Goal: Feedback & Contribution: Submit feedback/report problem

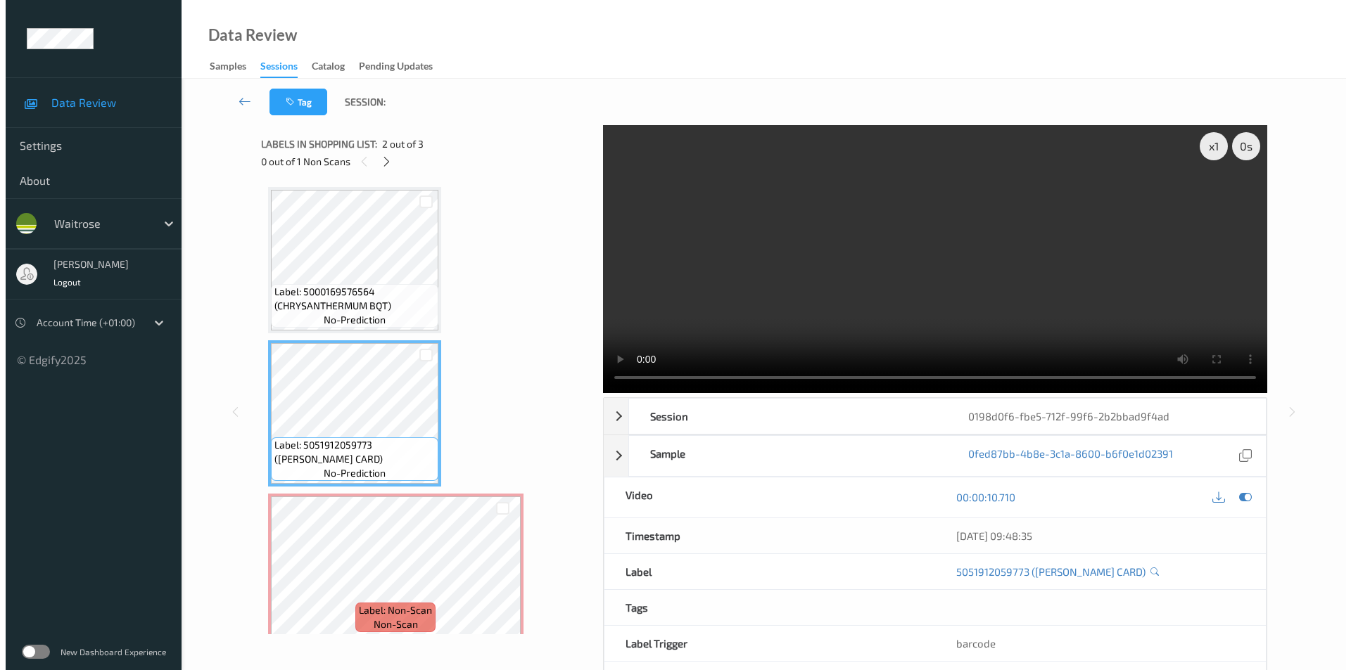
scroll to position [13, 0]
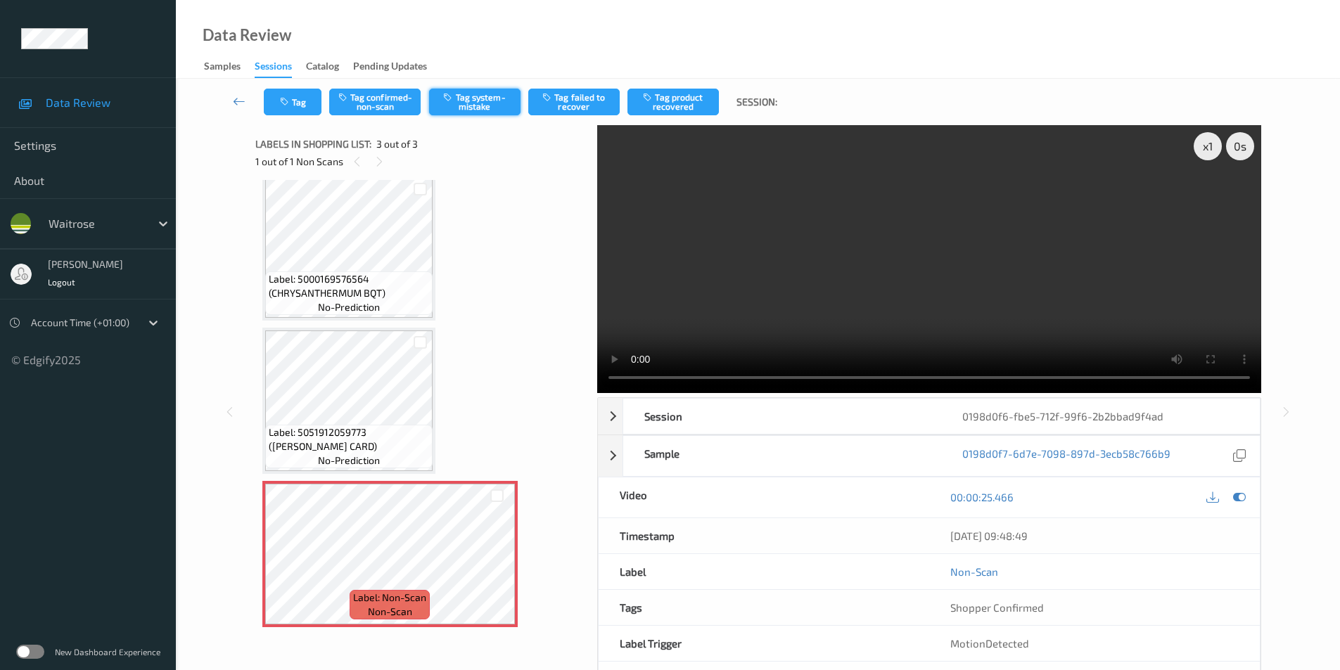
click at [491, 108] on button "Tag system-mistake" at bounding box center [474, 102] width 91 height 27
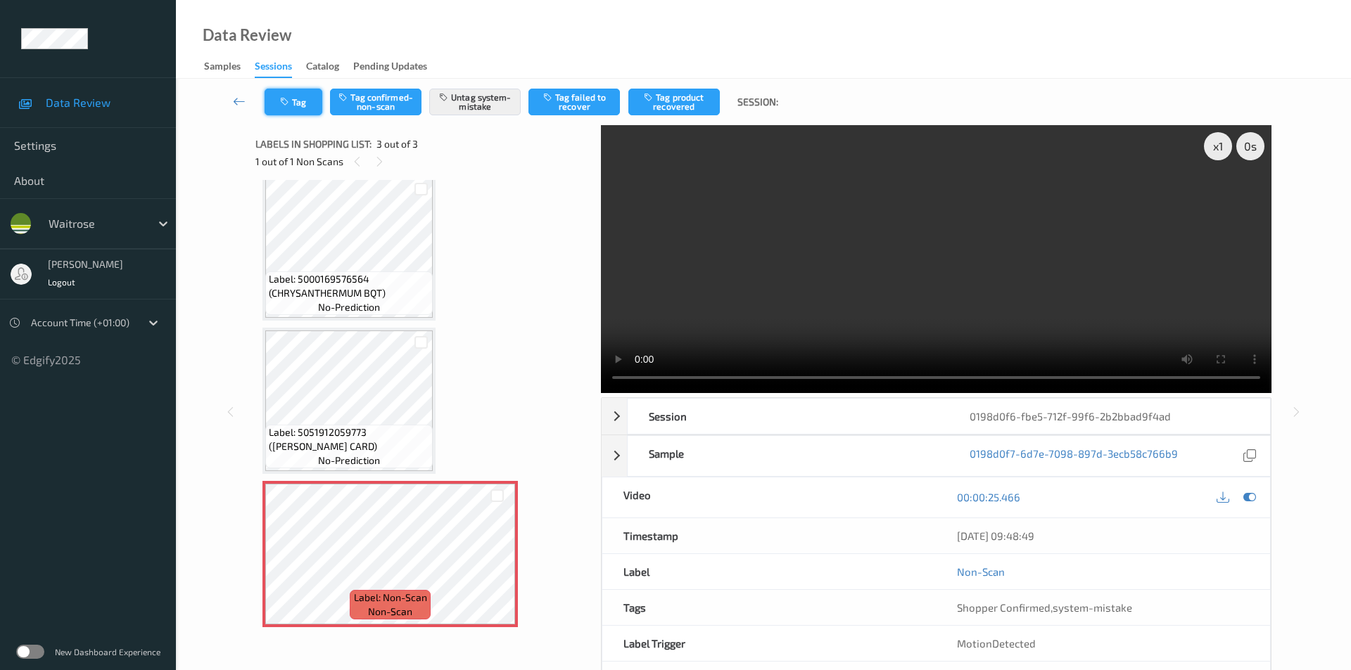
click at [305, 111] on button "Tag" at bounding box center [294, 102] width 58 height 27
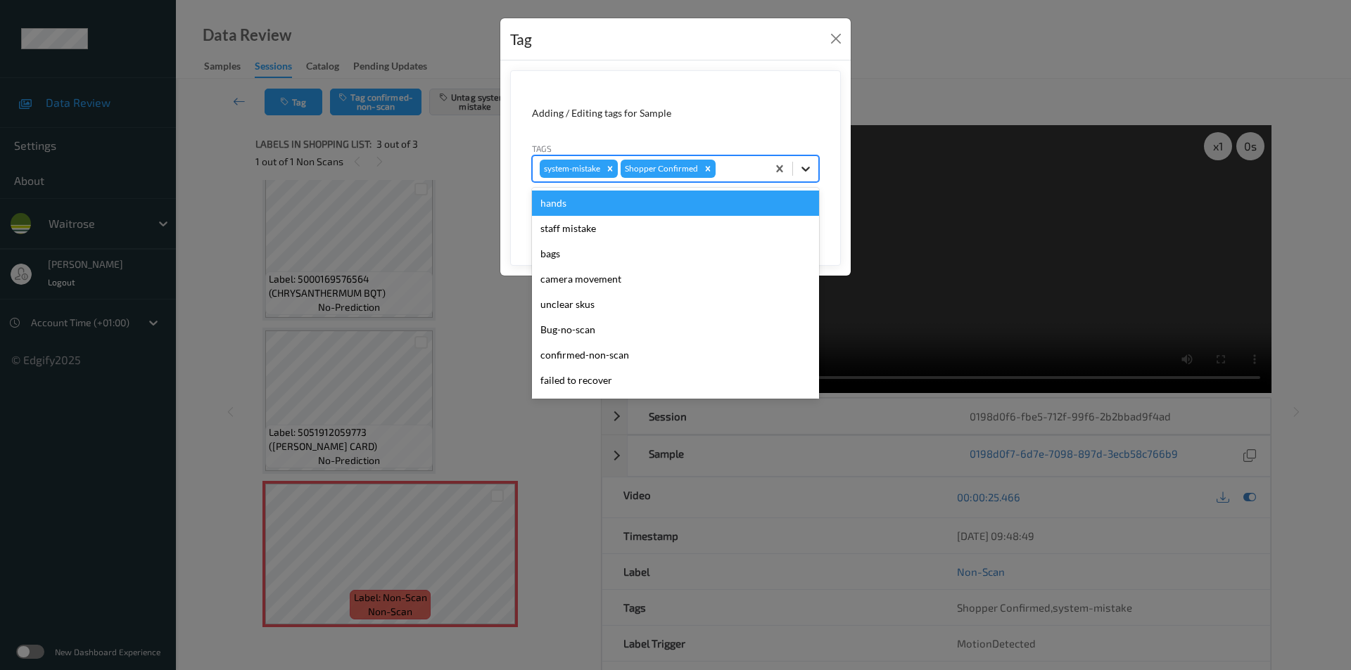
click at [806, 169] on icon at bounding box center [806, 169] width 14 height 14
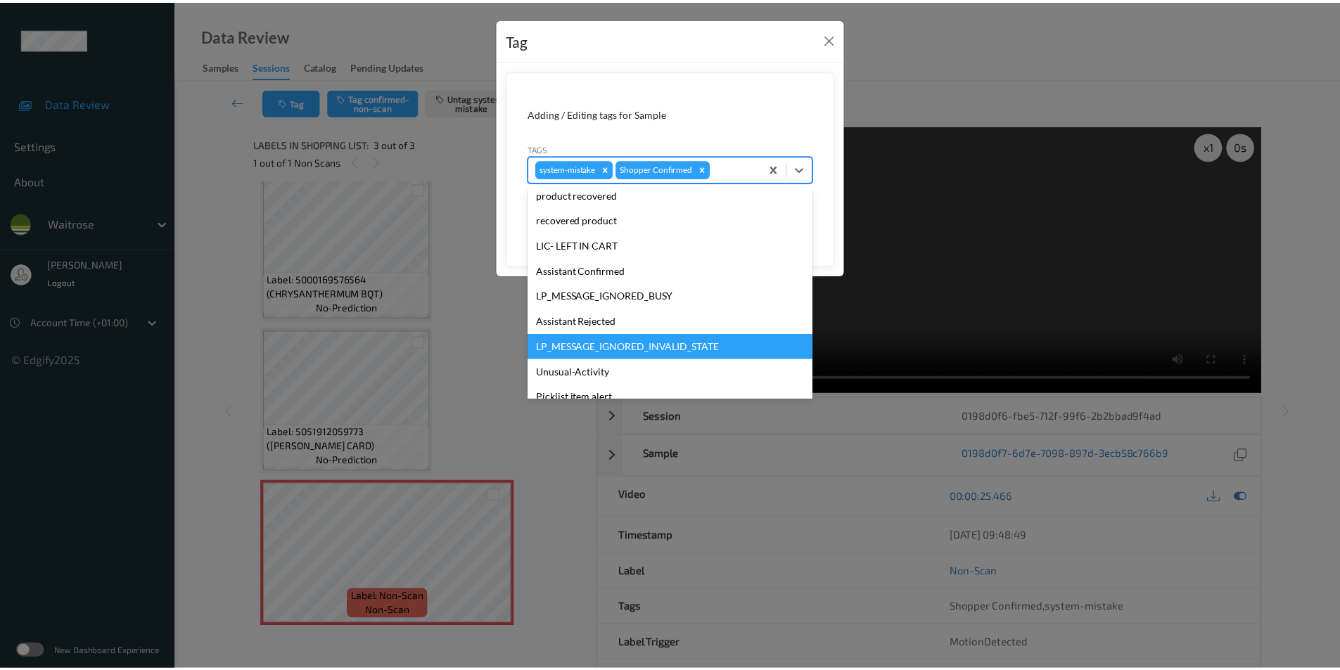
scroll to position [276, 0]
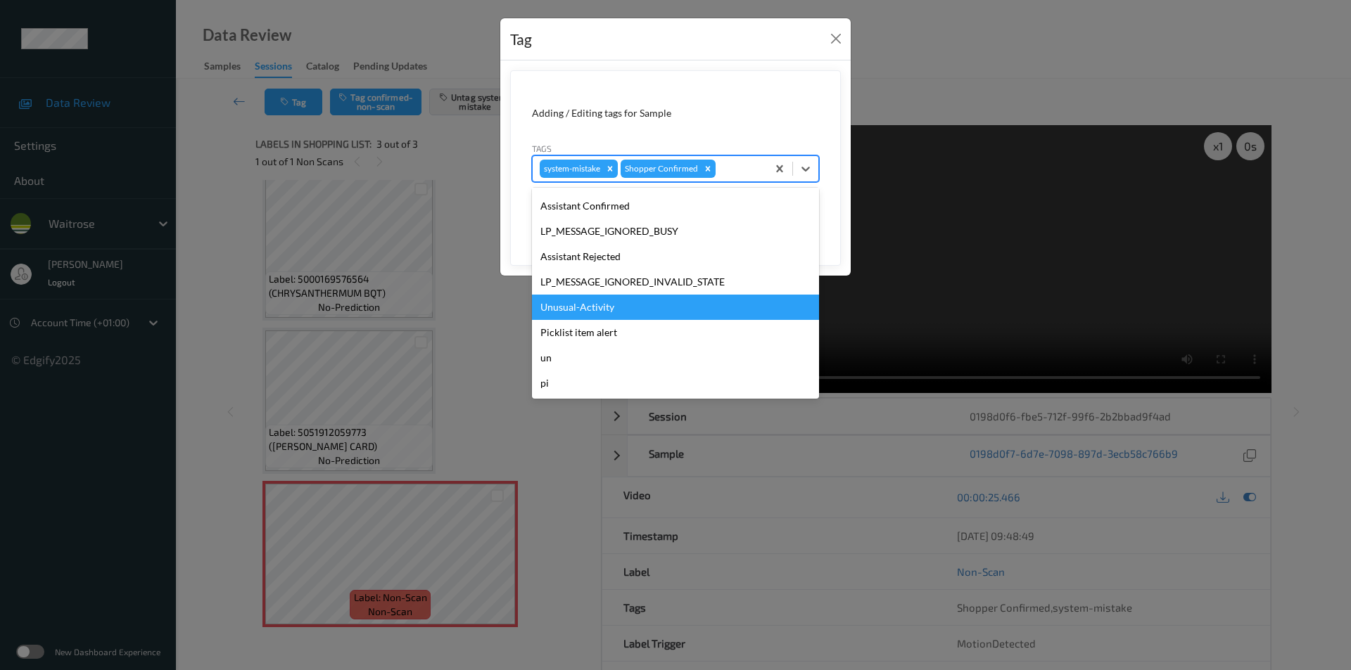
click at [589, 298] on div "Unusual-Activity" at bounding box center [675, 307] width 287 height 25
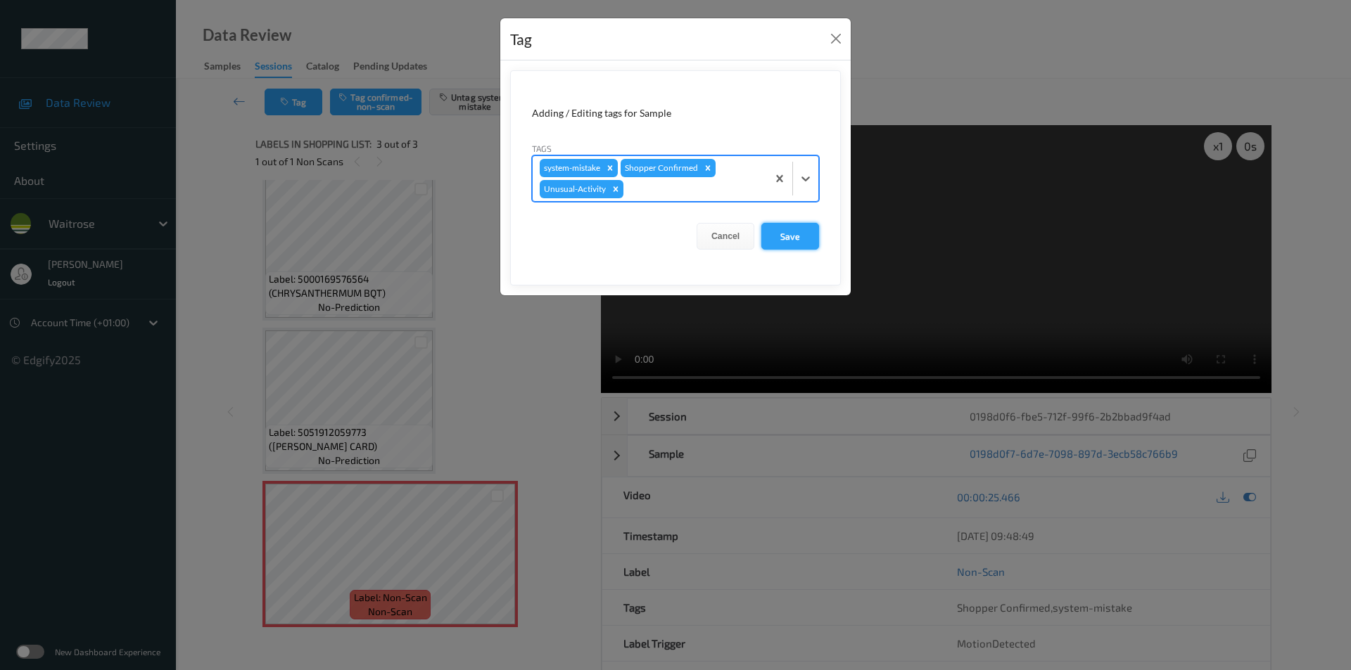
click at [778, 238] on button "Save" at bounding box center [790, 236] width 58 height 27
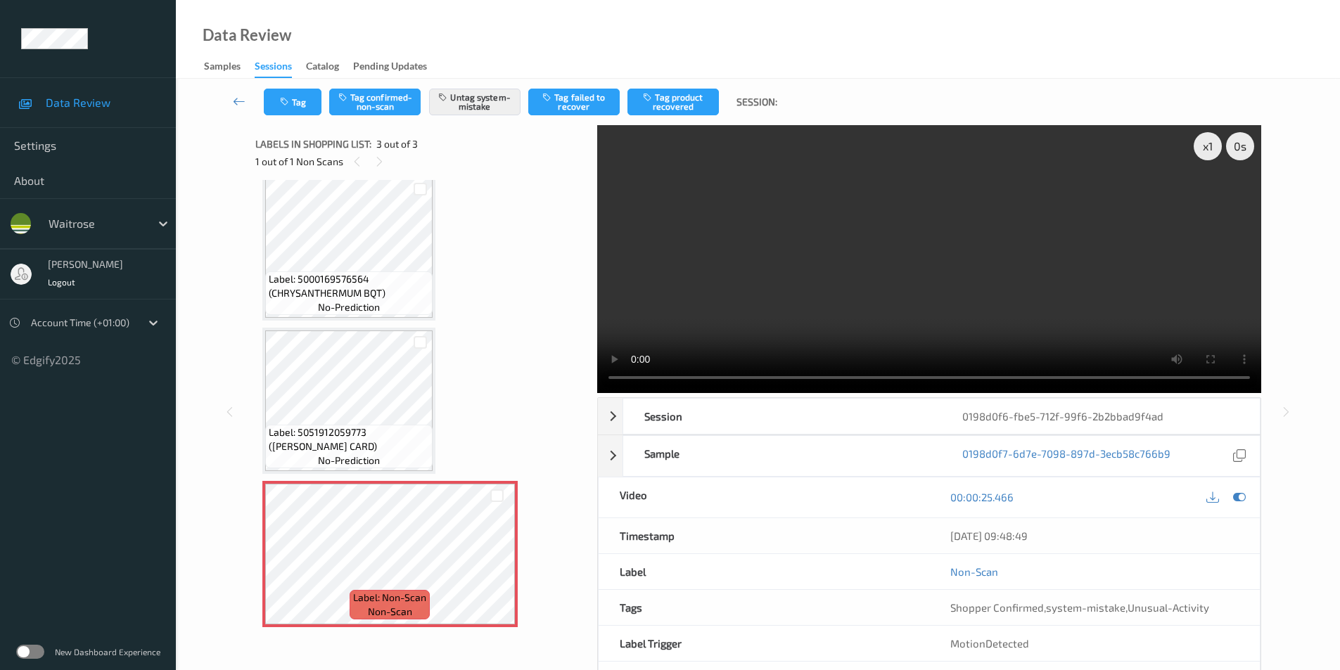
click at [1219, 485] on div "00:00:25.466" at bounding box center [1094, 498] width 331 height 40
click at [1242, 495] on icon at bounding box center [1239, 497] width 13 height 13
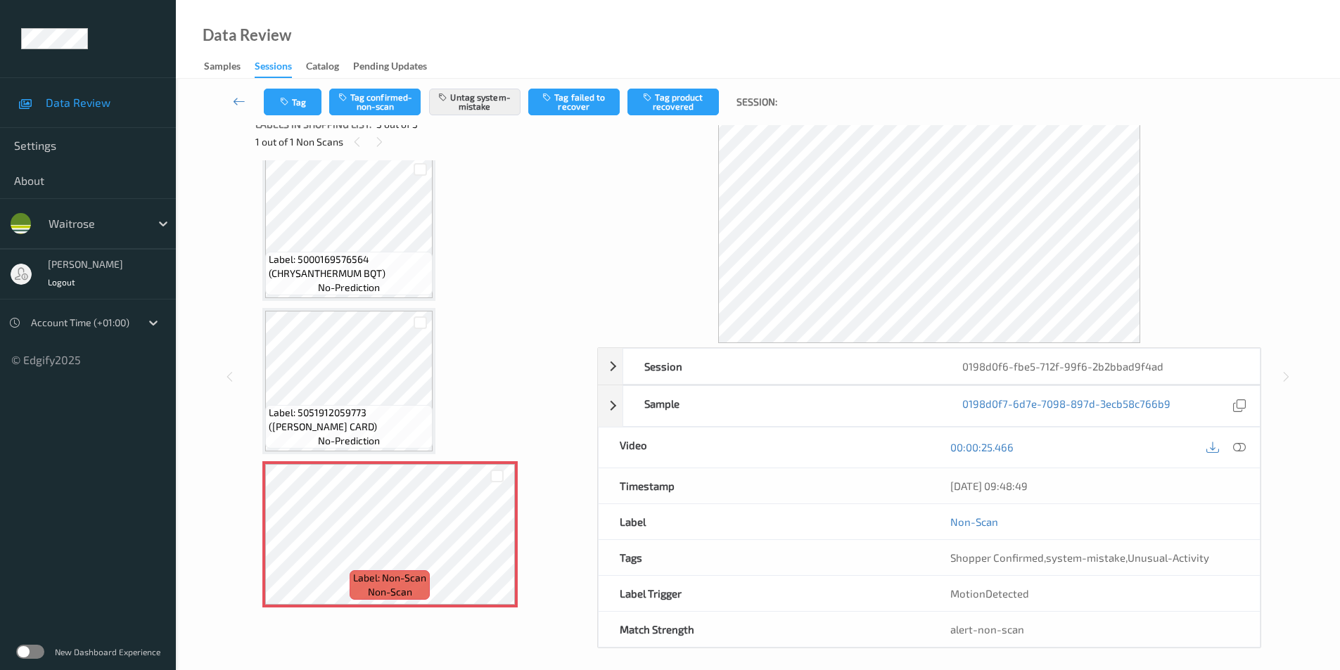
scroll to position [27, 0]
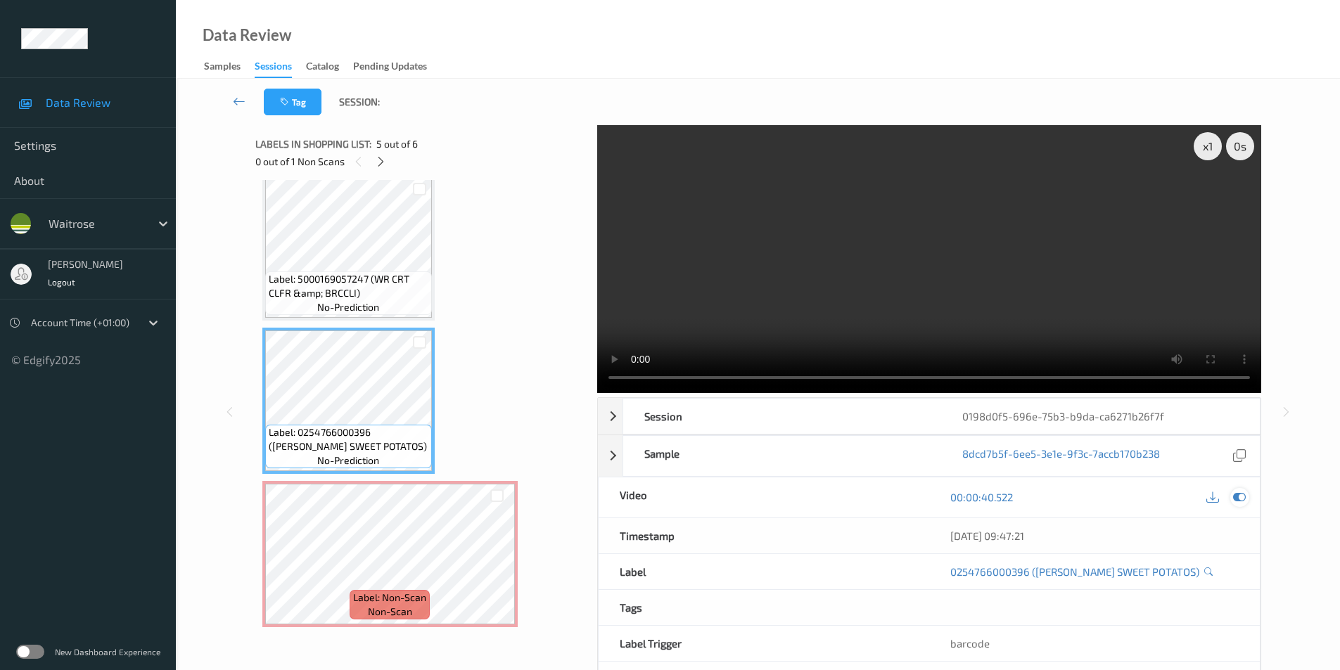
click at [1233, 499] on icon at bounding box center [1239, 497] width 13 height 13
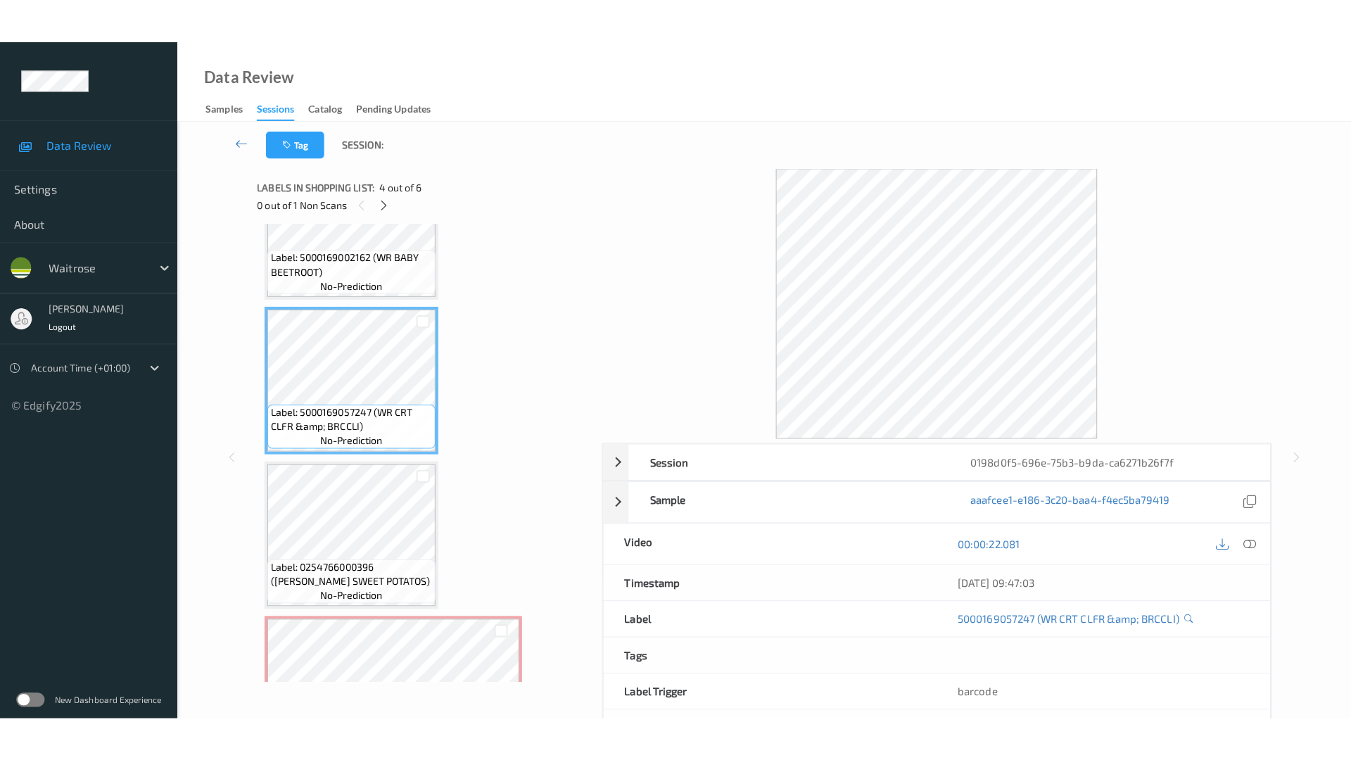
scroll to position [473, 0]
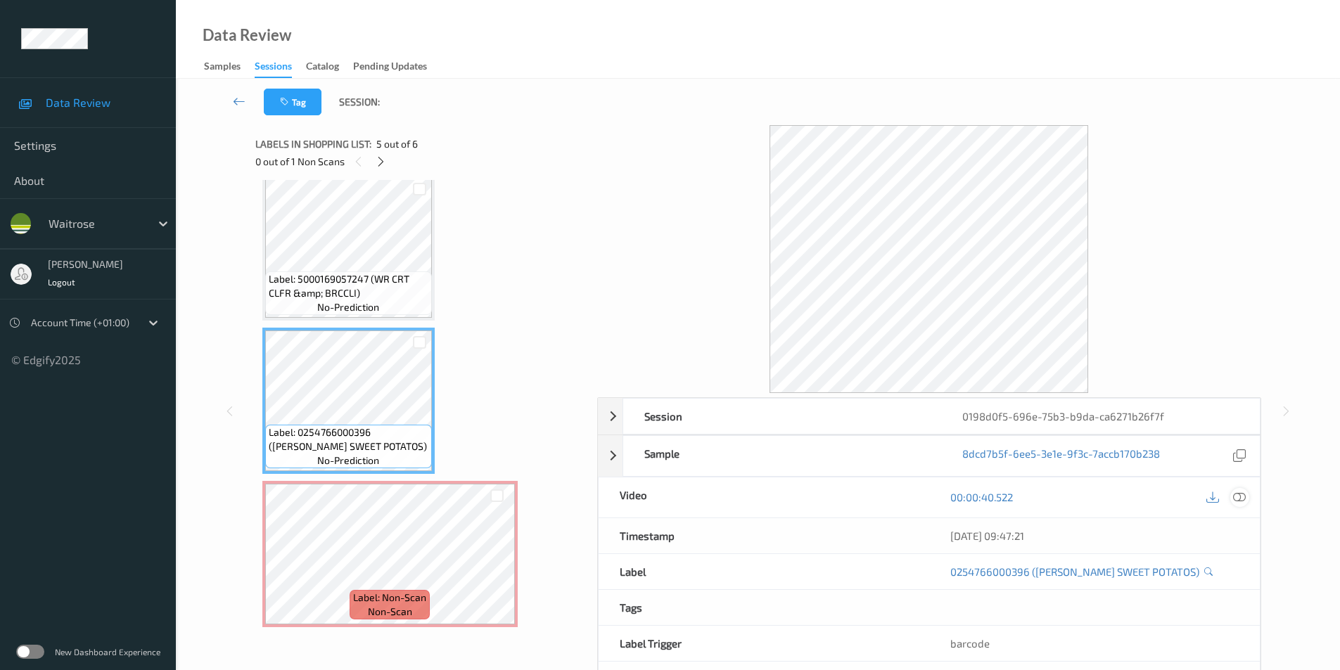
click at [1237, 502] on icon at bounding box center [1239, 497] width 13 height 13
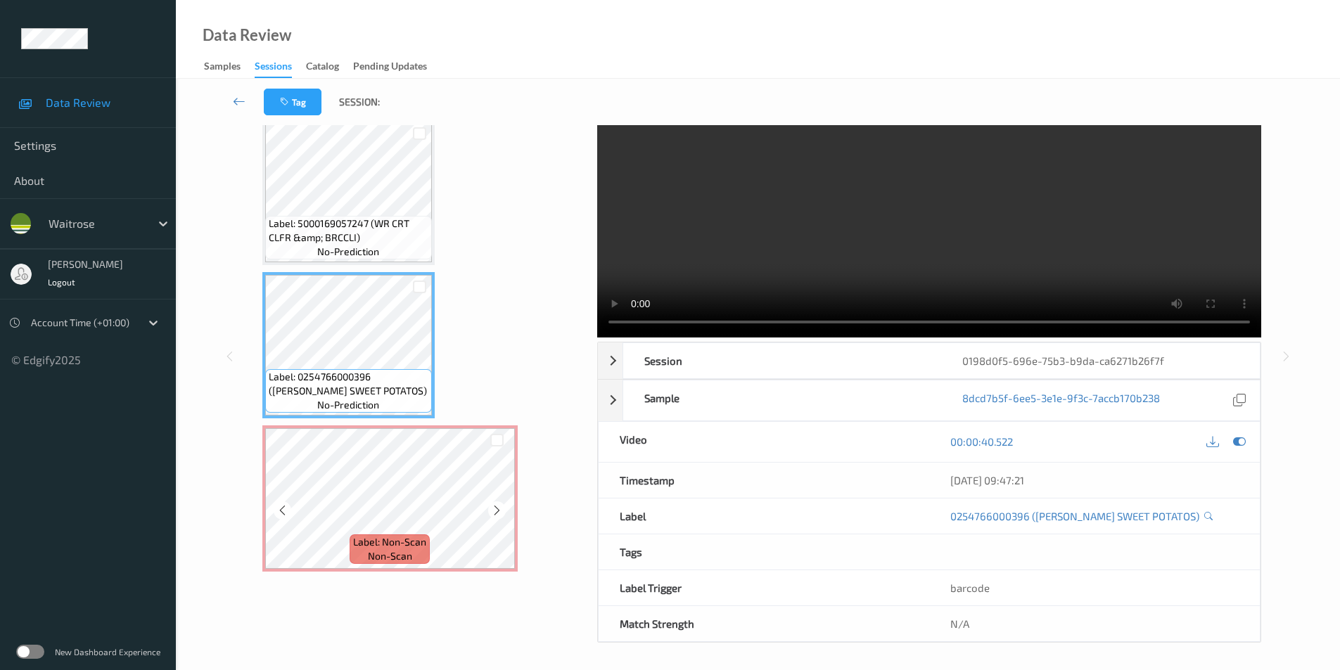
scroll to position [57, 0]
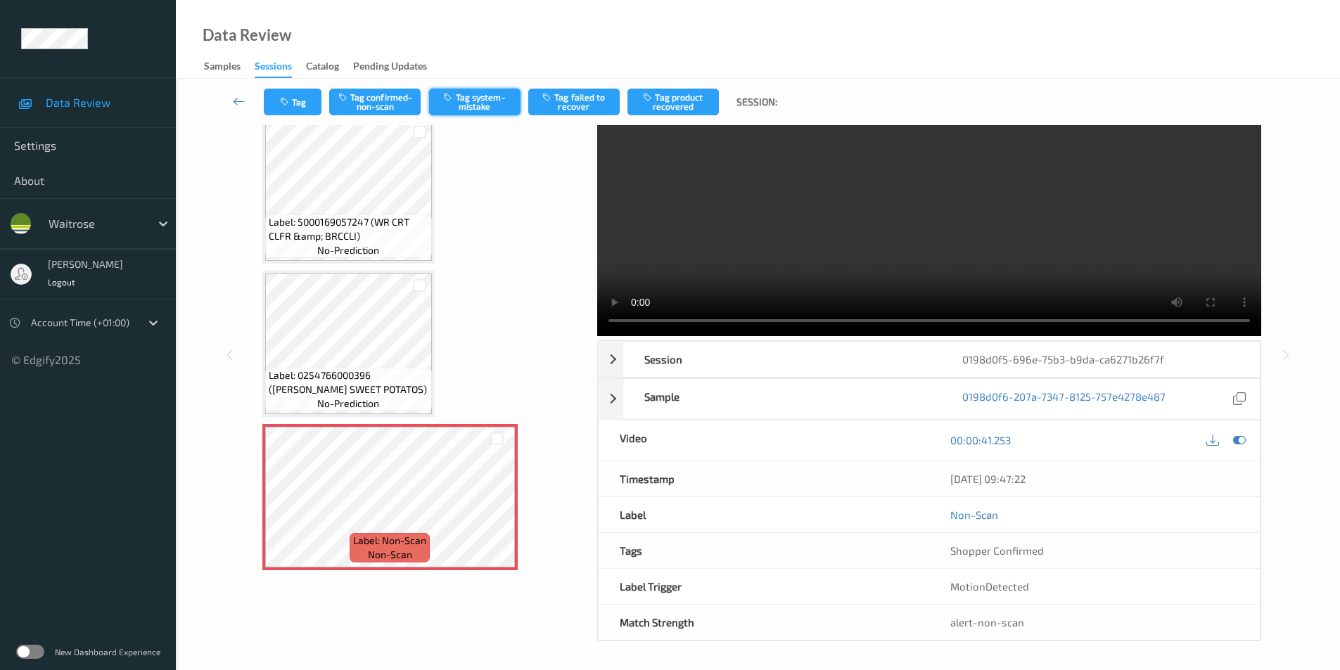
click at [476, 102] on button "Tag system-mistake" at bounding box center [474, 102] width 91 height 27
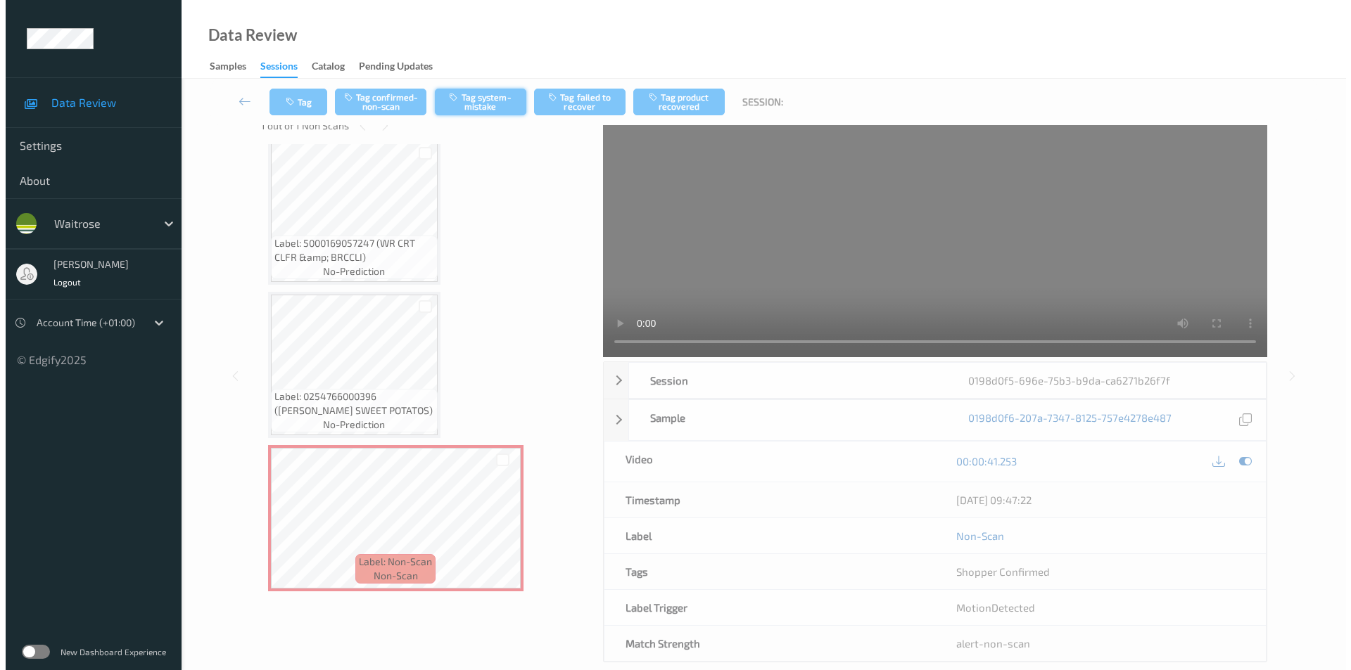
scroll to position [0, 0]
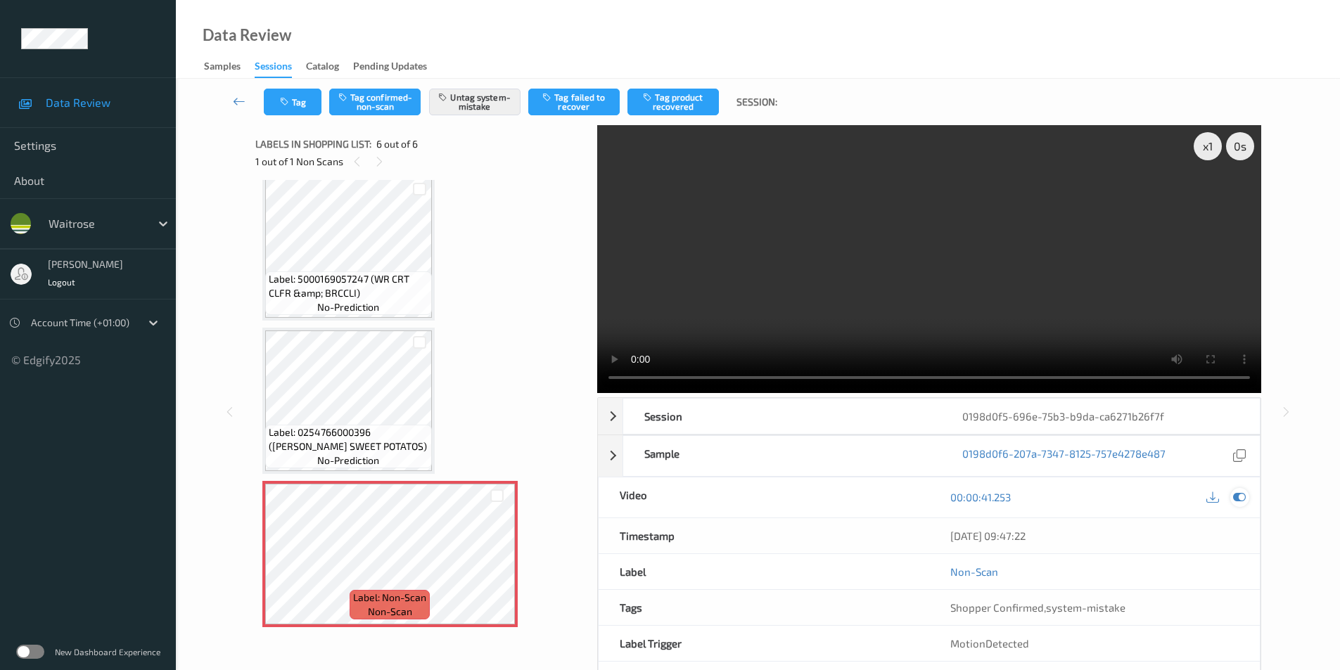
click at [1240, 502] on icon at bounding box center [1239, 497] width 13 height 13
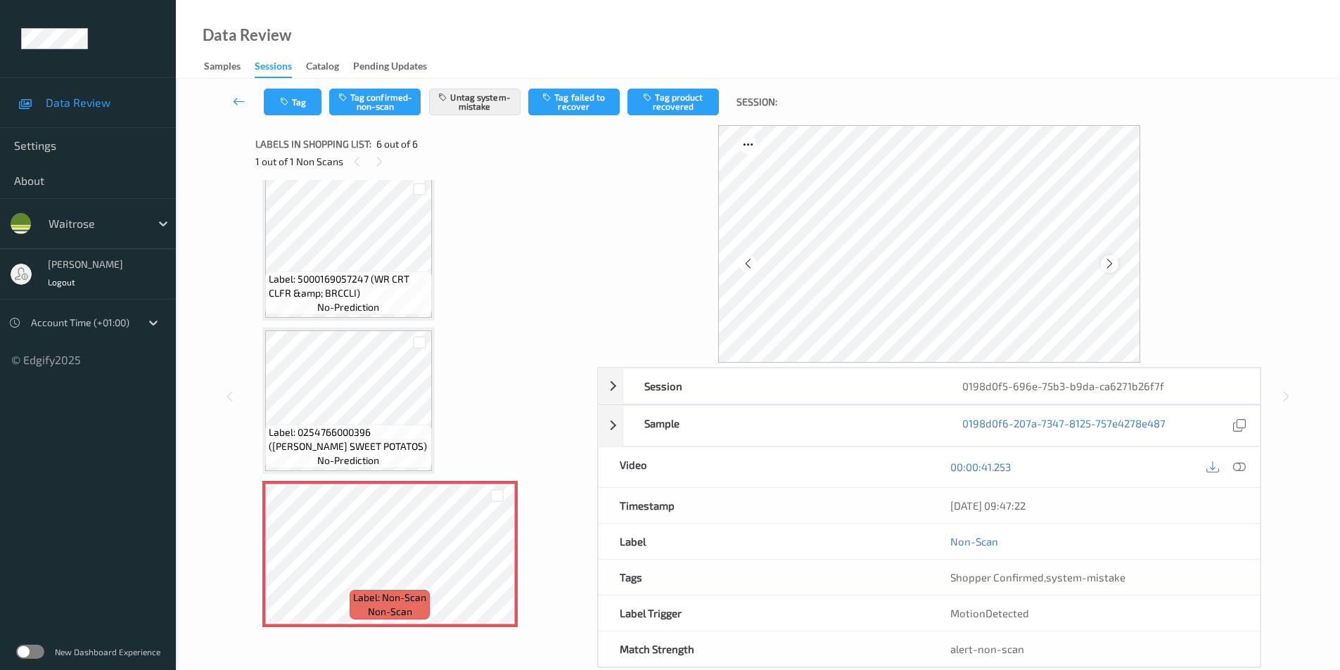
click at [1108, 262] on icon at bounding box center [1110, 264] width 12 height 13
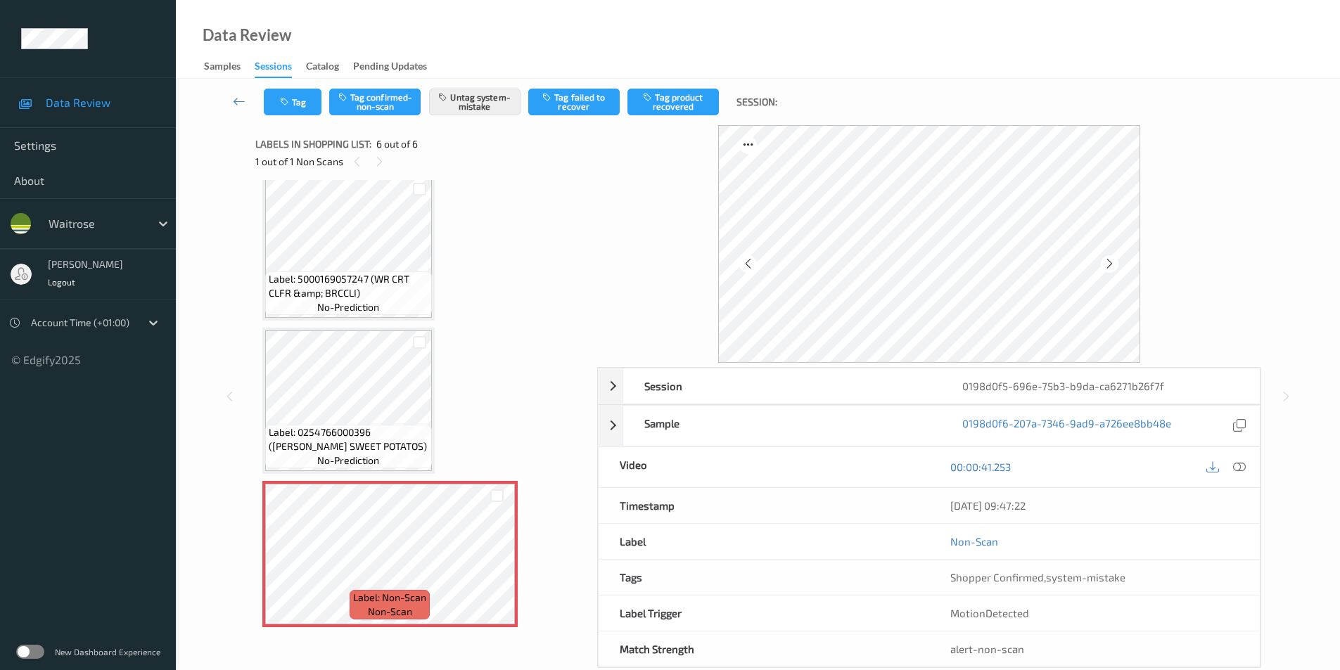
click at [1108, 262] on icon at bounding box center [1110, 264] width 12 height 13
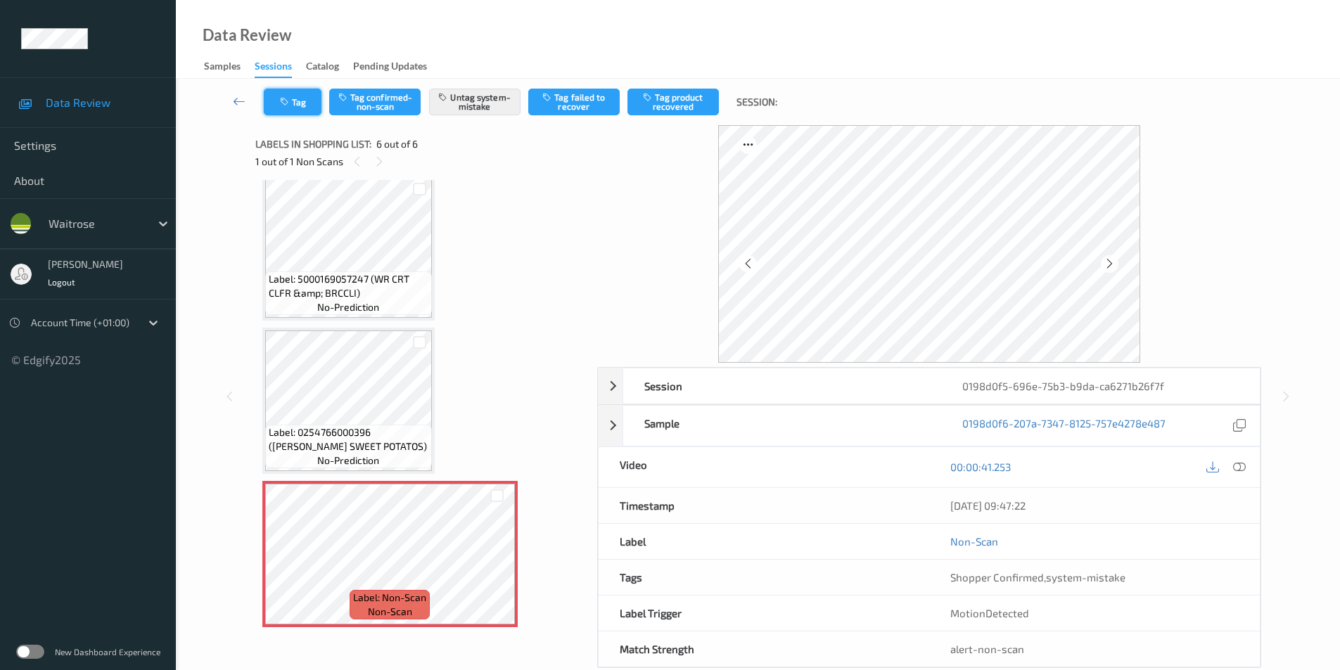
click at [290, 103] on icon "button" at bounding box center [286, 102] width 12 height 10
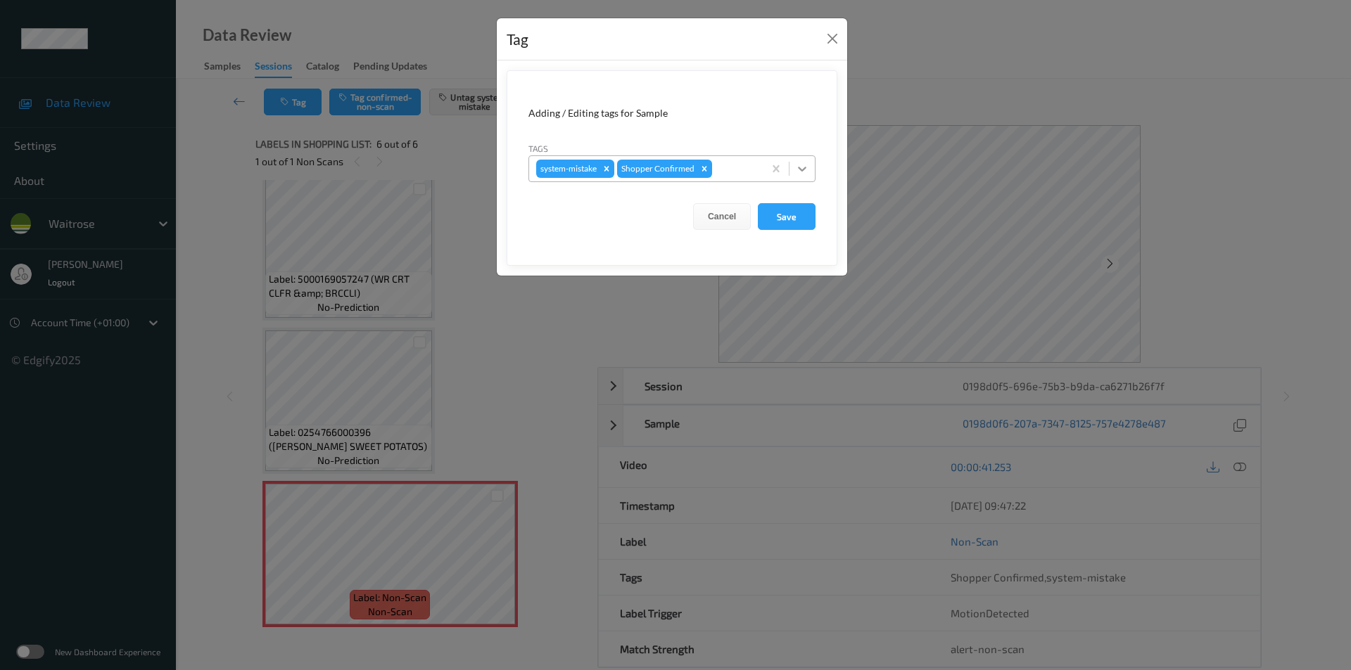
click at [806, 161] on div at bounding box center [801, 168] width 25 height 25
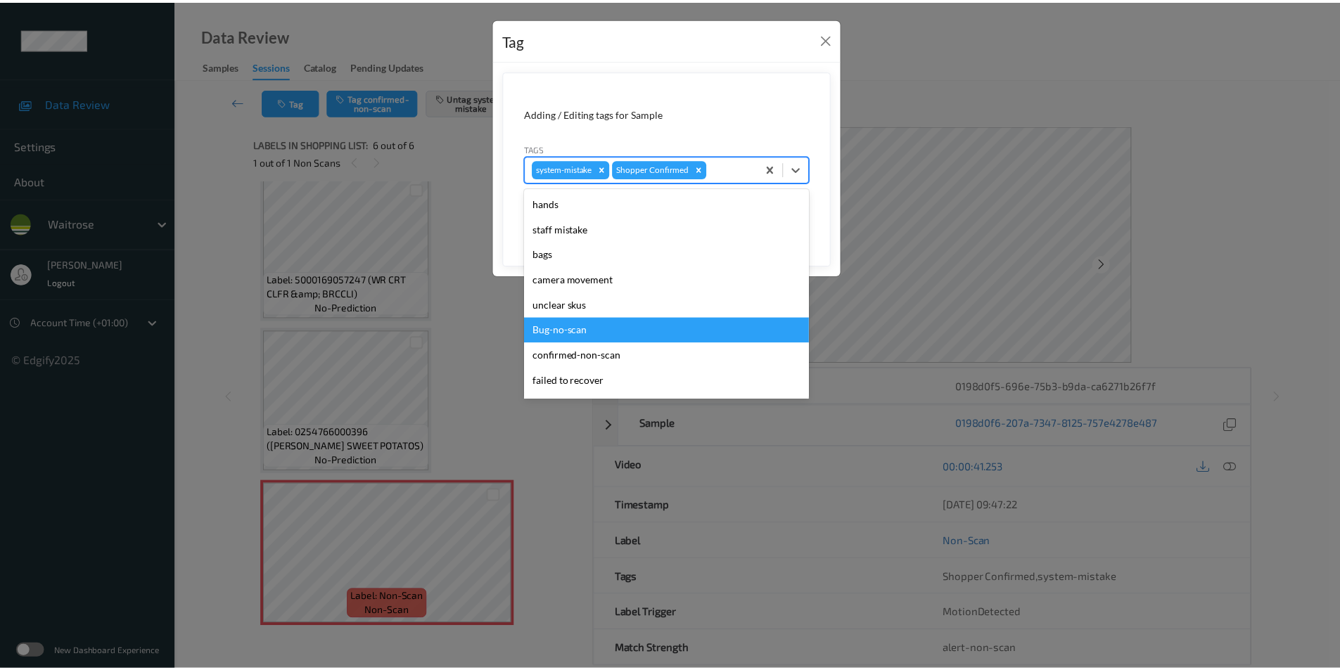
scroll to position [276, 0]
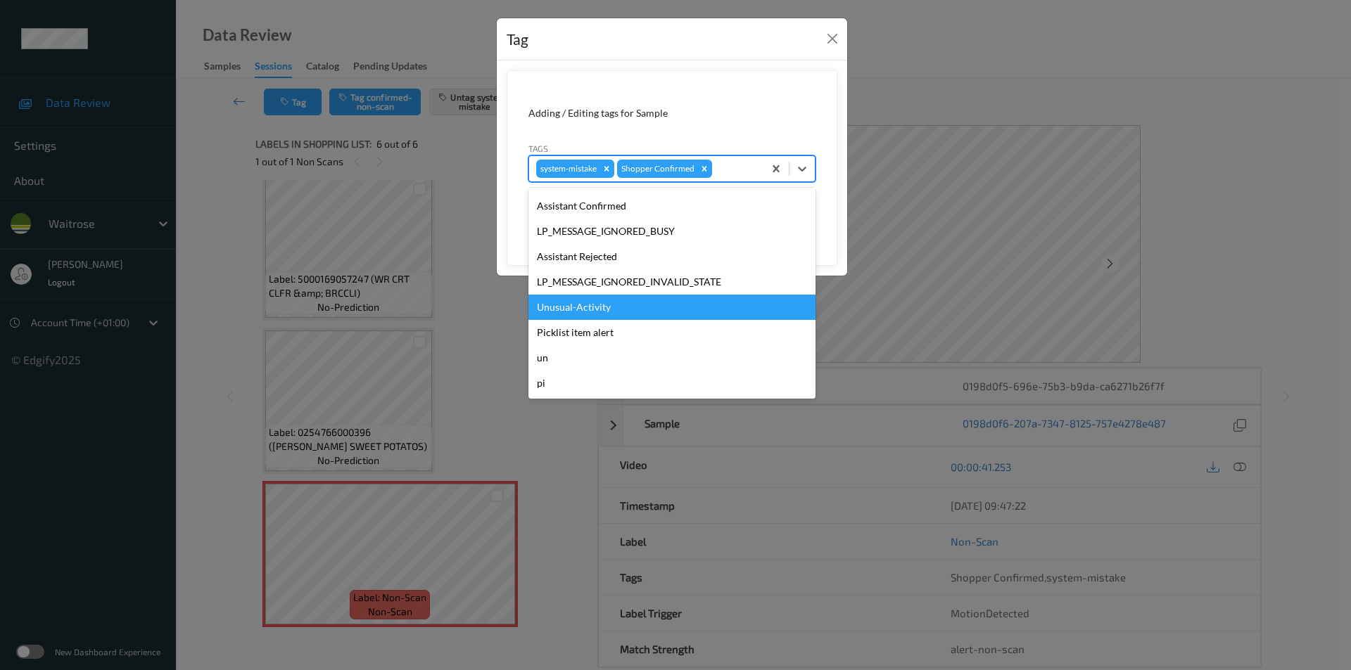
click at [607, 310] on div "Unusual-Activity" at bounding box center [671, 307] width 287 height 25
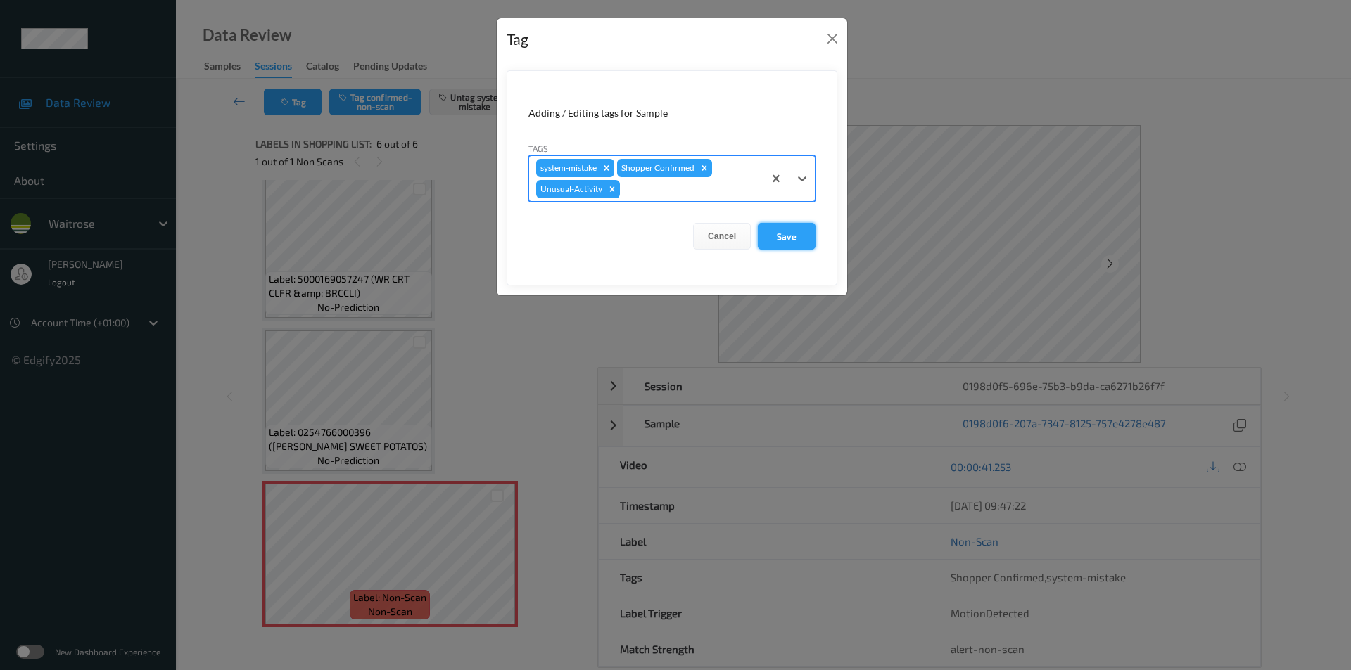
click at [794, 231] on button "Save" at bounding box center [787, 236] width 58 height 27
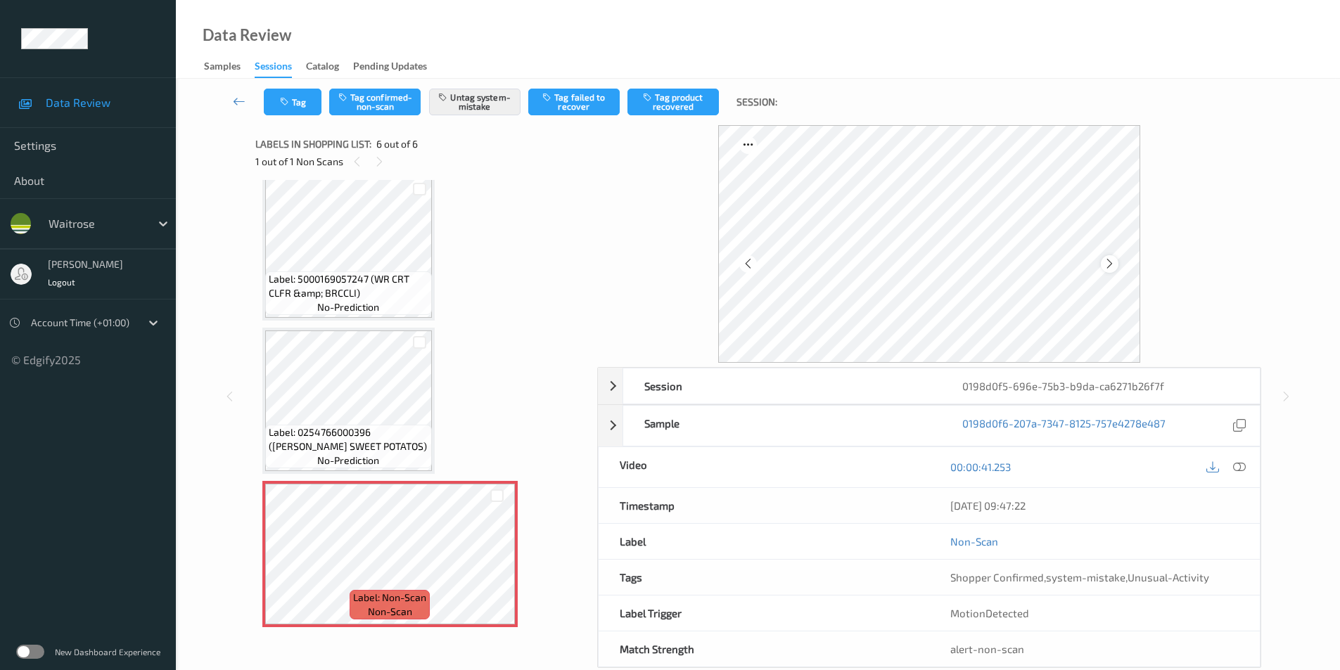
click at [1115, 262] on icon at bounding box center [1110, 264] width 12 height 13
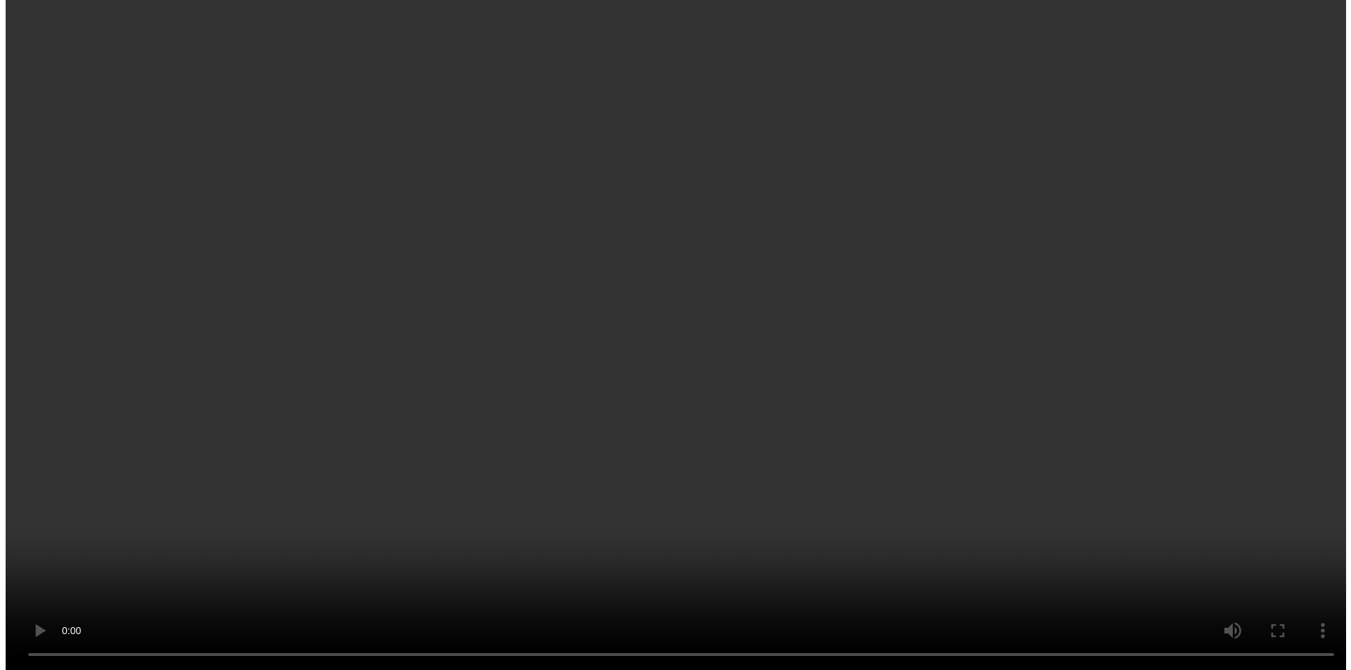
scroll to position [281, 0]
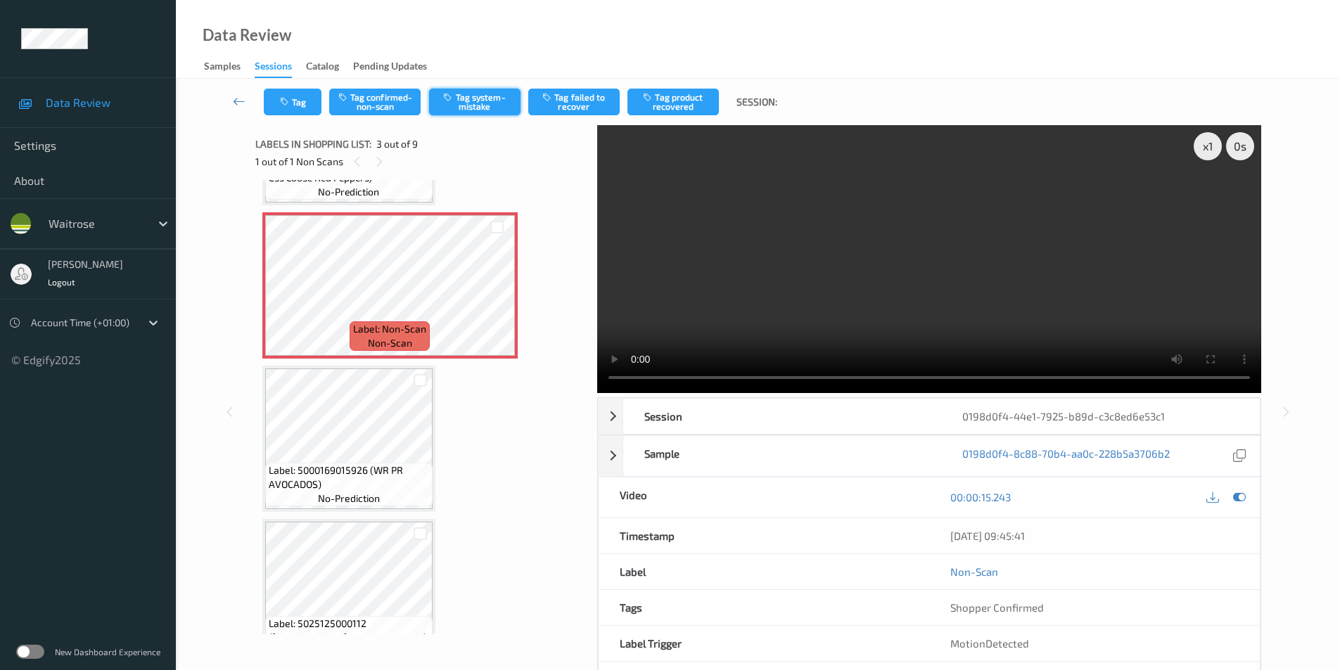
click at [476, 98] on button "Tag system-mistake" at bounding box center [474, 102] width 91 height 27
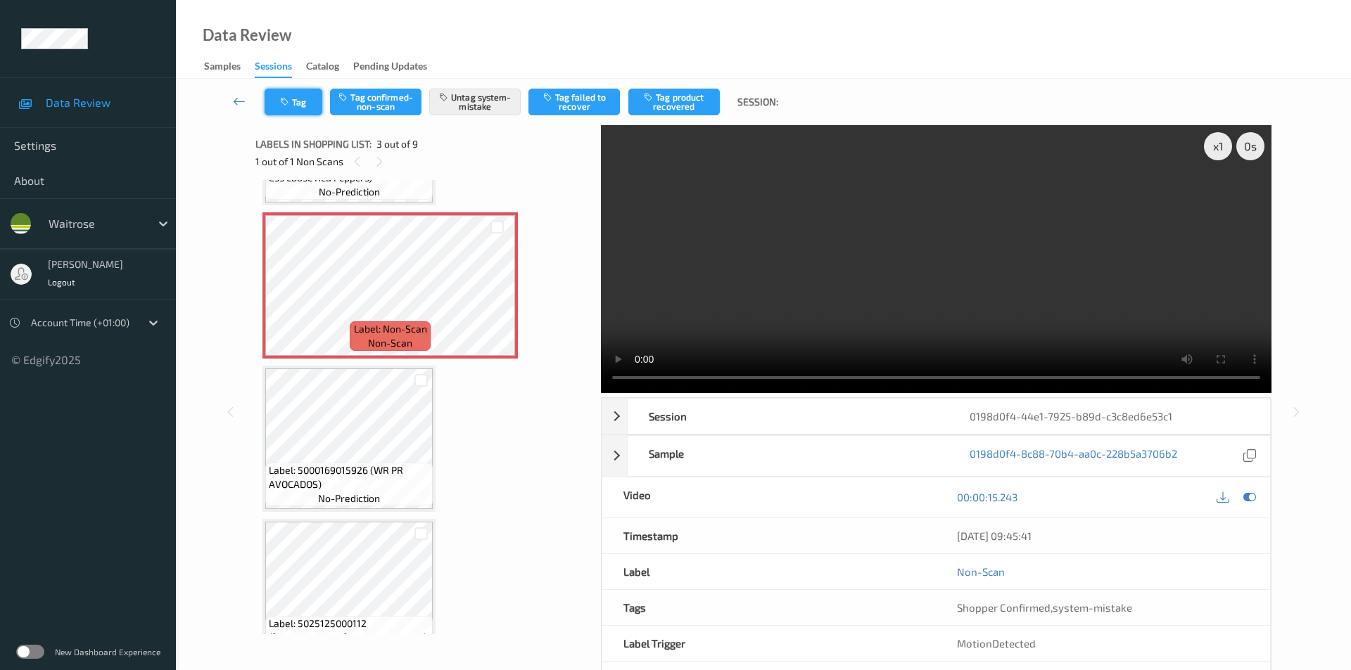
click at [299, 102] on button "Tag" at bounding box center [294, 102] width 58 height 27
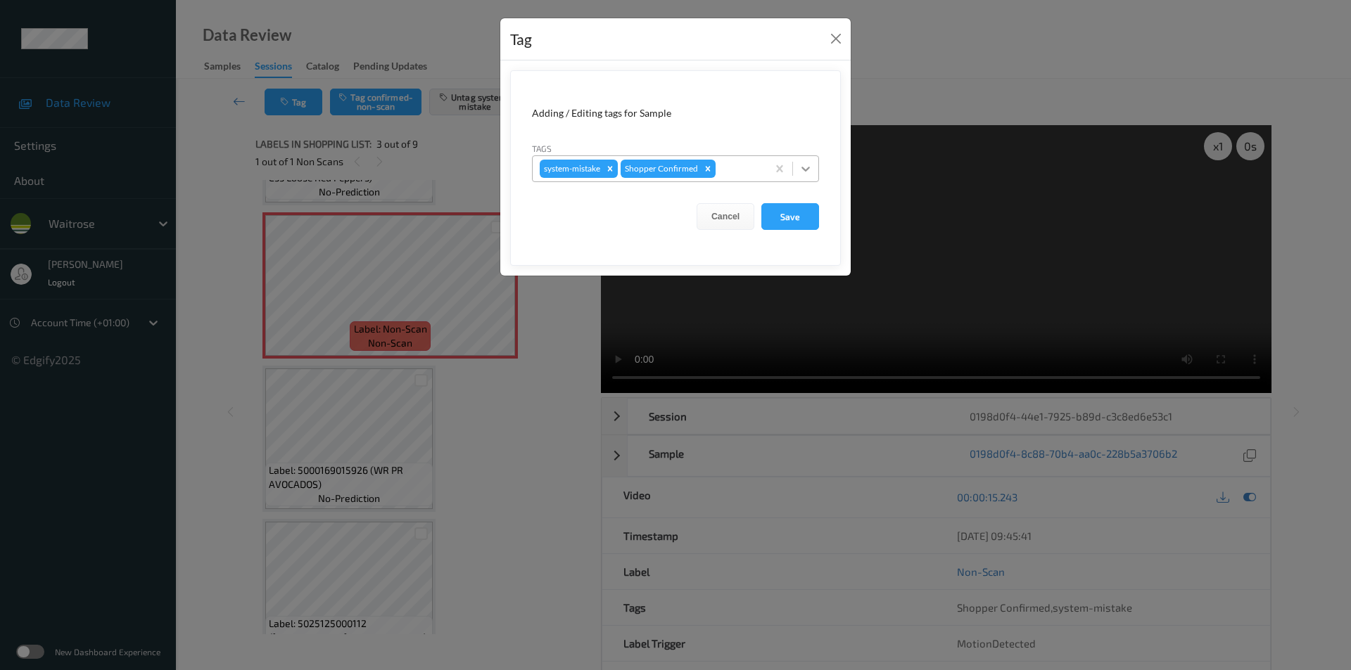
click at [800, 161] on div at bounding box center [805, 168] width 25 height 25
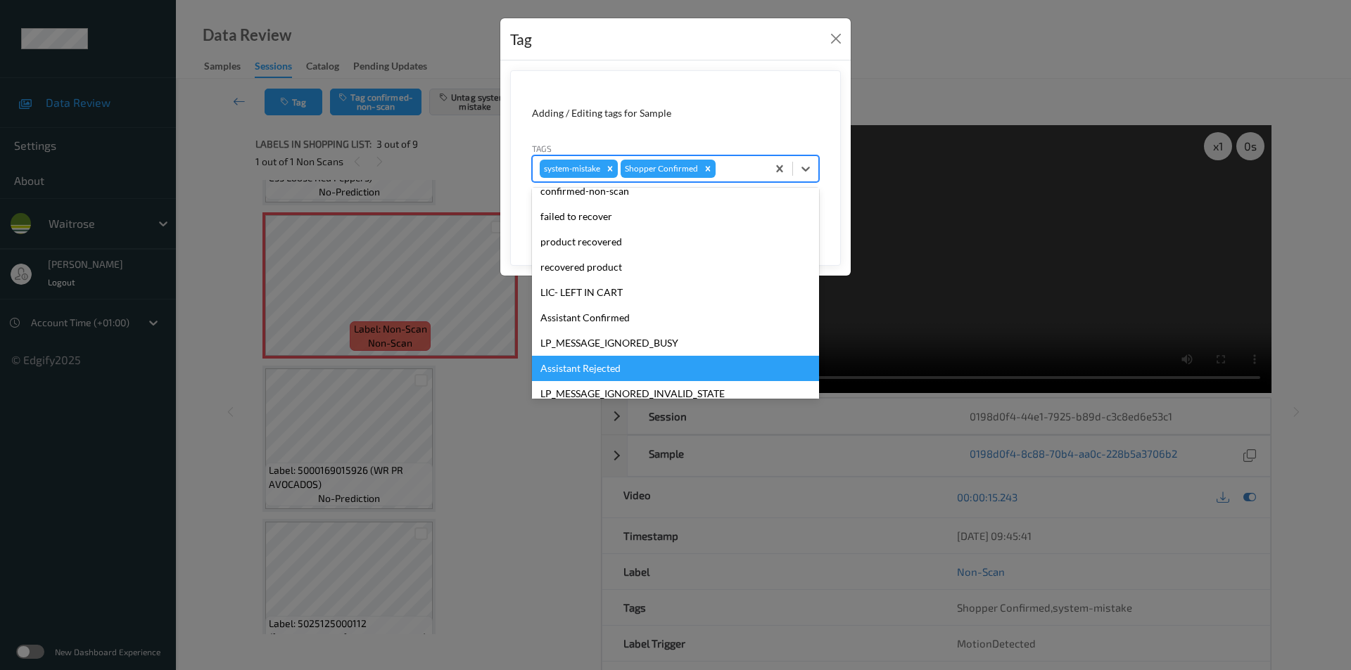
scroll to position [276, 0]
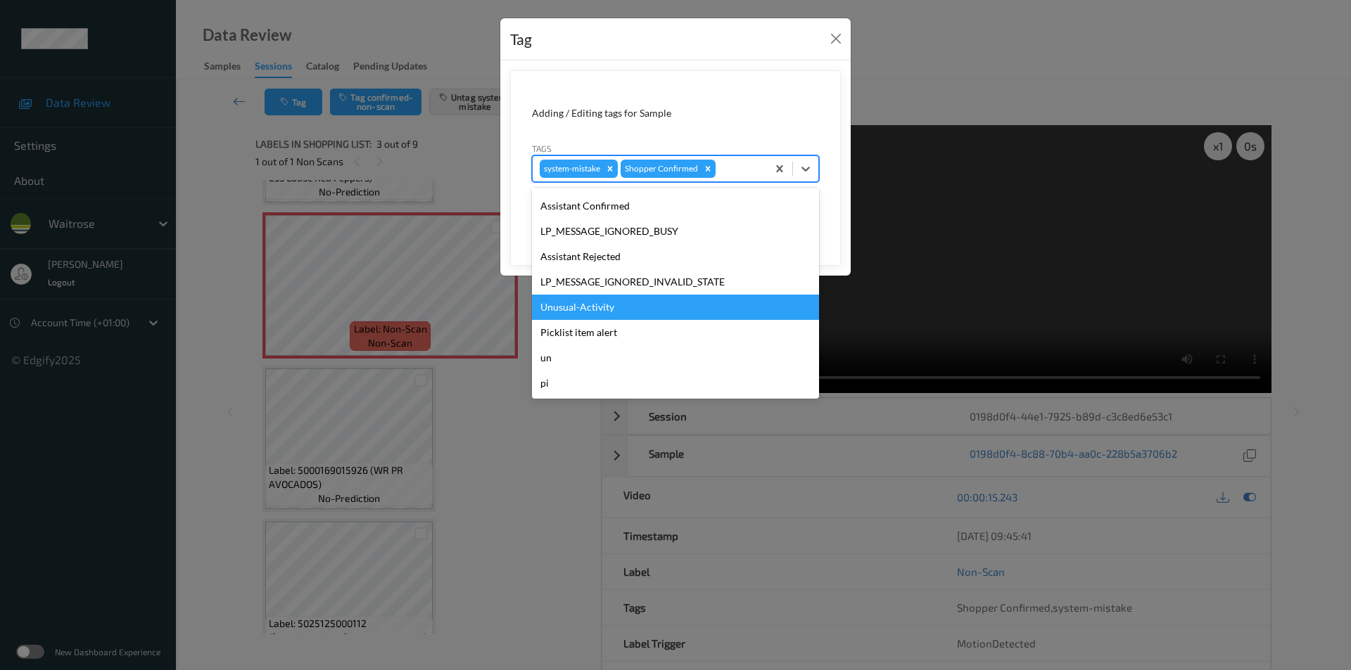
click at [614, 314] on div "Unusual-Activity" at bounding box center [675, 307] width 287 height 25
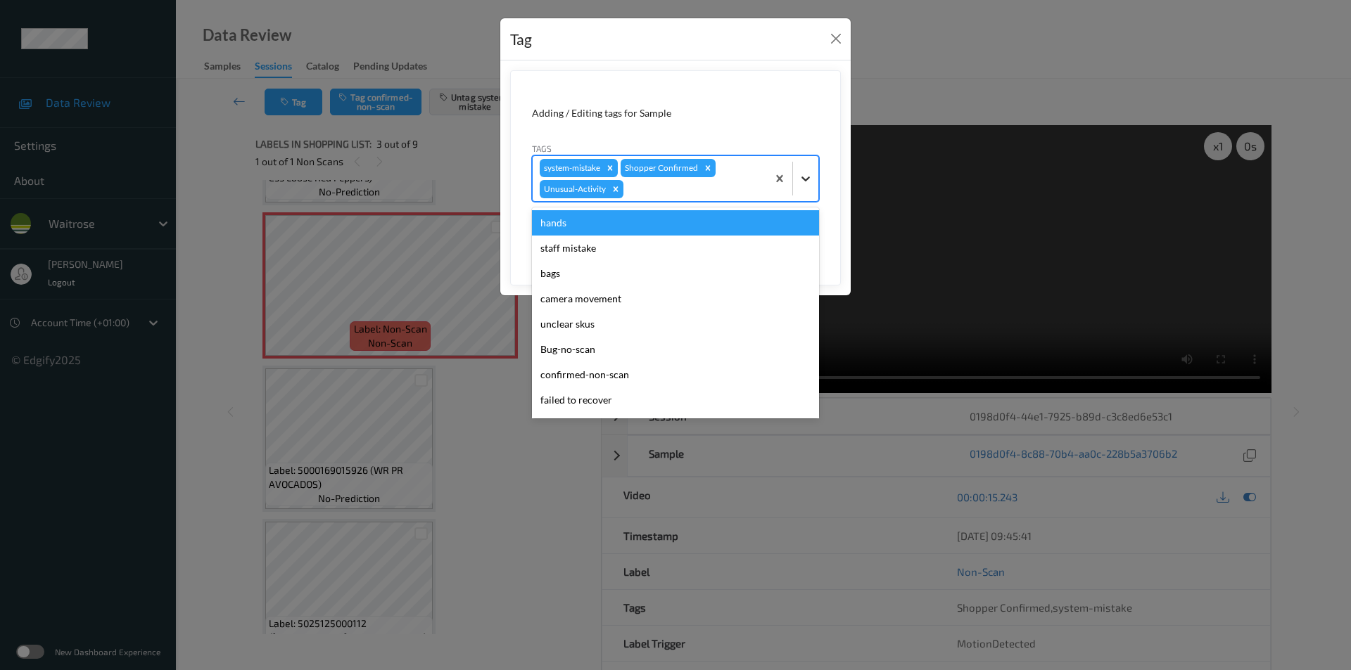
click at [807, 174] on icon at bounding box center [806, 179] width 14 height 14
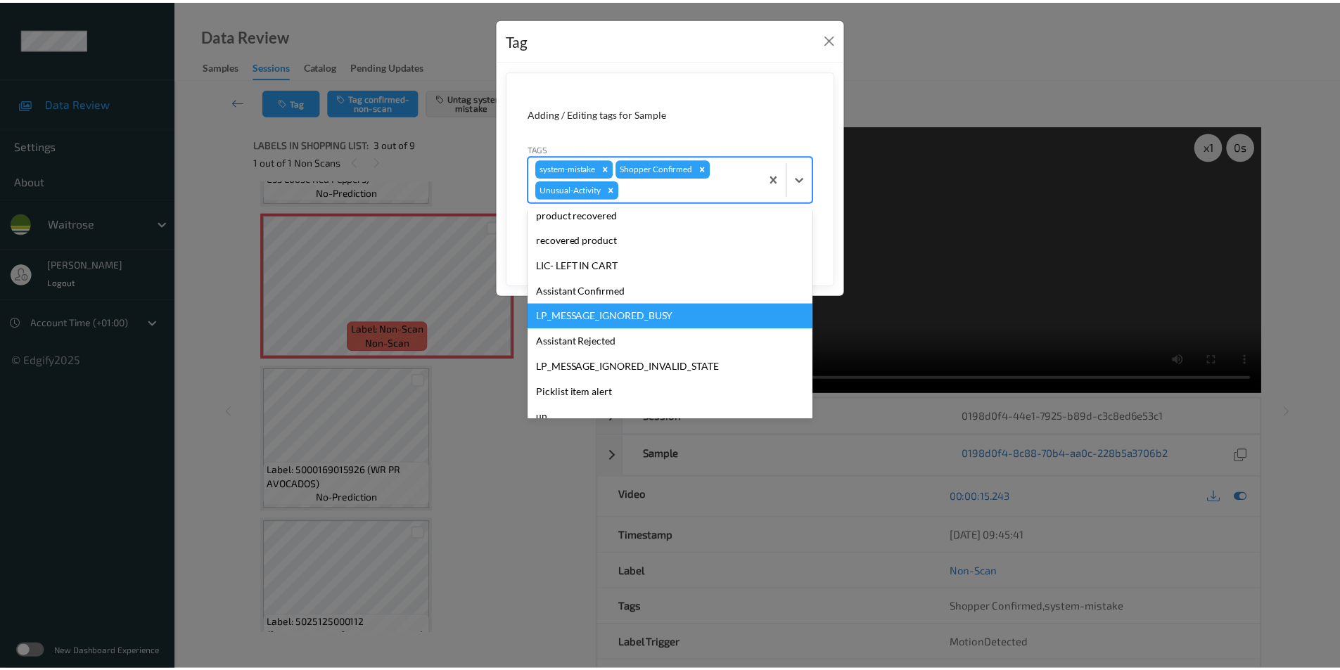
scroll to position [250, 0]
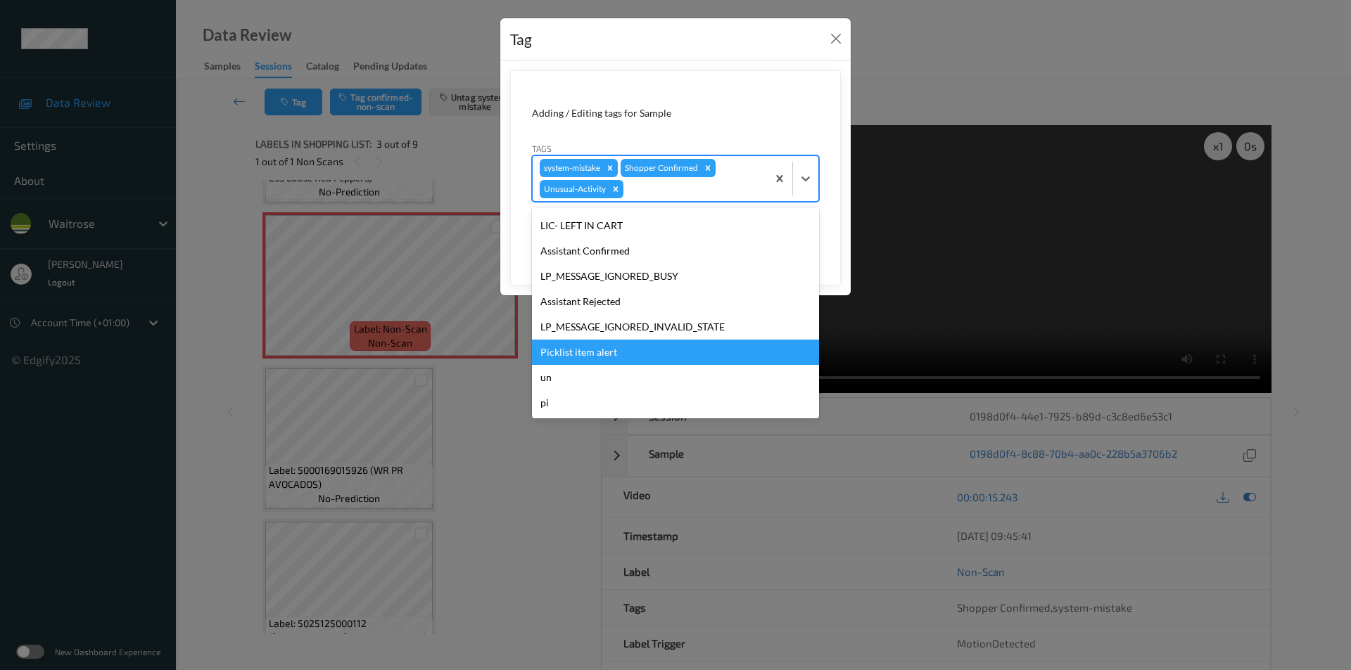
click at [608, 350] on div "Picklist item alert" at bounding box center [675, 352] width 287 height 25
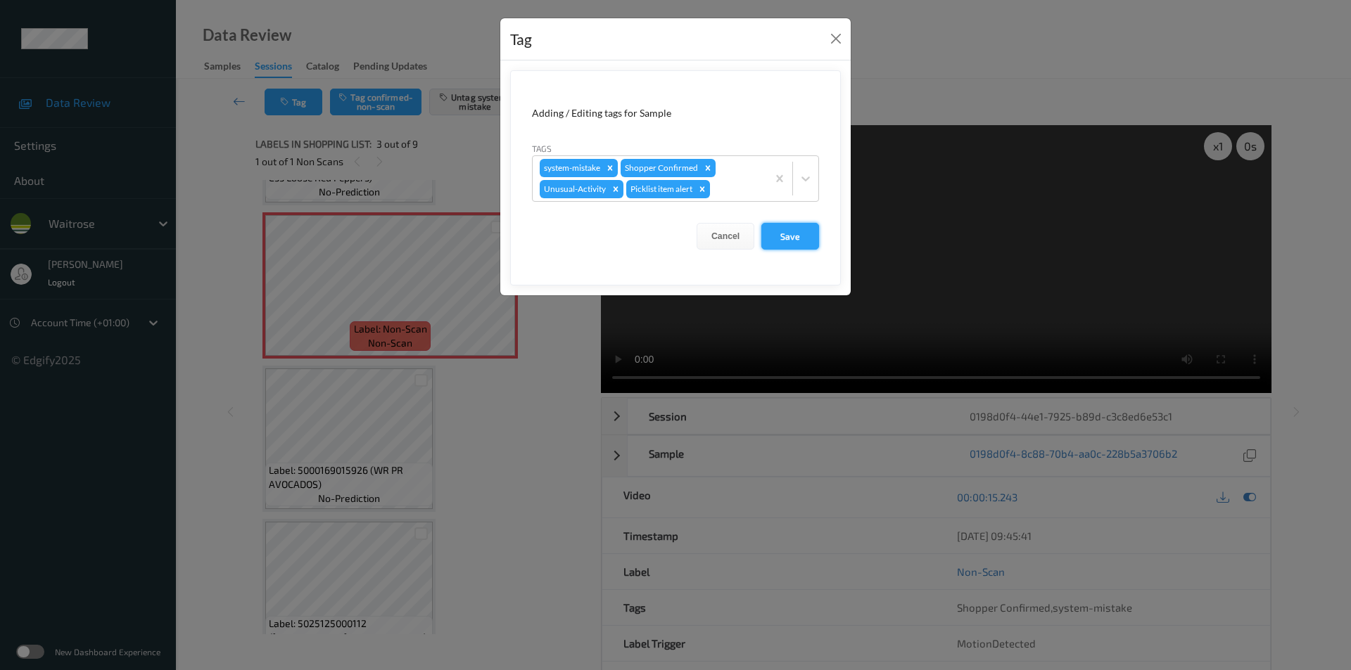
click at [786, 223] on button "Save" at bounding box center [790, 236] width 58 height 27
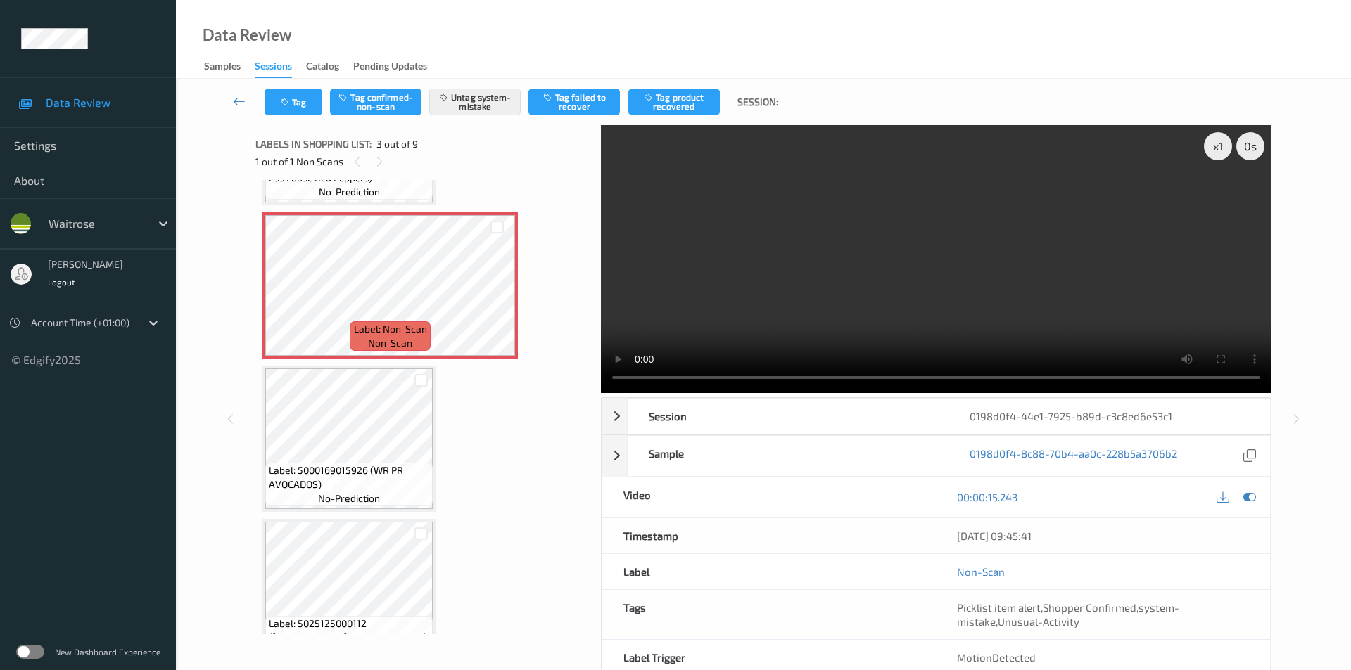
click at [1245, 491] on icon at bounding box center [1249, 497] width 13 height 13
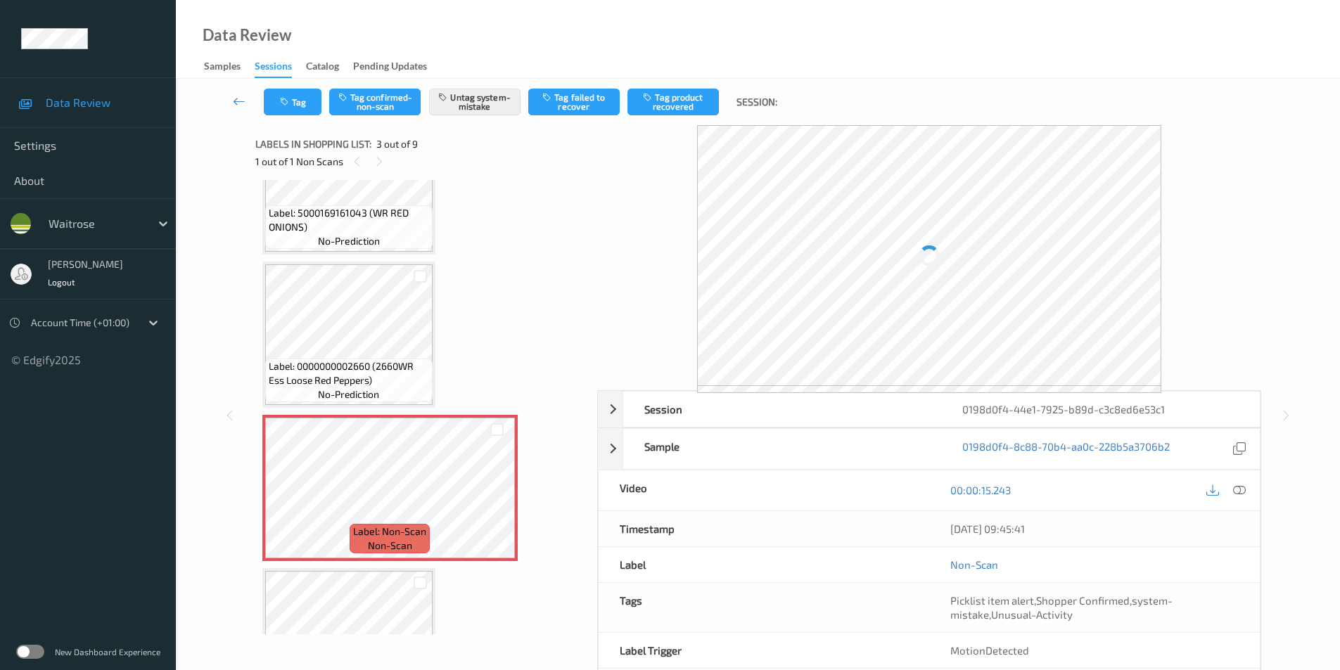
scroll to position [70, 0]
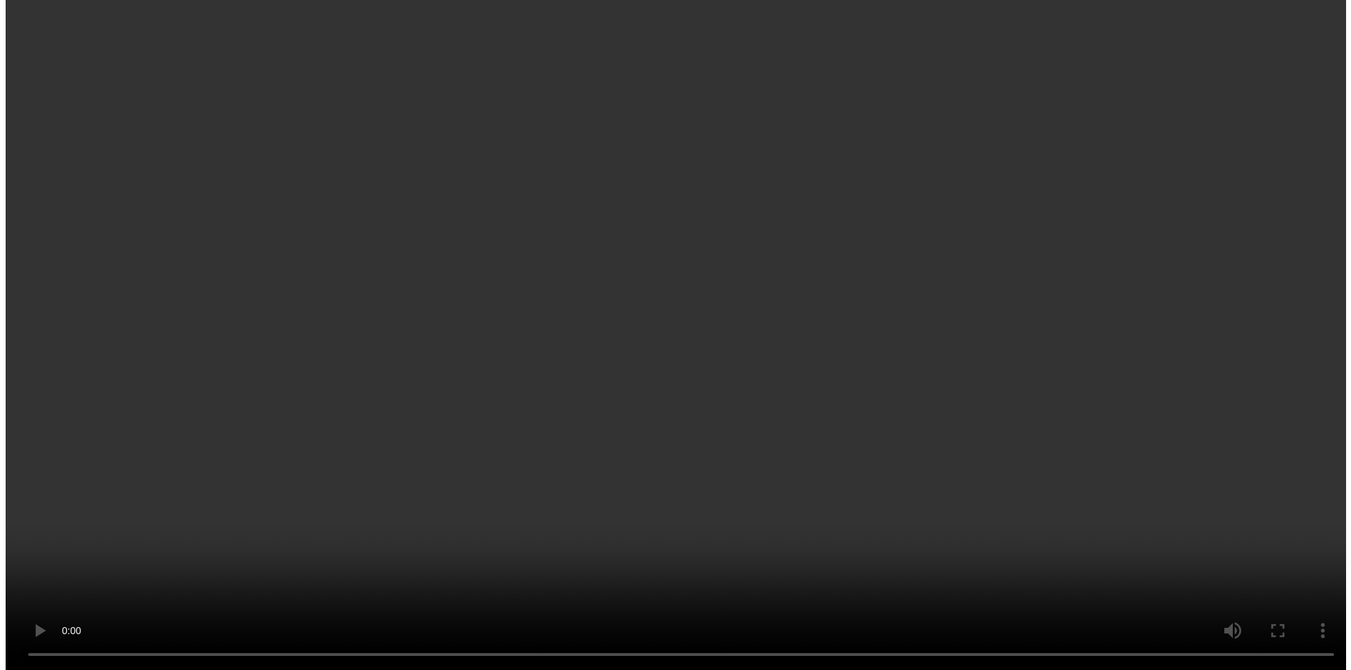
scroll to position [13, 0]
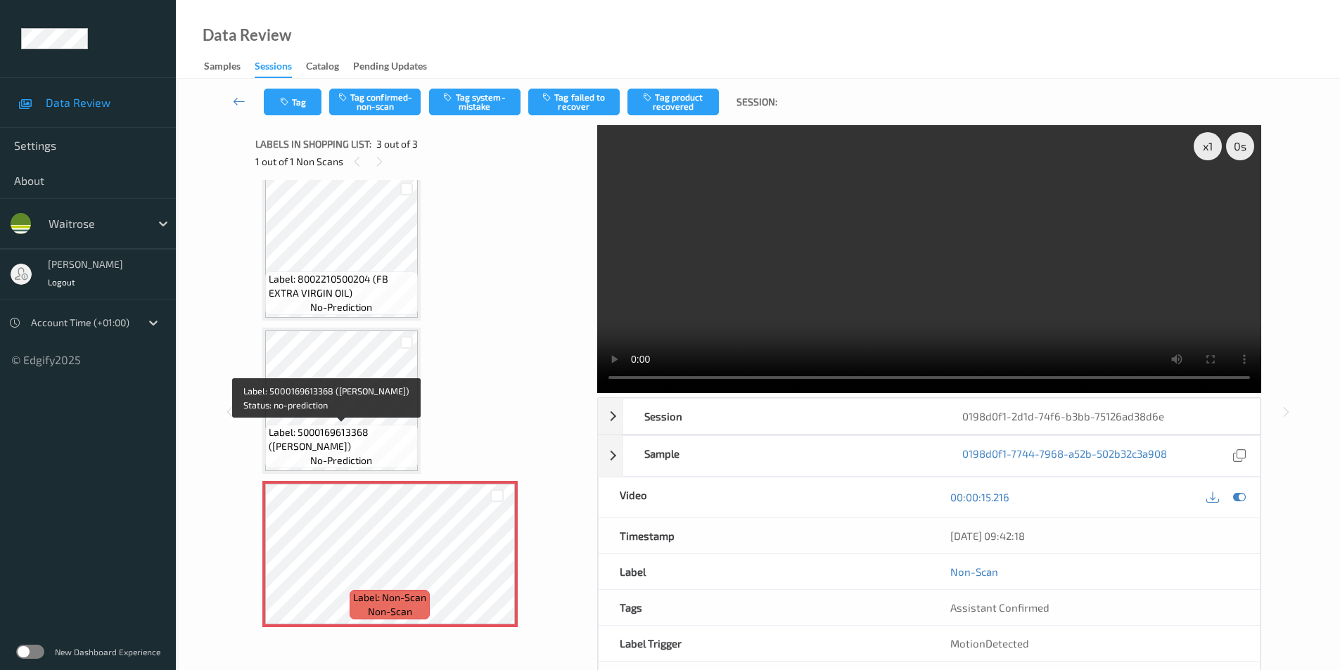
drag, startPoint x: 374, startPoint y: 433, endPoint x: 369, endPoint y: 443, distance: 11.0
click at [369, 443] on span "Label: 5000169613368 (DORG BROWN BLOOMER)" at bounding box center [342, 440] width 146 height 28
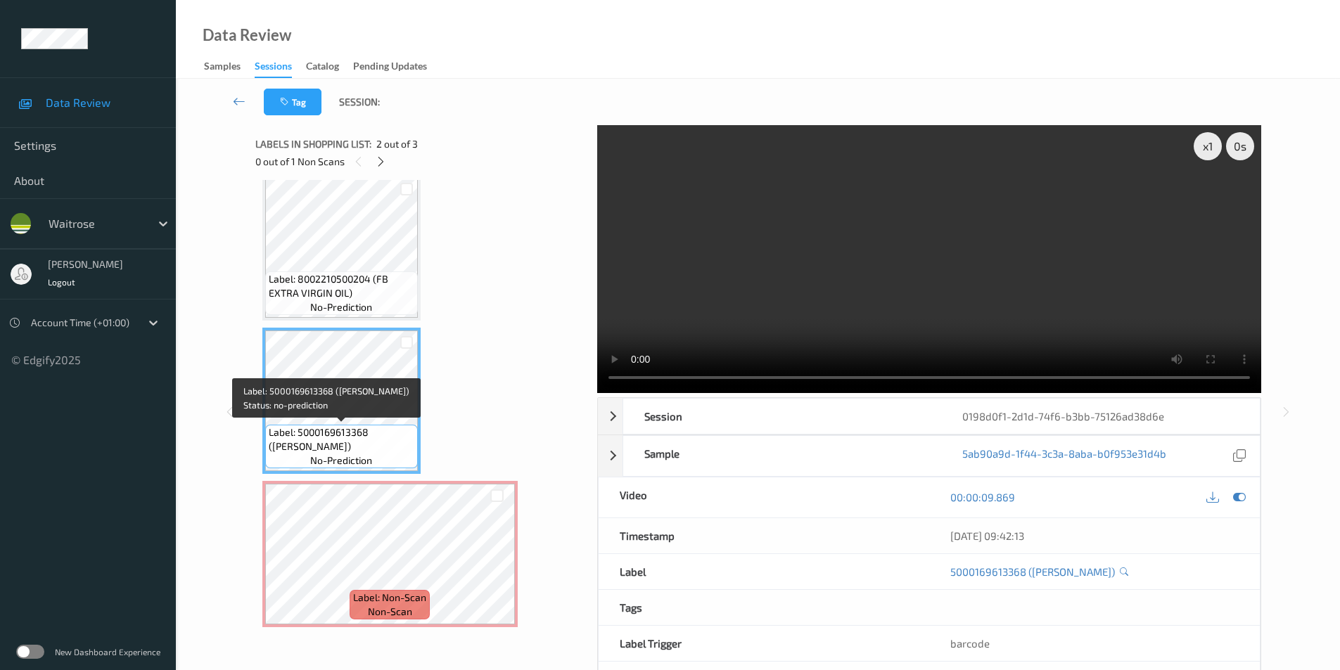
copy span "DORG BROWN BLOOMER)"
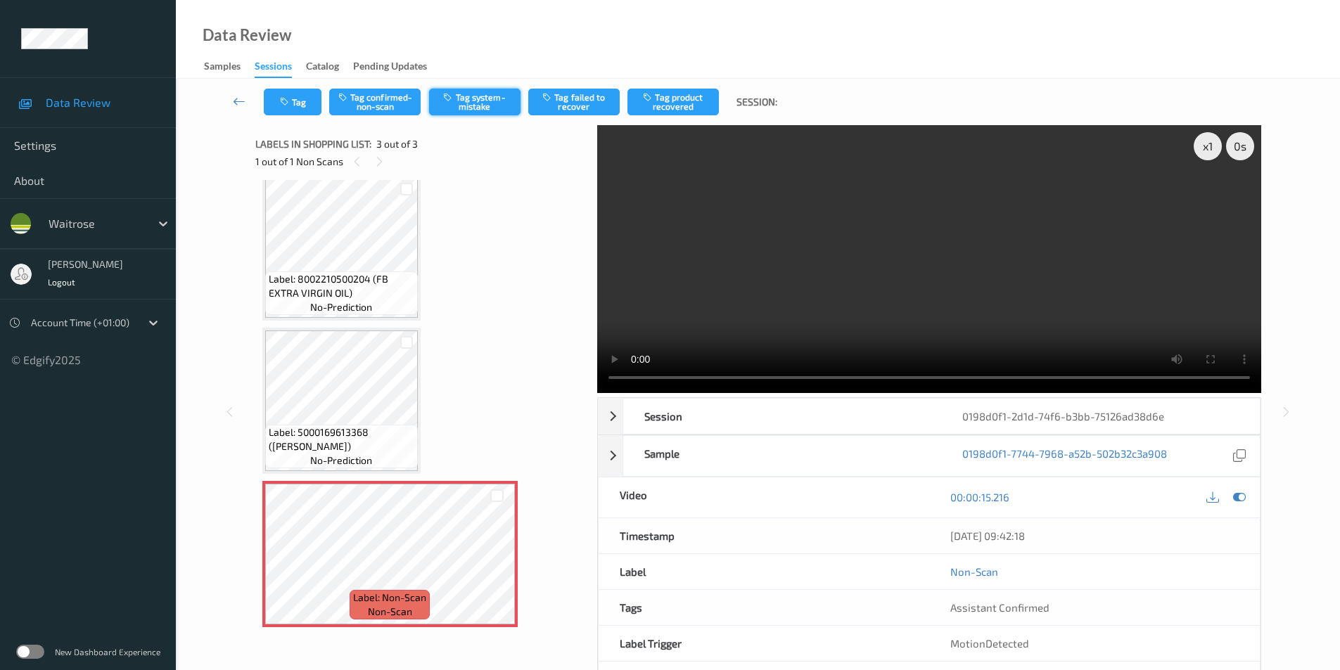
click at [471, 110] on button "Tag system-mistake" at bounding box center [474, 102] width 91 height 27
click at [469, 97] on button "Tag system-mistake" at bounding box center [474, 102] width 91 height 27
click at [467, 108] on button "Tag system-mistake" at bounding box center [474, 102] width 91 height 27
click at [293, 104] on button "Tag" at bounding box center [293, 102] width 58 height 27
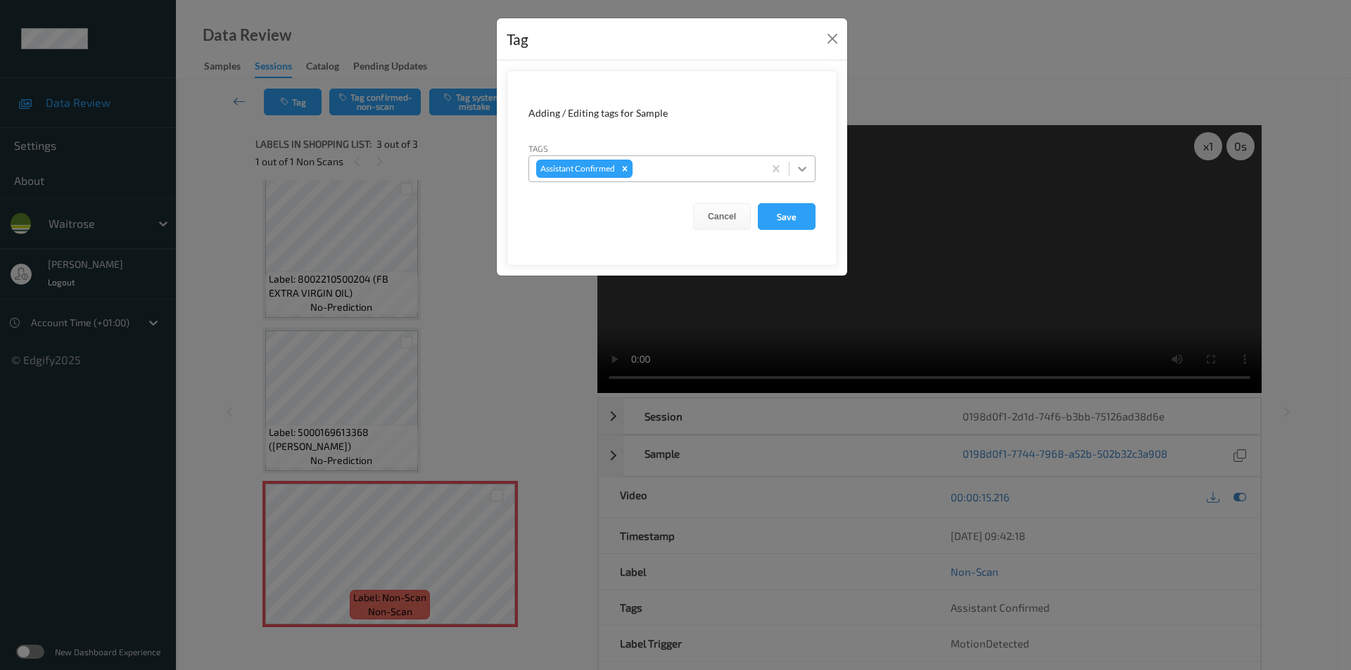
click at [798, 161] on div at bounding box center [801, 168] width 25 height 25
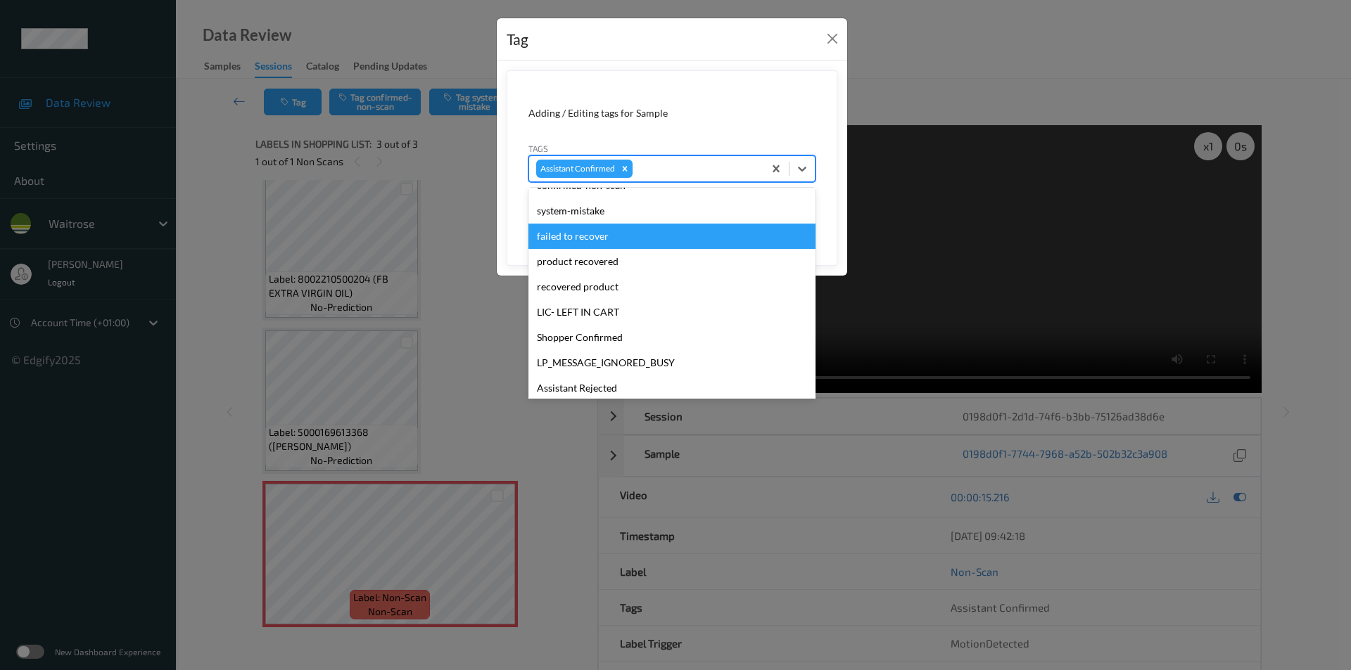
scroll to position [280, 0]
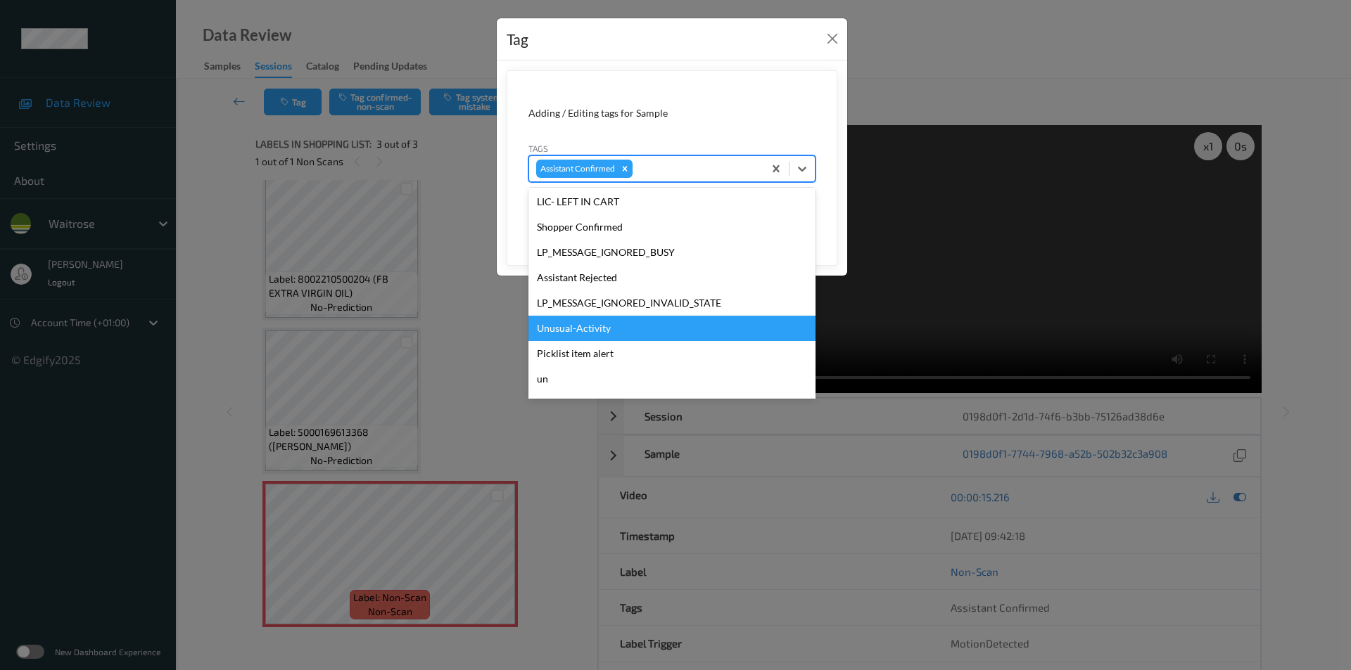
click at [568, 320] on div "Unusual-Activity" at bounding box center [671, 328] width 287 height 25
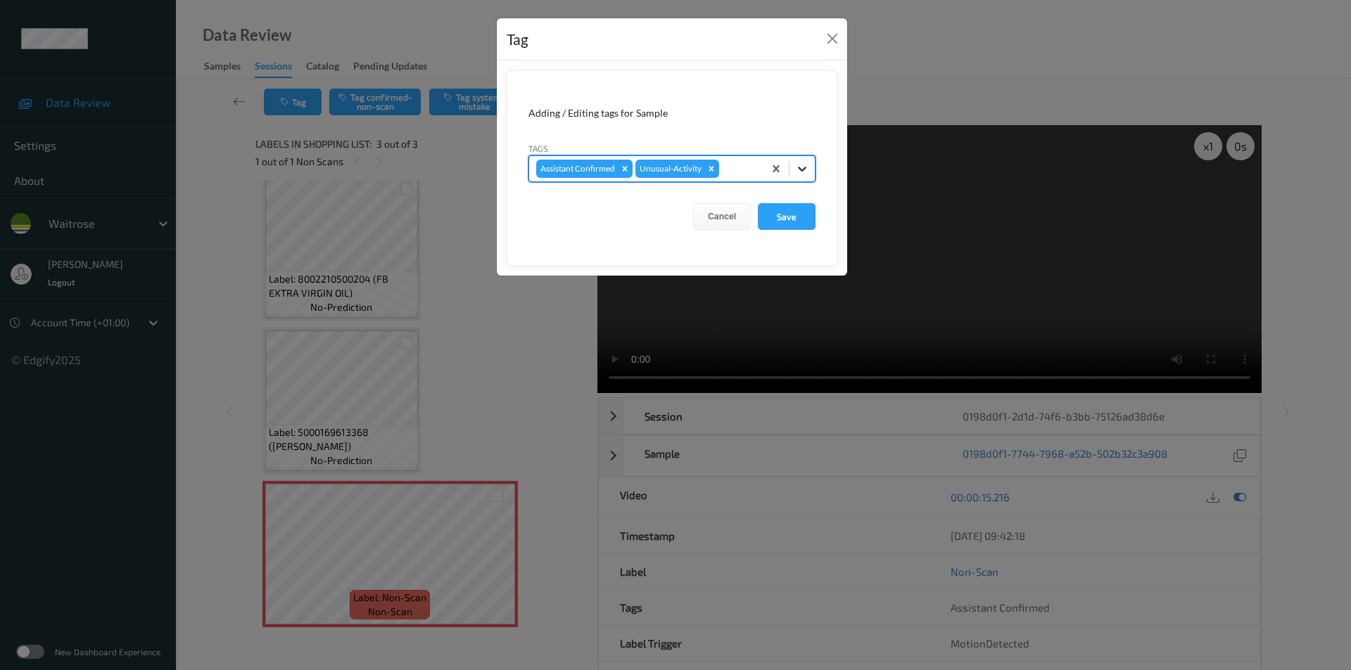
click at [796, 167] on icon at bounding box center [802, 169] width 14 height 14
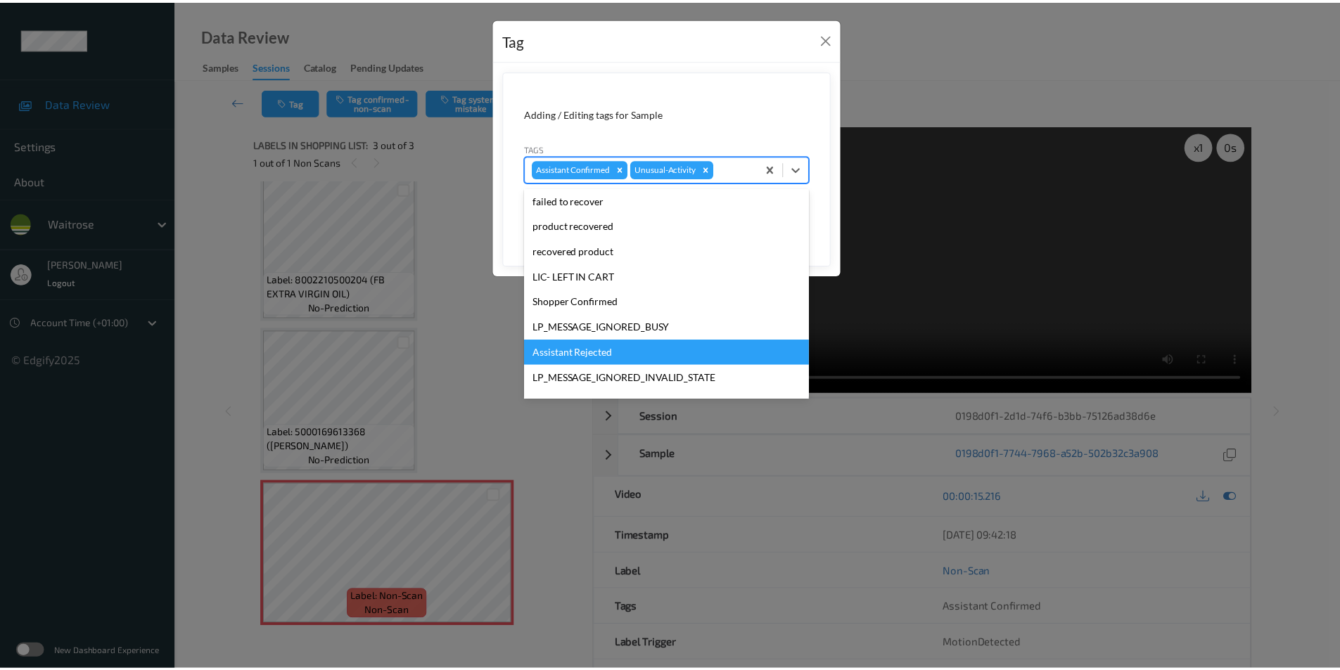
scroll to position [276, 0]
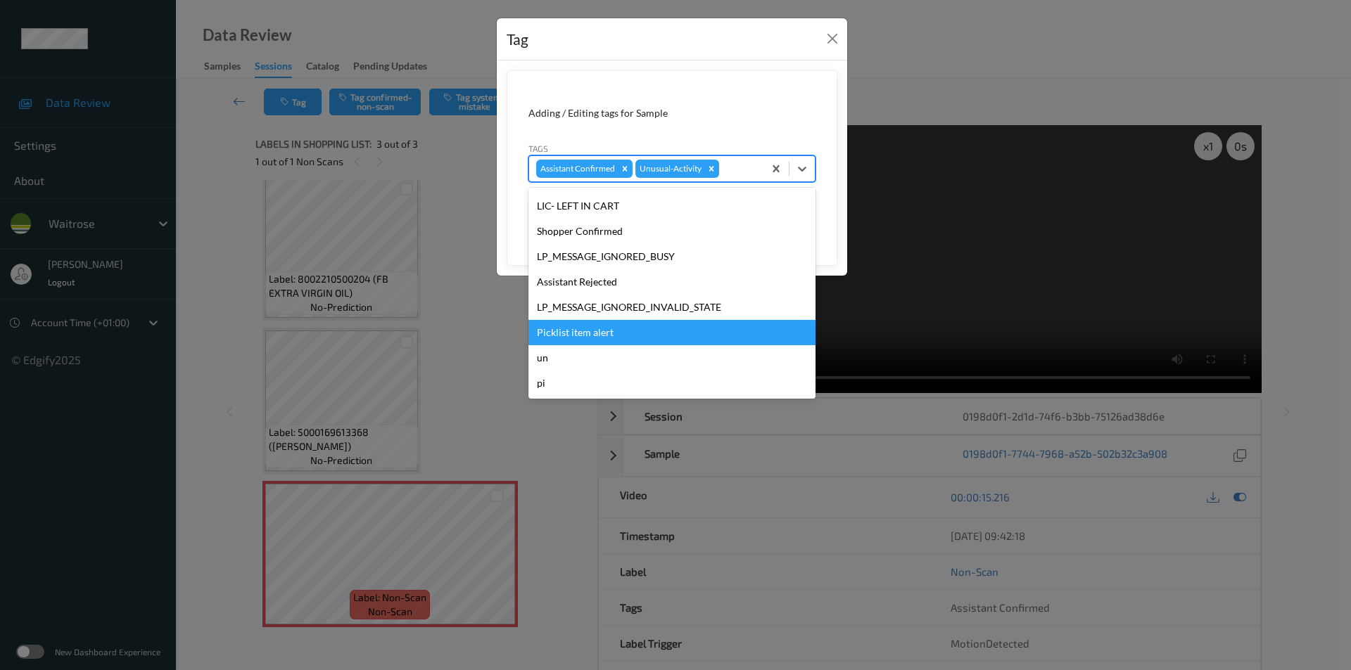
click at [606, 334] on div "Picklist item alert" at bounding box center [671, 332] width 287 height 25
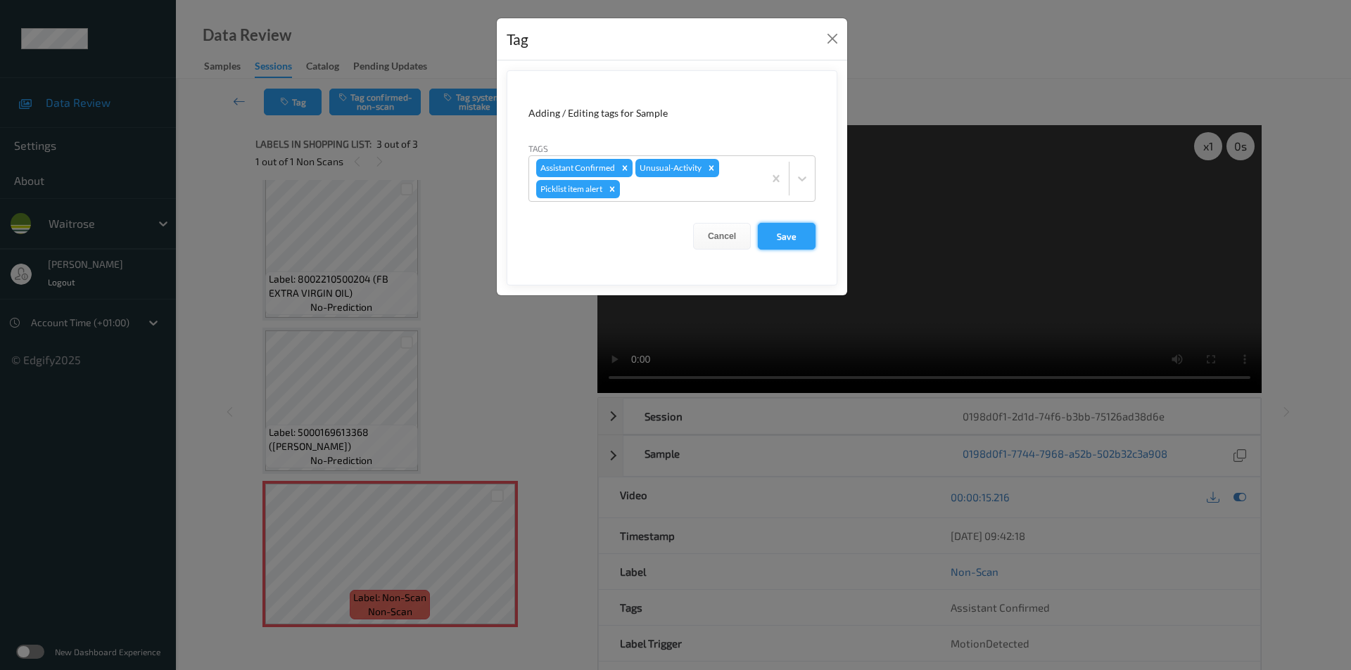
click at [788, 237] on button "Save" at bounding box center [787, 236] width 58 height 27
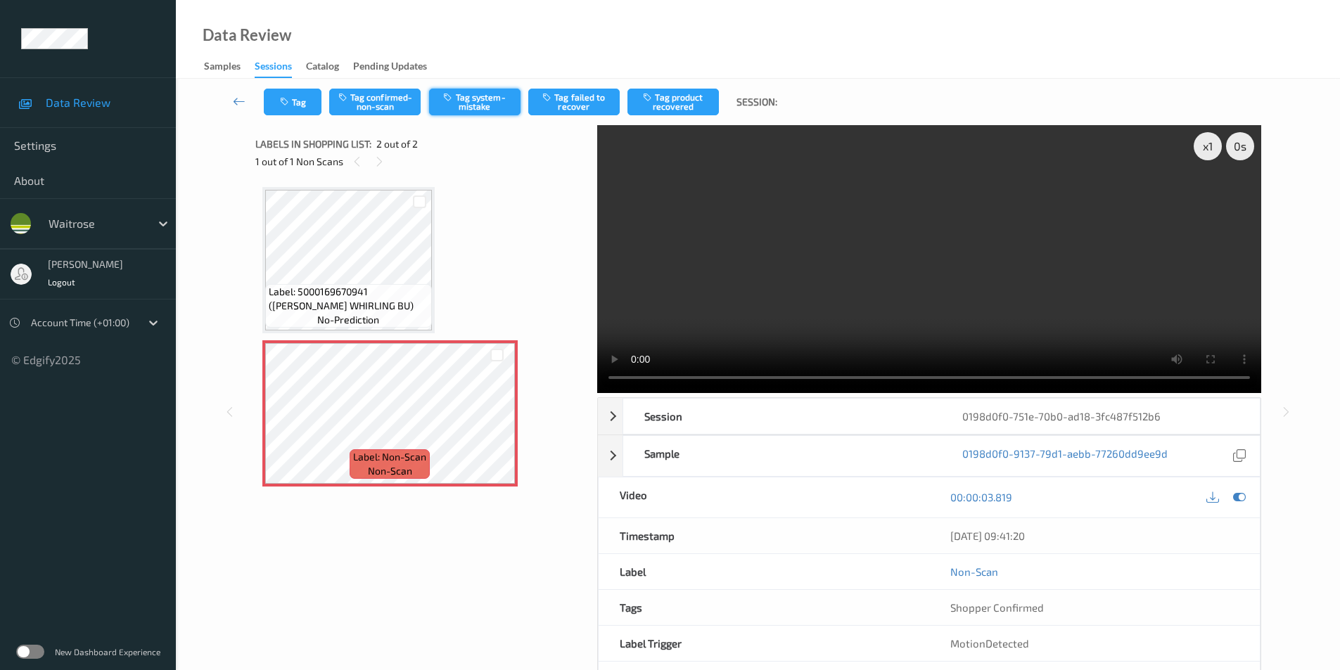
click at [473, 99] on button "Tag system-mistake" at bounding box center [474, 102] width 91 height 27
click at [477, 94] on button "Tag system-mistake" at bounding box center [474, 102] width 91 height 27
click at [463, 96] on button "Tag system-mistake" at bounding box center [474, 102] width 91 height 27
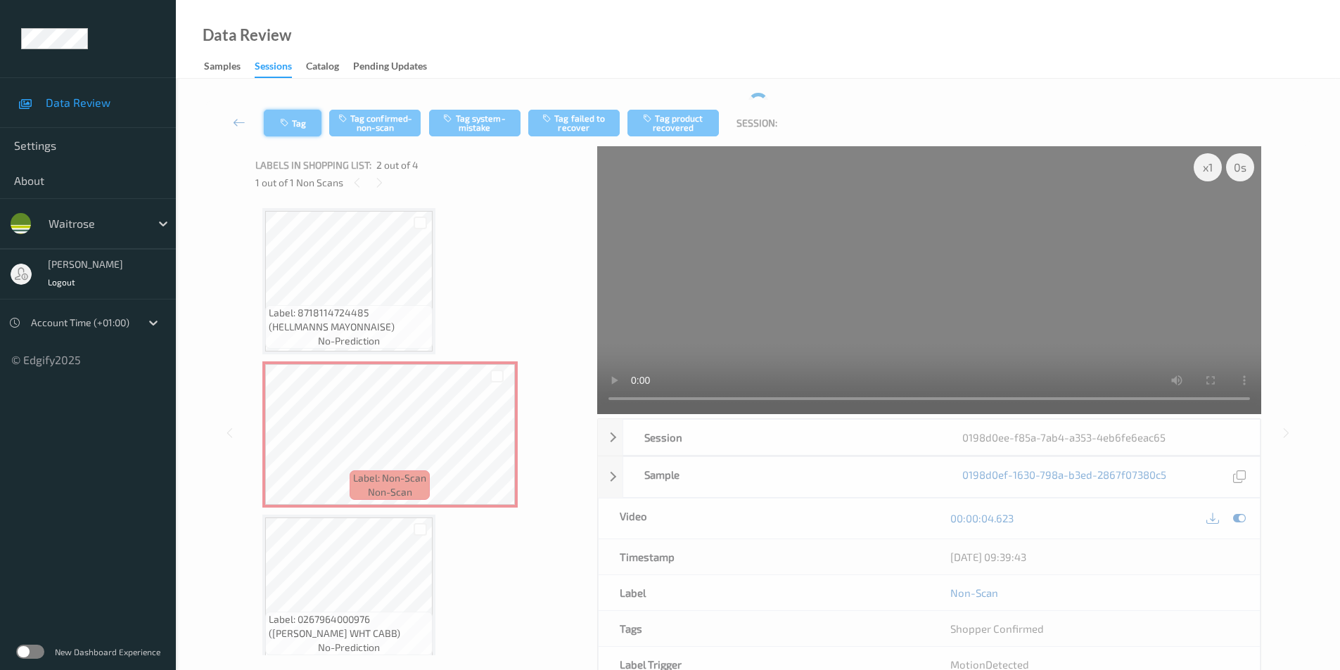
click at [293, 120] on div "Tag Tag confirmed-non-scan Tag system-mistake Tag failed to recover Tag product…" at bounding box center [758, 123] width 1107 height 46
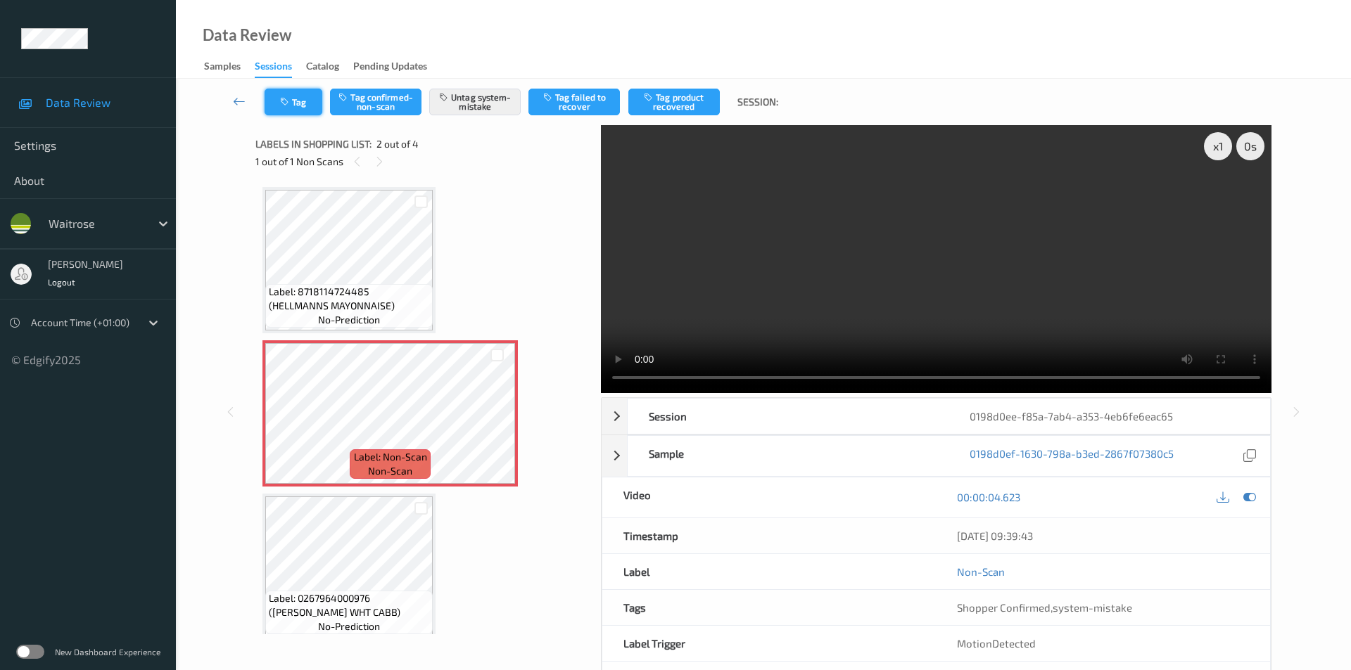
click at [292, 104] on icon "button" at bounding box center [286, 102] width 12 height 10
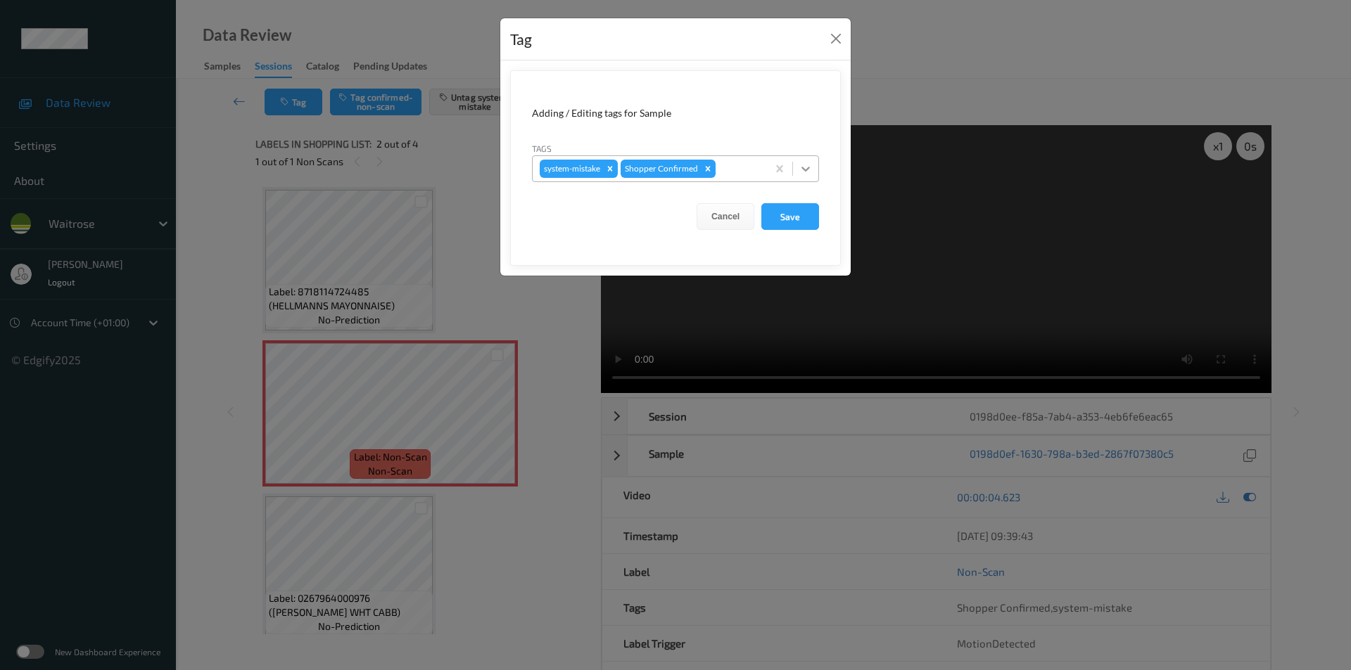
click at [805, 172] on icon at bounding box center [806, 169] width 14 height 14
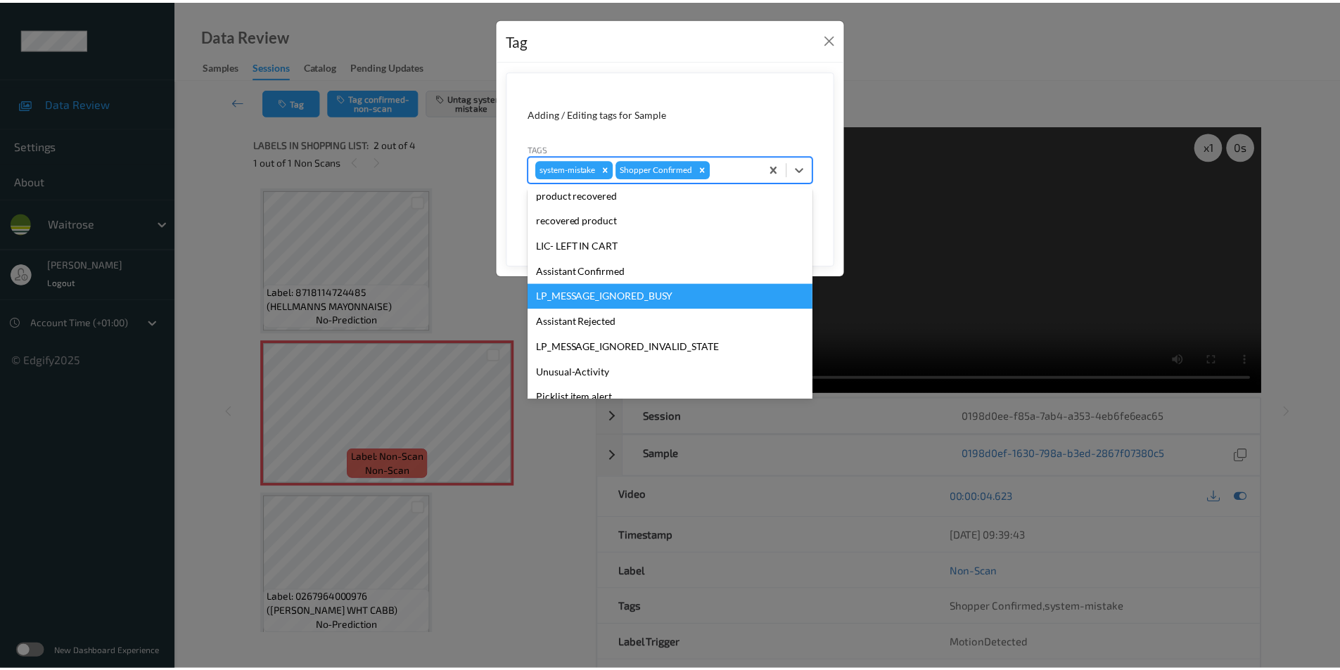
scroll to position [276, 0]
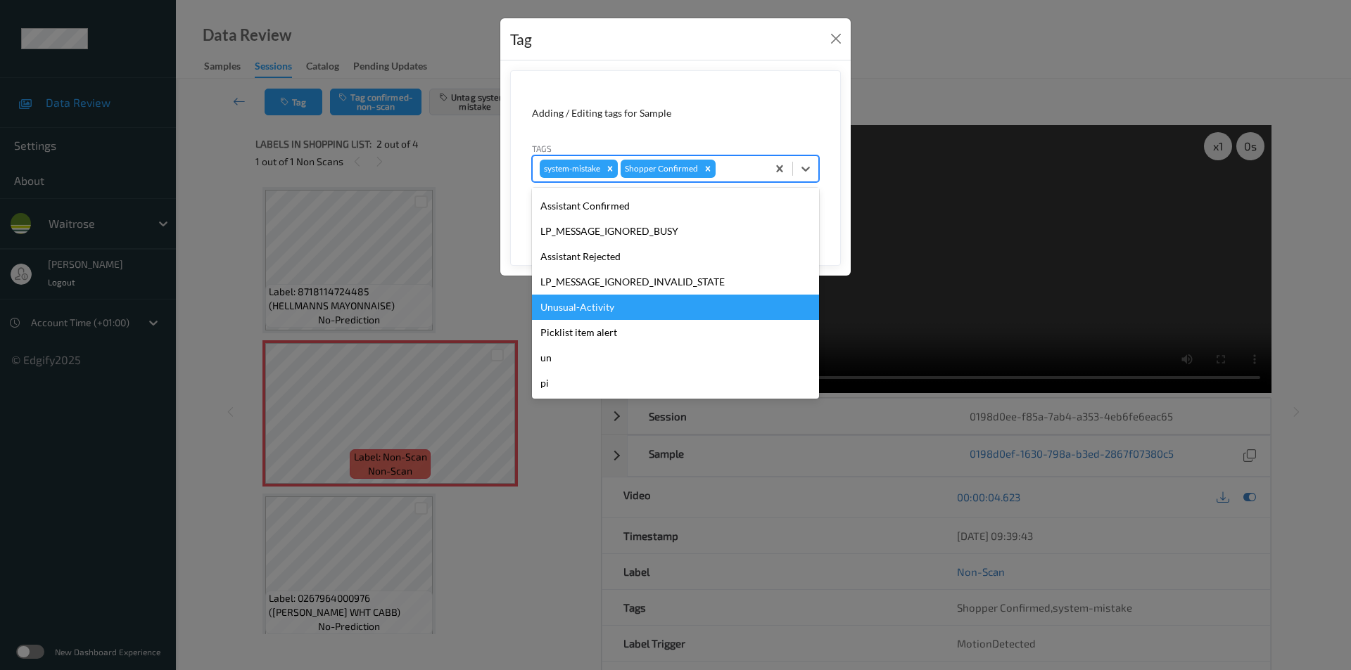
click at [593, 311] on div "Unusual-Activity" at bounding box center [675, 307] width 287 height 25
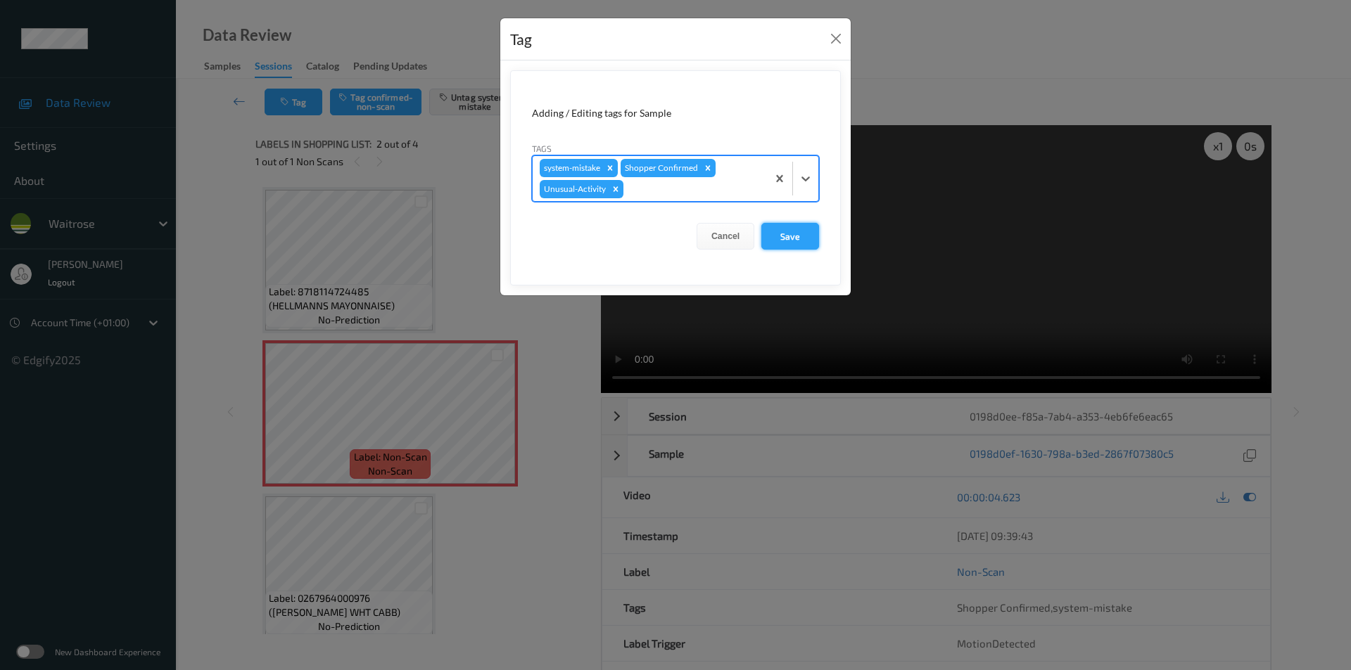
click at [783, 232] on button "Save" at bounding box center [790, 236] width 58 height 27
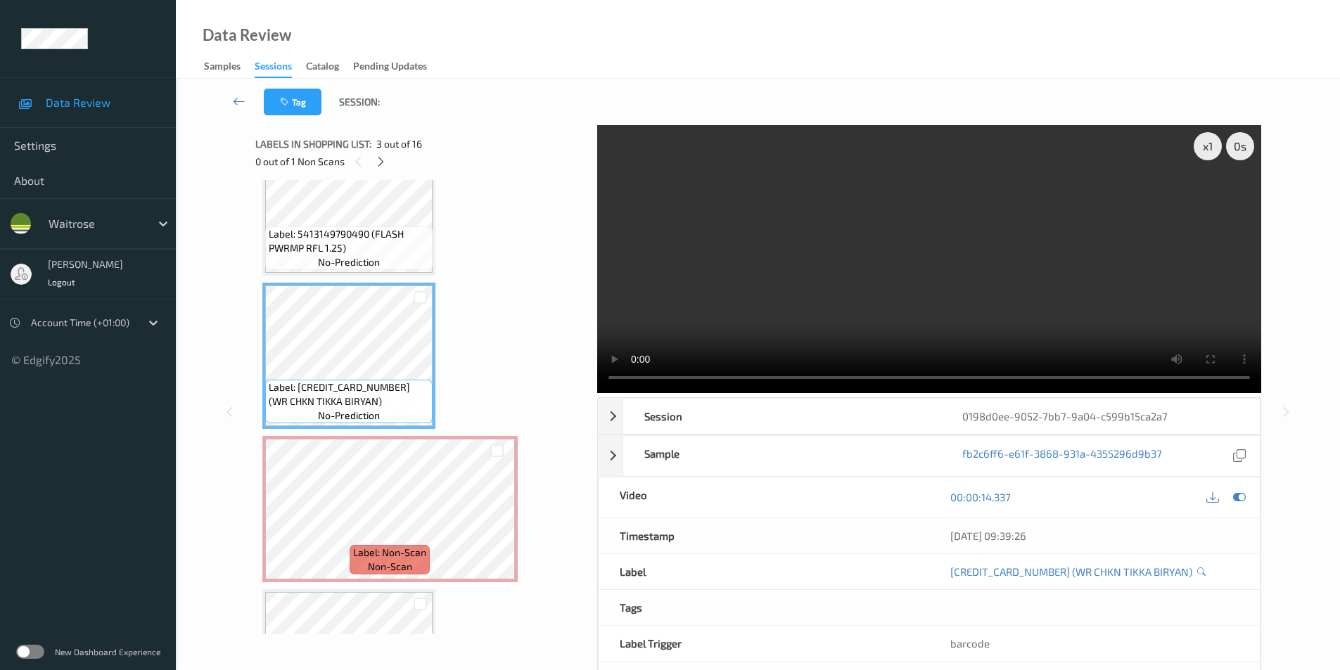
scroll to position [281, 0]
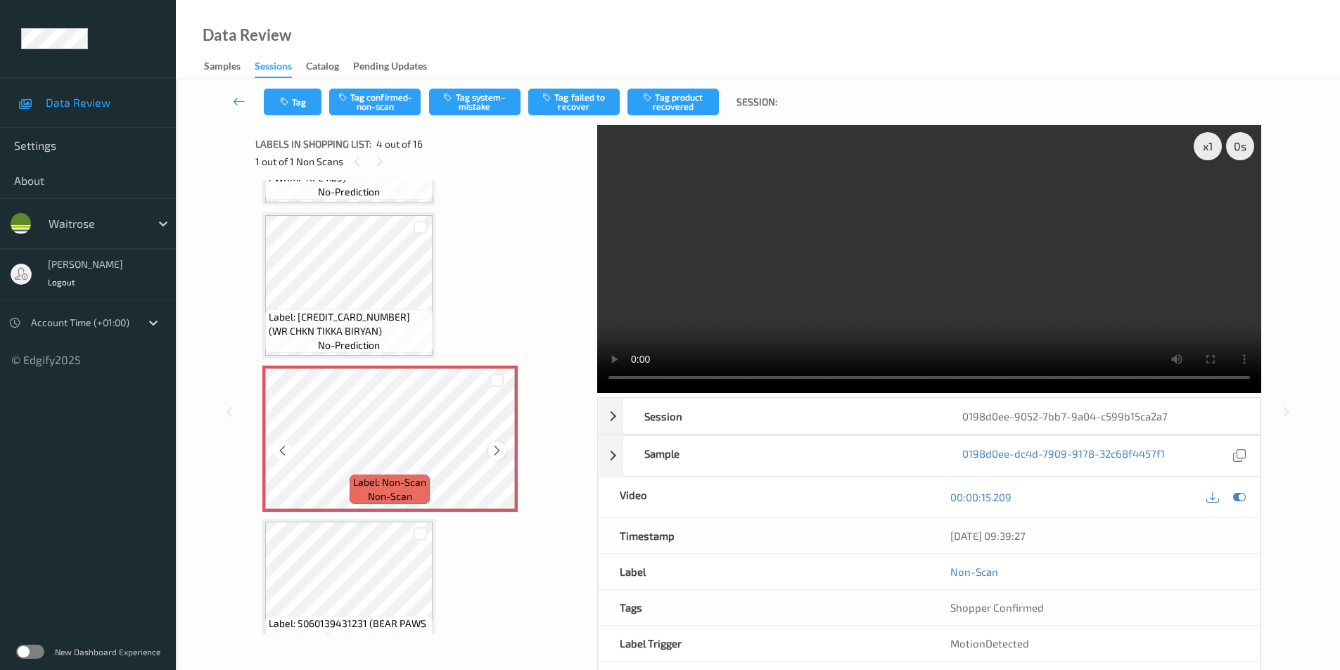
click at [494, 452] on icon at bounding box center [497, 451] width 12 height 13
click at [1233, 491] on div at bounding box center [1240, 497] width 19 height 19
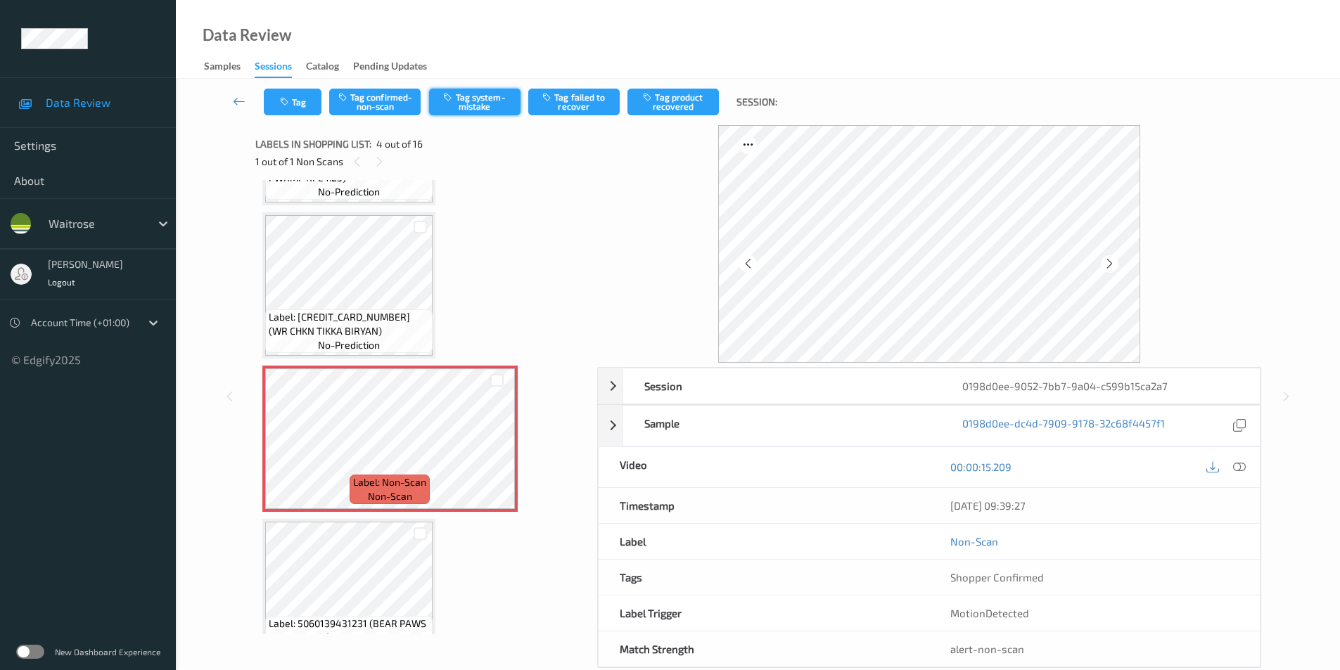
click at [481, 105] on button "Tag system-mistake" at bounding box center [474, 102] width 91 height 27
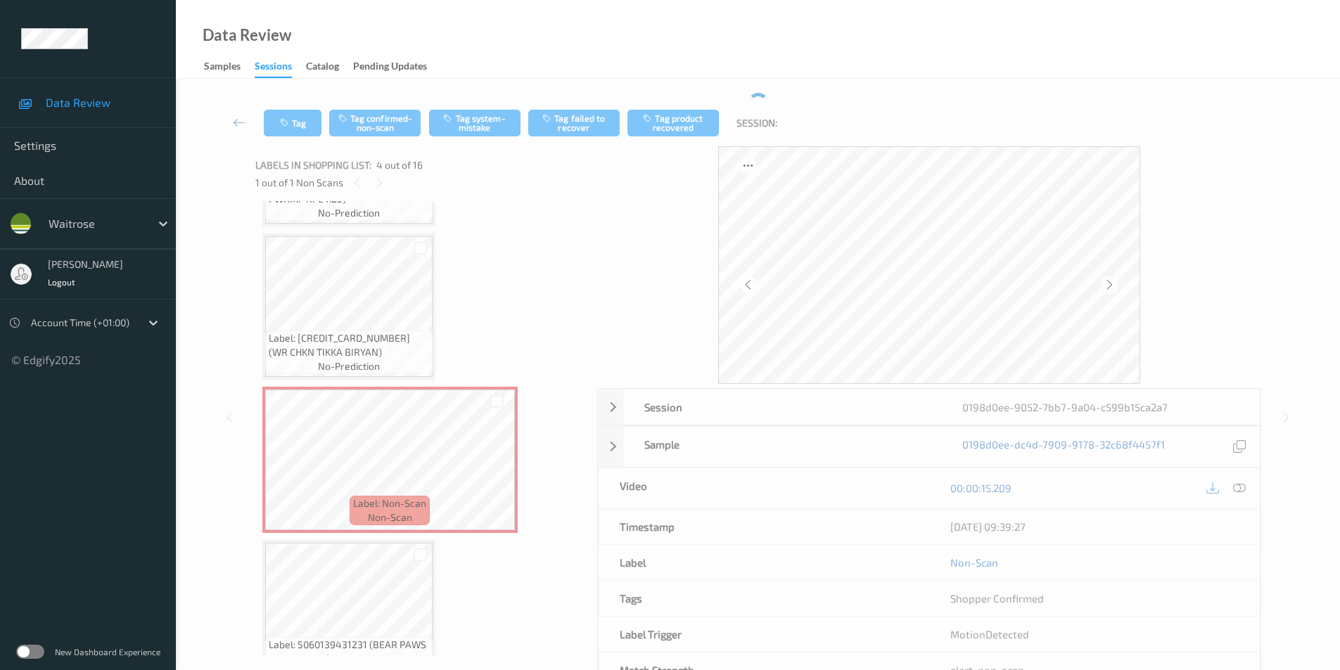
click at [633, 252] on div at bounding box center [929, 265] width 664 height 238
click at [1102, 284] on div at bounding box center [1110, 285] width 18 height 18
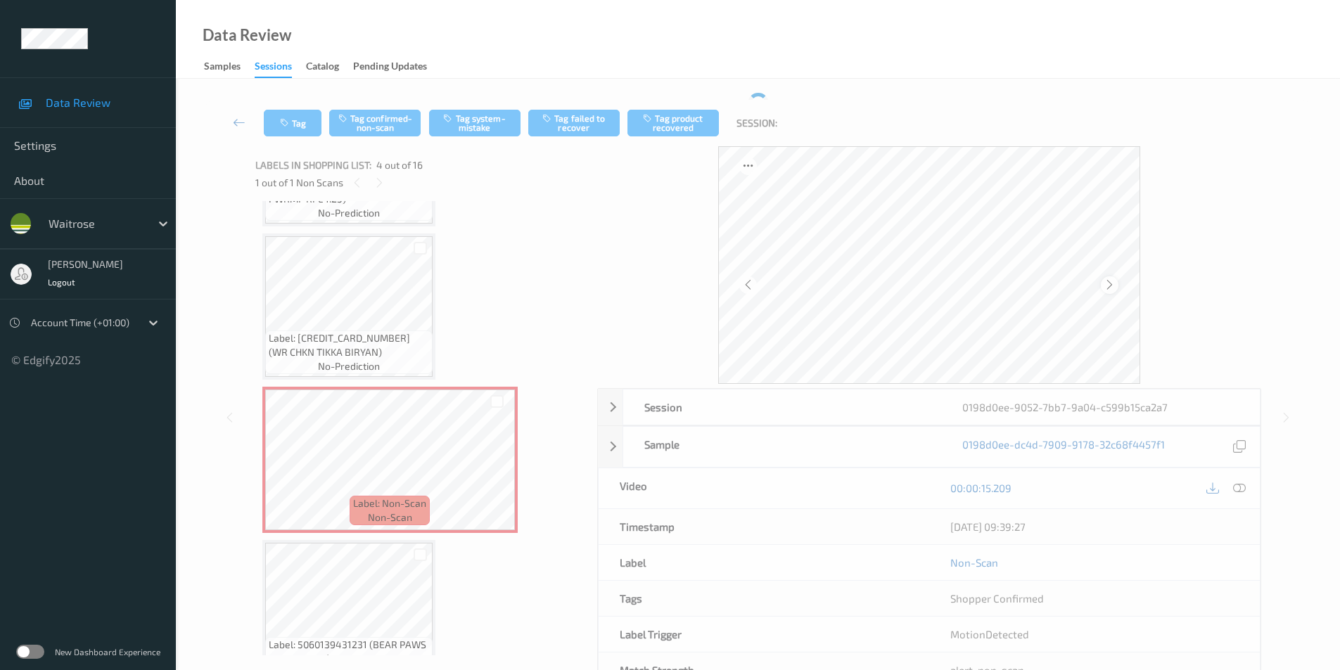
click at [1115, 280] on icon at bounding box center [1110, 285] width 12 height 13
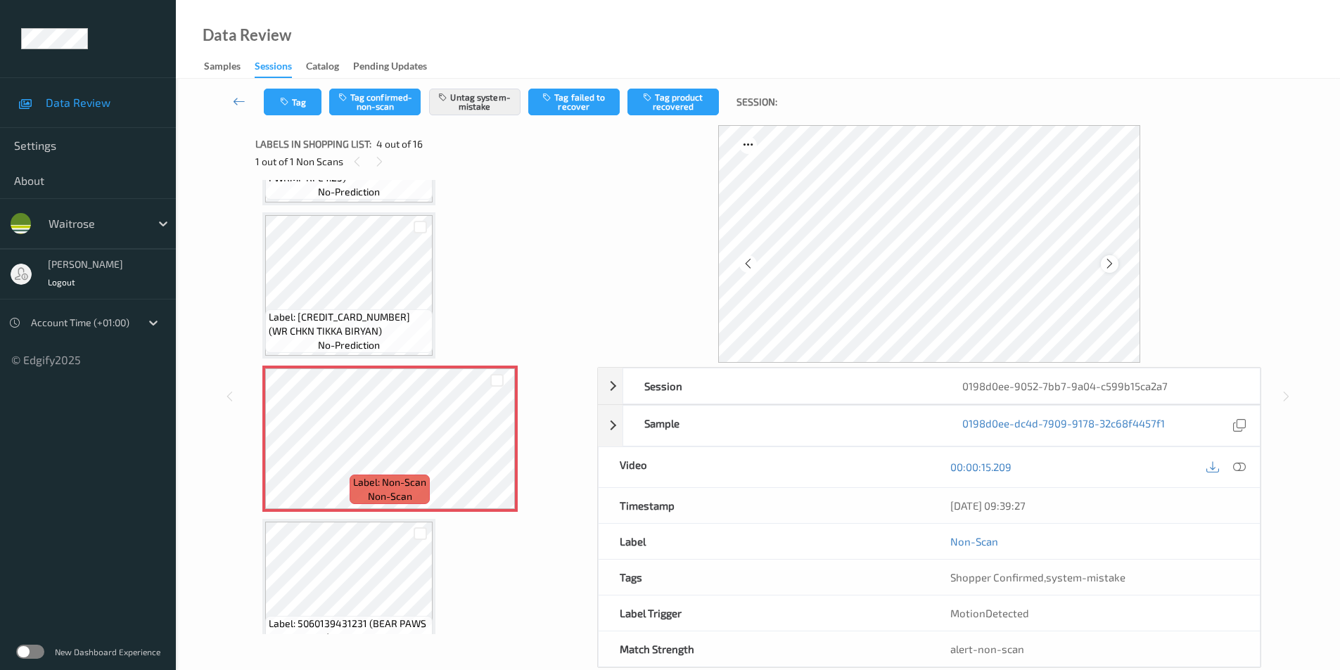
click at [1110, 264] on icon at bounding box center [1110, 264] width 12 height 13
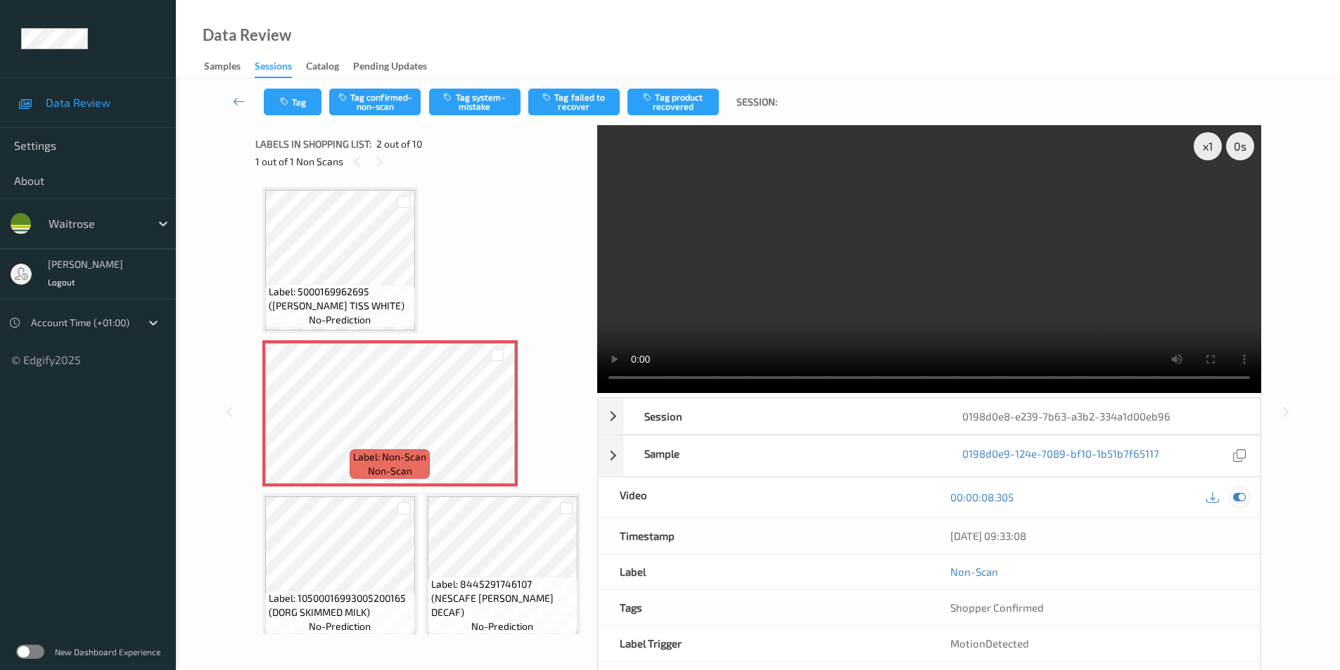
click at [1235, 499] on icon at bounding box center [1239, 497] width 13 height 13
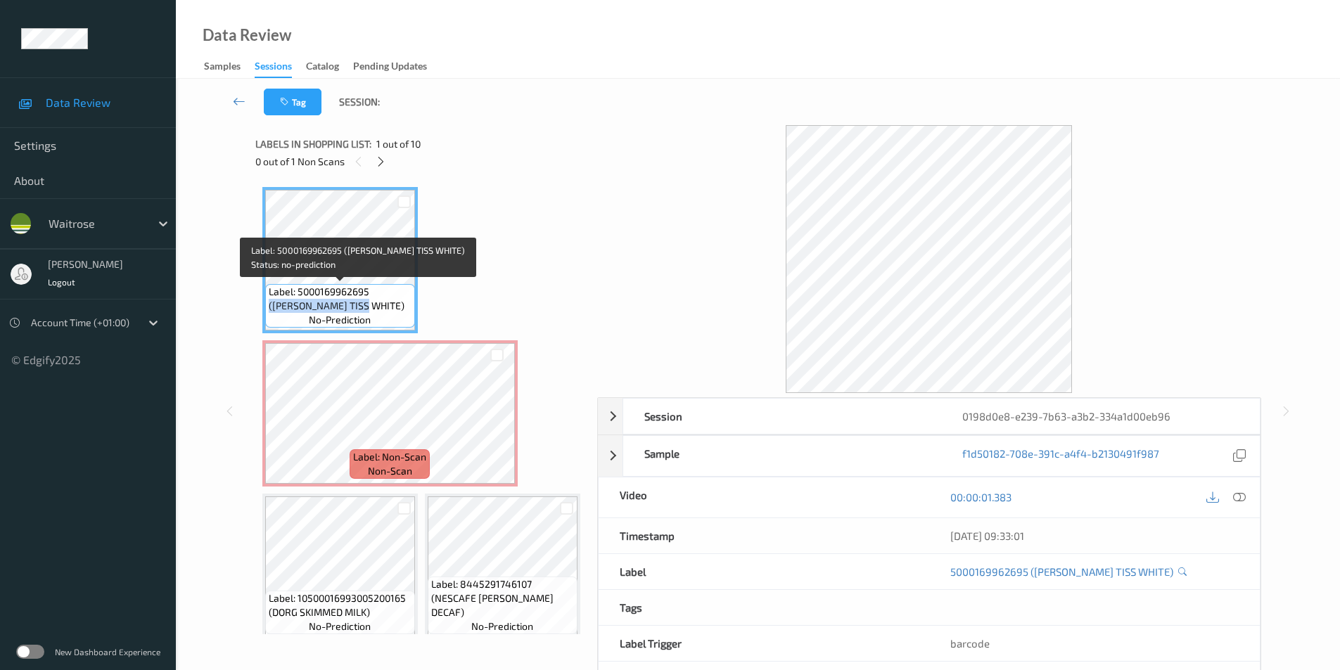
drag, startPoint x: 373, startPoint y: 291, endPoint x: 371, endPoint y: 304, distance: 13.5
click at [371, 304] on span "Label: 5000169962695 ([PERSON_NAME] TISS WHITE)" at bounding box center [340, 299] width 143 height 28
copy span "([PERSON_NAME] TISS WHITE)"
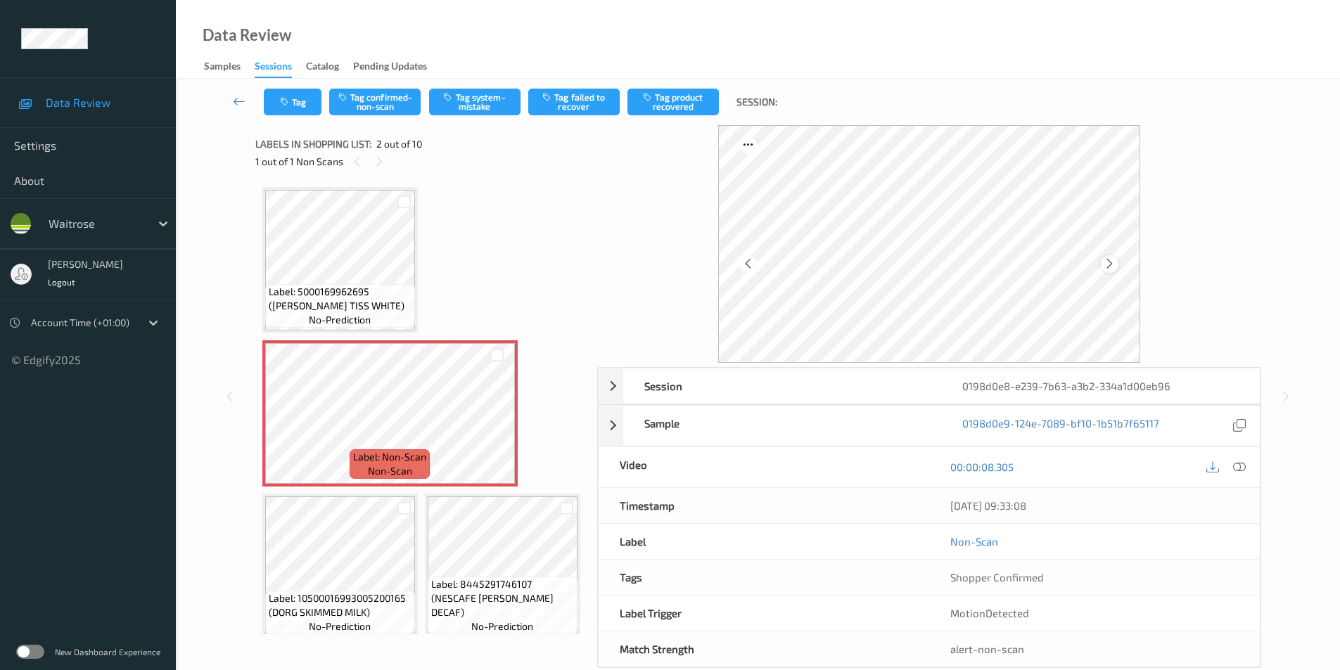
click at [1109, 267] on icon at bounding box center [1110, 264] width 12 height 13
click at [463, 94] on button "Tag system-mistake" at bounding box center [474, 102] width 91 height 27
click at [301, 100] on button "Tag" at bounding box center [293, 102] width 58 height 27
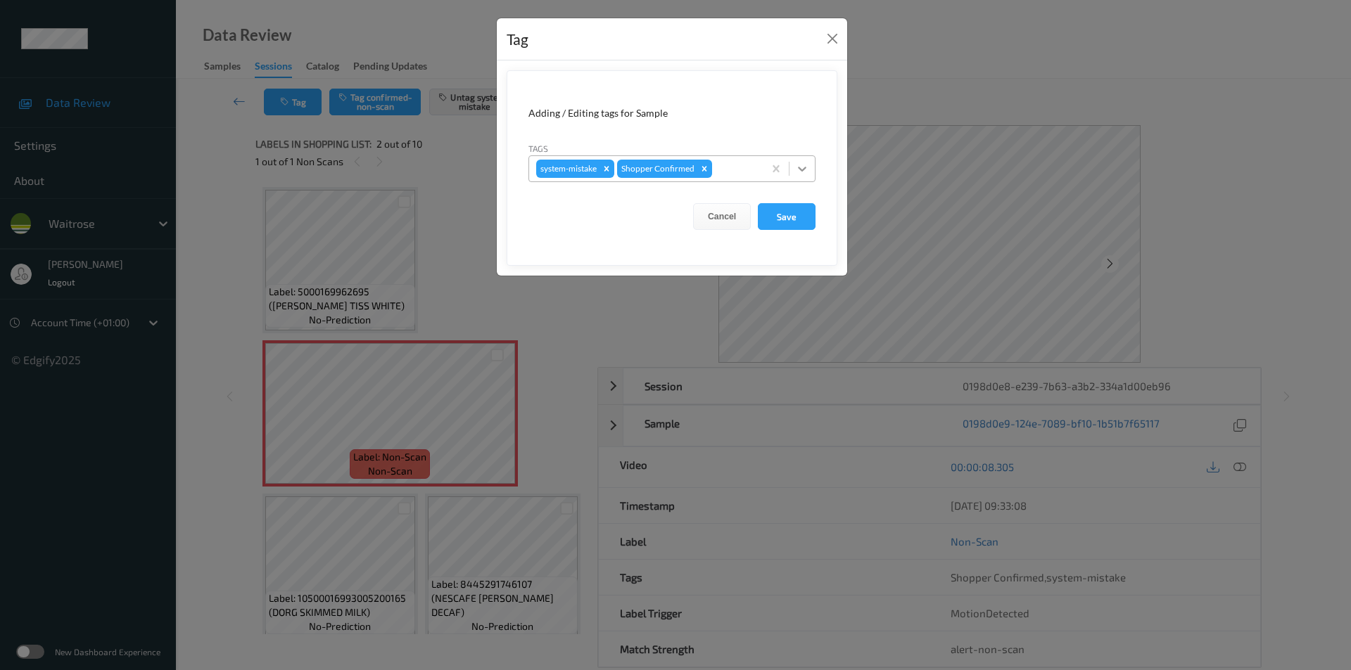
click at [794, 167] on div at bounding box center [801, 168] width 25 height 25
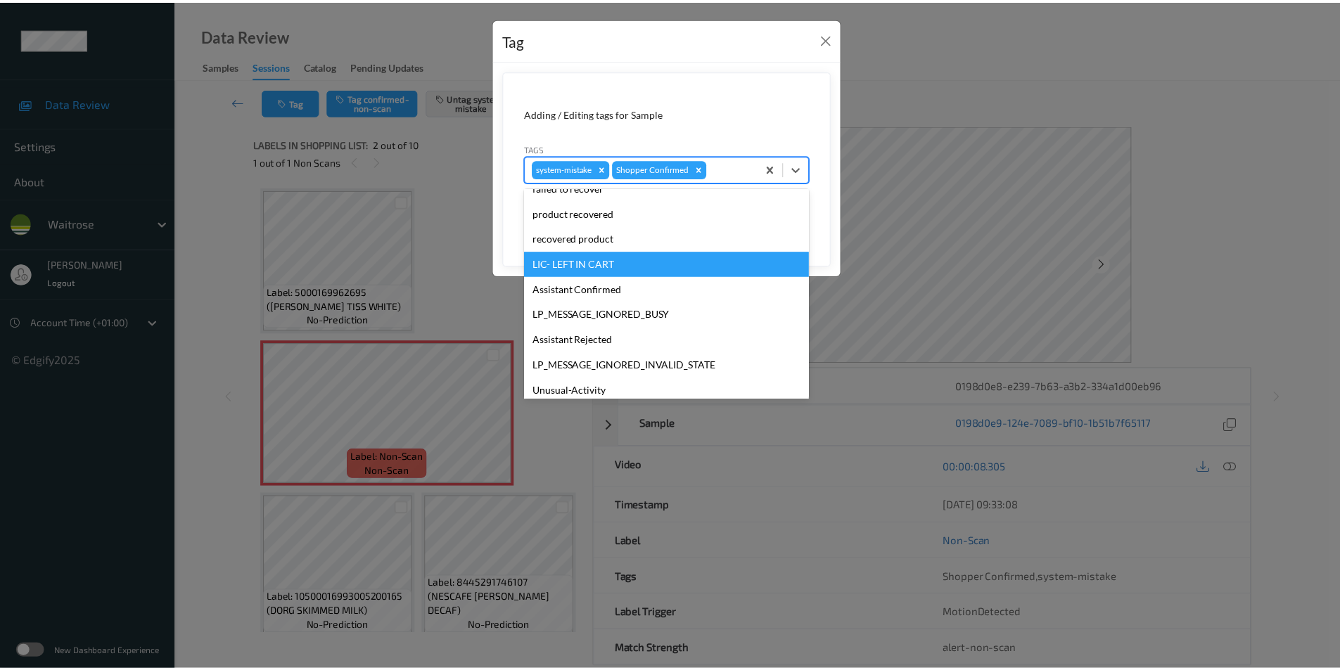
scroll to position [276, 0]
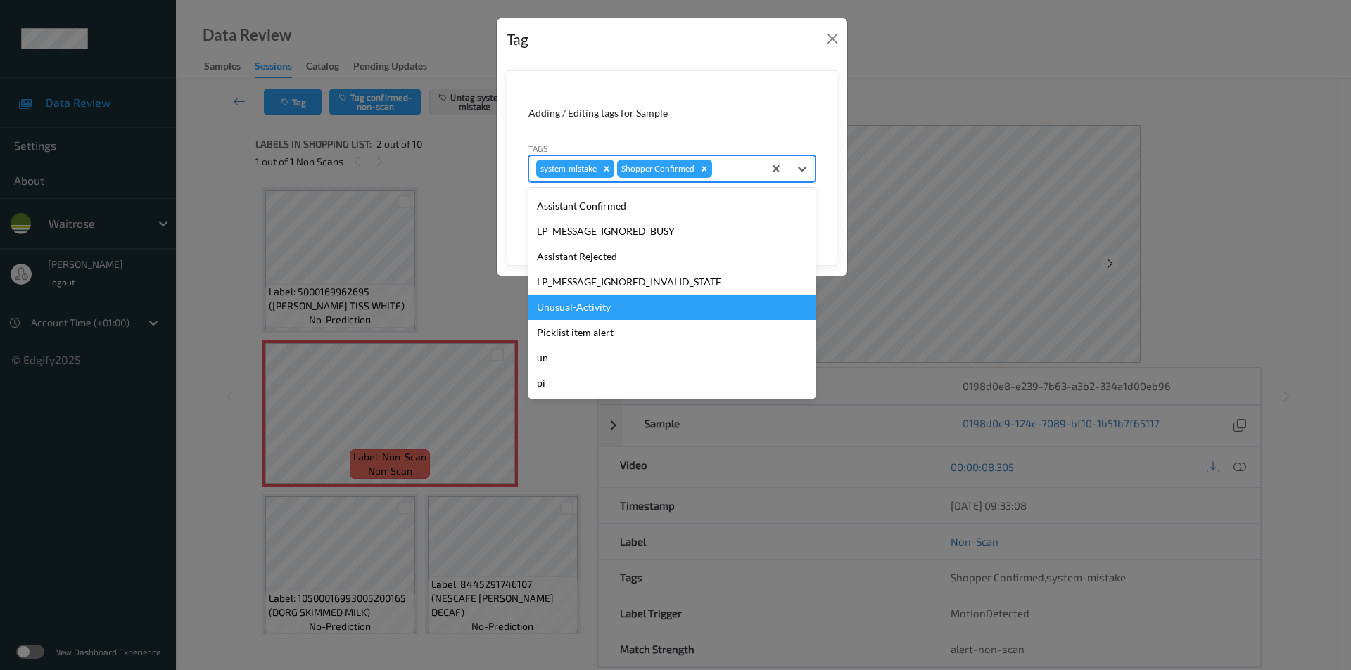
click at [592, 312] on div "Unusual-Activity" at bounding box center [671, 307] width 287 height 25
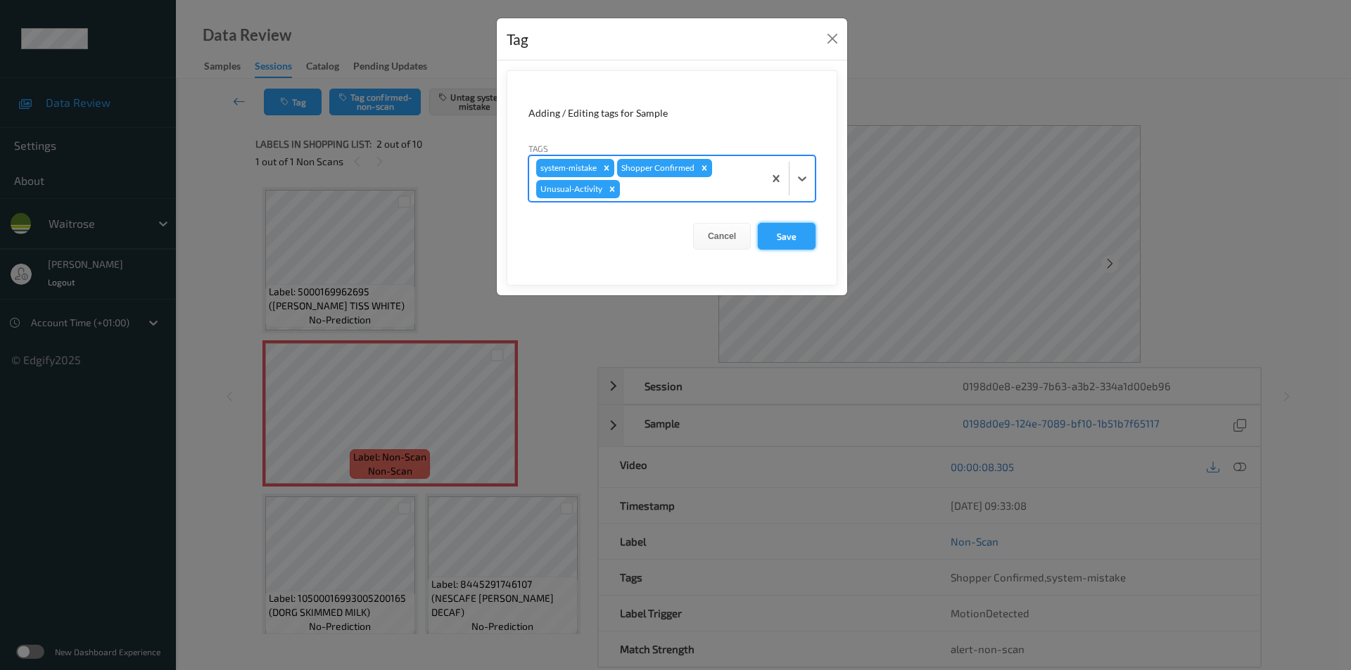
click at [794, 229] on button "Save" at bounding box center [787, 236] width 58 height 27
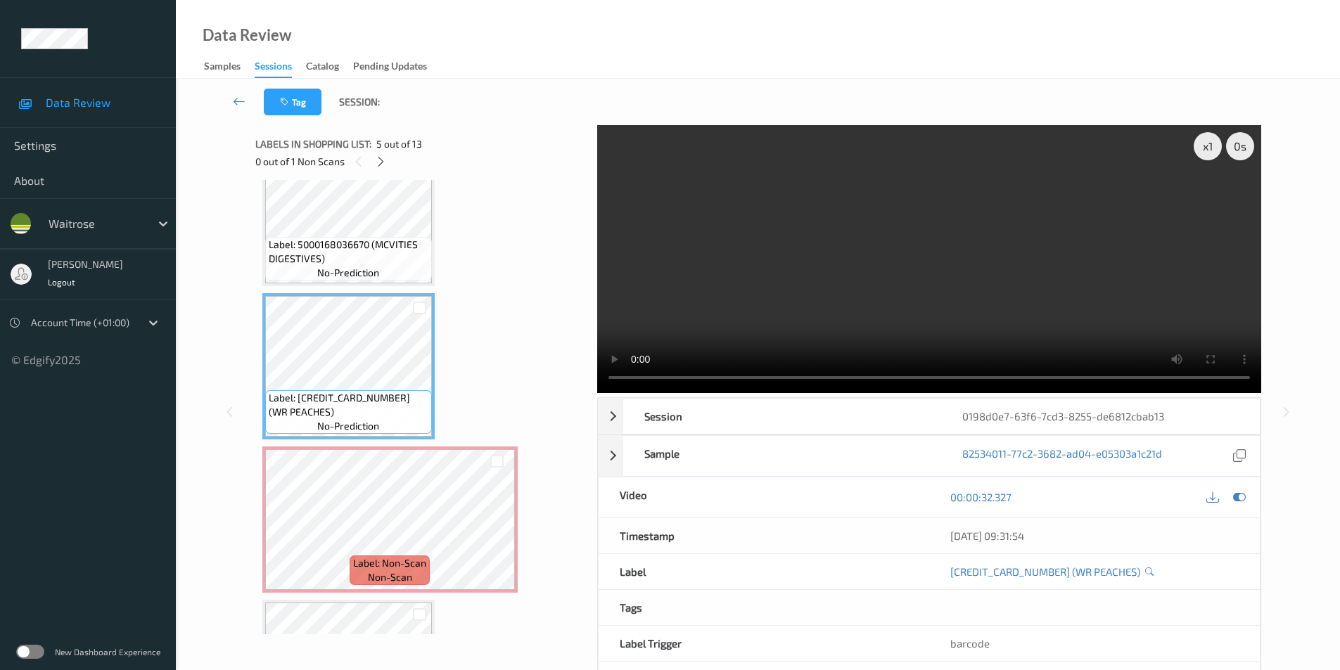
scroll to position [536, 0]
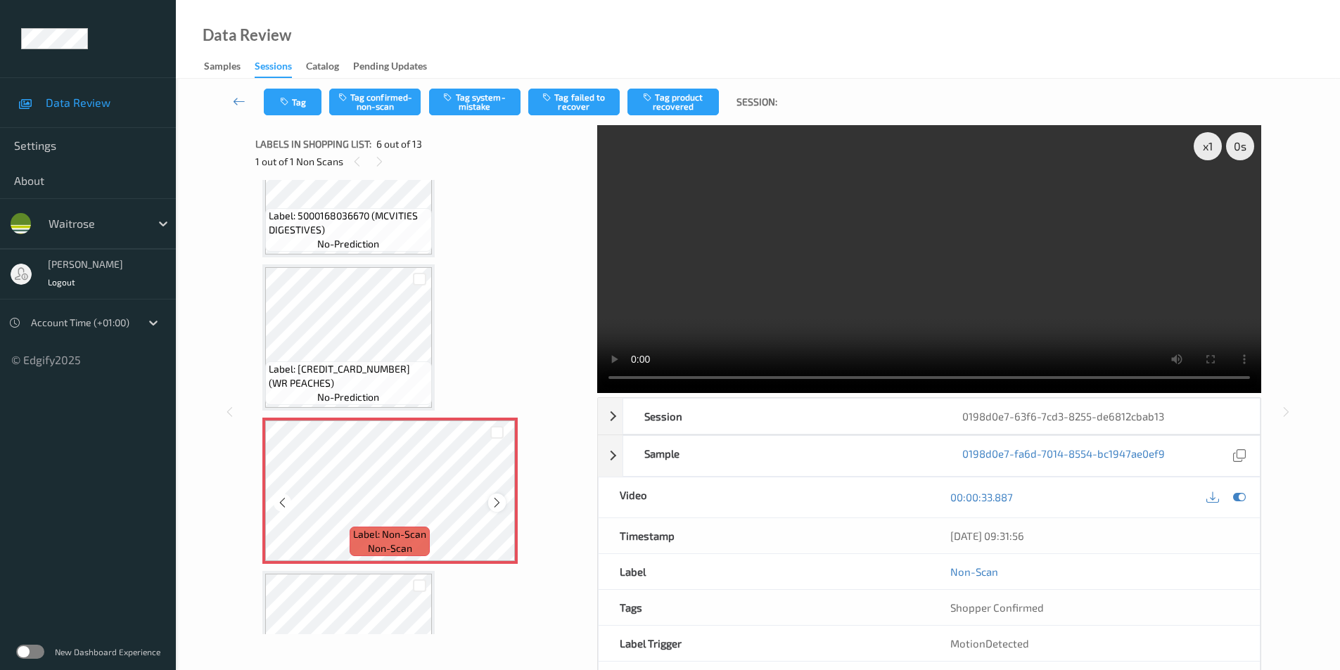
click at [504, 498] on div at bounding box center [497, 503] width 18 height 18
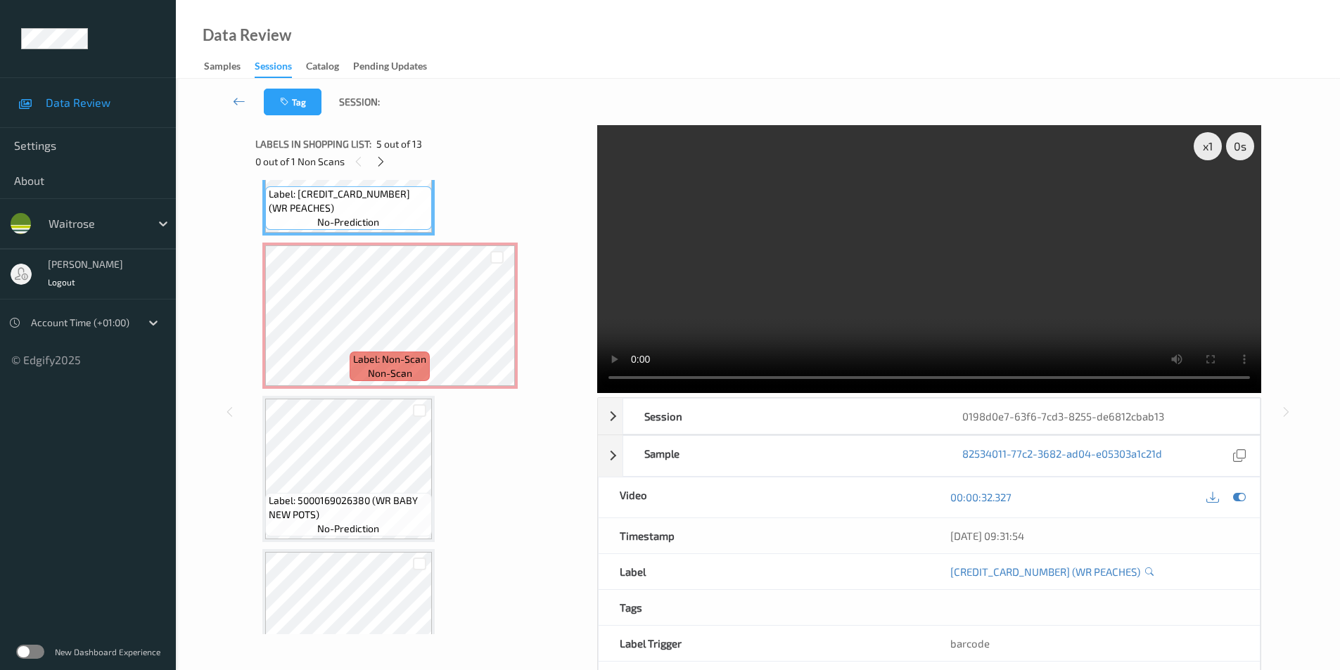
scroll to position [747, 0]
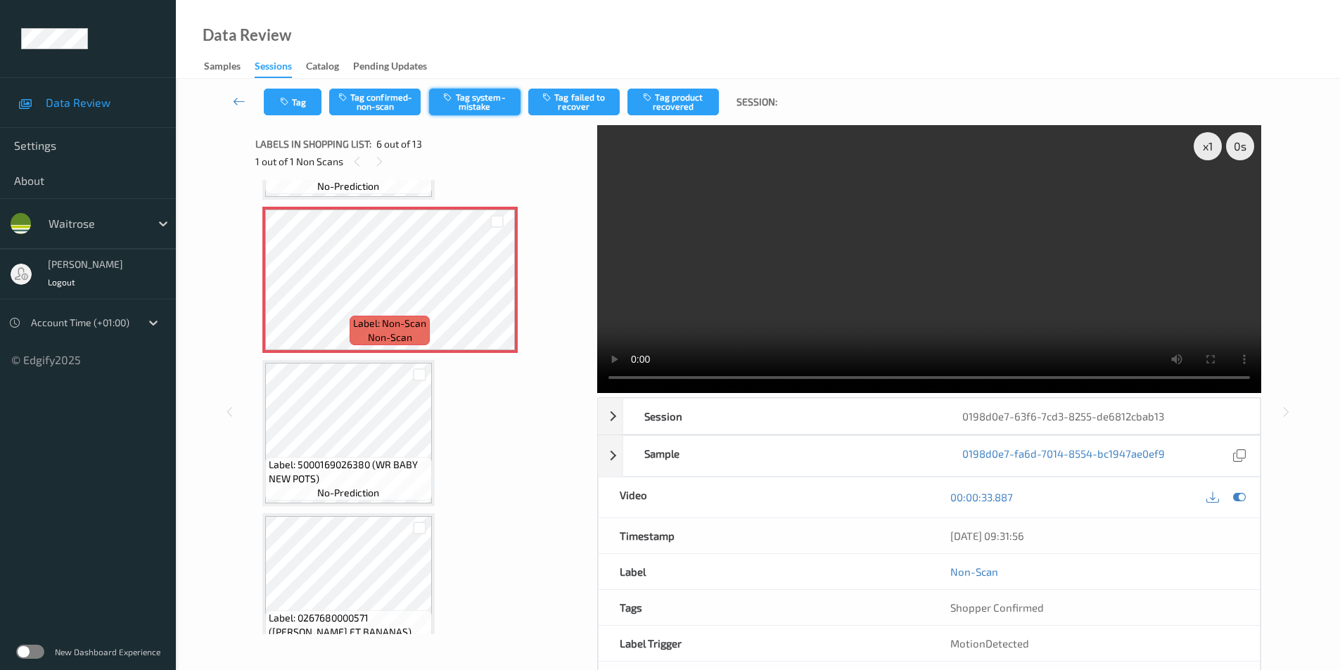
click at [481, 91] on button "Tag system-mistake" at bounding box center [474, 102] width 91 height 27
click at [1237, 500] on icon at bounding box center [1239, 497] width 13 height 13
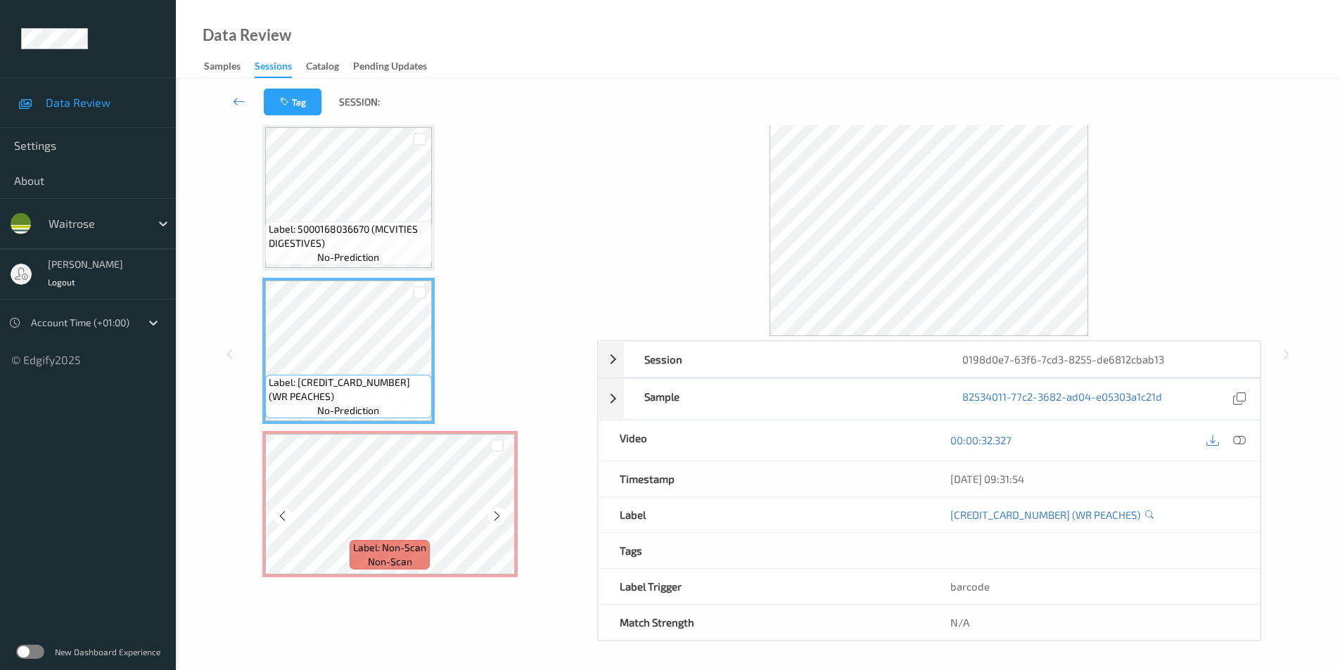
scroll to position [27, 0]
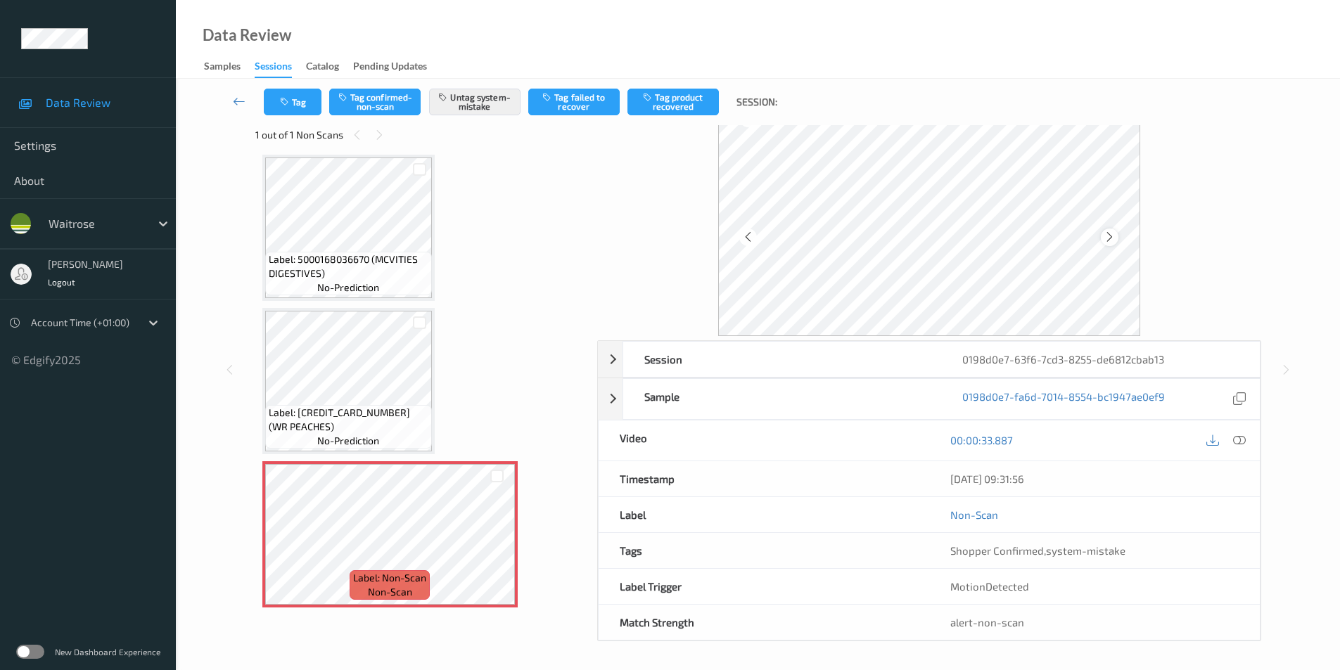
click at [1104, 232] on icon at bounding box center [1110, 237] width 12 height 13
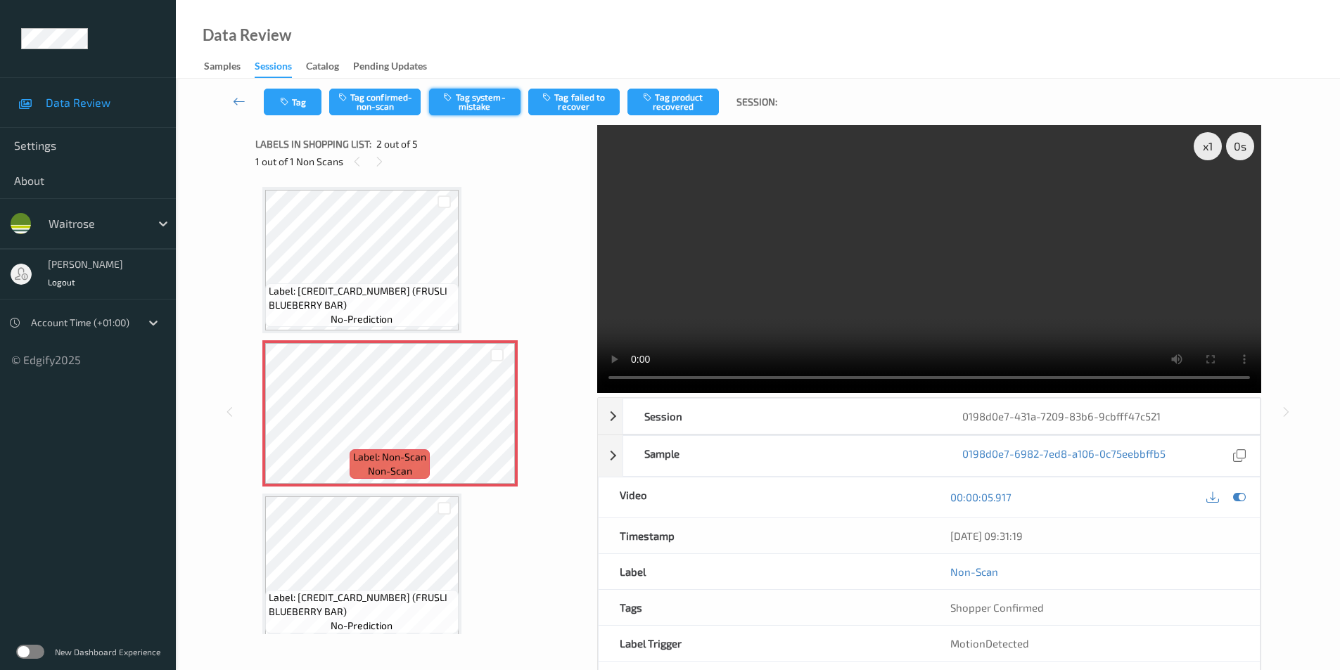
click at [471, 108] on button "Tag system-mistake" at bounding box center [474, 102] width 91 height 27
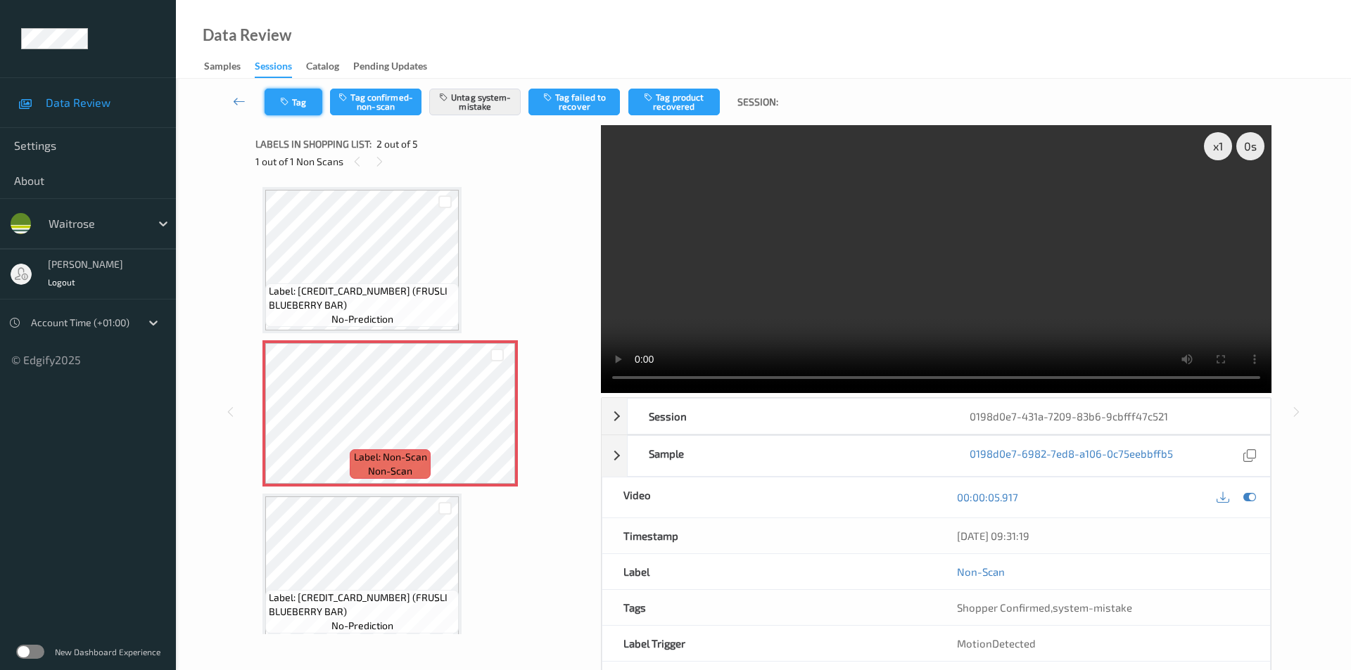
click at [281, 103] on icon "button" at bounding box center [286, 102] width 12 height 10
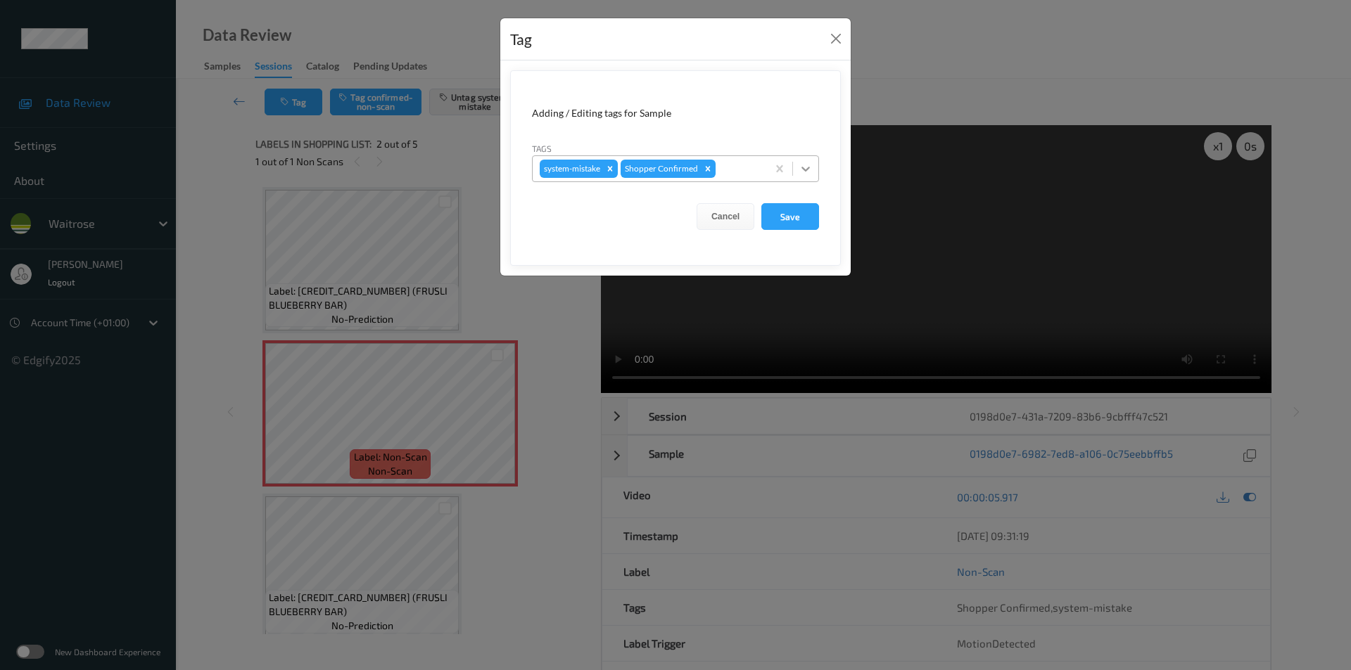
click at [802, 178] on div at bounding box center [805, 168] width 25 height 25
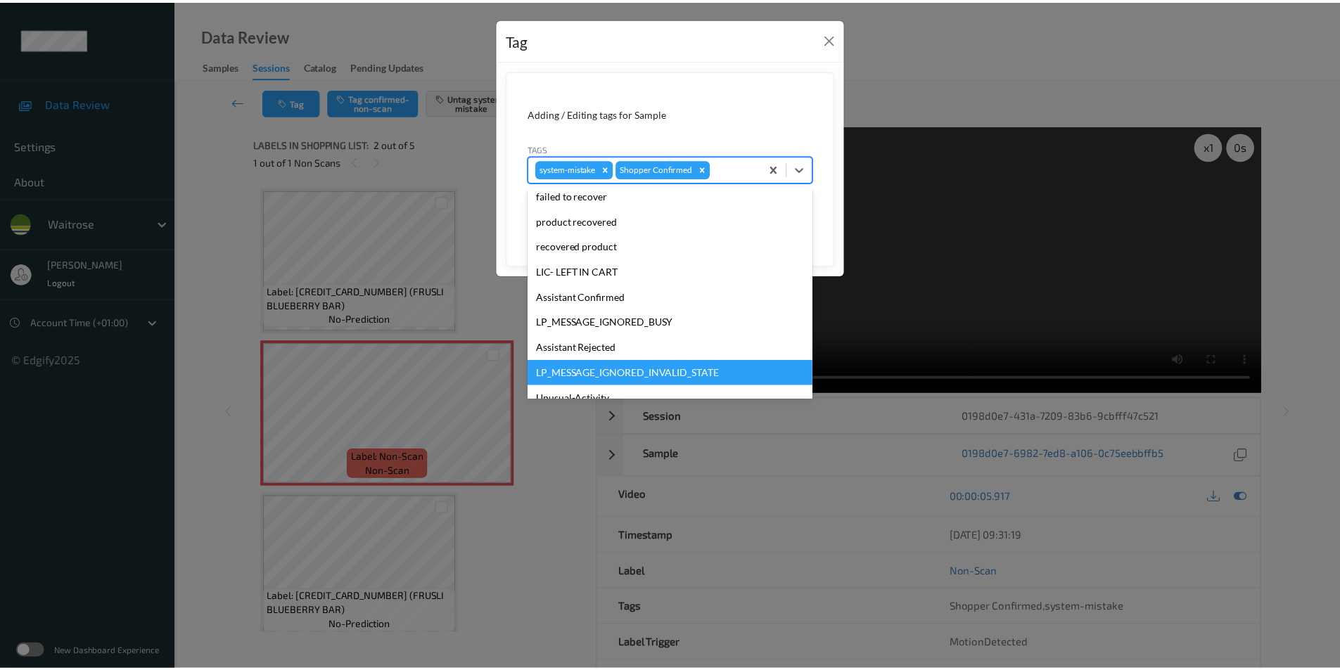
scroll to position [276, 0]
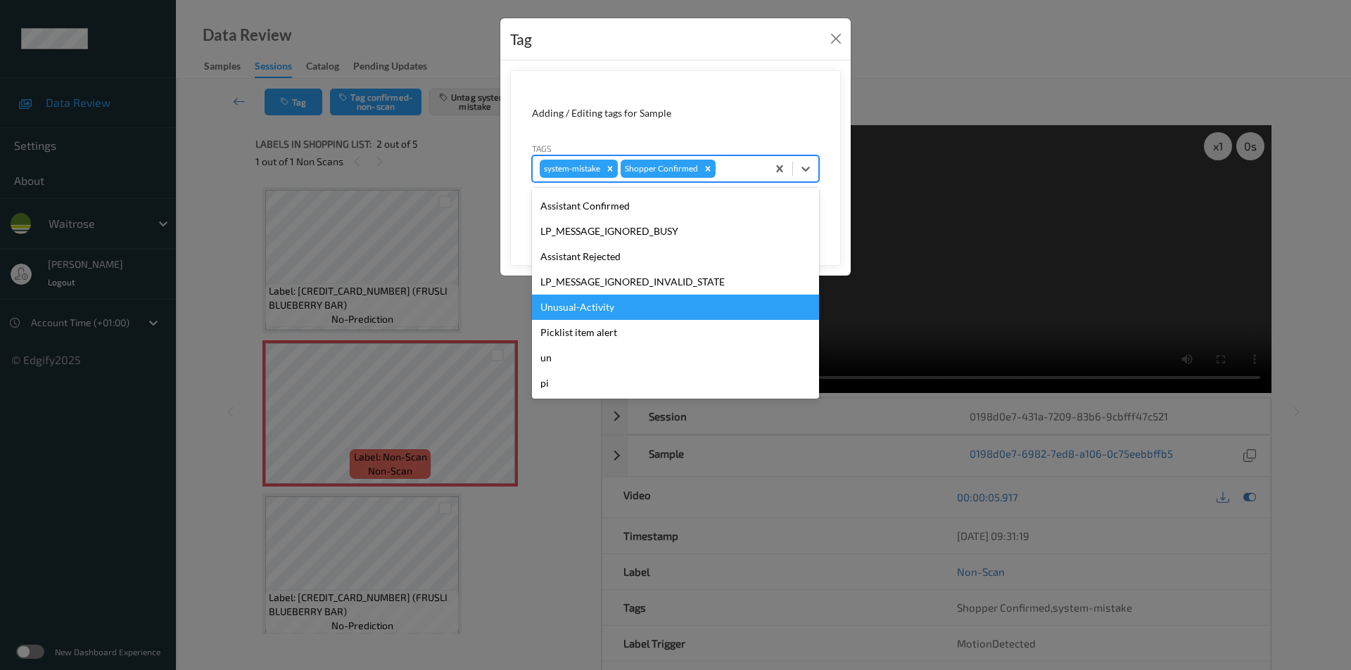
click at [587, 310] on div "Unusual-Activity" at bounding box center [675, 307] width 287 height 25
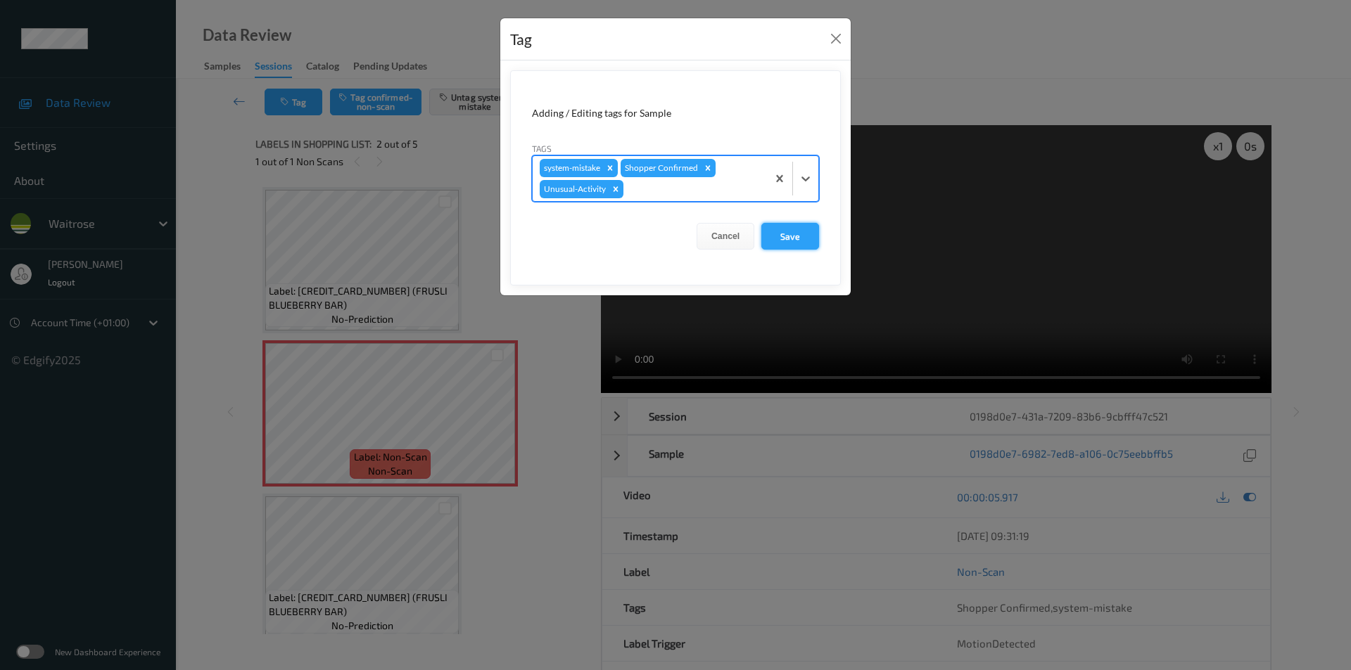
click at [782, 237] on button "Save" at bounding box center [790, 236] width 58 height 27
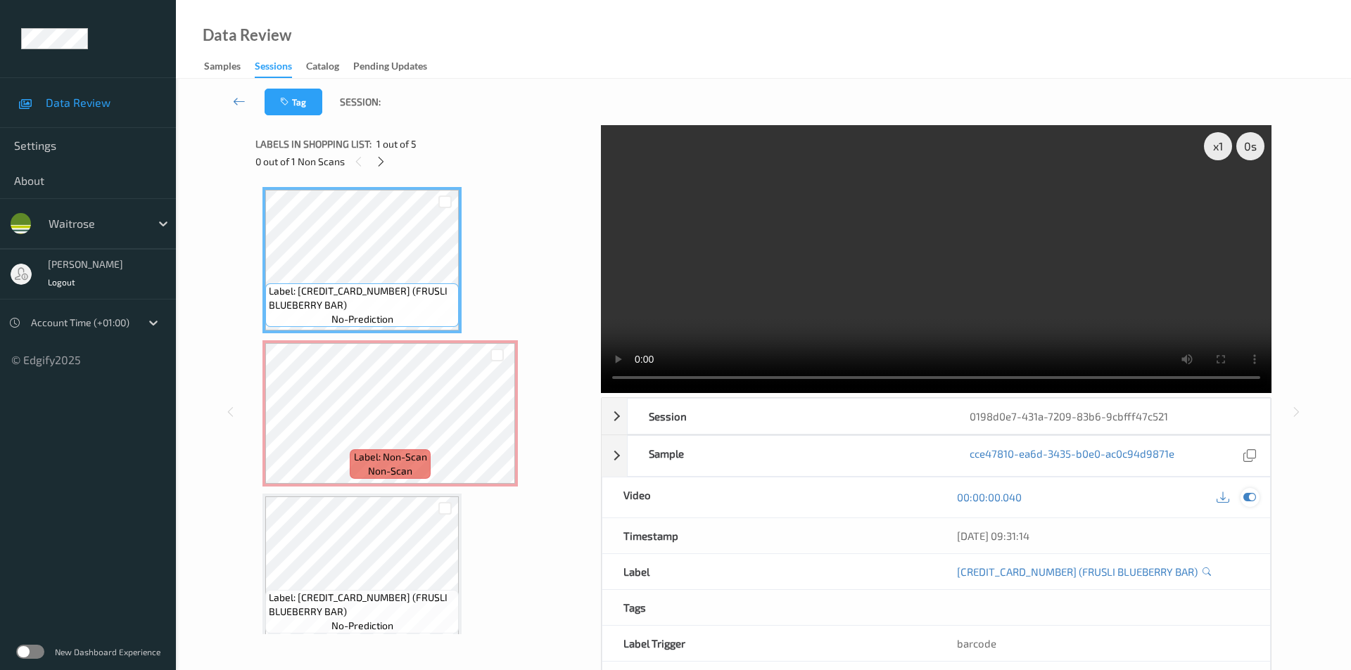
click at [1247, 491] on icon at bounding box center [1249, 497] width 13 height 13
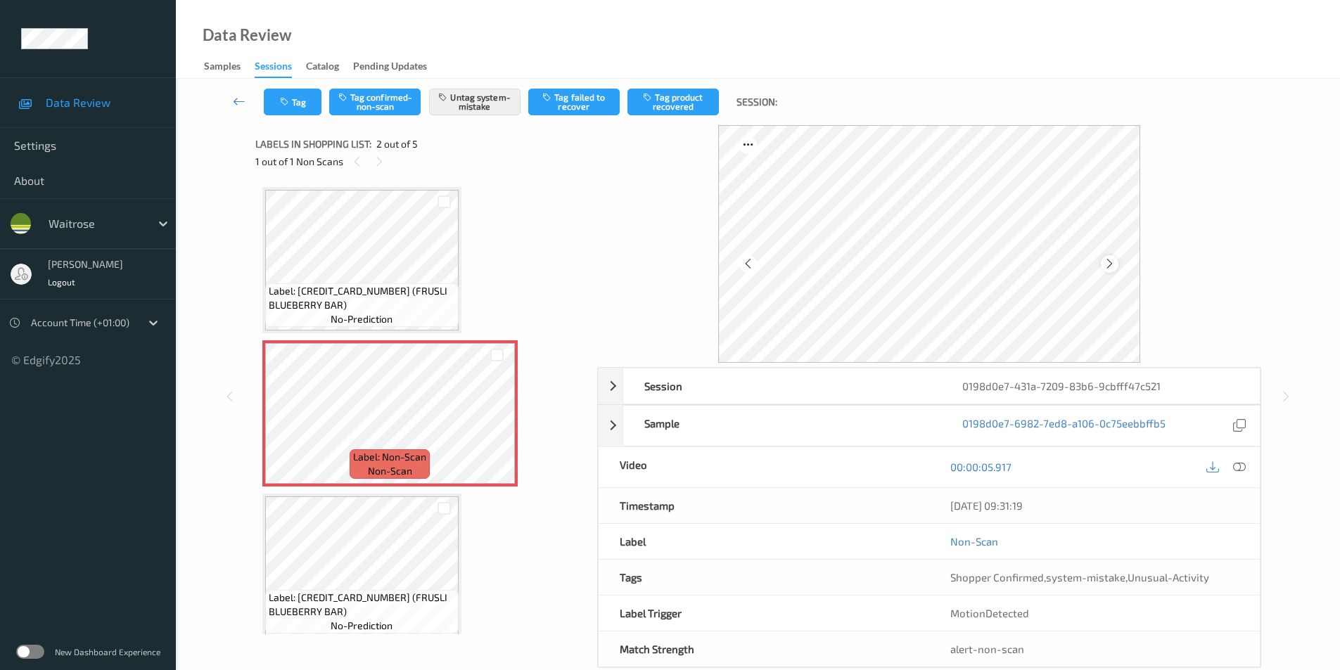
click at [1108, 262] on icon at bounding box center [1110, 264] width 12 height 13
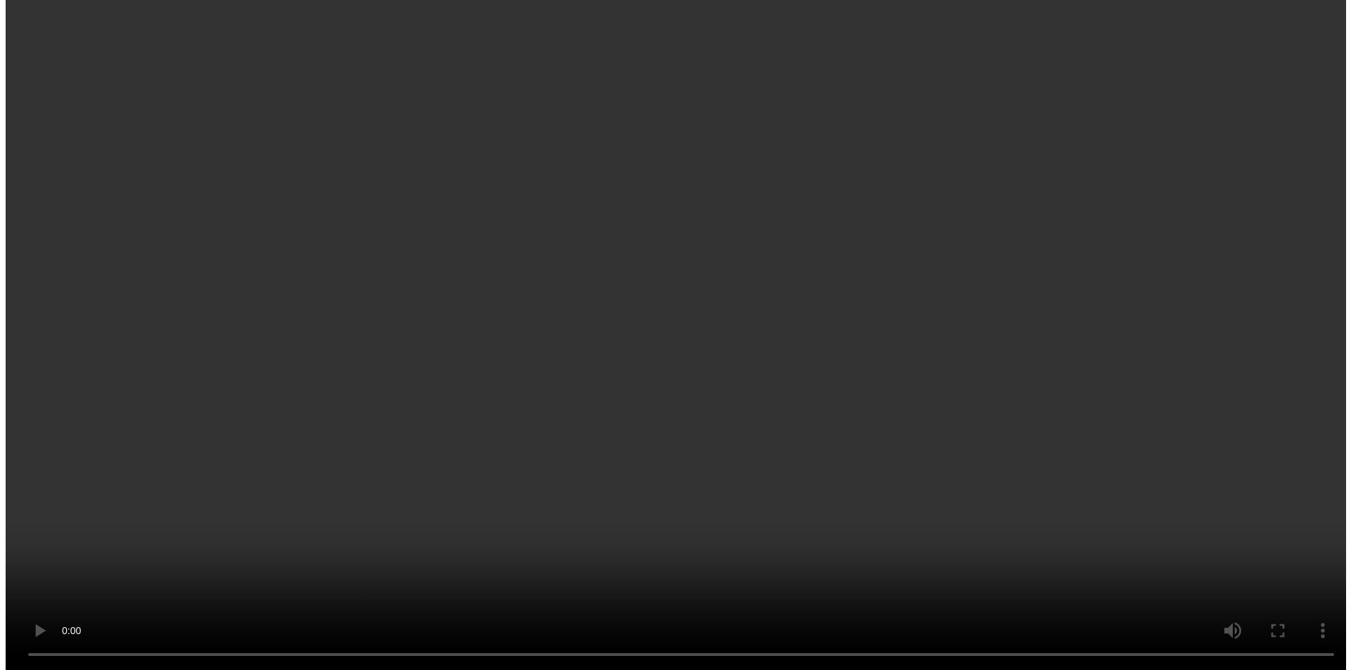
scroll to position [166, 0]
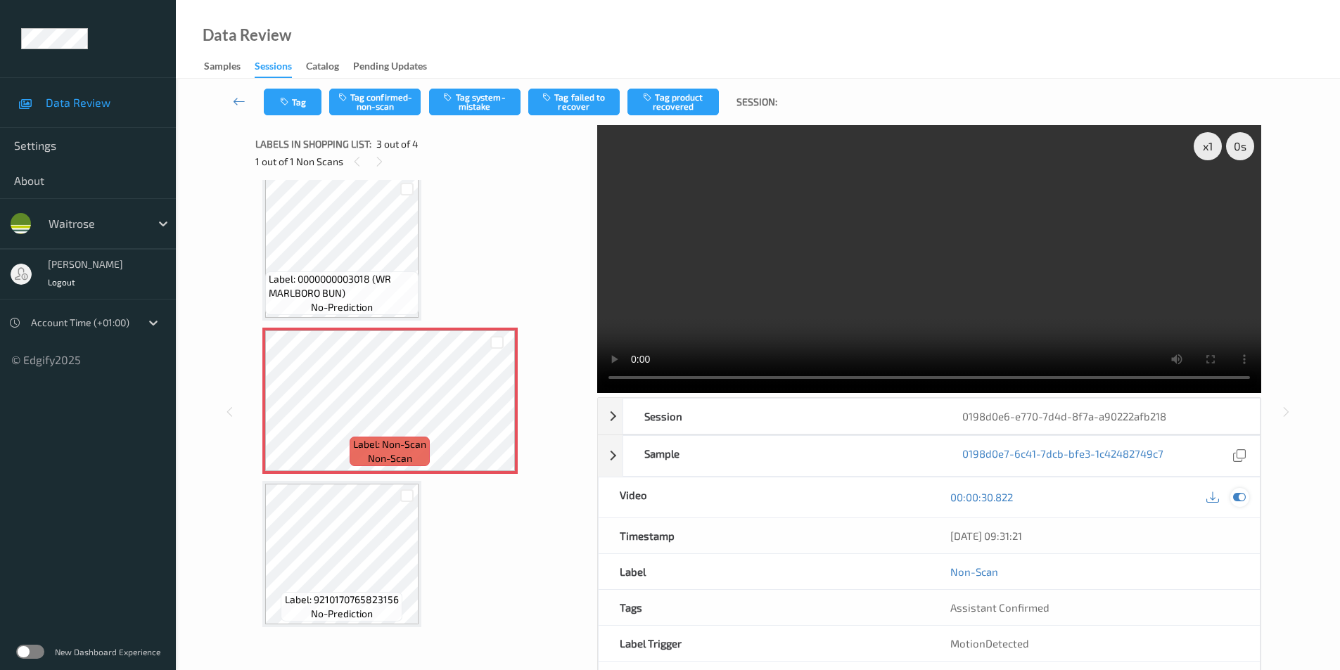
click at [1234, 501] on icon at bounding box center [1239, 497] width 13 height 13
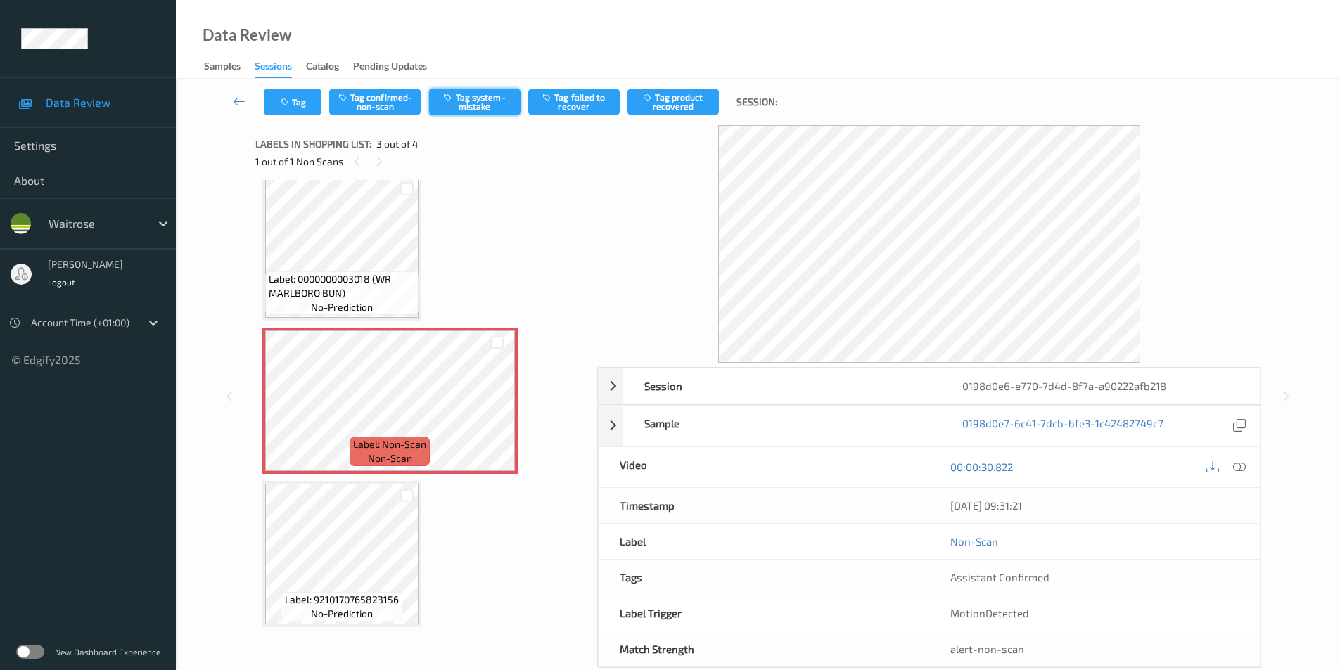
click at [473, 98] on button "Tag system-mistake" at bounding box center [474, 102] width 91 height 27
click at [273, 98] on button "Tag" at bounding box center [293, 102] width 58 height 27
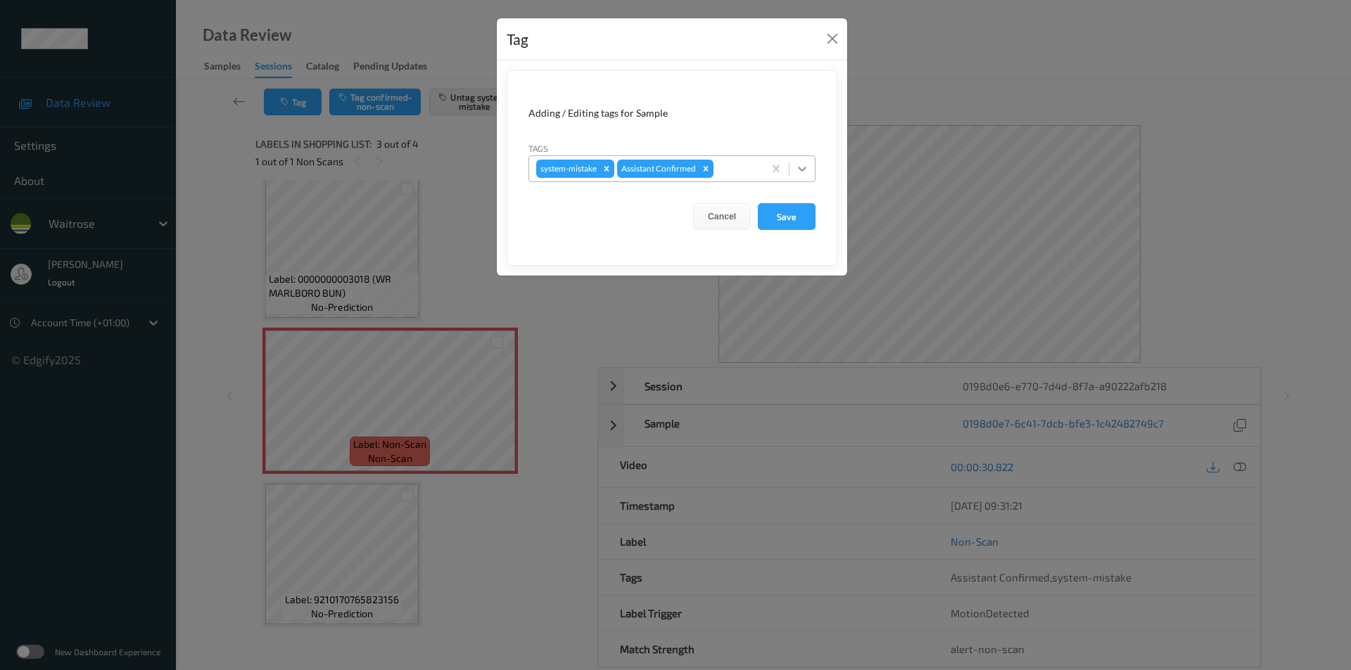
click at [803, 165] on icon at bounding box center [802, 169] width 14 height 14
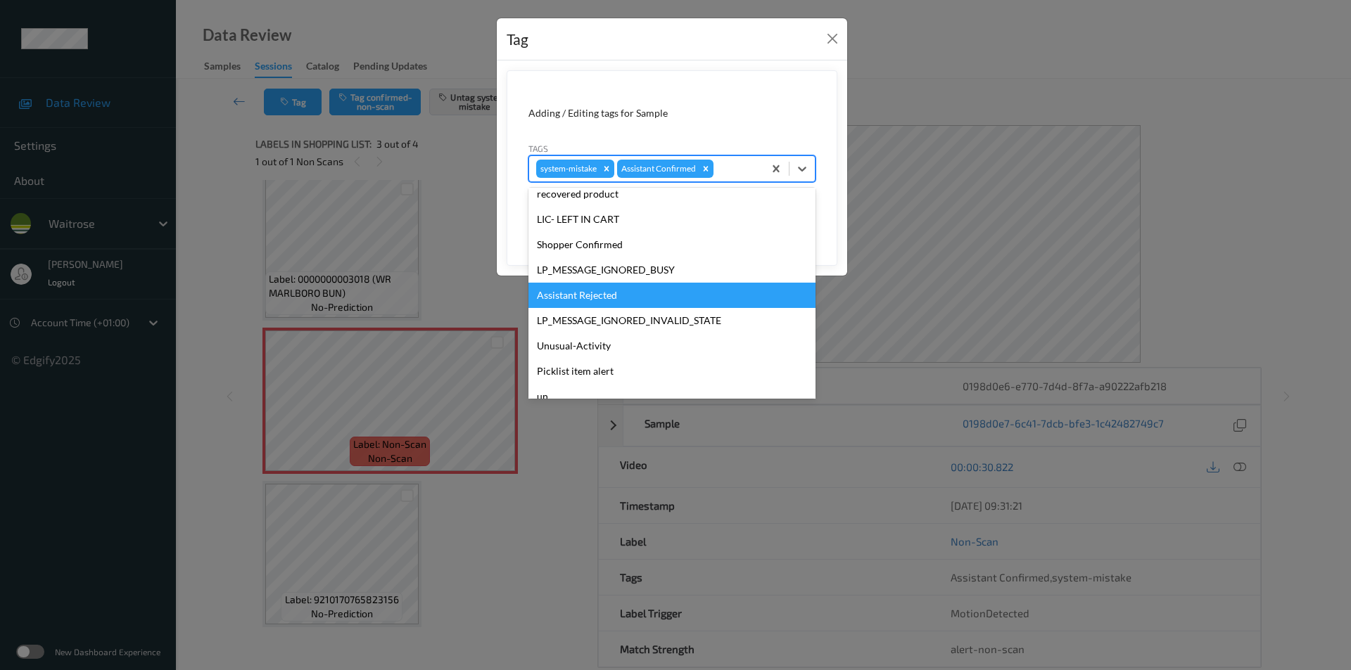
scroll to position [276, 0]
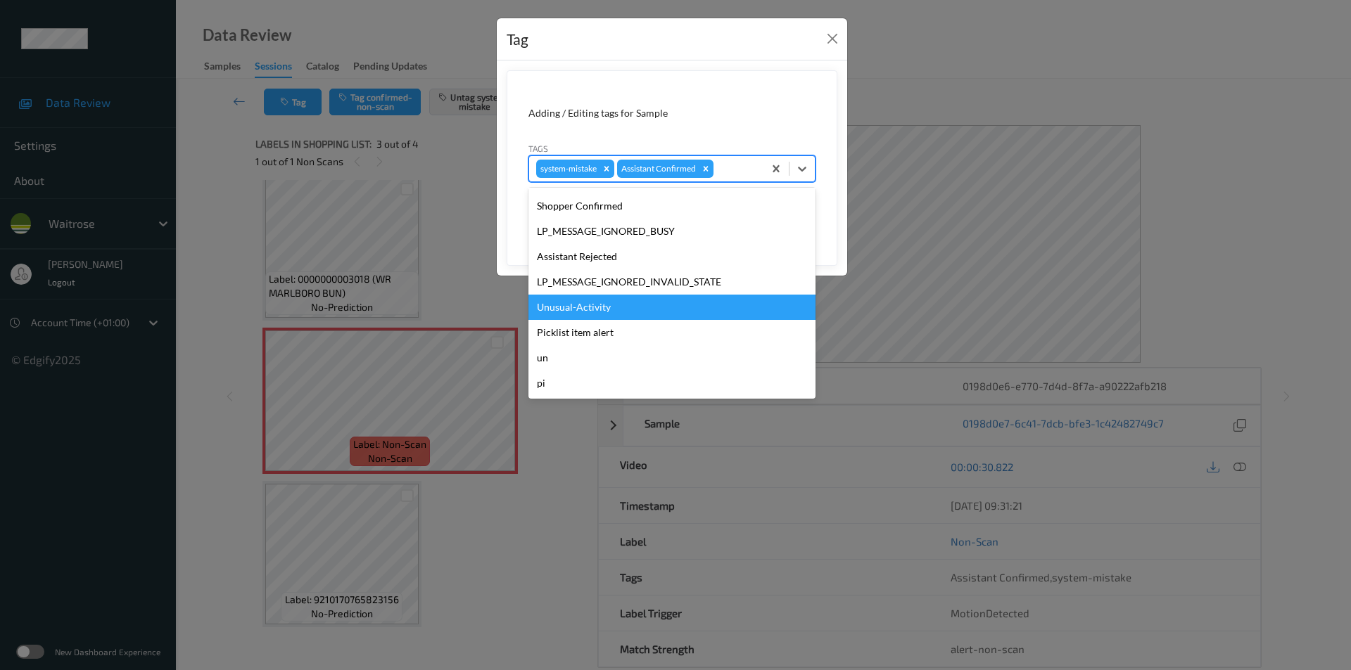
click at [577, 309] on div "Unusual-Activity" at bounding box center [671, 307] width 287 height 25
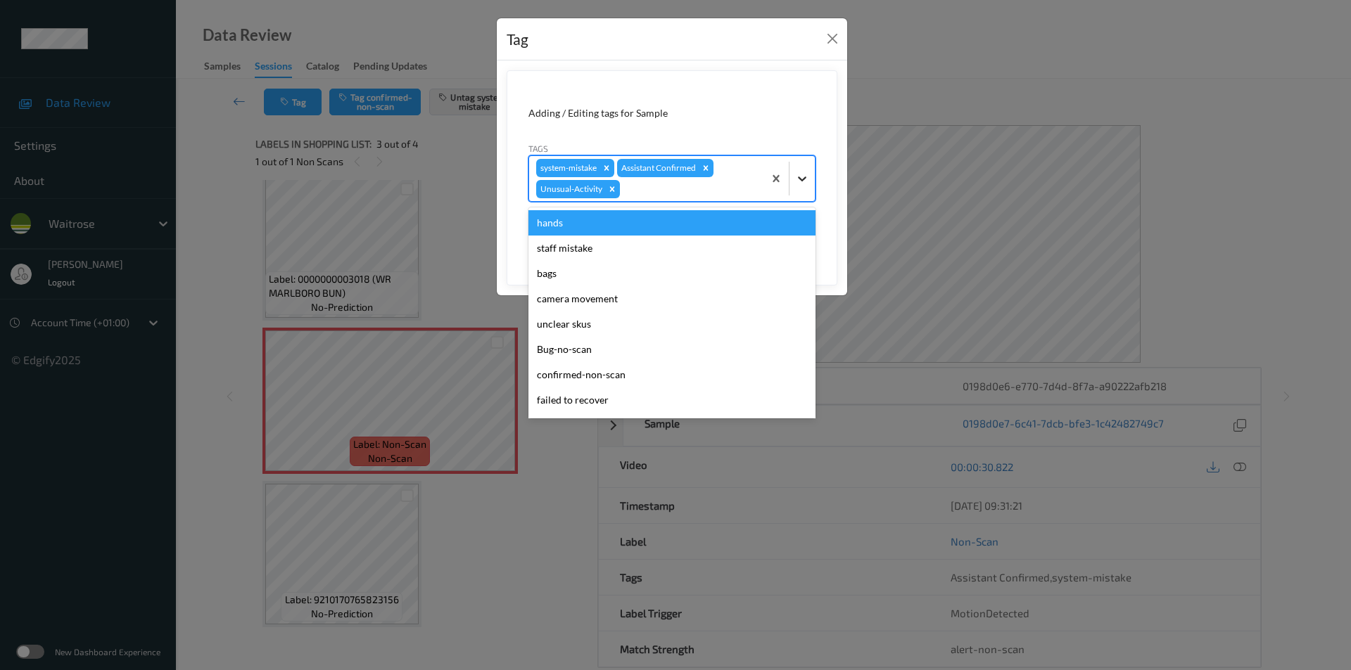
drag, startPoint x: 803, startPoint y: 179, endPoint x: 718, endPoint y: 284, distance: 135.5
click at [801, 184] on icon at bounding box center [802, 179] width 14 height 14
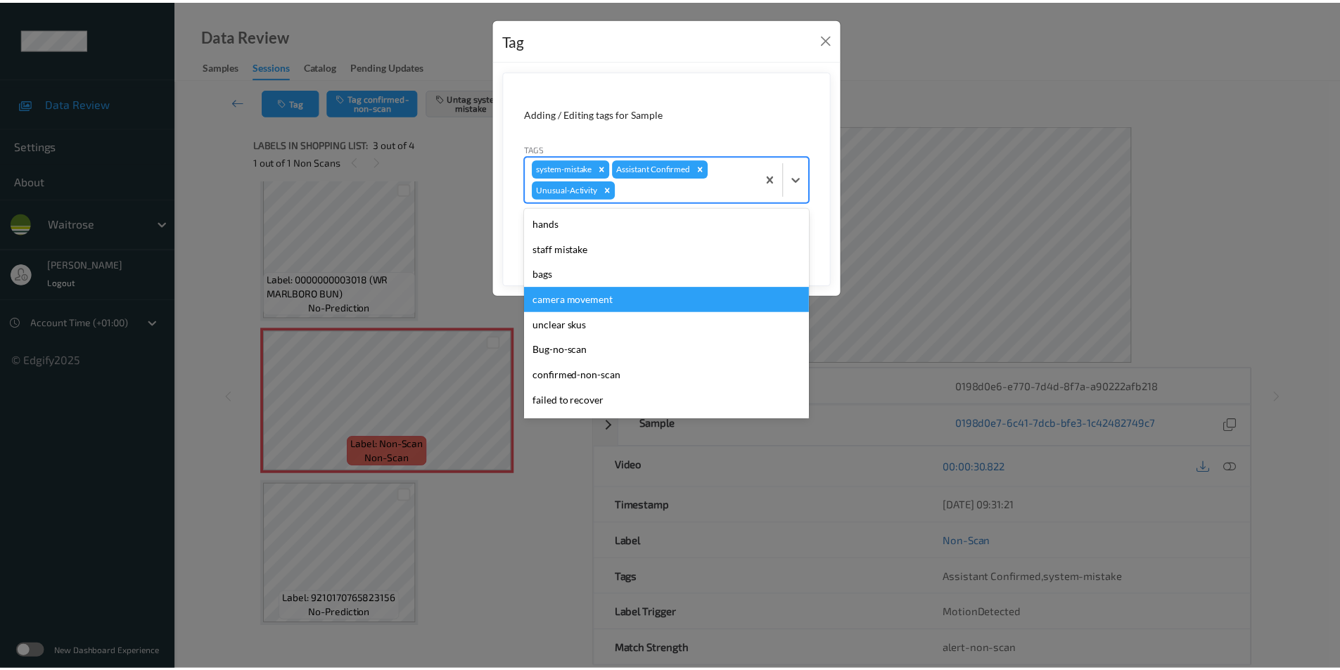
scroll to position [250, 0]
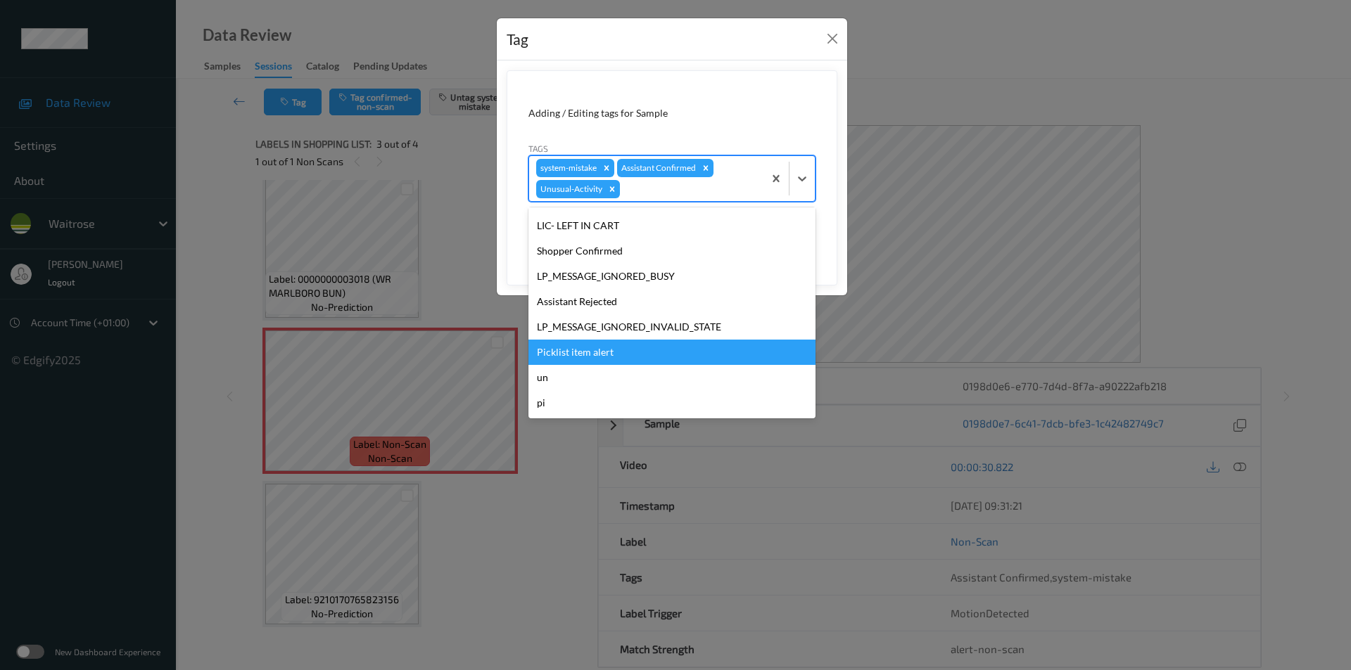
click at [590, 348] on div "Picklist item alert" at bounding box center [671, 352] width 287 height 25
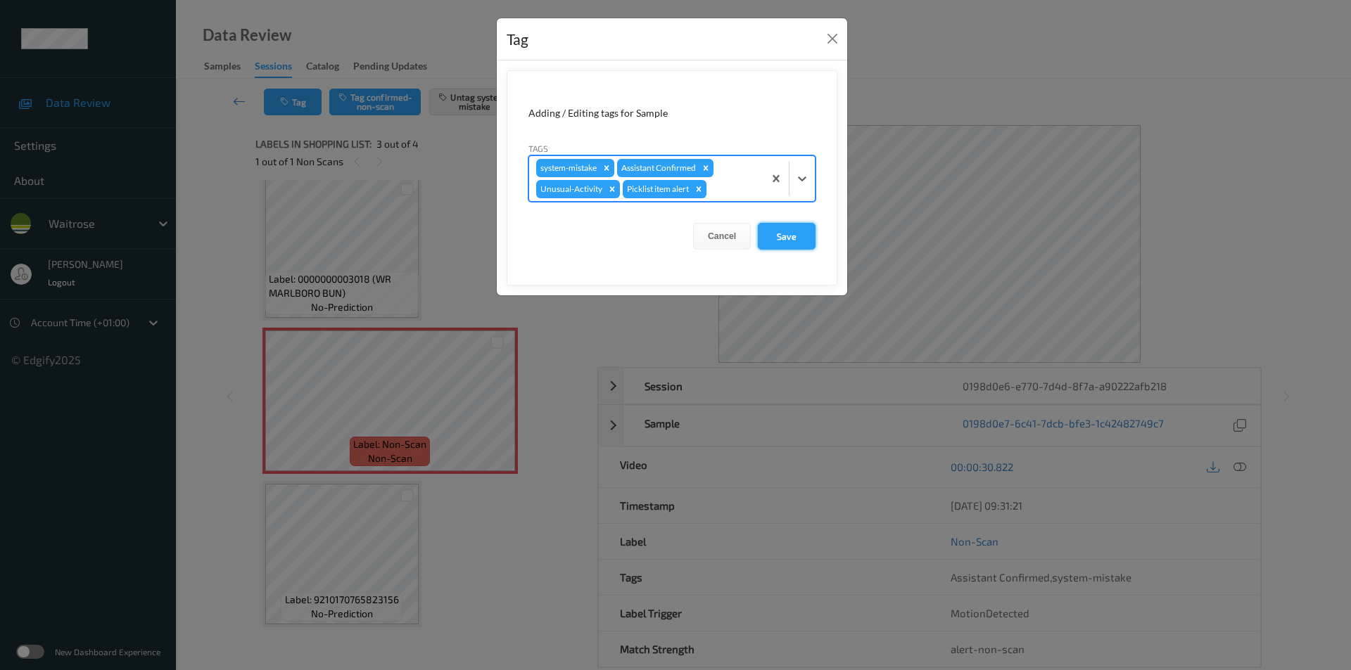
click at [776, 239] on button "Save" at bounding box center [787, 236] width 58 height 27
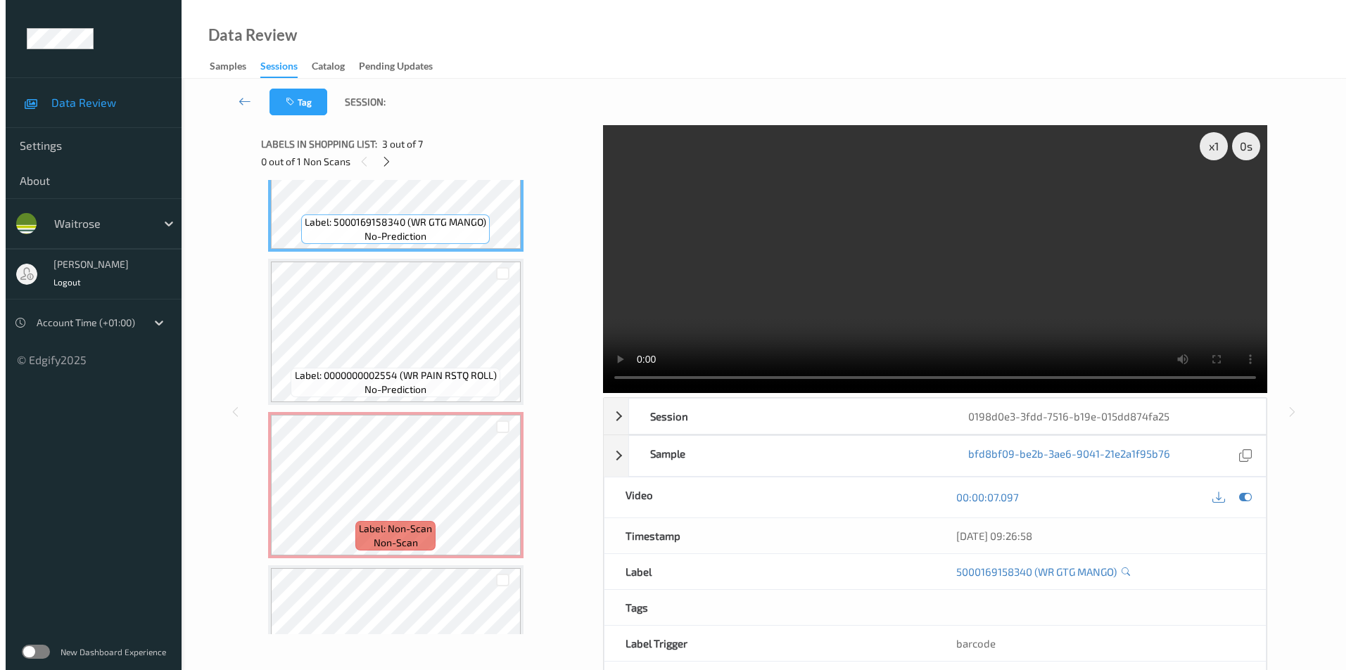
scroll to position [397, 0]
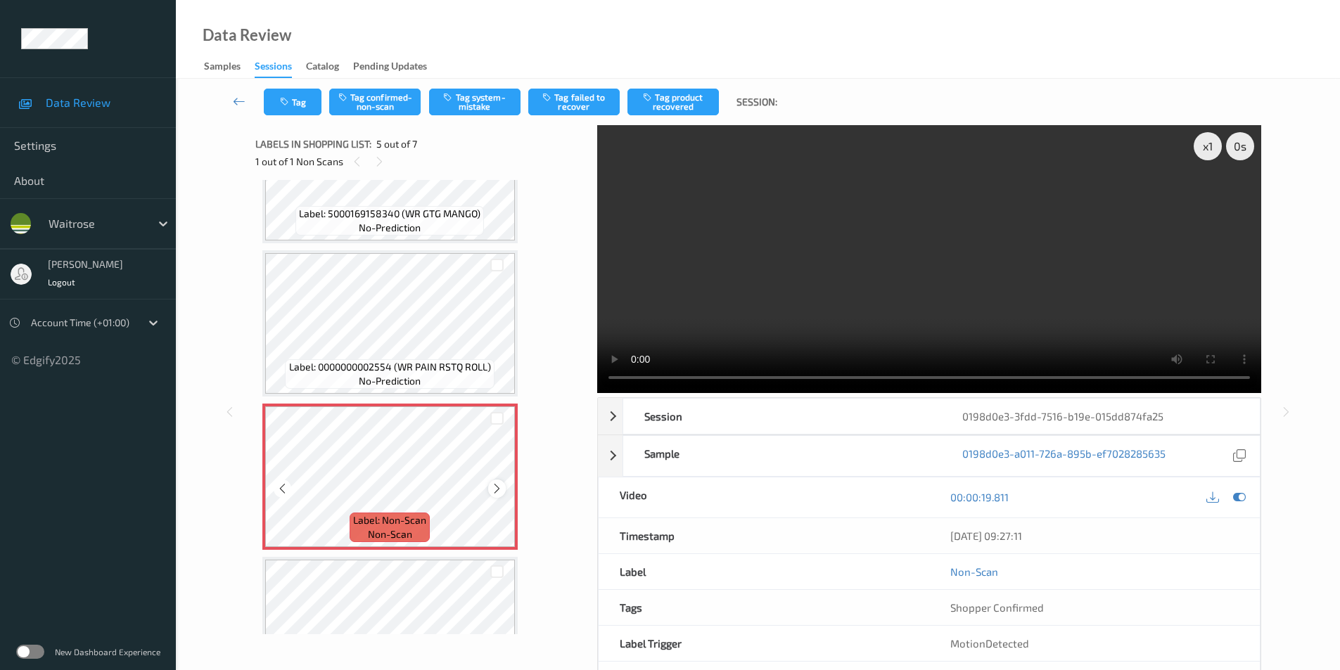
click at [503, 487] on div at bounding box center [497, 489] width 18 height 18
click at [501, 488] on icon at bounding box center [497, 489] width 12 height 13
click at [1240, 497] on icon at bounding box center [1239, 497] width 13 height 13
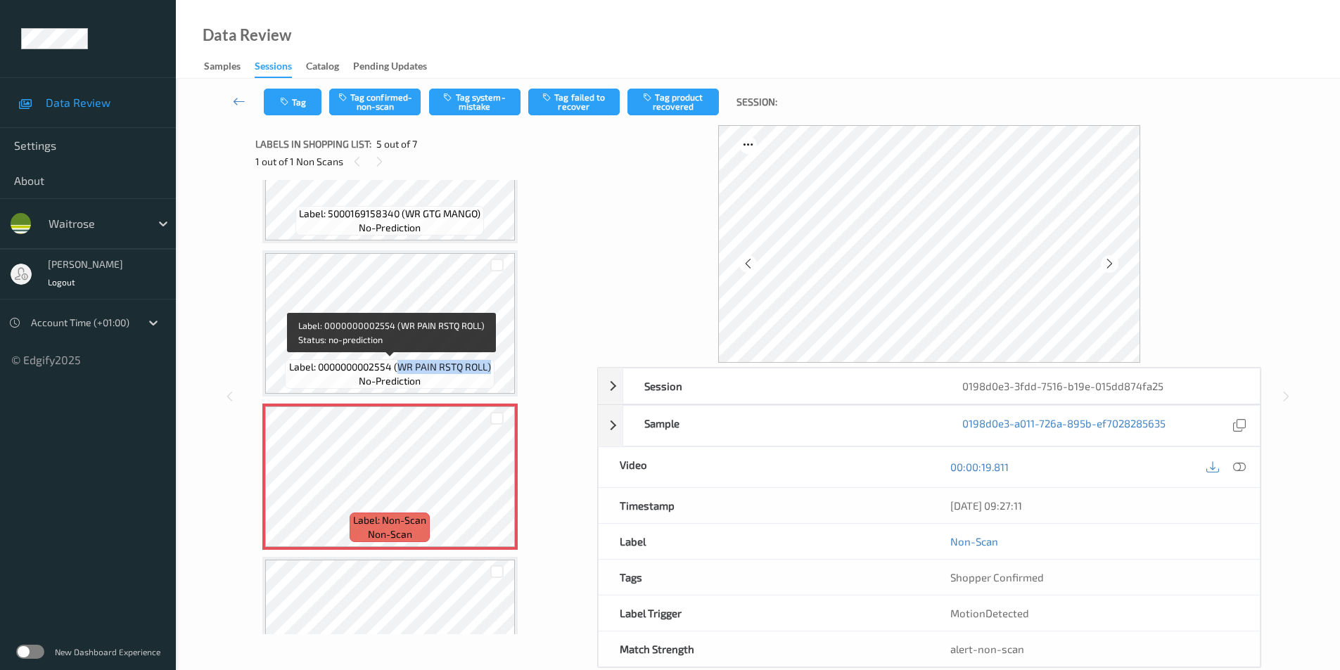
drag, startPoint x: 398, startPoint y: 365, endPoint x: 490, endPoint y: 373, distance: 92.5
click at [490, 373] on span "Label: 0000000002554 (WR PAIN RSTQ ROLL)" at bounding box center [390, 367] width 202 height 14
copy span "WR PAIN RSTQ ROLL)"
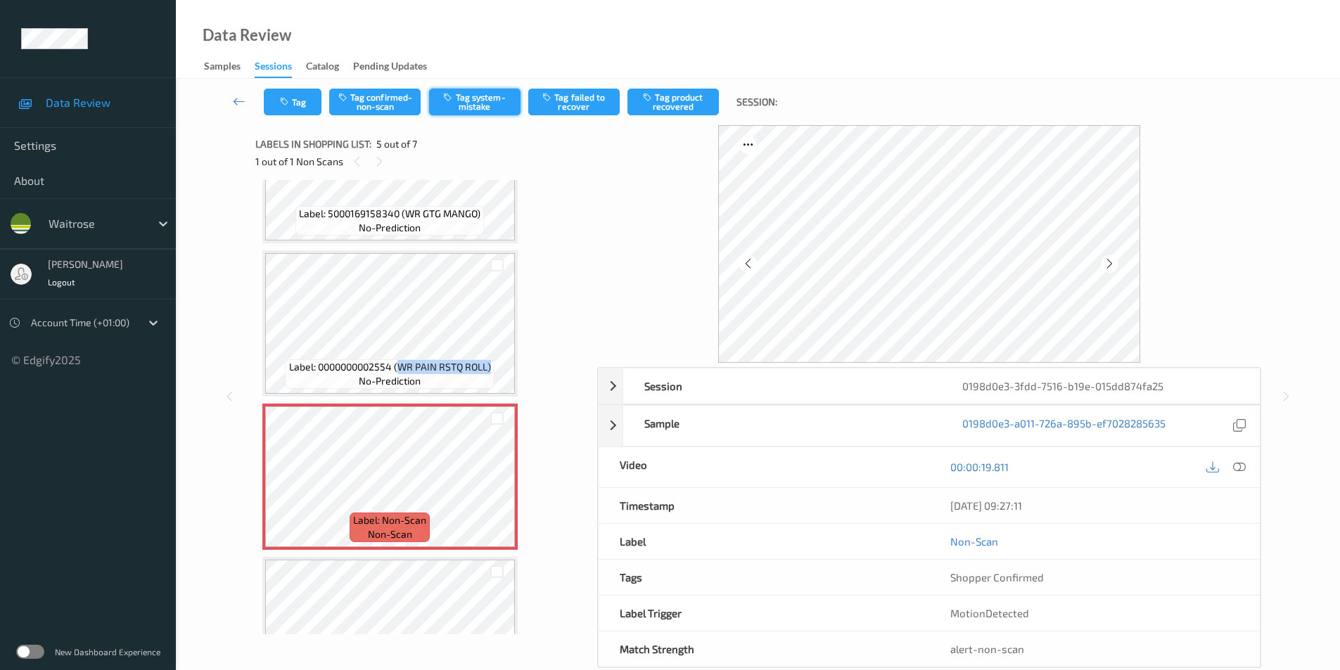
click at [453, 101] on icon "button" at bounding box center [449, 97] width 12 height 10
click at [289, 101] on icon "button" at bounding box center [286, 102] width 12 height 10
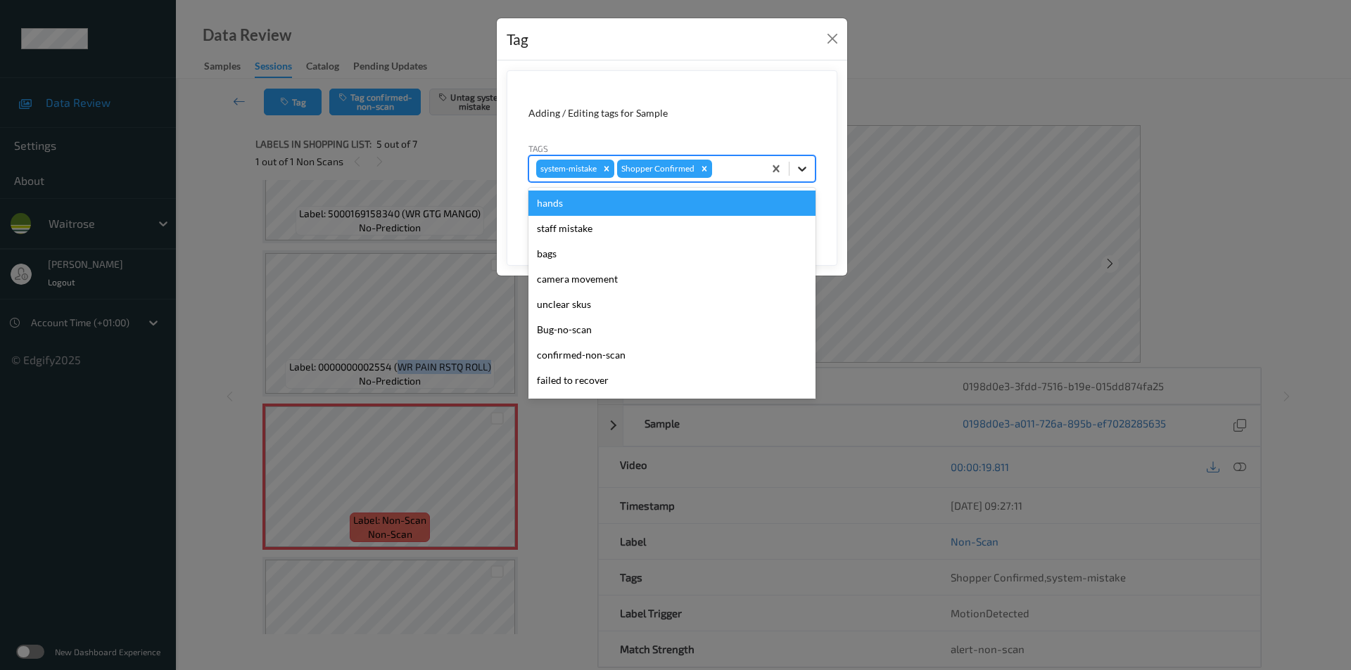
click at [802, 170] on icon at bounding box center [802, 169] width 8 height 5
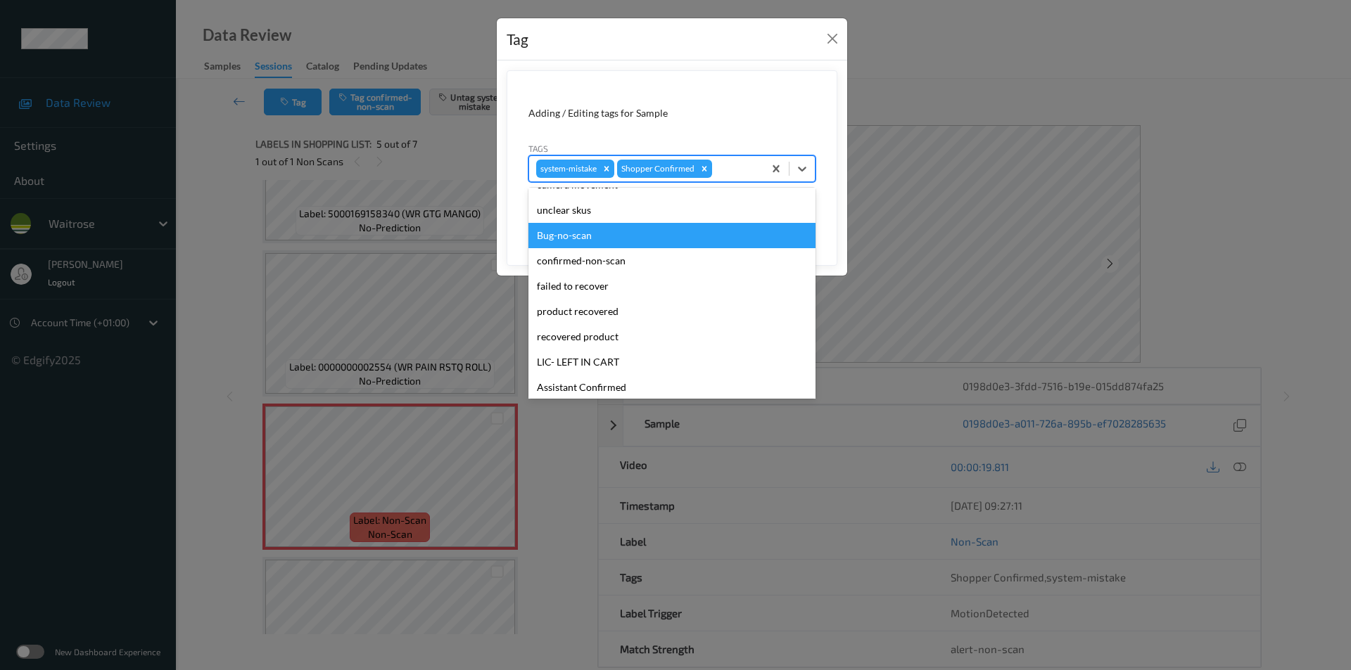
scroll to position [276, 0]
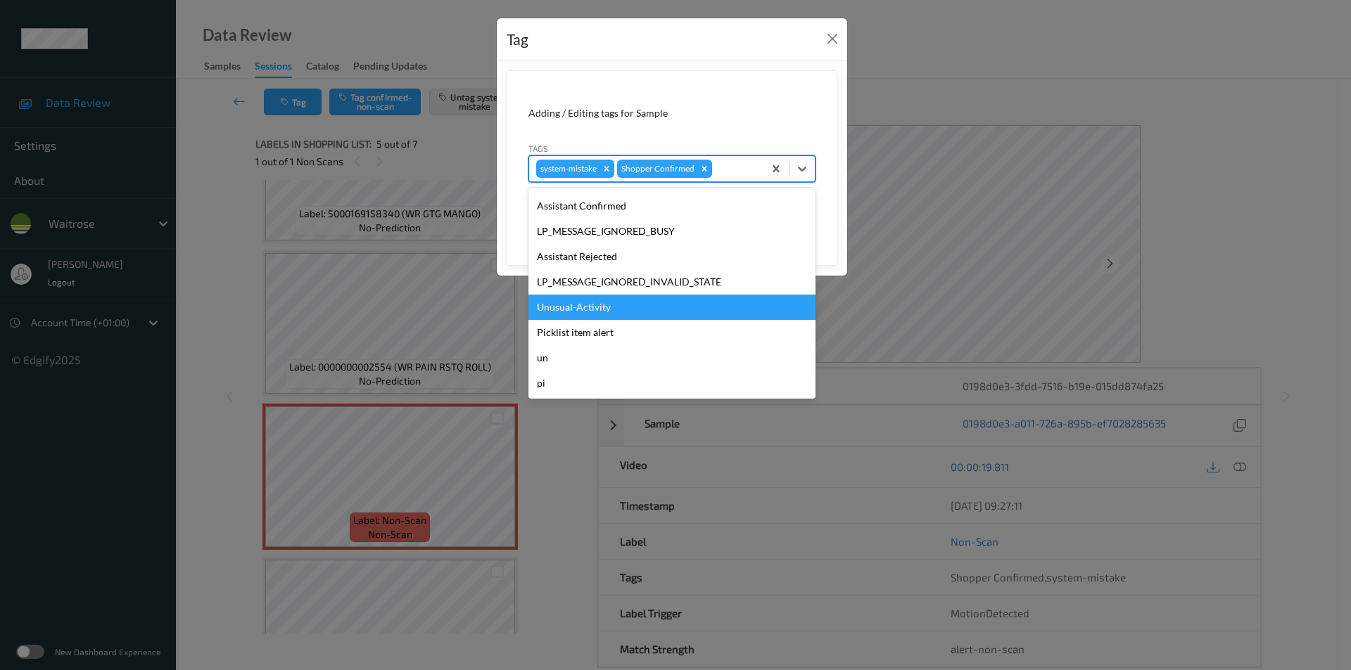
click at [575, 307] on div "Unusual-Activity" at bounding box center [671, 307] width 287 height 25
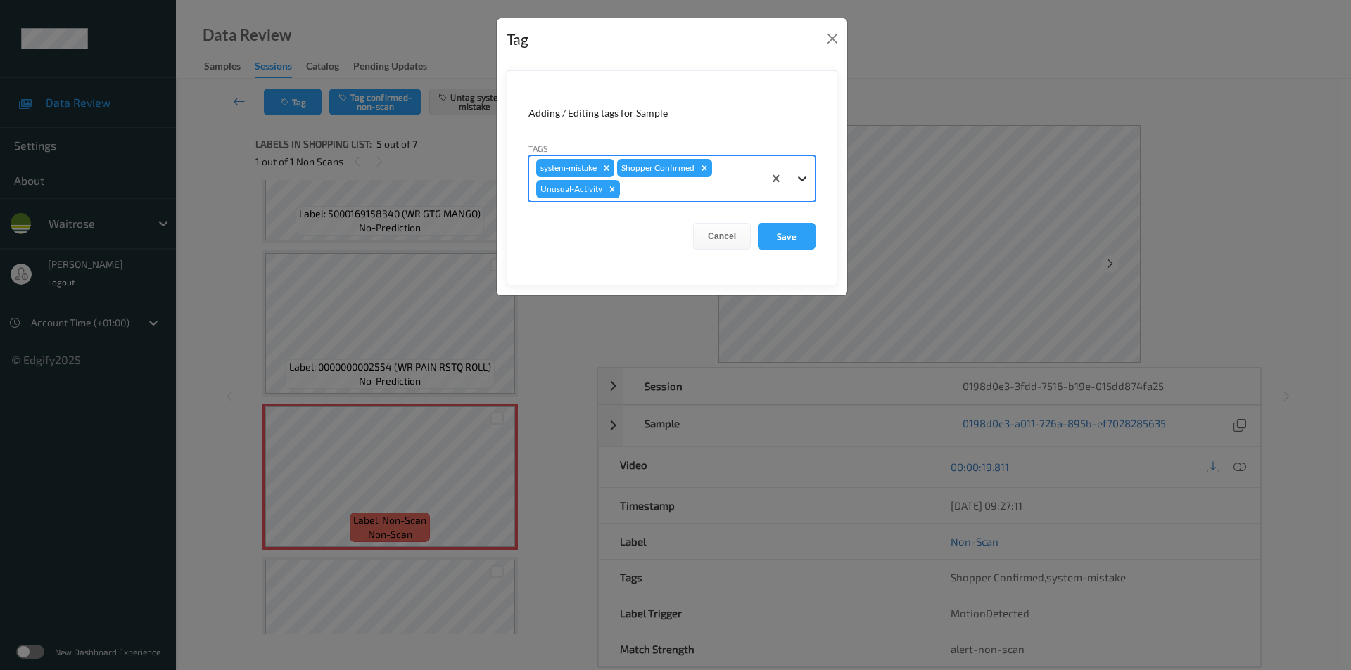
click at [809, 177] on div at bounding box center [801, 178] width 25 height 25
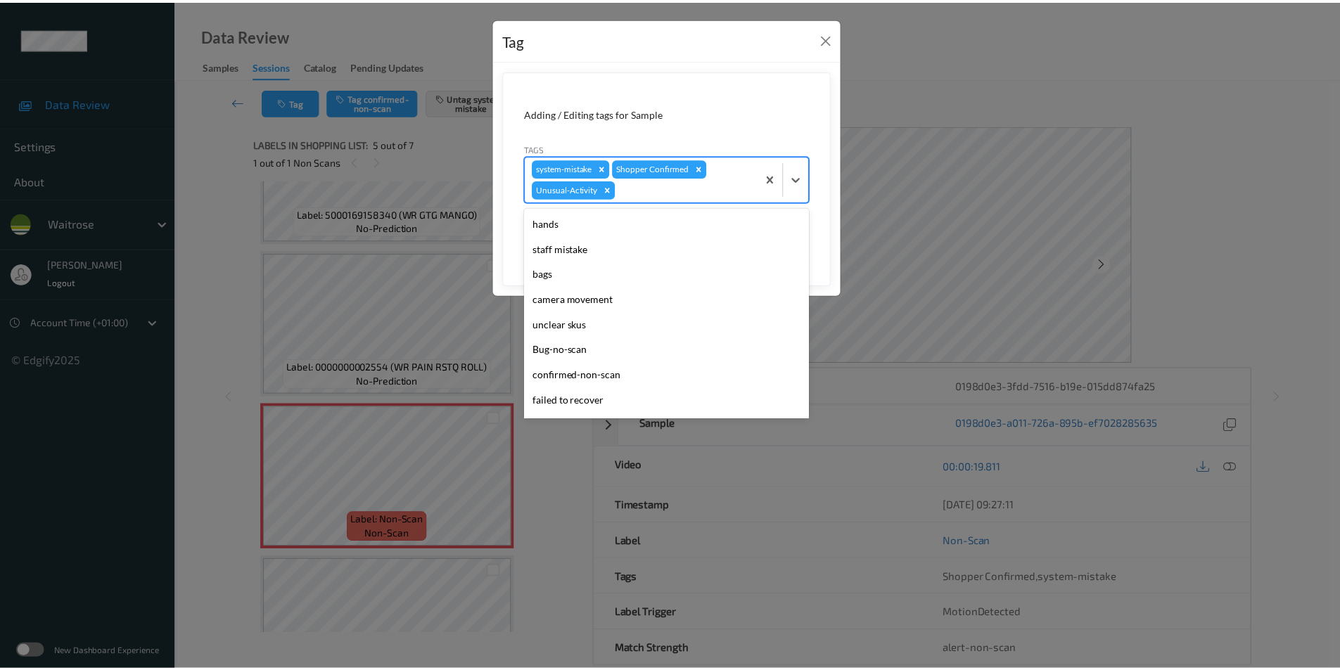
scroll to position [250, 0]
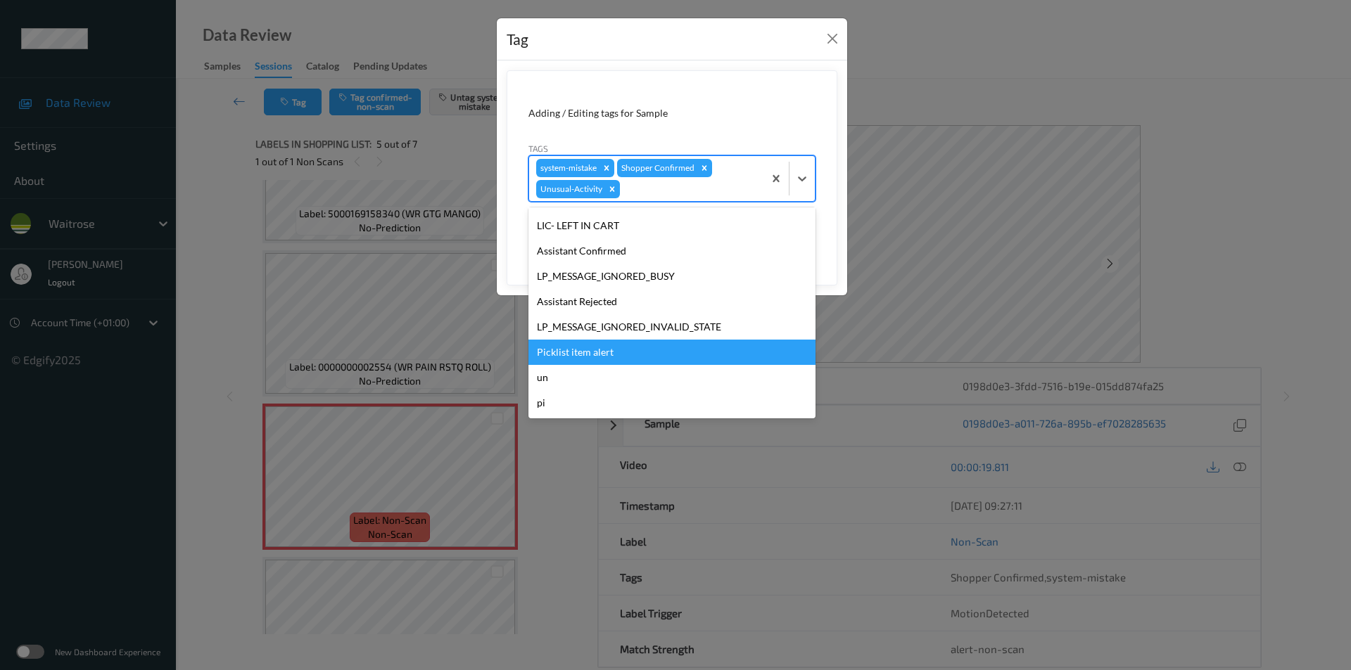
click at [582, 346] on div "Picklist item alert" at bounding box center [671, 352] width 287 height 25
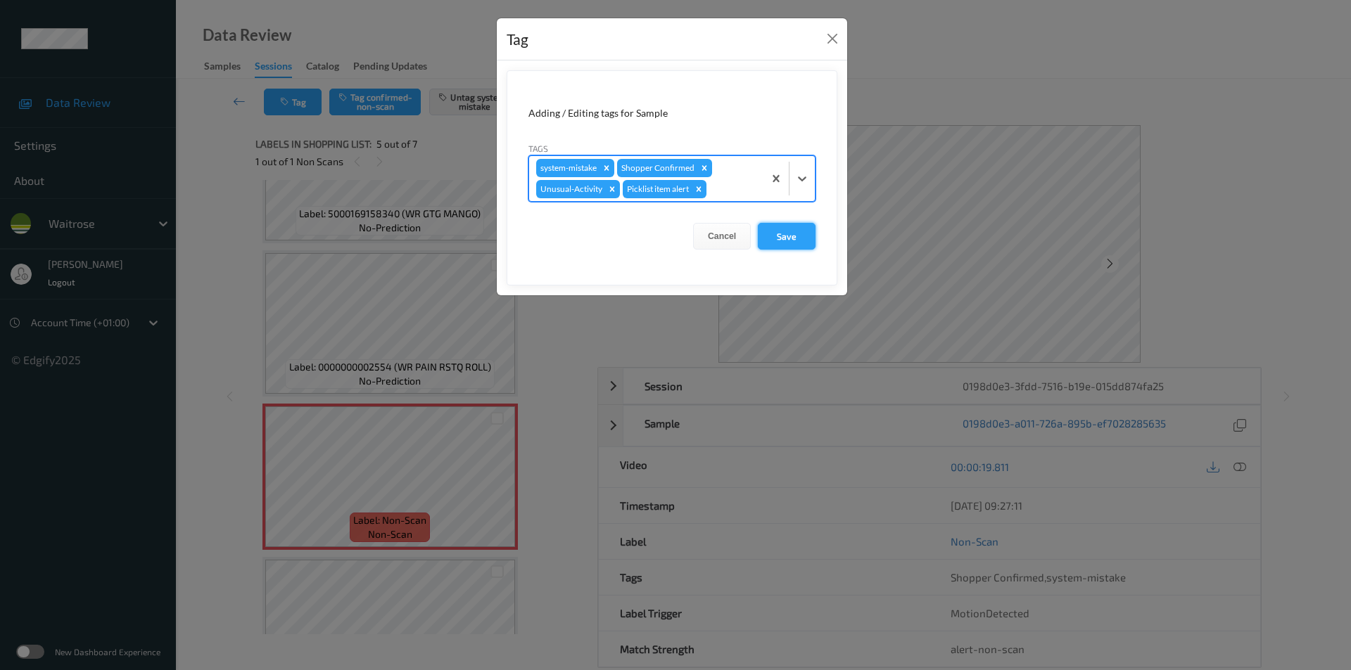
click at [781, 233] on button "Save" at bounding box center [787, 236] width 58 height 27
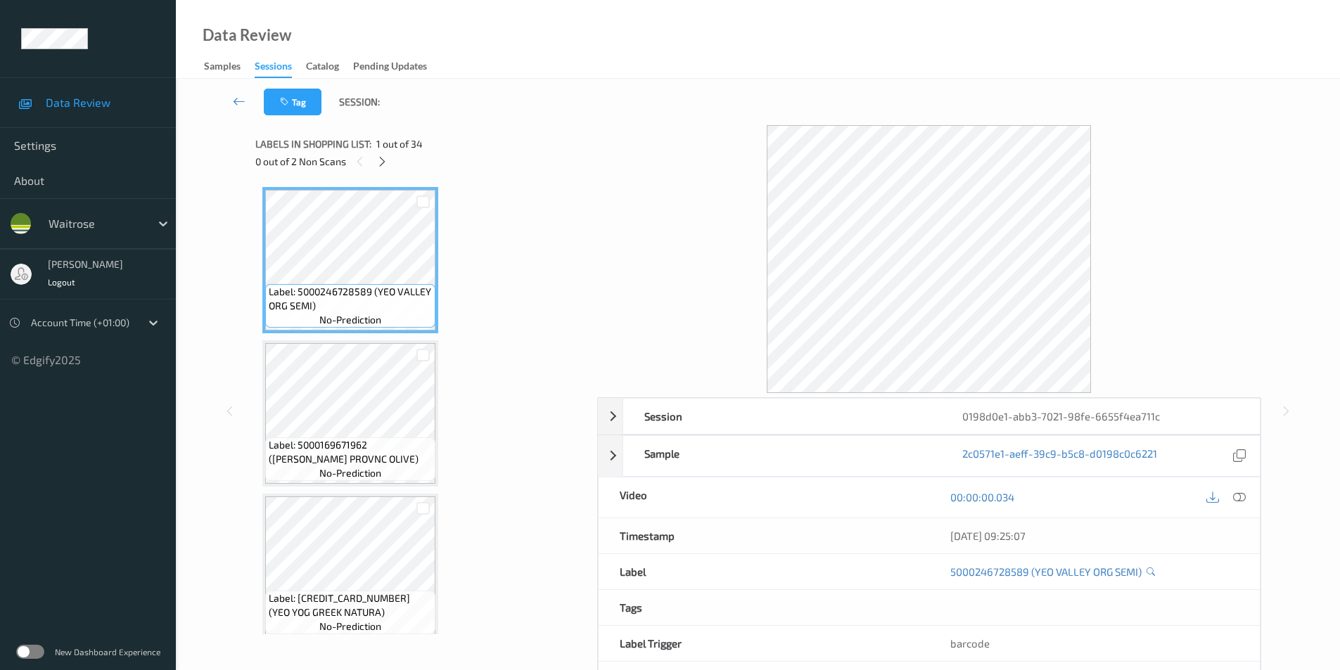
click at [1243, 500] on icon at bounding box center [1239, 497] width 13 height 13
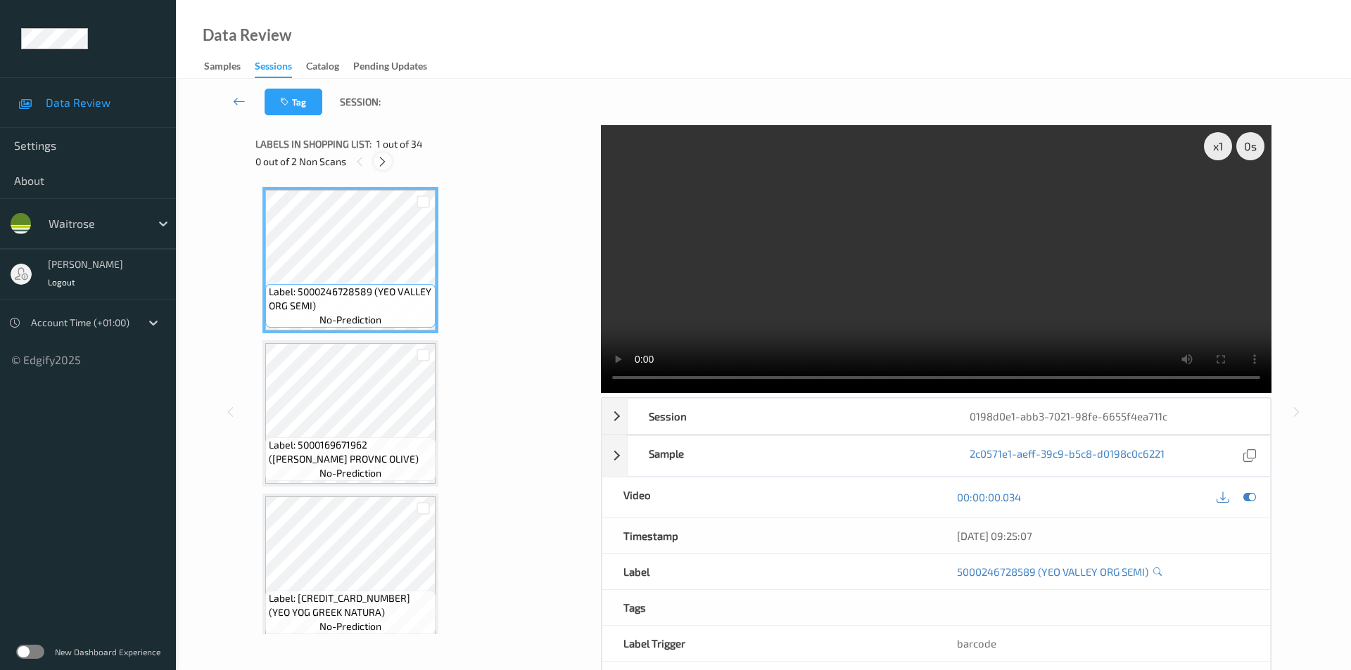
click at [386, 165] on icon at bounding box center [382, 161] width 12 height 13
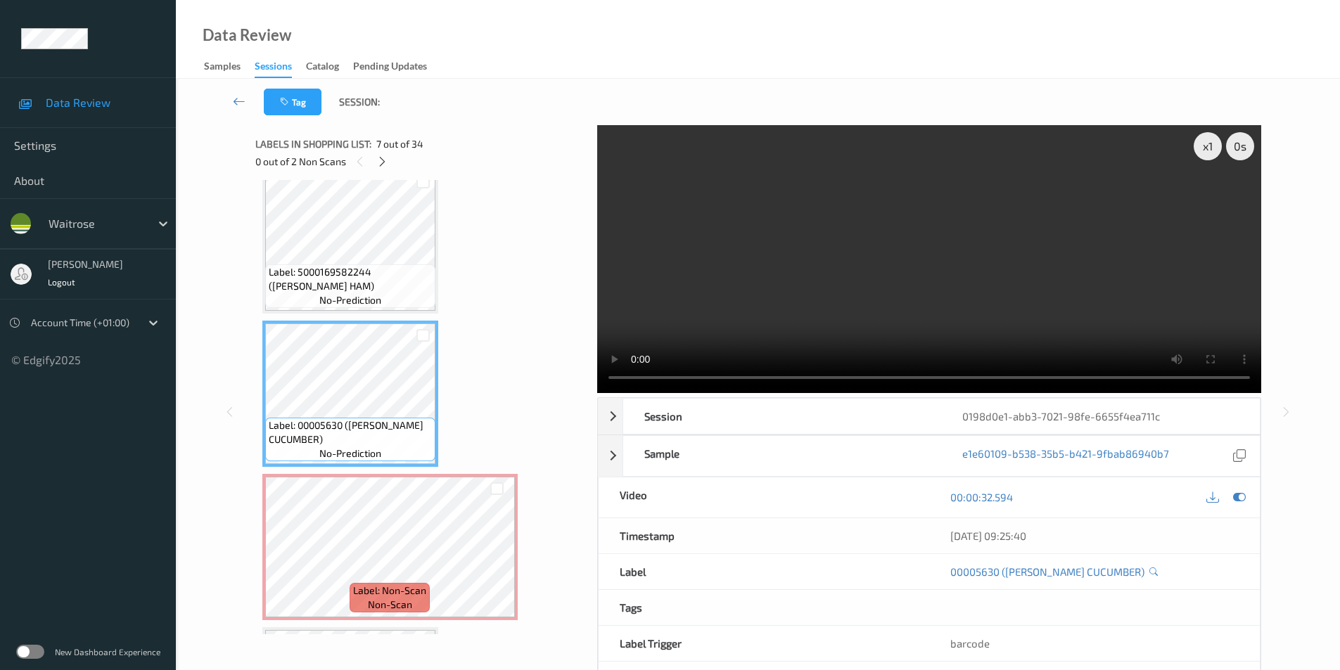
scroll to position [857, 0]
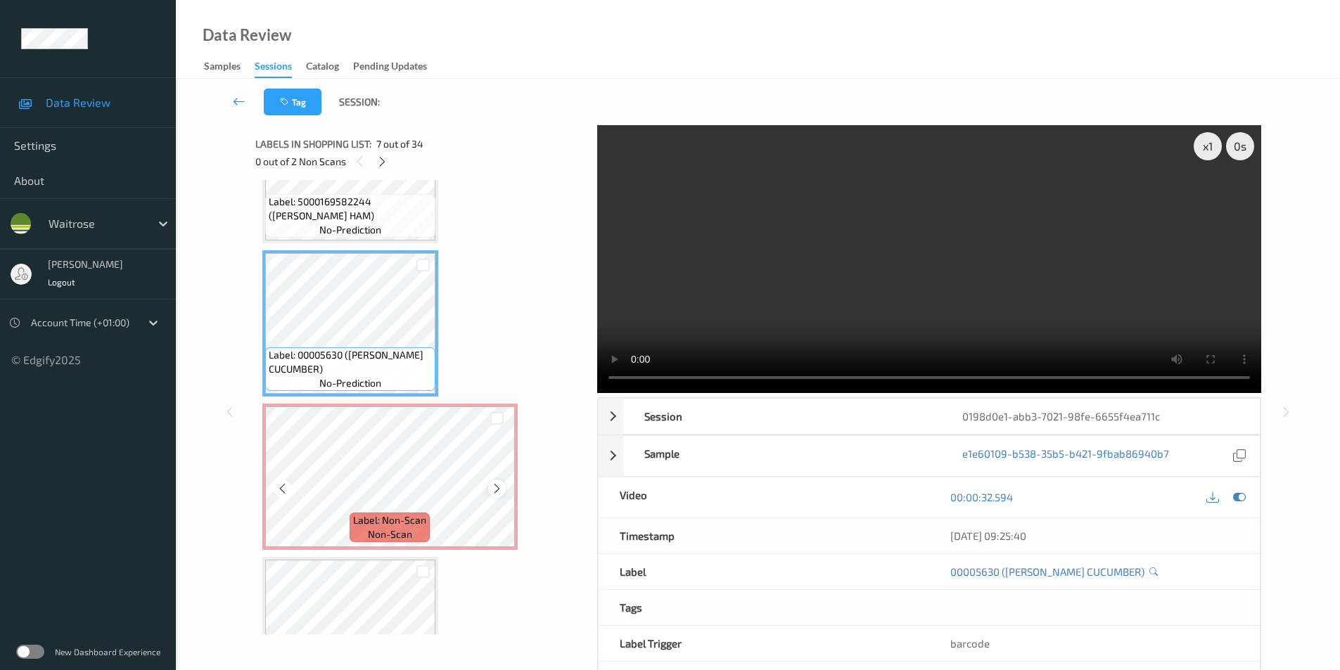
drag, startPoint x: 519, startPoint y: 488, endPoint x: 495, endPoint y: 488, distance: 24.6
click at [495, 488] on icon at bounding box center [497, 489] width 12 height 13
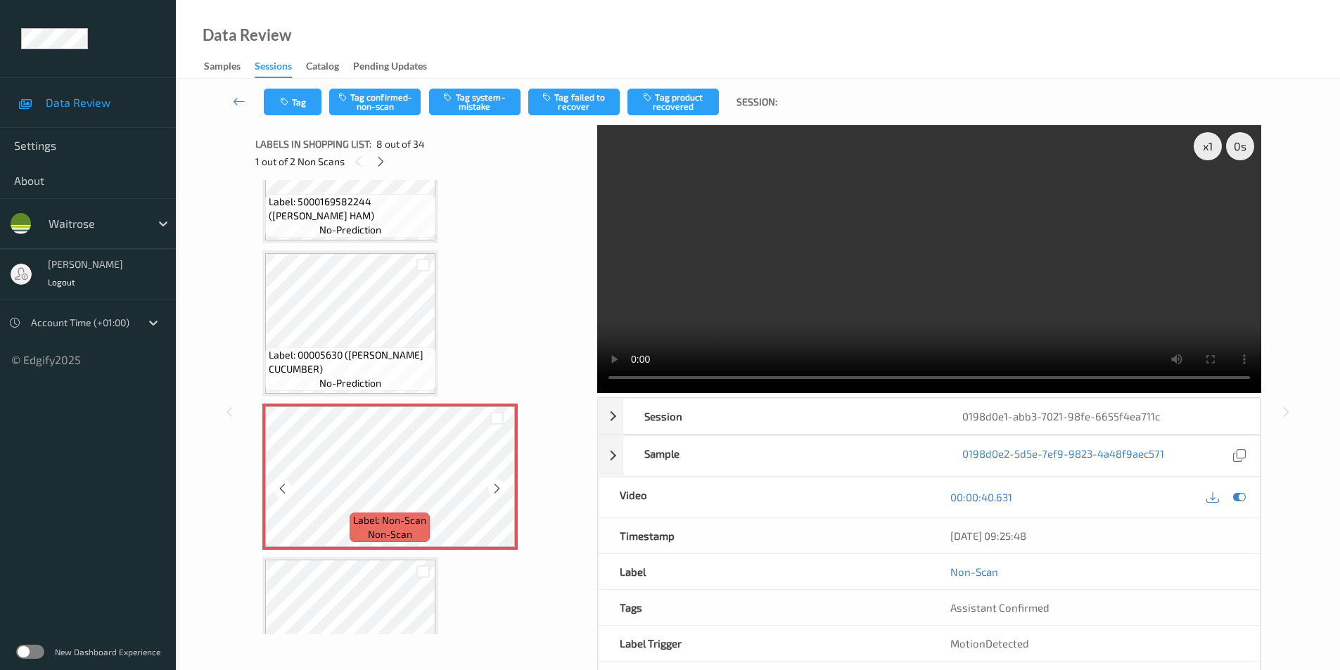
click at [495, 488] on icon at bounding box center [497, 489] width 12 height 13
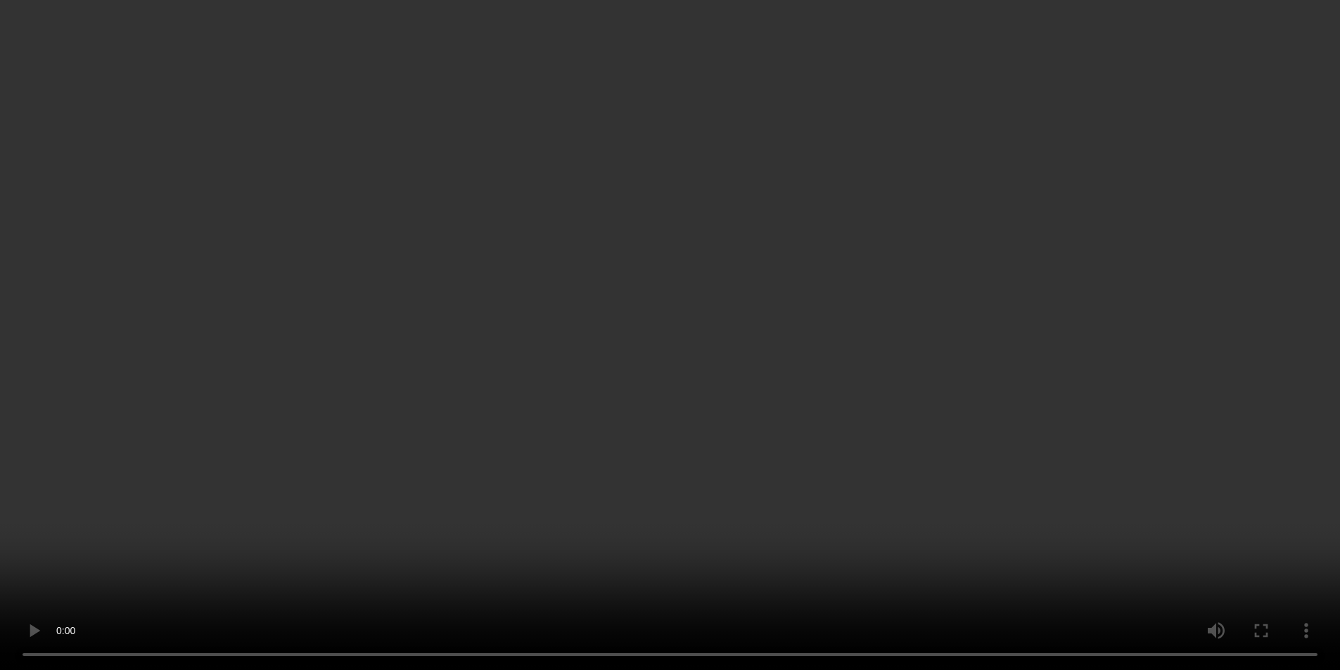
scroll to position [927, 0]
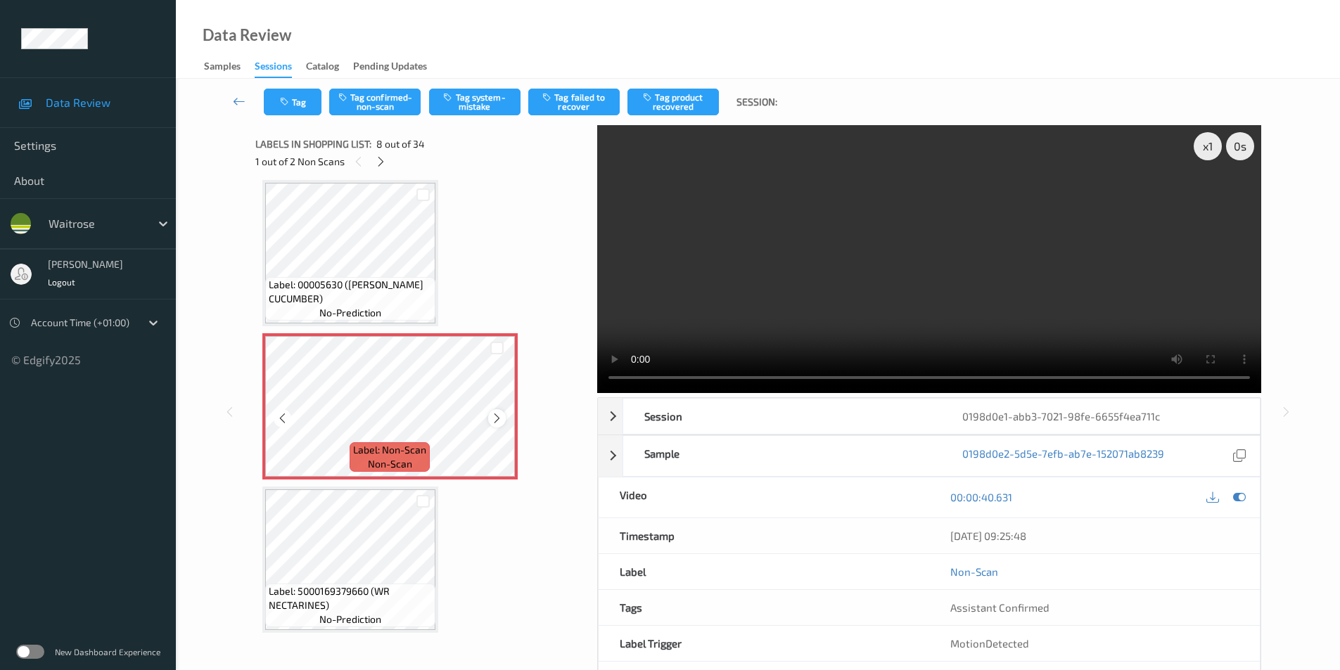
click at [499, 420] on icon at bounding box center [497, 418] width 12 height 13
click at [495, 419] on icon at bounding box center [497, 418] width 12 height 13
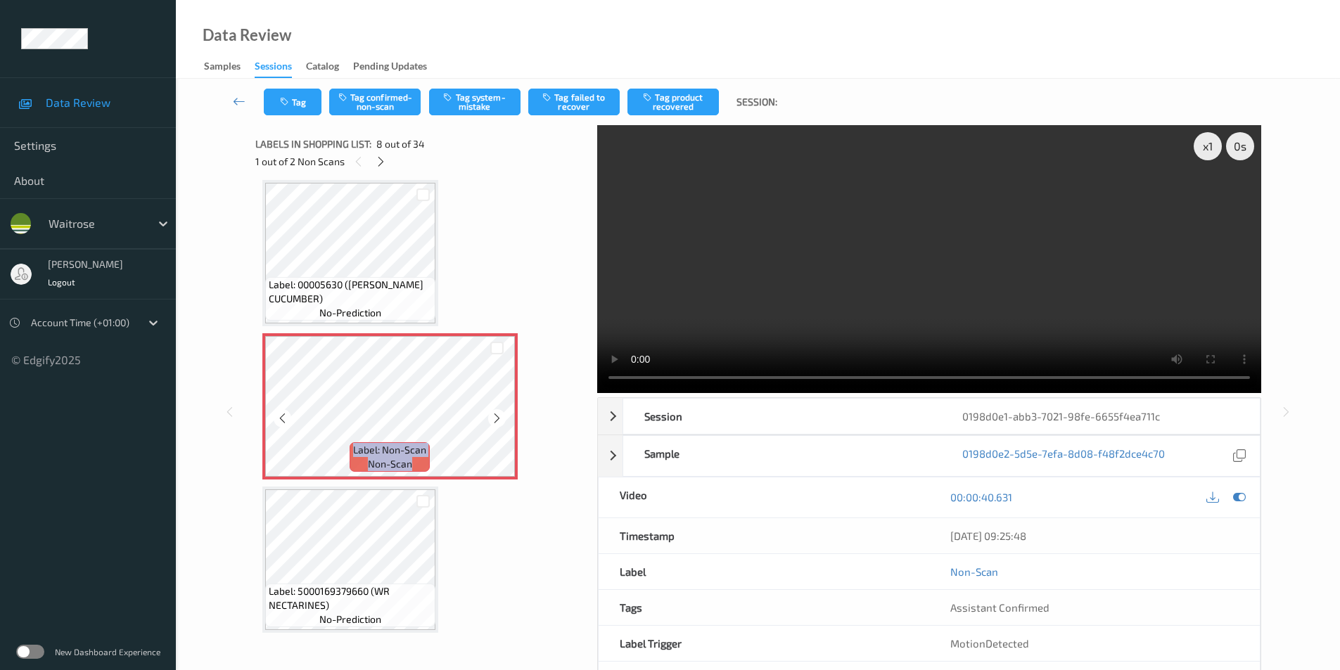
click at [495, 419] on icon at bounding box center [497, 418] width 12 height 13
click at [385, 162] on icon at bounding box center [381, 161] width 12 height 13
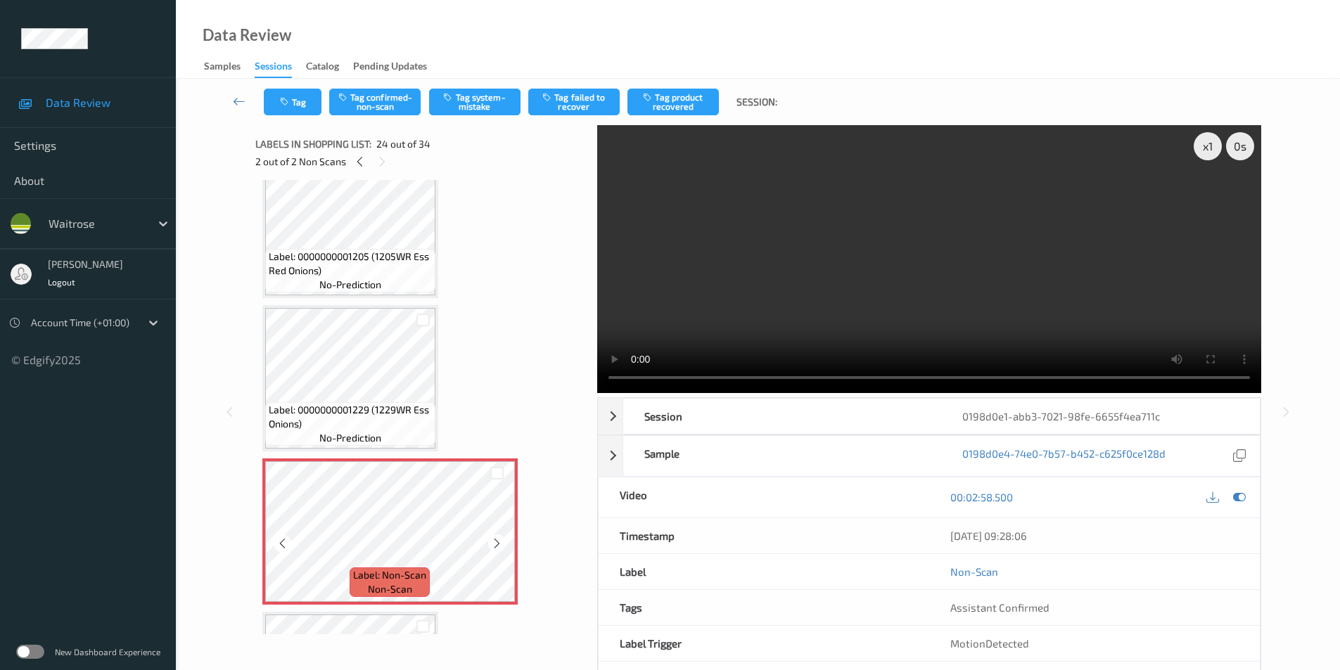
scroll to position [3241, 0]
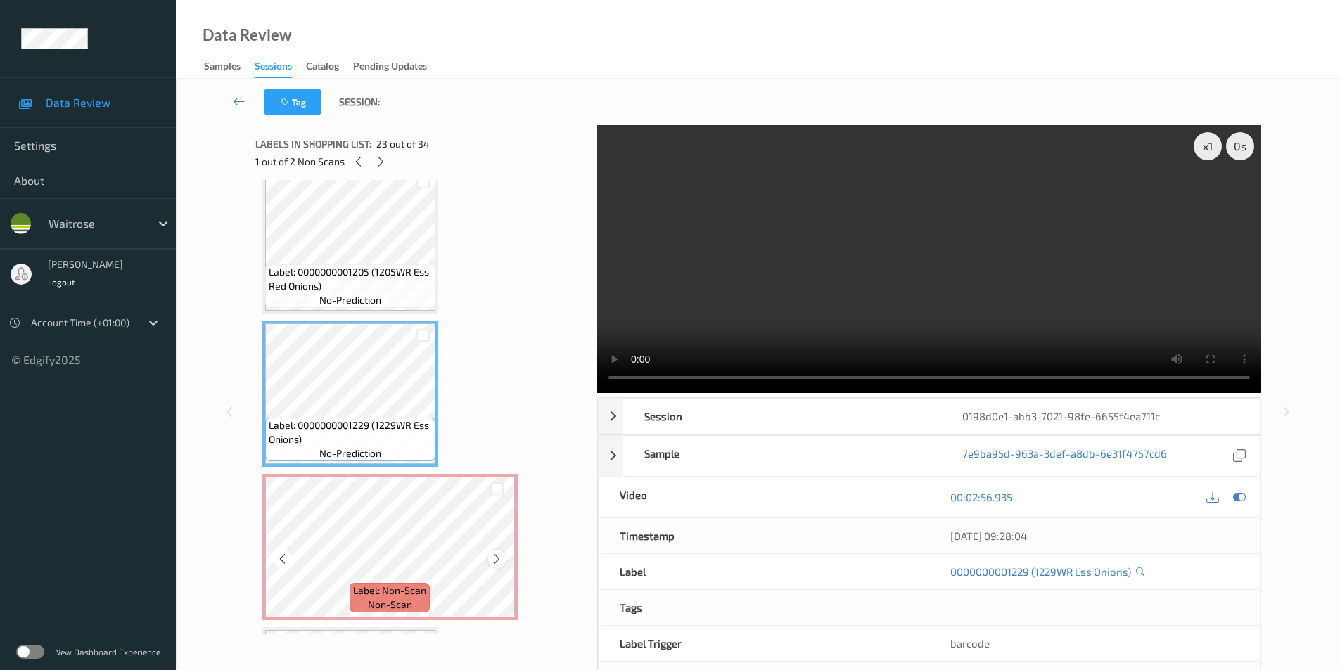
click at [496, 559] on icon at bounding box center [497, 559] width 12 height 13
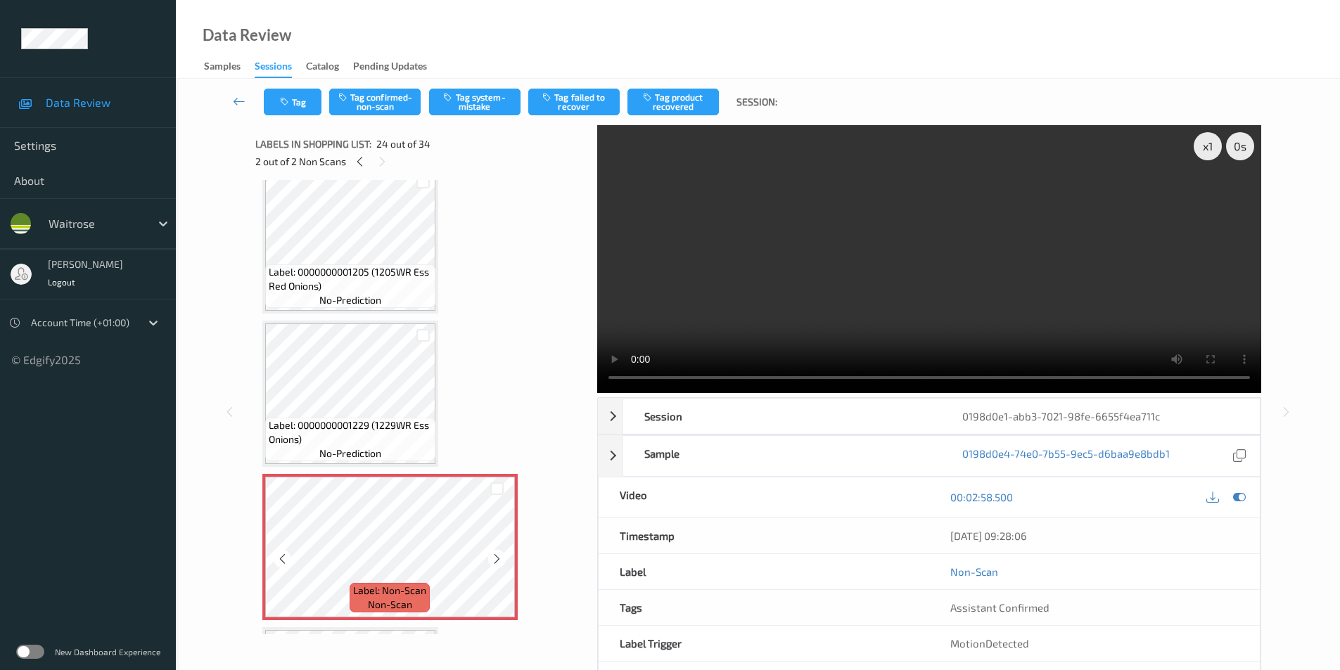
click at [496, 559] on icon at bounding box center [497, 559] width 12 height 13
click at [1235, 499] on icon at bounding box center [1239, 497] width 13 height 13
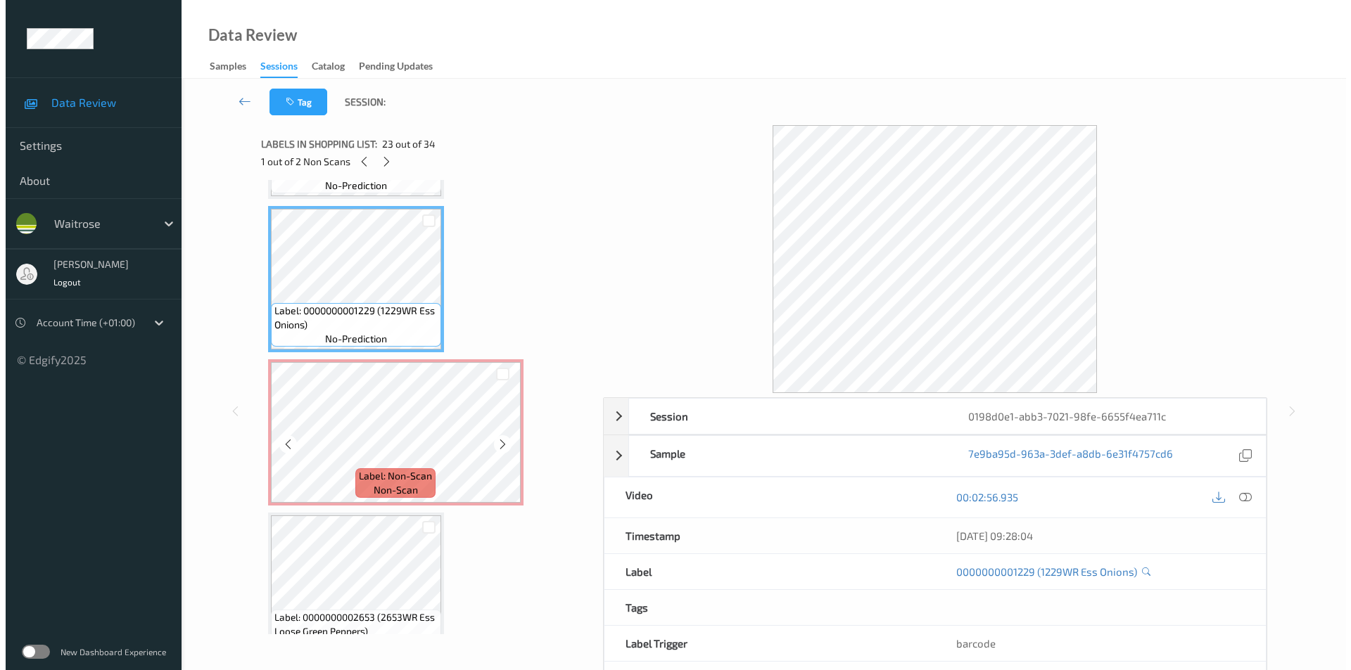
scroll to position [3381, 0]
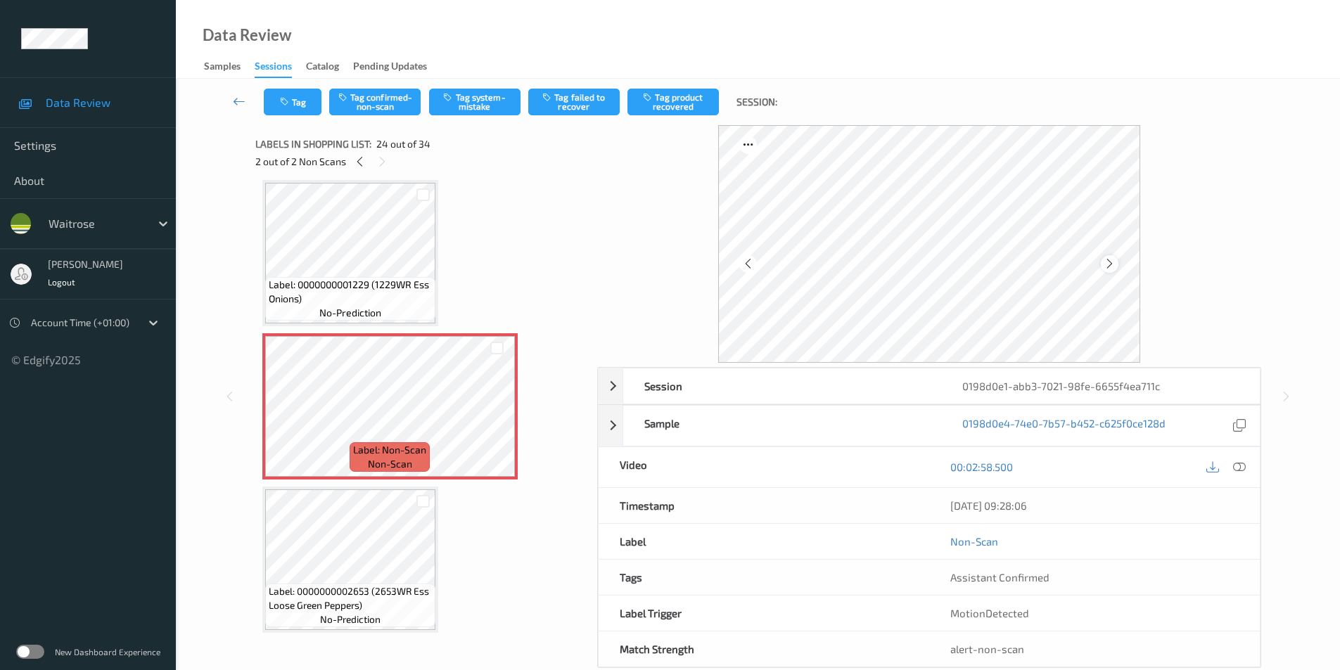
click at [1112, 262] on icon at bounding box center [1110, 264] width 12 height 13
click at [473, 104] on button "Tag system-mistake" at bounding box center [474, 102] width 91 height 27
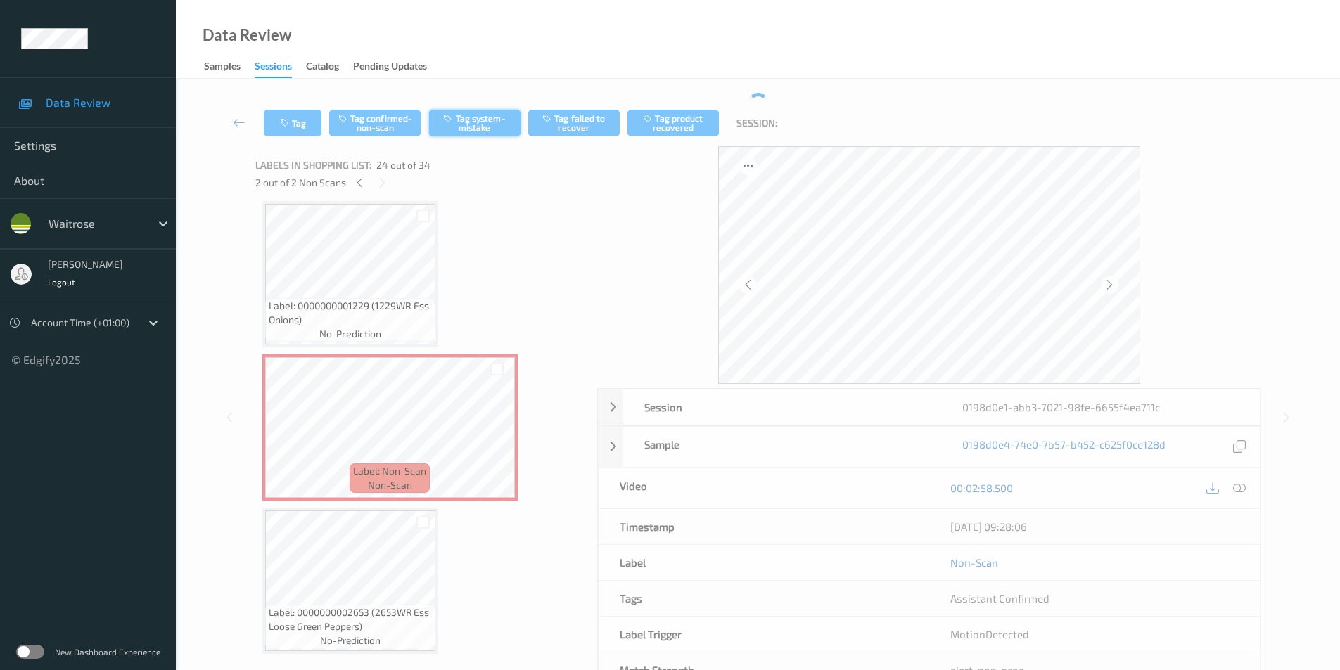
click at [473, 104] on div "Tag Tag confirmed-non-scan Tag system-mistake Tag failed to recover Tag product…" at bounding box center [758, 123] width 1107 height 46
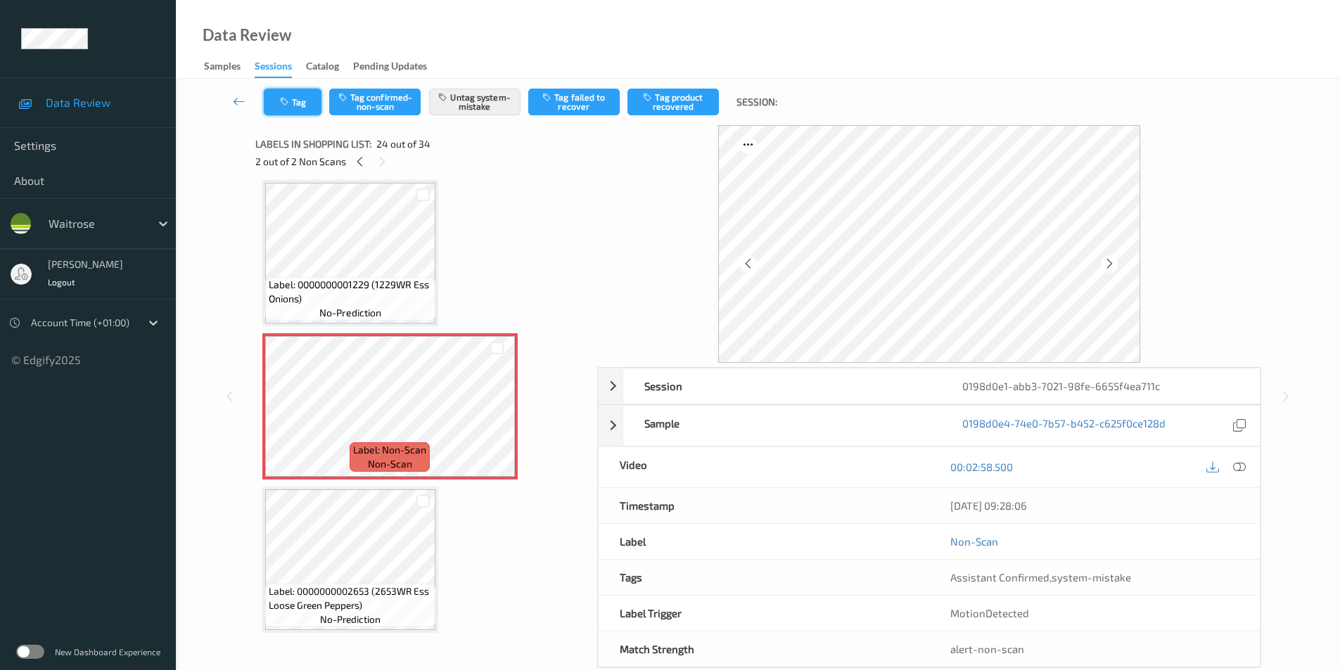
click at [284, 101] on icon "button" at bounding box center [286, 102] width 12 height 10
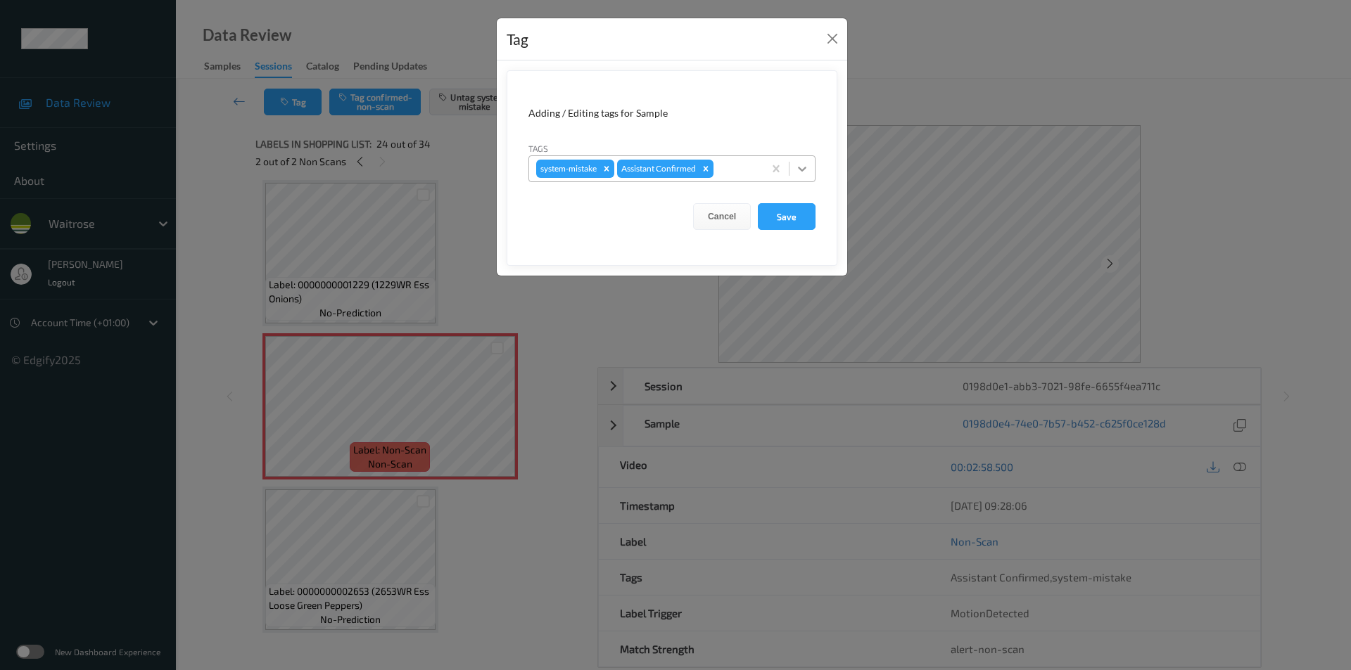
click at [802, 169] on icon at bounding box center [802, 169] width 14 height 14
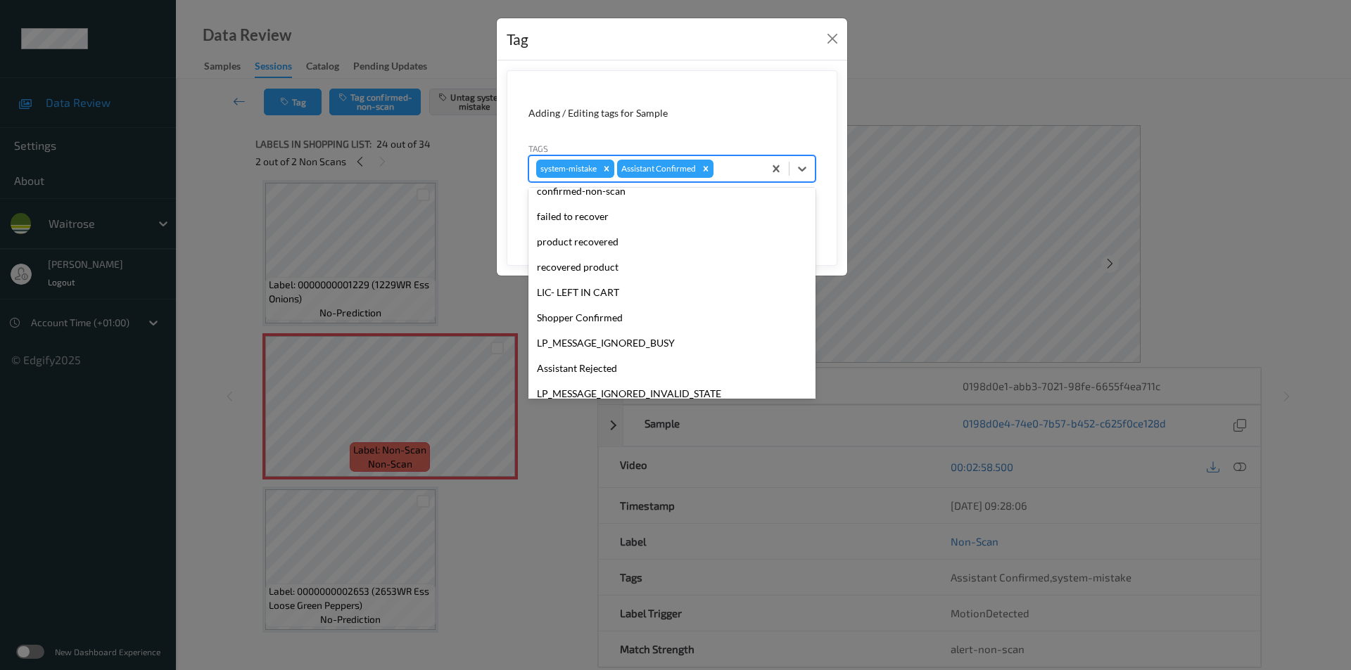
scroll to position [276, 0]
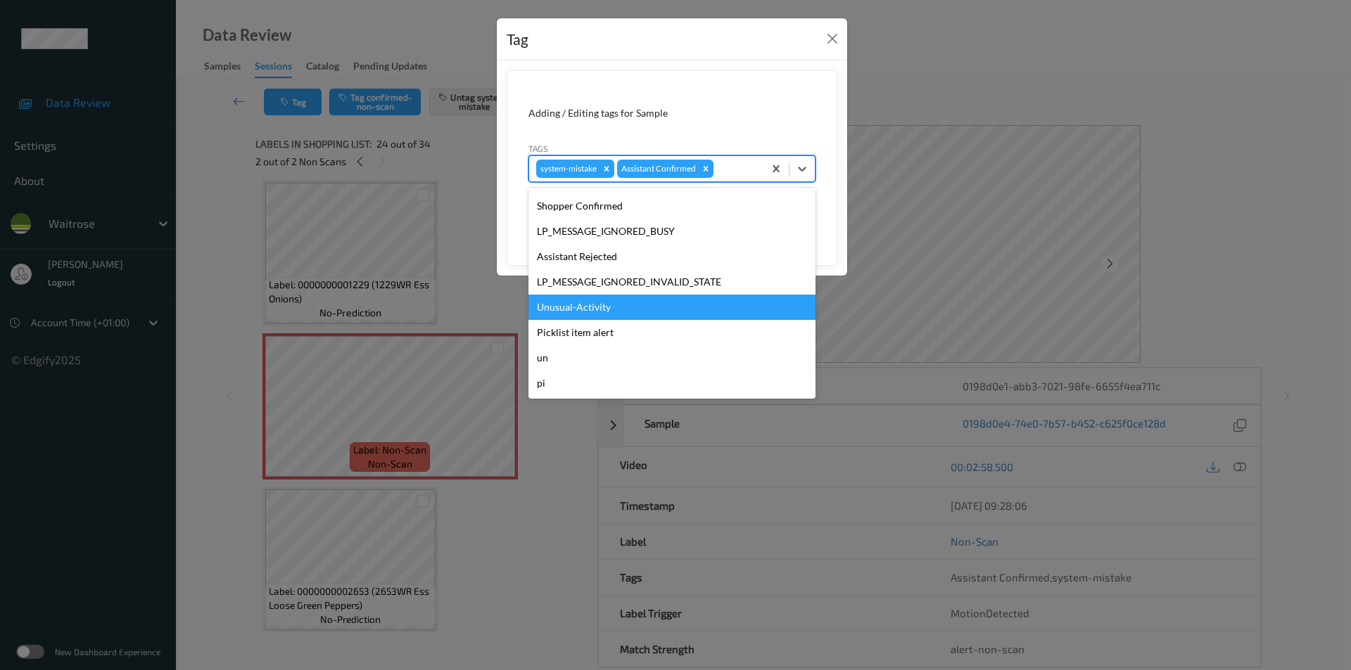
click at [583, 314] on div "Unusual-Activity" at bounding box center [671, 307] width 287 height 25
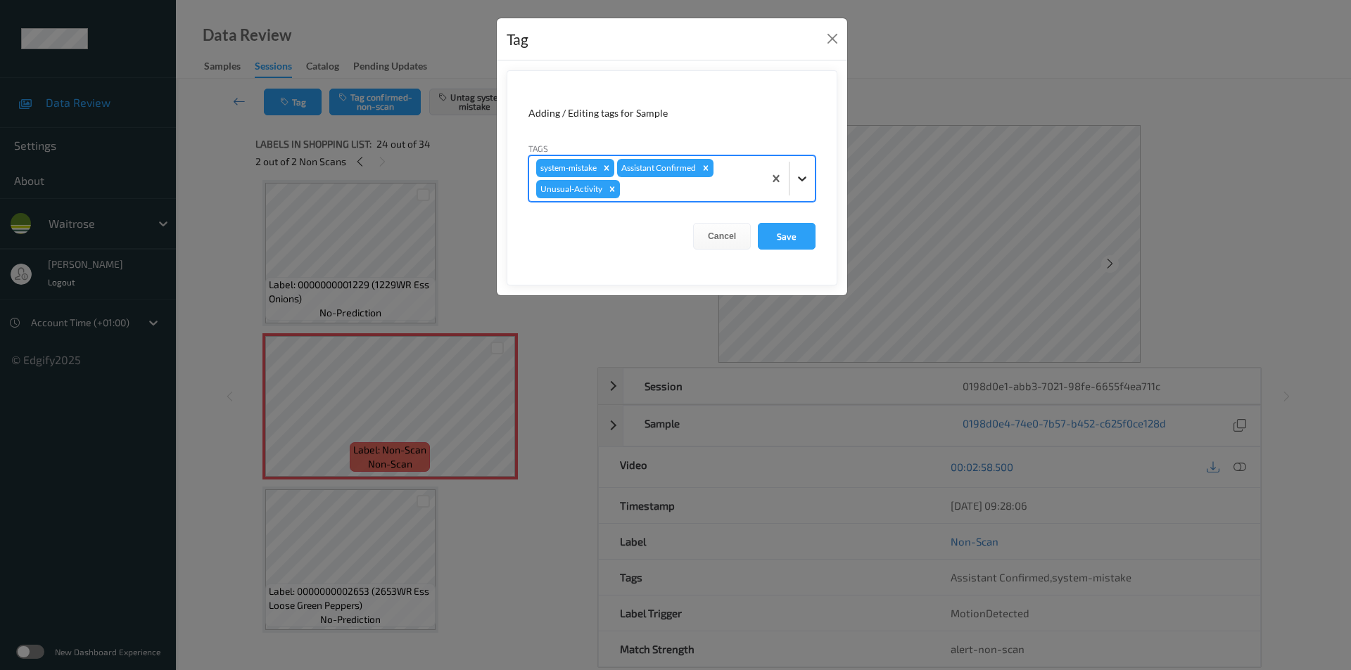
click at [796, 176] on icon at bounding box center [802, 179] width 14 height 14
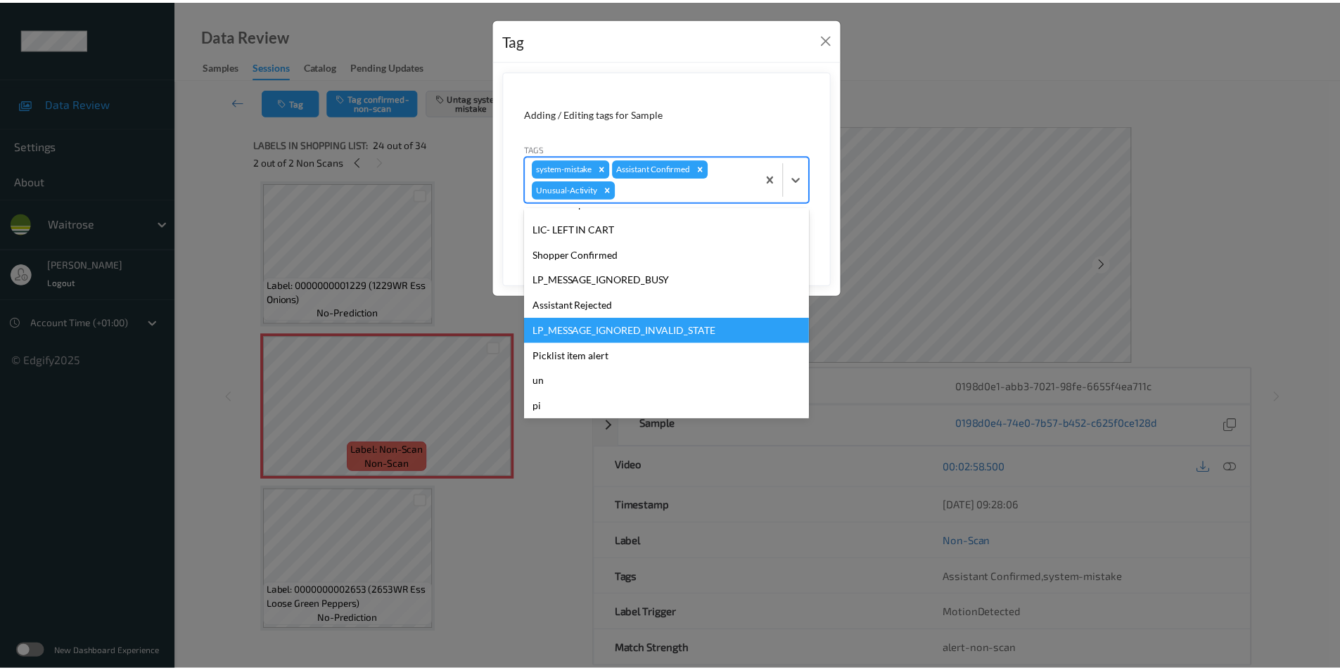
scroll to position [250, 0]
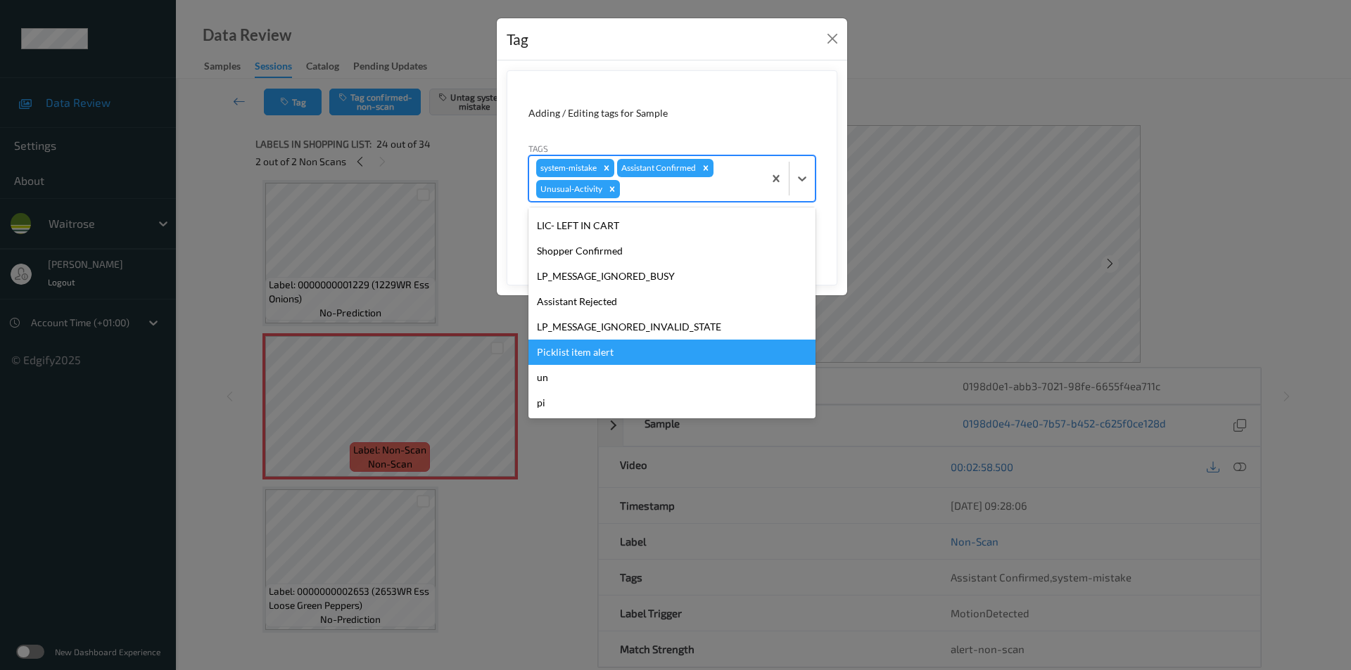
click at [579, 352] on div "Picklist item alert" at bounding box center [671, 352] width 287 height 25
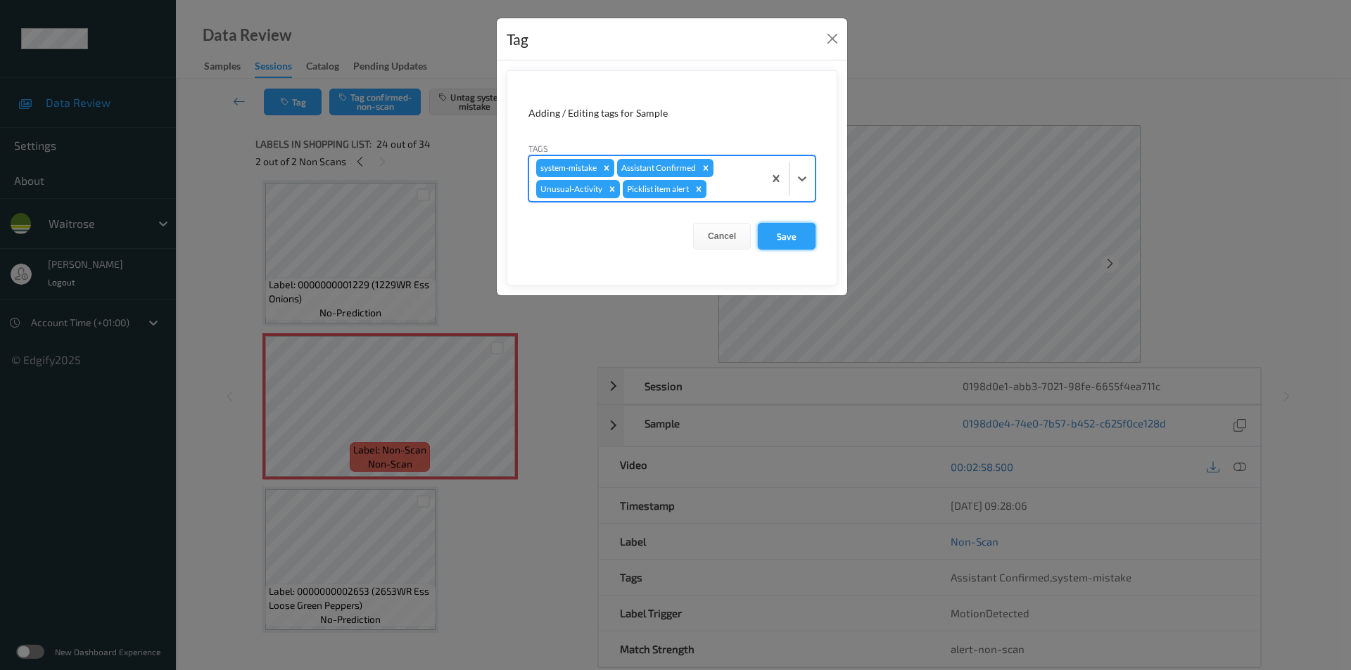
click at [777, 241] on button "Save" at bounding box center [787, 236] width 58 height 27
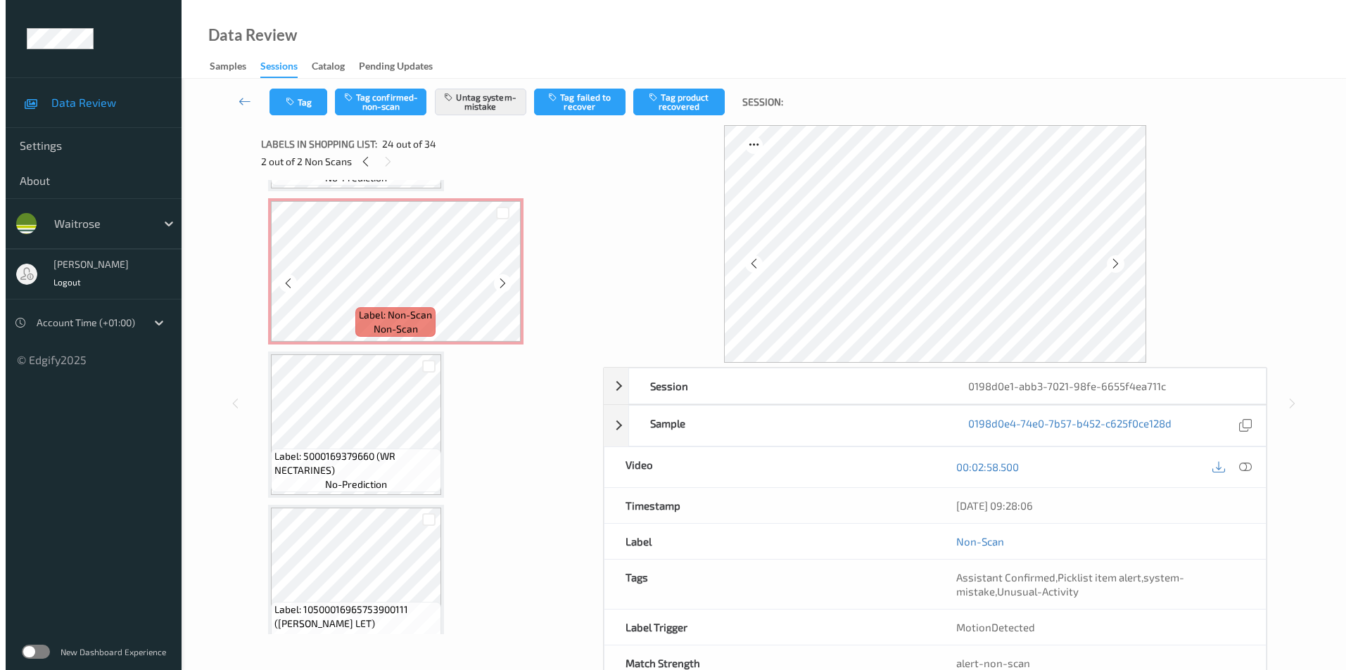
scroll to position [919, 0]
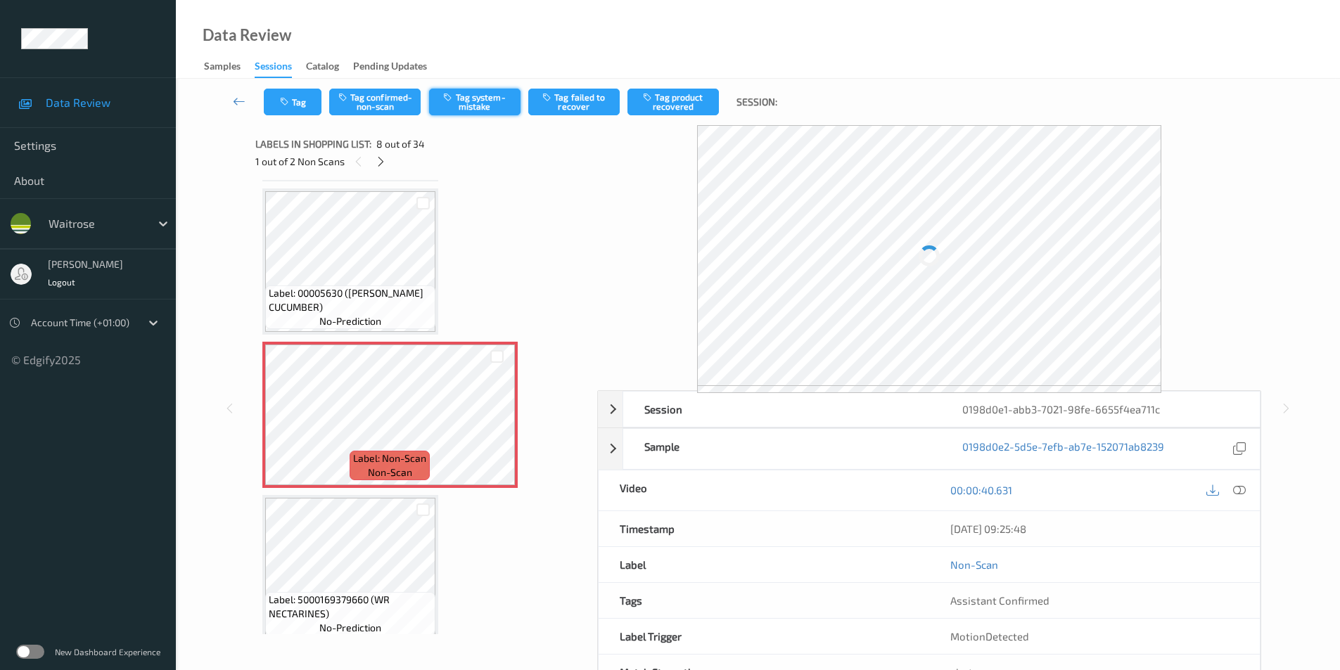
click at [489, 93] on button "Tag system-mistake" at bounding box center [474, 102] width 91 height 27
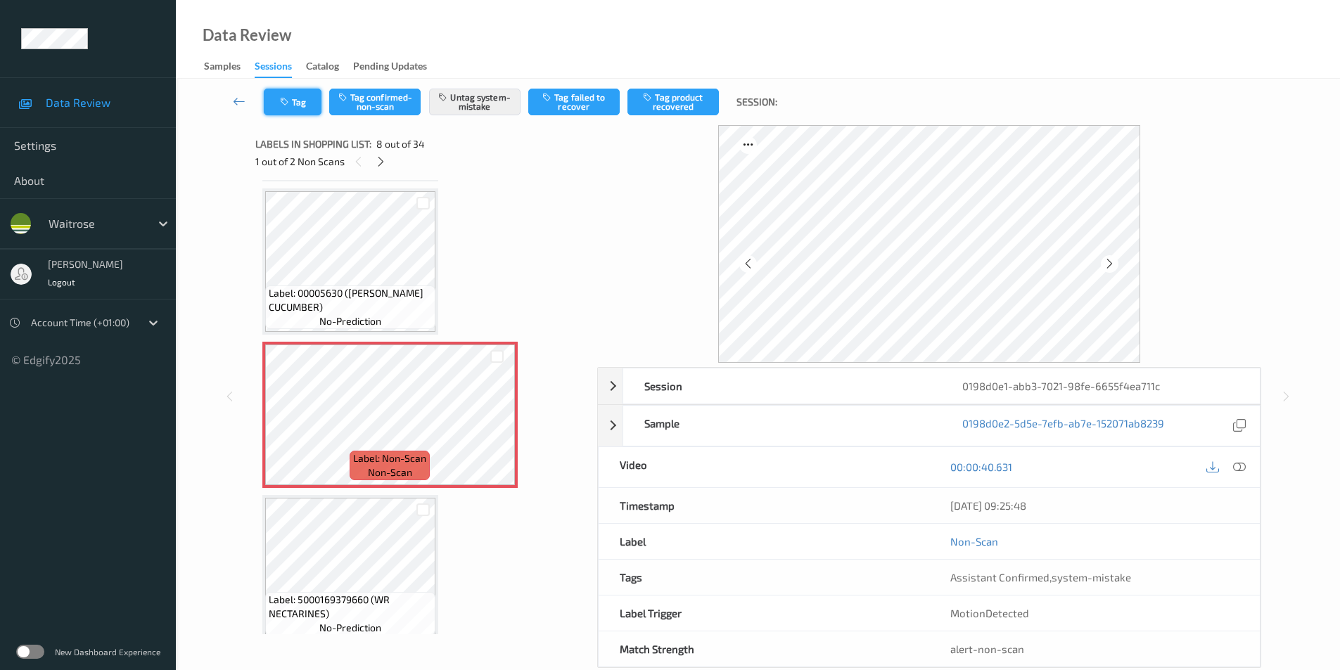
click at [291, 107] on button "Tag" at bounding box center [293, 102] width 58 height 27
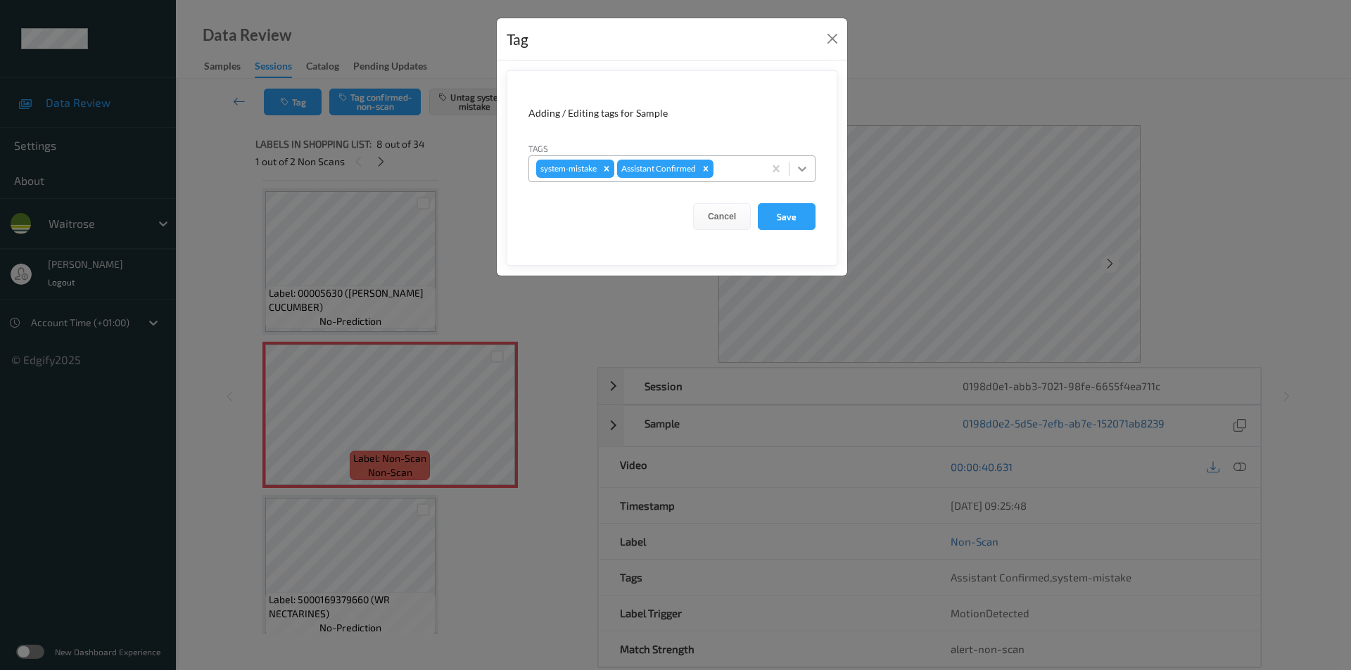
click at [799, 164] on icon at bounding box center [802, 169] width 14 height 14
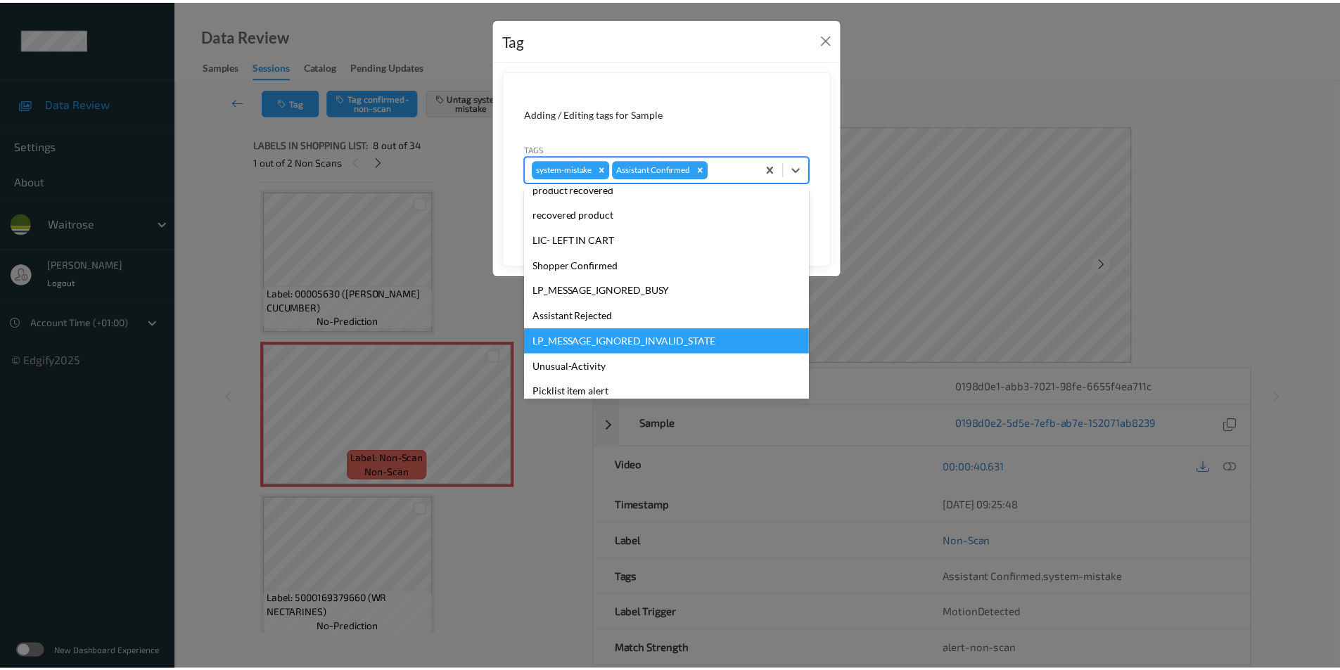
scroll to position [276, 0]
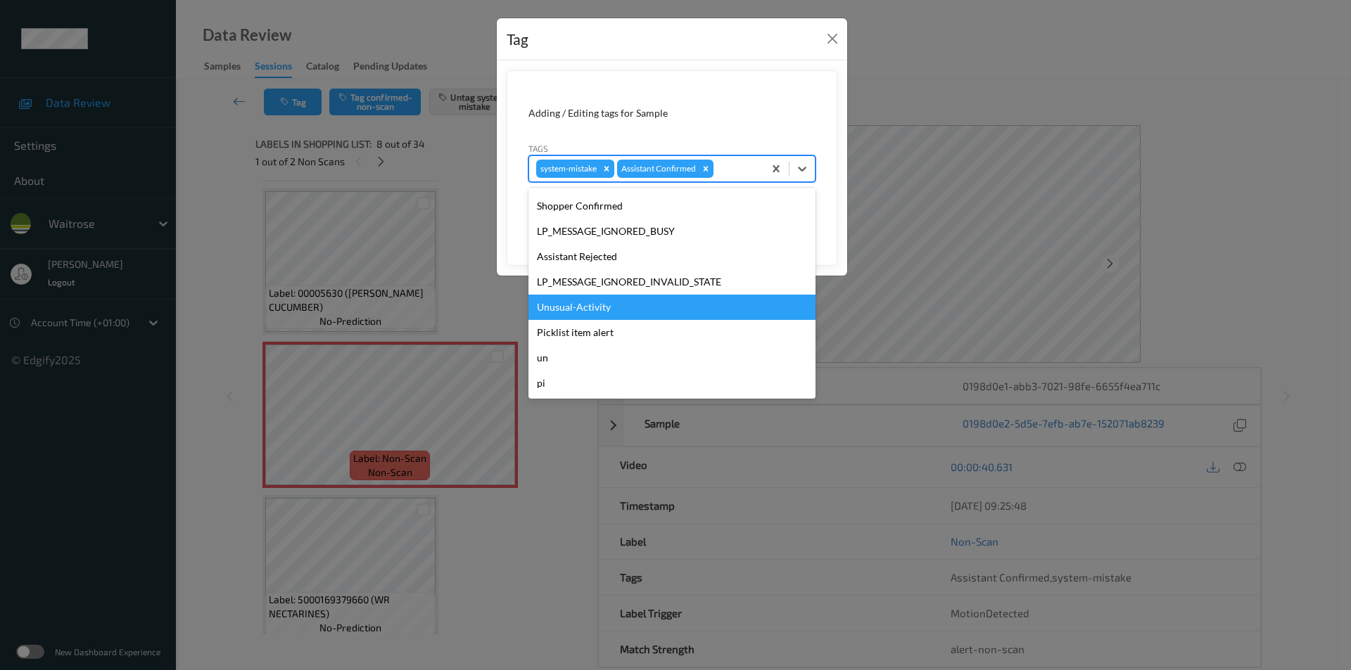
drag, startPoint x: 585, startPoint y: 311, endPoint x: 719, endPoint y: 297, distance: 134.4
click at [586, 310] on div "Unusual-Activity" at bounding box center [671, 307] width 287 height 25
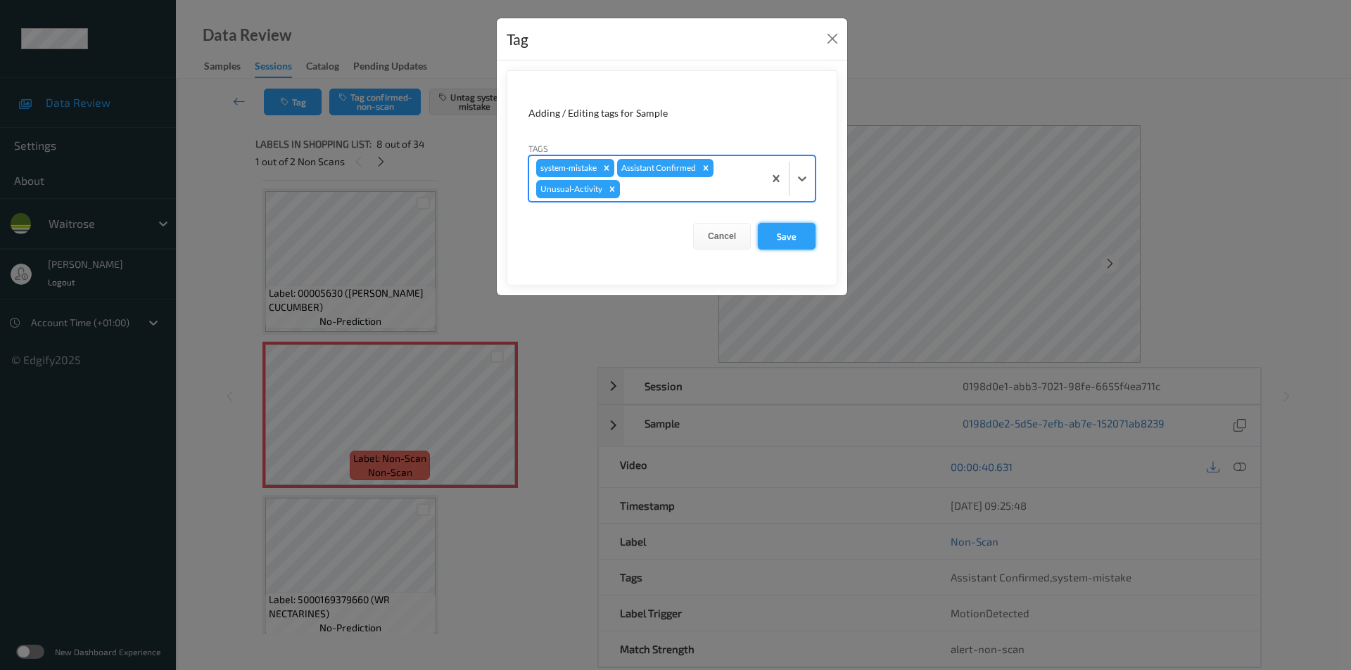
click at [772, 229] on button "Save" at bounding box center [787, 236] width 58 height 27
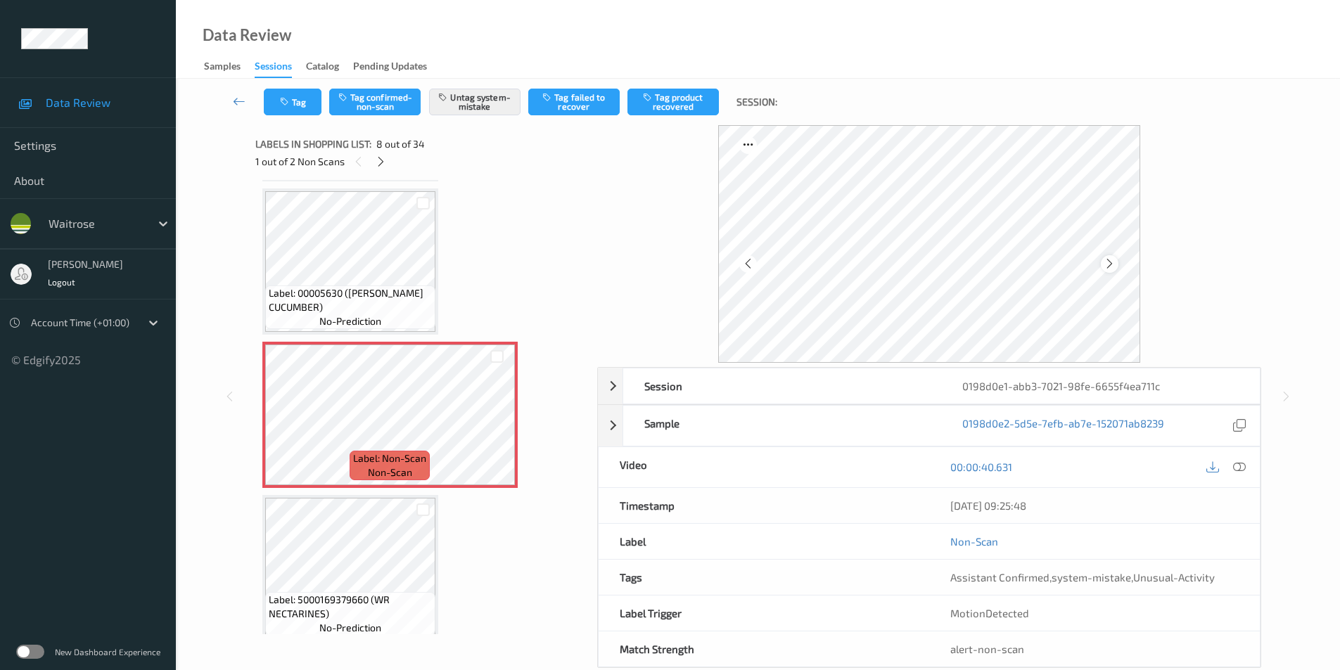
click at [1104, 261] on icon at bounding box center [1110, 264] width 12 height 13
click at [376, 162] on icon at bounding box center [381, 161] width 12 height 13
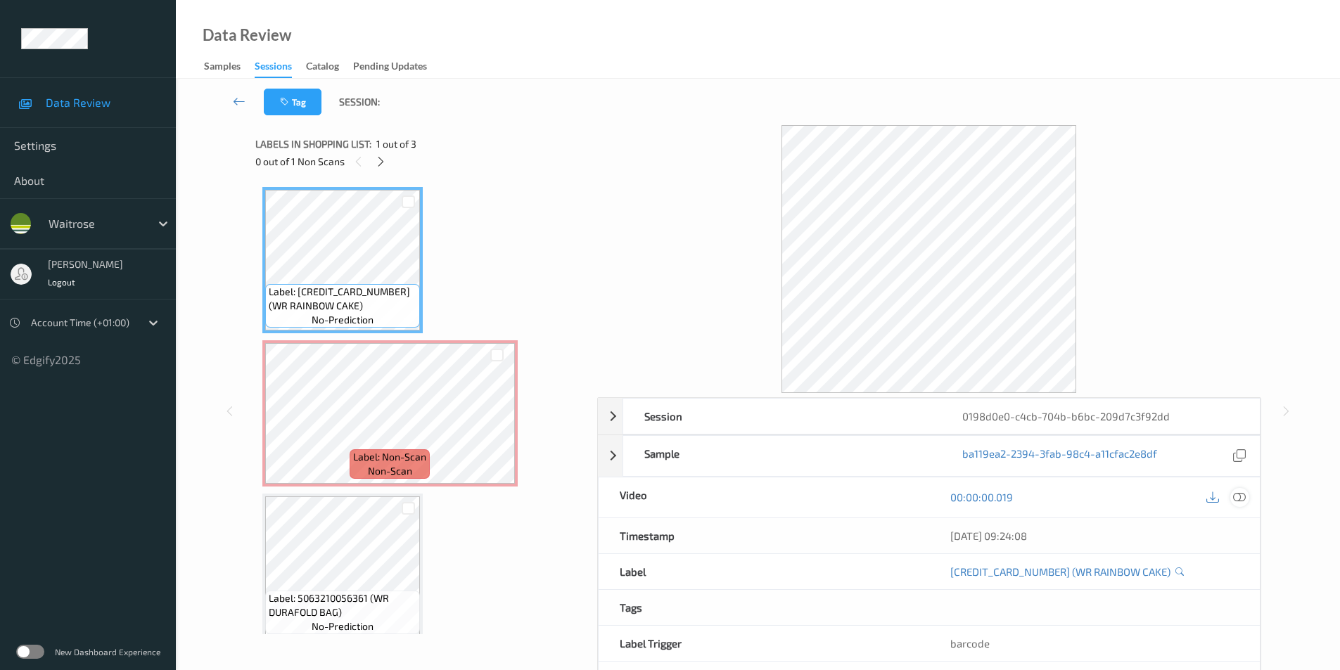
click at [1237, 496] on icon at bounding box center [1239, 497] width 13 height 13
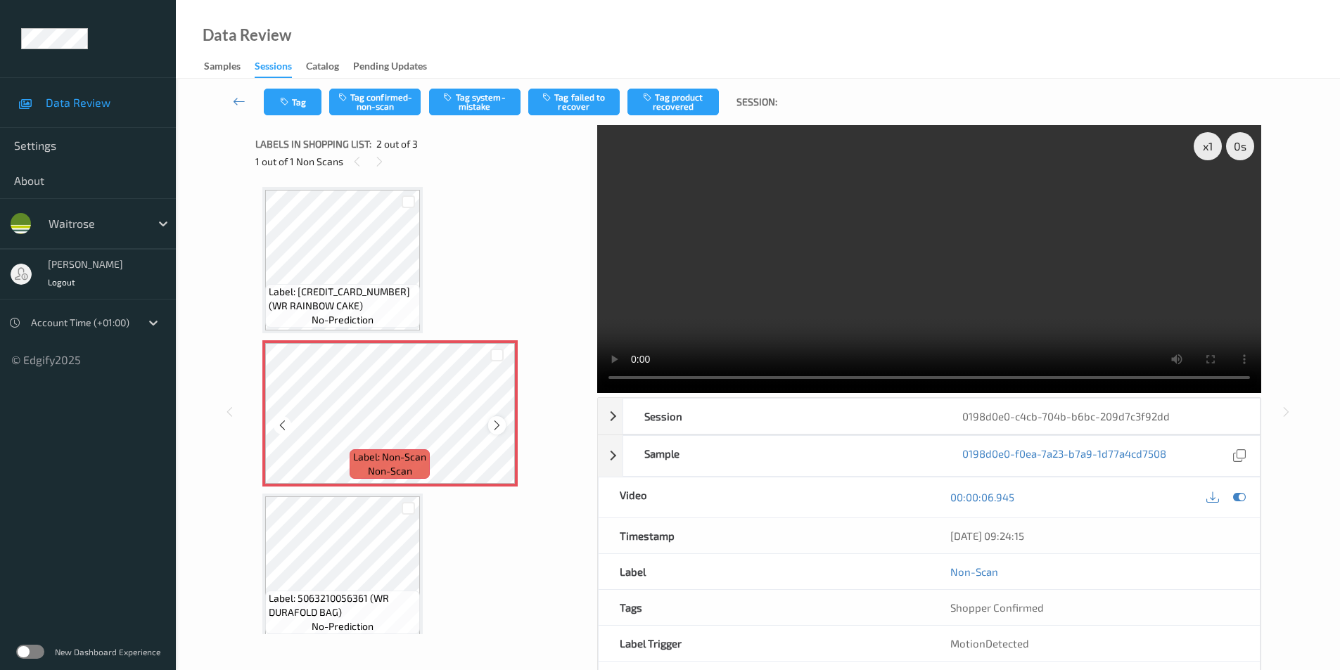
click at [489, 426] on div at bounding box center [497, 426] width 18 height 18
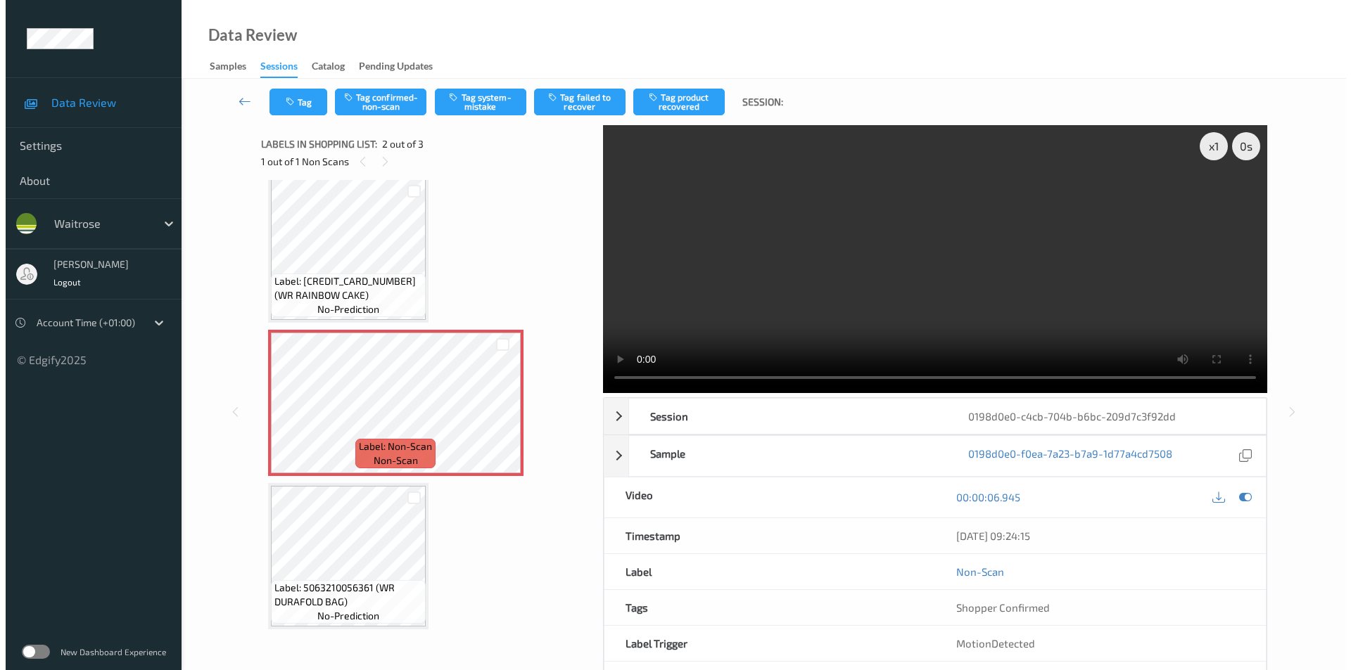
scroll to position [13, 0]
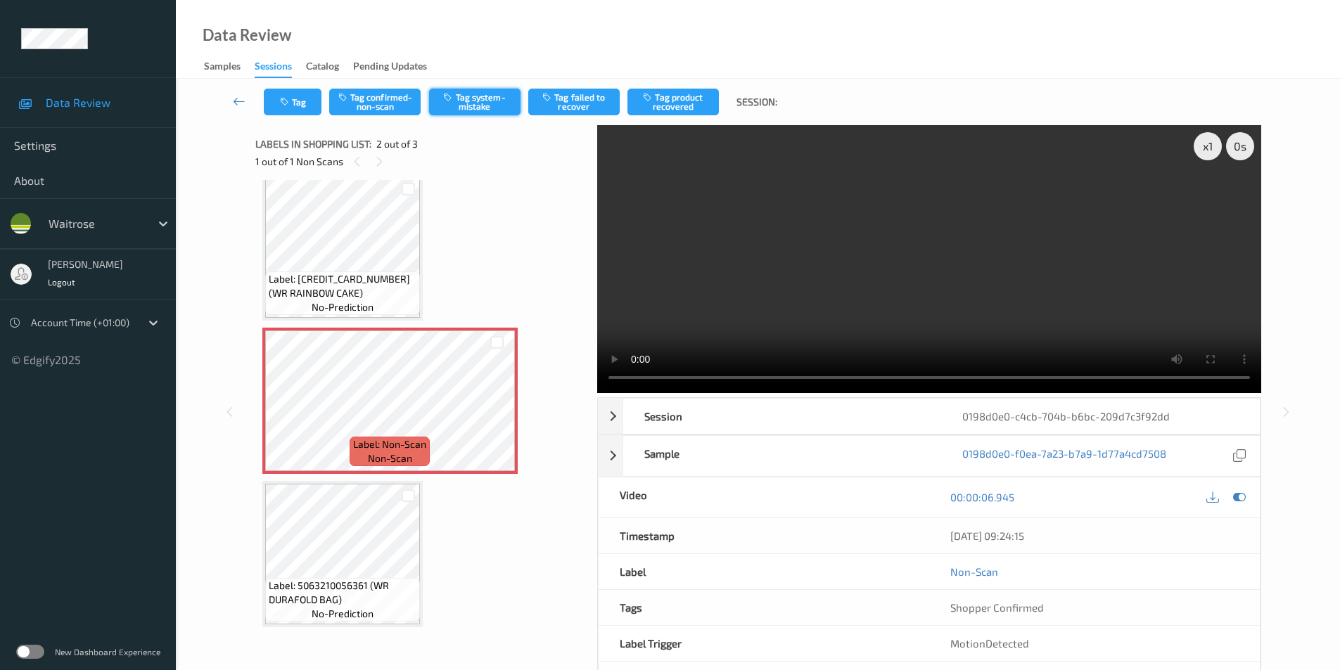
click at [502, 108] on button "Tag system-mistake" at bounding box center [474, 102] width 91 height 27
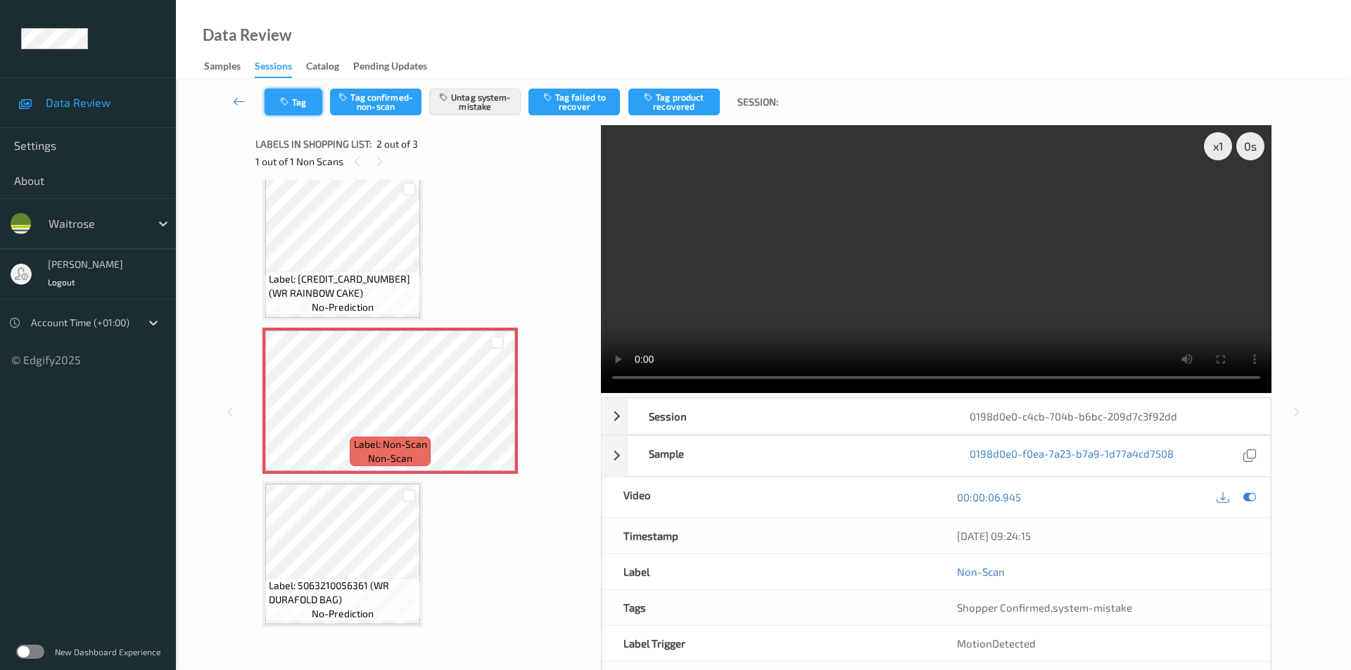
click at [291, 103] on icon "button" at bounding box center [286, 102] width 12 height 10
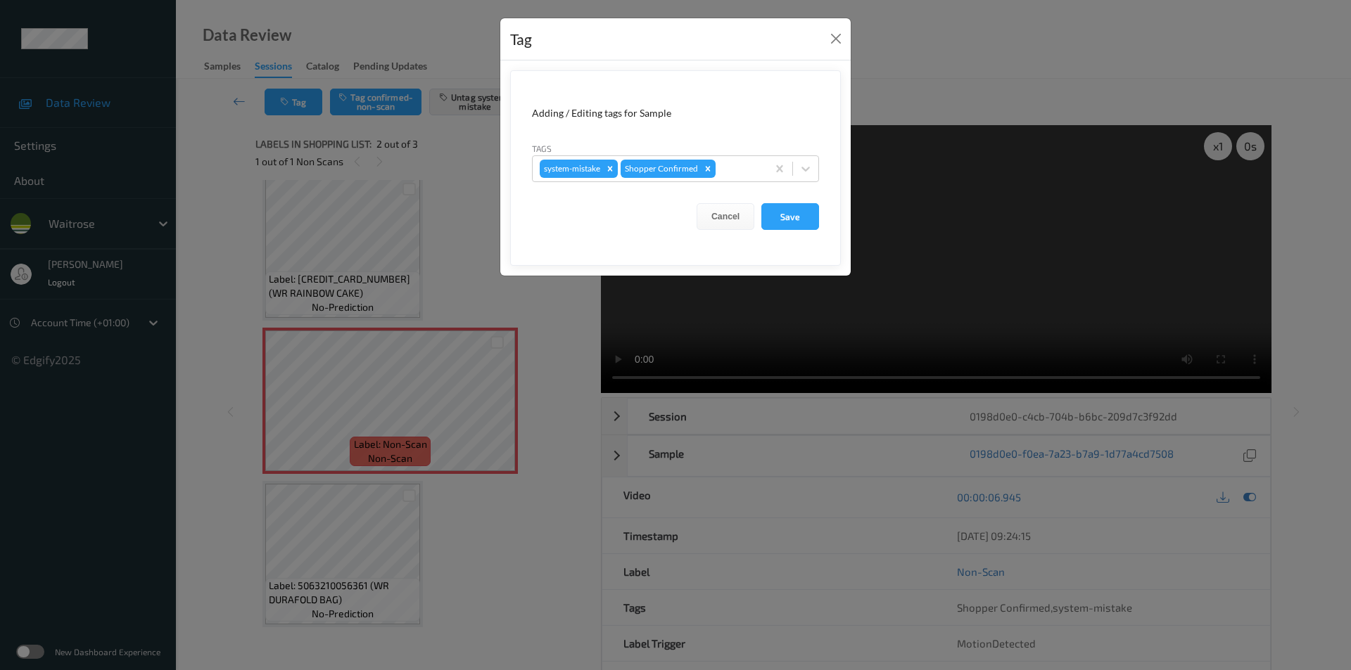
drag, startPoint x: 803, startPoint y: 164, endPoint x: 775, endPoint y: 186, distance: 36.2
click at [804, 165] on icon at bounding box center [806, 169] width 14 height 14
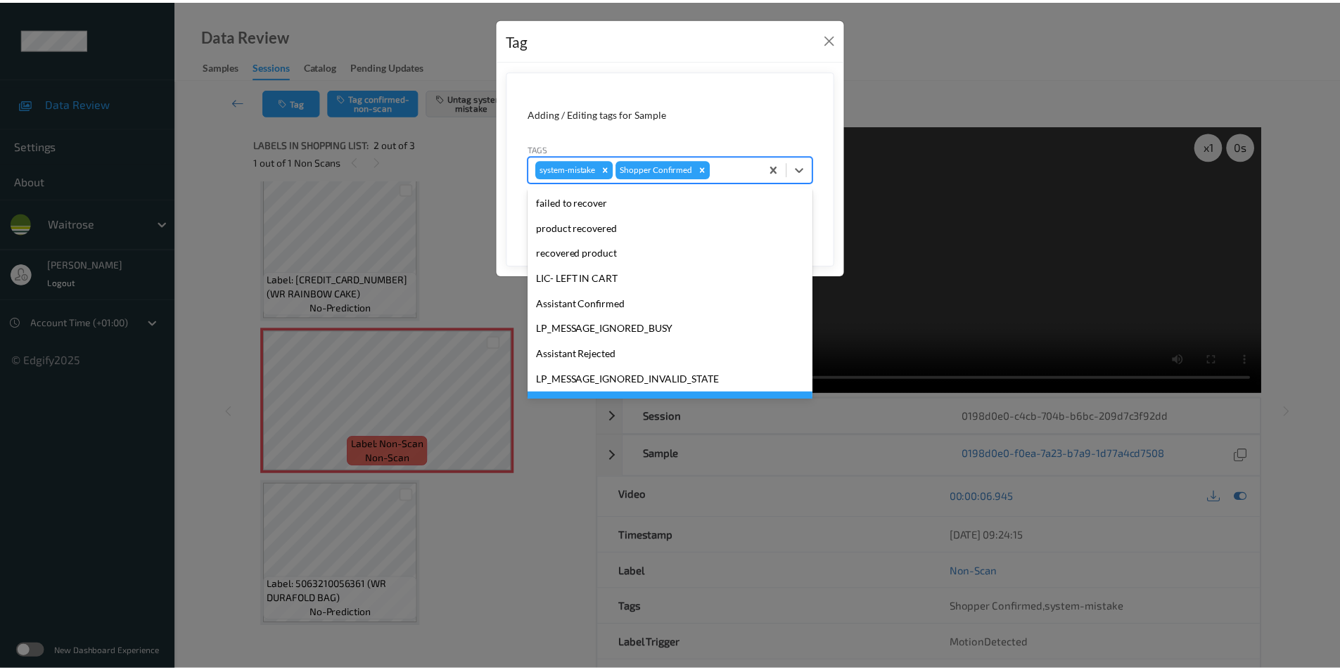
scroll to position [276, 0]
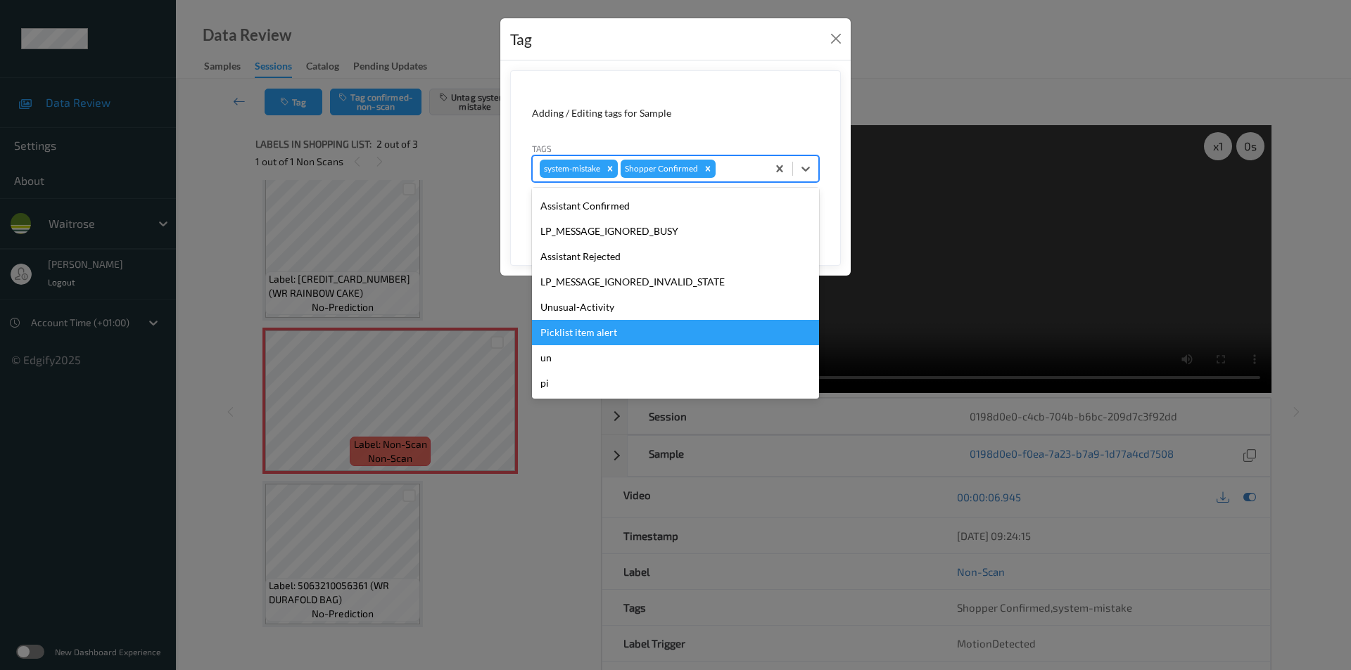
click at [590, 310] on div "Unusual-Activity" at bounding box center [675, 307] width 287 height 25
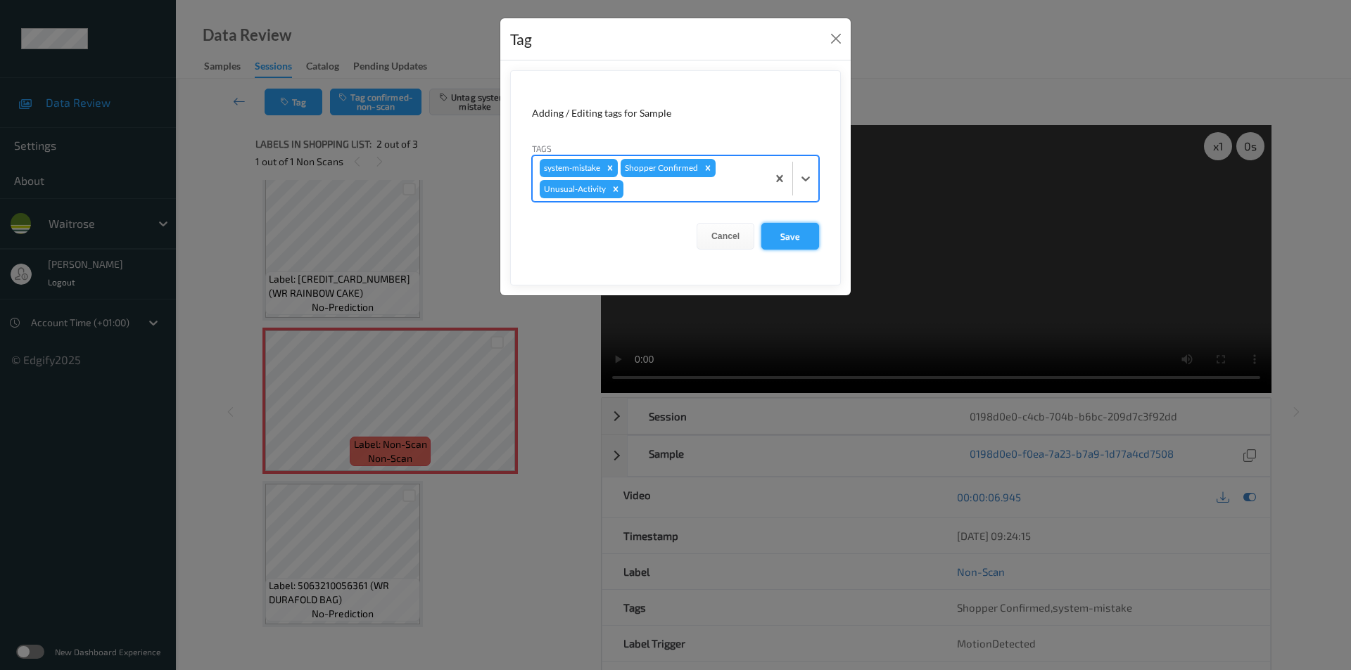
click at [793, 236] on button "Save" at bounding box center [790, 236] width 58 height 27
click at [793, 235] on button "Save" at bounding box center [790, 236] width 58 height 27
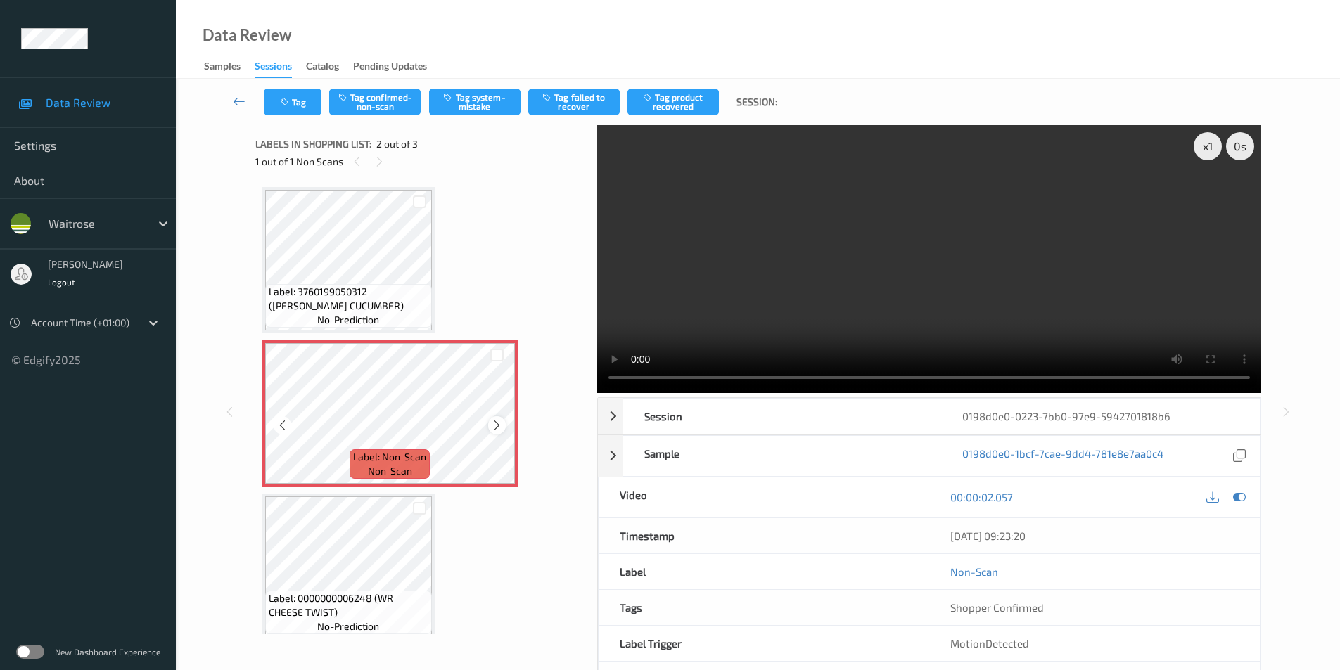
click at [497, 426] on icon at bounding box center [497, 425] width 12 height 13
click at [1238, 500] on icon at bounding box center [1239, 497] width 13 height 13
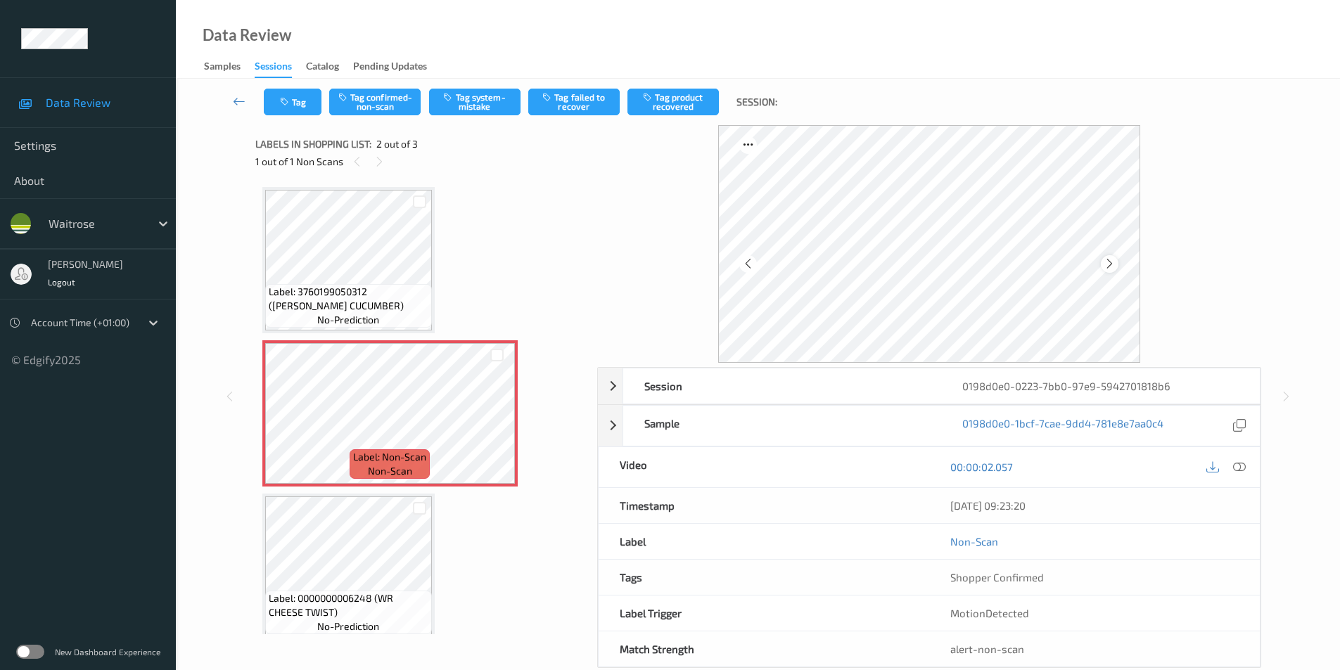
click at [1114, 267] on icon at bounding box center [1110, 264] width 12 height 13
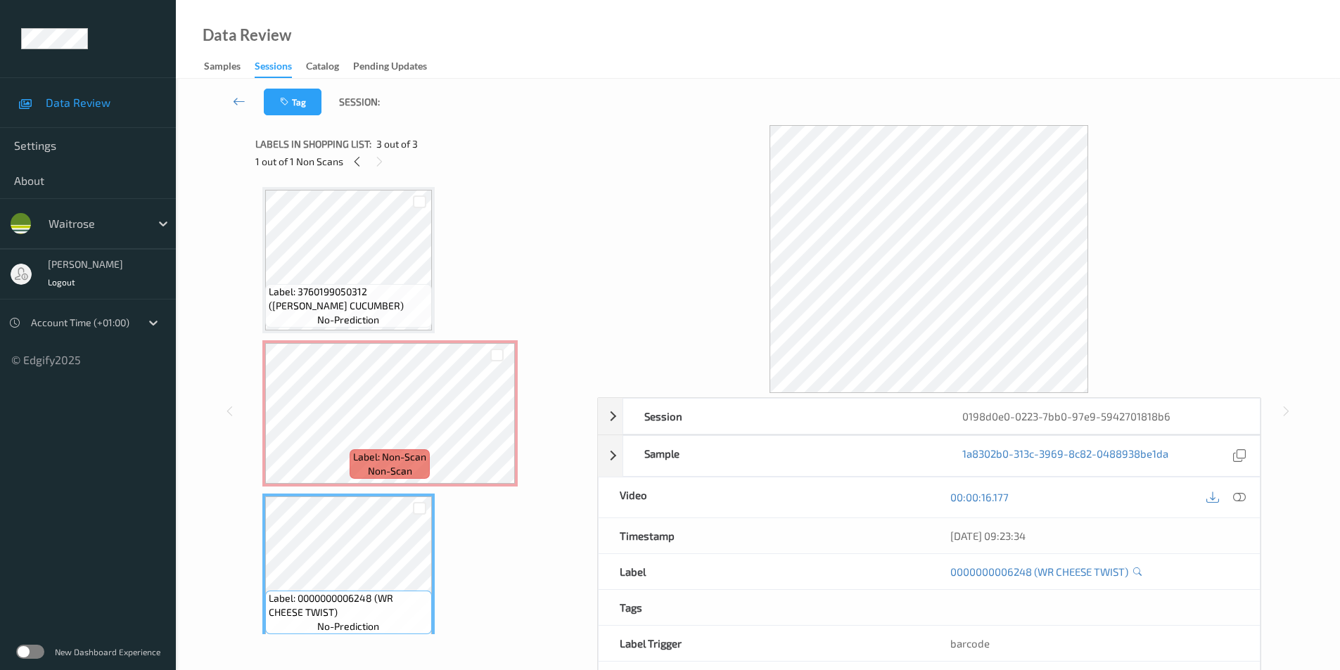
scroll to position [13, 0]
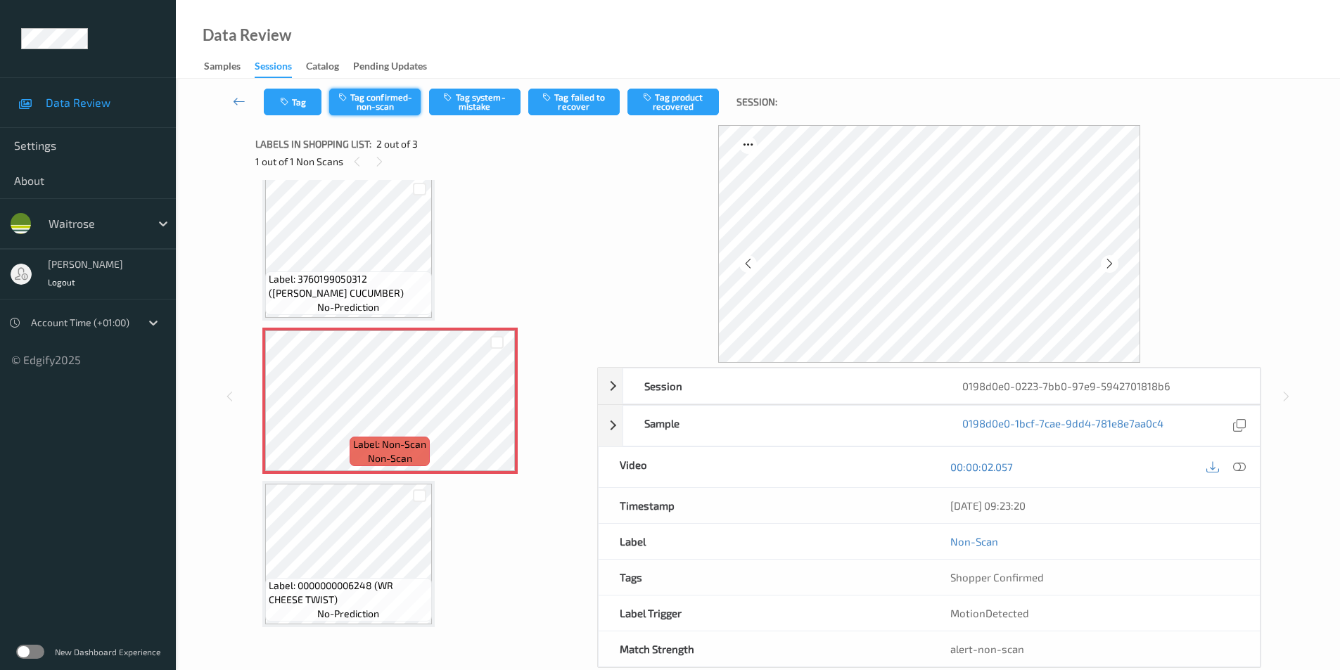
click at [379, 91] on button "Tag confirmed-non-scan" at bounding box center [374, 102] width 91 height 27
click at [666, 108] on button "Tag product recovered" at bounding box center [673, 102] width 91 height 27
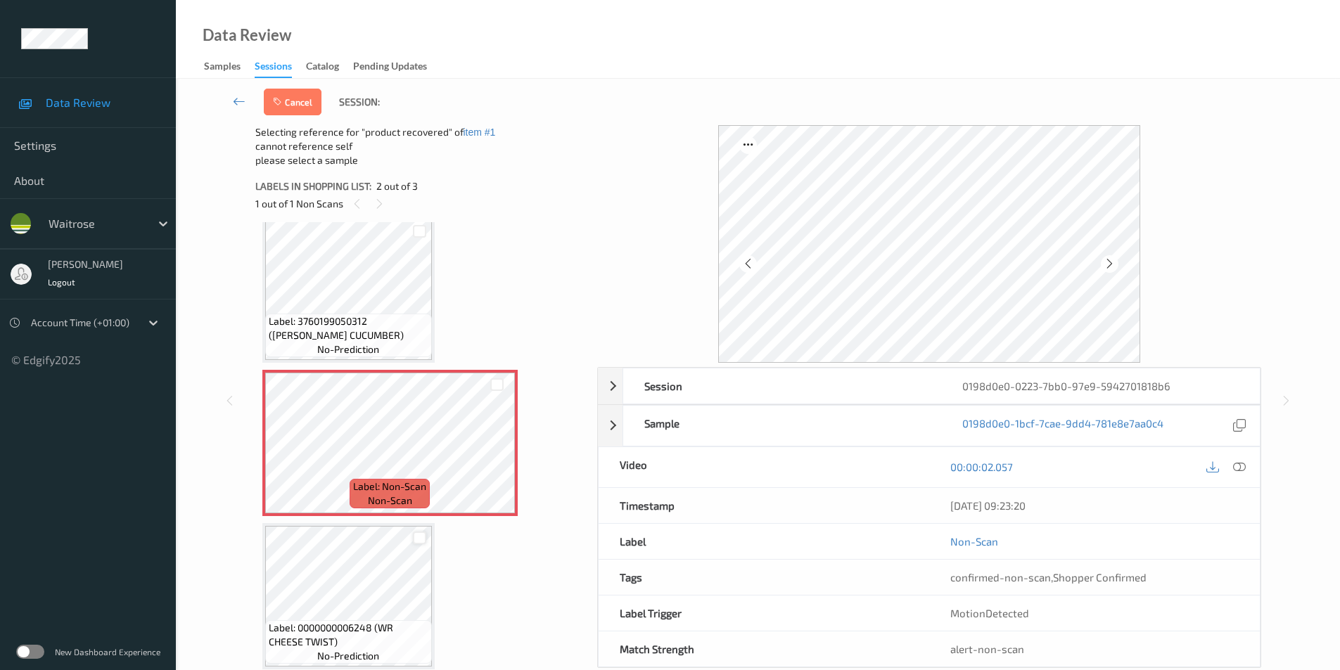
click at [421, 535] on div at bounding box center [419, 538] width 13 height 13
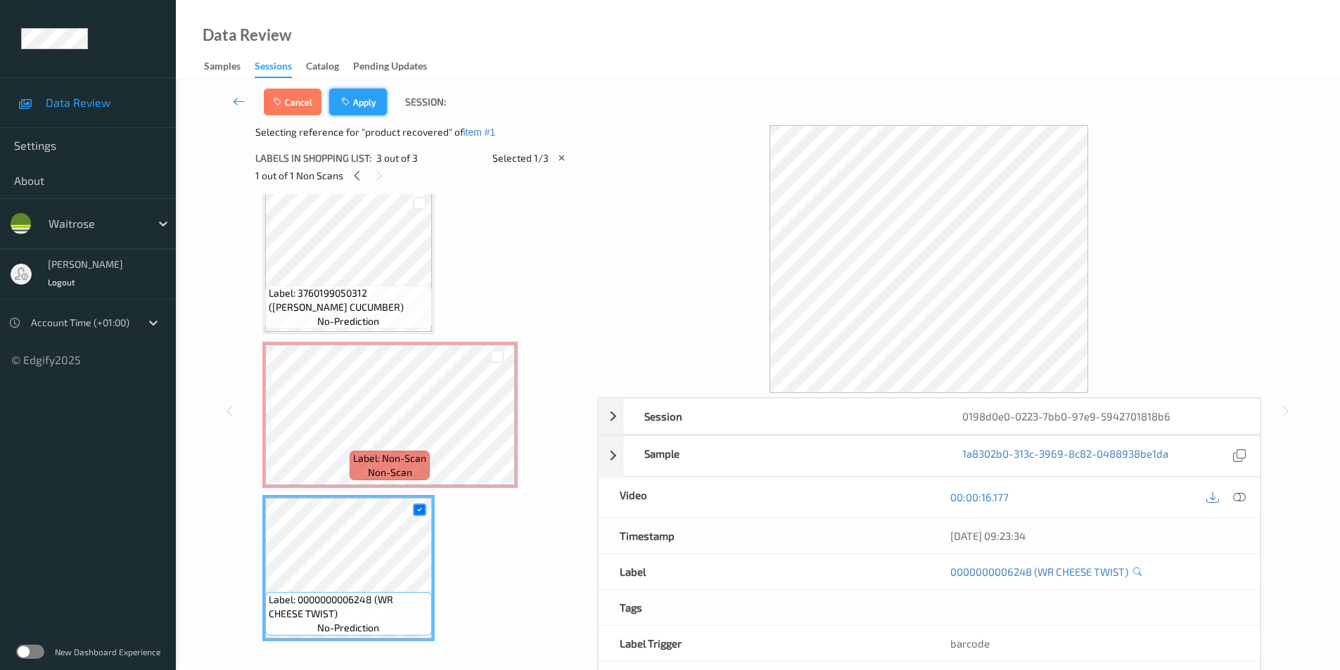
click at [351, 94] on button "Apply" at bounding box center [358, 102] width 58 height 27
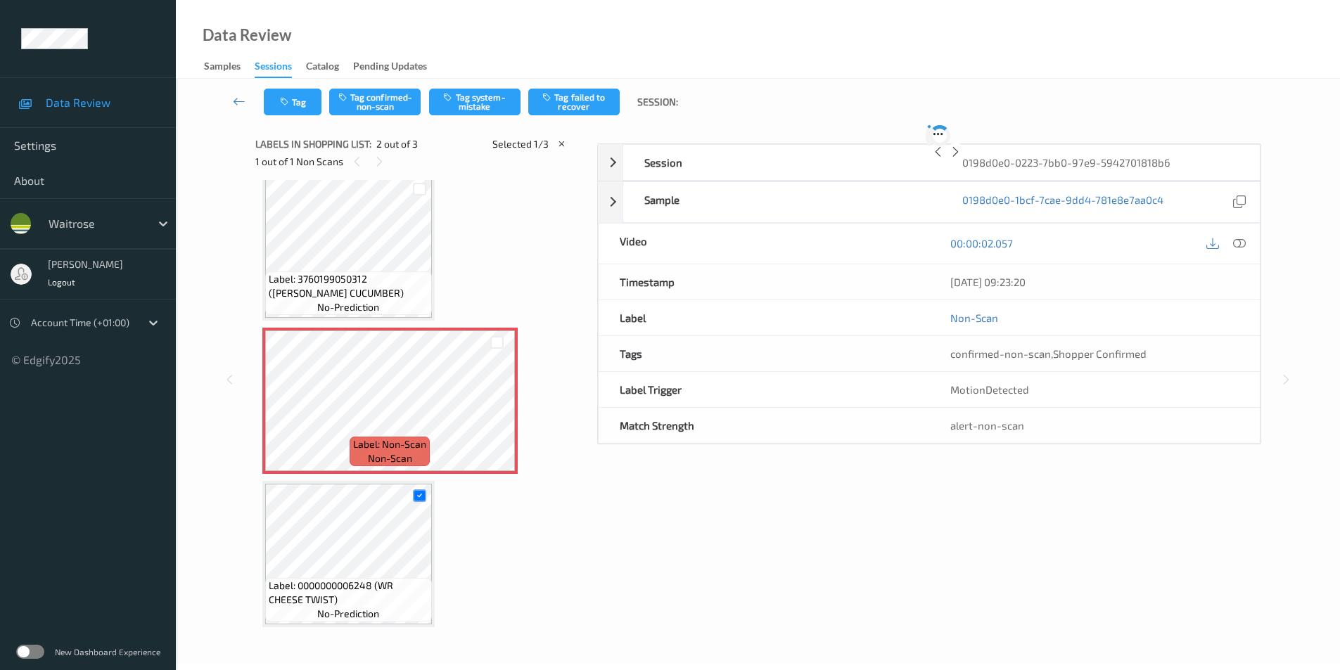
scroll to position [7, 0]
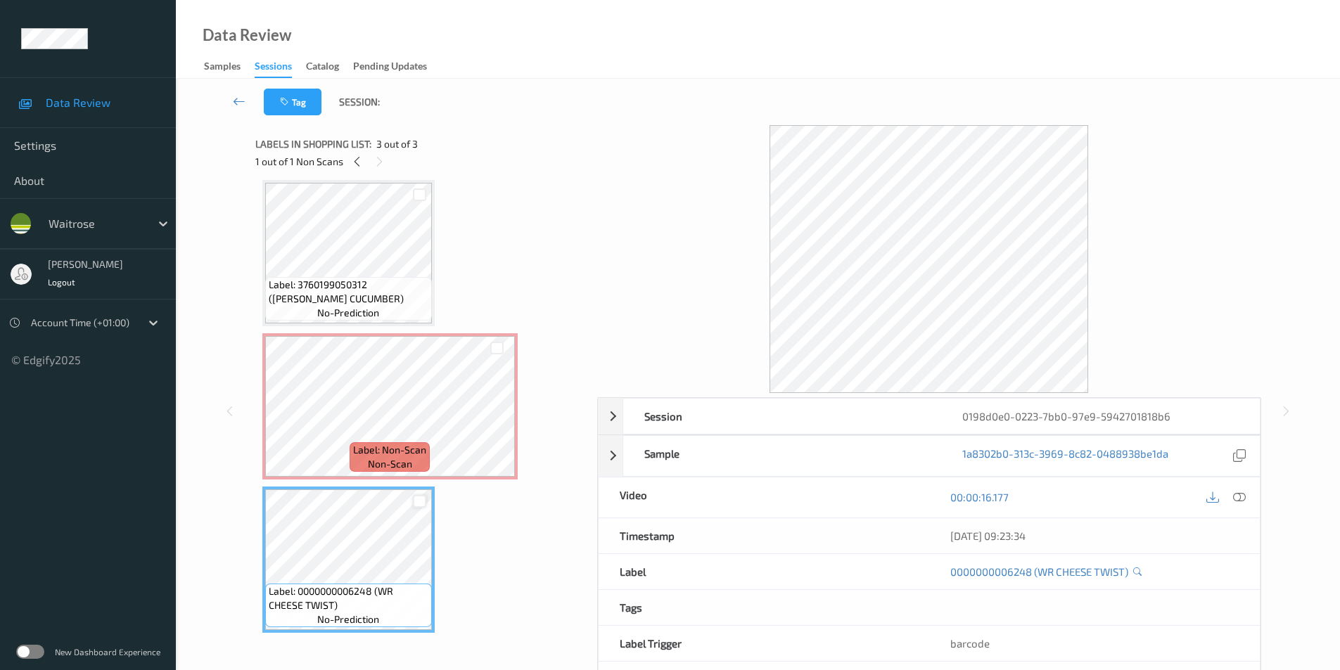
click at [420, 503] on div at bounding box center [419, 501] width 13 height 13
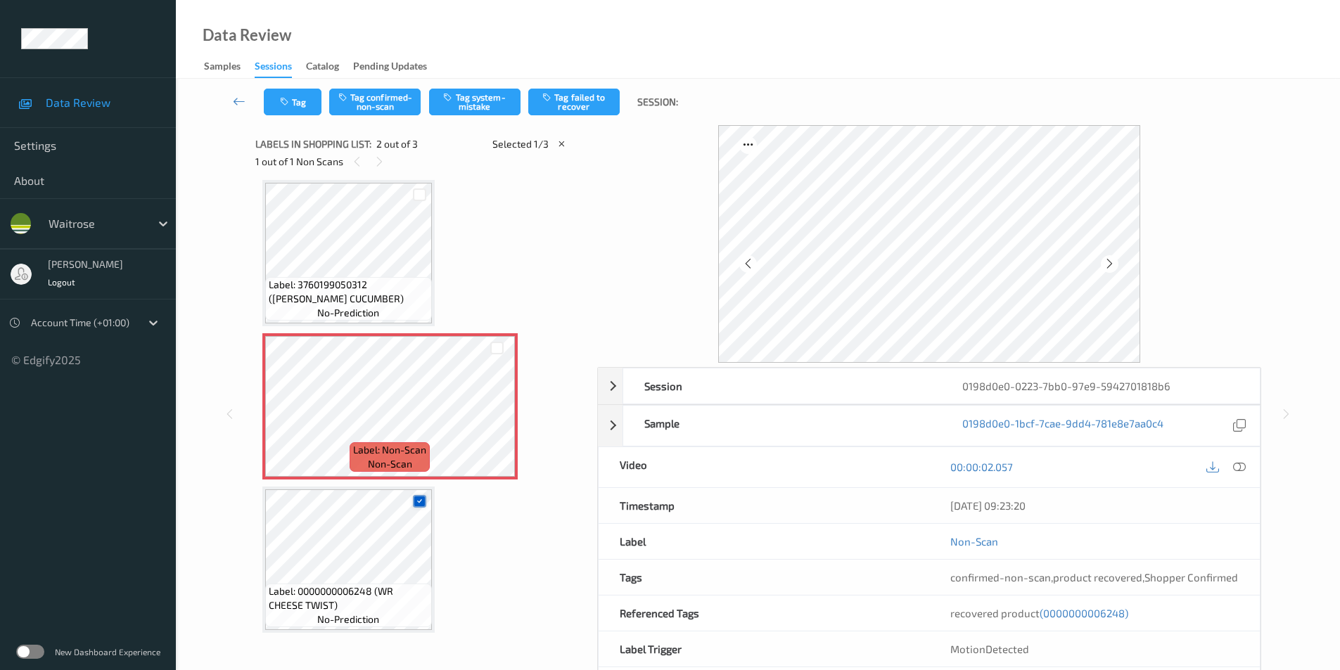
click at [417, 502] on icon at bounding box center [419, 501] width 9 height 9
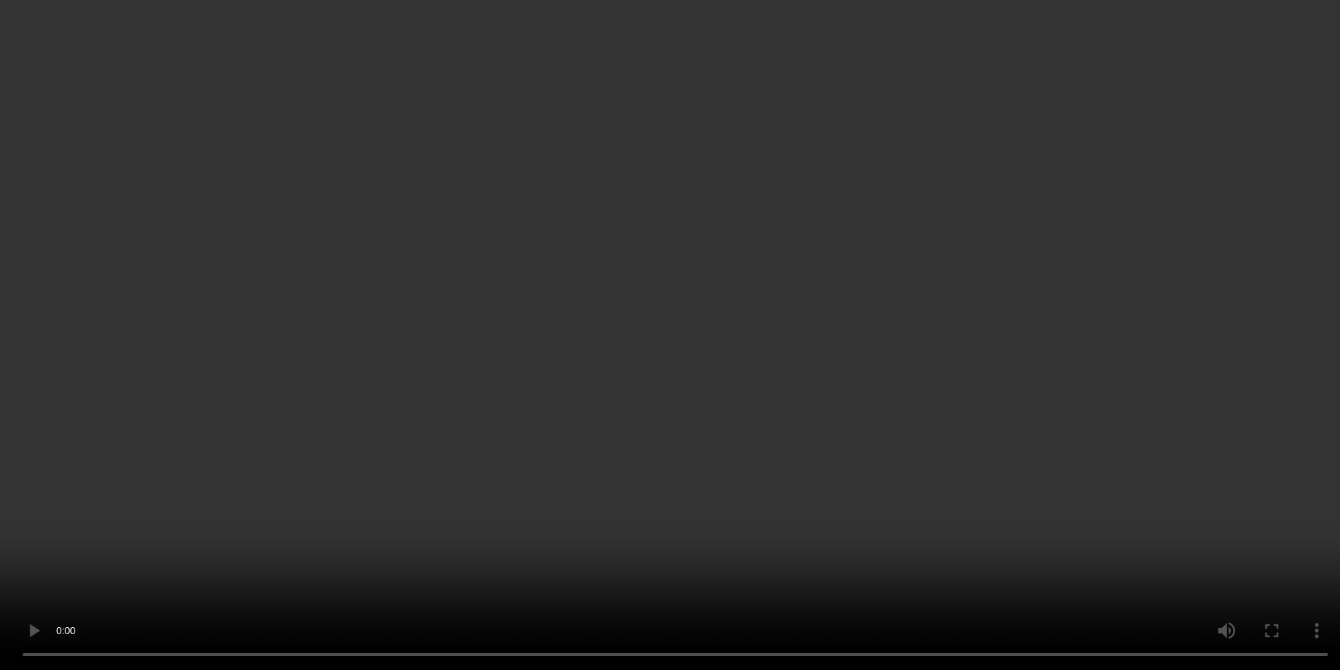
scroll to position [141, 0]
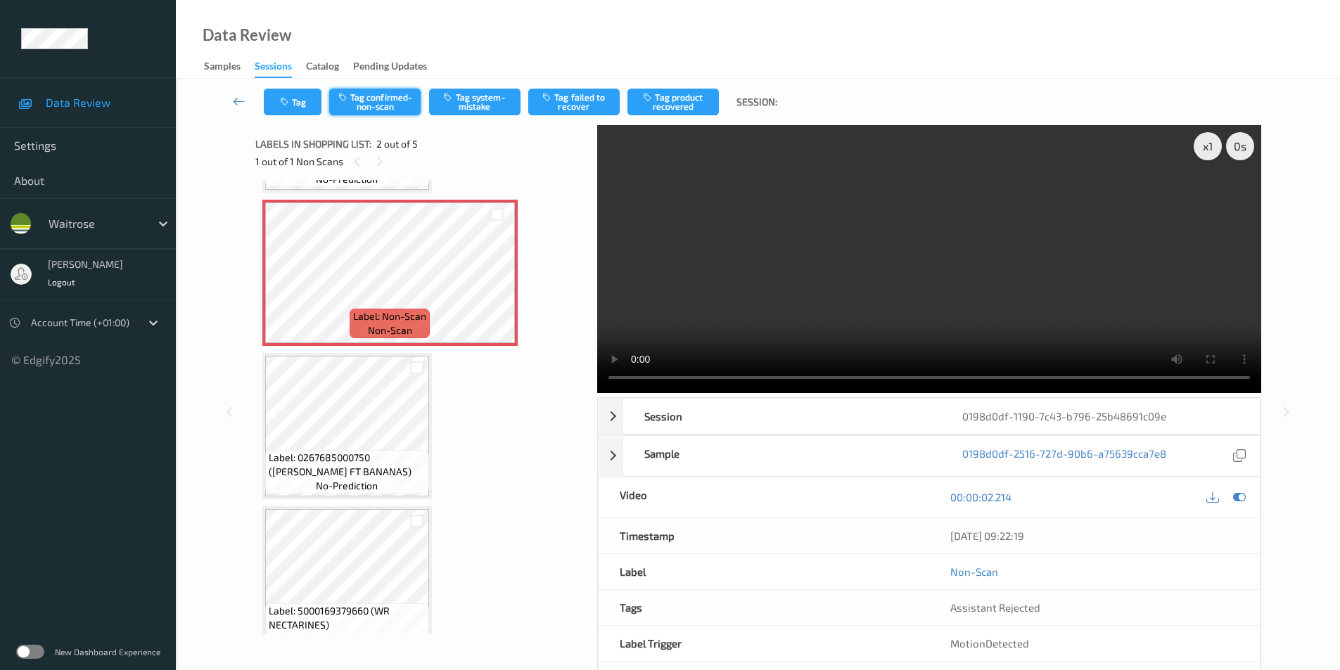
click at [396, 106] on button "Tag confirmed-non-scan" at bounding box center [374, 102] width 91 height 27
click at [678, 105] on button "Tag product recovered" at bounding box center [673, 102] width 91 height 27
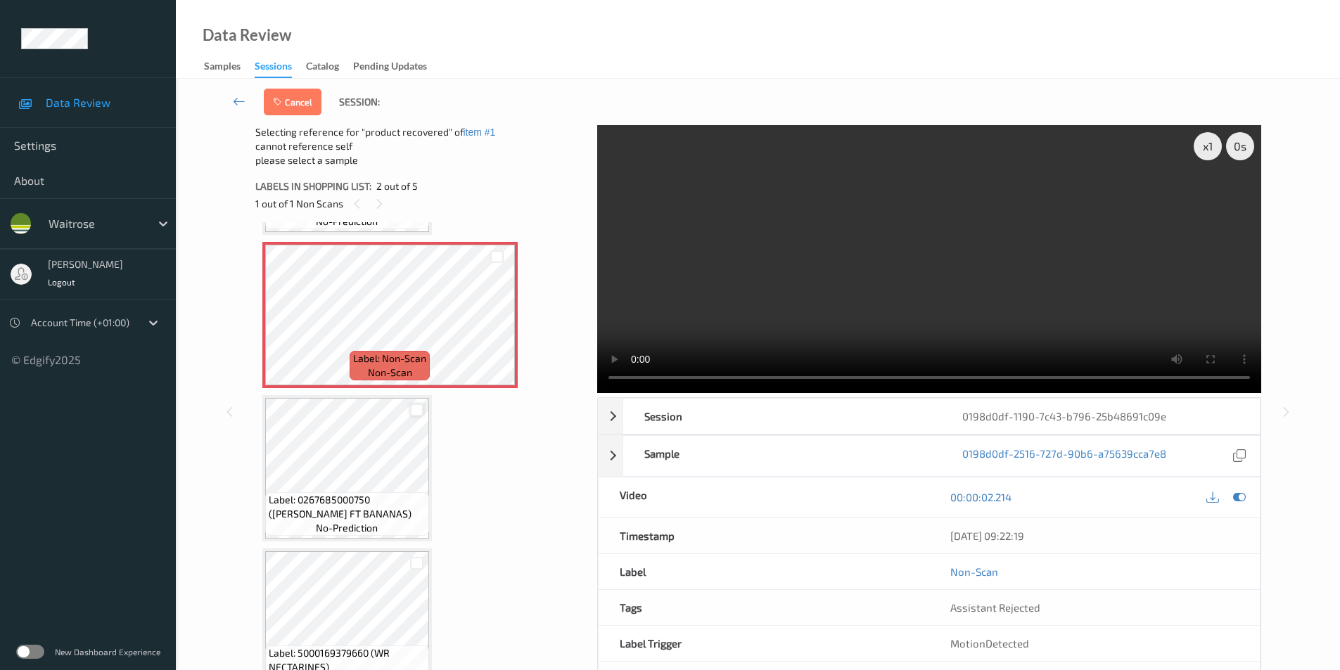
click at [419, 409] on div at bounding box center [416, 410] width 13 height 13
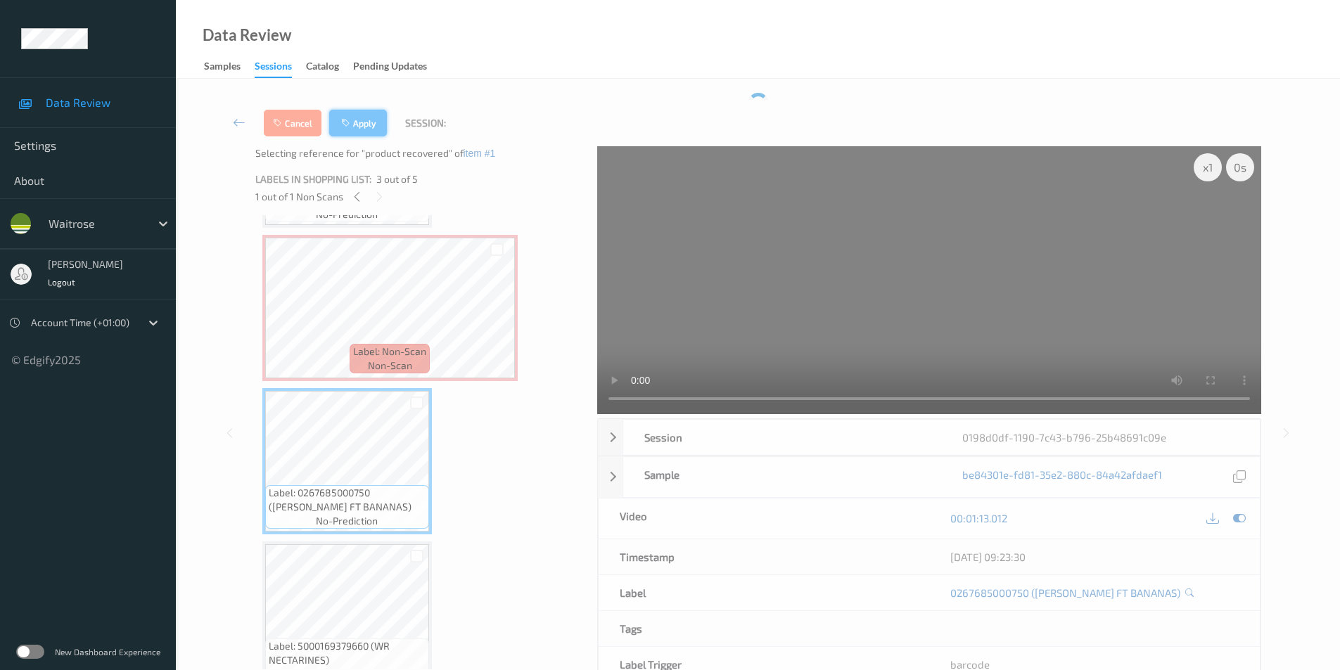
click at [352, 104] on div "Cancel Apply Session:" at bounding box center [758, 123] width 1107 height 46
click at [356, 117] on button "Apply" at bounding box center [358, 123] width 58 height 27
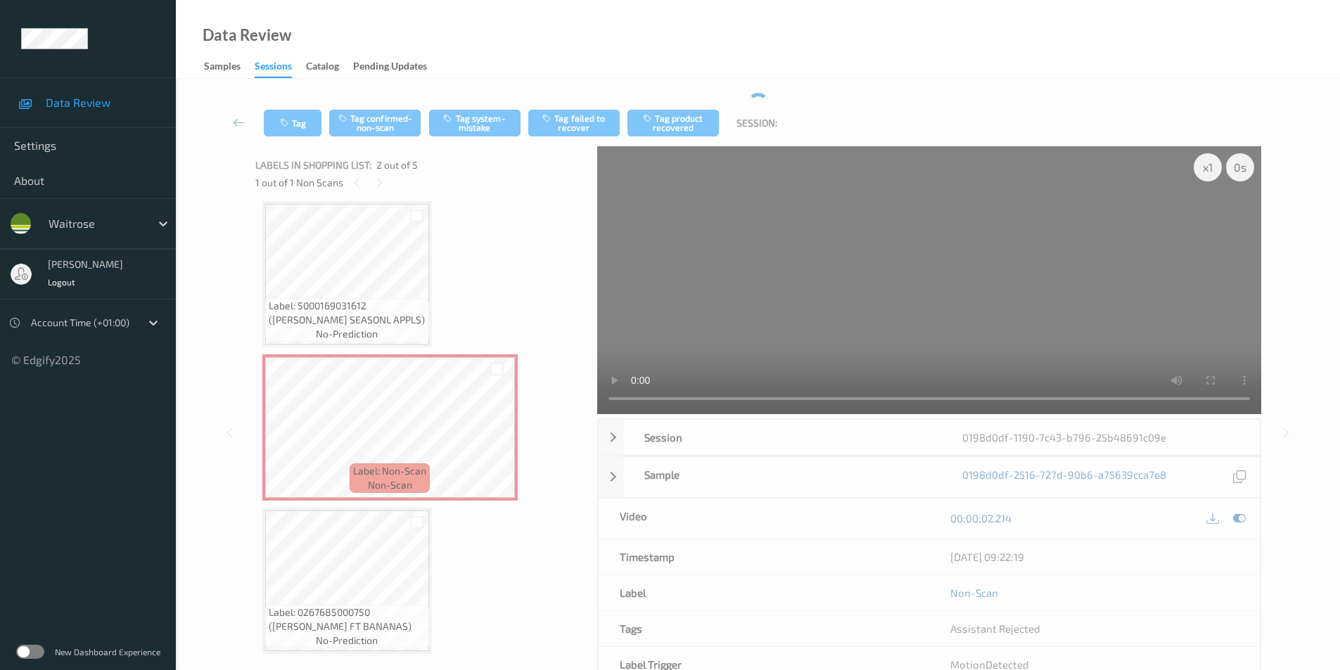
click at [528, 253] on div "Label: 5000169031612 (WR ESS SEASONL APPLS) no-prediction Label: Non-Scan non-s…" at bounding box center [421, 581] width 318 height 760
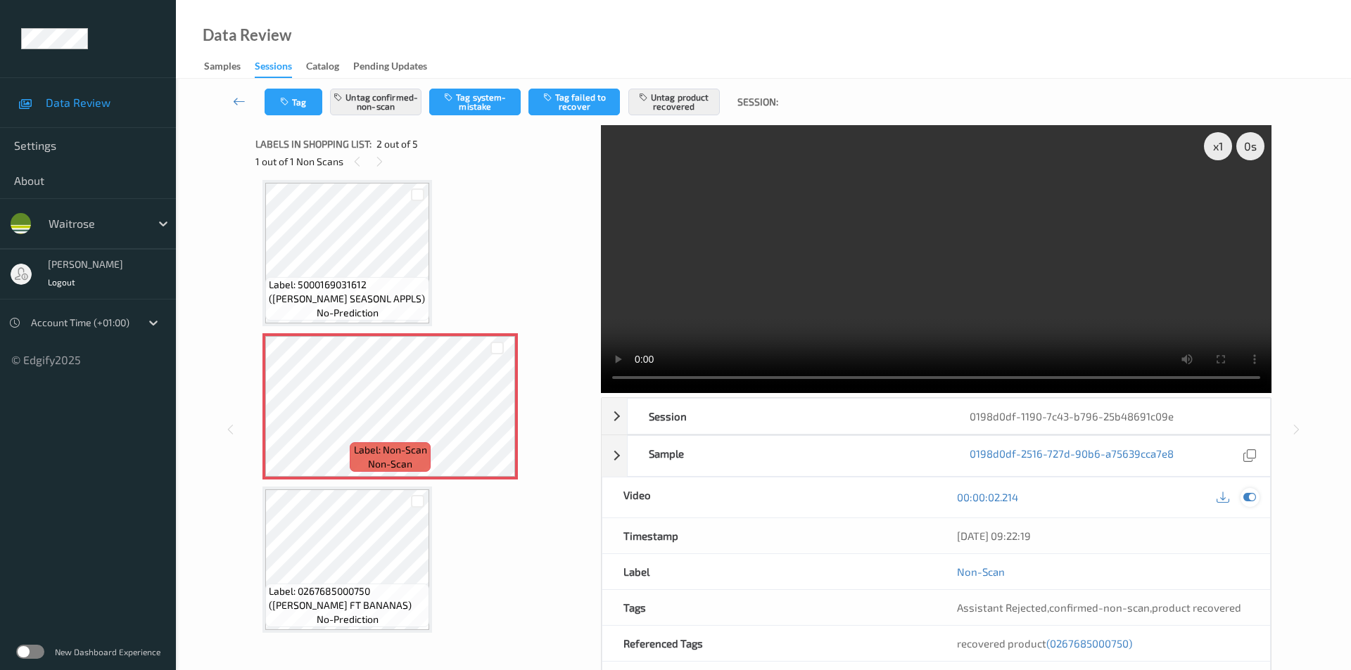
click at [1252, 491] on icon at bounding box center [1249, 497] width 13 height 13
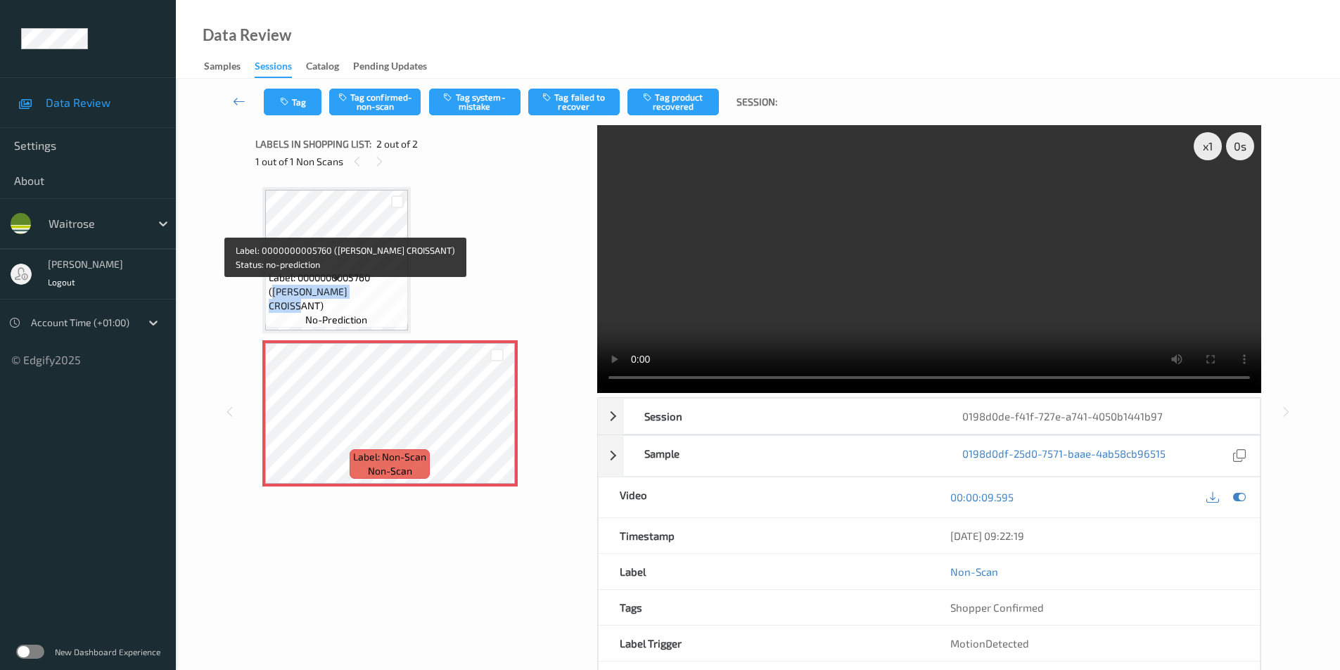
drag, startPoint x: 379, startPoint y: 295, endPoint x: 368, endPoint y: 312, distance: 19.9
click at [368, 312] on span "Label: 0000000005760 (WR ALMOND CROISSANT)" at bounding box center [337, 292] width 136 height 42
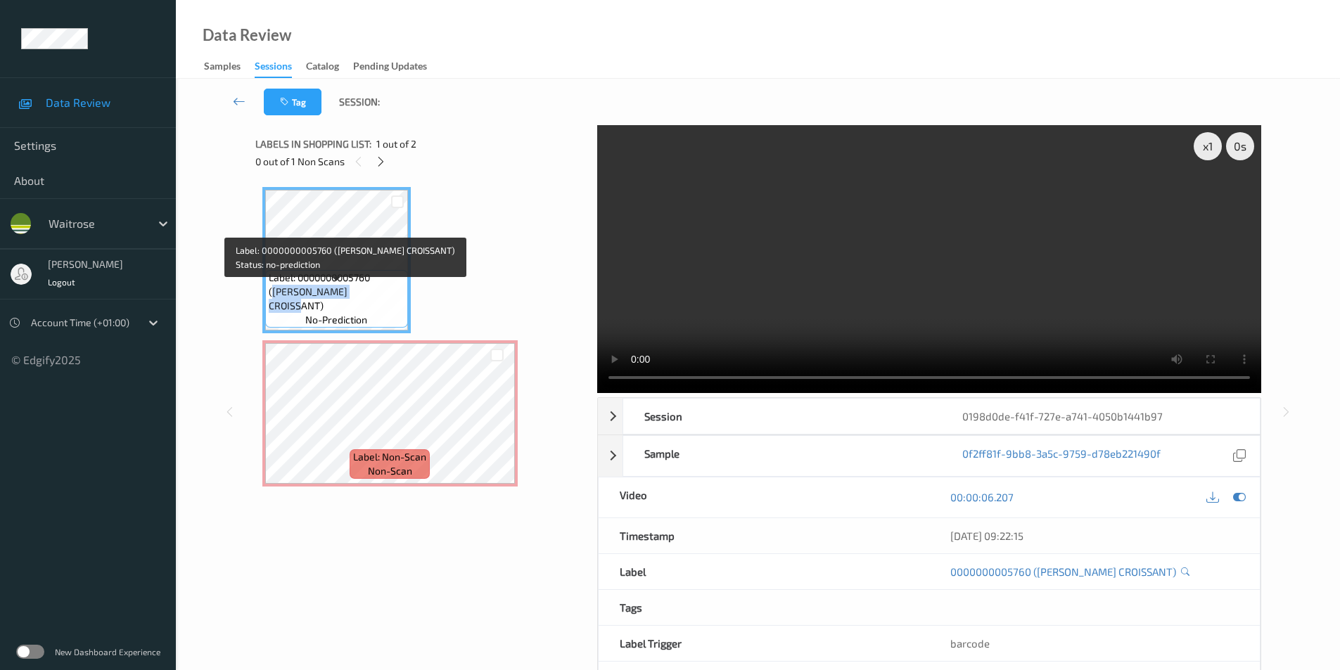
copy span "WR ALMOND CROISSANT)"
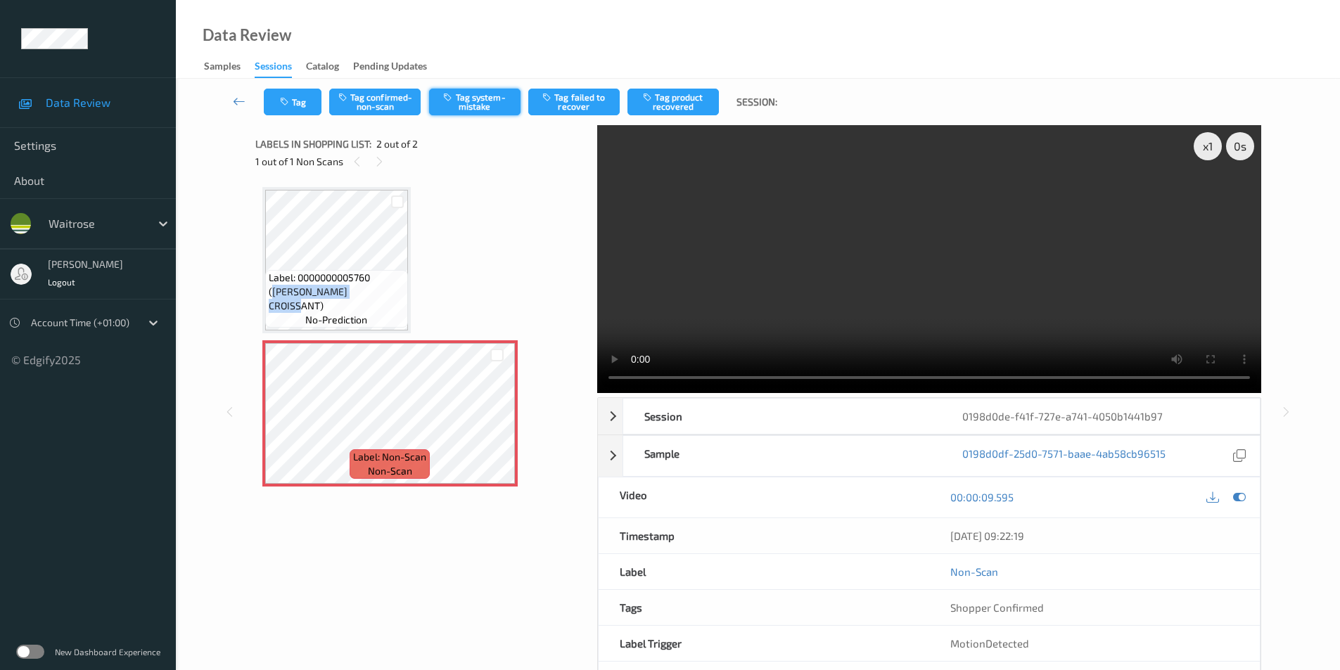
click at [478, 97] on button "Tag system-mistake" at bounding box center [474, 102] width 91 height 27
click at [459, 105] on button "Tag system-mistake" at bounding box center [474, 102] width 91 height 27
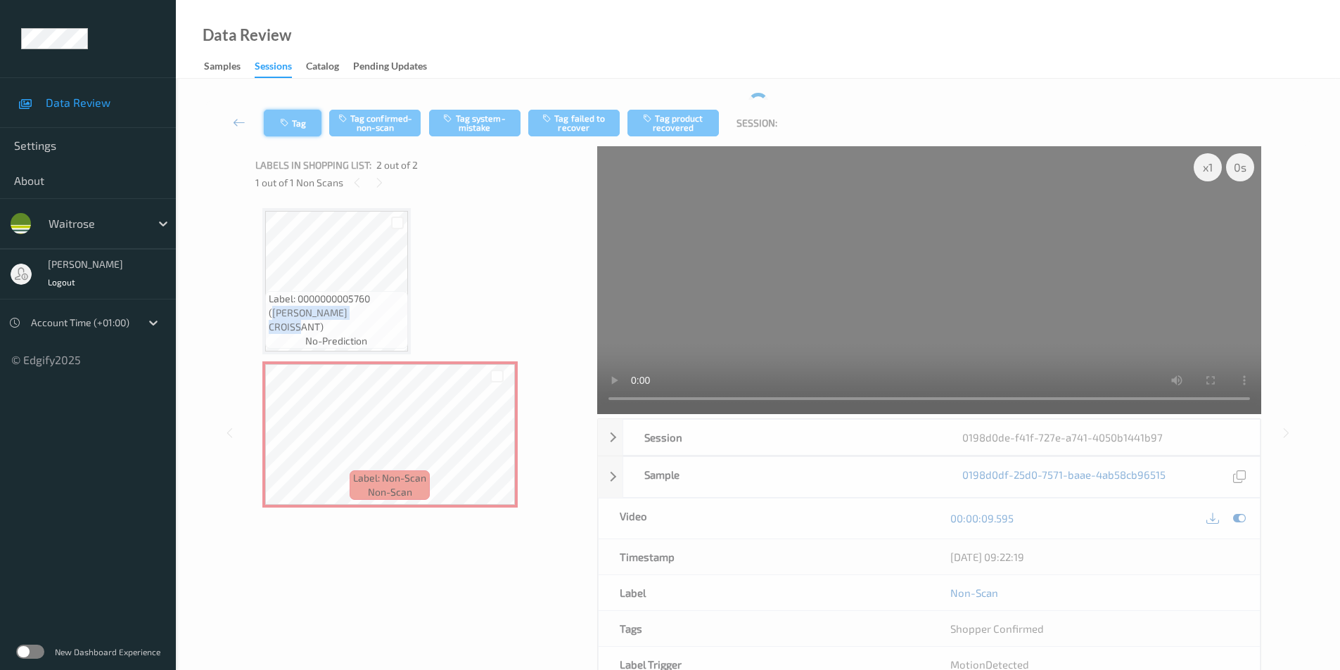
click at [288, 121] on icon "button" at bounding box center [286, 123] width 12 height 10
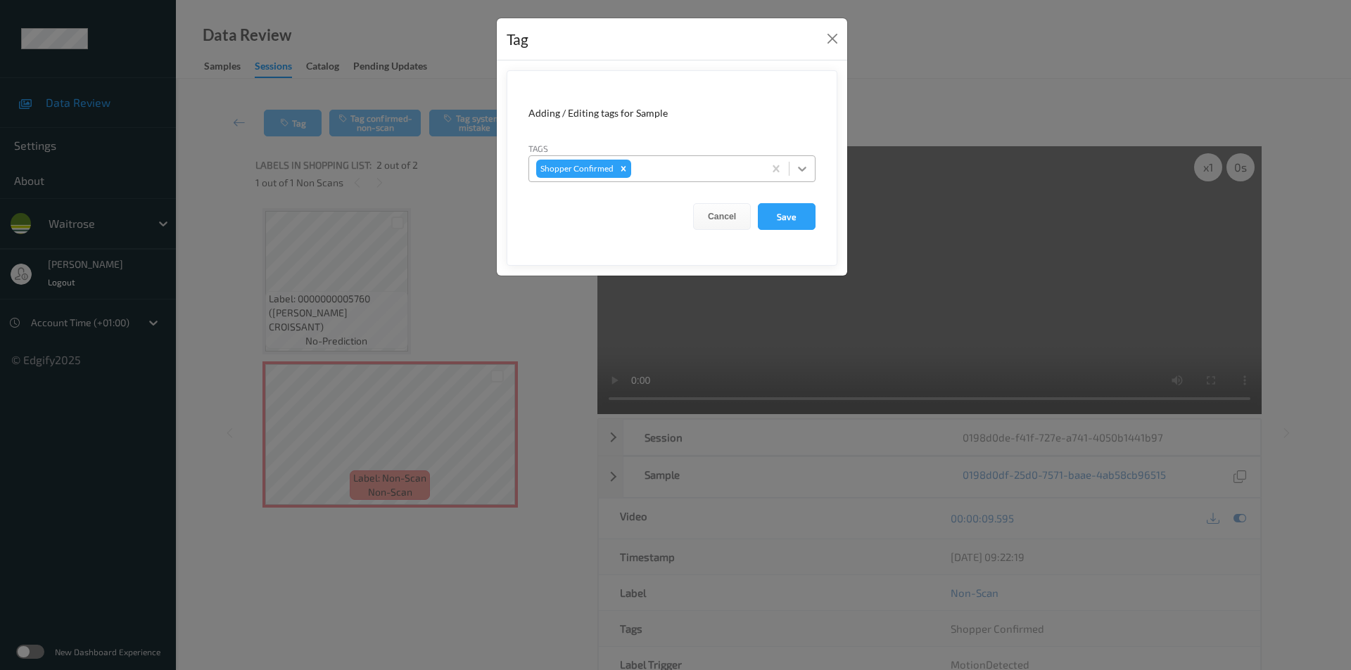
click at [803, 173] on icon at bounding box center [802, 169] width 14 height 14
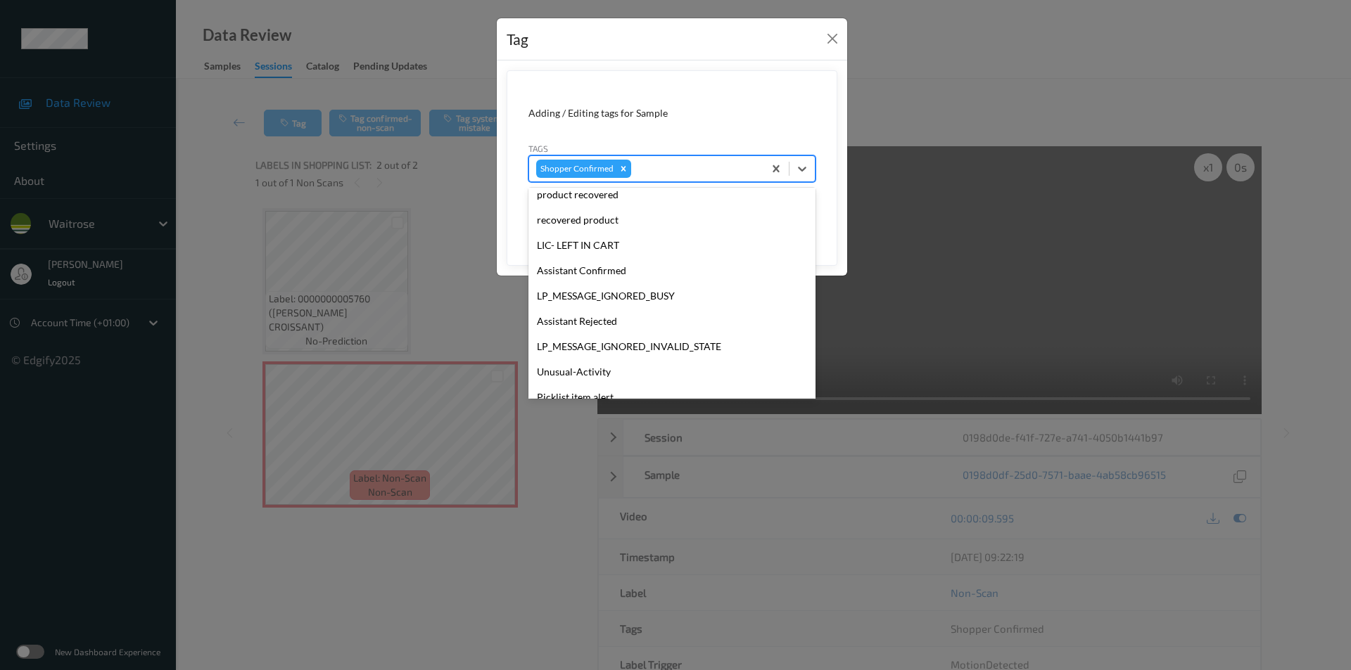
scroll to position [301, 0]
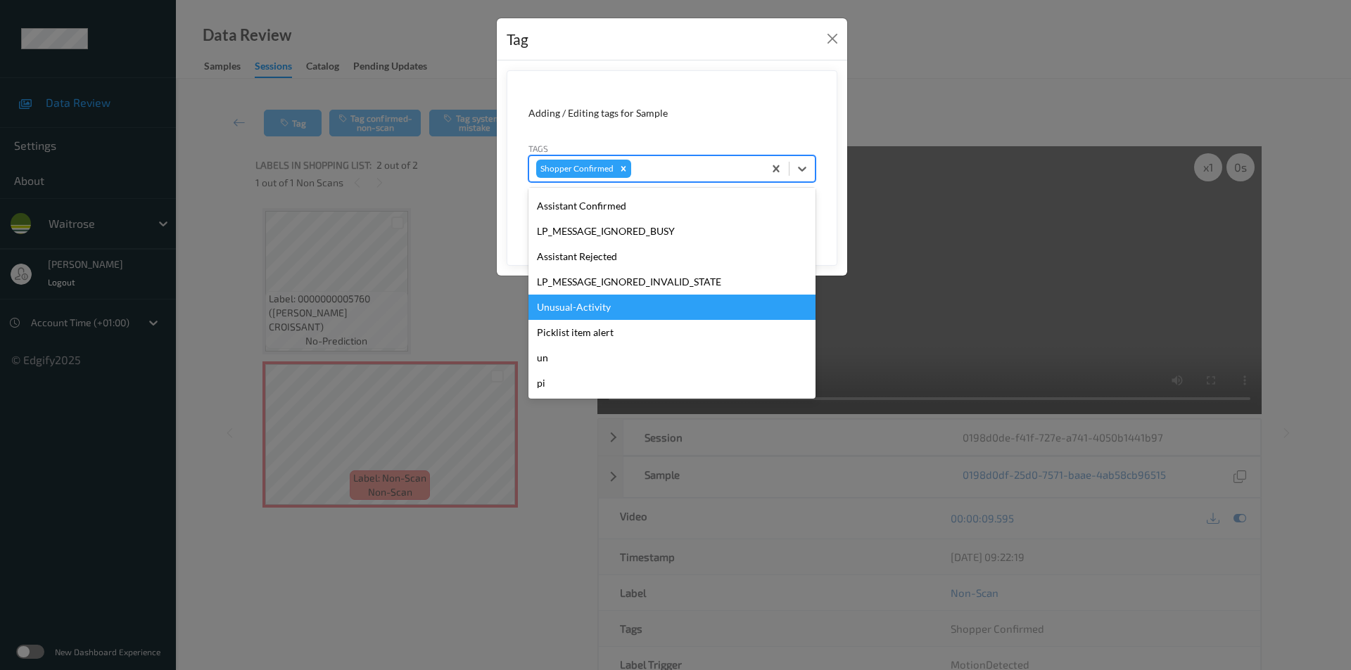
click at [604, 310] on div "Unusual-Activity" at bounding box center [671, 307] width 287 height 25
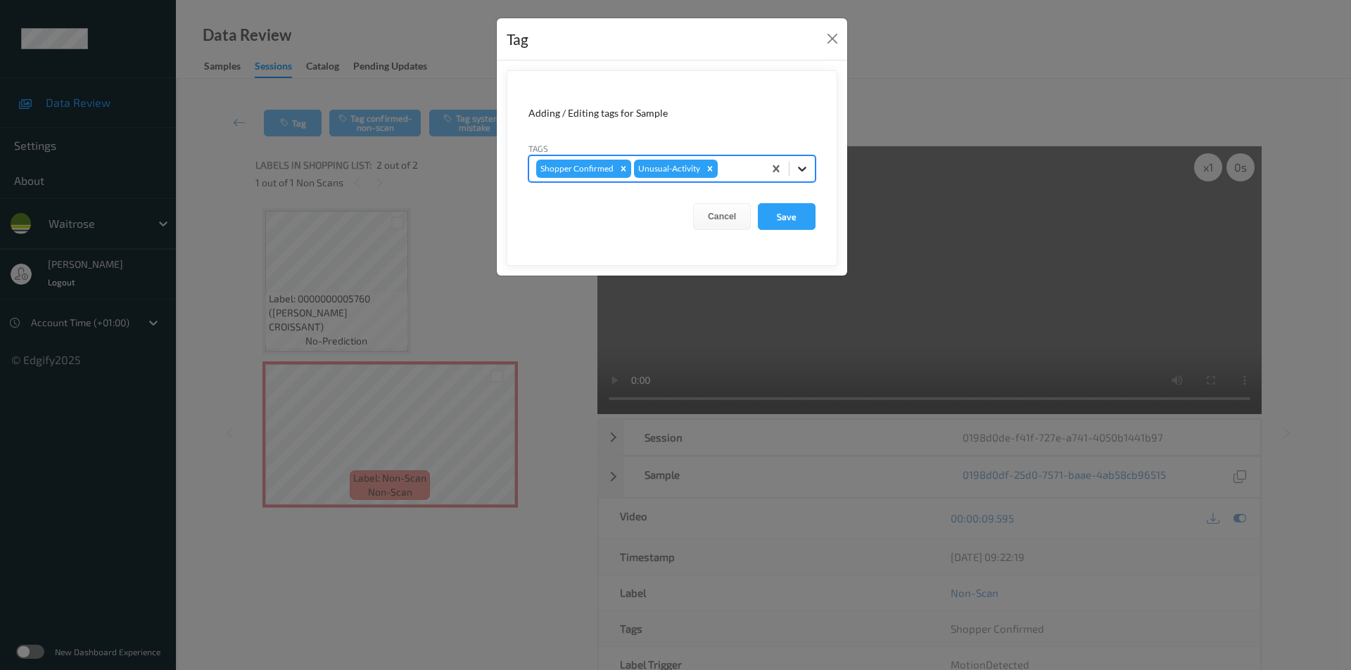
click at [802, 170] on icon at bounding box center [802, 169] width 14 height 14
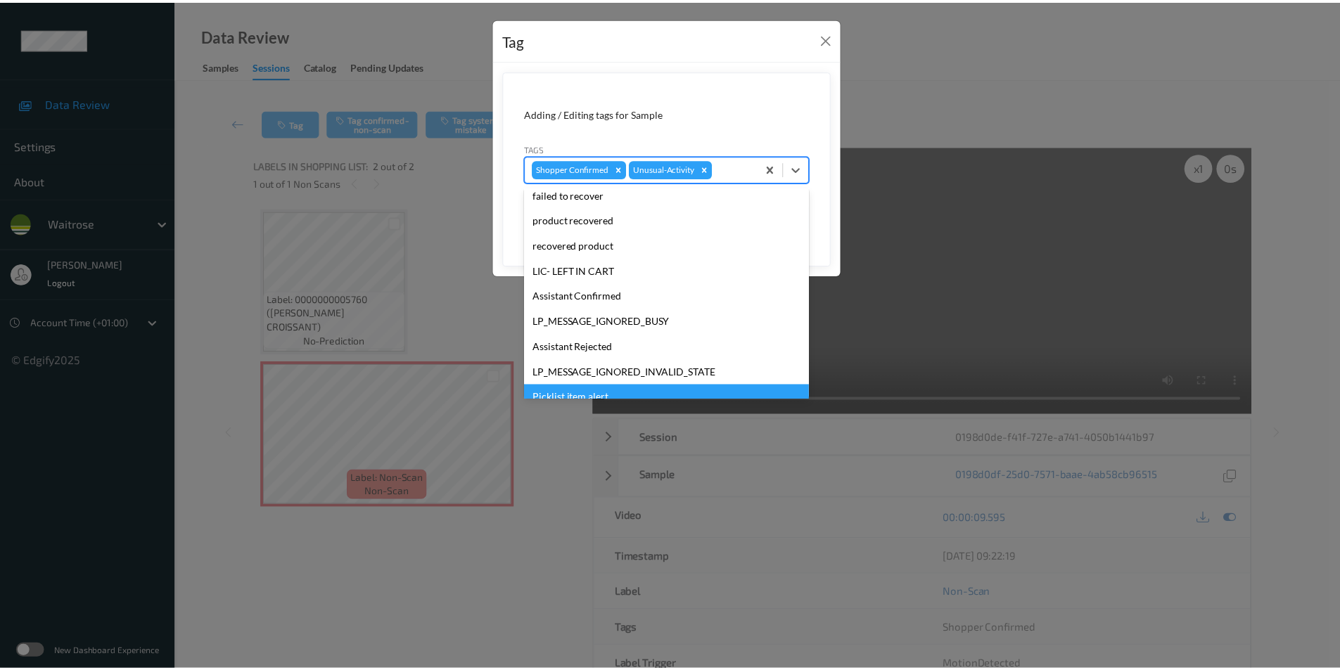
scroll to position [276, 0]
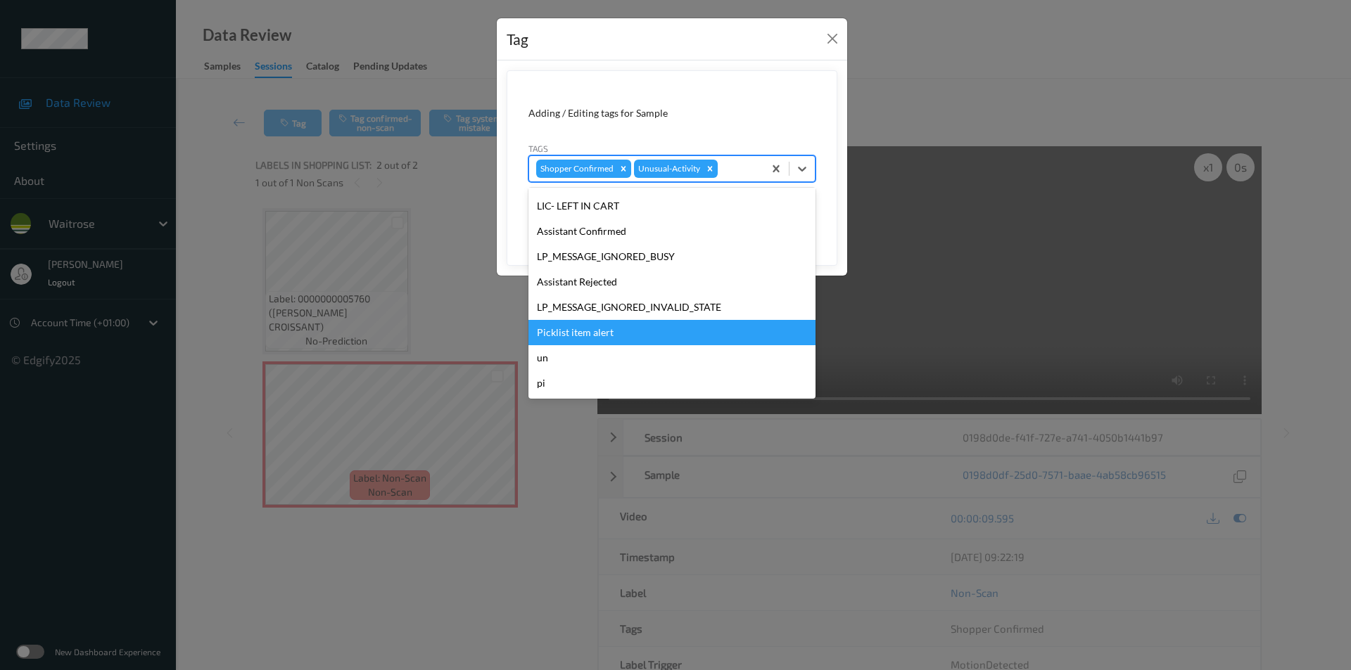
click at [613, 336] on div "Picklist item alert" at bounding box center [671, 332] width 287 height 25
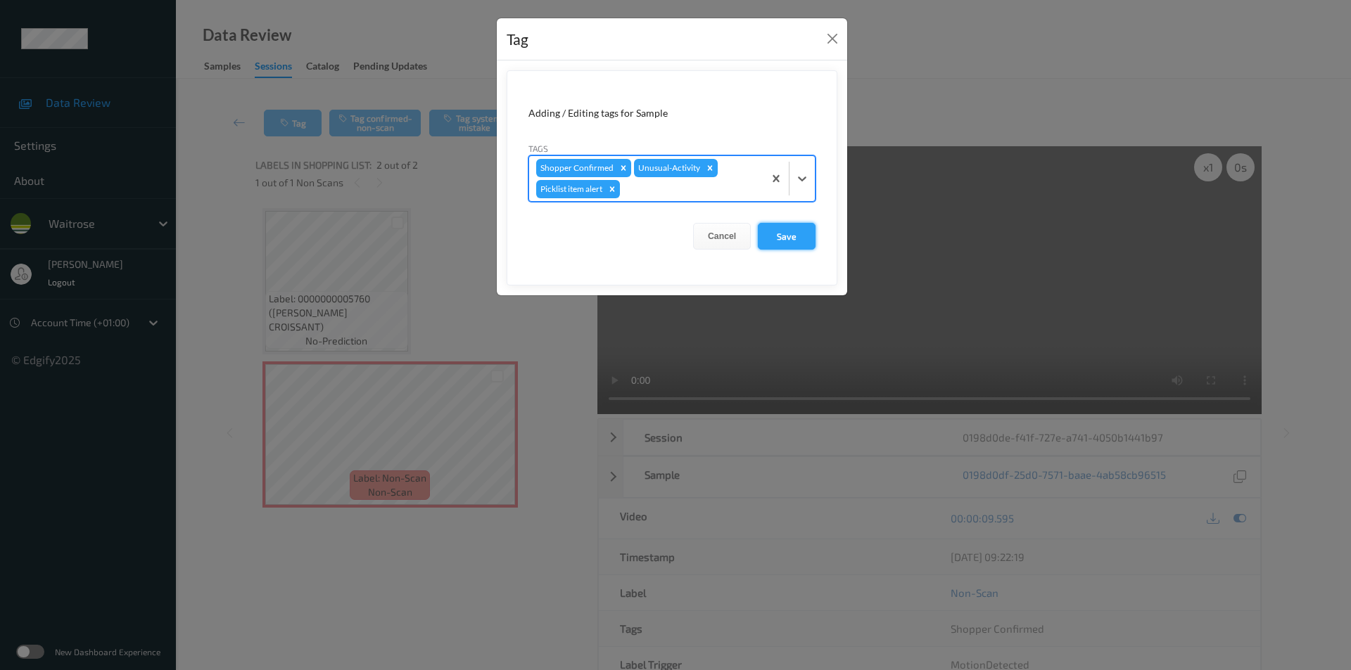
click at [791, 239] on button "Save" at bounding box center [787, 236] width 58 height 27
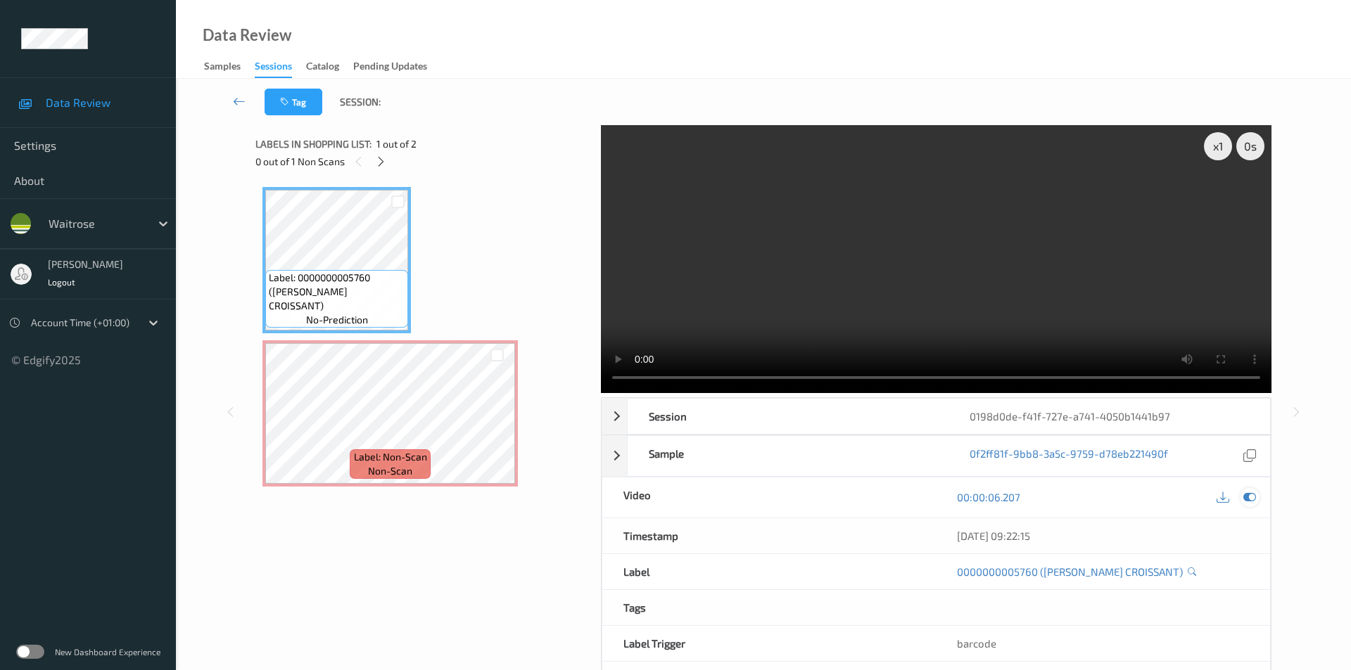
click at [1247, 491] on icon at bounding box center [1249, 497] width 13 height 13
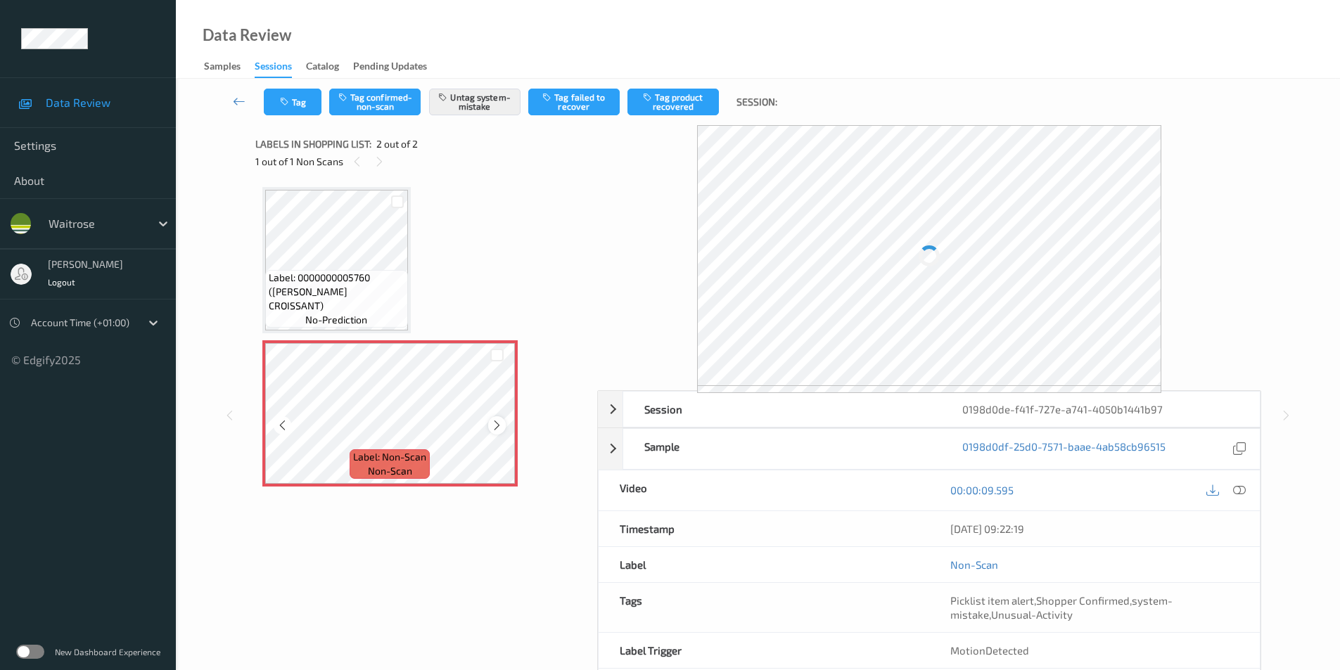
click at [496, 424] on icon at bounding box center [497, 425] width 12 height 13
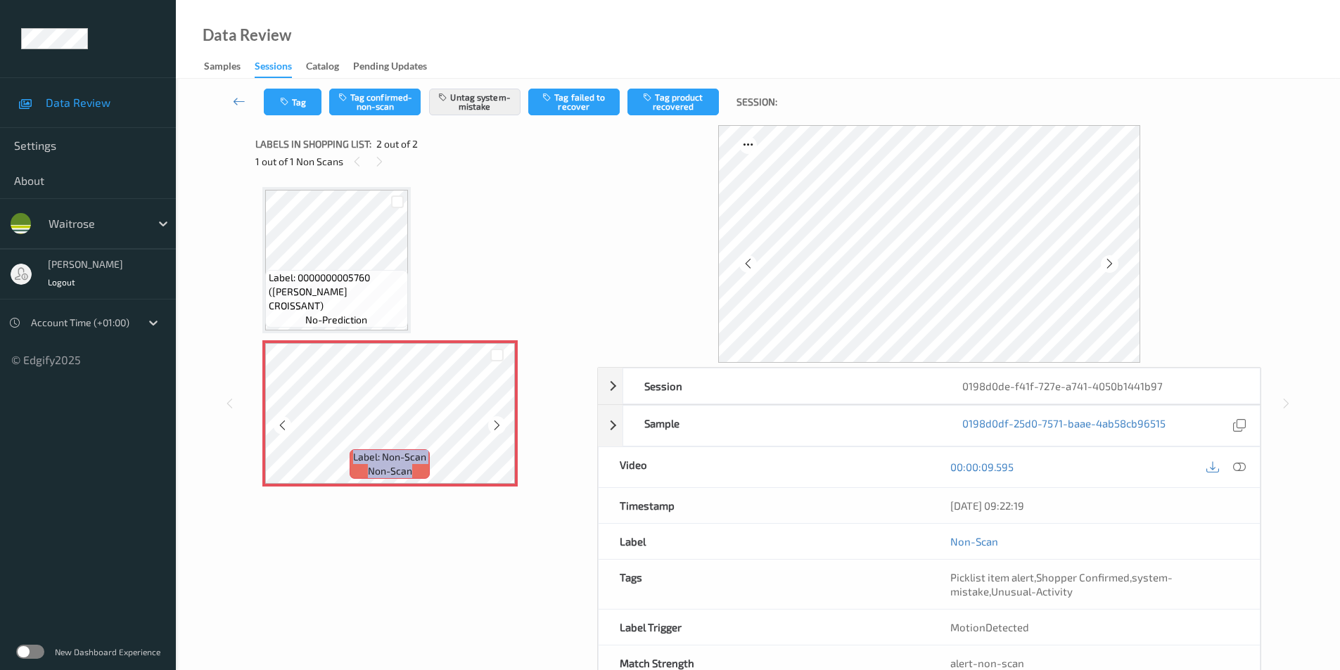
click at [496, 424] on icon at bounding box center [497, 425] width 12 height 13
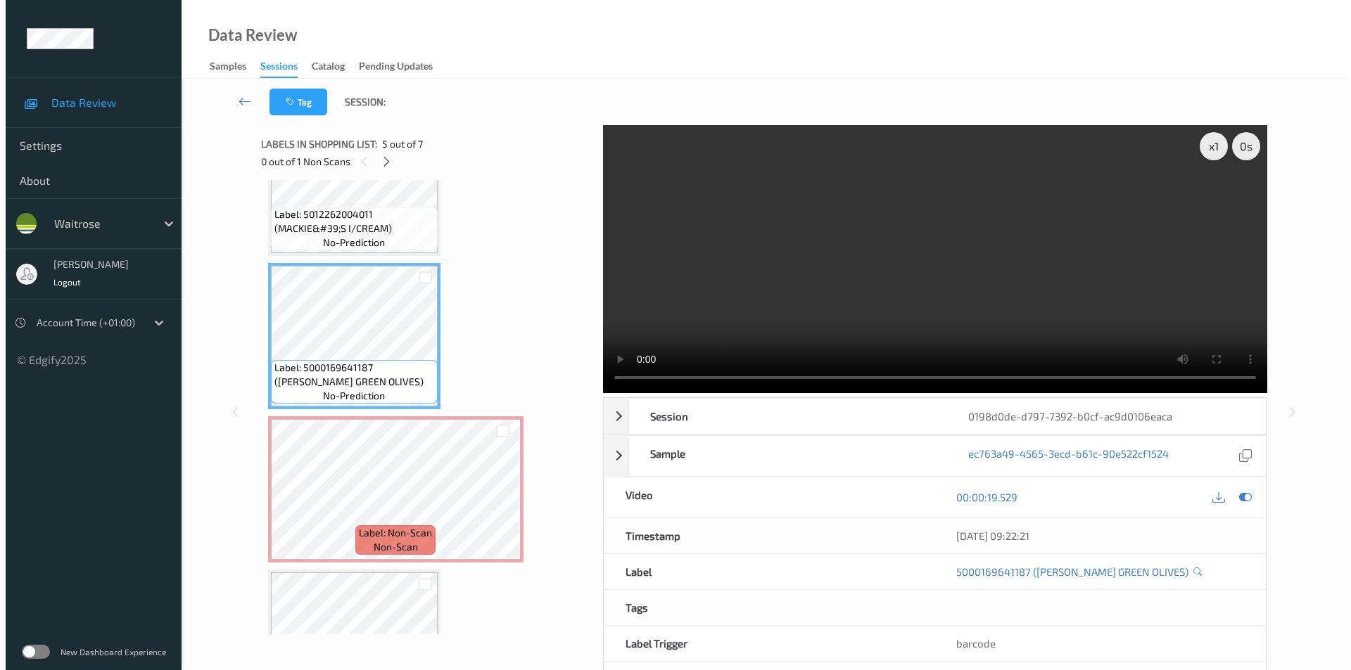
scroll to position [537, 0]
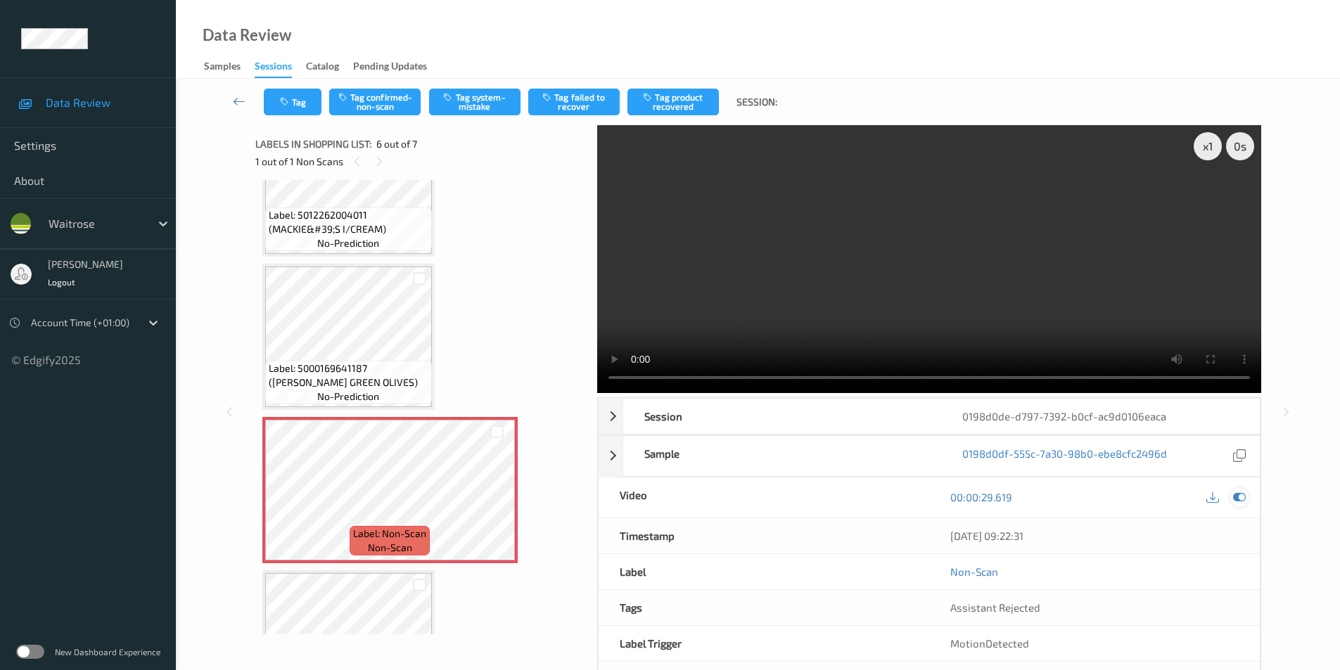
click at [1240, 495] on icon at bounding box center [1239, 497] width 13 height 13
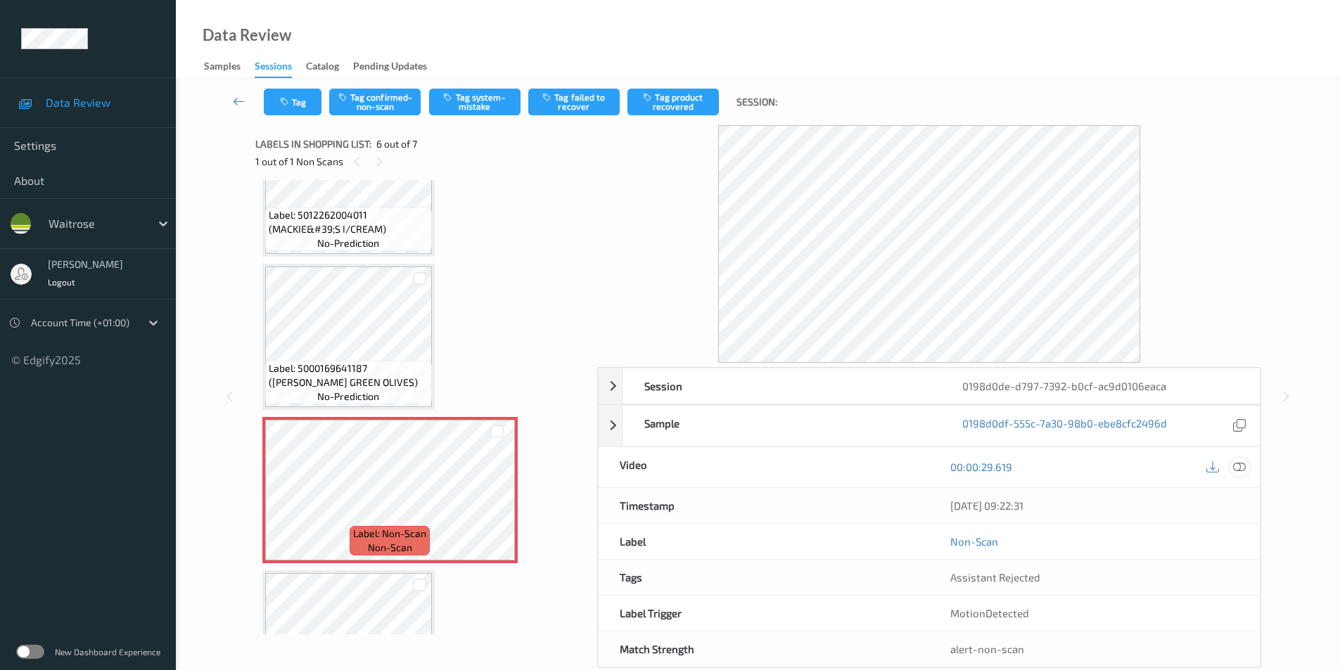
click at [1247, 464] on div at bounding box center [1240, 467] width 19 height 19
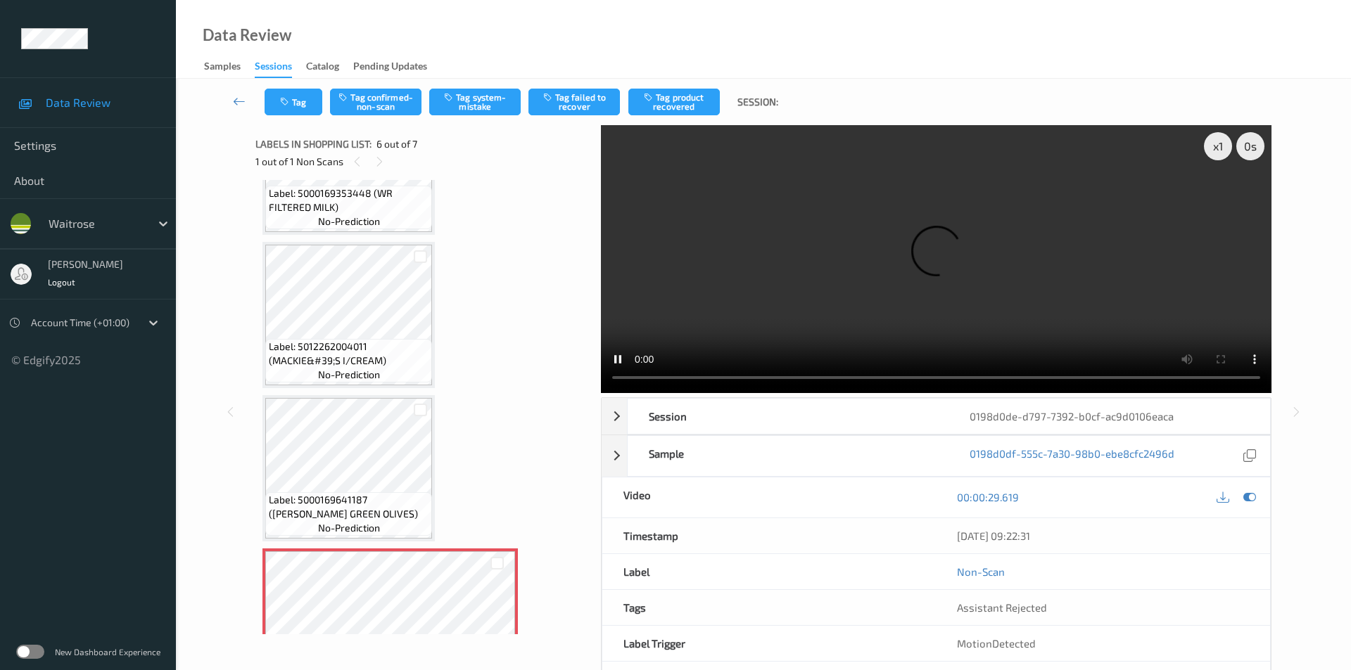
scroll to position [396, 0]
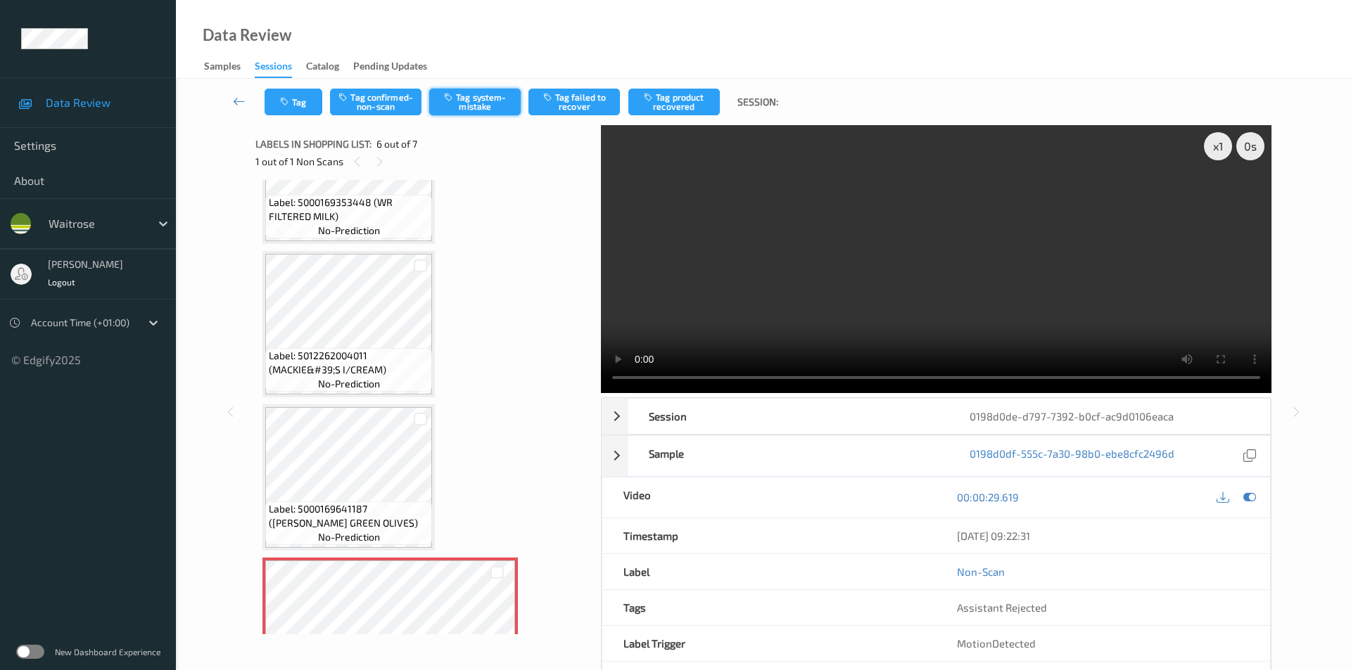
click at [483, 108] on button "Tag system-mistake" at bounding box center [474, 102] width 91 height 27
click at [293, 99] on button "Tag" at bounding box center [294, 102] width 58 height 27
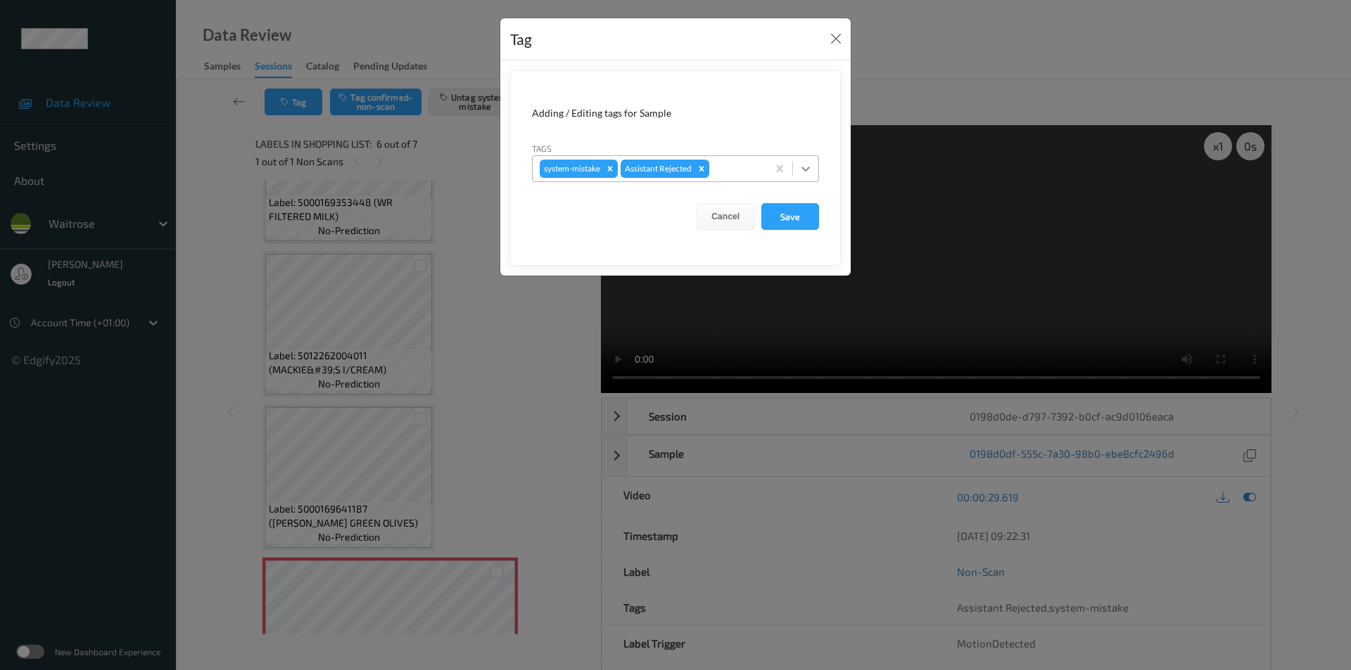
click at [807, 169] on icon at bounding box center [805, 169] width 8 height 5
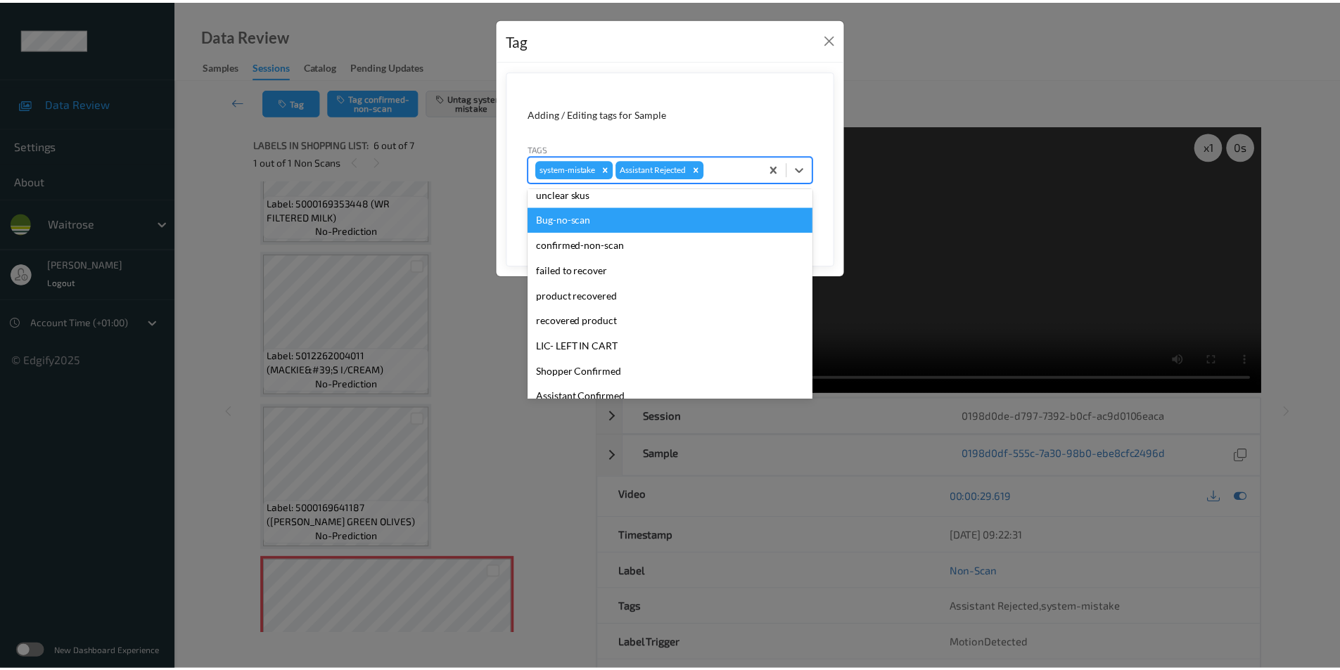
scroll to position [0, 0]
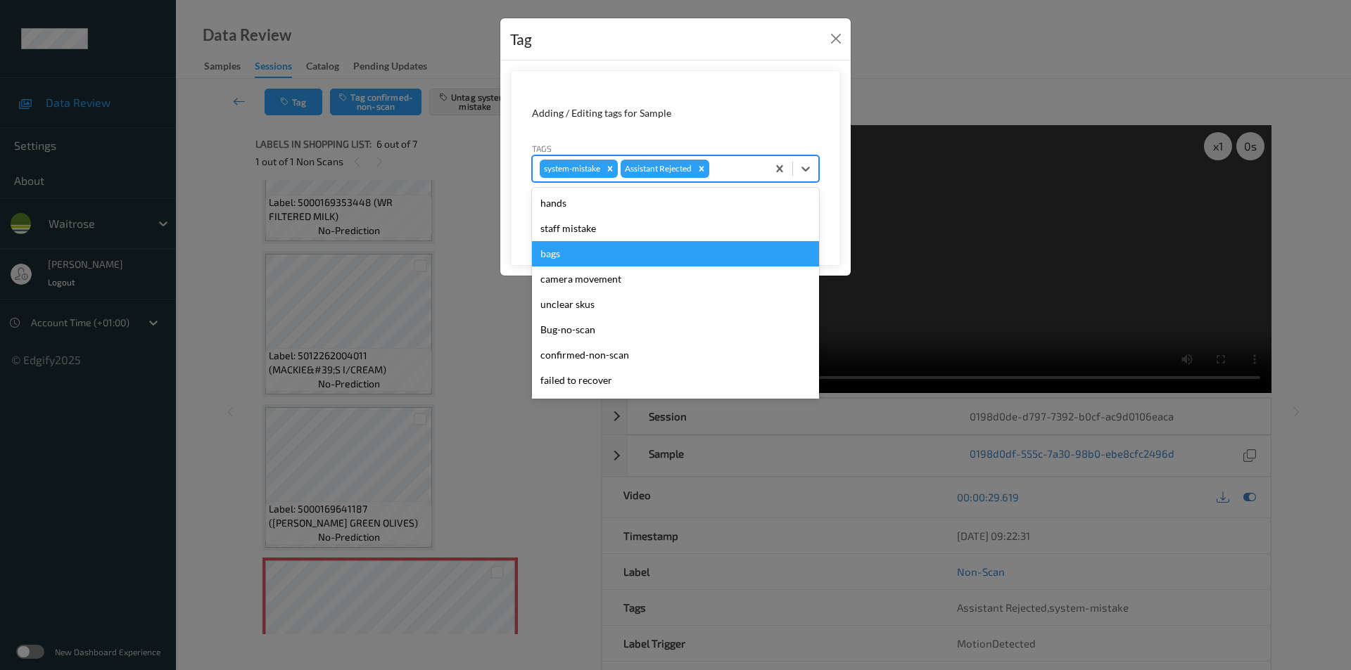
click at [572, 253] on div "bags" at bounding box center [675, 253] width 287 height 25
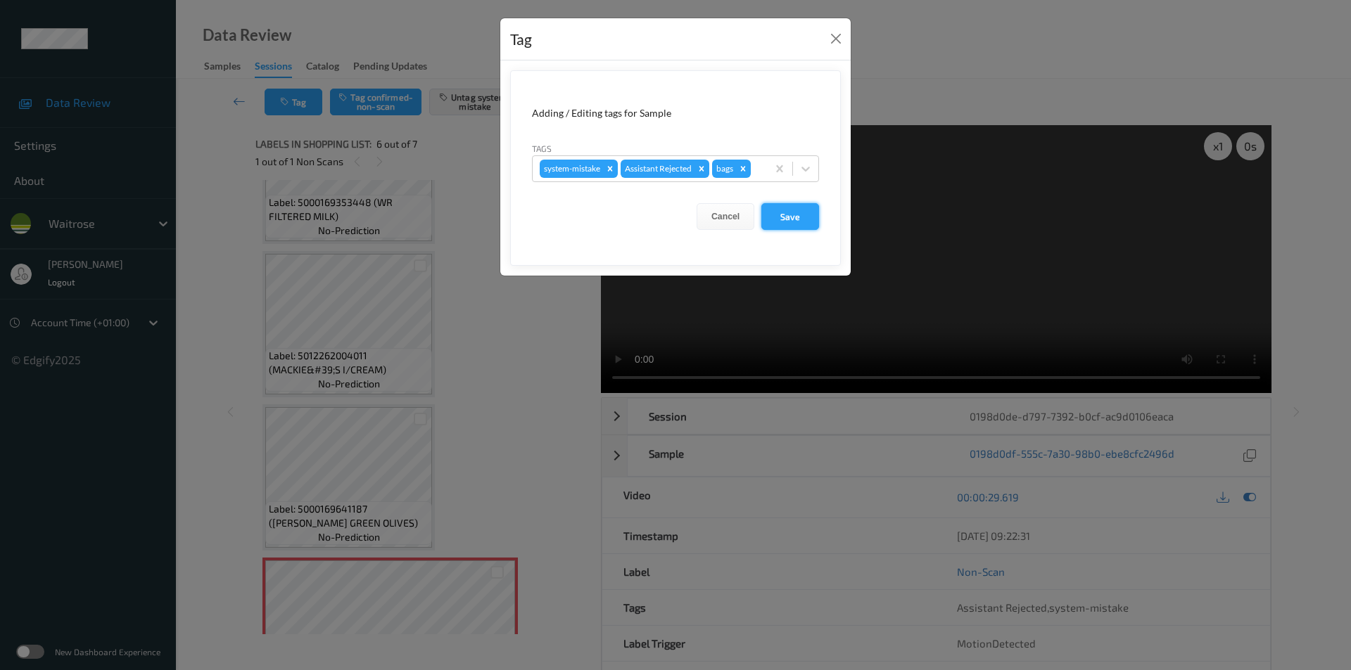
click at [792, 213] on button "Save" at bounding box center [790, 216] width 58 height 27
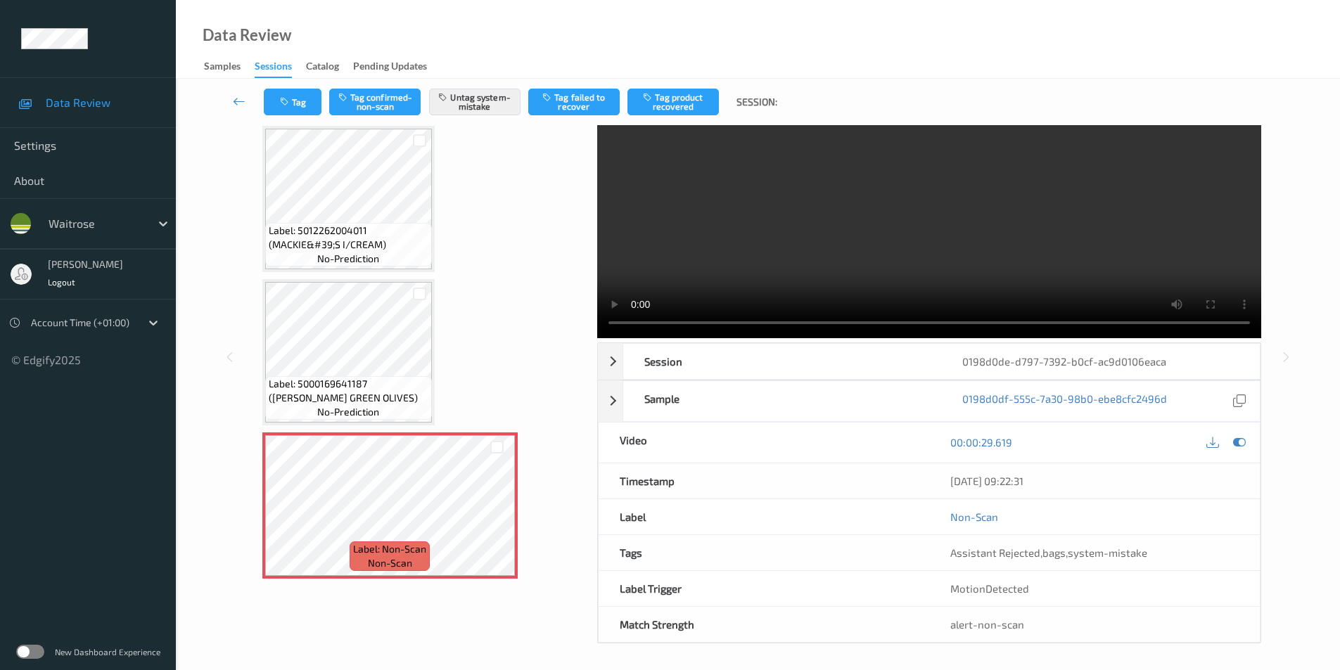
scroll to position [57, 0]
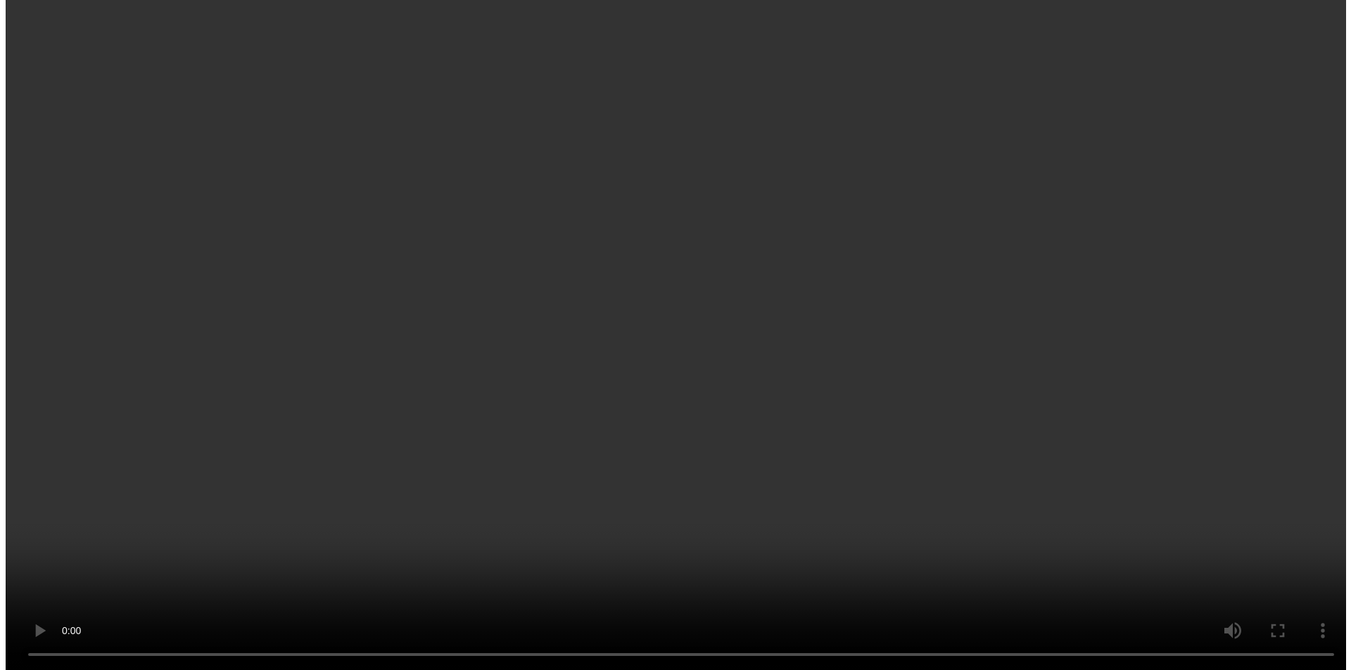
scroll to position [626, 0]
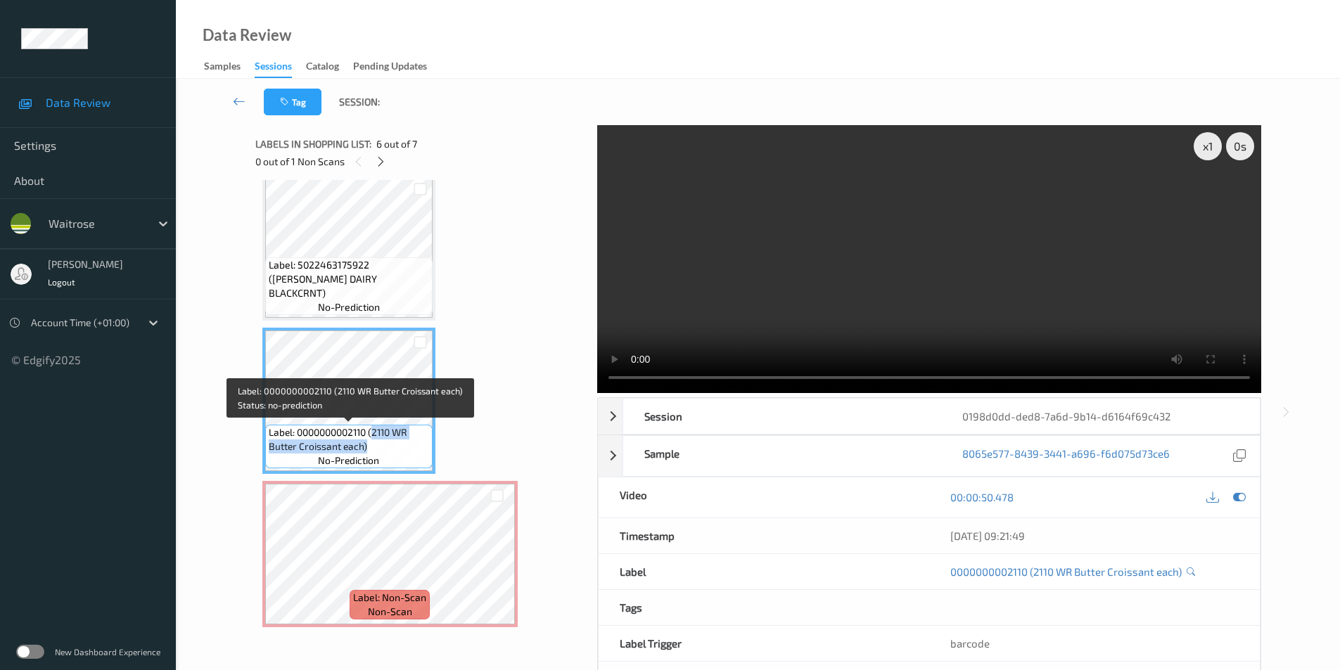
drag, startPoint x: 375, startPoint y: 433, endPoint x: 369, endPoint y: 443, distance: 12.3
click at [369, 443] on span "Label: 0000000002110 (2110 WR Butter Croissant each)" at bounding box center [349, 440] width 160 height 28
copy span "2110 WR Butter Croissant each)"
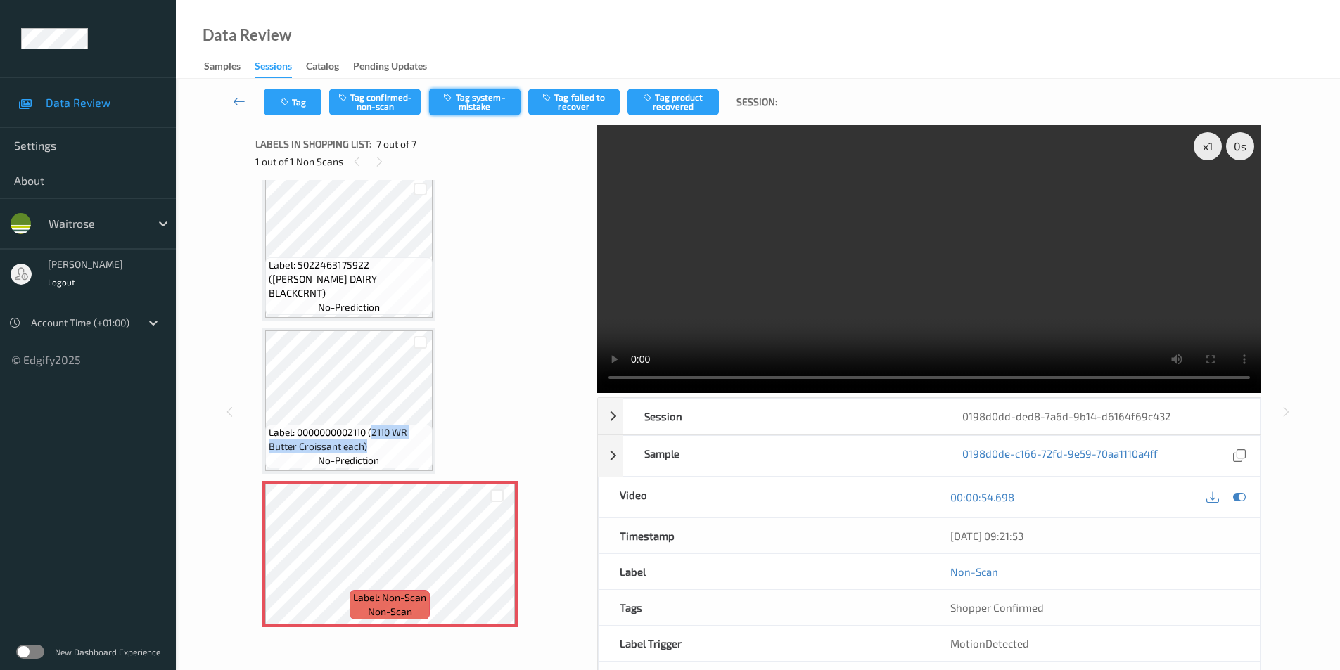
click at [453, 105] on button "Tag system-mistake" at bounding box center [474, 102] width 91 height 27
click at [480, 104] on button "Tag system-mistake" at bounding box center [474, 102] width 91 height 27
click at [478, 104] on button "Tag system-mistake" at bounding box center [474, 102] width 91 height 27
click at [289, 102] on icon "button" at bounding box center [286, 102] width 12 height 10
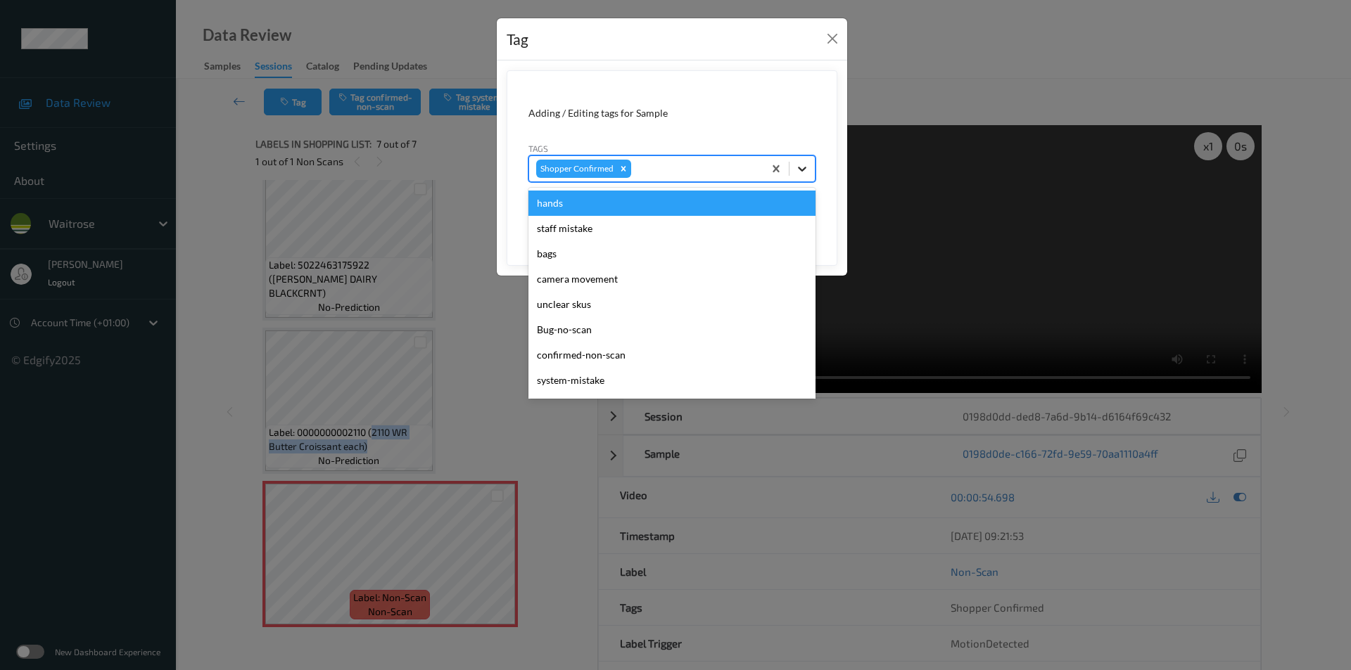
click at [801, 170] on icon at bounding box center [802, 169] width 8 height 5
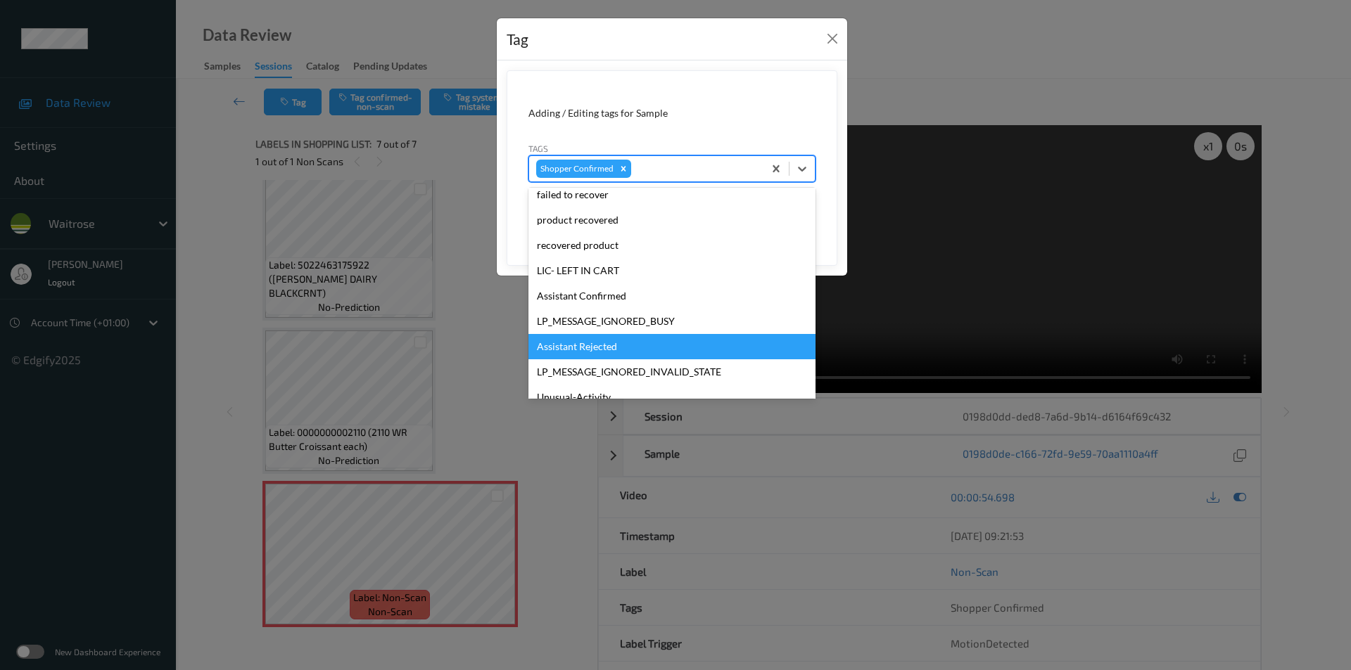
scroll to position [301, 0]
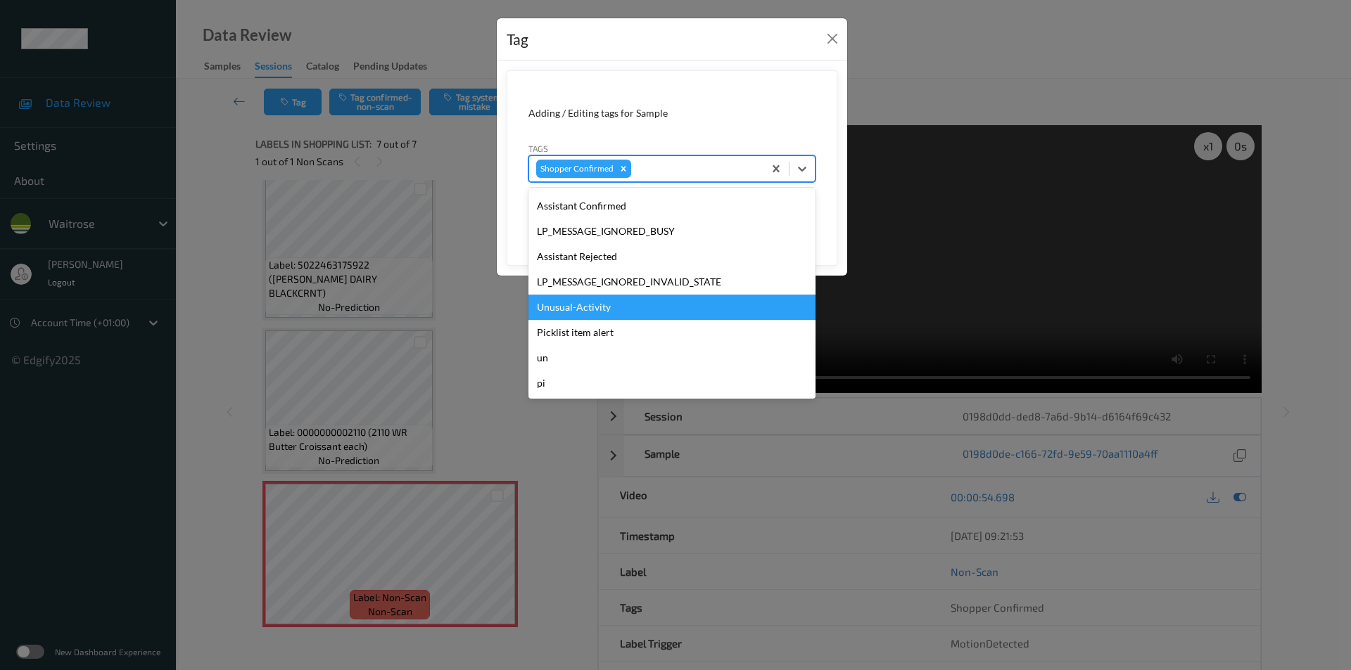
click at [592, 312] on div "Unusual-Activity" at bounding box center [671, 307] width 287 height 25
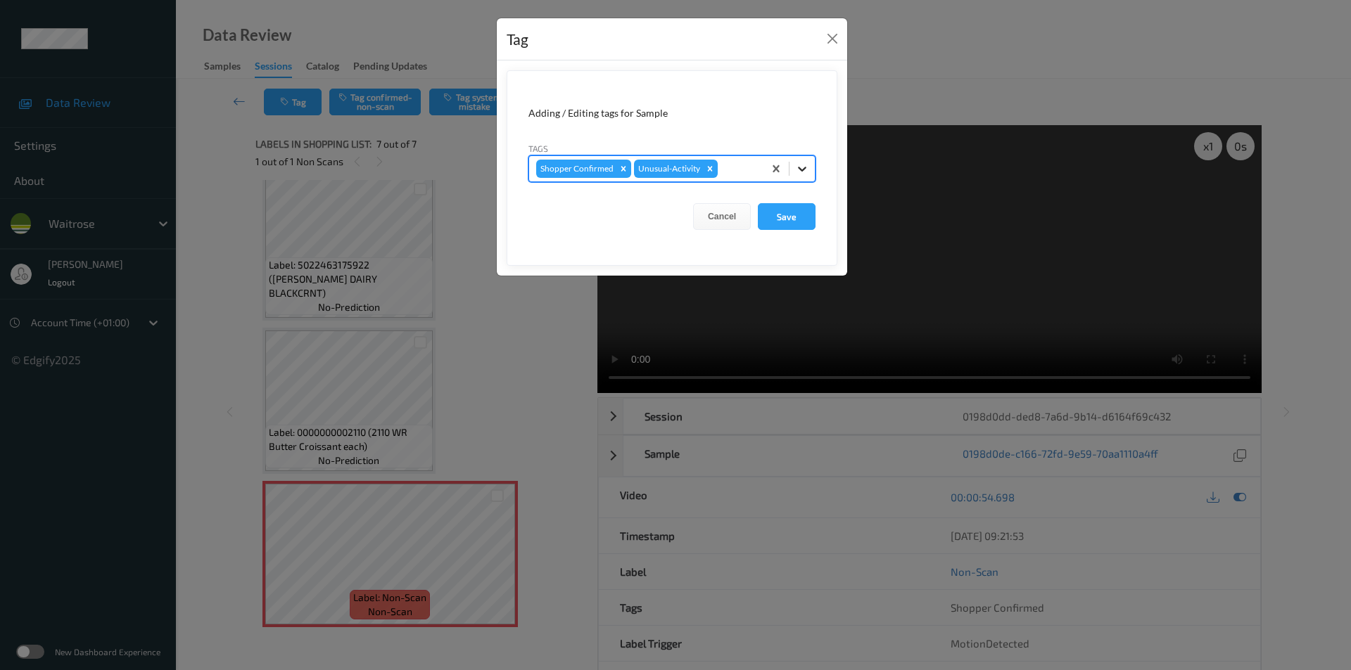
click at [808, 168] on icon at bounding box center [802, 169] width 14 height 14
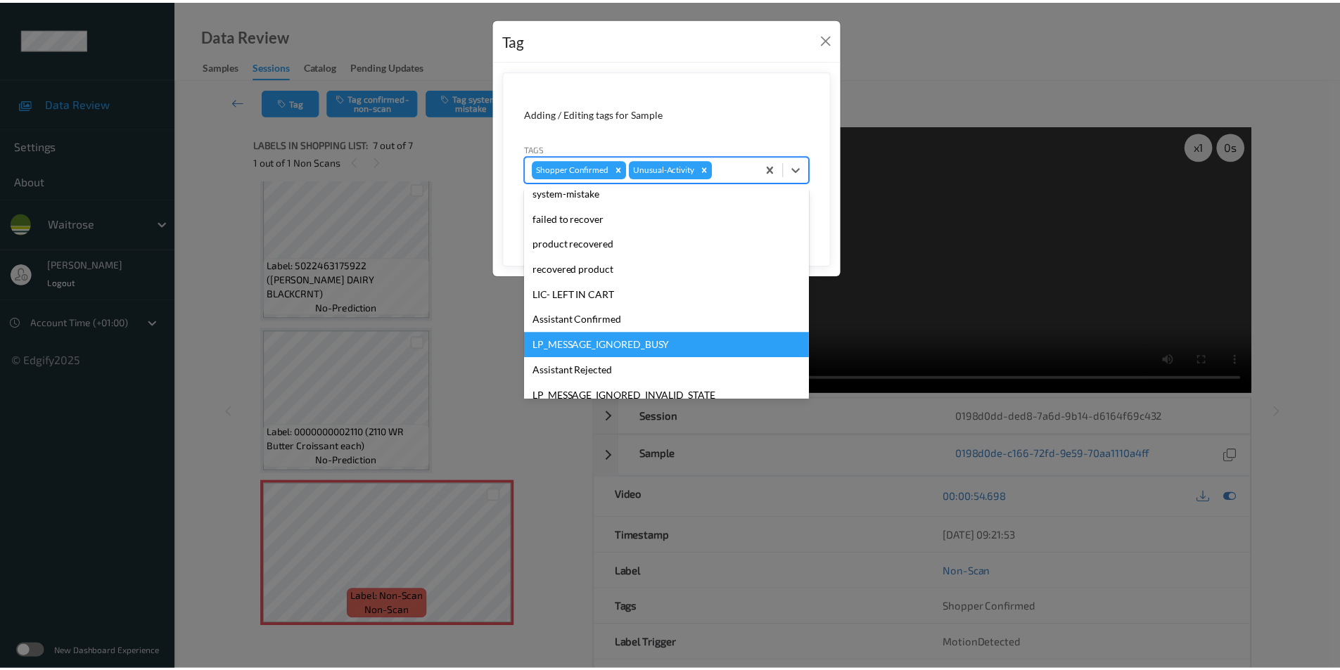
scroll to position [276, 0]
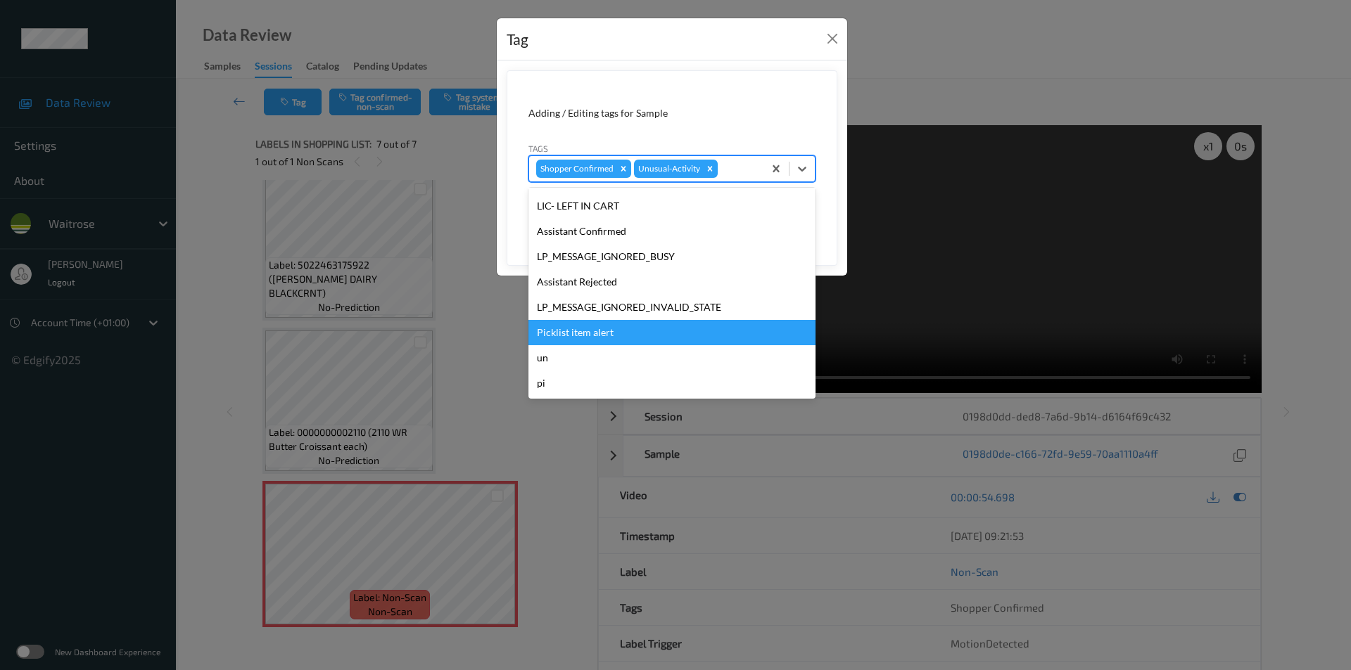
click at [584, 333] on div "Picklist item alert" at bounding box center [671, 332] width 287 height 25
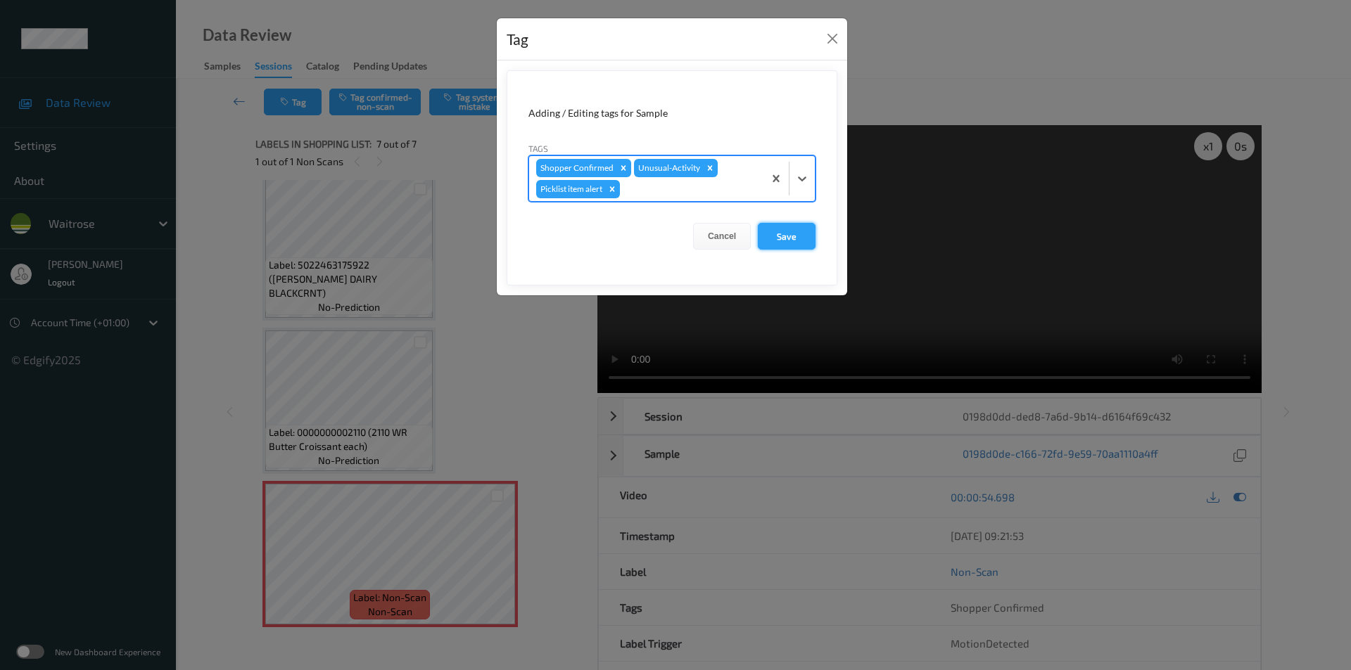
click at [799, 231] on button "Save" at bounding box center [787, 236] width 58 height 27
click at [789, 236] on button "Save" at bounding box center [787, 236] width 58 height 27
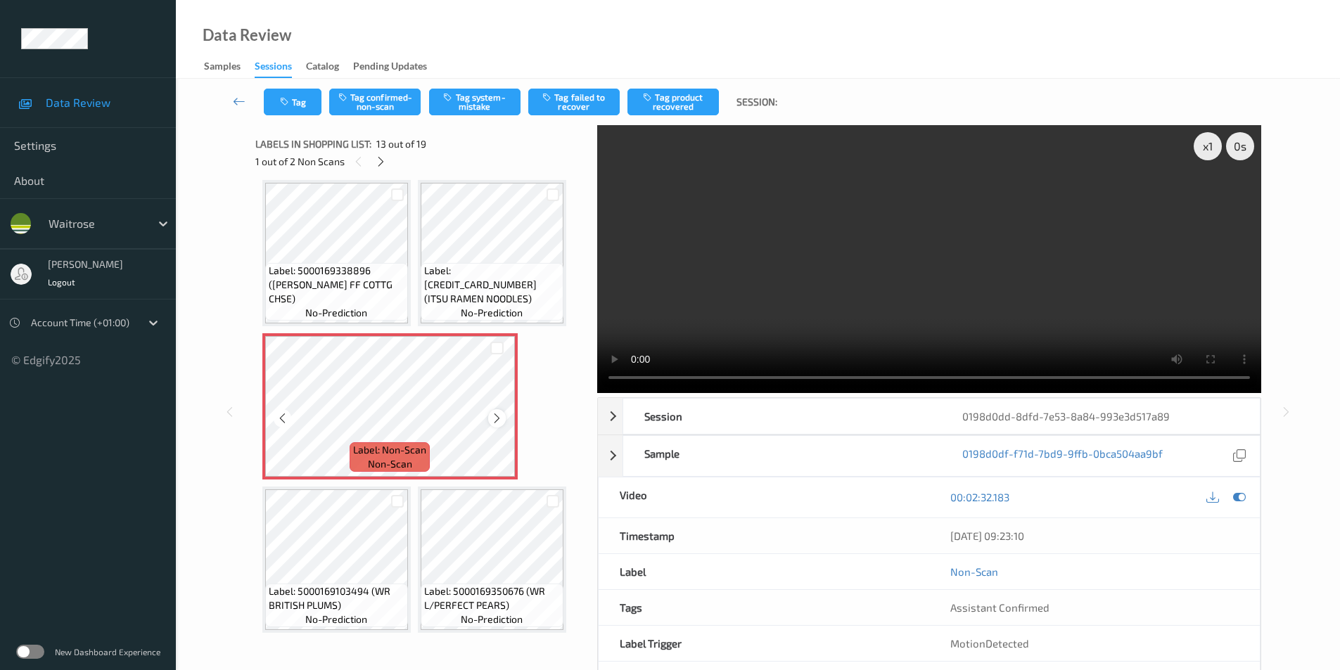
click at [497, 419] on icon at bounding box center [497, 418] width 12 height 13
click at [1235, 501] on icon at bounding box center [1239, 497] width 13 height 13
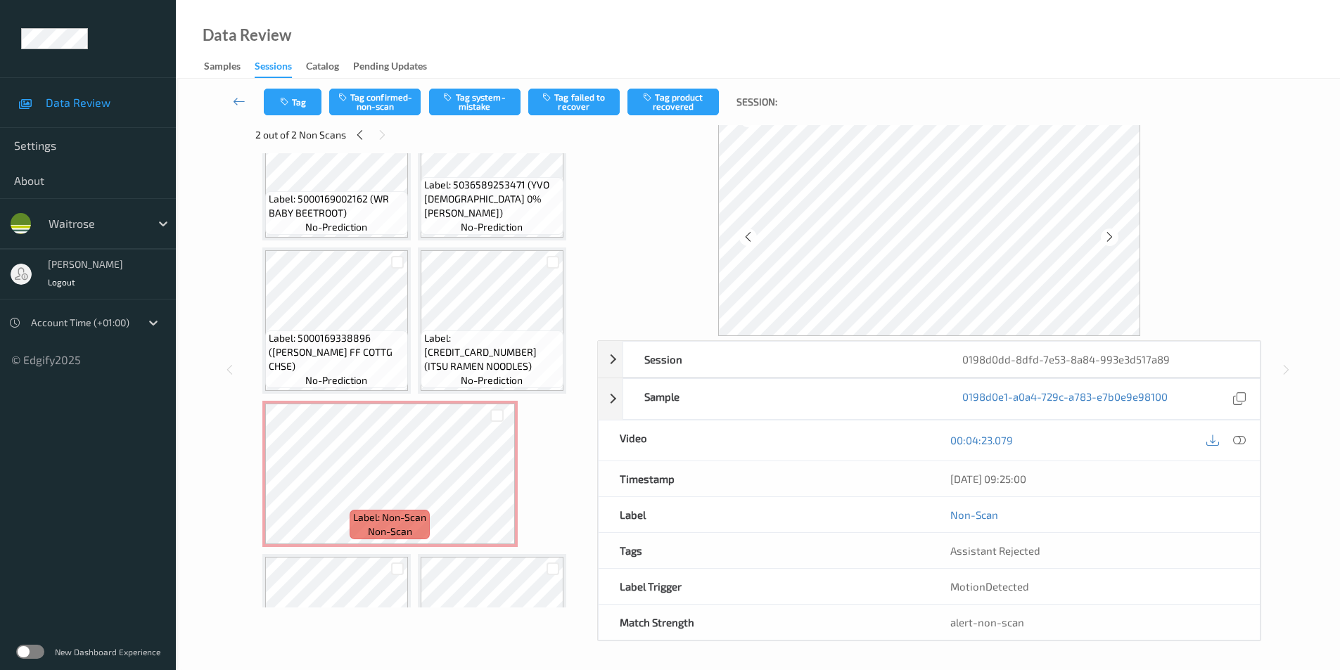
scroll to position [677, 0]
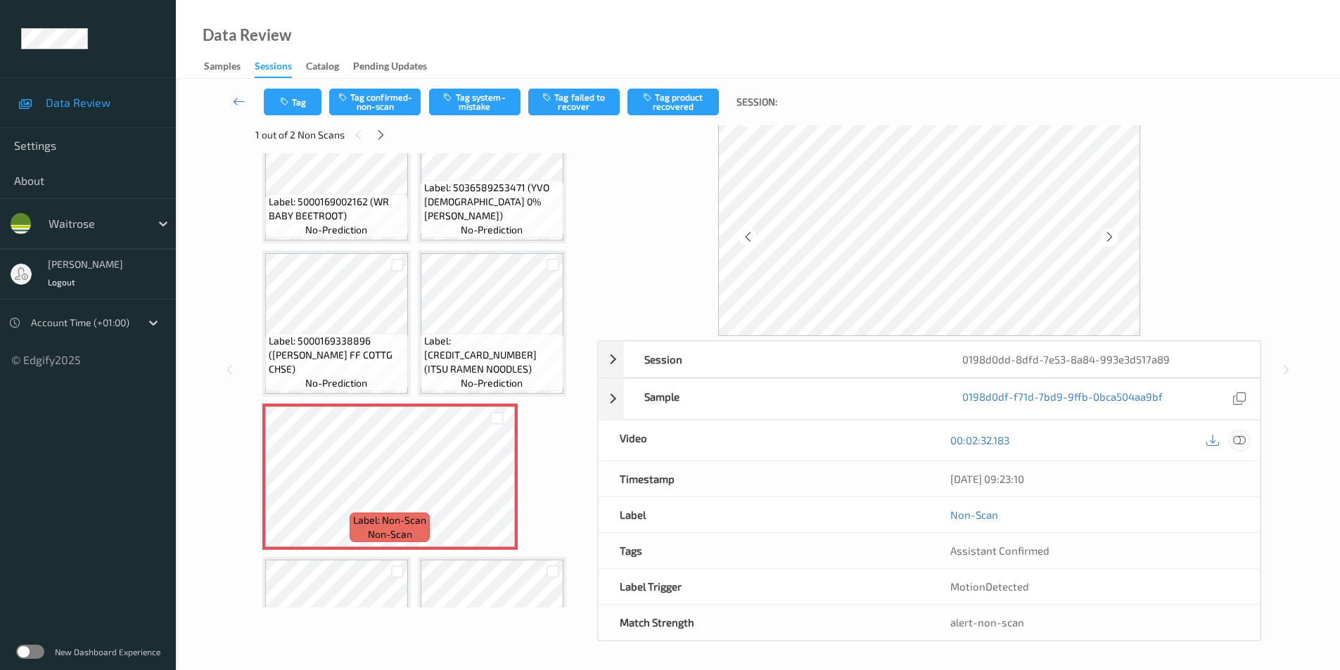
click at [1246, 444] on div at bounding box center [1240, 440] width 19 height 19
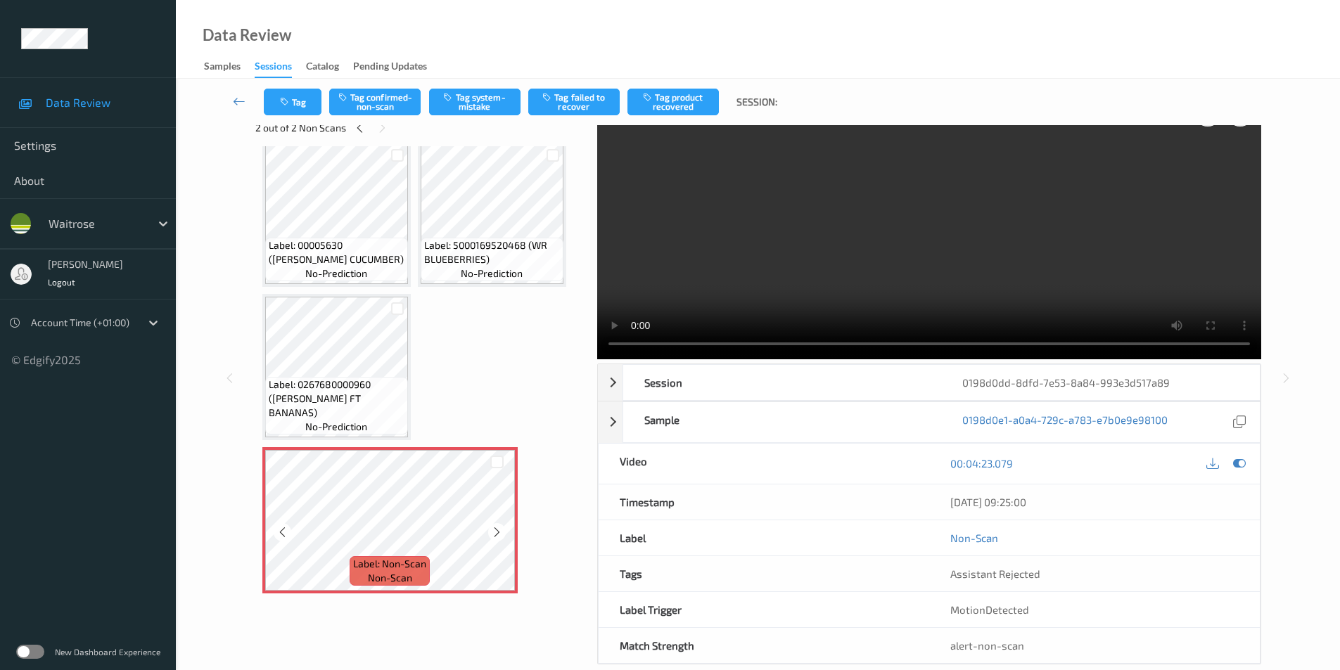
scroll to position [57, 0]
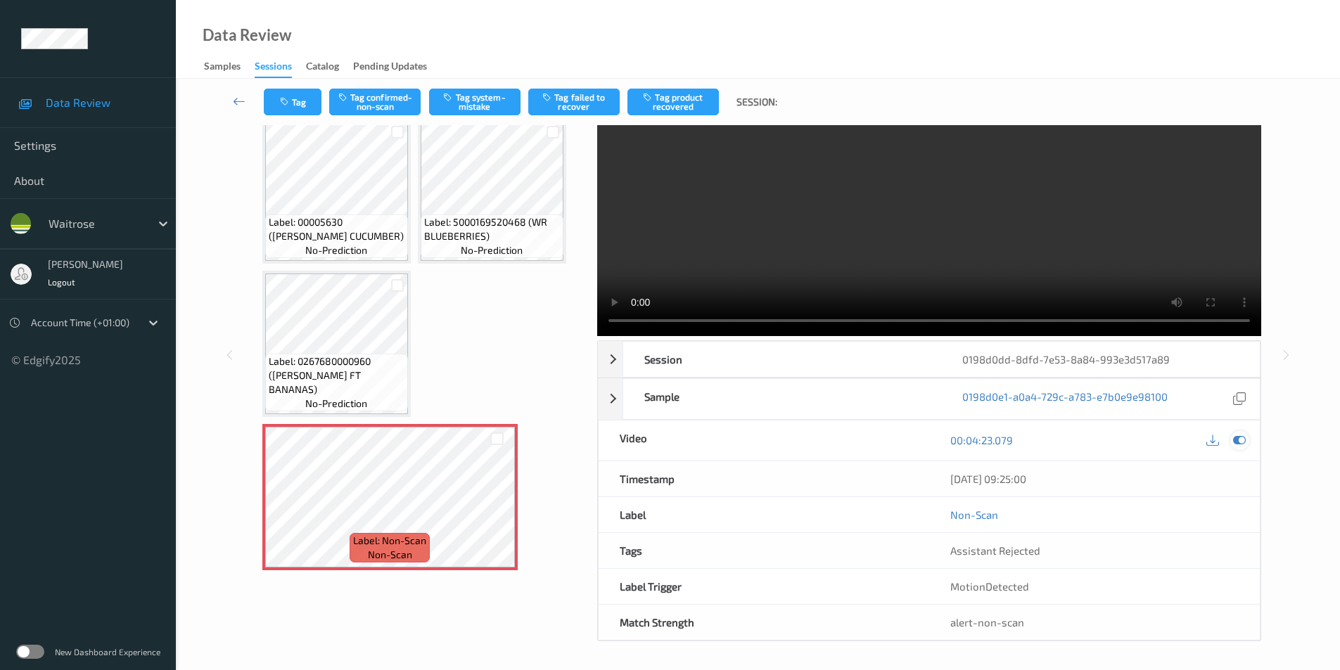
click at [1244, 439] on icon at bounding box center [1239, 440] width 13 height 13
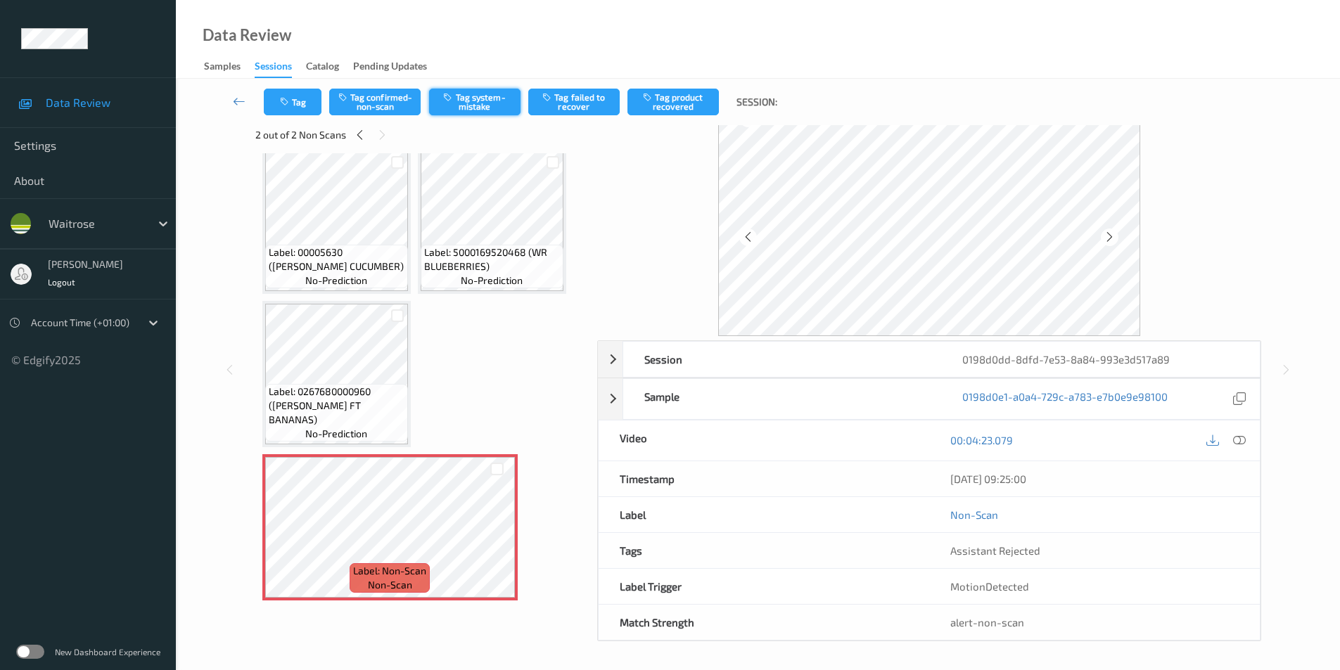
click at [488, 107] on button "Tag system-mistake" at bounding box center [474, 102] width 91 height 27
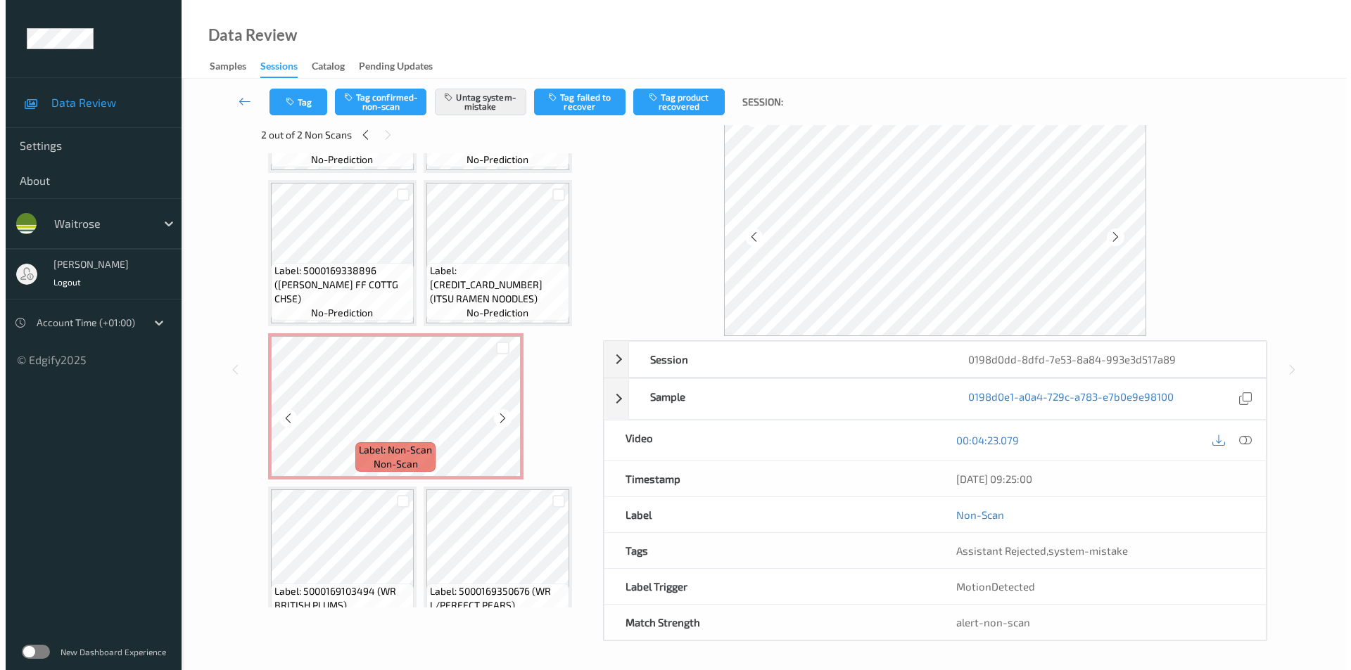
scroll to position [818, 0]
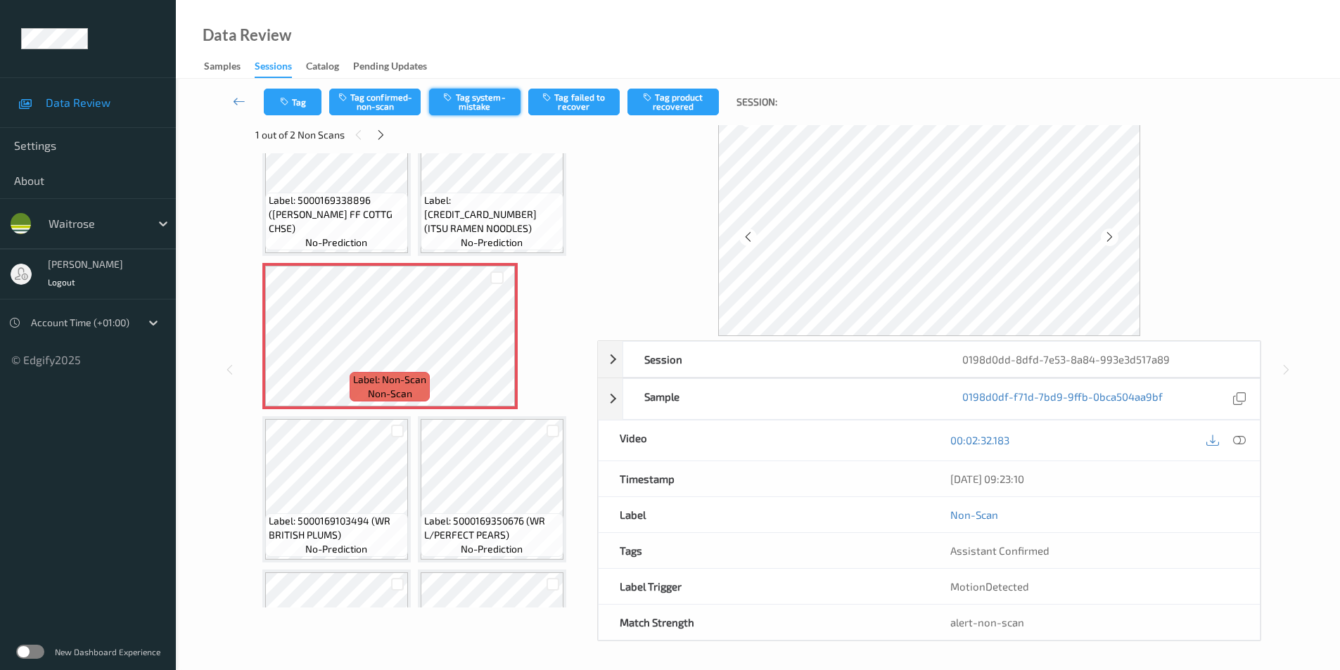
click at [471, 111] on button "Tag system-mistake" at bounding box center [474, 102] width 91 height 27
click at [280, 92] on button "Tag" at bounding box center [293, 102] width 58 height 27
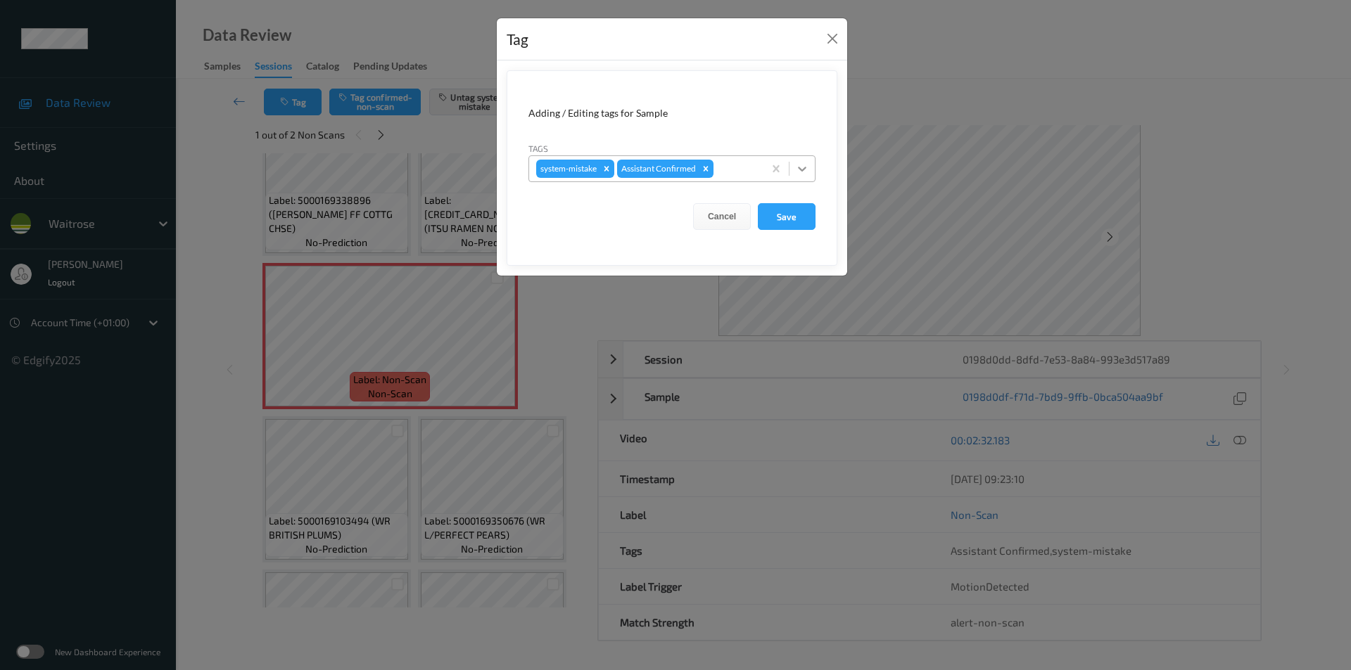
click at [806, 169] on icon at bounding box center [802, 169] width 14 height 14
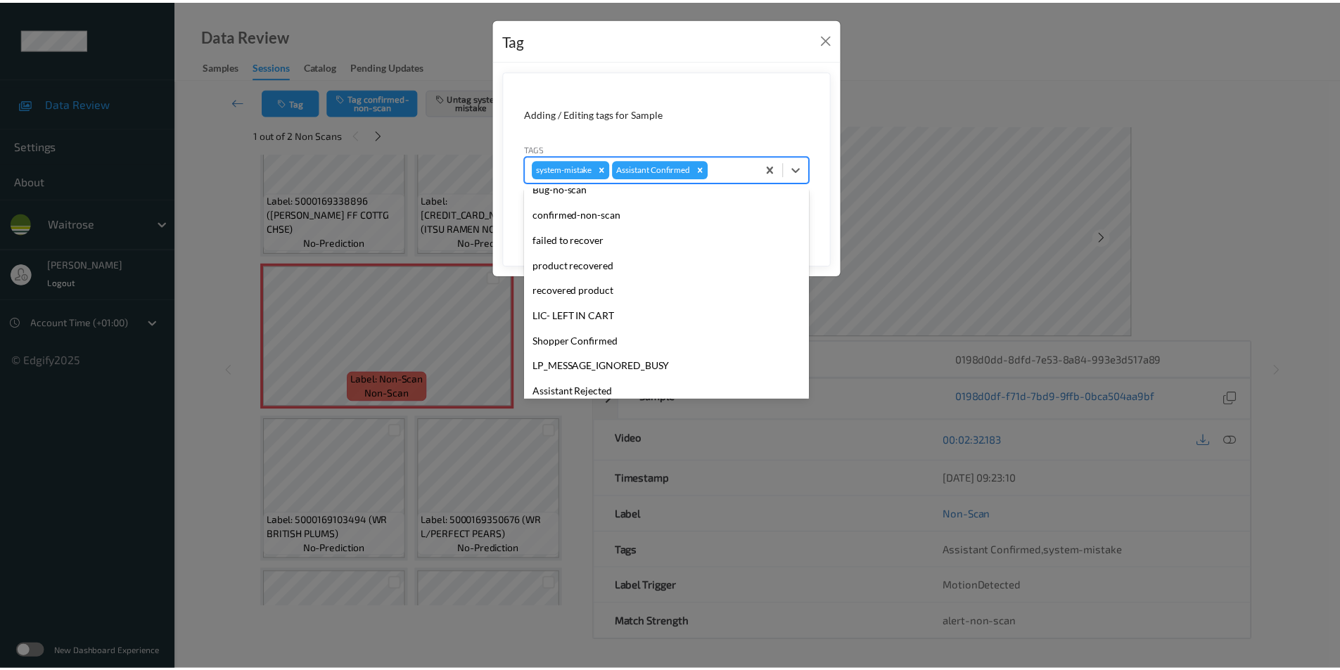
scroll to position [276, 0]
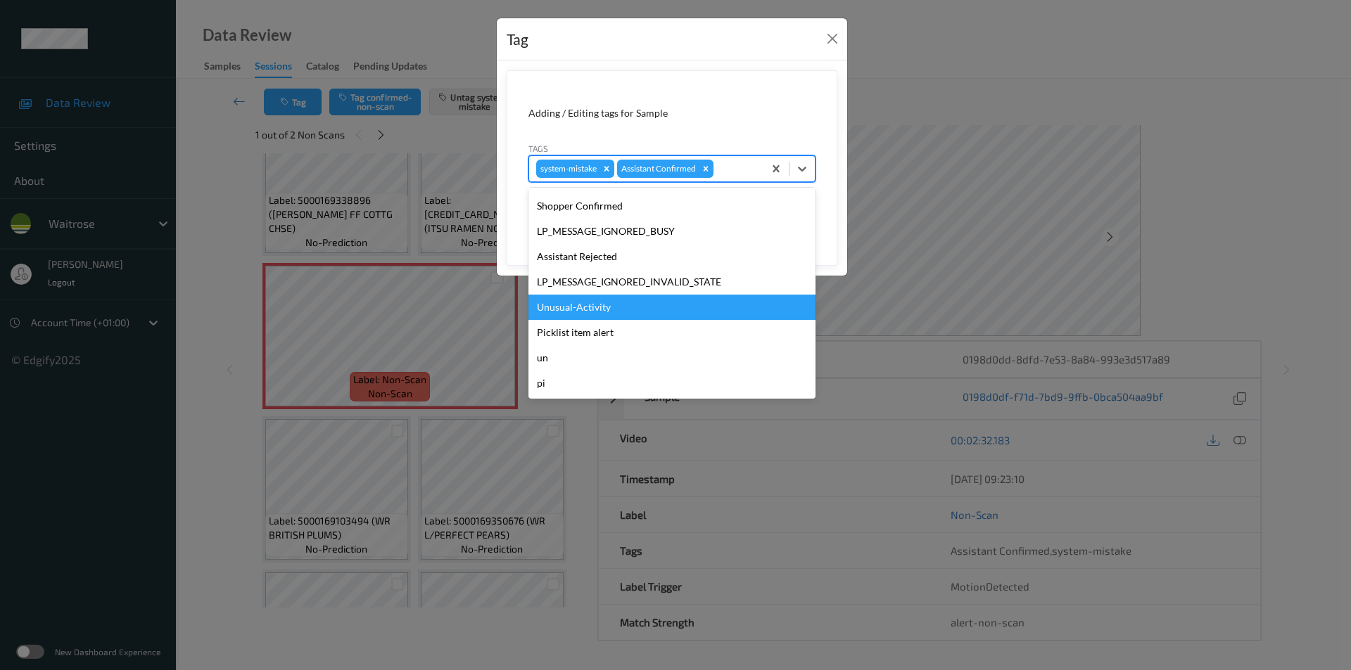
click at [573, 308] on div "Unusual-Activity" at bounding box center [671, 307] width 287 height 25
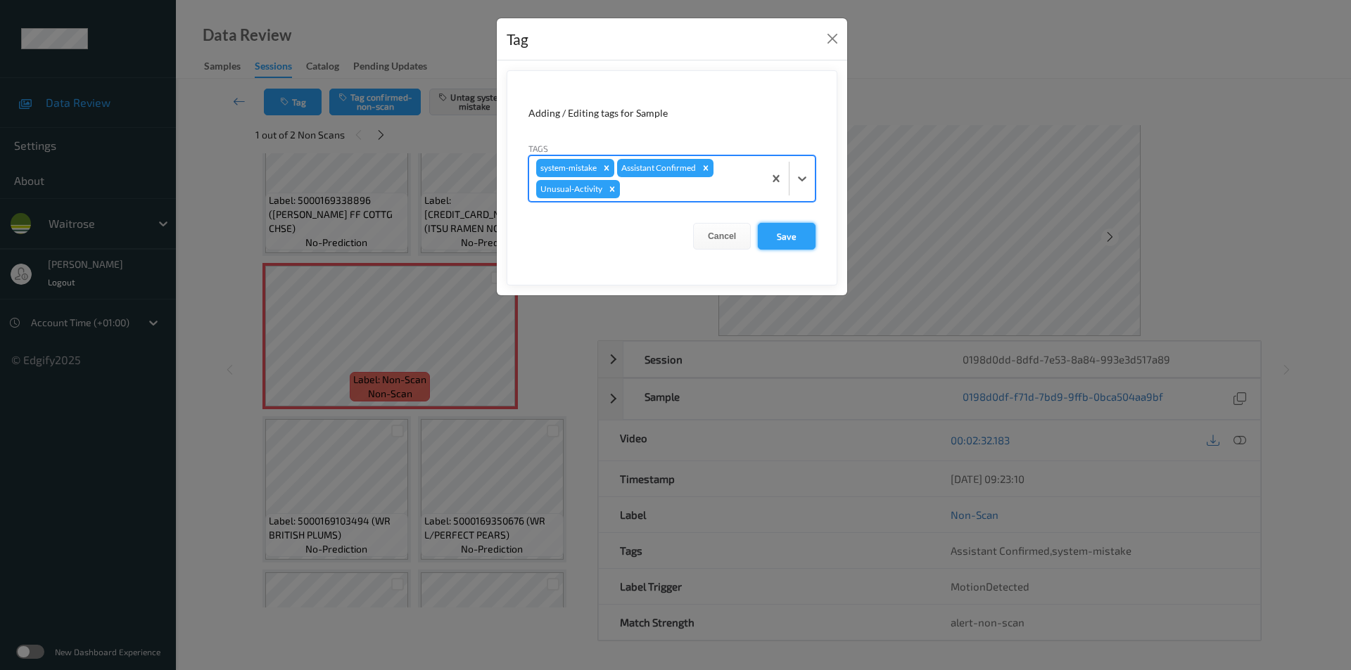
click at [793, 246] on button "Save" at bounding box center [787, 236] width 58 height 27
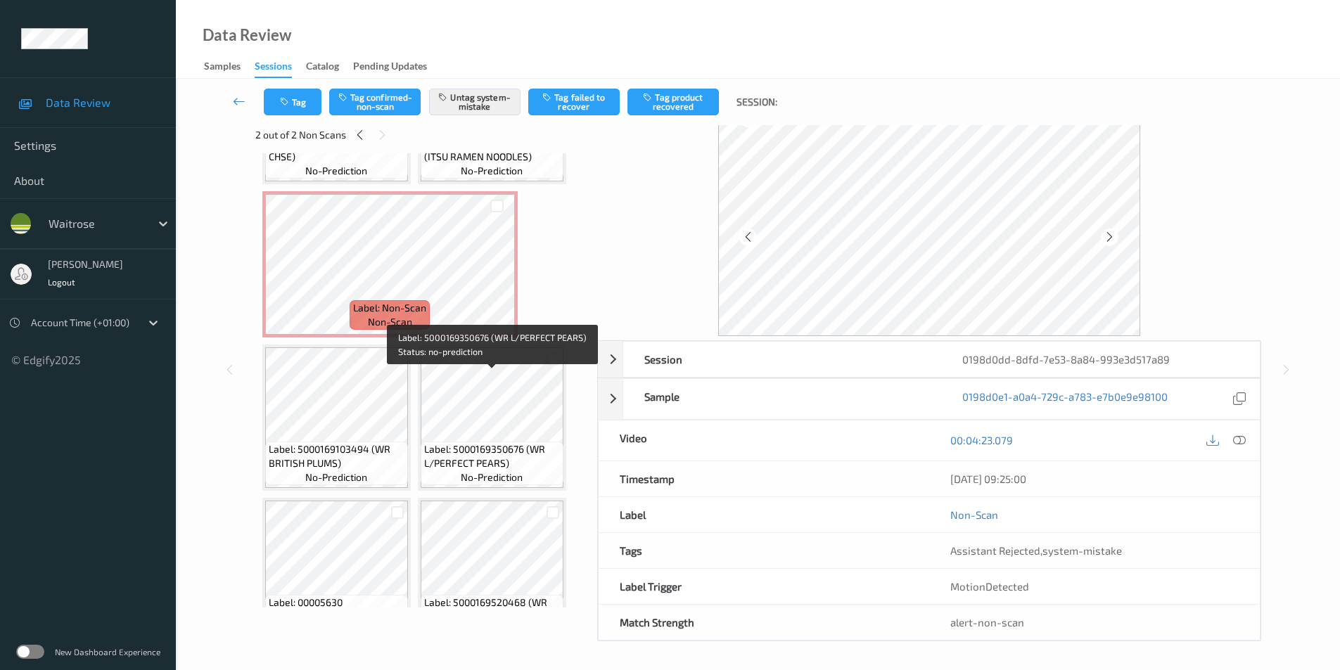
scroll to position [818, 0]
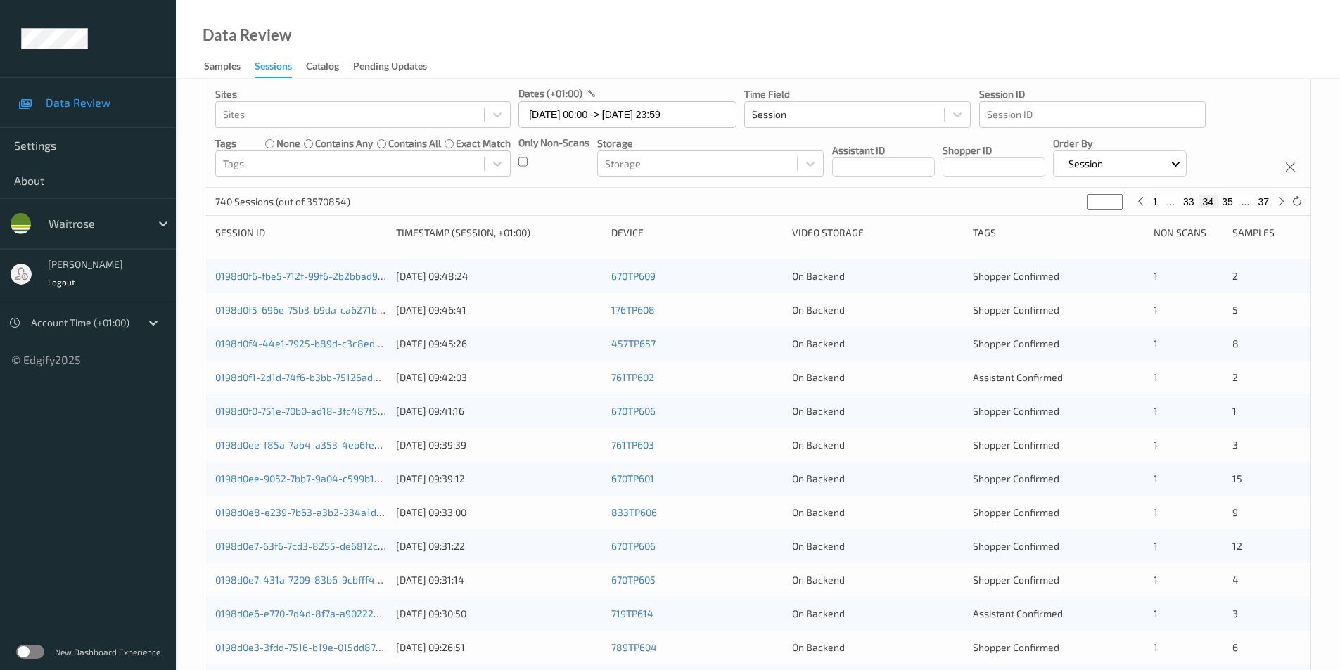
scroll to position [37, 0]
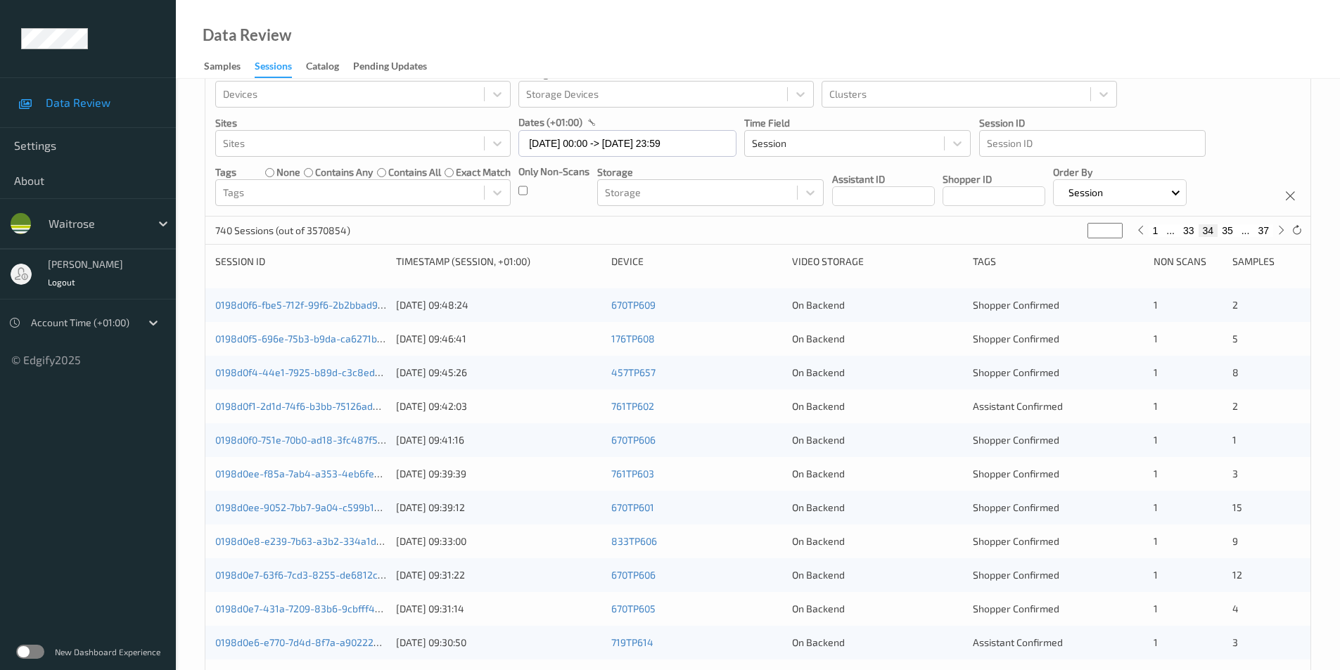
click at [1226, 231] on button "35" at bounding box center [1228, 230] width 20 height 13
type input "**"
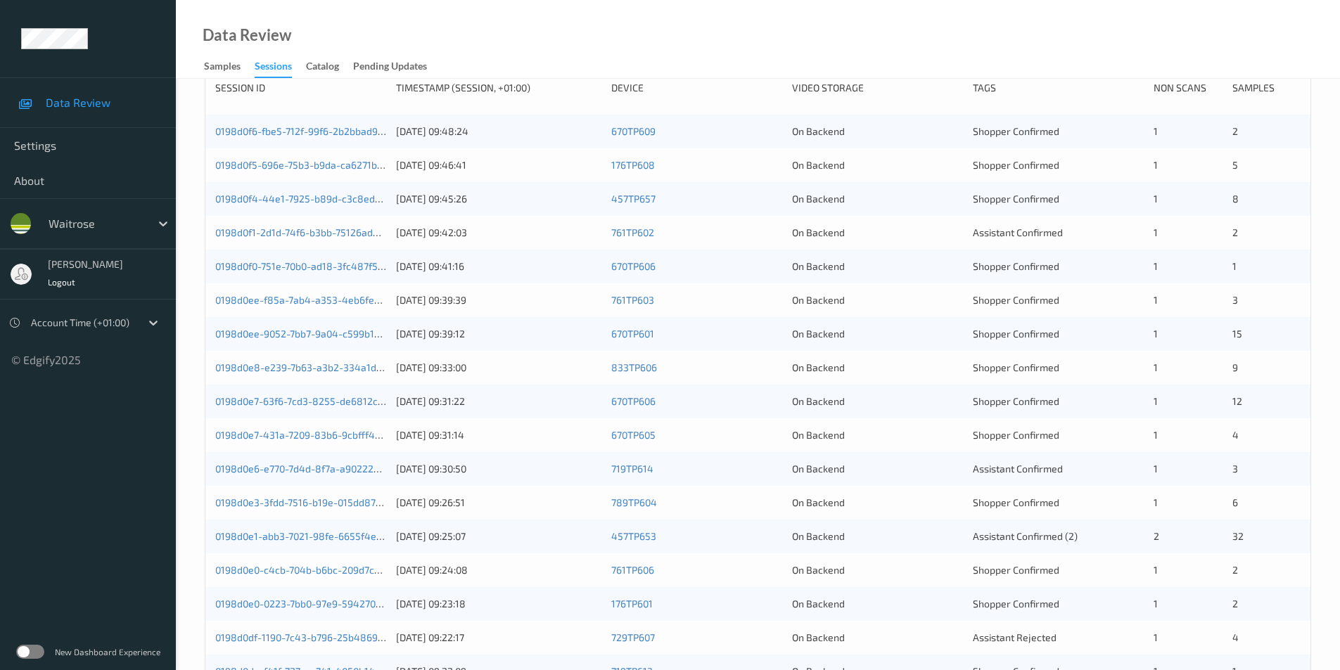
scroll to position [211, 0]
click at [329, 134] on link "0198d0f6-fbe5-712f-99f6-2b2bbad9f4ad" at bounding box center [307, 131] width 184 height 12
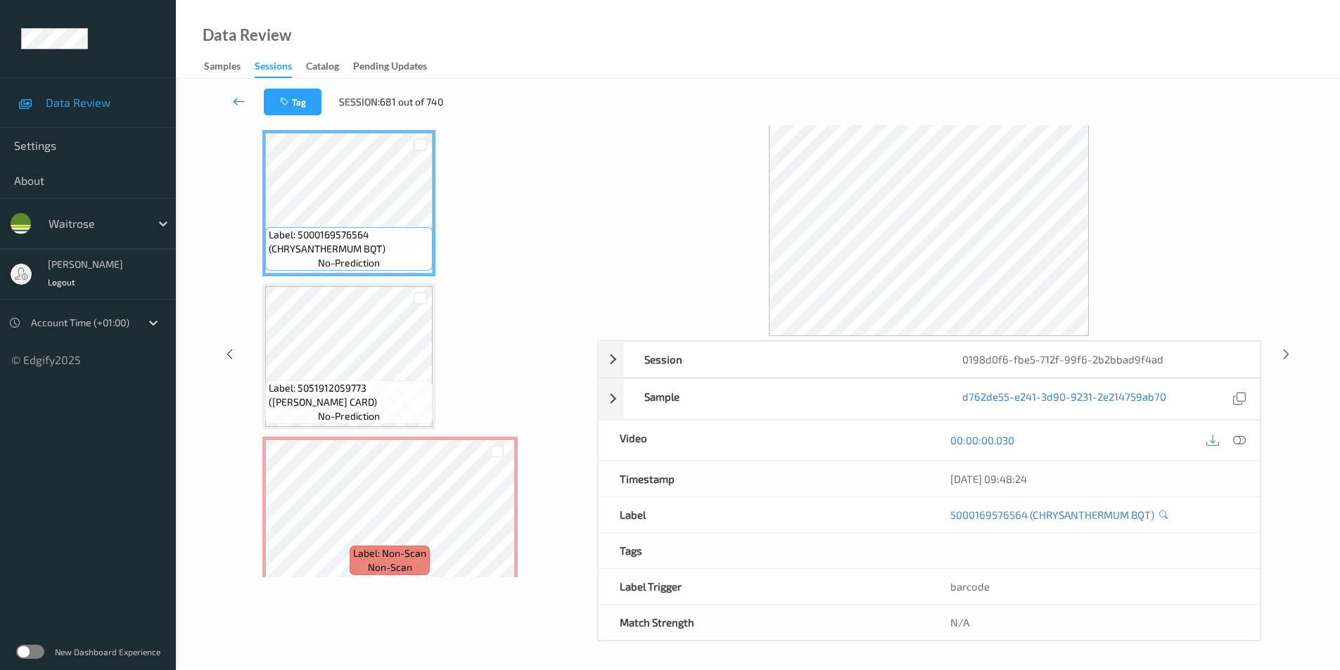
click at [238, 95] on icon at bounding box center [239, 101] width 13 height 14
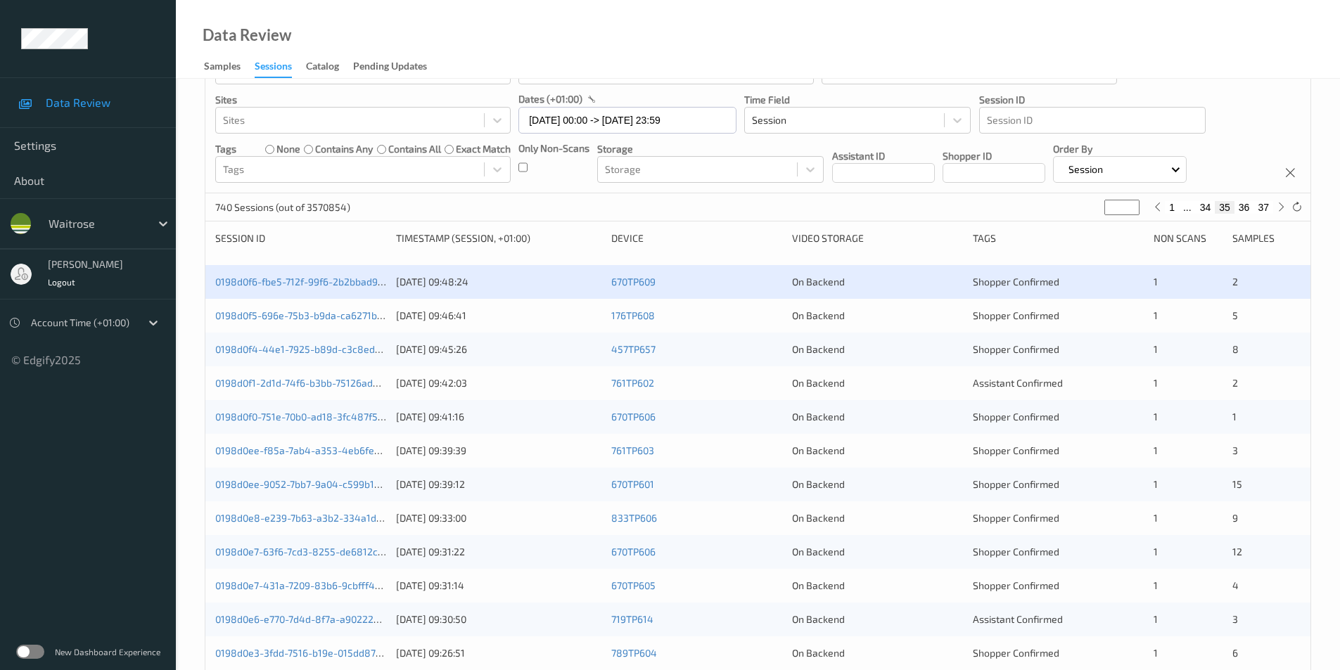
scroll to position [211, 0]
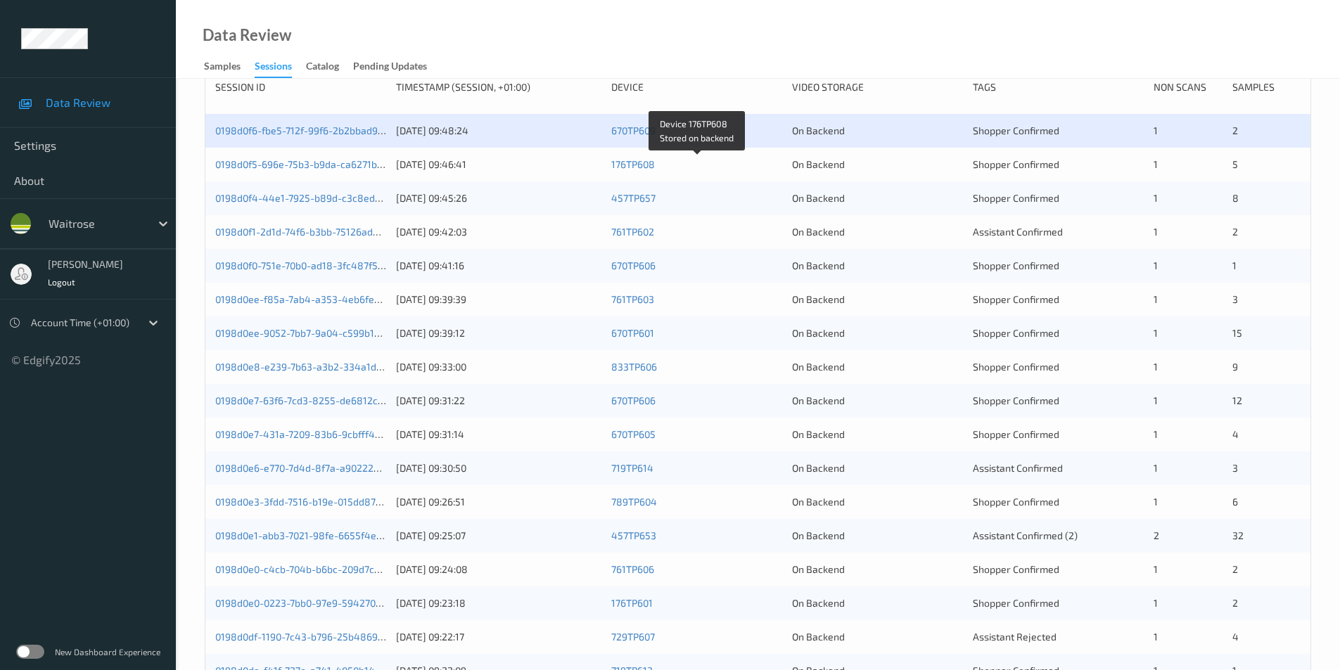
drag, startPoint x: 697, startPoint y: 171, endPoint x: 1091, endPoint y: 176, distance: 394.0
click at [697, 171] on div "176TP608" at bounding box center [696, 165] width 171 height 14
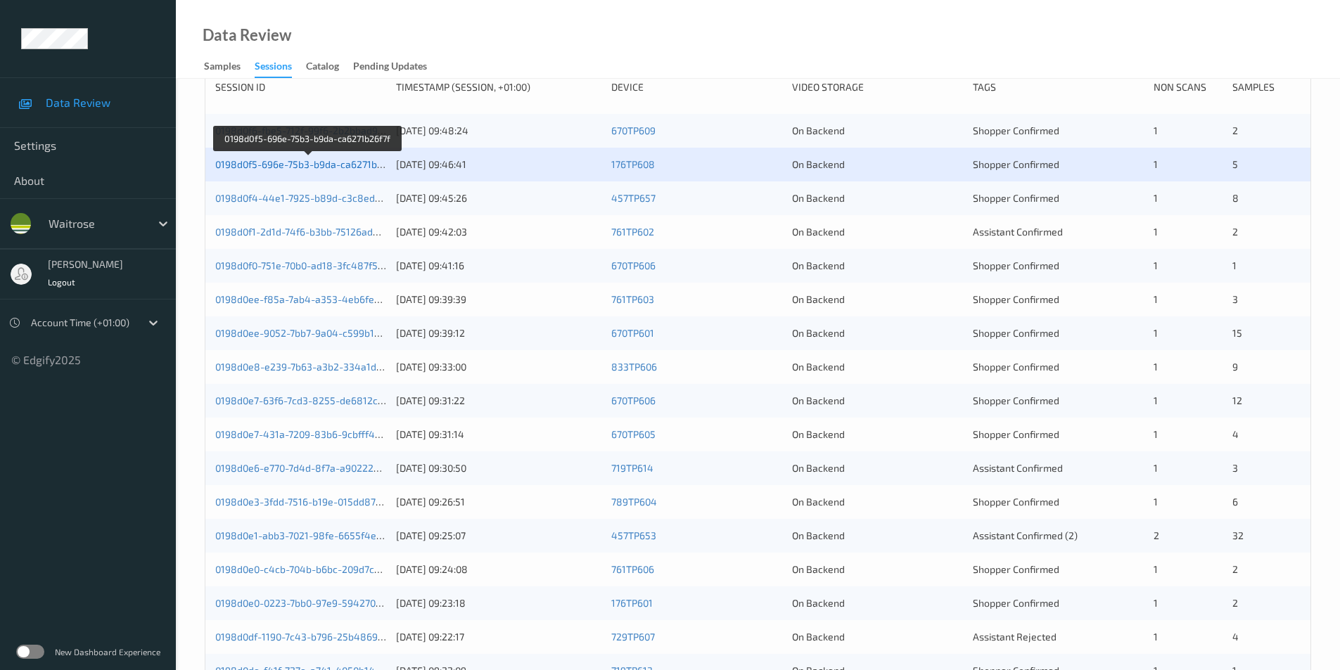
click at [288, 160] on link "0198d0f5-696e-75b3-b9da-ca6271b26f7f" at bounding box center [307, 164] width 185 height 12
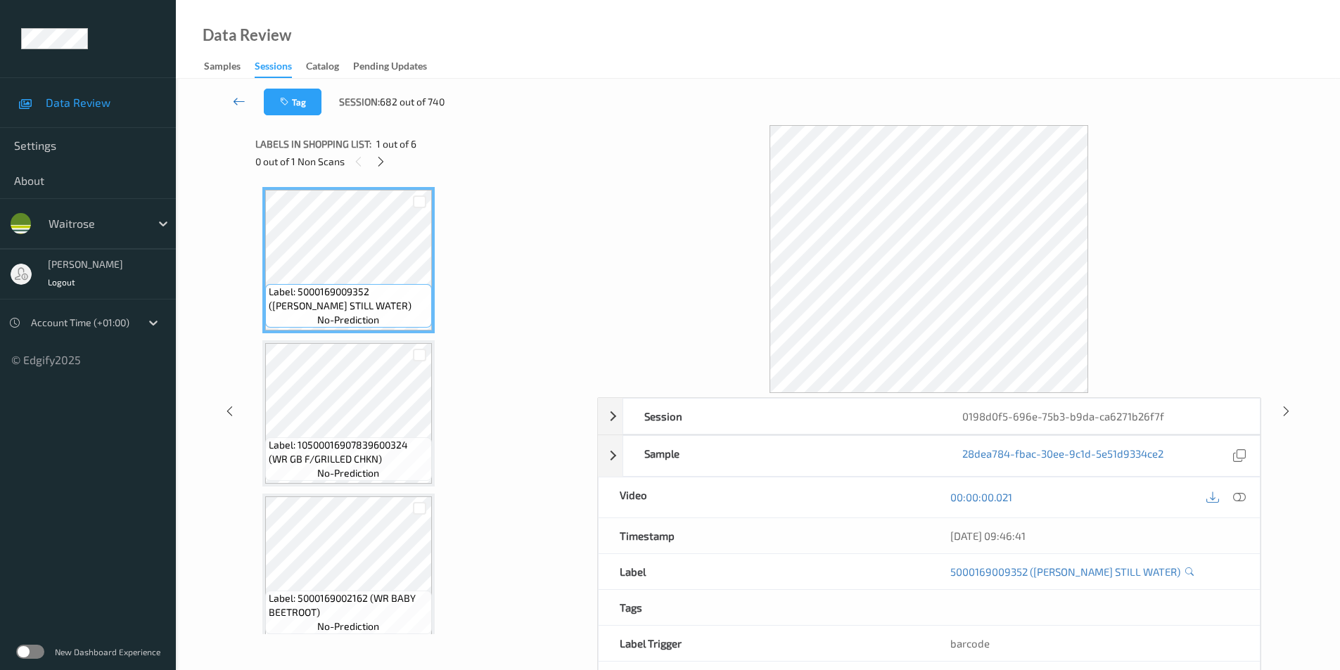
click at [234, 104] on icon at bounding box center [239, 101] width 13 height 14
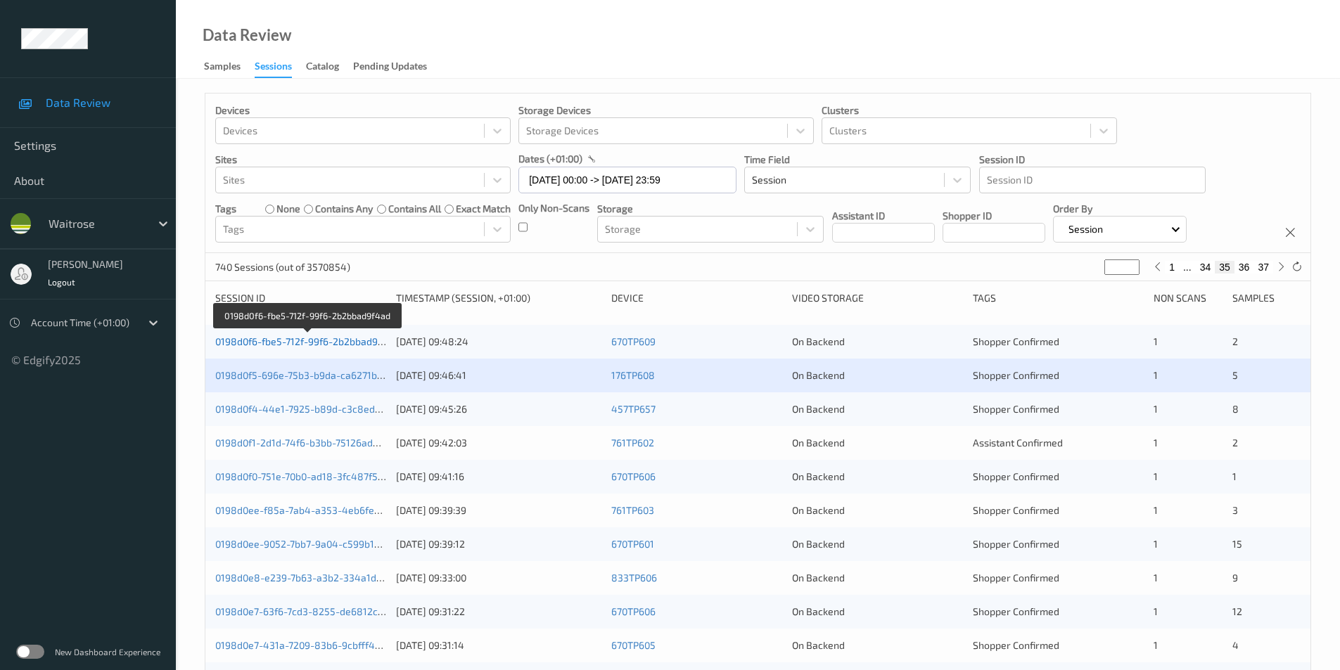
click at [313, 340] on link "0198d0f6-fbe5-712f-99f6-2b2bbad9f4ad" at bounding box center [307, 342] width 184 height 12
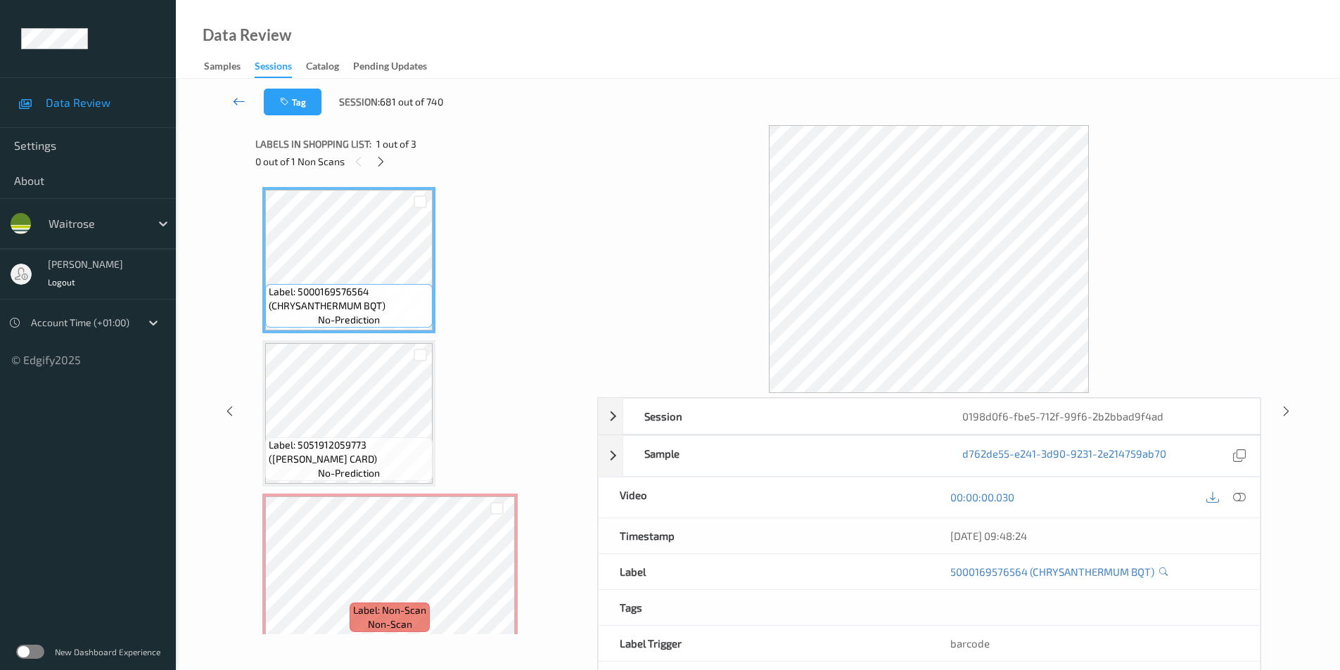
click at [244, 99] on icon at bounding box center [239, 101] width 13 height 14
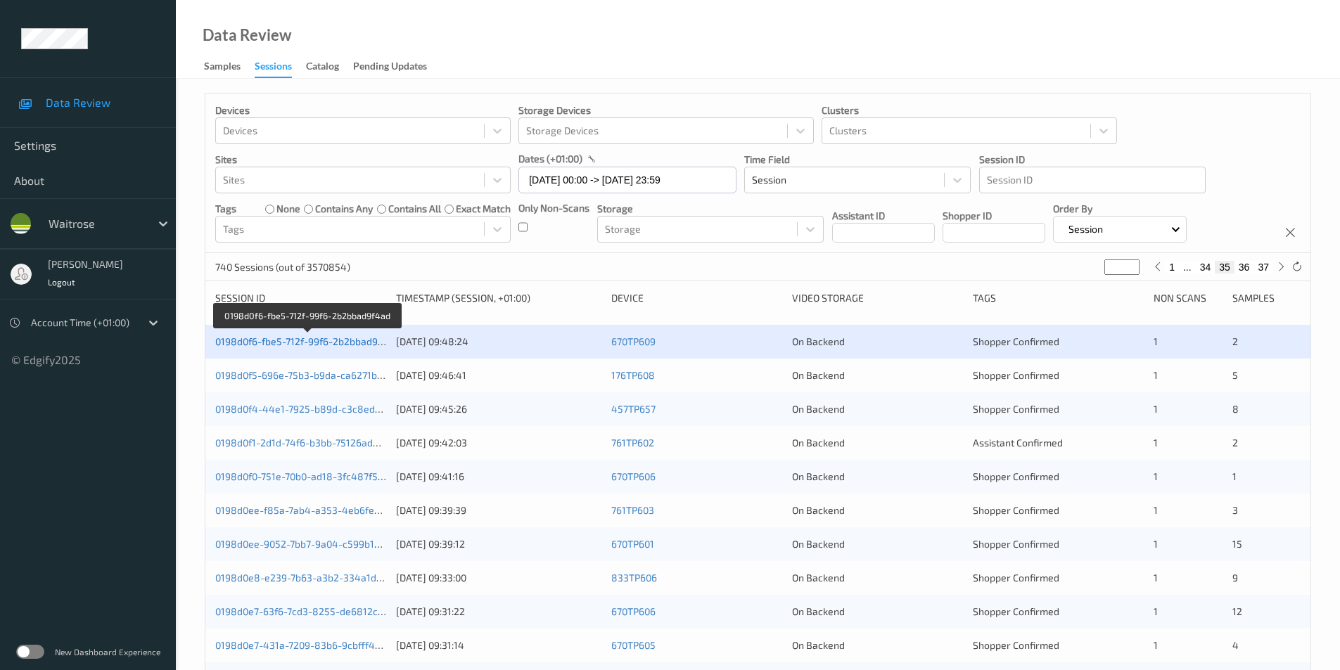
click at [305, 339] on link "0198d0f6-fbe5-712f-99f6-2b2bbad9f4ad" at bounding box center [307, 342] width 184 height 12
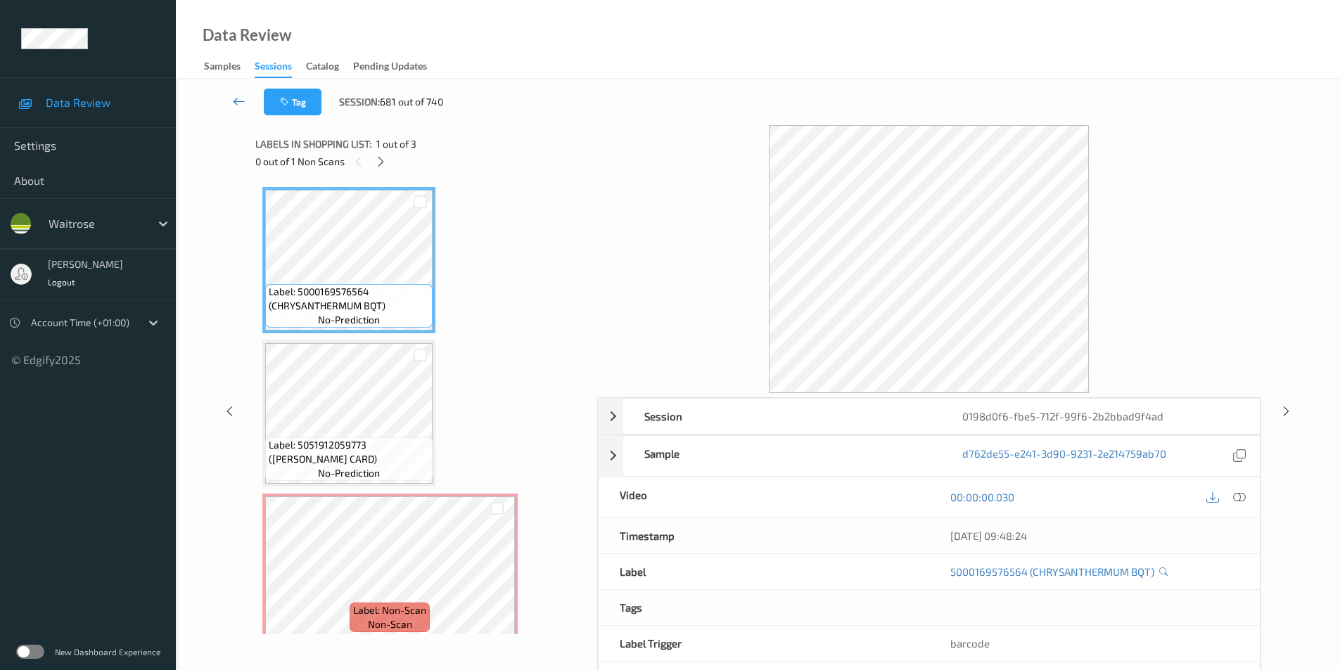
click at [228, 95] on link at bounding box center [239, 102] width 49 height 27
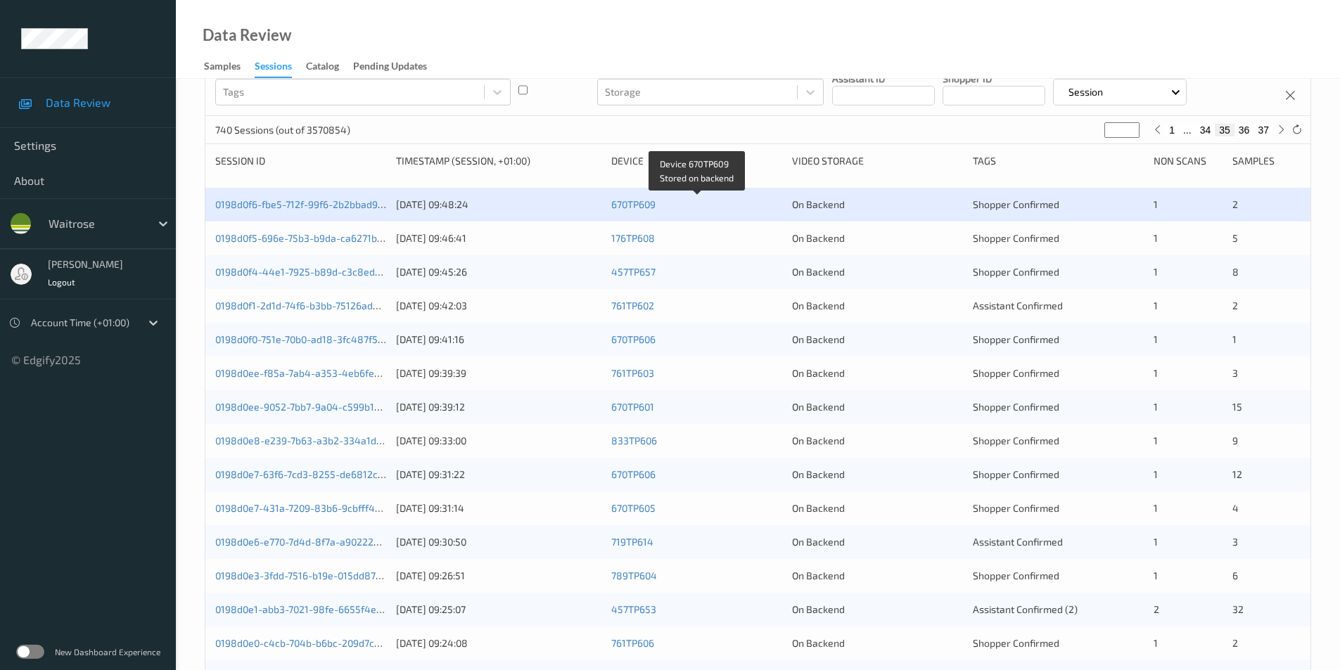
scroll to position [141, 0]
click at [903, 238] on div "On Backend" at bounding box center [877, 235] width 171 height 14
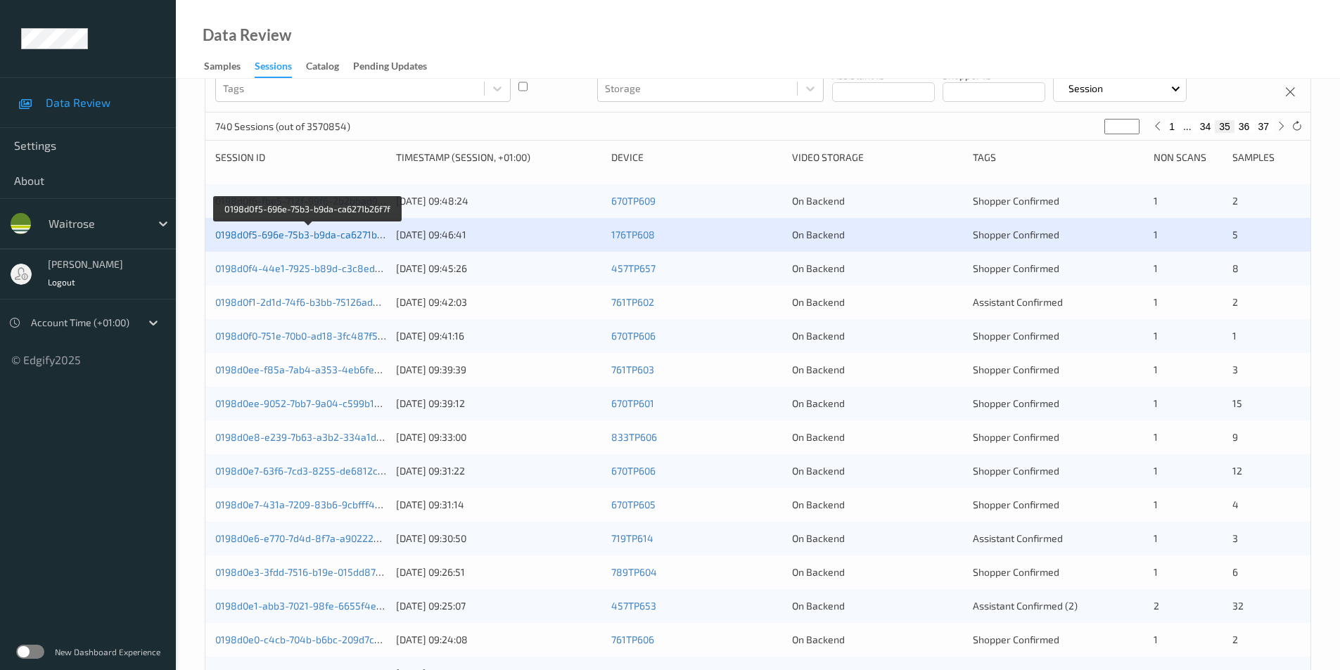
click at [288, 234] on link "0198d0f5-696e-75b3-b9da-ca6271b26f7f" at bounding box center [307, 235] width 185 height 12
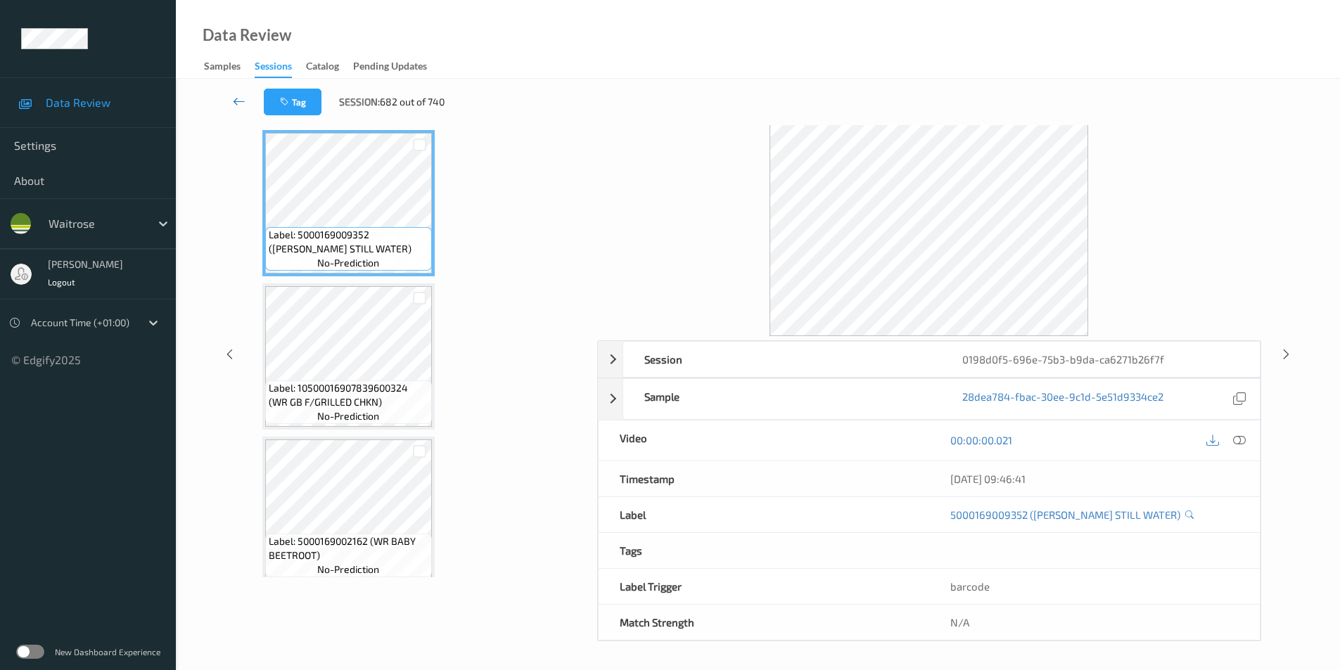
click at [236, 98] on icon at bounding box center [239, 101] width 13 height 14
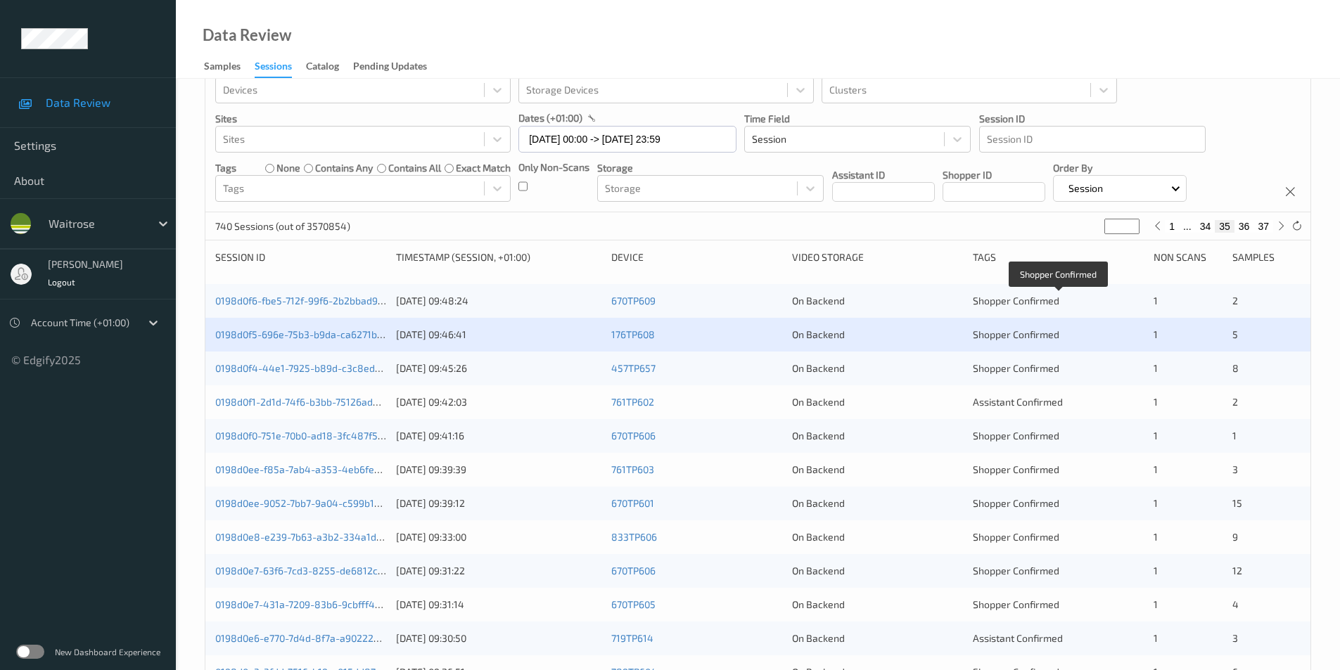
scroll to position [70, 0]
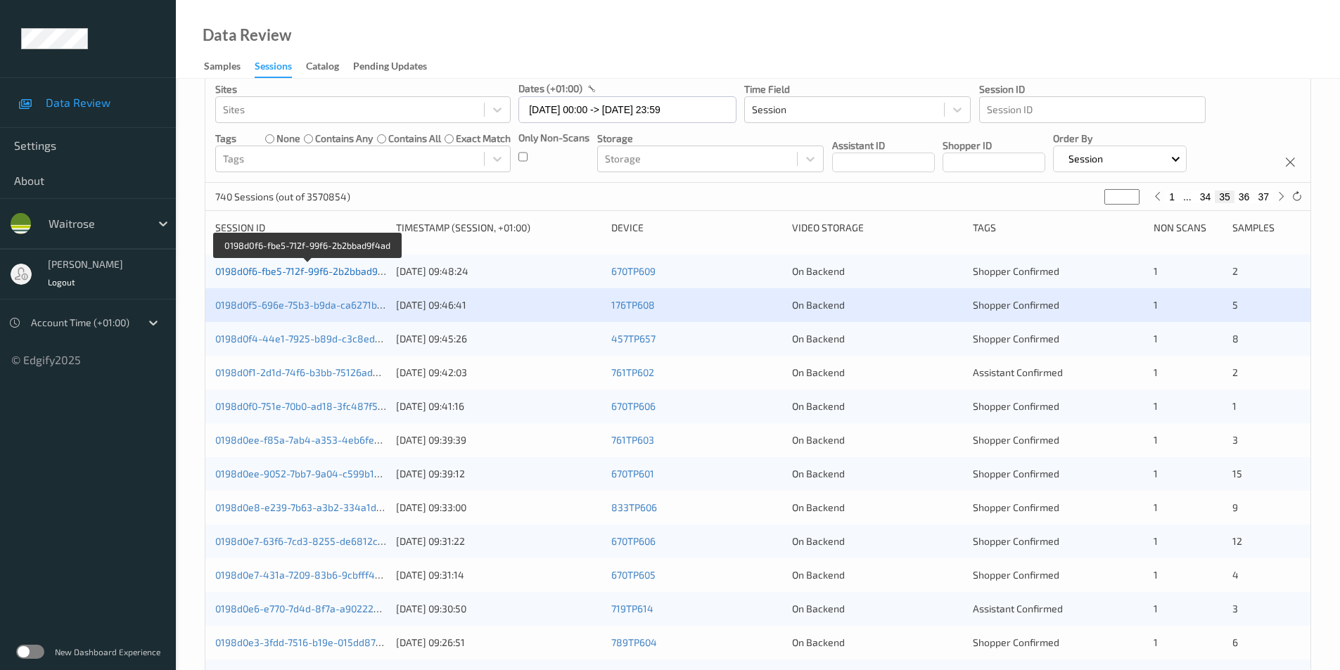
click at [295, 268] on link "0198d0f6-fbe5-712f-99f6-2b2bbad9f4ad" at bounding box center [307, 271] width 184 height 12
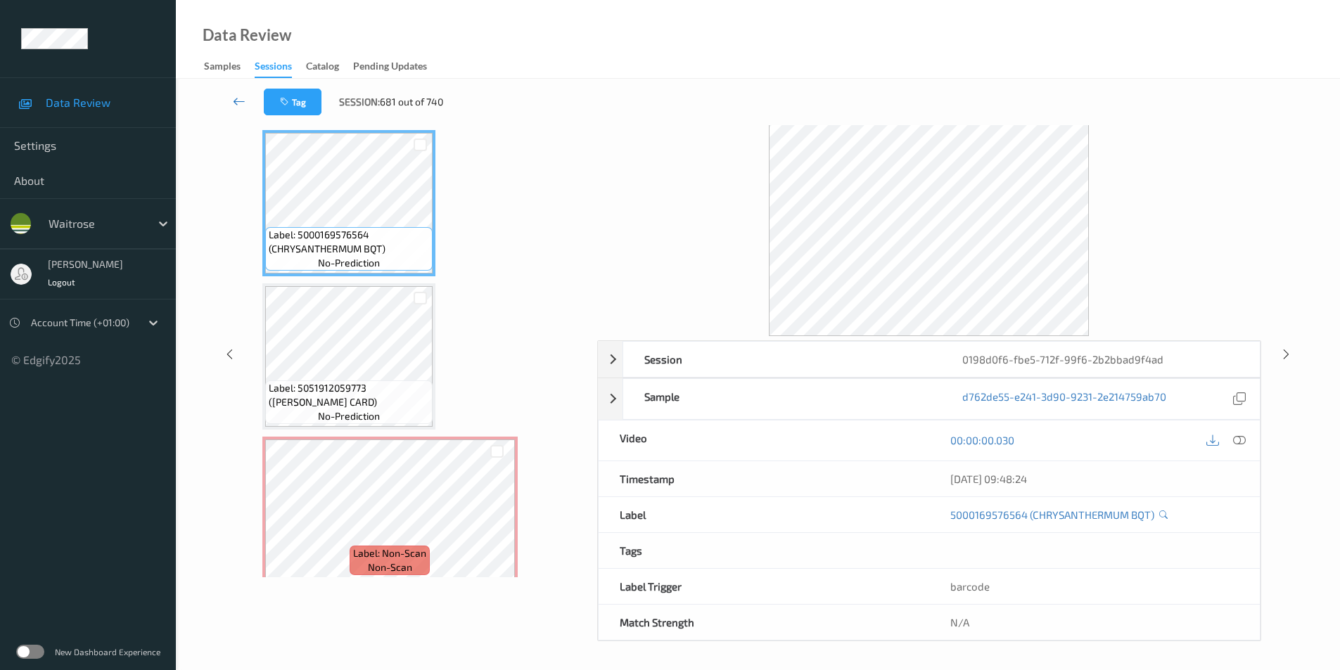
click at [240, 101] on icon at bounding box center [239, 101] width 13 height 14
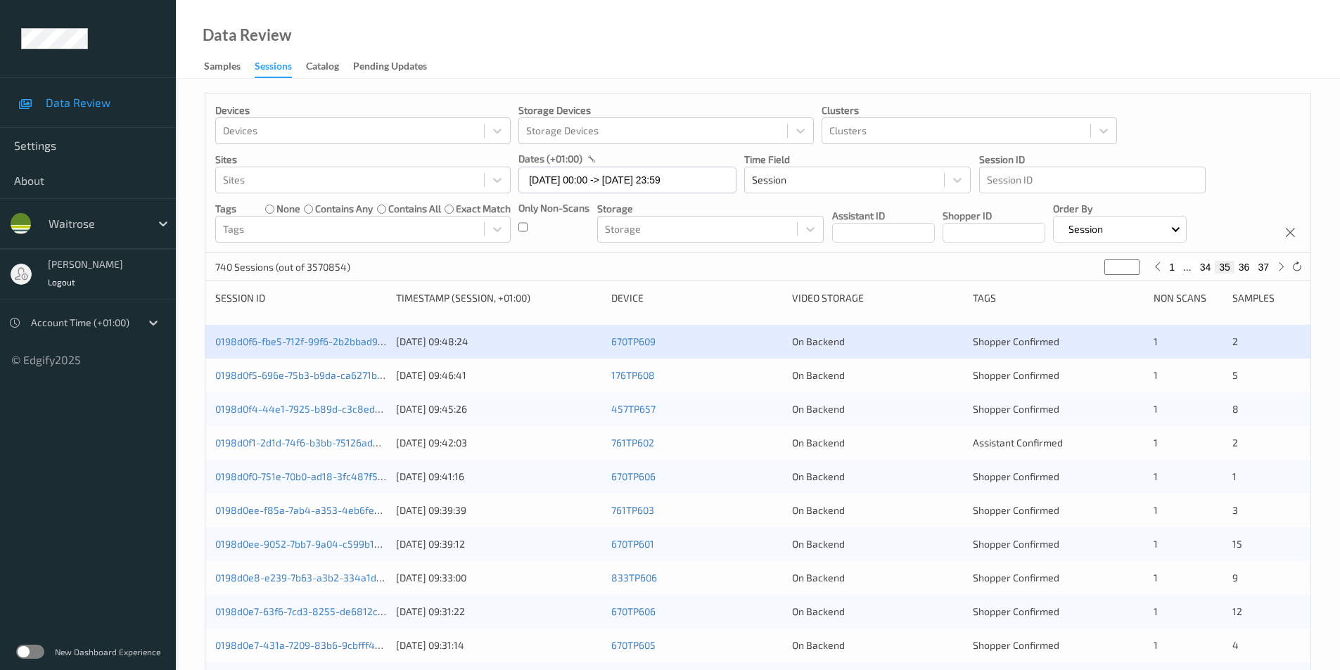
scroll to position [211, 0]
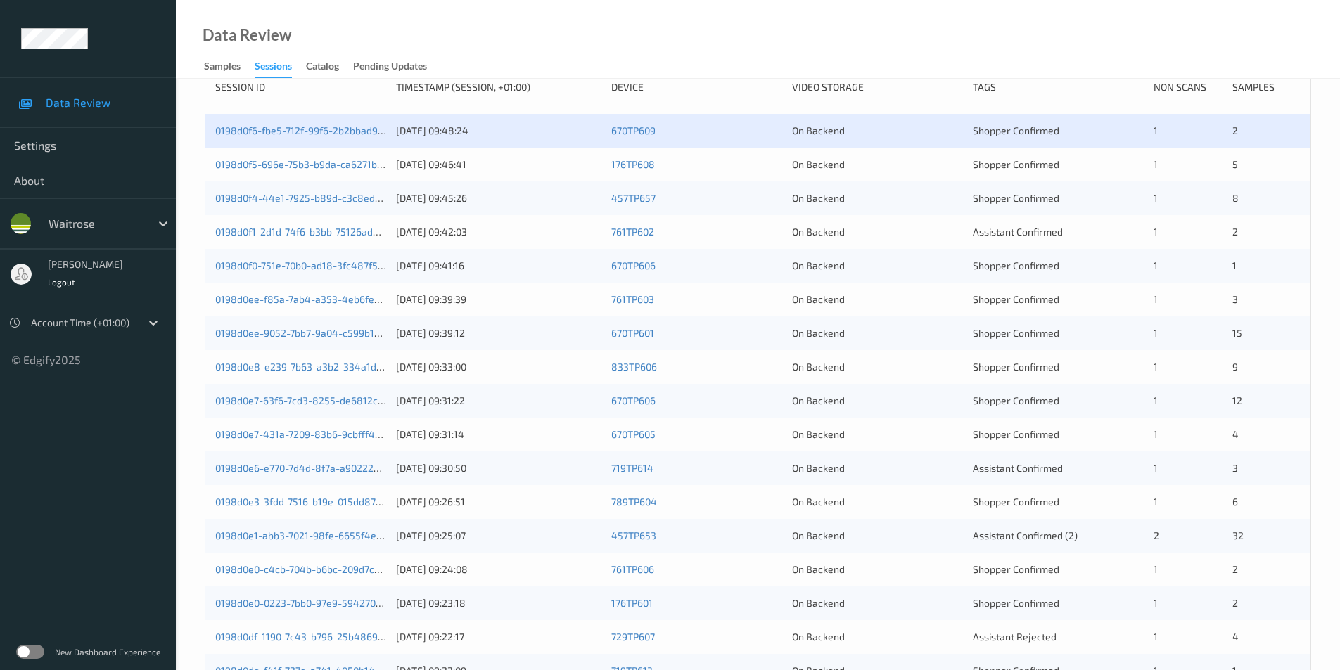
click at [885, 177] on div "0198d0f5-696e-75b3-b9da-ca6271b26f7f 22/08/2025 09:46:41 176TP608 On Backend Sh…" at bounding box center [757, 165] width 1105 height 34
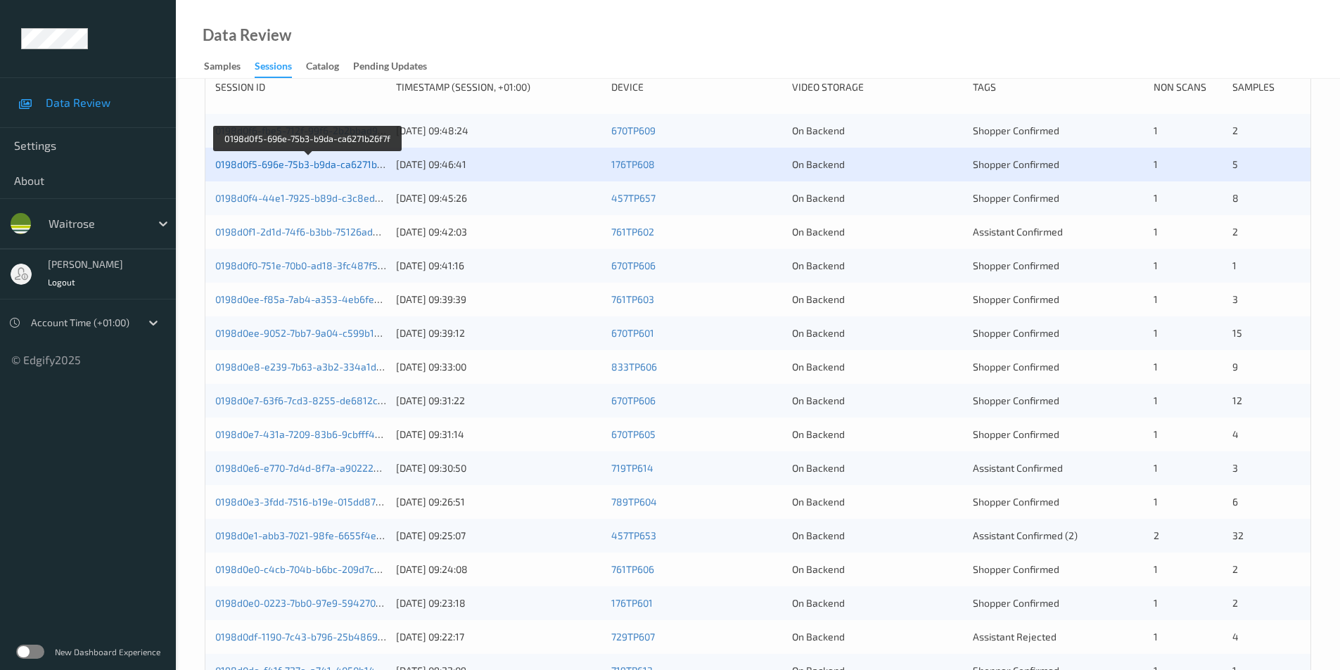
click at [294, 163] on link "0198d0f5-696e-75b3-b9da-ca6271b26f7f" at bounding box center [307, 164] width 185 height 12
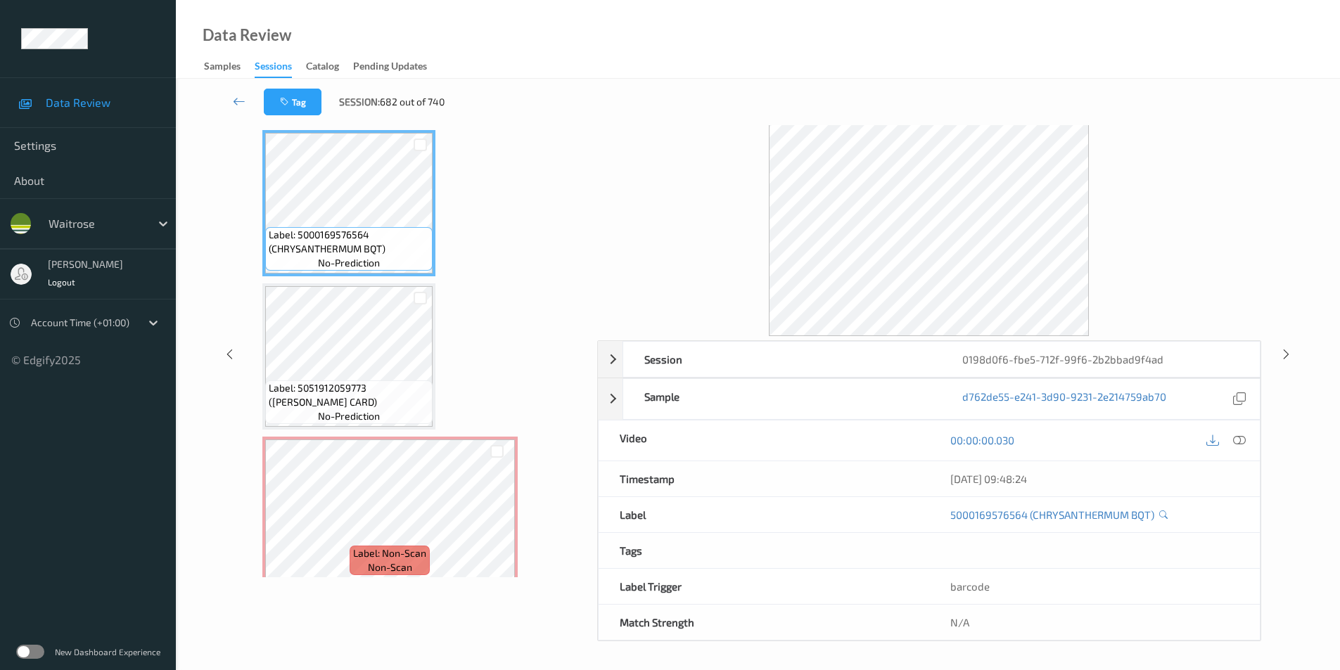
scroll to position [57, 0]
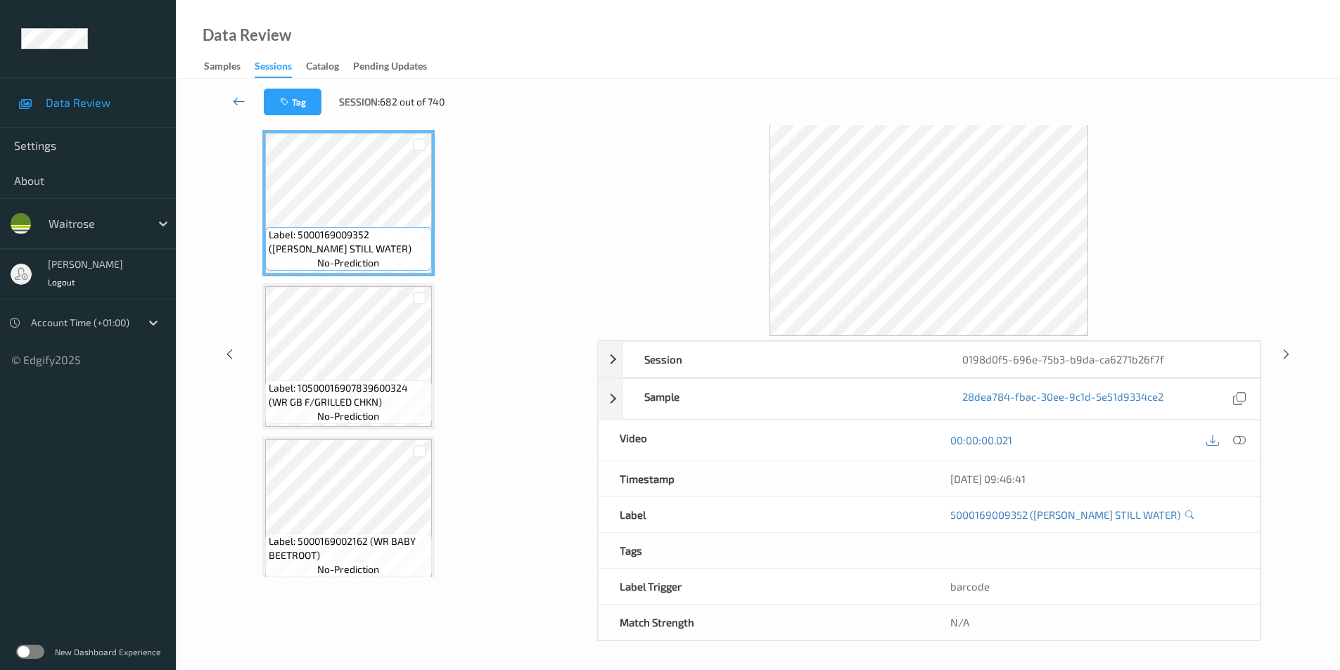
click at [238, 101] on icon at bounding box center [239, 101] width 13 height 14
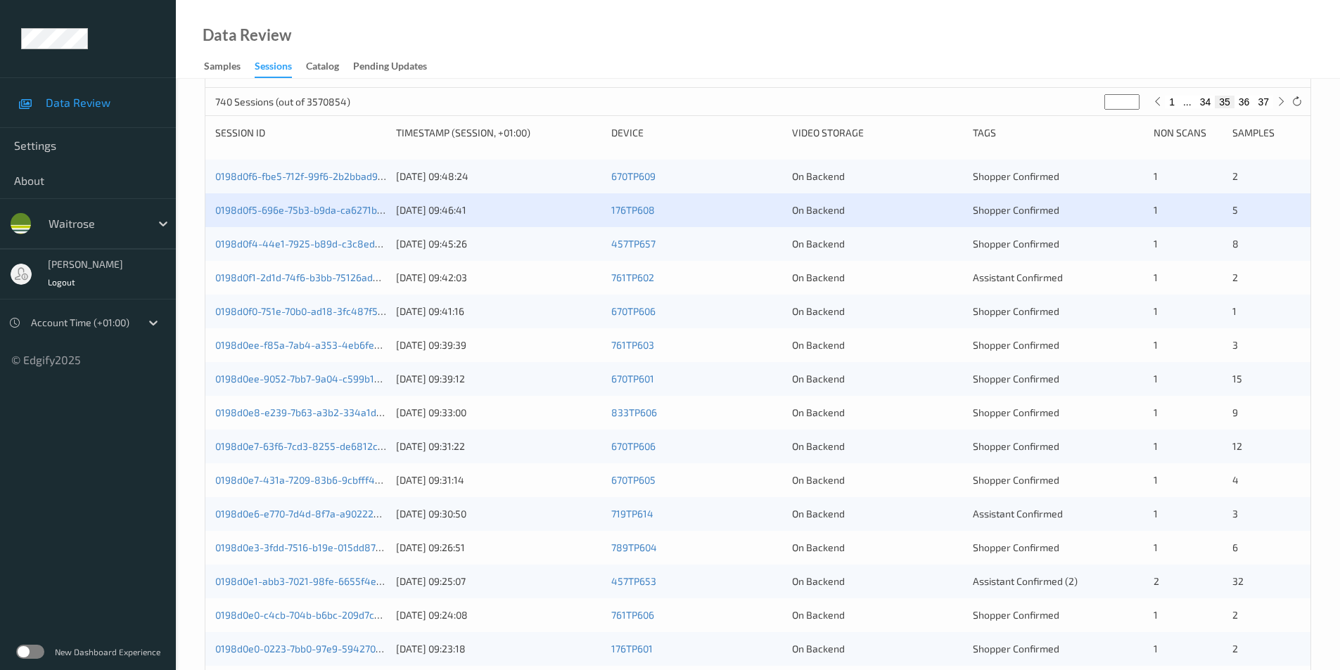
scroll to position [281, 0]
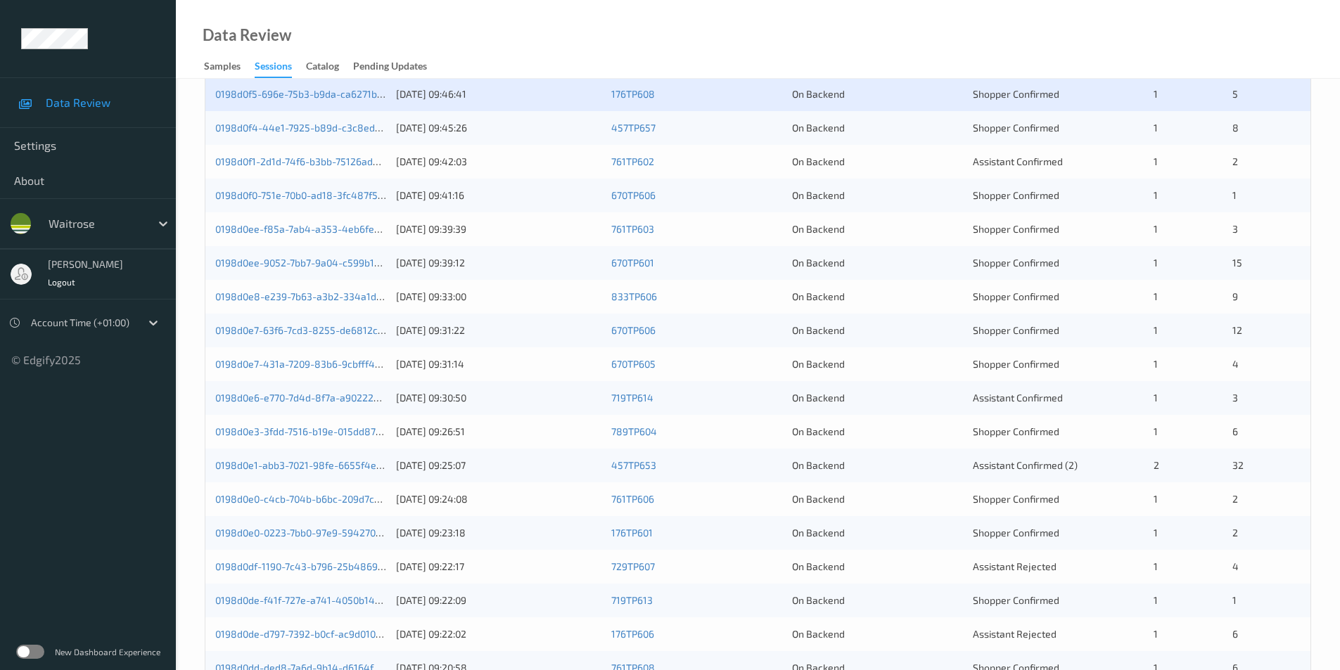
click at [763, 136] on div "0198d0f4-44e1-7925-b89d-c3c8ed6e53c1 22/08/2025 09:45:26 457TP657 On Backend Sh…" at bounding box center [757, 128] width 1105 height 34
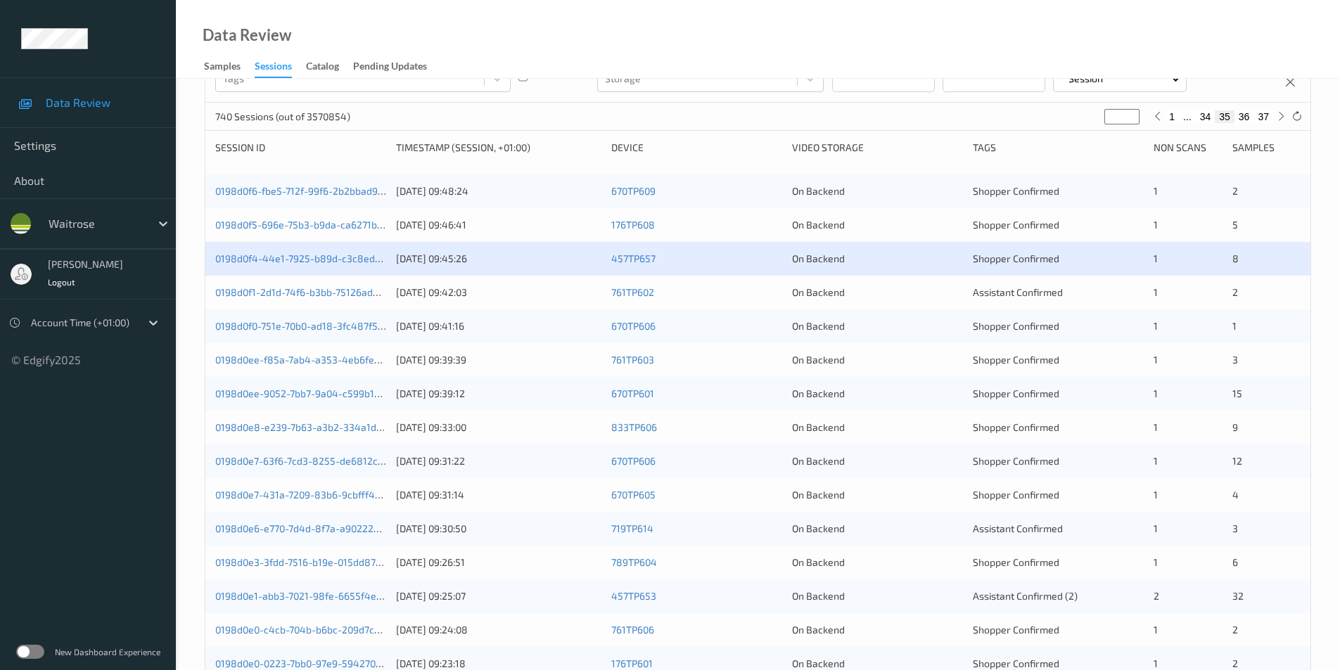
scroll to position [141, 0]
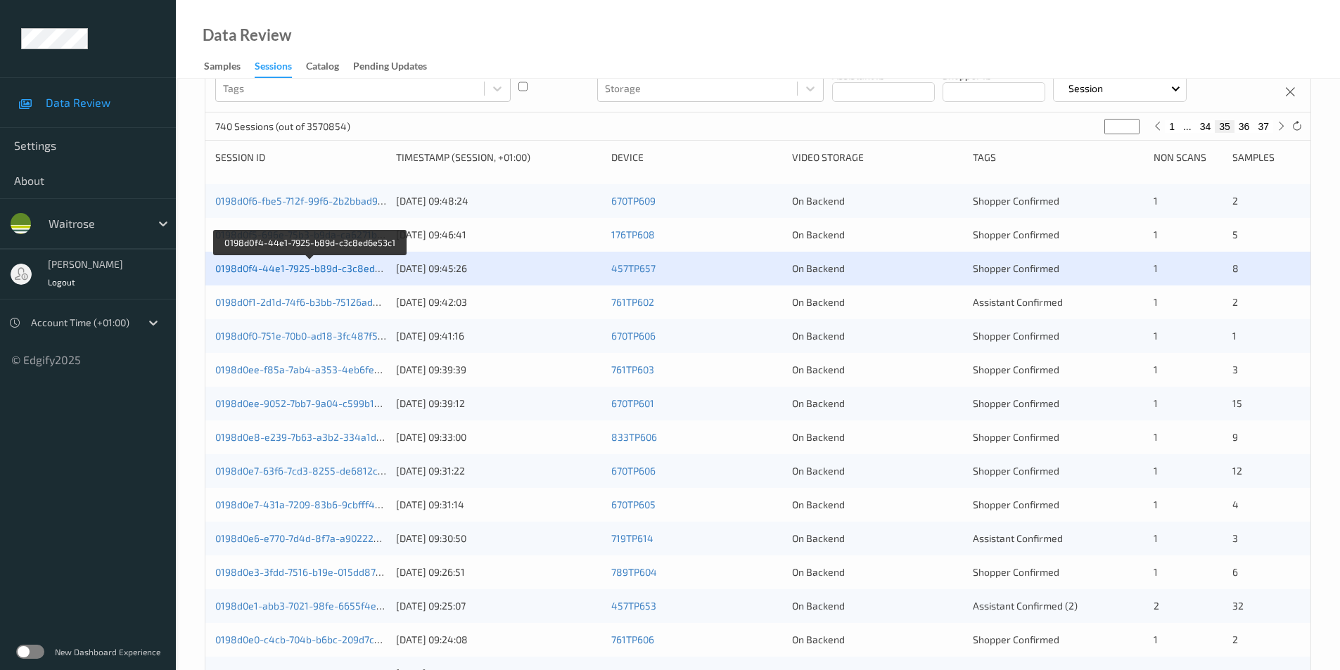
click at [338, 269] on link "0198d0f4-44e1-7925-b89d-c3c8ed6e53c1" at bounding box center [310, 268] width 191 height 12
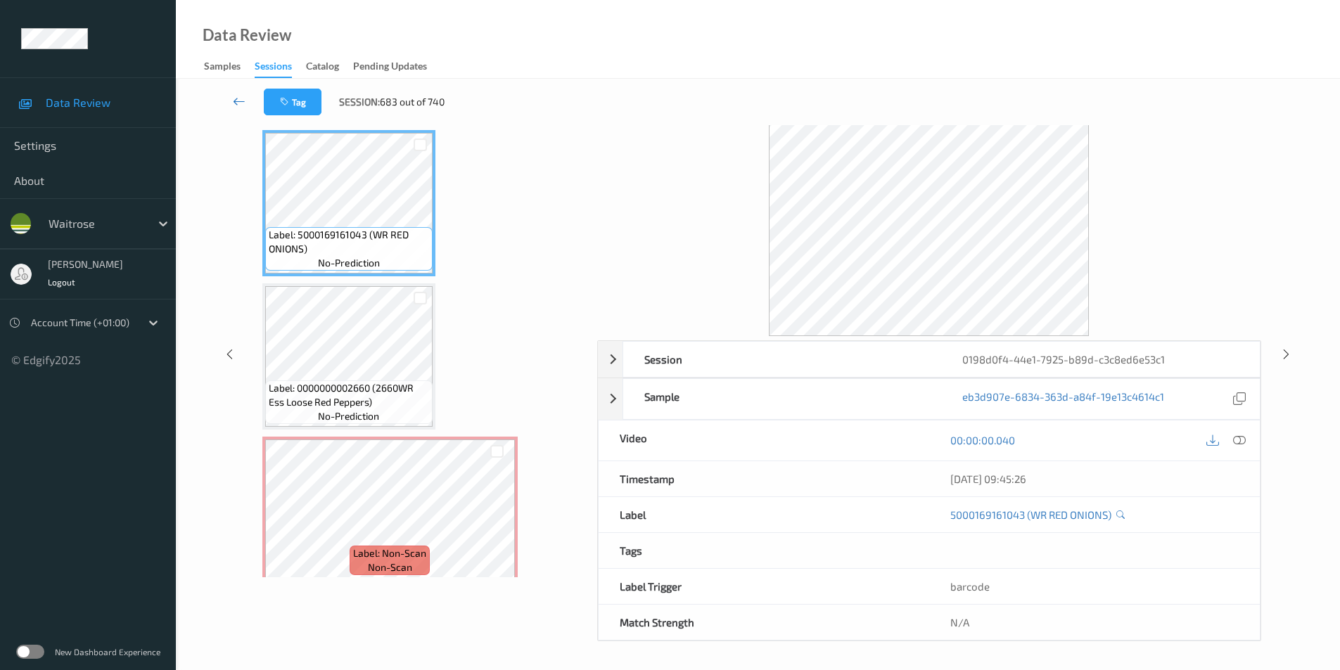
click at [237, 106] on icon at bounding box center [239, 101] width 13 height 14
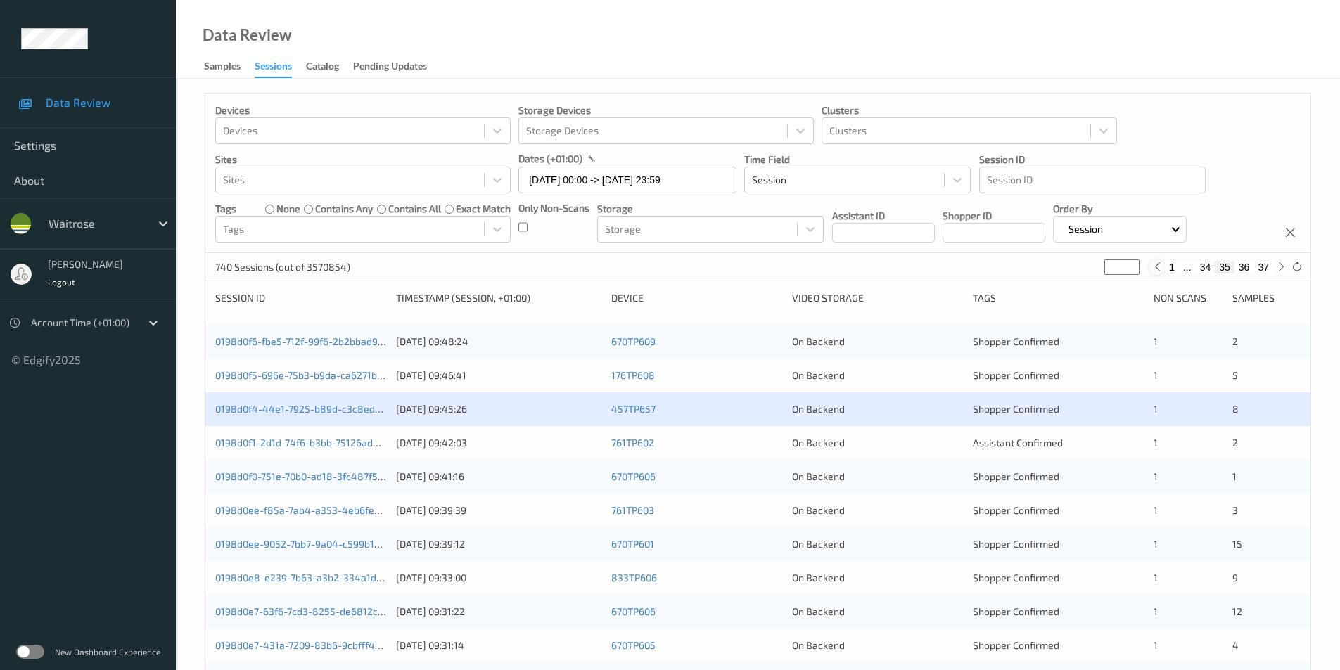
click at [1157, 267] on icon at bounding box center [1157, 267] width 11 height 11
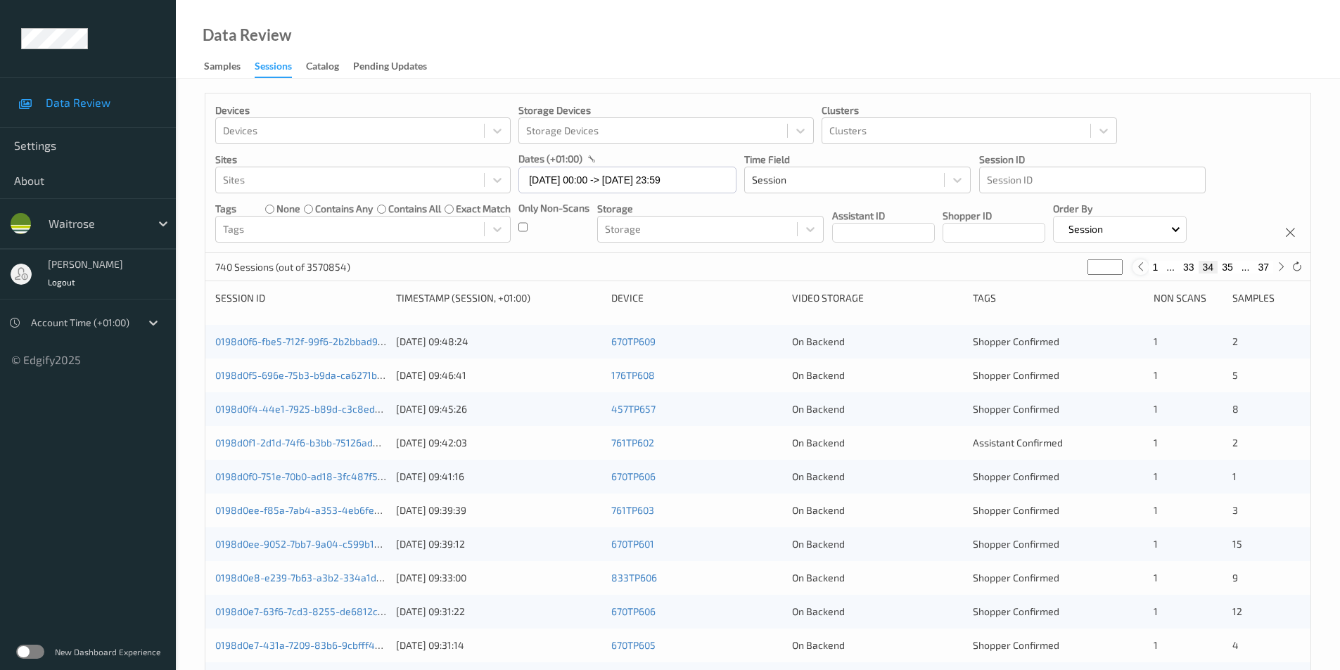
type input "**"
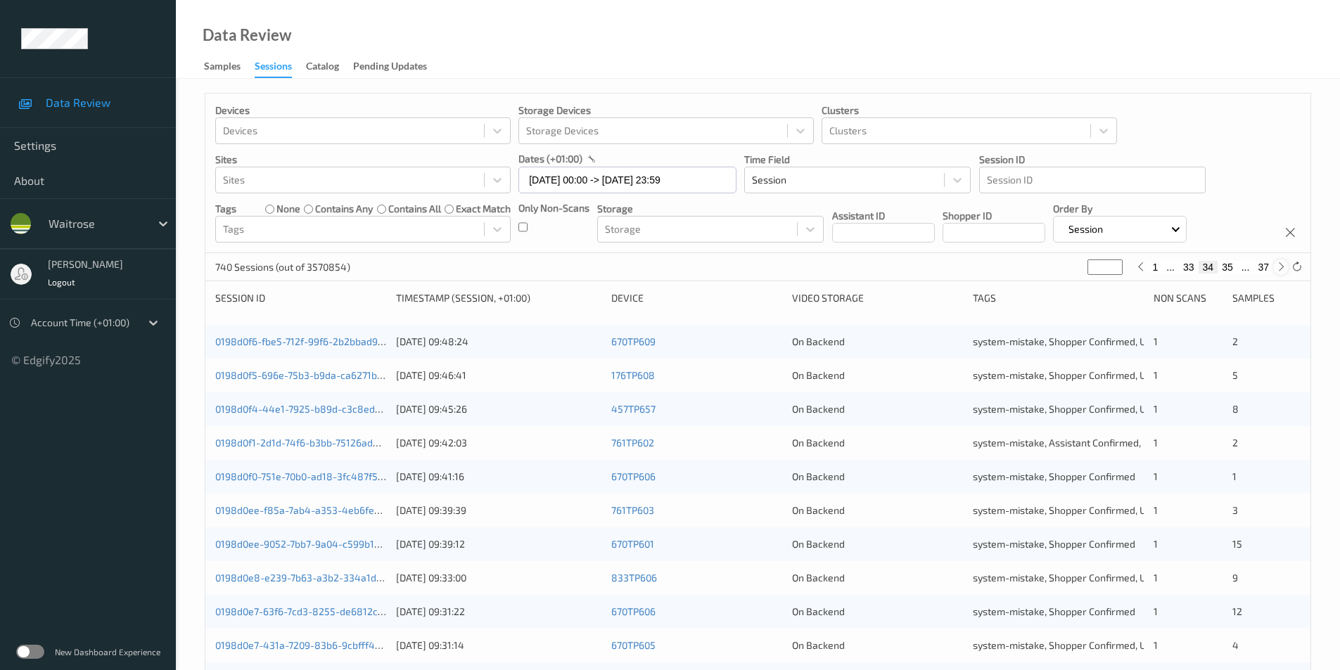
click at [1280, 267] on icon at bounding box center [1281, 267] width 11 height 11
type input "**"
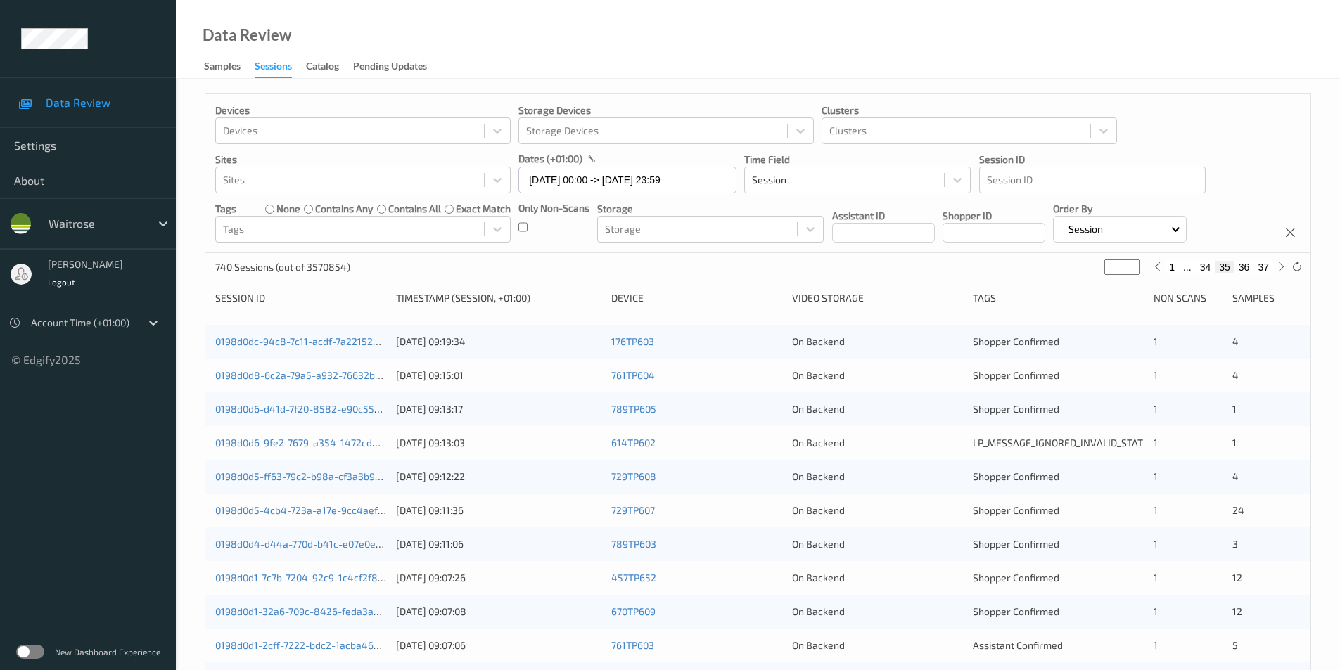
click at [1206, 265] on button "34" at bounding box center [1206, 267] width 20 height 13
type input "**"
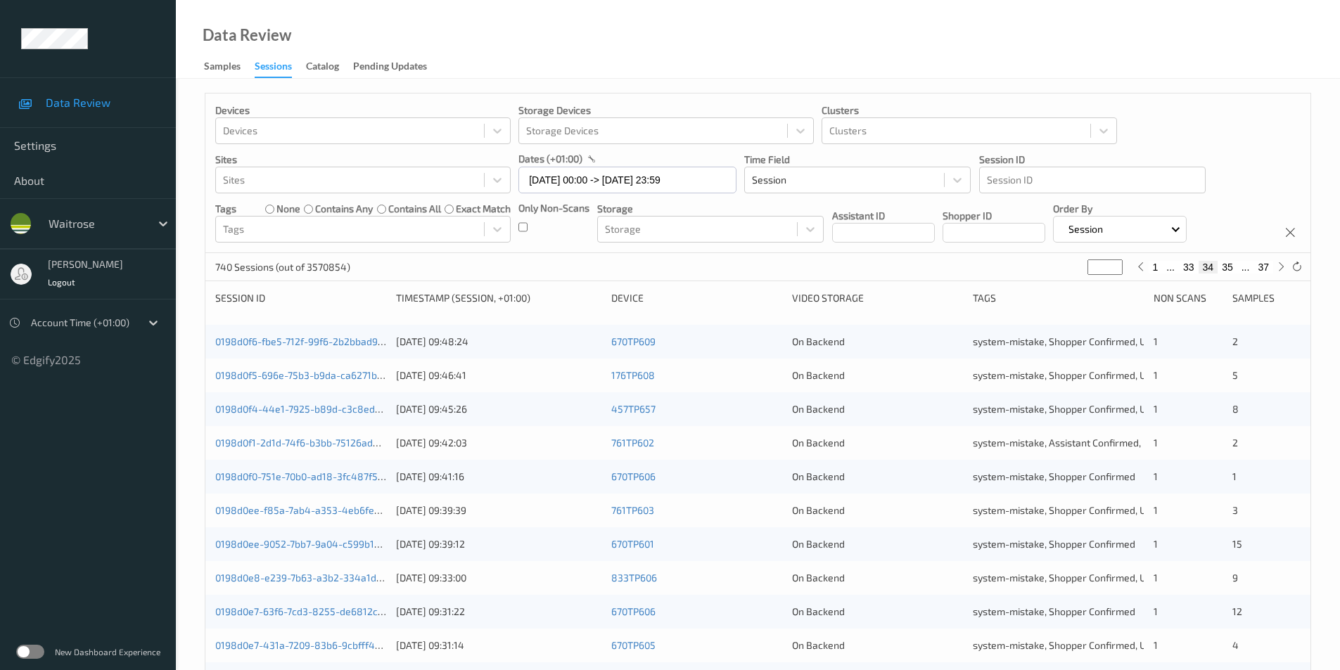
click at [1226, 269] on button "35" at bounding box center [1228, 267] width 20 height 13
type input "**"
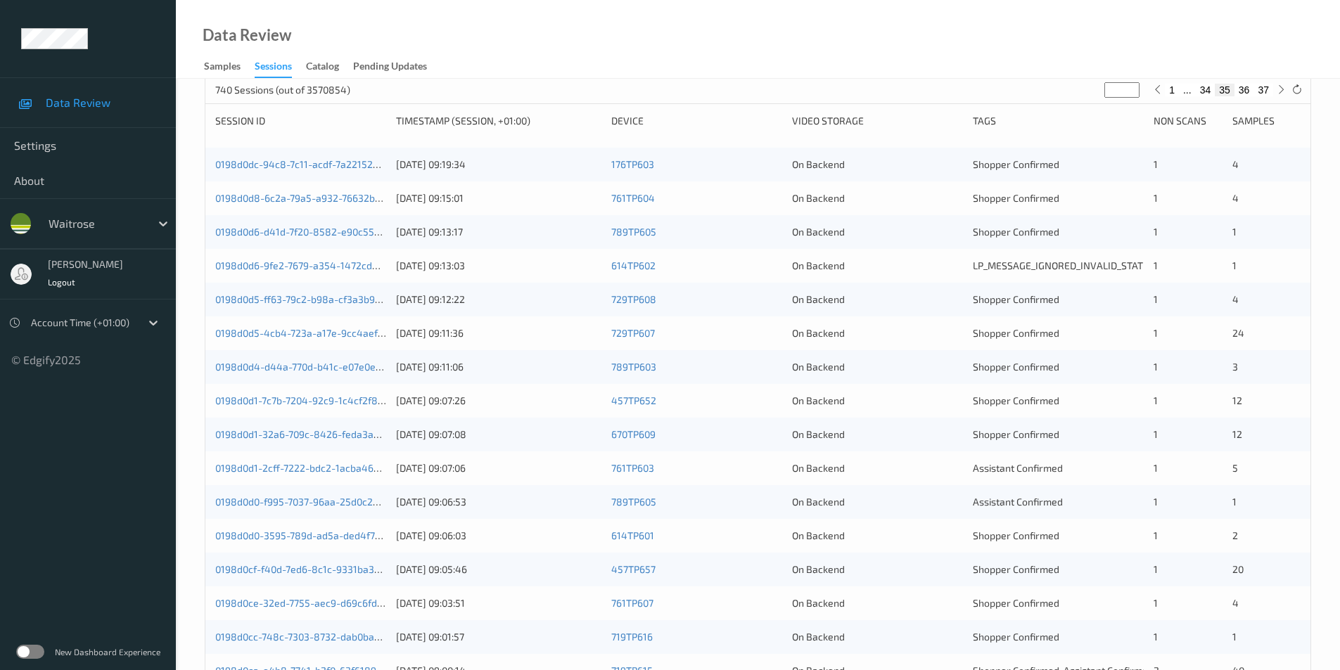
scroll to position [107, 0]
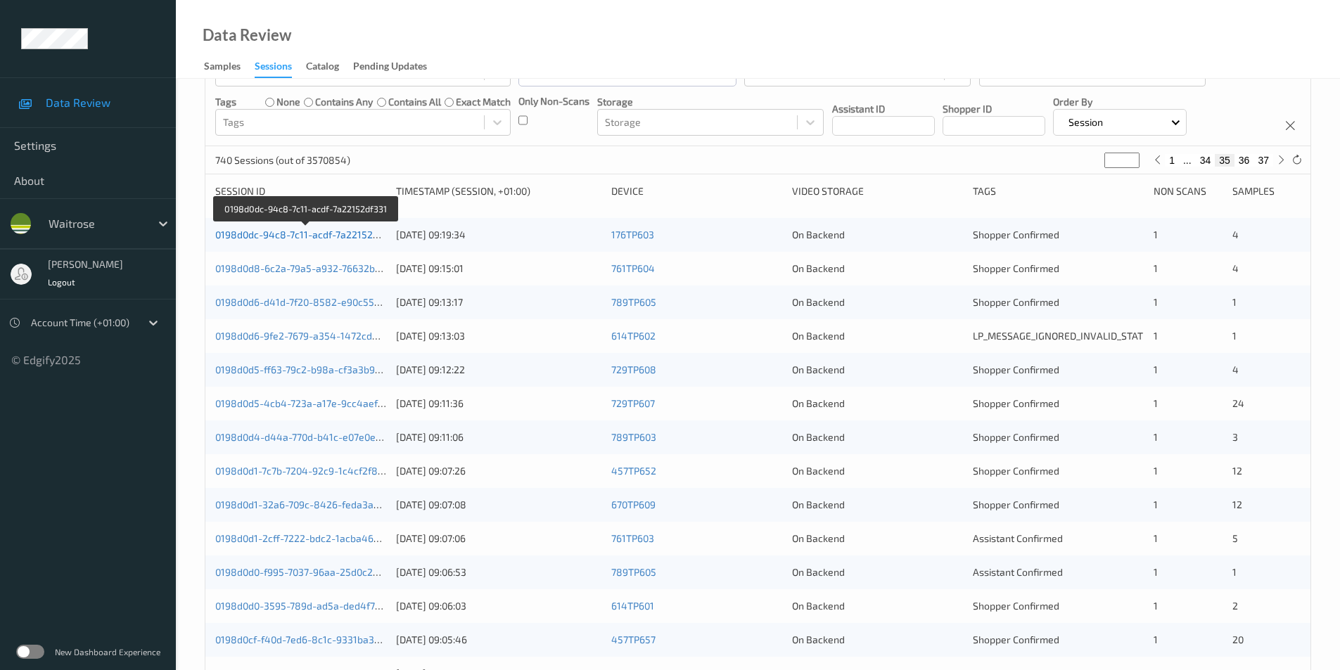
click at [339, 232] on link "0198d0dc-94c8-7c11-acdf-7a22152df331" at bounding box center [306, 235] width 182 height 12
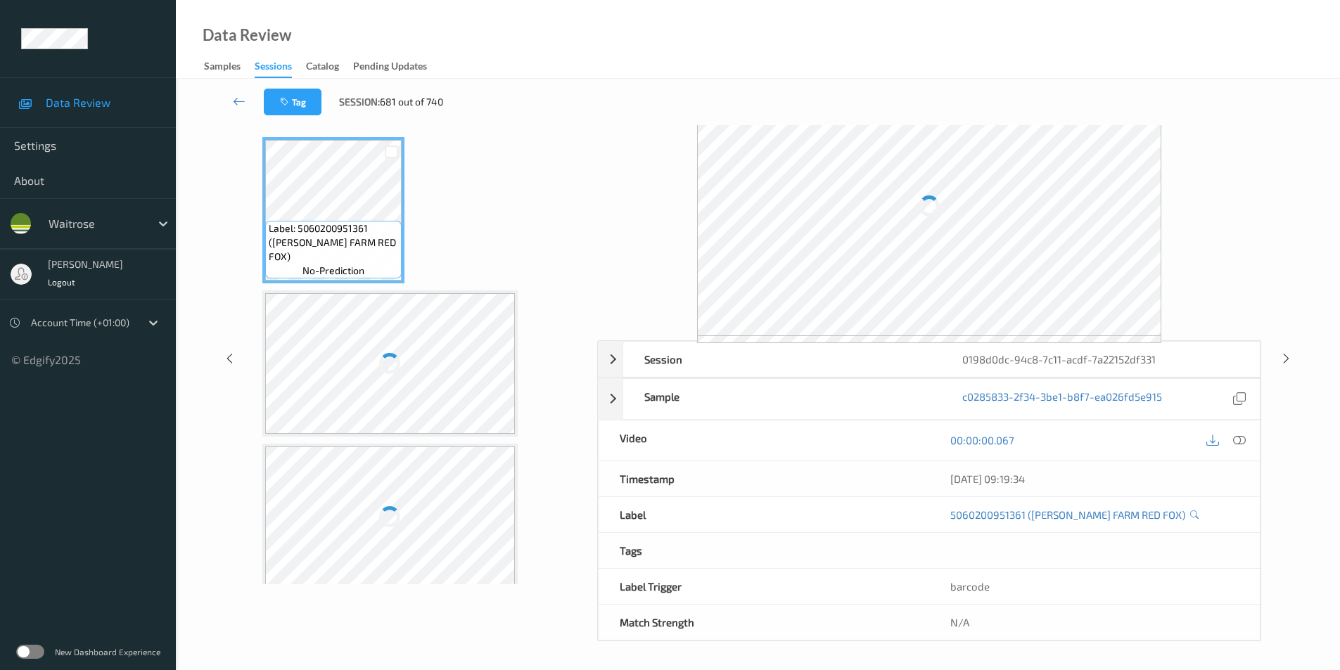
scroll to position [57, 0]
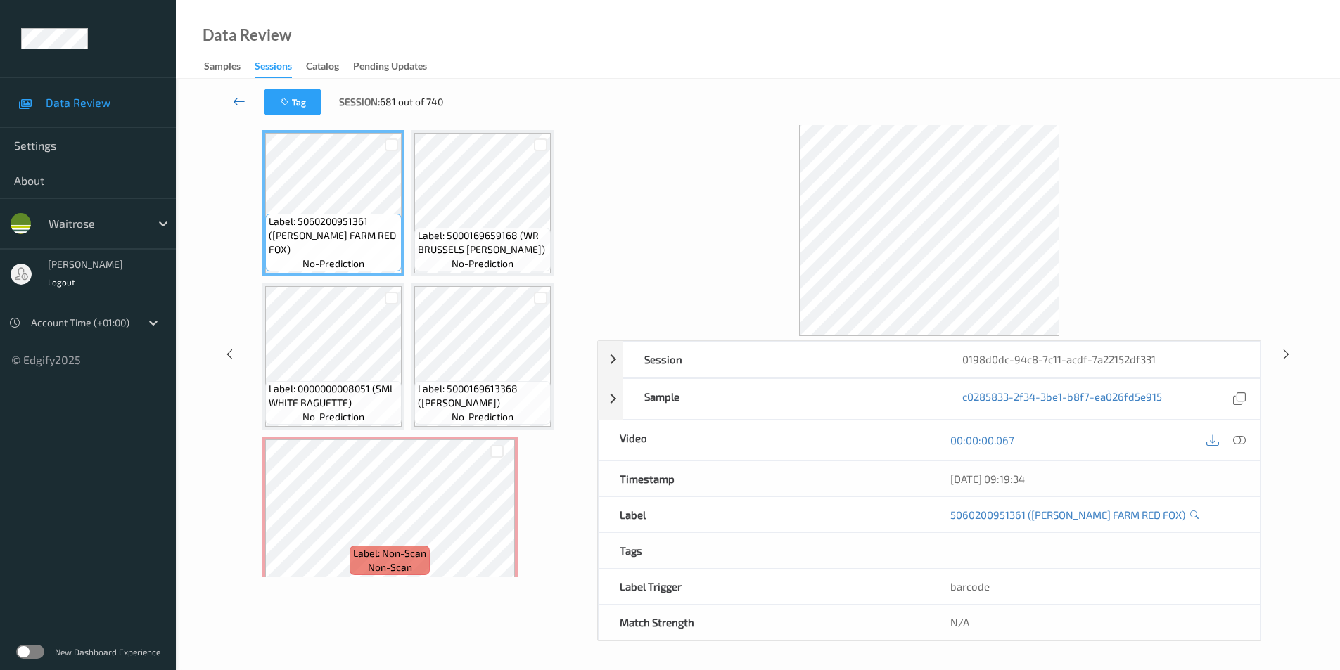
click at [240, 99] on icon at bounding box center [239, 101] width 13 height 14
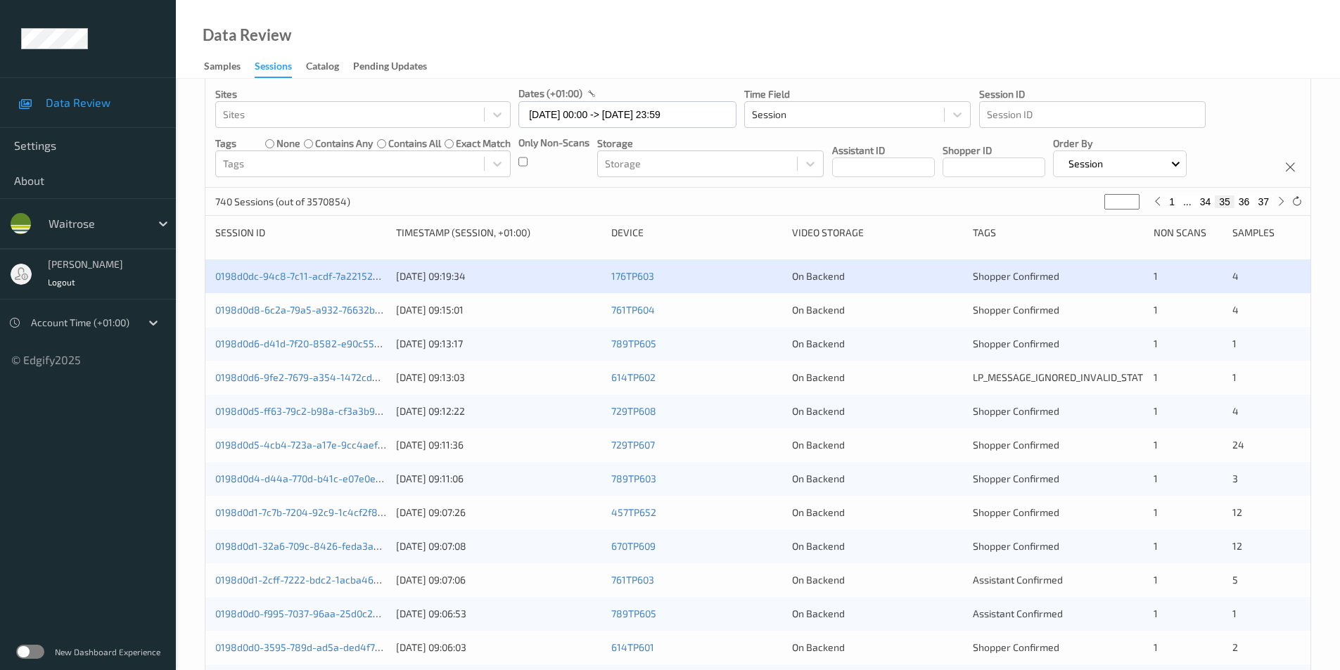
scroll to position [141, 0]
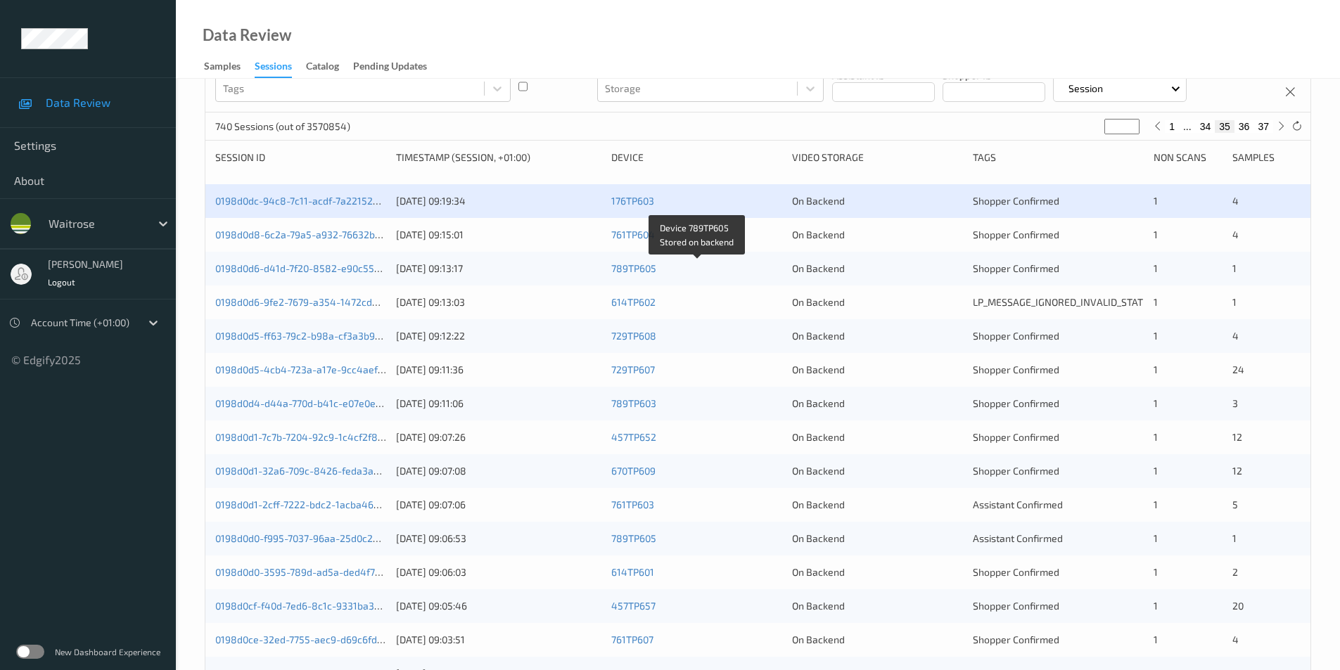
click at [734, 239] on div "761TP604" at bounding box center [696, 235] width 171 height 14
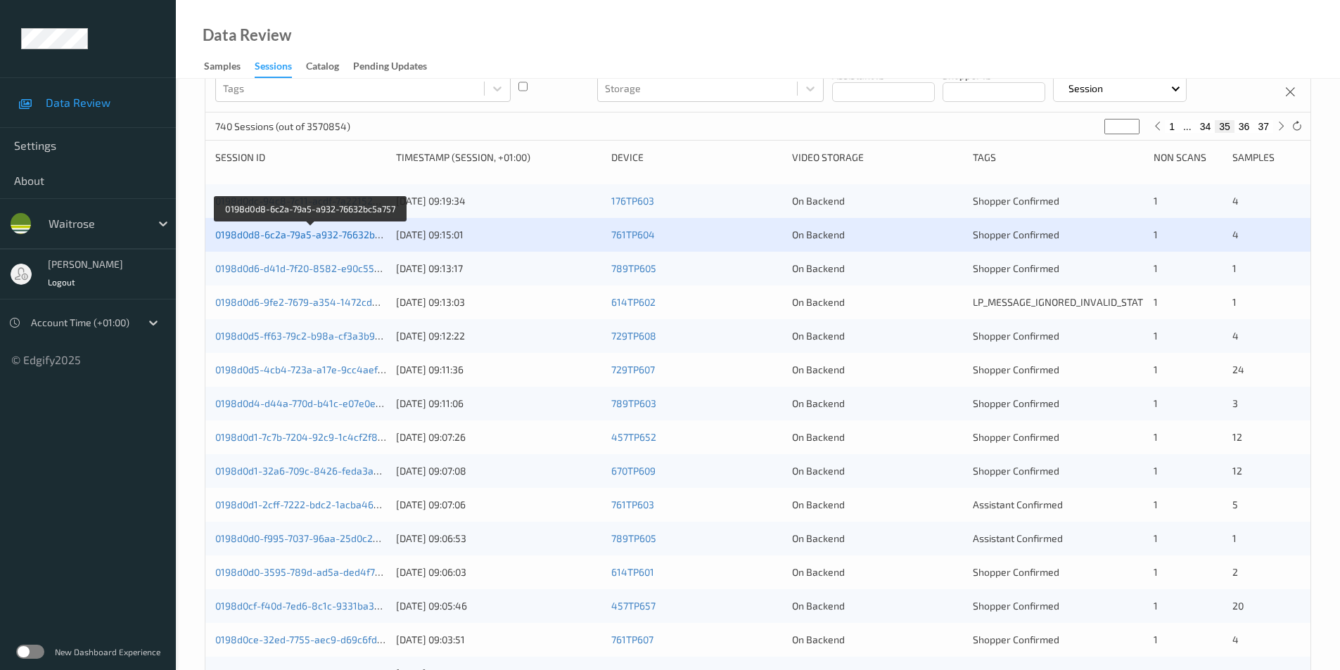
click at [308, 231] on link "0198d0d8-6c2a-79a5-a932-76632bc5a757" at bounding box center [310, 235] width 191 height 12
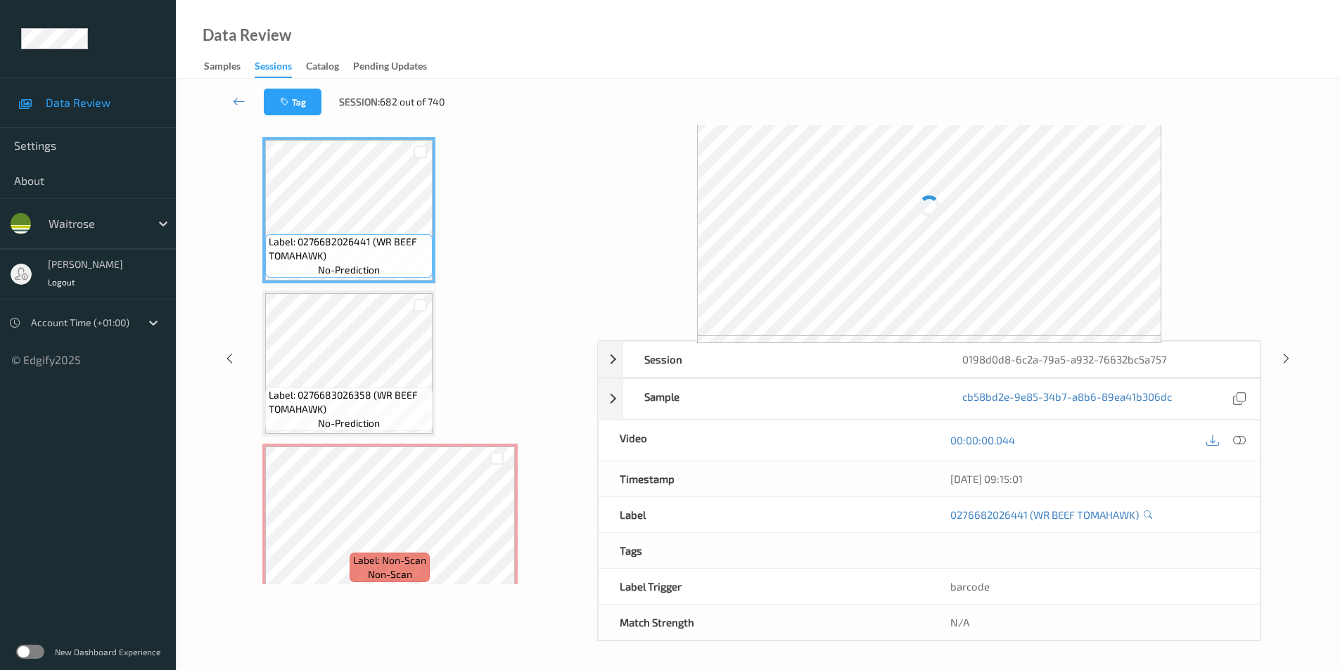
scroll to position [57, 0]
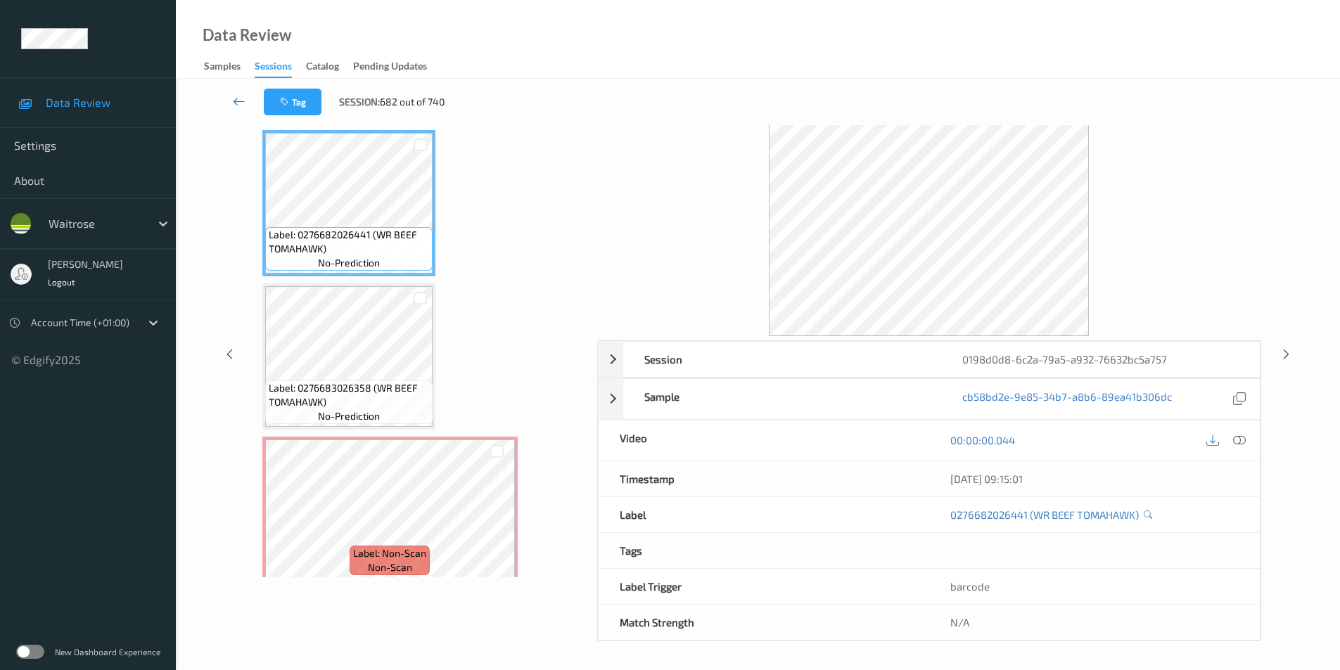
click at [238, 98] on icon at bounding box center [239, 101] width 13 height 14
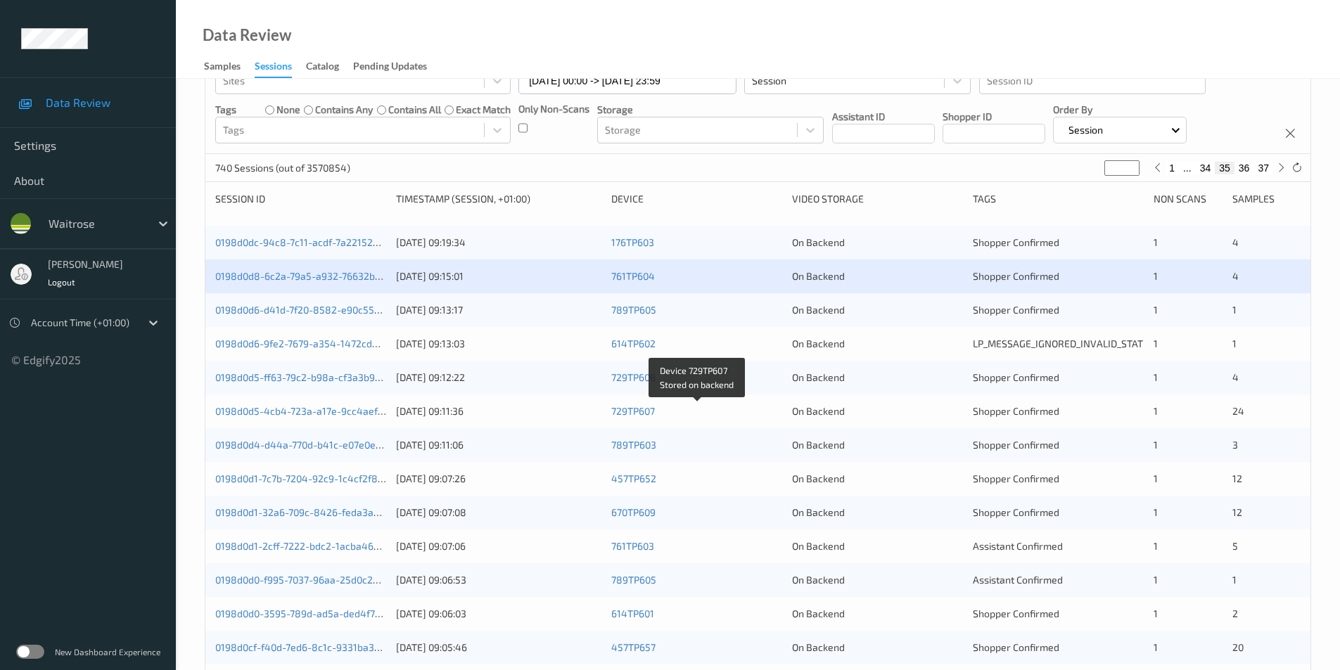
scroll to position [211, 0]
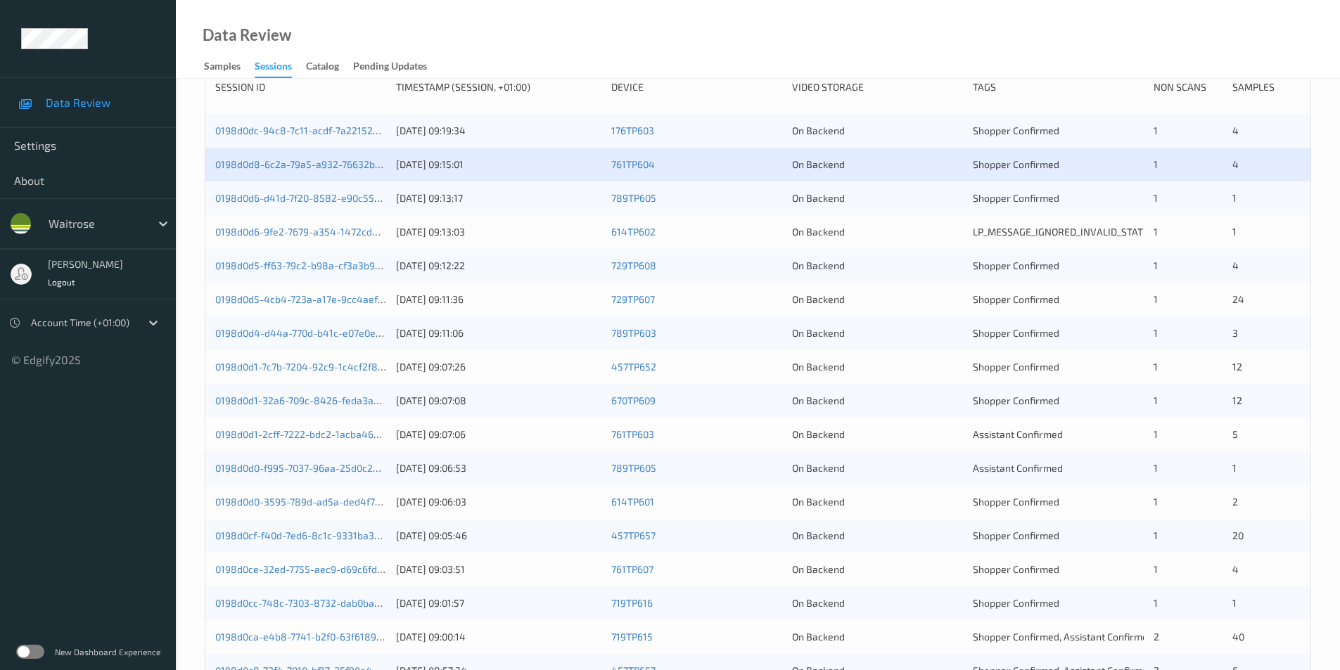
drag, startPoint x: 917, startPoint y: 199, endPoint x: 1018, endPoint y: 187, distance: 102.0
click at [916, 198] on div "On Backend" at bounding box center [877, 198] width 171 height 14
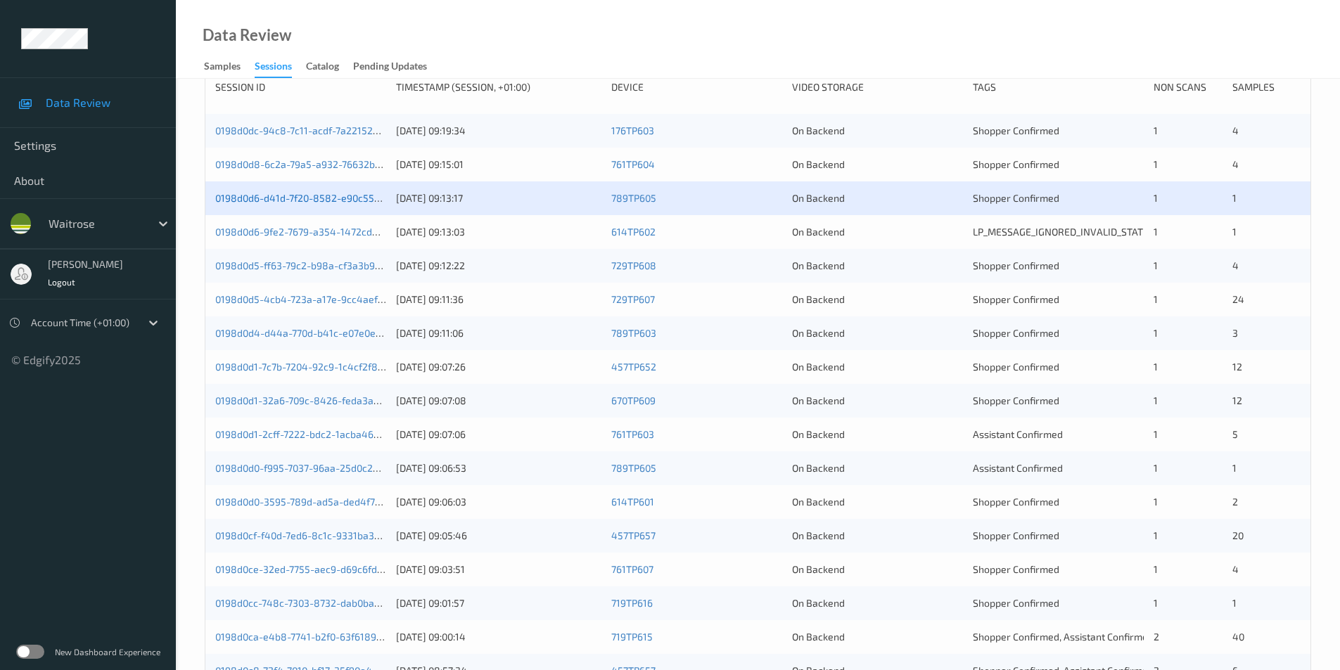
click at [288, 200] on link "0198d0d6-d41d-7f20-8582-e90c55086c12" at bounding box center [310, 198] width 191 height 12
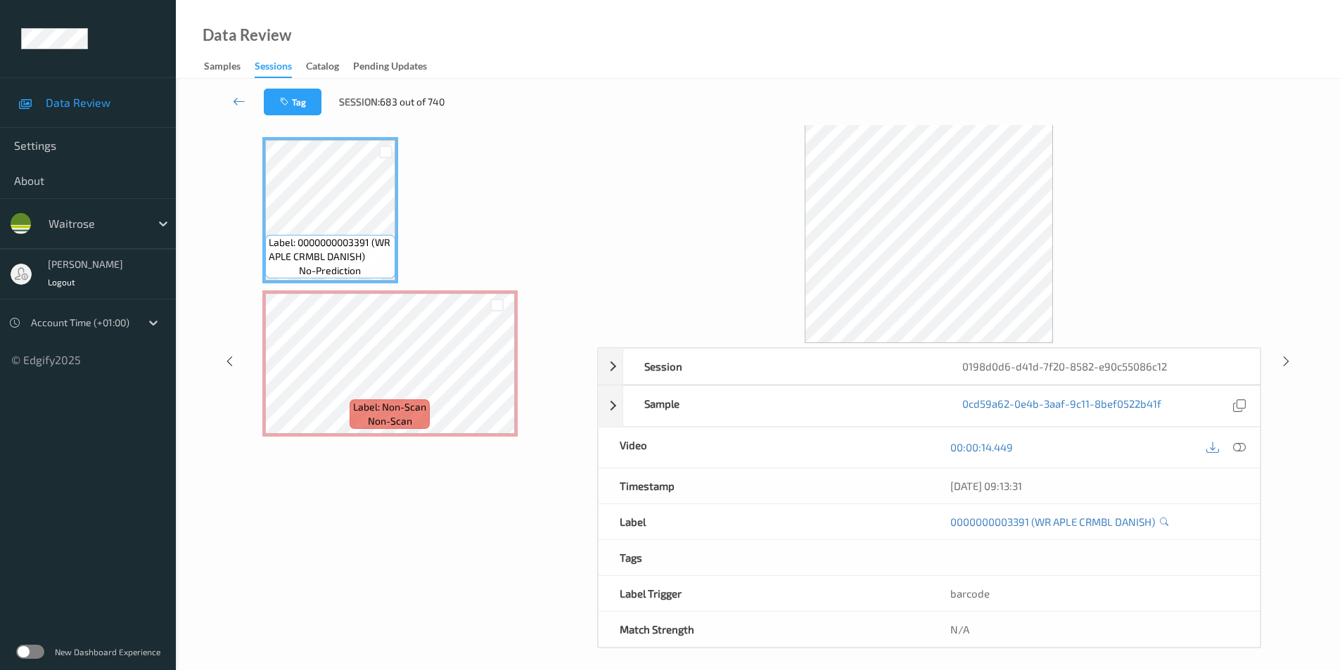
scroll to position [57, 0]
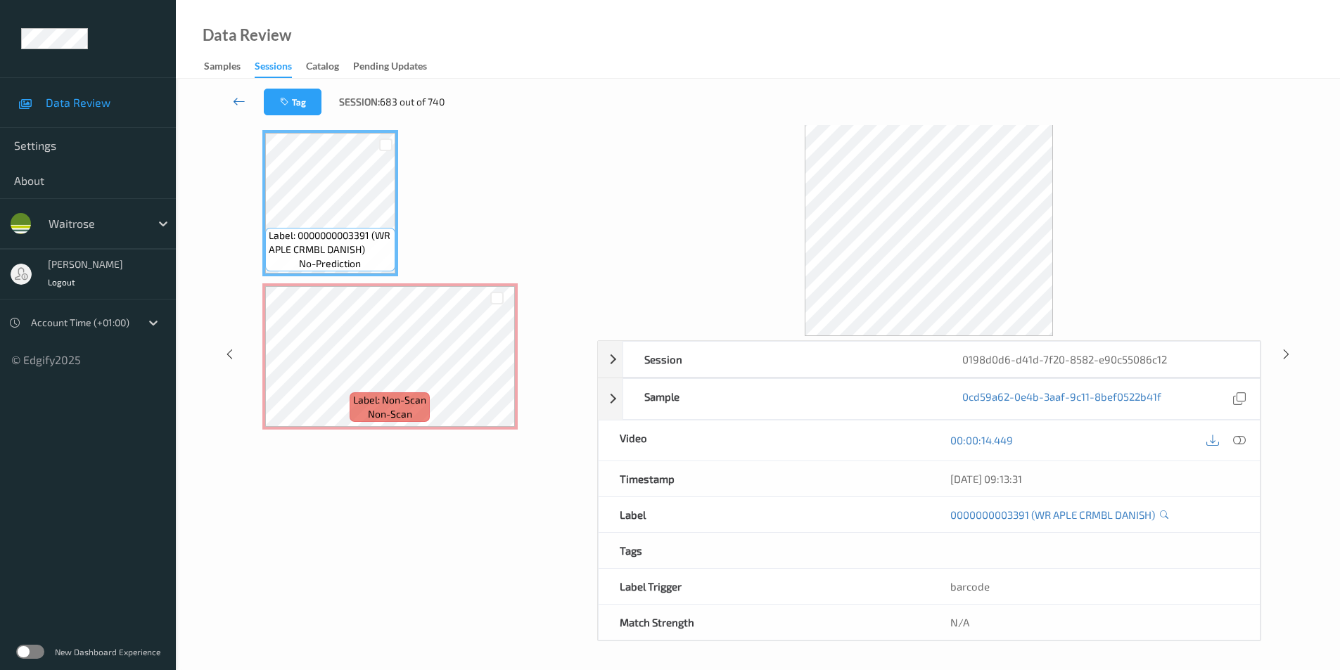
click at [241, 100] on icon at bounding box center [239, 101] width 13 height 14
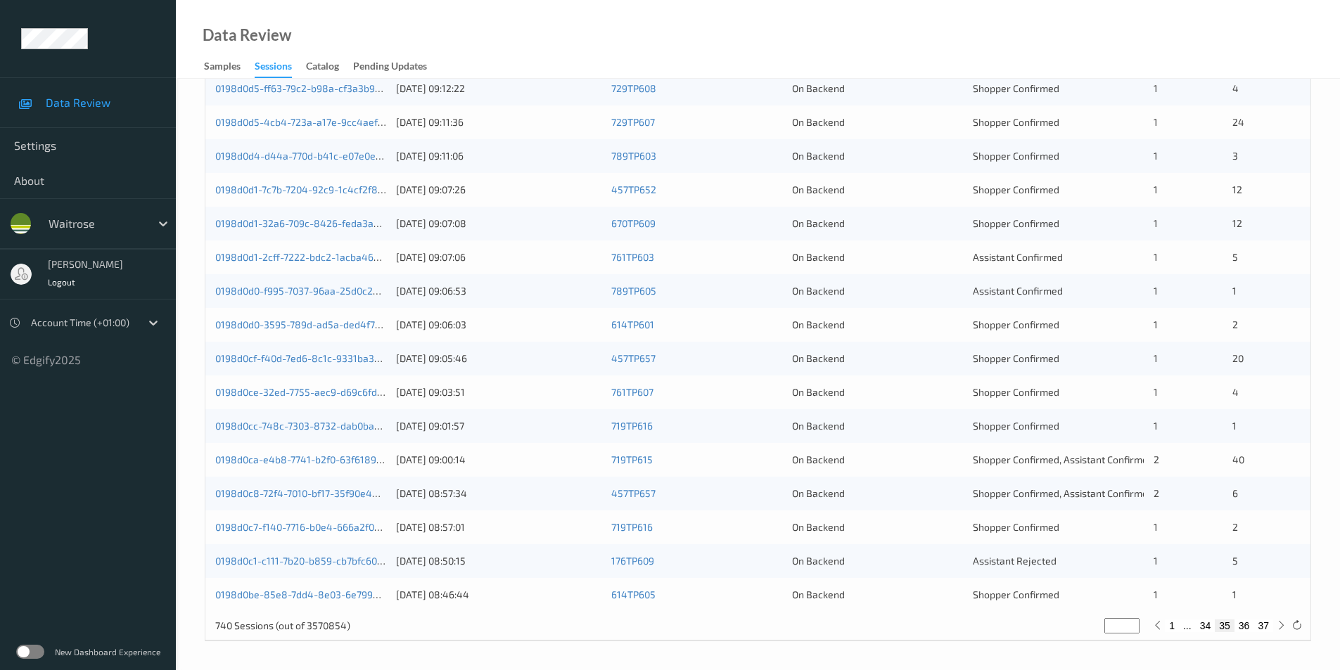
scroll to position [177, 0]
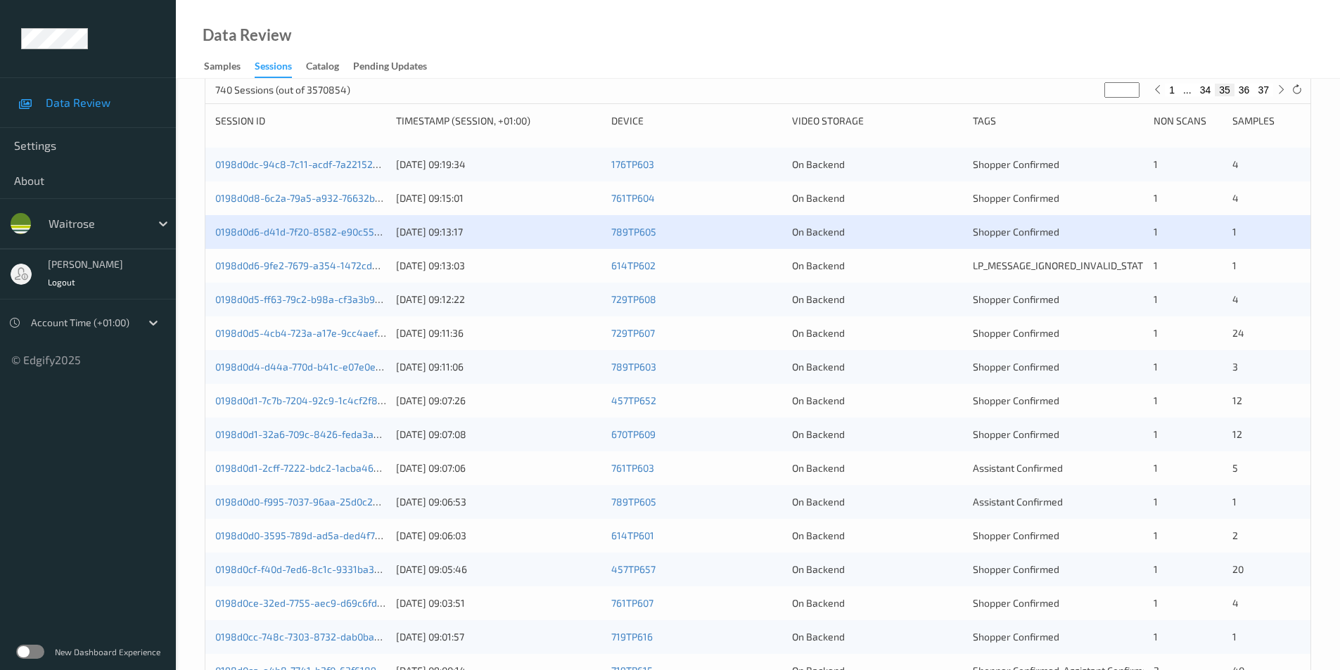
click at [765, 271] on div "614TP602" at bounding box center [696, 266] width 171 height 14
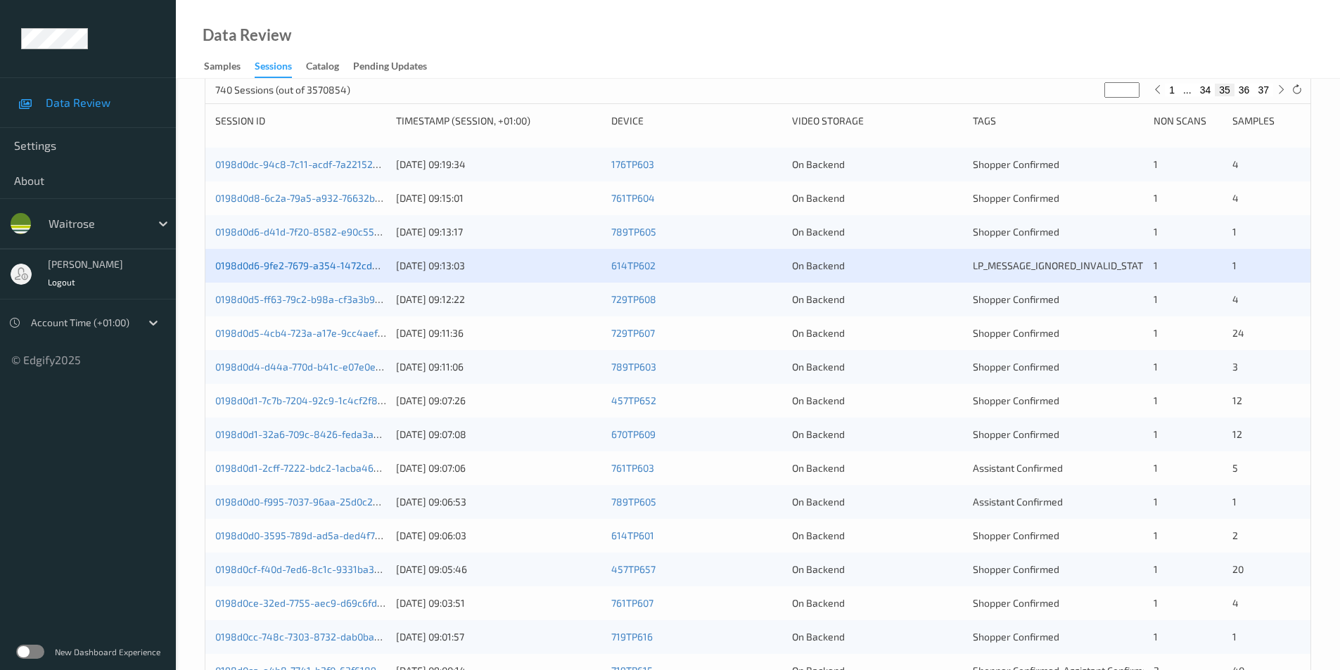
click at [317, 262] on link "0198d0d6-9fe2-7679-a354-1472cd4cccf4" at bounding box center [309, 266] width 188 height 12
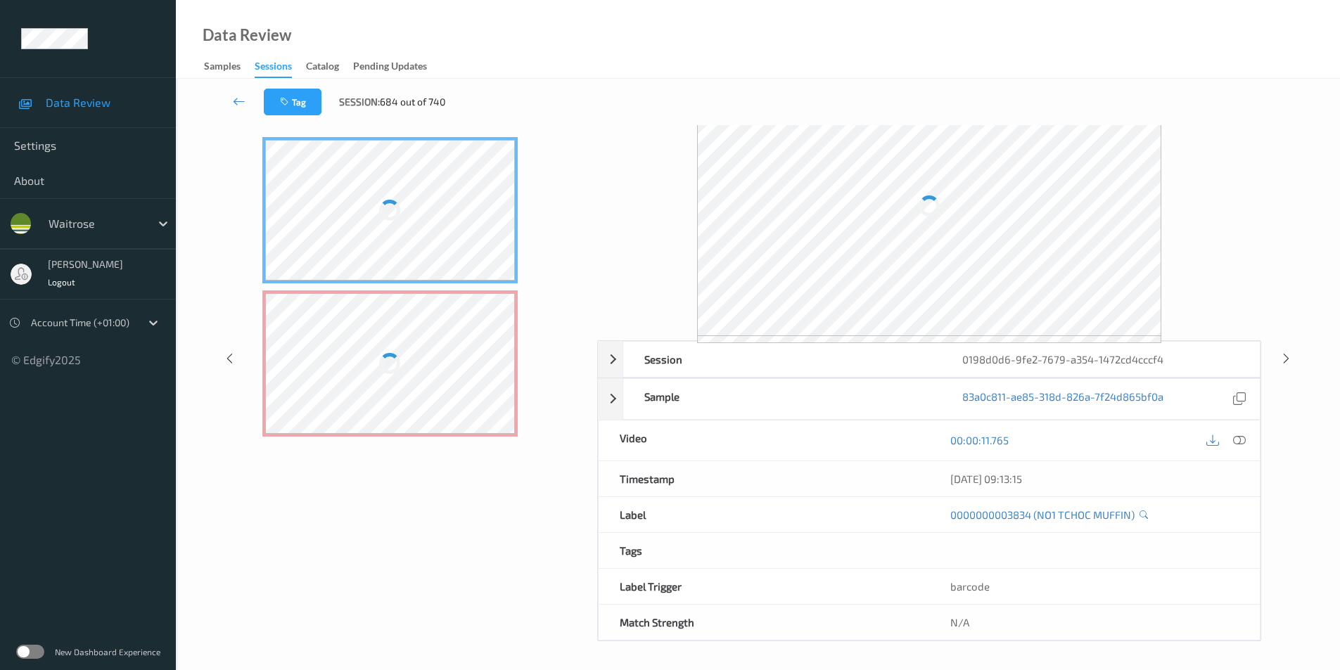
scroll to position [57, 0]
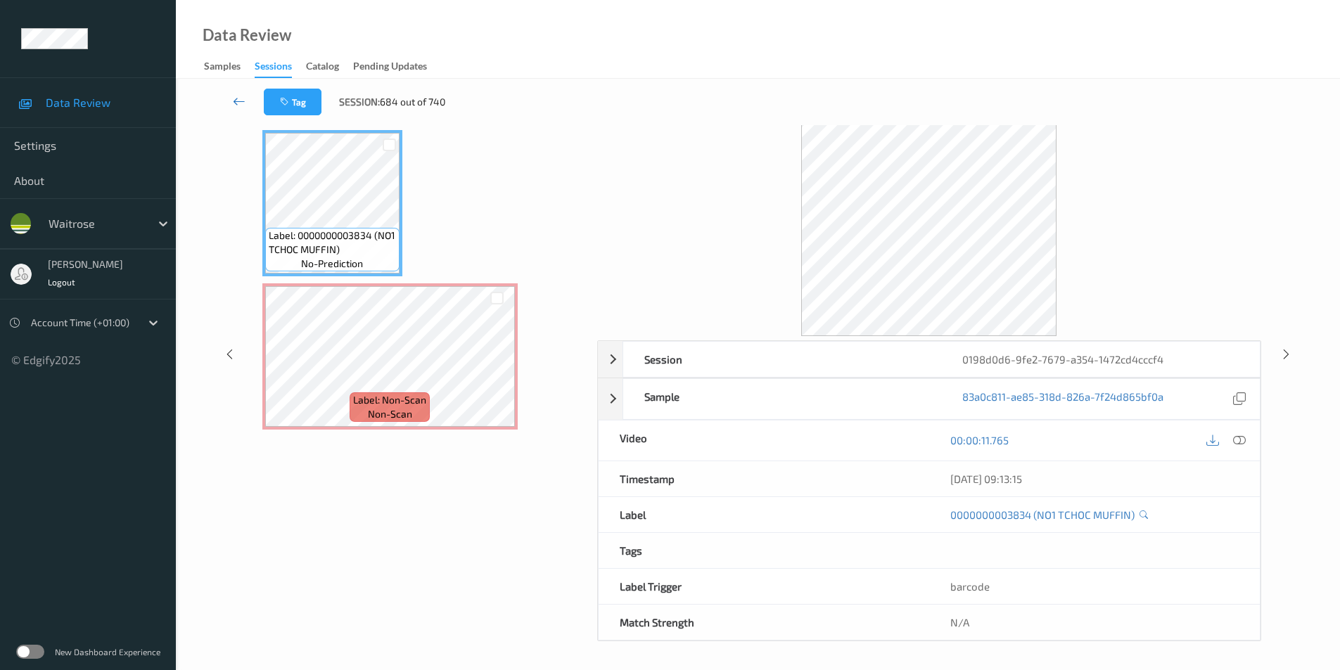
click at [234, 93] on link at bounding box center [239, 102] width 49 height 27
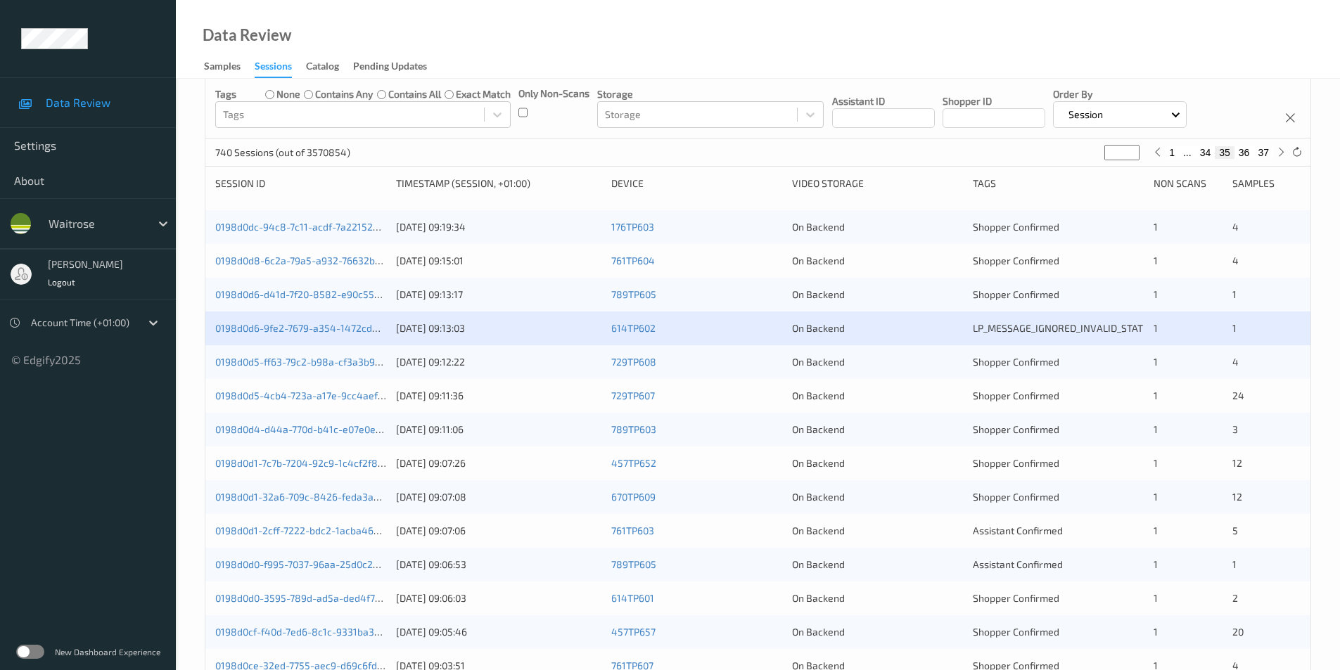
scroll to position [281, 0]
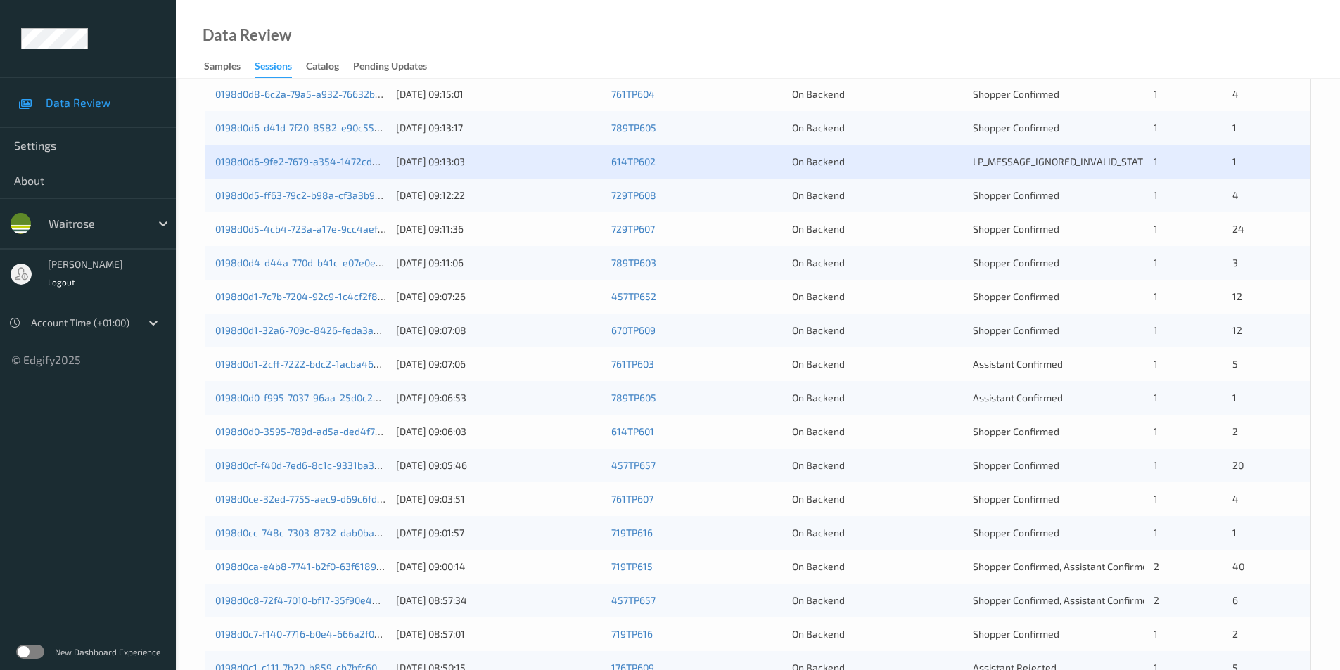
click at [914, 195] on div "On Backend" at bounding box center [877, 196] width 171 height 14
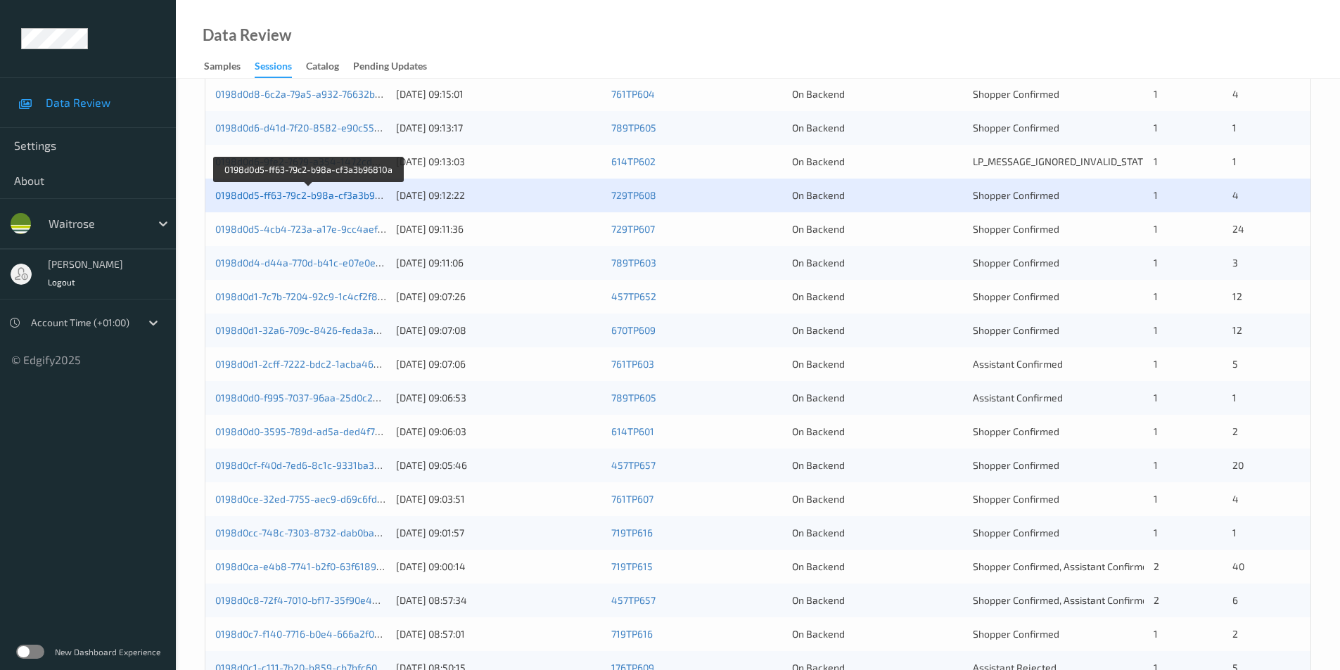
click at [307, 193] on link "0198d0d5-ff63-79c2-b98a-cf3a3b96810a" at bounding box center [308, 195] width 187 height 12
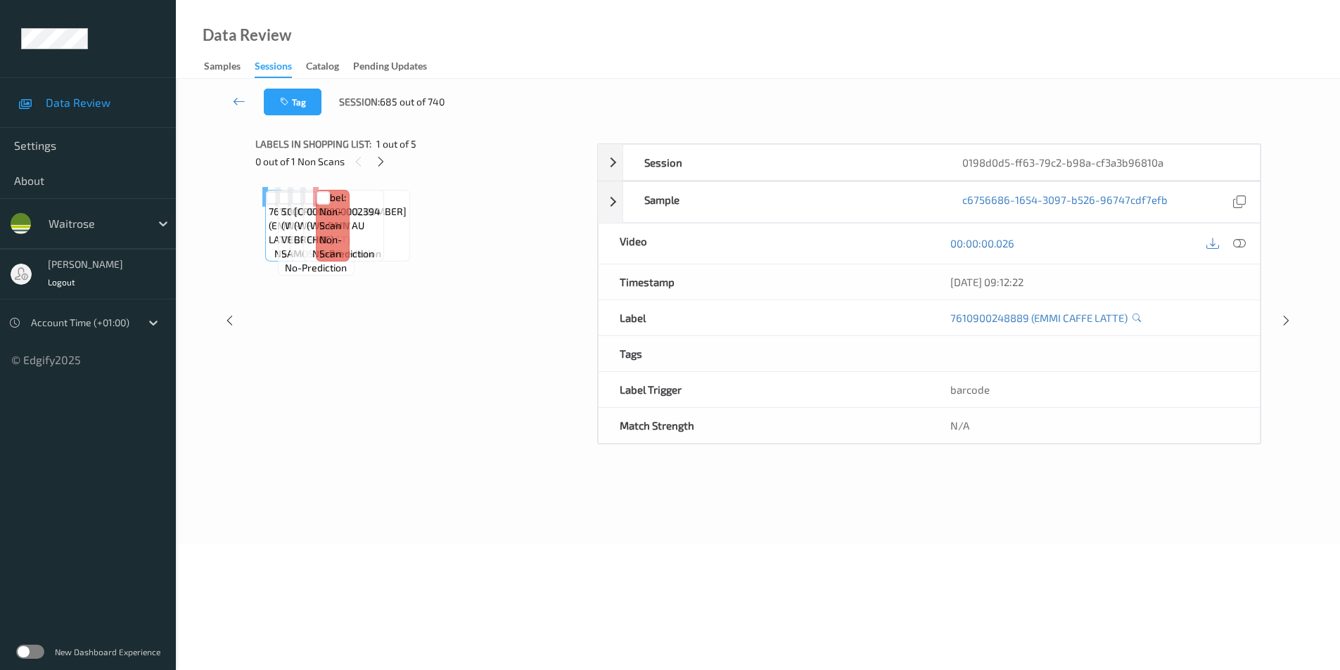
scroll to position [57, 0]
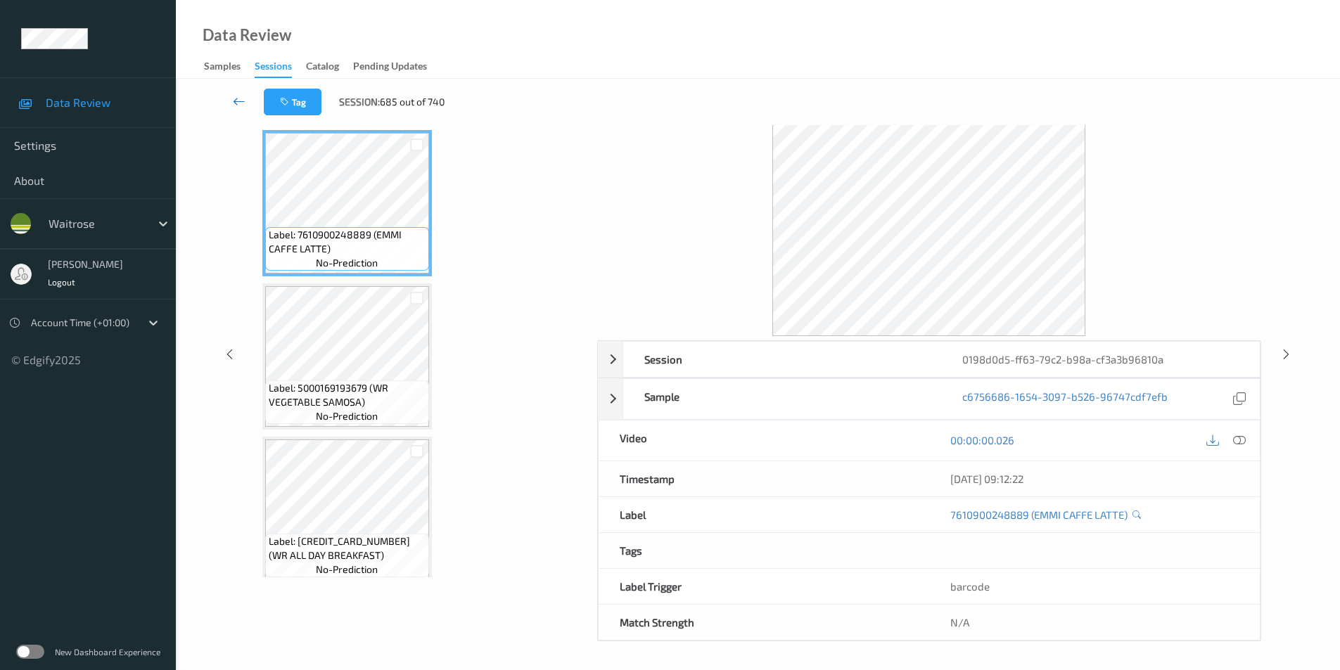
click at [230, 101] on link at bounding box center [239, 102] width 49 height 27
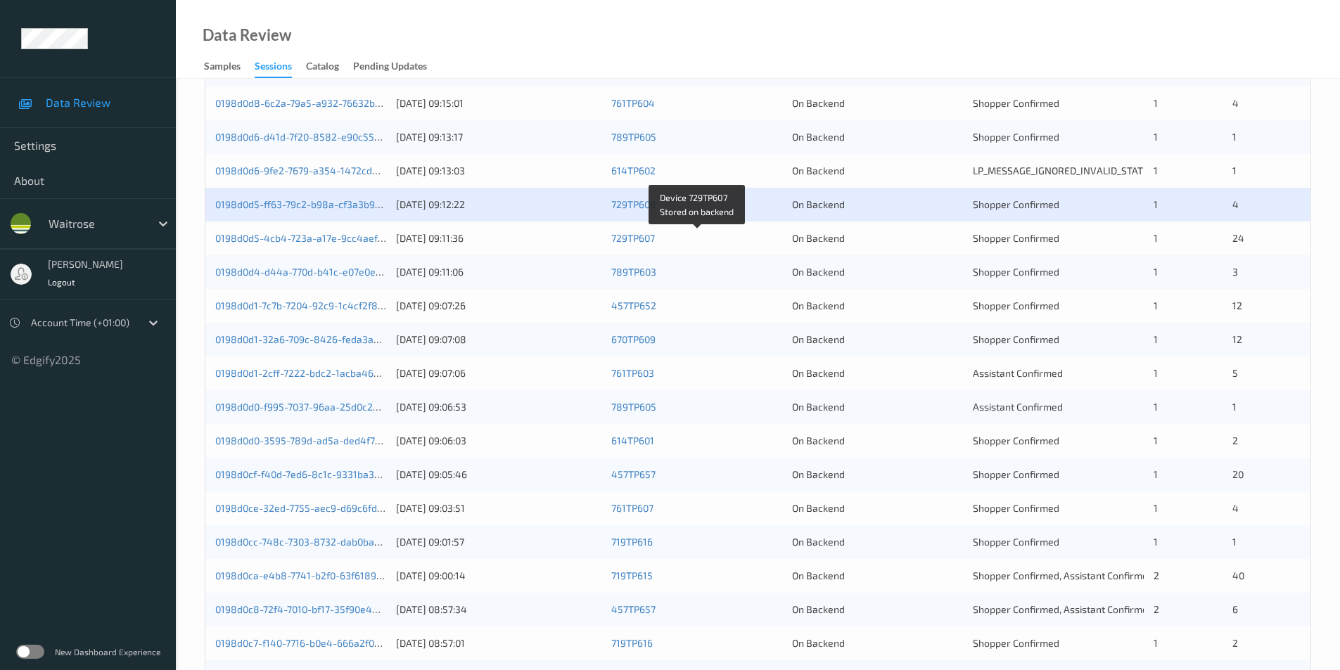
scroll to position [281, 0]
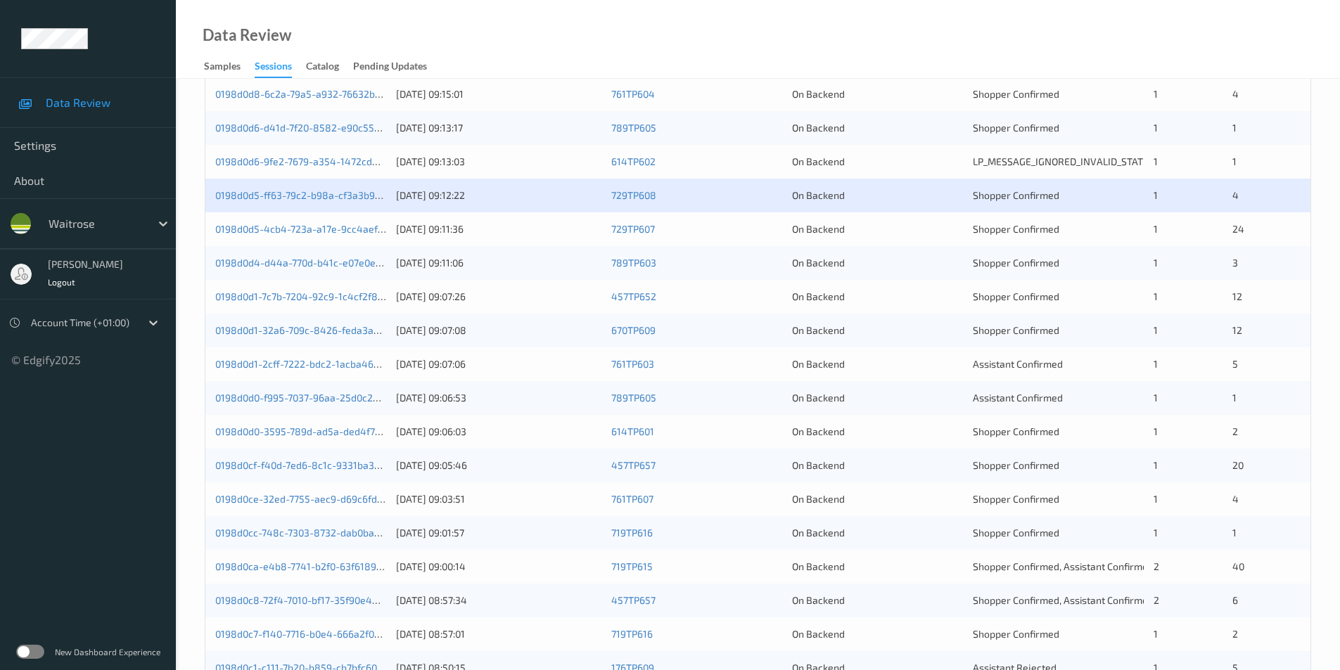
click at [875, 224] on div "On Backend" at bounding box center [877, 229] width 171 height 14
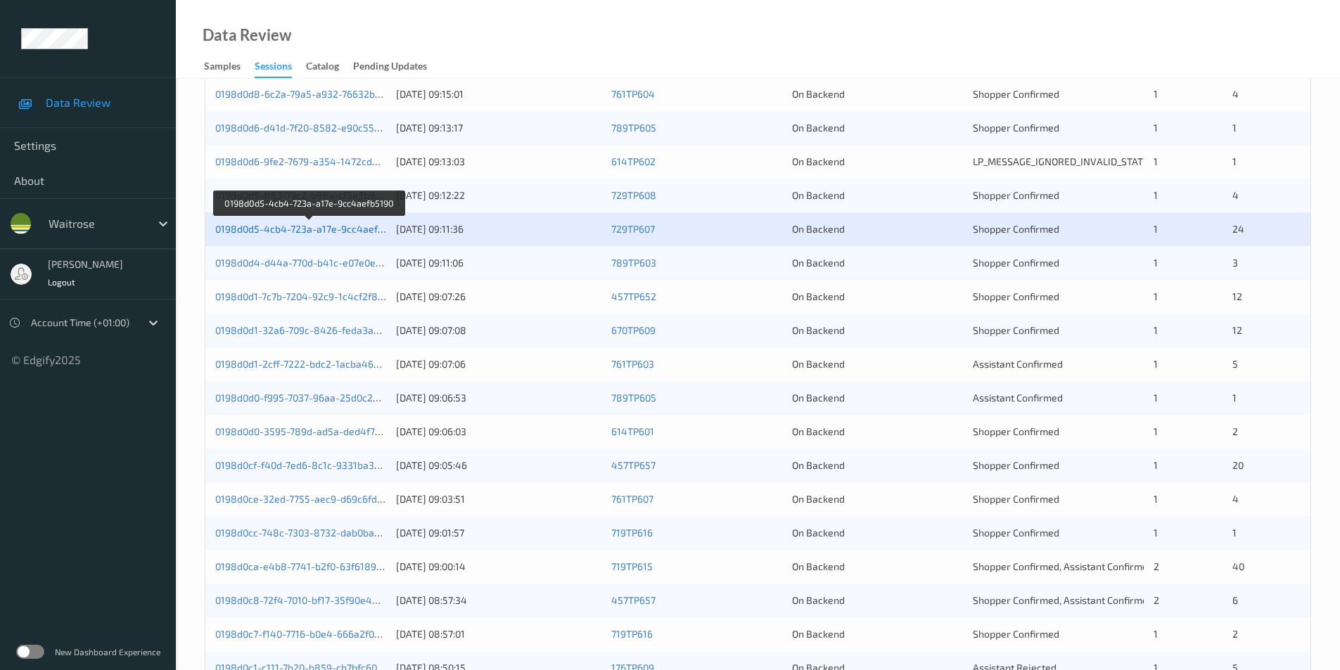
click at [331, 229] on link "0198d0d5-4cb4-723a-a17e-9cc4aefb5190" at bounding box center [309, 229] width 189 height 12
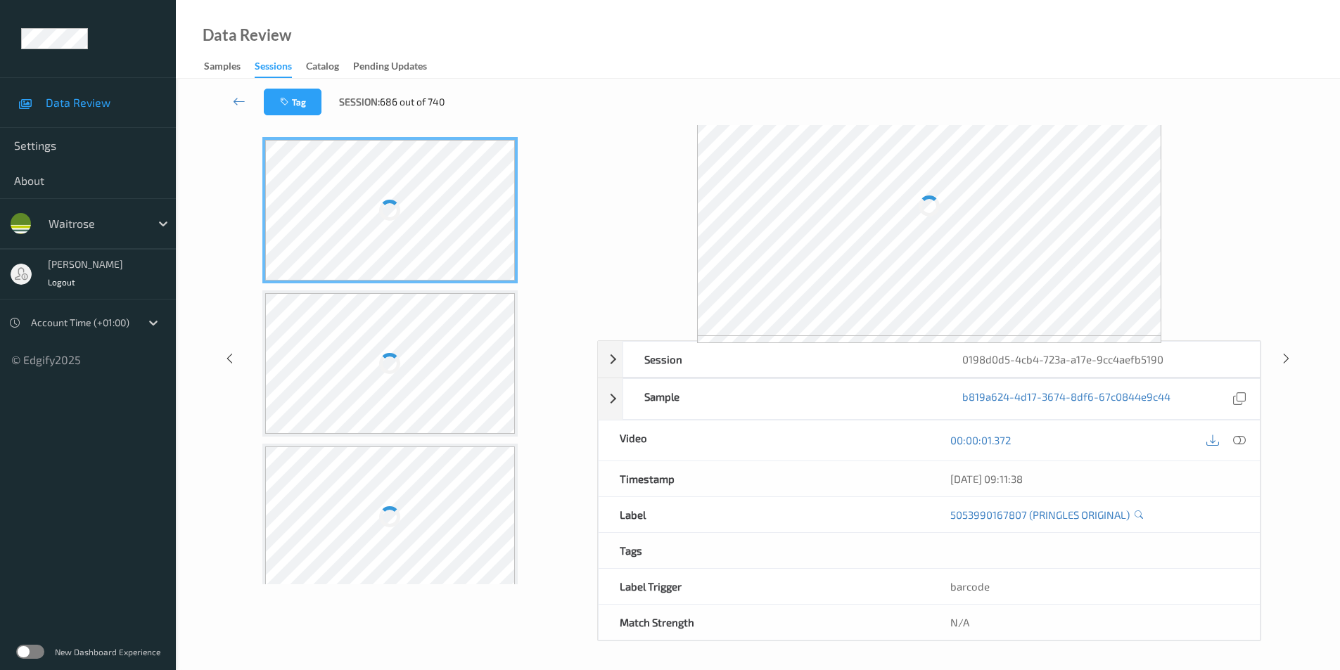
scroll to position [57, 0]
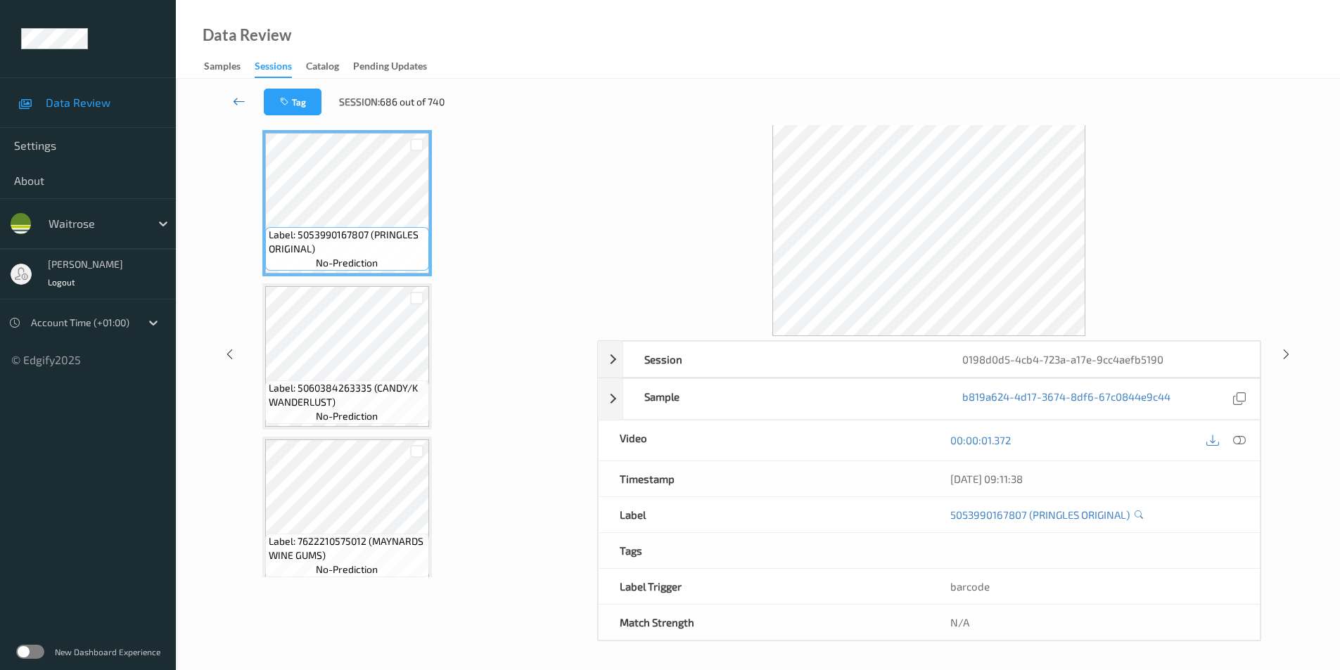
click at [236, 98] on icon at bounding box center [239, 101] width 13 height 14
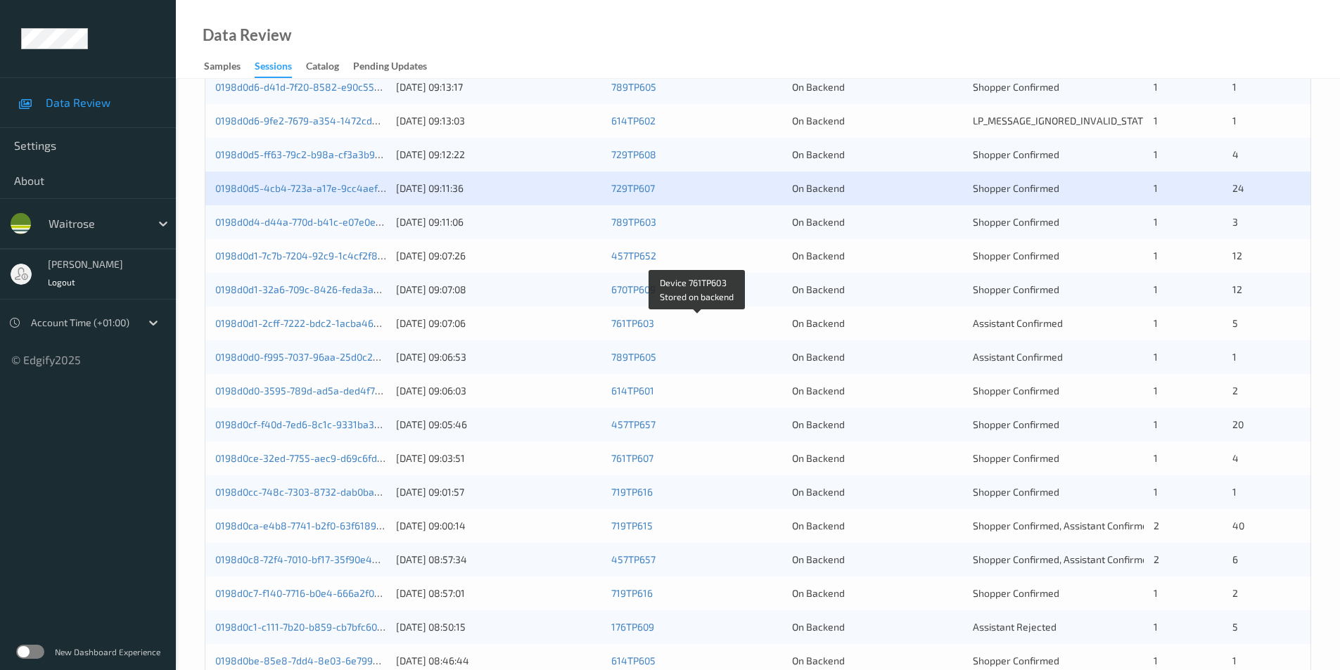
scroll to position [352, 0]
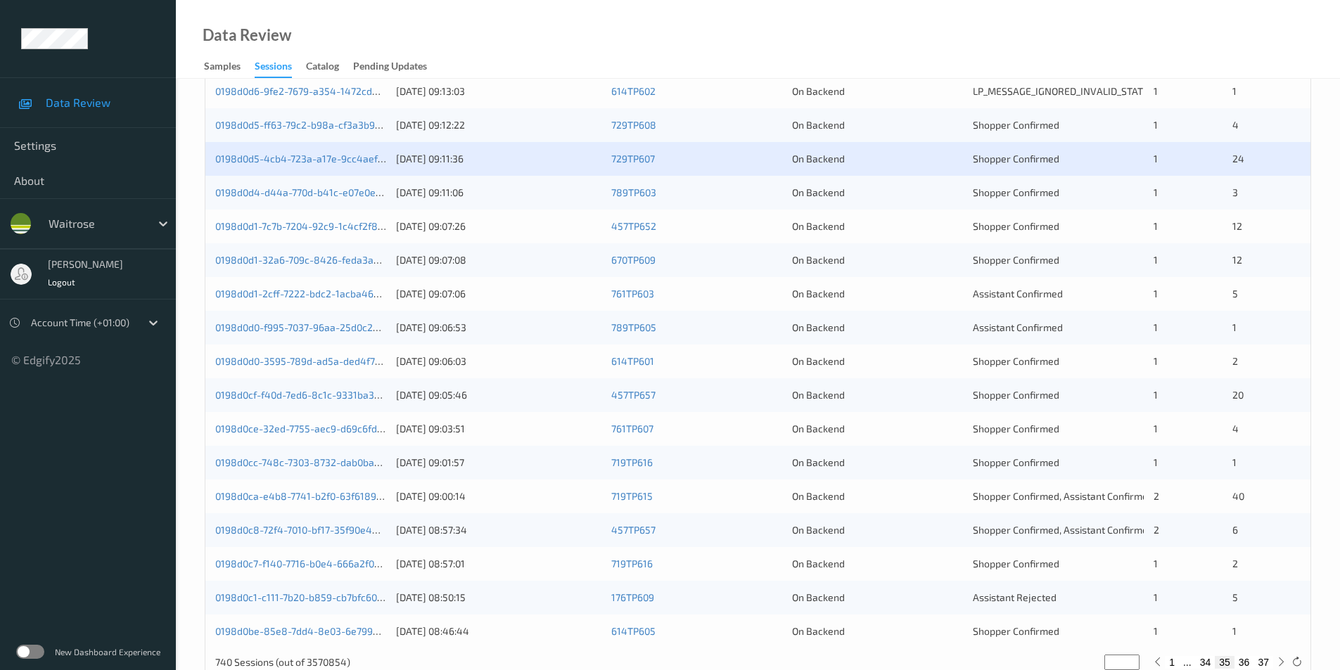
click at [935, 187] on div "On Backend" at bounding box center [877, 193] width 171 height 14
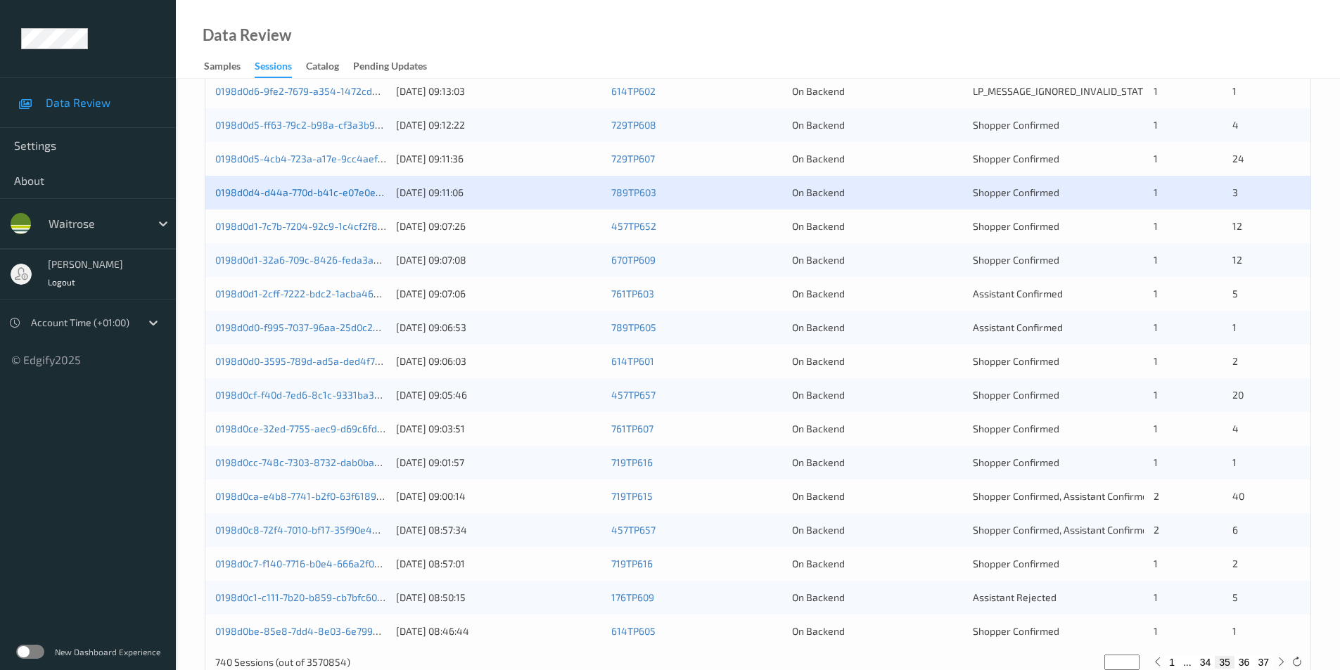
click at [343, 193] on link "0198d0d4-d44a-770d-b41c-e07e0ec4eb76" at bounding box center [311, 192] width 193 height 12
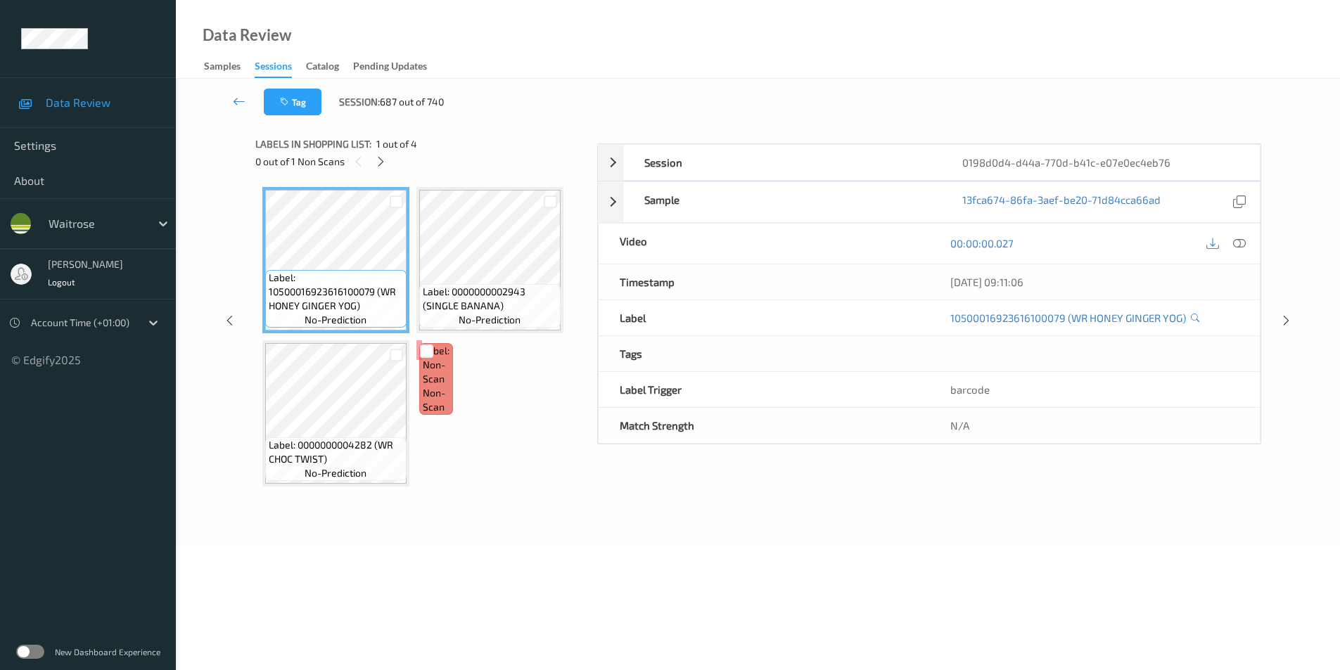
scroll to position [57, 0]
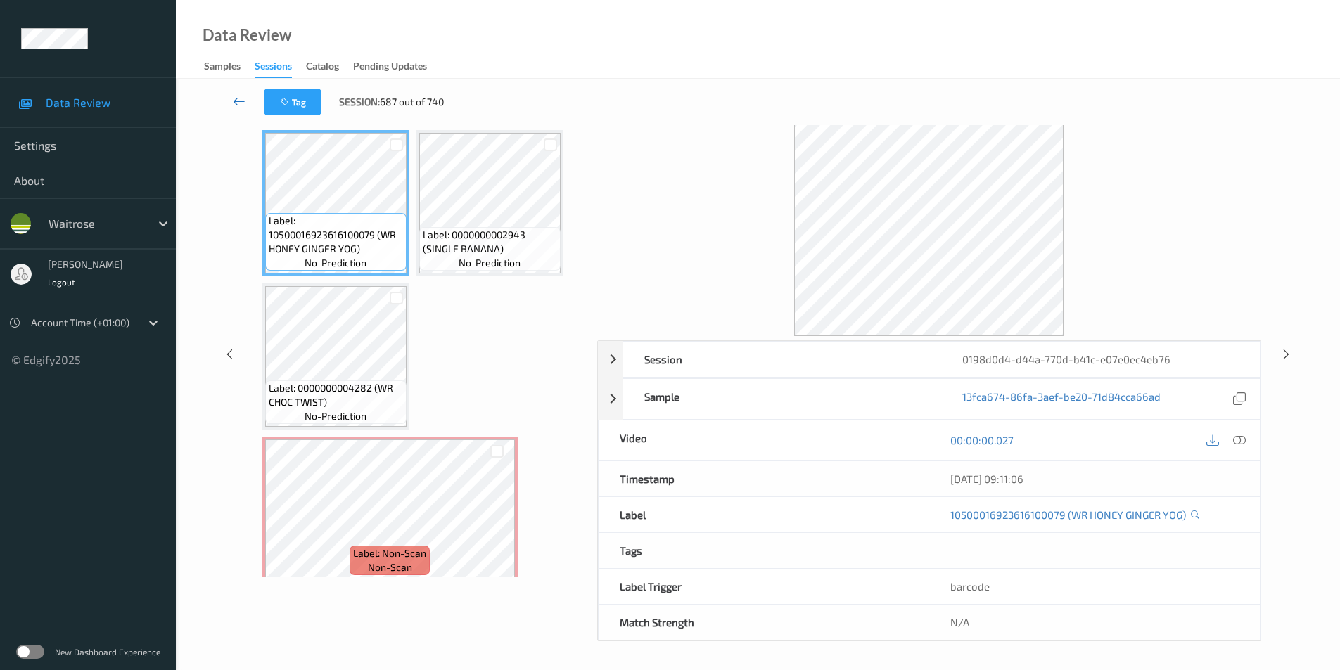
click at [238, 97] on icon at bounding box center [239, 101] width 13 height 14
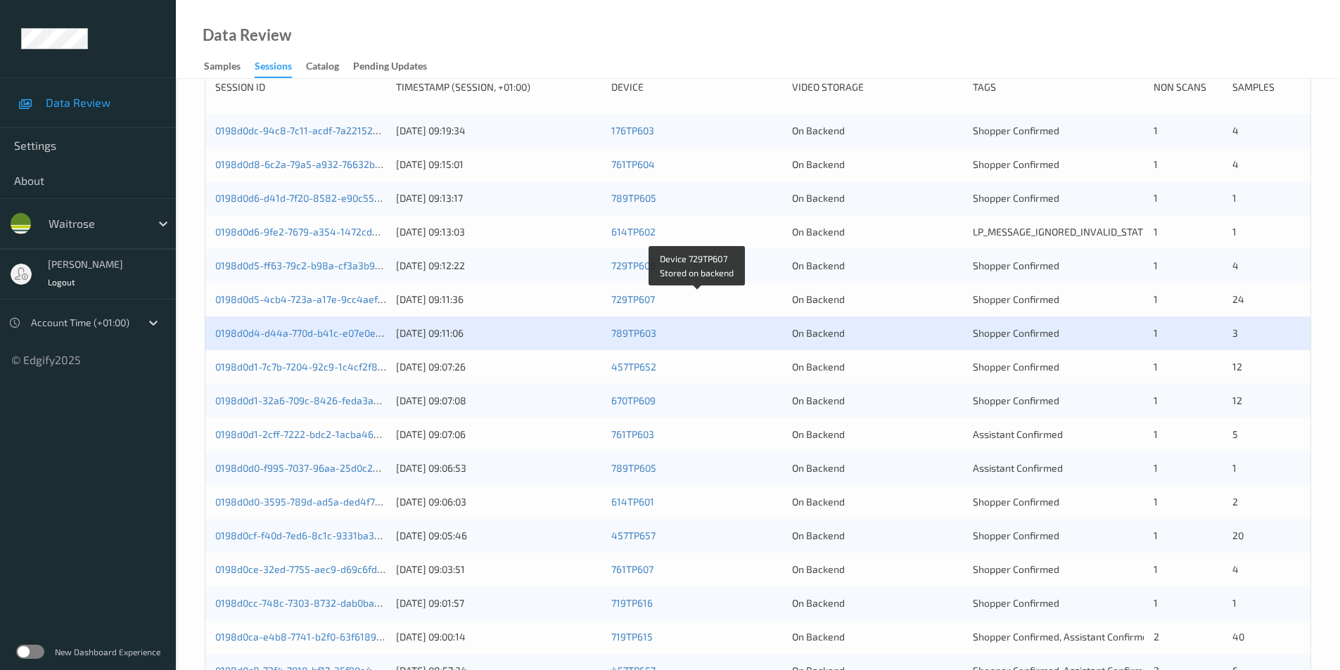
scroll to position [388, 0]
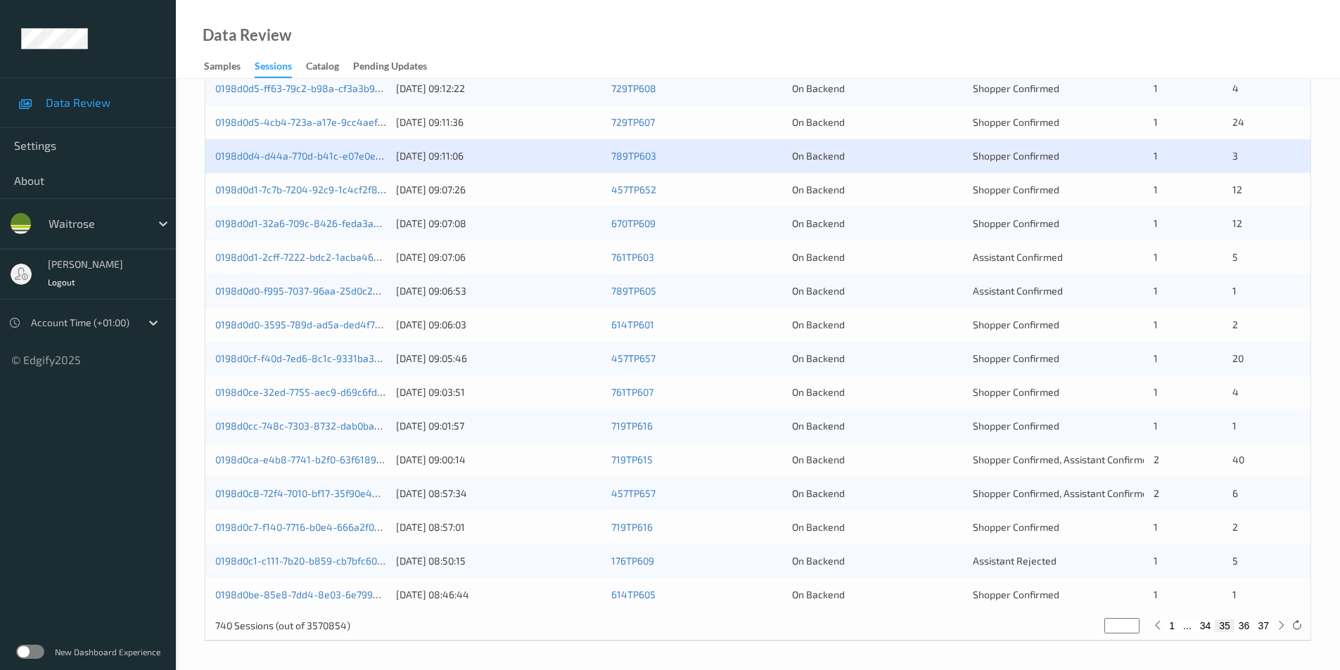
click at [924, 200] on div "0198d0d1-7c7b-7204-92c9-1c4cf2f82873 22/08/2025 09:07:26 457TP652 On Backend Sh…" at bounding box center [757, 190] width 1105 height 34
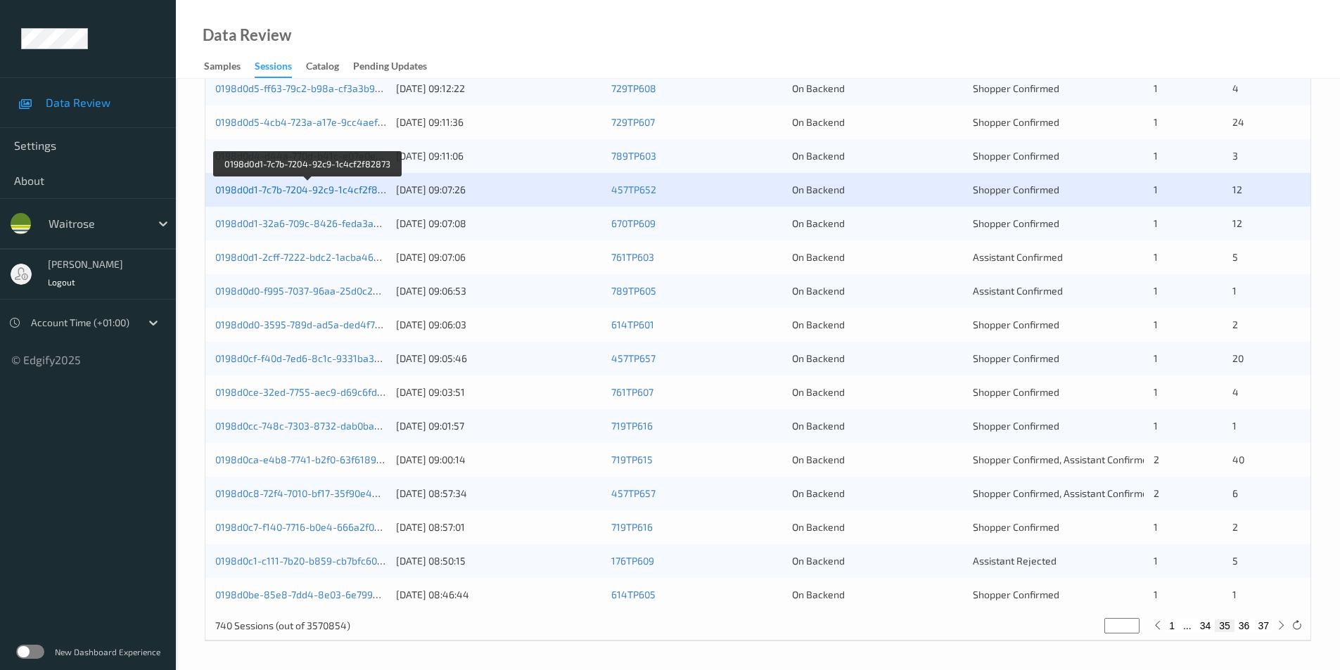
click at [328, 185] on link "0198d0d1-7c7b-7204-92c9-1c4cf2f82873" at bounding box center [307, 190] width 185 height 12
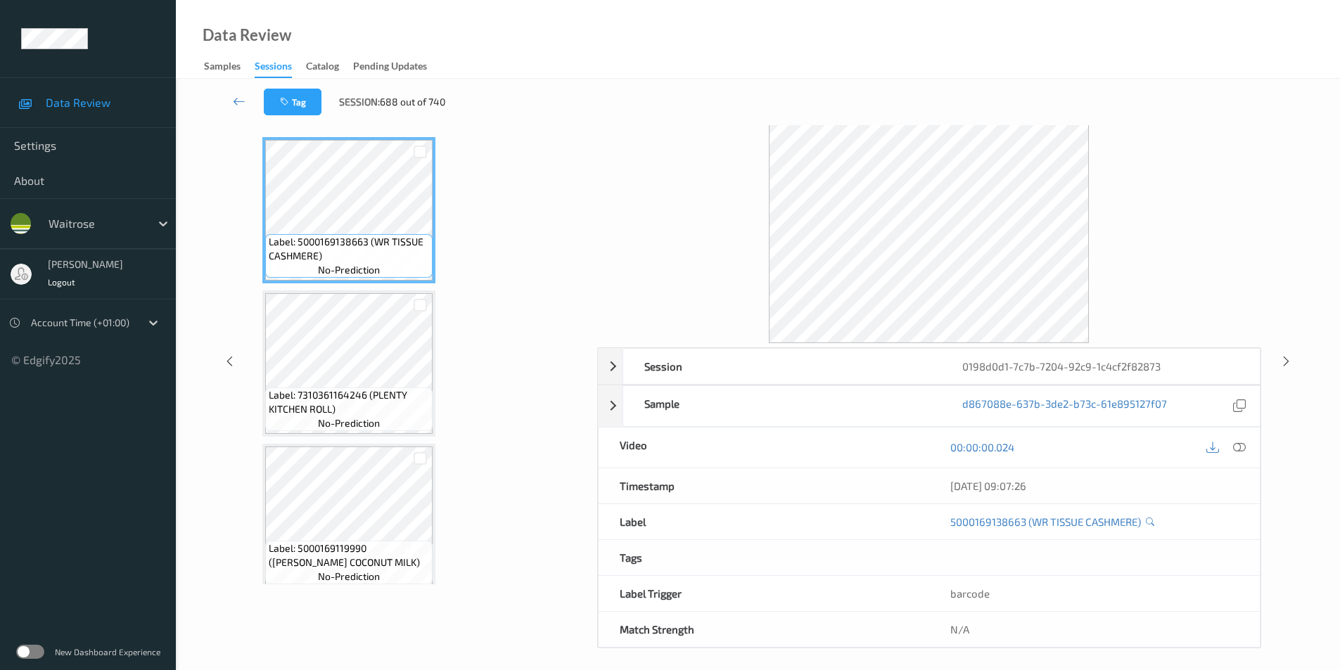
scroll to position [57, 0]
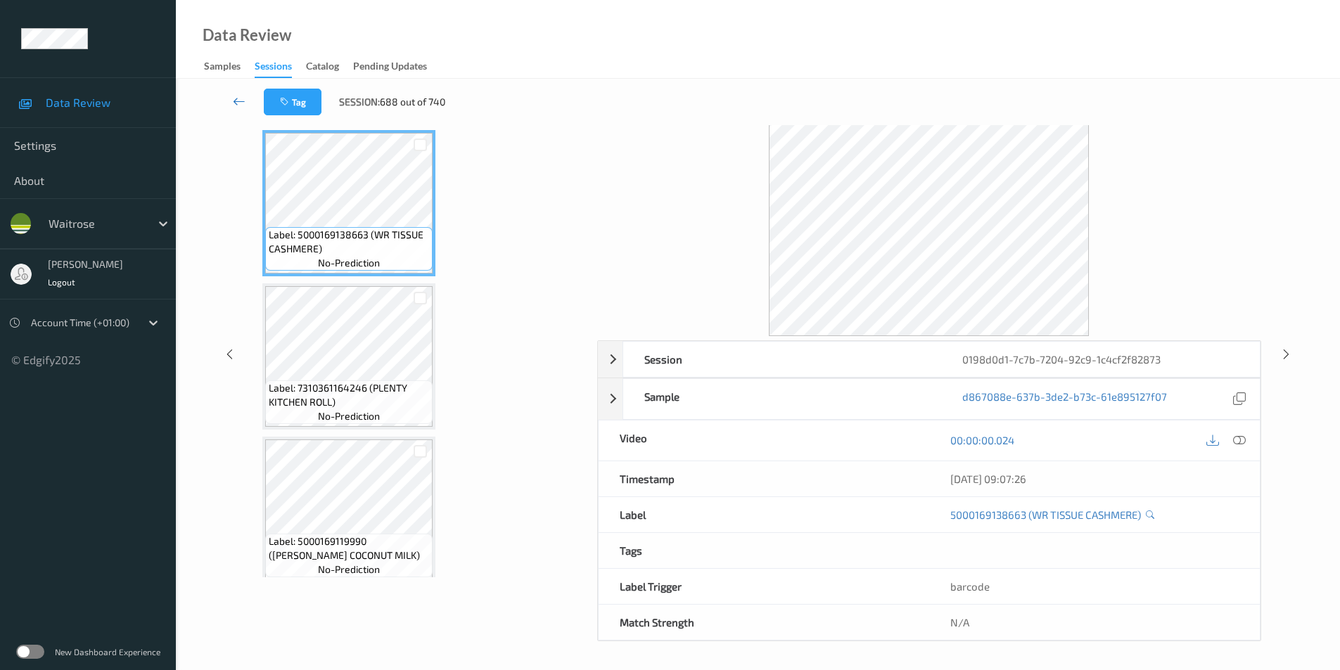
click at [241, 98] on icon at bounding box center [239, 101] width 13 height 14
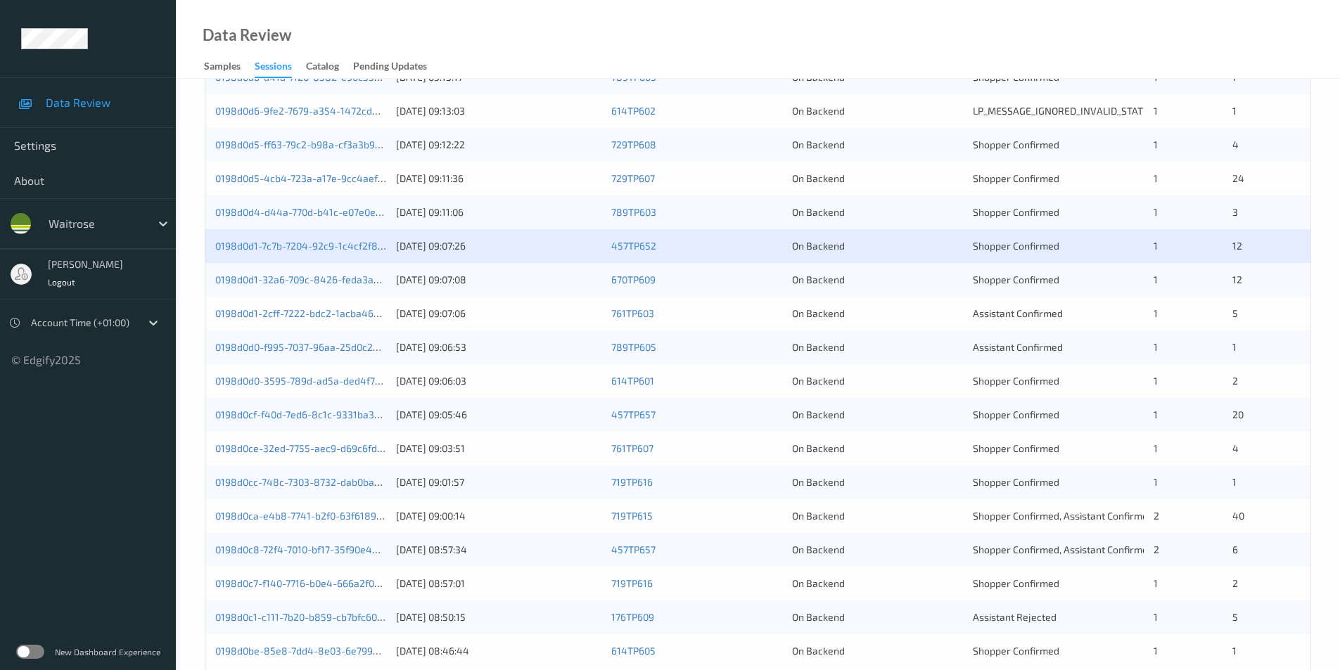
scroll to position [388, 0]
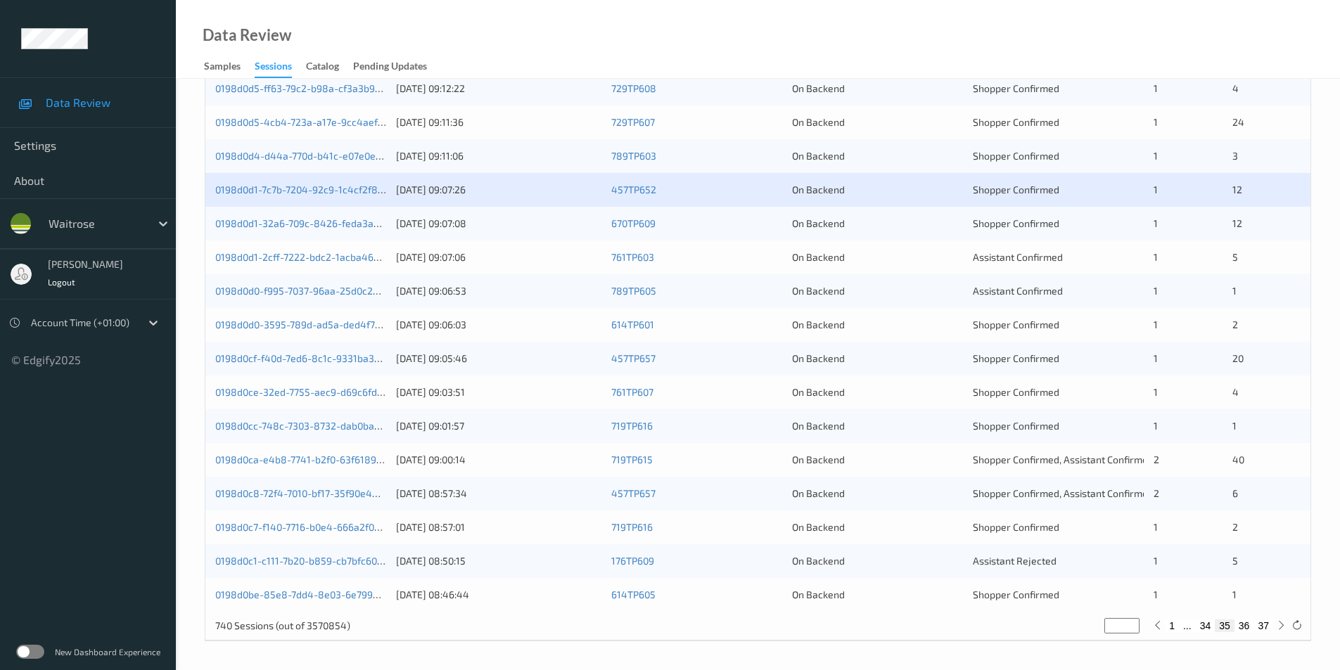
click at [867, 219] on div "On Backend" at bounding box center [877, 224] width 171 height 14
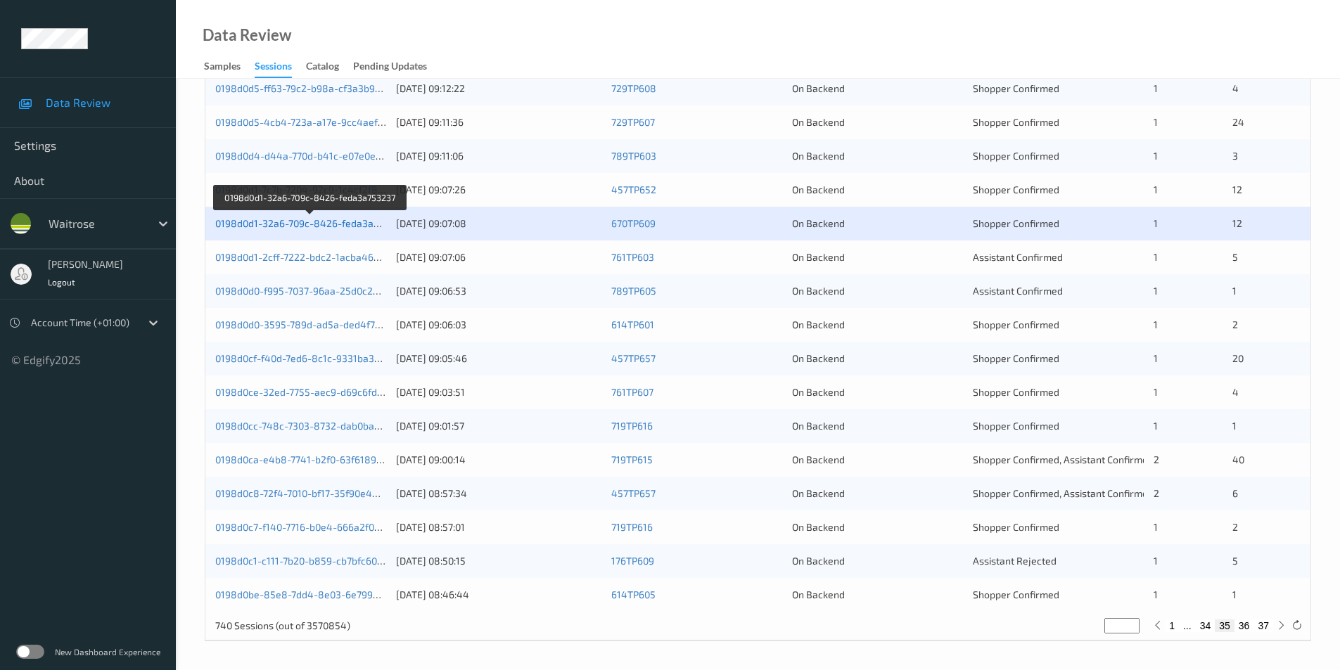
click at [335, 225] on link "0198d0d1-32a6-709c-8426-feda3a753237" at bounding box center [310, 223] width 191 height 12
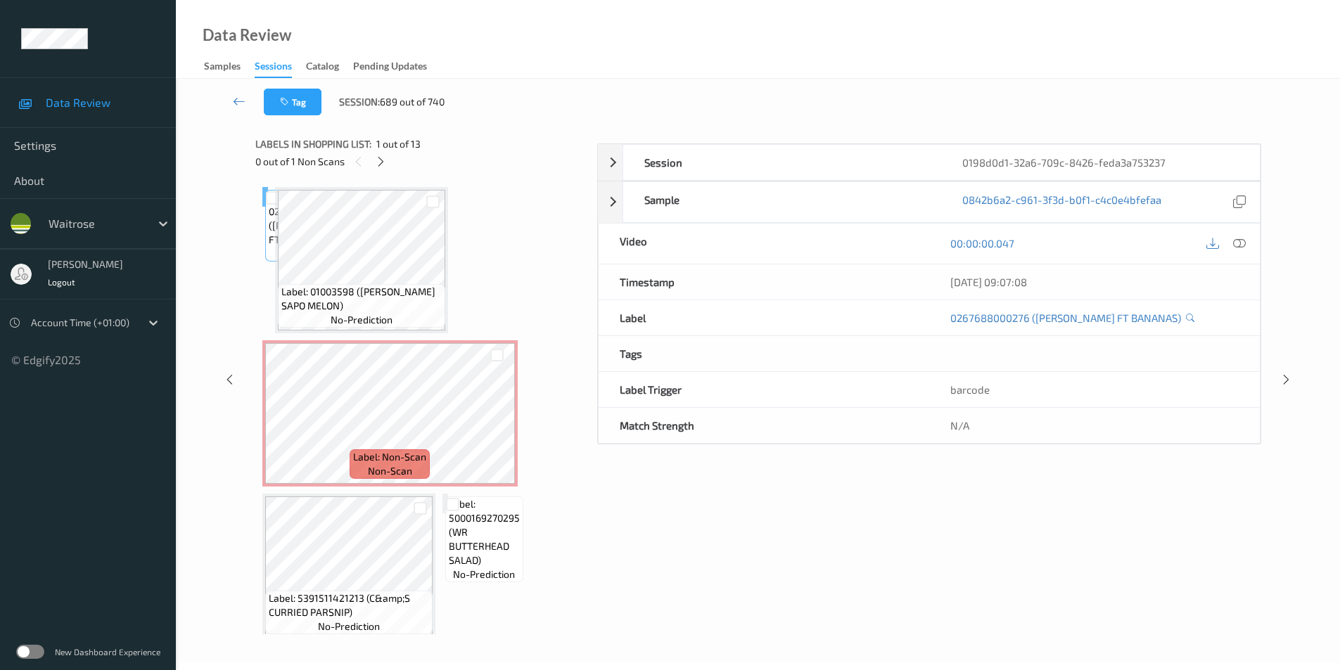
scroll to position [57, 0]
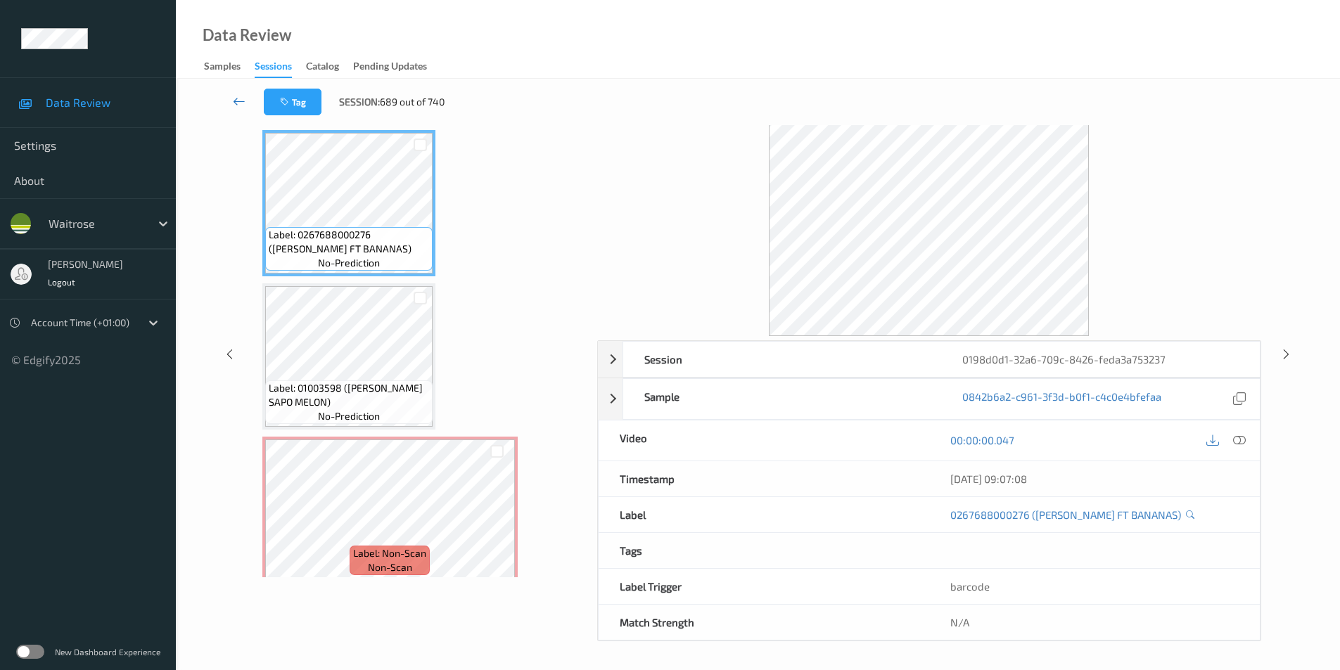
click at [235, 99] on icon at bounding box center [239, 101] width 13 height 14
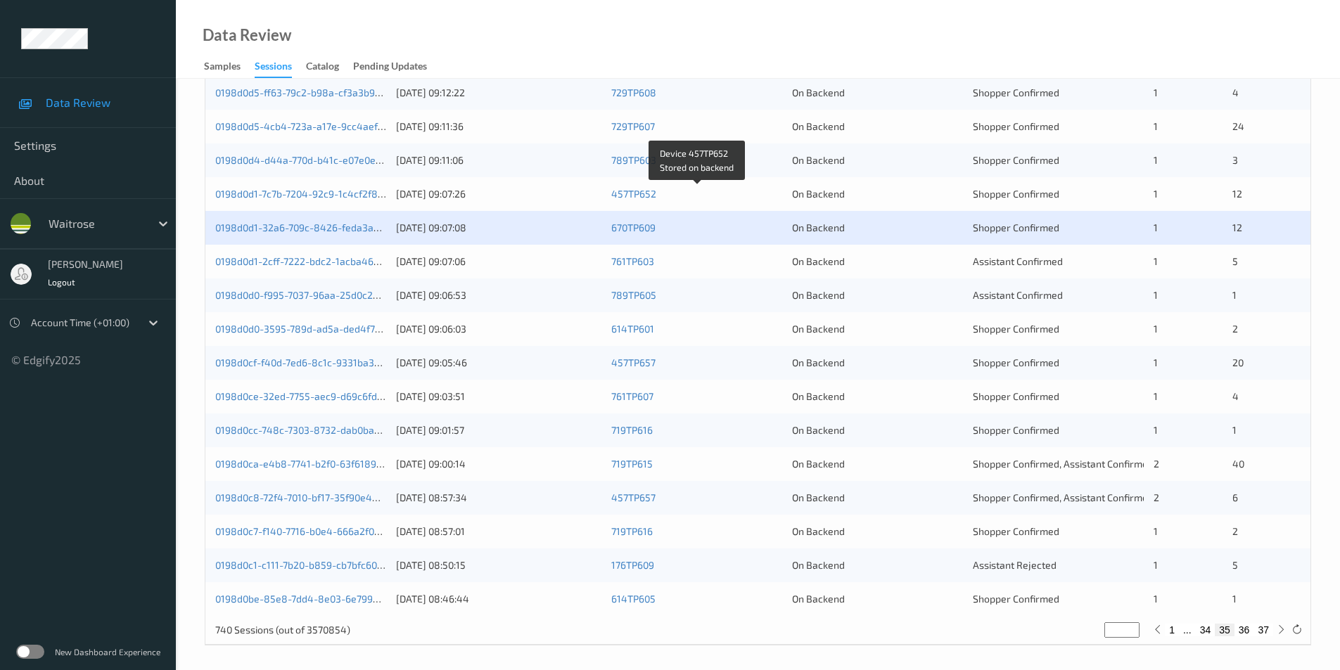
scroll to position [388, 0]
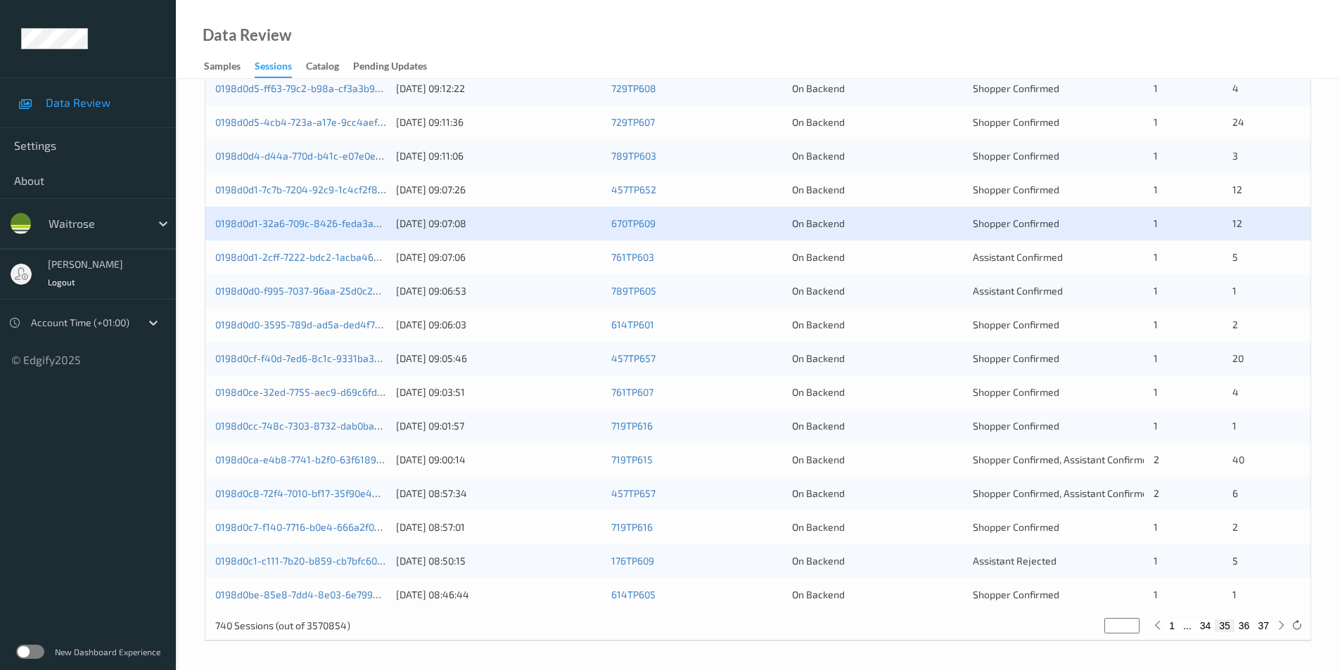
click at [917, 259] on div "On Backend" at bounding box center [877, 257] width 171 height 14
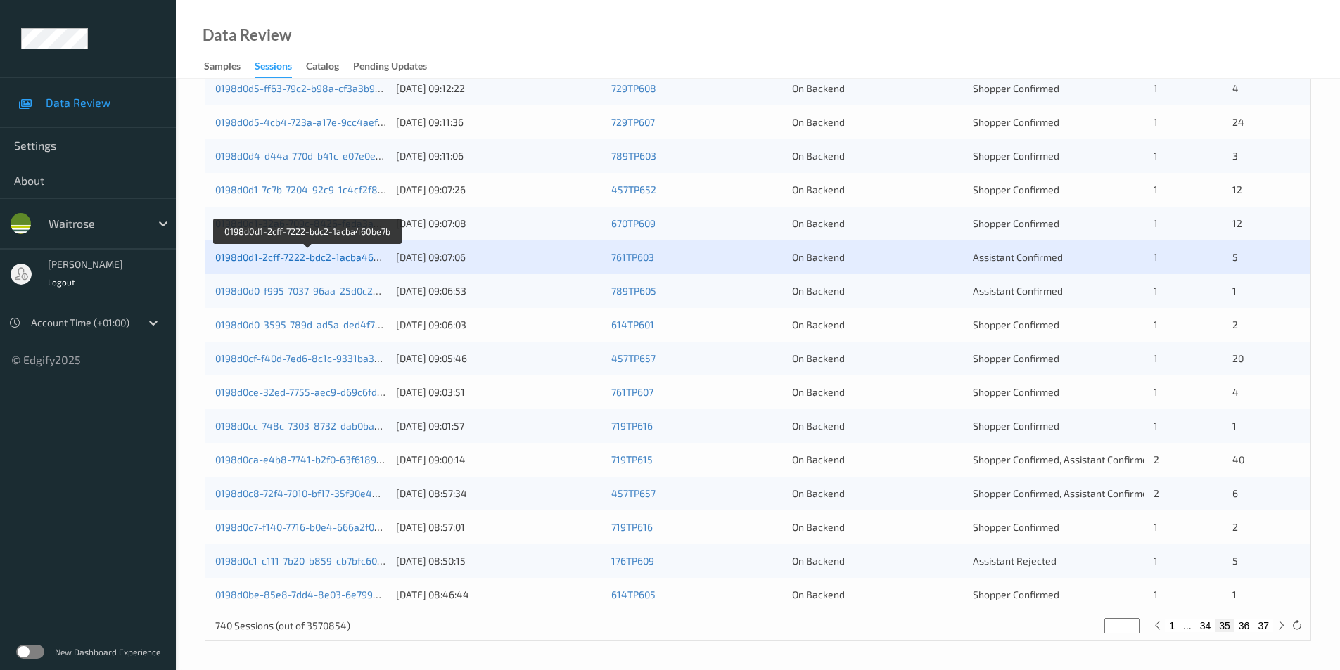
click at [343, 260] on link "0198d0d1-2cff-7222-bdc2-1acba460be7b" at bounding box center [308, 257] width 186 height 12
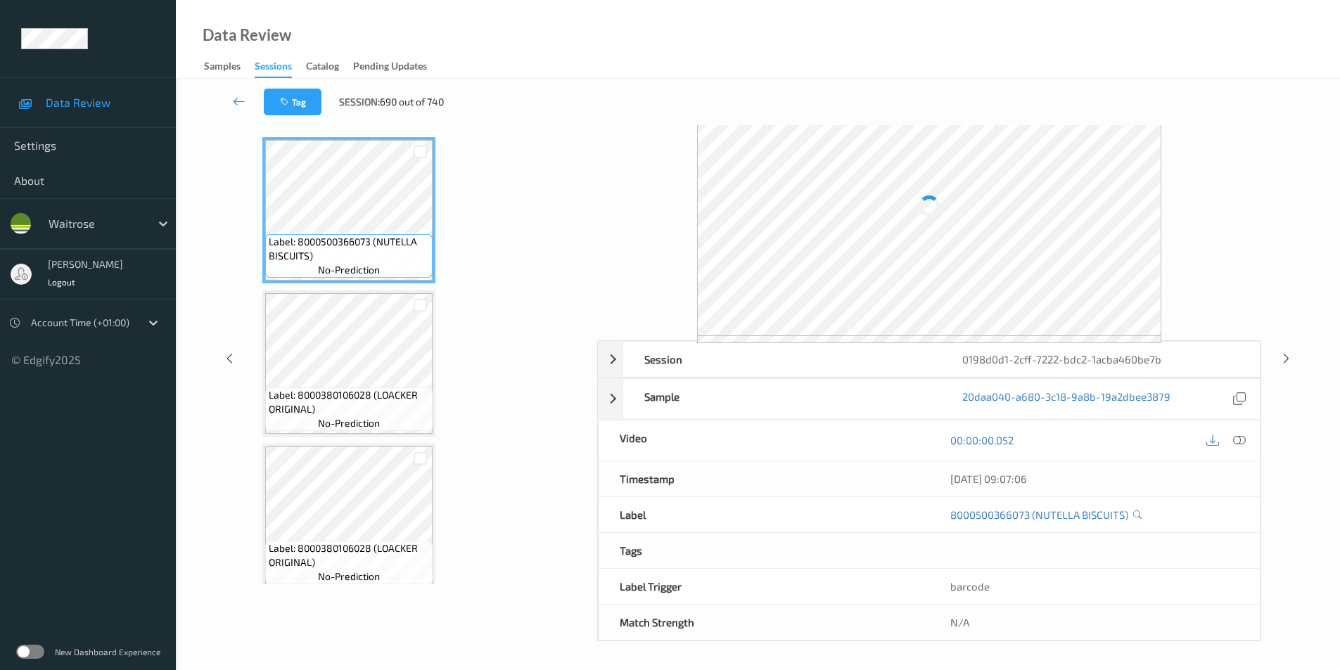
scroll to position [57, 0]
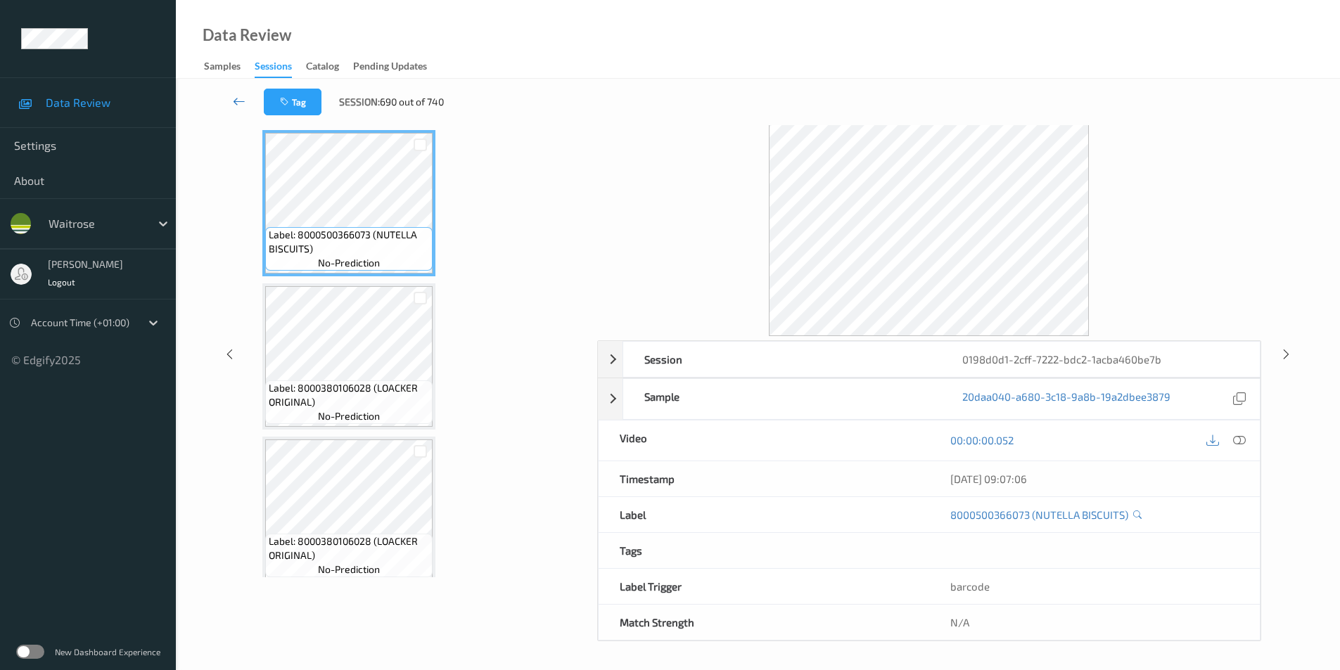
click at [236, 91] on link at bounding box center [239, 102] width 49 height 27
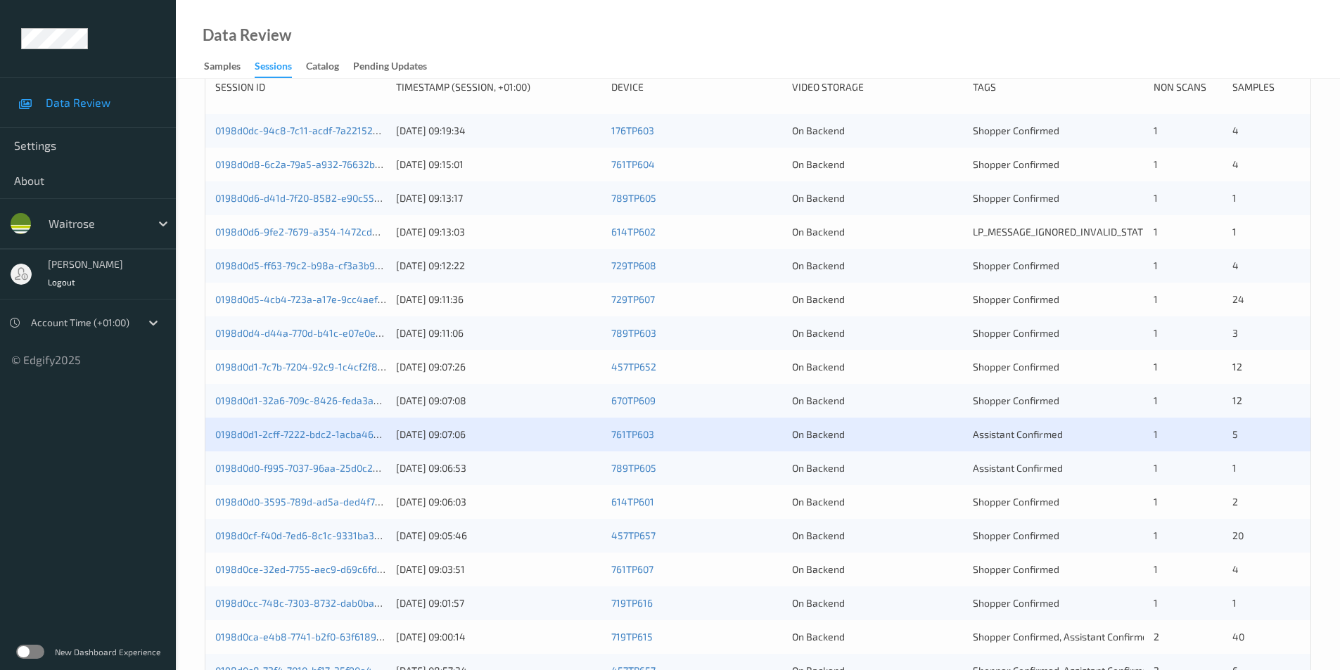
scroll to position [388, 0]
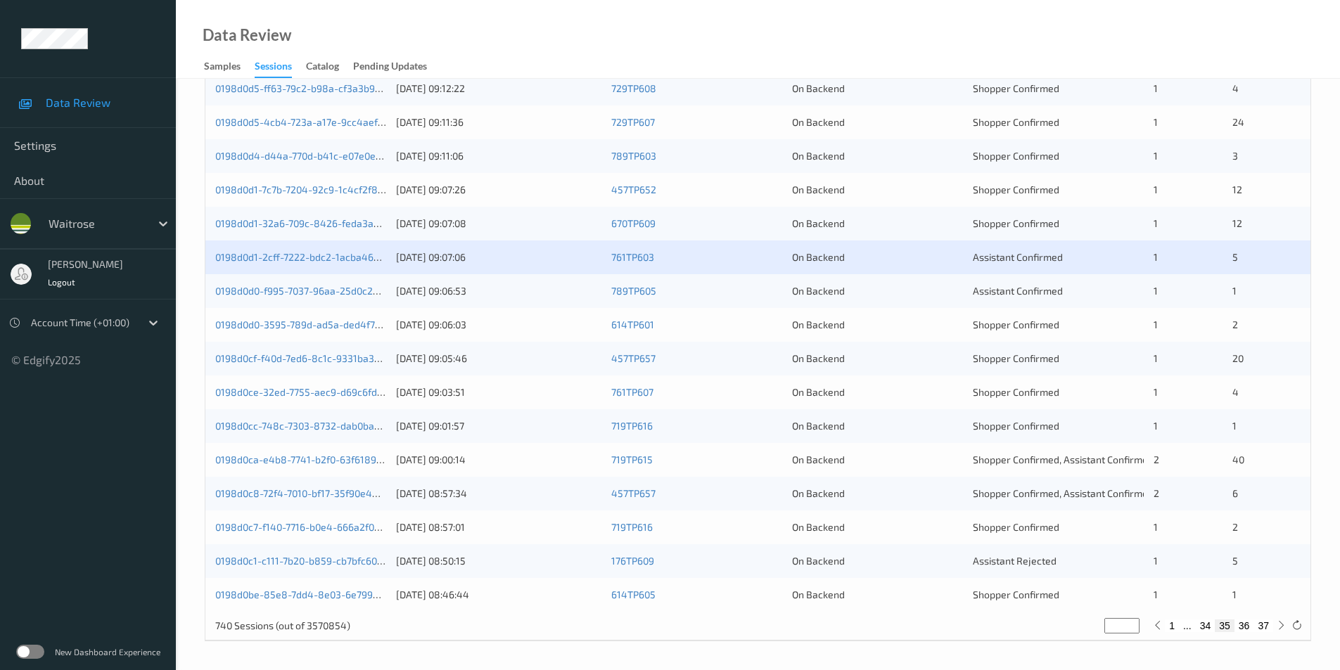
click at [914, 288] on div "On Backend" at bounding box center [877, 291] width 171 height 14
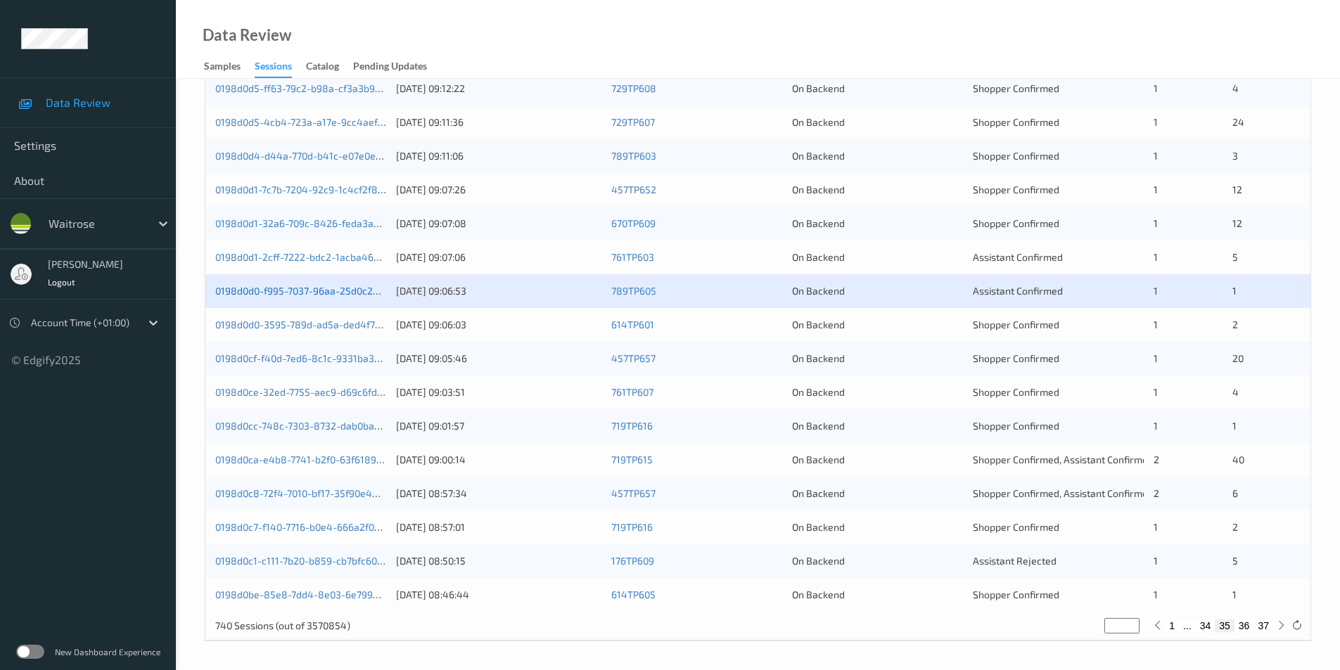
click at [314, 292] on link "0198d0d0-f995-7037-96aa-25d0c2d4fd74" at bounding box center [310, 291] width 190 height 12
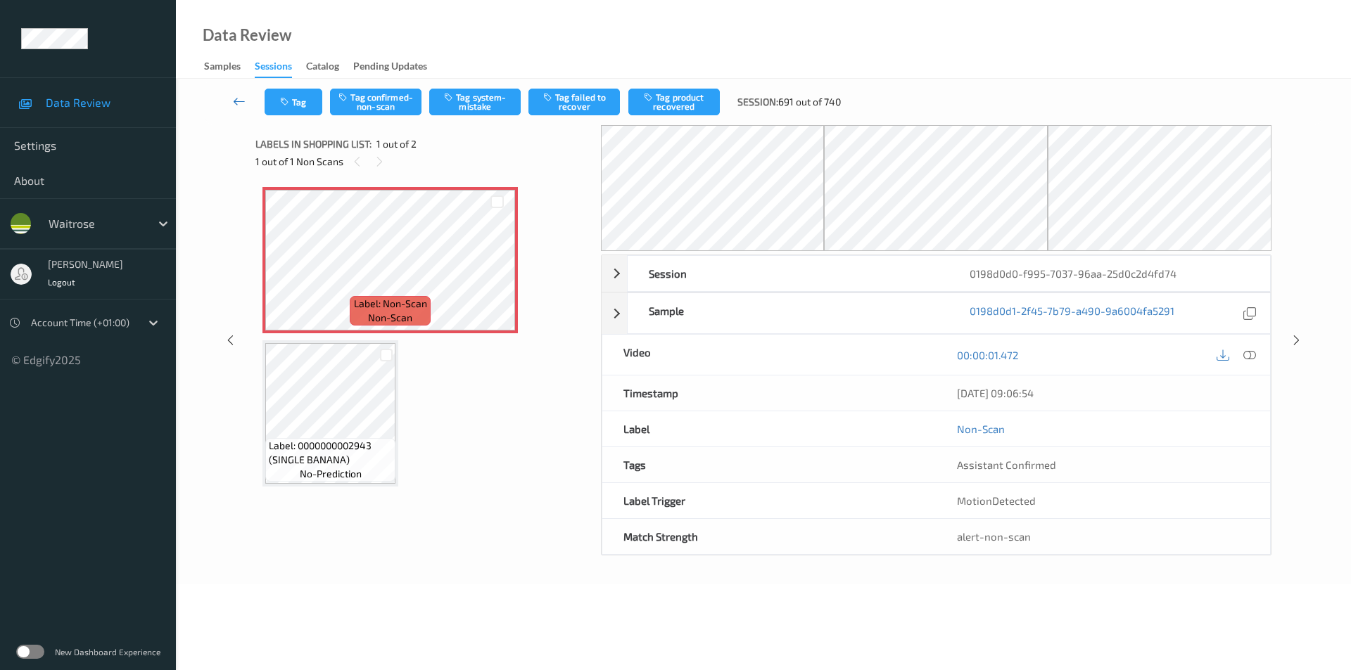
click at [230, 99] on link at bounding box center [240, 102] width 50 height 27
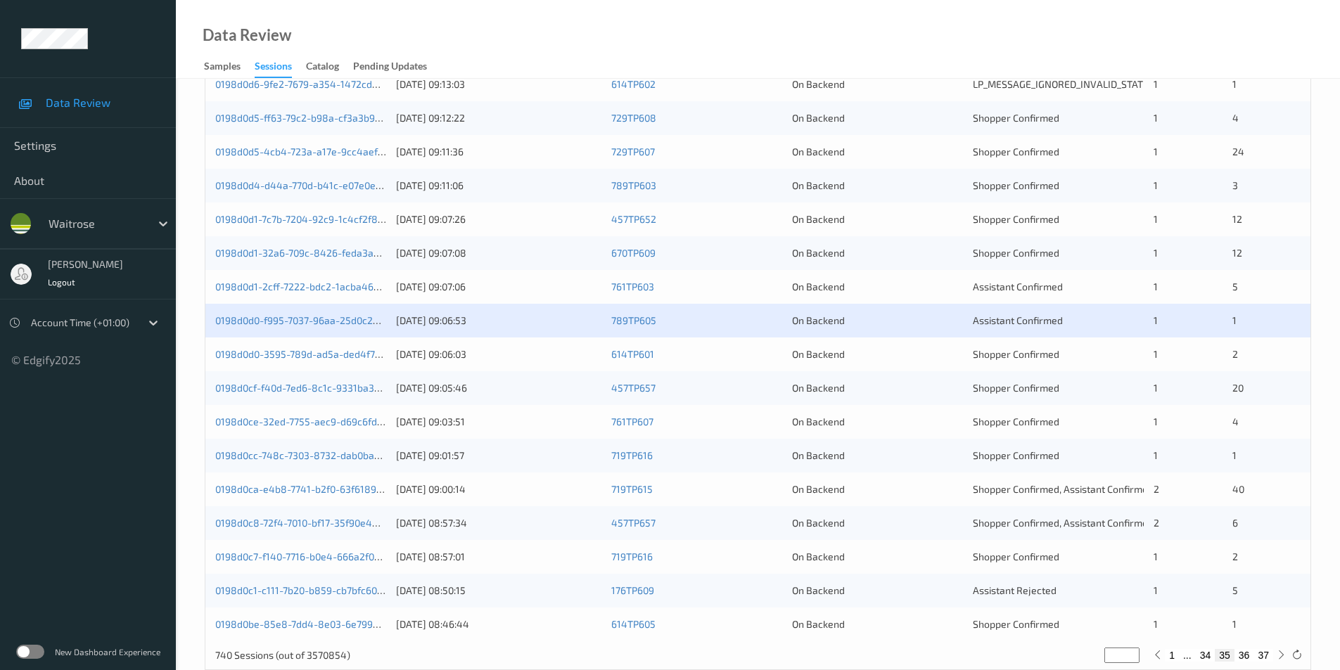
scroll to position [388, 0]
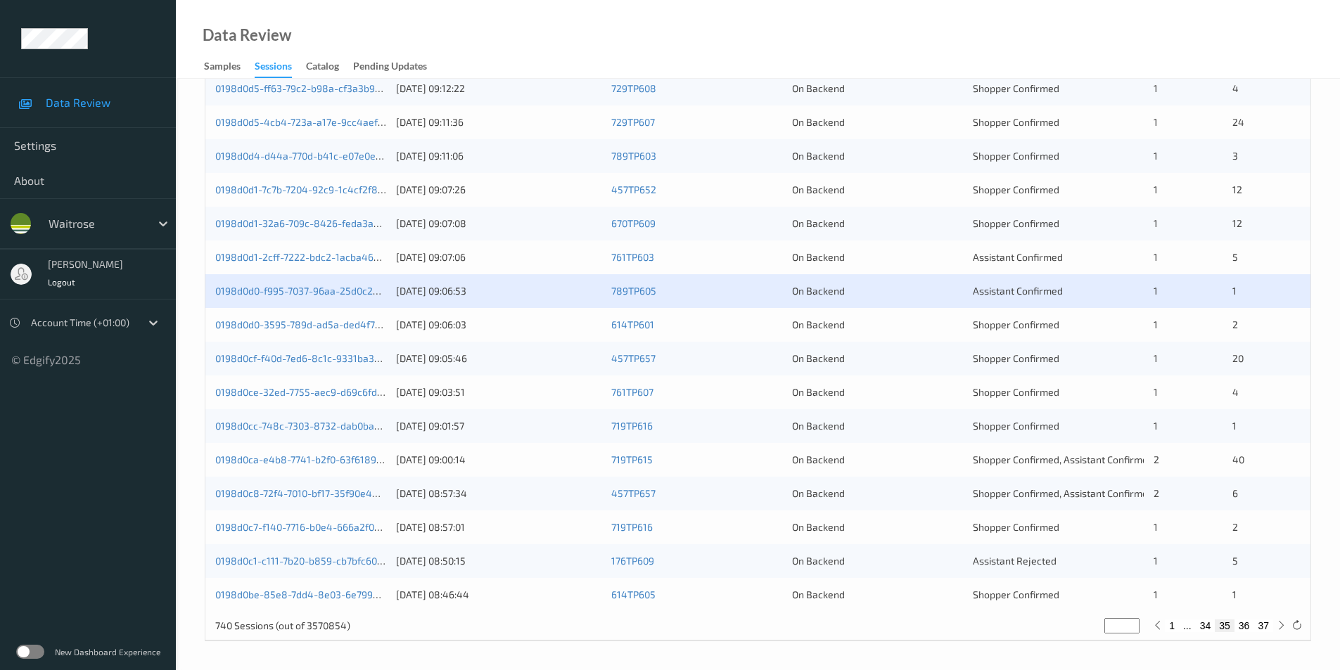
click at [908, 313] on div "0198d0d0-3595-789d-ad5a-ded4f7ebc3b6 22/08/2025 09:06:03 614TP601 On Backend Sh…" at bounding box center [757, 325] width 1105 height 34
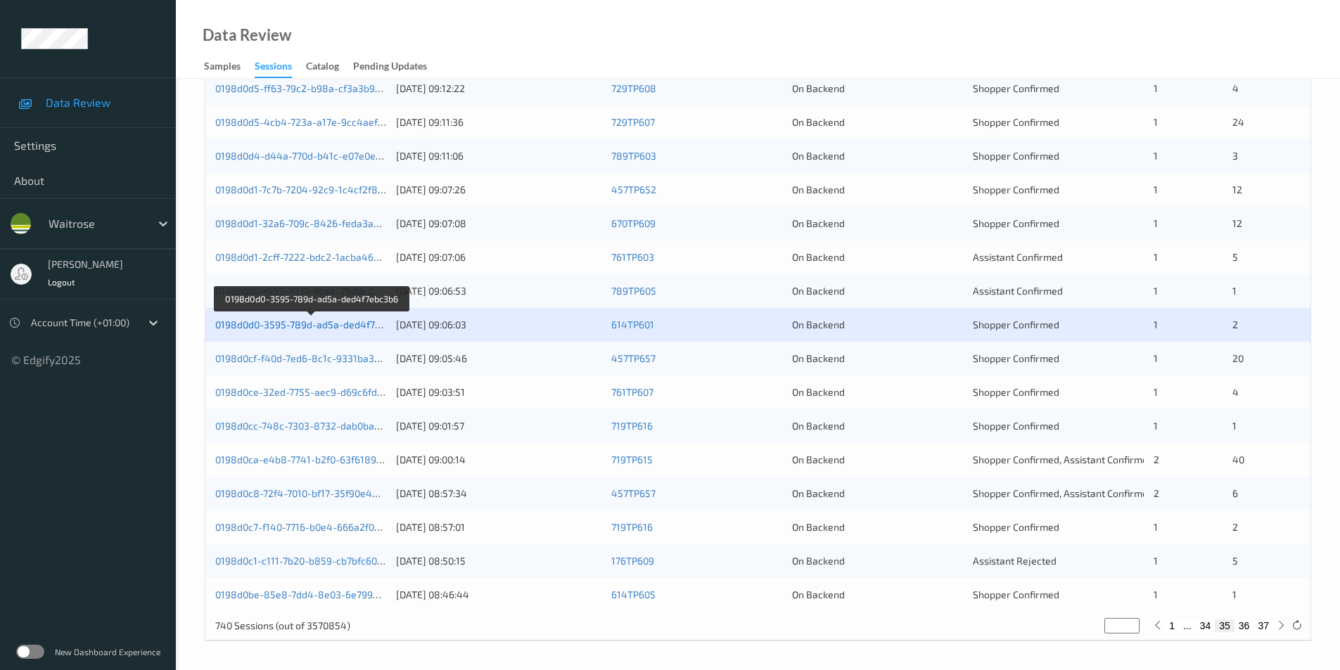
click at [294, 323] on link "0198d0d0-3595-789d-ad5a-ded4f7ebc3b6" at bounding box center [311, 325] width 193 height 12
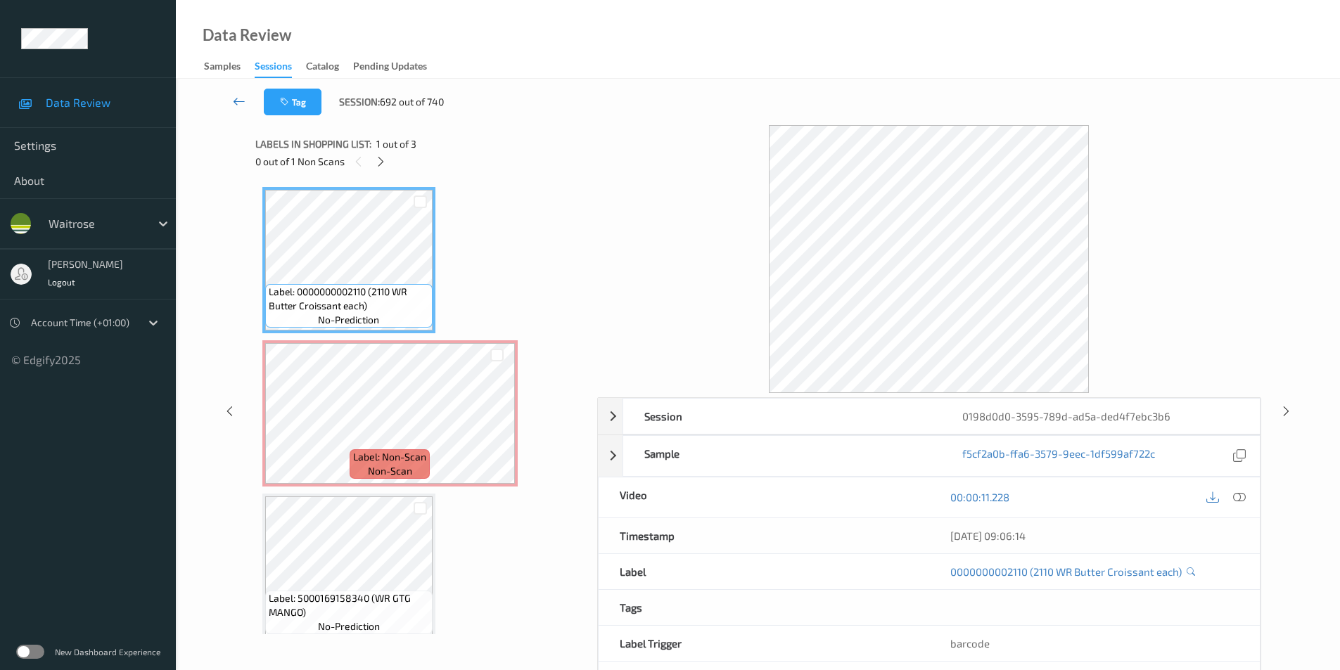
click at [236, 94] on link at bounding box center [239, 102] width 49 height 27
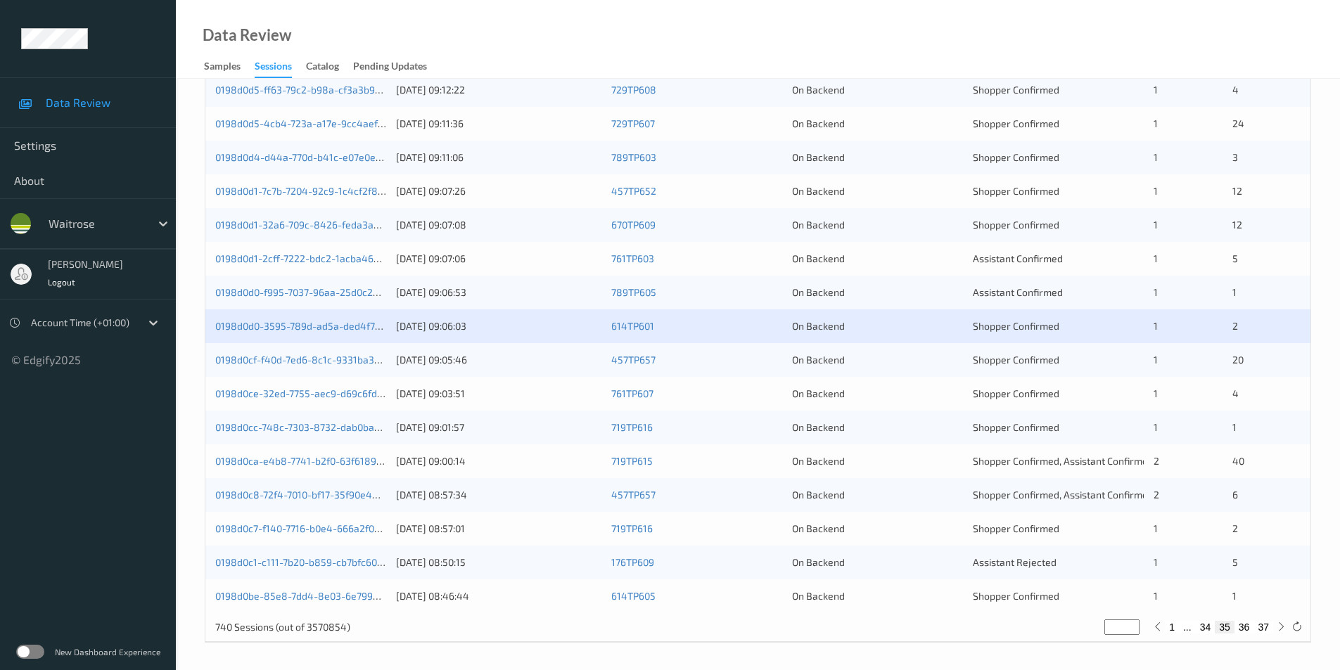
scroll to position [388, 0]
click at [923, 362] on div "On Backend" at bounding box center [877, 359] width 171 height 14
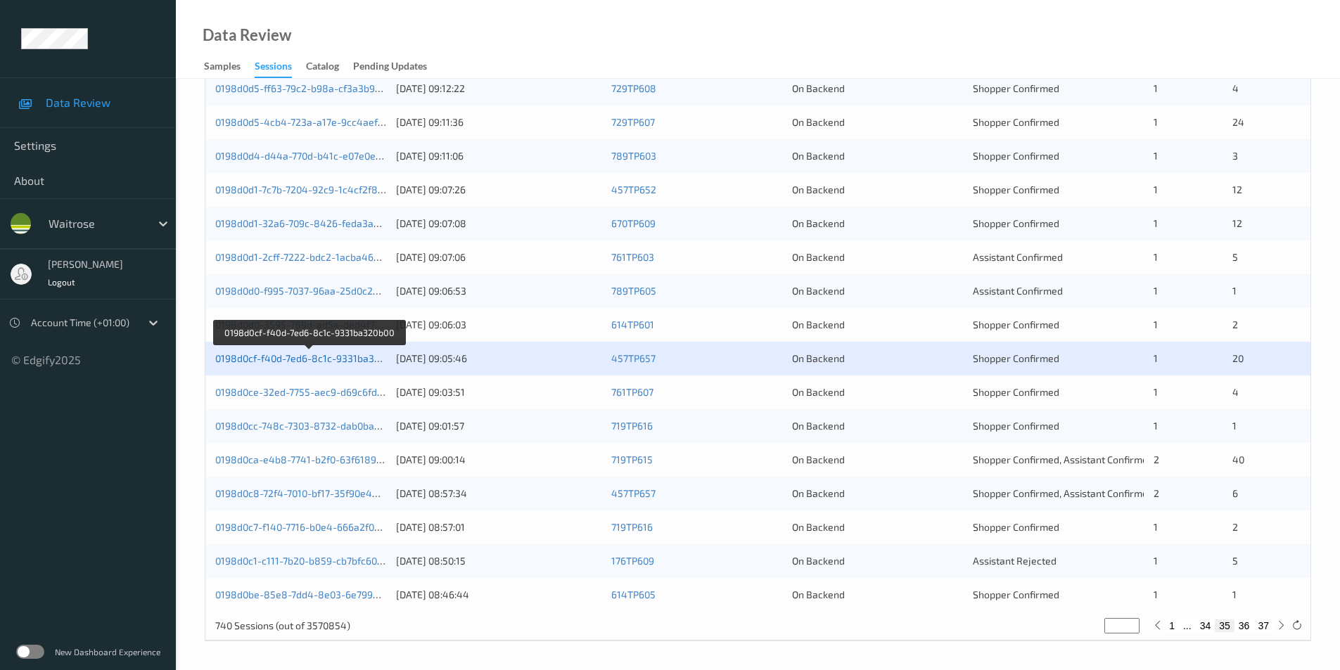
click at [336, 358] on link "0198d0cf-f40d-7ed6-8c1c-9331ba320b00" at bounding box center [308, 358] width 187 height 12
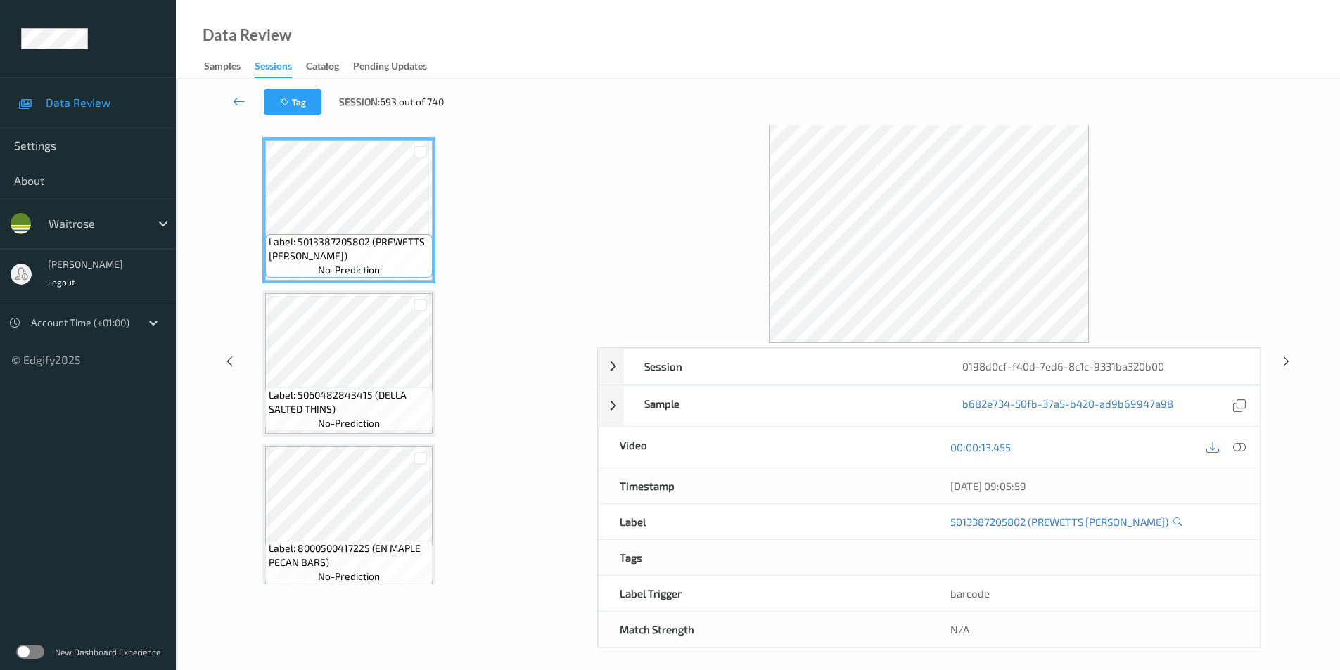
scroll to position [57, 0]
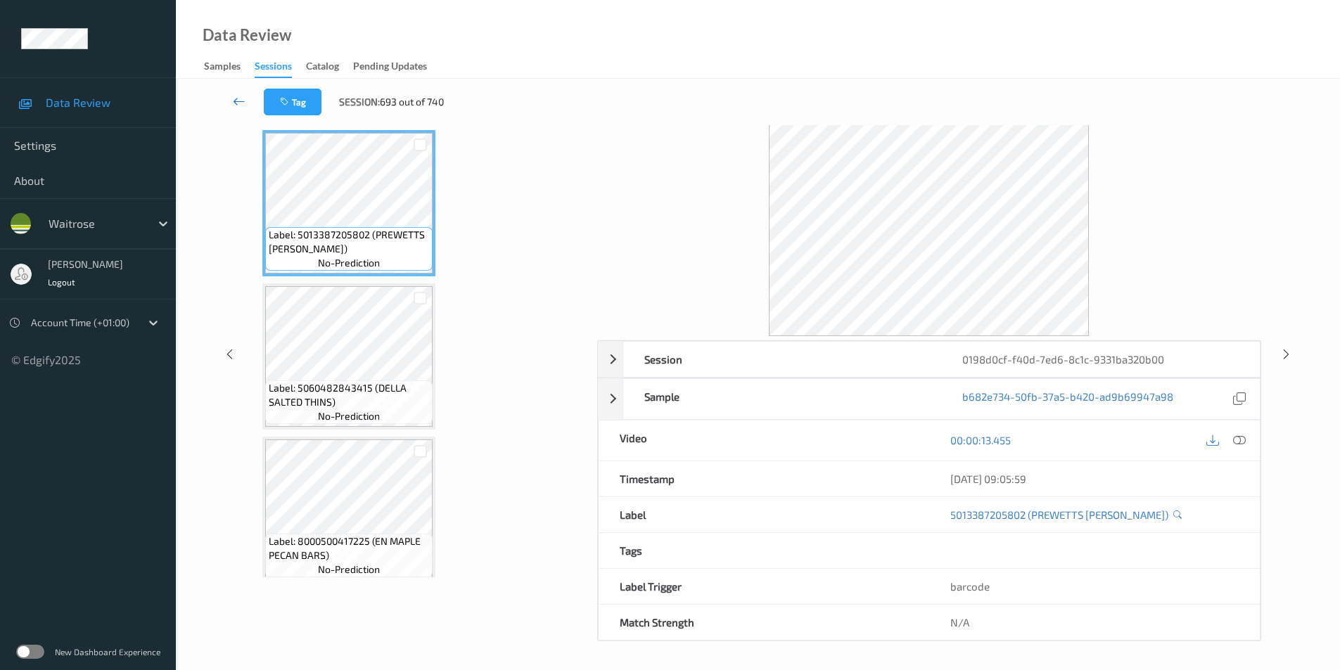
click at [239, 103] on icon at bounding box center [239, 101] width 13 height 14
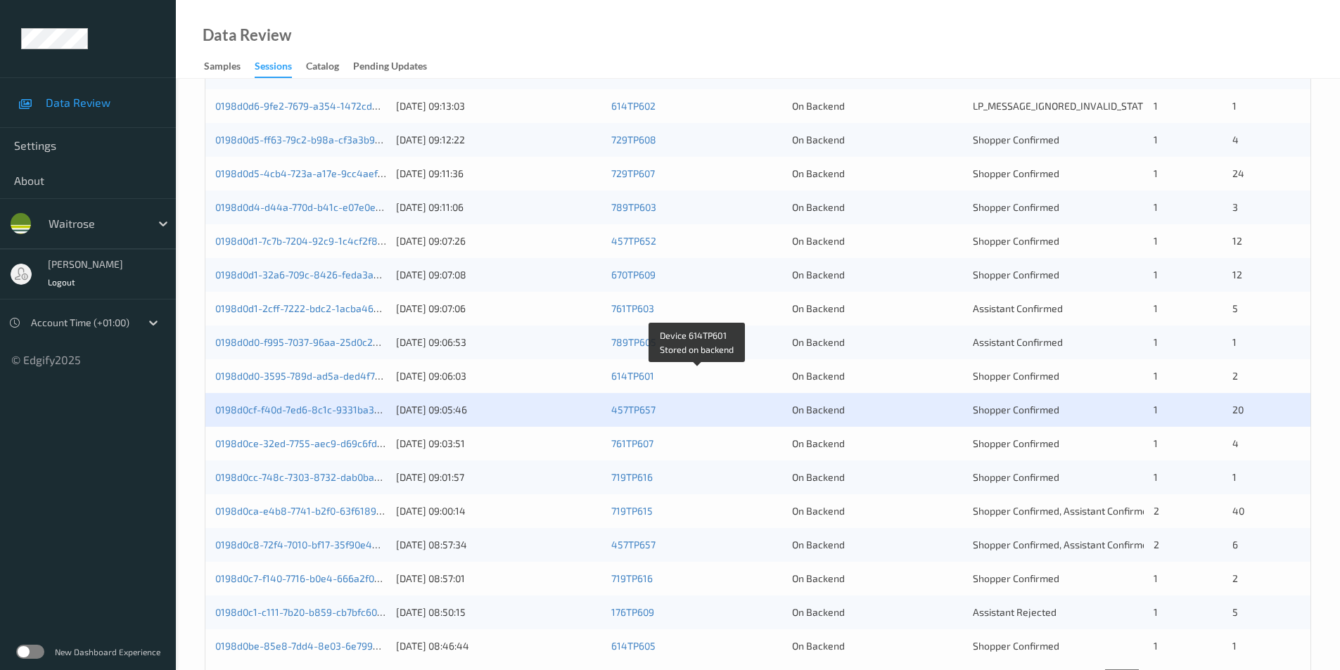
scroll to position [388, 0]
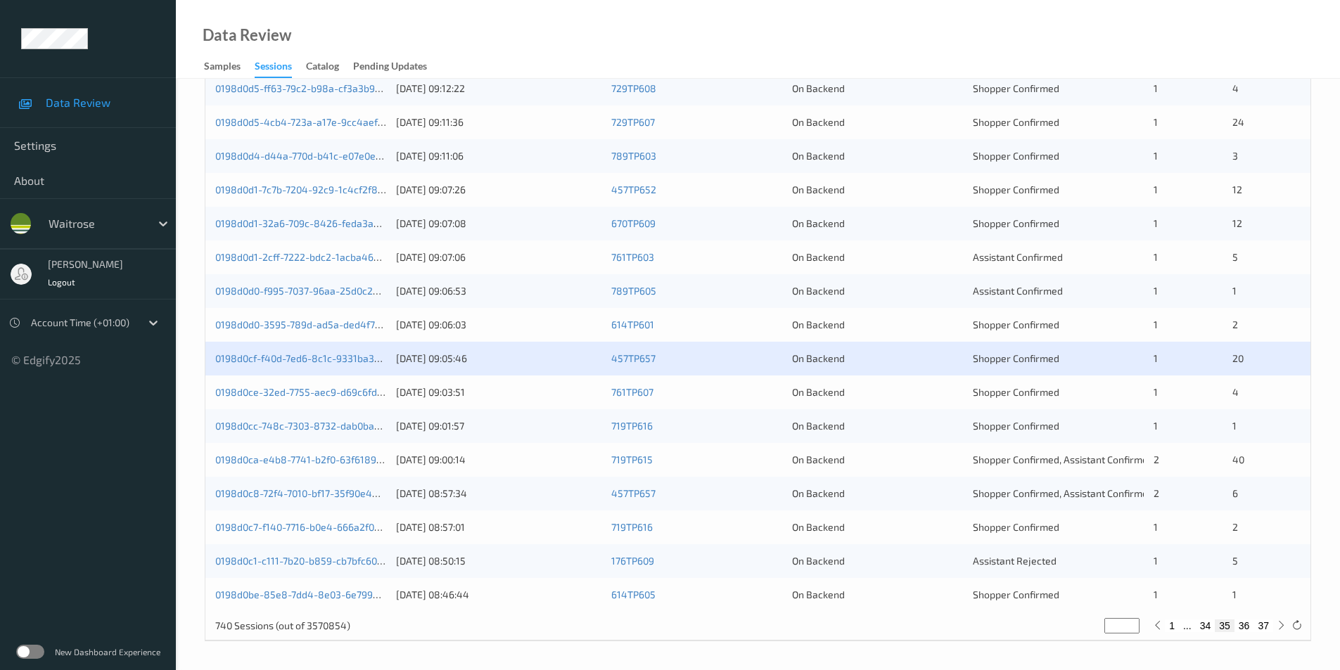
click at [879, 394] on div "On Backend" at bounding box center [877, 393] width 171 height 14
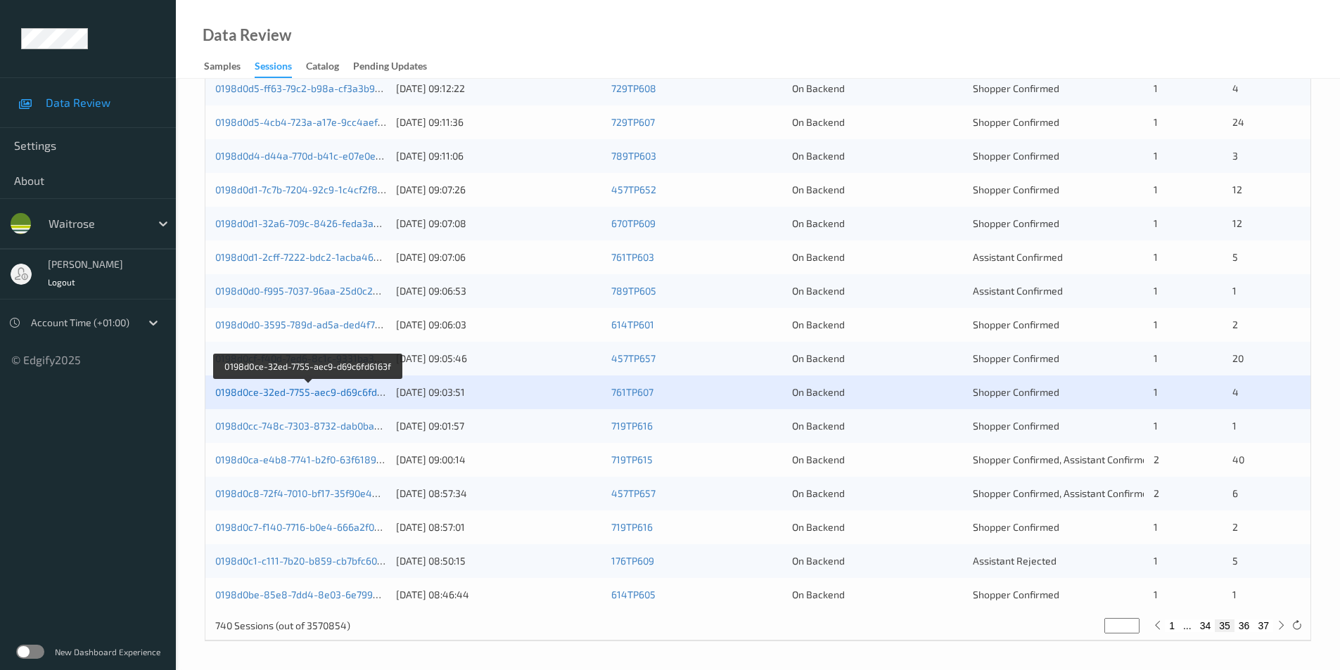
click at [345, 394] on link "0198d0ce-32ed-7755-aec9-d69c6fd6163f" at bounding box center [308, 392] width 186 height 12
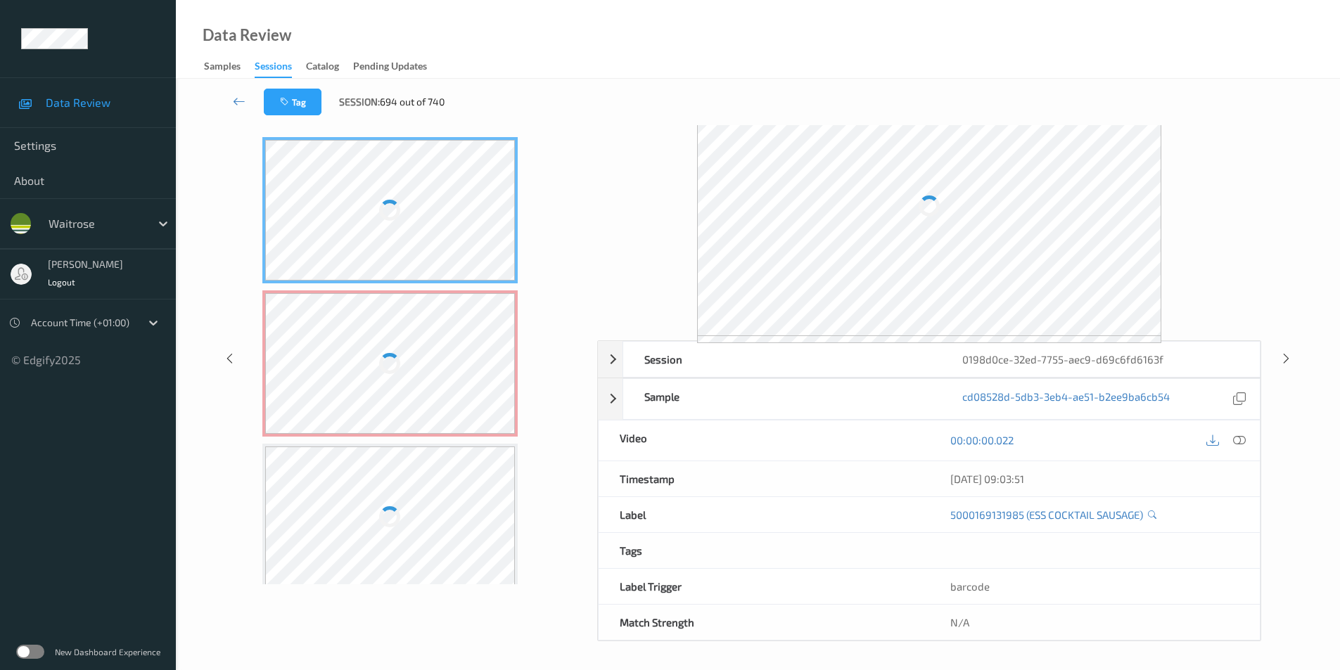
scroll to position [57, 0]
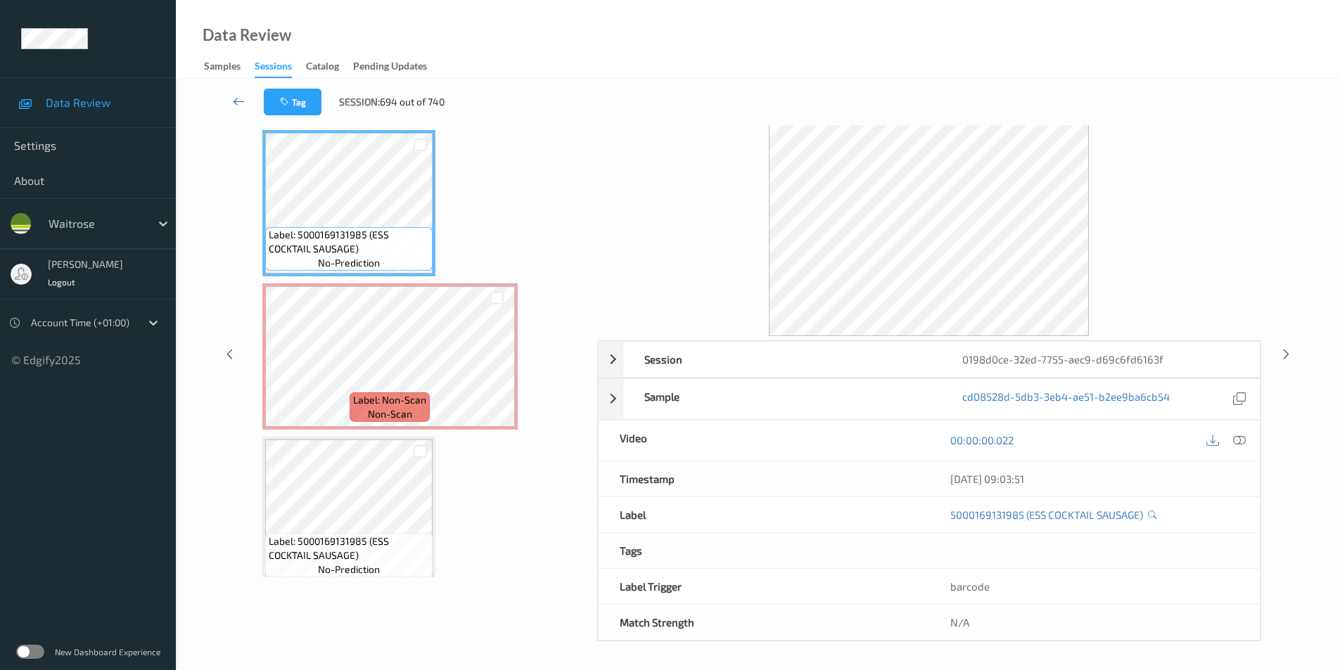
click at [237, 98] on icon at bounding box center [239, 101] width 13 height 14
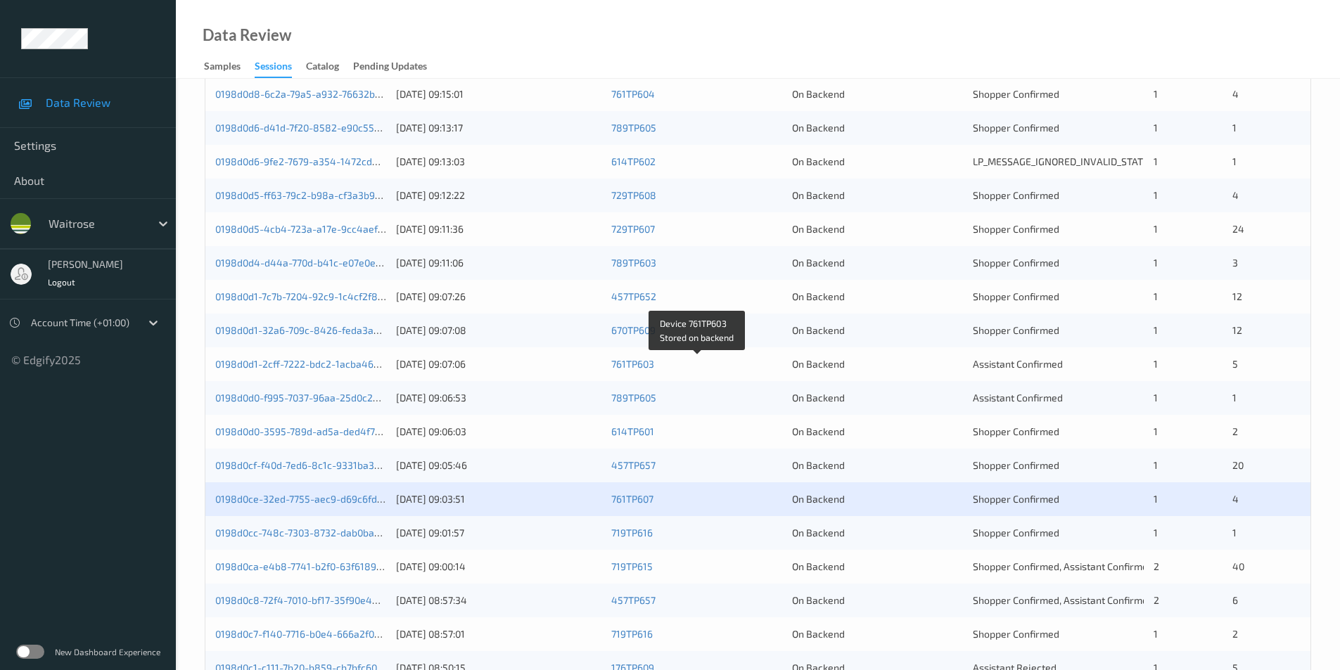
scroll to position [388, 0]
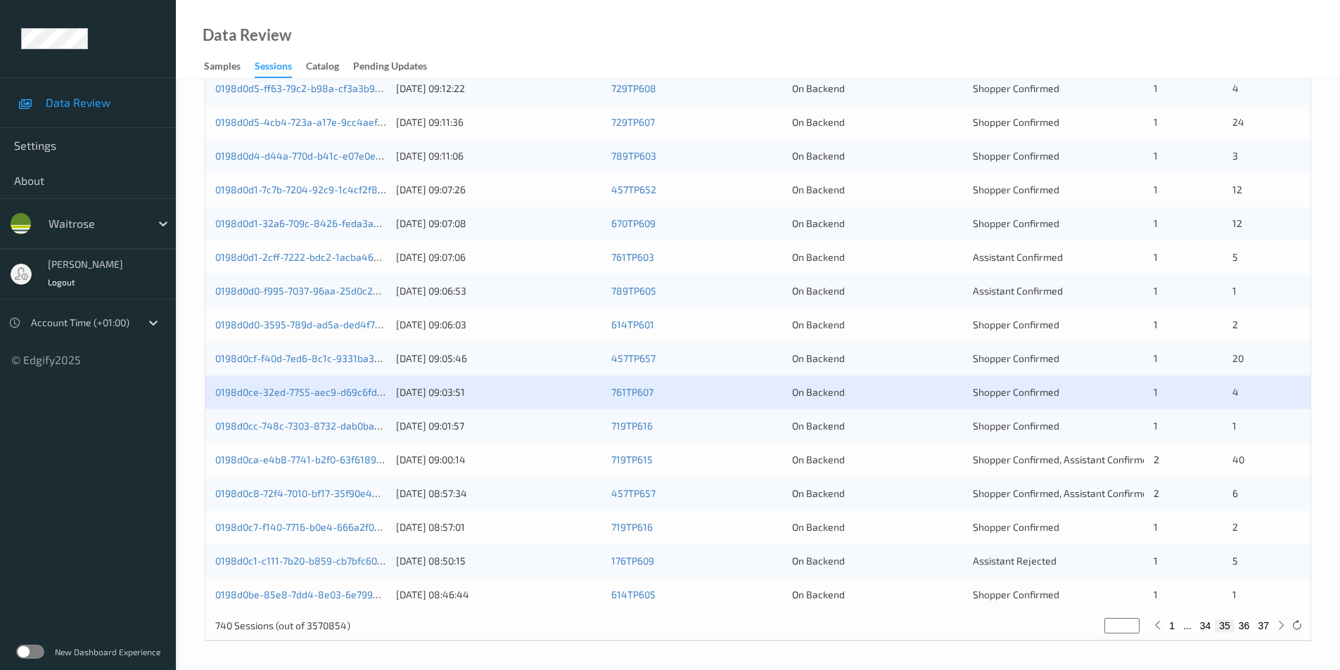
click at [920, 430] on div "On Backend" at bounding box center [877, 426] width 171 height 14
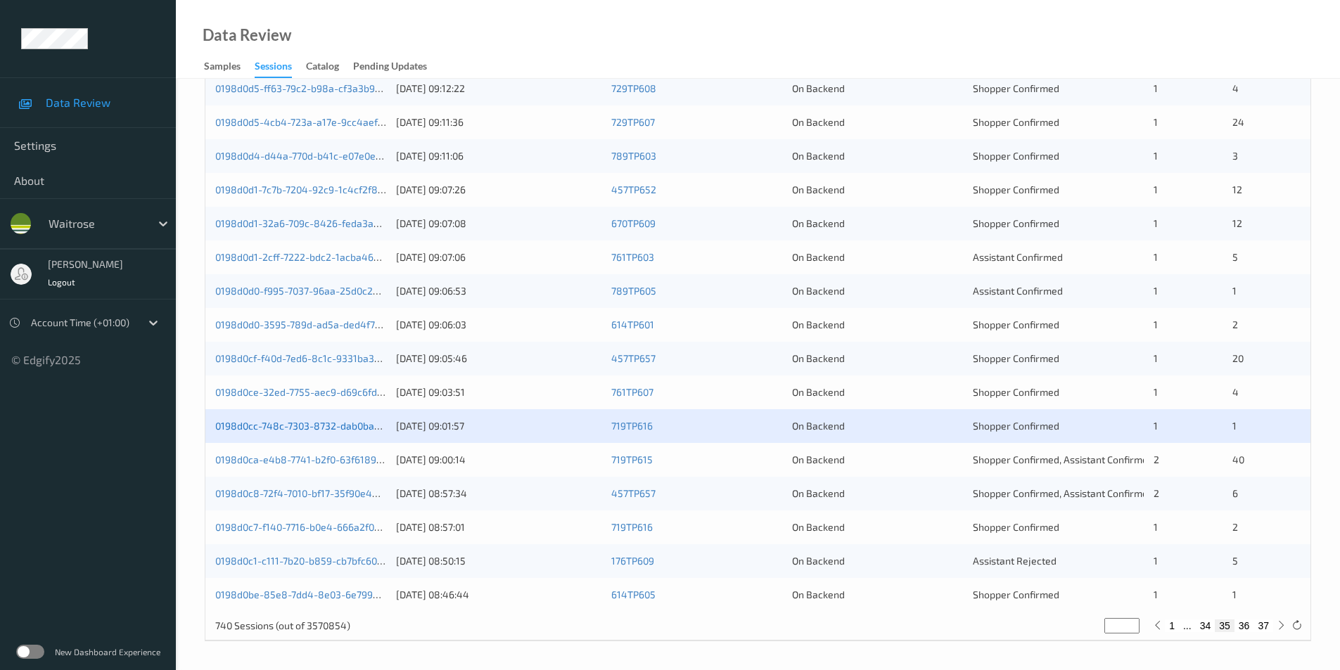
click at [307, 426] on link "0198d0cc-748c-7303-8732-dab0bab7b3f8" at bounding box center [310, 426] width 191 height 12
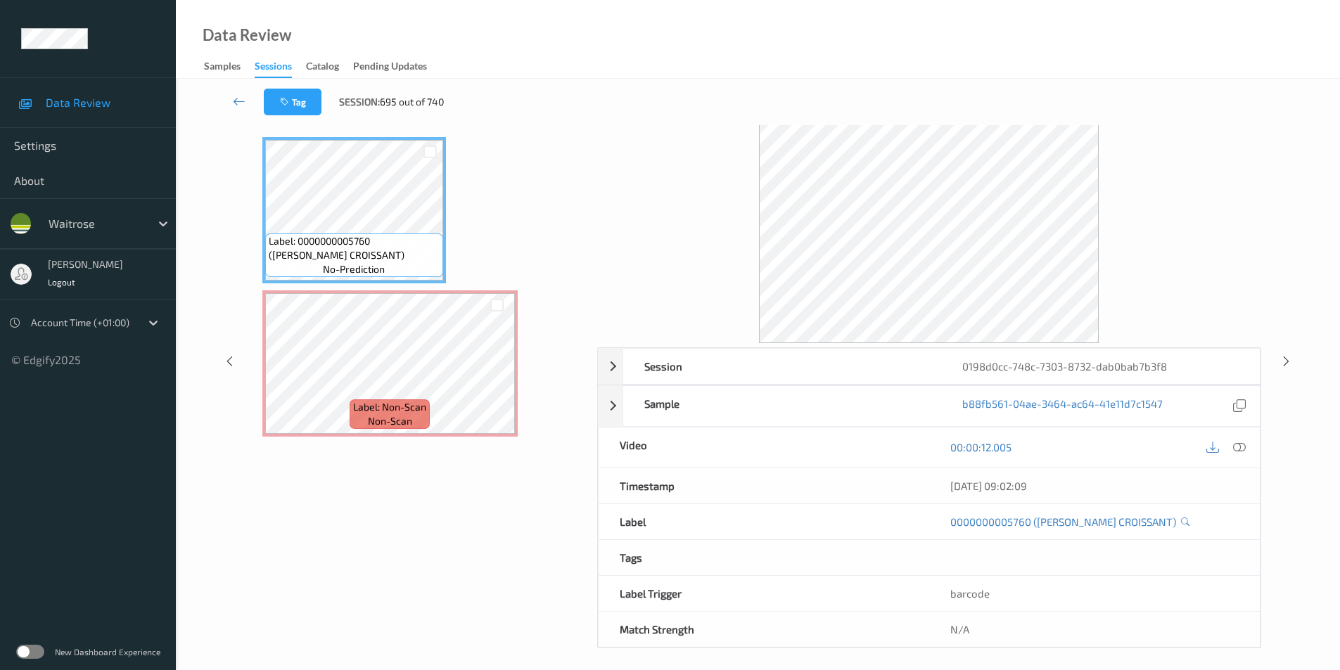
scroll to position [57, 0]
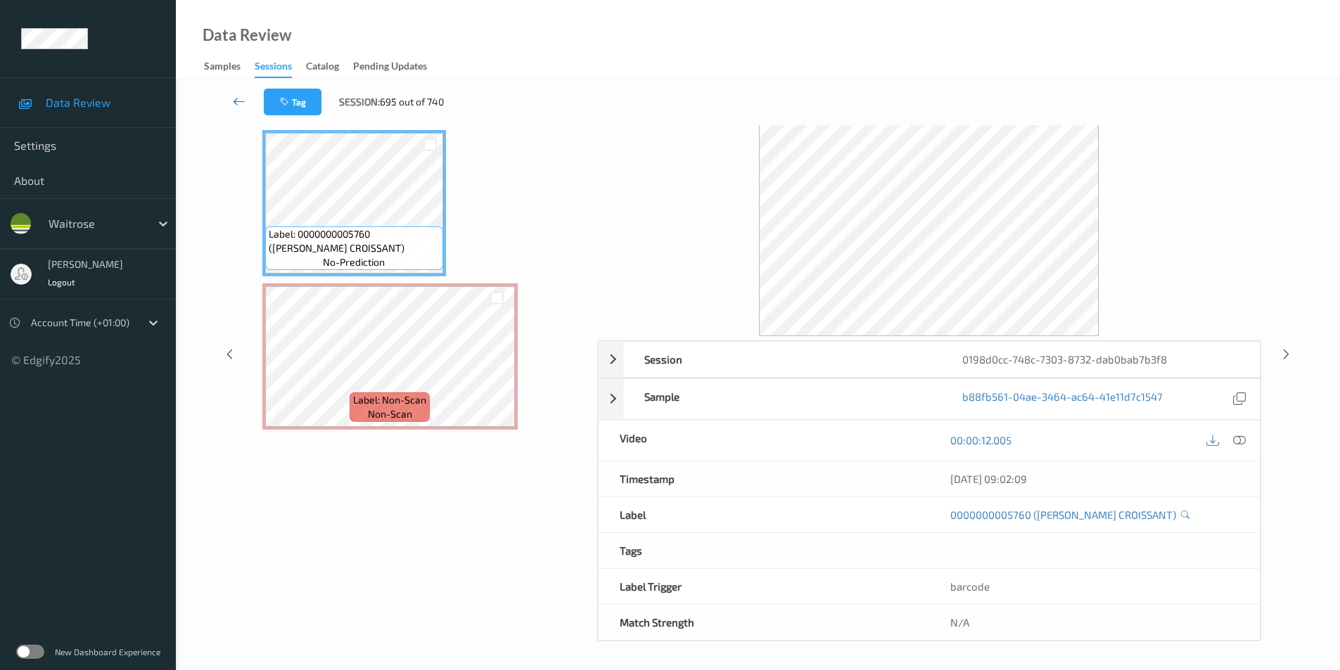
click at [243, 99] on icon at bounding box center [239, 101] width 13 height 14
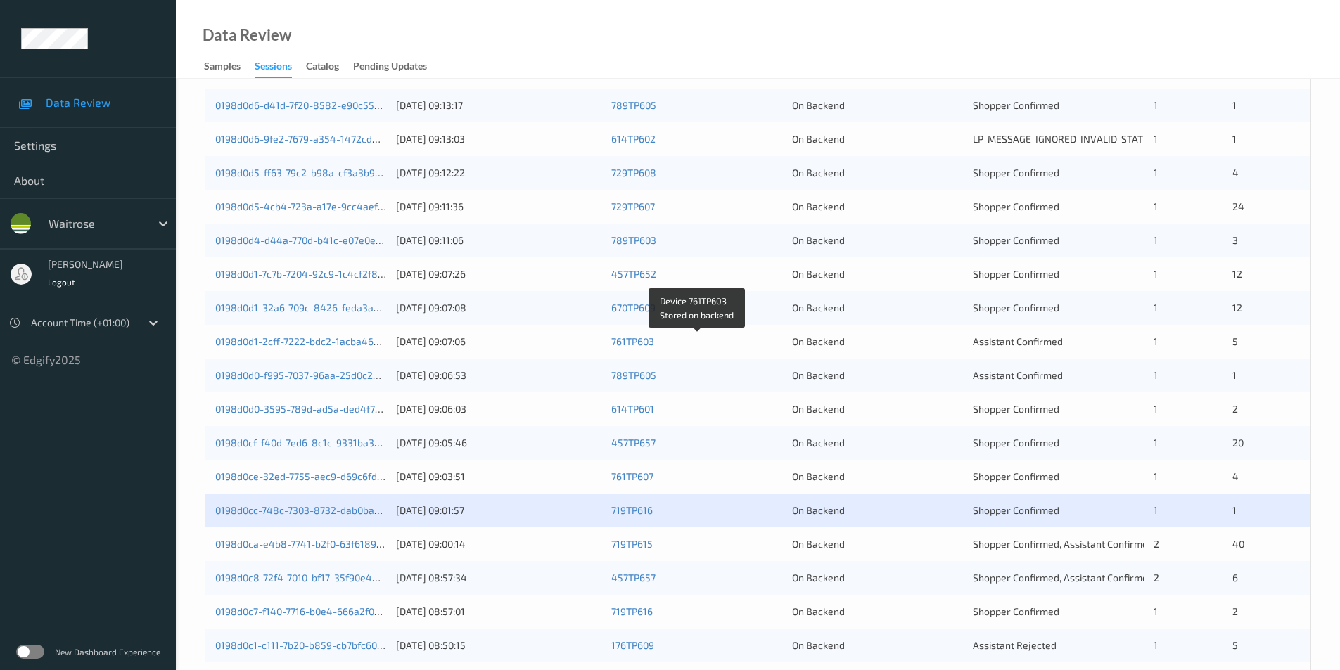
scroll to position [388, 0]
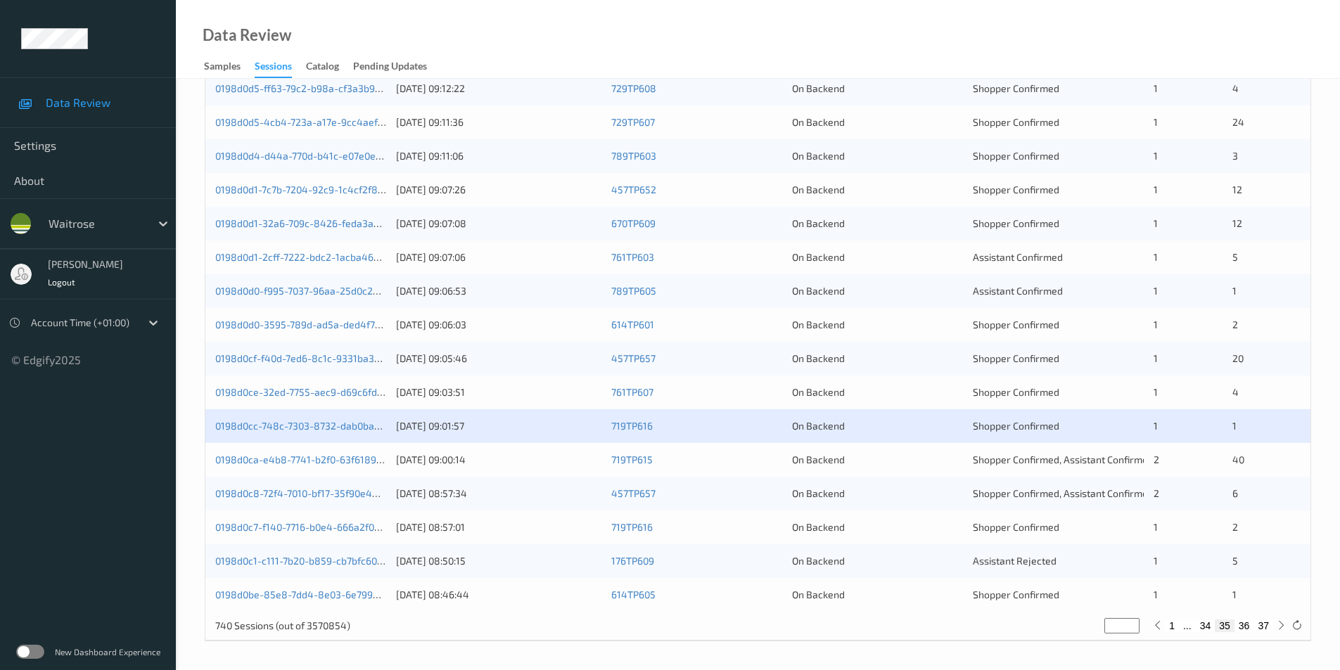
click at [878, 457] on div "On Backend" at bounding box center [877, 460] width 171 height 14
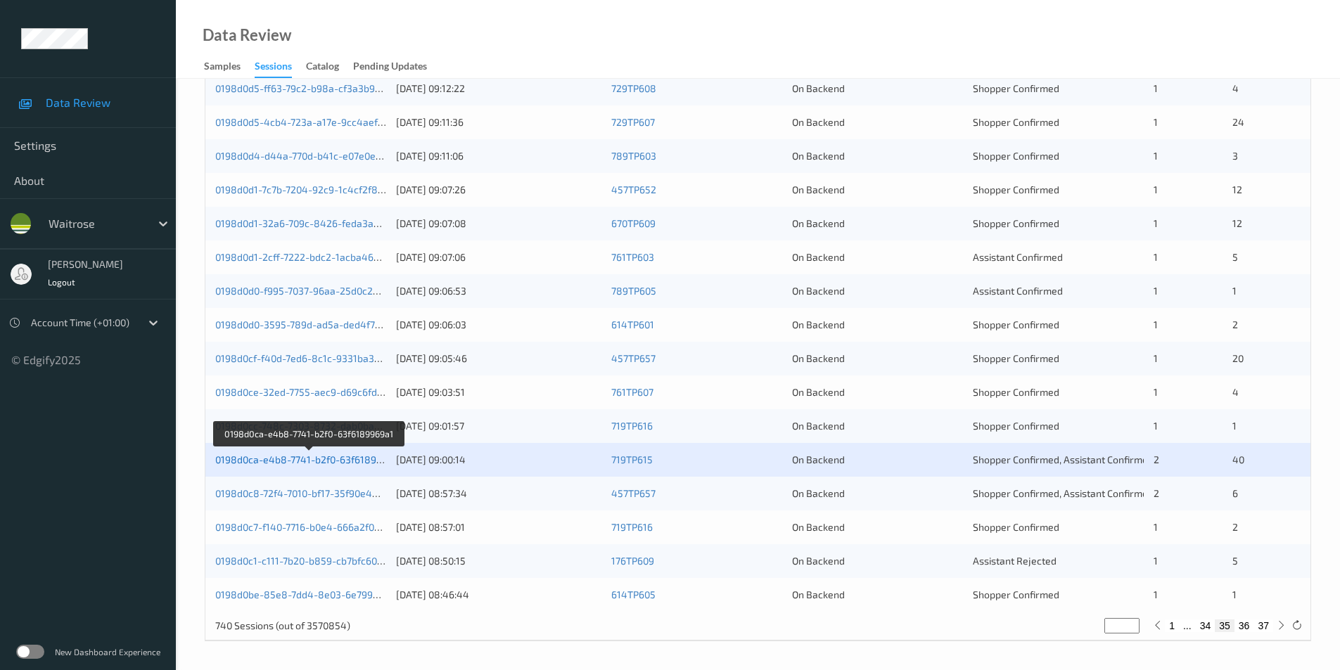
click at [317, 458] on link "0198d0ca-e4b8-7741-b2f0-63f6189969a1" at bounding box center [309, 460] width 188 height 12
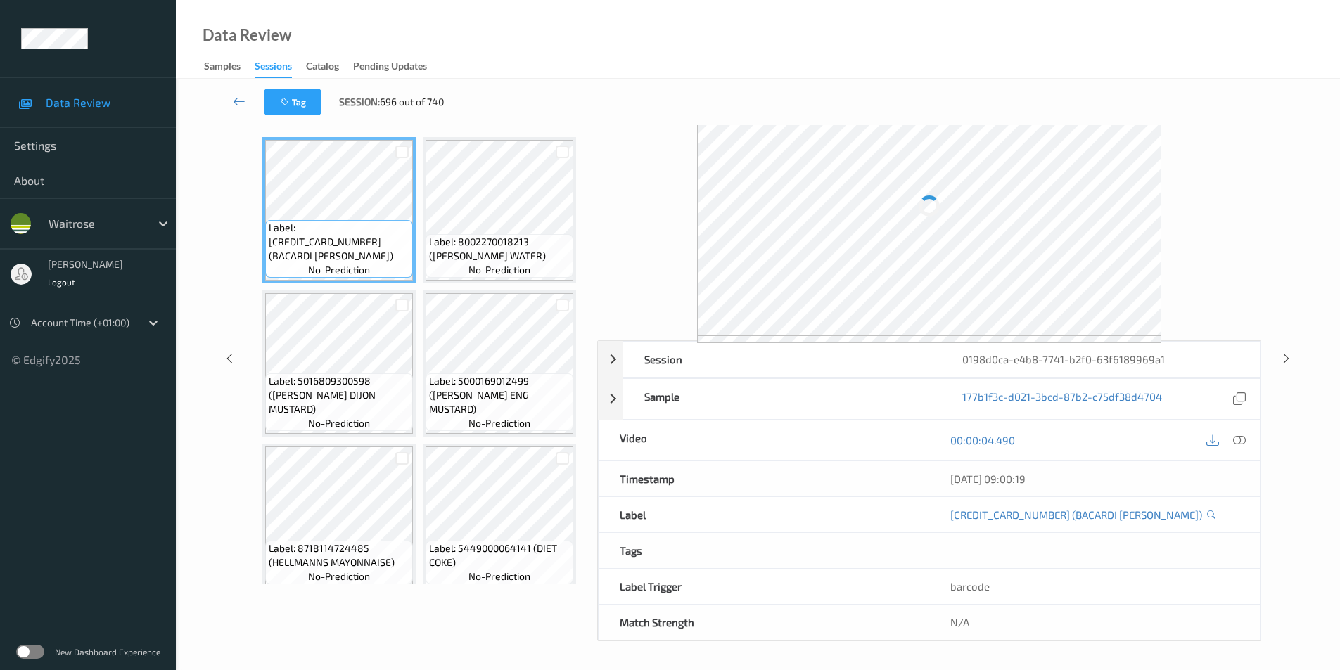
scroll to position [57, 0]
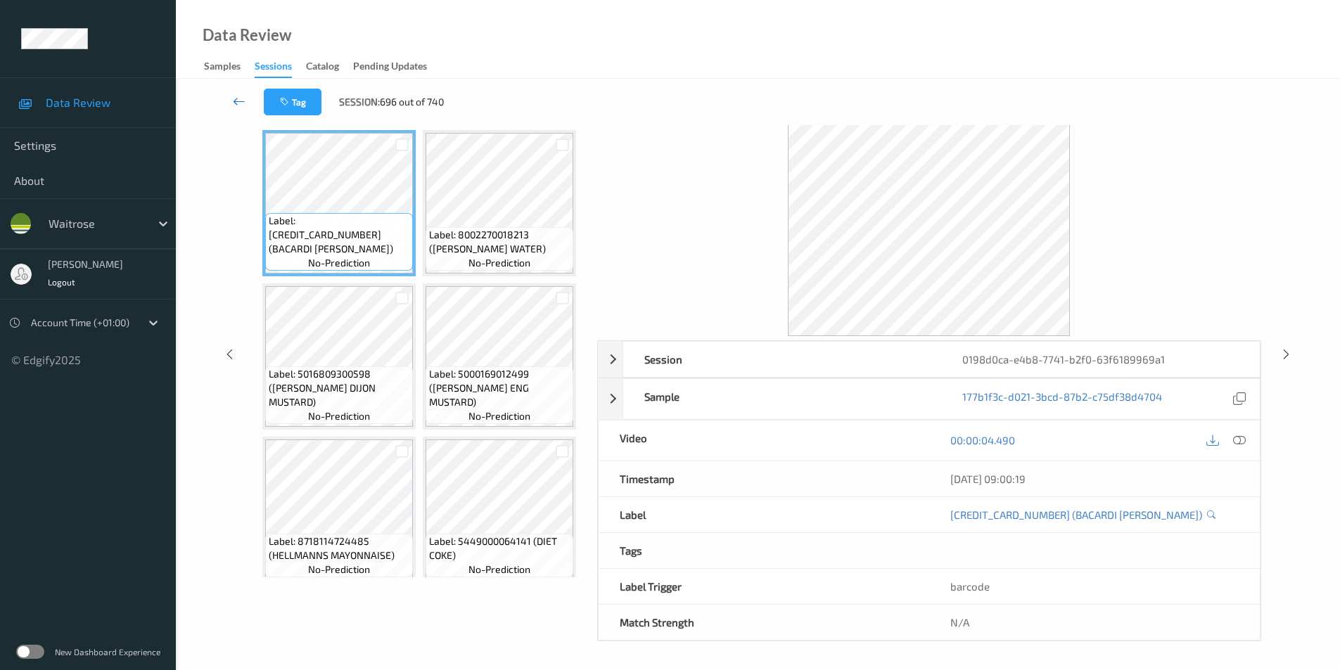
click at [241, 98] on icon at bounding box center [239, 101] width 13 height 14
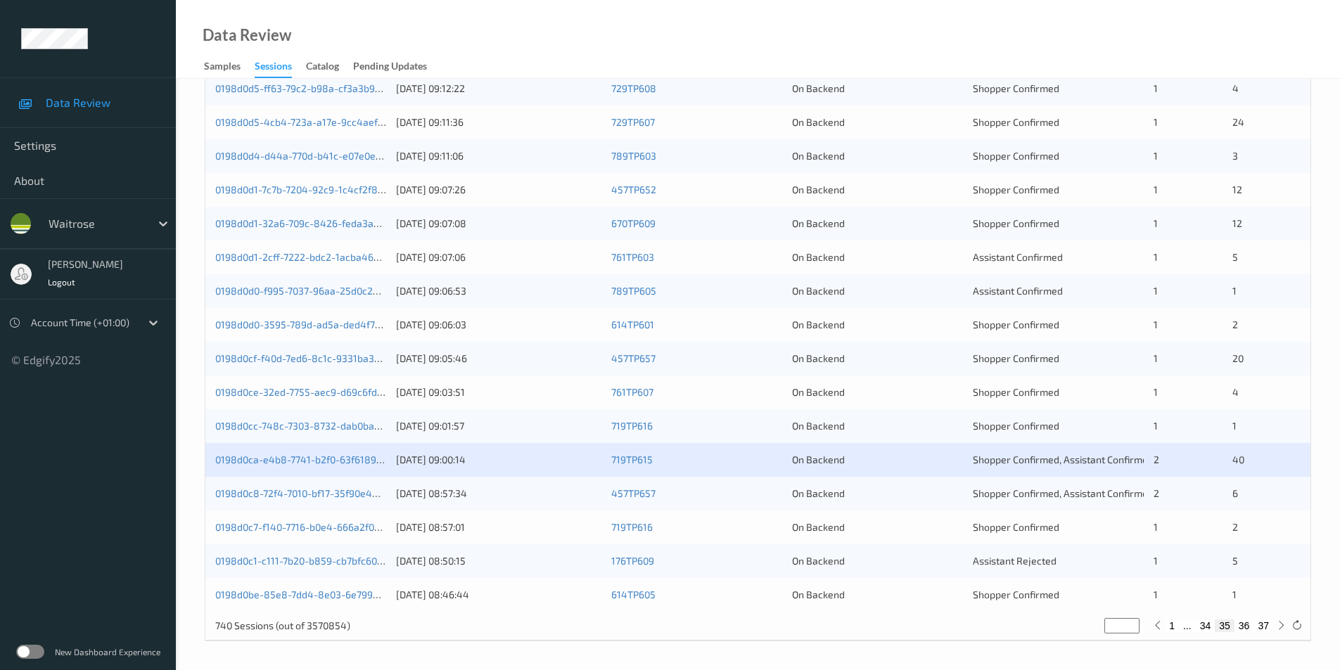
scroll to position [388, 0]
click at [903, 497] on div "On Backend" at bounding box center [877, 494] width 171 height 14
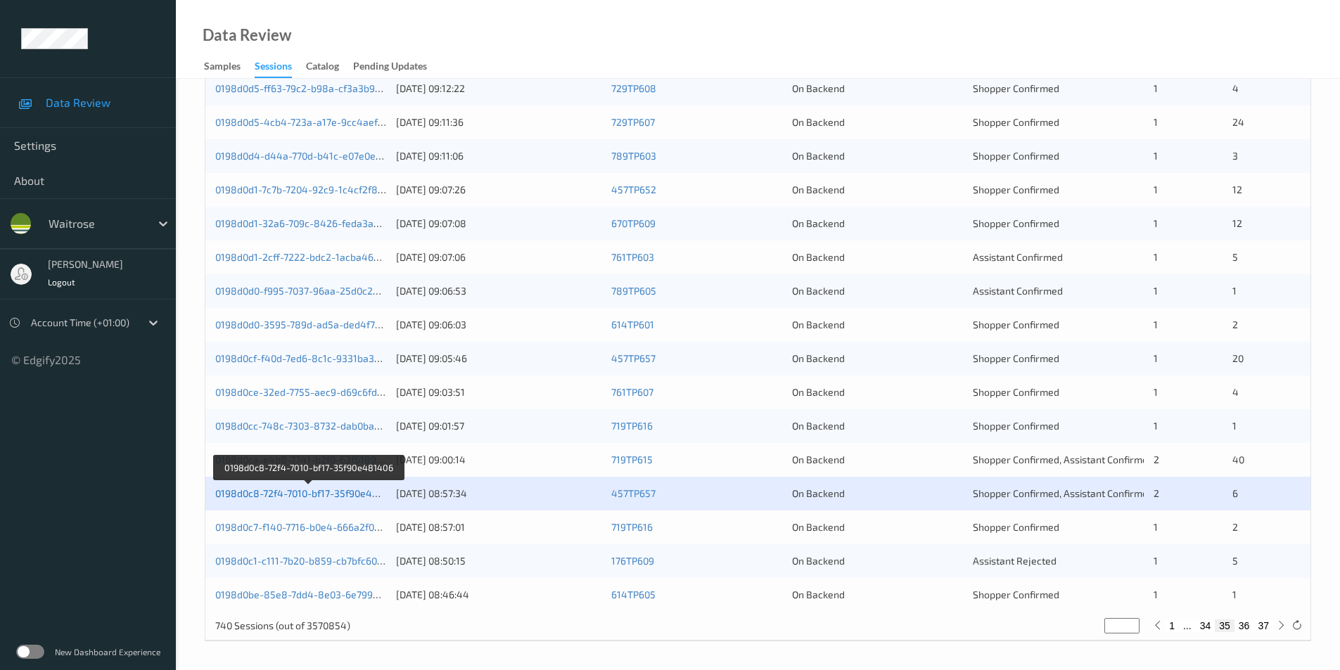
click at [289, 489] on link "0198d0c8-72f4-7010-bf17-35f90e481406" at bounding box center [307, 494] width 185 height 12
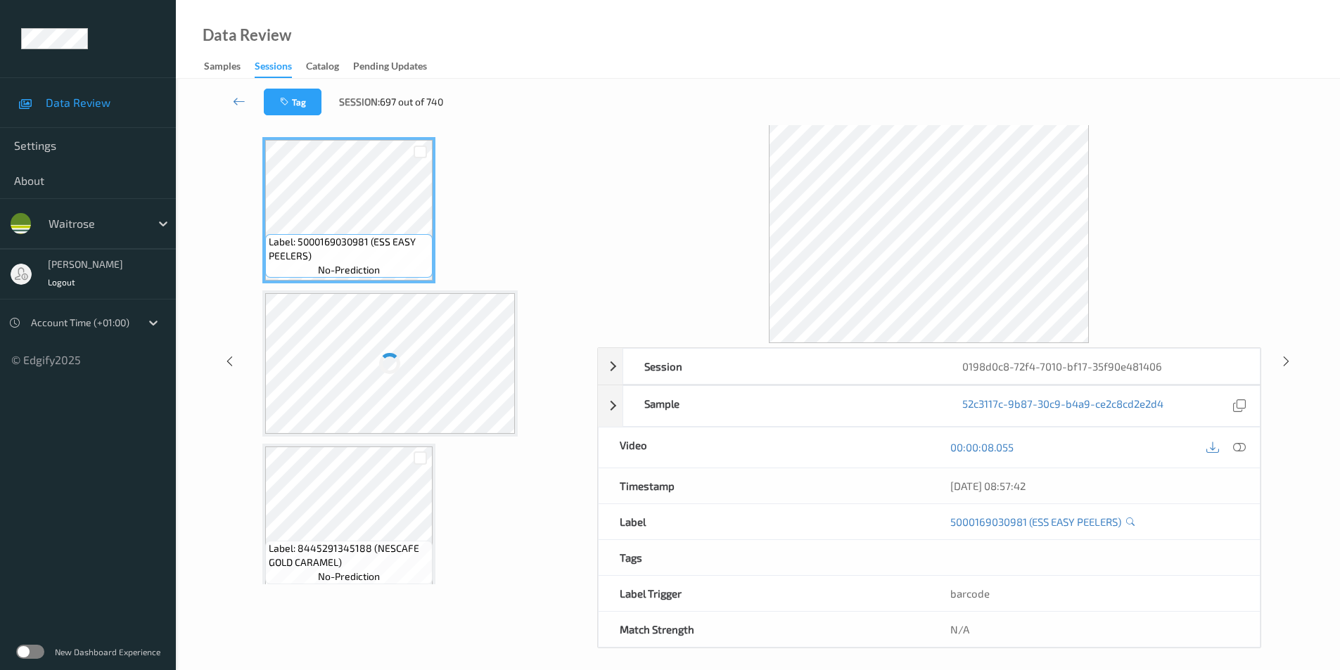
scroll to position [57, 0]
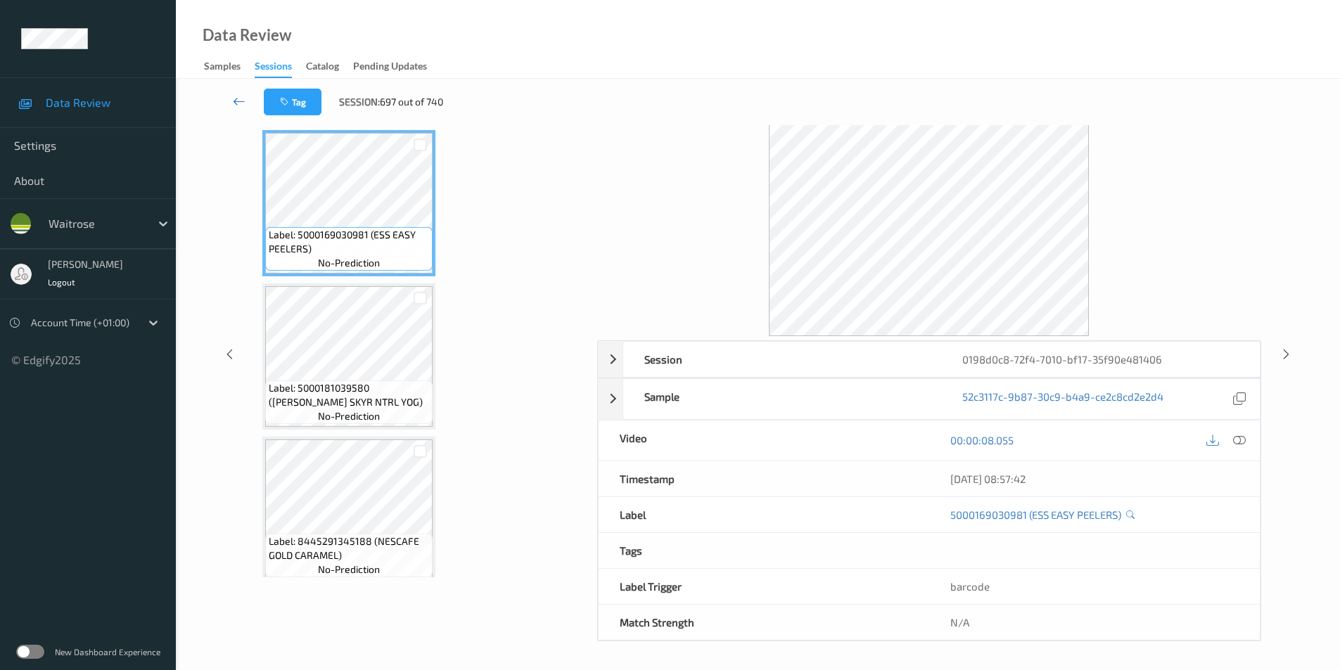
click at [239, 100] on icon at bounding box center [239, 101] width 13 height 14
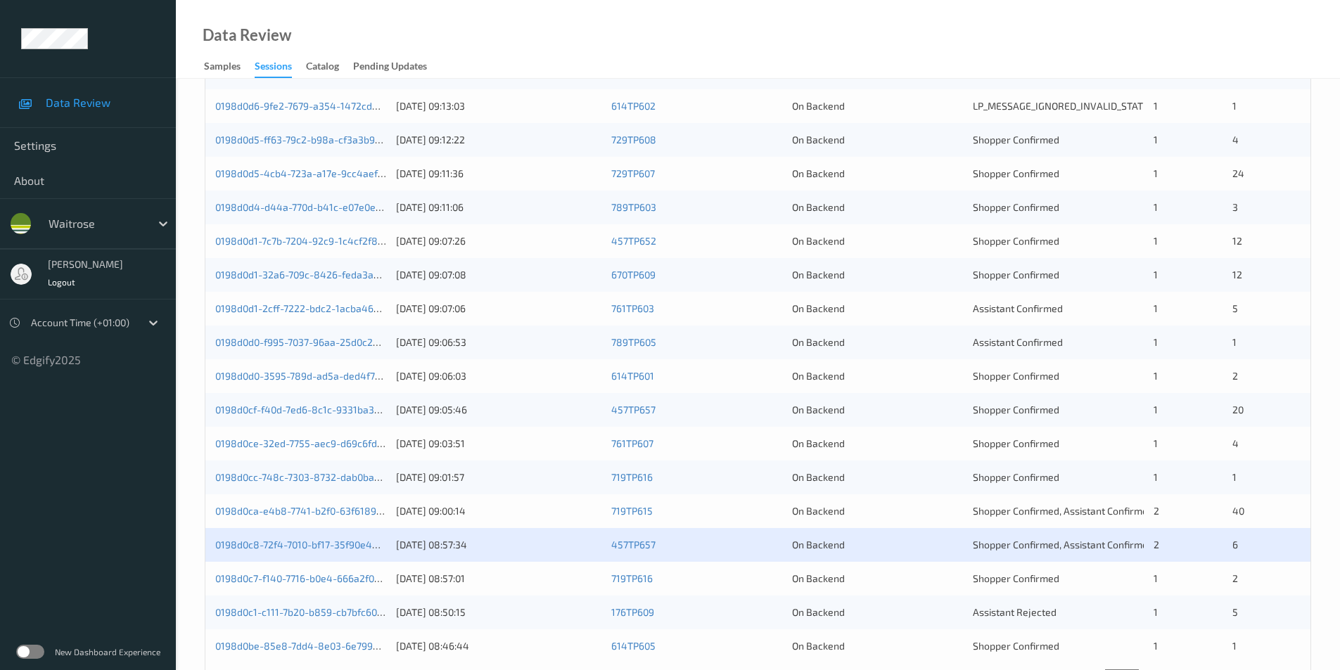
scroll to position [388, 0]
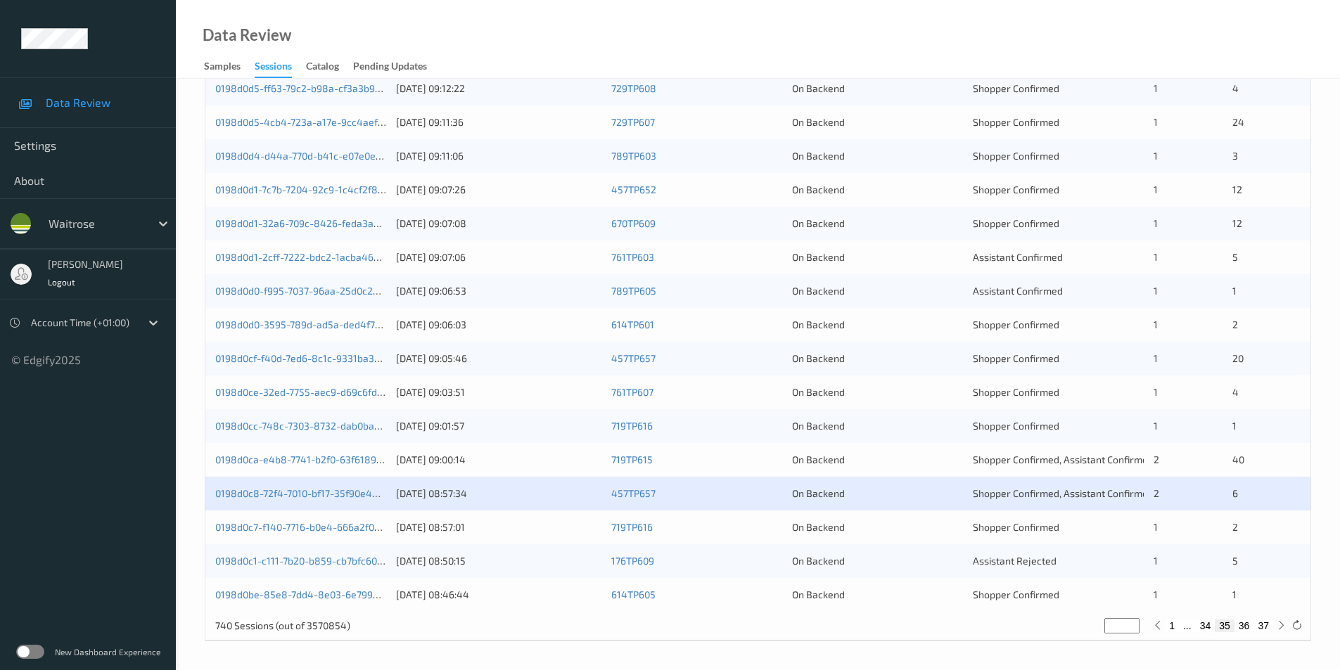
click at [905, 529] on div "On Backend" at bounding box center [877, 528] width 171 height 14
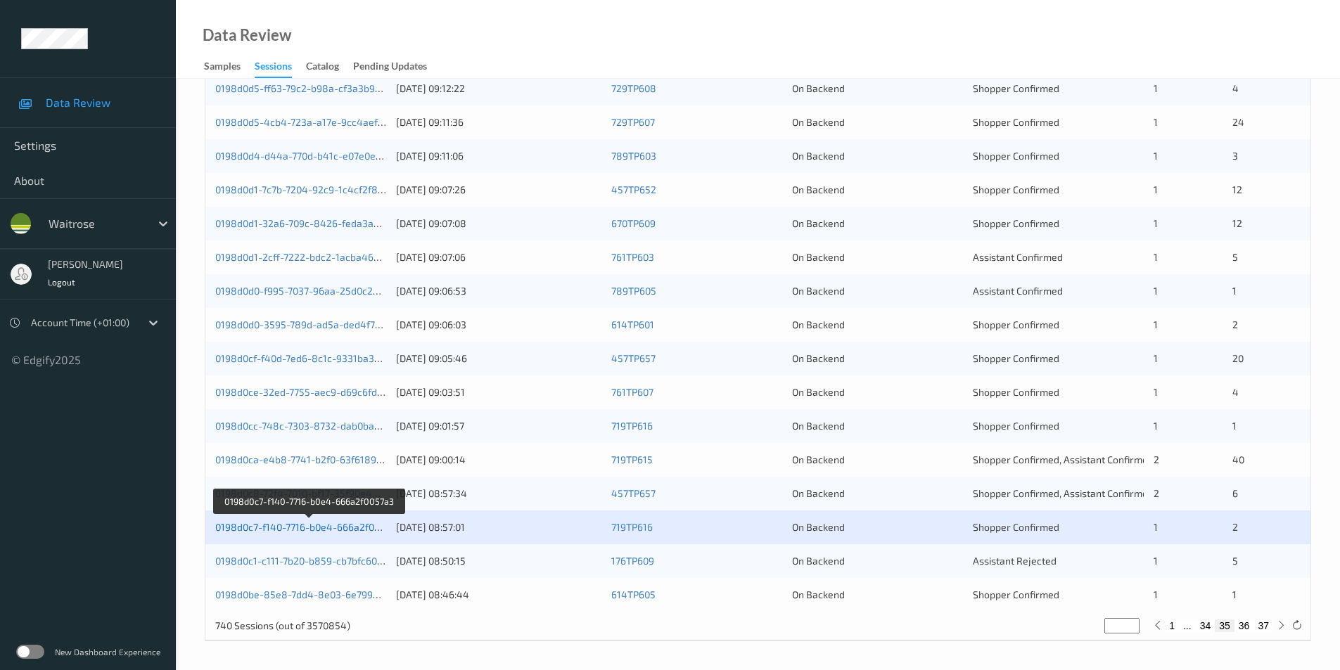
click at [322, 524] on link "0198d0c7-f140-7716-b0e4-666a2f0057a3" at bounding box center [308, 527] width 186 height 12
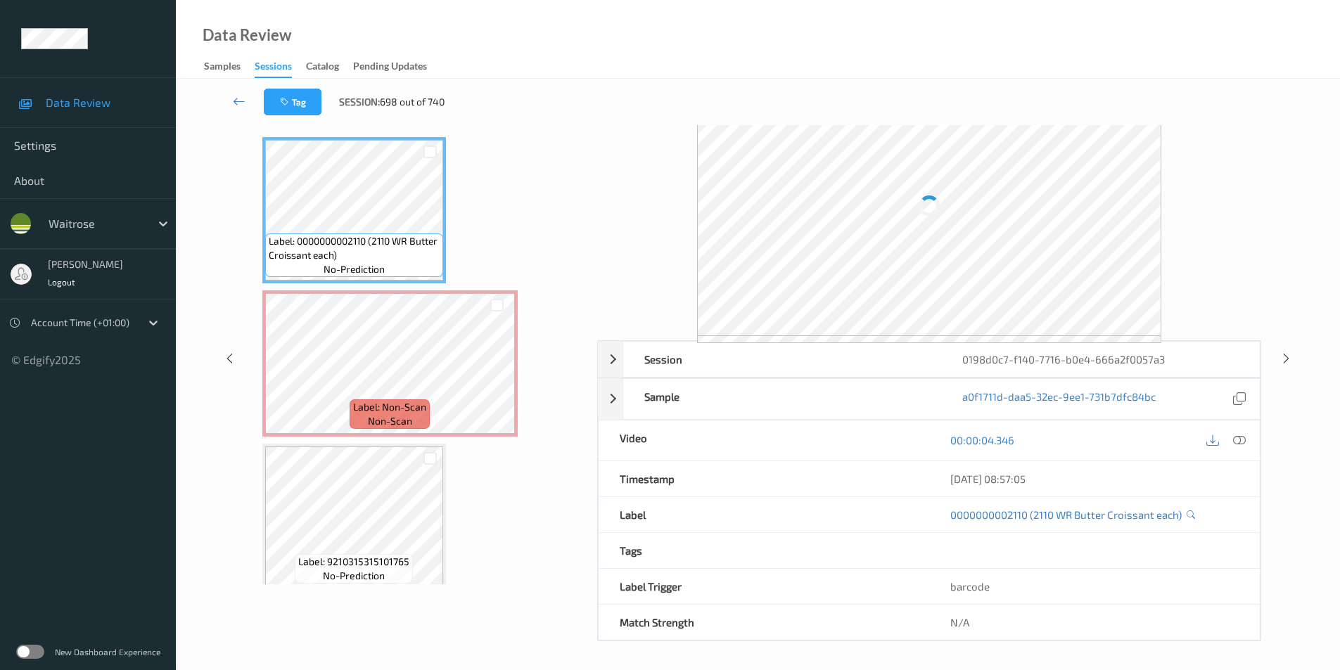
scroll to position [57, 0]
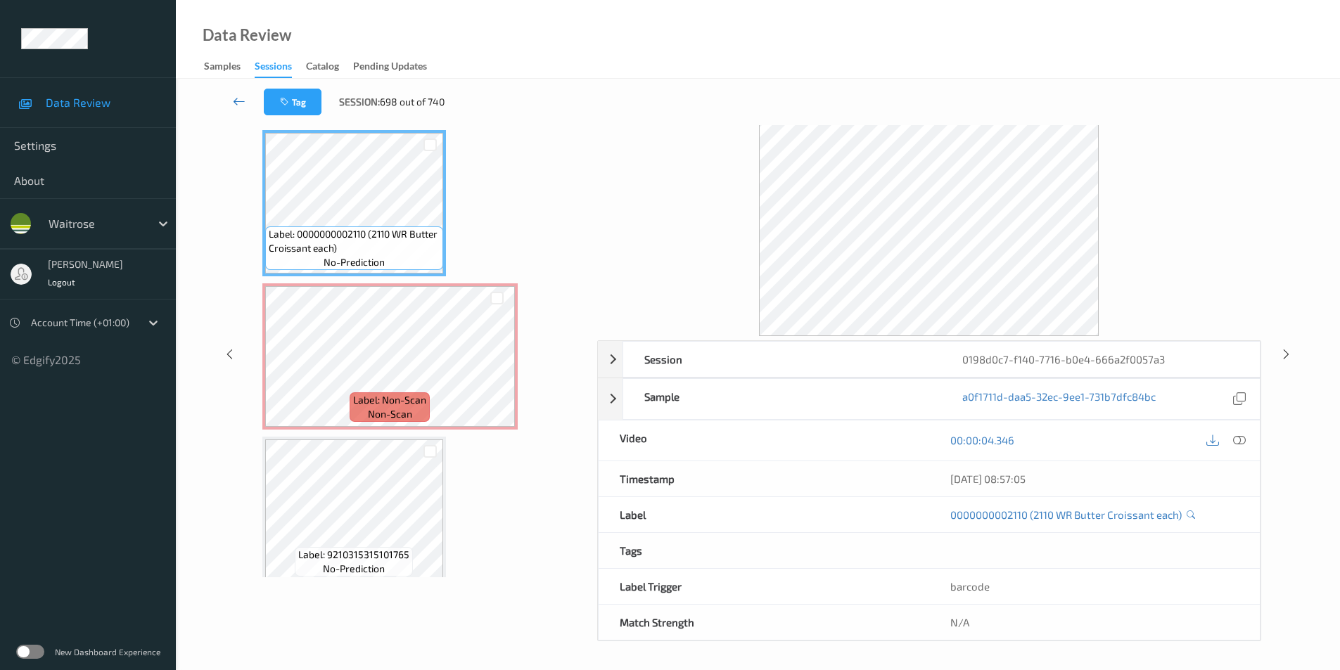
click at [240, 101] on icon at bounding box center [239, 101] width 13 height 14
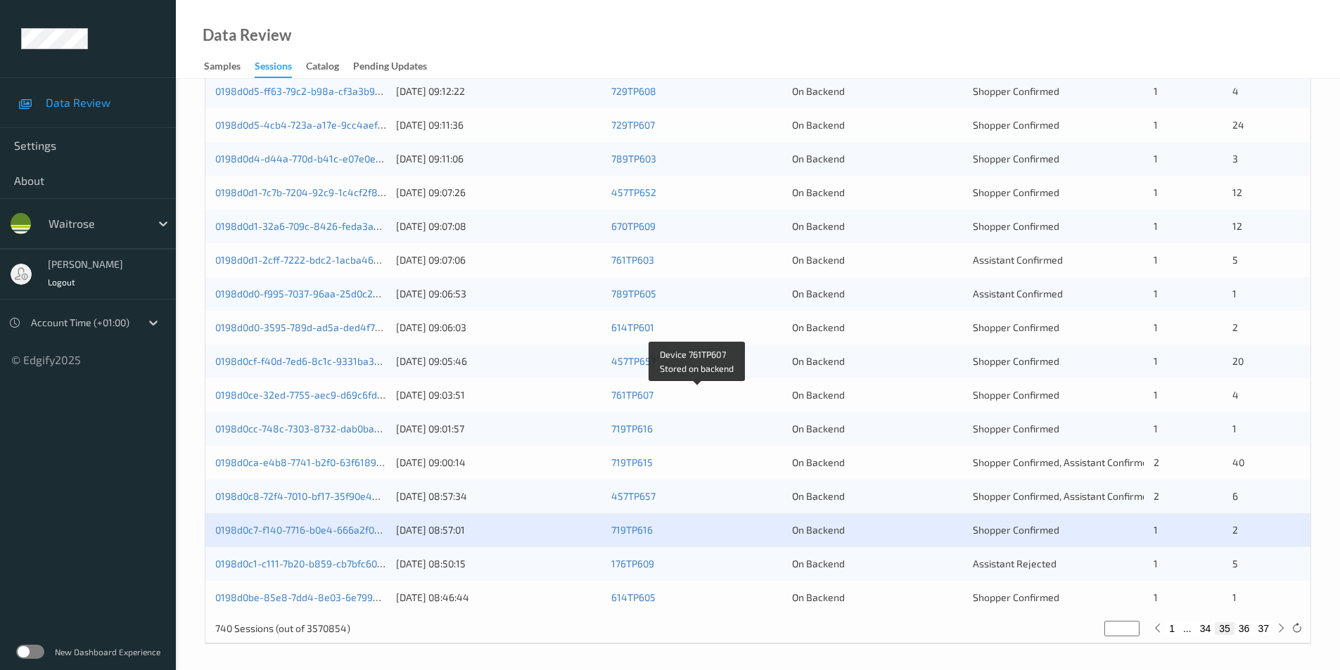
scroll to position [388, 0]
click at [890, 567] on div "On Backend" at bounding box center [877, 561] width 171 height 14
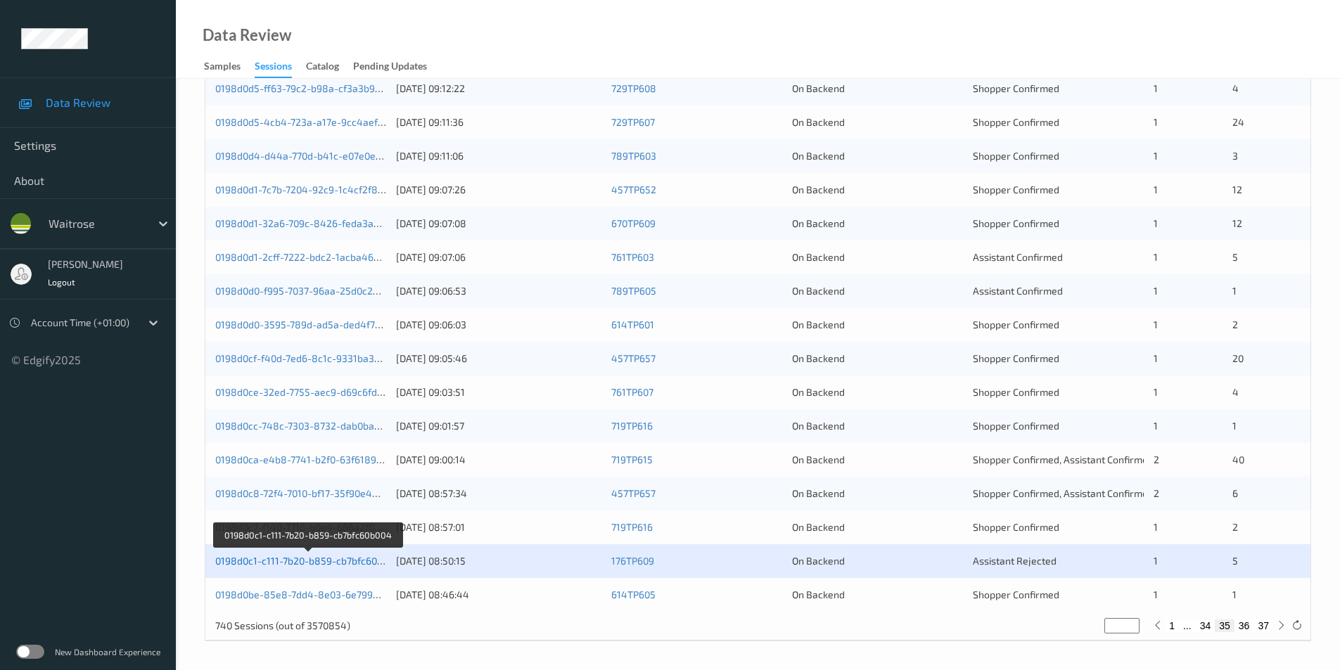
click at [279, 562] on link "0198d0c1-c111-7b20-b859-cb7bfc60b004" at bounding box center [307, 561] width 185 height 12
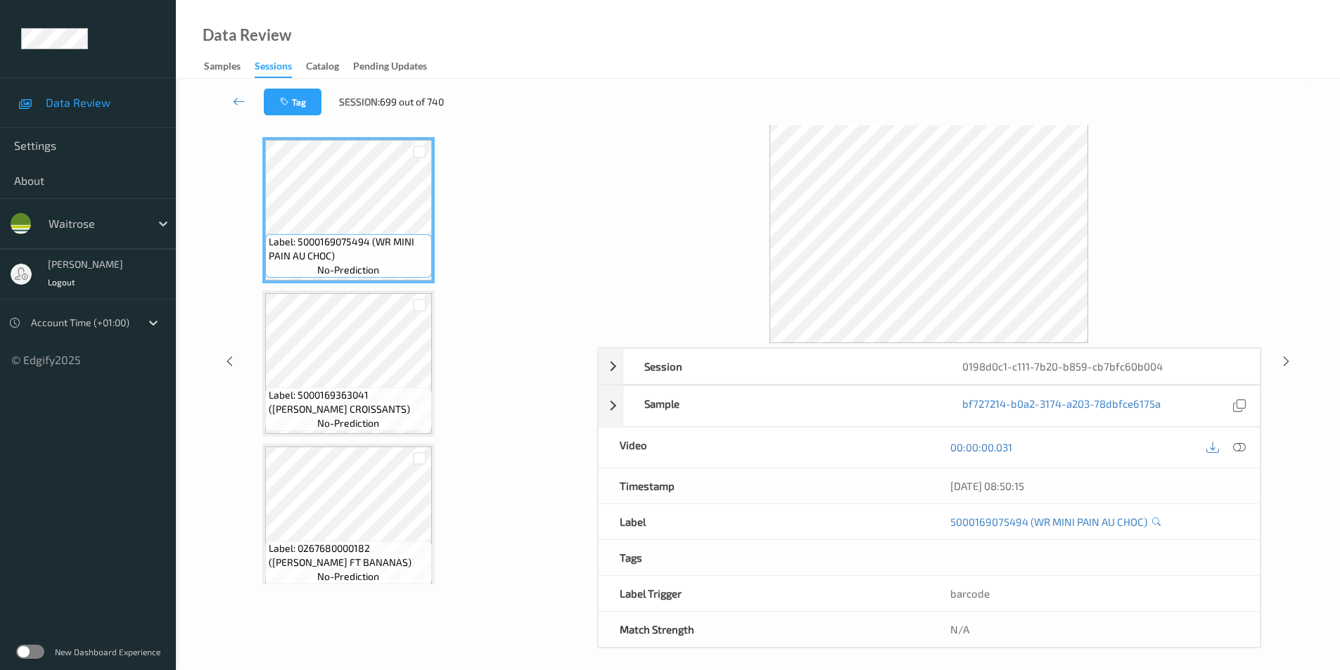
scroll to position [57, 0]
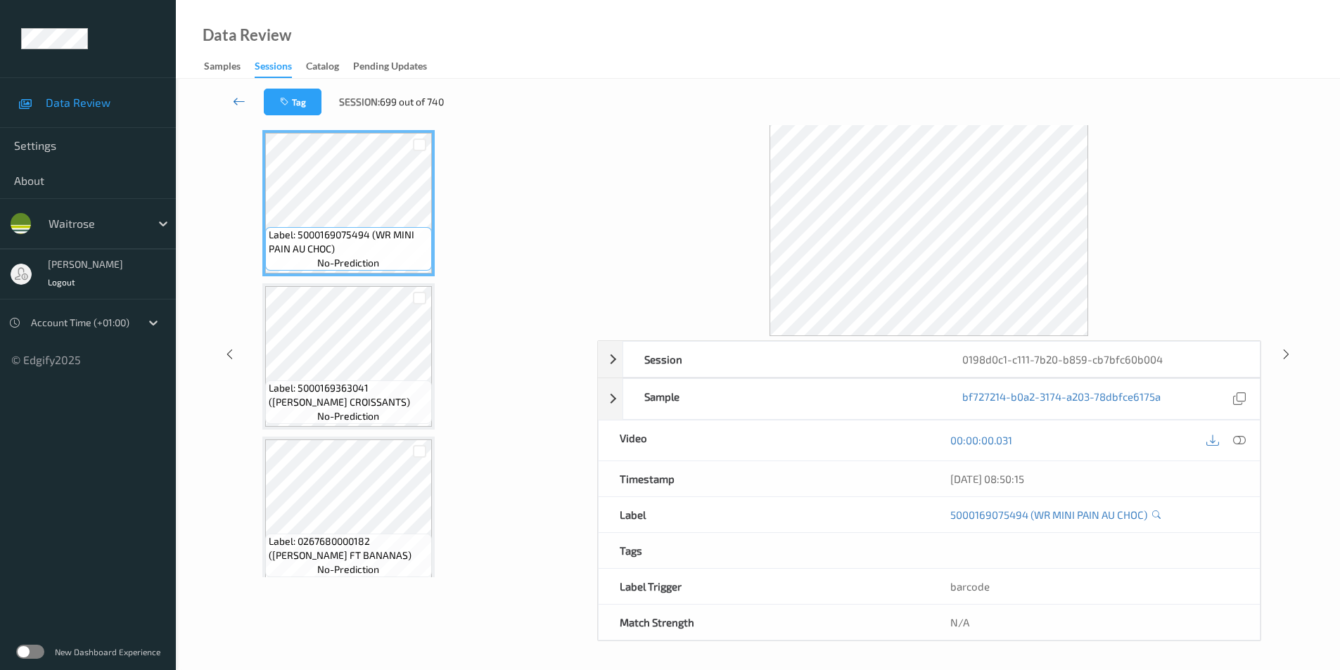
click at [235, 98] on icon at bounding box center [239, 101] width 13 height 14
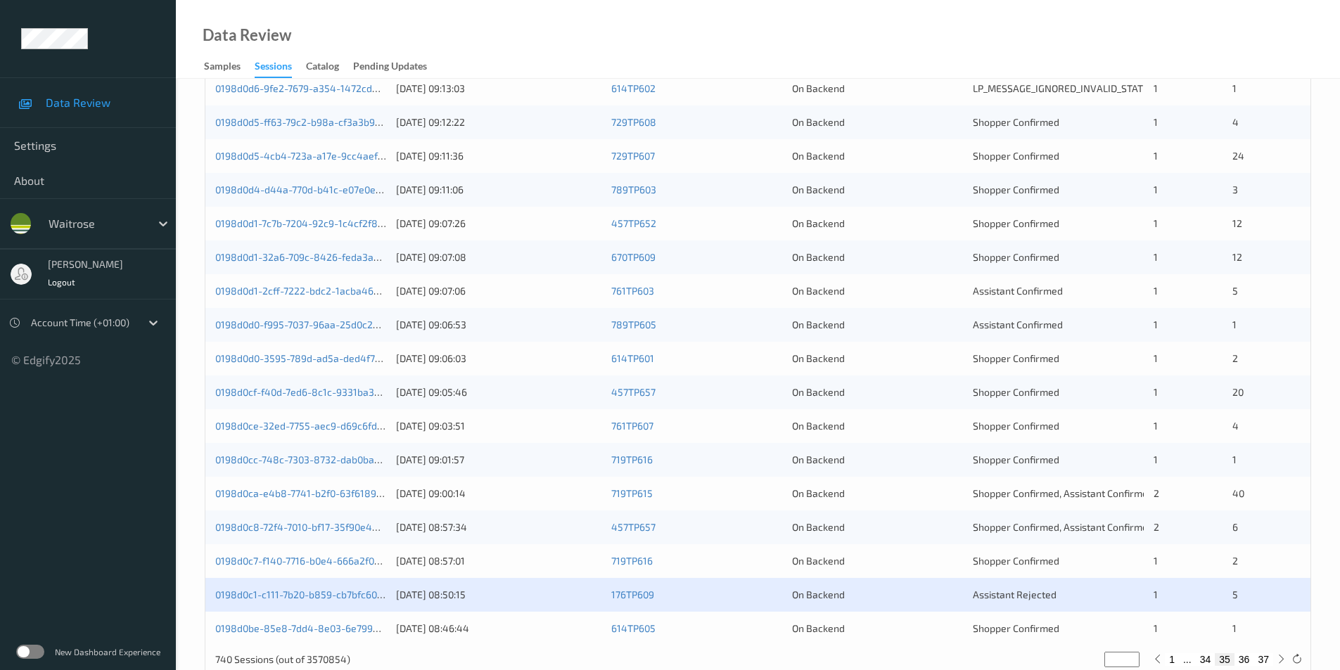
scroll to position [388, 0]
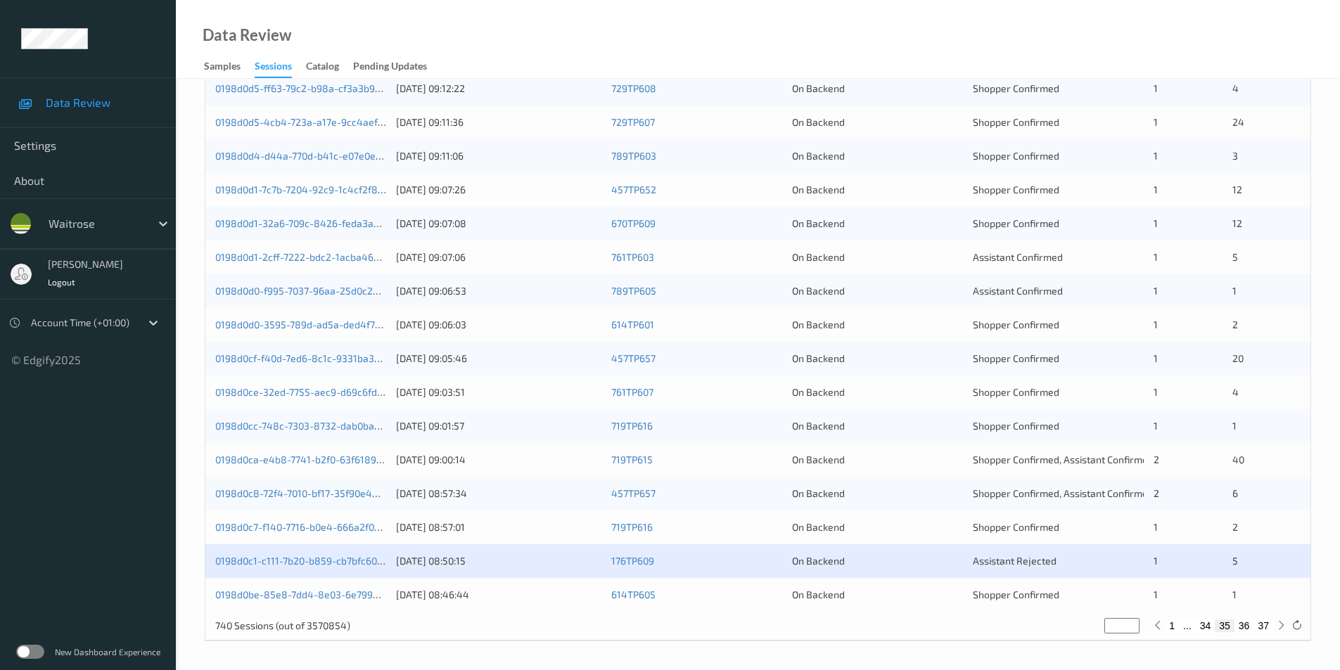
click at [868, 592] on div "On Backend" at bounding box center [877, 595] width 171 height 14
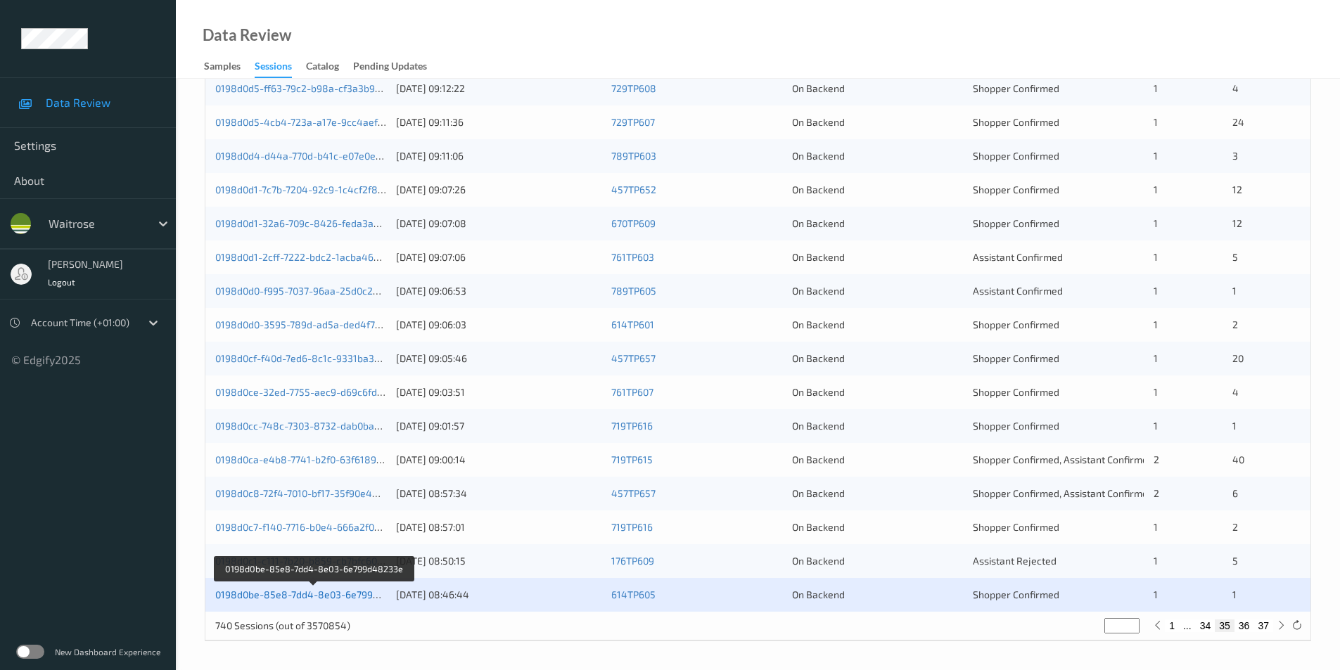
click at [347, 597] on link "0198d0be-85e8-7dd4-8e03-6e799d48233e" at bounding box center [314, 595] width 198 height 12
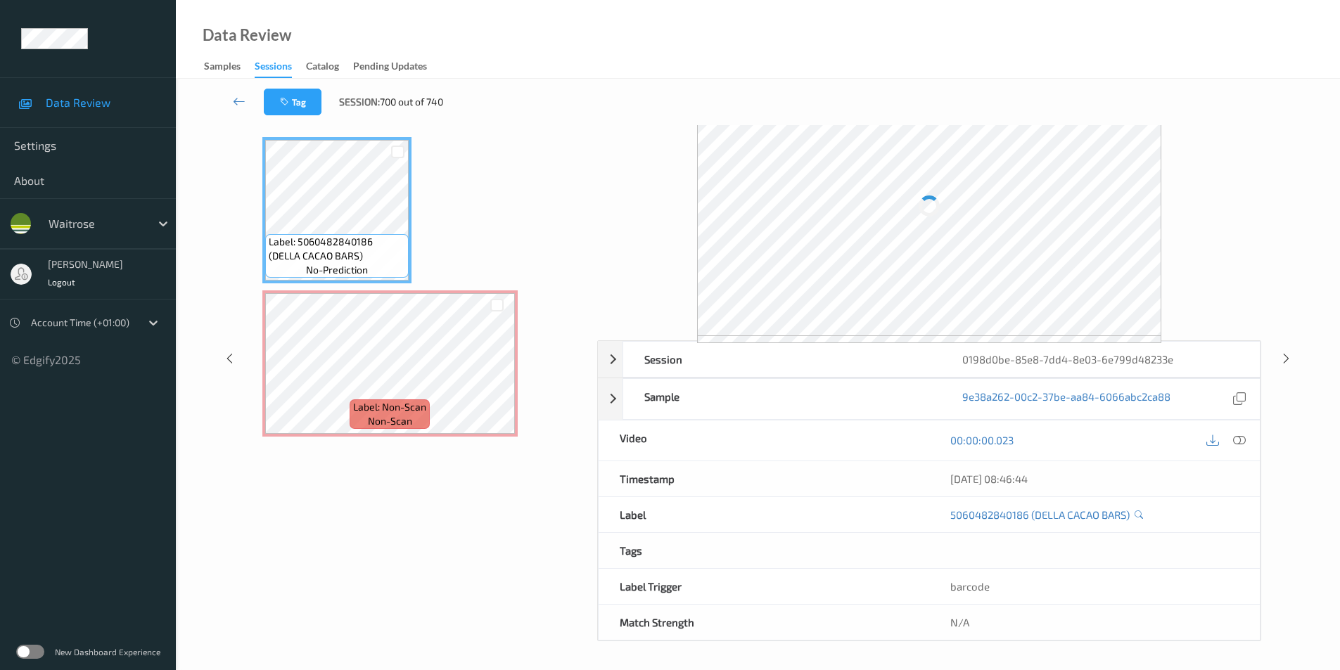
scroll to position [57, 0]
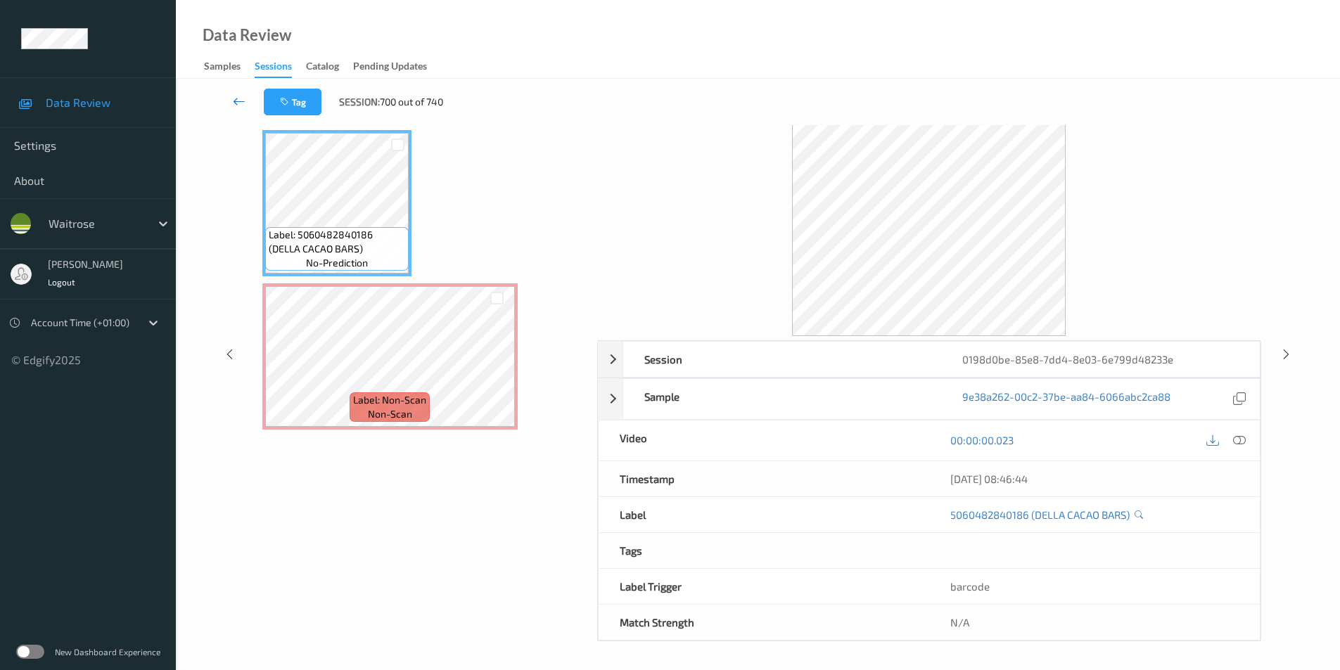
click at [240, 101] on icon at bounding box center [239, 101] width 13 height 14
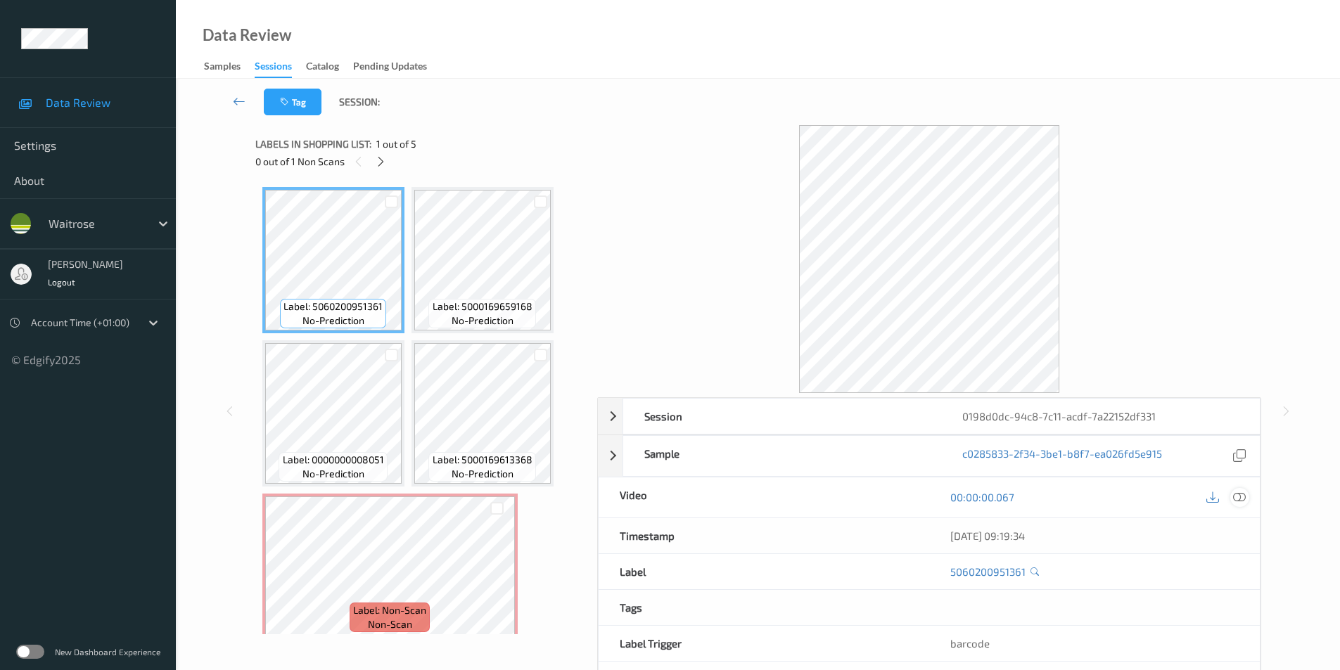
click at [1242, 500] on icon at bounding box center [1239, 497] width 13 height 13
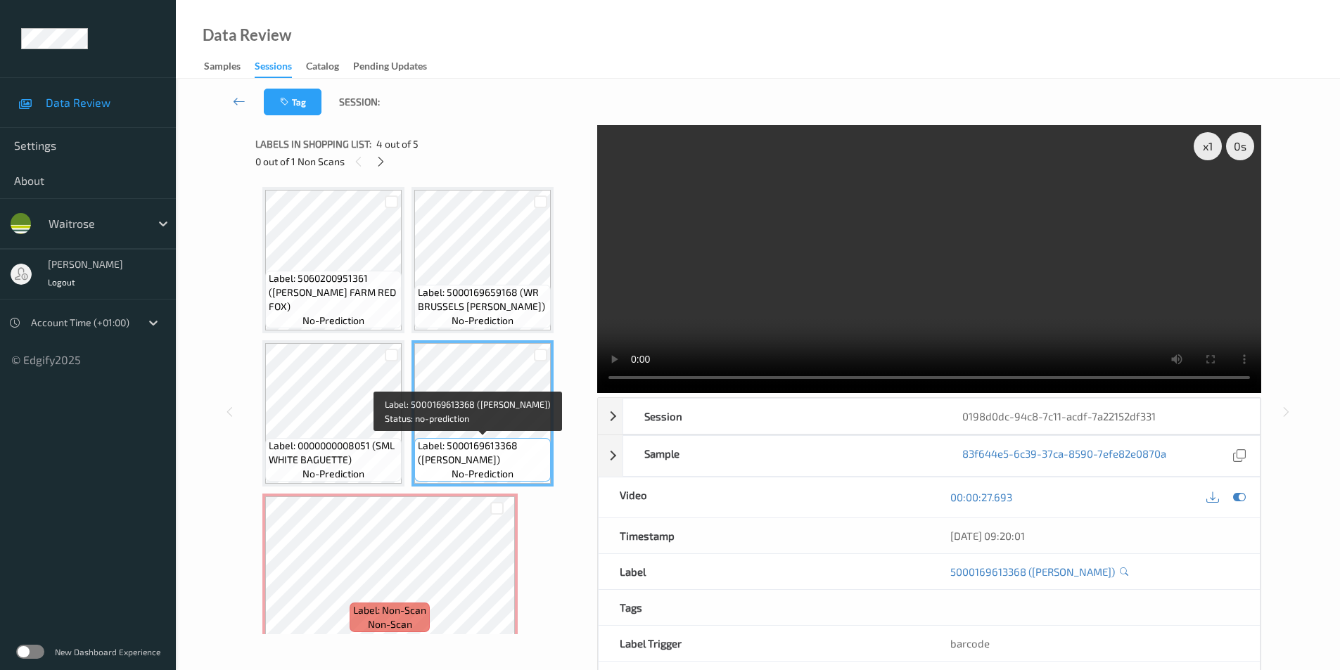
drag, startPoint x: 423, startPoint y: 460, endPoint x: 529, endPoint y: 462, distance: 106.3
click at [529, 462] on span "Label: 5000169613368 (DORG BROWN BLOOMER)" at bounding box center [482, 453] width 129 height 28
copy span "DORG BROWN BLOOMER"
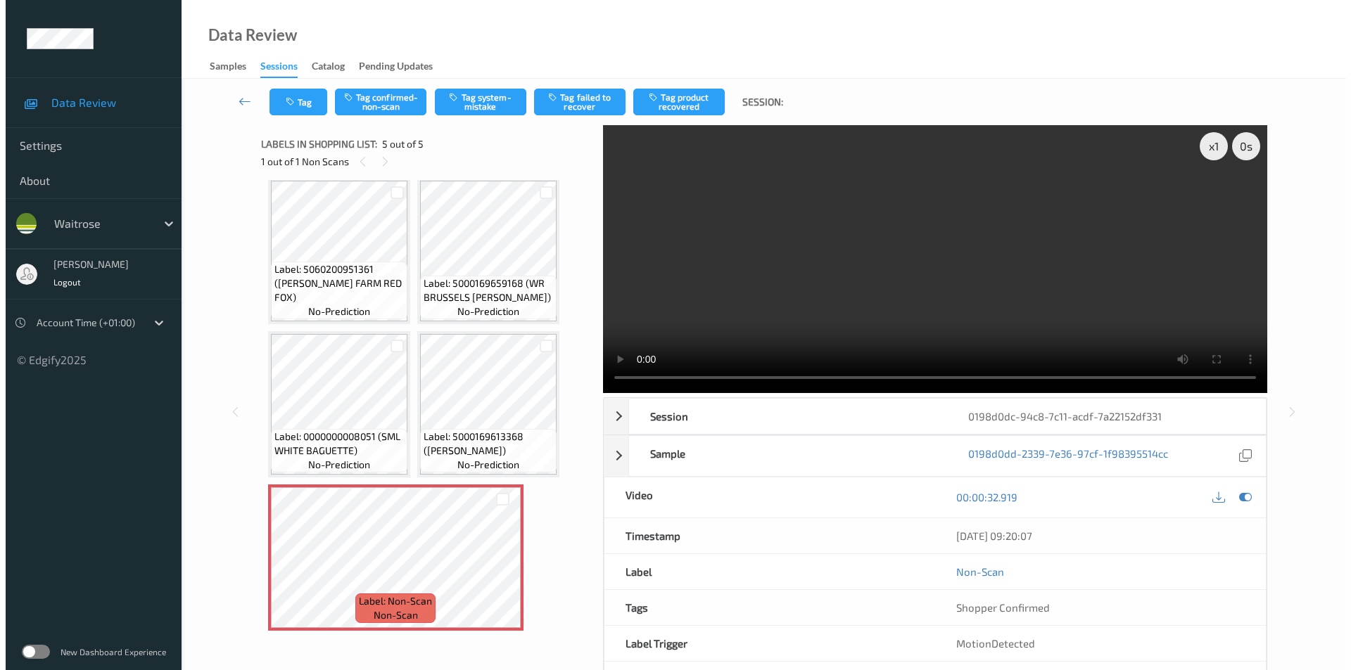
scroll to position [13, 0]
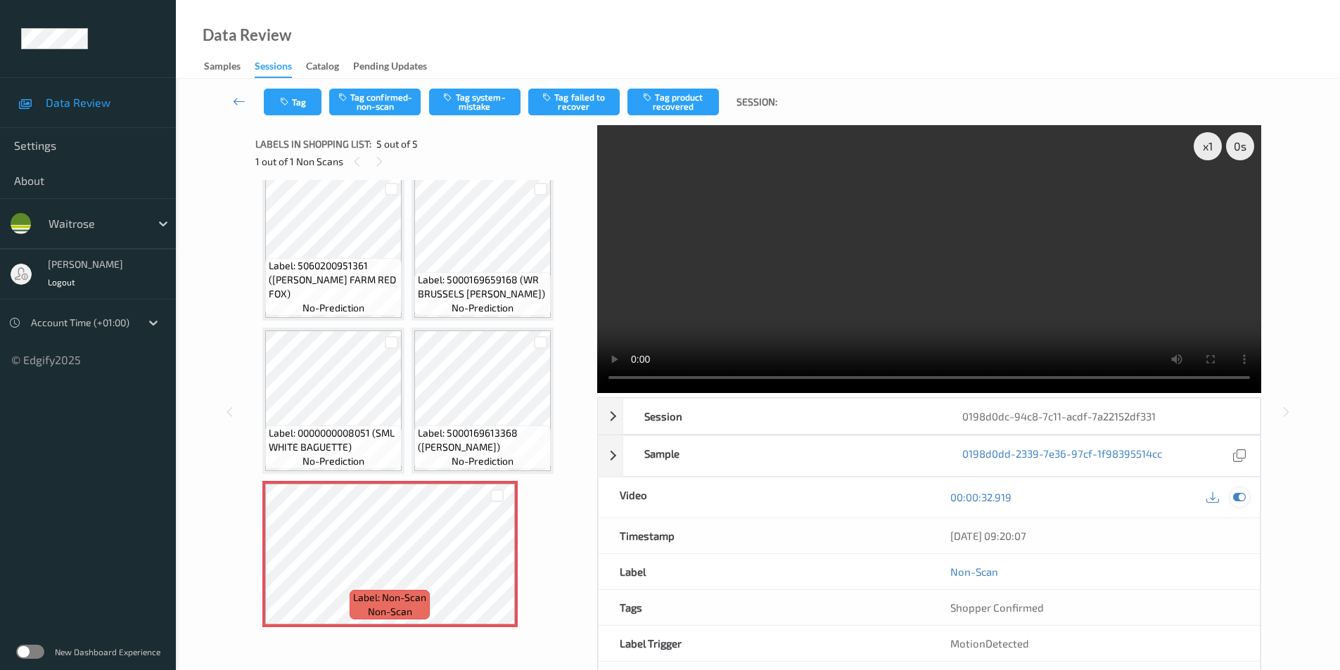
click at [1243, 499] on icon at bounding box center [1239, 497] width 13 height 13
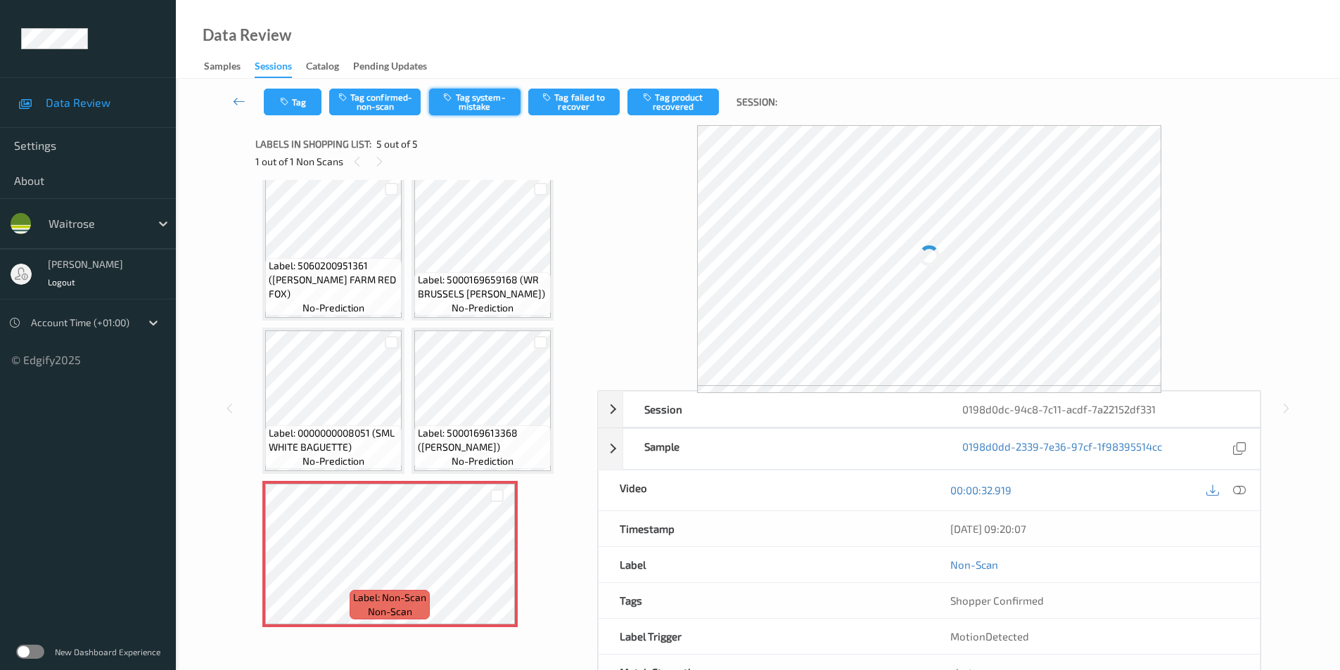
click at [469, 104] on button "Tag system-mistake" at bounding box center [474, 102] width 91 height 27
click at [461, 98] on button "Tag system-mistake" at bounding box center [474, 102] width 91 height 27
click at [294, 107] on button "Tag" at bounding box center [293, 102] width 58 height 27
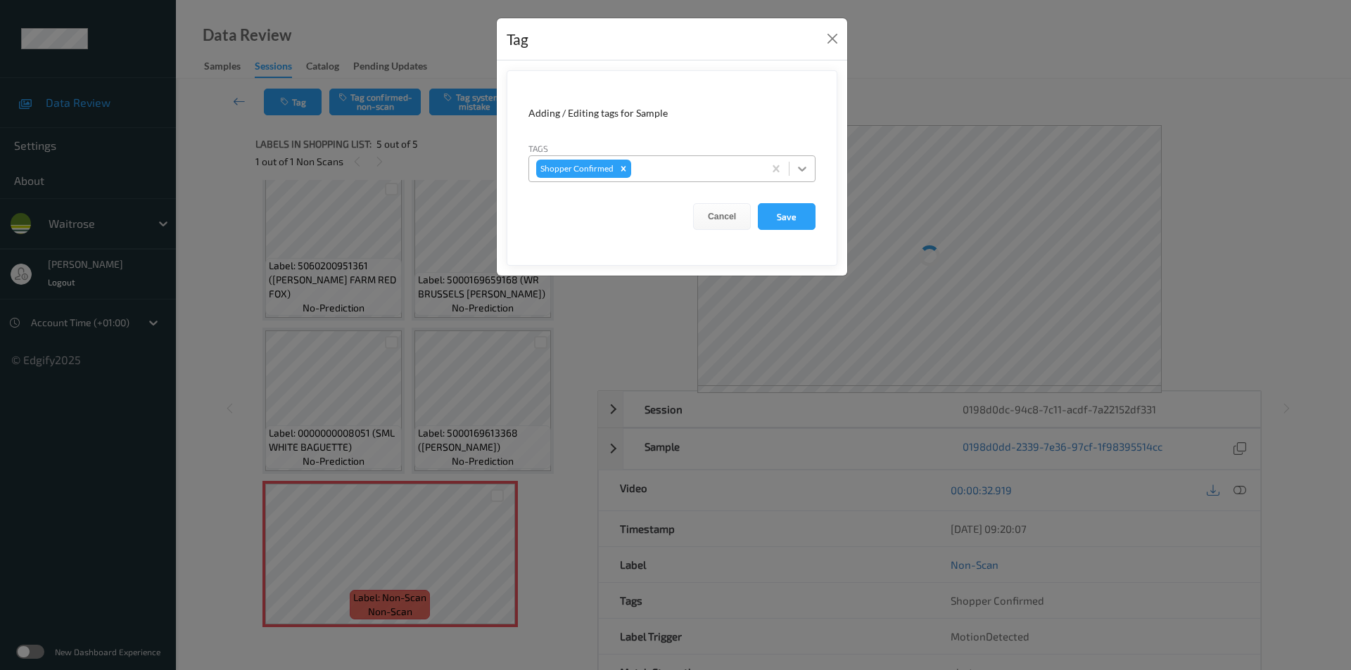
click at [791, 168] on div at bounding box center [801, 168] width 25 height 25
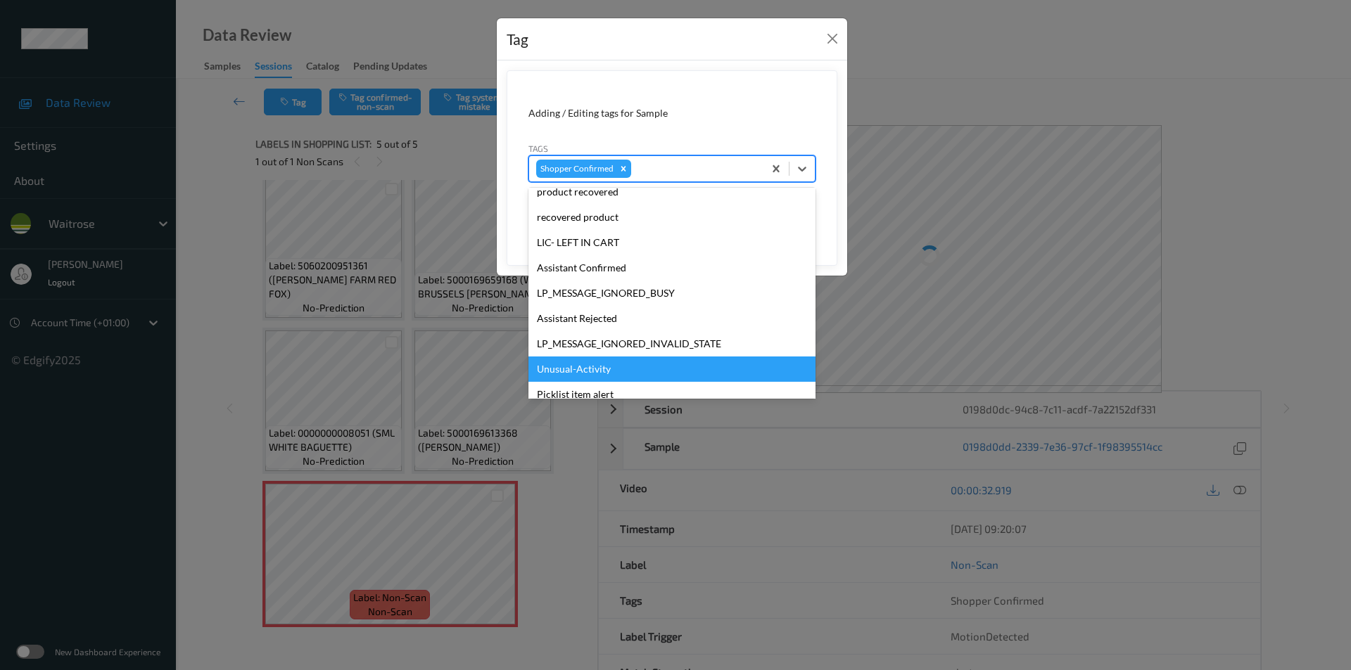
scroll to position [301, 0]
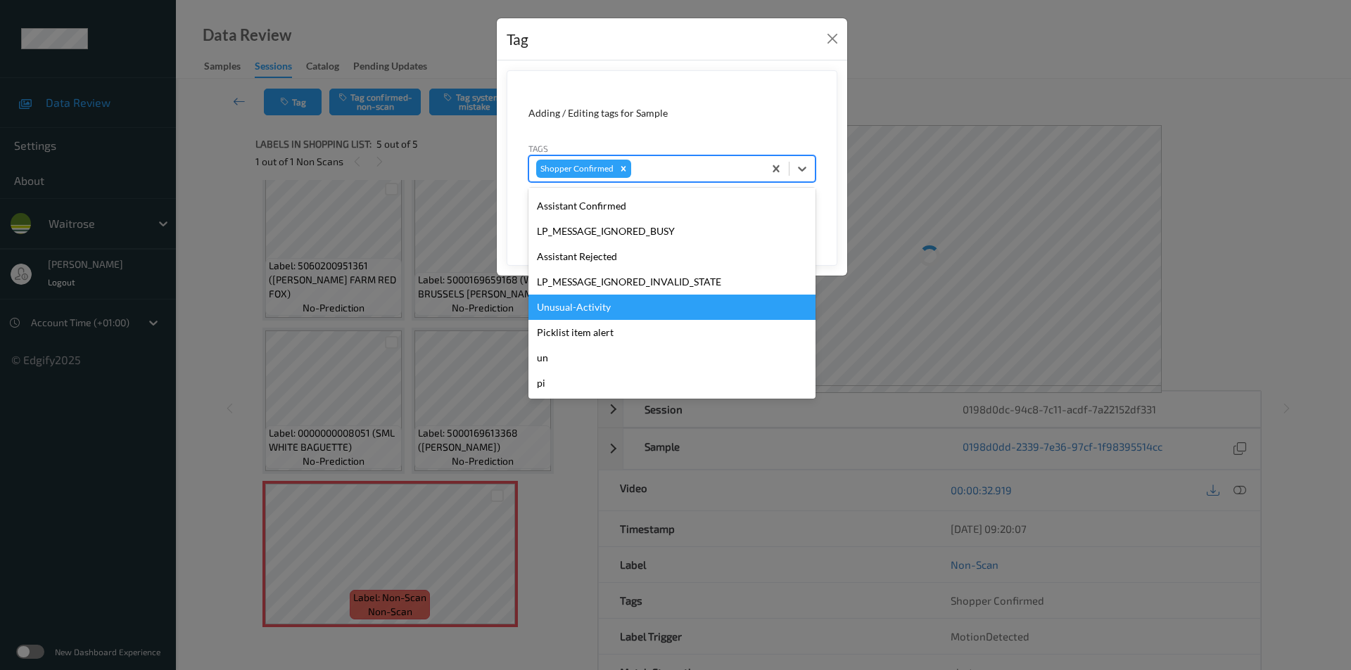
click at [598, 312] on div "Unusual-Activity" at bounding box center [671, 307] width 287 height 25
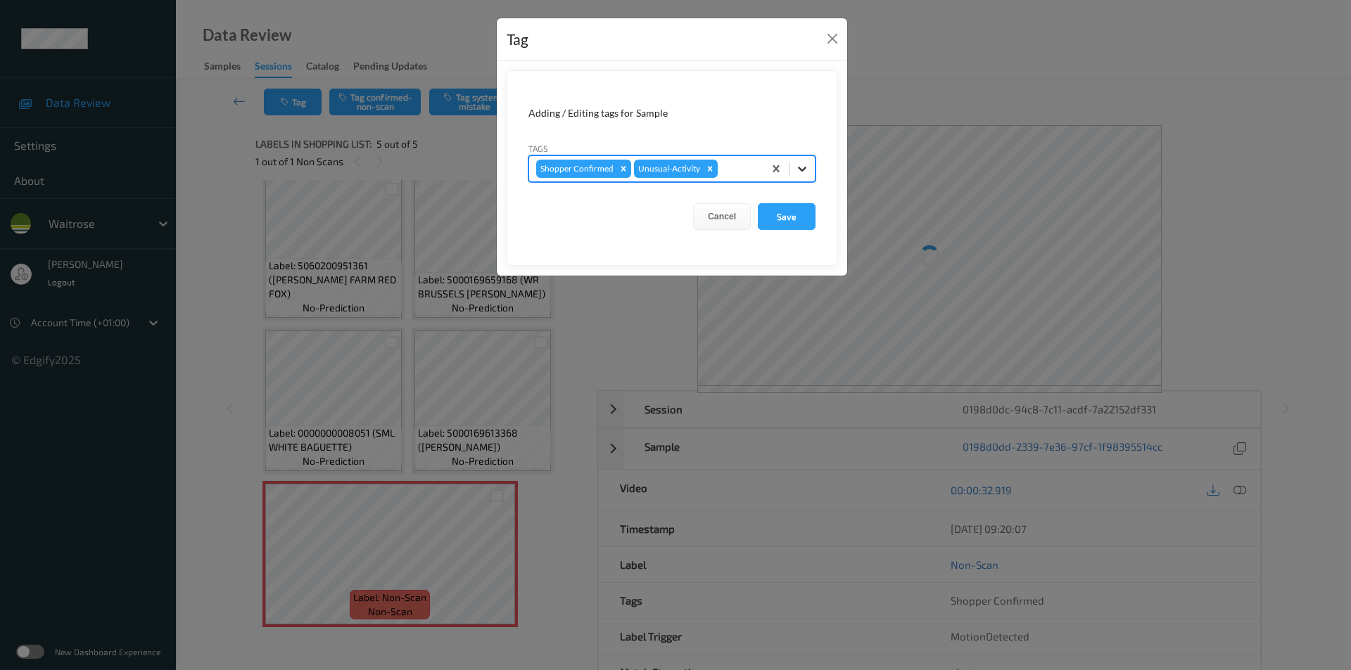
click at [808, 170] on icon at bounding box center [802, 169] width 14 height 14
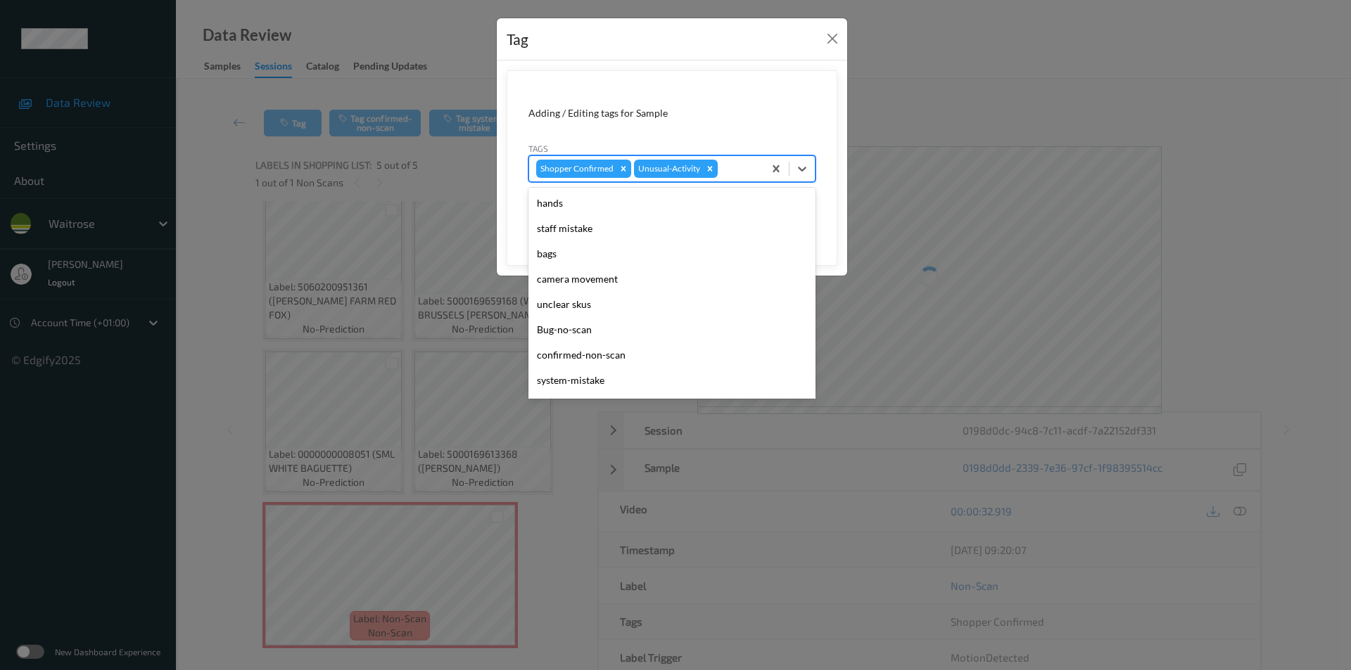
scroll to position [276, 0]
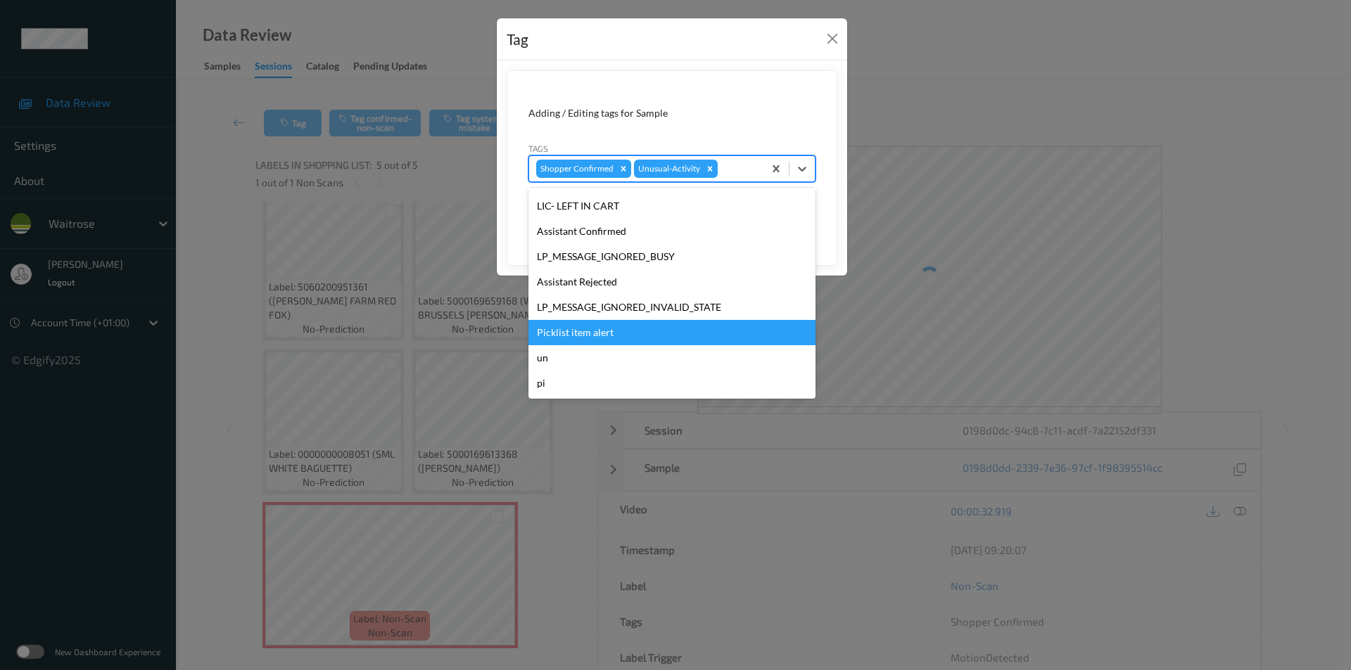
click at [596, 334] on div "Picklist item alert" at bounding box center [671, 332] width 287 height 25
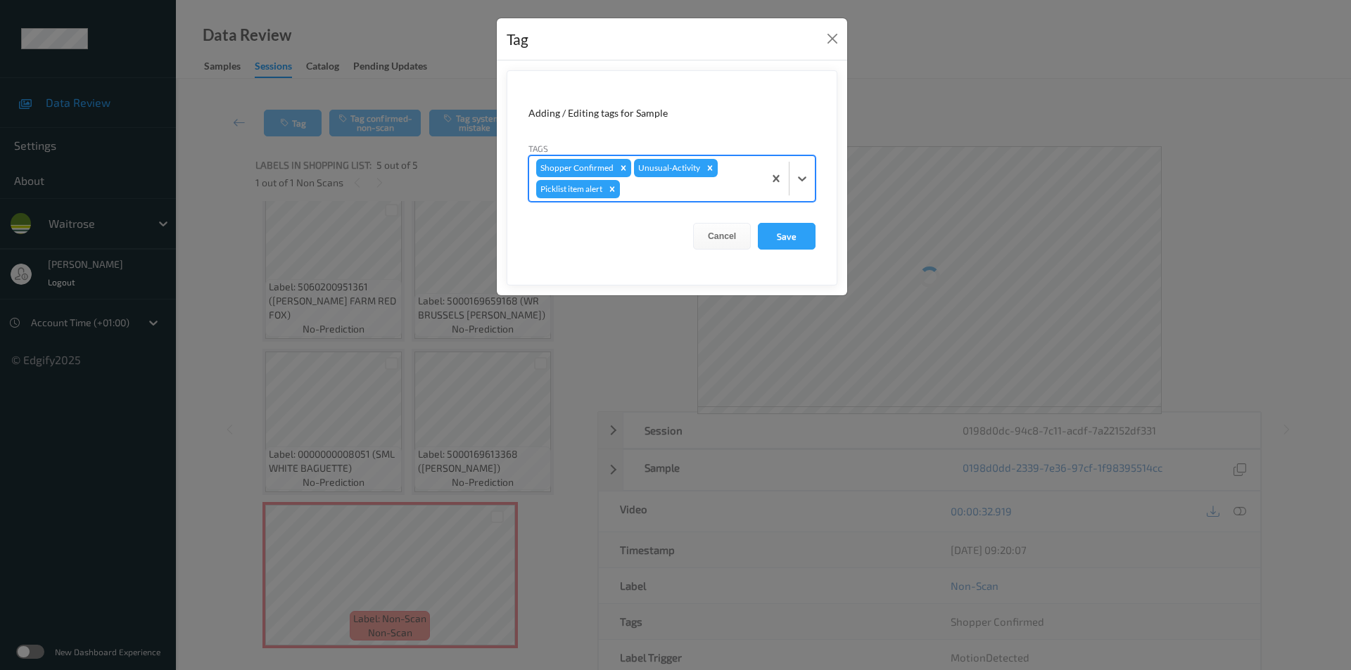
click at [791, 217] on form "Adding / Editing tags for Sample Tags option Picklist item alert, selected. Sel…" at bounding box center [672, 177] width 331 height 215
click at [777, 234] on form "Adding / Editing tags for Sample Tags Shopper Confirmed Unusual-Activity Pickli…" at bounding box center [672, 177] width 331 height 215
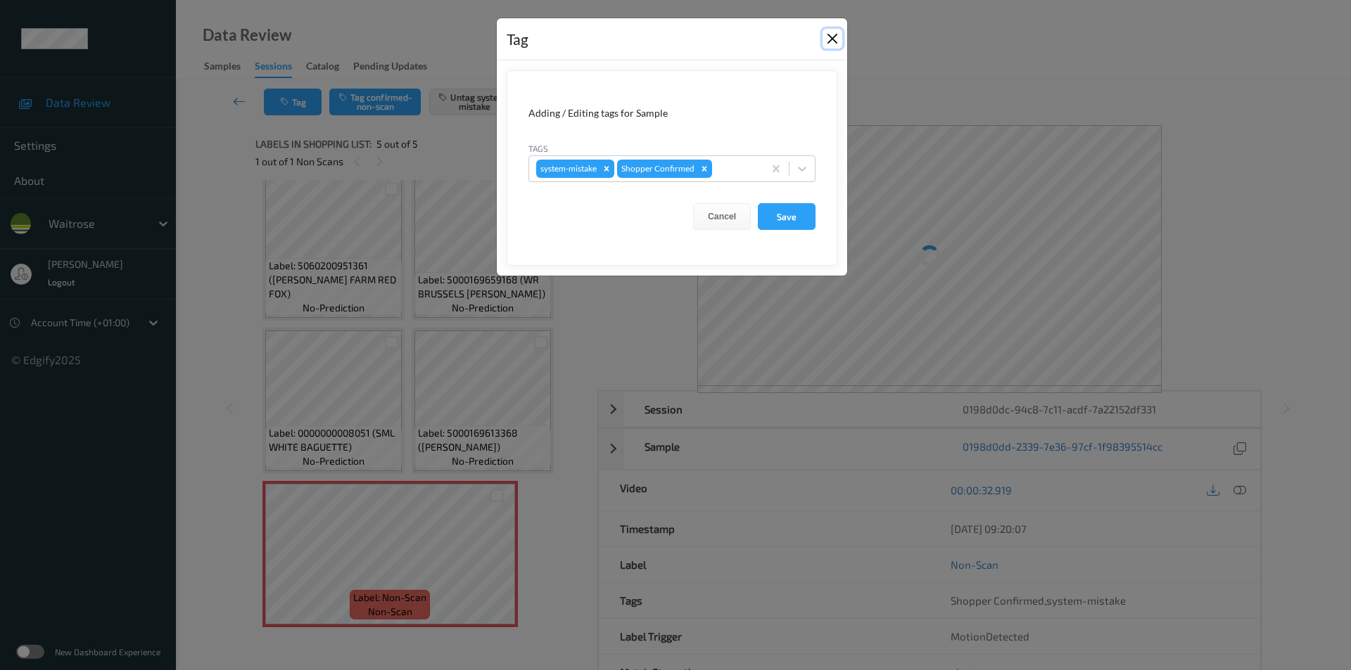
click at [834, 39] on button "Close" at bounding box center [832, 39] width 20 height 20
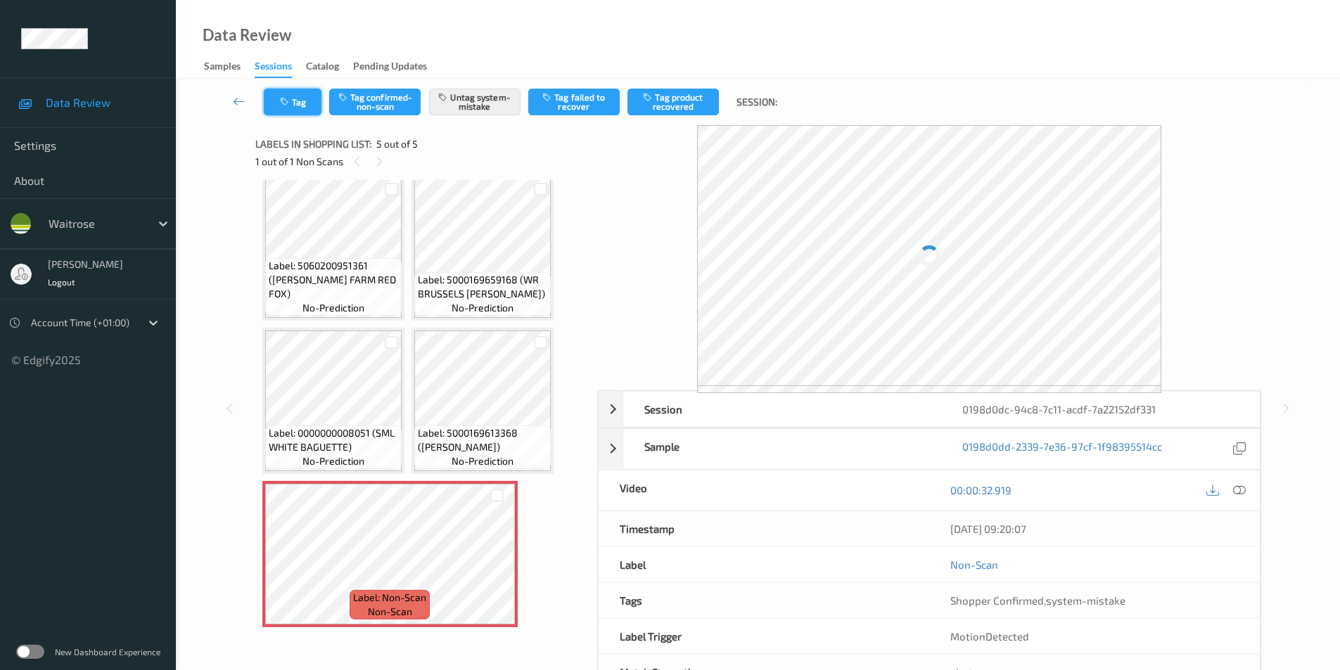
click at [285, 98] on icon "button" at bounding box center [286, 102] width 12 height 10
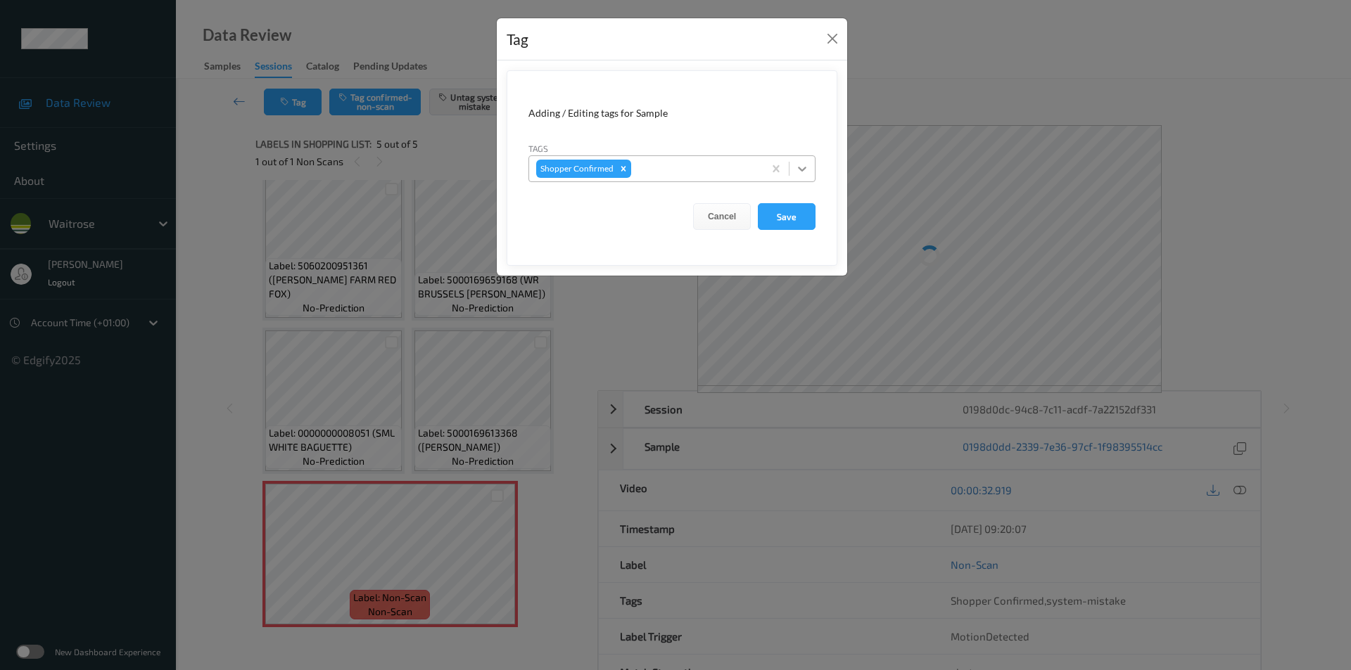
click at [802, 165] on icon at bounding box center [802, 169] width 14 height 14
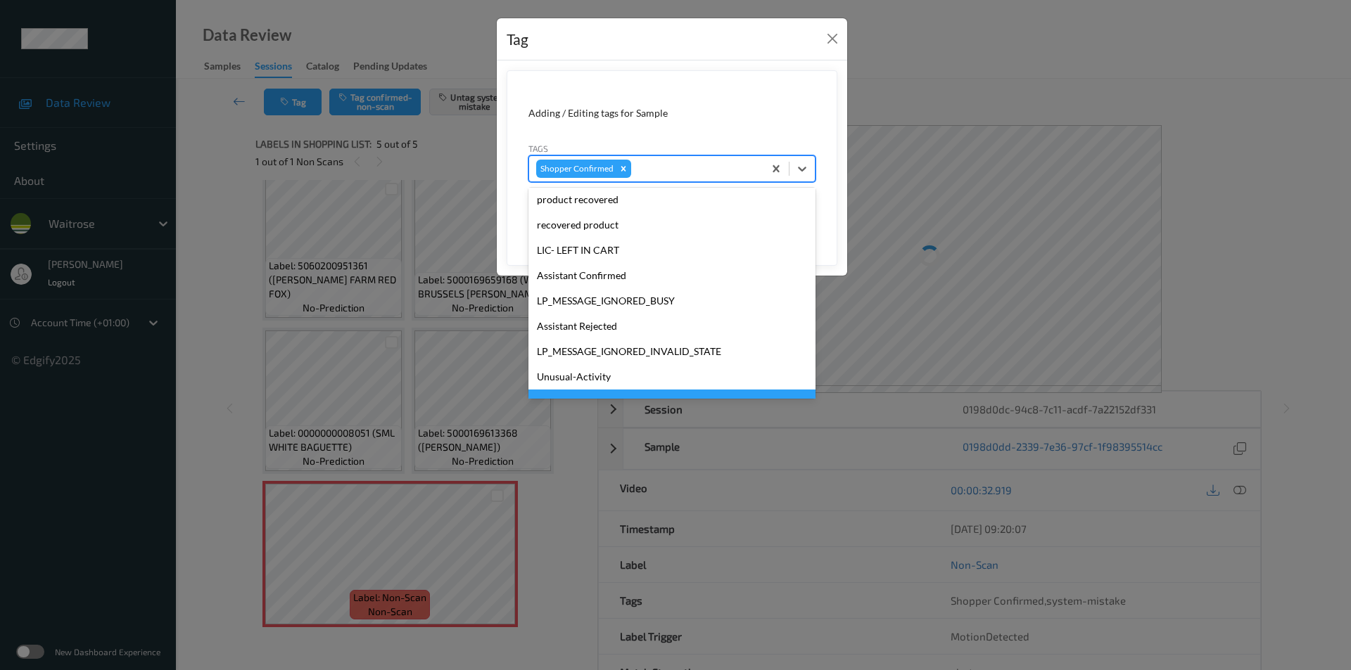
scroll to position [301, 0]
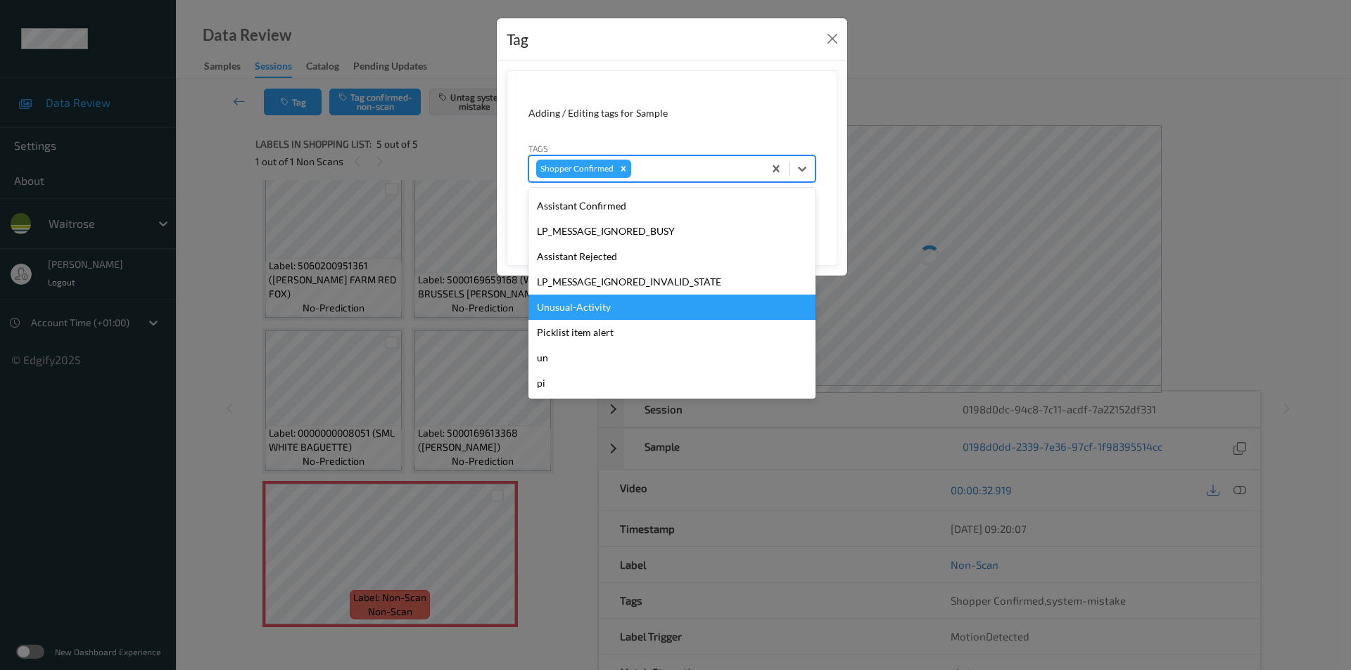
click at [583, 308] on div "Unusual-Activity" at bounding box center [671, 307] width 287 height 25
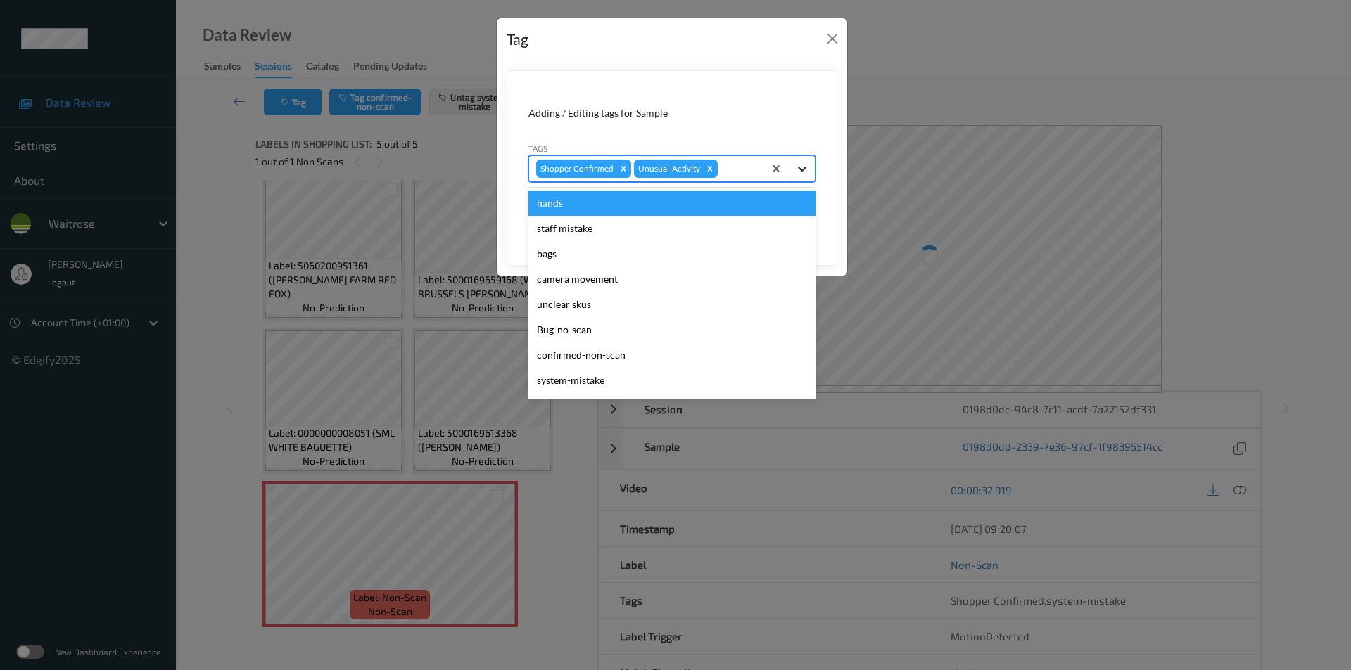
click at [806, 164] on icon at bounding box center [802, 169] width 14 height 14
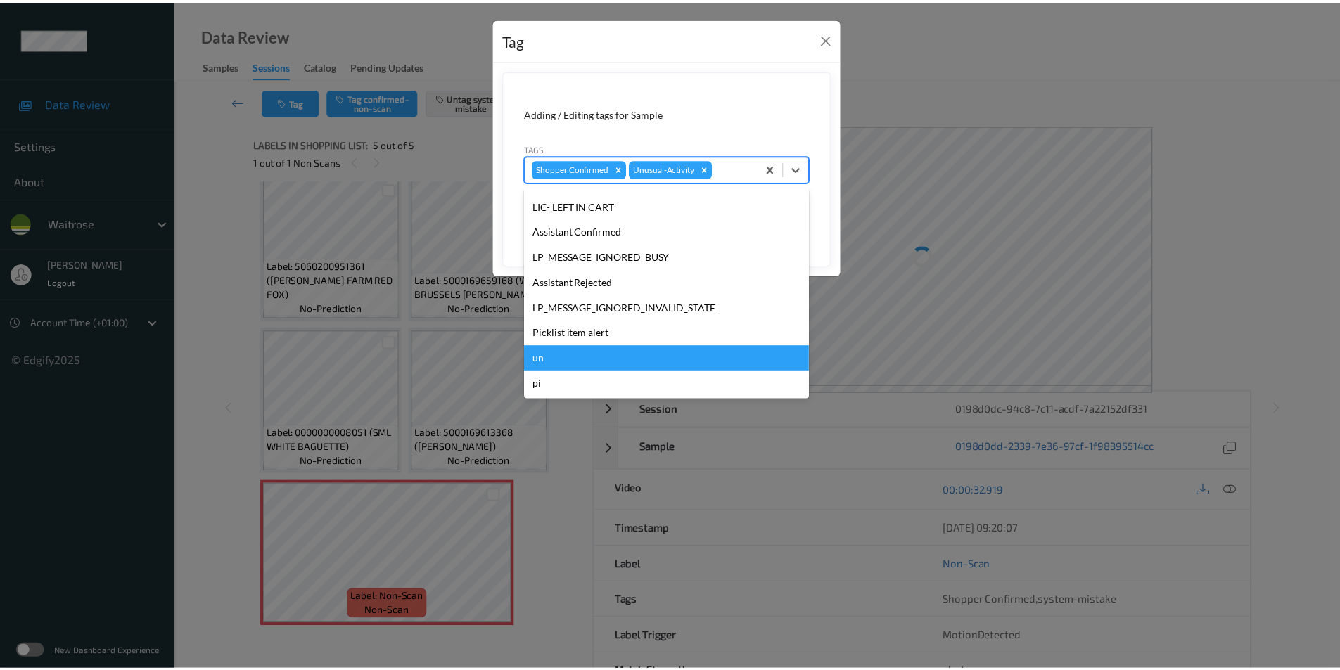
scroll to position [274, 0]
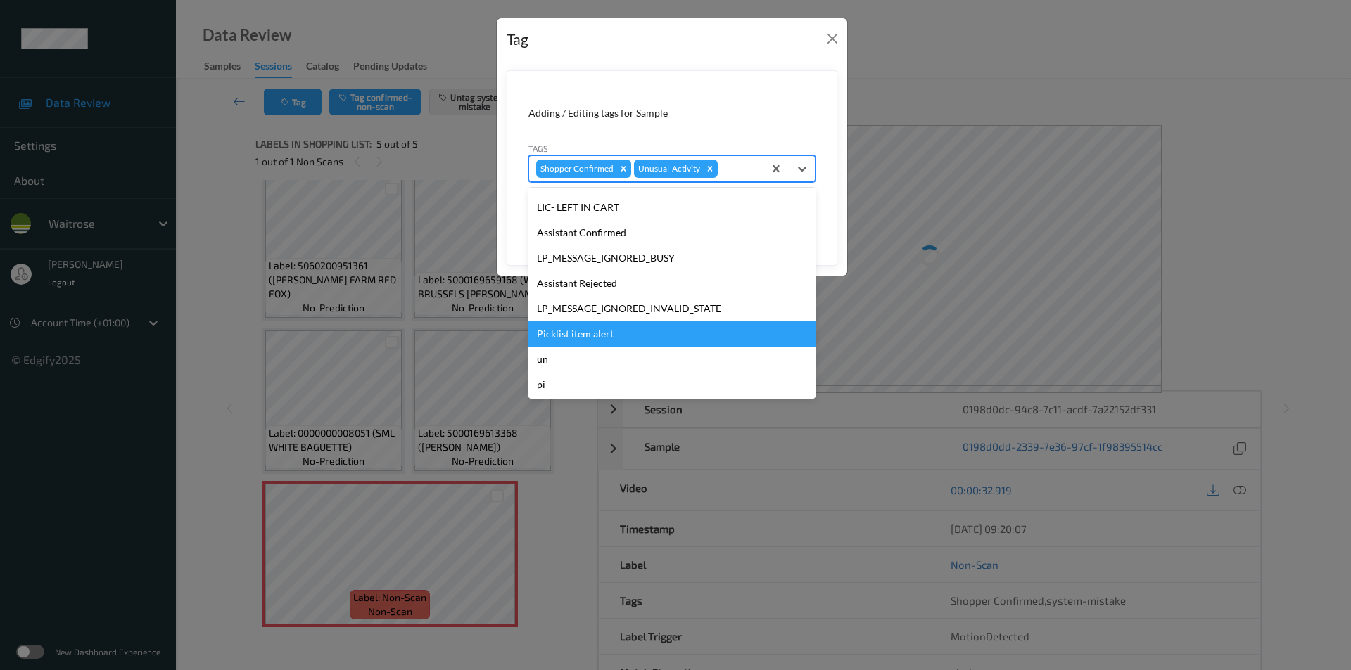
click at [576, 336] on div "Picklist item alert" at bounding box center [671, 334] width 287 height 25
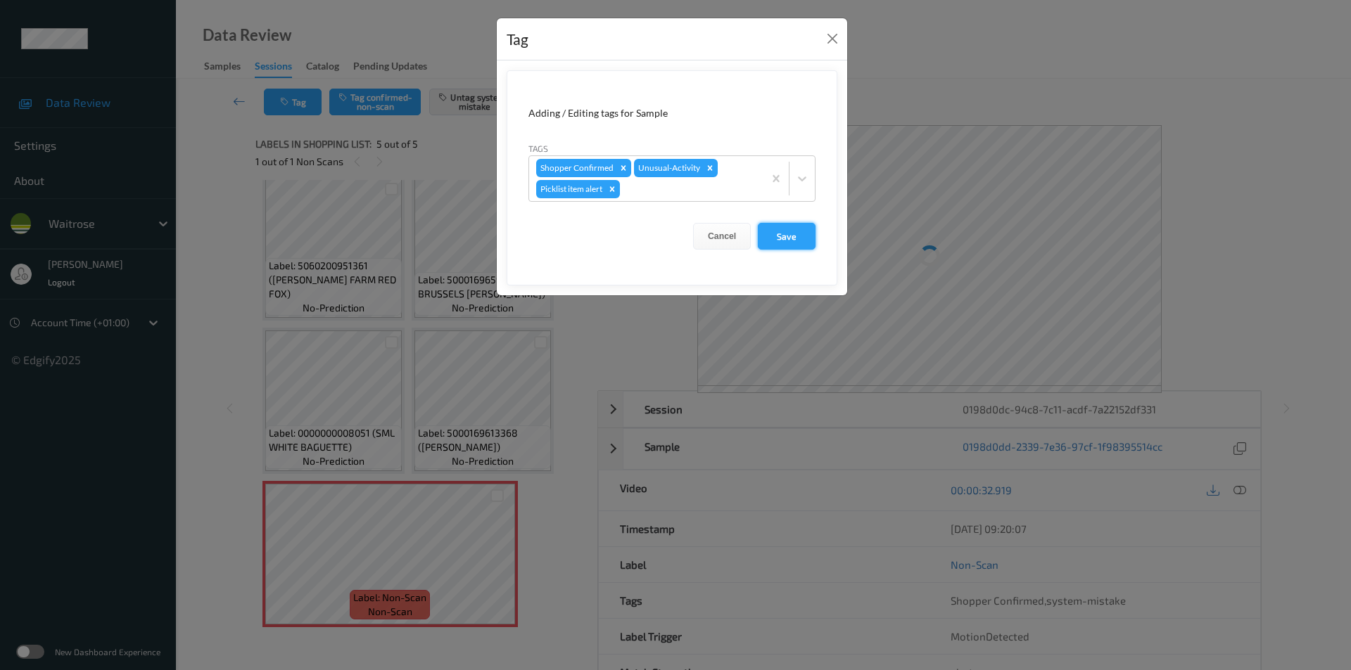
click at [770, 236] on button "Save" at bounding box center [787, 236] width 58 height 27
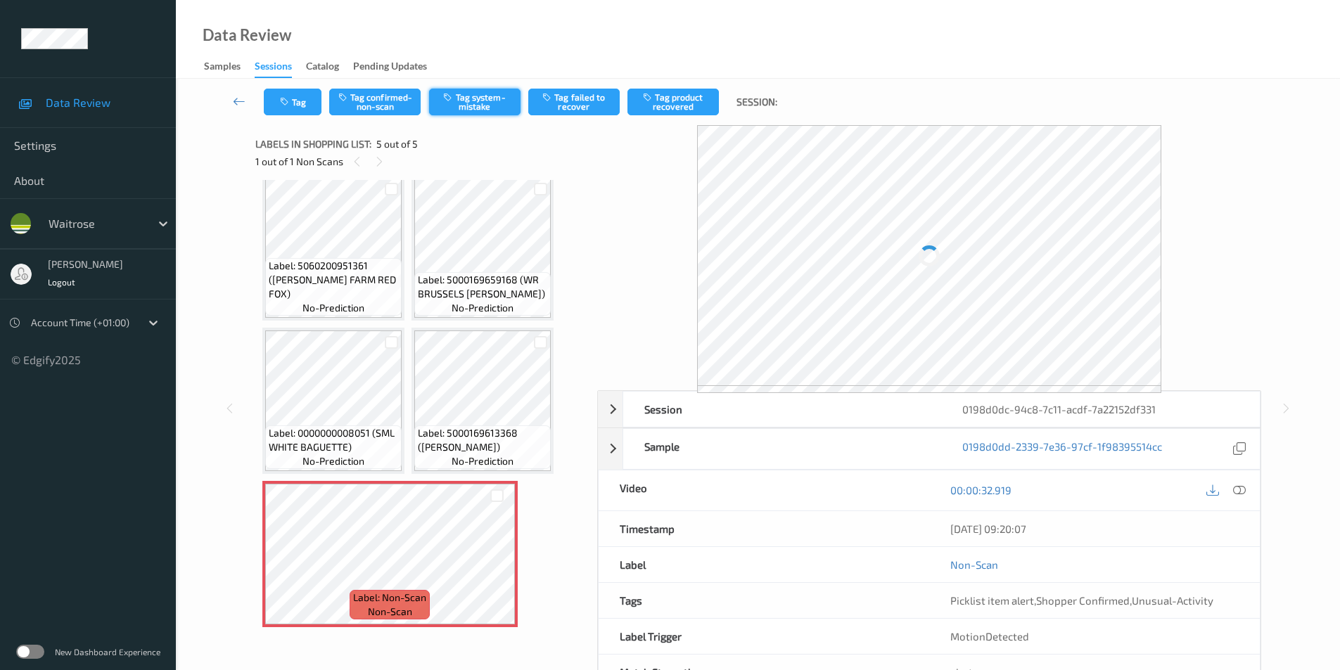
click at [478, 112] on button "Tag system-mistake" at bounding box center [474, 102] width 91 height 27
click at [480, 101] on button "Tag system-mistake" at bounding box center [474, 102] width 91 height 27
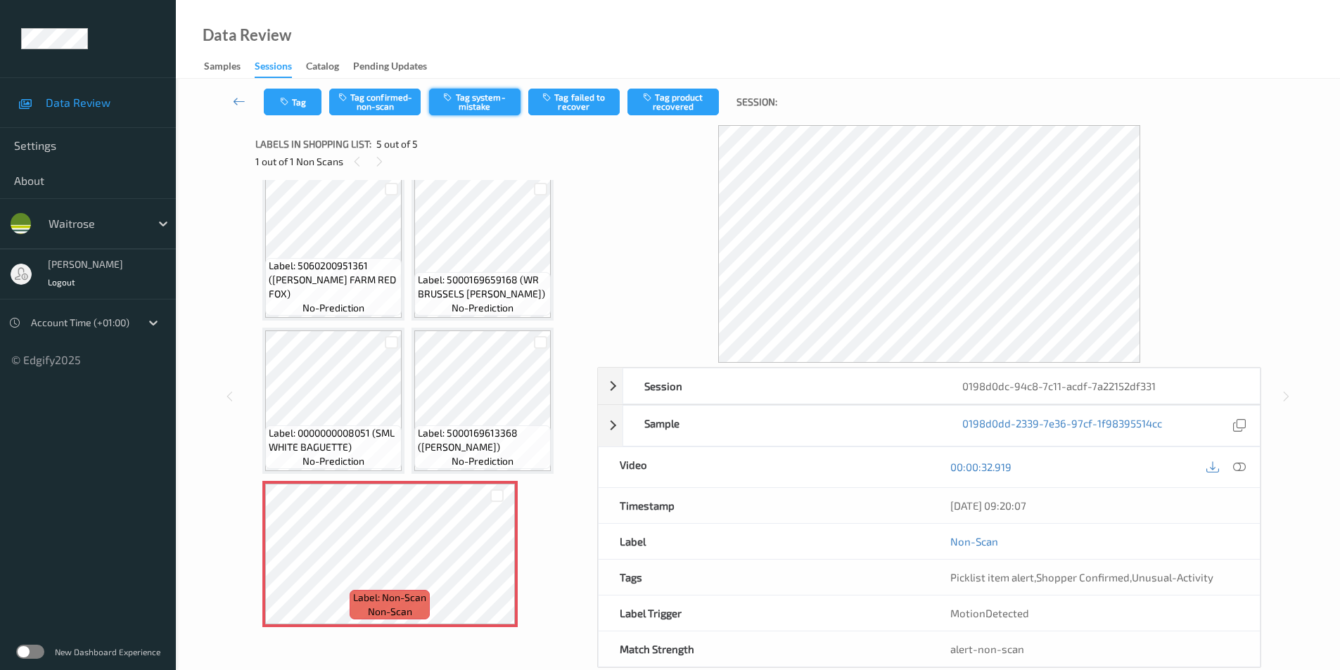
click at [488, 104] on button "Tag system-mistake" at bounding box center [474, 102] width 91 height 27
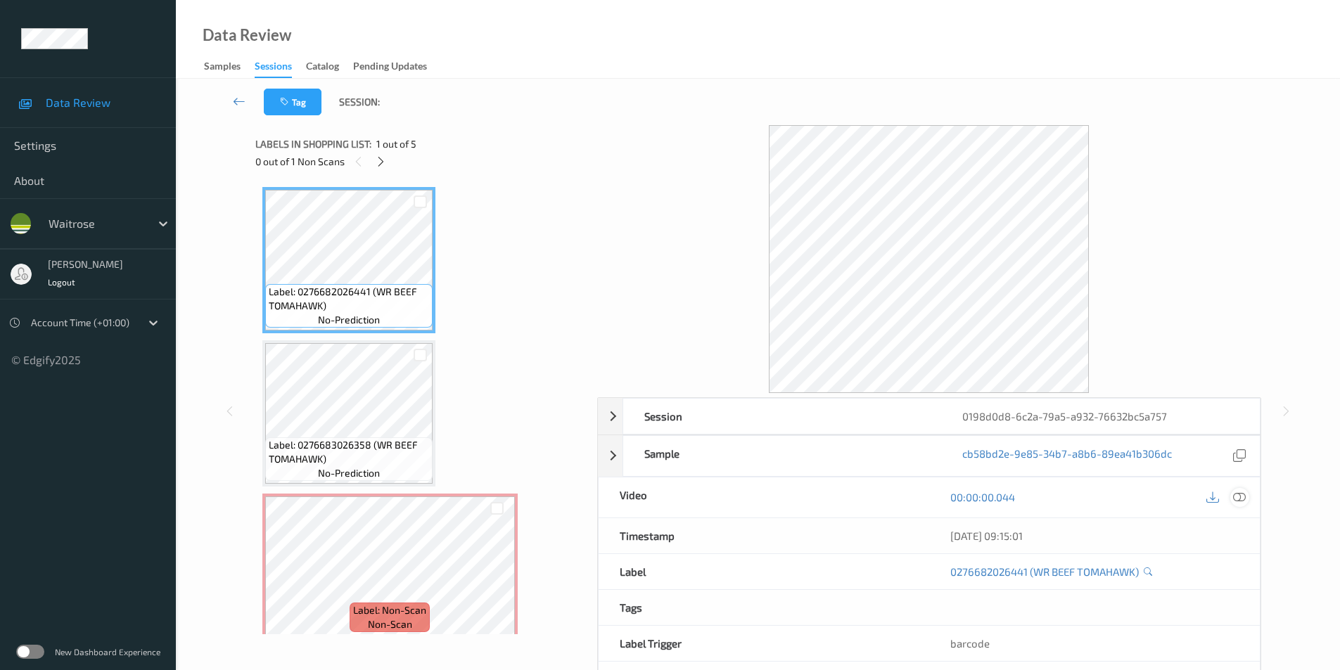
click at [1236, 496] on icon at bounding box center [1239, 497] width 13 height 13
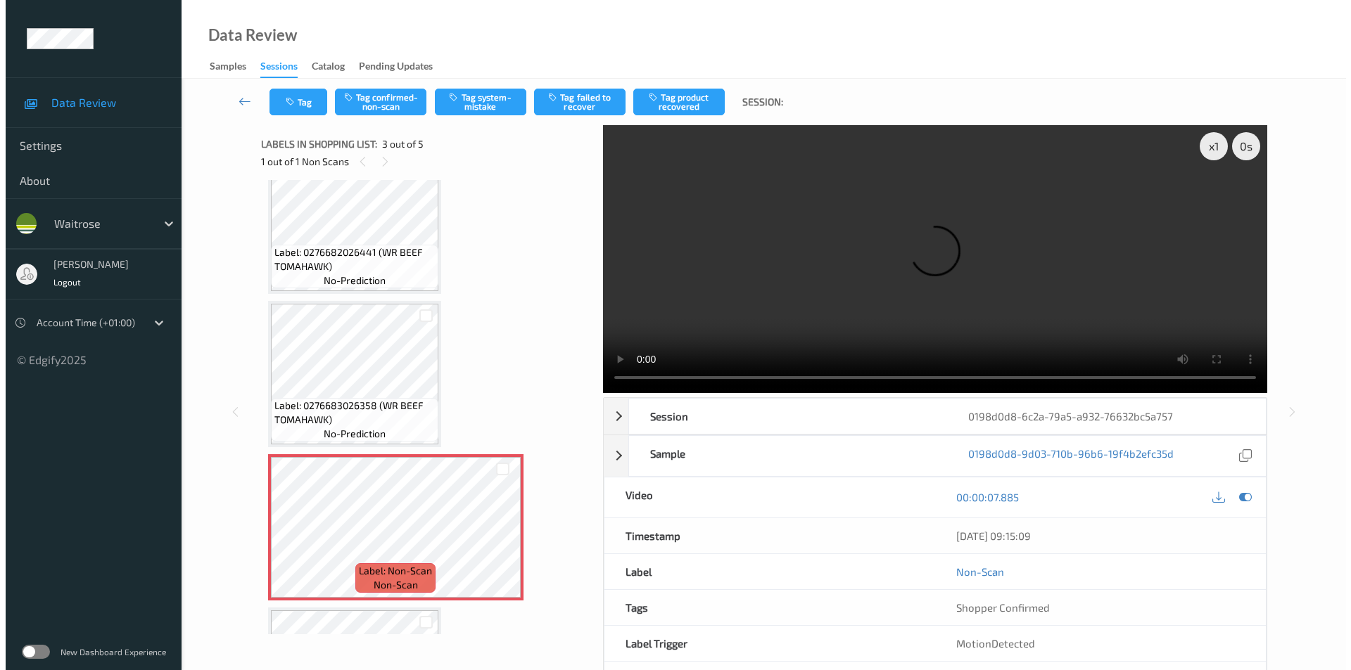
scroll to position [38, 0]
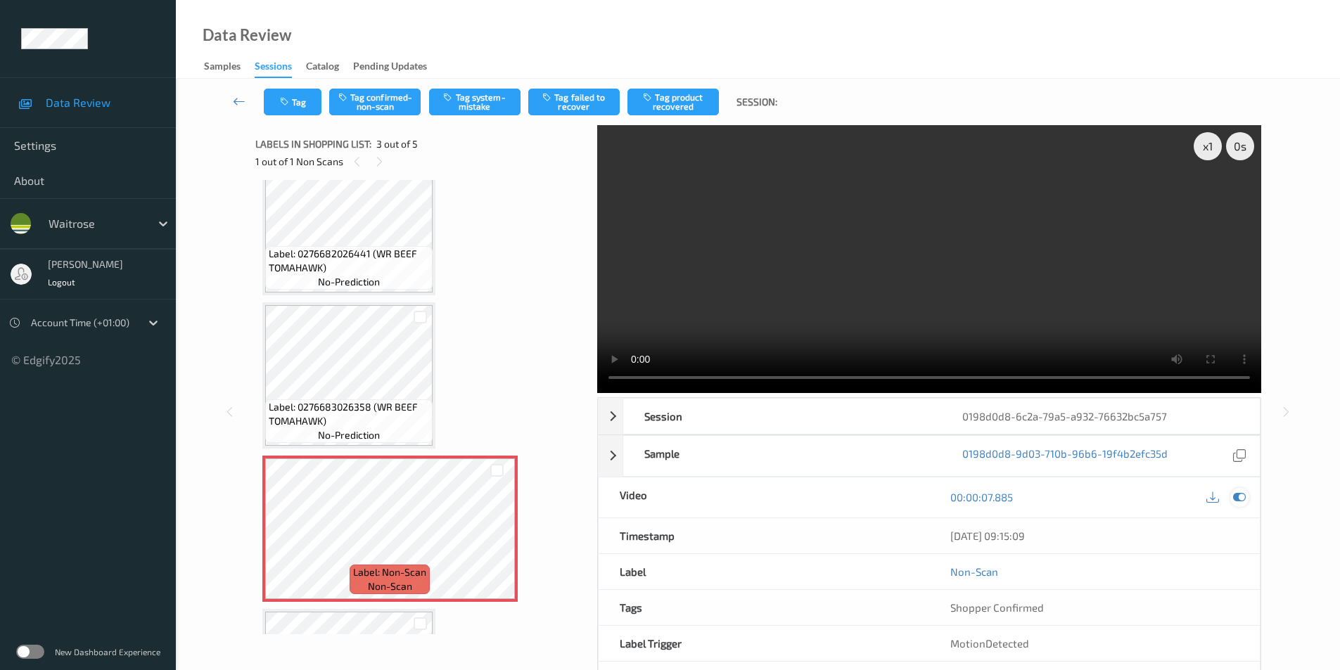
click at [1238, 495] on icon at bounding box center [1239, 497] width 13 height 13
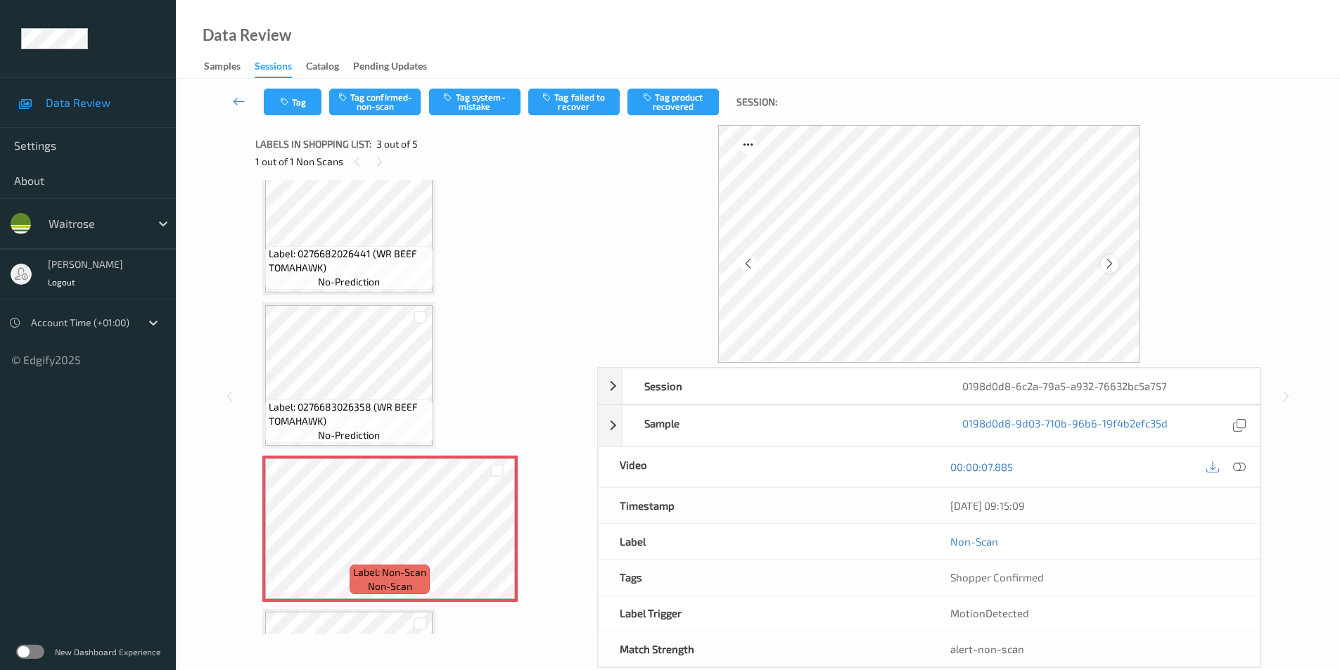
click at [1106, 260] on icon at bounding box center [1110, 264] width 12 height 13
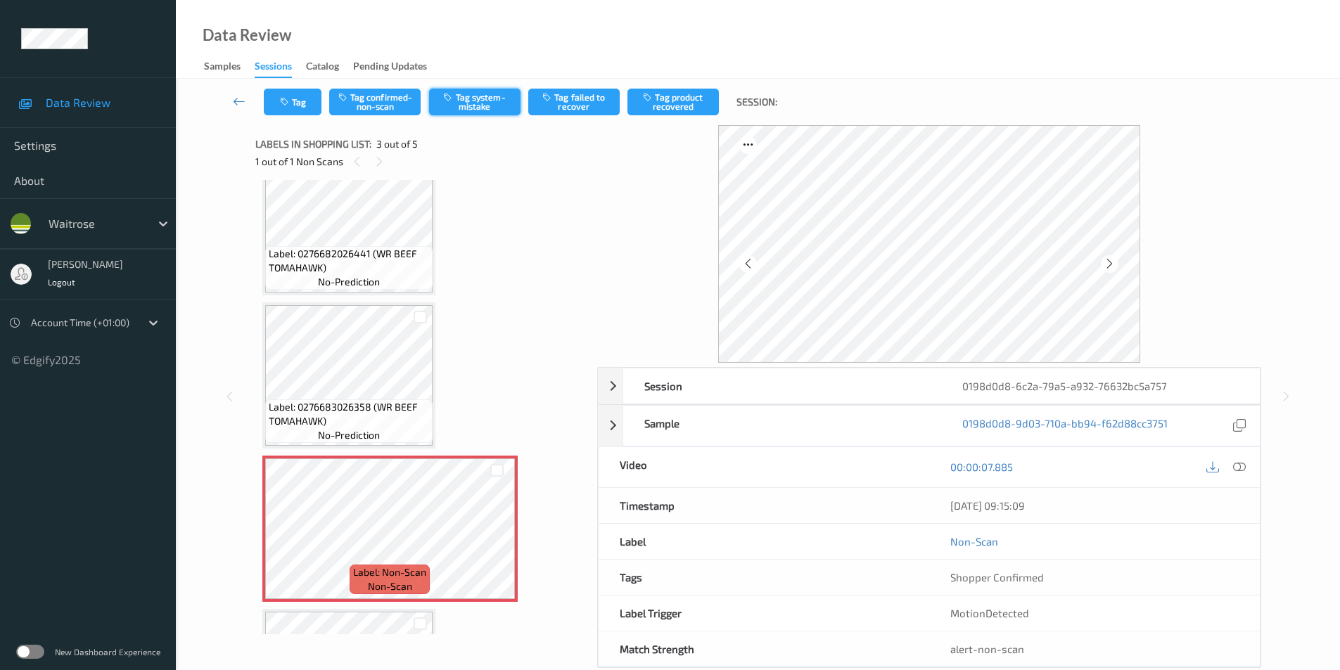
click at [480, 106] on button "Tag system-mistake" at bounding box center [474, 102] width 91 height 27
click at [281, 110] on button "Tag" at bounding box center [293, 102] width 58 height 27
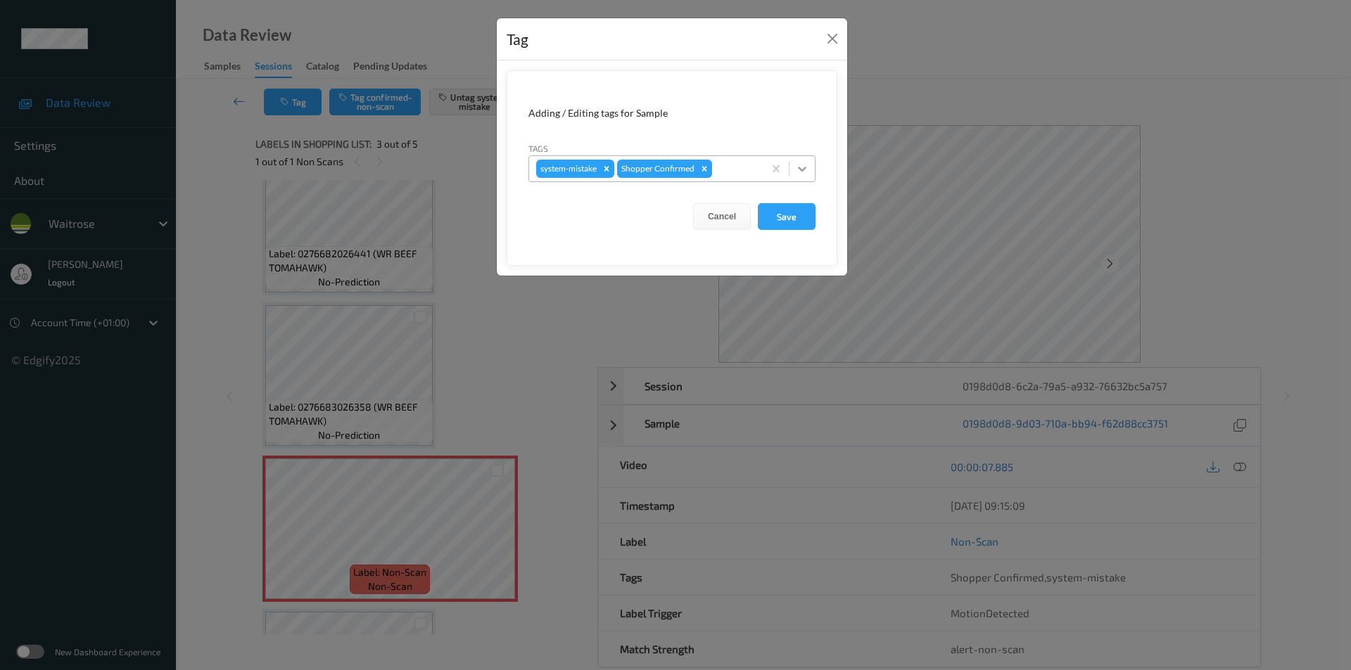
click at [805, 169] on icon at bounding box center [802, 169] width 8 height 5
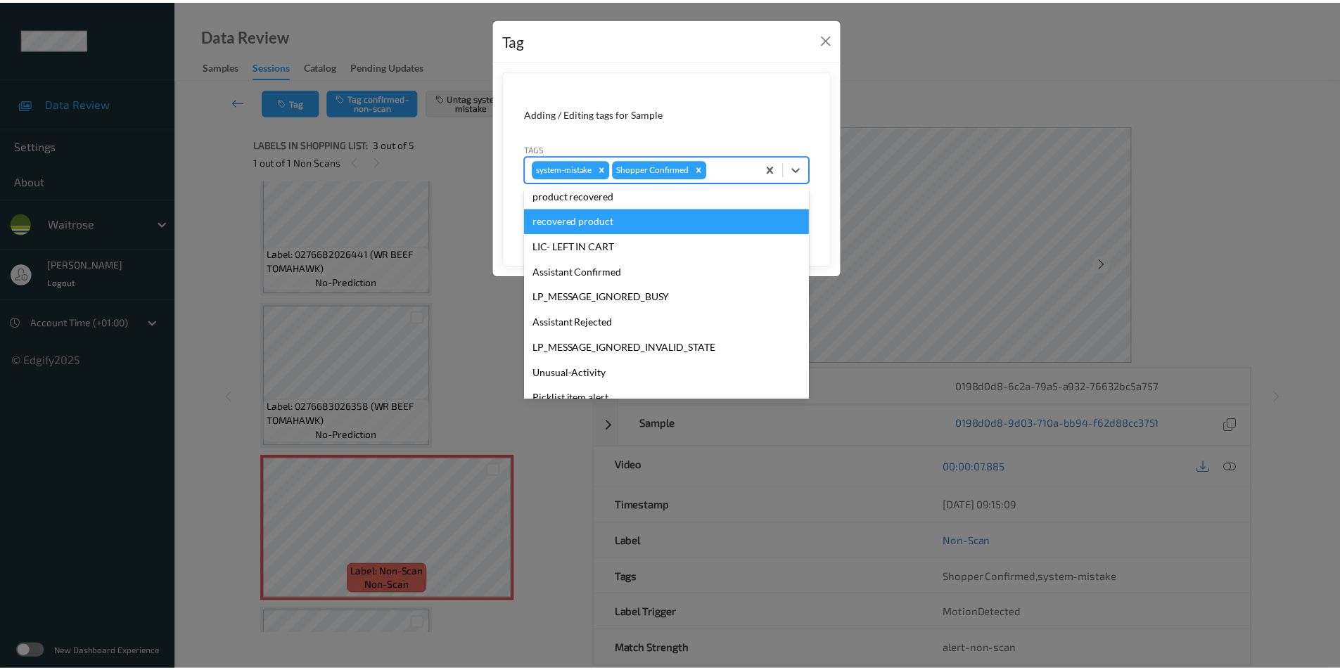
scroll to position [276, 0]
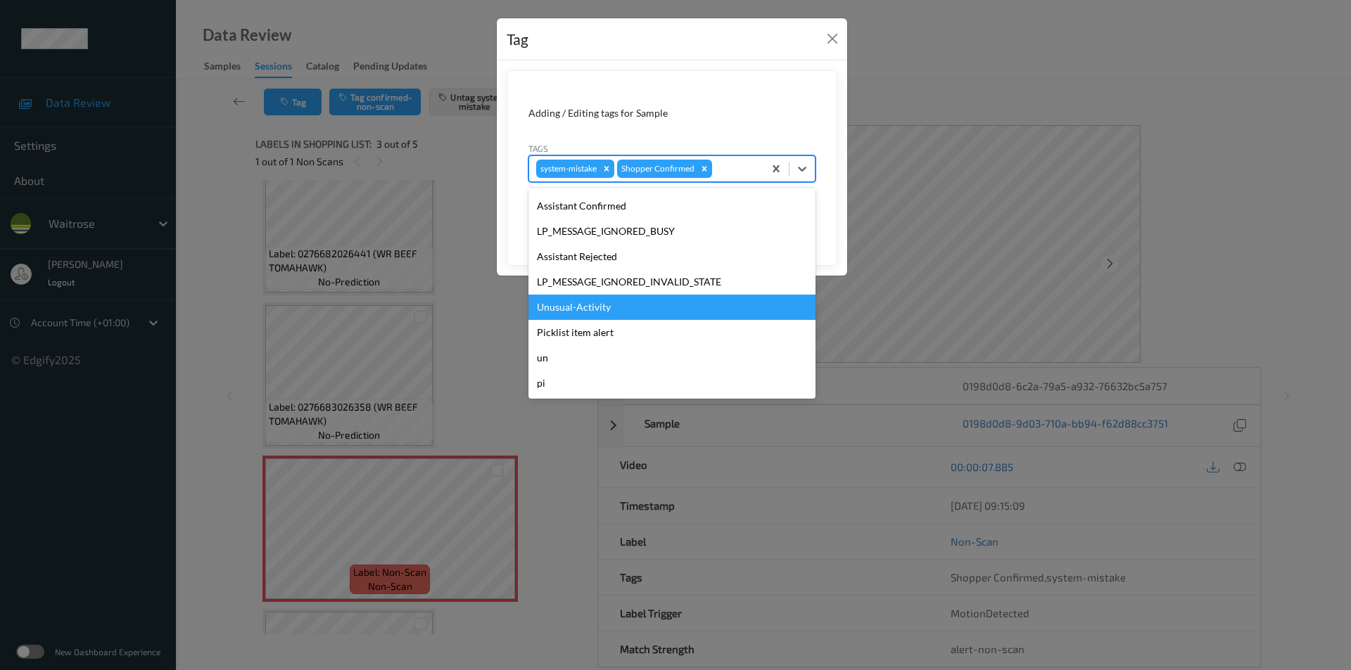
click at [597, 306] on div "Unusual-Activity" at bounding box center [671, 307] width 287 height 25
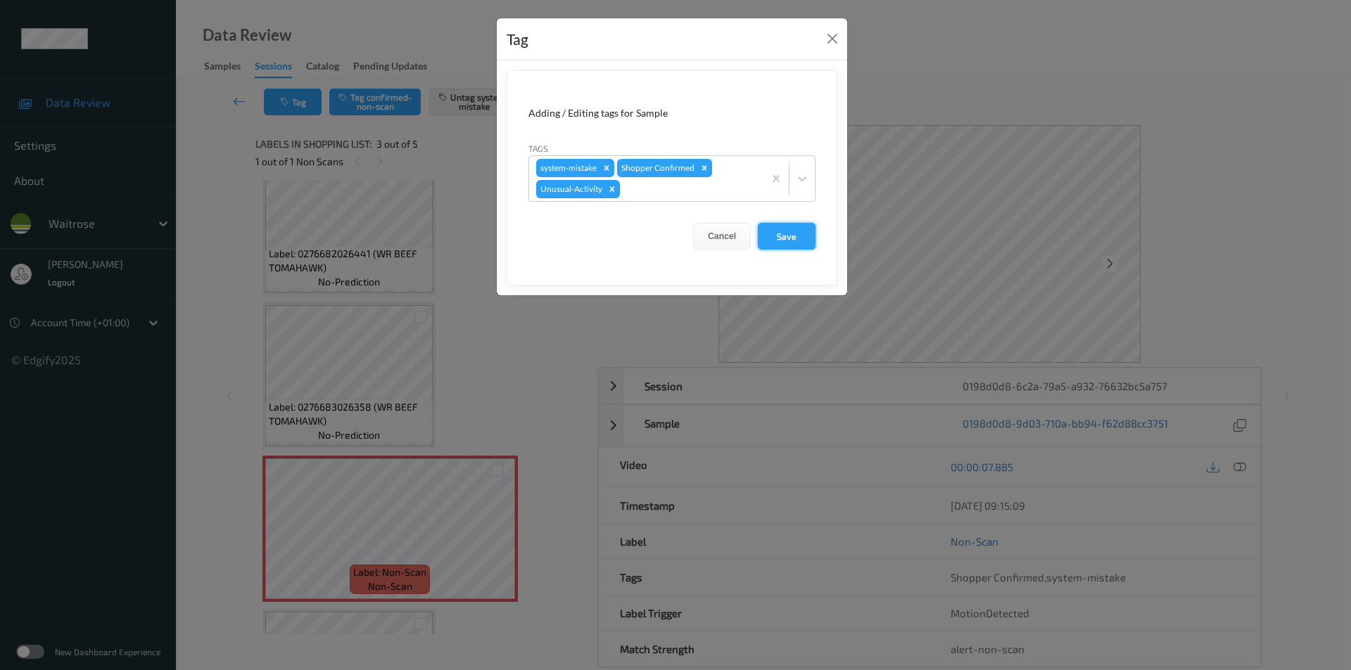
click at [795, 226] on button "Save" at bounding box center [787, 236] width 58 height 27
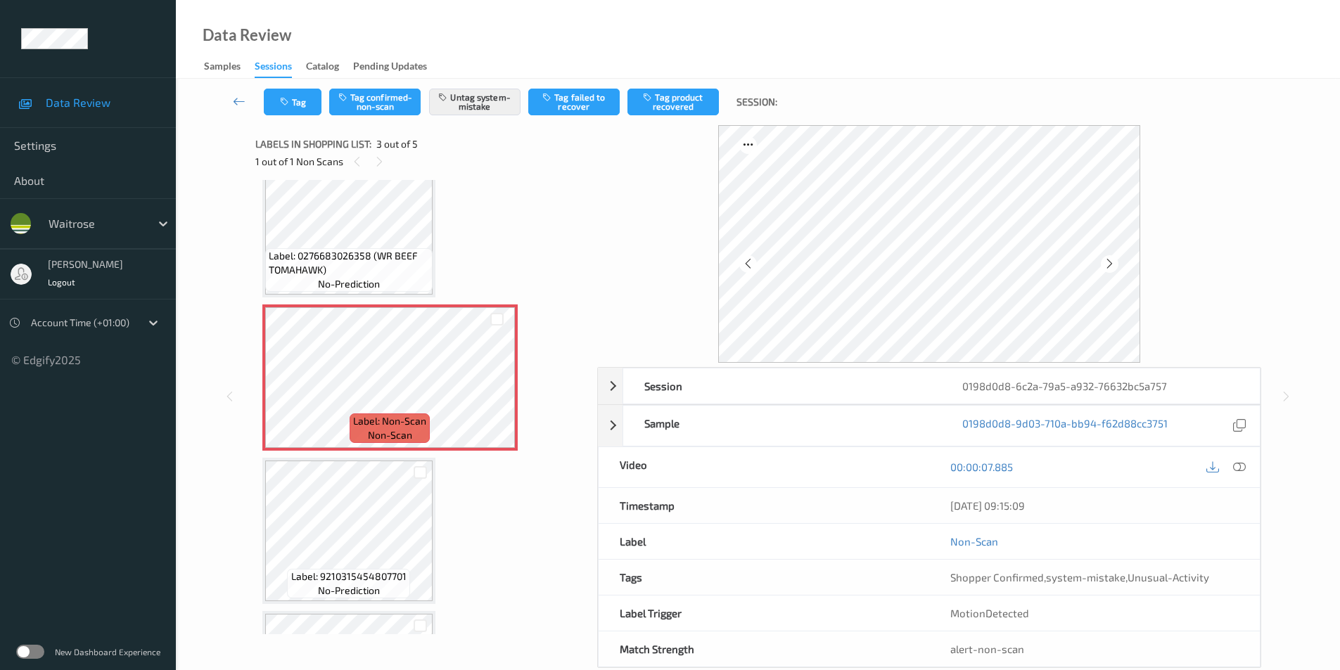
scroll to position [38, 0]
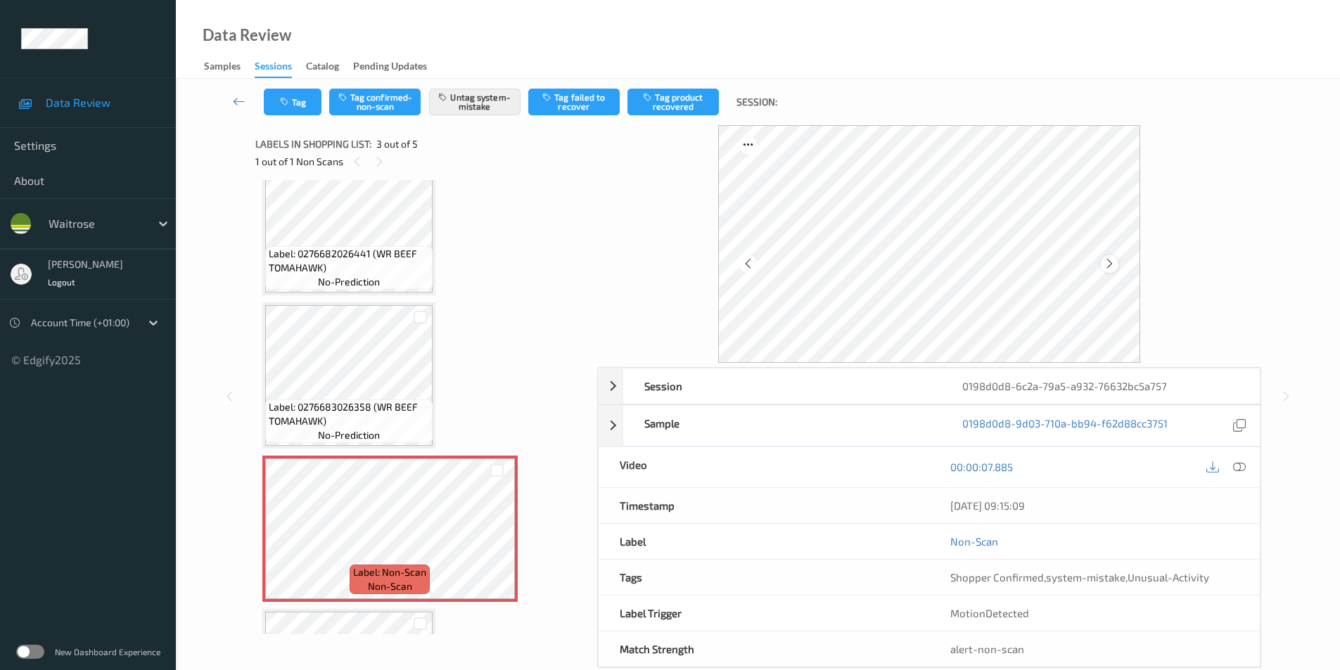
click at [1108, 265] on icon at bounding box center [1110, 264] width 12 height 13
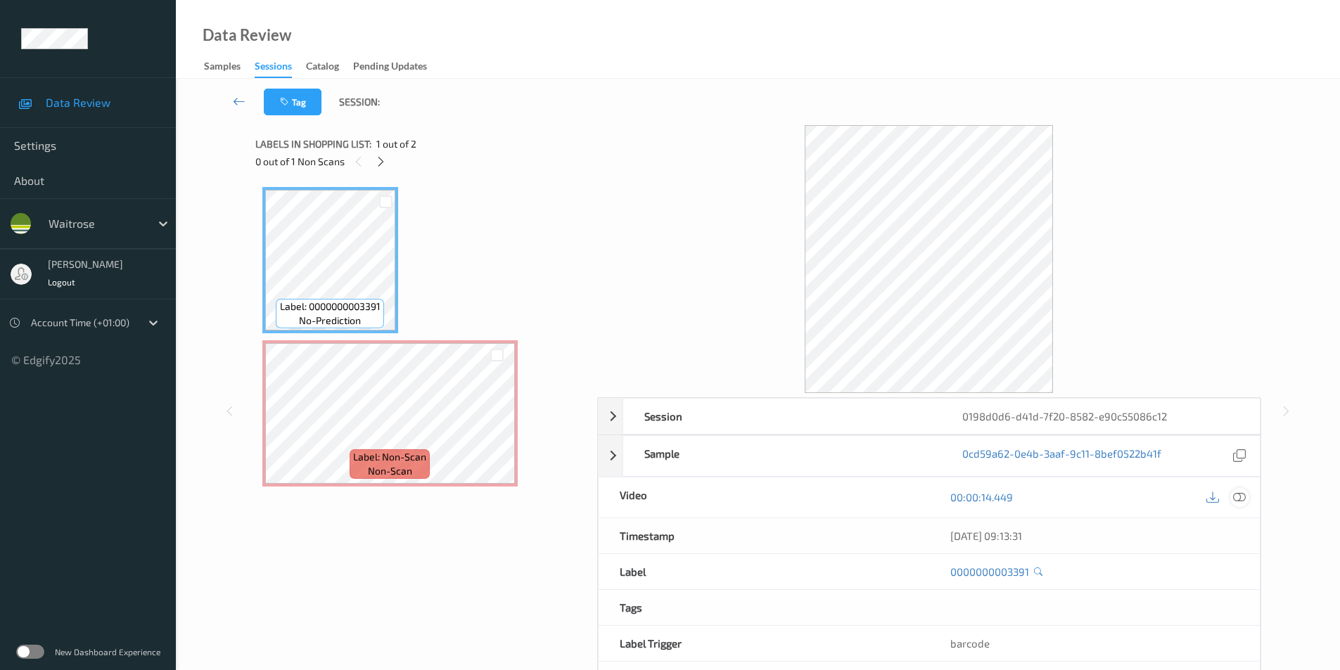
click at [1238, 495] on icon at bounding box center [1239, 497] width 13 height 13
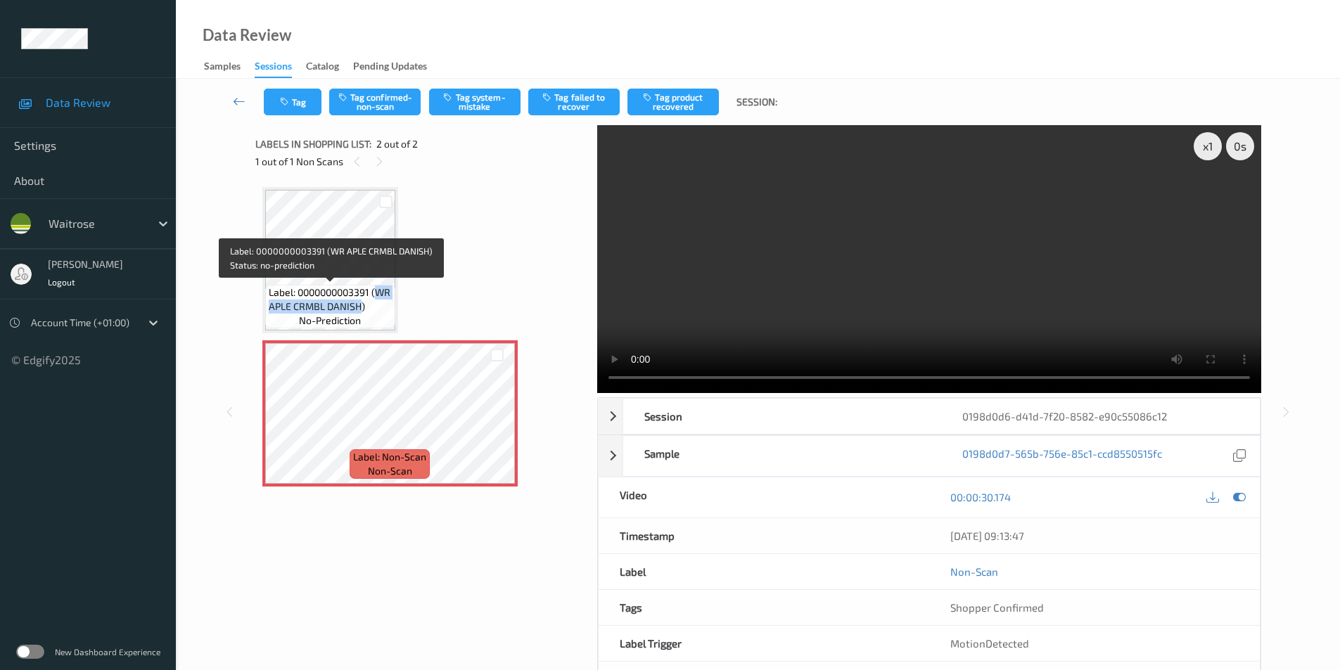
drag, startPoint x: 272, startPoint y: 307, endPoint x: 383, endPoint y: 309, distance: 111.2
click at [383, 309] on span "Label: 0000000003391 (WR APLE CRMBL DANISH)" at bounding box center [330, 300] width 123 height 28
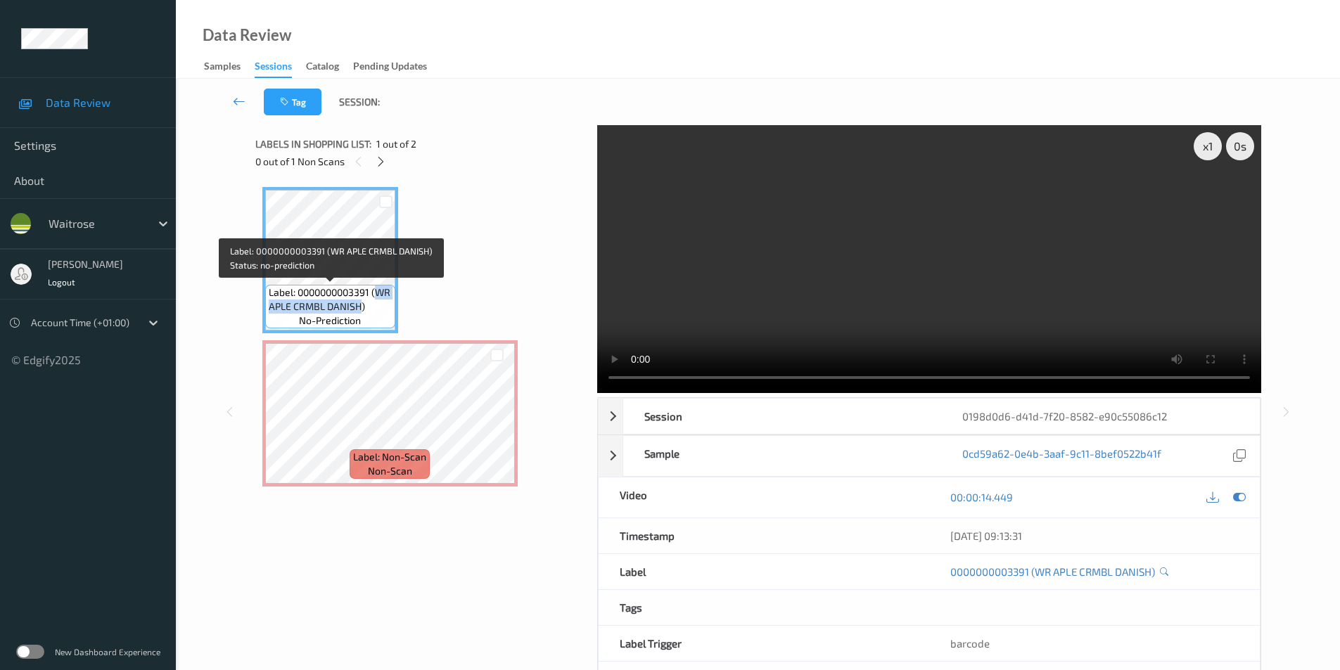
copy span "WR APLE CRMBL DANISH"
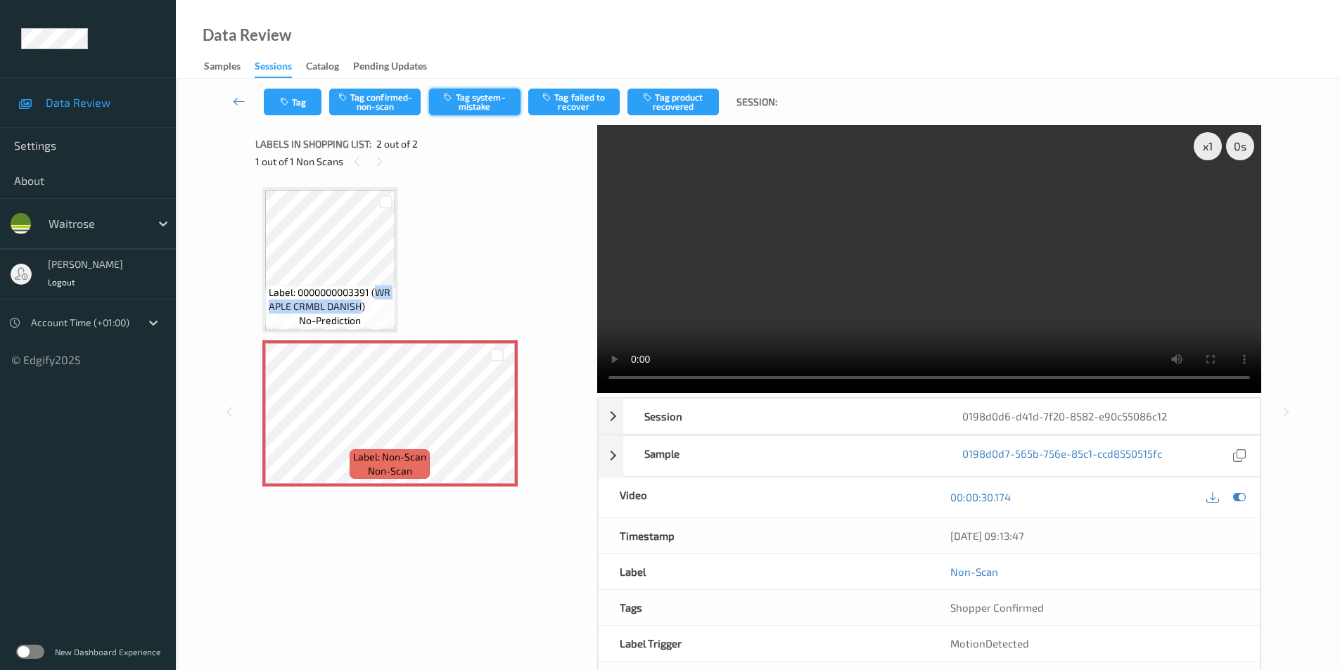
click at [473, 101] on button "Tag system-mistake" at bounding box center [474, 102] width 91 height 27
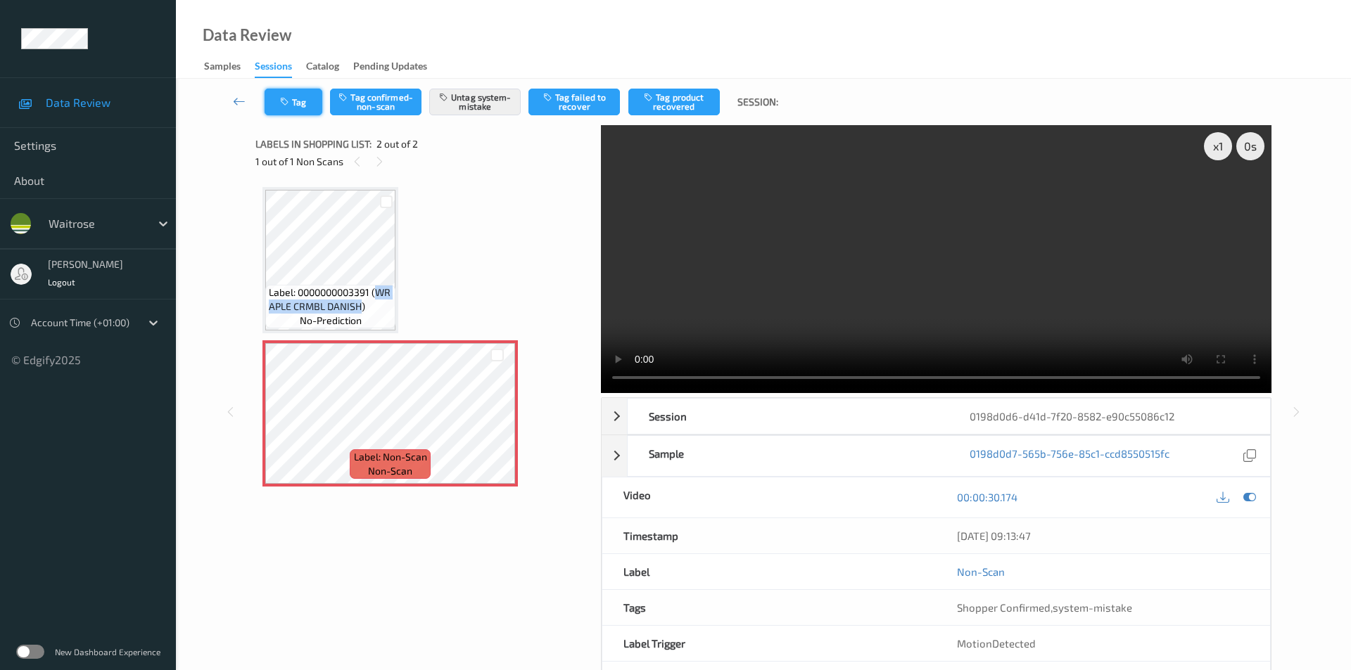
click at [298, 103] on button "Tag" at bounding box center [294, 102] width 58 height 27
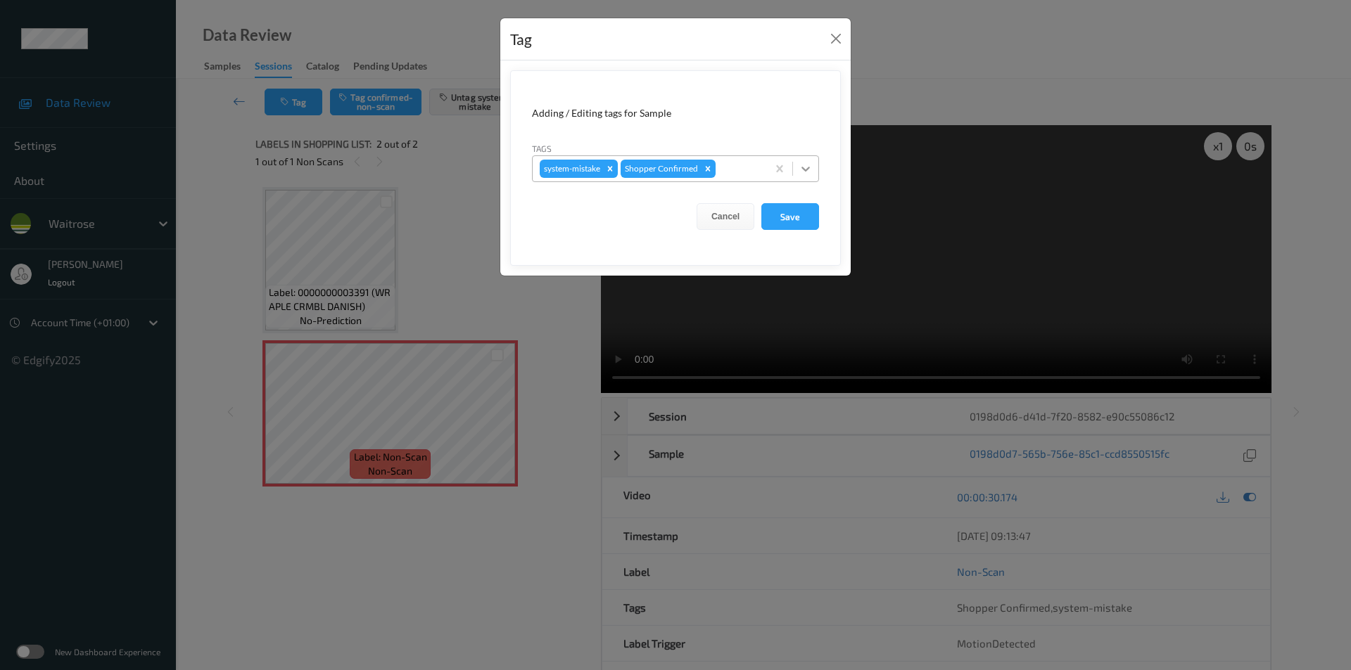
click at [803, 172] on icon at bounding box center [806, 169] width 14 height 14
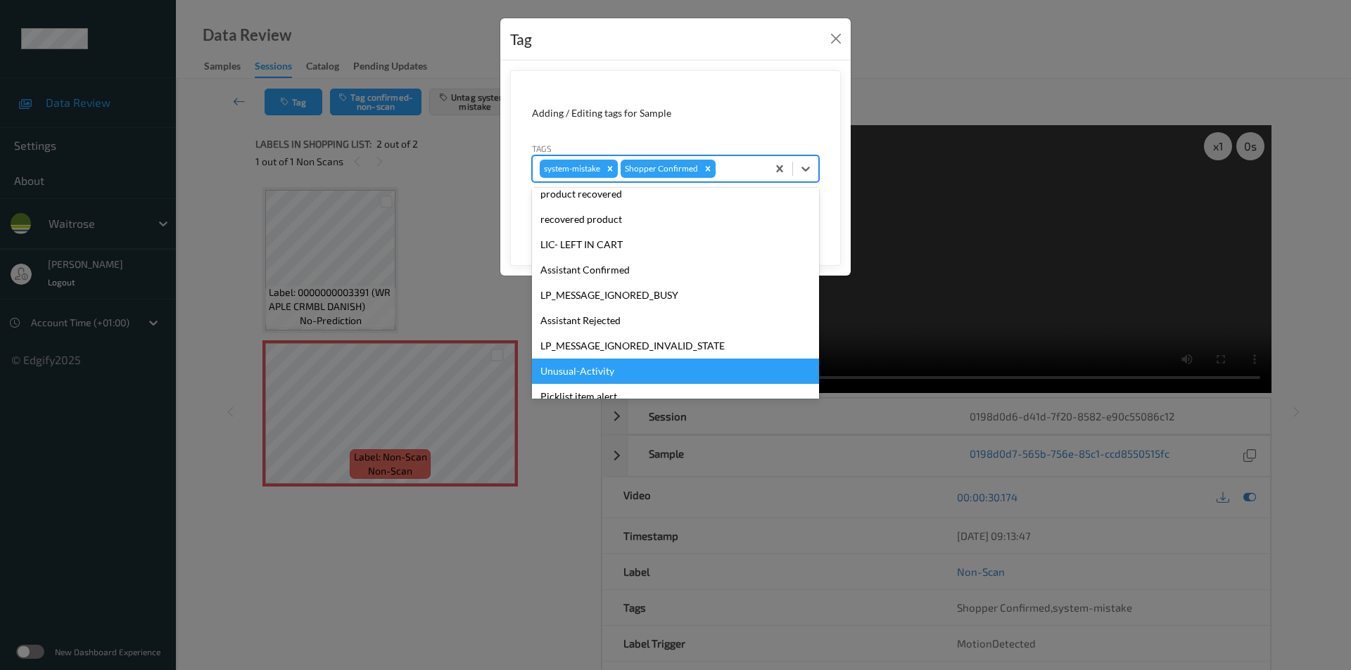
scroll to position [276, 0]
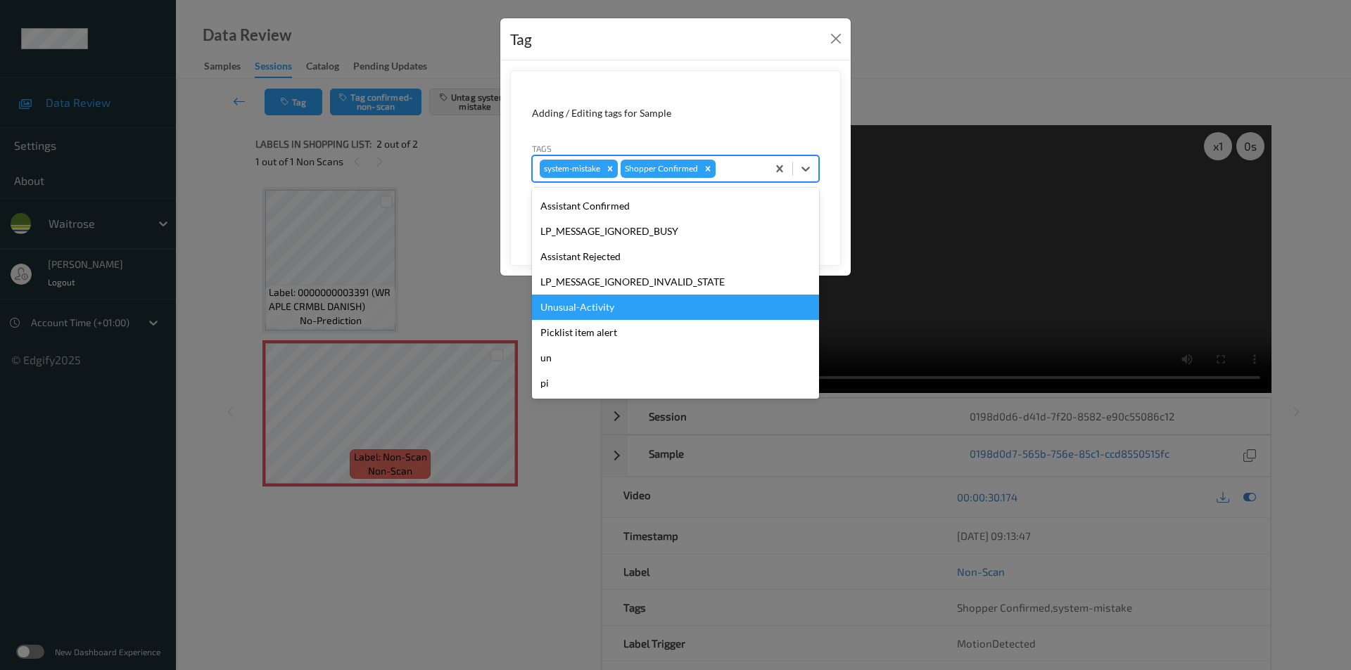
click at [611, 307] on div "Unusual-Activity" at bounding box center [675, 307] width 287 height 25
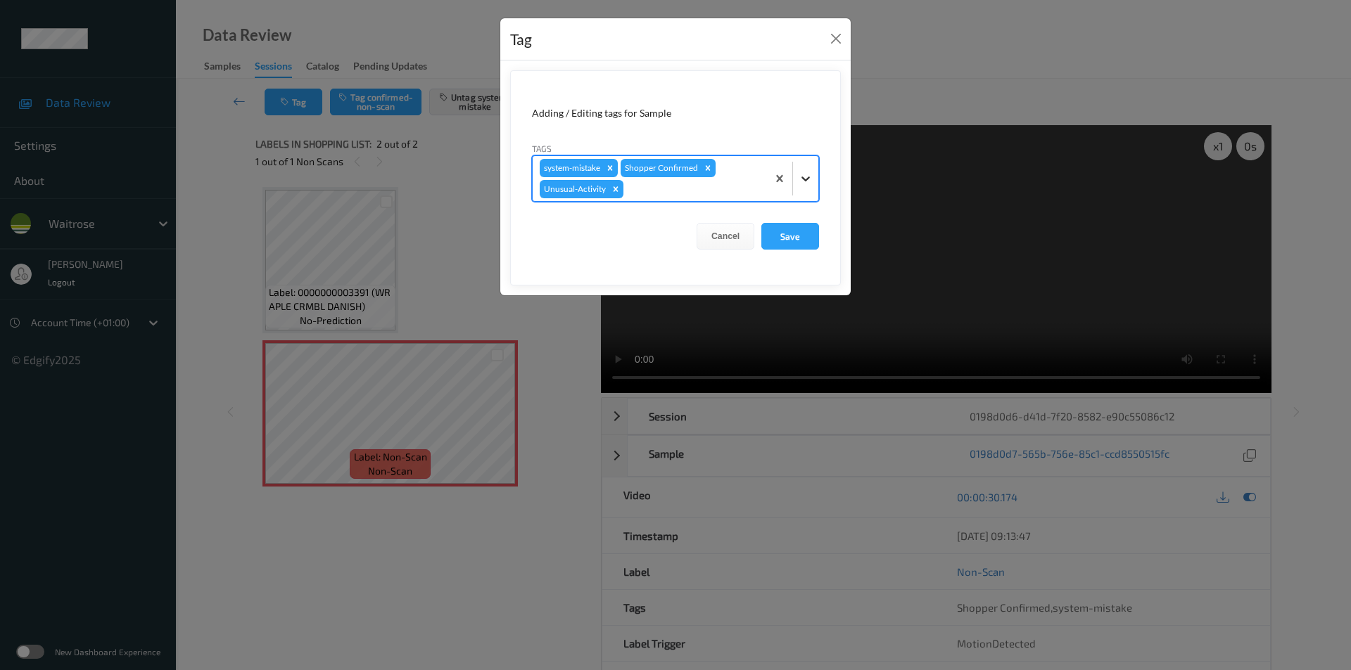
click at [806, 174] on icon at bounding box center [806, 179] width 14 height 14
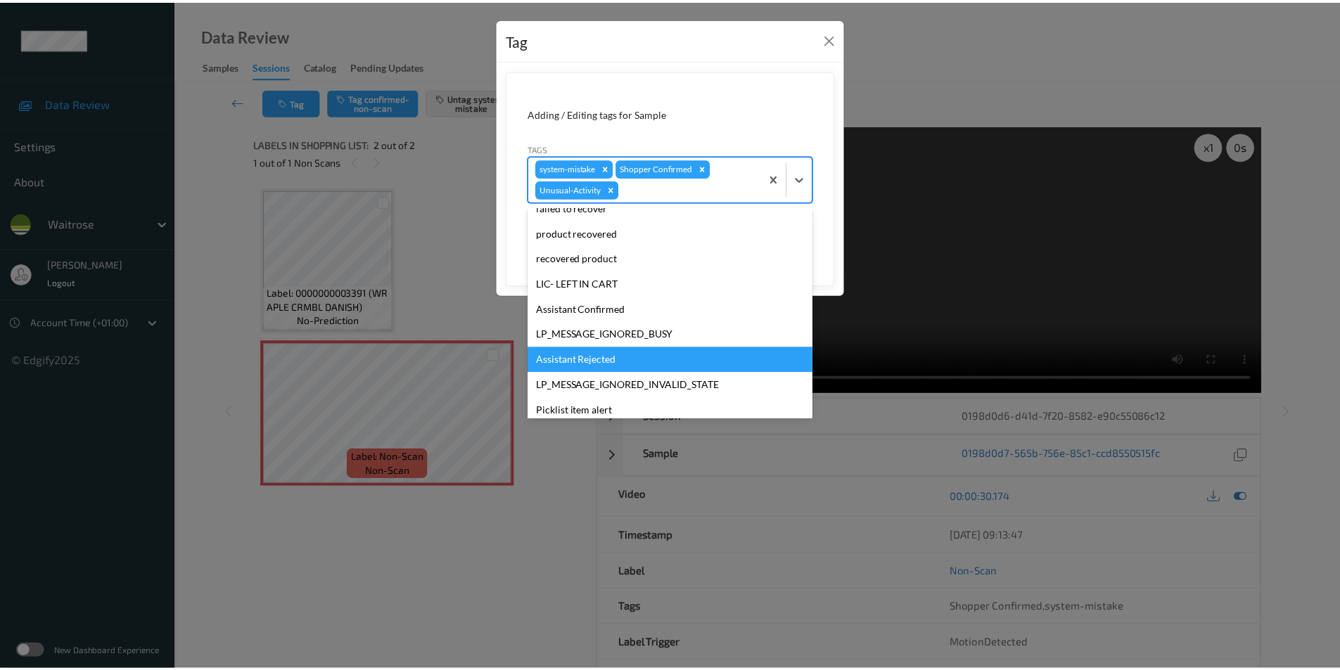
scroll to position [250, 0]
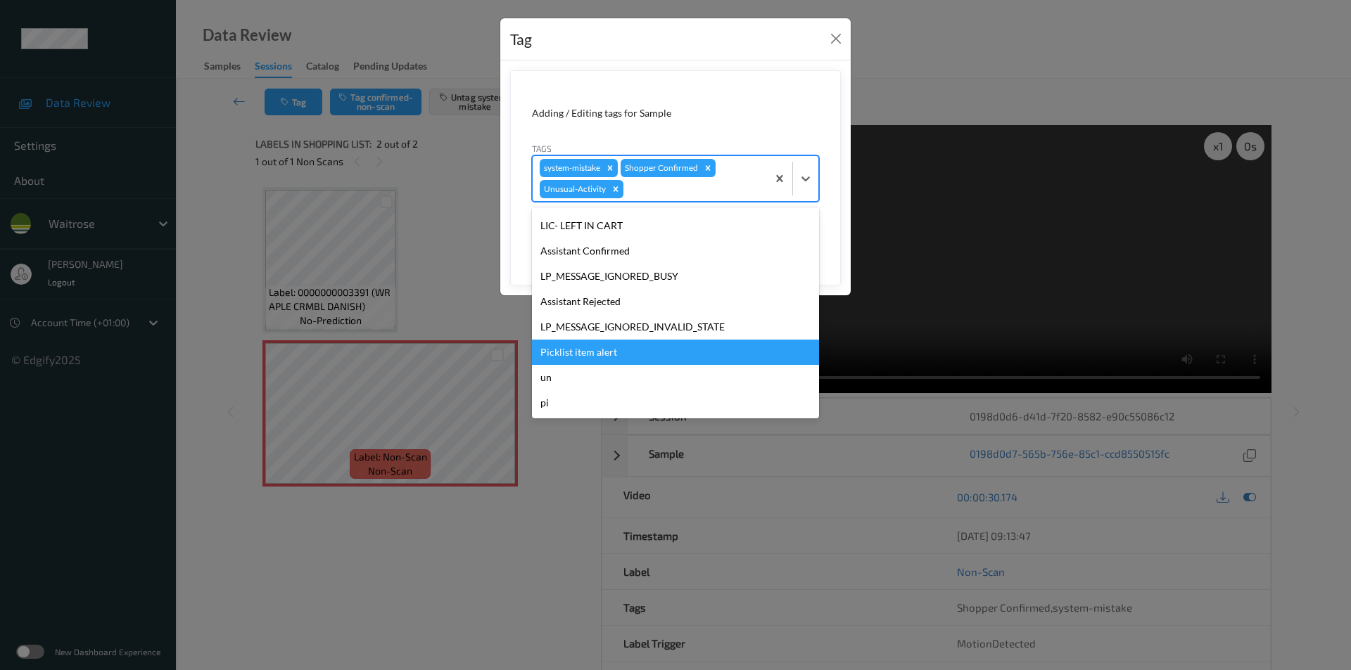
click at [599, 361] on div "Picklist item alert" at bounding box center [675, 352] width 287 height 25
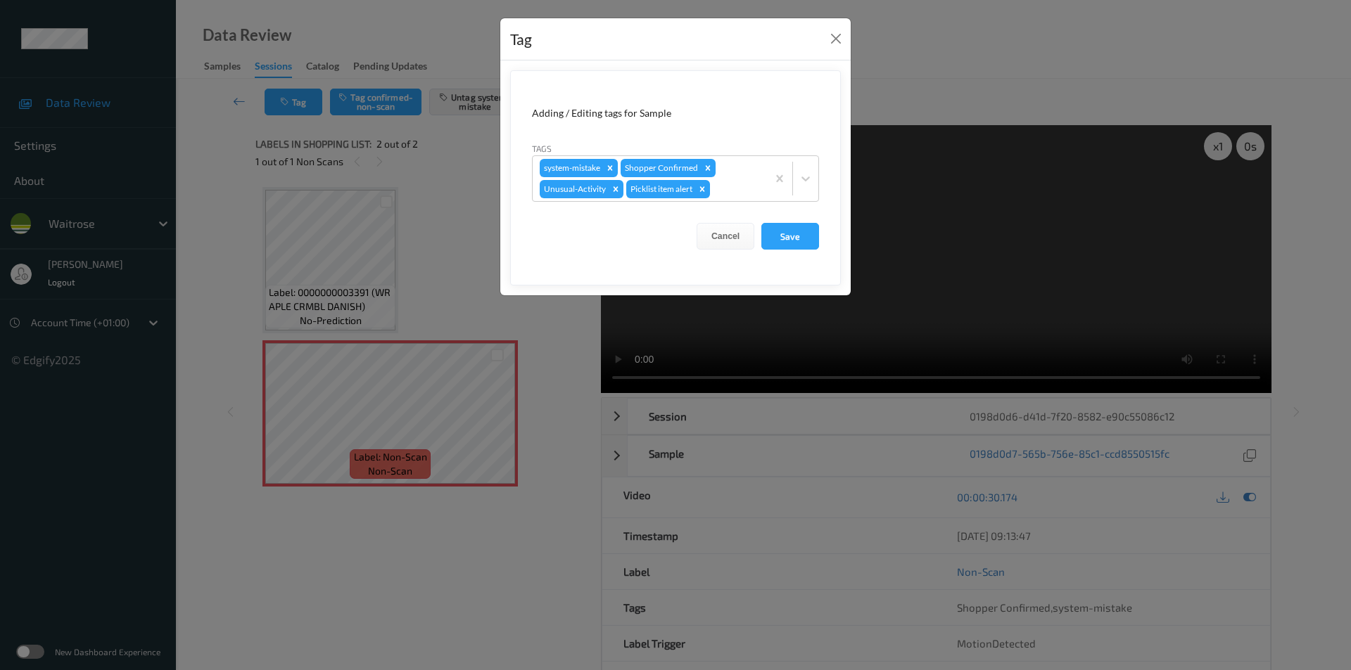
click at [789, 250] on form "Adding / Editing tags for Sample Tags system-mistake Shopper Confirmed Unusual-…" at bounding box center [675, 177] width 331 height 215
click at [790, 236] on button "Save" at bounding box center [790, 236] width 58 height 27
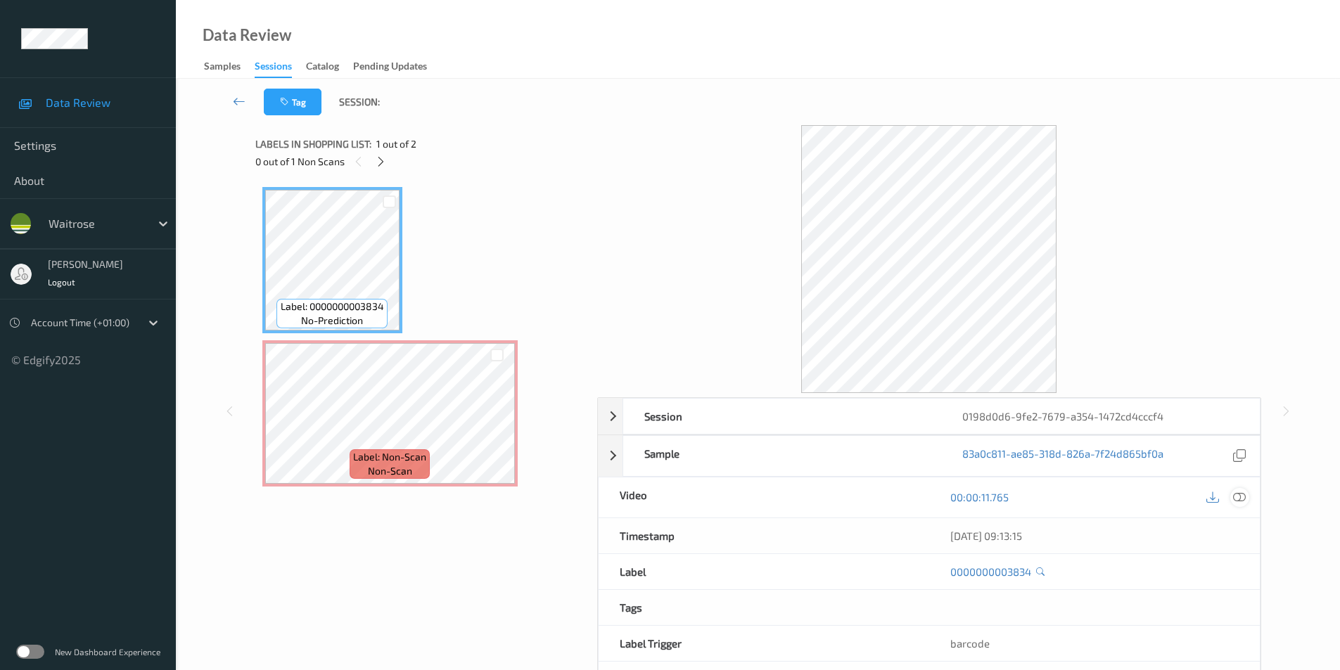
click at [1246, 493] on div at bounding box center [1240, 497] width 19 height 19
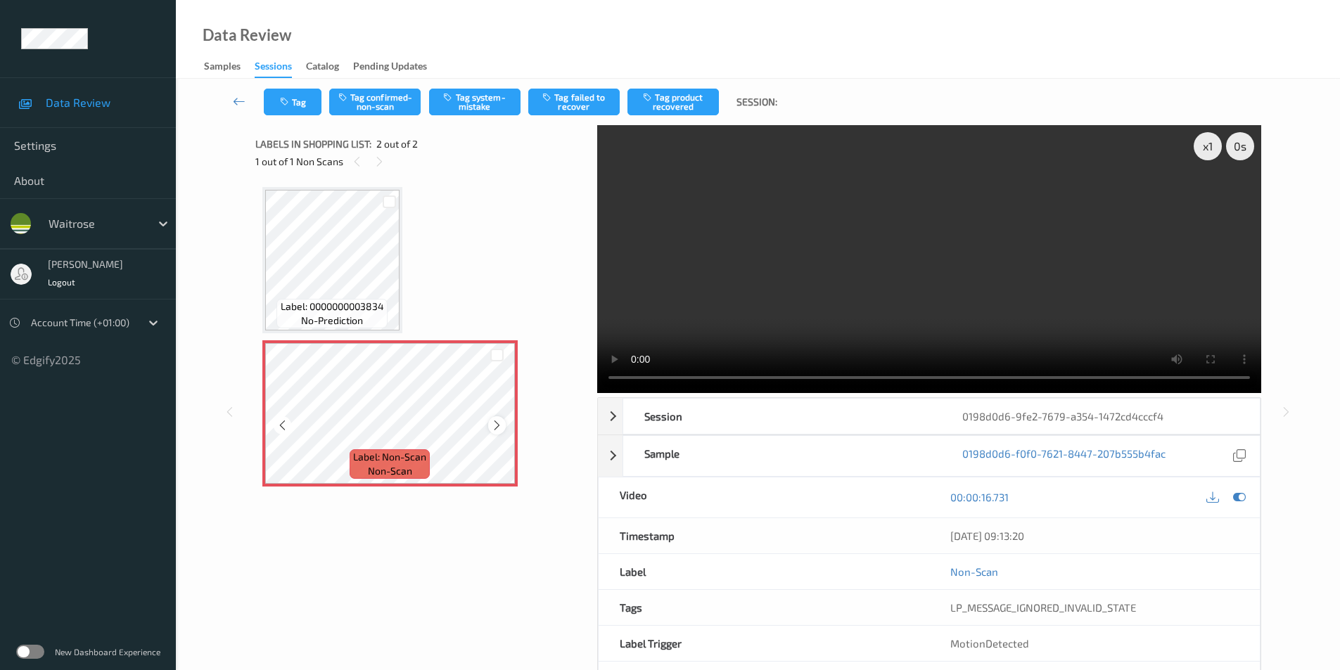
click at [492, 424] on icon at bounding box center [497, 425] width 12 height 13
click at [1237, 492] on icon at bounding box center [1239, 497] width 13 height 13
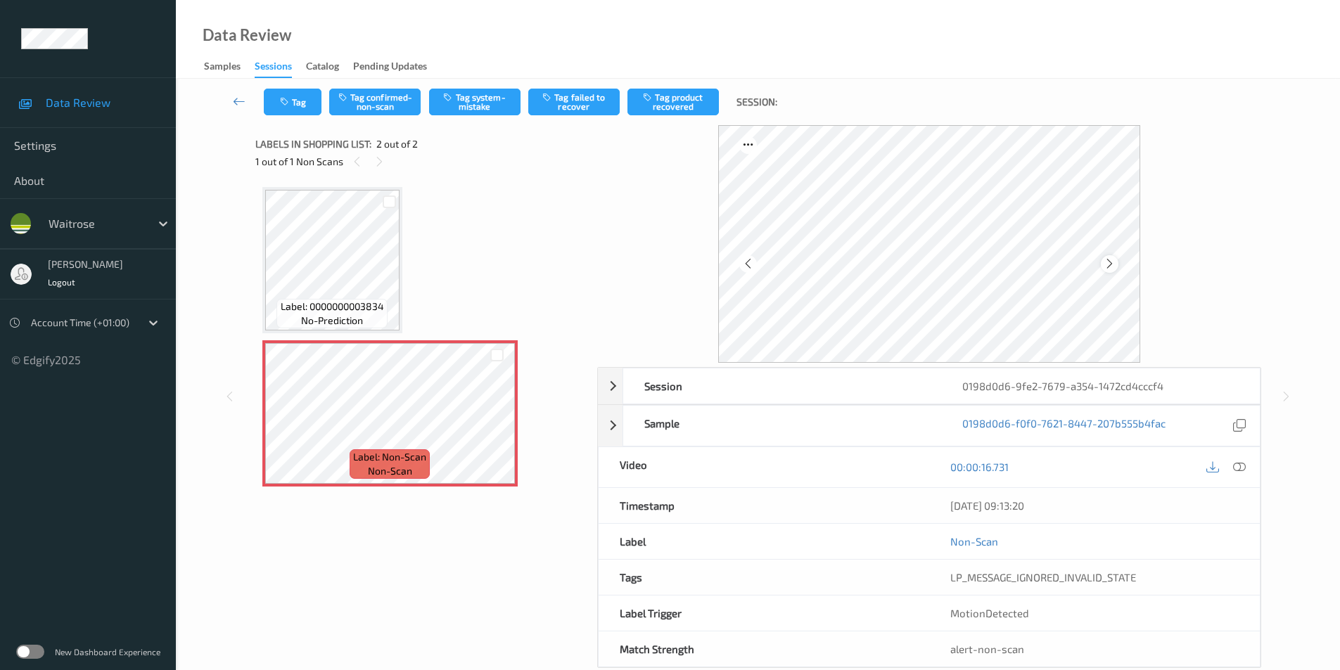
click at [1115, 263] on icon at bounding box center [1110, 264] width 12 height 13
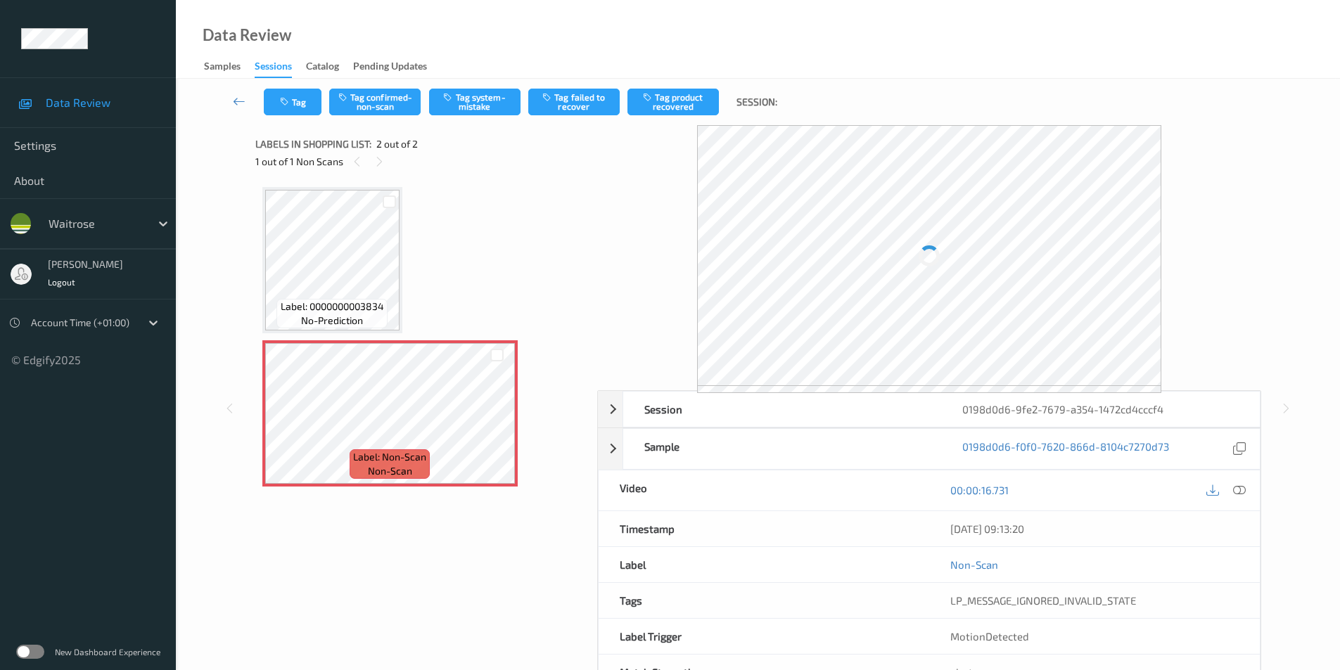
click at [1115, 263] on div at bounding box center [929, 255] width 464 height 261
click at [496, 426] on icon at bounding box center [497, 425] width 12 height 13
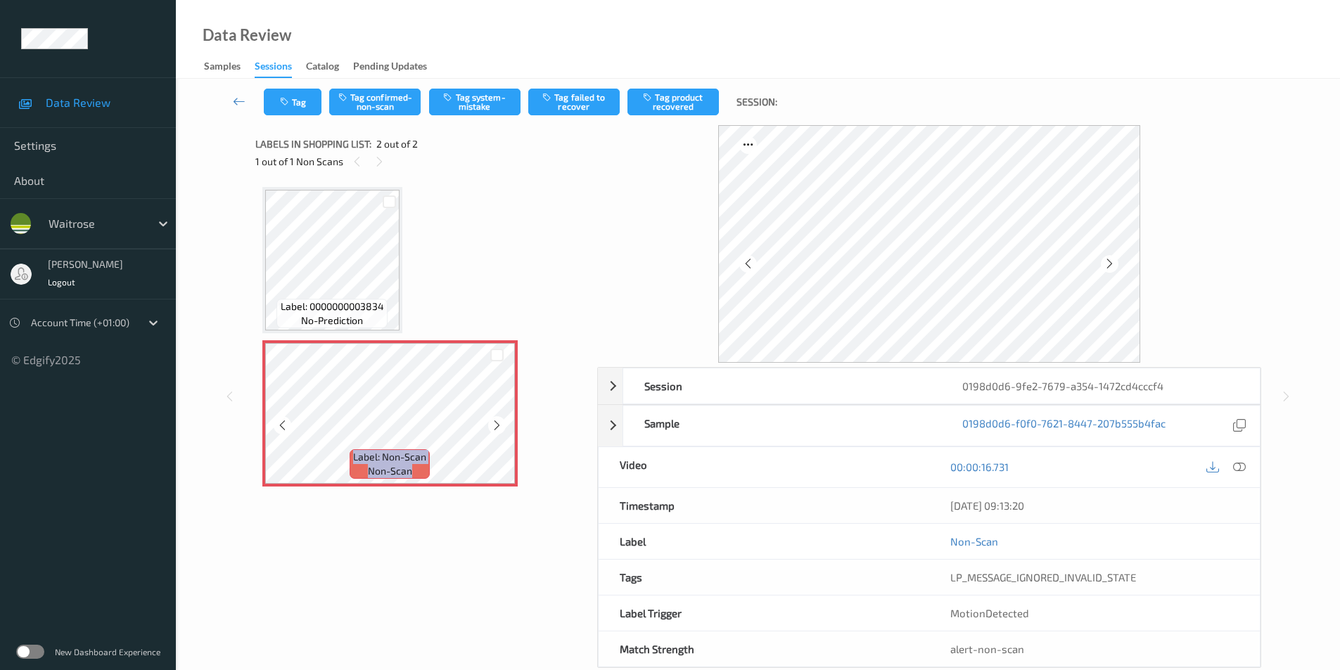
click at [496, 426] on icon at bounding box center [497, 425] width 12 height 13
click at [466, 103] on button "Tag system-mistake" at bounding box center [474, 102] width 91 height 27
click at [284, 104] on icon "button" at bounding box center [286, 102] width 12 height 10
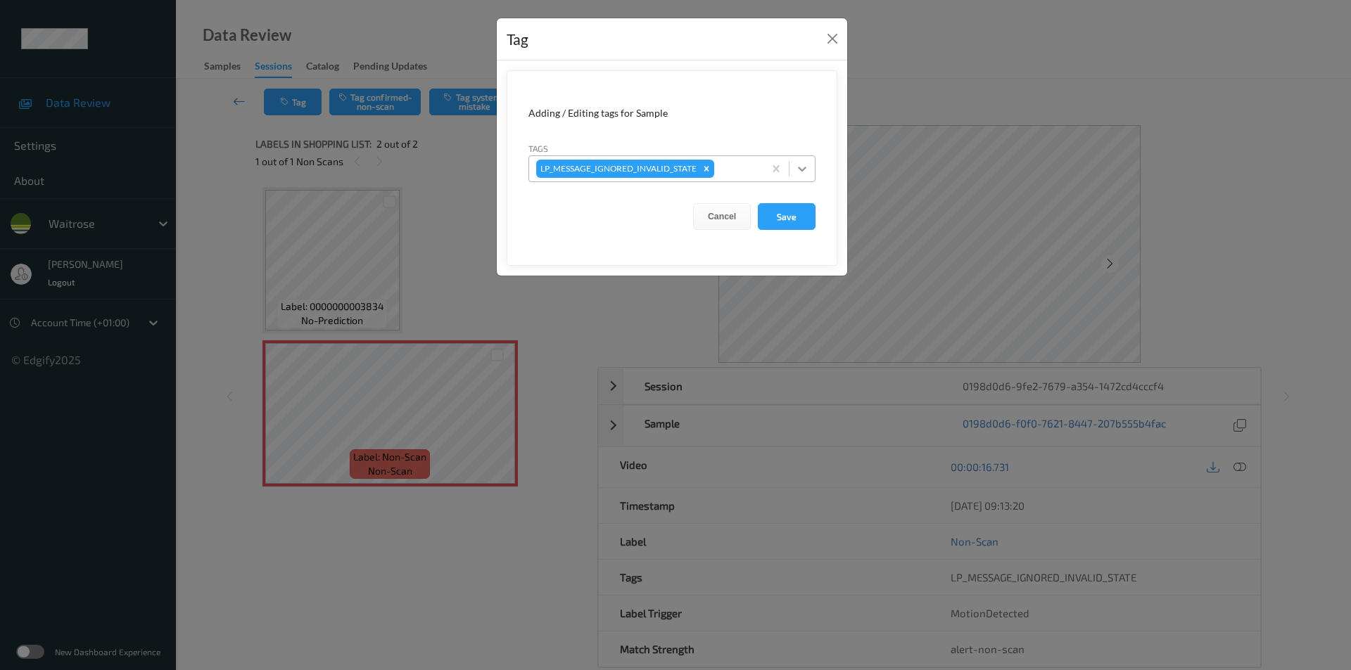
click at [794, 174] on div at bounding box center [801, 168] width 25 height 25
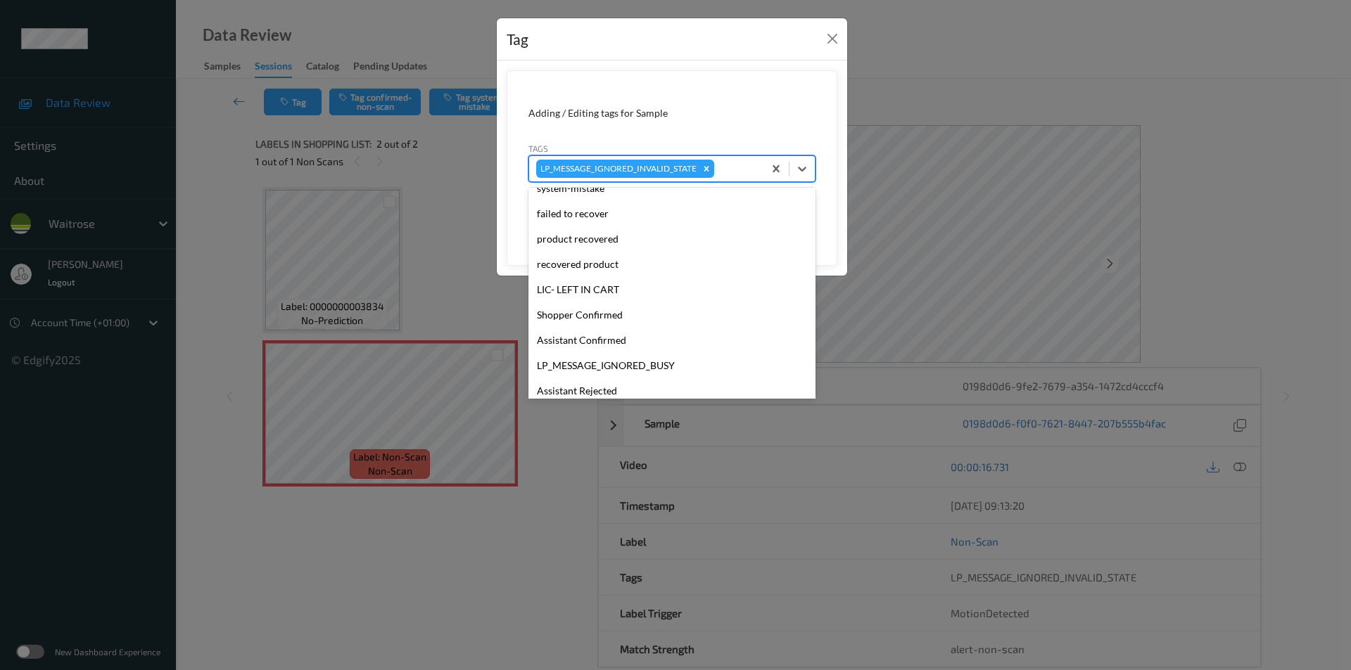
scroll to position [301, 0]
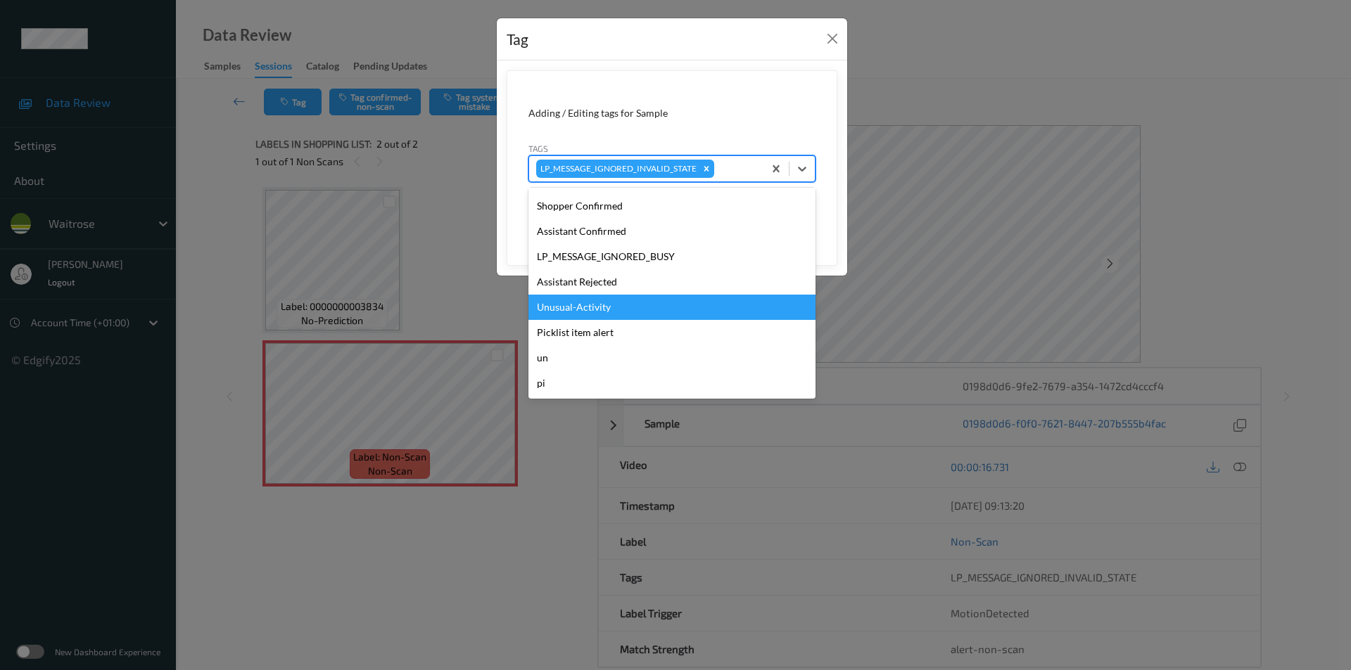
click at [579, 310] on div "Unusual-Activity" at bounding box center [671, 307] width 287 height 25
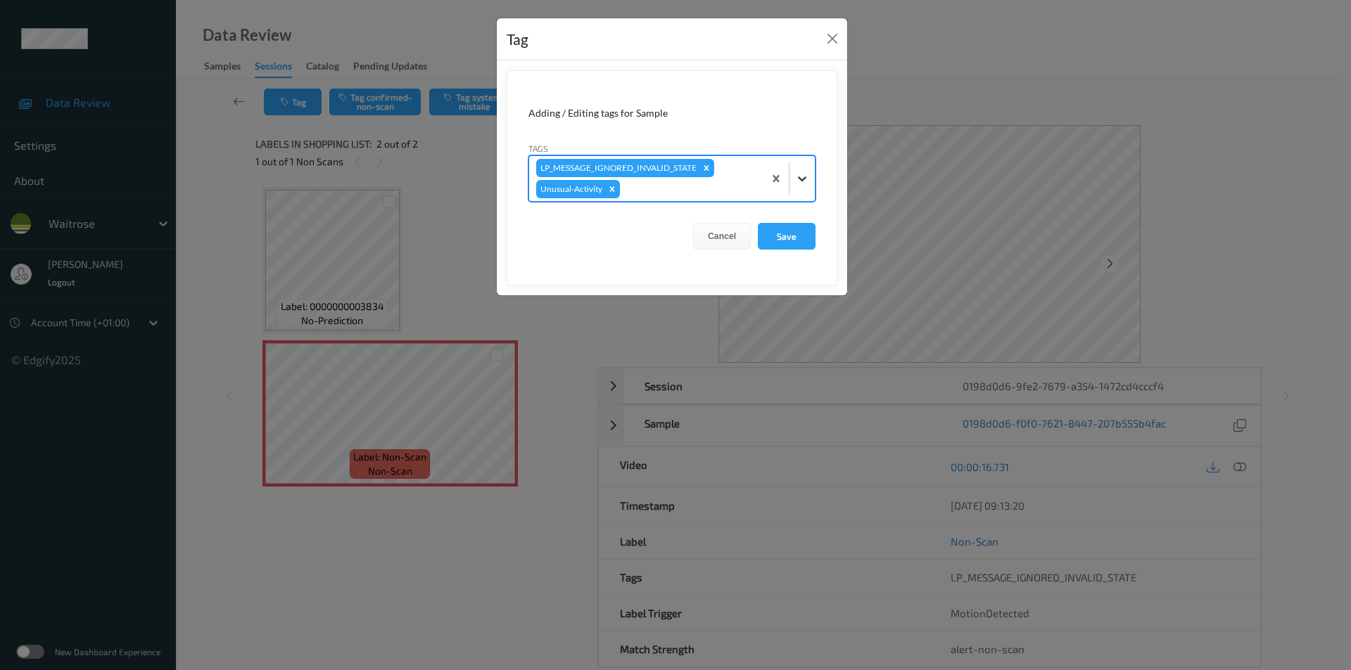
click at [795, 182] on icon at bounding box center [802, 179] width 14 height 14
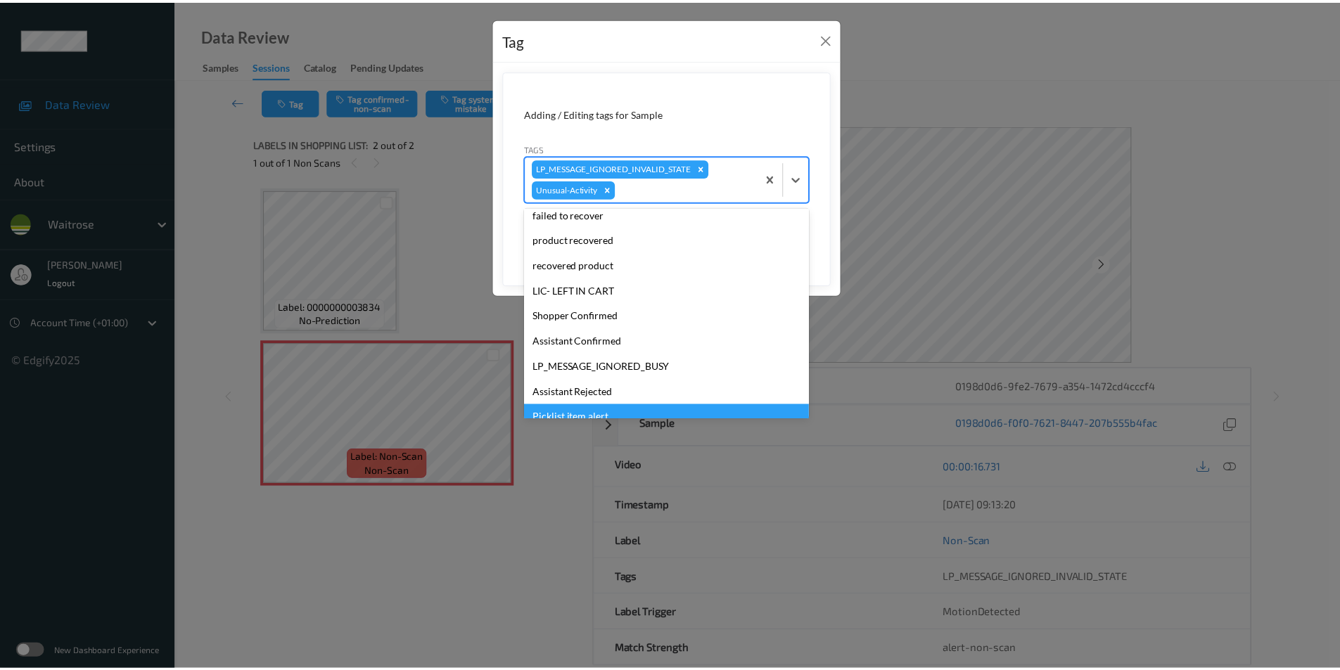
scroll to position [276, 0]
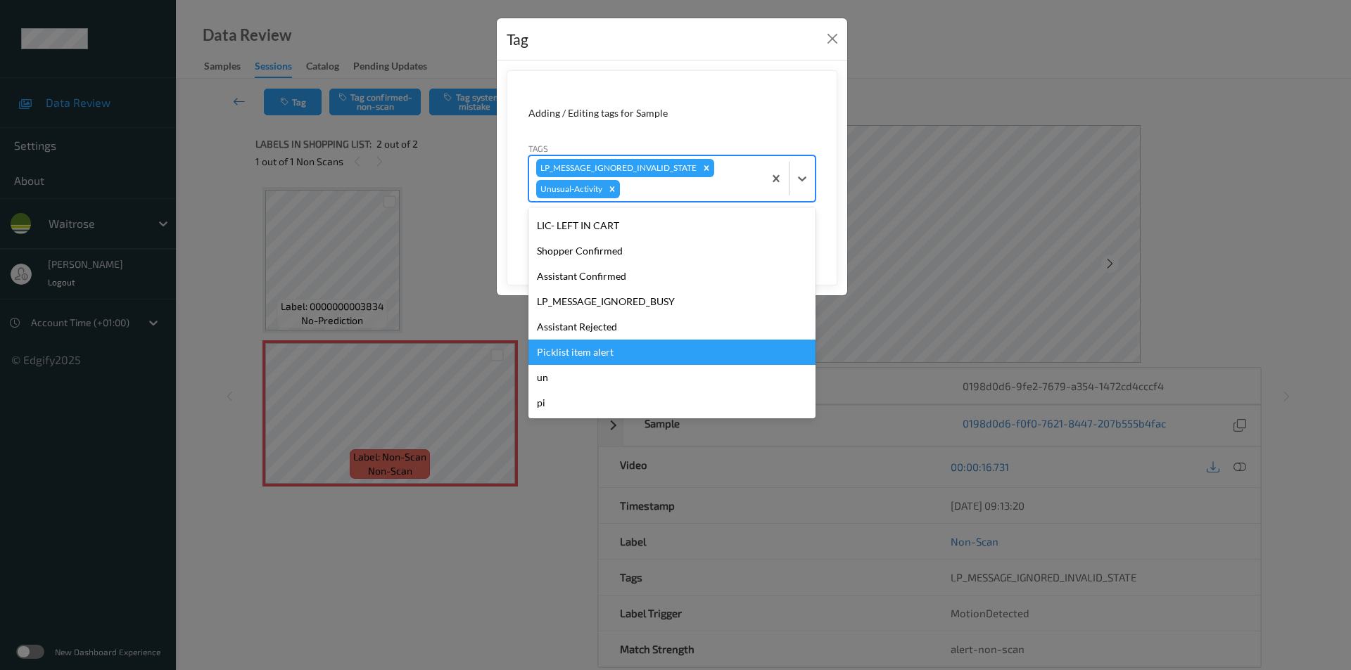
click at [596, 359] on div "Picklist item alert" at bounding box center [671, 352] width 287 height 25
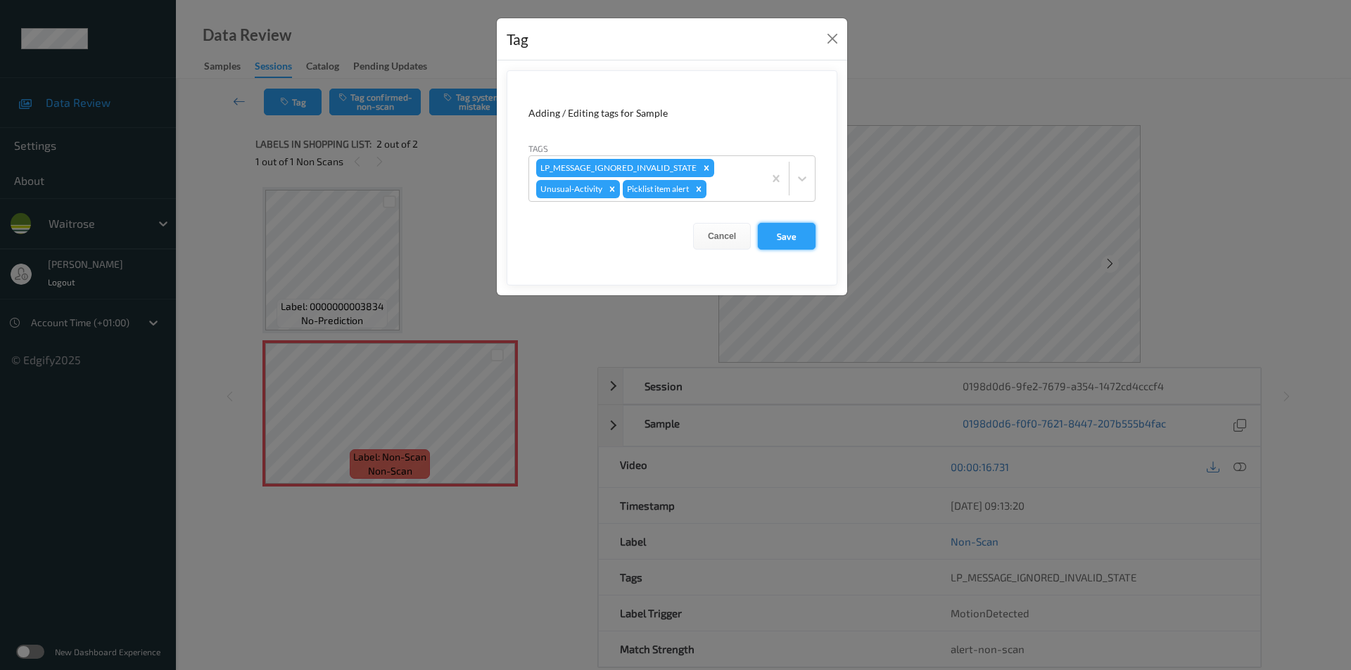
click at [796, 241] on button "Save" at bounding box center [787, 236] width 58 height 27
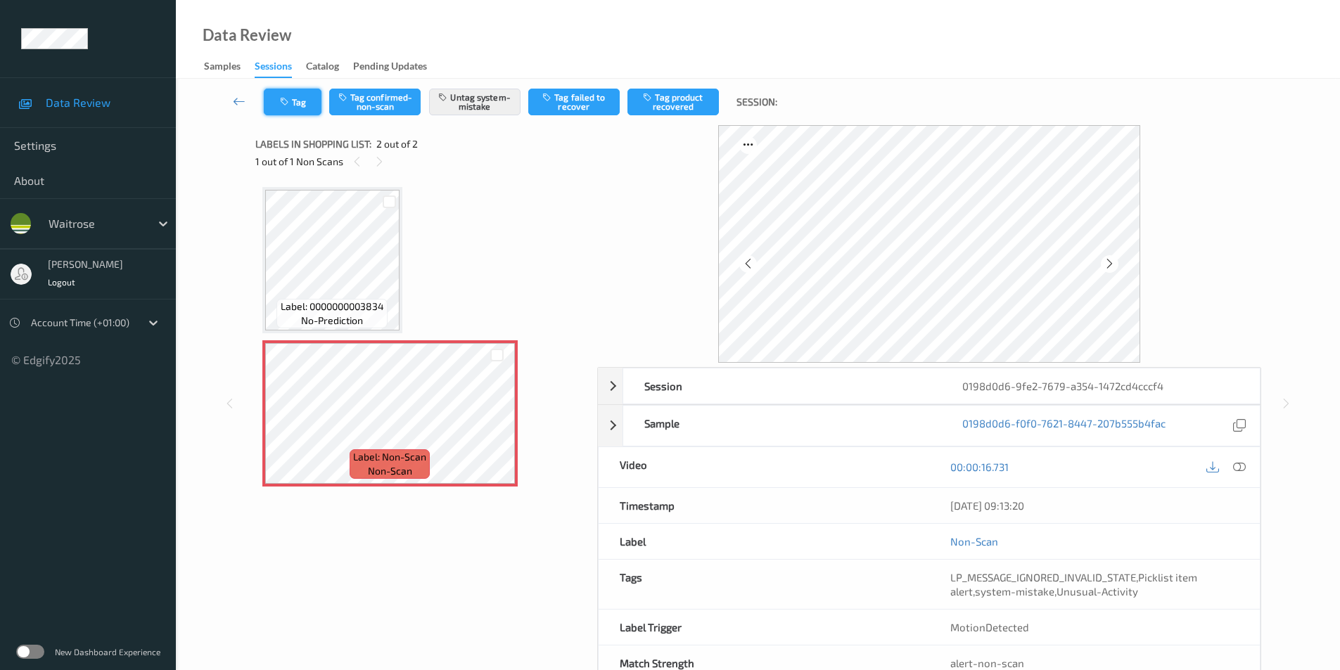
click at [294, 101] on button "Tag" at bounding box center [293, 102] width 58 height 27
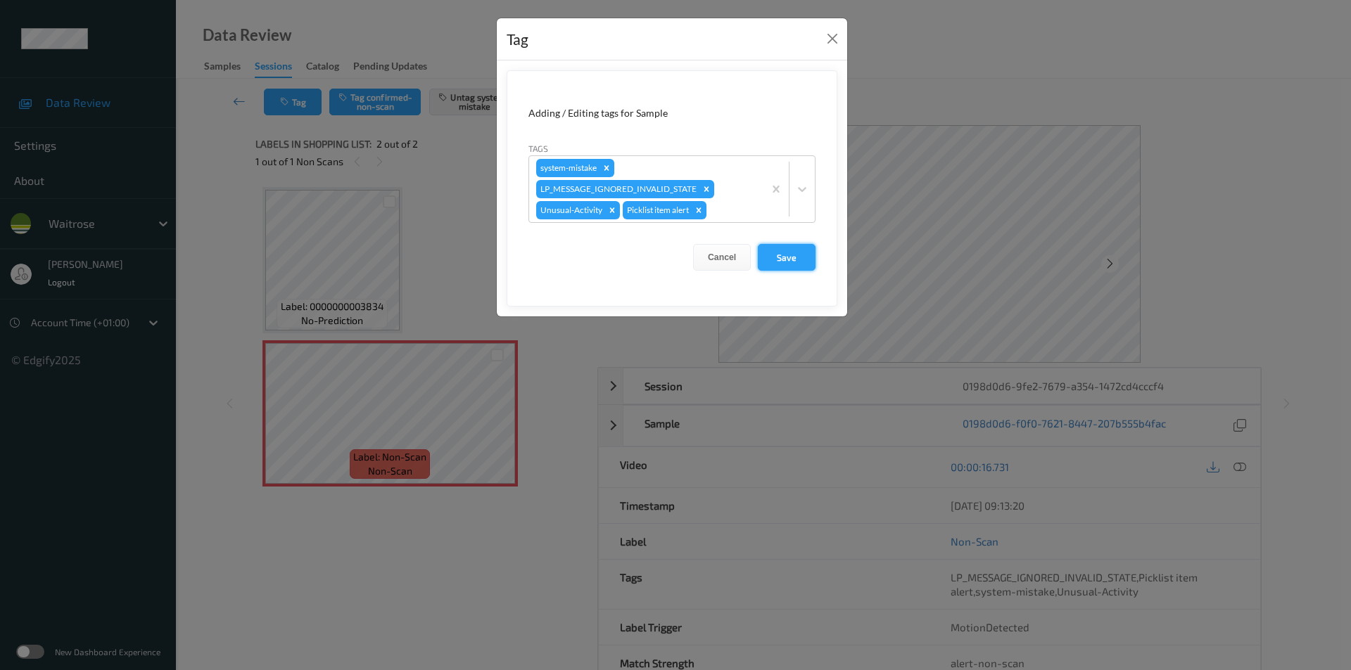
click at [780, 254] on button "Save" at bounding box center [787, 257] width 58 height 27
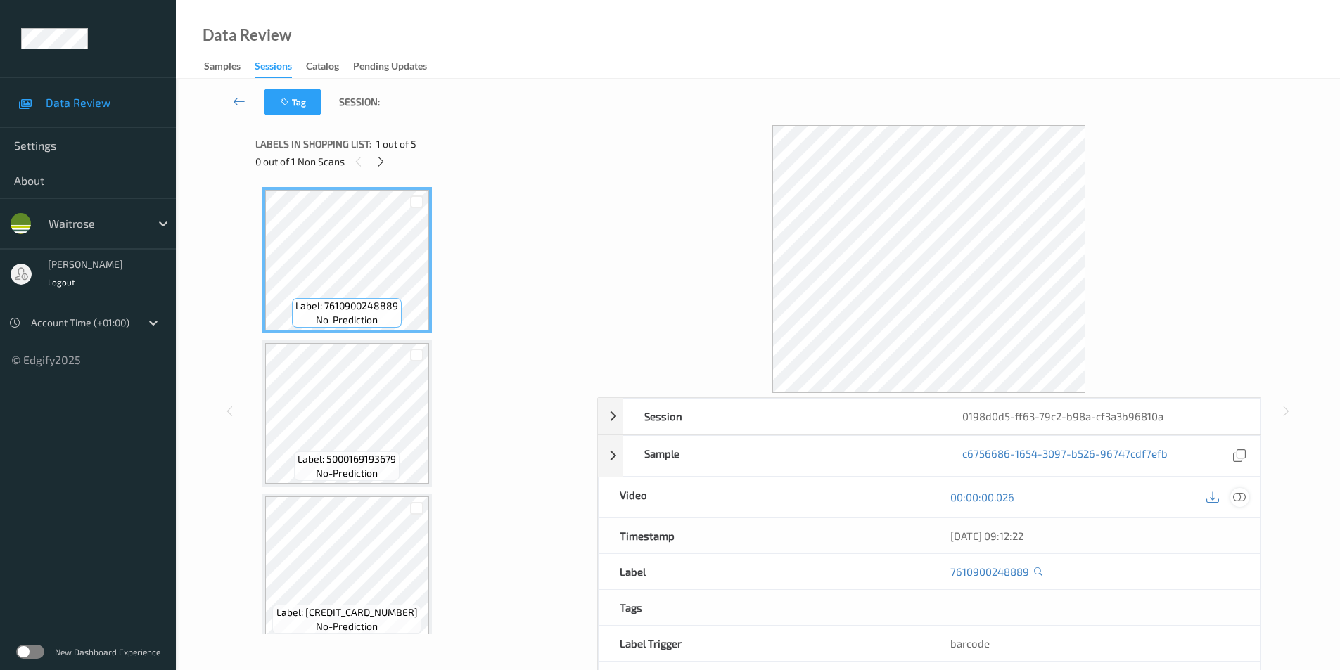
click at [1242, 495] on icon at bounding box center [1239, 497] width 13 height 13
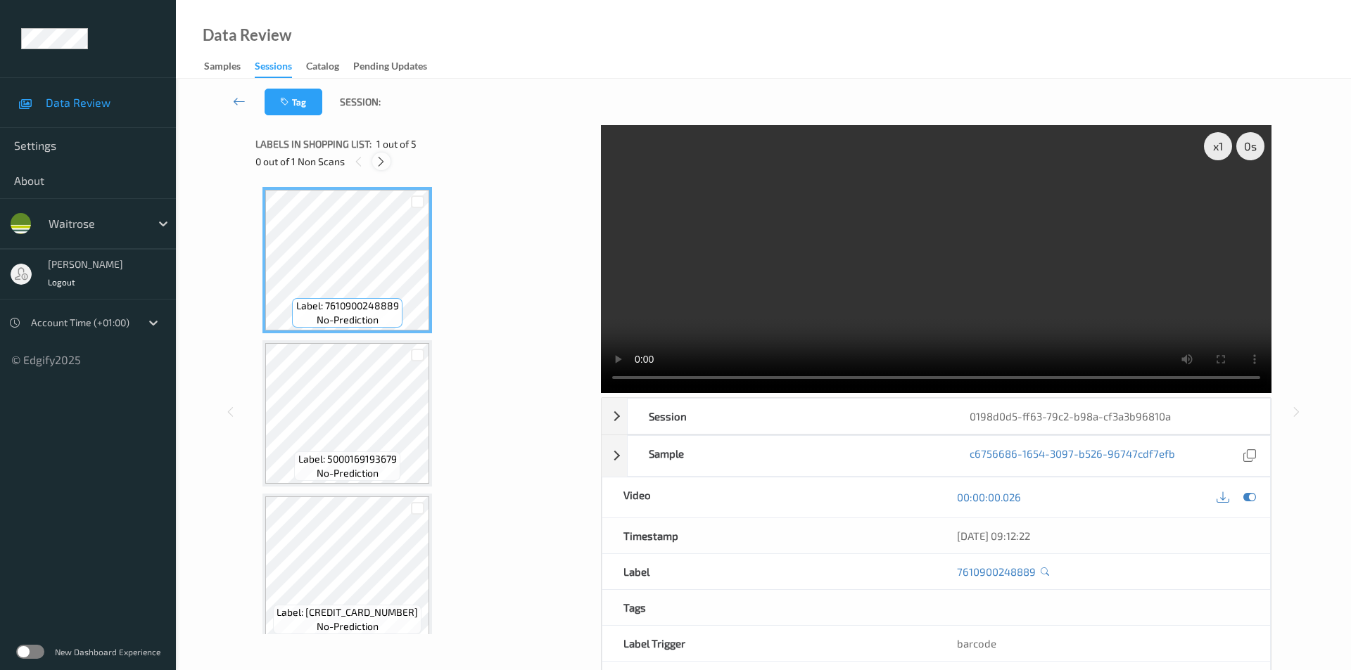
click at [385, 162] on icon at bounding box center [381, 161] width 12 height 13
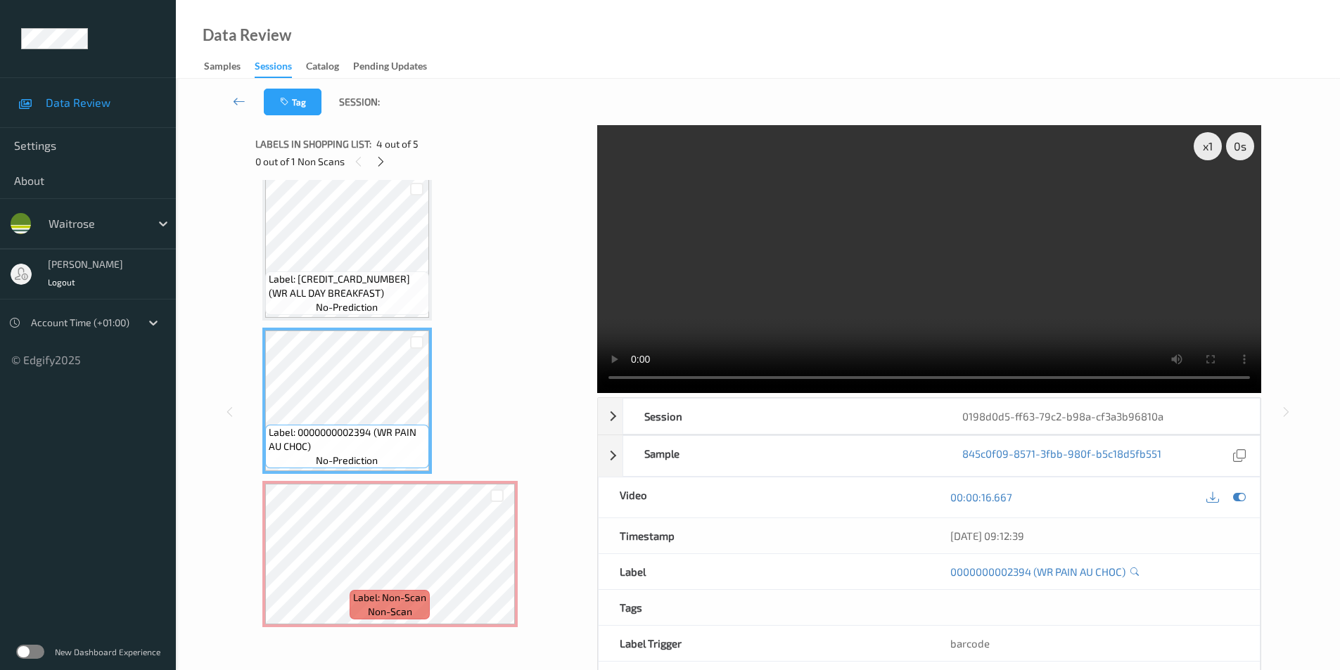
scroll to position [57, 0]
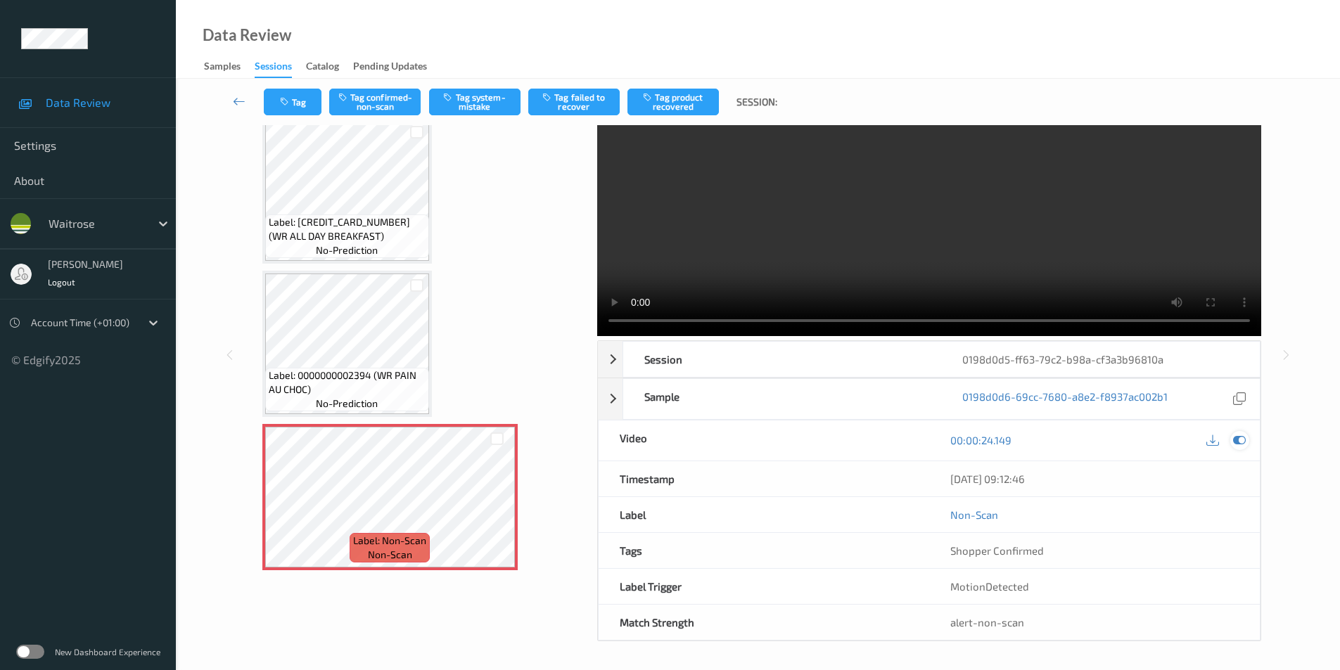
click at [1240, 440] on icon at bounding box center [1239, 440] width 13 height 13
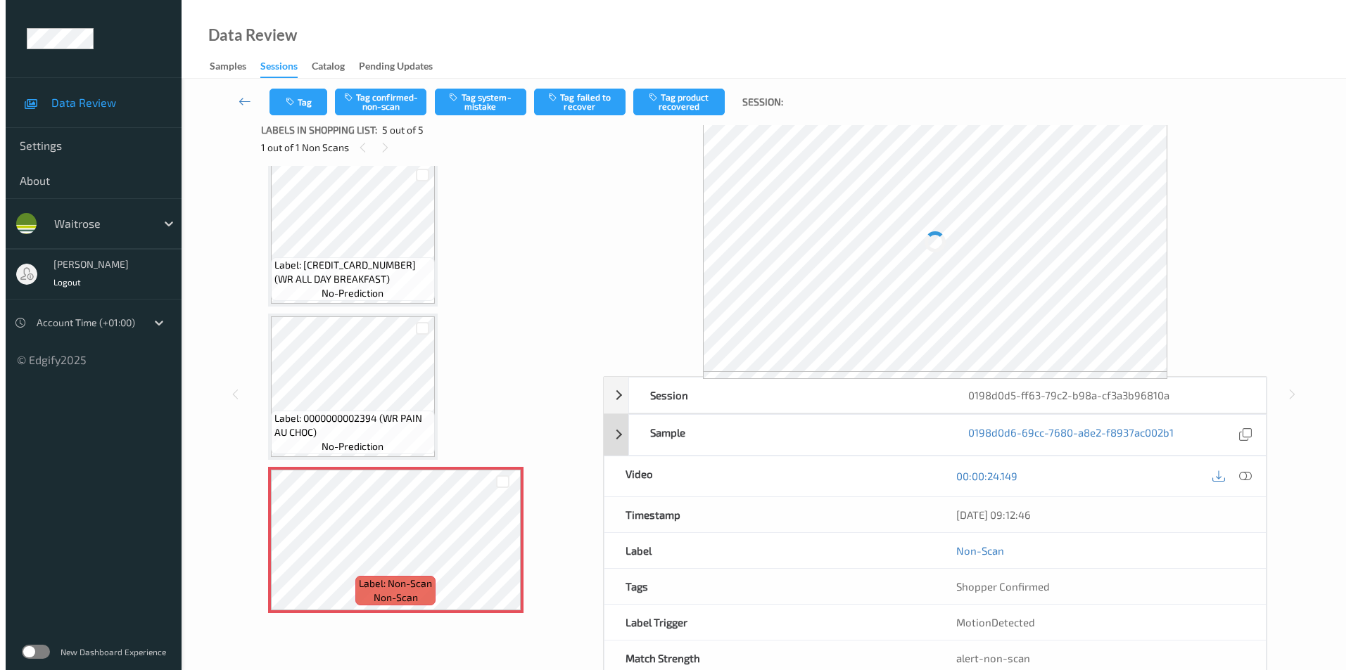
scroll to position [0, 0]
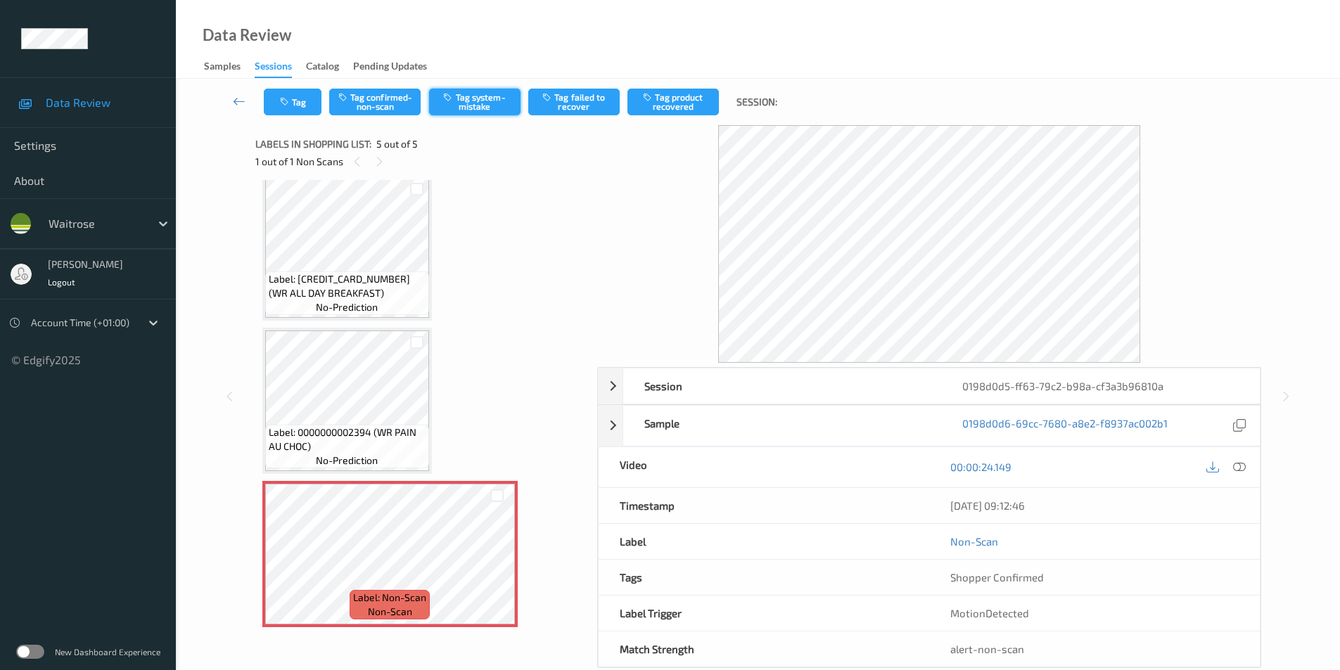
click at [480, 98] on button "Tag system-mistake" at bounding box center [474, 102] width 91 height 27
click at [295, 100] on button "Tag" at bounding box center [293, 102] width 58 height 27
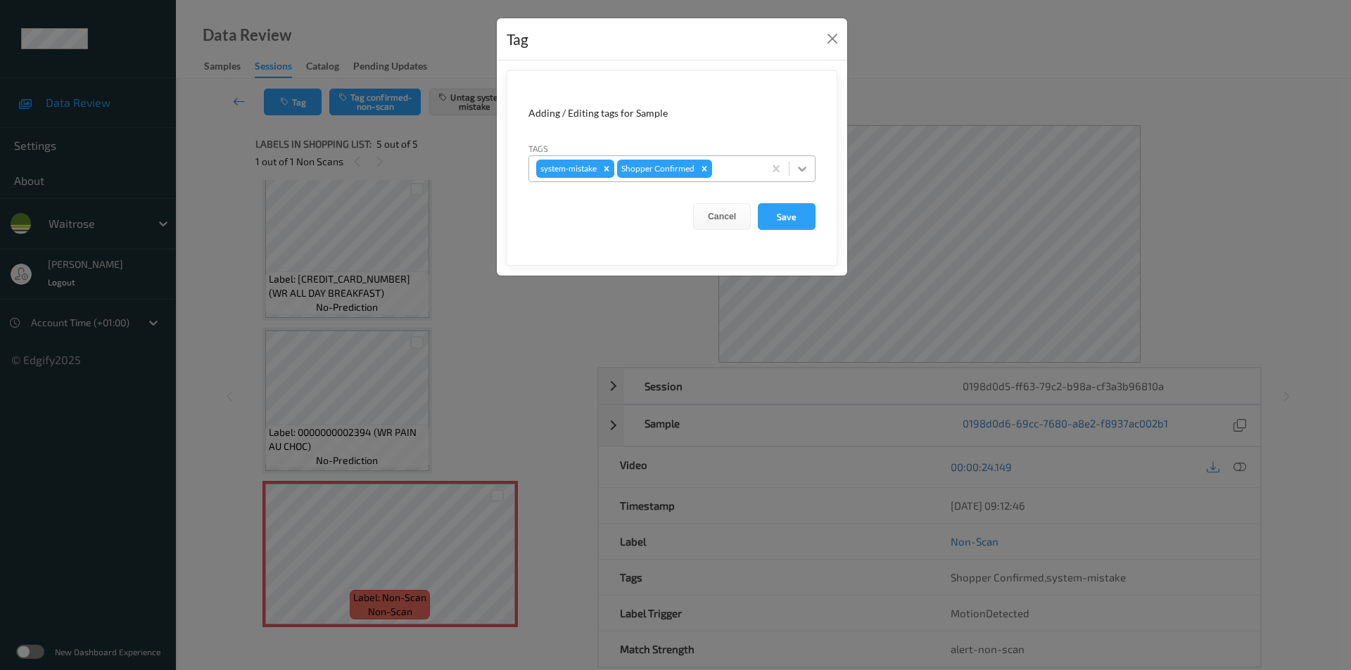
click at [796, 167] on icon at bounding box center [802, 169] width 14 height 14
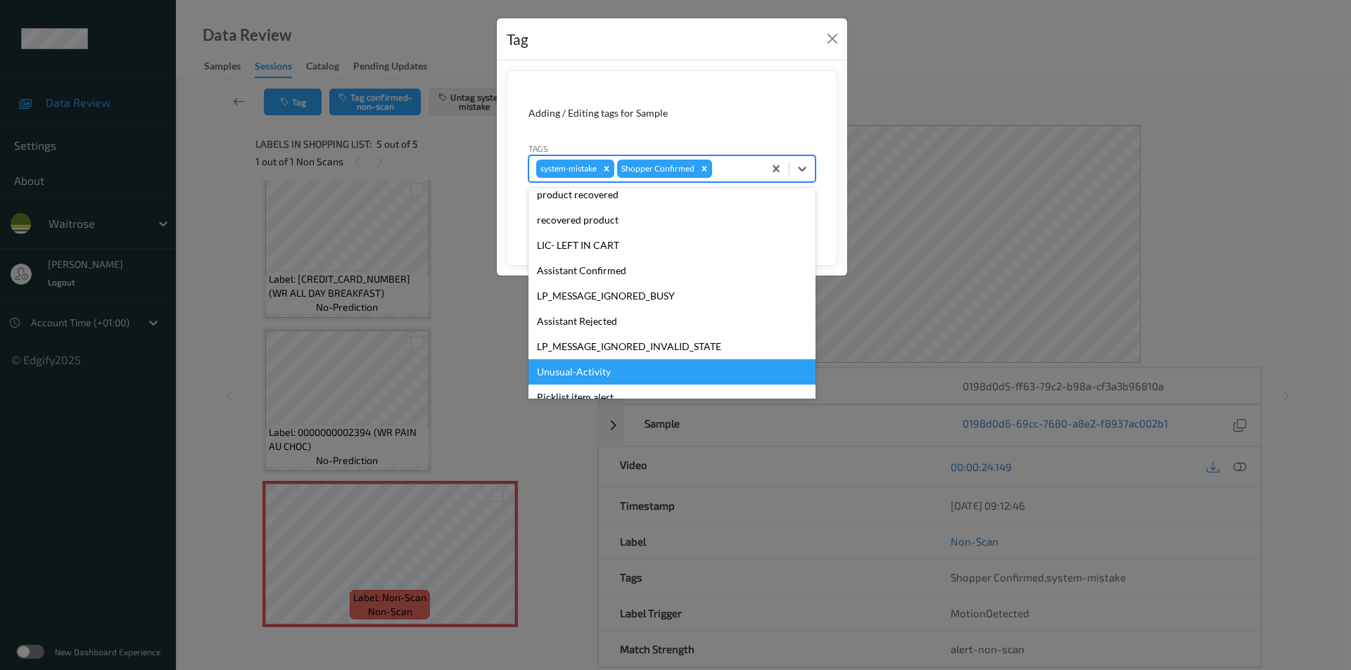
scroll to position [276, 0]
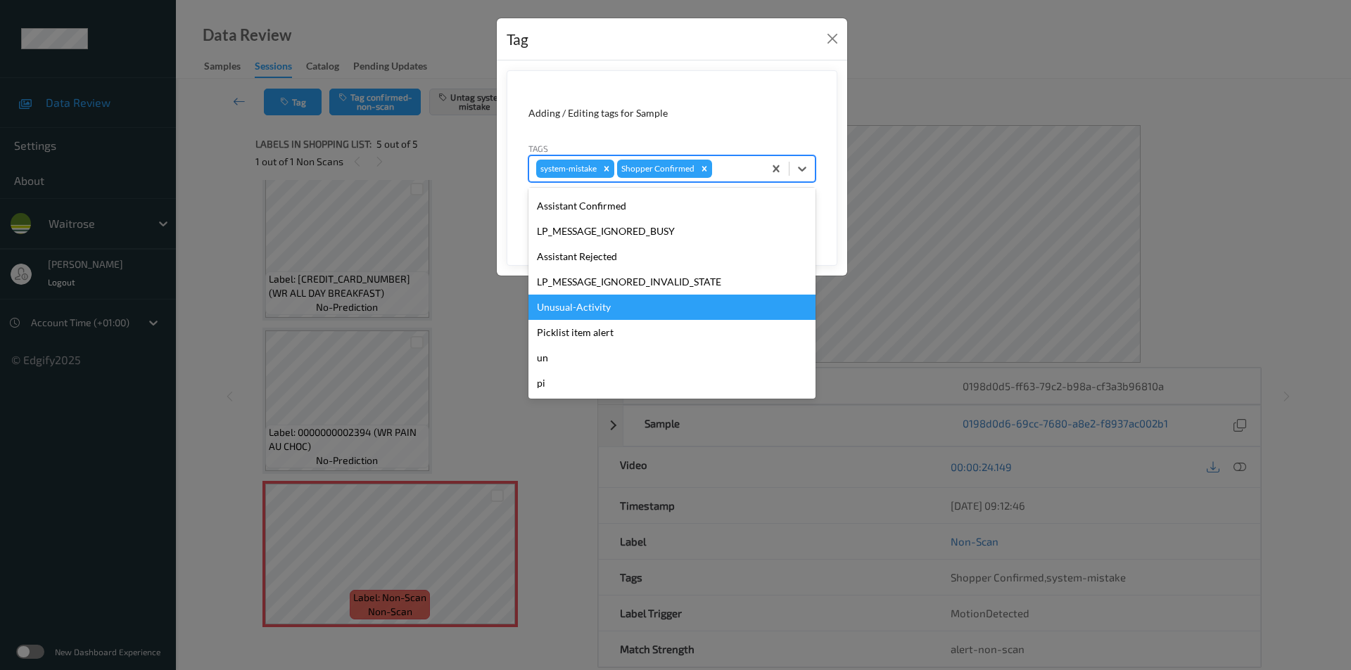
click at [578, 308] on div "Unusual-Activity" at bounding box center [671, 307] width 287 height 25
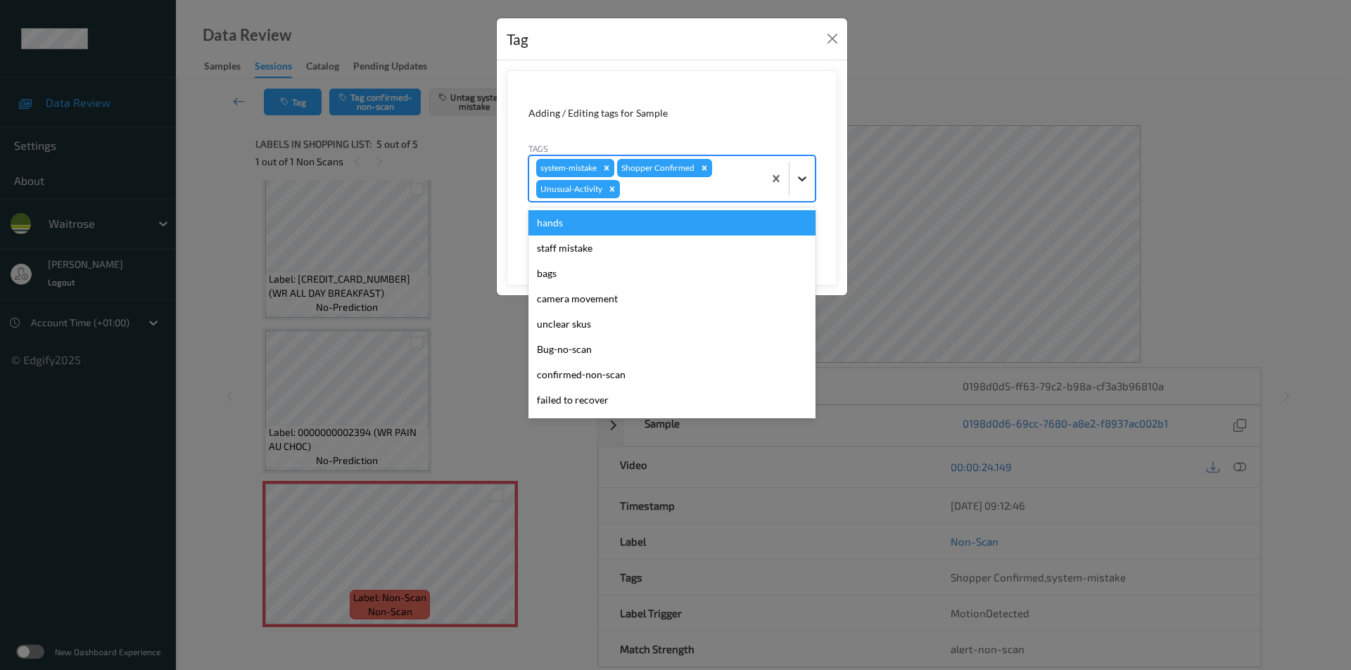
click at [797, 175] on icon at bounding box center [802, 179] width 14 height 14
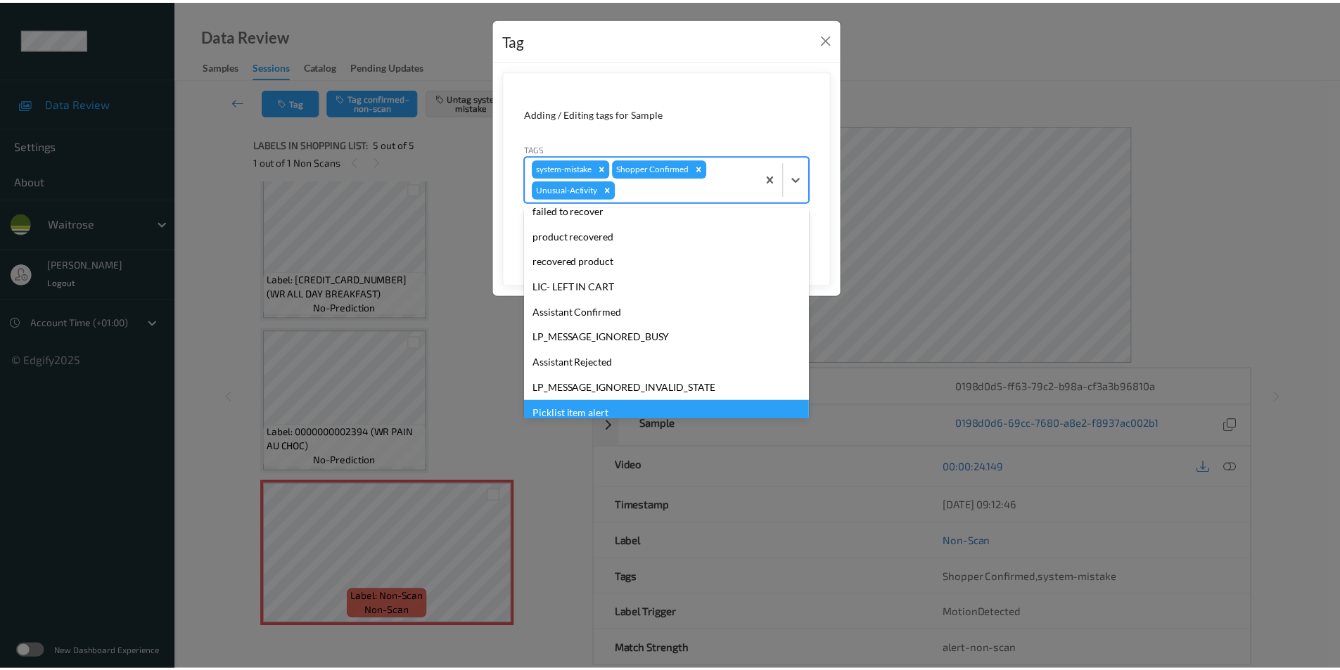
scroll to position [250, 0]
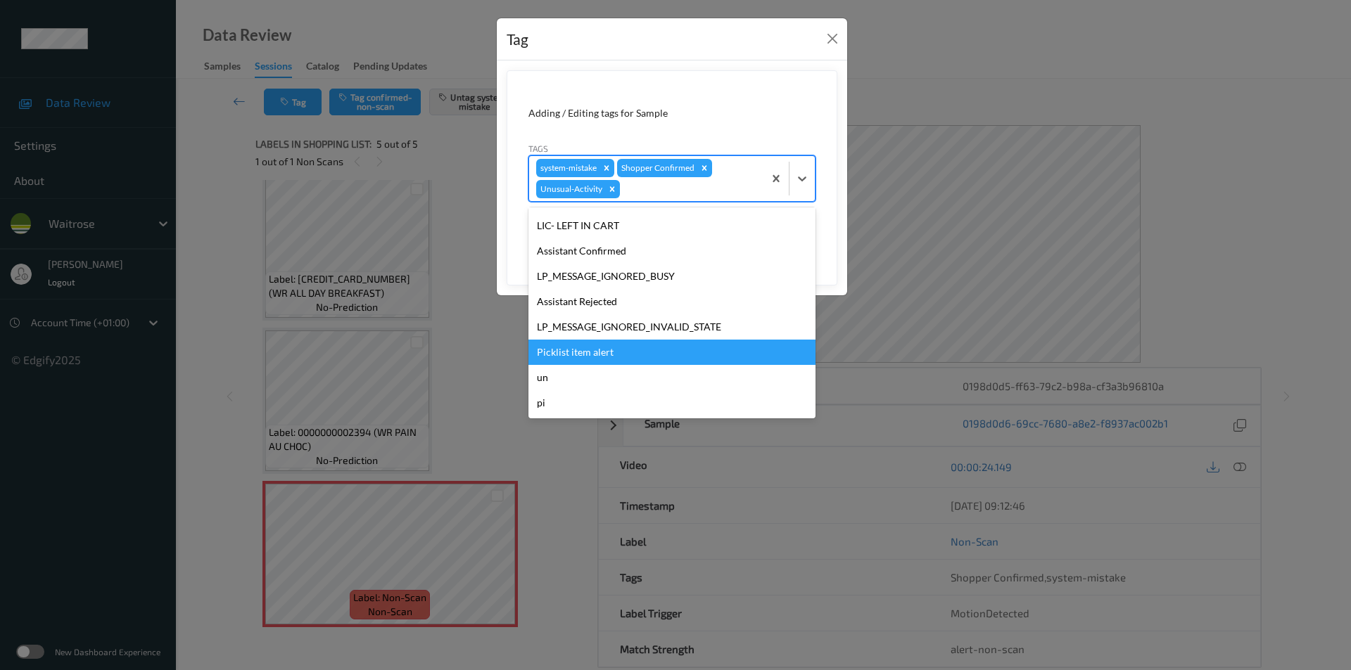
click at [595, 349] on div "Picklist item alert" at bounding box center [671, 352] width 287 height 25
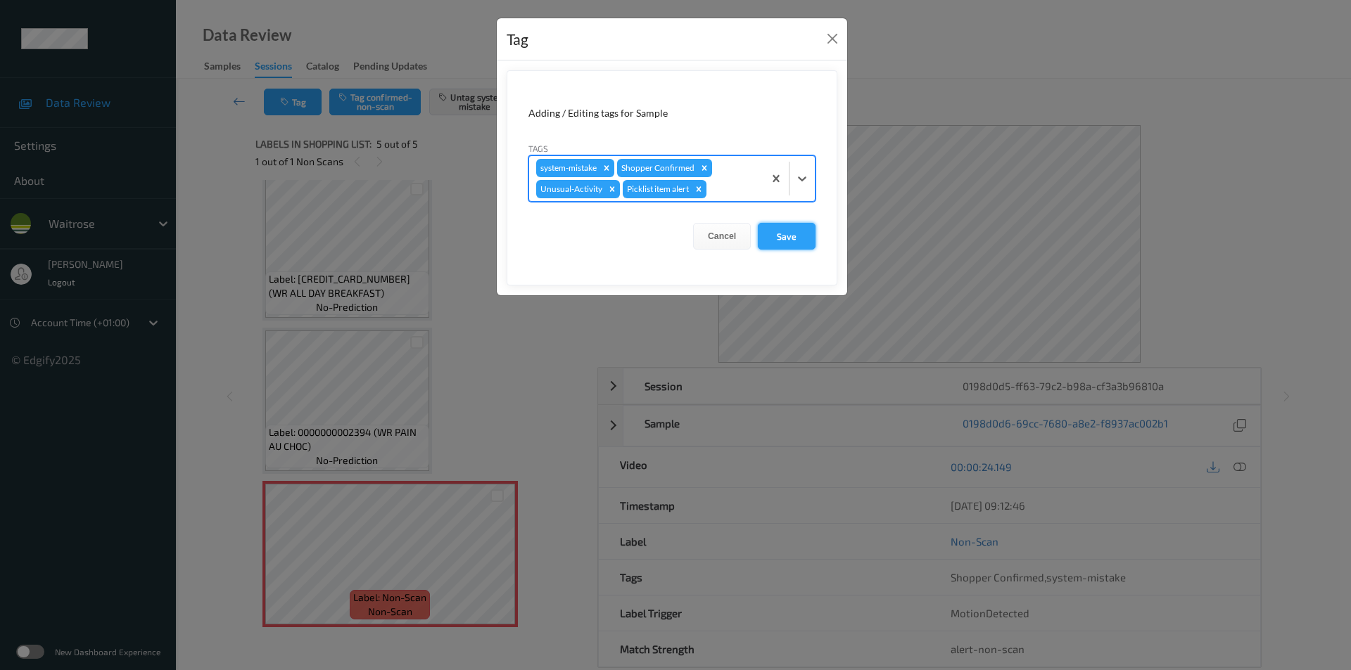
click at [780, 240] on button "Save" at bounding box center [787, 236] width 58 height 27
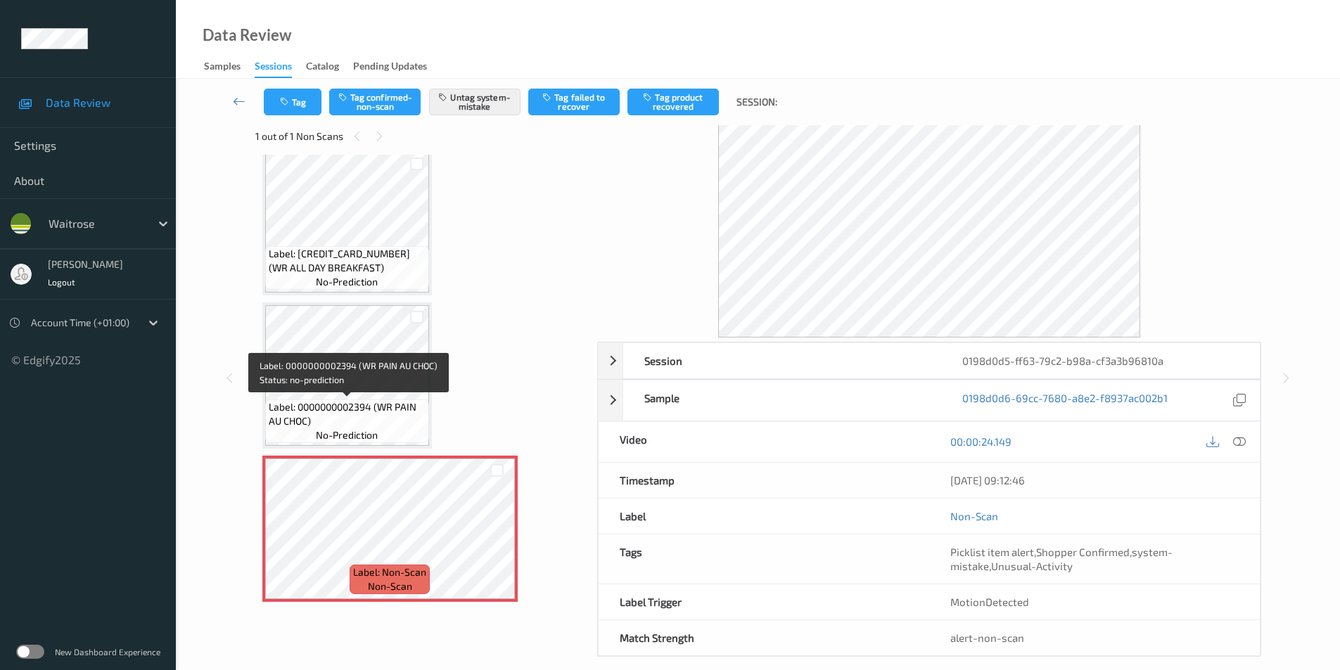
scroll to position [41, 0]
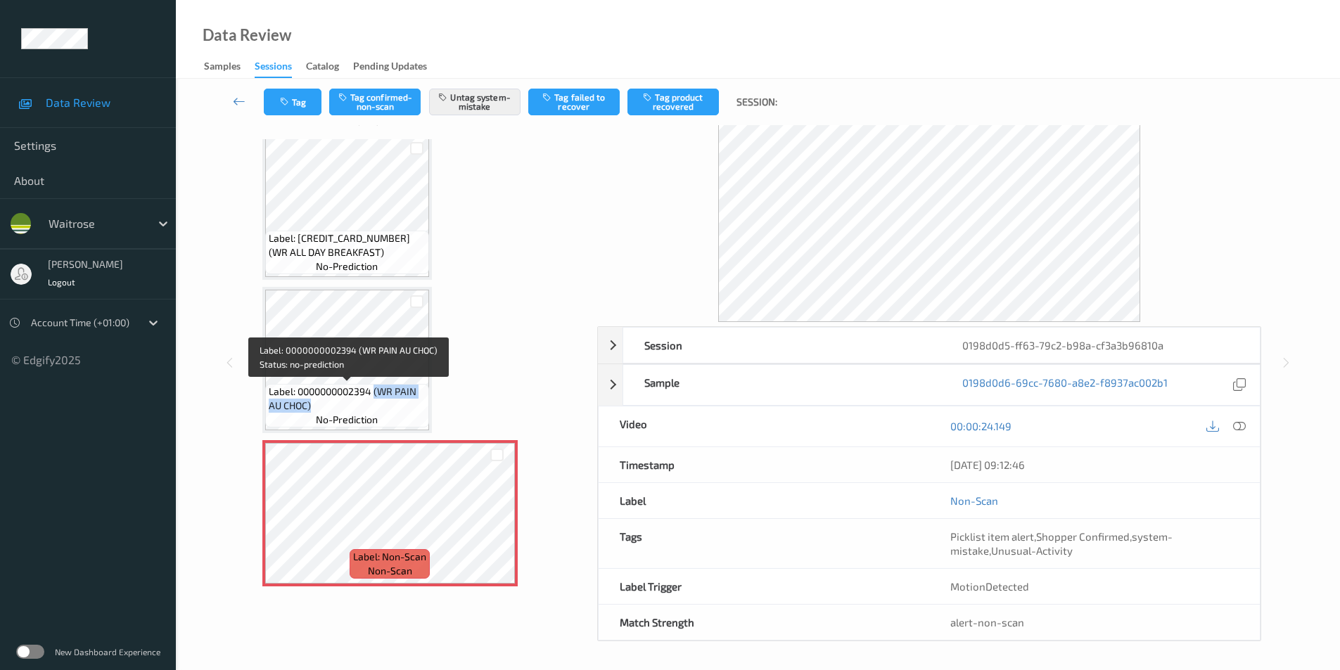
drag, startPoint x: 377, startPoint y: 393, endPoint x: 373, endPoint y: 403, distance: 11.4
click at [373, 403] on span "Label: 0000000002394 (WR PAIN AU CHOC)" at bounding box center [347, 399] width 157 height 28
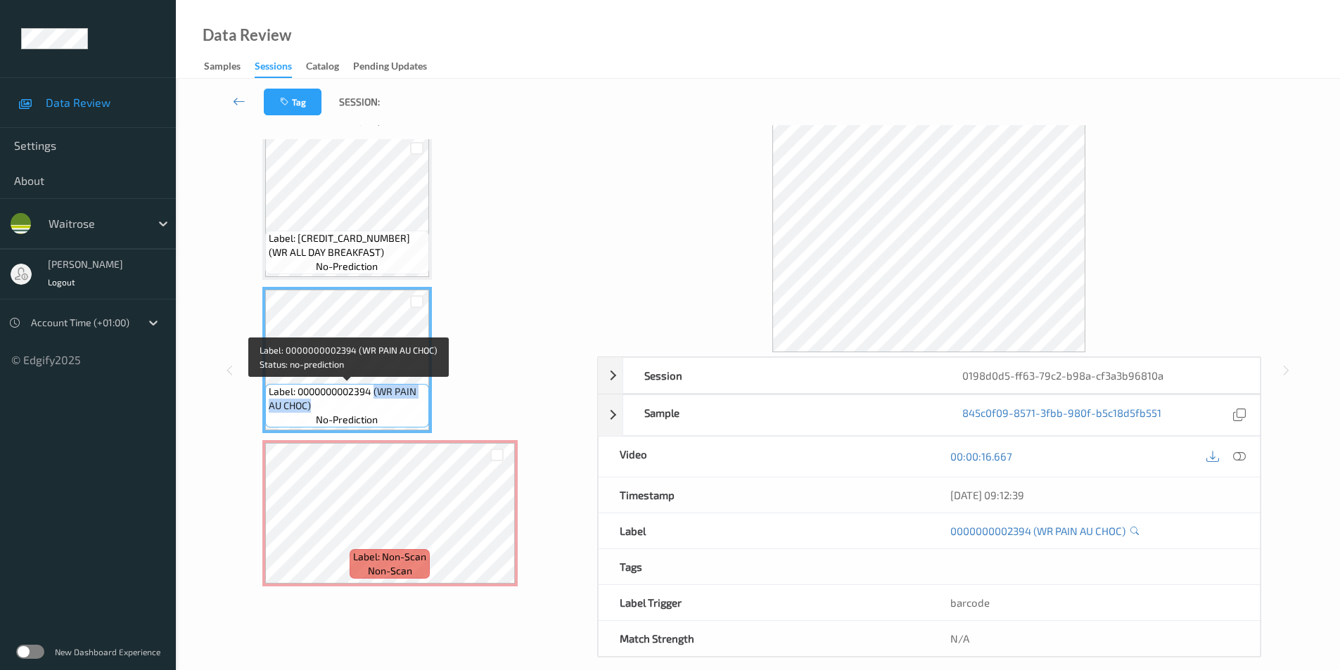
copy span "(WR PAIN AU CHOC)"
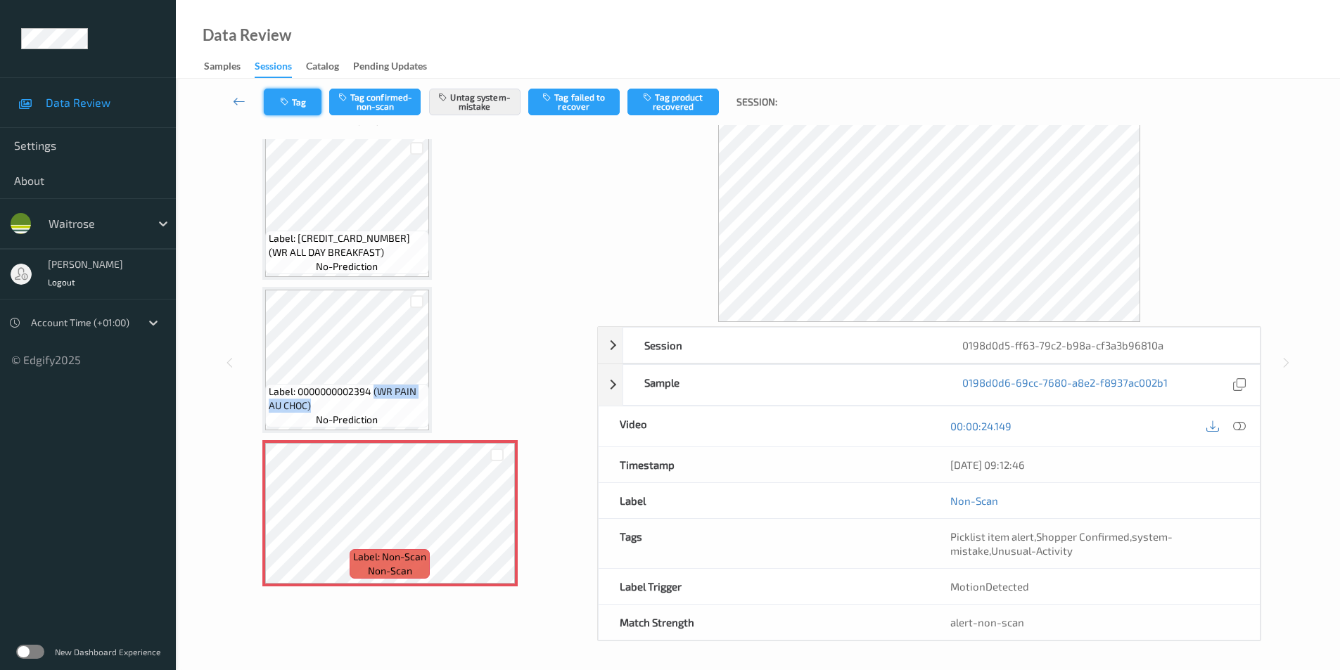
click at [284, 101] on icon "button" at bounding box center [286, 102] width 12 height 10
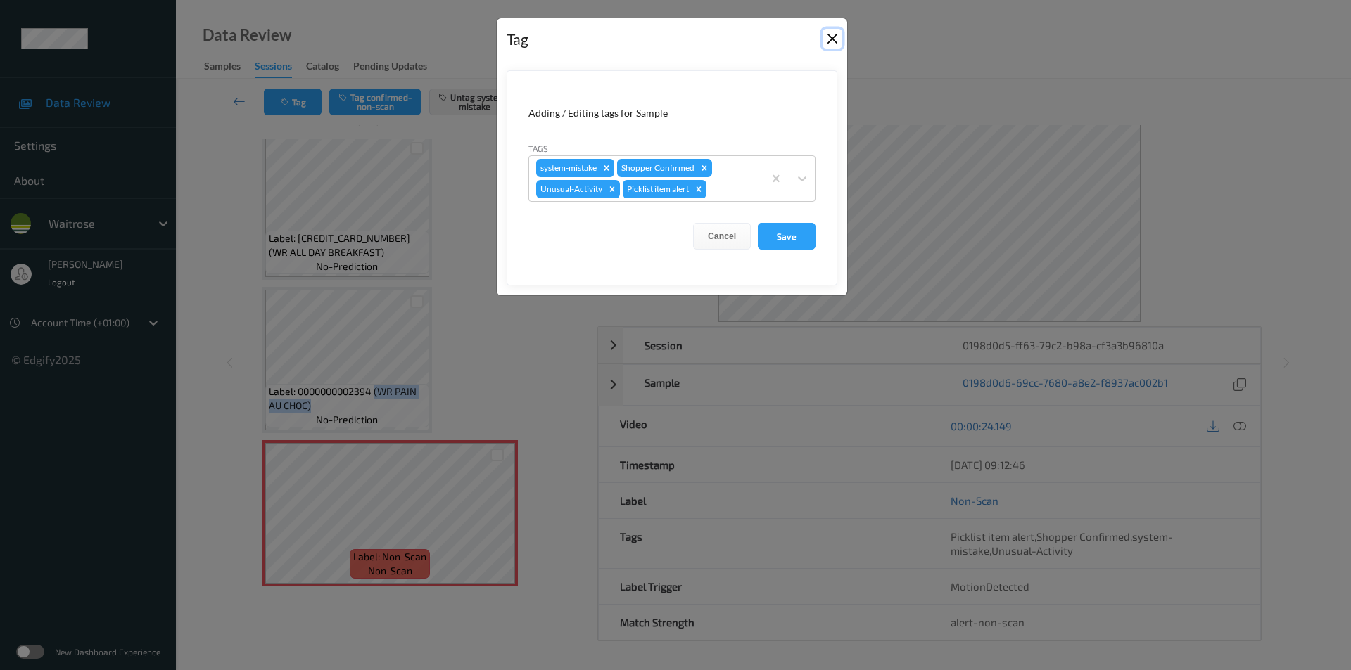
click at [829, 35] on button "Close" at bounding box center [832, 39] width 20 height 20
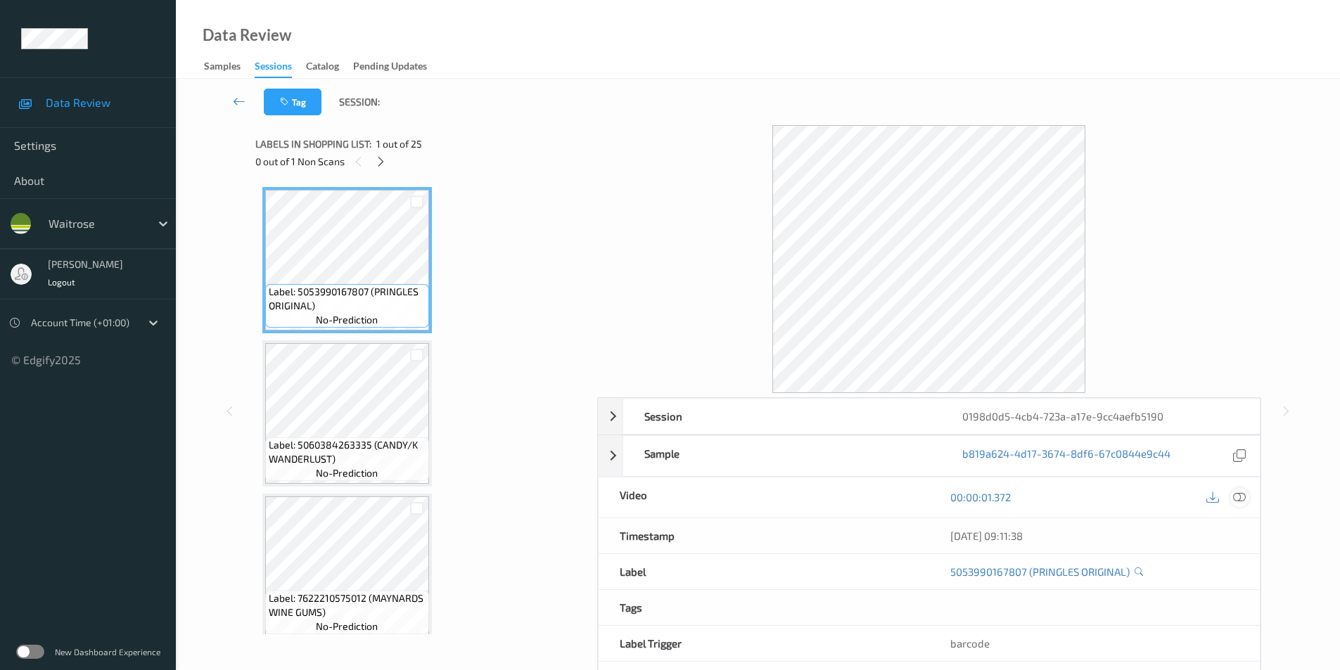
click at [1238, 494] on icon at bounding box center [1239, 497] width 13 height 13
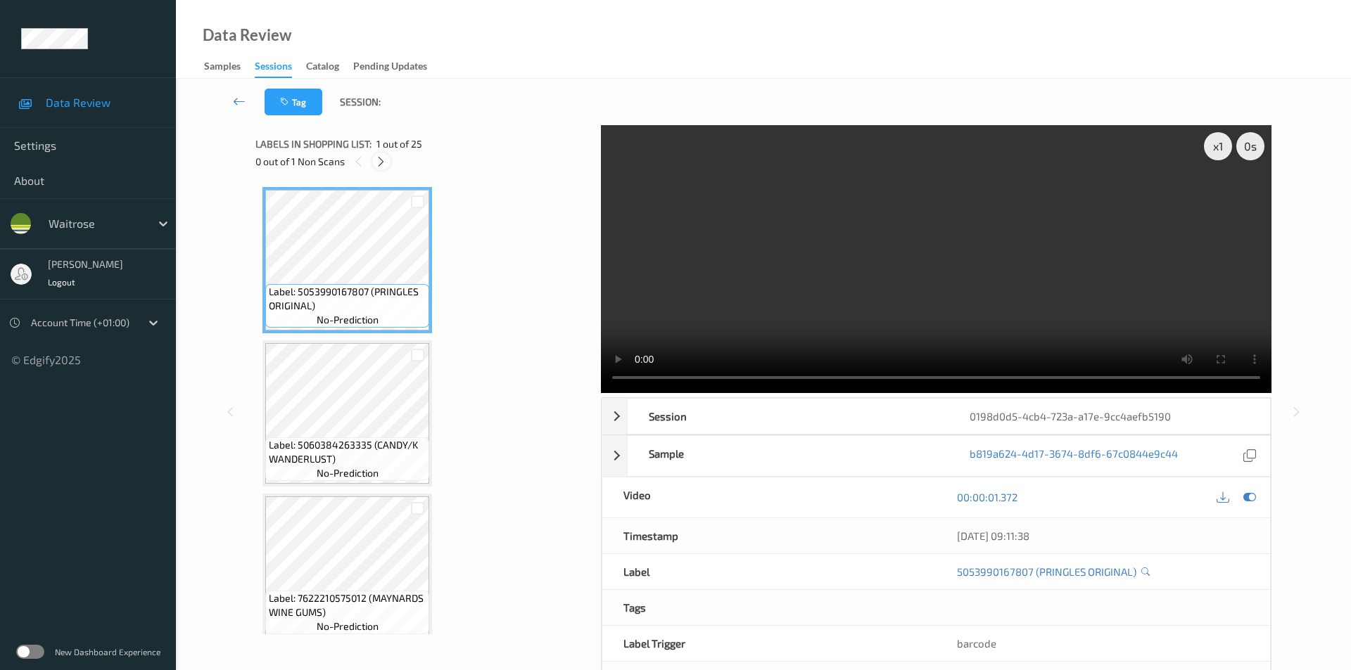
click at [381, 163] on icon at bounding box center [381, 161] width 12 height 13
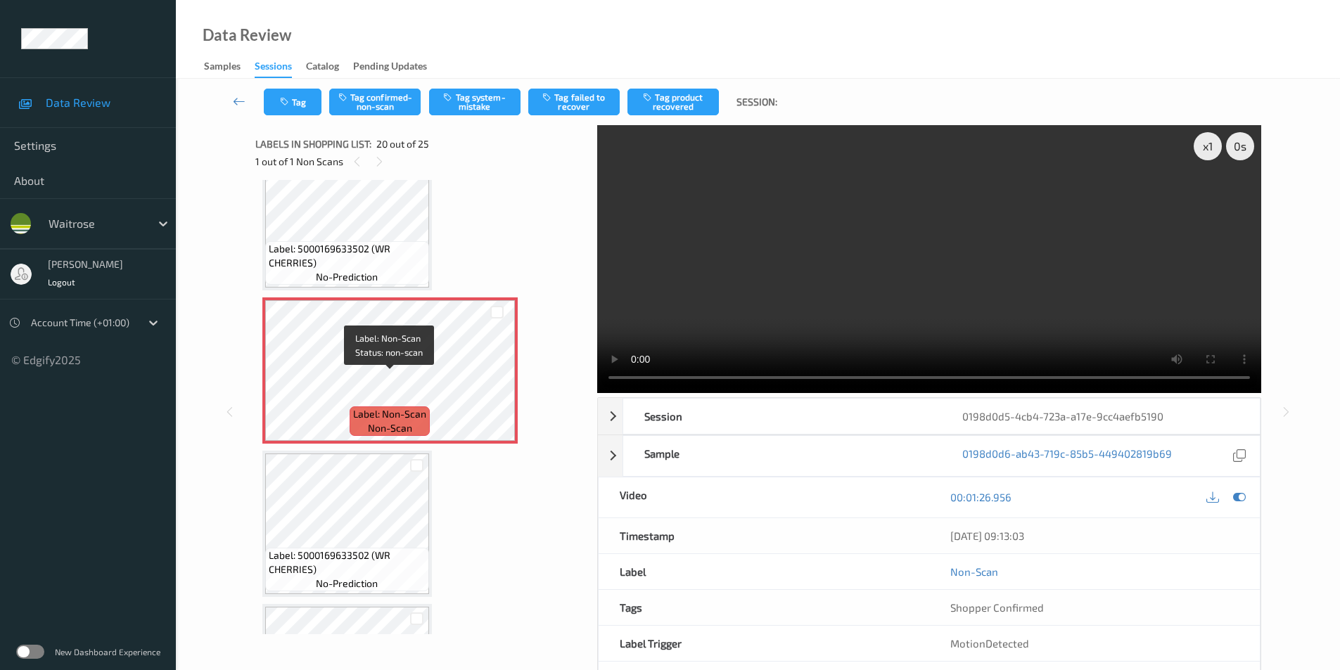
scroll to position [2768, 0]
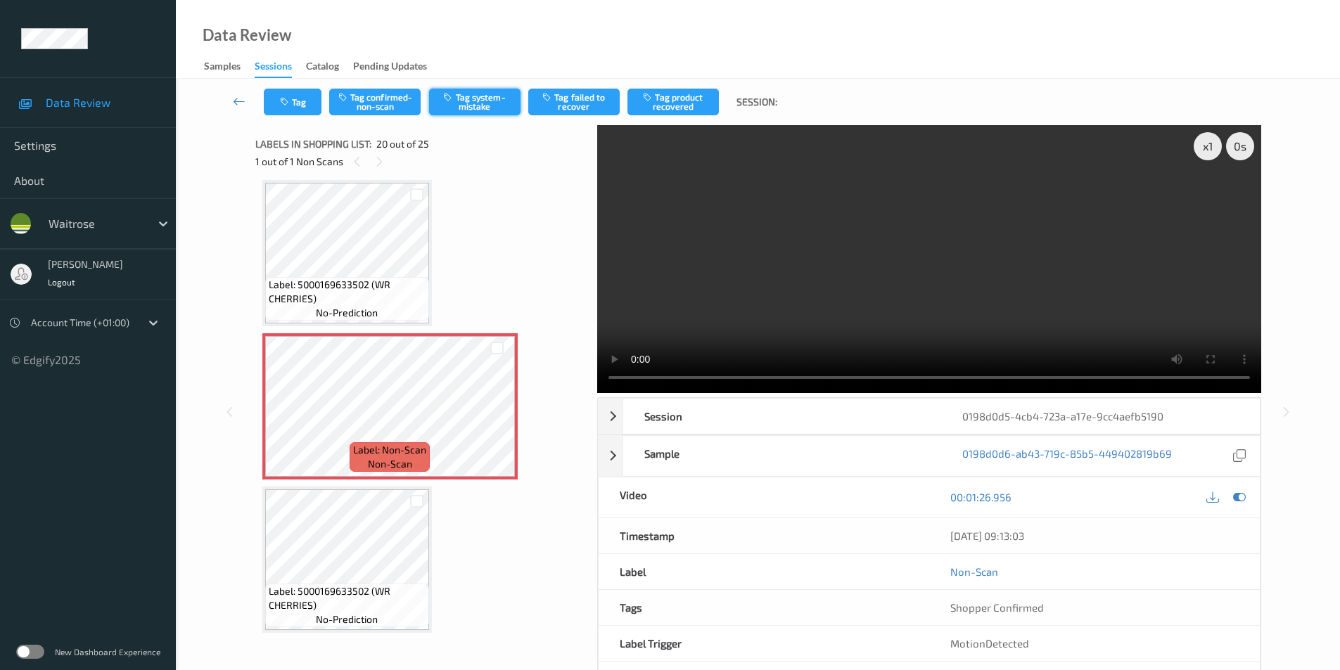
click at [505, 102] on button "Tag system-mistake" at bounding box center [474, 102] width 91 height 27
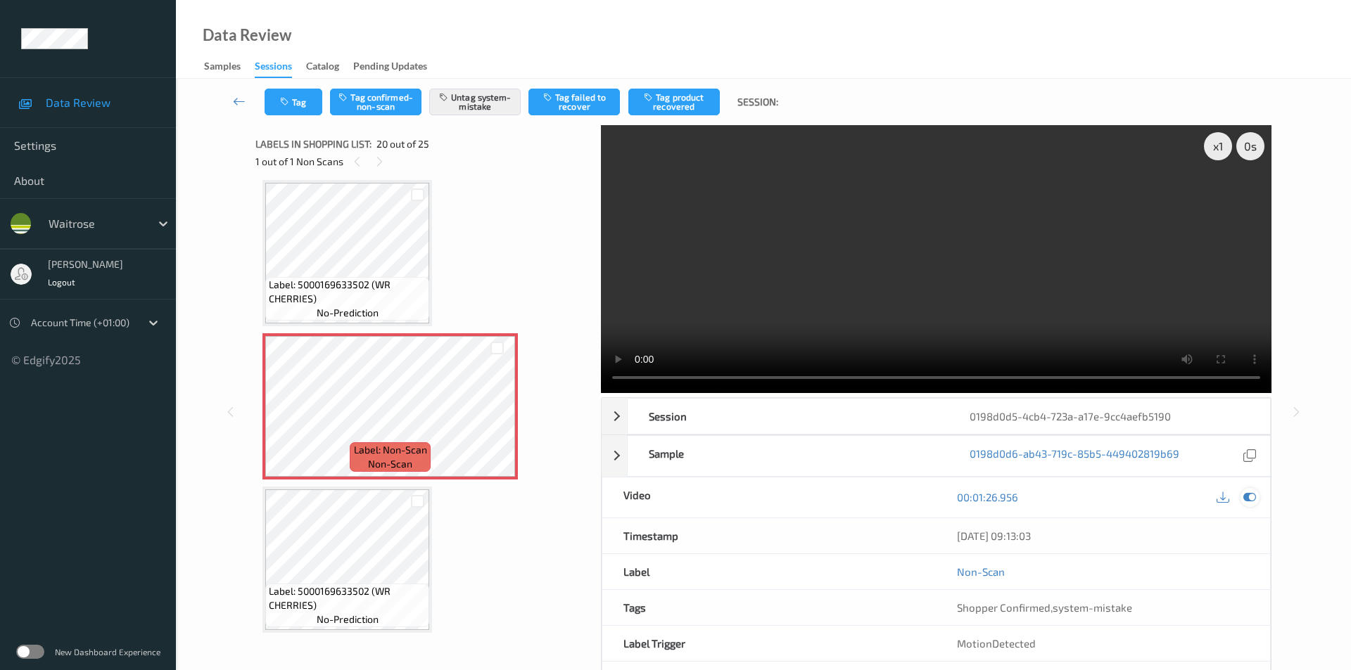
click at [1245, 488] on div at bounding box center [1249, 497] width 19 height 19
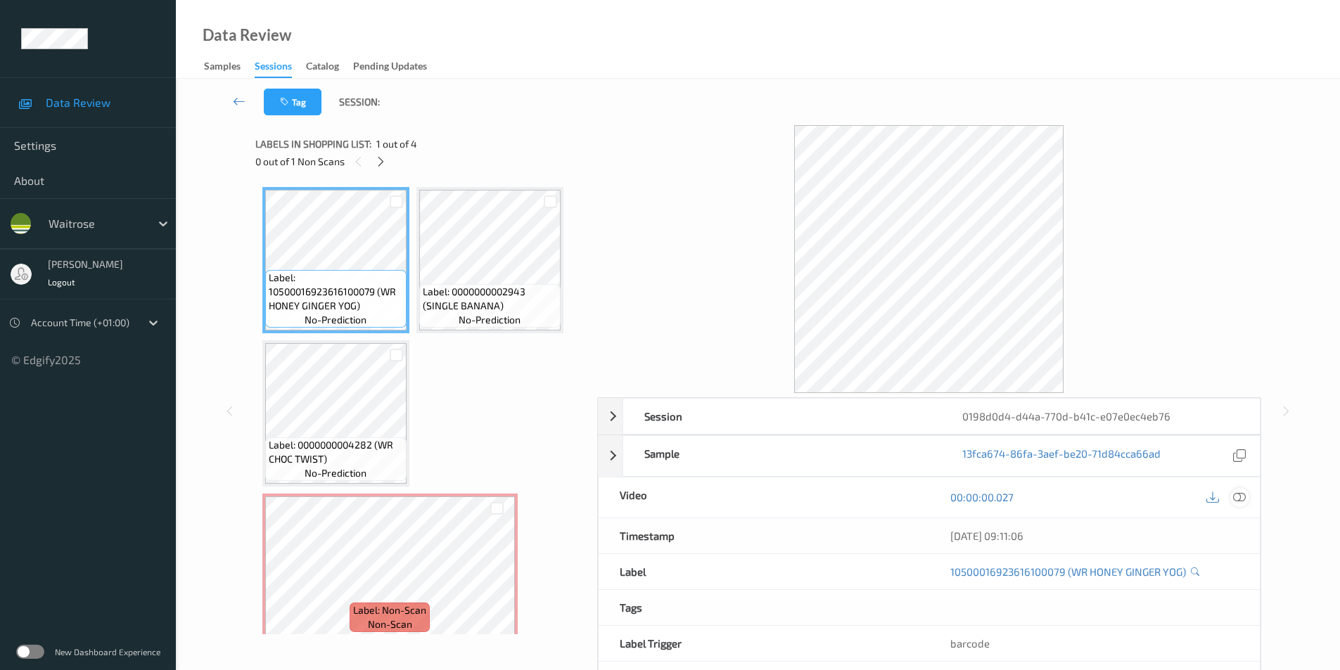
click at [1234, 495] on icon at bounding box center [1239, 497] width 13 height 13
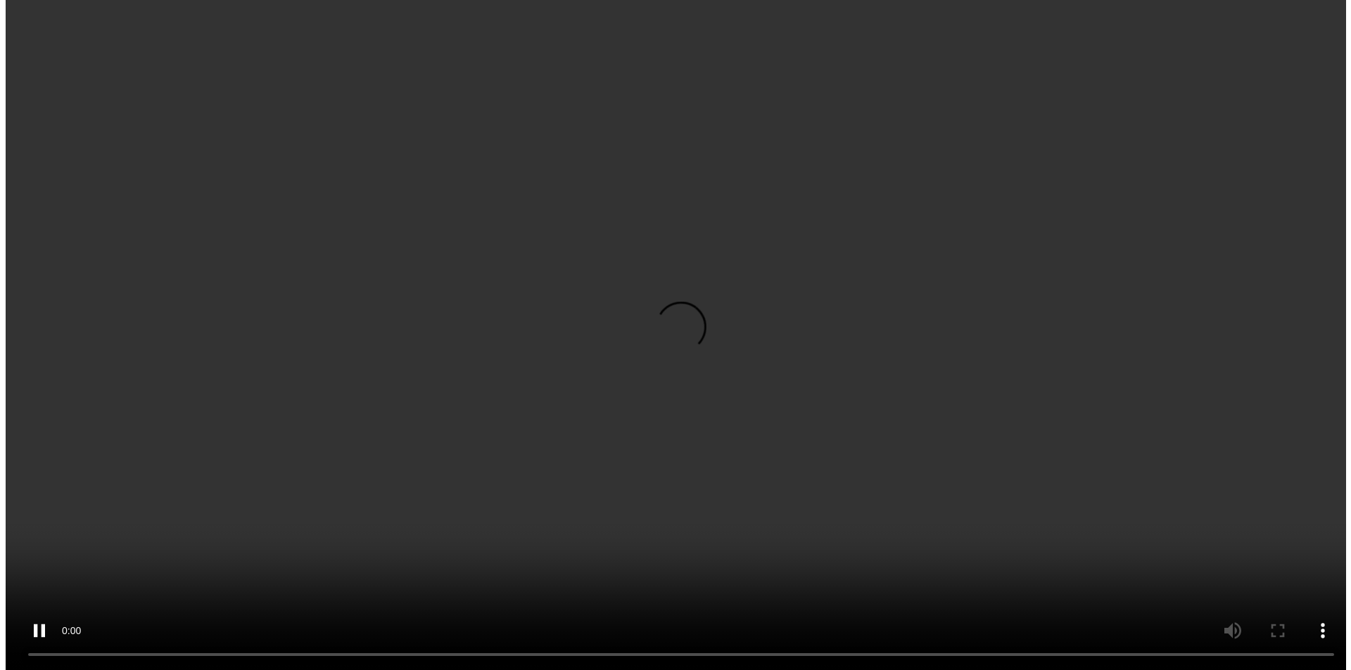
scroll to position [13, 0]
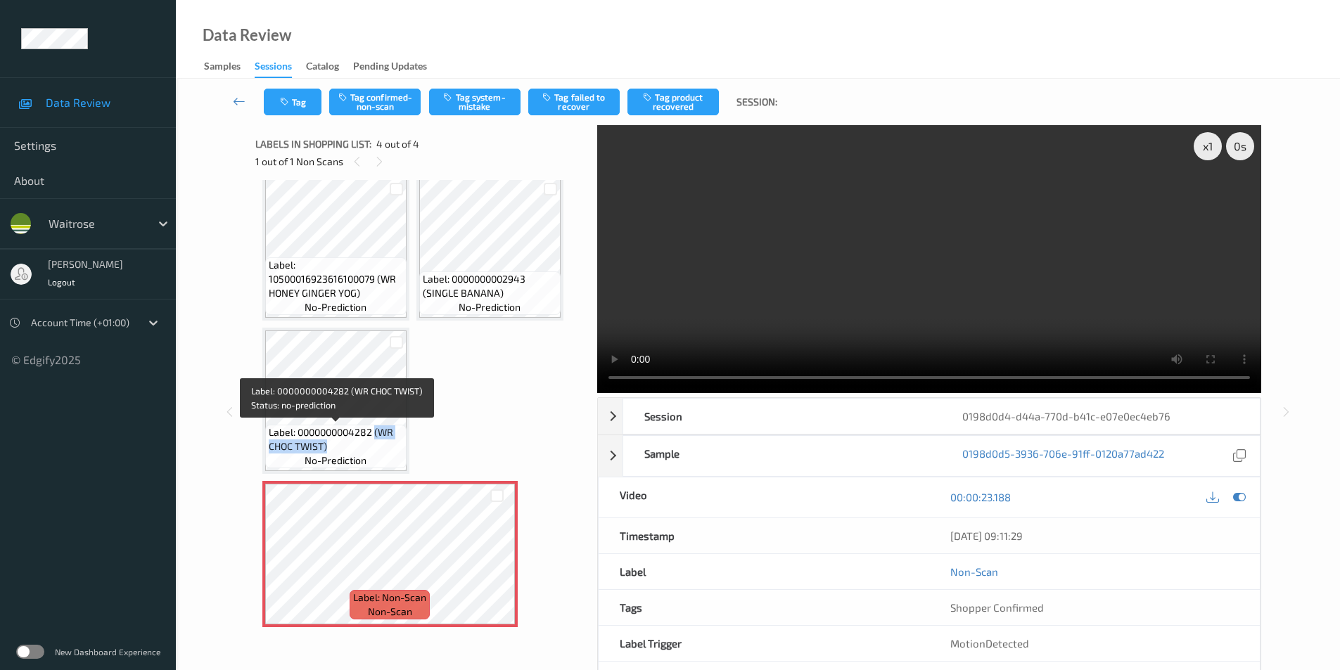
drag, startPoint x: 377, startPoint y: 434, endPoint x: 376, endPoint y: 447, distance: 12.7
click at [376, 447] on span "Label: 0000000004282 (WR CHOC TWIST)" at bounding box center [336, 440] width 134 height 28
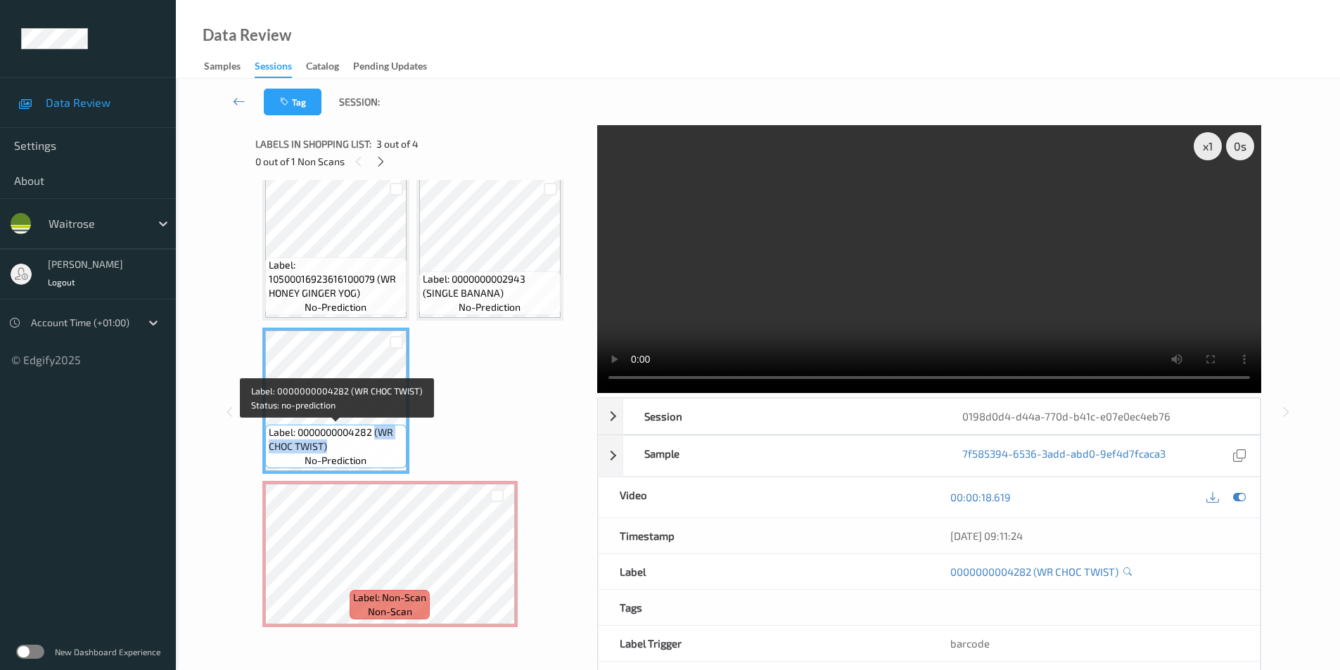
copy span "(WR CHOC TWIST)"
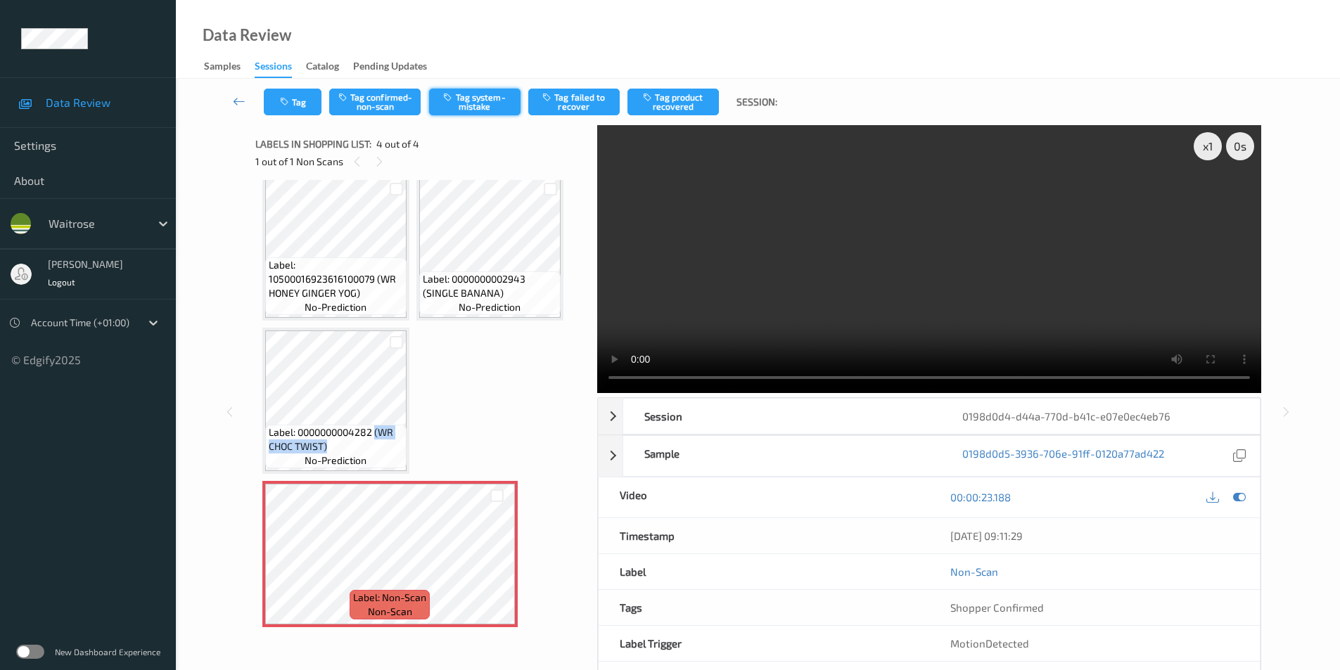
click at [464, 94] on button "Tag system-mistake" at bounding box center [474, 102] width 91 height 27
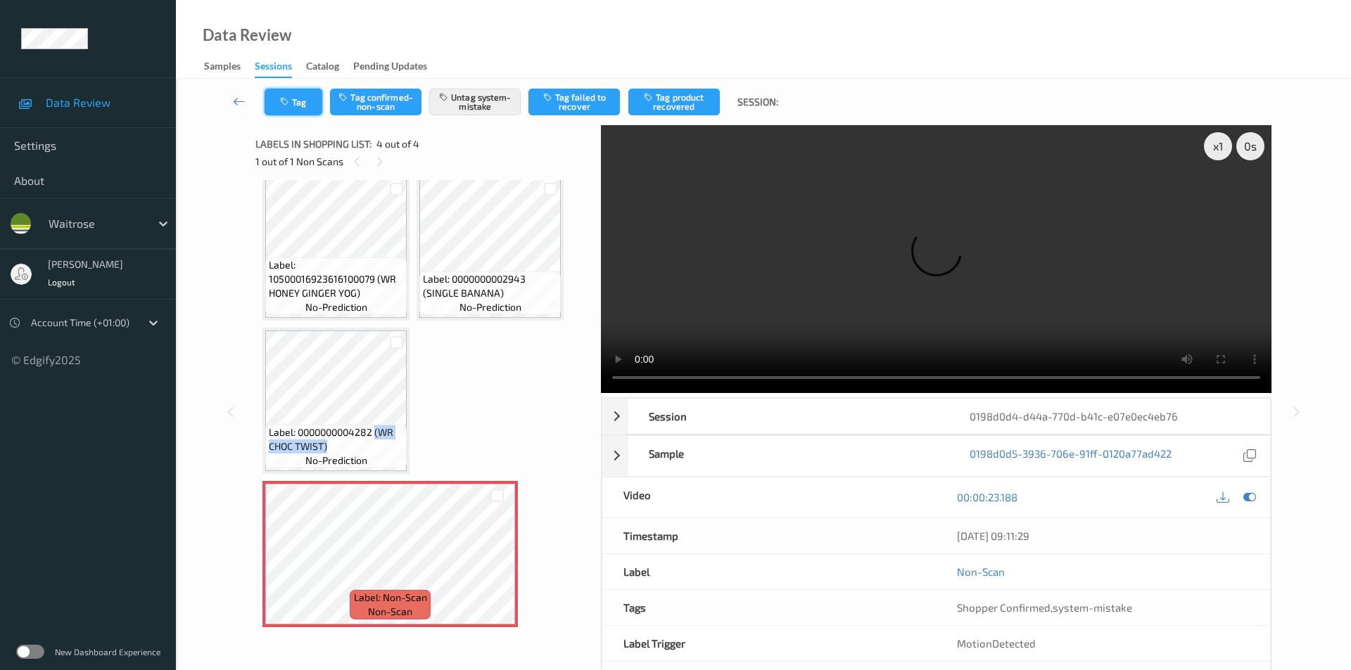
click at [279, 97] on button "Tag" at bounding box center [294, 102] width 58 height 27
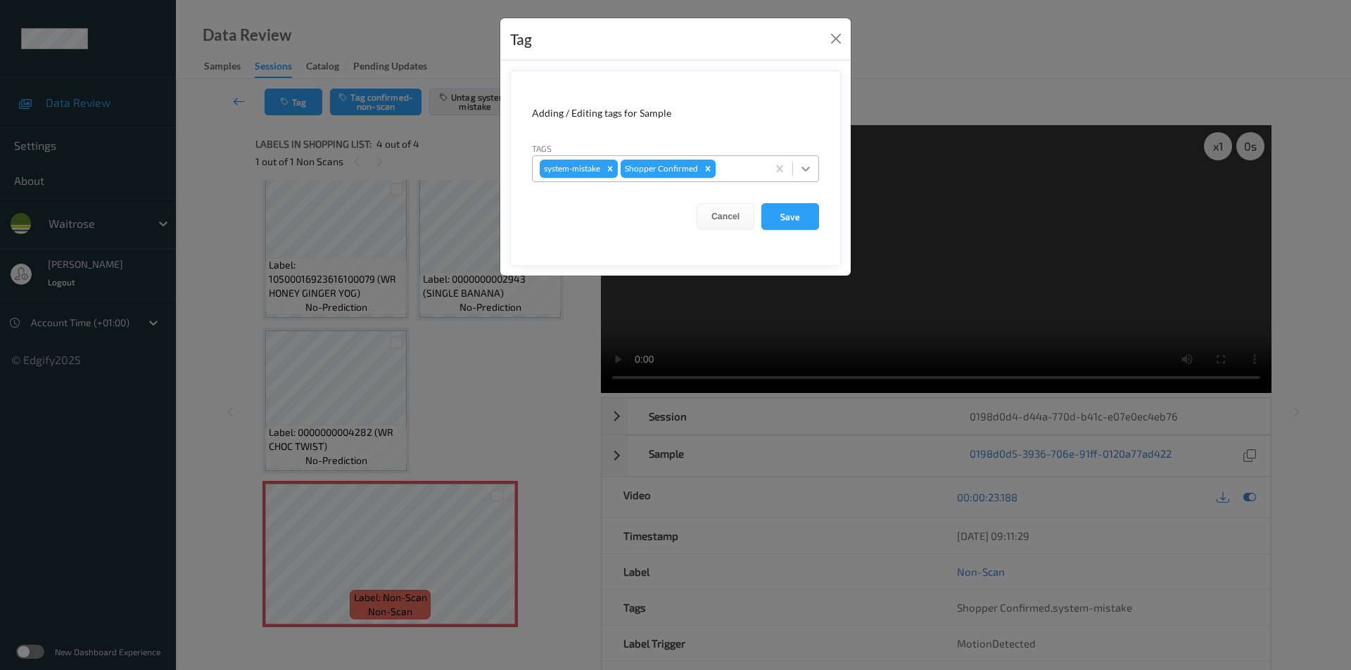
click at [799, 163] on icon at bounding box center [806, 169] width 14 height 14
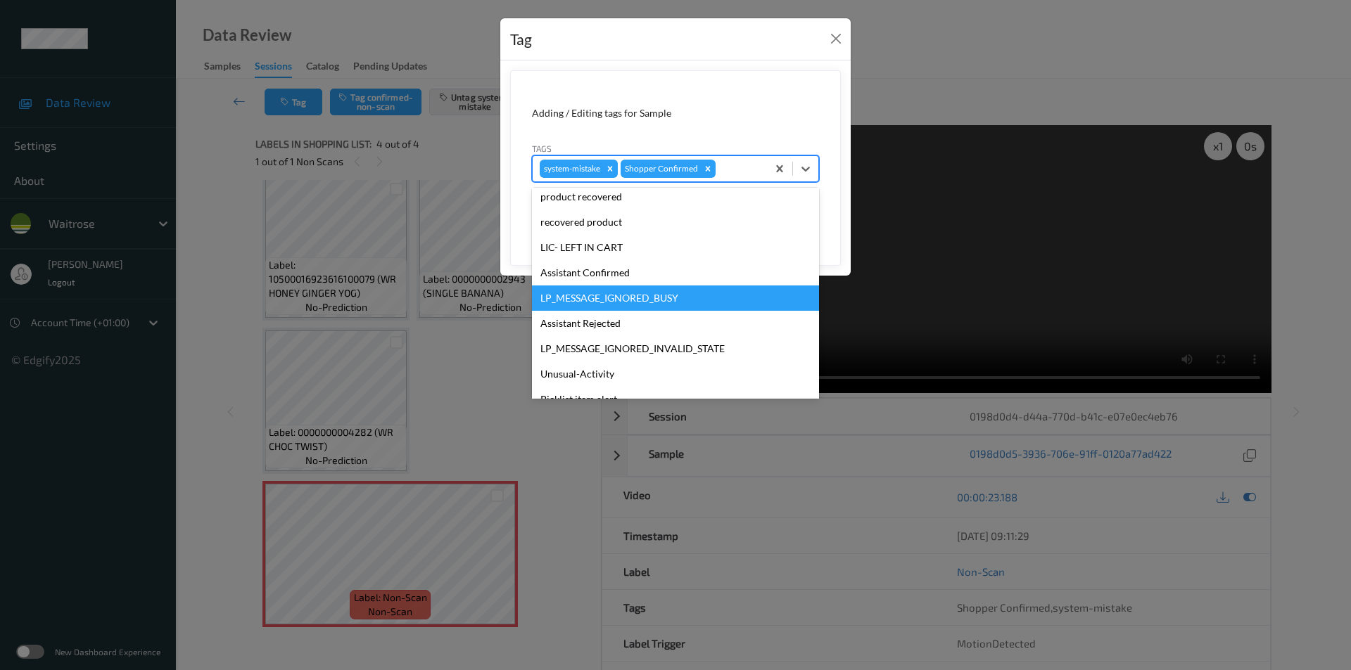
scroll to position [276, 0]
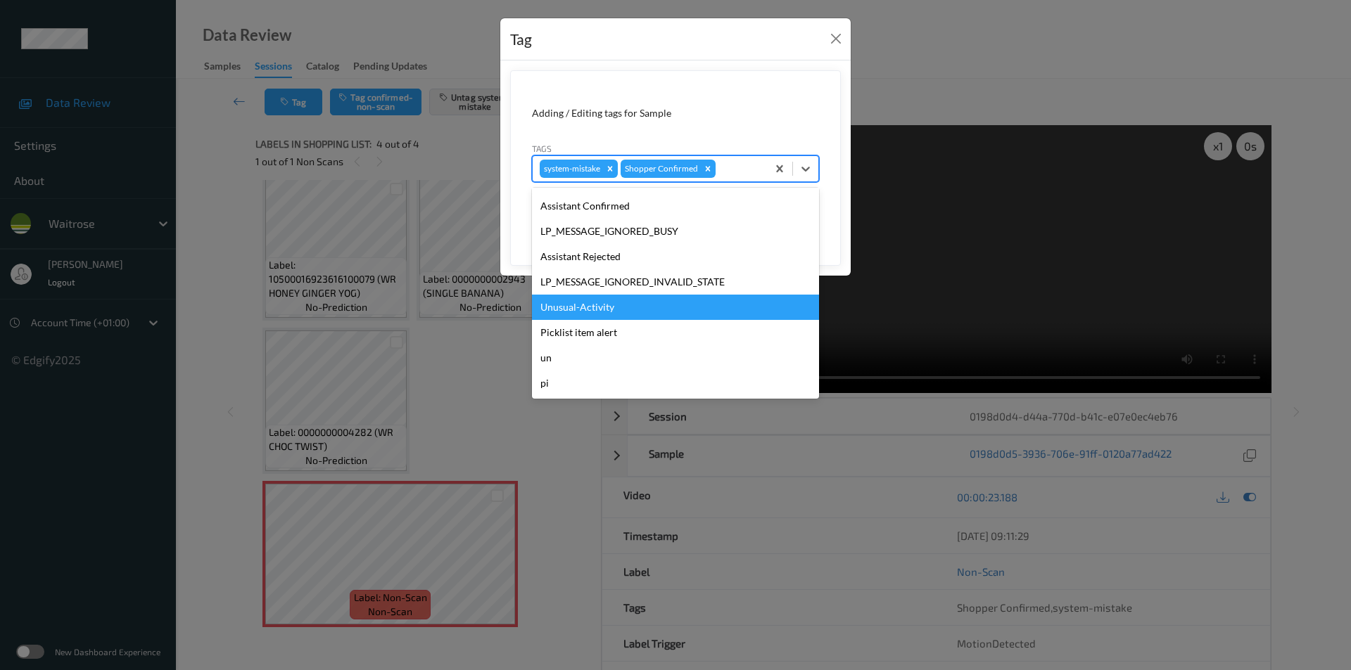
drag, startPoint x: 593, startPoint y: 305, endPoint x: 751, endPoint y: 238, distance: 172.1
click at [594, 305] on div "Unusual-Activity" at bounding box center [675, 307] width 287 height 25
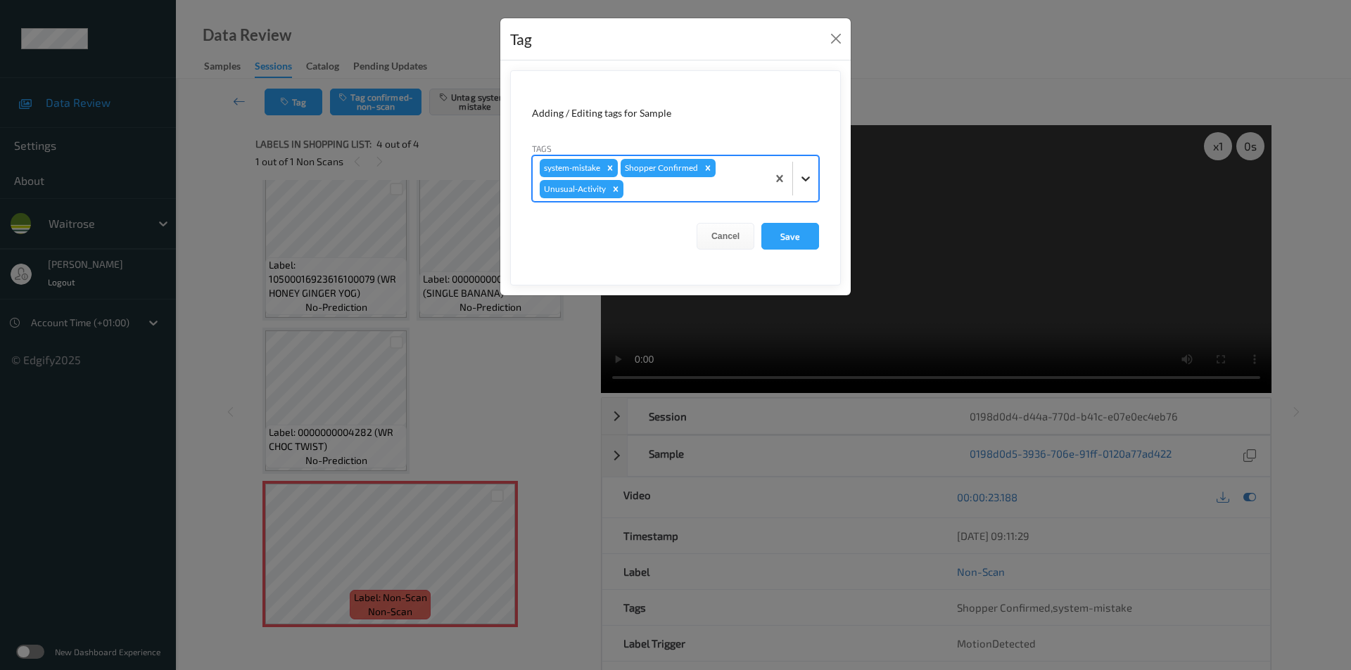
click at [807, 177] on icon at bounding box center [806, 179] width 14 height 14
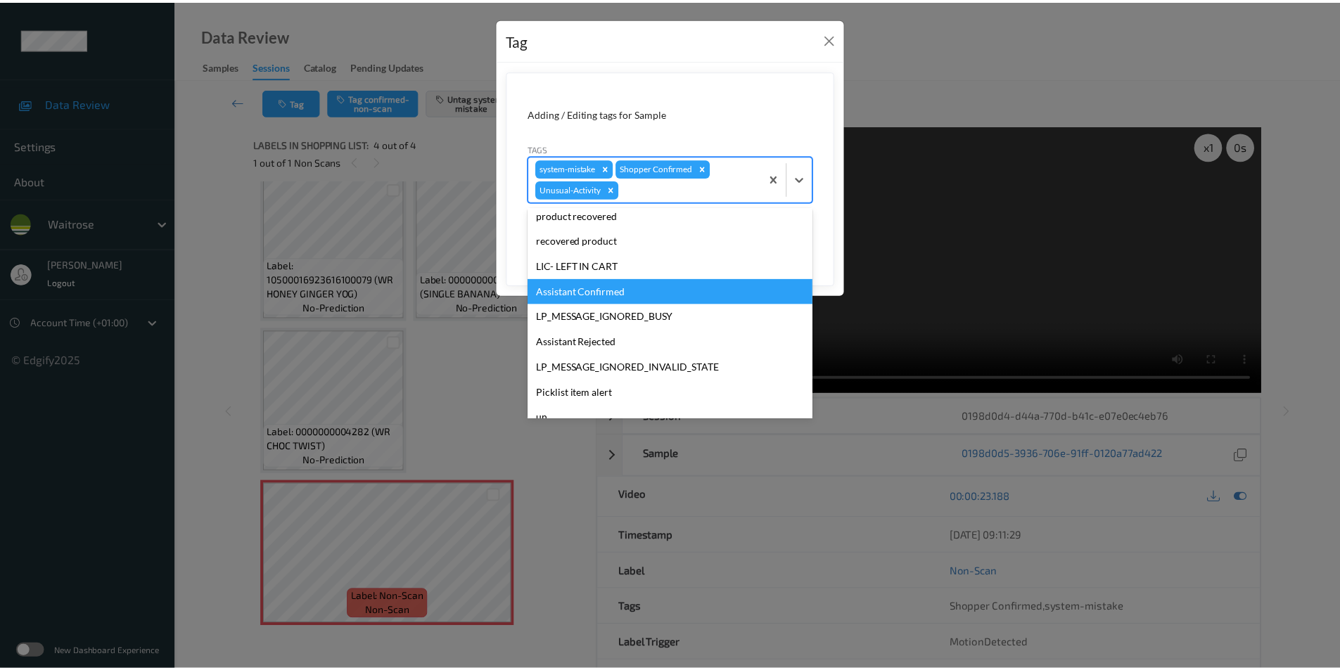
scroll to position [250, 0]
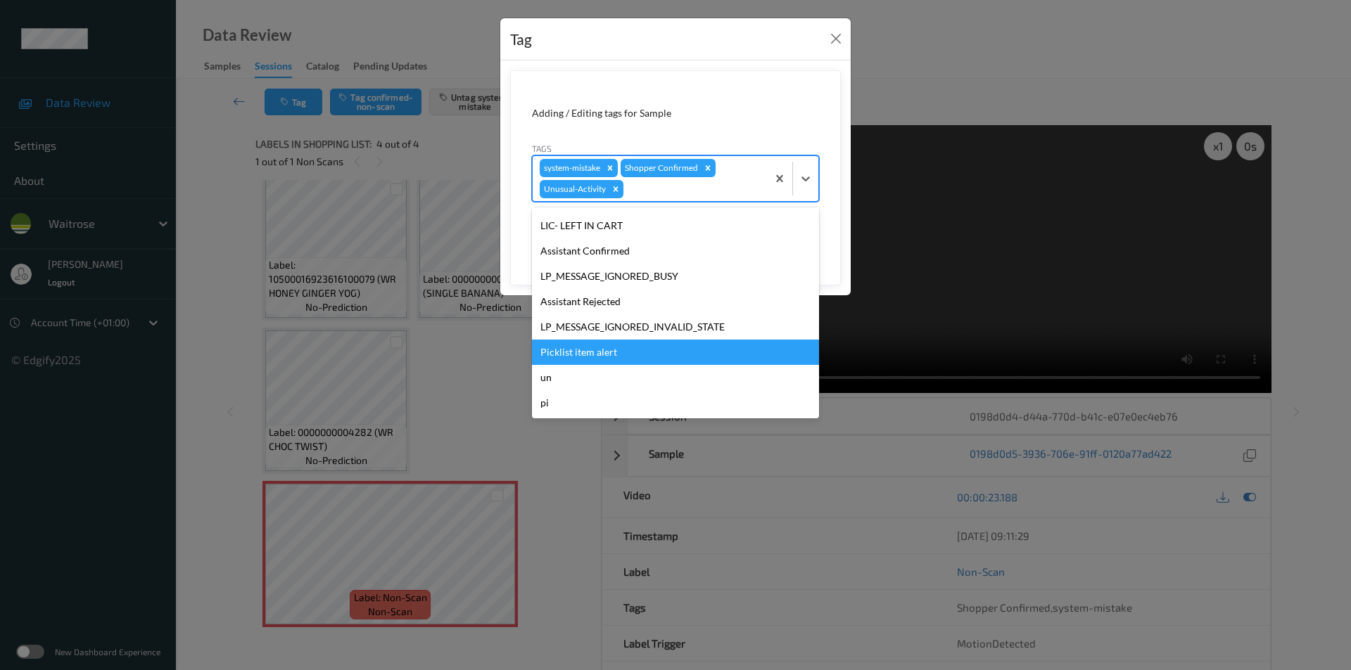
drag, startPoint x: 610, startPoint y: 355, endPoint x: 767, endPoint y: 285, distance: 171.7
click at [610, 354] on div "Picklist item alert" at bounding box center [675, 352] width 287 height 25
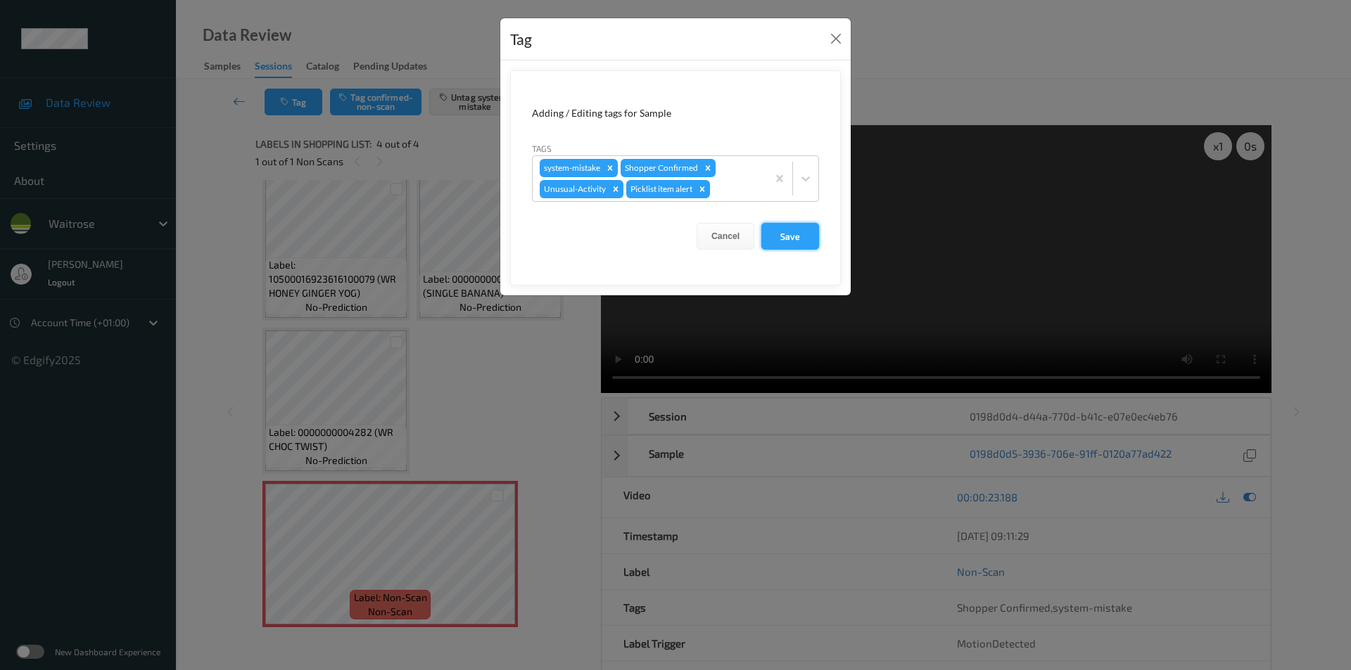
click at [794, 234] on button "Save" at bounding box center [790, 236] width 58 height 27
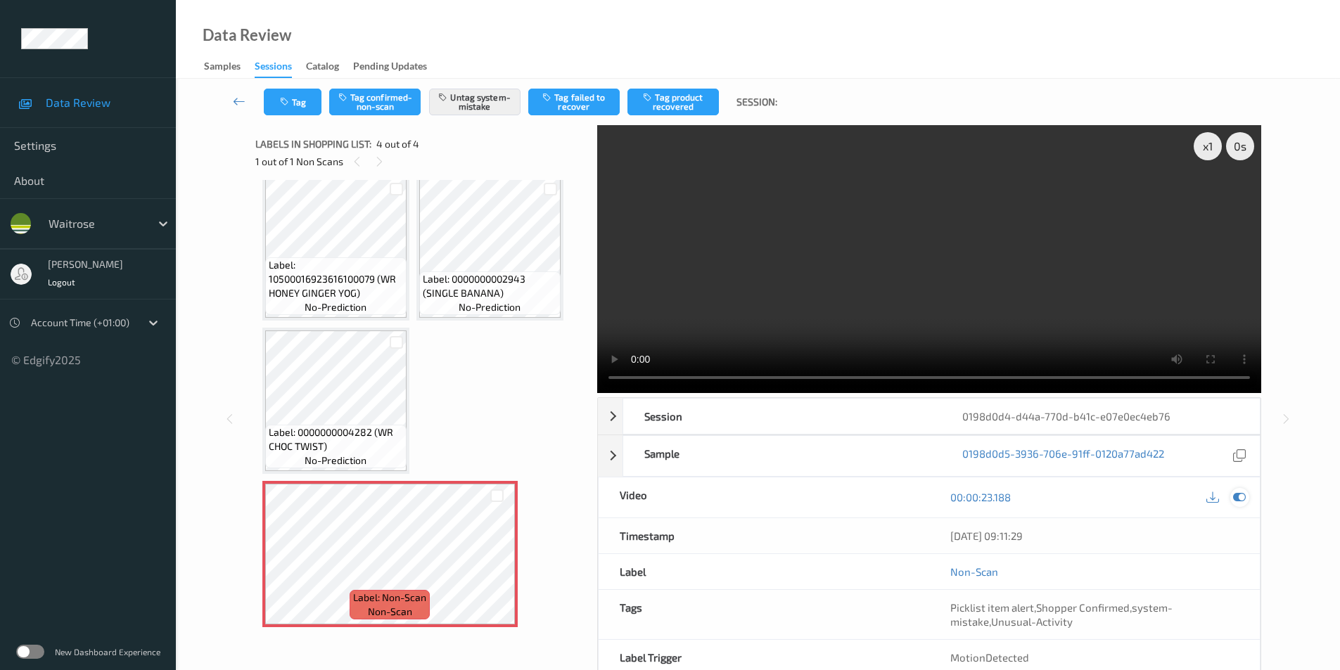
drag, startPoint x: 1239, startPoint y: 496, endPoint x: 756, endPoint y: 514, distance: 483.7
click at [1238, 495] on icon at bounding box center [1239, 497] width 13 height 13
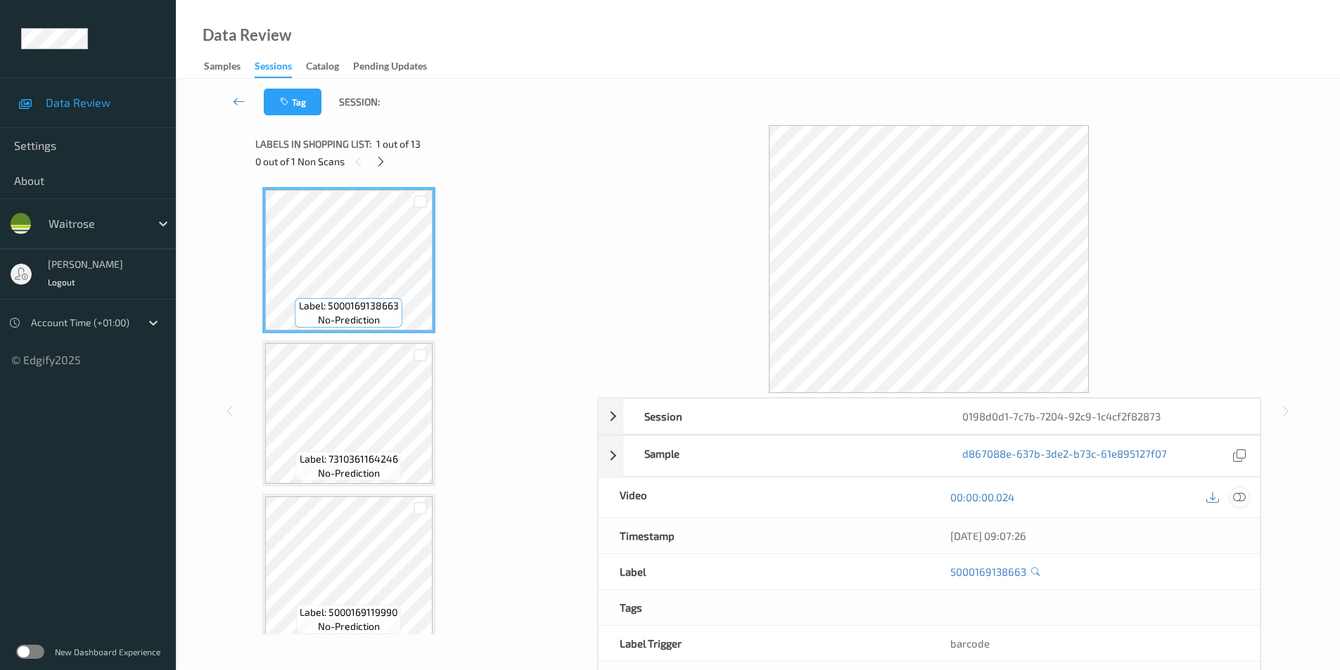
click at [1238, 493] on icon at bounding box center [1239, 497] width 13 height 13
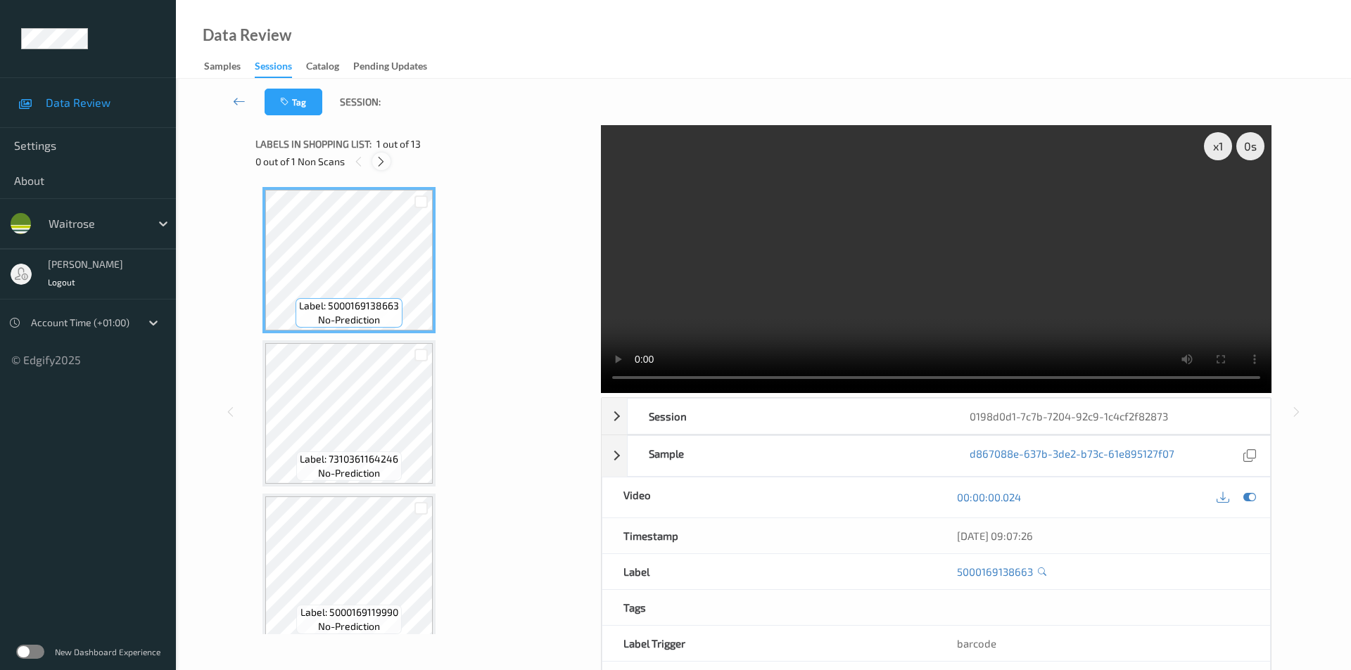
click at [380, 157] on icon at bounding box center [381, 161] width 12 height 13
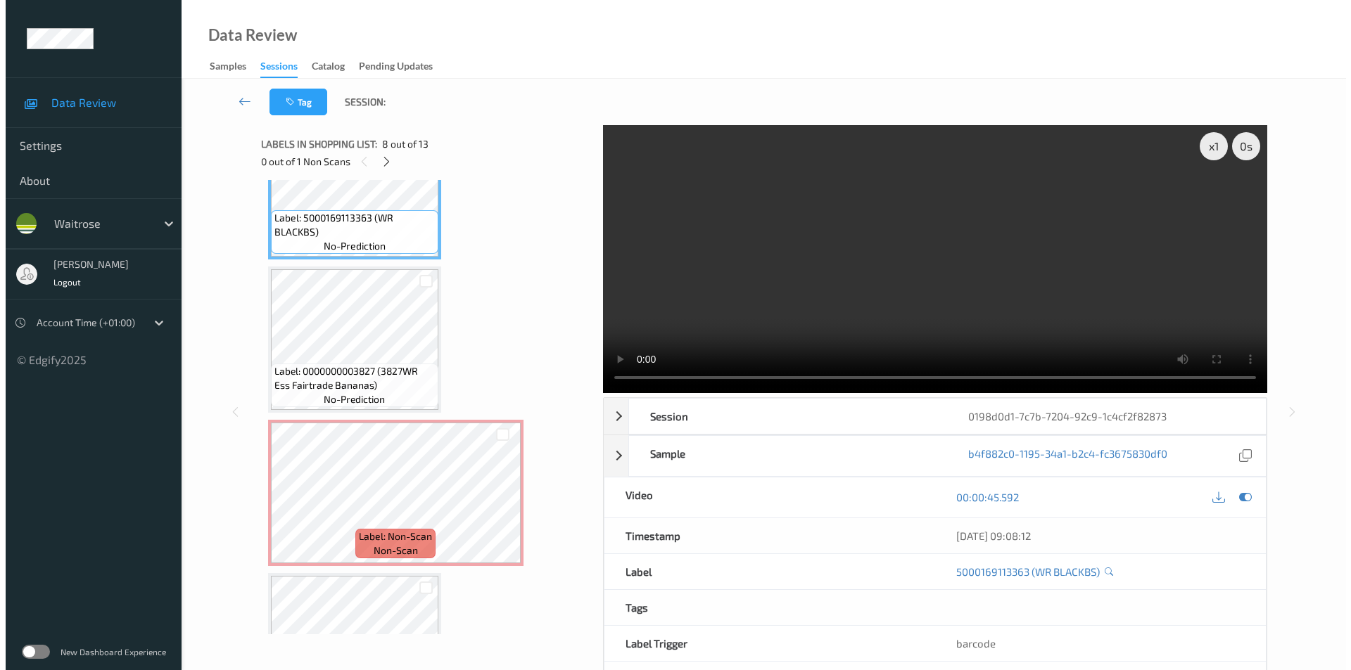
scroll to position [1150, 0]
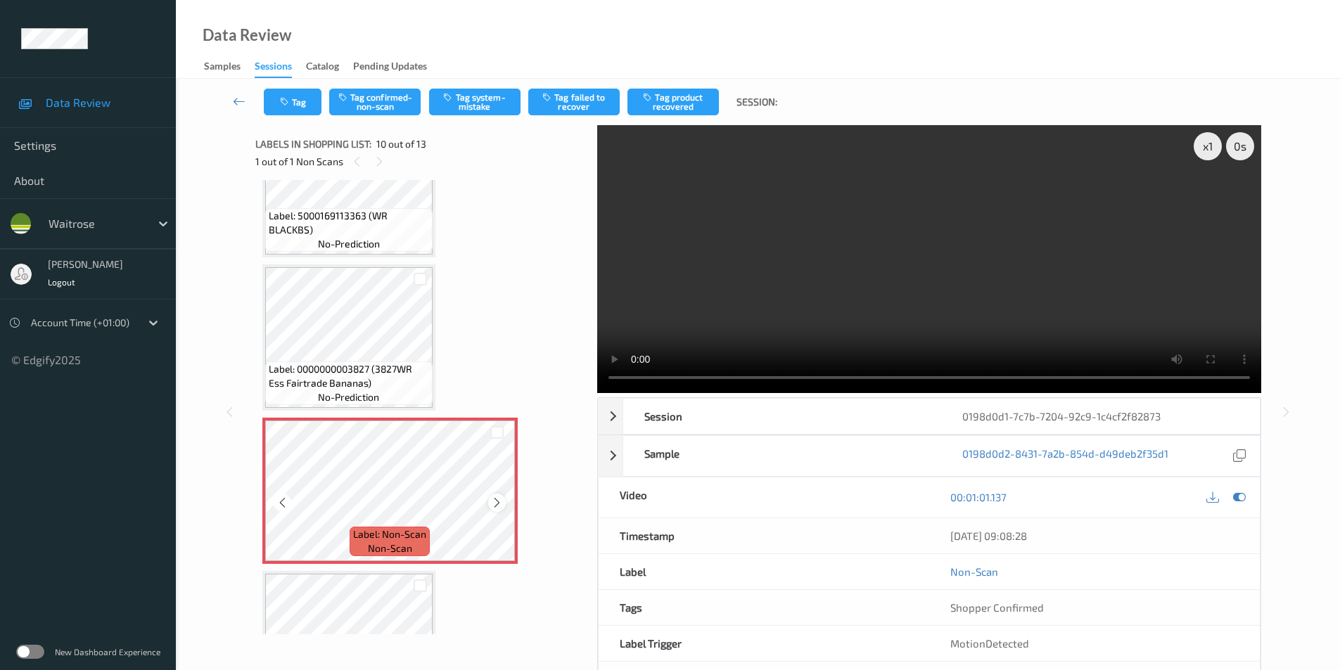
click at [500, 500] on icon at bounding box center [497, 503] width 12 height 13
click at [468, 106] on button "Tag system-mistake" at bounding box center [474, 102] width 91 height 27
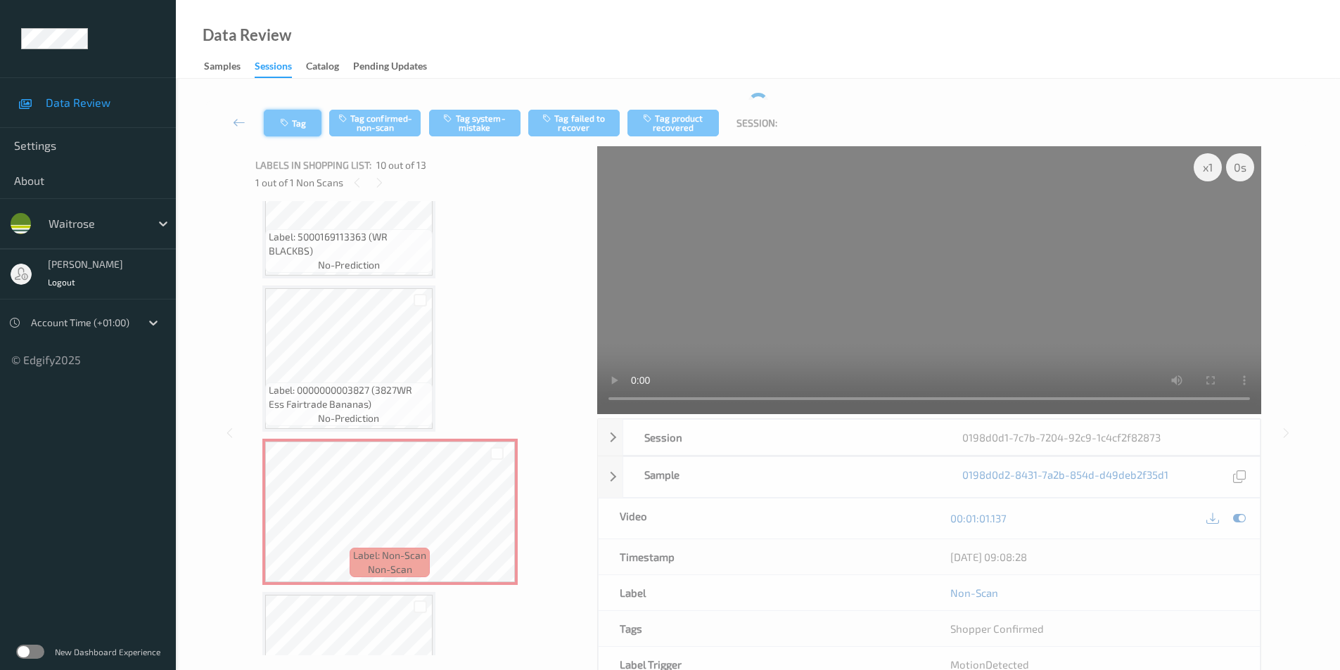
click at [290, 117] on button "Tag" at bounding box center [293, 123] width 58 height 27
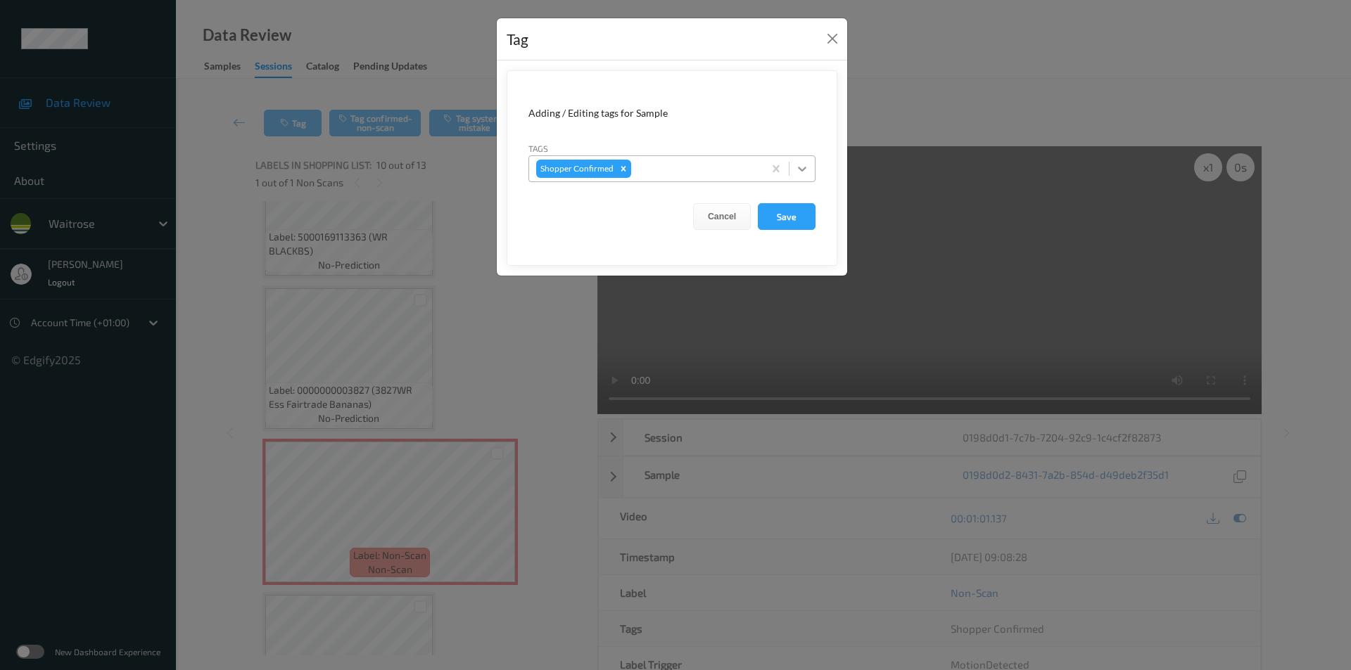
click at [808, 171] on icon at bounding box center [802, 169] width 14 height 14
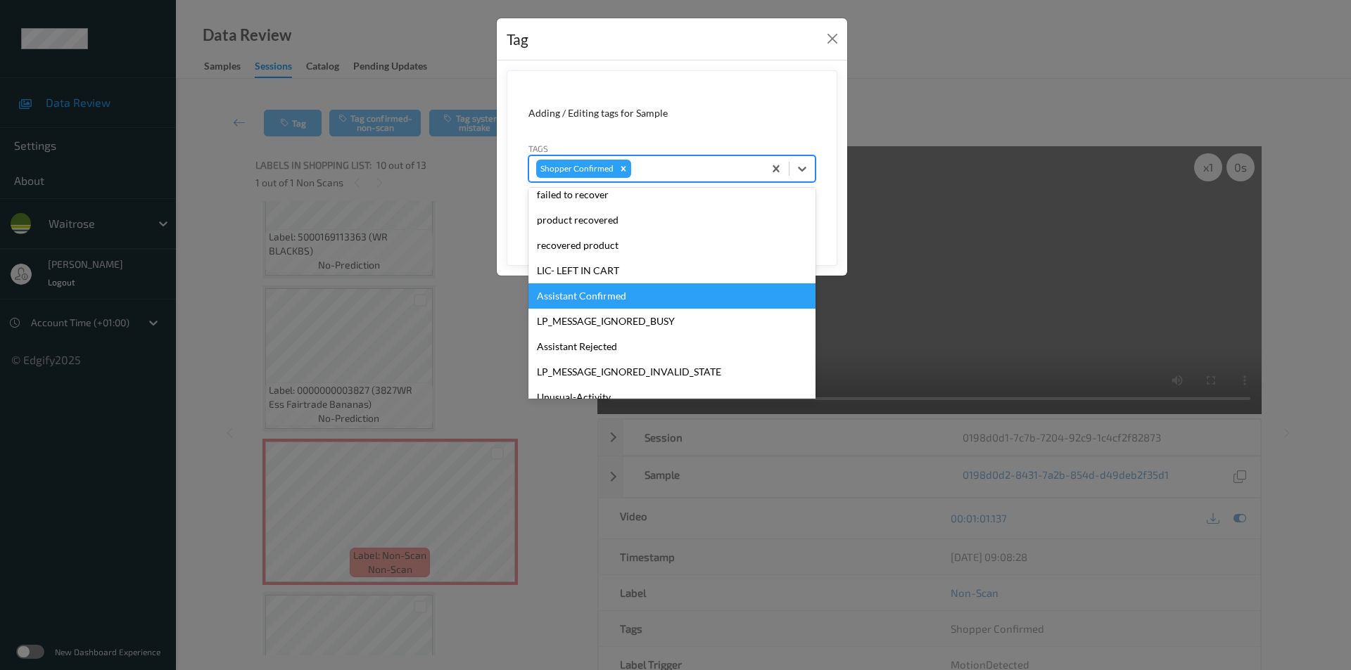
scroll to position [301, 0]
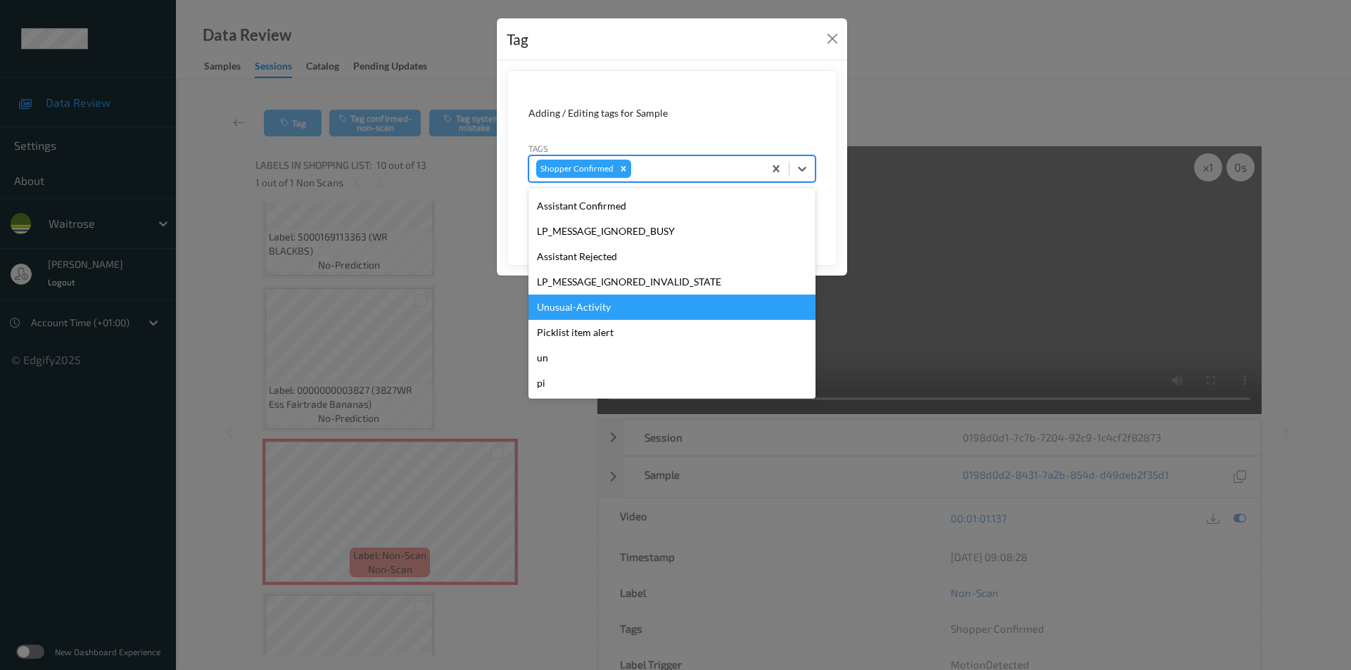
click at [591, 314] on div "Unusual-Activity" at bounding box center [671, 307] width 287 height 25
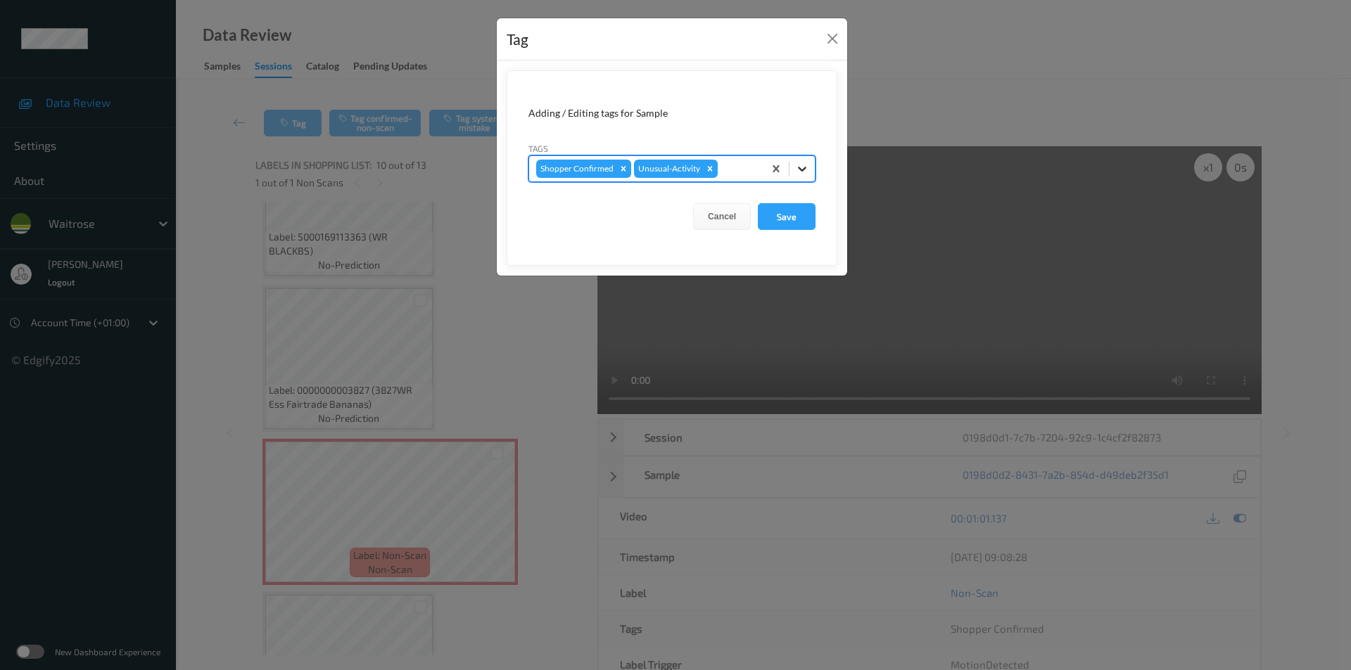
click at [801, 174] on icon at bounding box center [802, 169] width 14 height 14
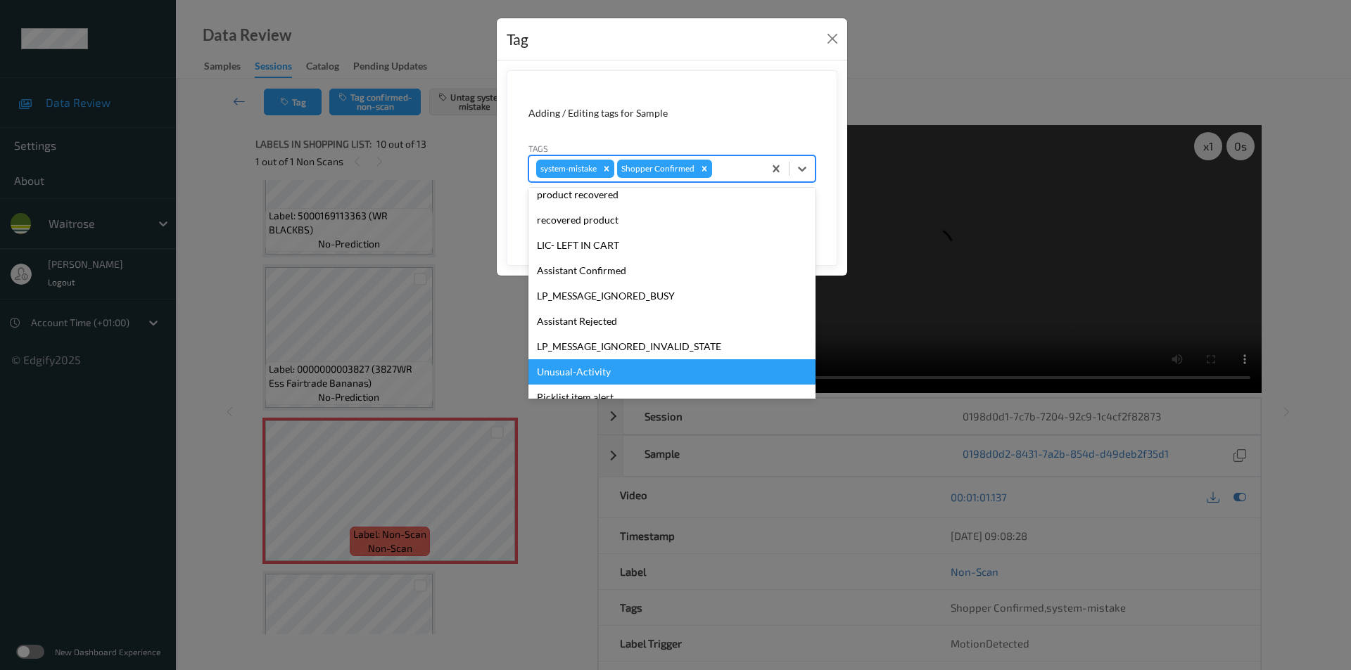
scroll to position [276, 0]
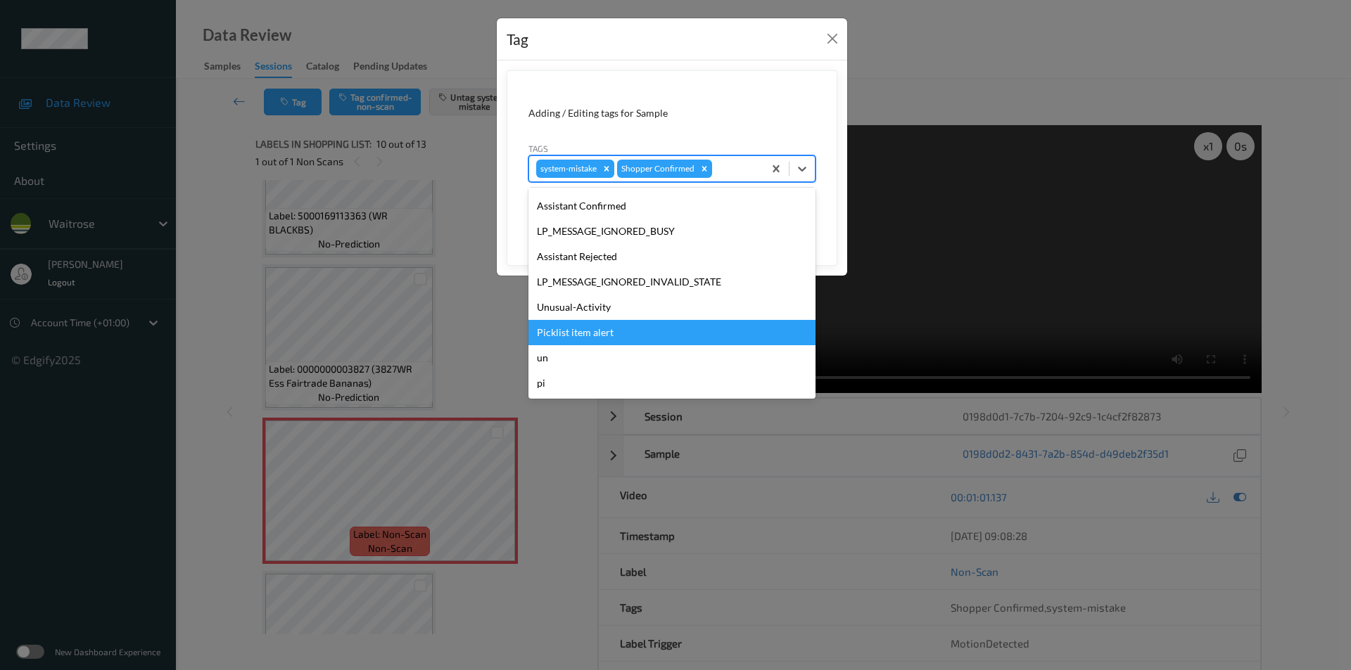
click at [626, 329] on div "Picklist item alert" at bounding box center [671, 332] width 287 height 25
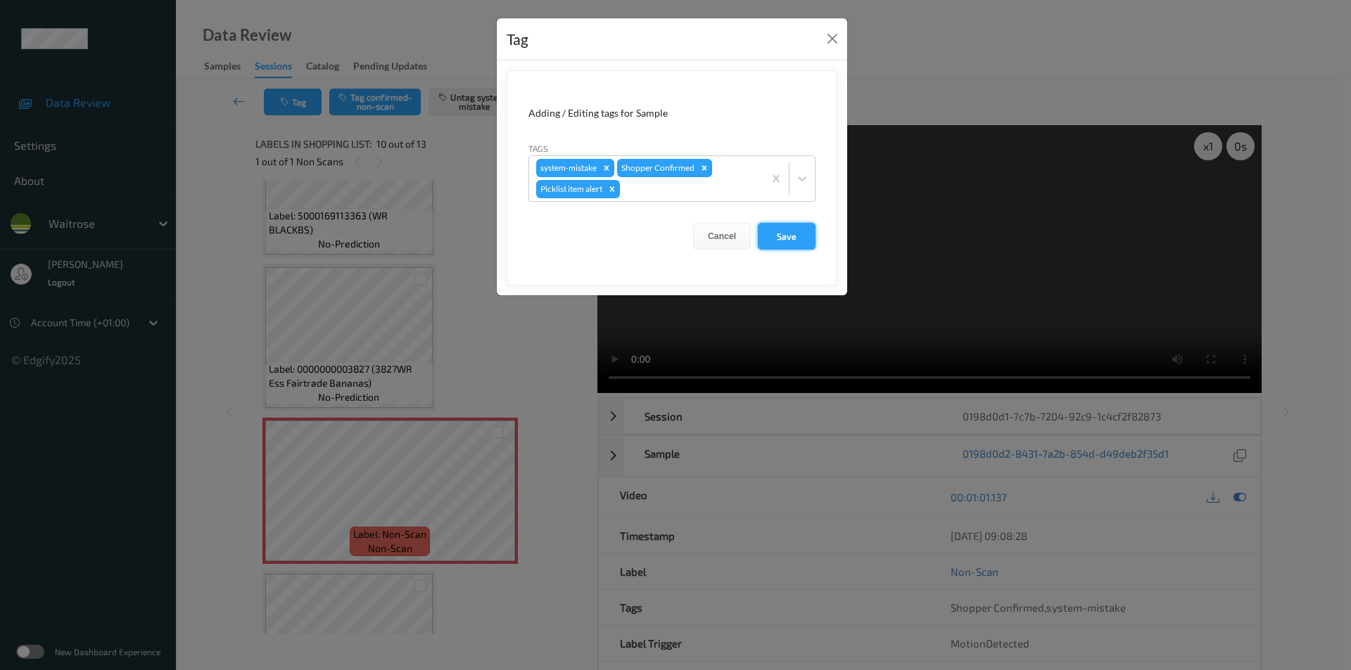
click at [778, 230] on button "Save" at bounding box center [787, 236] width 58 height 27
click at [787, 234] on button "Save" at bounding box center [787, 236] width 58 height 27
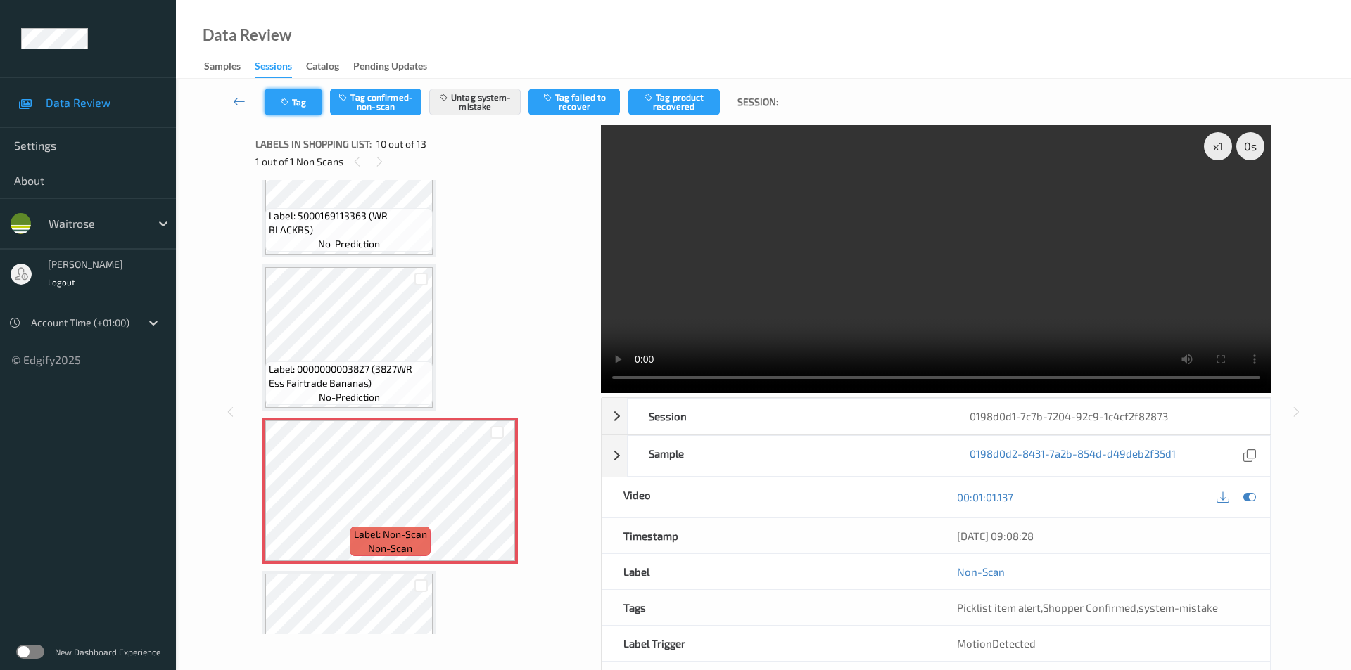
click at [294, 110] on button "Tag" at bounding box center [294, 102] width 58 height 27
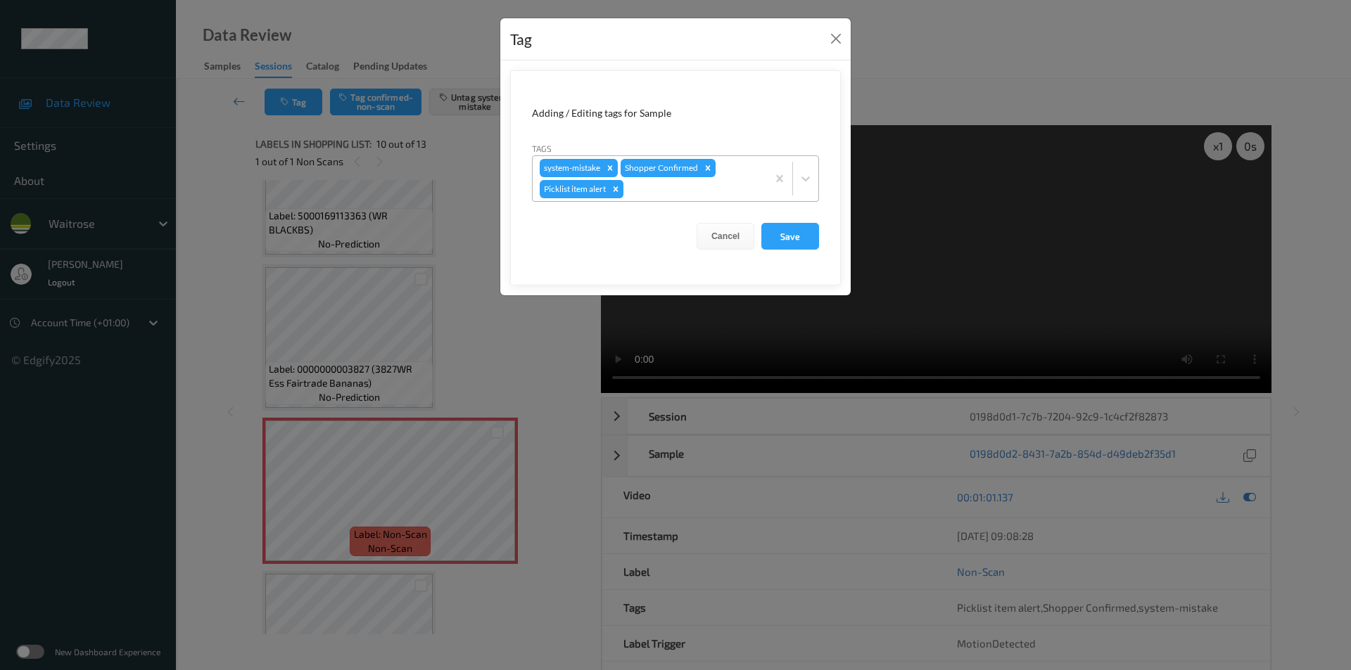
click at [617, 190] on icon "Remove Picklist item alert" at bounding box center [615, 188] width 5 height 5
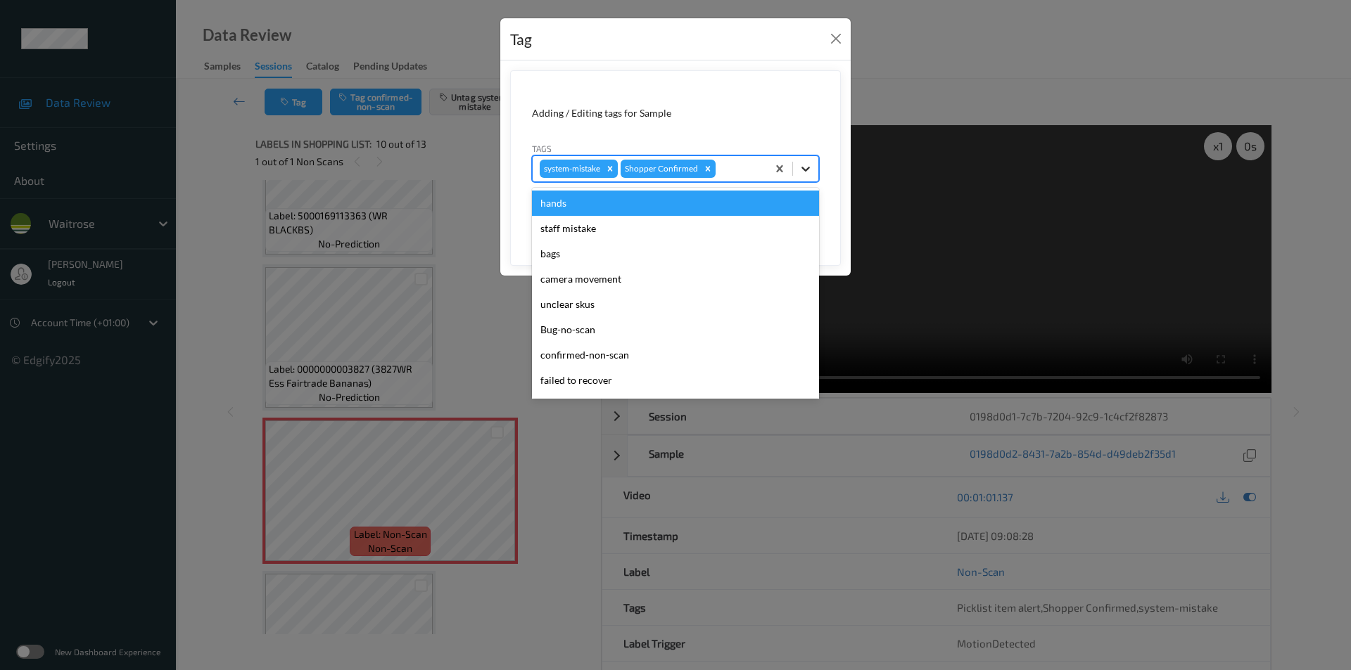
click at [810, 170] on icon at bounding box center [806, 169] width 14 height 14
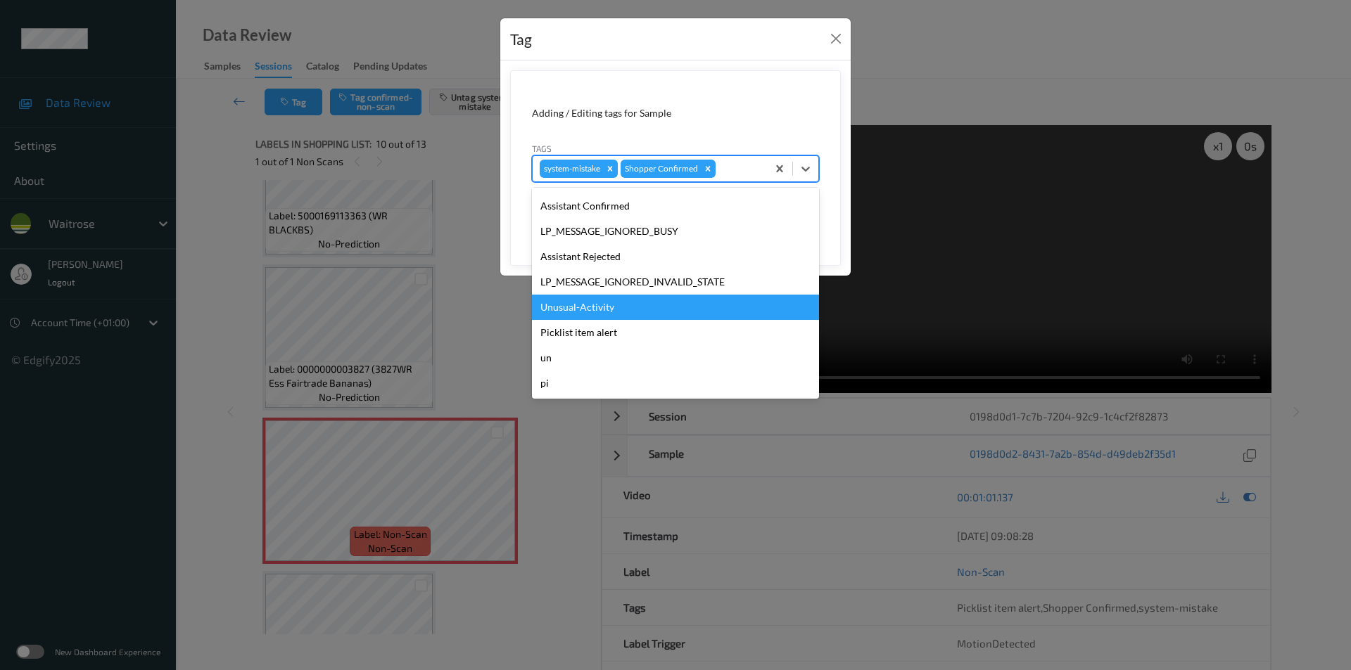
click at [578, 305] on div "Unusual-Activity" at bounding box center [675, 307] width 287 height 25
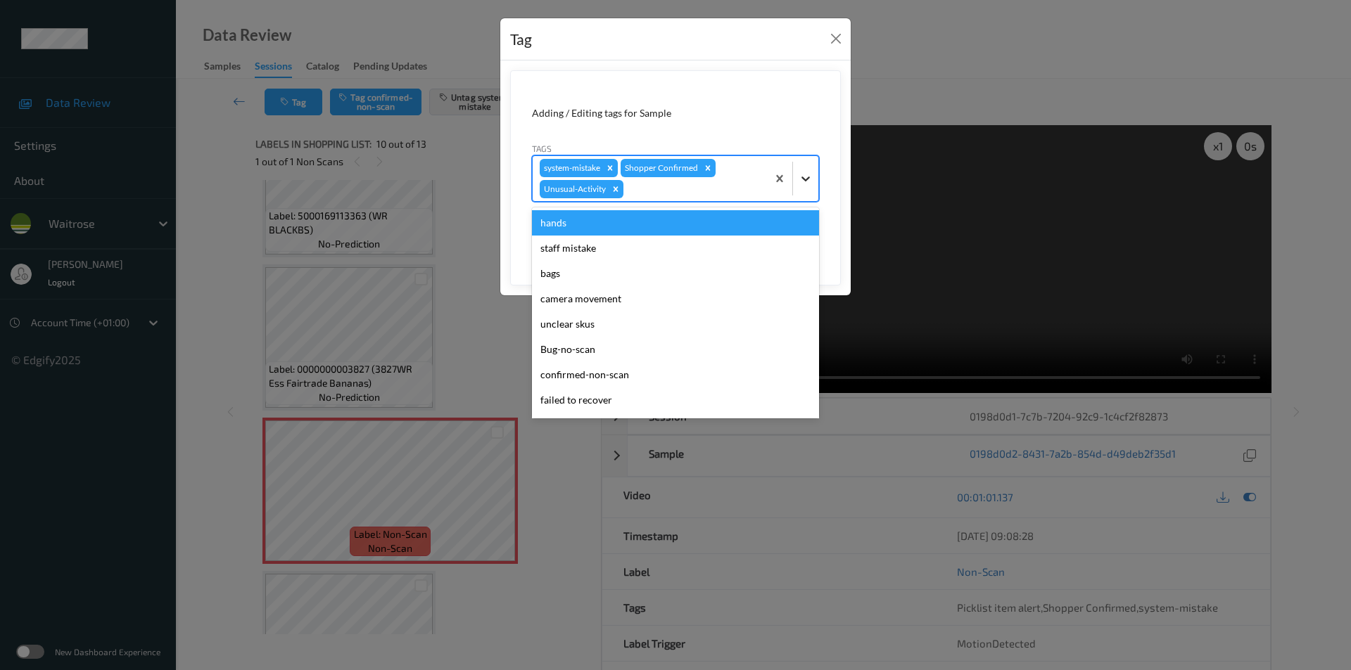
click at [801, 174] on icon at bounding box center [806, 179] width 14 height 14
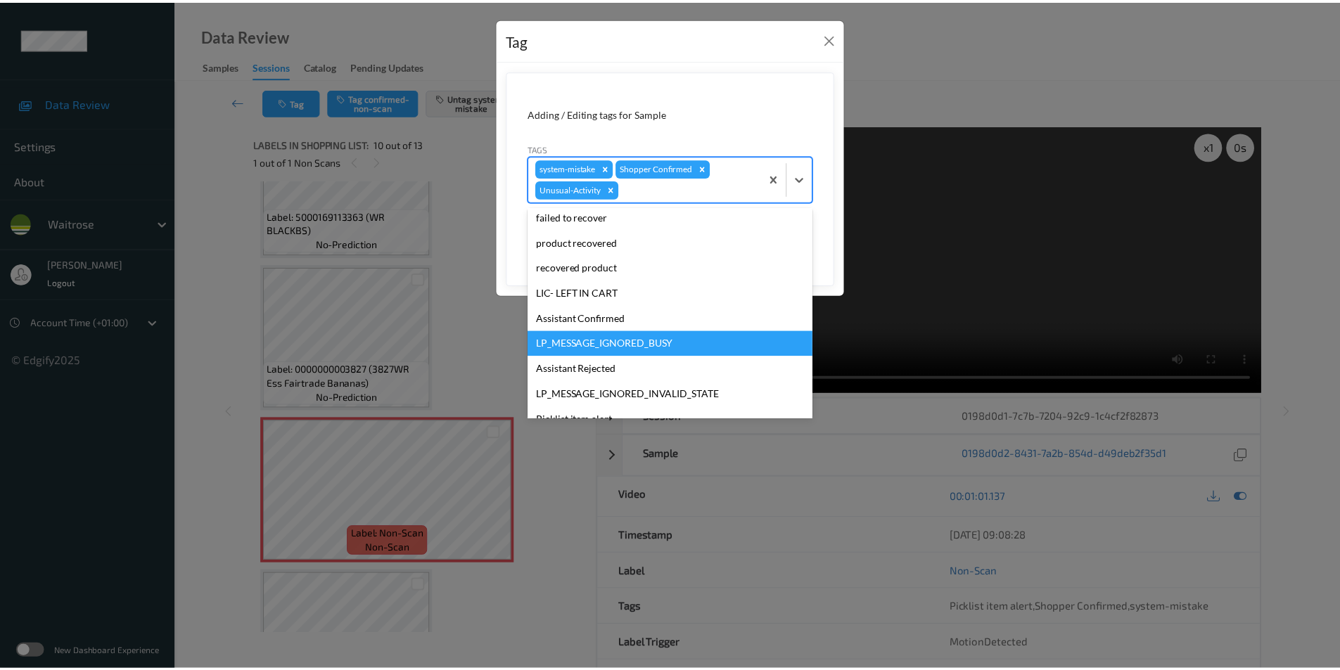
scroll to position [250, 0]
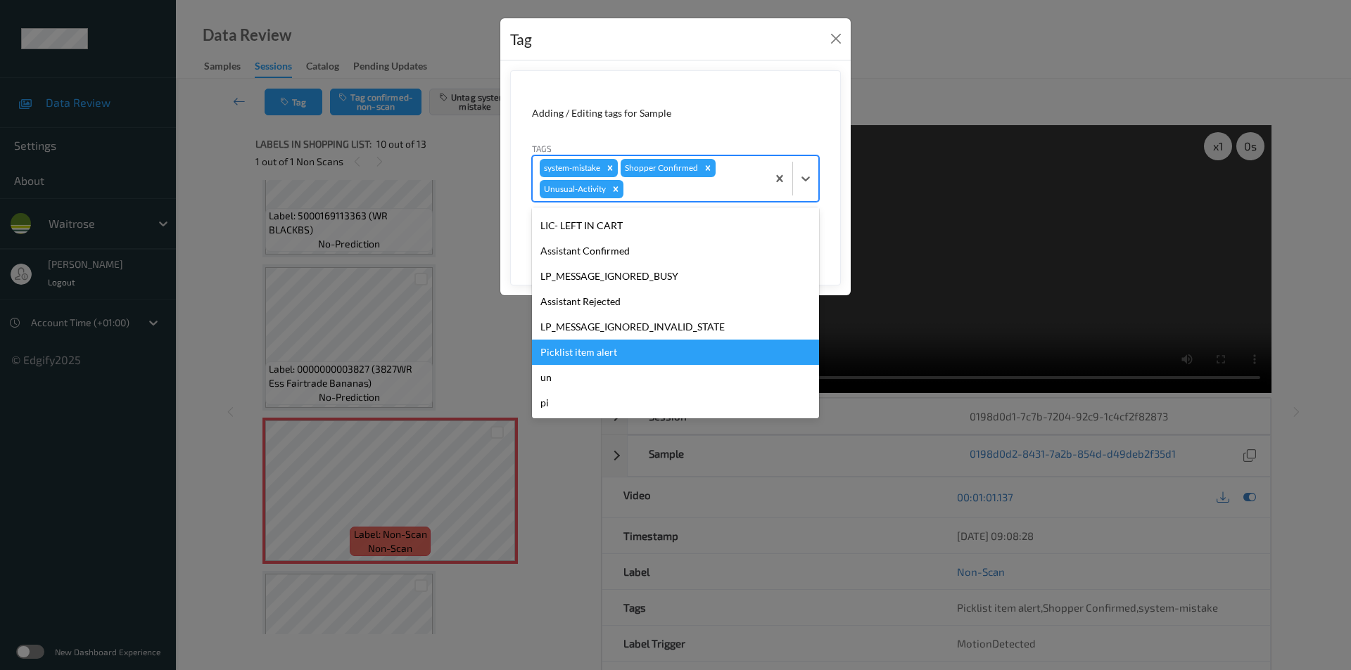
click at [577, 351] on div "Picklist item alert" at bounding box center [675, 352] width 287 height 25
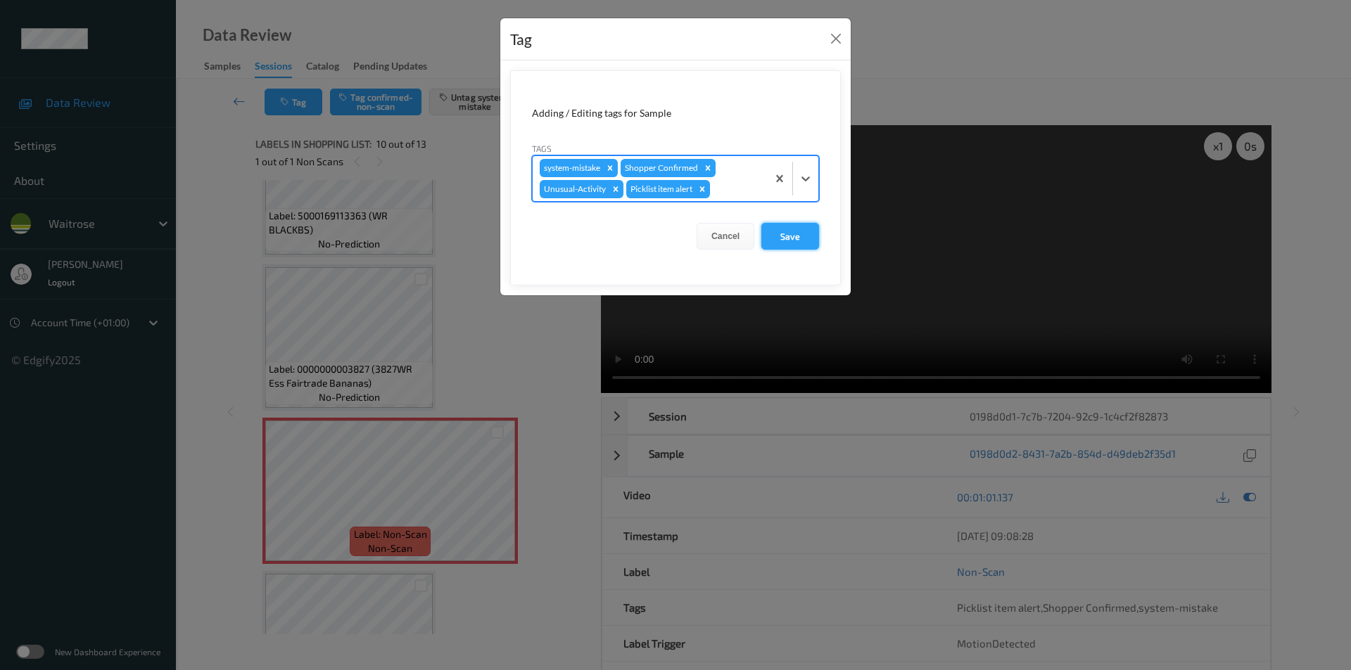
click at [780, 242] on button "Save" at bounding box center [790, 236] width 58 height 27
click at [781, 236] on button "Save" at bounding box center [790, 236] width 58 height 27
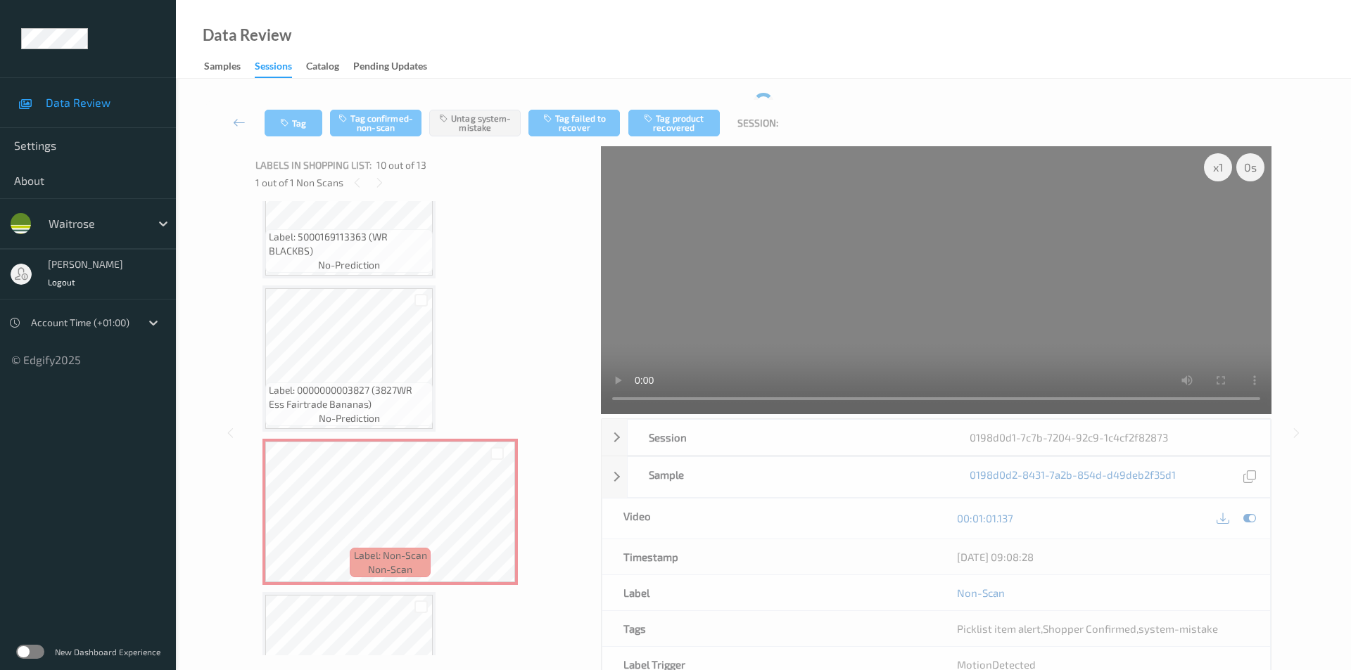
click at [781, 215] on button "Save" at bounding box center [790, 201] width 58 height 27
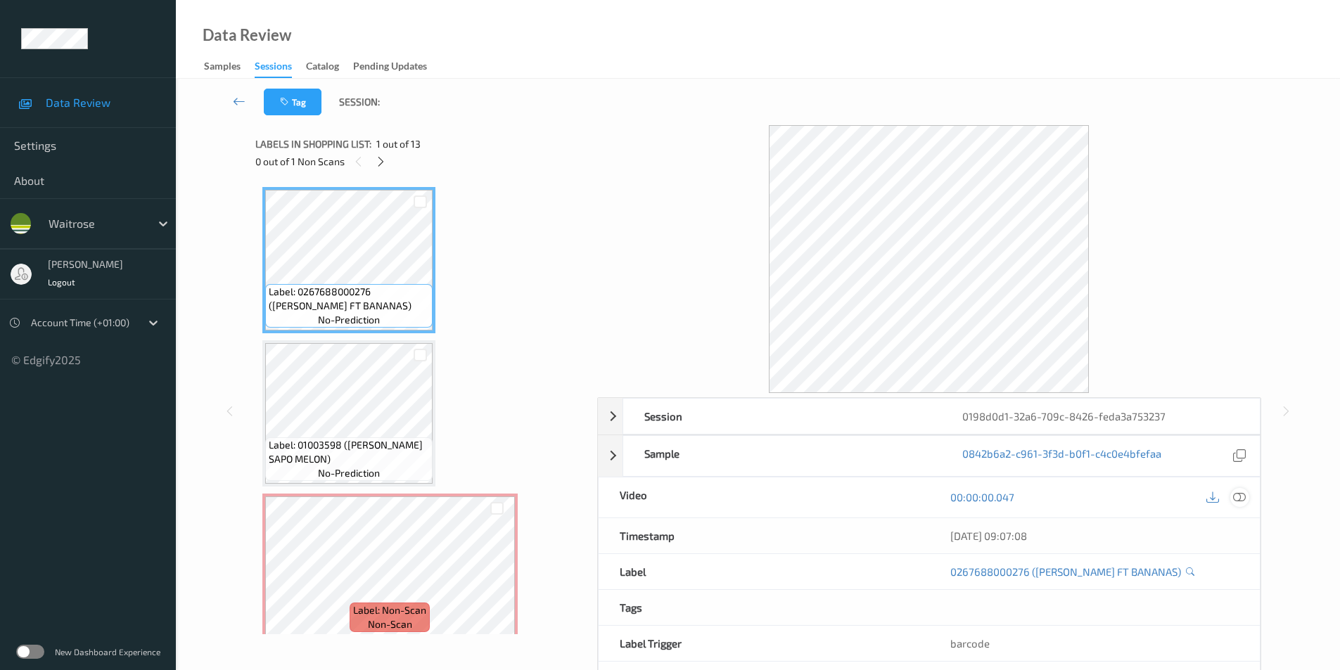
click at [1245, 499] on icon at bounding box center [1239, 497] width 13 height 13
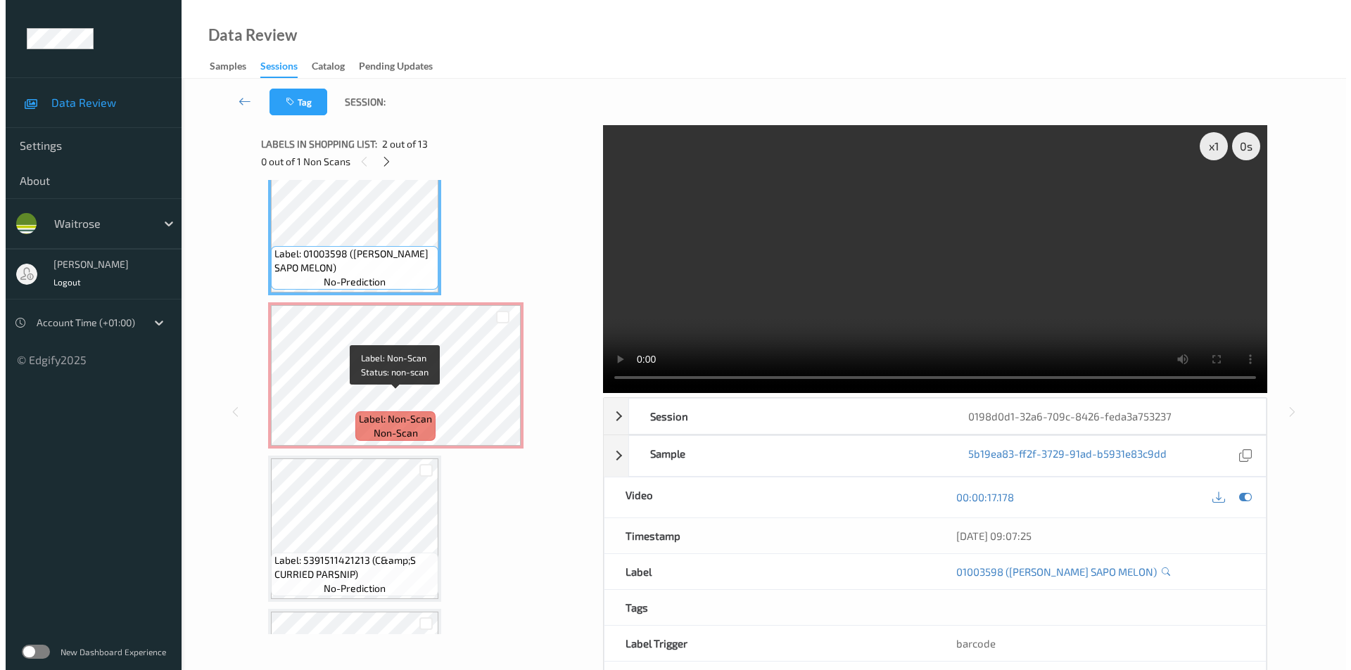
scroll to position [211, 0]
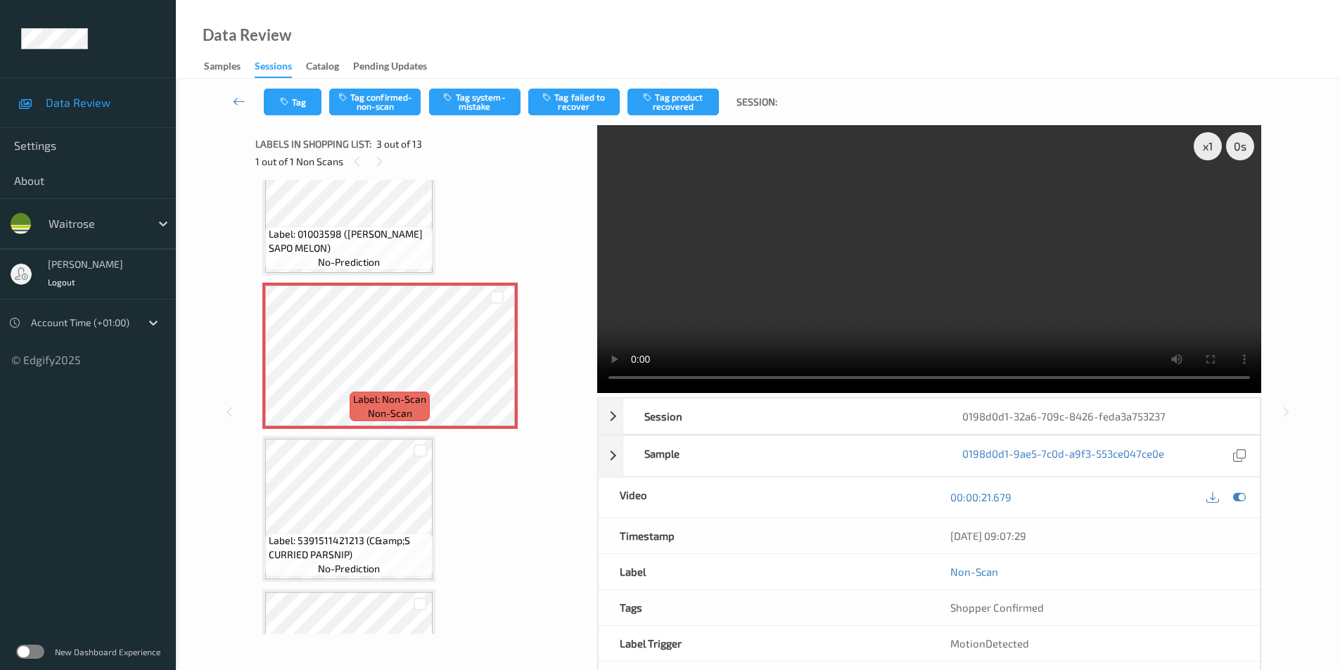
click at [453, 85] on div "Tag Tag confirmed-non-scan Tag system-mistake Tag failed to recover Tag product…" at bounding box center [758, 102] width 1107 height 46
click at [469, 104] on button "Tag system-mistake" at bounding box center [474, 102] width 91 height 27
click at [473, 110] on button "Tag system-mistake" at bounding box center [474, 102] width 91 height 27
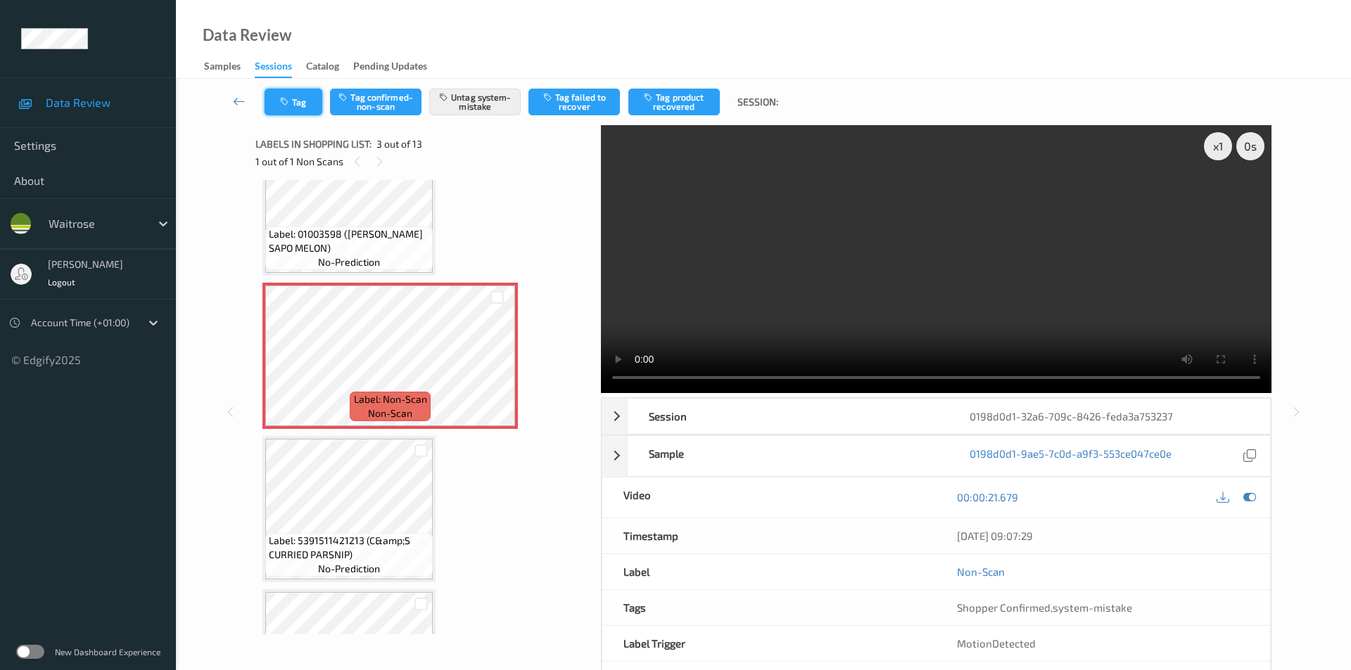
click at [290, 108] on button "Tag" at bounding box center [294, 102] width 58 height 27
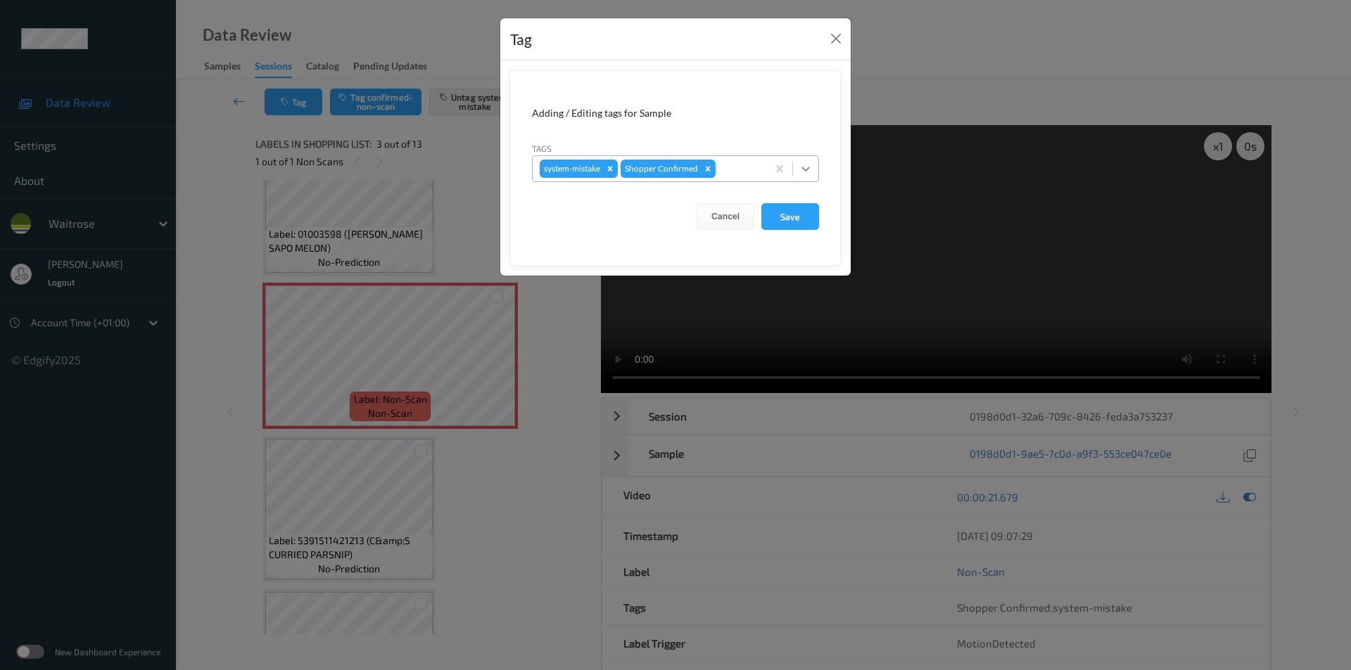
click at [808, 172] on icon at bounding box center [806, 169] width 14 height 14
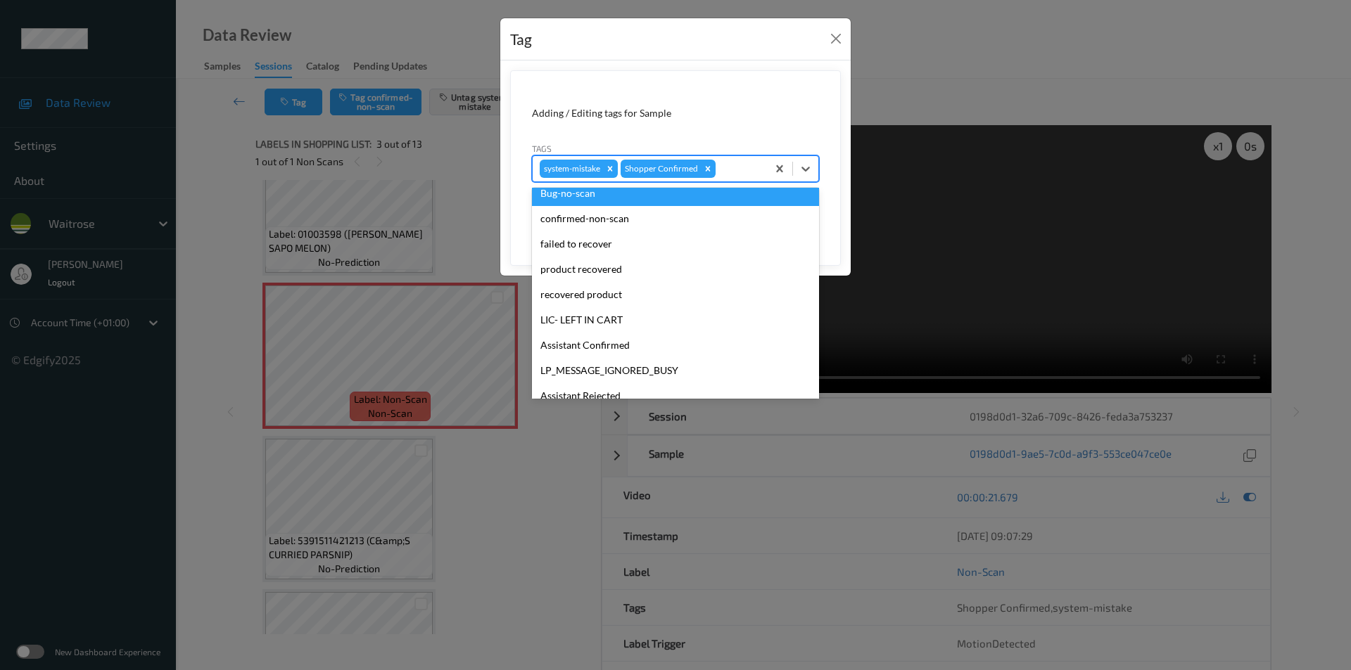
scroll to position [276, 0]
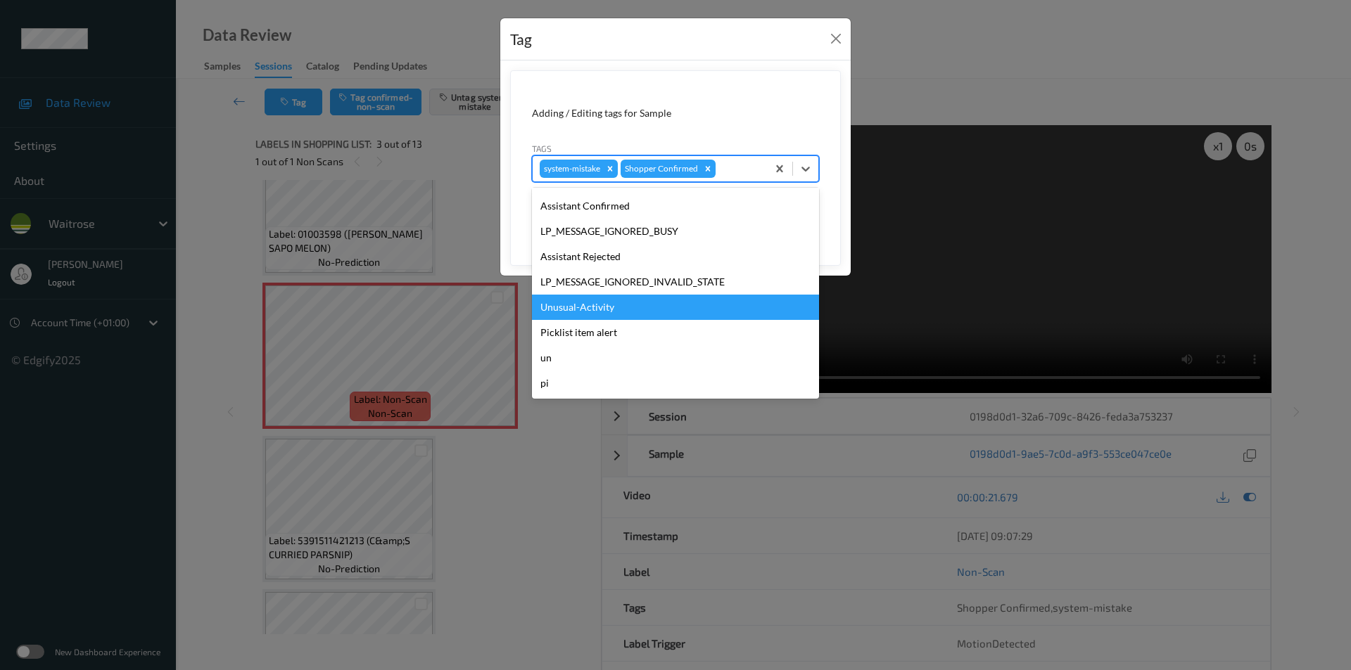
drag, startPoint x: 599, startPoint y: 310, endPoint x: 710, endPoint y: 243, distance: 129.5
click at [599, 310] on div "Unusual-Activity" at bounding box center [675, 307] width 287 height 25
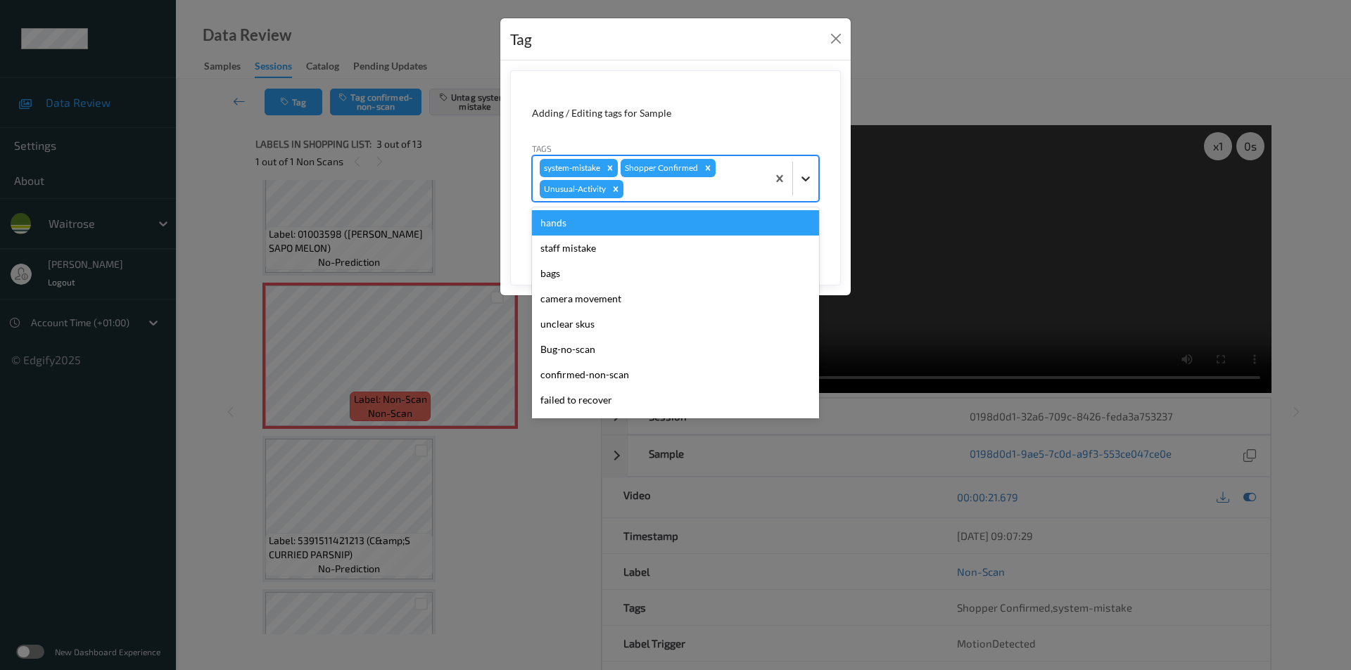
drag, startPoint x: 809, startPoint y: 177, endPoint x: 702, endPoint y: 269, distance: 140.7
click at [810, 179] on icon at bounding box center [806, 179] width 14 height 14
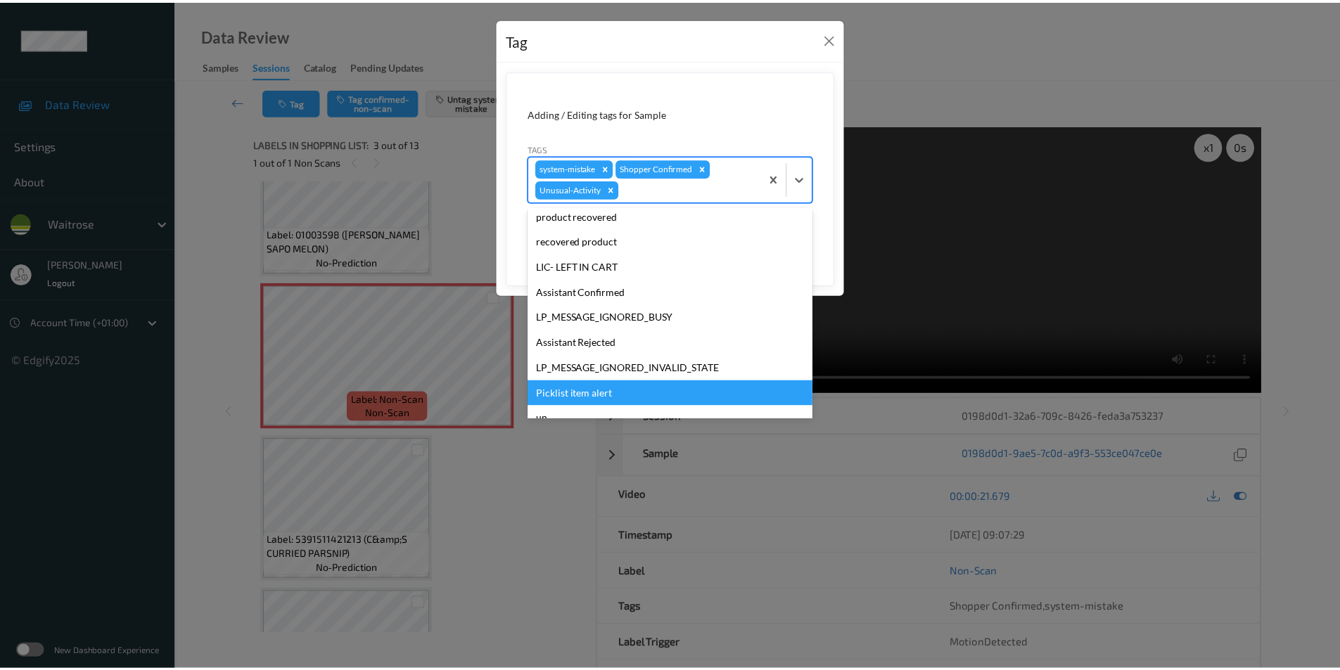
scroll to position [250, 0]
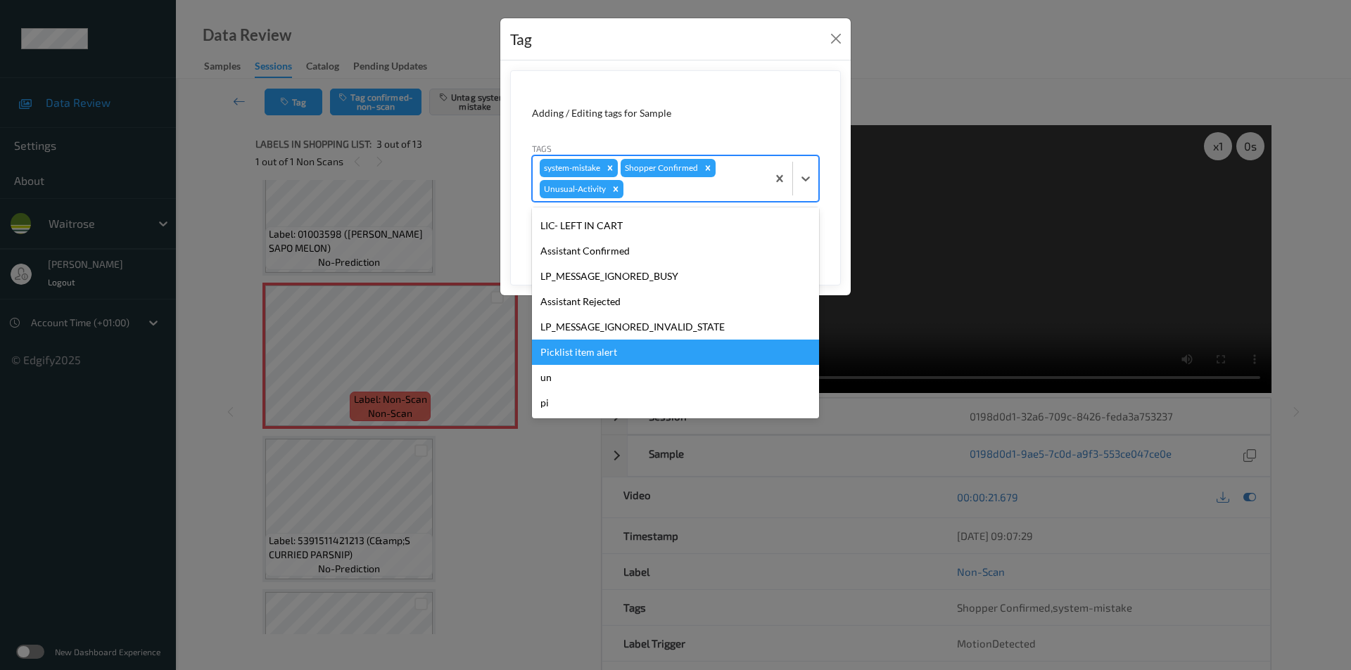
click at [602, 351] on div "Picklist item alert" at bounding box center [675, 352] width 287 height 25
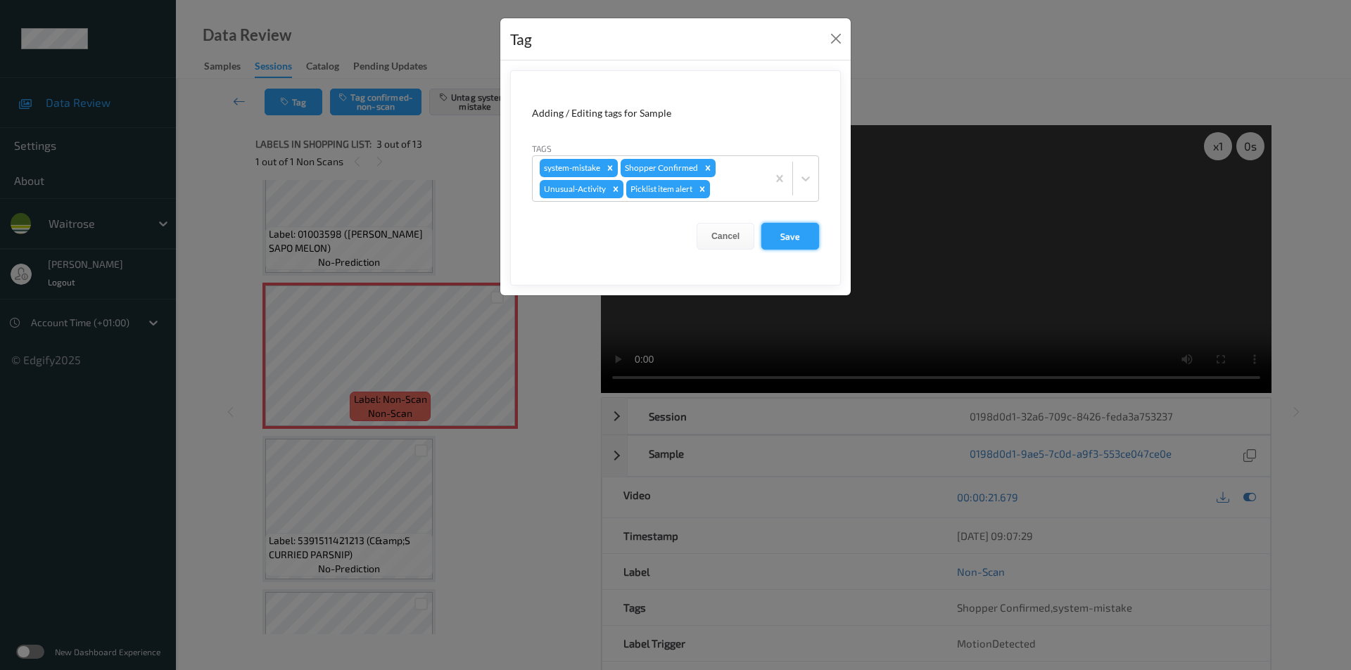
click at [788, 241] on button "Save" at bounding box center [790, 236] width 58 height 27
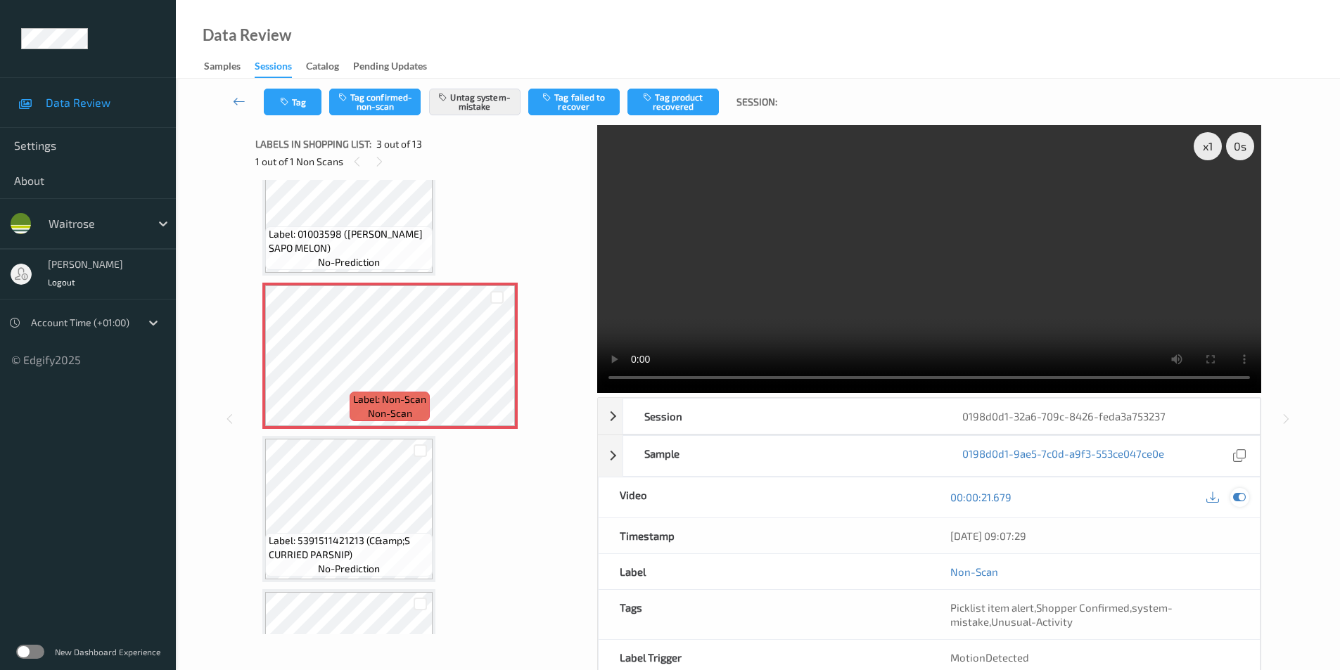
click at [1242, 500] on icon at bounding box center [1239, 497] width 13 height 13
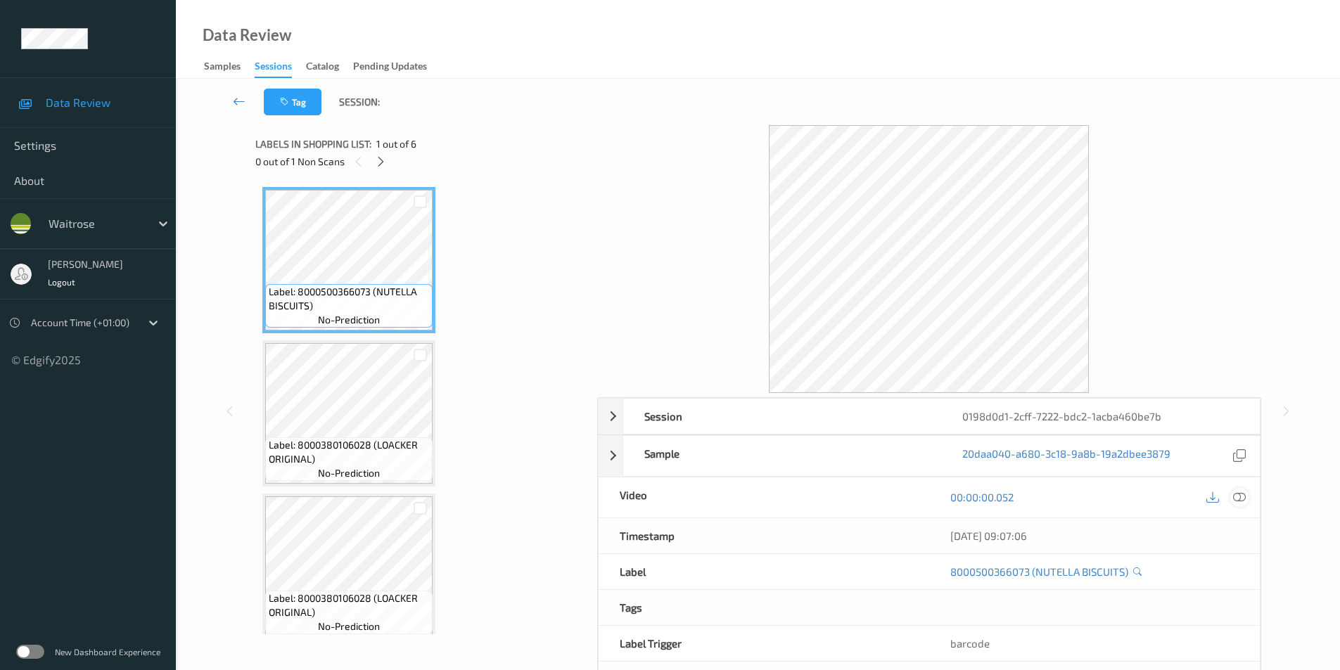
click at [1238, 498] on icon at bounding box center [1239, 497] width 13 height 13
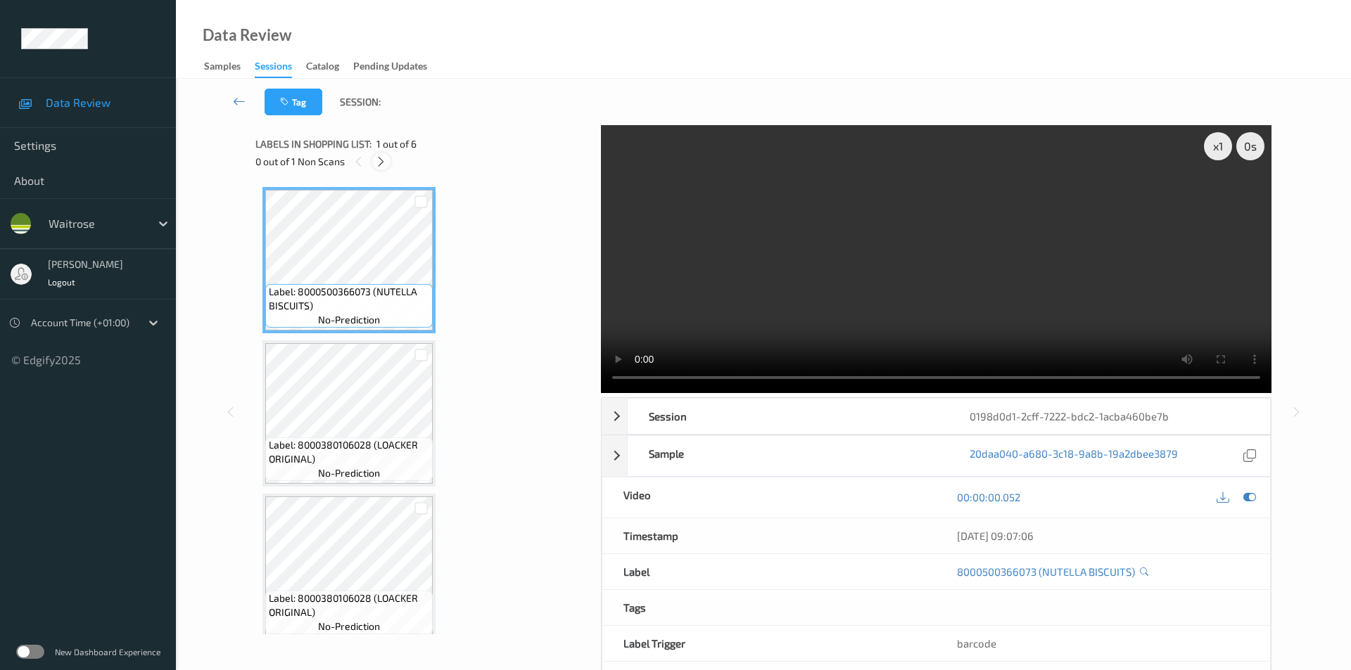
click at [381, 167] on icon at bounding box center [381, 161] width 12 height 13
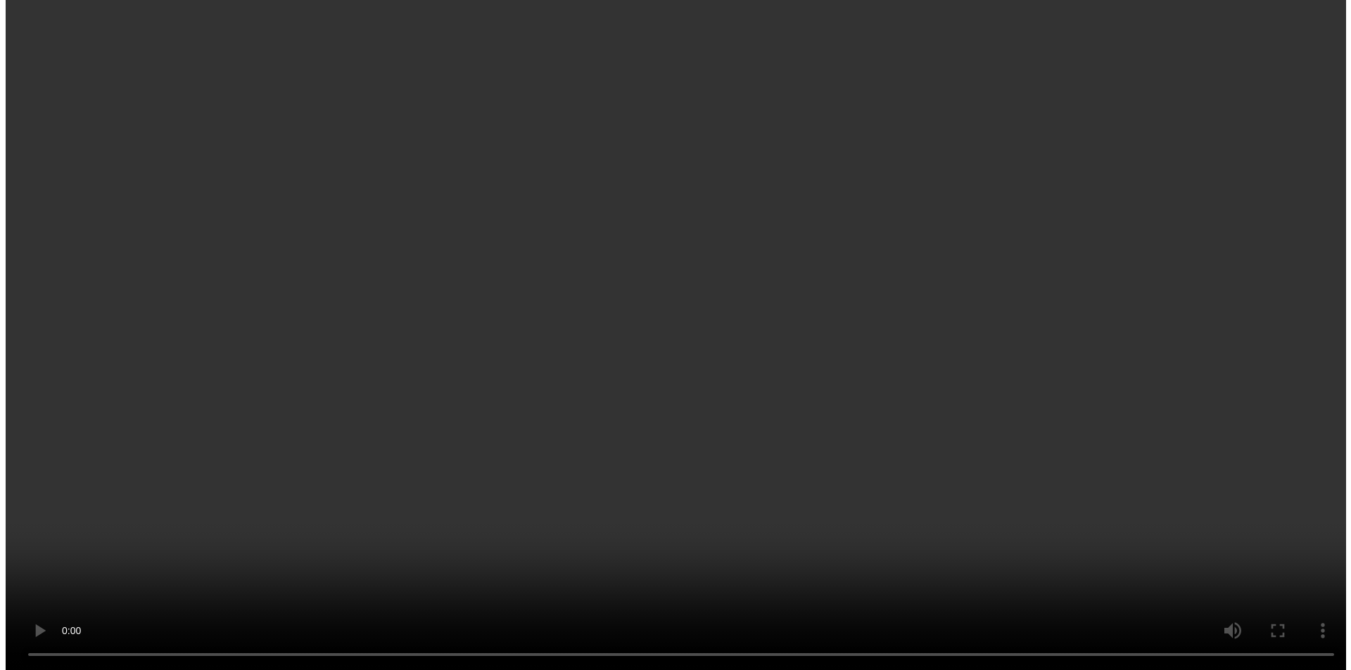
scroll to position [473, 0]
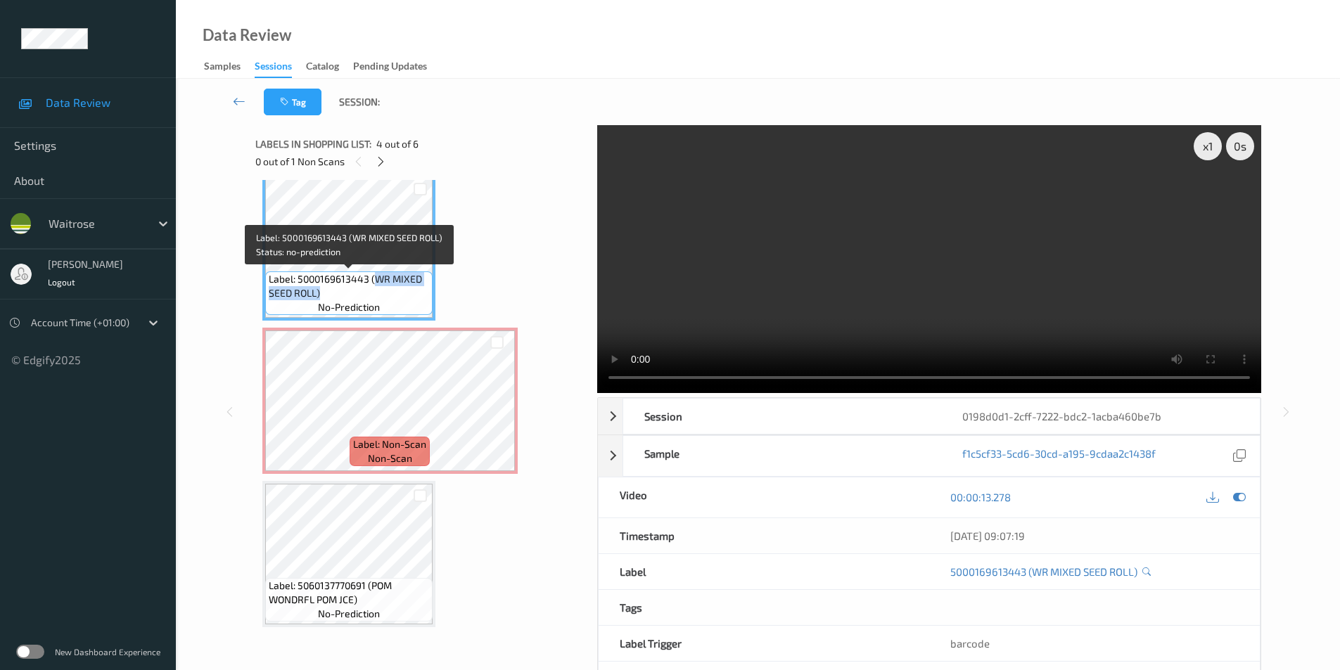
drag, startPoint x: 375, startPoint y: 279, endPoint x: 367, endPoint y: 287, distance: 11.5
click at [367, 287] on span "Label: 5000169613443 (WR MIXED SEED ROLL)" at bounding box center [349, 286] width 160 height 28
copy span "WR MIXED SEED ROLL)"
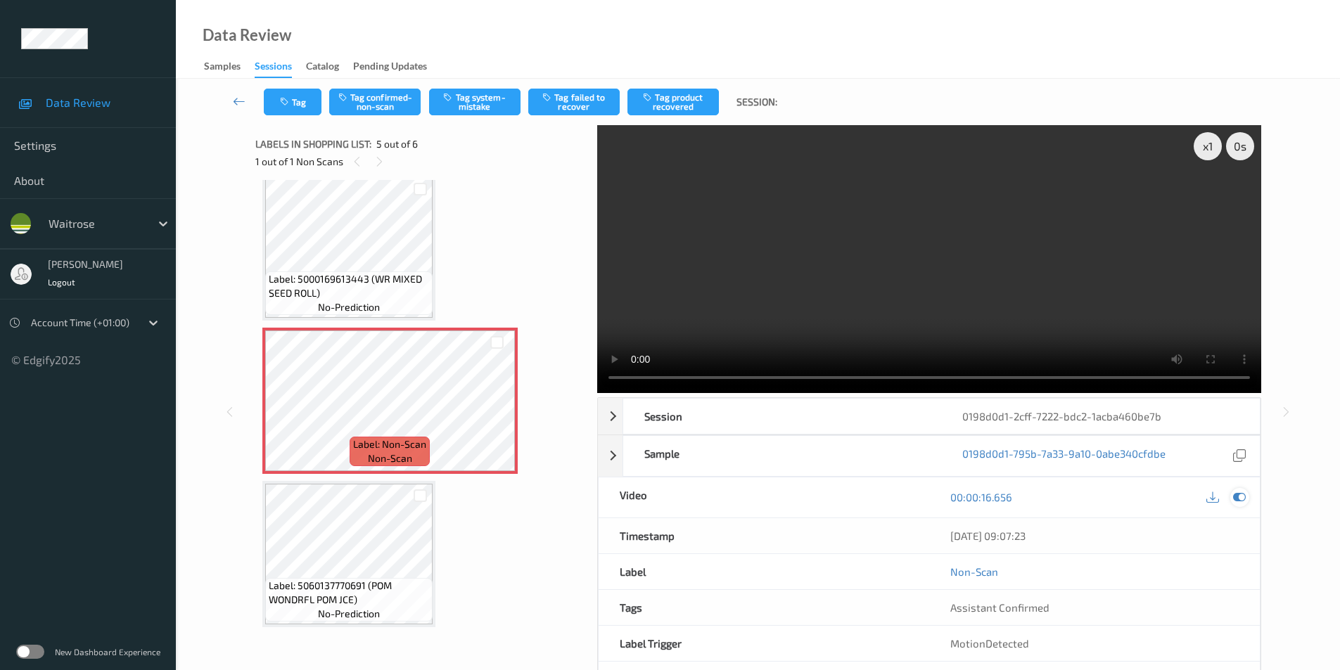
click at [1242, 499] on icon at bounding box center [1239, 497] width 13 height 13
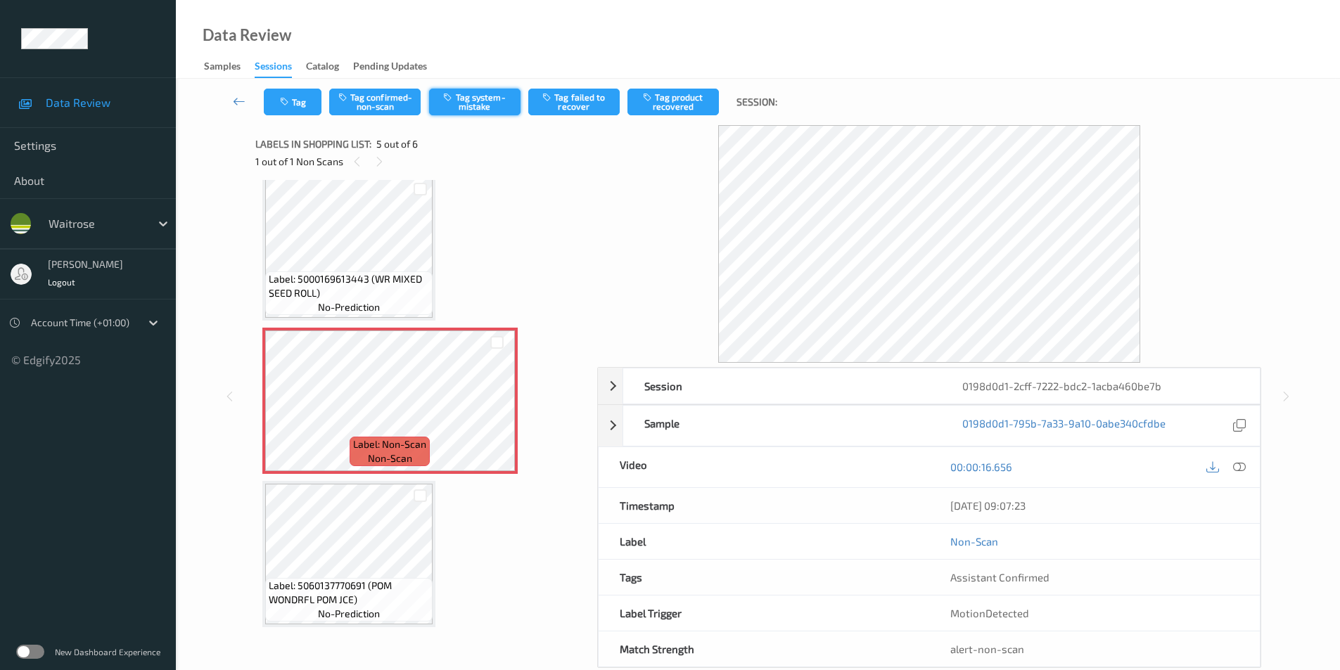
click at [469, 104] on button "Tag system-mistake" at bounding box center [474, 102] width 91 height 27
click at [288, 101] on icon "button" at bounding box center [286, 102] width 12 height 10
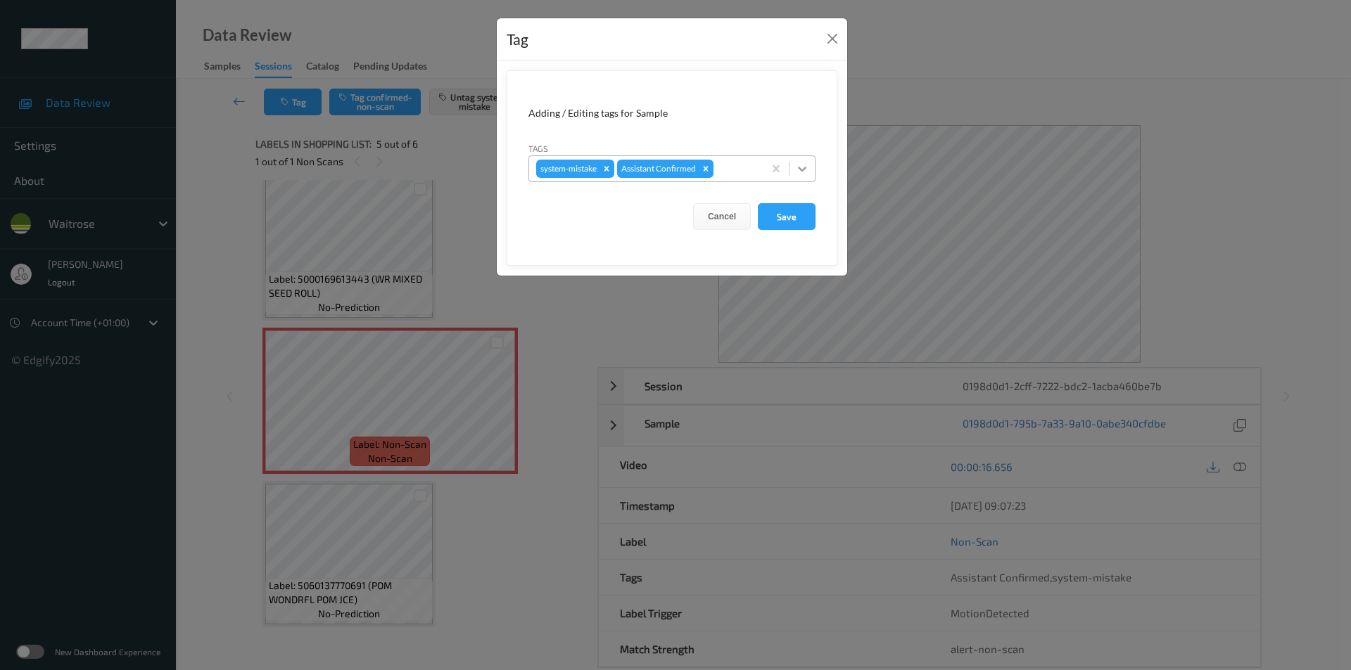
click at [800, 173] on icon at bounding box center [802, 169] width 14 height 14
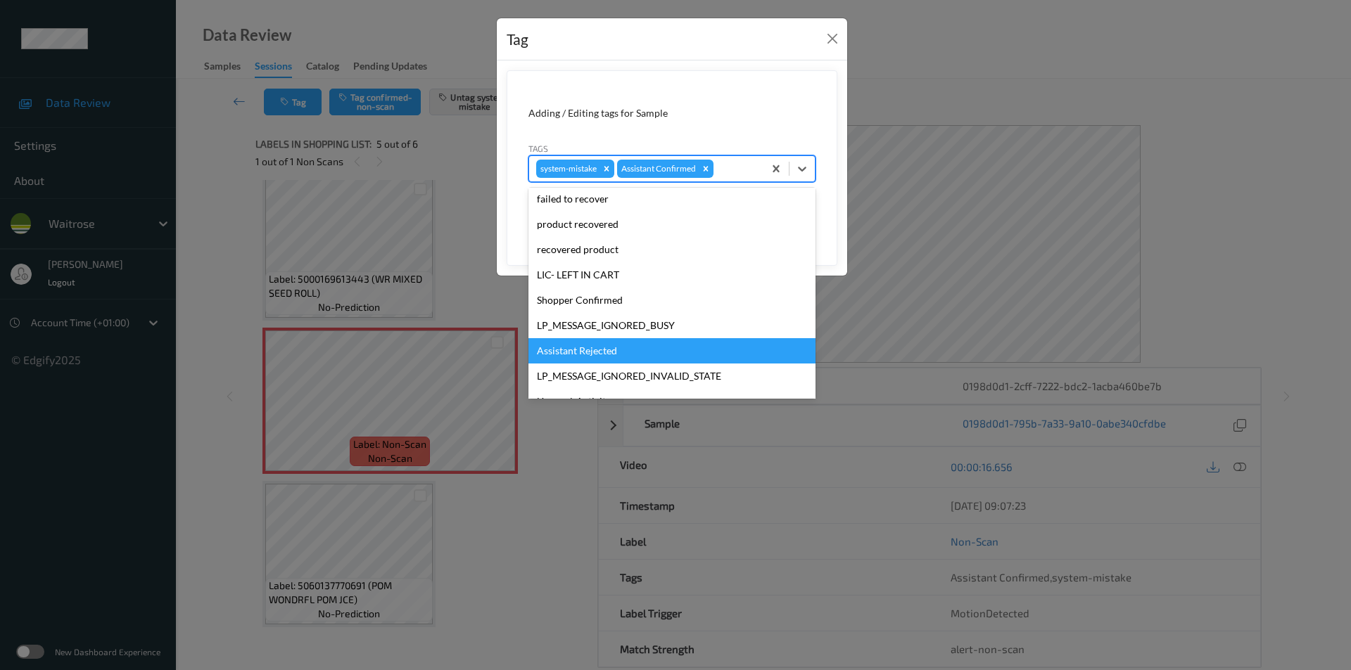
scroll to position [276, 0]
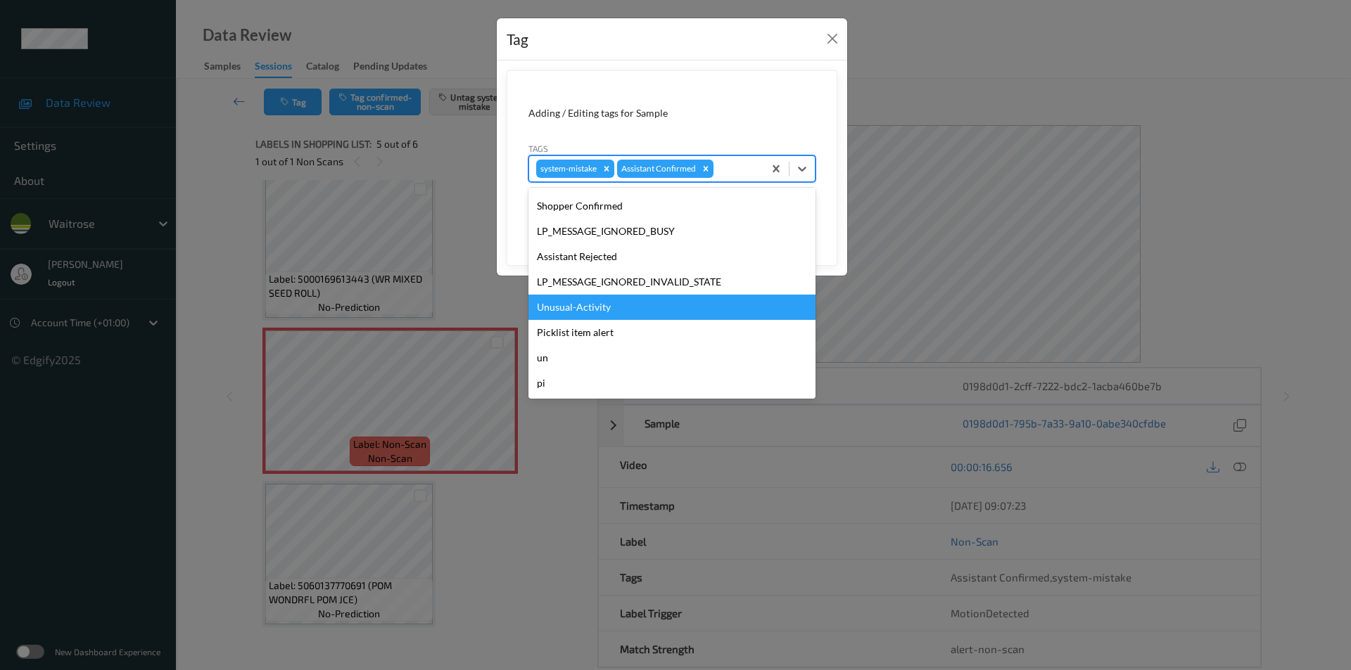
click at [612, 305] on div "Unusual-Activity" at bounding box center [671, 307] width 287 height 25
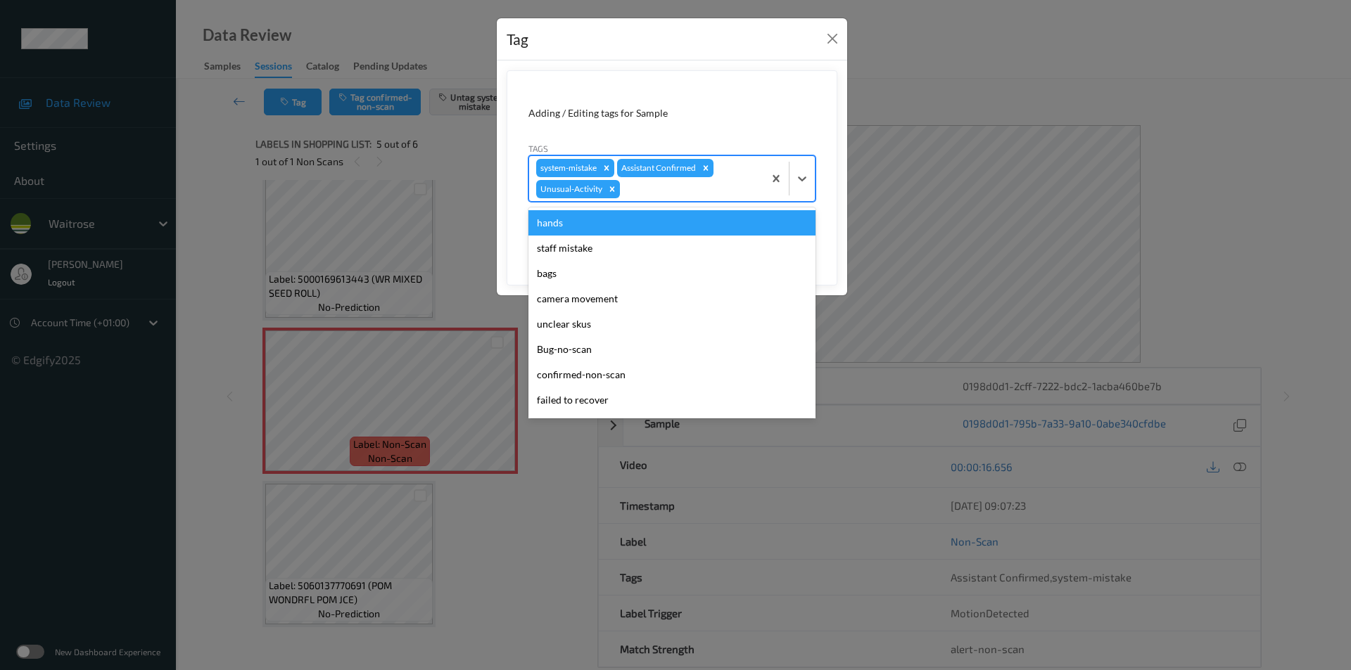
drag, startPoint x: 801, startPoint y: 182, endPoint x: 758, endPoint y: 243, distance: 74.2
click at [800, 182] on icon at bounding box center [802, 179] width 14 height 14
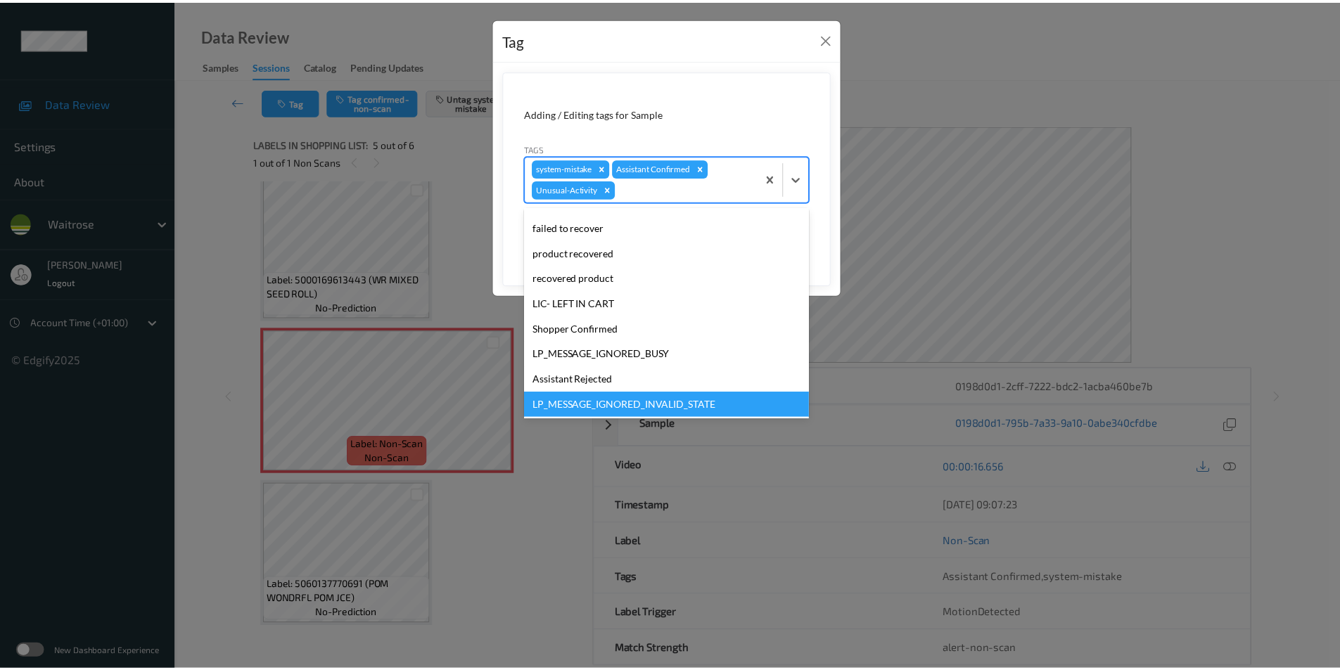
scroll to position [250, 0]
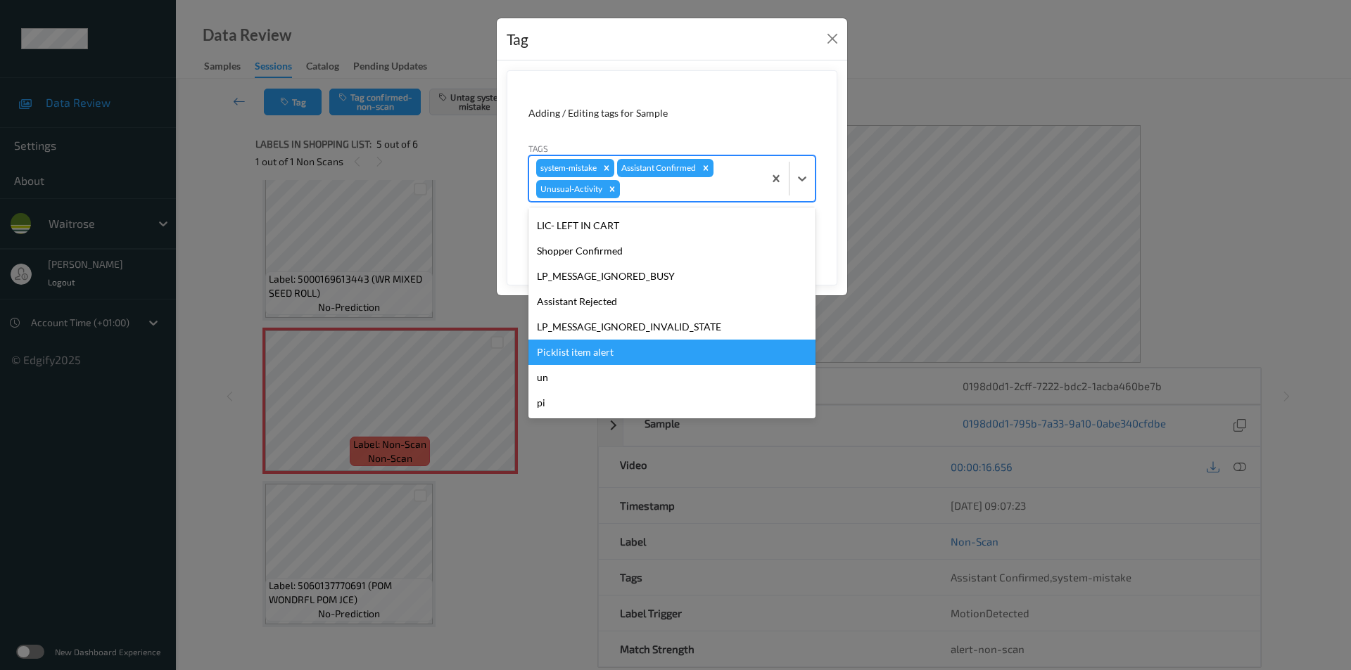
click at [602, 351] on div "Picklist item alert" at bounding box center [671, 352] width 287 height 25
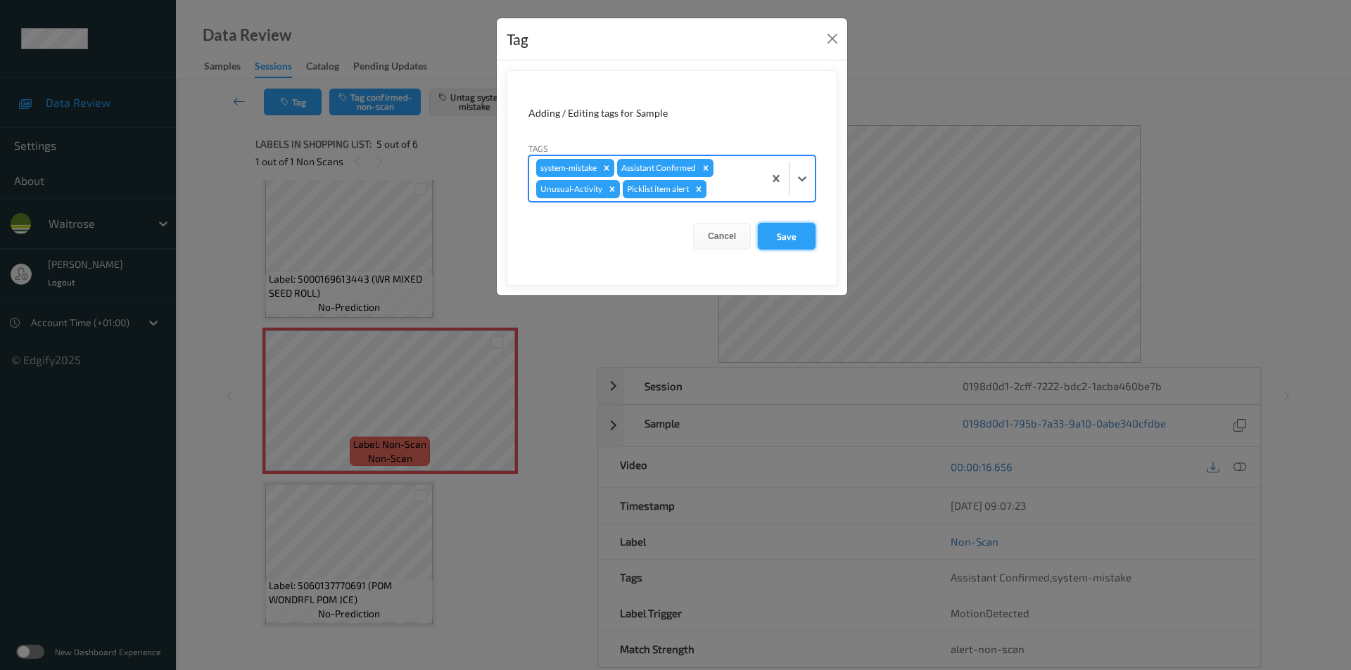
click at [785, 247] on button "Save" at bounding box center [787, 236] width 58 height 27
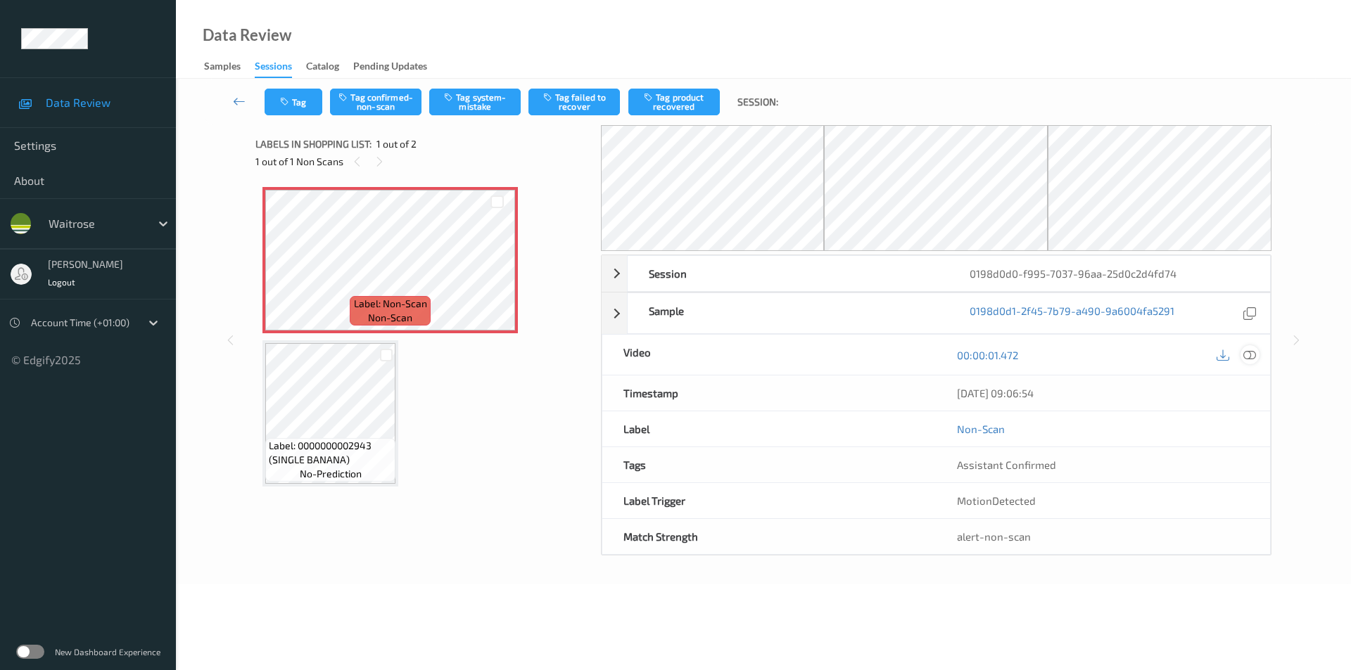
click at [1246, 355] on icon at bounding box center [1249, 355] width 13 height 13
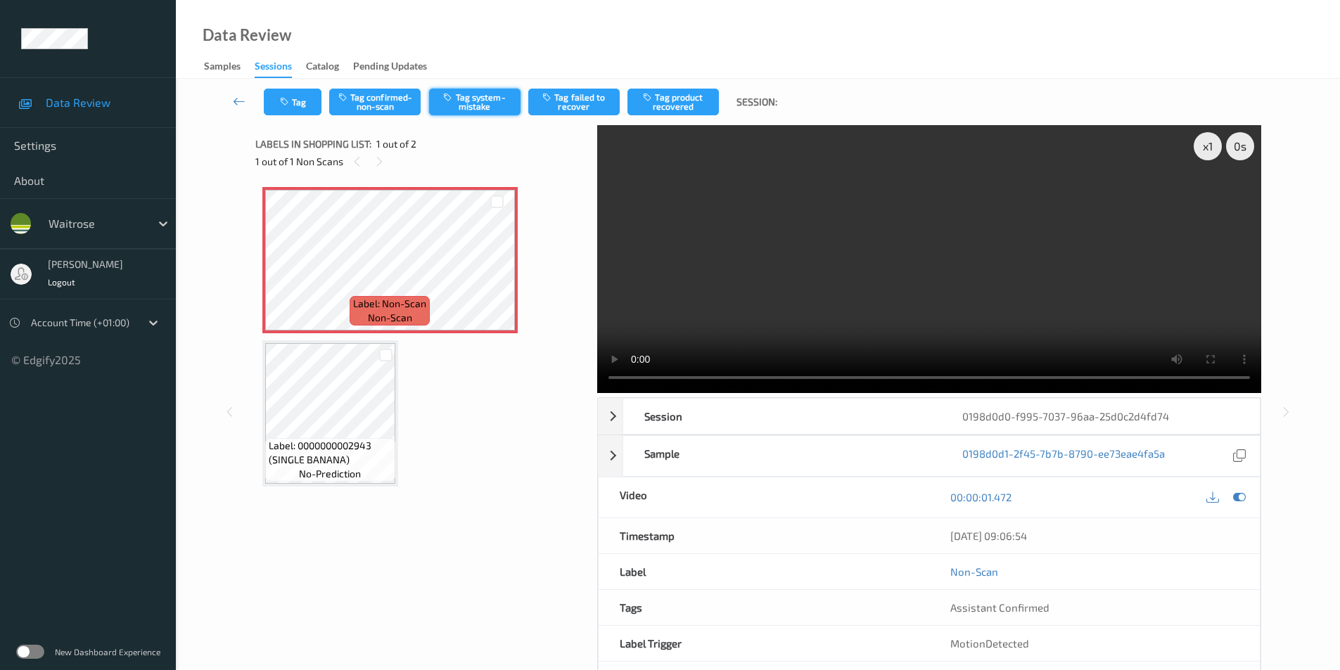
click at [471, 104] on button "Tag system-mistake" at bounding box center [474, 102] width 91 height 27
click at [472, 104] on button "Tag system-mistake" at bounding box center [474, 102] width 91 height 27
click at [293, 105] on div "Tag Tag confirmed-non-scan Tag system-mistake Tag failed to recover Tag product…" at bounding box center [758, 102] width 1107 height 46
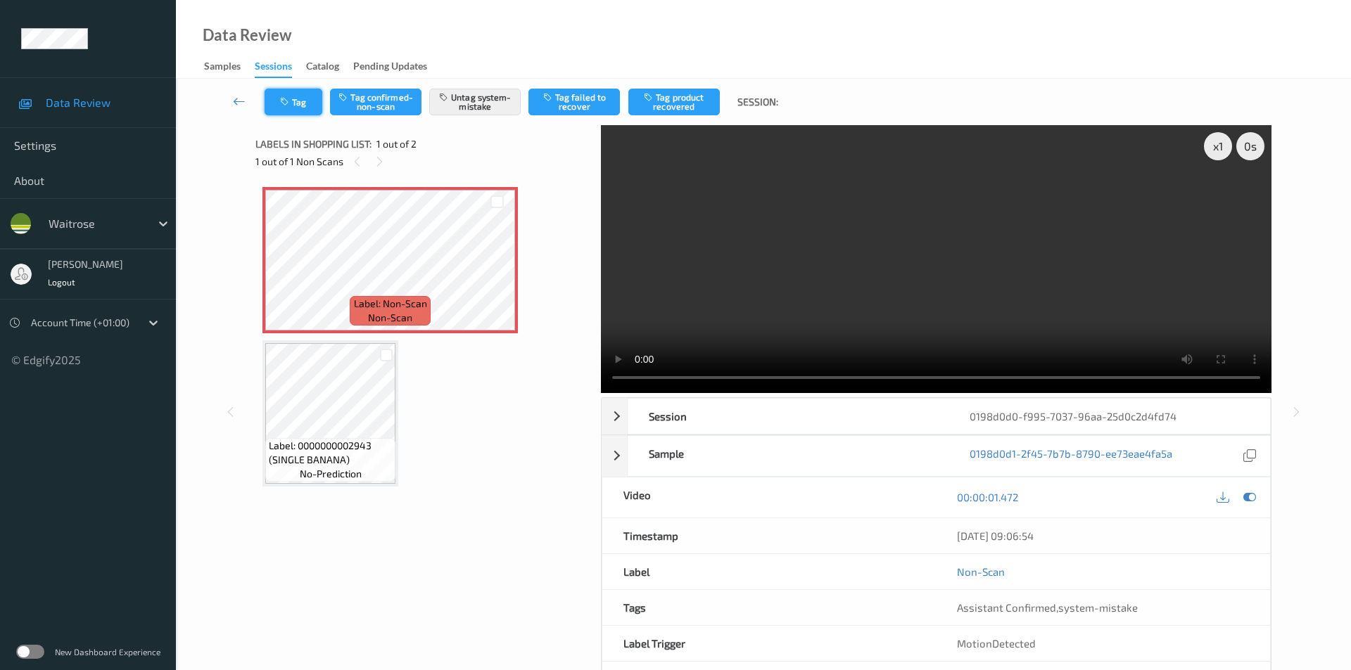
click at [285, 103] on icon "button" at bounding box center [286, 102] width 12 height 10
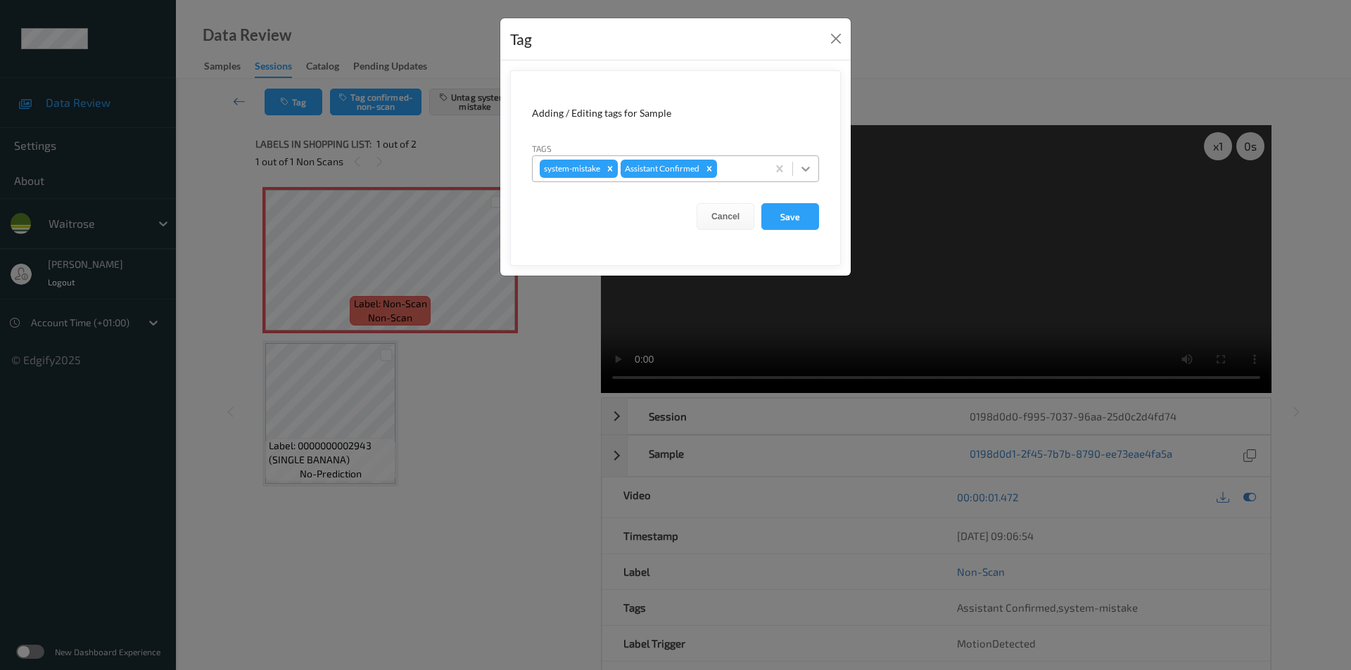
click at [808, 167] on icon at bounding box center [805, 169] width 8 height 5
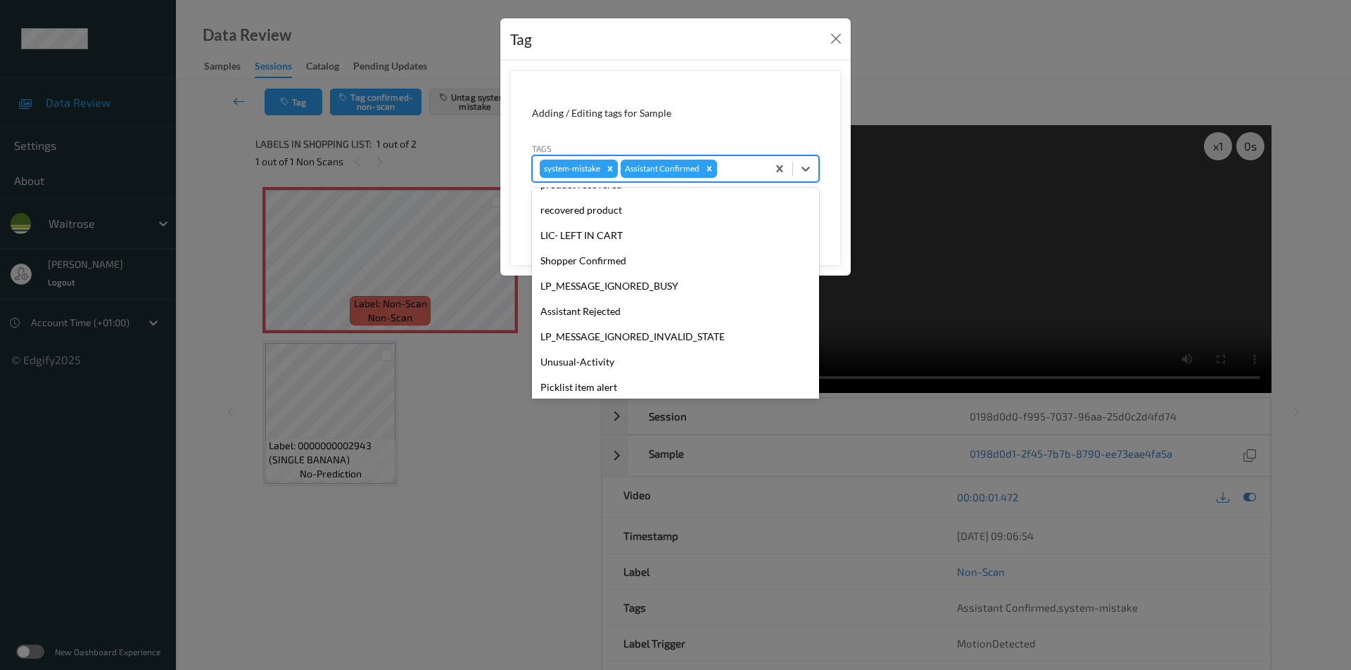
scroll to position [276, 0]
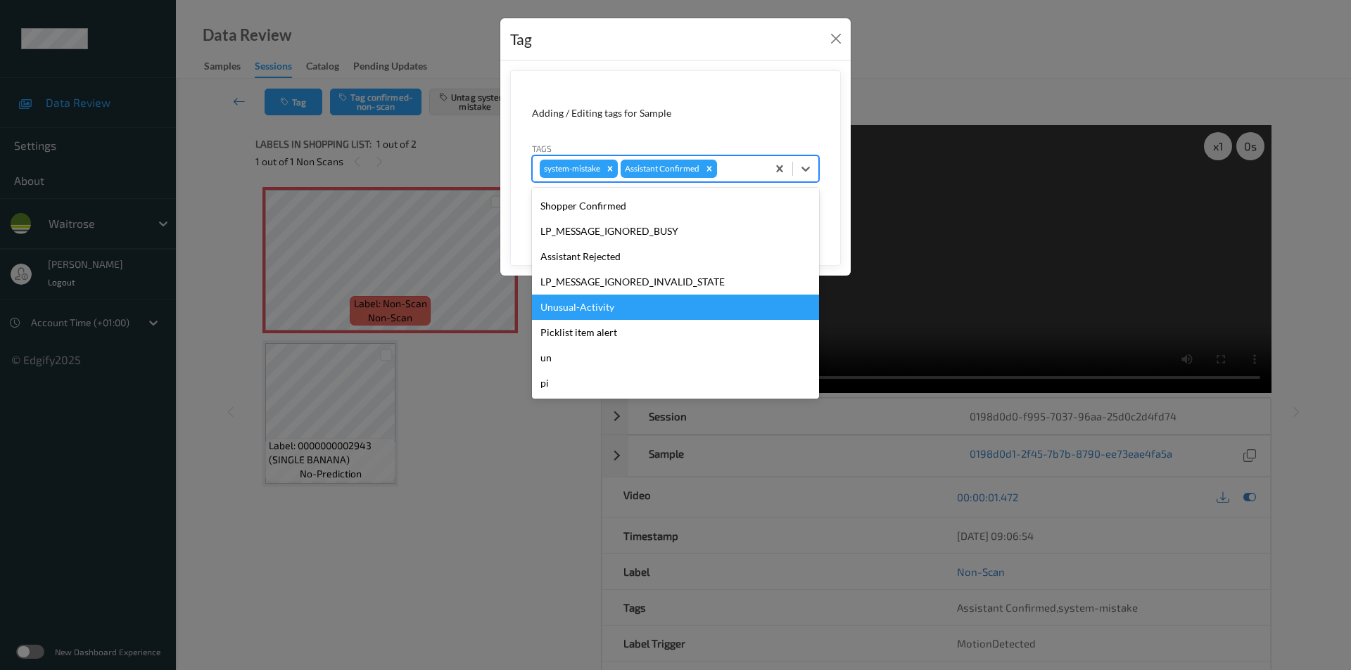
click at [564, 305] on div "Unusual-Activity" at bounding box center [675, 307] width 287 height 25
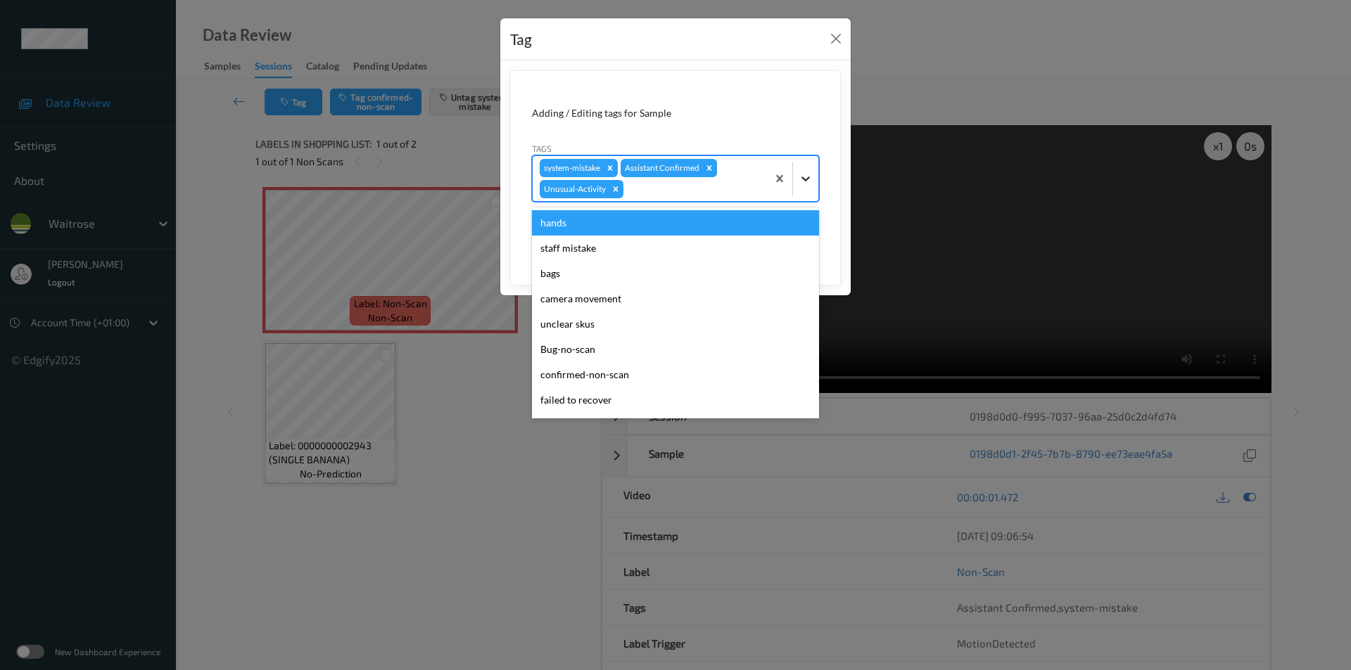
click at [807, 179] on icon at bounding box center [805, 179] width 8 height 5
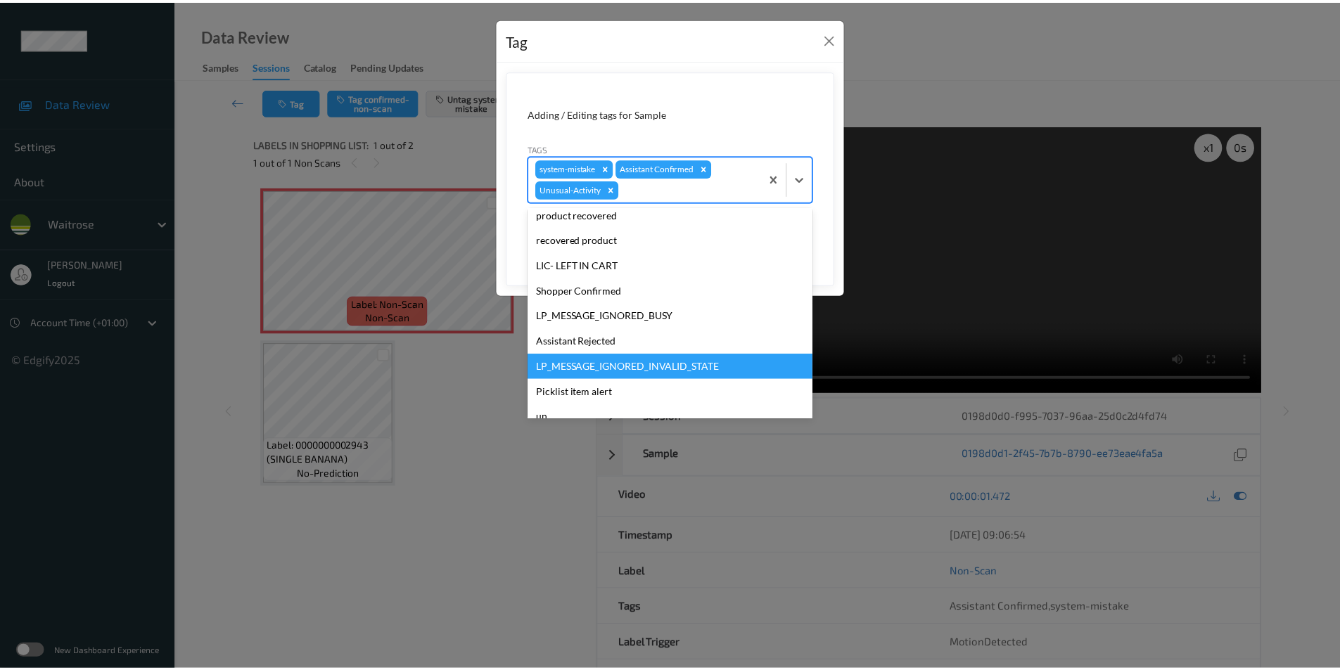
scroll to position [250, 0]
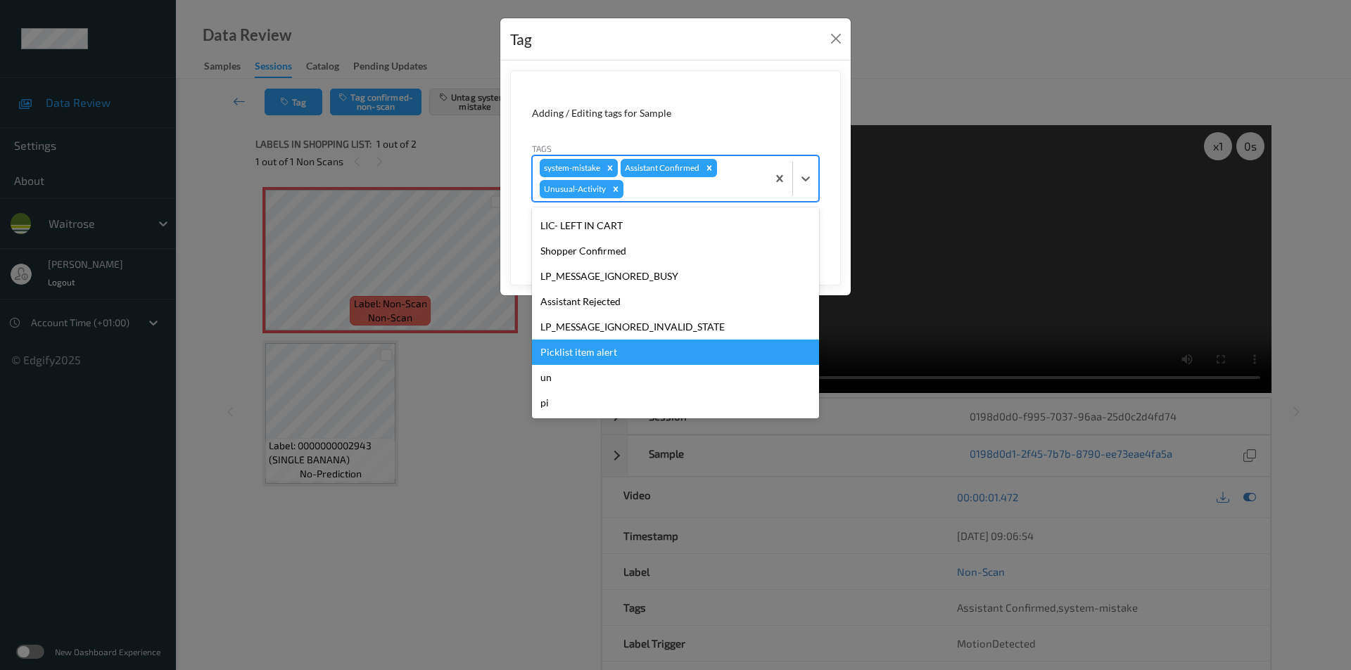
click at [568, 350] on div "Picklist item alert" at bounding box center [675, 352] width 287 height 25
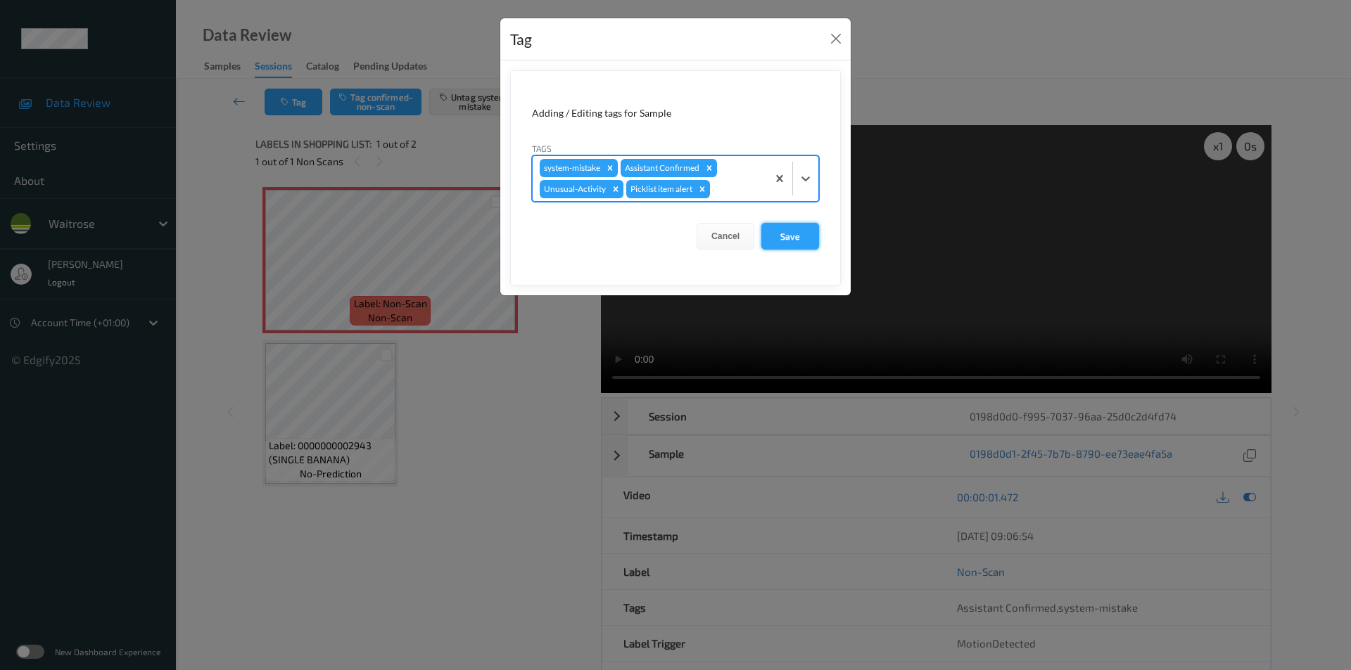
click at [803, 233] on button "Save" at bounding box center [790, 236] width 58 height 27
click at [773, 239] on button "Save" at bounding box center [790, 236] width 58 height 27
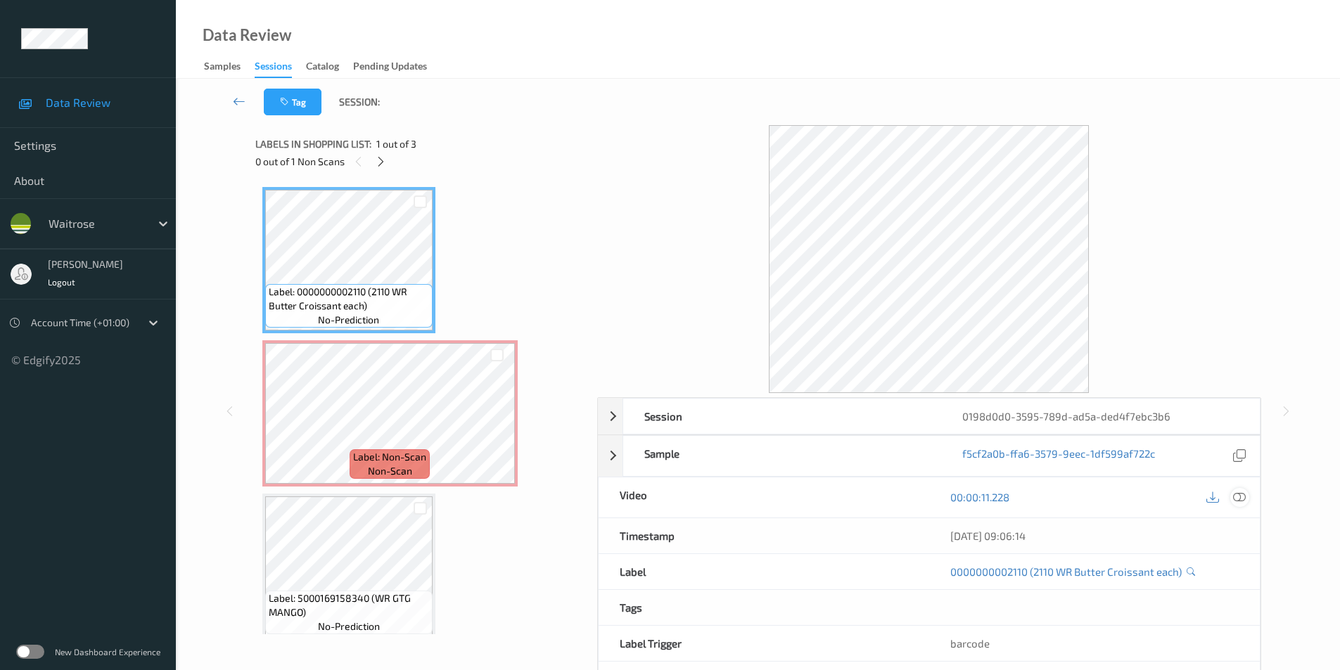
click at [1239, 493] on icon at bounding box center [1239, 497] width 13 height 13
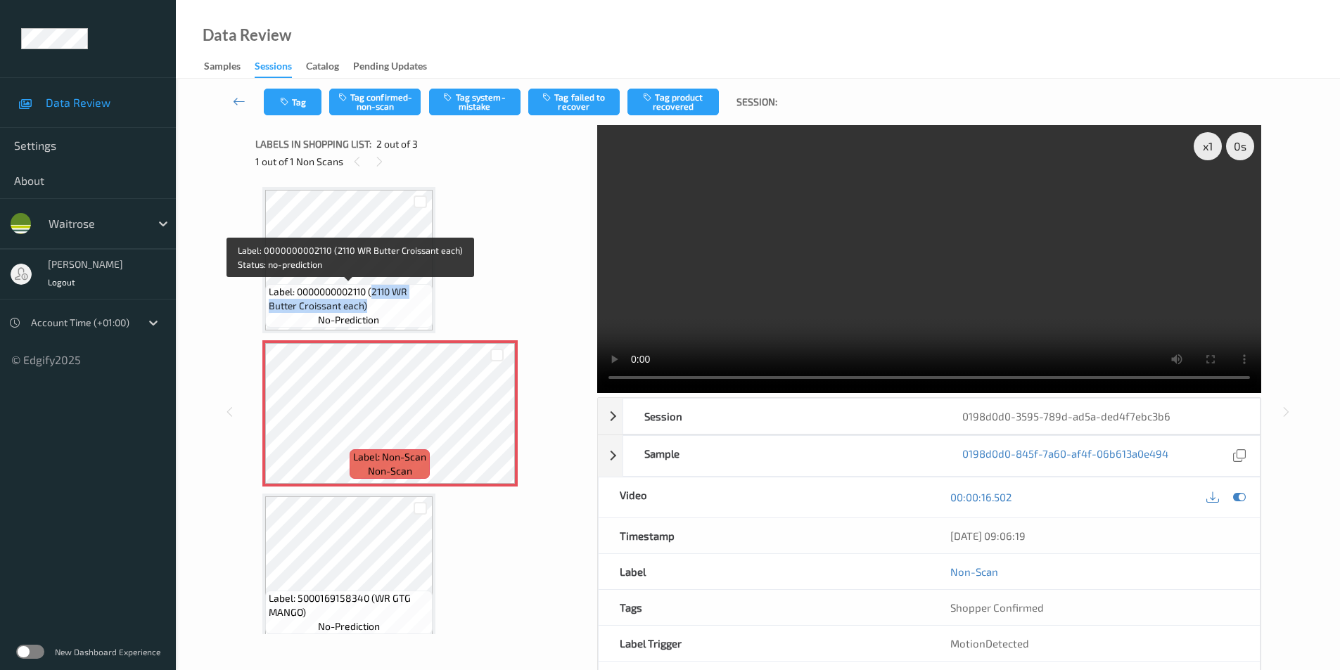
drag, startPoint x: 374, startPoint y: 293, endPoint x: 367, endPoint y: 303, distance: 12.1
click at [367, 303] on span "Label: 0000000002110 (2110 WR Butter Croissant each)" at bounding box center [349, 299] width 160 height 28
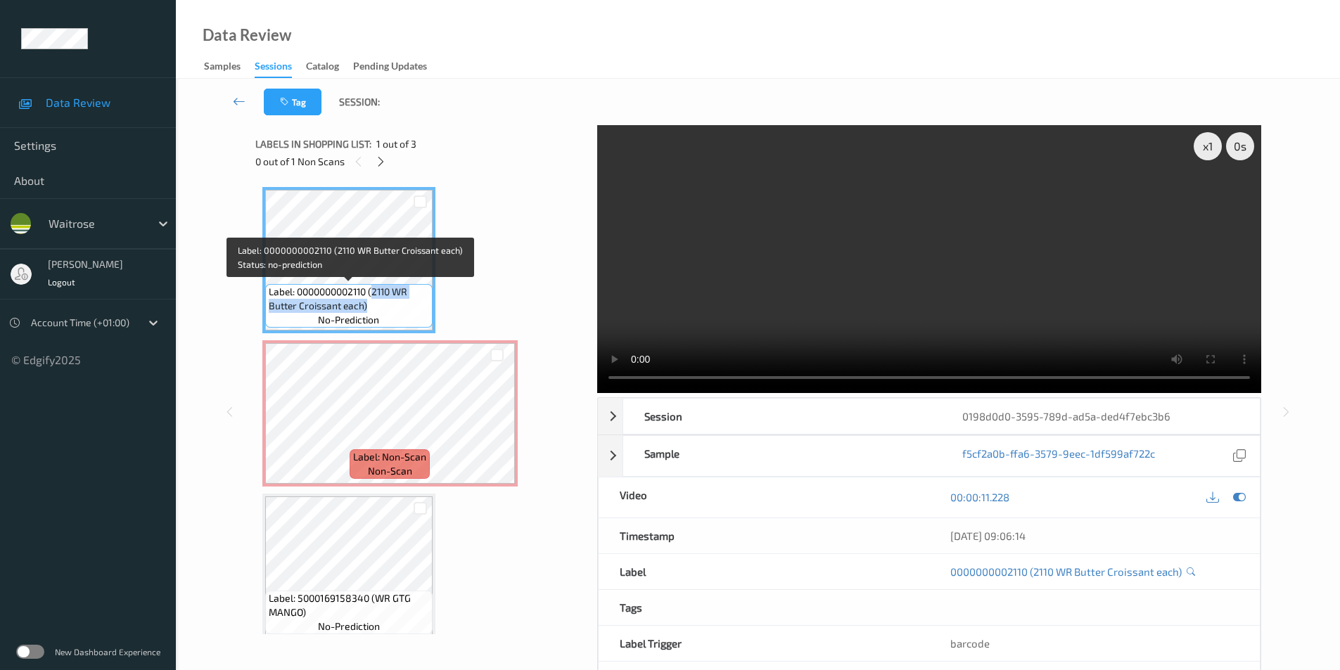
copy span "2110 WR Butter Croissant each)"
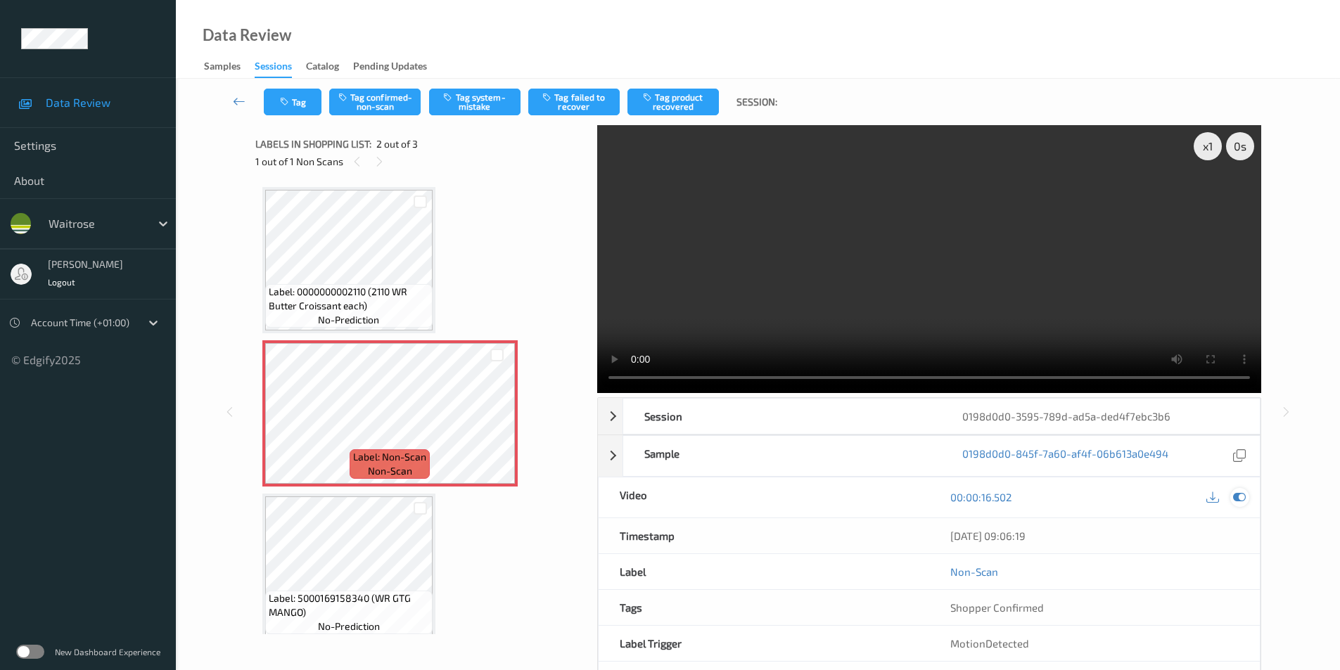
click at [1242, 501] on icon at bounding box center [1239, 497] width 13 height 13
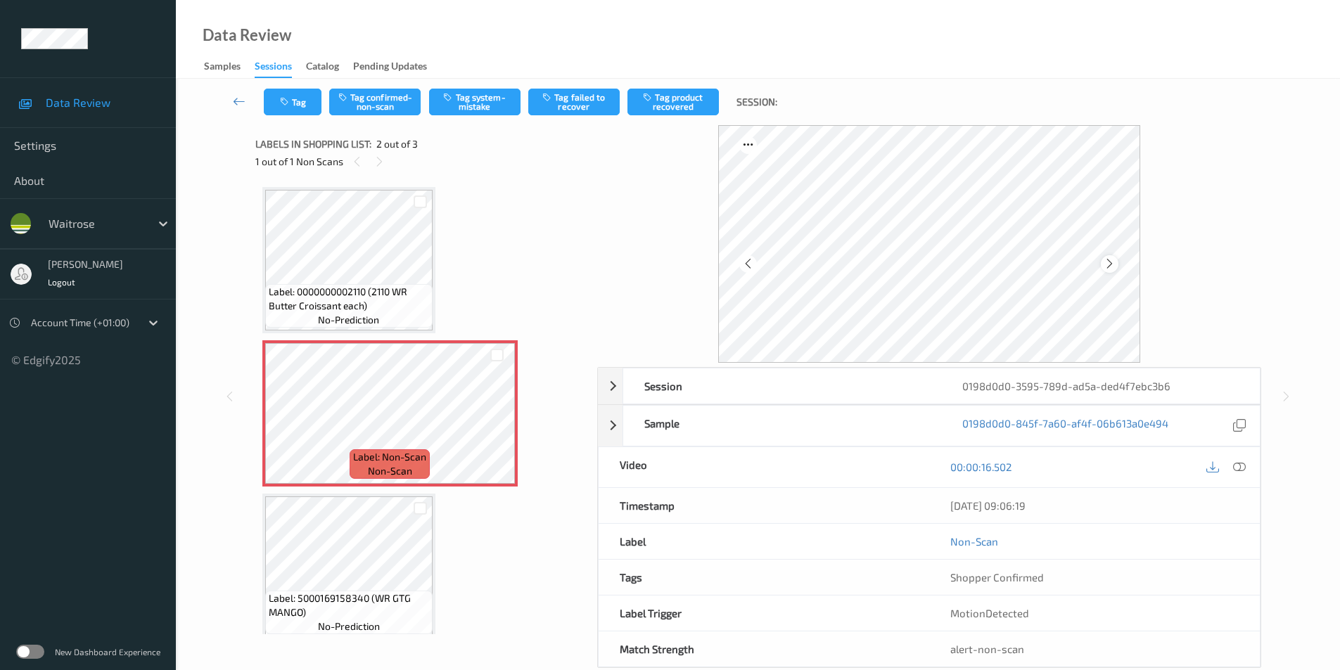
click at [1105, 262] on icon at bounding box center [1110, 264] width 12 height 13
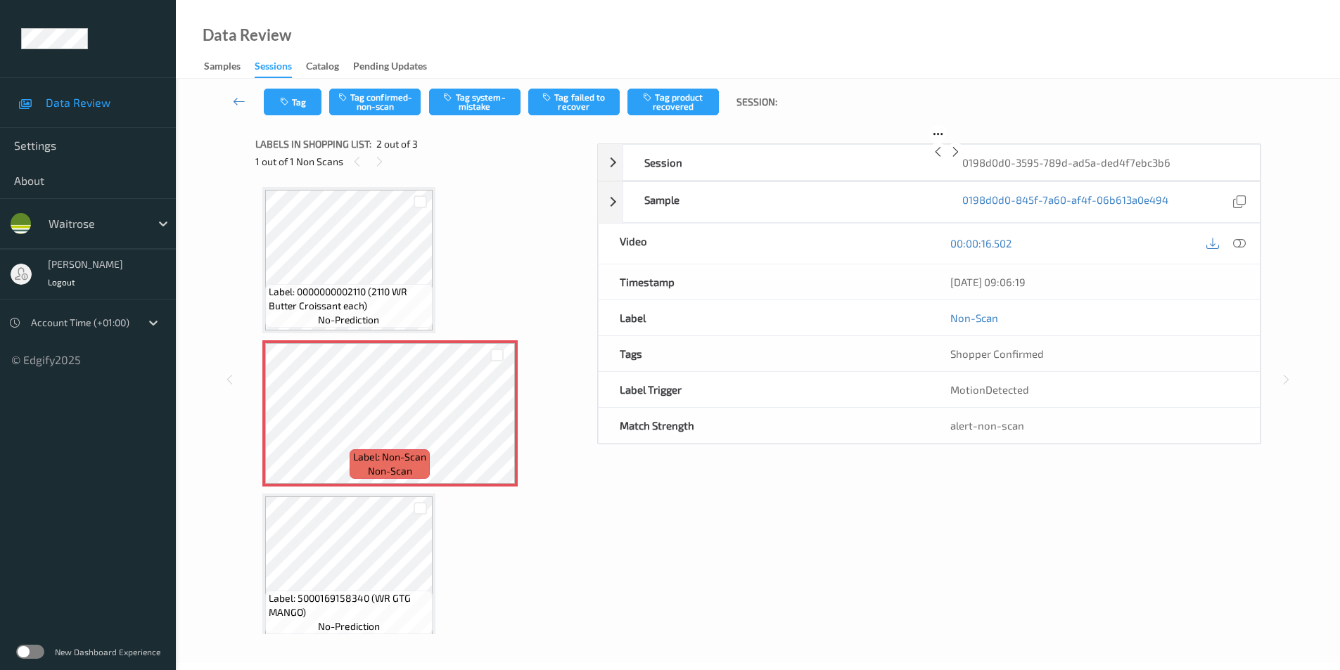
click at [962, 158] on icon at bounding box center [956, 152] width 12 height 13
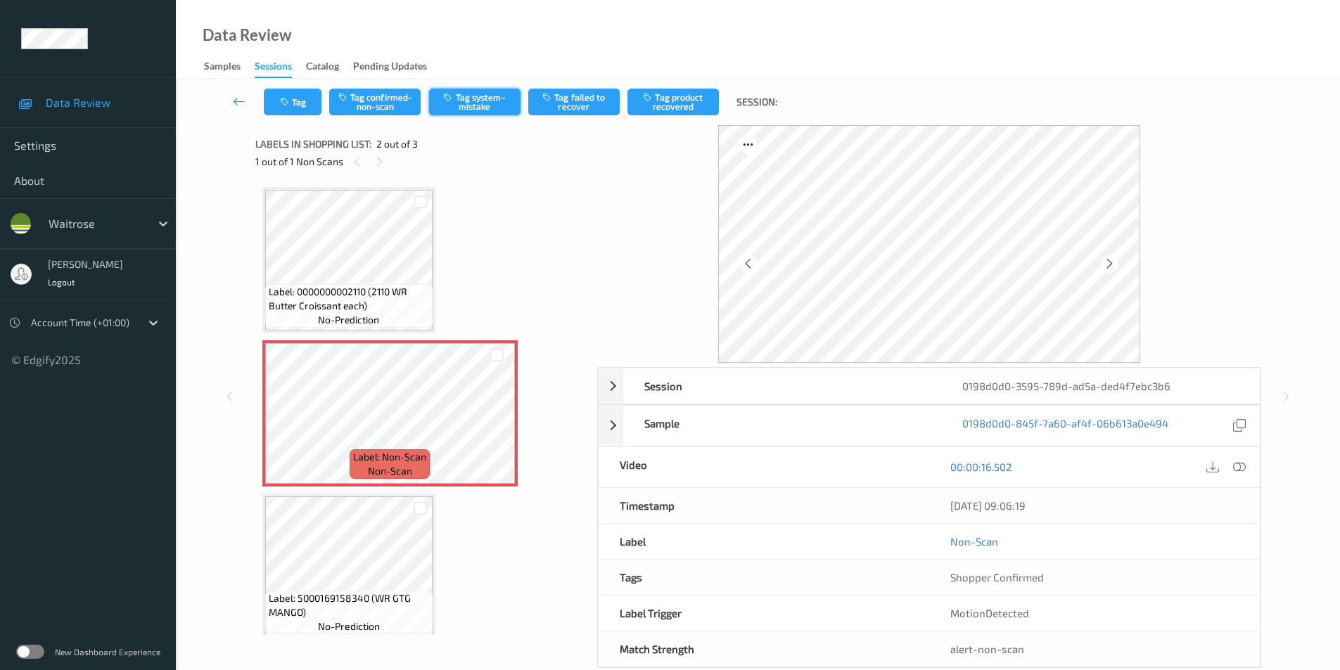
click at [457, 98] on button "Tag system-mistake" at bounding box center [474, 102] width 91 height 27
click at [298, 111] on button "Tag" at bounding box center [293, 102] width 58 height 27
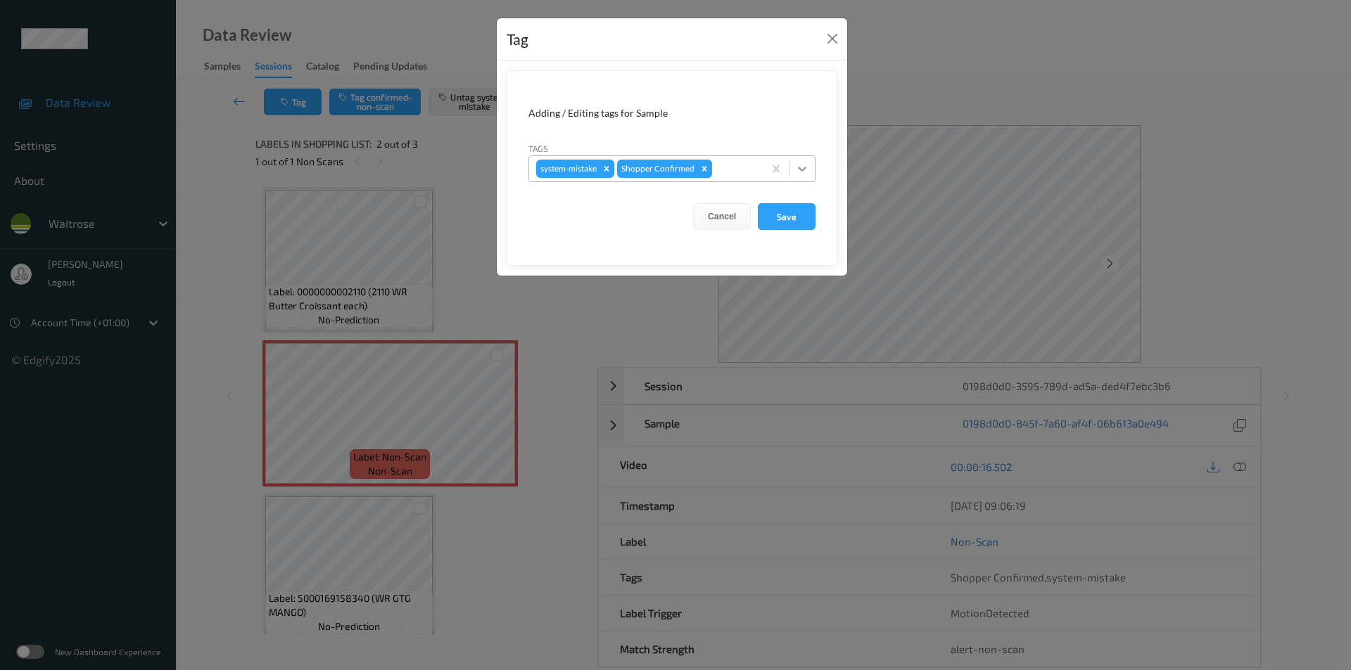
click at [806, 166] on icon at bounding box center [802, 169] width 14 height 14
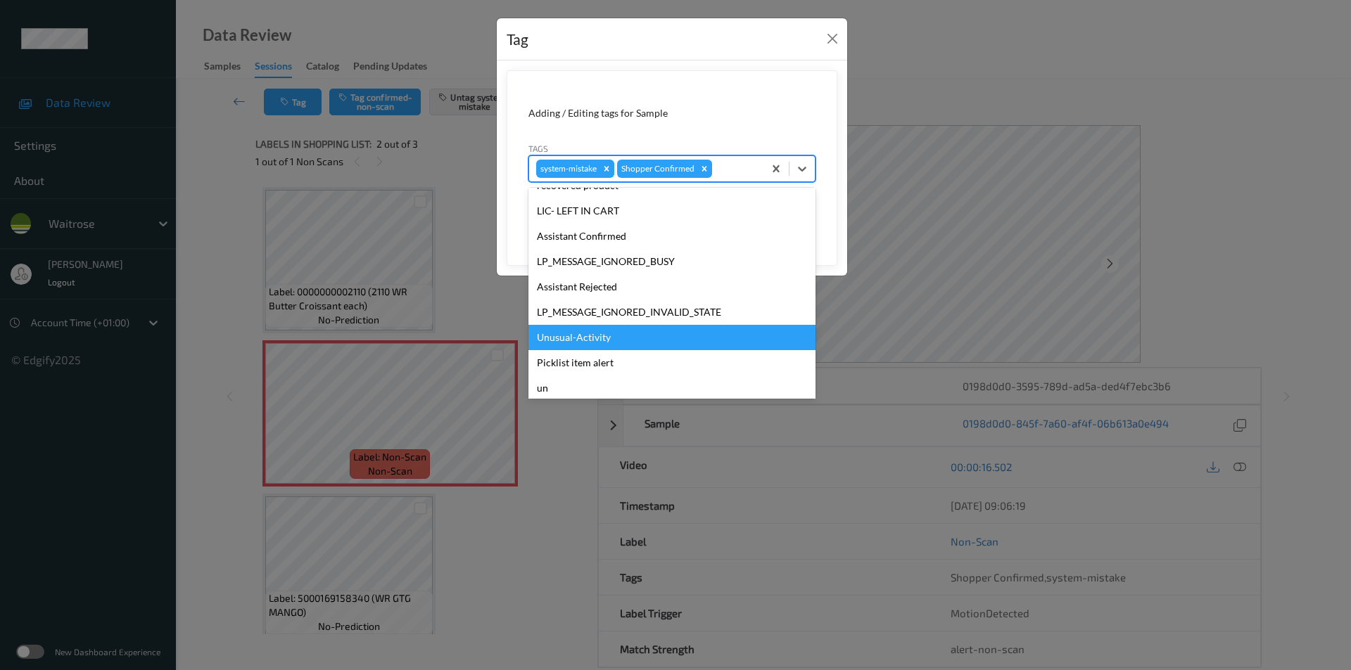
scroll to position [276, 0]
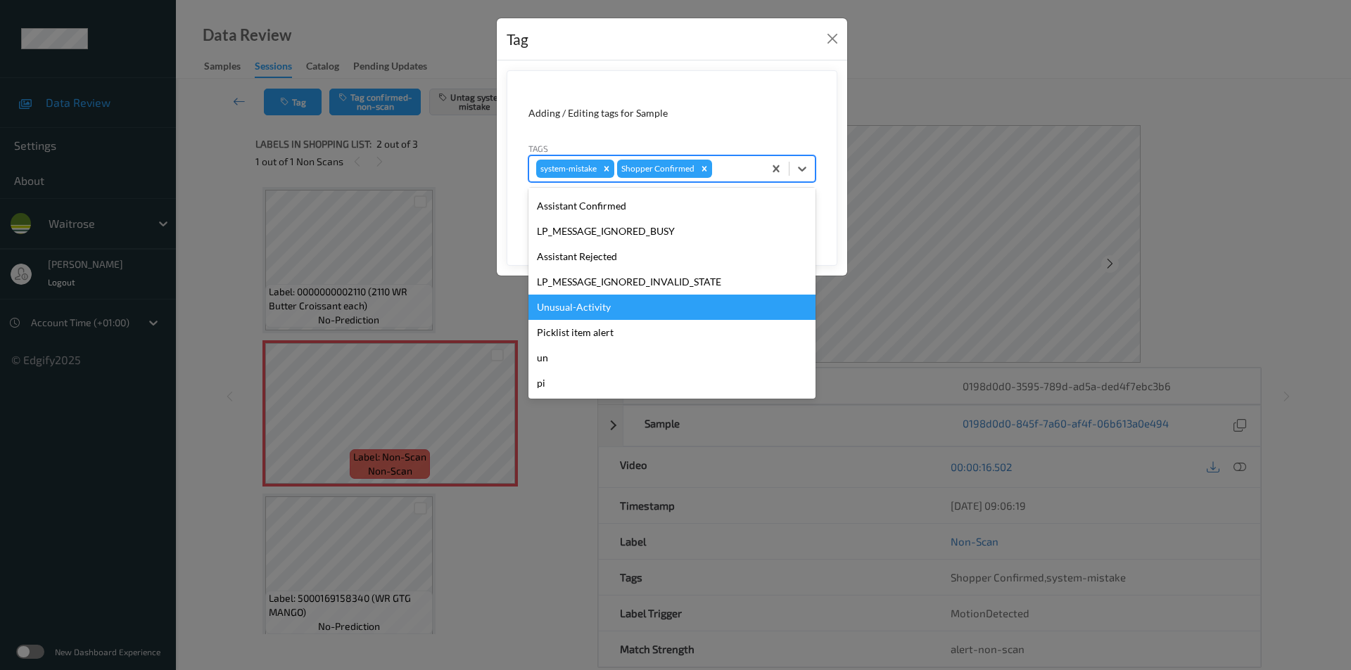
click at [584, 306] on div "Unusual-Activity" at bounding box center [671, 307] width 287 height 25
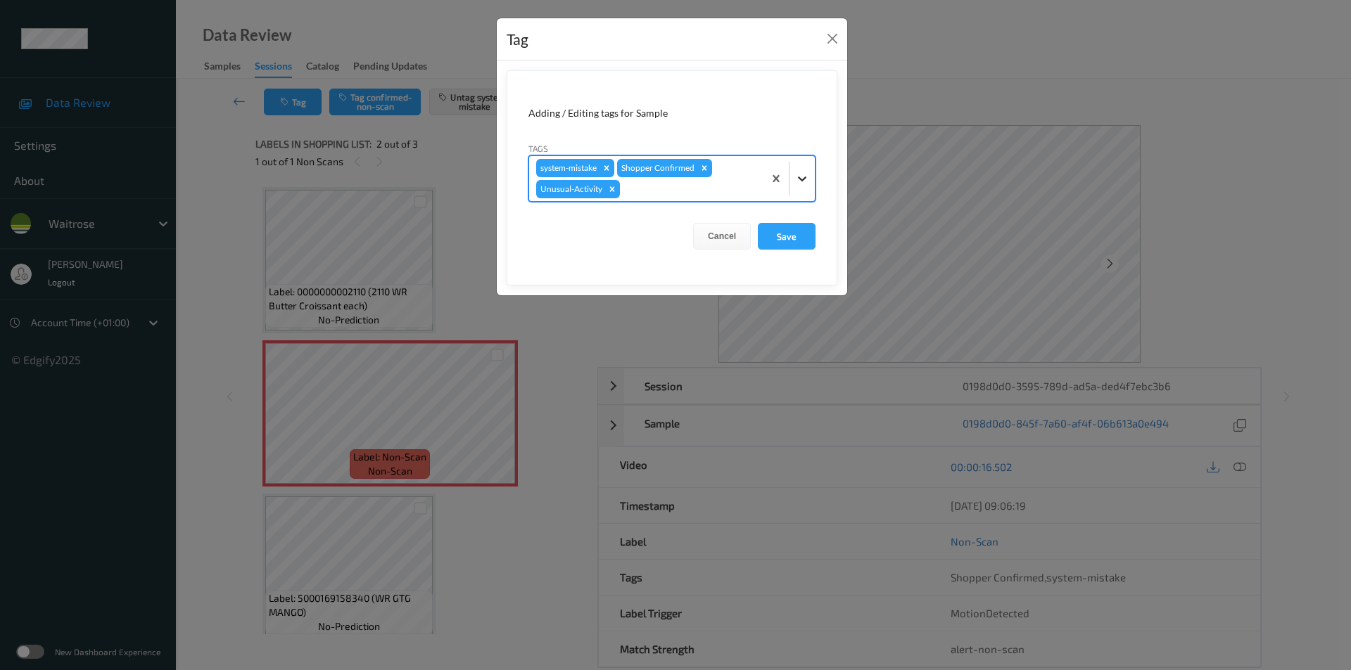
click at [796, 174] on icon at bounding box center [802, 179] width 14 height 14
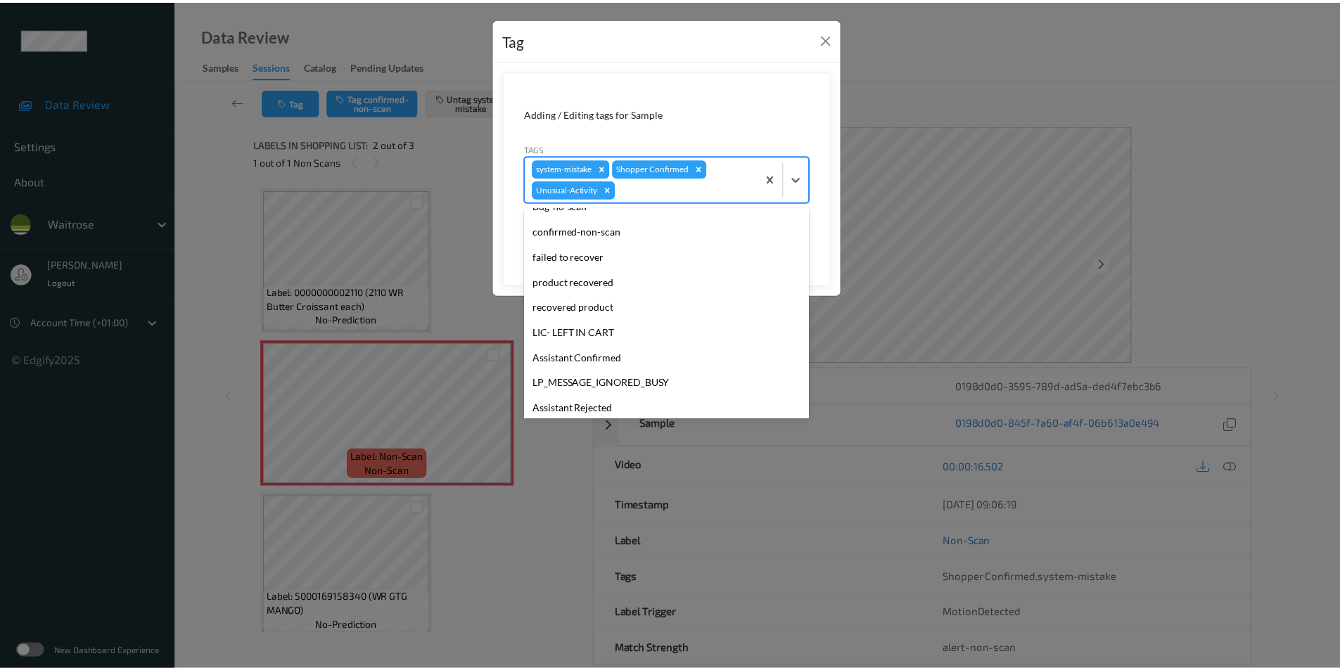
scroll to position [250, 0]
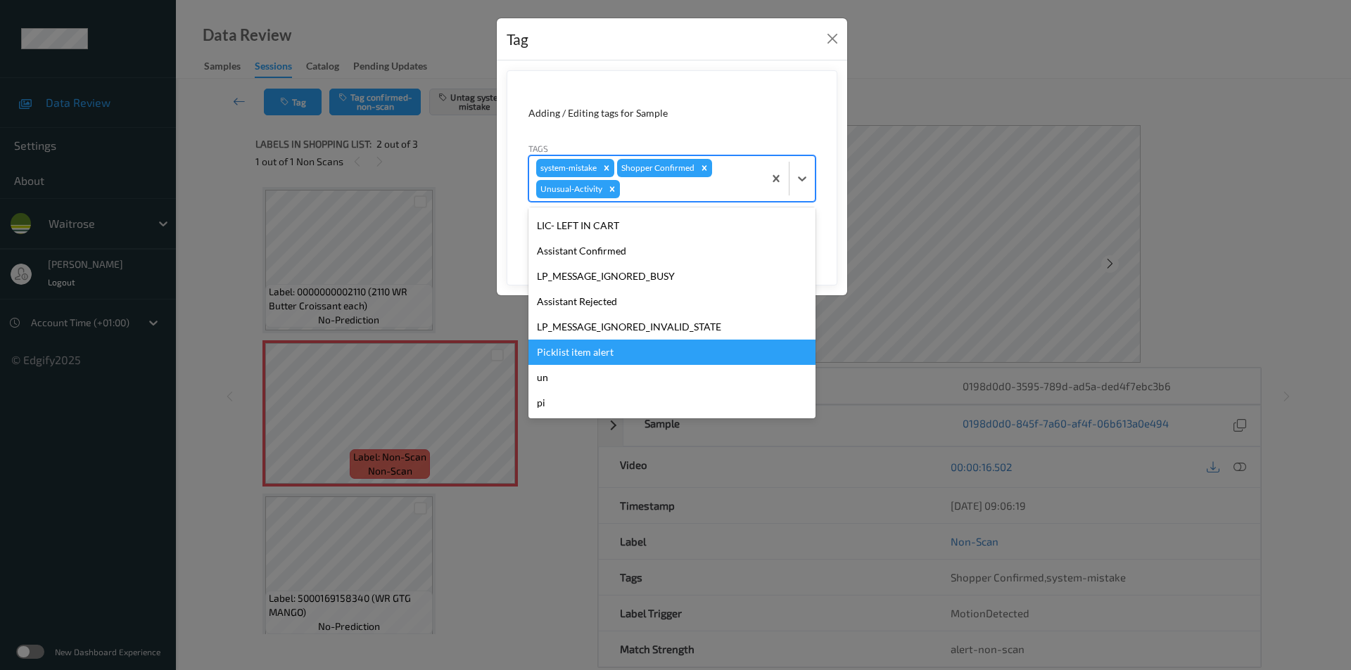
click at [566, 350] on div "Picklist item alert" at bounding box center [671, 352] width 287 height 25
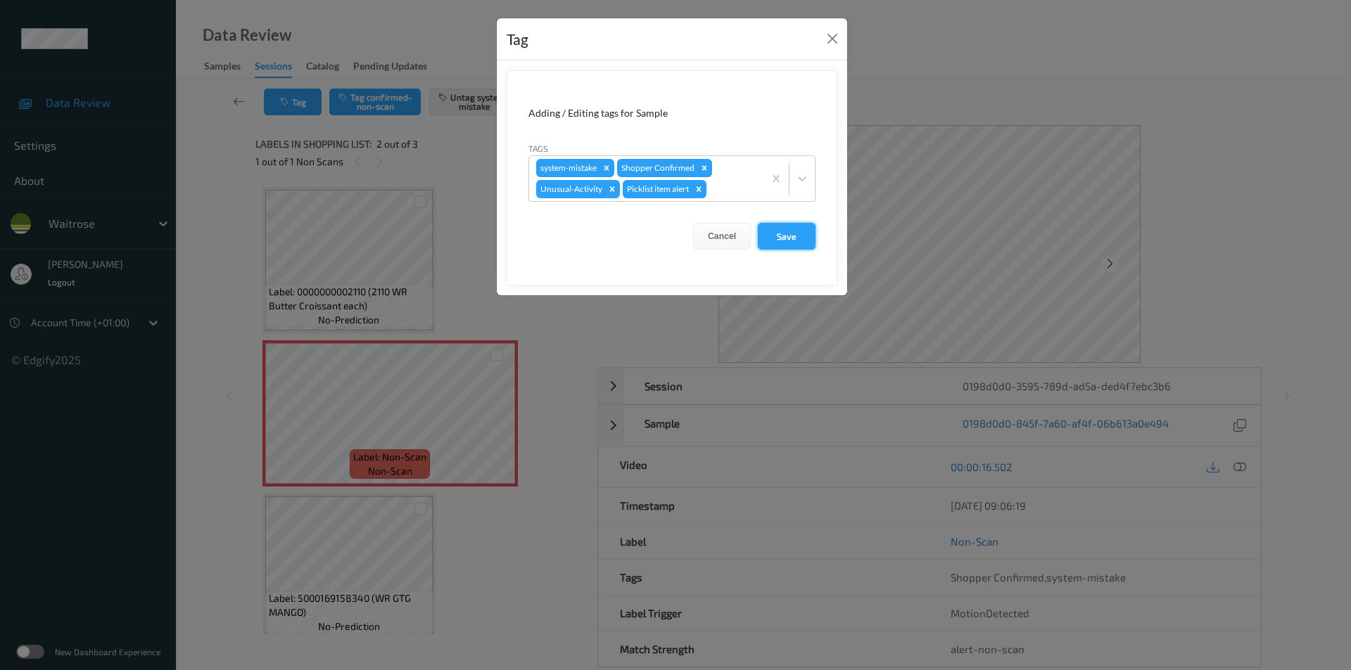
click at [792, 234] on button "Save" at bounding box center [787, 236] width 58 height 27
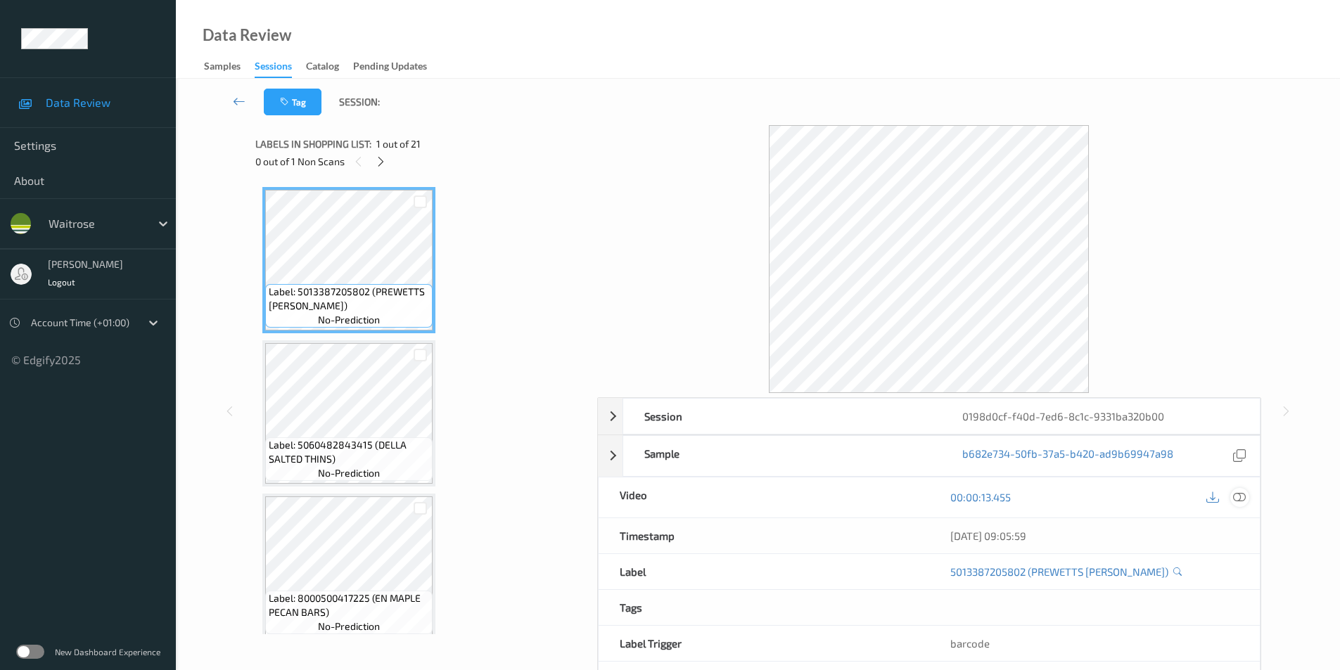
click at [1244, 494] on icon at bounding box center [1239, 497] width 13 height 13
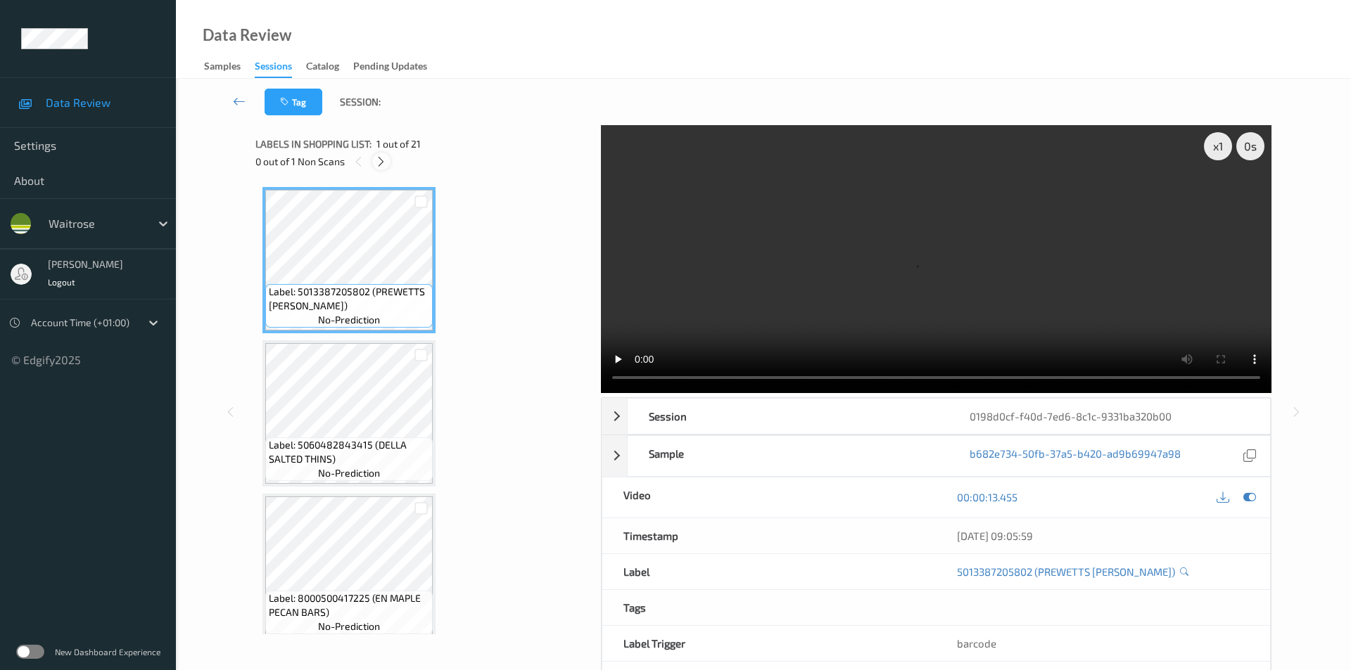
click at [378, 156] on icon at bounding box center [381, 161] width 12 height 13
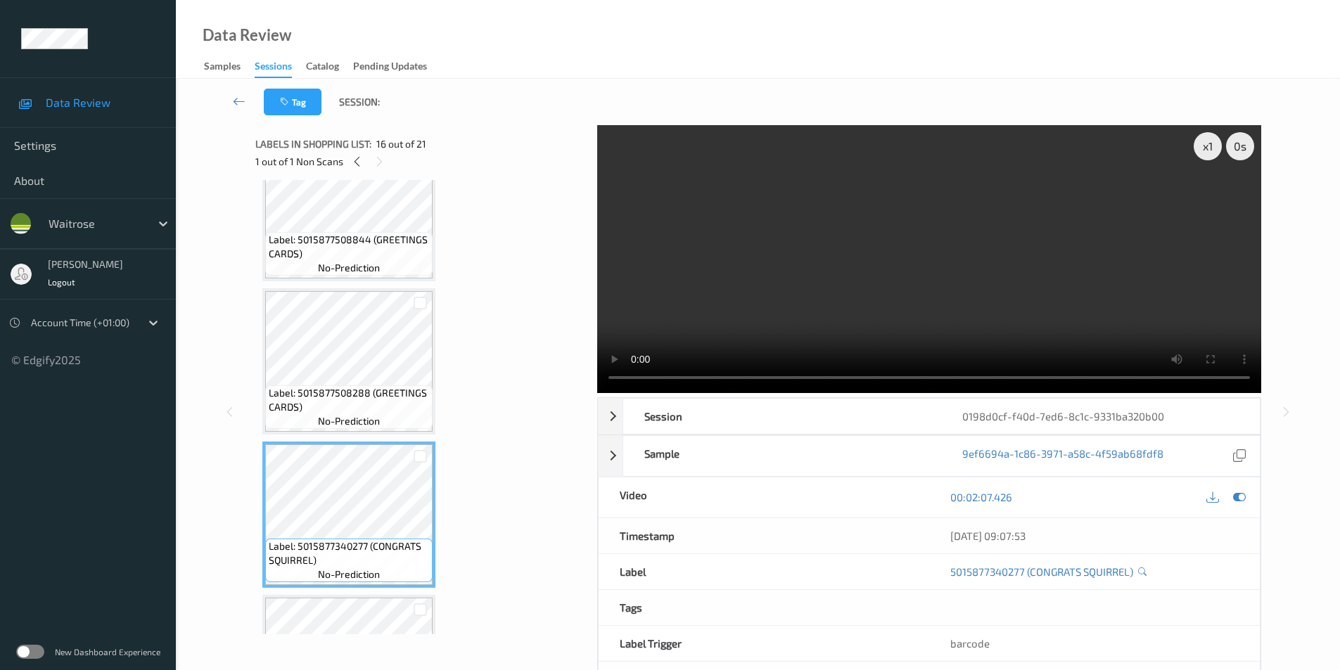
scroll to position [1976, 0]
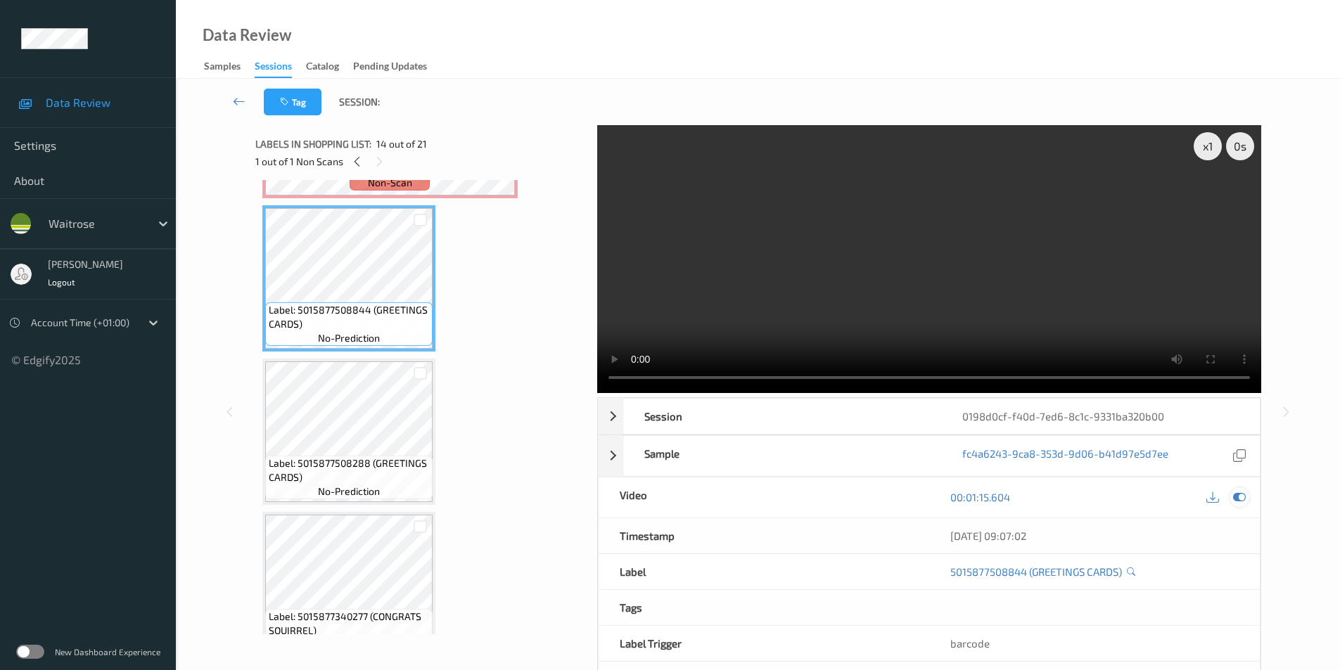
click at [1235, 492] on icon at bounding box center [1239, 497] width 13 height 13
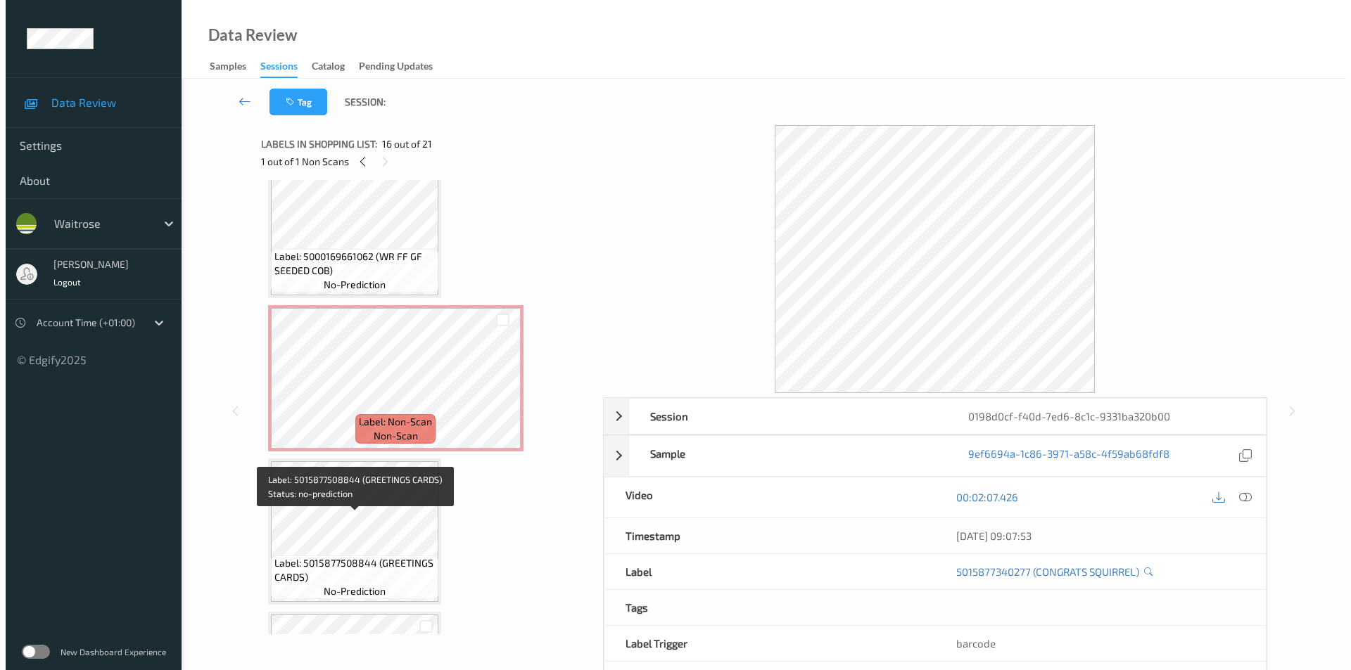
scroll to position [1694, 0]
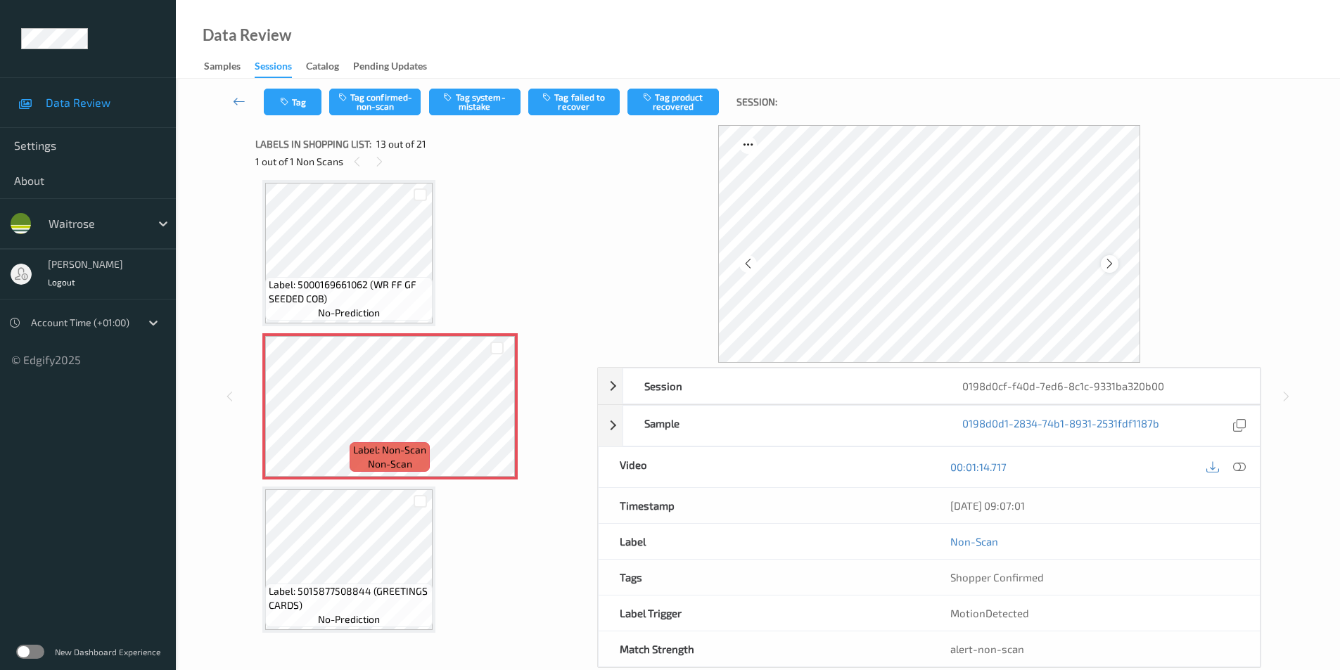
click at [1112, 267] on icon at bounding box center [1110, 264] width 12 height 13
click at [473, 106] on button "Tag system-mistake" at bounding box center [474, 102] width 91 height 27
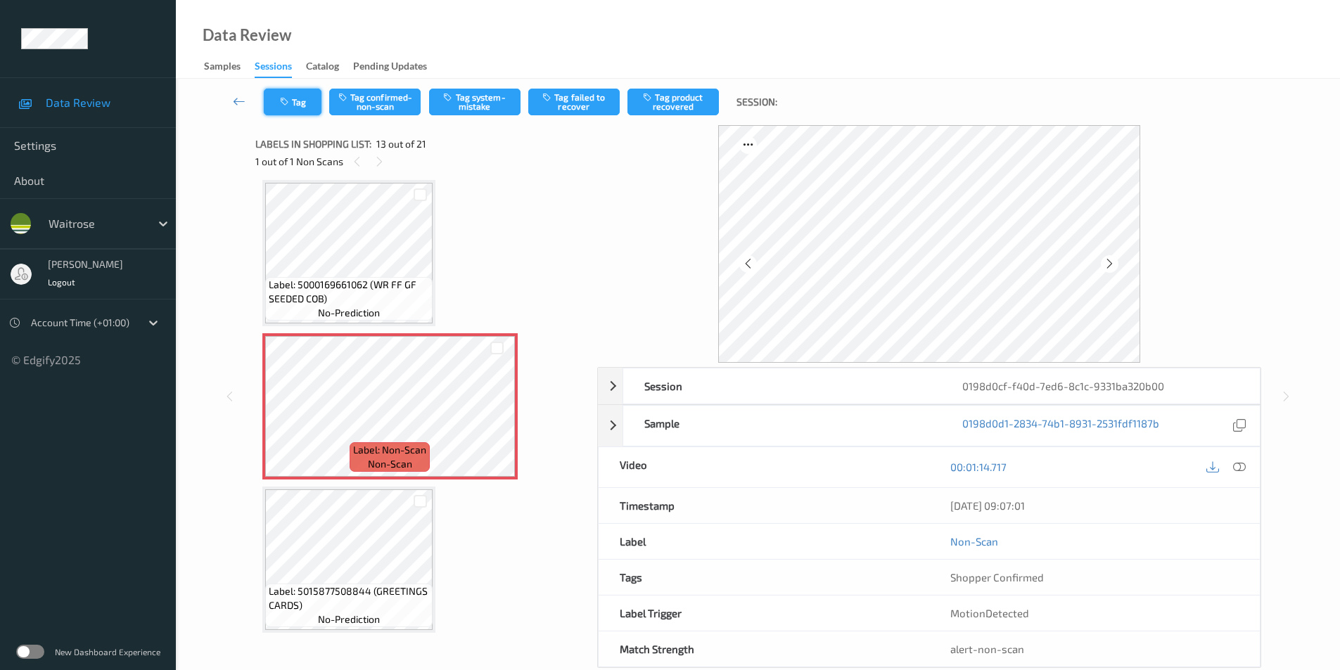
click at [287, 99] on icon "button" at bounding box center [286, 102] width 12 height 10
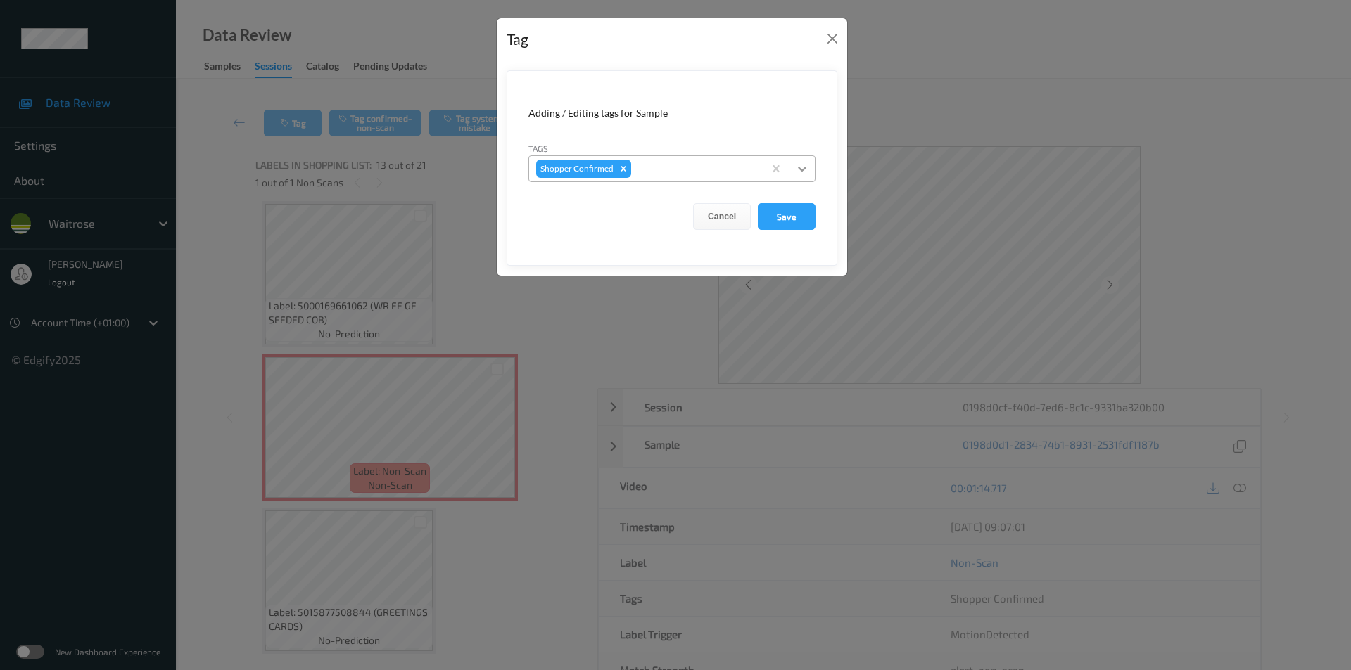
click at [806, 167] on icon at bounding box center [802, 169] width 14 height 14
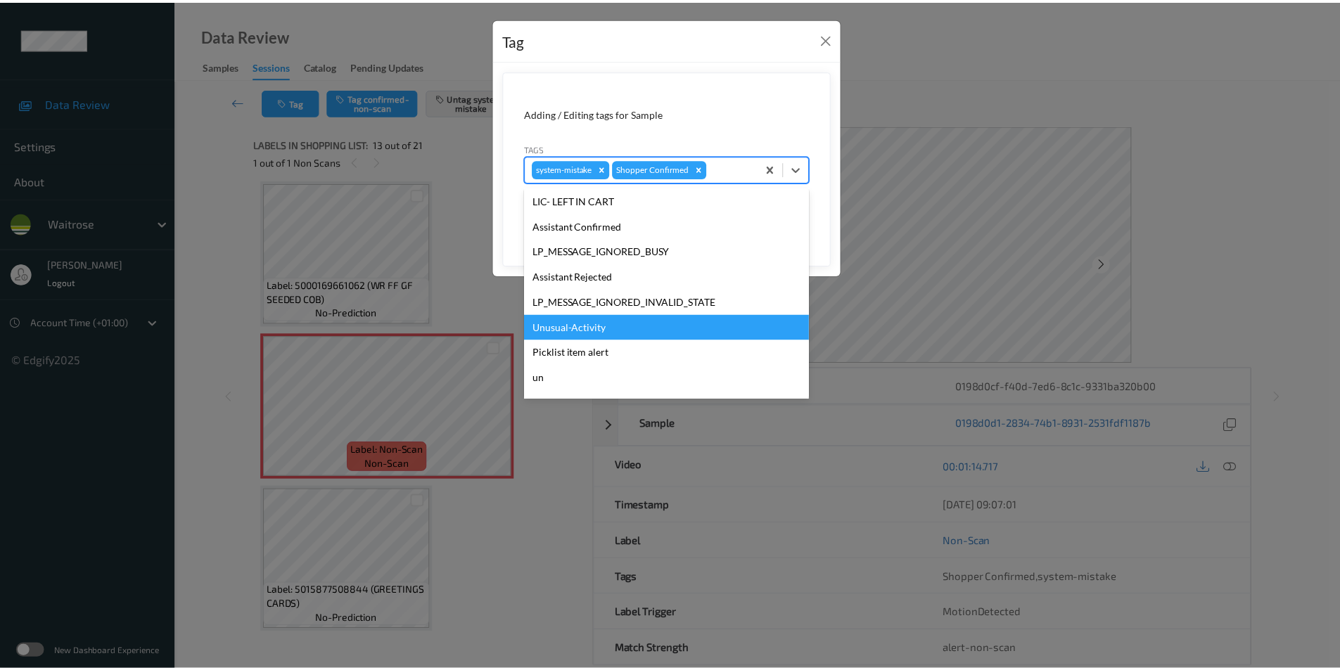
scroll to position [276, 0]
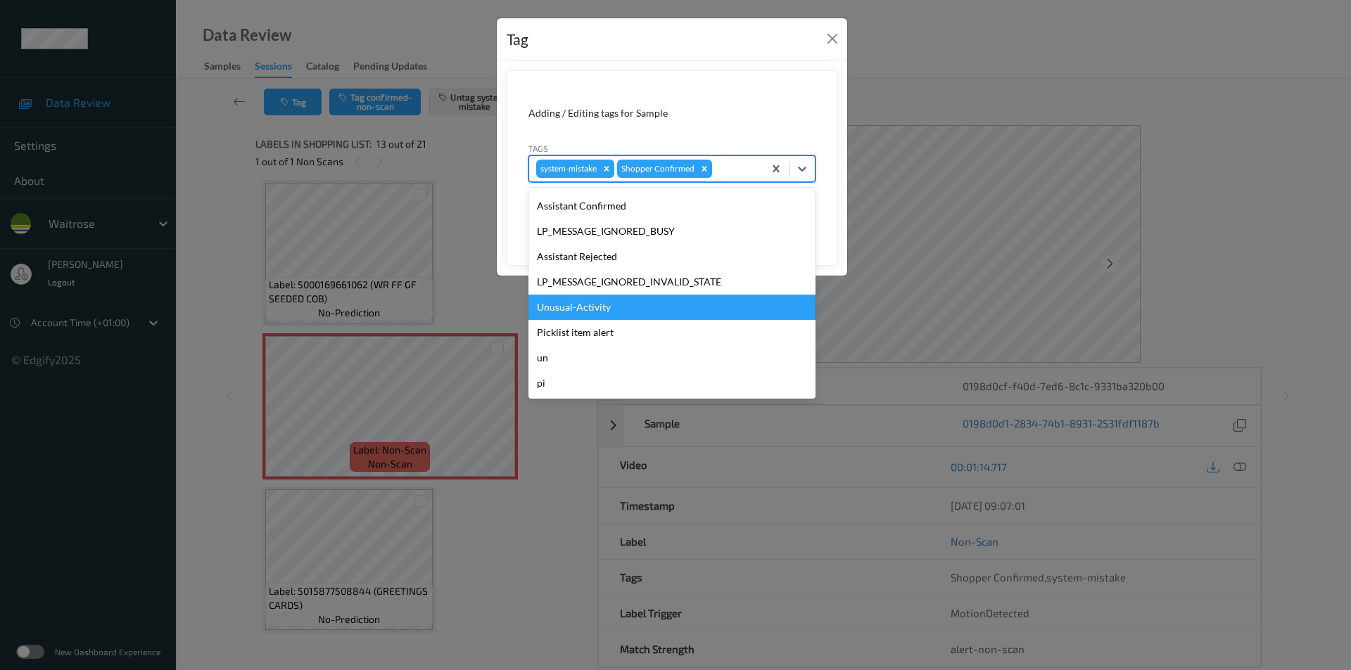
click at [572, 305] on div "Unusual-Activity" at bounding box center [671, 307] width 287 height 25
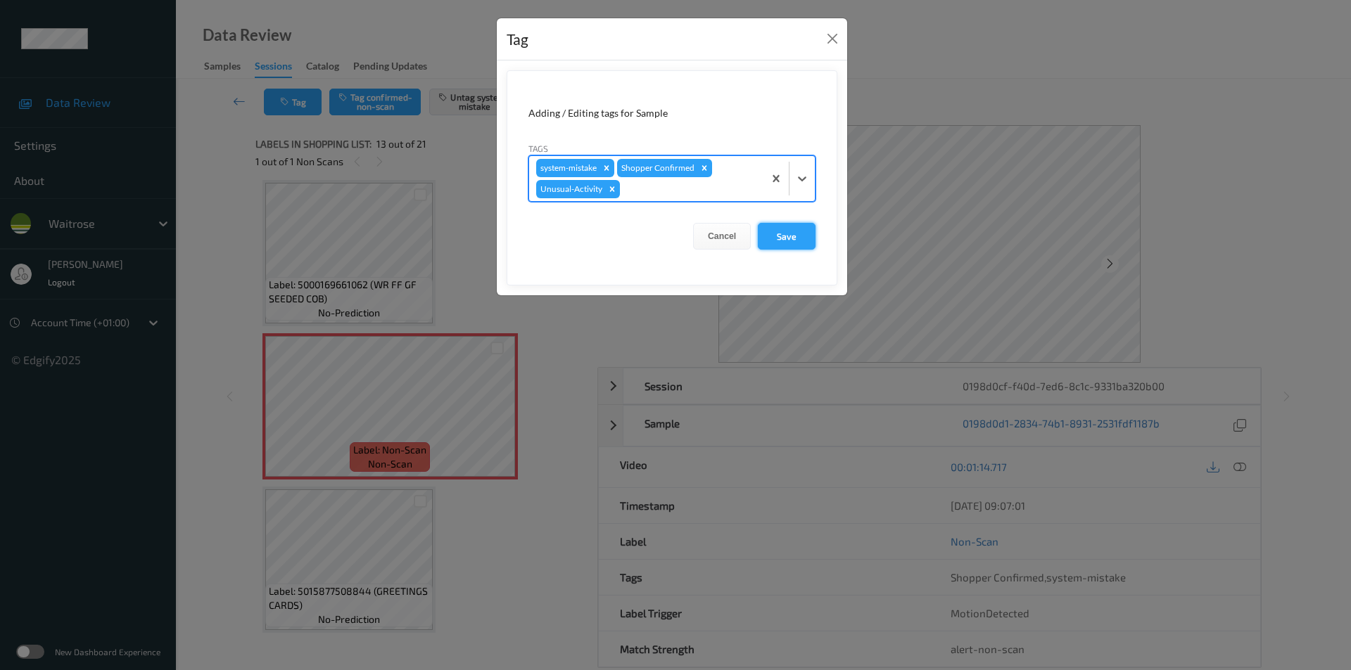
click at [781, 240] on button "Save" at bounding box center [787, 236] width 58 height 27
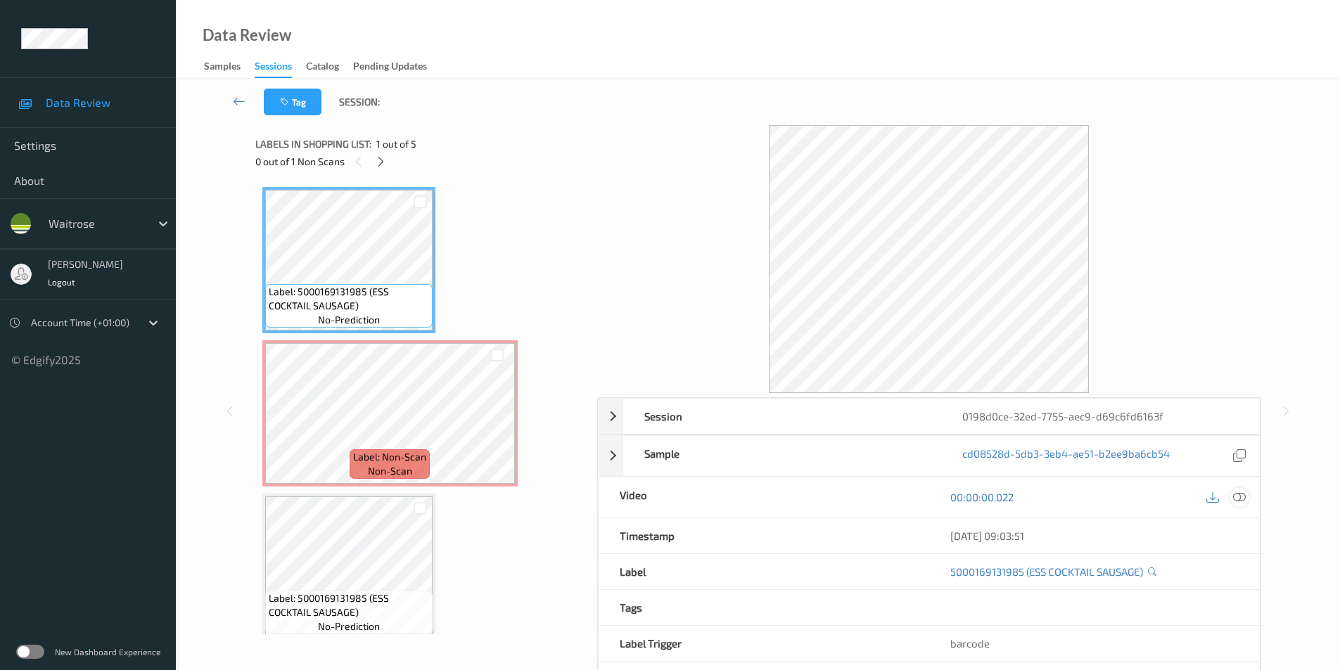
click at [1240, 490] on div at bounding box center [1240, 497] width 19 height 19
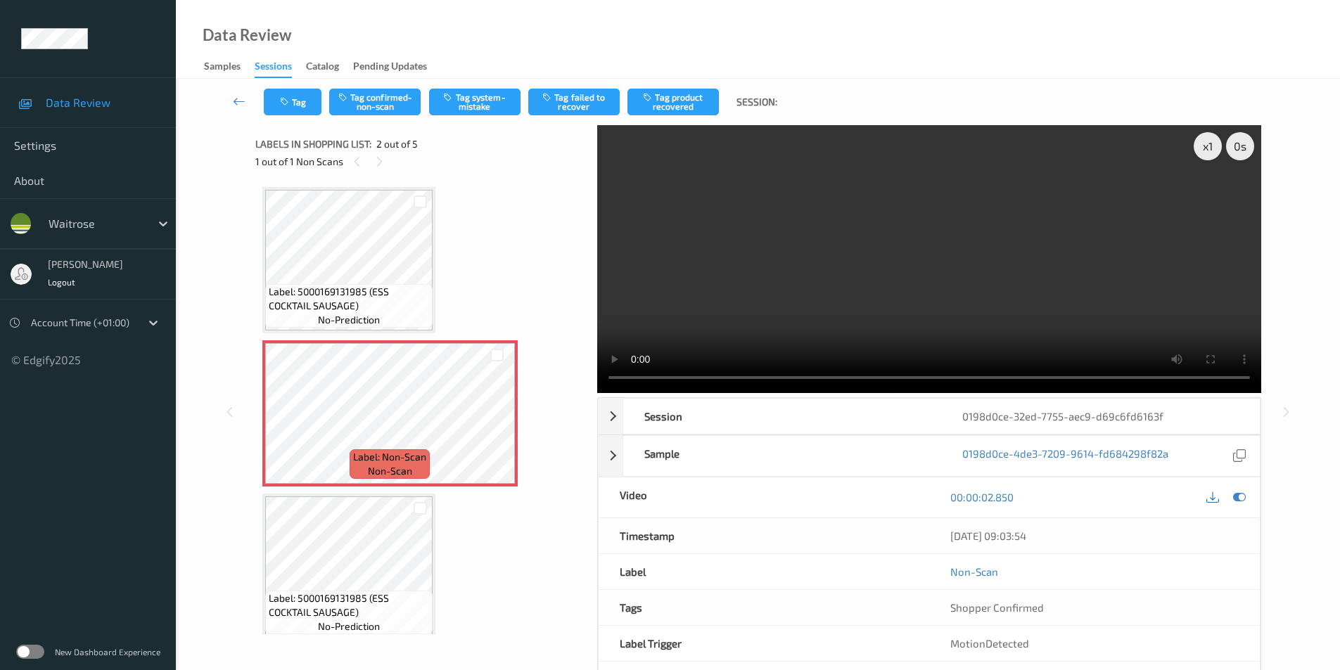
drag, startPoint x: 1238, startPoint y: 495, endPoint x: 1218, endPoint y: 500, distance: 20.3
click at [1235, 495] on icon at bounding box center [1239, 497] width 13 height 13
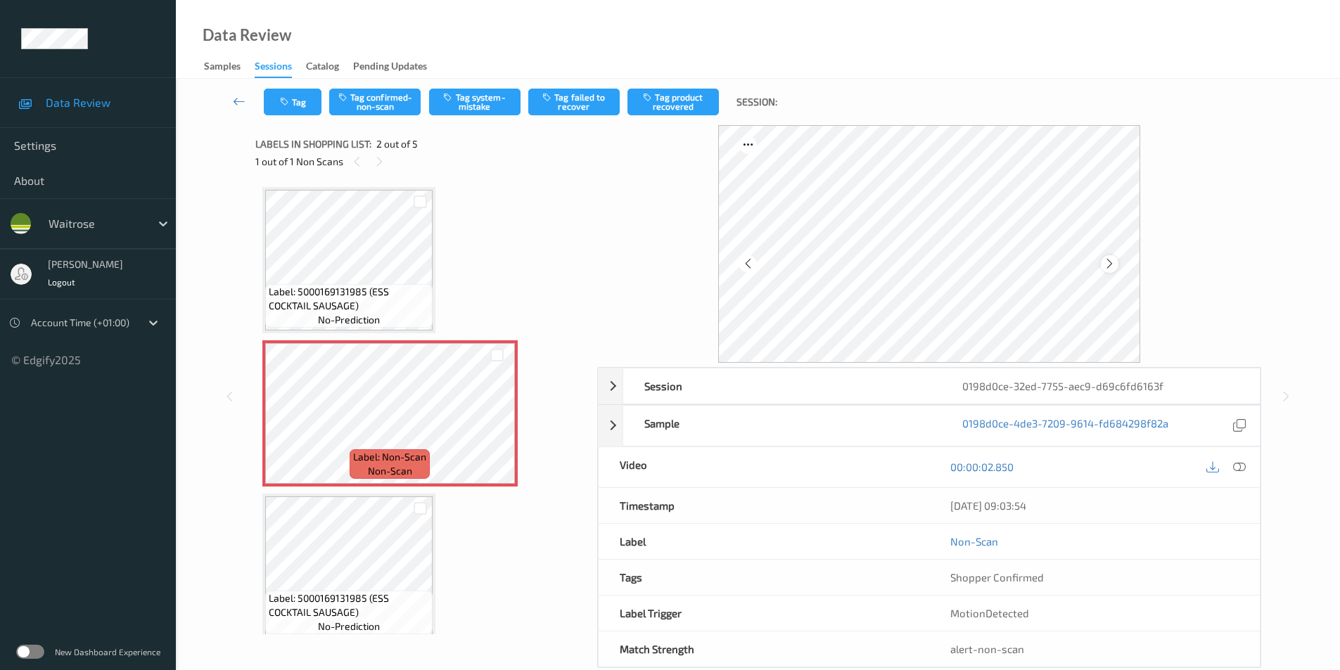
click at [1112, 263] on icon at bounding box center [1110, 264] width 12 height 13
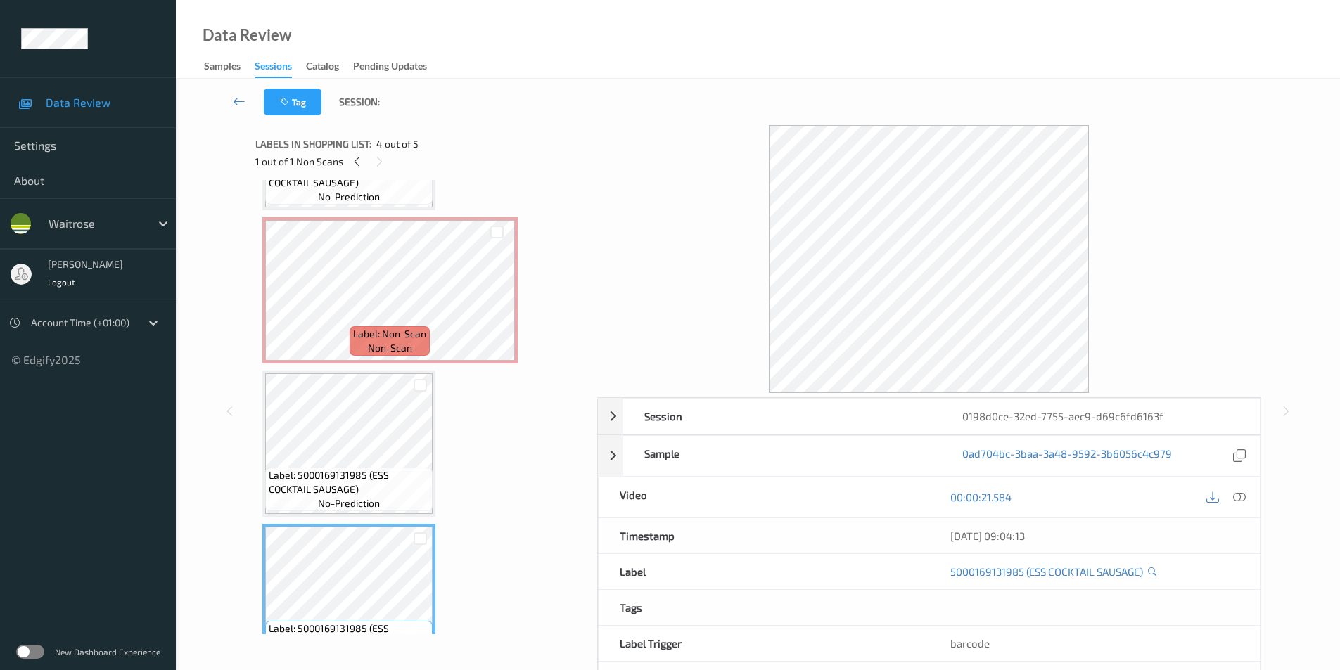
scroll to position [108, 0]
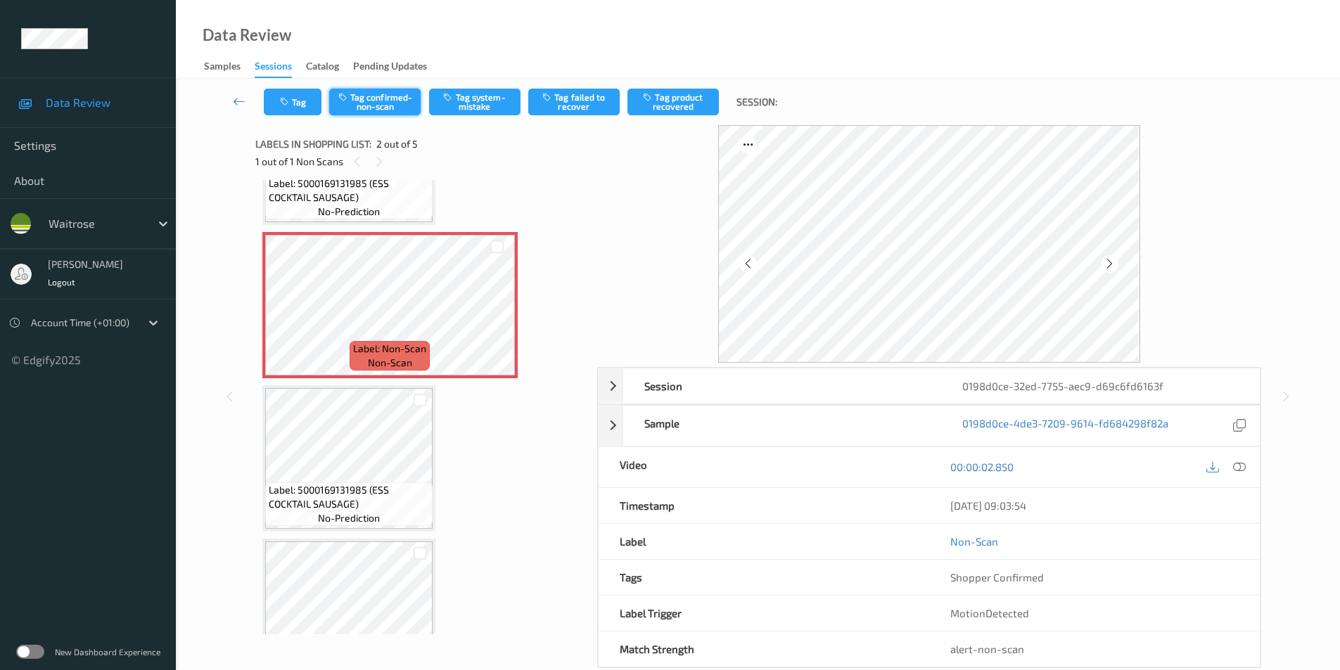
click at [373, 108] on button "Tag confirmed-non-scan" at bounding box center [374, 102] width 91 height 27
click at [380, 105] on button "Tag confirmed-non-scan" at bounding box center [374, 102] width 91 height 27
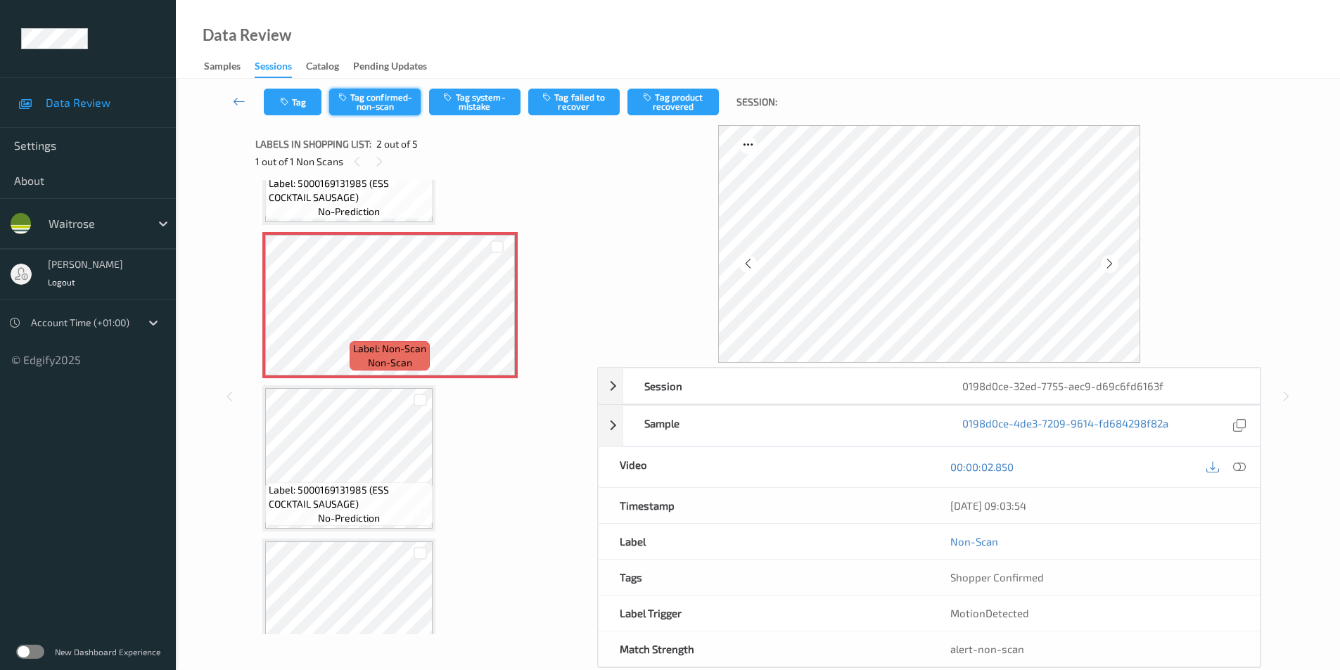
click at [380, 105] on button "Tag confirmed-non-scan" at bounding box center [374, 102] width 91 height 27
click at [667, 96] on button "Tag product recovered" at bounding box center [673, 102] width 91 height 27
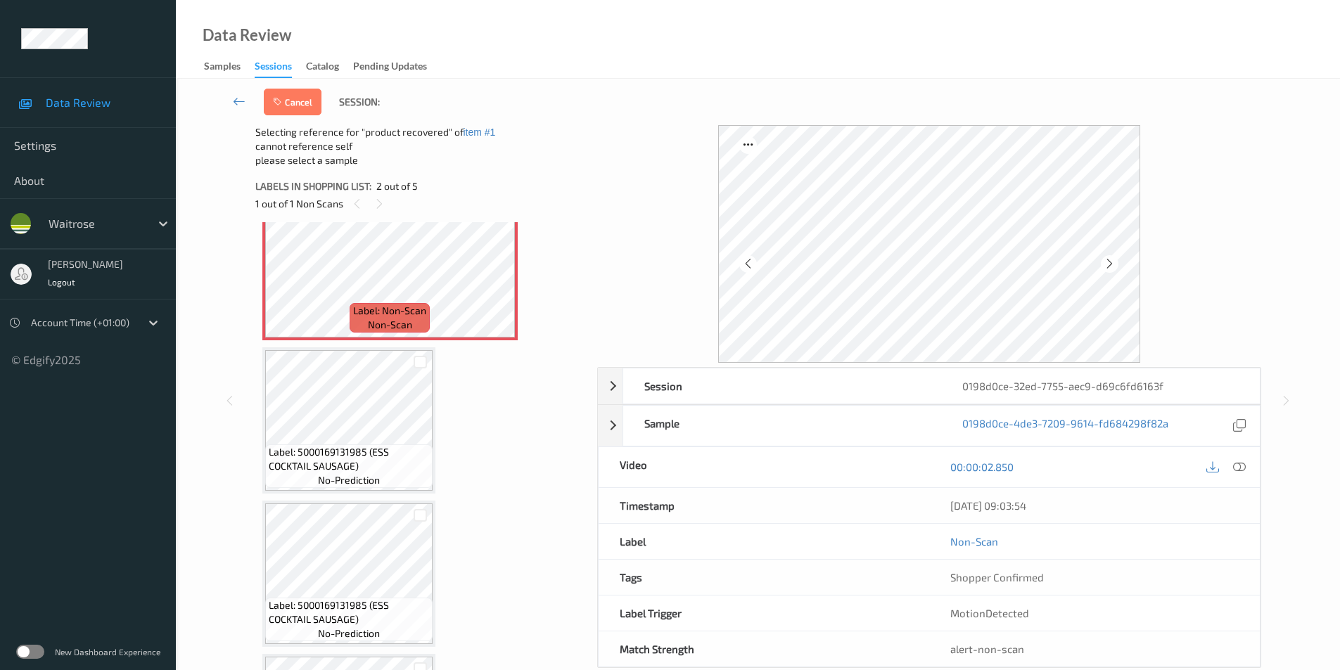
scroll to position [319, 0]
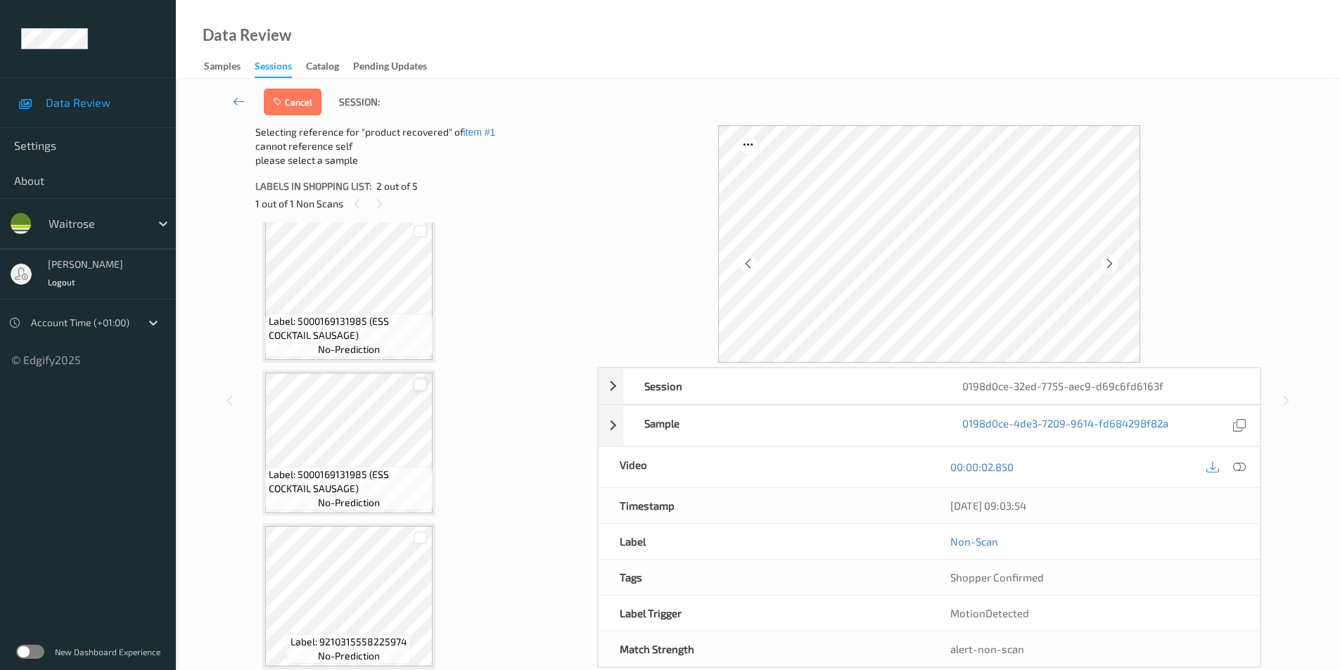
click at [418, 387] on div at bounding box center [420, 385] width 13 height 13
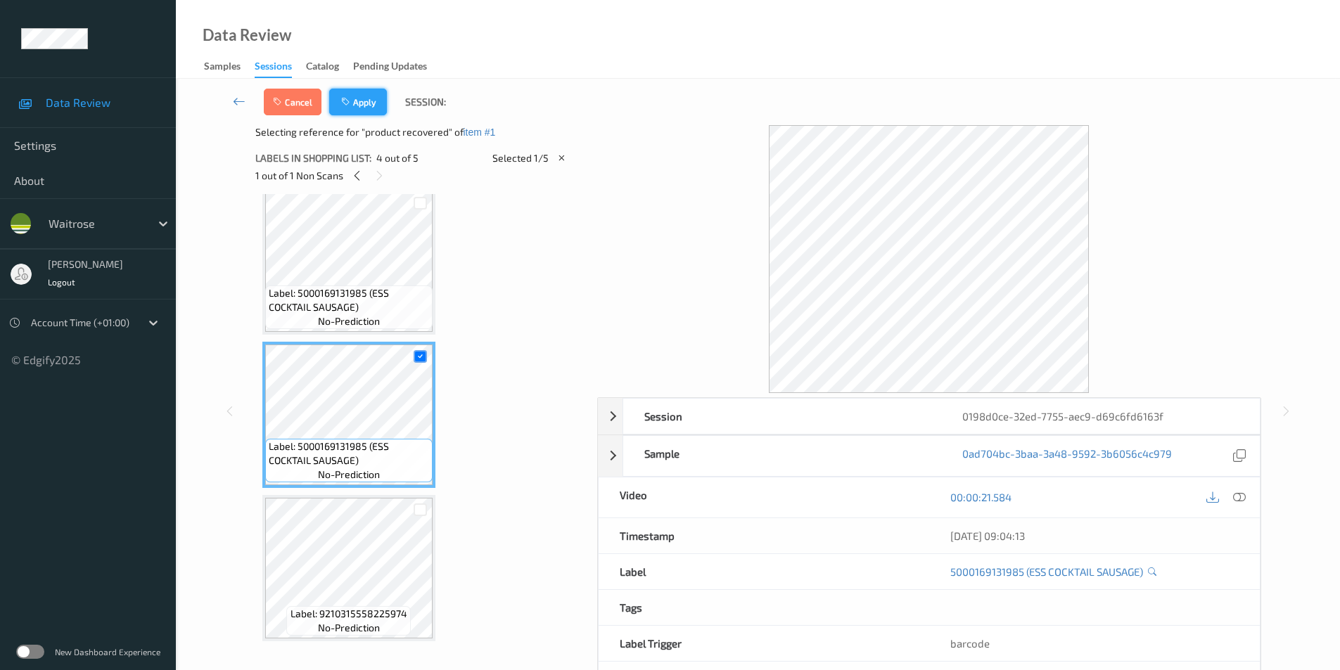
click at [362, 100] on button "Apply" at bounding box center [358, 102] width 58 height 27
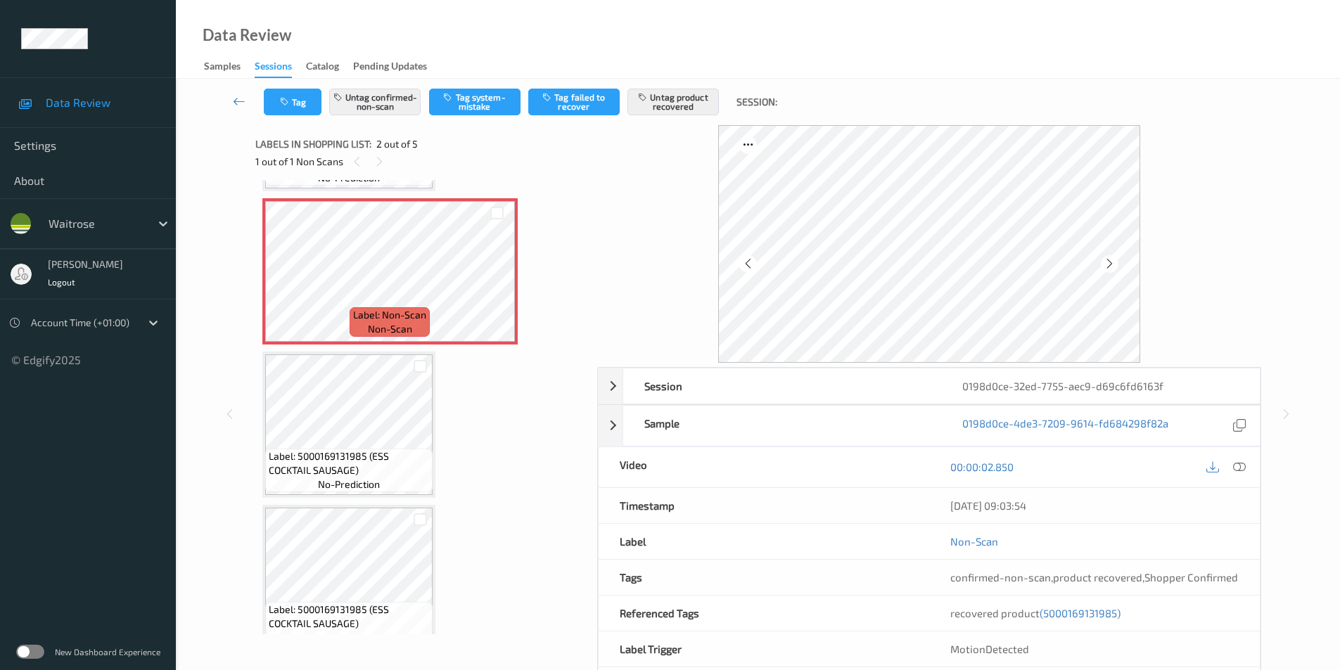
scroll to position [179, 0]
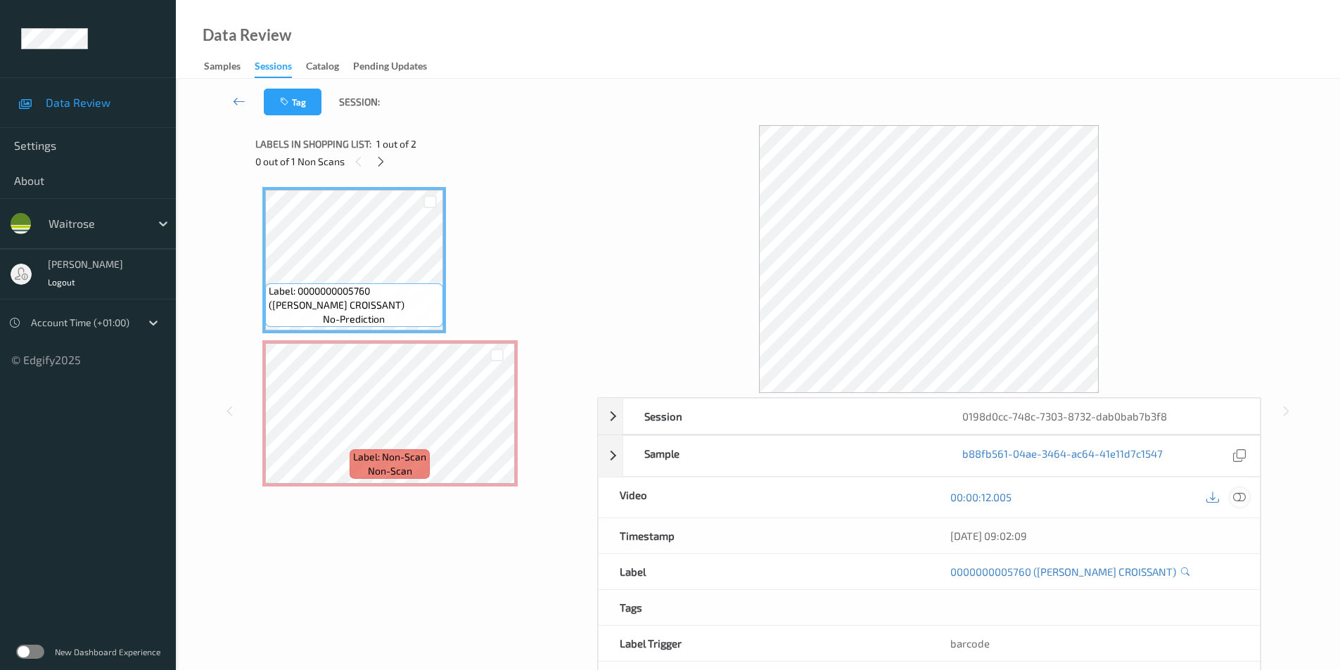
click at [1237, 500] on icon at bounding box center [1239, 497] width 13 height 13
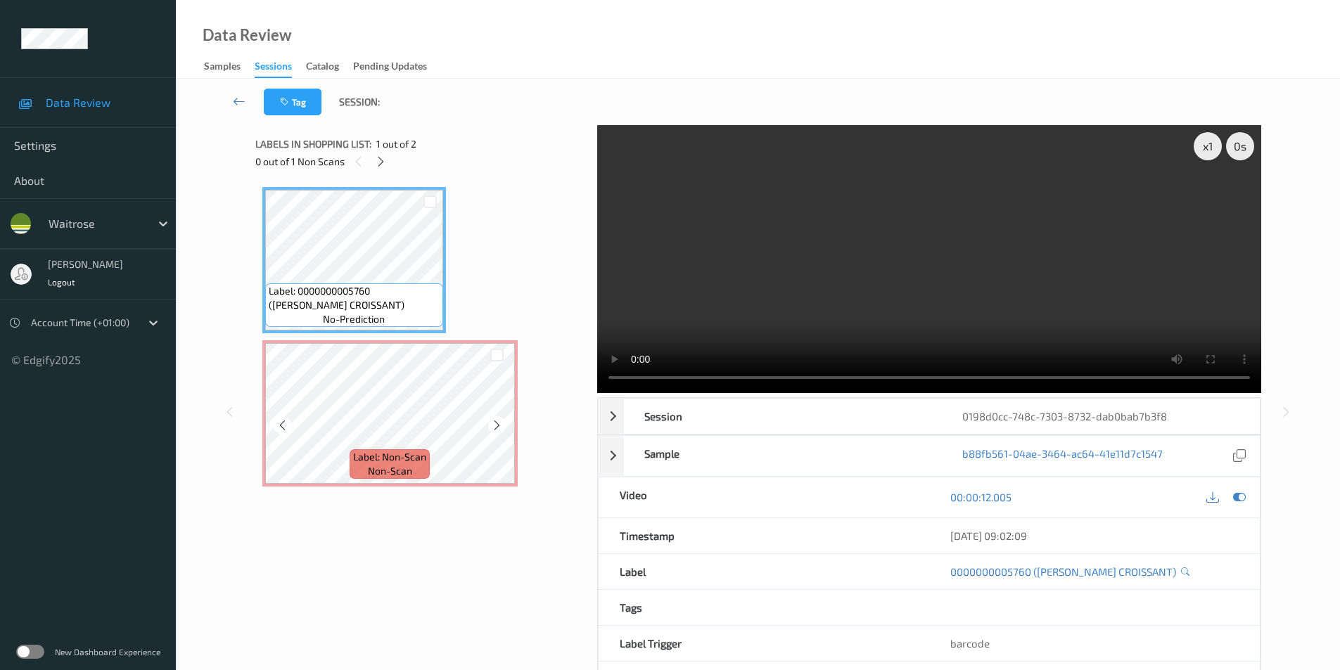
click at [401, 461] on span "Label: Non-Scan" at bounding box center [389, 457] width 73 height 14
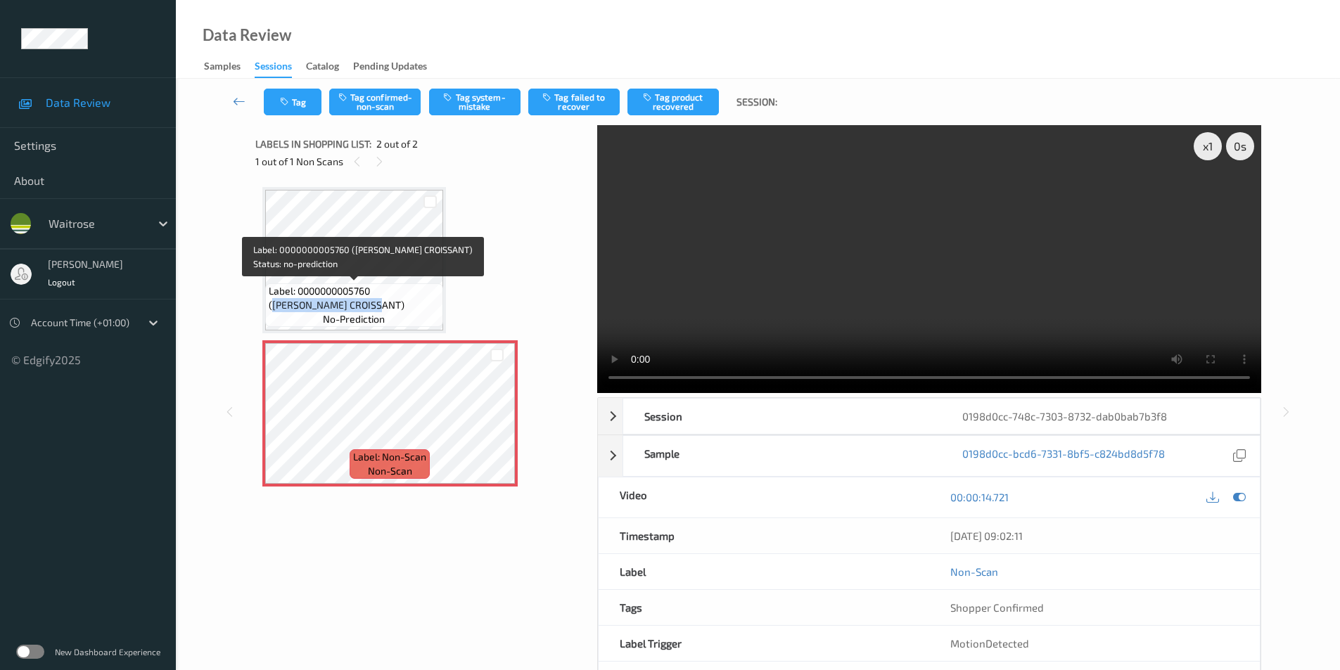
drag, startPoint x: 381, startPoint y: 292, endPoint x: 370, endPoint y: 301, distance: 14.5
click at [370, 301] on span "Label: 0000000005760 ([PERSON_NAME] CROISSANT)" at bounding box center [354, 298] width 171 height 28
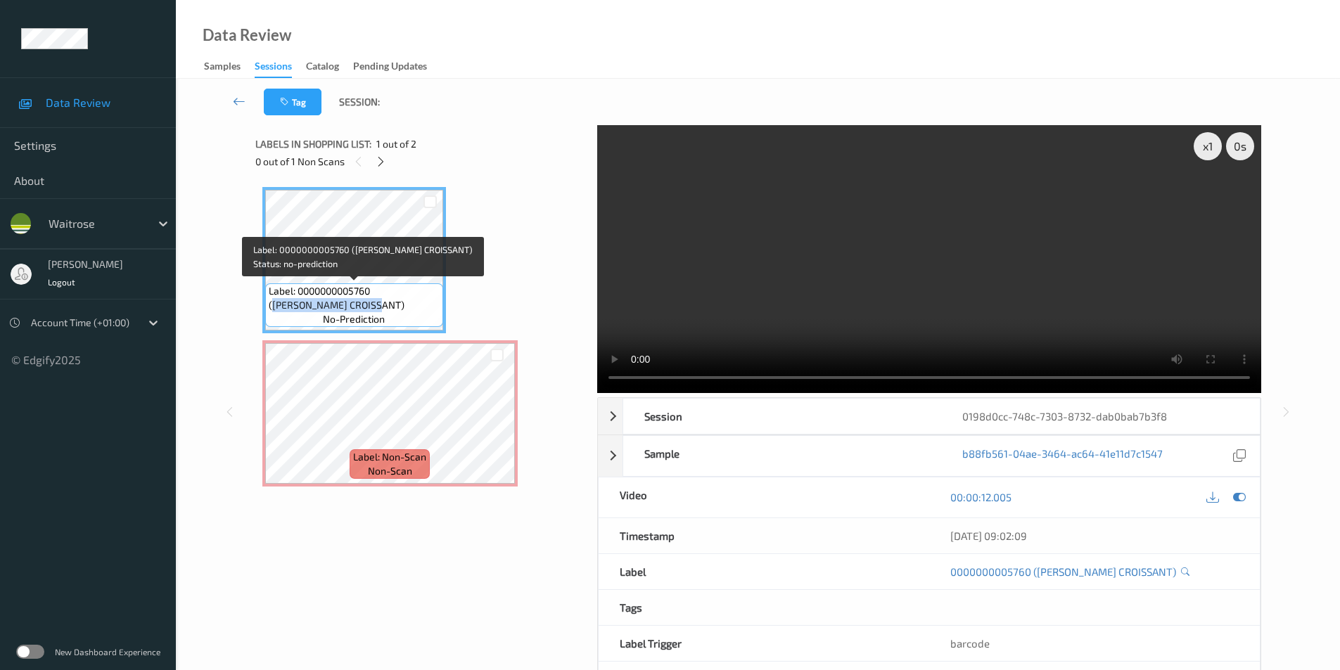
copy span "[PERSON_NAME] CROISSANT)"
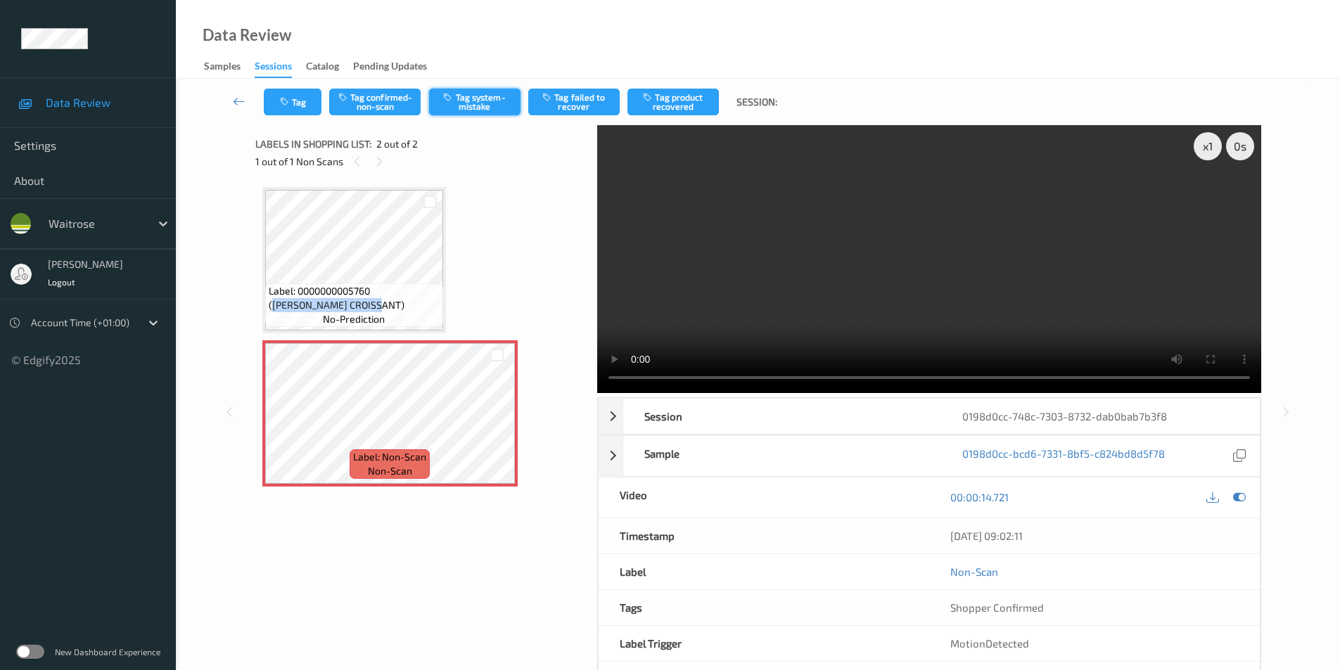
click at [469, 103] on button "Tag system-mistake" at bounding box center [474, 102] width 91 height 27
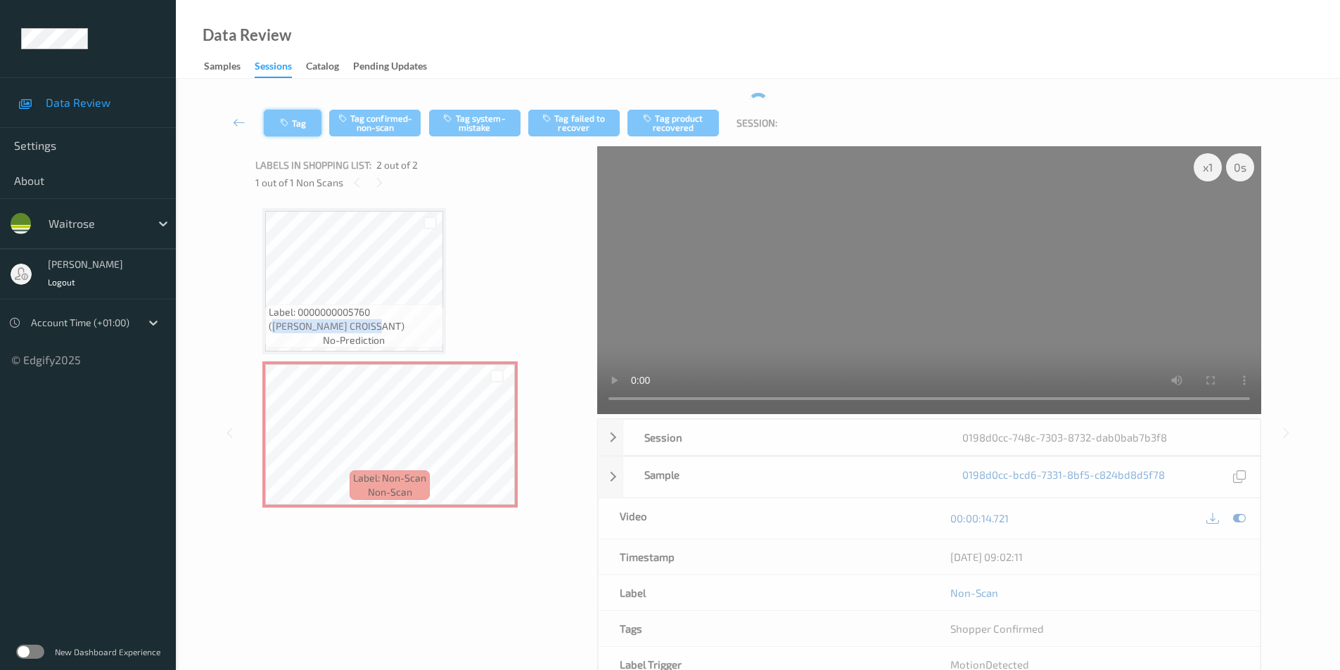
click at [299, 122] on button "Tag" at bounding box center [293, 123] width 58 height 27
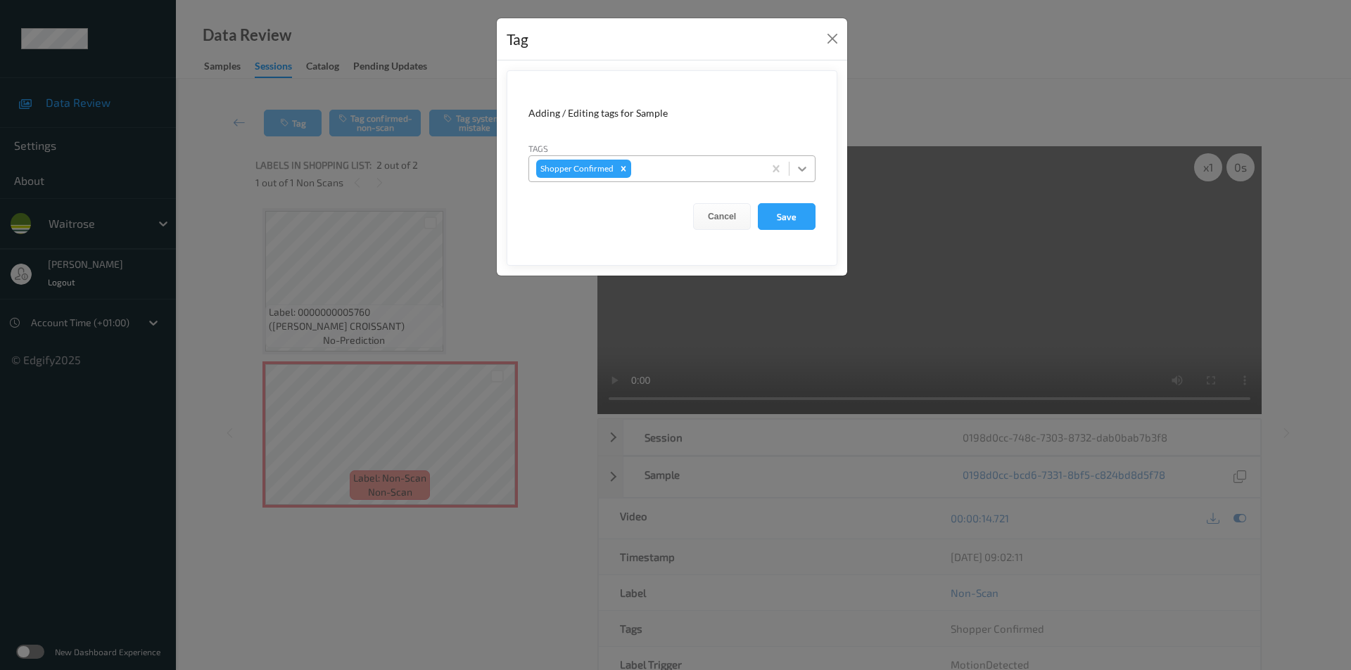
click at [801, 170] on icon at bounding box center [802, 169] width 8 height 5
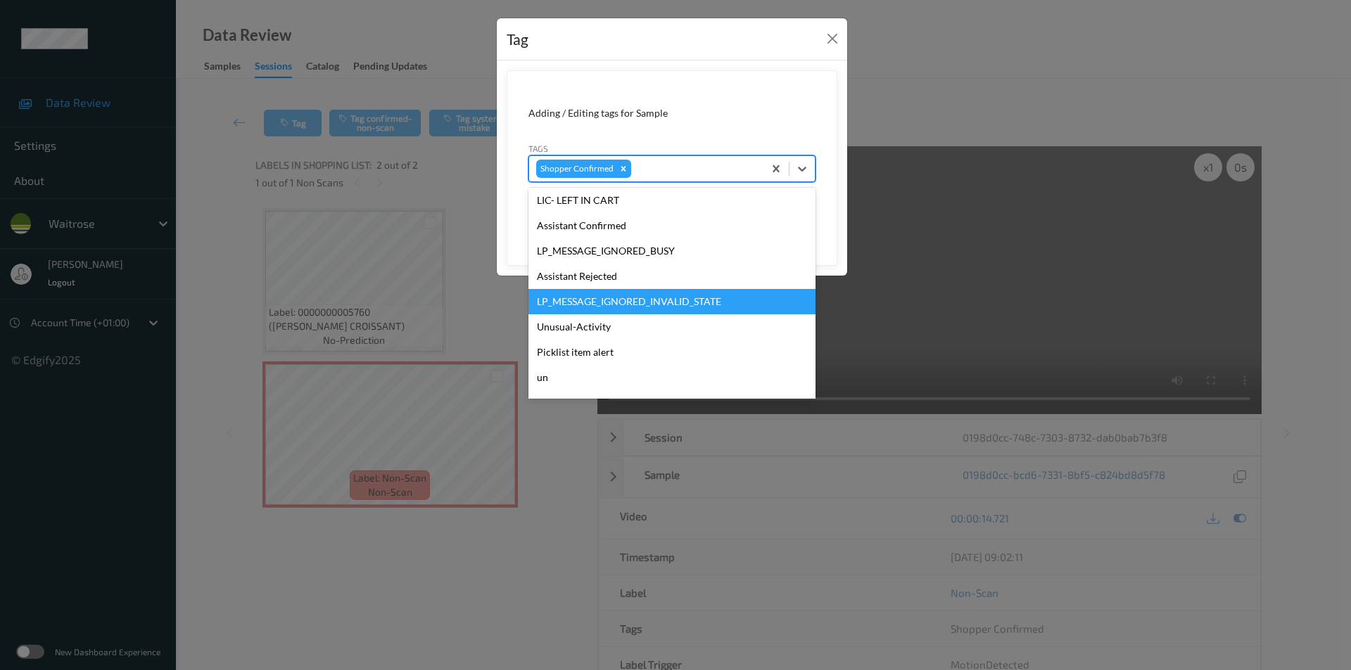
scroll to position [301, 0]
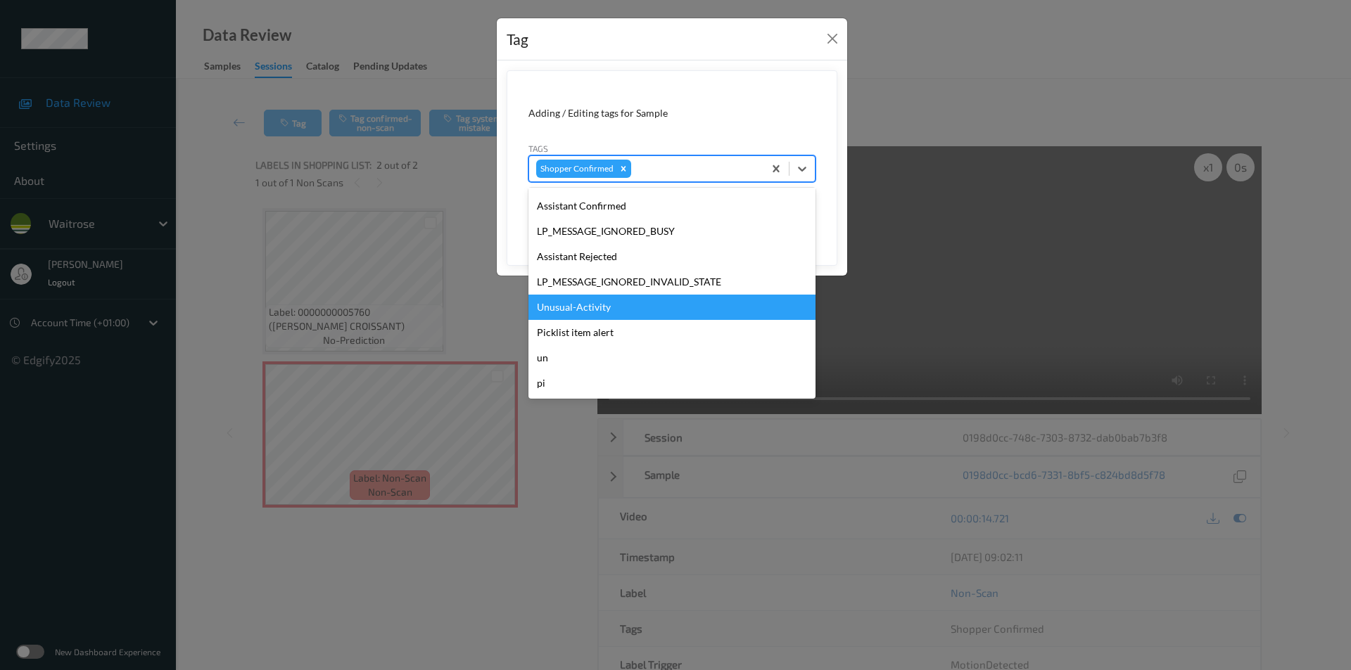
click at [595, 308] on div "Unusual-Activity" at bounding box center [671, 307] width 287 height 25
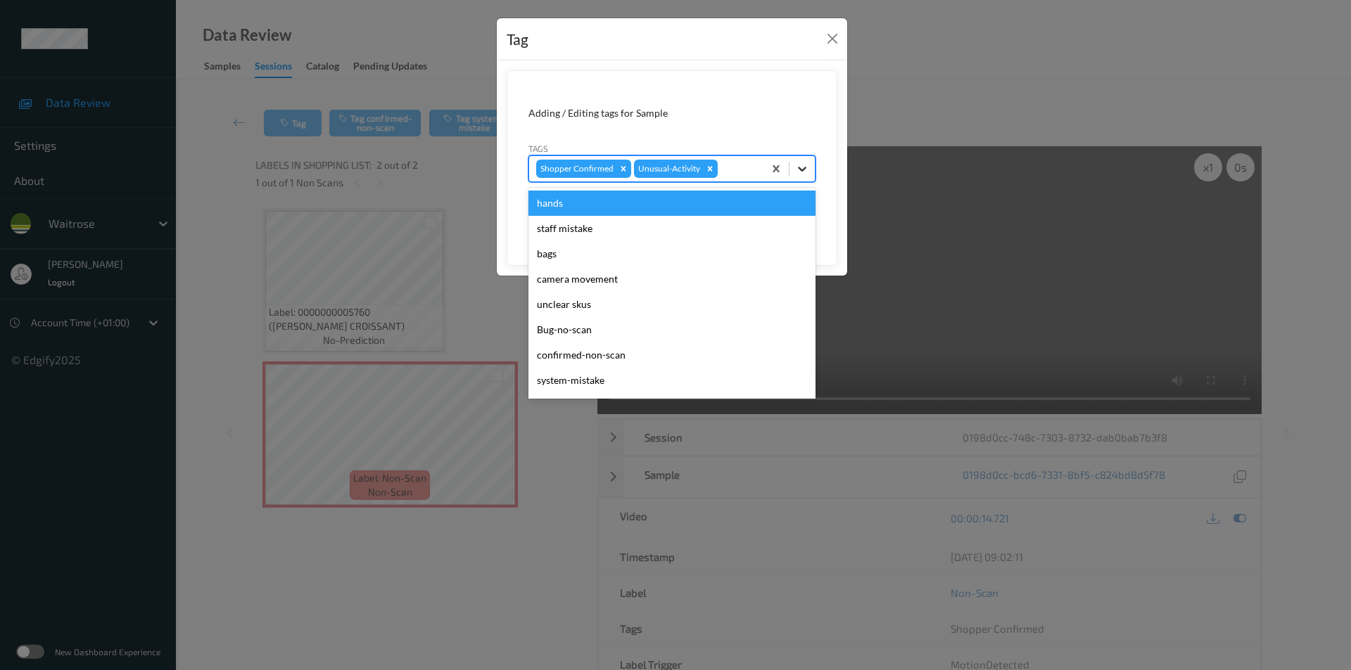
click at [799, 162] on icon at bounding box center [802, 169] width 14 height 14
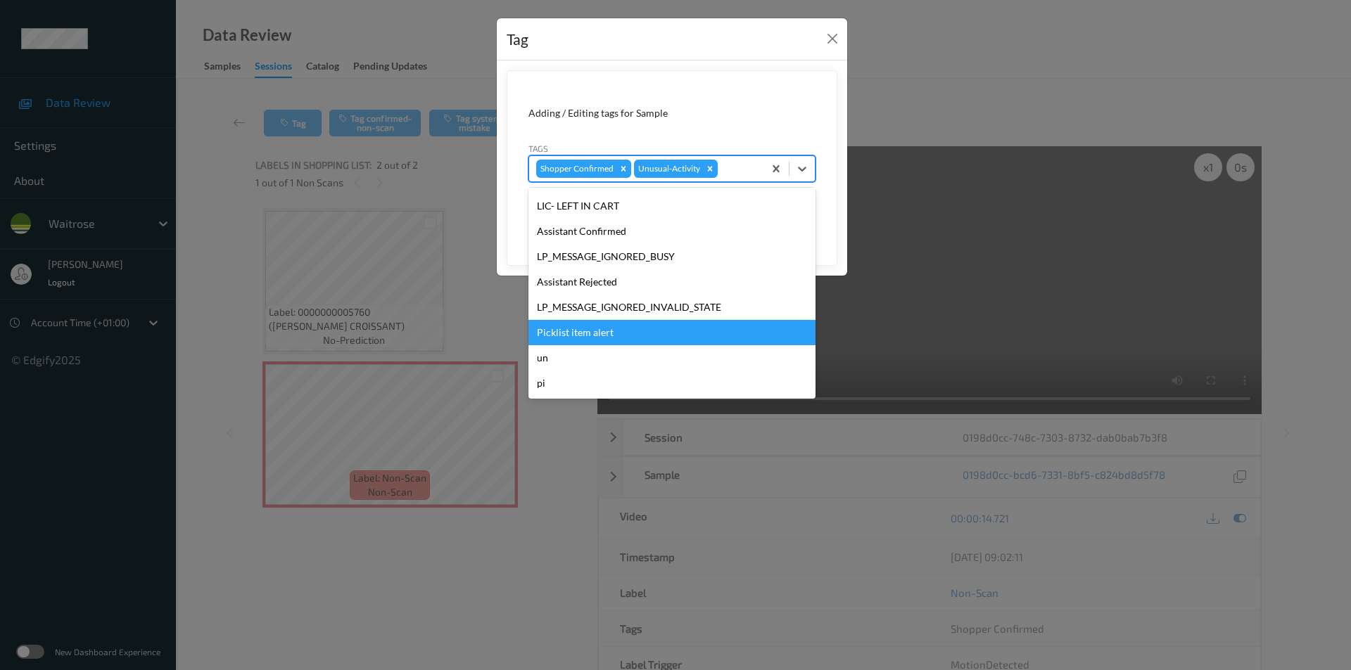
scroll to position [0, 0]
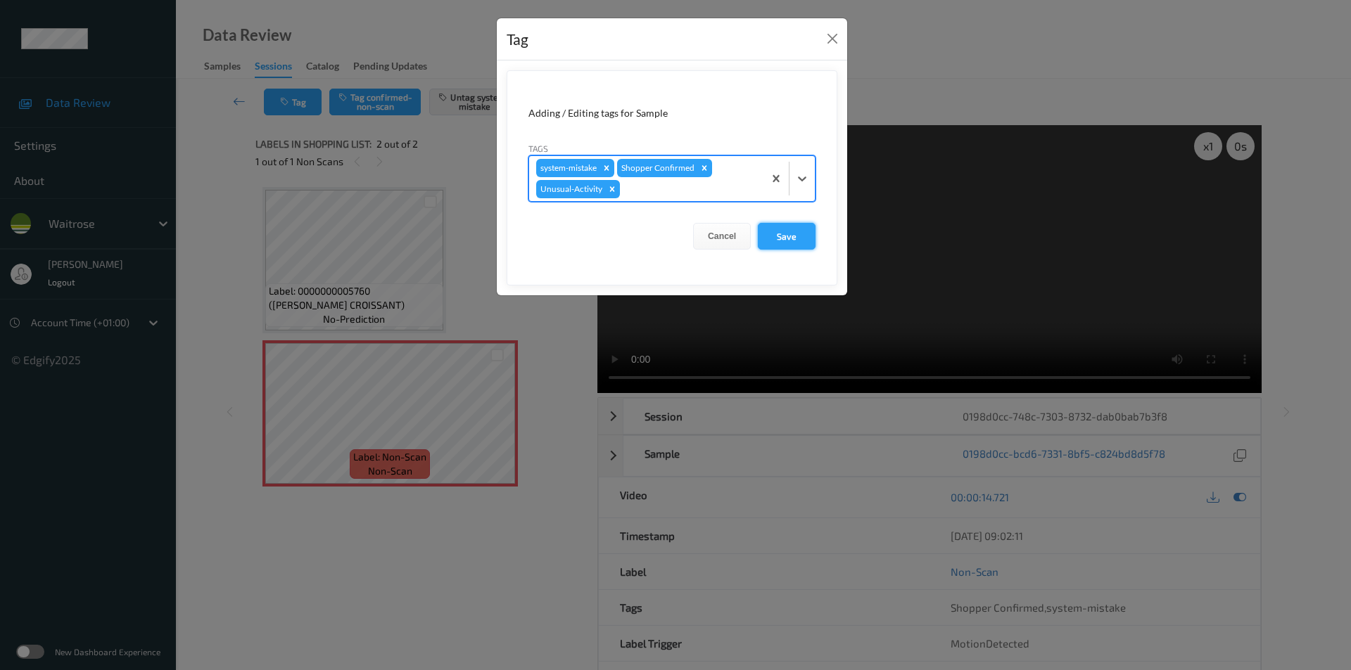
click at [776, 239] on button "Save" at bounding box center [787, 236] width 58 height 27
click at [801, 179] on icon at bounding box center [802, 179] width 8 height 5
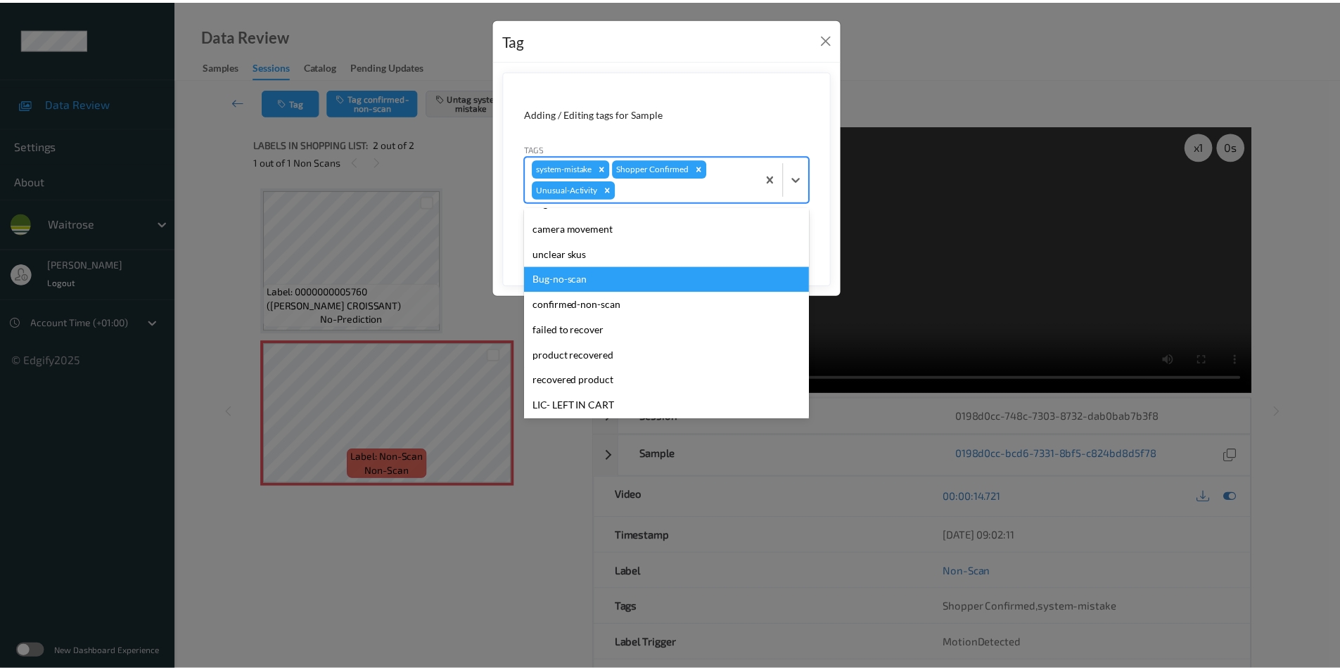
scroll to position [250, 0]
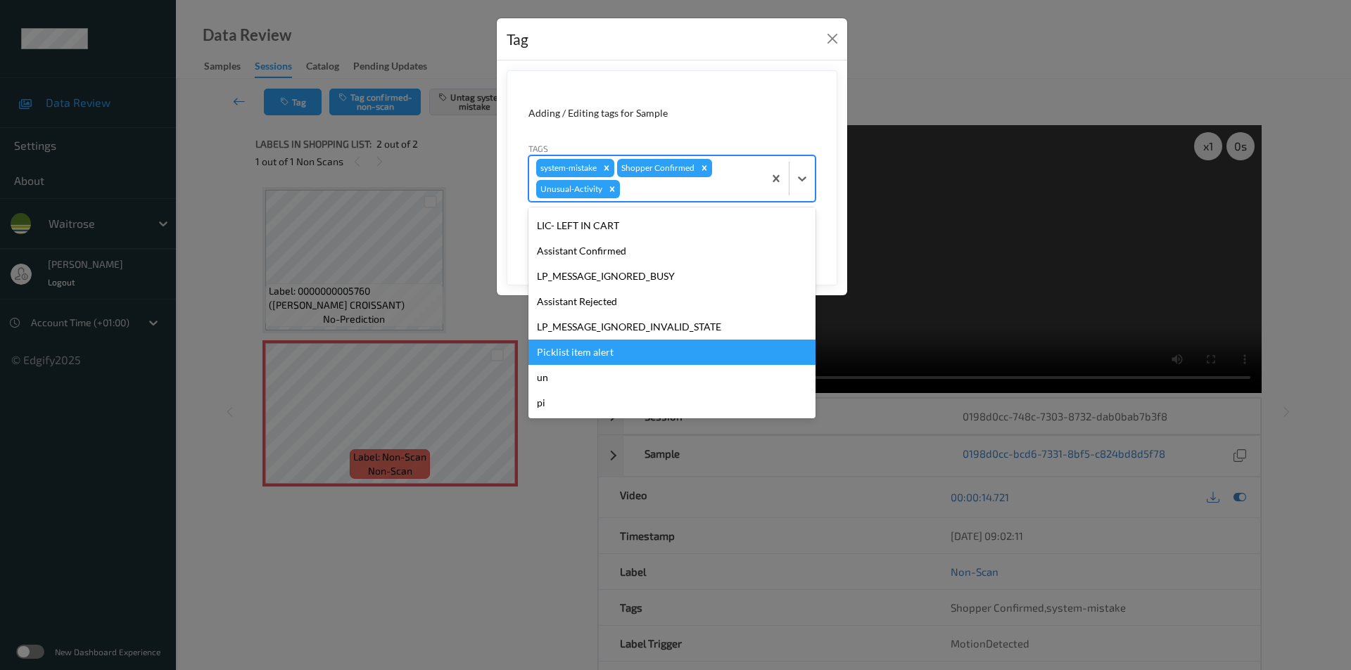
click at [578, 345] on div "Picklist item alert" at bounding box center [671, 352] width 287 height 25
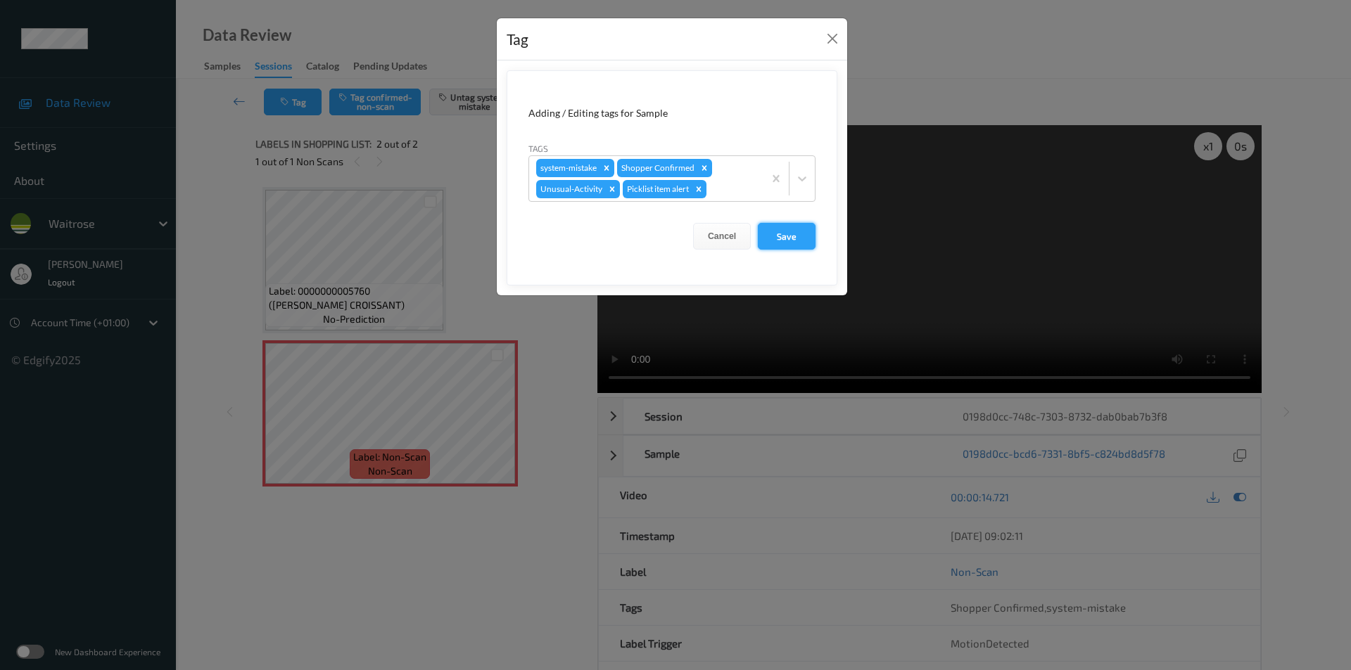
click at [780, 234] on button "Save" at bounding box center [787, 236] width 58 height 27
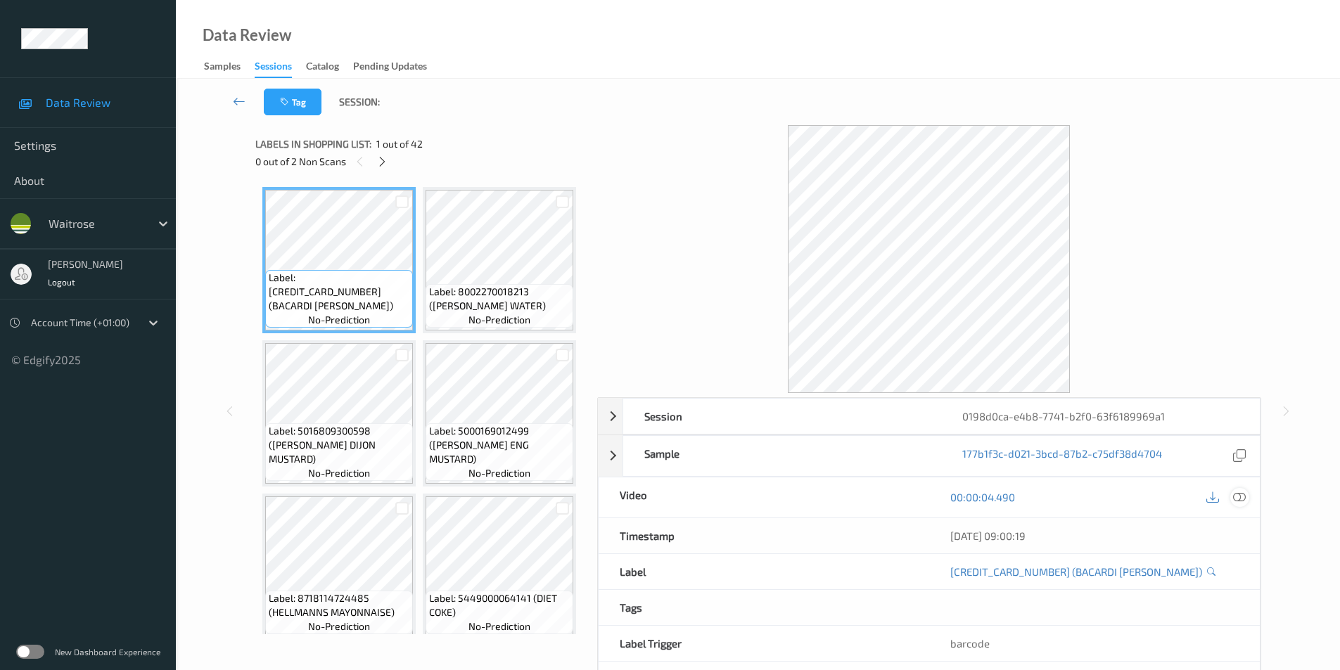
click at [1245, 495] on icon at bounding box center [1239, 497] width 13 height 13
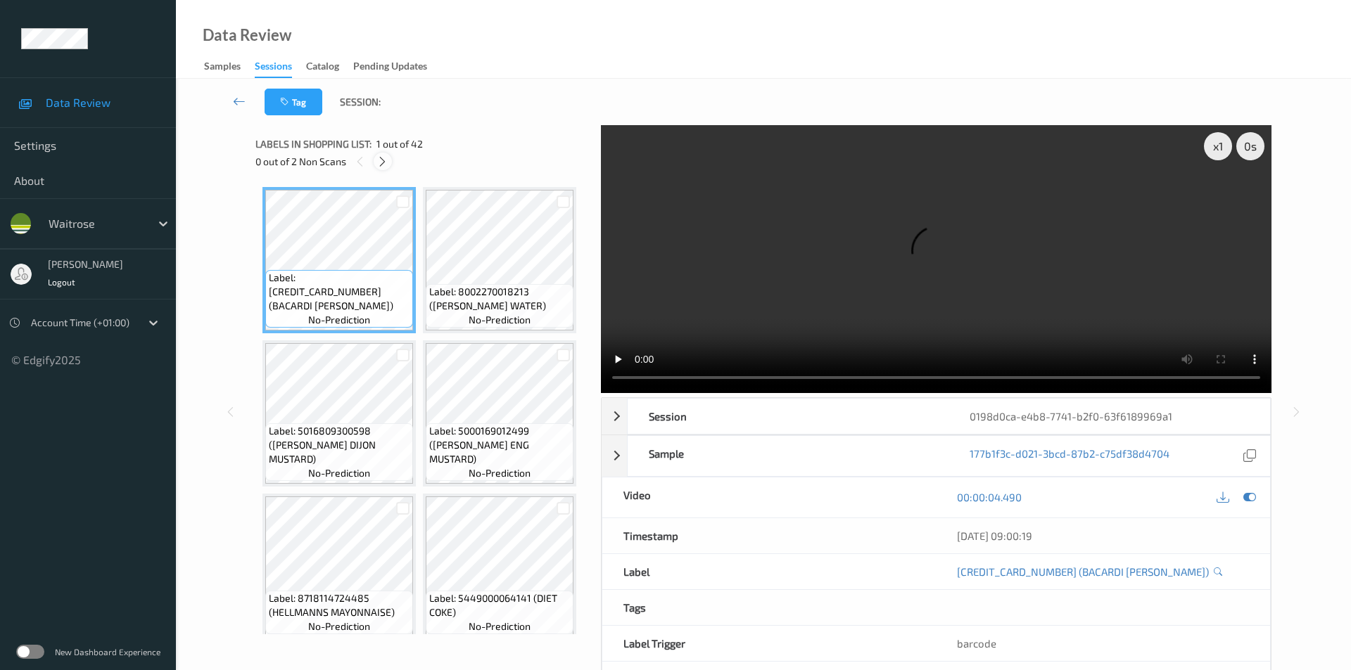
click at [384, 165] on icon at bounding box center [382, 161] width 12 height 13
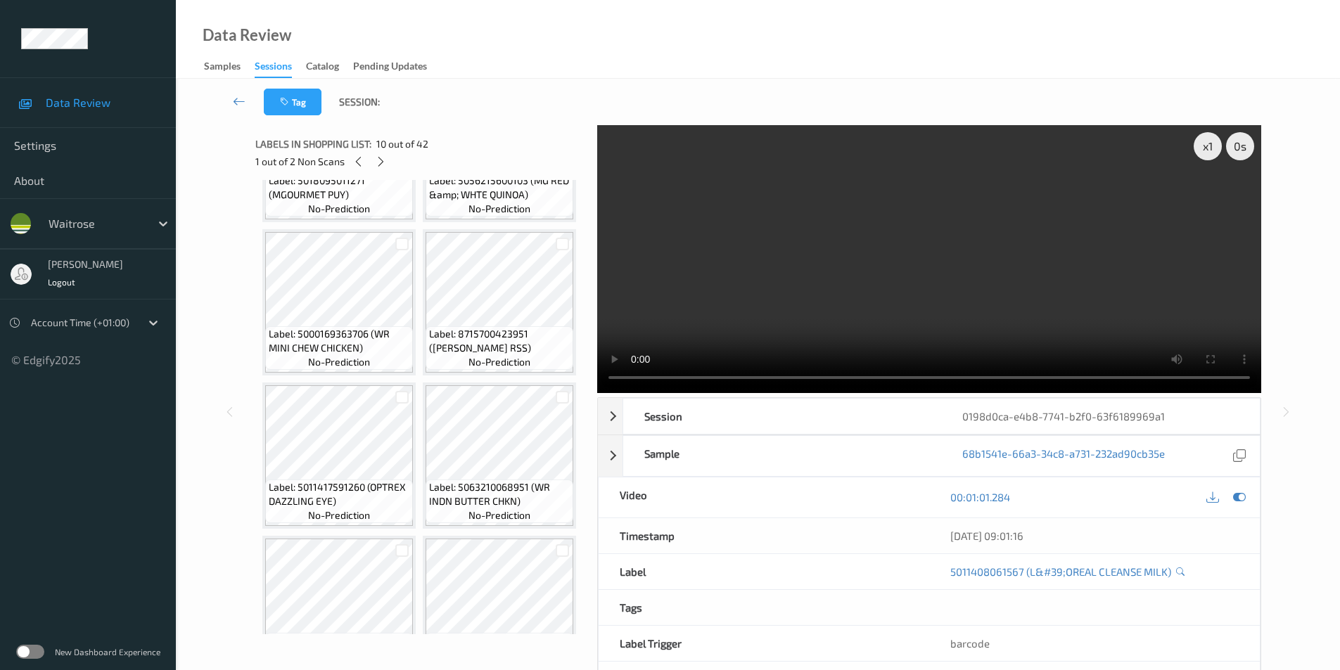
scroll to position [1254, 0]
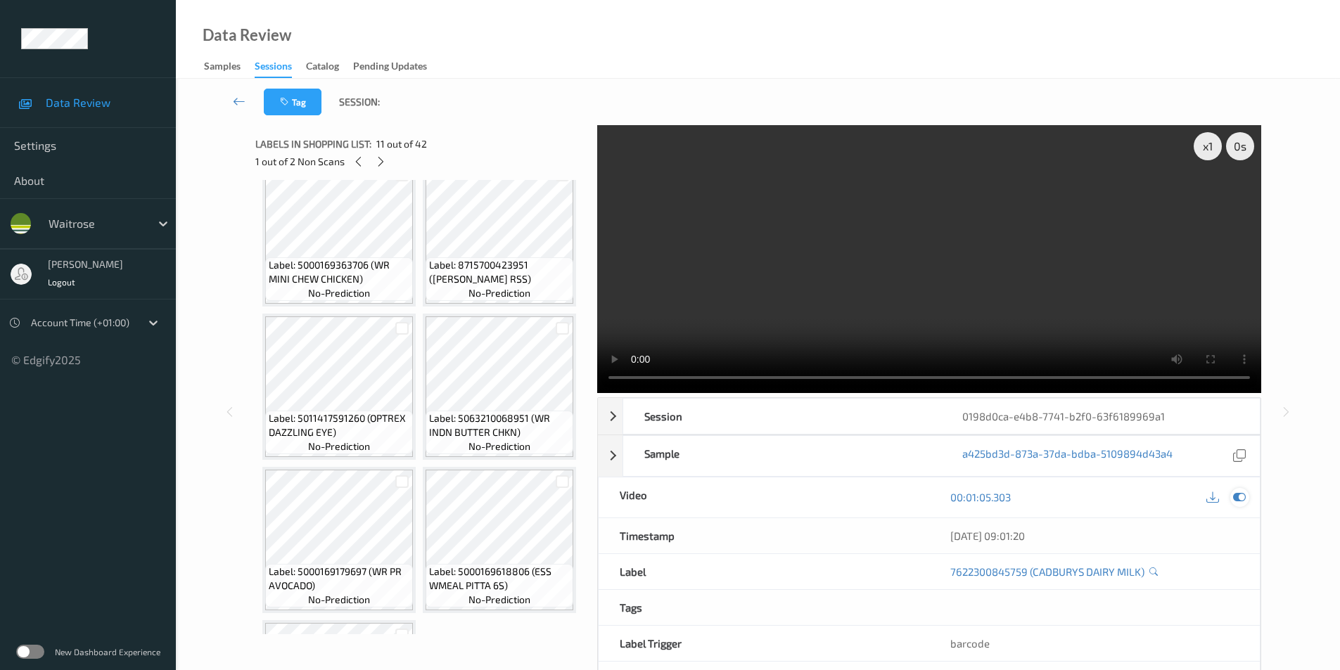
click at [1241, 496] on icon at bounding box center [1239, 497] width 13 height 13
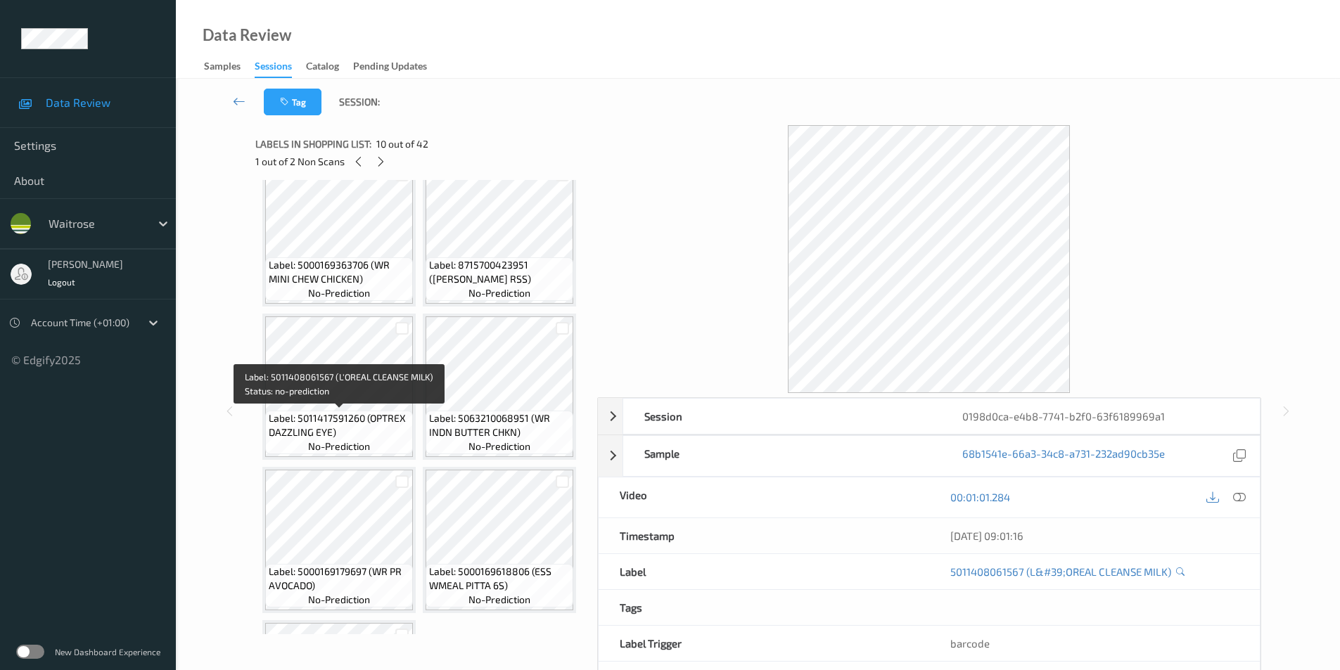
drag, startPoint x: 270, startPoint y: 432, endPoint x: 401, endPoint y: 433, distance: 130.9
copy span "(L&#39;OREAL CLEANSE MILK"
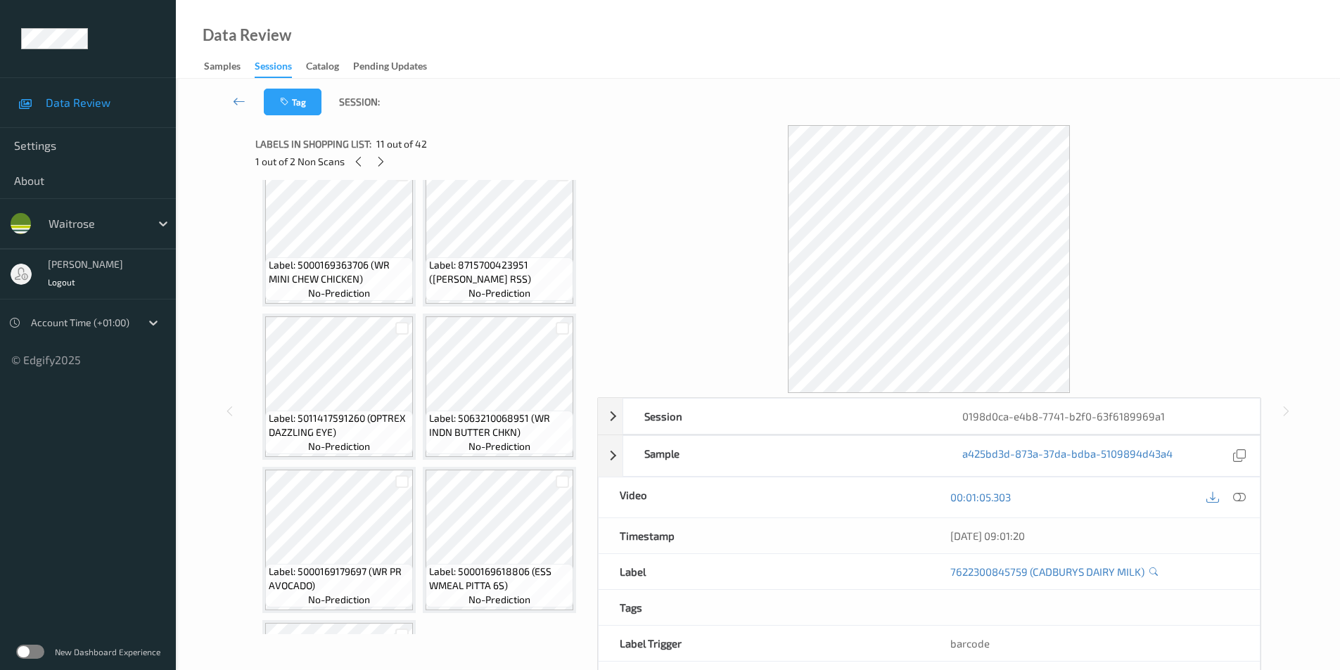
scroll to position [1324, 0]
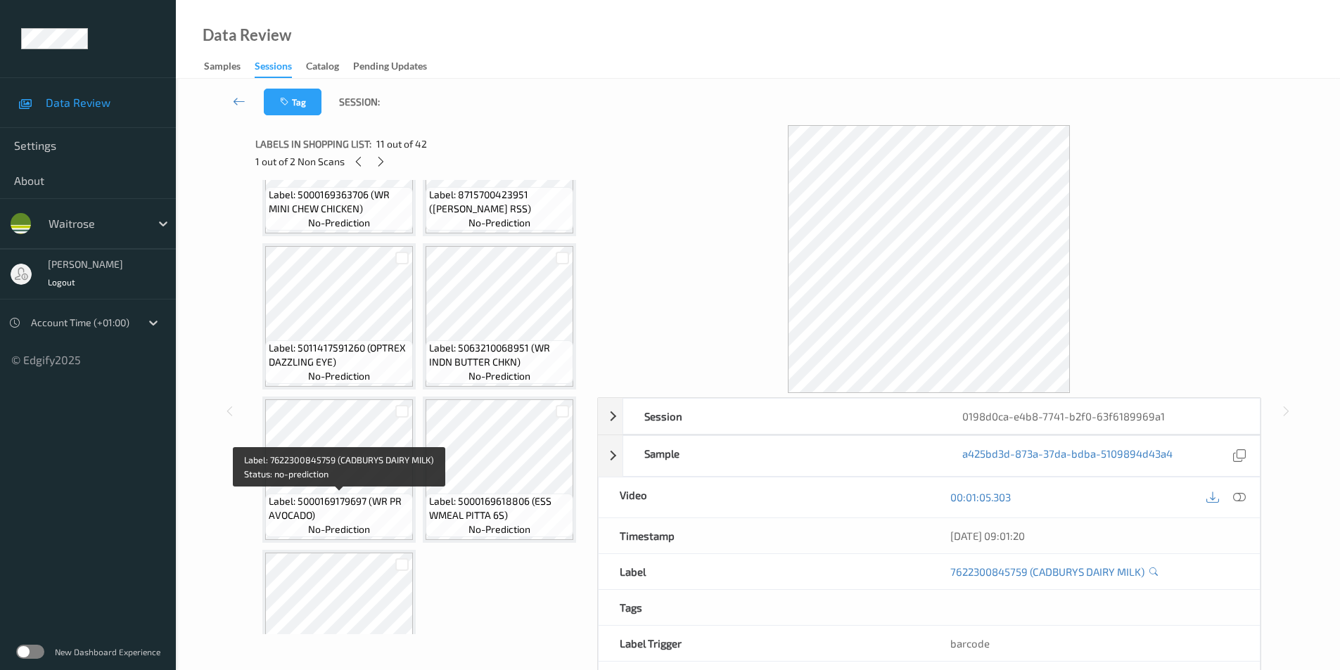
drag, startPoint x: 270, startPoint y: 515, endPoint x: 372, endPoint y: 515, distance: 102.0
copy span "CADBURYS DAIRY MILK"
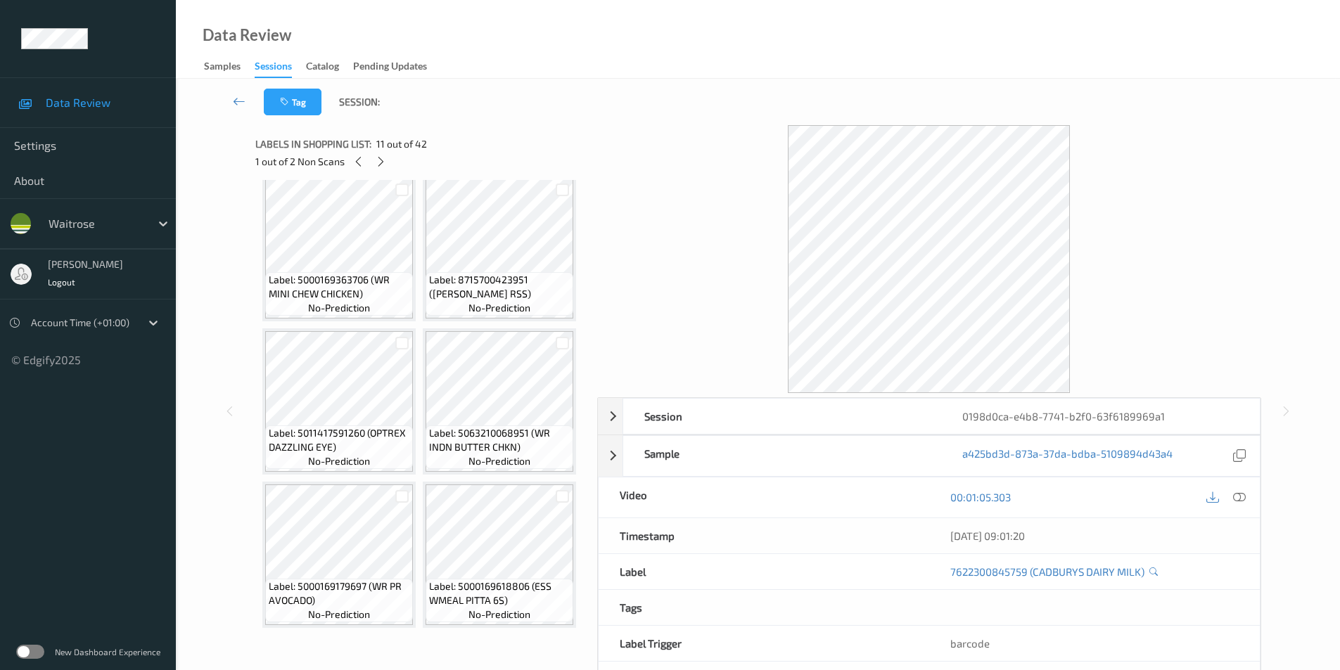
scroll to position [1183, 0]
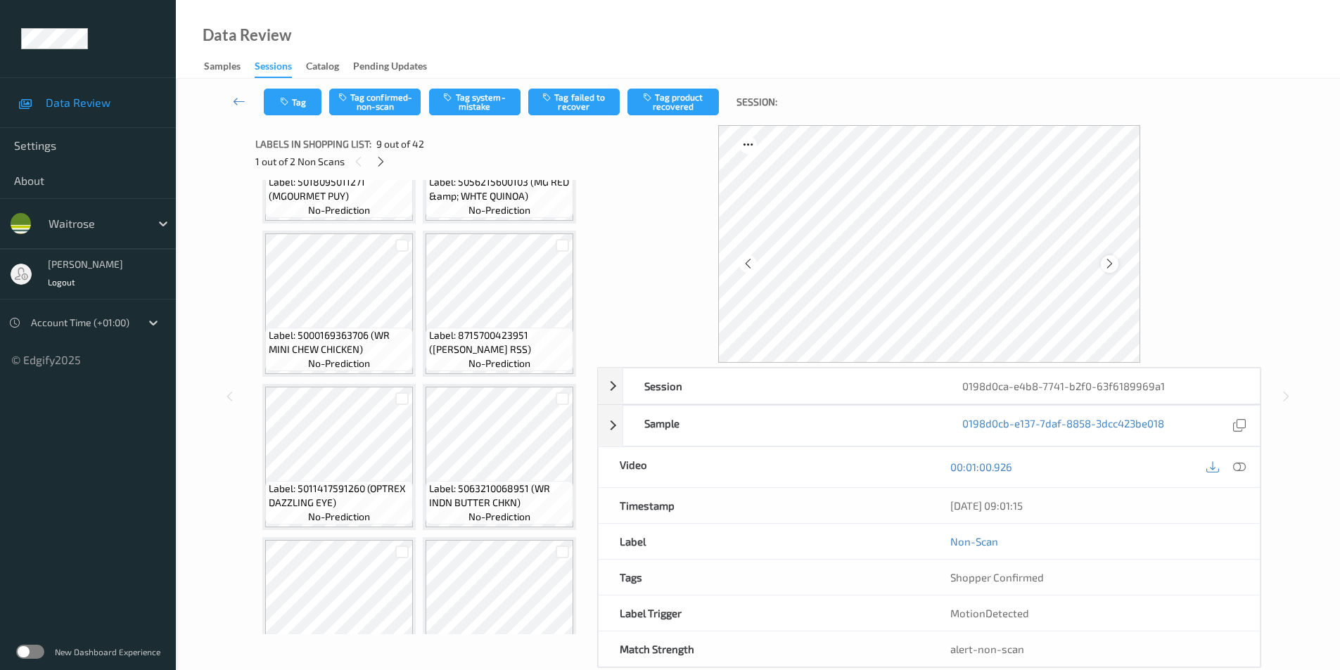
click at [1112, 261] on icon at bounding box center [1110, 264] width 12 height 13
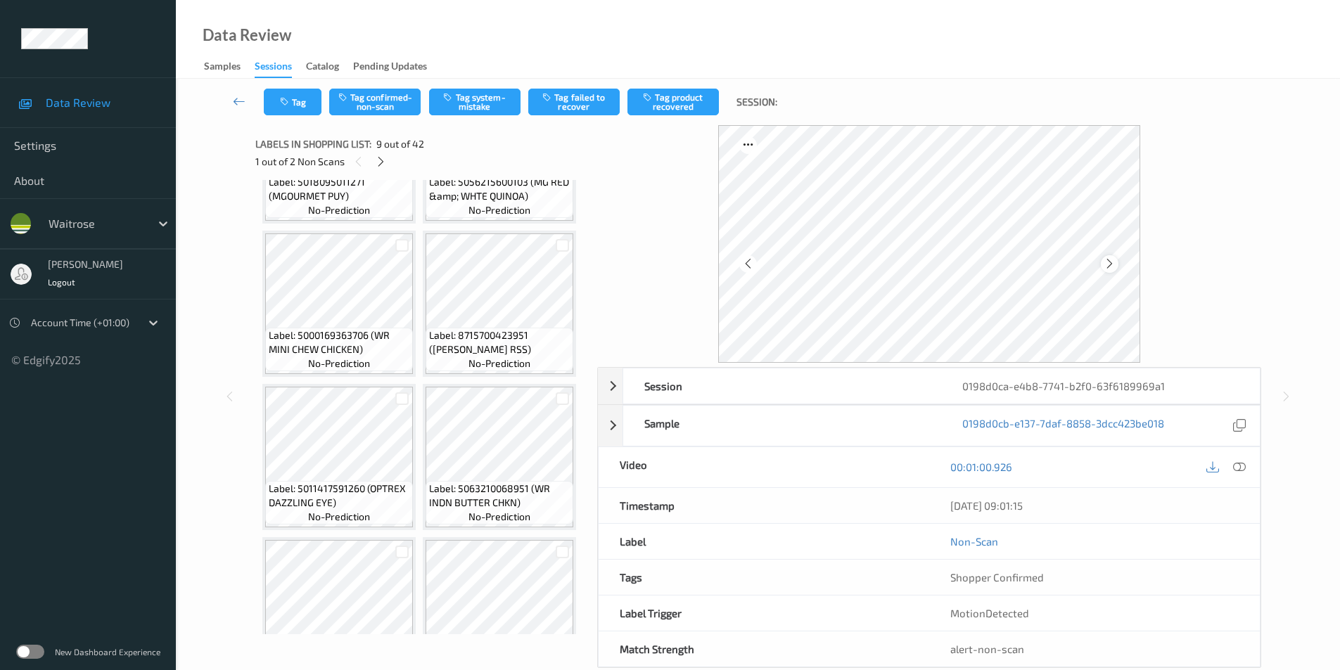
click at [1113, 267] on icon at bounding box center [1110, 264] width 12 height 13
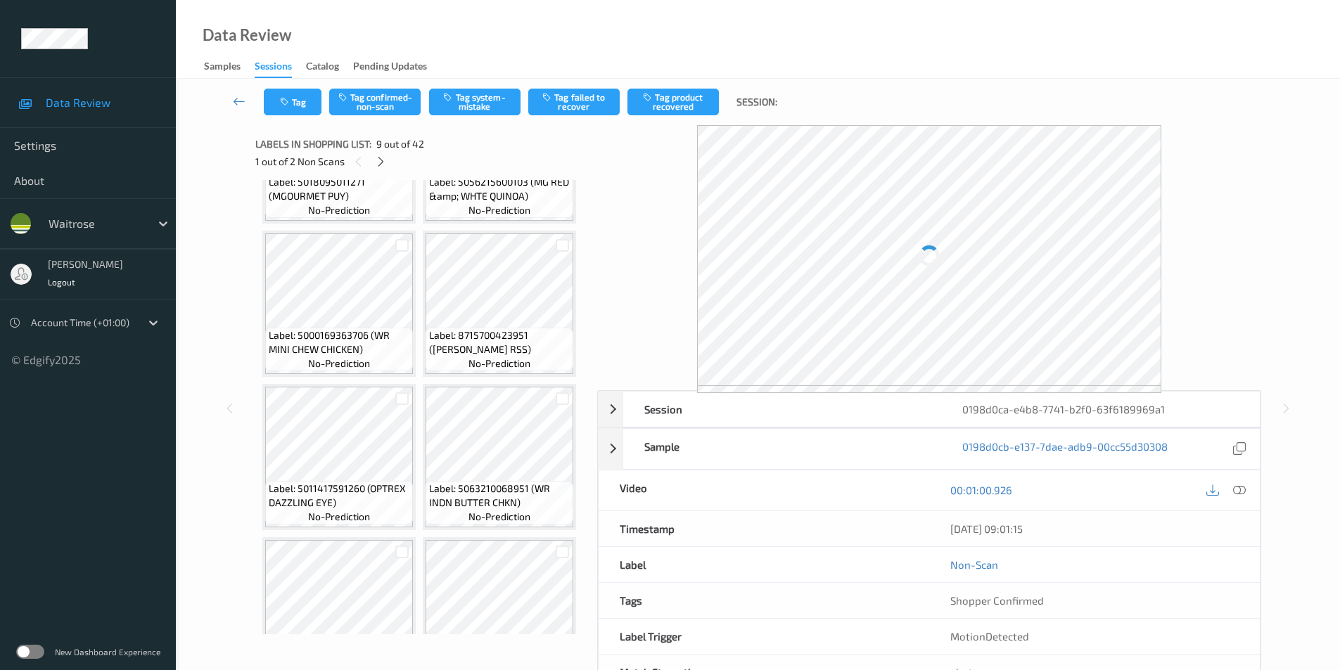
click at [1113, 267] on div at bounding box center [929, 255] width 464 height 261
drag, startPoint x: 1101, startPoint y: 269, endPoint x: 641, endPoint y: 250, distance: 460.5
click at [1100, 269] on div at bounding box center [929, 255] width 464 height 261
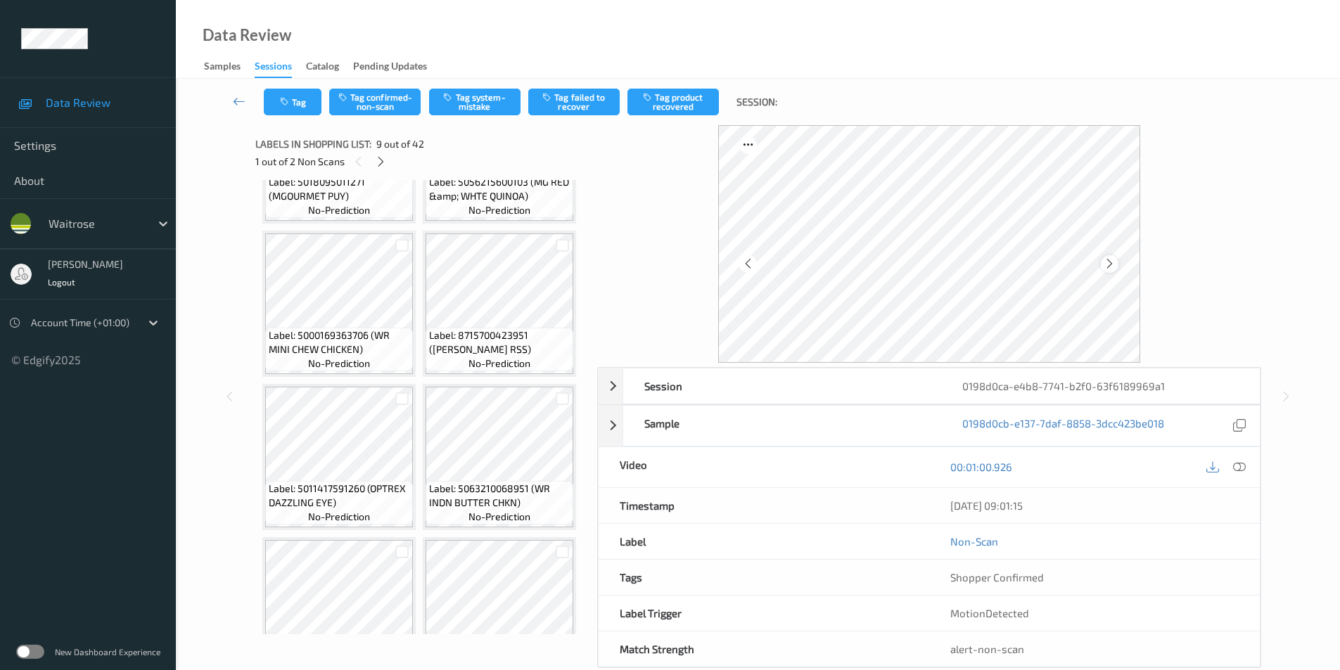
click at [1114, 262] on icon at bounding box center [1110, 264] width 12 height 13
click at [1114, 265] on icon at bounding box center [1110, 264] width 12 height 13
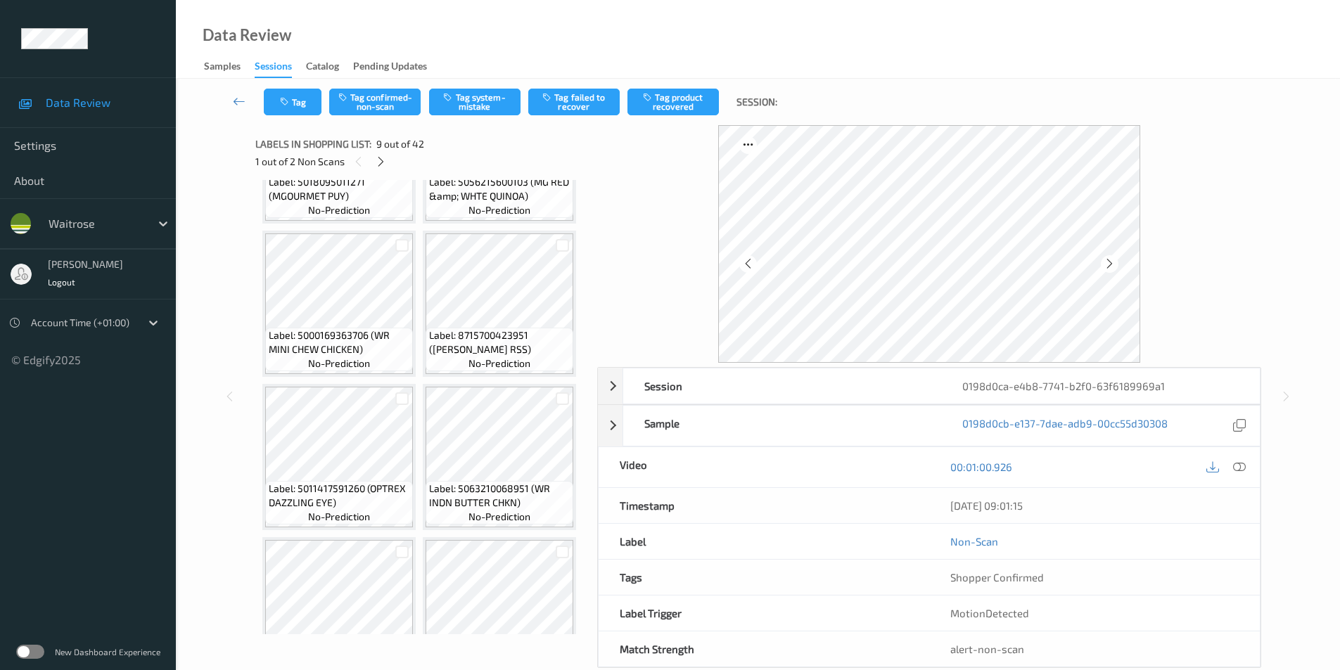
click at [1114, 265] on icon at bounding box center [1110, 264] width 12 height 13
click at [463, 96] on button "Tag system-mistake" at bounding box center [474, 102] width 91 height 27
click at [477, 105] on button "Tag system-mistake" at bounding box center [474, 102] width 91 height 27
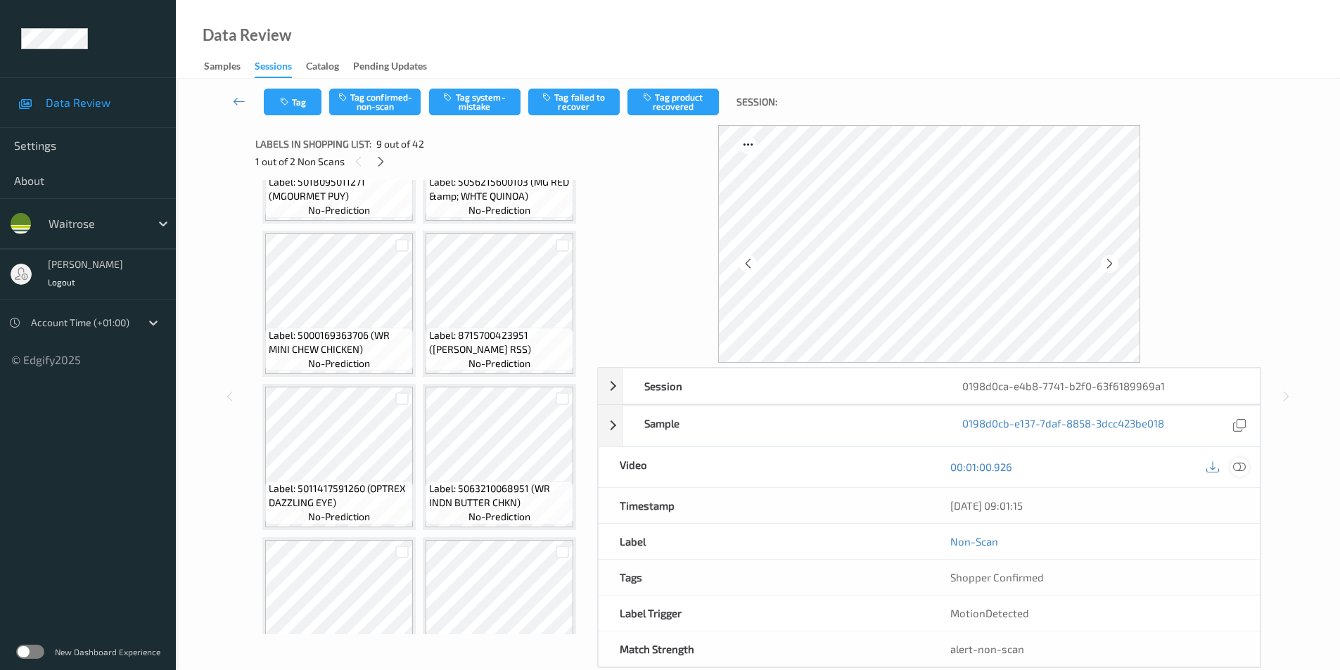
click at [1242, 469] on icon at bounding box center [1239, 467] width 13 height 13
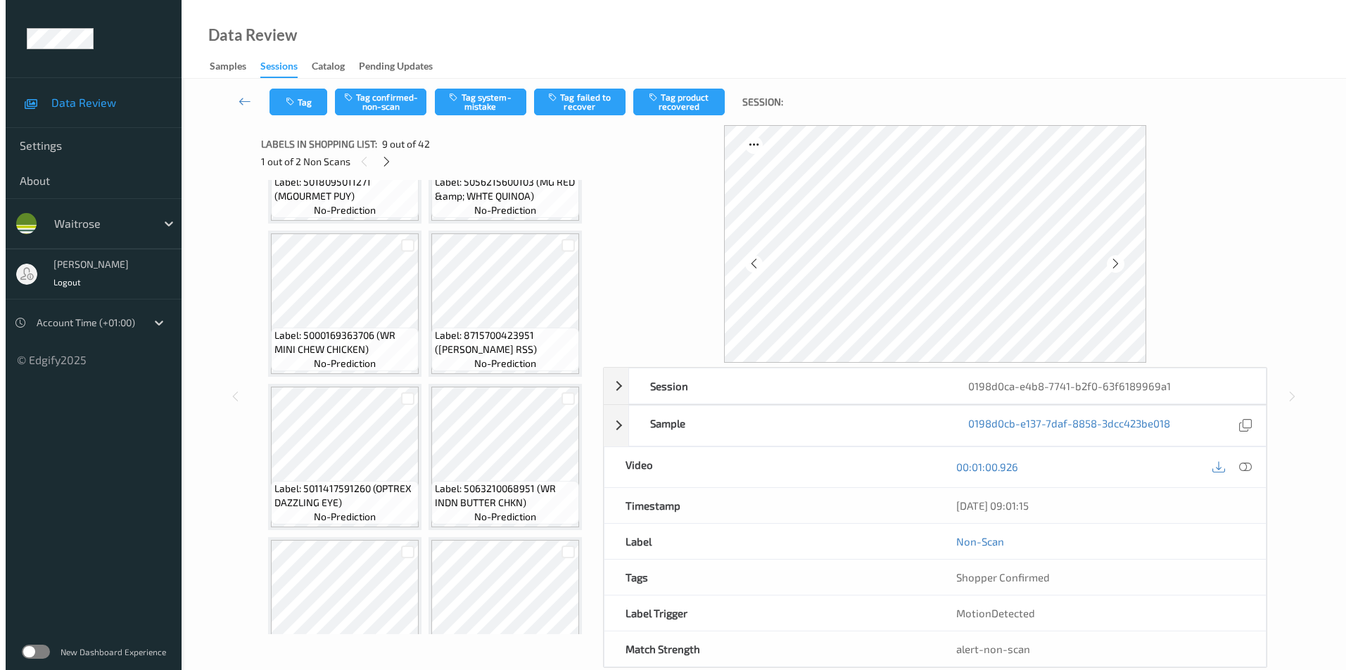
scroll to position [570, 0]
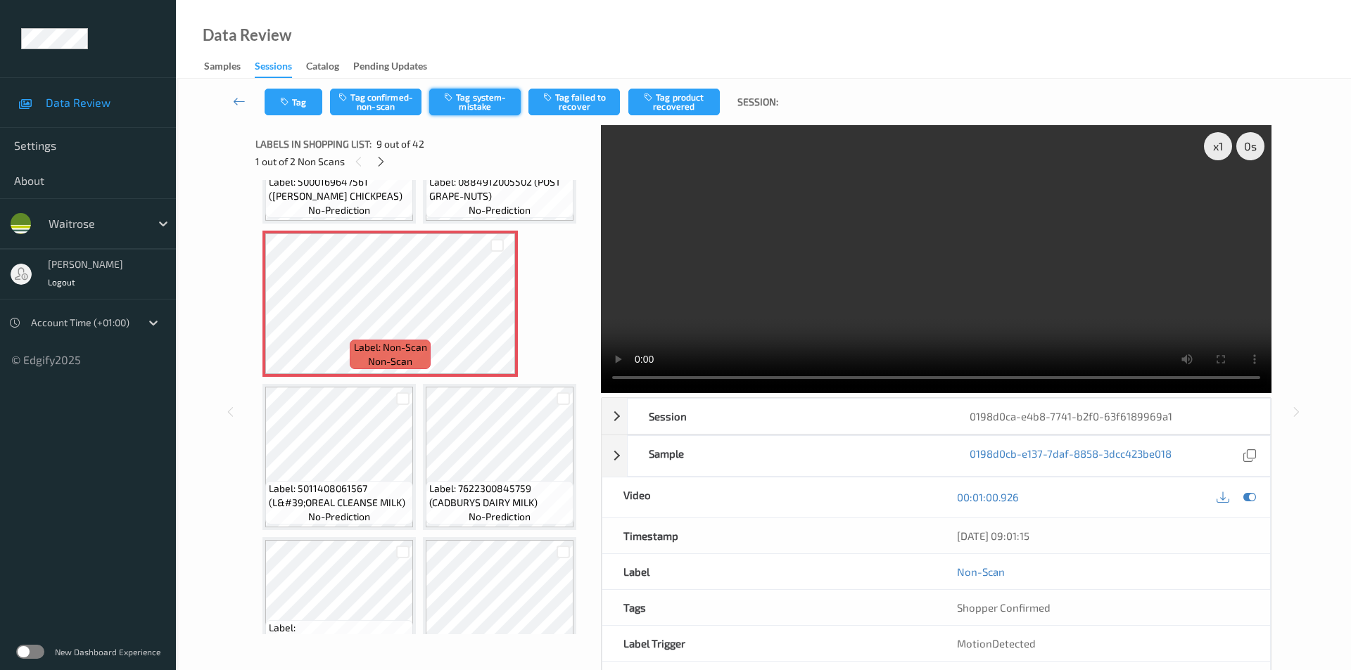
click at [473, 106] on button "Tag system-mistake" at bounding box center [474, 102] width 91 height 27
click at [281, 103] on icon "button" at bounding box center [286, 102] width 12 height 10
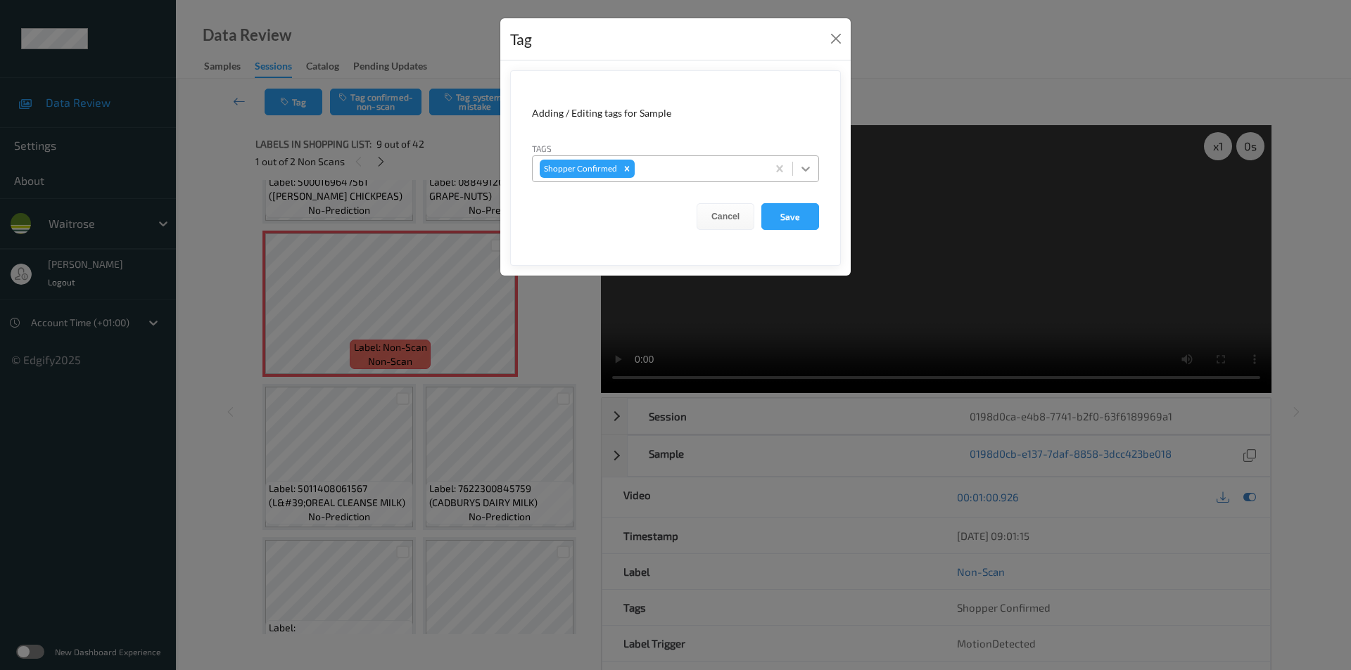
click at [813, 170] on div at bounding box center [805, 168] width 25 height 25
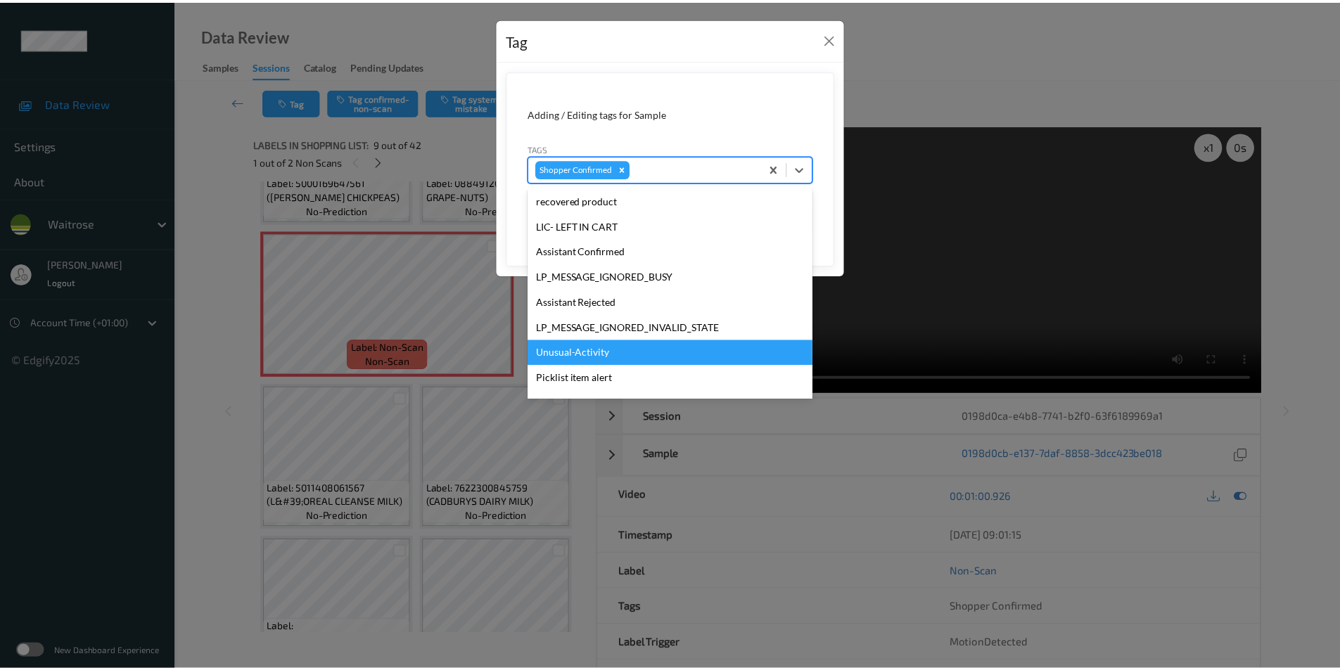
scroll to position [301, 0]
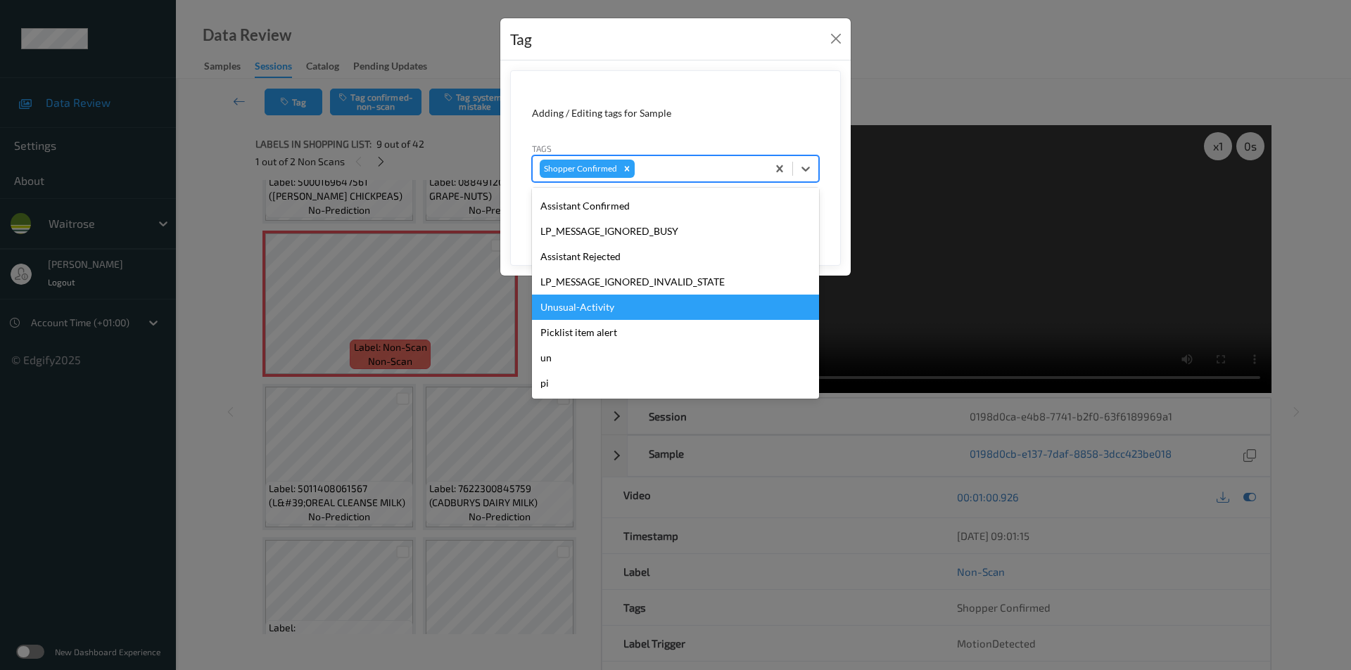
click at [595, 307] on div "Unusual-Activity" at bounding box center [675, 307] width 287 height 25
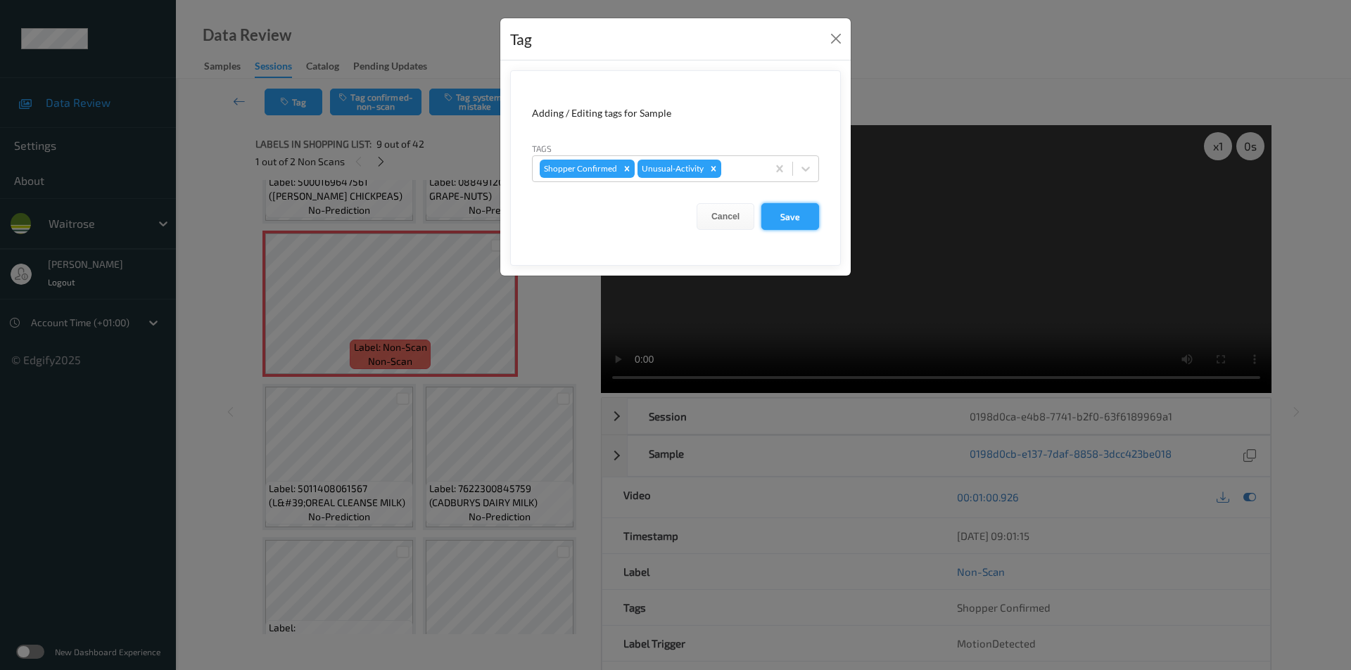
click at [769, 227] on button "Save" at bounding box center [790, 216] width 58 height 27
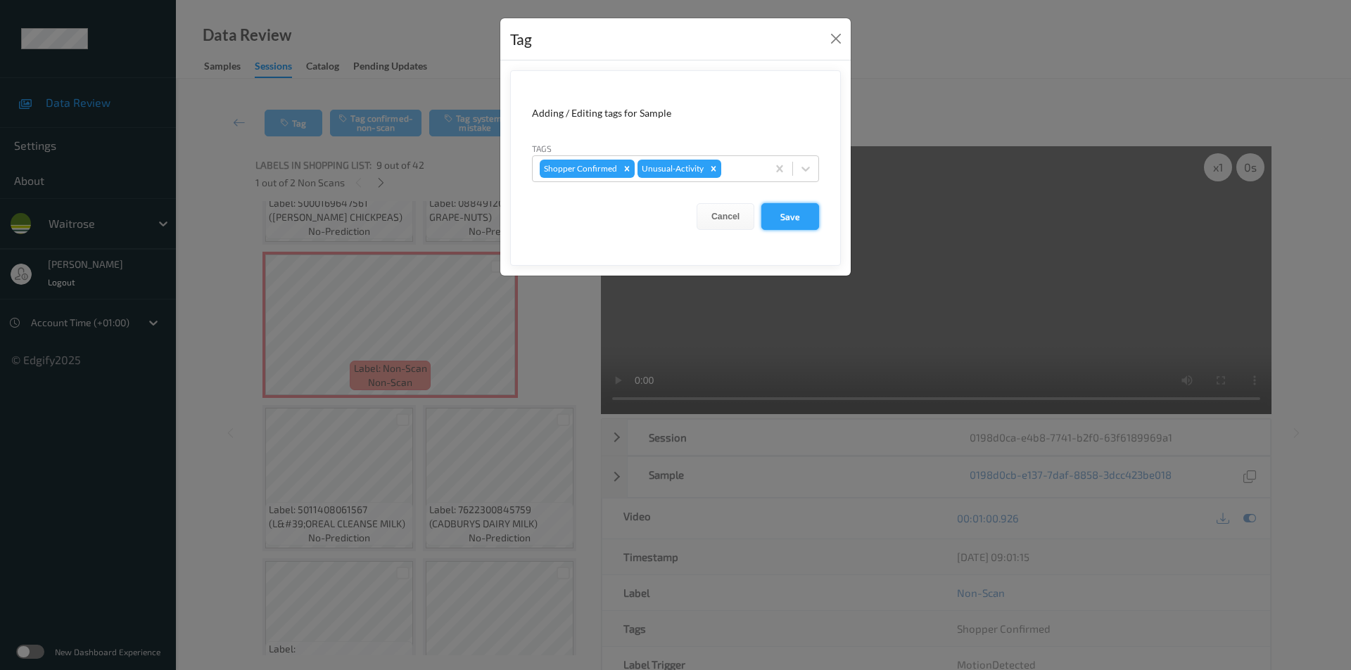
click at [783, 213] on button "Save" at bounding box center [790, 216] width 58 height 27
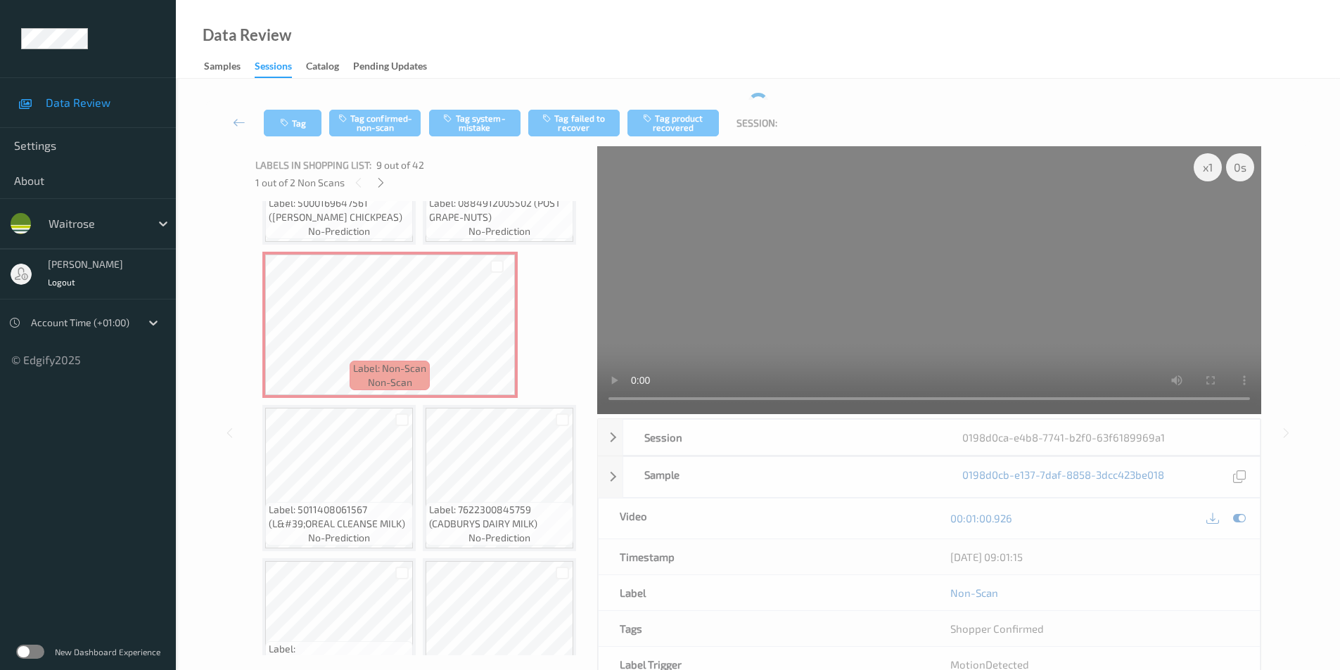
scroll to position [1183, 0]
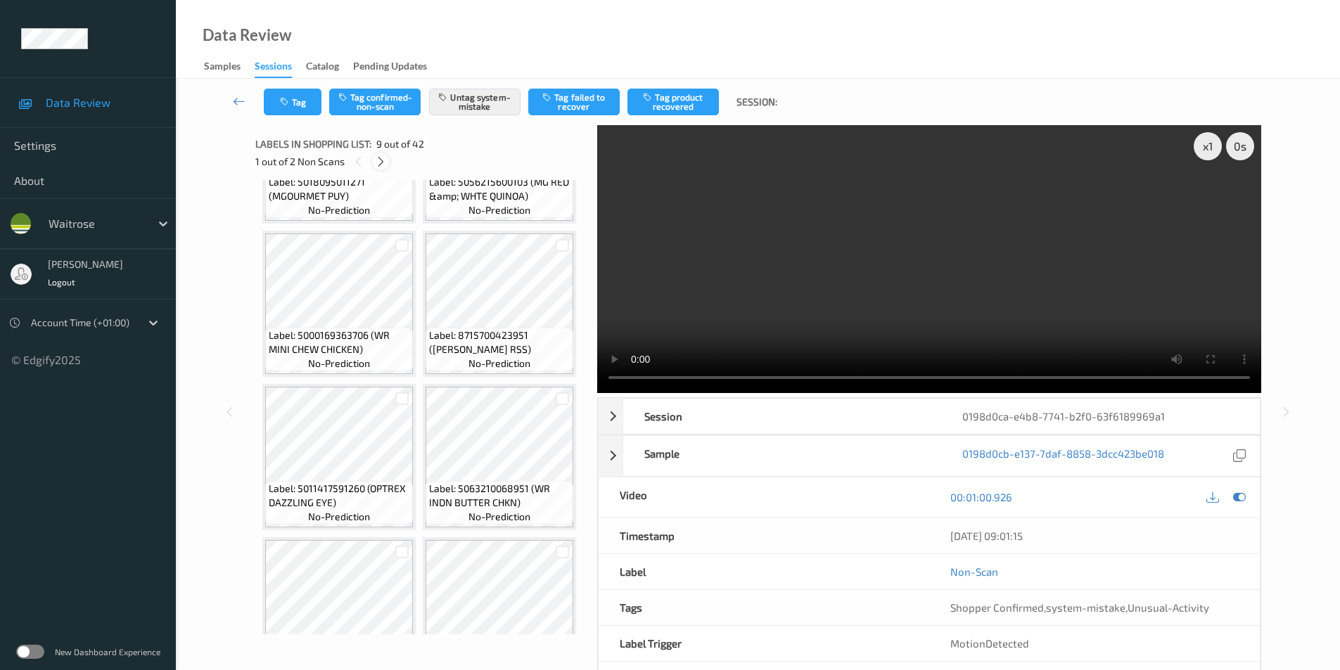
click at [380, 158] on icon at bounding box center [381, 161] width 12 height 13
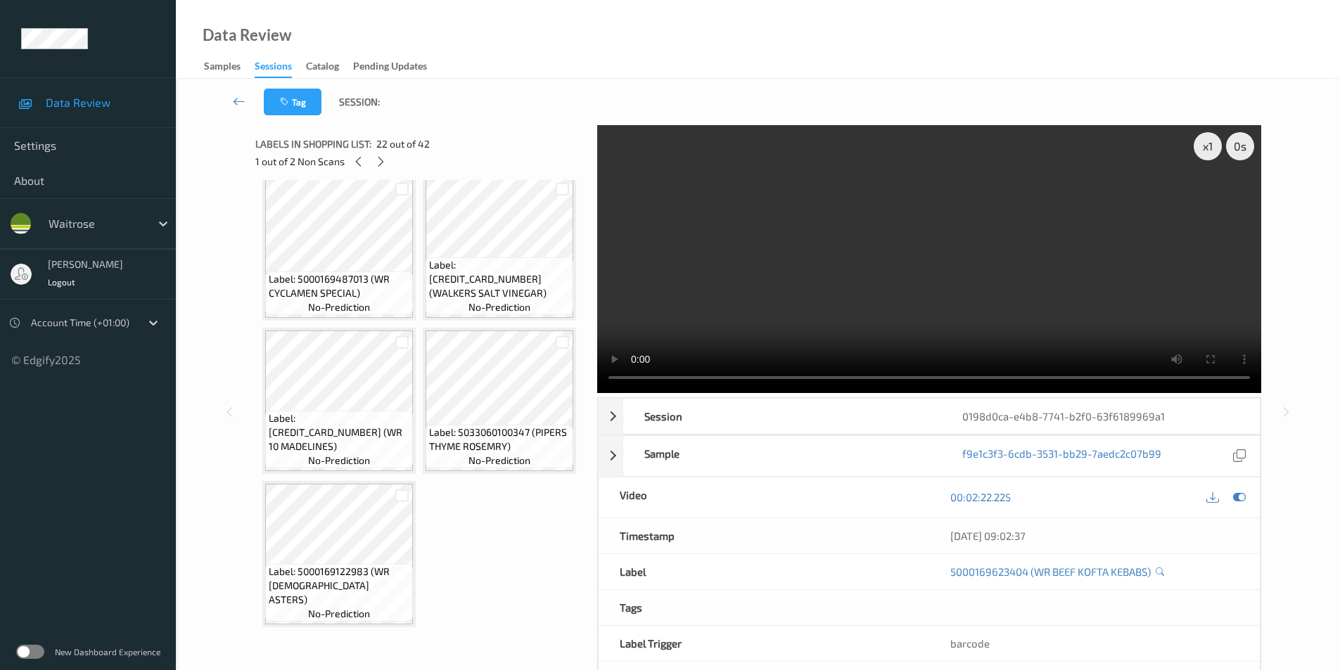
scroll to position [2991, 0]
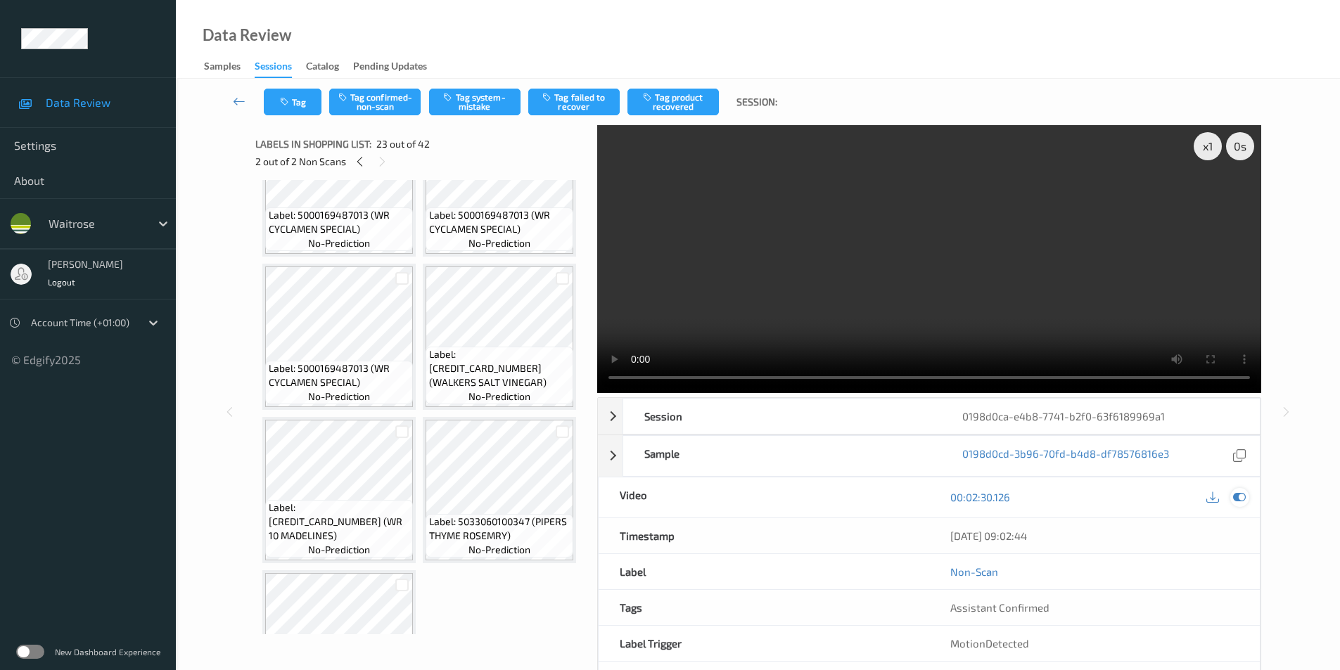
click at [1235, 494] on icon at bounding box center [1239, 497] width 13 height 13
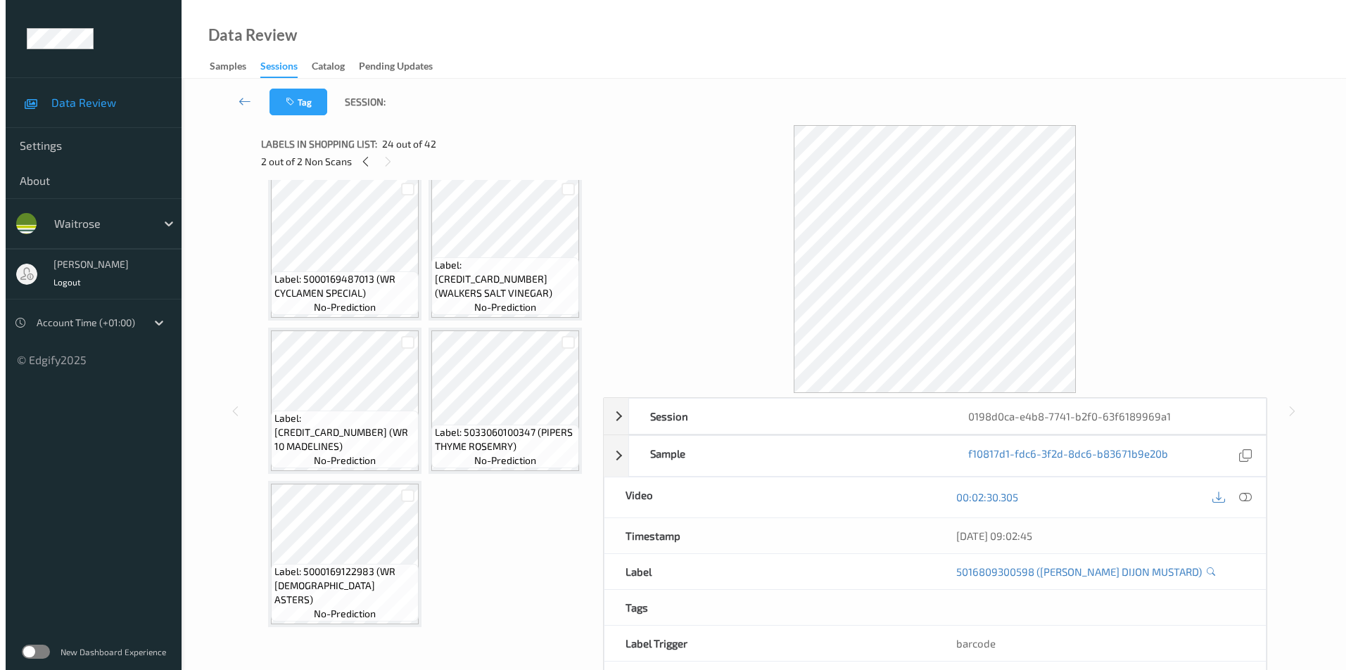
scroll to position [3413, 0]
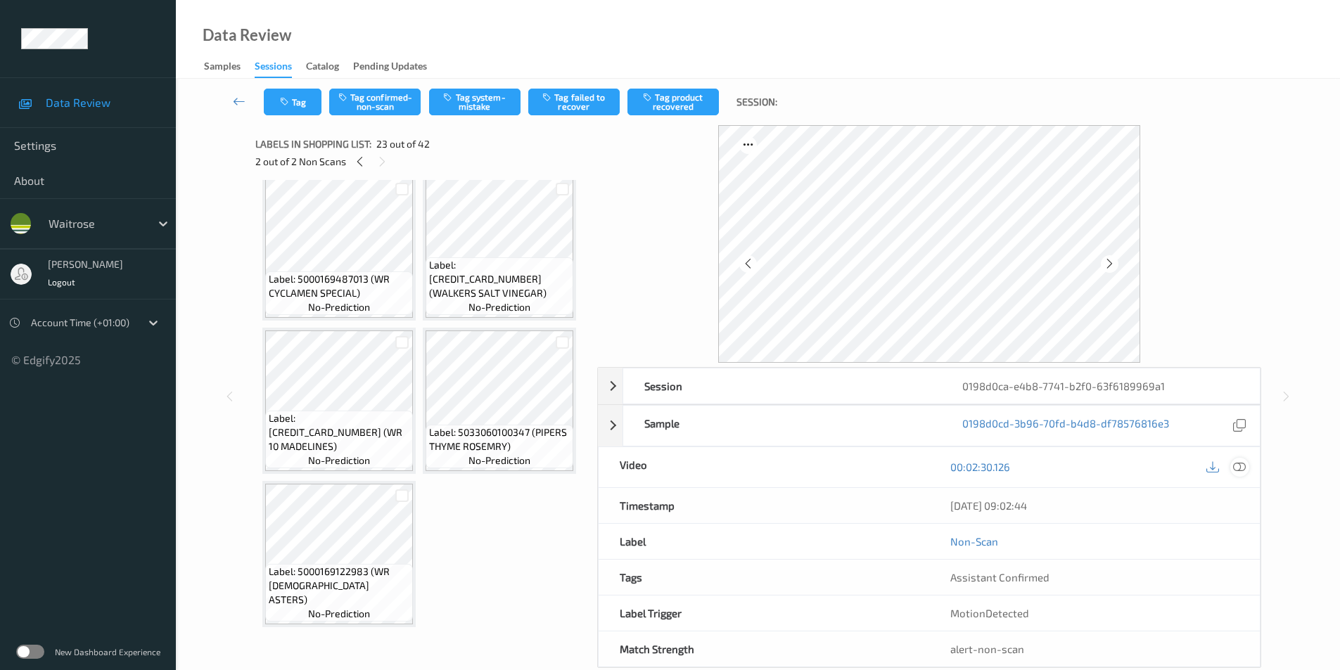
click at [1238, 466] on icon at bounding box center [1239, 467] width 13 height 13
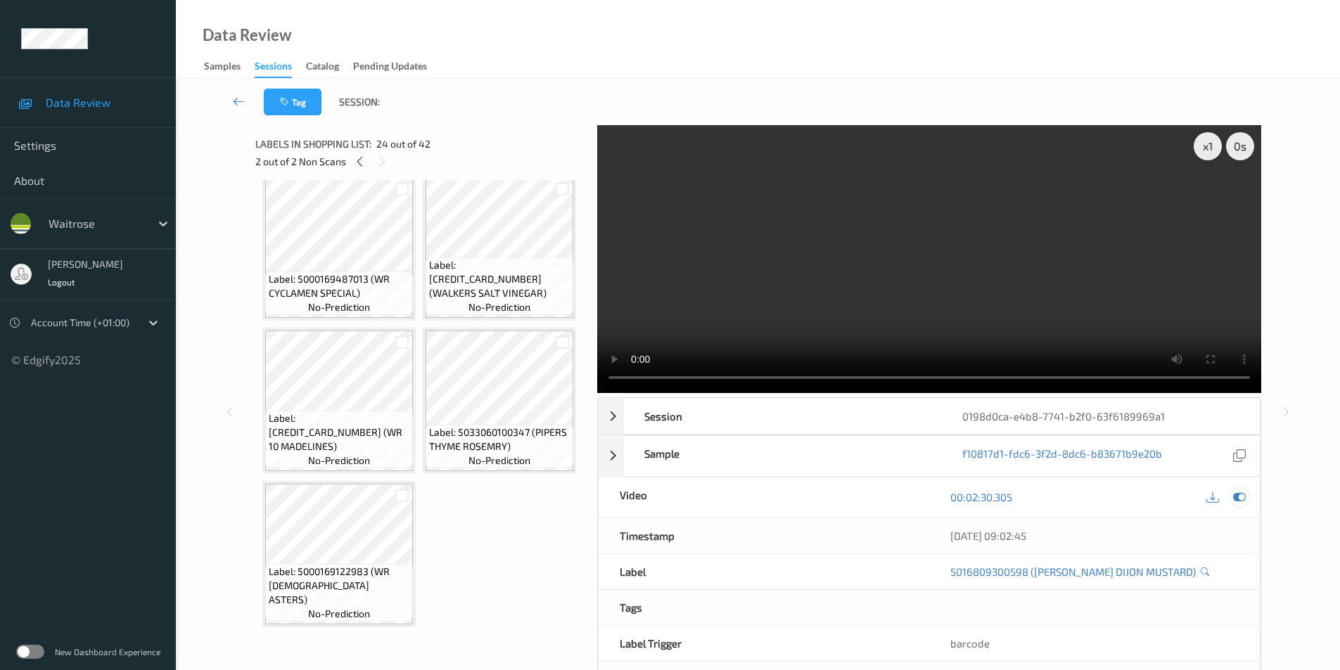
click at [1239, 499] on icon at bounding box center [1239, 497] width 13 height 13
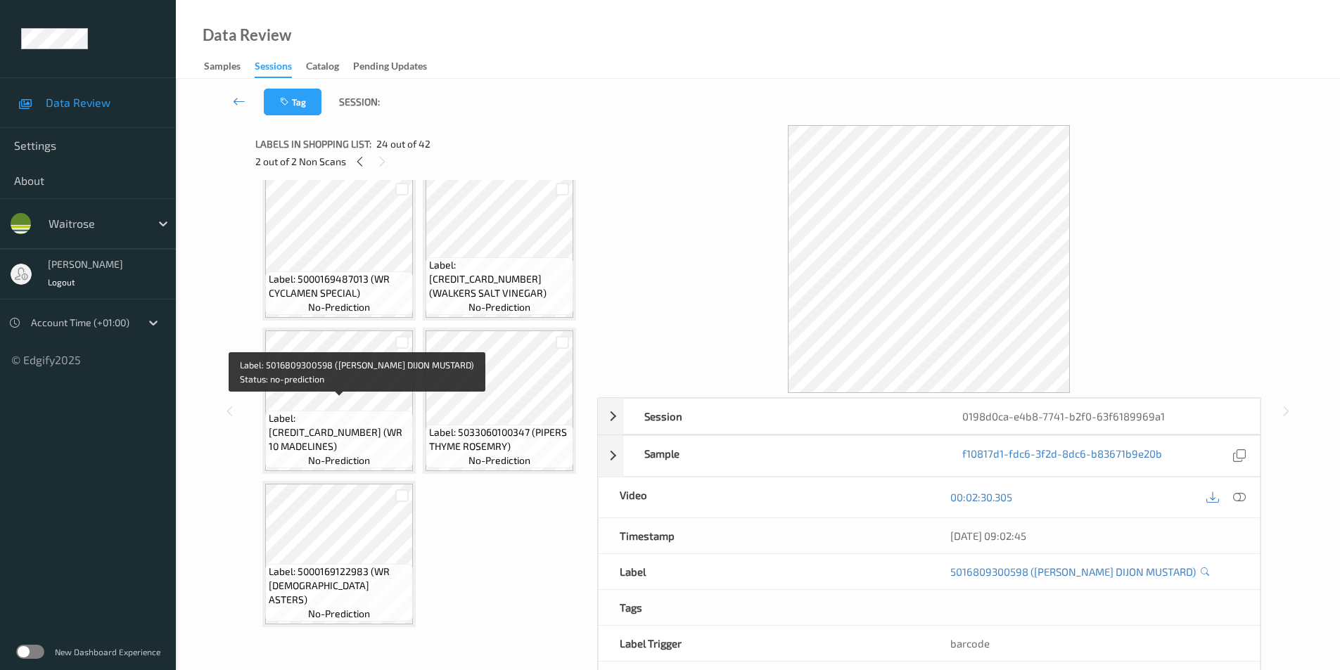
drag, startPoint x: 374, startPoint y: 406, endPoint x: 371, endPoint y: 419, distance: 13.5
copy span "(WR ESS DIJON MUSTARD)"
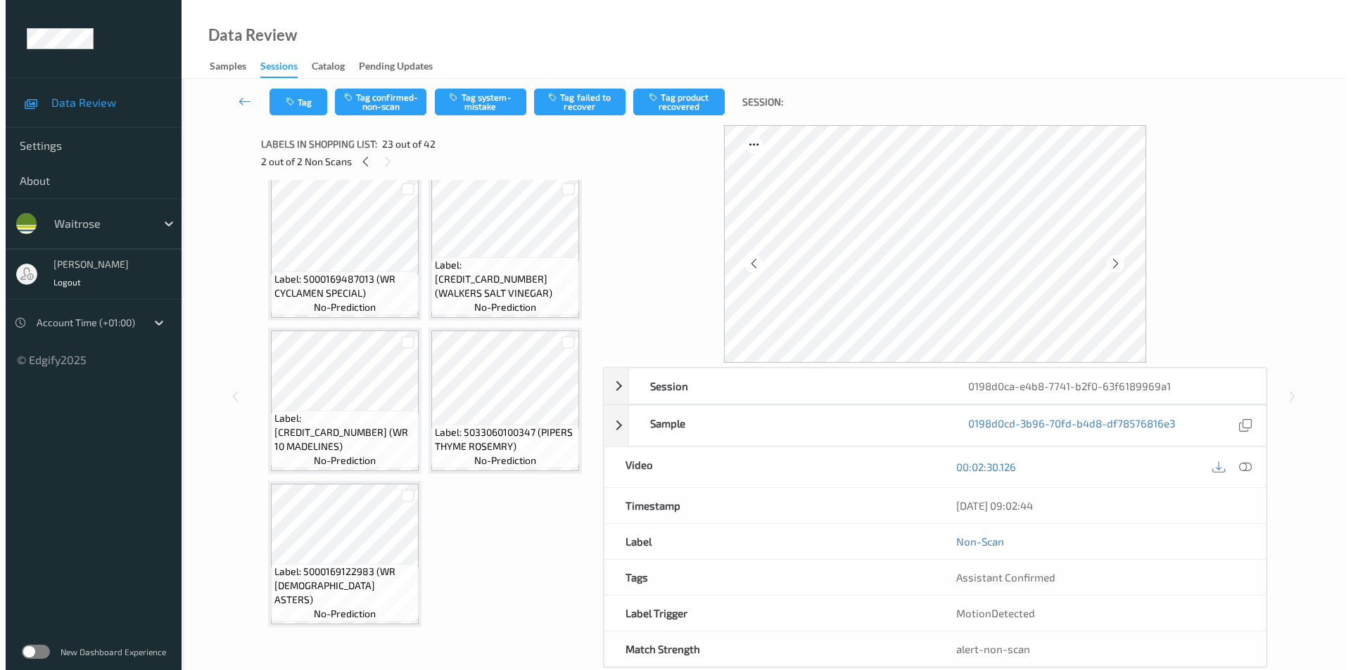
scroll to position [3272, 0]
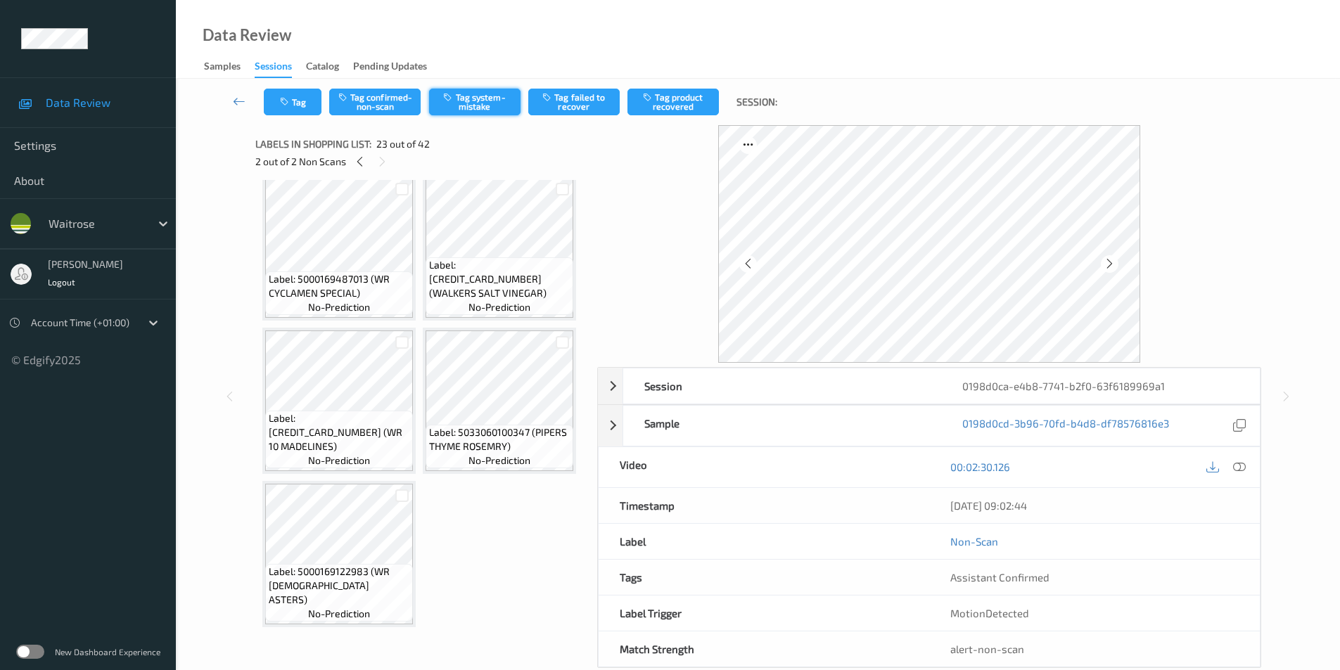
click at [479, 104] on button "Tag system-mistake" at bounding box center [474, 102] width 91 height 27
click at [293, 106] on button "Tag" at bounding box center [293, 102] width 58 height 27
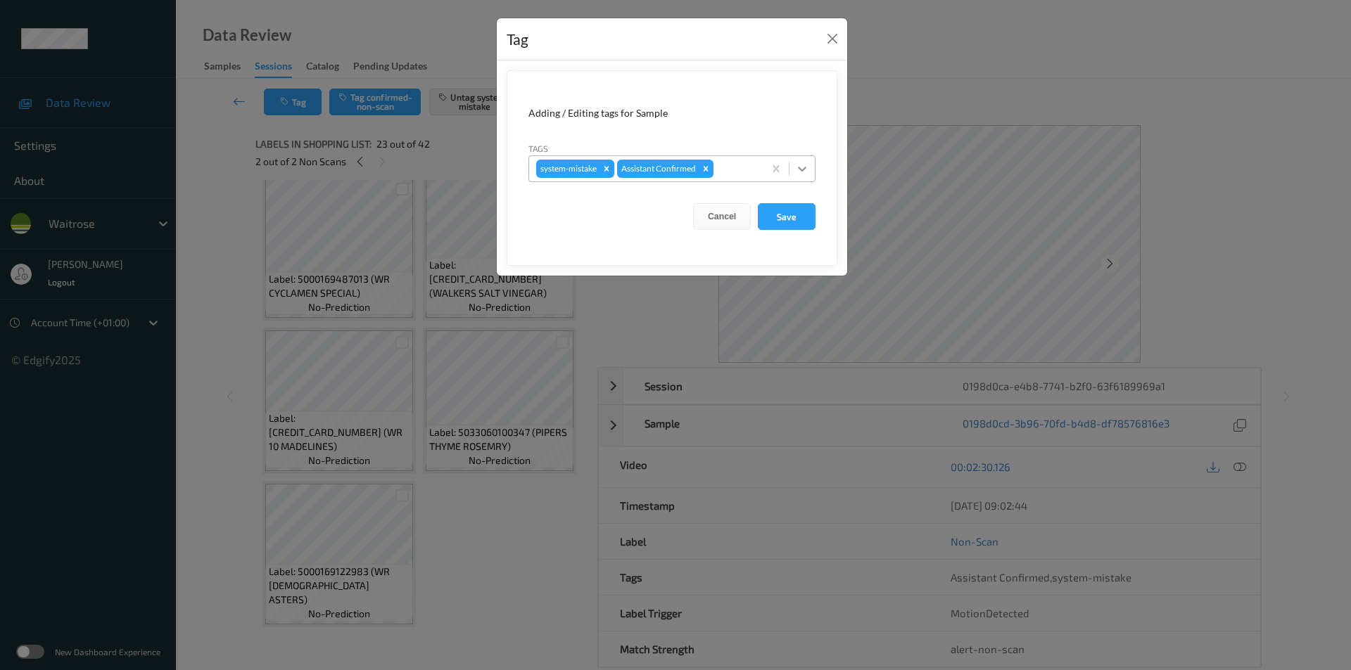
click at [799, 169] on icon at bounding box center [802, 169] width 8 height 5
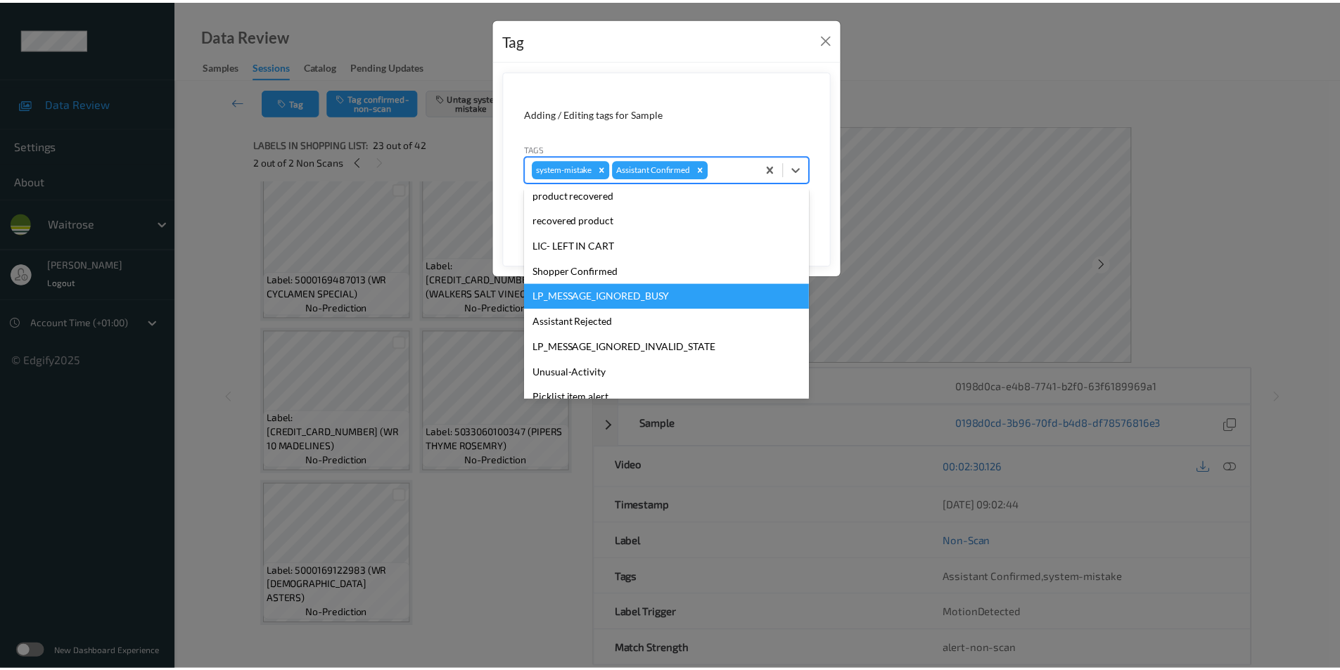
scroll to position [276, 0]
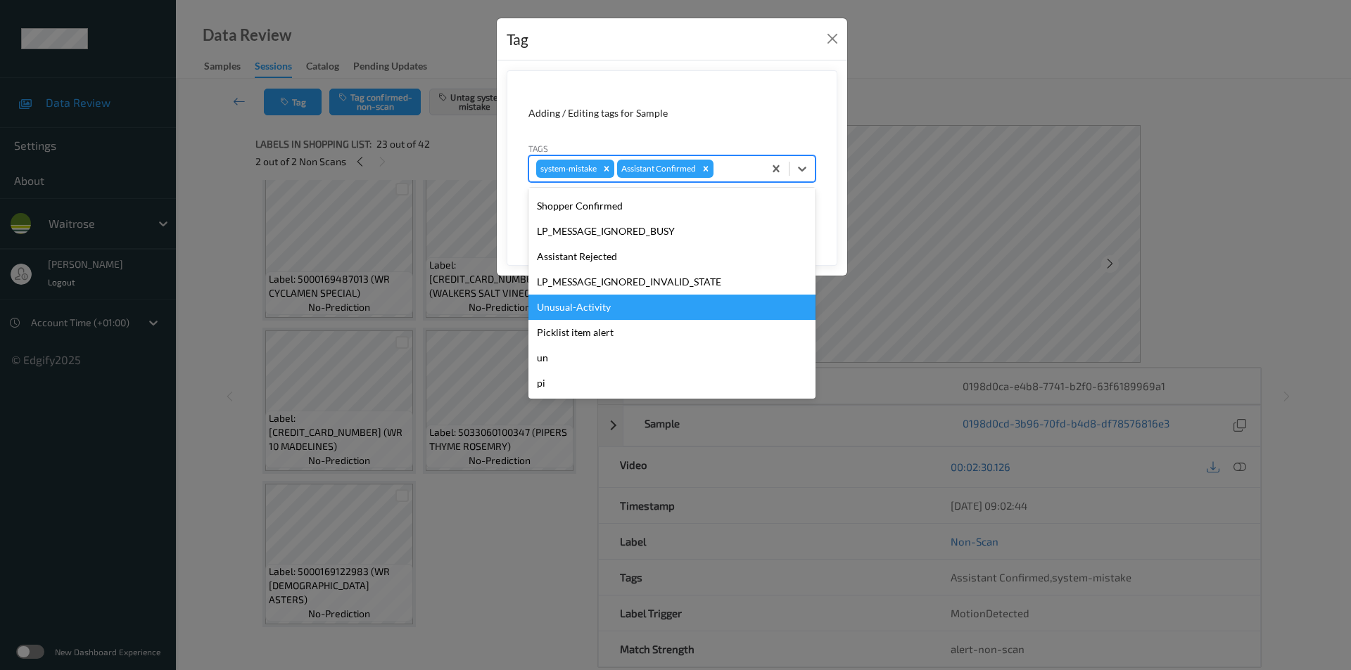
click at [602, 309] on div "Unusual-Activity" at bounding box center [671, 307] width 287 height 25
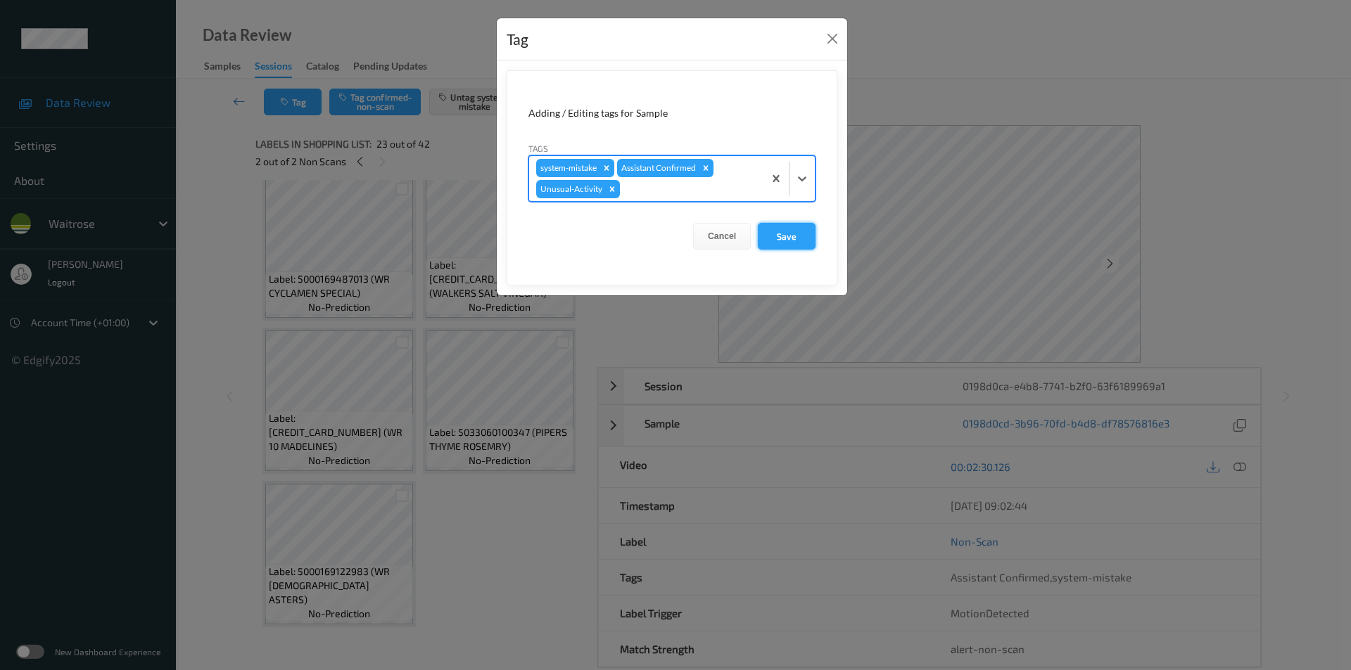
click at [791, 228] on button "Save" at bounding box center [787, 236] width 58 height 27
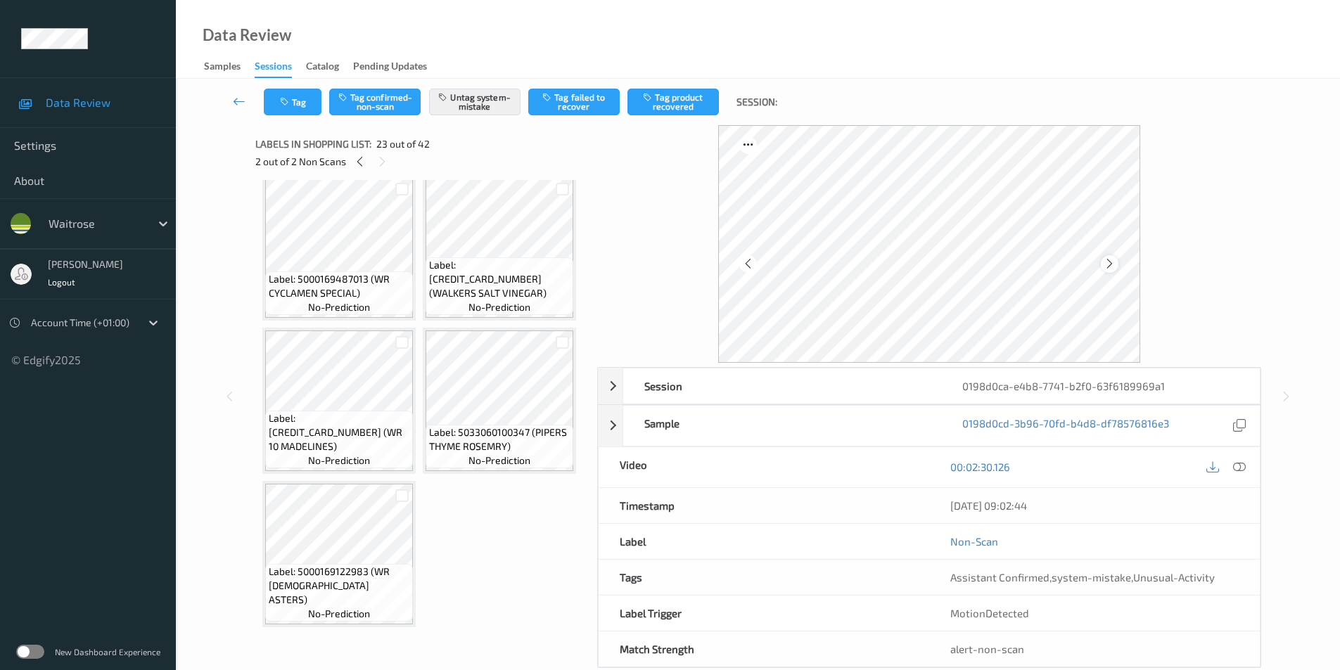
click at [1107, 260] on icon at bounding box center [1110, 264] width 12 height 13
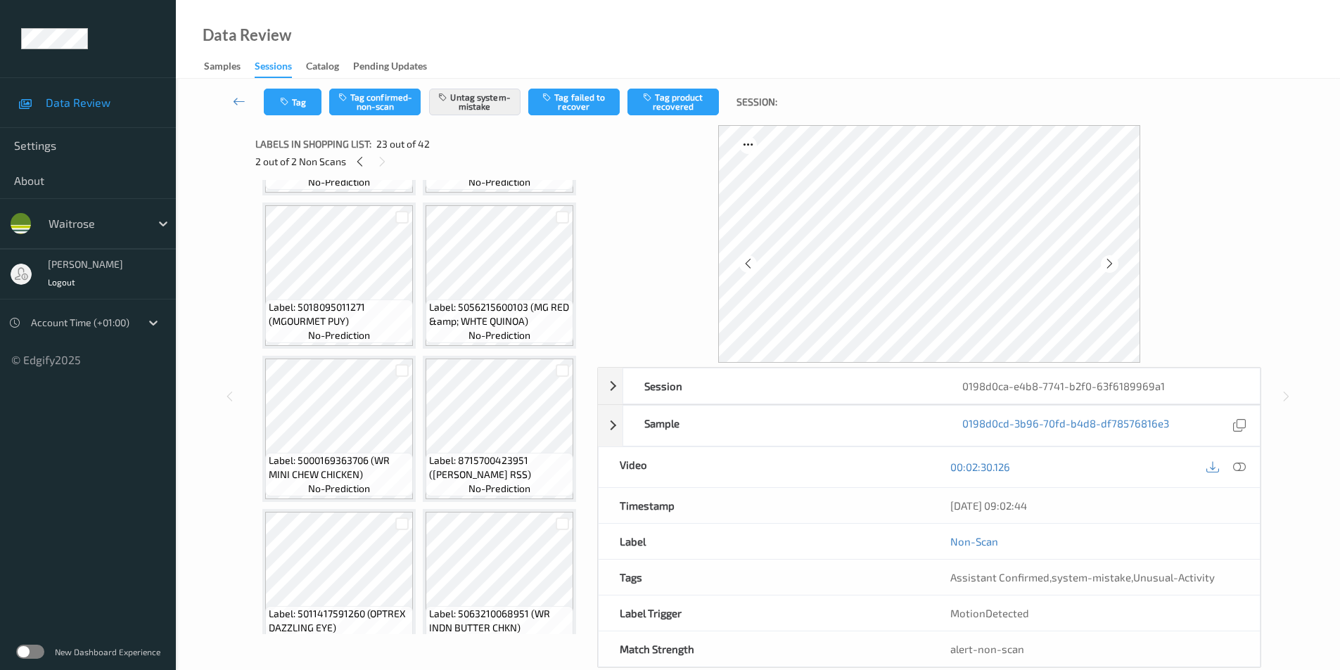
scroll to position [1232, 0]
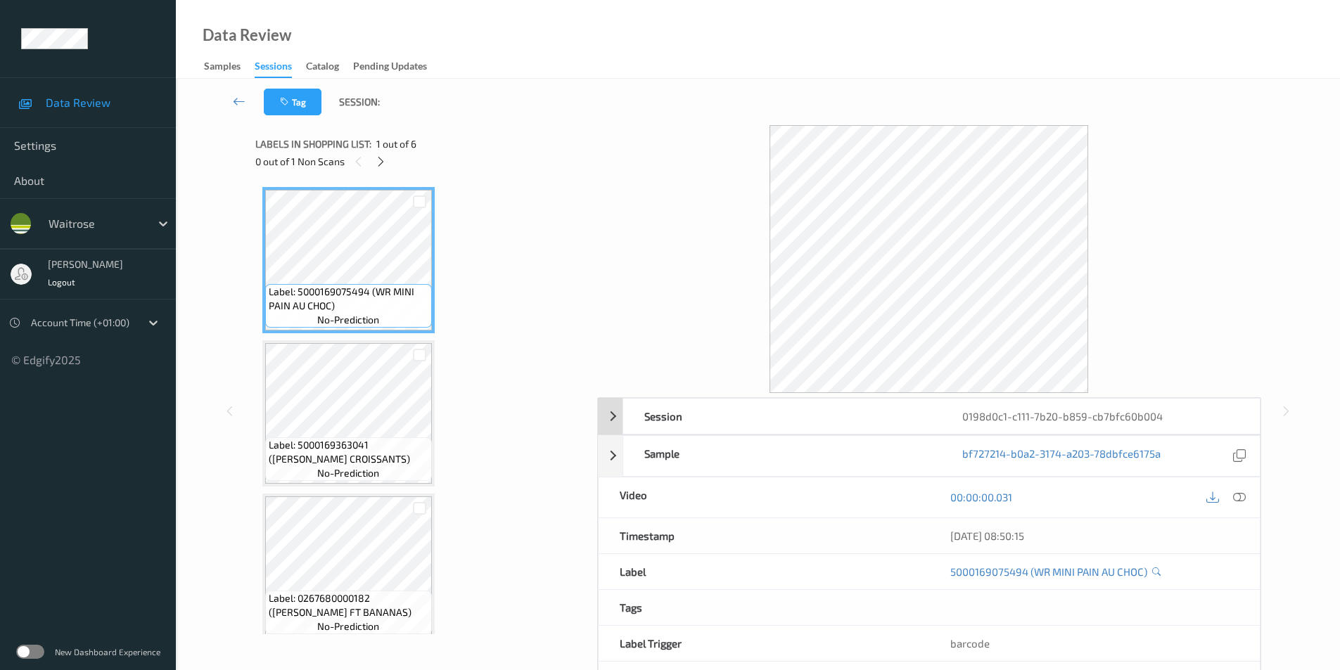
drag, startPoint x: 1230, startPoint y: 491, endPoint x: 903, endPoint y: 398, distance: 340.1
click at [1229, 491] on div at bounding box center [1226, 497] width 46 height 19
click at [1239, 494] on icon at bounding box center [1239, 497] width 13 height 13
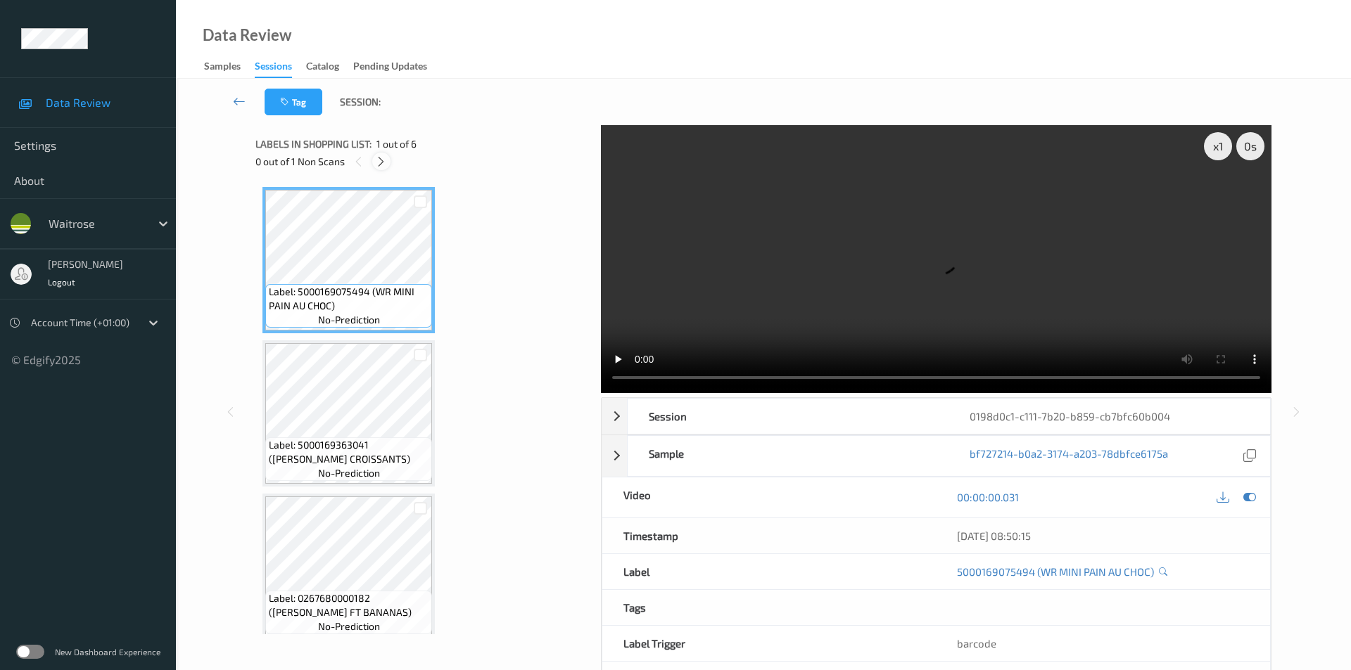
click at [383, 165] on icon at bounding box center [381, 161] width 12 height 13
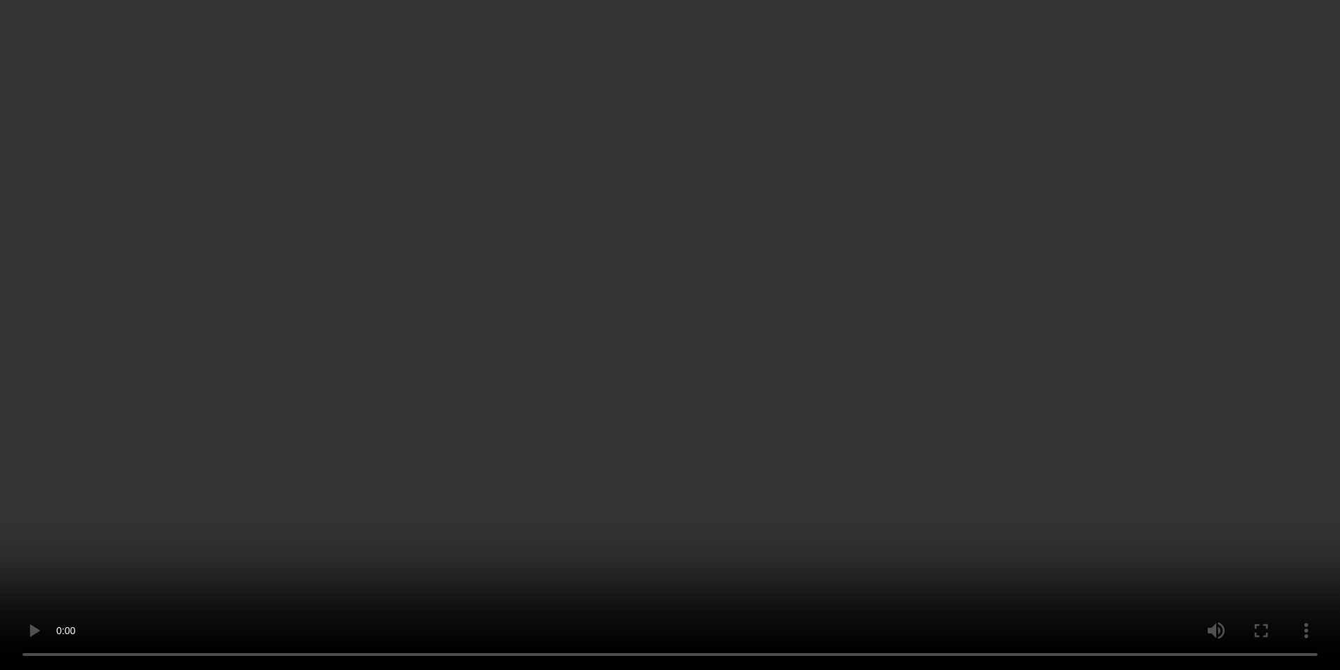
scroll to position [397, 0]
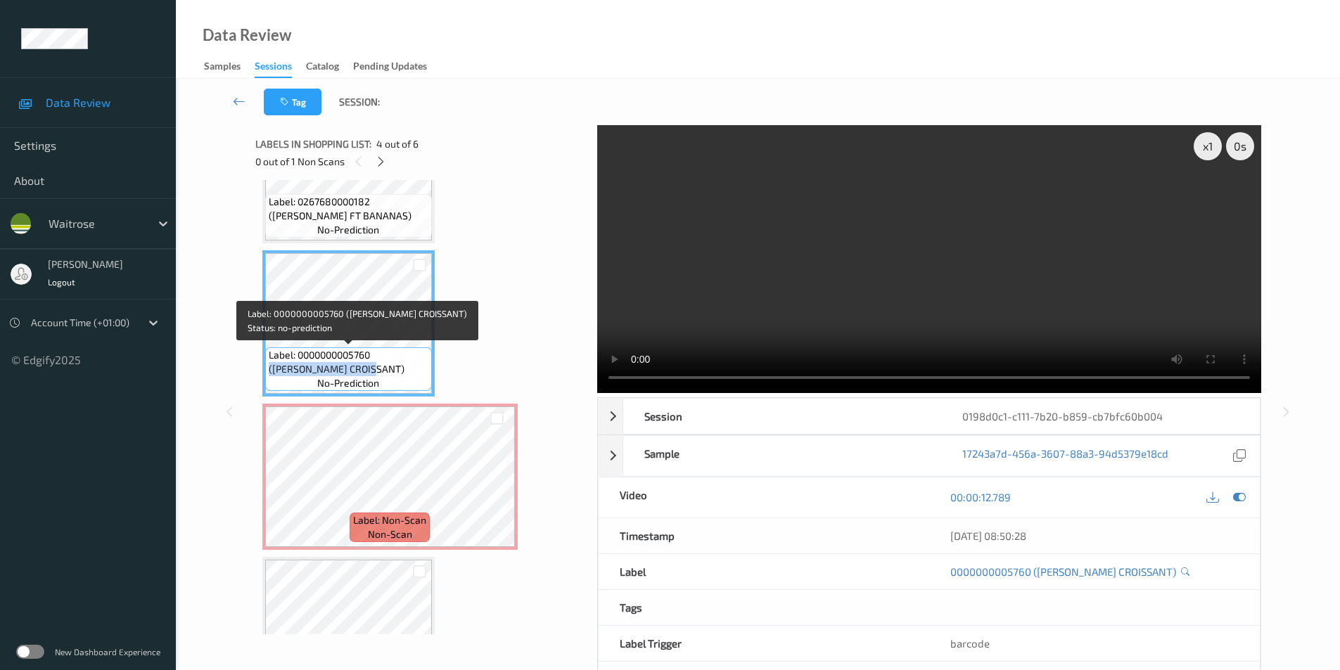
drag, startPoint x: 376, startPoint y: 354, endPoint x: 362, endPoint y: 374, distance: 24.2
click at [362, 374] on span "Label: 0000000005760 (WR ALMOND CROISSANT)" at bounding box center [349, 362] width 160 height 28
copy span "(WR ALMOND CROISSANT"
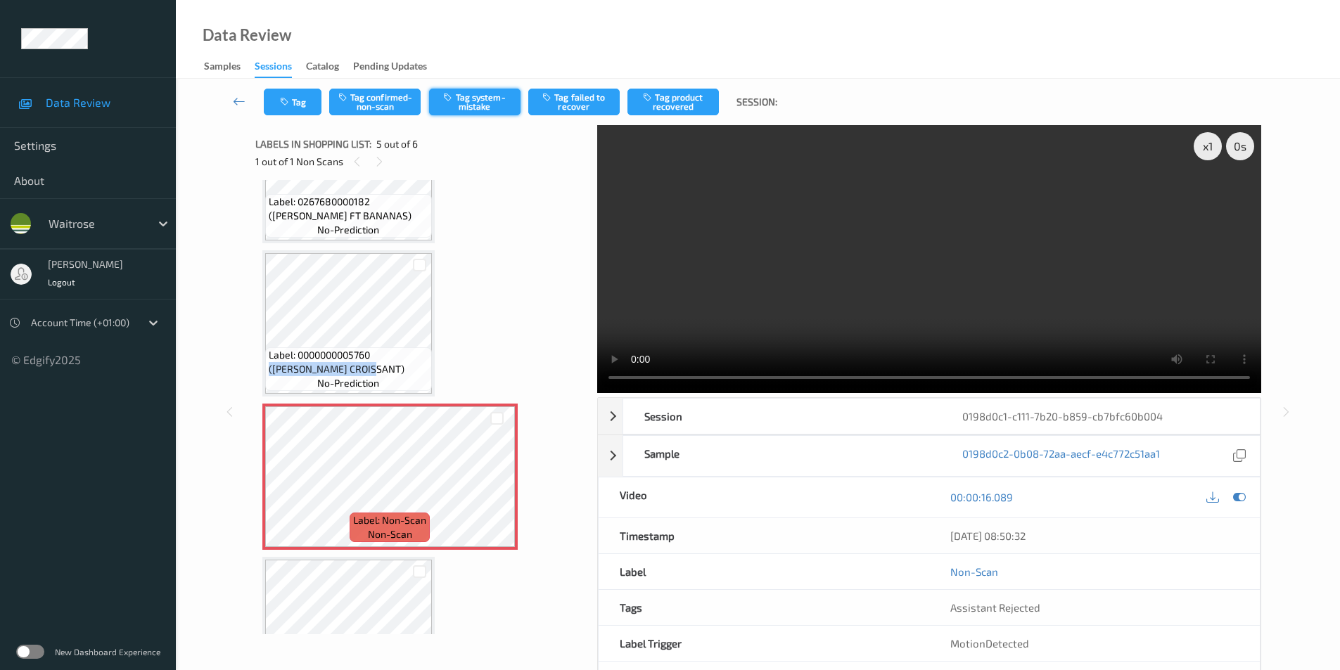
click at [488, 103] on button "Tag system-mistake" at bounding box center [474, 102] width 91 height 27
click at [1238, 495] on icon at bounding box center [1239, 497] width 13 height 13
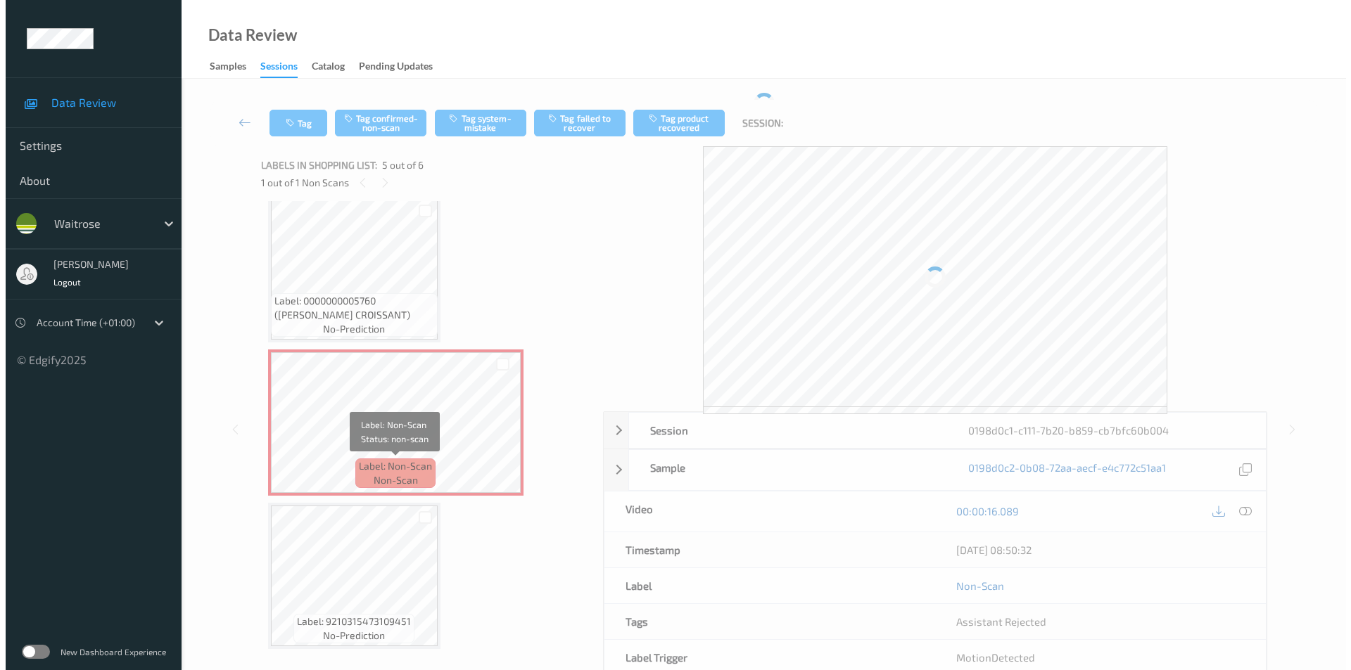
scroll to position [473, 0]
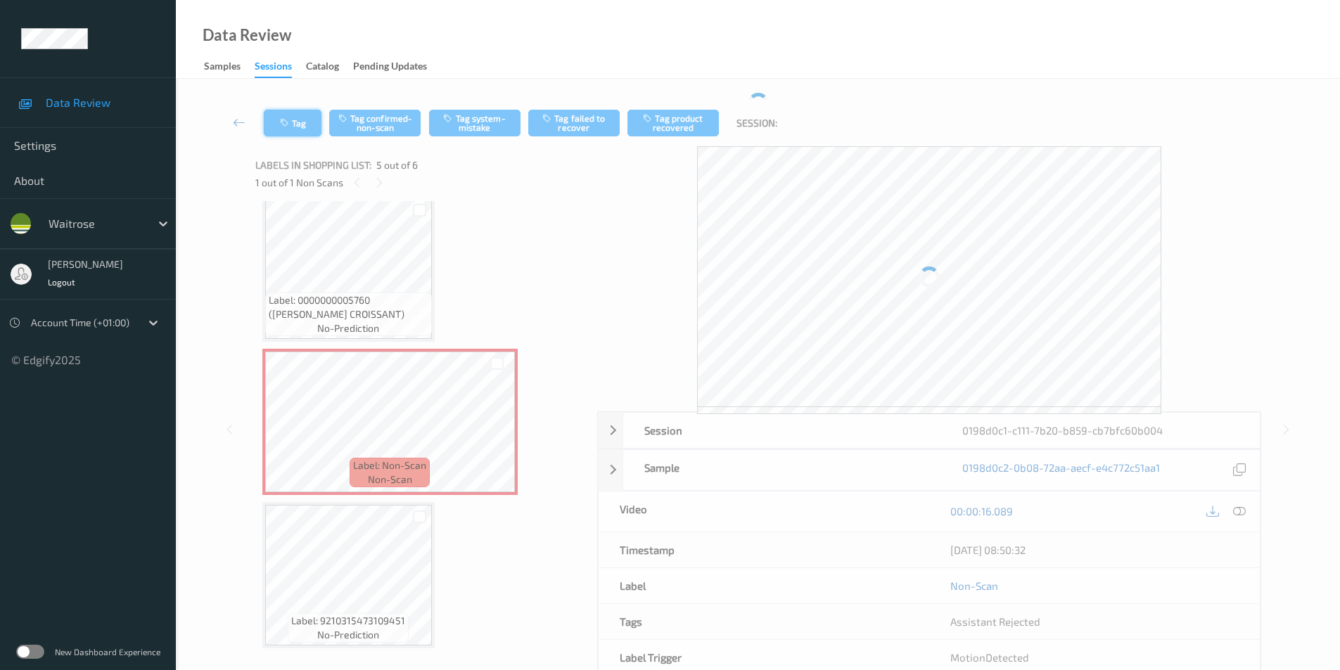
click at [281, 122] on icon "button" at bounding box center [286, 123] width 12 height 10
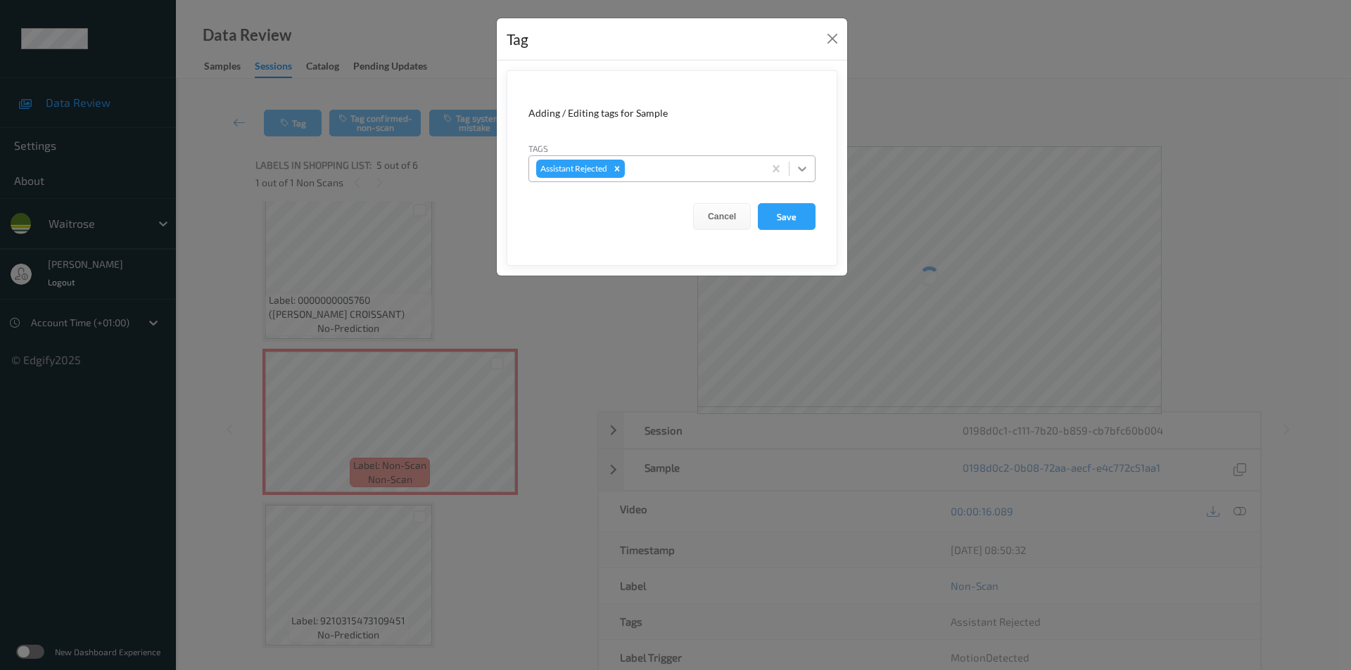
click at [804, 170] on icon at bounding box center [802, 169] width 8 height 5
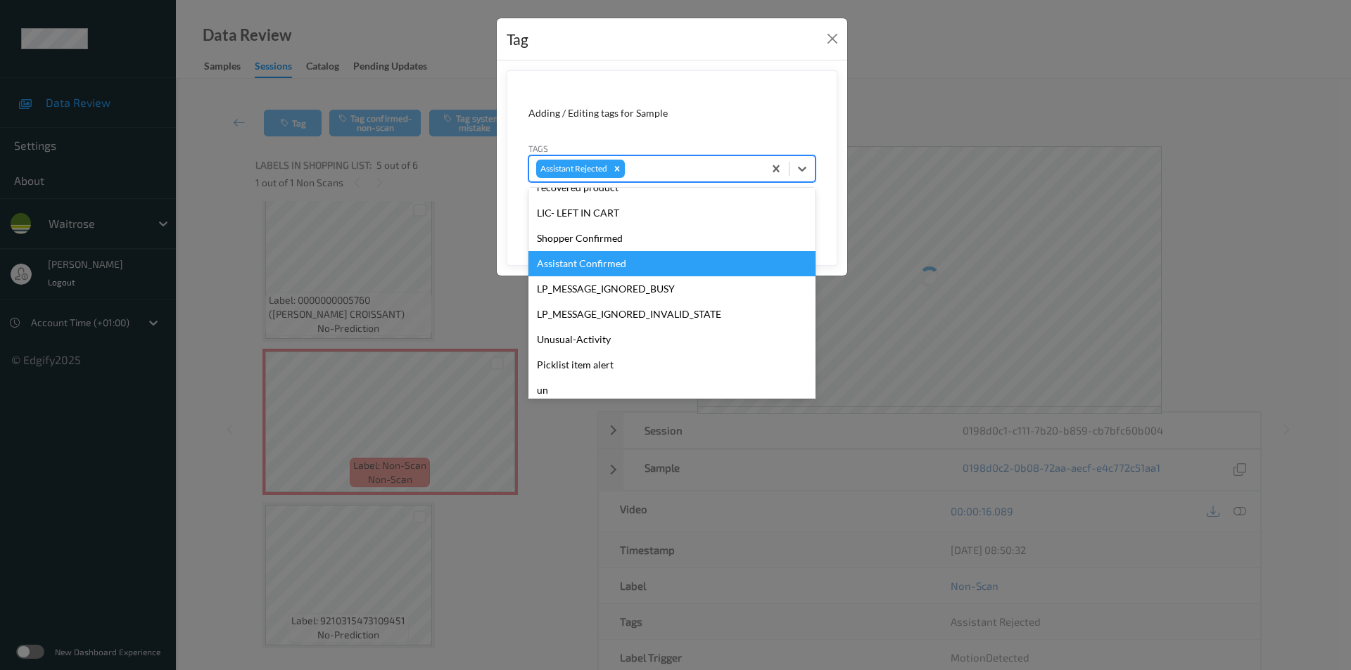
scroll to position [301, 0]
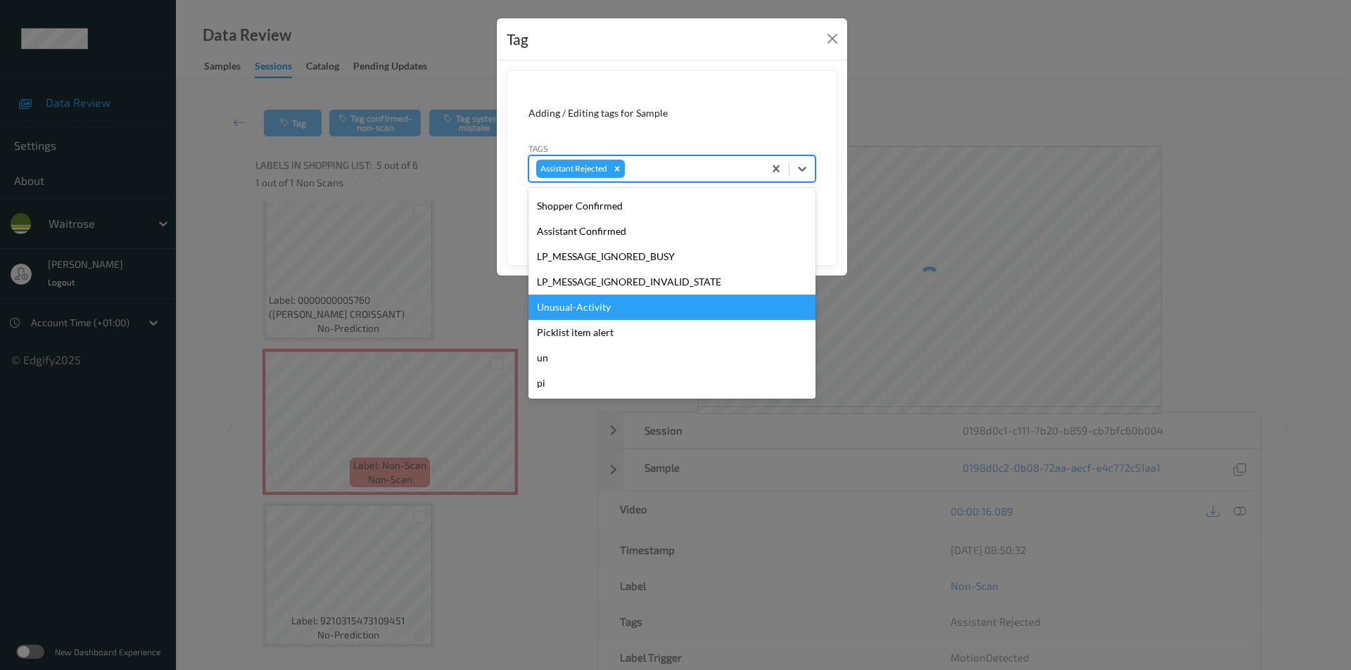
click at [624, 313] on div "Unusual-Activity" at bounding box center [671, 307] width 287 height 25
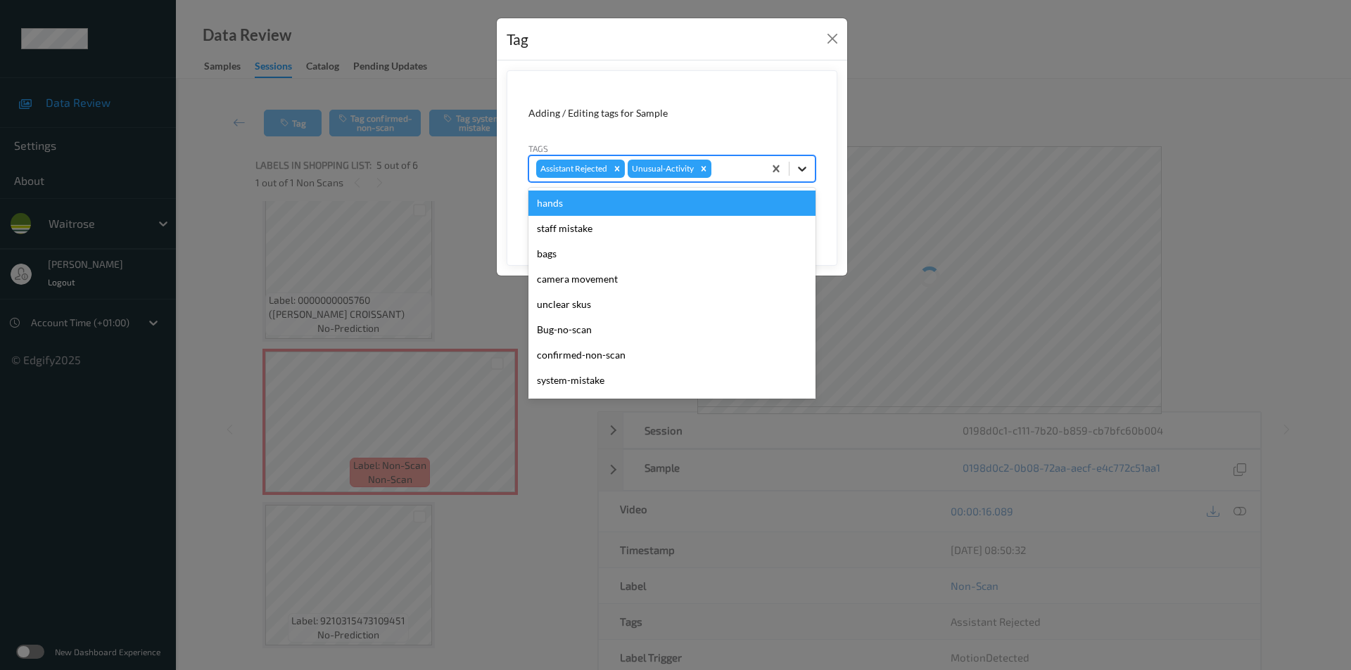
click at [801, 171] on icon at bounding box center [802, 169] width 8 height 5
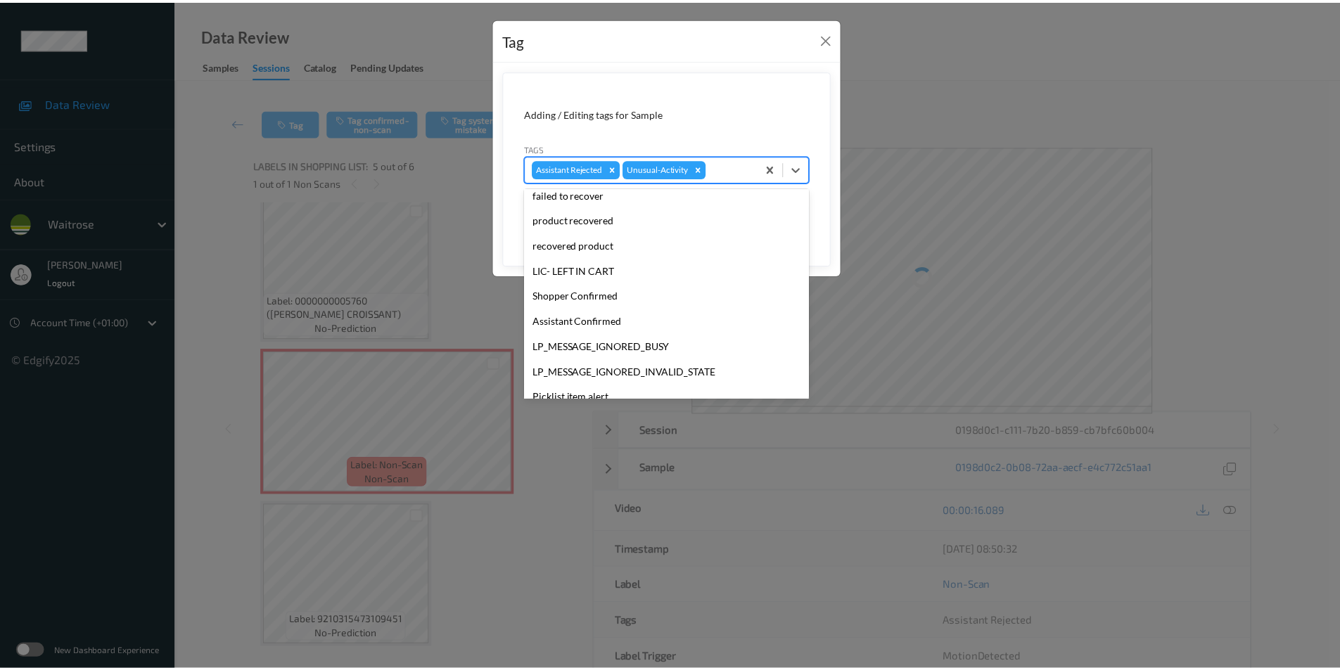
scroll to position [276, 0]
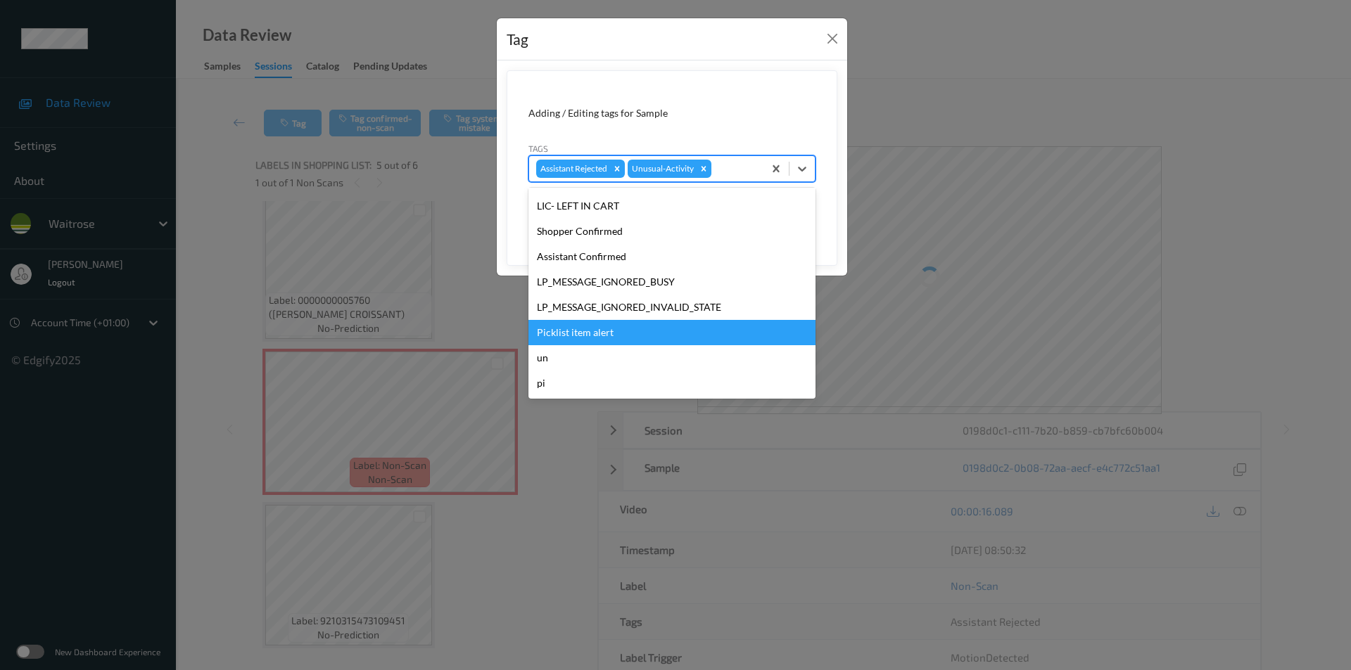
click at [600, 324] on div "Picklist item alert" at bounding box center [671, 332] width 287 height 25
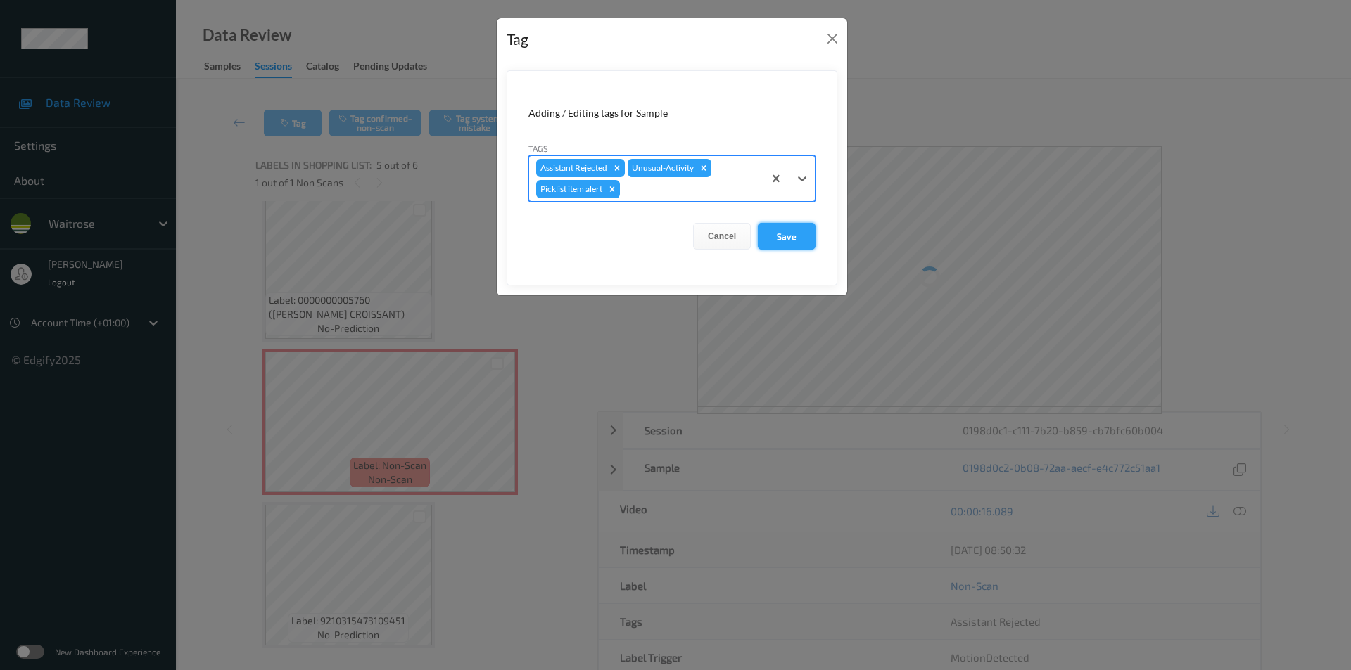
click at [777, 242] on button "Save" at bounding box center [787, 236] width 58 height 27
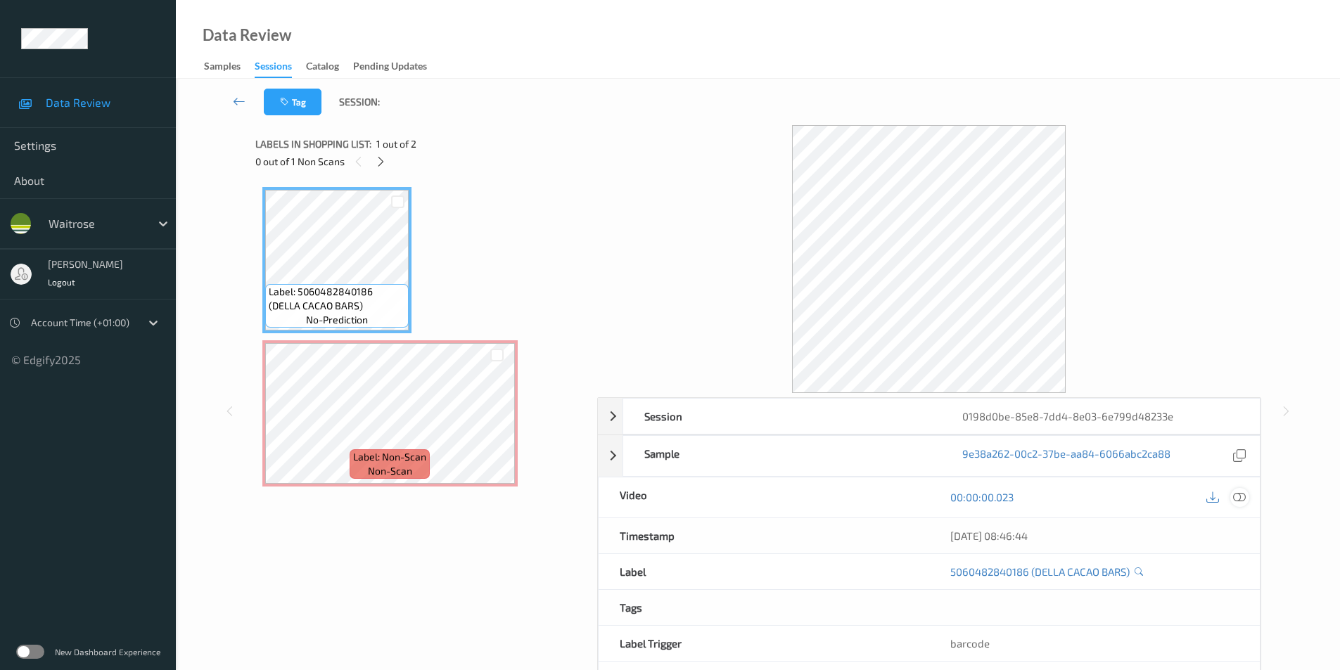
click at [1238, 498] on icon at bounding box center [1239, 497] width 13 height 13
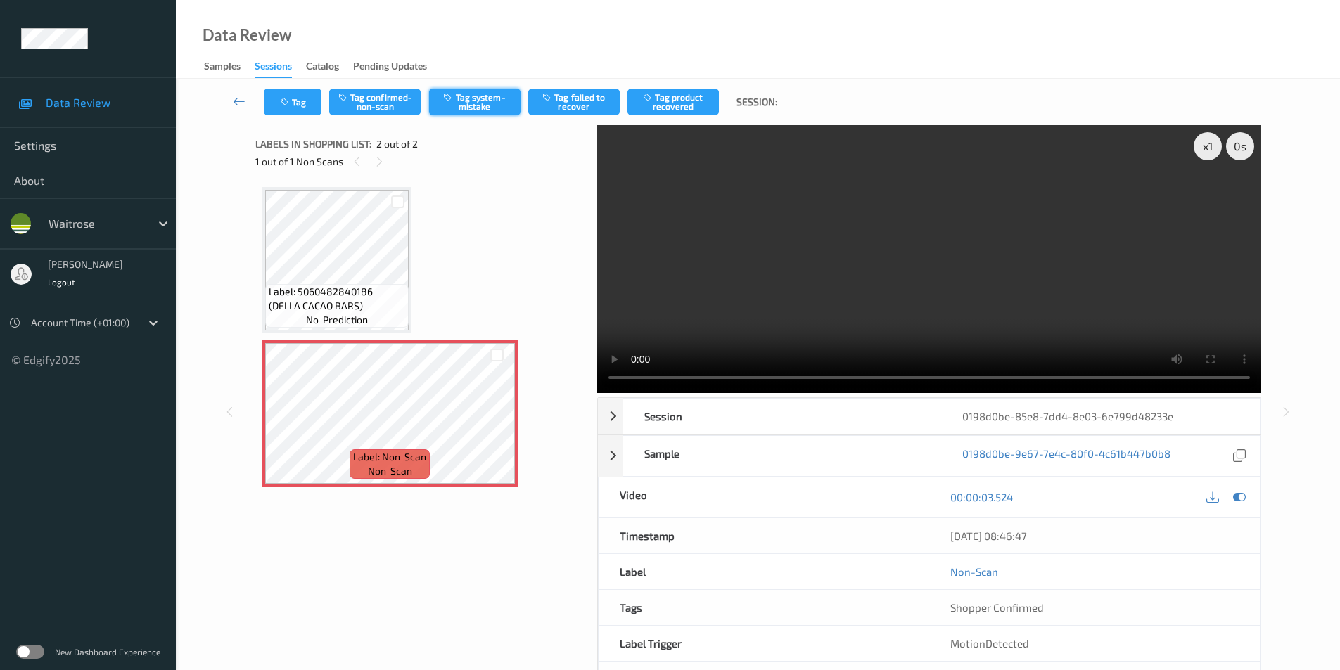
click at [473, 98] on button "Tag system-mistake" at bounding box center [474, 102] width 91 height 27
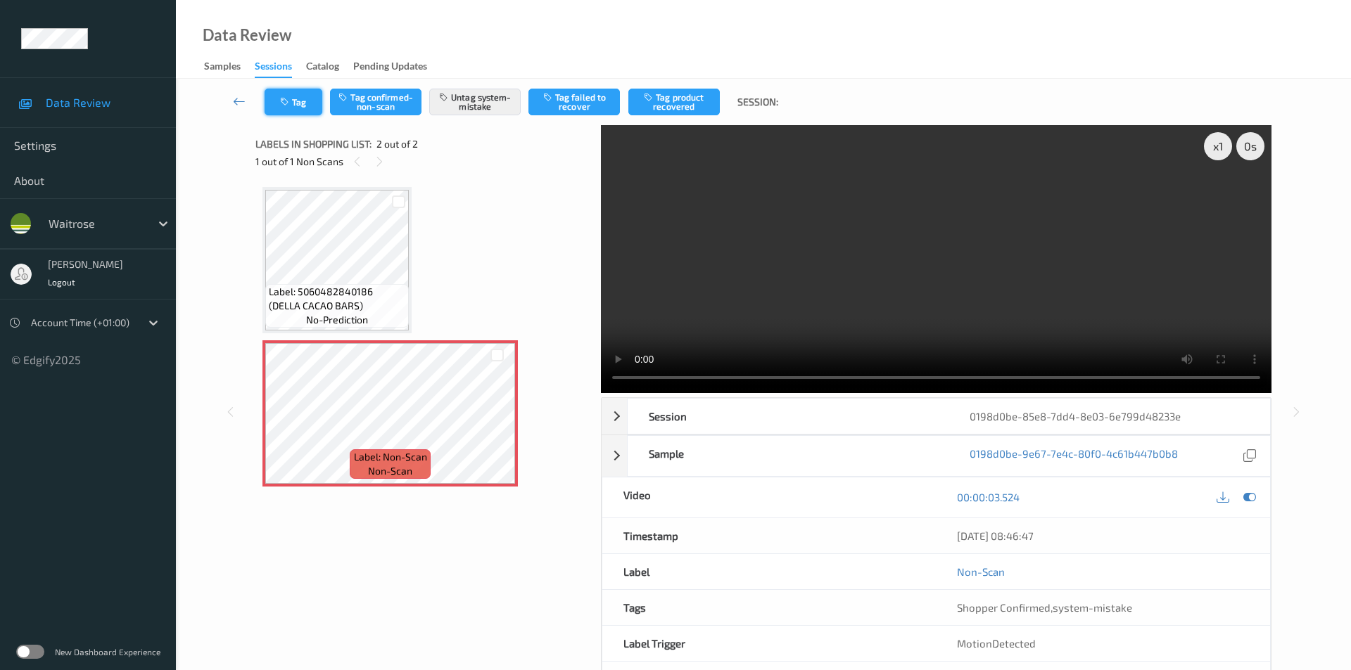
click at [298, 103] on button "Tag" at bounding box center [294, 102] width 58 height 27
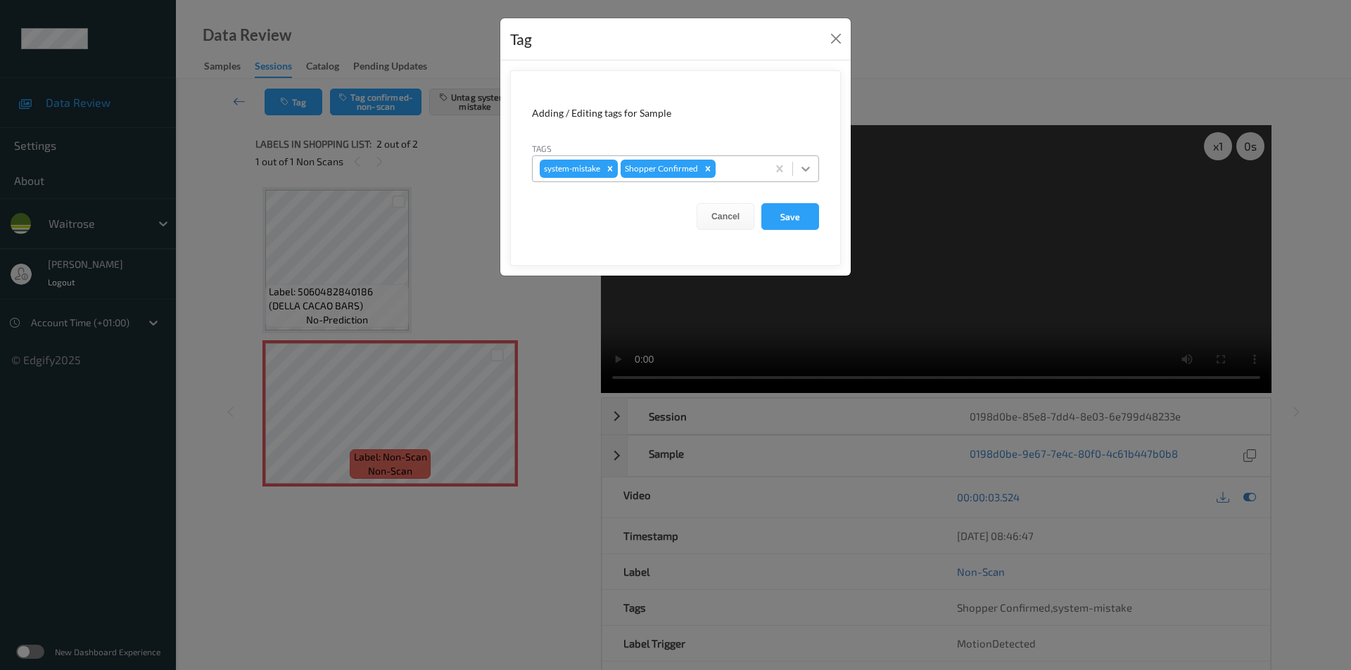
click at [799, 166] on icon at bounding box center [806, 169] width 14 height 14
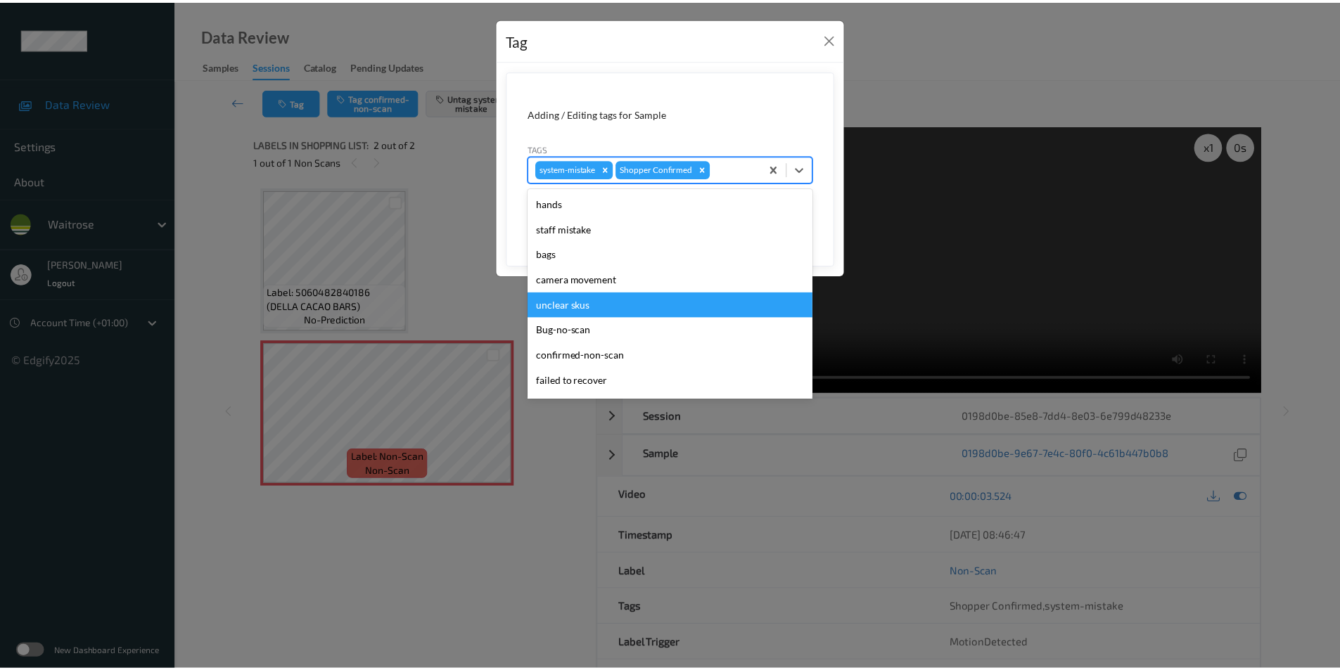
scroll to position [276, 0]
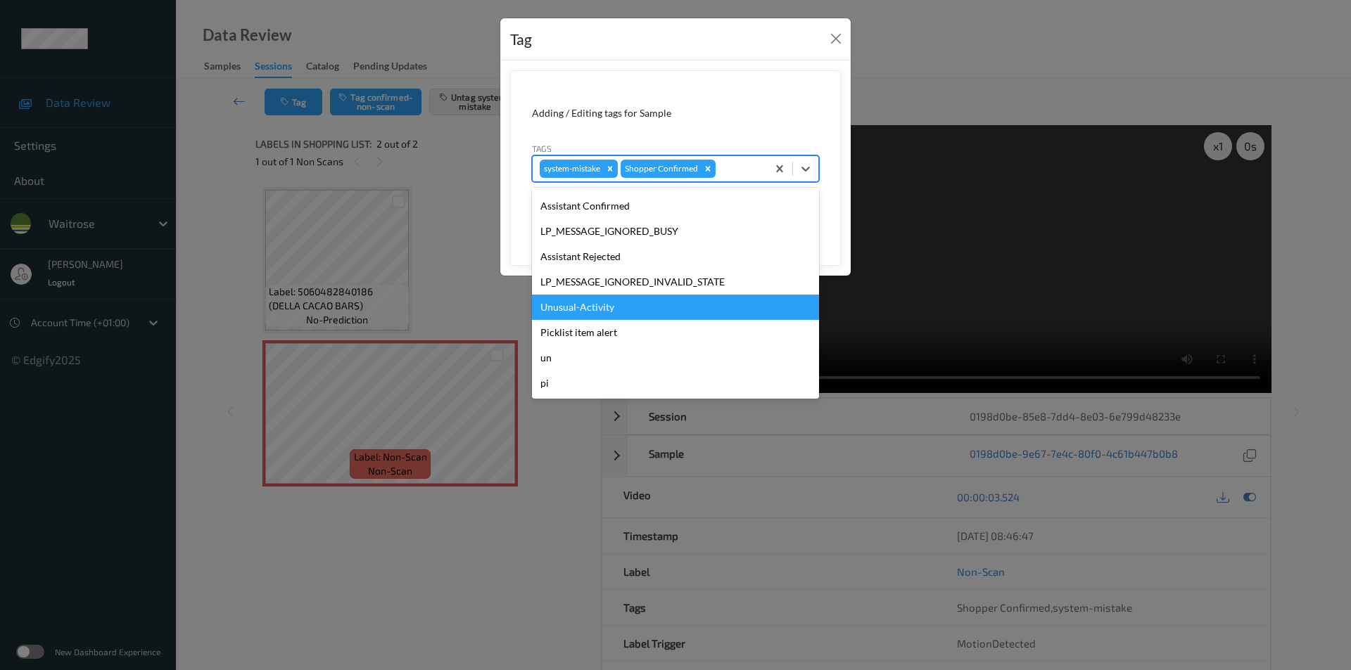
click at [610, 305] on div "Unusual-Activity" at bounding box center [675, 307] width 287 height 25
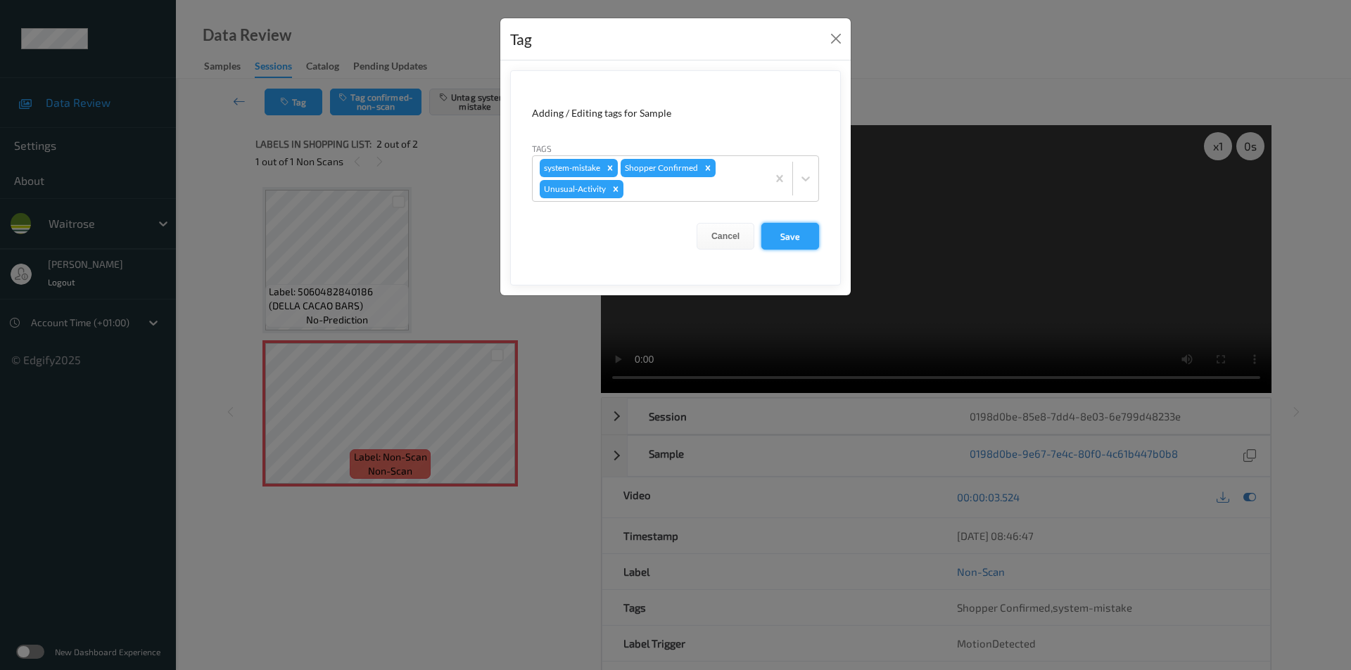
click at [774, 246] on button "Save" at bounding box center [790, 236] width 58 height 27
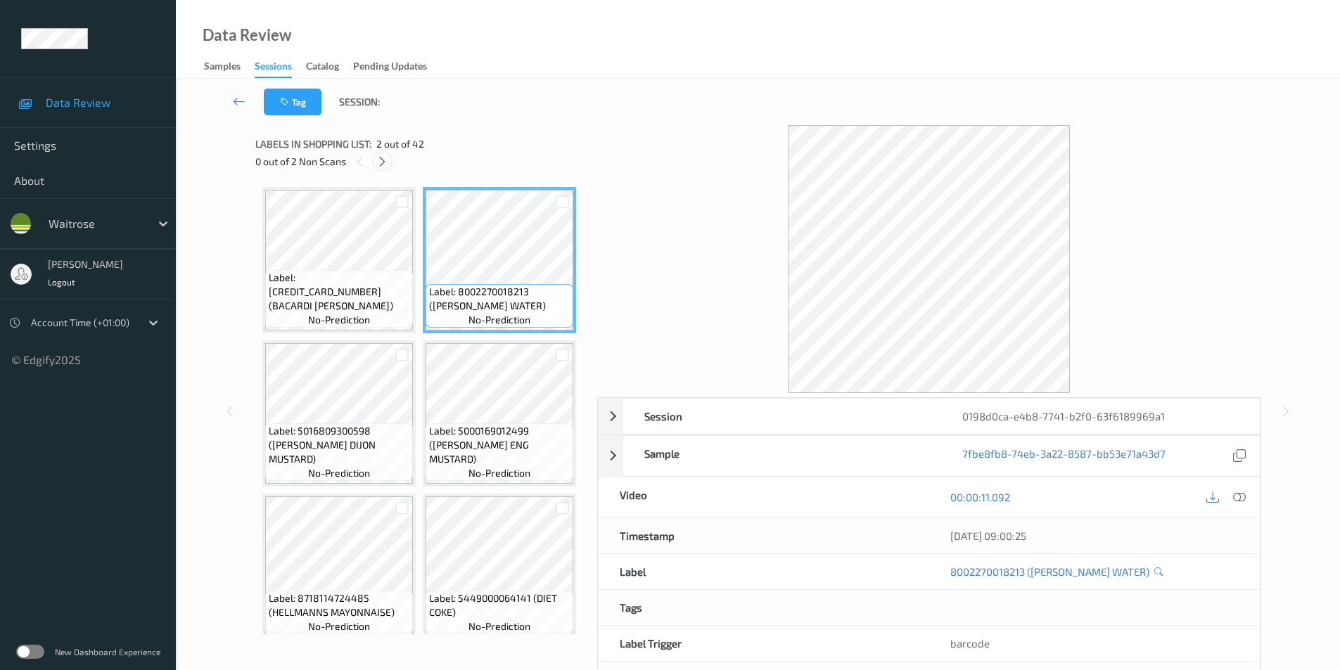
click at [378, 160] on icon at bounding box center [382, 161] width 12 height 13
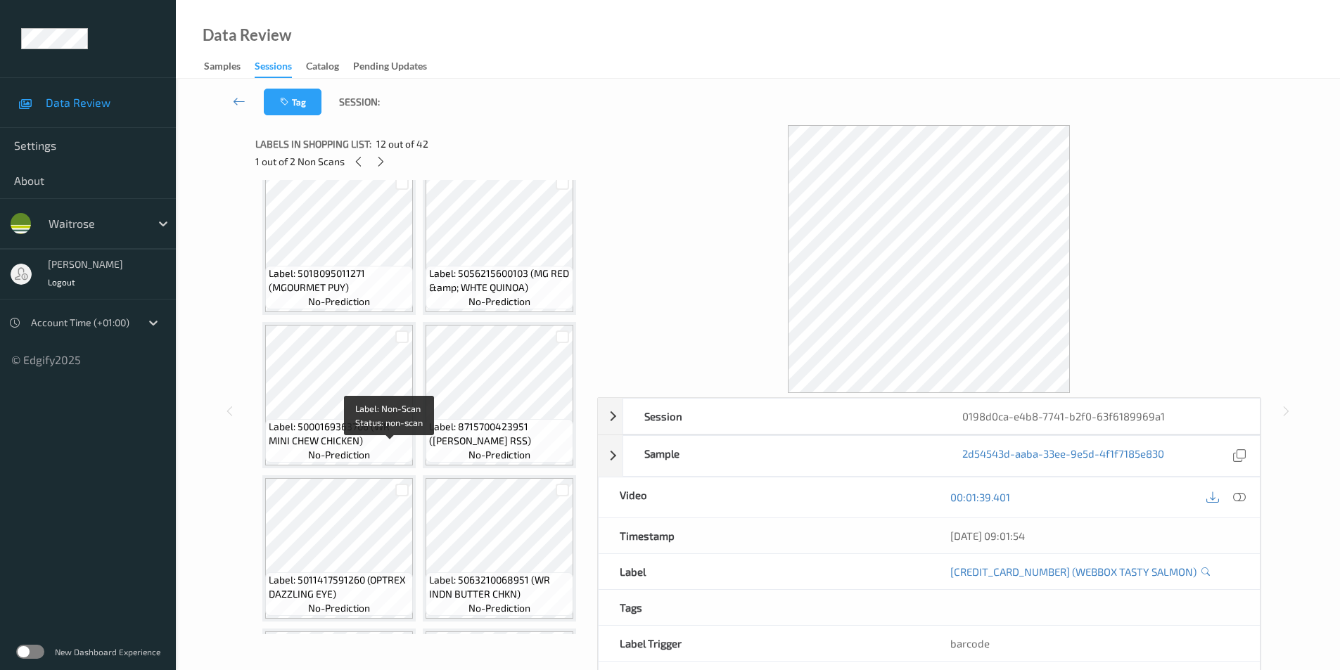
scroll to position [1081, 0]
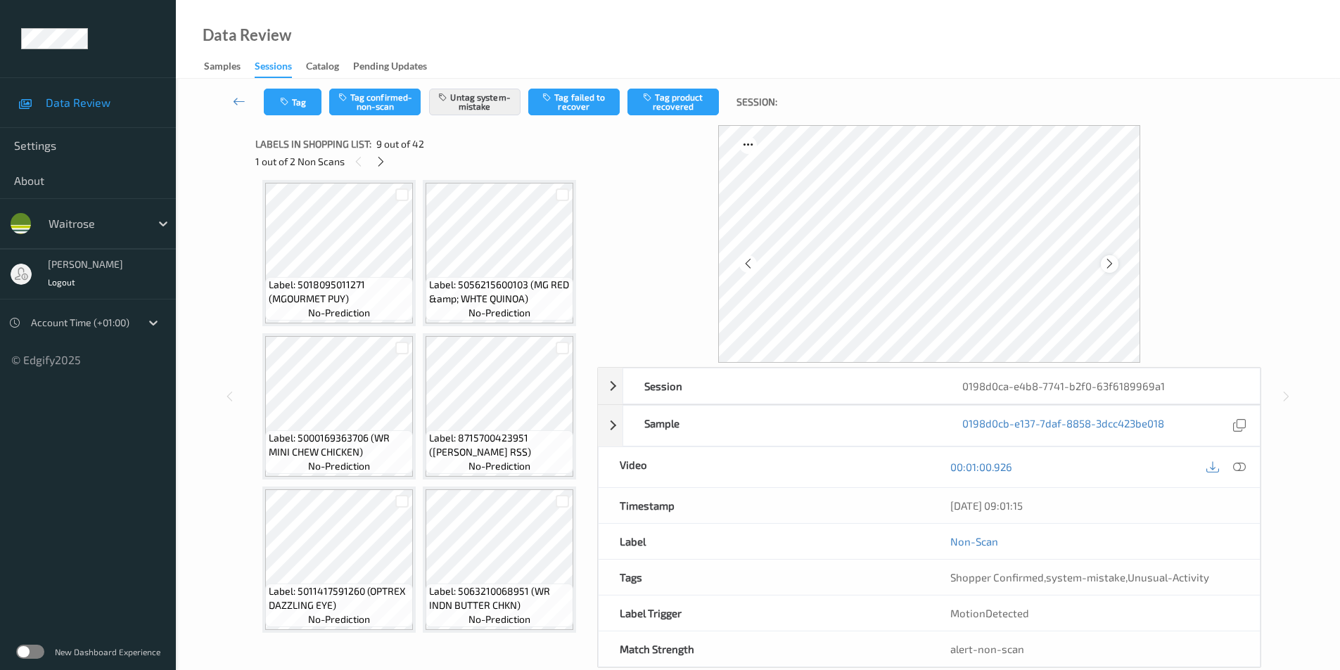
click at [1109, 262] on icon at bounding box center [1110, 264] width 12 height 13
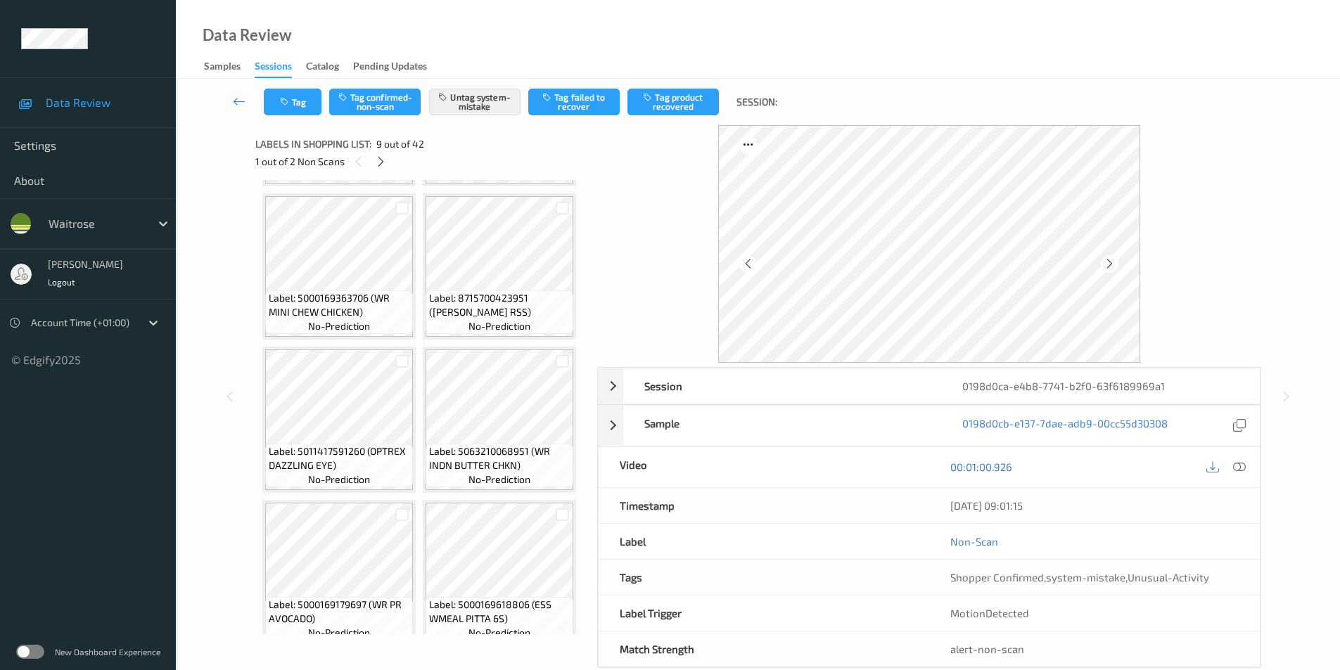
scroll to position [1221, 0]
click at [383, 160] on icon at bounding box center [381, 161] width 12 height 13
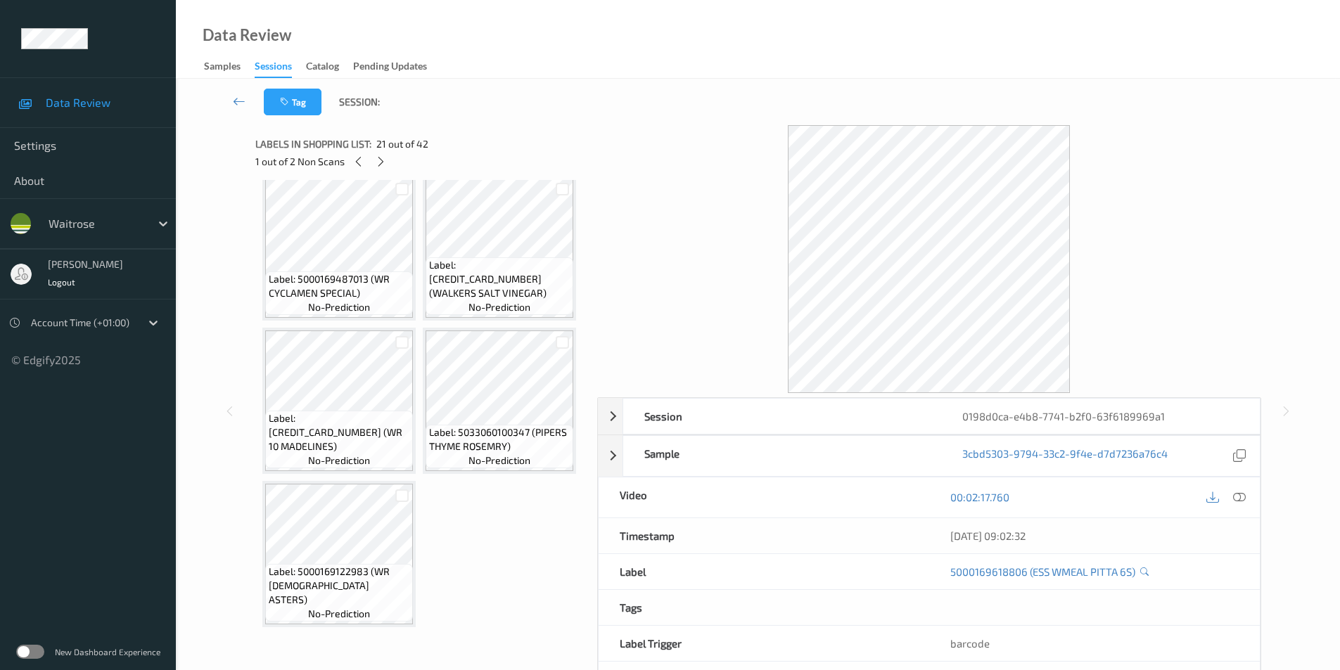
scroll to position [3439, 0]
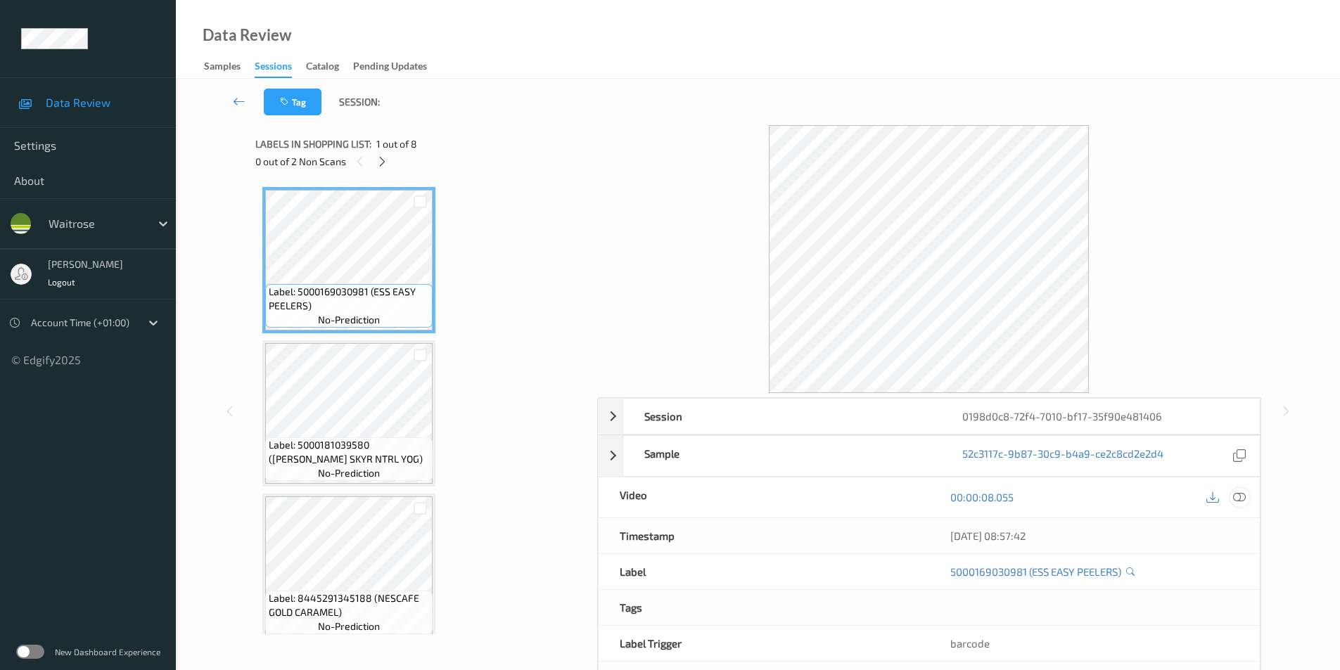
click at [1245, 498] on icon at bounding box center [1239, 497] width 13 height 13
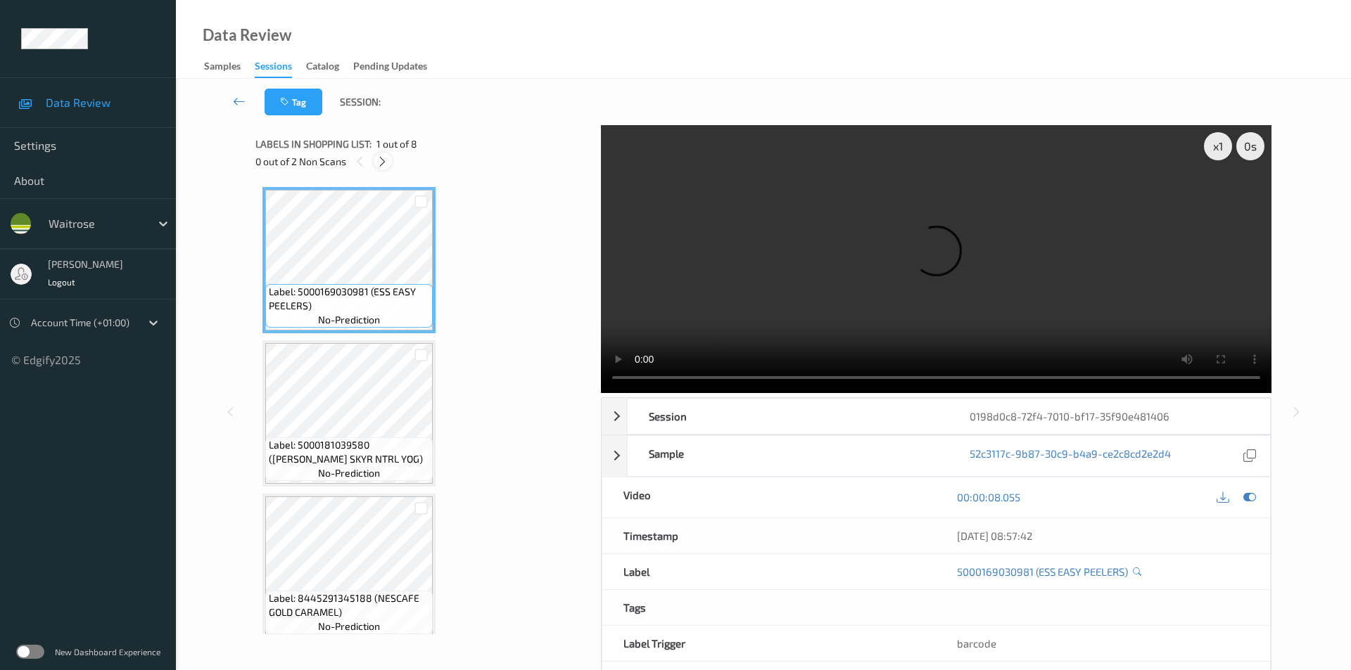
click at [380, 160] on icon at bounding box center [382, 161] width 12 height 13
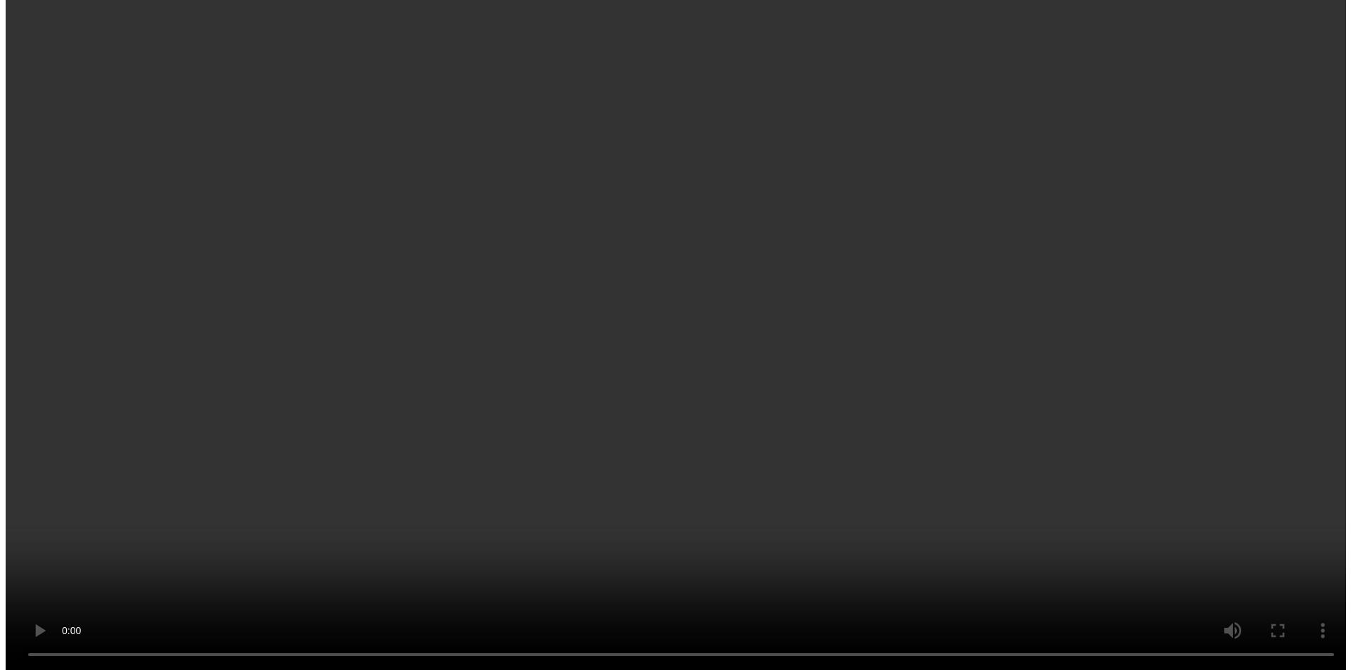
scroll to position [467, 0]
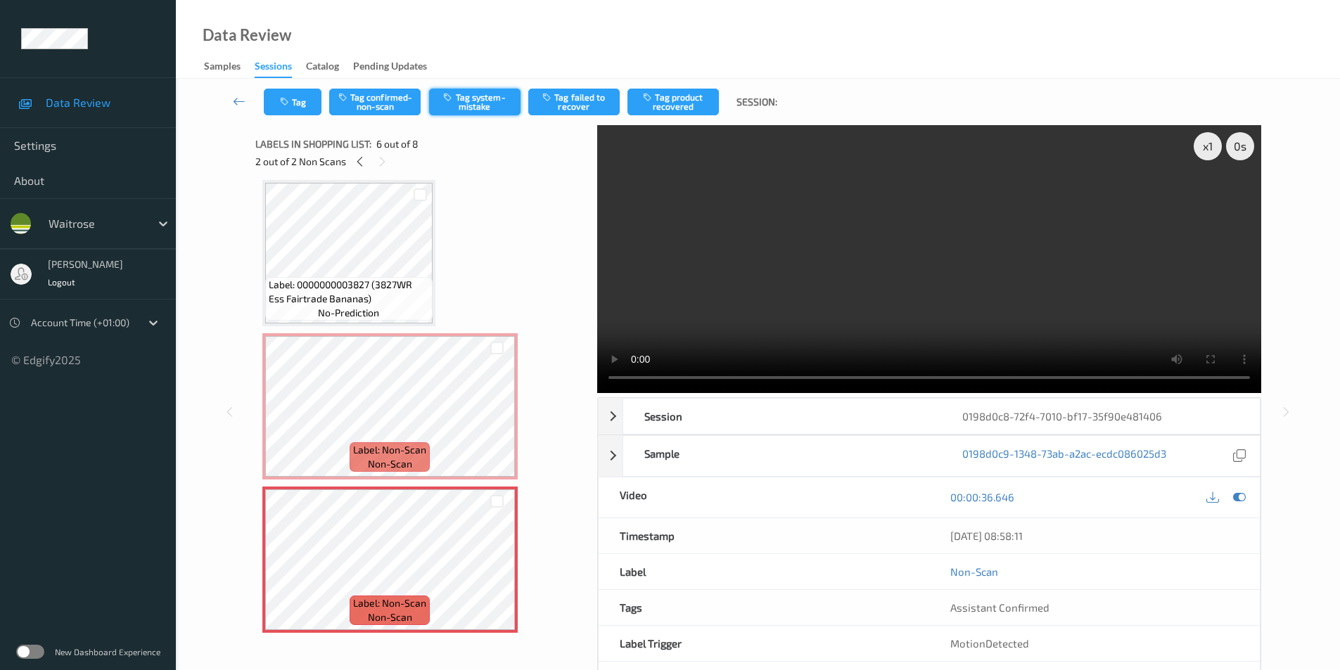
click at [476, 103] on button "Tag system-mistake" at bounding box center [474, 102] width 91 height 27
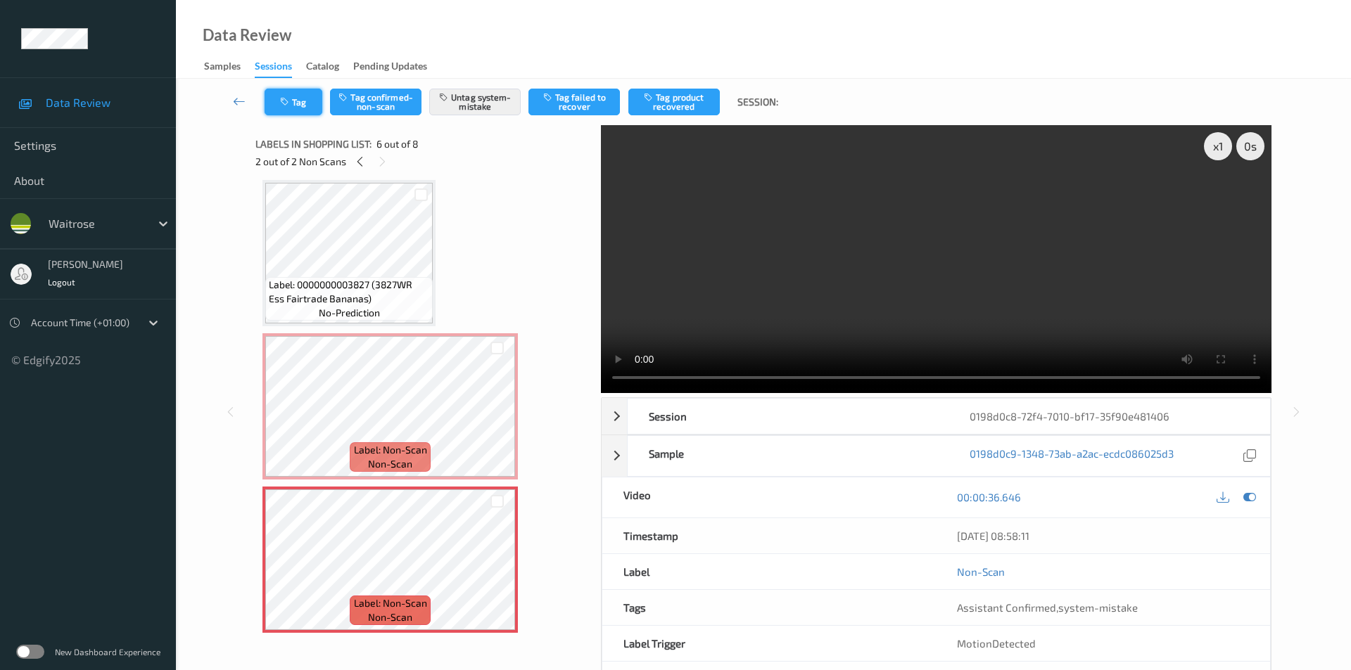
click at [305, 103] on button "Tag" at bounding box center [294, 102] width 58 height 27
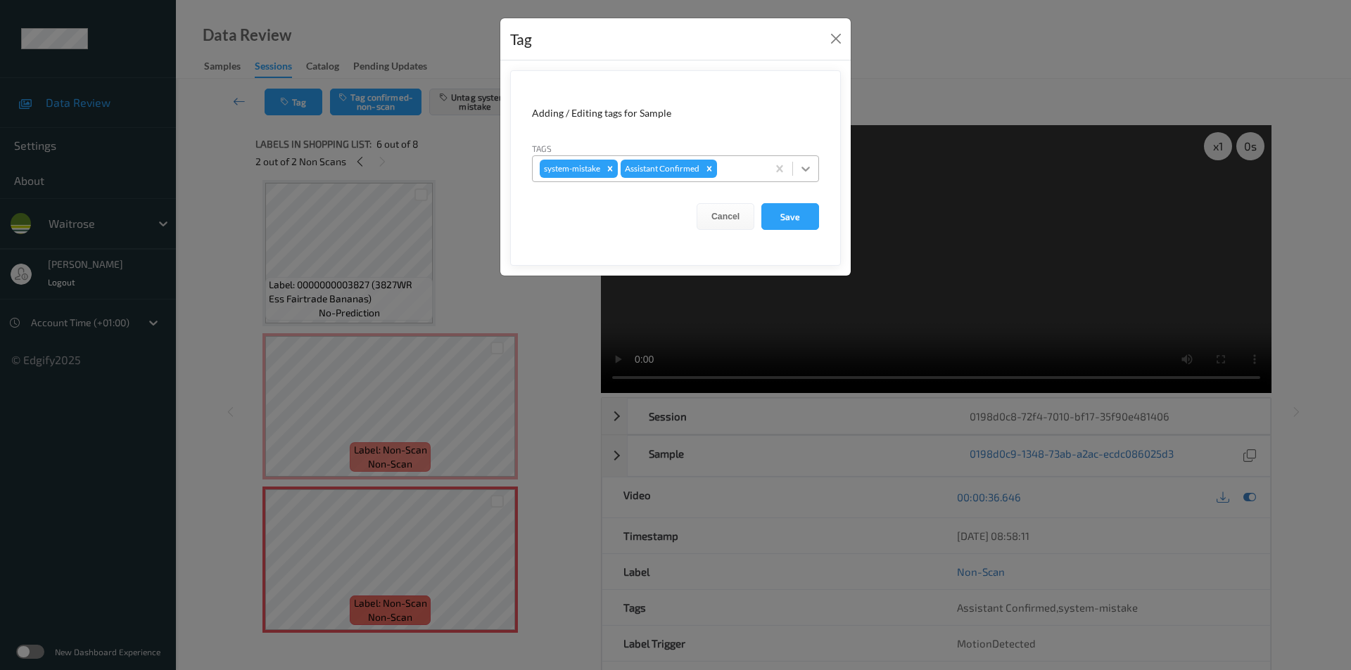
click at [806, 170] on icon at bounding box center [805, 169] width 8 height 5
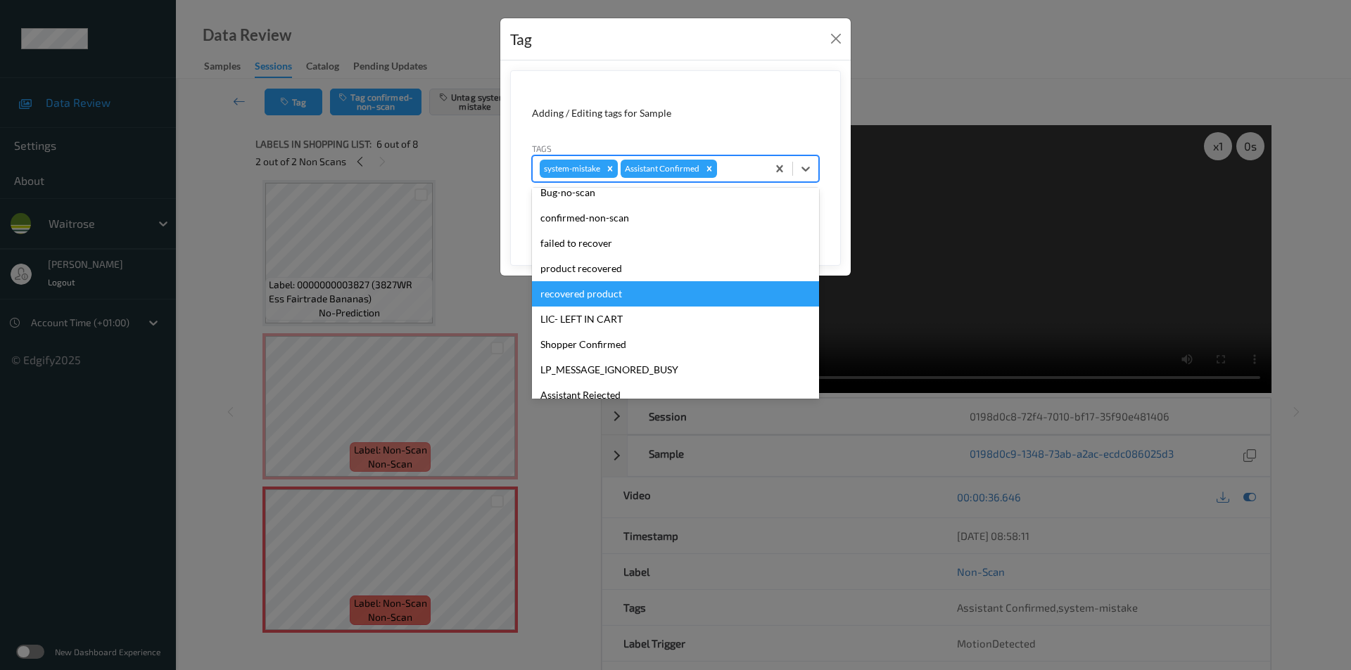
scroll to position [276, 0]
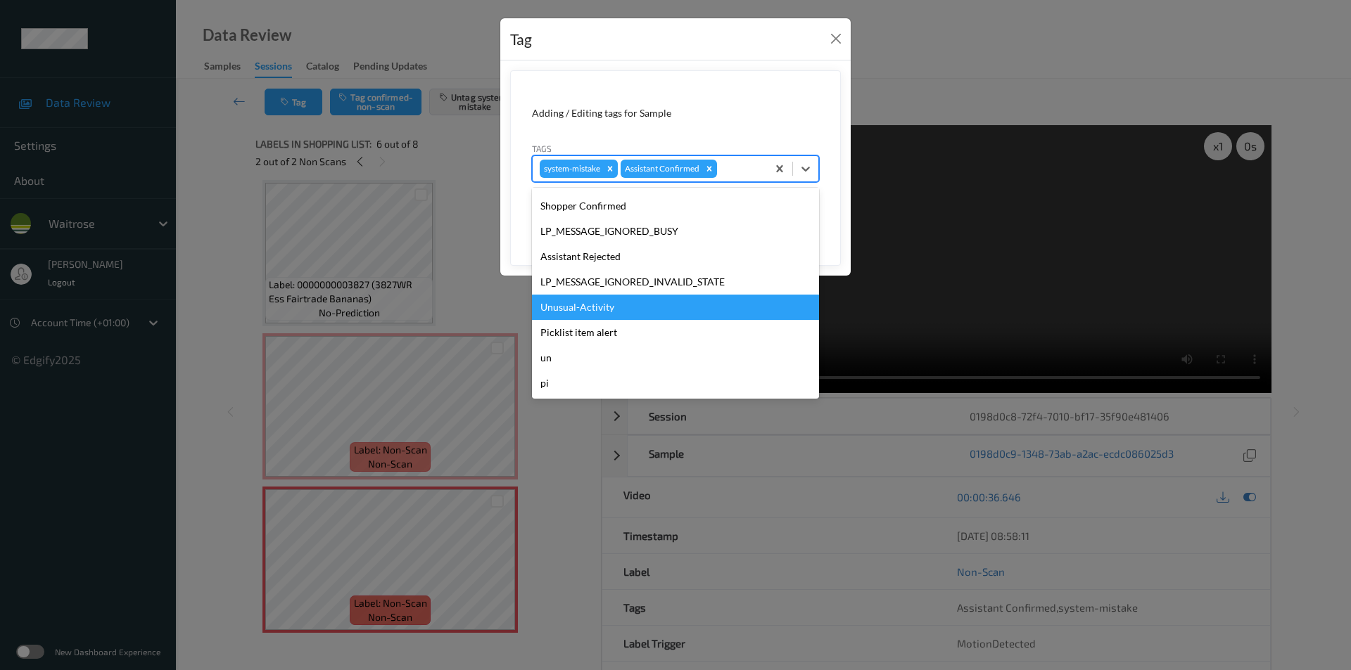
click at [578, 298] on div "Unusual-Activity" at bounding box center [675, 307] width 287 height 25
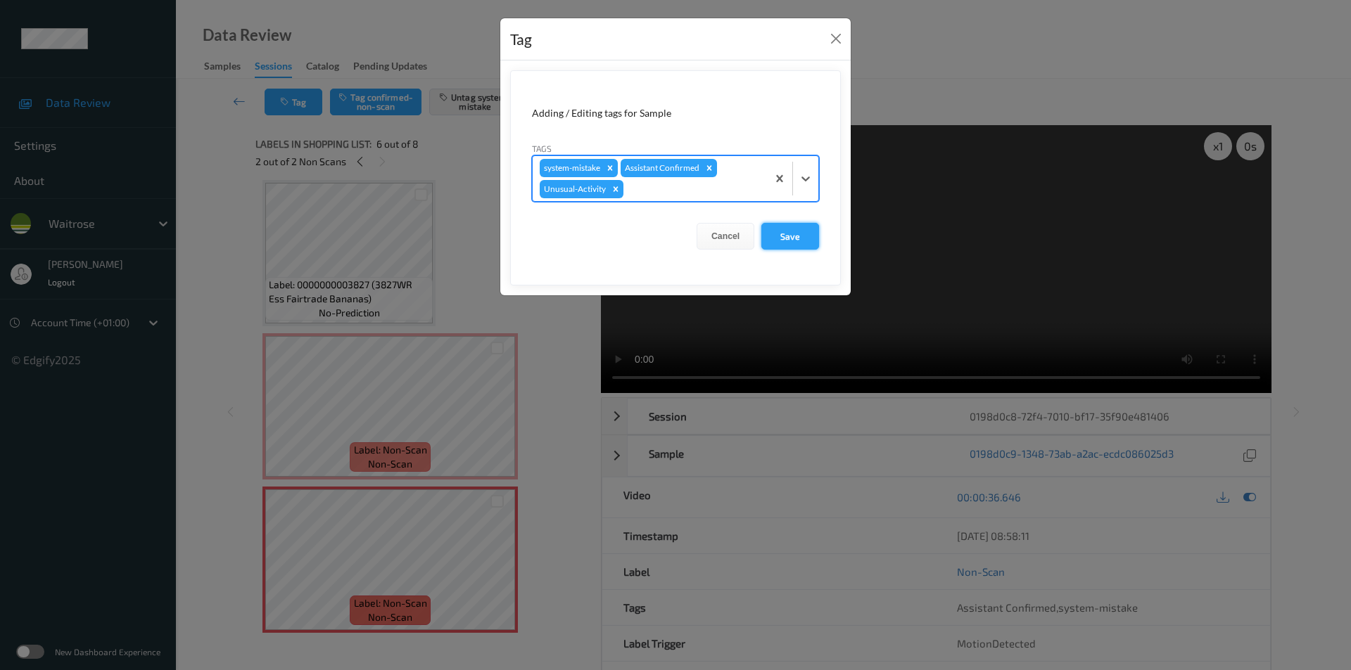
click at [804, 229] on button "Save" at bounding box center [790, 236] width 58 height 27
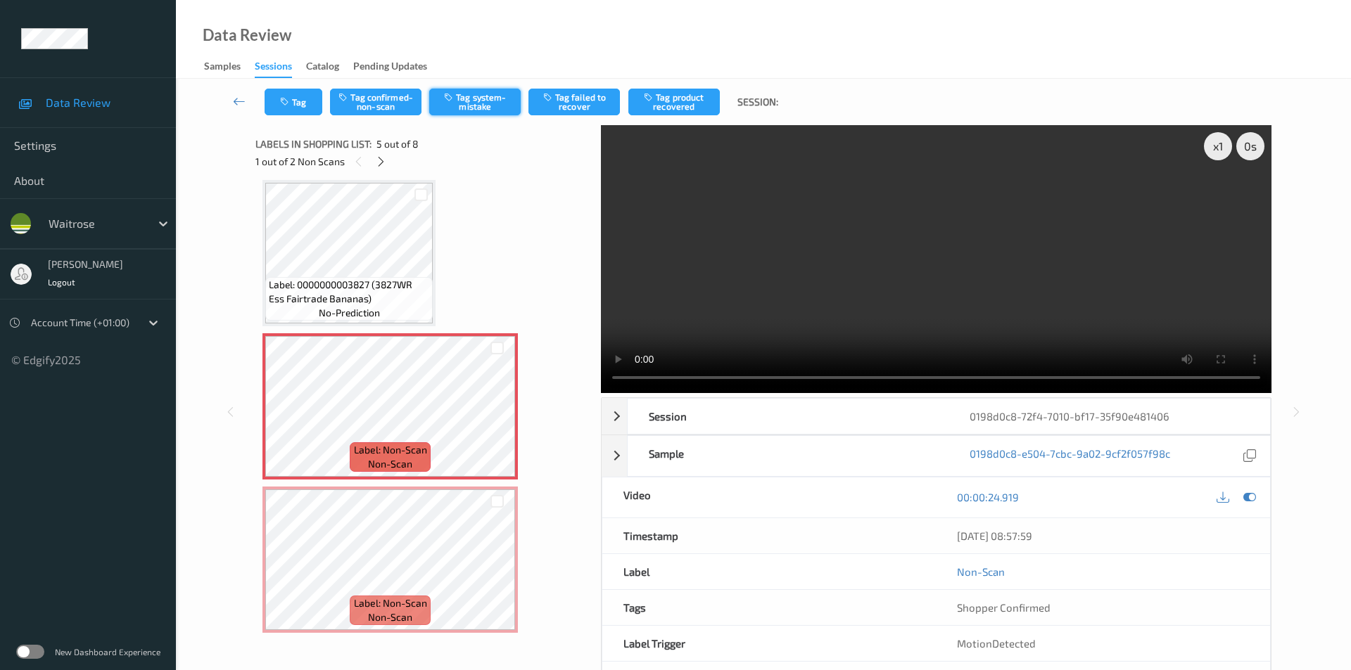
click at [480, 96] on button "Tag system-mistake" at bounding box center [474, 102] width 91 height 27
click at [297, 105] on button "Tag" at bounding box center [294, 102] width 58 height 27
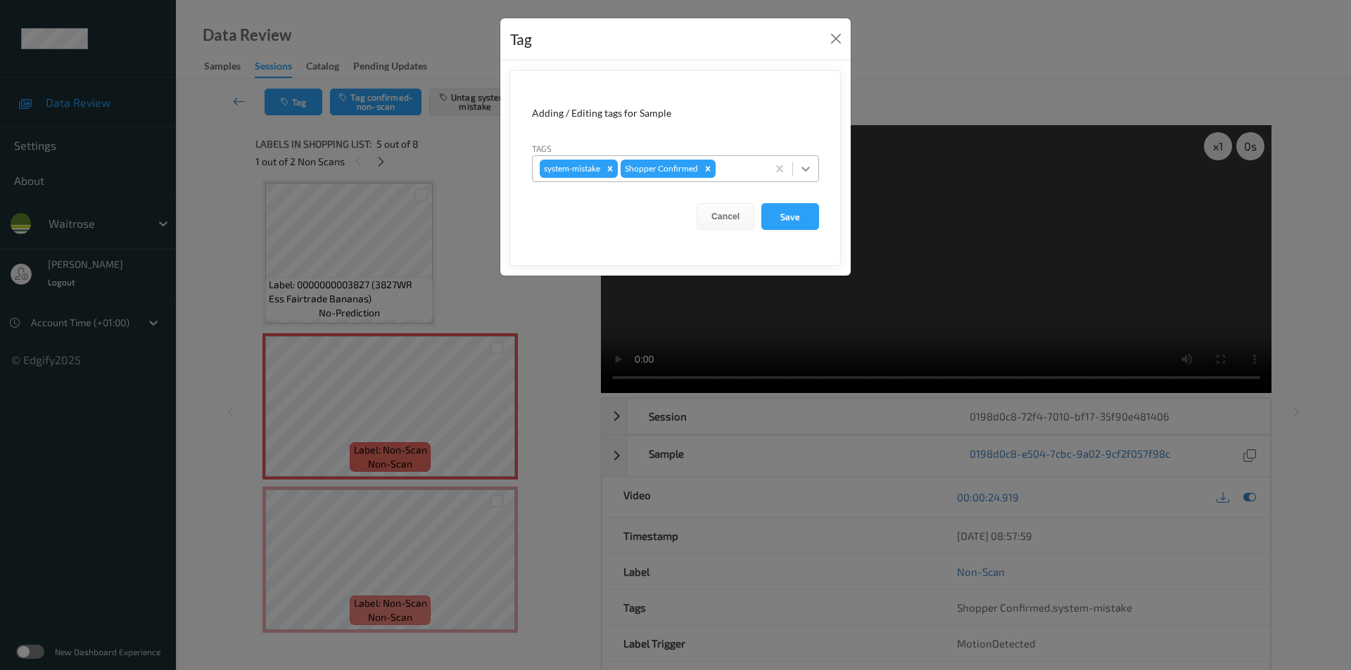
click at [799, 172] on icon at bounding box center [806, 169] width 14 height 14
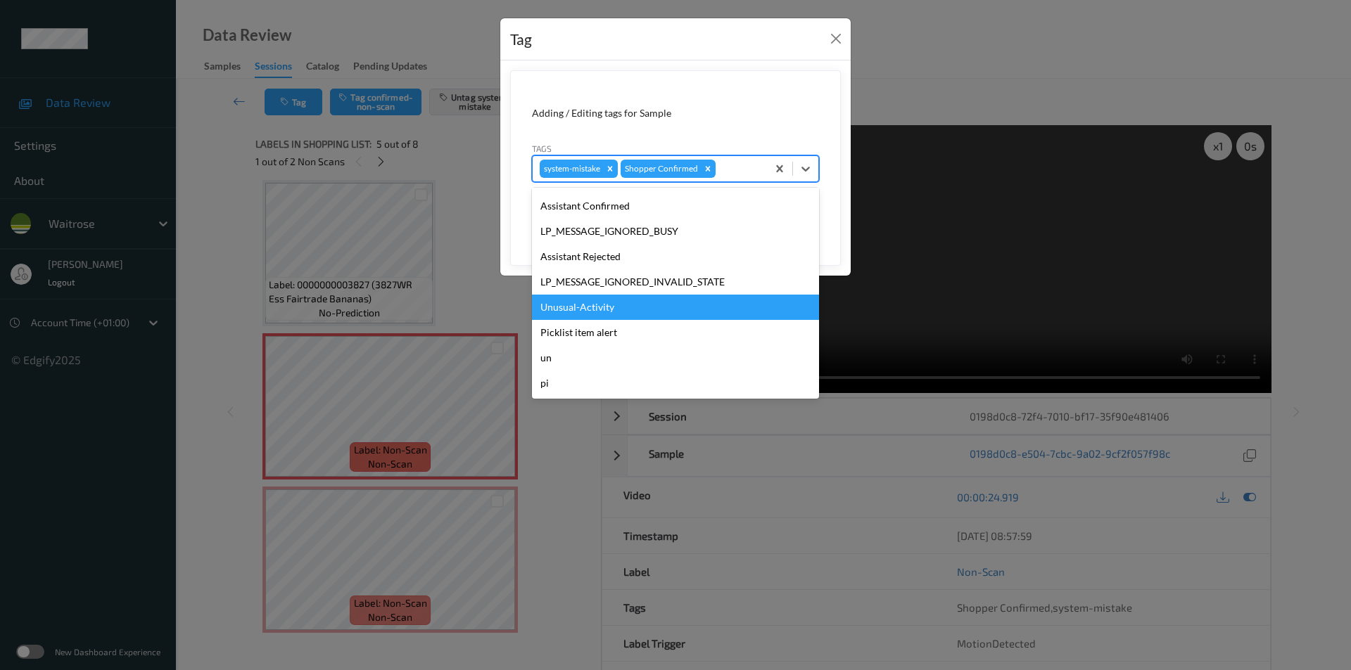
click at [616, 310] on div "Unusual-Activity" at bounding box center [675, 307] width 287 height 25
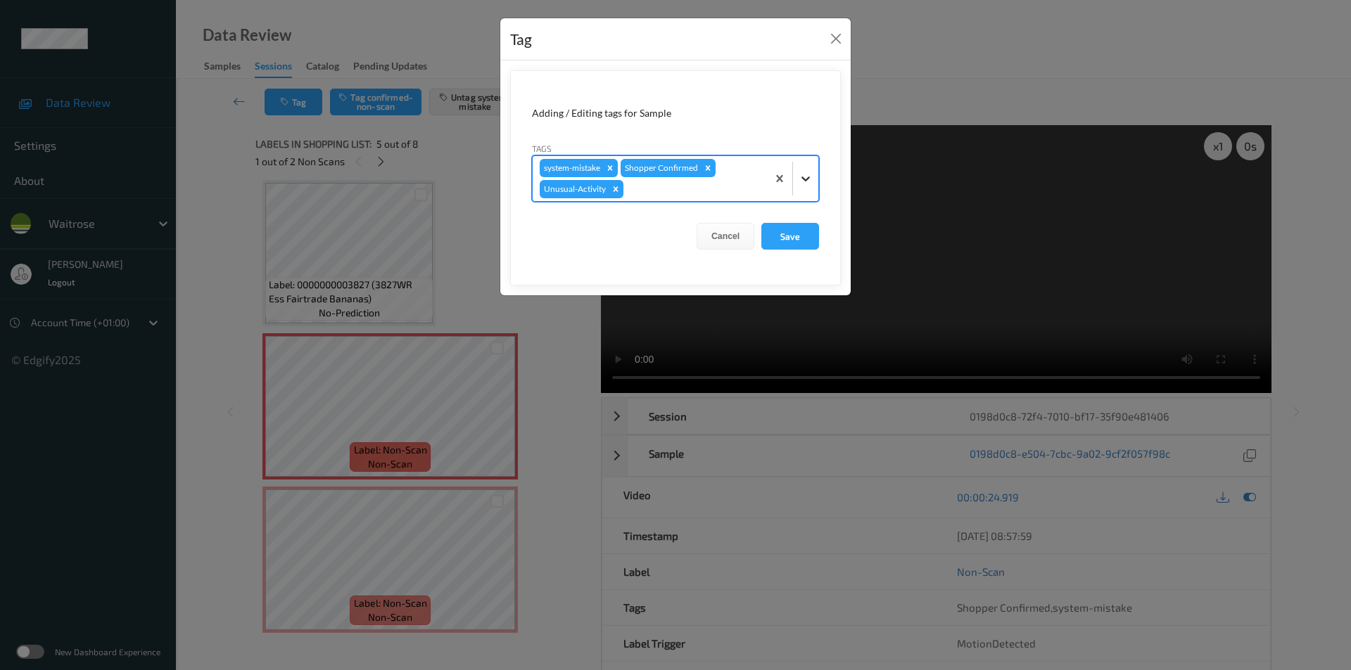
click at [806, 182] on icon at bounding box center [806, 179] width 14 height 14
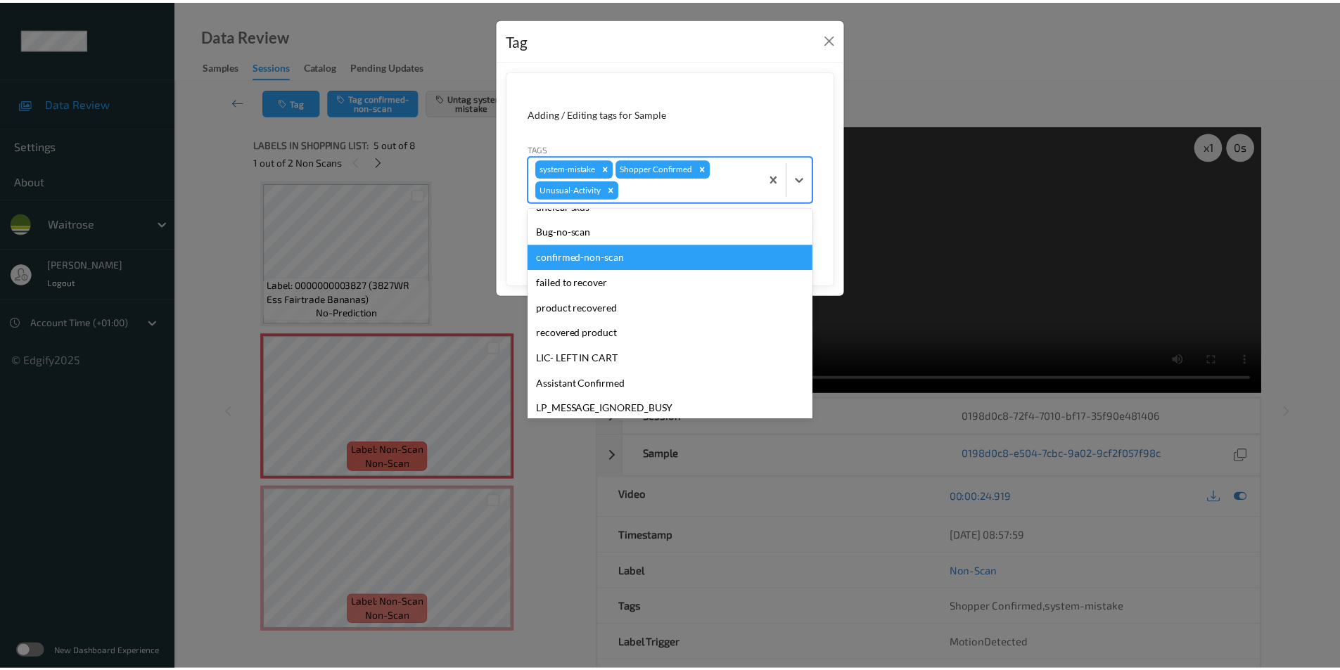
scroll to position [250, 0]
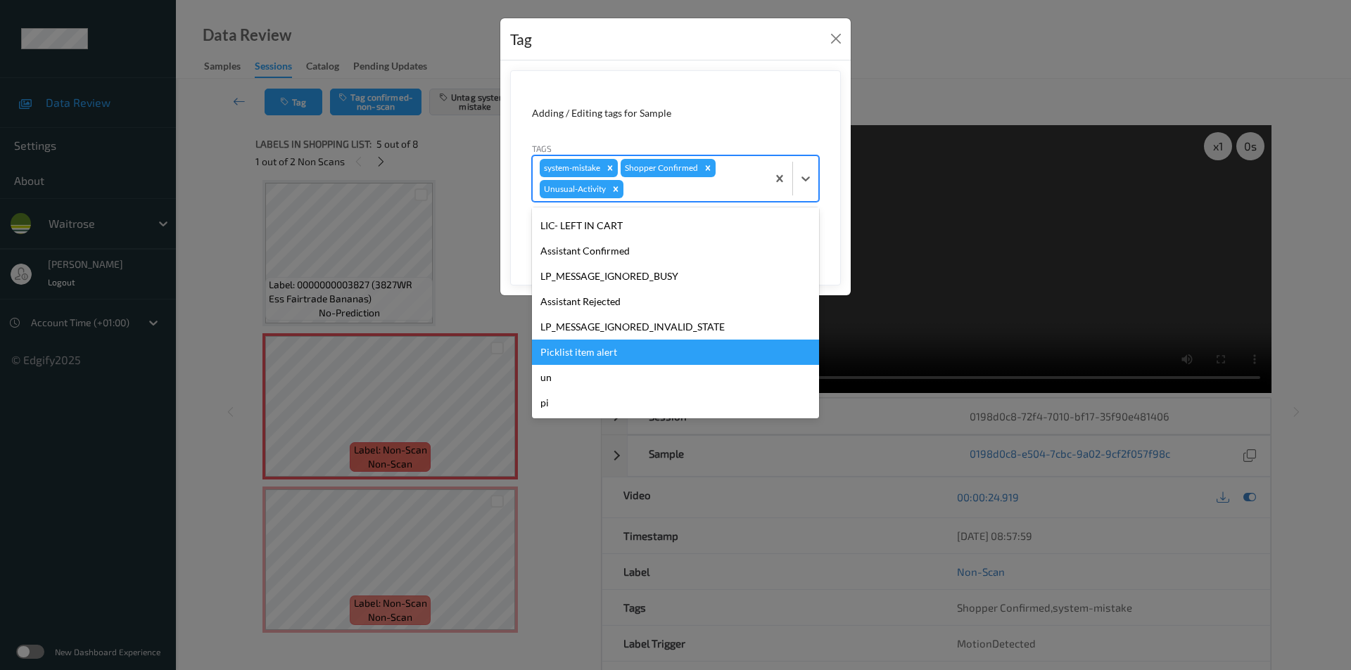
click at [563, 353] on div "Picklist item alert" at bounding box center [675, 352] width 287 height 25
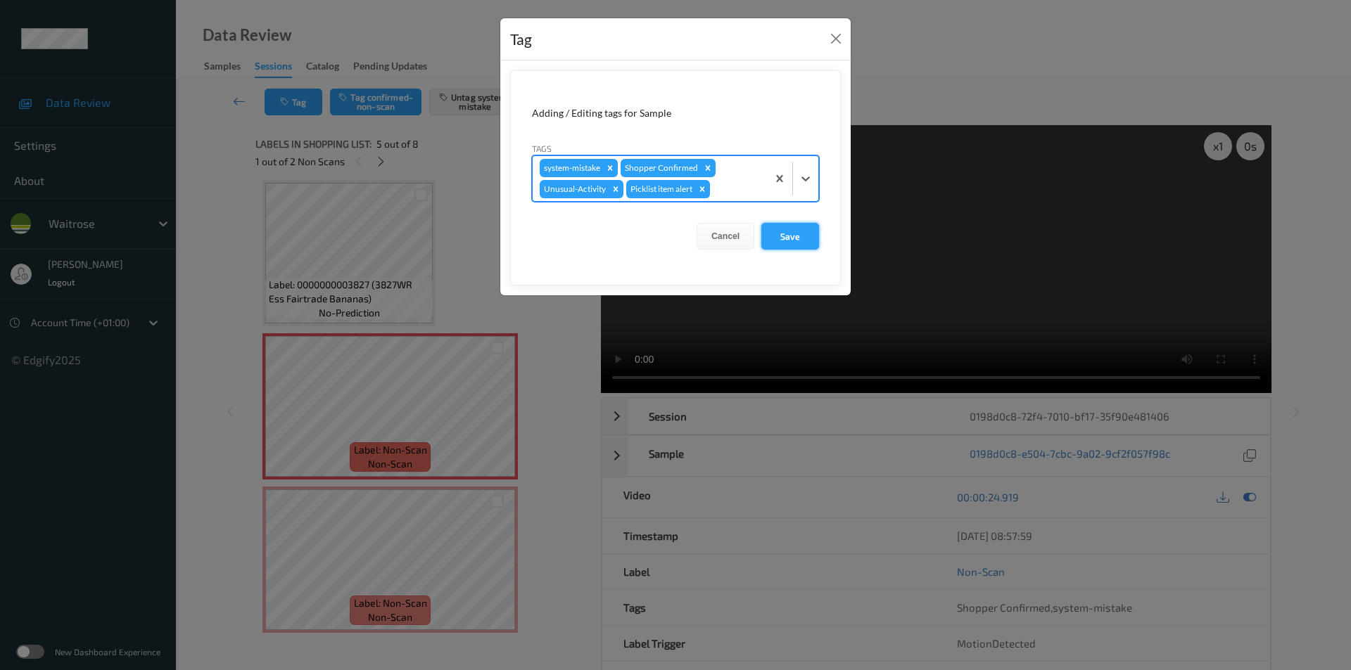
click at [787, 237] on button "Save" at bounding box center [790, 236] width 58 height 27
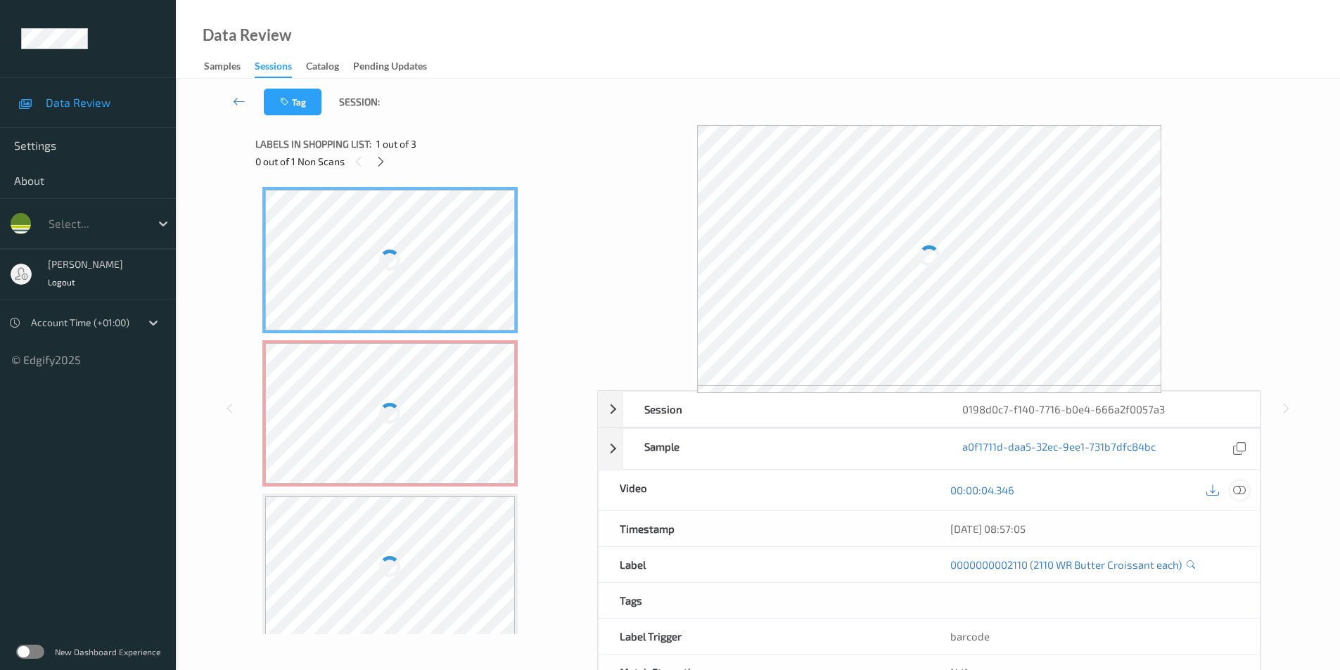
click at [1244, 490] on icon at bounding box center [1239, 490] width 13 height 13
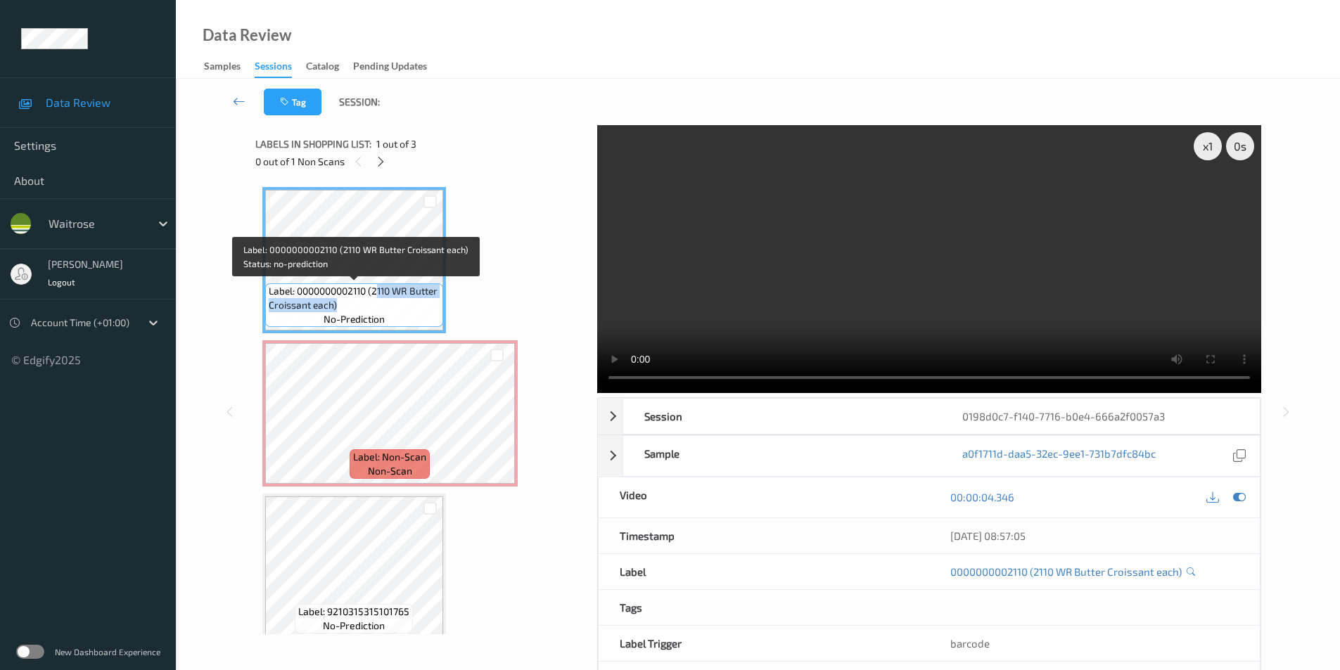
drag, startPoint x: 377, startPoint y: 291, endPoint x: 367, endPoint y: 309, distance: 20.8
click at [367, 309] on span "Label: 0000000002110 (2110 WR Butter Croissant each)" at bounding box center [354, 298] width 171 height 28
copy span "110 WR Butter Croissant each)"
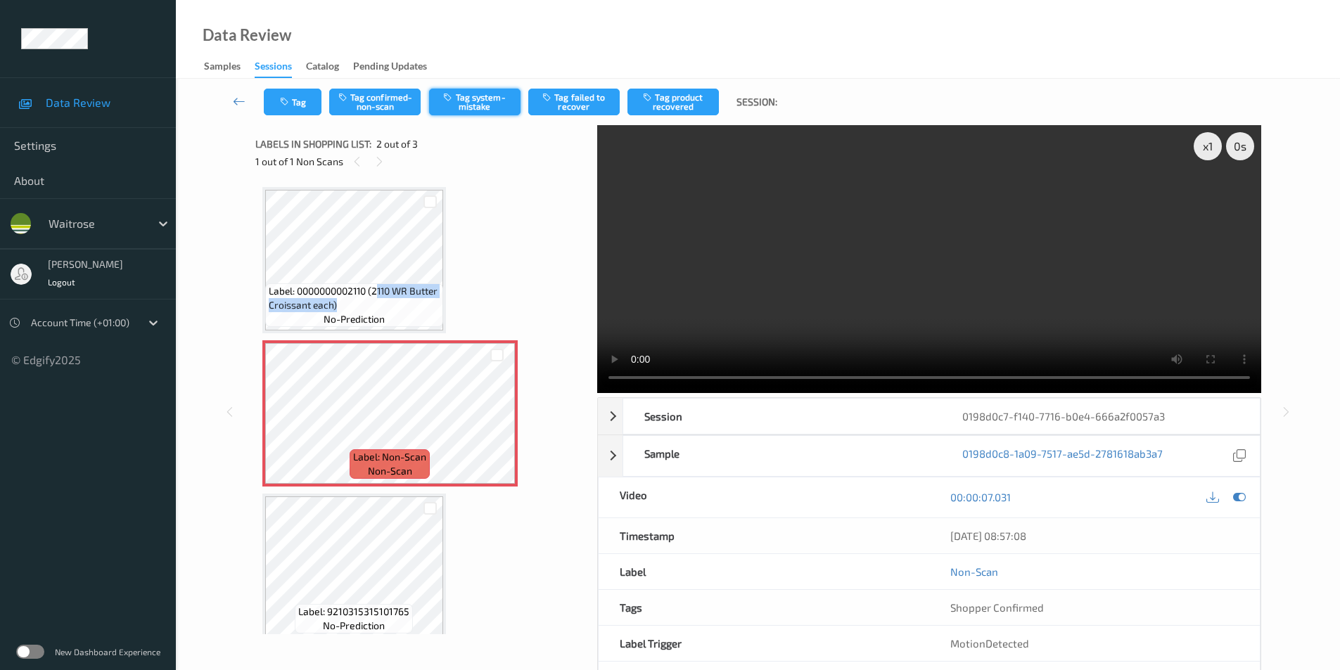
click at [487, 96] on button "Tag system-mistake" at bounding box center [474, 102] width 91 height 27
click at [483, 103] on button "Tag system-mistake" at bounding box center [474, 102] width 91 height 27
click at [1236, 498] on icon at bounding box center [1239, 497] width 13 height 13
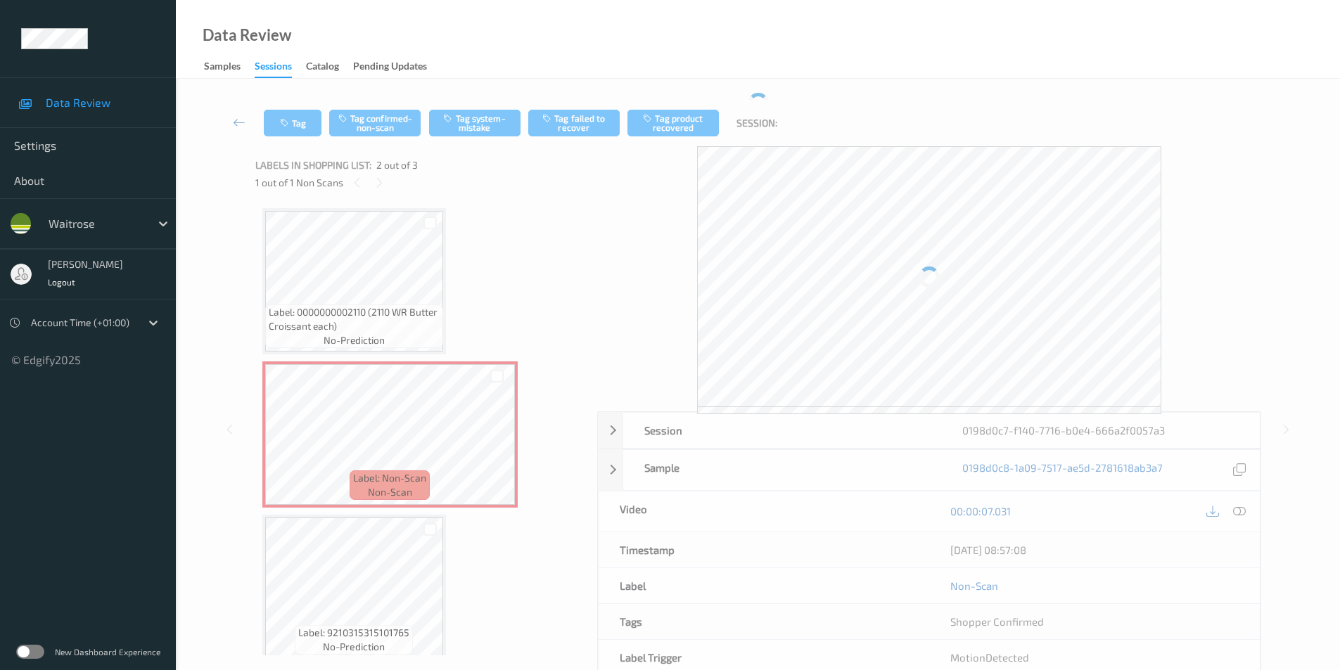
click at [459, 106] on div "Tag Tag confirmed-non-scan Tag system-mistake Tag failed to recover Tag product…" at bounding box center [758, 123] width 1107 height 46
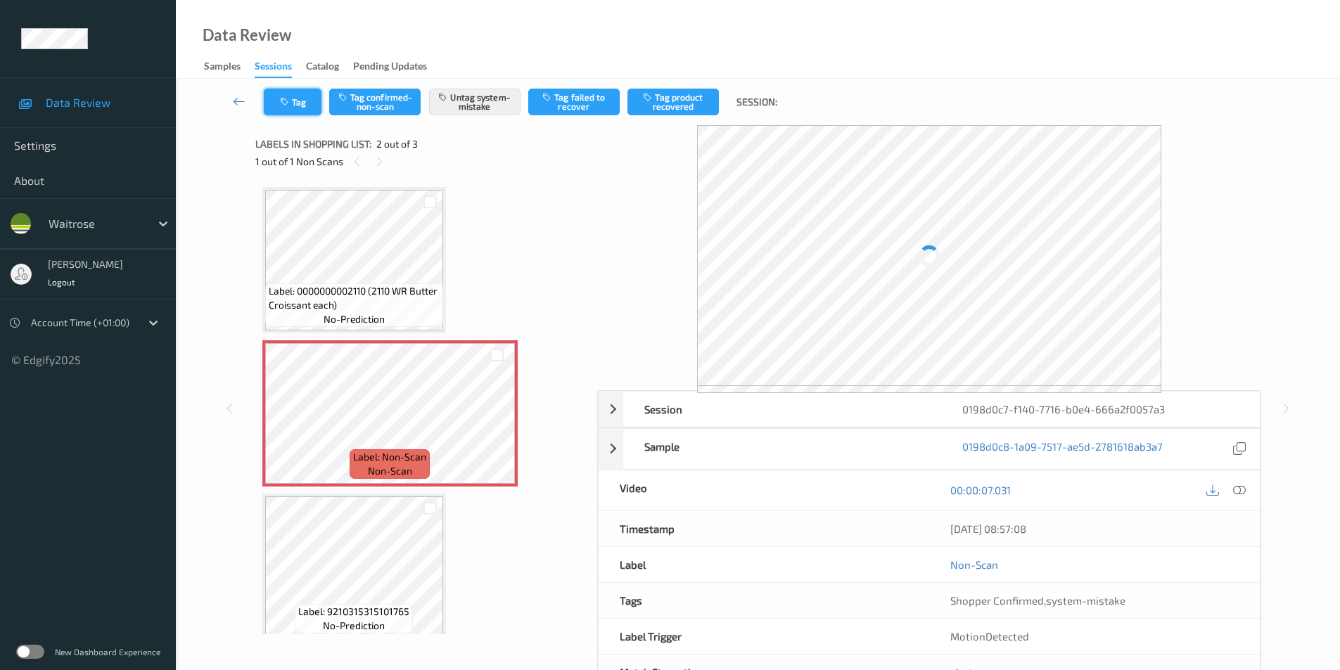
click at [290, 102] on icon "button" at bounding box center [286, 102] width 12 height 10
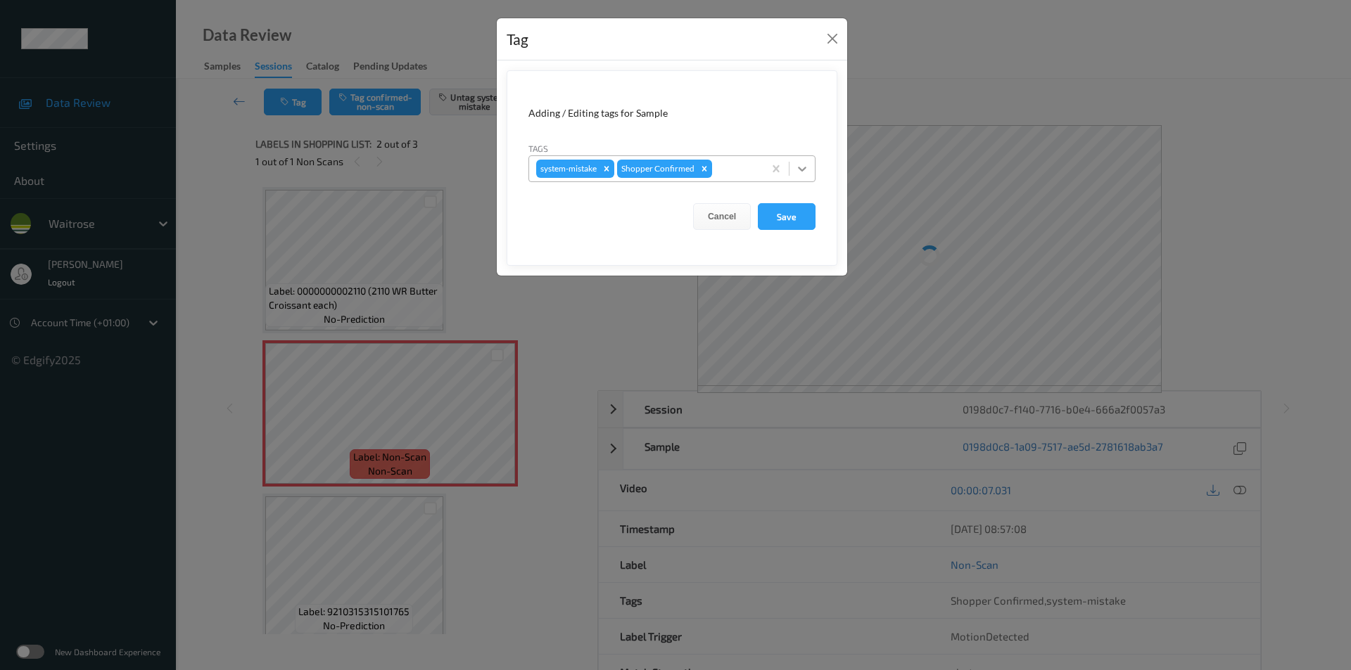
click at [800, 166] on icon at bounding box center [802, 169] width 14 height 14
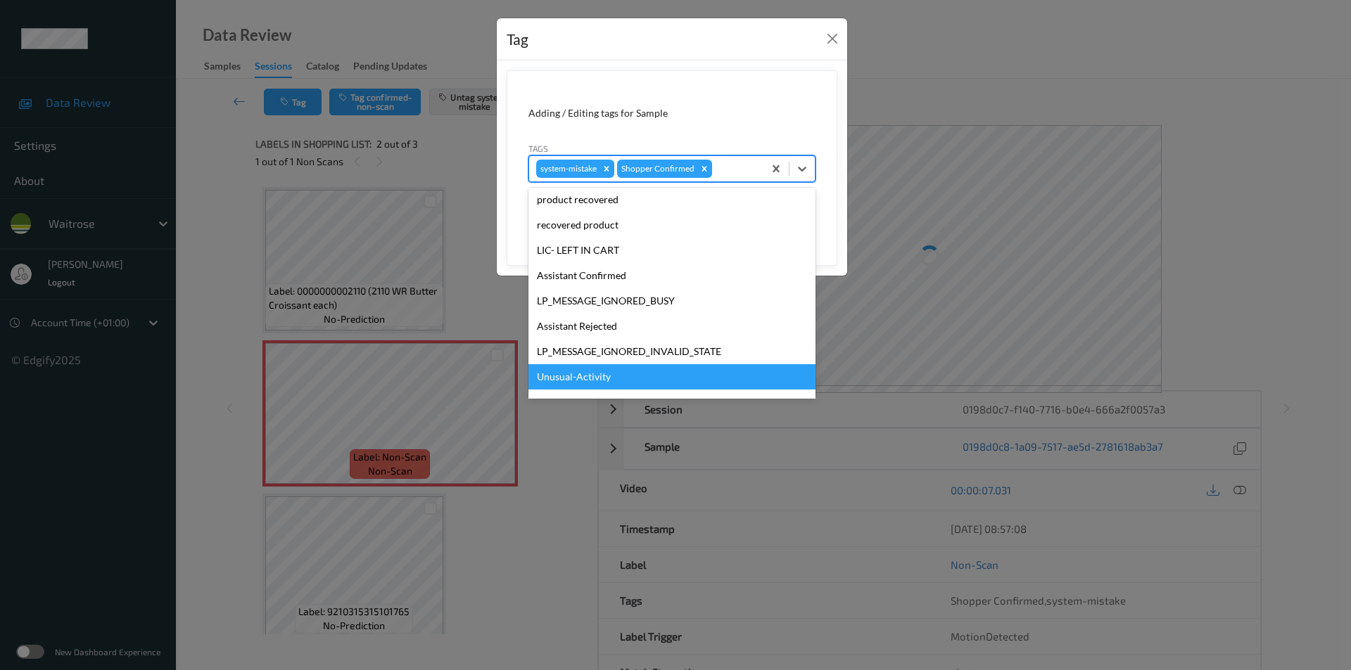
scroll to position [276, 0]
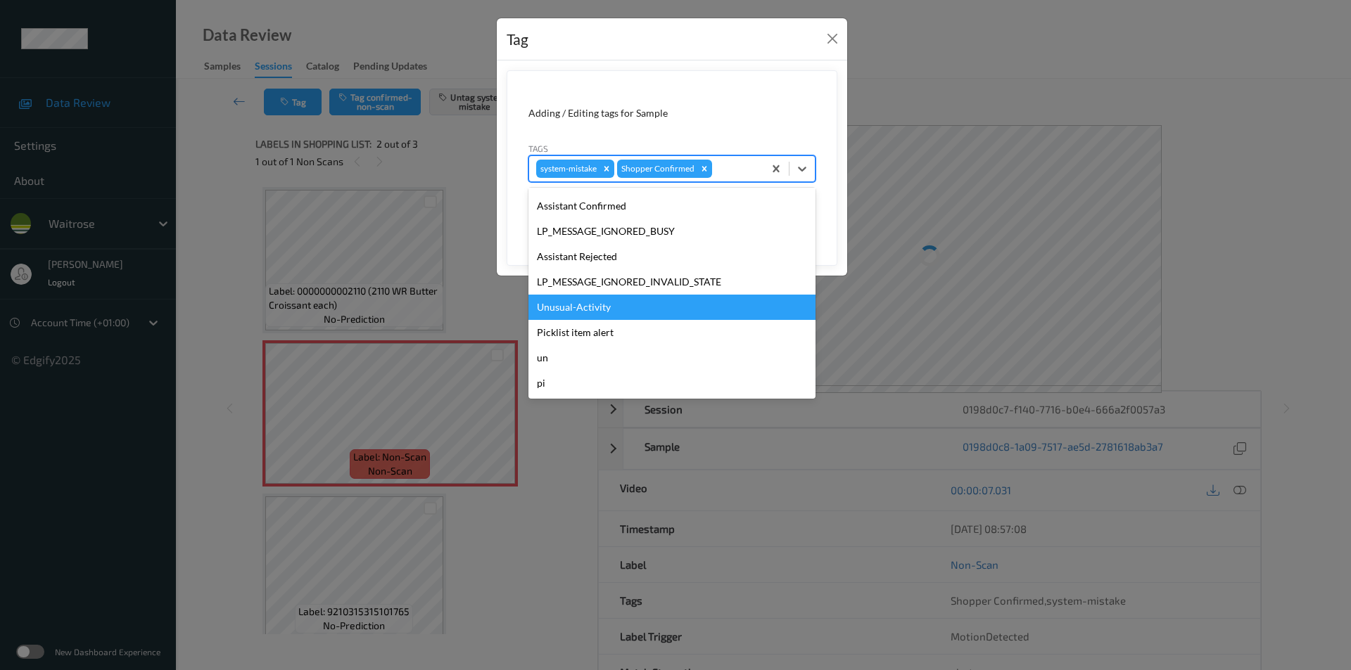
click at [601, 314] on div "Unusual-Activity" at bounding box center [671, 307] width 287 height 25
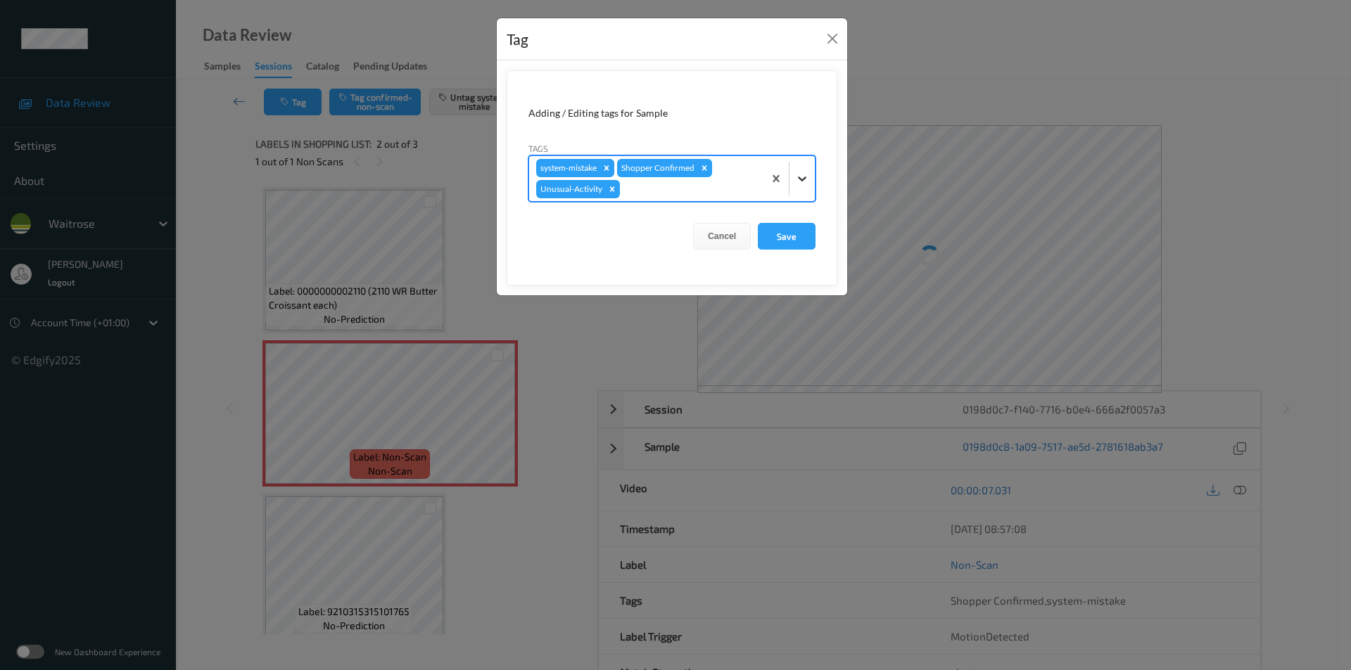
click at [797, 179] on icon at bounding box center [802, 179] width 14 height 14
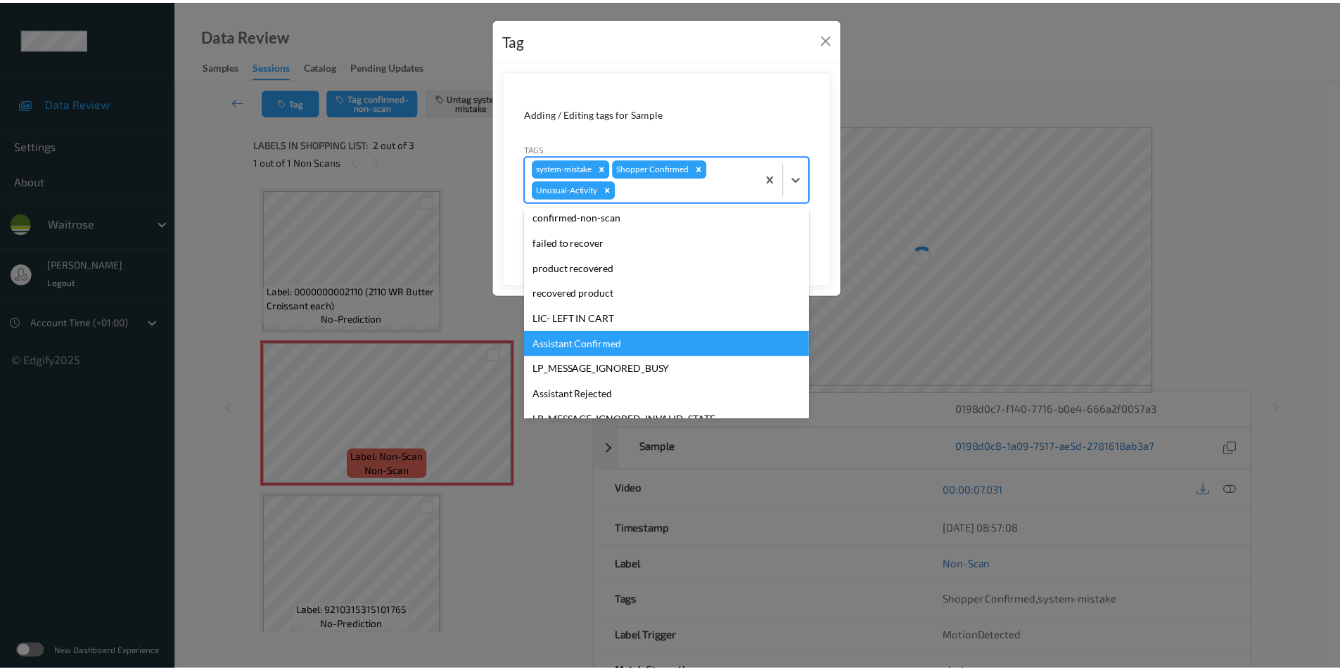
scroll to position [250, 0]
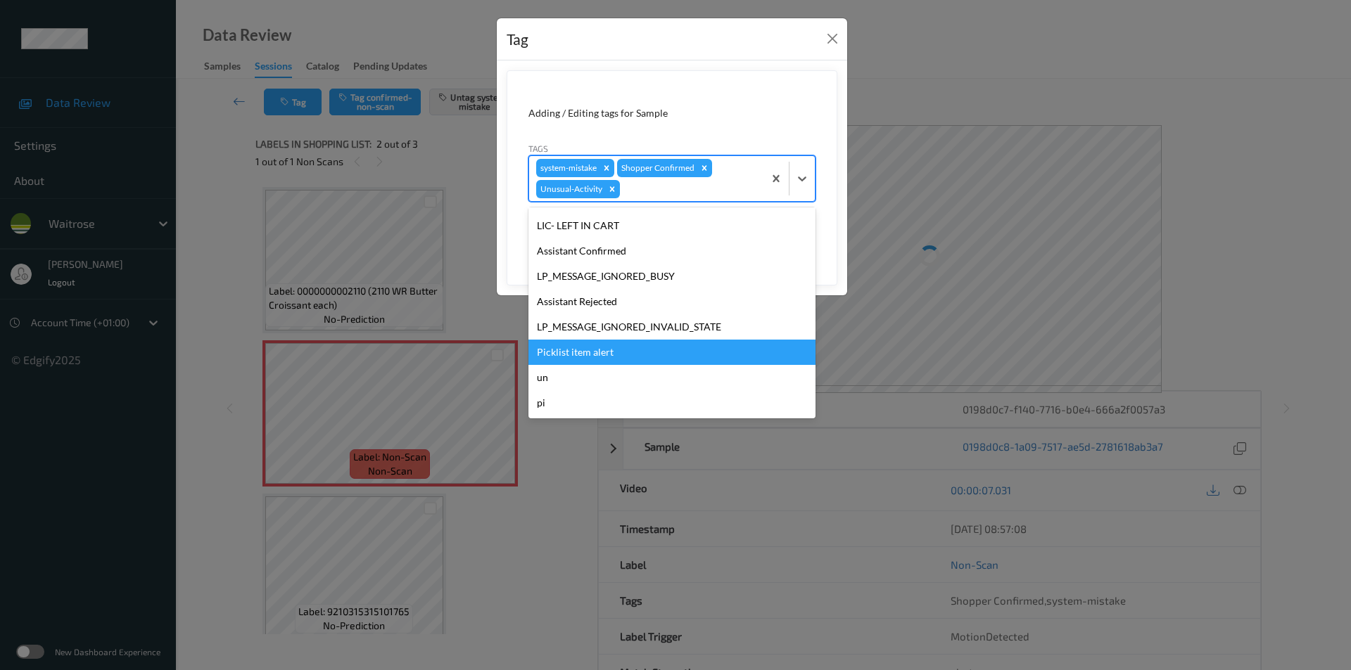
click at [611, 355] on div "Picklist item alert" at bounding box center [671, 352] width 287 height 25
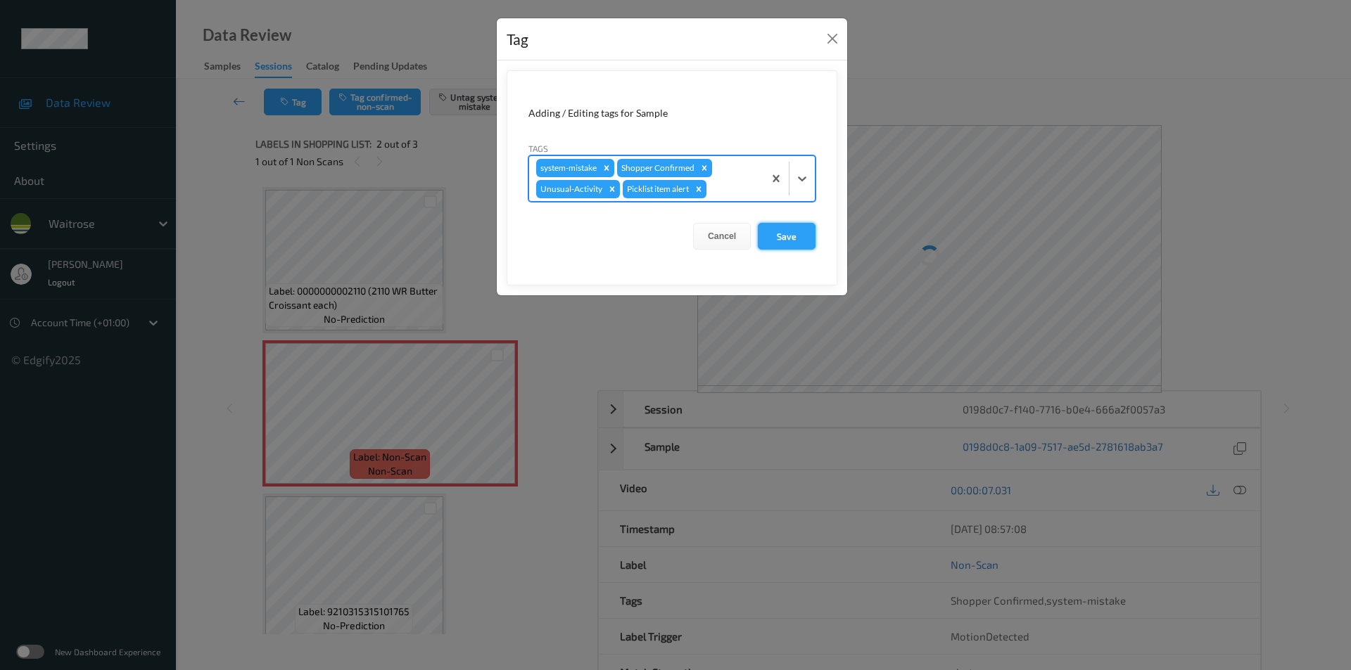
click at [775, 235] on button "Save" at bounding box center [787, 236] width 58 height 27
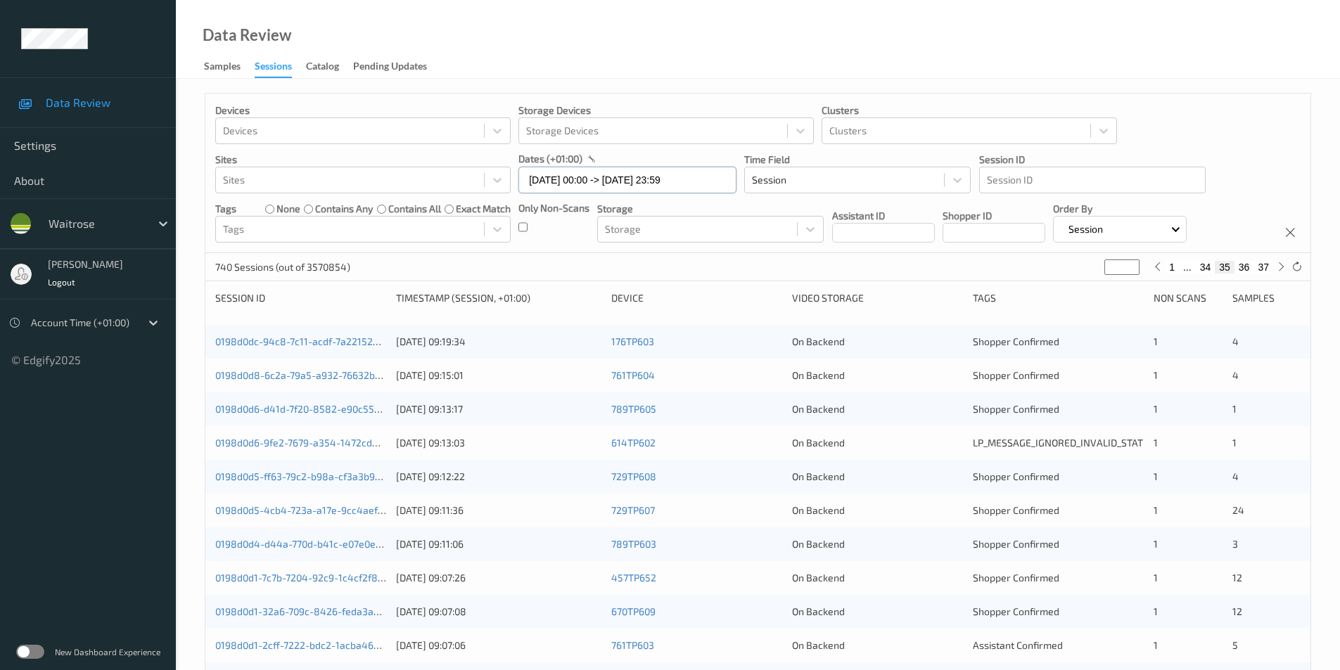
click at [550, 186] on input "[DATE] 00:00 -> [DATE] 23:59" at bounding box center [628, 180] width 218 height 27
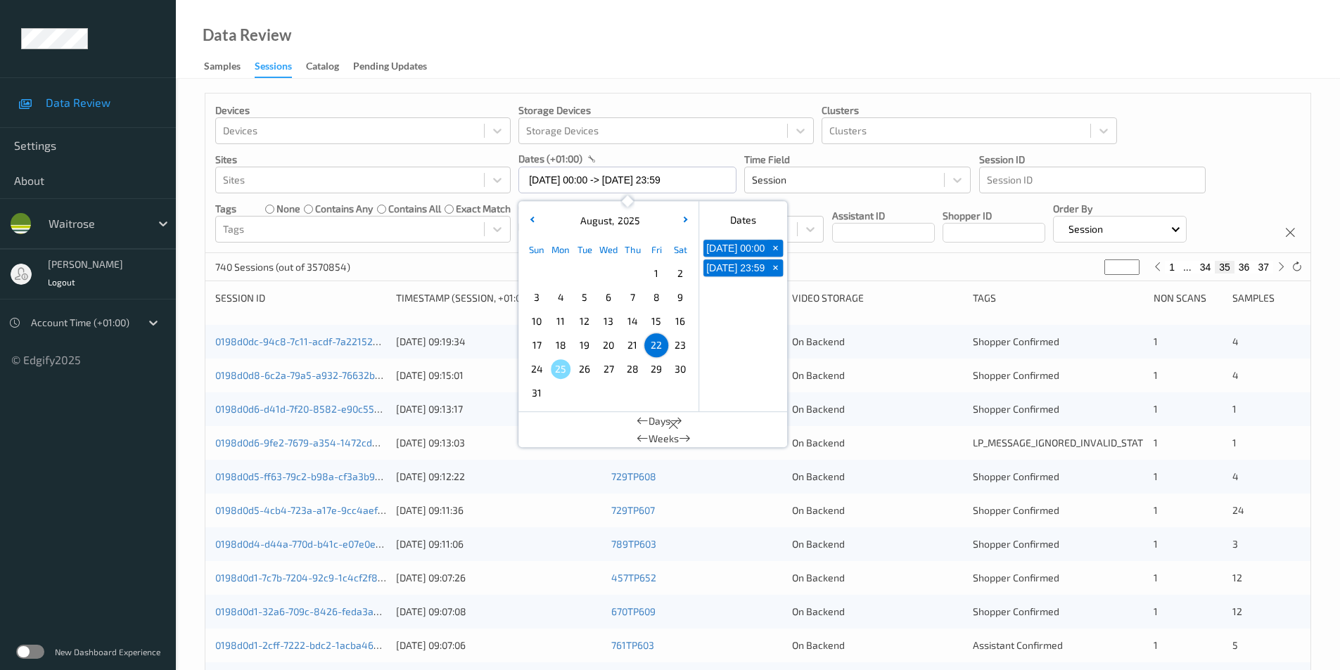
click at [680, 343] on span "23" at bounding box center [680, 346] width 20 height 20
type input "[DATE] 00:00"
type input "*"
click at [680, 343] on span "23" at bounding box center [680, 346] width 20 height 20
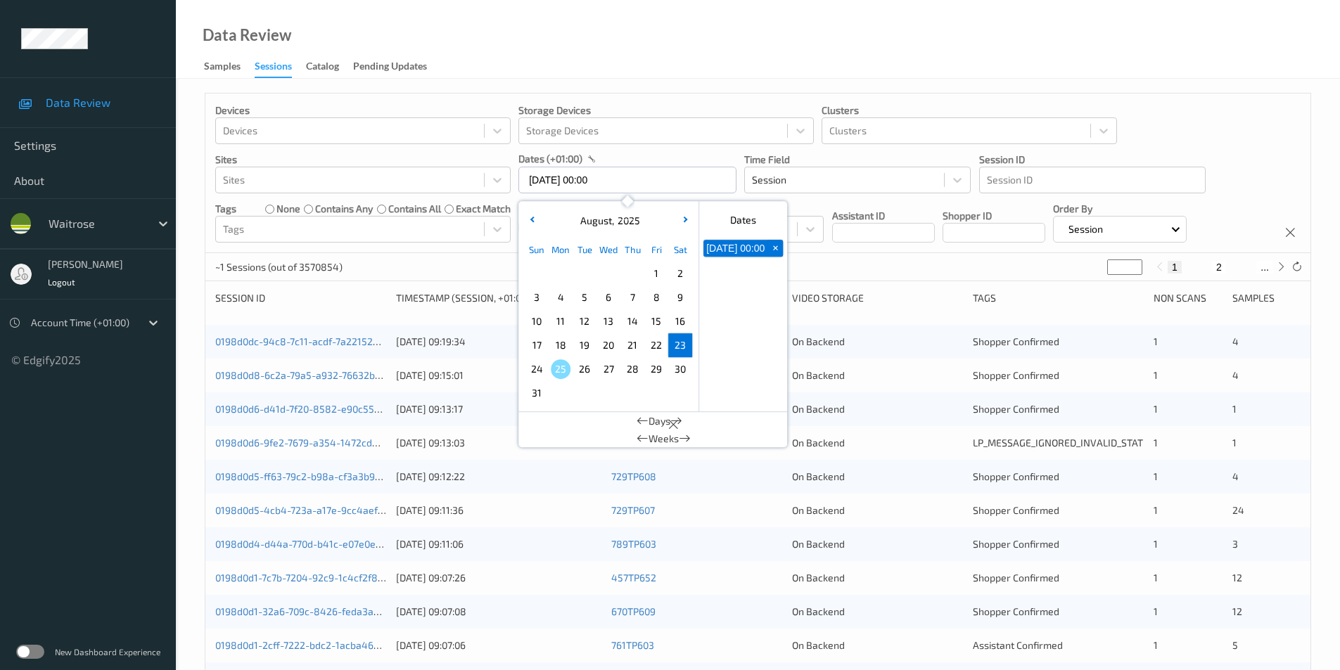
type input "[DATE] 00:00 -> [DATE] 23:59"
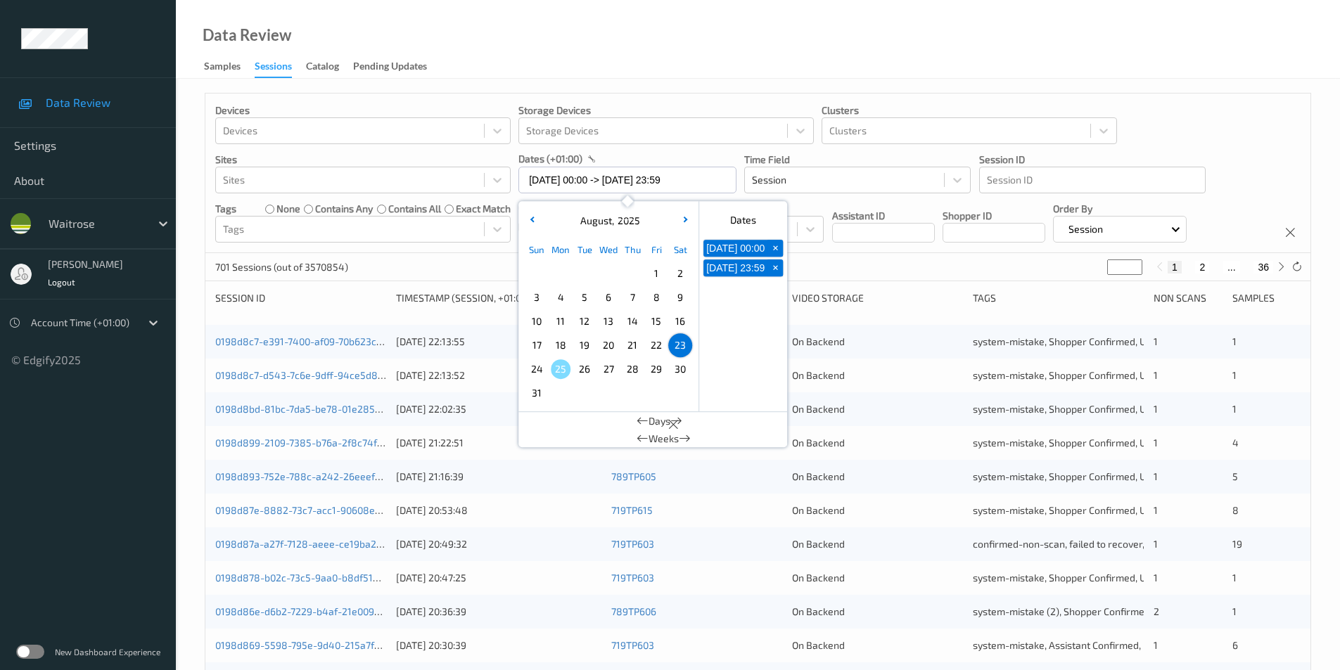
click at [937, 49] on div "Data Review Samples Sessions Catalog Pending Updates" at bounding box center [758, 39] width 1164 height 79
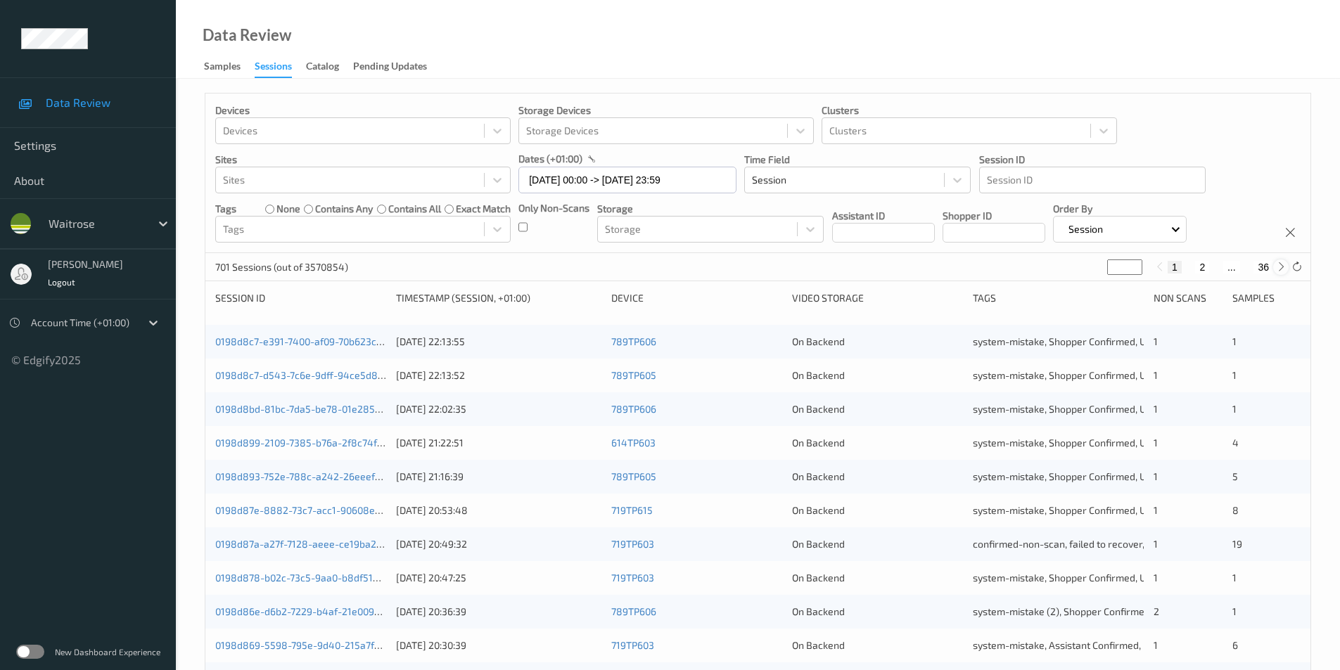
click at [1282, 266] on icon at bounding box center [1281, 267] width 11 height 11
type input "*"
click at [1282, 266] on icon at bounding box center [1281, 267] width 11 height 11
type input "*"
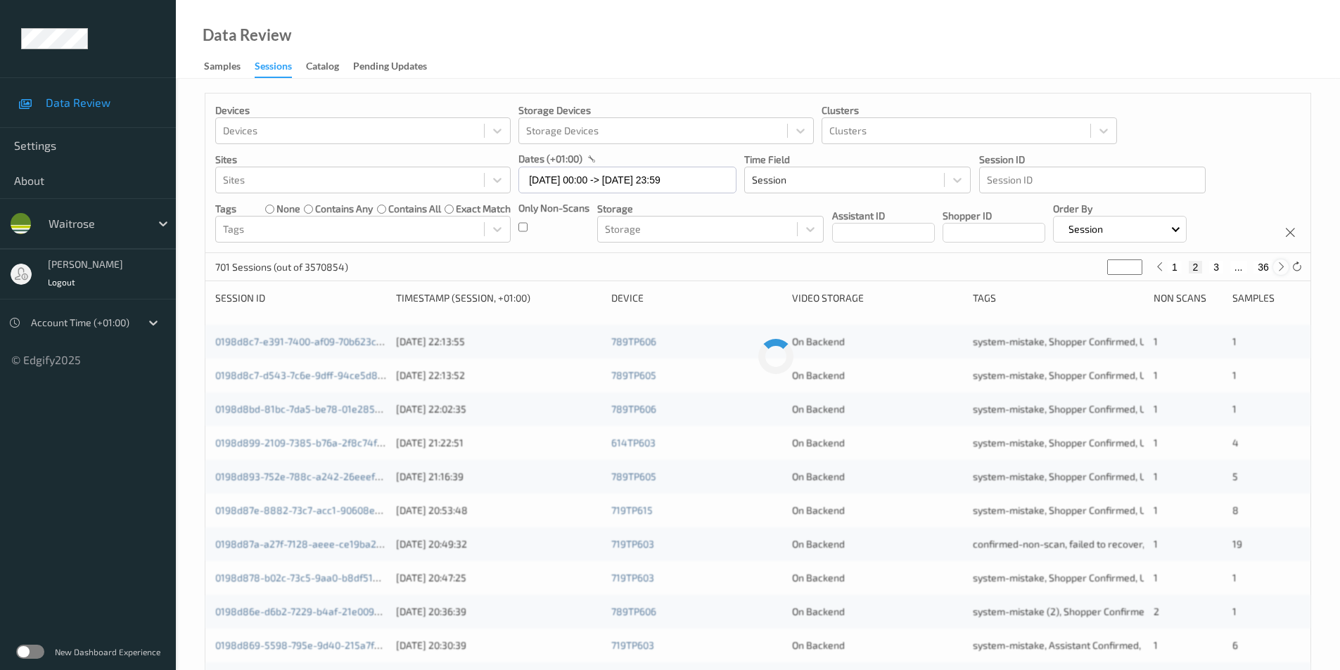
type input "*"
click at [1282, 266] on icon at bounding box center [1281, 267] width 11 height 11
type input "*"
click at [1282, 266] on icon at bounding box center [1281, 267] width 11 height 11
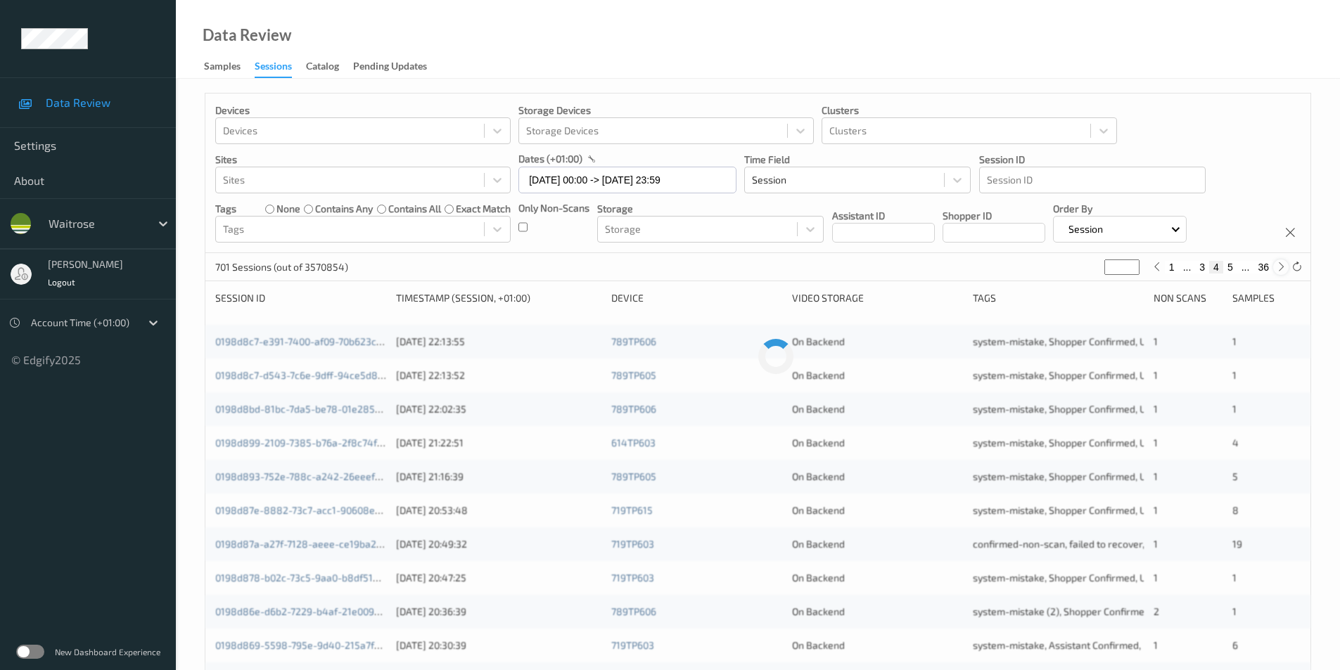
type input "*"
click at [1282, 266] on icon at bounding box center [1281, 267] width 11 height 11
type input "*"
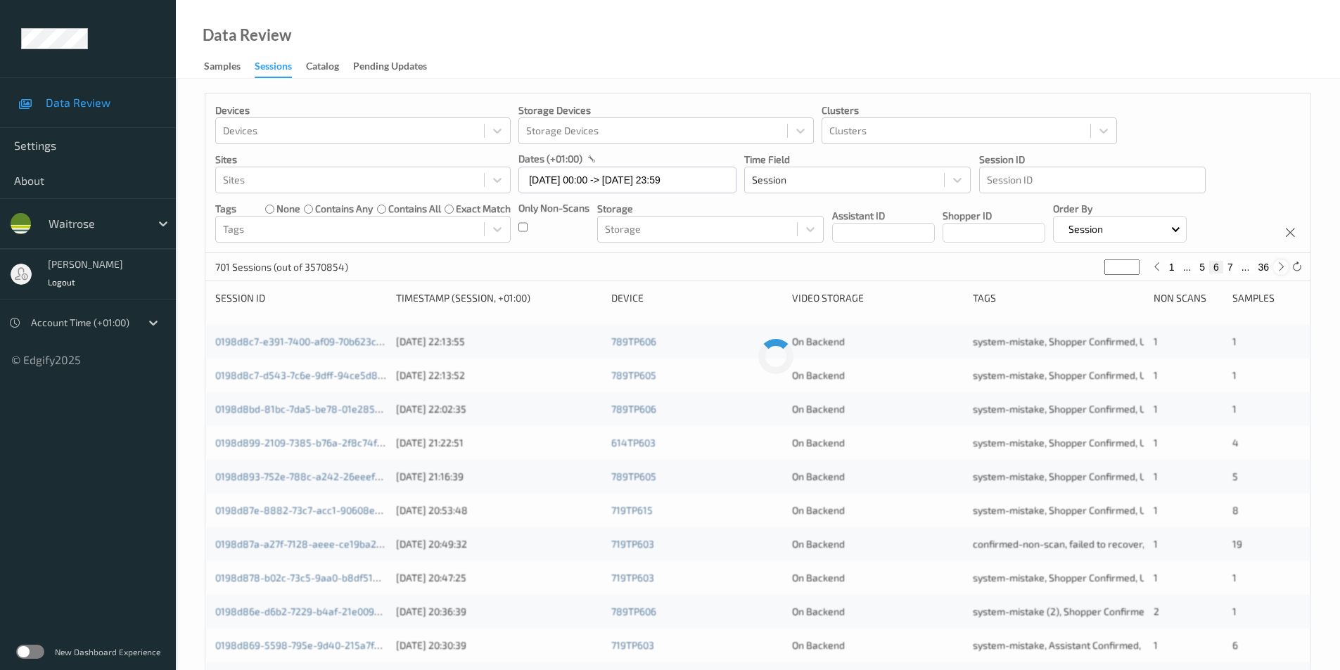
click at [1282, 266] on icon at bounding box center [1281, 267] width 11 height 11
type input "*"
click at [1282, 266] on icon at bounding box center [1281, 267] width 11 height 11
type input "*"
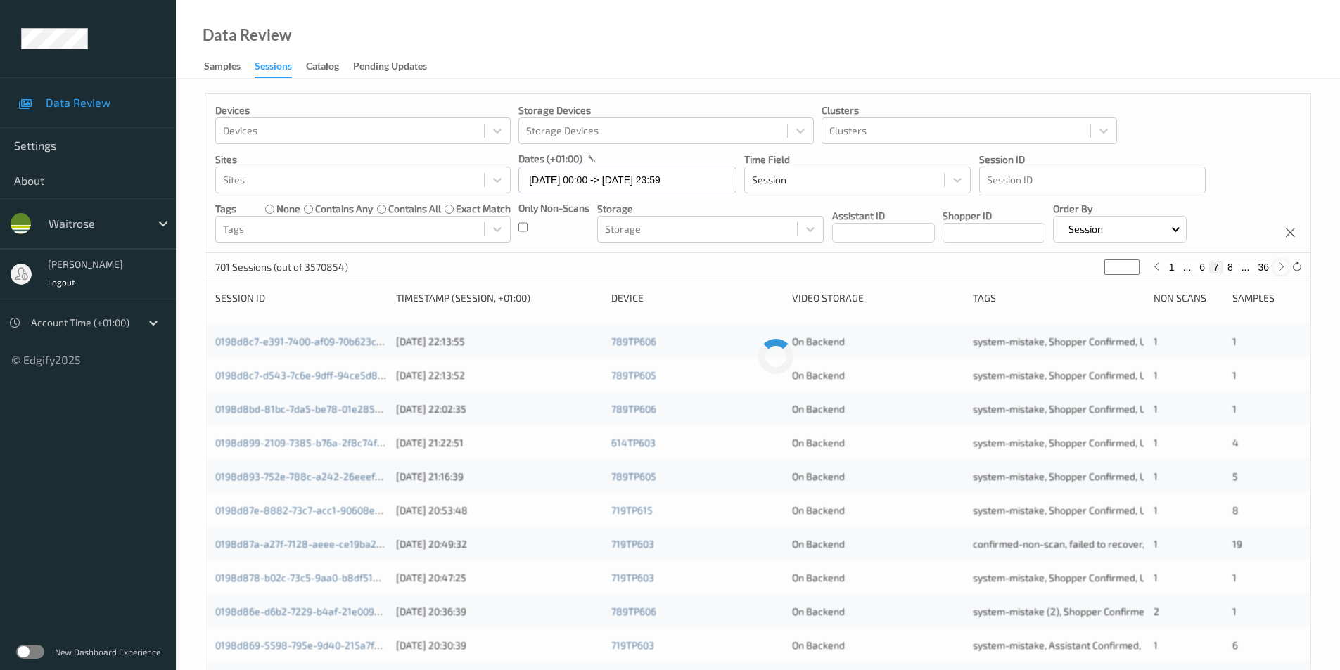
type input "*"
click at [1282, 266] on icon at bounding box center [1281, 267] width 11 height 11
type input "*"
click at [1282, 266] on icon at bounding box center [1281, 267] width 11 height 11
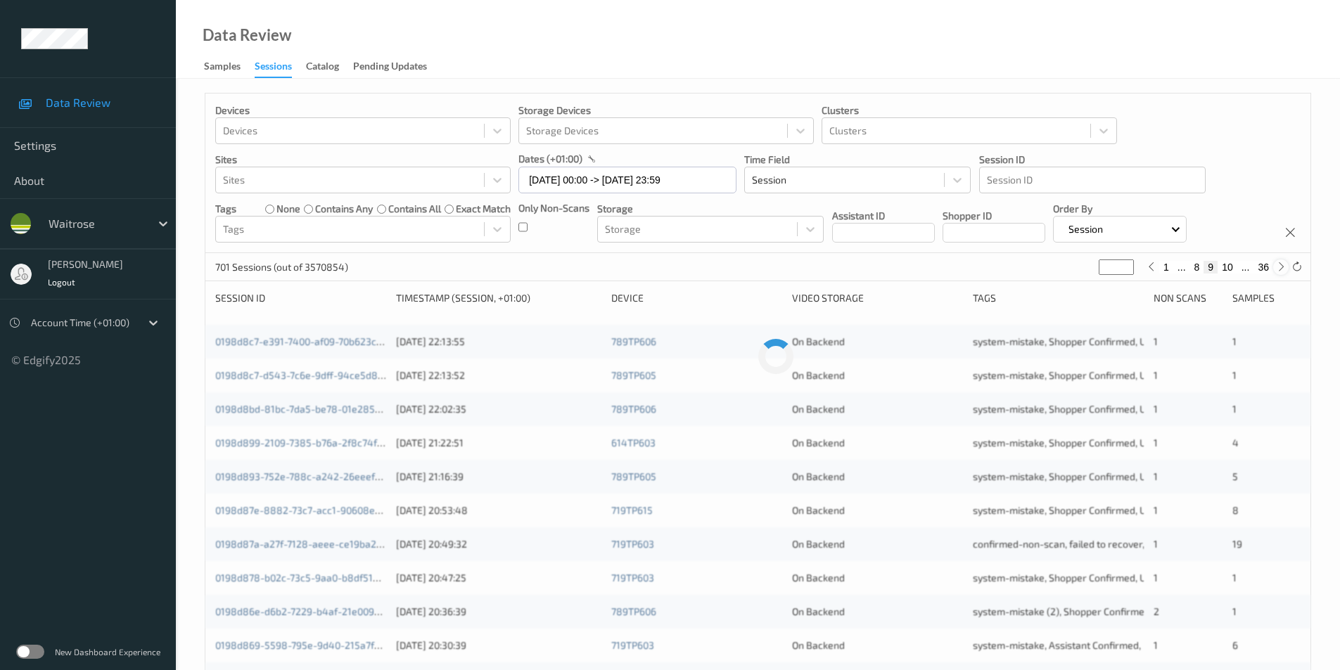
type input "**"
click at [1282, 266] on icon at bounding box center [1281, 267] width 11 height 11
type input "**"
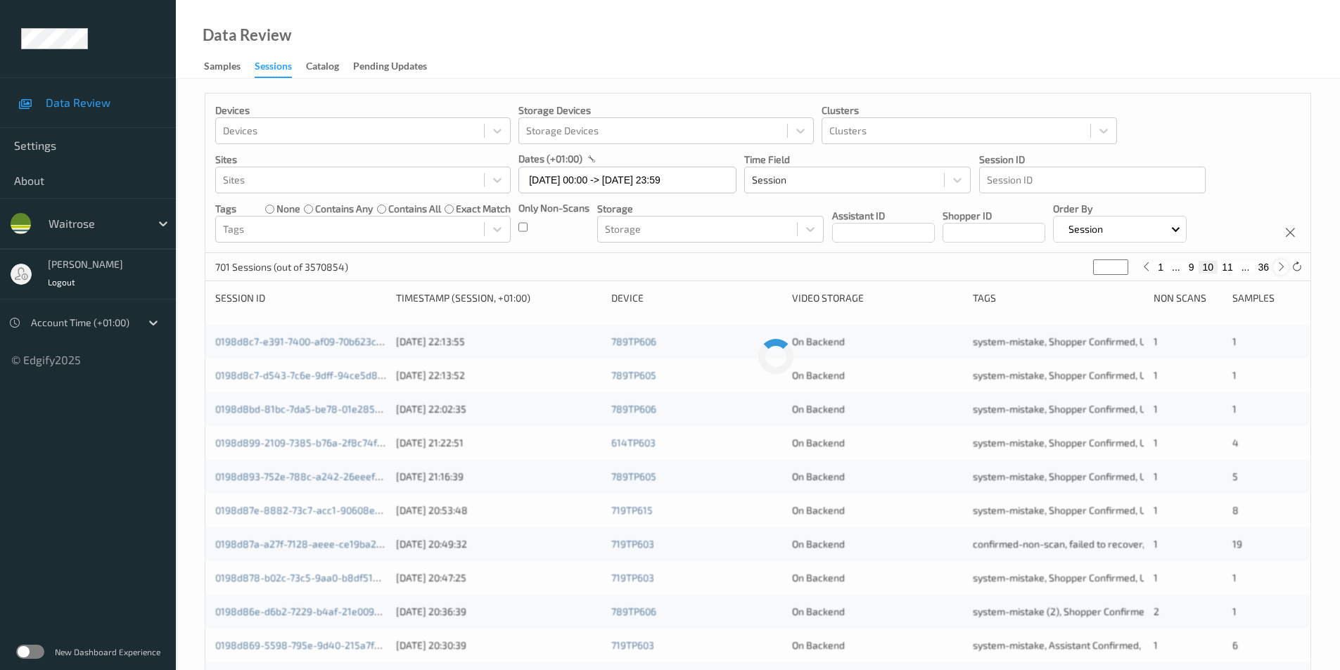
click at [1282, 266] on icon at bounding box center [1281, 267] width 11 height 11
type input "**"
click at [1282, 266] on icon at bounding box center [1281, 267] width 11 height 11
type input "**"
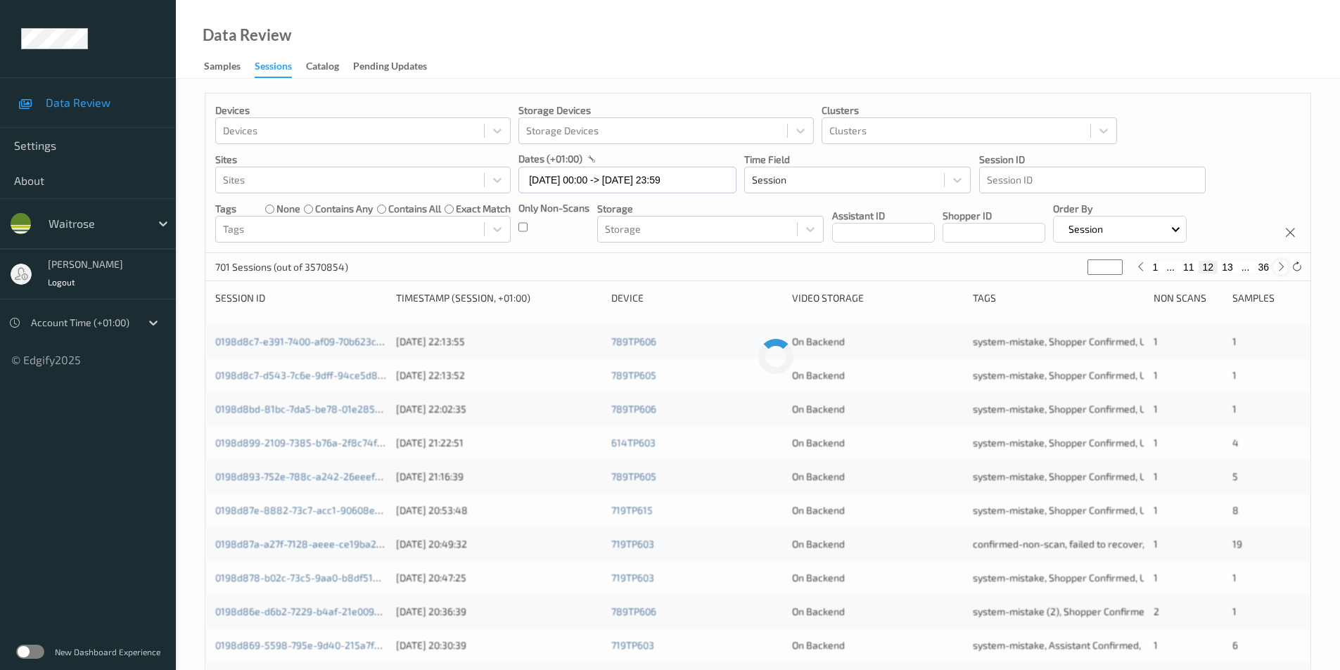
type input "**"
click at [1282, 266] on icon at bounding box center [1281, 267] width 11 height 11
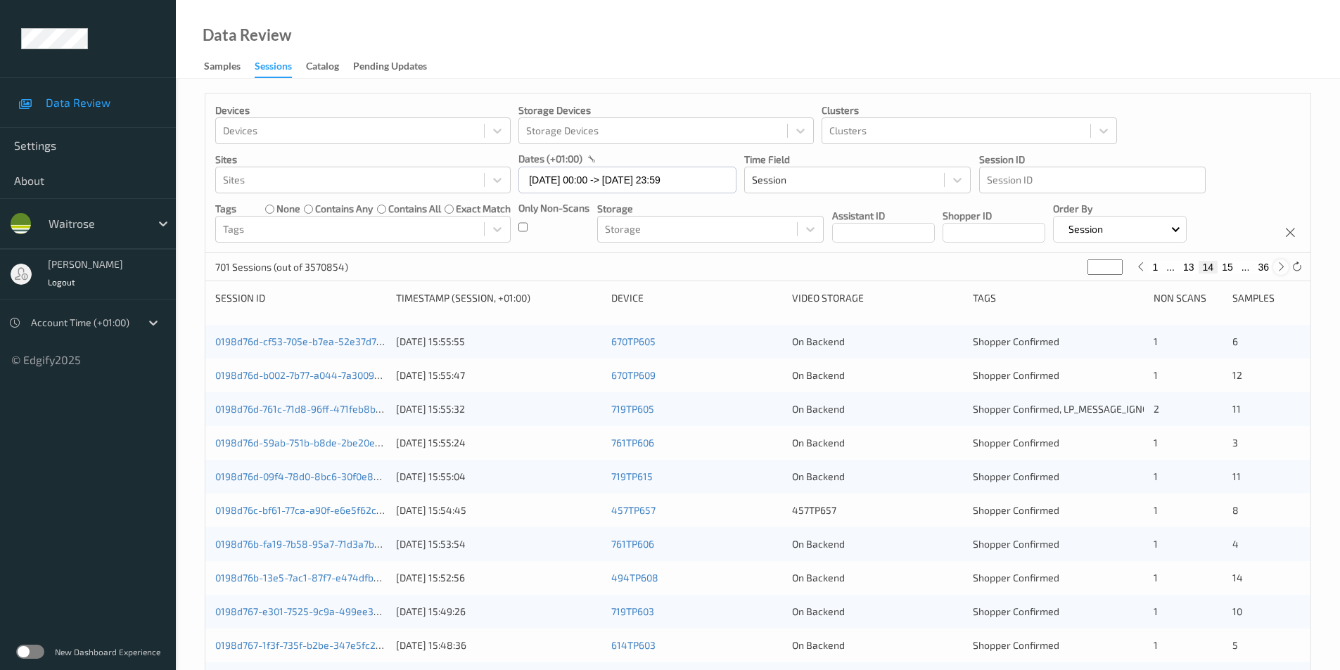
type input "**"
click at [1140, 269] on icon at bounding box center [1141, 267] width 11 height 11
type input "**"
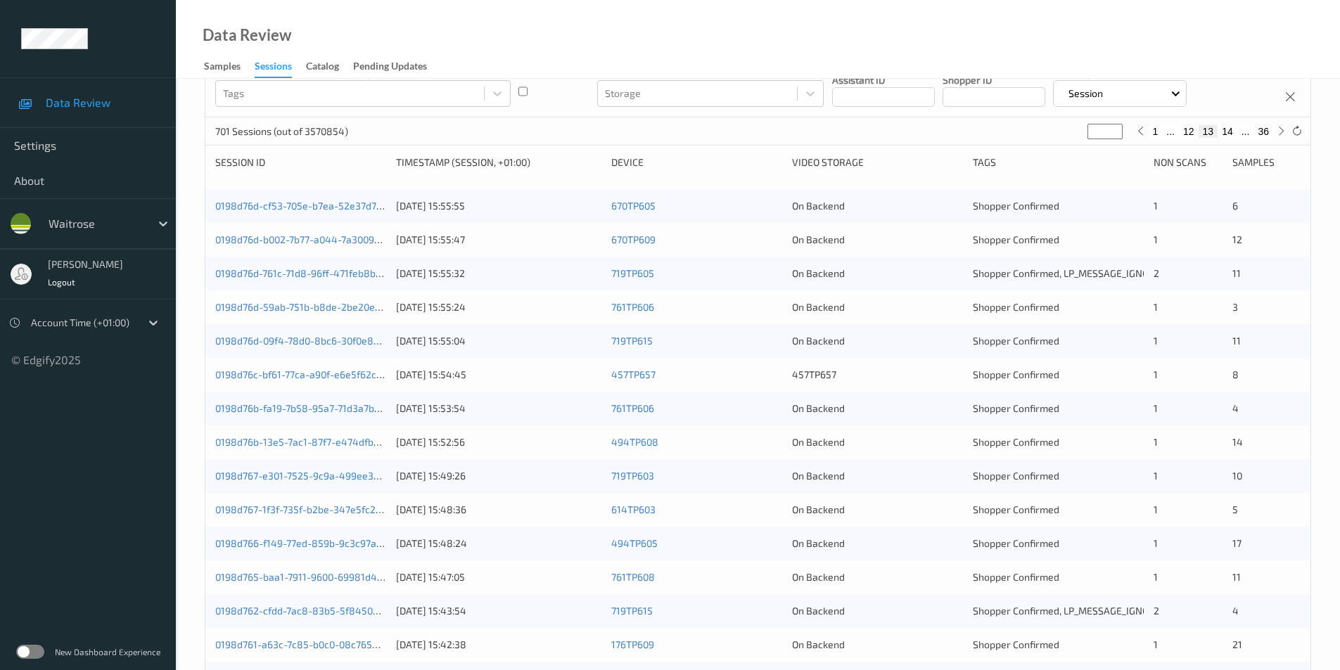
scroll to position [107, 0]
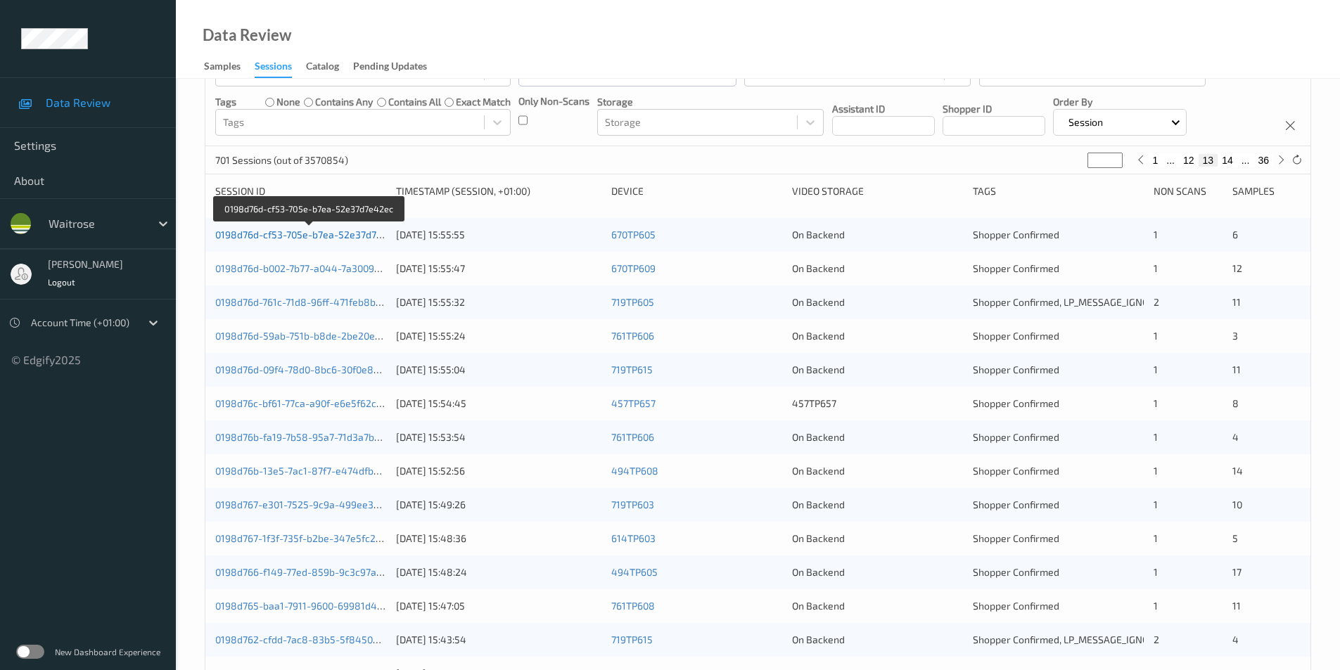
click at [330, 234] on link "0198d76d-cf53-705e-b7ea-52e37d7e42ec" at bounding box center [309, 235] width 189 height 12
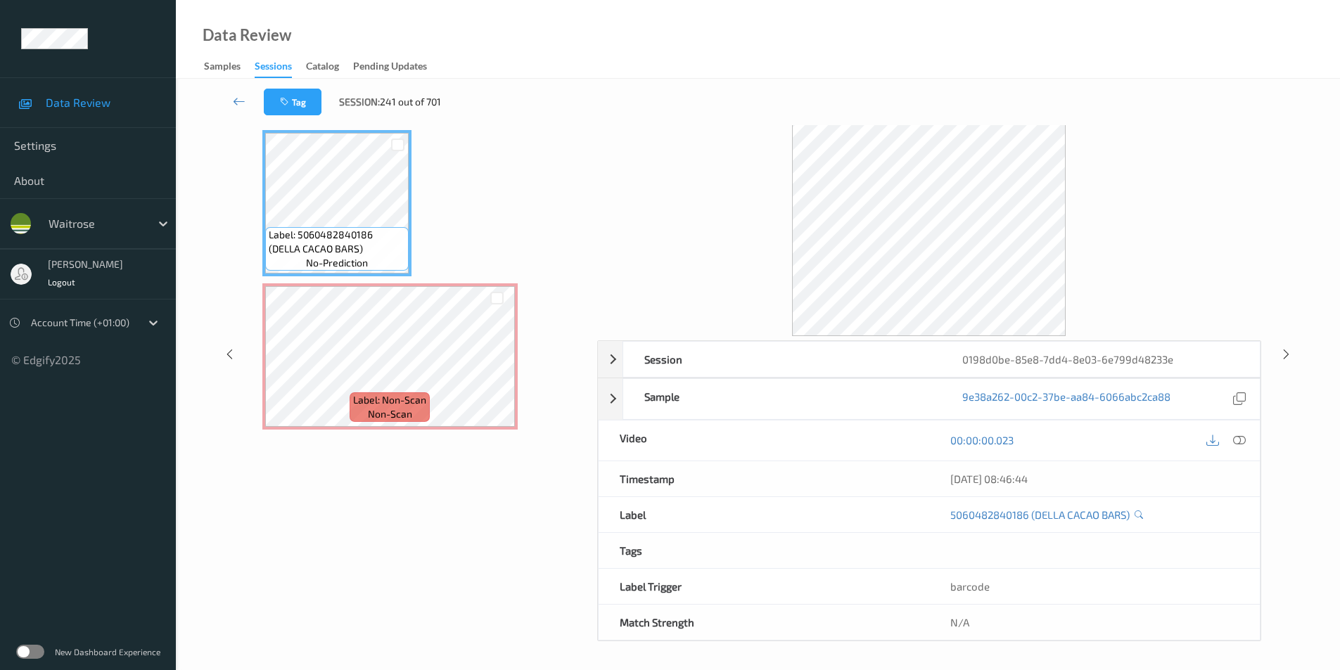
scroll to position [50, 0]
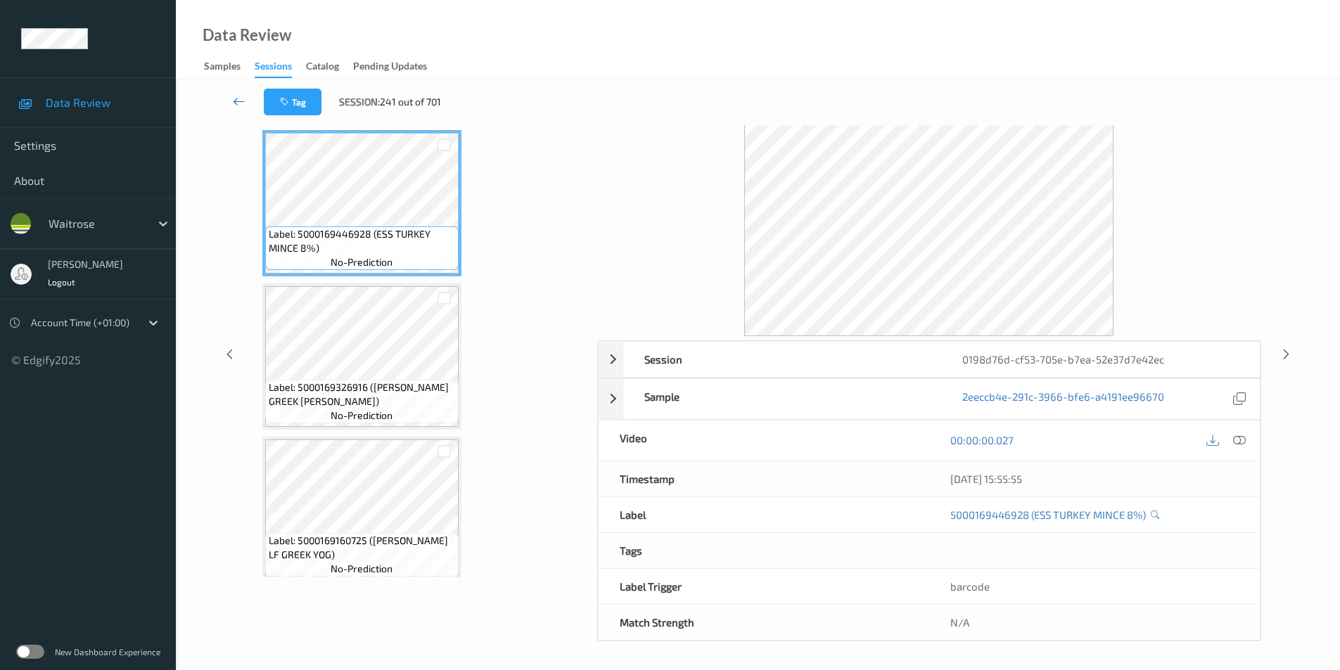
click at [236, 102] on icon at bounding box center [239, 101] width 13 height 14
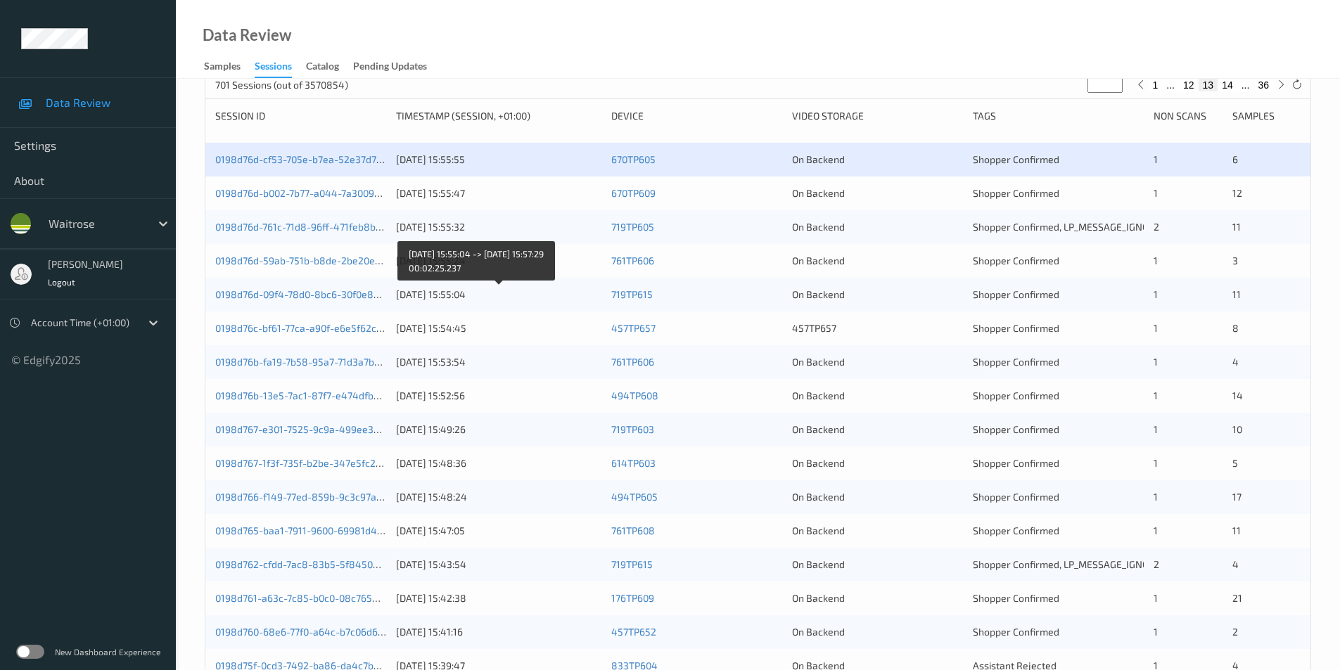
scroll to position [211, 0]
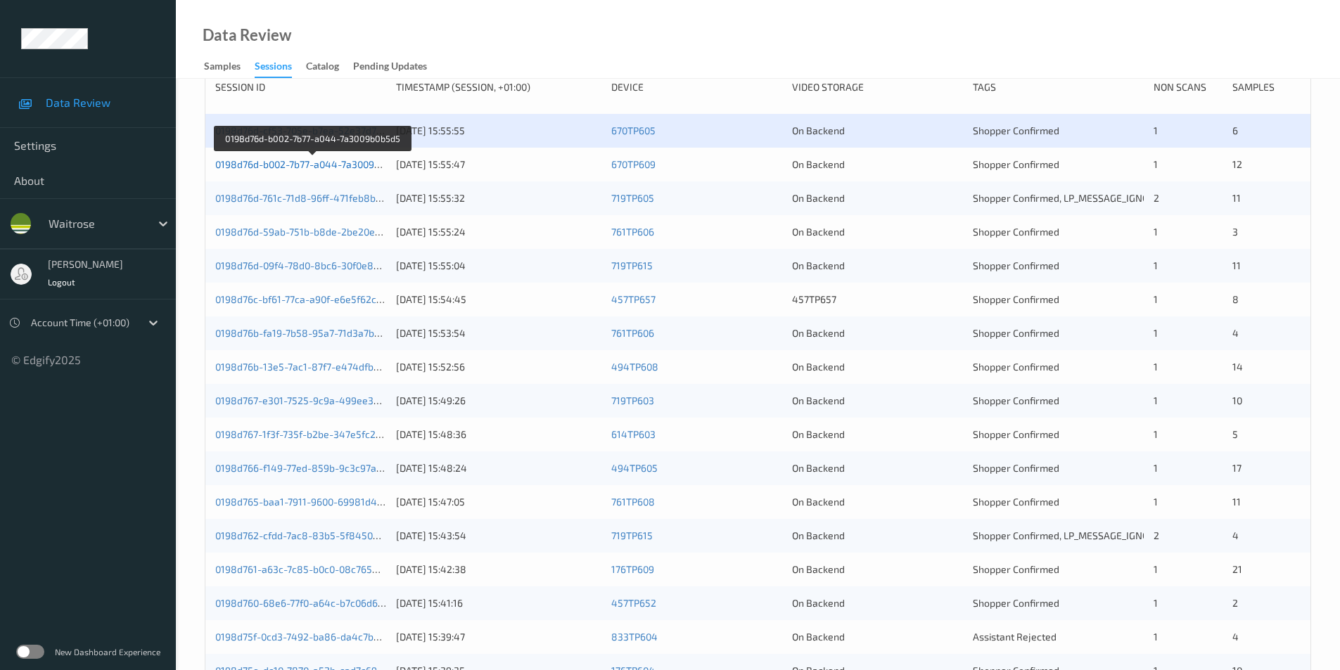
click at [349, 165] on link "0198d76d-b002-7b77-a044-7a3009b0b5d5" at bounding box center [311, 164] width 193 height 12
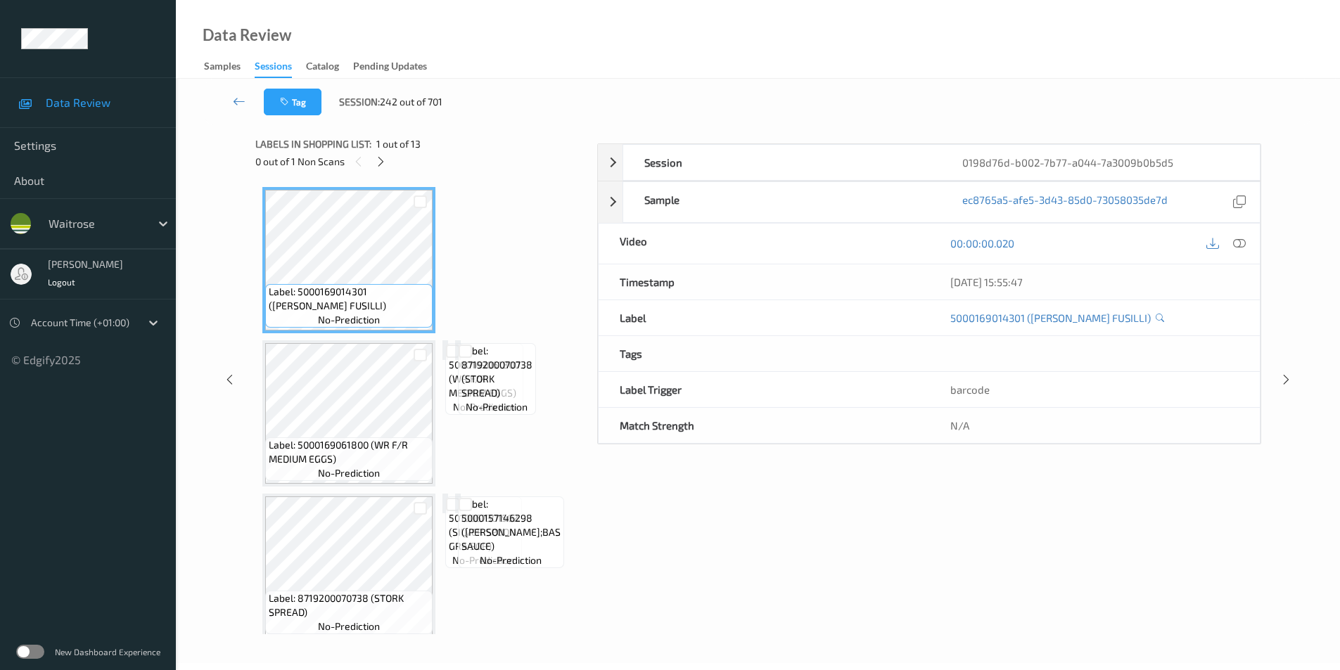
scroll to position [57, 0]
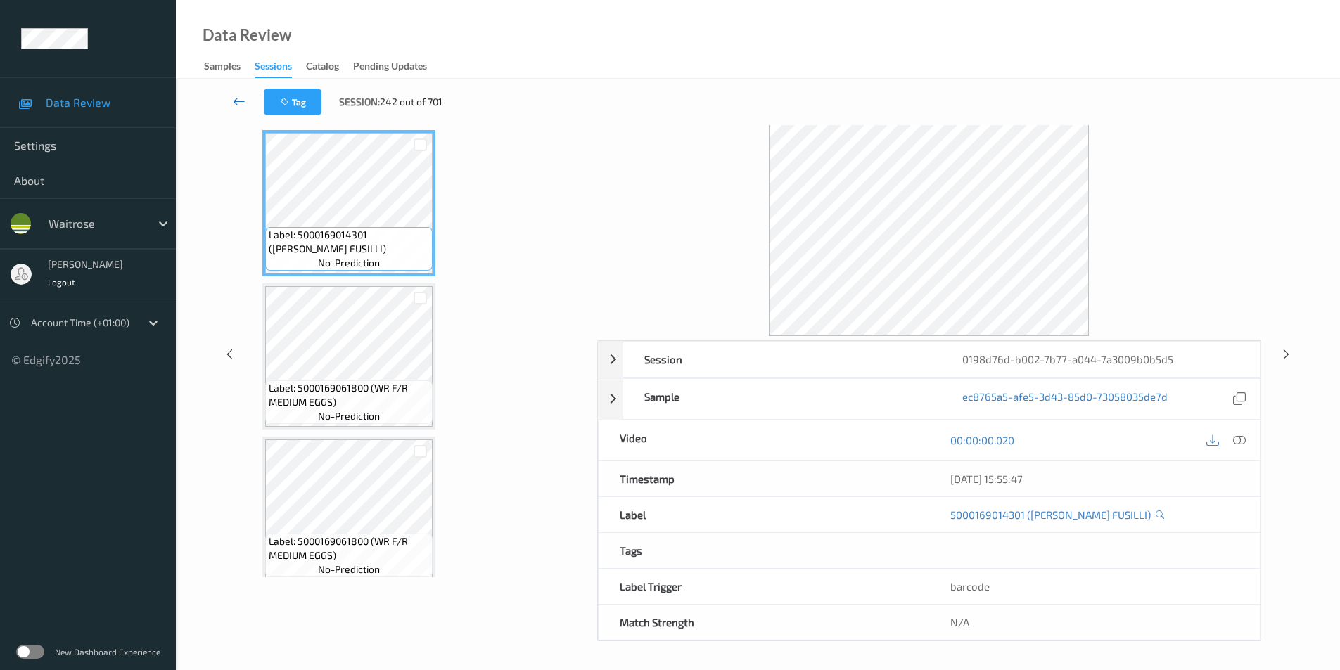
click at [238, 99] on icon at bounding box center [239, 101] width 13 height 14
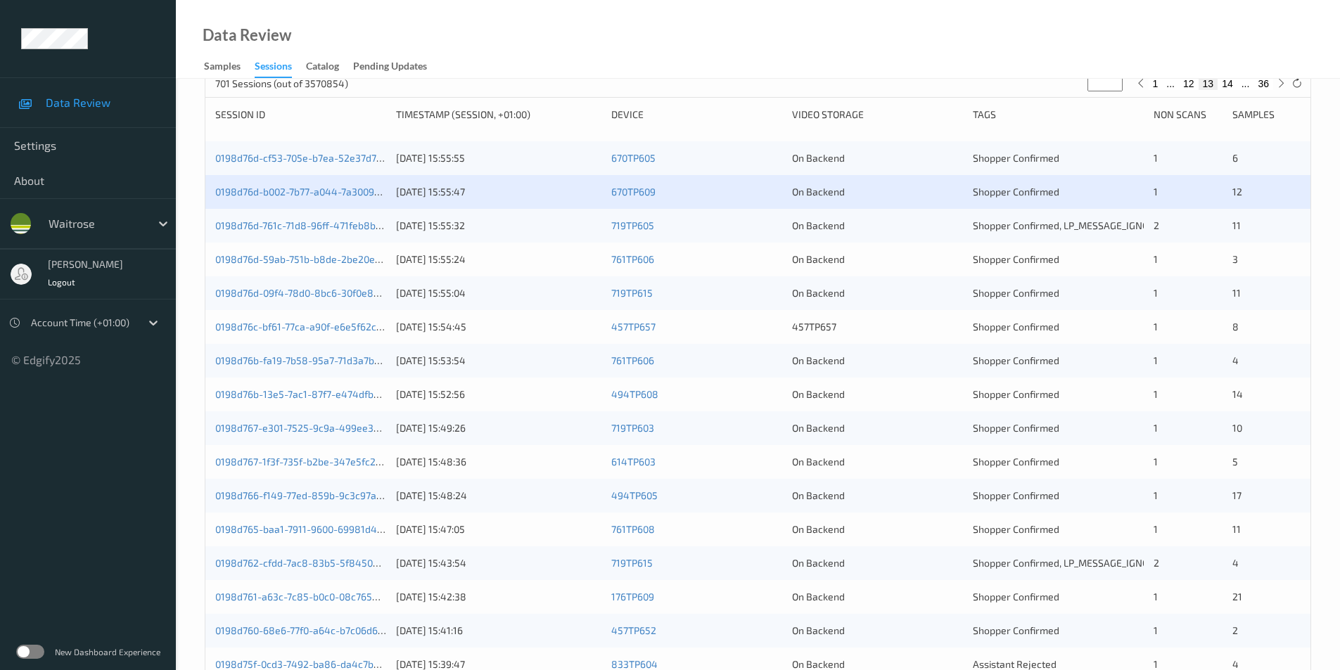
scroll to position [211, 0]
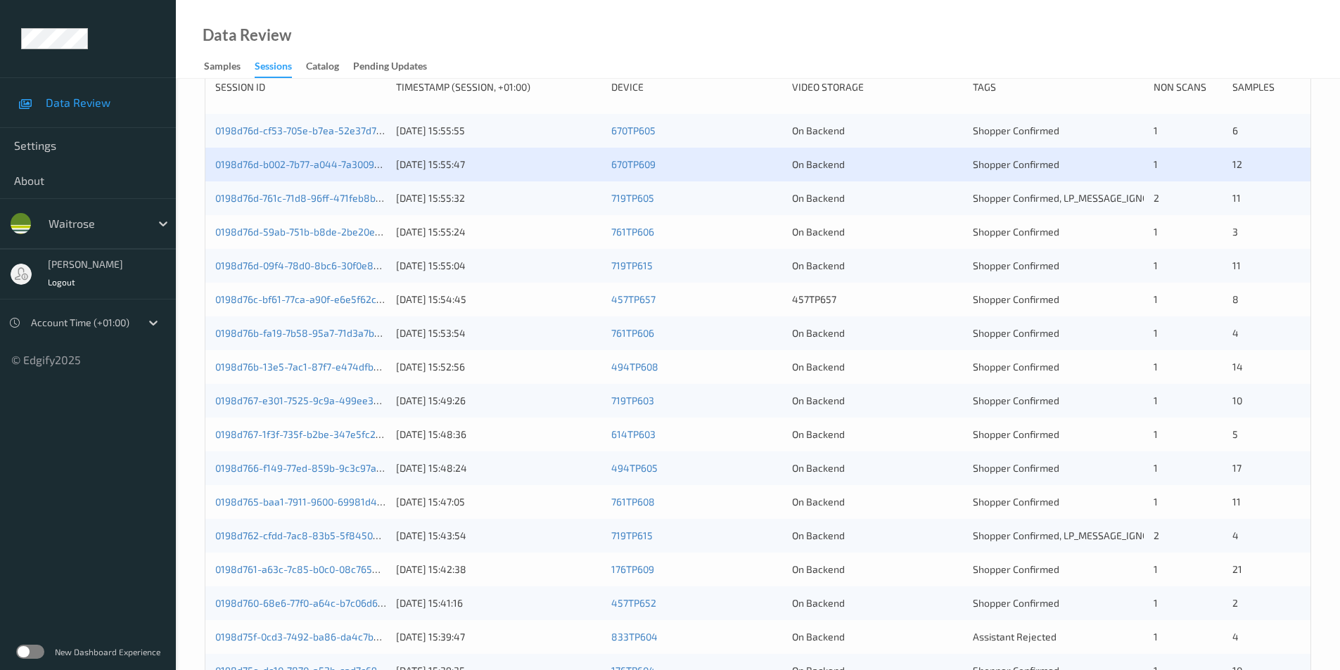
click at [879, 204] on div "On Backend" at bounding box center [877, 198] width 171 height 14
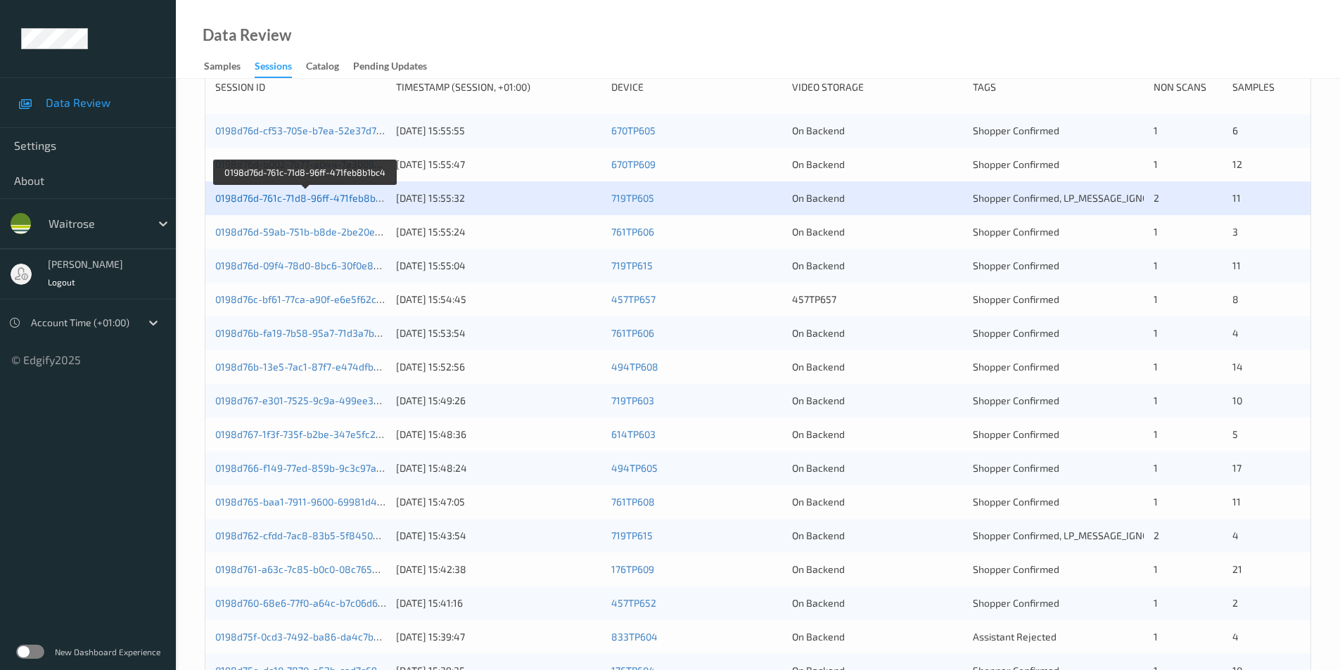
click at [358, 201] on link "0198d76d-761c-71d8-96ff-471feb8b1bc4" at bounding box center [306, 198] width 182 height 12
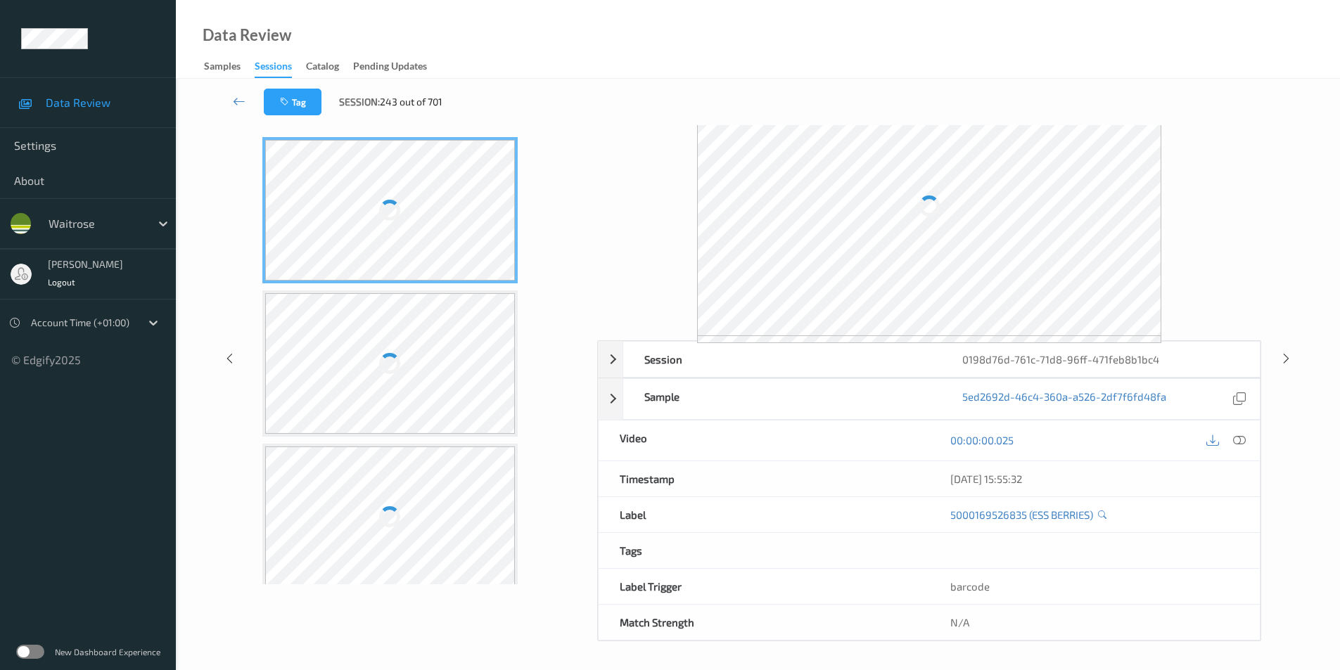
scroll to position [50, 0]
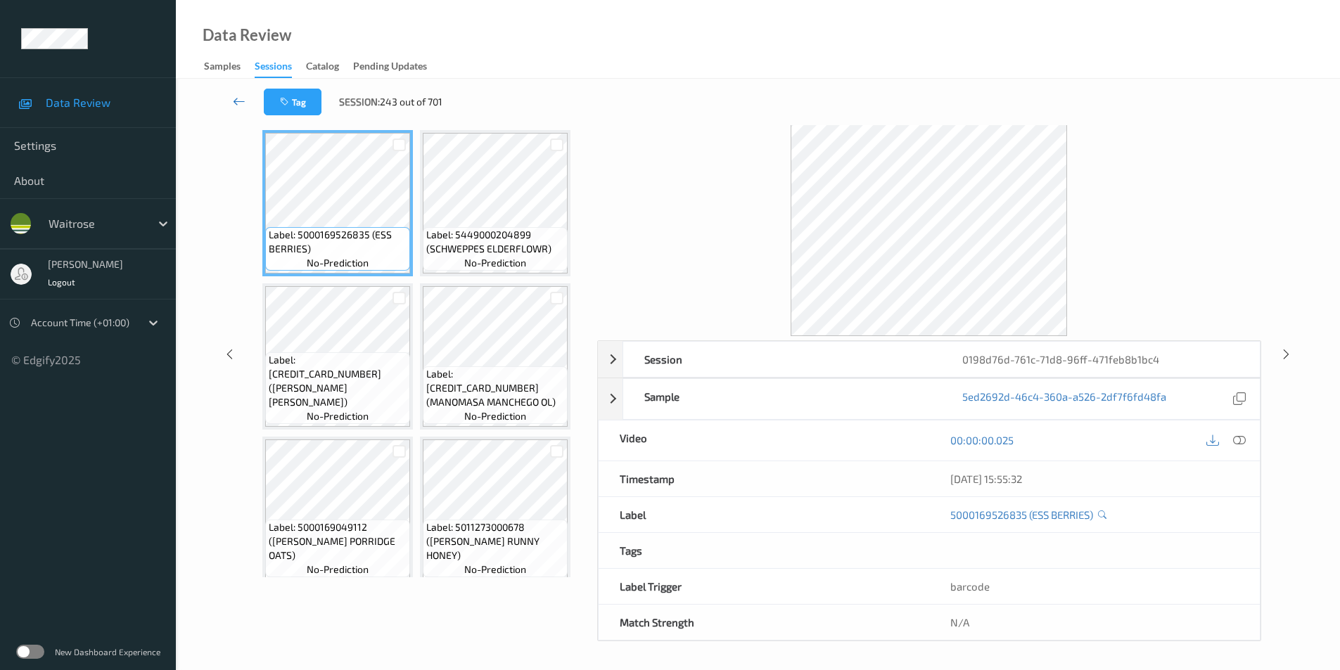
click at [242, 103] on icon at bounding box center [239, 101] width 13 height 14
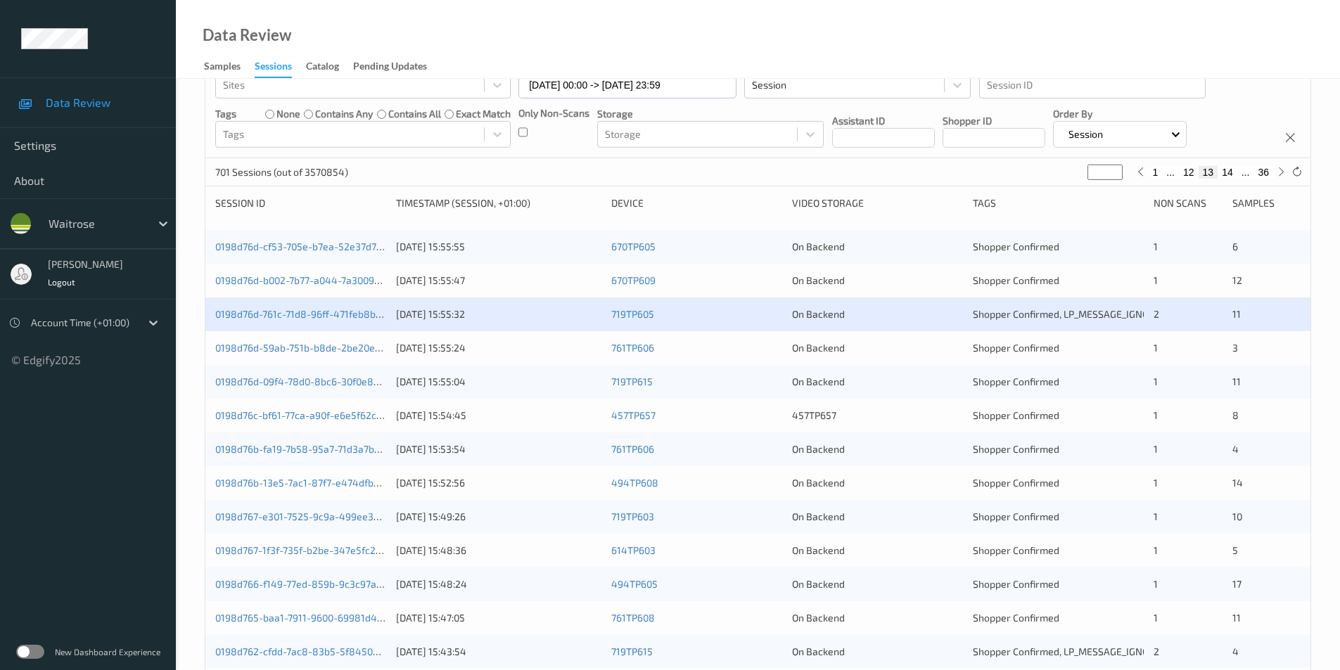
scroll to position [211, 0]
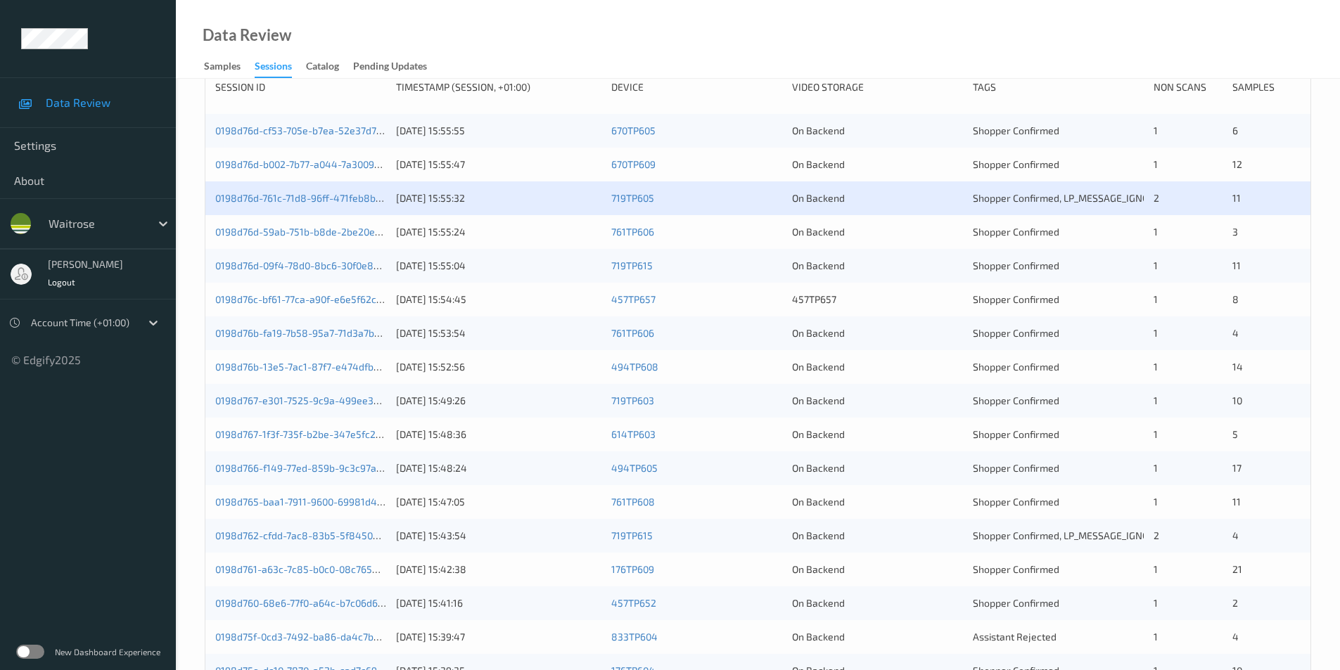
click at [867, 232] on div "On Backend" at bounding box center [877, 232] width 171 height 14
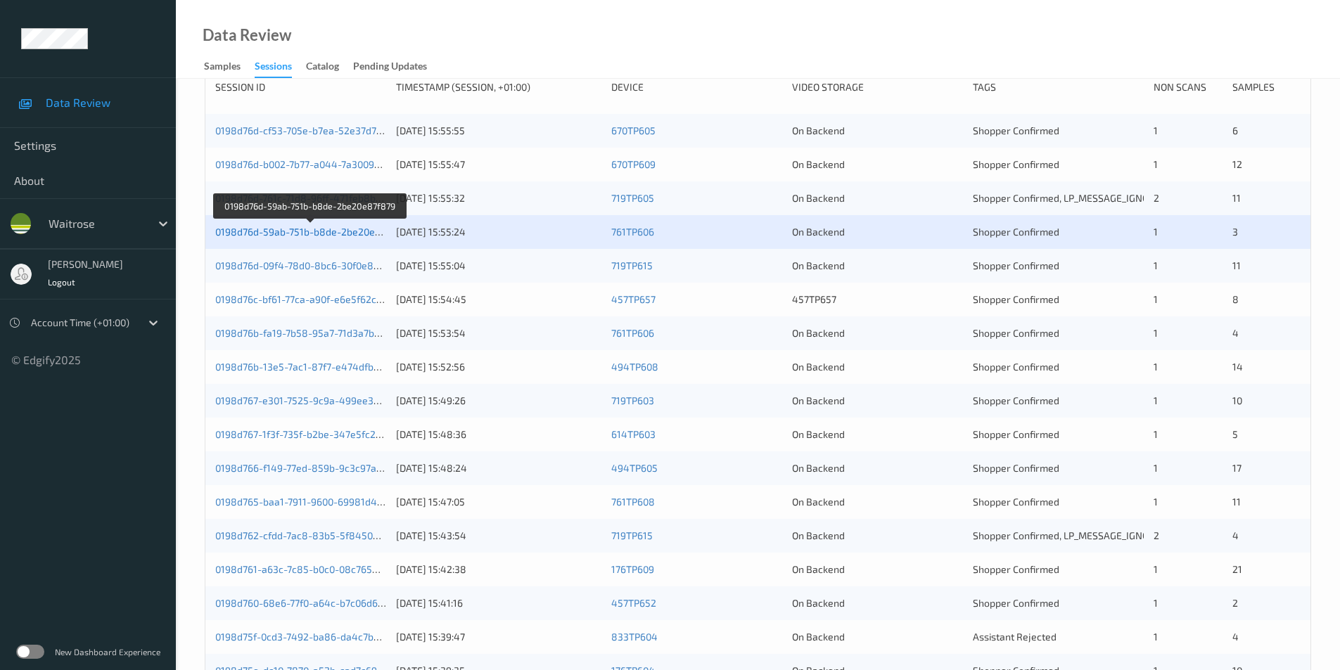
click at [345, 233] on link "0198d76d-59ab-751b-b8de-2be20e87f879" at bounding box center [310, 232] width 191 height 12
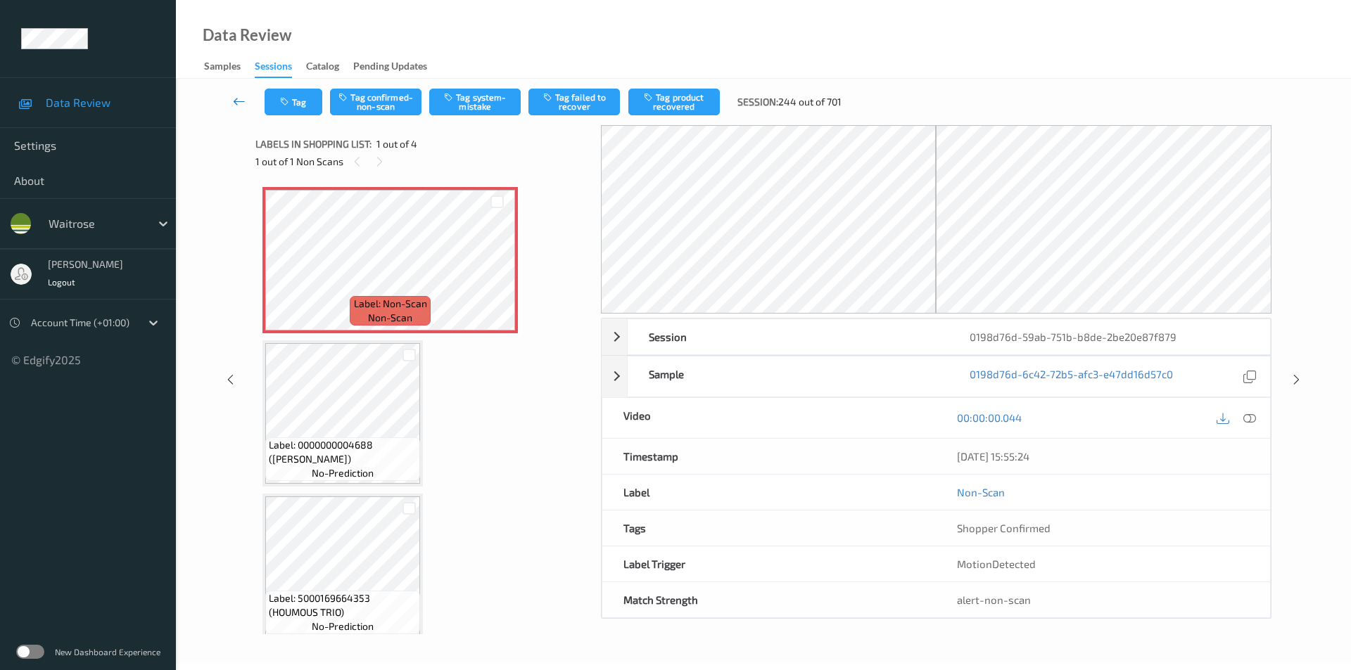
click at [233, 96] on icon at bounding box center [239, 101] width 13 height 14
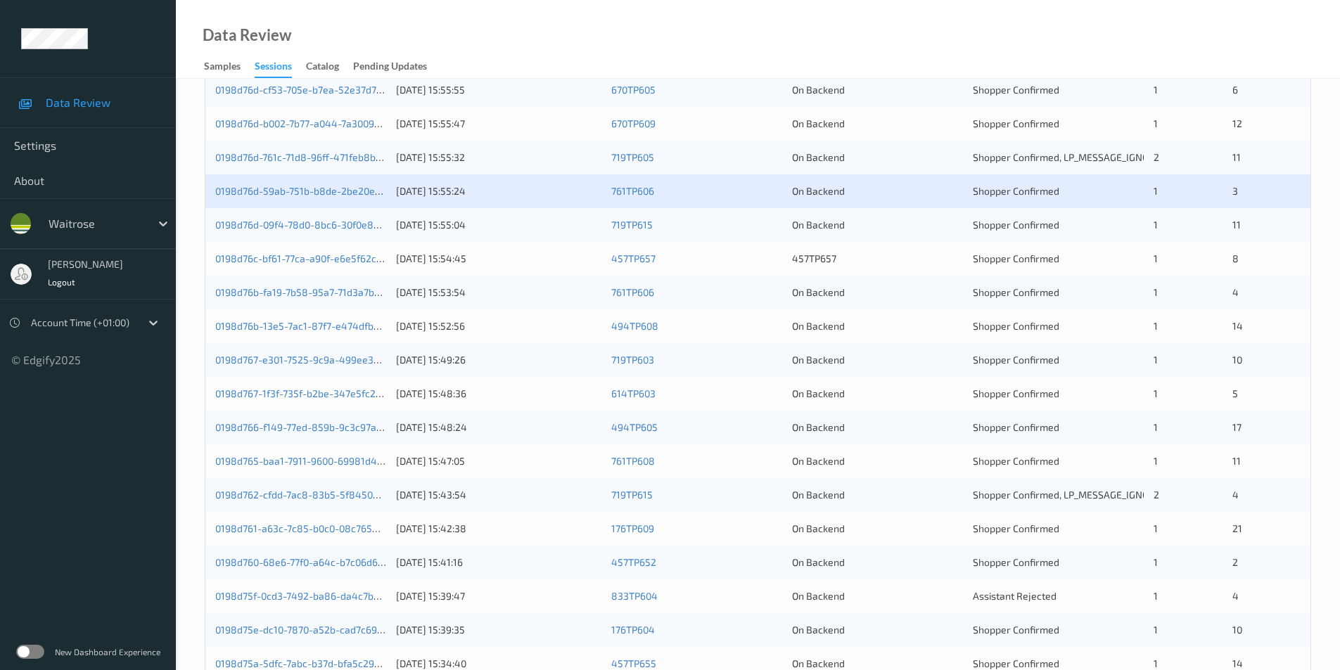
scroll to position [281, 0]
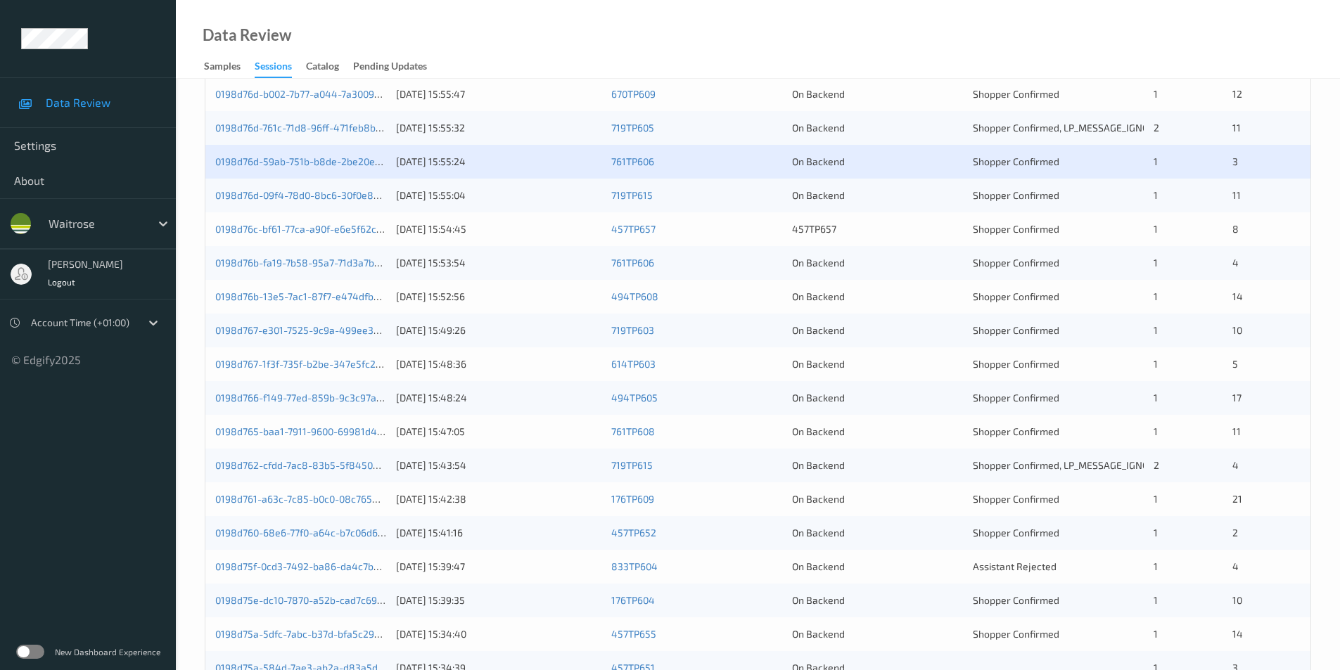
click at [947, 195] on div "On Backend" at bounding box center [877, 196] width 171 height 14
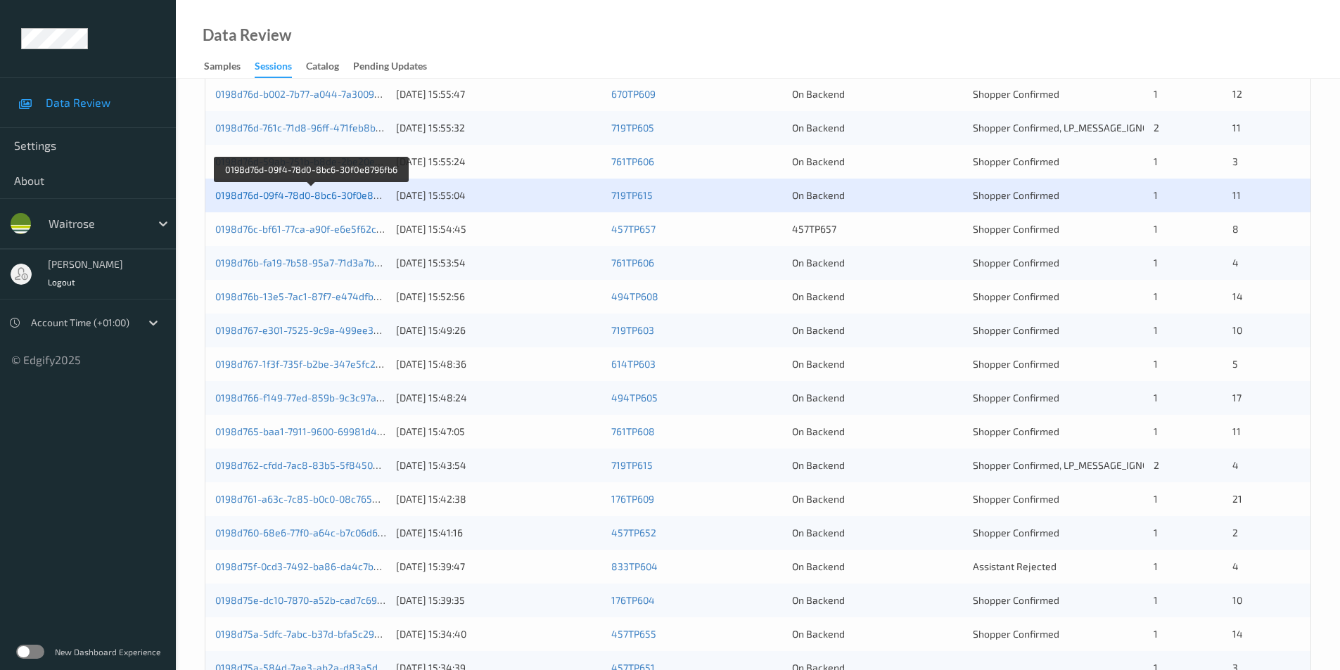
click at [291, 191] on link "0198d76d-09f4-78d0-8bc6-30f0e8796fb6" at bounding box center [309, 195] width 189 height 12
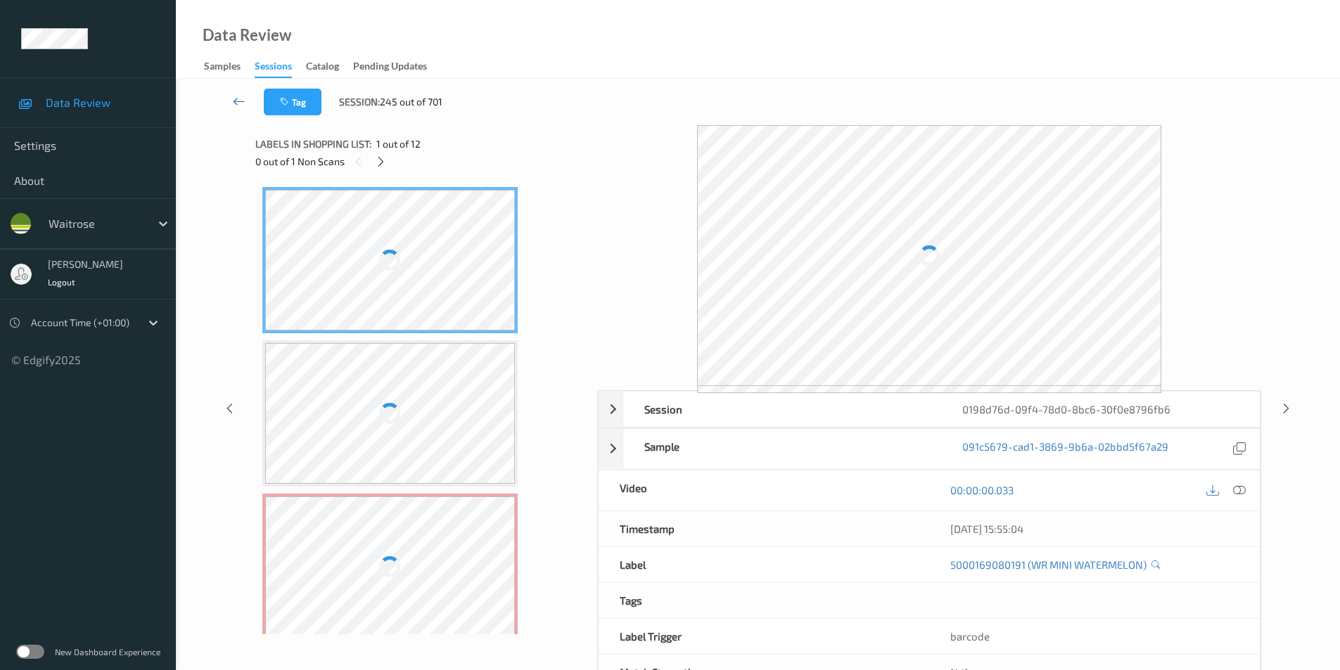
click at [234, 99] on icon at bounding box center [239, 101] width 13 height 14
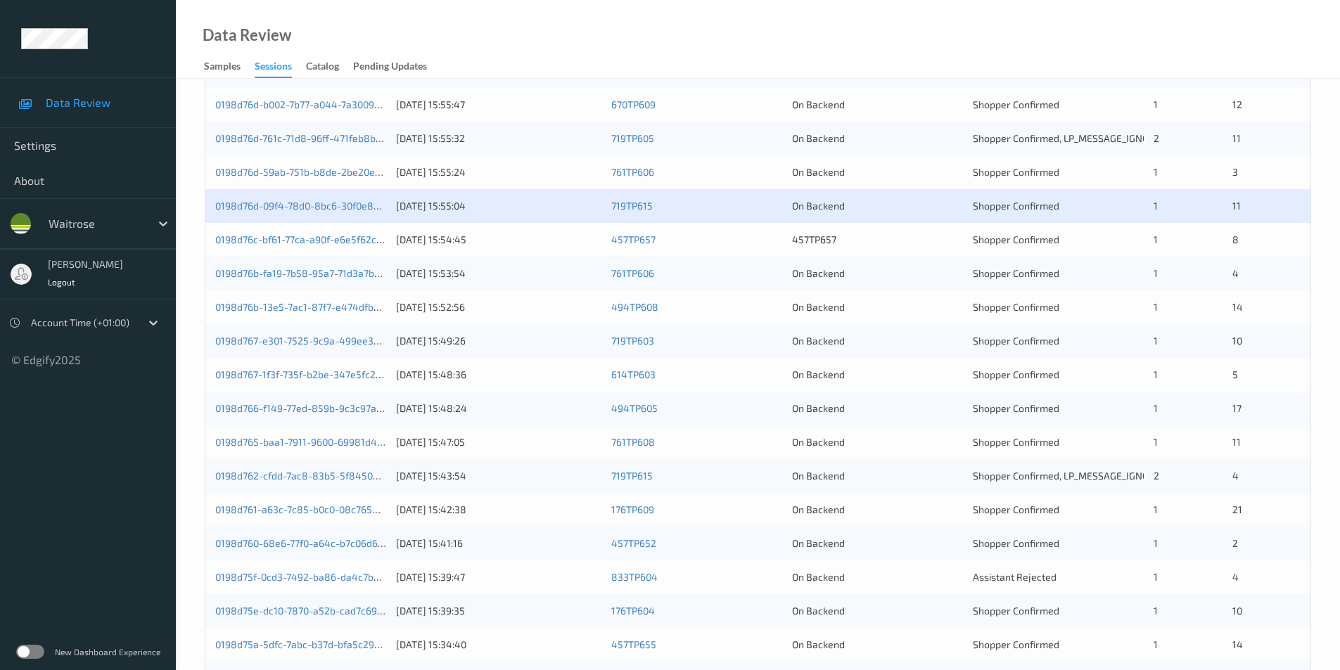
scroll to position [352, 0]
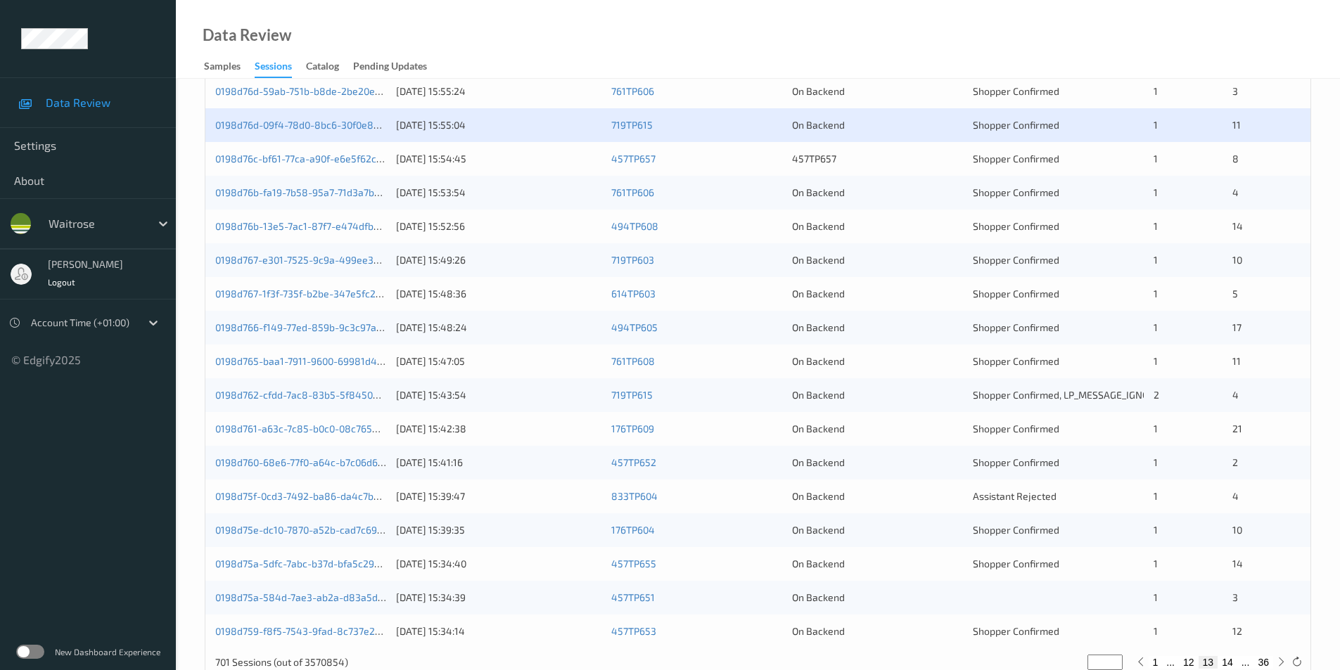
drag, startPoint x: 884, startPoint y: 157, endPoint x: 901, endPoint y: 158, distance: 16.9
click at [884, 156] on div "457TP657" at bounding box center [877, 159] width 171 height 14
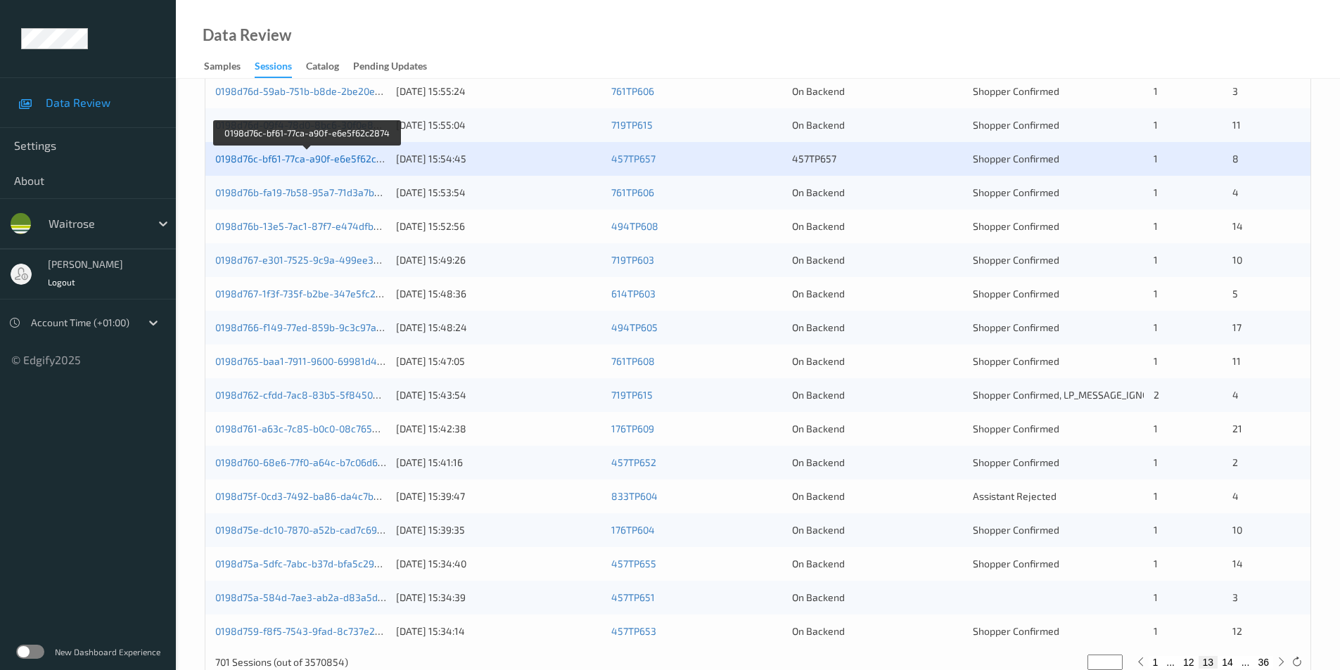
click at [349, 162] on link "0198d76c-bf61-77ca-a90f-e6e5f62c2874" at bounding box center [307, 159] width 184 height 12
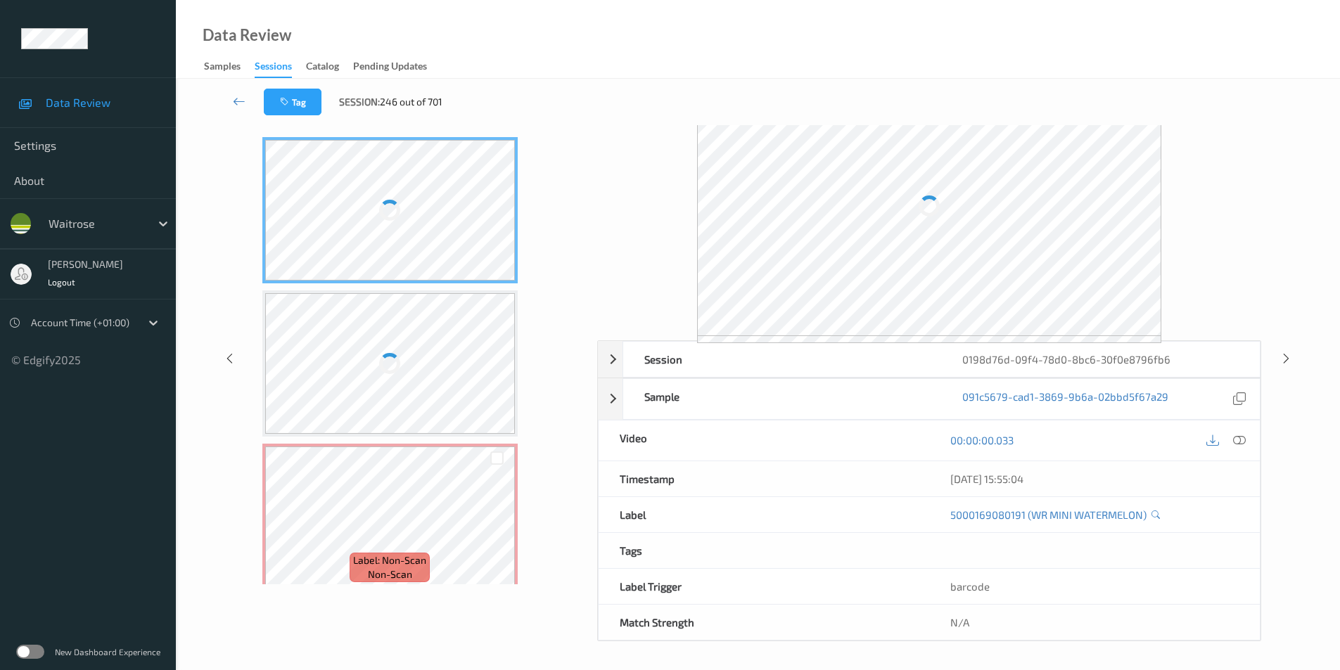
scroll to position [45, 0]
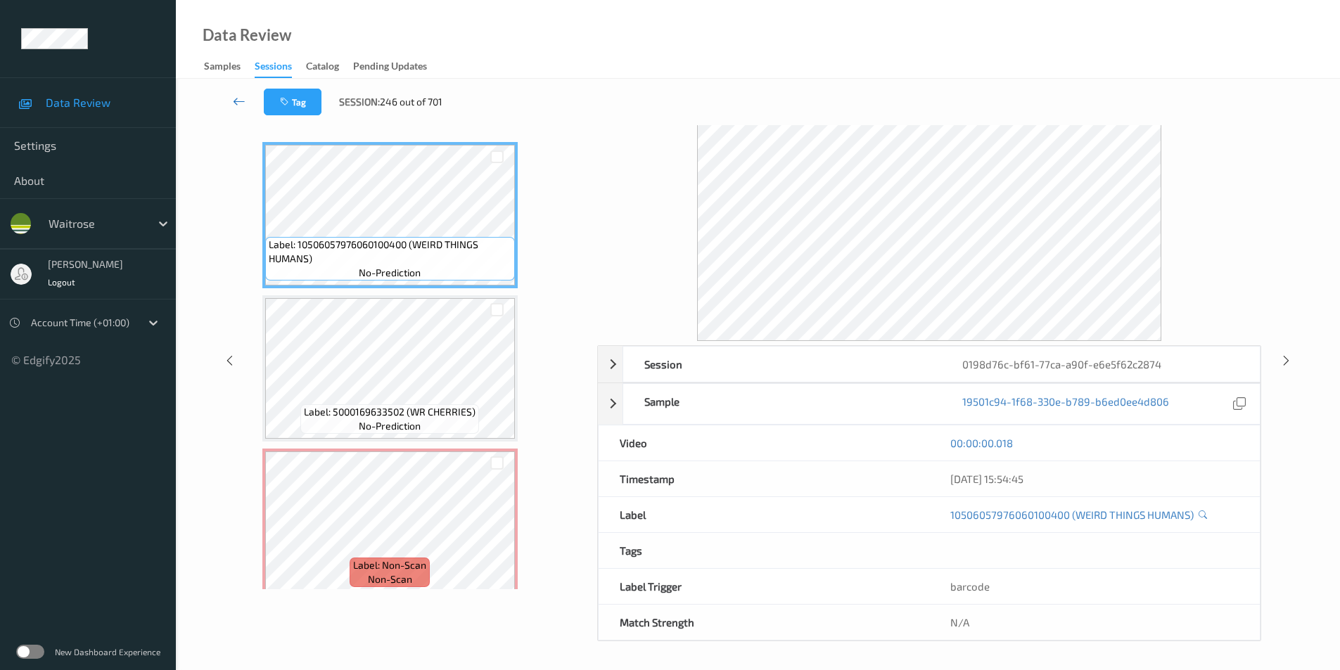
click at [237, 97] on icon at bounding box center [239, 101] width 13 height 14
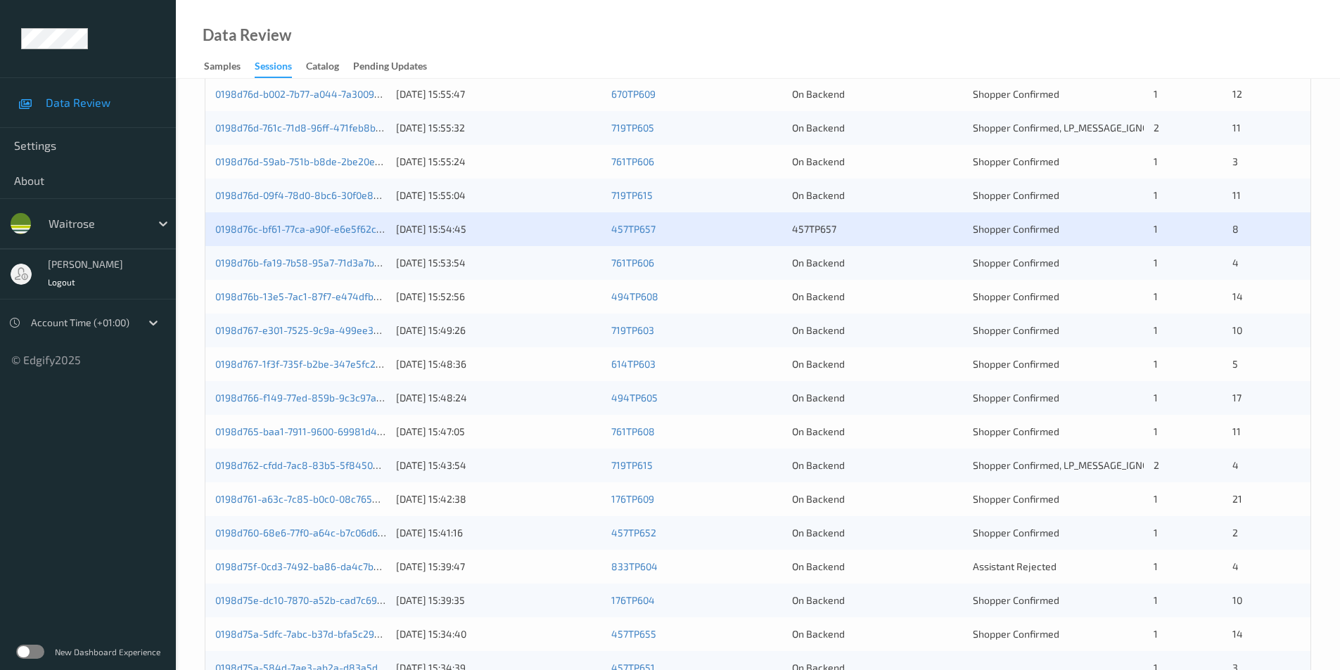
scroll to position [352, 0]
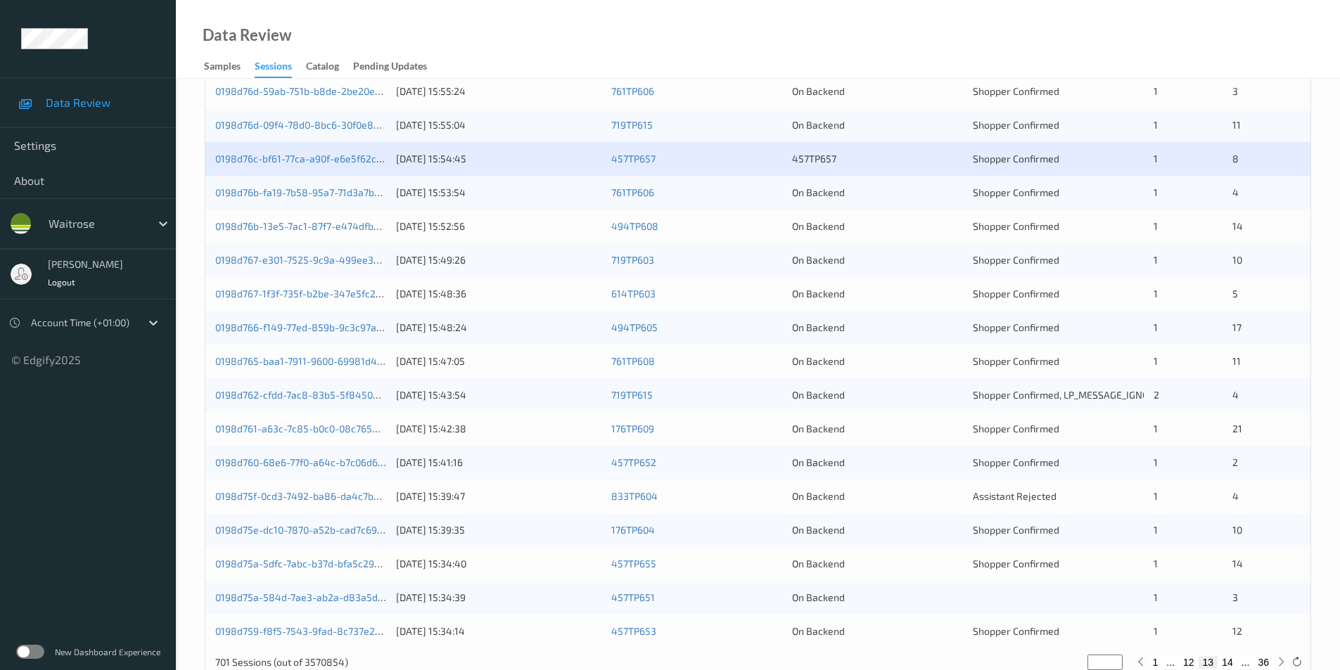
click at [909, 191] on div "On Backend" at bounding box center [877, 193] width 171 height 14
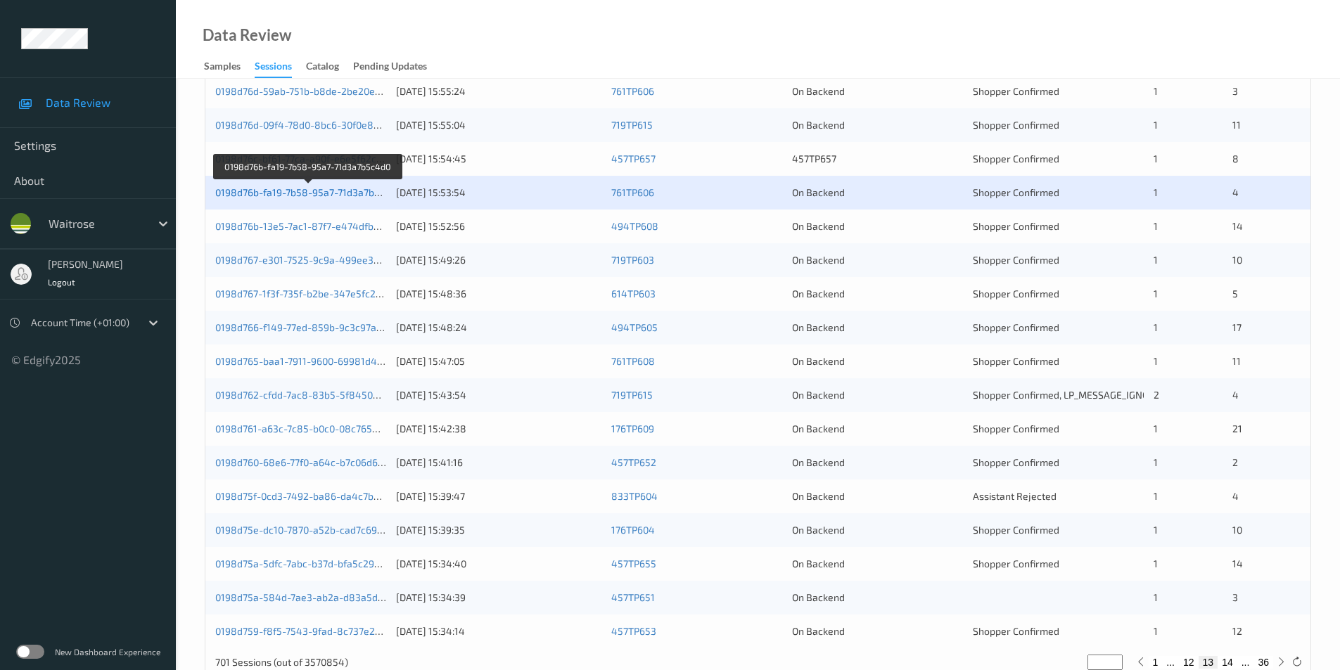
click at [349, 192] on link "0198d76b-fa19-7b58-95a7-71d3a7b5c4d0" at bounding box center [308, 192] width 187 height 12
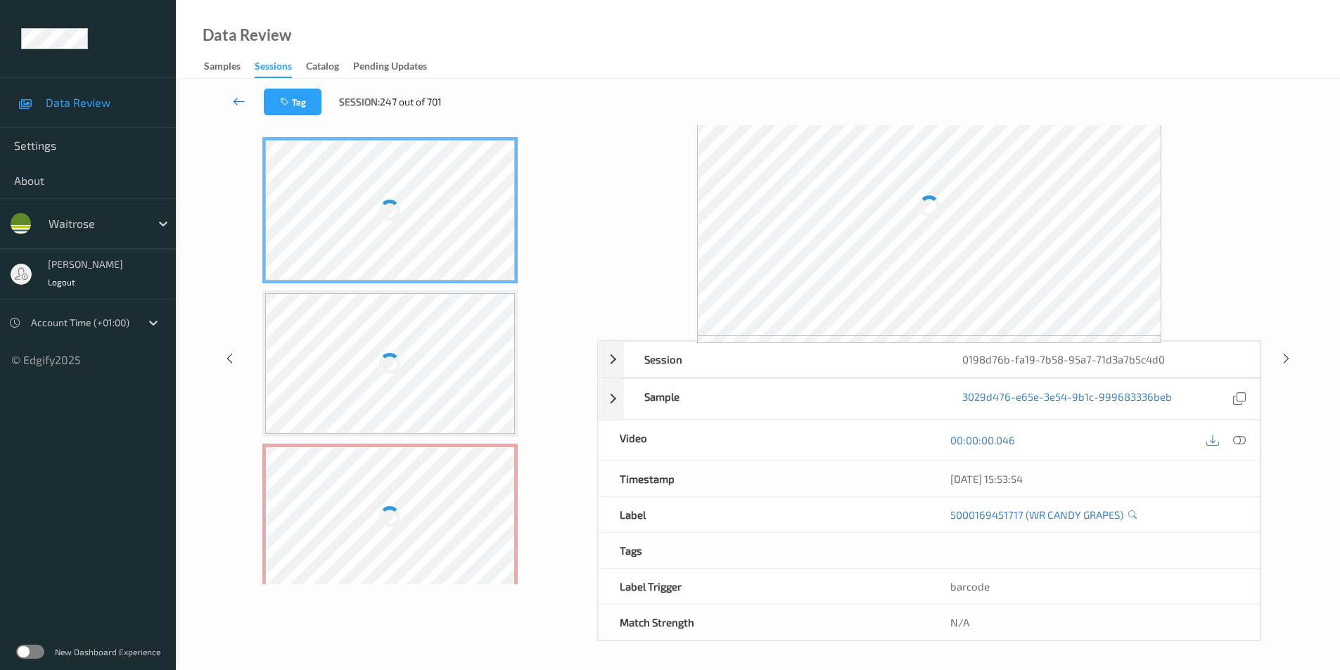
click at [237, 97] on icon at bounding box center [239, 101] width 13 height 14
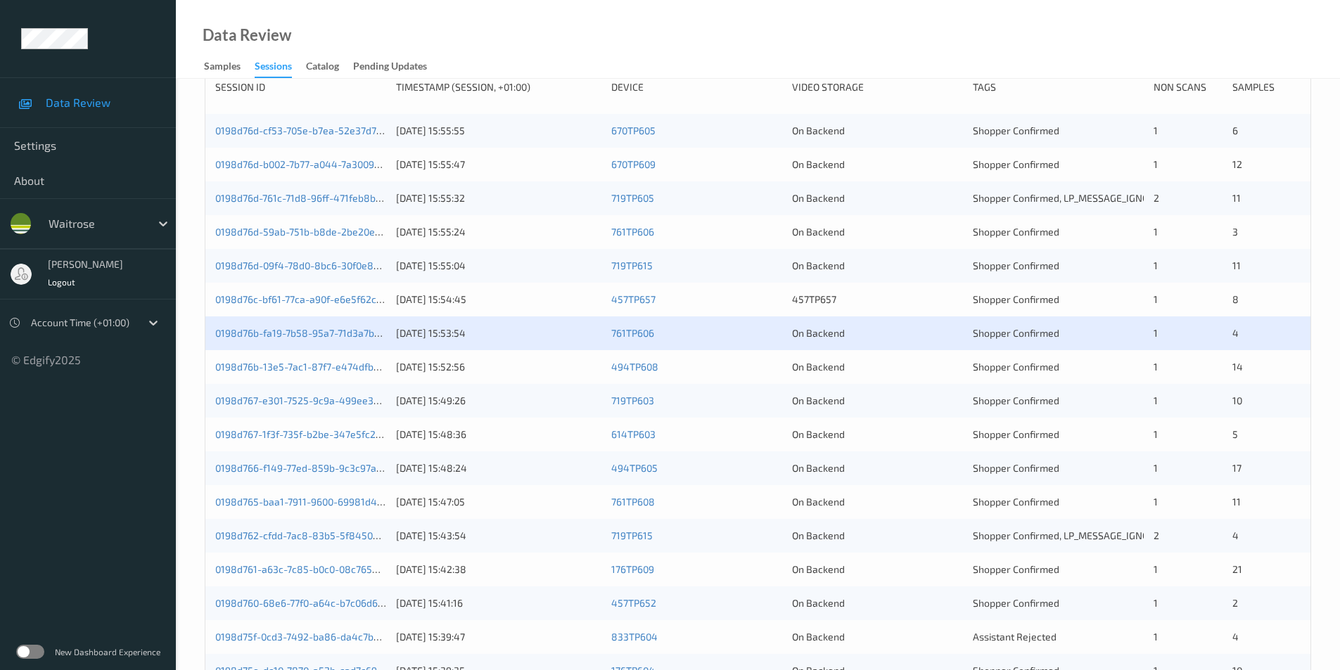
scroll to position [352, 0]
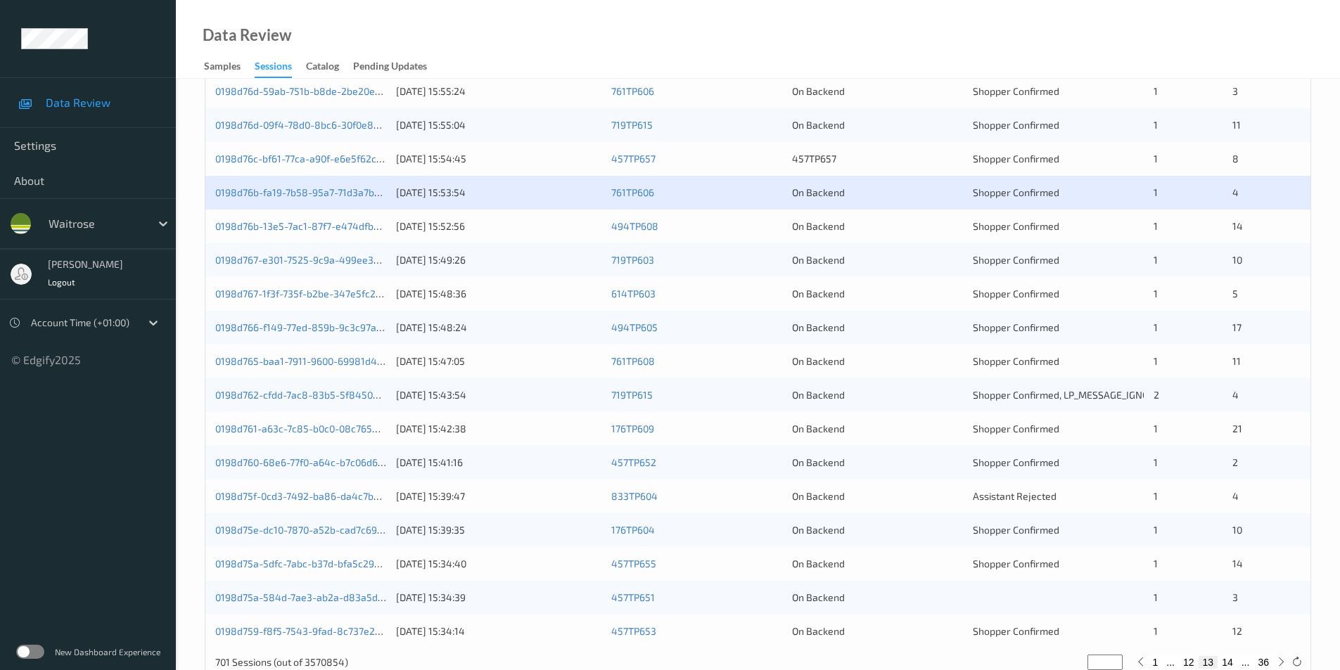
click at [924, 228] on div "On Backend" at bounding box center [877, 227] width 171 height 14
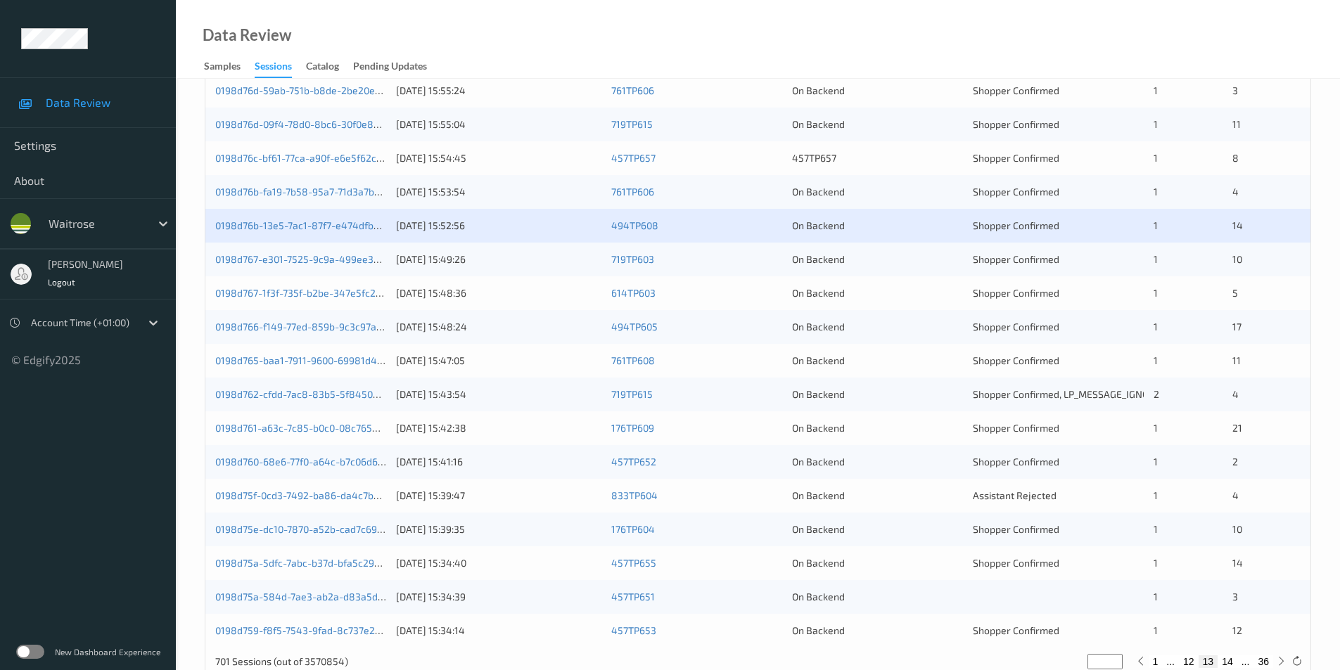
scroll to position [388, 0]
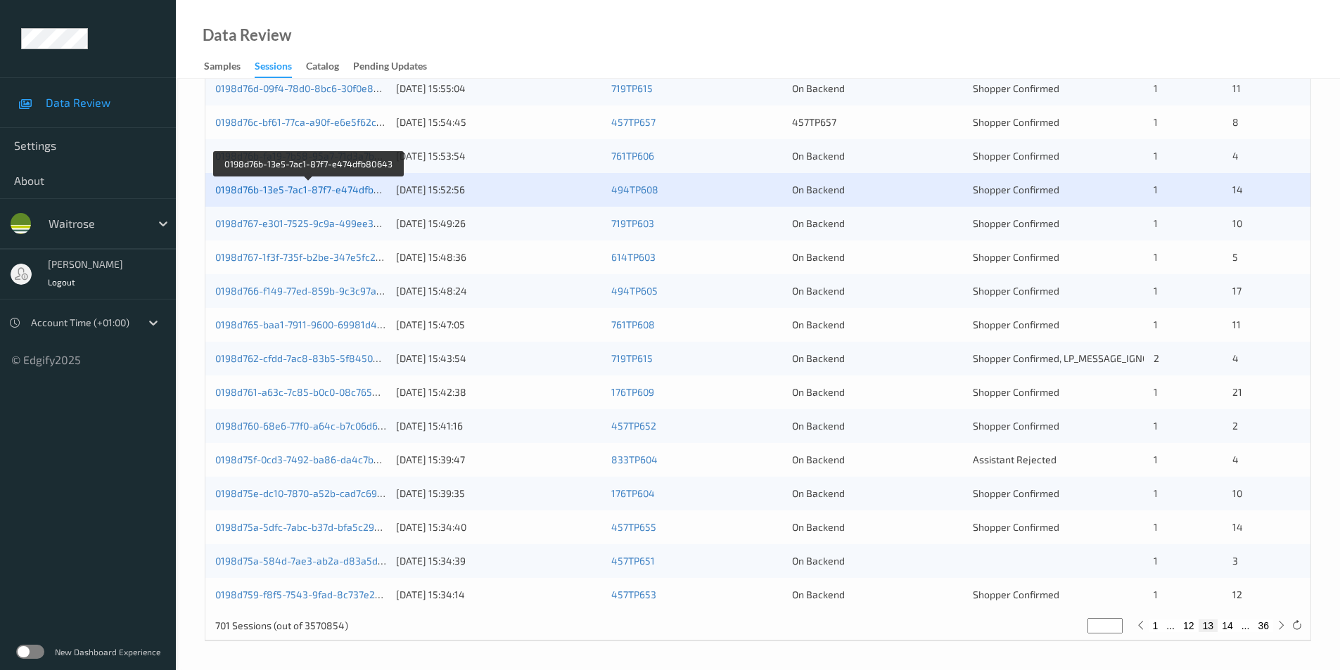
click at [314, 188] on link "0198d76b-13e5-7ac1-87f7-e474dfb80643" at bounding box center [309, 190] width 188 height 12
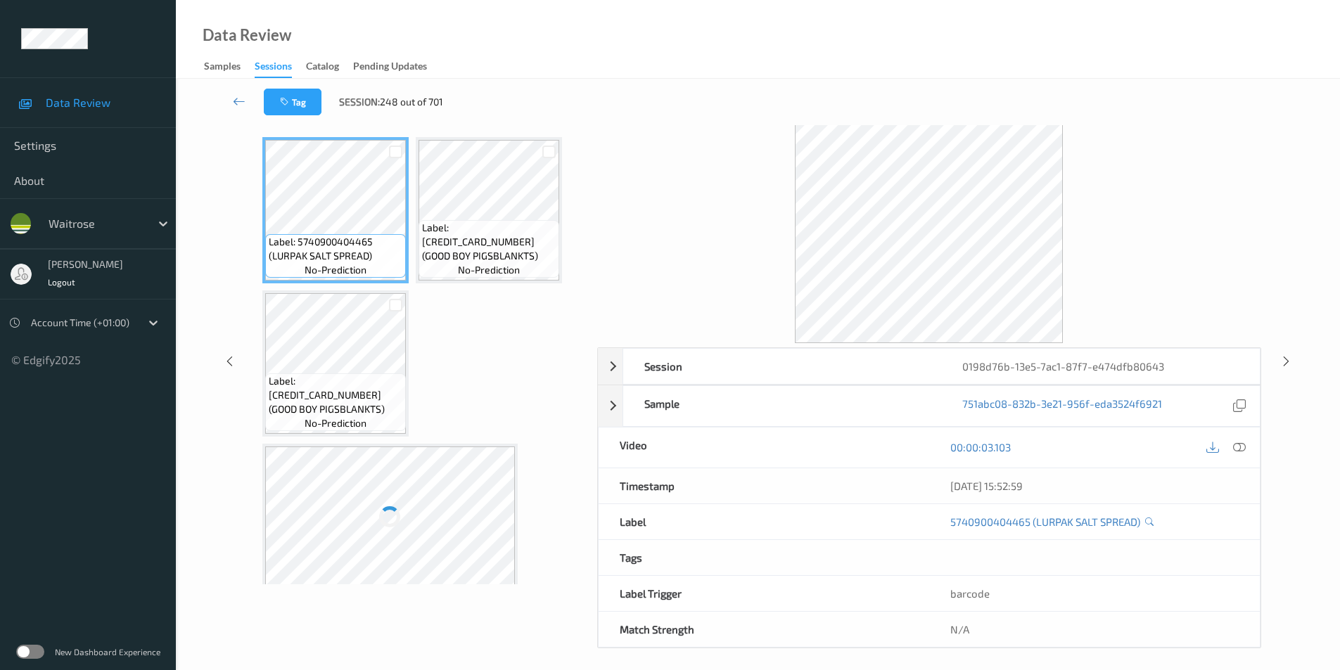
scroll to position [57, 0]
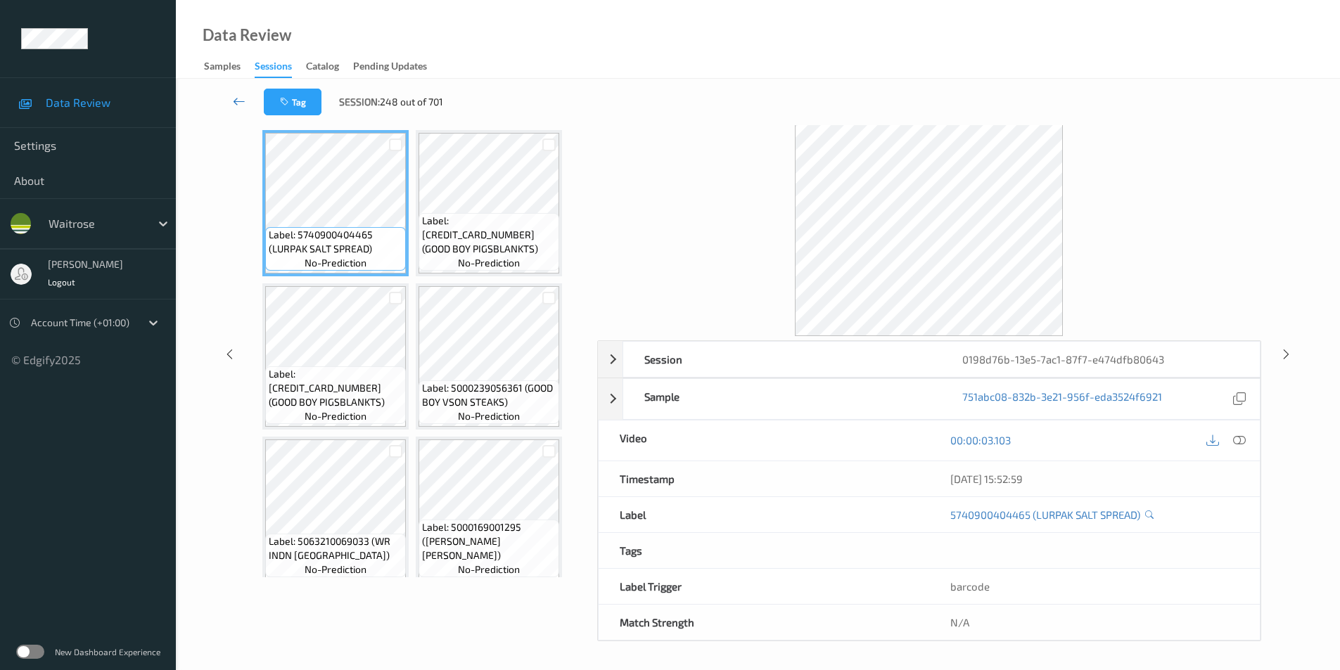
click at [243, 101] on icon at bounding box center [239, 101] width 13 height 14
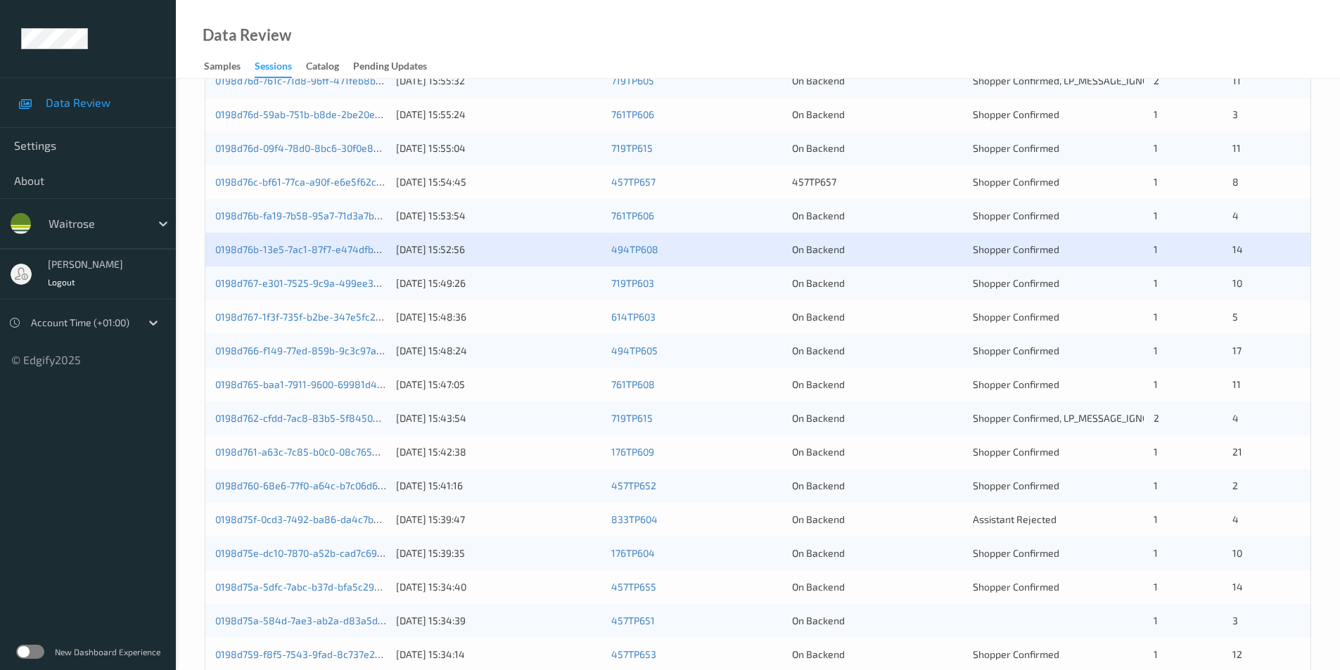
scroll to position [388, 0]
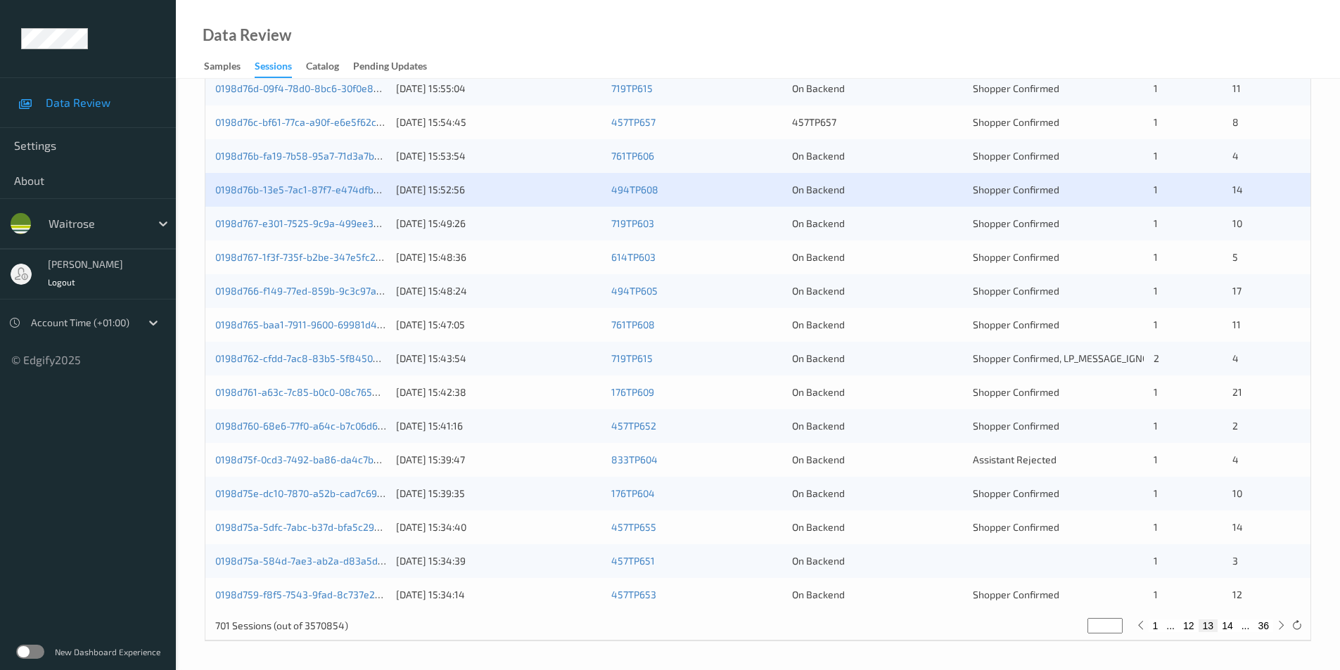
click at [937, 220] on div "On Backend" at bounding box center [877, 224] width 171 height 14
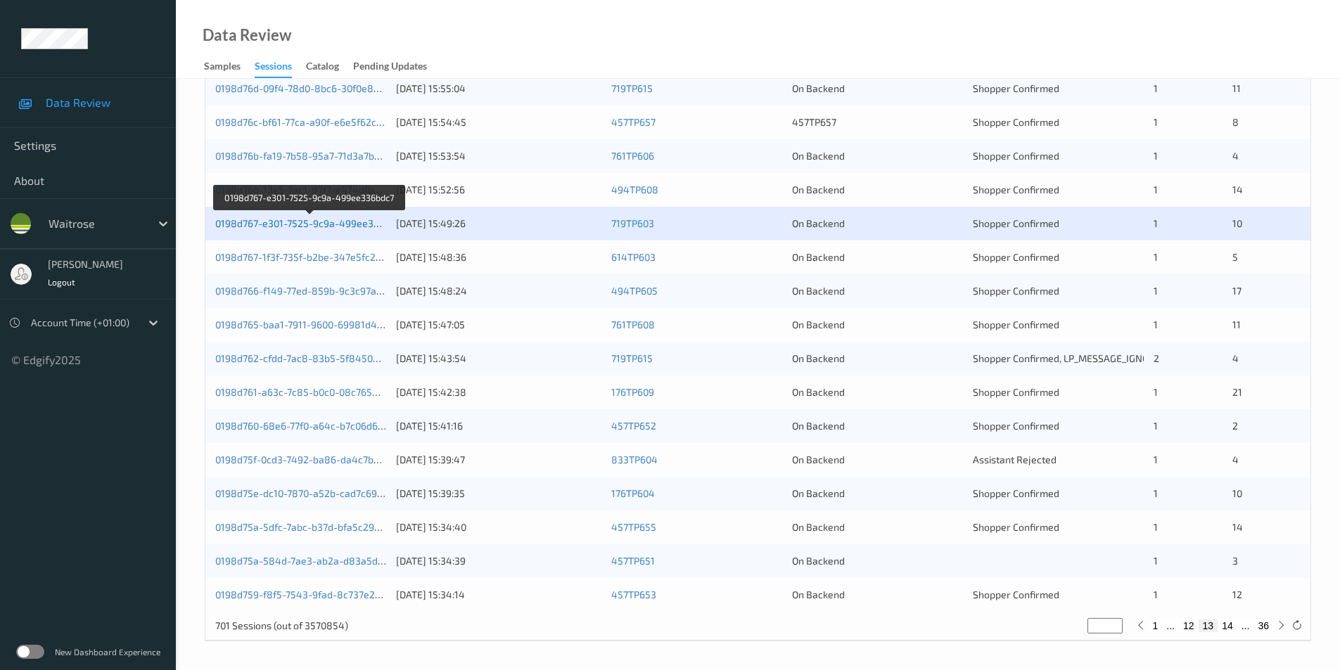
click at [348, 222] on link "0198d767-e301-7525-9c9a-499ee336bdc7" at bounding box center [310, 223] width 191 height 12
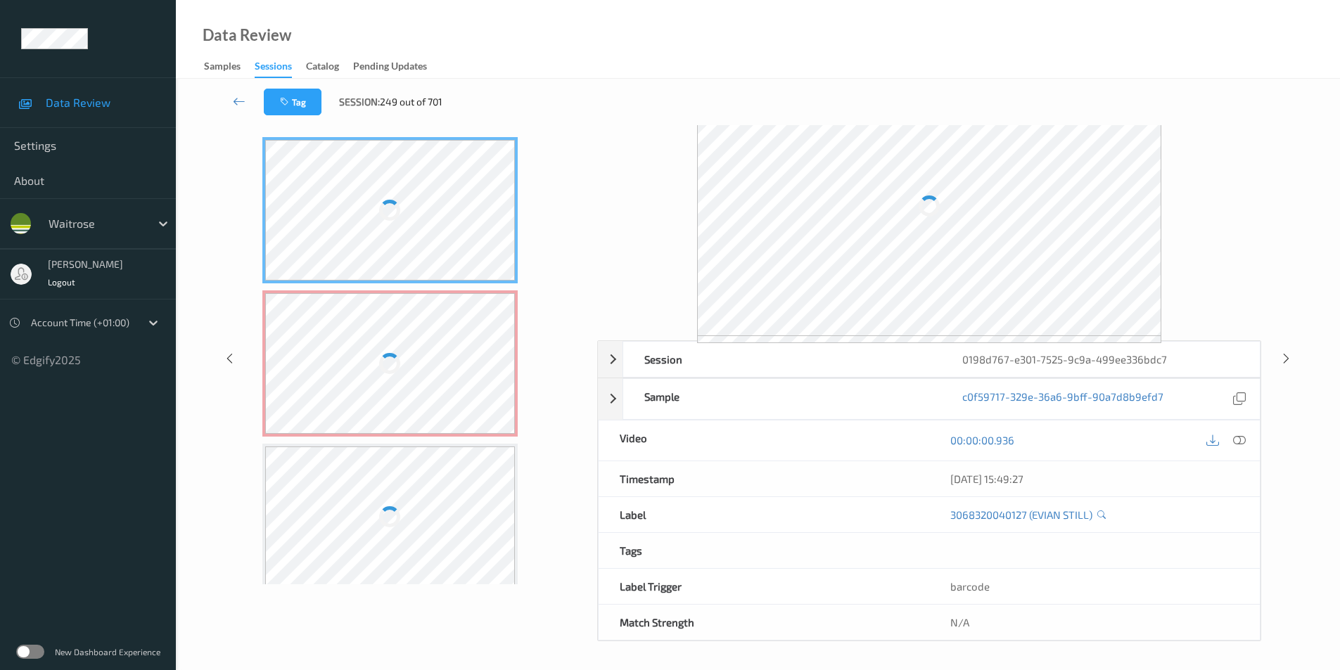
scroll to position [57, 0]
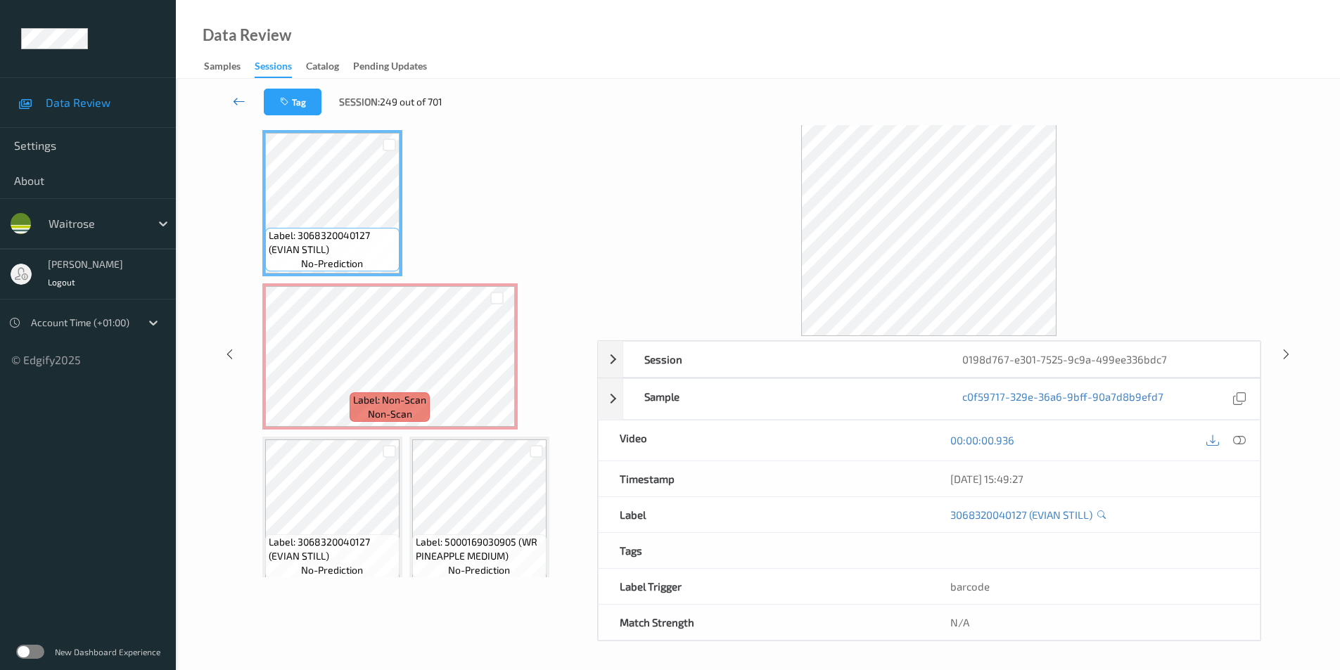
click at [239, 100] on icon at bounding box center [239, 101] width 13 height 14
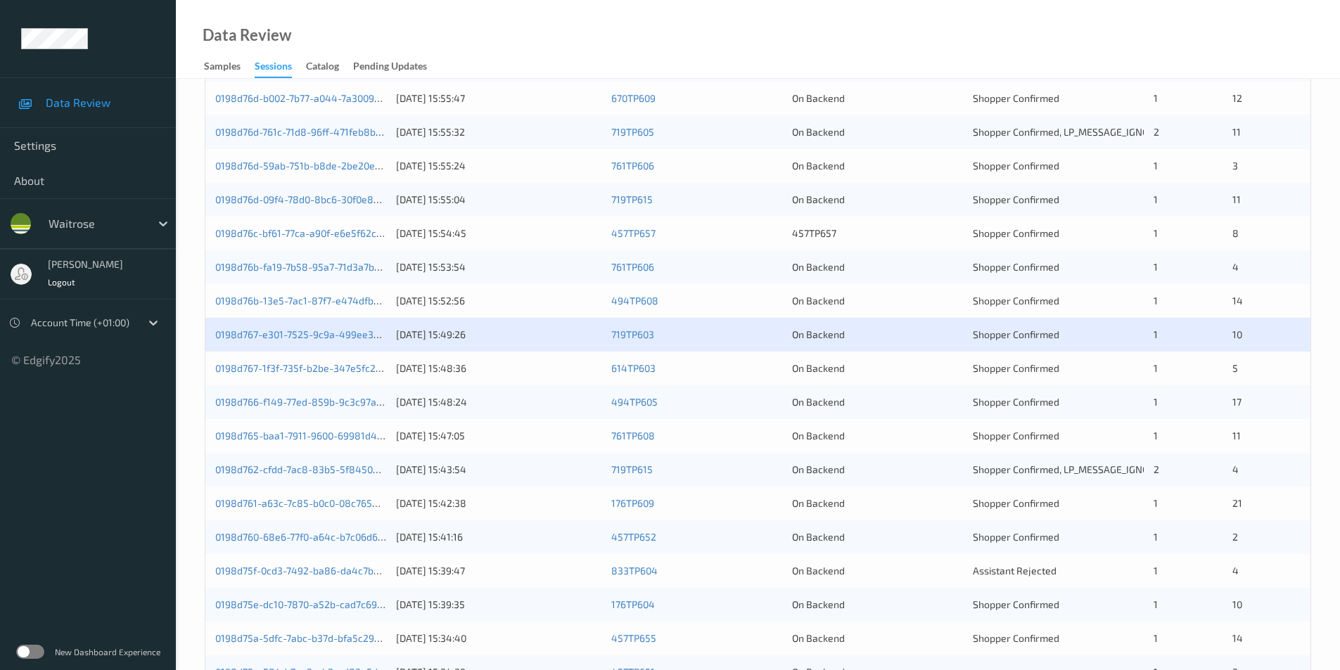
scroll to position [388, 0]
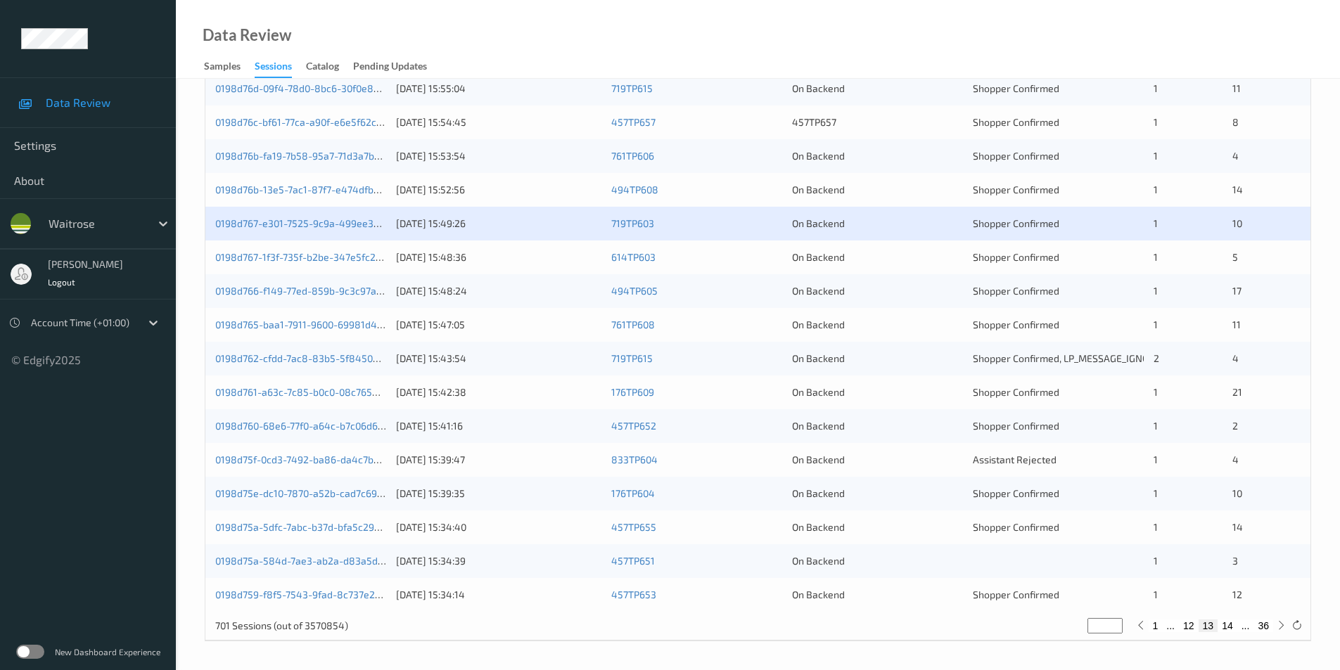
click at [951, 261] on div "On Backend" at bounding box center [877, 257] width 171 height 14
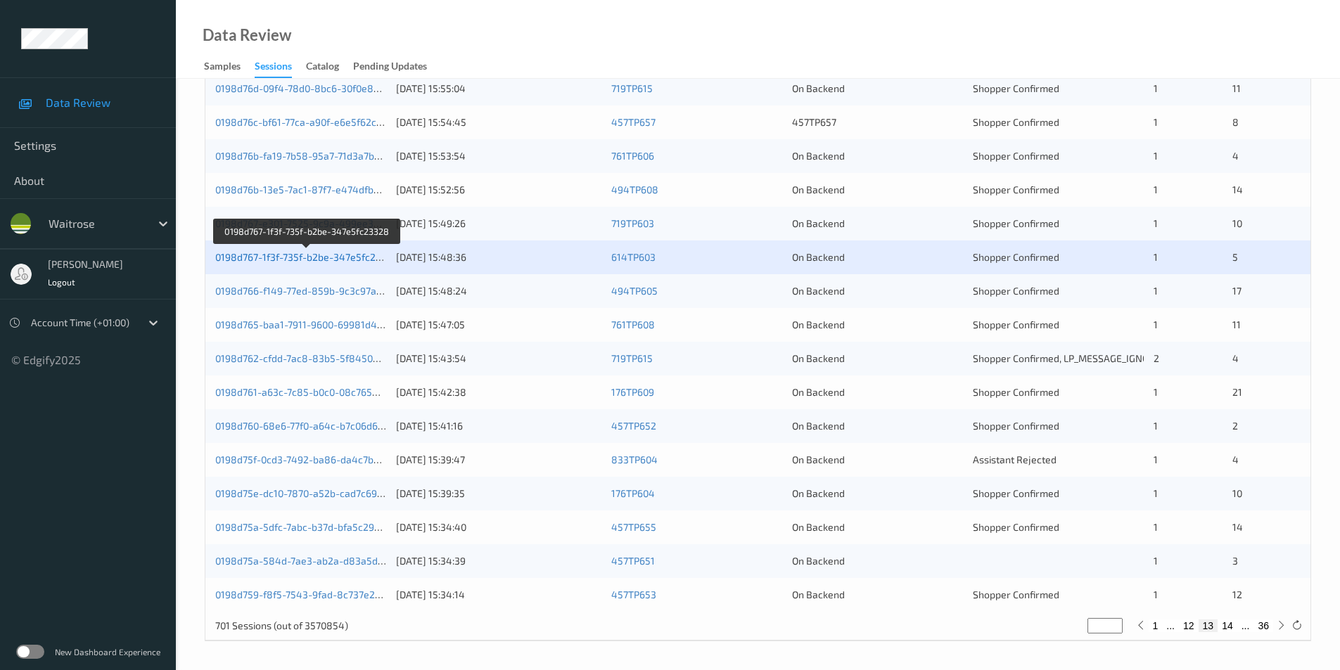
click at [342, 254] on link "0198d767-1f3f-735f-b2be-347e5fc23328" at bounding box center [307, 257] width 184 height 12
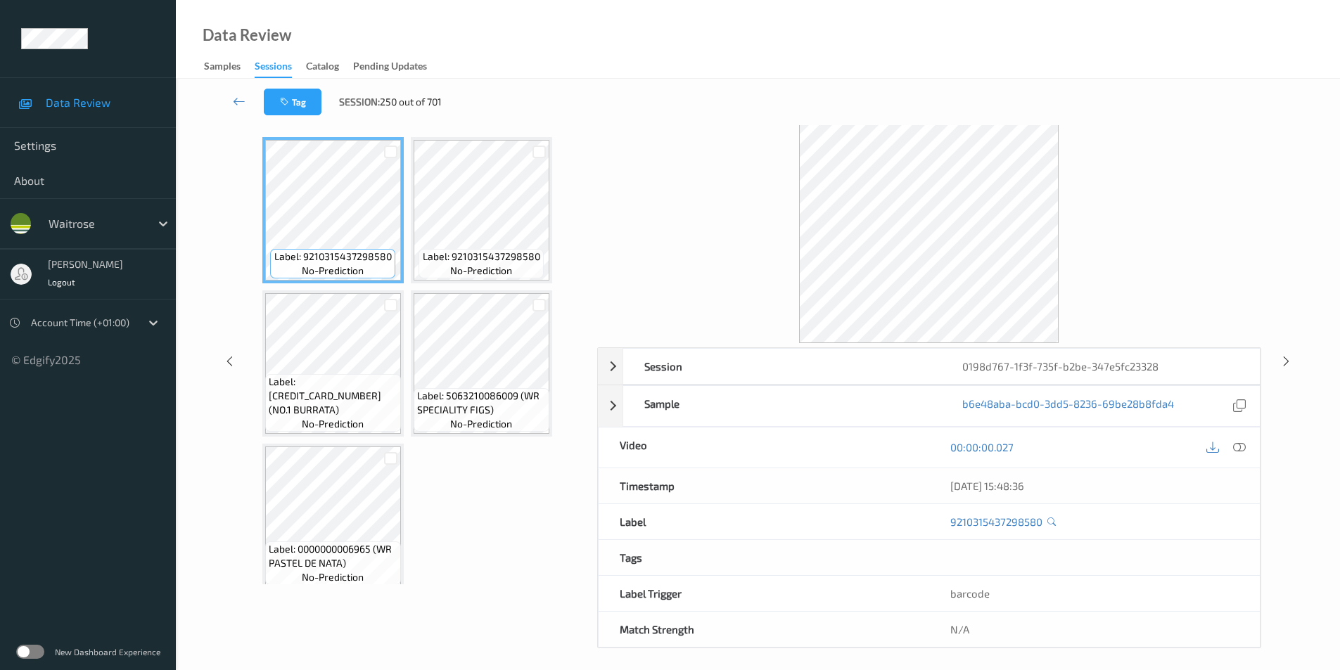
scroll to position [57, 0]
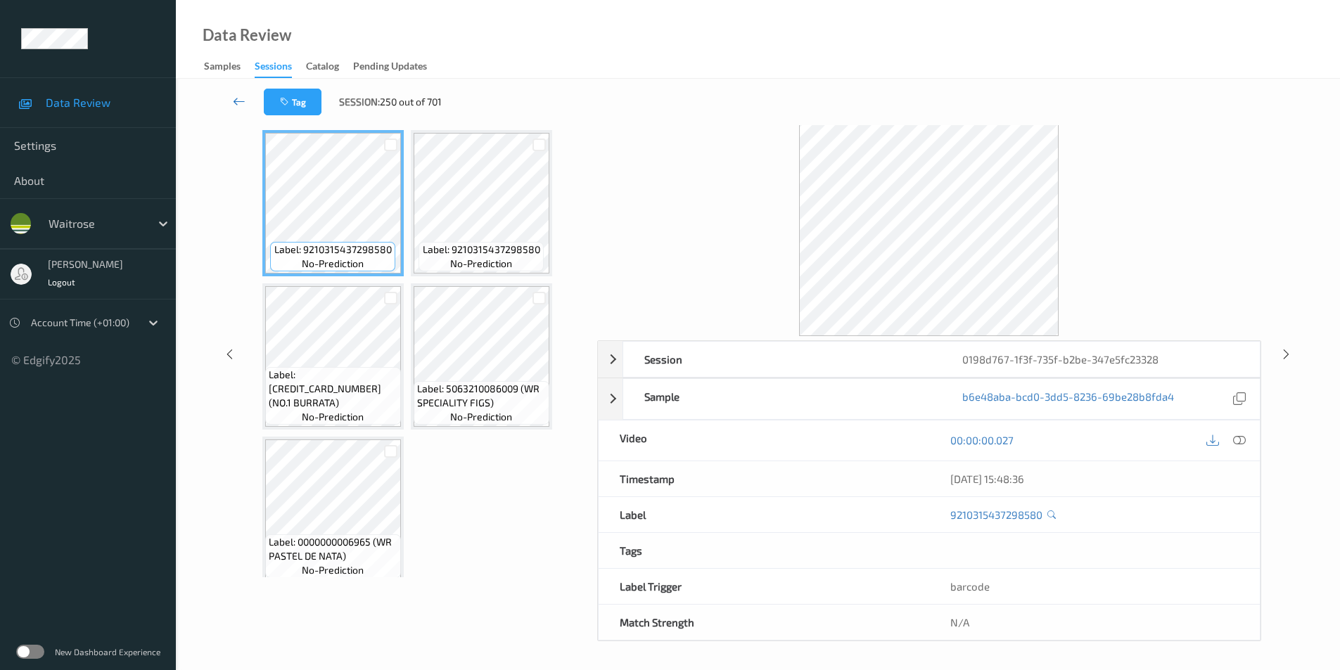
click at [242, 94] on icon at bounding box center [239, 101] width 13 height 14
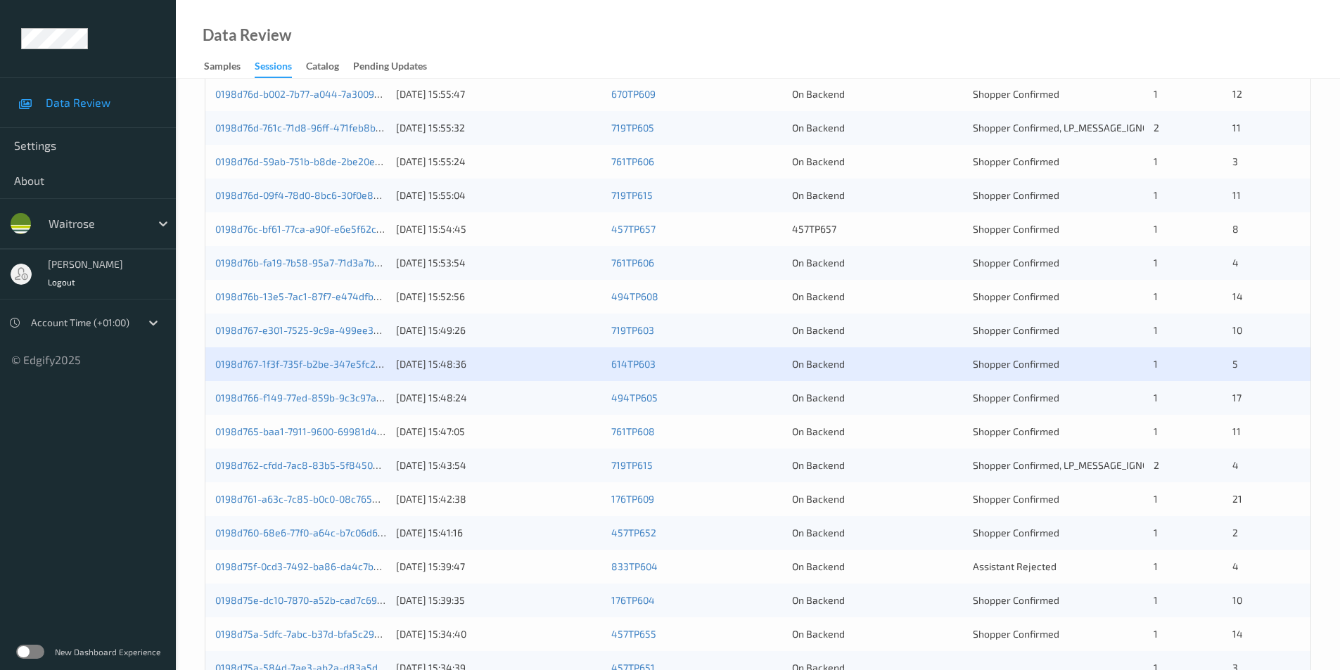
scroll to position [388, 0]
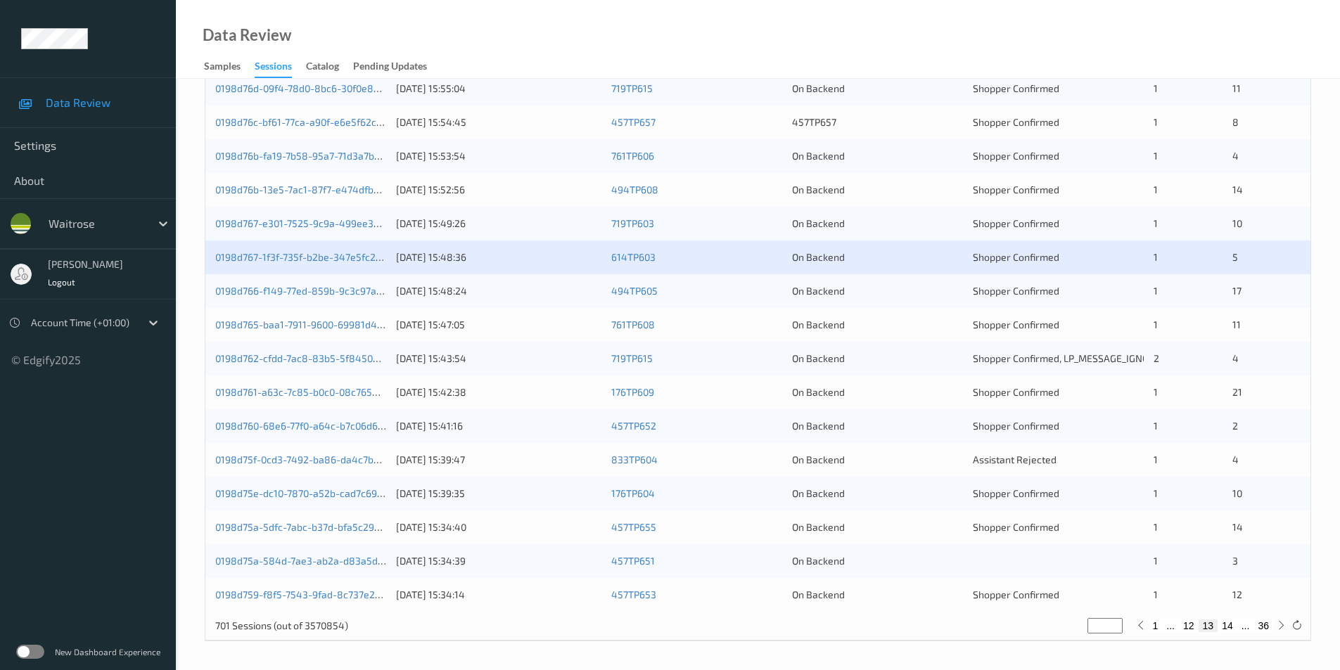
click at [873, 292] on div "On Backend" at bounding box center [877, 291] width 171 height 14
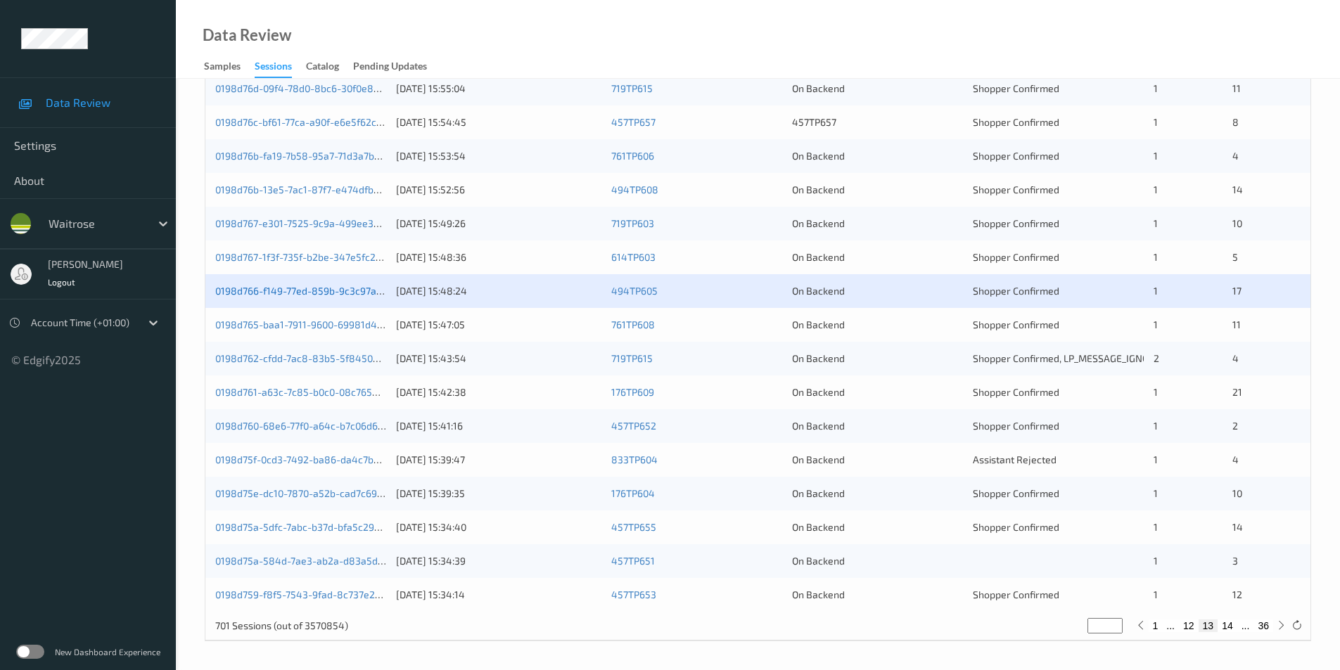
click at [312, 291] on link "0198d766-f149-77ed-859b-9c3c97a7df5a" at bounding box center [308, 291] width 186 height 12
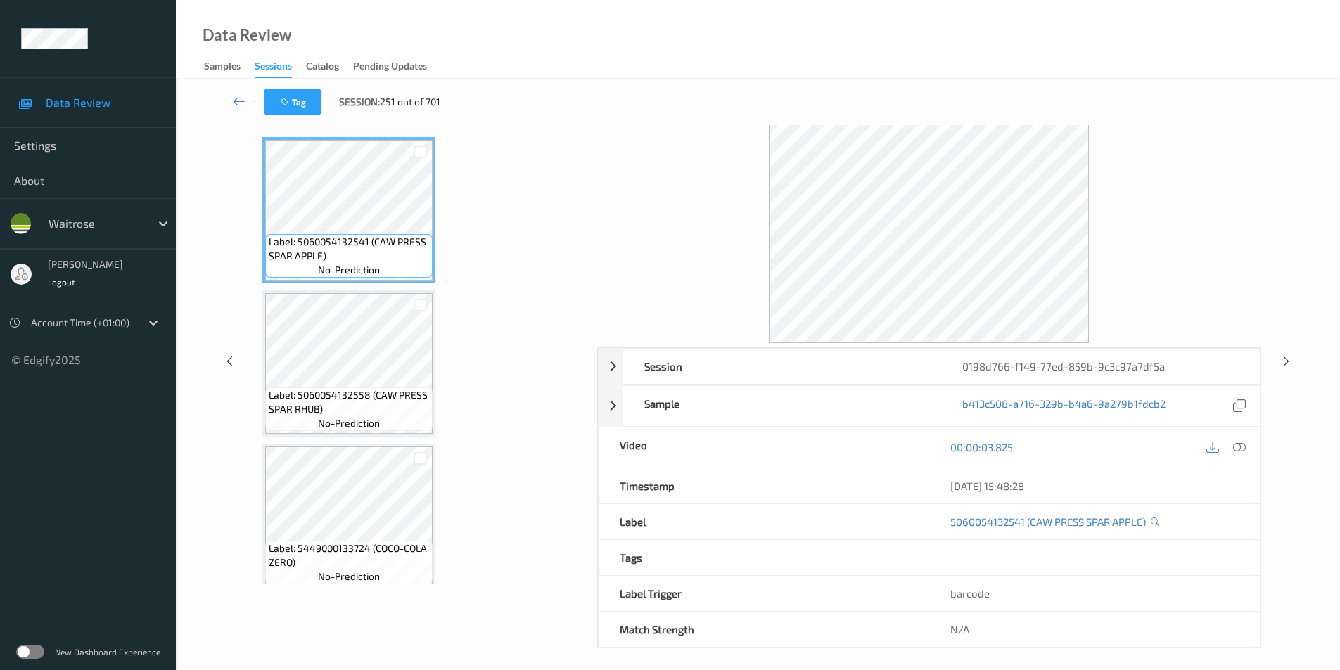
scroll to position [57, 0]
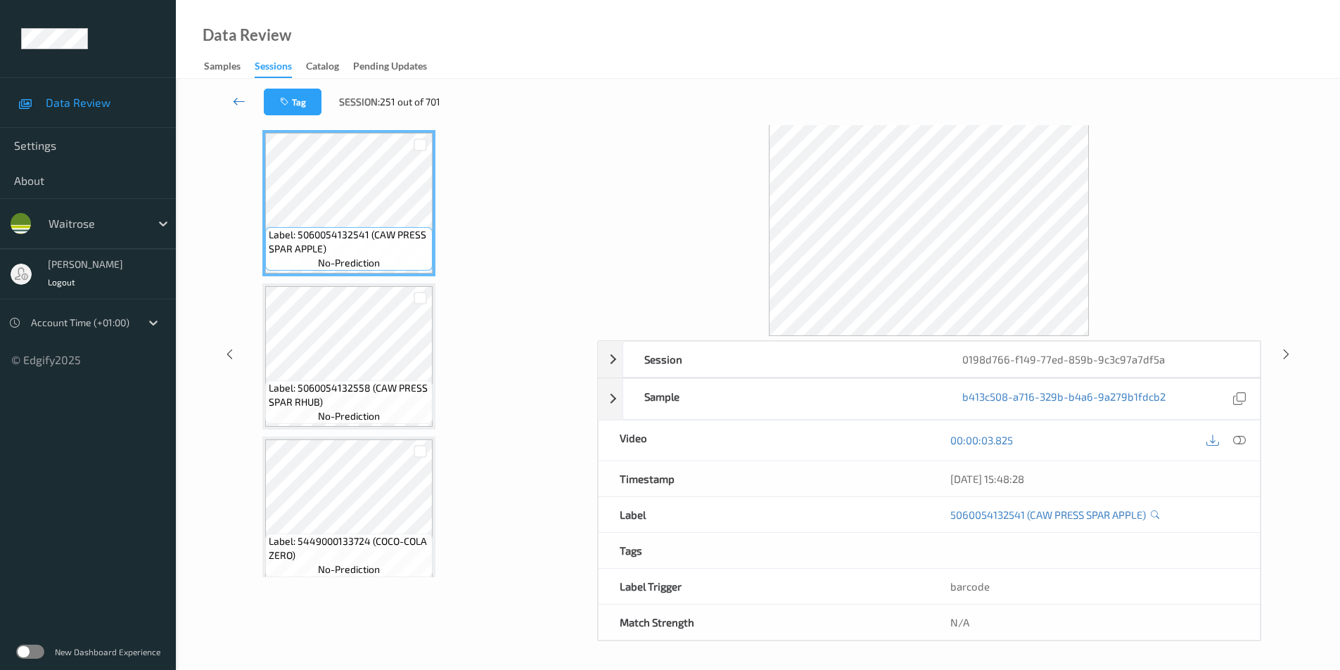
click at [239, 96] on icon at bounding box center [239, 101] width 13 height 14
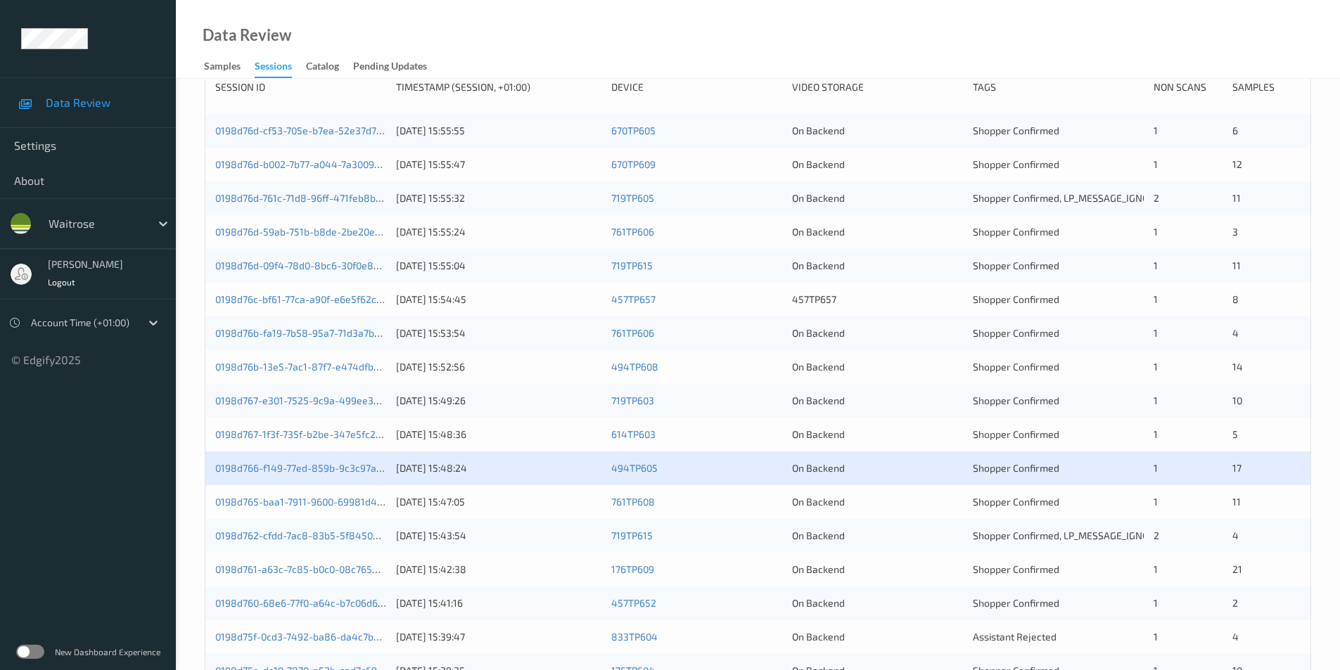
scroll to position [388, 0]
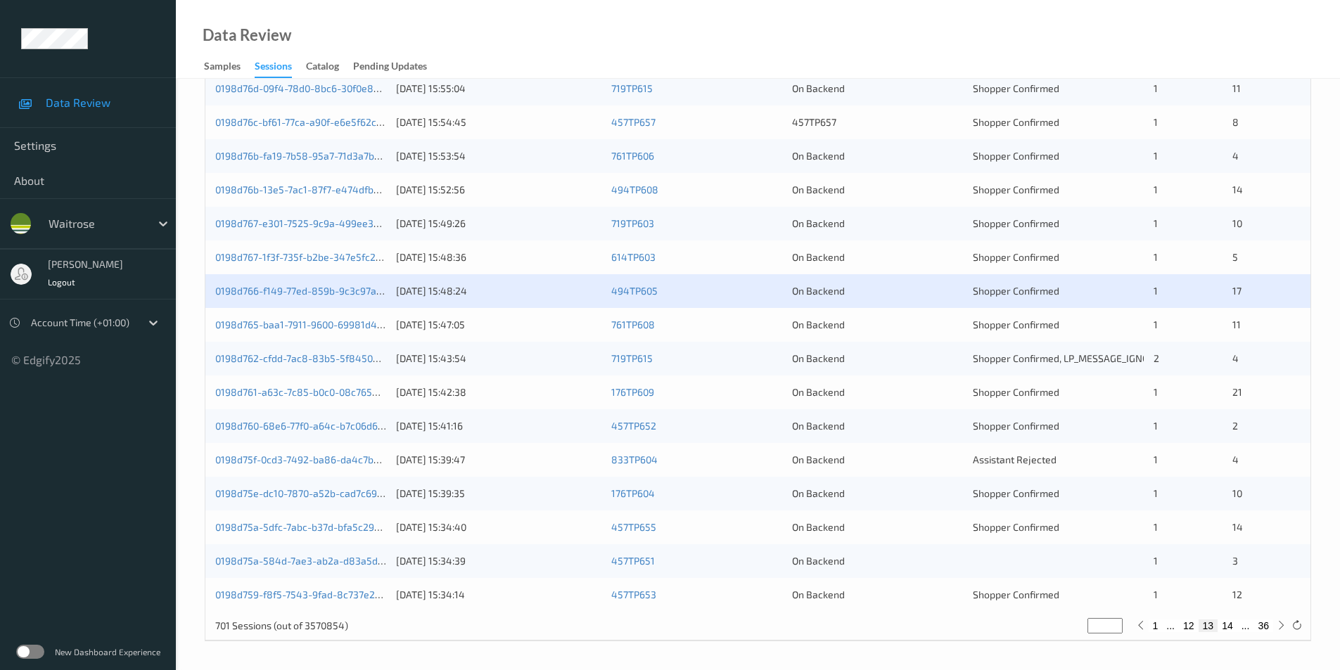
click at [929, 312] on div "0198d765-baa1-7911-9600-69981d4c8acd 23/08/2025 15:47:05 761TP608 On Backend Sh…" at bounding box center [757, 325] width 1105 height 34
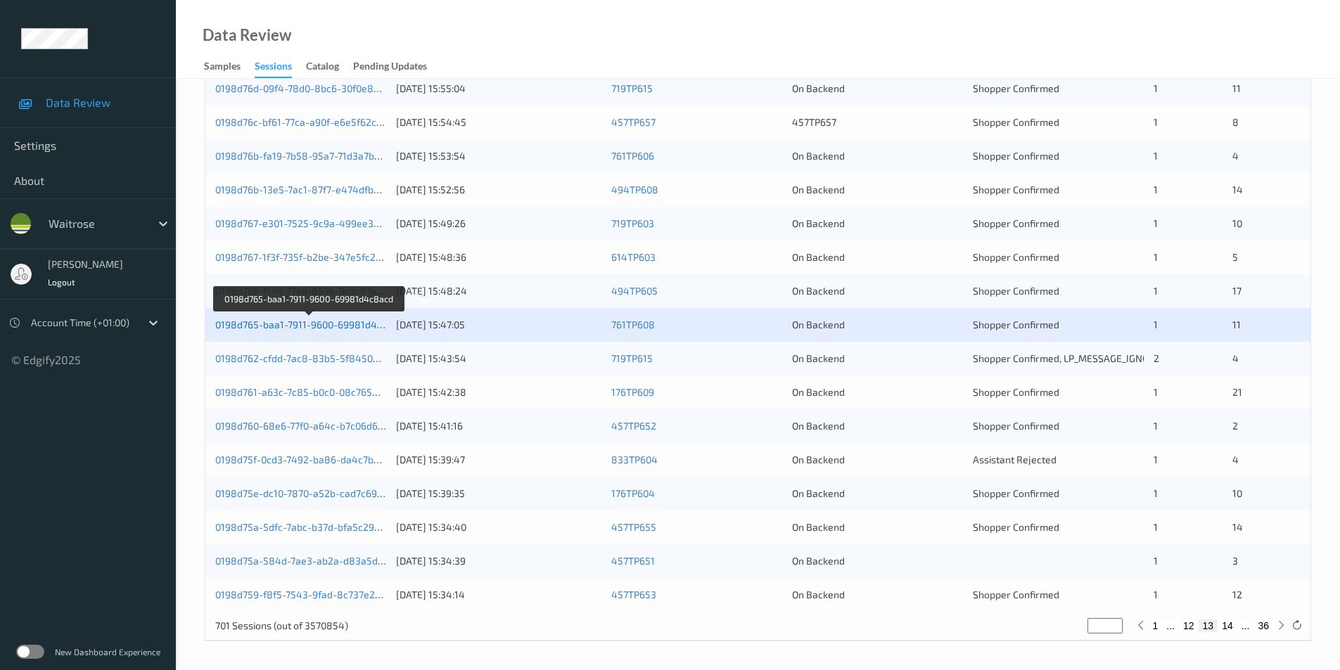
click at [337, 324] on link "0198d765-baa1-7911-9600-69981d4c8acd" at bounding box center [309, 325] width 189 height 12
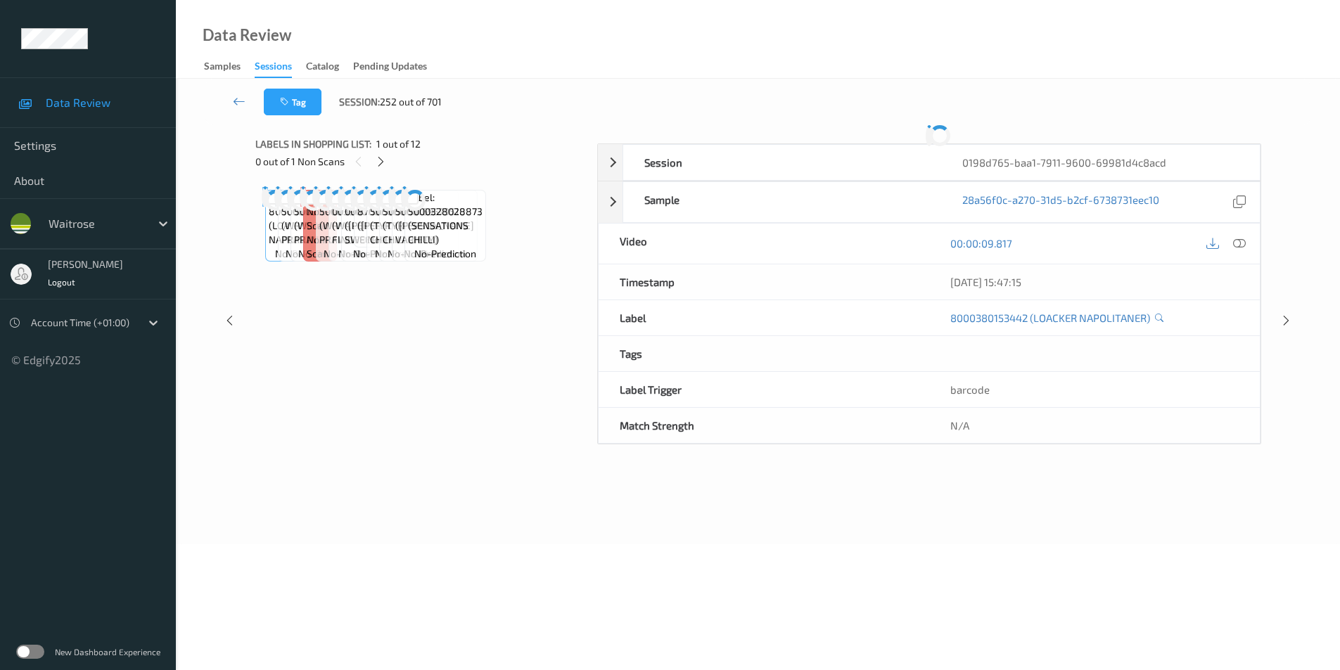
scroll to position [50, 0]
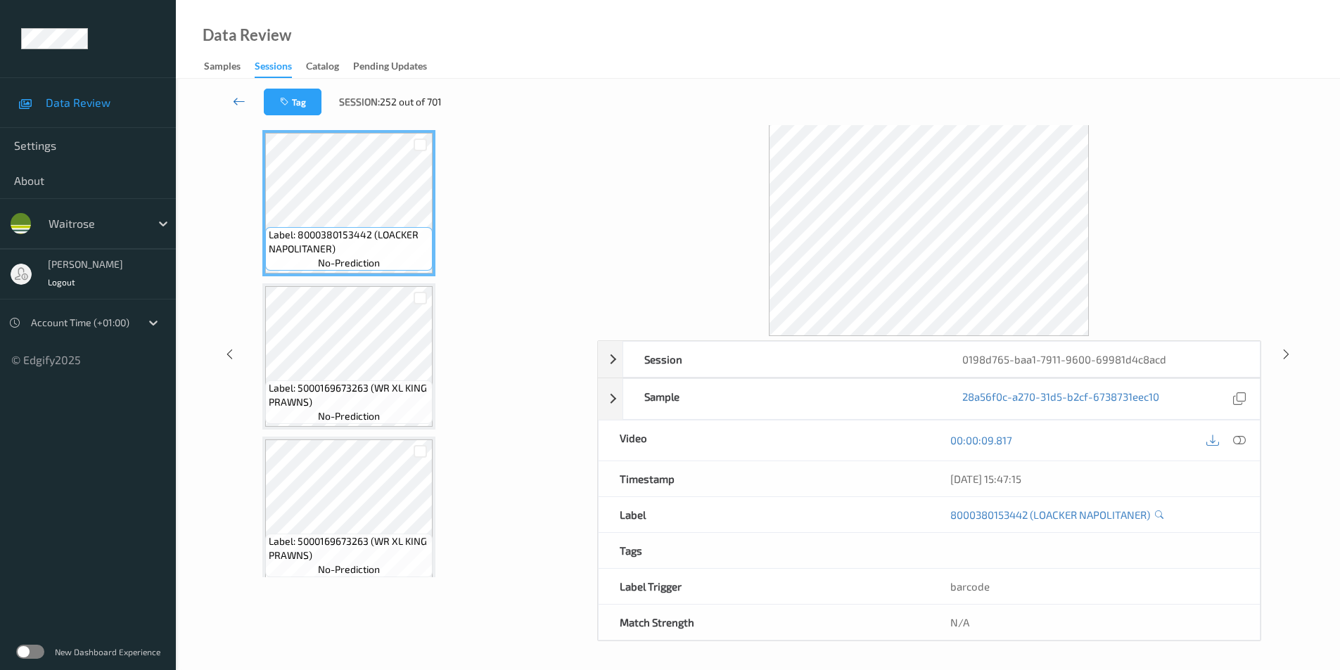
click at [239, 99] on icon at bounding box center [239, 101] width 13 height 14
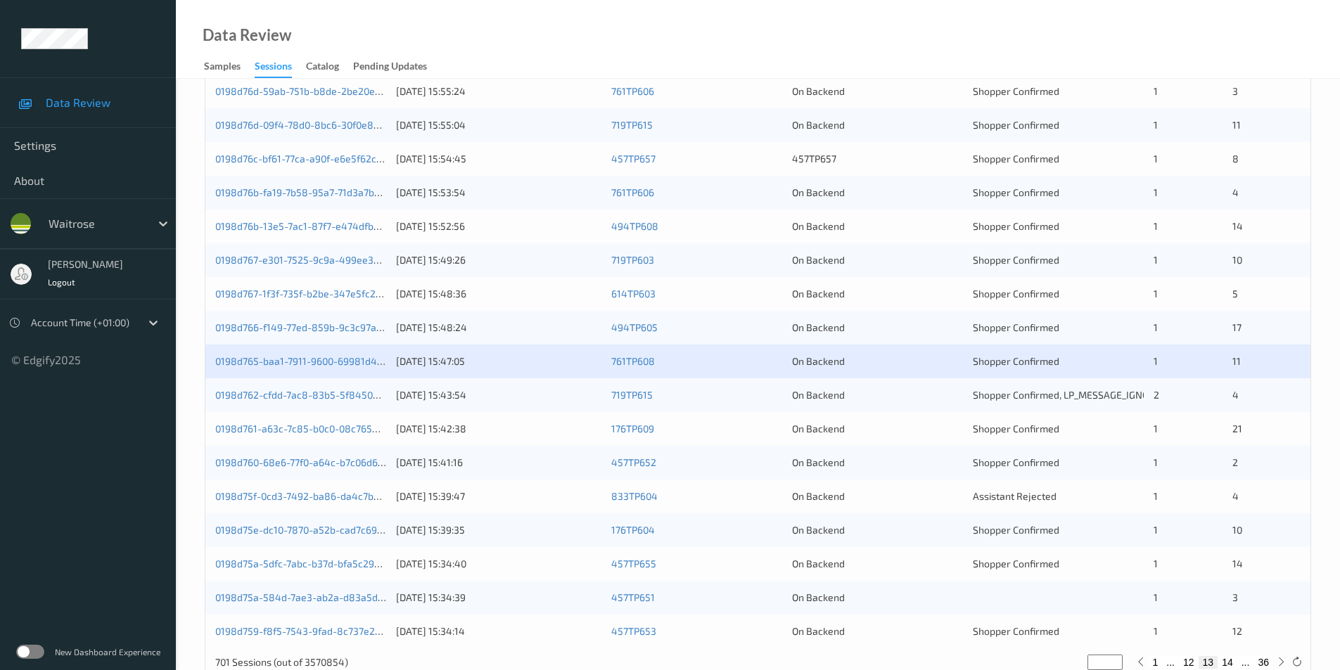
scroll to position [388, 0]
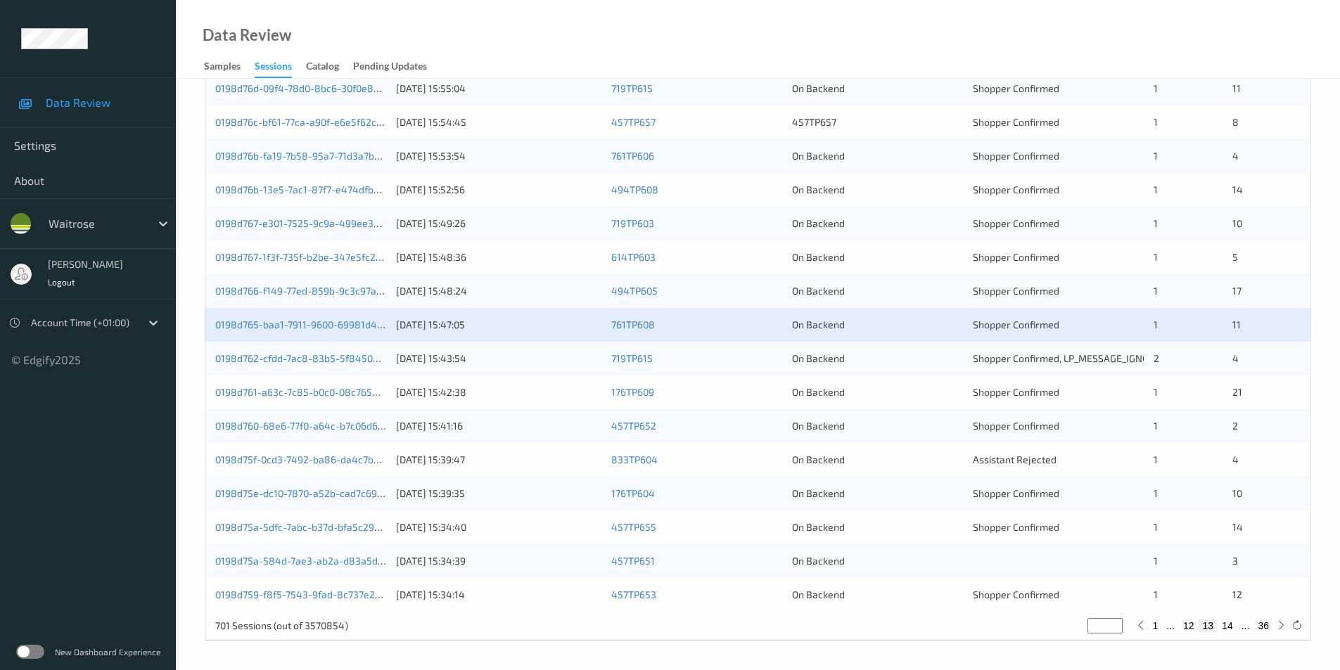
click at [931, 359] on div "On Backend" at bounding box center [877, 359] width 171 height 14
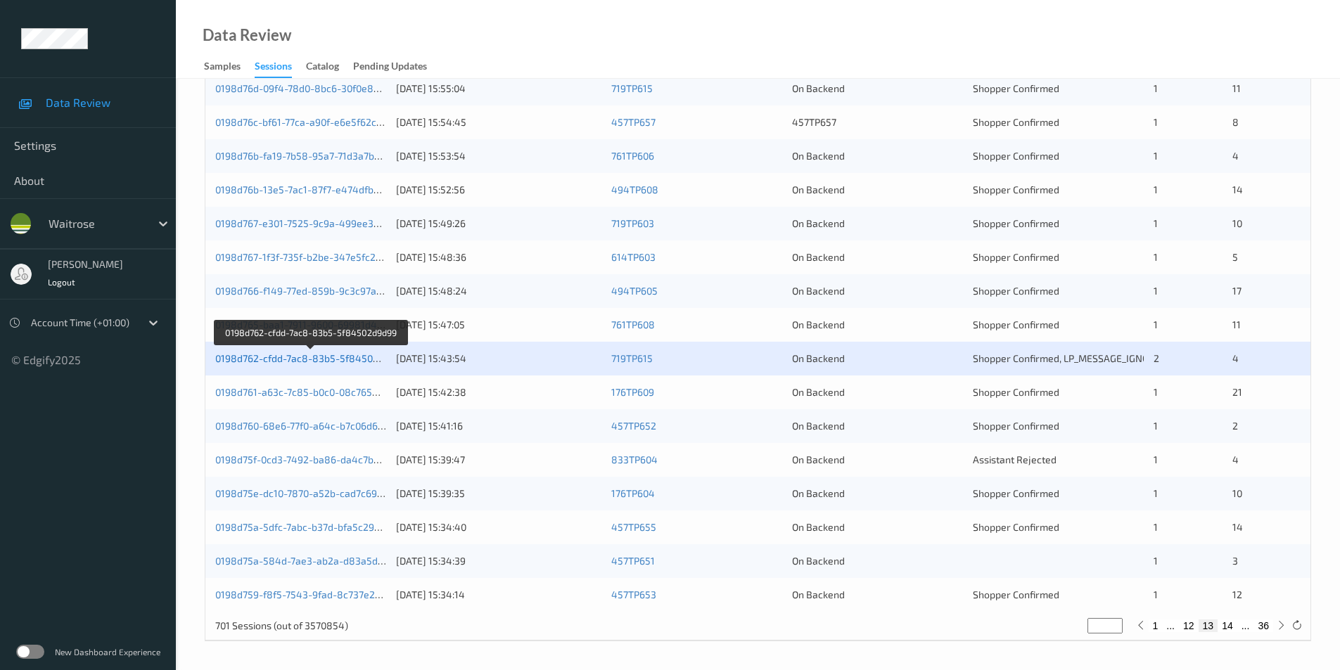
click at [355, 359] on link "0198d762-cfdd-7ac8-83b5-5f84502d9d99" at bounding box center [310, 358] width 191 height 12
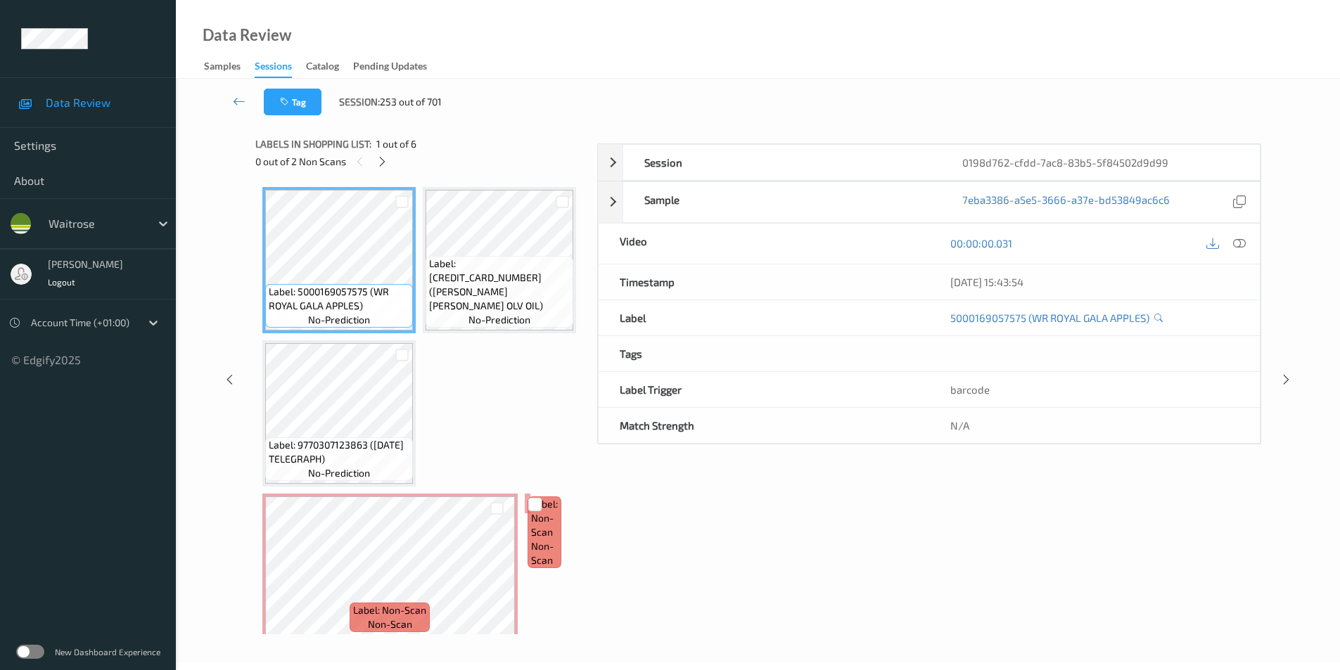
scroll to position [57, 0]
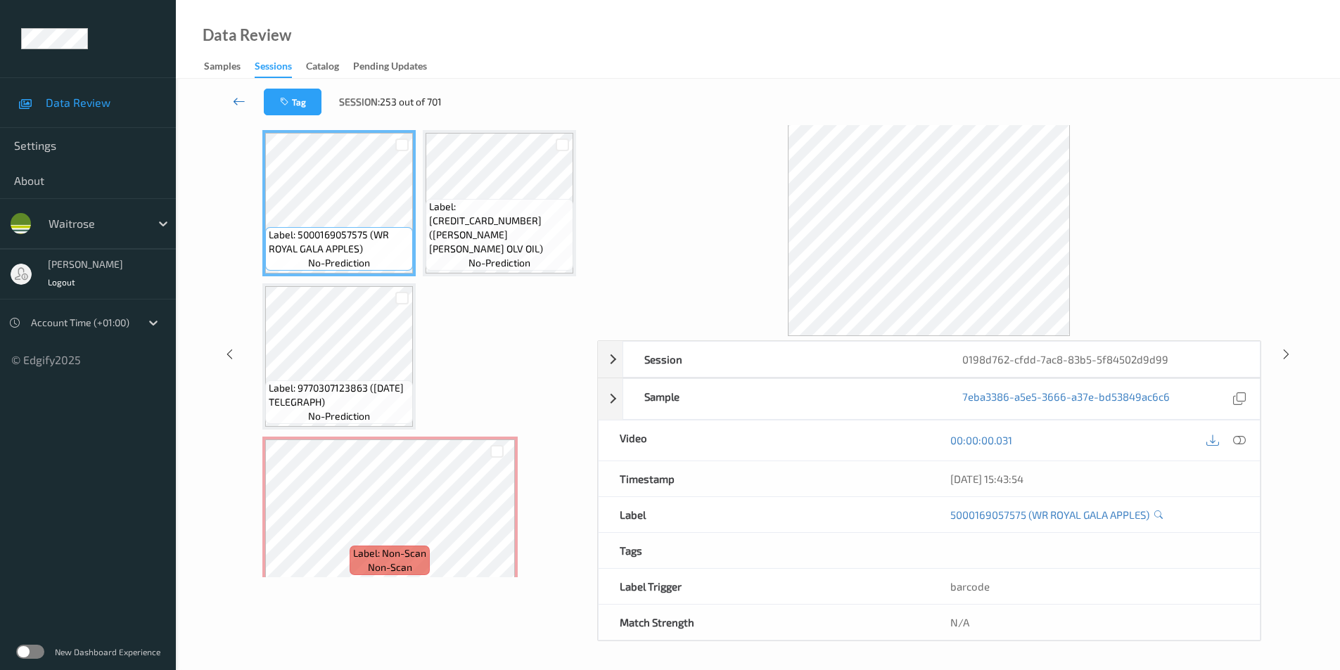
click at [237, 94] on link at bounding box center [239, 102] width 49 height 27
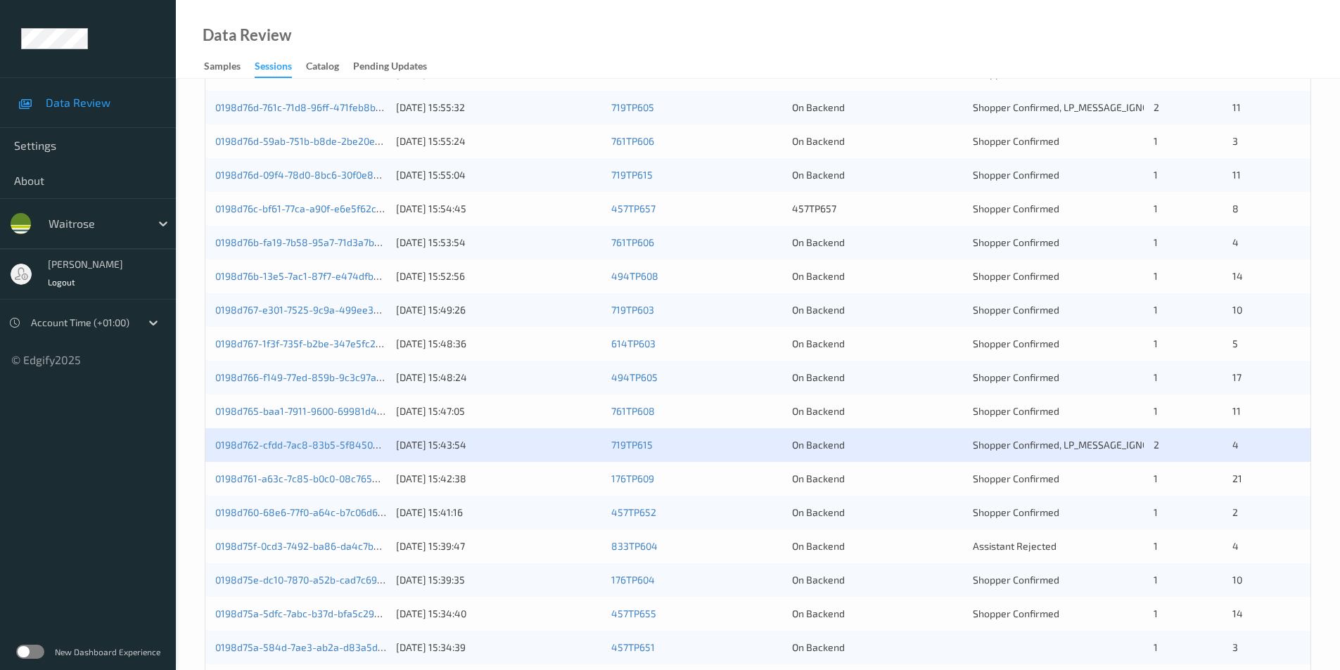
scroll to position [388, 0]
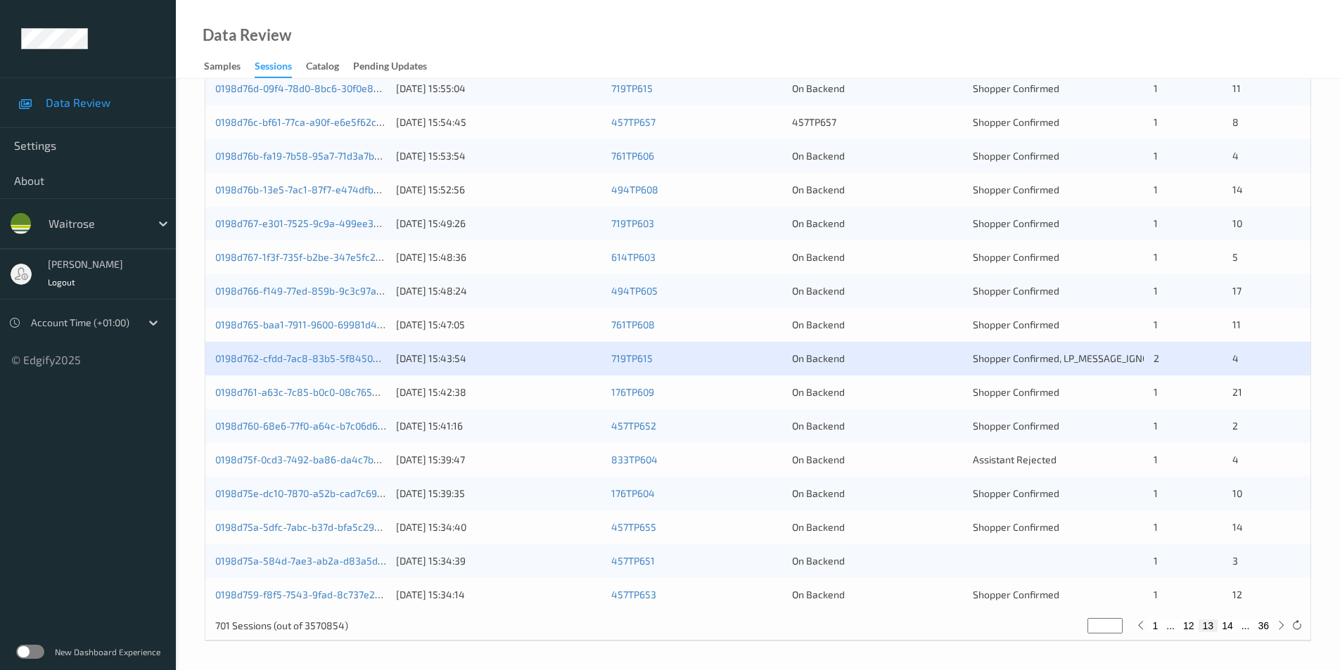
click at [931, 394] on div "On Backend" at bounding box center [877, 393] width 171 height 14
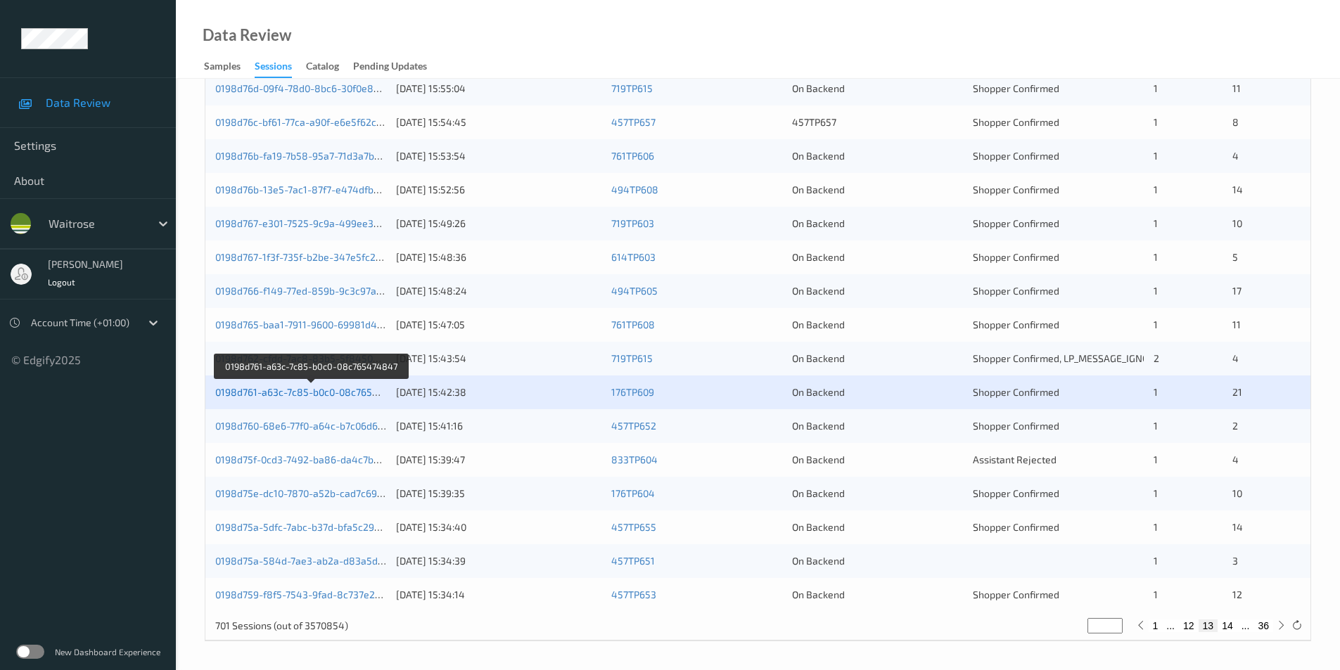
click at [325, 389] on link "0198d761-a63c-7c85-b0c0-08c765474847" at bounding box center [311, 392] width 192 height 12
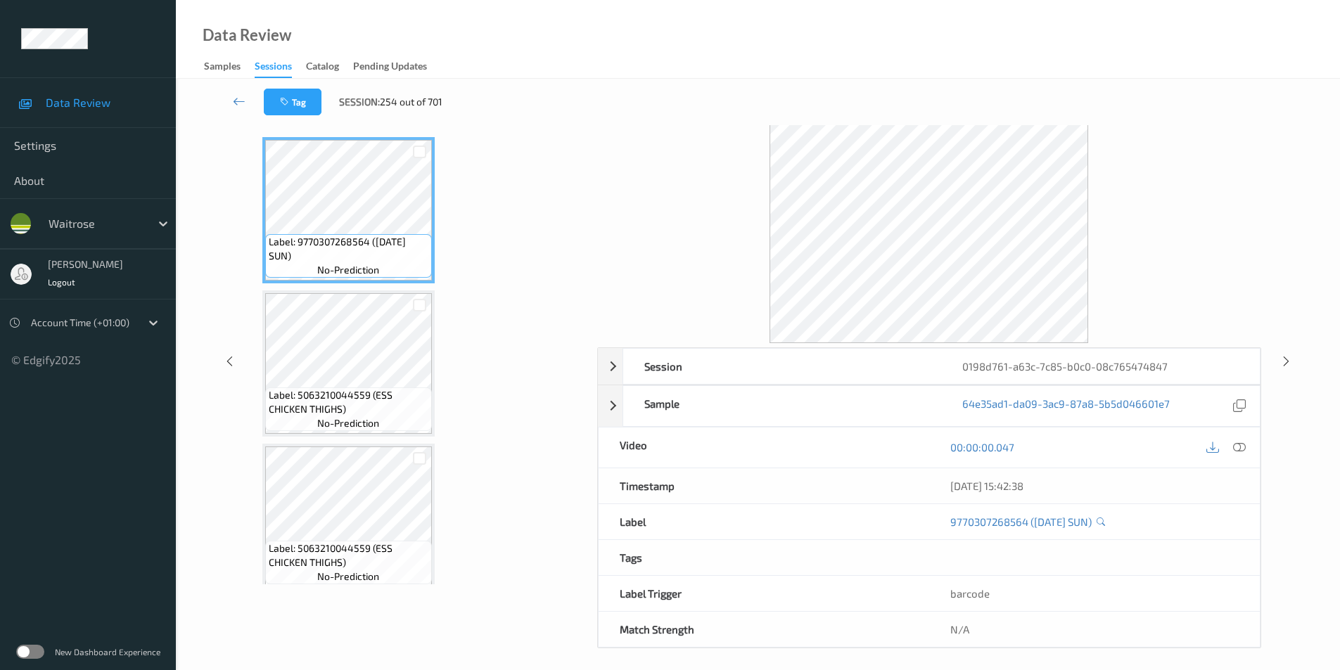
scroll to position [57, 0]
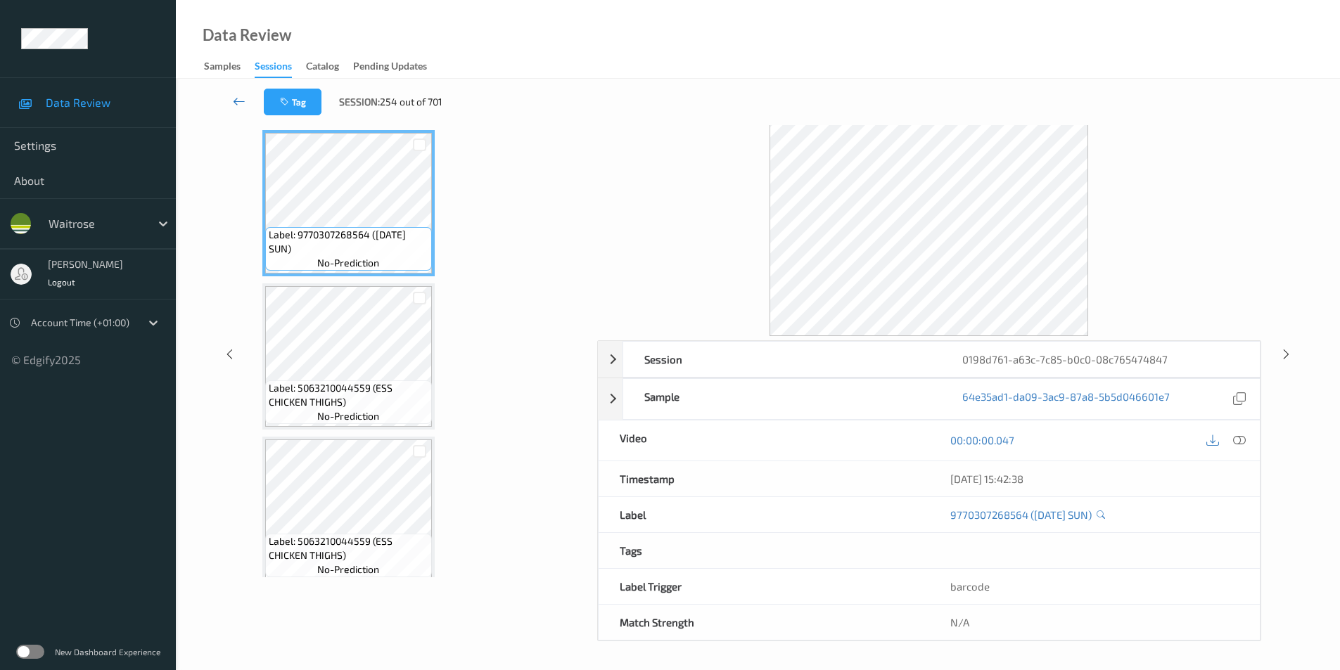
click at [235, 100] on icon at bounding box center [239, 101] width 13 height 14
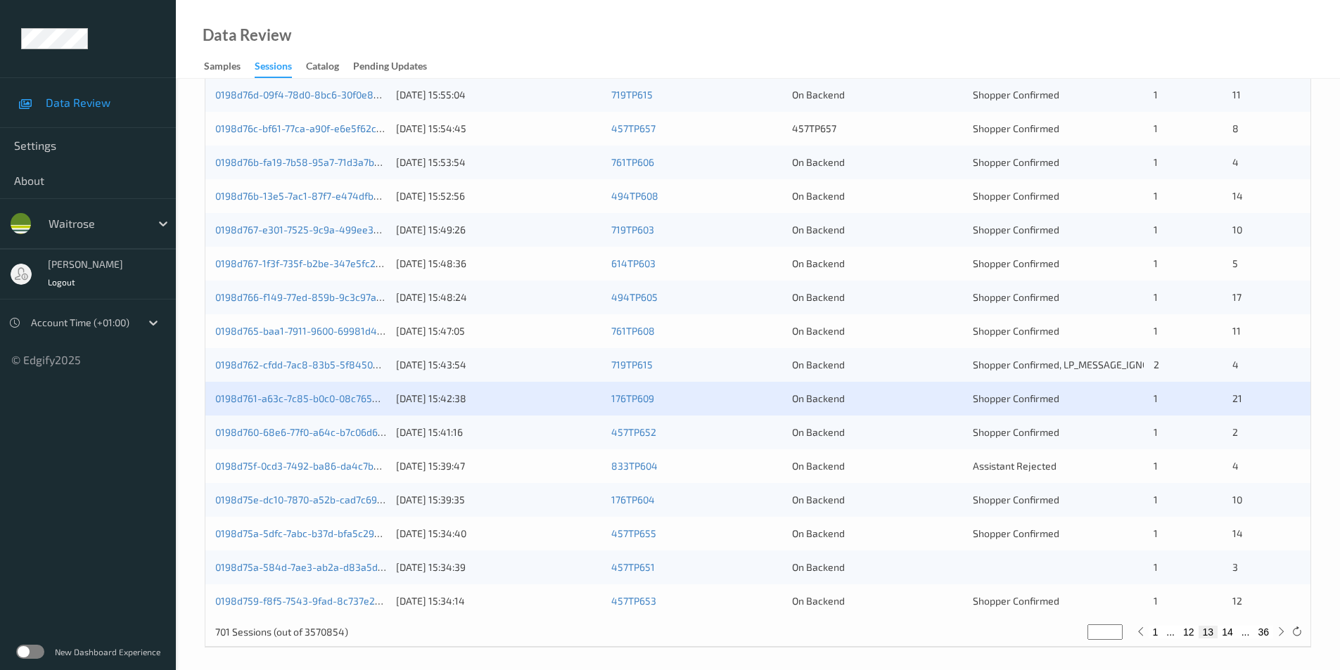
scroll to position [388, 0]
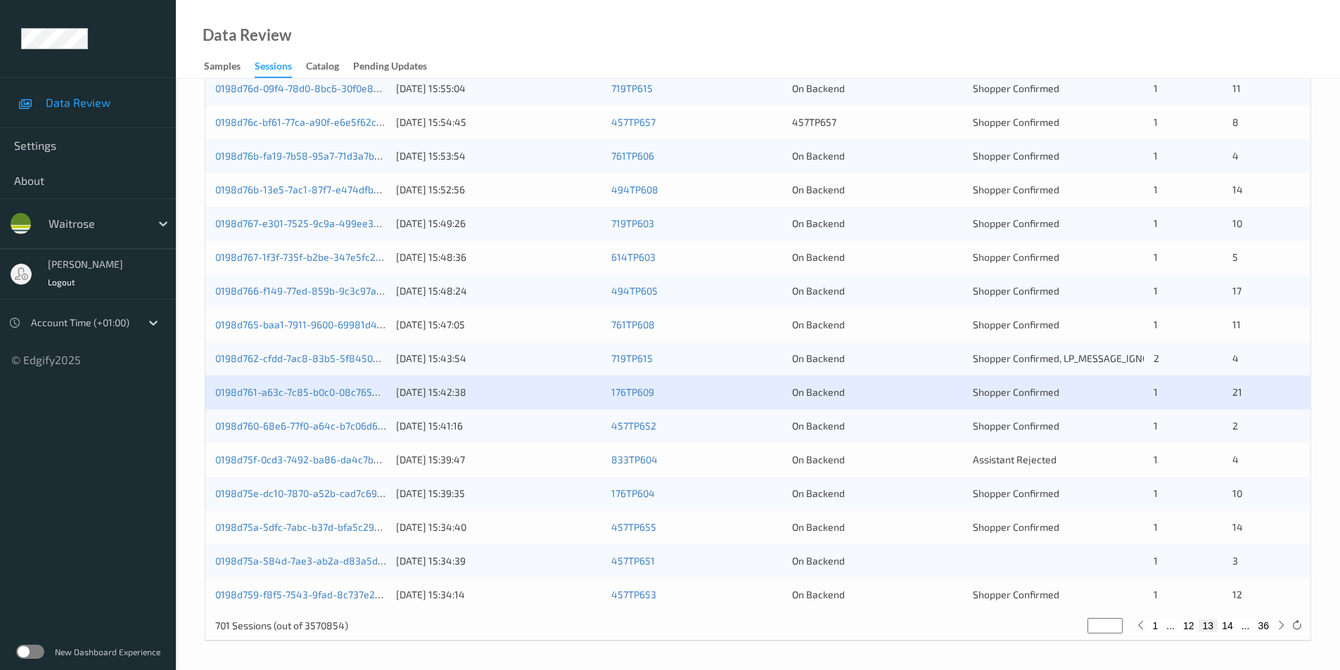
click at [917, 433] on div "On Backend" at bounding box center [877, 426] width 171 height 14
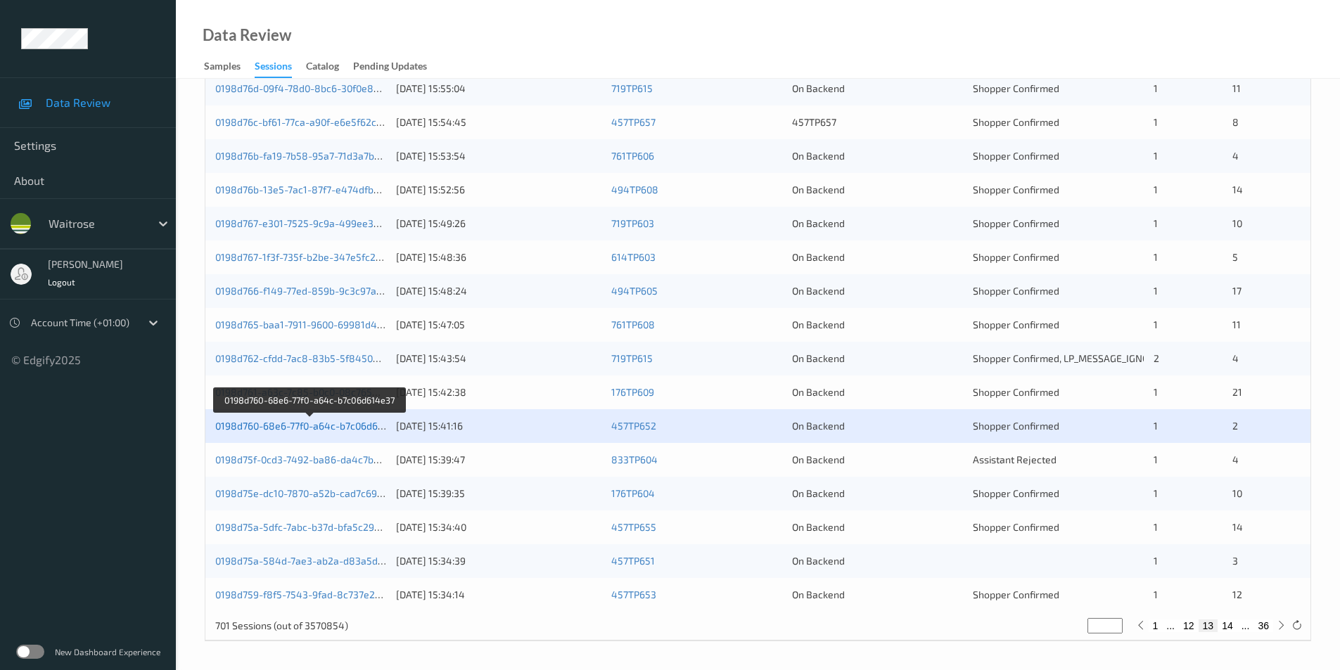
click at [343, 421] on link "0198d760-68e6-77f0-a64c-b7c06d614e37" at bounding box center [309, 426] width 189 height 12
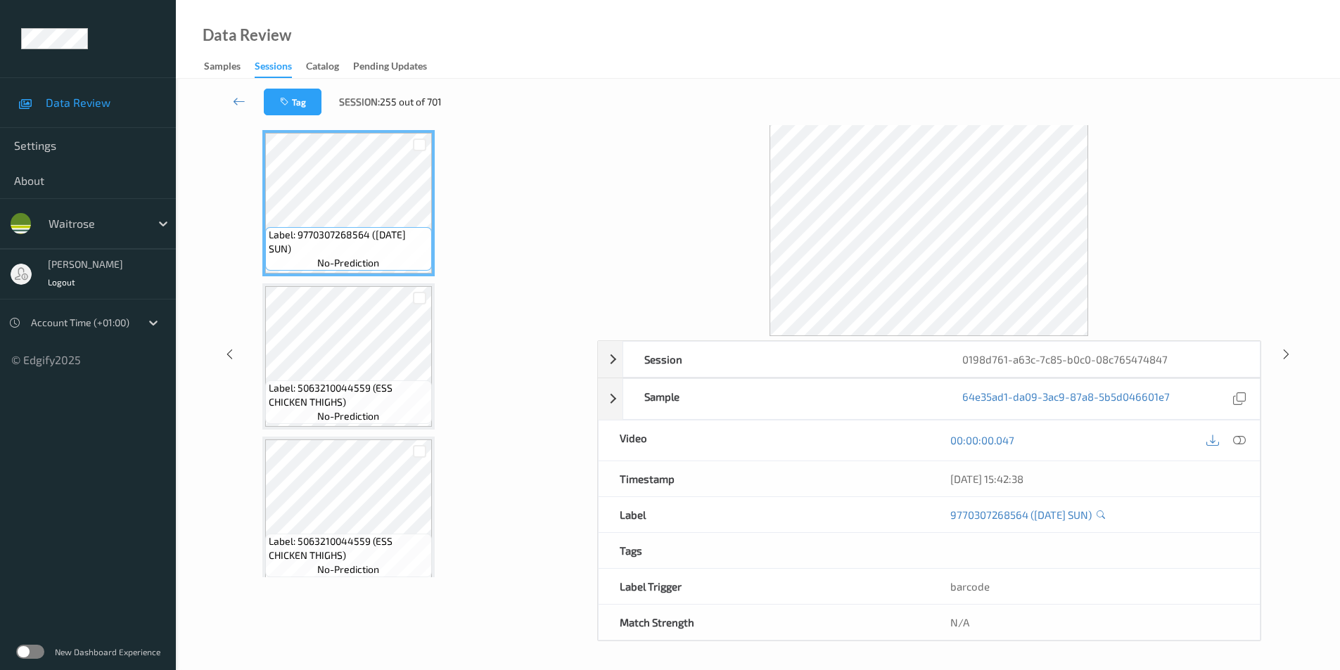
scroll to position [50, 0]
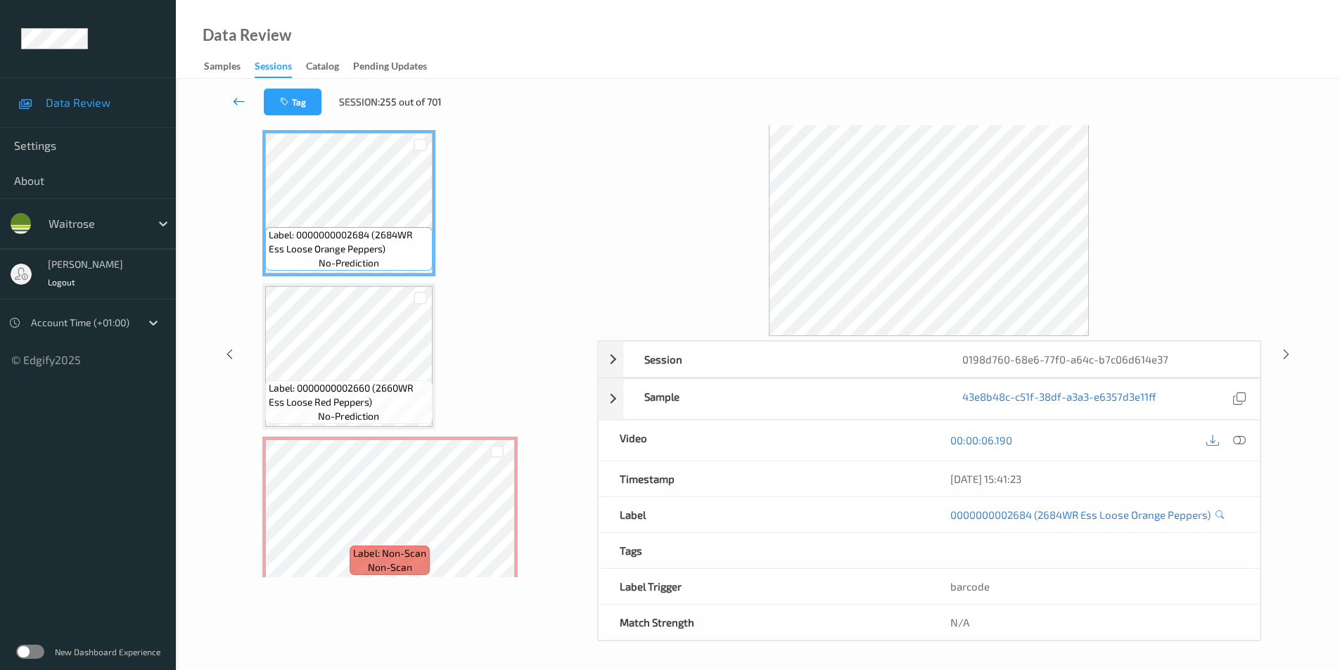
click at [239, 96] on icon at bounding box center [239, 101] width 13 height 14
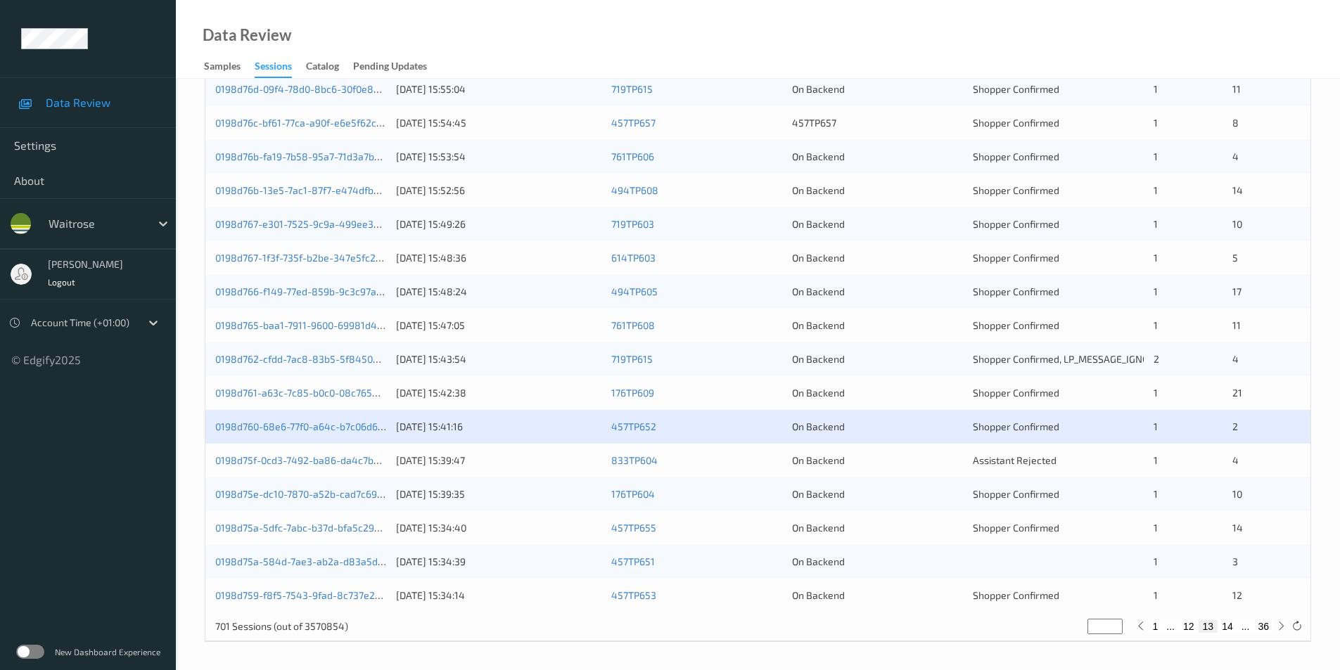
scroll to position [388, 0]
click at [744, 463] on div "833TP604" at bounding box center [696, 460] width 171 height 14
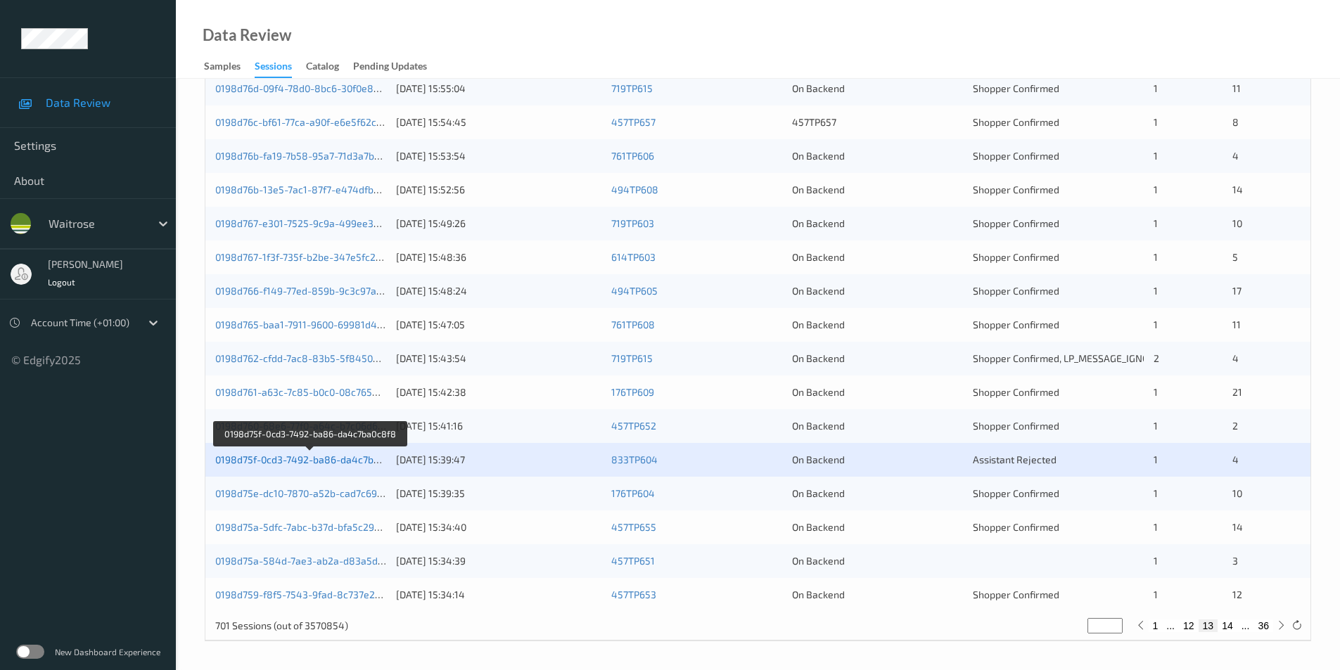
click at [305, 461] on link "0198d75f-0cd3-7492-ba86-da4c7ba0c8f8" at bounding box center [310, 460] width 191 height 12
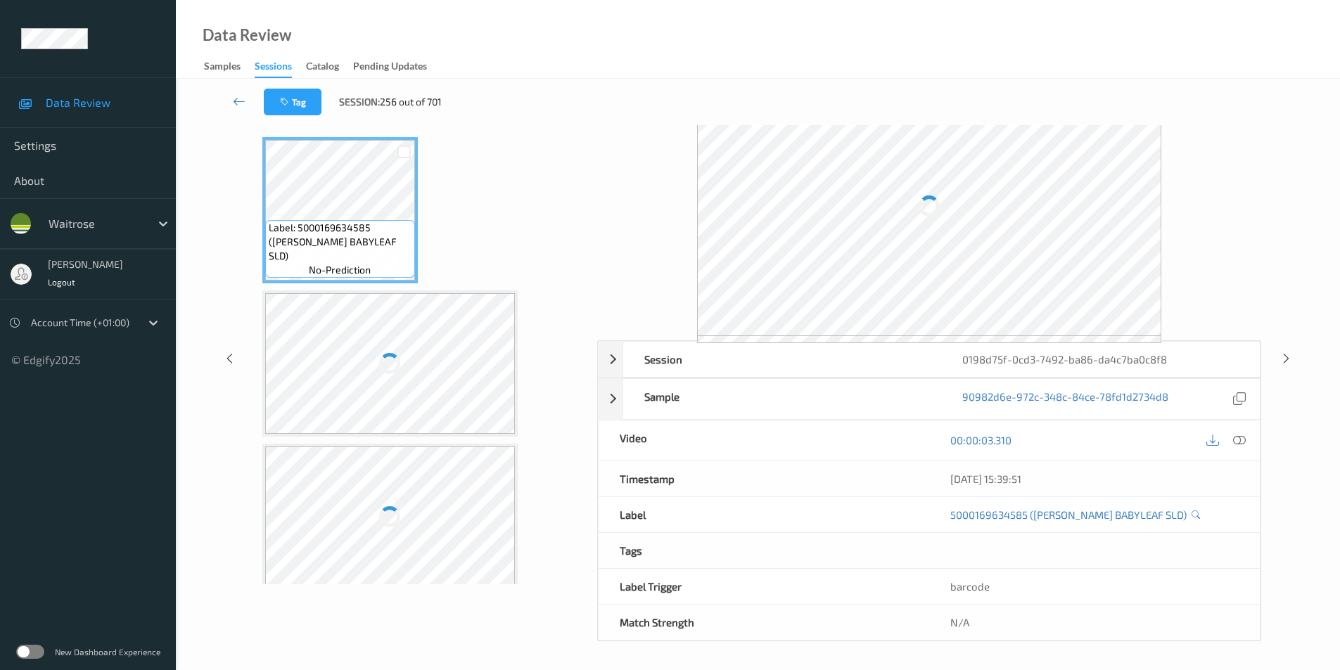
scroll to position [57, 0]
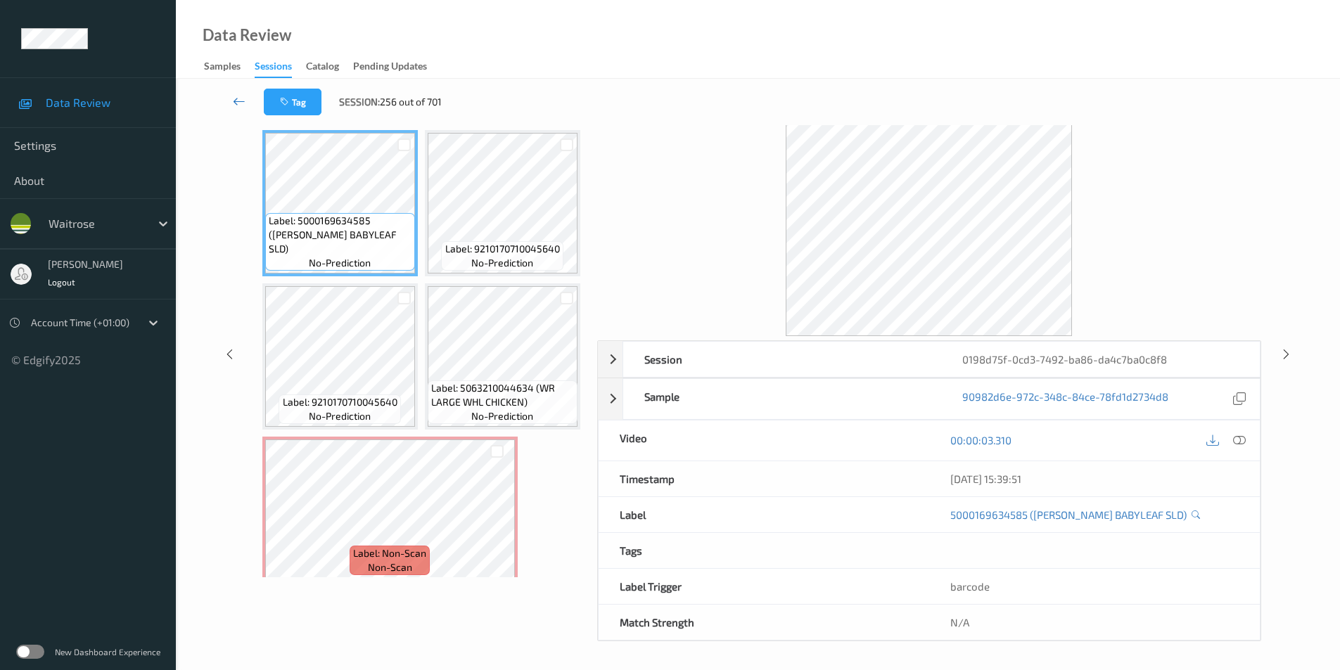
click at [241, 96] on icon at bounding box center [239, 101] width 13 height 14
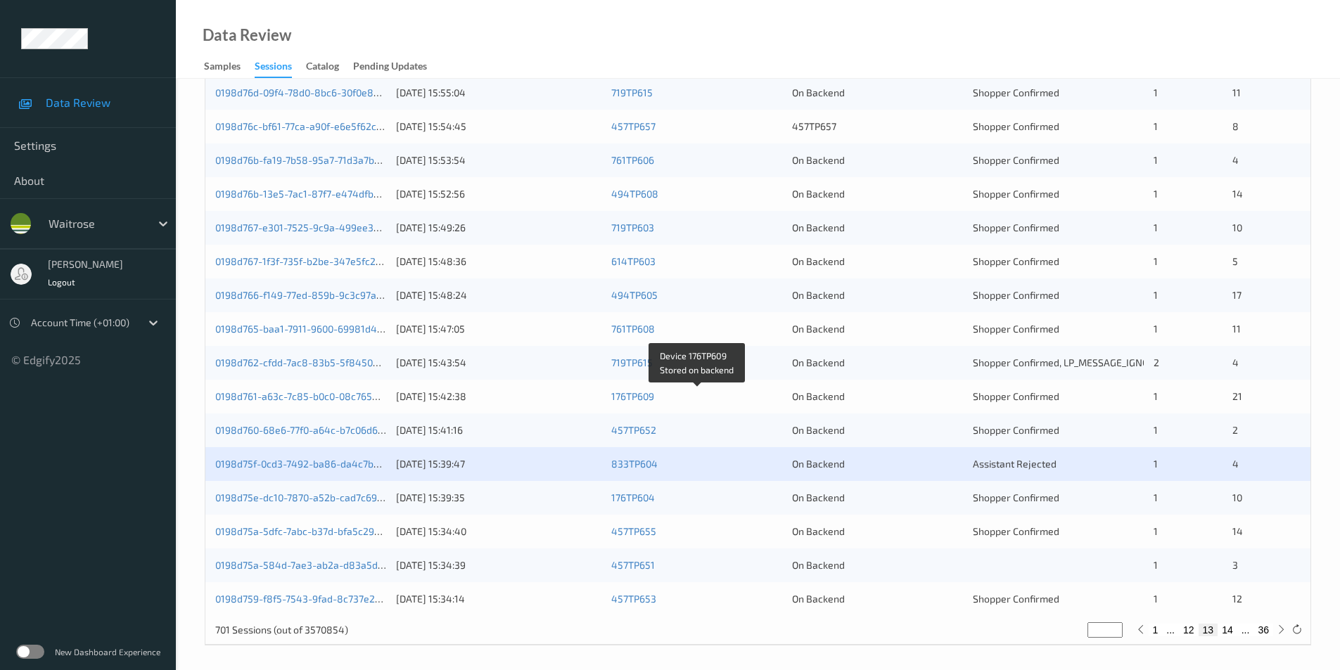
scroll to position [388, 0]
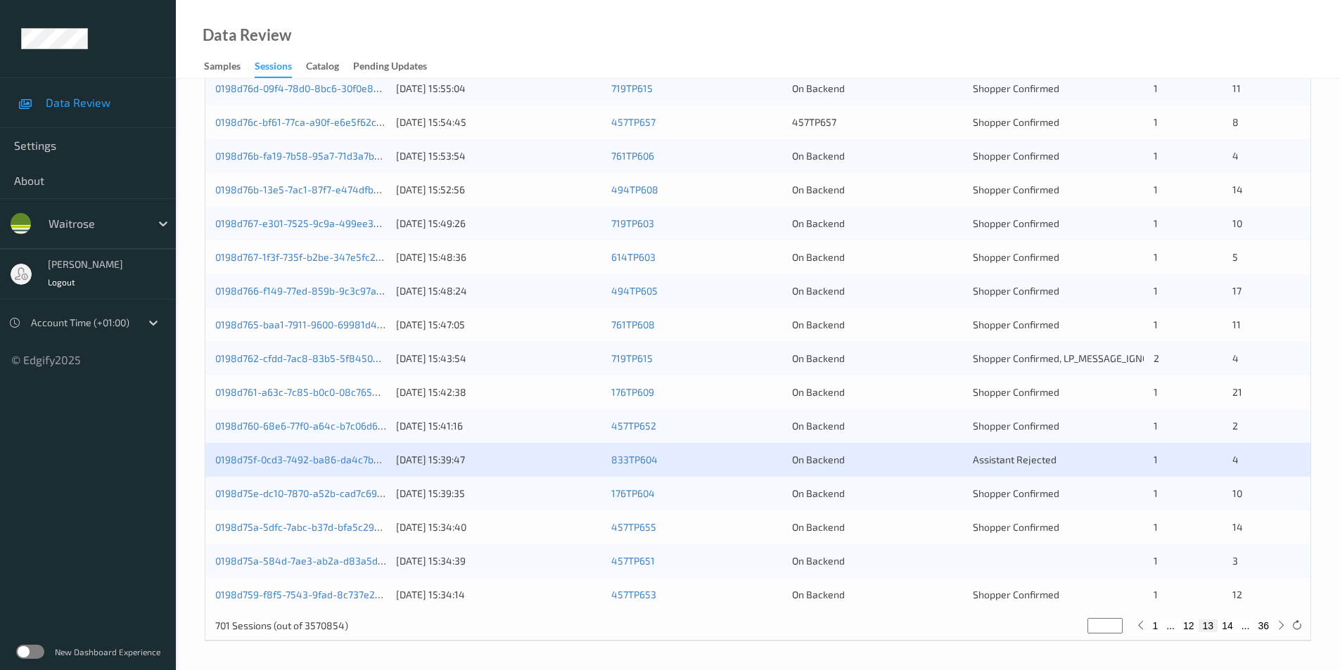
click at [901, 498] on div "On Backend" at bounding box center [877, 494] width 171 height 14
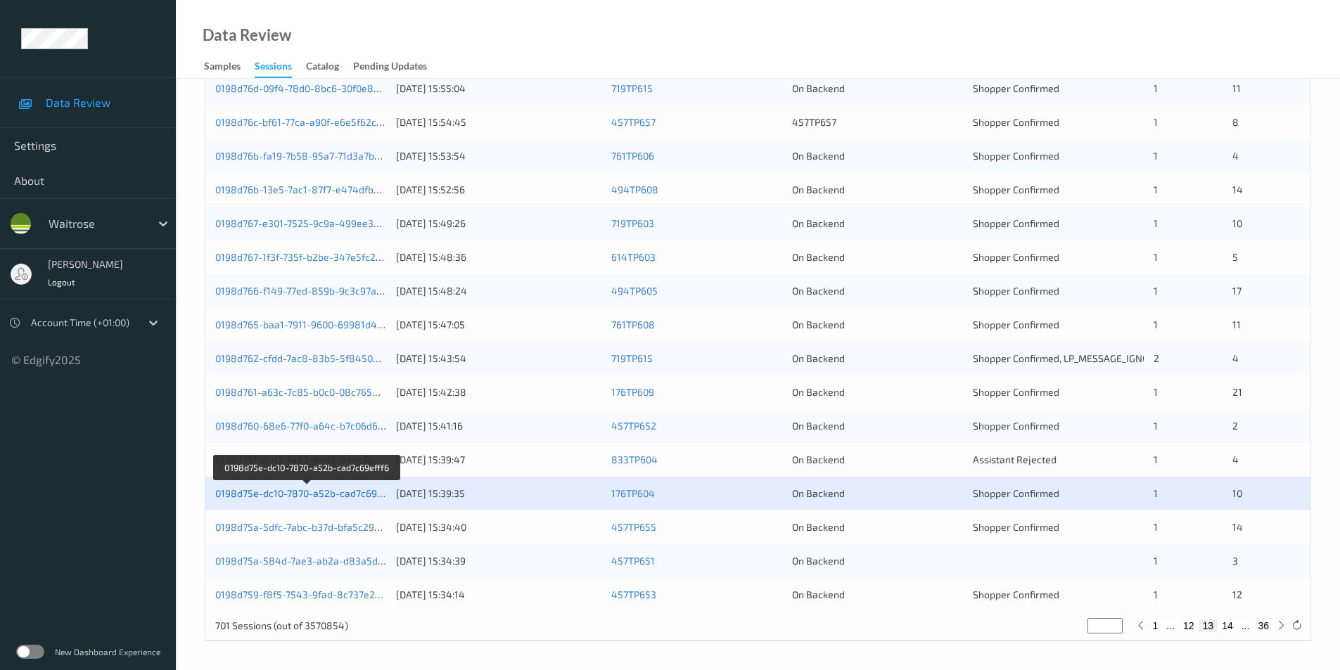
click at [336, 492] on link "0198d75e-dc10-7870-a52b-cad7c69efff6" at bounding box center [307, 494] width 184 height 12
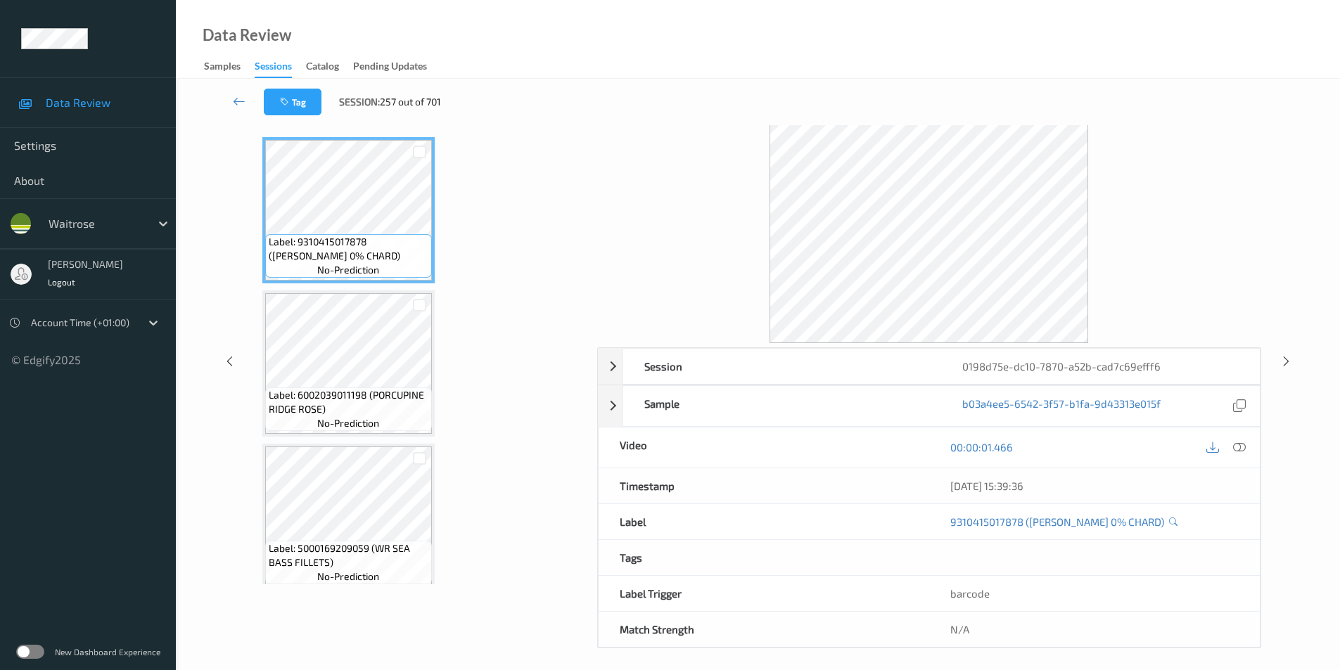
scroll to position [57, 0]
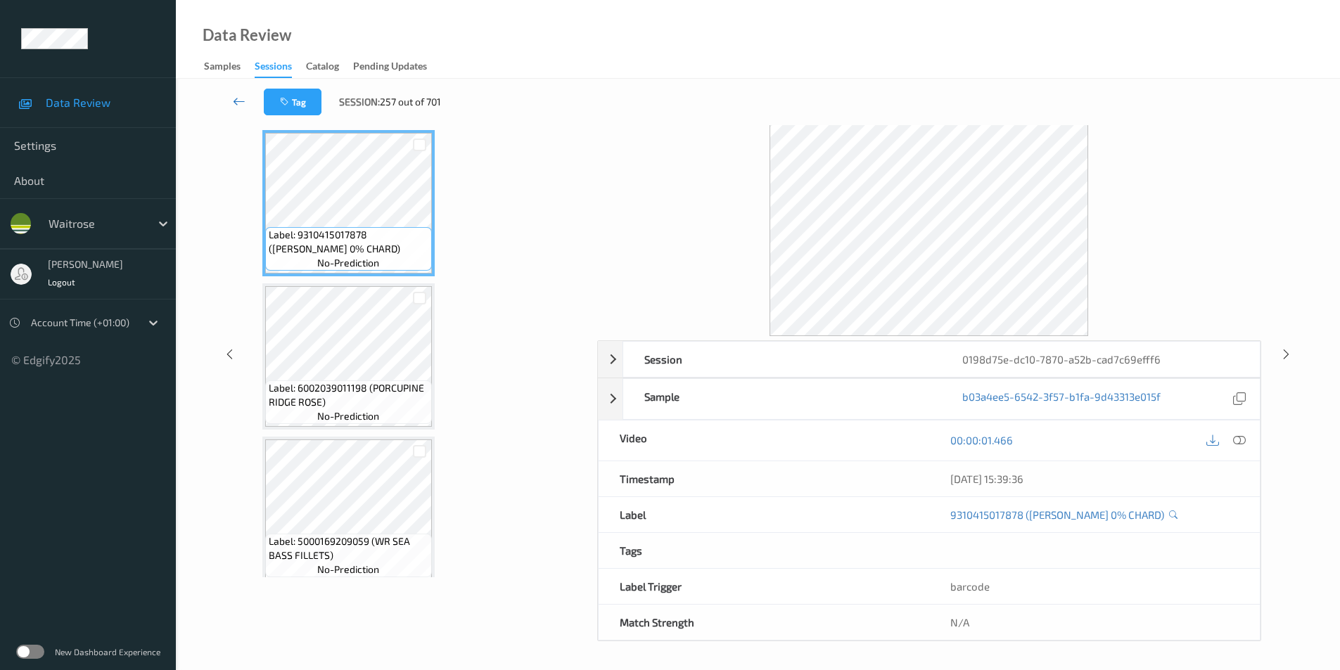
click at [242, 93] on link at bounding box center [239, 102] width 49 height 27
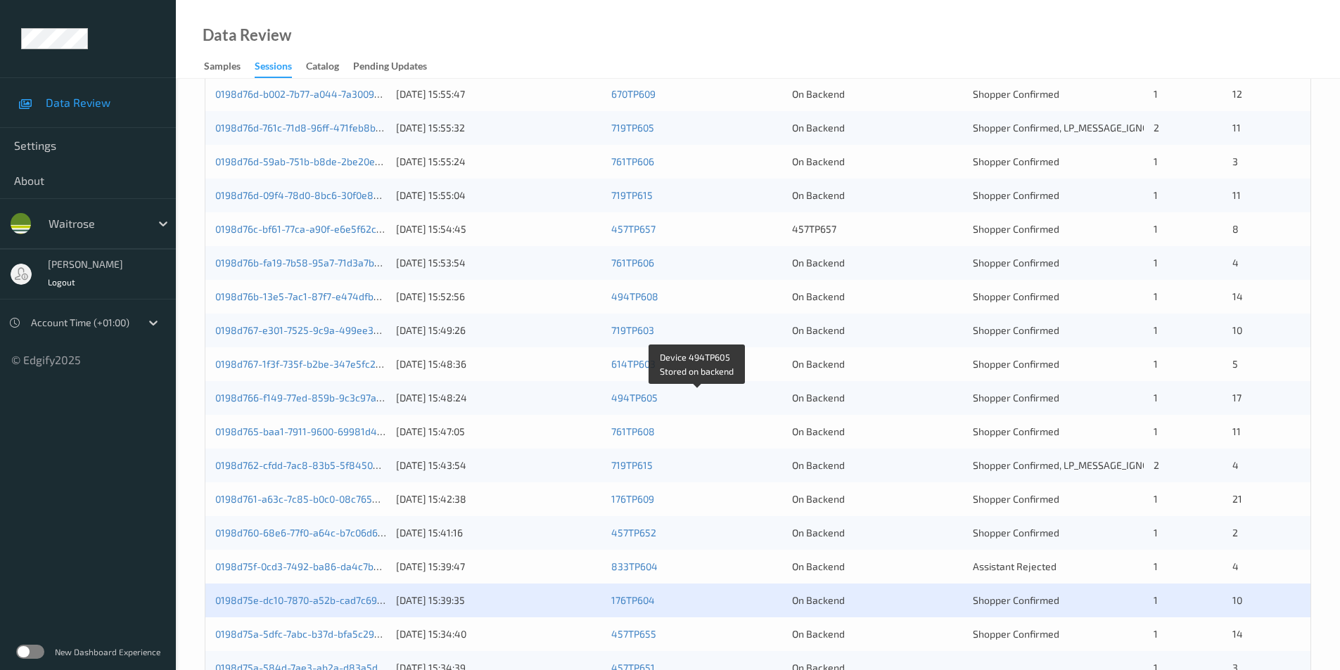
scroll to position [388, 0]
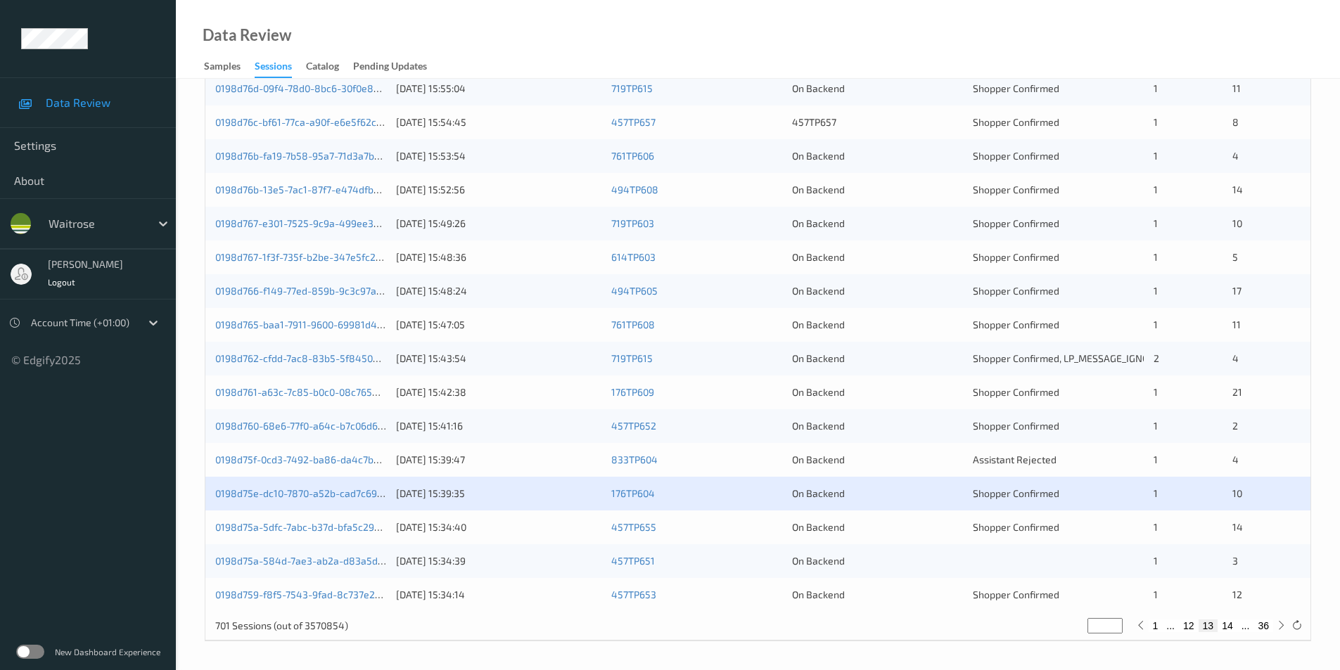
click at [886, 527] on div "On Backend" at bounding box center [877, 528] width 171 height 14
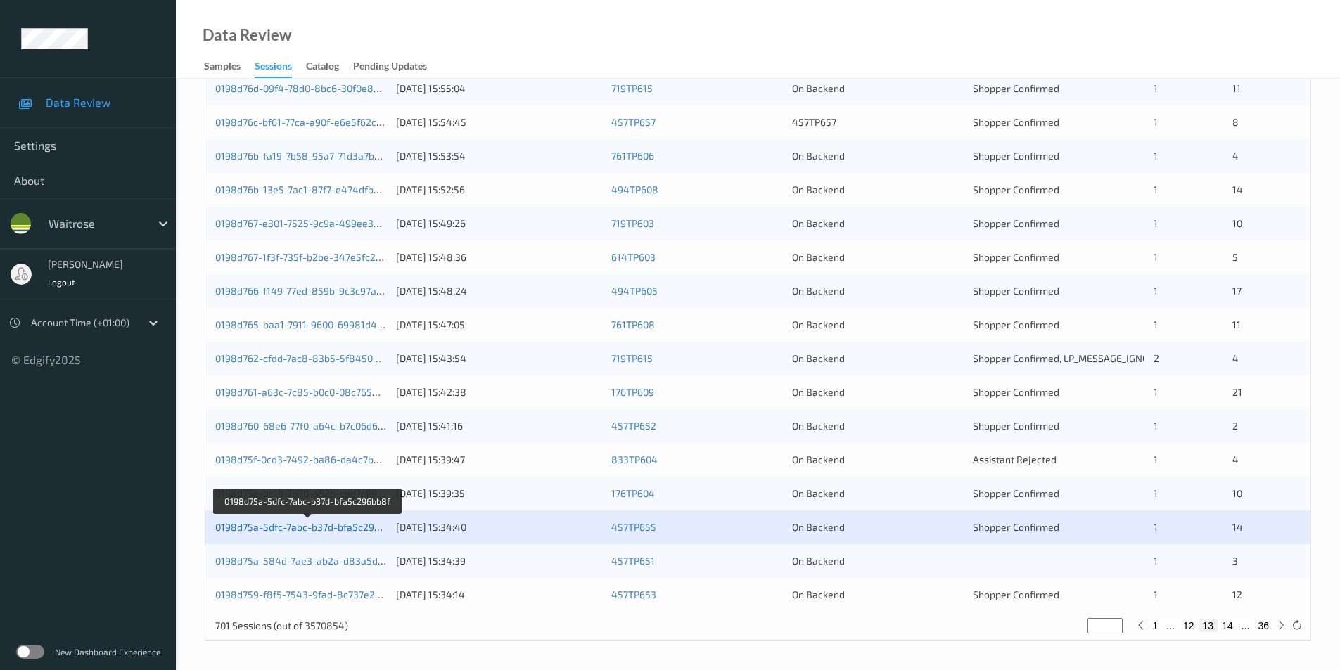
click at [322, 527] on link "0198d75a-5dfc-7abc-b37d-bfa5c296bb8f" at bounding box center [308, 527] width 186 height 12
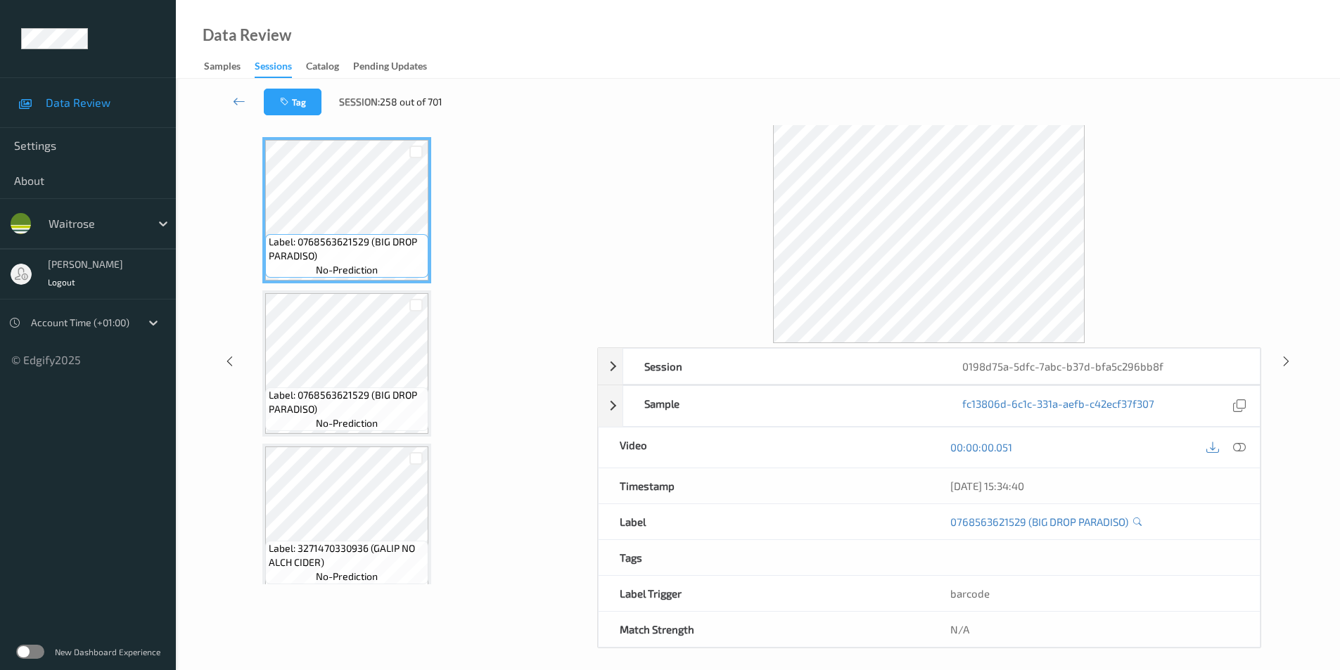
scroll to position [57, 0]
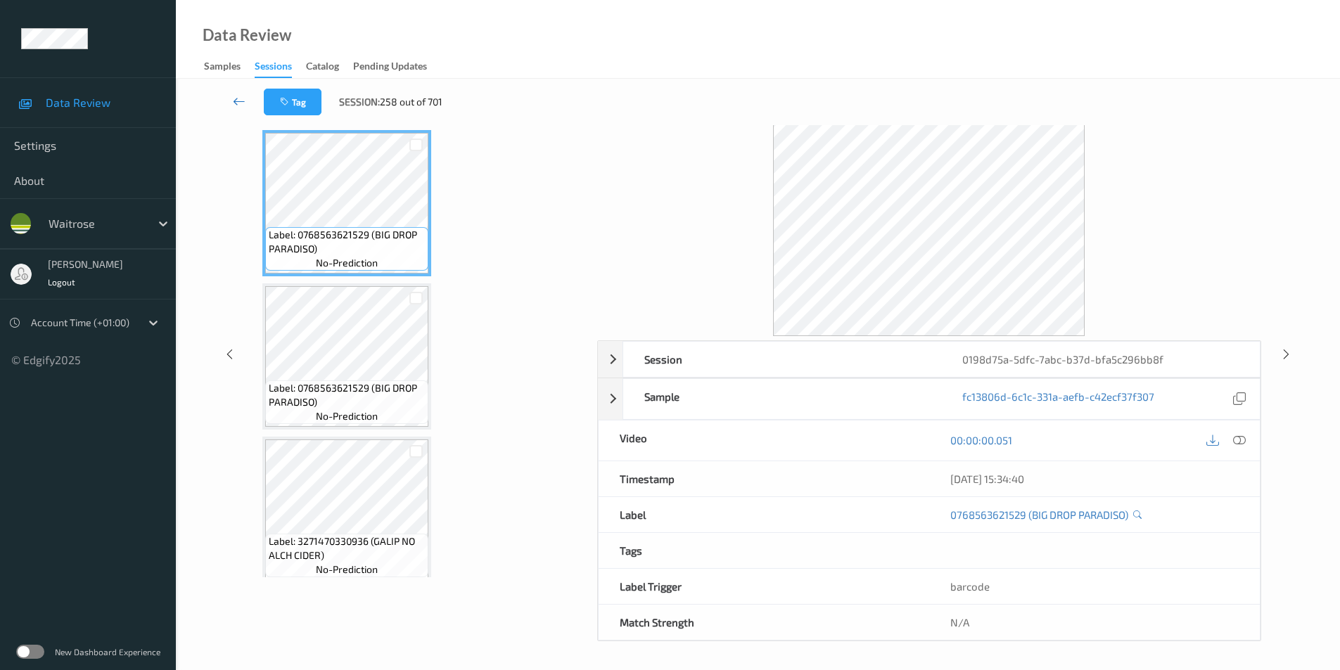
click at [243, 99] on icon at bounding box center [239, 101] width 13 height 14
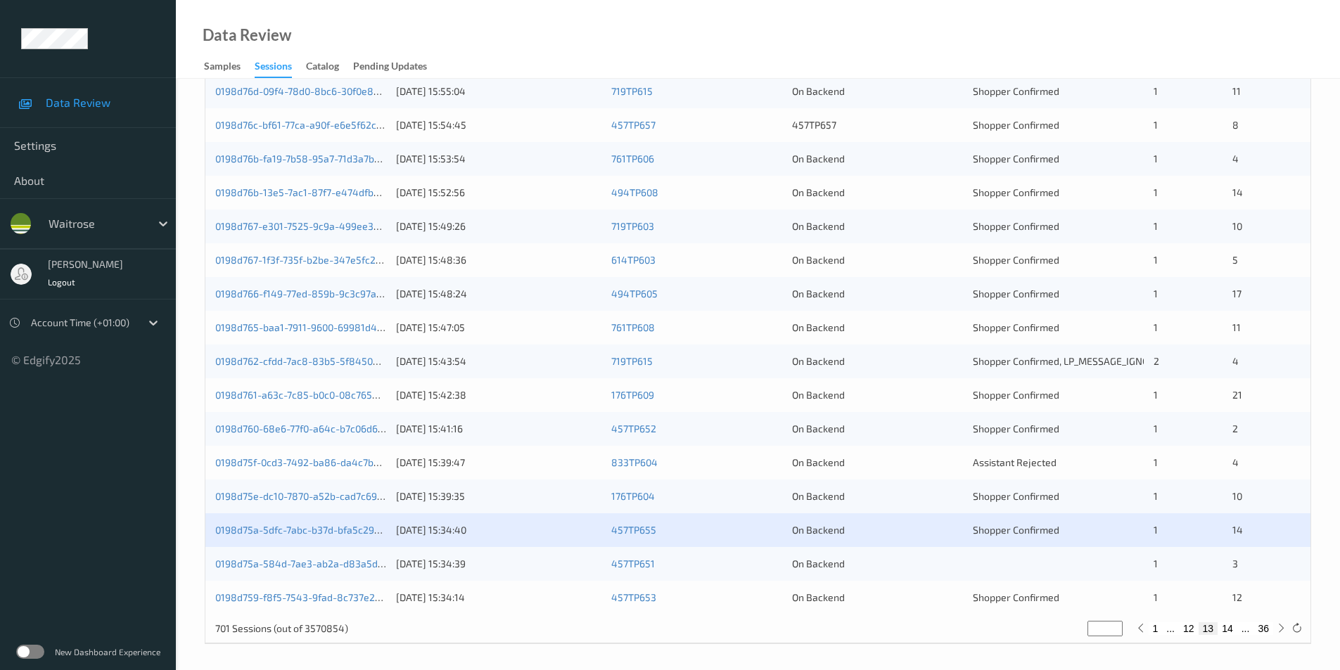
scroll to position [388, 0]
click at [905, 562] on div "On Backend" at bounding box center [877, 561] width 171 height 14
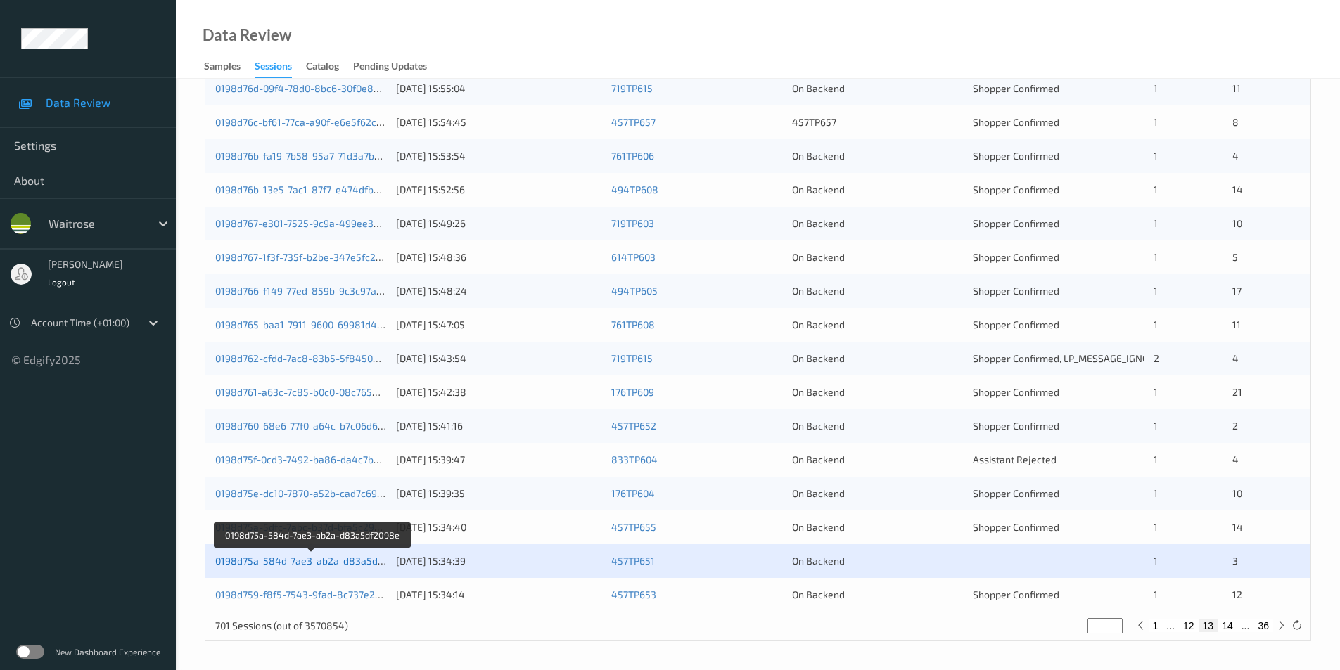
click at [332, 557] on link "0198d75a-584d-7ae3-ab2a-d83a5df2098e" at bounding box center [312, 561] width 195 height 12
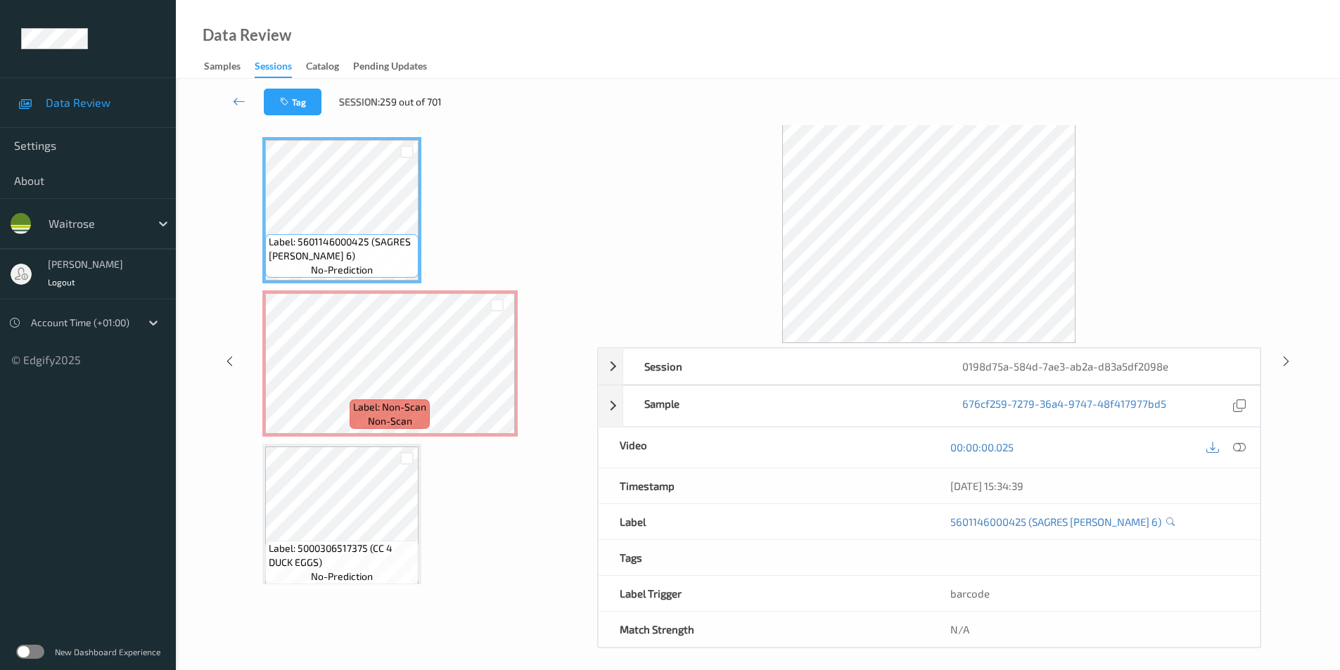
scroll to position [57, 0]
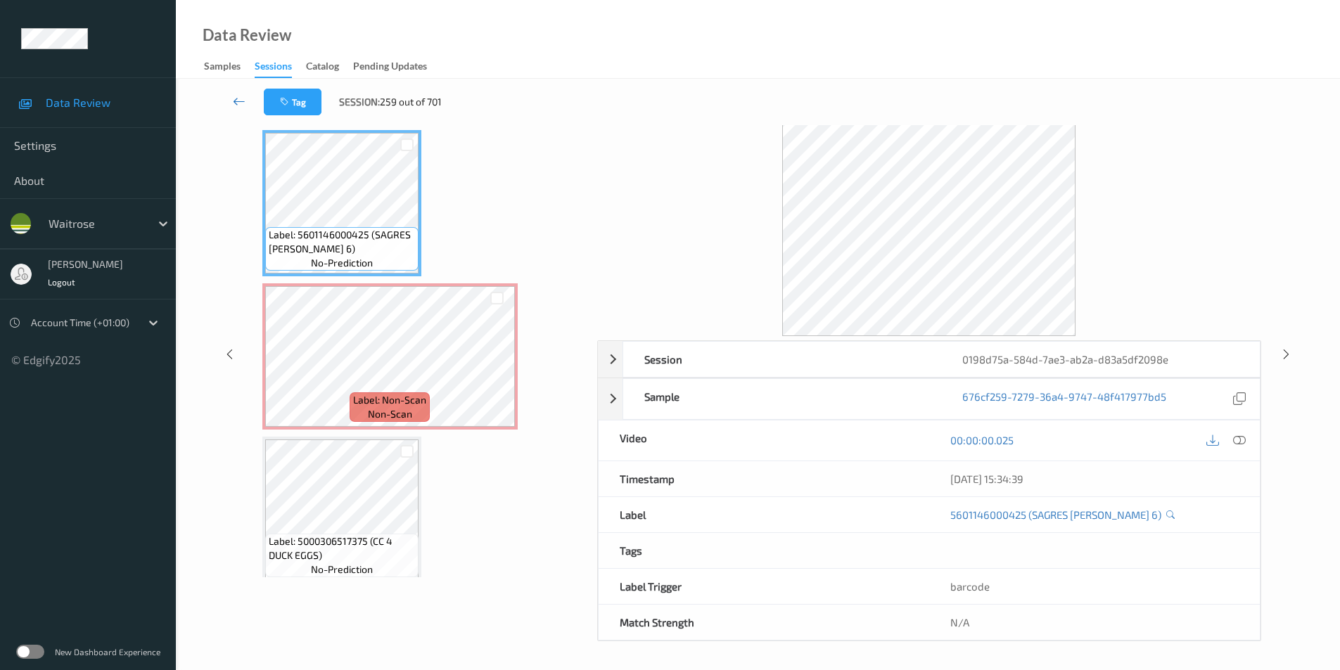
click at [243, 101] on icon at bounding box center [239, 101] width 13 height 14
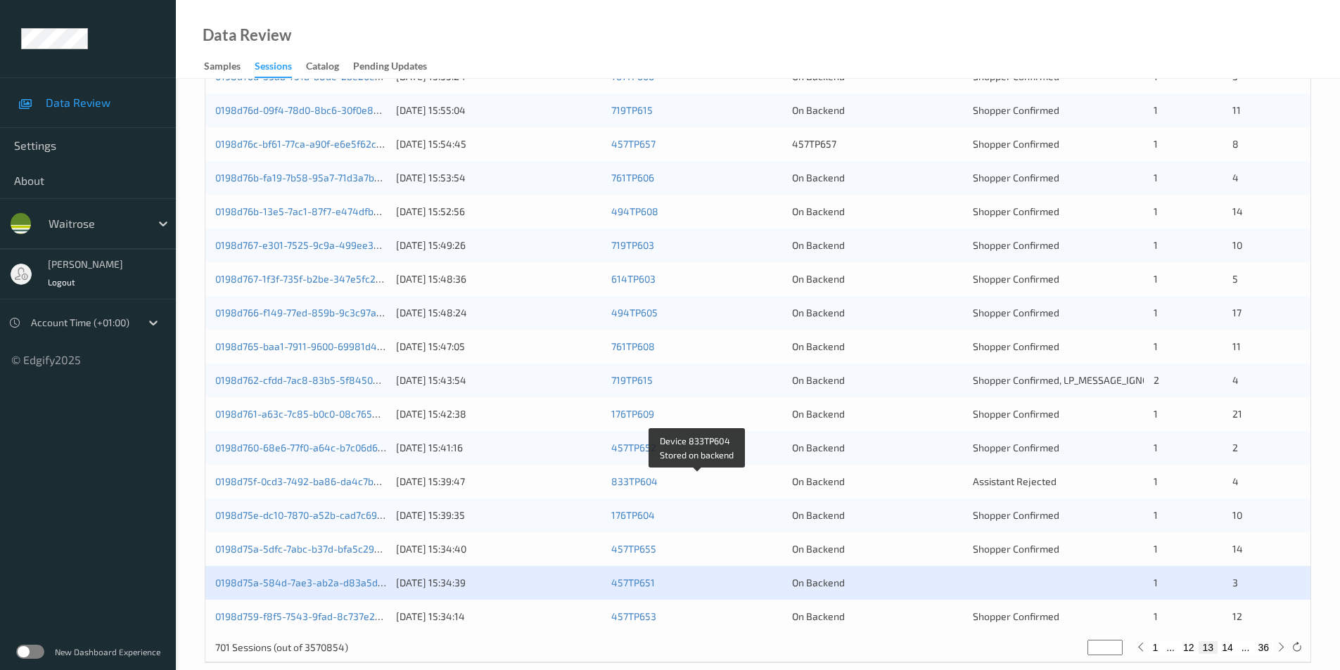
scroll to position [388, 0]
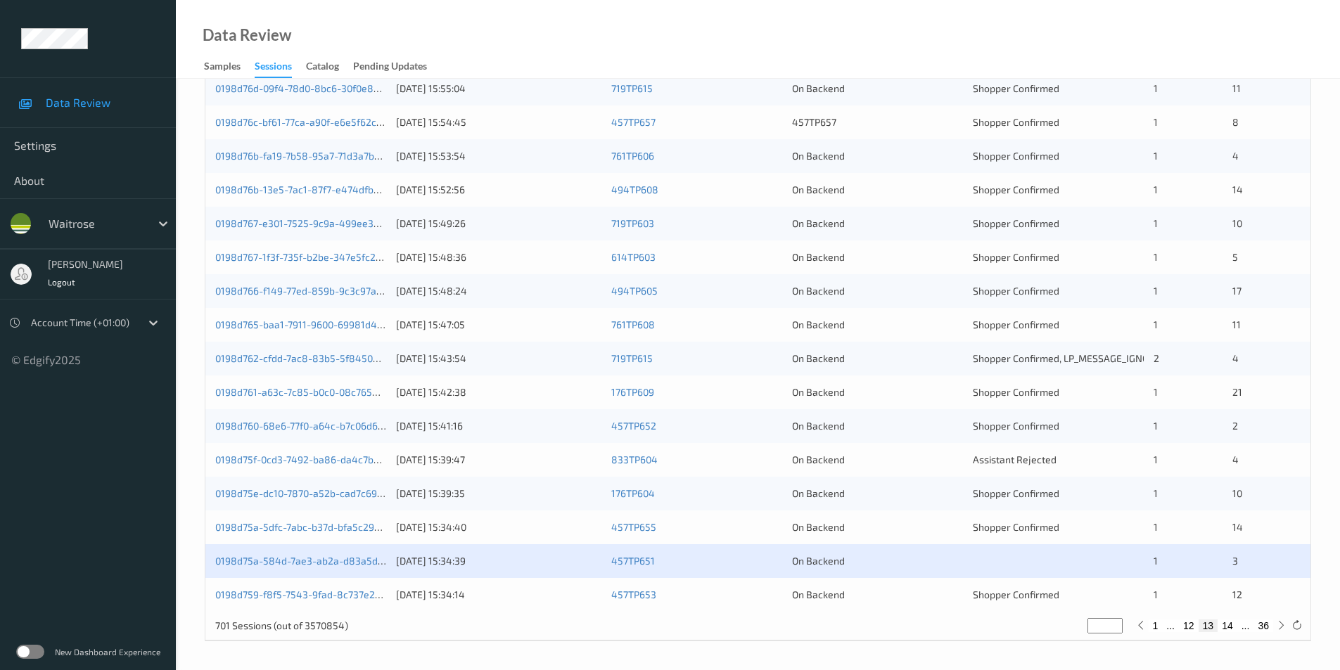
click at [713, 590] on div "457TP653" at bounding box center [696, 595] width 171 height 14
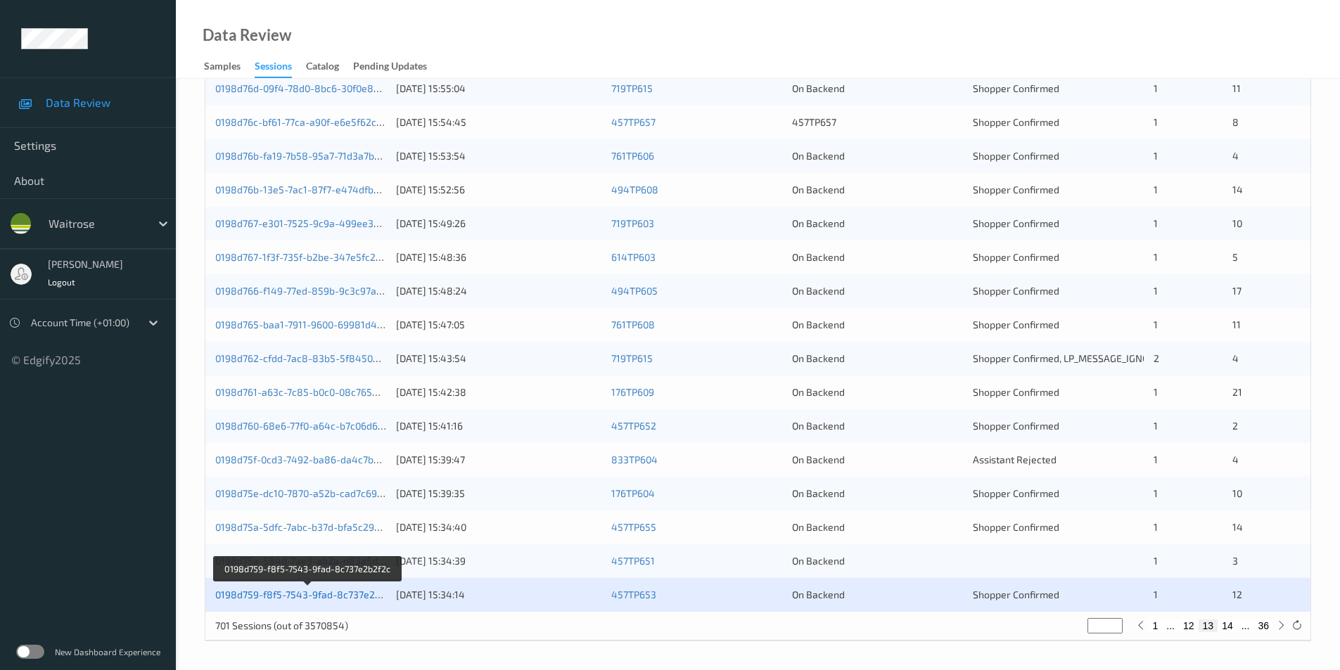
click at [276, 598] on link "0198d759-f8f5-7543-9fad-8c737e2b2f2c" at bounding box center [307, 595] width 185 height 12
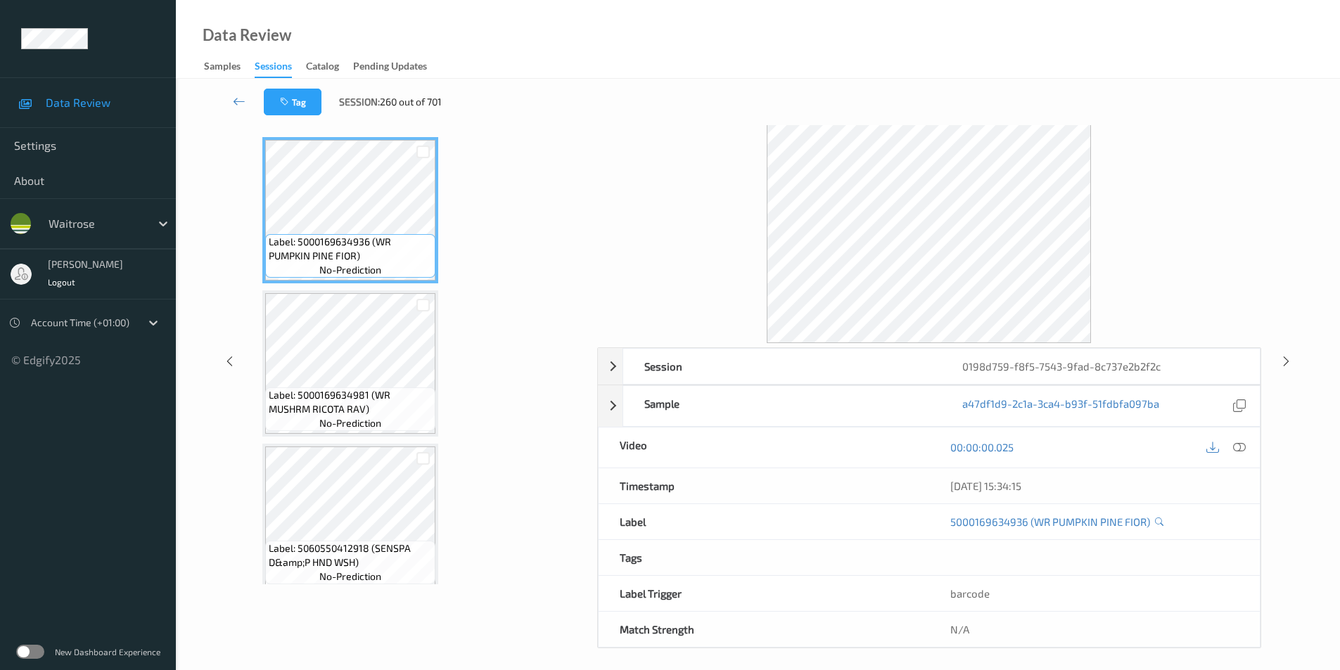
scroll to position [57, 0]
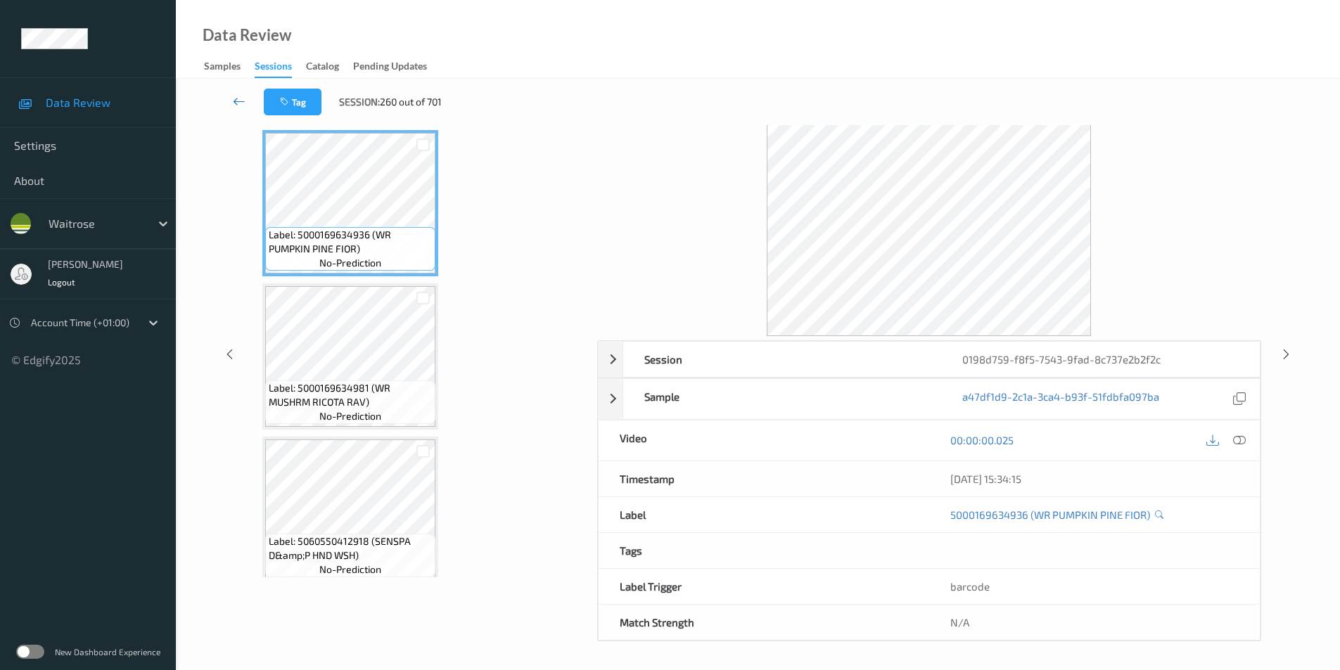
click at [238, 100] on icon at bounding box center [239, 101] width 13 height 14
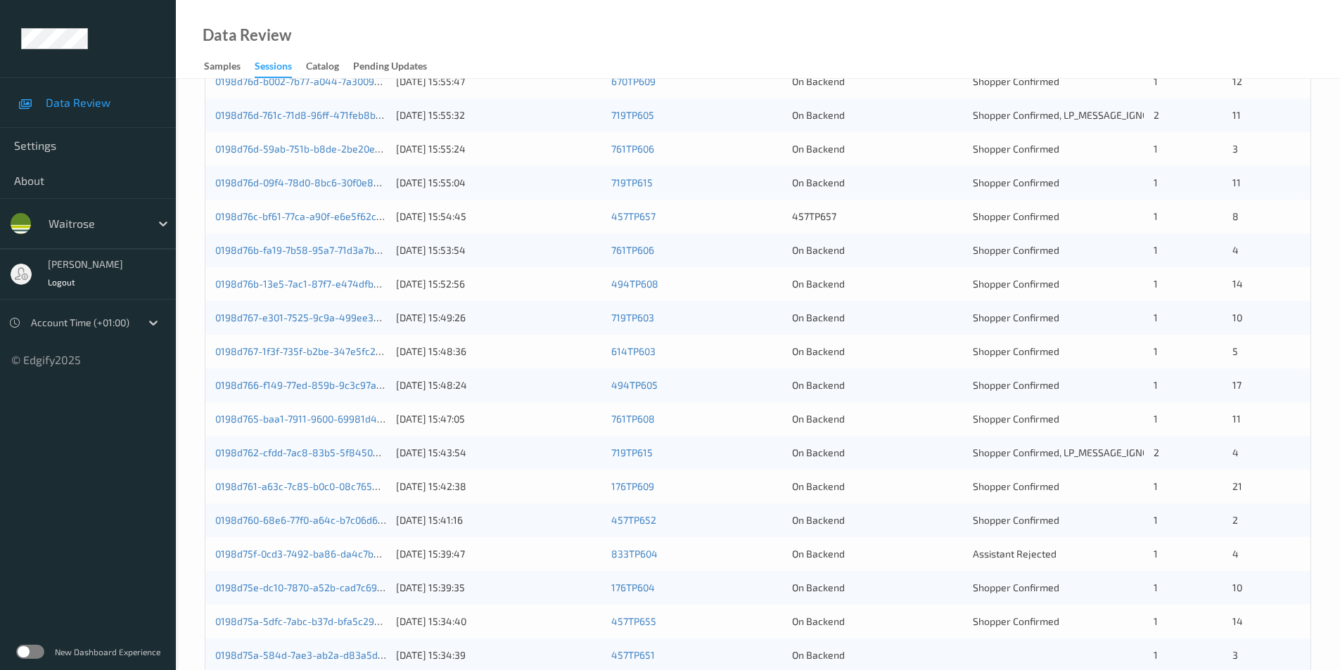
scroll to position [388, 0]
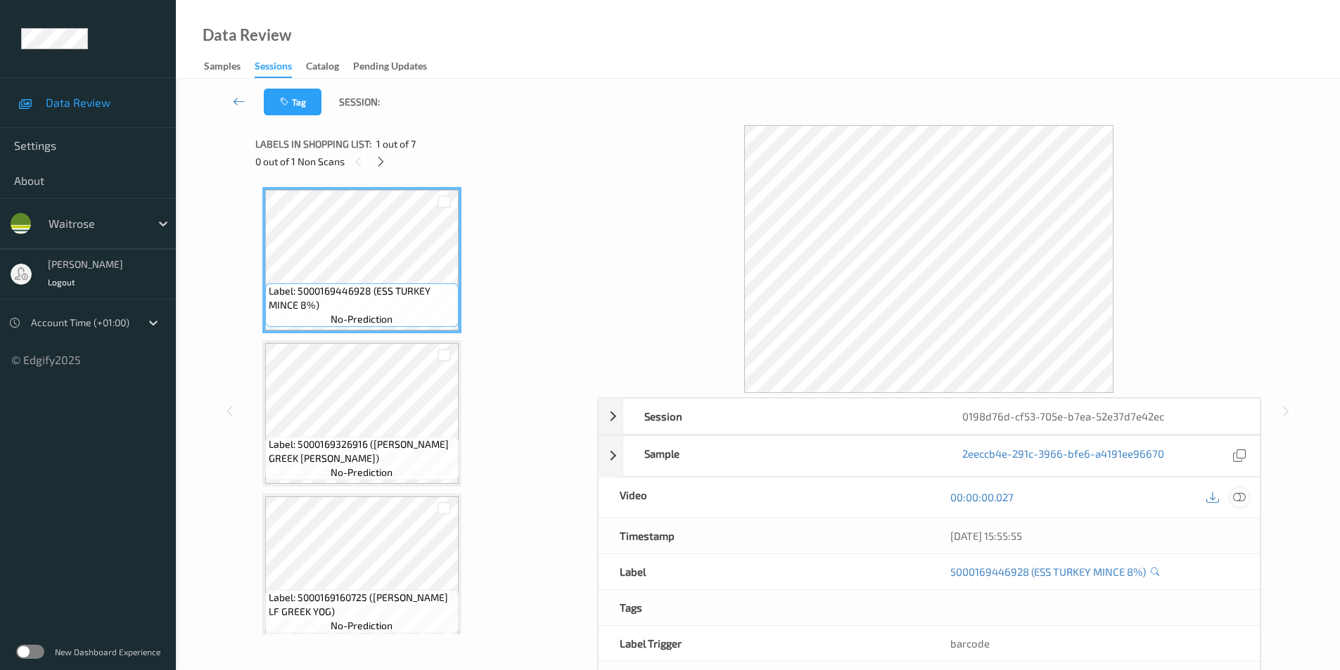
click at [1239, 497] on icon at bounding box center [1239, 497] width 13 height 13
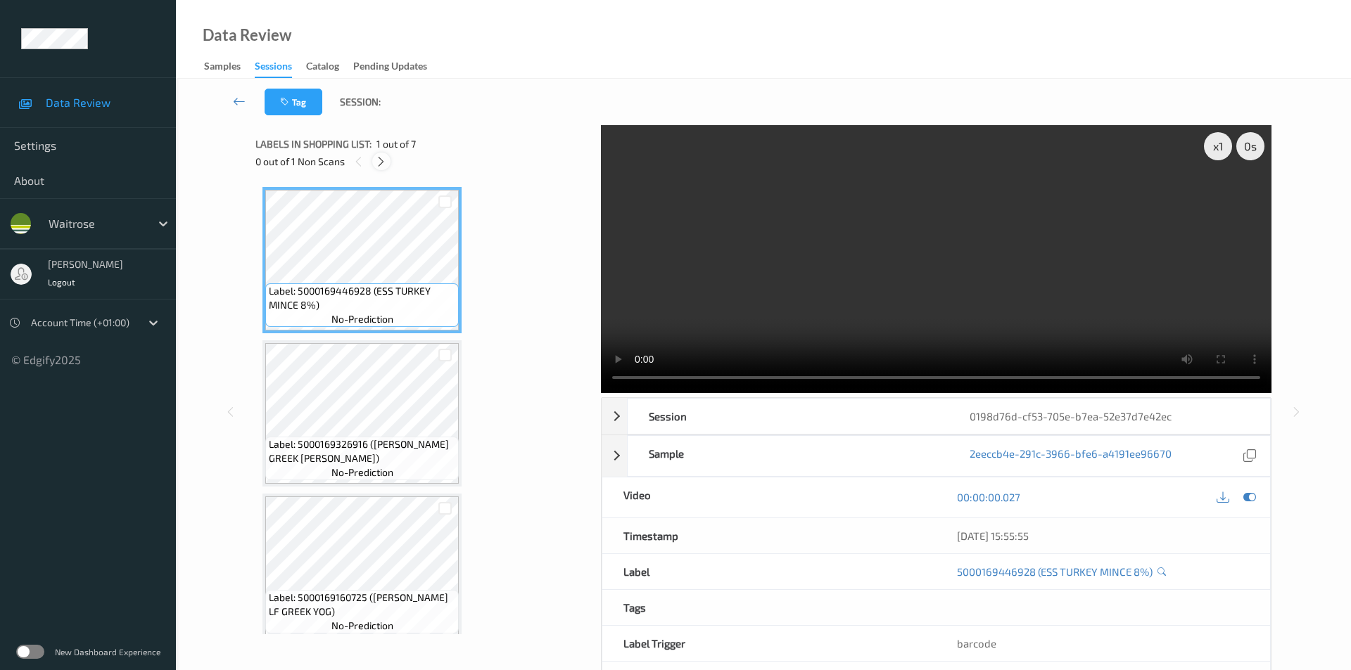
click at [383, 163] on icon at bounding box center [381, 161] width 12 height 13
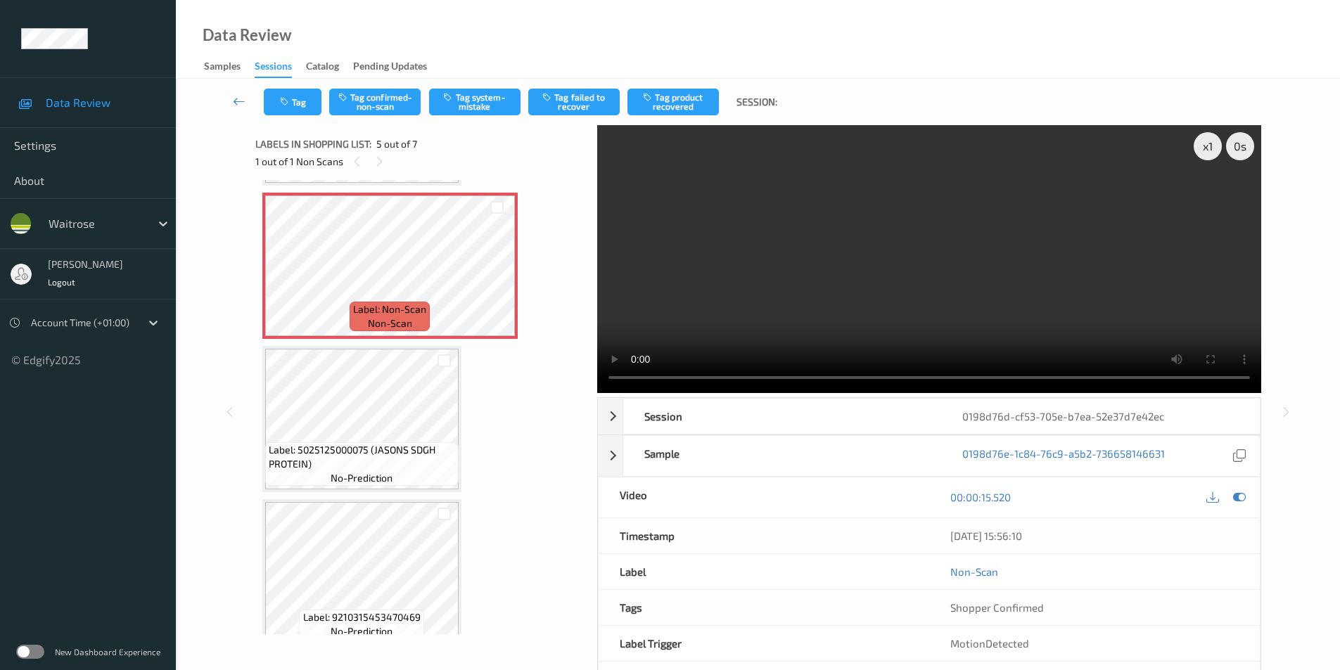
scroll to position [537, 0]
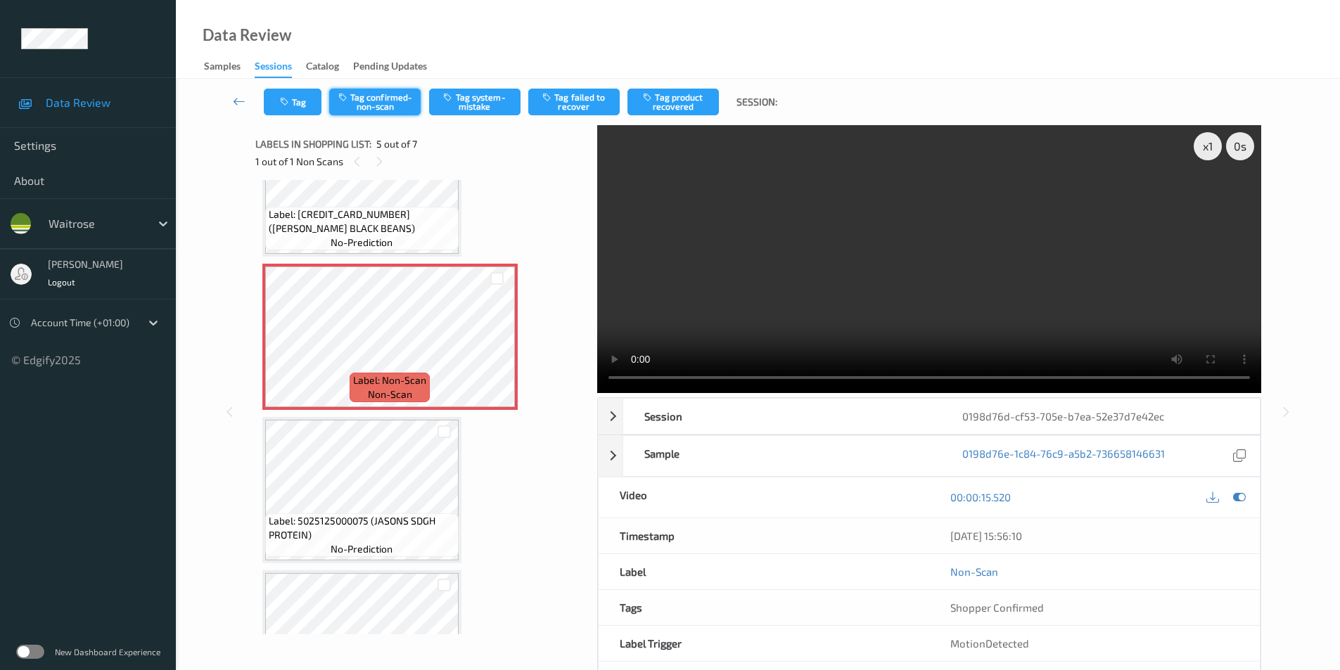
click at [366, 96] on button "Tag confirmed-non-scan" at bounding box center [374, 102] width 91 height 27
click at [376, 109] on button "Tag confirmed-non-scan" at bounding box center [374, 102] width 91 height 27
click at [666, 101] on button "Tag product recovered" at bounding box center [673, 102] width 91 height 27
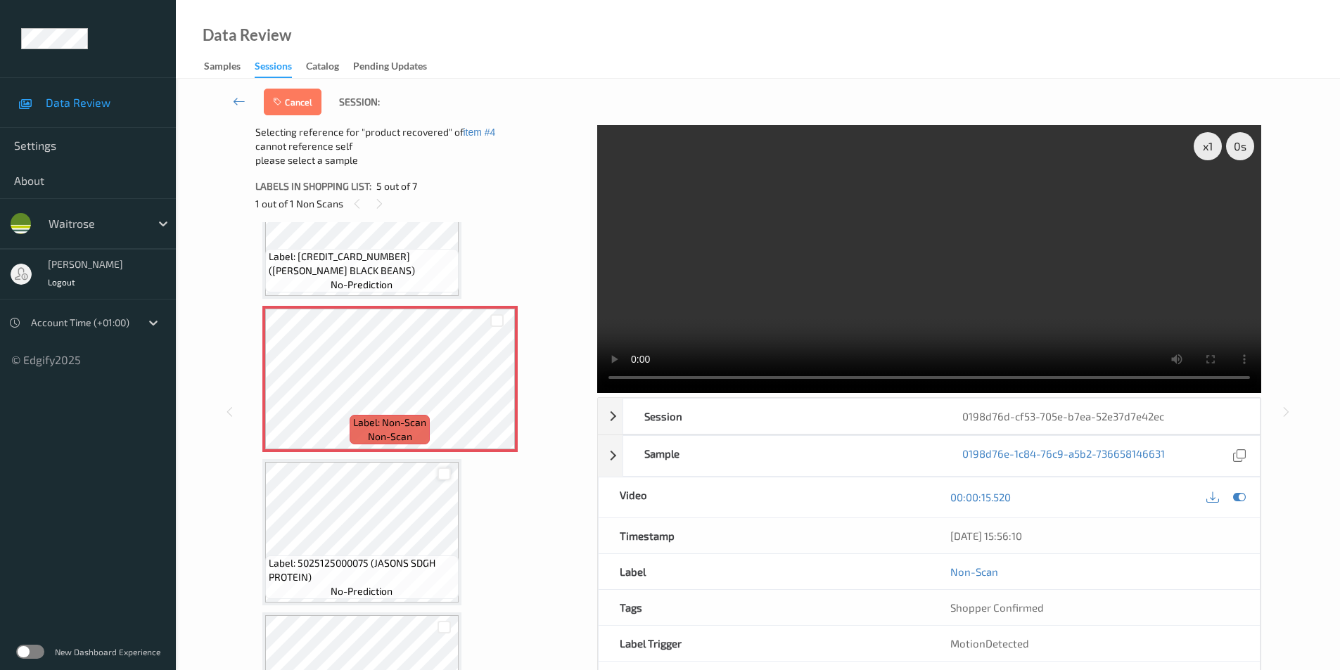
click at [440, 470] on div at bounding box center [444, 474] width 13 height 13
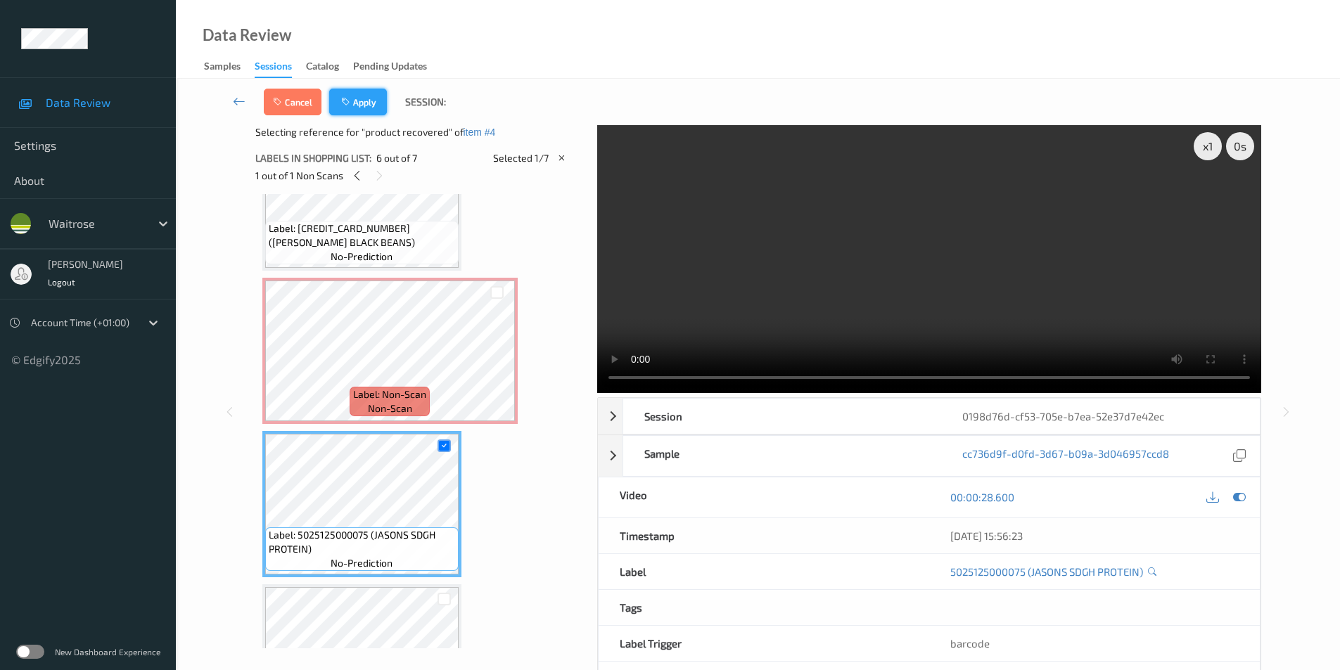
click at [358, 103] on button "Apply" at bounding box center [358, 102] width 58 height 27
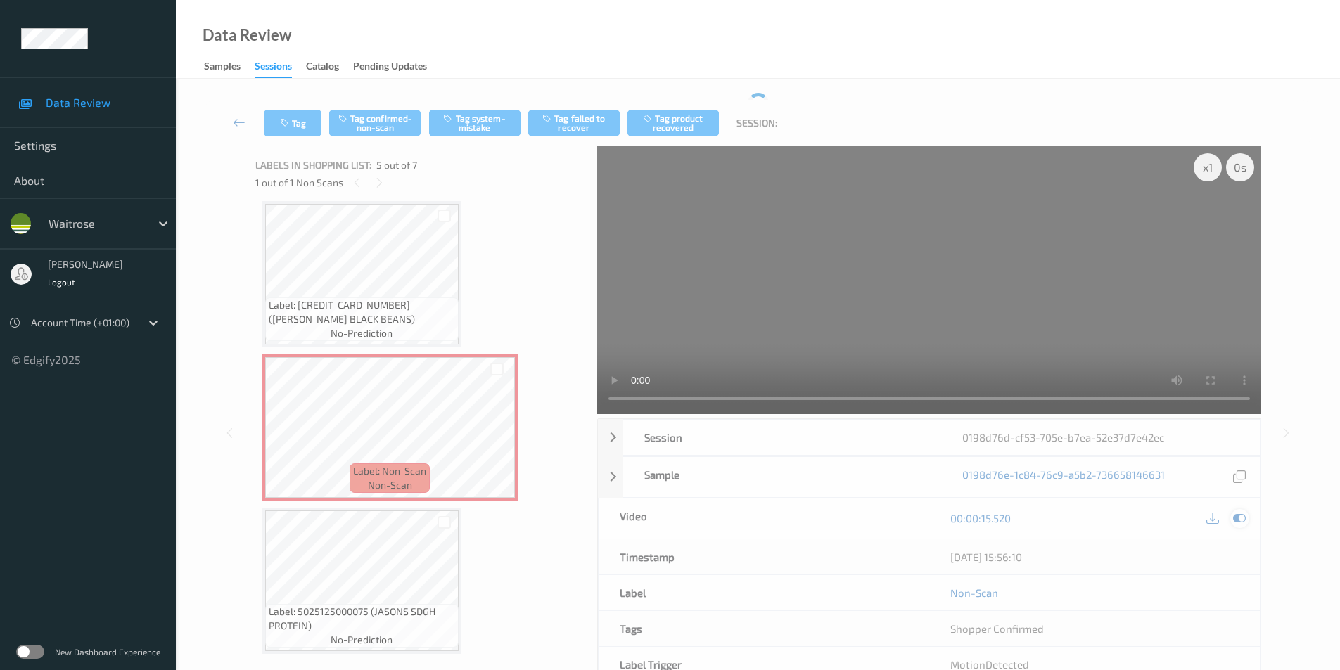
click at [1238, 519] on icon at bounding box center [1239, 518] width 13 height 13
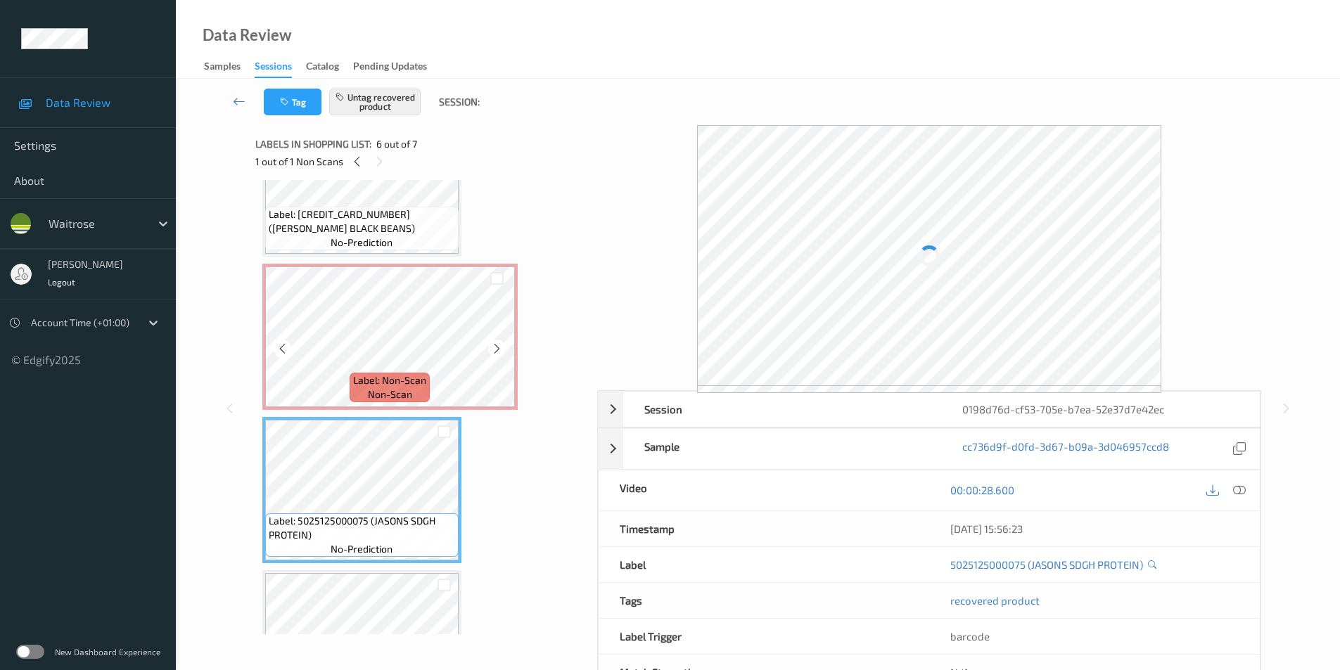
scroll to position [538, 0]
click at [495, 346] on icon at bounding box center [497, 348] width 12 height 13
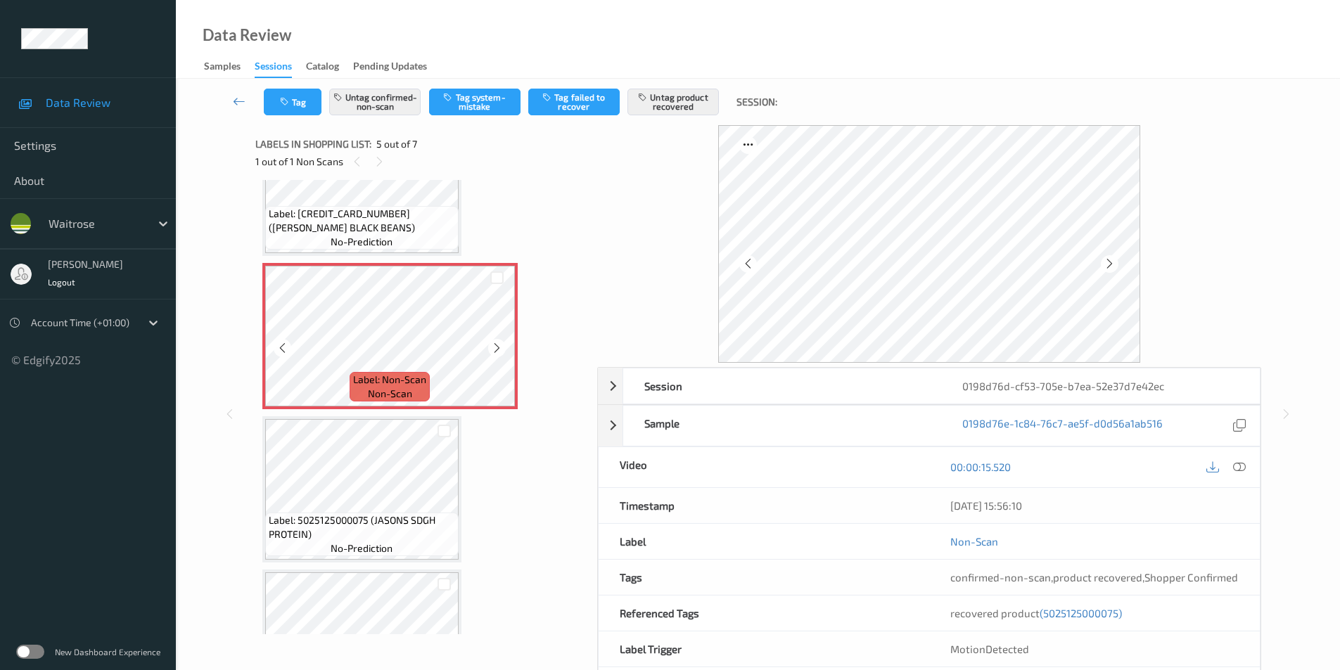
click at [495, 346] on icon at bounding box center [497, 348] width 12 height 13
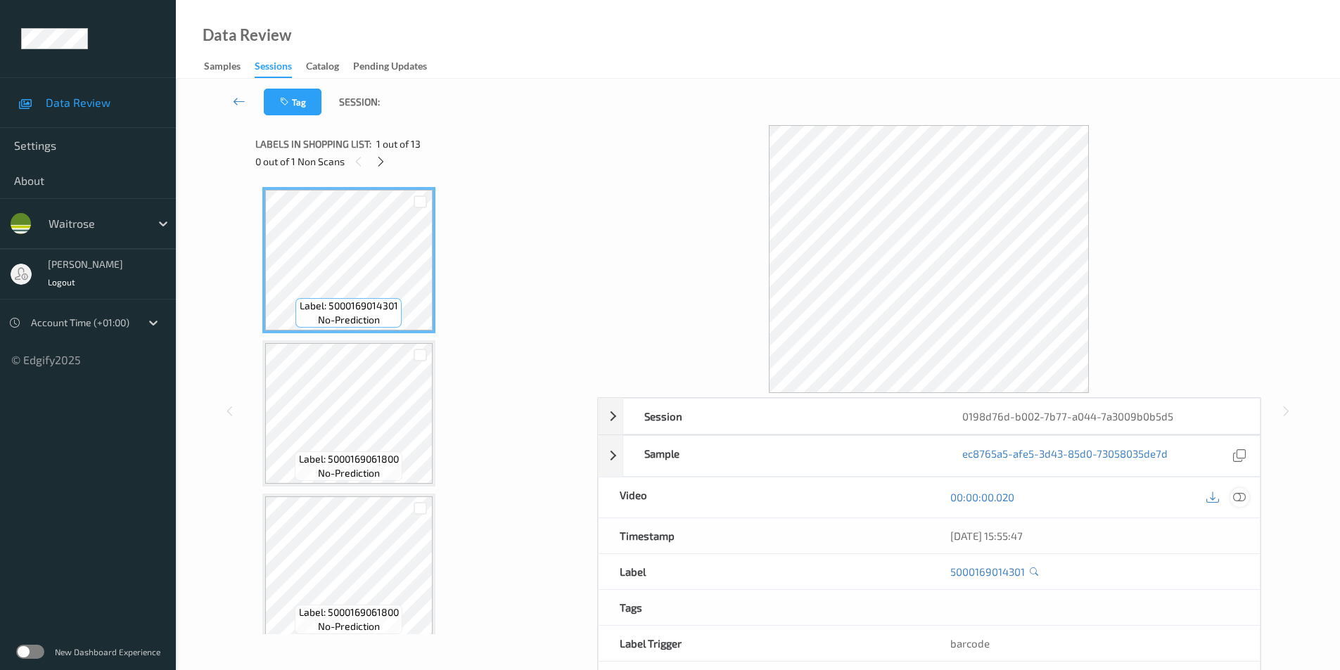
click at [1243, 492] on icon at bounding box center [1239, 497] width 13 height 13
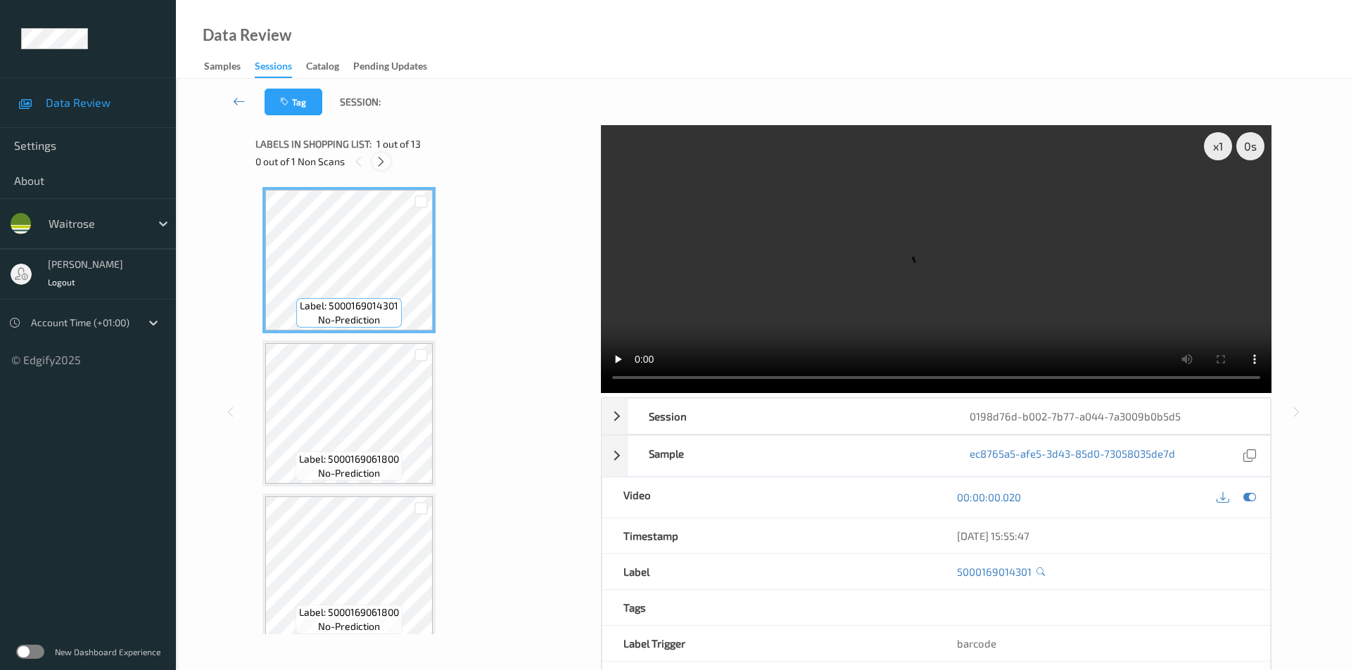
click at [380, 163] on icon at bounding box center [381, 161] width 12 height 13
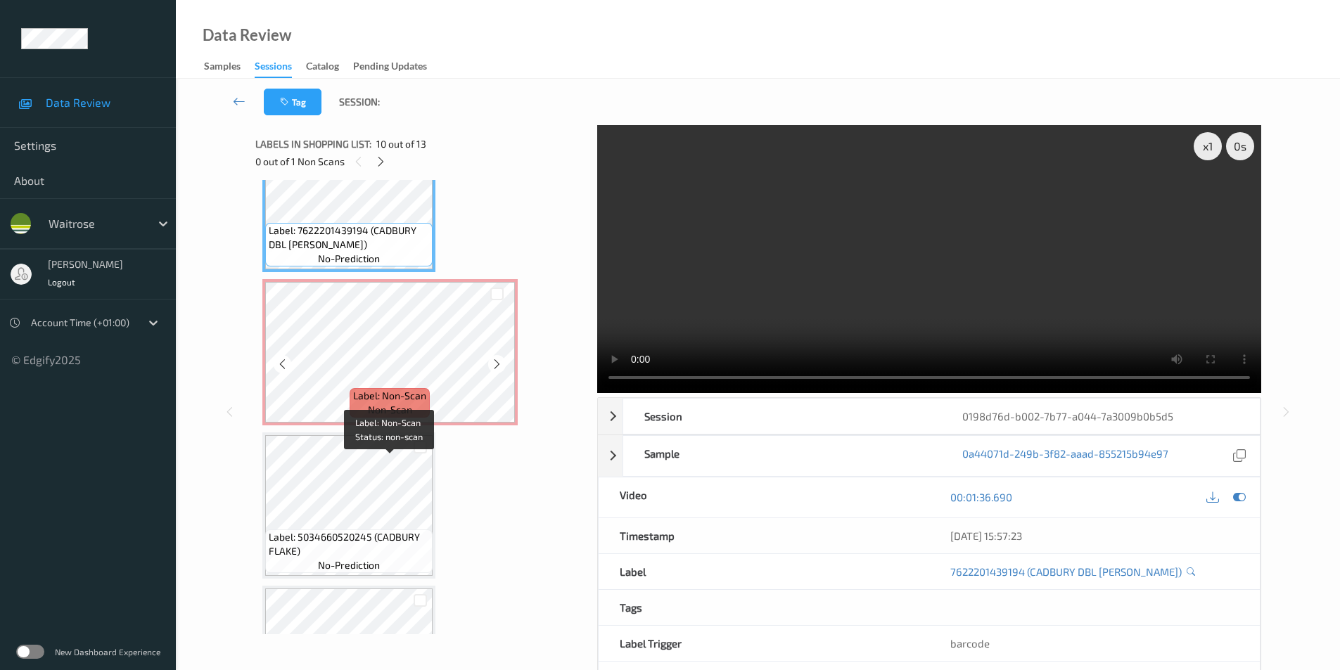
scroll to position [1444, 0]
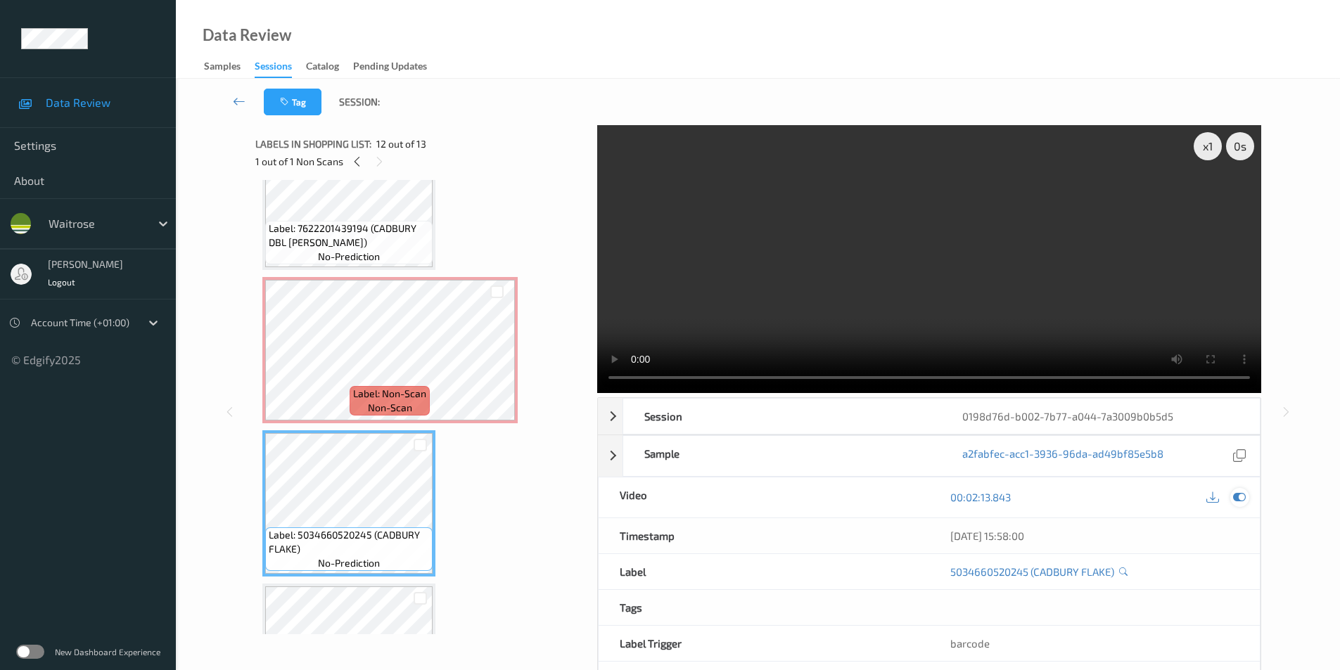
click at [1243, 500] on icon at bounding box center [1239, 497] width 13 height 13
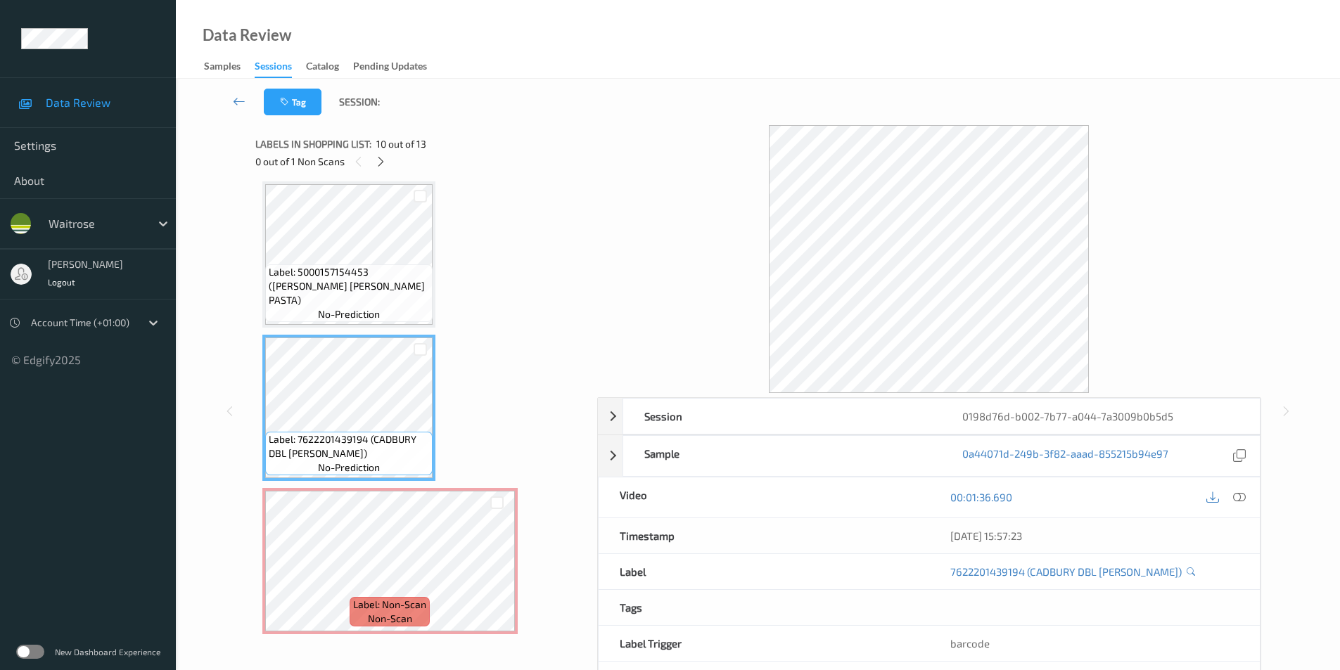
scroll to position [1373, 0]
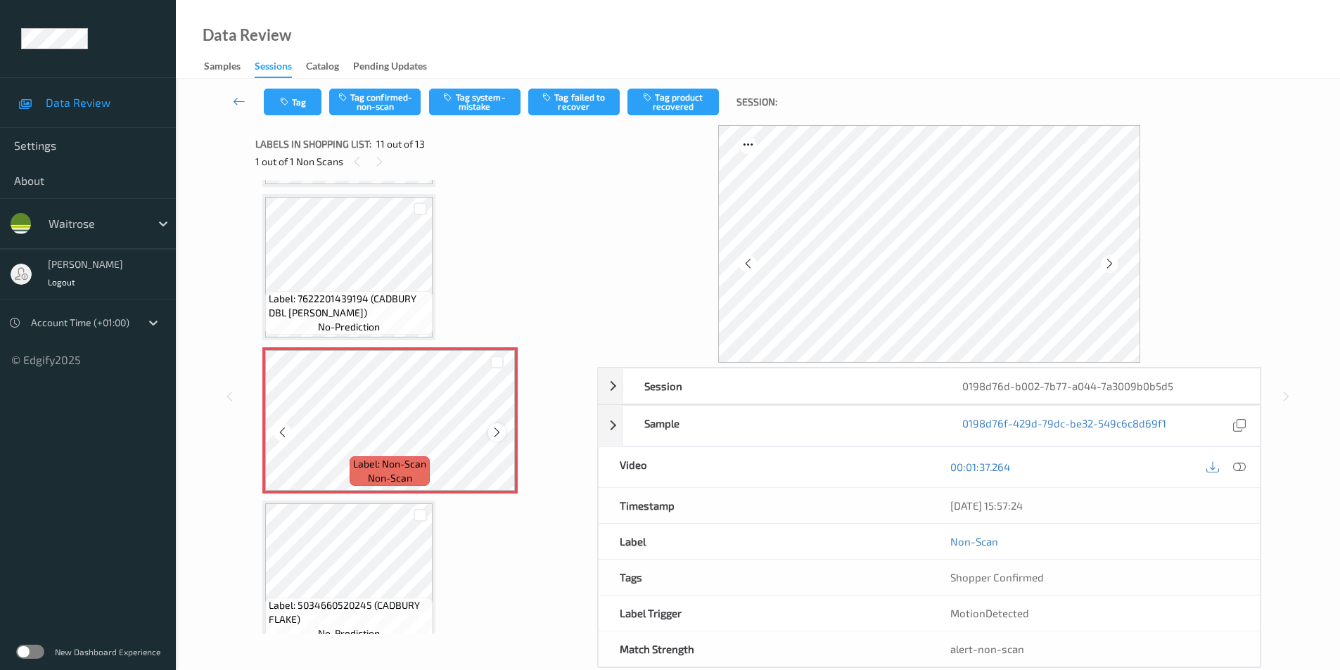
click at [500, 433] on icon at bounding box center [497, 432] width 12 height 13
click at [1108, 265] on icon at bounding box center [1110, 264] width 12 height 13
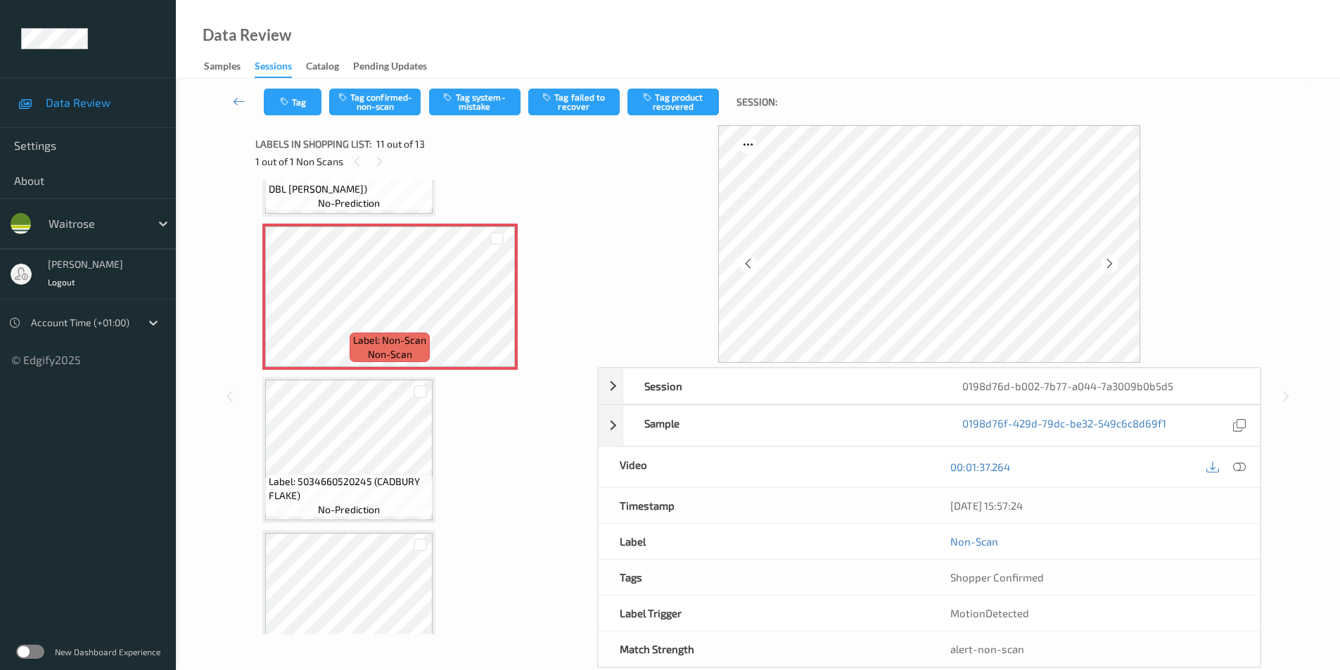
scroll to position [1514, 0]
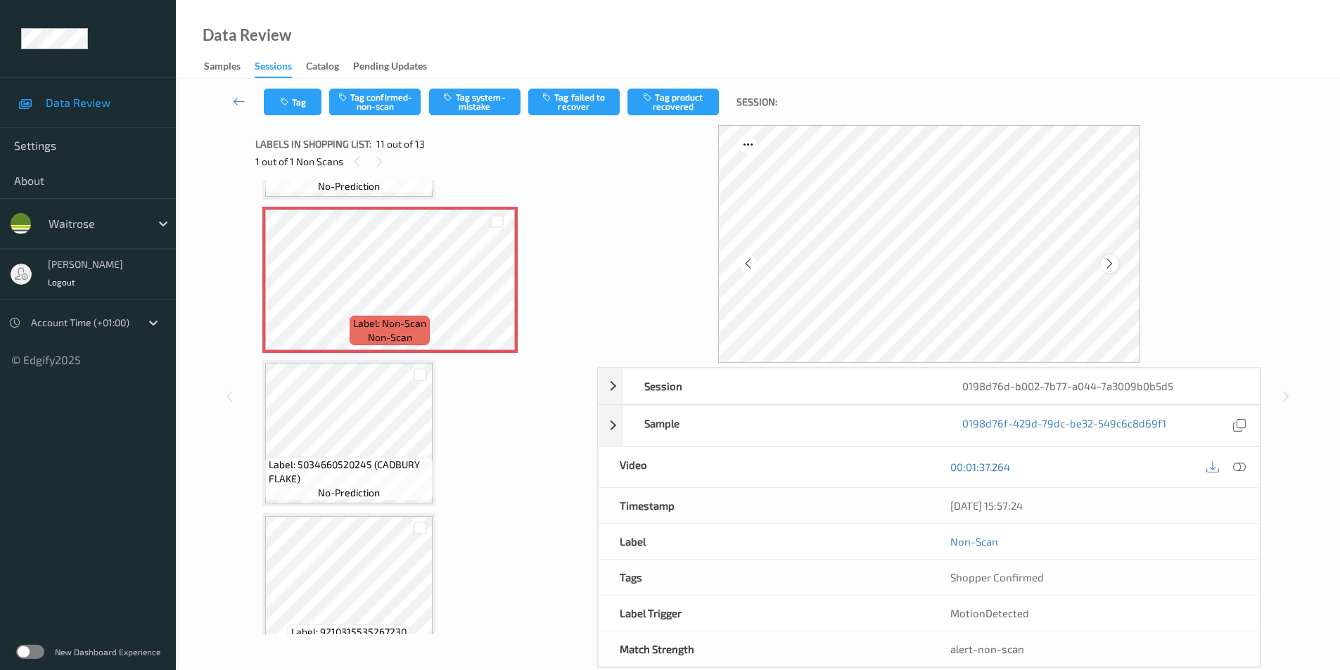
click at [1110, 267] on icon at bounding box center [1110, 264] width 12 height 13
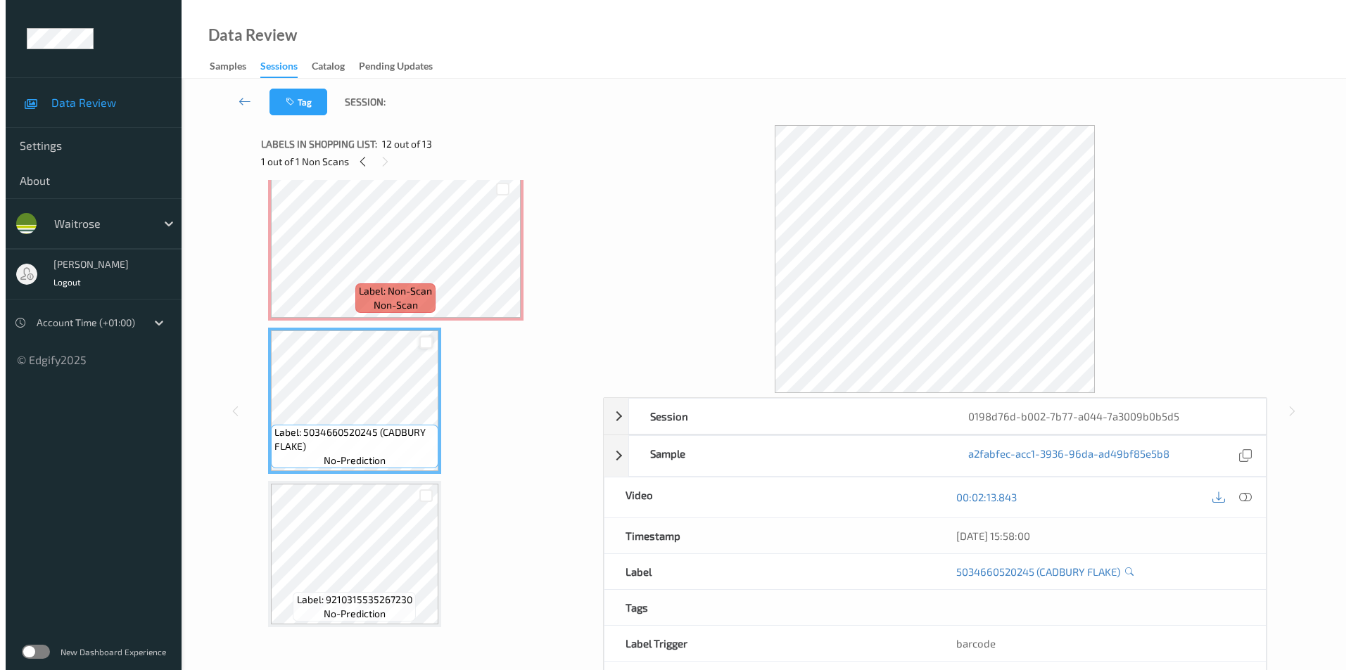
scroll to position [1476, 0]
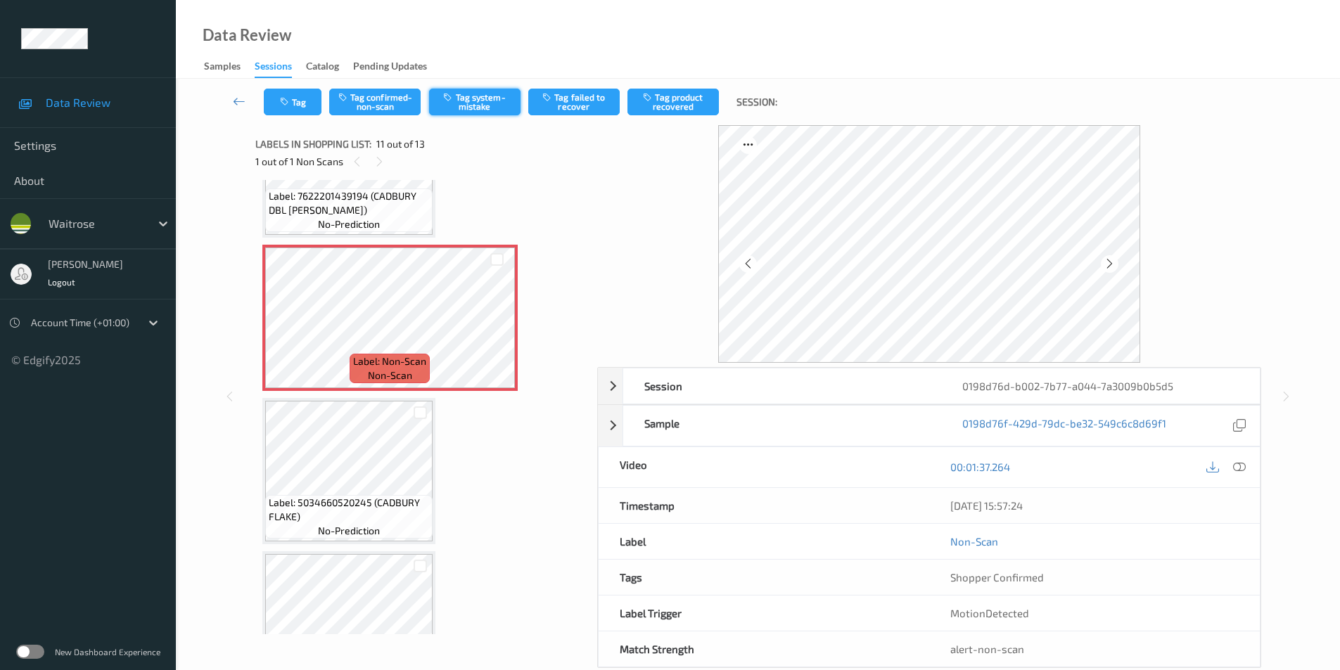
click at [481, 106] on button "Tag system-mistake" at bounding box center [474, 102] width 91 height 27
click at [269, 103] on button "Tag" at bounding box center [293, 102] width 58 height 27
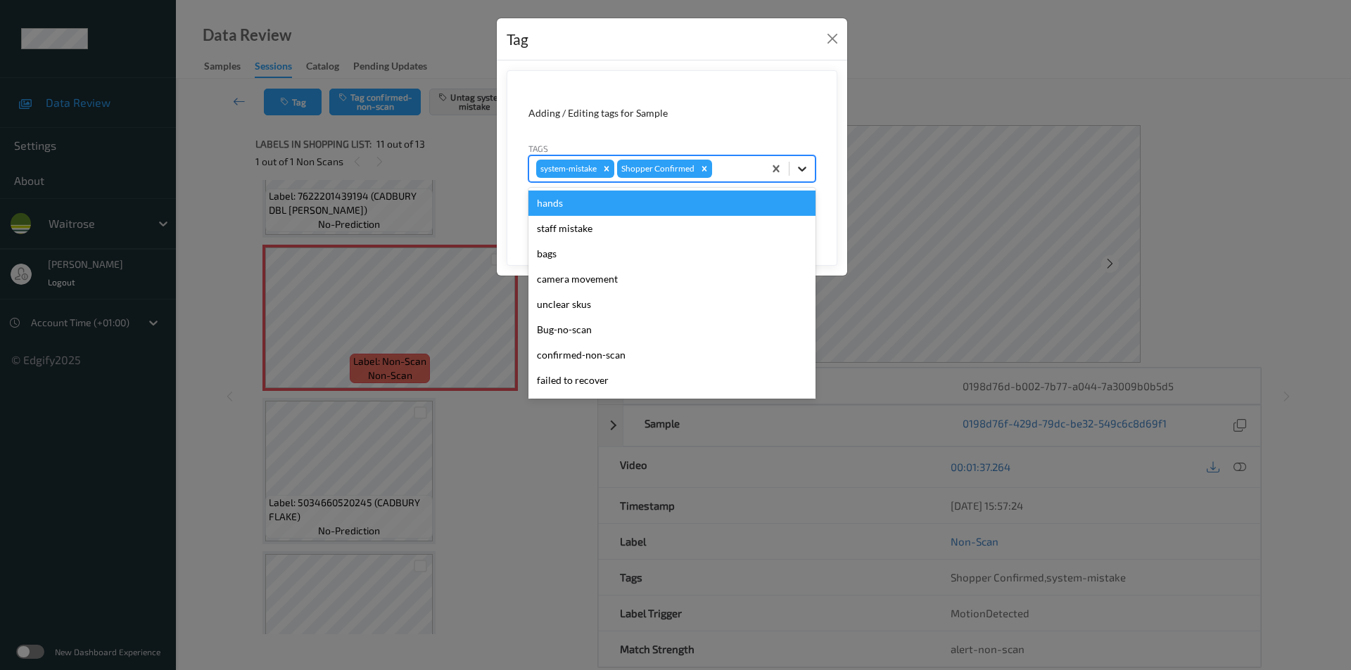
click at [807, 170] on icon at bounding box center [802, 169] width 14 height 14
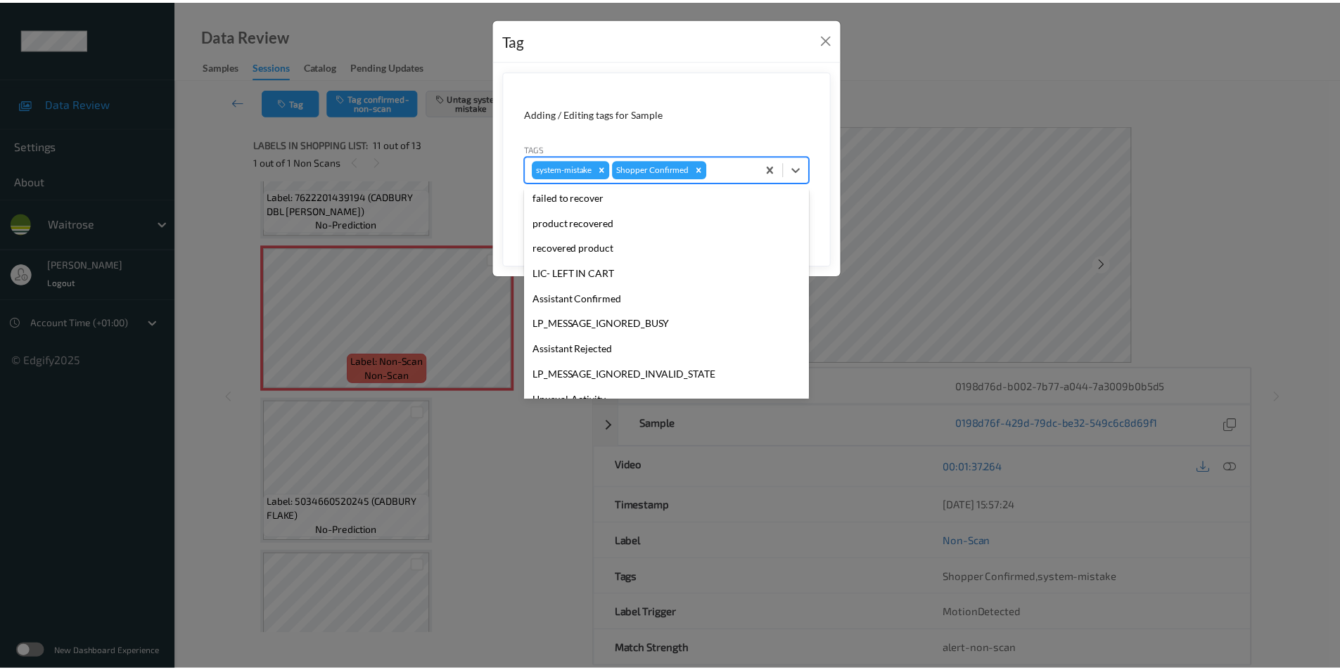
scroll to position [276, 0]
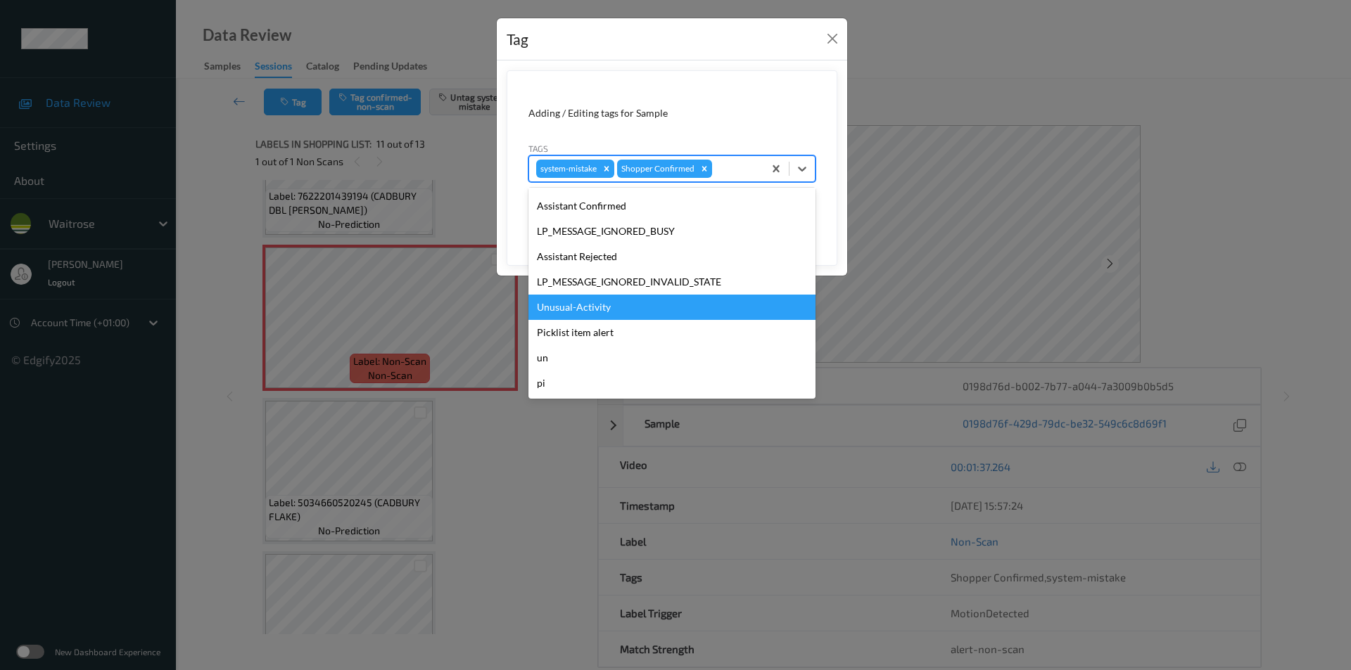
click at [582, 305] on div "Unusual-Activity" at bounding box center [671, 307] width 287 height 25
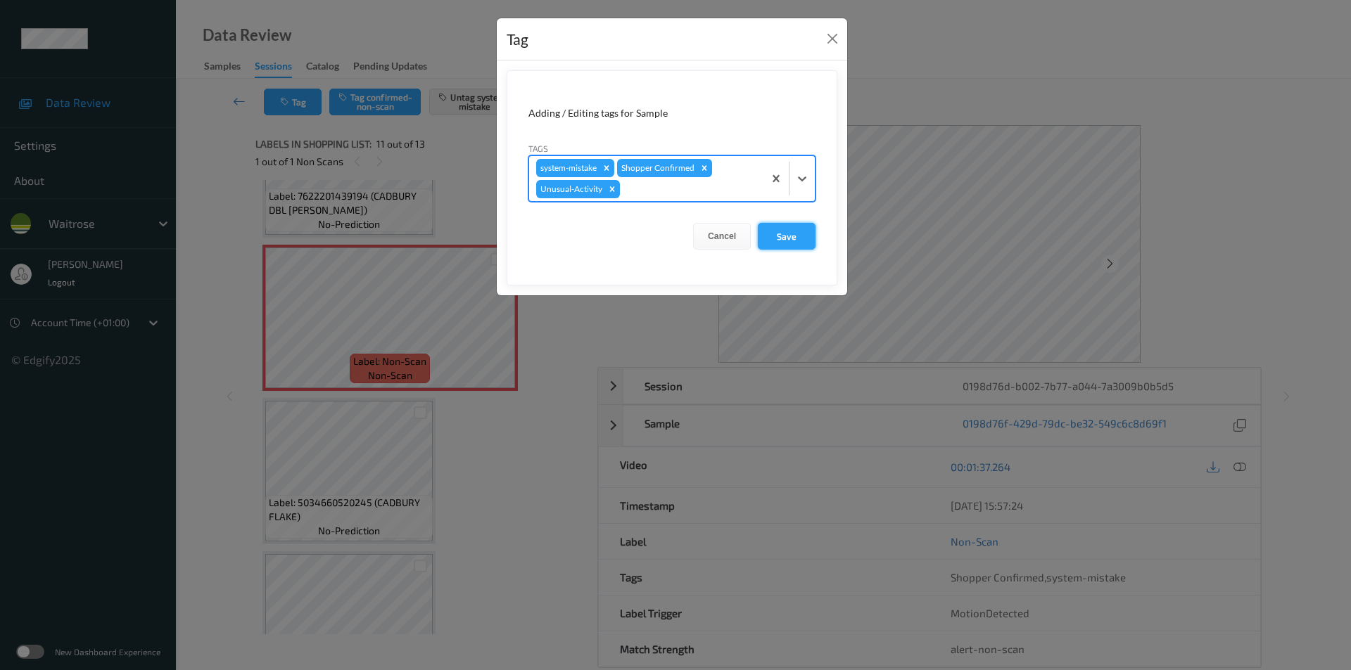
click at [783, 226] on button "Save" at bounding box center [787, 236] width 58 height 27
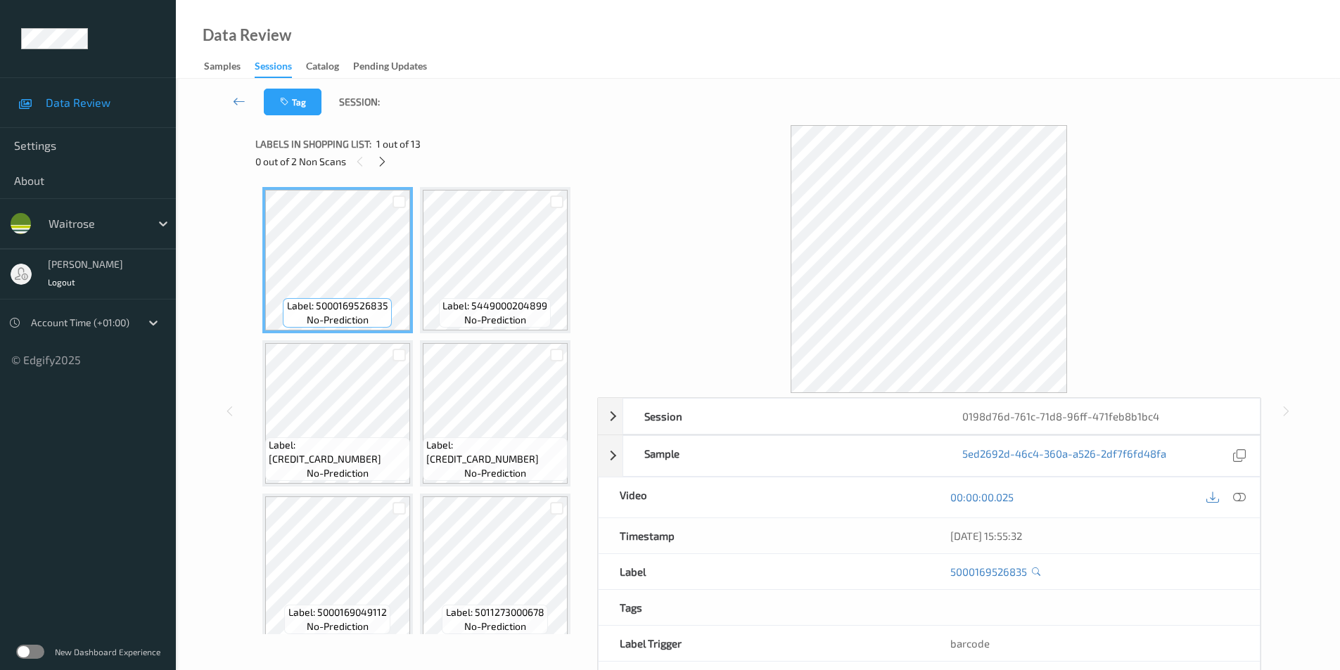
click at [1242, 497] on icon at bounding box center [1239, 497] width 13 height 13
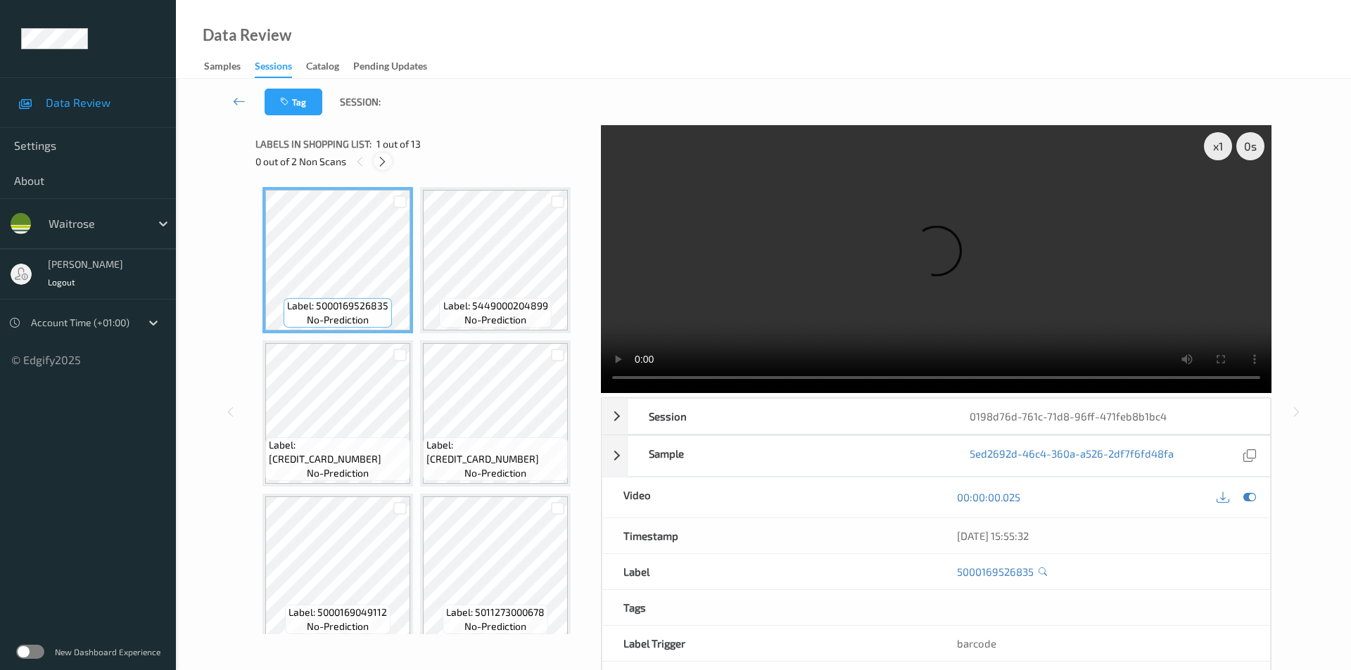
click at [390, 158] on div at bounding box center [383, 162] width 18 height 18
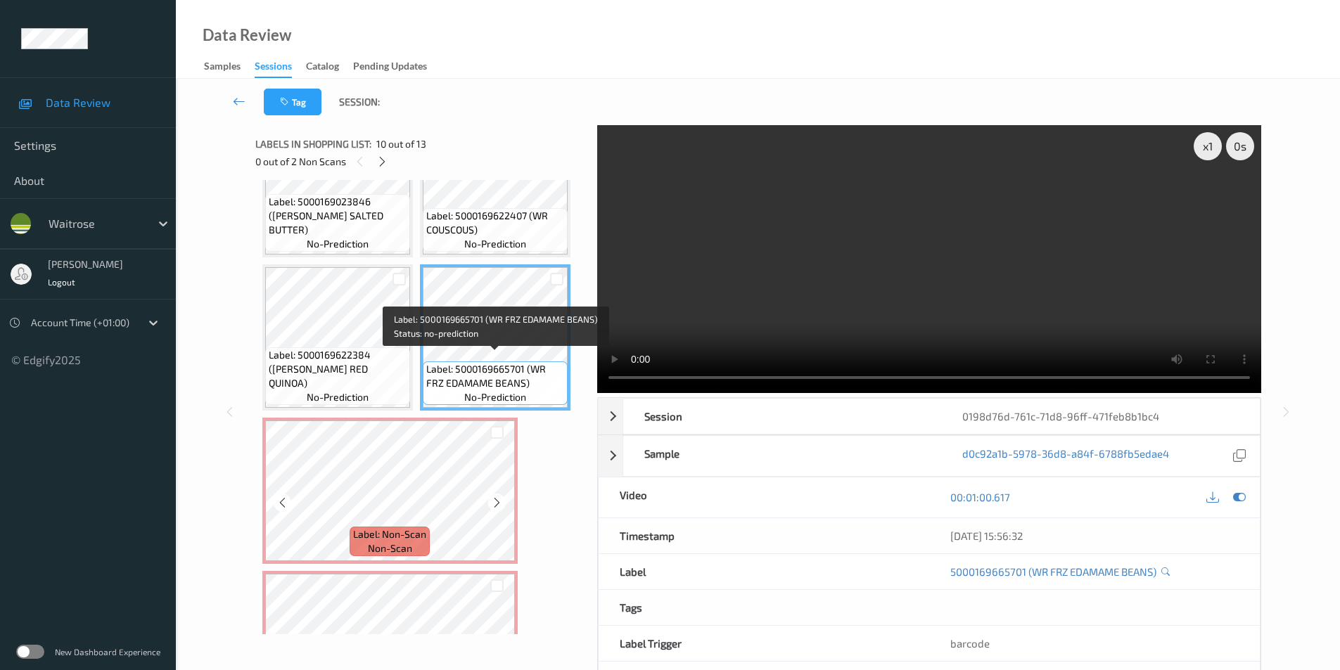
scroll to position [606, 0]
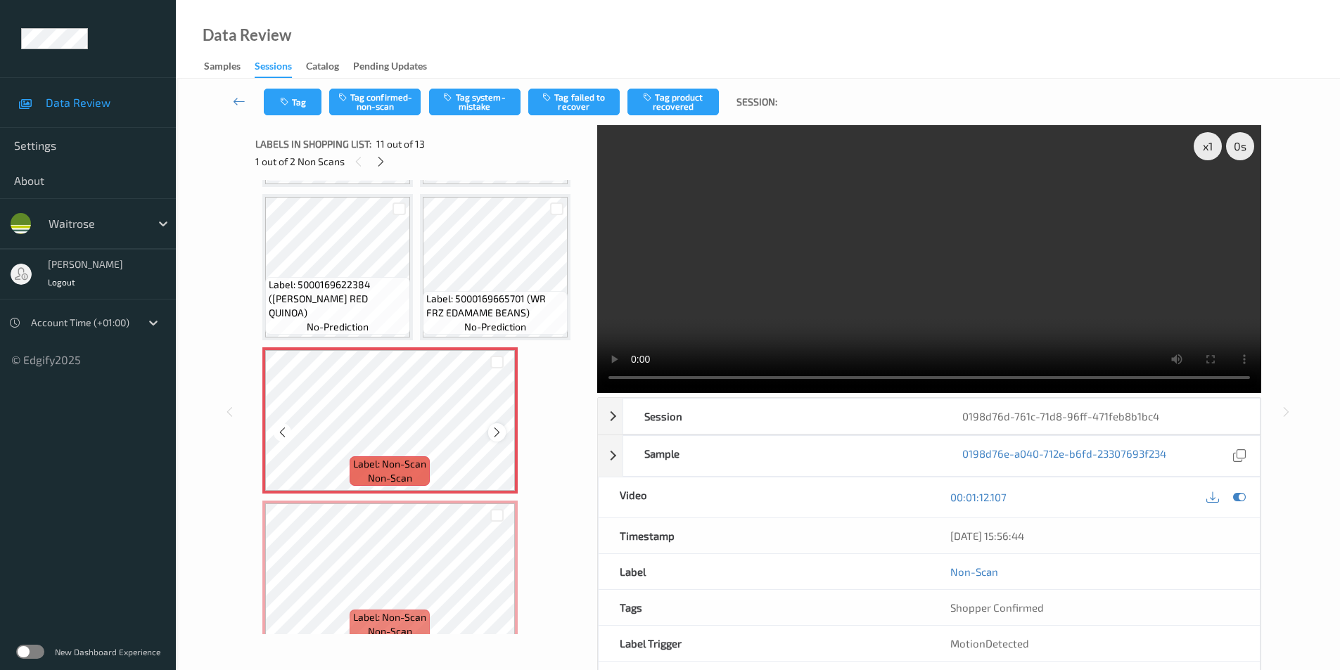
click at [489, 433] on div at bounding box center [497, 433] width 18 height 18
click at [493, 431] on icon at bounding box center [497, 432] width 12 height 13
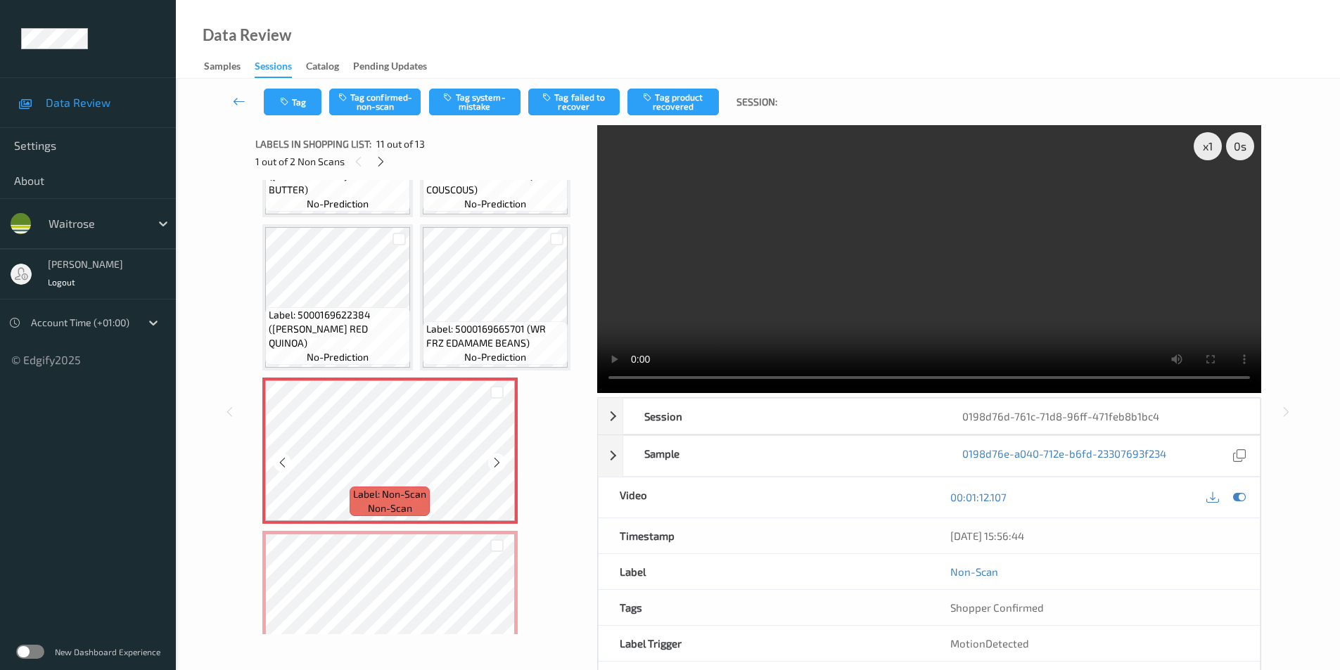
scroll to position [549, 0]
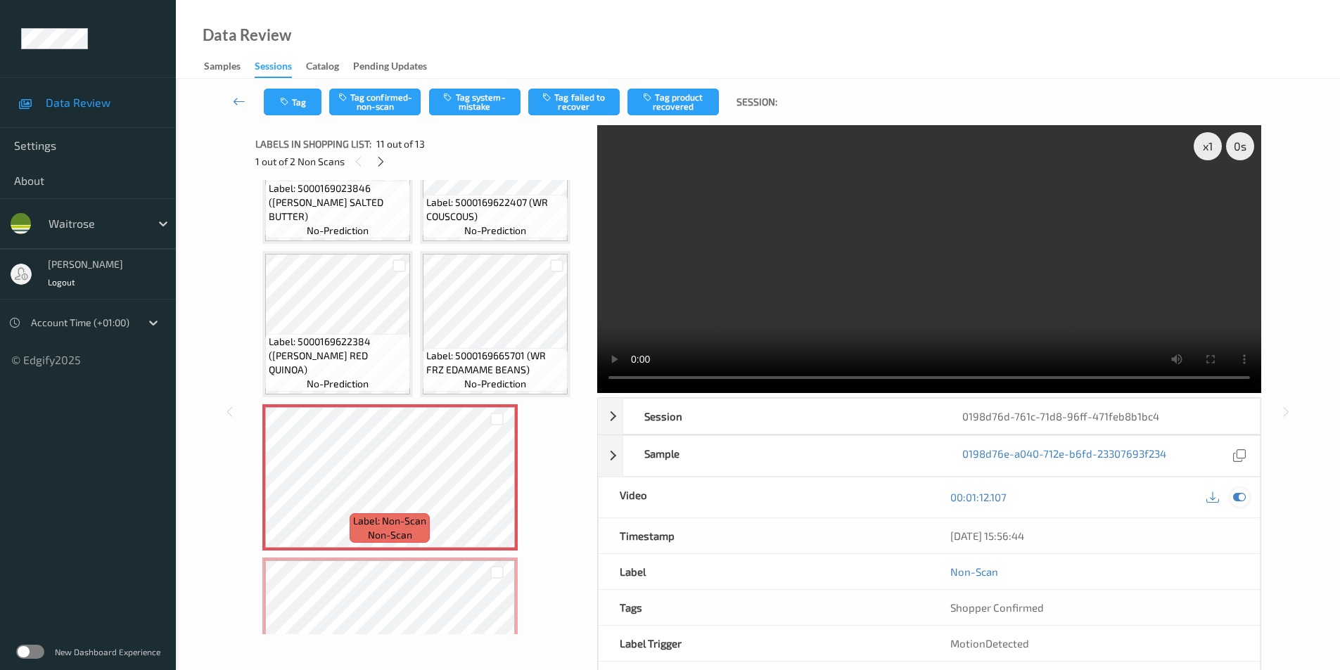
click at [1239, 500] on icon at bounding box center [1239, 497] width 13 height 13
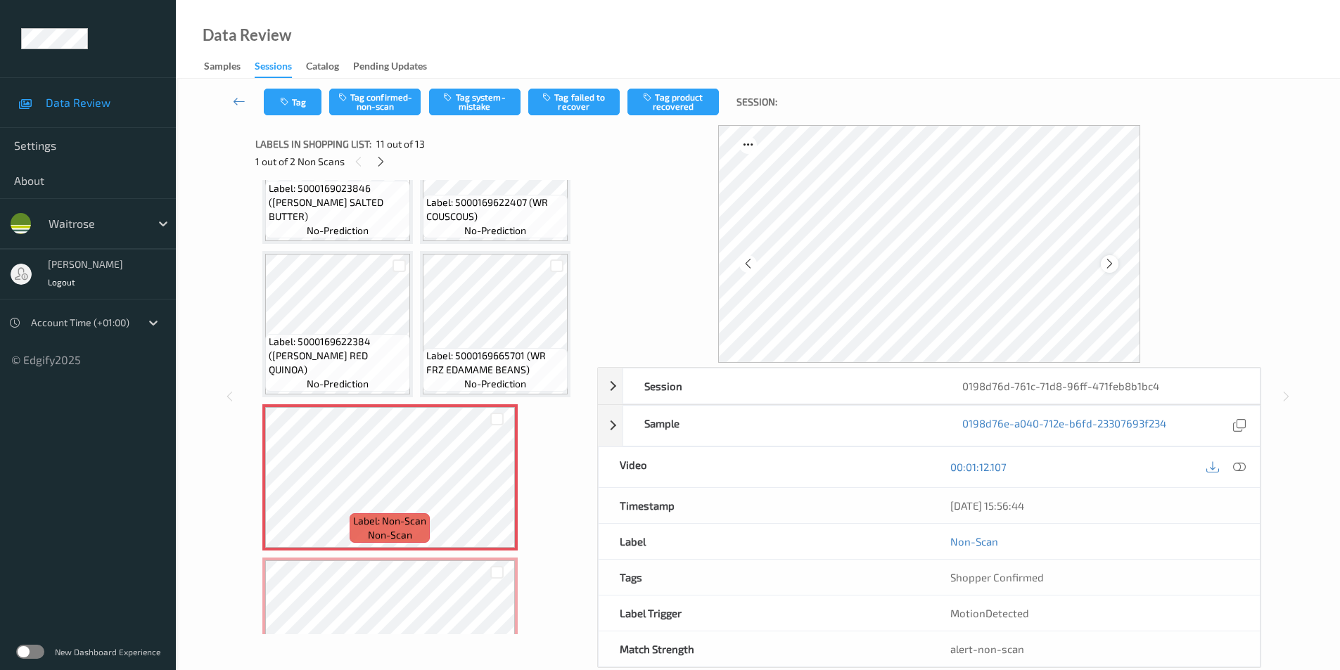
click at [1107, 262] on icon at bounding box center [1110, 264] width 12 height 13
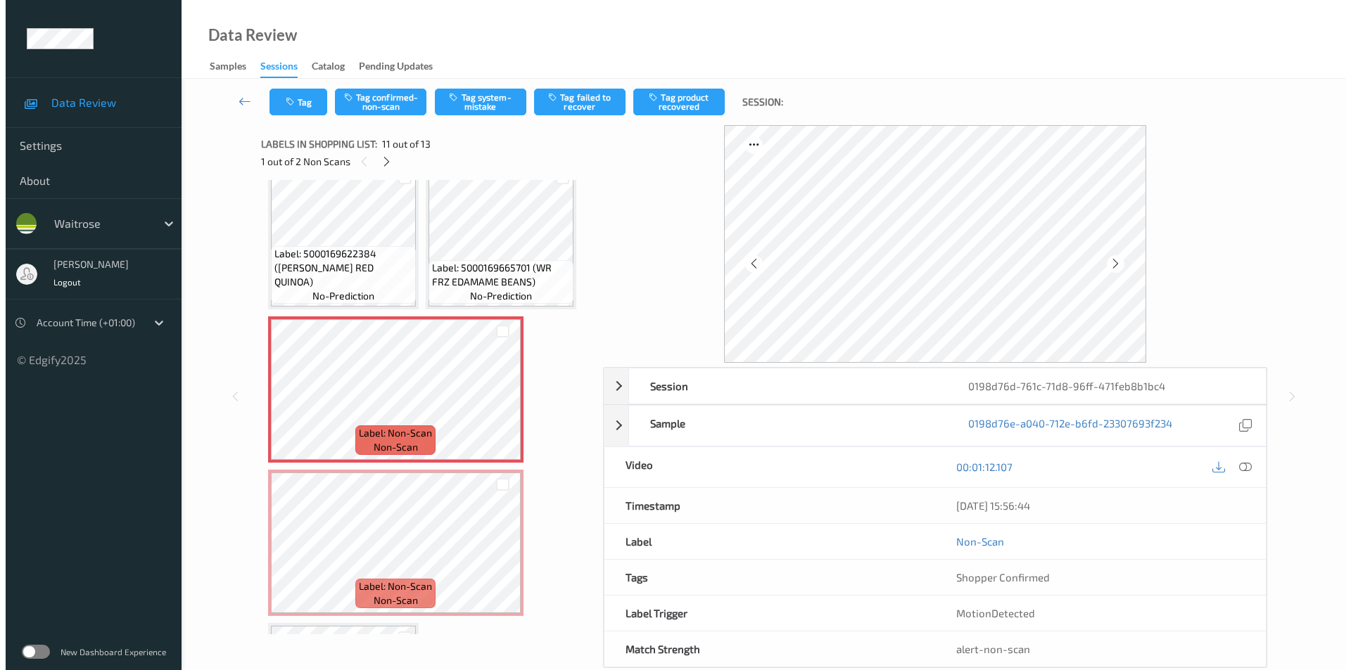
scroll to position [780, 0]
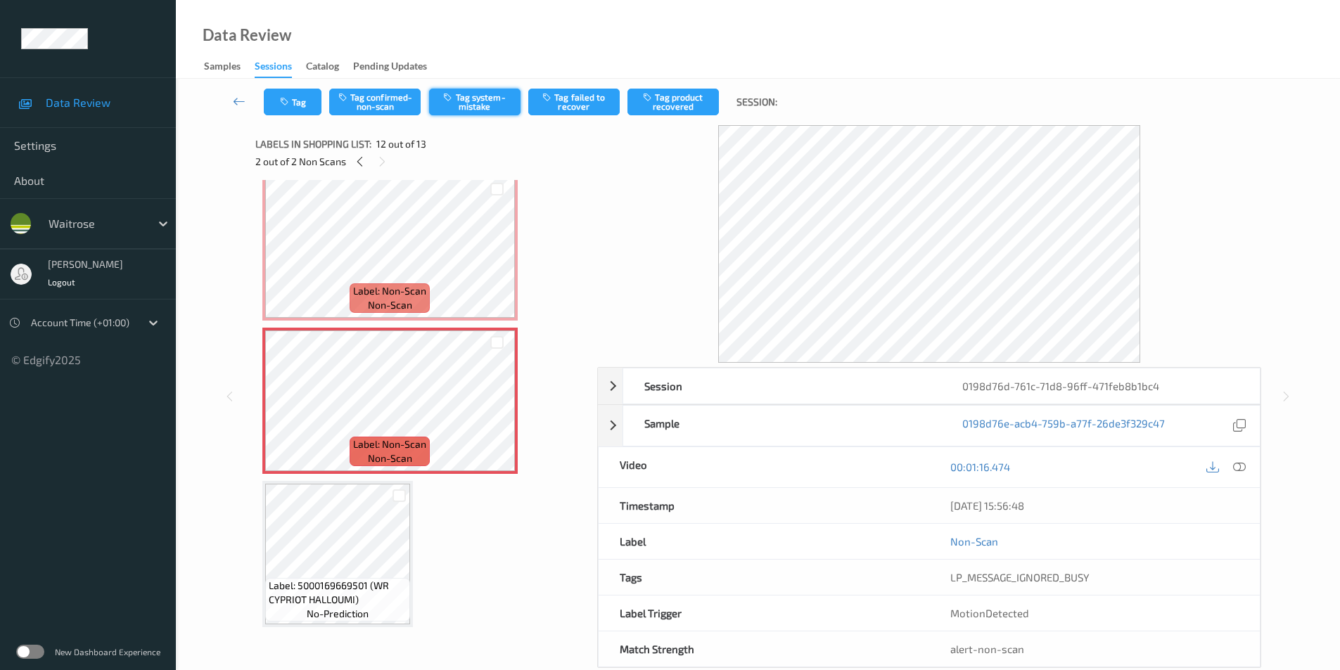
click at [483, 96] on button "Tag system-mistake" at bounding box center [474, 102] width 91 height 27
click at [293, 108] on button "Tag" at bounding box center [293, 102] width 58 height 27
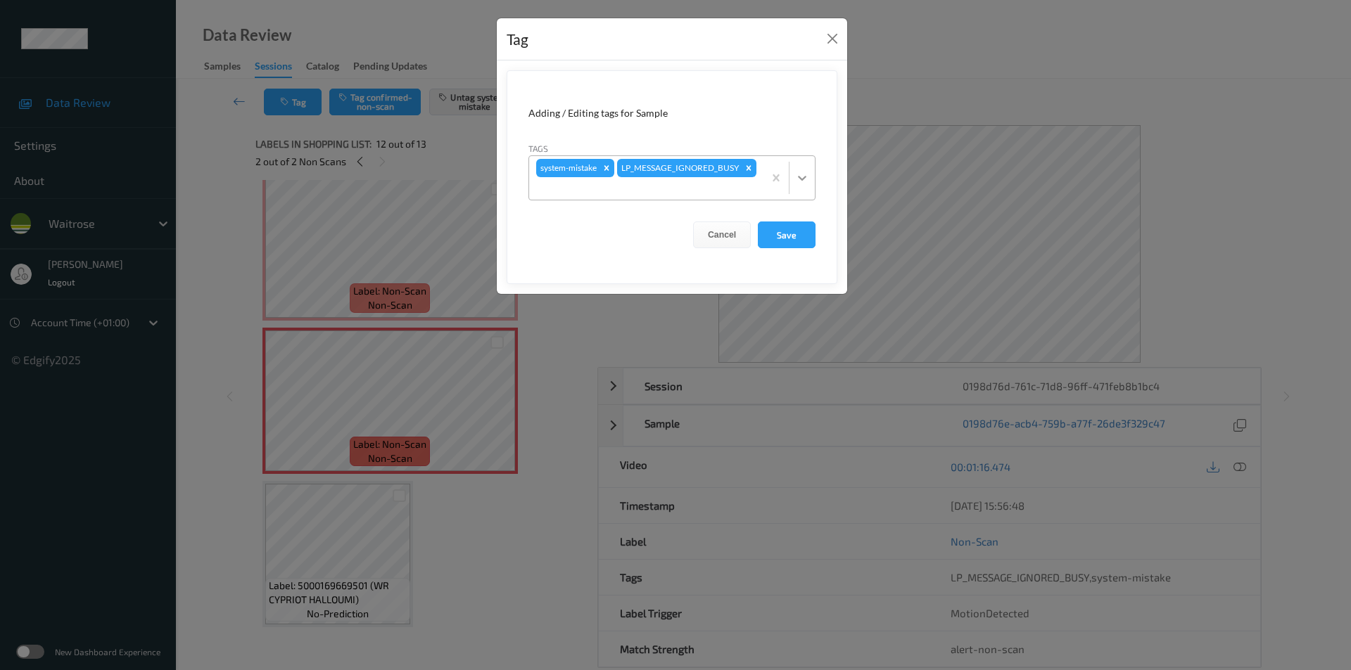
click at [799, 174] on icon at bounding box center [802, 178] width 14 height 14
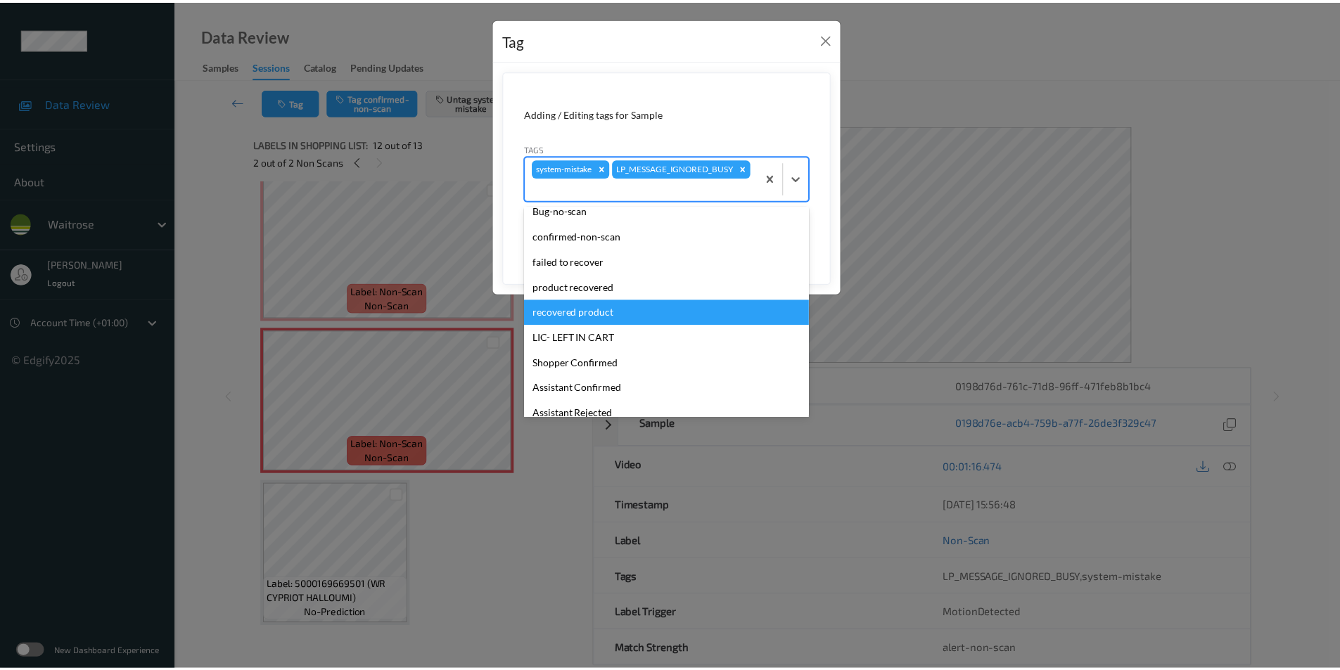
scroll to position [0, 0]
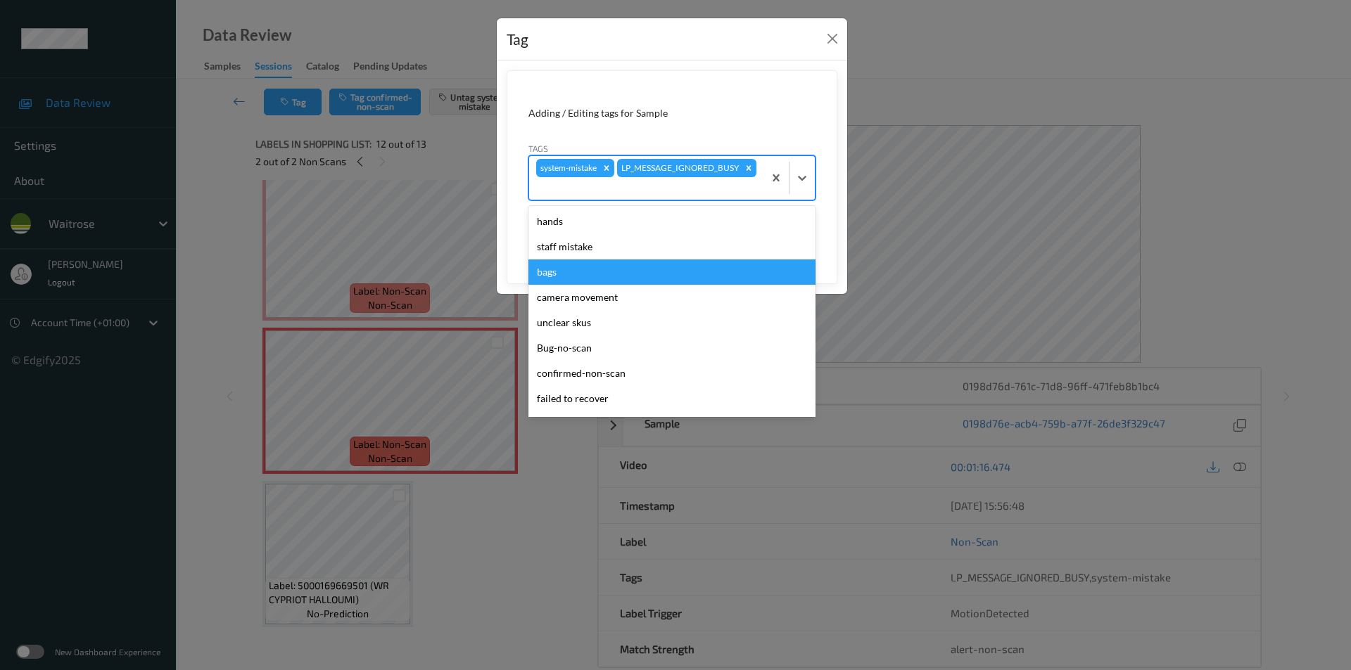
click at [537, 267] on div "bags" at bounding box center [671, 272] width 287 height 25
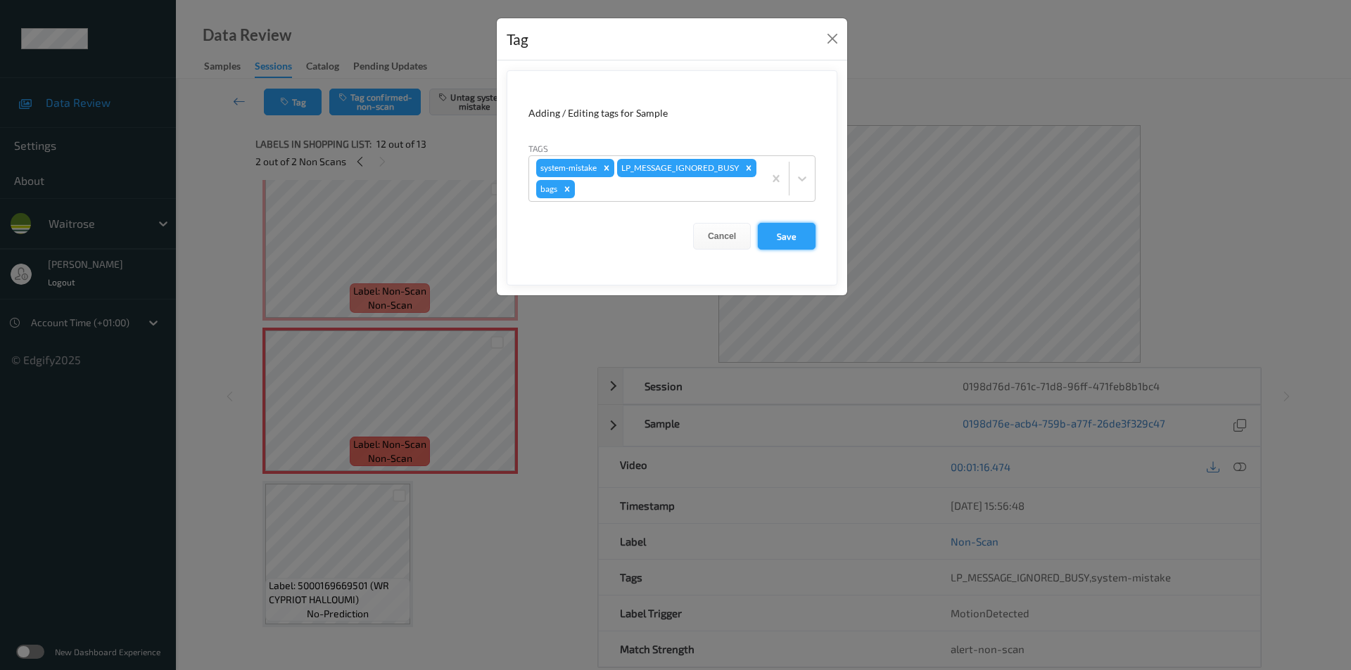
click at [784, 241] on button "Save" at bounding box center [787, 236] width 58 height 27
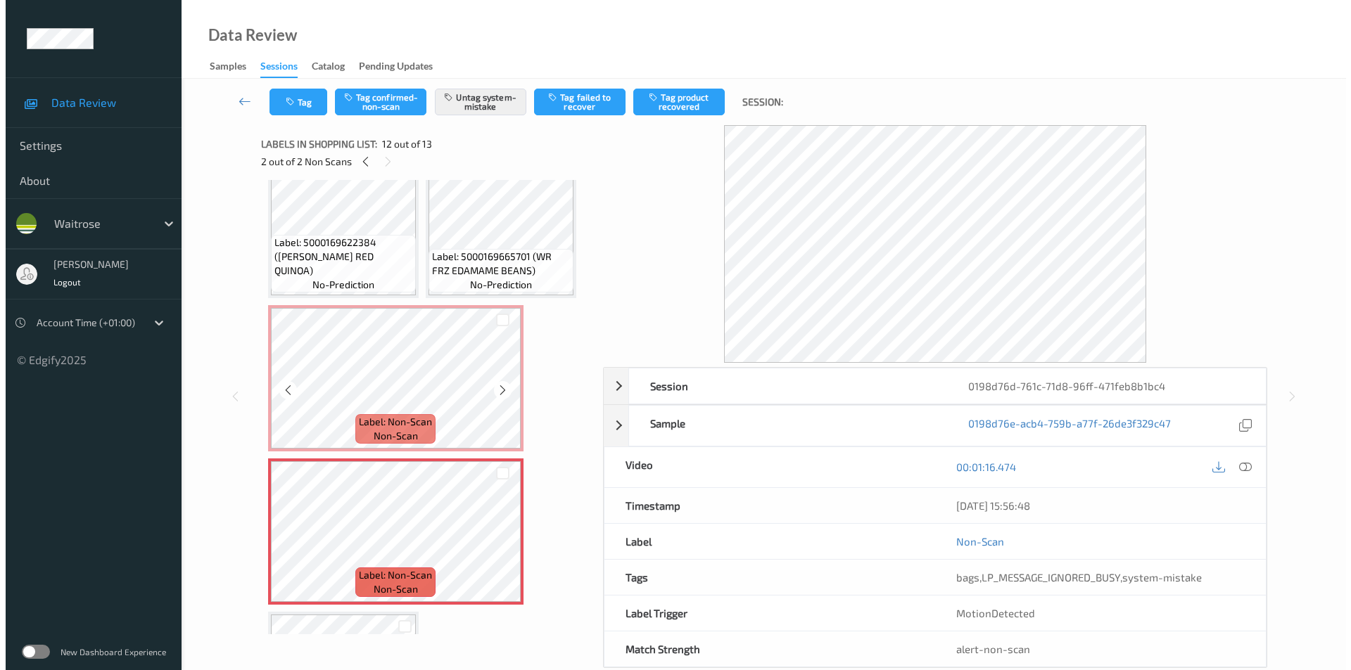
scroll to position [639, 0]
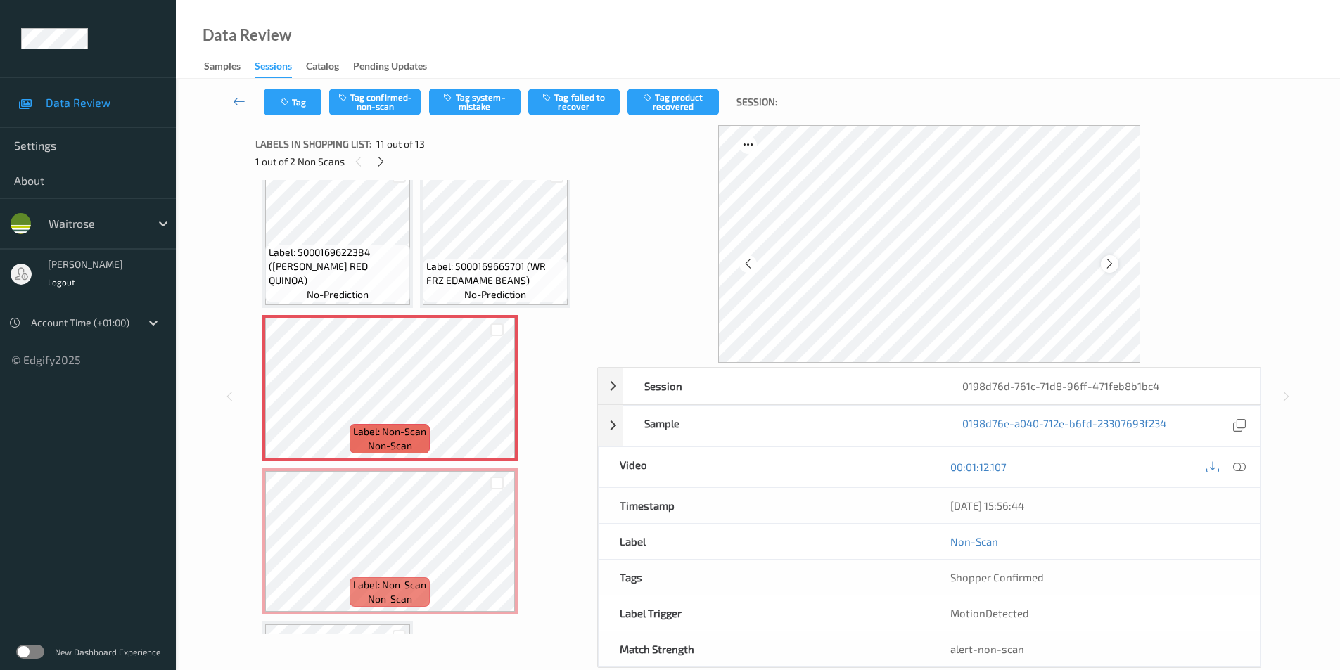
click at [1112, 261] on icon at bounding box center [1110, 264] width 12 height 13
click at [1105, 261] on icon at bounding box center [1110, 264] width 12 height 13
click at [471, 110] on button "Tag system-mistake" at bounding box center [474, 102] width 91 height 27
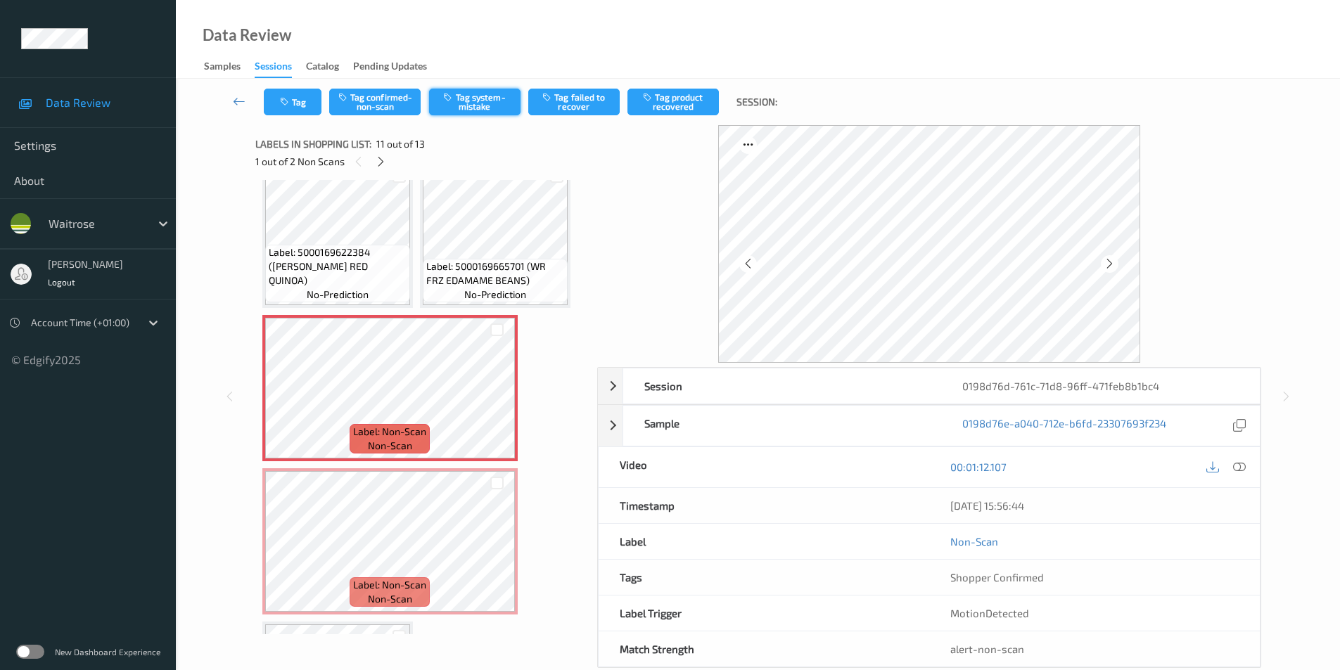
click at [478, 106] on button "Tag system-mistake" at bounding box center [474, 102] width 91 height 27
click at [298, 107] on button "Tag" at bounding box center [293, 102] width 58 height 27
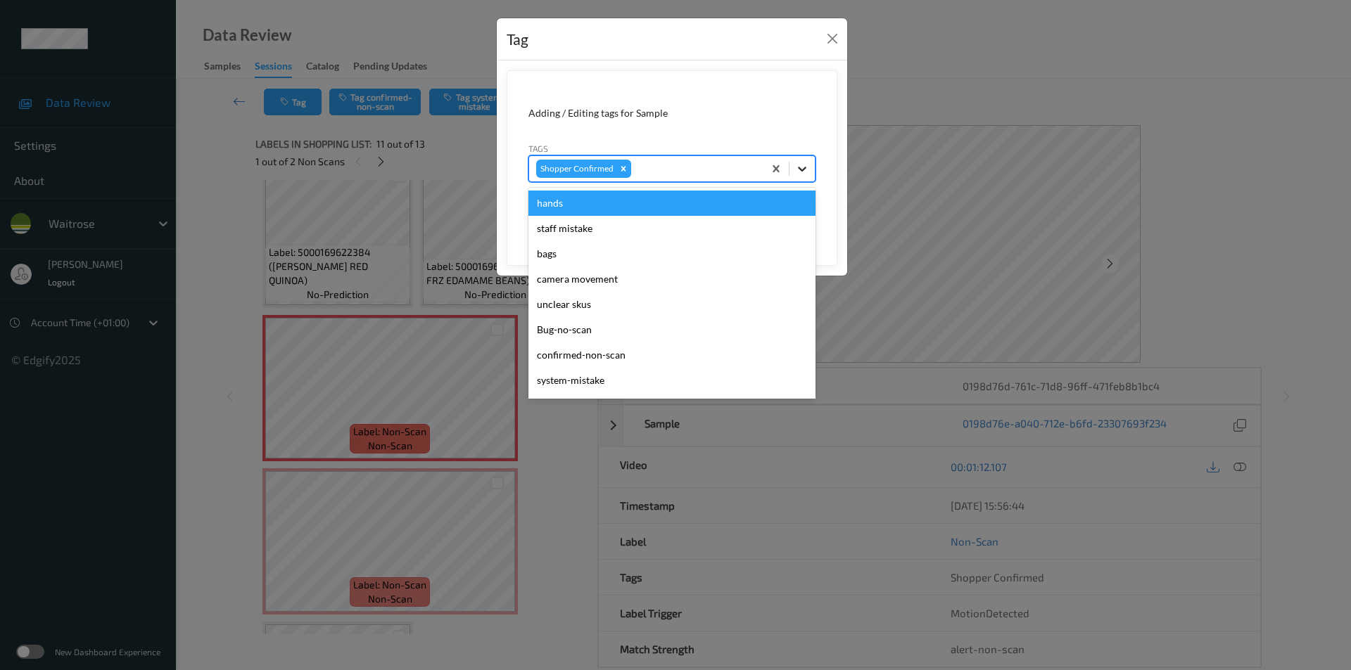
click at [802, 173] on icon at bounding box center [802, 169] width 14 height 14
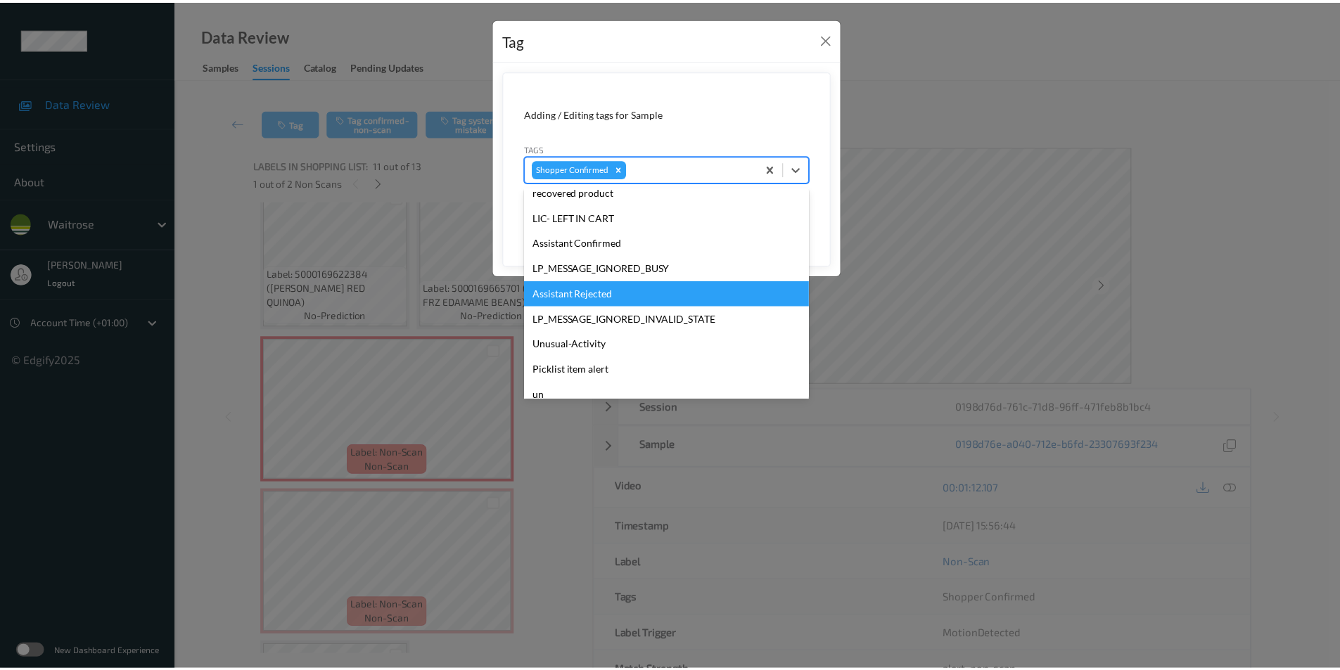
scroll to position [301, 0]
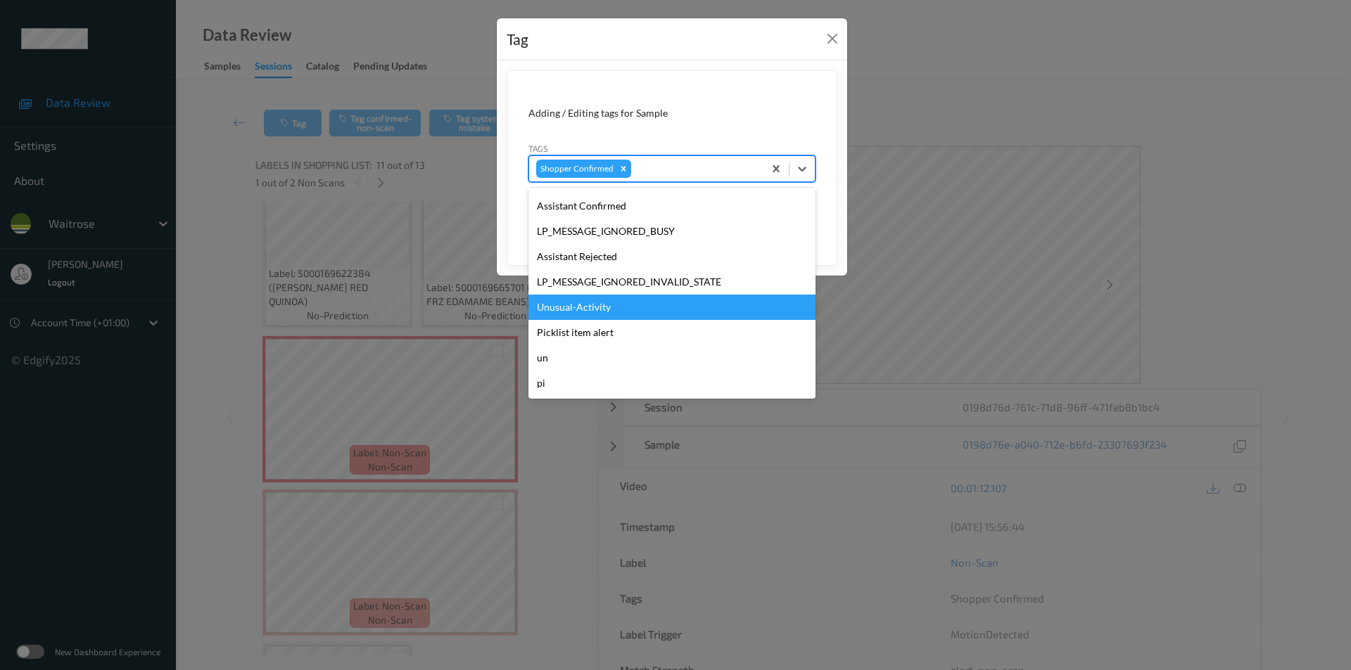
click at [590, 307] on div "Unusual-Activity" at bounding box center [671, 307] width 287 height 25
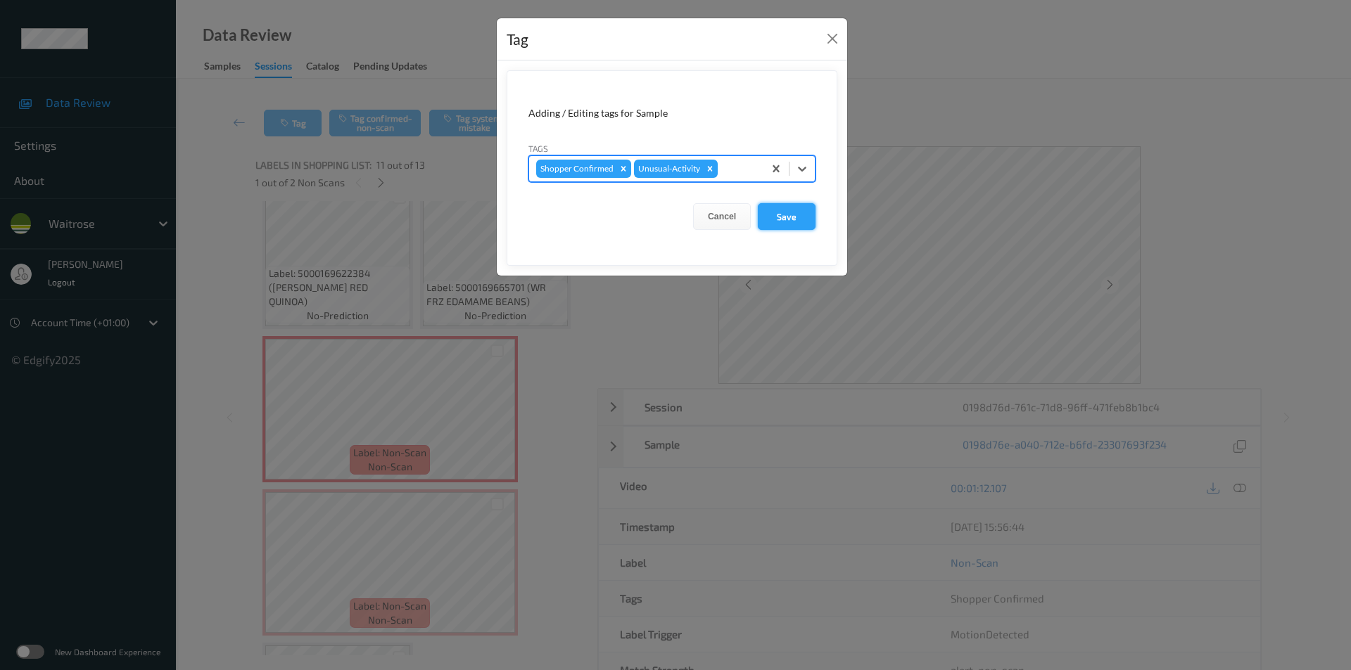
click at [796, 224] on button "Save" at bounding box center [787, 216] width 58 height 27
click at [794, 217] on button "Save" at bounding box center [787, 216] width 58 height 27
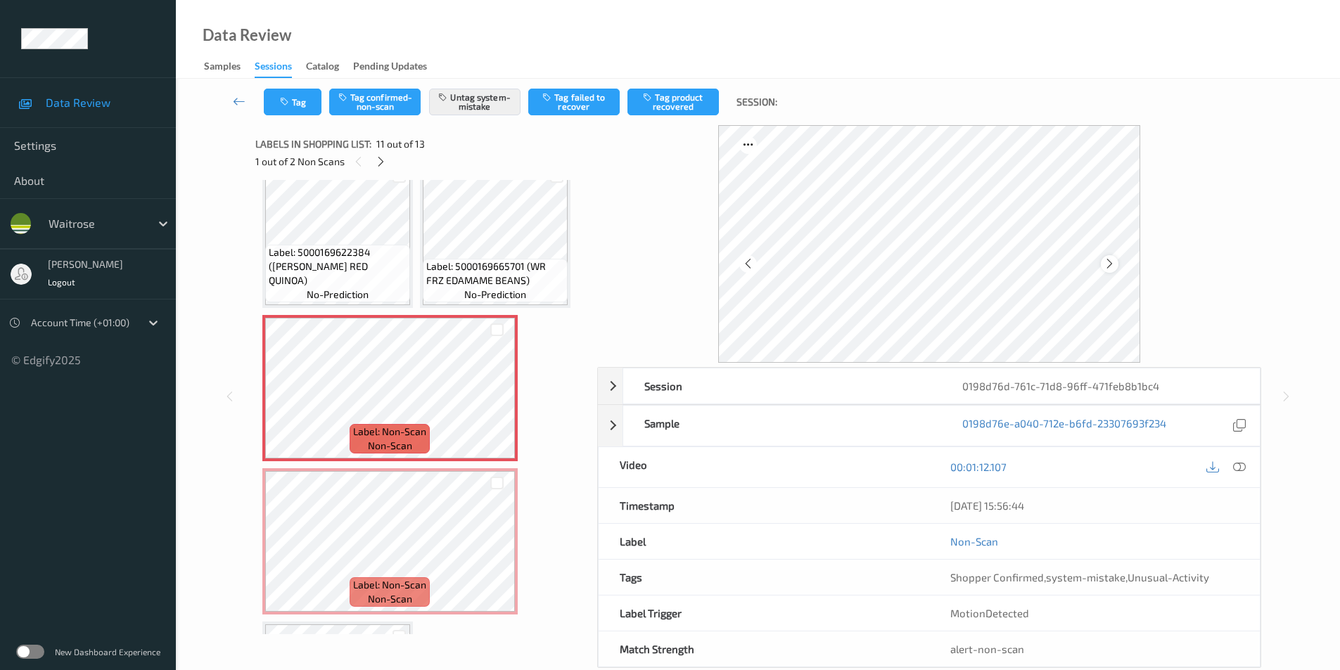
click at [1110, 262] on icon at bounding box center [1110, 264] width 12 height 13
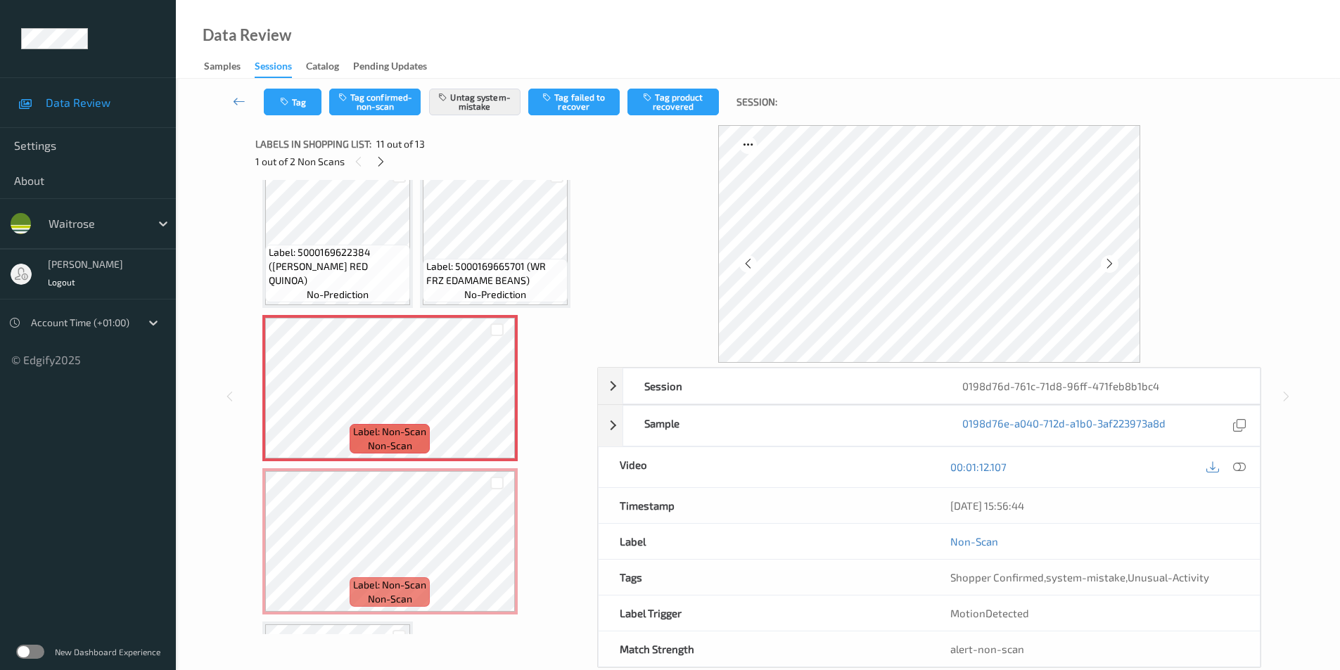
click at [1110, 262] on icon at bounding box center [1110, 264] width 12 height 13
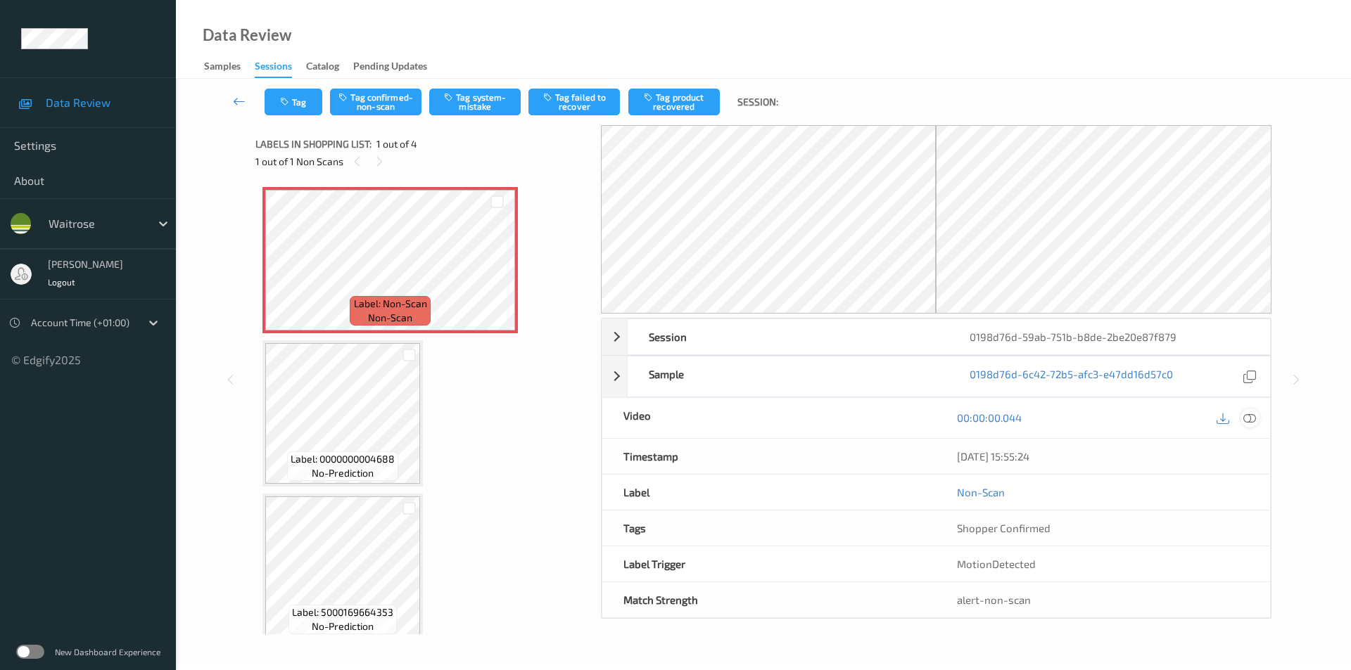
click at [1250, 419] on icon at bounding box center [1249, 418] width 13 height 13
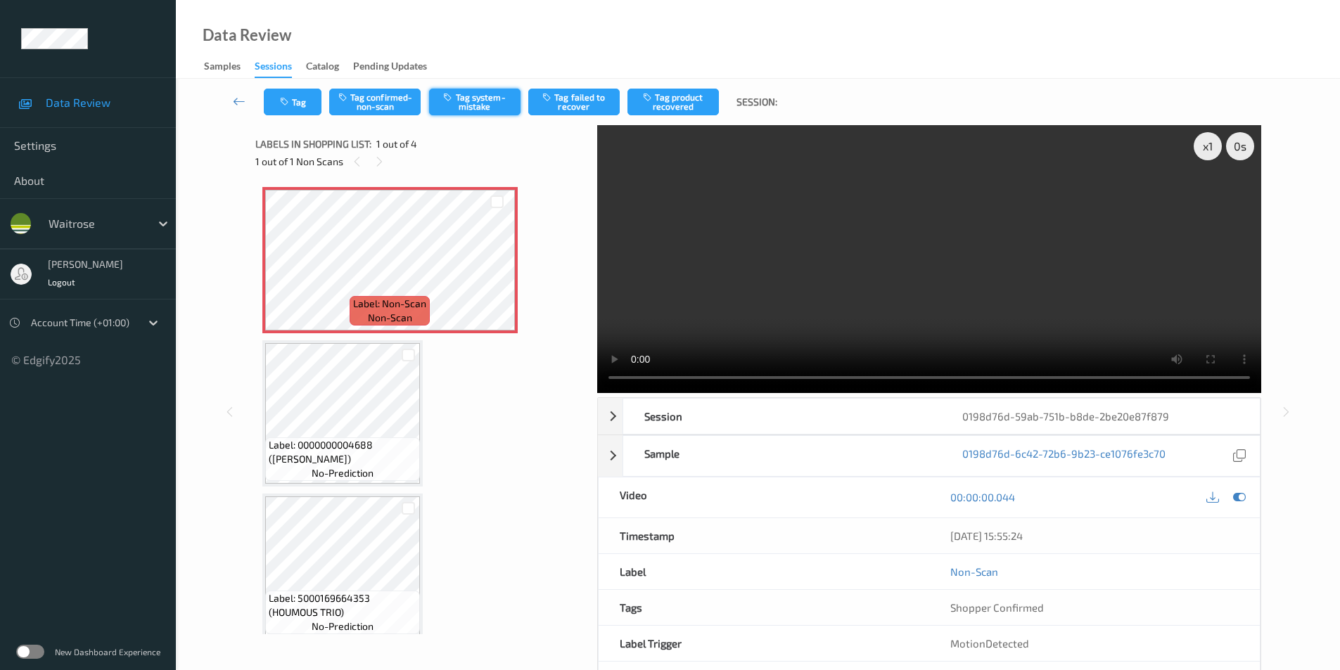
click at [479, 107] on button "Tag system-mistake" at bounding box center [474, 102] width 91 height 27
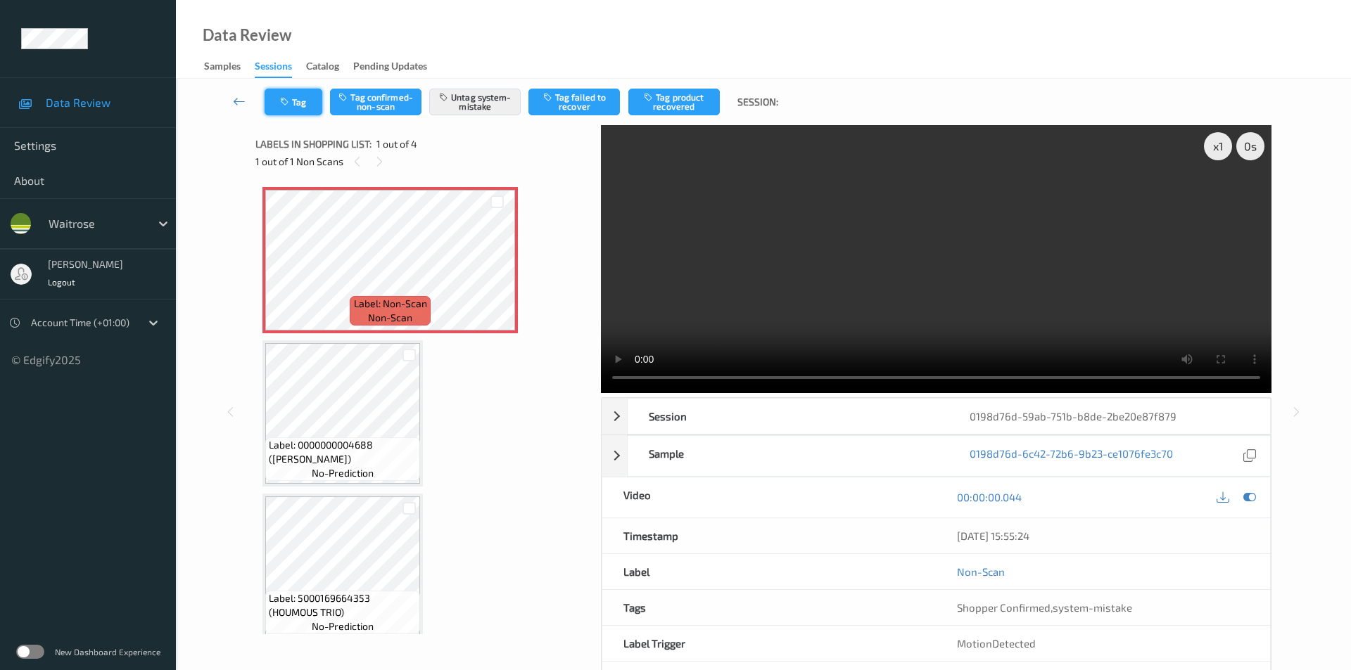
click at [296, 106] on button "Tag" at bounding box center [294, 102] width 58 height 27
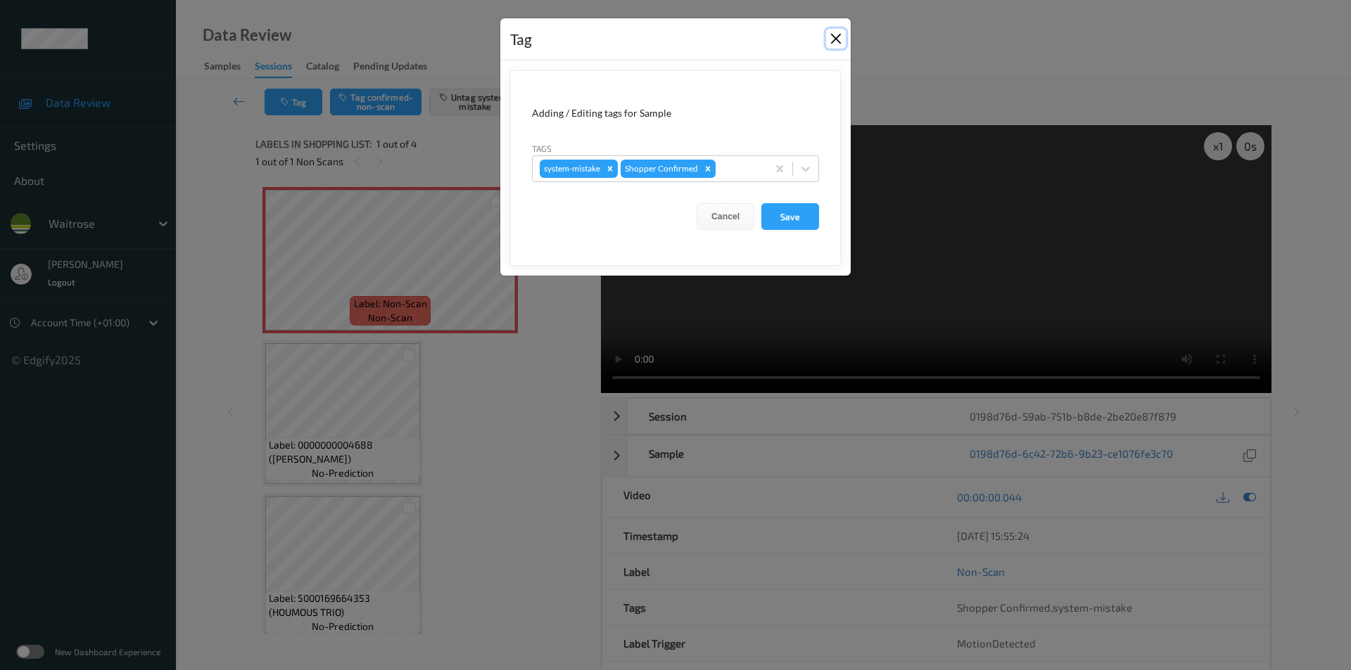
click at [834, 30] on button "Close" at bounding box center [836, 39] width 20 height 20
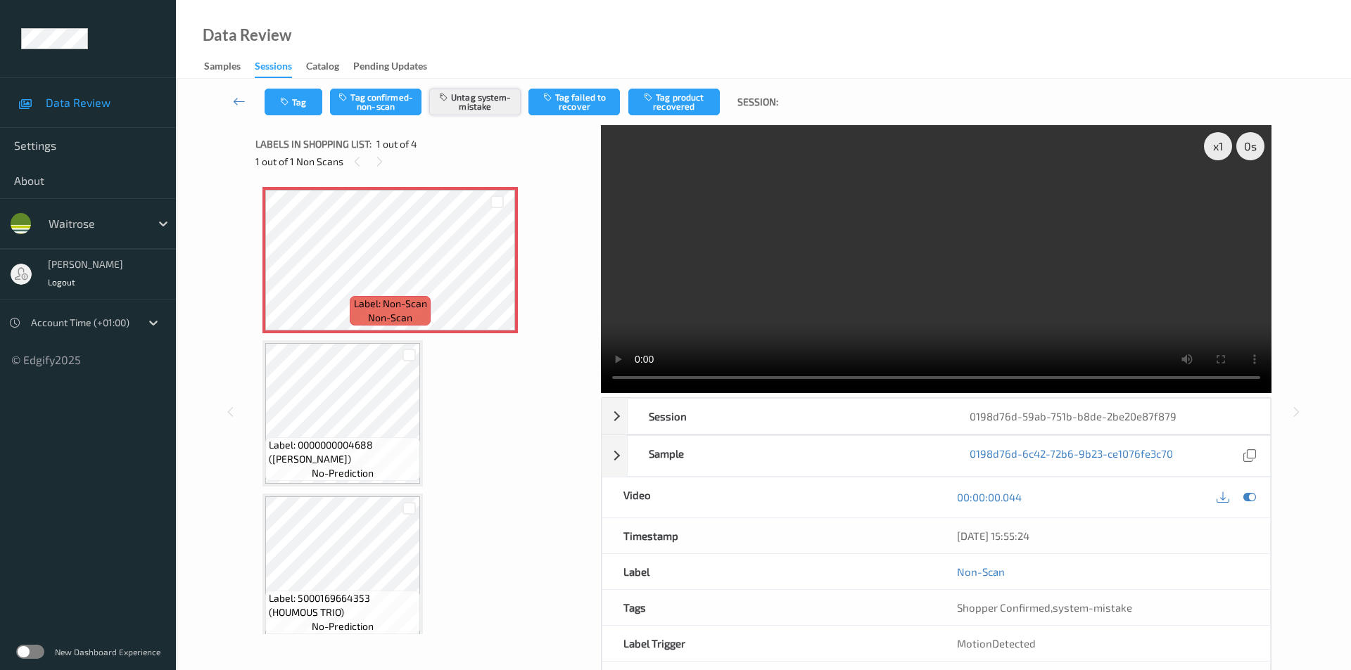
click at [464, 103] on button "Untag system-mistake" at bounding box center [474, 102] width 91 height 27
click at [391, 113] on button "Tag confirmed-non-scan" at bounding box center [375, 102] width 91 height 27
click at [667, 110] on button "Tag product recovered" at bounding box center [673, 102] width 91 height 27
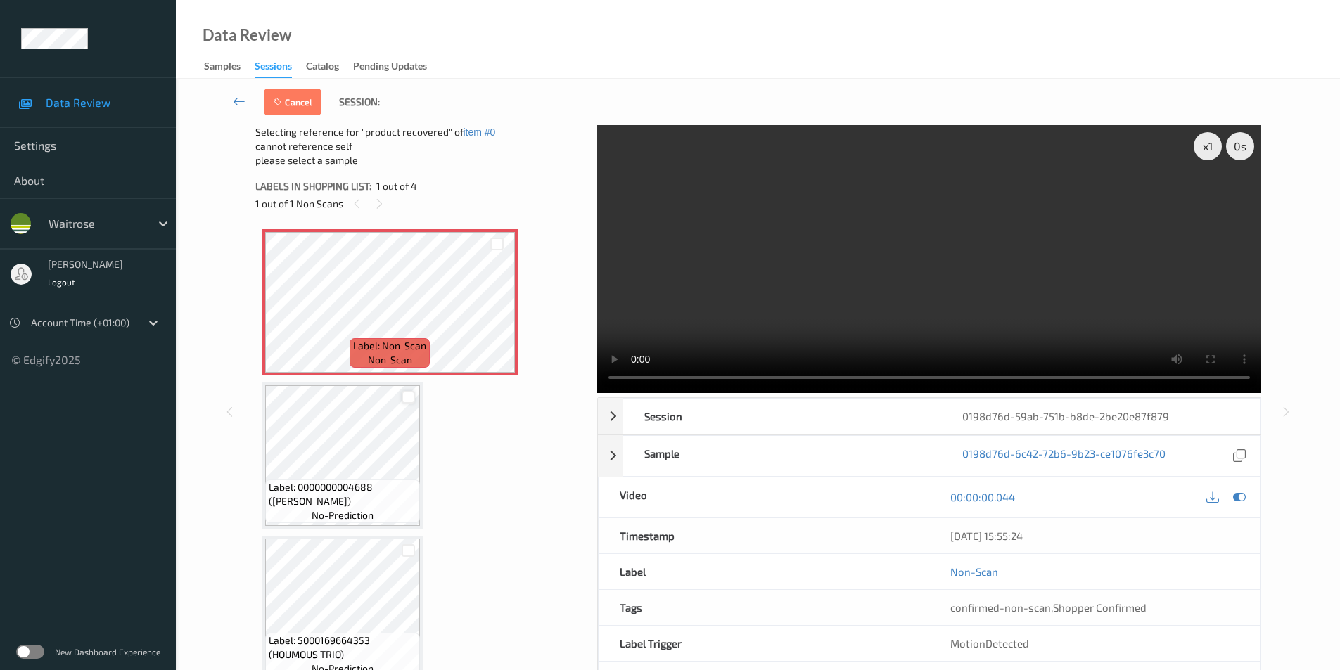
click at [411, 400] on div at bounding box center [408, 397] width 13 height 13
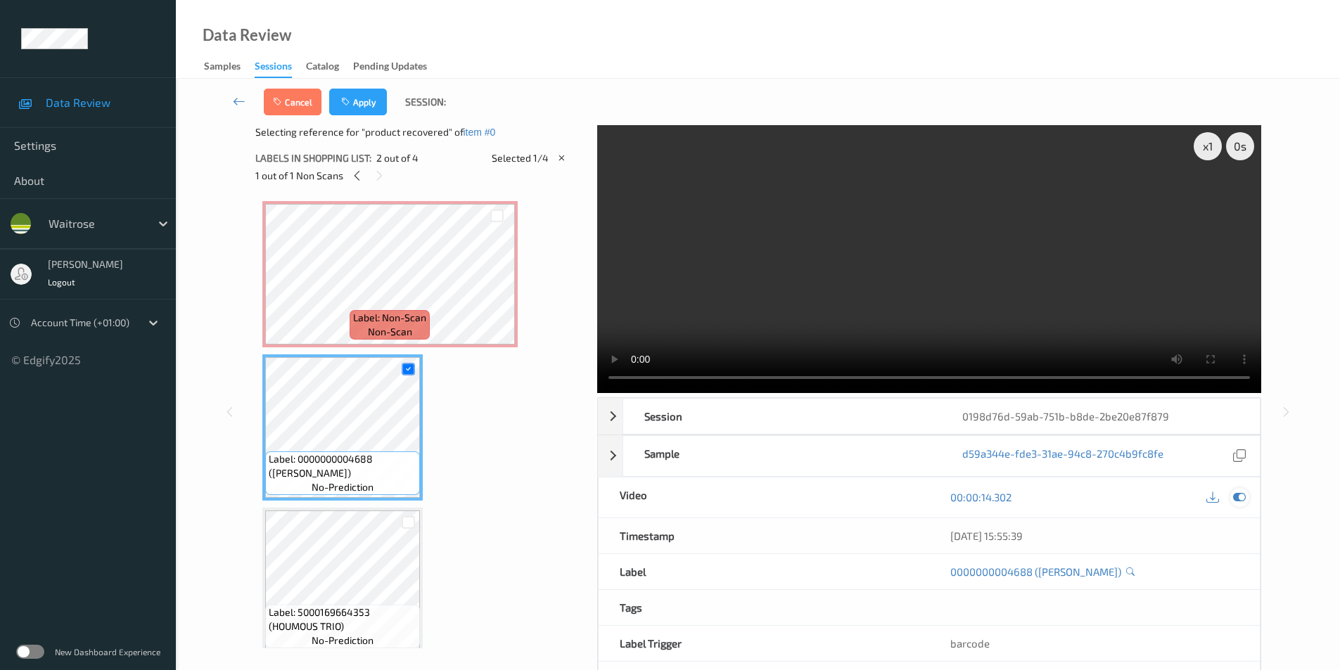
click at [1238, 491] on icon at bounding box center [1239, 497] width 13 height 13
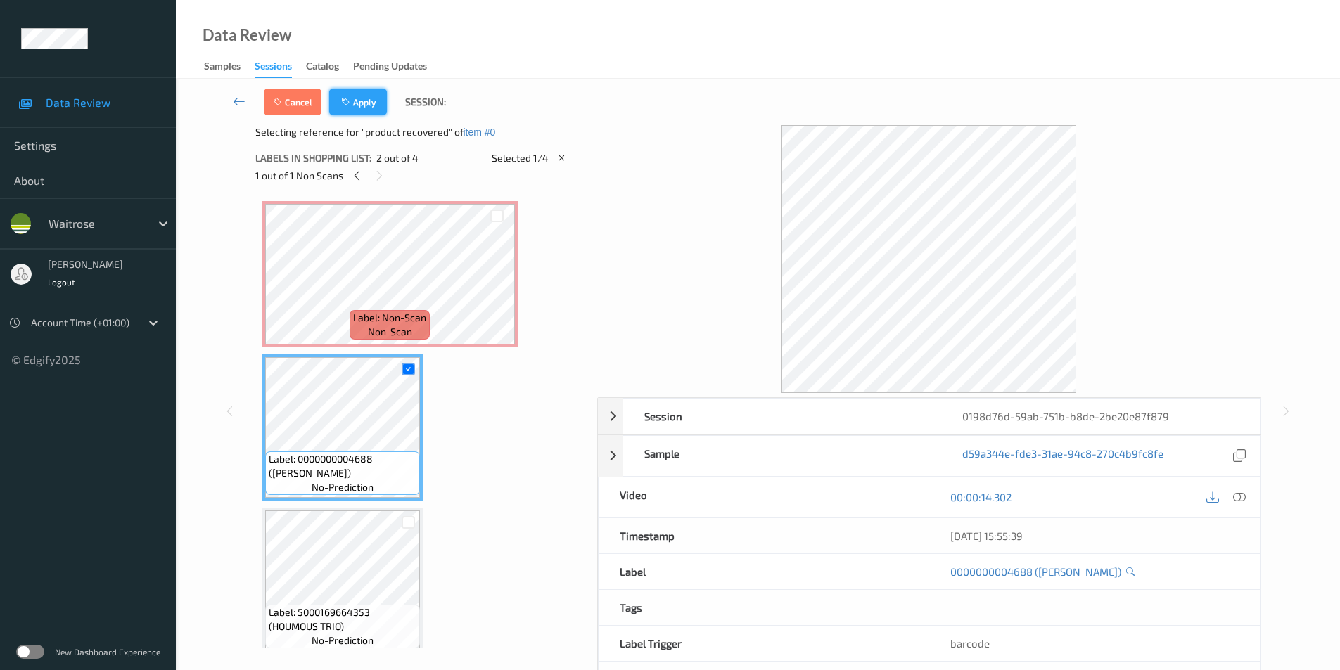
click at [350, 105] on icon "button" at bounding box center [347, 102] width 12 height 10
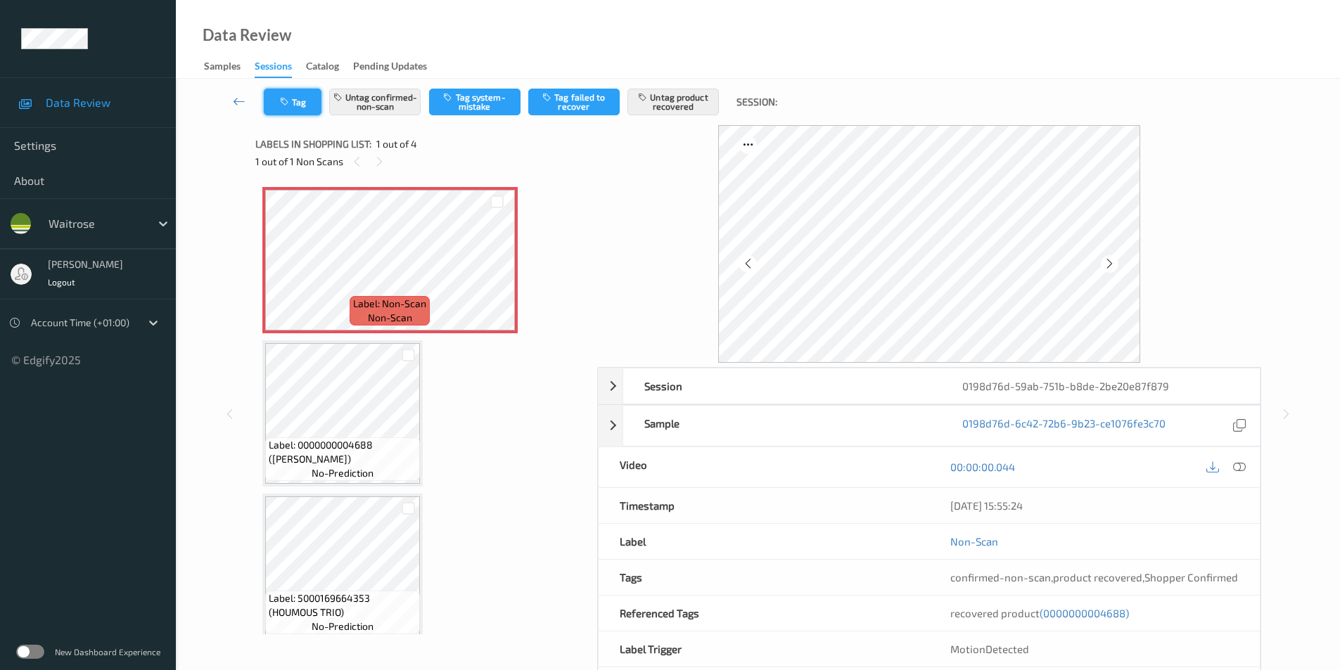
click at [284, 107] on button "Tag" at bounding box center [293, 102] width 58 height 27
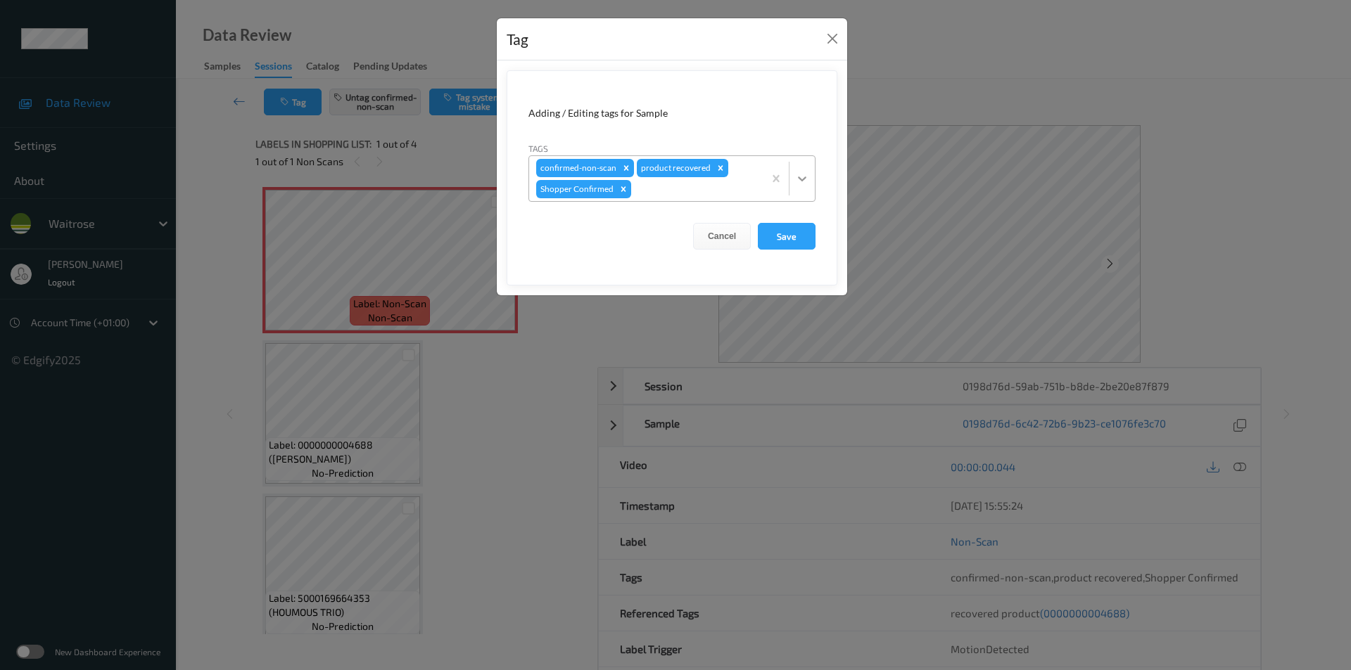
click at [801, 177] on icon at bounding box center [802, 179] width 14 height 14
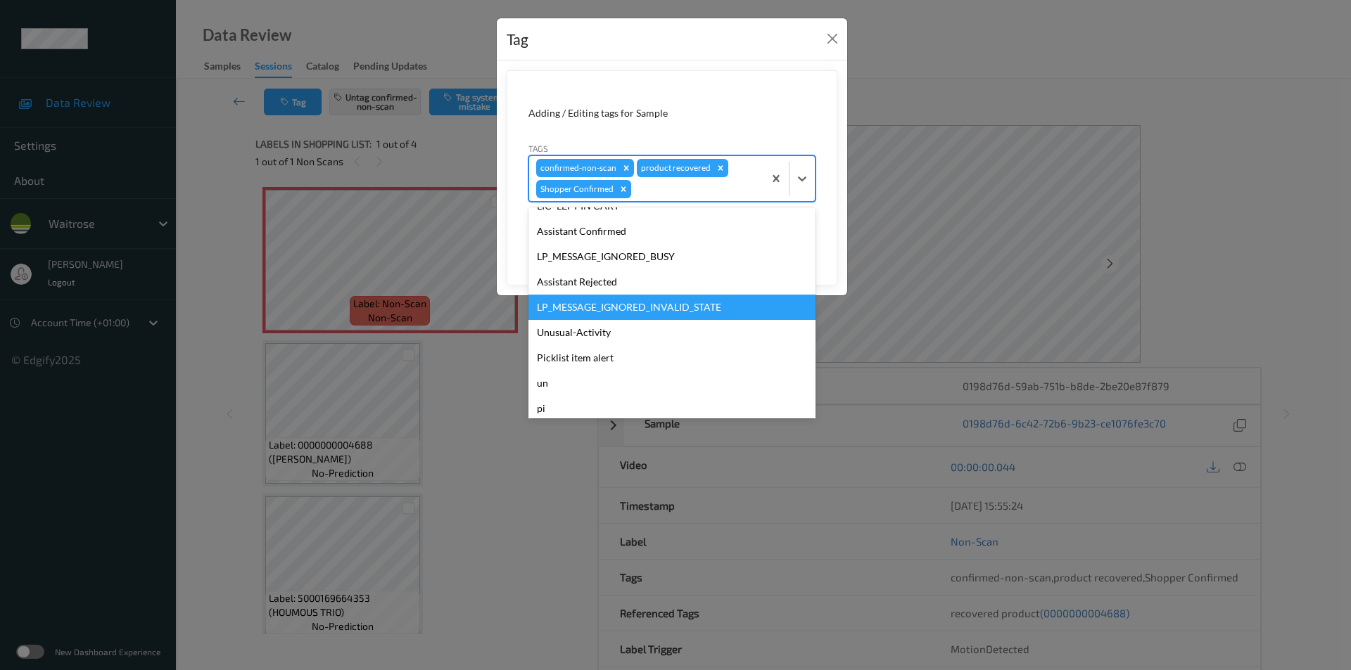
scroll to position [250, 0]
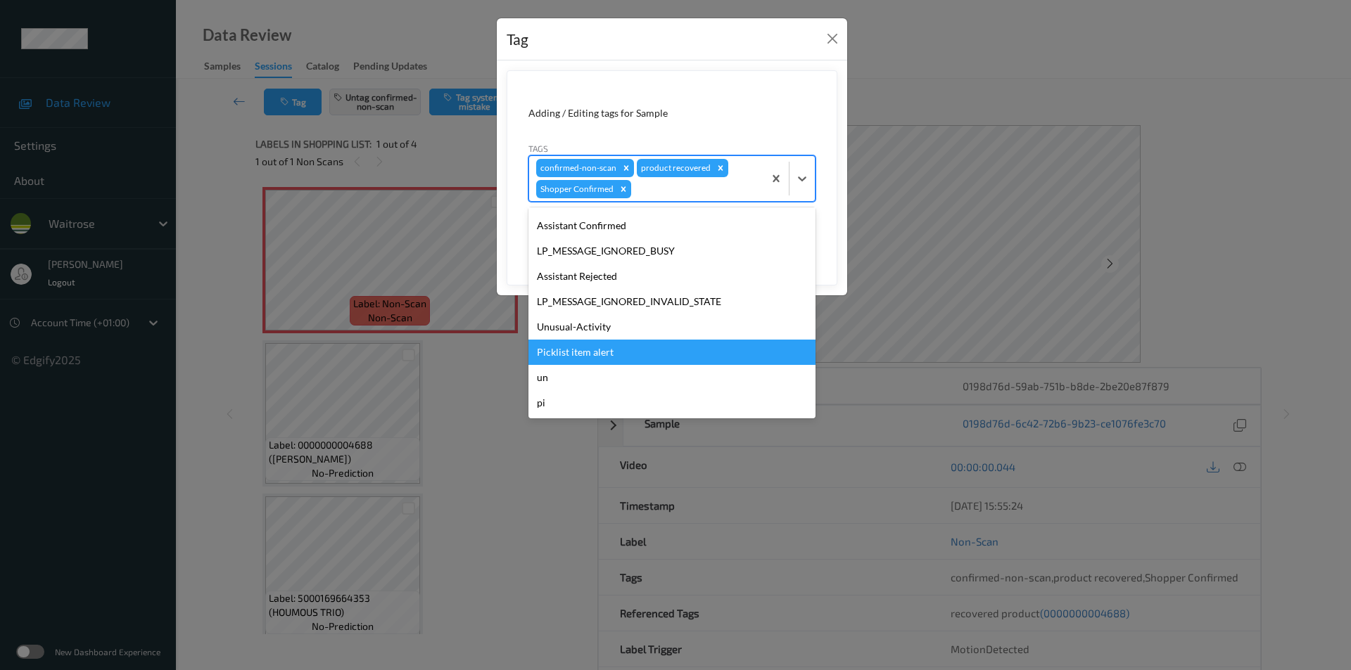
click at [579, 352] on div "Picklist item alert" at bounding box center [671, 352] width 287 height 25
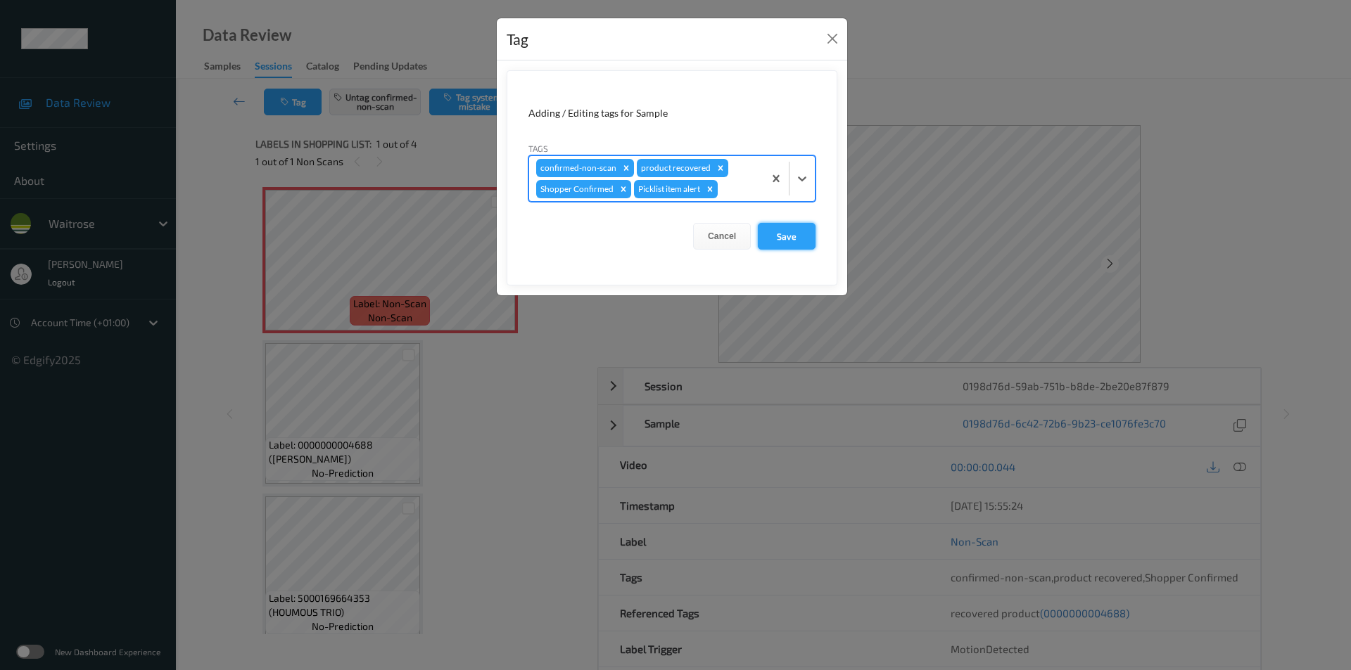
click at [776, 227] on button "Save" at bounding box center [787, 236] width 58 height 27
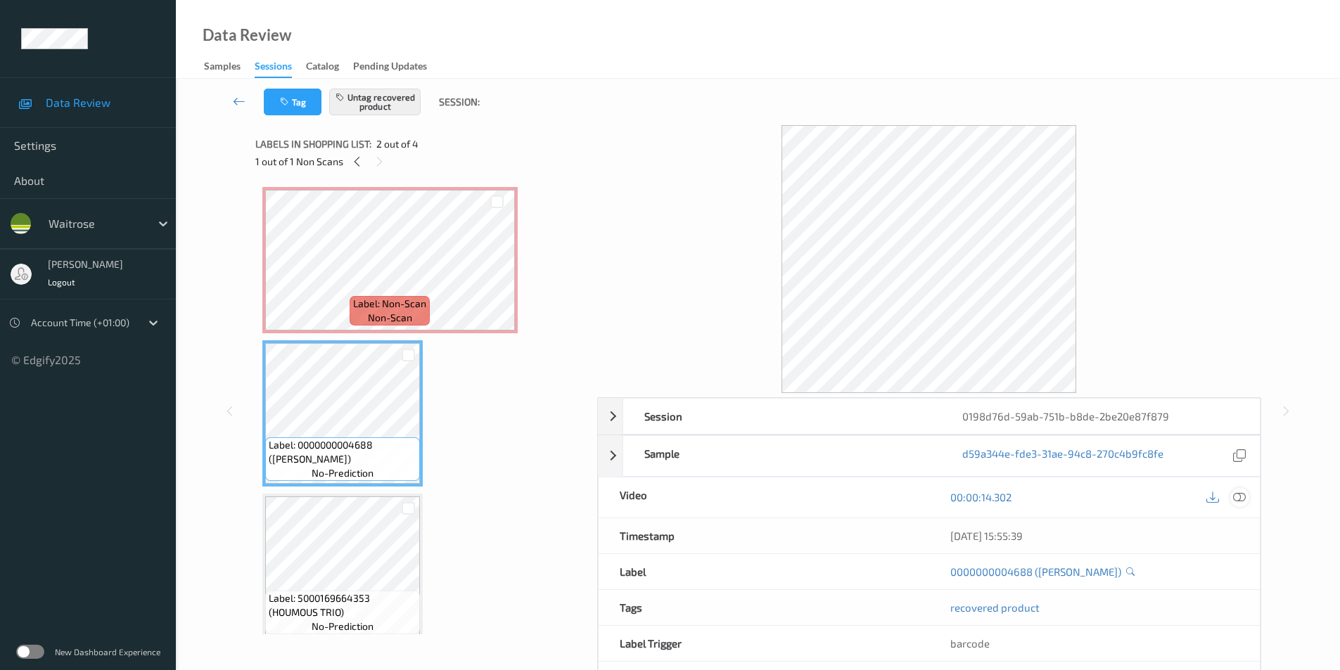
click at [1240, 495] on icon at bounding box center [1239, 497] width 13 height 13
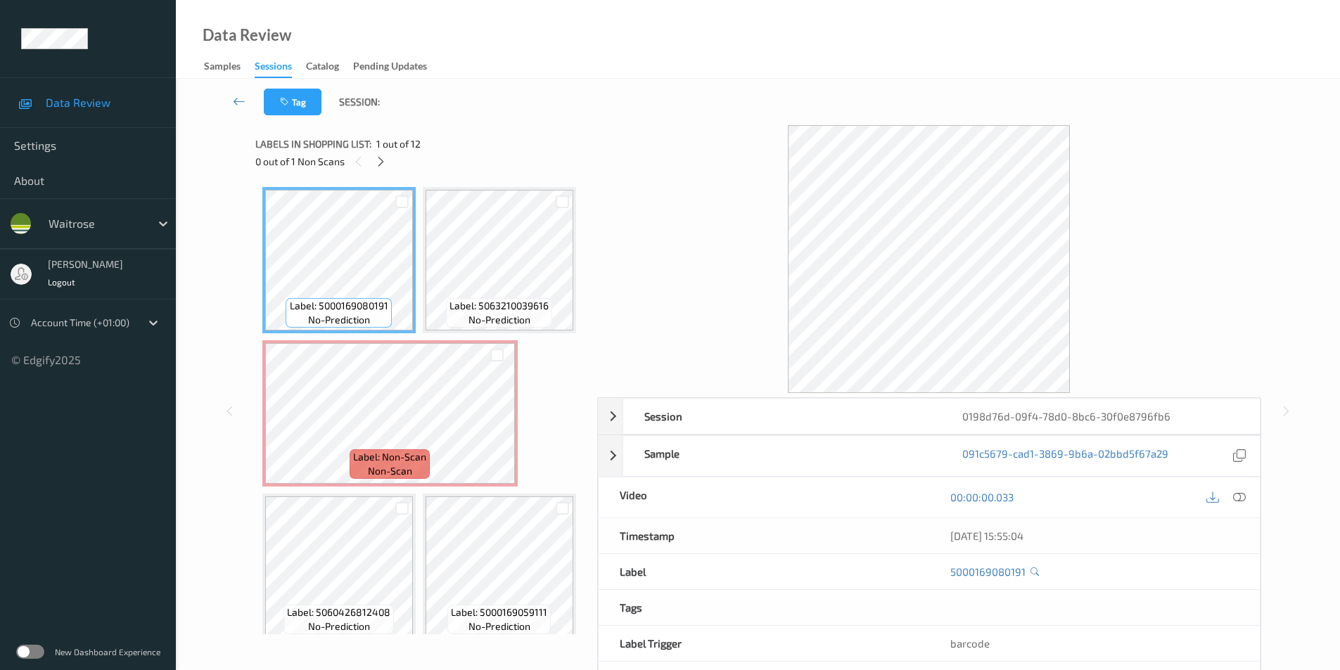
click at [1229, 489] on div at bounding box center [1226, 497] width 46 height 19
click at [1242, 499] on icon at bounding box center [1239, 497] width 13 height 13
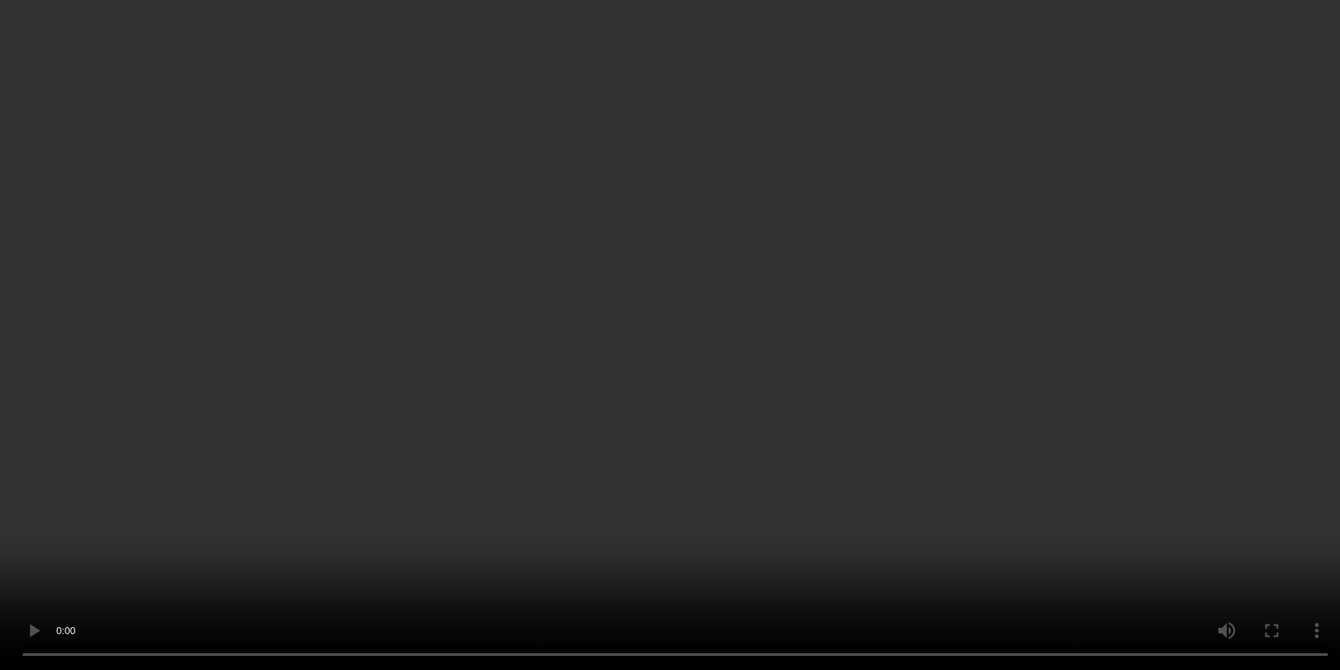
scroll to position [141, 0]
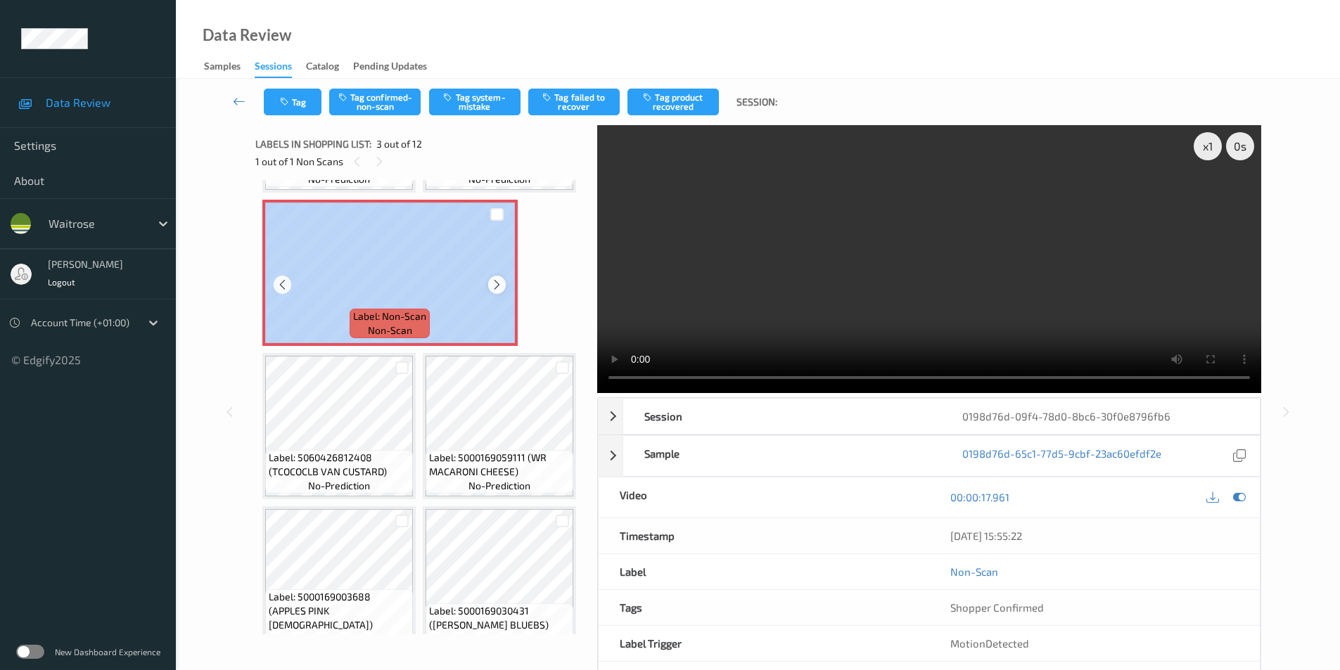
click at [503, 346] on div "Label: Non-Scan non-scan" at bounding box center [389, 273] width 255 height 146
click at [495, 291] on icon at bounding box center [497, 285] width 12 height 13
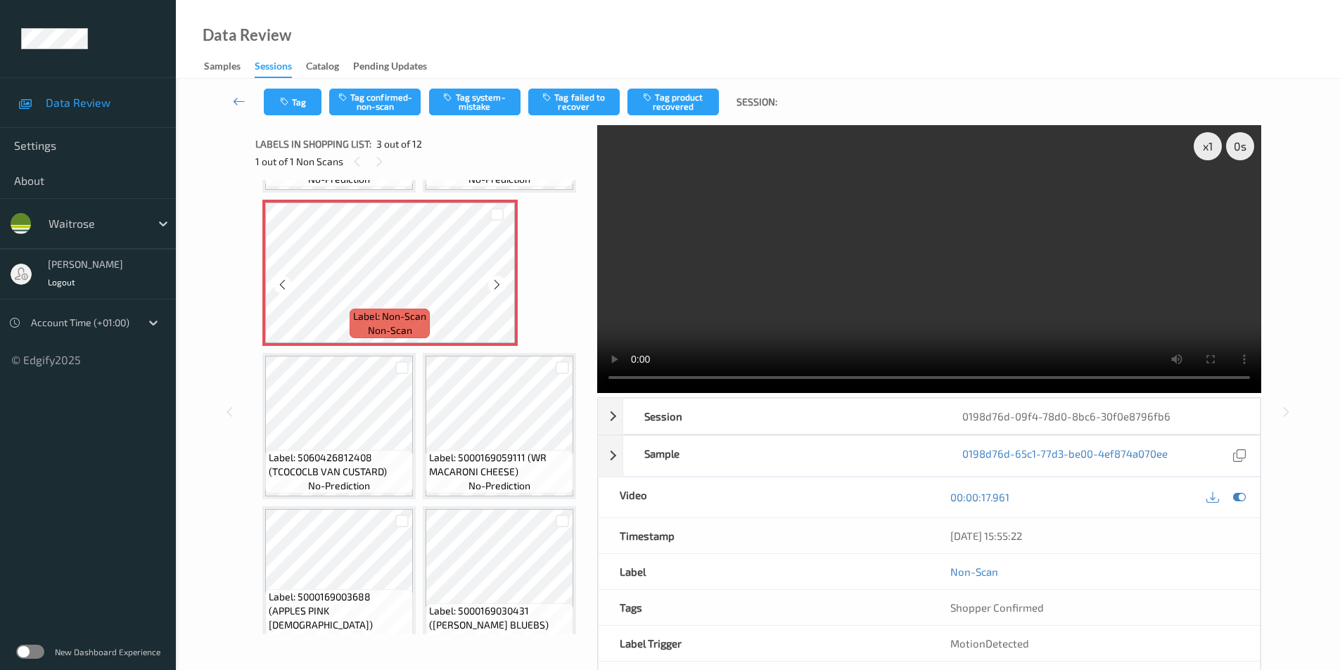
click at [495, 291] on icon at bounding box center [497, 285] width 12 height 13
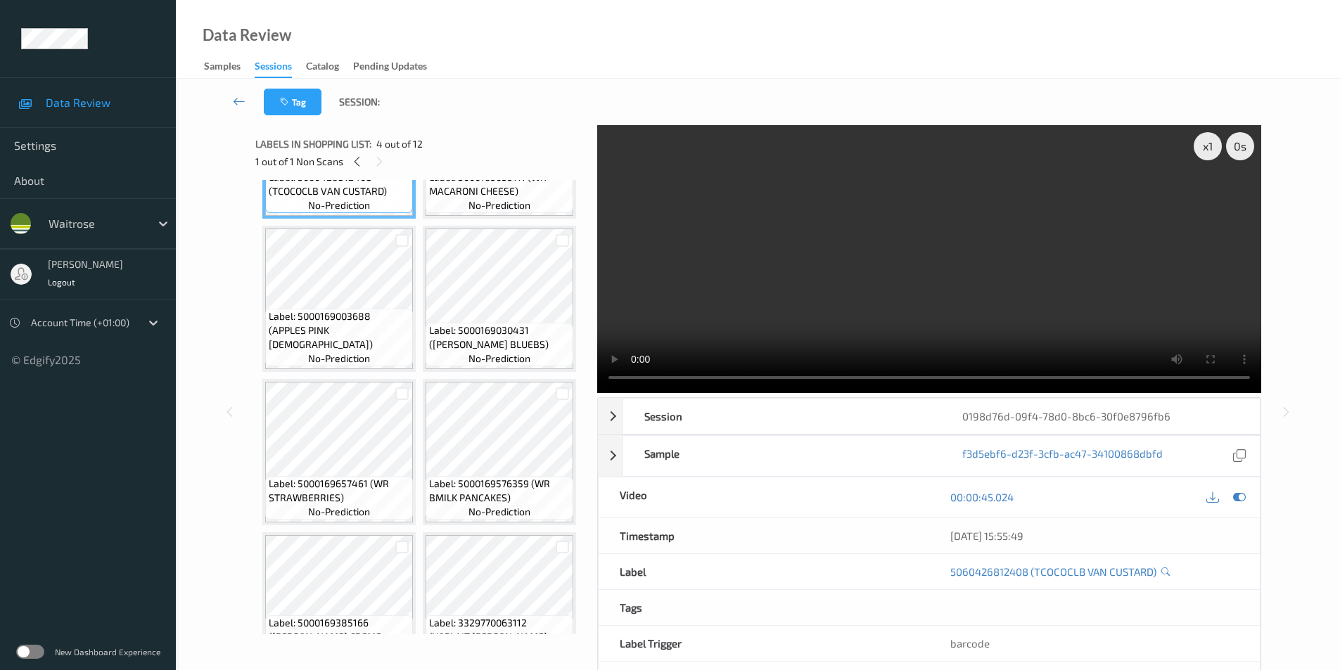
scroll to position [492, 0]
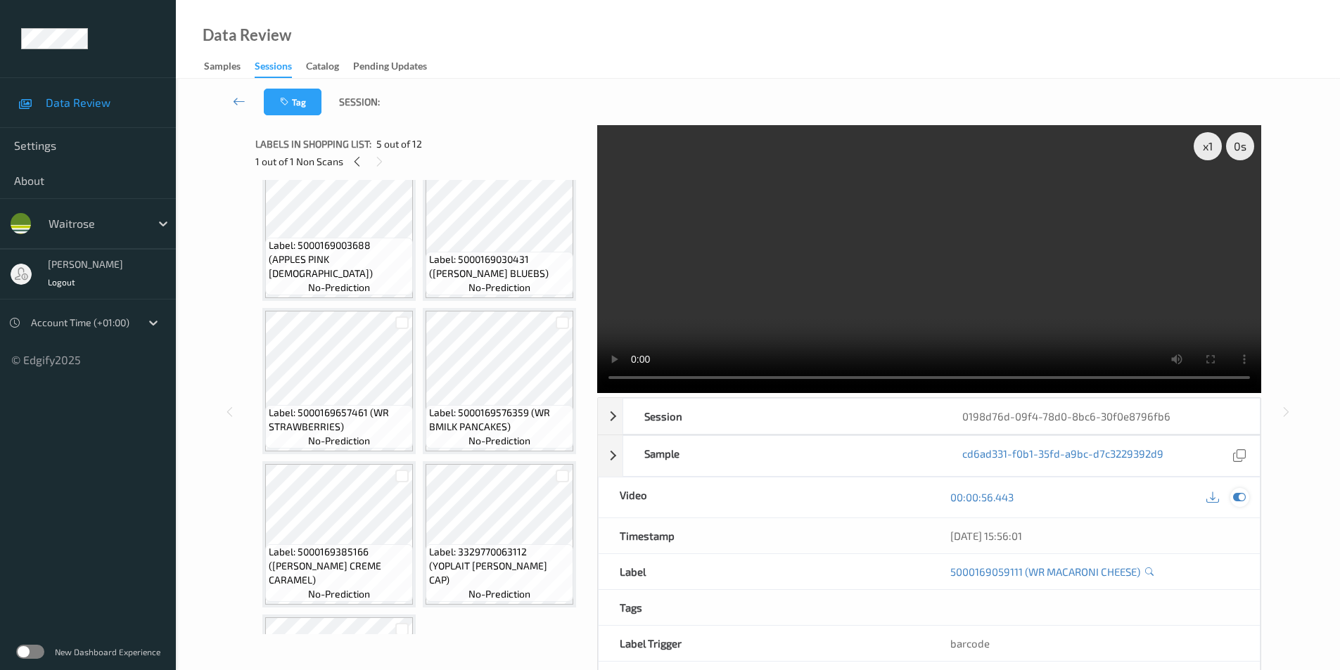
click at [1238, 495] on icon at bounding box center [1239, 497] width 13 height 13
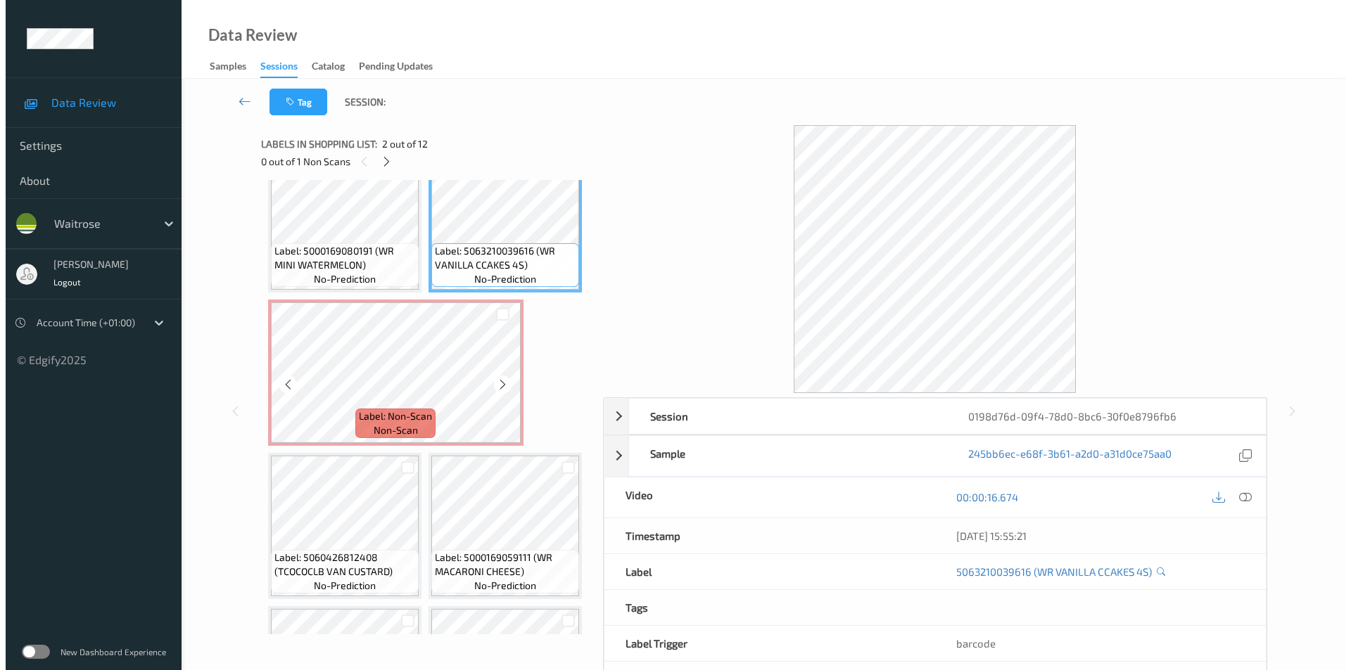
scroll to position [70, 0]
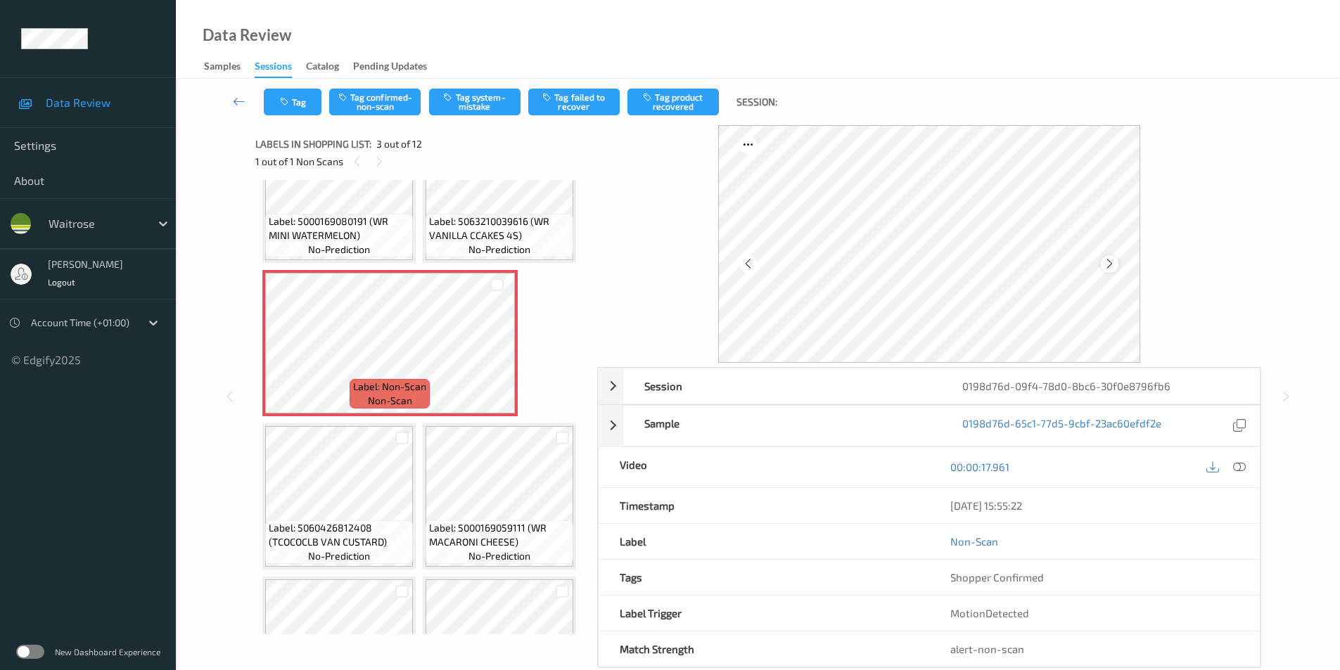
click at [1104, 266] on icon at bounding box center [1110, 264] width 12 height 13
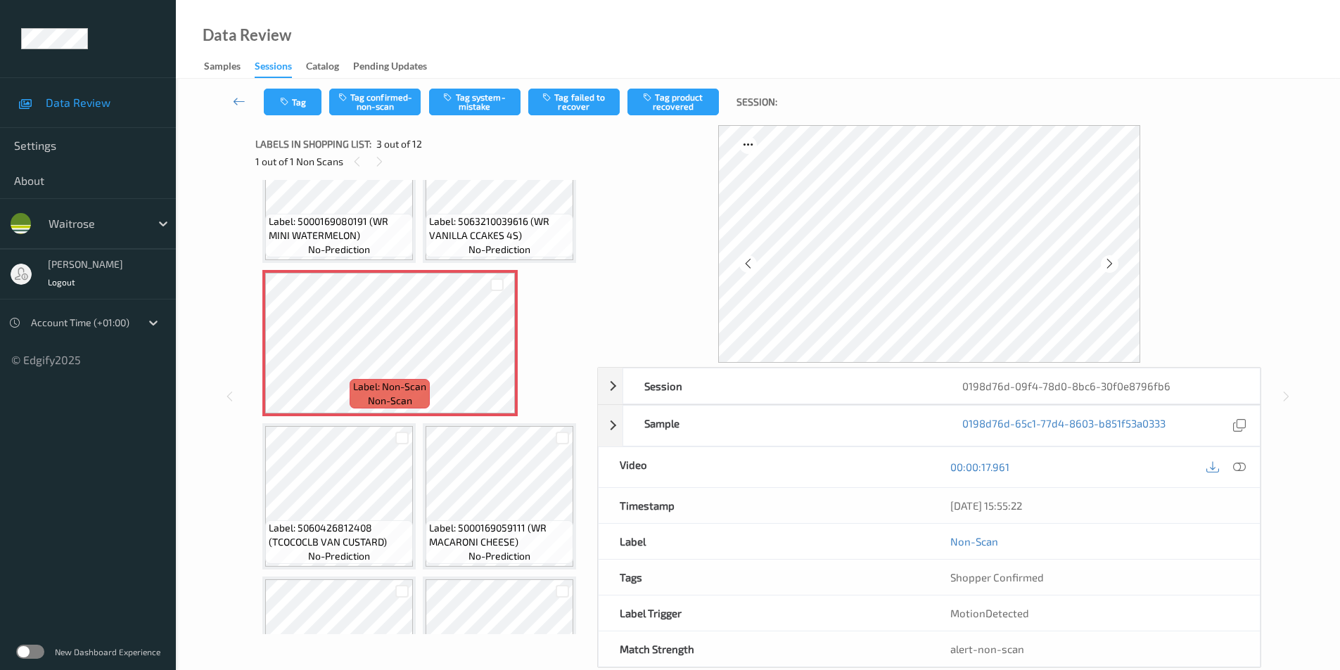
click at [1104, 266] on icon at bounding box center [1110, 264] width 12 height 13
click at [476, 104] on button "Tag system-mistake" at bounding box center [474, 102] width 91 height 27
click at [297, 102] on button "Tag" at bounding box center [293, 102] width 58 height 27
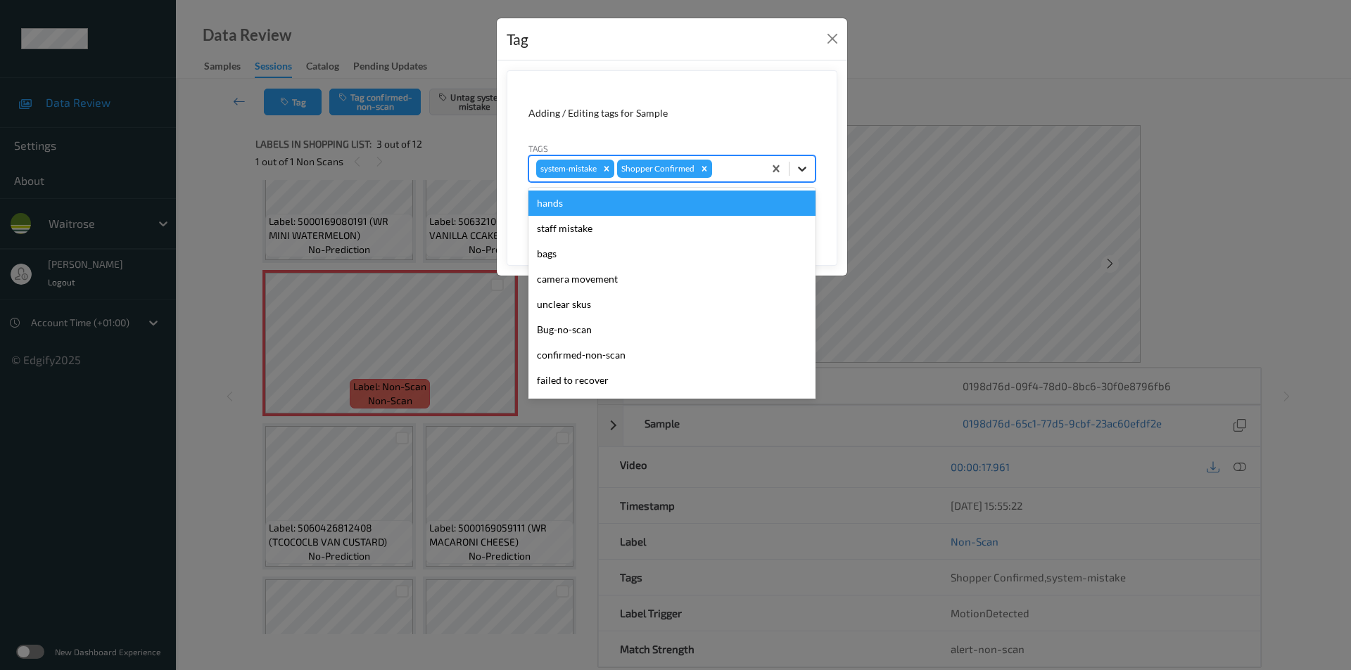
click at [807, 167] on icon at bounding box center [802, 169] width 14 height 14
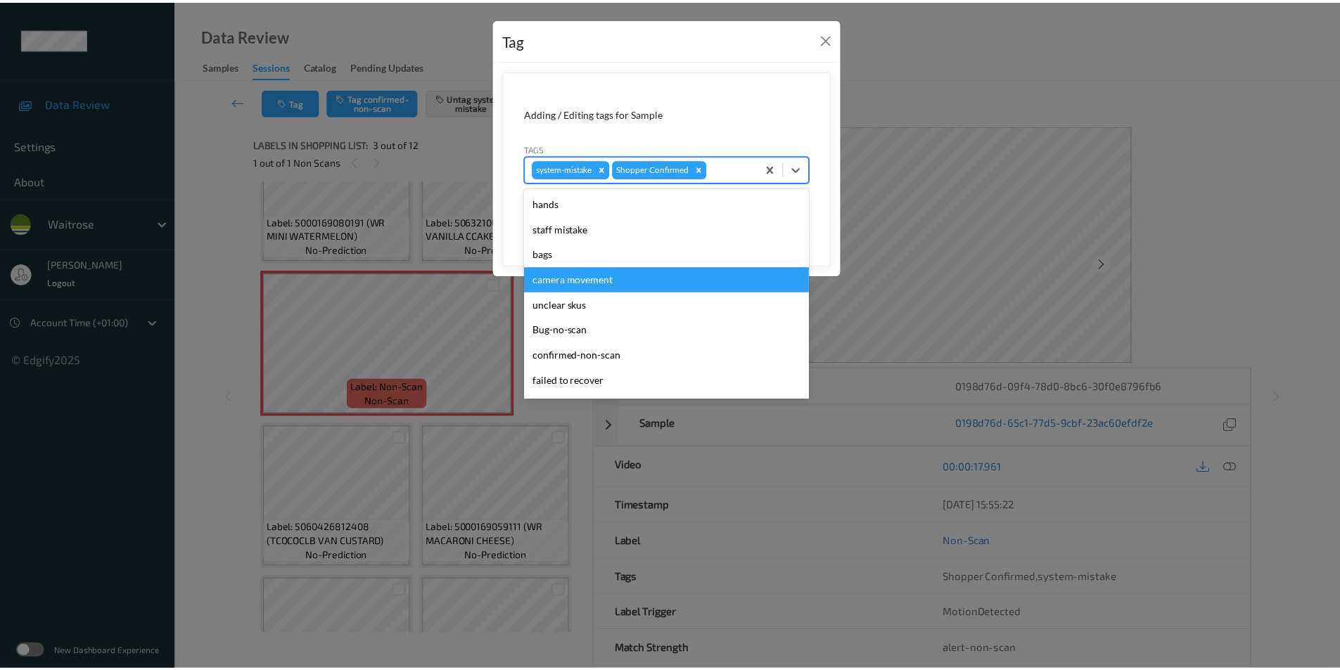
scroll to position [276, 0]
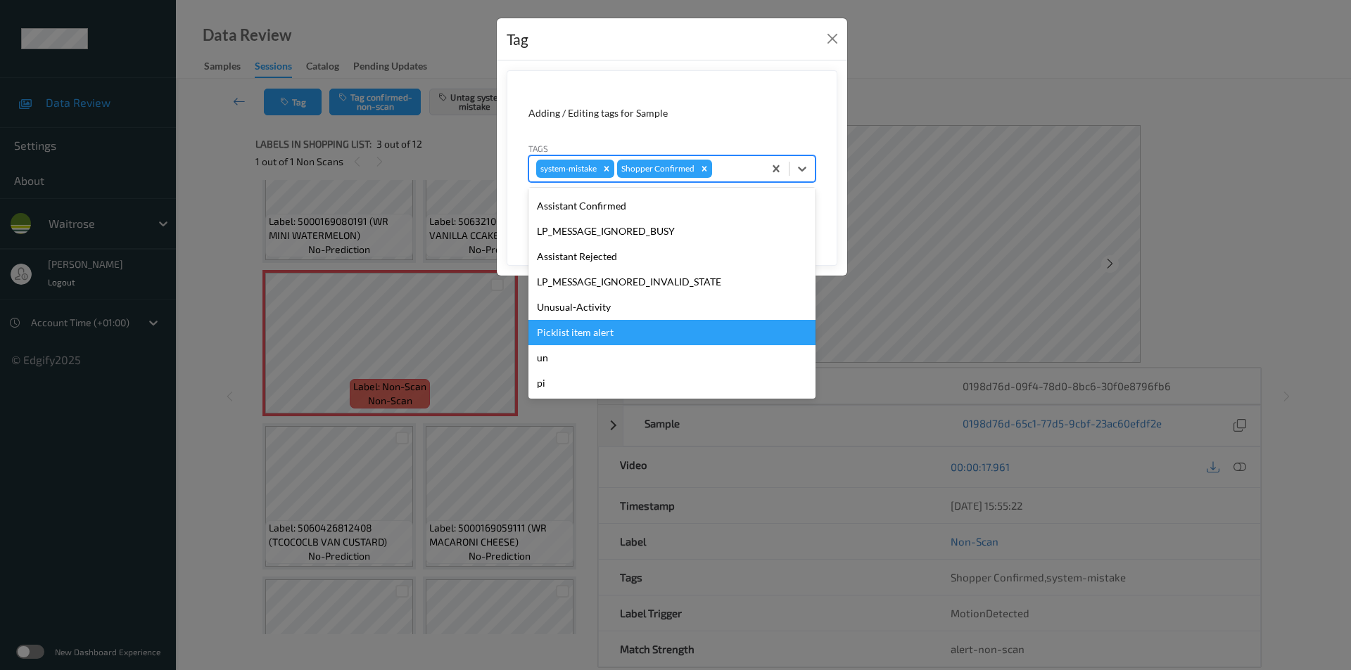
click at [574, 309] on div "Unusual-Activity" at bounding box center [671, 307] width 287 height 25
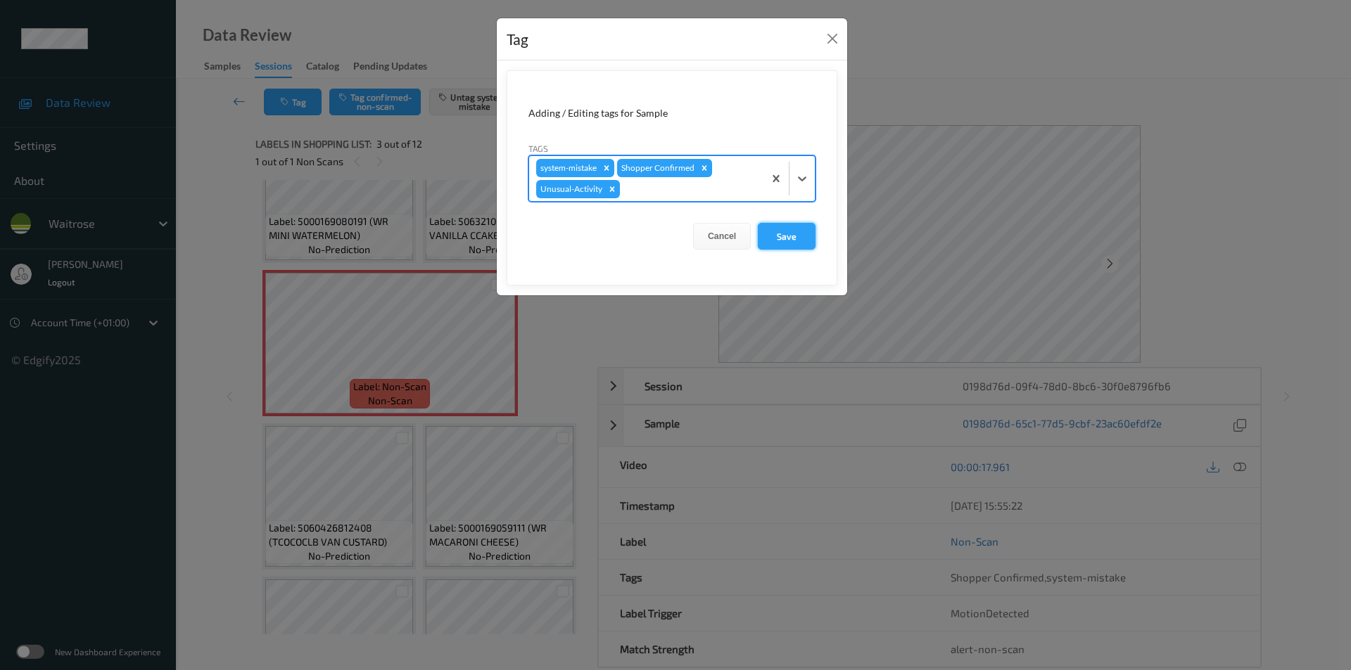
click at [779, 233] on button "Save" at bounding box center [787, 236] width 58 height 27
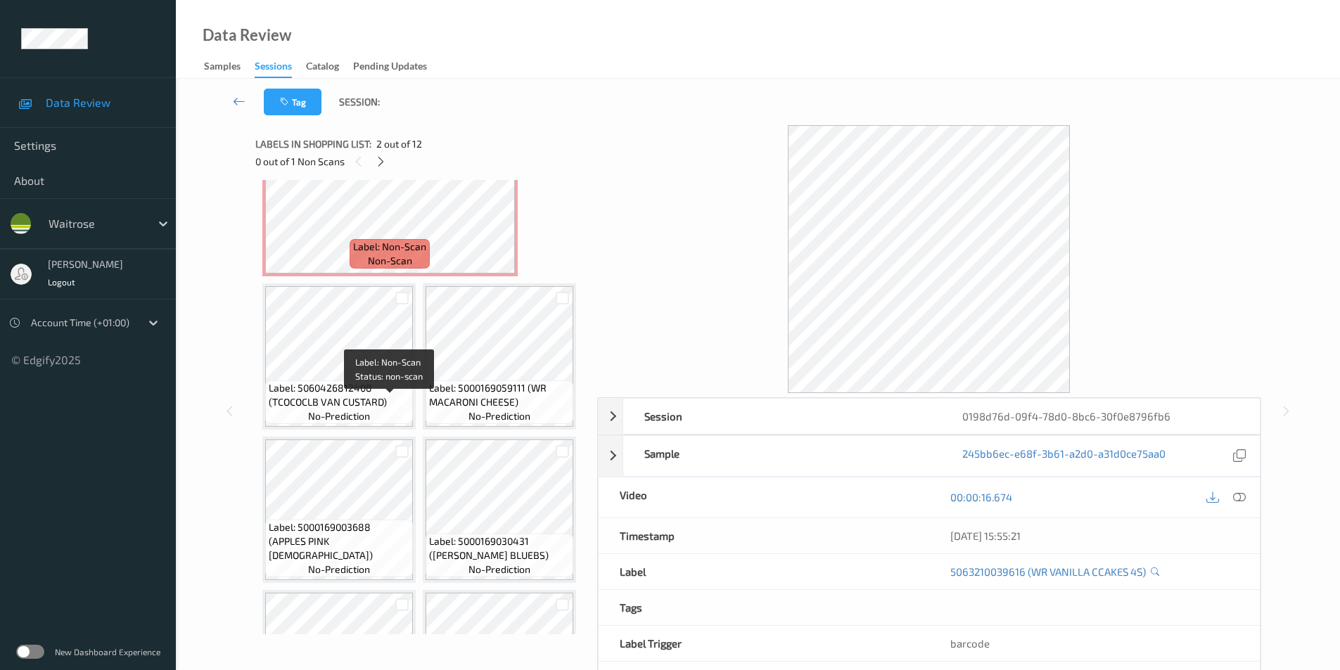
scroll to position [211, 0]
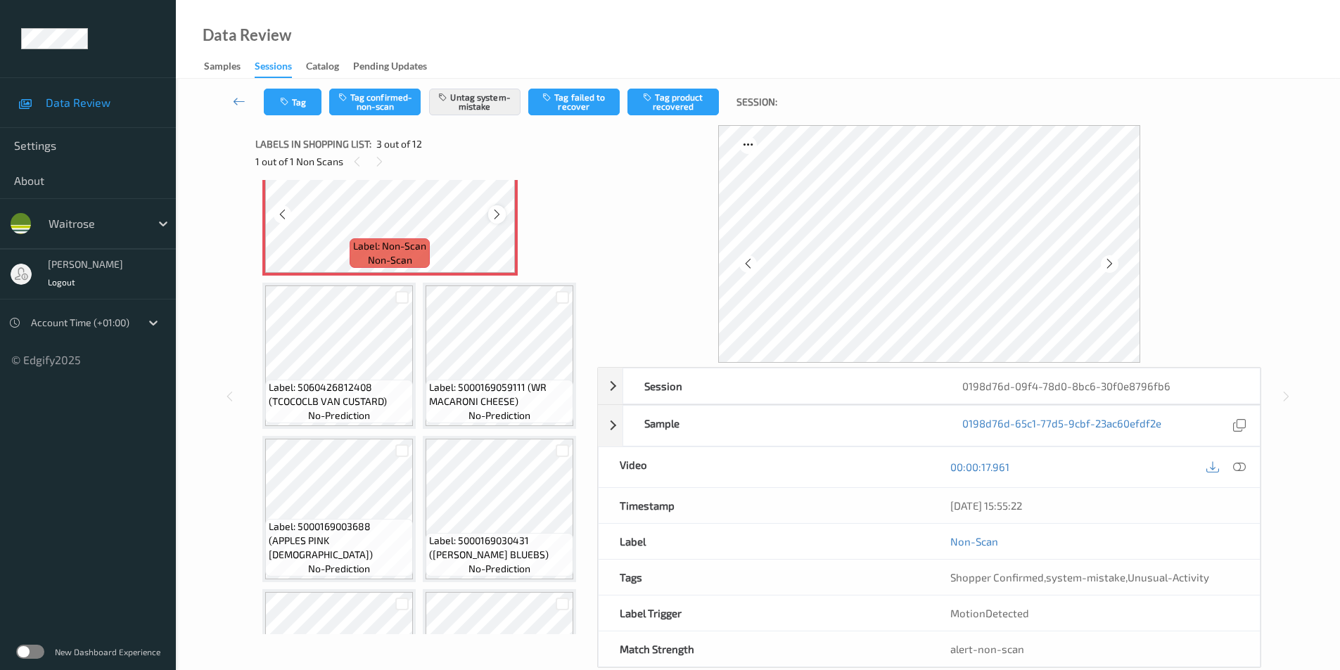
click at [488, 223] on div at bounding box center [497, 214] width 18 height 18
click at [489, 223] on div at bounding box center [497, 214] width 18 height 18
click at [1108, 260] on icon at bounding box center [1110, 264] width 12 height 13
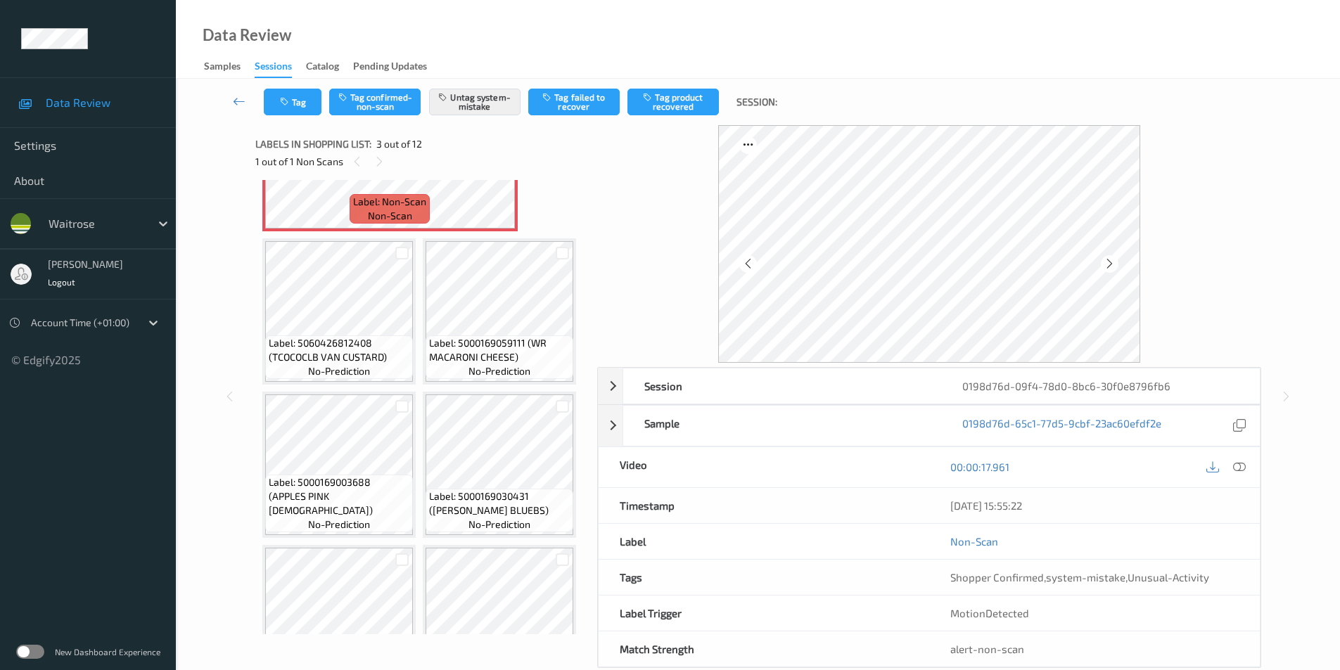
scroll to position [281, 0]
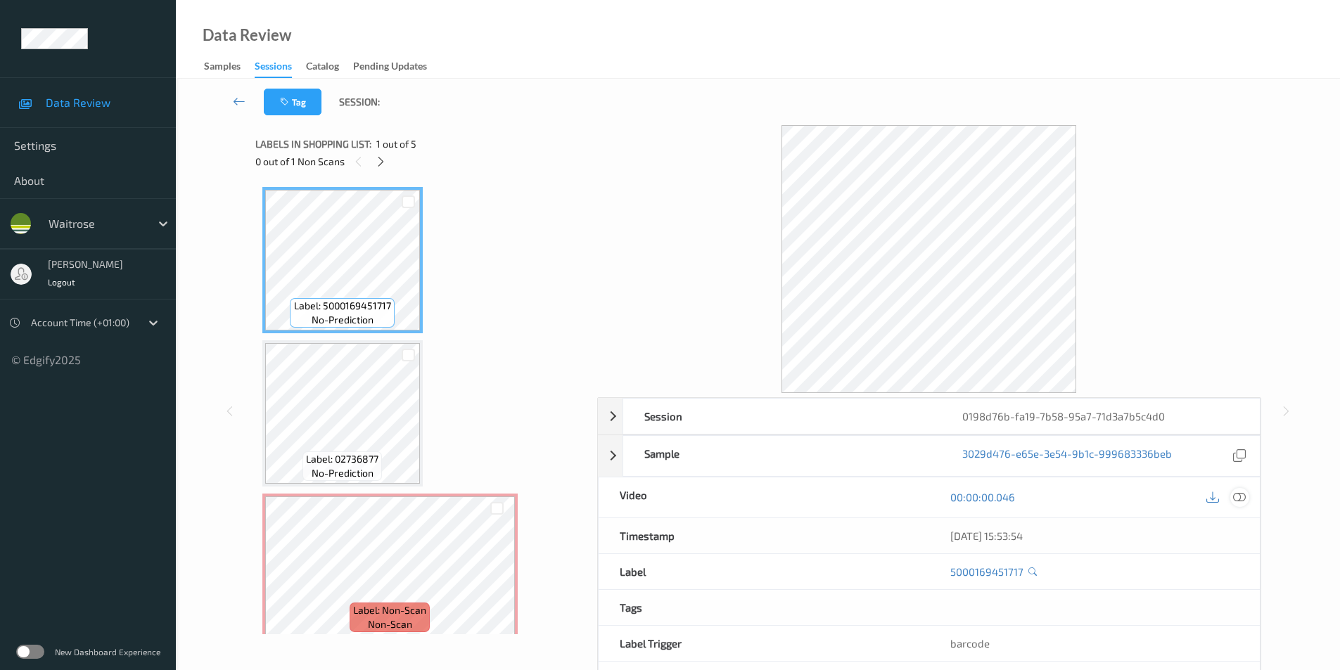
click at [1236, 495] on icon at bounding box center [1239, 497] width 13 height 13
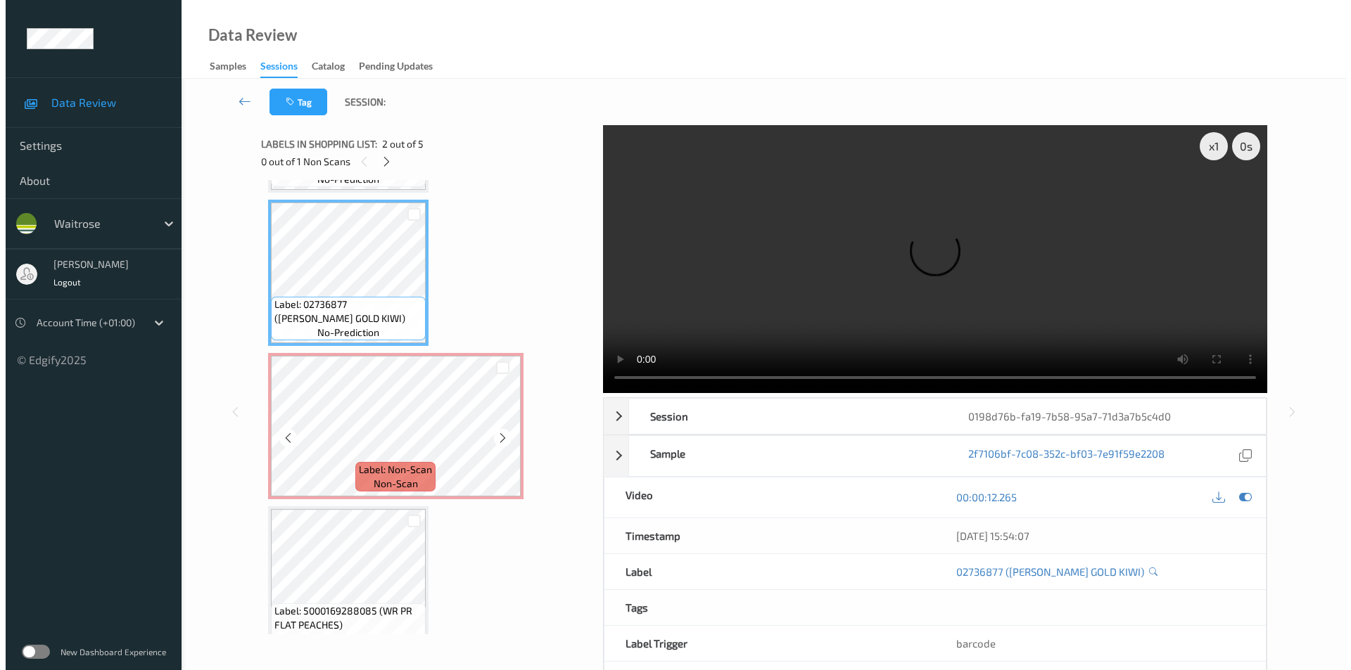
scroll to position [70, 0]
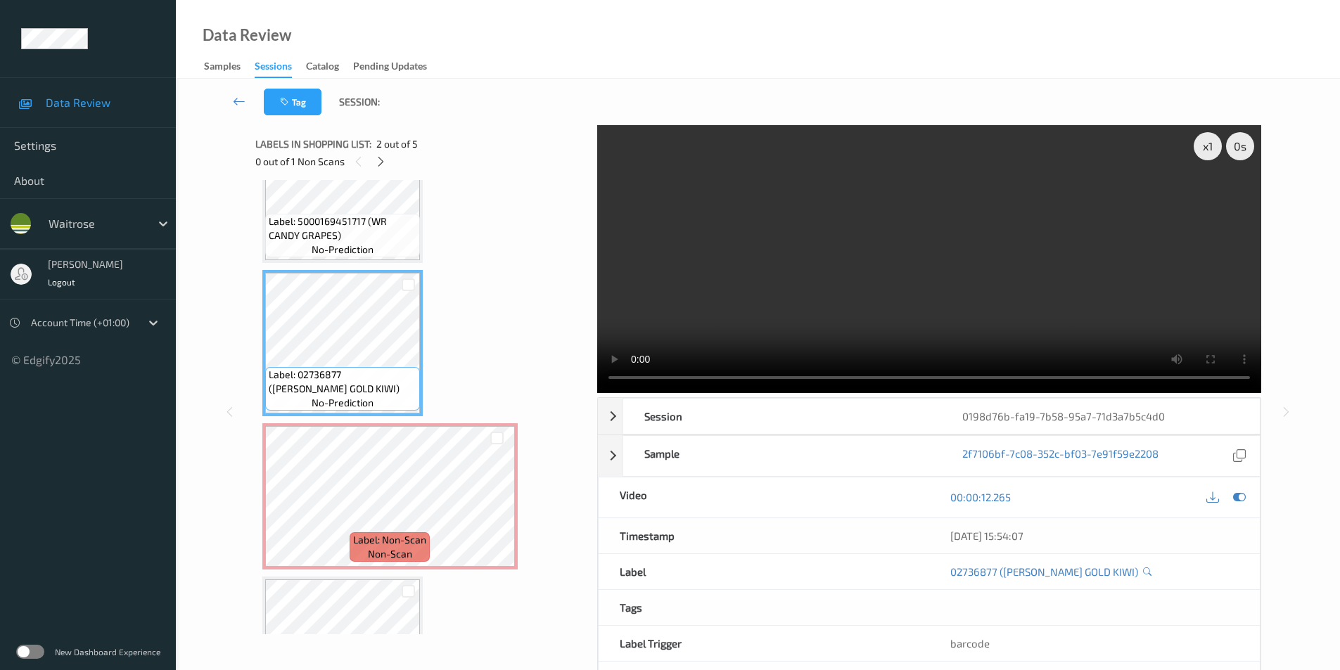
click at [358, 386] on span "Label: 02736877 ([PERSON_NAME] GOLD KIWI)" at bounding box center [343, 382] width 148 height 28
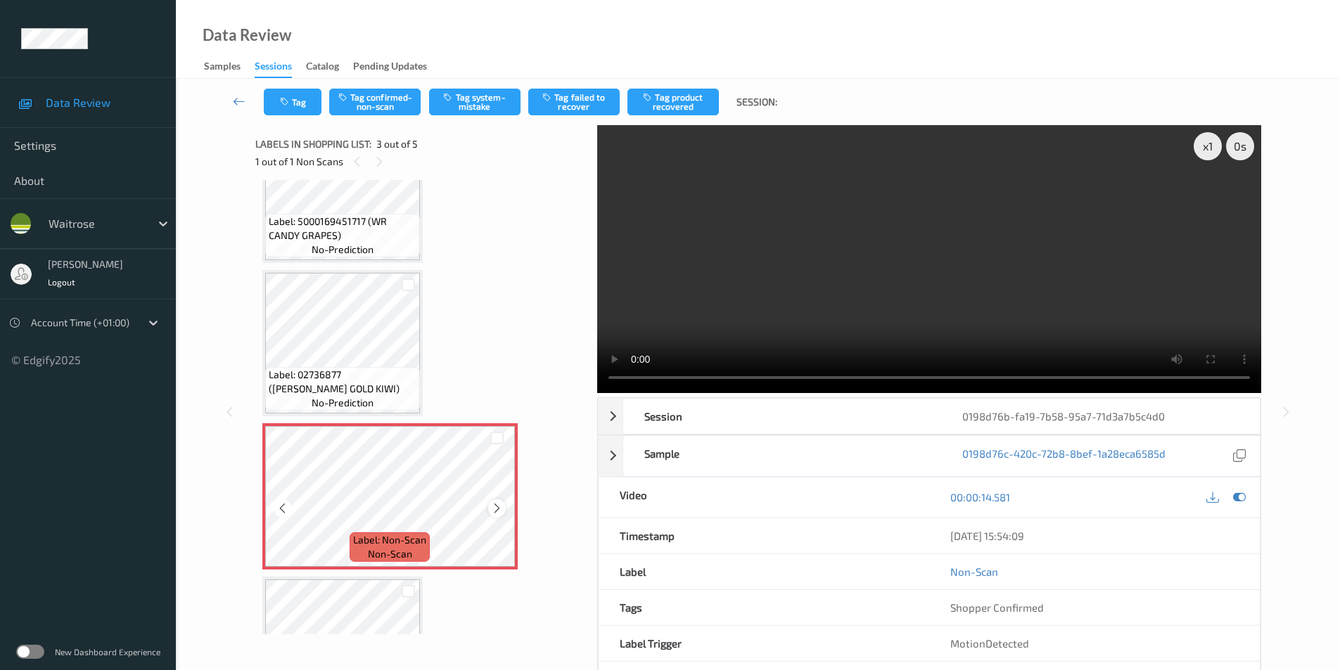
click at [494, 510] on icon at bounding box center [497, 508] width 12 height 13
drag, startPoint x: 463, startPoint y: 113, endPoint x: 498, endPoint y: 96, distance: 38.7
click at [463, 112] on button "Tag system-mistake" at bounding box center [474, 102] width 91 height 27
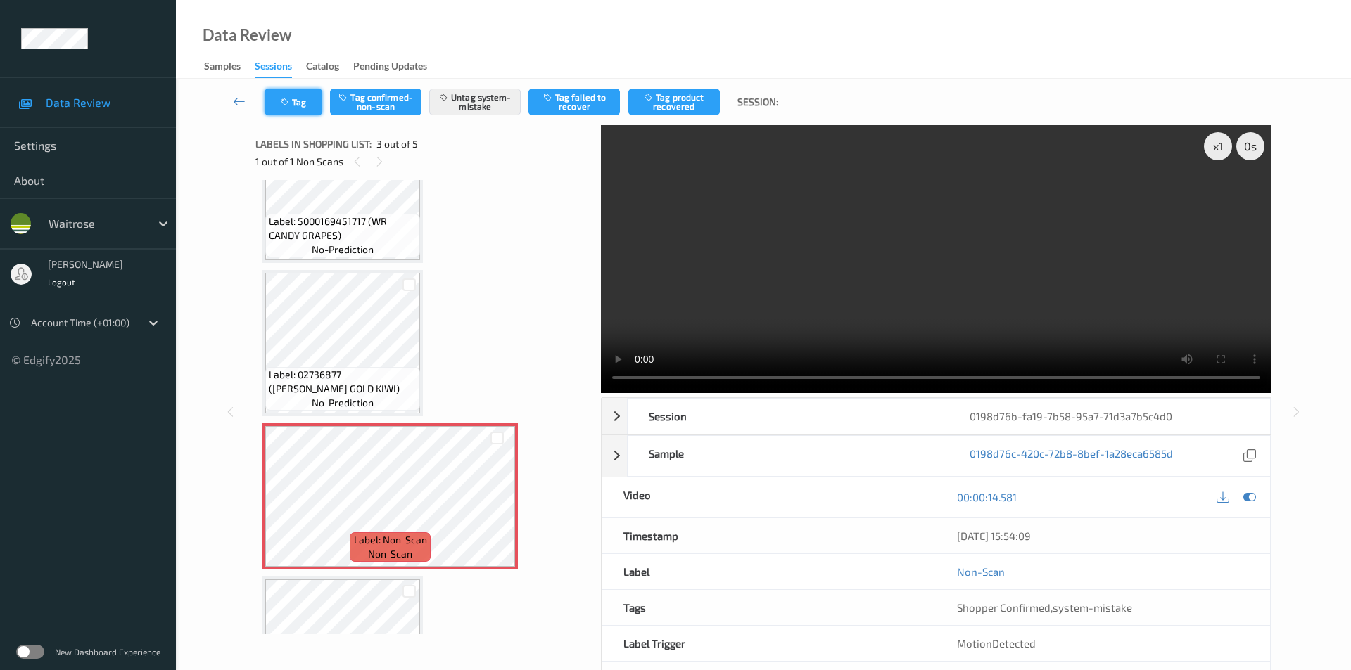
click at [292, 105] on icon "button" at bounding box center [286, 102] width 12 height 10
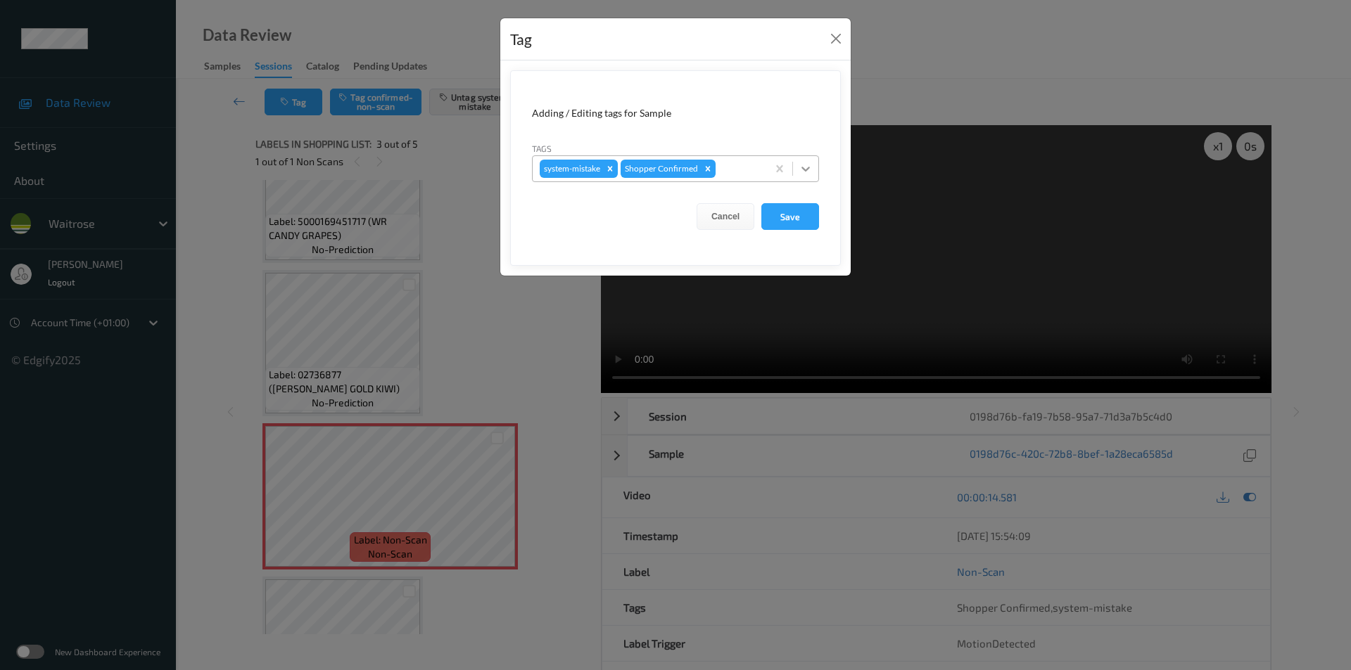
click at [803, 169] on icon at bounding box center [805, 169] width 8 height 5
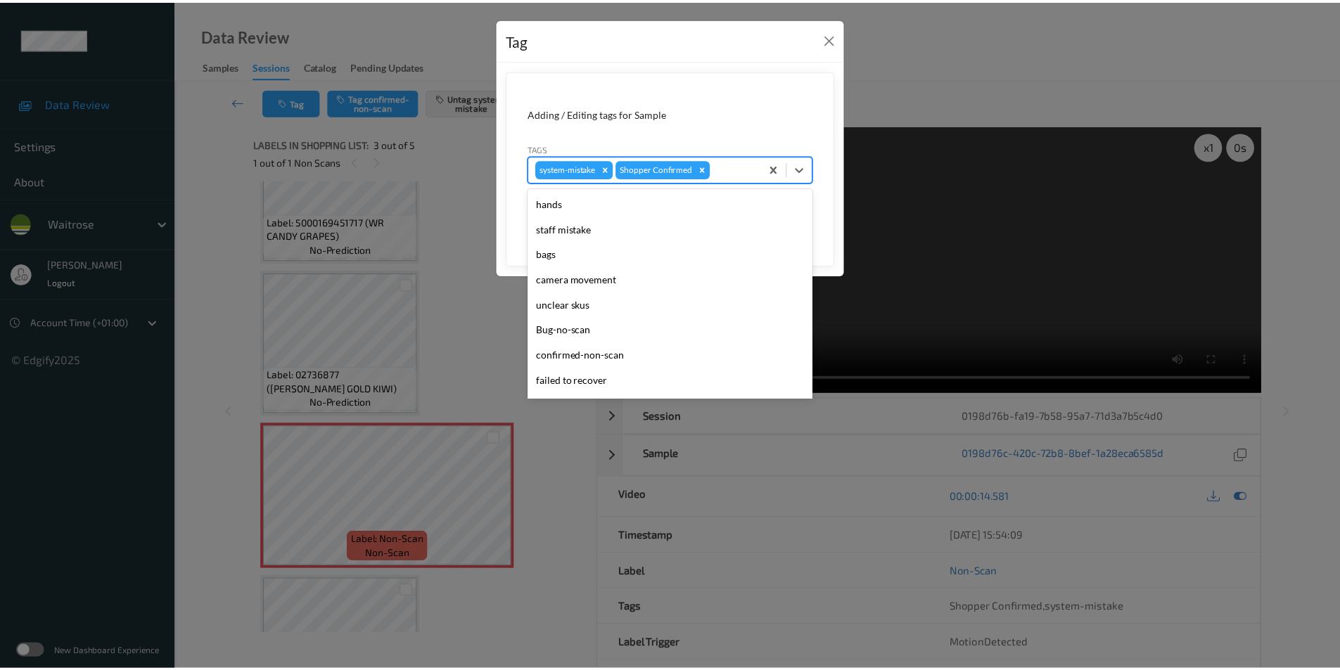
scroll to position [276, 0]
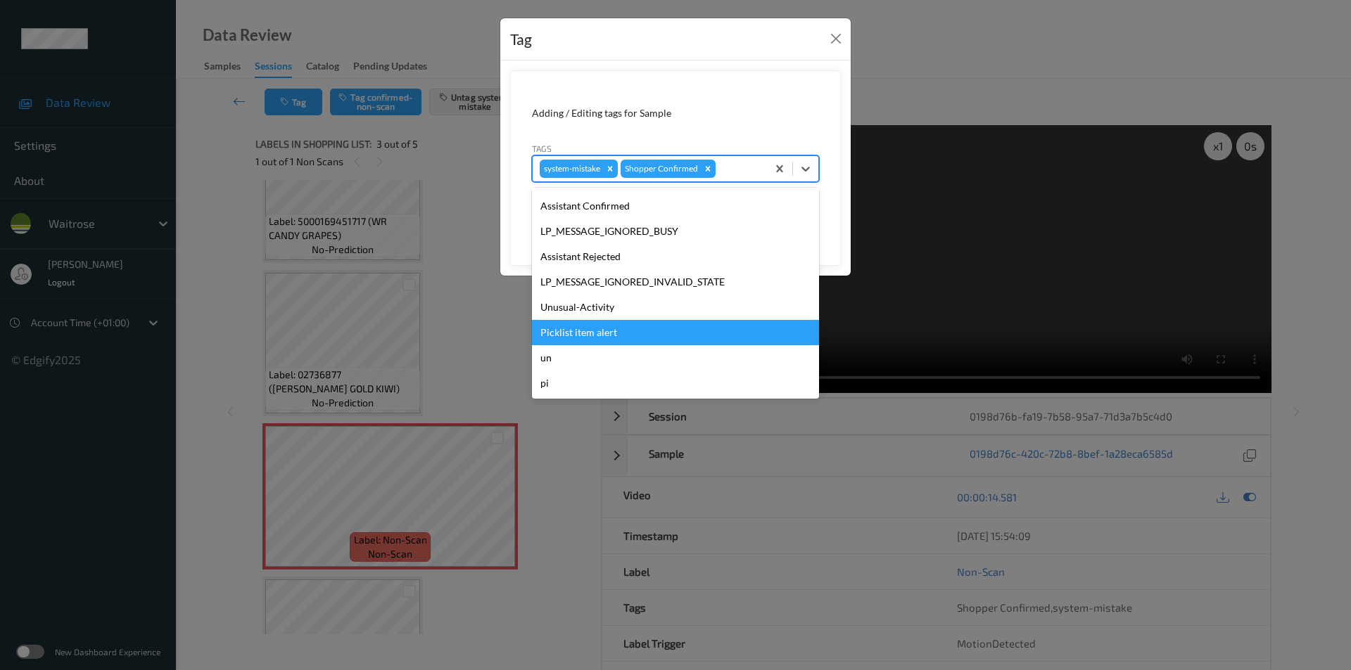
click at [599, 319] on div "Unusual-Activity" at bounding box center [675, 307] width 287 height 25
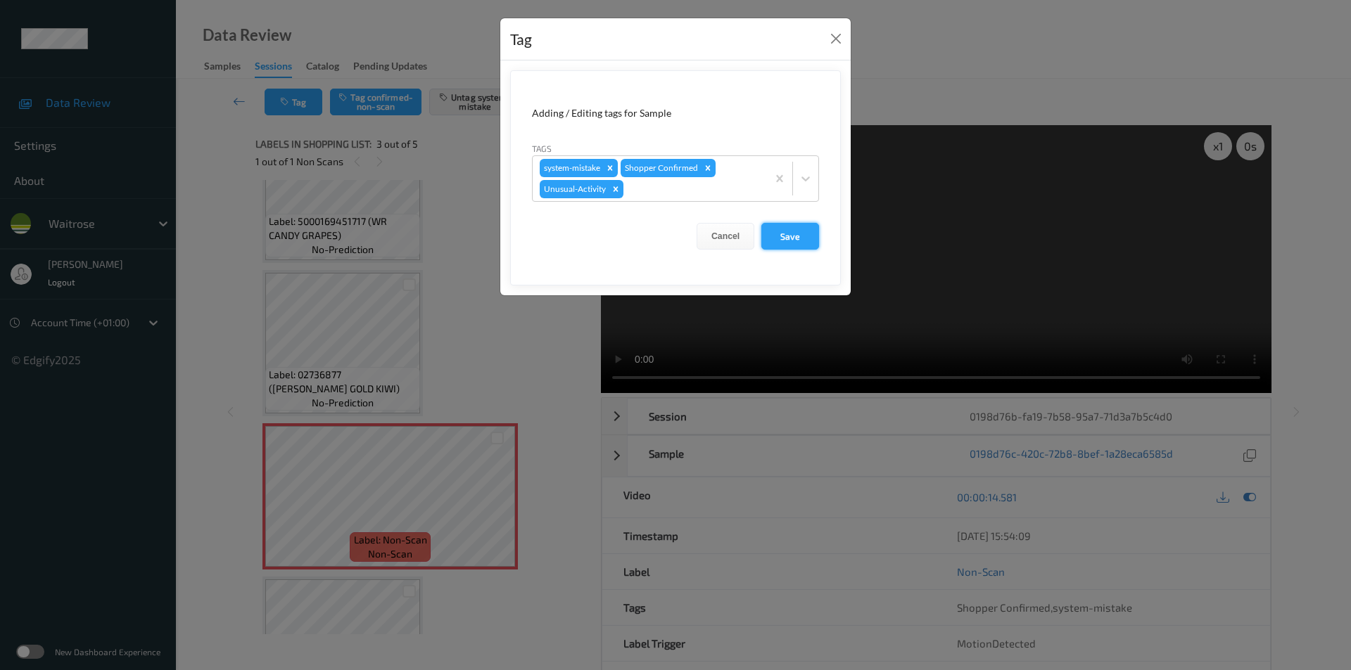
click at [781, 234] on button "Save" at bounding box center [790, 236] width 58 height 27
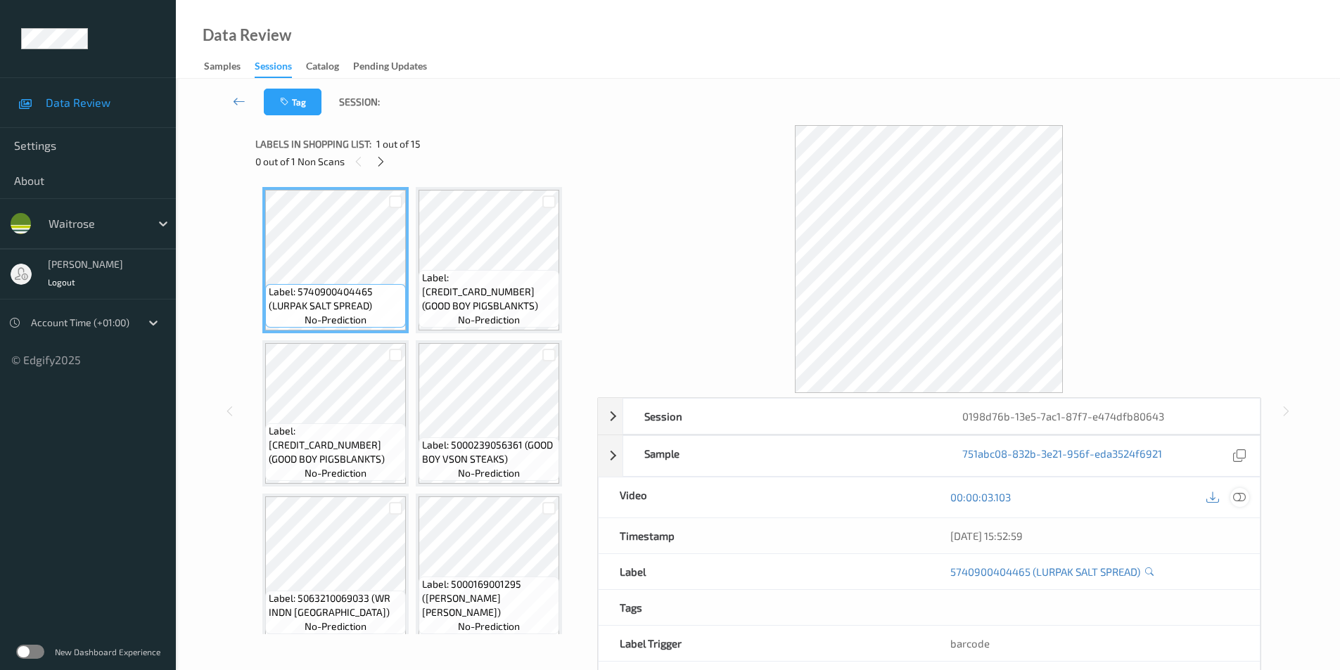
click at [1241, 499] on icon at bounding box center [1239, 497] width 13 height 13
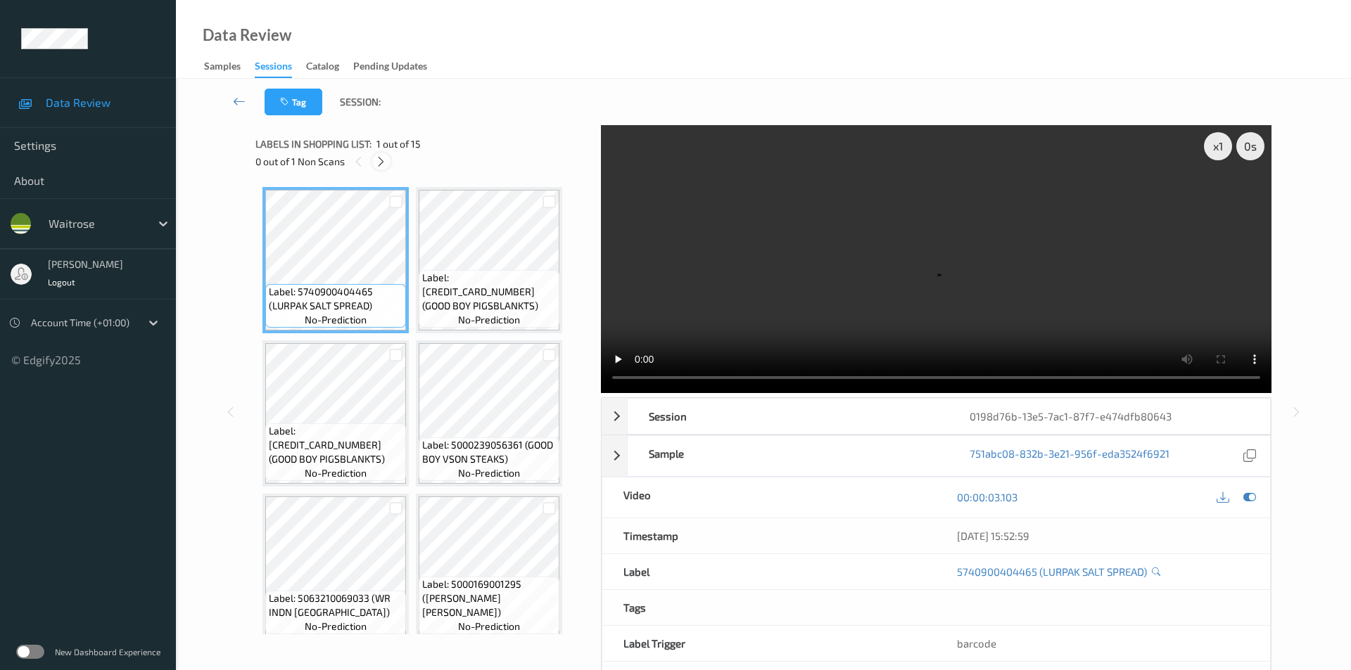
click at [378, 160] on icon at bounding box center [381, 161] width 12 height 13
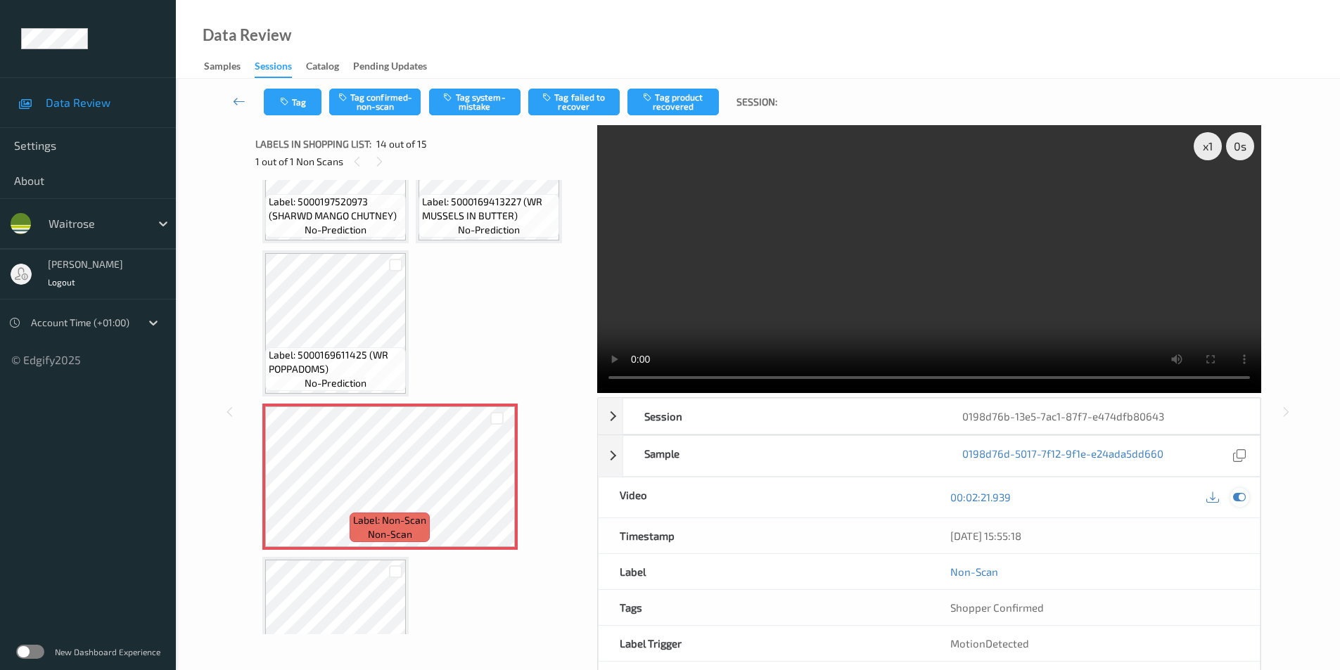
click at [1237, 495] on icon at bounding box center [1239, 497] width 13 height 13
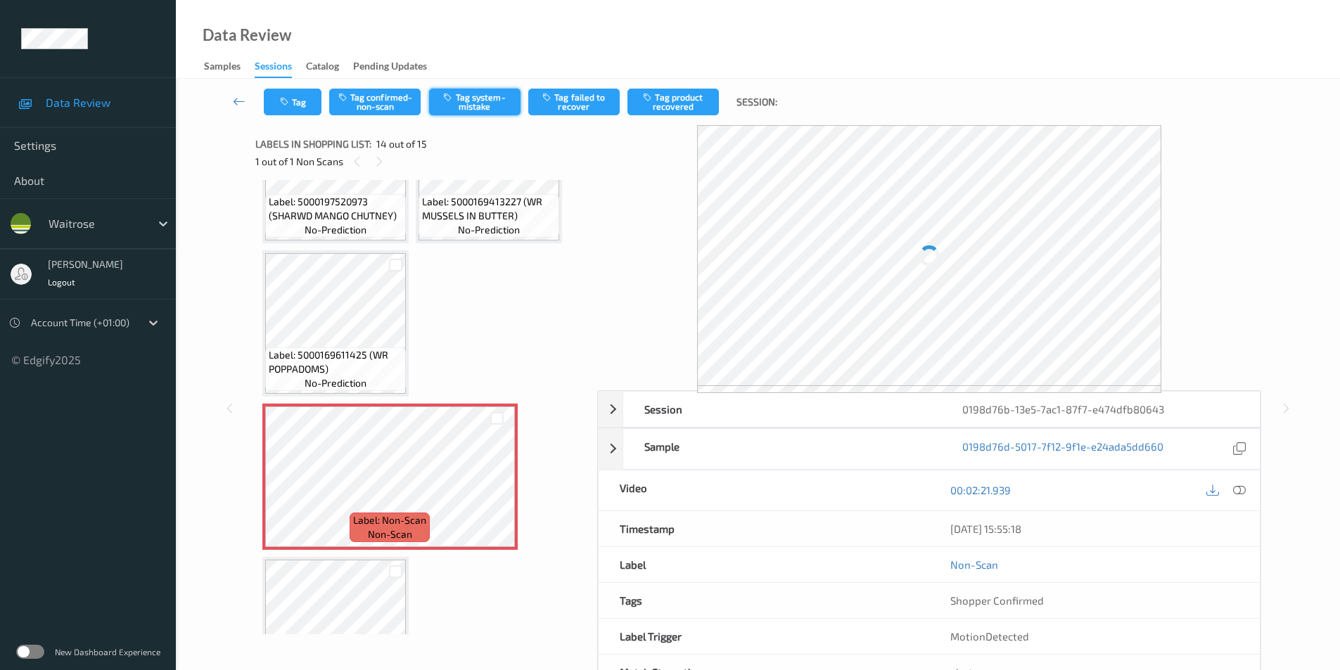
click at [467, 101] on button "Tag system-mistake" at bounding box center [474, 102] width 91 height 27
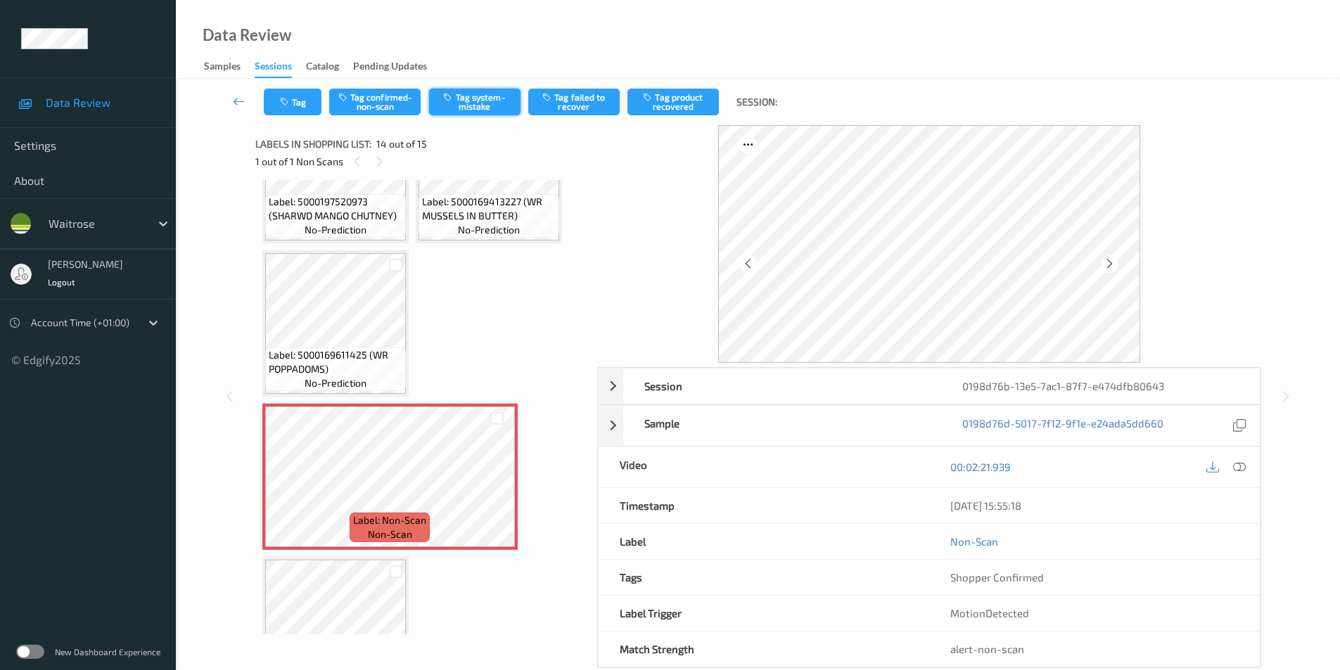
click at [467, 101] on button "Tag system-mistake" at bounding box center [474, 102] width 91 height 27
click at [290, 102] on icon "button" at bounding box center [286, 102] width 12 height 10
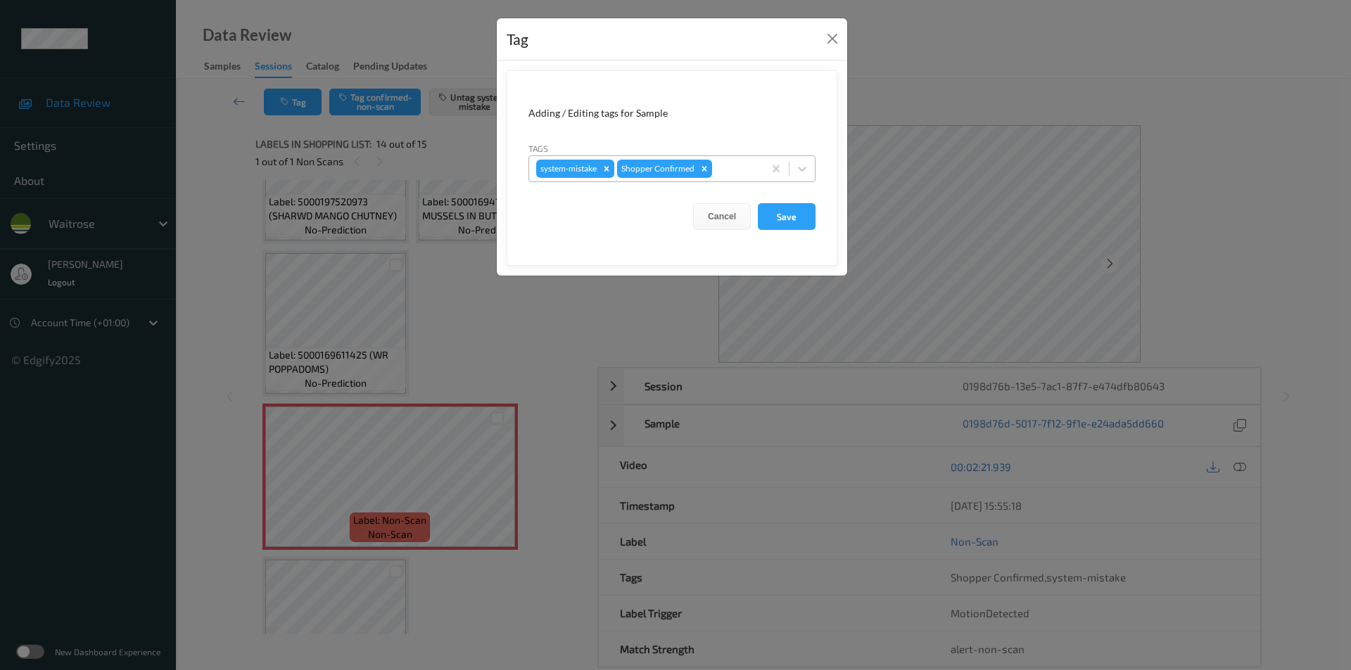
click at [807, 156] on div "system-mistake Shopper Confirmed" at bounding box center [671, 168] width 287 height 27
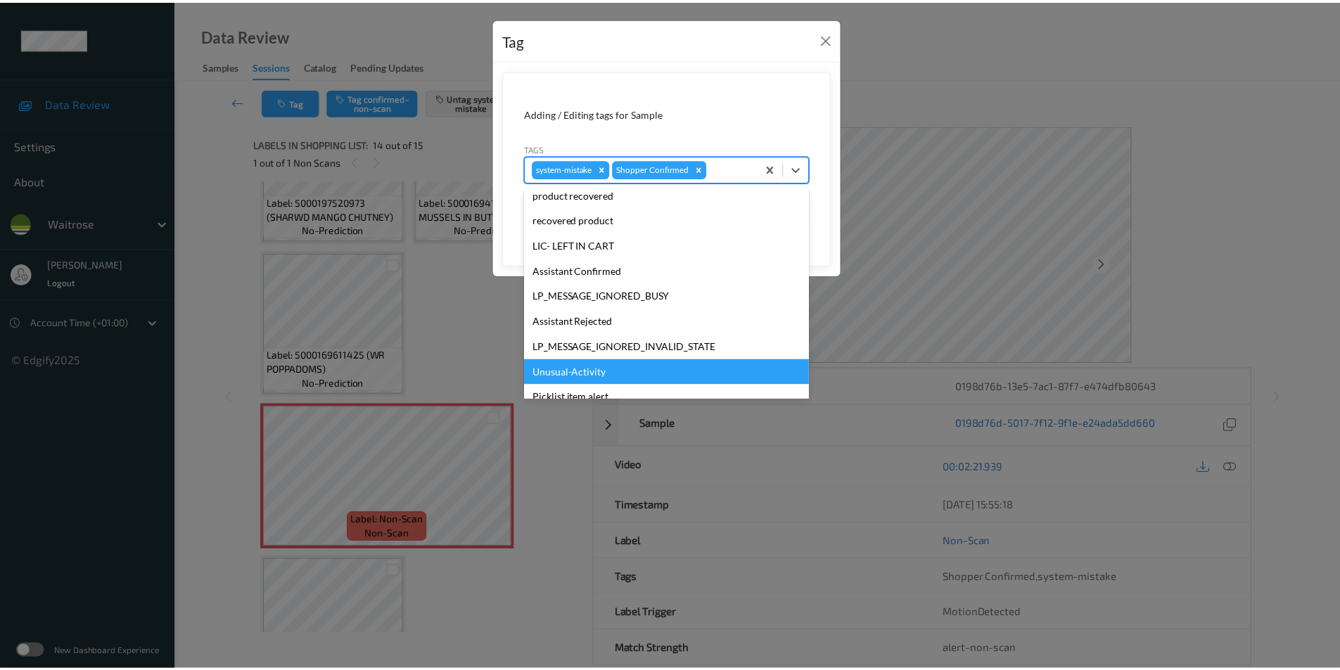
scroll to position [276, 0]
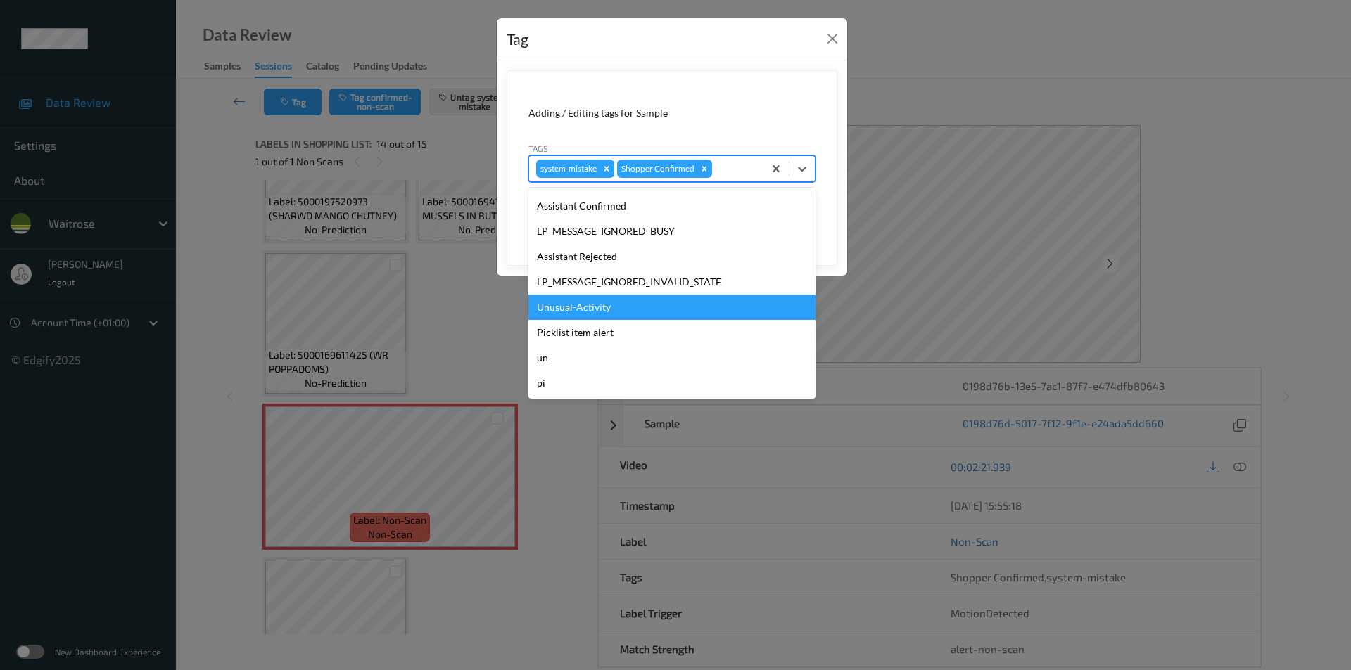
click at [566, 307] on div "Unusual-Activity" at bounding box center [671, 307] width 287 height 25
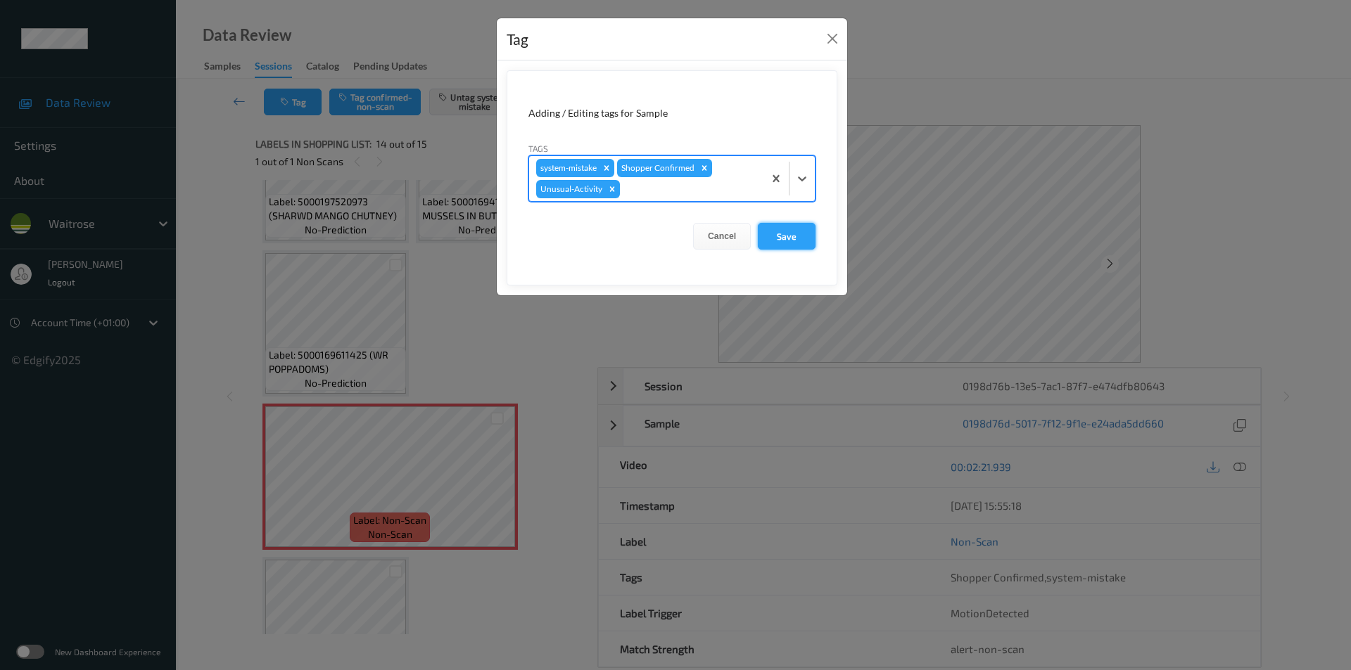
click at [772, 237] on button "Save" at bounding box center [787, 236] width 58 height 27
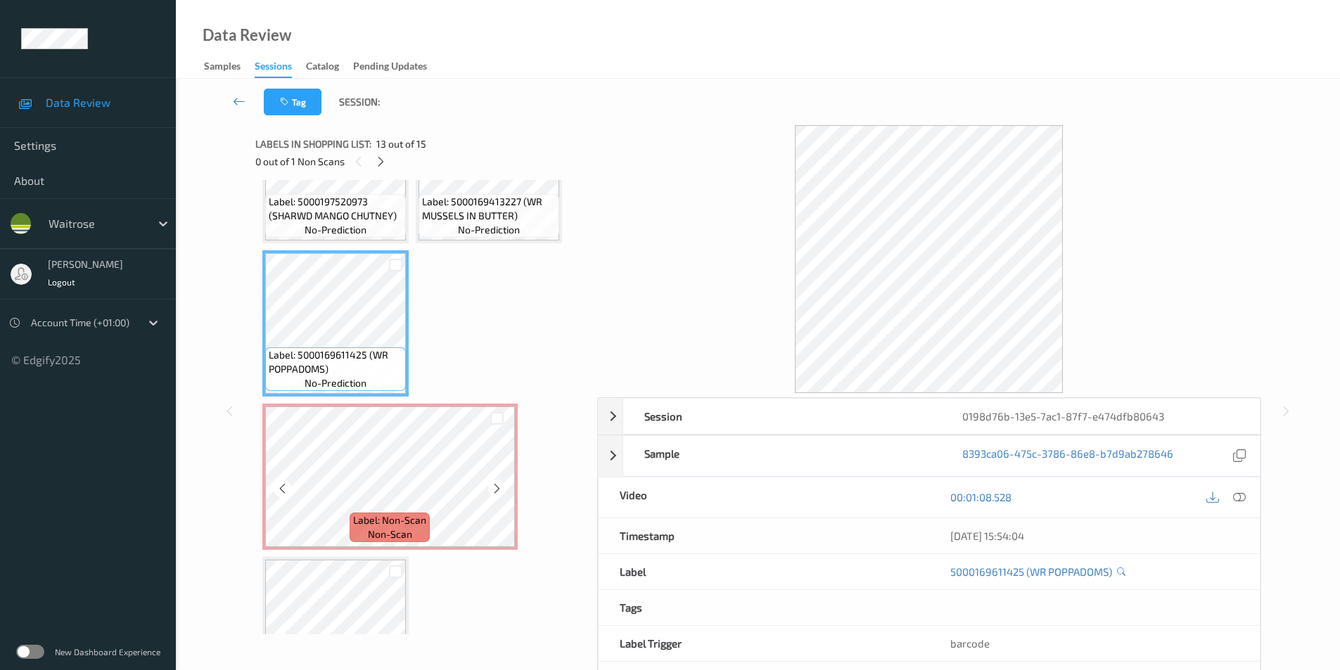
scroll to position [787, 0]
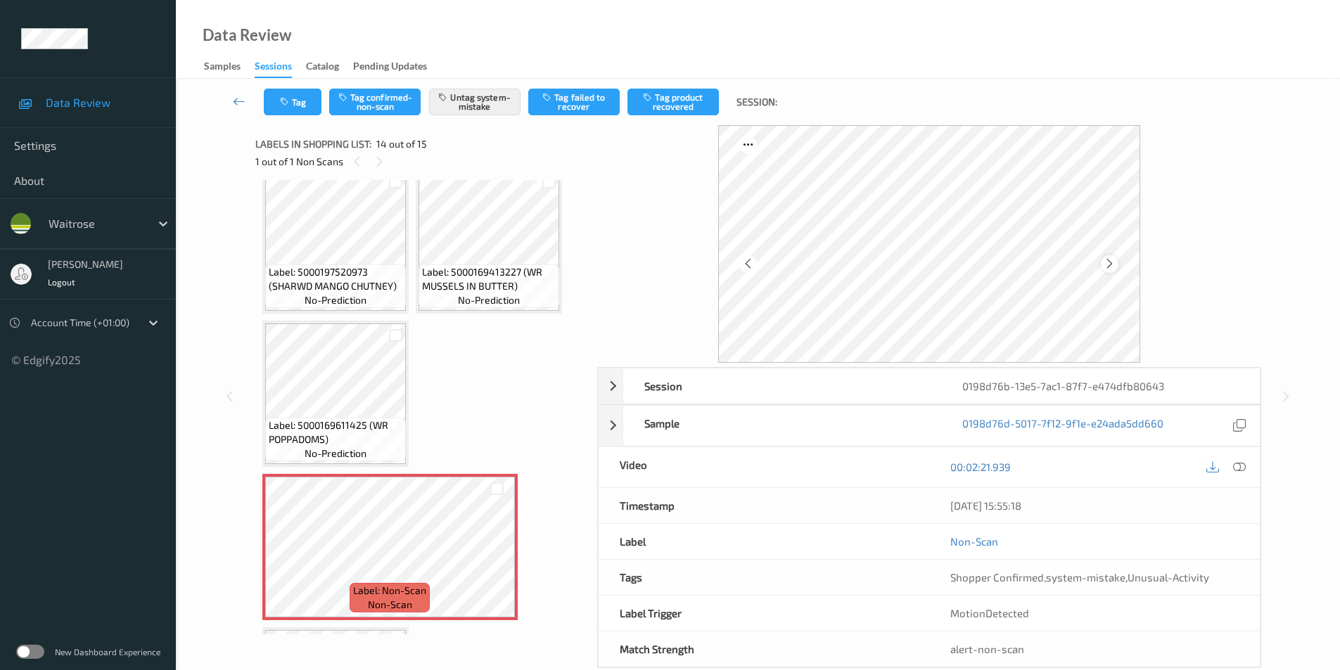
click at [1112, 267] on icon at bounding box center [1110, 264] width 12 height 13
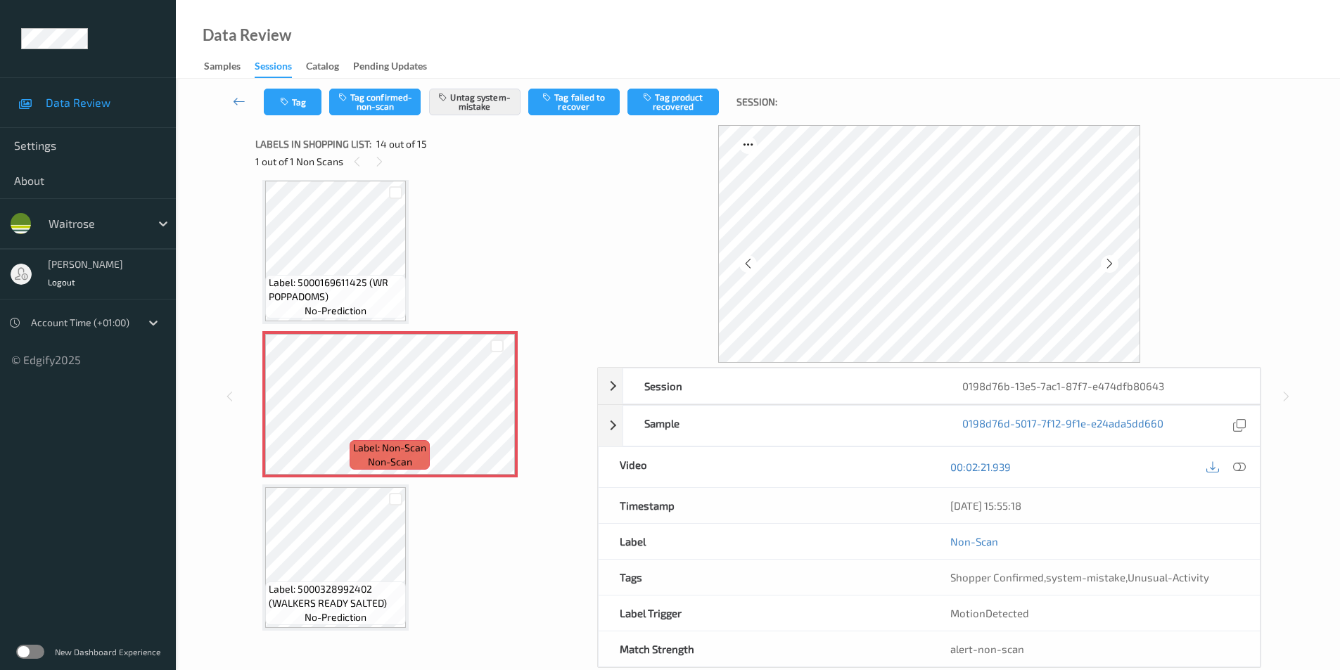
scroll to position [933, 0]
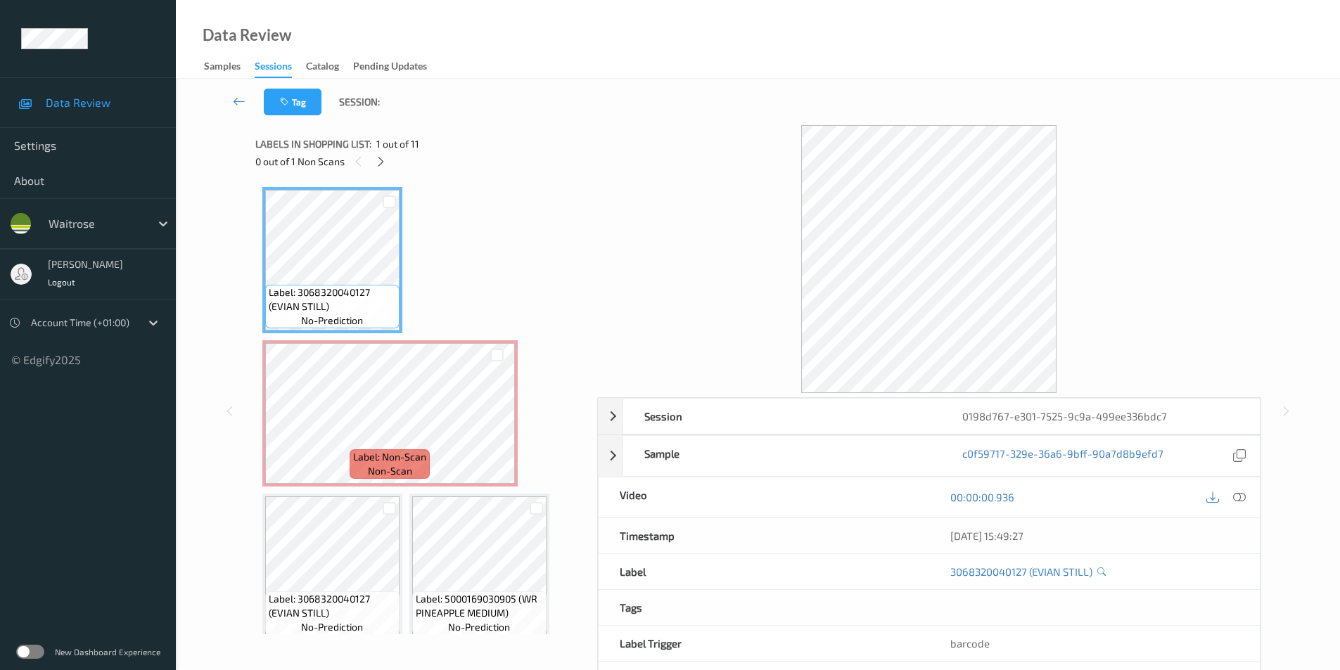
drag, startPoint x: 1241, startPoint y: 492, endPoint x: 1053, endPoint y: 451, distance: 192.4
click at [1240, 492] on icon at bounding box center [1239, 497] width 13 height 13
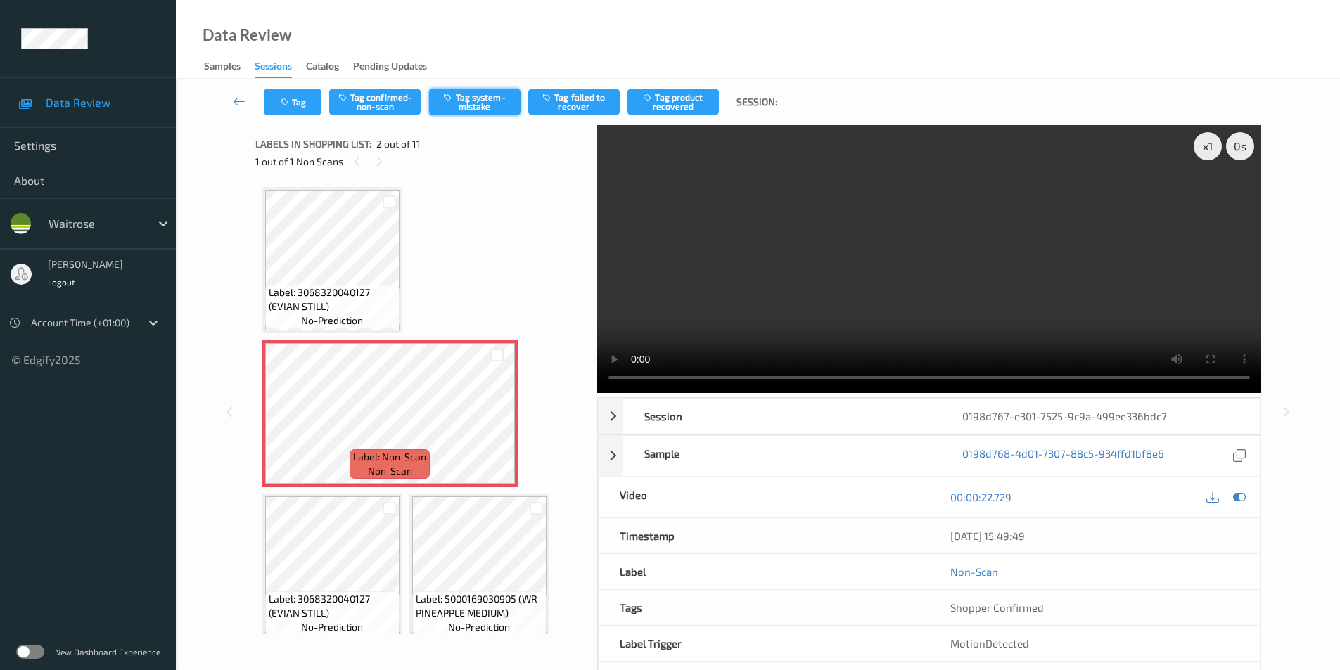
click at [470, 110] on button "Tag system-mistake" at bounding box center [474, 102] width 91 height 27
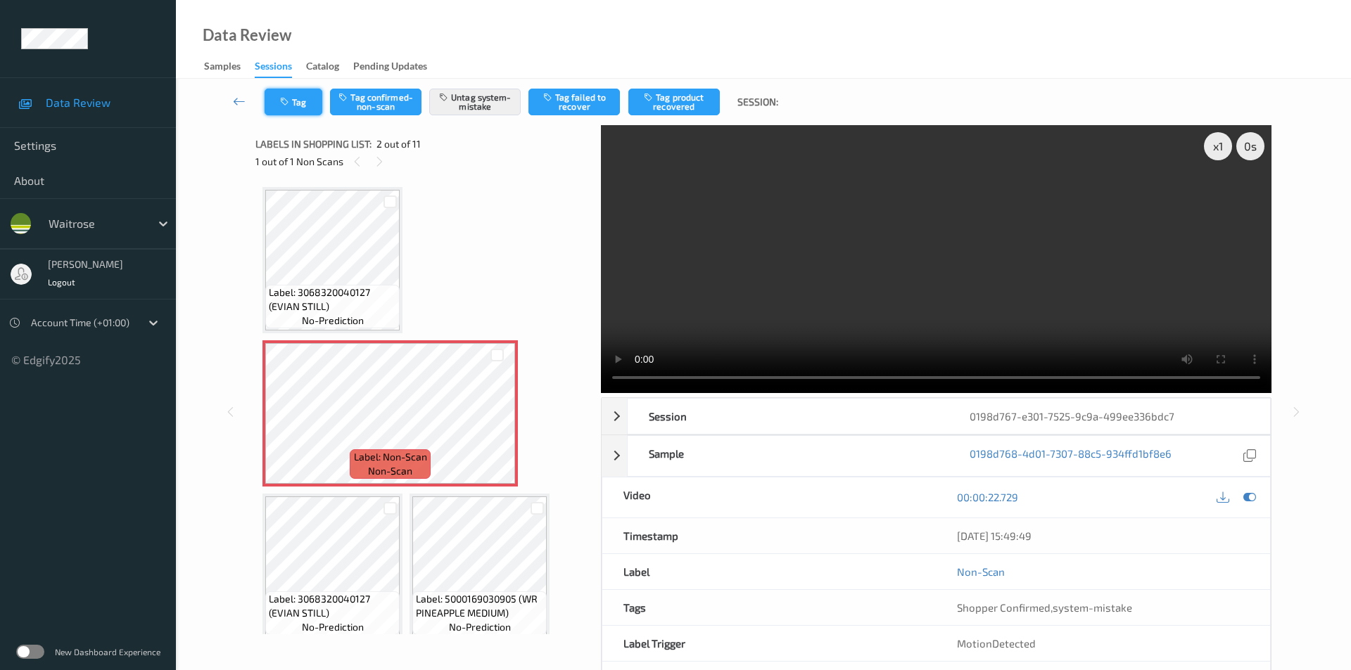
click at [299, 101] on button "Tag" at bounding box center [294, 102] width 58 height 27
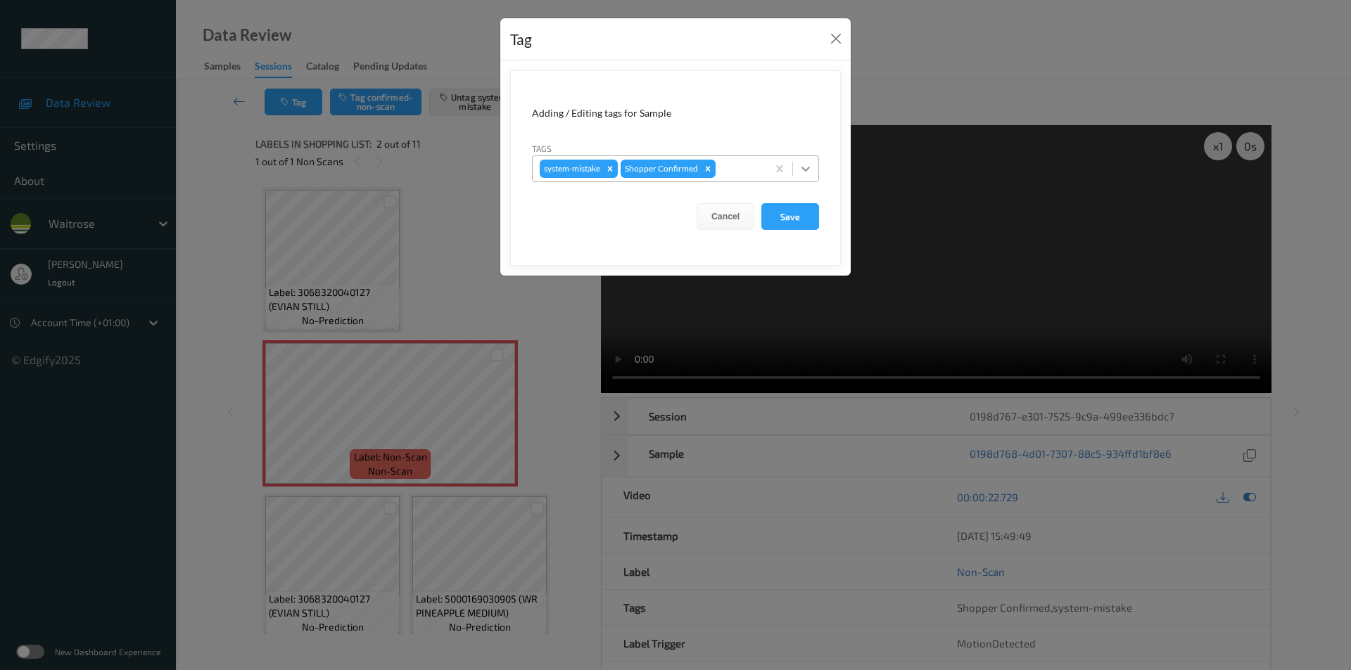
click at [806, 167] on icon at bounding box center [806, 169] width 14 height 14
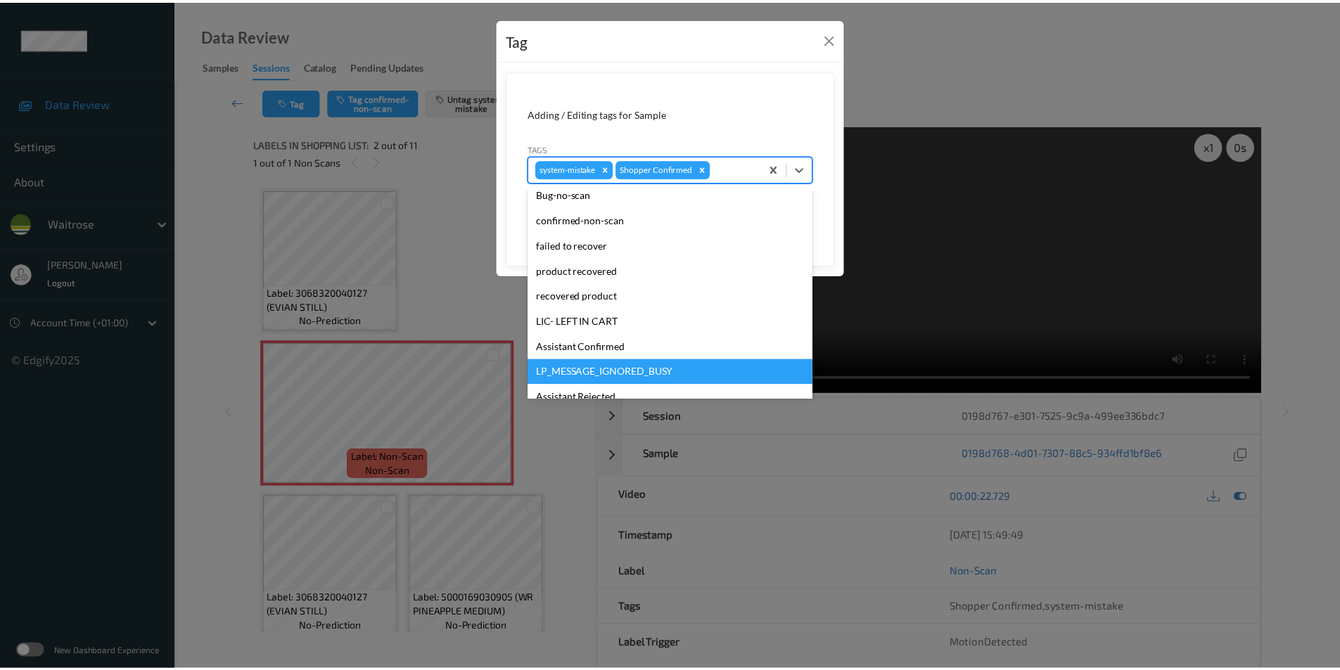
scroll to position [276, 0]
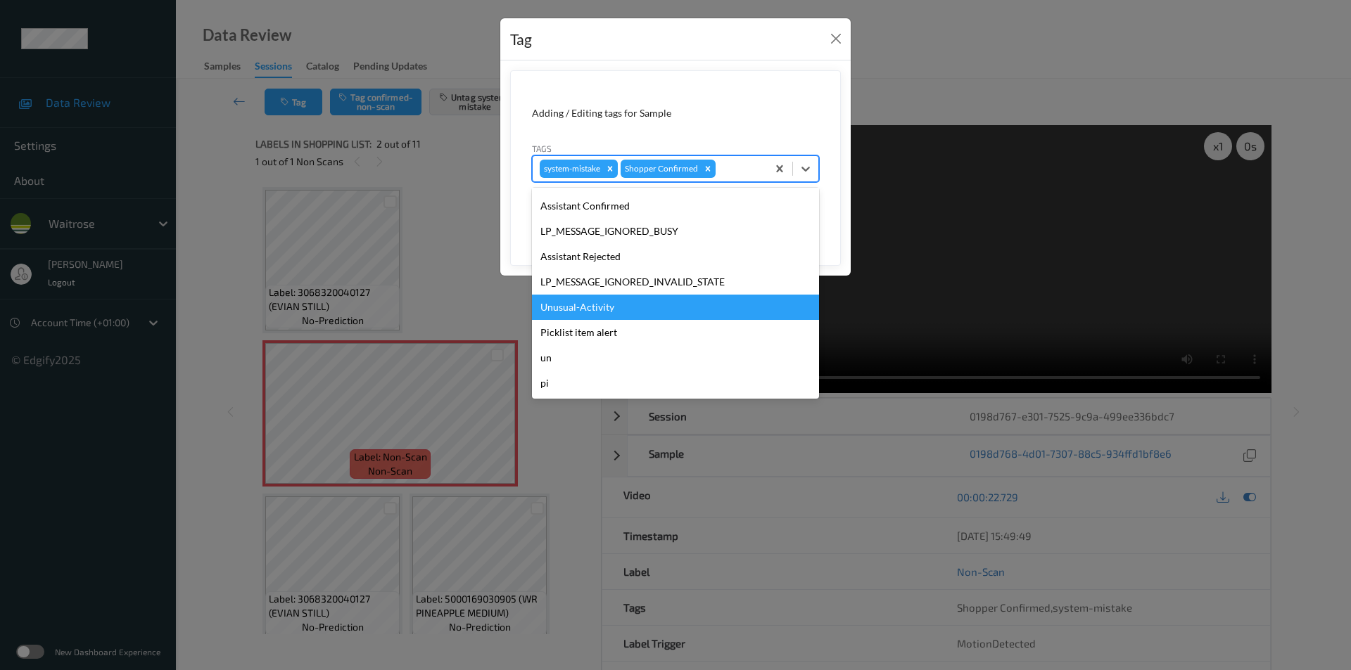
click at [599, 312] on div "Unusual-Activity" at bounding box center [675, 307] width 287 height 25
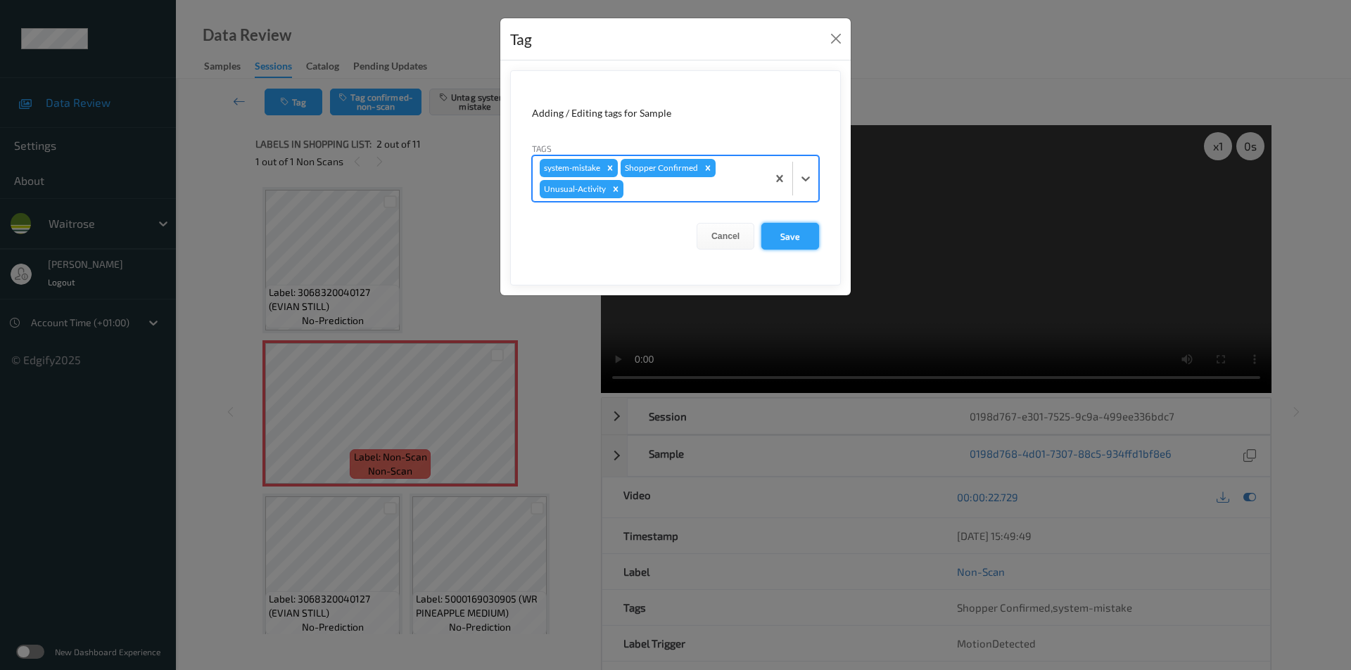
click at [781, 241] on button "Save" at bounding box center [790, 236] width 58 height 27
click at [781, 234] on button "Save" at bounding box center [790, 236] width 58 height 27
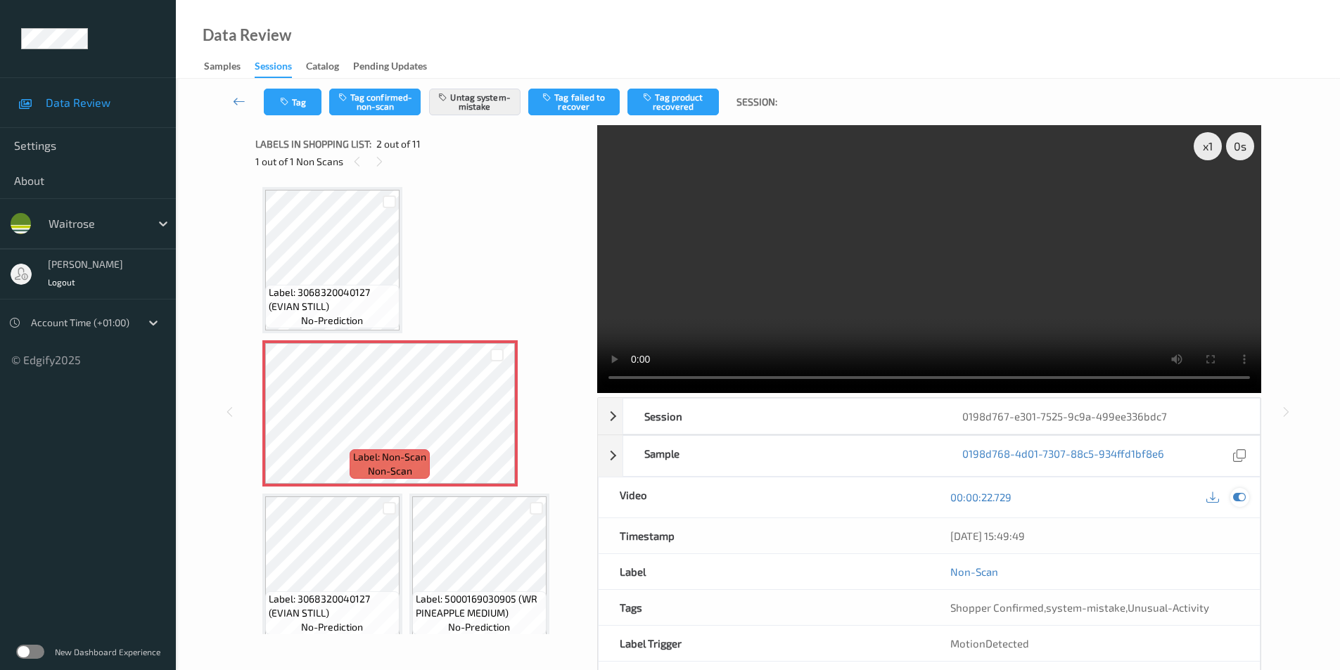
click at [1233, 490] on div at bounding box center [1240, 497] width 19 height 19
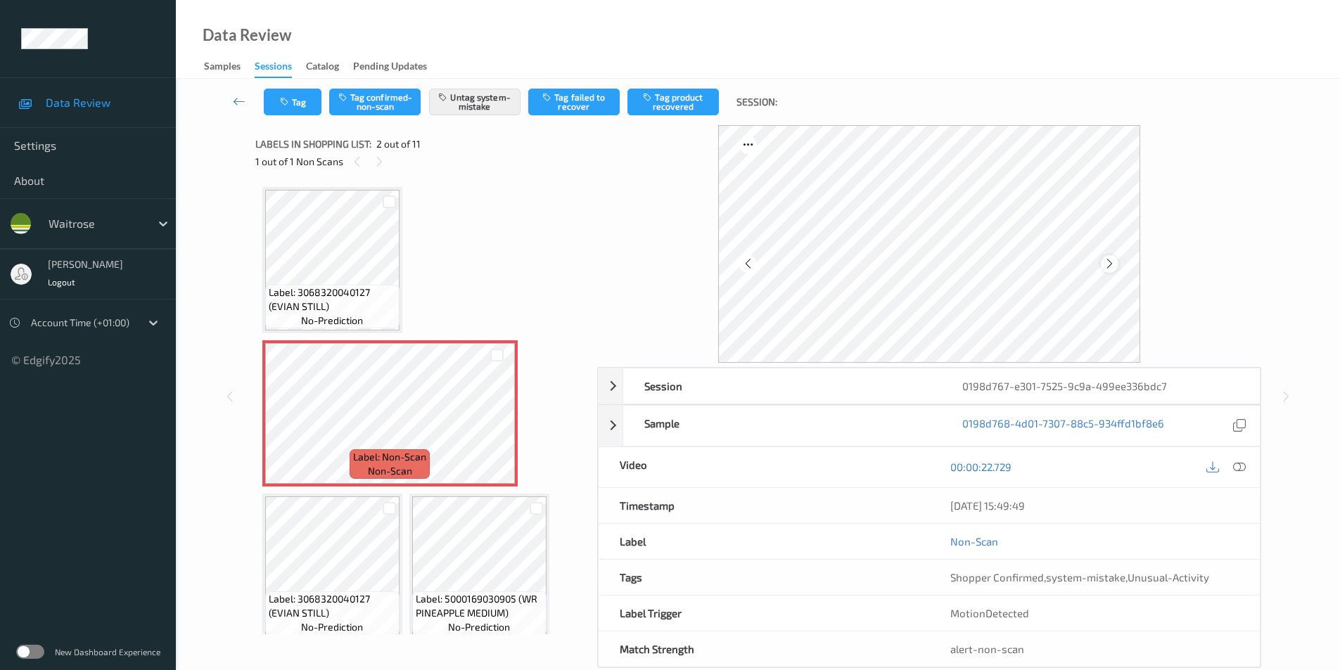
click at [1108, 264] on icon at bounding box center [1110, 264] width 12 height 13
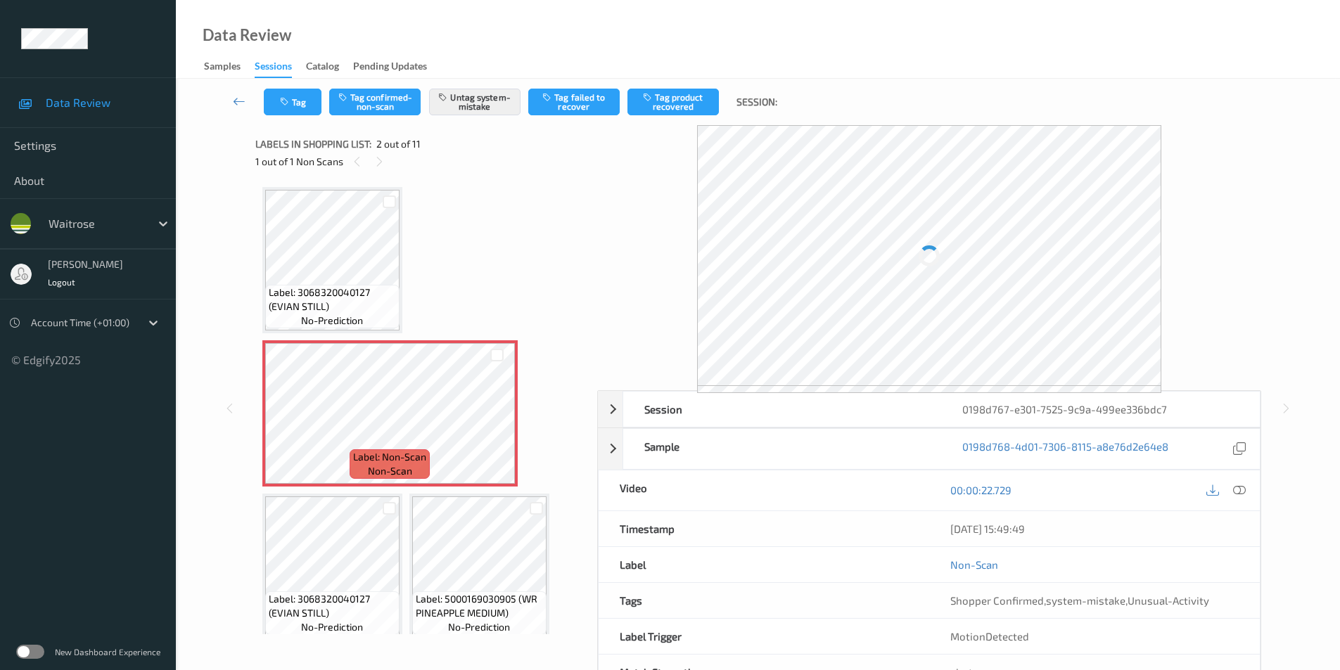
click at [1107, 264] on div at bounding box center [929, 255] width 464 height 261
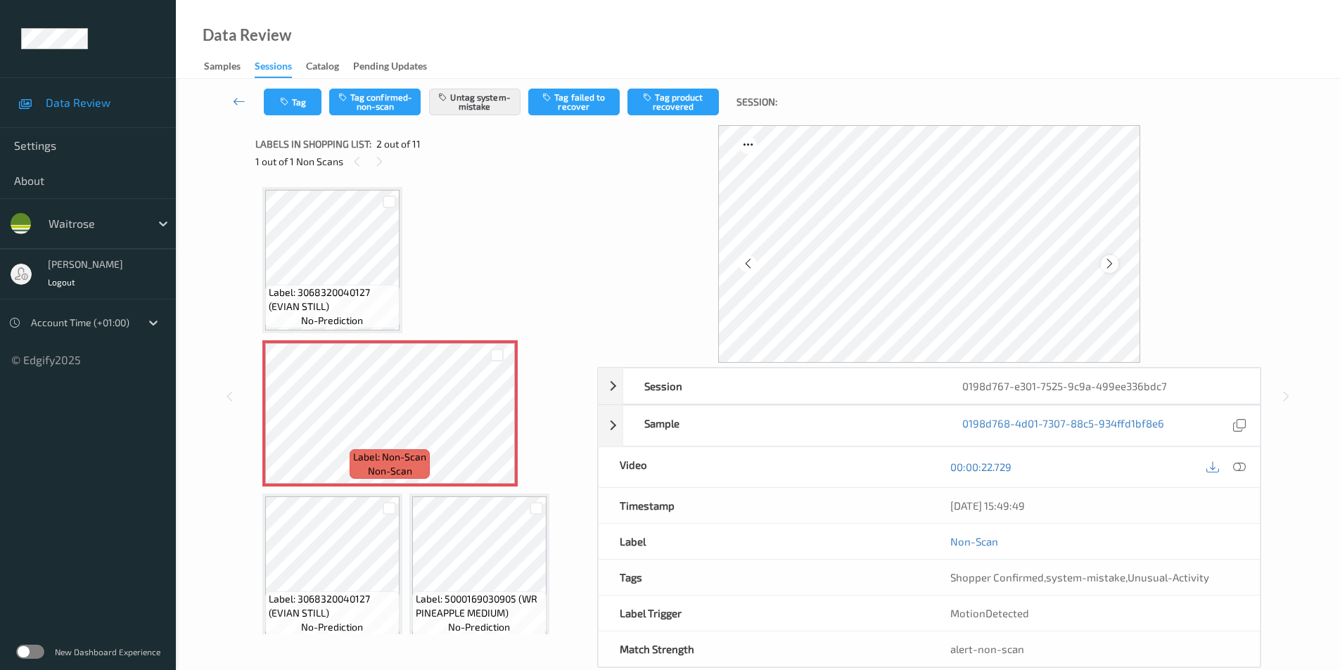
click at [1112, 264] on icon at bounding box center [1110, 264] width 12 height 13
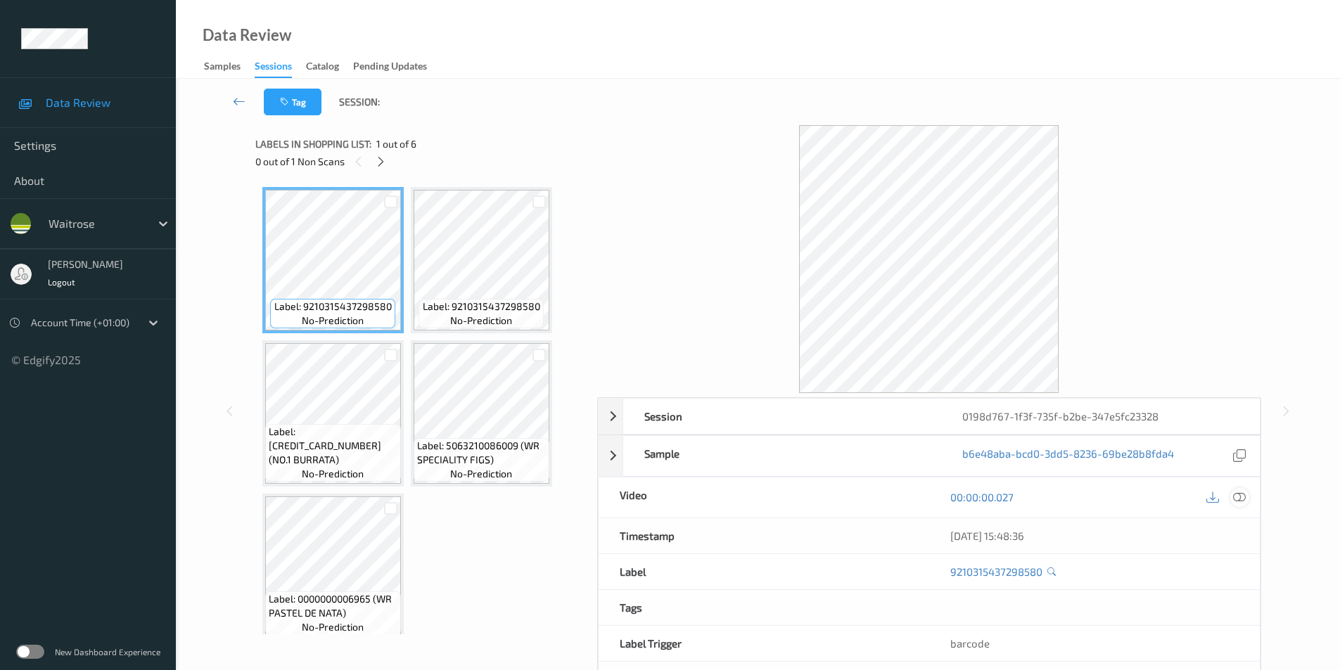
click at [1238, 495] on icon at bounding box center [1239, 497] width 13 height 13
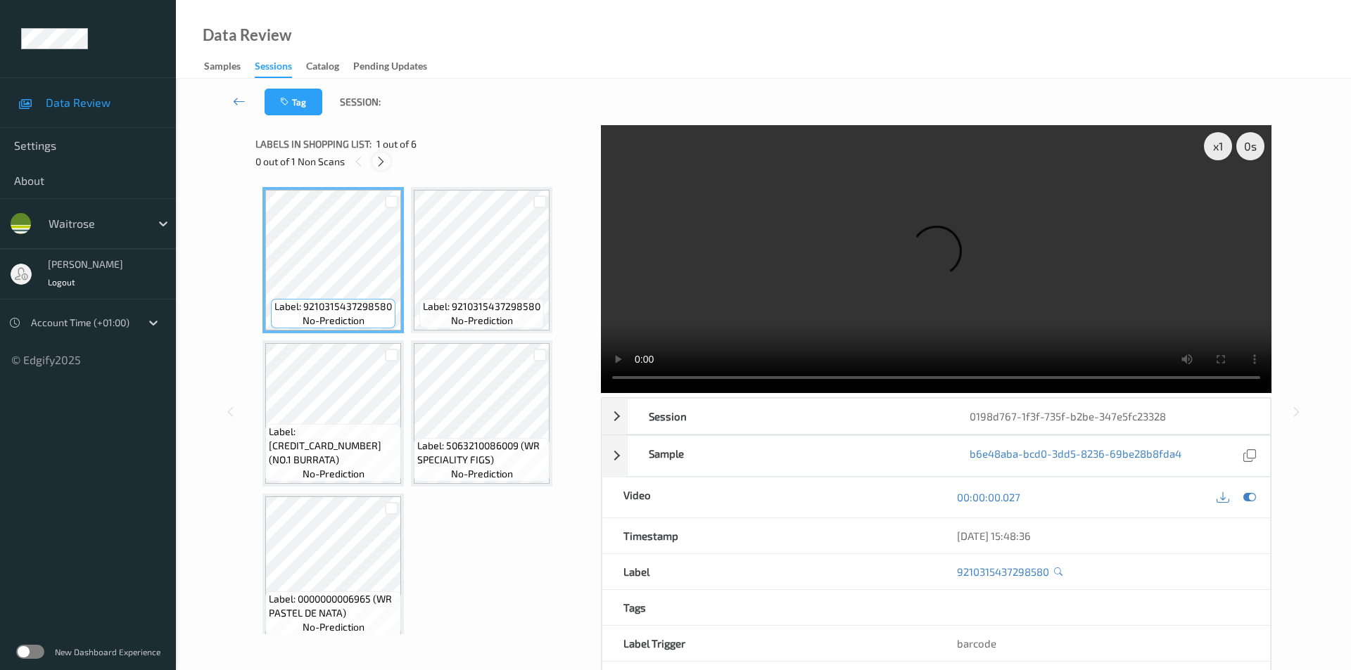
click at [383, 161] on icon at bounding box center [381, 161] width 12 height 13
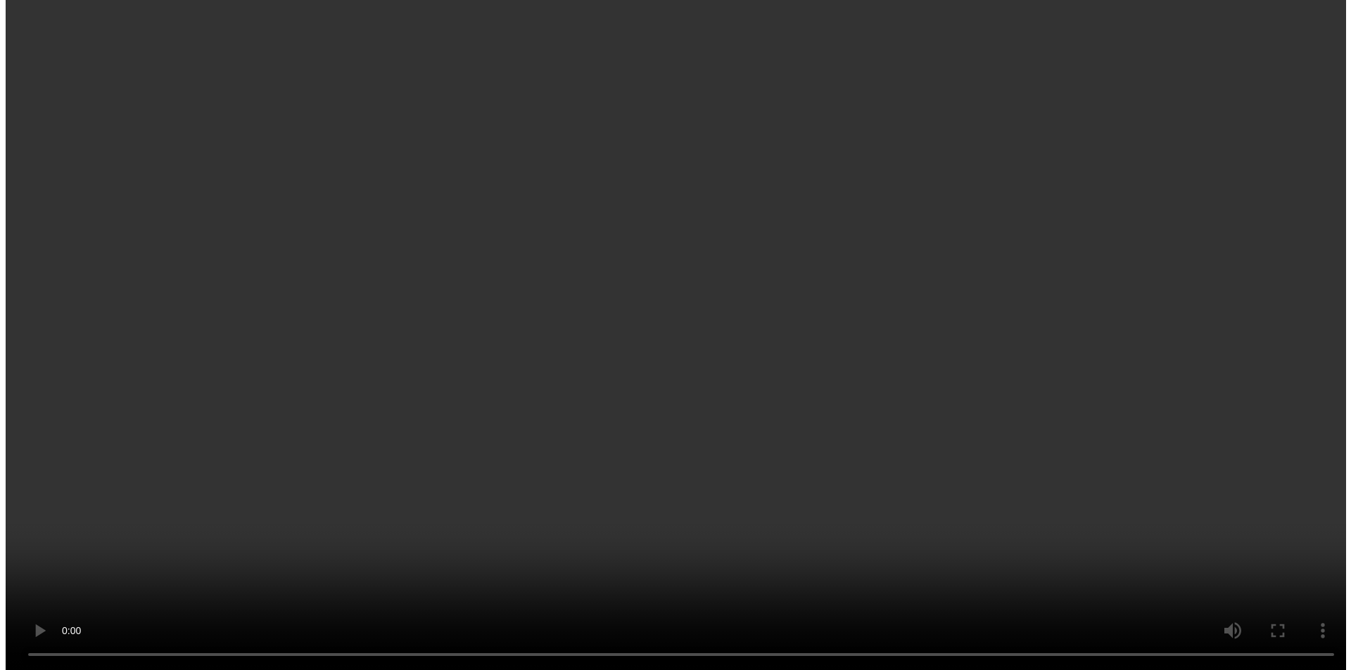
scroll to position [166, 0]
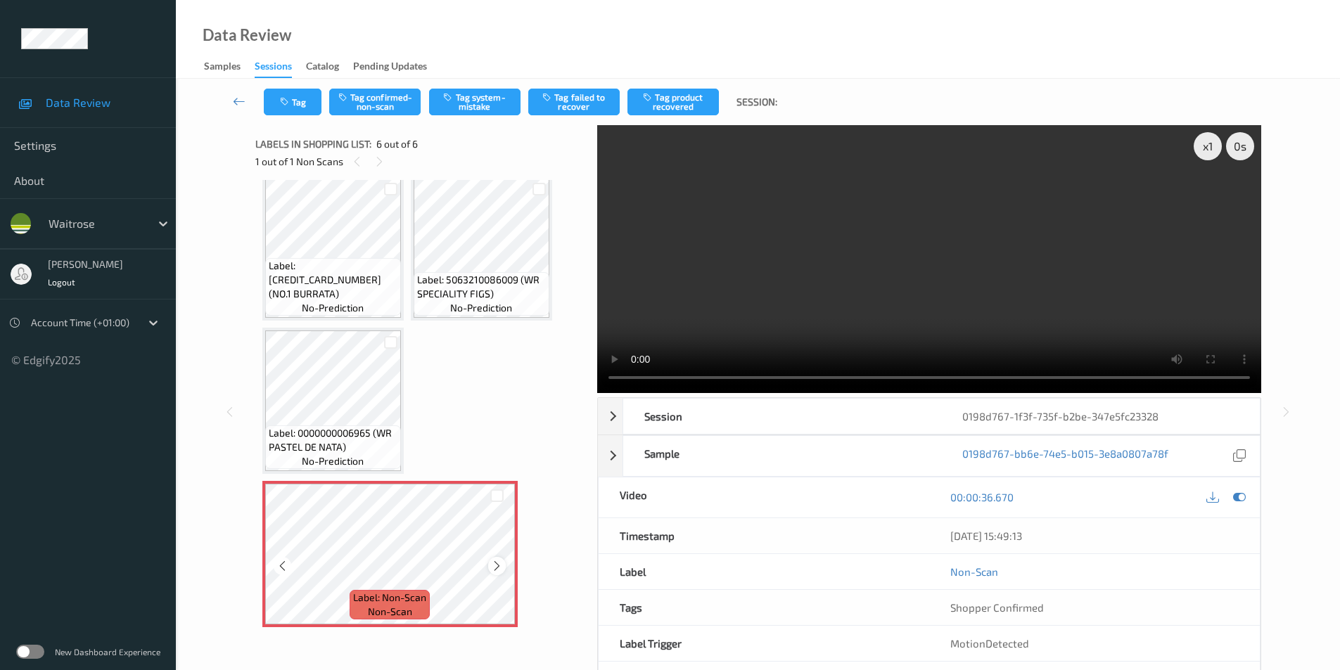
click at [496, 559] on div at bounding box center [497, 566] width 18 height 18
click at [470, 107] on button "Tag system-mistake" at bounding box center [474, 102] width 91 height 27
click at [1235, 497] on icon at bounding box center [1239, 497] width 13 height 13
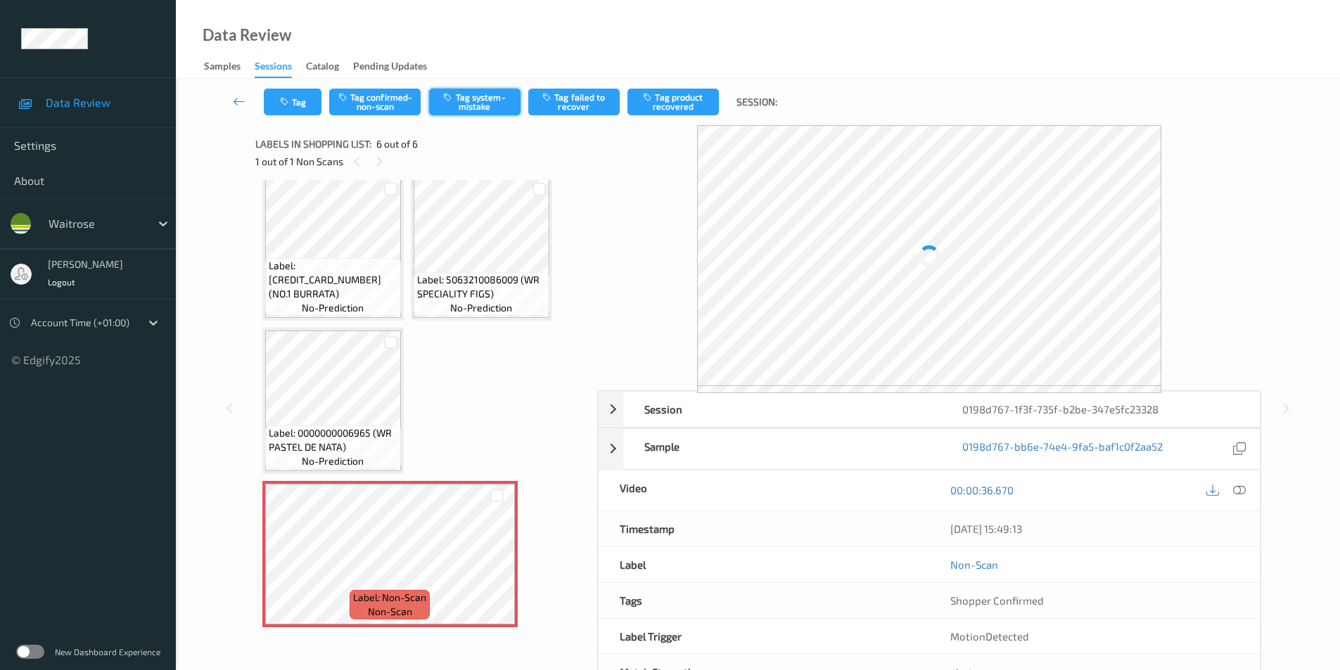
click at [470, 96] on button "Tag system-mistake" at bounding box center [474, 102] width 91 height 27
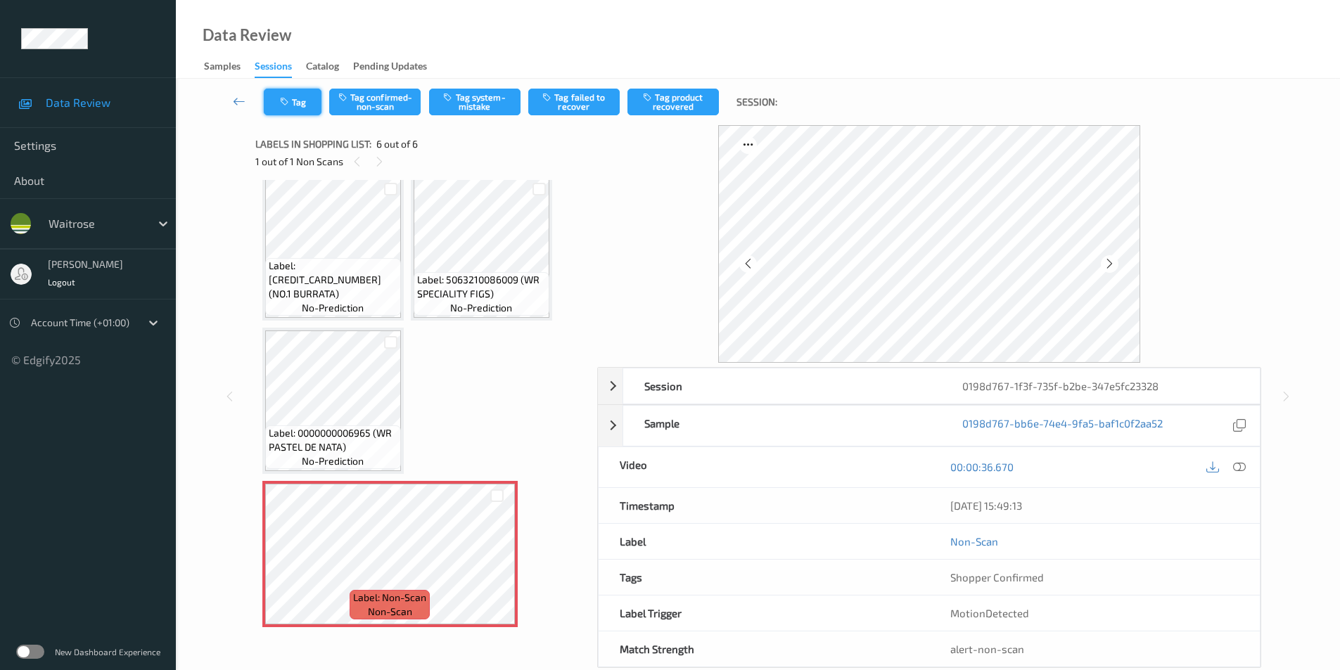
click at [289, 103] on icon "button" at bounding box center [286, 102] width 12 height 10
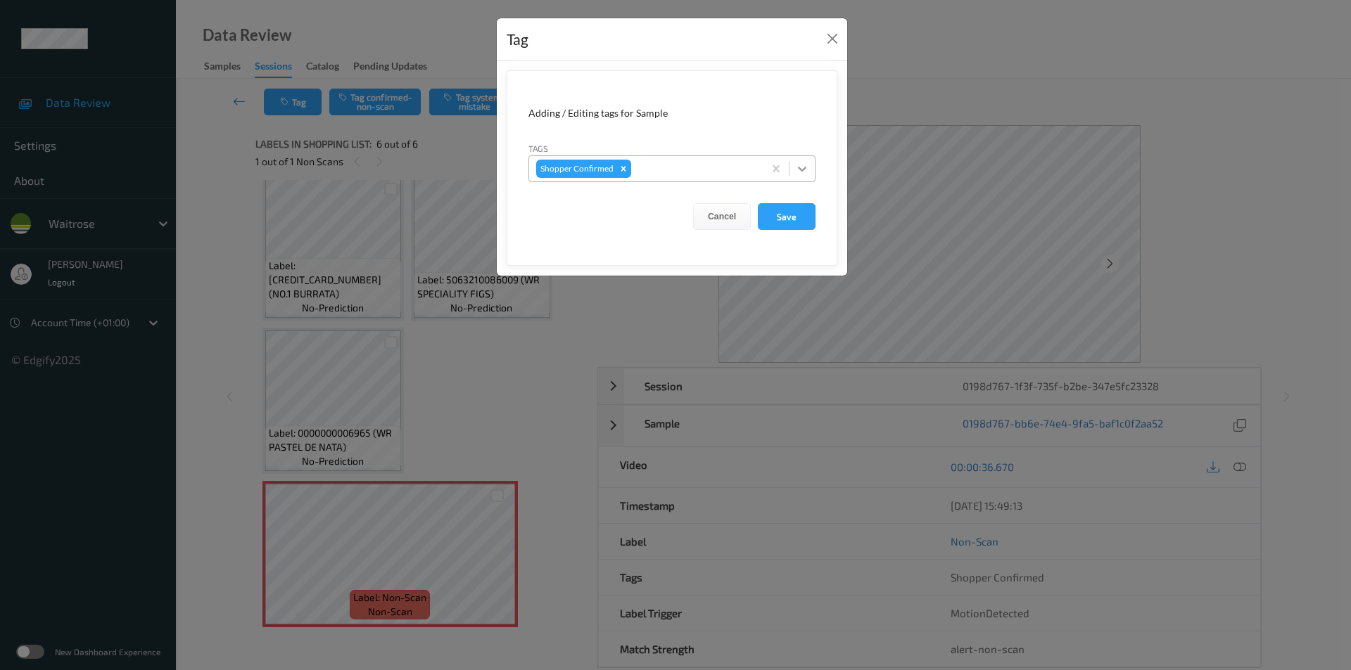
click at [798, 170] on icon at bounding box center [802, 169] width 14 height 14
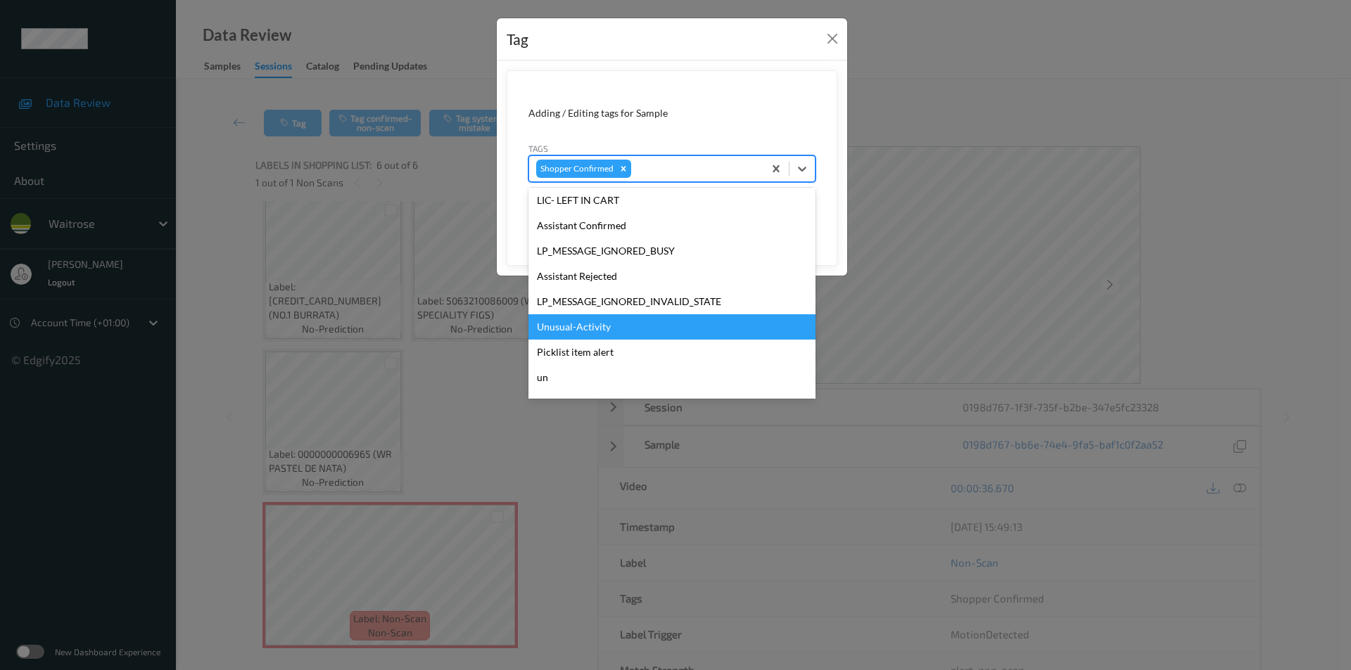
scroll to position [301, 0]
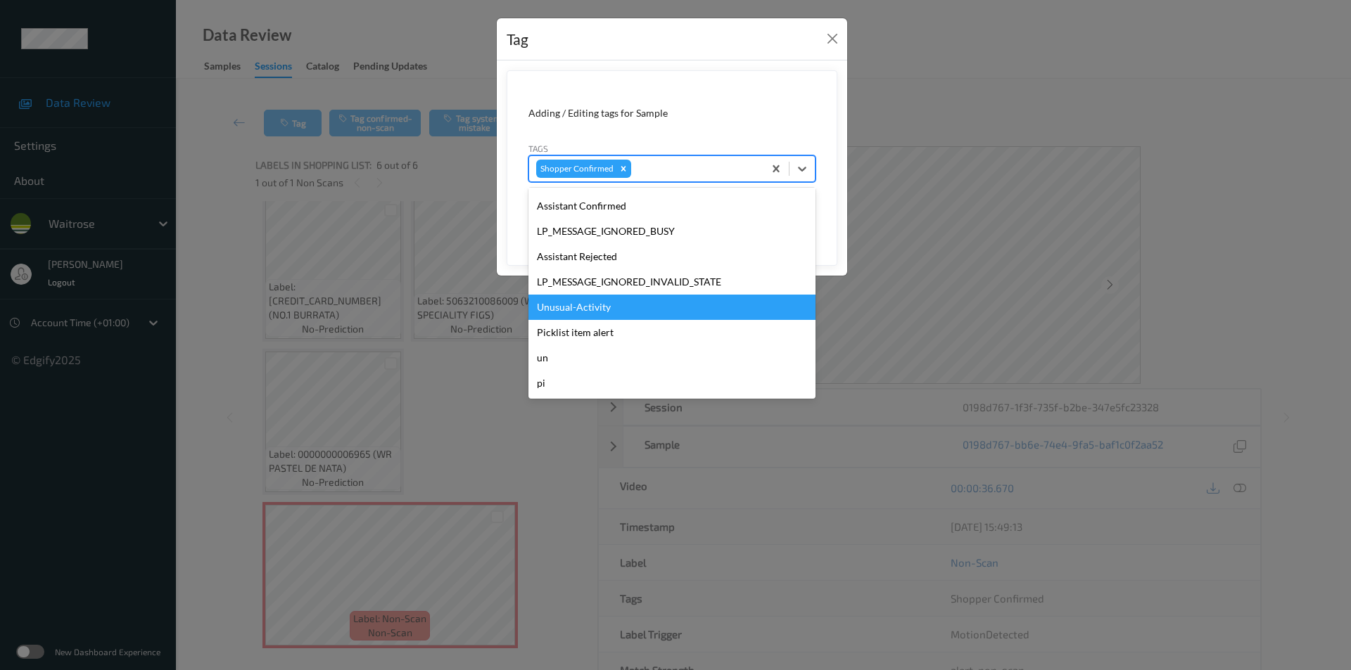
drag, startPoint x: 604, startPoint y: 309, endPoint x: 693, endPoint y: 291, distance: 91.1
click at [604, 308] on div "Unusual-Activity" at bounding box center [671, 307] width 287 height 25
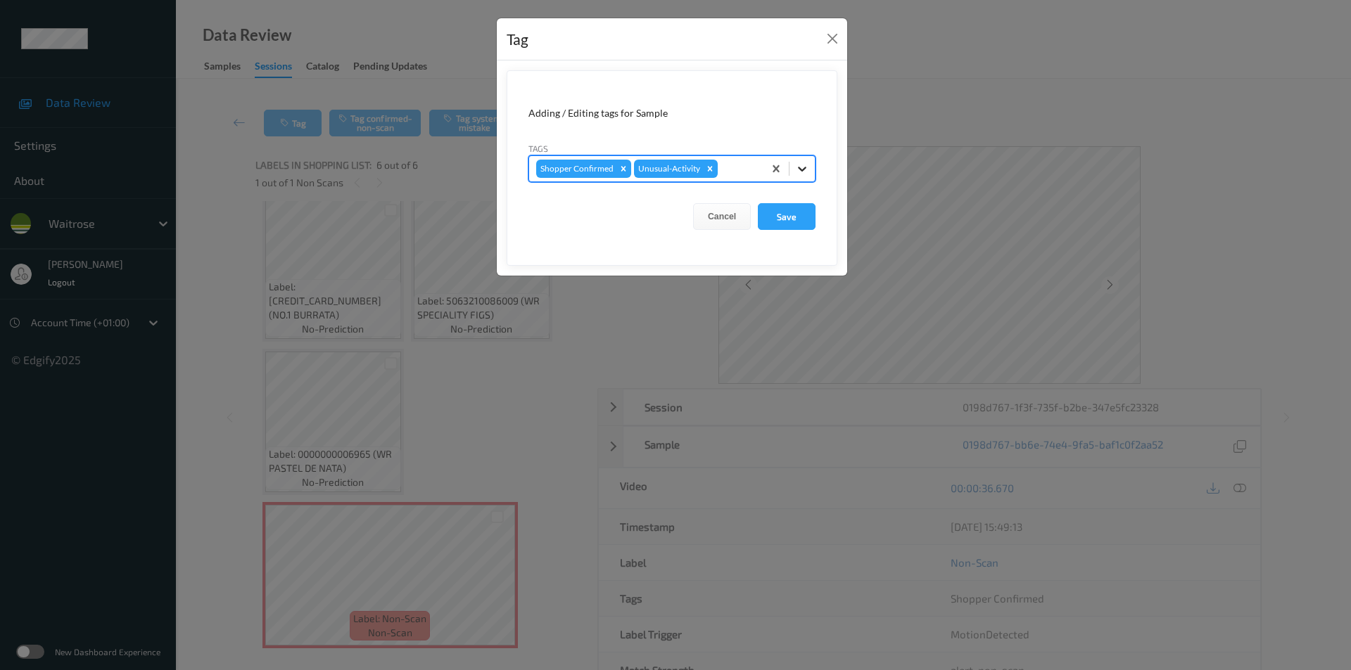
click at [800, 164] on icon at bounding box center [802, 169] width 14 height 14
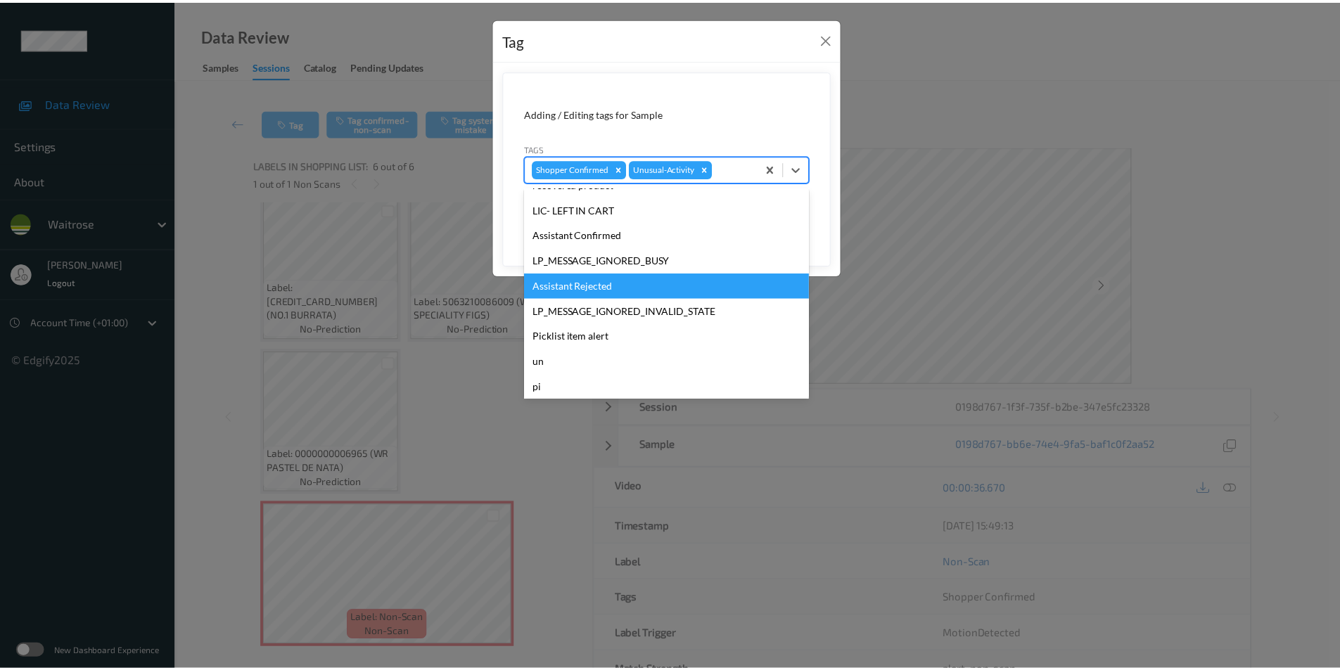
scroll to position [276, 0]
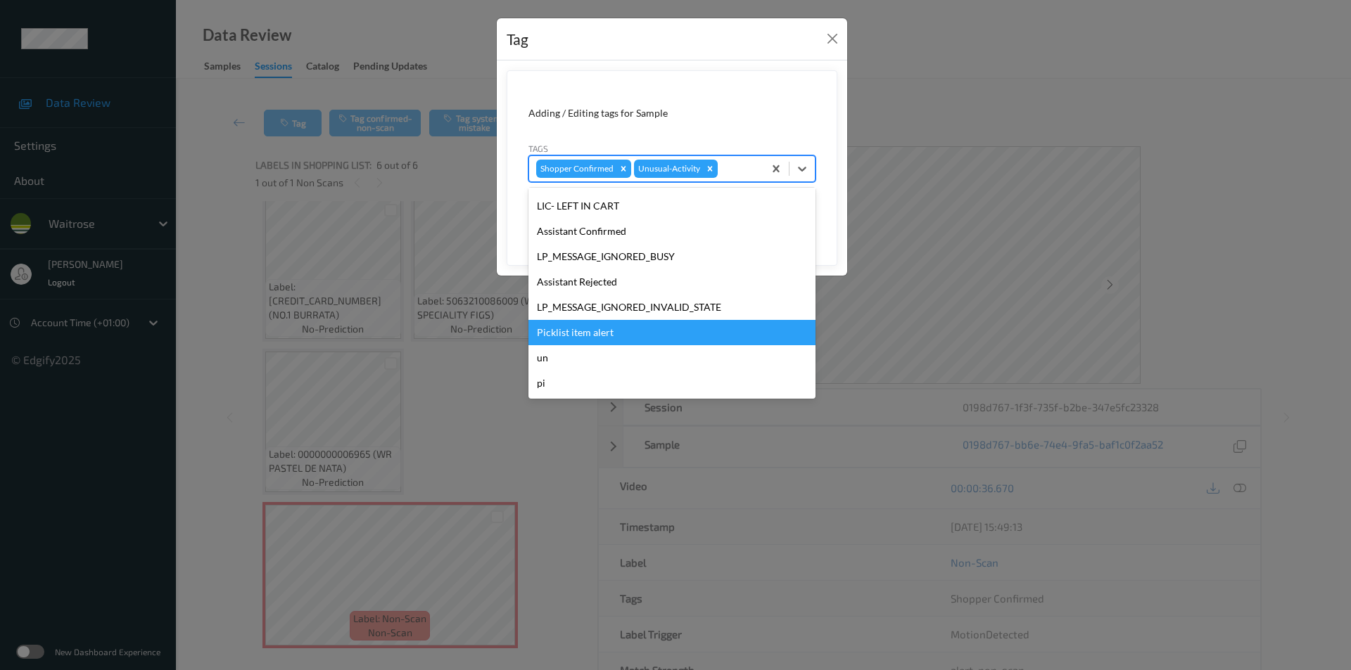
click at [602, 326] on div "Picklist item alert" at bounding box center [671, 332] width 287 height 25
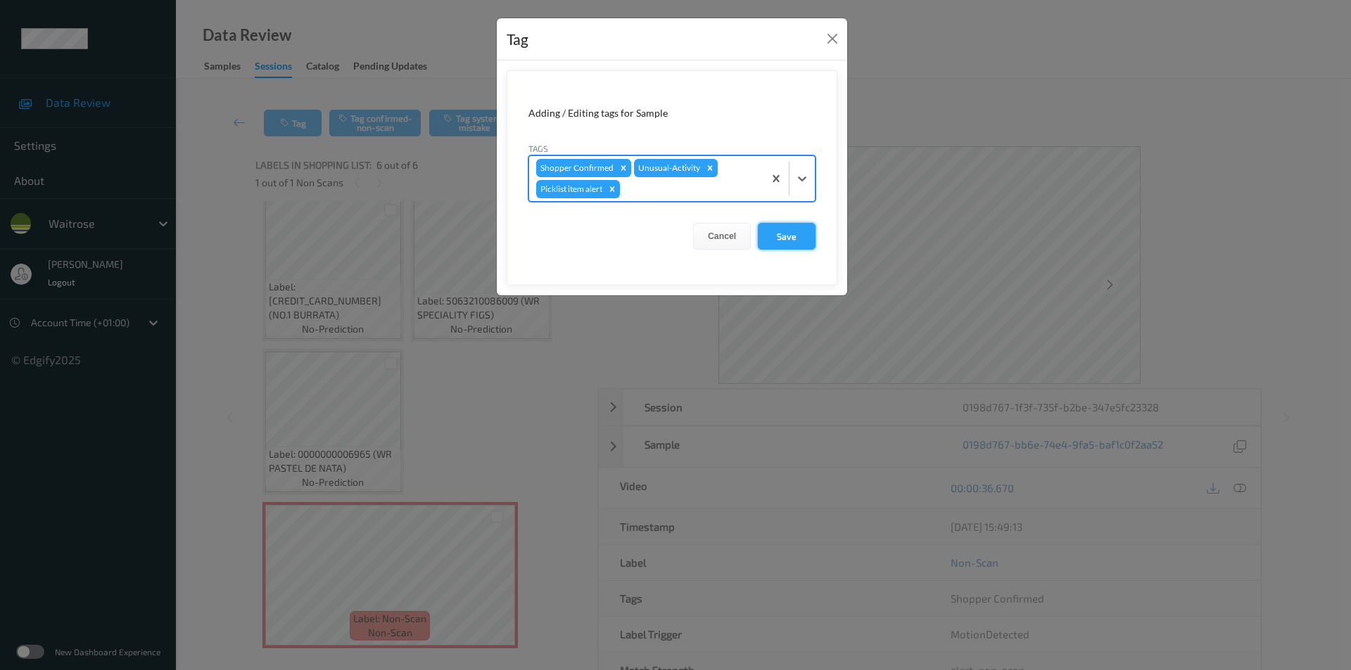
click at [779, 243] on button "Save" at bounding box center [787, 236] width 58 height 27
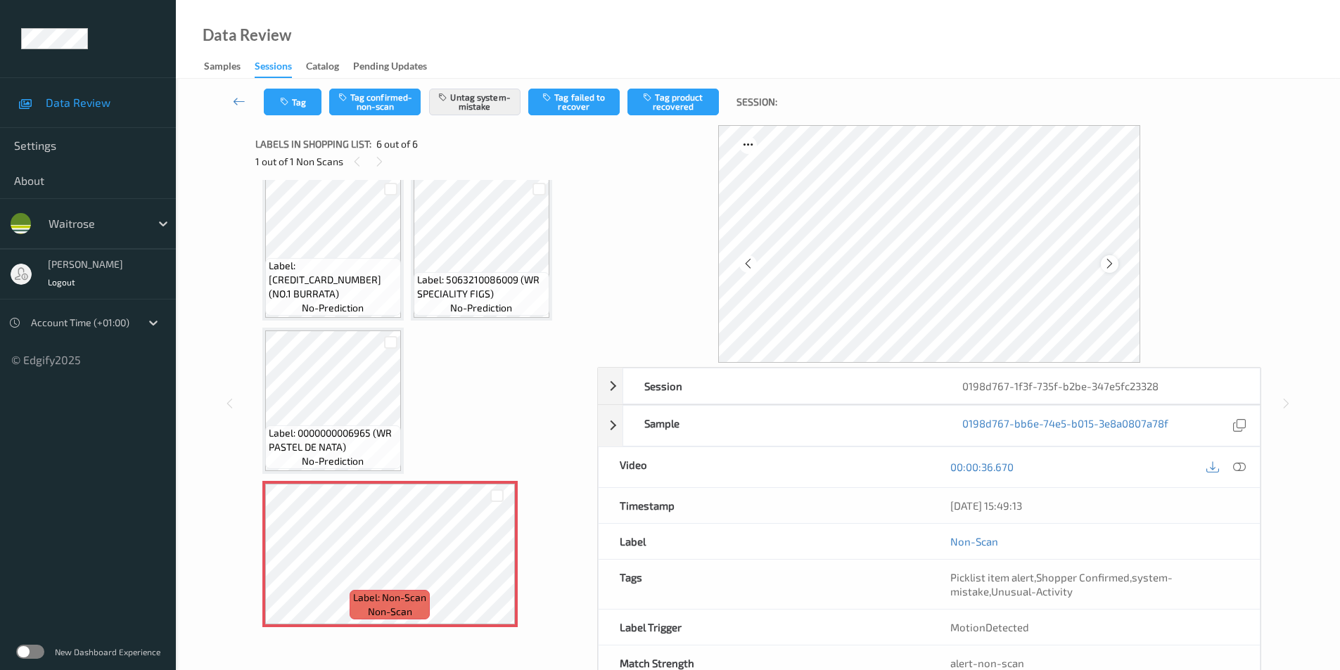
click at [1110, 270] on icon at bounding box center [1110, 264] width 12 height 13
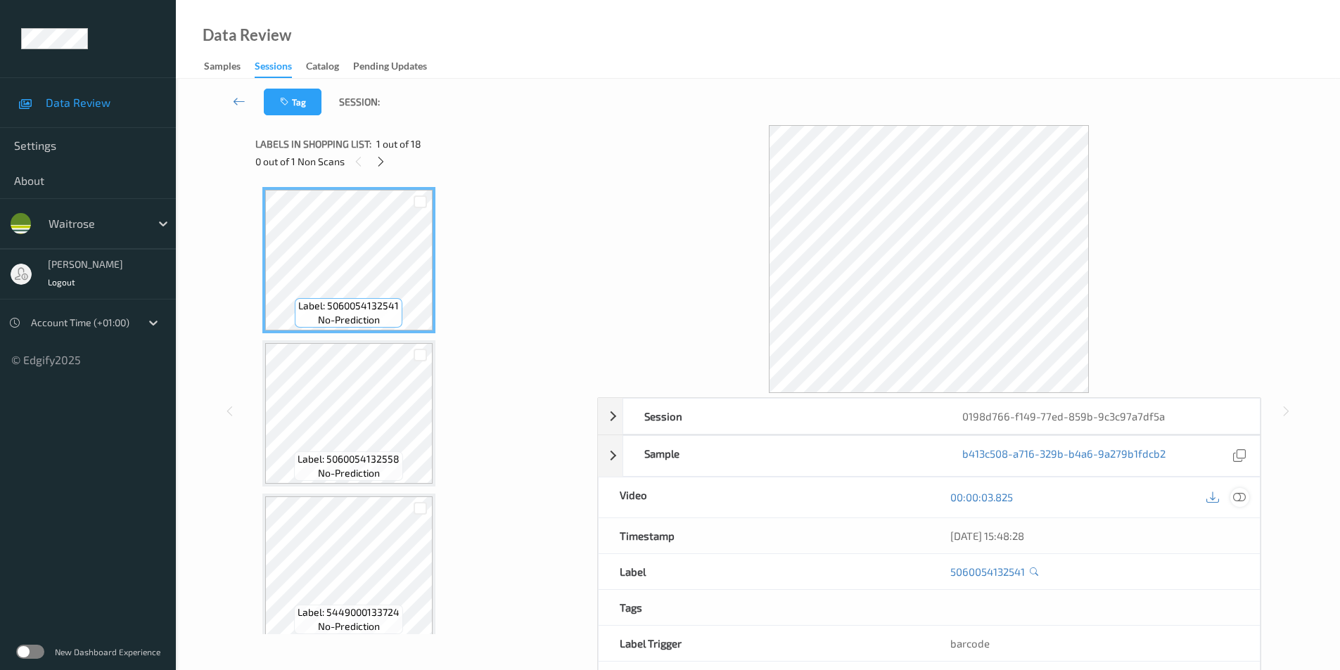
click at [1240, 502] on icon at bounding box center [1239, 497] width 13 height 13
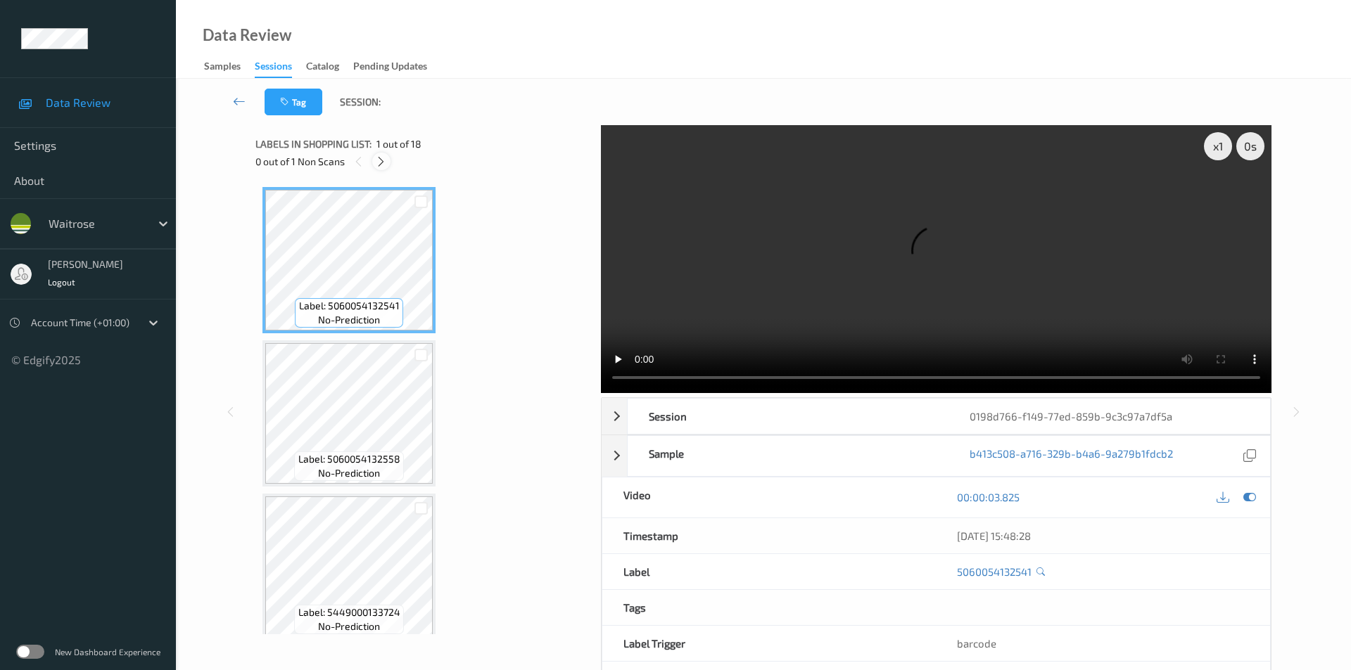
click at [382, 158] on icon at bounding box center [381, 161] width 12 height 13
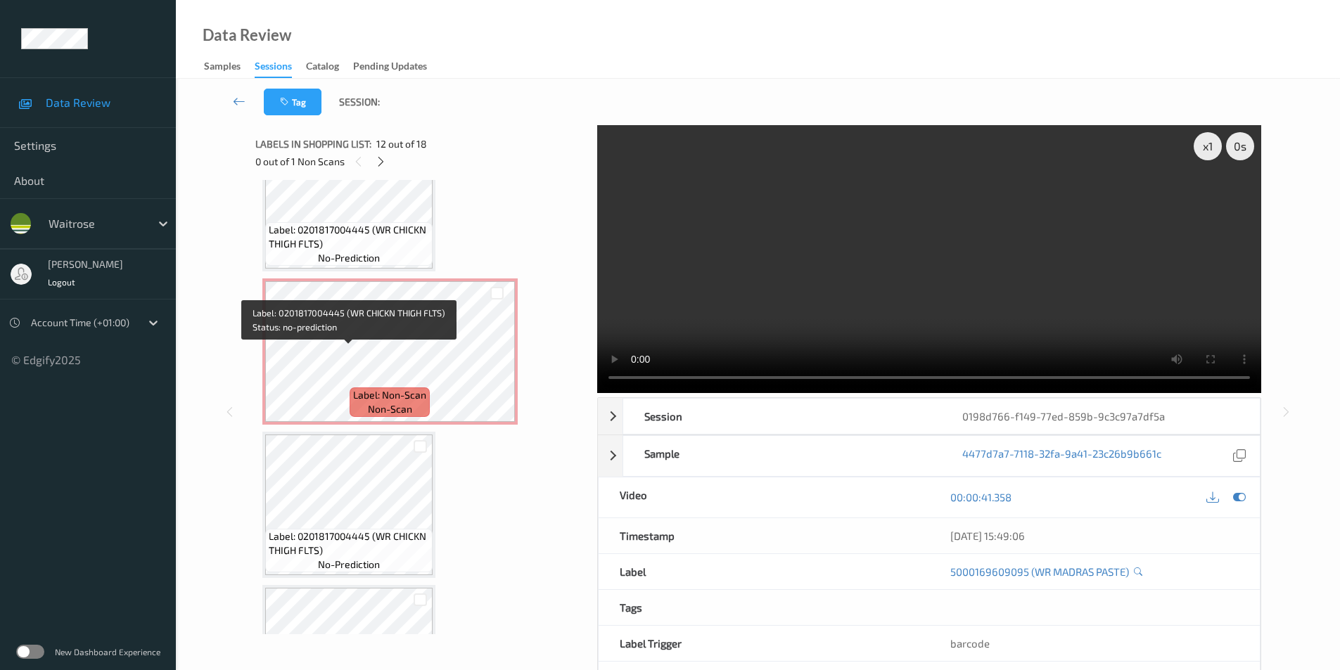
scroll to position [2211, 0]
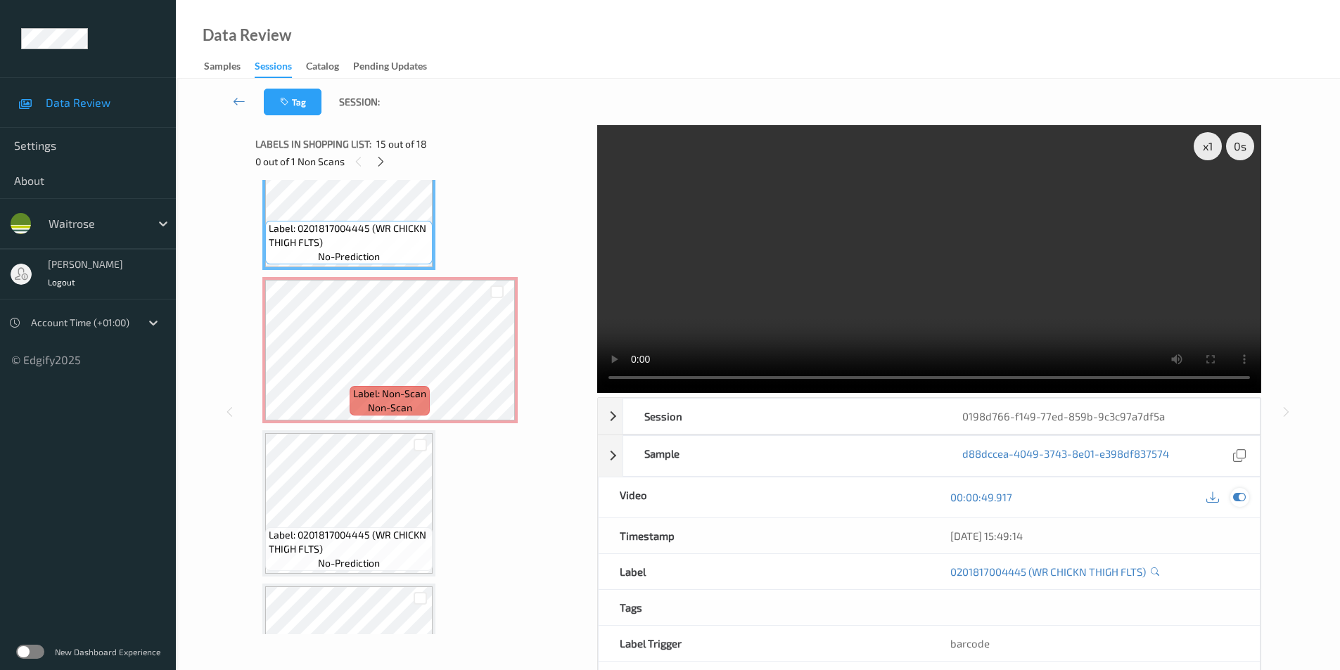
click at [1241, 501] on icon at bounding box center [1239, 497] width 13 height 13
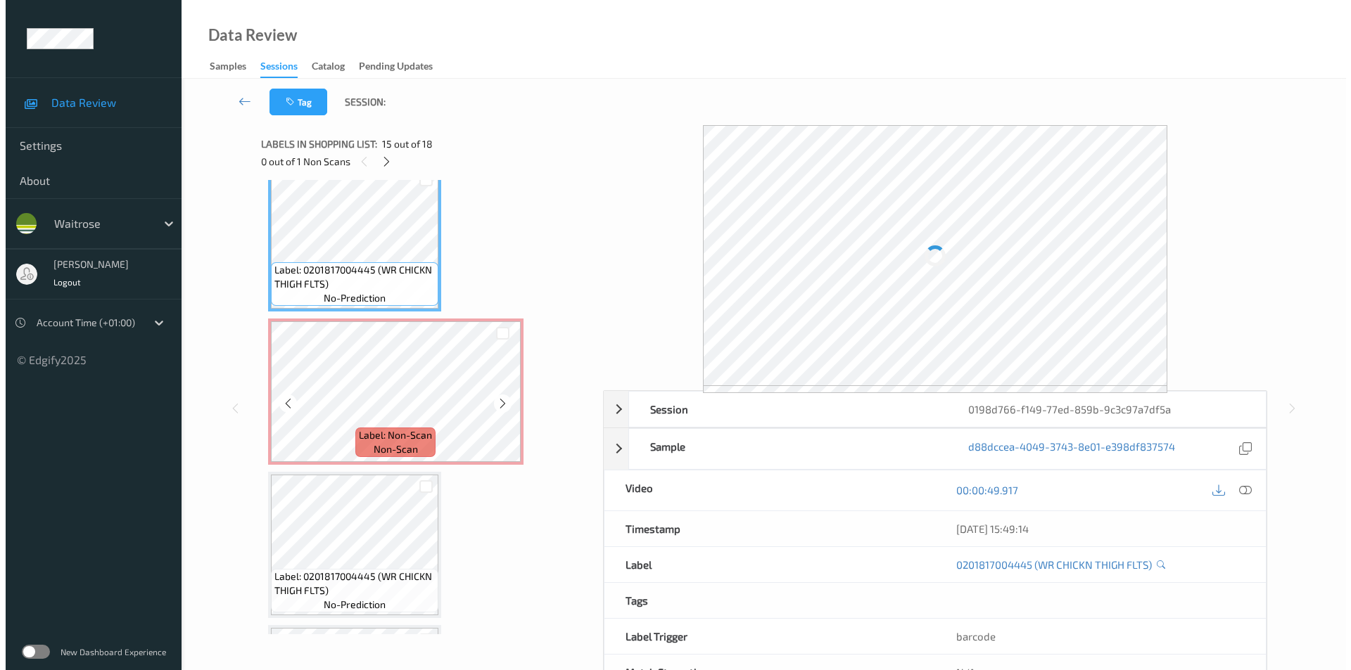
scroll to position [2140, 0]
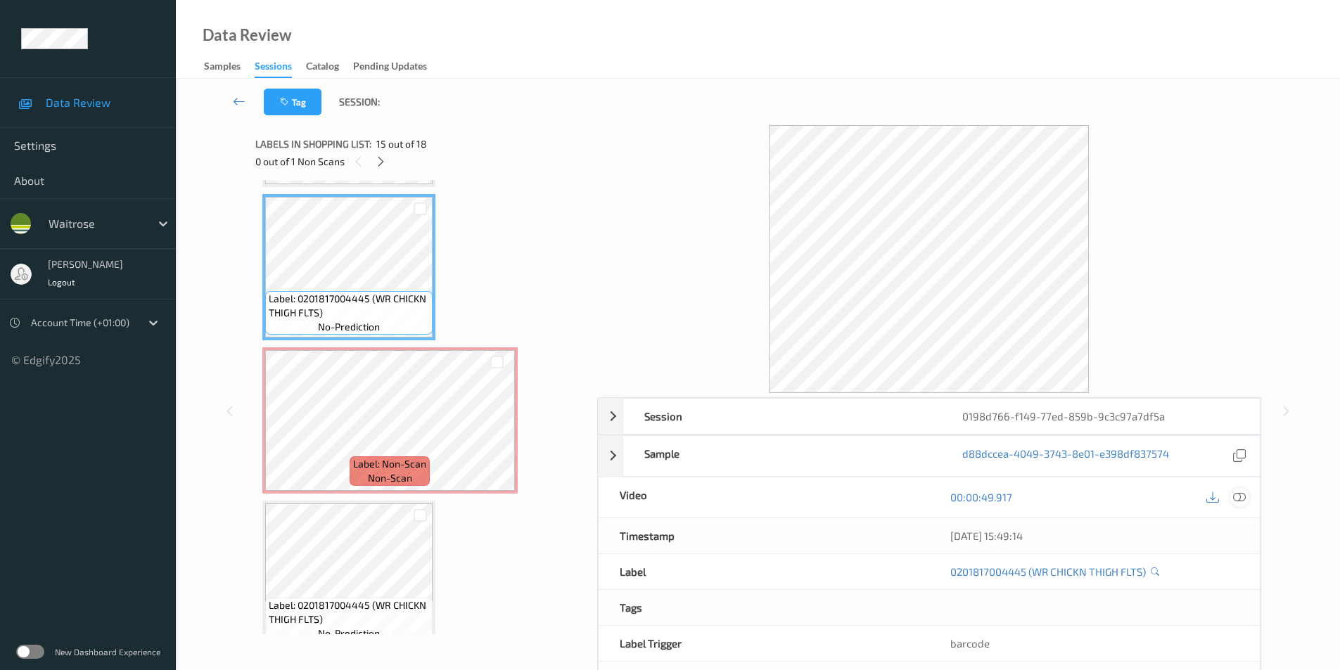
click at [1237, 500] on icon at bounding box center [1239, 497] width 13 height 13
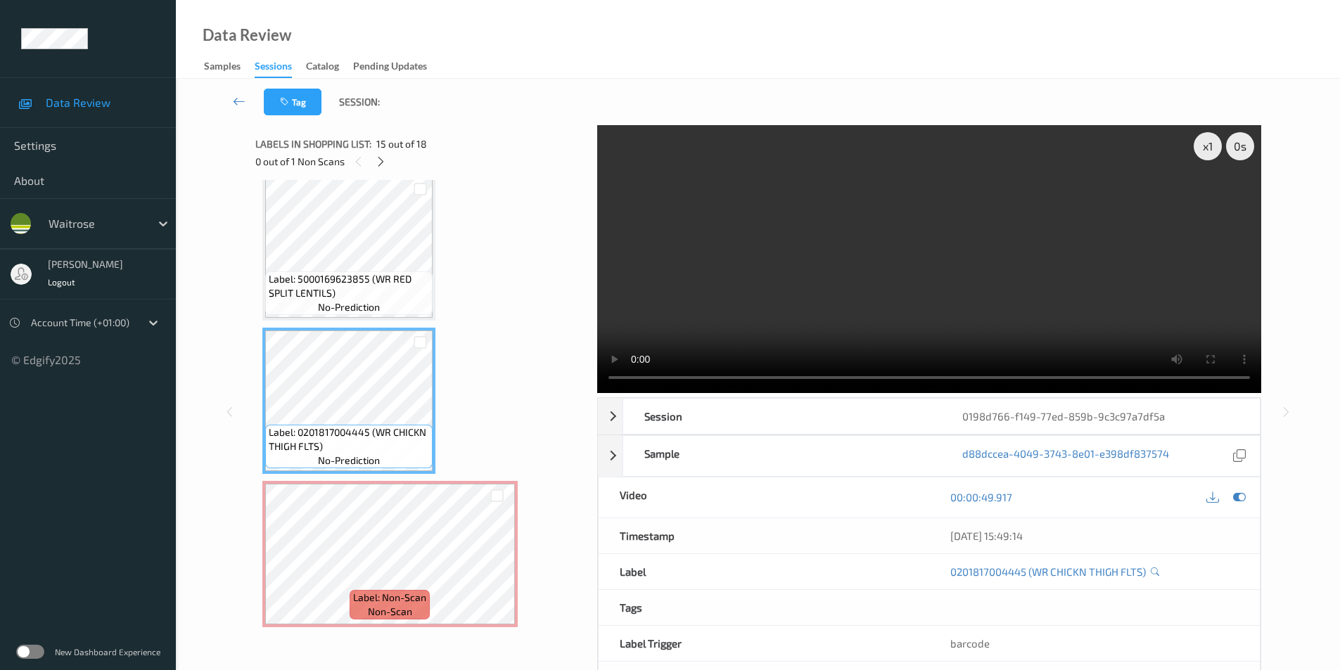
scroll to position [2000, 0]
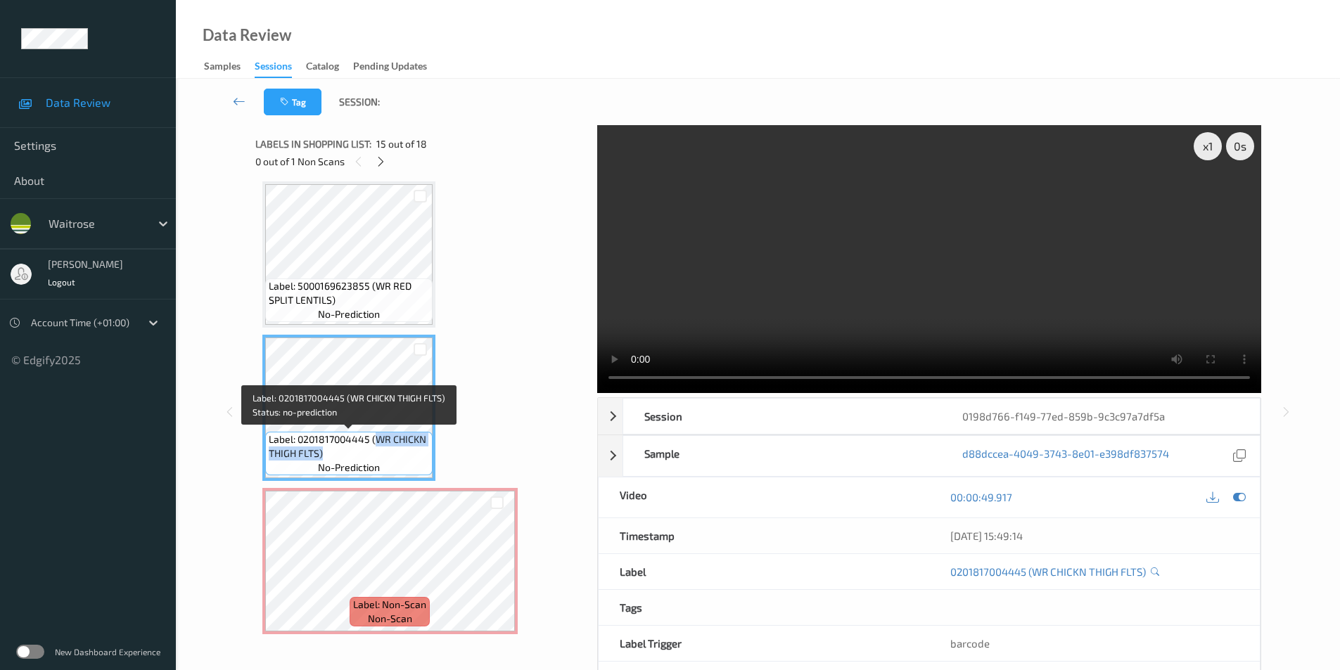
drag, startPoint x: 376, startPoint y: 440, endPoint x: 367, endPoint y: 454, distance: 16.8
click at [367, 454] on span "Label: 0201817004445 (WR CHICKN THIGH FLTS)" at bounding box center [349, 447] width 160 height 28
copy span "WR CHICKN THIGH FLTS)"
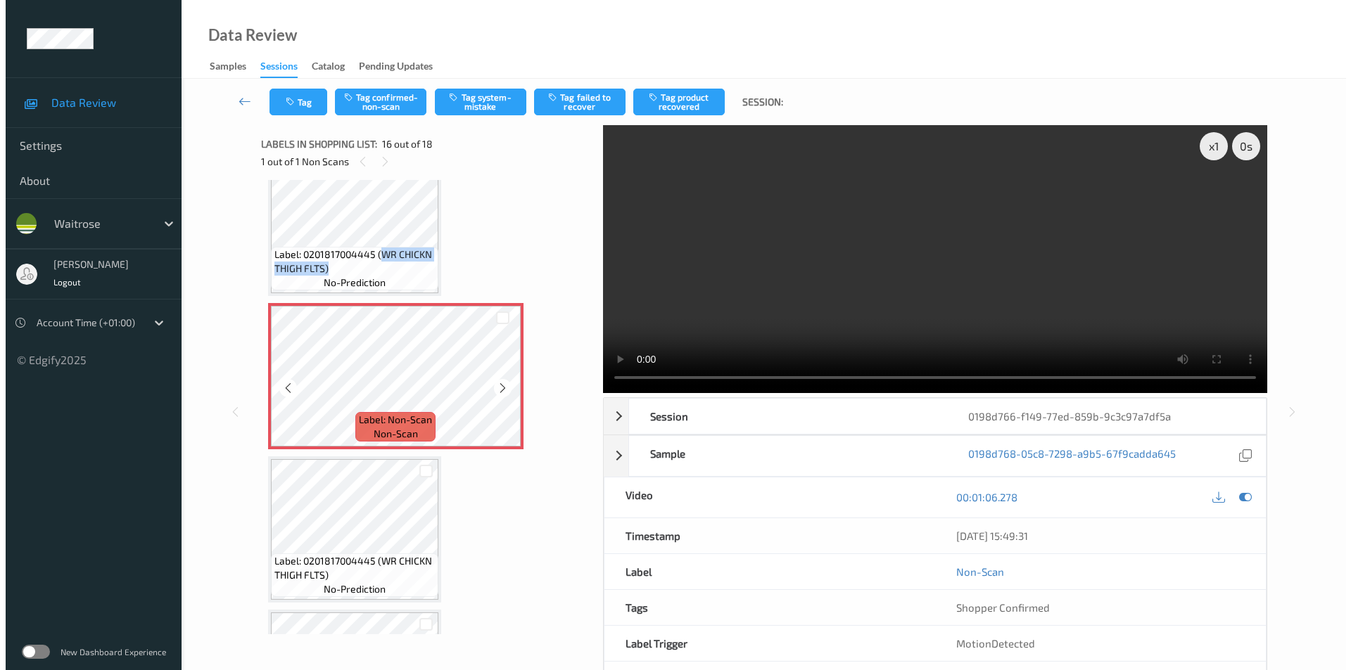
scroll to position [2211, 0]
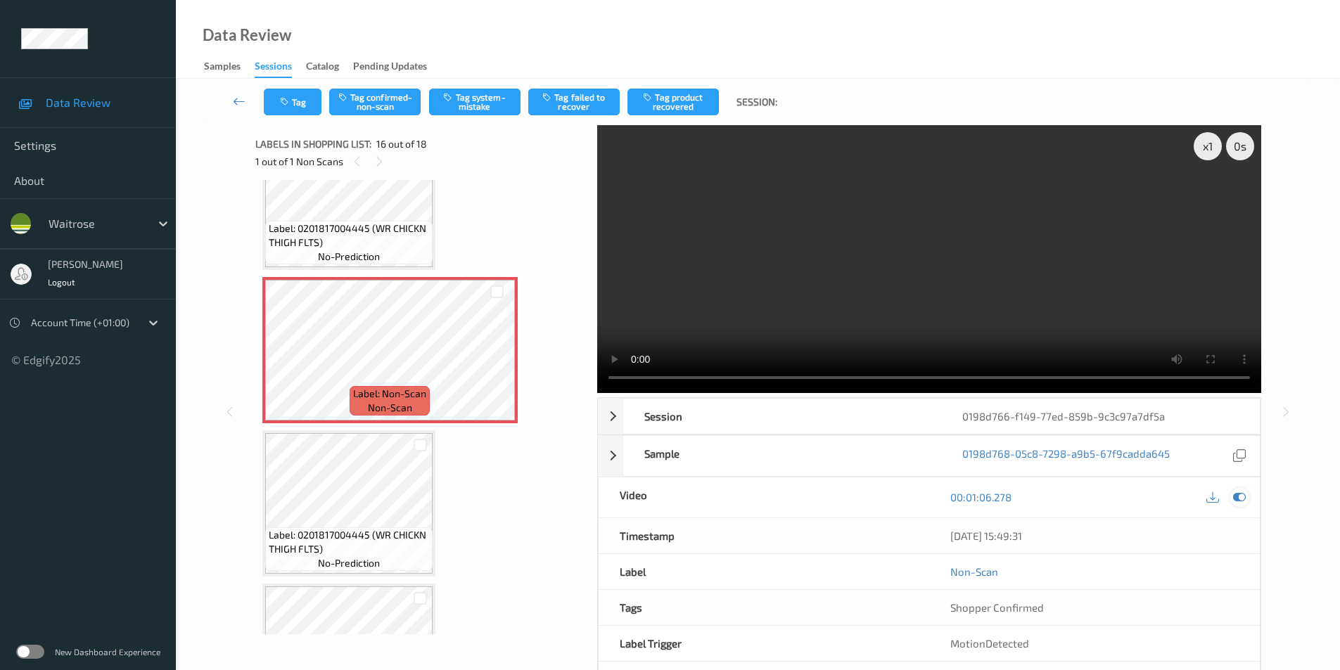
click at [1235, 497] on icon at bounding box center [1239, 497] width 13 height 13
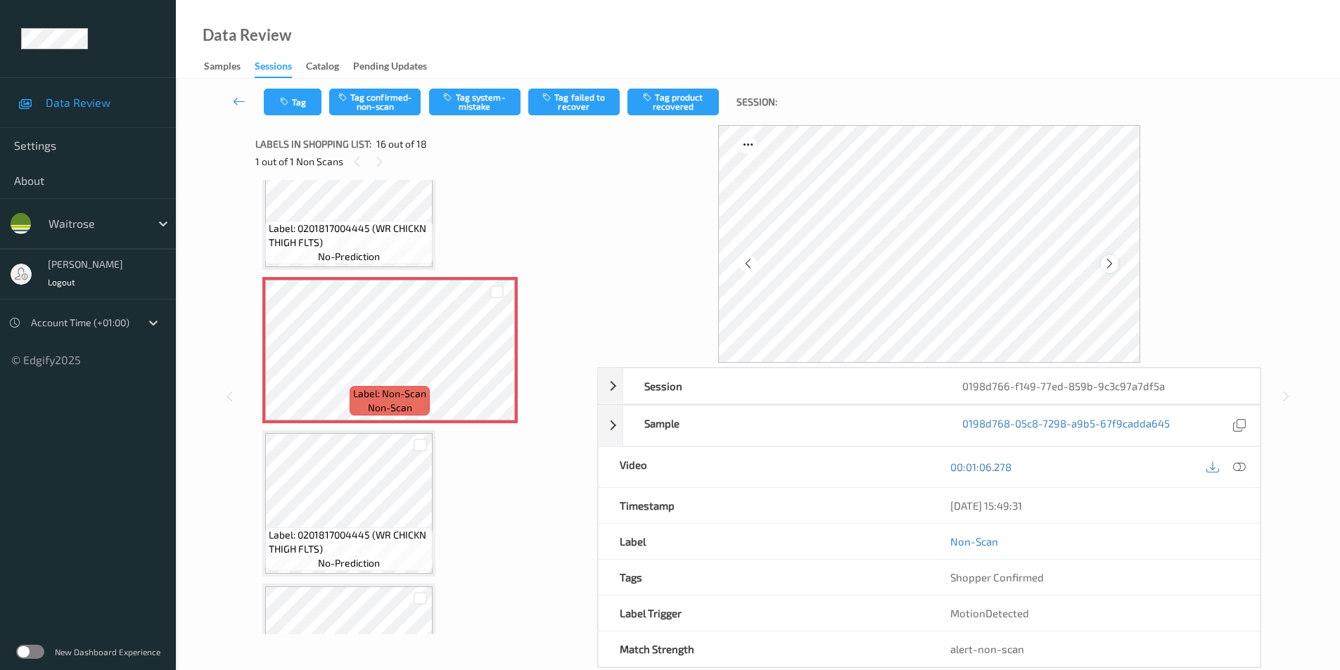
click at [1110, 259] on icon at bounding box center [1110, 264] width 12 height 13
click at [459, 99] on button "Tag system-mistake" at bounding box center [474, 102] width 91 height 27
click at [296, 113] on button "Tag" at bounding box center [293, 102] width 58 height 27
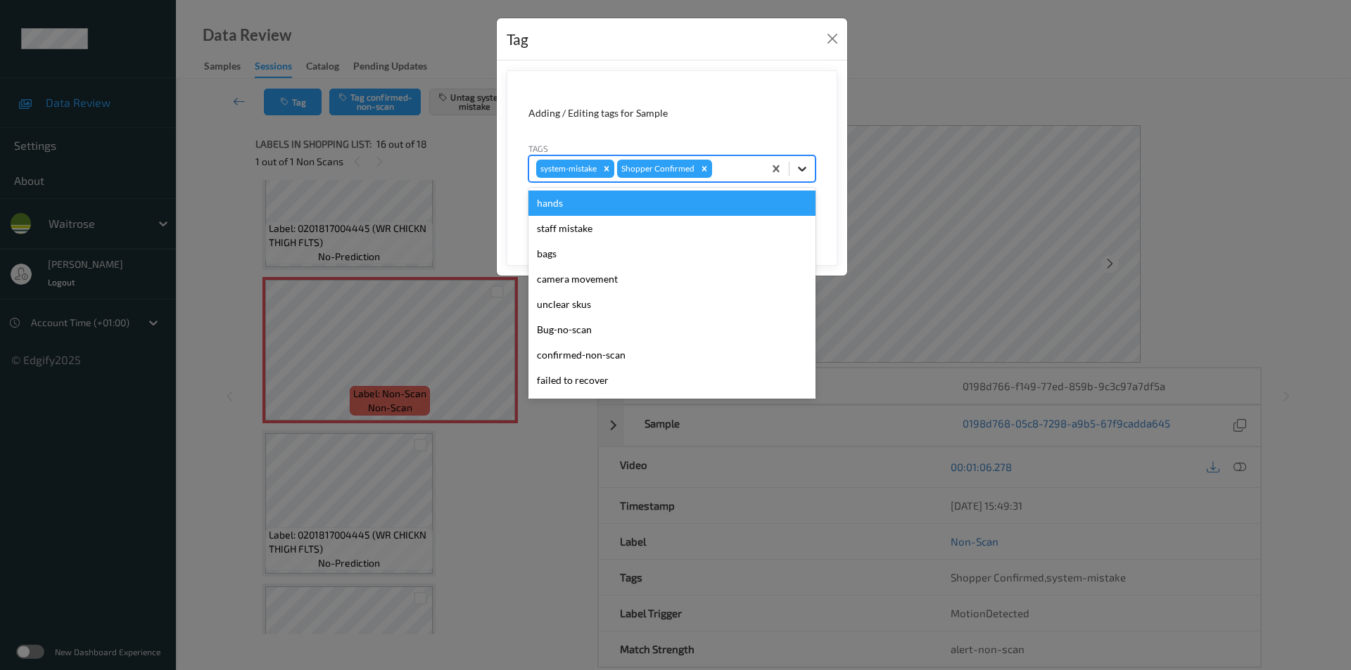
click at [808, 168] on icon at bounding box center [802, 169] width 14 height 14
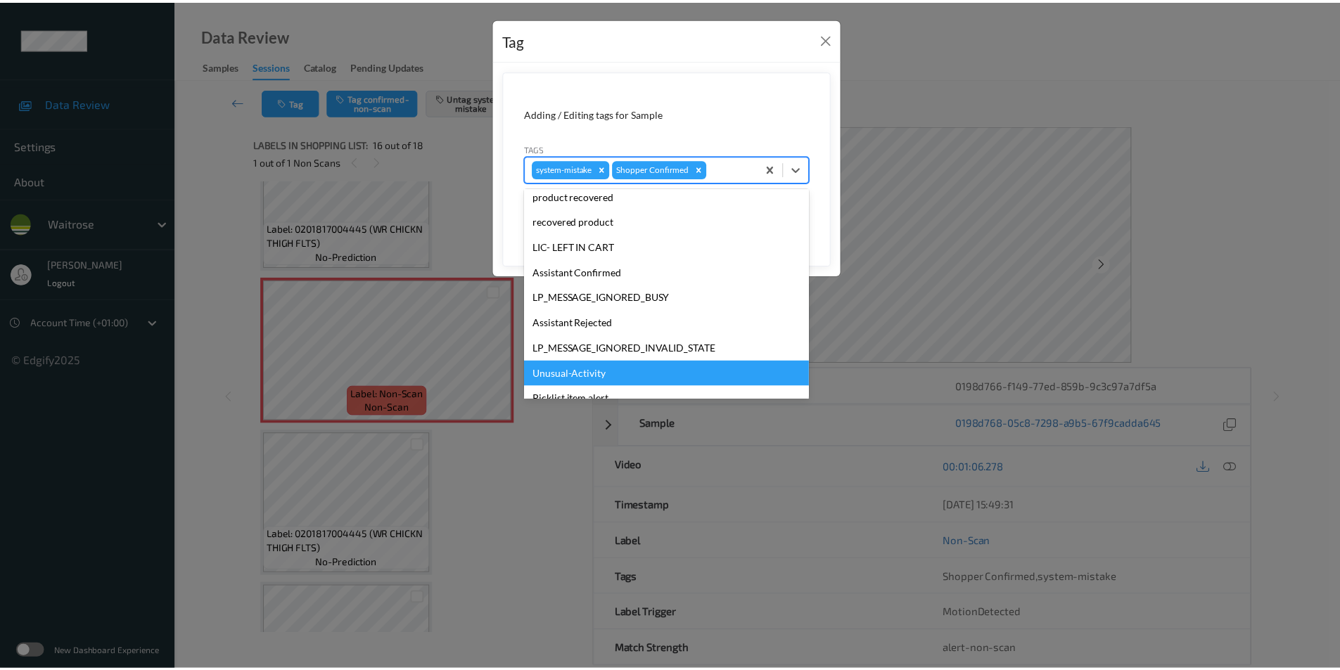
scroll to position [276, 0]
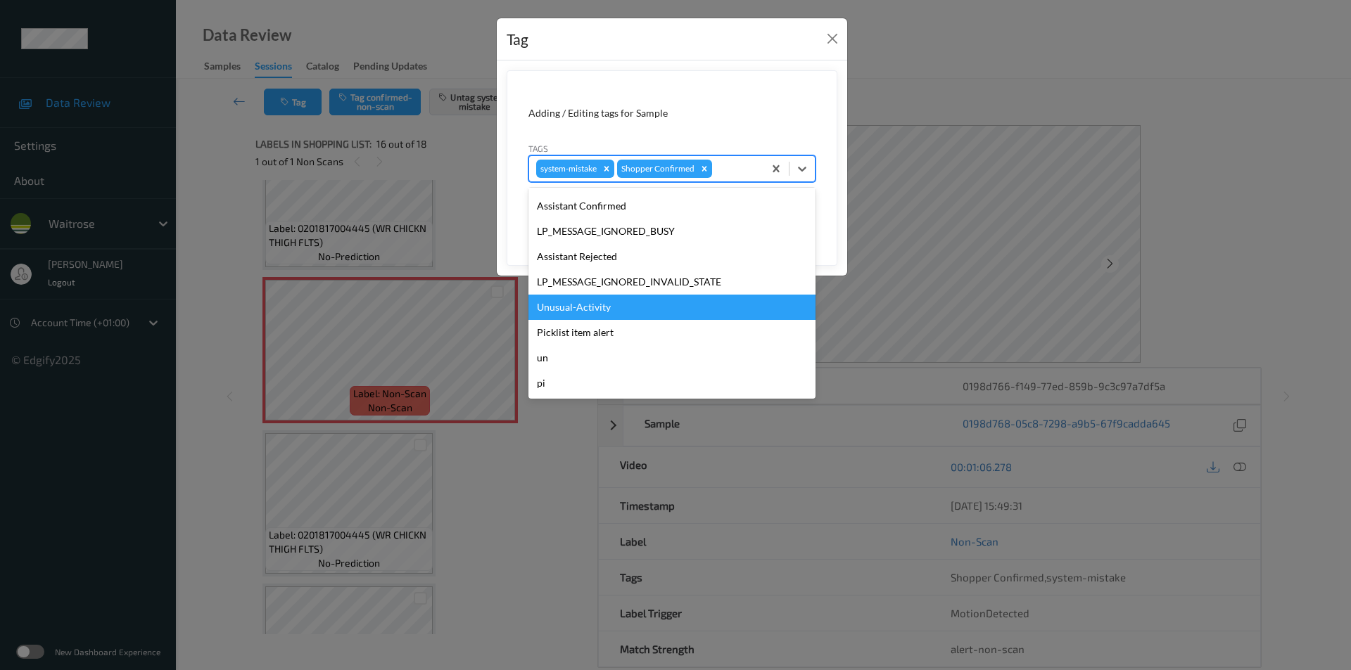
click at [581, 299] on div "Unusual-Activity" at bounding box center [671, 307] width 287 height 25
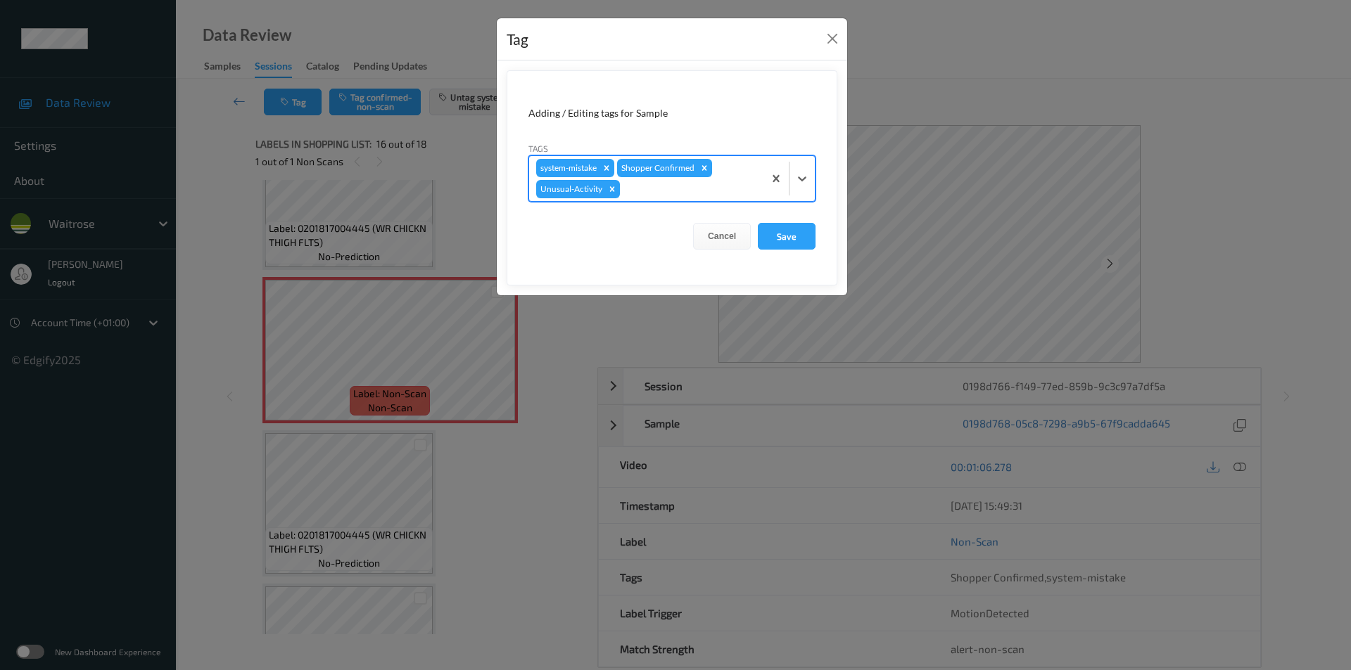
click at [775, 250] on form "Adding / Editing tags for Sample Tags option Unusual-Activity, selected. Select…" at bounding box center [672, 177] width 331 height 215
click at [768, 244] on button "Save" at bounding box center [787, 236] width 58 height 27
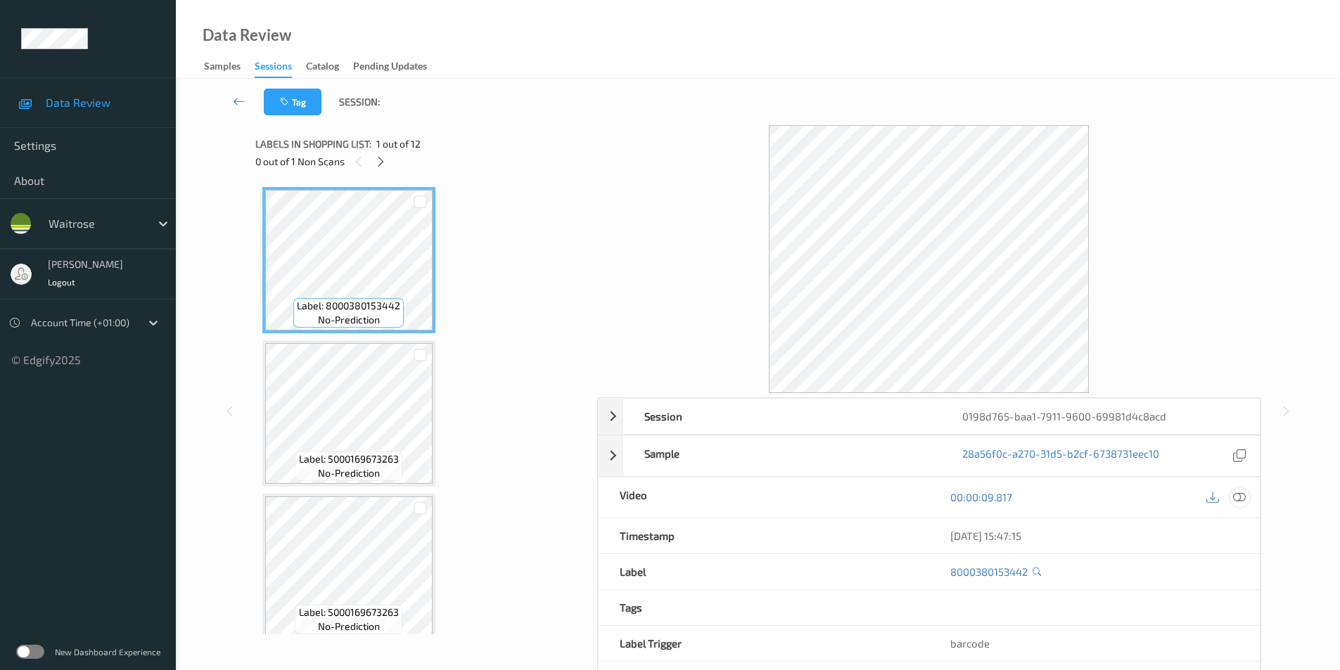
click at [1238, 497] on icon at bounding box center [1239, 497] width 13 height 13
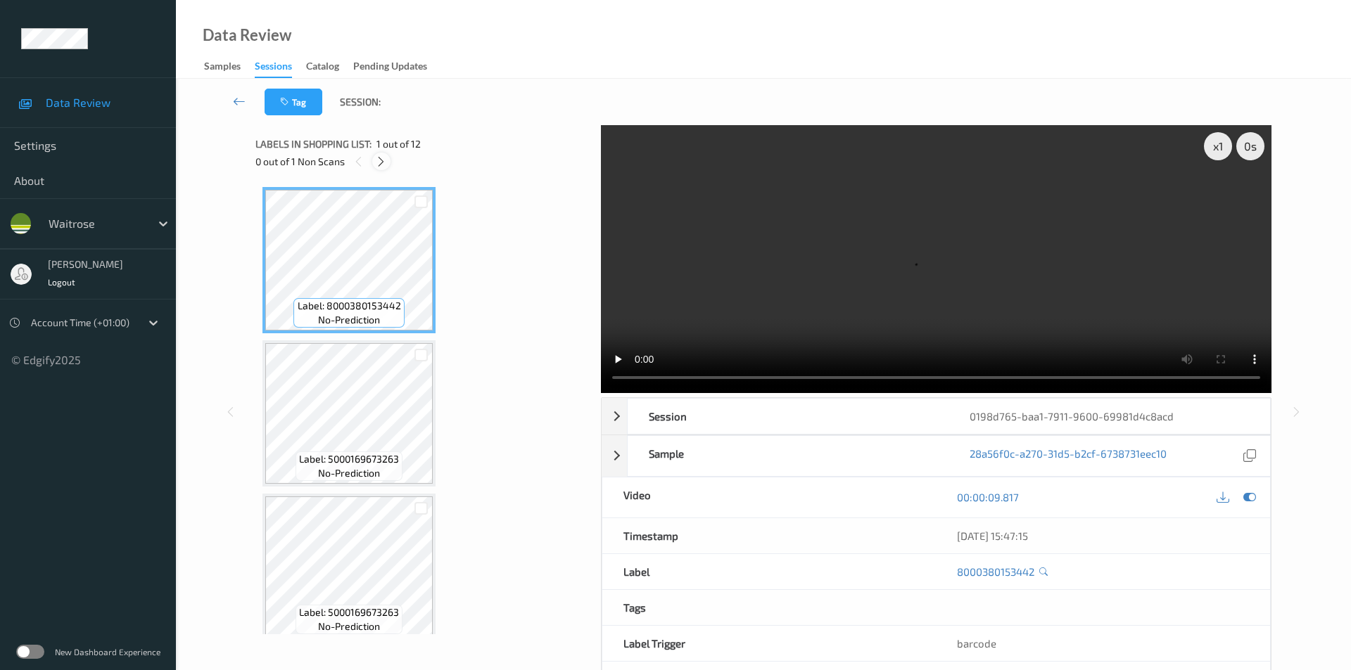
click at [381, 167] on icon at bounding box center [381, 161] width 12 height 13
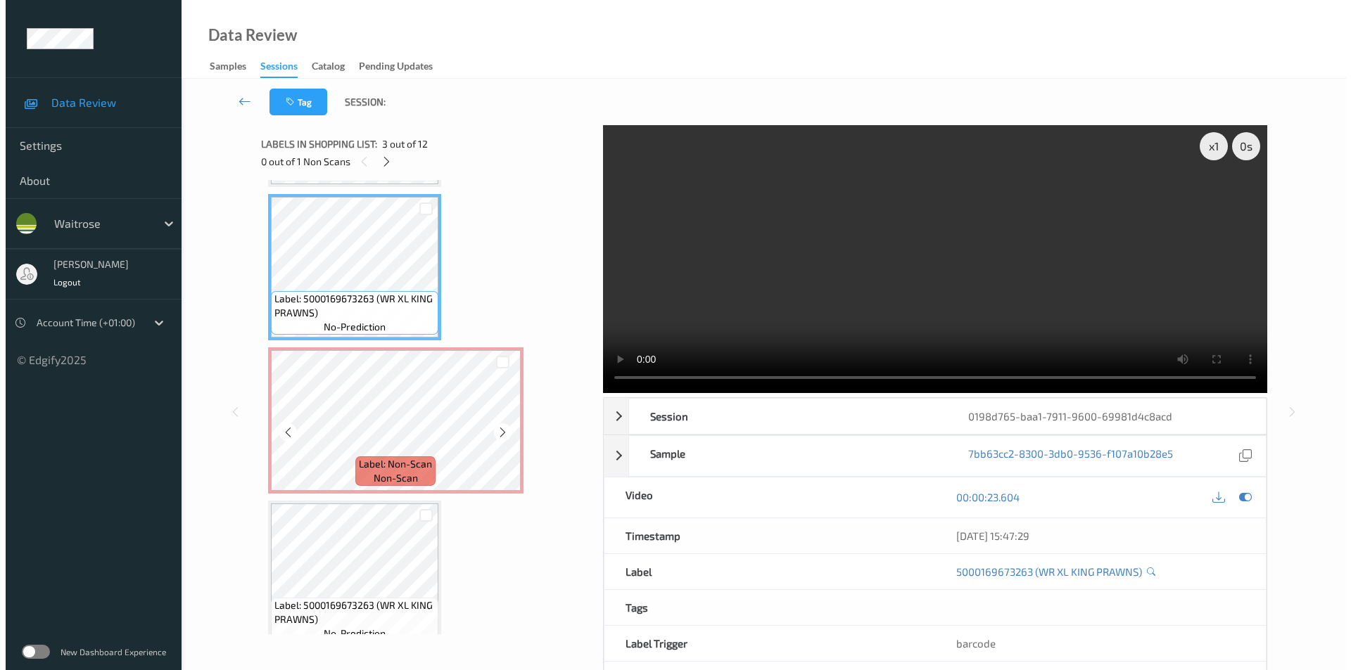
scroll to position [370, 0]
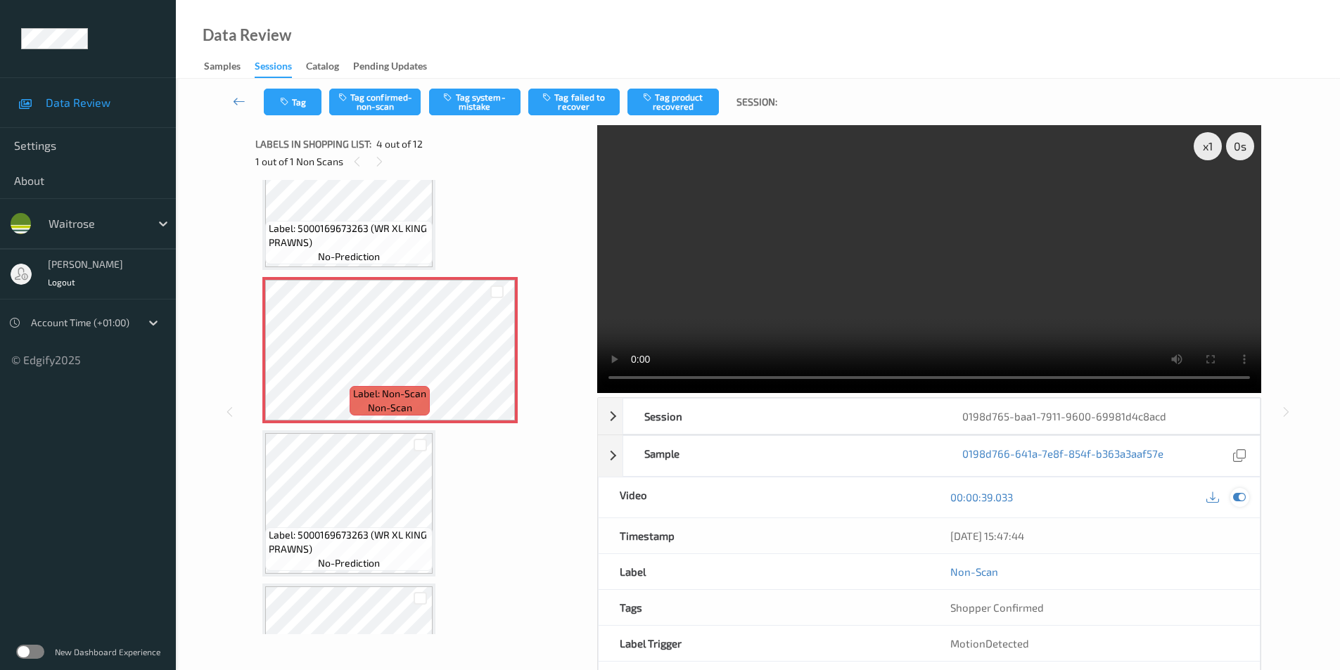
click at [1237, 500] on icon at bounding box center [1239, 497] width 13 height 13
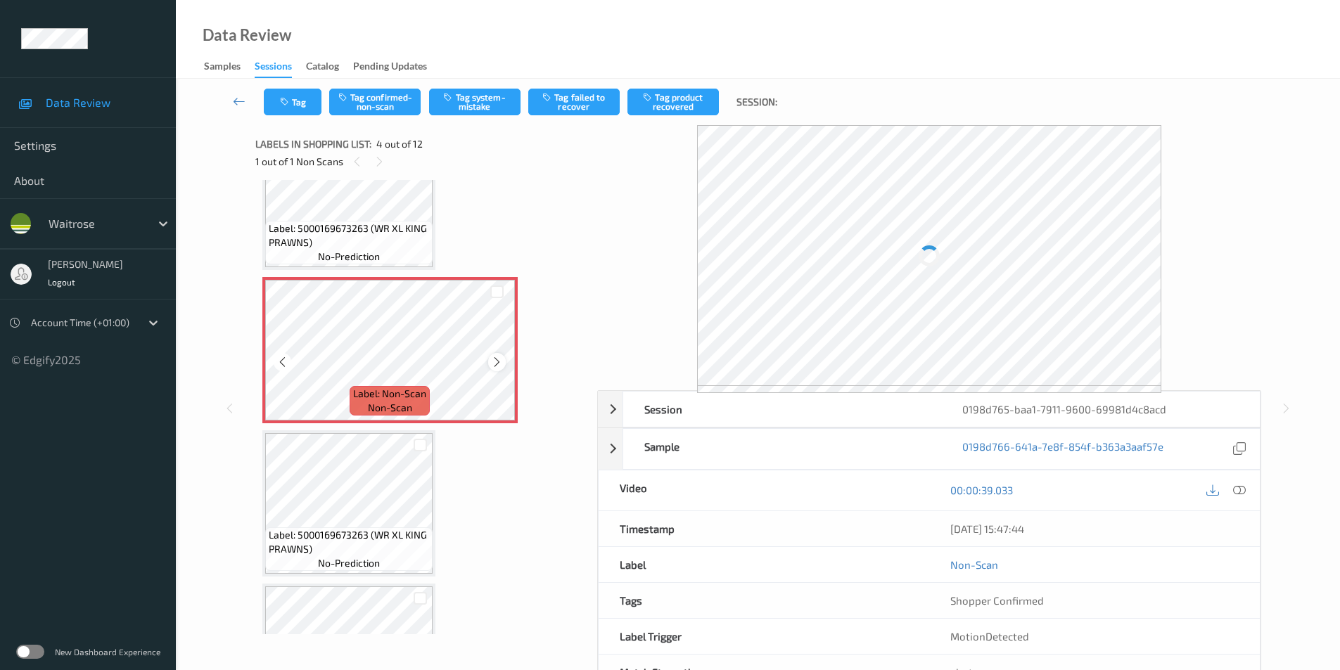
click at [500, 363] on icon at bounding box center [497, 362] width 12 height 13
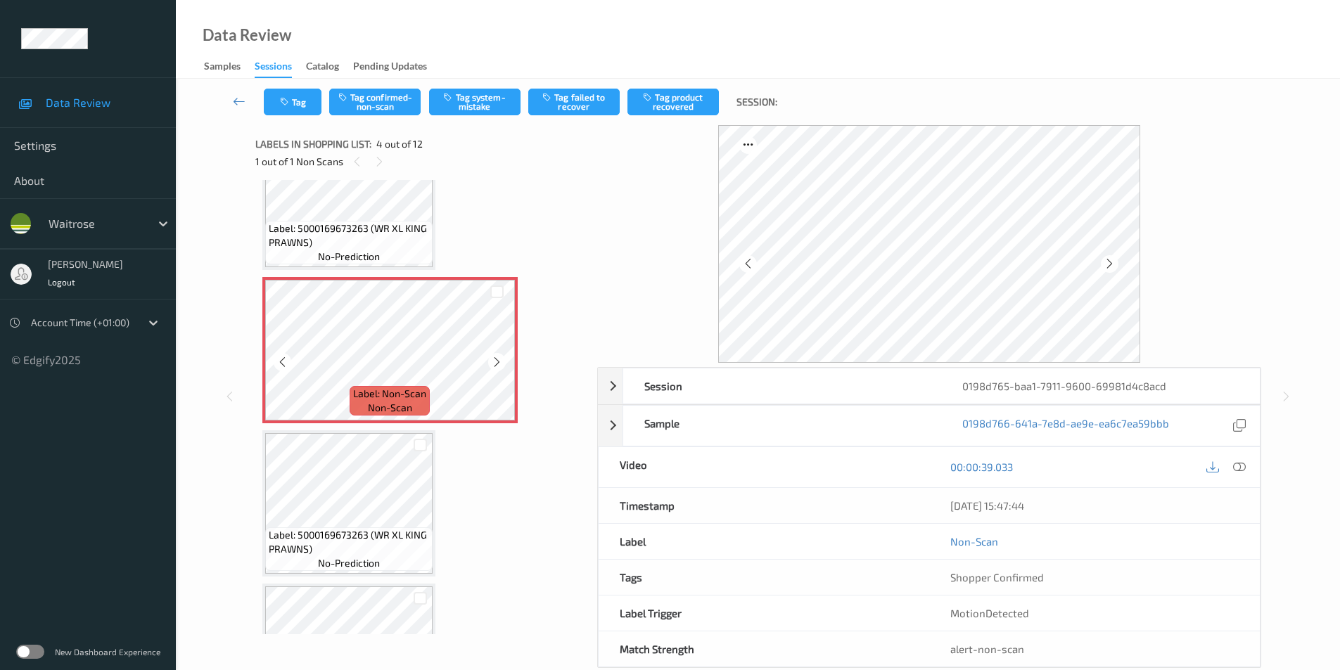
click at [500, 363] on icon at bounding box center [497, 362] width 12 height 13
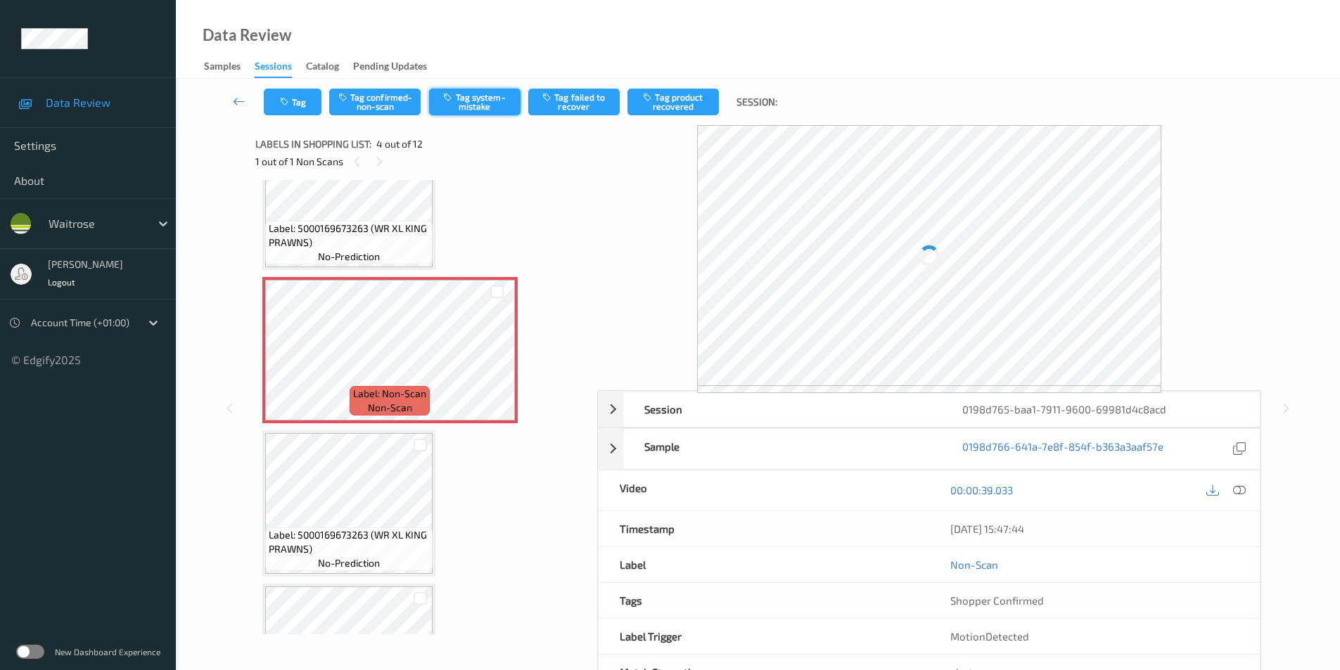
click at [466, 96] on button "Tag system-mistake" at bounding box center [474, 102] width 91 height 27
click at [469, 105] on button "Tag system-mistake" at bounding box center [474, 102] width 91 height 27
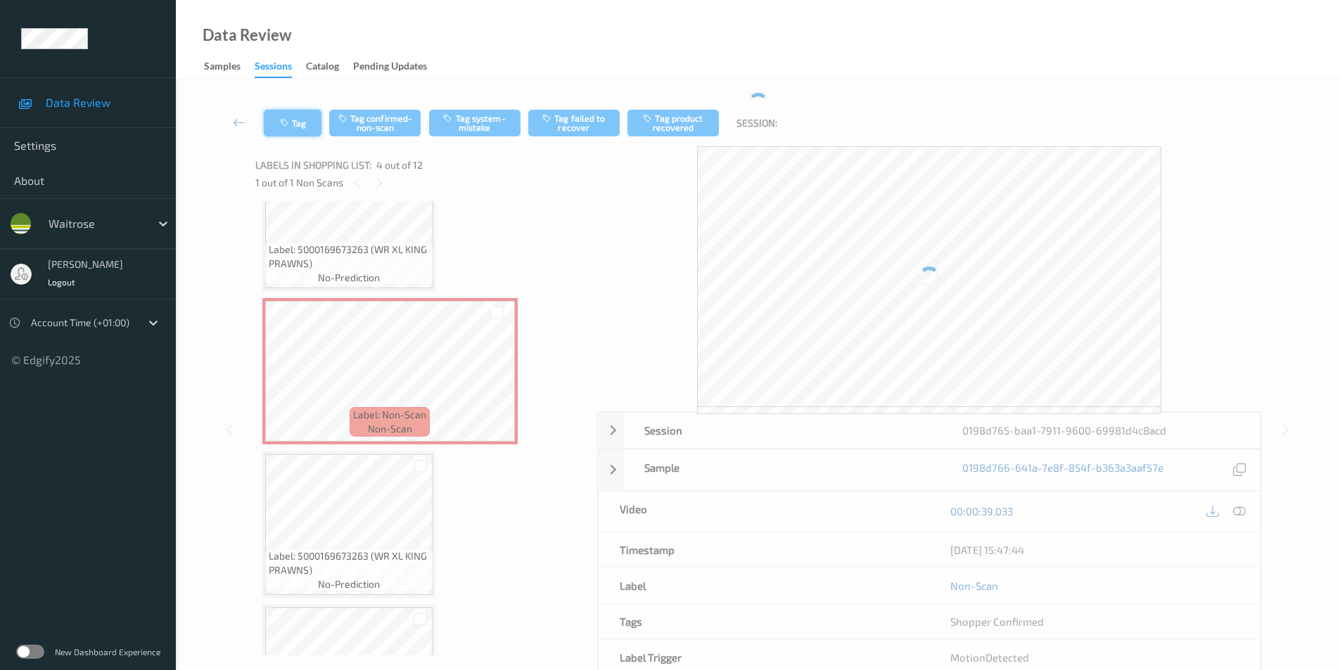
click at [281, 106] on div "Tag Tag confirmed-non-scan Tag system-mistake Tag failed to recover Tag product…" at bounding box center [758, 123] width 1107 height 46
click at [284, 121] on icon "button" at bounding box center [286, 123] width 12 height 10
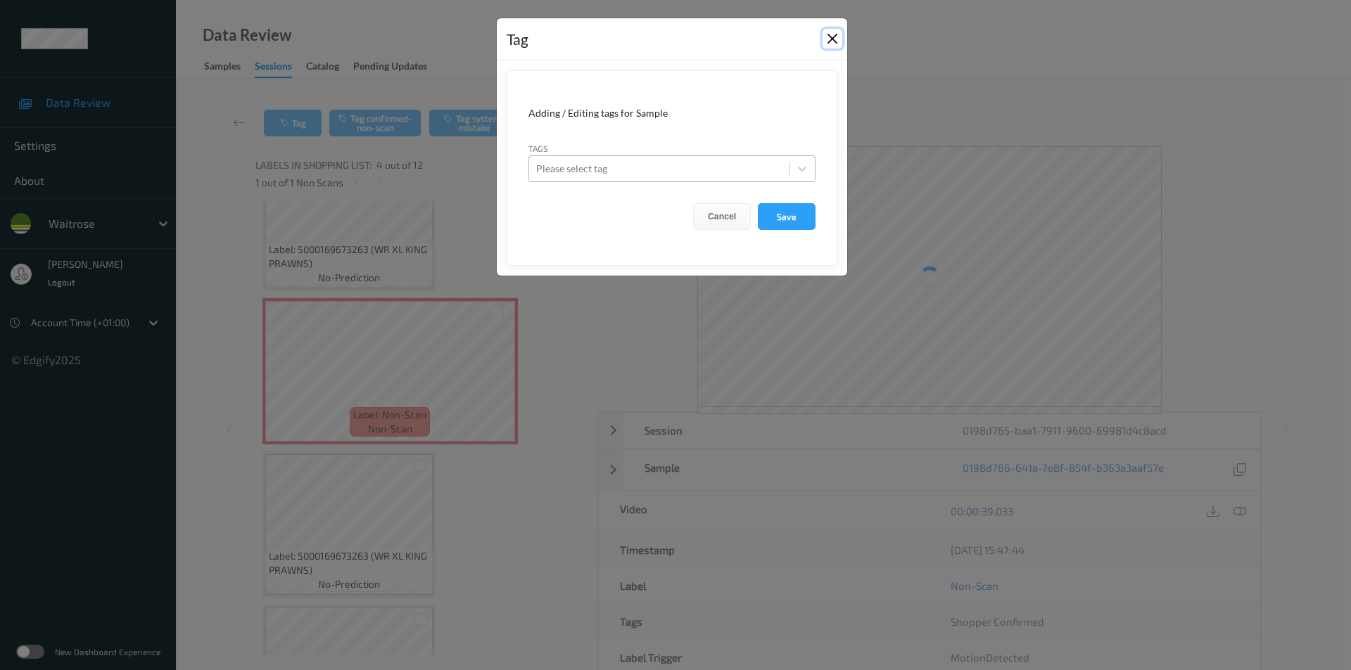
click at [827, 40] on button "Close" at bounding box center [832, 39] width 20 height 20
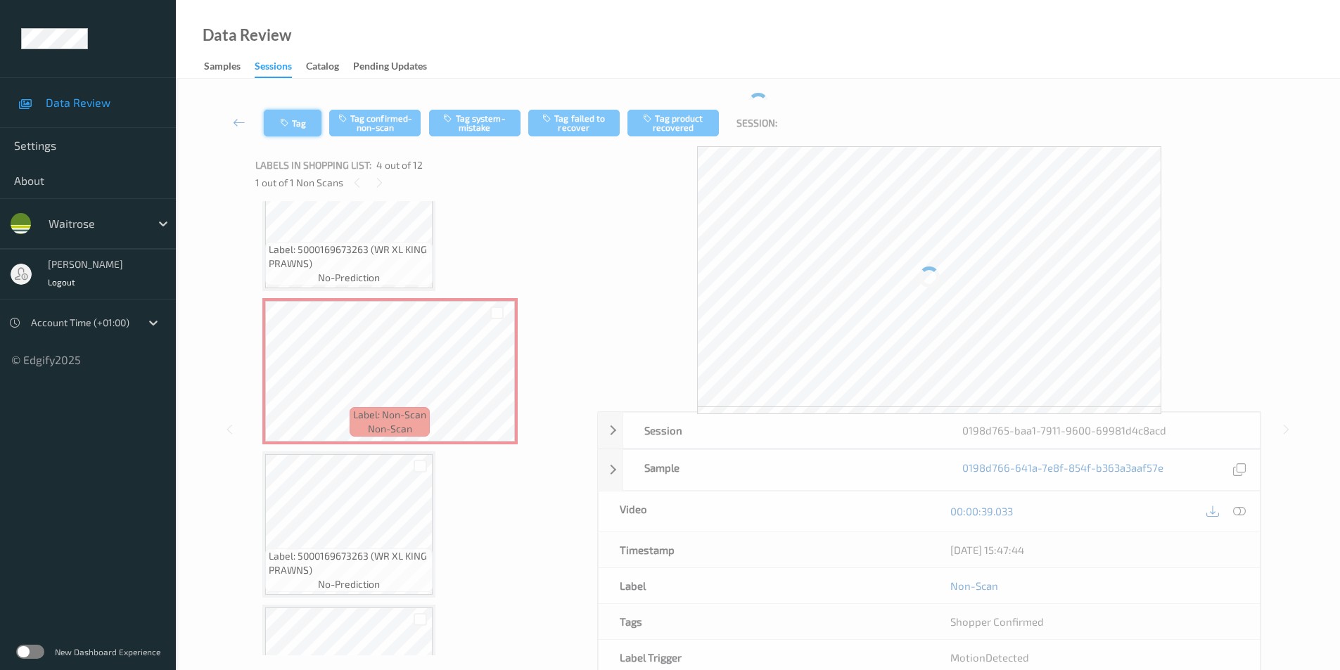
click at [295, 117] on button "Tag" at bounding box center [293, 123] width 58 height 27
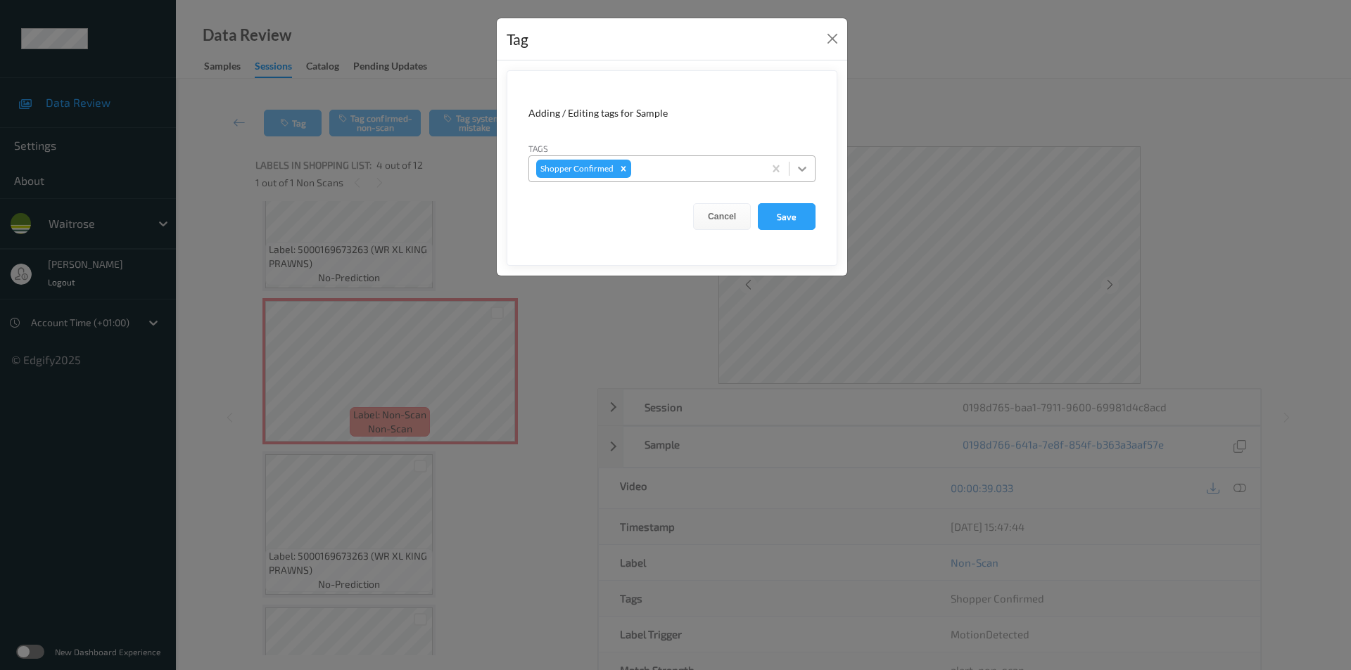
click at [803, 170] on icon at bounding box center [802, 169] width 8 height 5
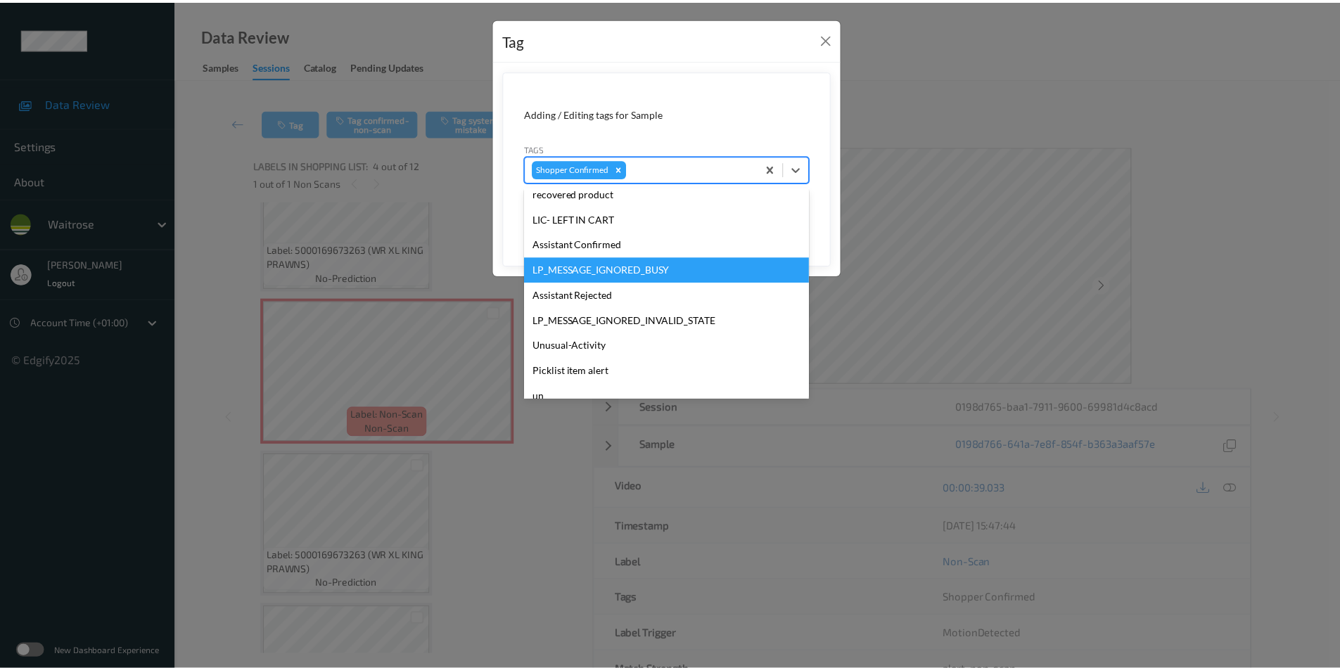
scroll to position [301, 0]
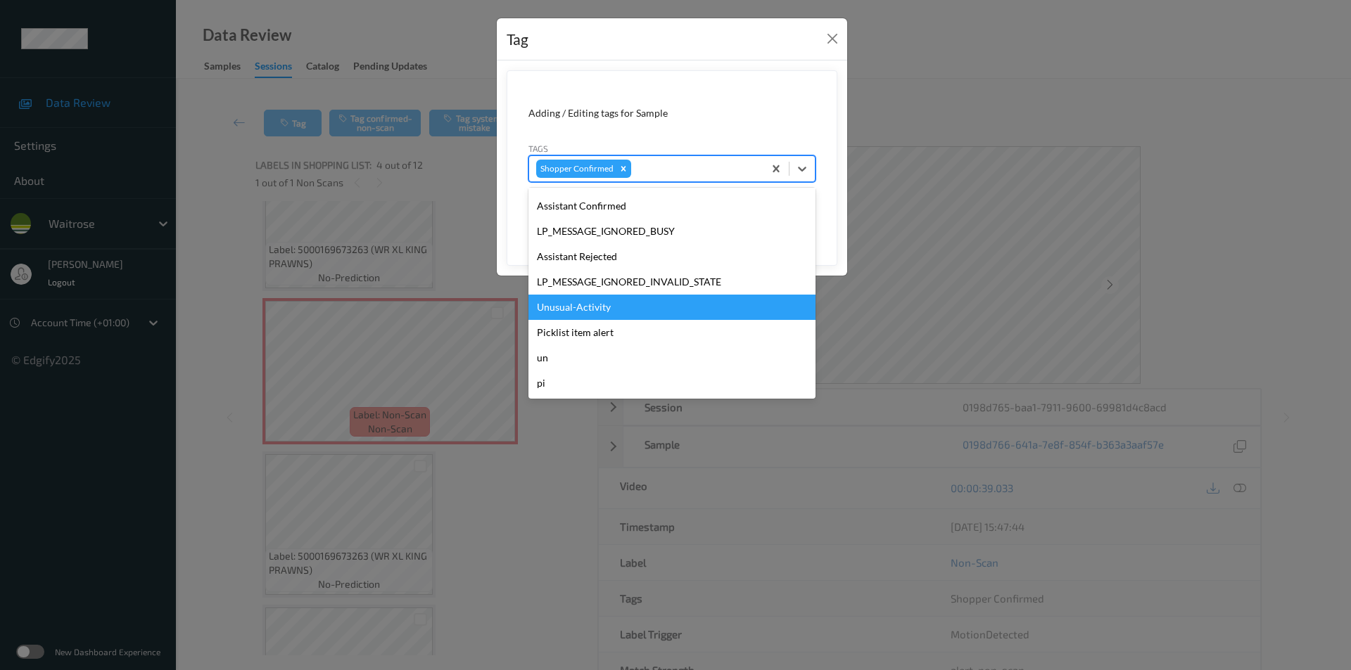
click at [608, 308] on div "Unusual-Activity" at bounding box center [671, 307] width 287 height 25
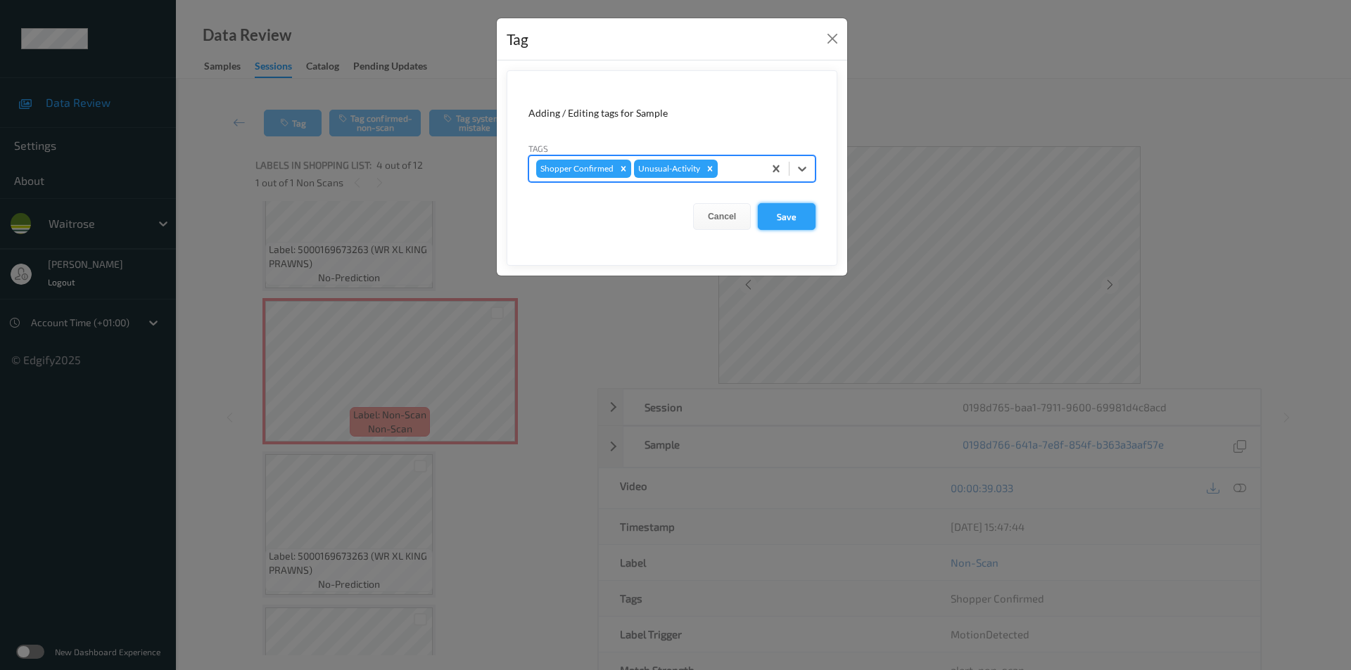
click at [791, 223] on button "Save" at bounding box center [787, 216] width 58 height 27
click at [791, 221] on button "Save" at bounding box center [787, 216] width 58 height 27
click at [790, 221] on button "Save" at bounding box center [787, 216] width 58 height 27
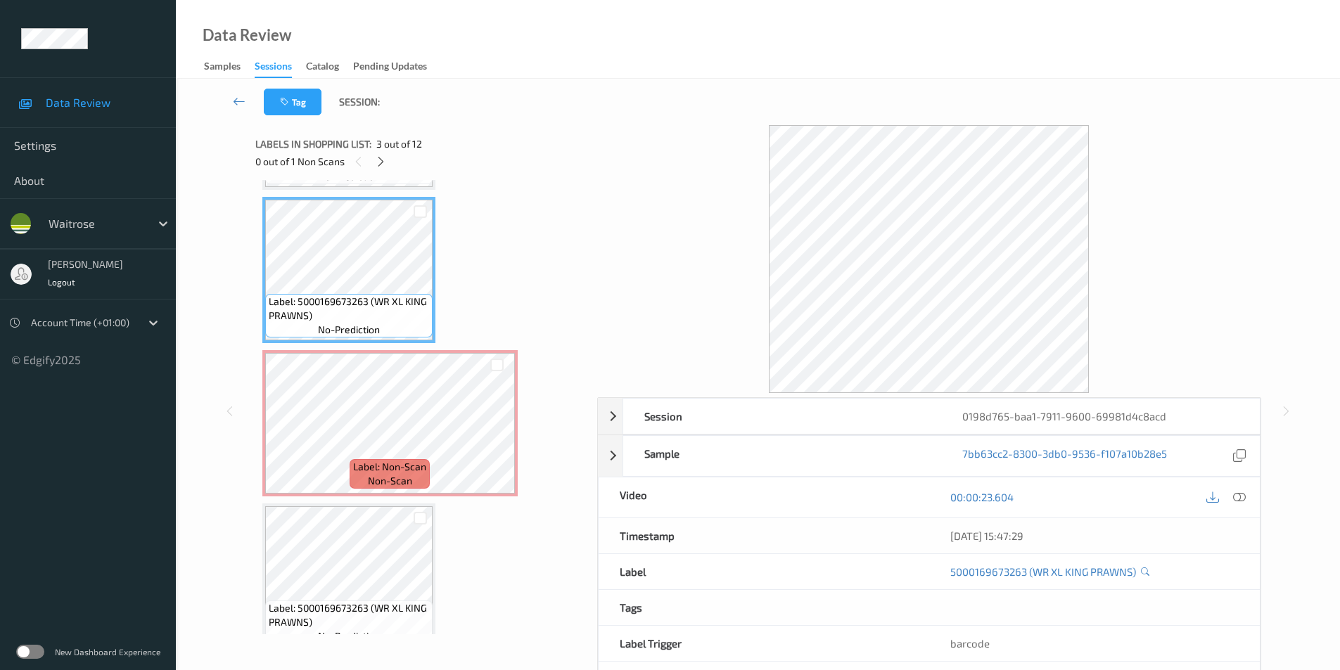
scroll to position [300, 0]
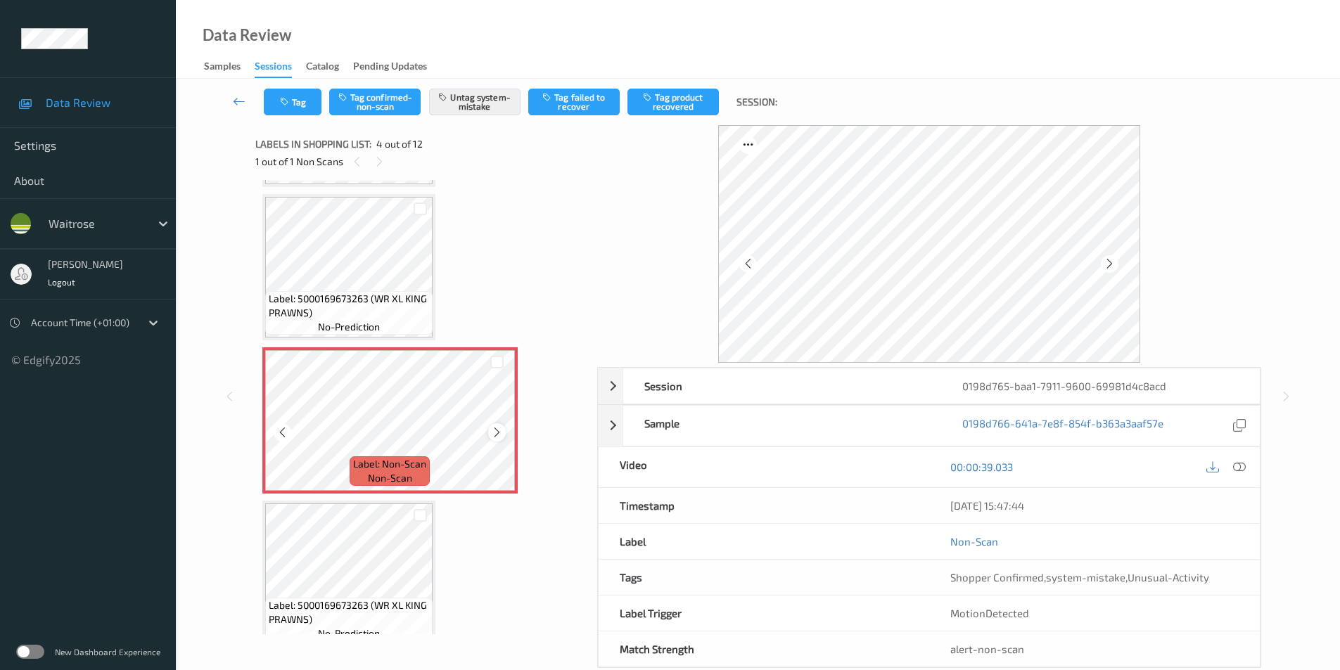
click at [502, 434] on icon at bounding box center [497, 432] width 12 height 13
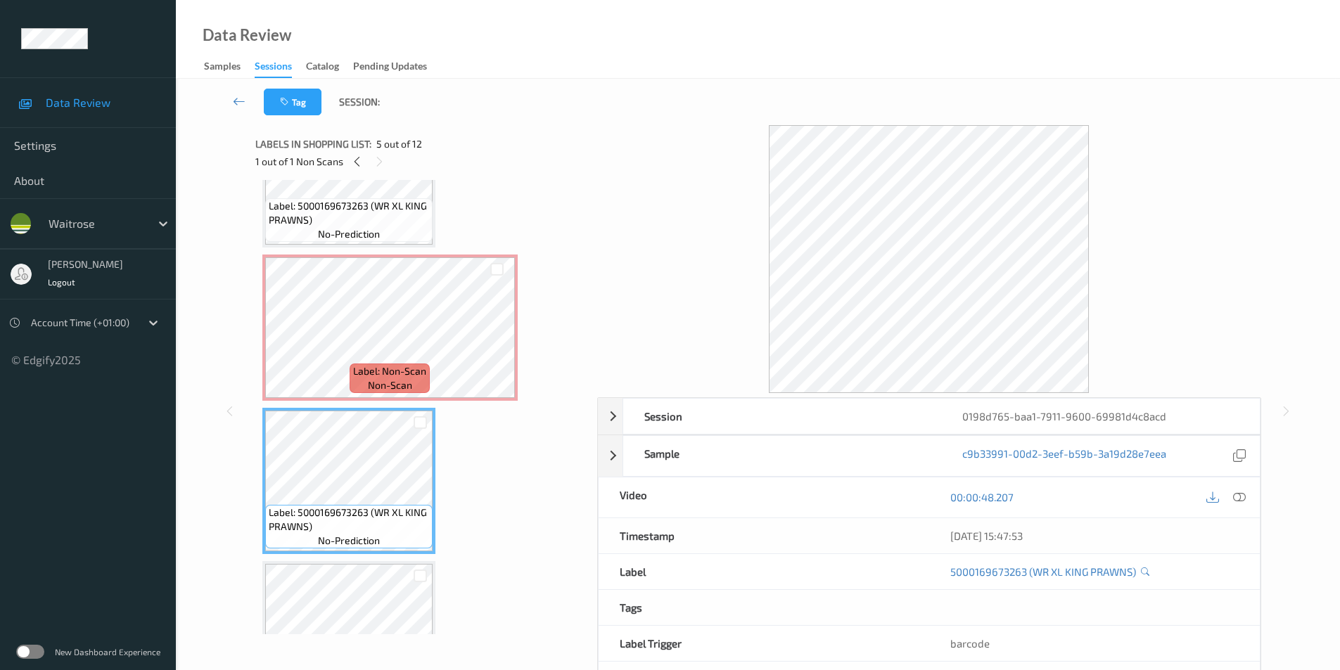
scroll to position [370, 0]
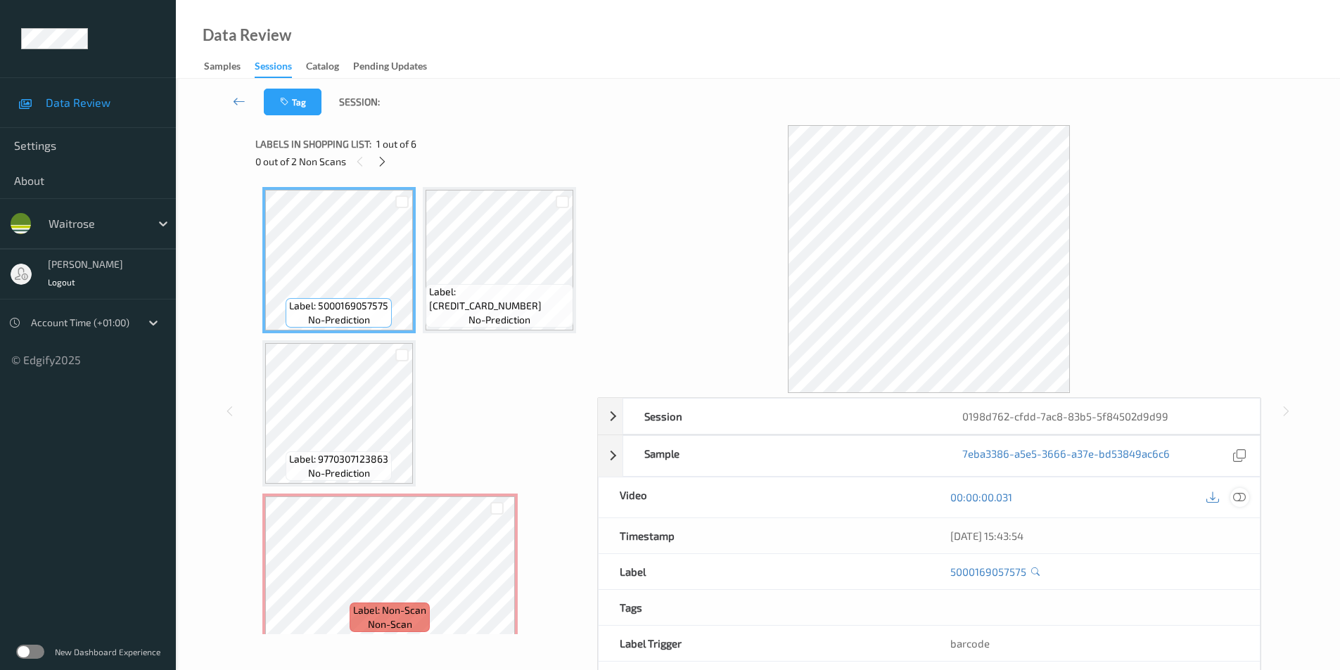
click at [1240, 492] on icon at bounding box center [1239, 497] width 13 height 13
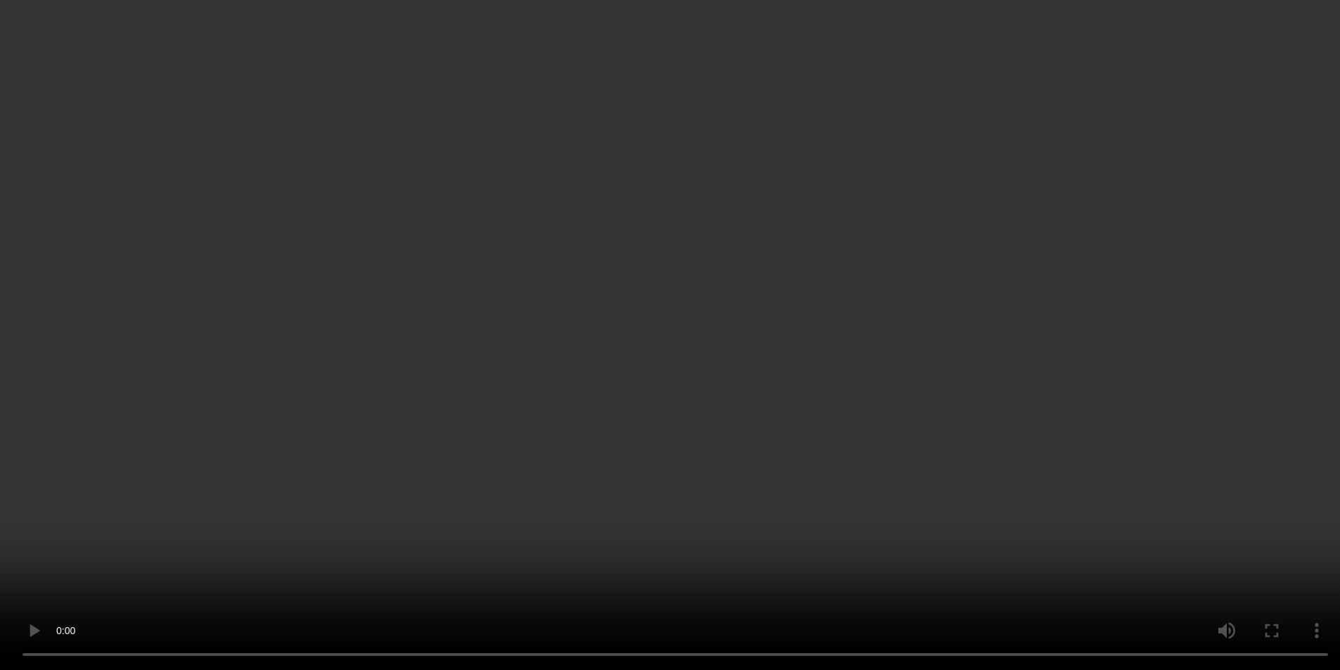
scroll to position [300, 0]
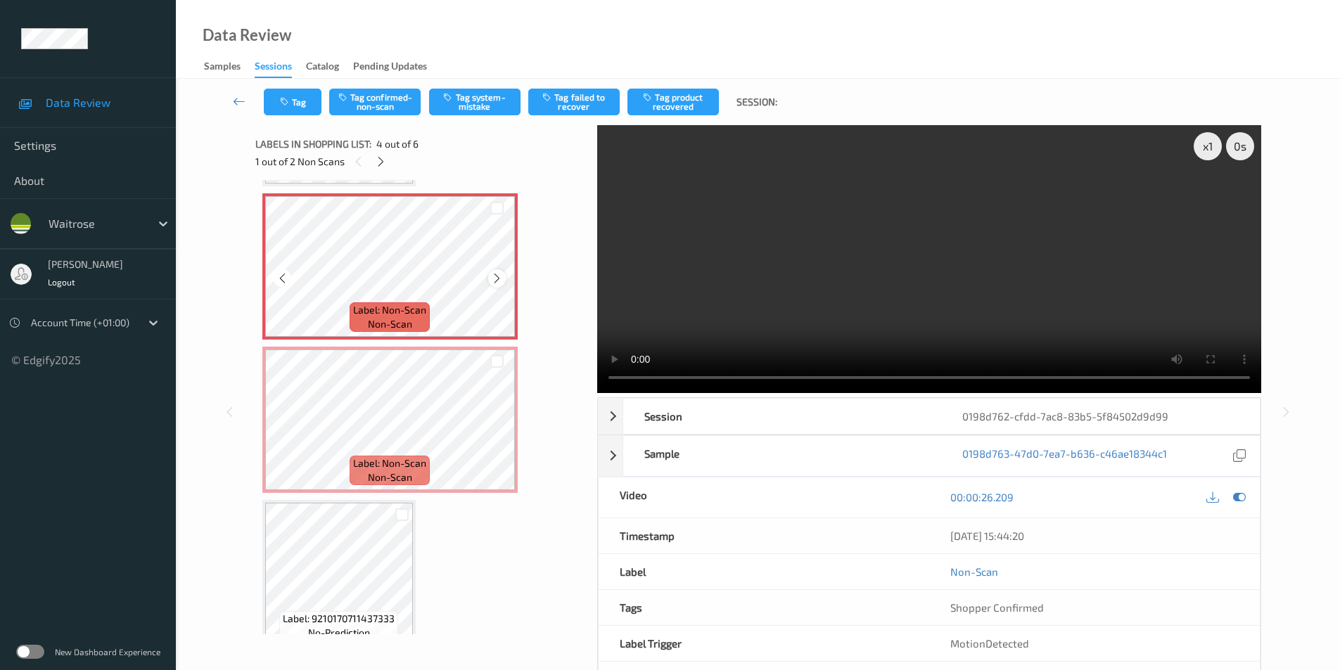
click at [495, 285] on icon at bounding box center [497, 278] width 12 height 13
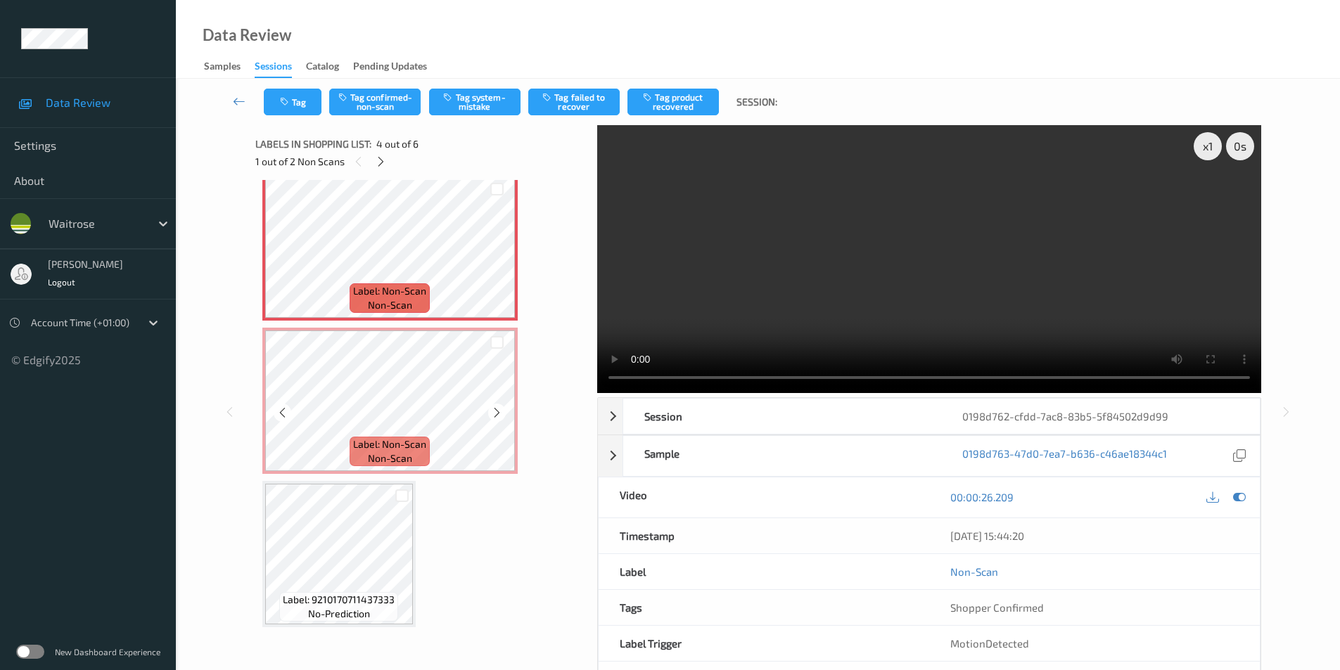
scroll to position [473, 0]
click at [497, 412] on icon at bounding box center [497, 413] width 12 height 13
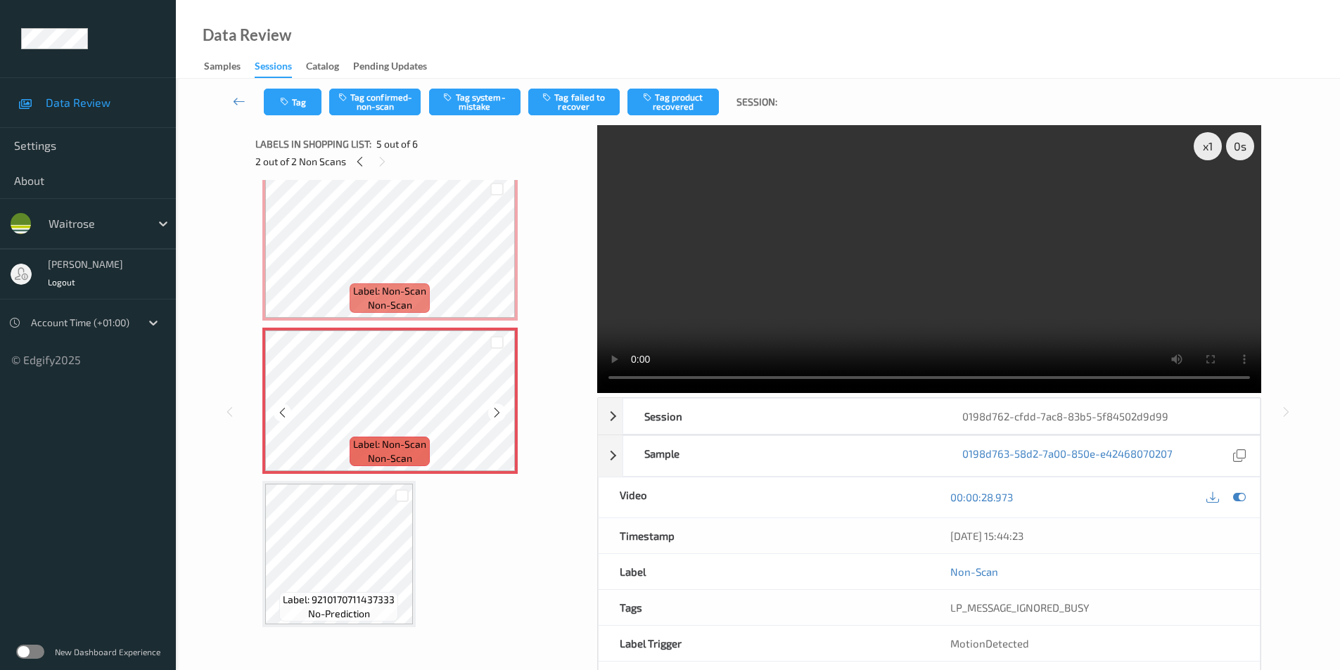
click at [497, 412] on icon at bounding box center [497, 413] width 12 height 13
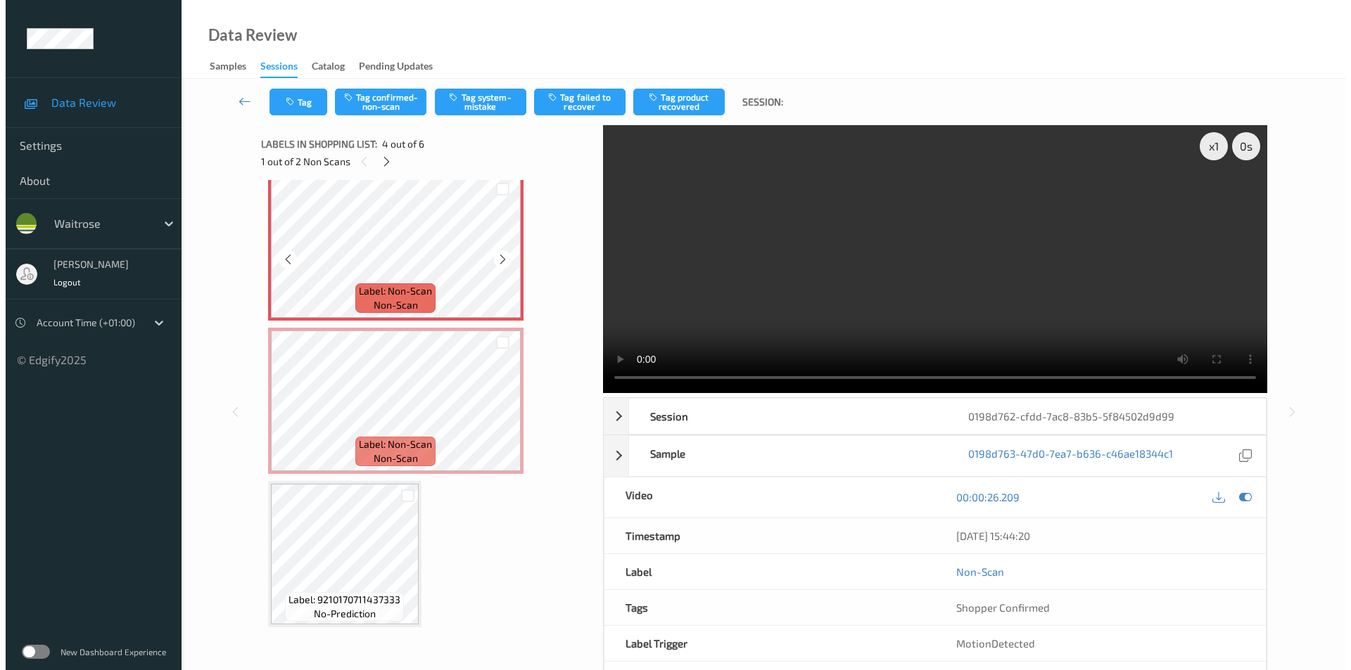
scroll to position [332, 0]
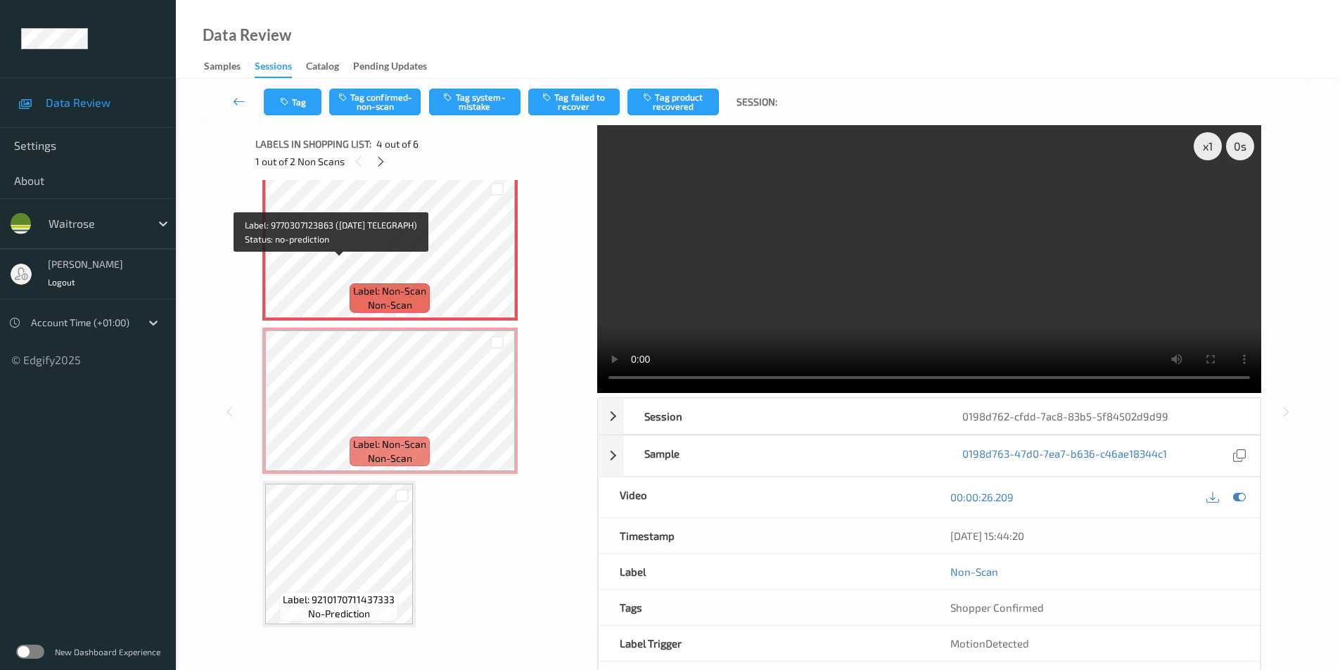
drag, startPoint x: 272, startPoint y: 279, endPoint x: 375, endPoint y: 279, distance: 103.4
click at [375, 147] on span "Label: 9770307123863 (SATURDAY TELEGRAPH)" at bounding box center [339, 133] width 141 height 28
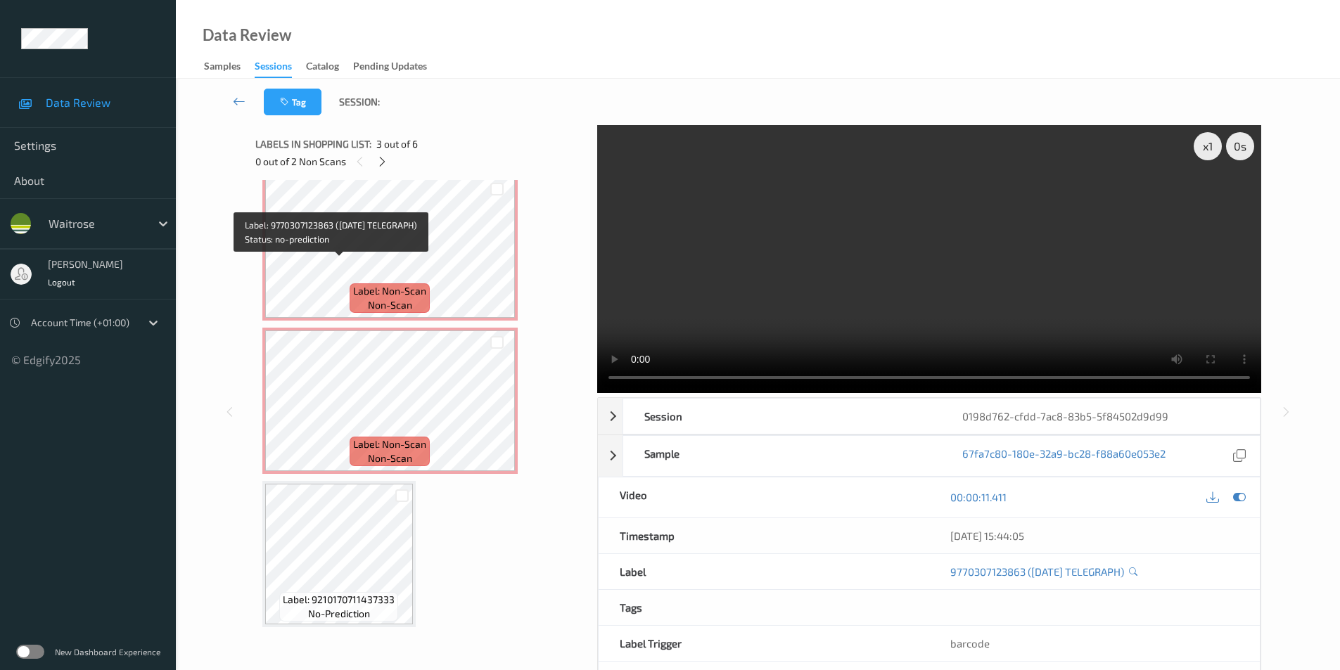
copy span "SATURDAY TELEGRAPH)"
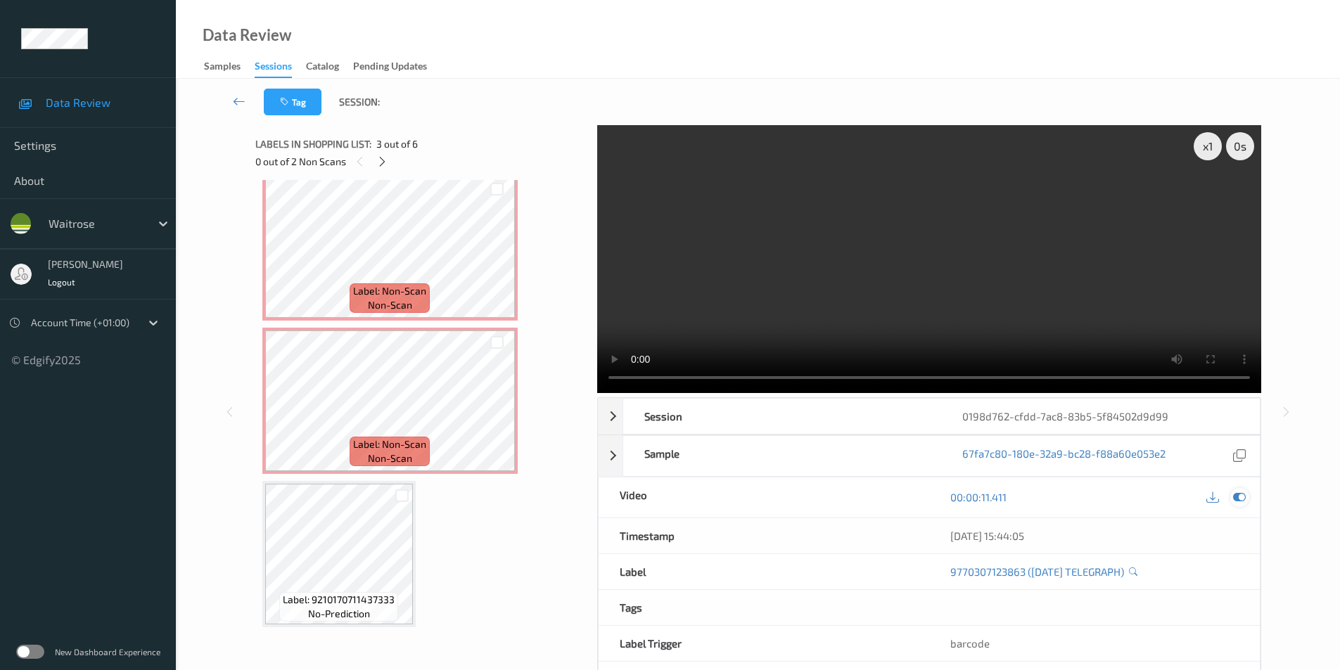
click at [1234, 495] on icon at bounding box center [1239, 497] width 13 height 13
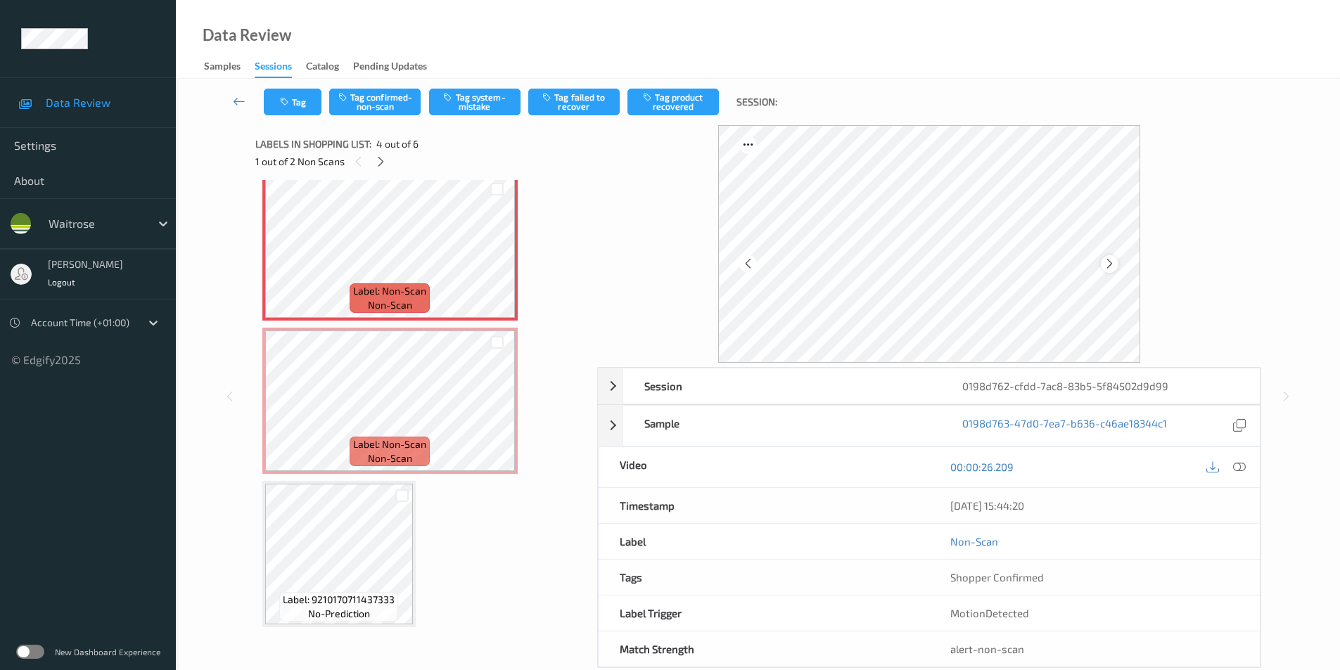
click at [1114, 263] on icon at bounding box center [1110, 264] width 12 height 13
click at [1107, 260] on icon at bounding box center [1110, 264] width 12 height 13
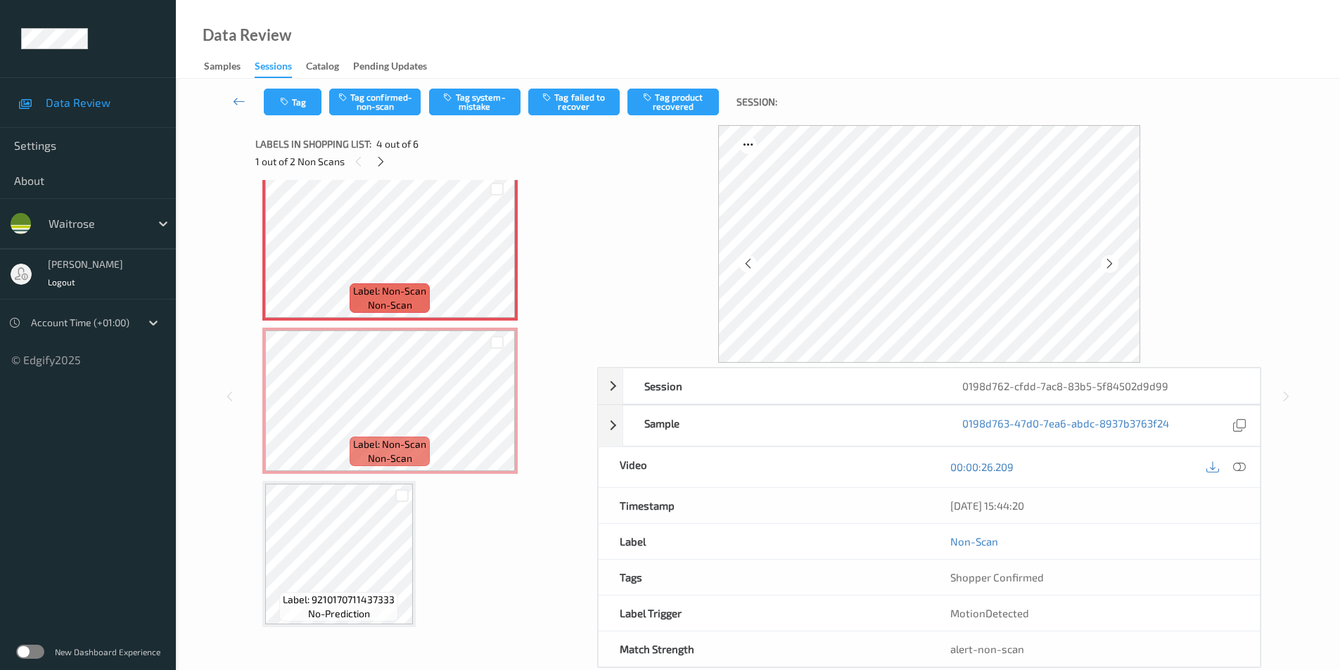
click at [1107, 260] on icon at bounding box center [1110, 264] width 12 height 13
click at [1112, 269] on icon at bounding box center [1110, 264] width 12 height 13
click at [1112, 267] on icon at bounding box center [1110, 264] width 12 height 13
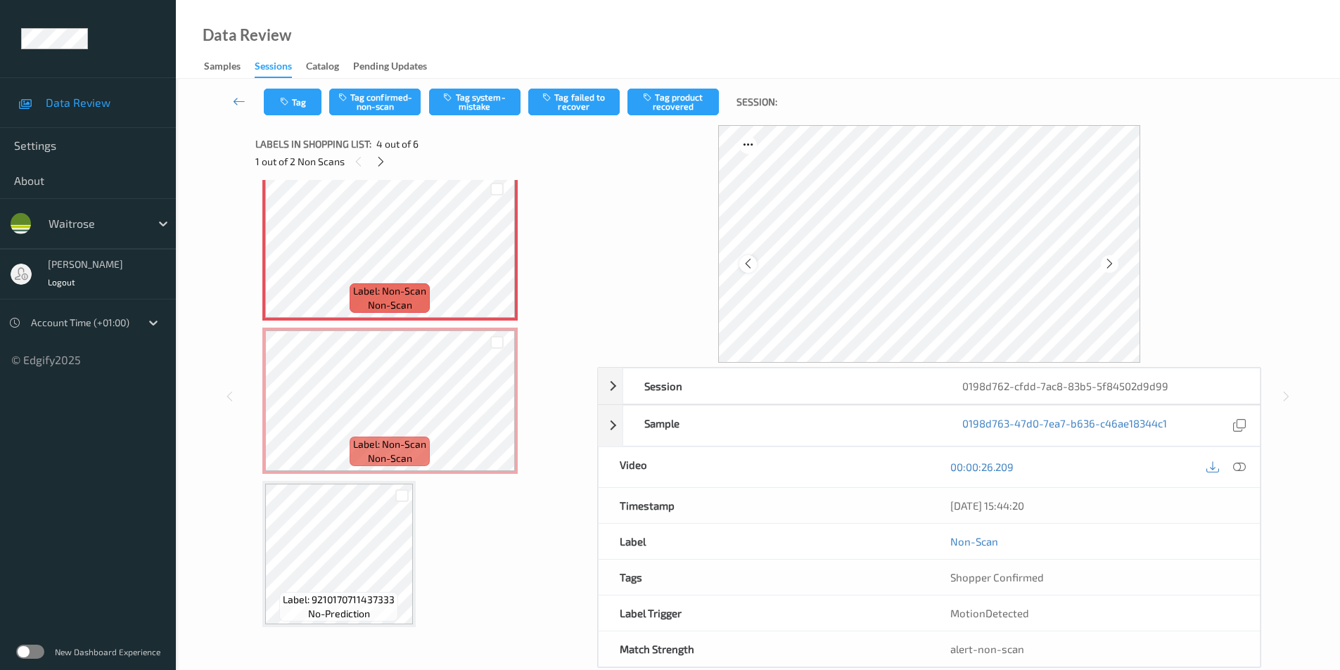
click at [744, 267] on icon at bounding box center [748, 264] width 12 height 13
click at [751, 264] on icon at bounding box center [748, 264] width 12 height 13
click at [756, 261] on div at bounding box center [748, 264] width 18 height 18
click at [749, 267] on icon at bounding box center [748, 264] width 12 height 13
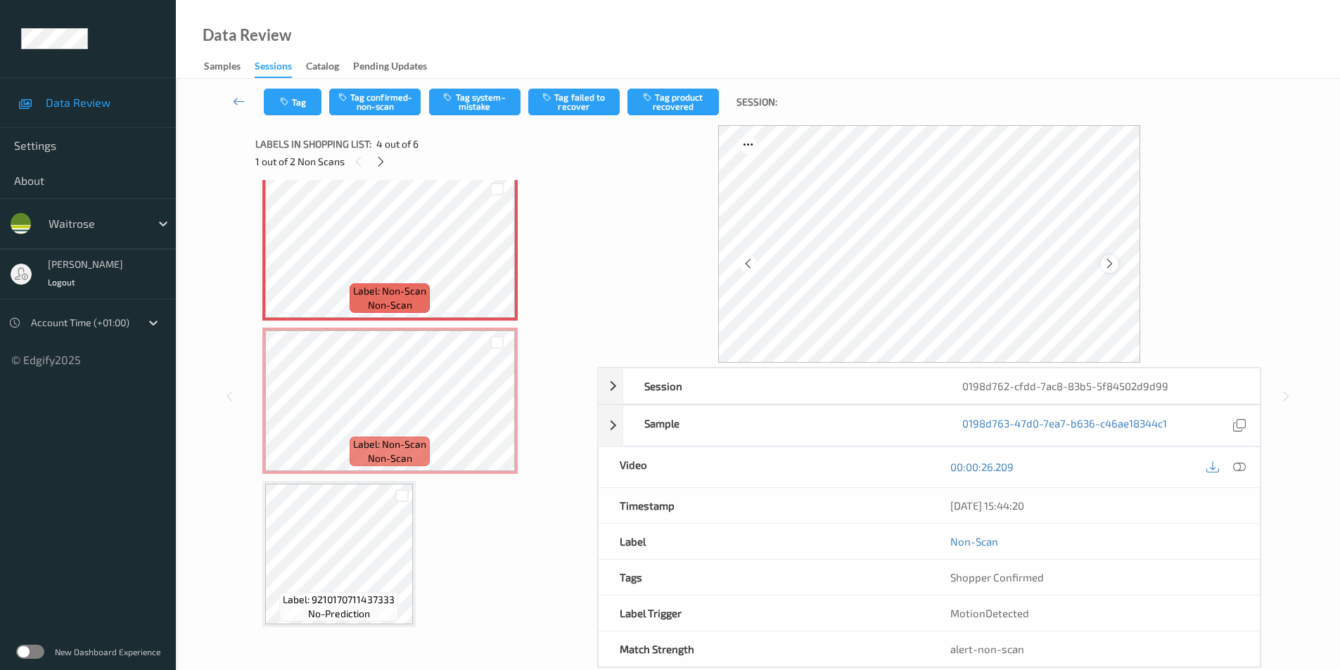
click at [1107, 264] on icon at bounding box center [1110, 264] width 12 height 13
click at [1107, 263] on icon at bounding box center [1110, 264] width 12 height 13
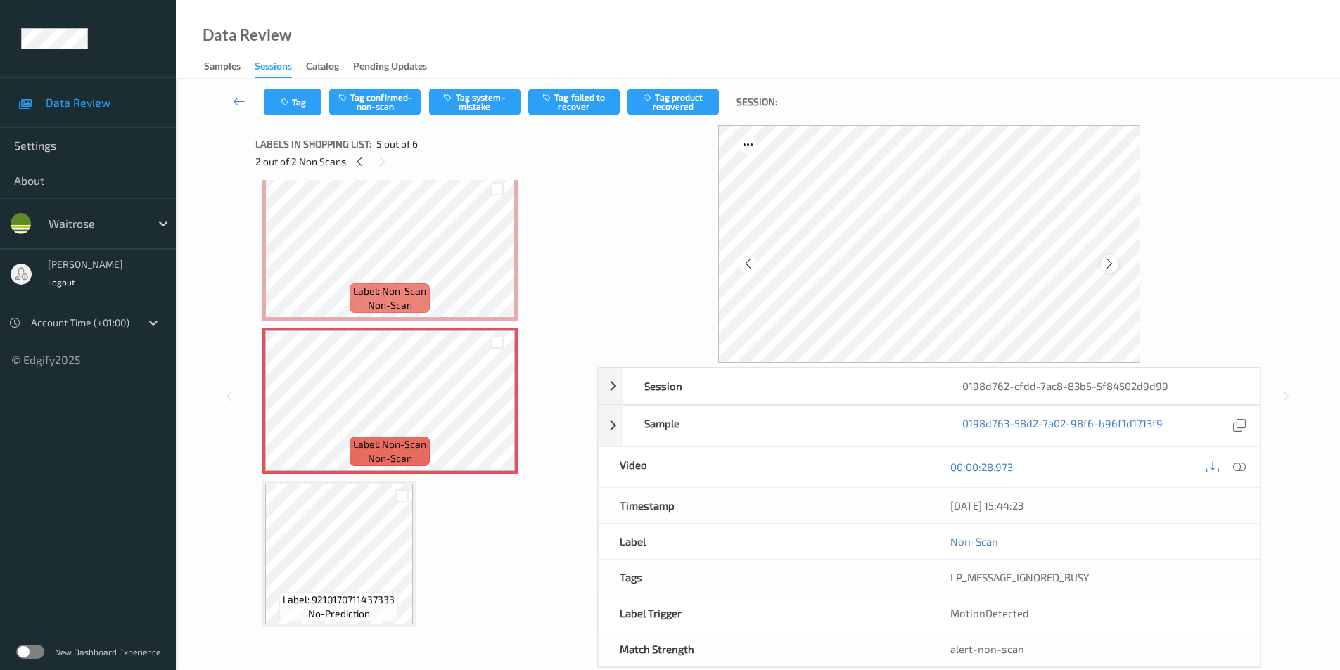
click at [1104, 264] on icon at bounding box center [1110, 264] width 12 height 13
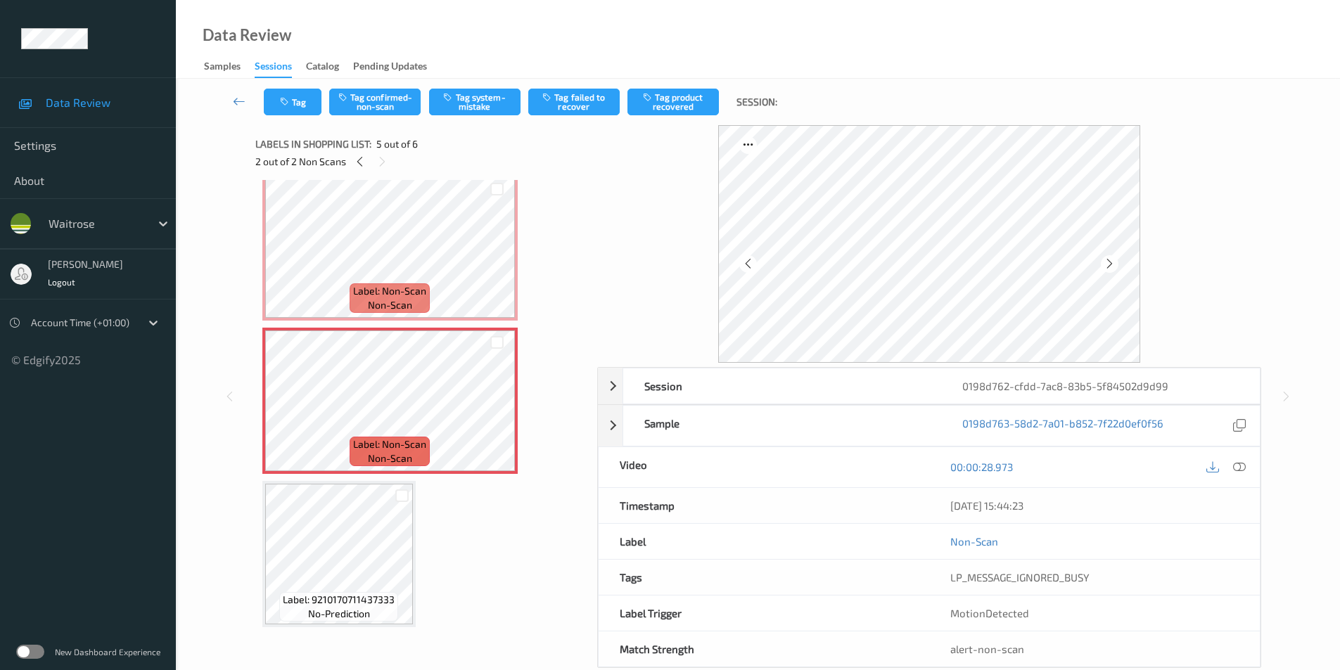
click at [1104, 264] on icon at bounding box center [1110, 264] width 12 height 13
click at [1246, 470] on div at bounding box center [1240, 467] width 19 height 19
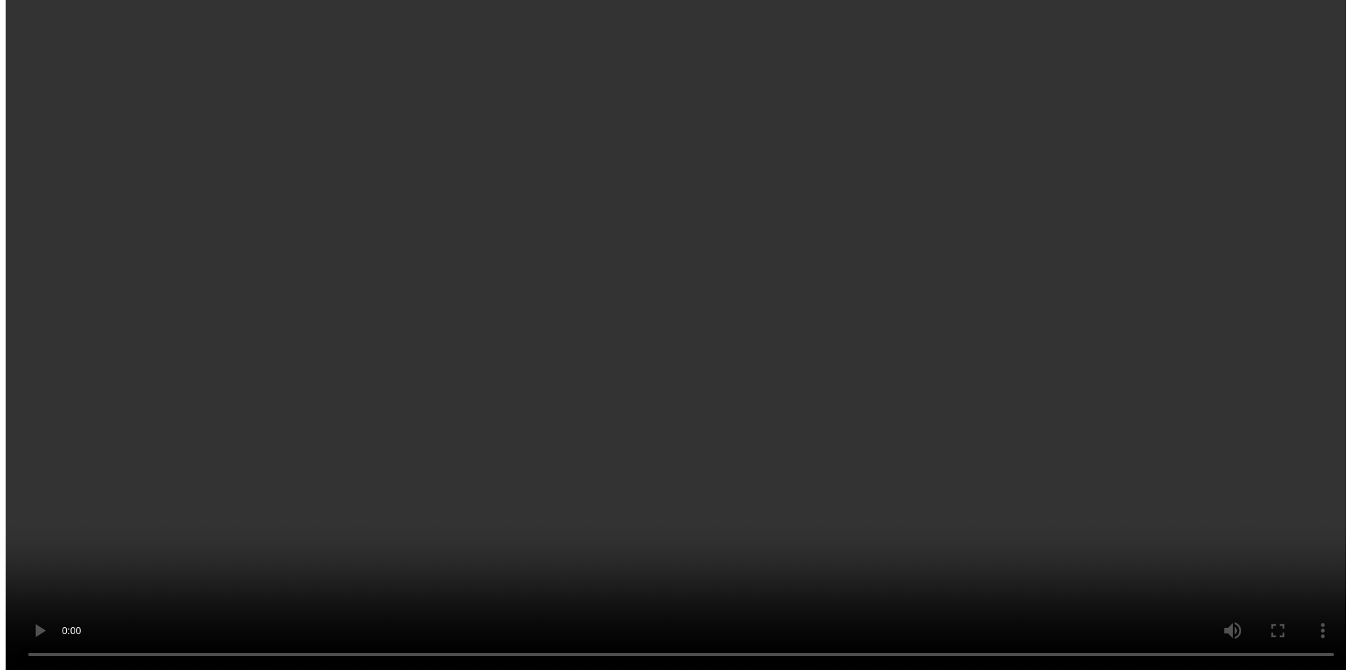
scroll to position [473, 0]
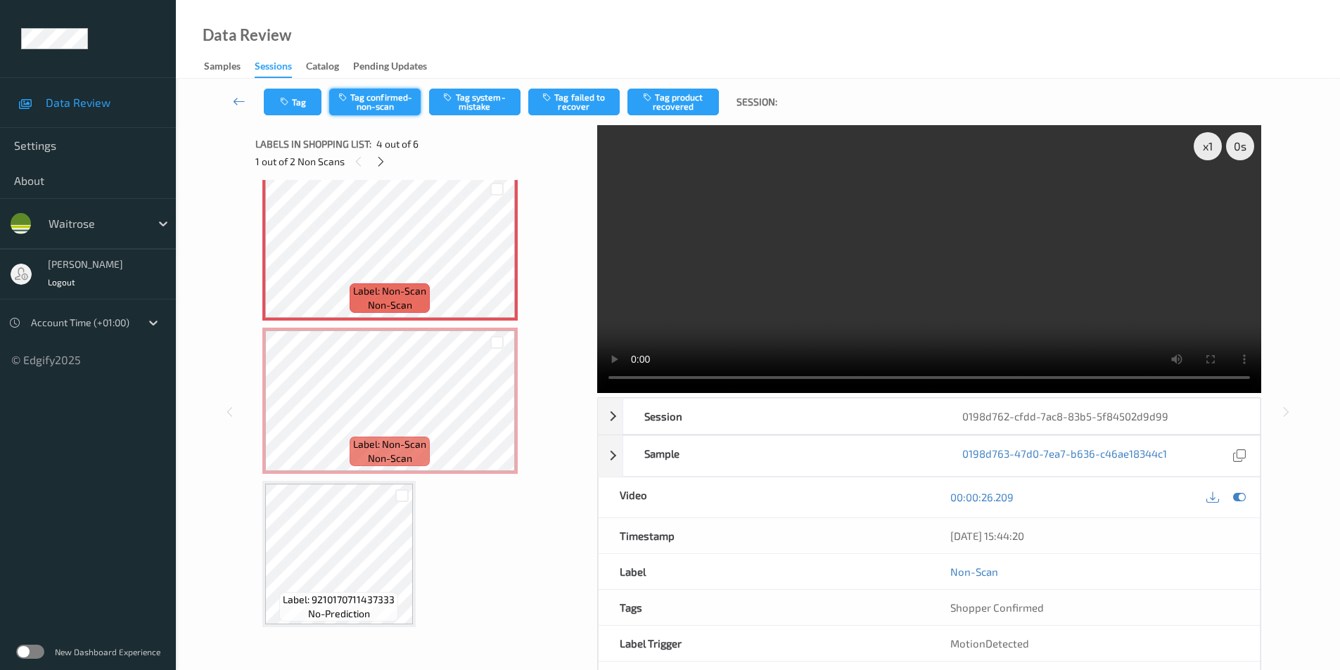
click at [385, 101] on button "Tag confirmed-non-scan" at bounding box center [374, 102] width 91 height 27
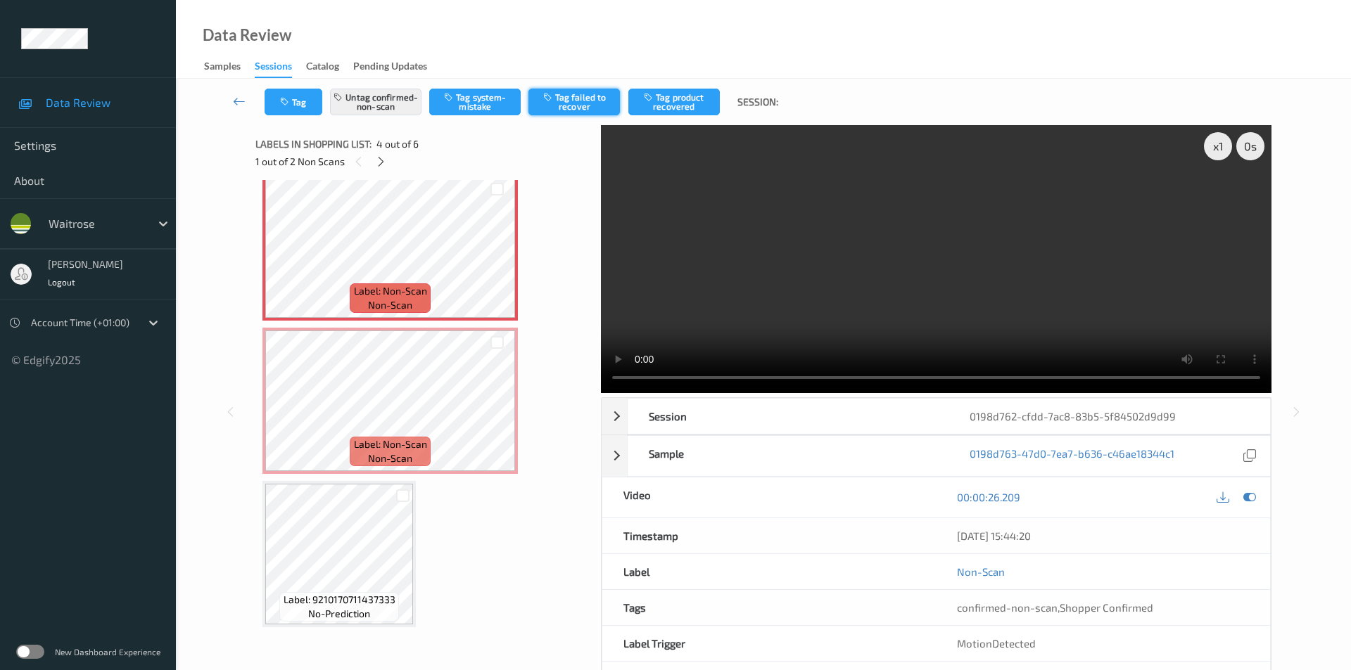
click at [572, 99] on button "Tag failed to recover" at bounding box center [573, 102] width 91 height 27
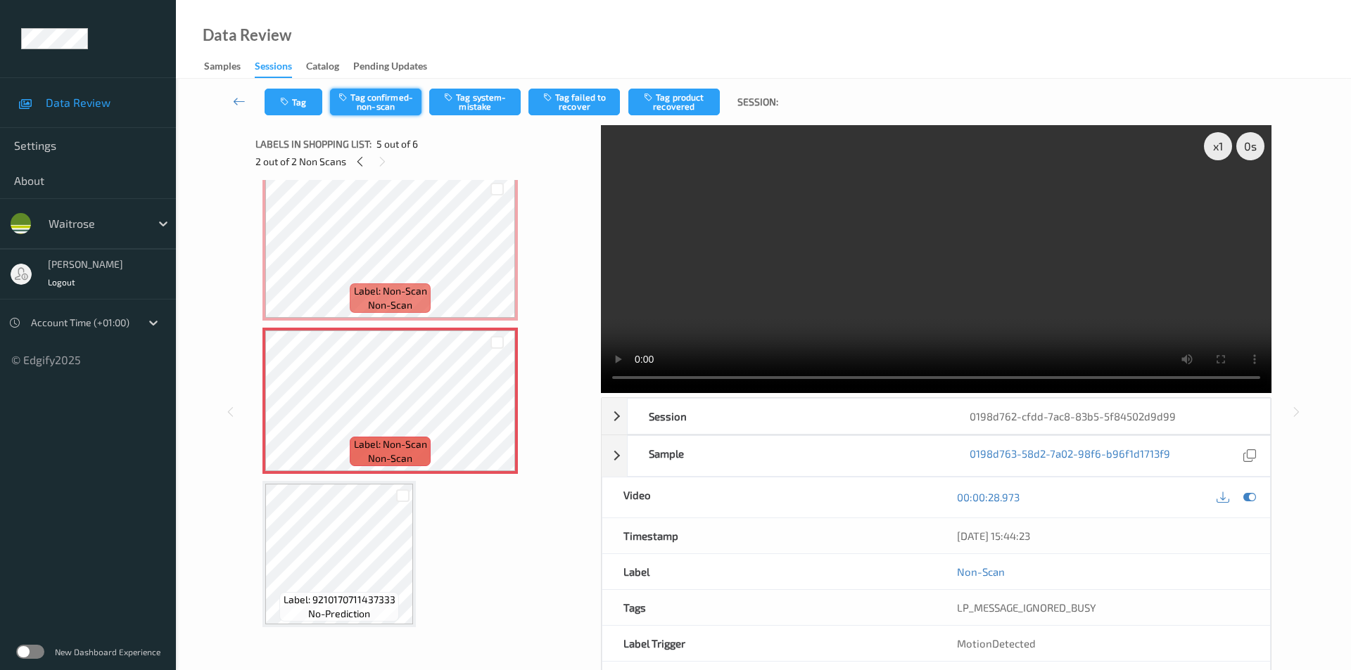
click at [369, 98] on button "Tag confirmed-non-scan" at bounding box center [375, 102] width 91 height 27
click at [579, 113] on button "Tag failed to recover" at bounding box center [573, 102] width 91 height 27
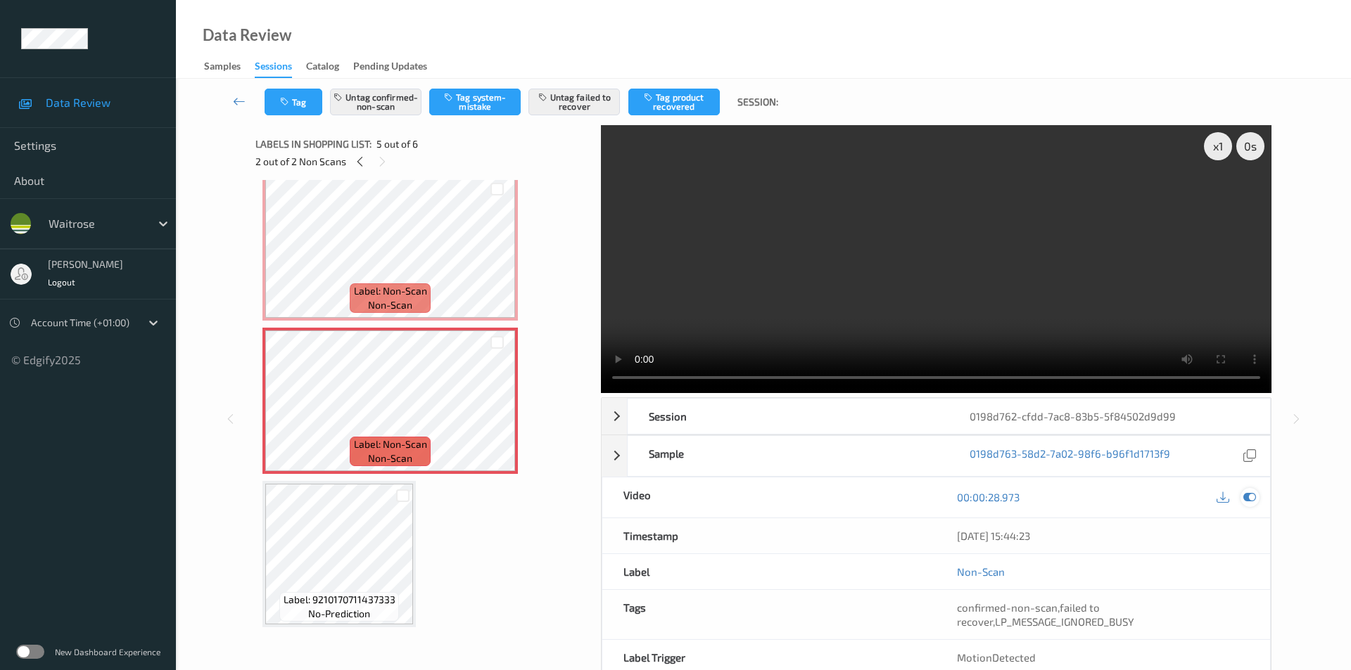
click at [1250, 491] on icon at bounding box center [1249, 497] width 13 height 13
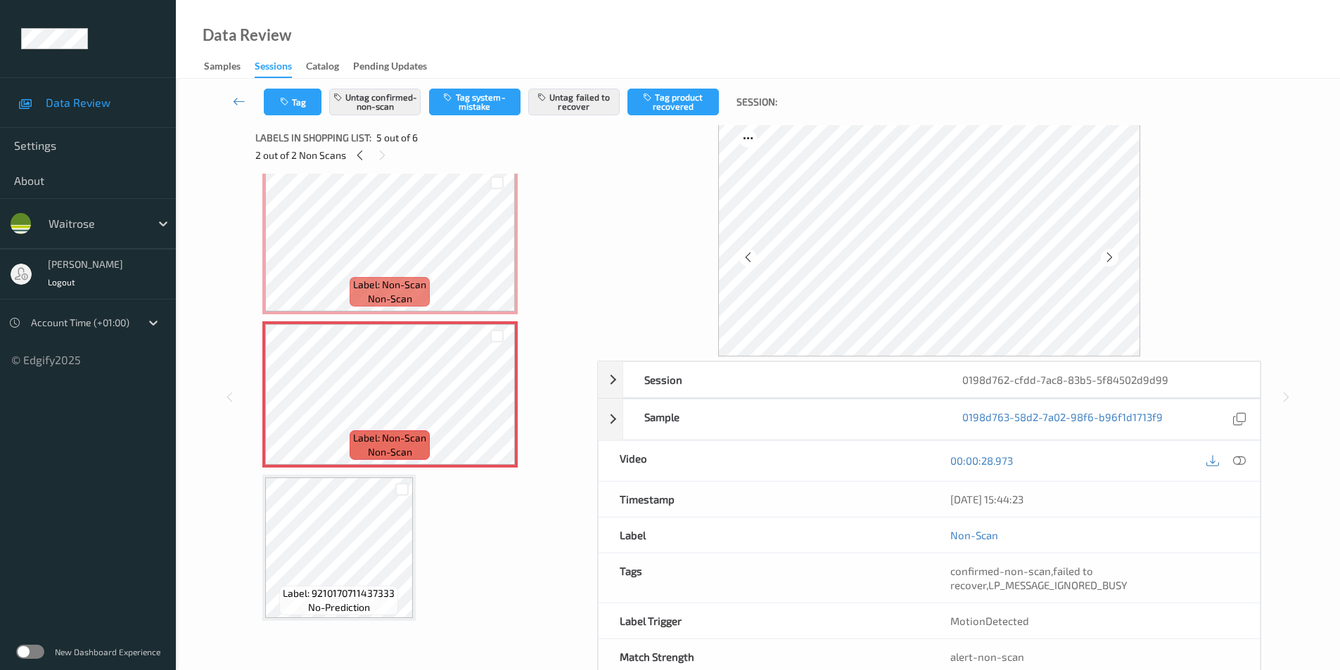
scroll to position [0, 0]
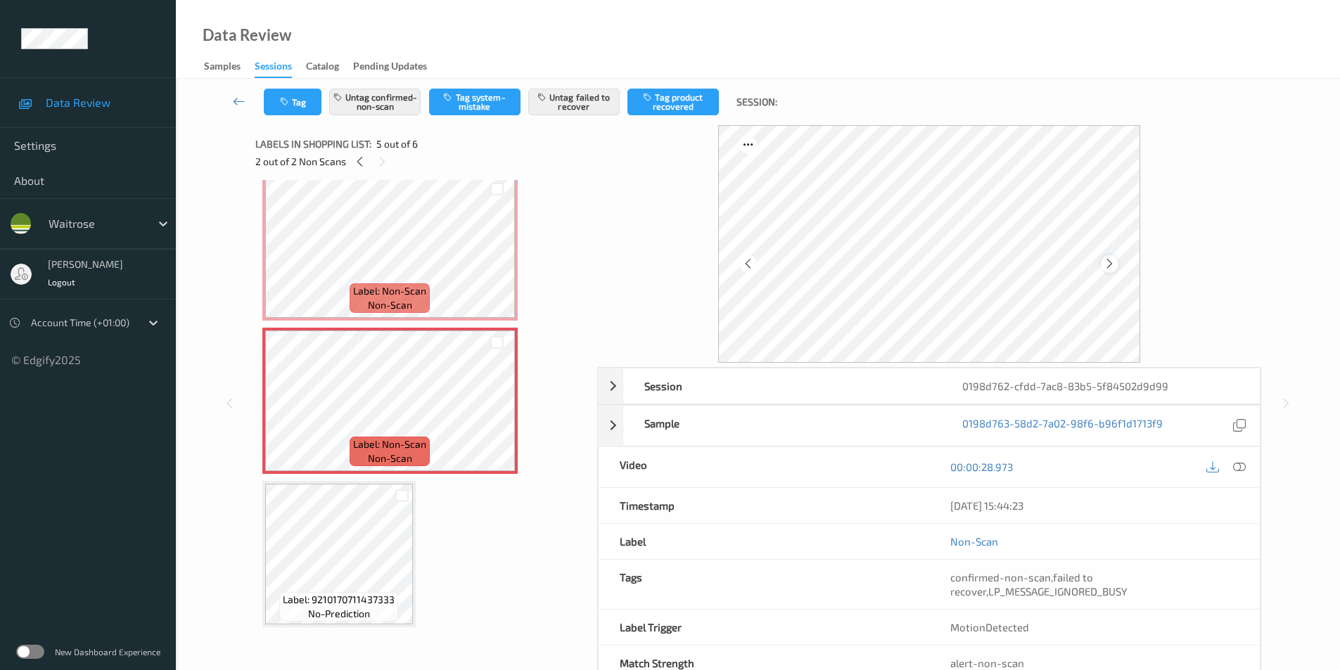
click at [1108, 261] on icon at bounding box center [1110, 264] width 12 height 13
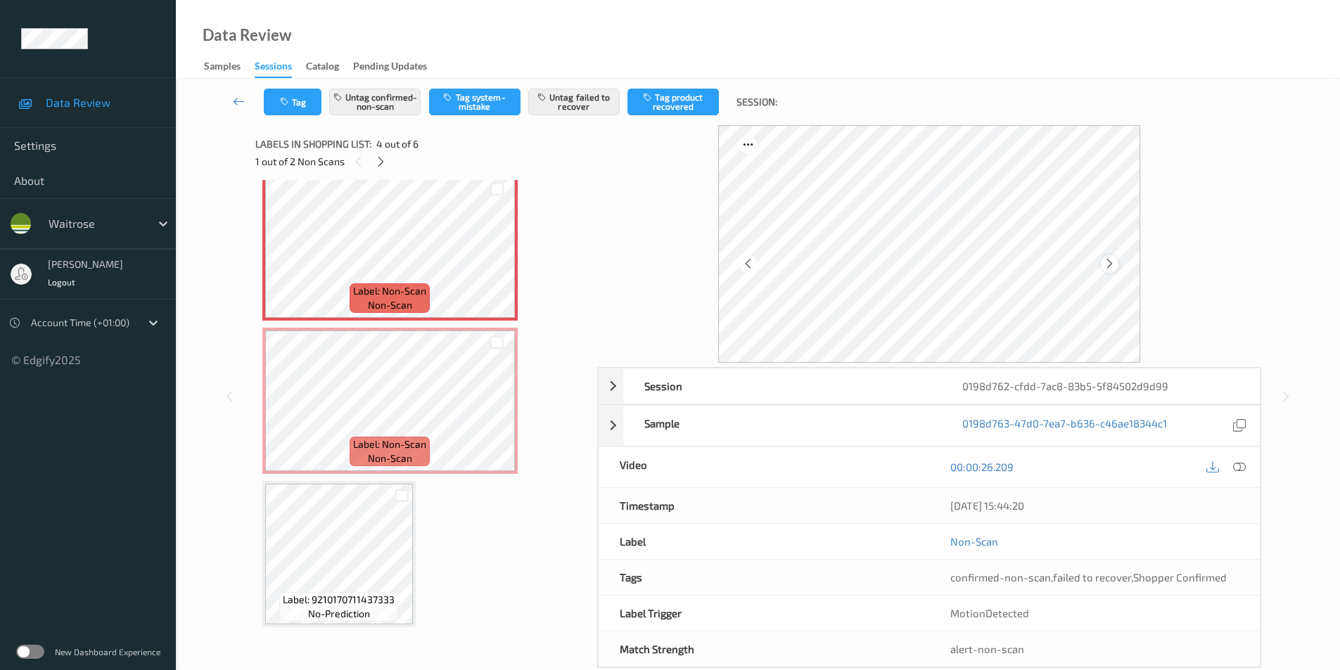
click at [1112, 263] on icon at bounding box center [1110, 264] width 12 height 13
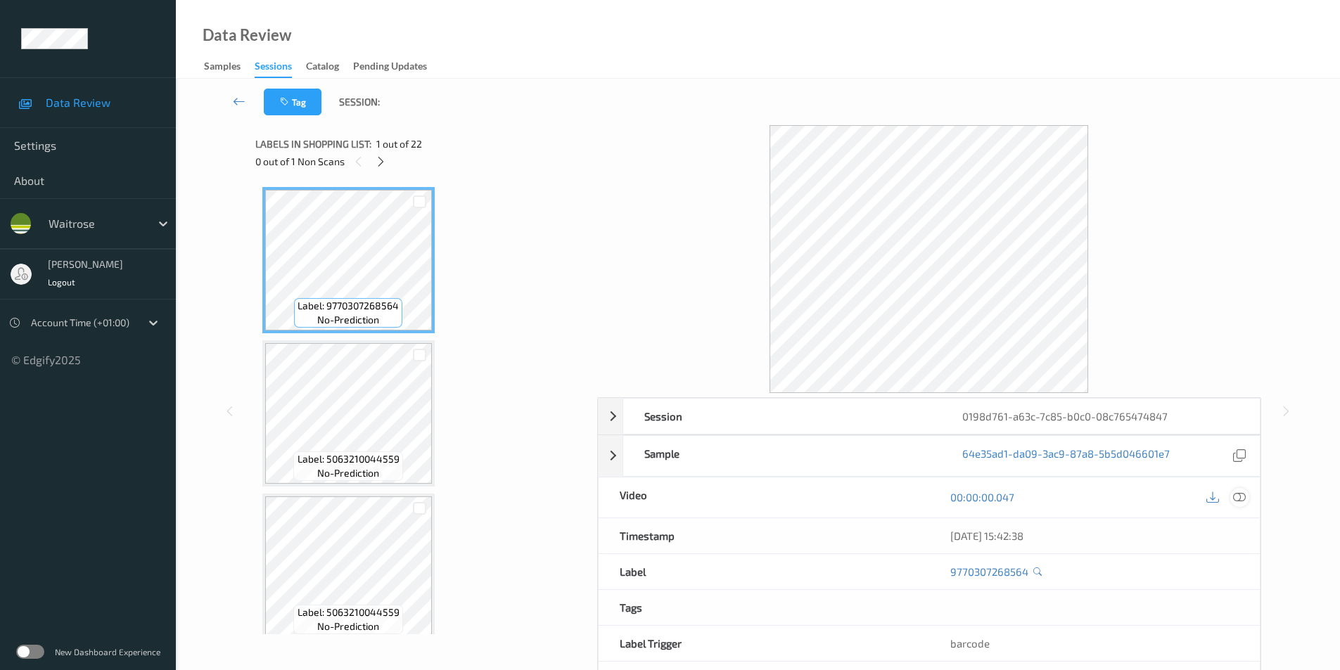
click at [1238, 493] on icon at bounding box center [1239, 497] width 13 height 13
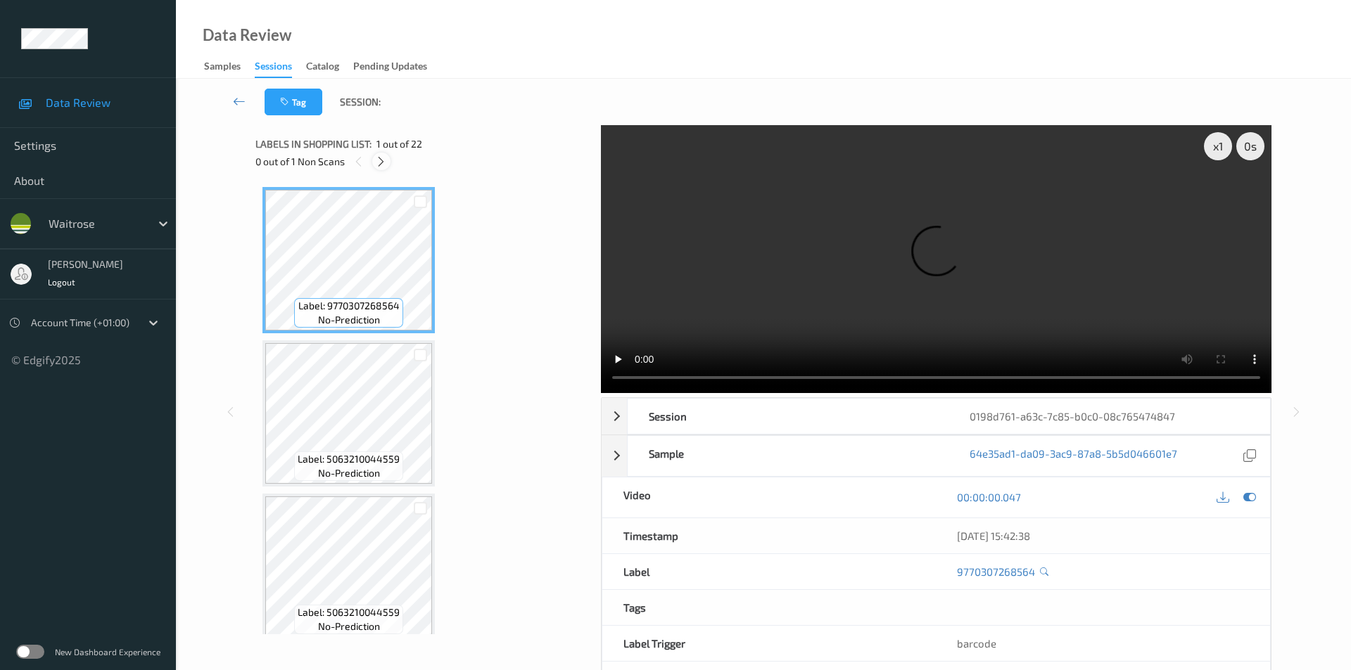
drag, startPoint x: 382, startPoint y: 161, endPoint x: 383, endPoint y: 174, distance: 12.7
click at [383, 161] on icon at bounding box center [381, 161] width 12 height 13
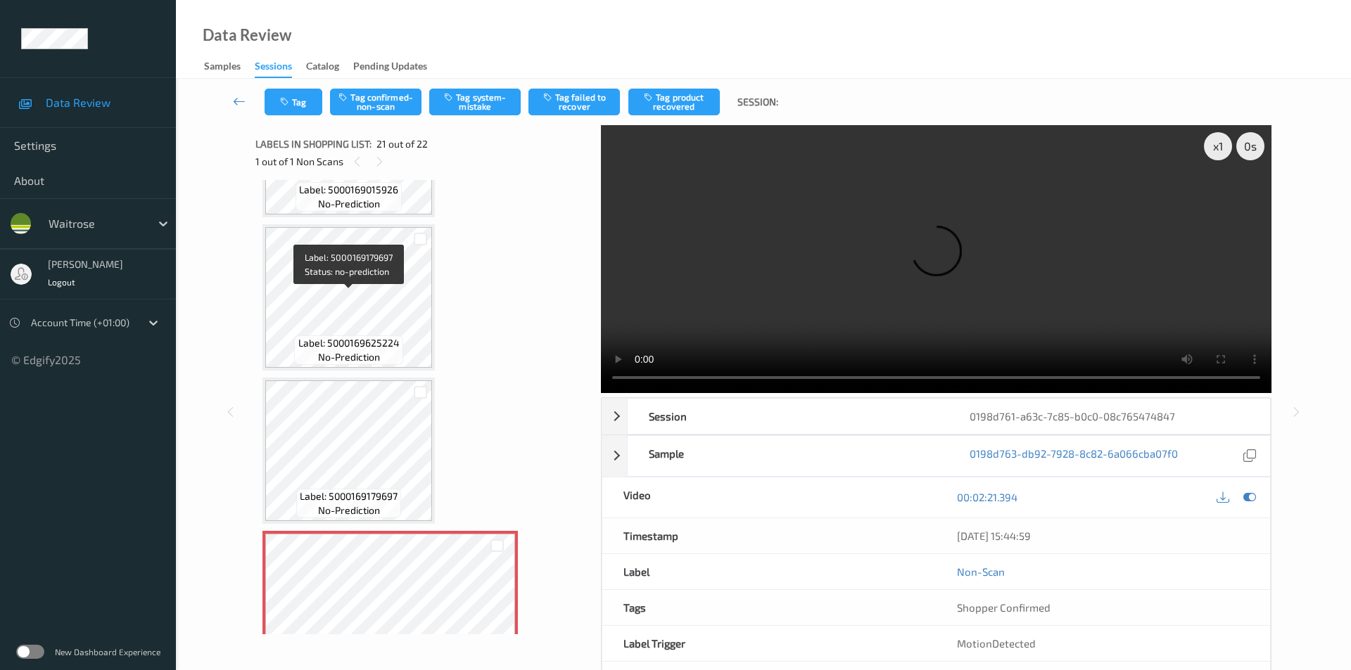
scroll to position [2710, 0]
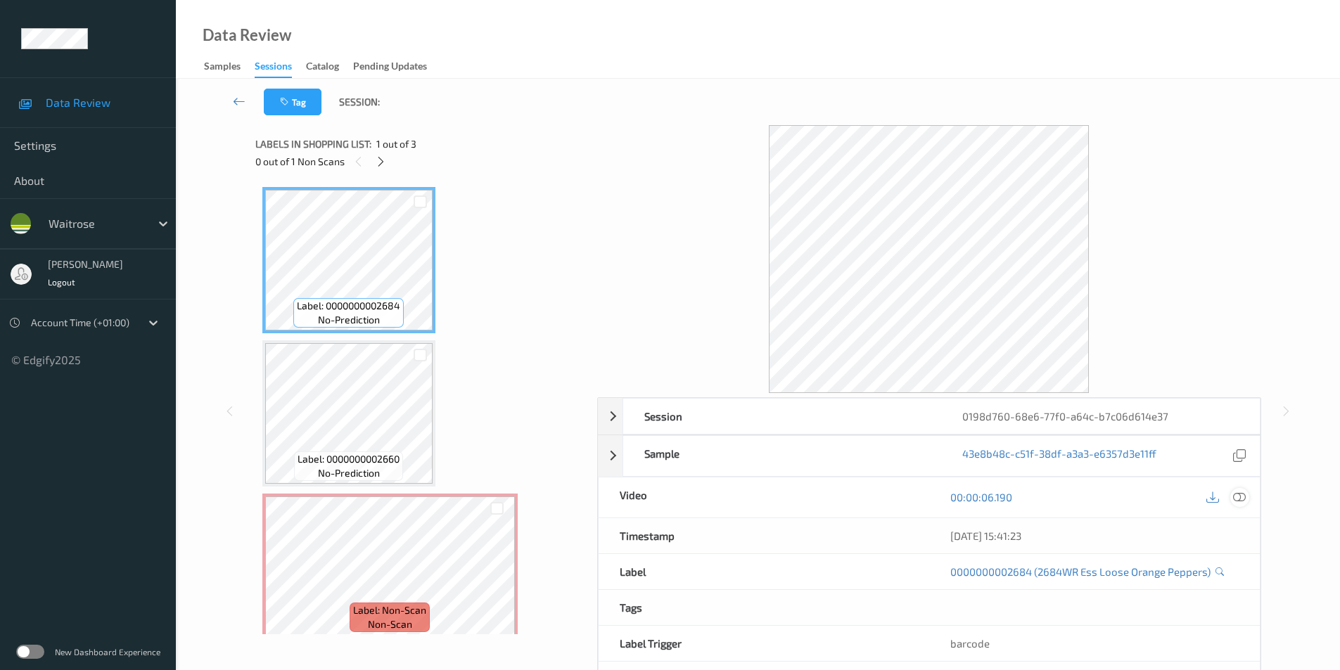
click at [1245, 498] on icon at bounding box center [1239, 497] width 13 height 13
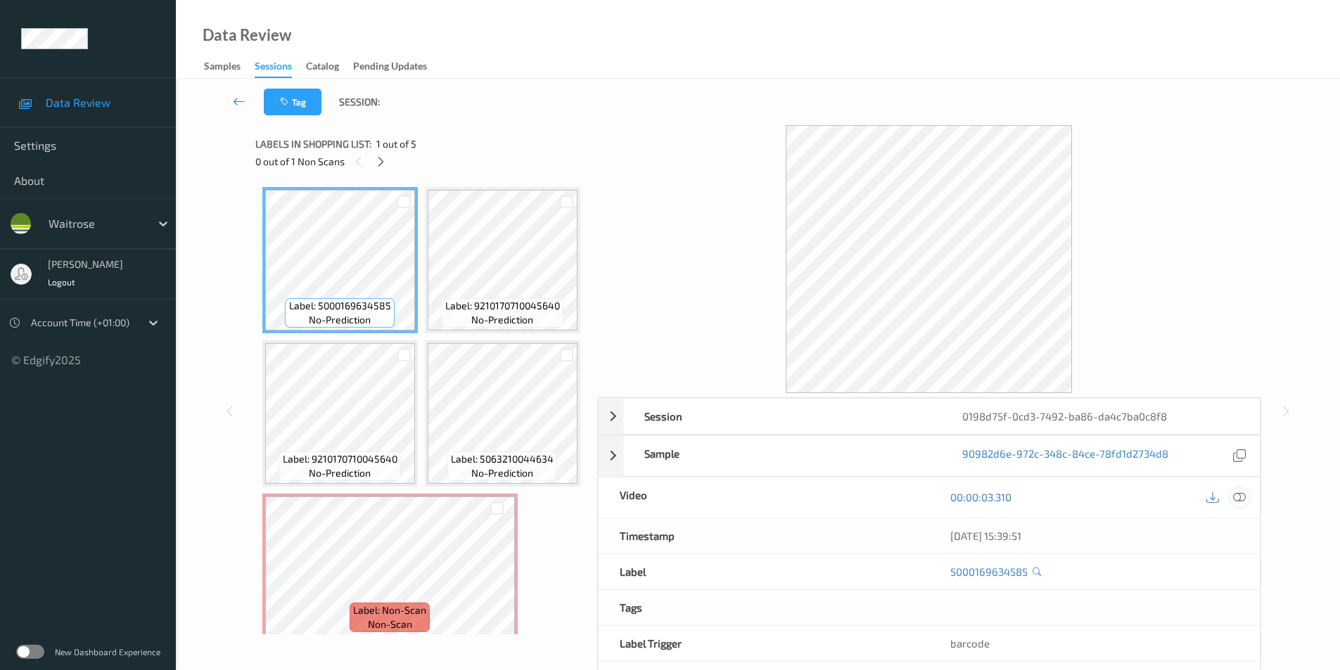
click at [1242, 501] on icon at bounding box center [1239, 497] width 13 height 13
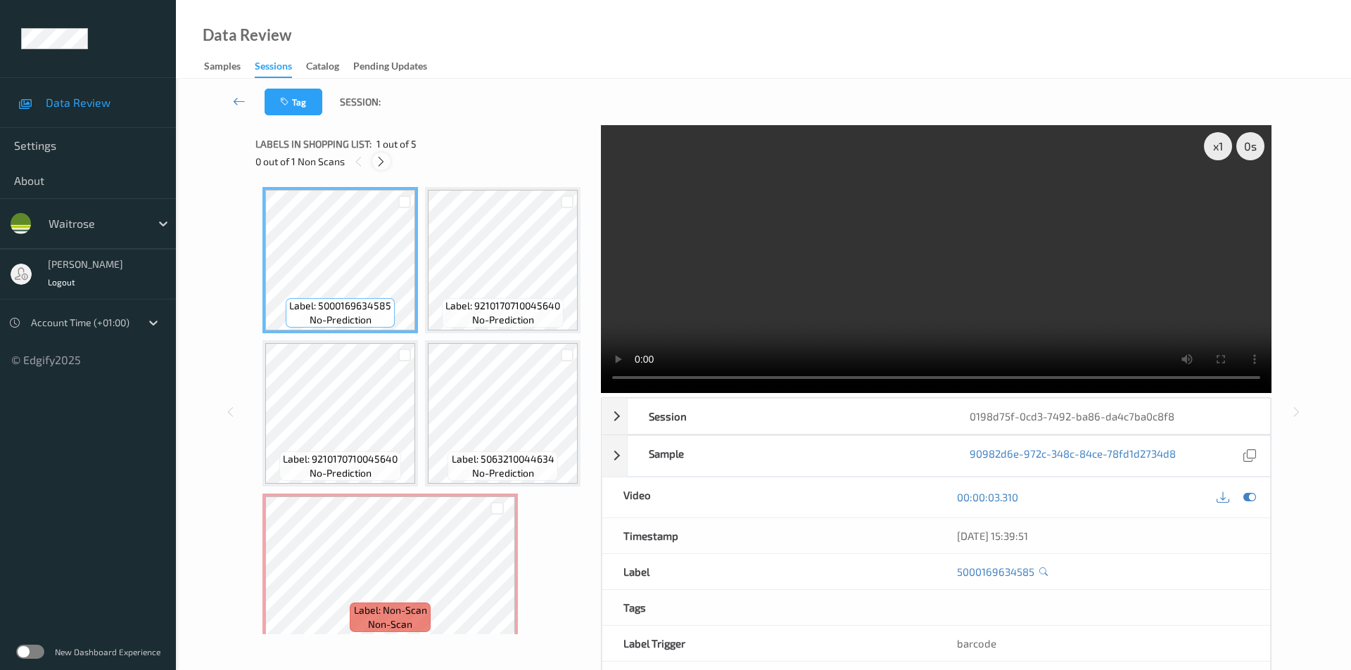
click at [380, 158] on icon at bounding box center [381, 161] width 12 height 13
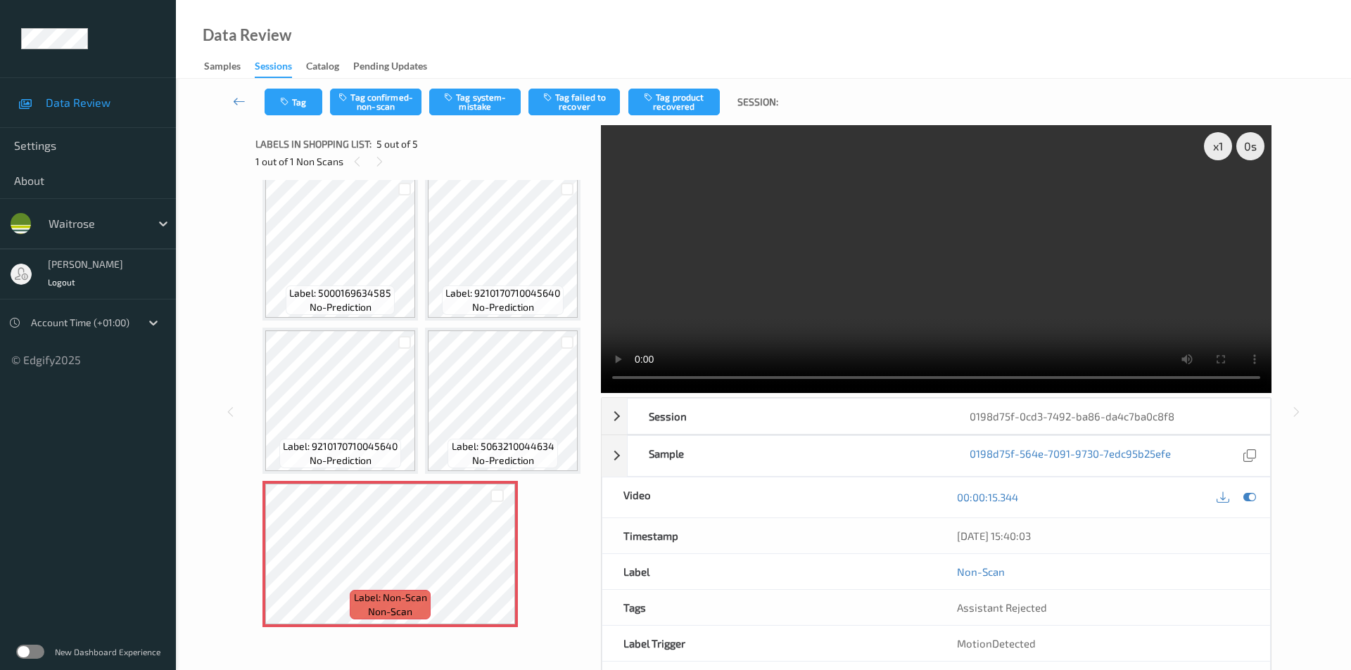
scroll to position [108, 0]
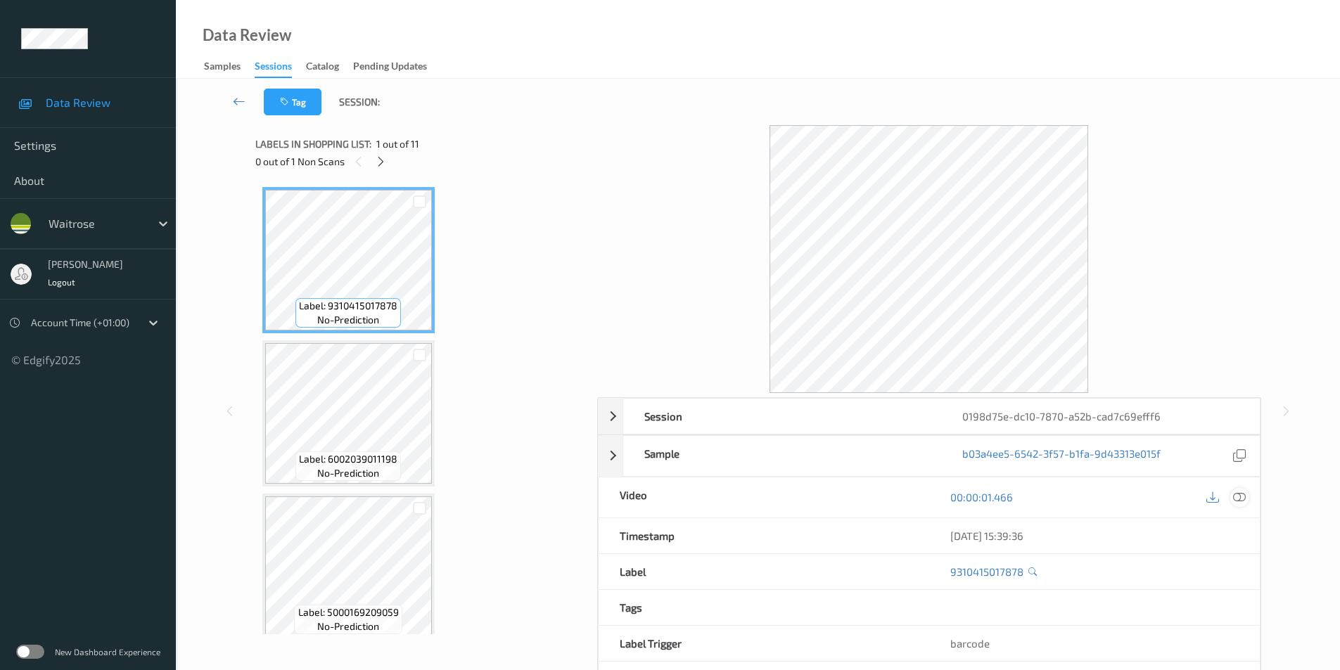
click at [1244, 498] on icon at bounding box center [1239, 497] width 13 height 13
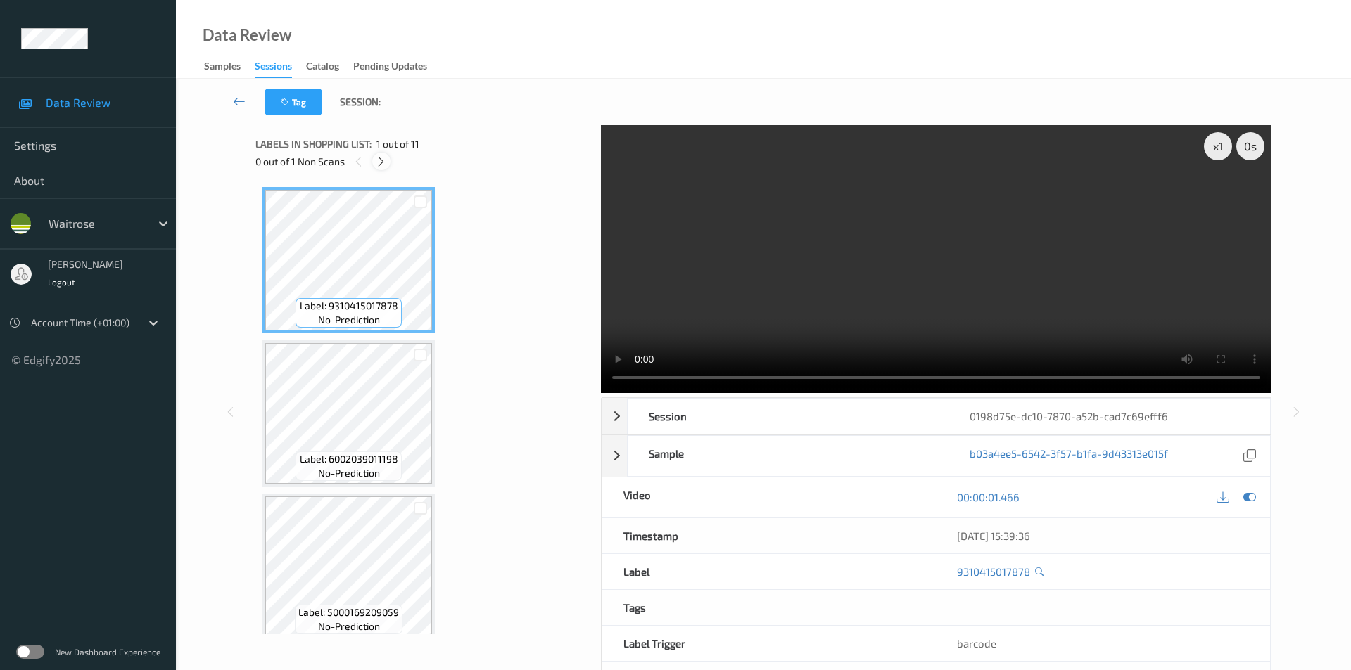
click at [388, 161] on div at bounding box center [381, 162] width 18 height 18
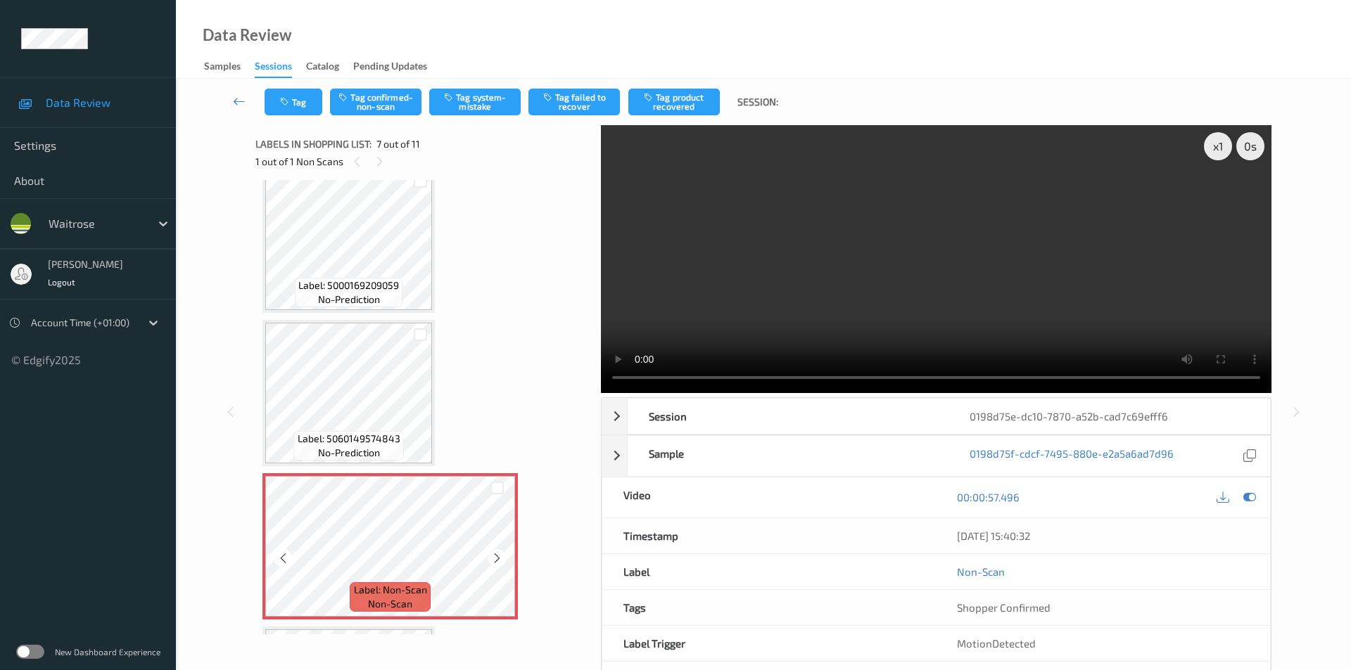
scroll to position [633, 0]
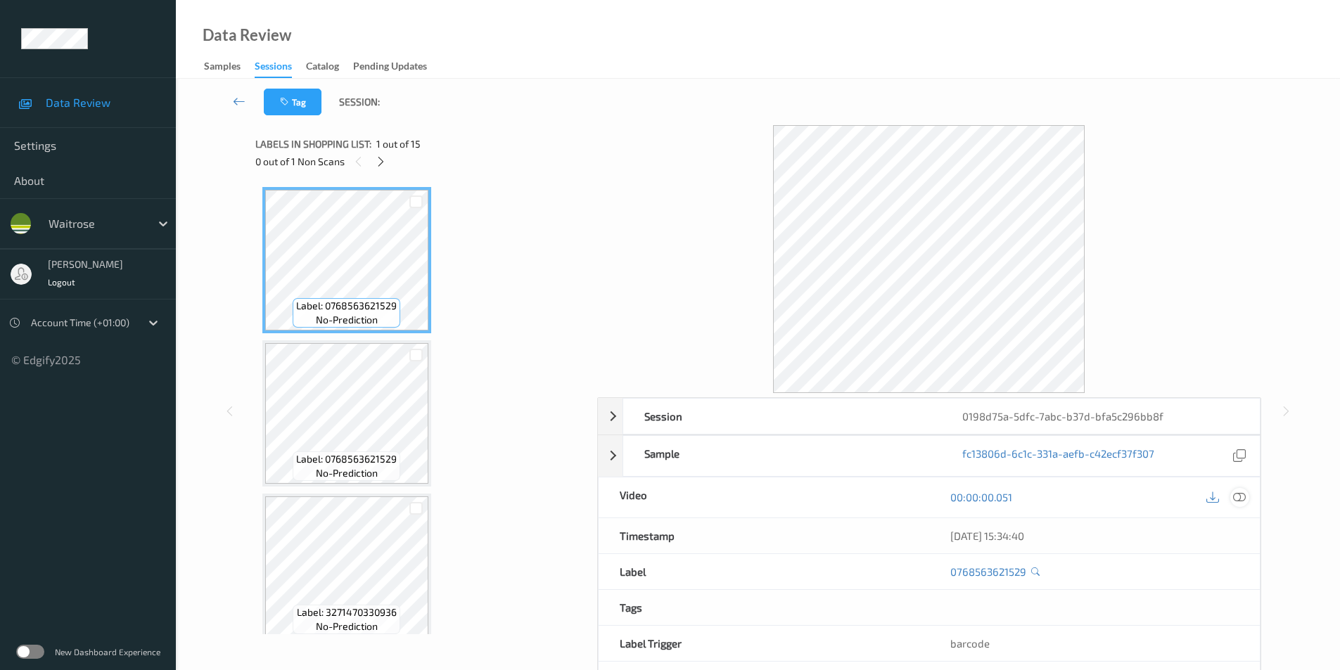
click at [1243, 497] on icon at bounding box center [1239, 497] width 13 height 13
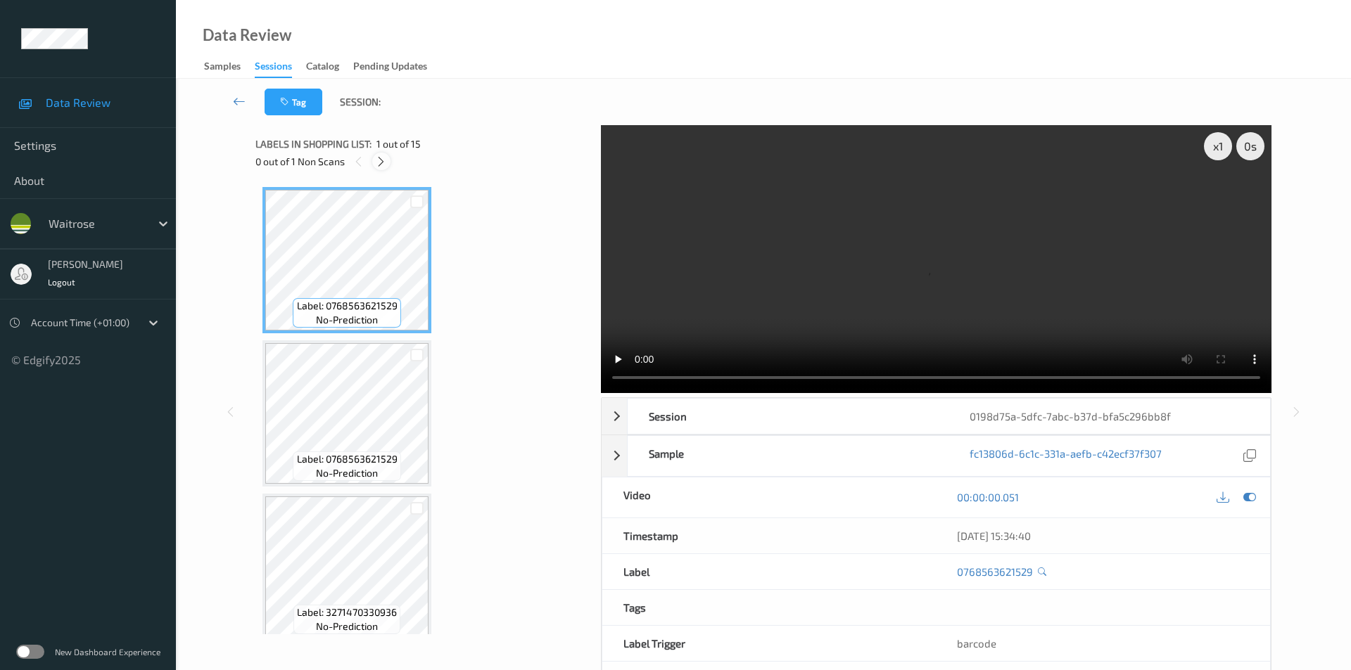
click at [379, 163] on icon at bounding box center [381, 161] width 12 height 13
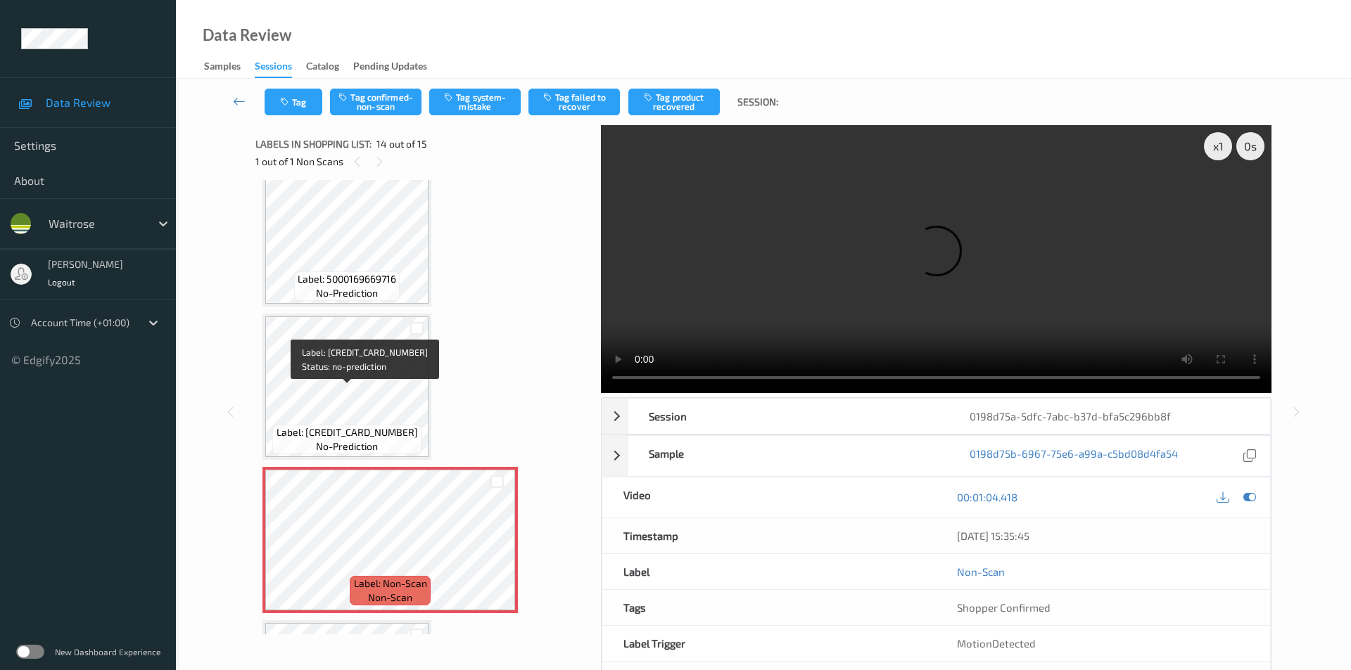
scroll to position [1707, 0]
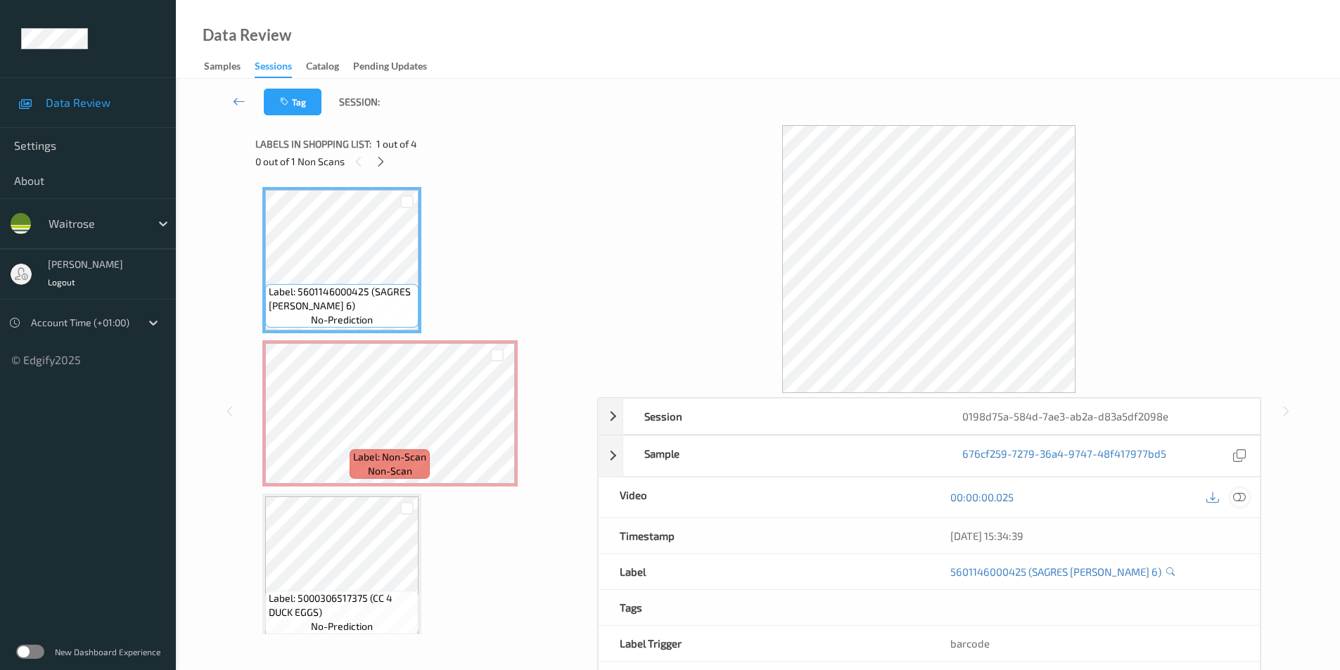
click at [1245, 495] on icon at bounding box center [1239, 497] width 13 height 13
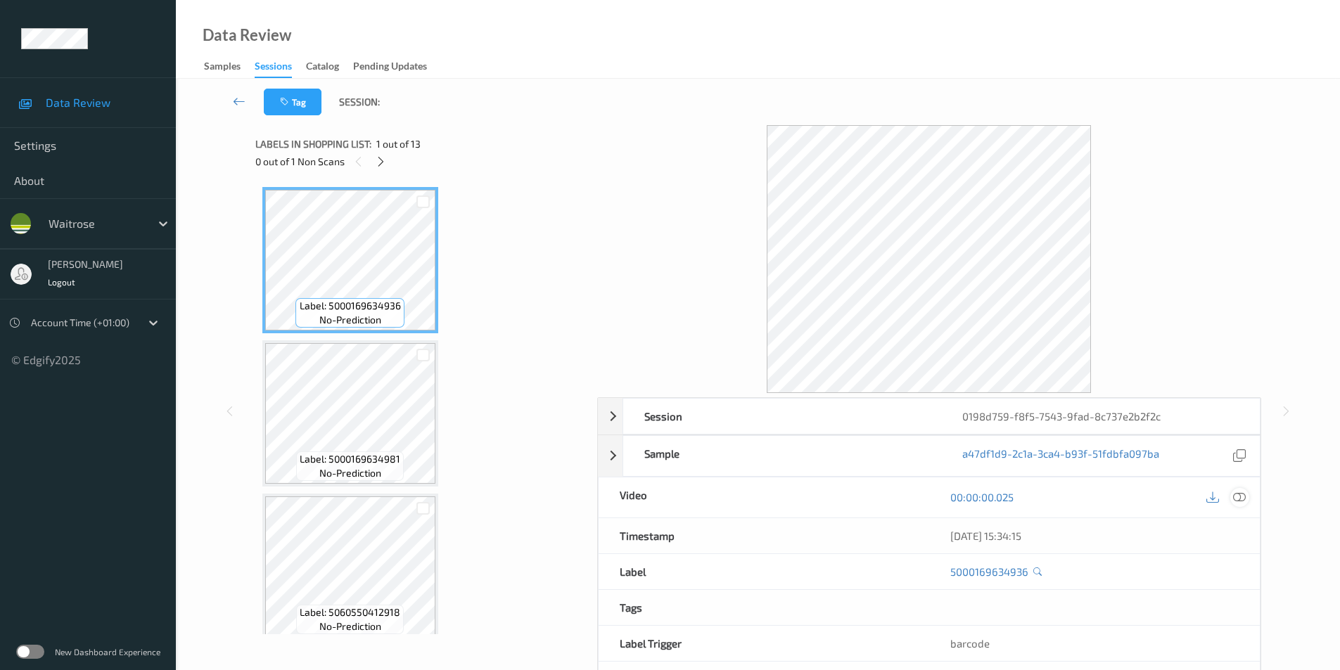
click at [1243, 495] on icon at bounding box center [1239, 497] width 13 height 13
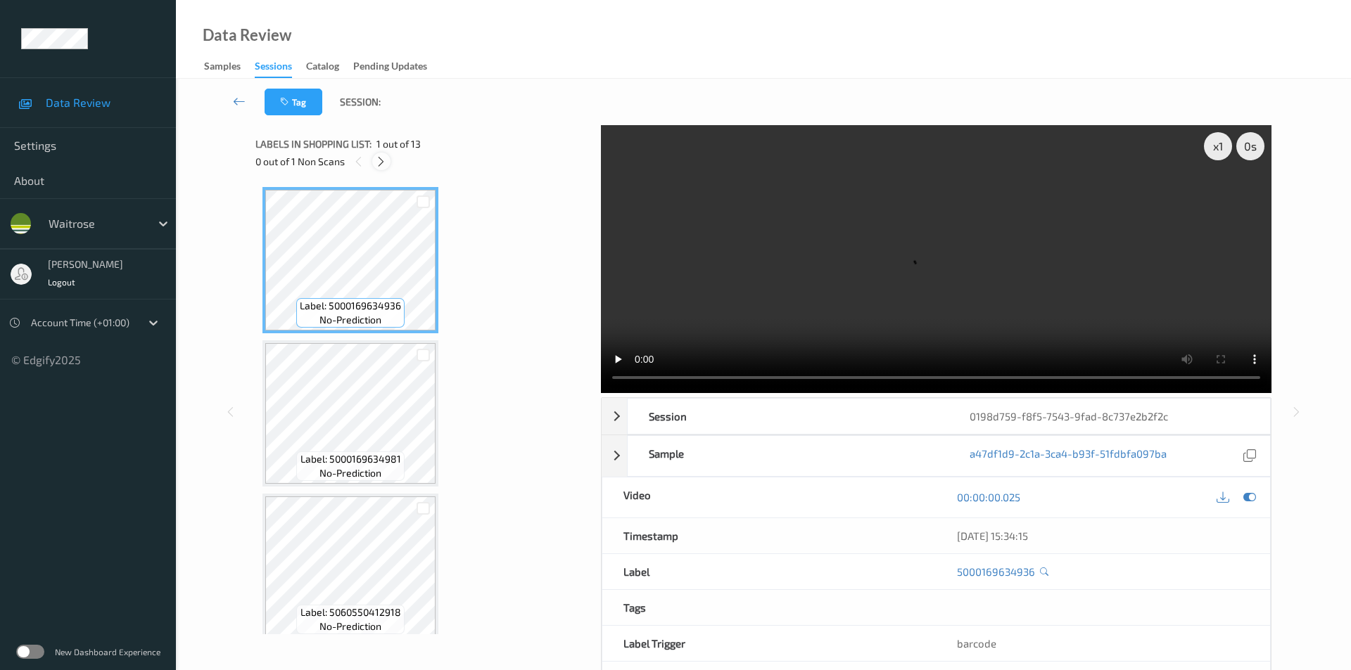
click at [377, 162] on icon at bounding box center [381, 161] width 12 height 13
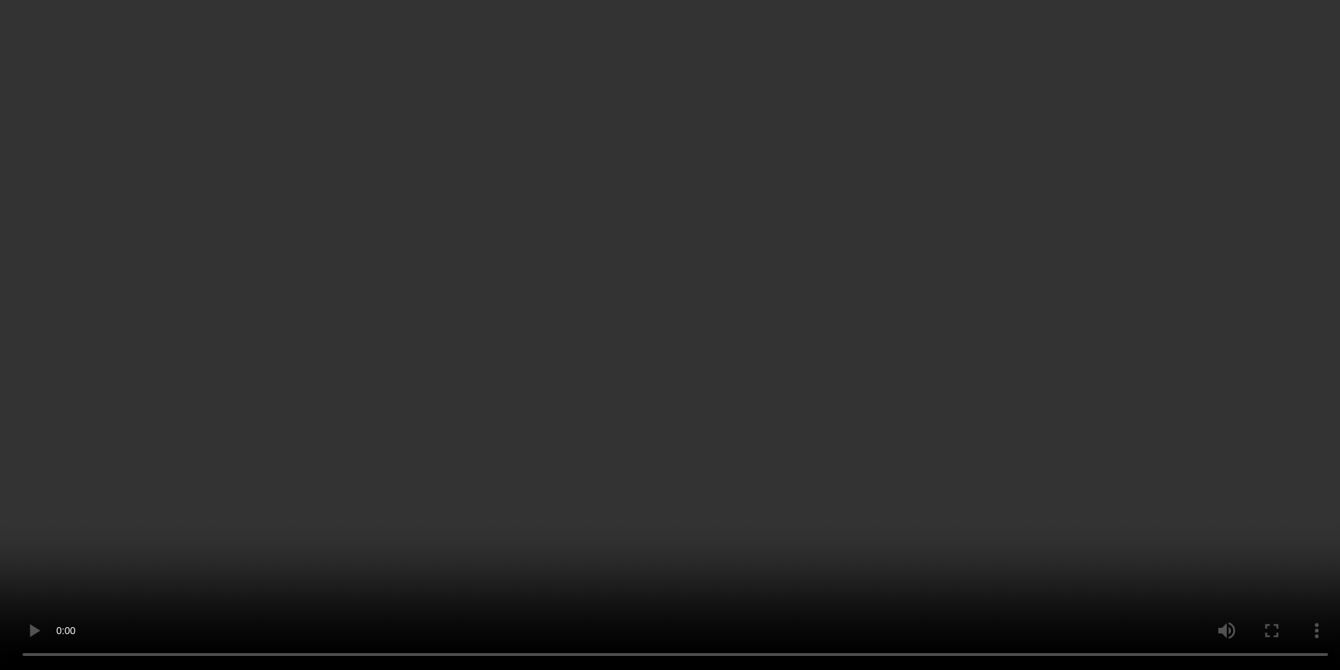
scroll to position [1220, 0]
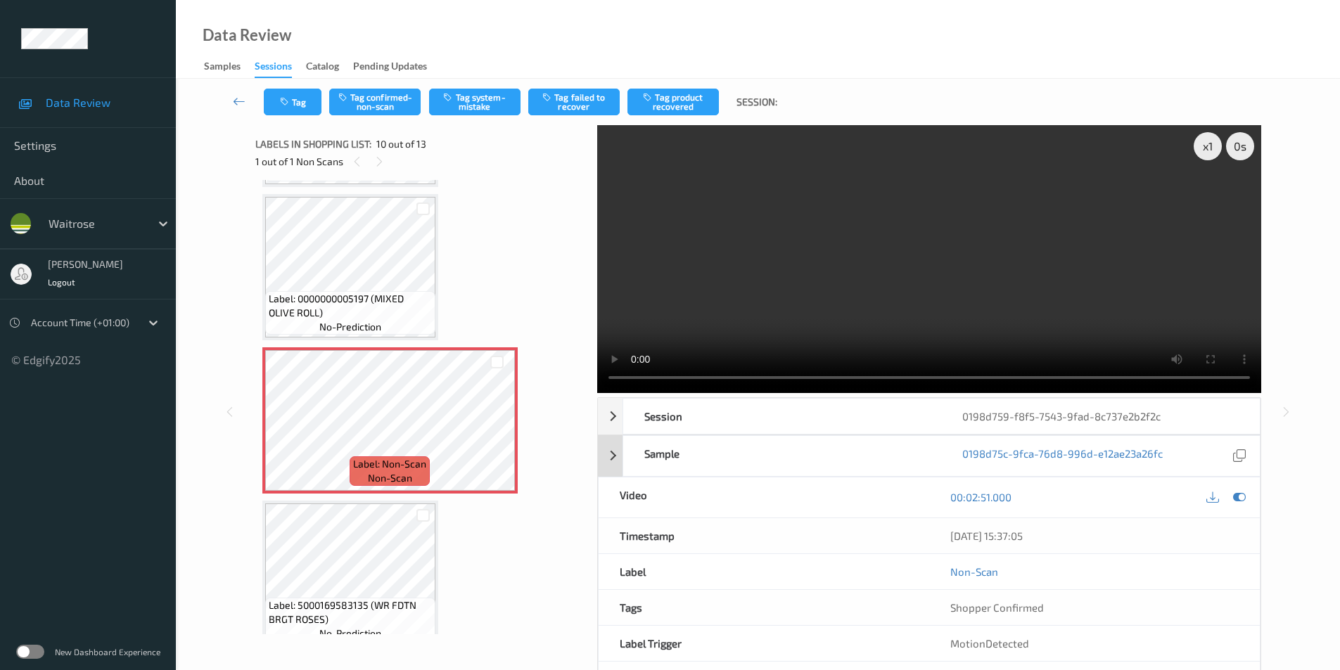
drag, startPoint x: 1241, startPoint y: 495, endPoint x: 606, endPoint y: 452, distance: 636.1
click at [1240, 495] on icon at bounding box center [1239, 497] width 13 height 13
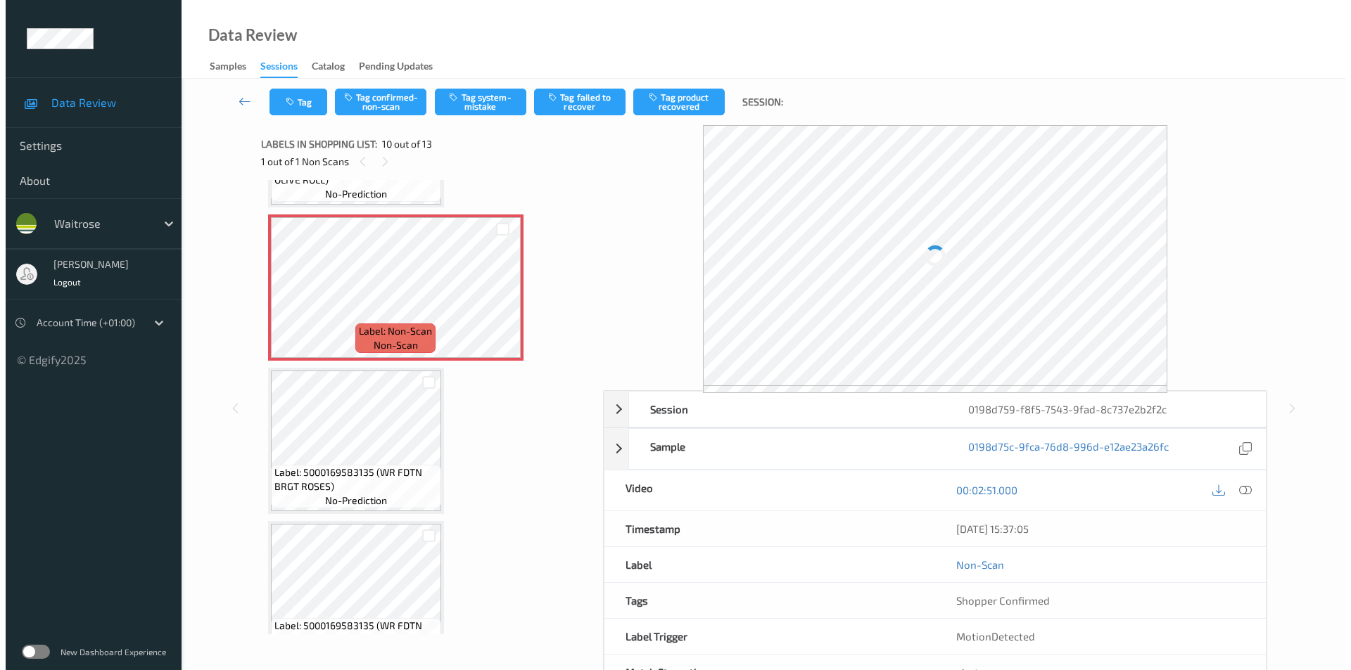
scroll to position [1361, 0]
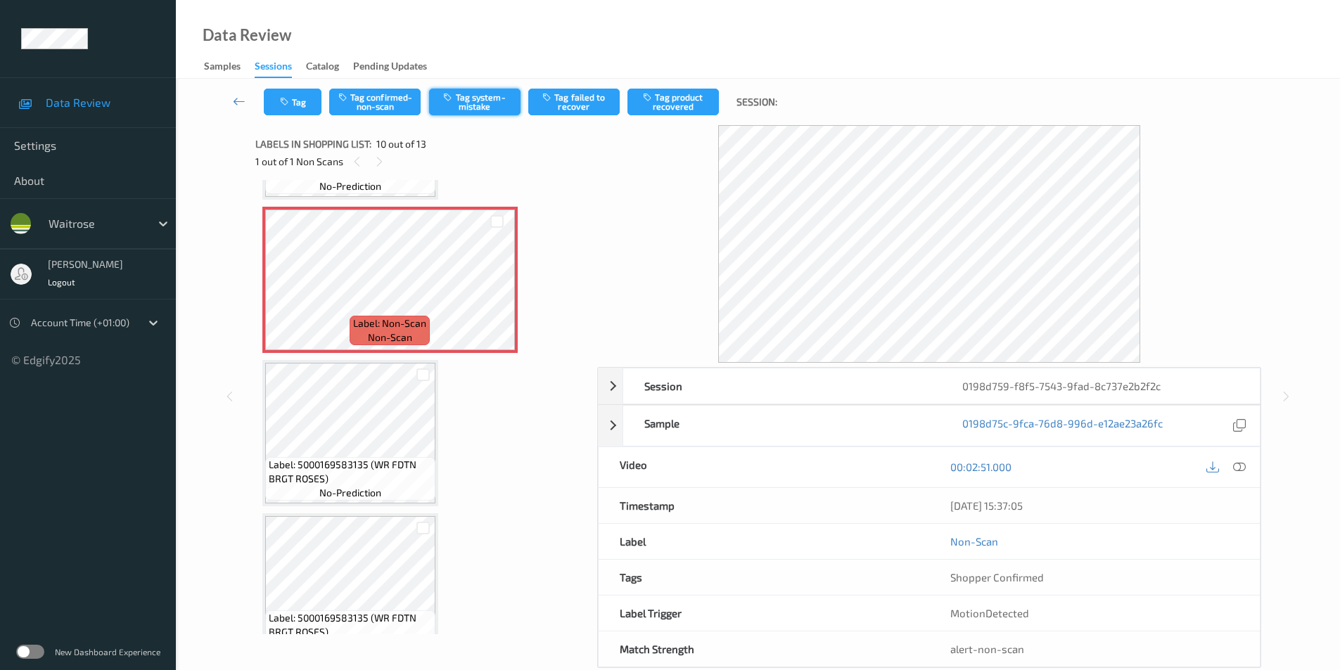
click at [481, 103] on button "Tag system-mistake" at bounding box center [474, 102] width 91 height 27
click at [289, 106] on icon "button" at bounding box center [286, 102] width 12 height 10
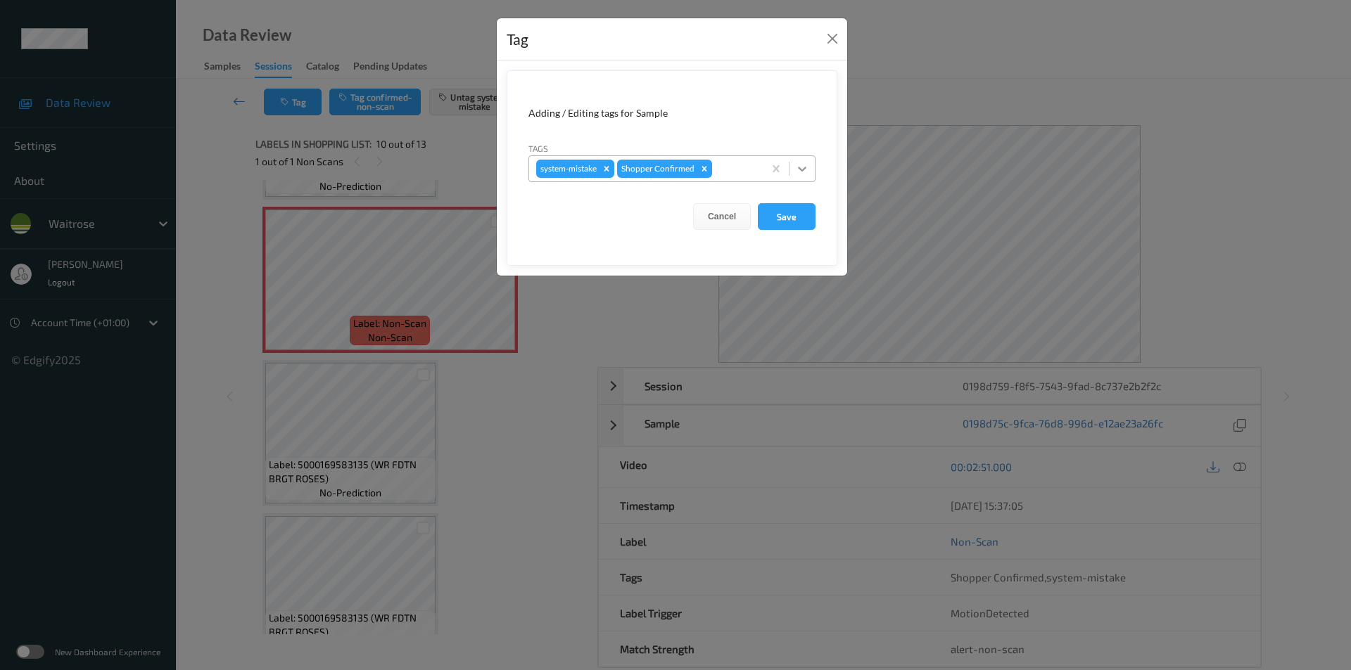
click at [803, 172] on icon at bounding box center [802, 169] width 14 height 14
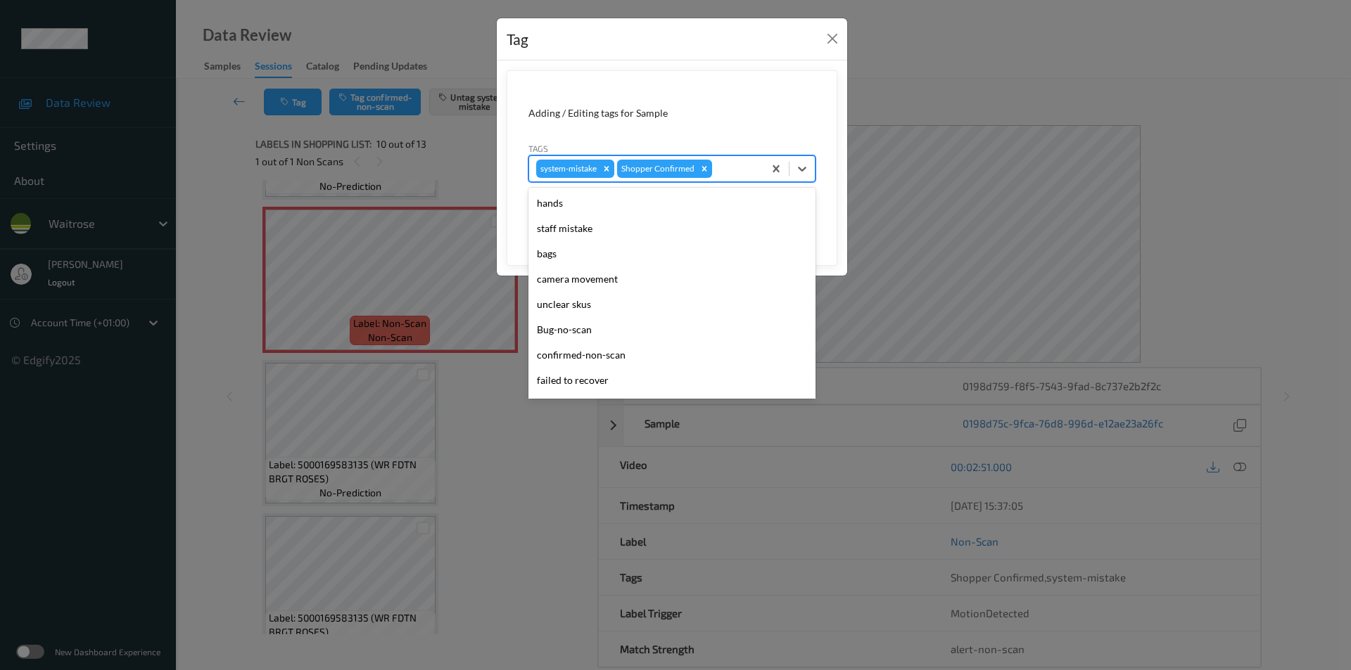
scroll to position [276, 0]
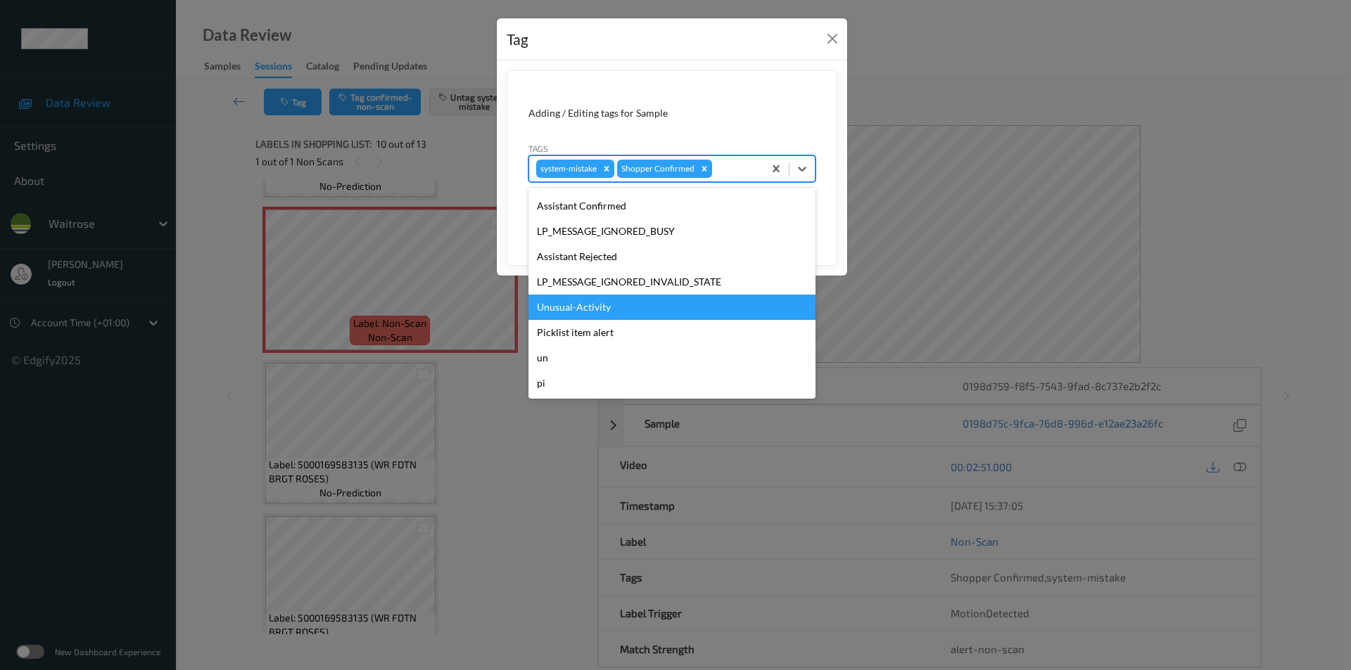
click at [599, 310] on div "Unusual-Activity" at bounding box center [671, 307] width 287 height 25
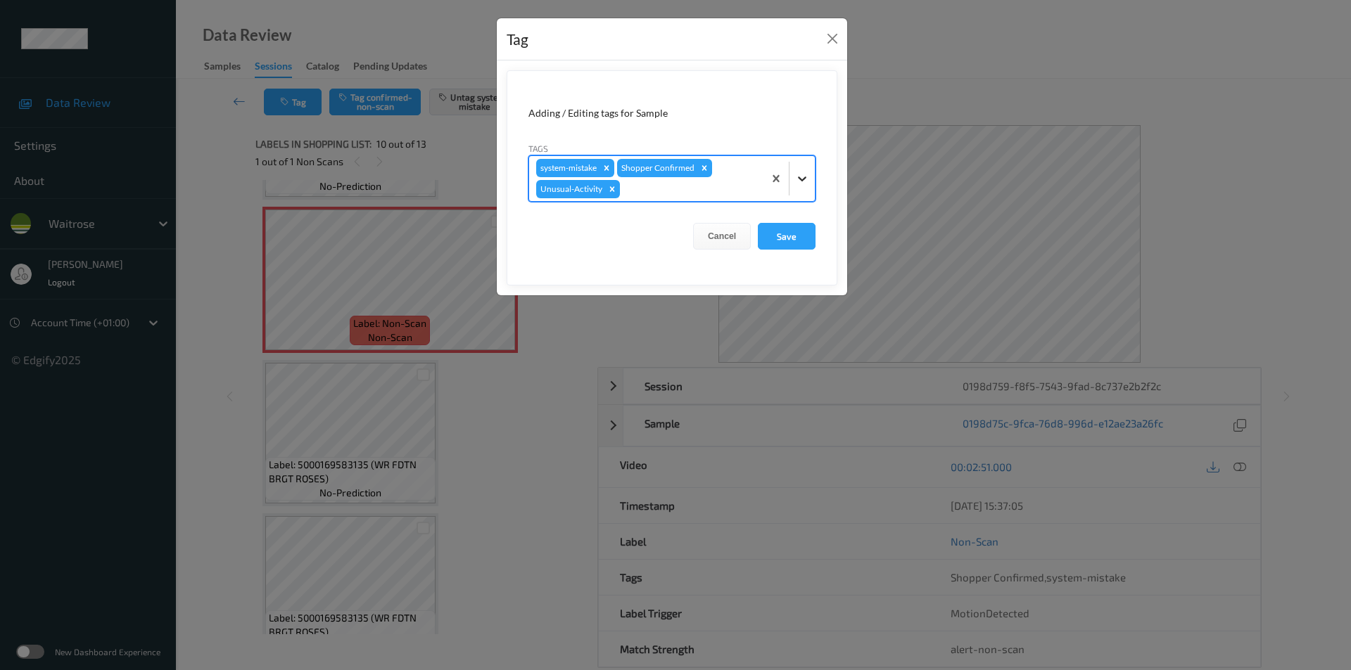
click at [800, 172] on icon at bounding box center [802, 179] width 14 height 14
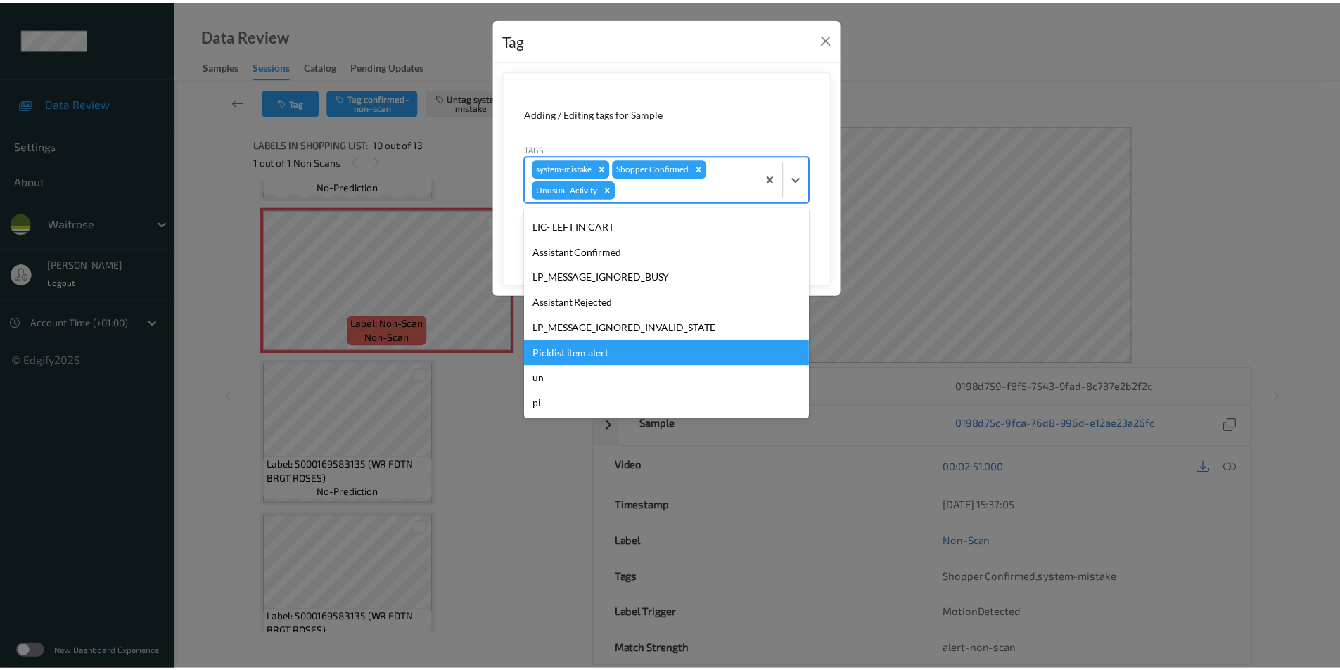
scroll to position [250, 0]
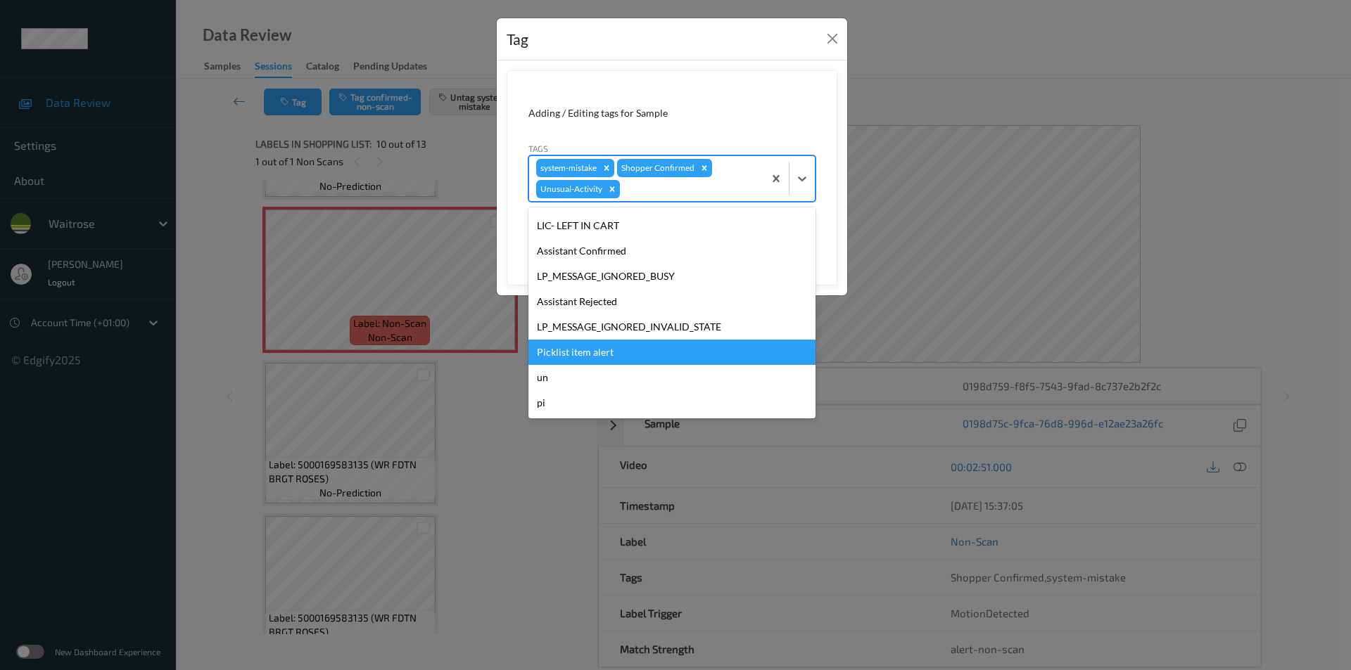
click at [583, 348] on div "Picklist item alert" at bounding box center [671, 352] width 287 height 25
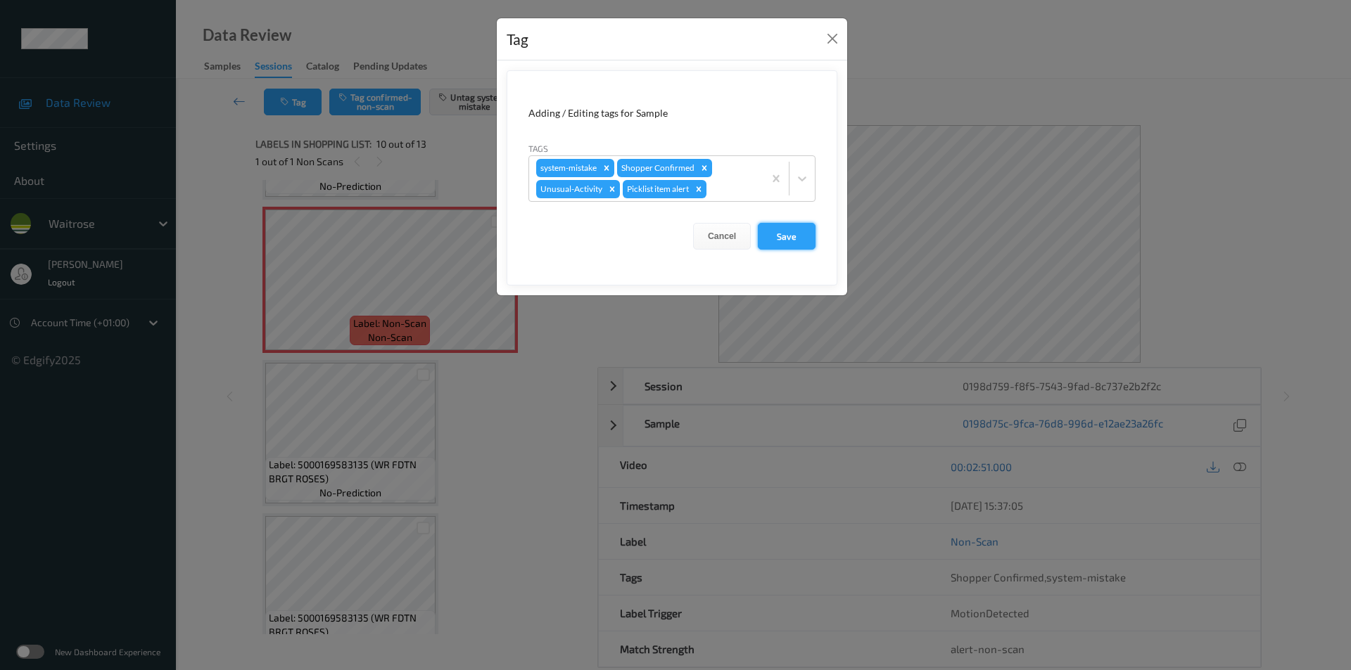
click at [778, 241] on button "Save" at bounding box center [787, 236] width 58 height 27
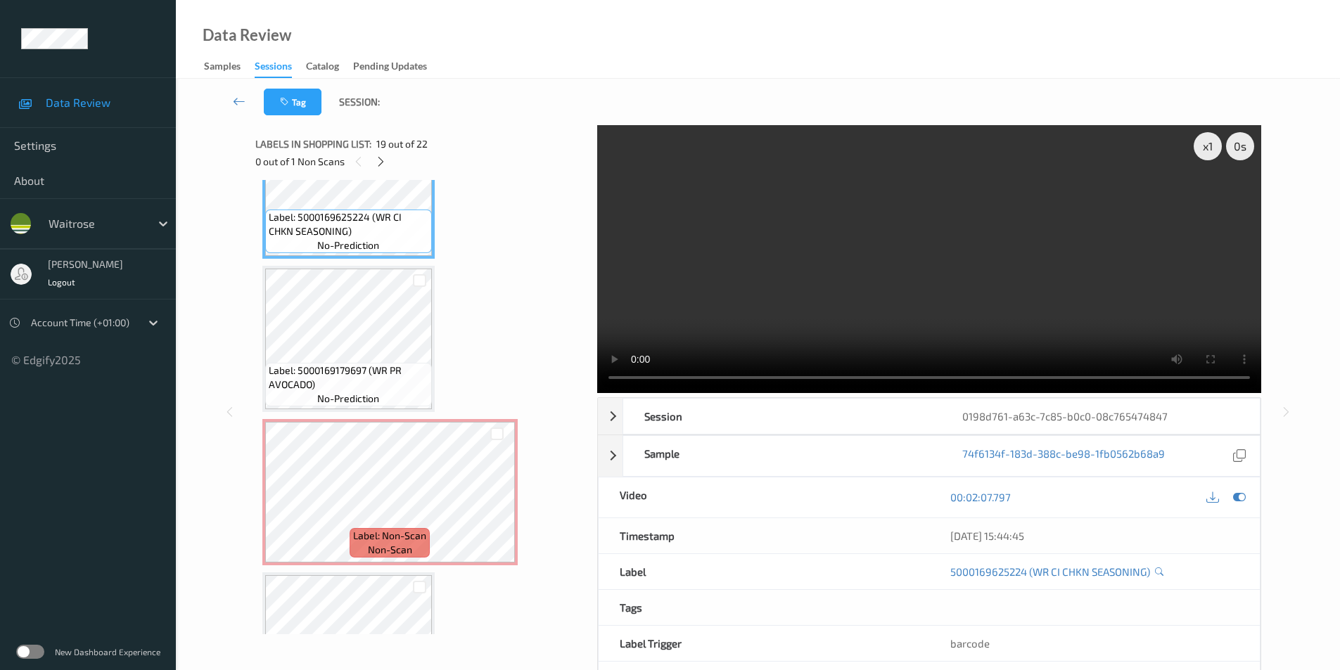
scroll to position [2837, 0]
click at [1233, 495] on icon at bounding box center [1239, 497] width 13 height 13
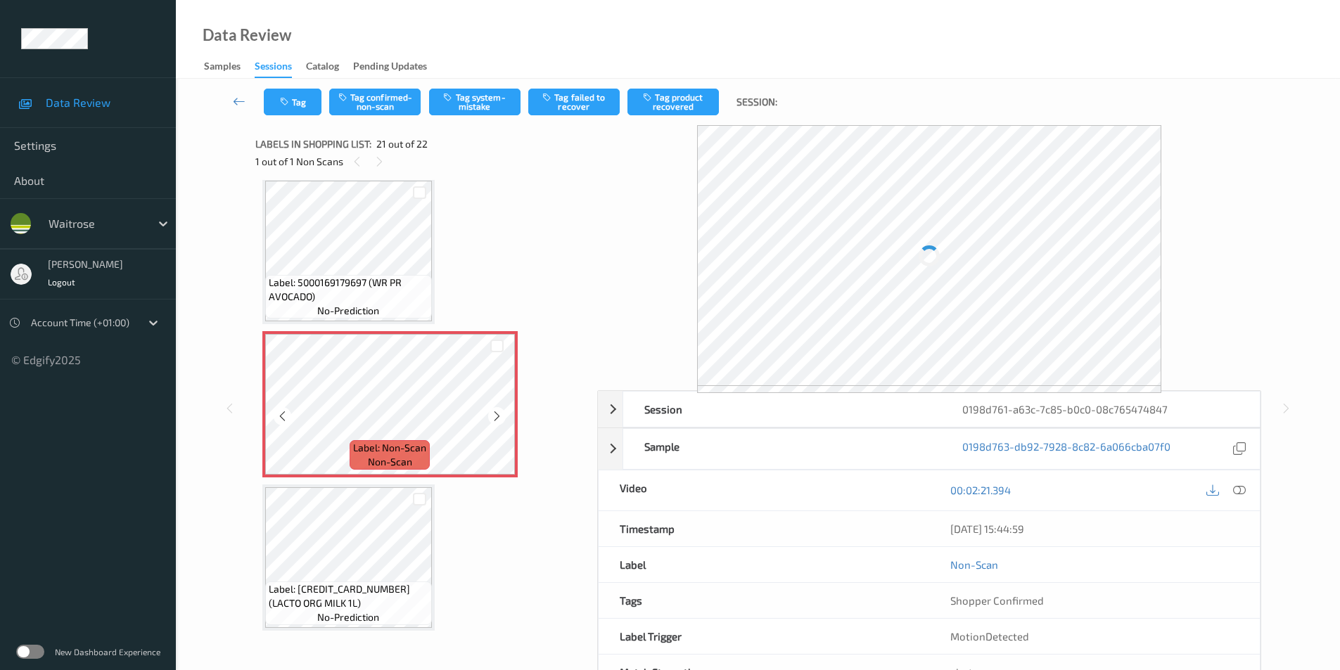
scroll to position [2927, 0]
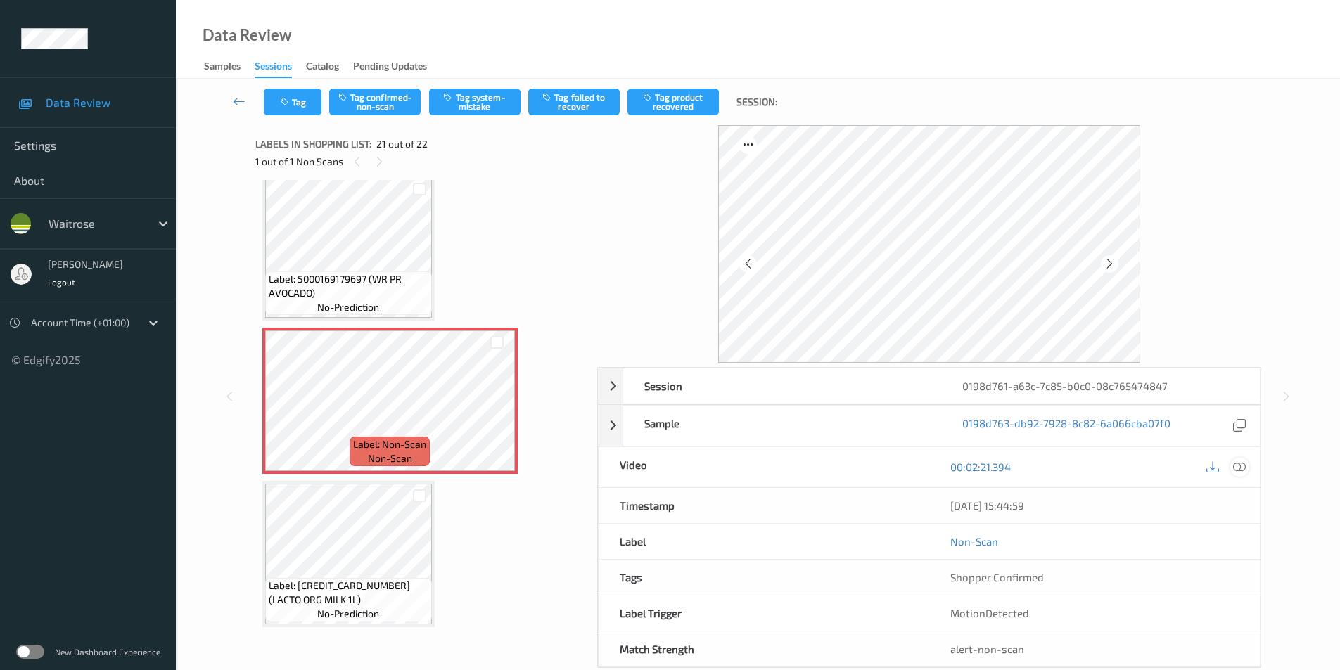
click at [1243, 466] on icon at bounding box center [1239, 467] width 13 height 13
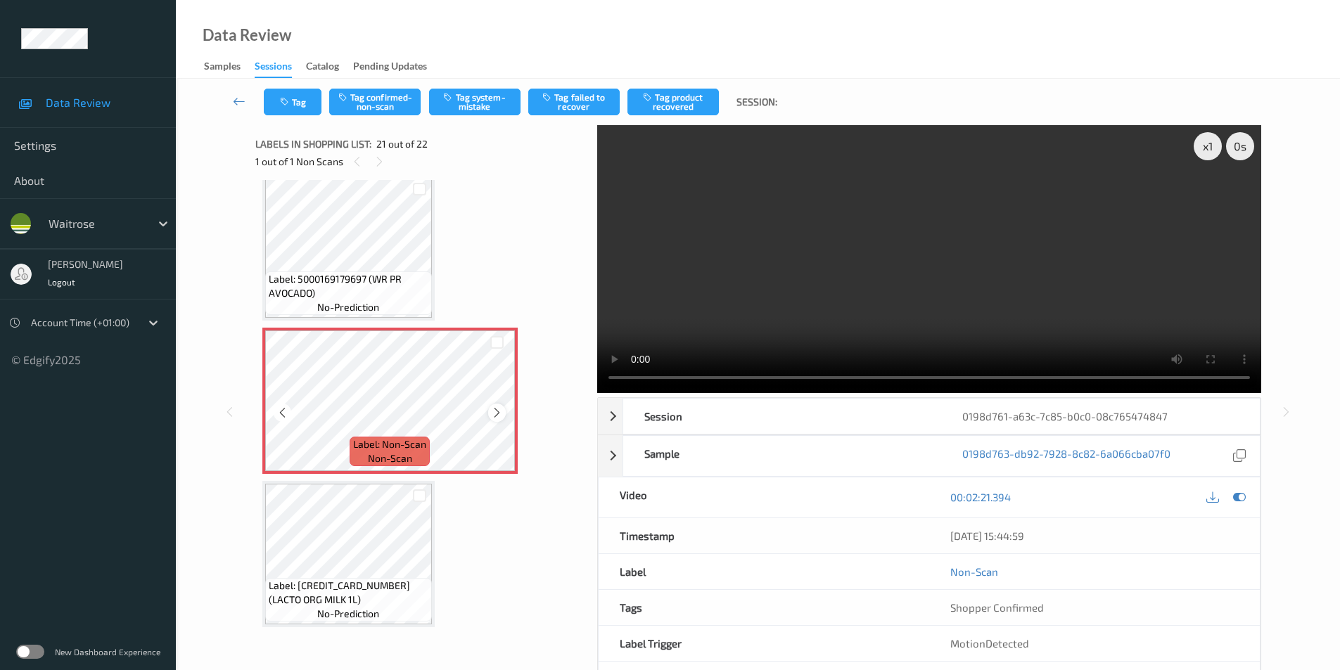
click at [497, 414] on icon at bounding box center [497, 413] width 12 height 13
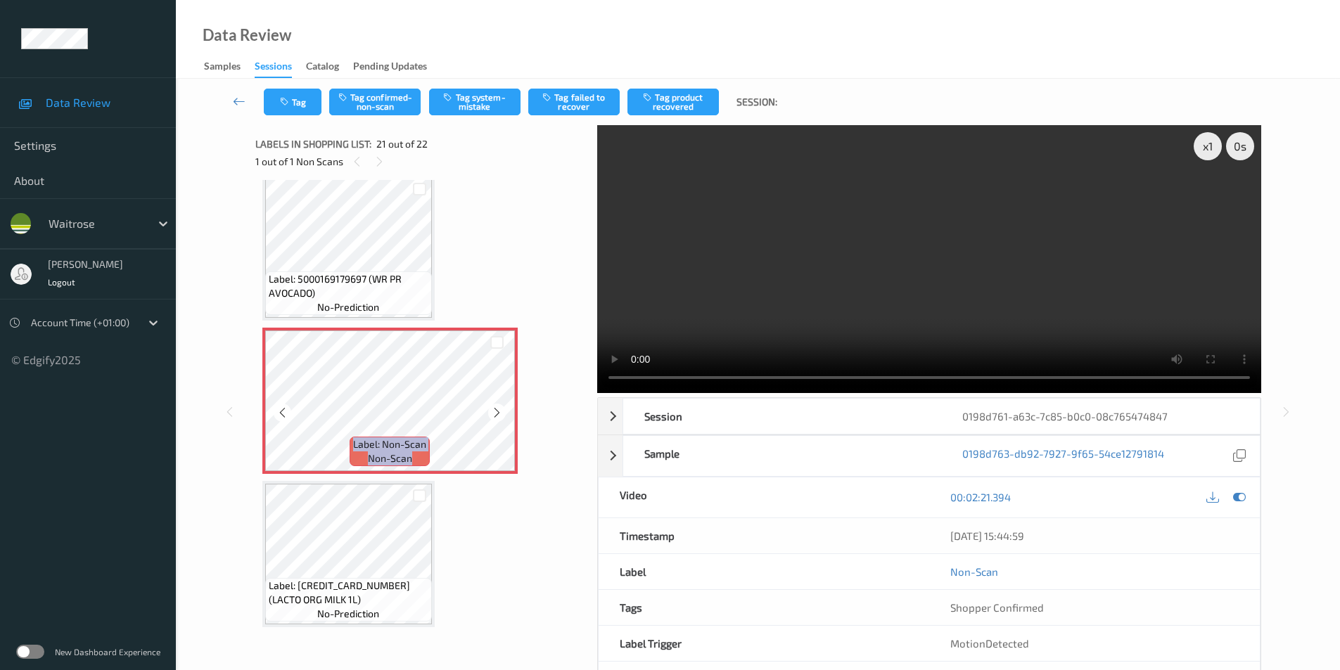
click at [497, 414] on icon at bounding box center [497, 413] width 12 height 13
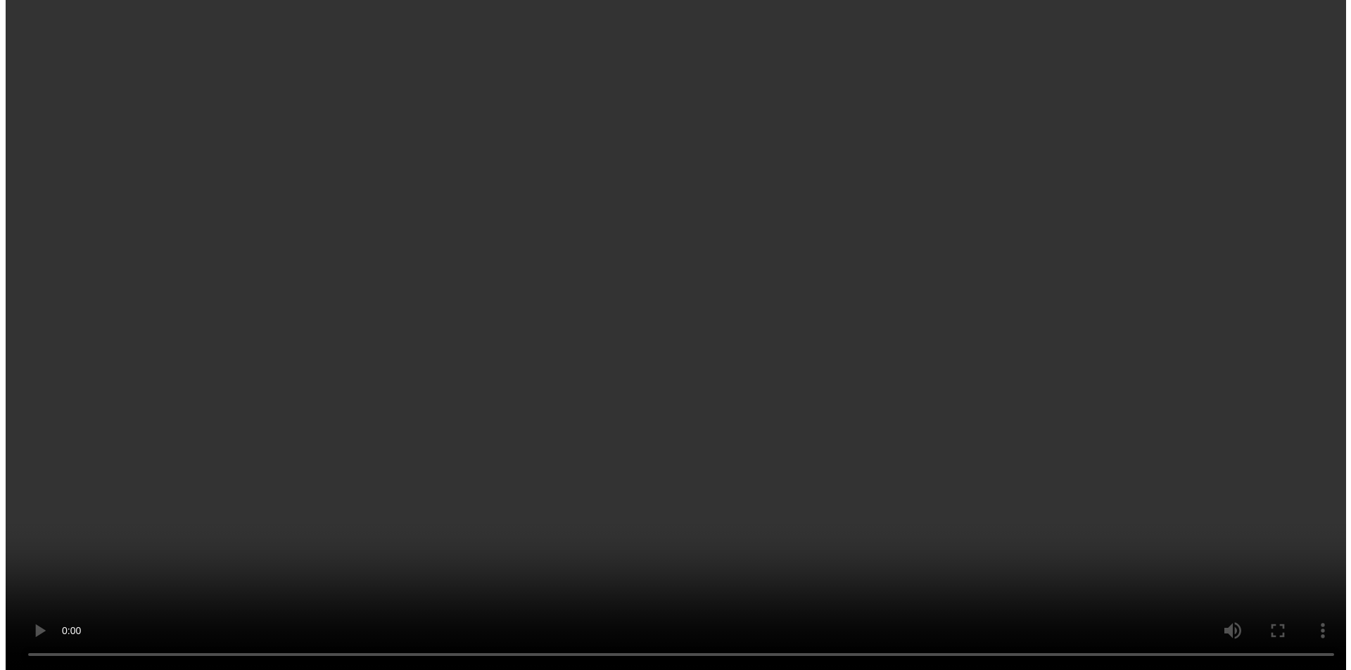
scroll to position [2908, 0]
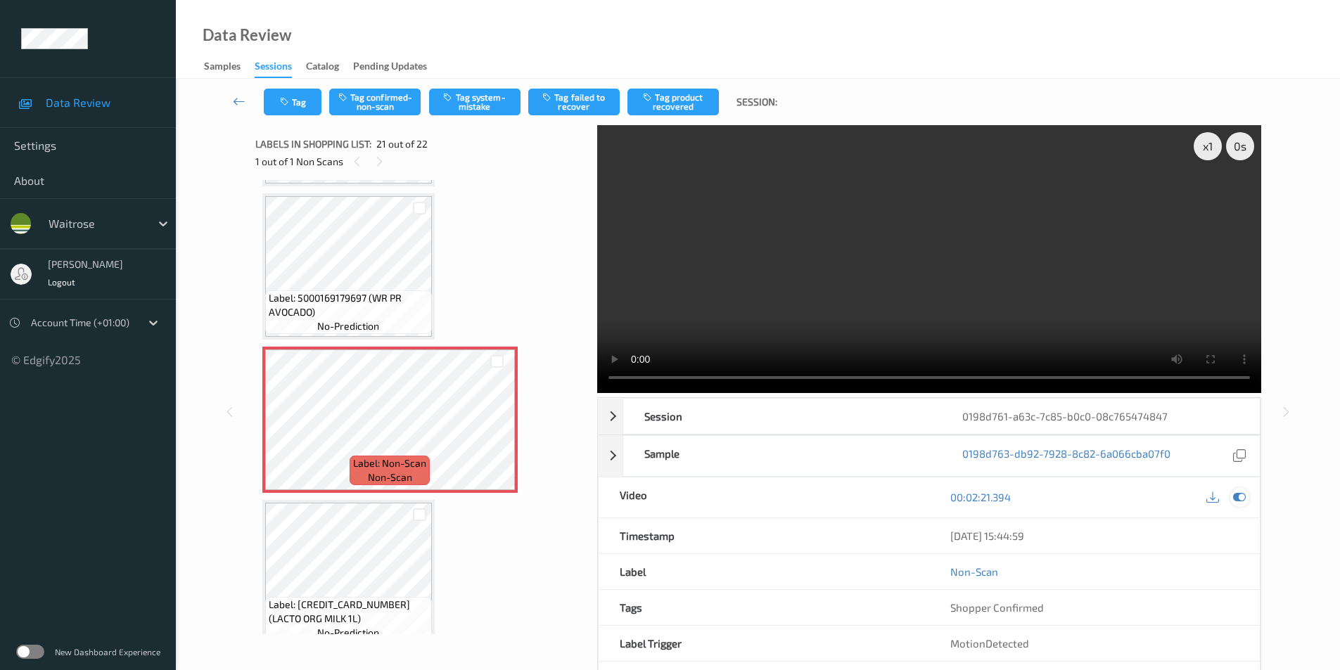
click at [1238, 500] on icon at bounding box center [1239, 497] width 13 height 13
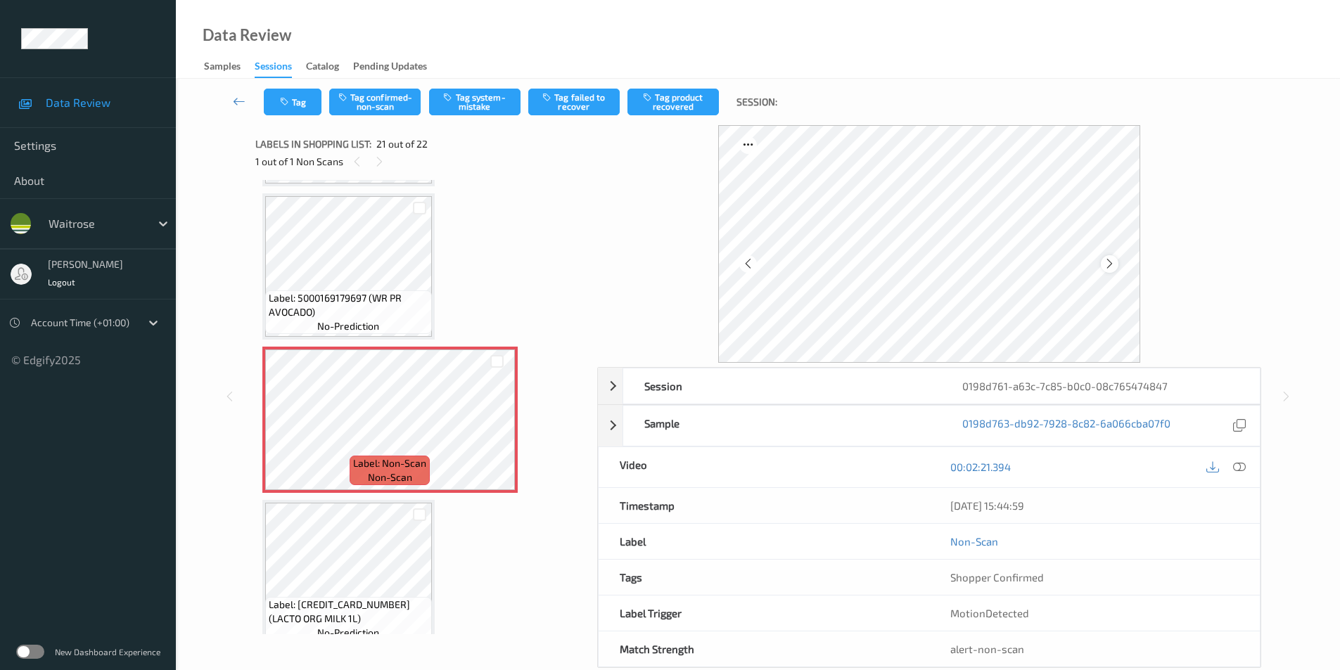
click at [1115, 265] on icon at bounding box center [1110, 264] width 12 height 13
click at [1104, 263] on icon at bounding box center [1110, 264] width 12 height 13
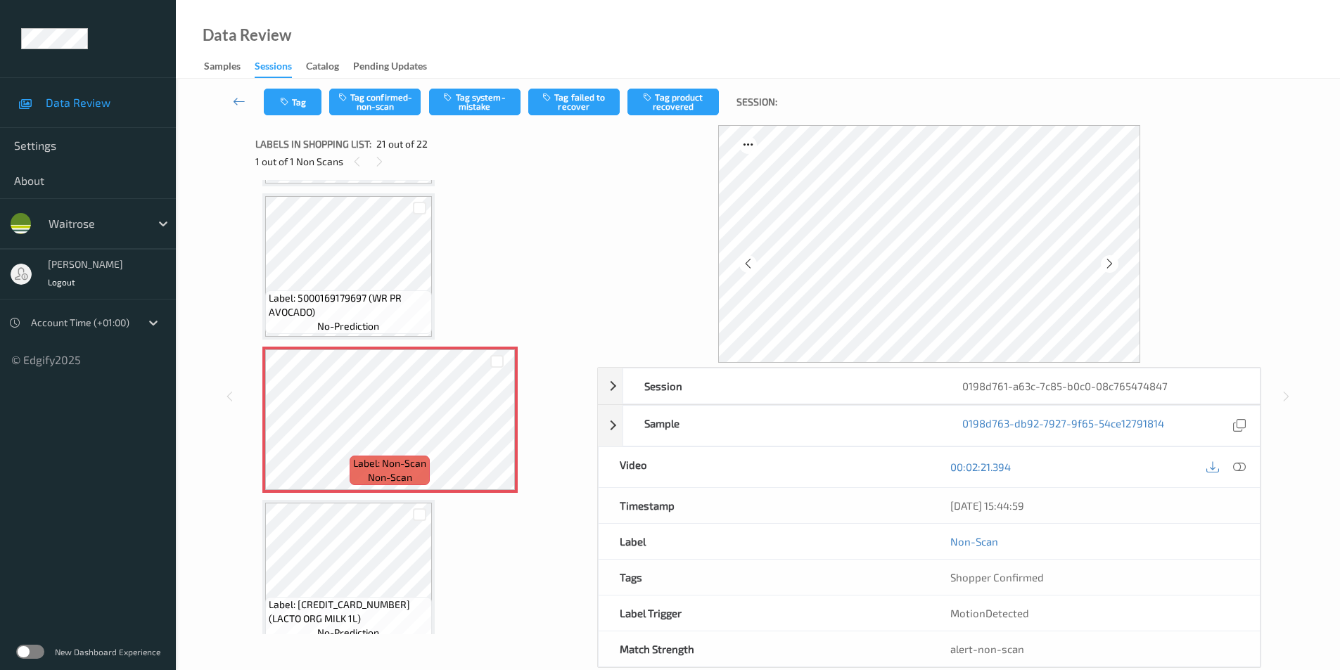
click at [1104, 263] on icon at bounding box center [1110, 264] width 12 height 13
click at [459, 98] on button "Tag system-mistake" at bounding box center [474, 102] width 91 height 27
click at [305, 106] on button "Tag" at bounding box center [293, 102] width 58 height 27
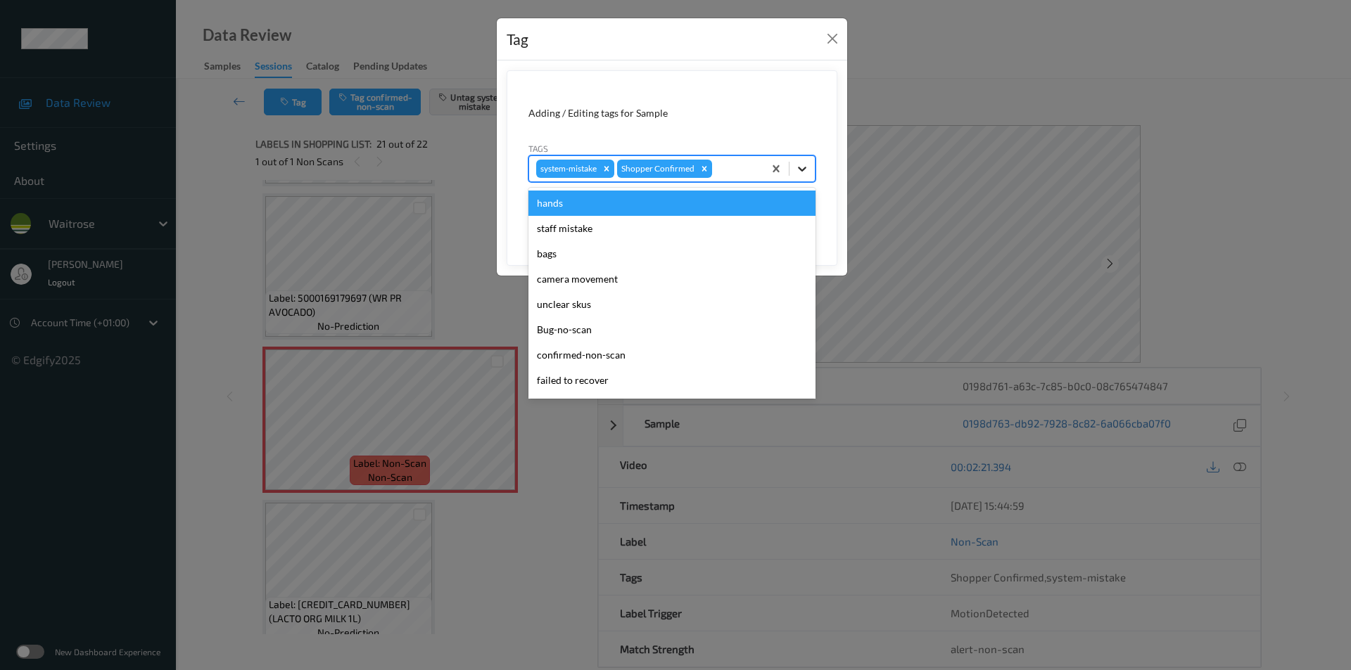
click at [800, 161] on div at bounding box center [801, 168] width 25 height 25
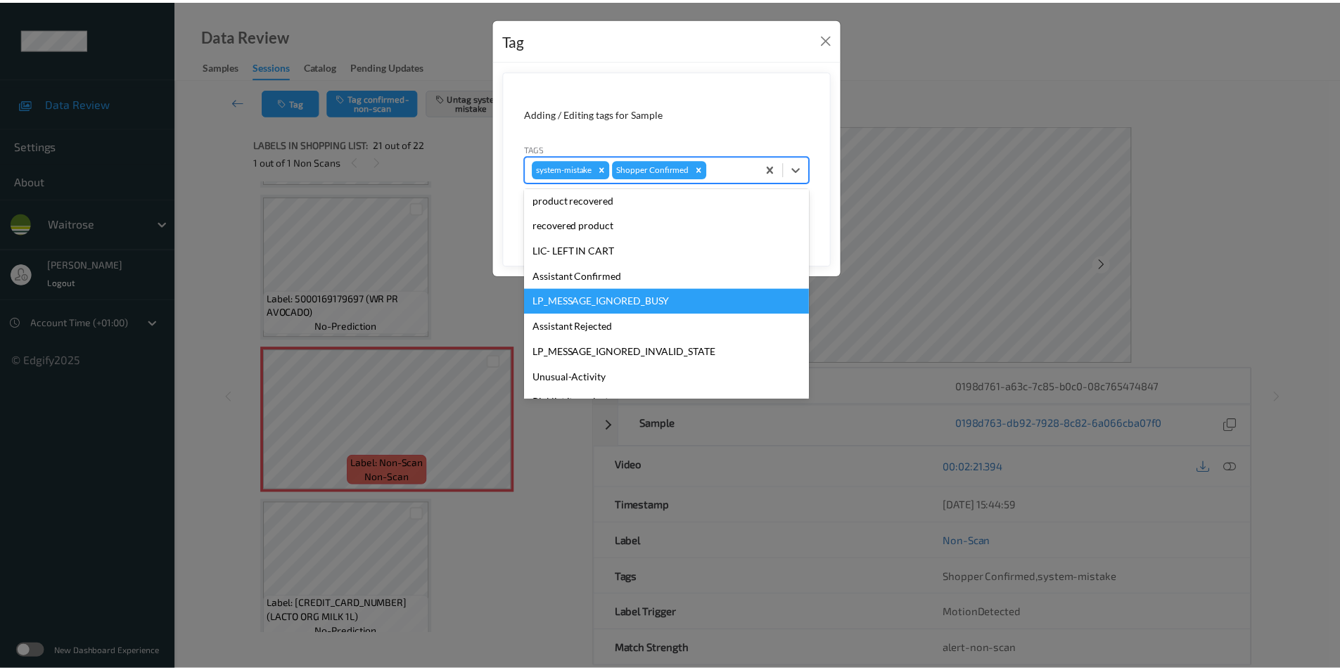
scroll to position [276, 0]
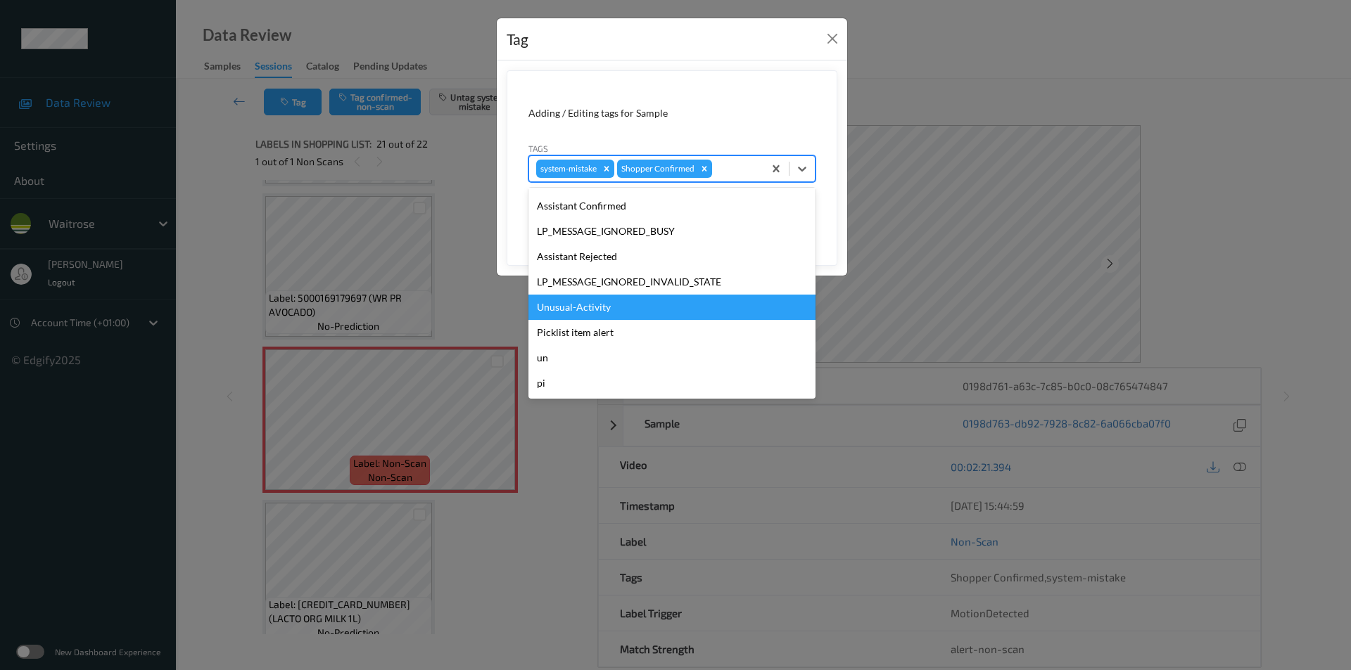
click at [565, 316] on div "Unusual-Activity" at bounding box center [671, 307] width 287 height 25
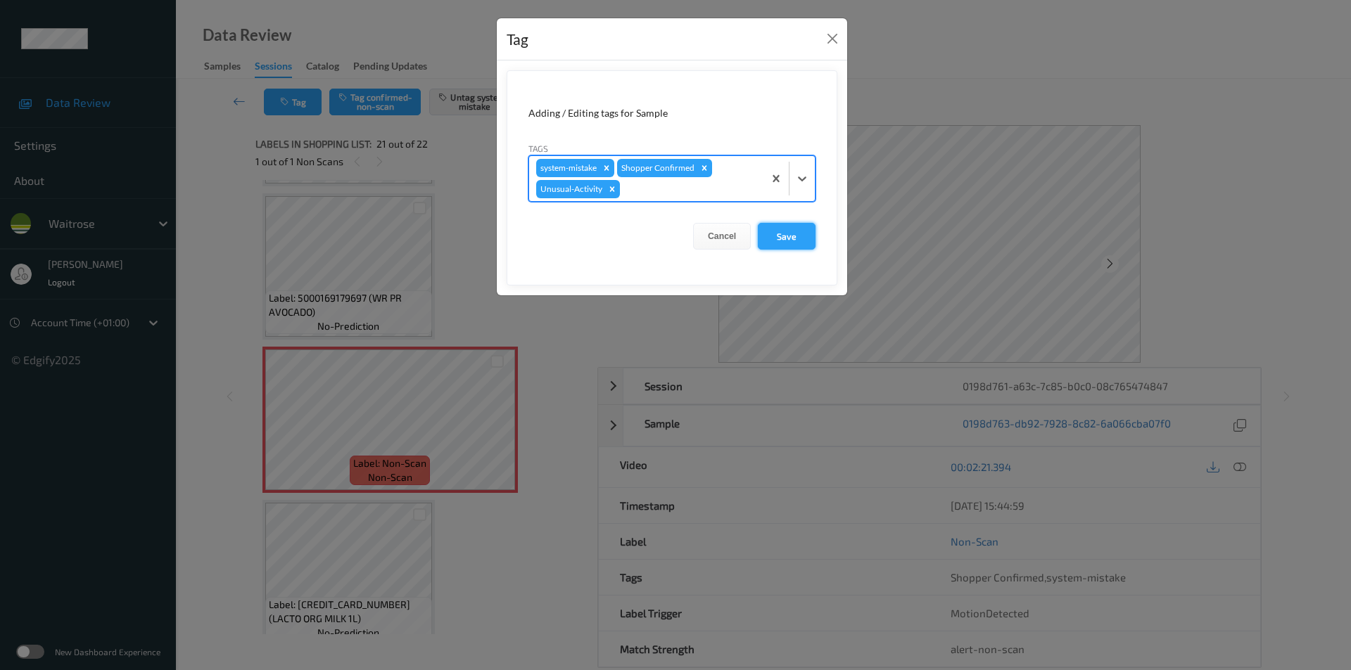
click at [807, 241] on button "Save" at bounding box center [787, 236] width 58 height 27
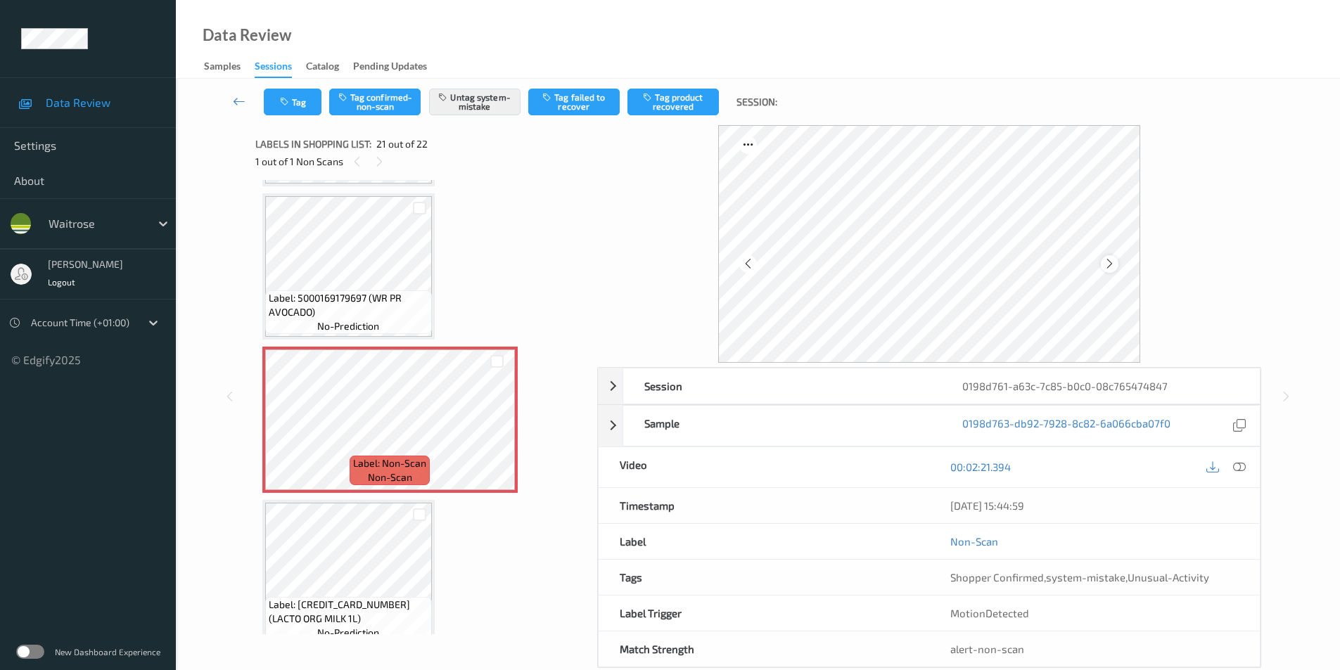
click at [1109, 268] on icon at bounding box center [1110, 264] width 12 height 13
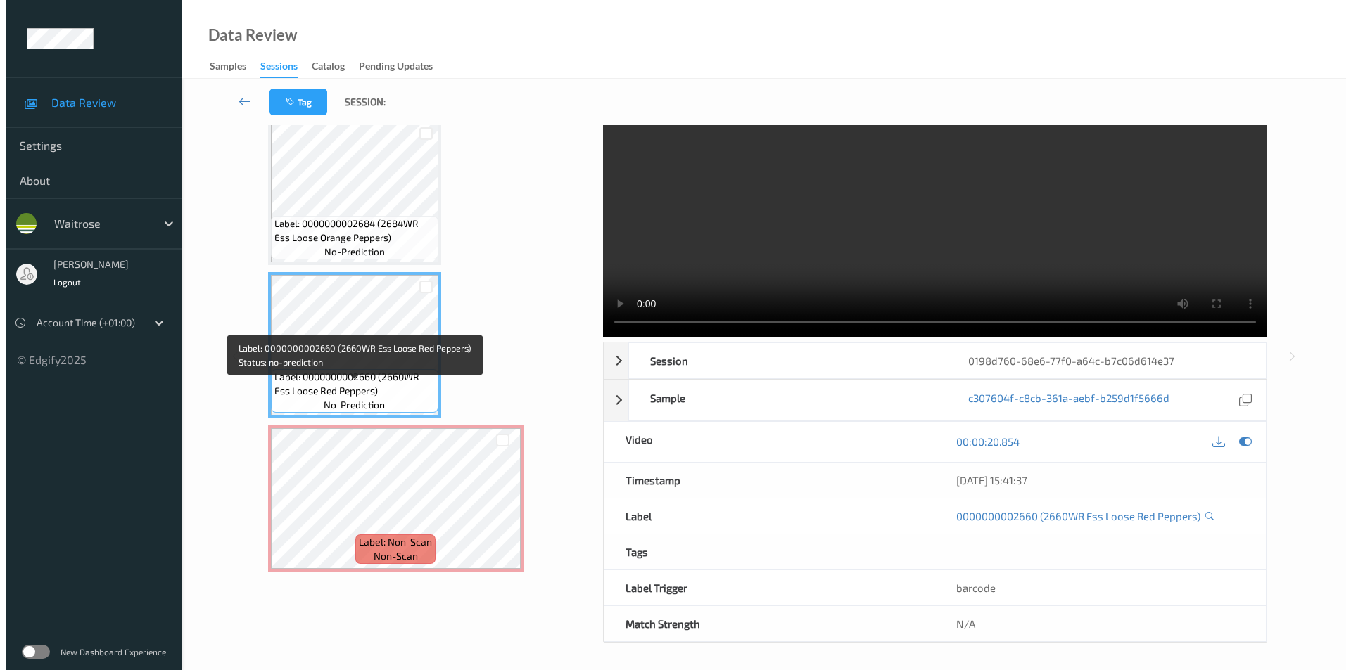
scroll to position [57, 0]
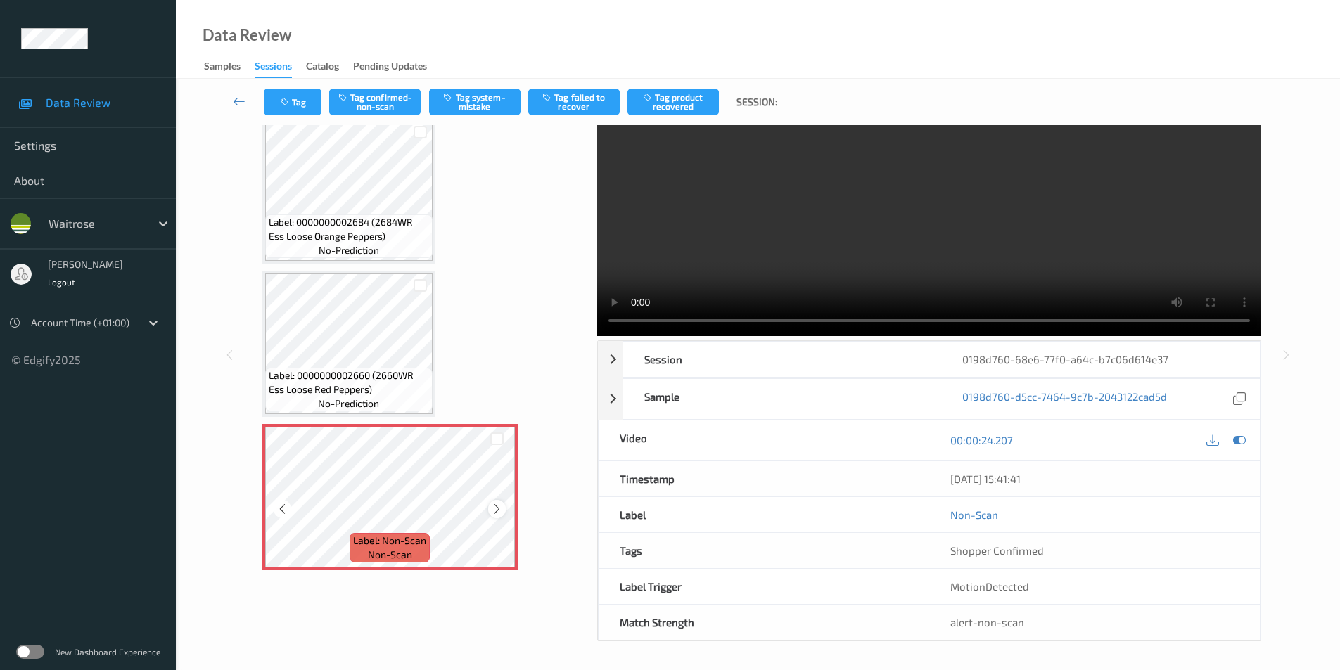
click at [494, 510] on icon at bounding box center [497, 509] width 12 height 13
click at [483, 101] on button "Tag system-mistake" at bounding box center [474, 102] width 91 height 27
click at [490, 101] on button "Tag system-mistake" at bounding box center [474, 102] width 91 height 27
click at [286, 105] on icon "button" at bounding box center [286, 102] width 12 height 10
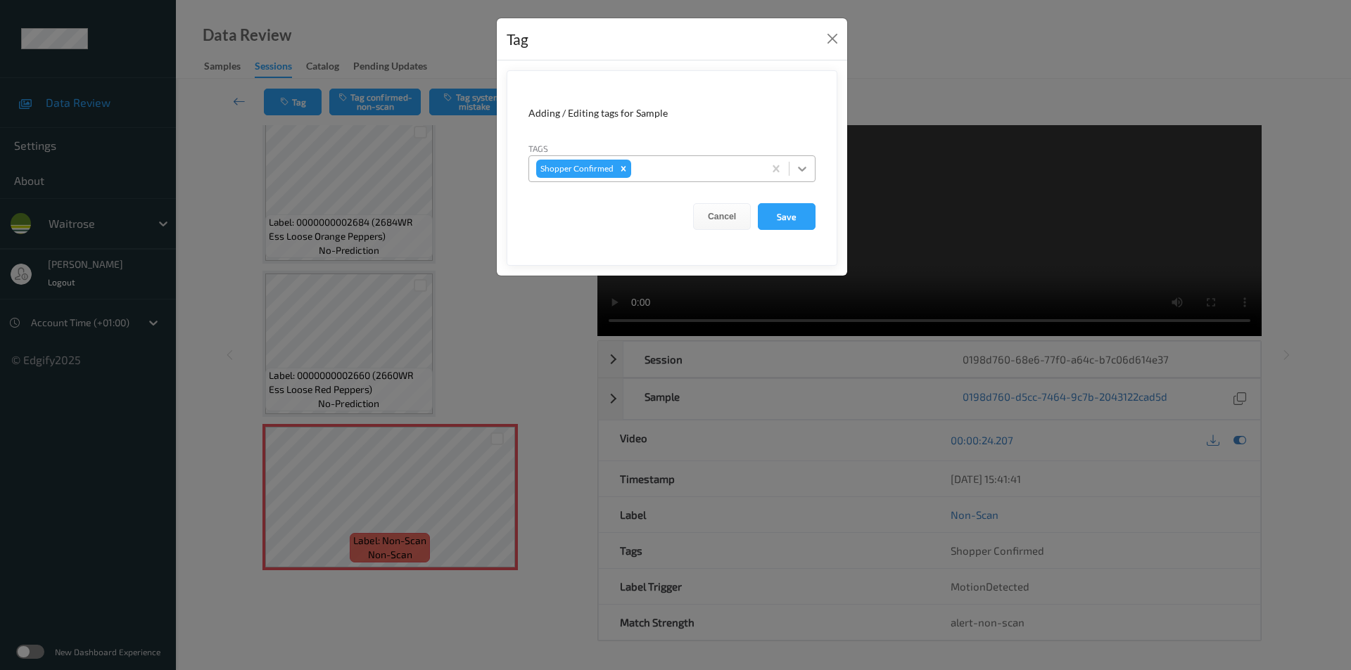
click at [807, 165] on icon at bounding box center [802, 169] width 14 height 14
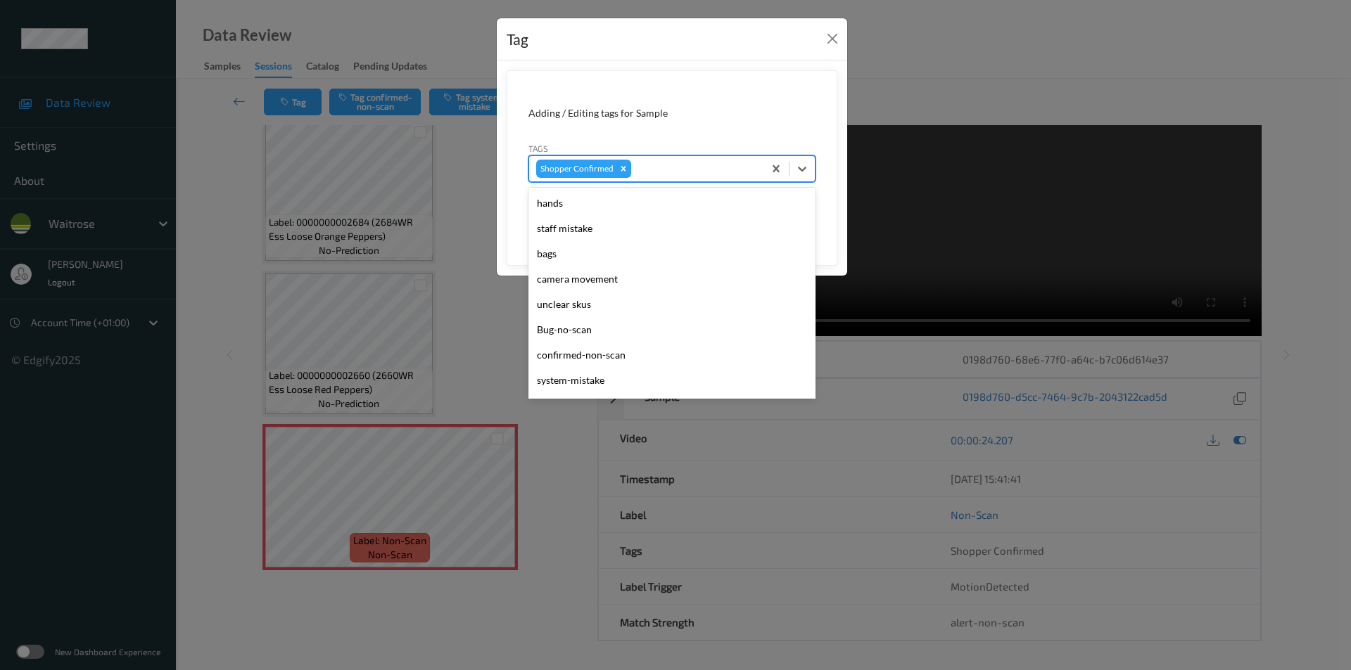
scroll to position [301, 0]
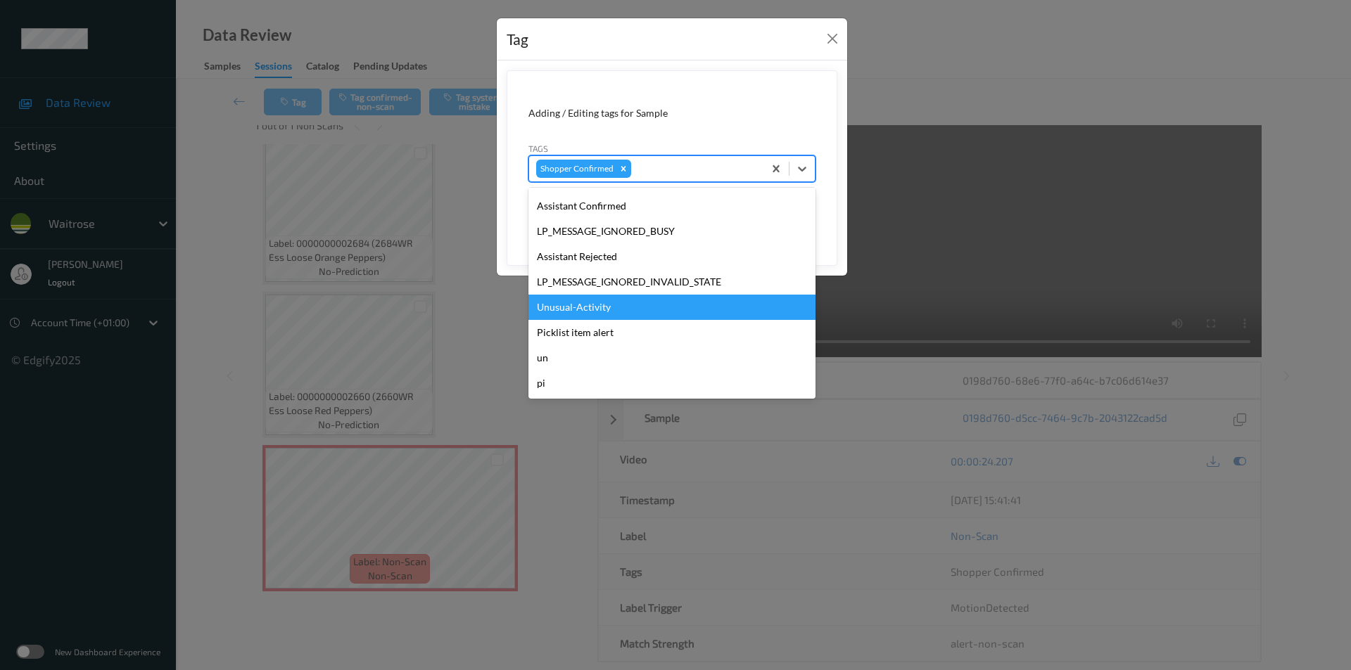
drag, startPoint x: 597, startPoint y: 310, endPoint x: 824, endPoint y: 217, distance: 244.8
click at [598, 308] on div "Unusual-Activity" at bounding box center [671, 307] width 287 height 25
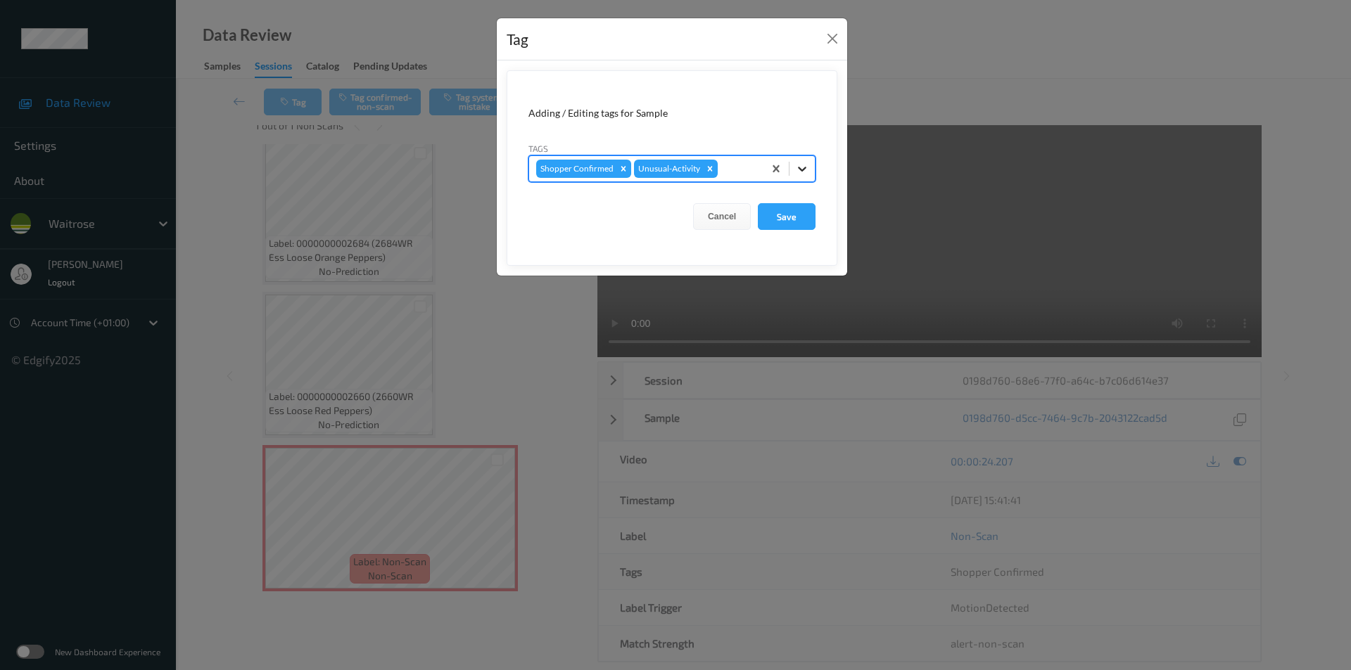
click at [801, 166] on icon at bounding box center [802, 169] width 14 height 14
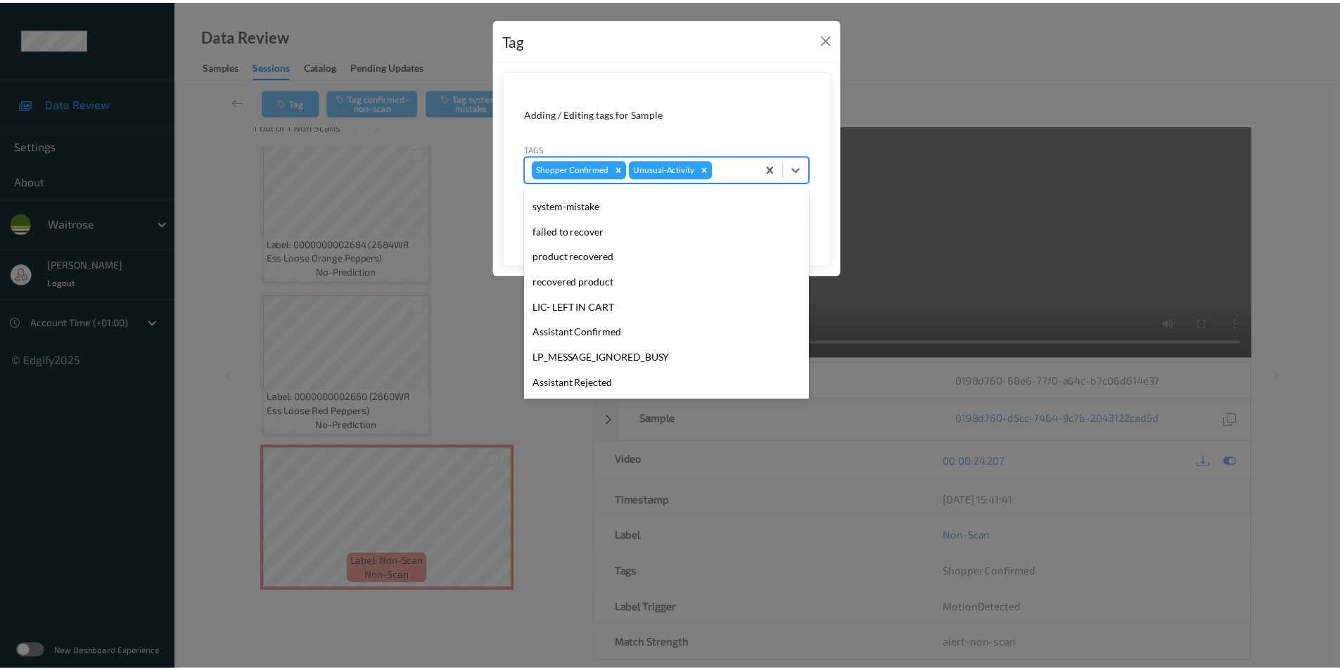
scroll to position [276, 0]
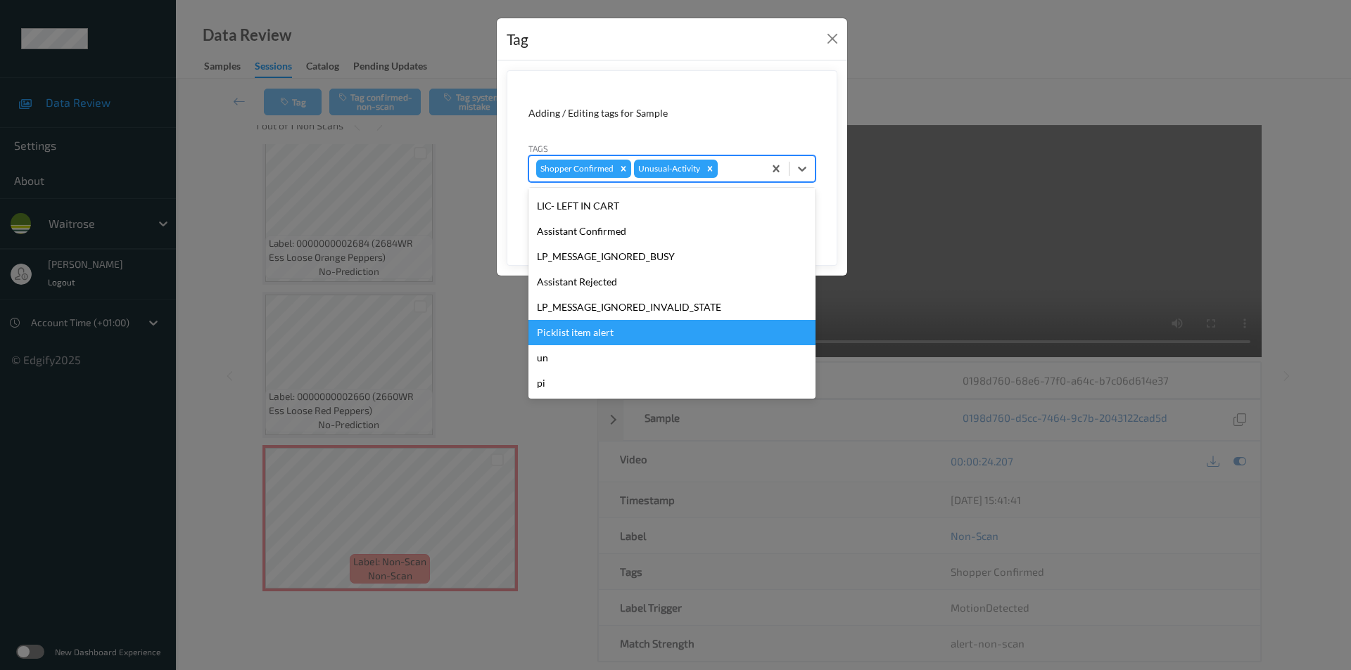
drag, startPoint x: 578, startPoint y: 335, endPoint x: 749, endPoint y: 293, distance: 175.4
click at [578, 334] on div "Picklist item alert" at bounding box center [671, 332] width 287 height 25
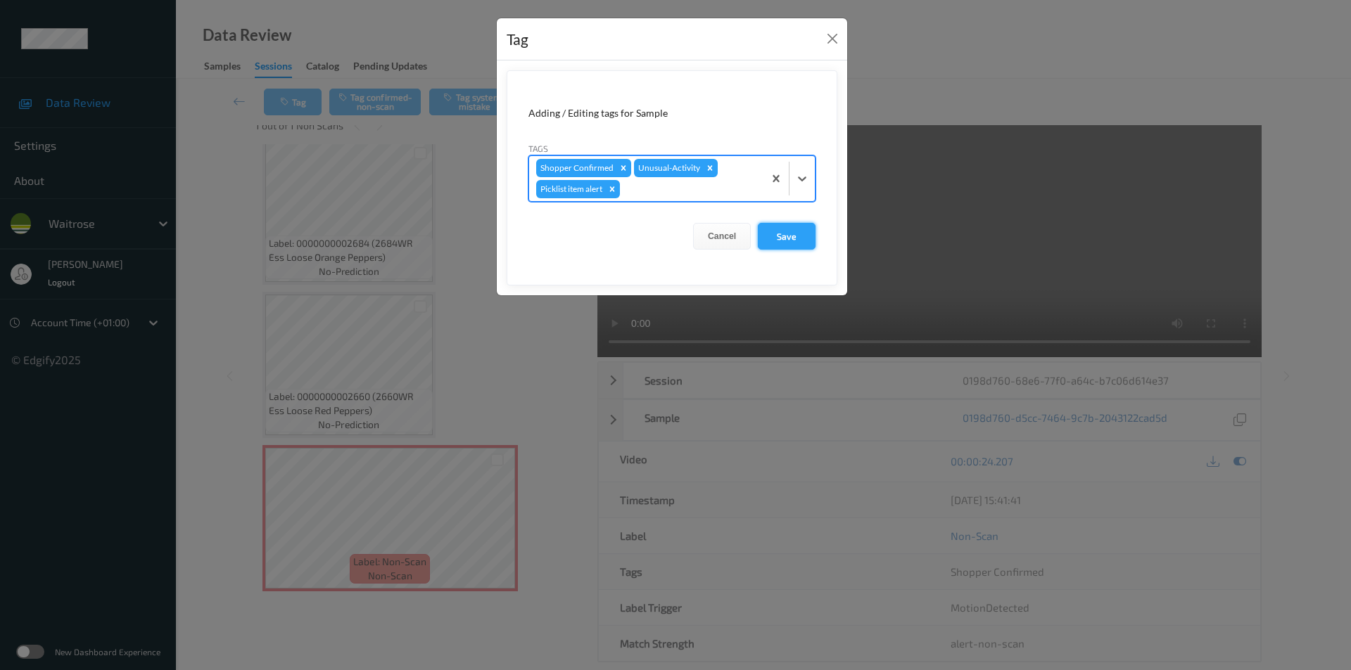
click at [787, 240] on button "Save" at bounding box center [787, 236] width 58 height 27
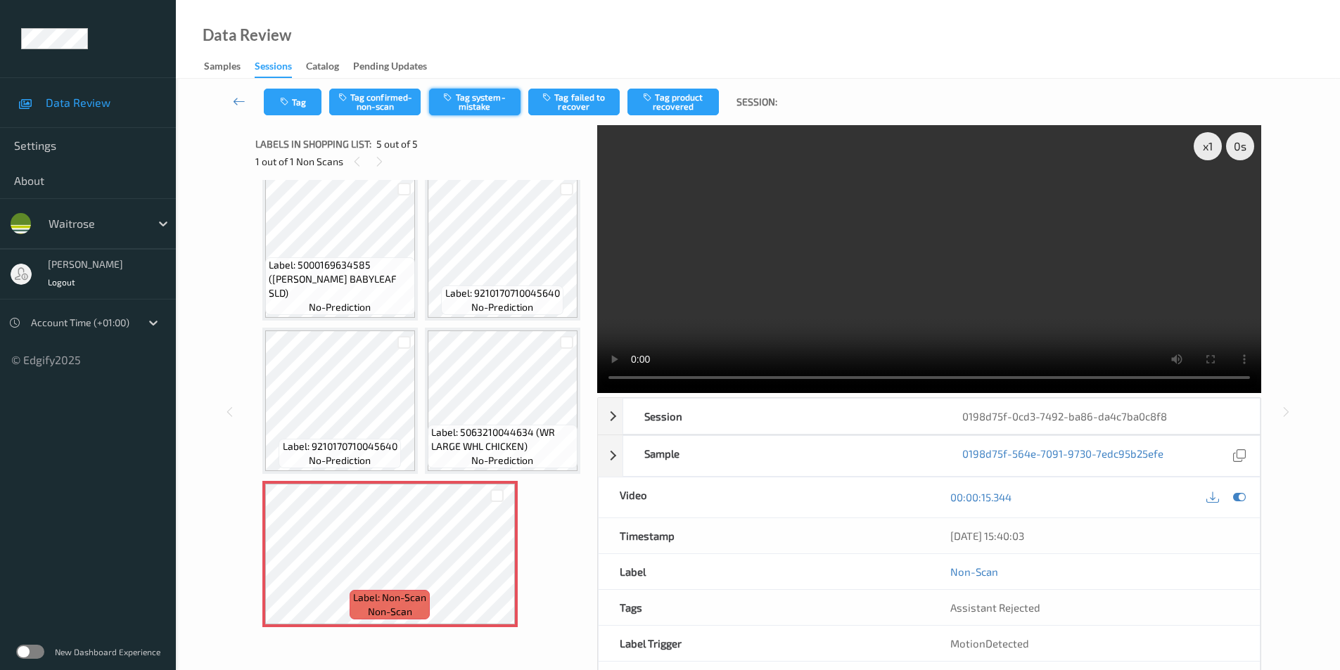
click at [473, 99] on button "Tag system-mistake" at bounding box center [474, 102] width 91 height 27
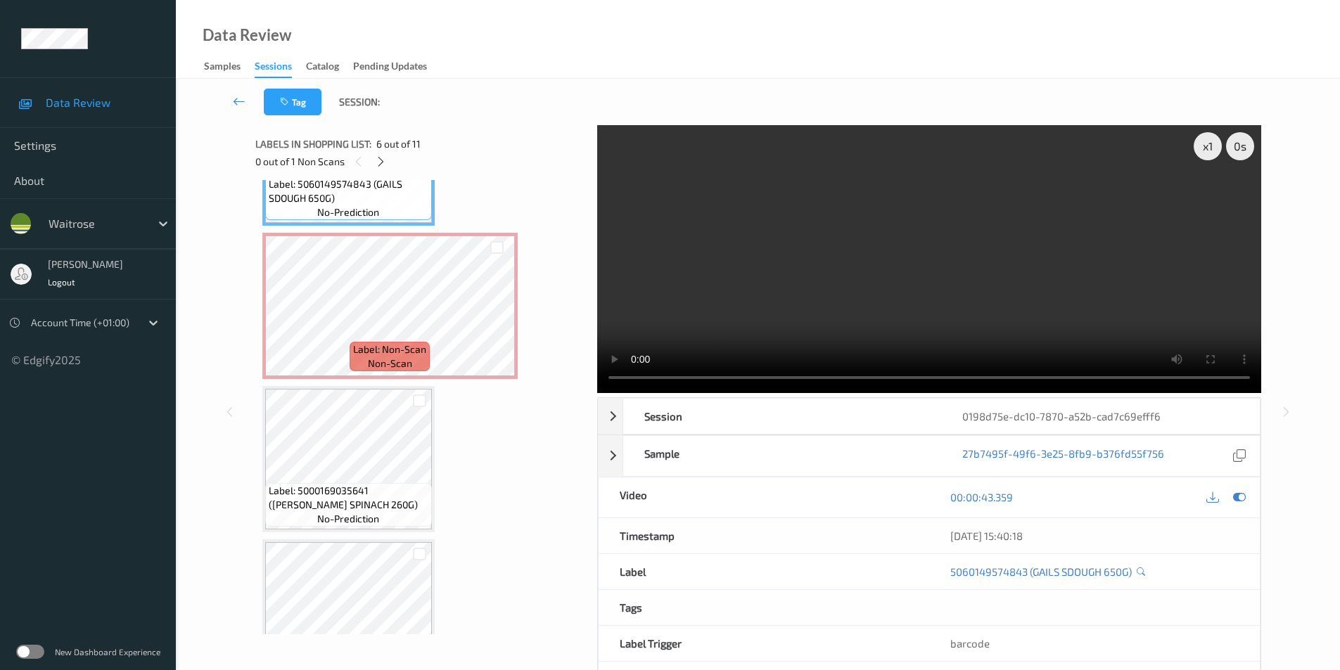
scroll to position [901, 0]
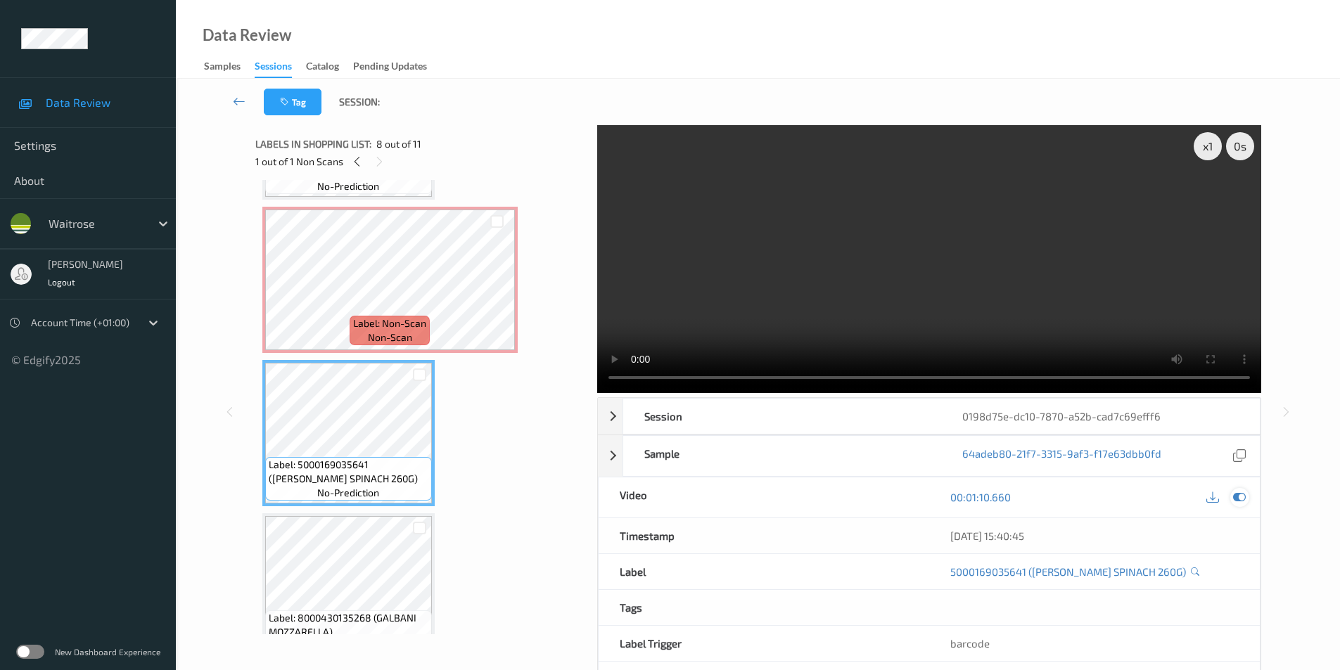
click at [1234, 492] on icon at bounding box center [1239, 497] width 13 height 13
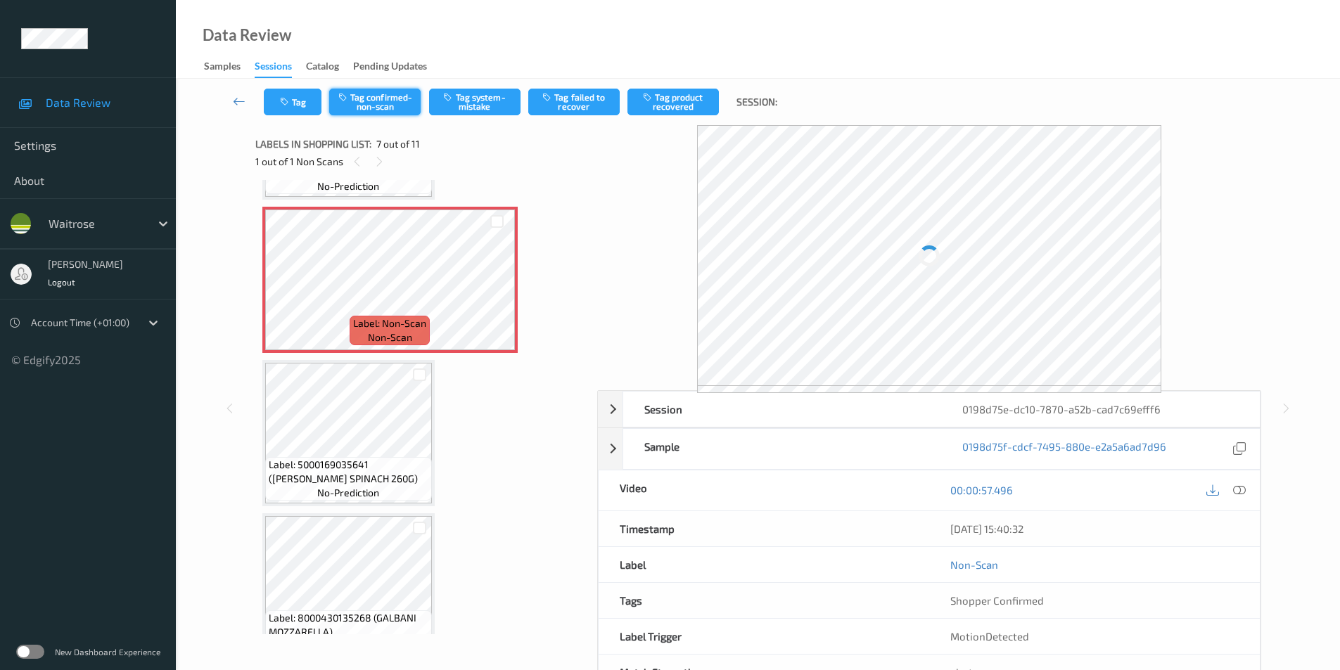
click at [361, 100] on button "Tag confirmed-non-scan" at bounding box center [374, 102] width 91 height 27
click at [660, 104] on button "Tag product recovered" at bounding box center [673, 102] width 91 height 27
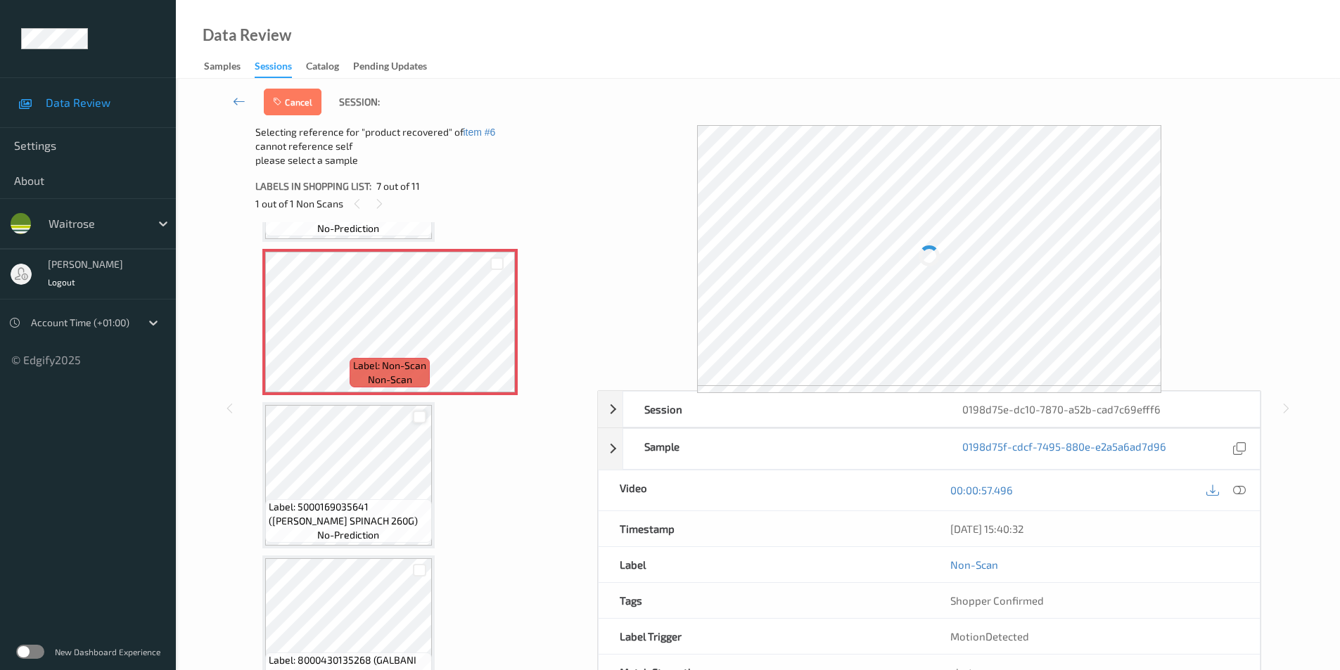
click at [419, 421] on div at bounding box center [419, 417] width 13 height 13
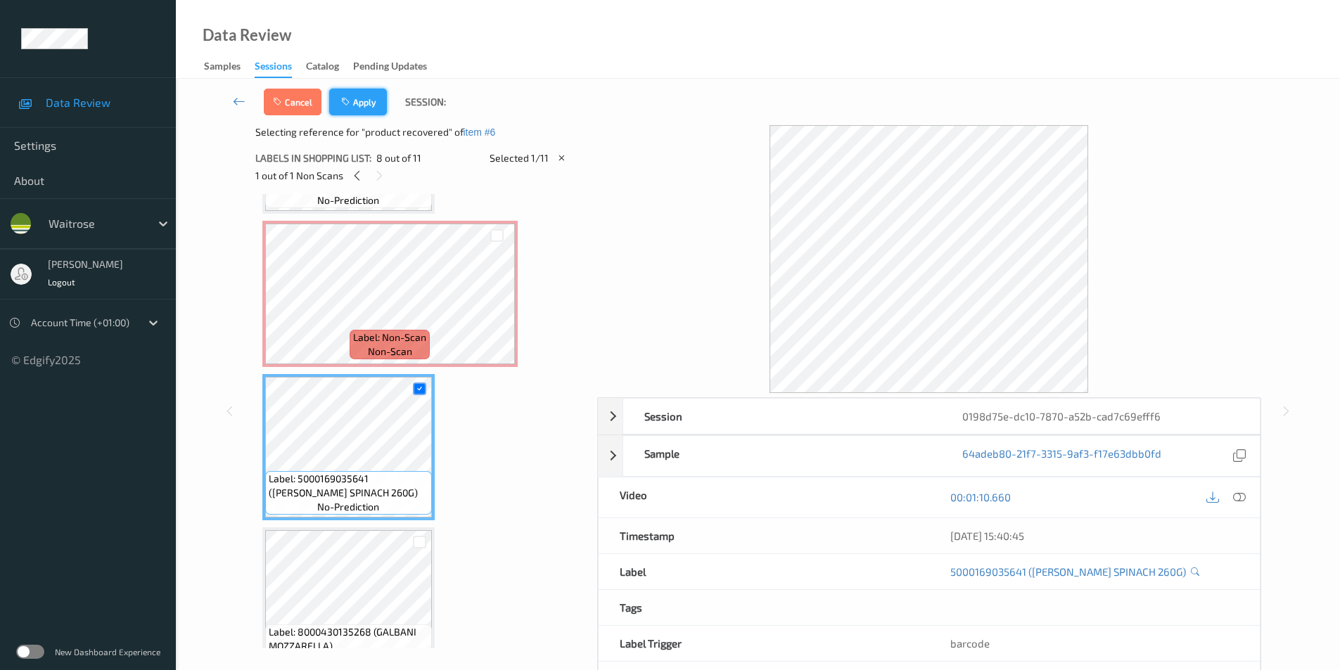
click at [363, 108] on button "Apply" at bounding box center [358, 102] width 58 height 27
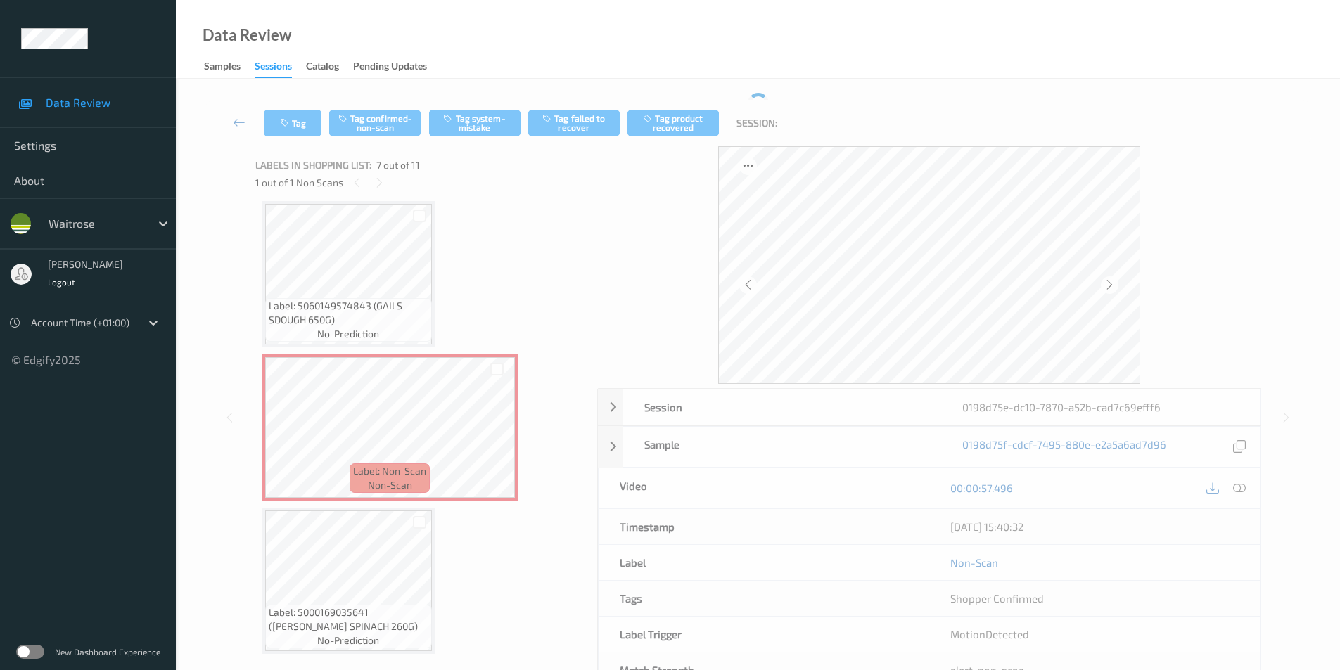
click at [377, 507] on div "Label: 9310415017878 (MCGUIGAN 0% CHARD) no-prediction Label: 6002039011198 (PO…" at bounding box center [421, 274] width 318 height 1680
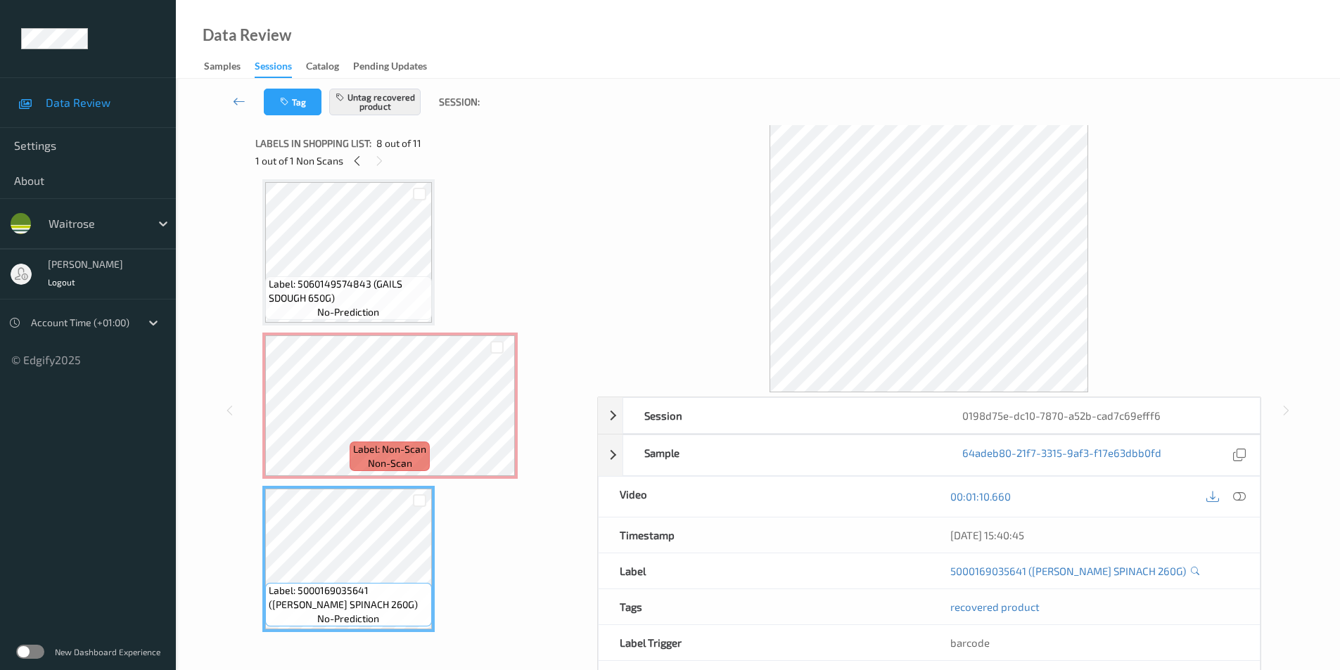
scroll to position [0, 0]
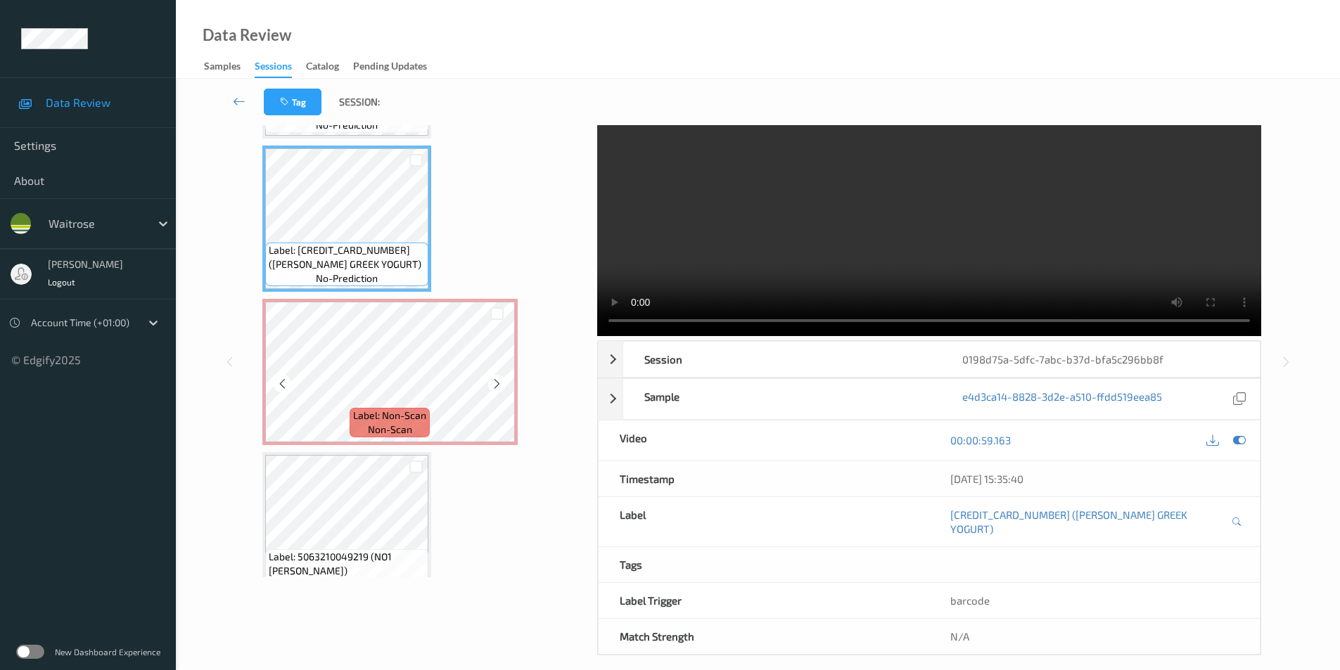
scroll to position [1853, 0]
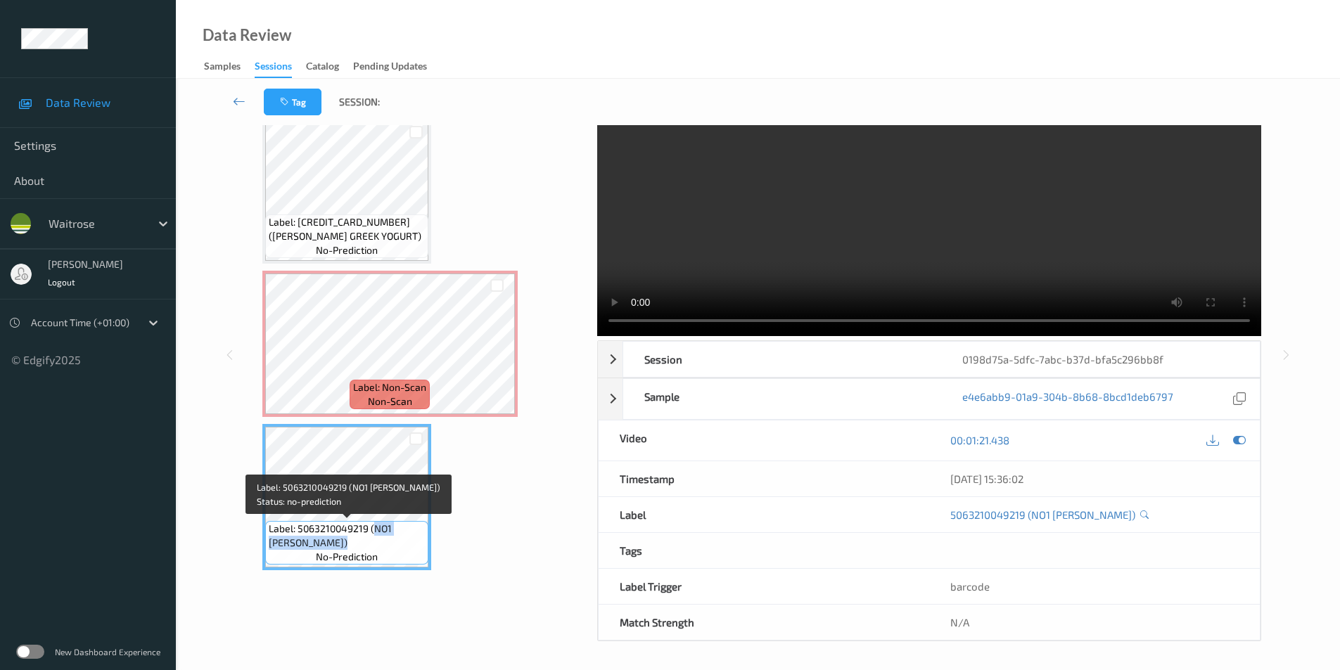
drag, startPoint x: 373, startPoint y: 528, endPoint x: 367, endPoint y: 538, distance: 10.7
click at [367, 538] on span "Label: 5063210049219 (NO1 [PERSON_NAME])" at bounding box center [347, 536] width 156 height 28
copy span "NO1 FENNEL SALAMI)"
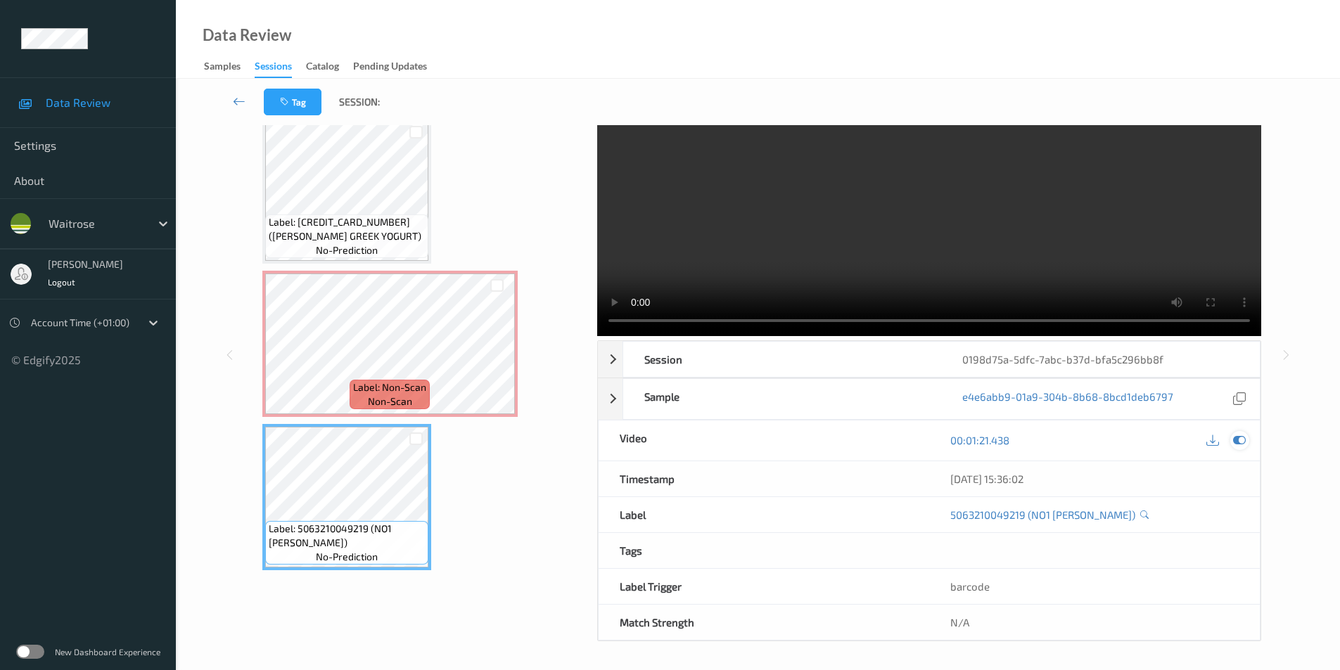
click at [1237, 440] on icon at bounding box center [1239, 440] width 13 height 13
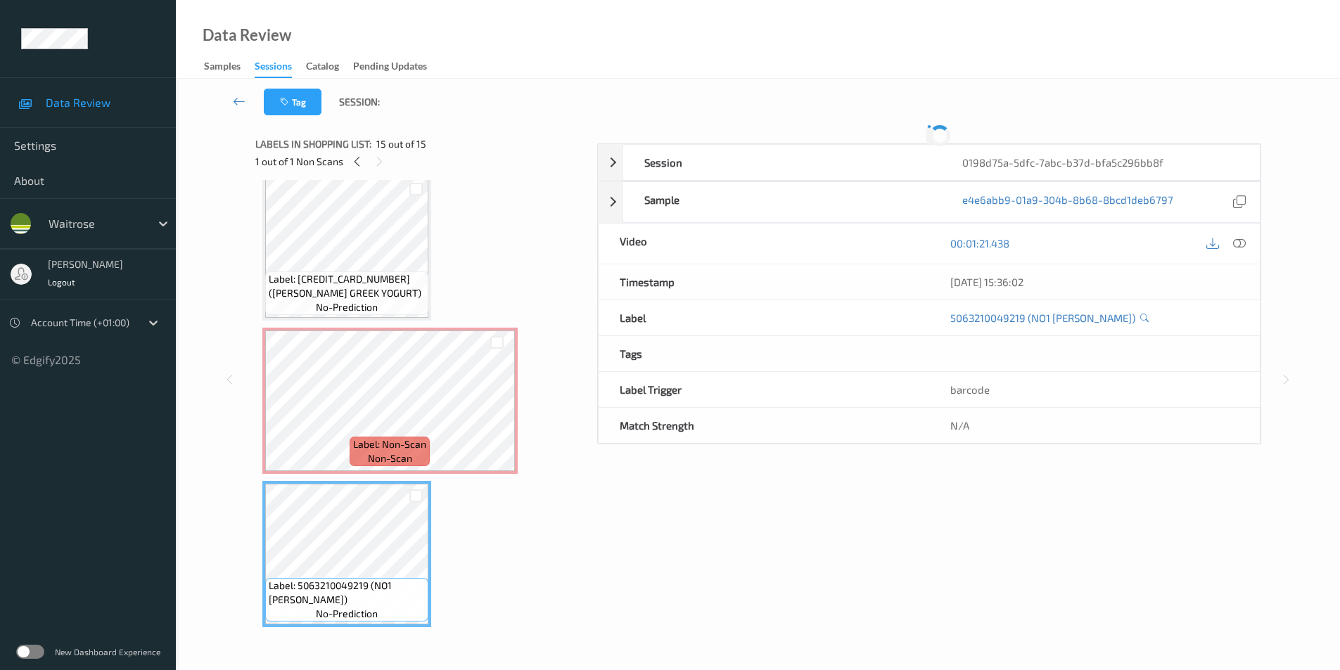
scroll to position [50, 0]
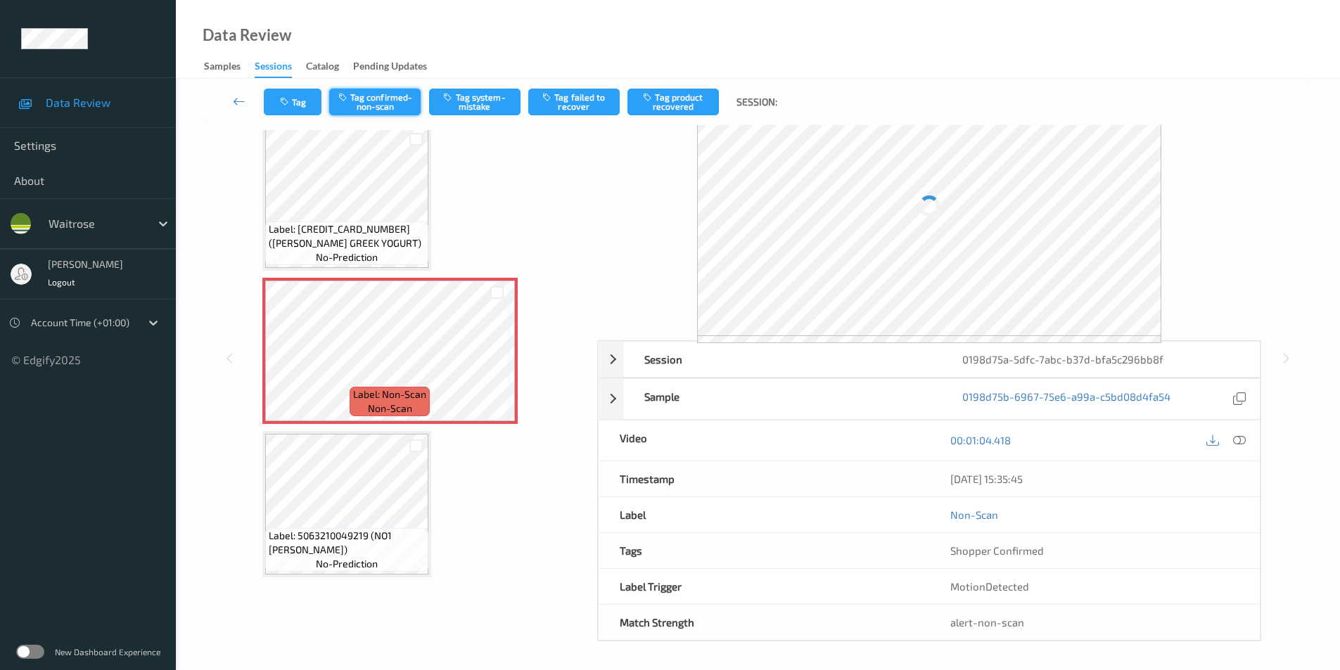
click at [369, 97] on button "Tag confirmed-non-scan" at bounding box center [374, 102] width 91 height 27
click at [392, 94] on button "Tag confirmed-non-scan" at bounding box center [374, 102] width 91 height 27
click at [664, 94] on button "Tag product recovered" at bounding box center [673, 102] width 91 height 27
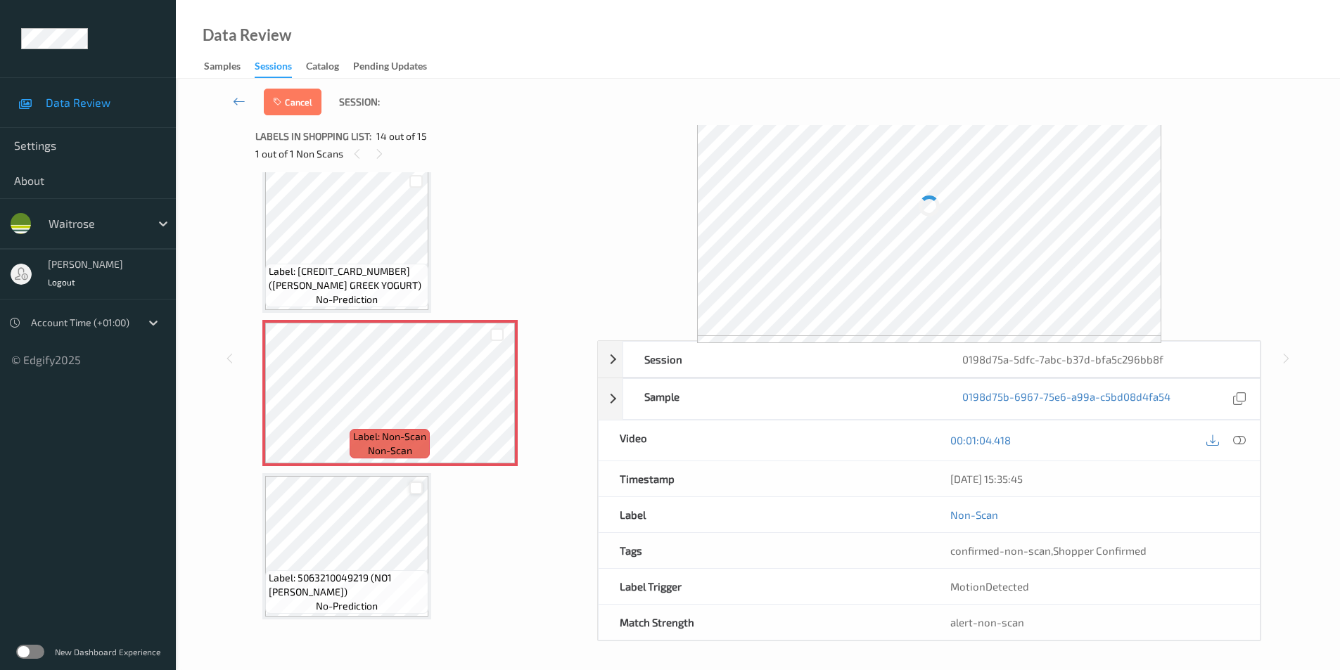
click at [413, 490] on div at bounding box center [415, 488] width 13 height 13
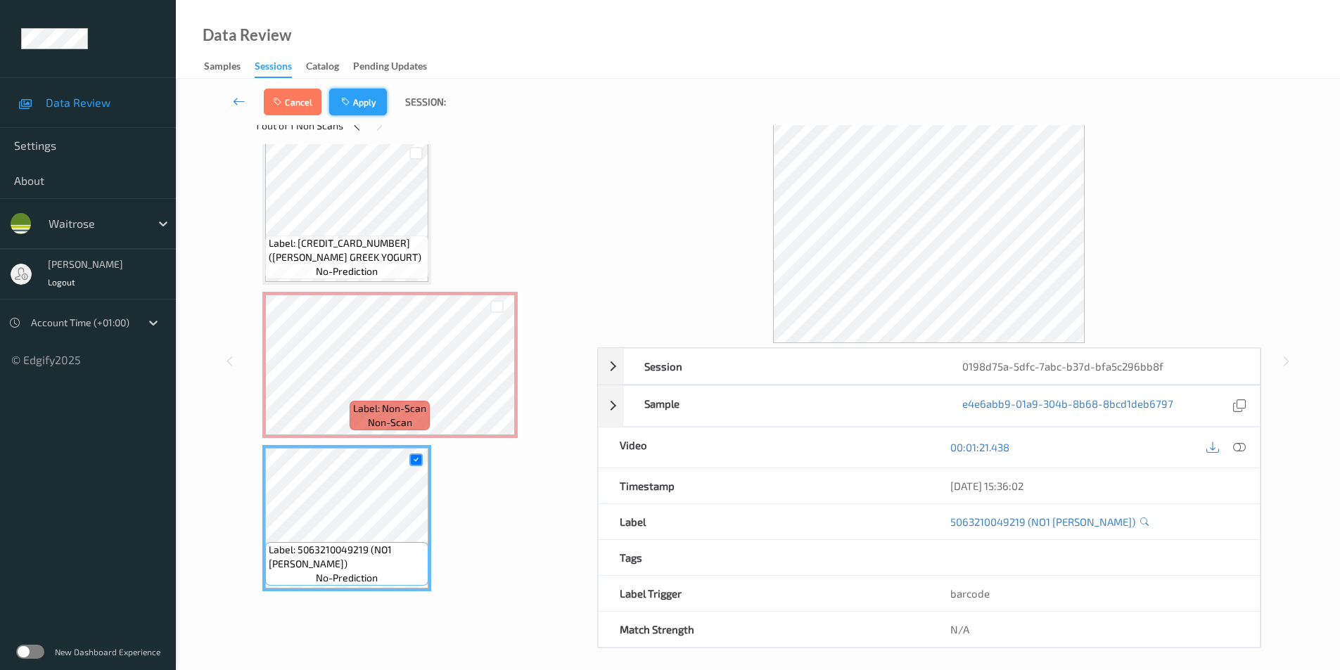
click at [371, 102] on button "Apply" at bounding box center [358, 102] width 58 height 27
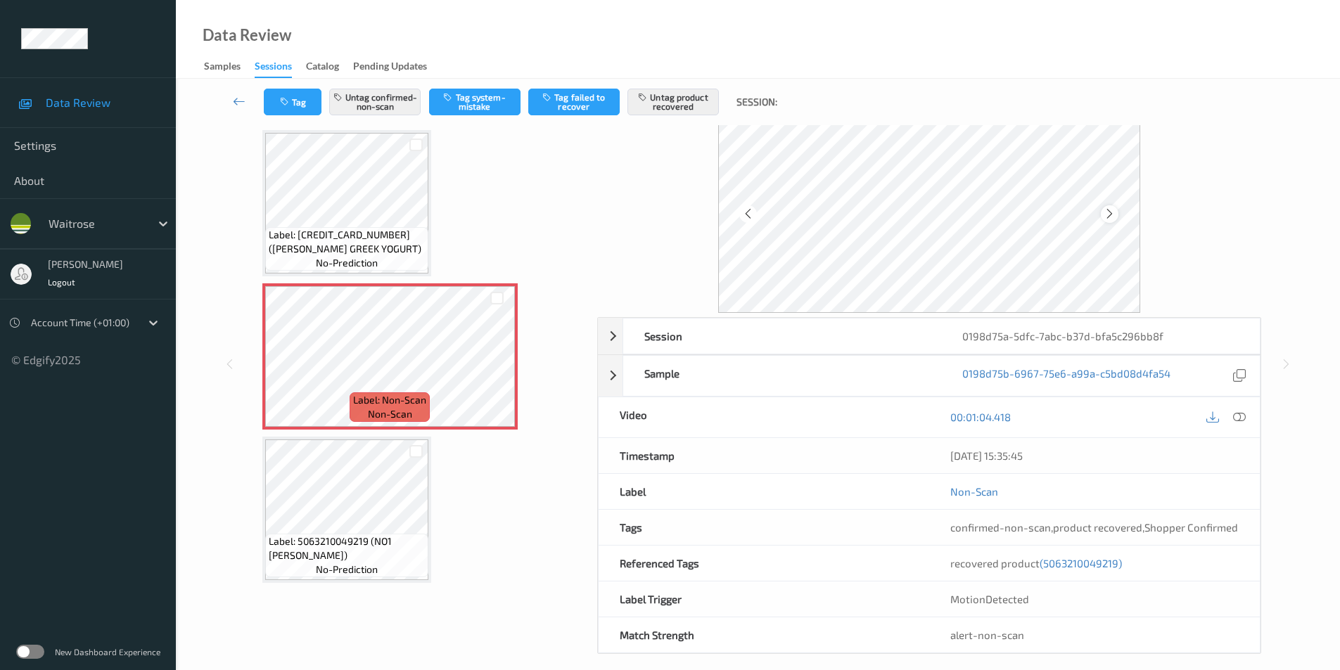
click at [1112, 215] on icon at bounding box center [1110, 214] width 12 height 13
click at [1113, 215] on icon at bounding box center [1110, 214] width 12 height 13
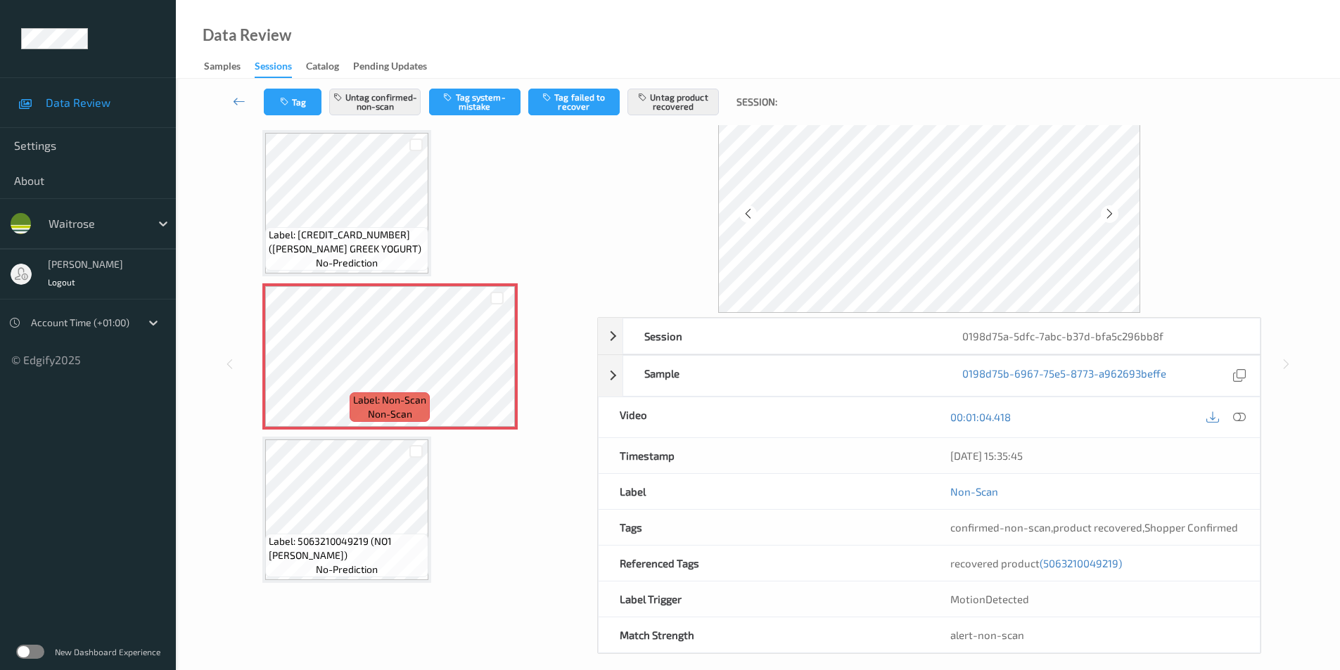
click at [1113, 215] on icon at bounding box center [1110, 214] width 12 height 13
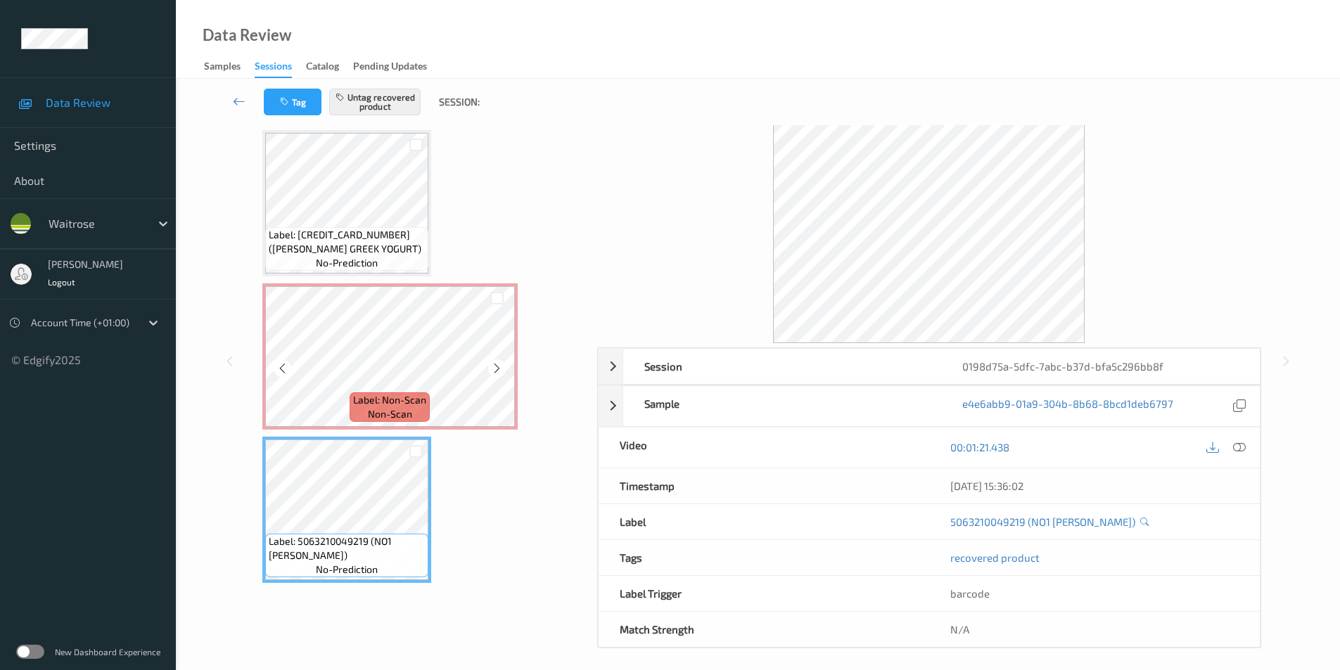
scroll to position [1853, 0]
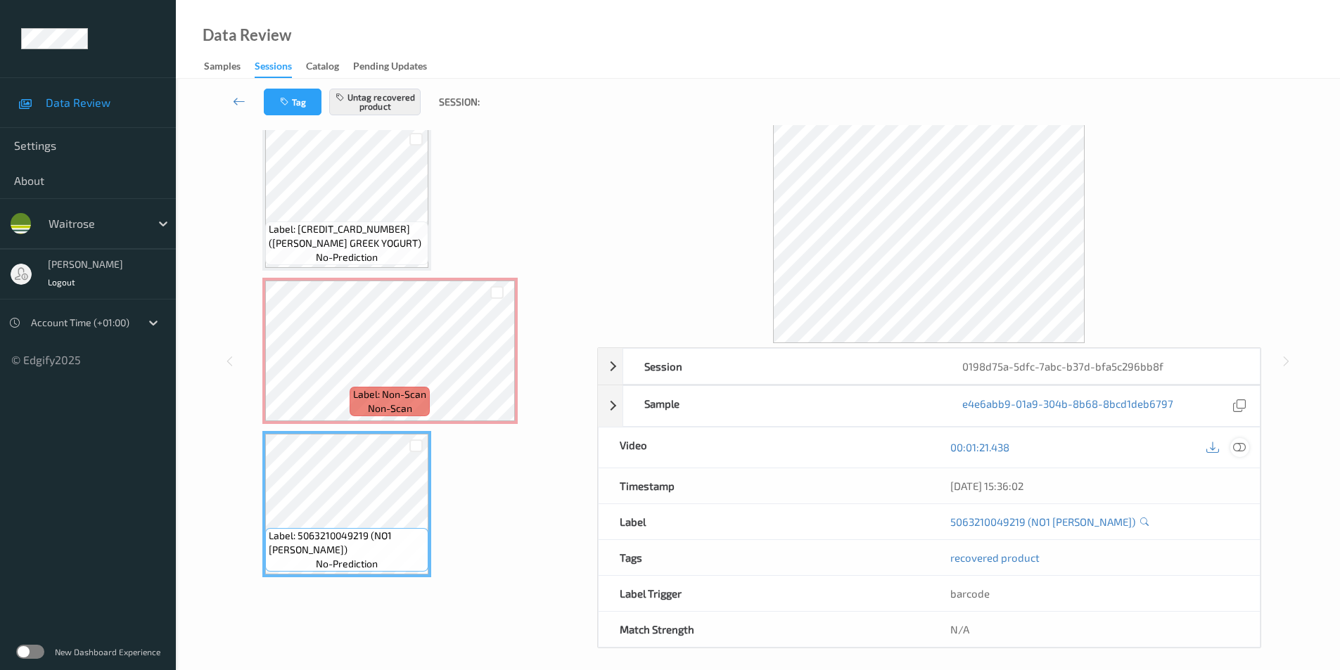
click at [1247, 445] on div at bounding box center [1240, 447] width 19 height 19
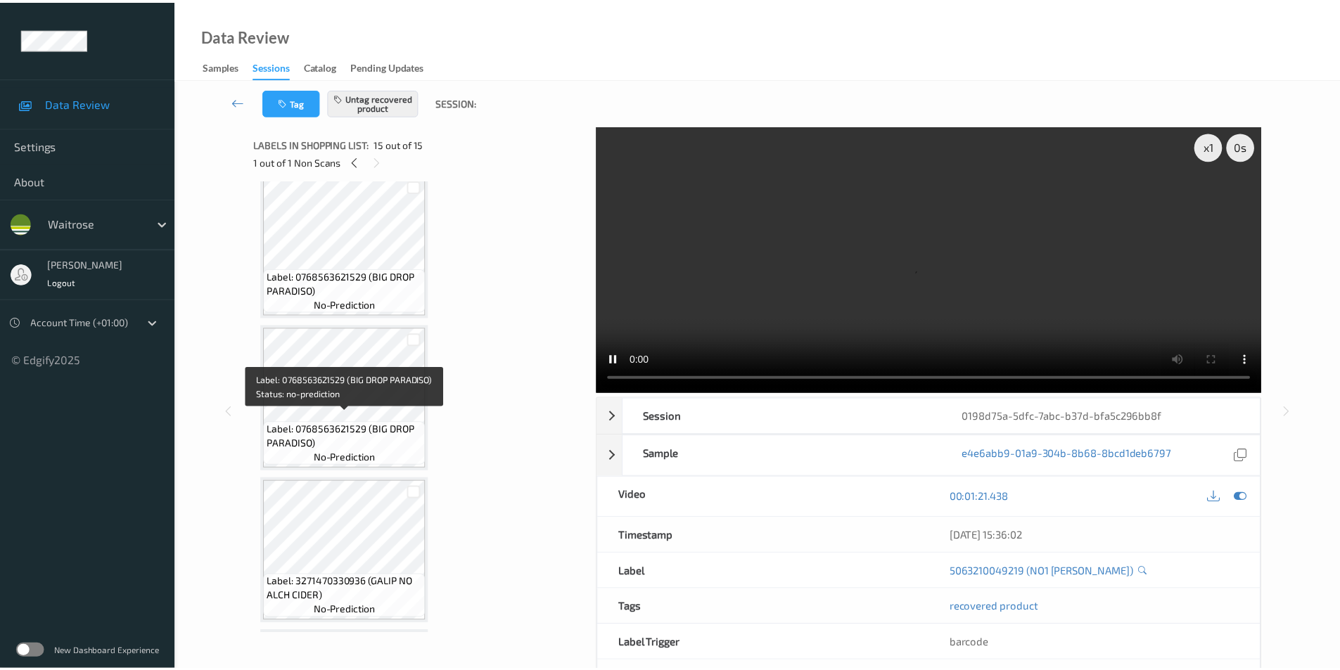
scroll to position [0, 0]
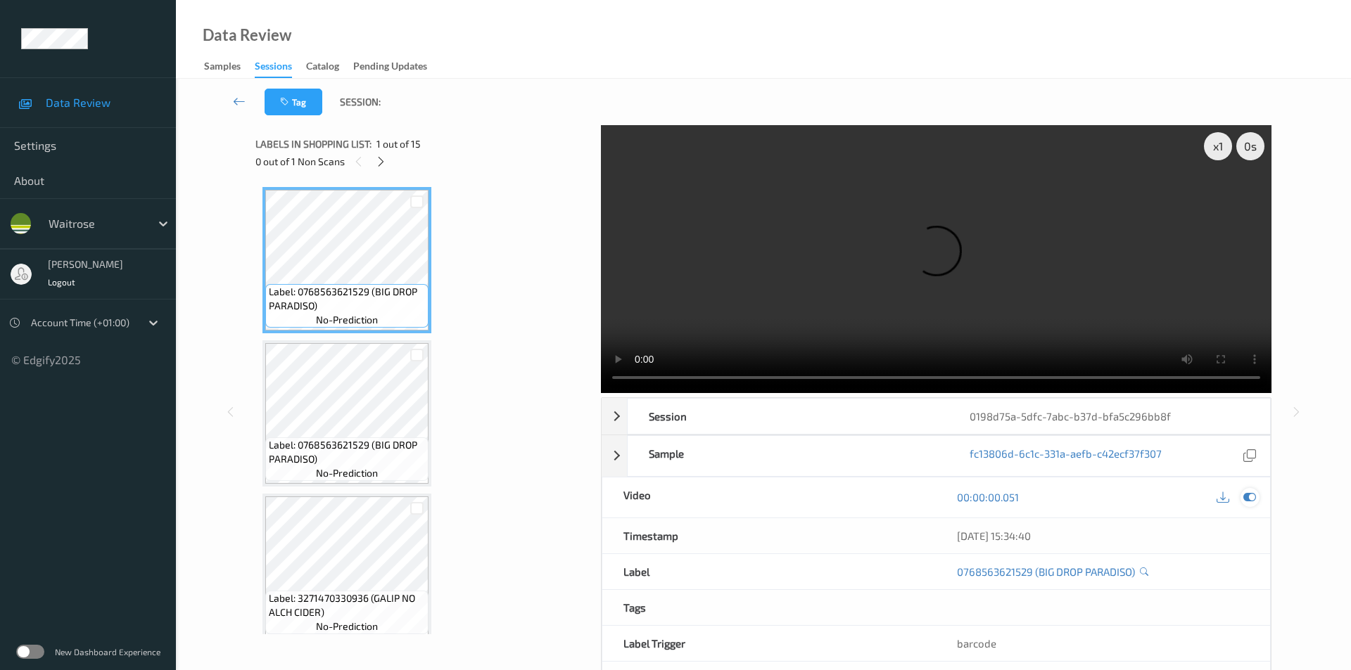
click at [1251, 491] on icon at bounding box center [1249, 497] width 13 height 13
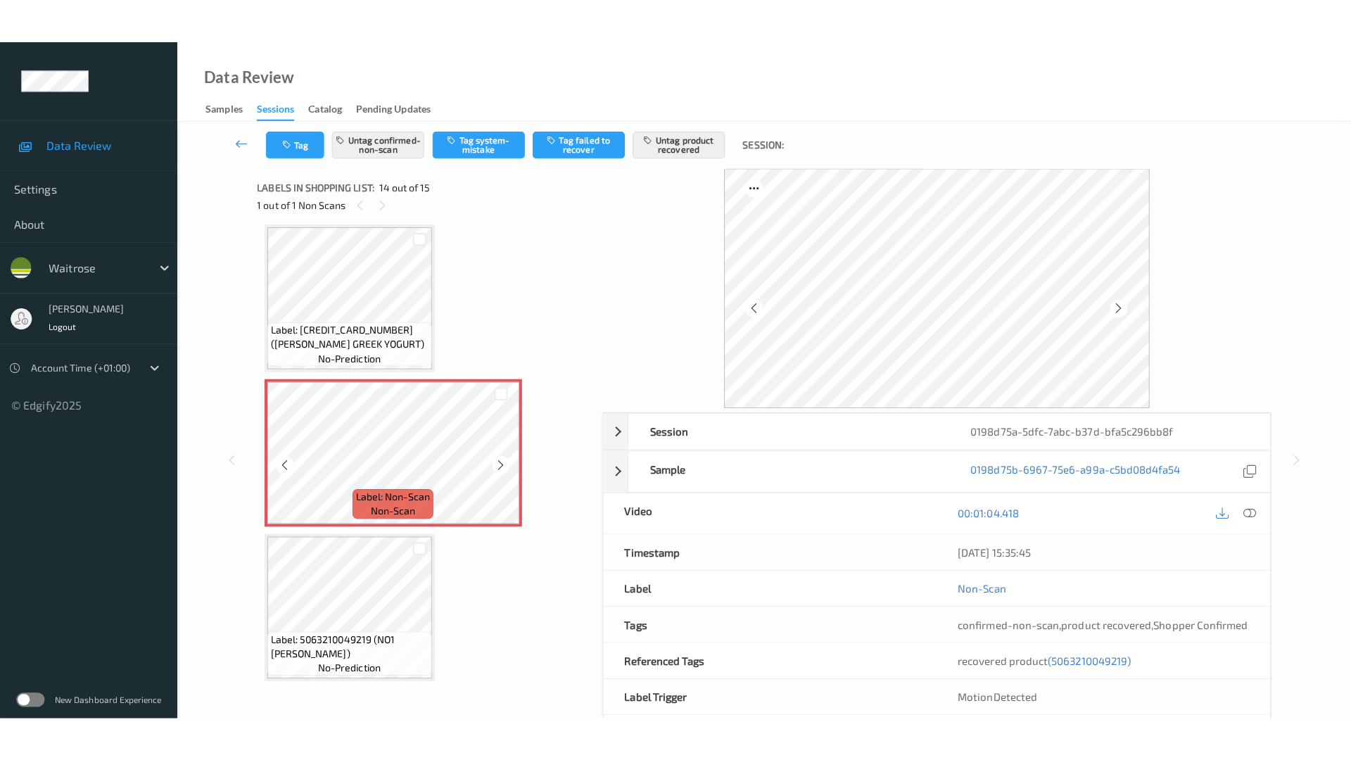
scroll to position [1853, 0]
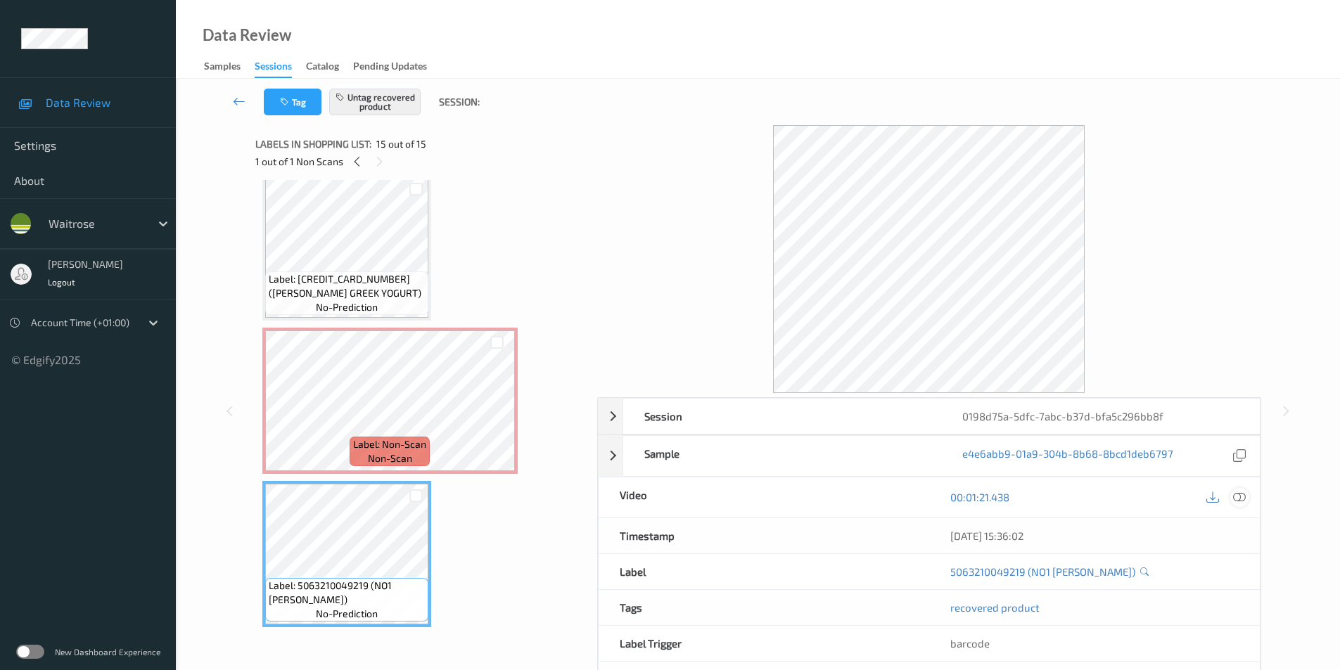
click at [1238, 497] on icon at bounding box center [1239, 497] width 13 height 13
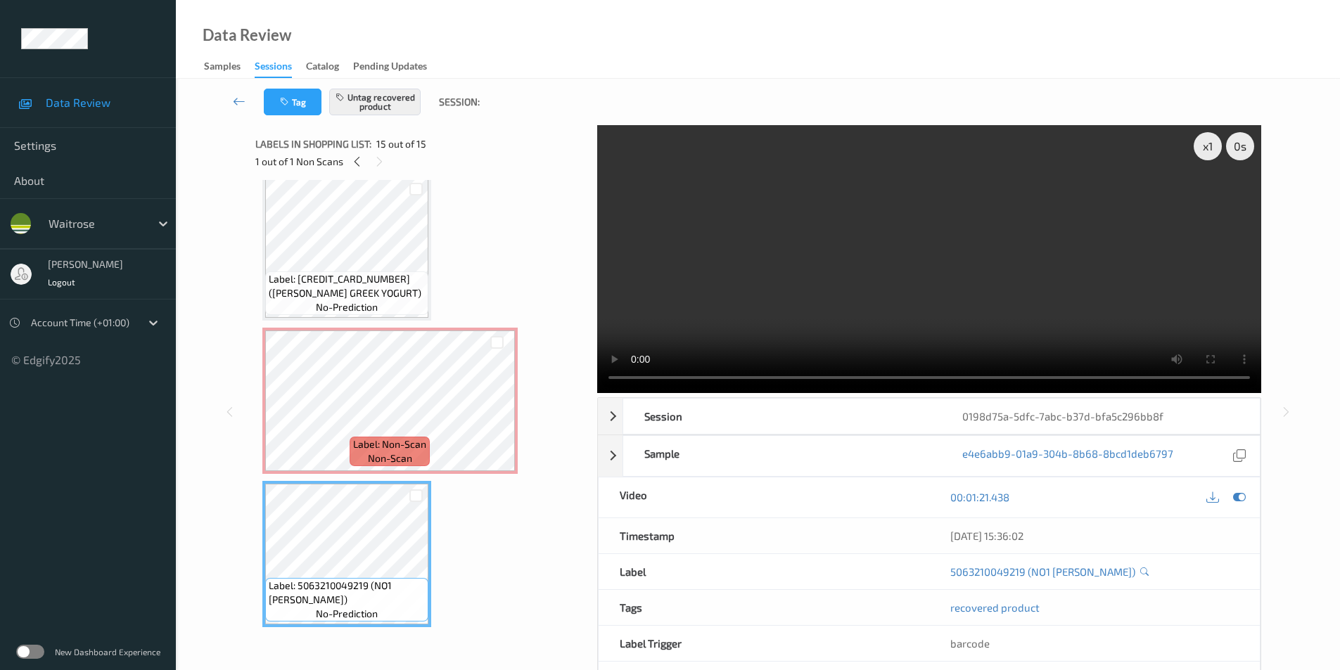
scroll to position [1764, 0]
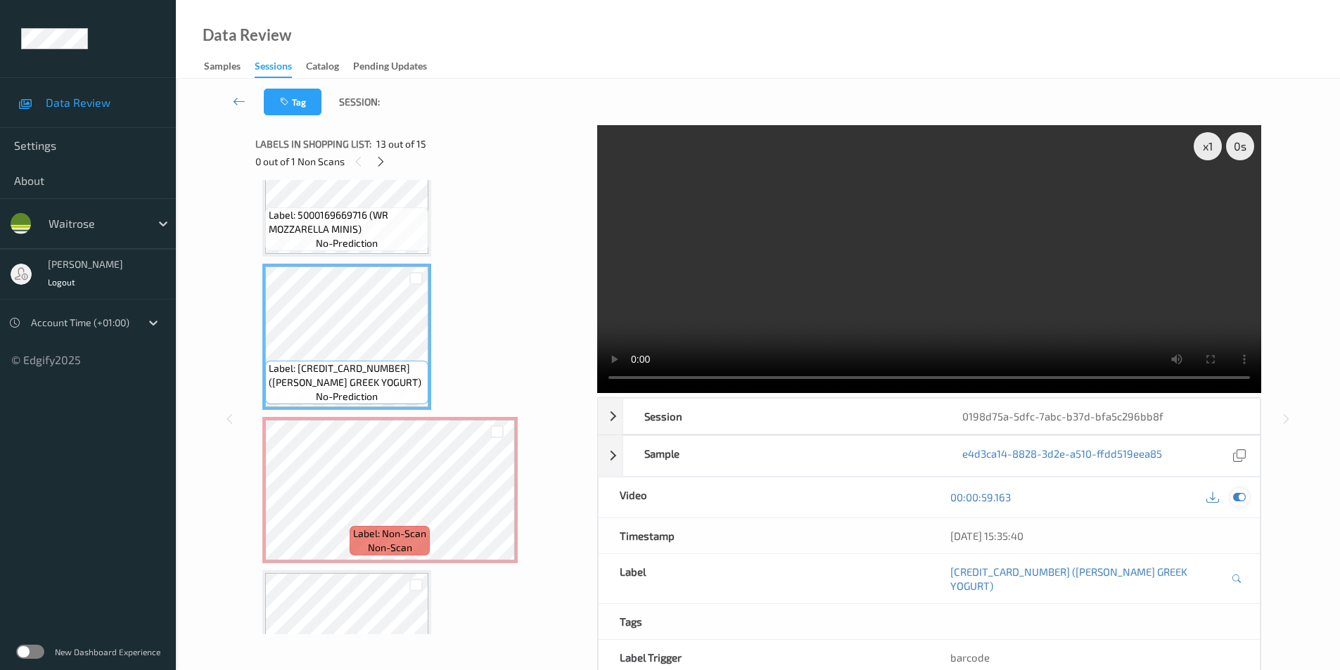
click at [1236, 495] on icon at bounding box center [1239, 497] width 13 height 13
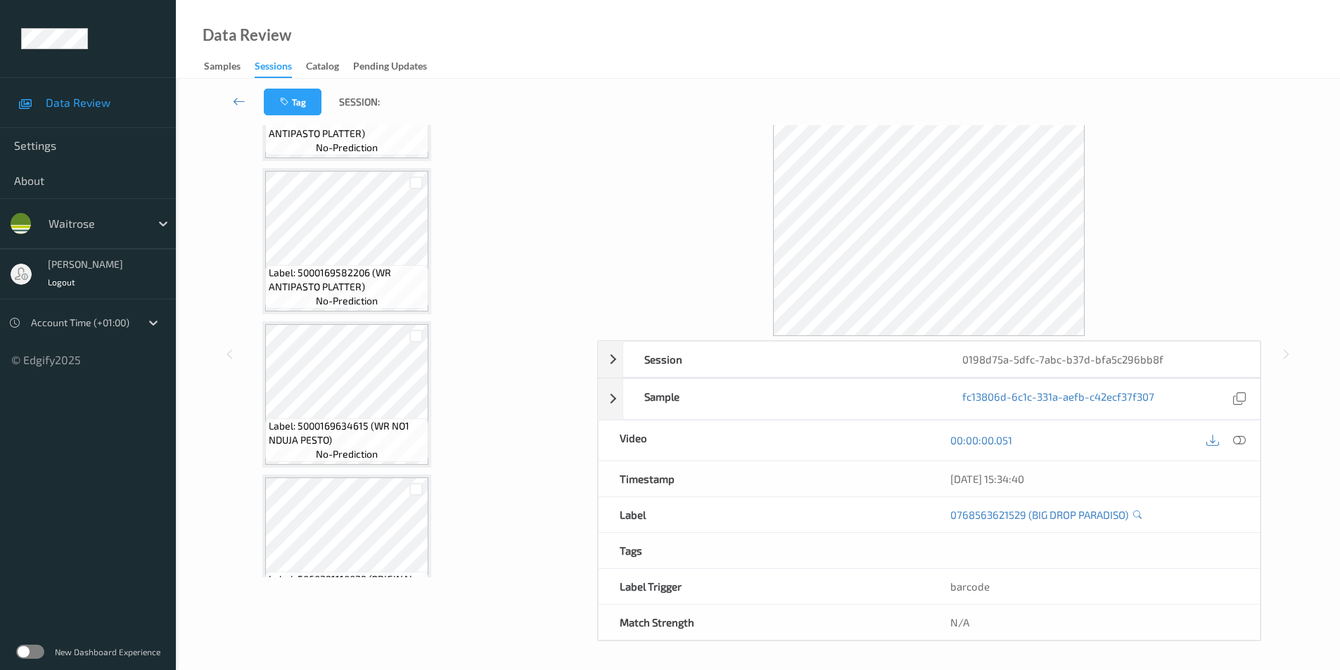
scroll to position [1853, 0]
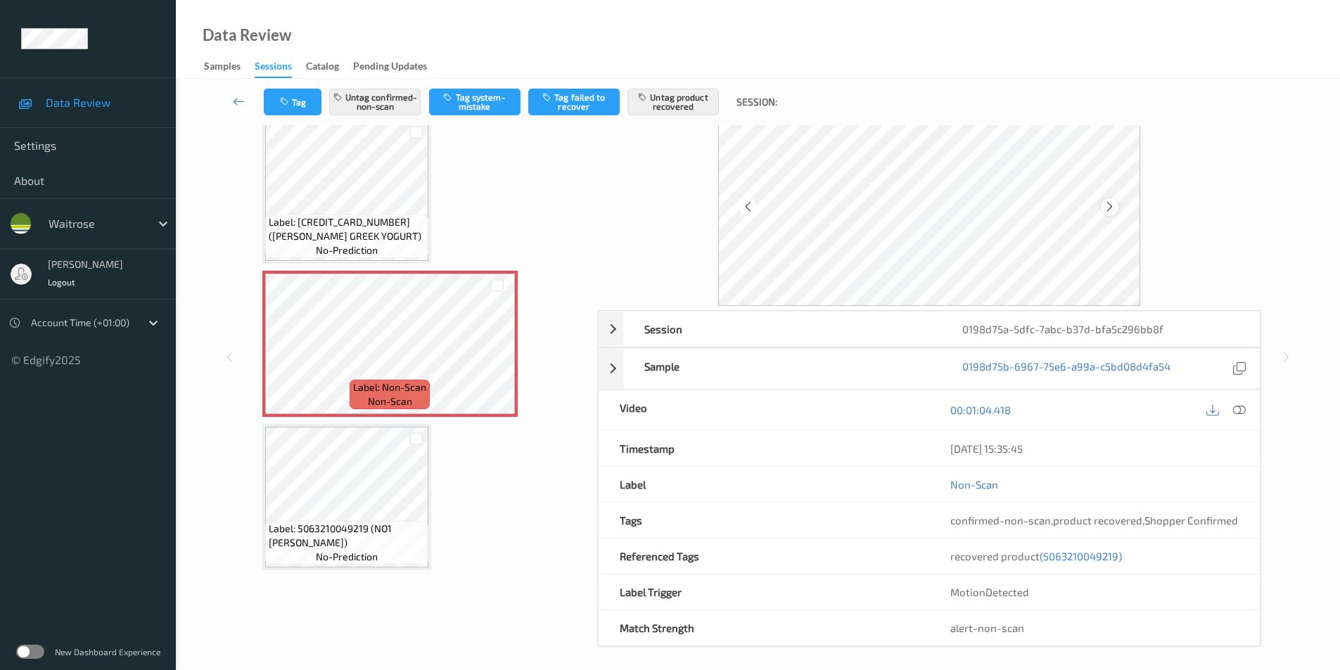
click at [1102, 203] on div at bounding box center [1110, 207] width 18 height 18
click at [1108, 205] on icon at bounding box center [1110, 207] width 12 height 13
click at [680, 96] on button "Untag product recovered" at bounding box center [673, 102] width 91 height 27
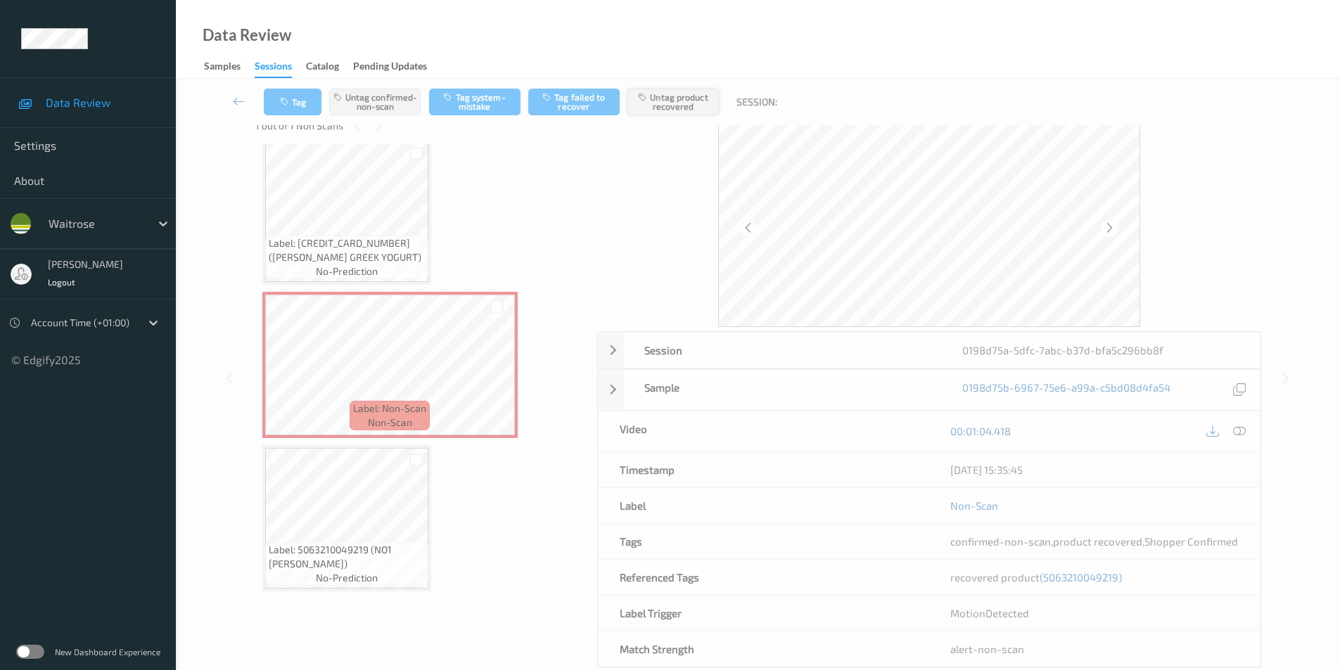
scroll to position [27, 0]
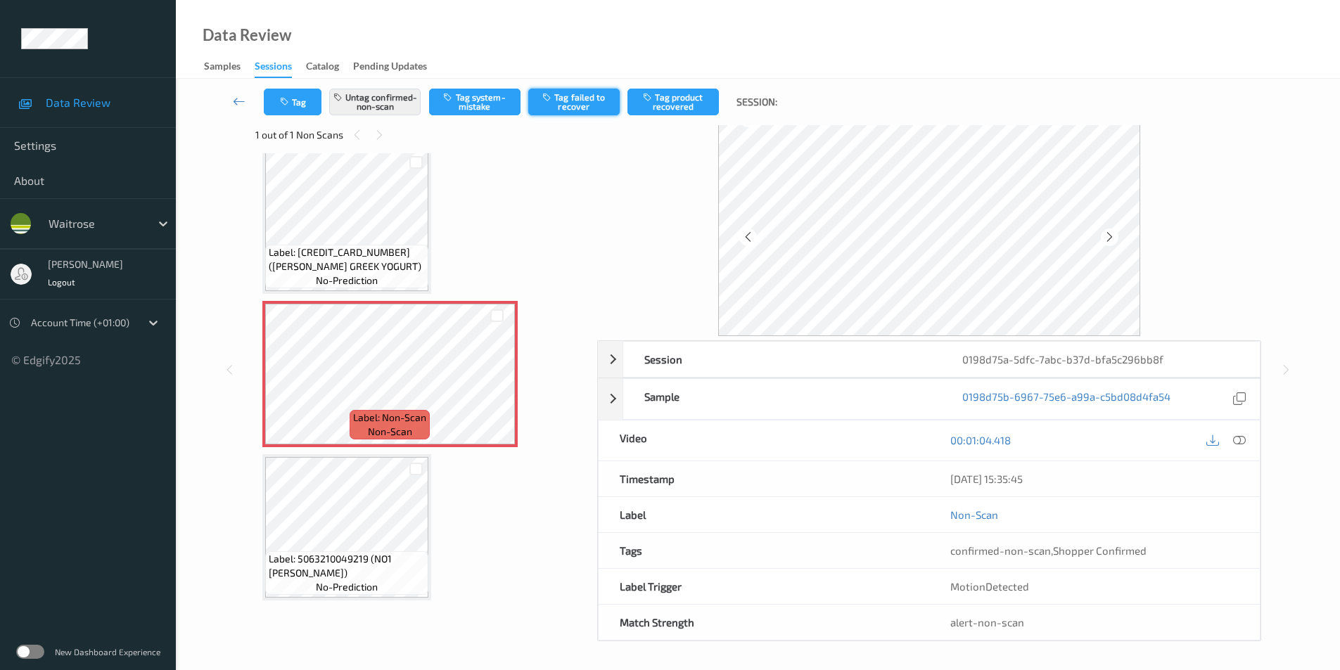
click at [571, 109] on button "Tag failed to recover" at bounding box center [573, 102] width 91 height 27
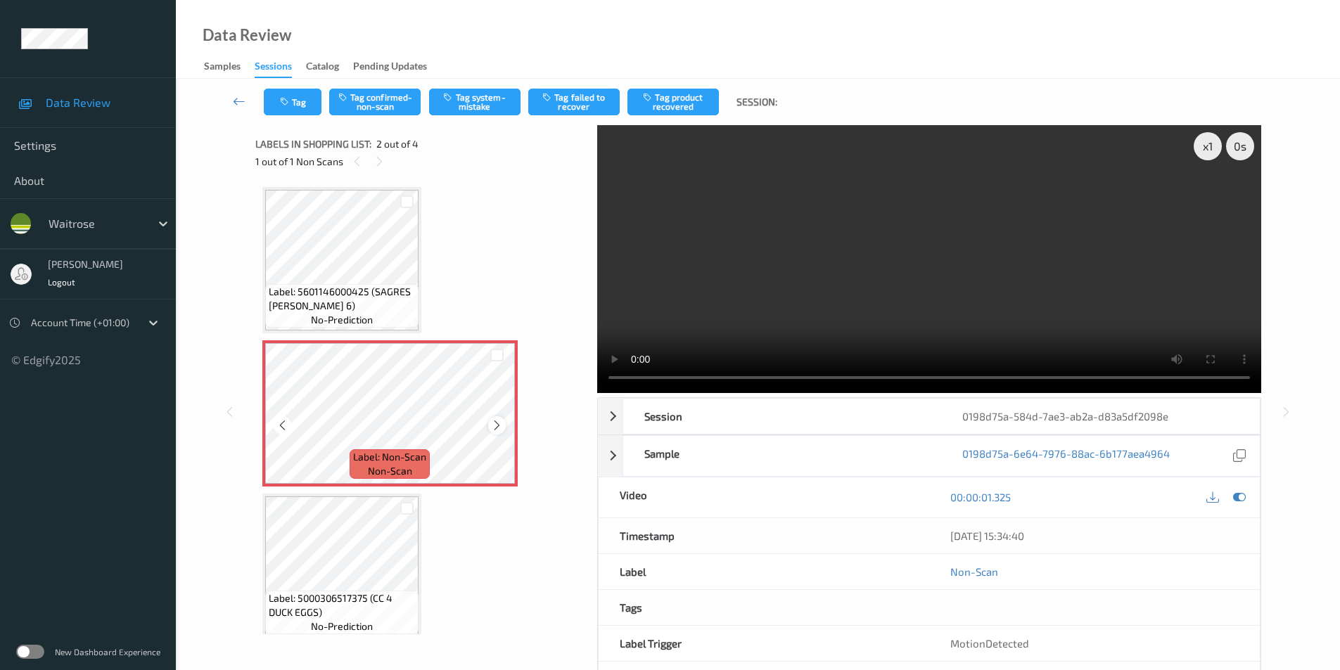
click at [495, 424] on icon at bounding box center [497, 425] width 12 height 13
click at [452, 106] on button "Tag system-mistake" at bounding box center [474, 102] width 91 height 27
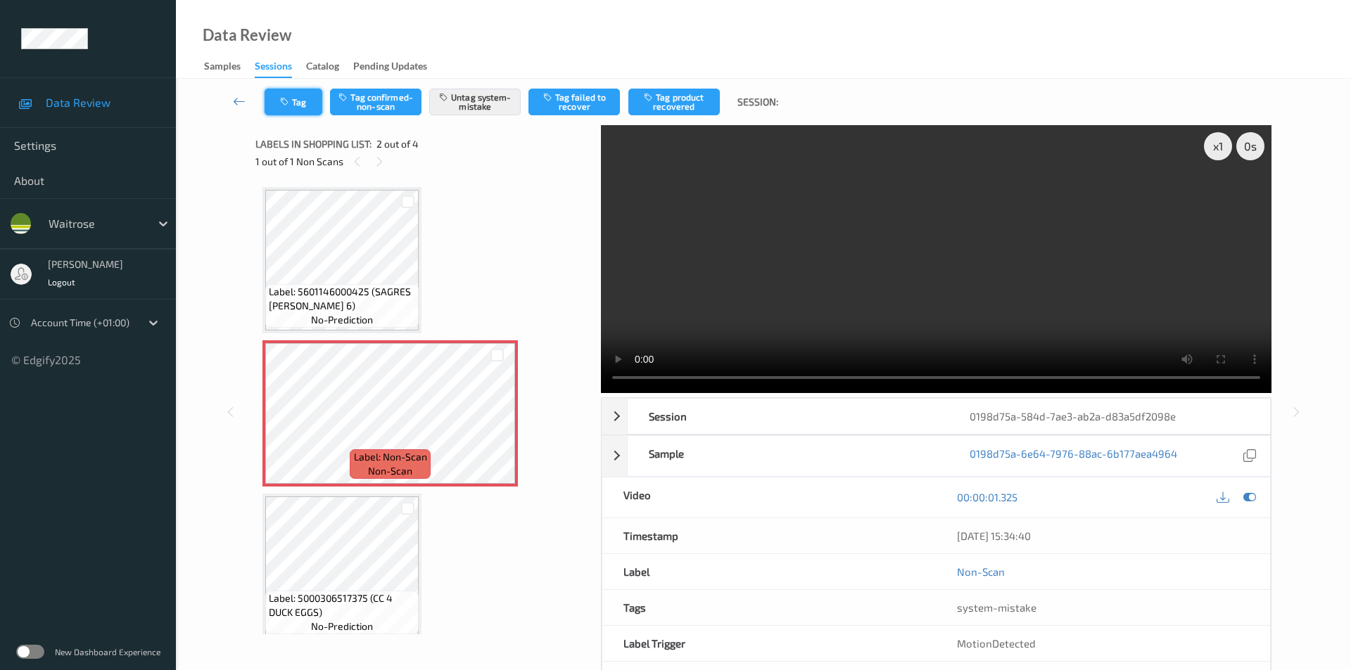
click at [284, 105] on icon "button" at bounding box center [286, 102] width 12 height 10
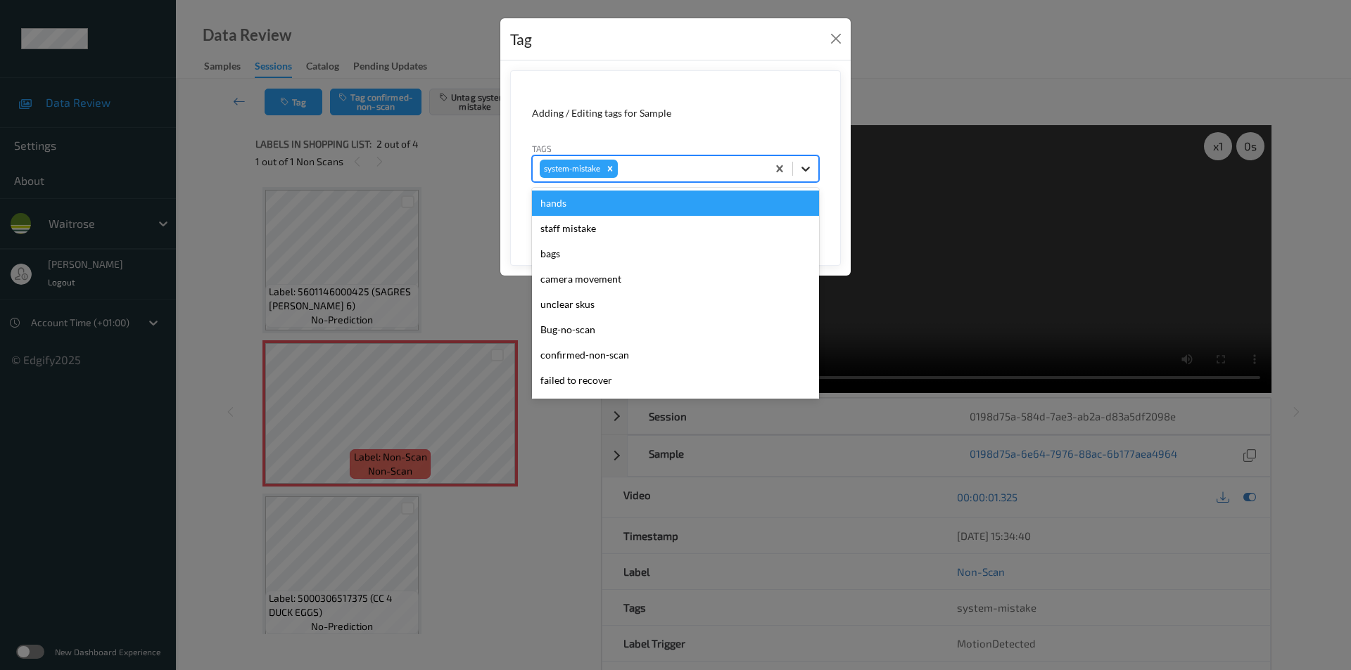
click at [804, 173] on icon at bounding box center [806, 169] width 14 height 14
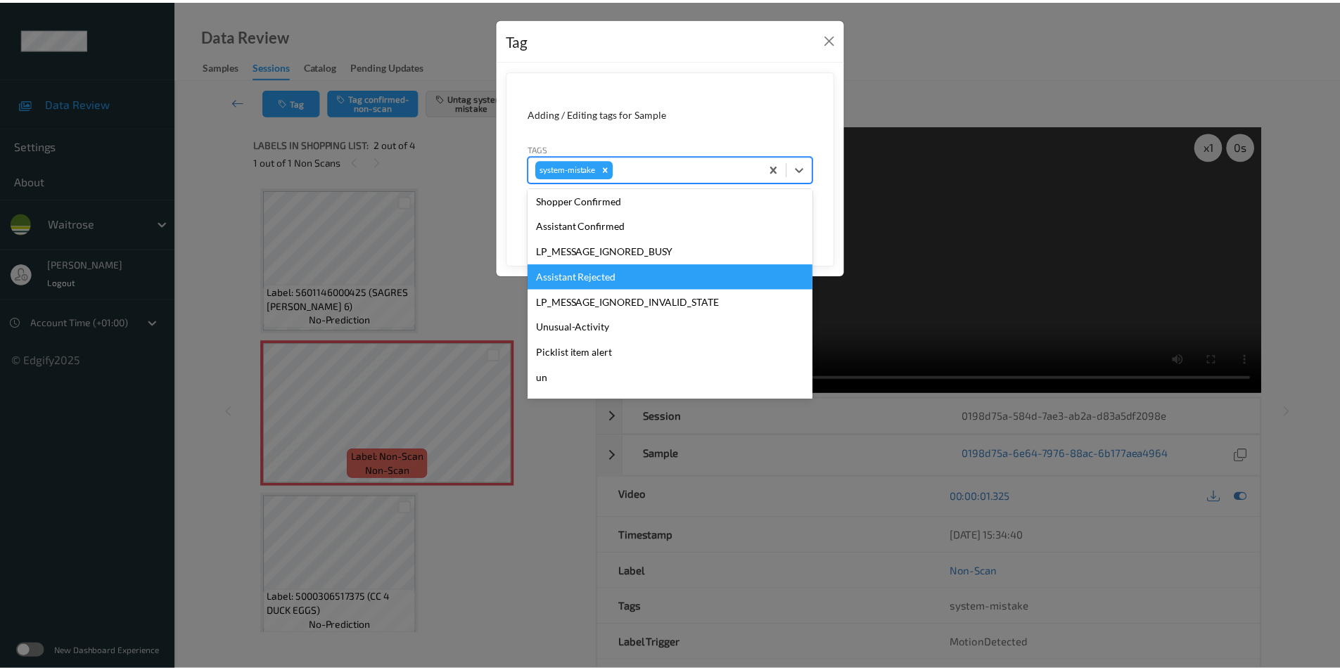
scroll to position [301, 0]
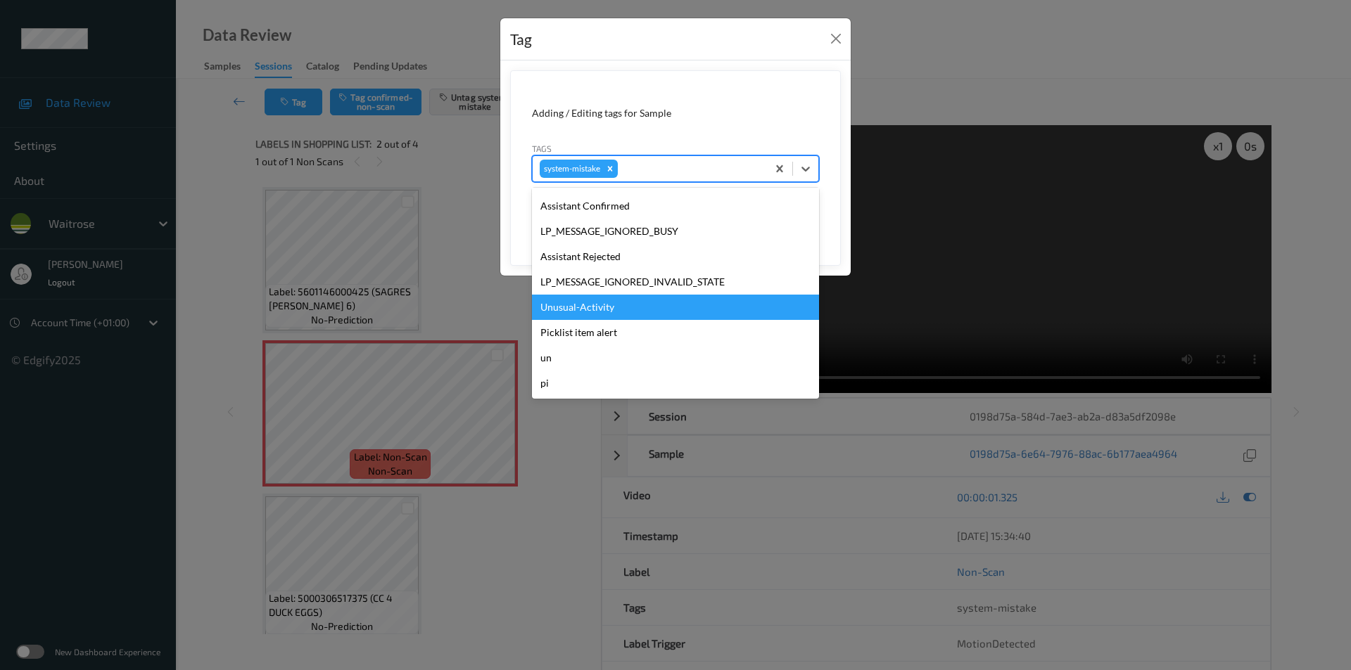
click at [634, 302] on div "Unusual-Activity" at bounding box center [675, 307] width 287 height 25
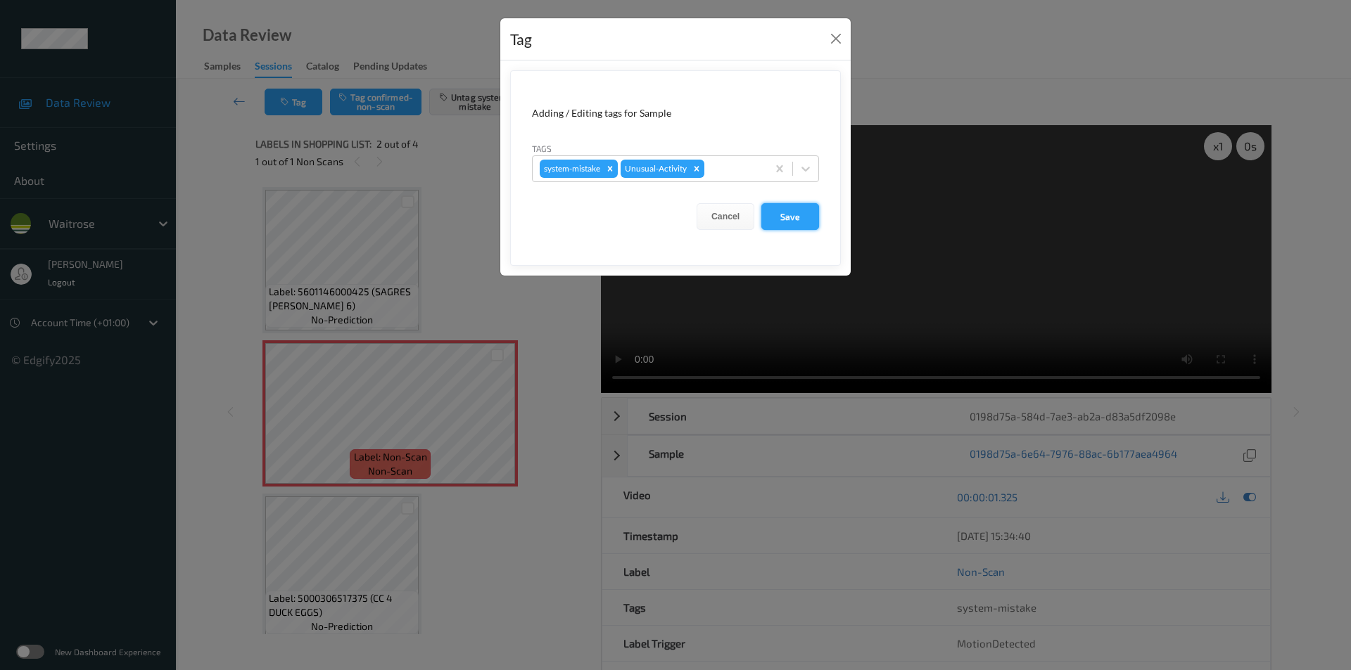
click at [777, 218] on button "Save" at bounding box center [790, 216] width 58 height 27
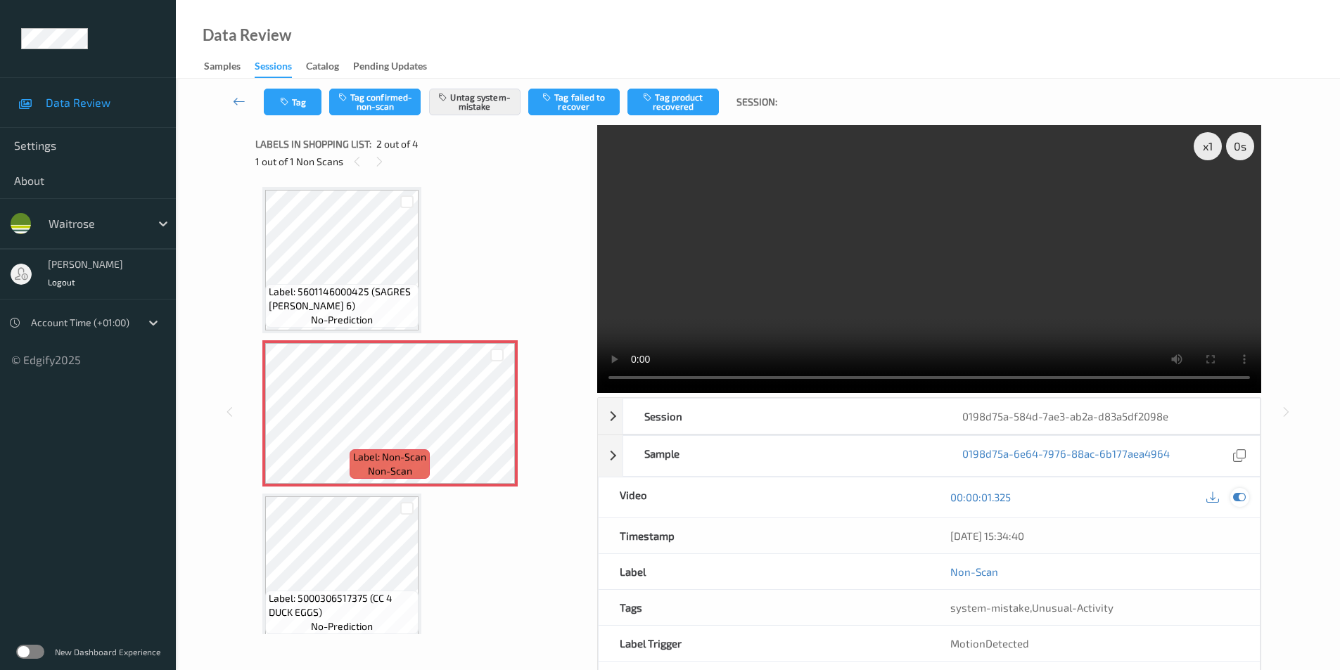
click at [1240, 498] on icon at bounding box center [1239, 497] width 13 height 13
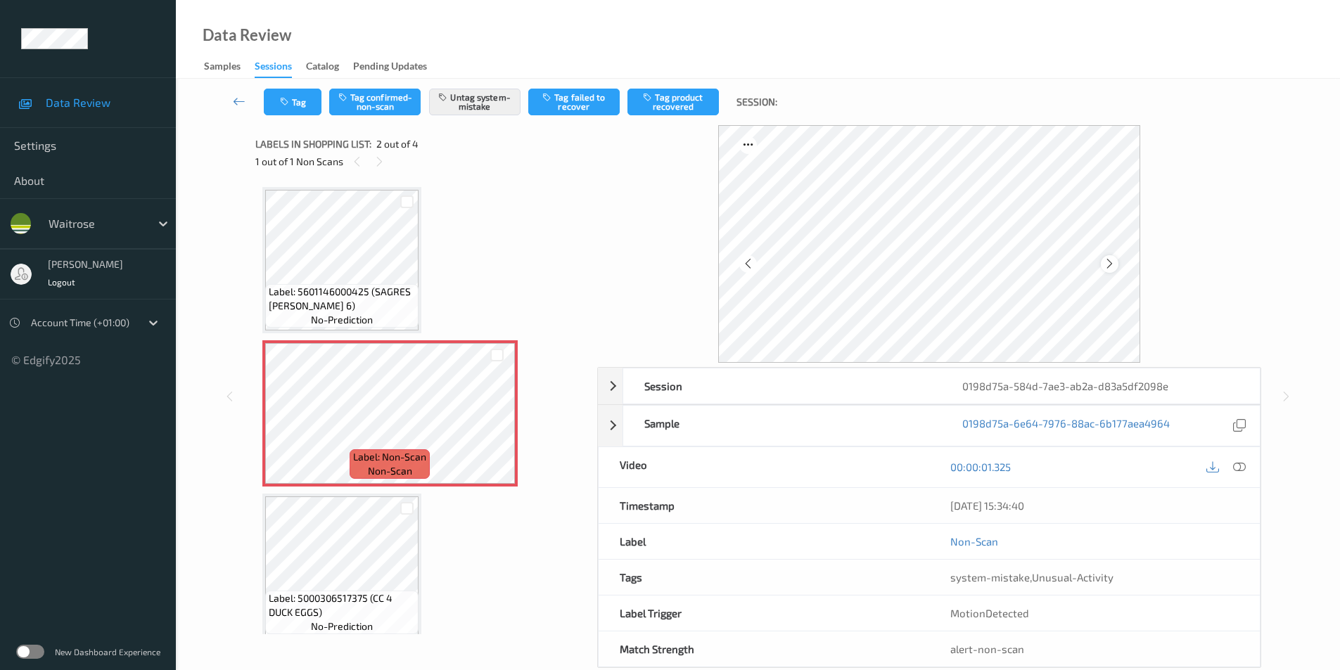
click at [1105, 260] on icon at bounding box center [1110, 264] width 12 height 13
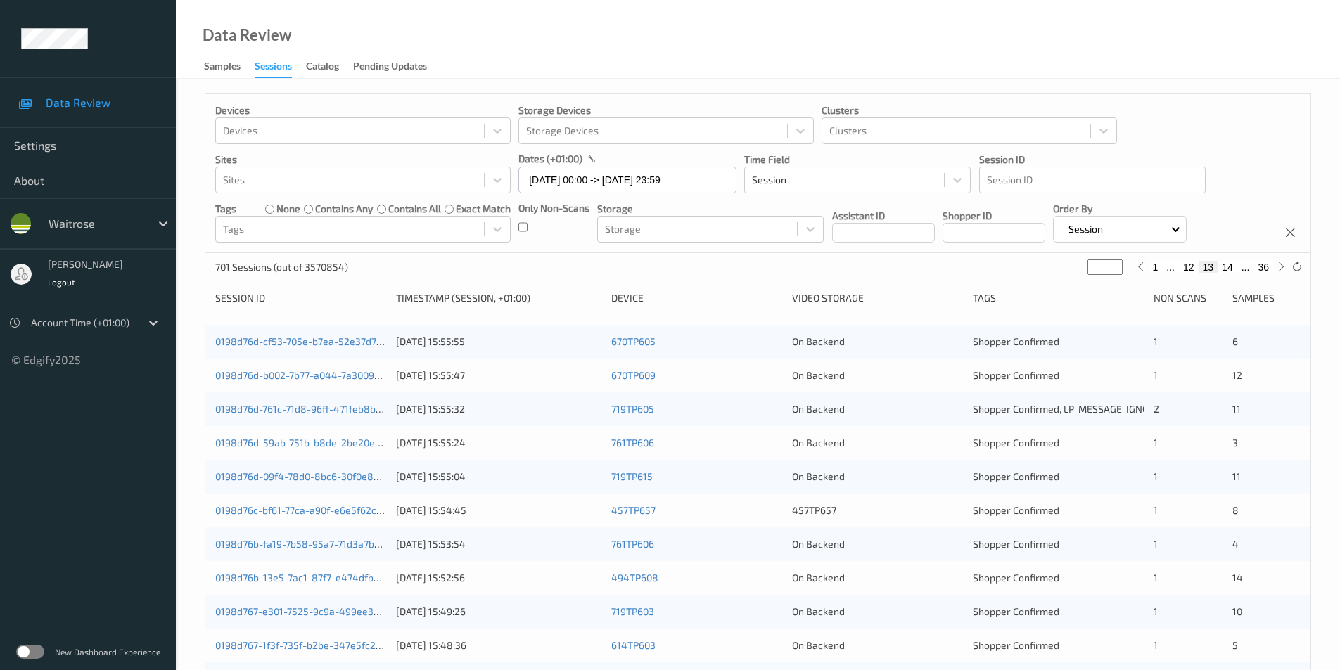
click at [1227, 266] on button "14" at bounding box center [1228, 267] width 20 height 13
type input "**"
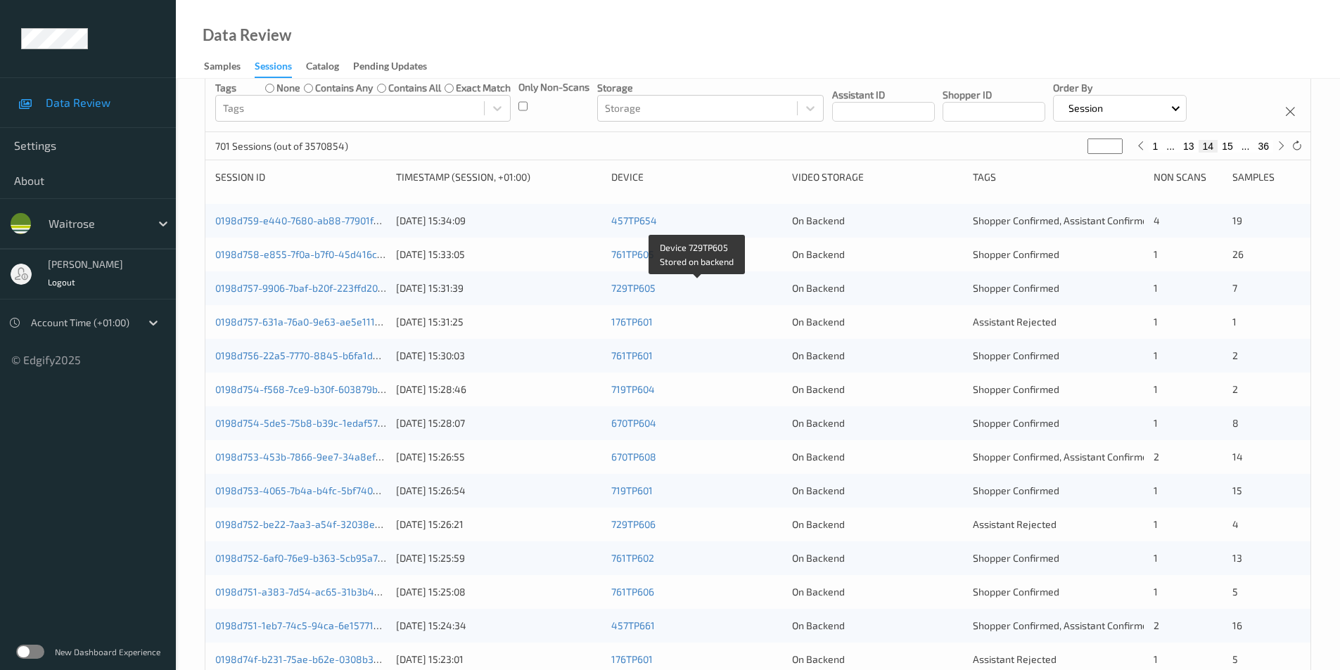
scroll to position [141, 0]
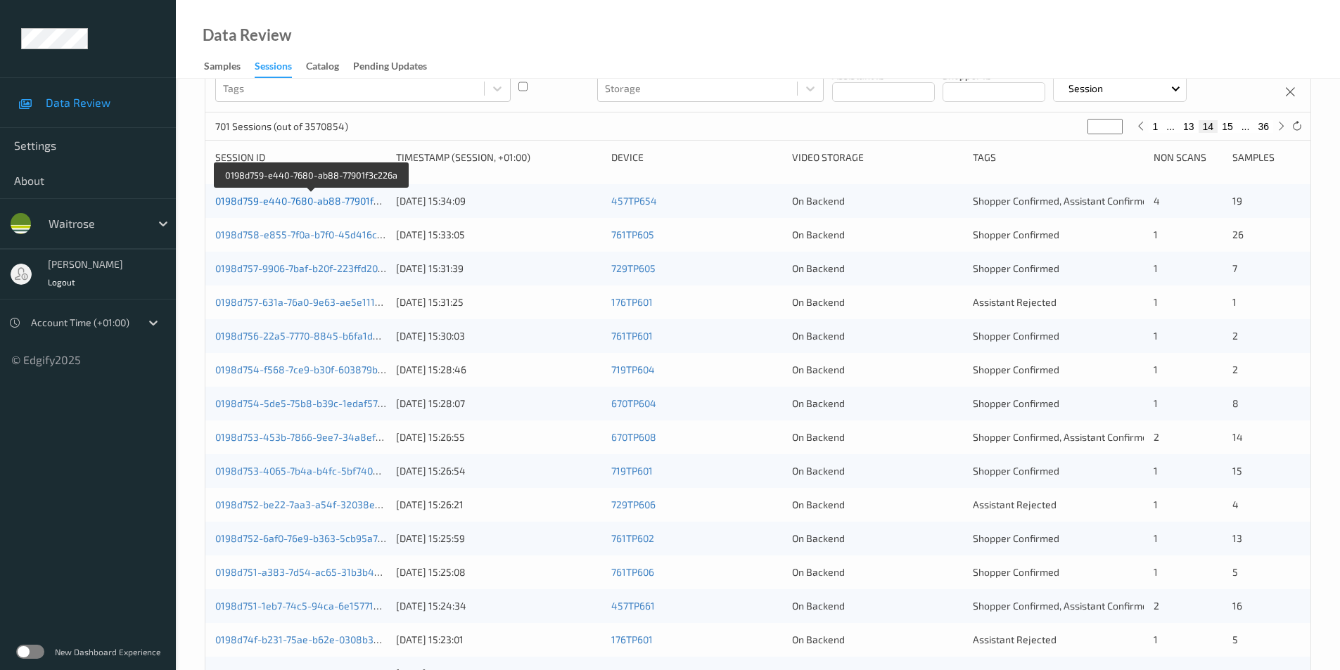
click at [319, 203] on link "0198d759-e440-7680-ab88-77901f3c226a" at bounding box center [310, 201] width 191 height 12
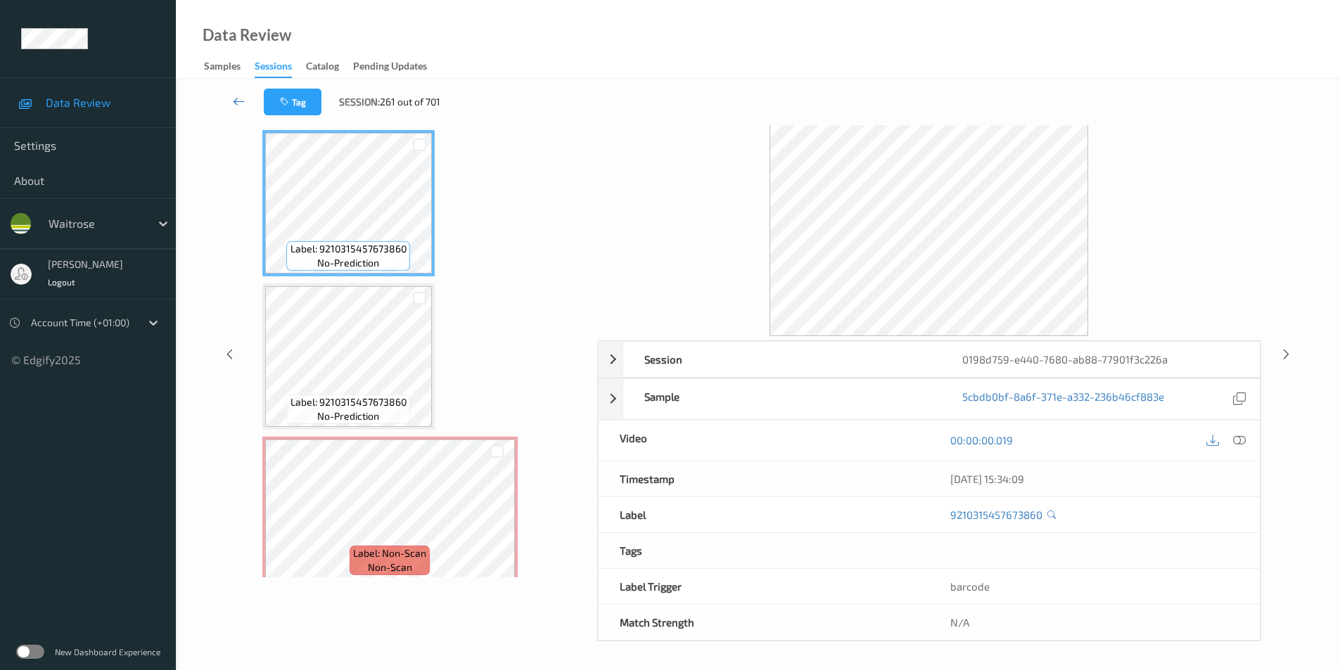
click at [238, 94] on icon at bounding box center [239, 101] width 13 height 14
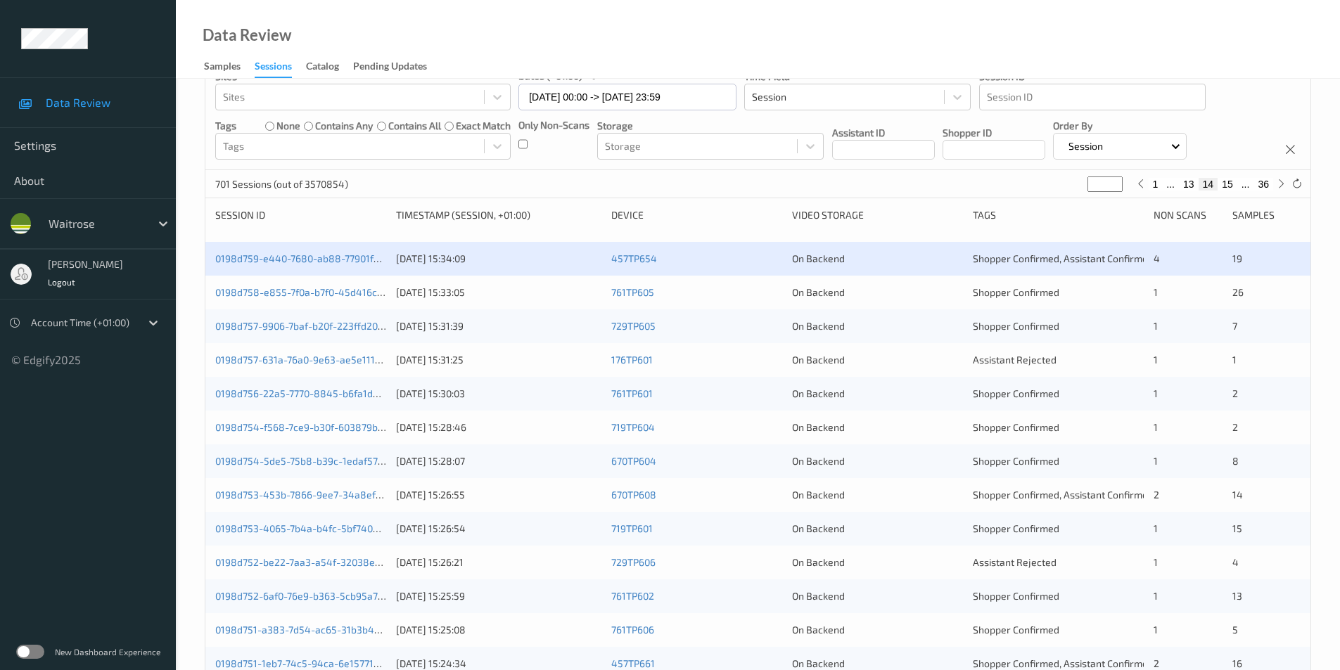
scroll to position [141, 0]
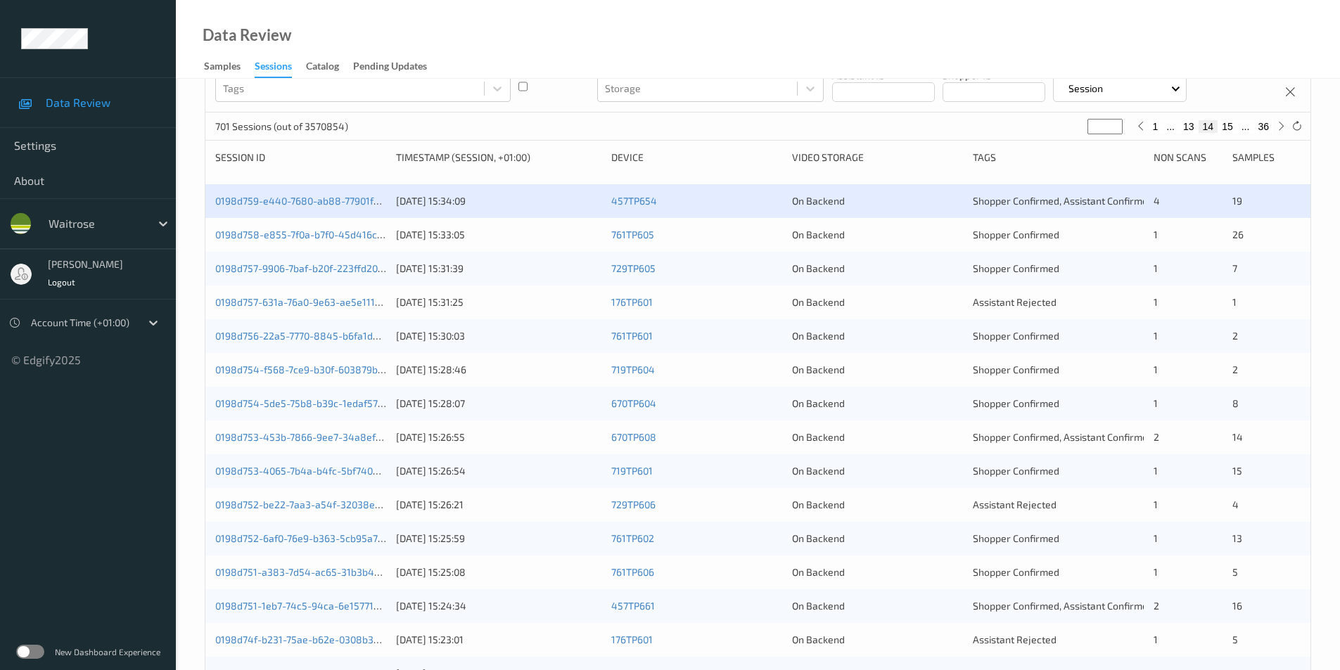
click at [744, 227] on div "0198d758-e855-7f0a-b7f0-45d416ca5cdf 23/08/2025 15:33:05 761TP605 On Backend Sh…" at bounding box center [757, 235] width 1105 height 34
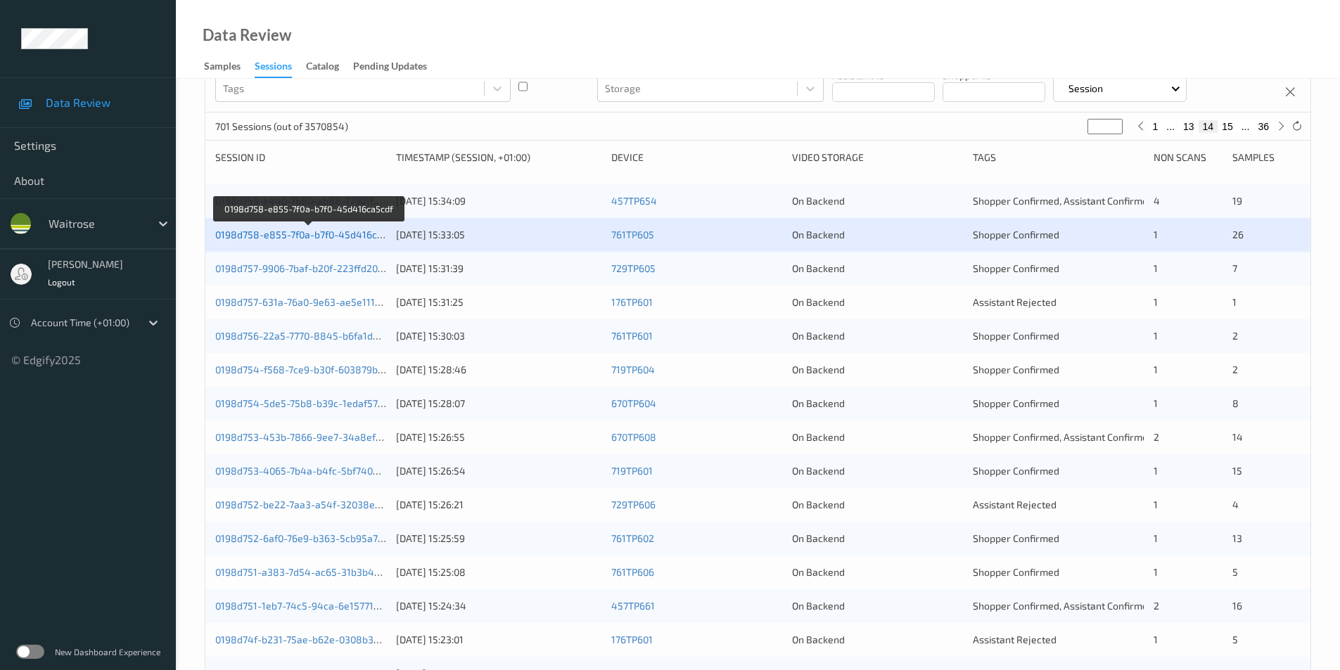
click at [303, 233] on link "0198d758-e855-7f0a-b7f0-45d416ca5cdf" at bounding box center [308, 235] width 187 height 12
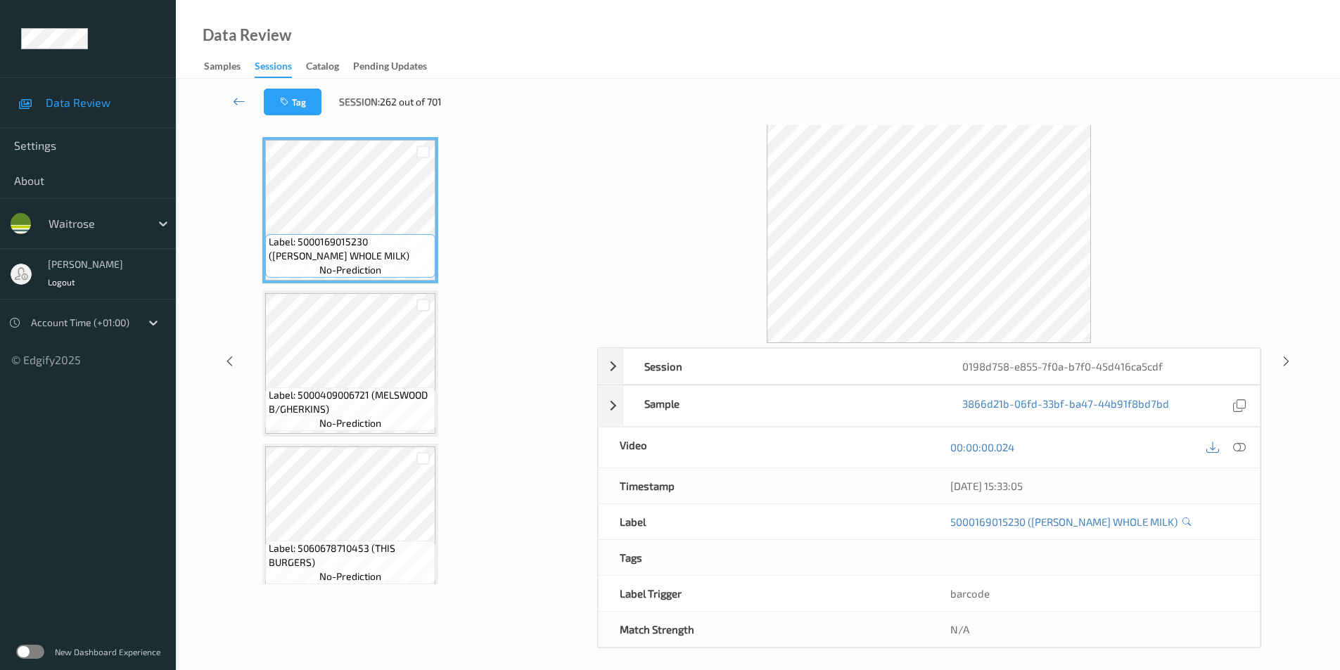
scroll to position [57, 0]
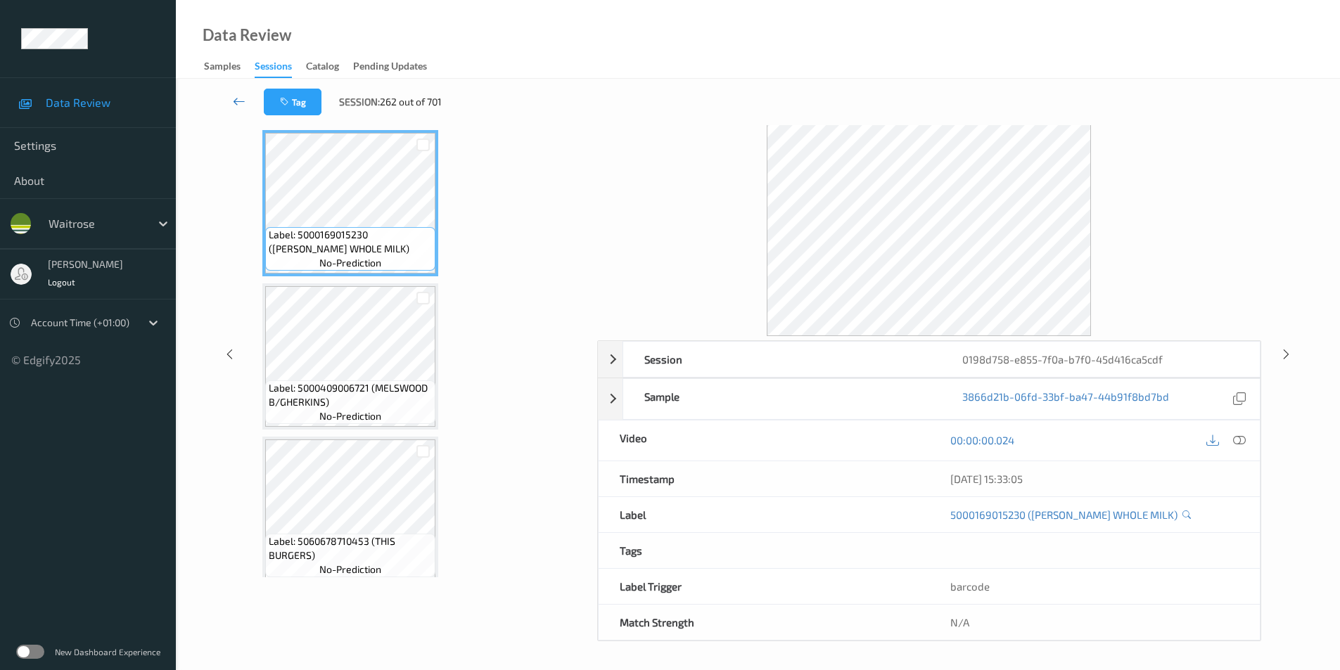
click at [239, 101] on icon at bounding box center [239, 101] width 13 height 14
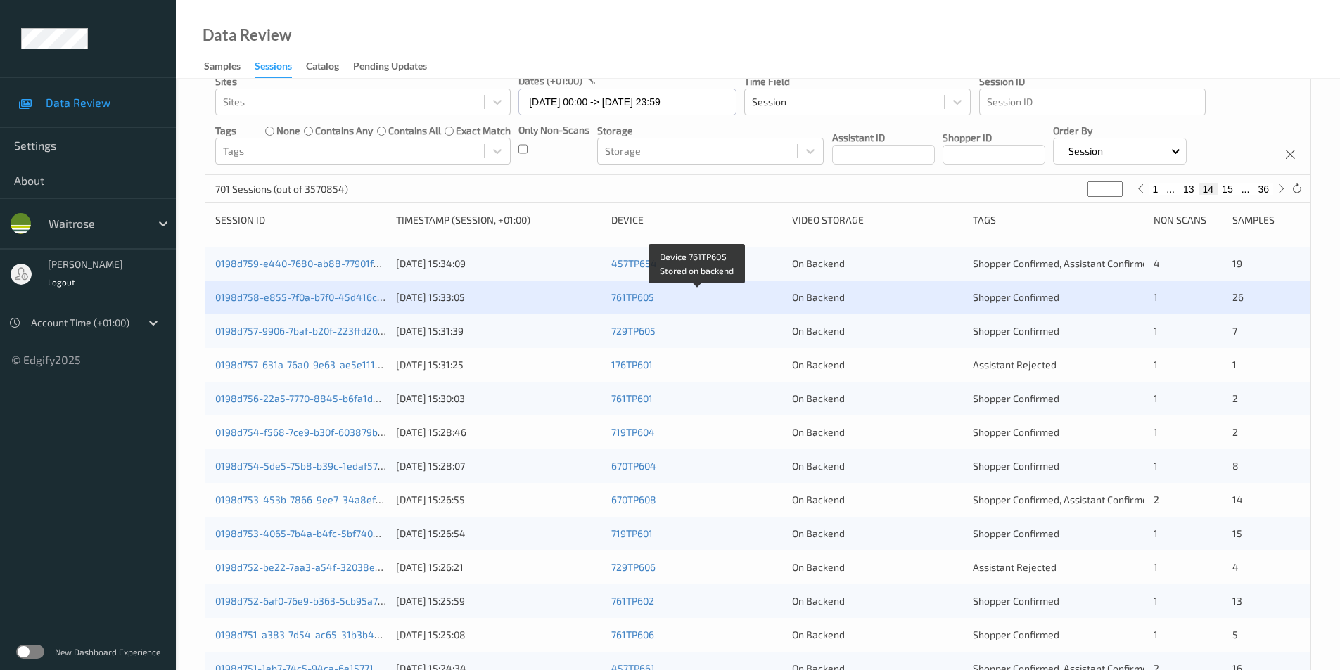
scroll to position [281, 0]
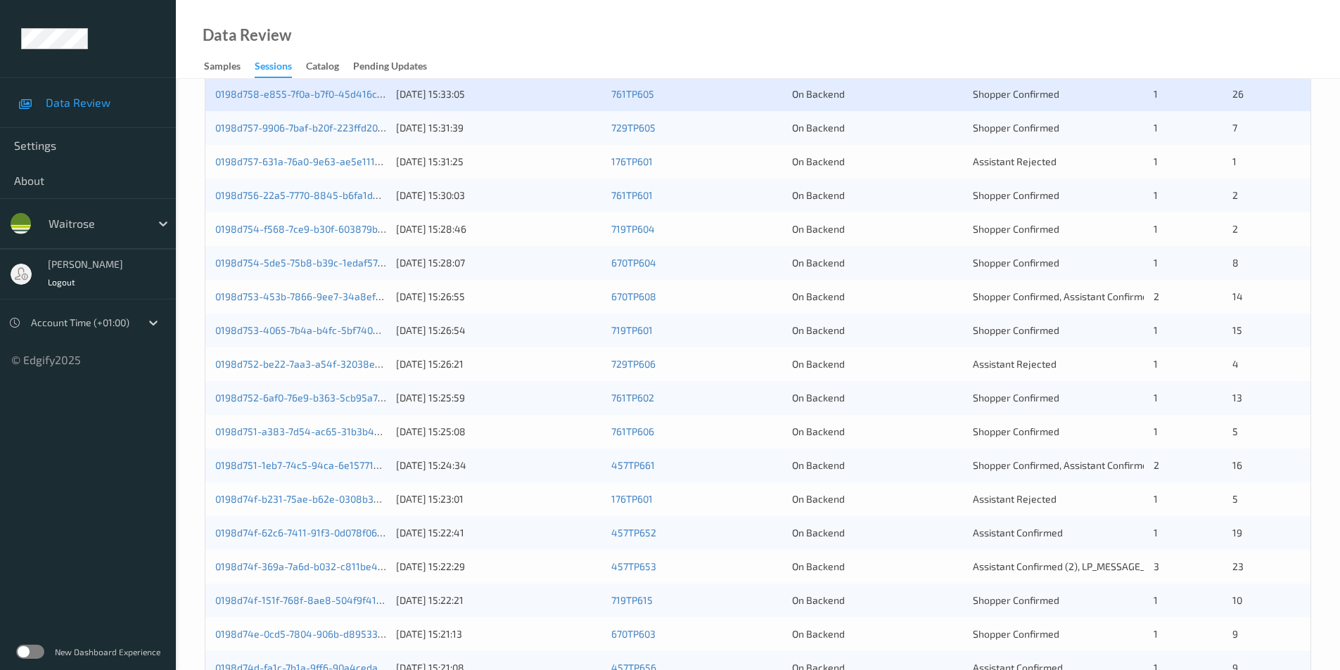
click at [921, 119] on div "0198d757-9906-7baf-b20f-223ffd209eab 23/08/2025 15:31:39 729TP605 On Backend Sh…" at bounding box center [757, 128] width 1105 height 34
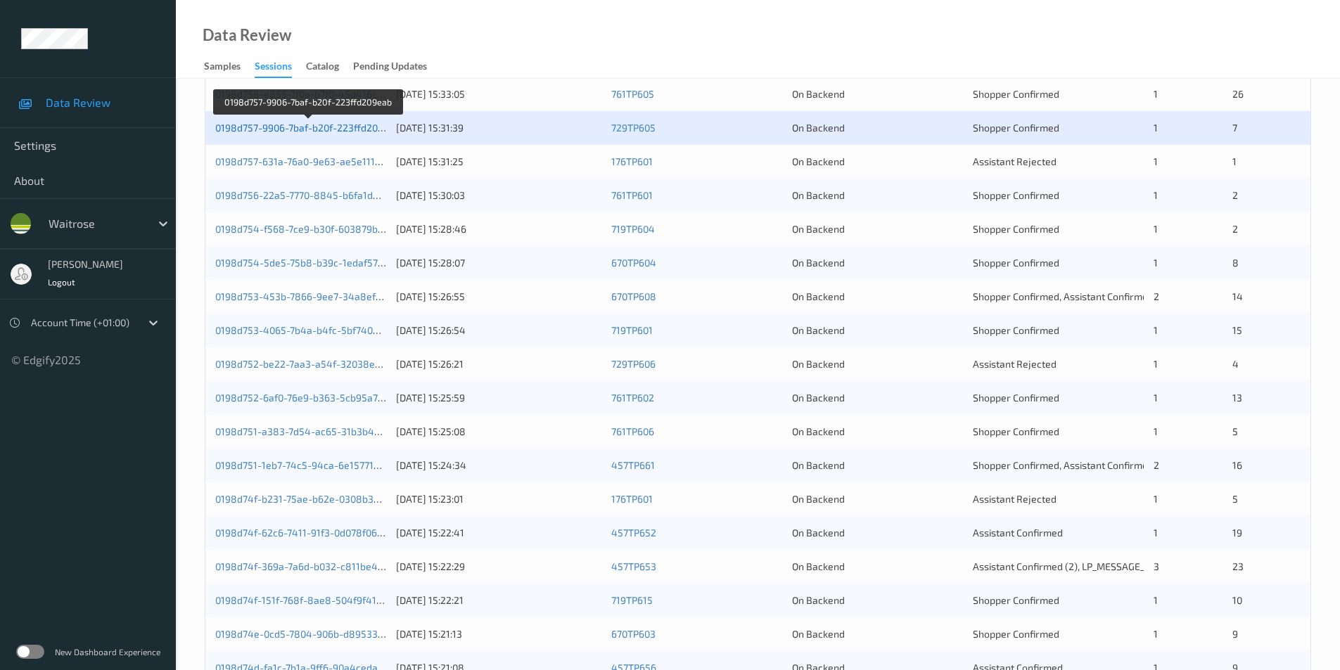
click at [343, 127] on link "0198d757-9906-7baf-b20f-223ffd209eab" at bounding box center [307, 128] width 185 height 12
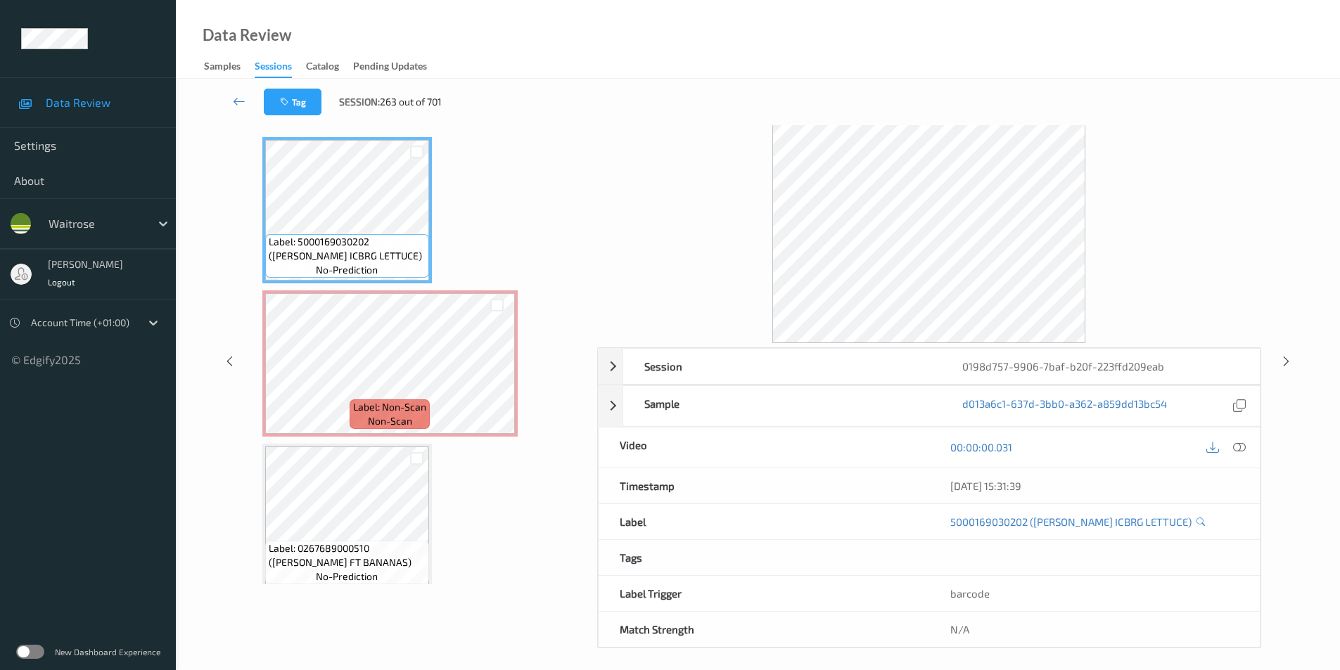
scroll to position [57, 0]
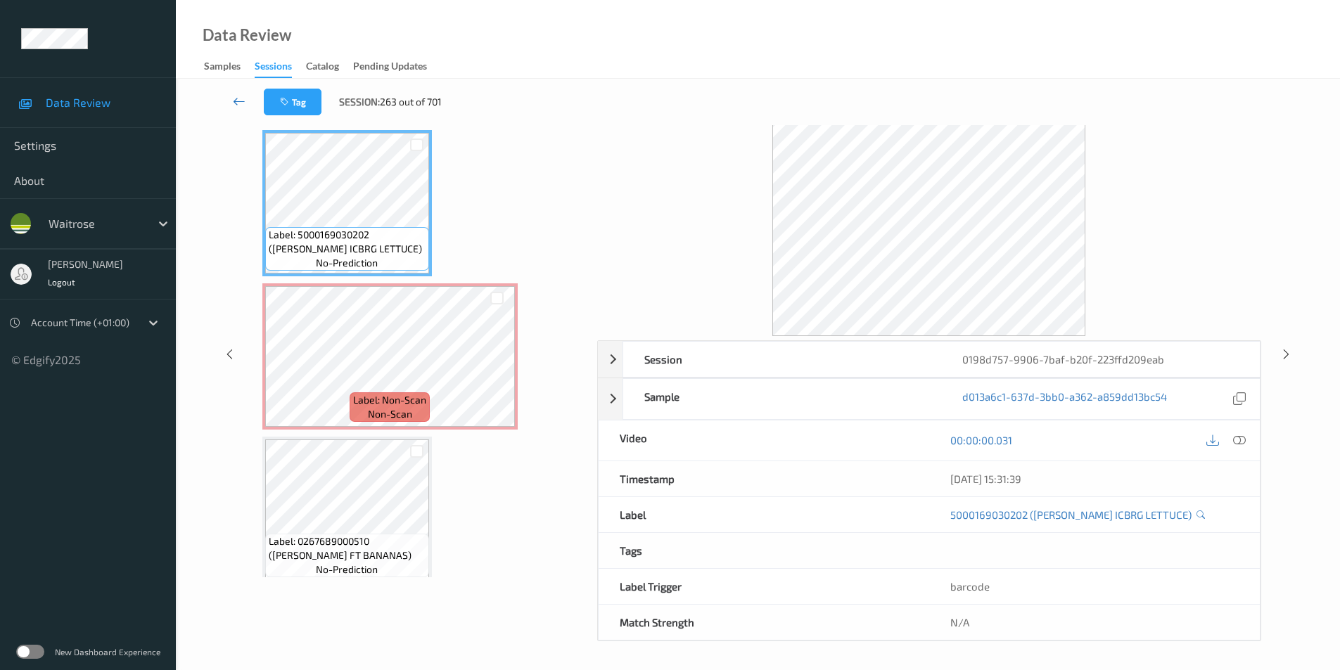
click at [238, 99] on icon at bounding box center [239, 101] width 13 height 14
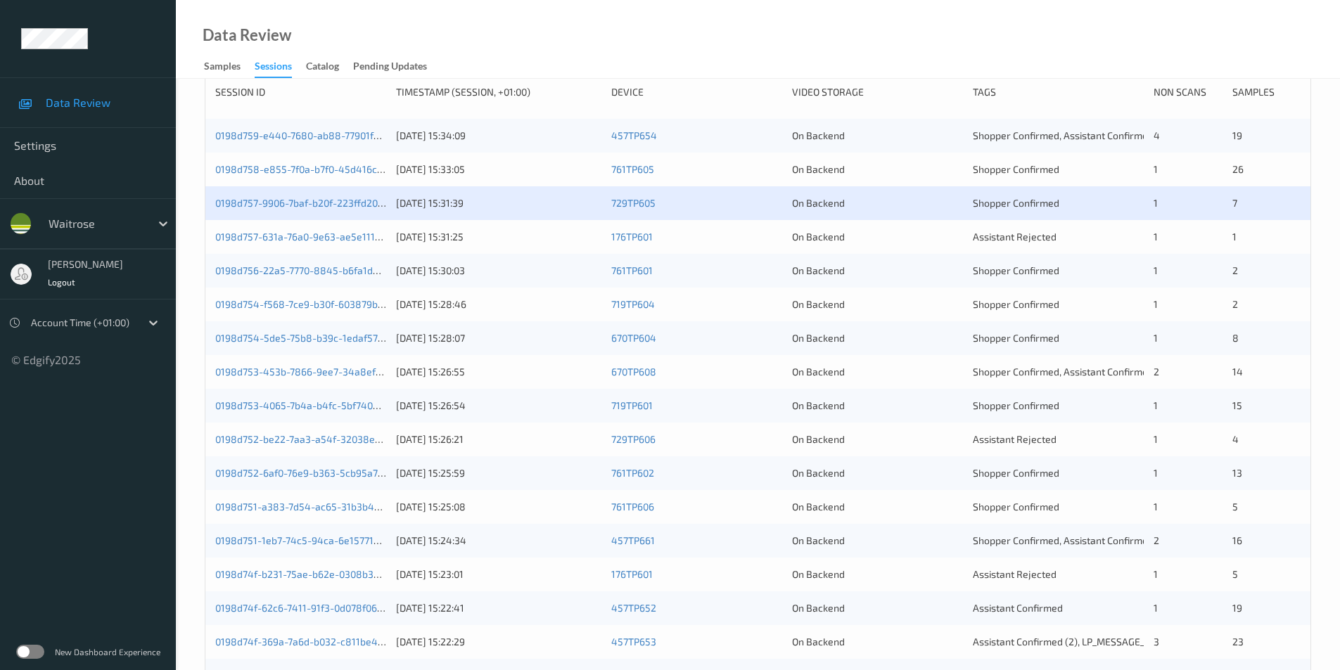
scroll to position [281, 0]
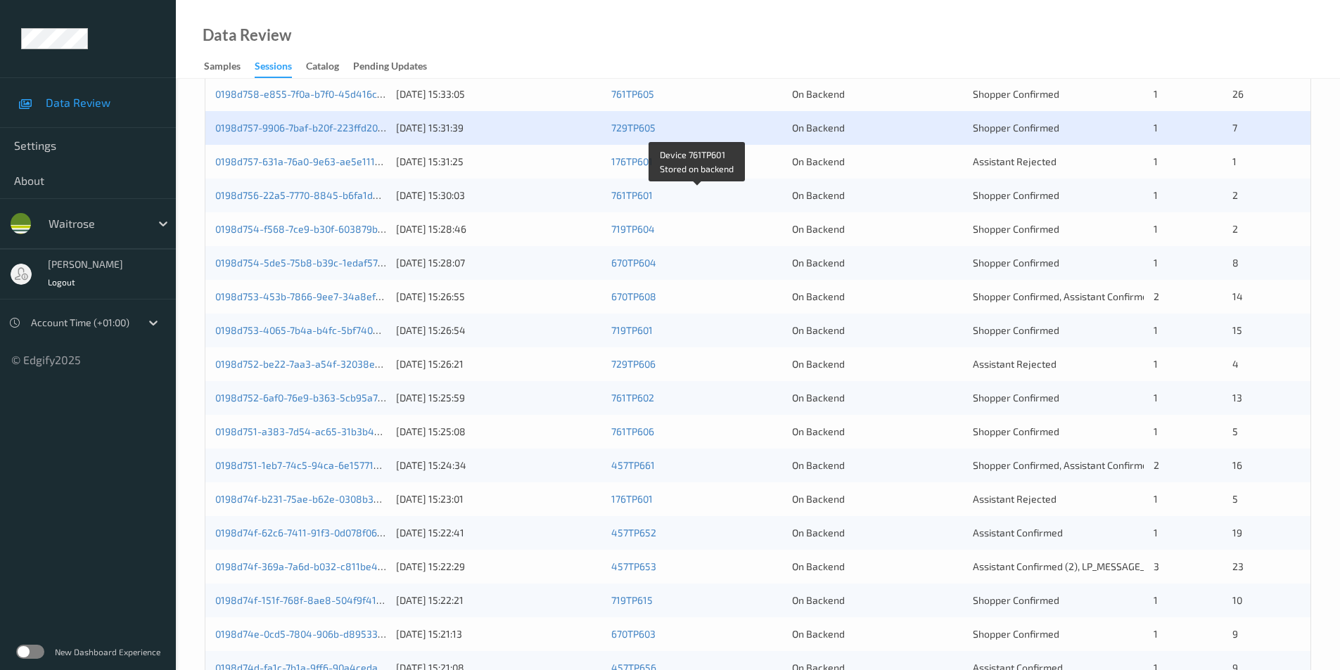
click at [759, 150] on div "0198d757-631a-76a0-9e63-ae5e1117481e 23/08/2025 15:31:25 176TP601 On Backend As…" at bounding box center [757, 162] width 1105 height 34
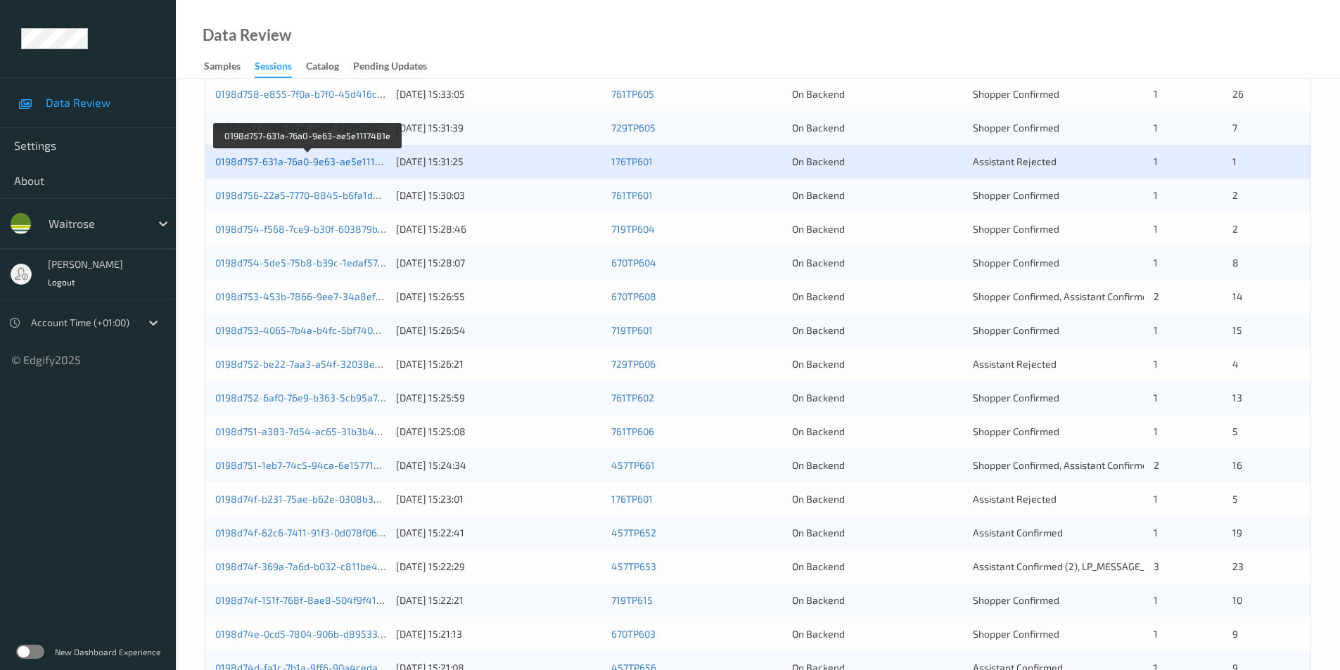
click at [331, 160] on link "0198d757-631a-76a0-9e63-ae5e1117481e" at bounding box center [308, 161] width 187 height 12
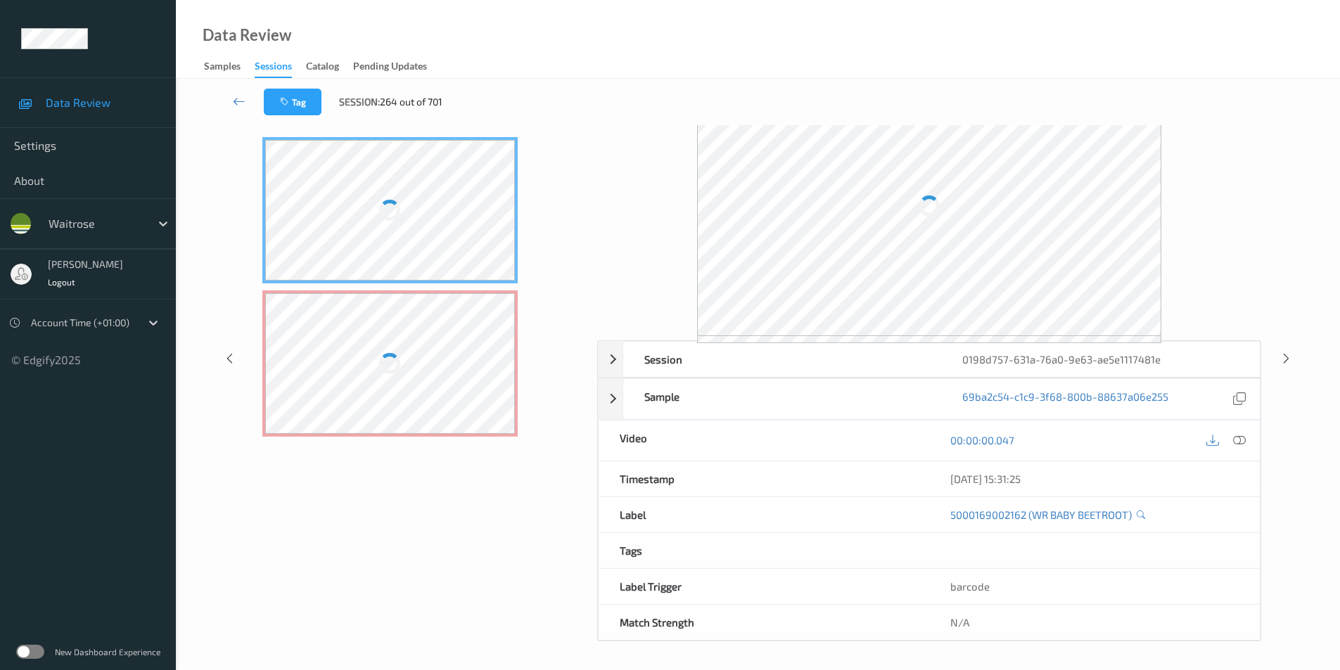
scroll to position [57, 0]
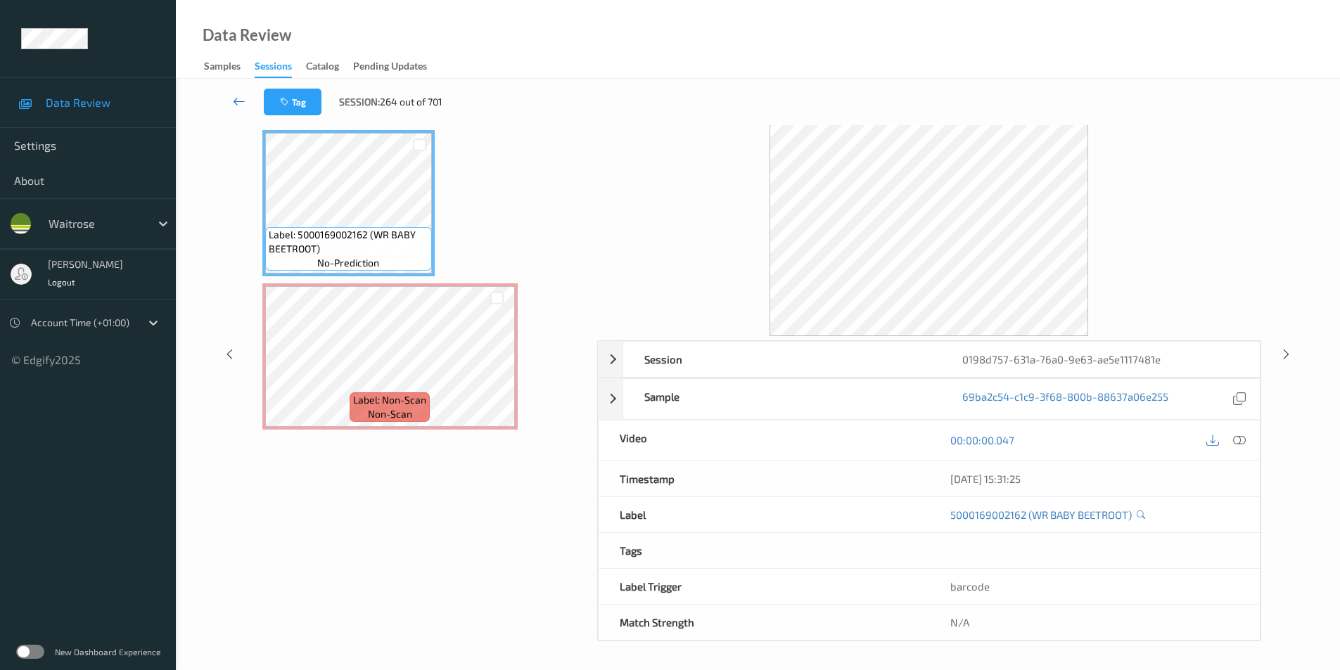
click at [246, 101] on icon at bounding box center [239, 101] width 13 height 14
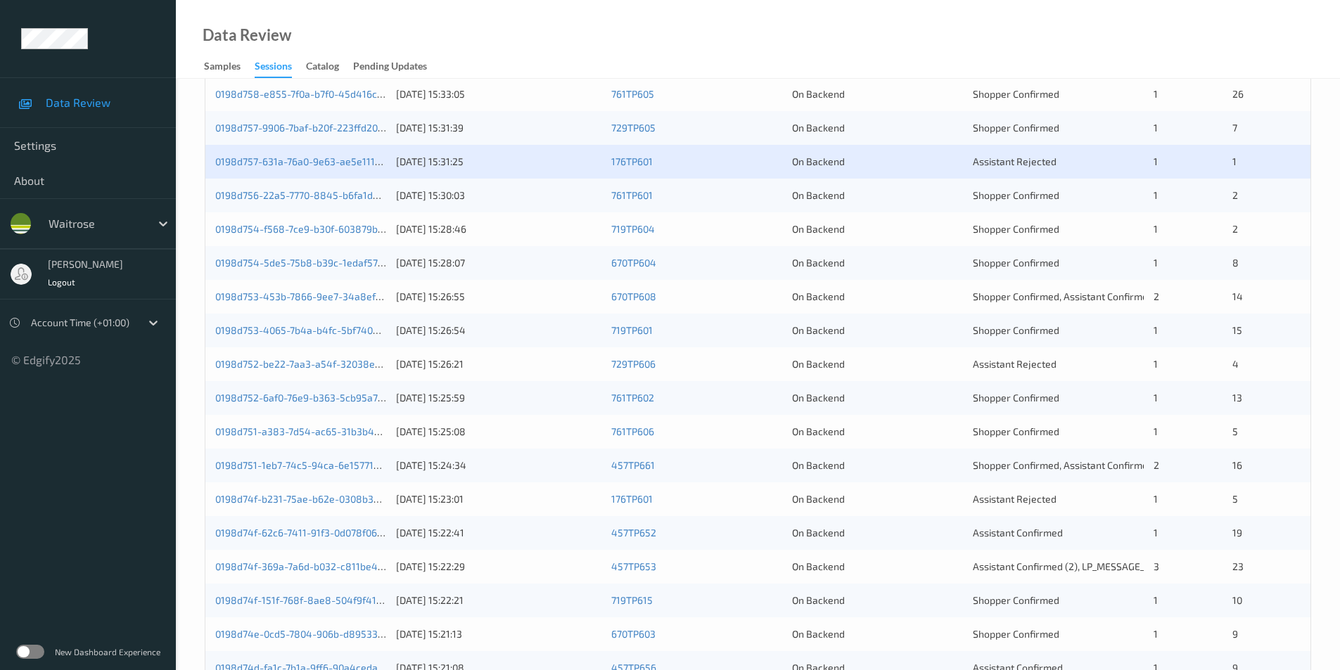
scroll to position [352, 0]
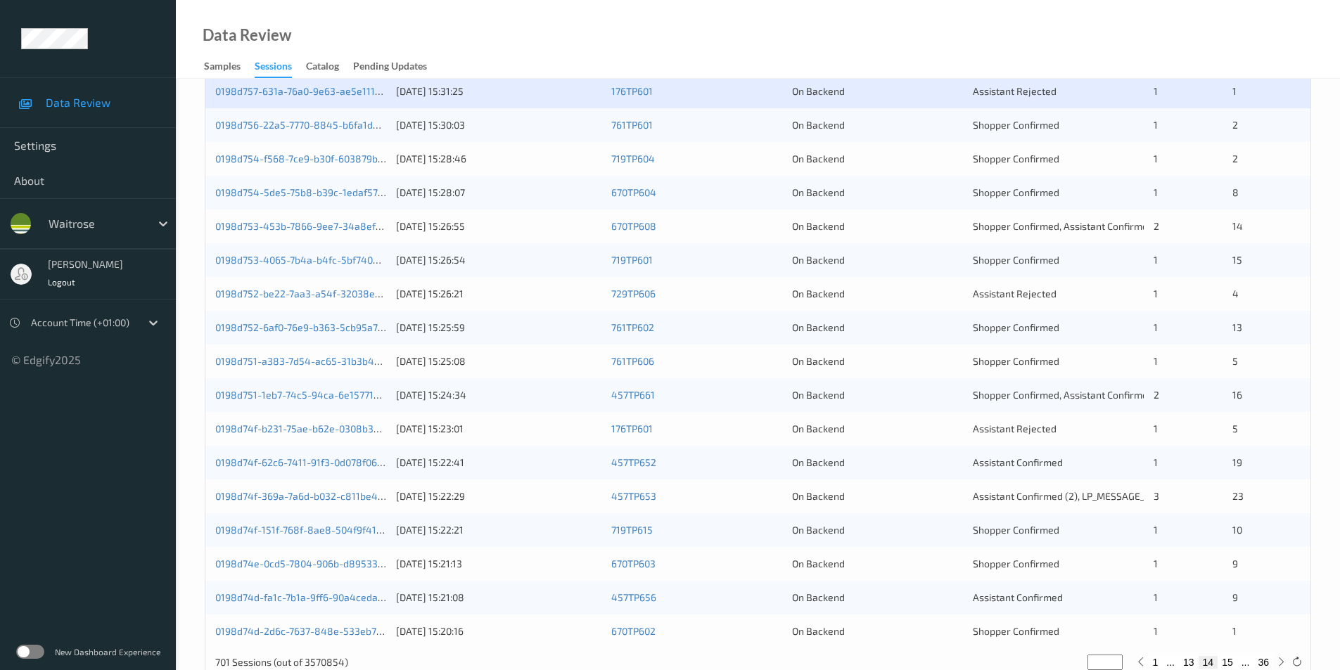
click at [880, 134] on div "0198d756-22a5-7770-8845-b6fa1ded6b12 23/08/2025 15:30:03 761TP601 On Backend Sh…" at bounding box center [757, 125] width 1105 height 34
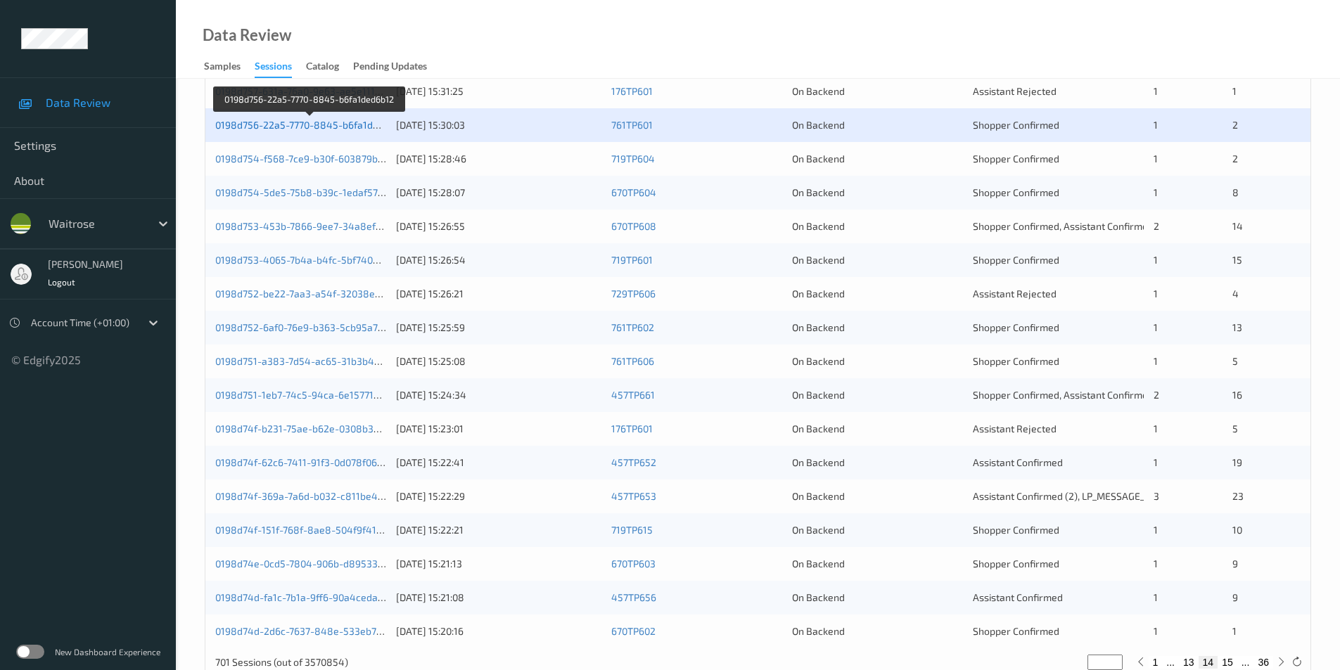
click at [286, 123] on link "0198d756-22a5-7770-8845-b6fa1ded6b12" at bounding box center [310, 125] width 190 height 12
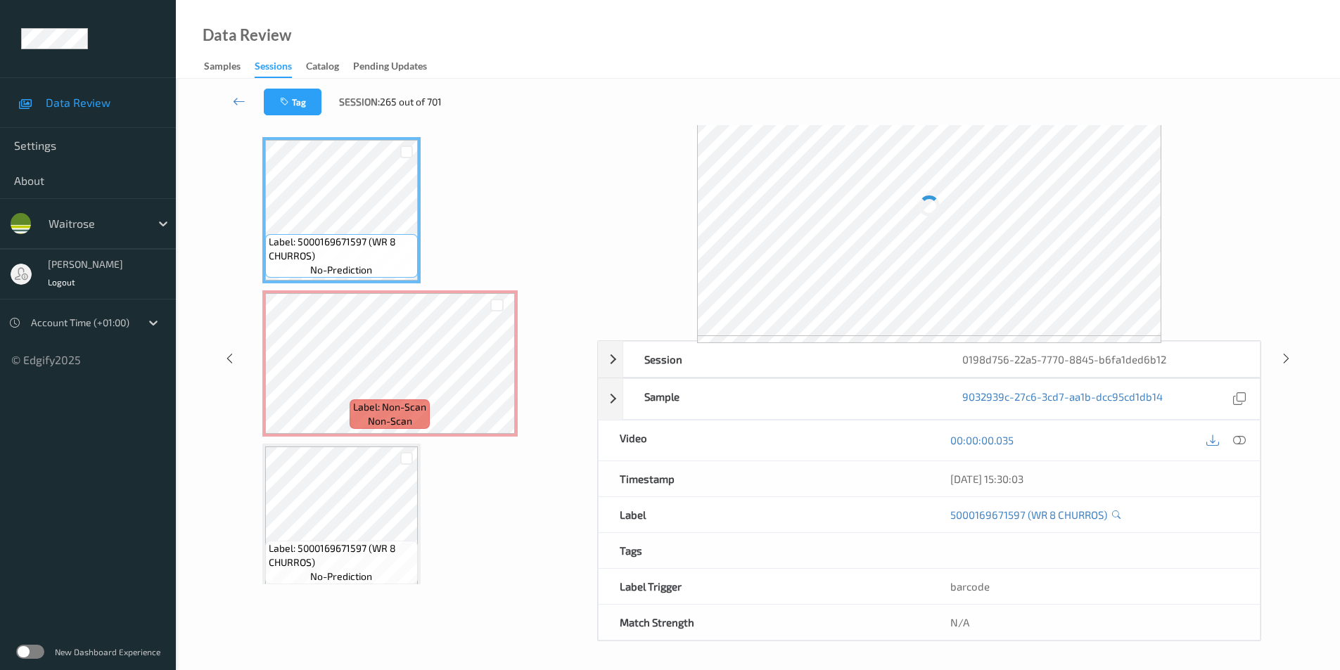
scroll to position [57, 0]
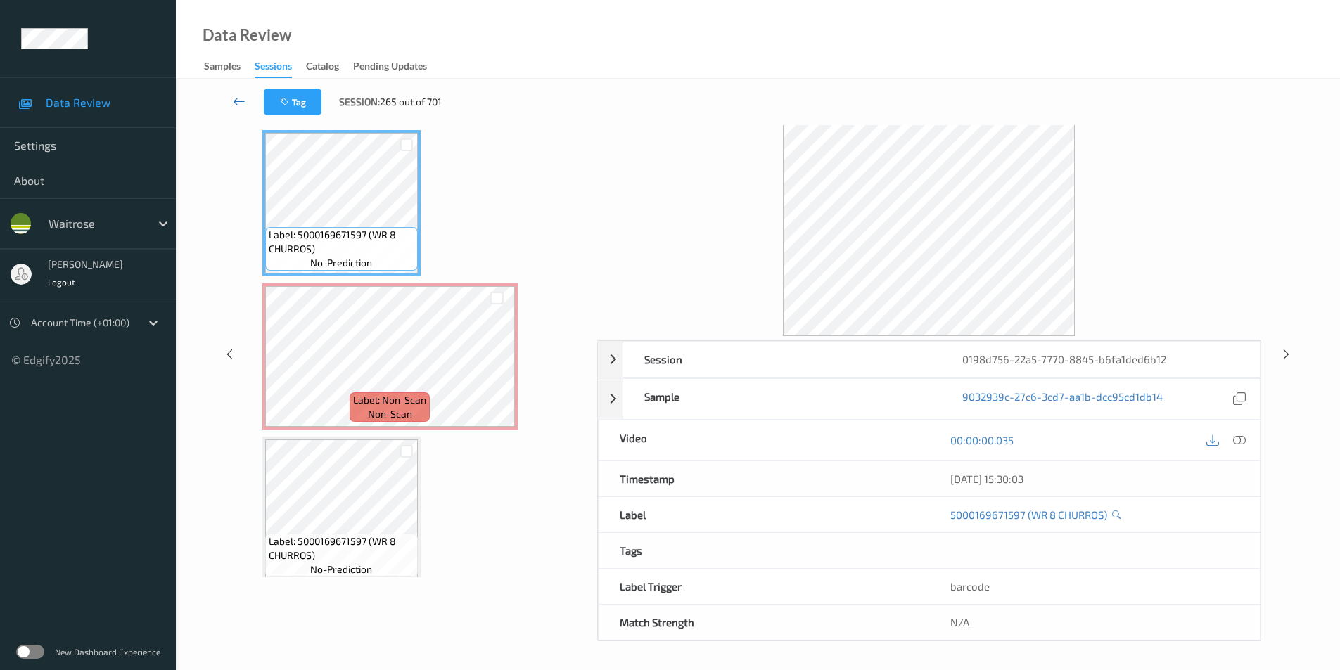
click at [232, 96] on link at bounding box center [239, 102] width 49 height 27
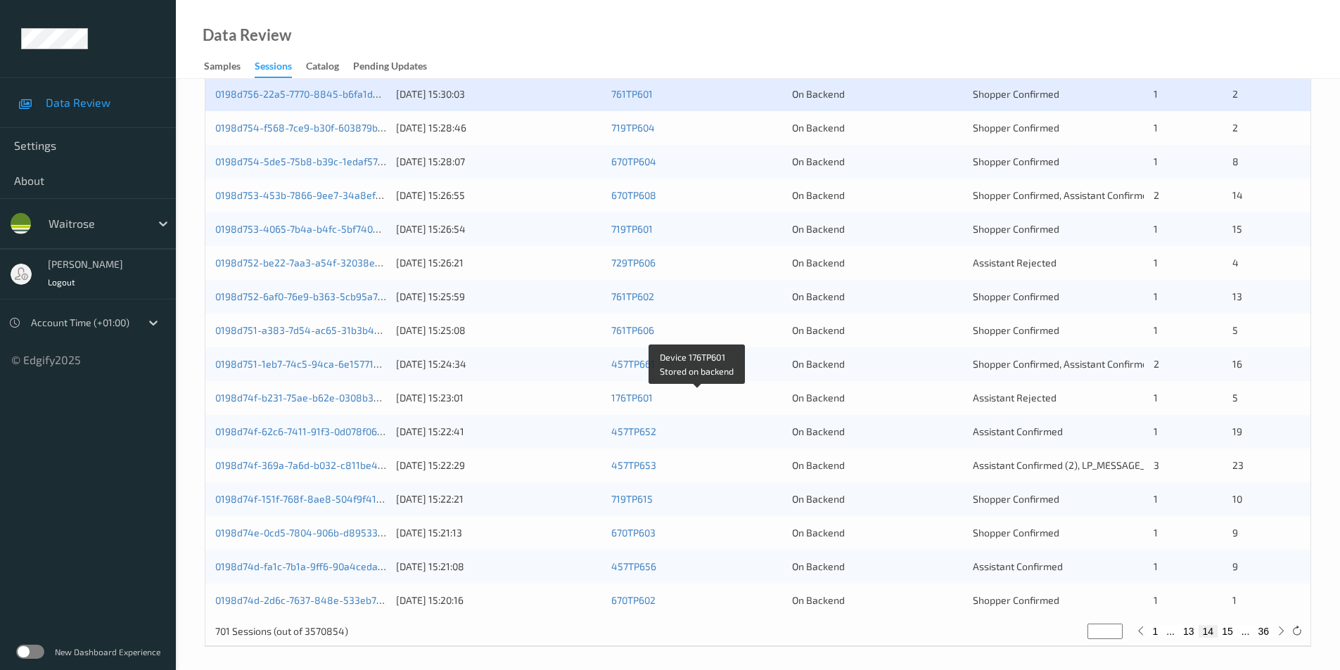
scroll to position [388, 0]
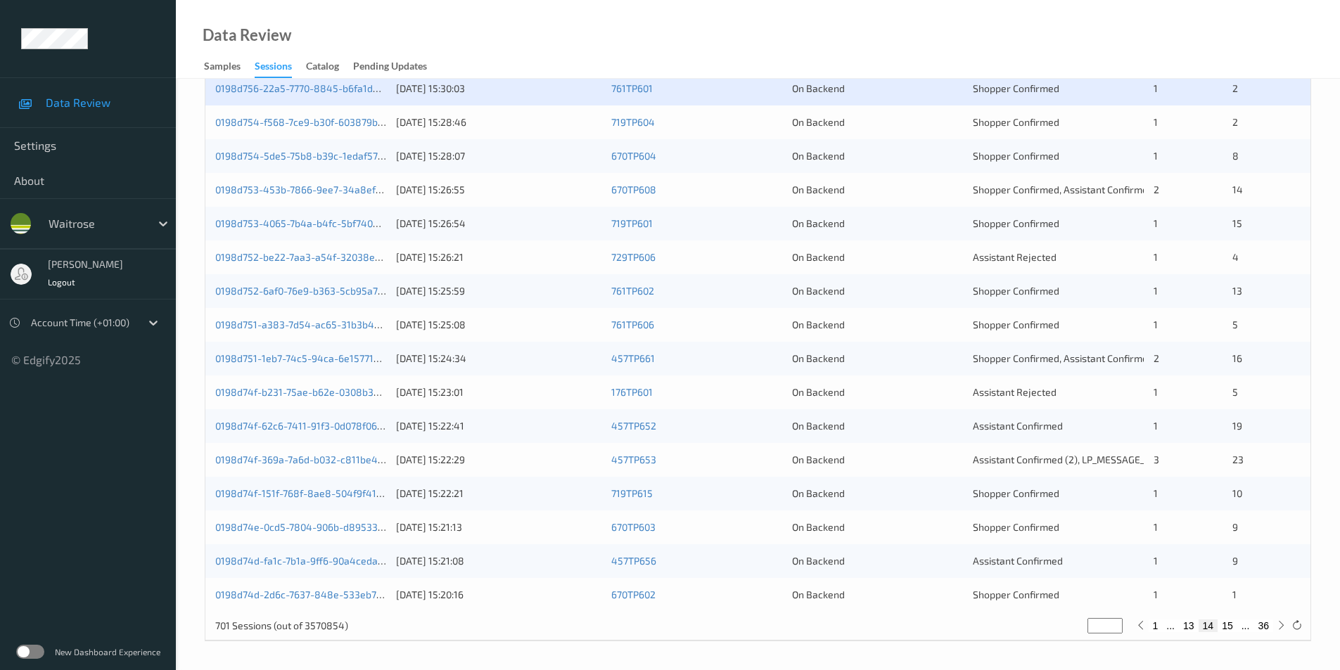
click at [905, 127] on div "On Backend" at bounding box center [877, 122] width 171 height 14
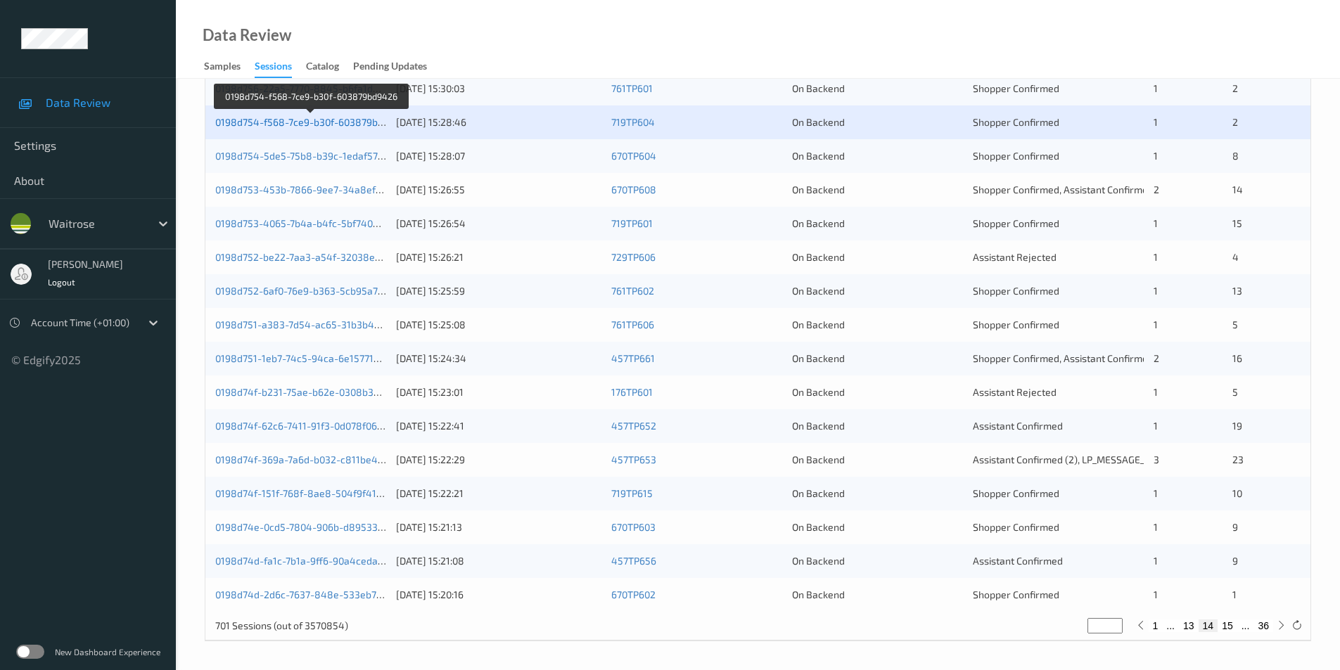
click at [343, 120] on link "0198d754-f568-7ce9-b30f-603879bd9426" at bounding box center [310, 122] width 191 height 12
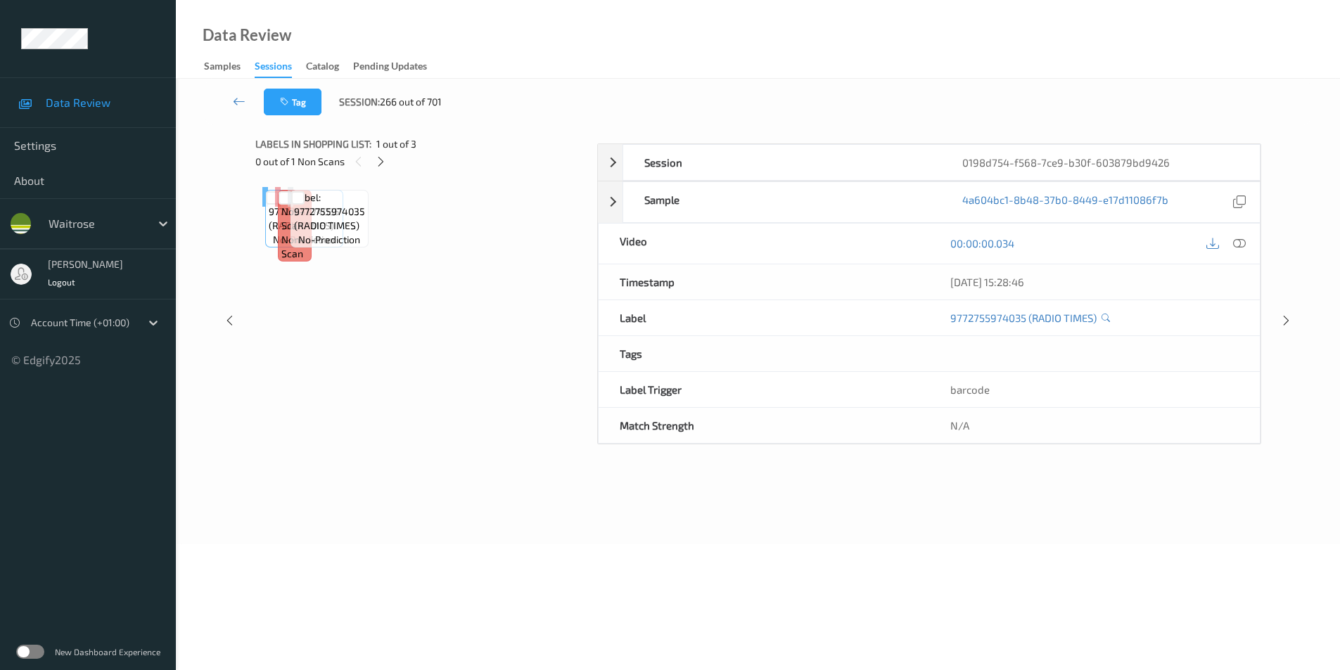
scroll to position [57, 0]
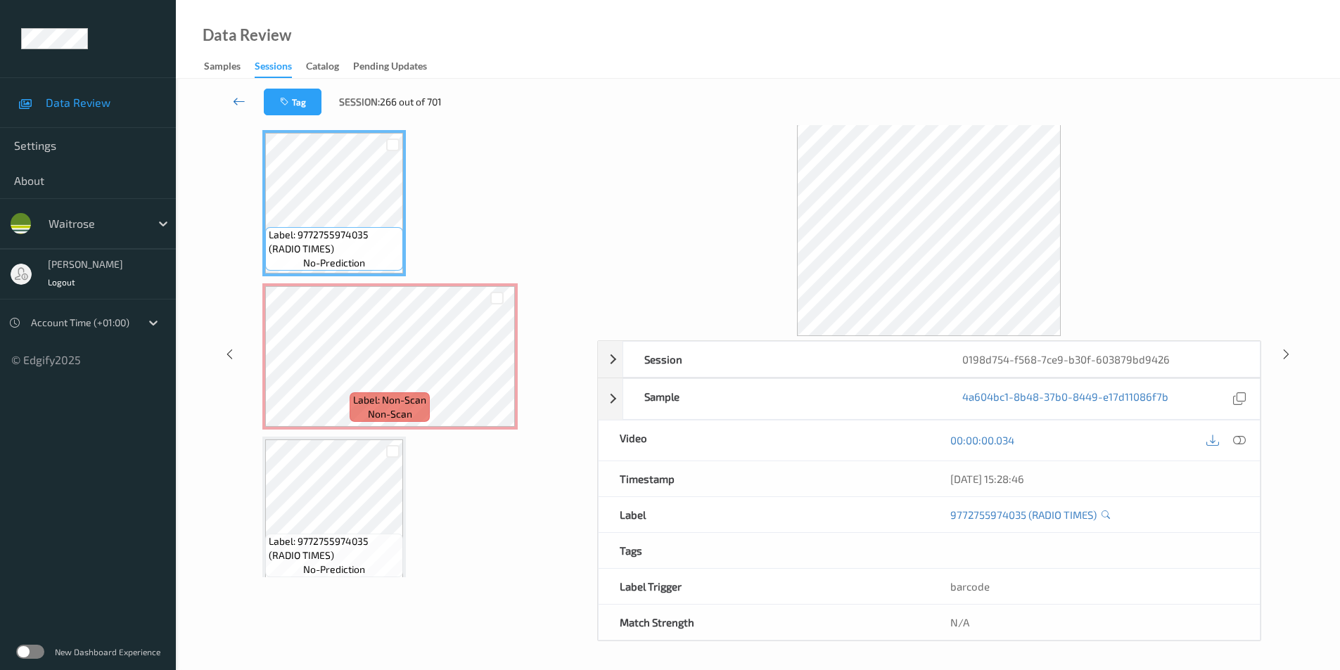
click at [238, 104] on icon at bounding box center [239, 101] width 13 height 14
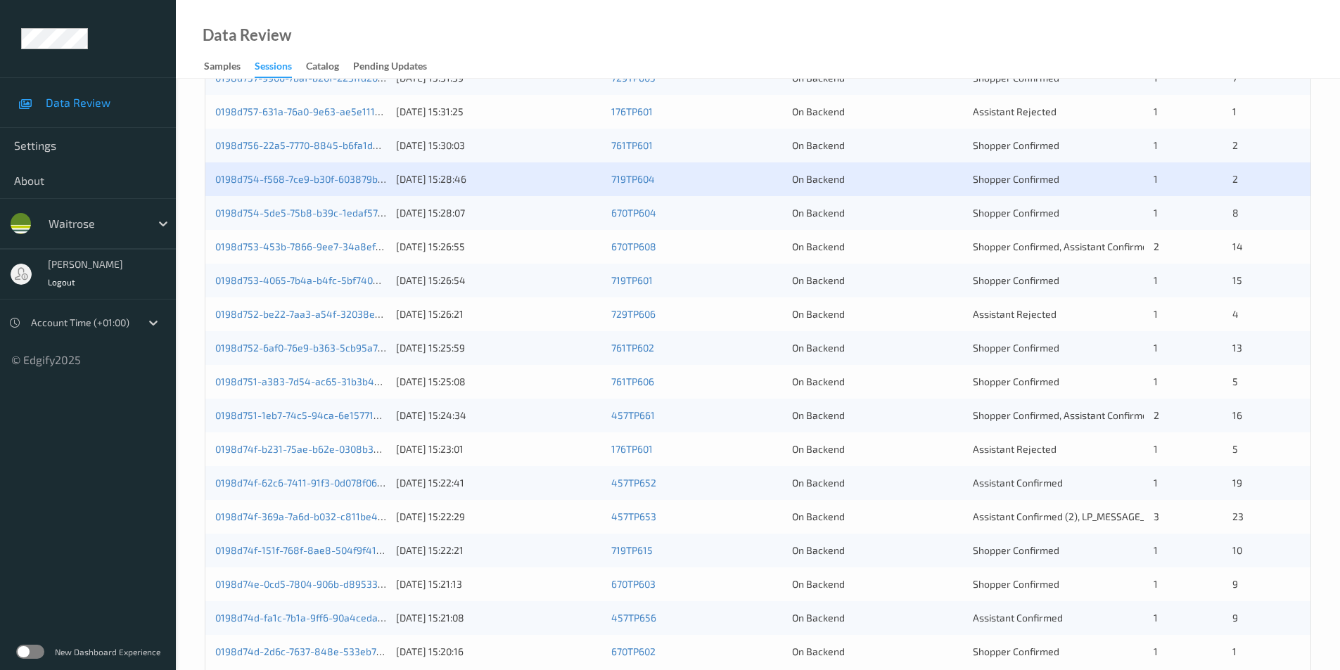
scroll to position [388, 0]
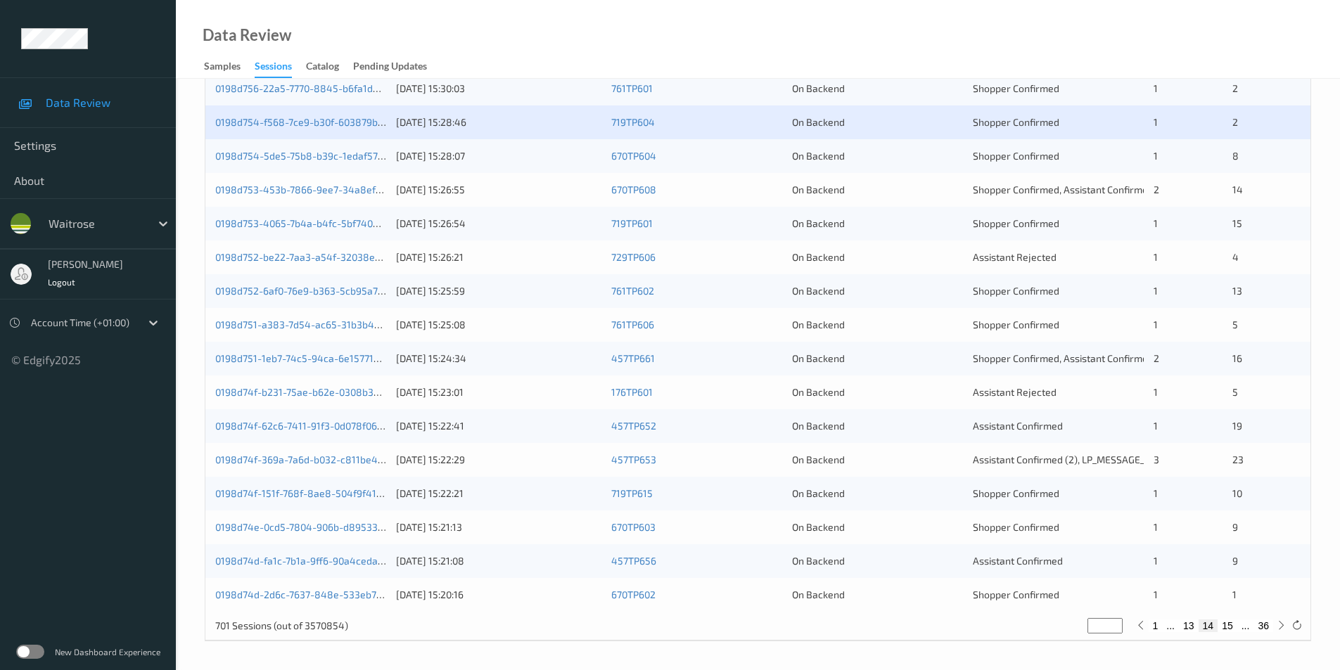
click at [901, 165] on div "0198d754-5de5-75b8-b39c-1edaf5702450 23/08/2025 15:28:07 670TP604 On Backend Sh…" at bounding box center [757, 156] width 1105 height 34
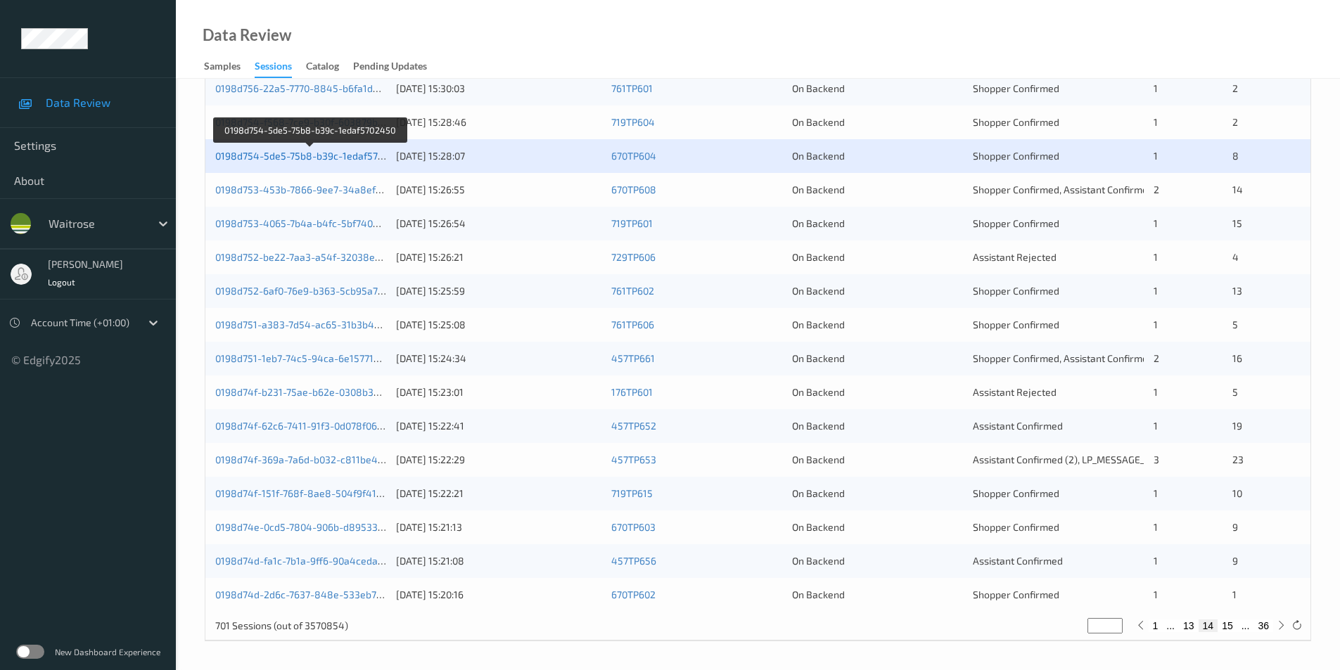
click at [359, 151] on link "0198d754-5de5-75b8-b39c-1edaf5702450" at bounding box center [310, 156] width 191 height 12
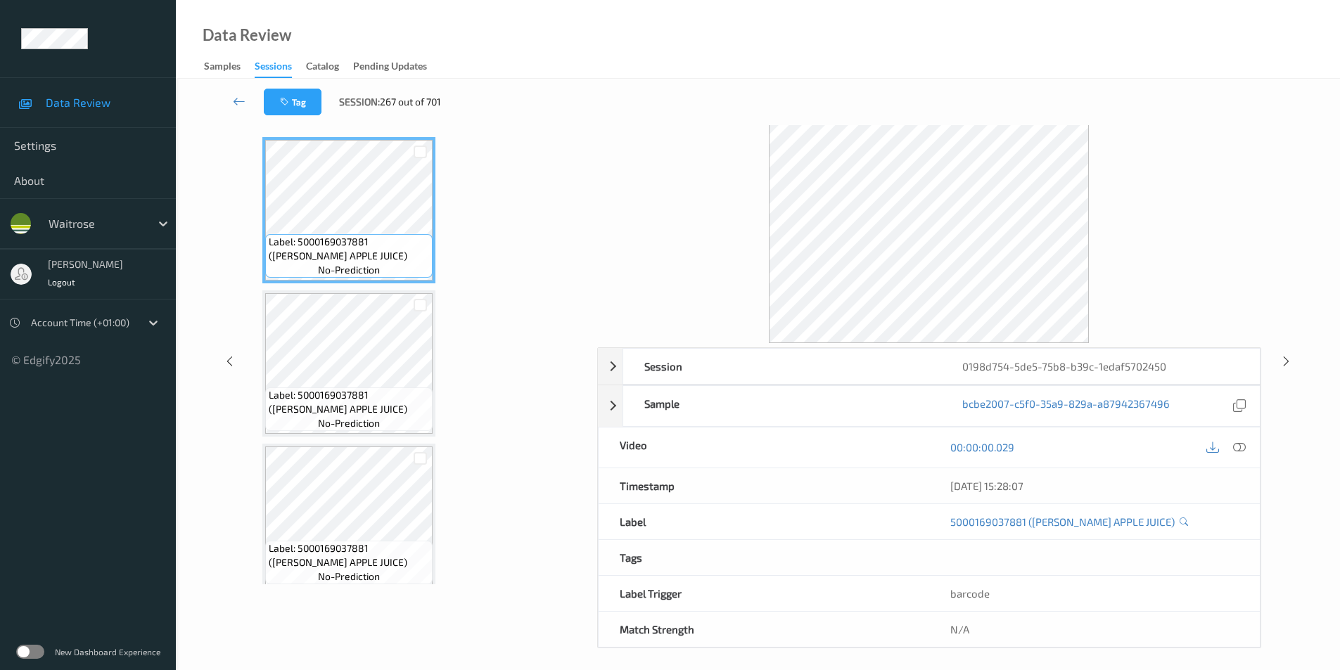
scroll to position [57, 0]
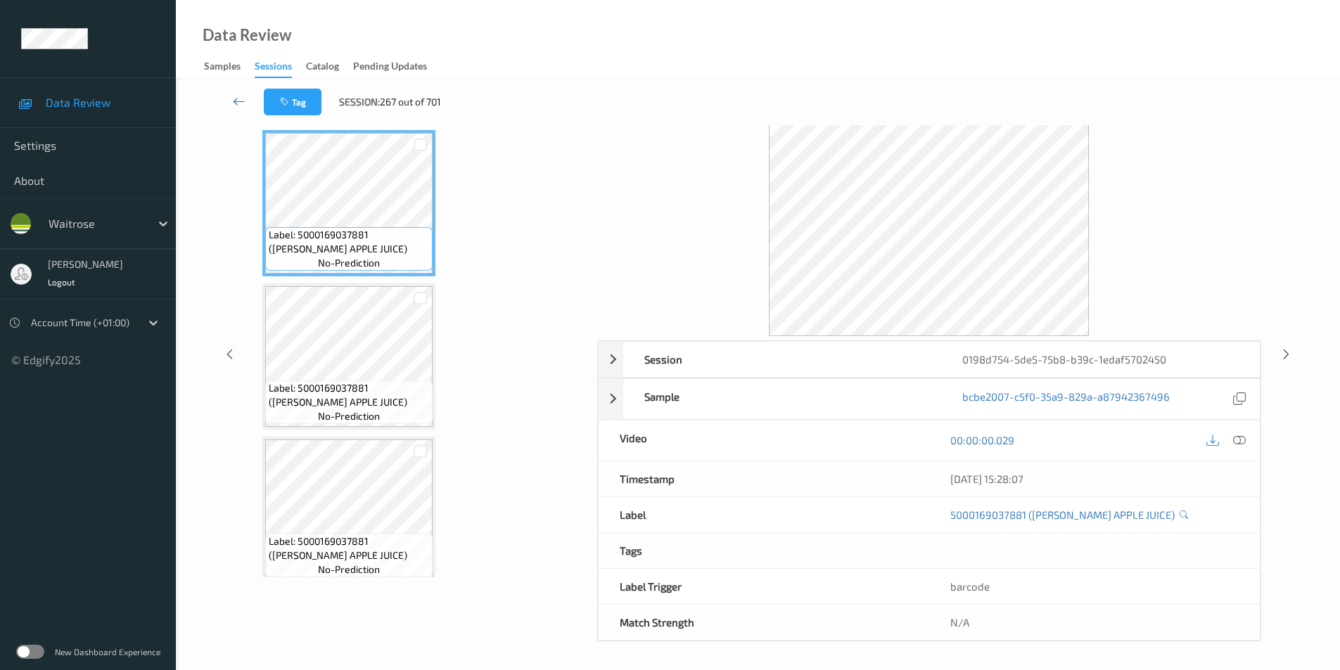
click at [243, 98] on icon at bounding box center [239, 101] width 13 height 14
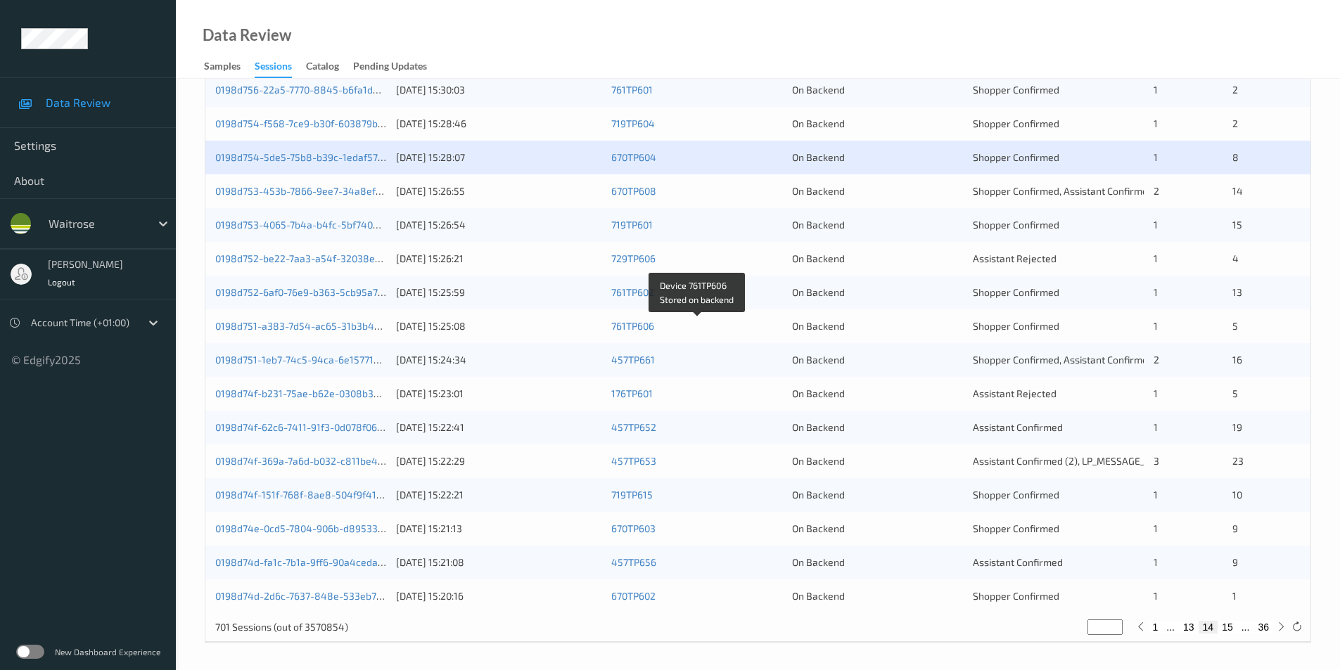
scroll to position [388, 0]
drag, startPoint x: 748, startPoint y: 189, endPoint x: 779, endPoint y: 184, distance: 31.2
click at [748, 188] on div "670TP608" at bounding box center [696, 190] width 171 height 14
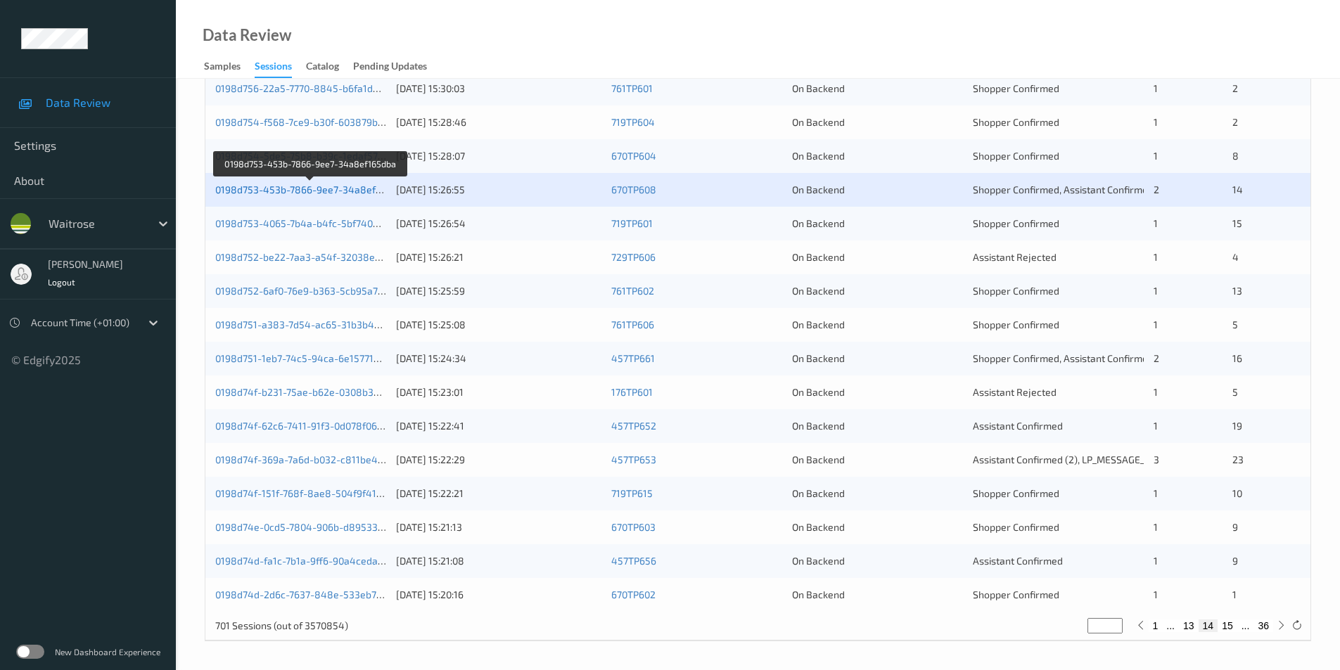
click at [374, 187] on link "0198d753-453b-7866-9ee7-34a8ef165dba" at bounding box center [311, 190] width 193 height 12
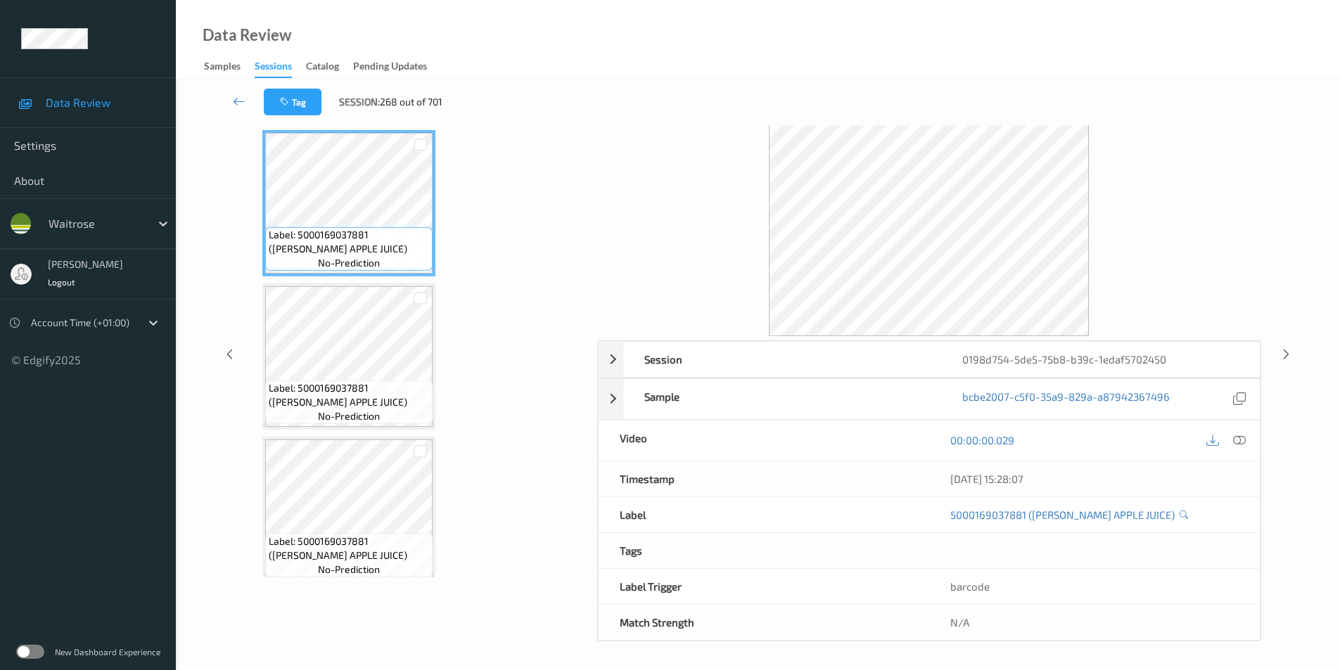
scroll to position [50, 0]
click at [234, 98] on icon at bounding box center [239, 101] width 13 height 14
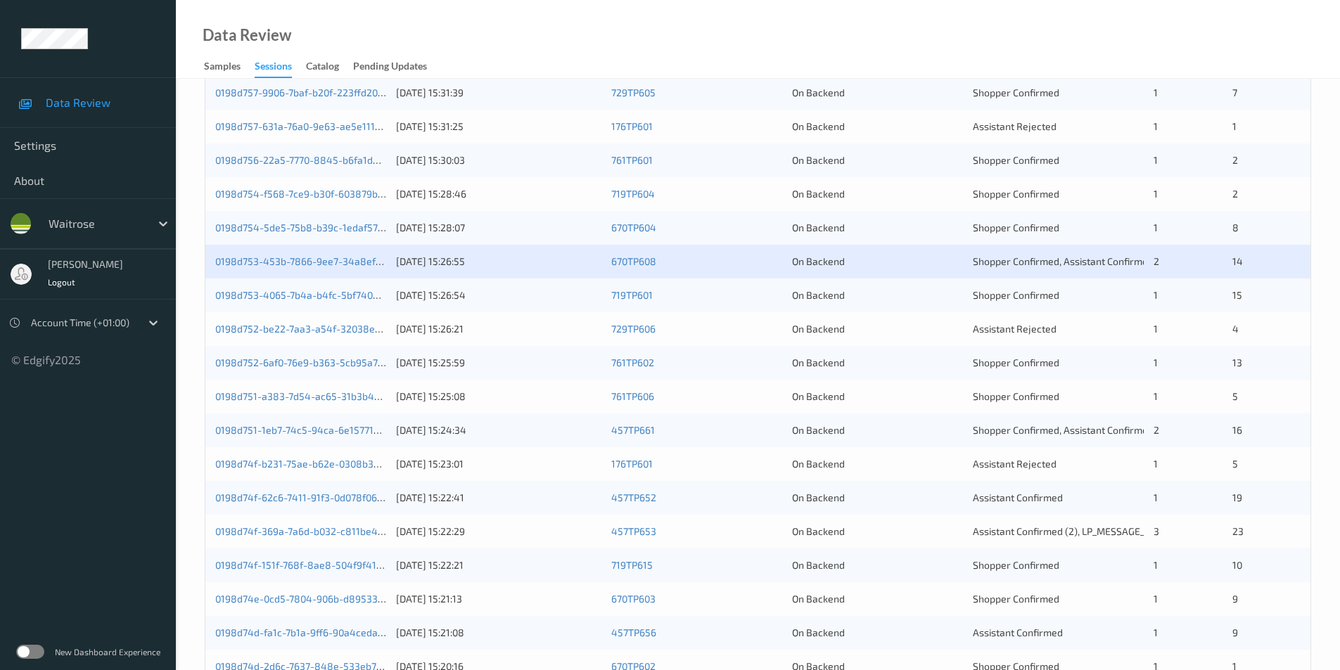
scroll to position [388, 0]
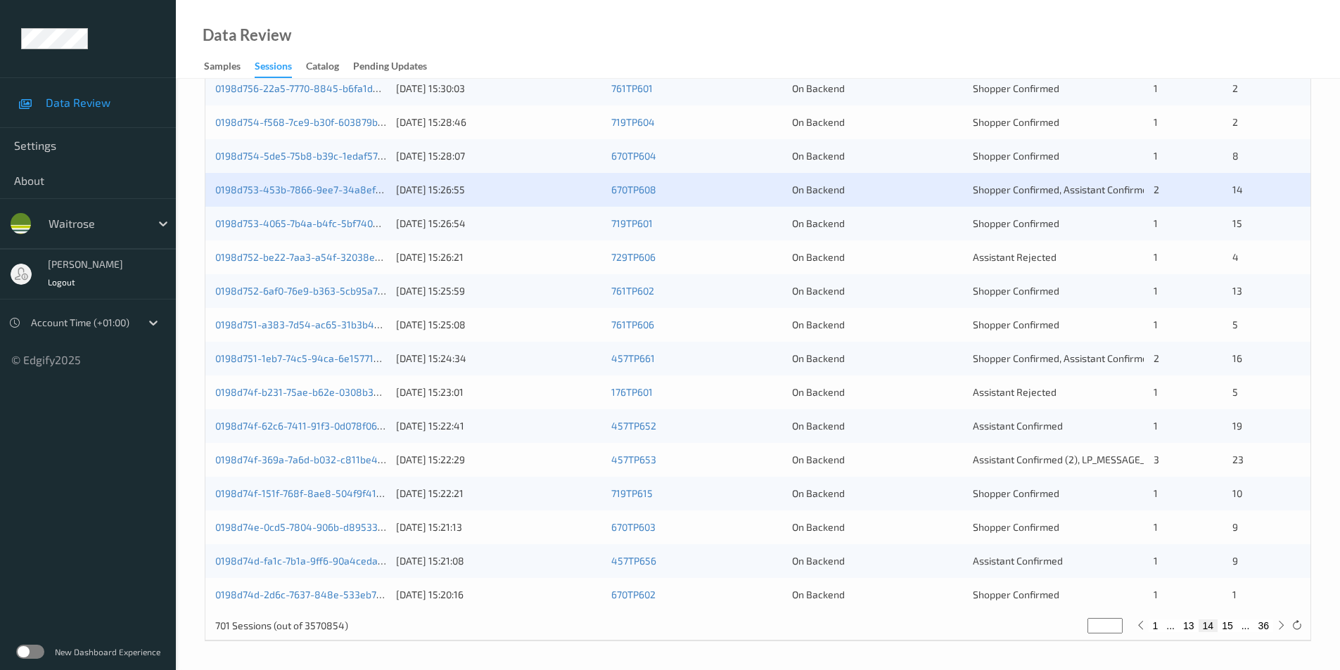
click at [932, 209] on div "0198d753-4065-7b4a-b4fc-5bf7408a0d62 23/08/2025 15:26:54 719TP601 On Backend Sh…" at bounding box center [757, 224] width 1105 height 34
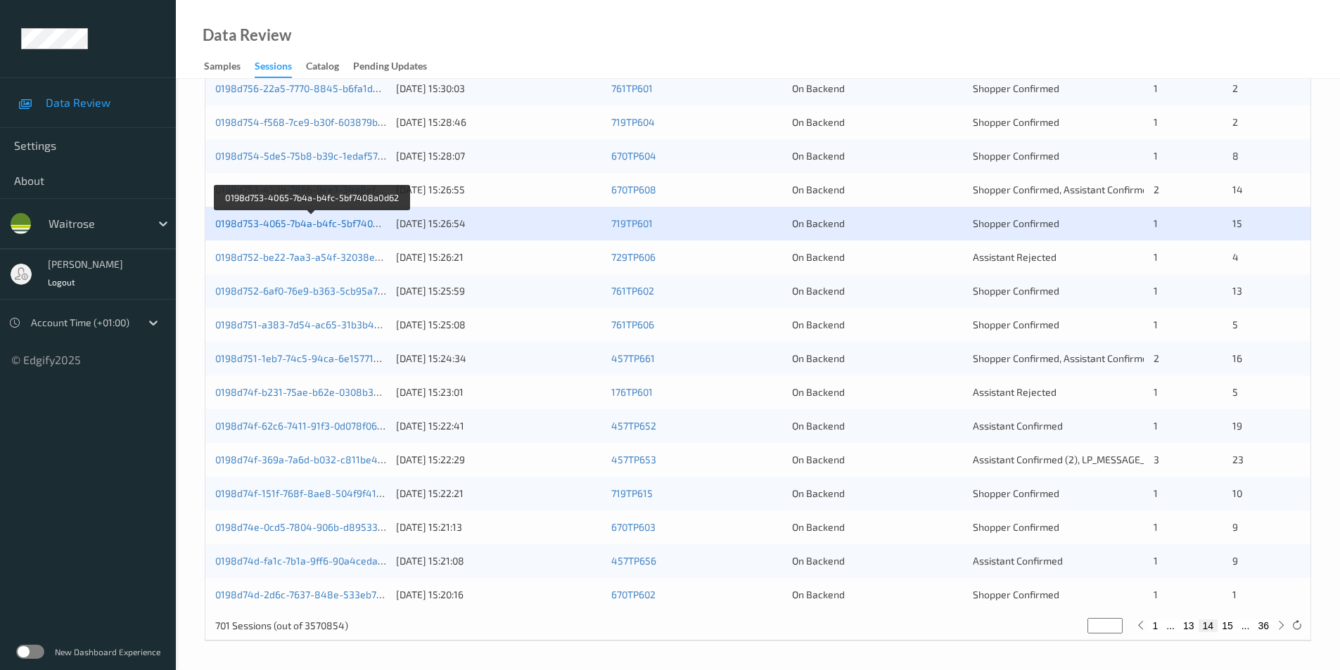
click at [295, 224] on link "0198d753-4065-7b4a-b4fc-5bf7408a0d62" at bounding box center [311, 223] width 192 height 12
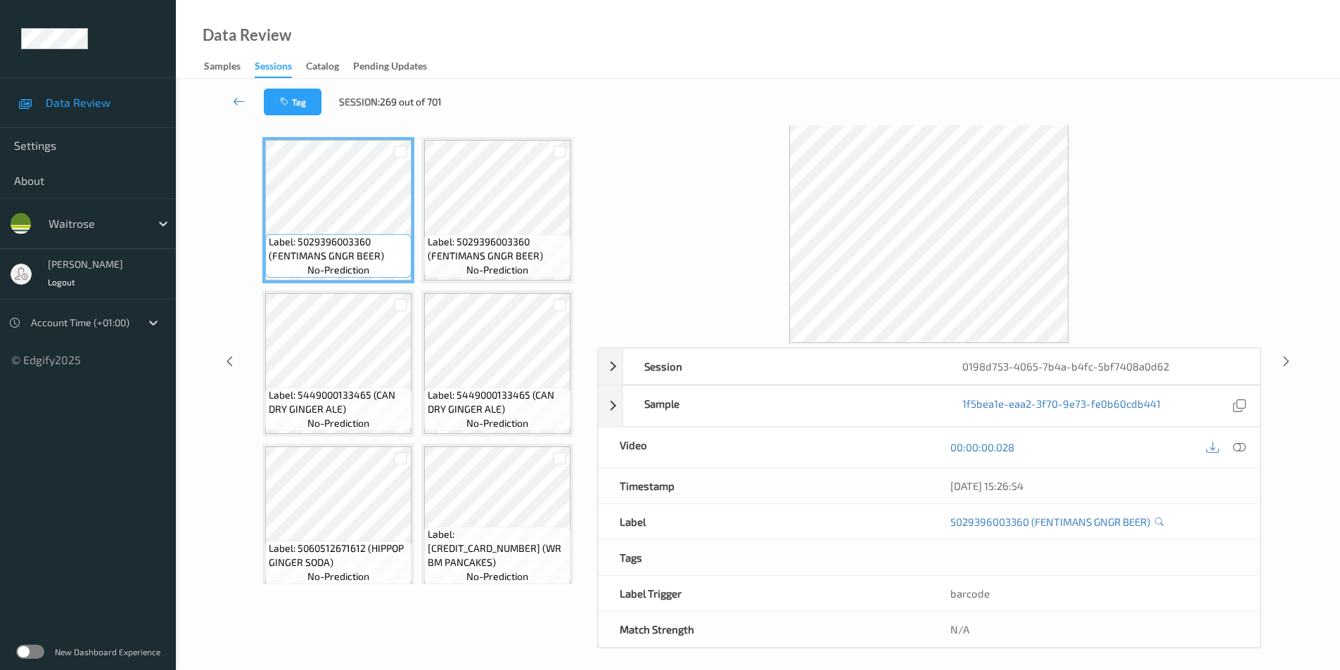
scroll to position [57, 0]
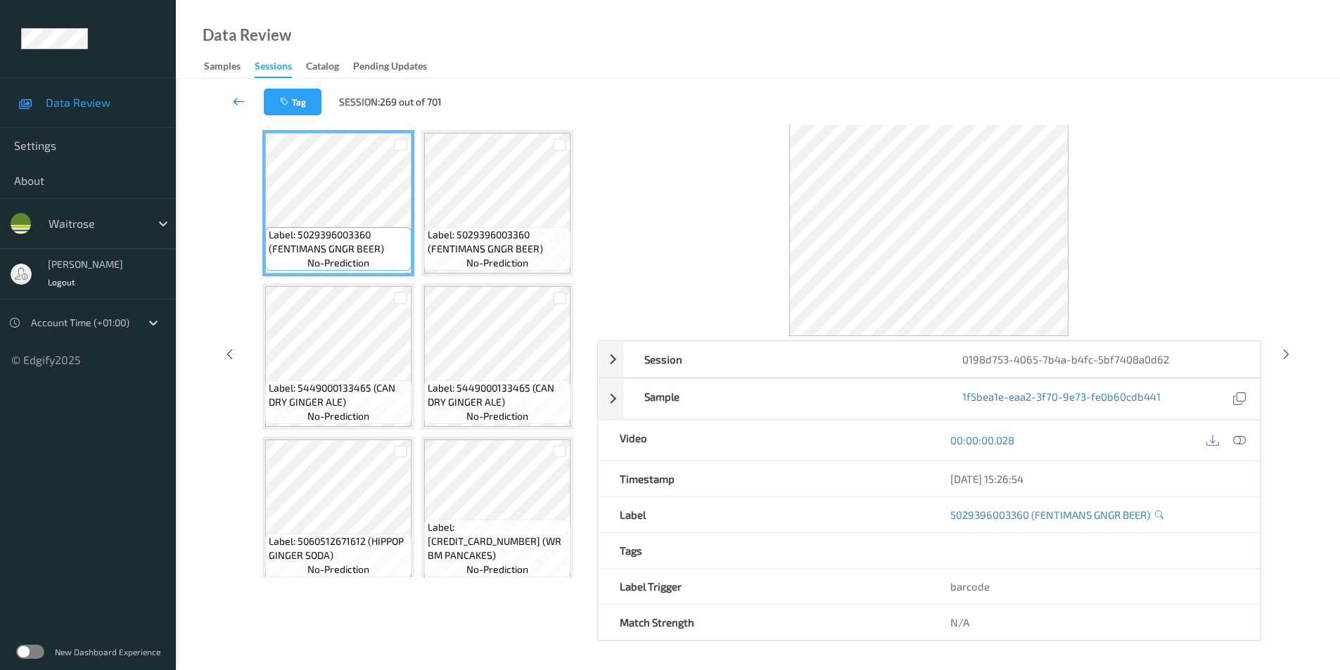
click at [240, 101] on icon at bounding box center [239, 101] width 13 height 14
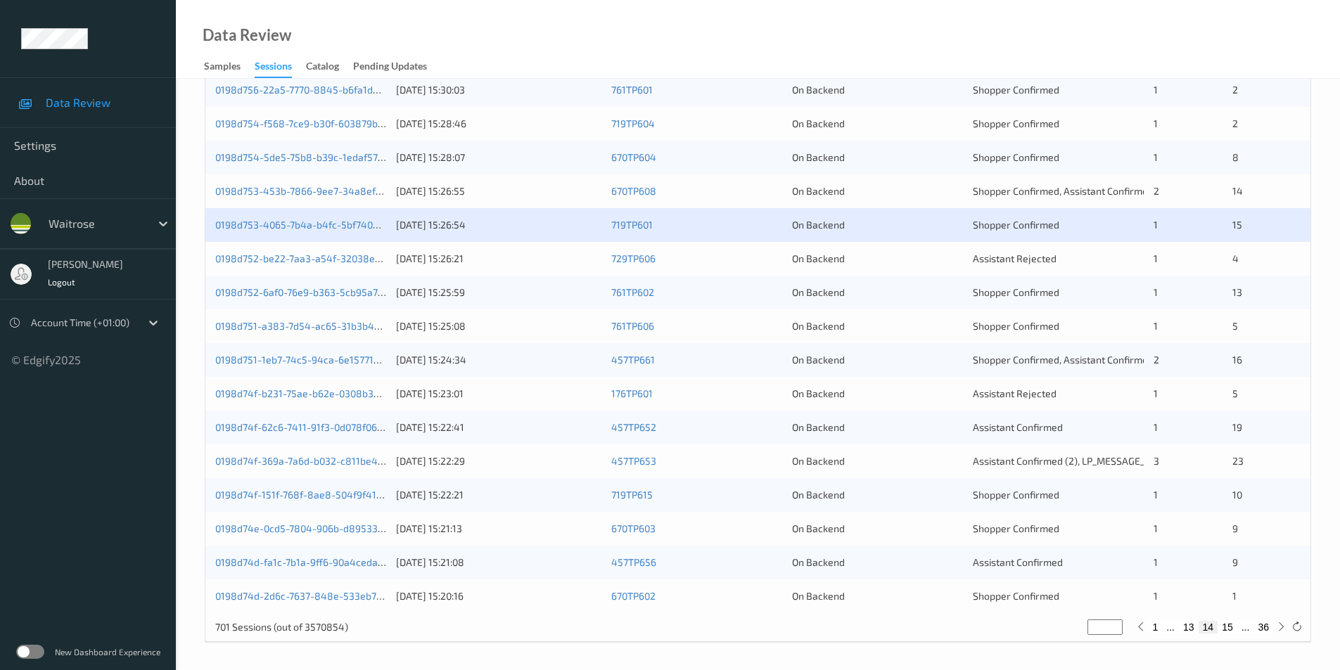
scroll to position [388, 0]
click at [939, 251] on div "On Backend" at bounding box center [877, 257] width 171 height 14
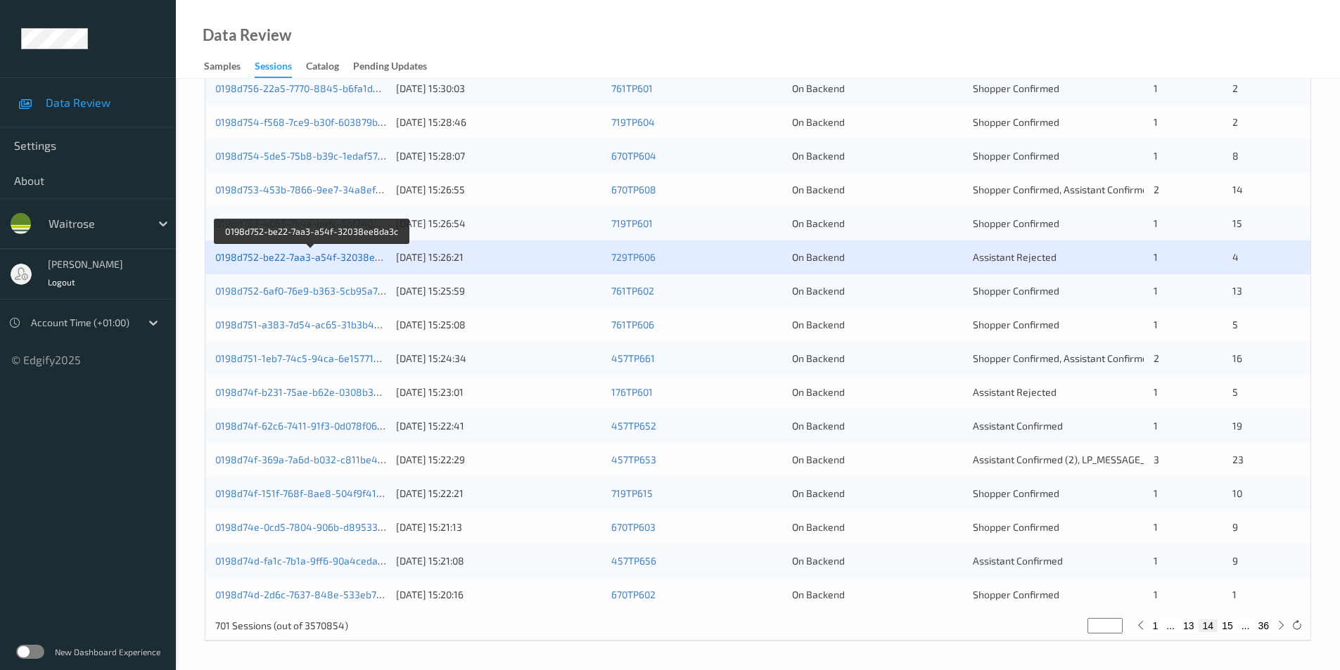
click at [355, 253] on link "0198d752-be22-7aa3-a54f-32038ee8da3c" at bounding box center [311, 257] width 193 height 12
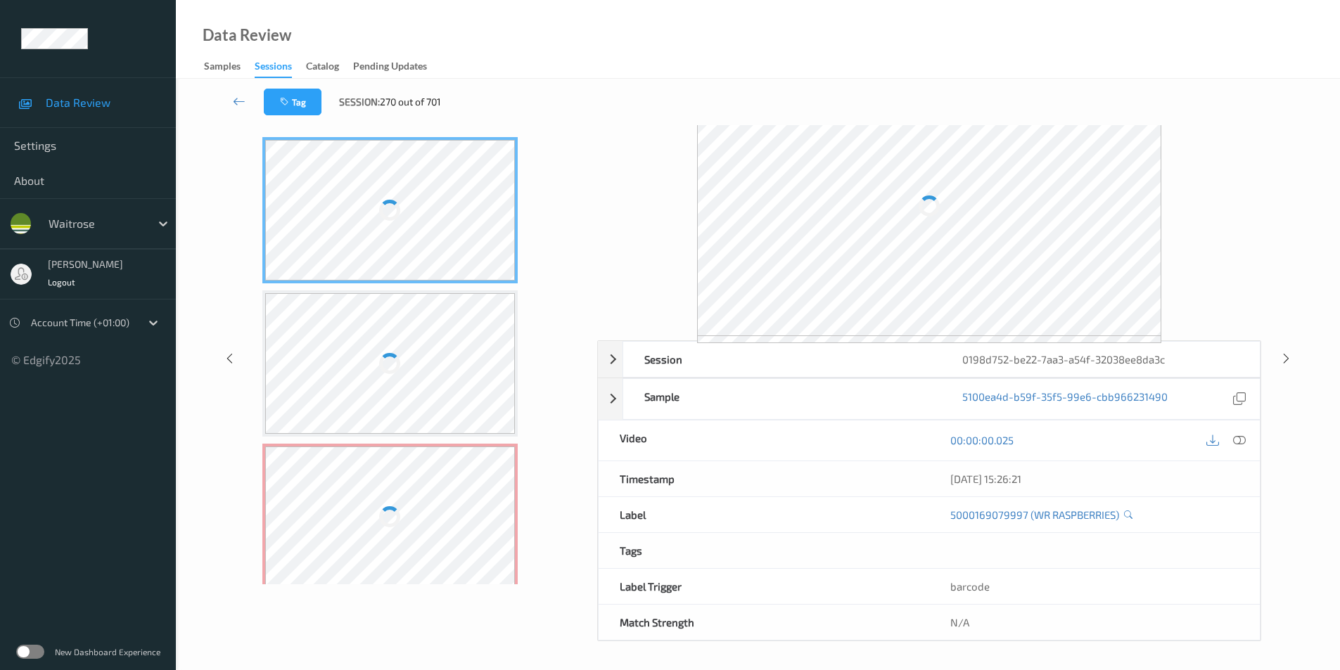
scroll to position [57, 0]
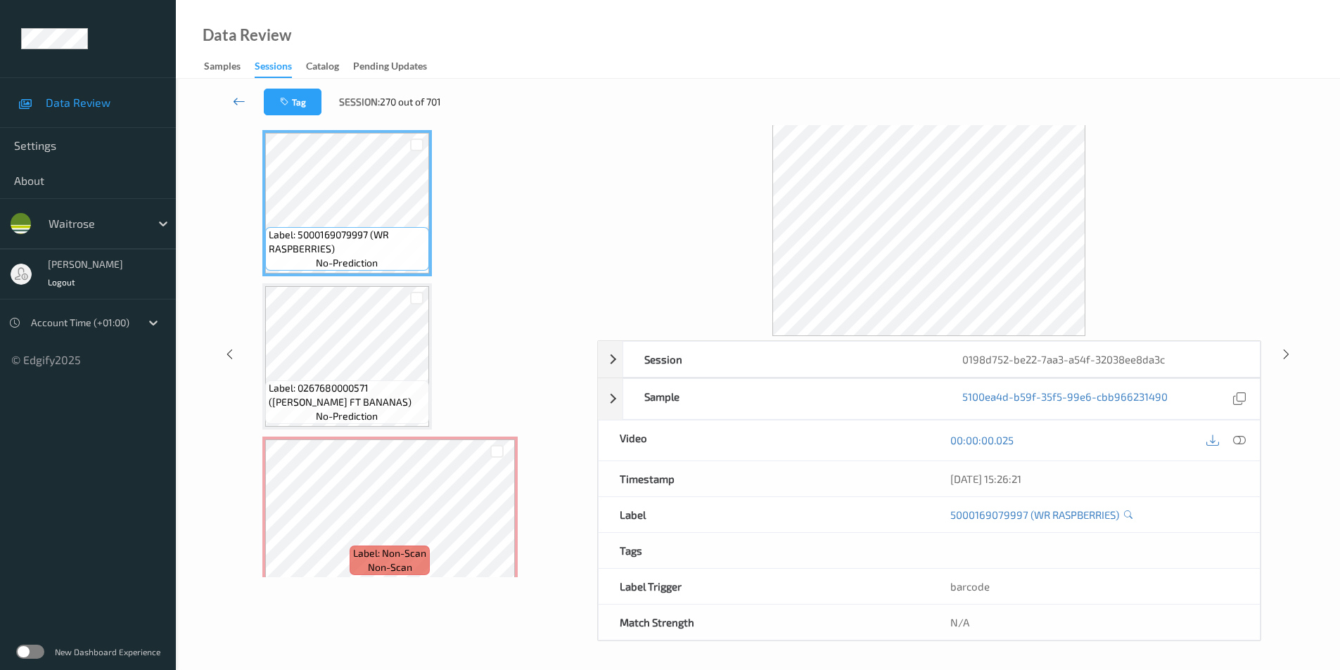
click at [235, 100] on icon at bounding box center [239, 101] width 13 height 14
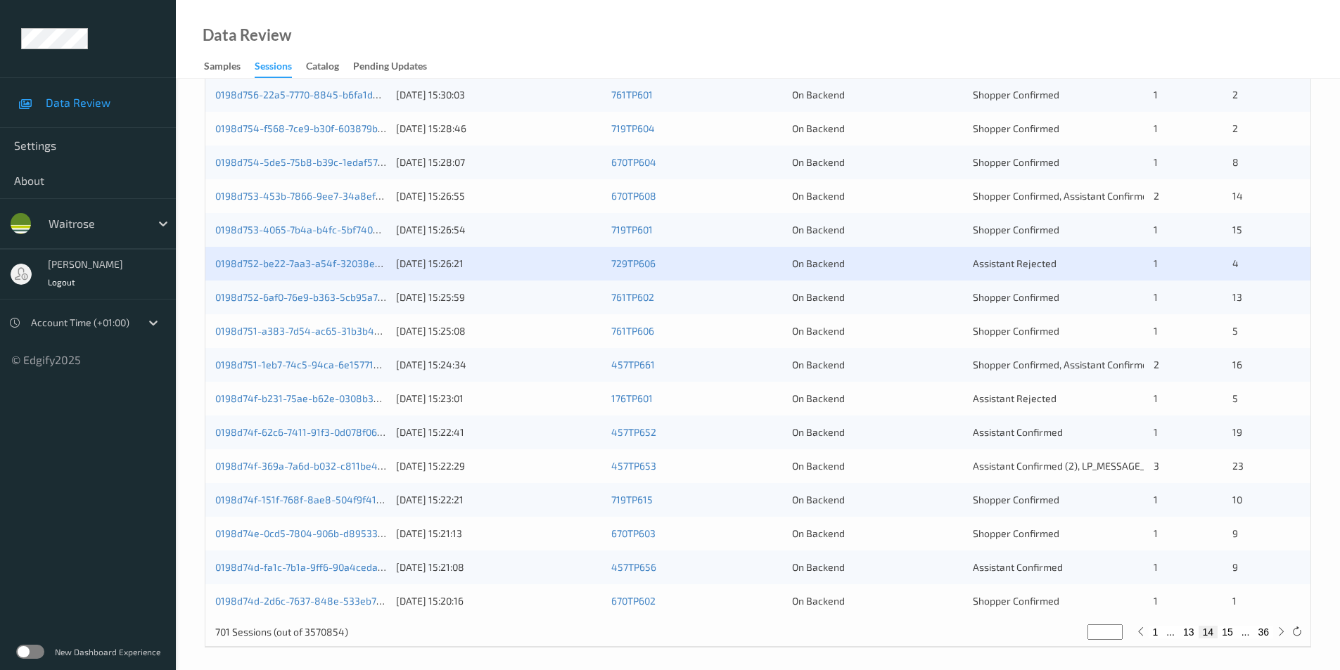
scroll to position [388, 0]
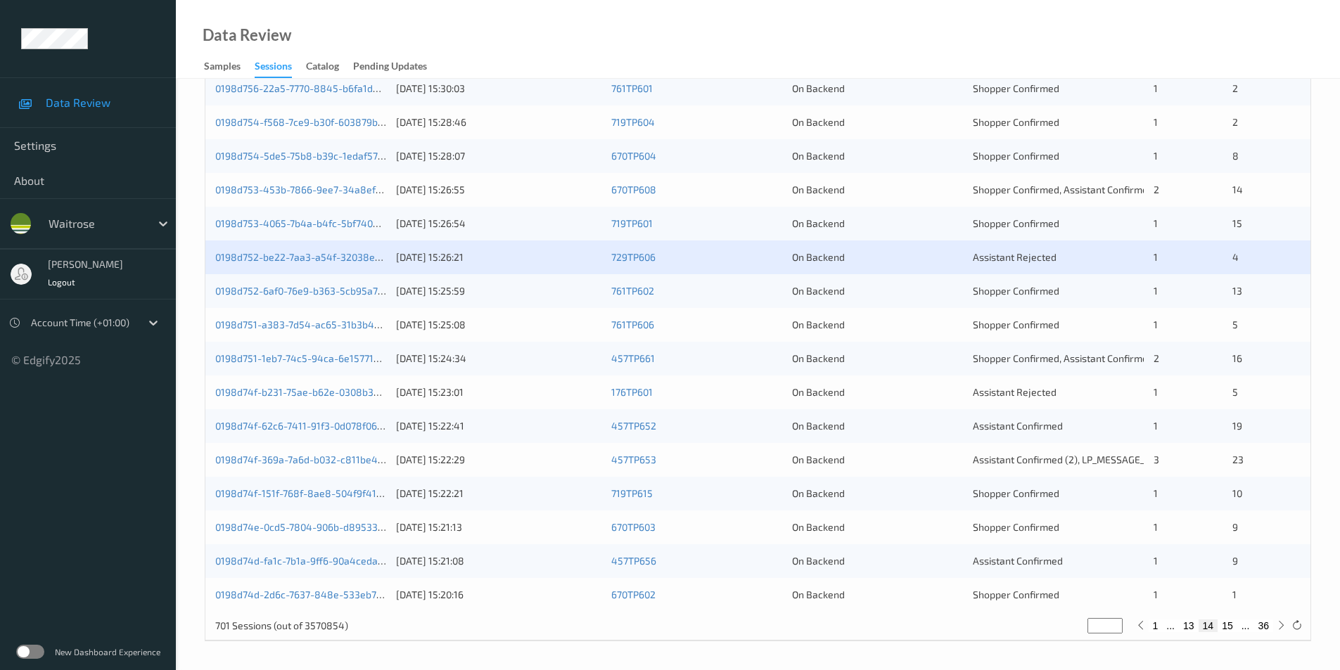
click at [883, 287] on div "On Backend" at bounding box center [877, 291] width 171 height 14
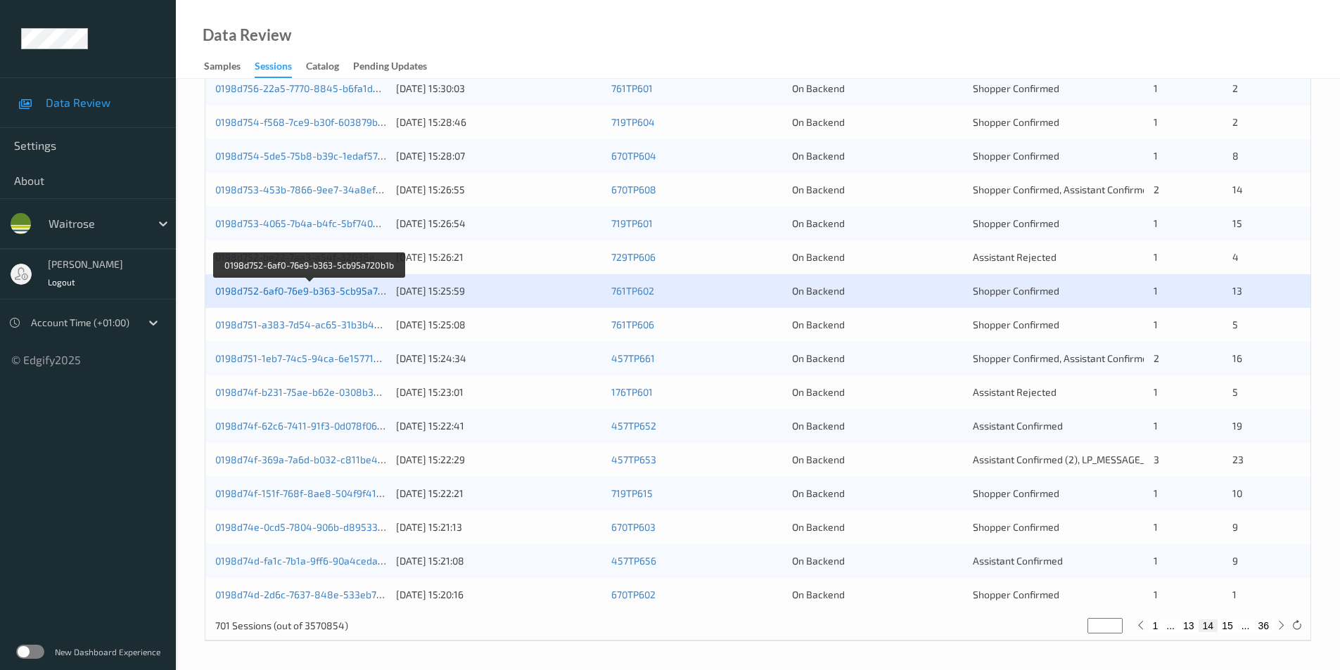
click at [336, 288] on link "0198d752-6af0-76e9-b363-5cb95a720b1b" at bounding box center [309, 291] width 189 height 12
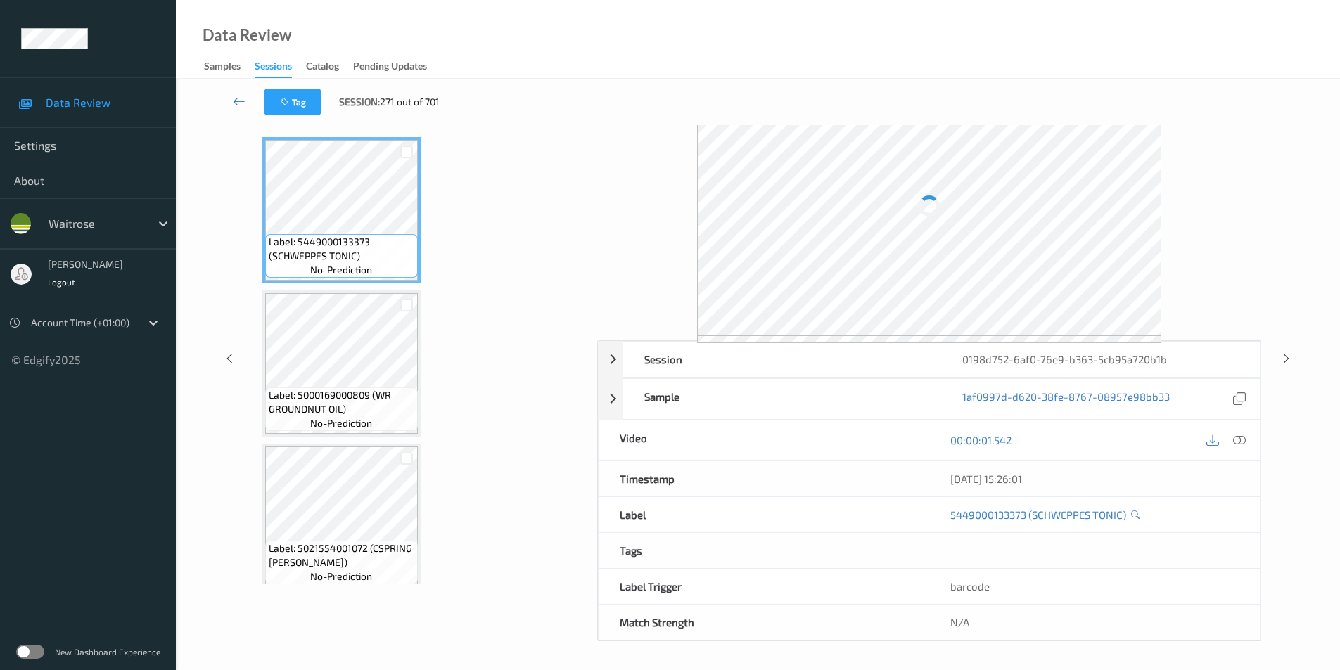
scroll to position [57, 0]
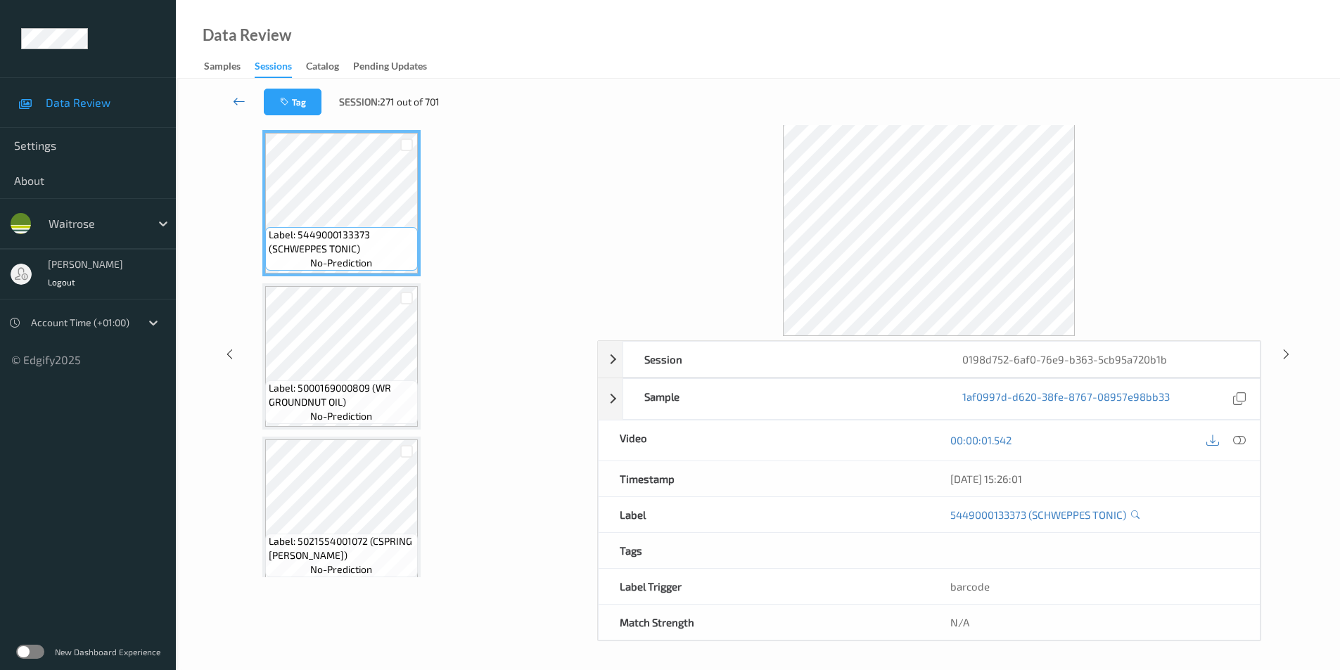
click at [234, 102] on icon at bounding box center [239, 101] width 13 height 14
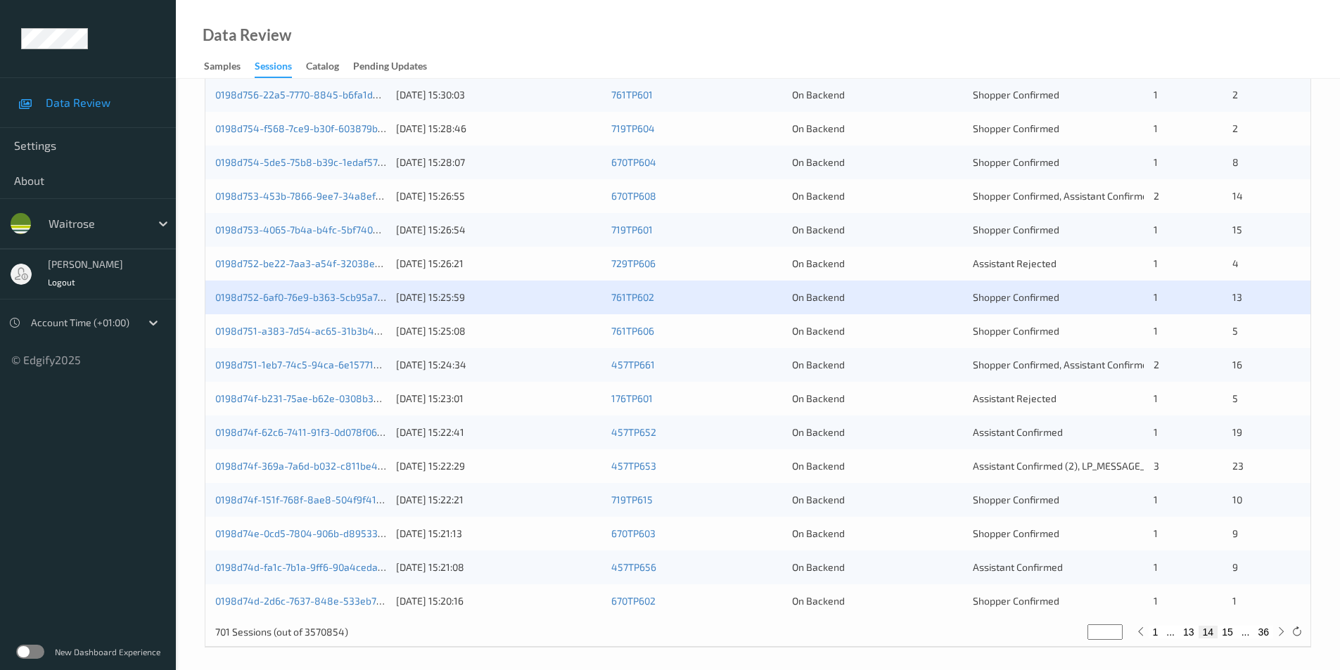
scroll to position [388, 0]
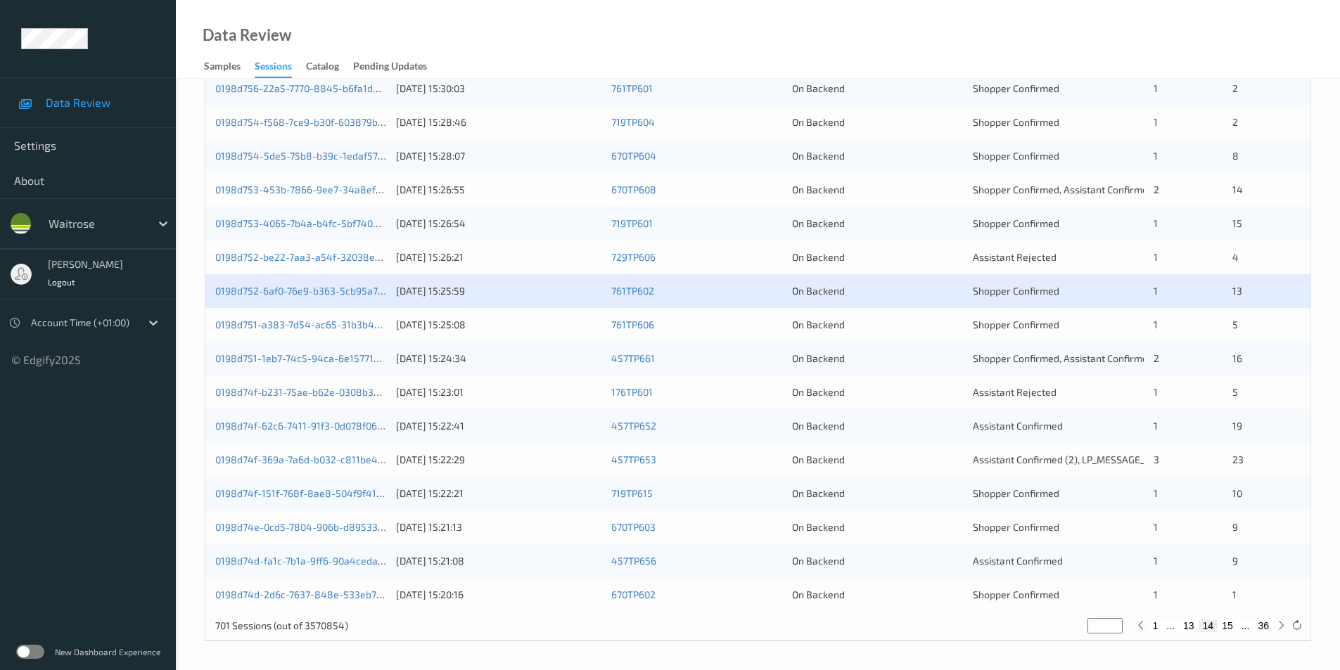
click at [904, 319] on div "On Backend" at bounding box center [877, 325] width 171 height 14
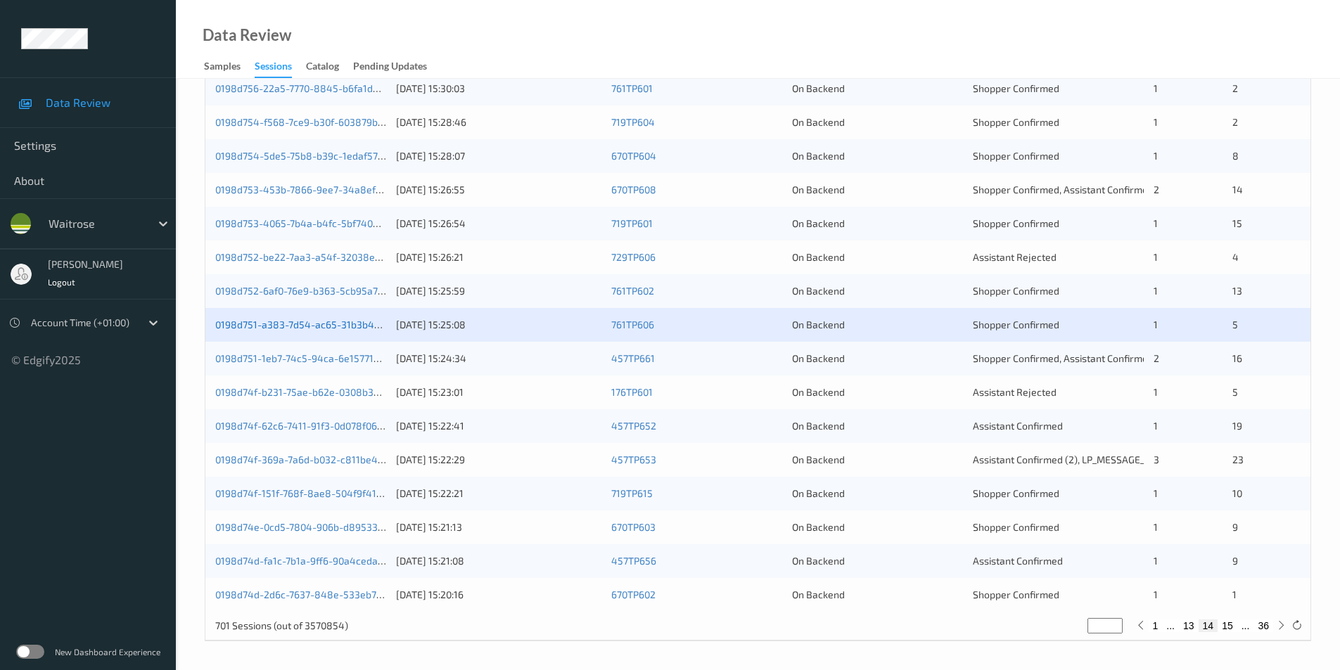
click at [340, 321] on link "0198d751-a383-7d54-ac65-31b3b4b1cdfa" at bounding box center [309, 325] width 189 height 12
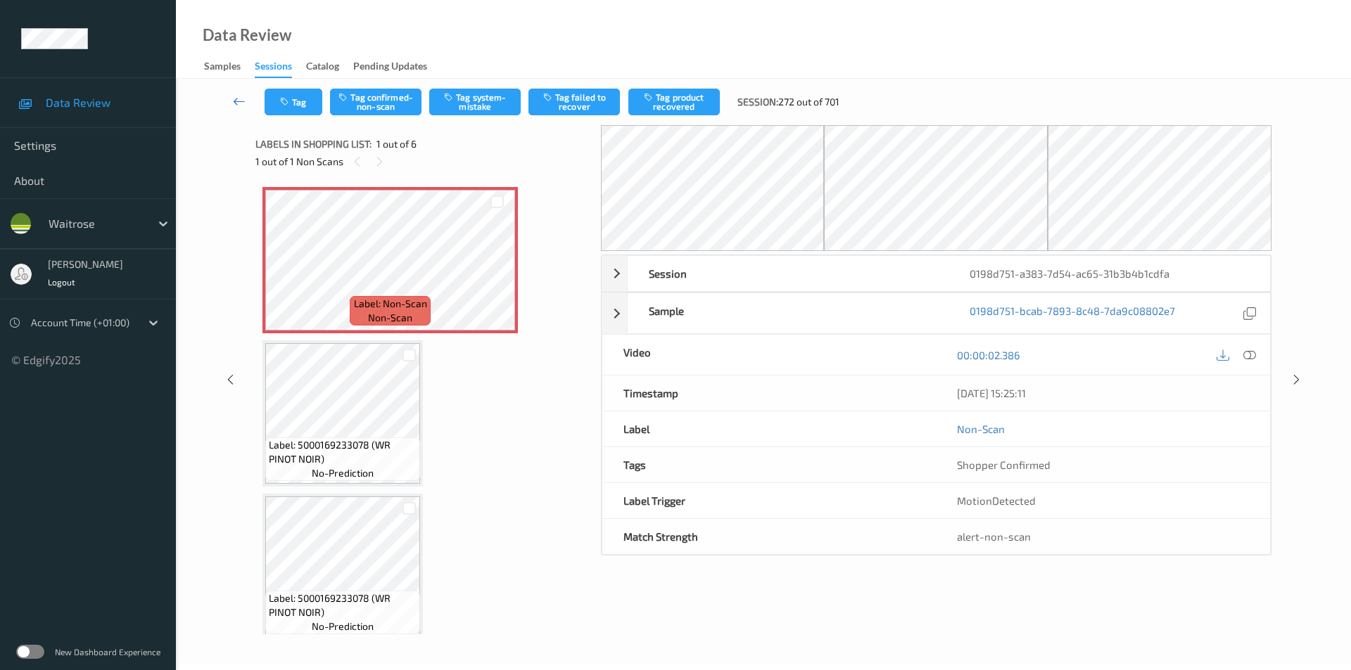
click at [244, 98] on icon at bounding box center [239, 101] width 13 height 14
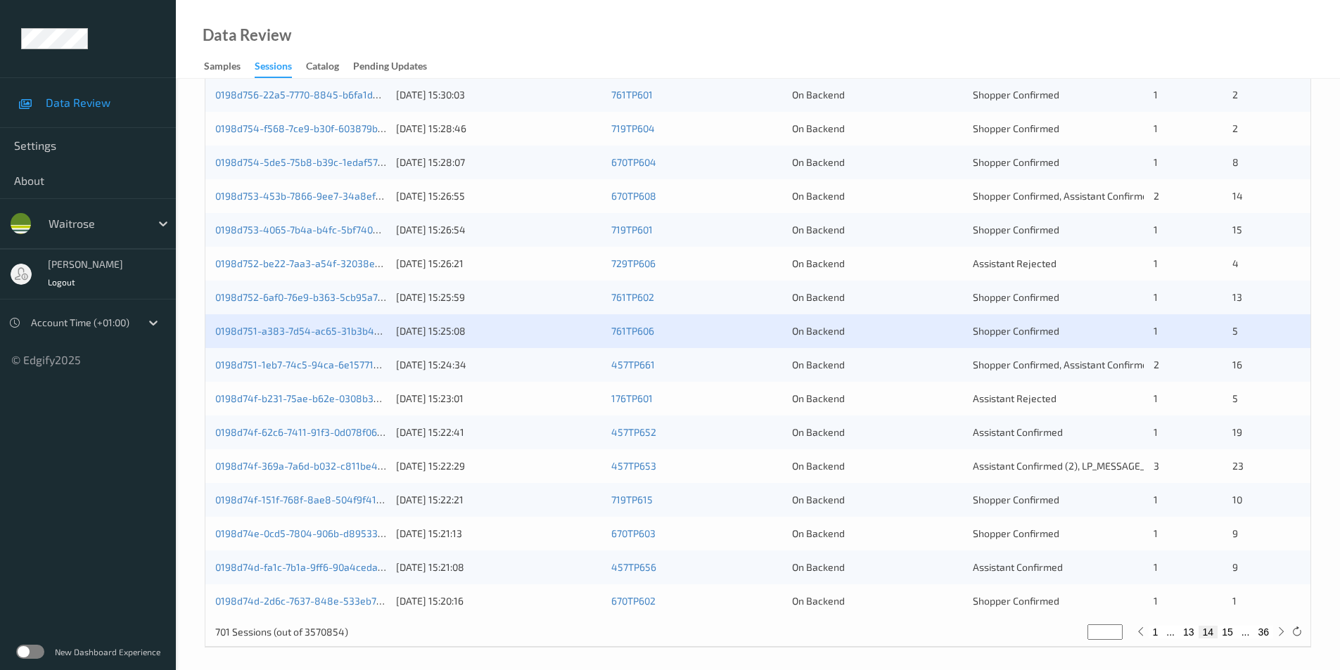
scroll to position [388, 0]
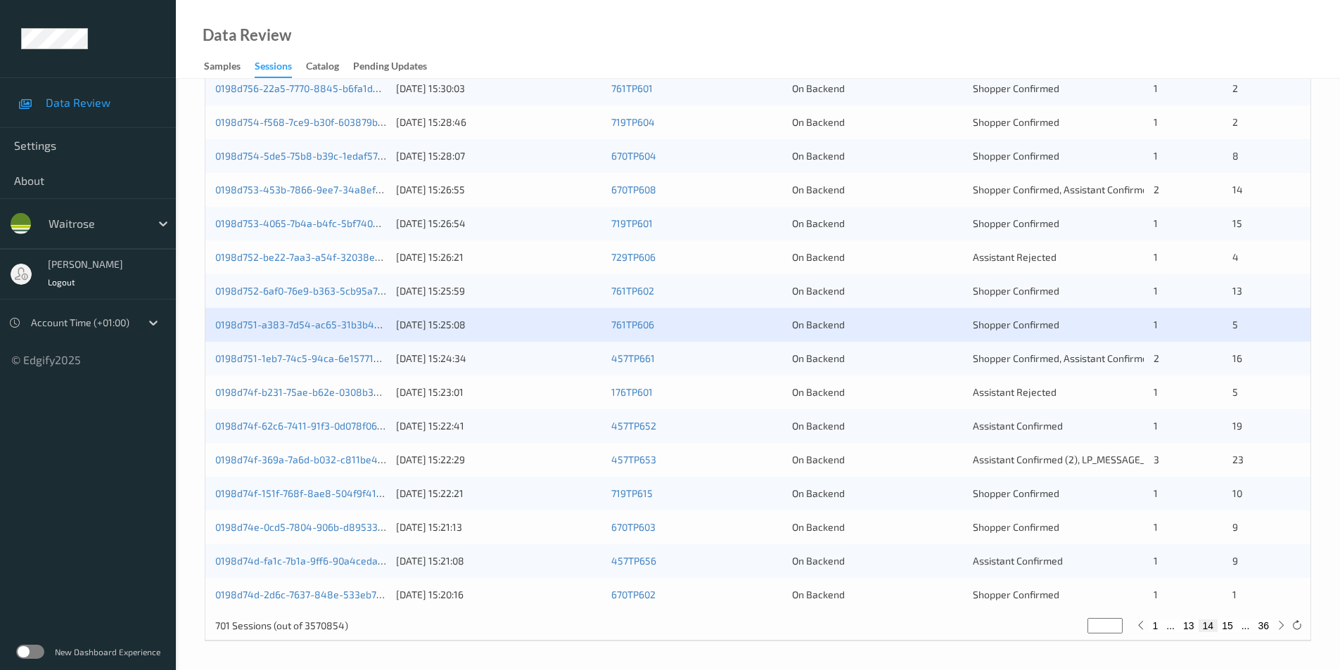
click at [925, 364] on div "On Backend" at bounding box center [877, 359] width 171 height 14
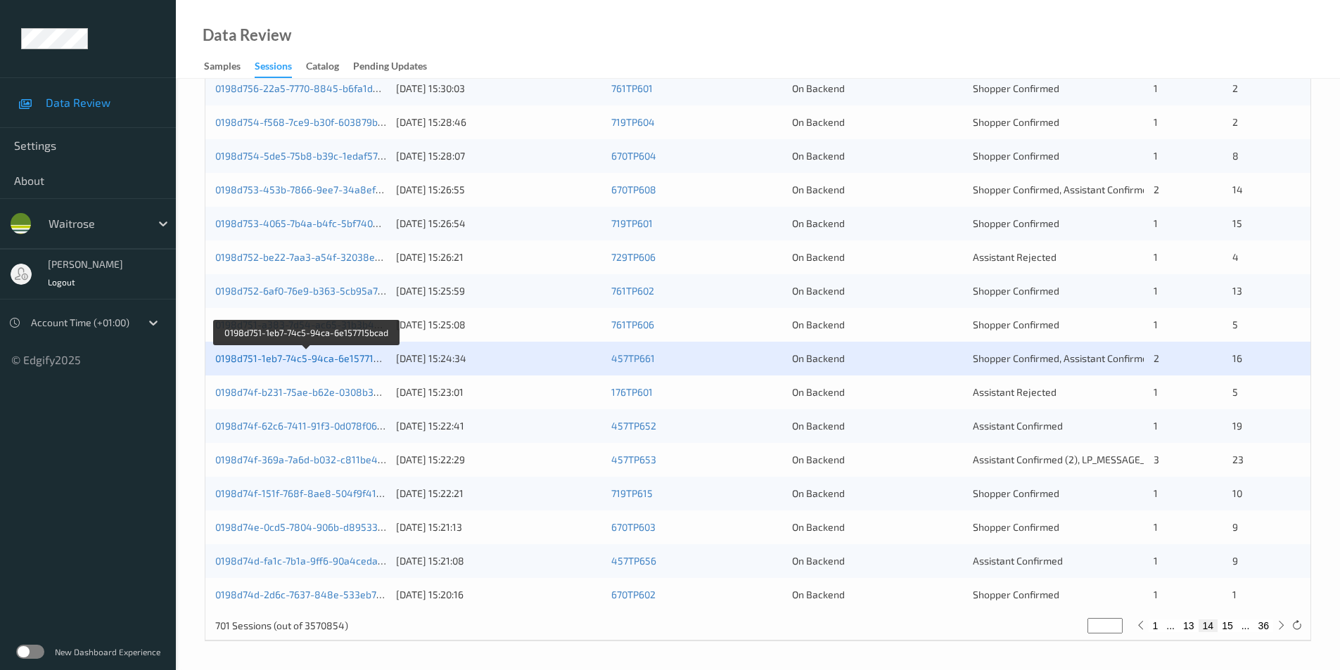
click at [355, 359] on link "0198d751-1eb7-74c5-94ca-6e157715bcad" at bounding box center [308, 358] width 186 height 12
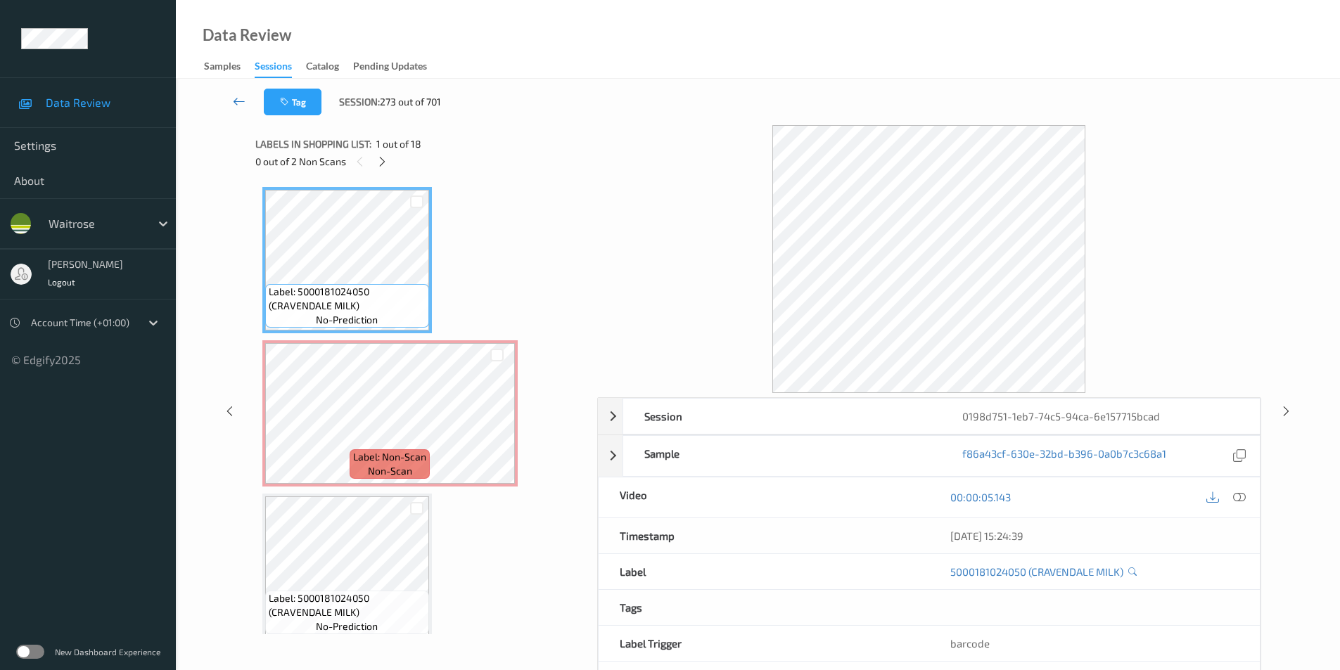
click at [238, 98] on icon at bounding box center [239, 101] width 13 height 14
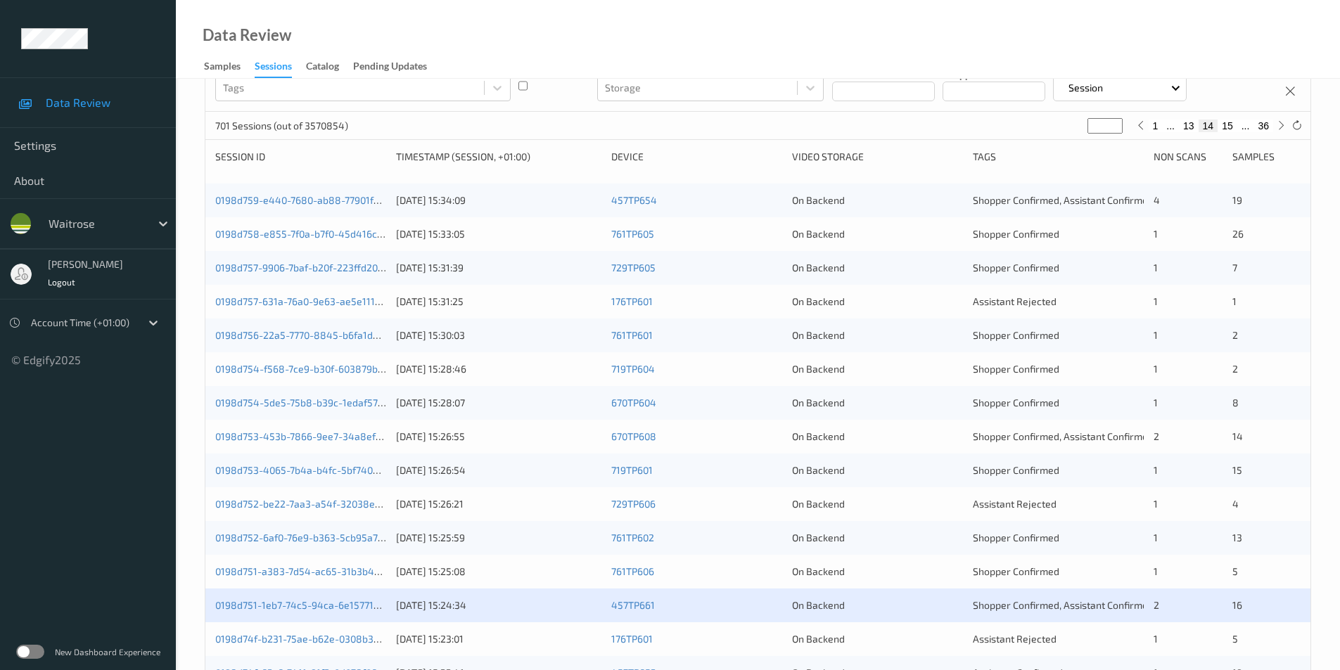
scroll to position [388, 0]
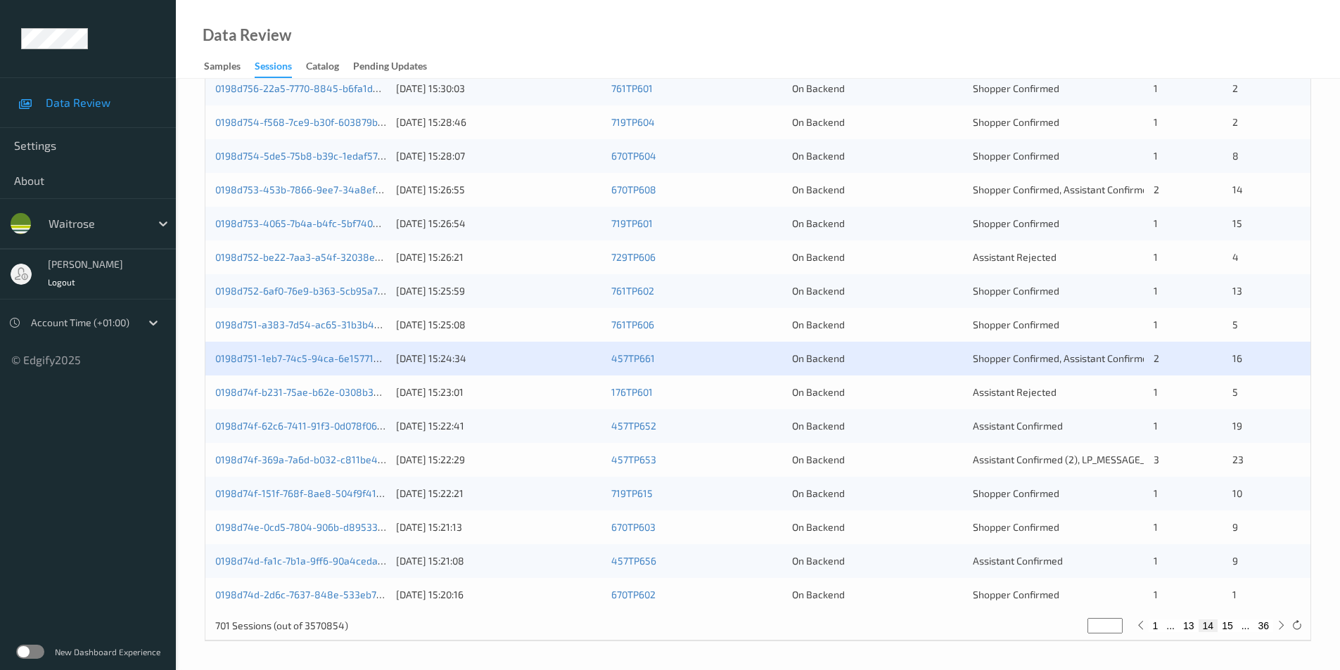
click at [730, 392] on div "176TP601" at bounding box center [696, 393] width 171 height 14
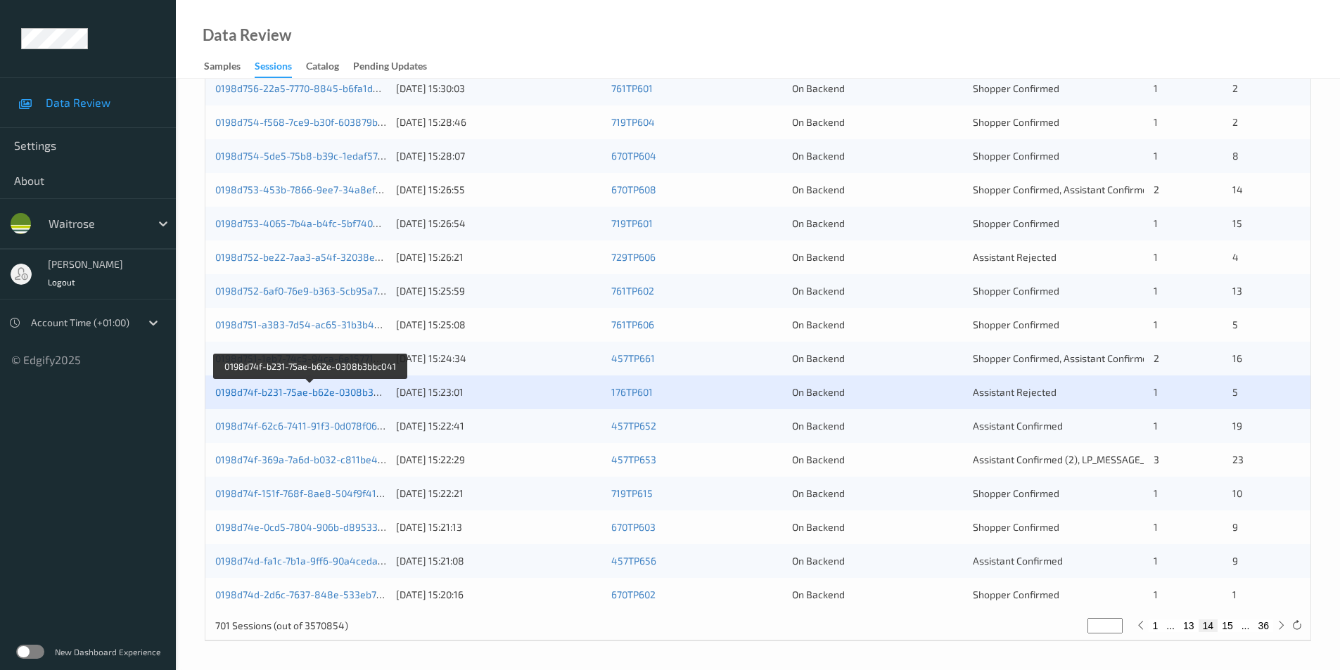
click at [305, 388] on link "0198d74f-b231-75ae-b62e-0308b3bbc041" at bounding box center [310, 392] width 191 height 12
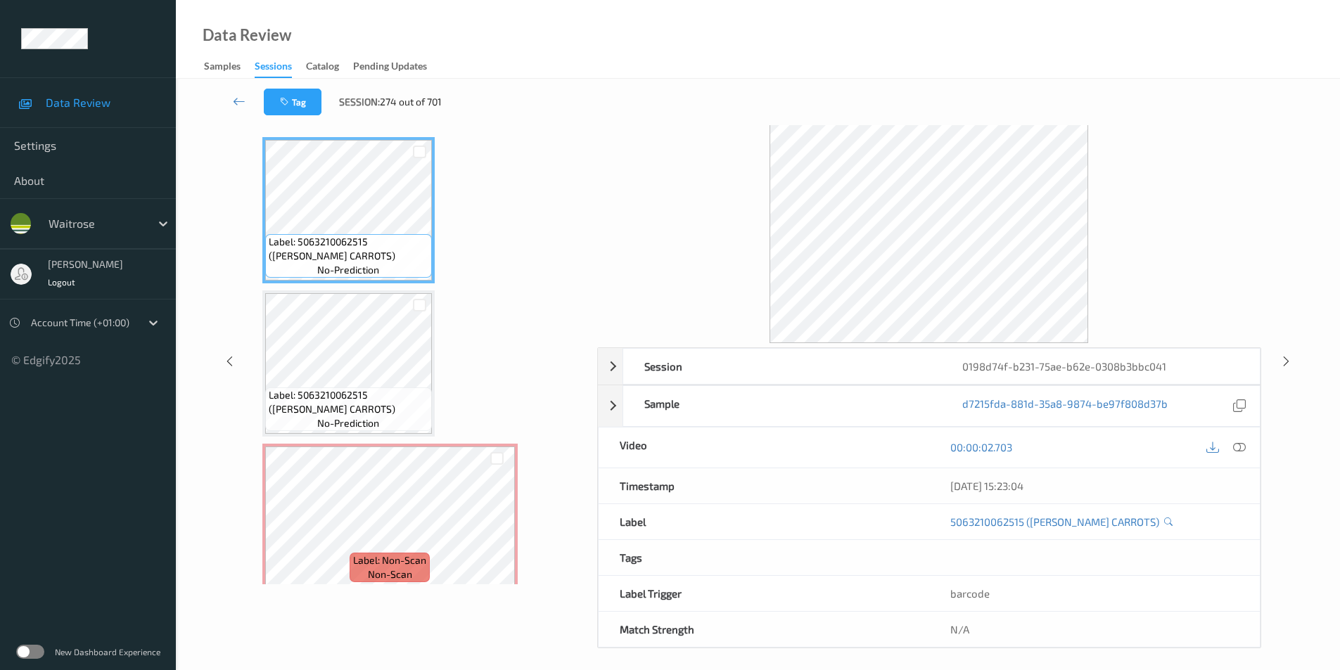
scroll to position [57, 0]
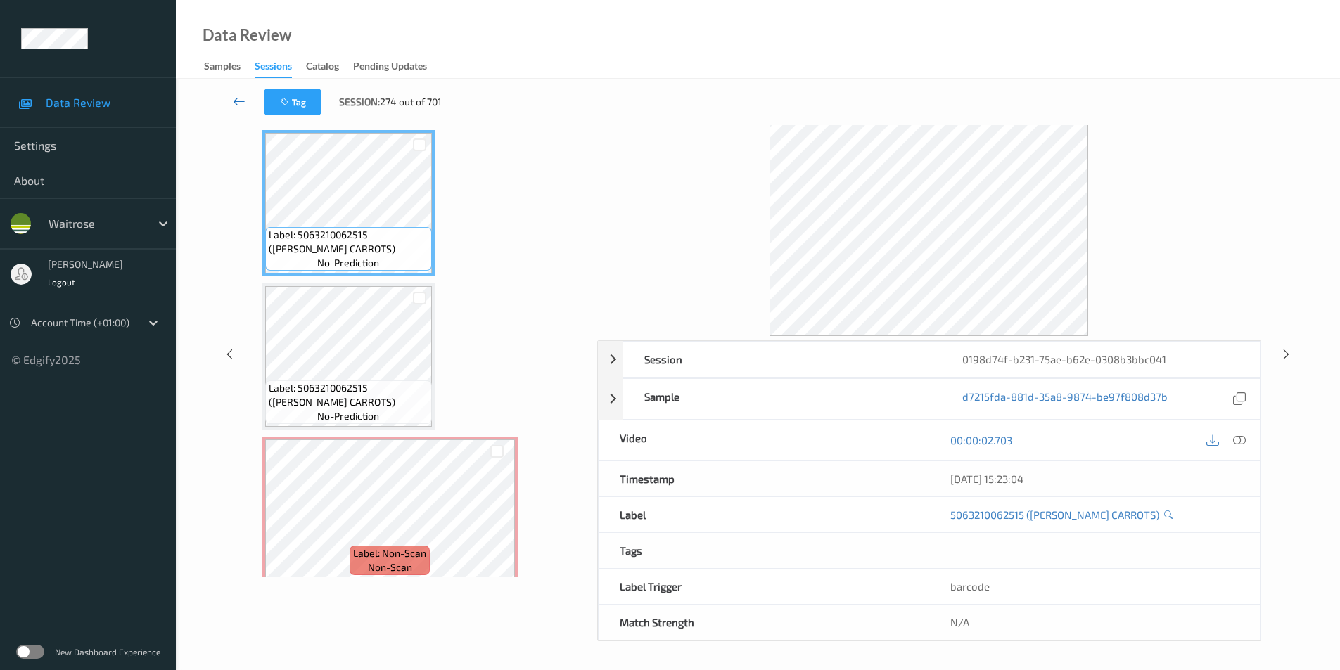
click at [241, 101] on icon at bounding box center [239, 101] width 13 height 14
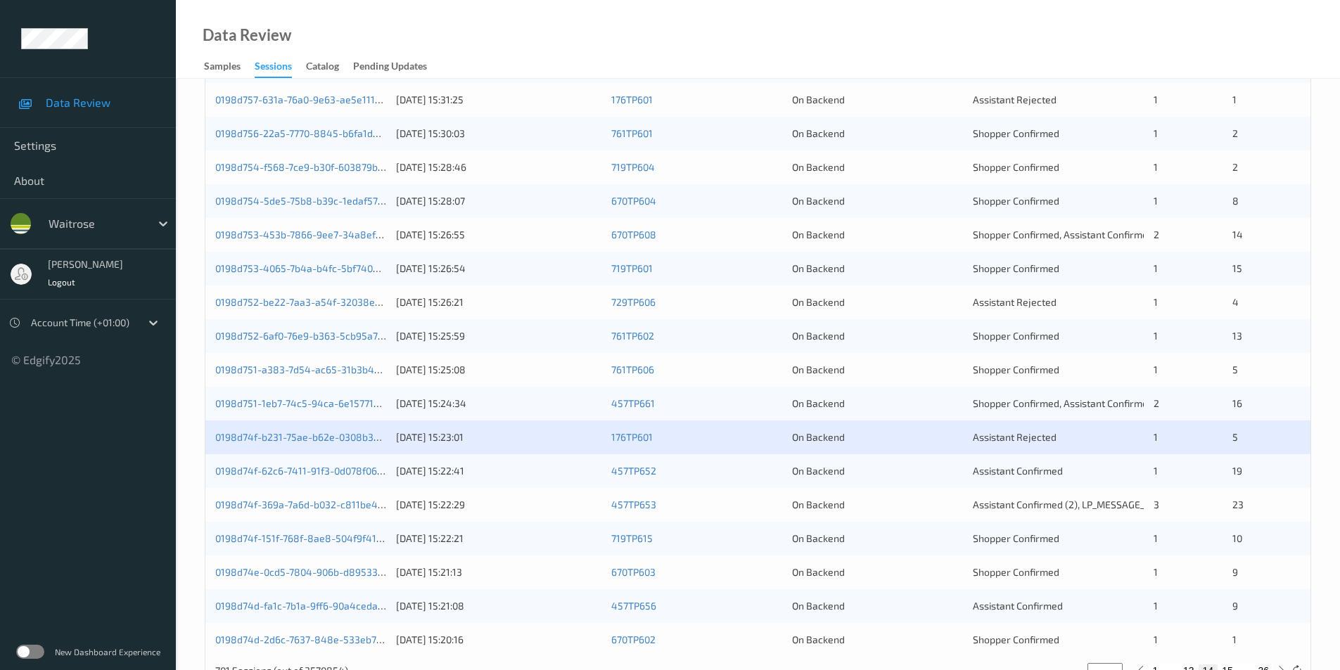
scroll to position [388, 0]
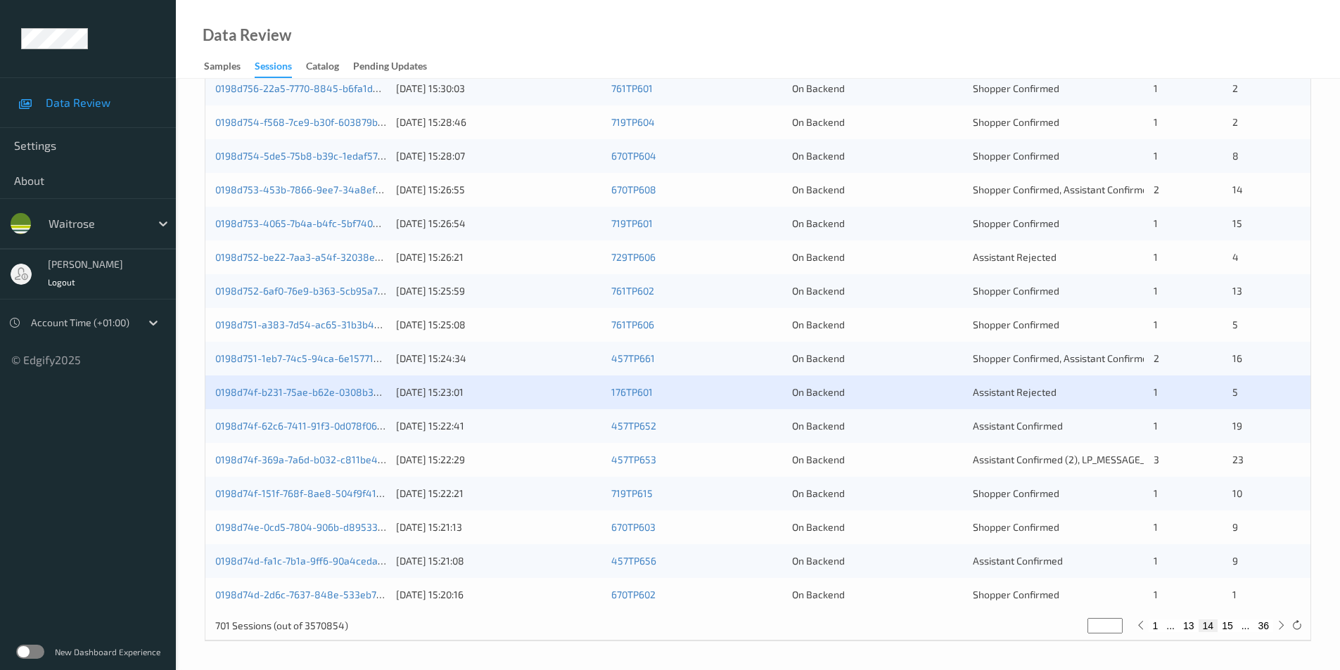
click at [924, 432] on div "On Backend" at bounding box center [877, 426] width 171 height 14
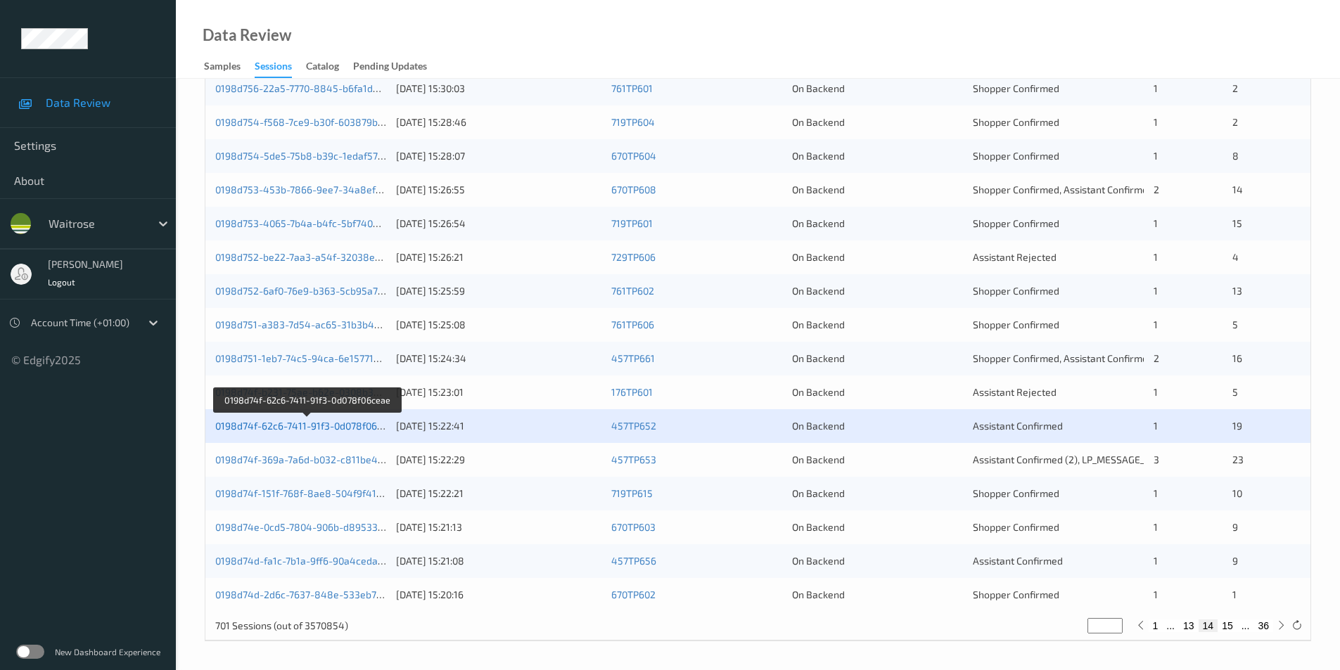
click at [322, 425] on link "0198d74f-62c6-7411-91f3-0d078f06ceae" at bounding box center [307, 426] width 184 height 12
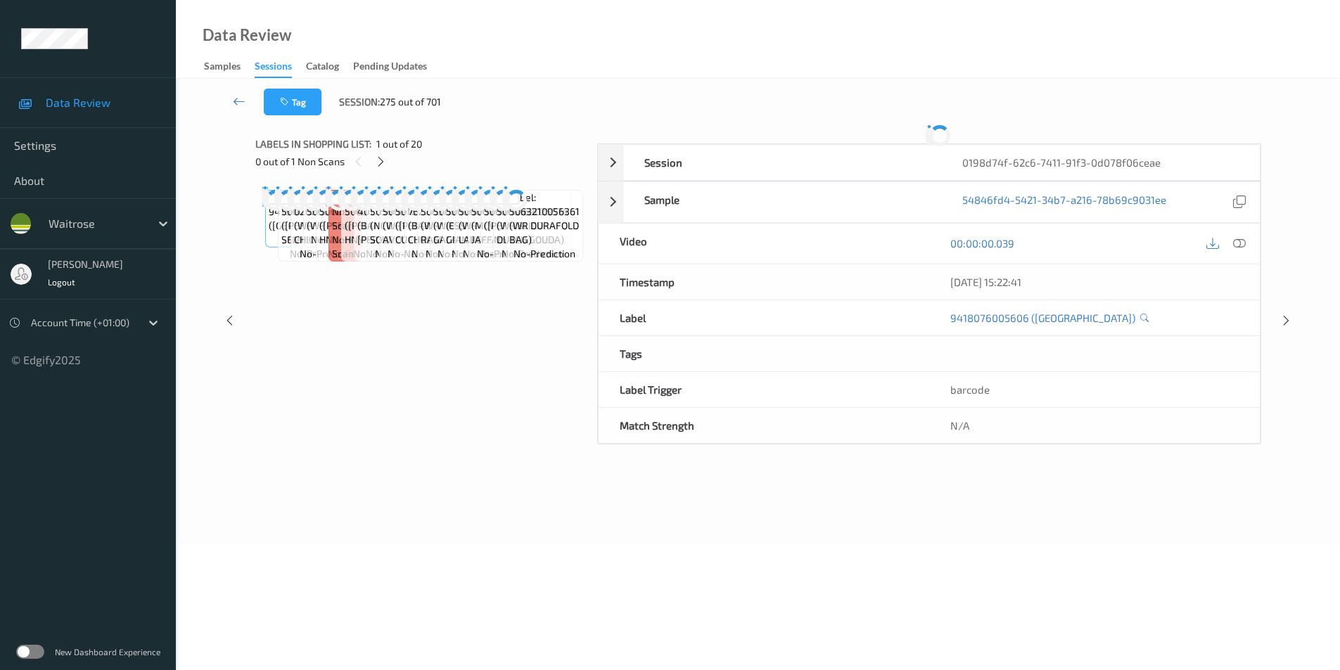
scroll to position [50, 0]
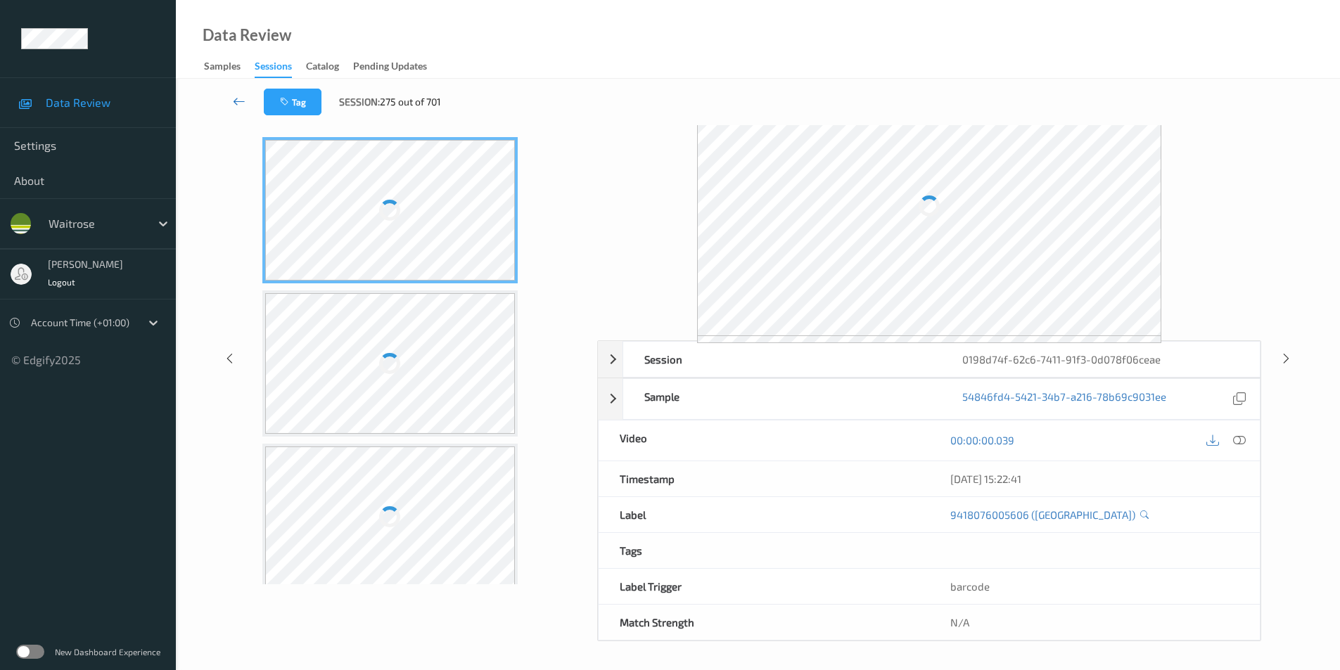
click at [239, 100] on icon at bounding box center [239, 101] width 13 height 14
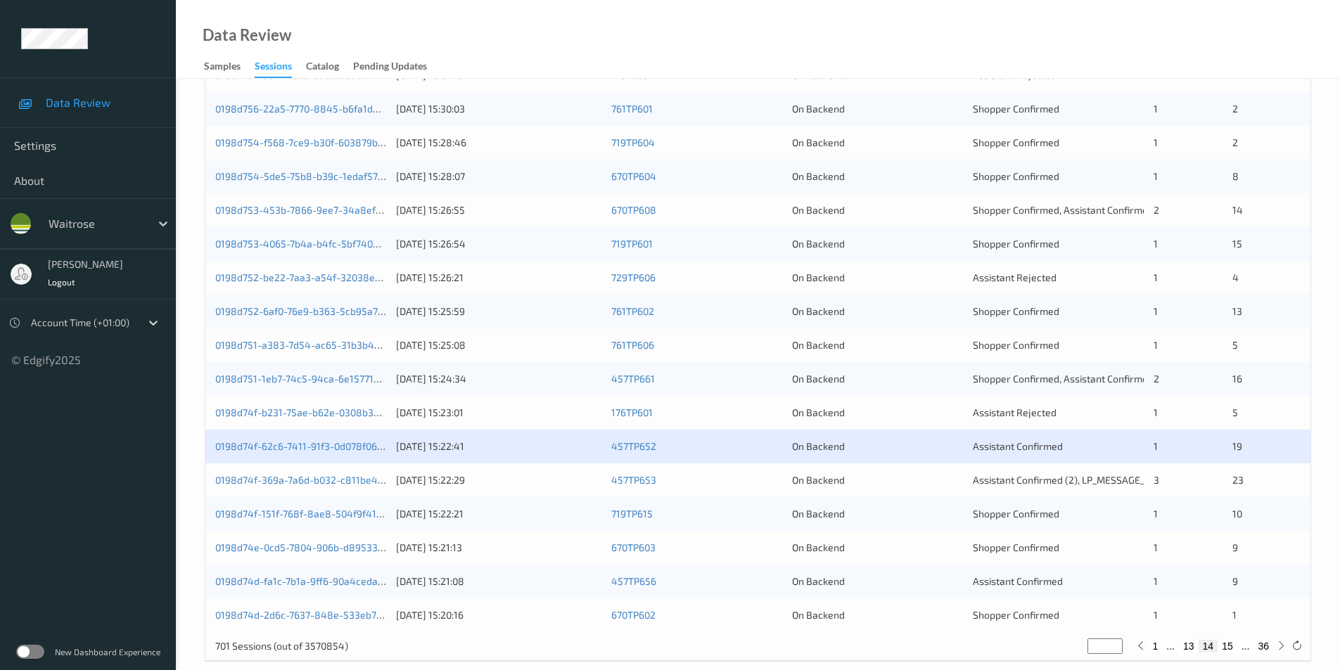
scroll to position [388, 0]
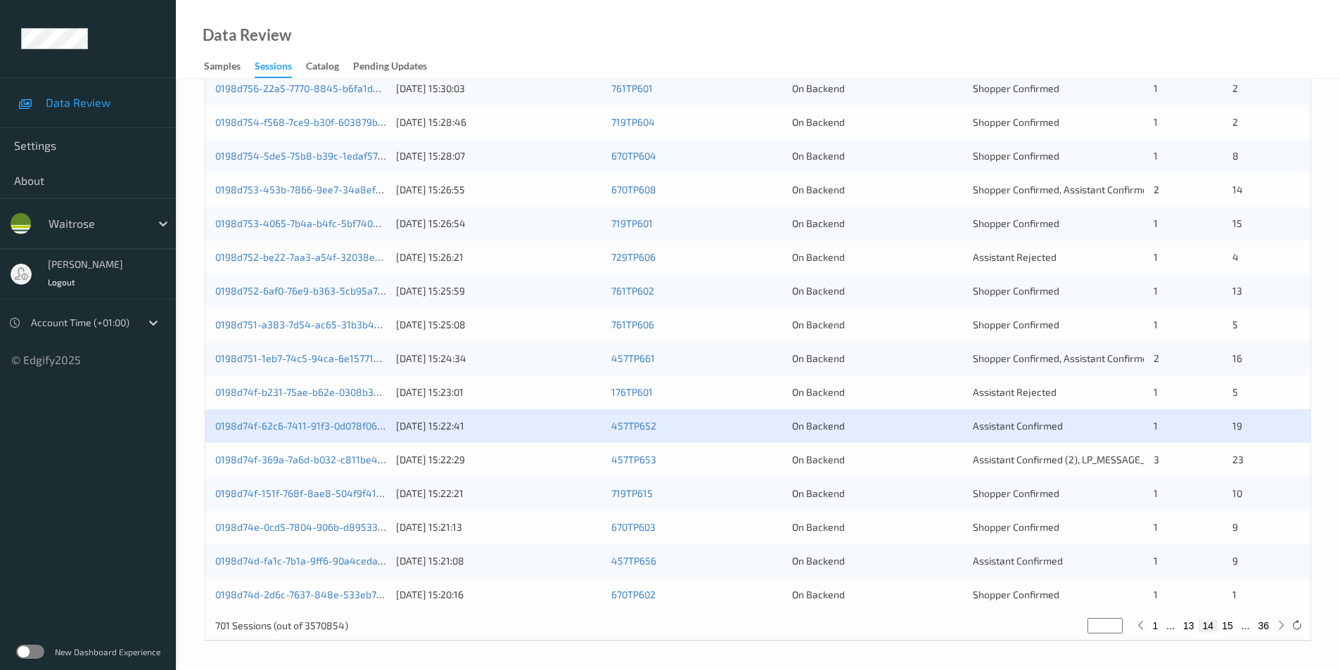
click at [890, 459] on div "On Backend" at bounding box center [877, 460] width 171 height 14
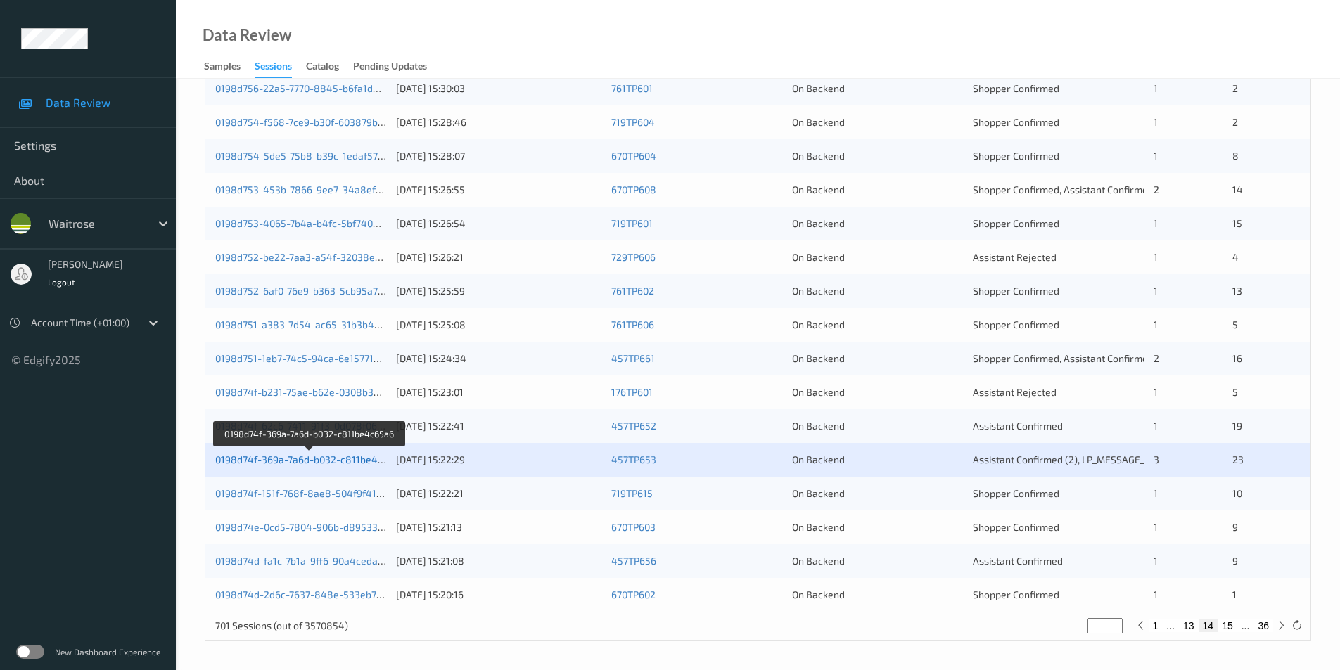
click at [328, 457] on link "0198d74f-369a-7a6d-b032-c811be4c65a6" at bounding box center [310, 460] width 190 height 12
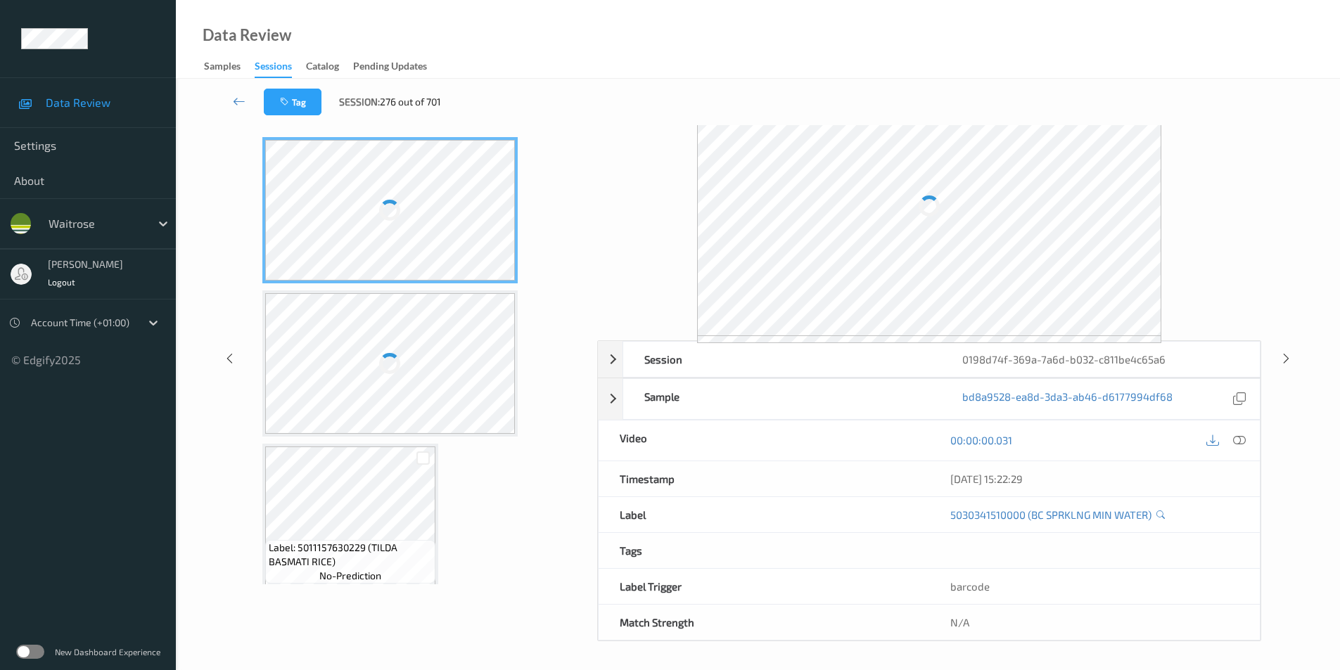
scroll to position [57, 0]
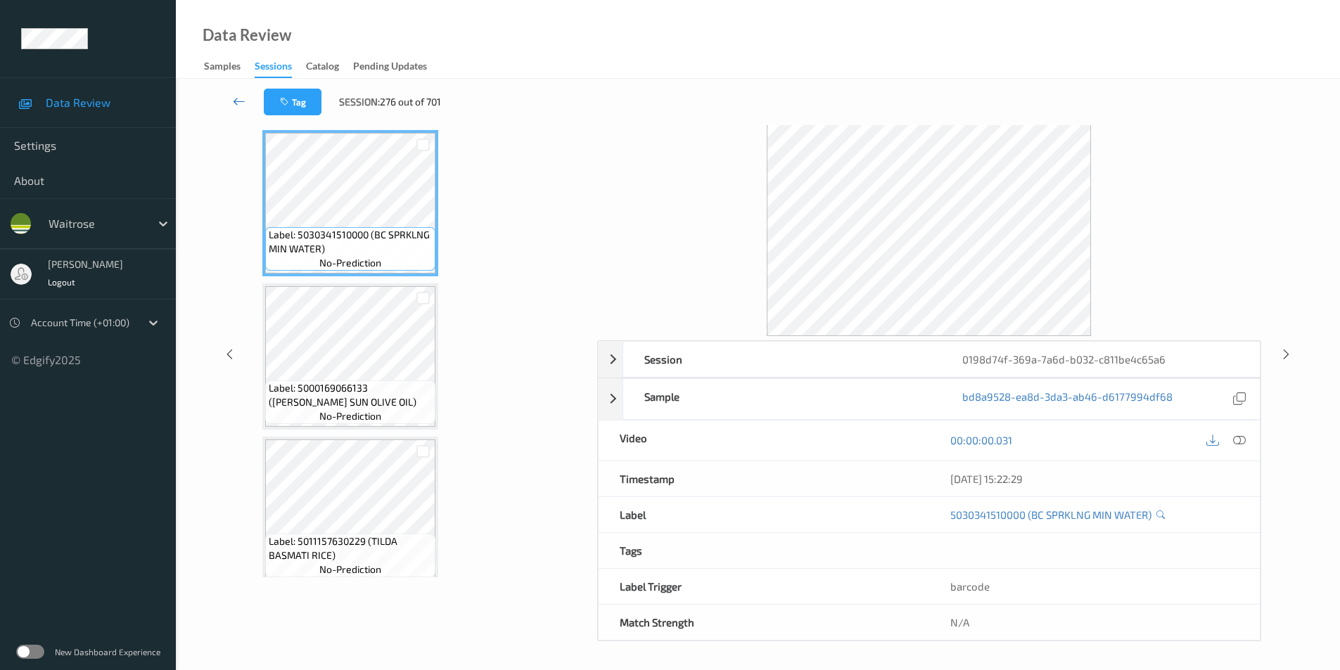
click at [241, 99] on icon at bounding box center [239, 101] width 13 height 14
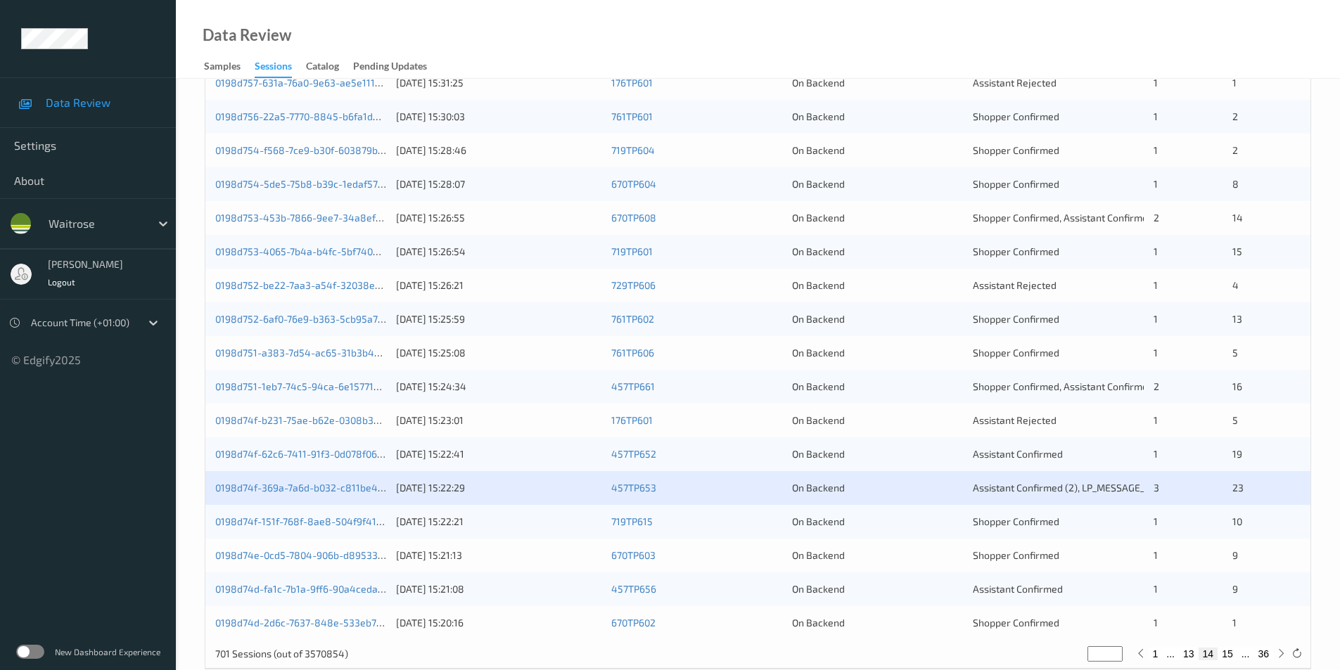
scroll to position [388, 0]
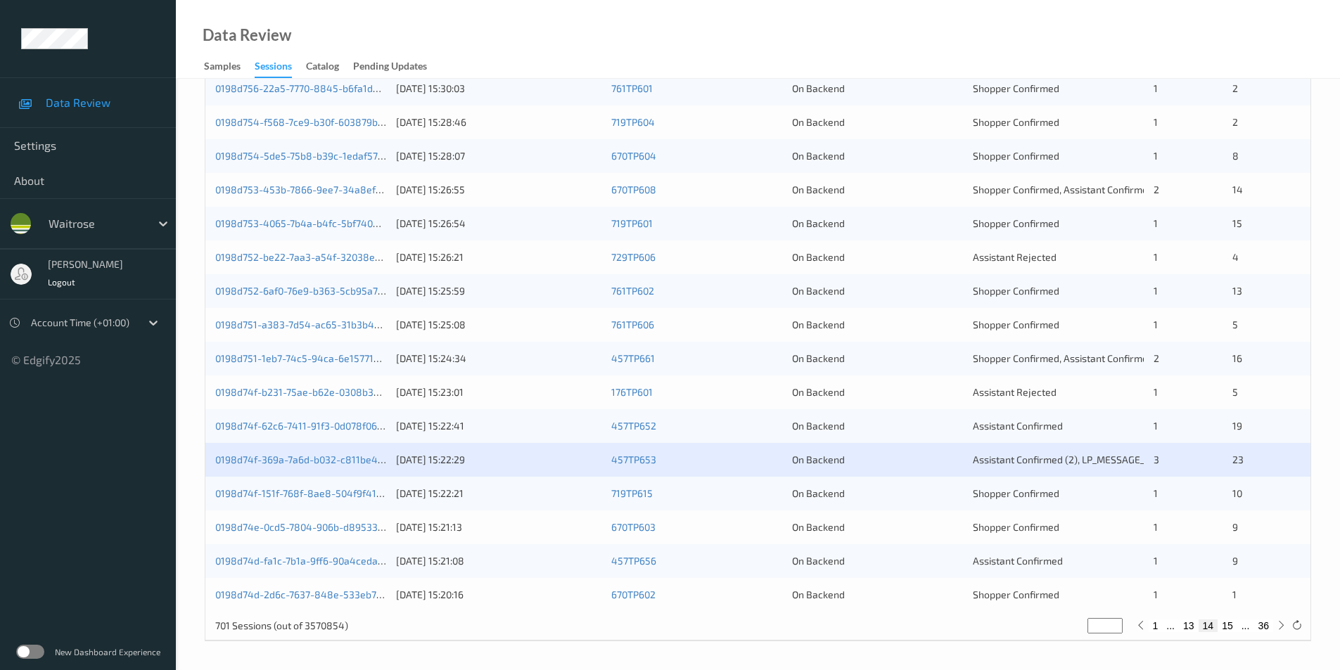
click at [889, 487] on div "On Backend" at bounding box center [877, 494] width 171 height 14
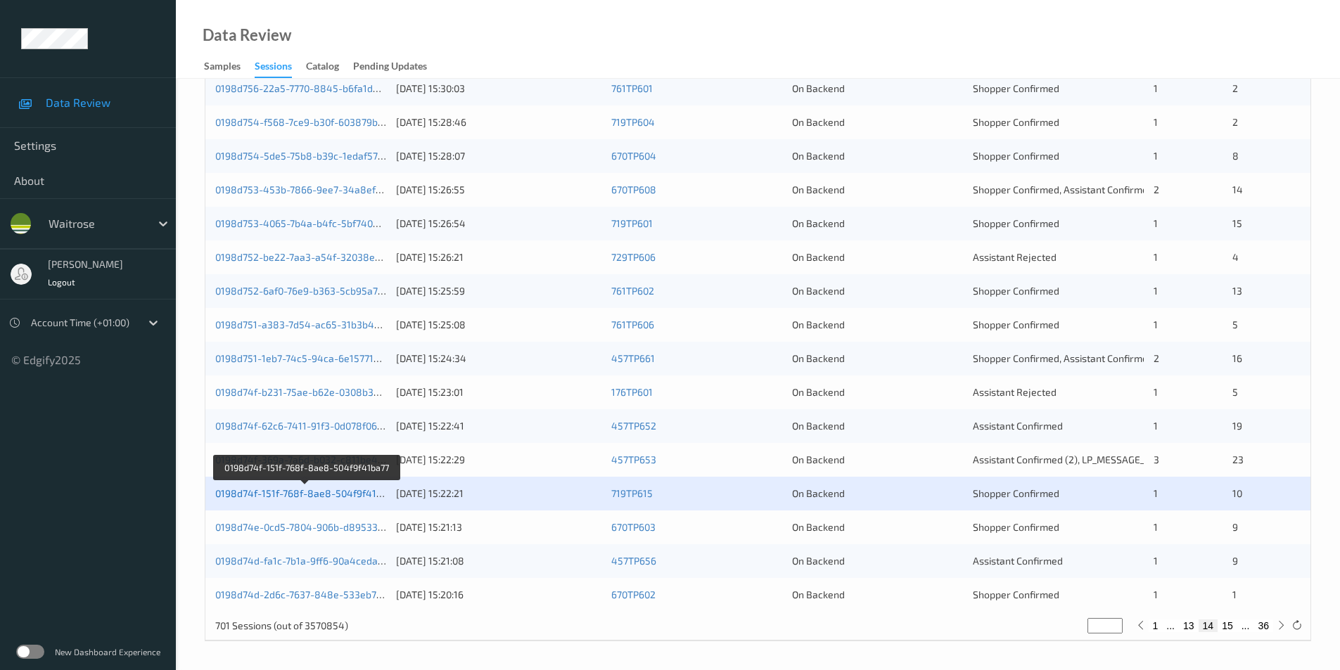
click at [293, 497] on link "0198d74f-151f-768f-8ae8-504f9f41ba77" at bounding box center [306, 494] width 182 height 12
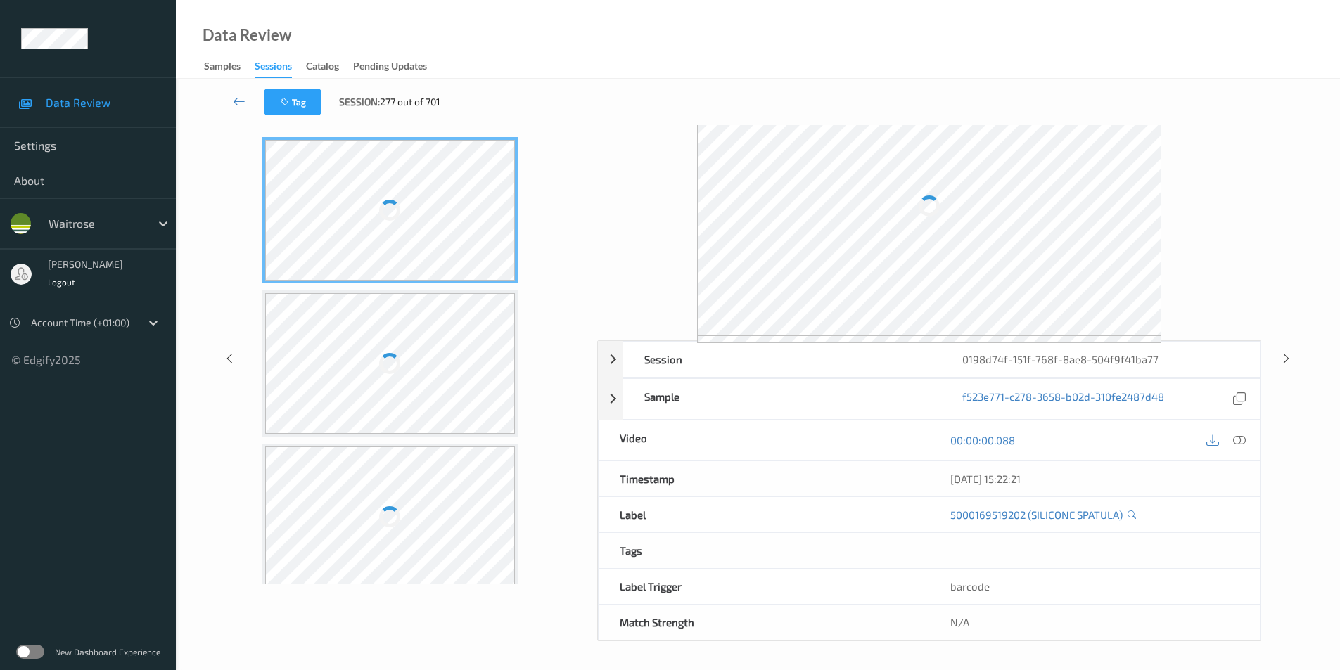
scroll to position [50, 0]
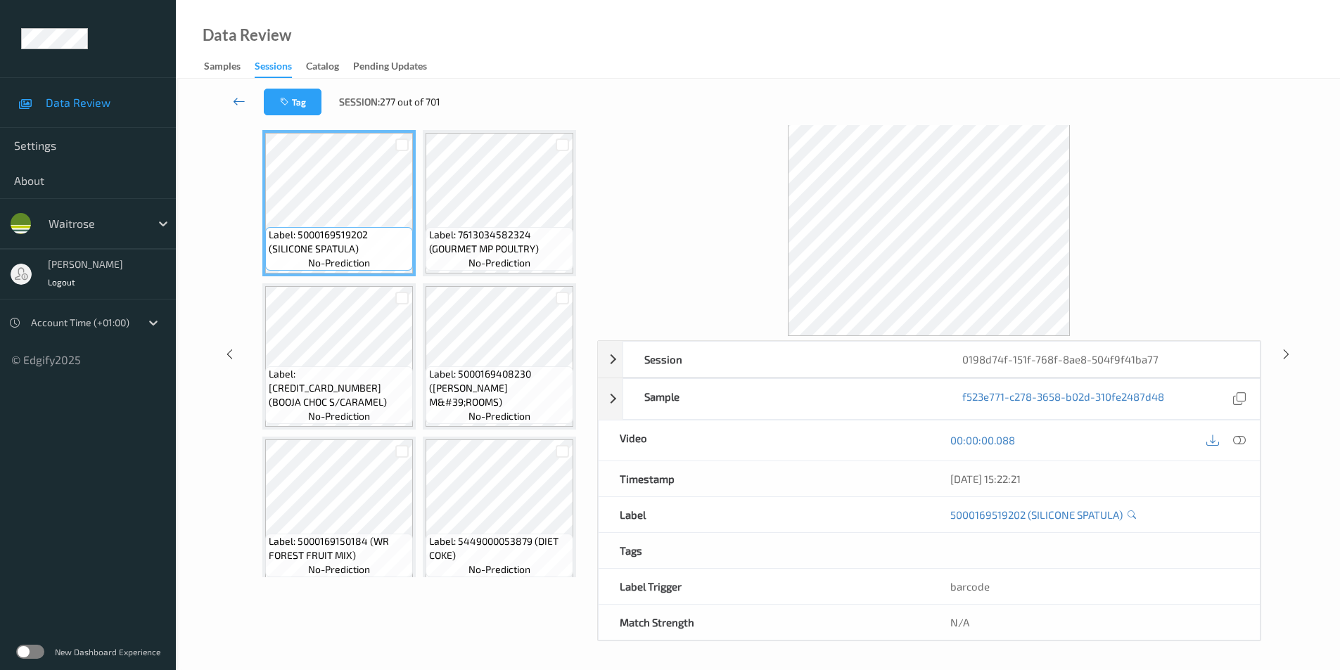
click at [234, 102] on icon at bounding box center [239, 101] width 13 height 14
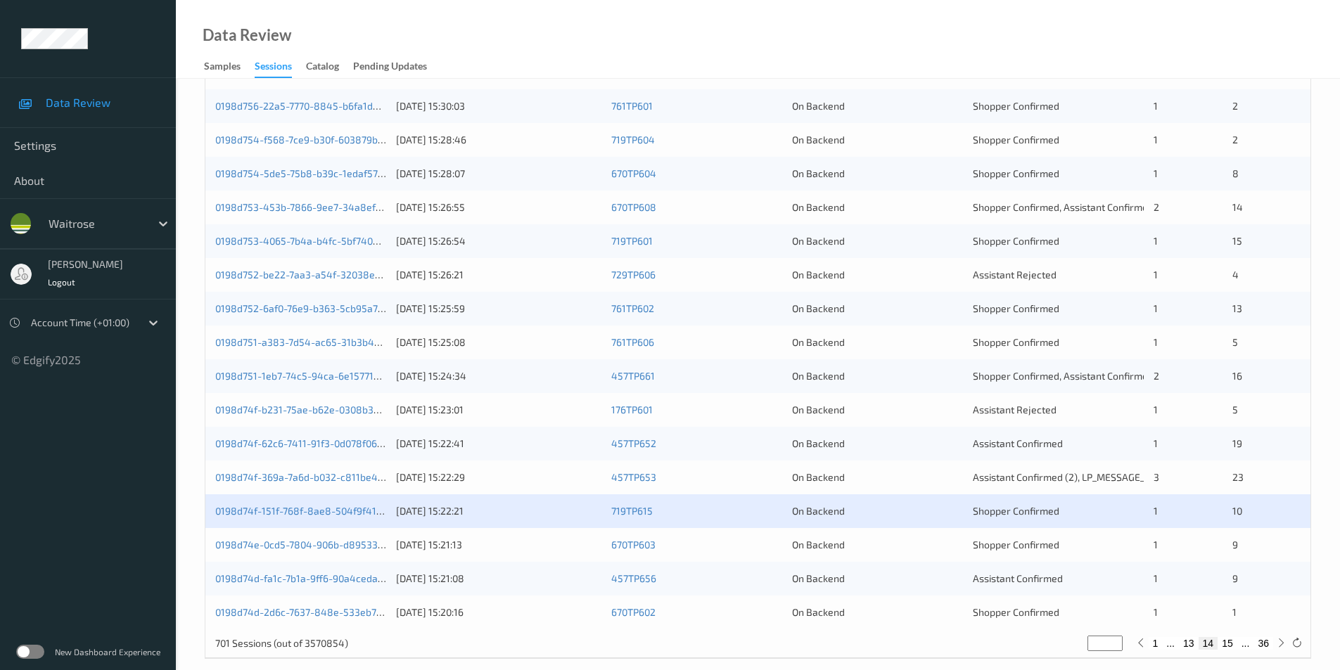
scroll to position [388, 0]
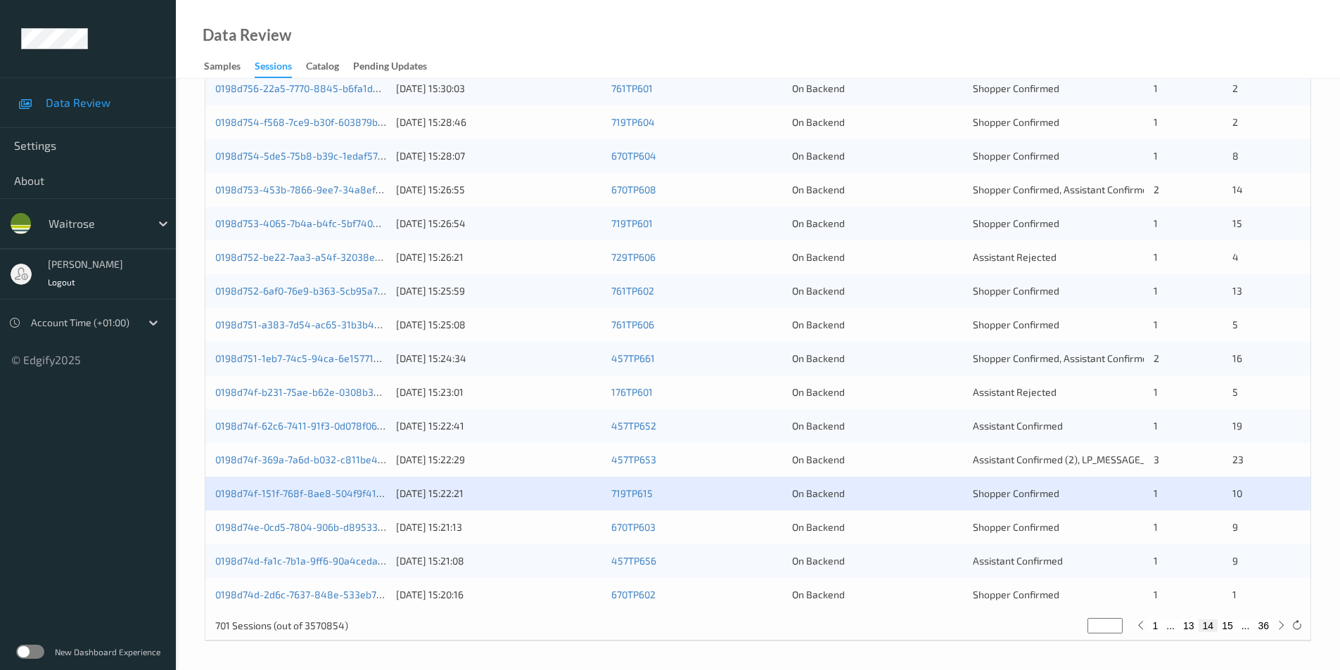
click at [891, 528] on div "On Backend" at bounding box center [877, 528] width 171 height 14
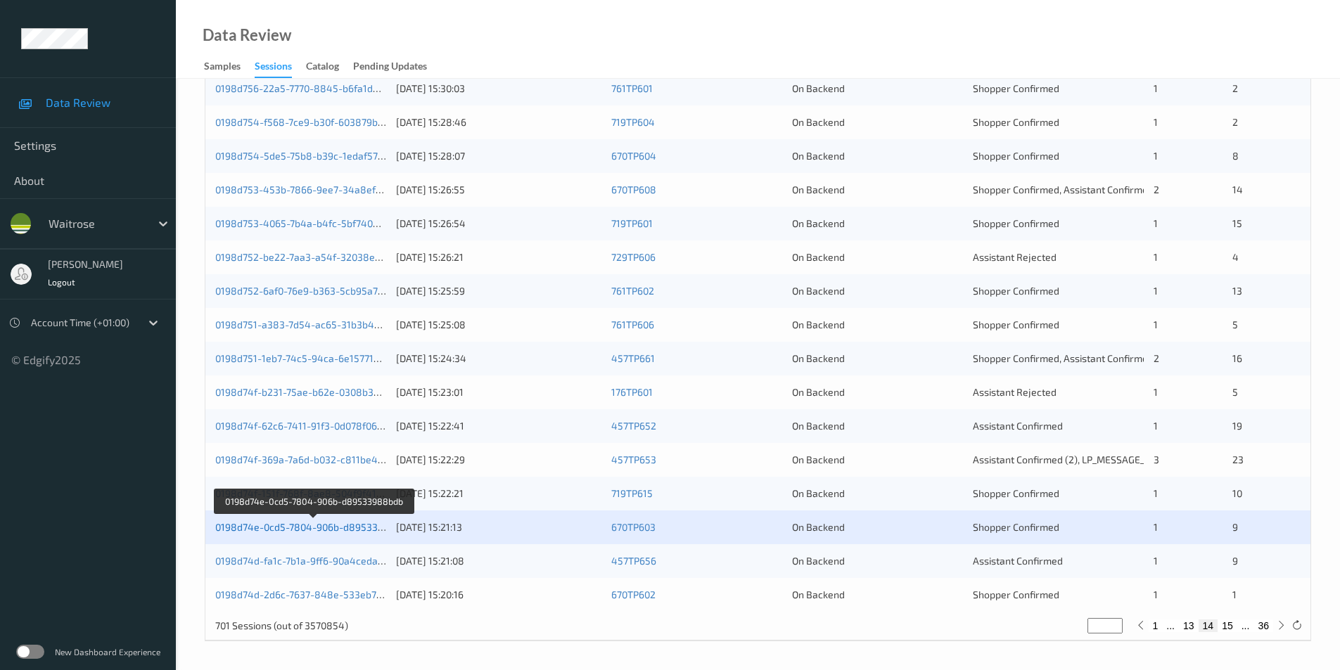
click at [316, 527] on link "0198d74e-0cd5-7804-906b-d89533988bdb" at bounding box center [314, 527] width 198 height 12
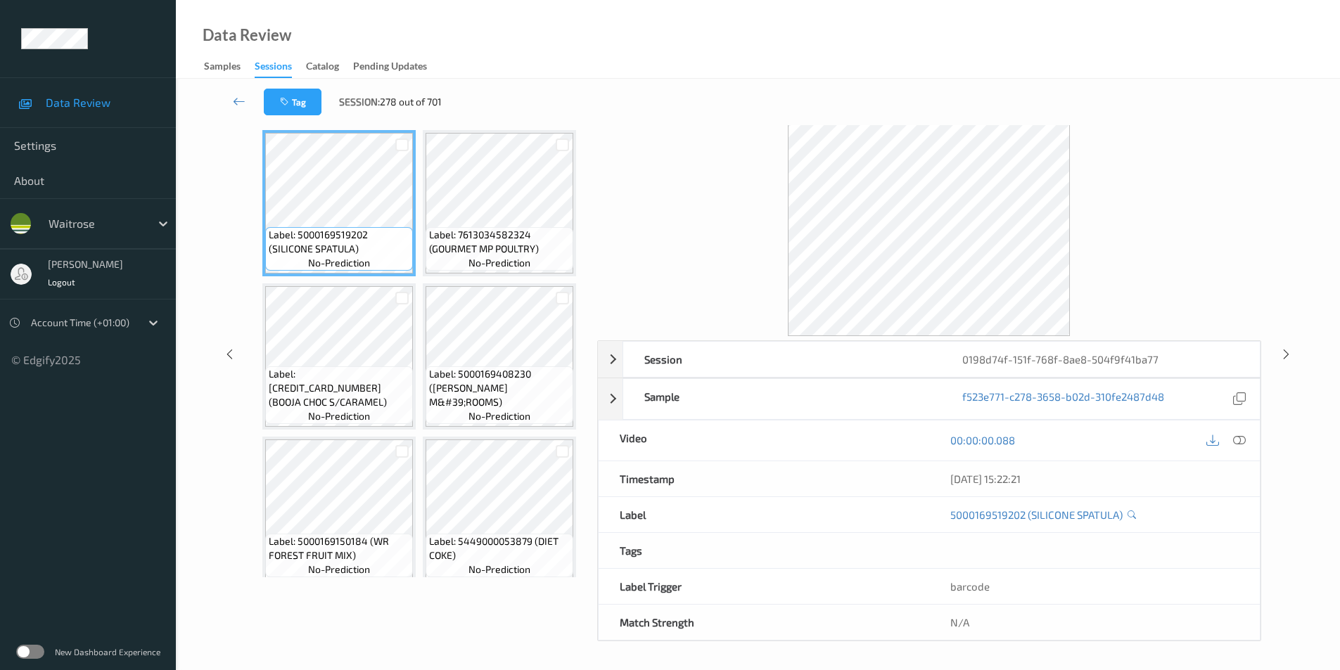
scroll to position [50, 0]
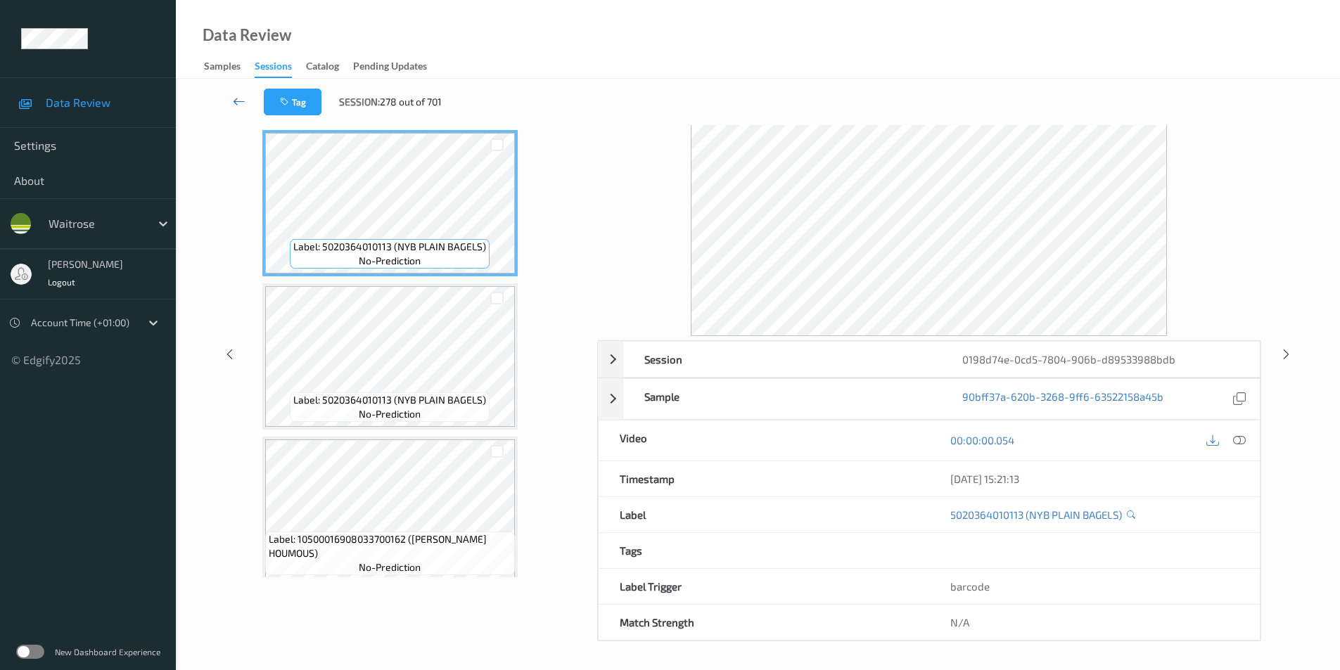
click at [238, 96] on icon at bounding box center [239, 101] width 13 height 14
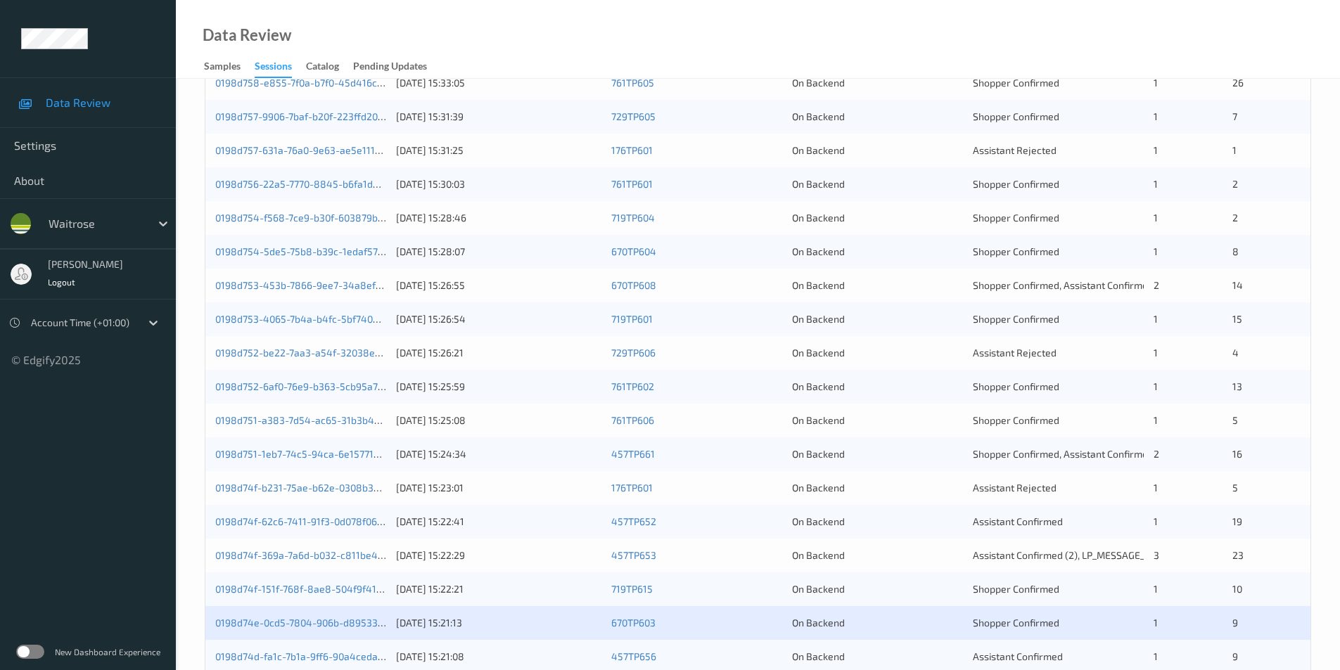
scroll to position [388, 0]
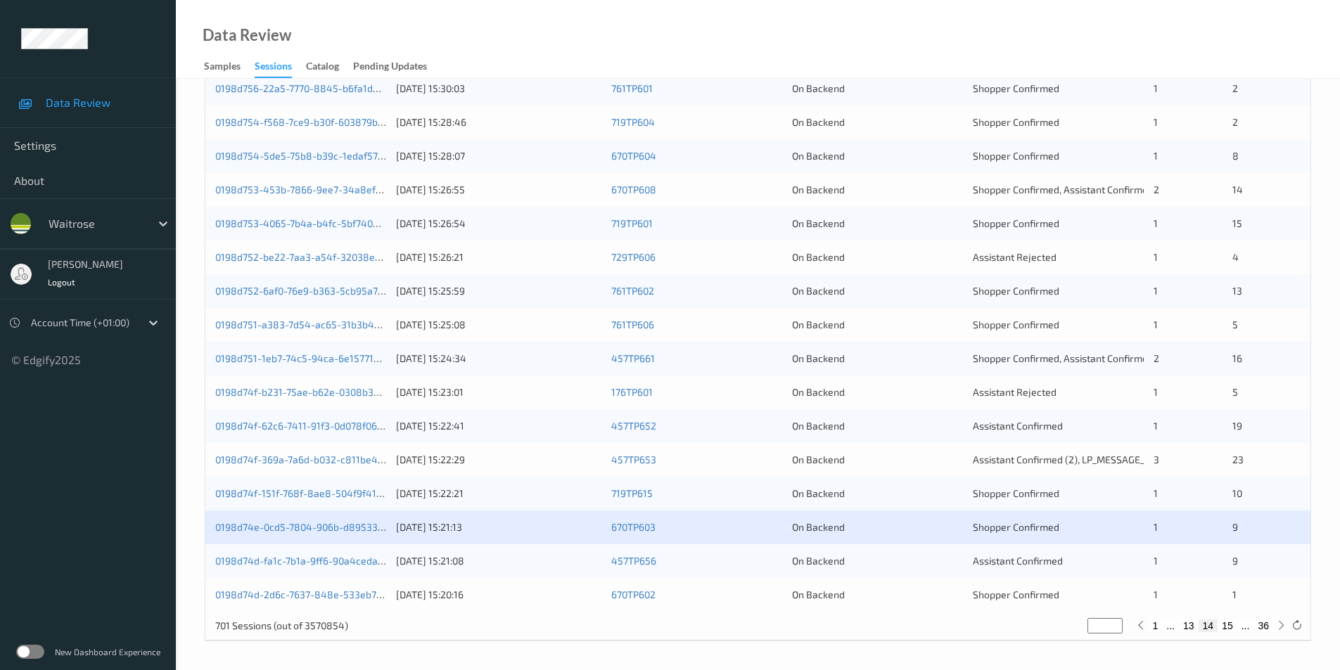
click at [908, 573] on div "0198d74d-fa1c-7b1a-9ff6-90a4ceda7185 23/08/2025 15:21:08 457TP656 On Backend As…" at bounding box center [757, 562] width 1105 height 34
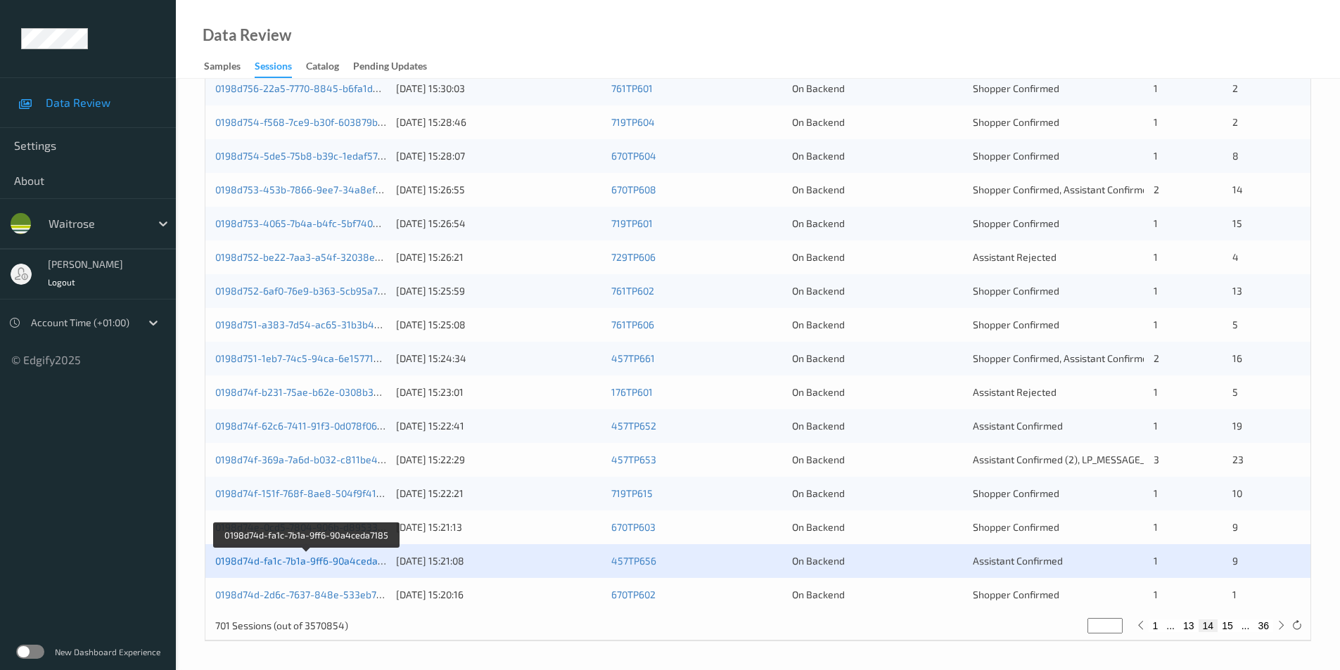
click at [294, 564] on link "0198d74d-fa1c-7b1a-9ff6-90a4ceda7185" at bounding box center [307, 561] width 184 height 12
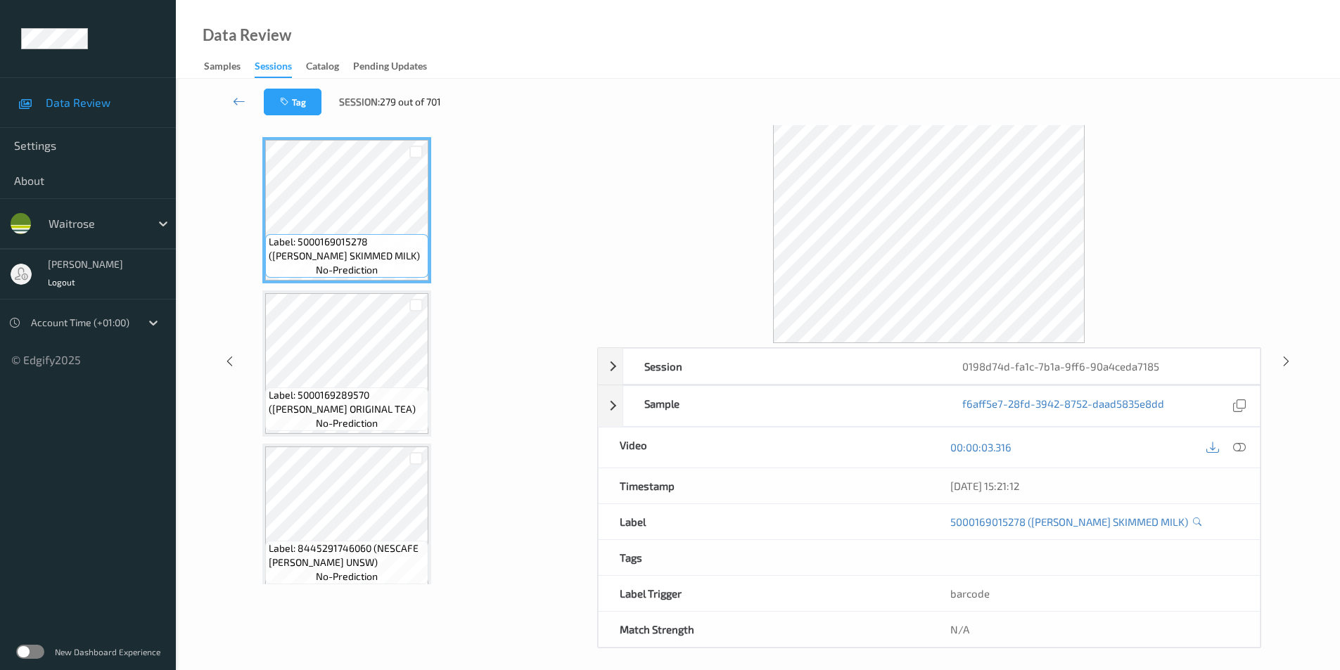
scroll to position [57, 0]
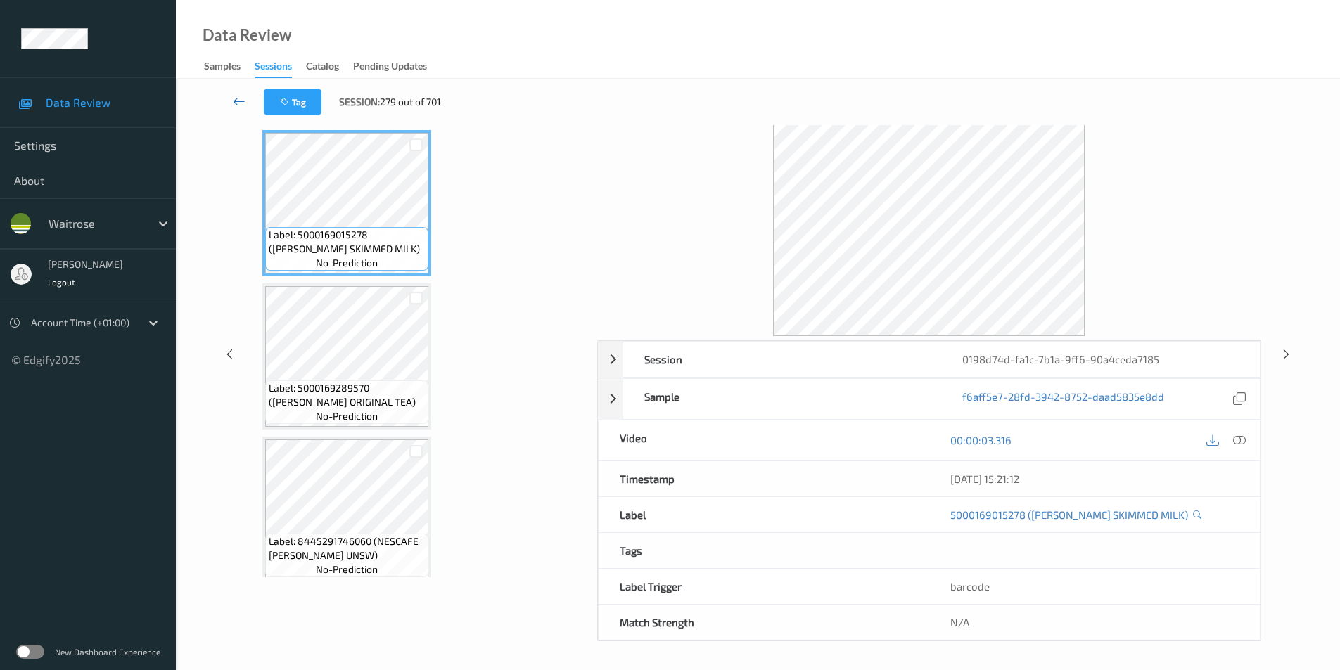
click at [236, 98] on icon at bounding box center [239, 101] width 13 height 14
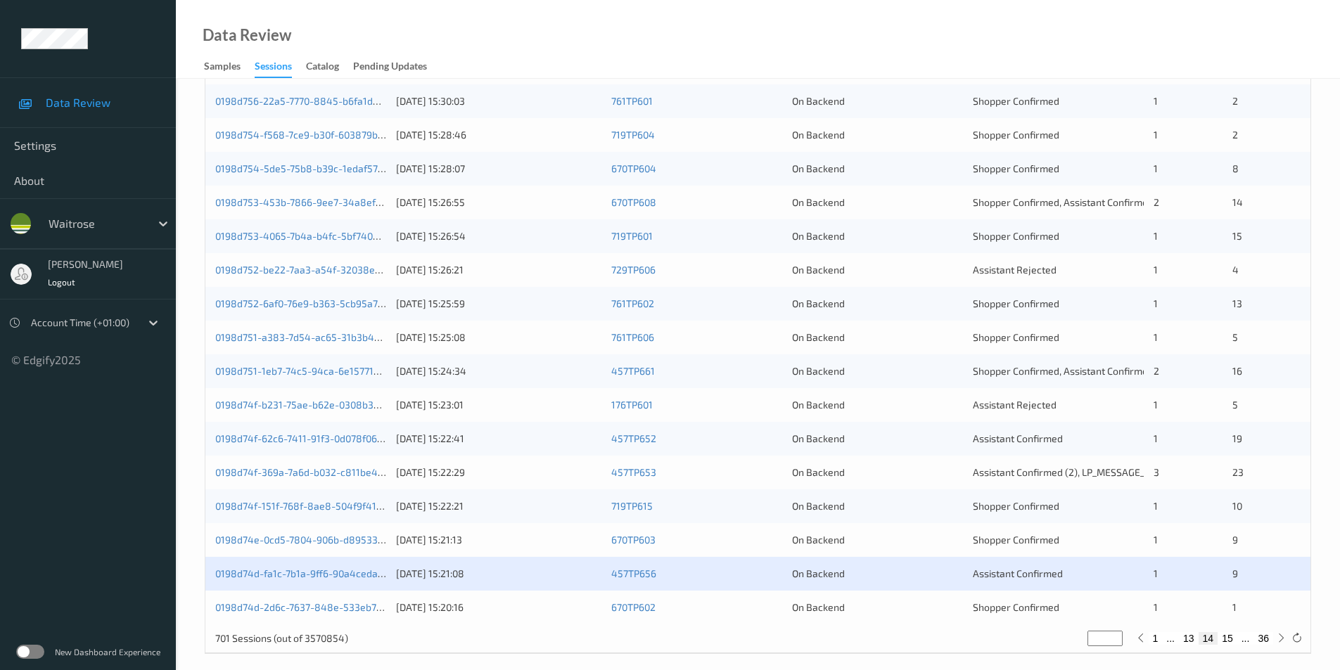
scroll to position [388, 0]
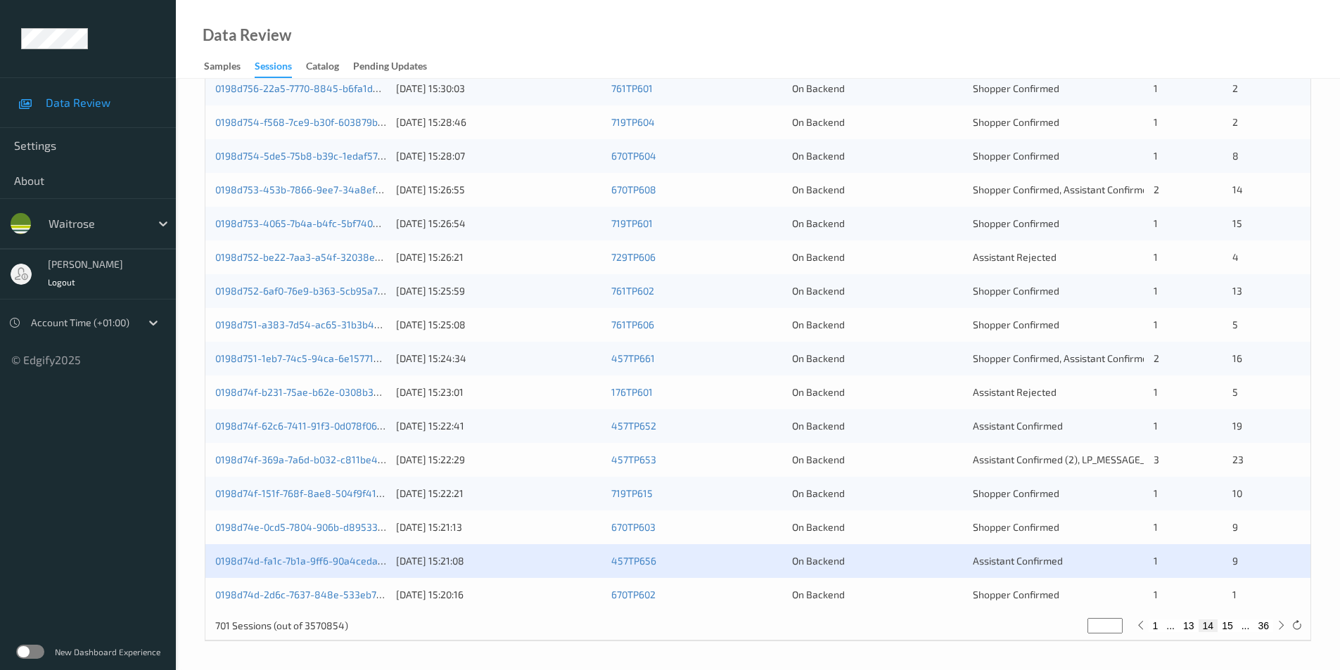
click at [861, 592] on div "On Backend" at bounding box center [877, 595] width 171 height 14
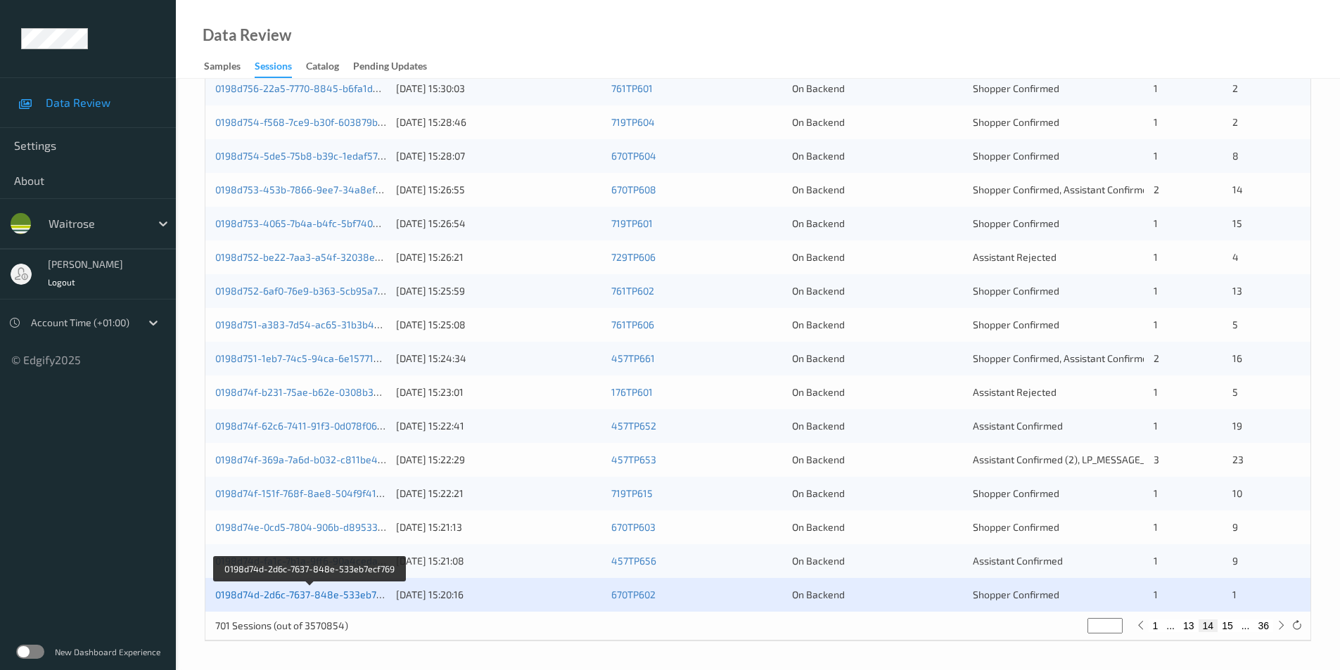
click at [312, 590] on link "0198d74d-2d6c-7637-848e-533eb7ecf769" at bounding box center [310, 595] width 191 height 12
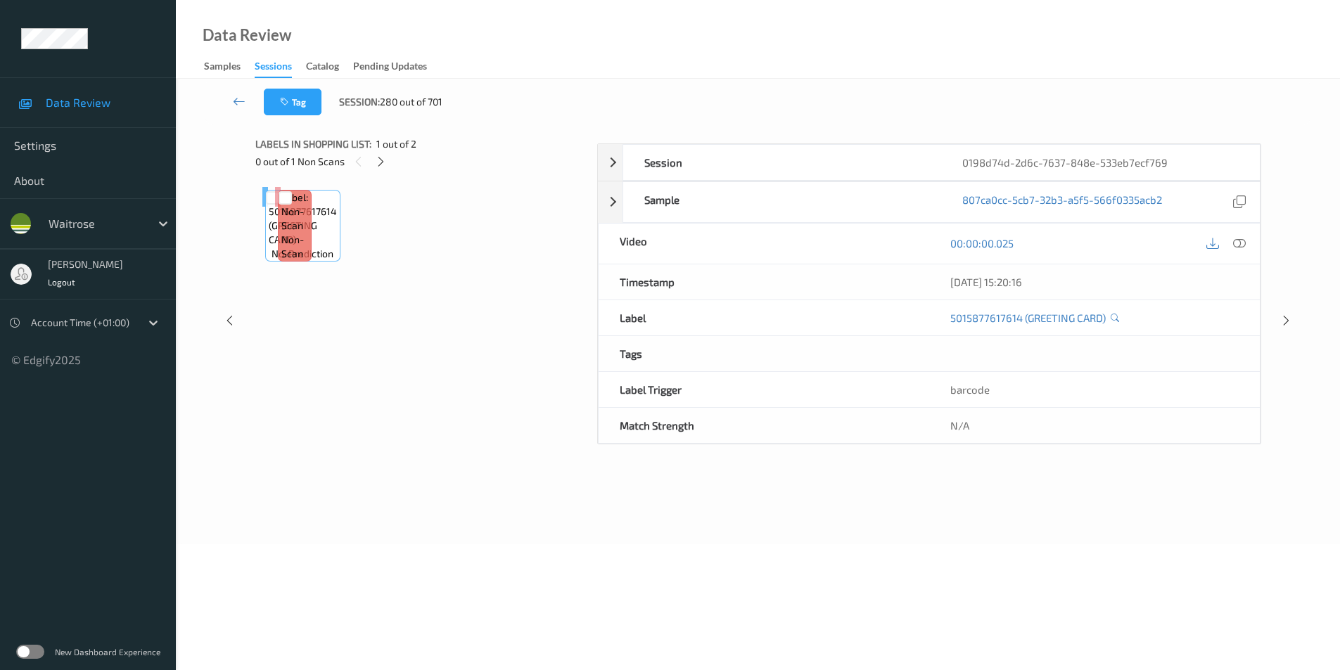
scroll to position [57, 0]
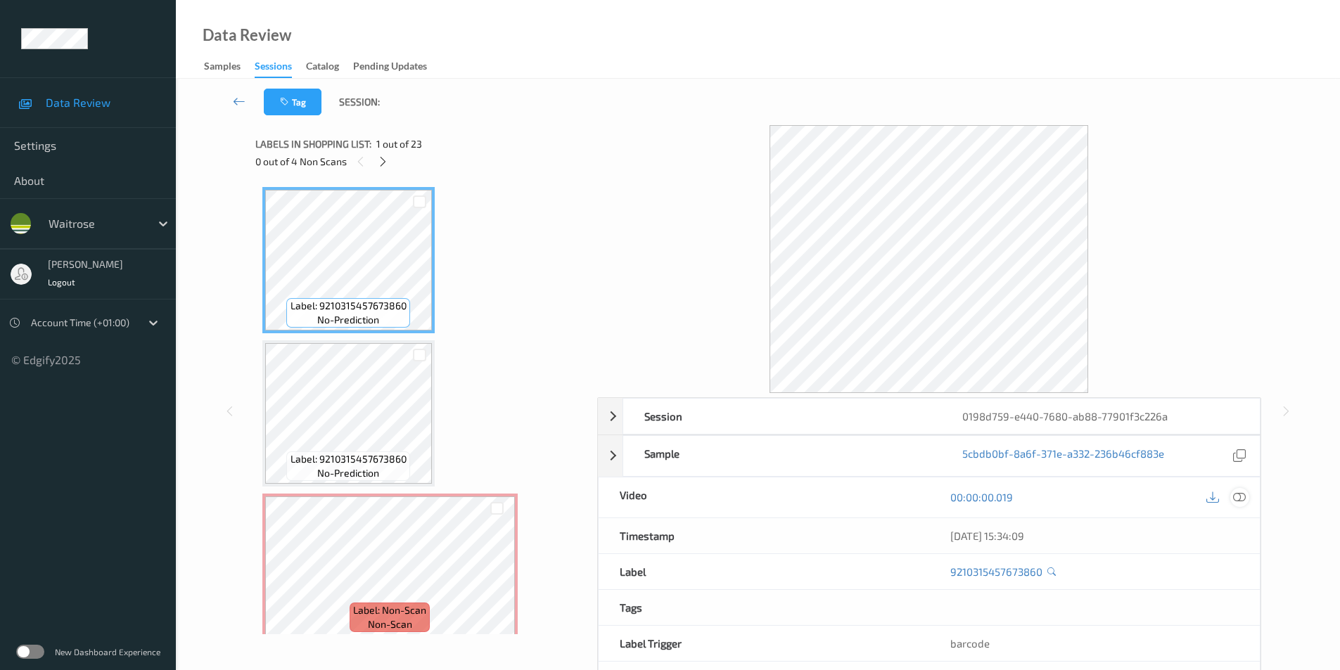
click at [1240, 499] on icon at bounding box center [1239, 497] width 13 height 13
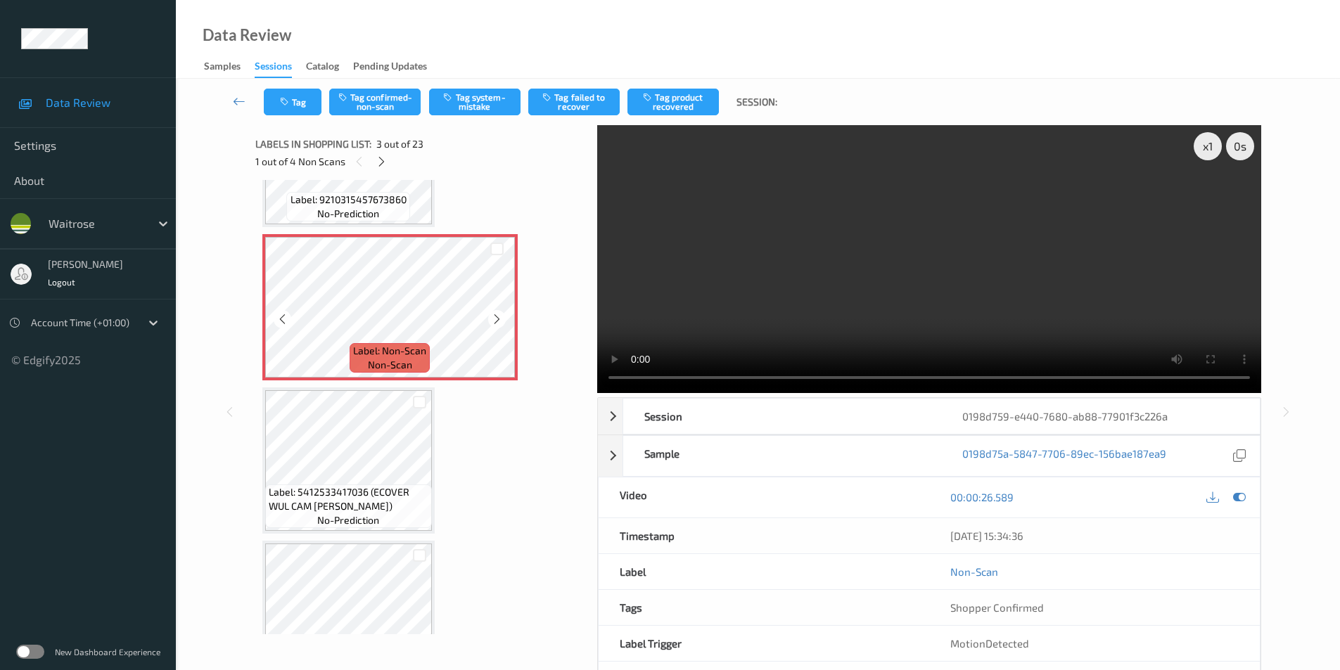
scroll to position [281, 0]
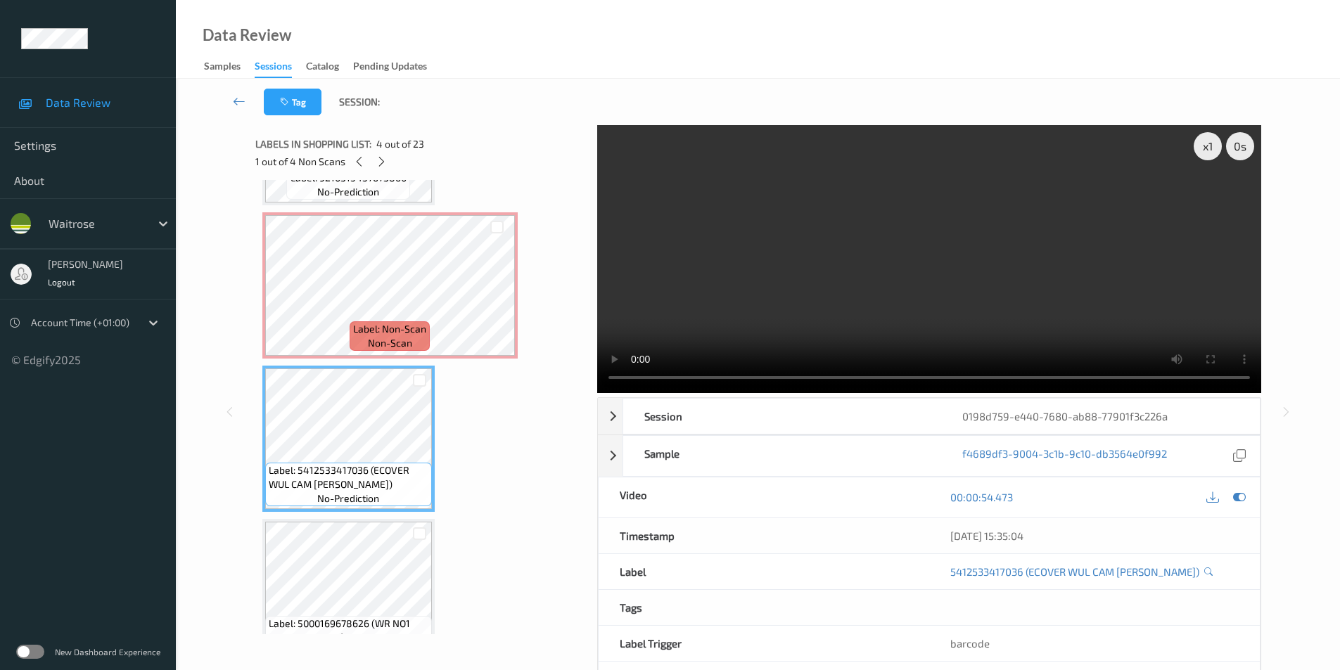
drag, startPoint x: 1239, startPoint y: 495, endPoint x: 493, endPoint y: 443, distance: 747.6
click at [1238, 496] on icon at bounding box center [1239, 497] width 13 height 13
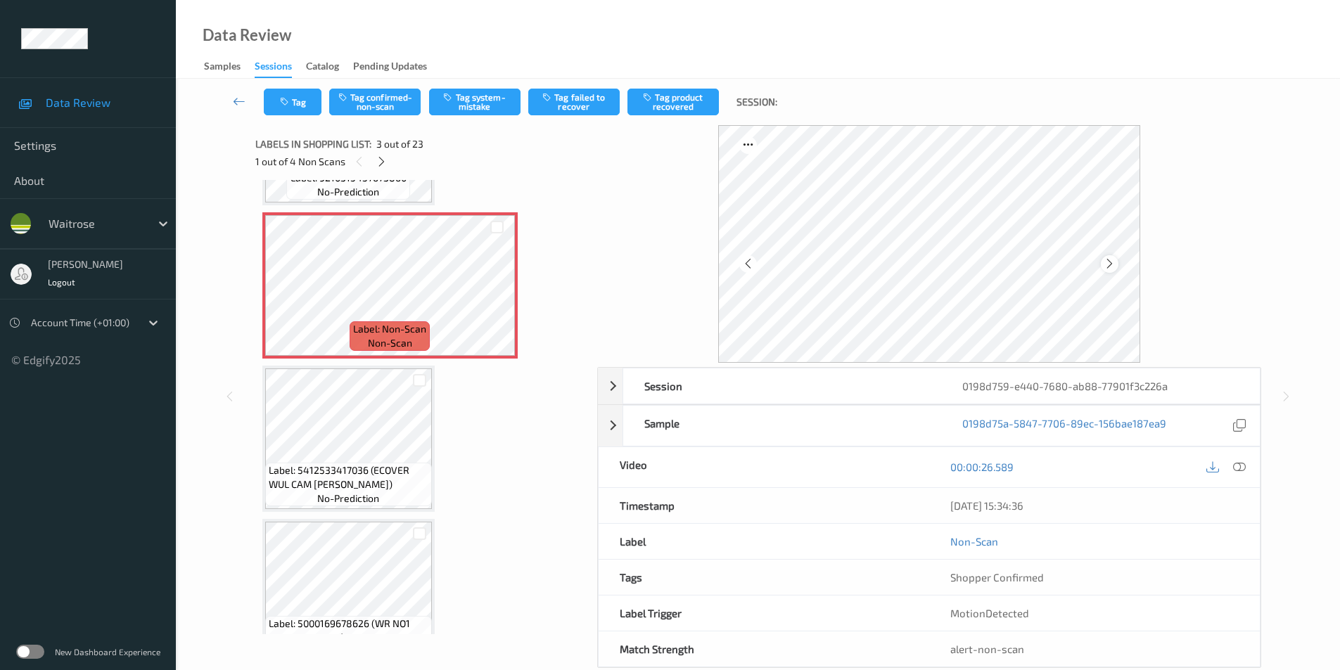
click at [1107, 264] on icon at bounding box center [1110, 264] width 12 height 13
click at [391, 100] on button "Tag confirmed-non-scan" at bounding box center [374, 102] width 91 height 27
click at [675, 104] on button "Tag product recovered" at bounding box center [673, 102] width 91 height 27
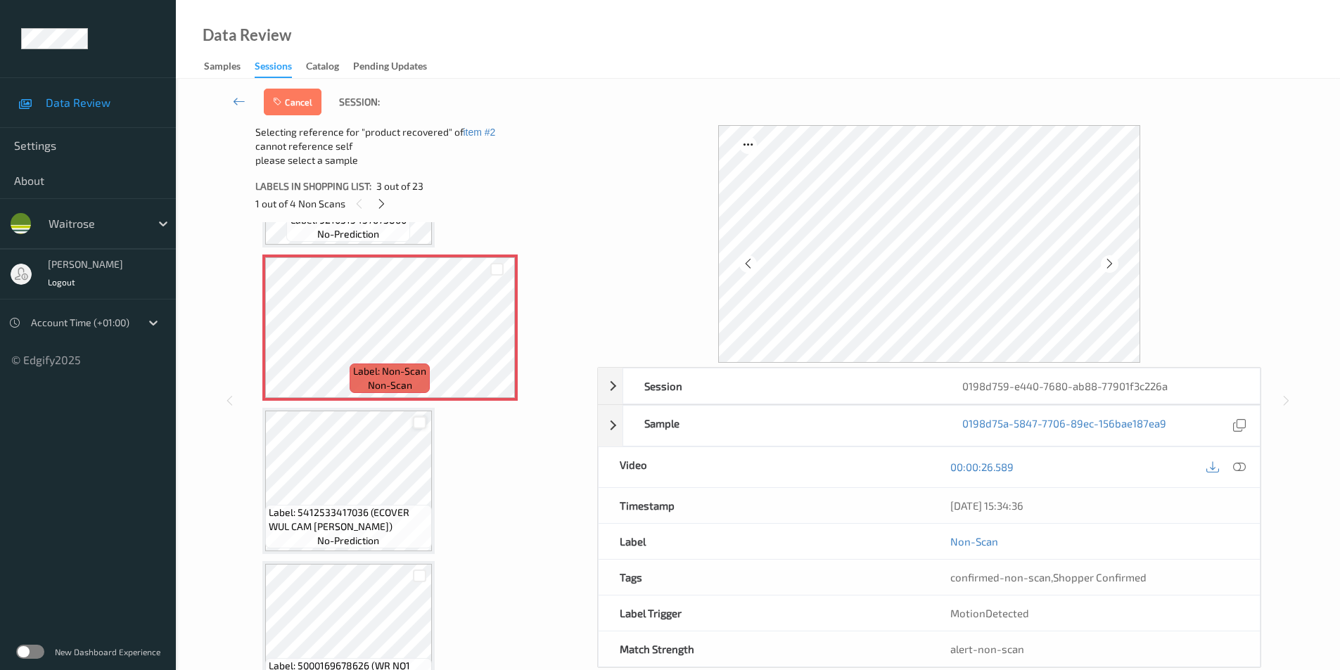
click at [422, 421] on div at bounding box center [419, 423] width 13 height 13
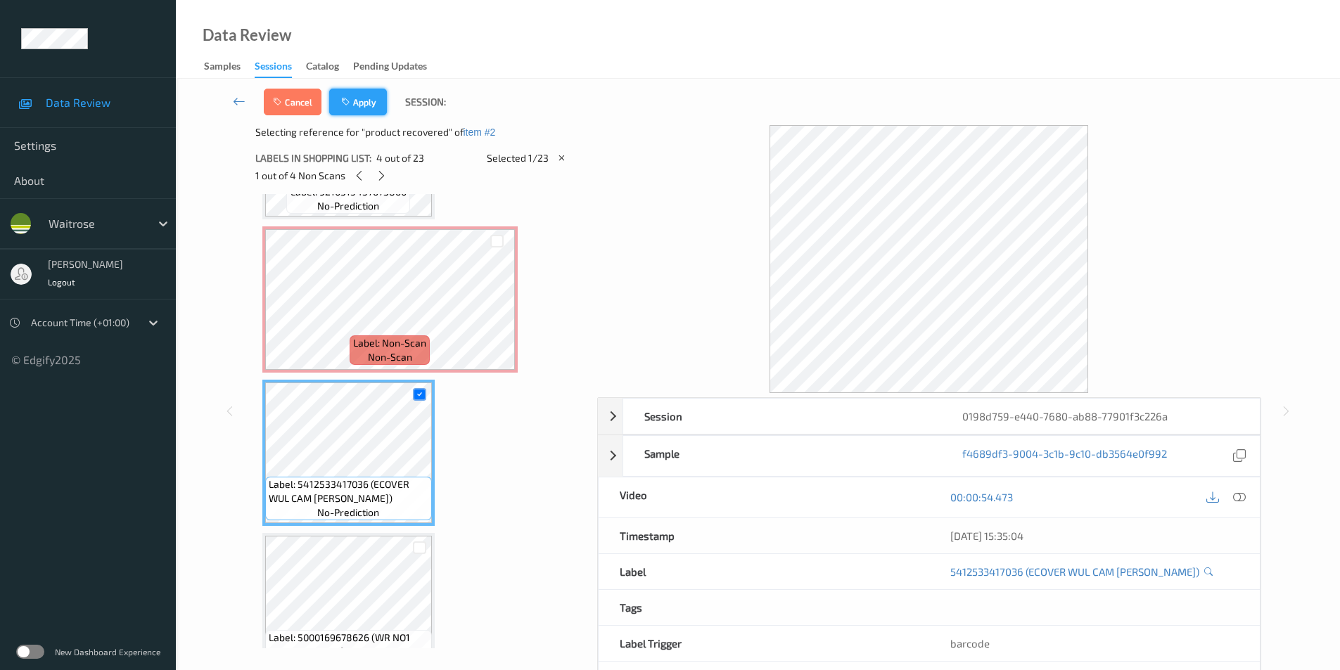
click at [367, 105] on button "Apply" at bounding box center [358, 102] width 58 height 27
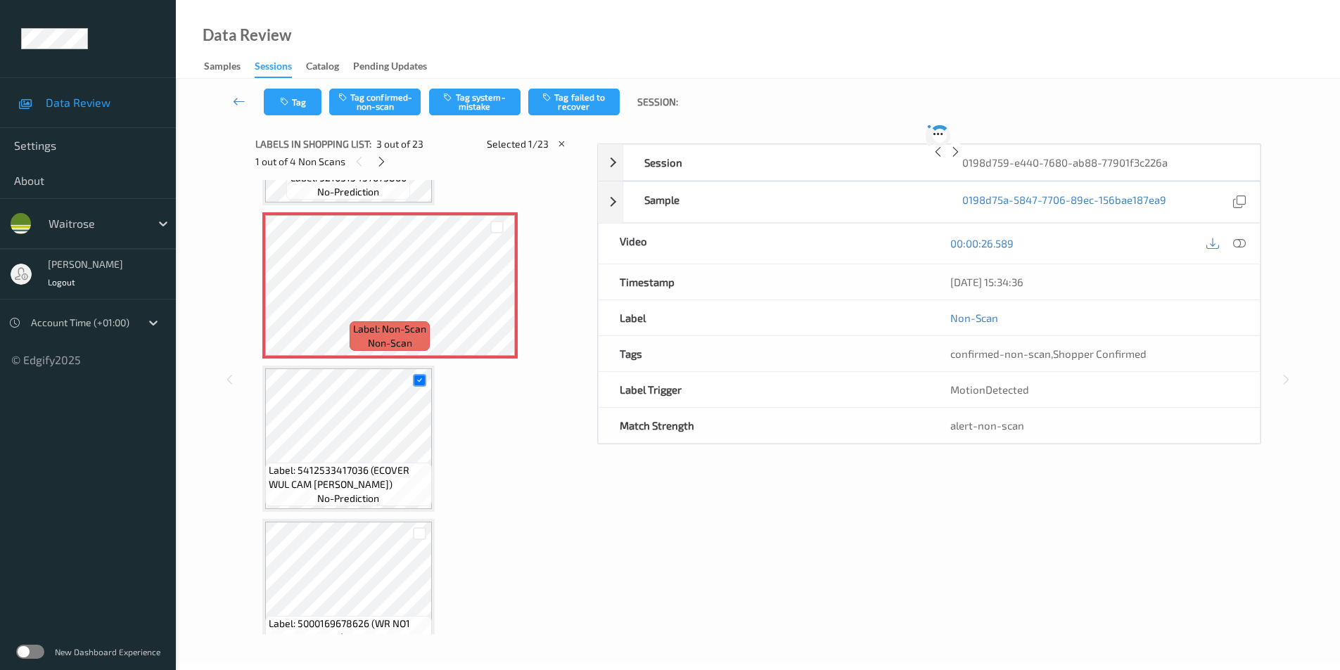
scroll to position [160, 0]
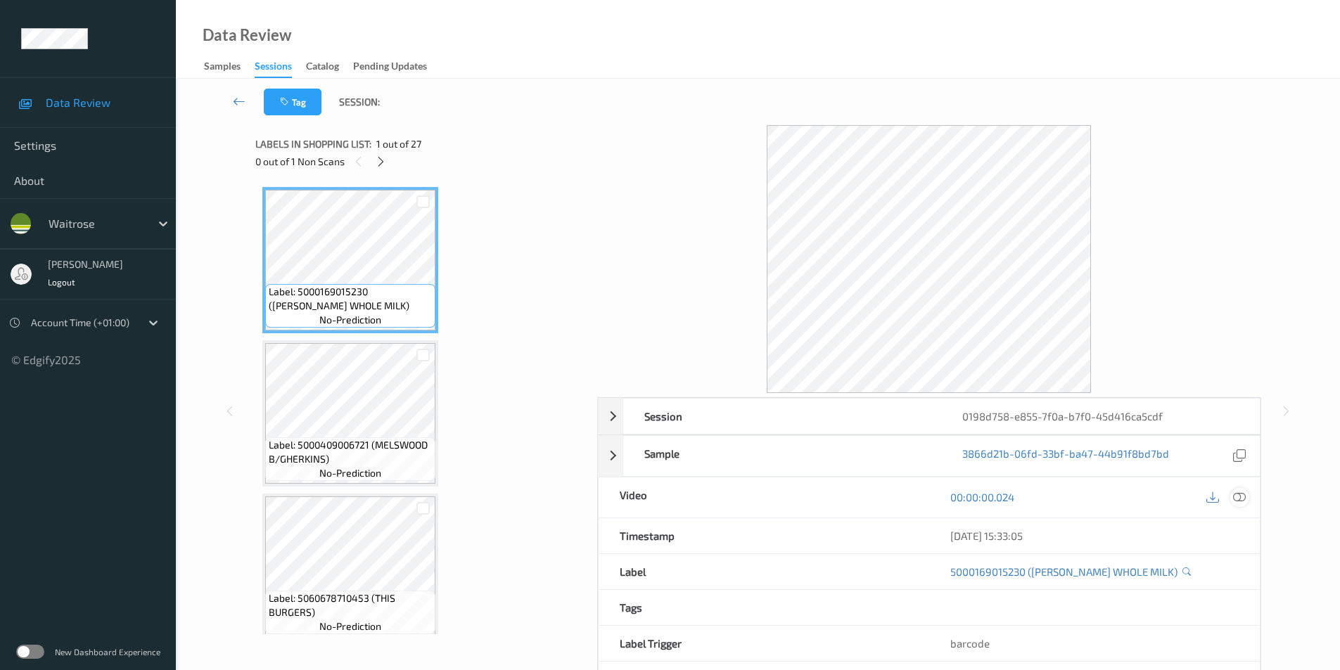
click at [1235, 497] on icon at bounding box center [1239, 497] width 13 height 13
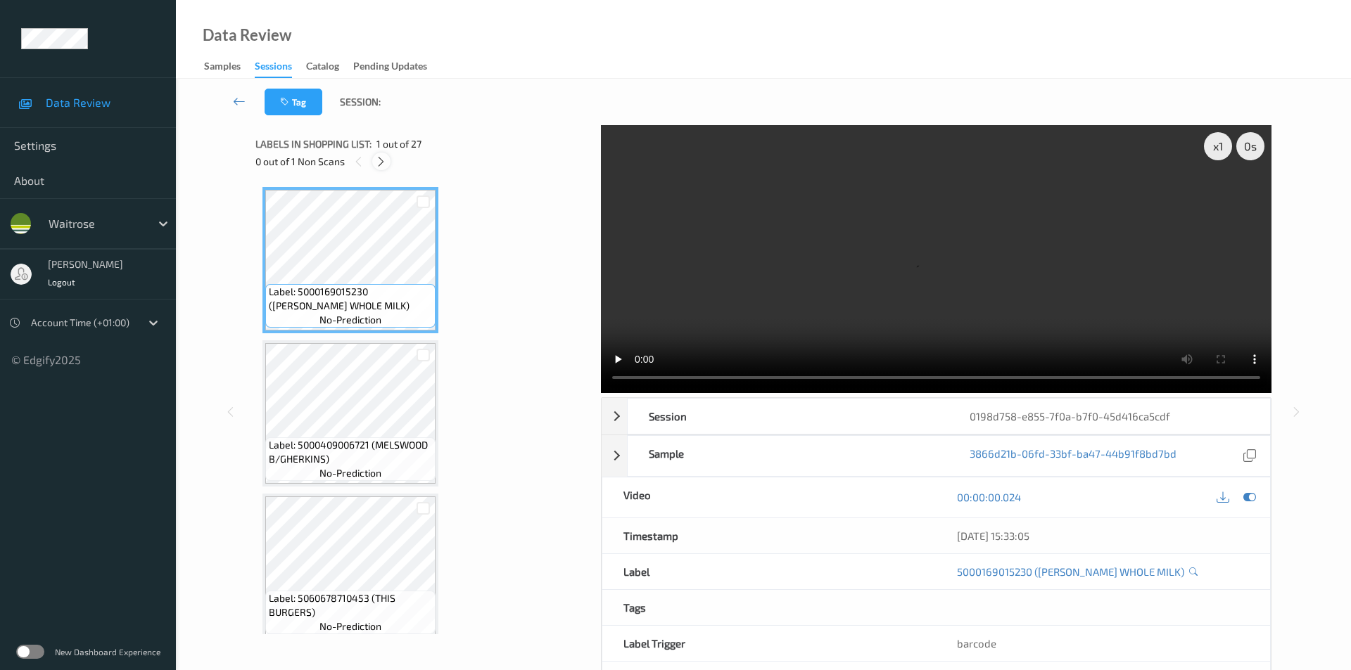
click at [381, 159] on icon at bounding box center [381, 161] width 12 height 13
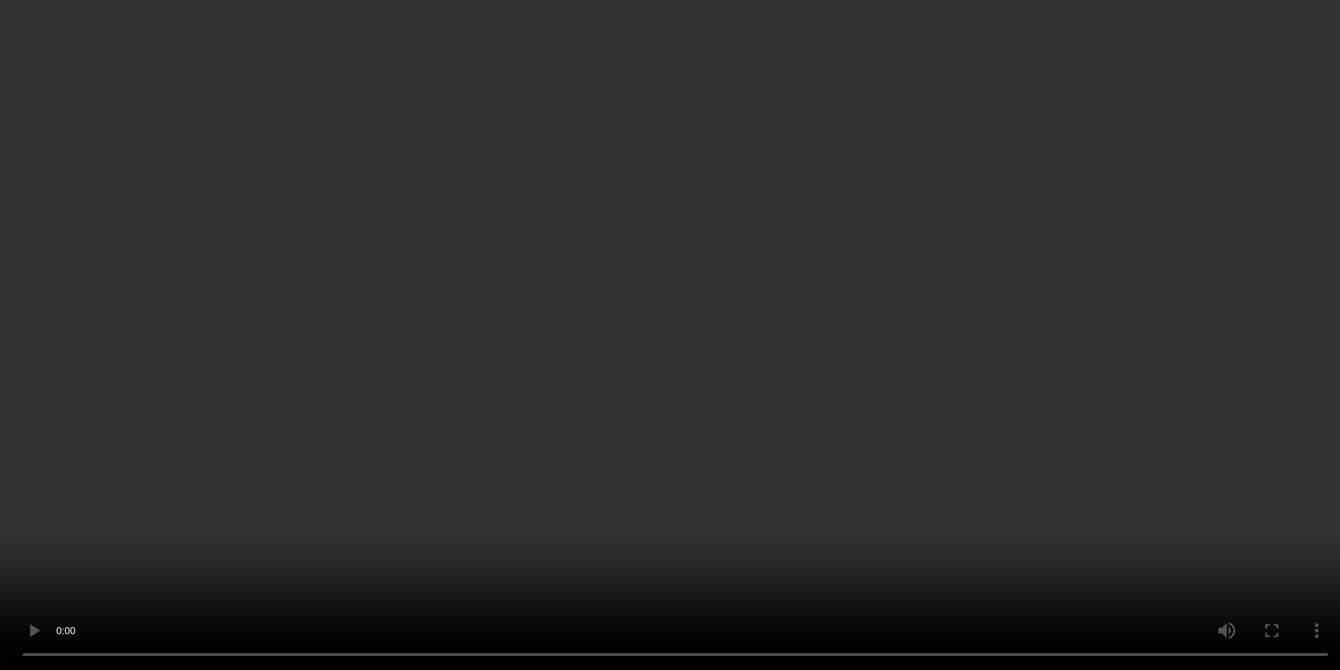
scroll to position [1151, 0]
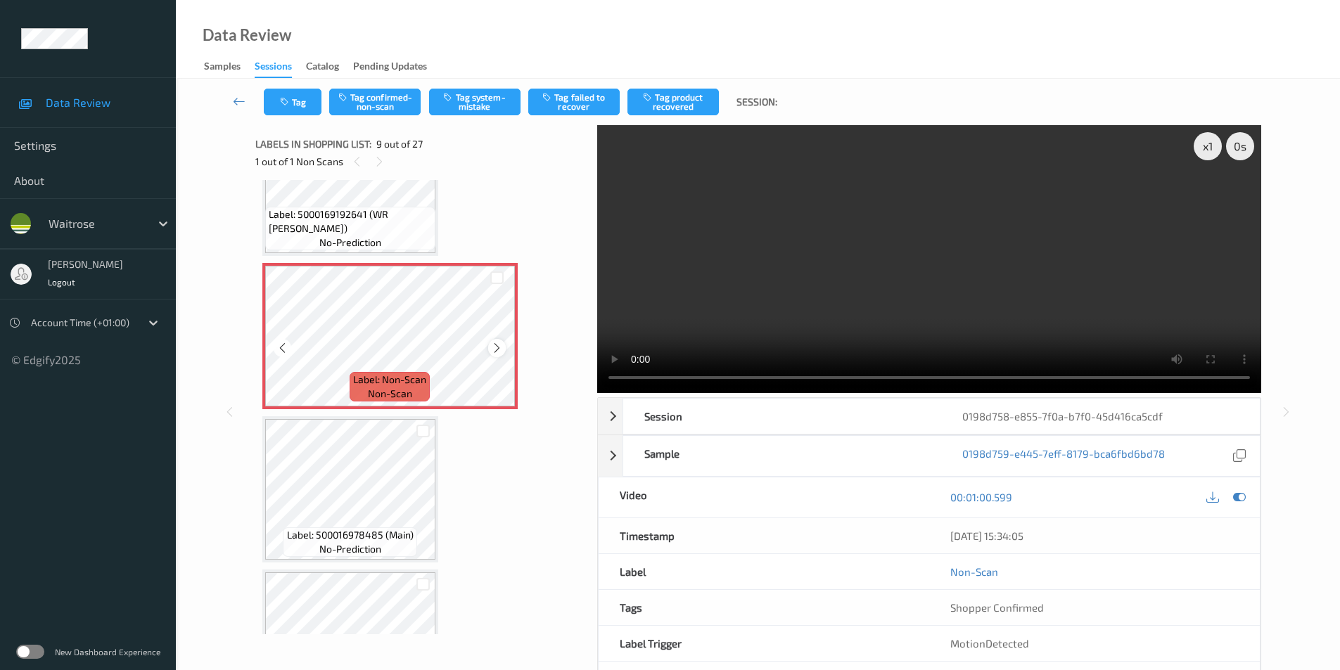
click at [497, 353] on icon at bounding box center [497, 348] width 12 height 13
click at [389, 96] on button "Tag confirmed-non-scan" at bounding box center [374, 102] width 91 height 27
click at [682, 101] on button "Tag product recovered" at bounding box center [673, 102] width 91 height 27
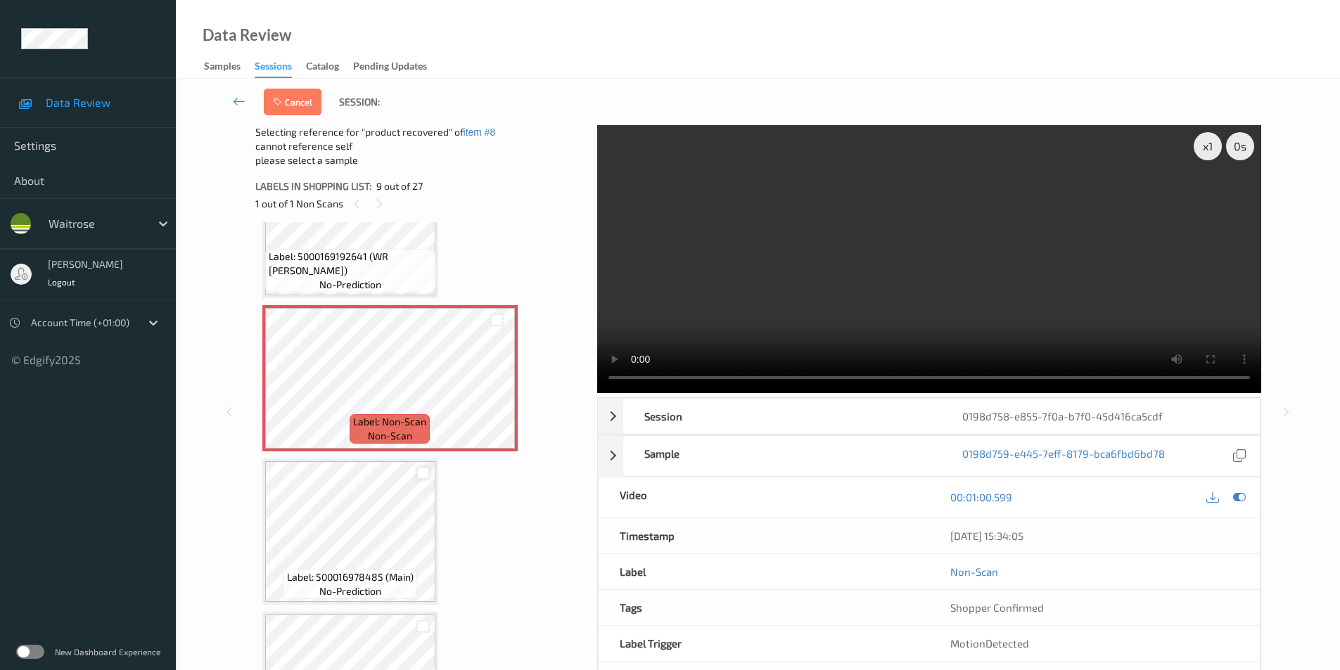
click at [420, 472] on div at bounding box center [423, 473] width 13 height 13
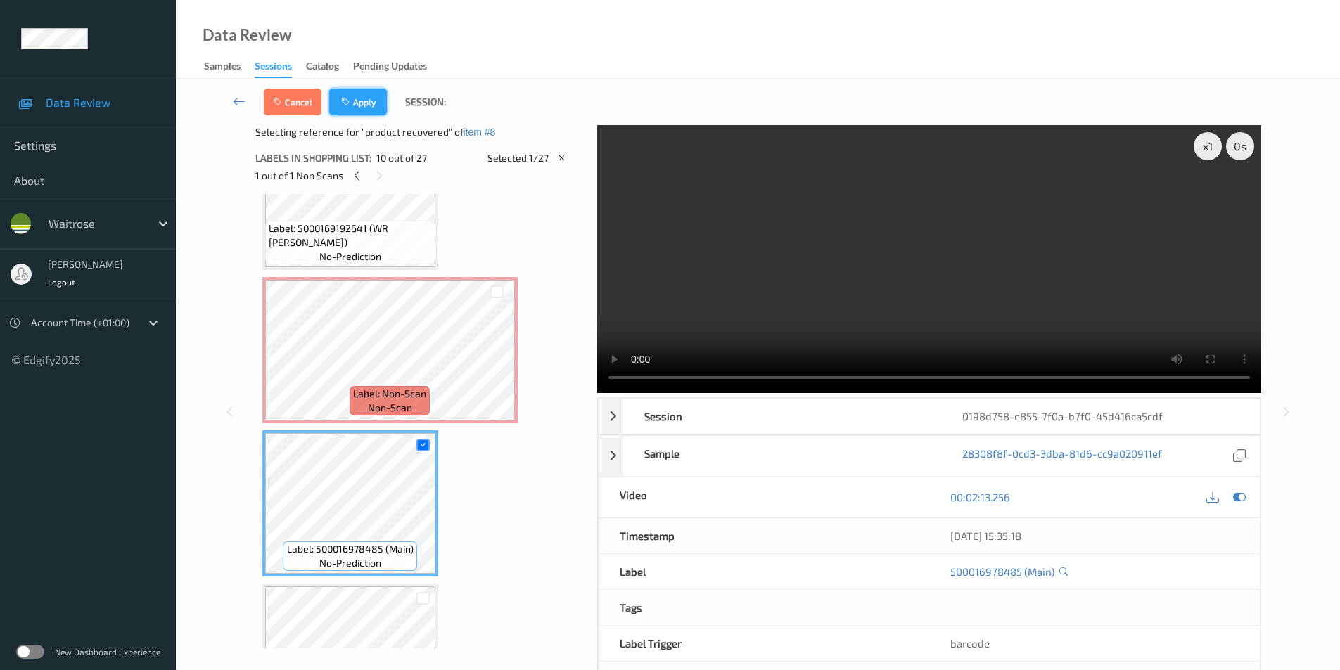
click at [355, 101] on button "Apply" at bounding box center [358, 102] width 58 height 27
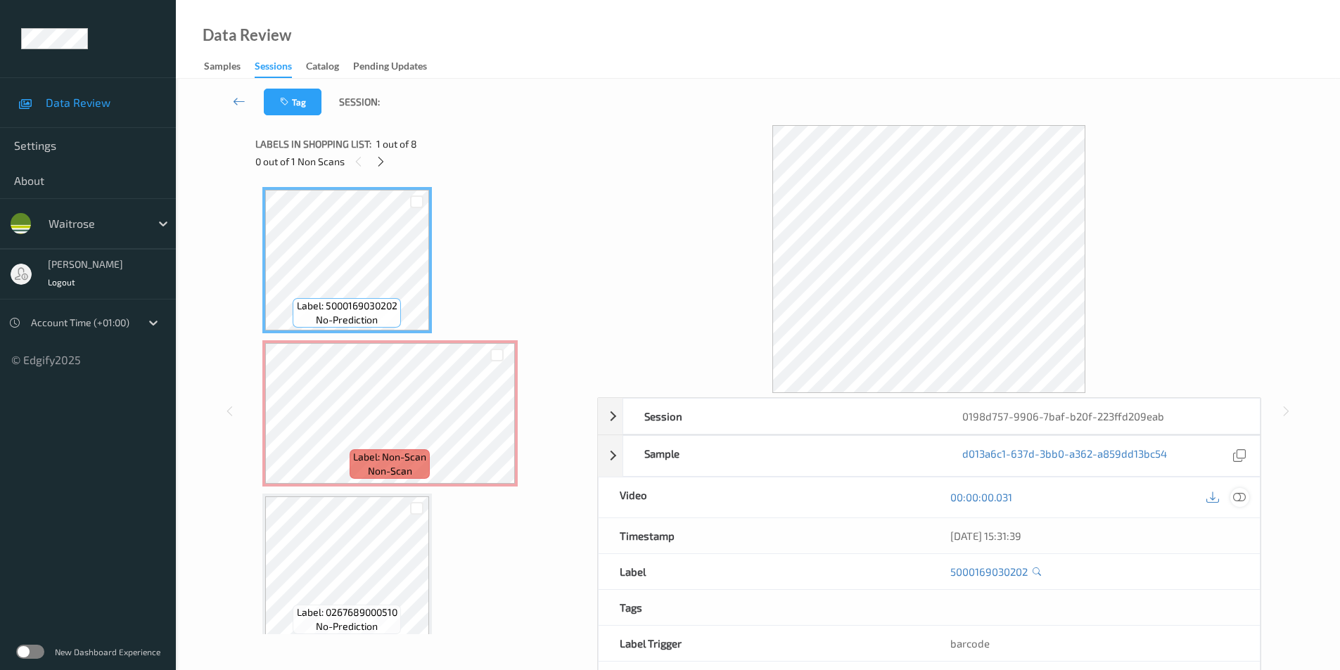
click at [1238, 490] on div at bounding box center [1240, 497] width 19 height 19
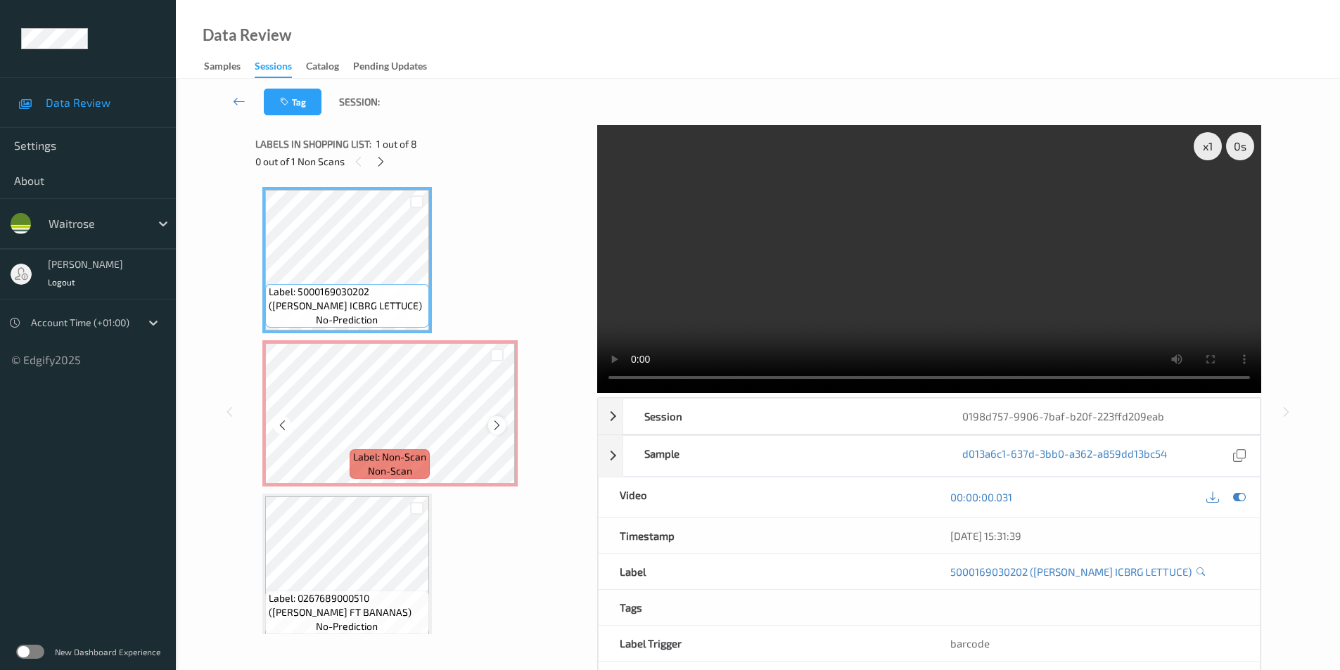
click at [491, 424] on icon at bounding box center [497, 425] width 12 height 13
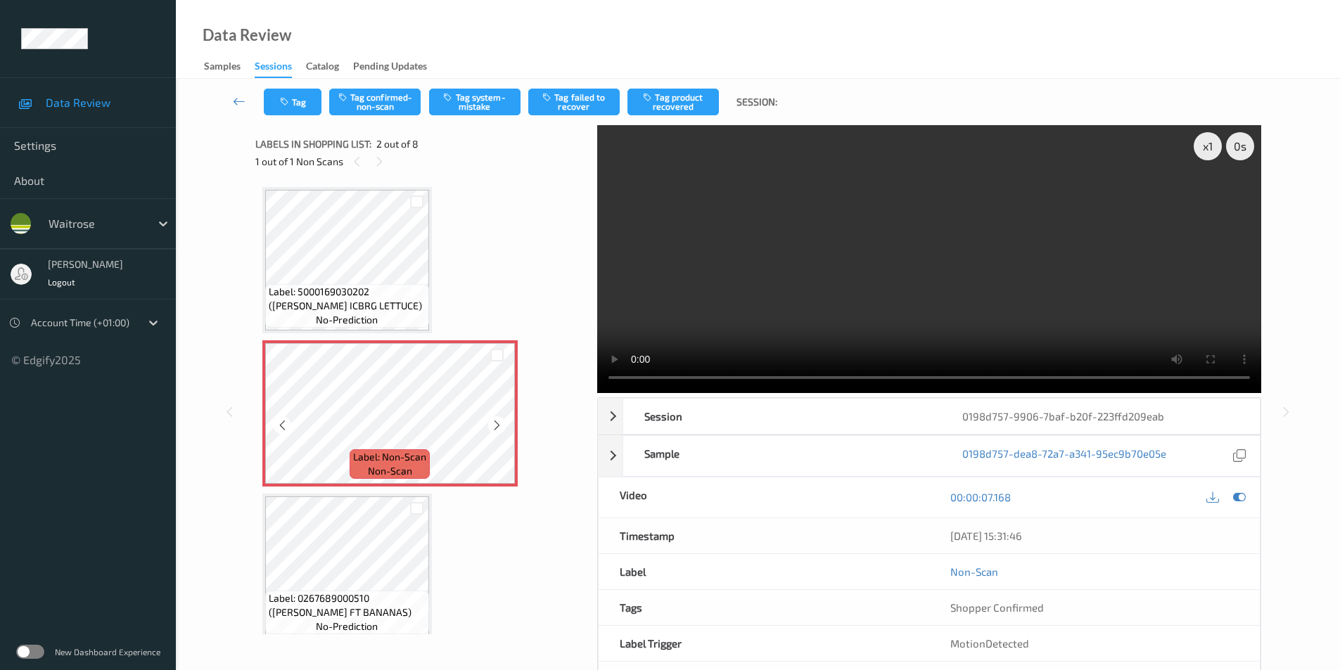
click at [491, 424] on icon at bounding box center [497, 425] width 12 height 13
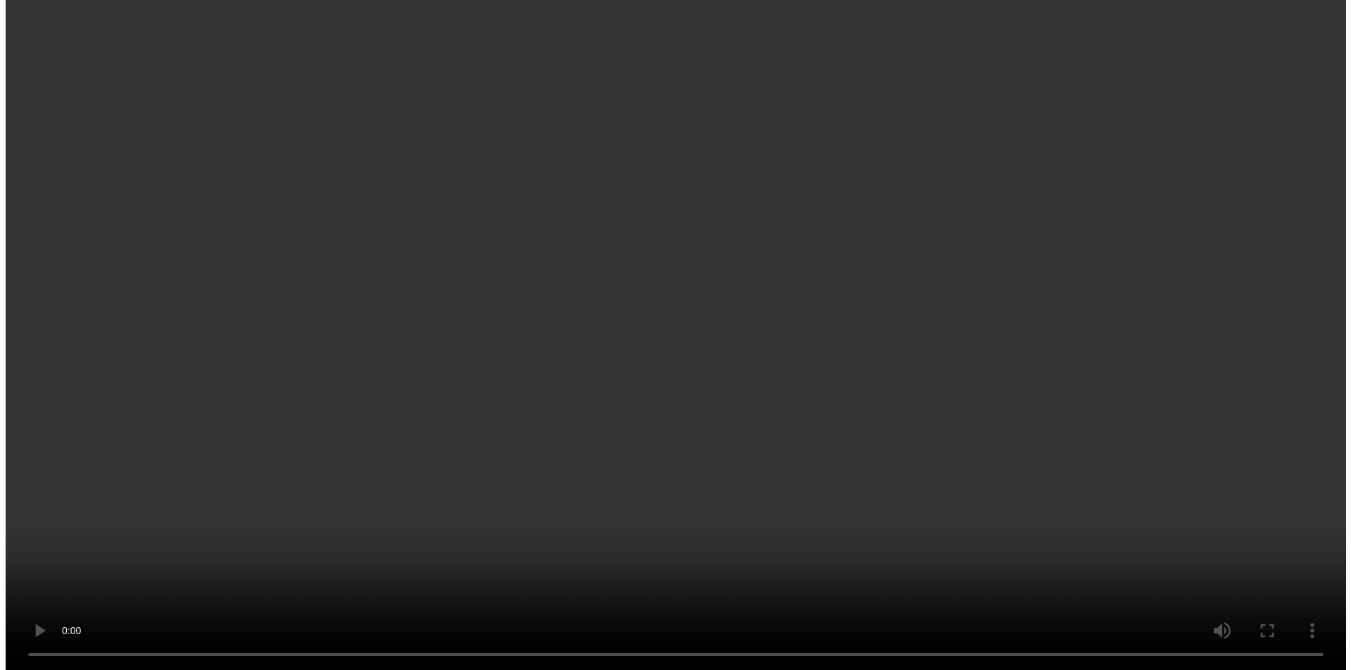
scroll to position [70, 0]
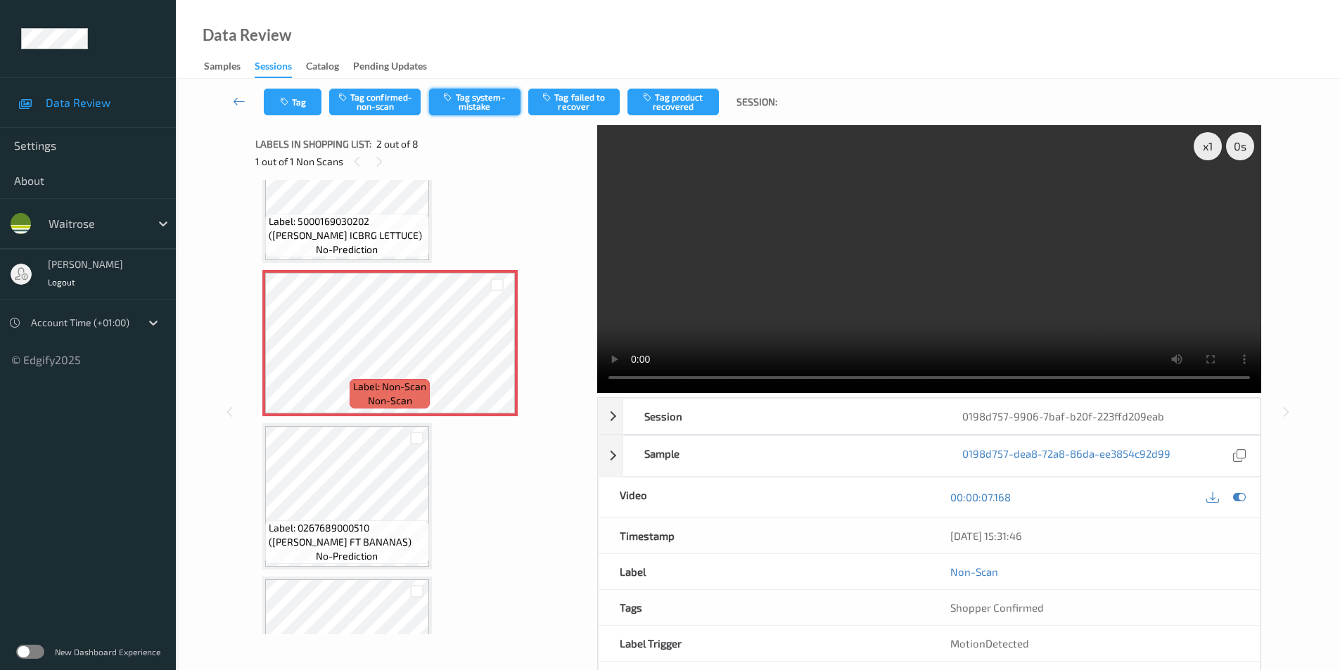
click at [479, 94] on button "Tag system-mistake" at bounding box center [474, 102] width 91 height 27
click at [470, 100] on button "Tag system-mistake" at bounding box center [474, 102] width 91 height 27
click at [286, 103] on div "Tag Tag confirmed-non-scan Tag system-mistake Tag failed to recover Tag product…" at bounding box center [758, 102] width 1107 height 46
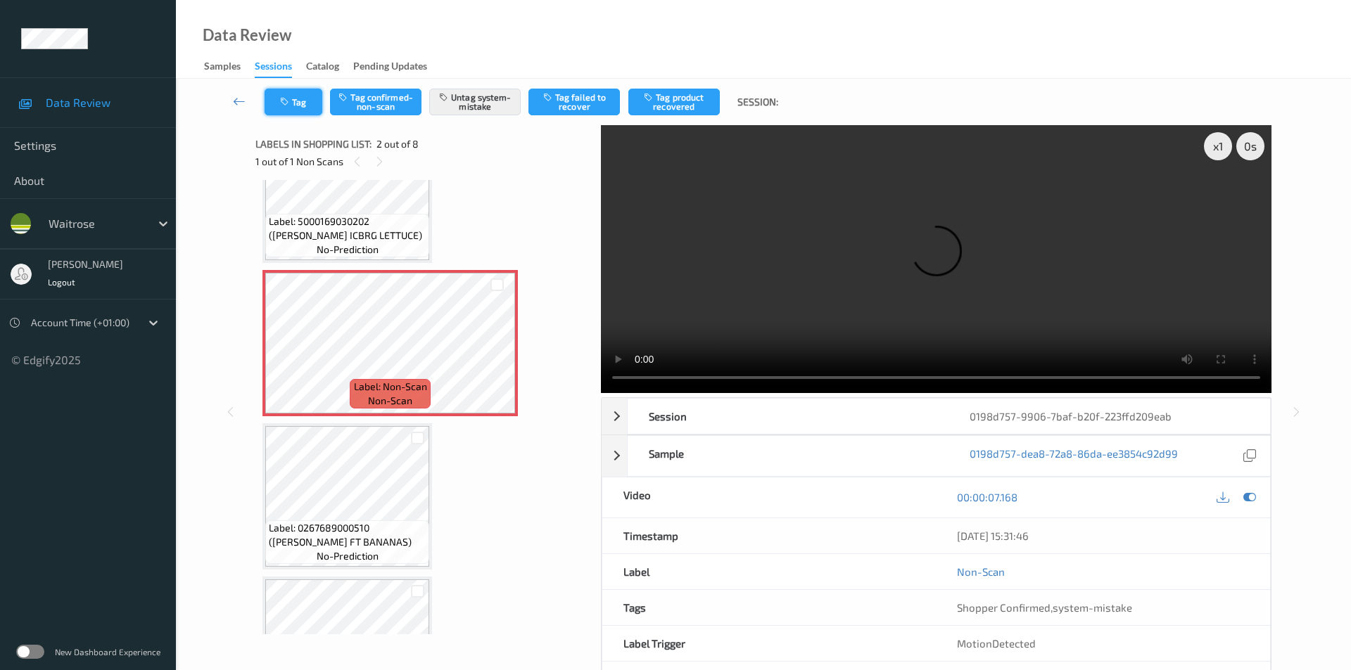
click at [281, 103] on icon "button" at bounding box center [286, 102] width 12 height 10
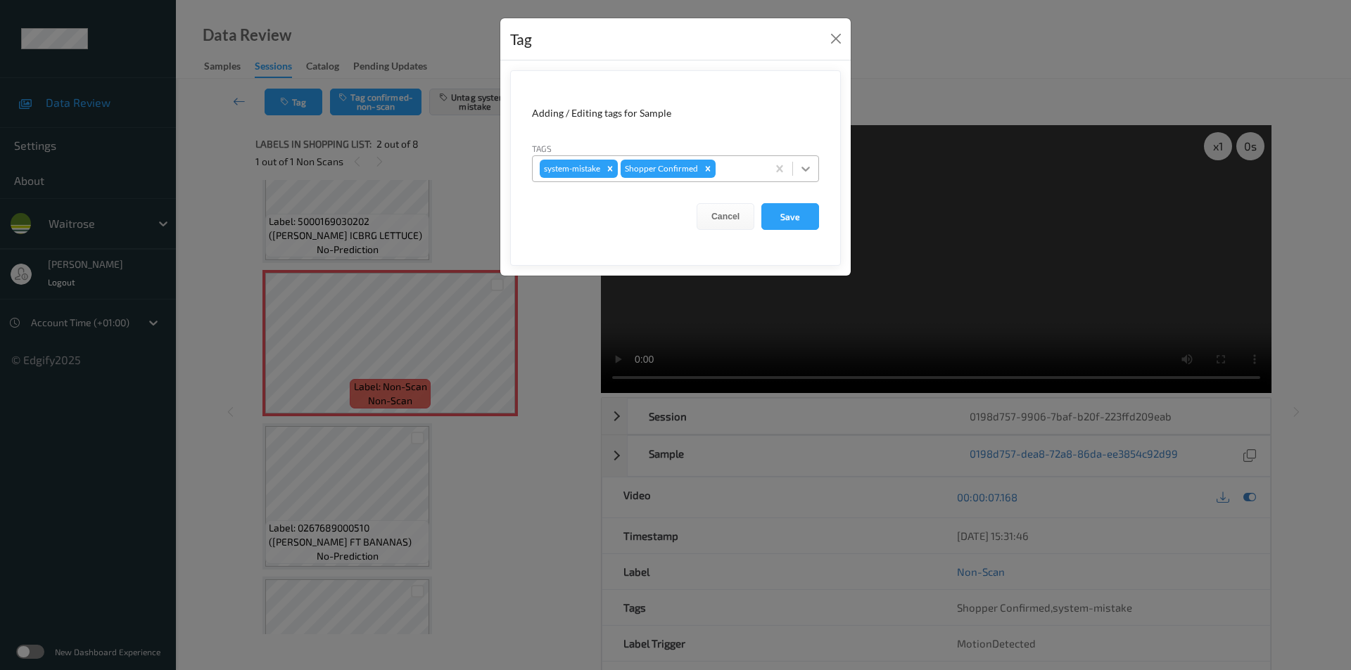
click at [803, 163] on icon at bounding box center [806, 169] width 14 height 14
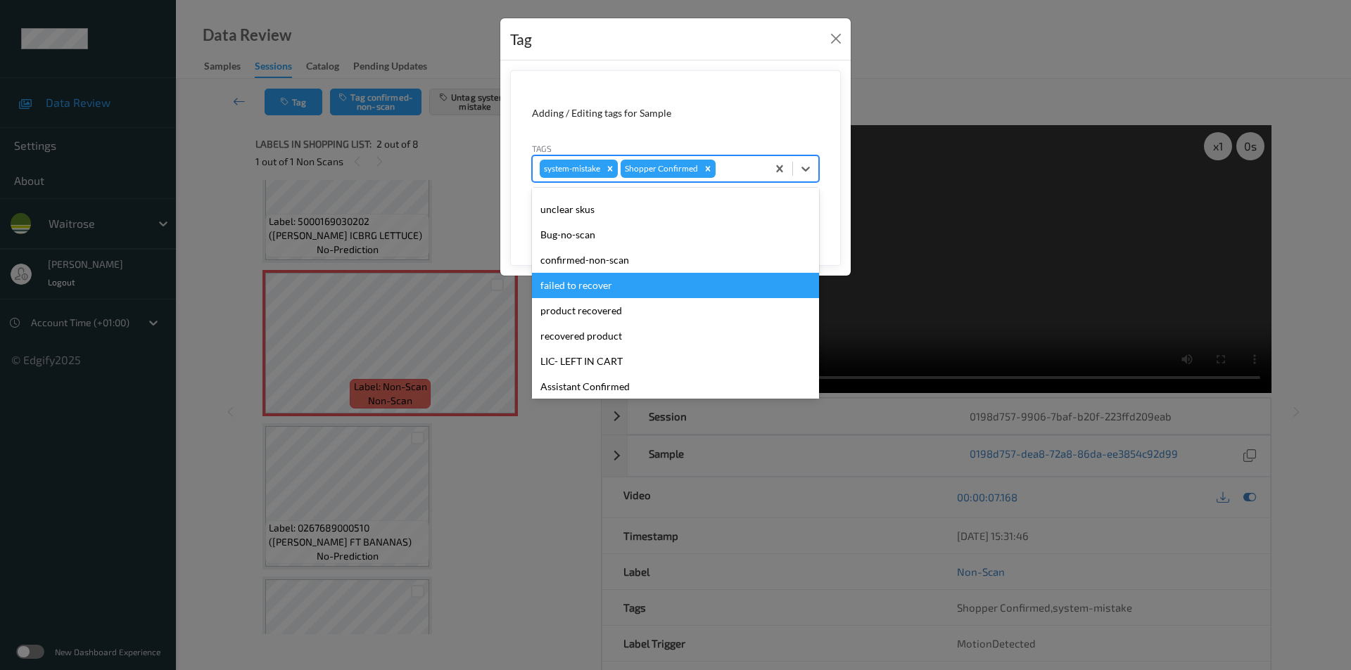
scroll to position [141, 0]
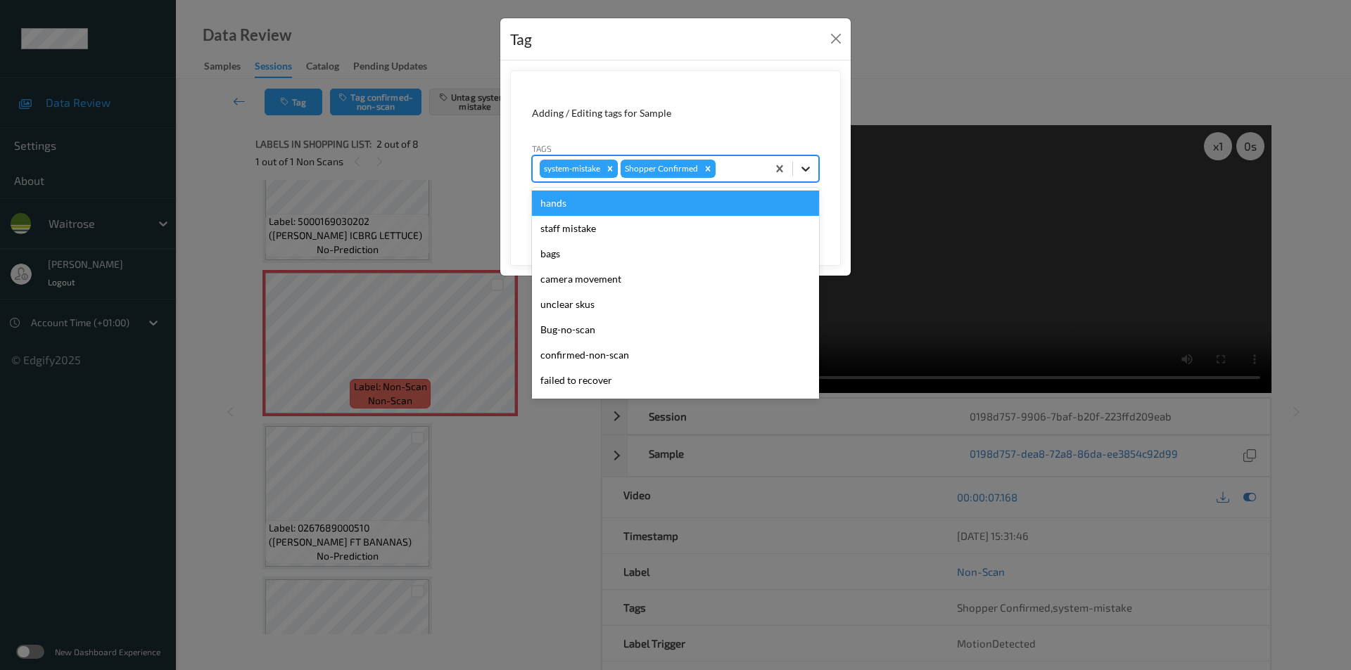
click at [805, 165] on icon at bounding box center [806, 169] width 14 height 14
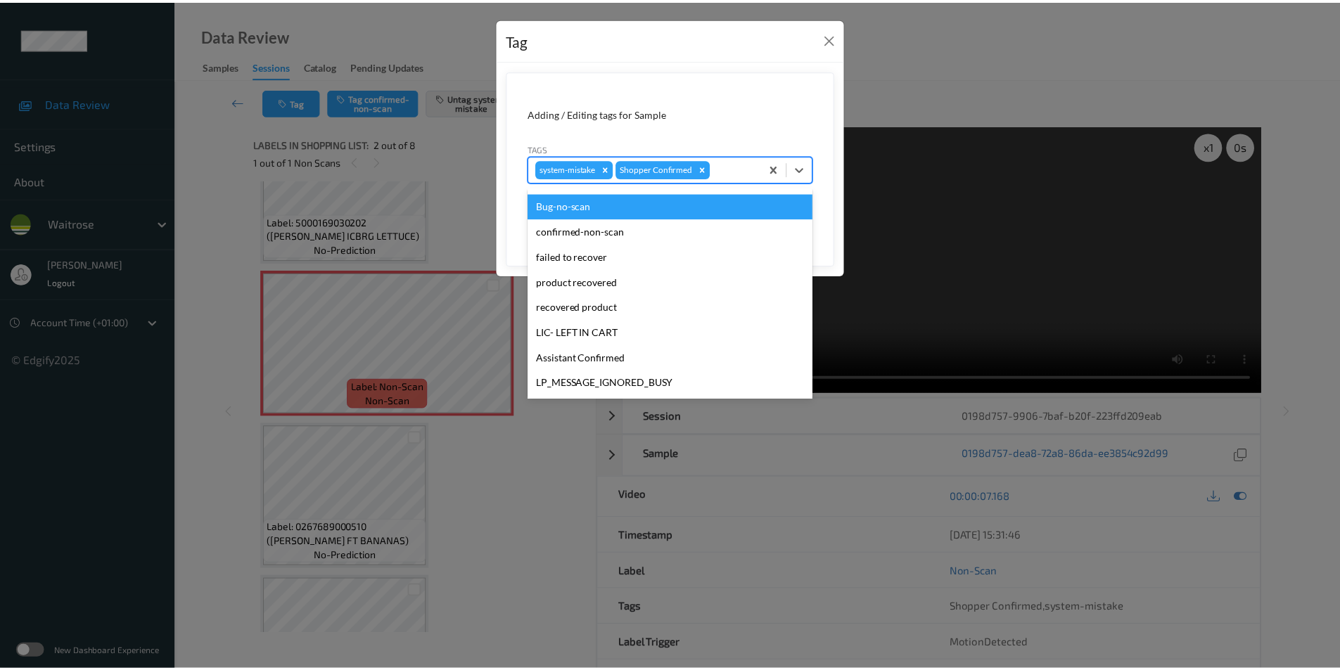
scroll to position [276, 0]
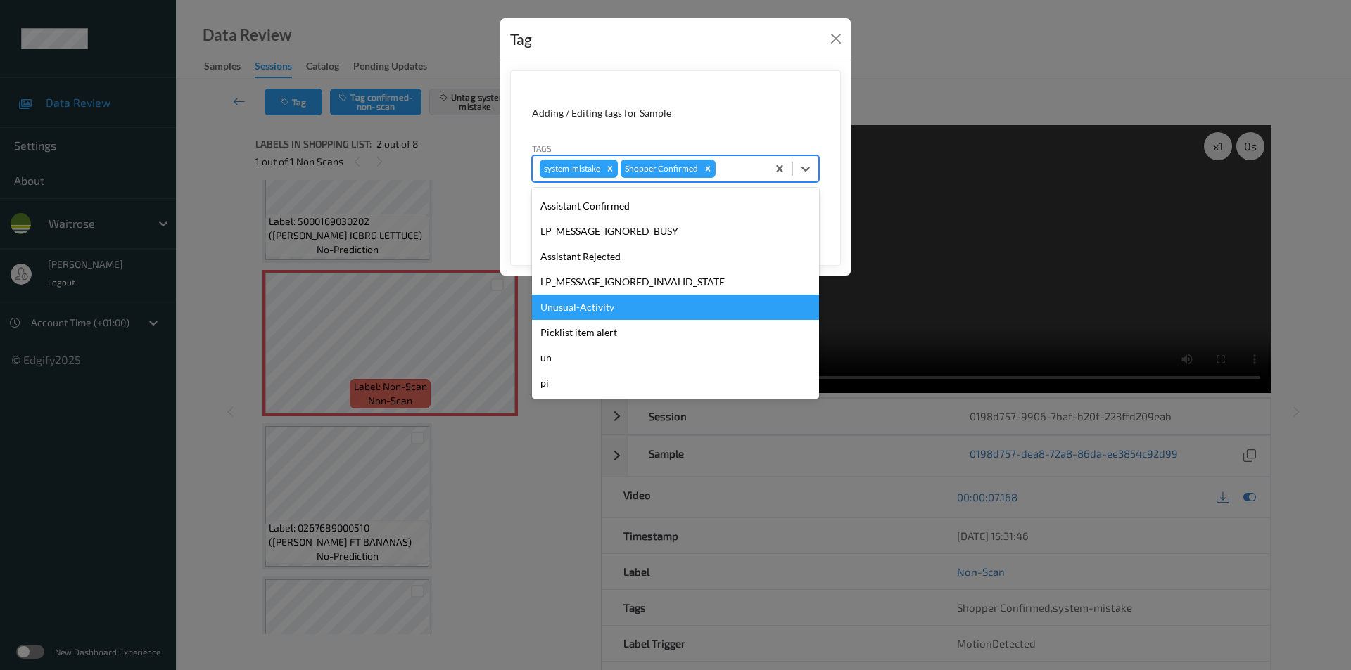
click at [598, 313] on div "Unusual-Activity" at bounding box center [675, 307] width 287 height 25
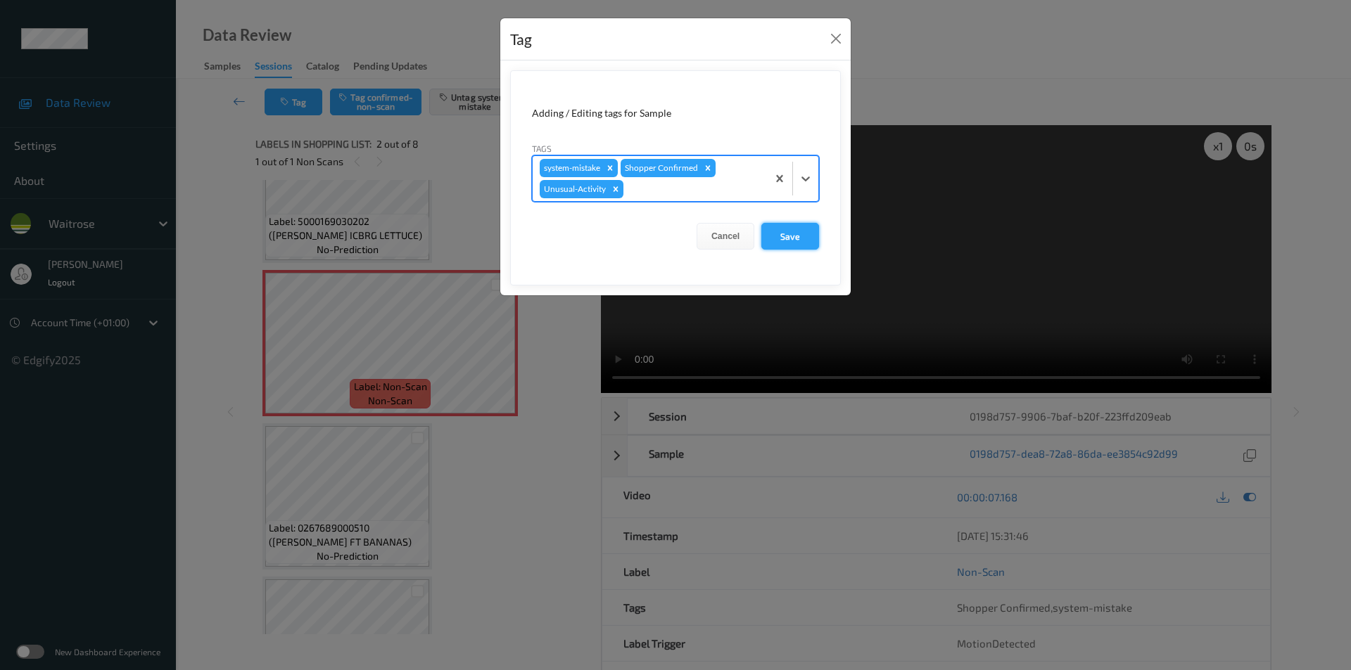
click at [779, 234] on button "Save" at bounding box center [790, 236] width 58 height 27
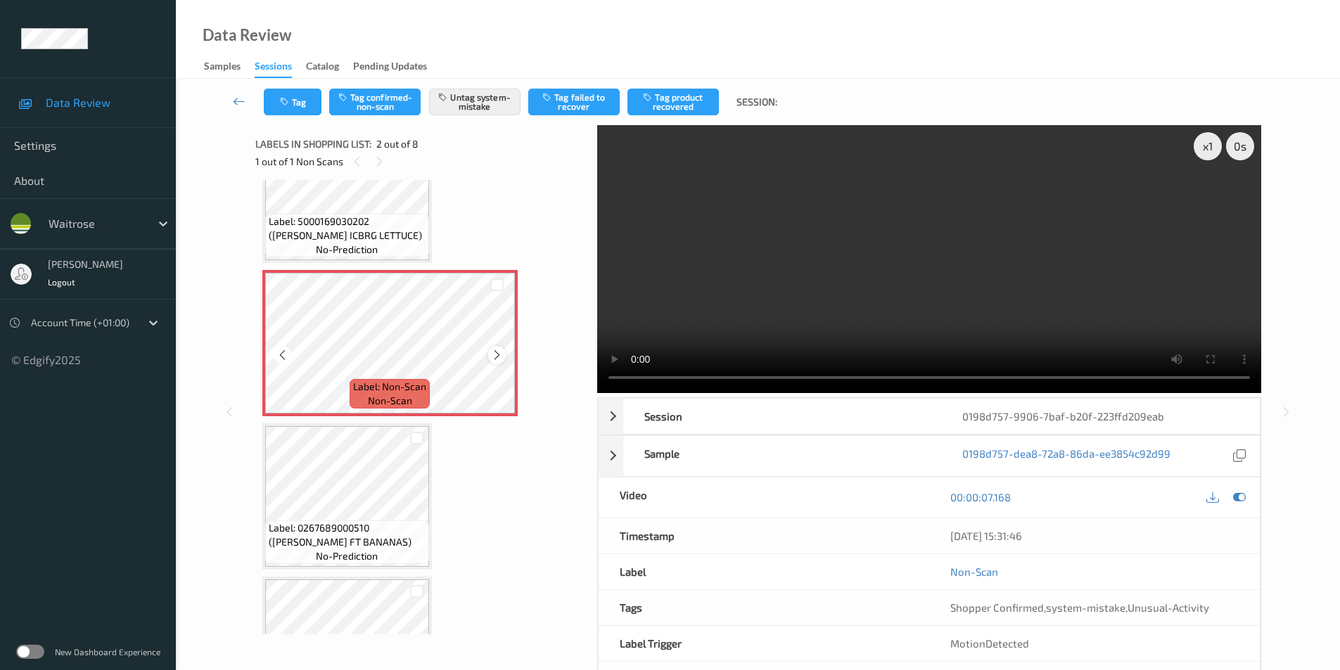
click at [495, 350] on icon at bounding box center [497, 355] width 12 height 13
click at [1238, 493] on icon at bounding box center [1239, 497] width 13 height 13
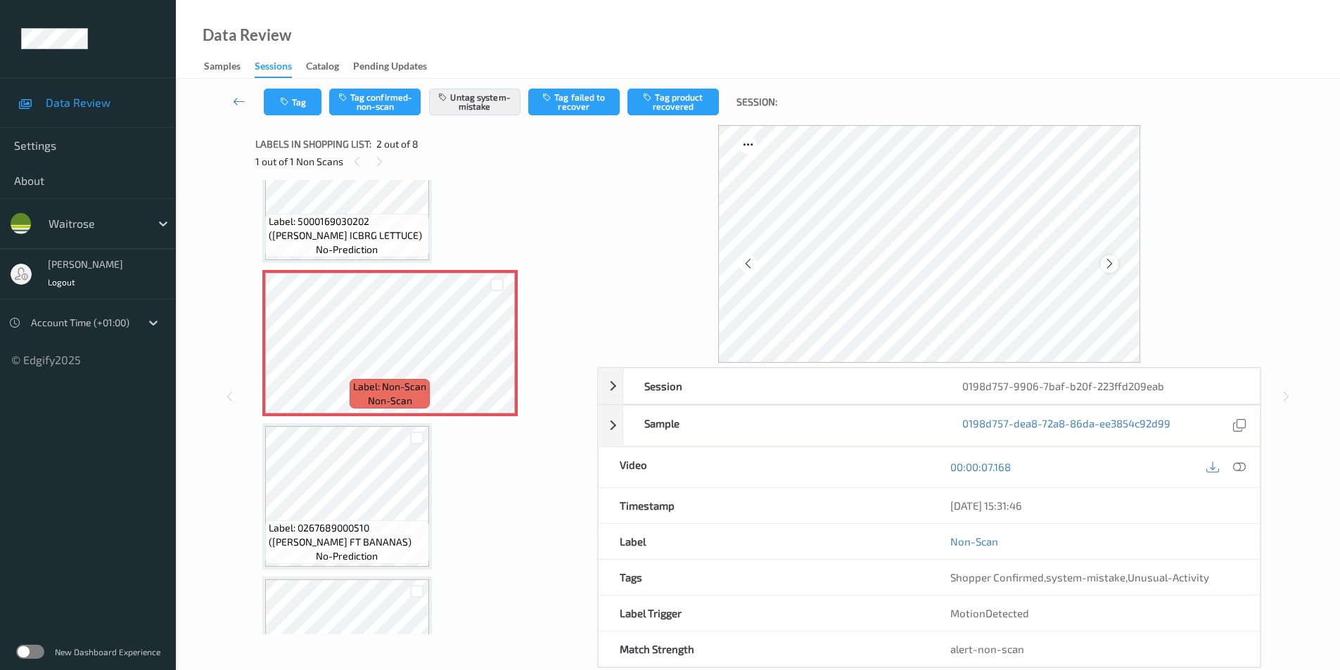
click at [1111, 267] on icon at bounding box center [1110, 264] width 12 height 13
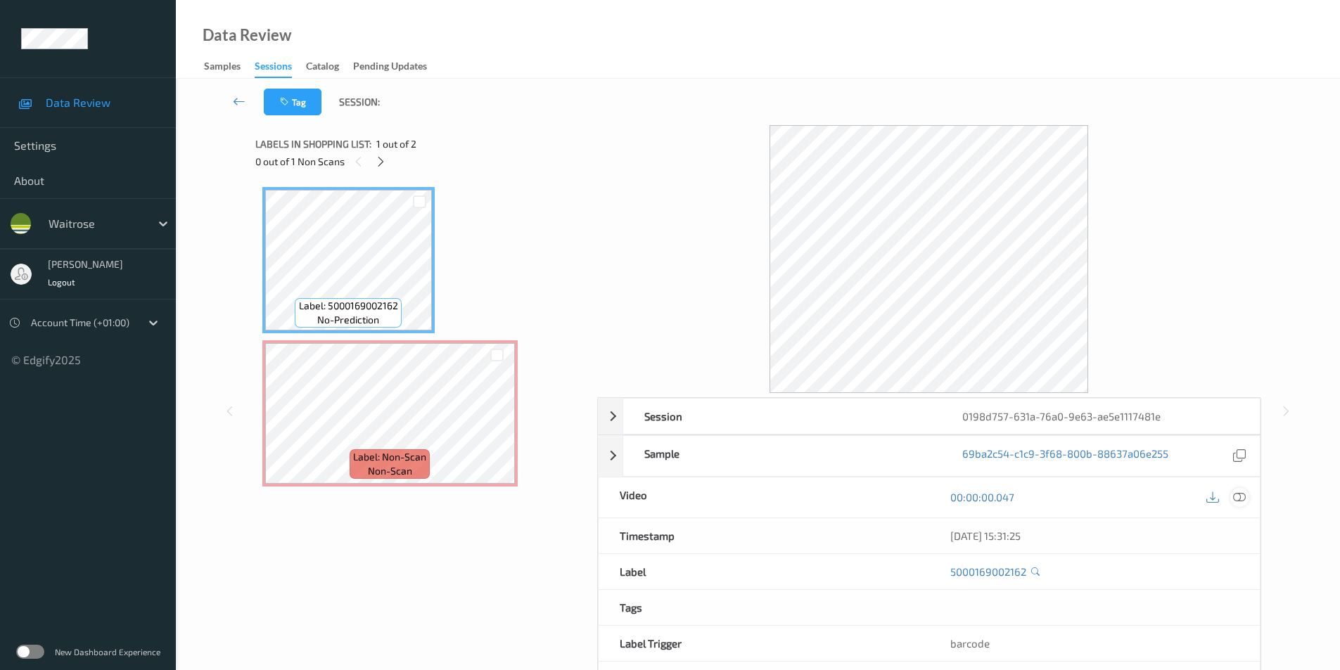
click at [1240, 495] on icon at bounding box center [1239, 497] width 13 height 13
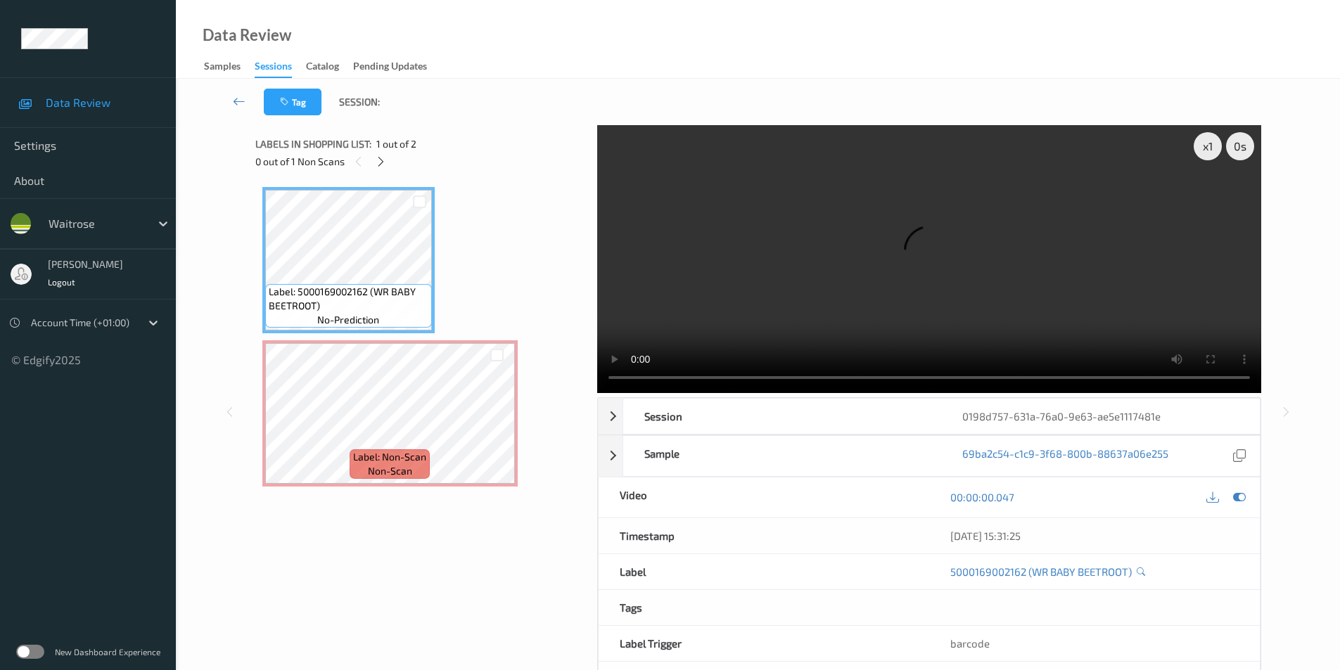
click at [538, 394] on div "x 1 0 s Session 0198d757-631a-76a0-9e63-ae5e1117481e Session ID 0198d757-631a-7…" at bounding box center [758, 411] width 1006 height 573
click at [642, 324] on video at bounding box center [929, 259] width 664 height 268
click at [549, 338] on div "Label: 5000169002162 (WR BABY BEETROOT) no-prediction Label: Non-Scan non-scan …" at bounding box center [421, 337] width 318 height 300
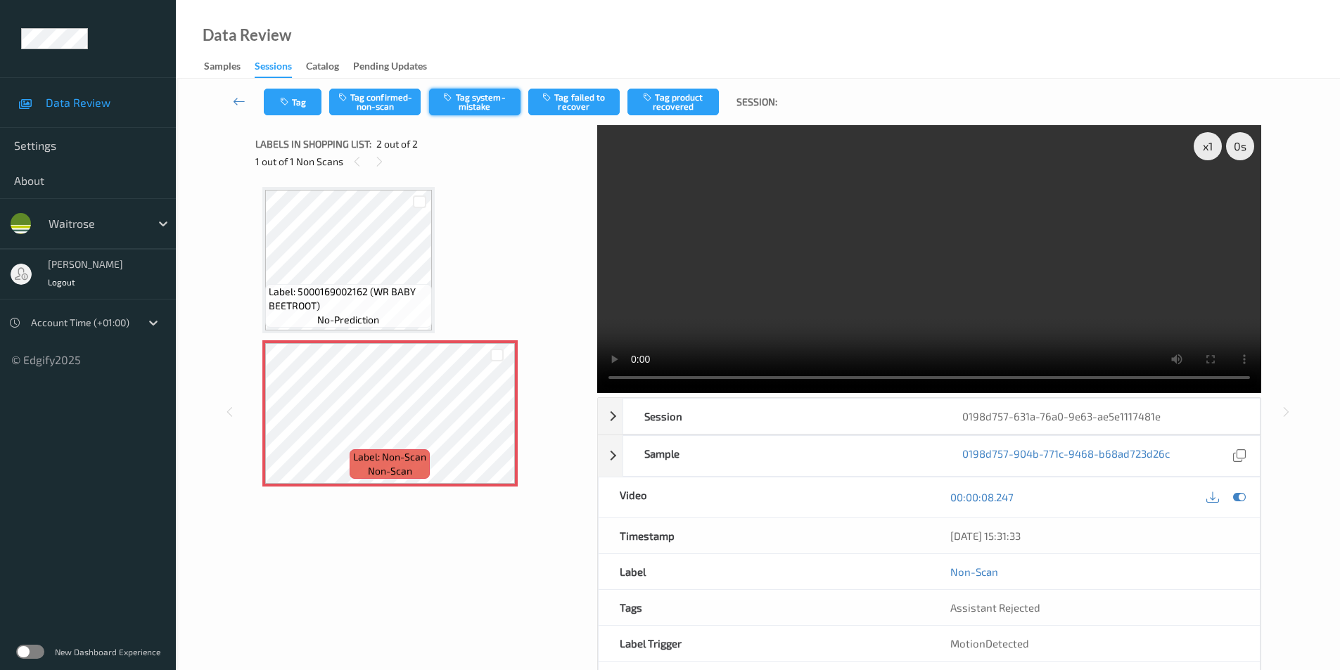
click at [481, 94] on button "Tag system-mistake" at bounding box center [474, 102] width 91 height 27
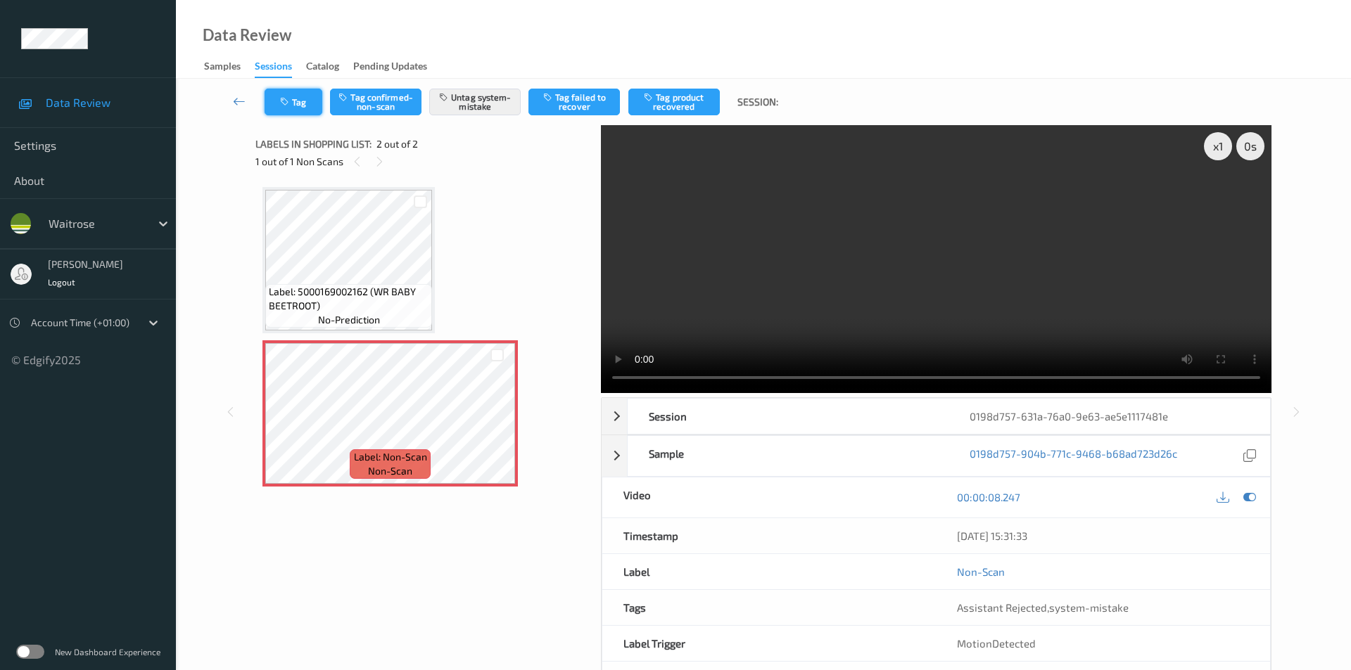
click at [292, 102] on icon "button" at bounding box center [286, 102] width 12 height 10
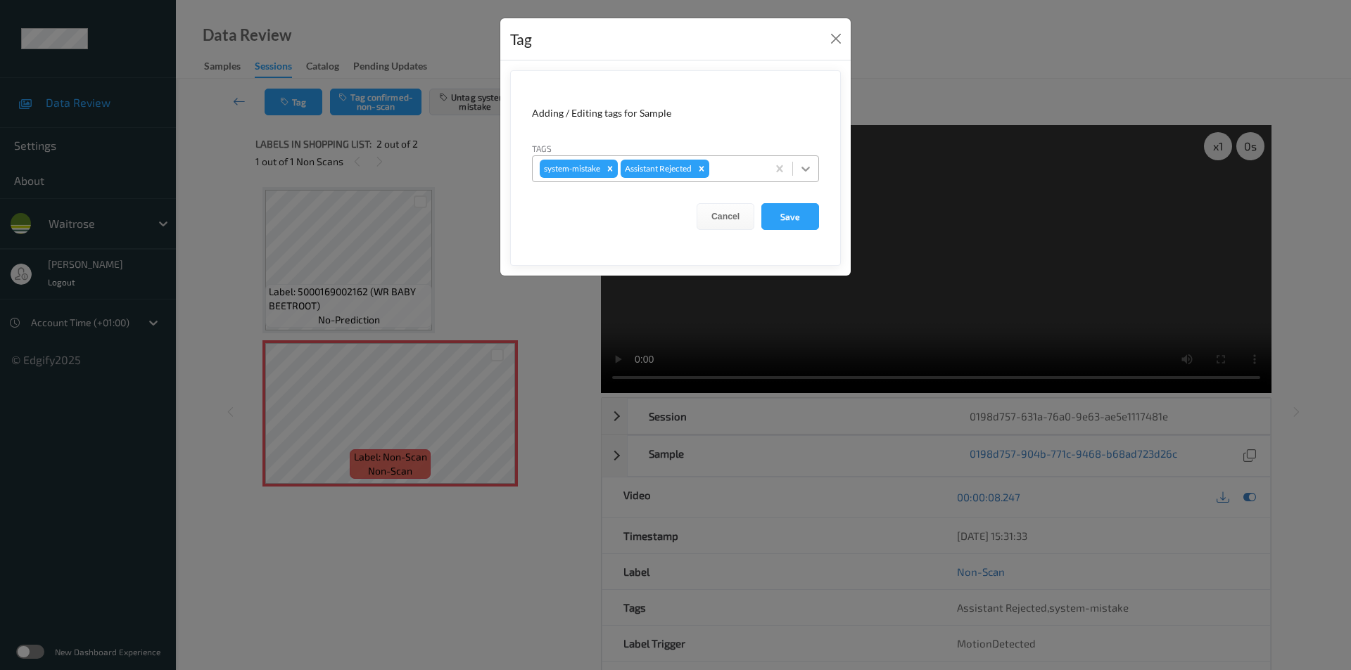
click at [801, 165] on icon at bounding box center [806, 169] width 14 height 14
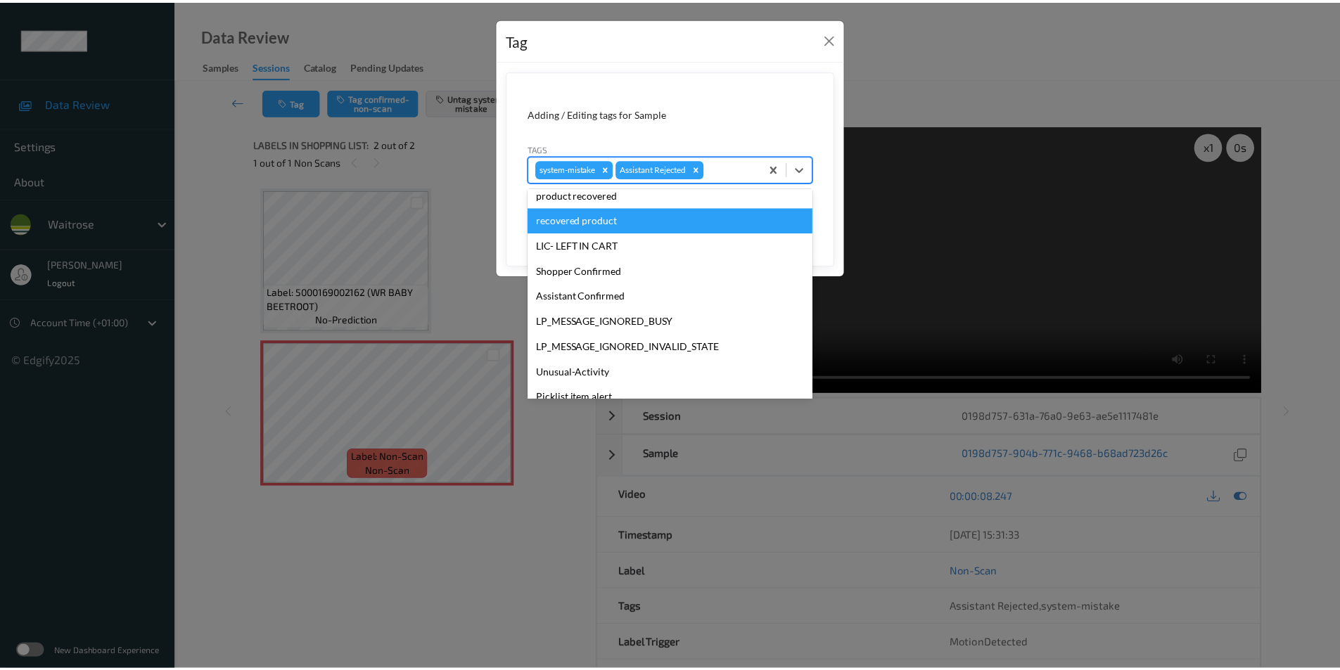
scroll to position [276, 0]
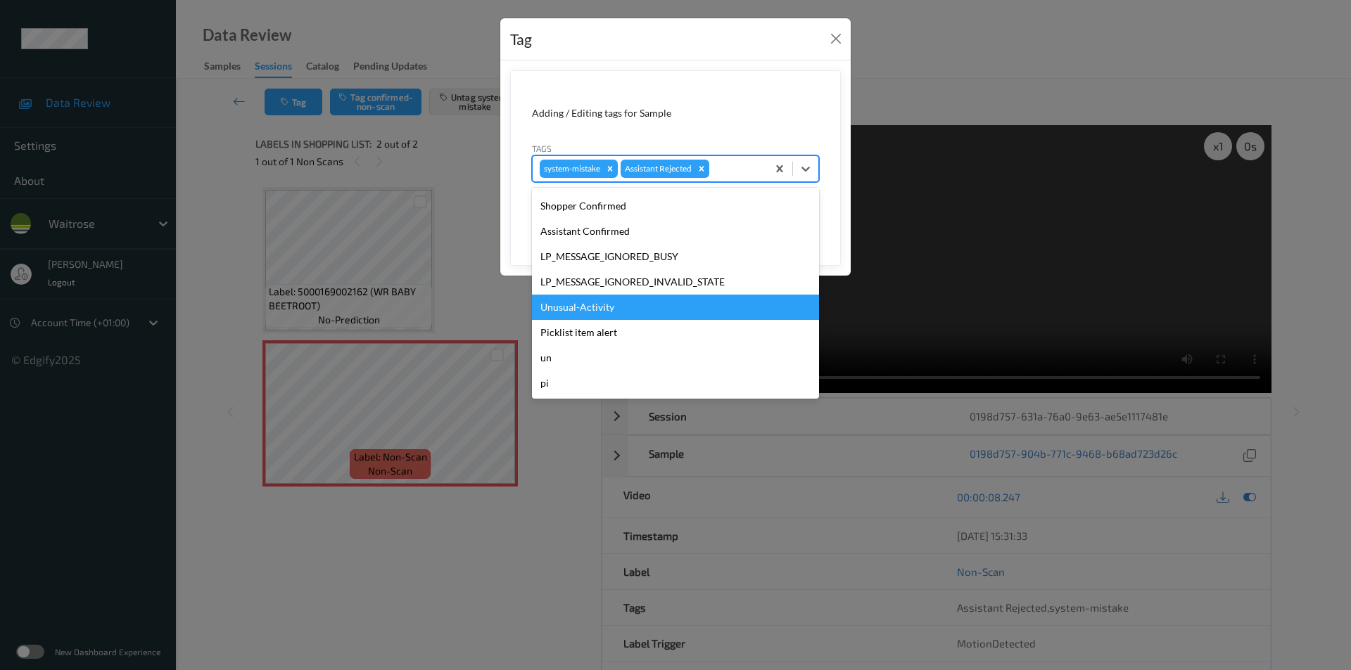
click at [594, 310] on div "Unusual-Activity" at bounding box center [675, 307] width 287 height 25
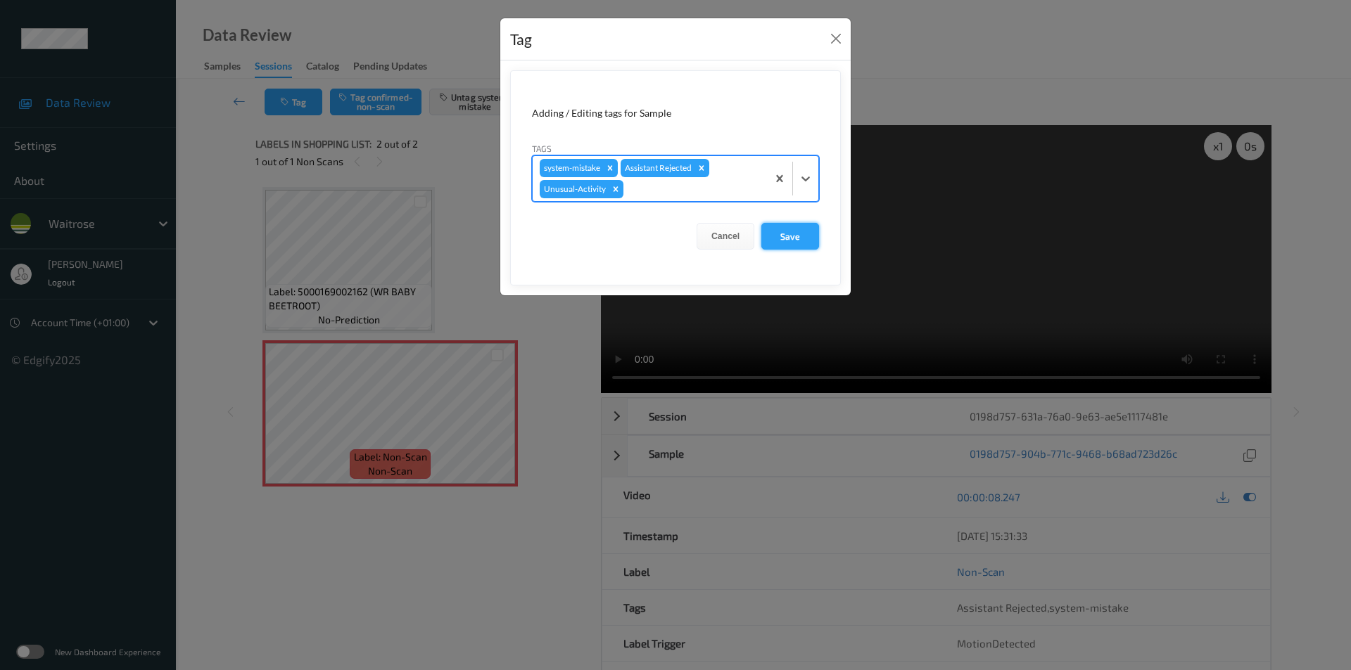
click at [776, 240] on button "Save" at bounding box center [790, 236] width 58 height 27
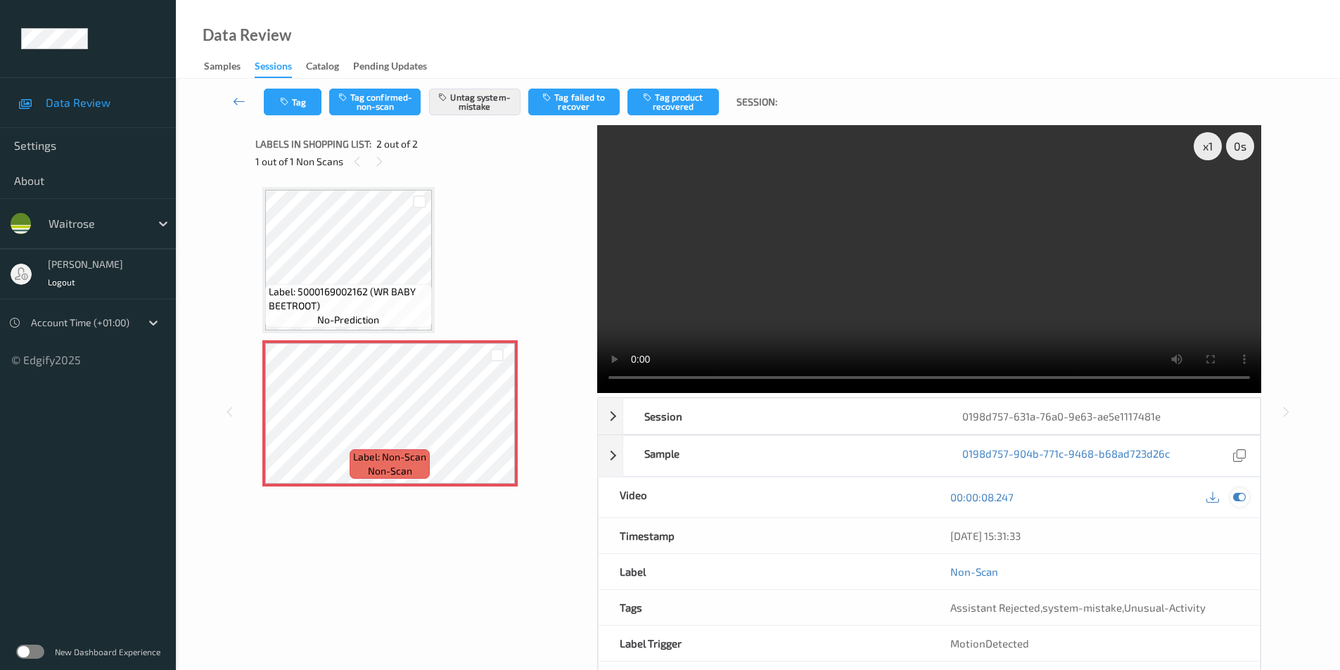
click at [1240, 497] on icon at bounding box center [1239, 497] width 13 height 13
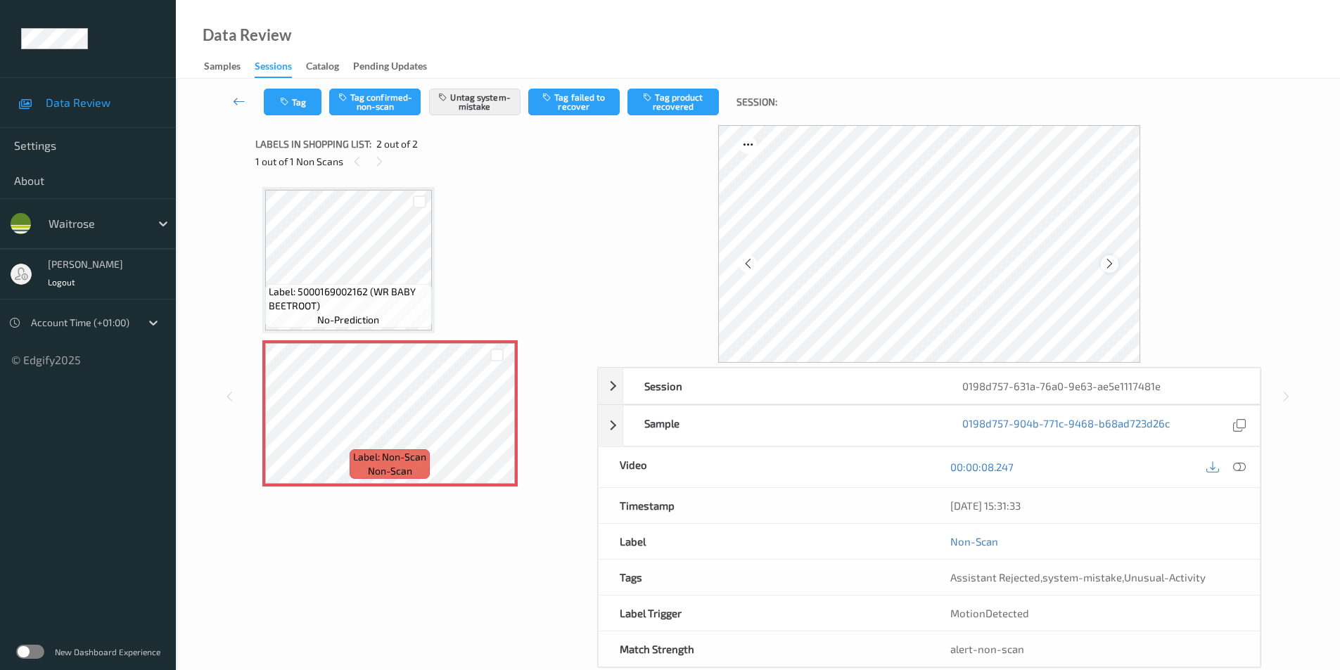
click at [1113, 263] on icon at bounding box center [1110, 264] width 12 height 13
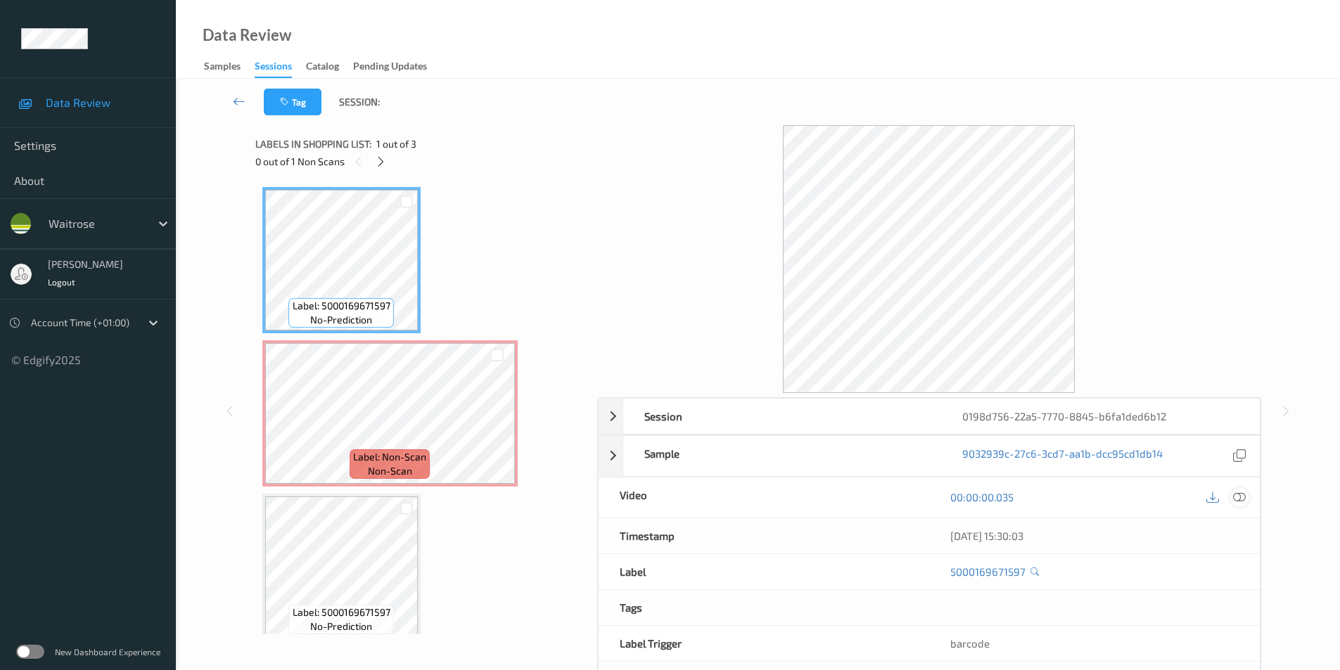
click at [1237, 500] on icon at bounding box center [1239, 497] width 13 height 13
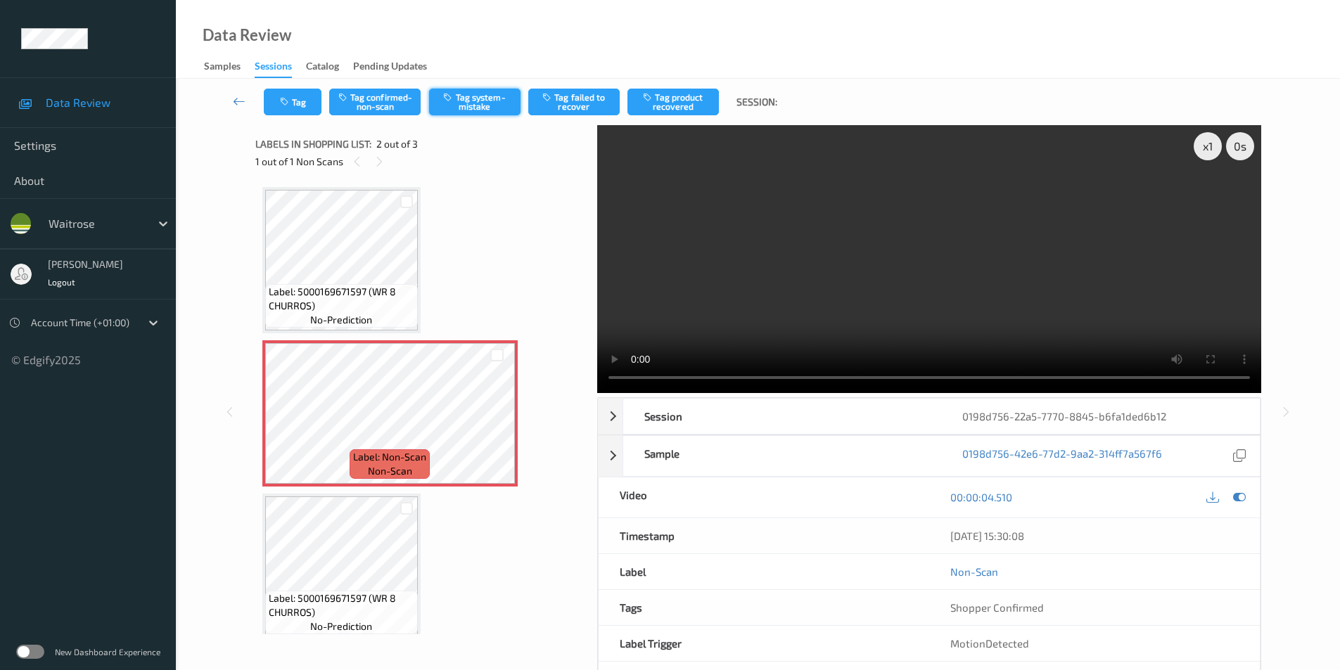
click at [466, 101] on button "Tag system-mistake" at bounding box center [474, 102] width 91 height 27
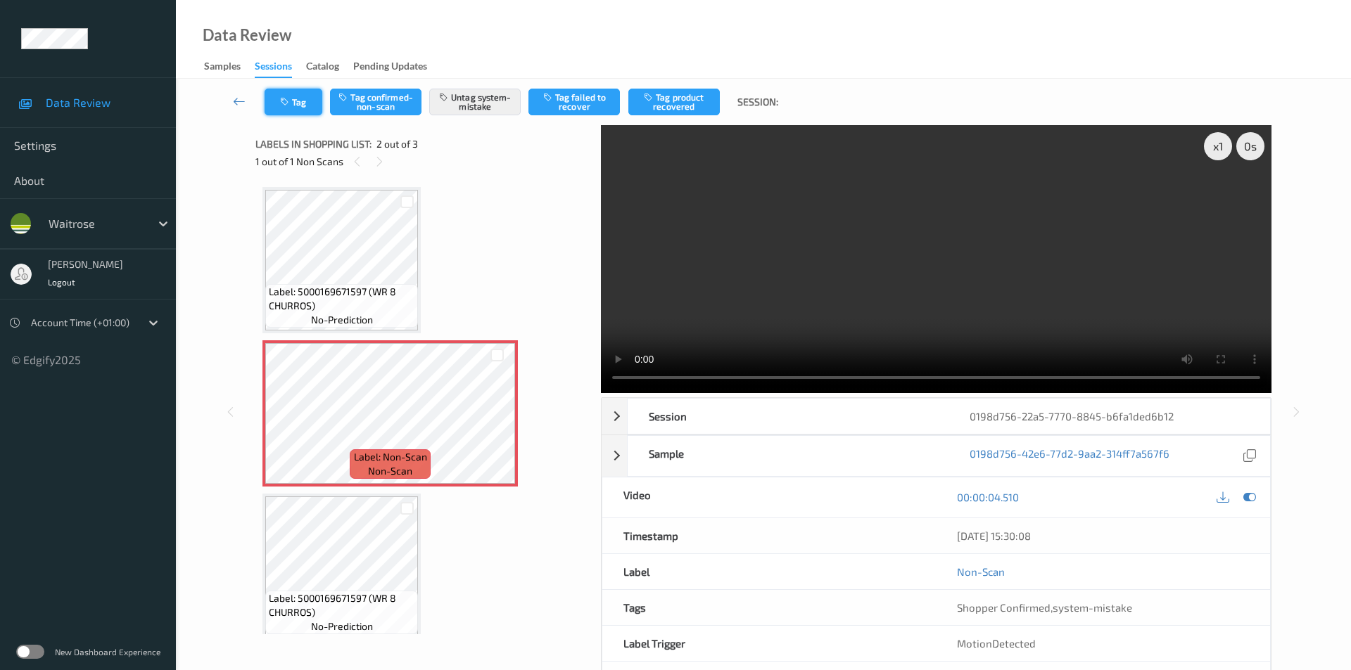
click at [291, 100] on icon "button" at bounding box center [286, 102] width 12 height 10
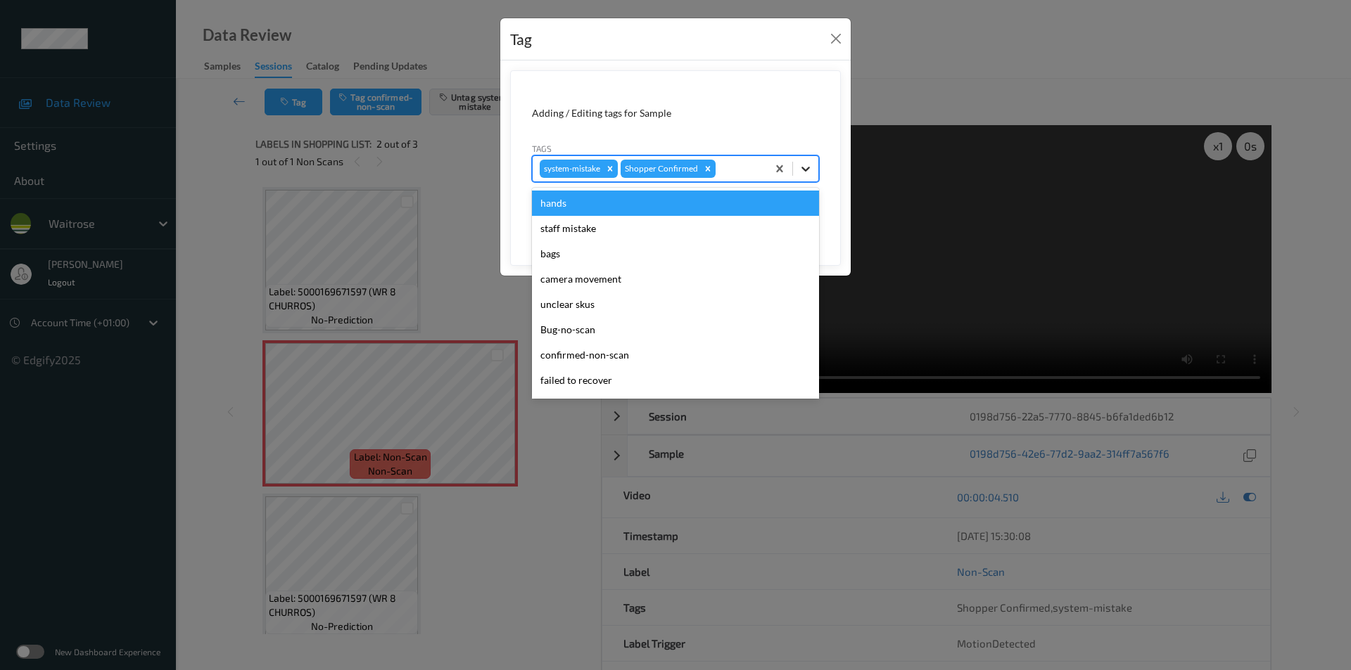
click at [796, 168] on div at bounding box center [805, 168] width 25 height 25
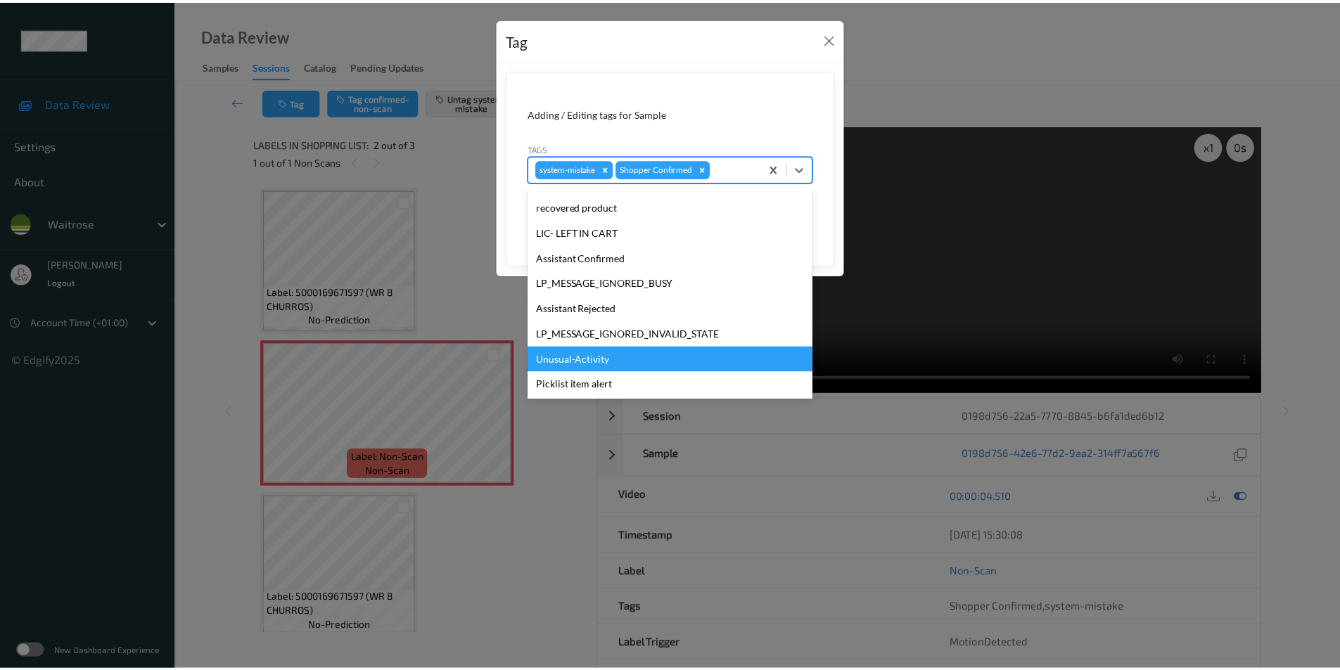
scroll to position [276, 0]
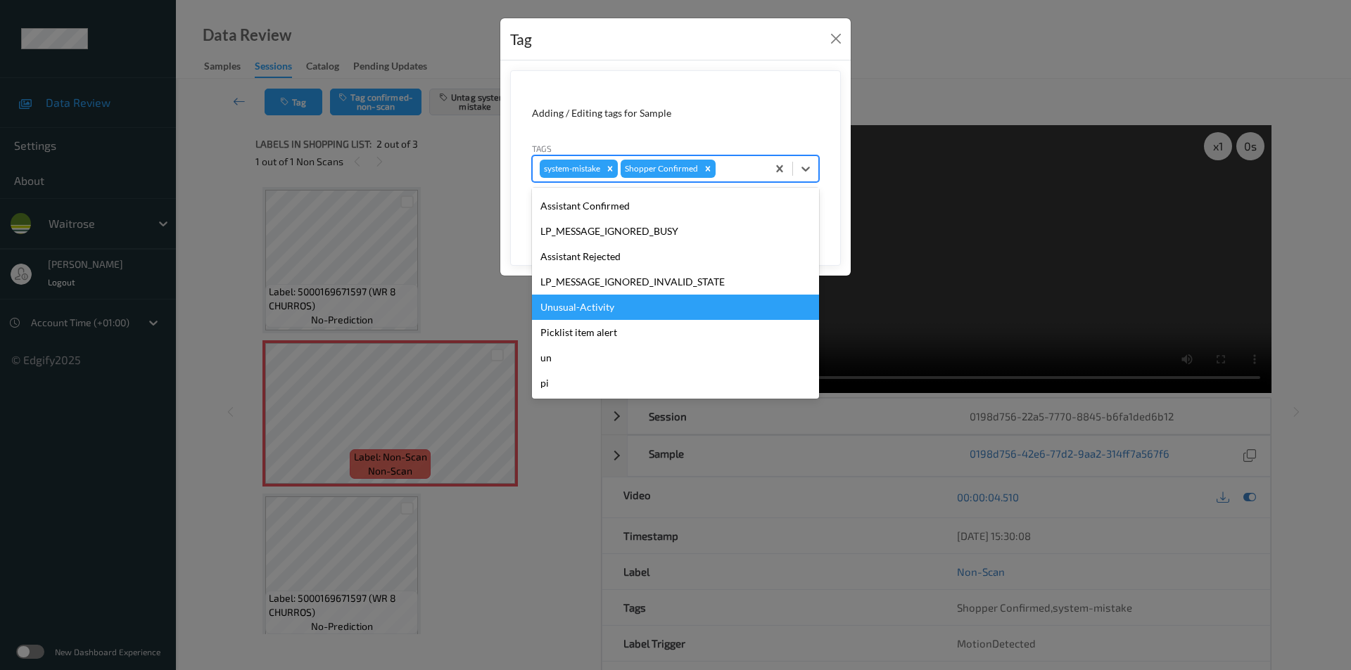
drag, startPoint x: 592, startPoint y: 308, endPoint x: 780, endPoint y: 281, distance: 189.0
click at [593, 307] on div "Unusual-Activity" at bounding box center [675, 307] width 287 height 25
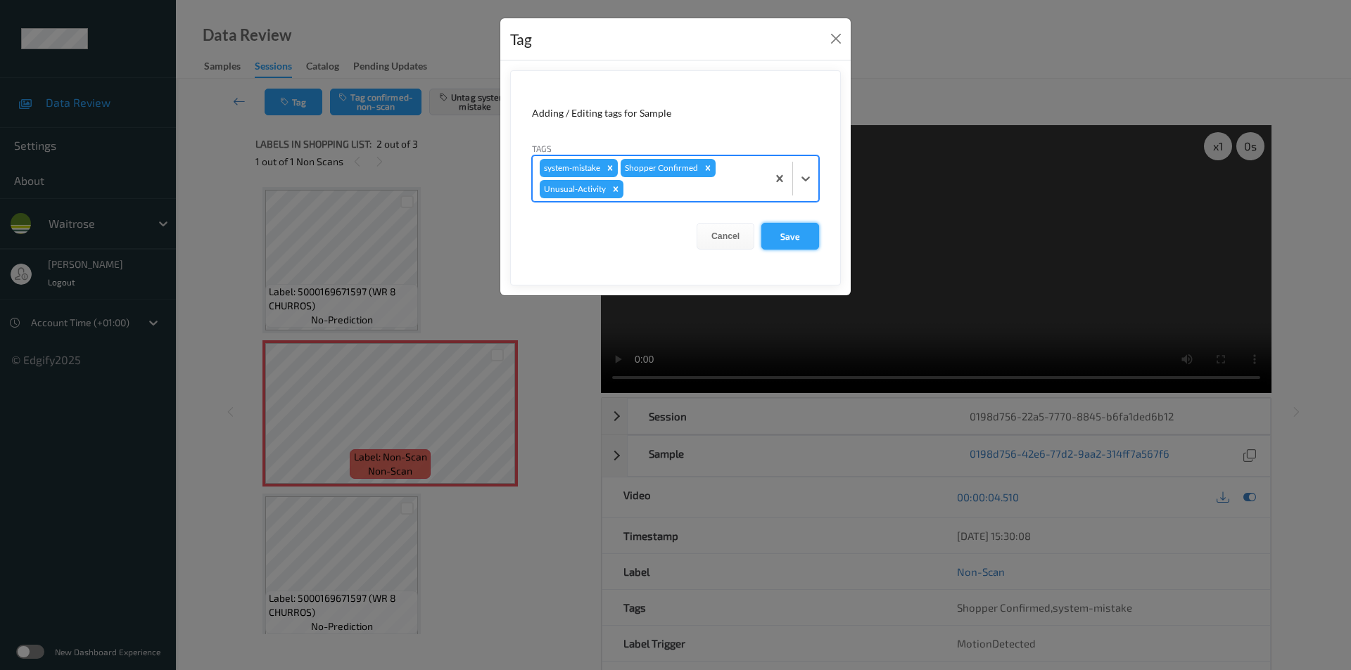
click at [792, 245] on button "Save" at bounding box center [790, 236] width 58 height 27
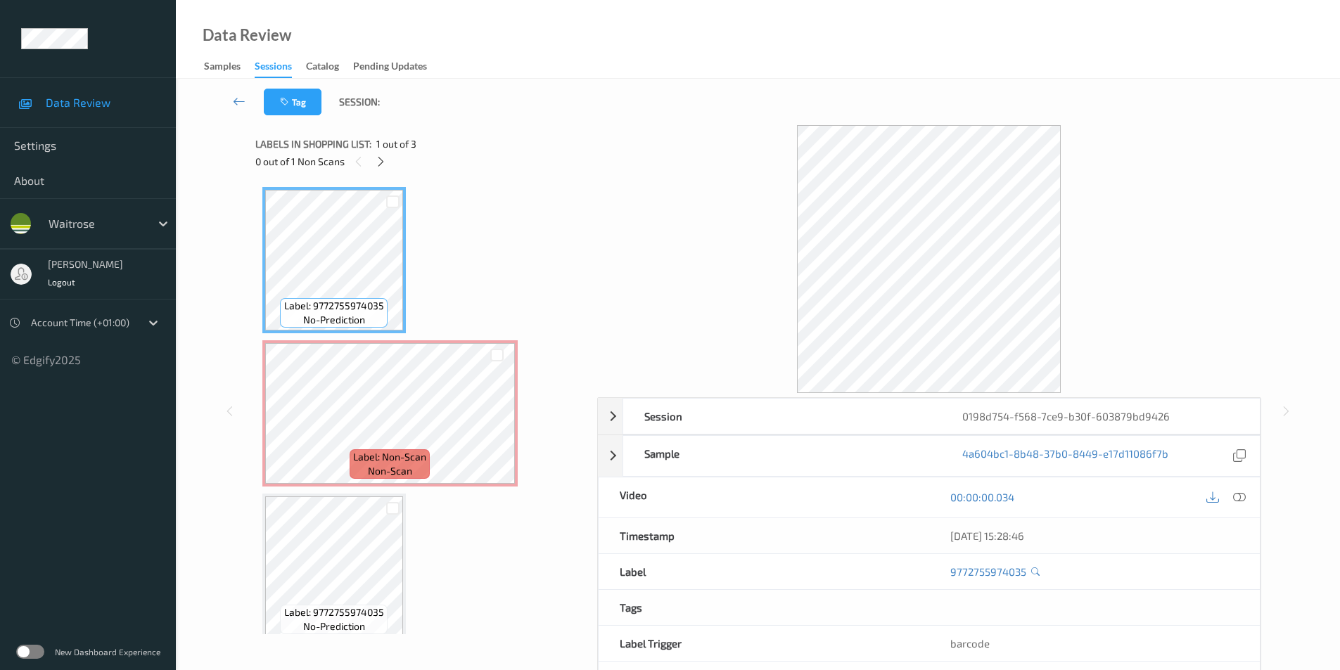
click at [1242, 500] on icon at bounding box center [1239, 497] width 13 height 13
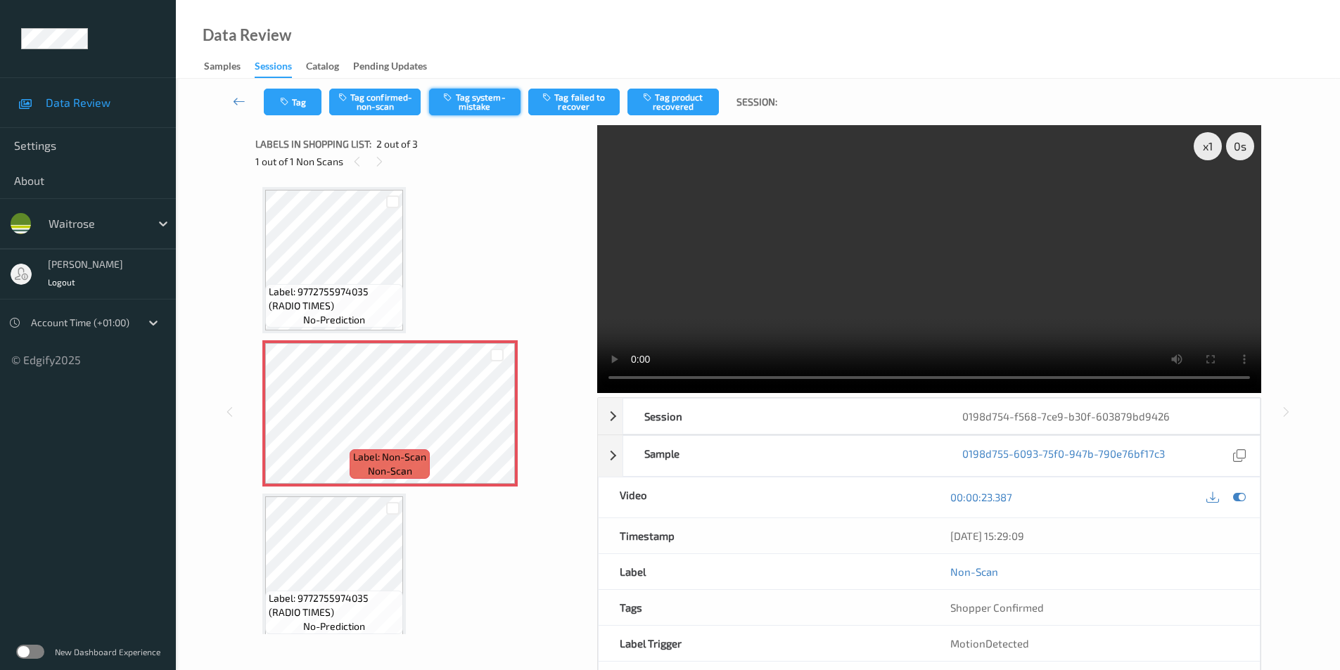
click at [497, 107] on button "Tag system-mistake" at bounding box center [474, 102] width 91 height 27
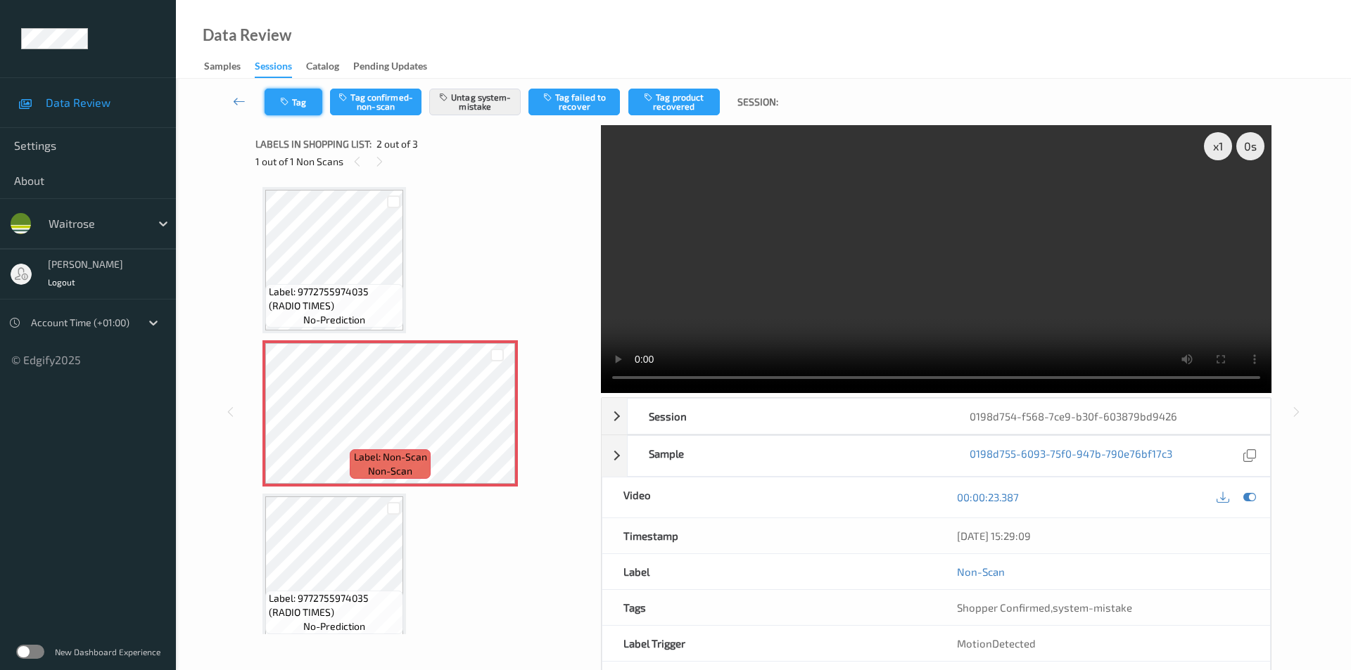
click at [288, 96] on button "Tag" at bounding box center [294, 102] width 58 height 27
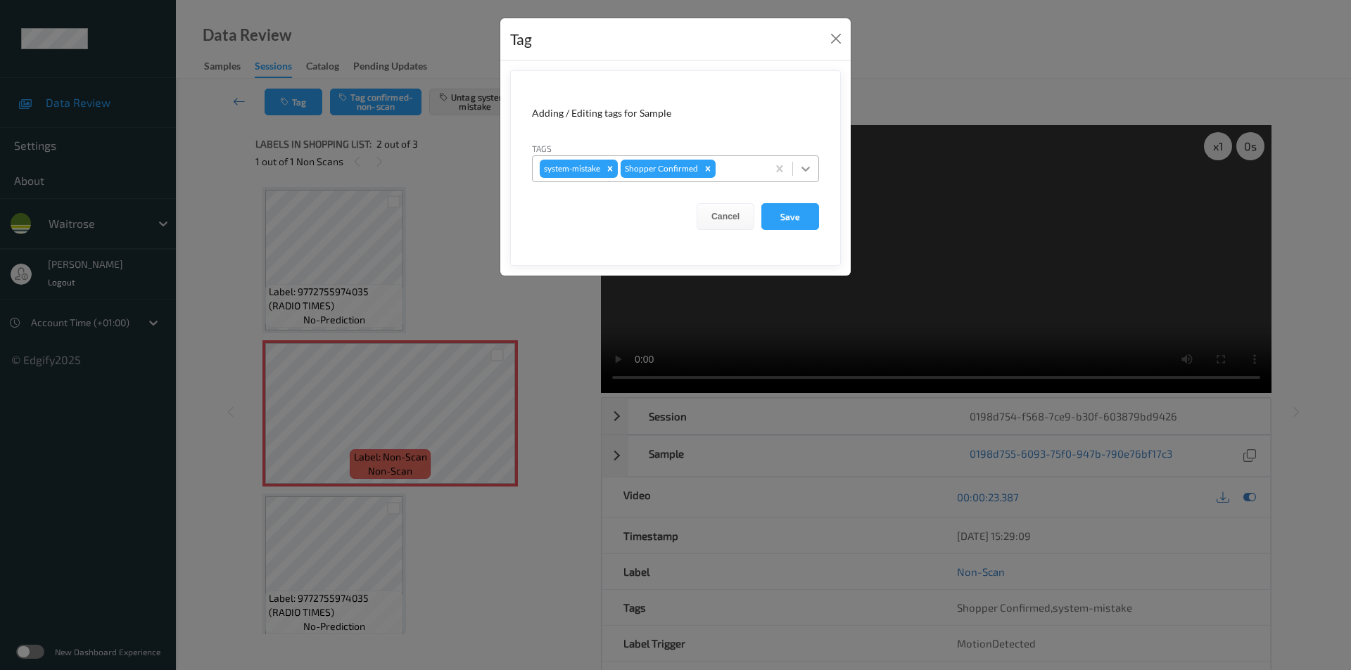
click at [806, 168] on icon at bounding box center [806, 169] width 14 height 14
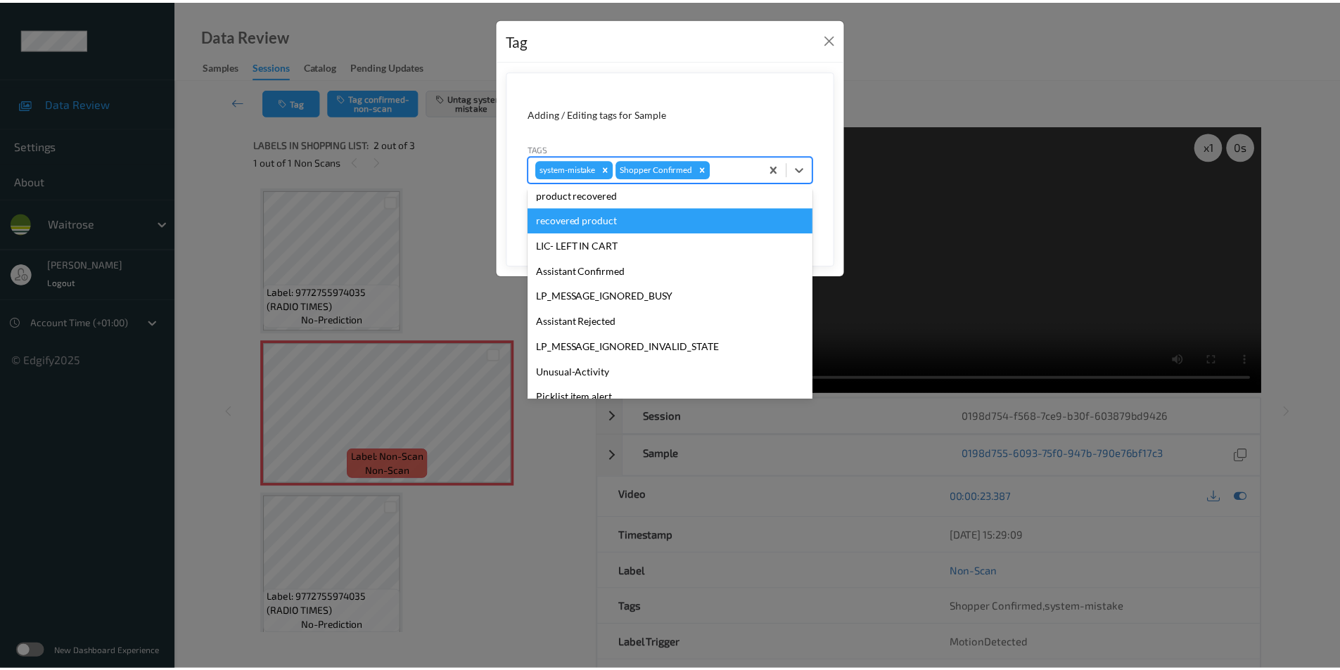
scroll to position [276, 0]
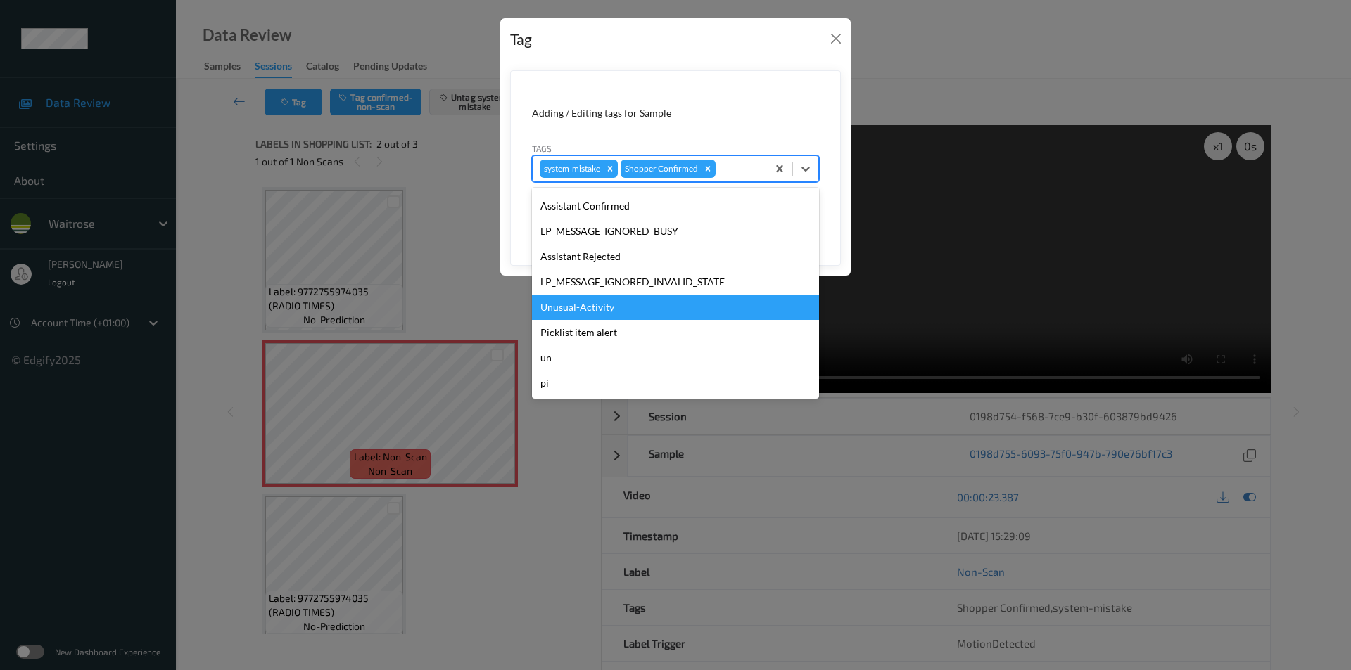
click at [591, 303] on div "Unusual-Activity" at bounding box center [675, 307] width 287 height 25
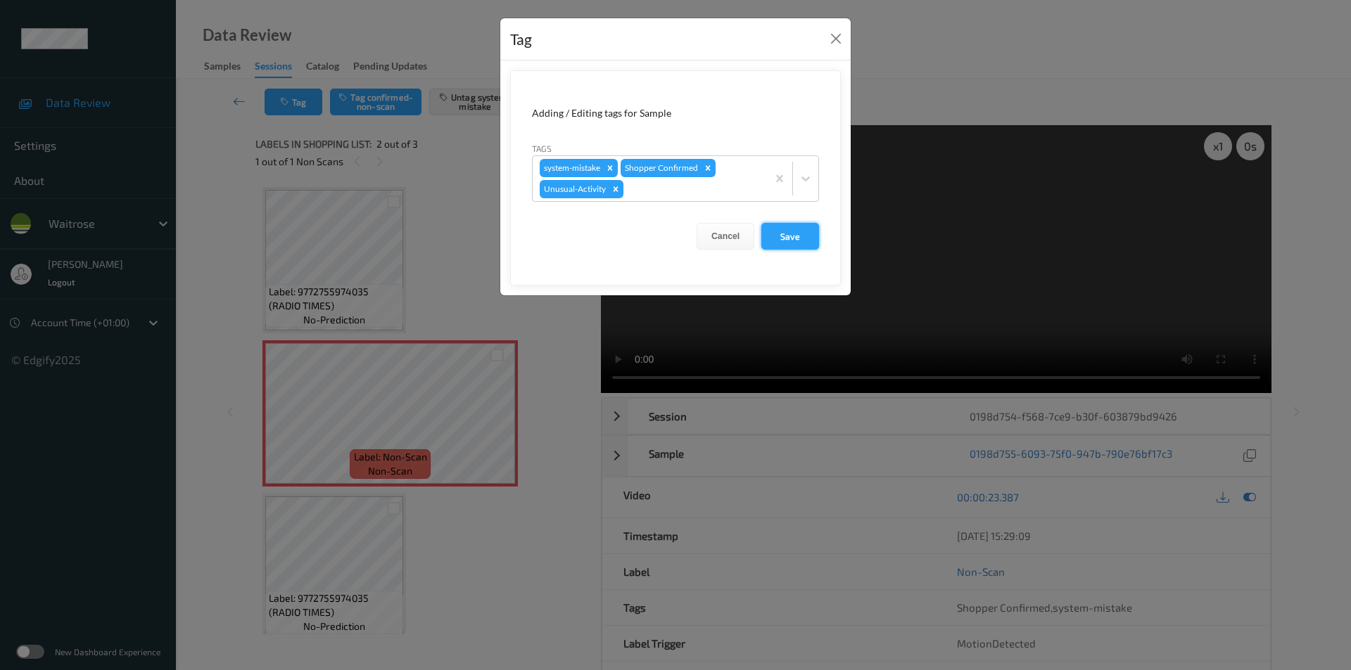
click at [786, 234] on button "Save" at bounding box center [790, 236] width 58 height 27
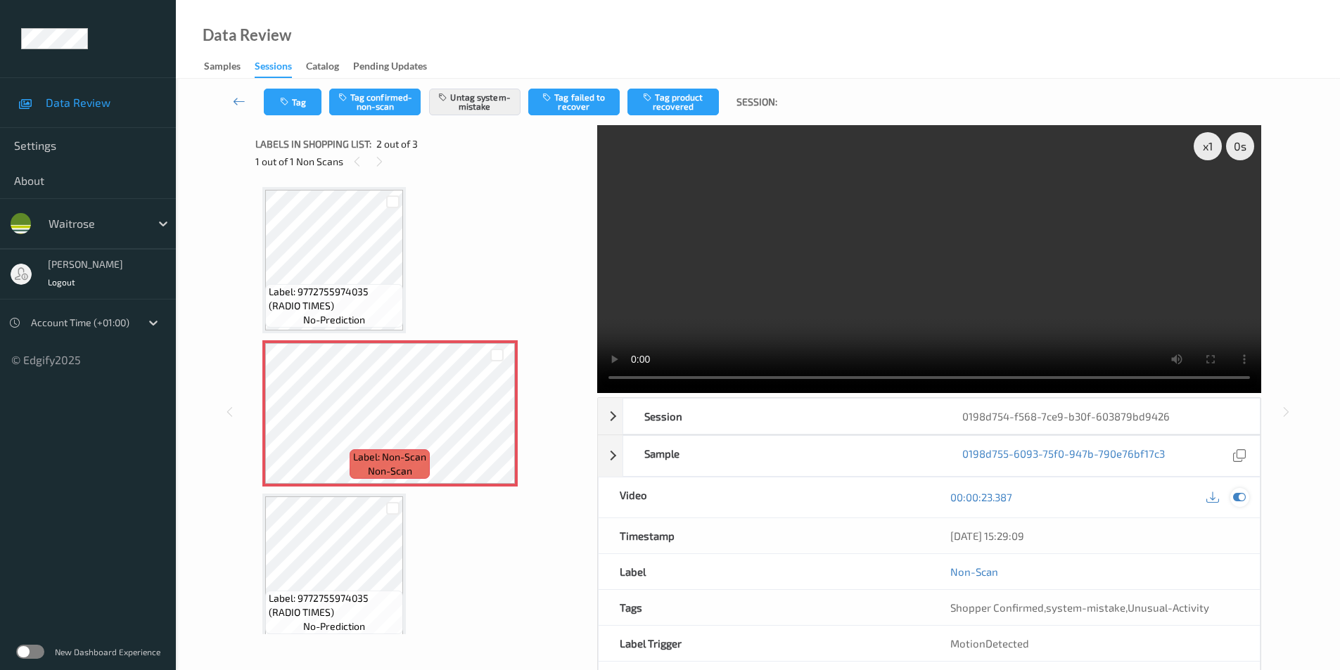
click at [1237, 492] on icon at bounding box center [1239, 497] width 13 height 13
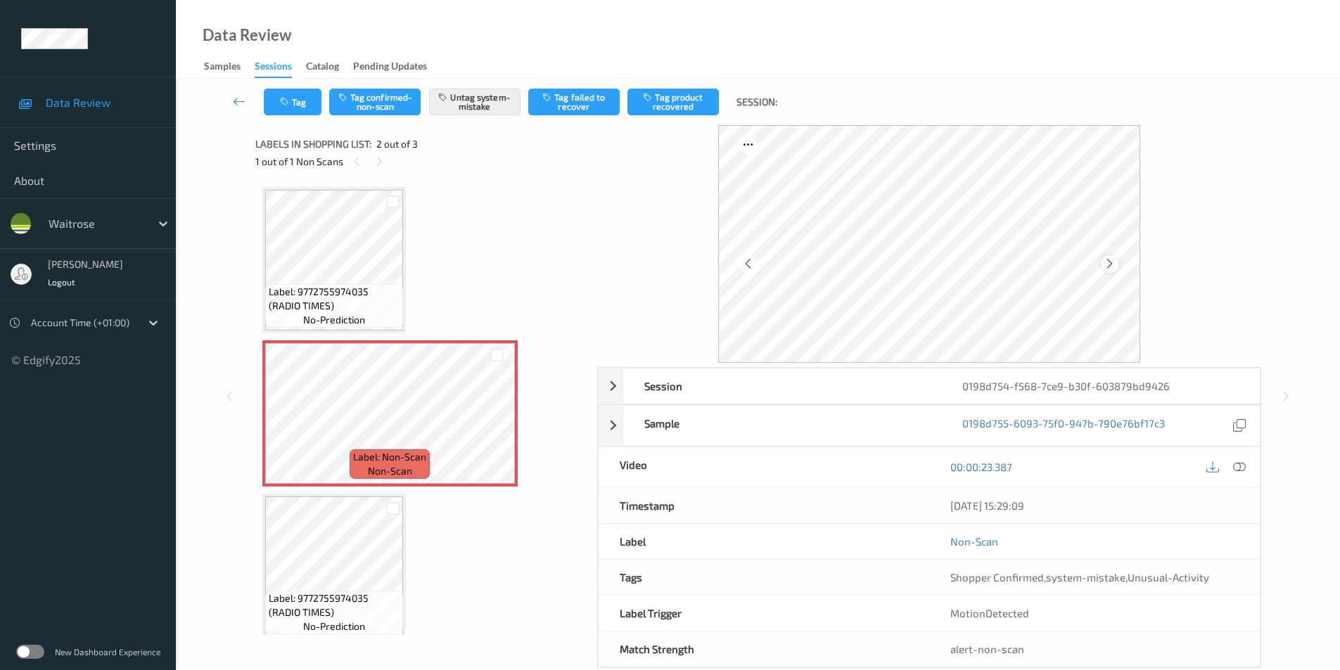
click at [1113, 261] on icon at bounding box center [1110, 264] width 12 height 13
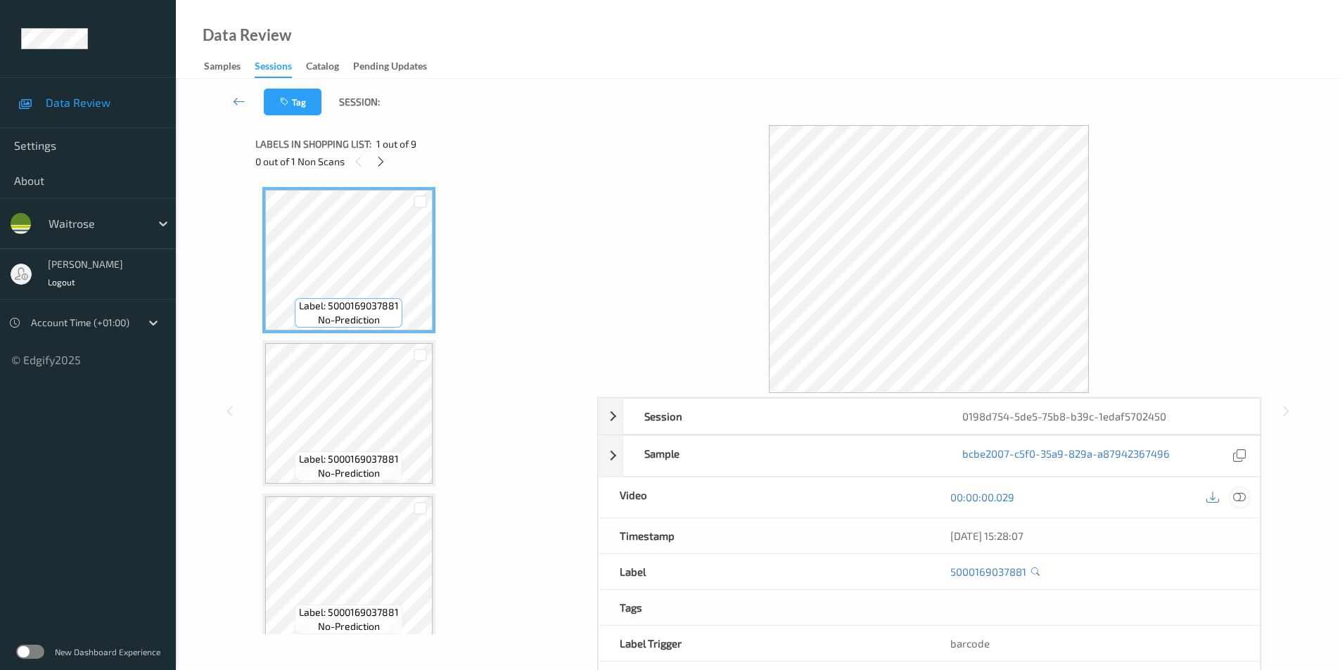
click at [1244, 498] on icon at bounding box center [1239, 497] width 13 height 13
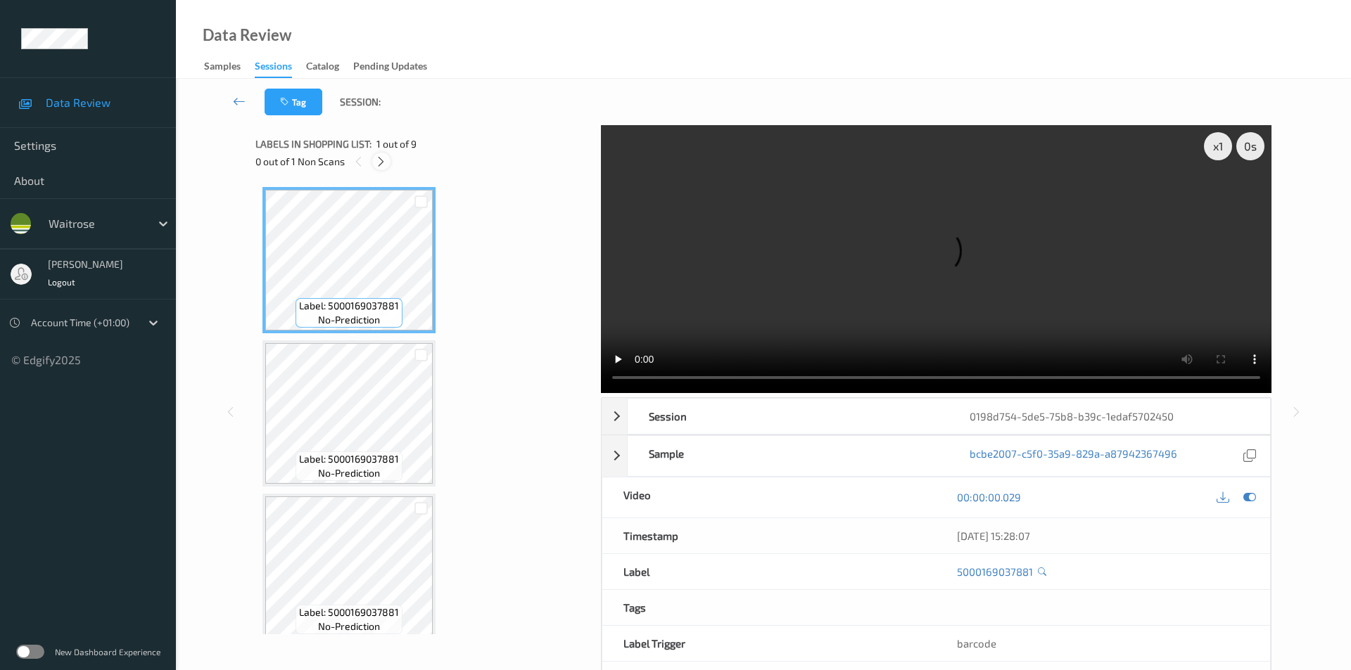
click at [377, 165] on icon at bounding box center [381, 161] width 12 height 13
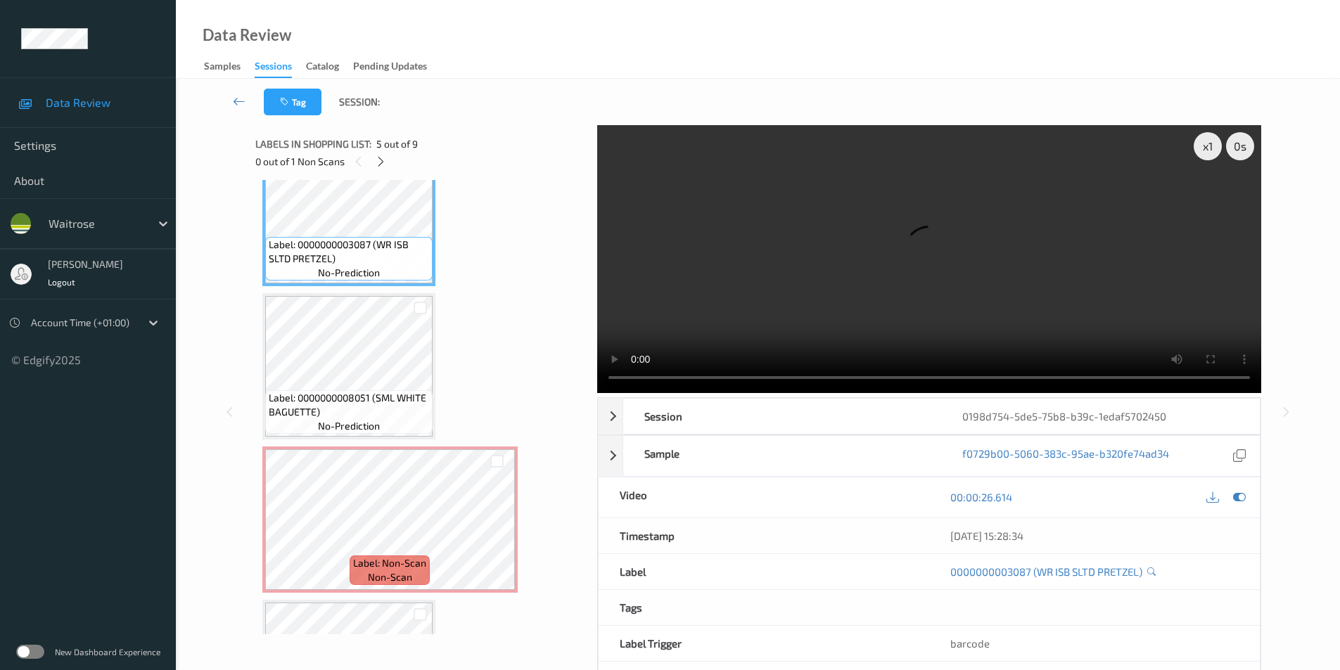
scroll to position [689, 0]
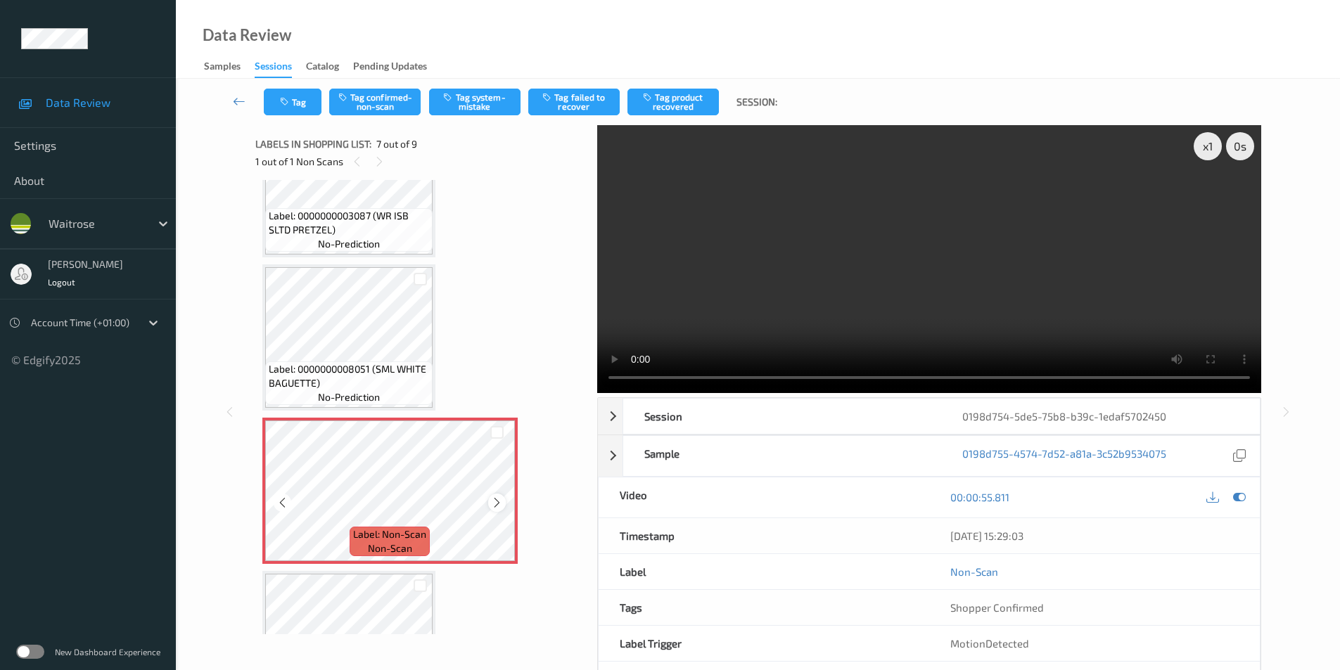
click at [492, 507] on icon at bounding box center [497, 503] width 12 height 13
click at [497, 502] on icon at bounding box center [497, 503] width 12 height 13
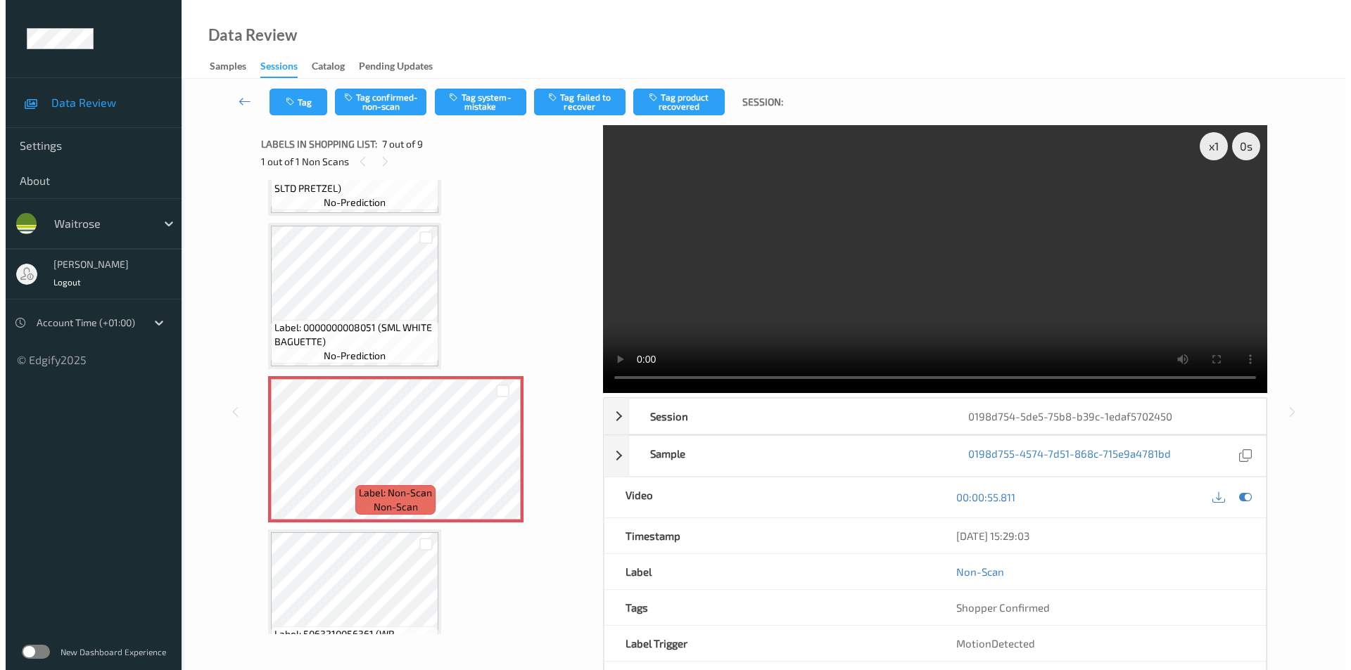
scroll to position [760, 0]
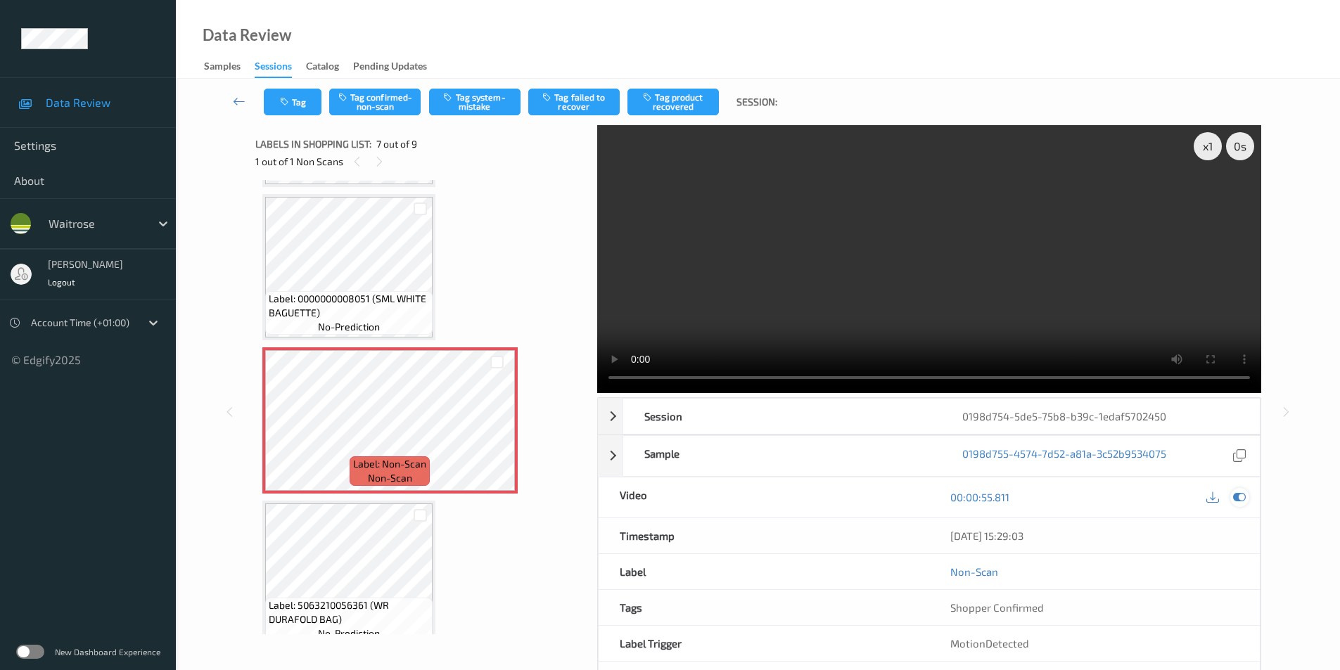
click at [1241, 499] on icon at bounding box center [1239, 497] width 13 height 13
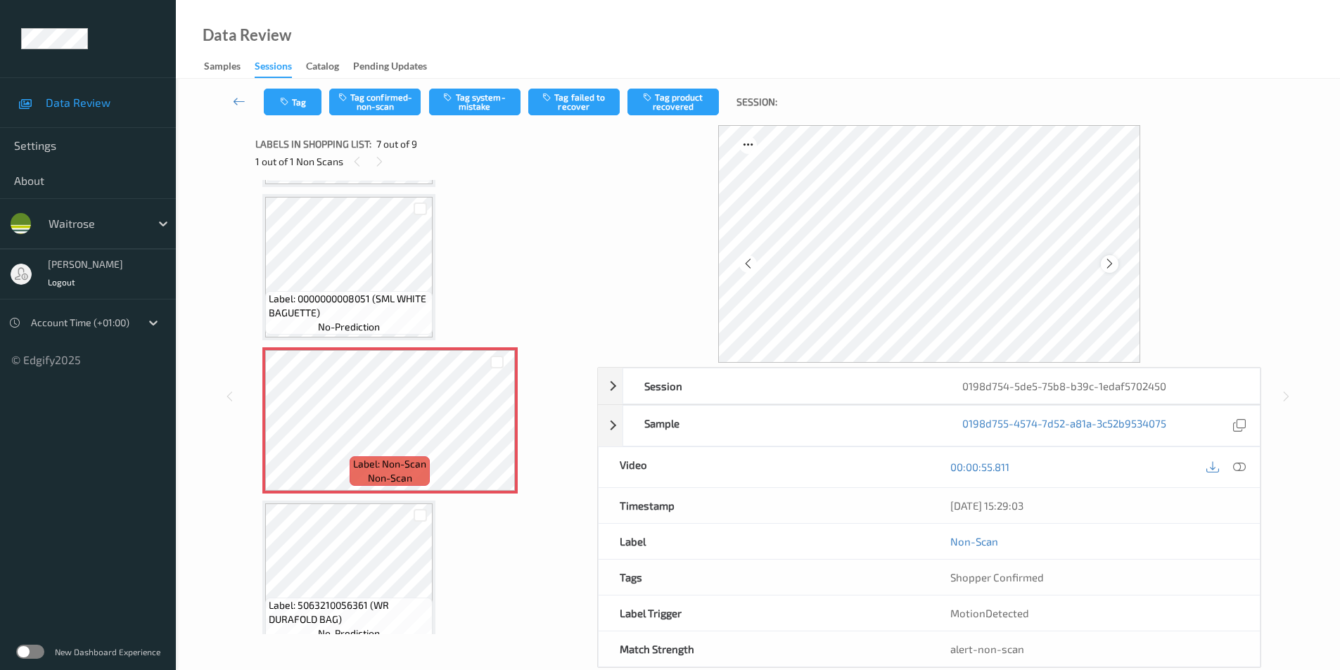
click at [1110, 266] on icon at bounding box center [1110, 264] width 12 height 13
click at [1110, 268] on icon at bounding box center [1110, 264] width 12 height 13
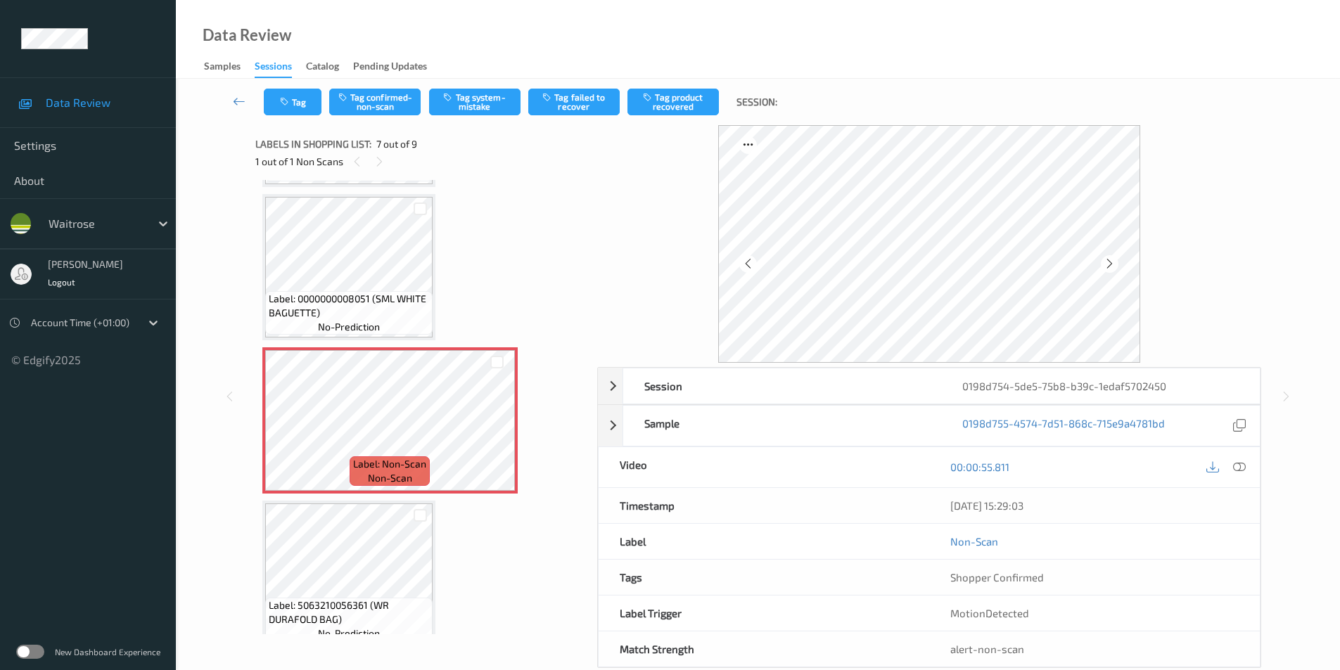
click at [1110, 268] on icon at bounding box center [1110, 264] width 12 height 13
click at [1108, 268] on icon at bounding box center [1110, 264] width 12 height 13
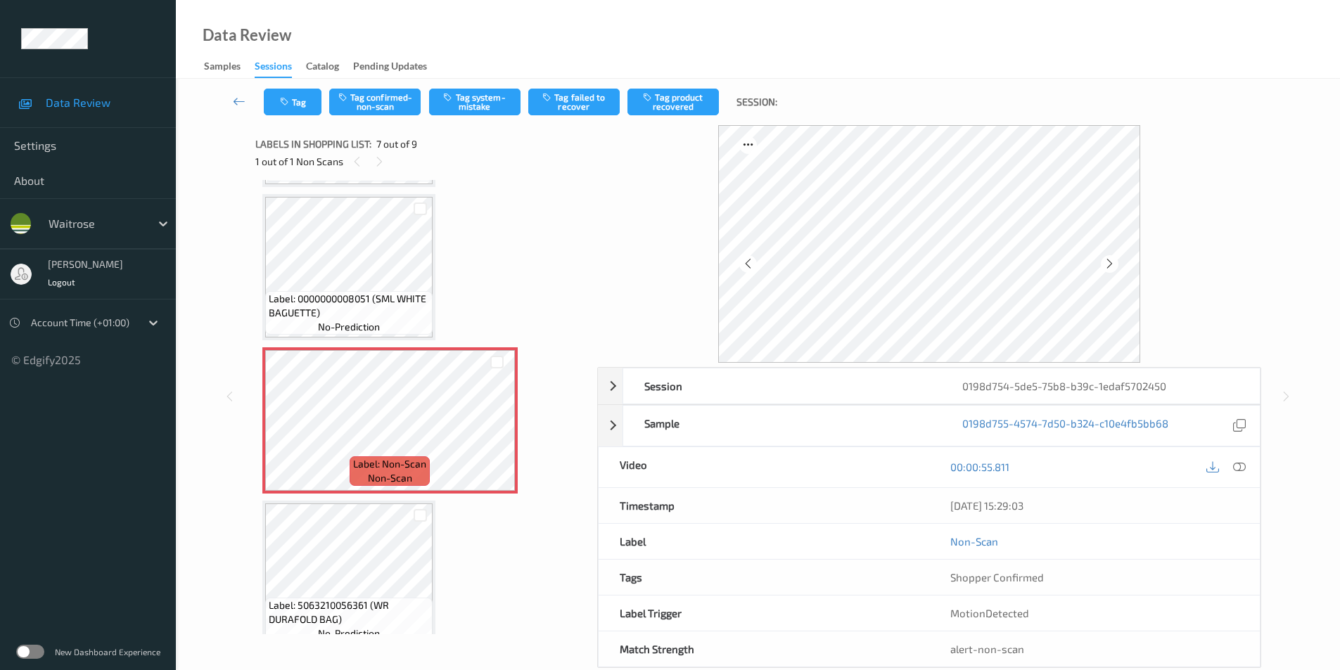
click at [1108, 268] on icon at bounding box center [1110, 264] width 12 height 13
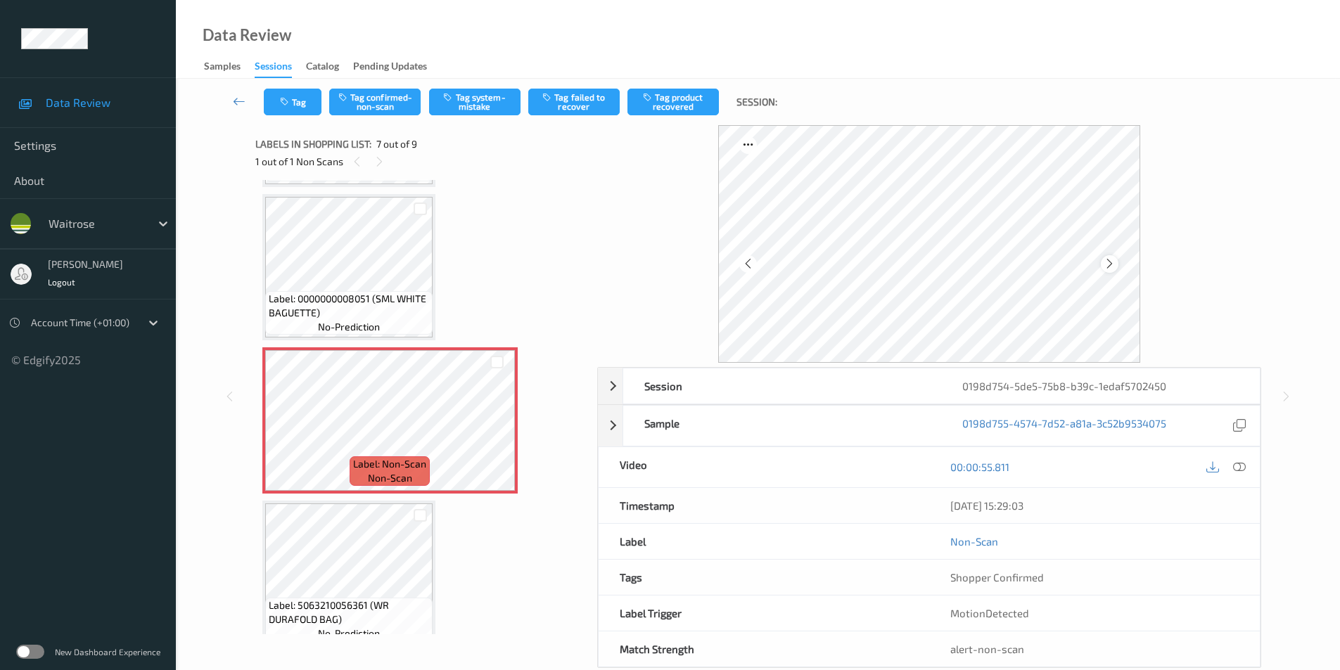
click at [1111, 267] on icon at bounding box center [1110, 264] width 12 height 13
click at [1109, 265] on icon at bounding box center [1110, 264] width 12 height 13
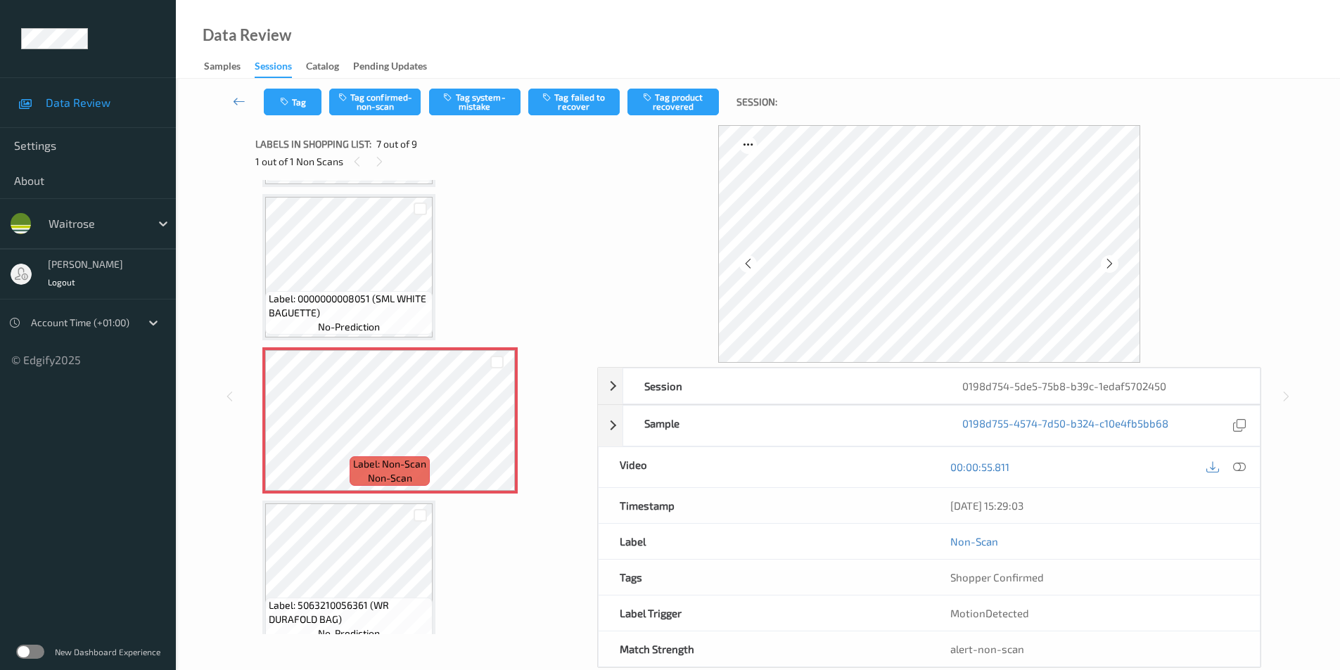
click at [1109, 265] on icon at bounding box center [1110, 264] width 12 height 13
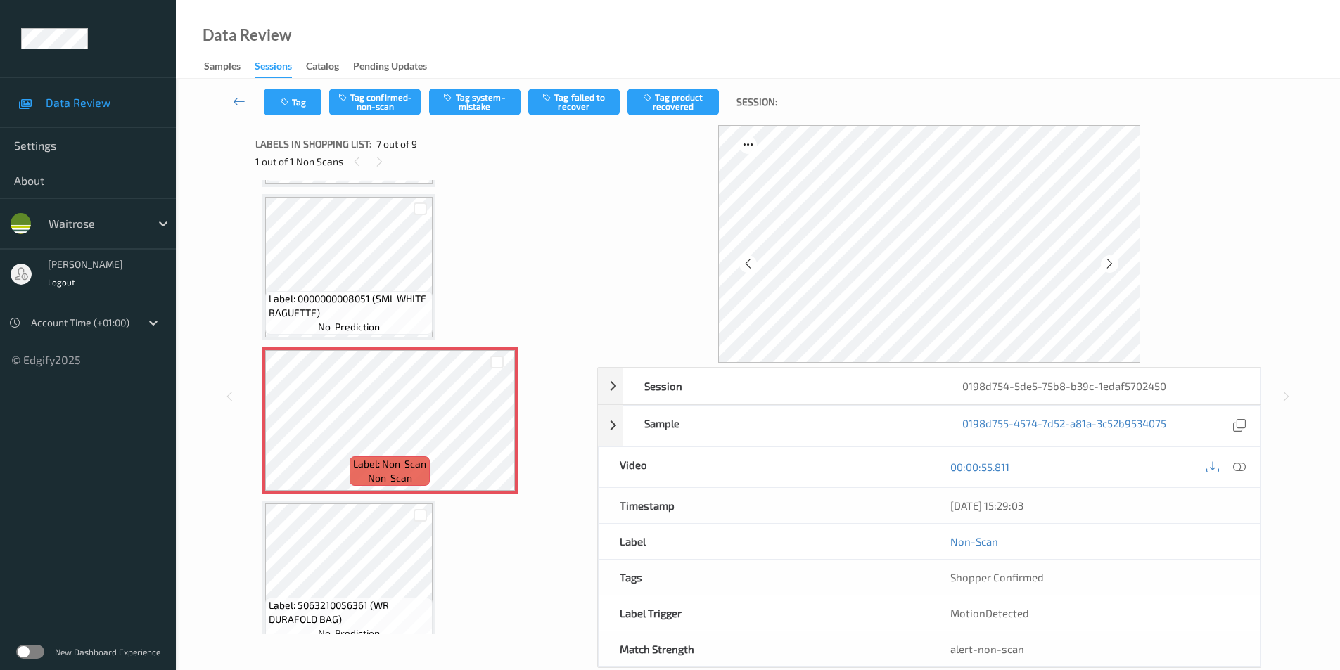
click at [1109, 265] on icon at bounding box center [1110, 264] width 12 height 13
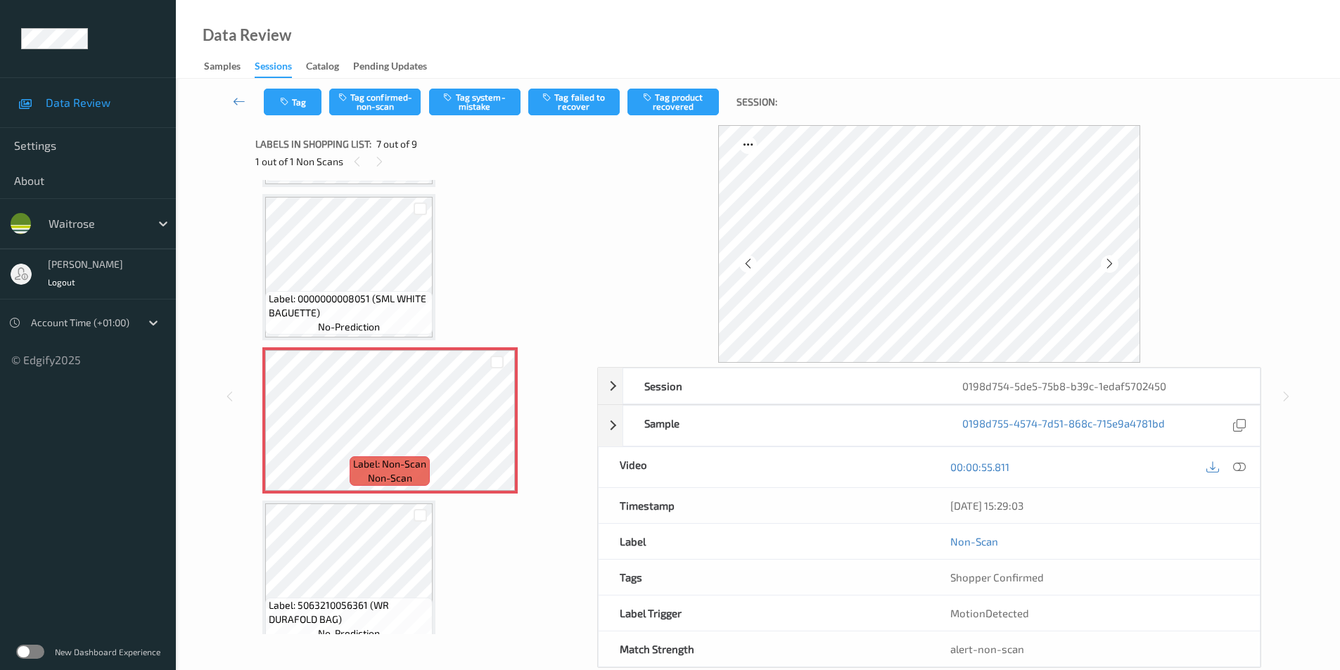
click at [1109, 265] on icon at bounding box center [1110, 264] width 12 height 13
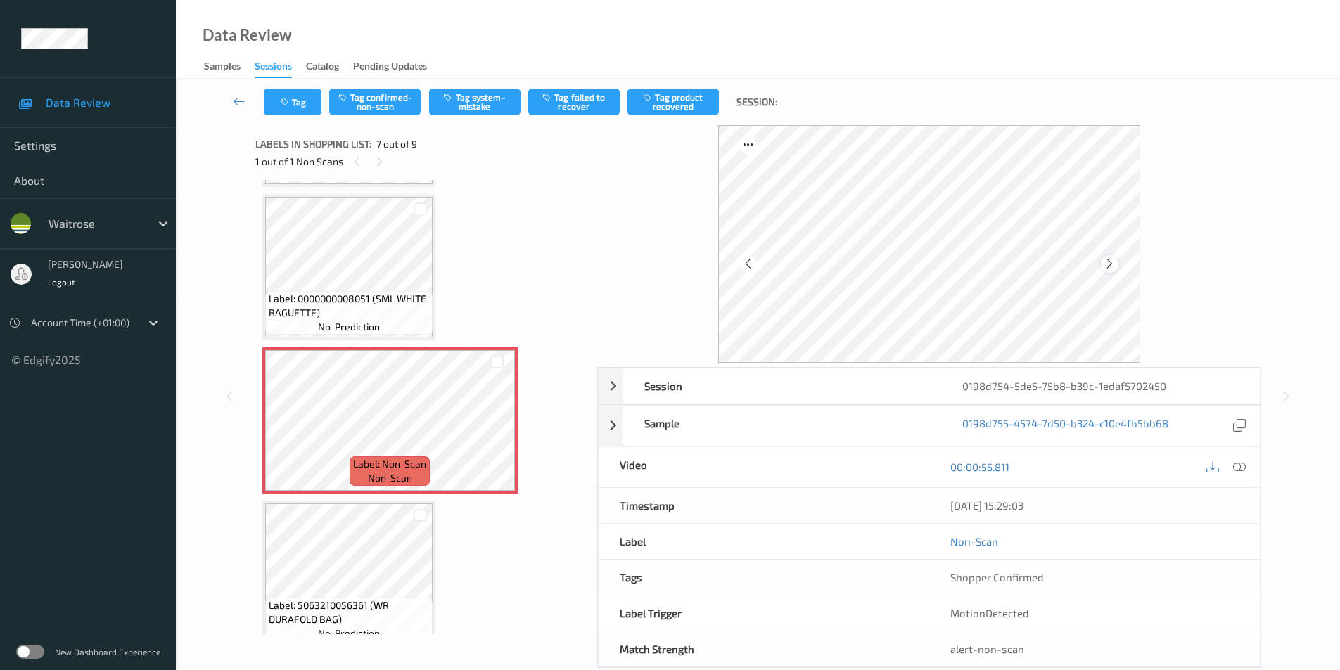
click at [1107, 264] on icon at bounding box center [1110, 264] width 12 height 13
click at [1102, 265] on div at bounding box center [1110, 264] width 18 height 18
click at [1107, 265] on icon at bounding box center [1110, 264] width 12 height 13
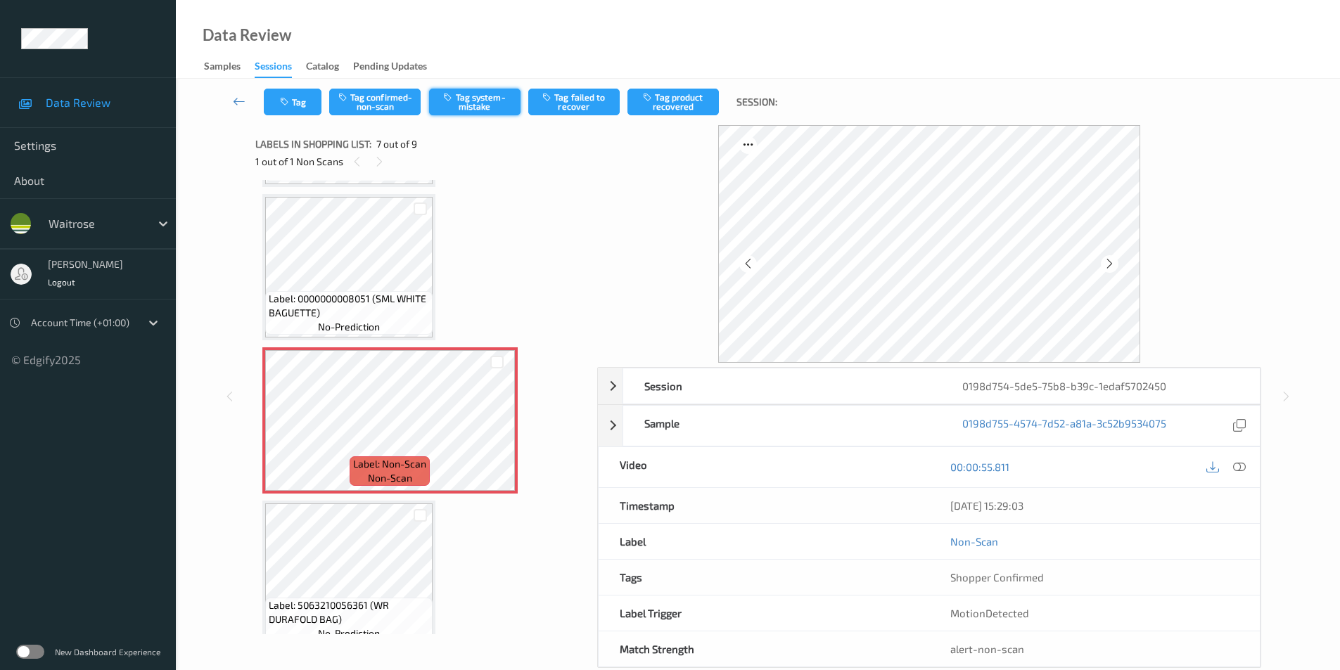
click at [482, 94] on button "Tag system-mistake" at bounding box center [474, 102] width 91 height 27
click at [301, 106] on button "Tag" at bounding box center [293, 102] width 58 height 27
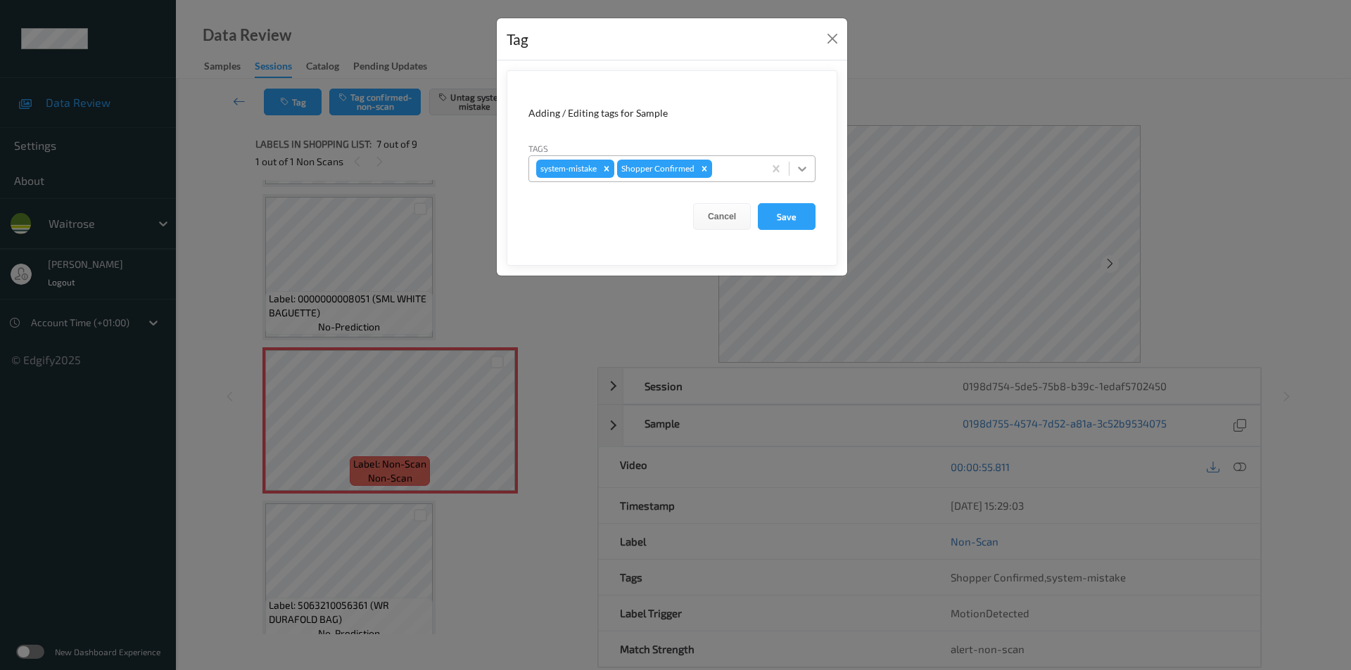
click at [801, 166] on icon at bounding box center [802, 169] width 14 height 14
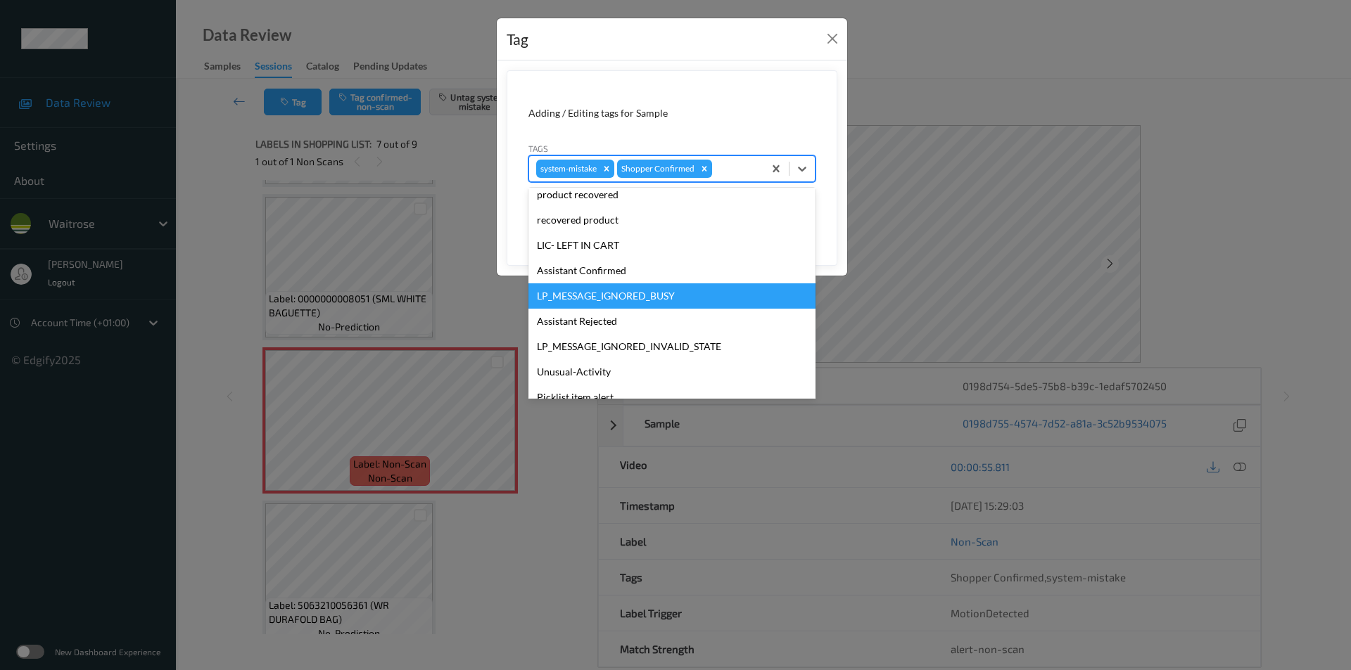
scroll to position [276, 0]
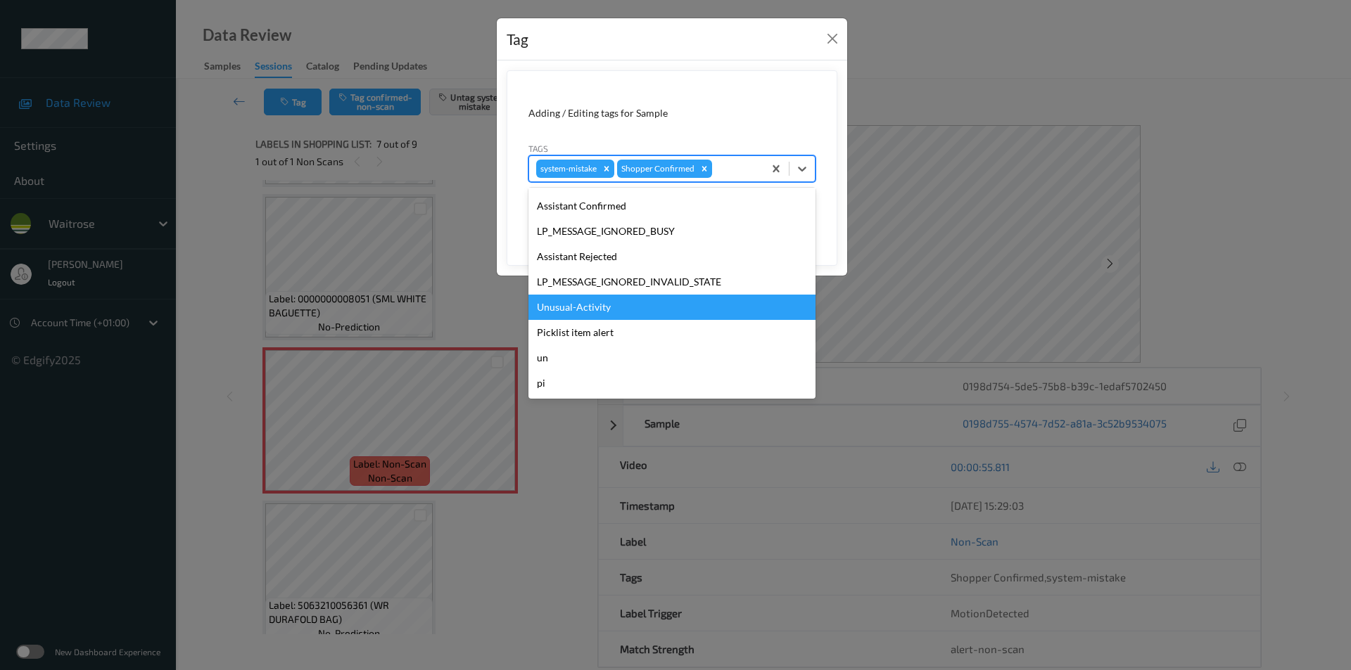
click at [587, 315] on div "Unusual-Activity" at bounding box center [671, 307] width 287 height 25
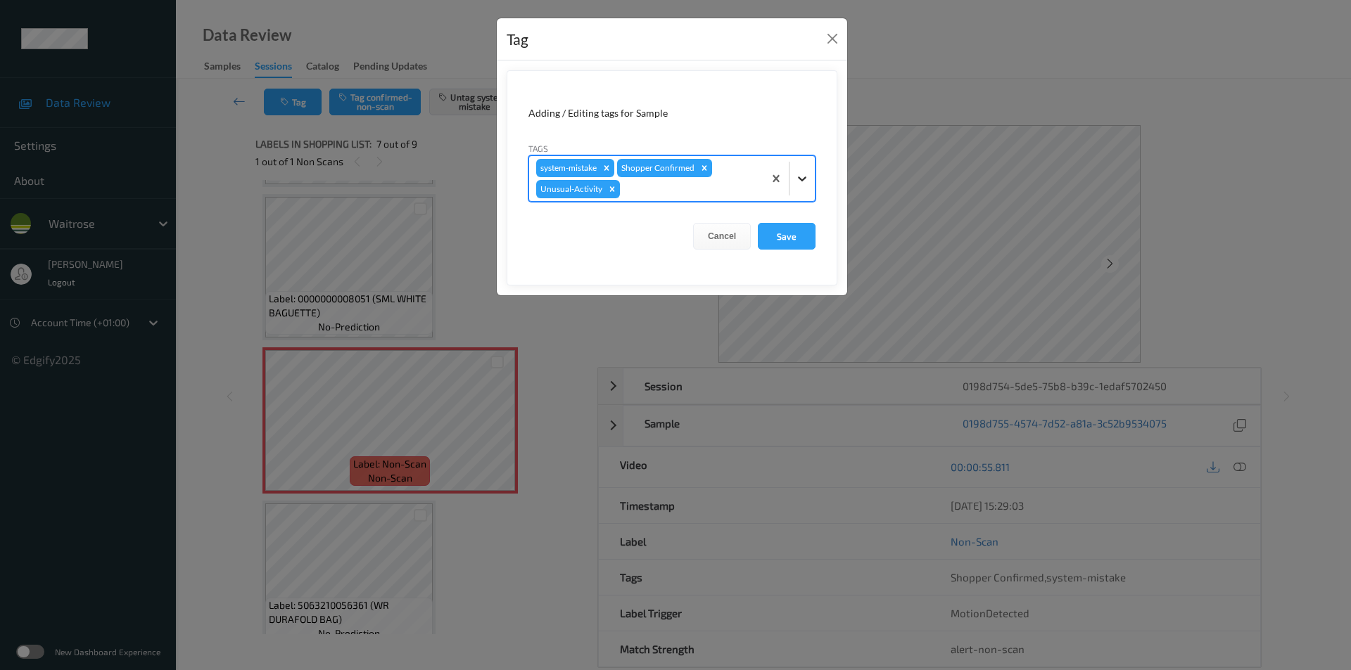
click at [806, 174] on icon at bounding box center [802, 179] width 14 height 14
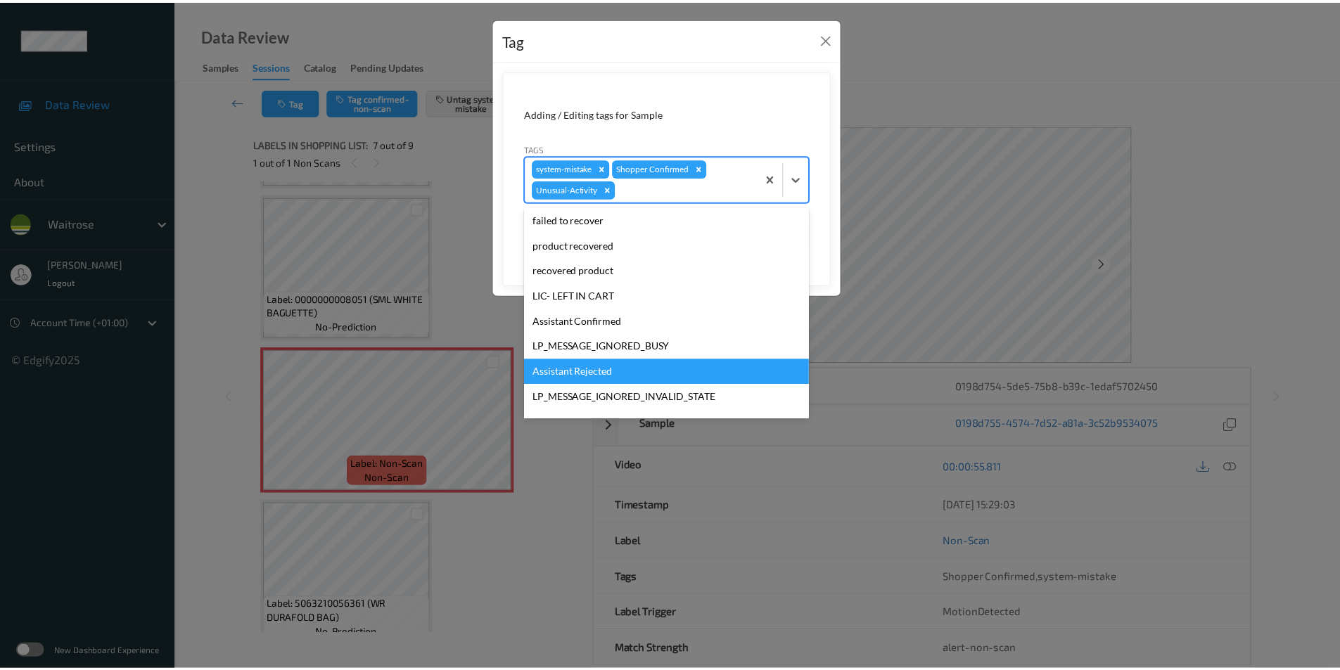
scroll to position [250, 0]
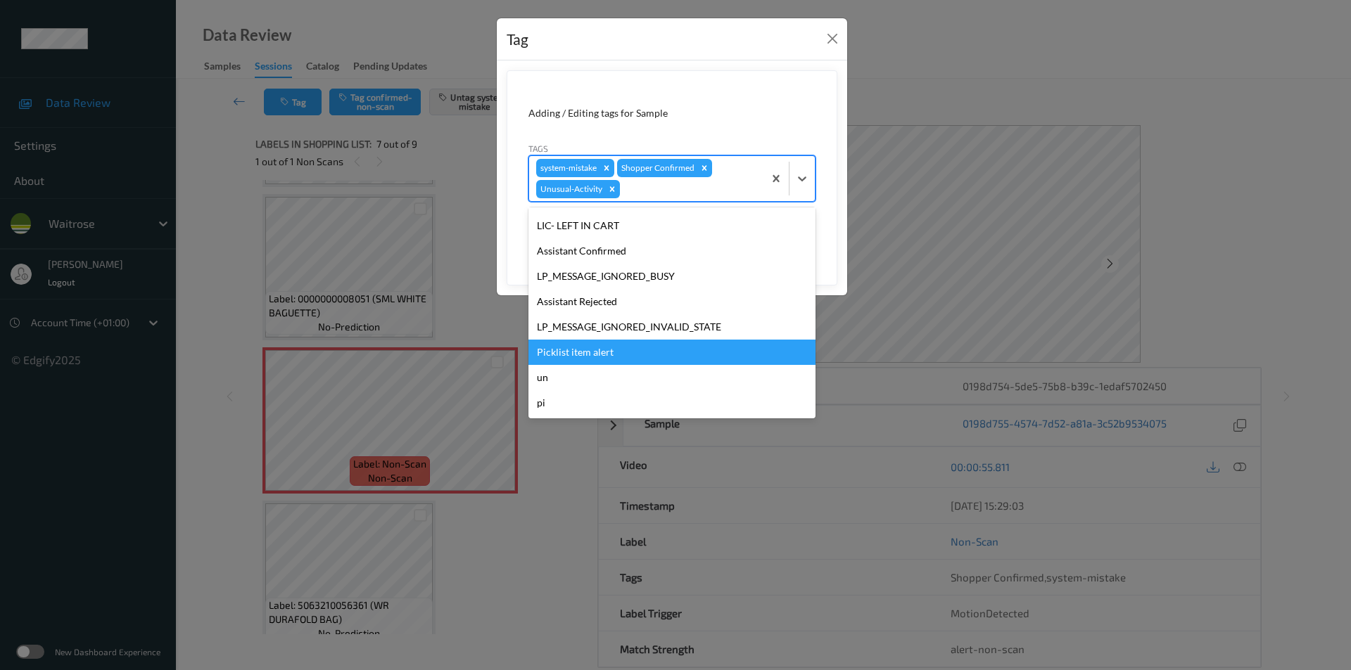
drag, startPoint x: 570, startPoint y: 350, endPoint x: 634, endPoint y: 350, distance: 64.0
click at [571, 350] on div "Picklist item alert" at bounding box center [671, 352] width 287 height 25
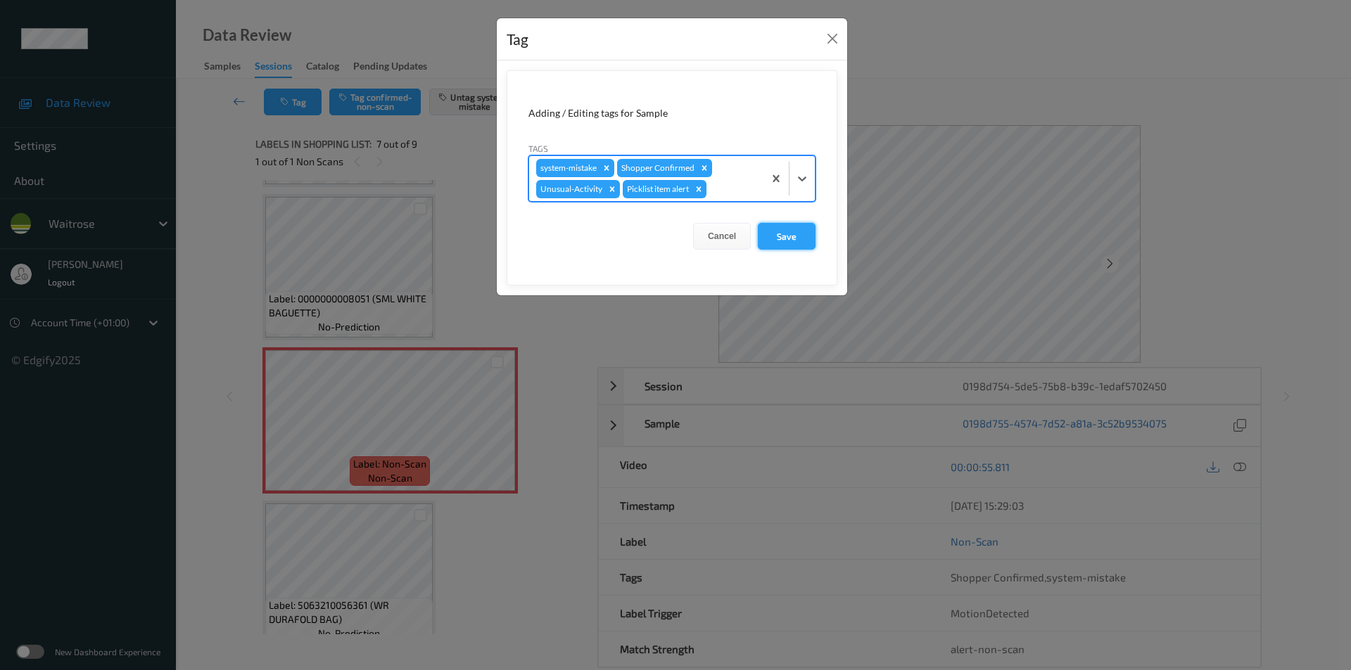
click at [784, 241] on button "Save" at bounding box center [787, 236] width 58 height 27
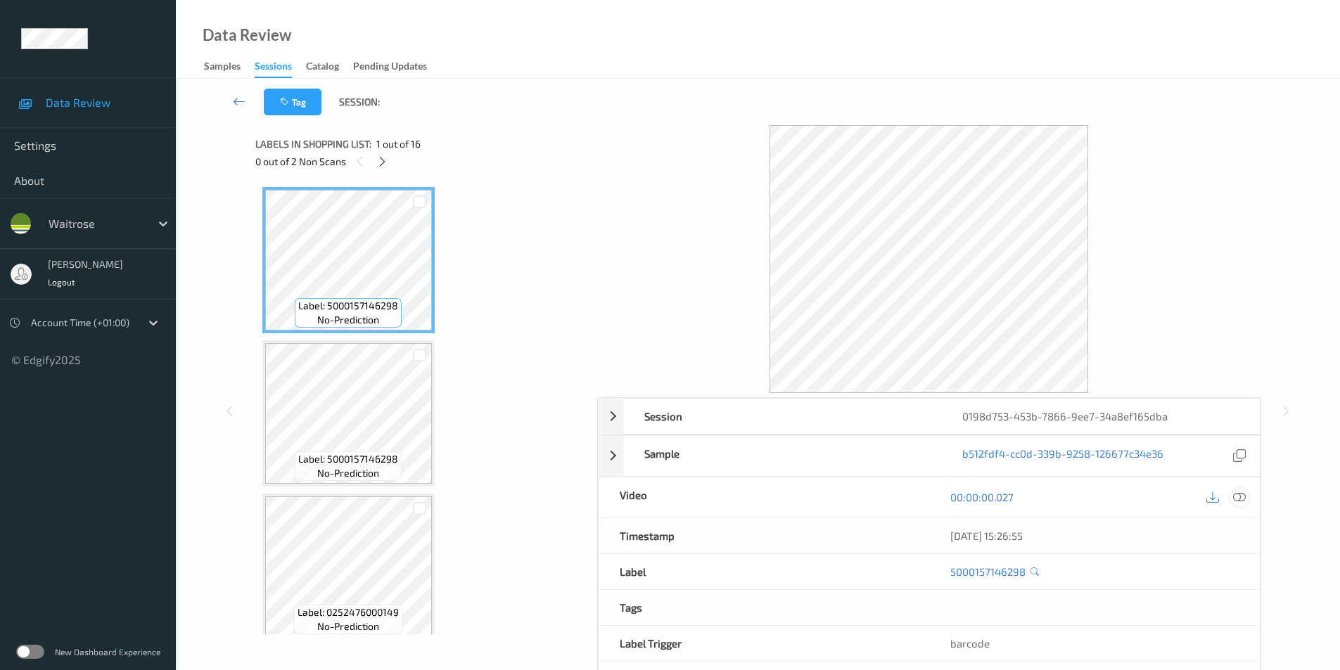
click at [1238, 493] on icon at bounding box center [1239, 497] width 13 height 13
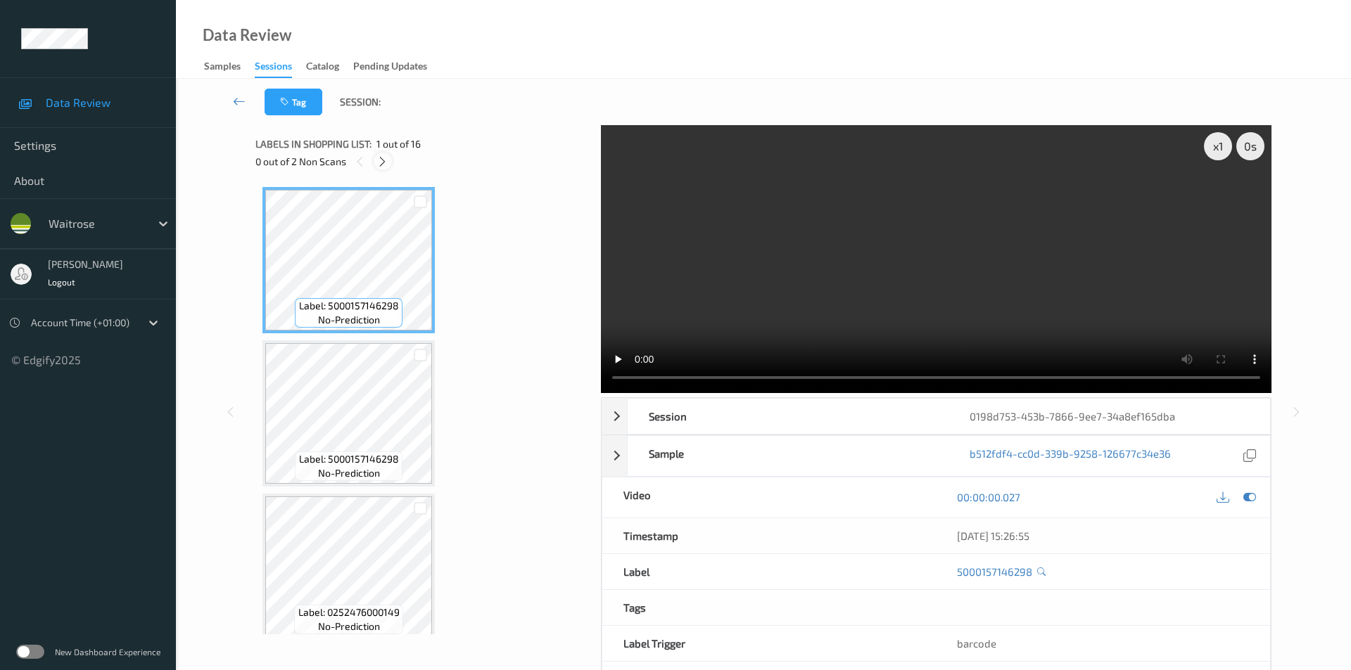
click at [391, 165] on div at bounding box center [383, 162] width 18 height 18
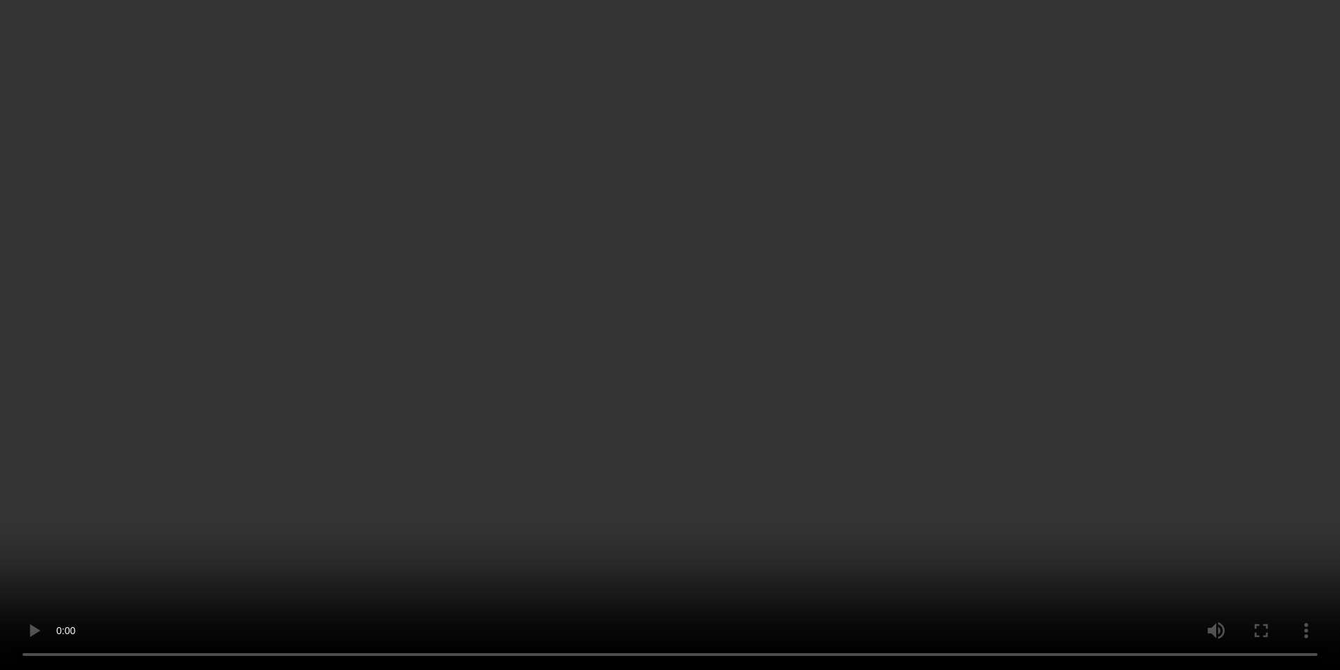
scroll to position [677, 0]
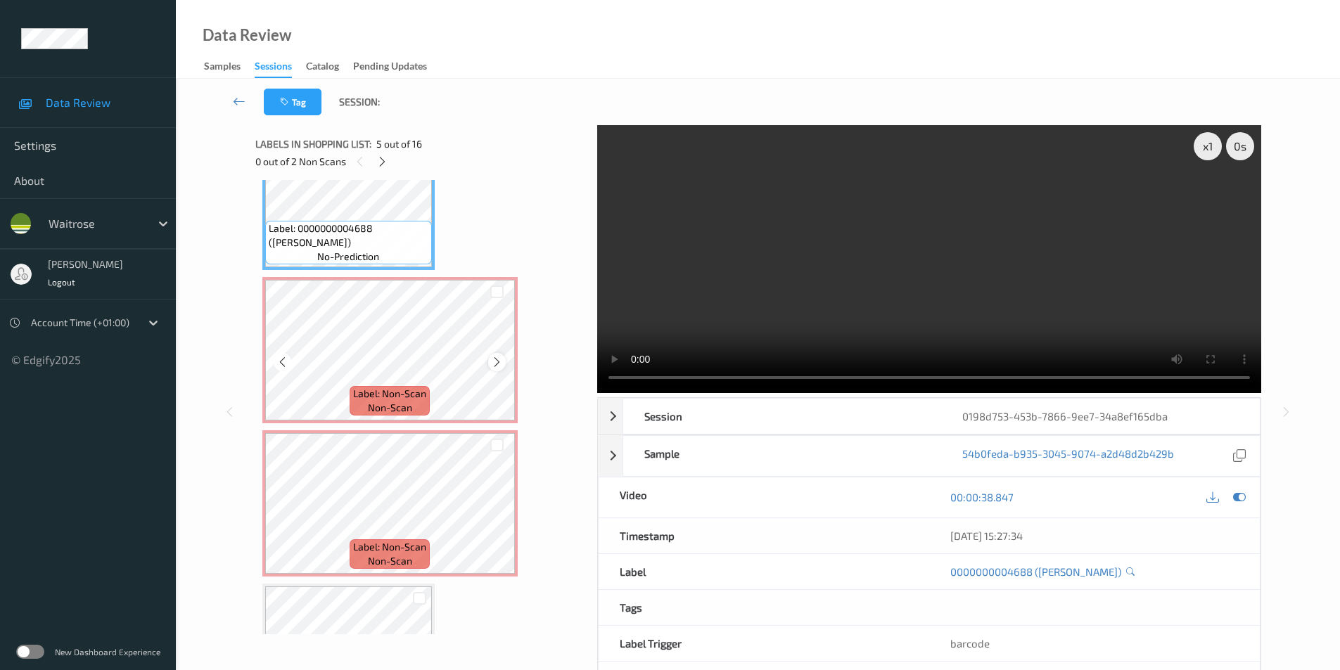
click at [492, 360] on icon at bounding box center [497, 362] width 12 height 13
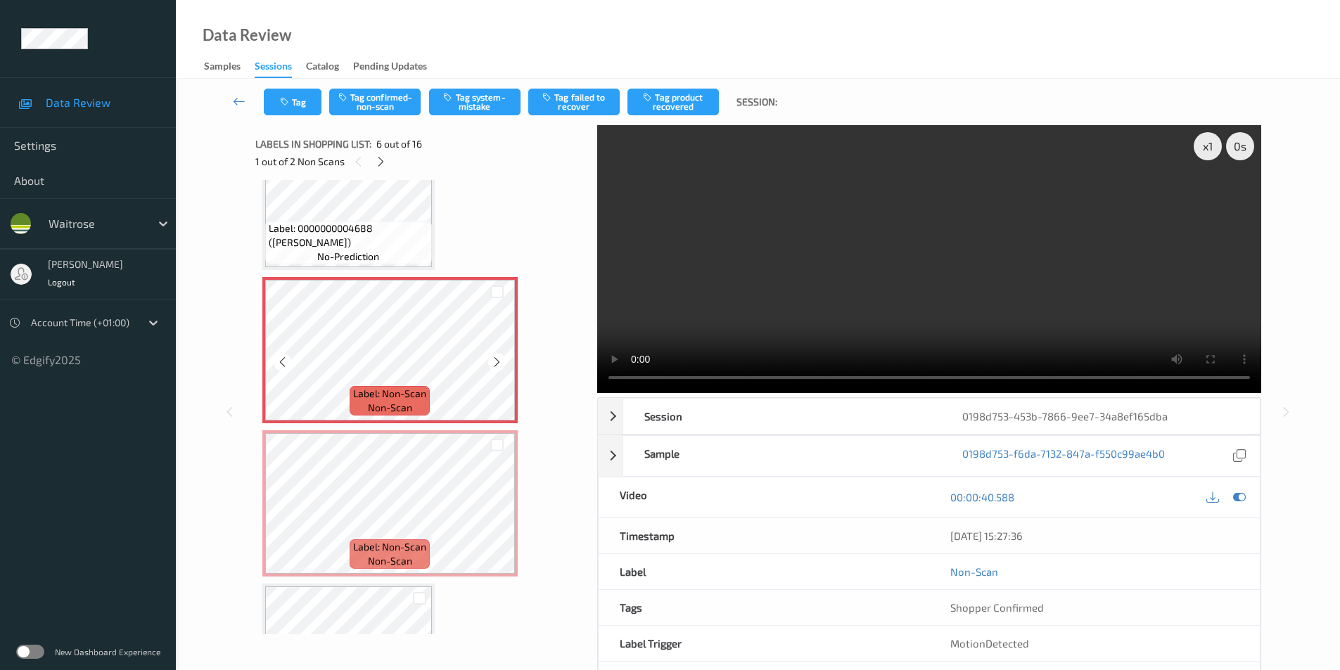
click at [492, 360] on icon at bounding box center [497, 362] width 12 height 13
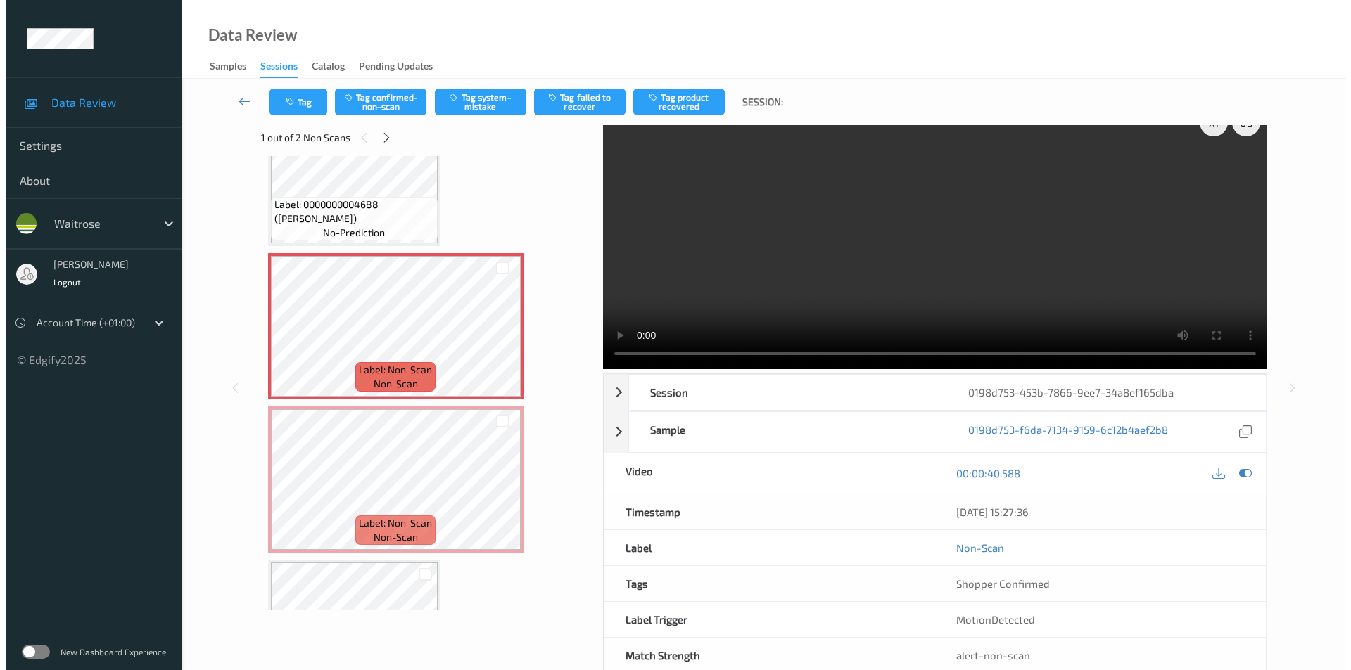
scroll to position [0, 0]
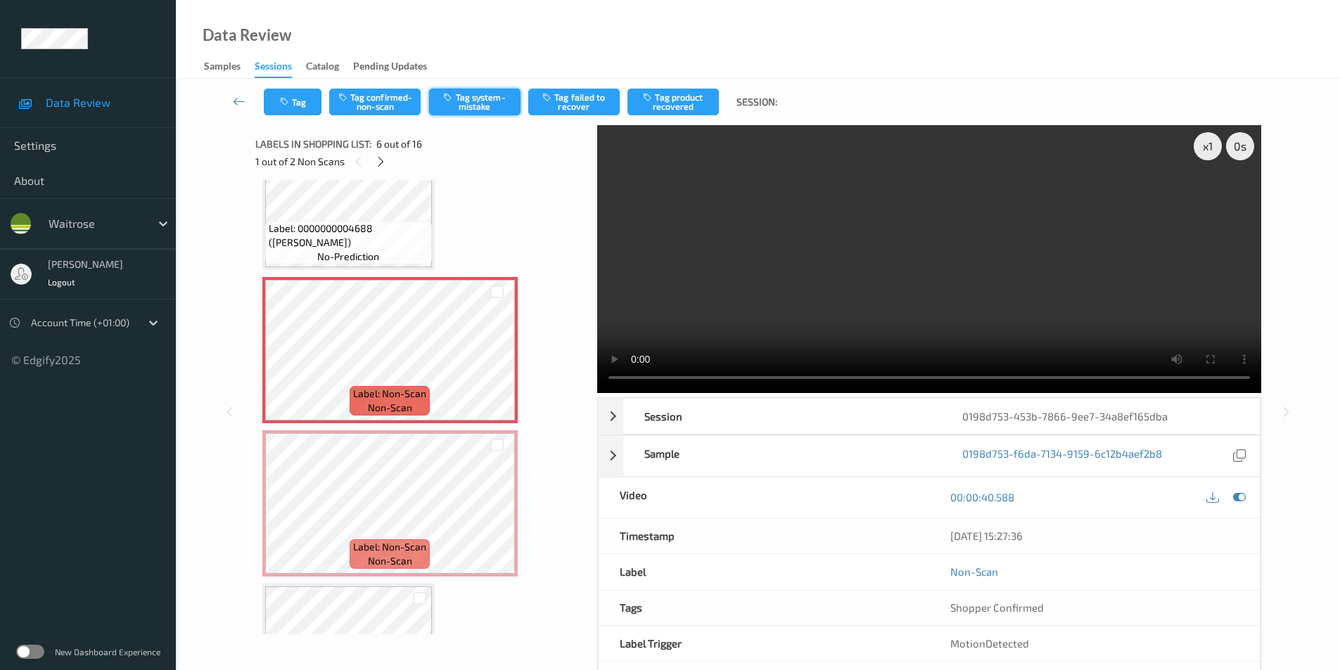
click at [467, 97] on button "Tag system-mistake" at bounding box center [474, 102] width 91 height 27
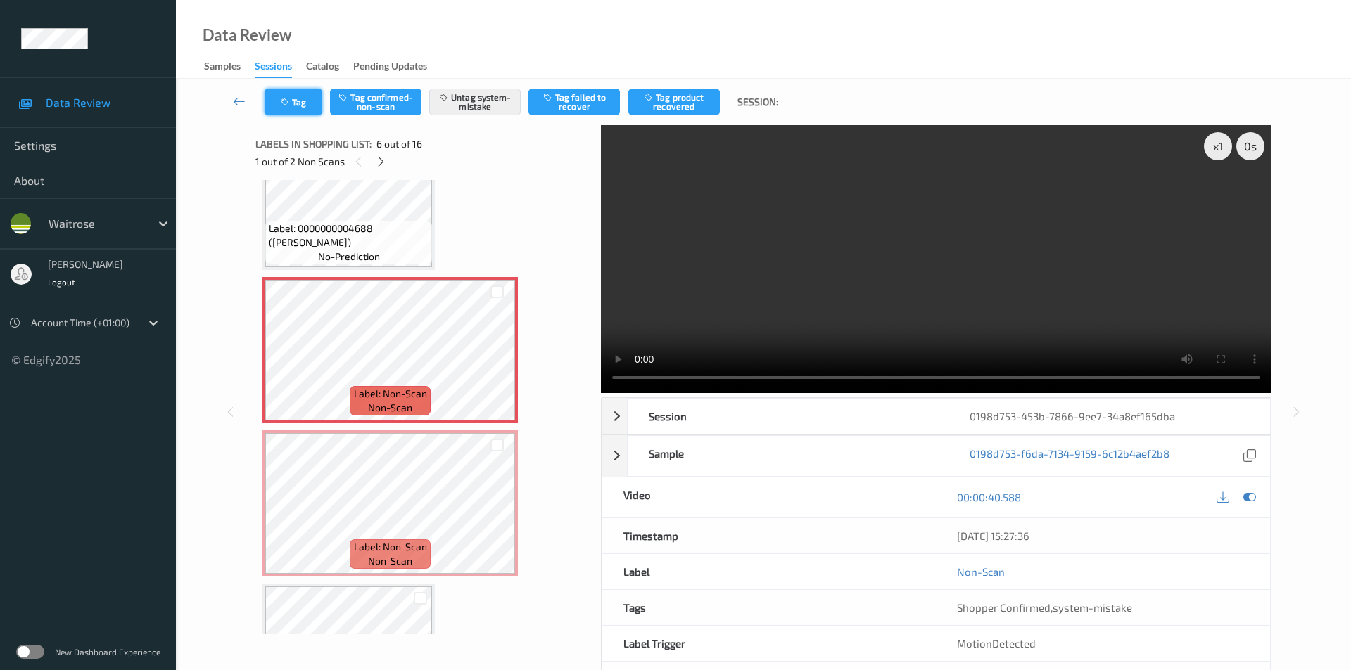
click at [293, 96] on button "Tag" at bounding box center [294, 102] width 58 height 27
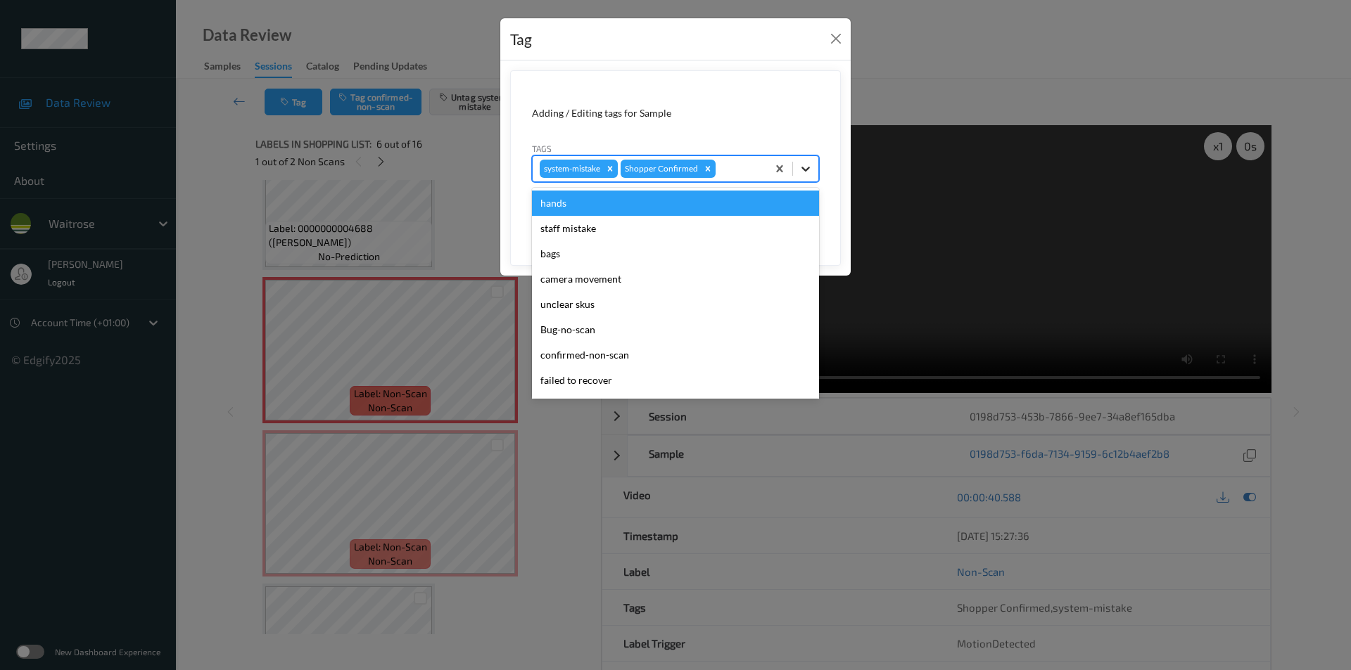
click at [809, 165] on icon at bounding box center [806, 169] width 14 height 14
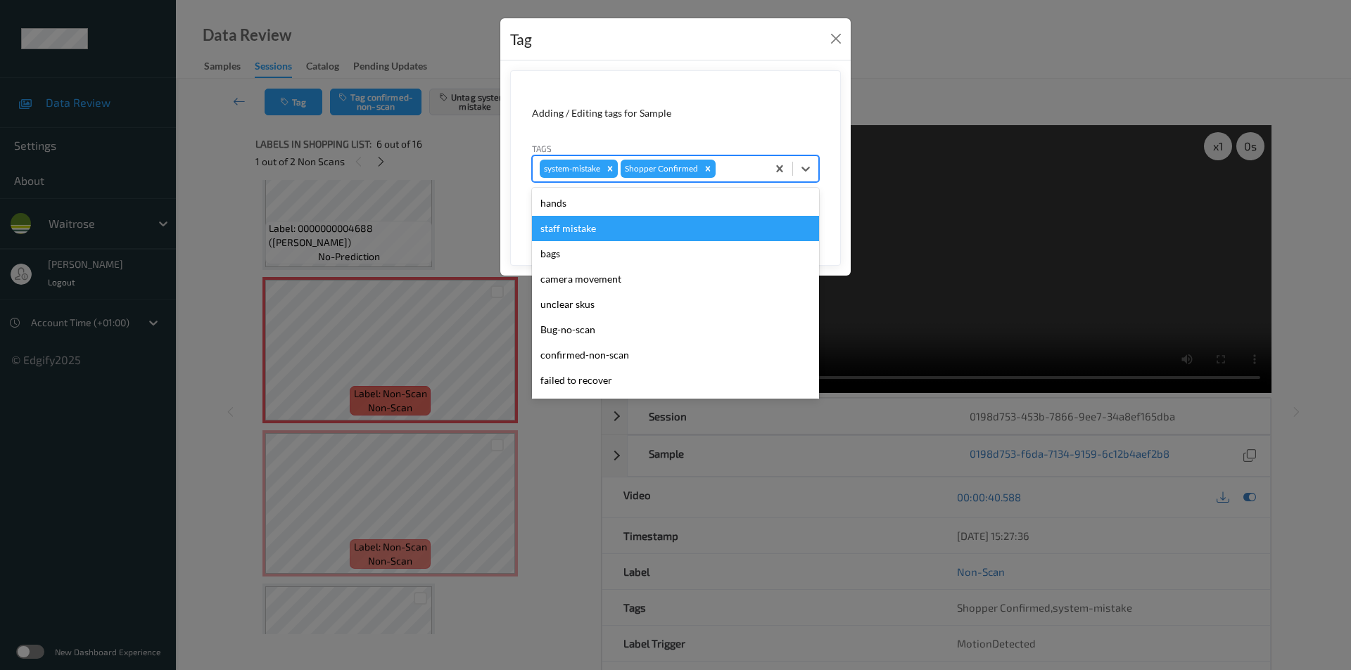
scroll to position [276, 0]
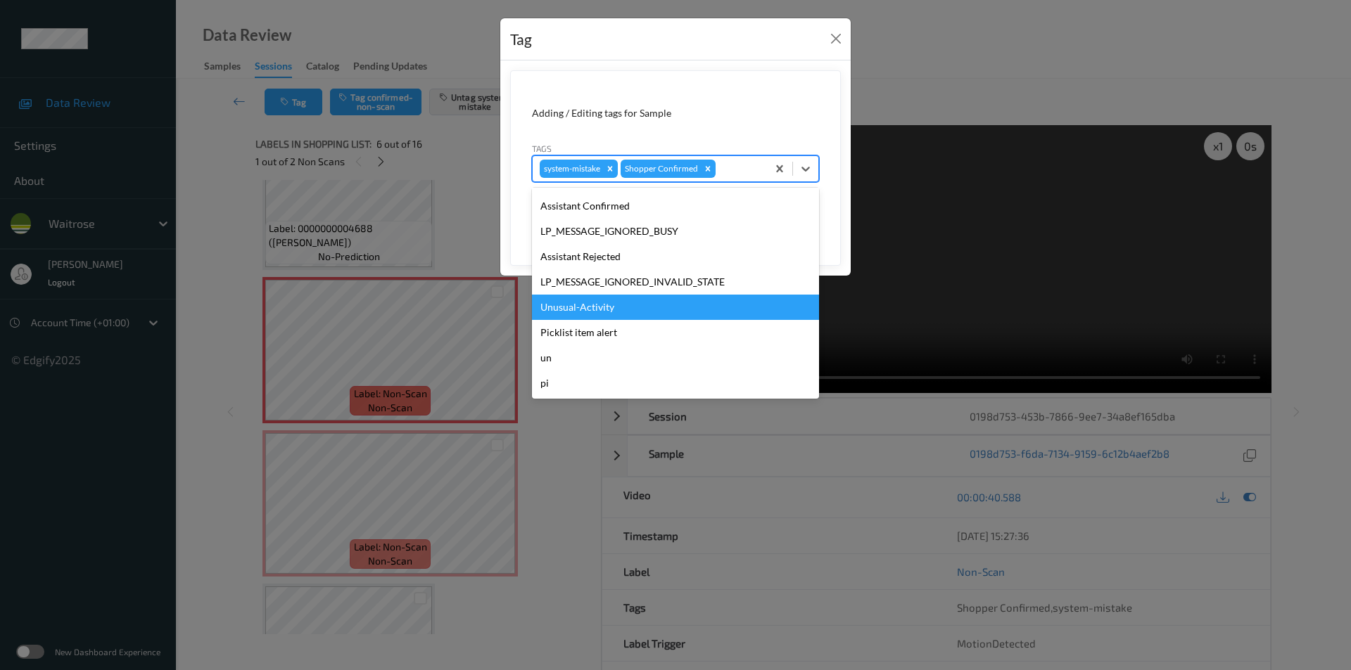
click at [589, 310] on div "Unusual-Activity" at bounding box center [675, 307] width 287 height 25
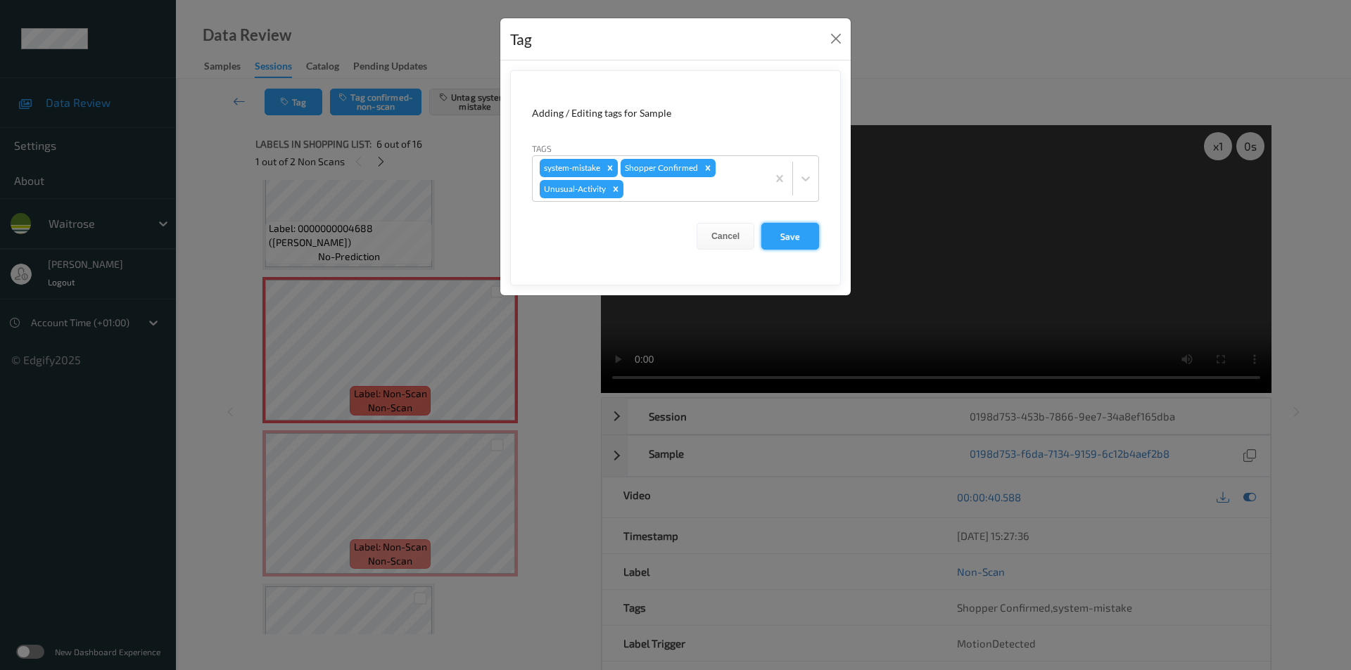
click at [794, 229] on button "Save" at bounding box center [790, 236] width 58 height 27
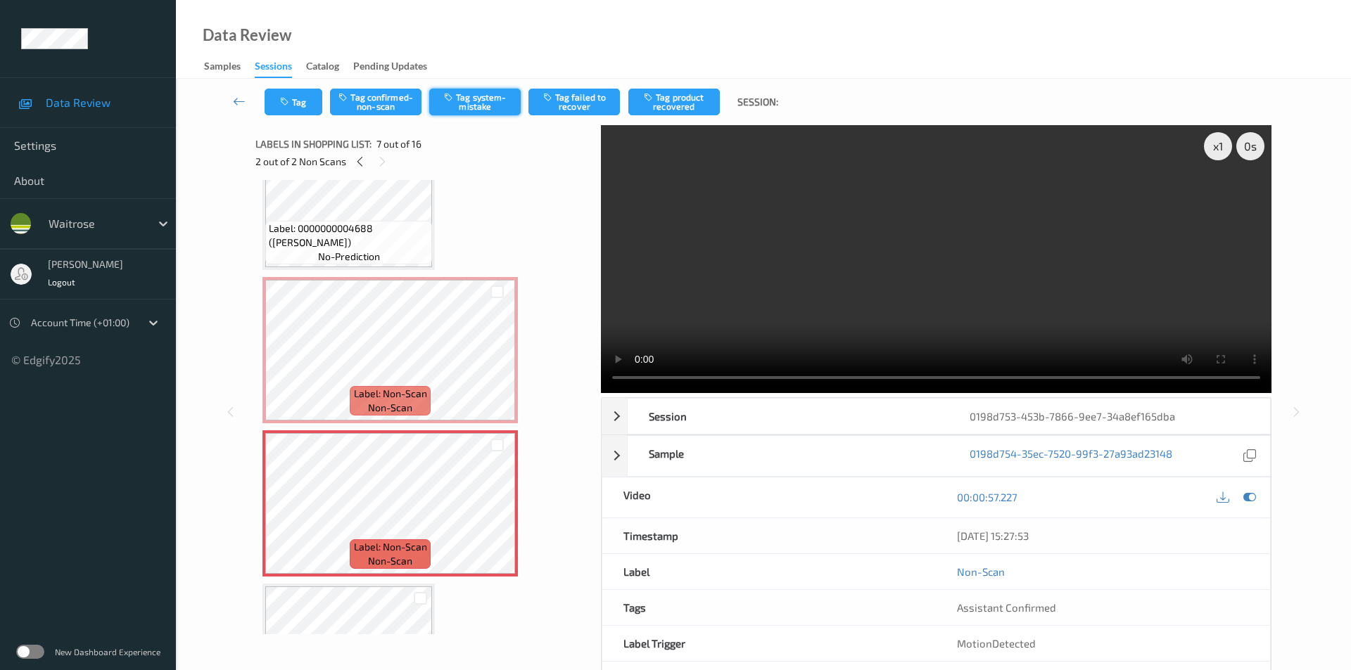
click at [476, 96] on button "Tag system-mistake" at bounding box center [474, 102] width 91 height 27
click at [293, 99] on button "Tag" at bounding box center [294, 102] width 58 height 27
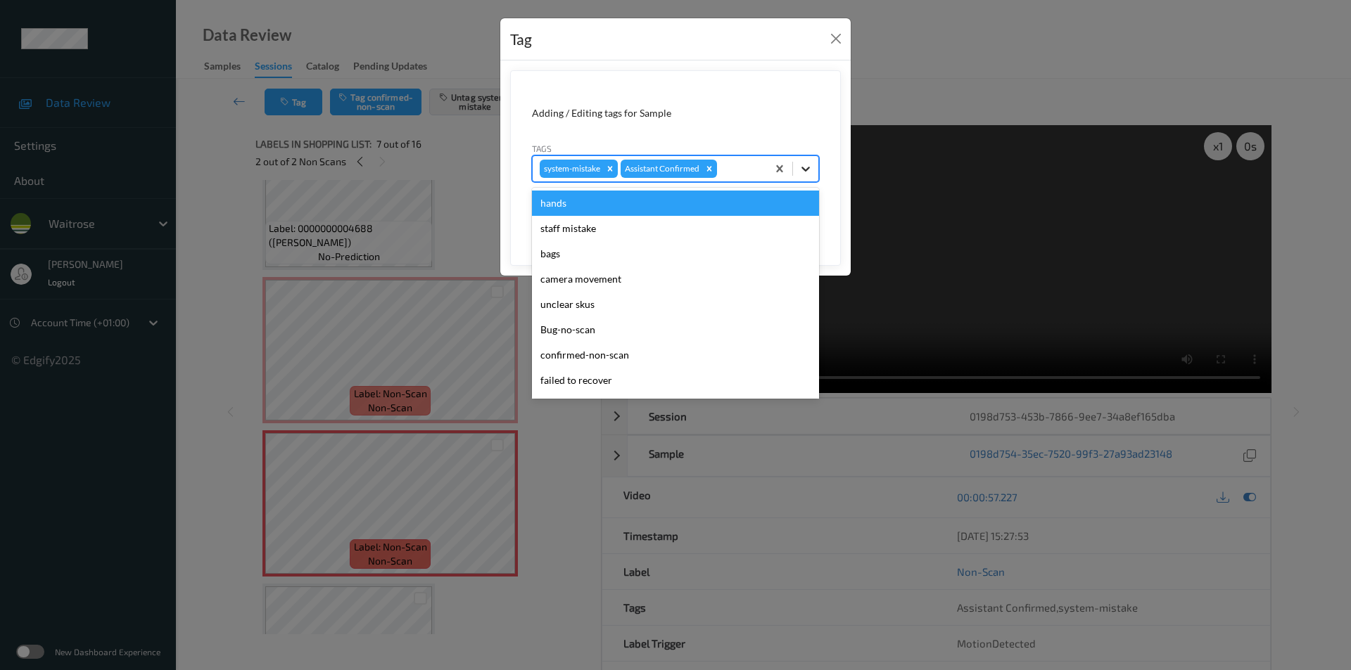
click at [803, 170] on icon at bounding box center [805, 169] width 8 height 5
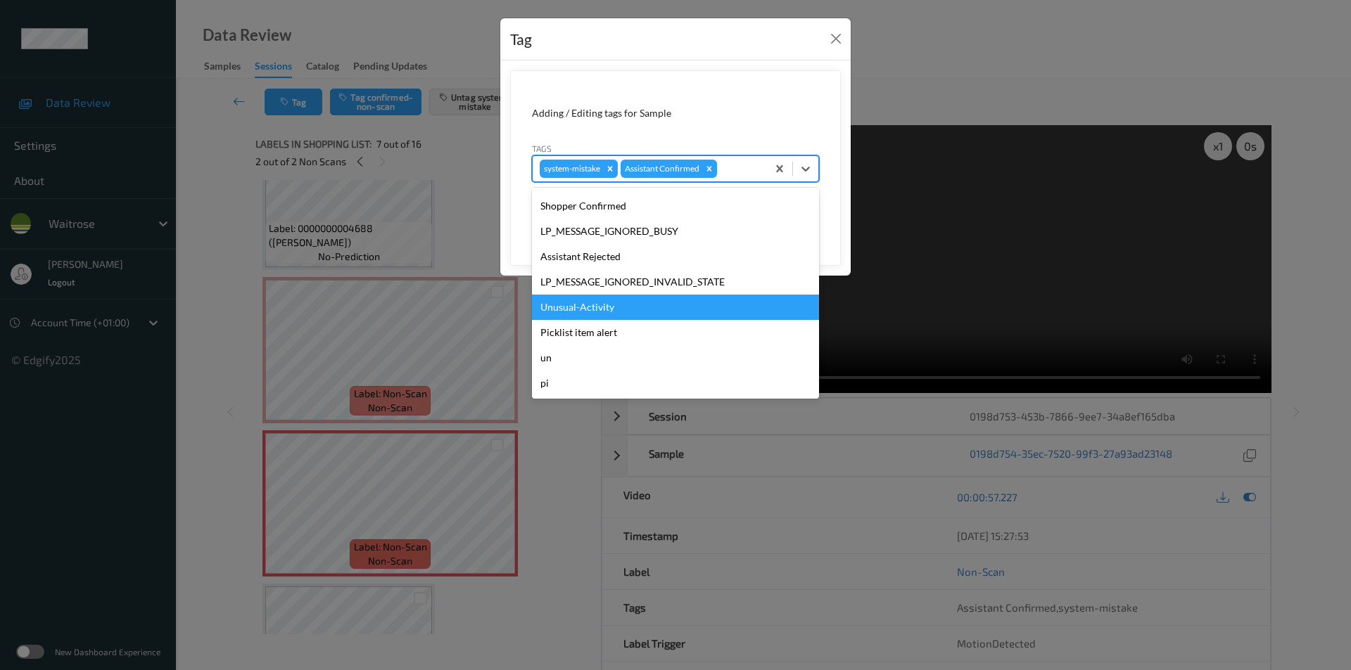
click at [587, 311] on div "Unusual-Activity" at bounding box center [675, 307] width 287 height 25
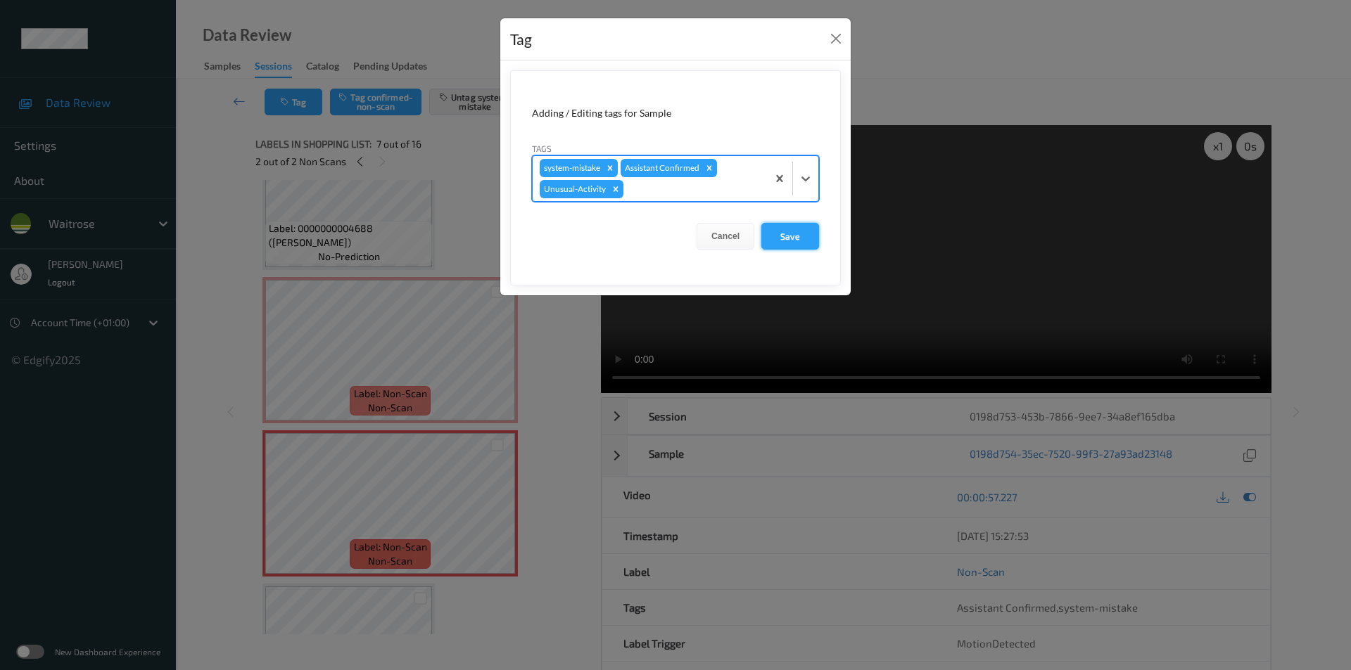
click at [779, 240] on button "Save" at bounding box center [790, 236] width 58 height 27
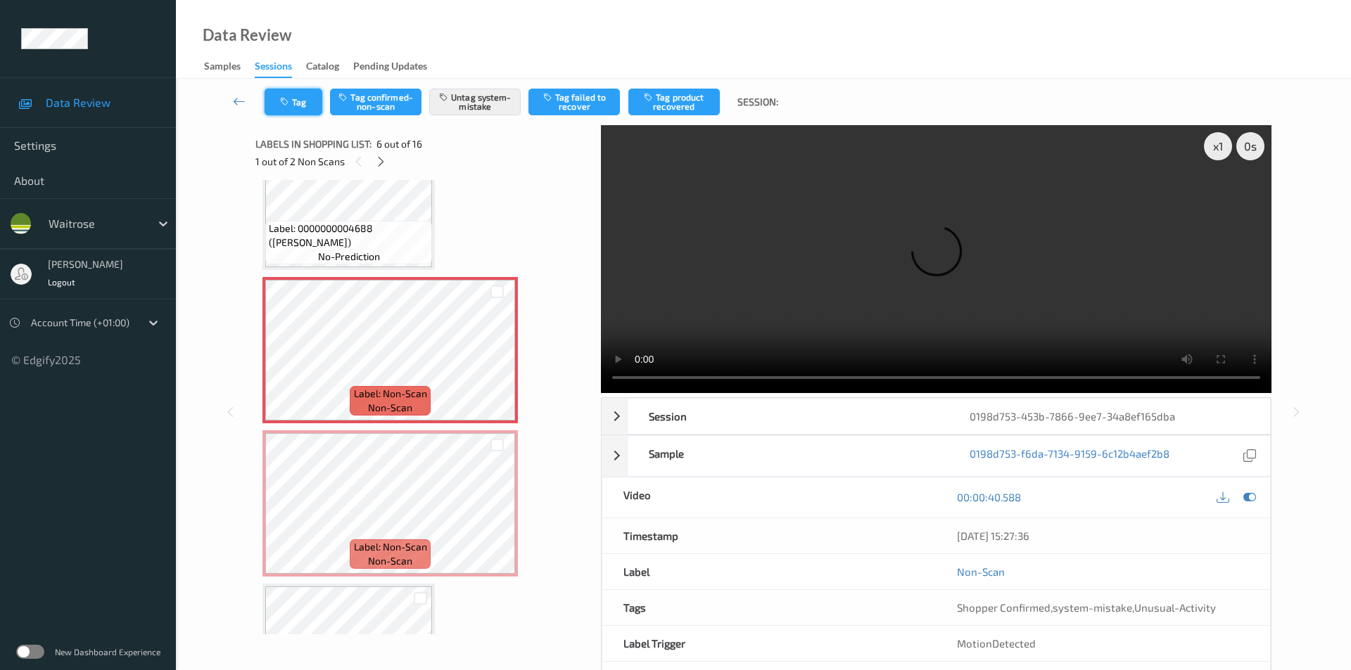
click at [298, 107] on button "Tag" at bounding box center [294, 102] width 58 height 27
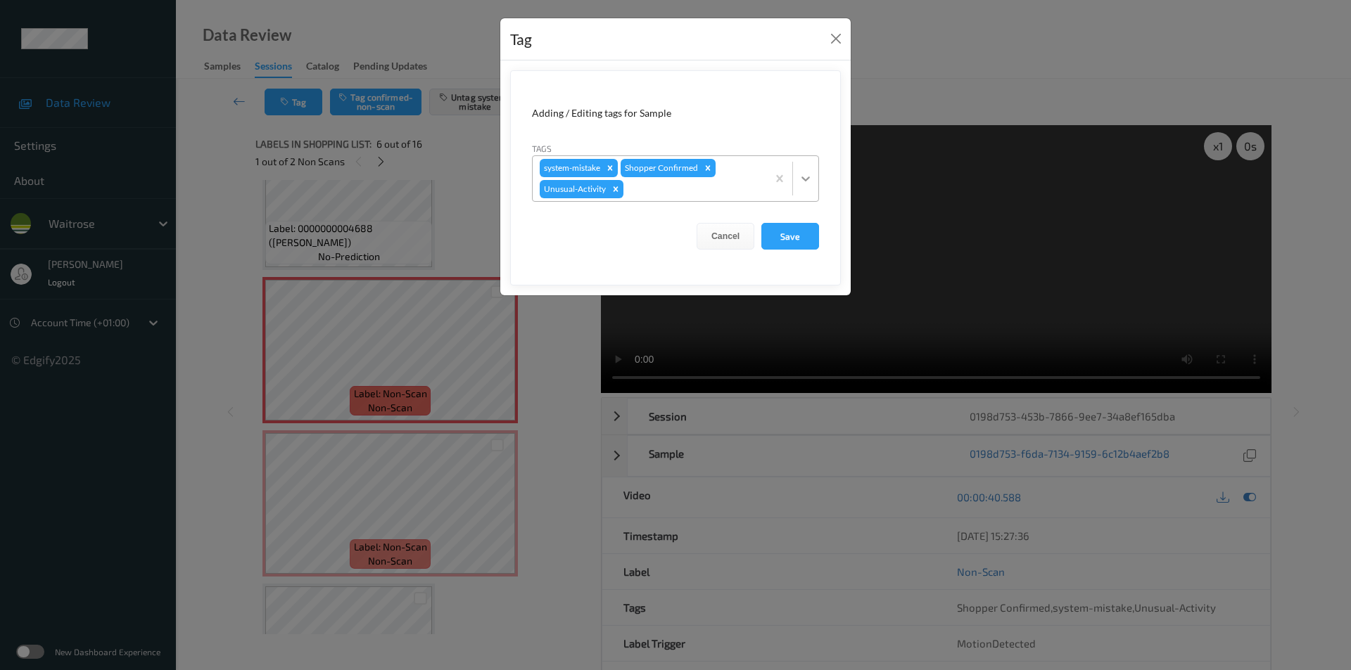
click at [803, 174] on icon at bounding box center [806, 179] width 14 height 14
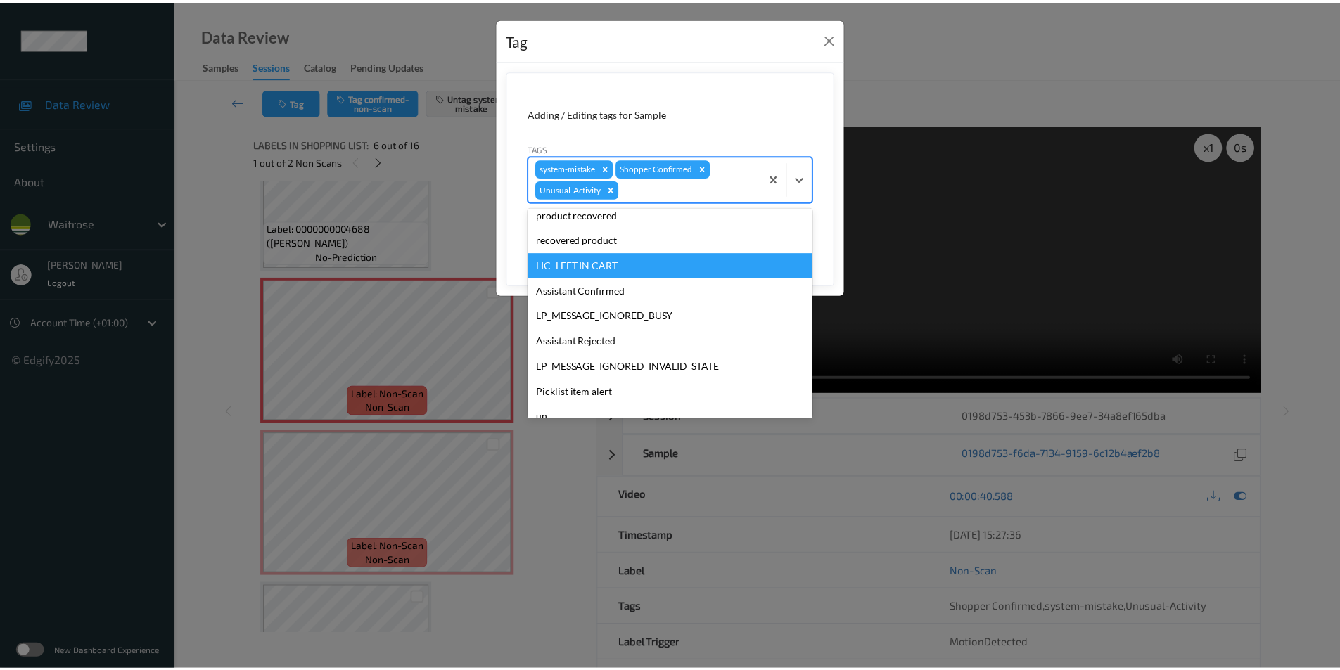
scroll to position [250, 0]
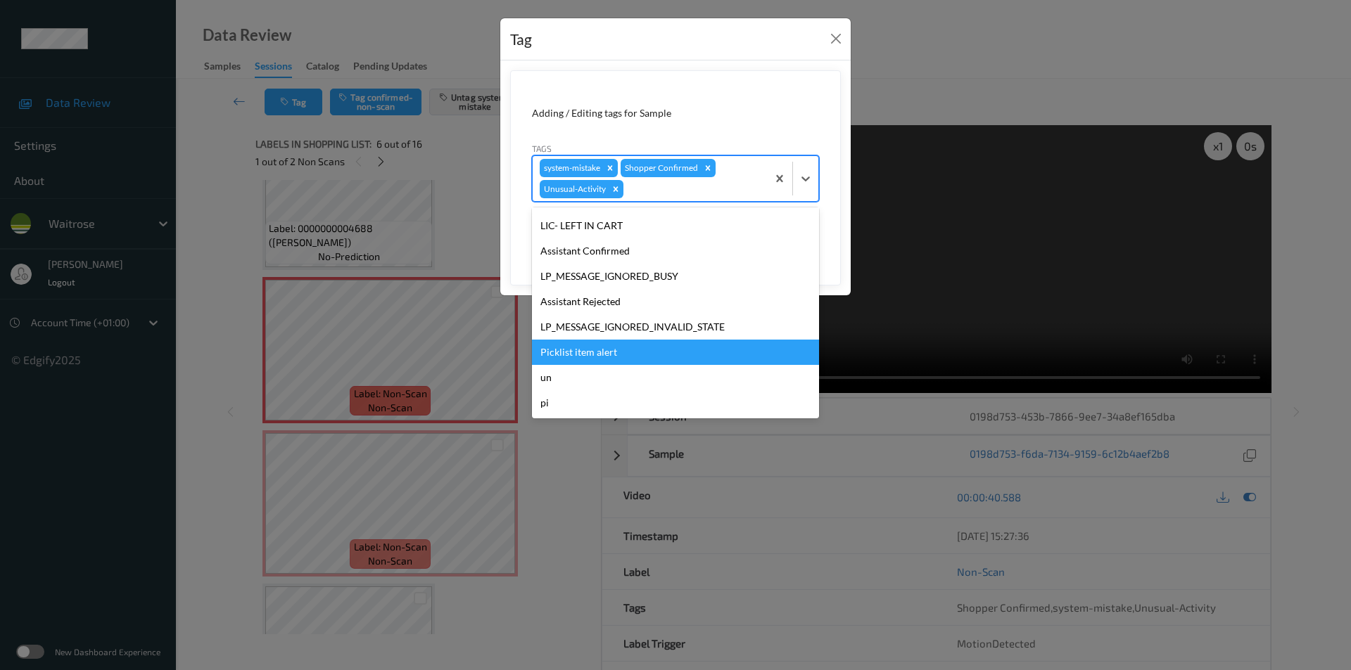
click at [642, 350] on div "Picklist item alert" at bounding box center [675, 352] width 287 height 25
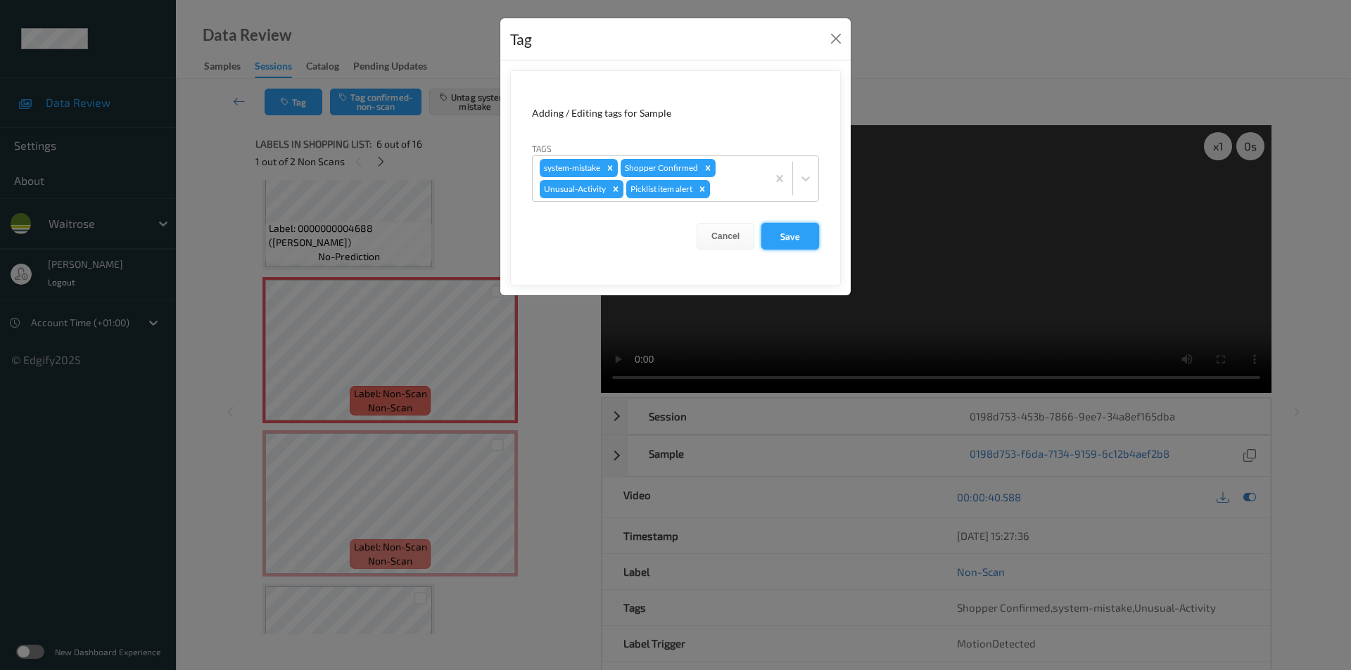
click at [780, 227] on button "Save" at bounding box center [790, 236] width 58 height 27
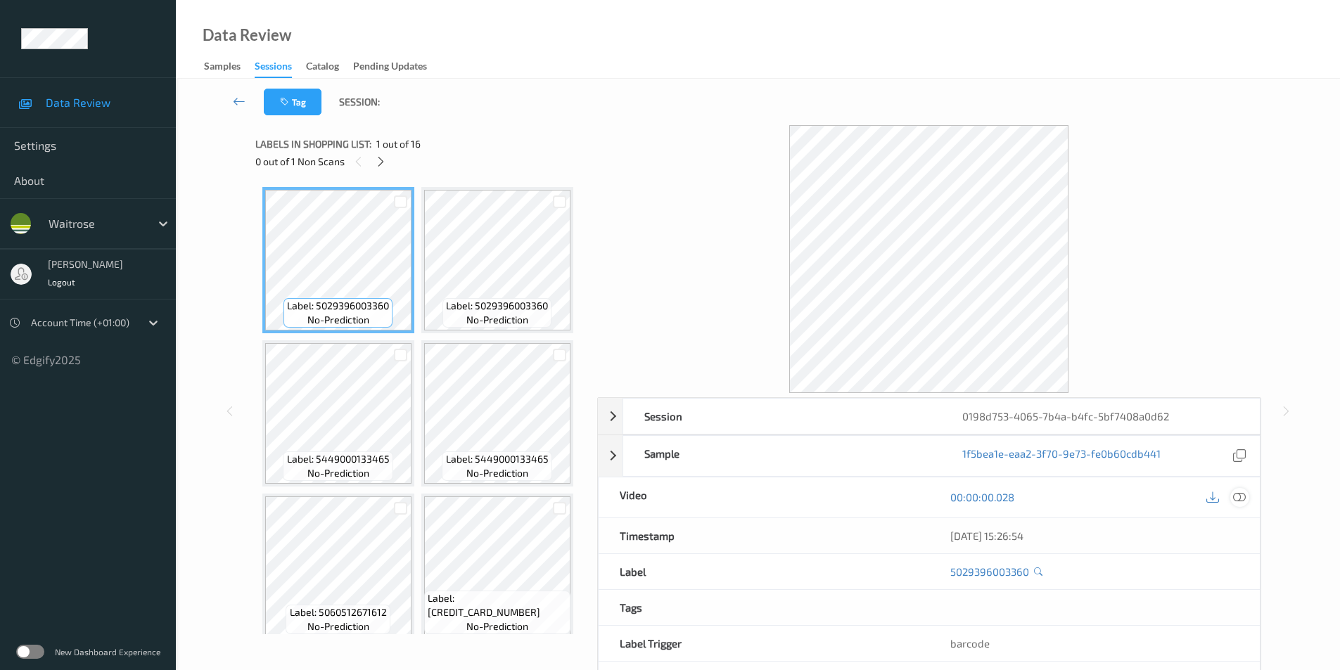
click at [1240, 496] on icon at bounding box center [1239, 497] width 13 height 13
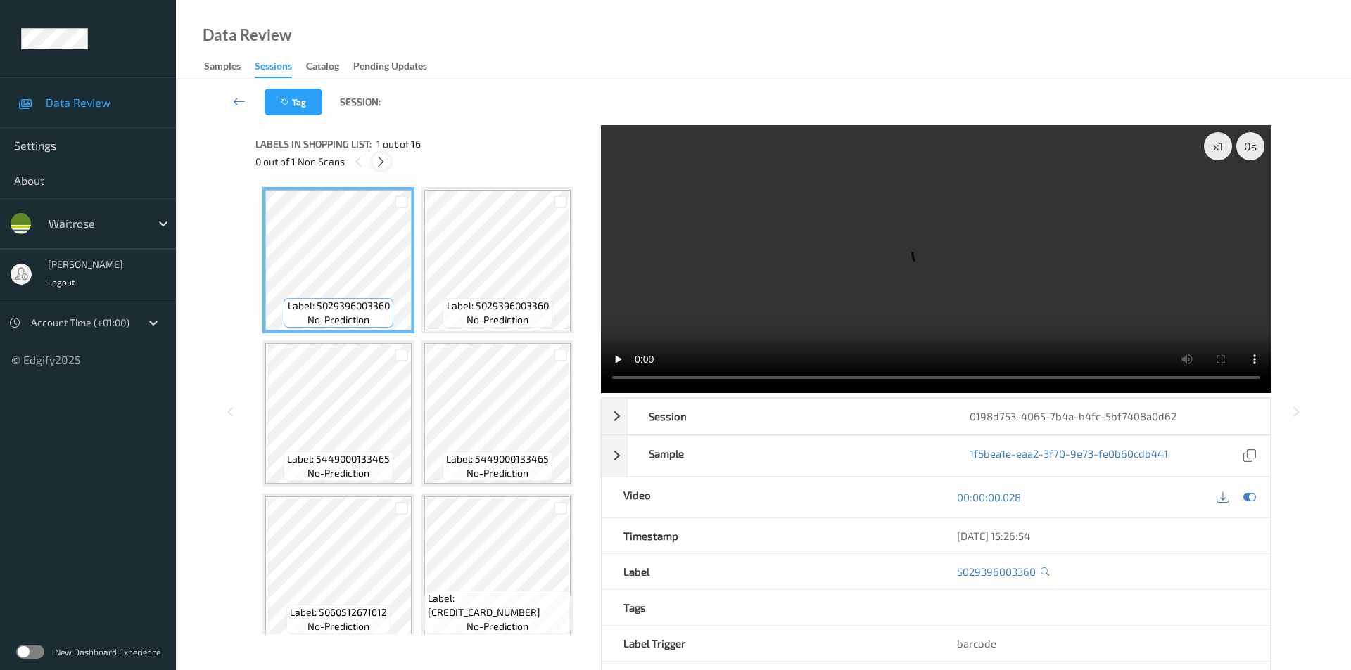
click at [381, 165] on icon at bounding box center [381, 161] width 12 height 13
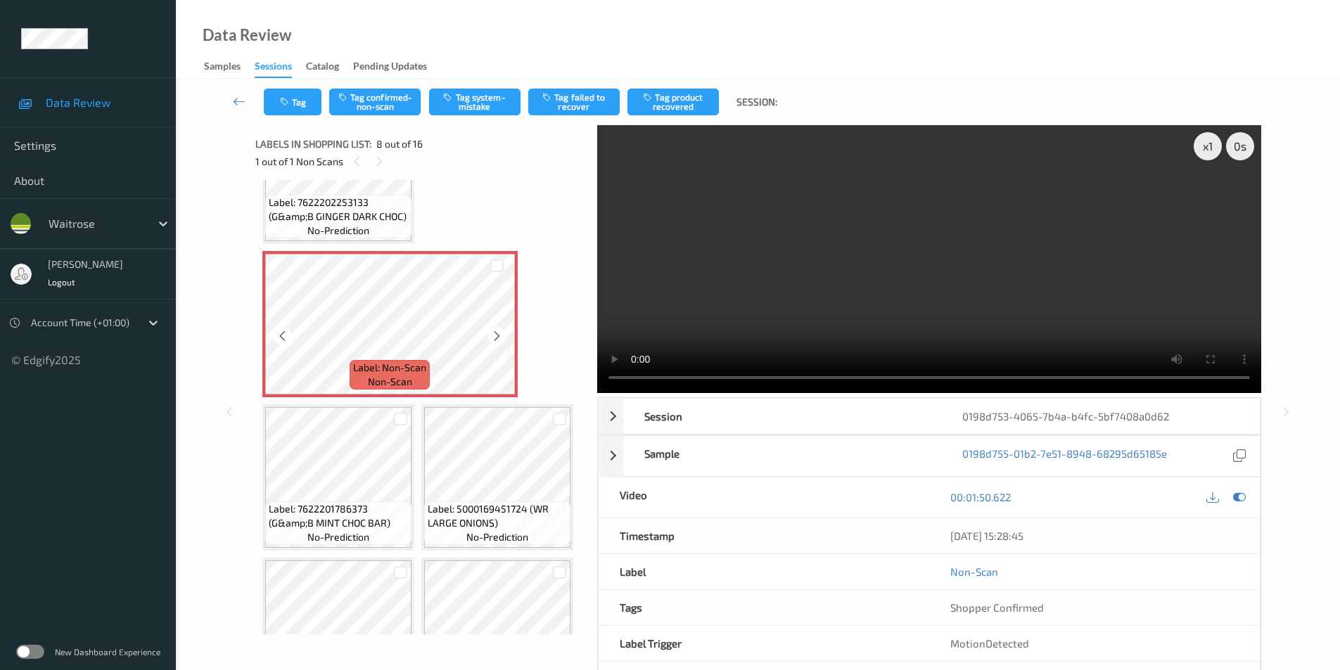
scroll to position [523, 0]
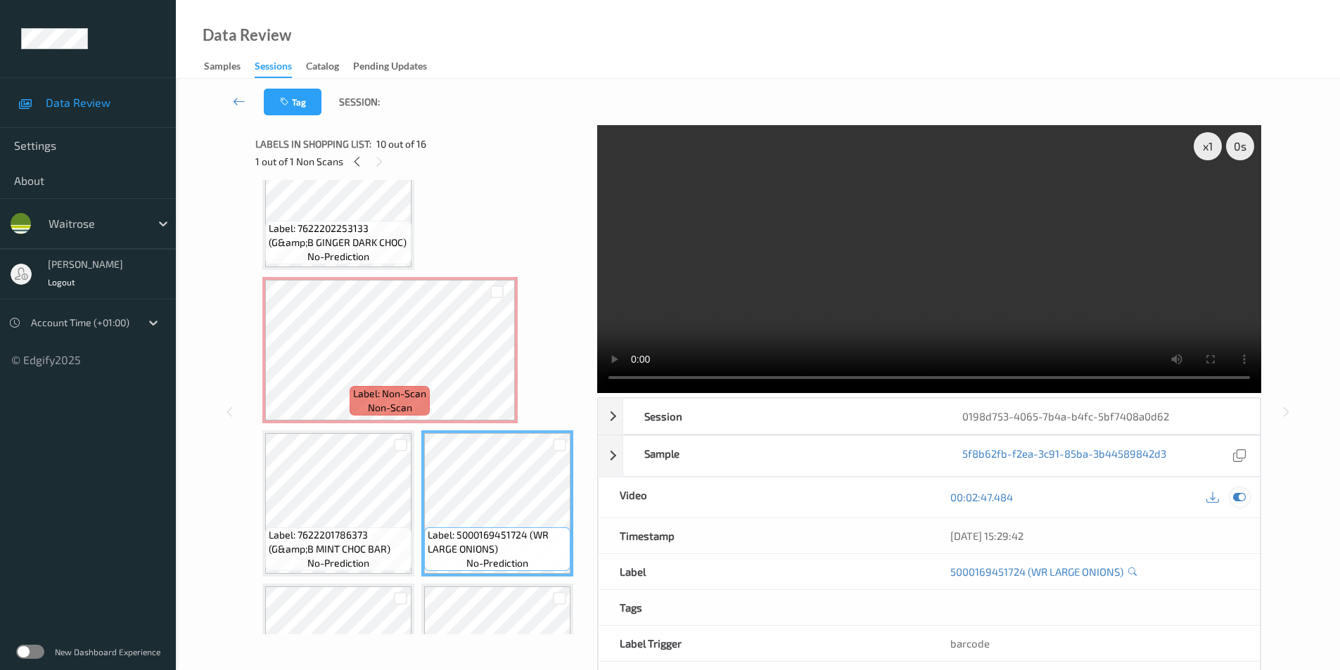
click at [1242, 492] on icon at bounding box center [1239, 497] width 13 height 13
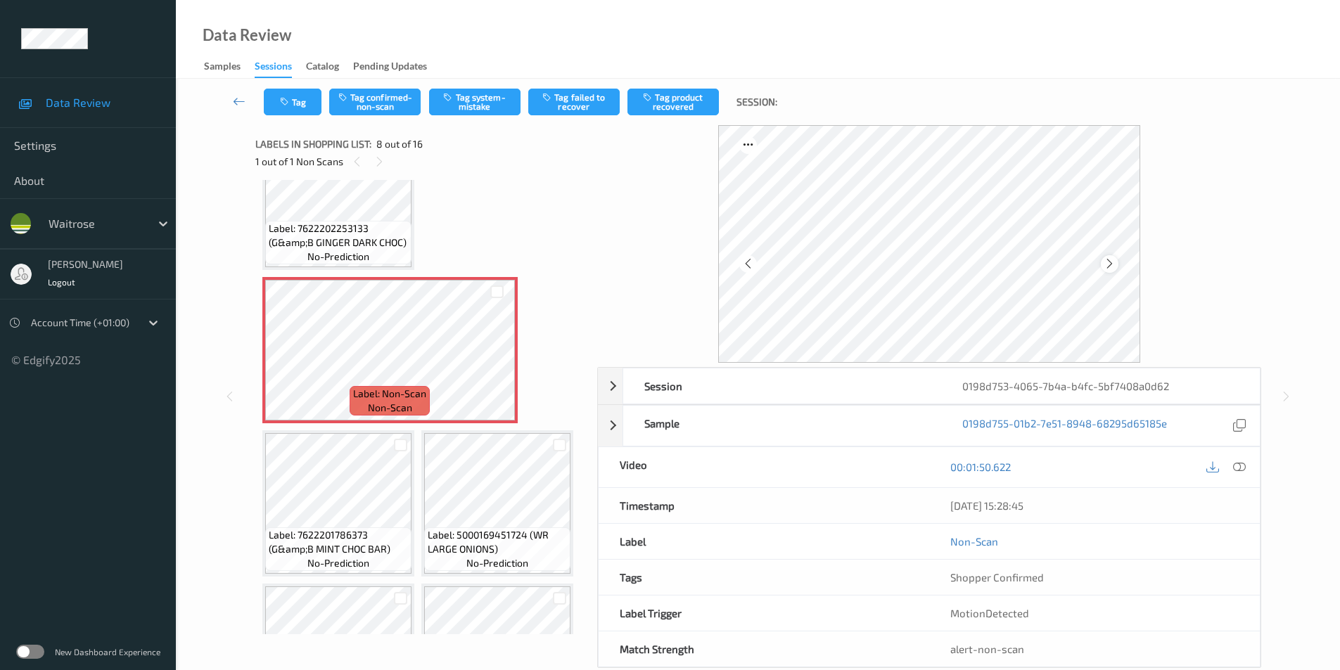
click at [1114, 263] on icon at bounding box center [1110, 264] width 12 height 13
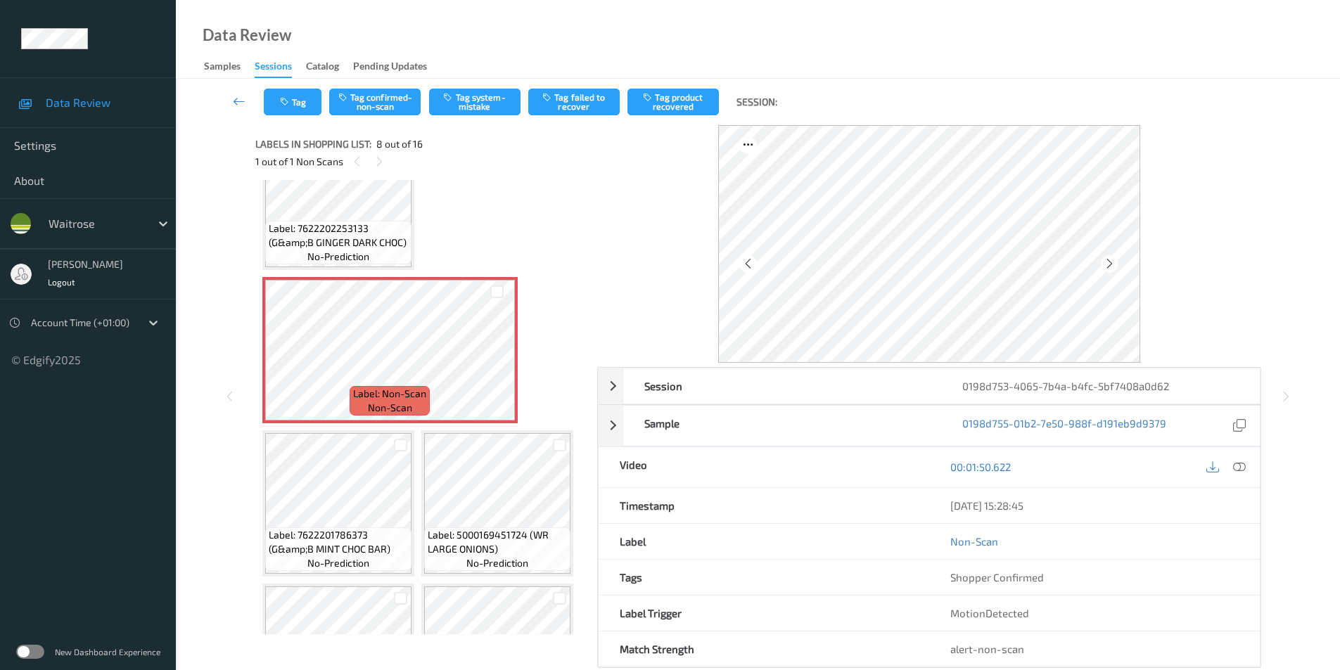
click at [1114, 263] on icon at bounding box center [1110, 264] width 12 height 13
click at [487, 103] on button "Tag system-mistake" at bounding box center [474, 102] width 91 height 27
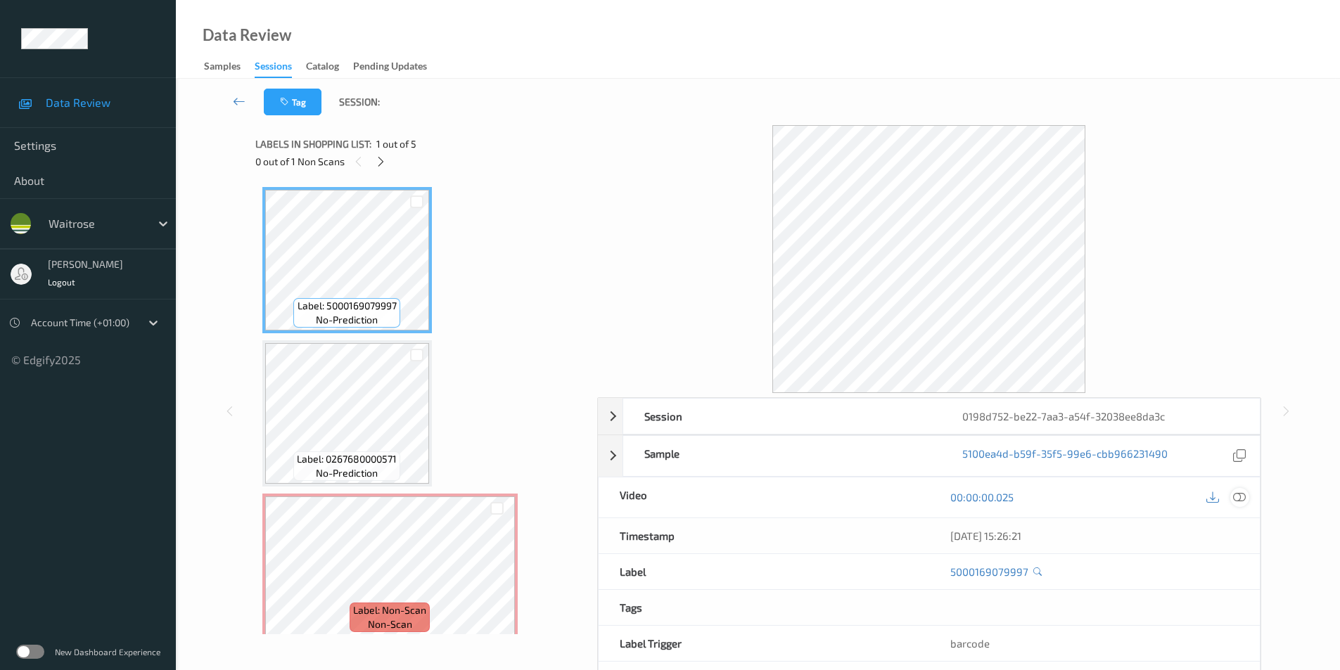
drag, startPoint x: 1239, startPoint y: 499, endPoint x: 1069, endPoint y: 246, distance: 304.2
click at [1239, 496] on icon at bounding box center [1239, 497] width 13 height 13
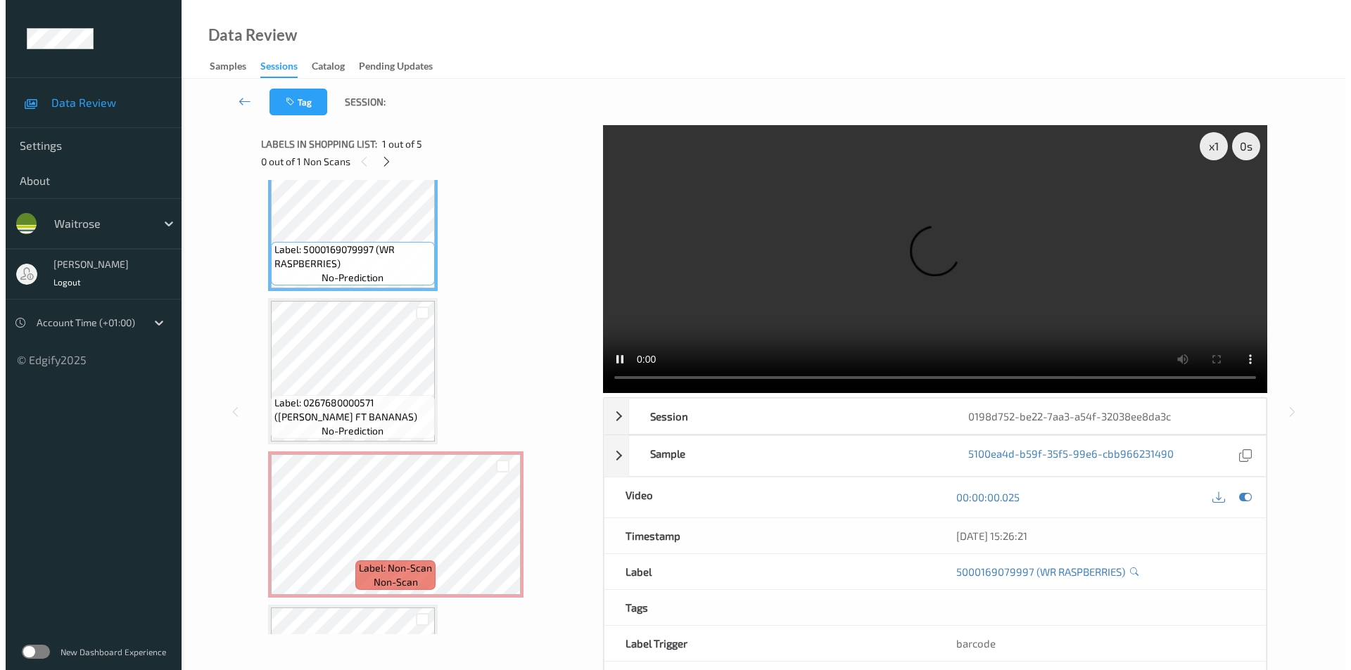
scroll to position [70, 0]
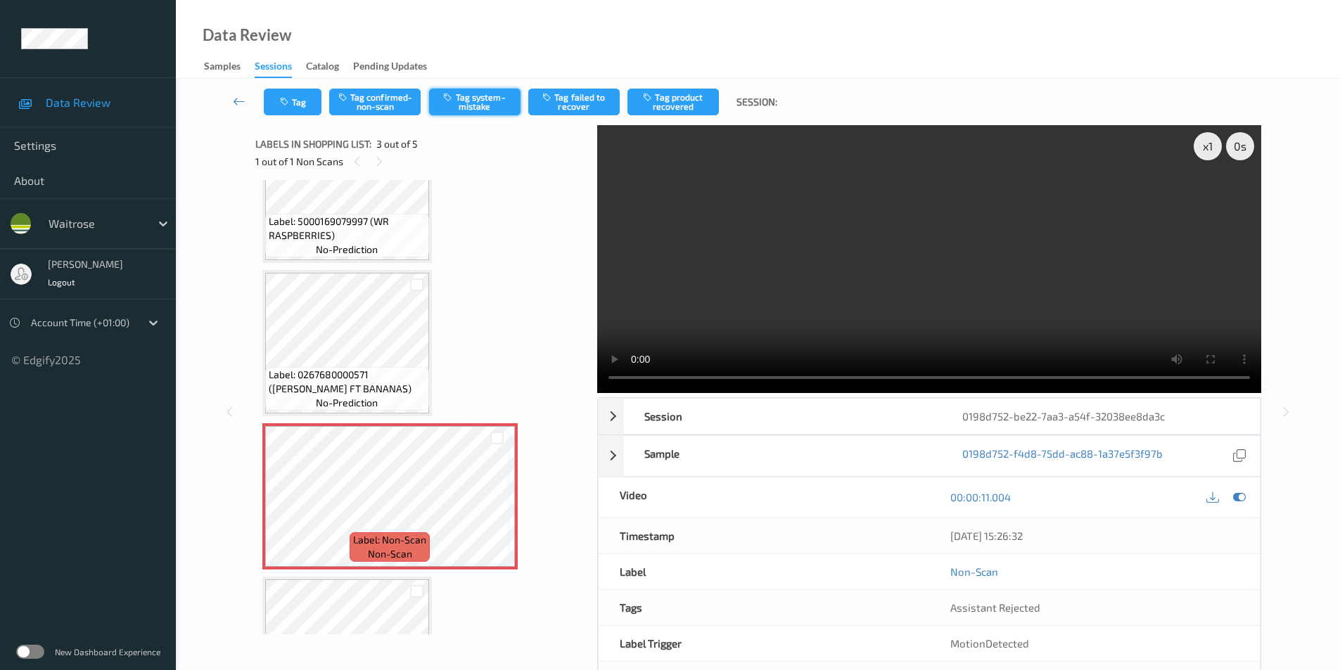
click at [474, 97] on button "Tag system-mistake" at bounding box center [474, 102] width 91 height 27
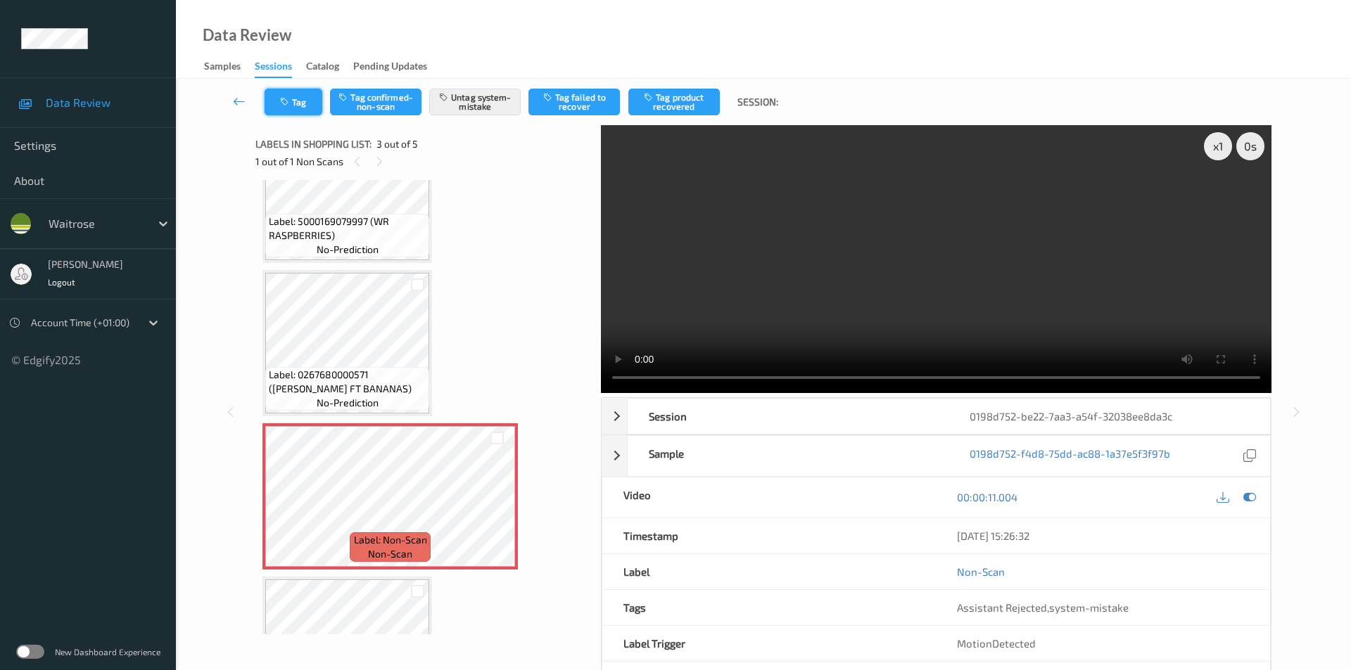
click at [303, 112] on button "Tag" at bounding box center [294, 102] width 58 height 27
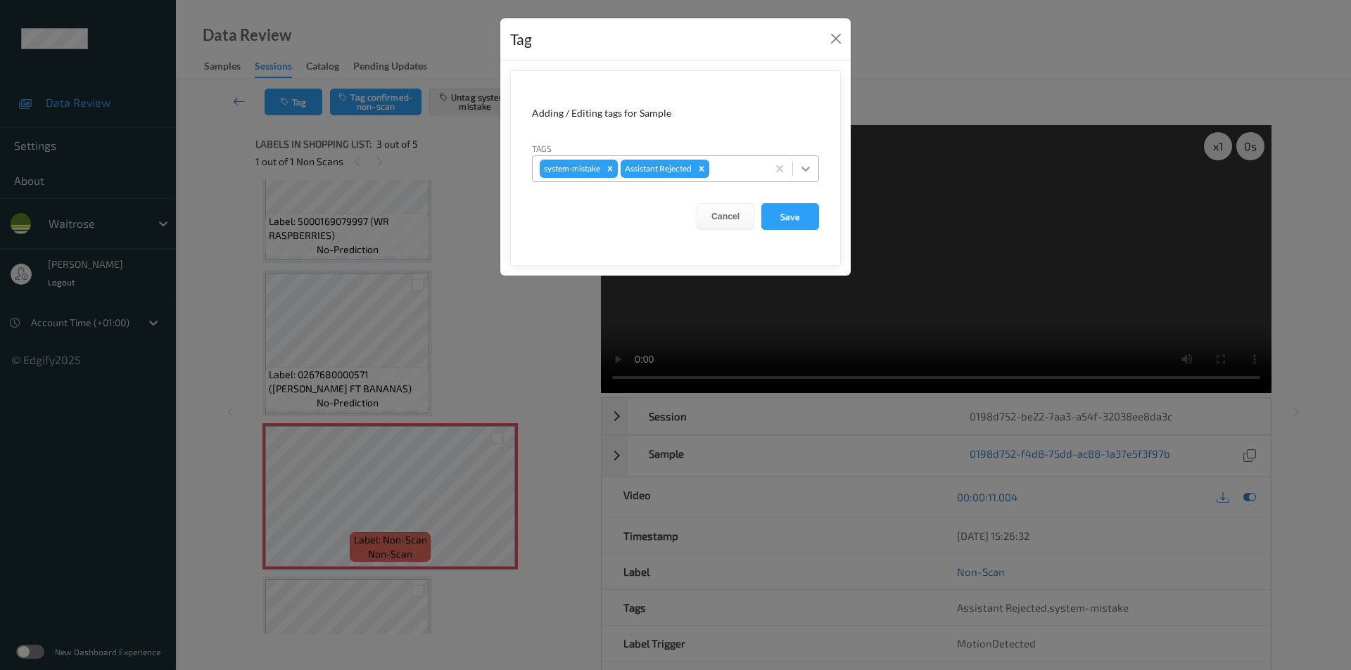
click at [806, 174] on icon at bounding box center [806, 169] width 14 height 14
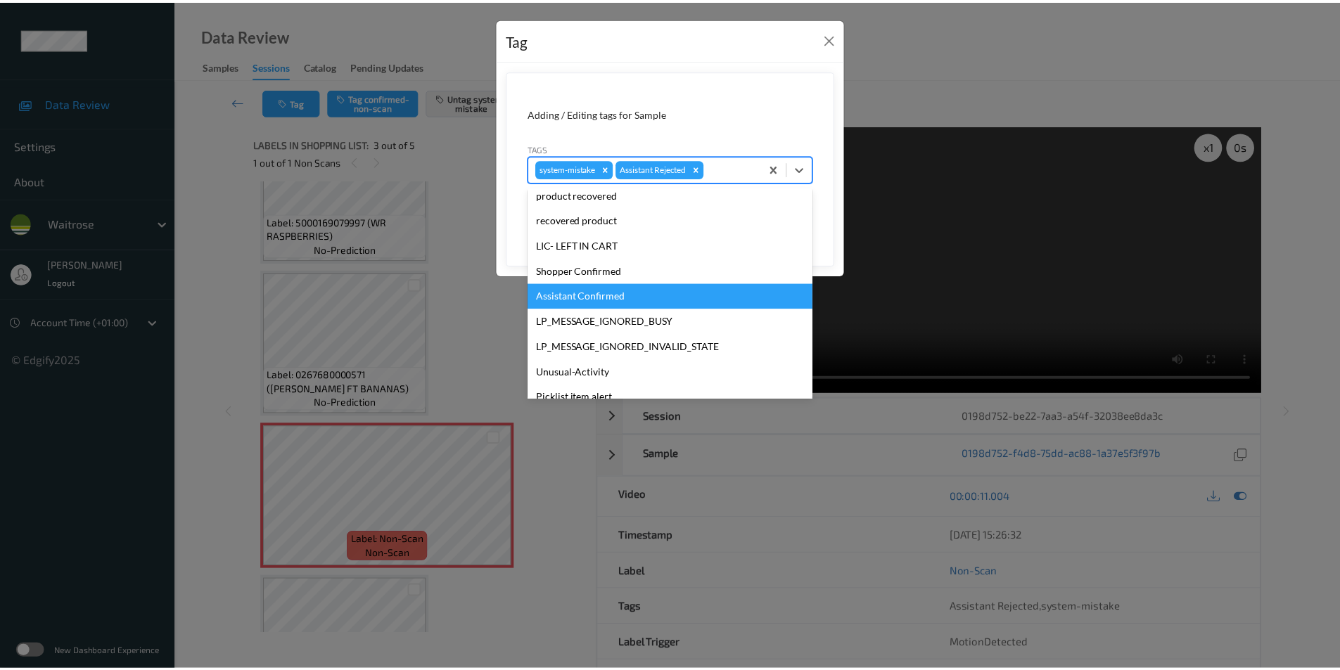
scroll to position [276, 0]
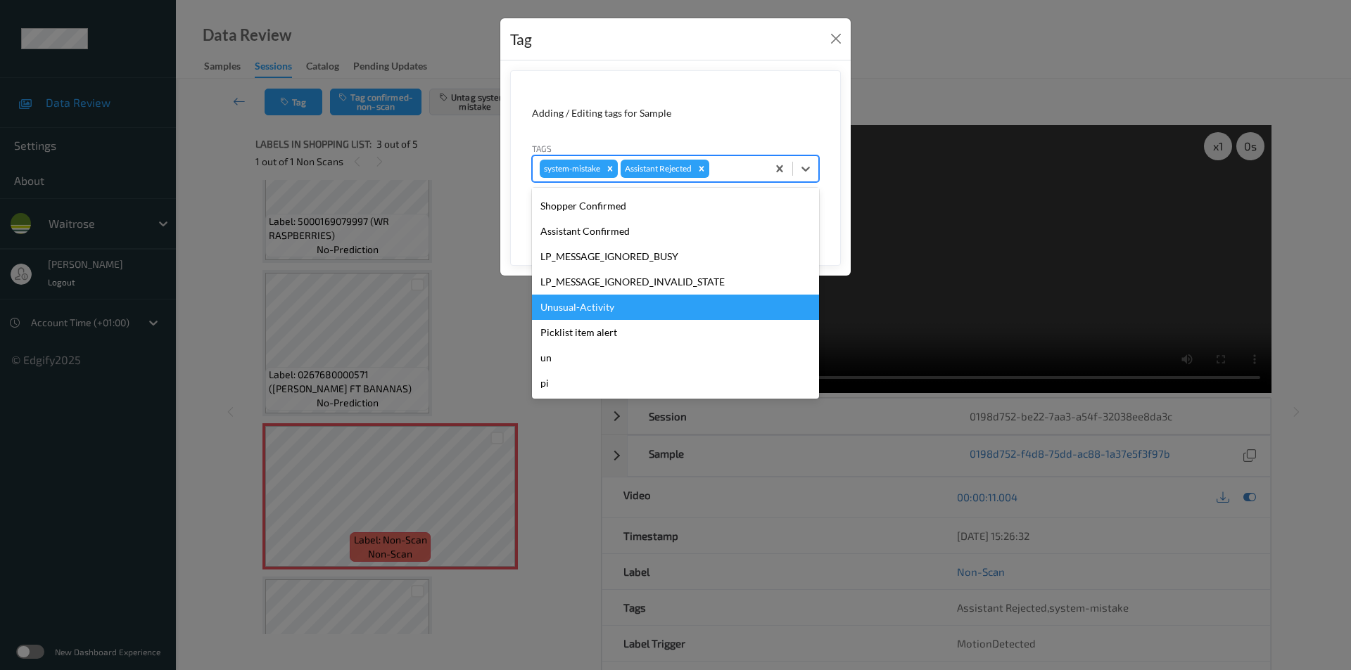
click at [598, 308] on div "Unusual-Activity" at bounding box center [675, 307] width 287 height 25
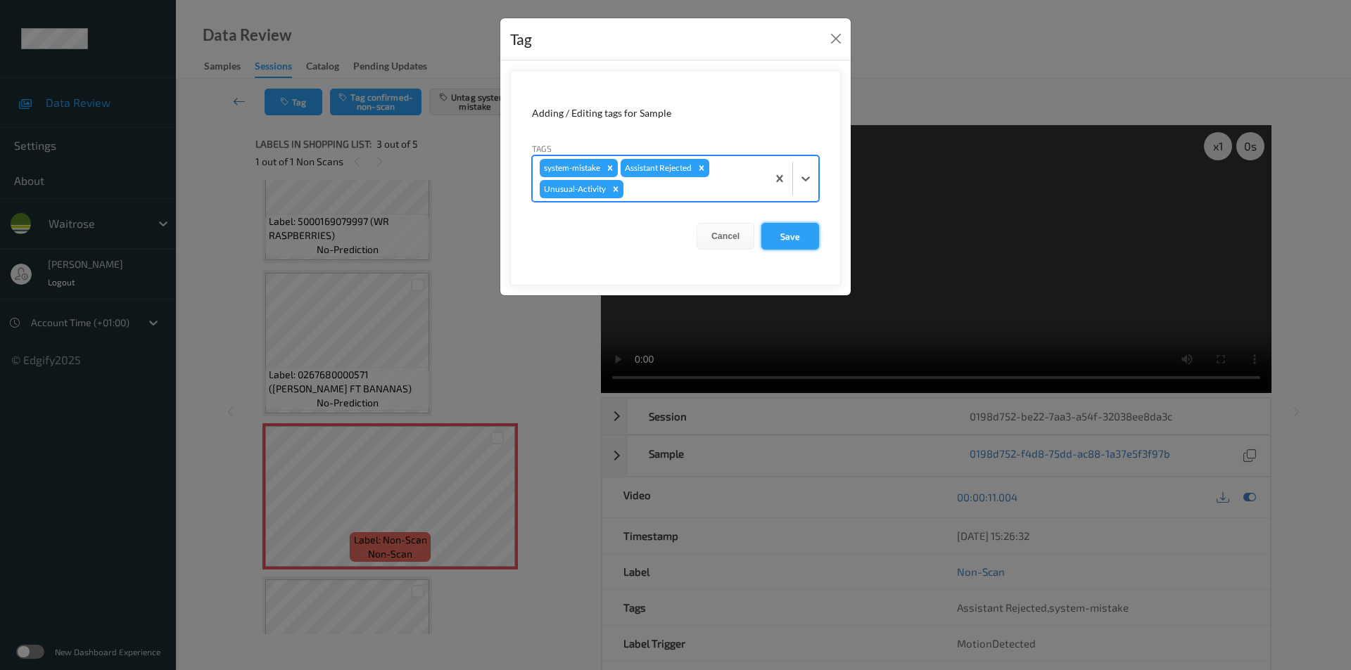
click at [785, 241] on button "Save" at bounding box center [790, 236] width 58 height 27
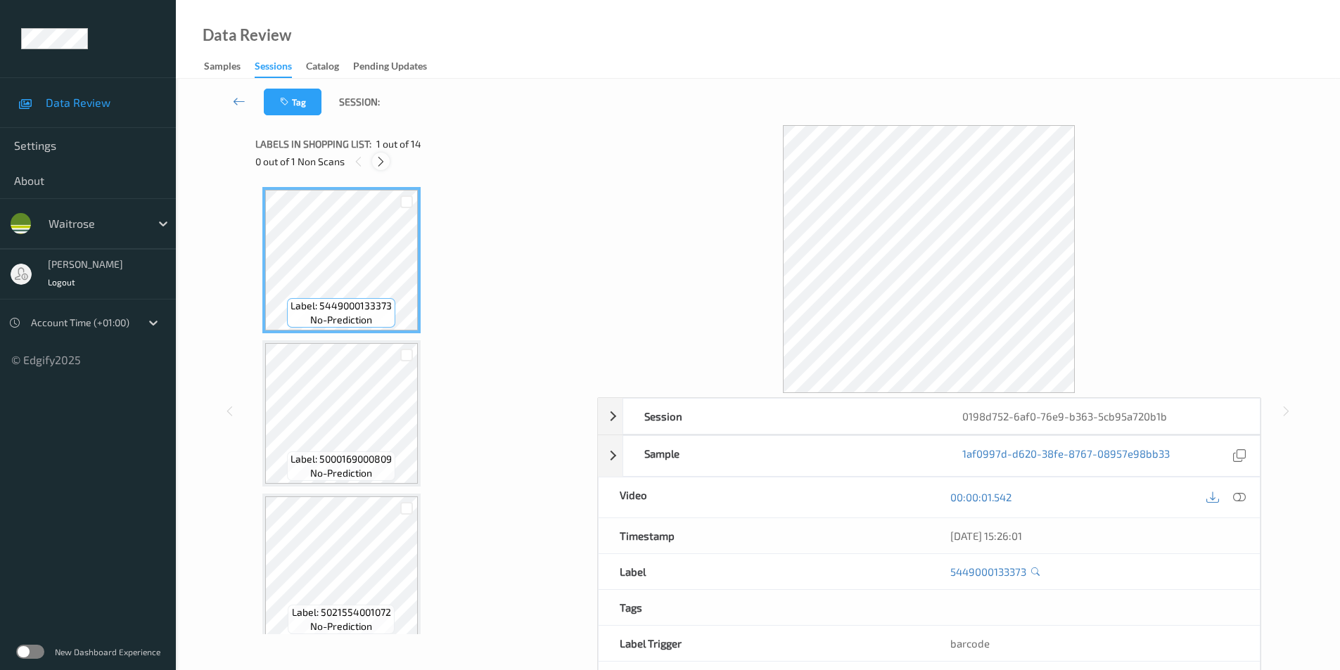
click at [376, 159] on icon at bounding box center [381, 161] width 12 height 13
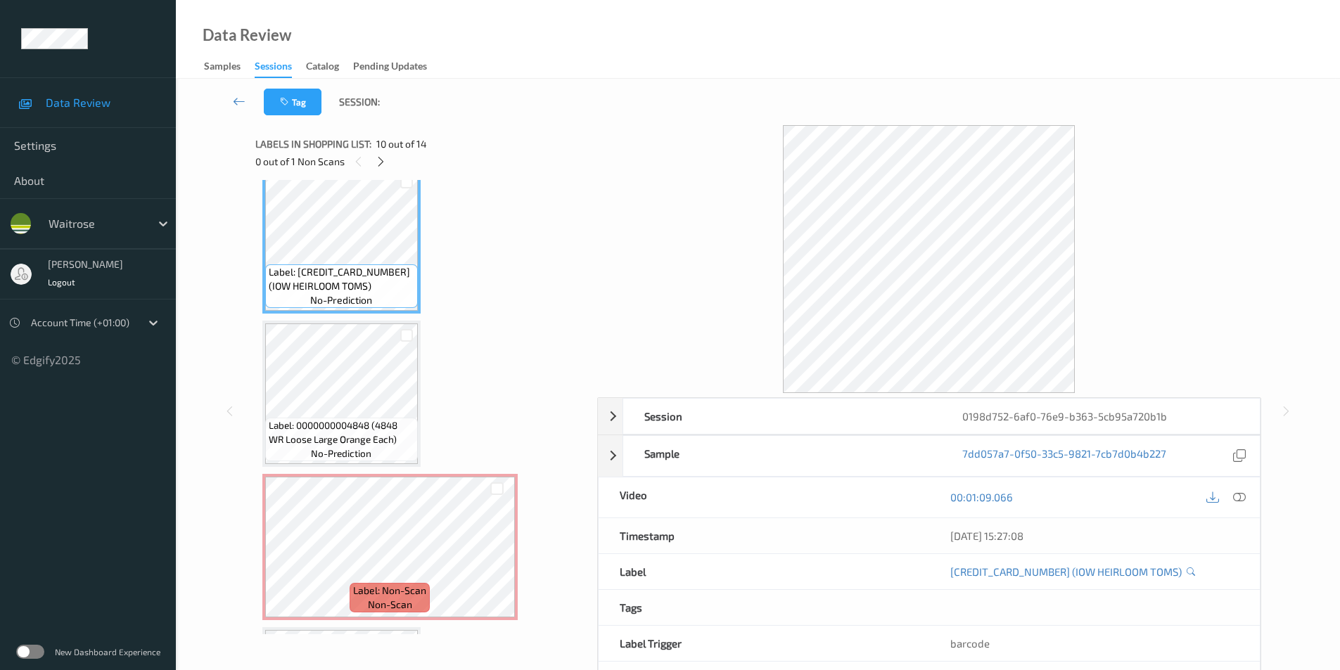
scroll to position [1386, 0]
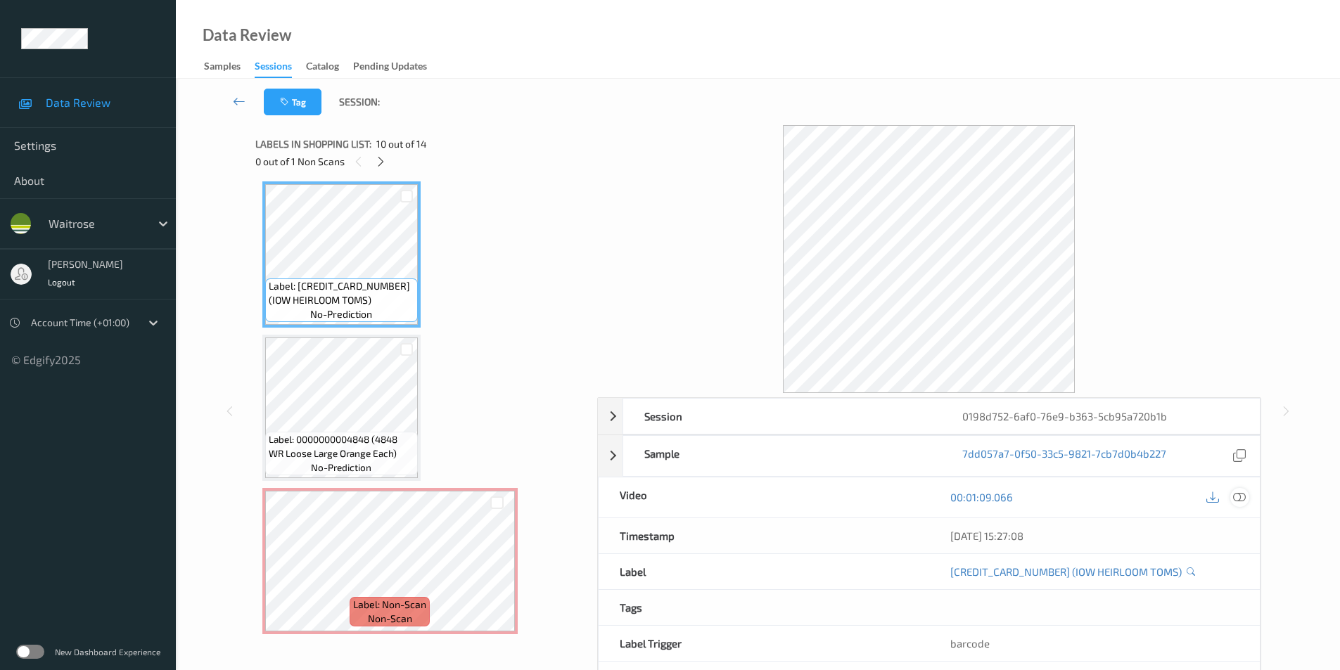
click at [1239, 496] on icon at bounding box center [1239, 497] width 13 height 13
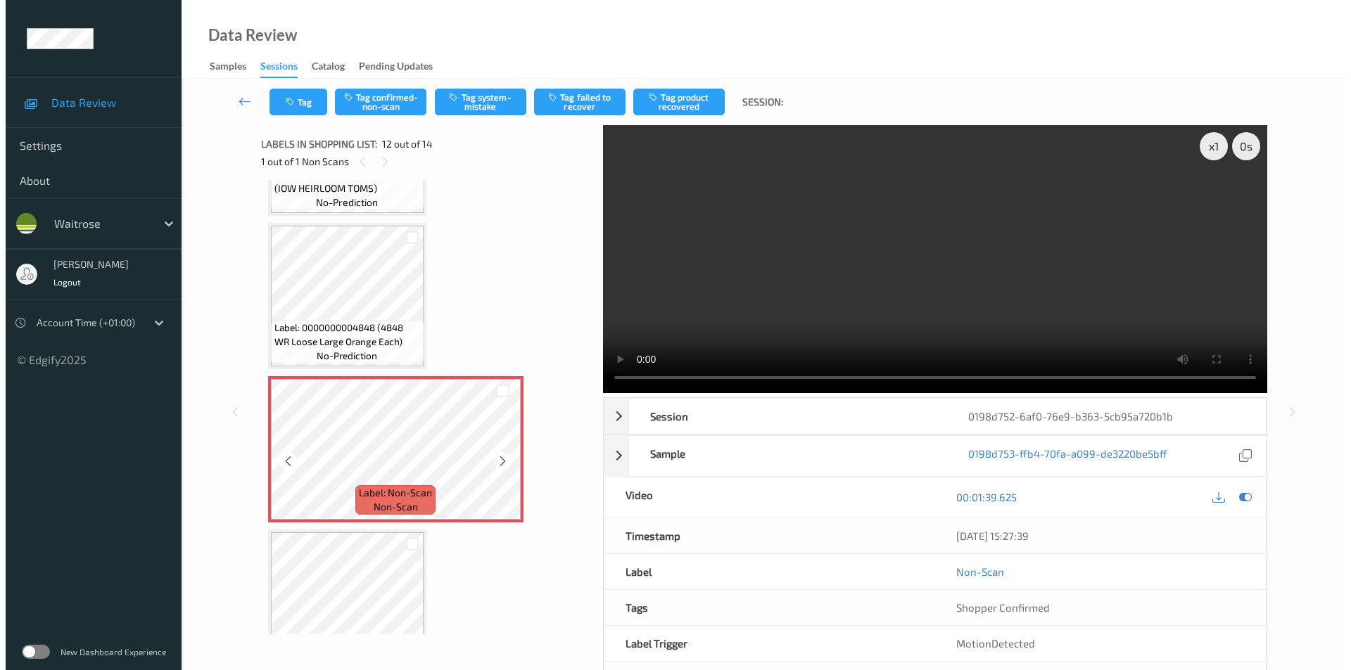
scroll to position [1527, 0]
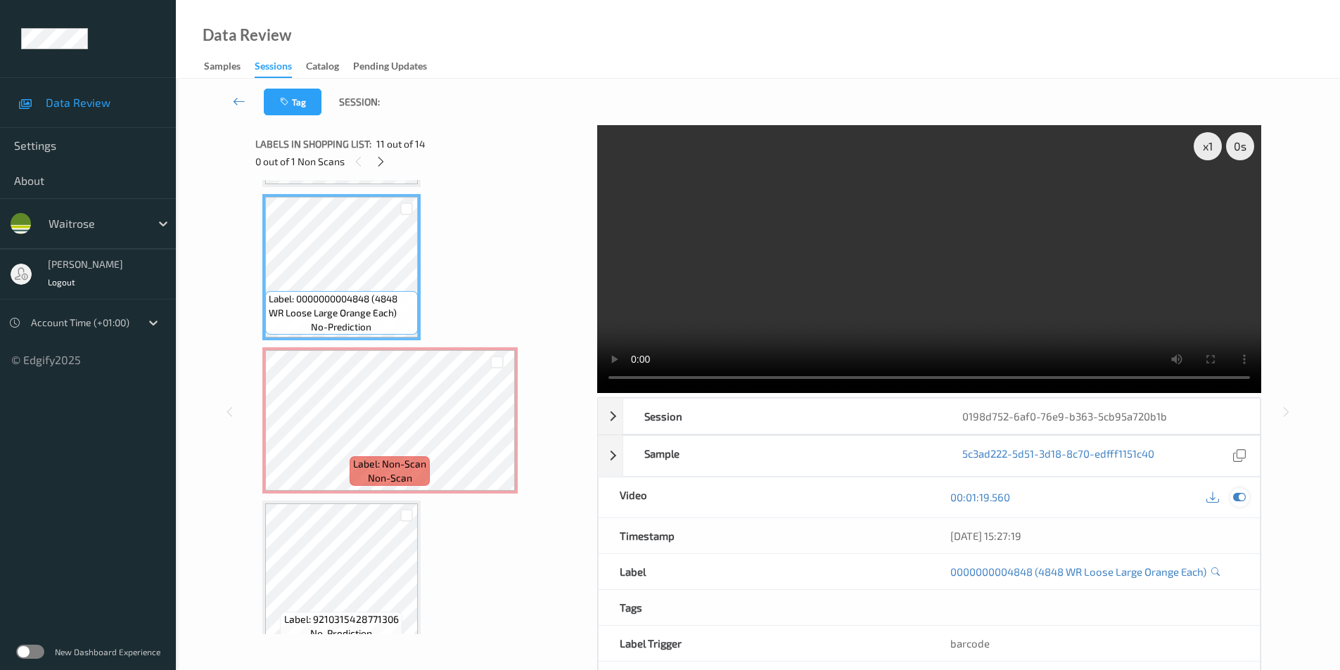
click at [1242, 492] on icon at bounding box center [1239, 497] width 13 height 13
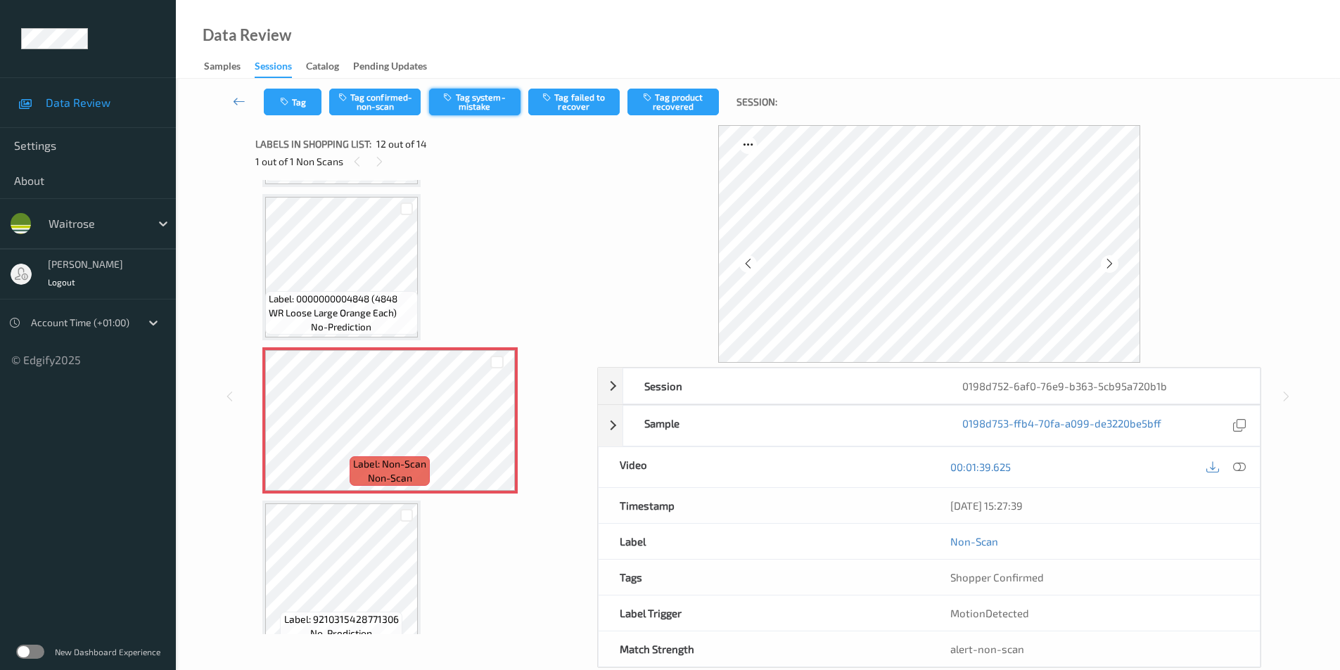
click at [476, 105] on button "Tag system-mistake" at bounding box center [474, 102] width 91 height 27
click at [290, 105] on icon "button" at bounding box center [286, 102] width 12 height 10
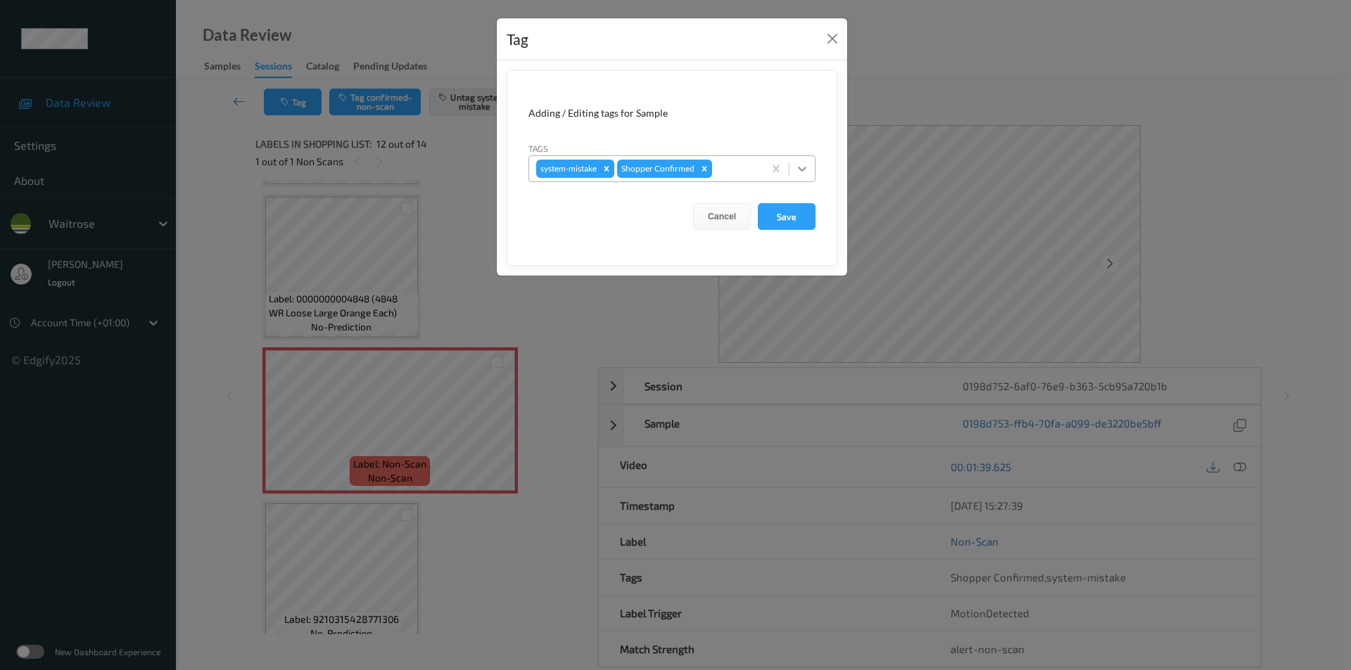
click at [807, 176] on div at bounding box center [801, 168] width 25 height 25
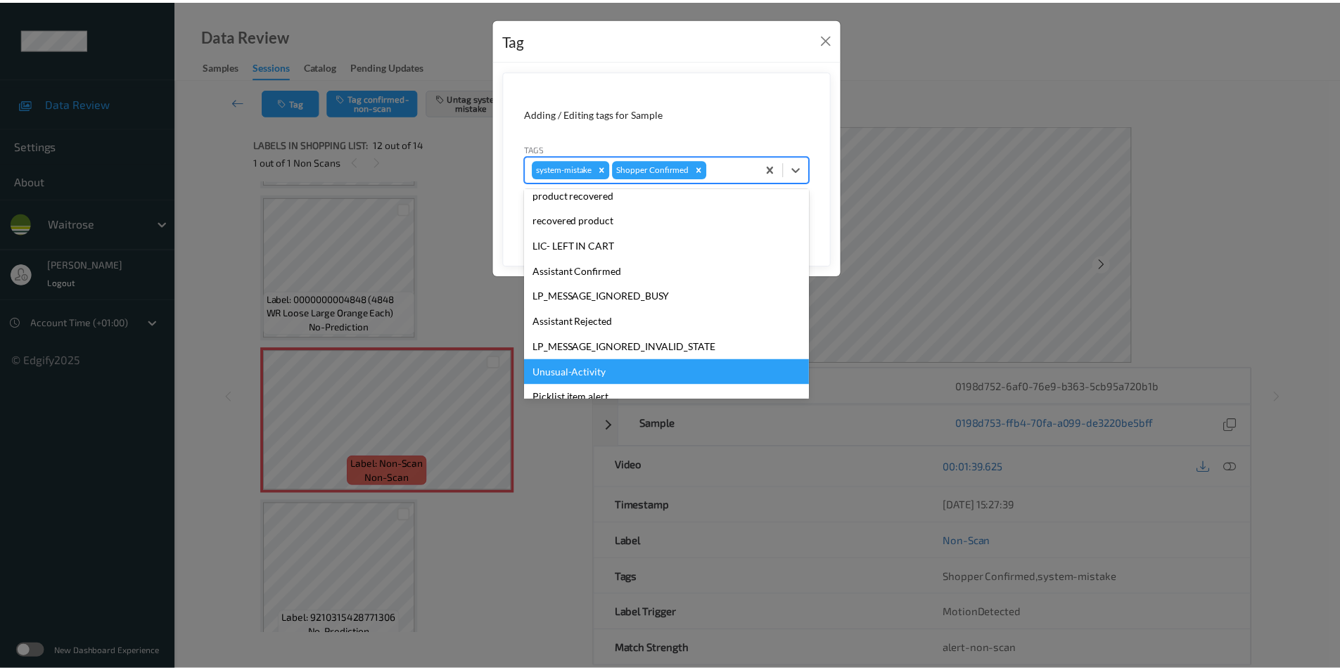
scroll to position [276, 0]
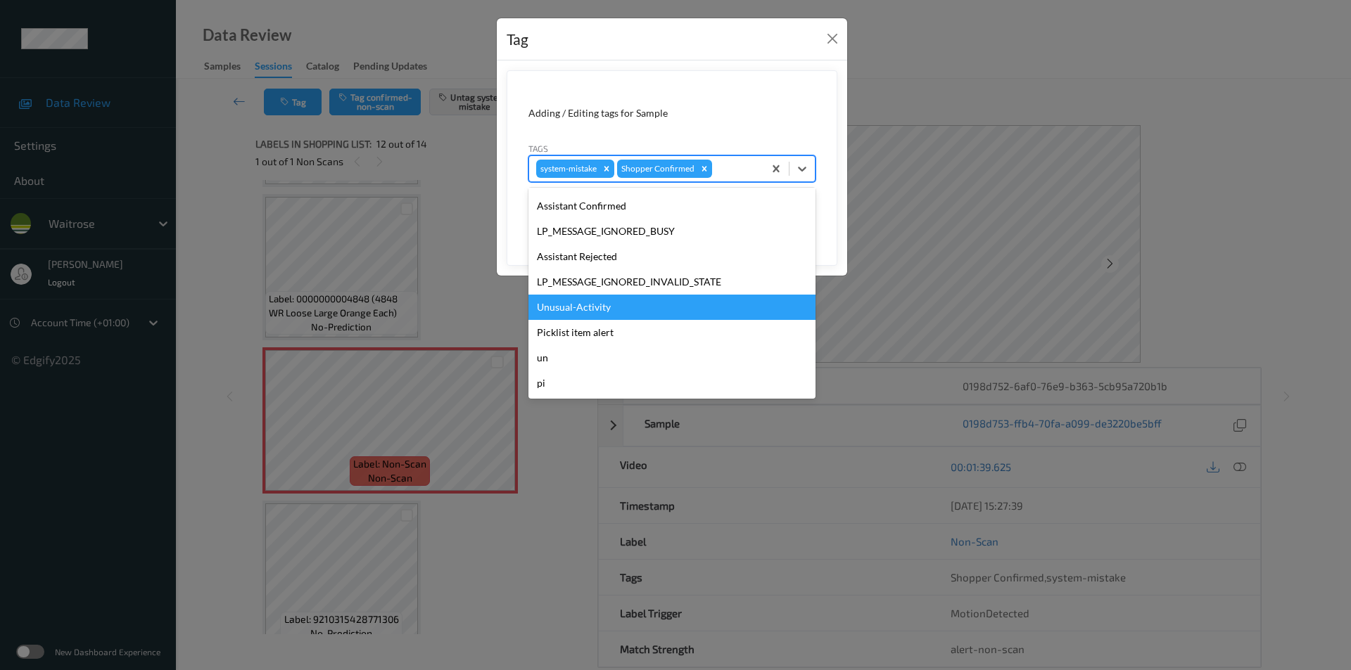
click at [606, 306] on div "Unusual-Activity" at bounding box center [671, 307] width 287 height 25
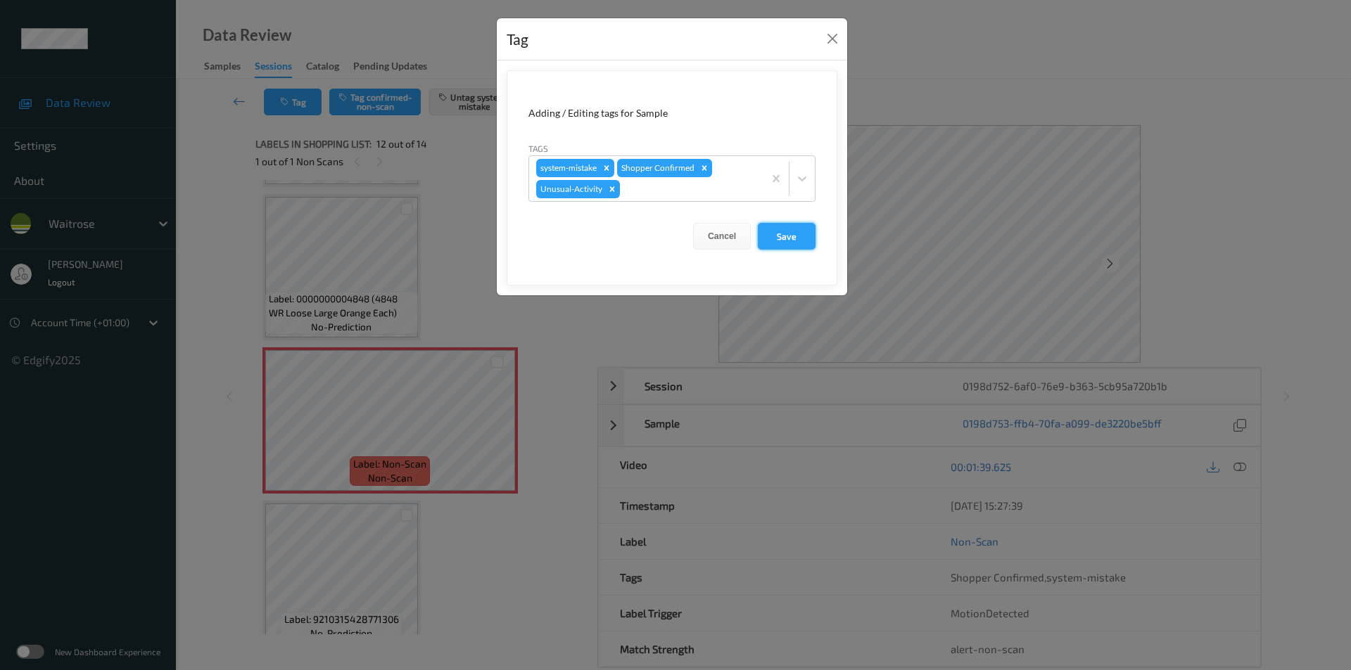
click at [792, 238] on button "Save" at bounding box center [787, 236] width 58 height 27
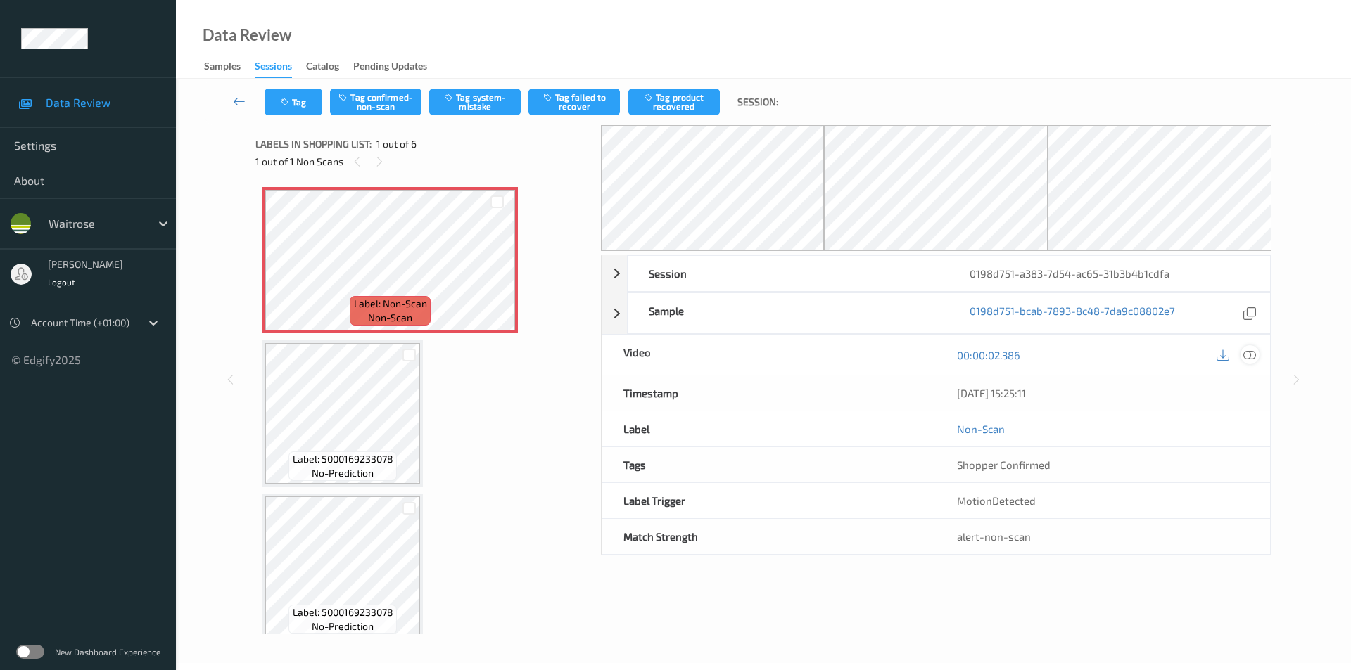
click at [1254, 357] on icon at bounding box center [1249, 355] width 13 height 13
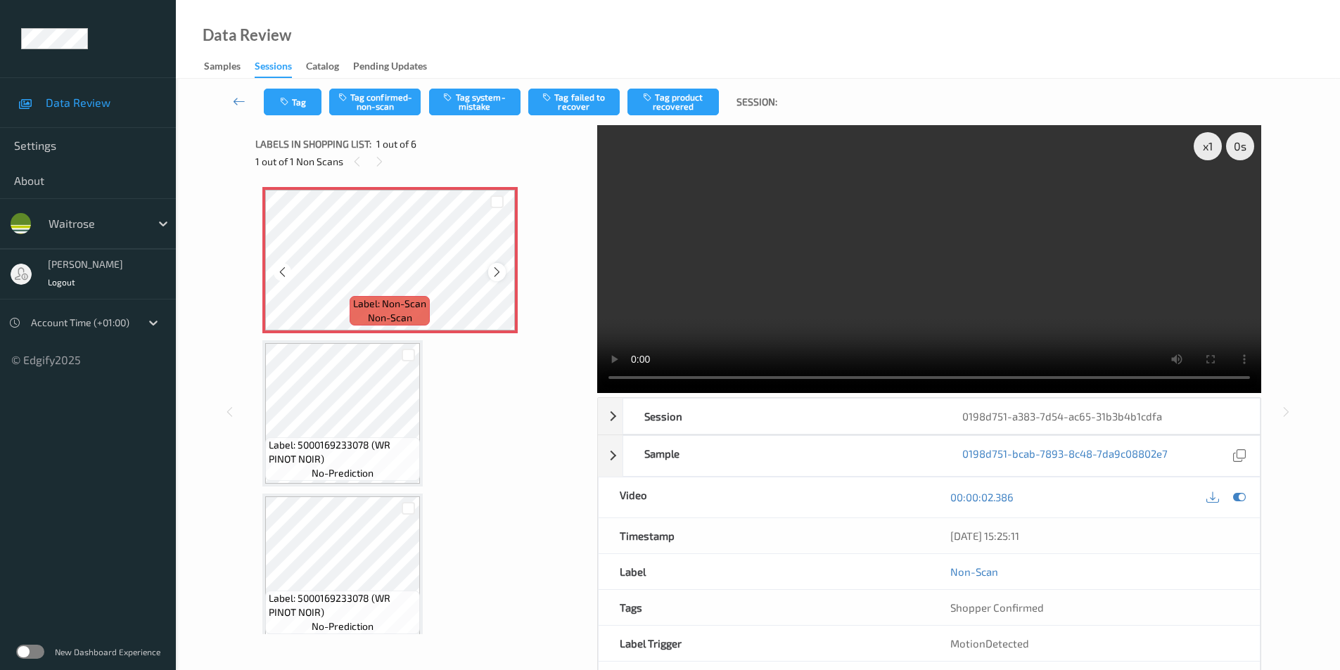
click at [493, 269] on icon at bounding box center [497, 272] width 12 height 13
click at [462, 98] on button "Tag system-mistake" at bounding box center [474, 102] width 91 height 27
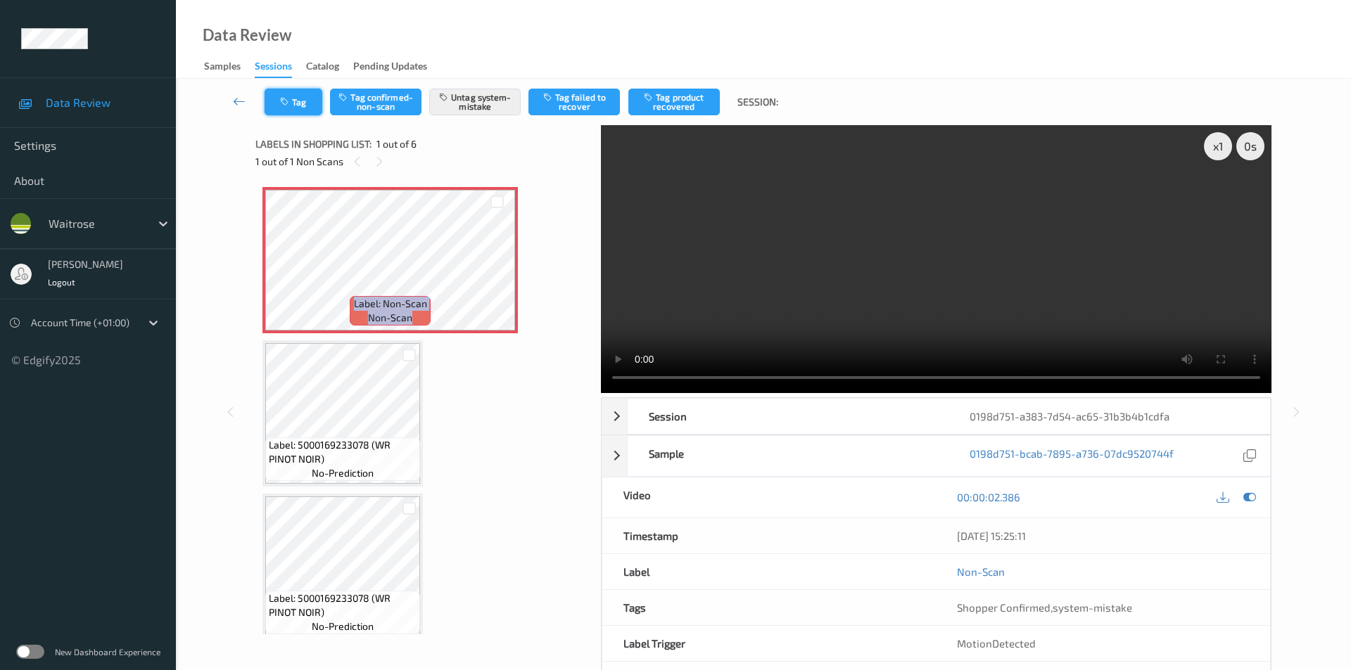
click at [288, 102] on icon "button" at bounding box center [286, 102] width 12 height 10
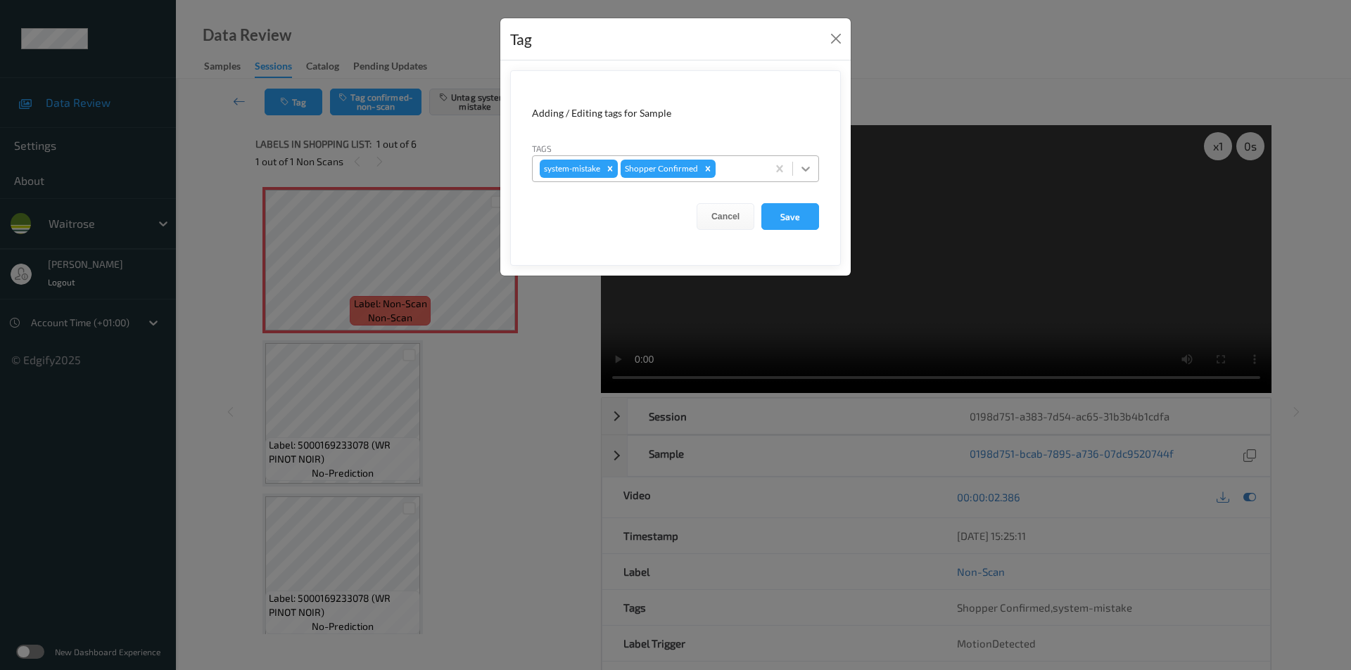
click at [804, 173] on icon at bounding box center [806, 169] width 14 height 14
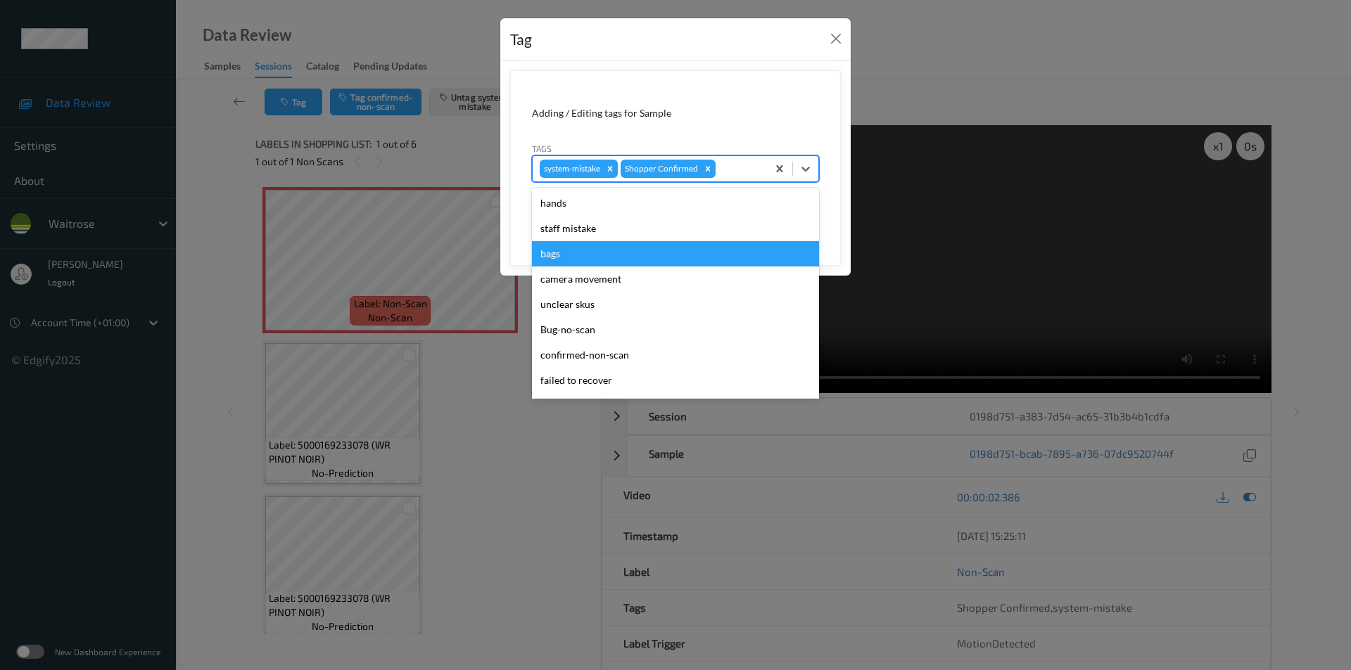
click at [567, 255] on div "bags" at bounding box center [675, 253] width 287 height 25
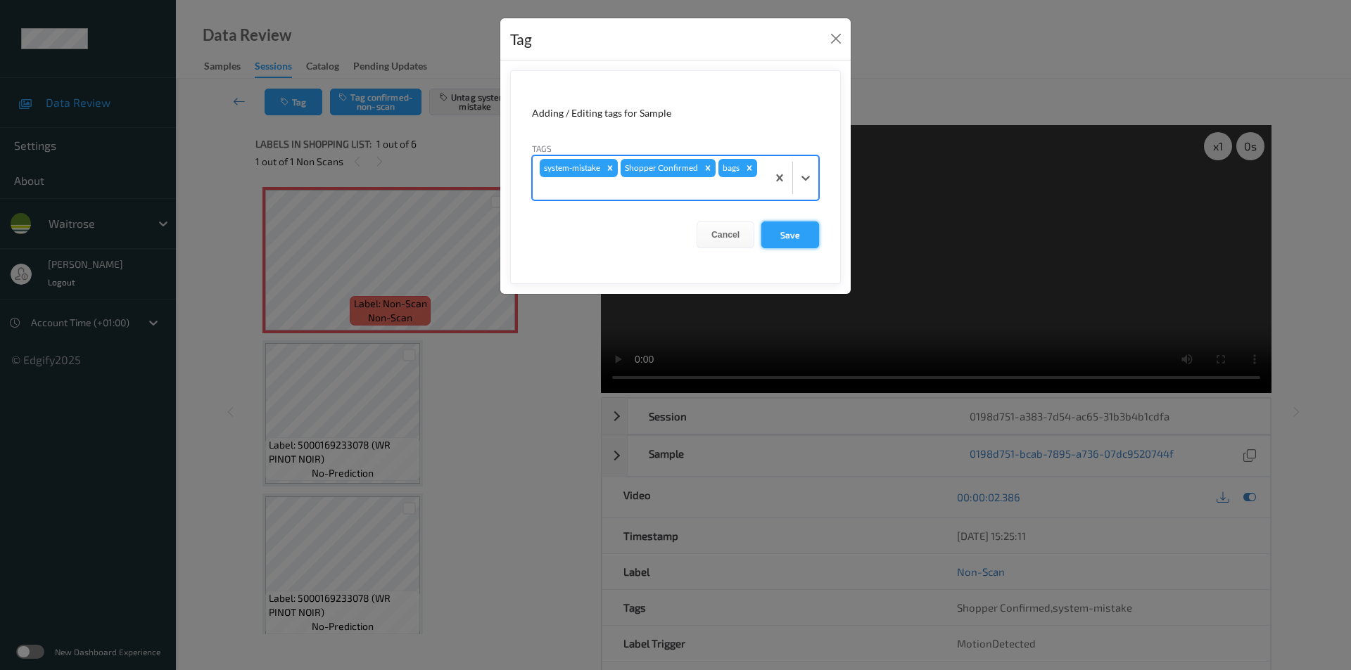
click at [802, 234] on button "Save" at bounding box center [790, 235] width 58 height 27
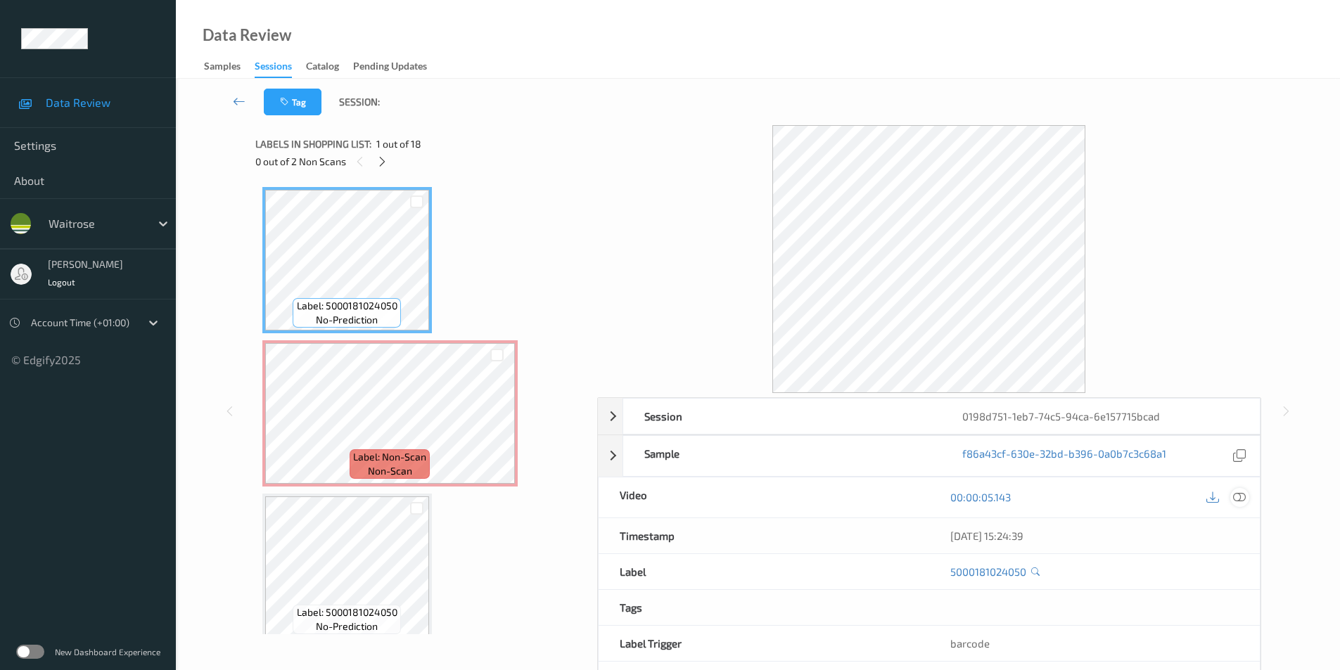
click at [1235, 494] on icon at bounding box center [1239, 497] width 13 height 13
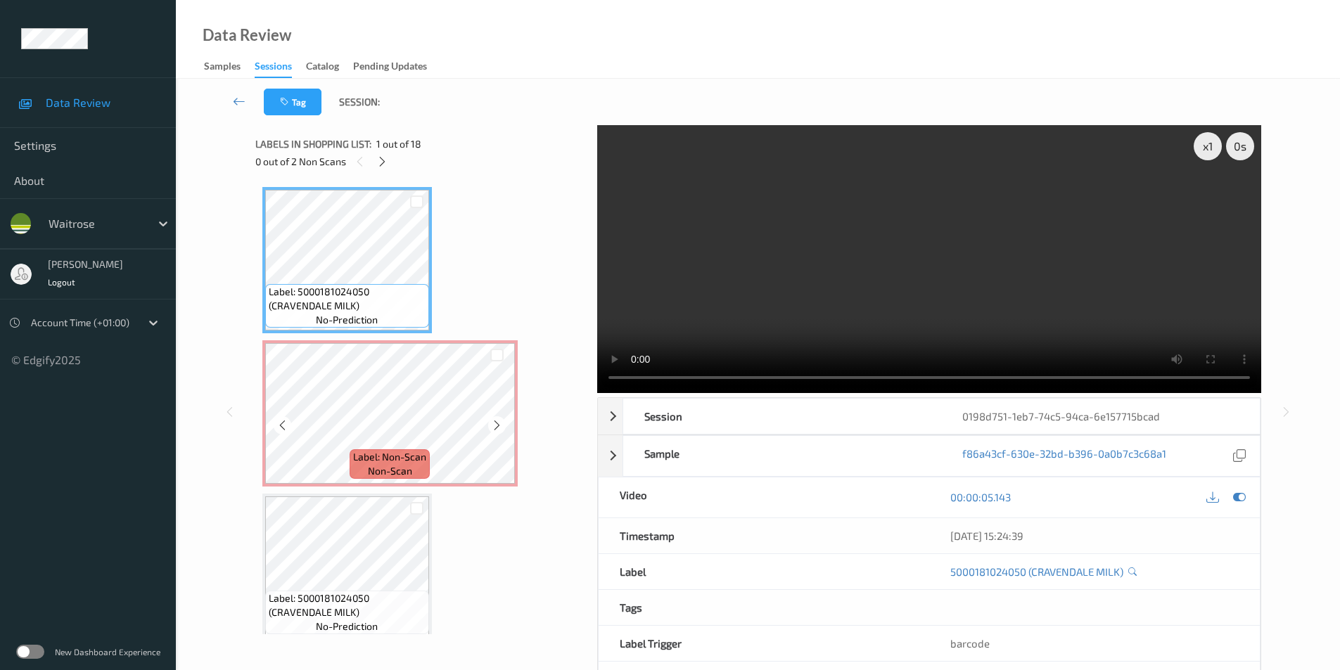
scroll to position [70, 0]
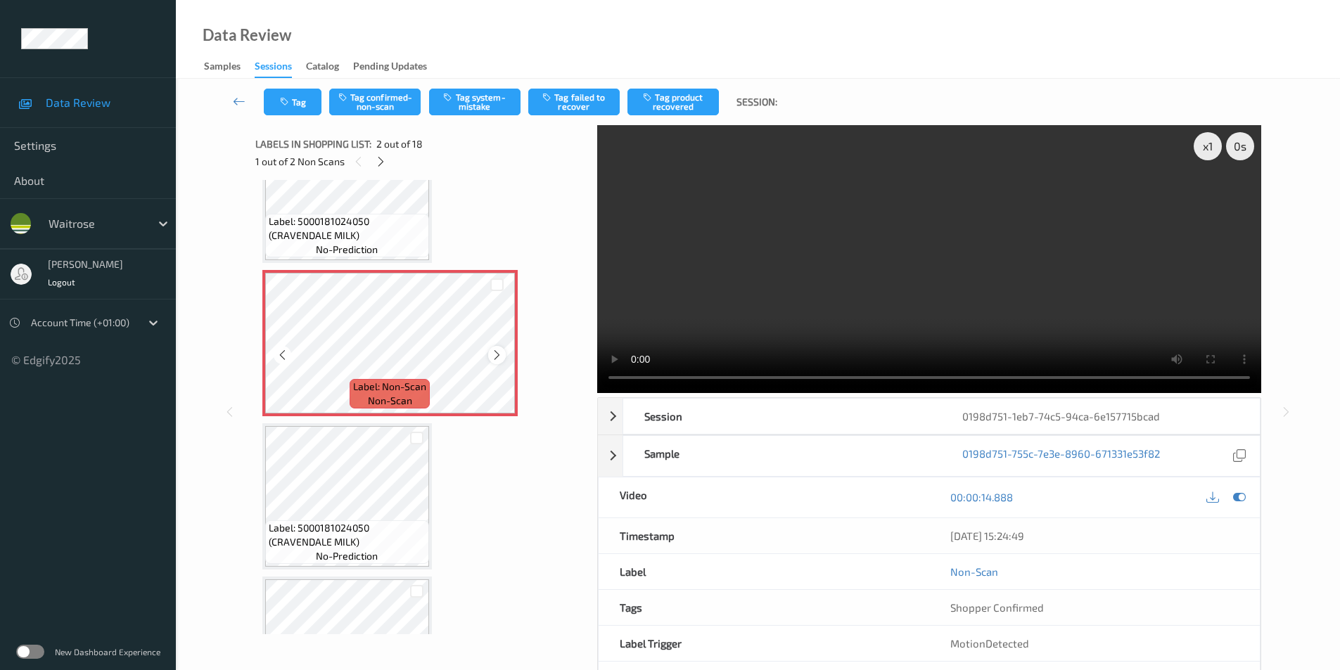
click at [499, 358] on icon at bounding box center [497, 355] width 12 height 13
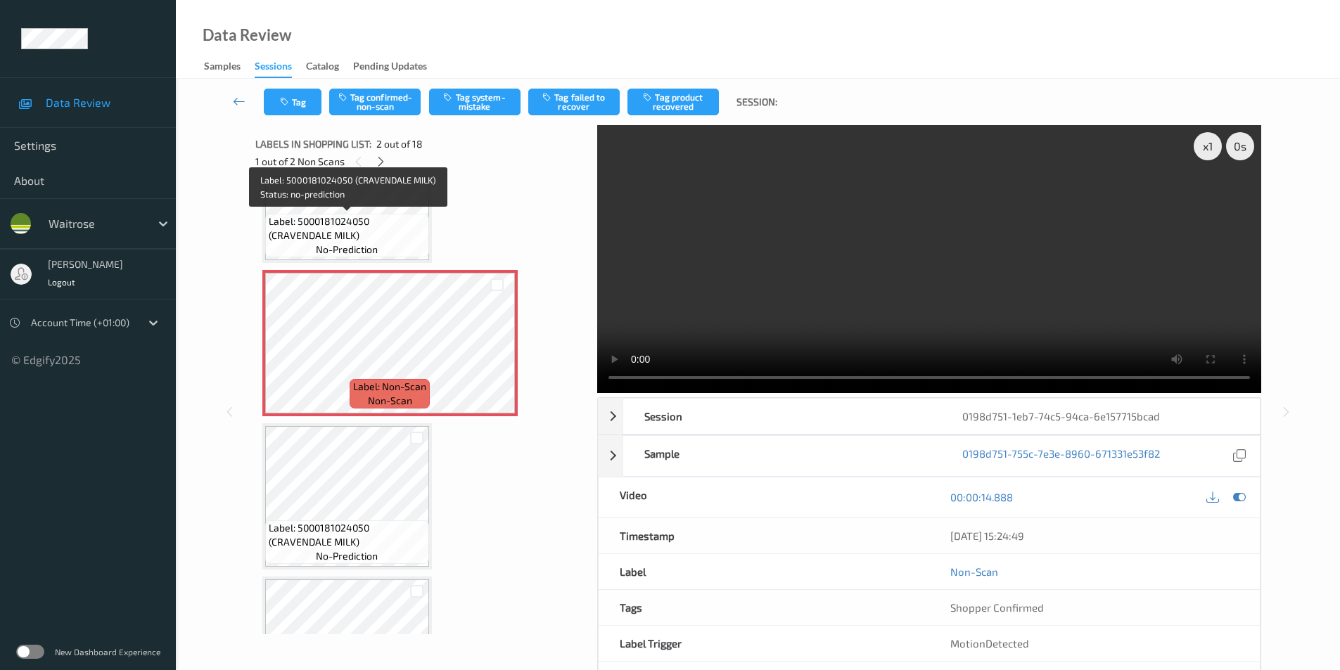
click at [369, 214] on div "Label: 5000181024050 (CRAVENDALE MILK) no-prediction" at bounding box center [347, 236] width 164 height 44
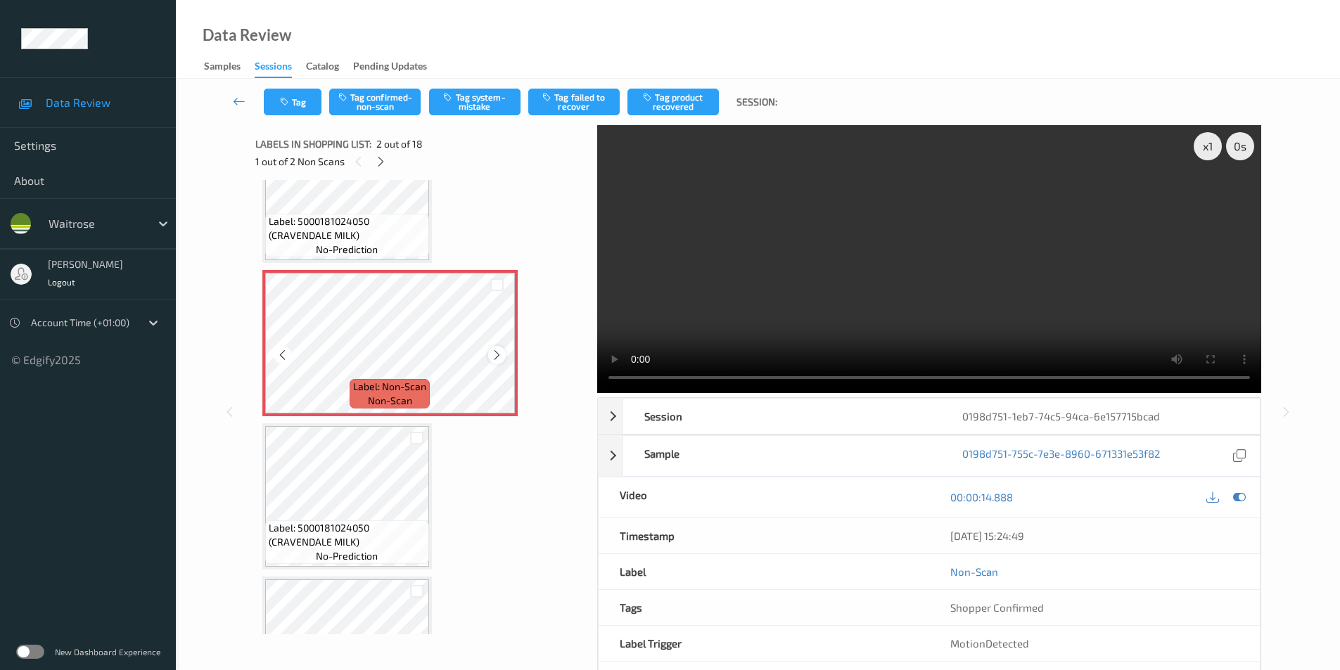
click at [496, 357] on icon at bounding box center [497, 355] width 12 height 13
click at [497, 357] on icon at bounding box center [497, 355] width 12 height 13
click at [1235, 497] on icon at bounding box center [1239, 497] width 13 height 13
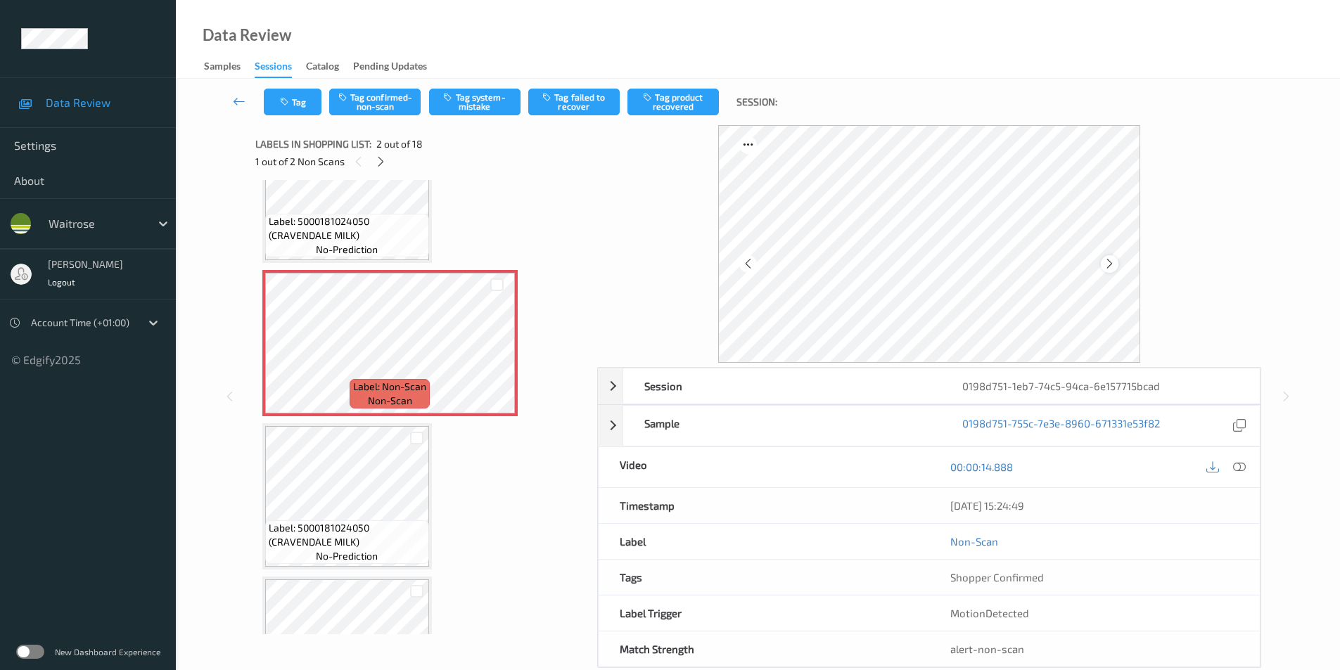
click at [1110, 261] on icon at bounding box center [1110, 264] width 12 height 13
click at [1114, 262] on icon at bounding box center [1110, 264] width 12 height 13
click at [1112, 262] on icon at bounding box center [1110, 264] width 12 height 13
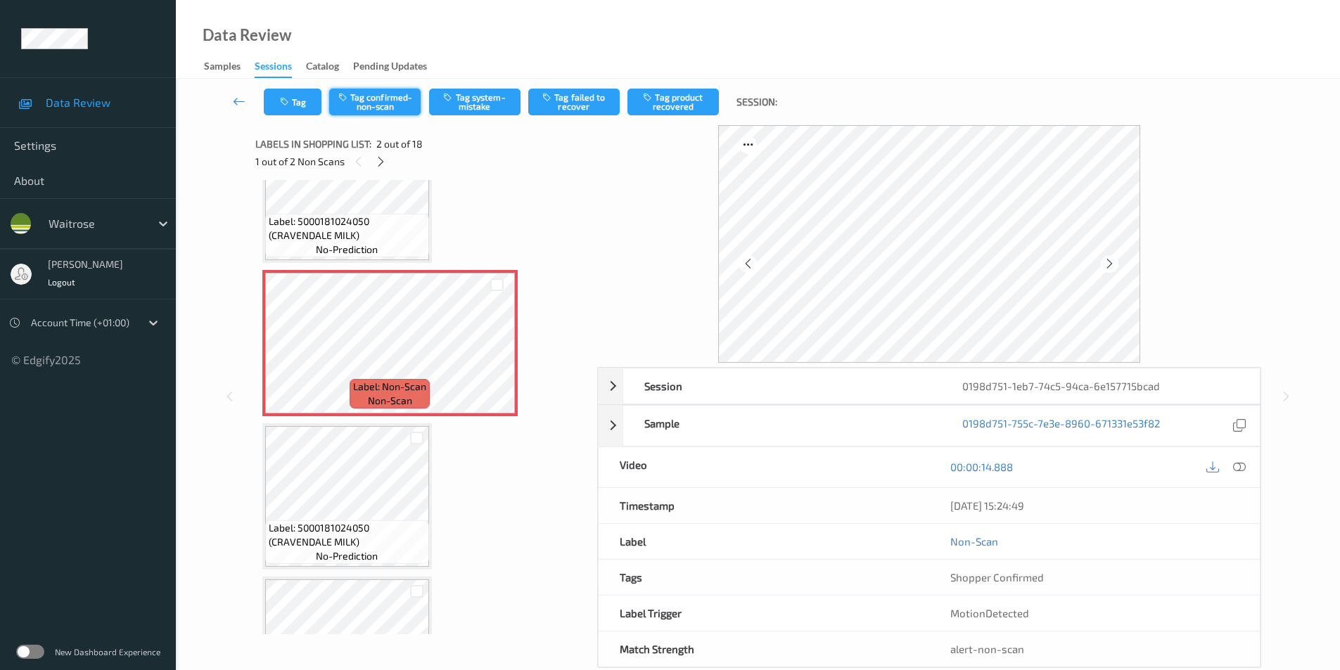
click at [374, 97] on button "Tag confirmed-non-scan" at bounding box center [374, 102] width 91 height 27
click at [668, 99] on button "Tag product recovered" at bounding box center [673, 102] width 91 height 27
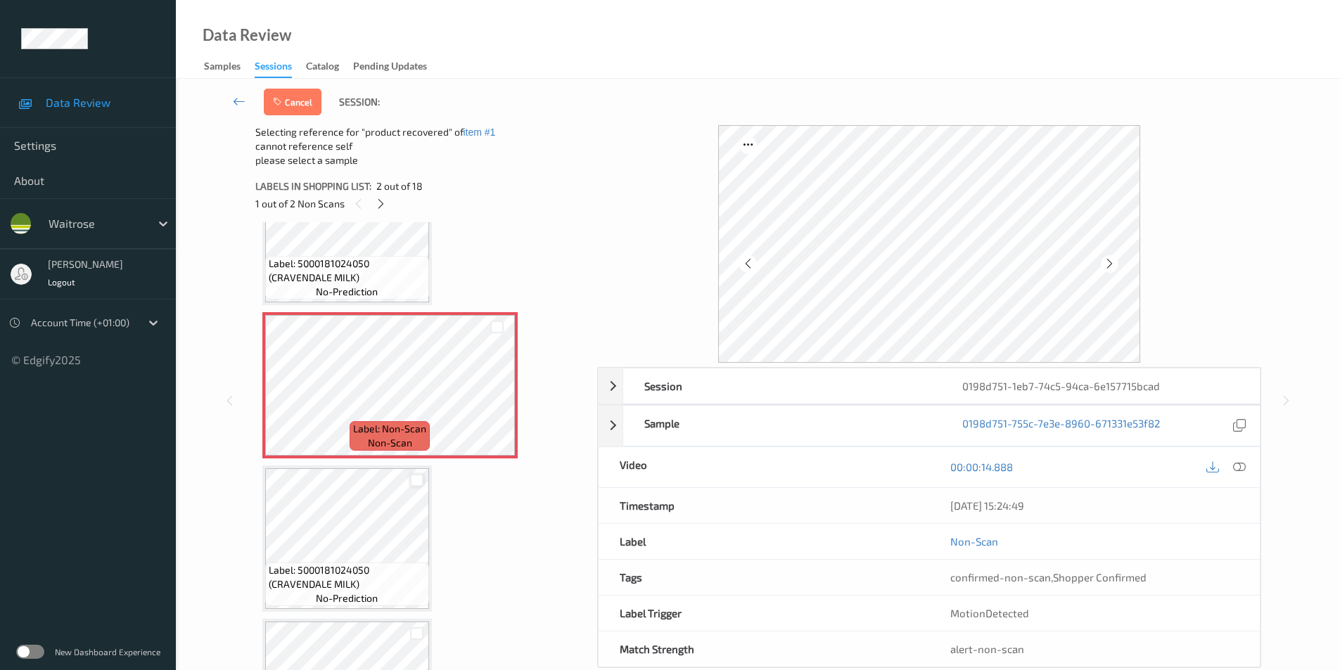
click at [417, 479] on div at bounding box center [416, 480] width 13 height 13
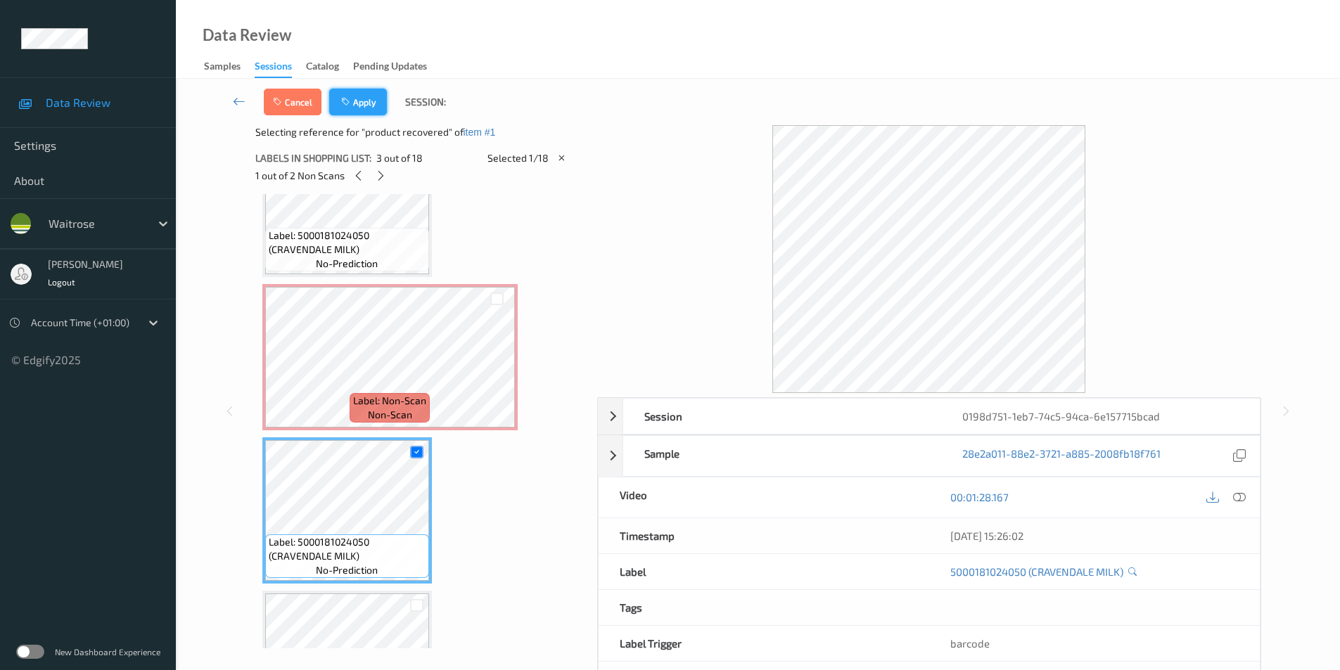
click at [355, 105] on button "Apply" at bounding box center [358, 102] width 58 height 27
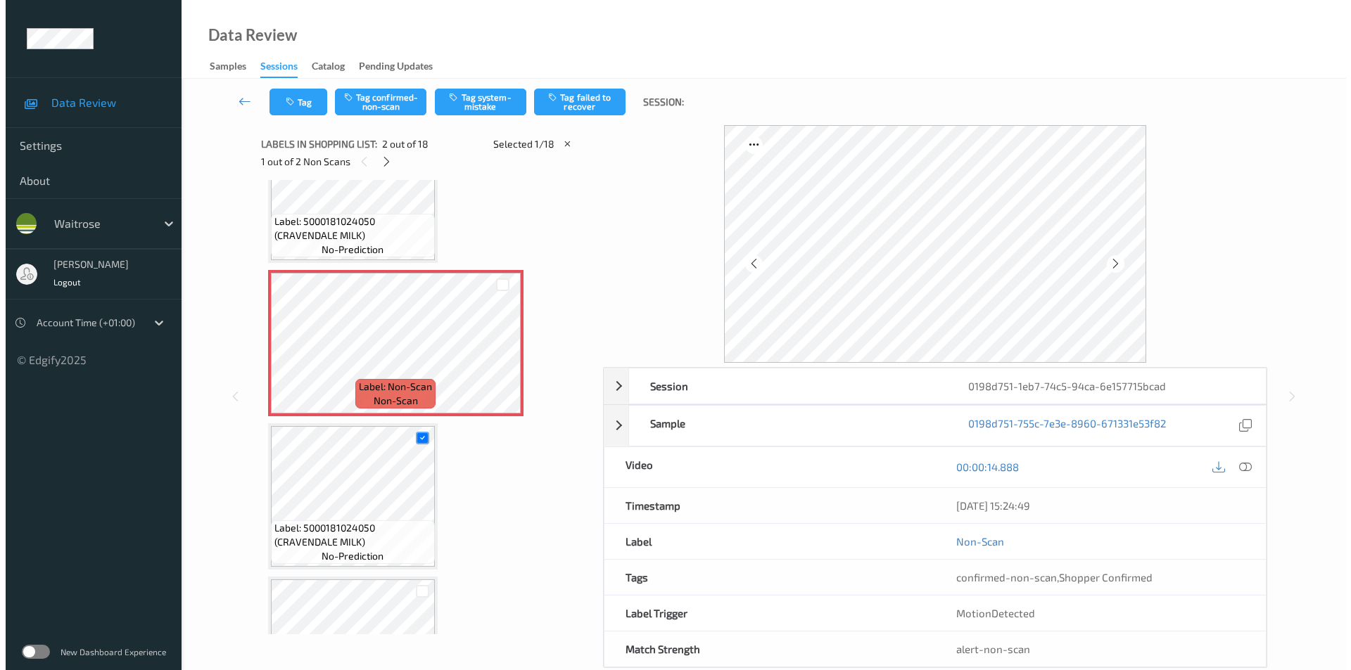
scroll to position [7, 0]
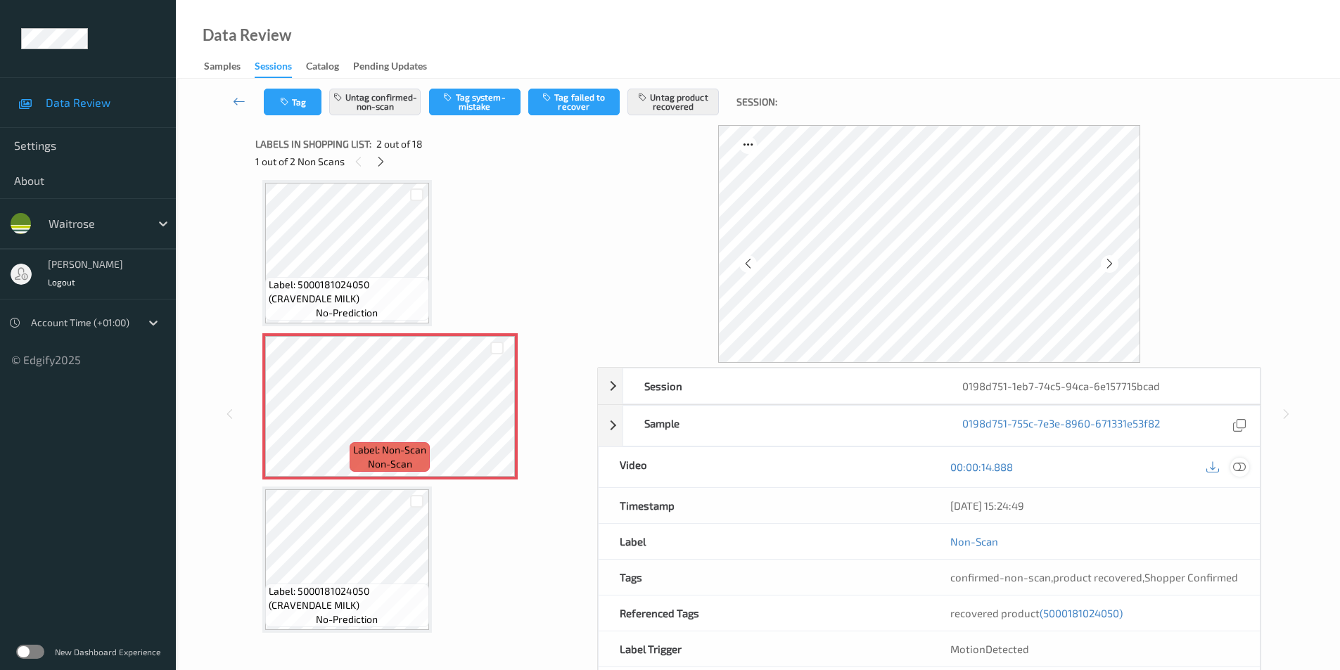
click at [1240, 469] on icon at bounding box center [1239, 467] width 13 height 13
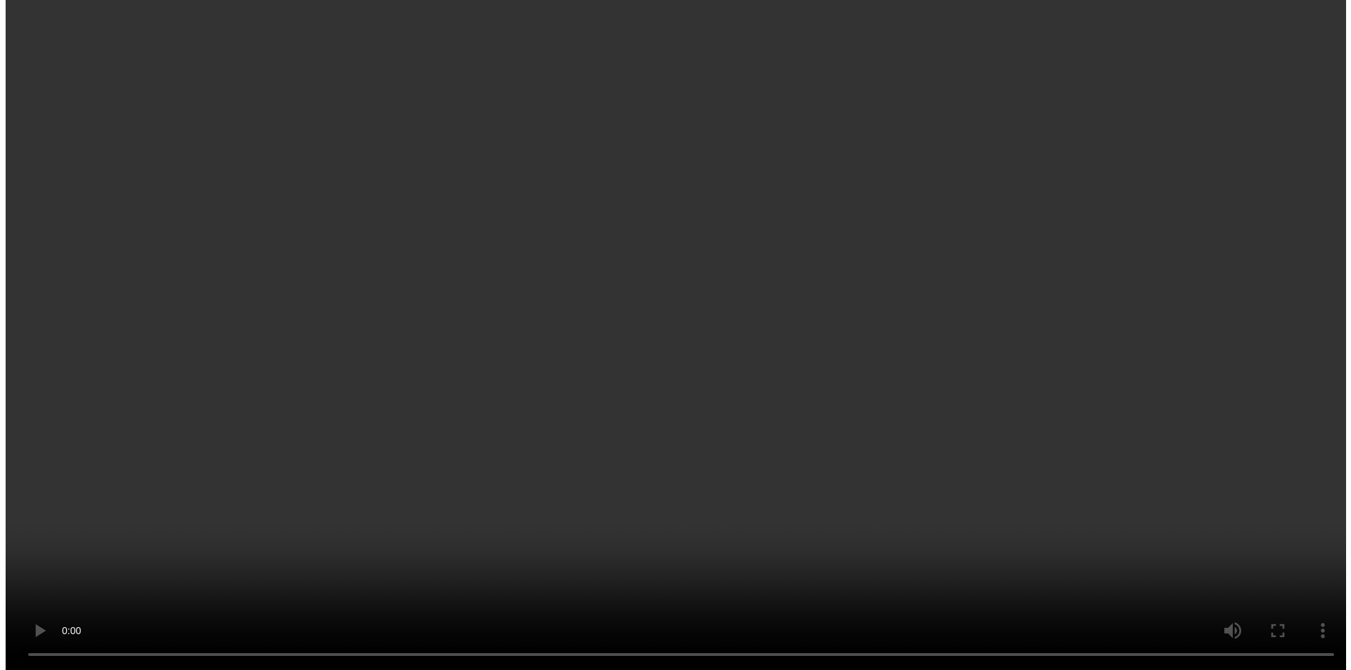
scroll to position [2313, 0]
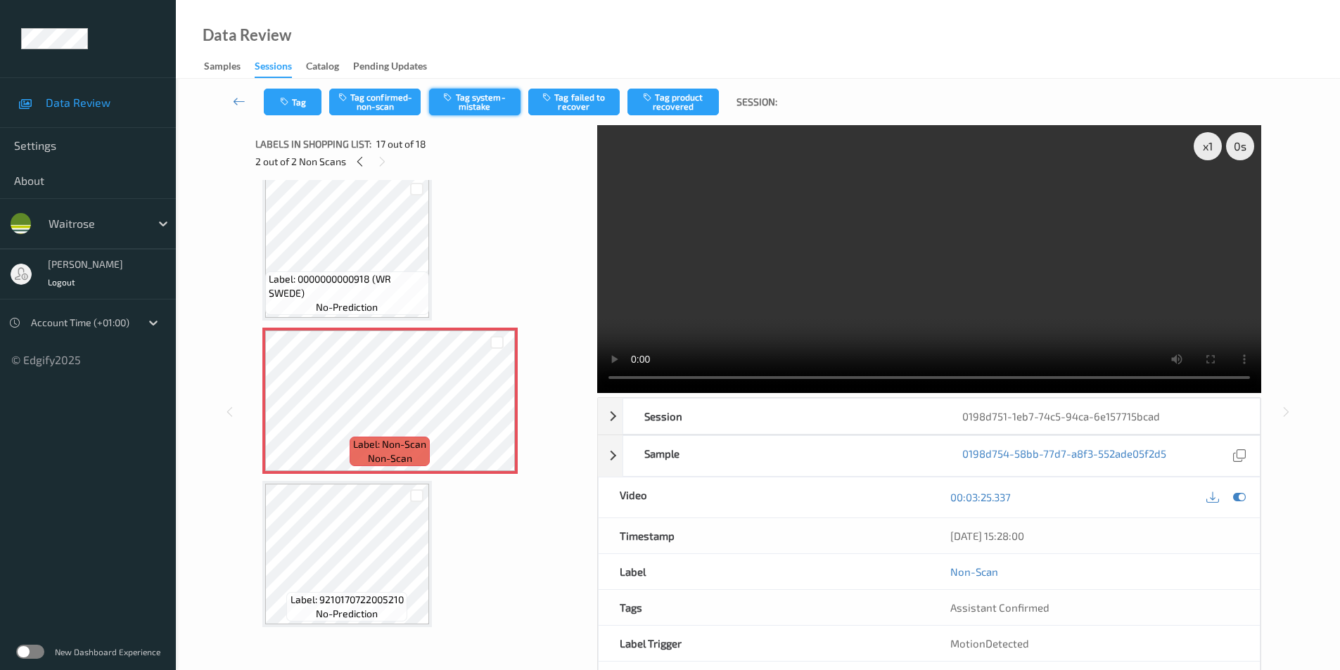
click at [481, 96] on button "Tag system-mistake" at bounding box center [474, 102] width 91 height 27
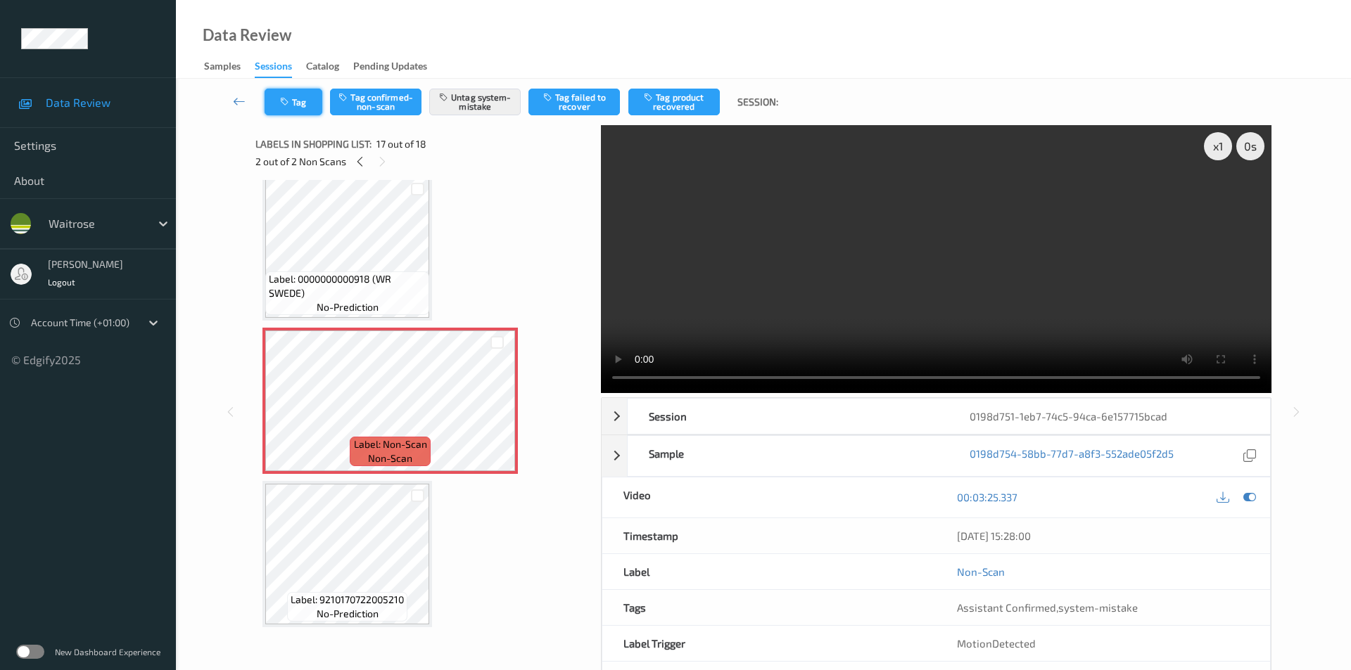
click at [293, 105] on button "Tag" at bounding box center [294, 102] width 58 height 27
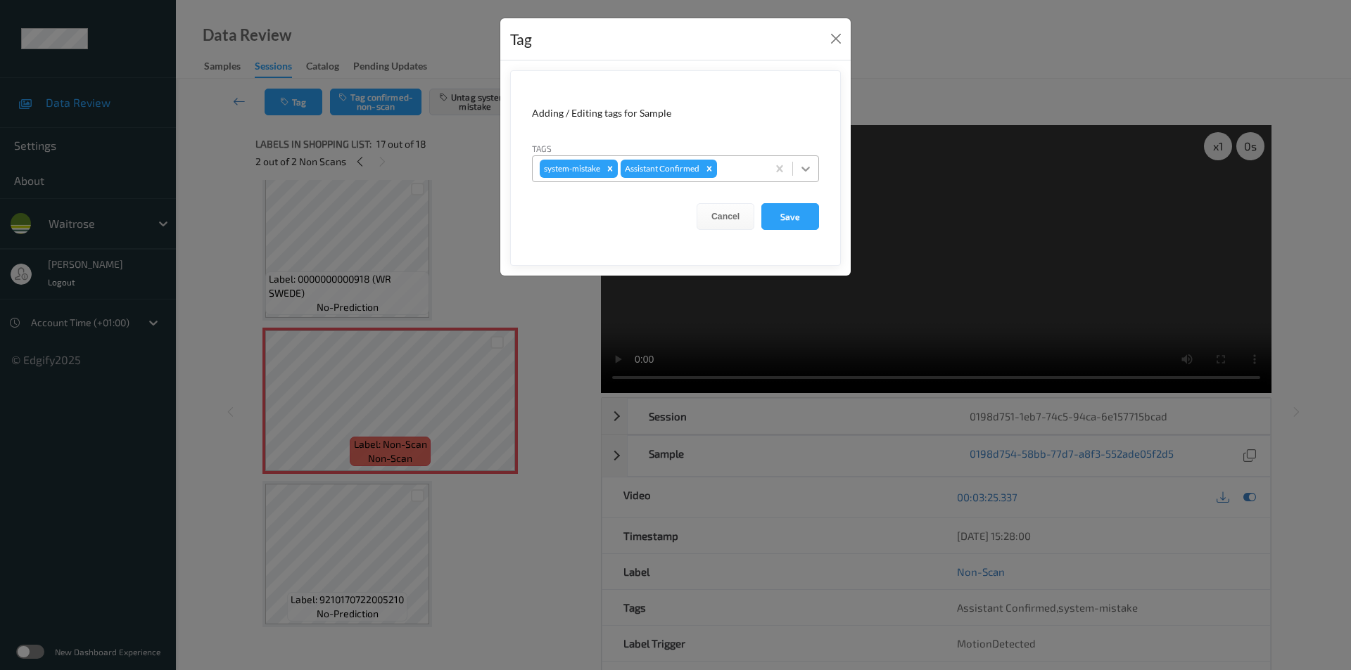
click at [800, 170] on icon at bounding box center [806, 169] width 14 height 14
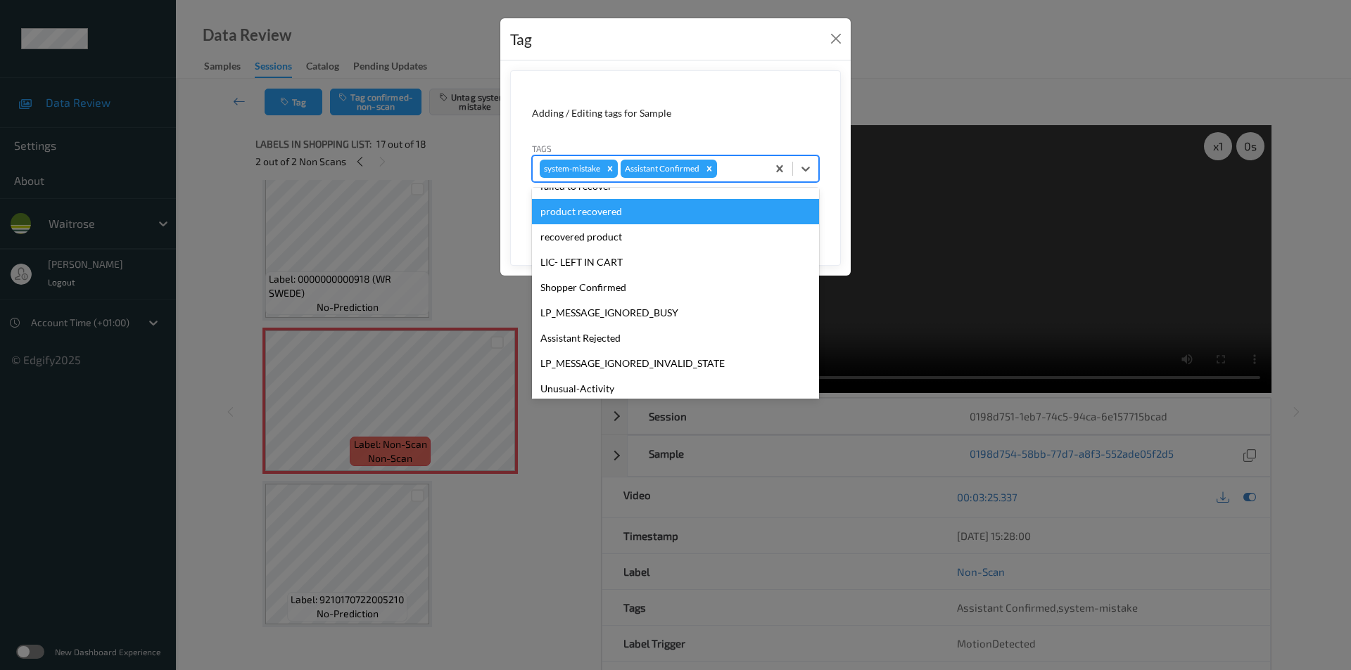
scroll to position [276, 0]
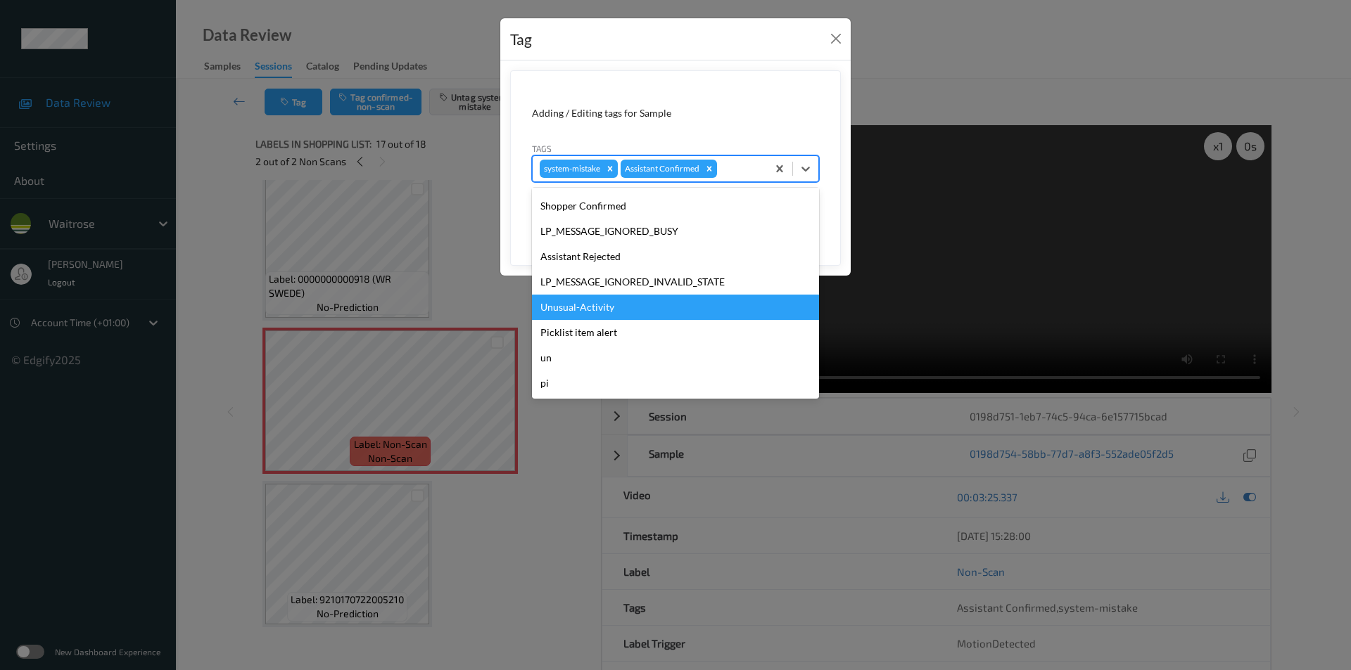
click at [599, 308] on div "Unusual-Activity" at bounding box center [675, 307] width 287 height 25
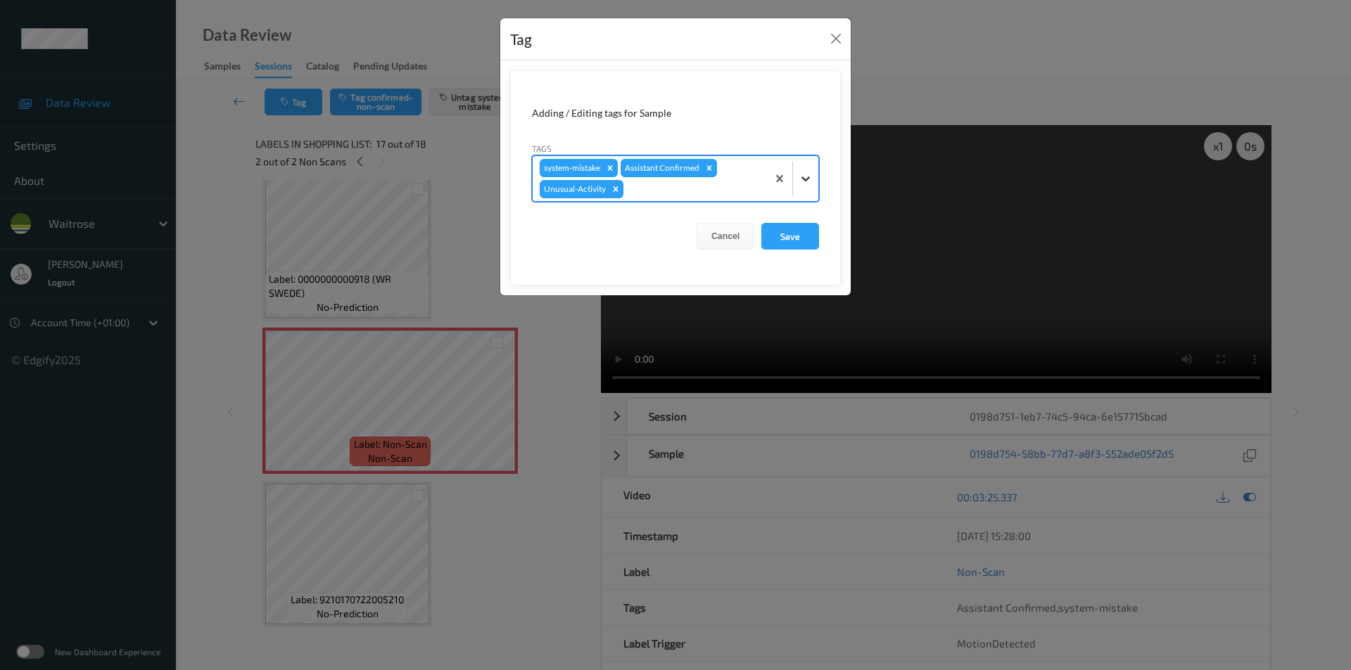
click at [806, 179] on icon at bounding box center [805, 179] width 8 height 5
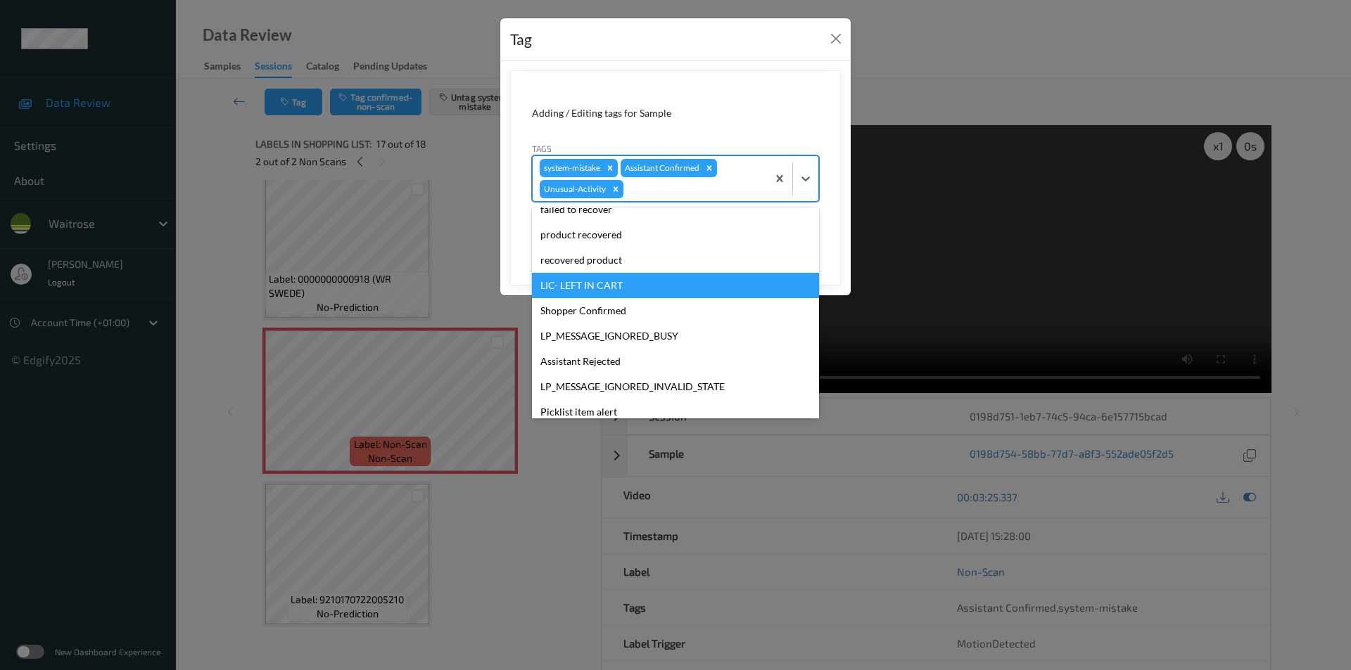
scroll to position [250, 0]
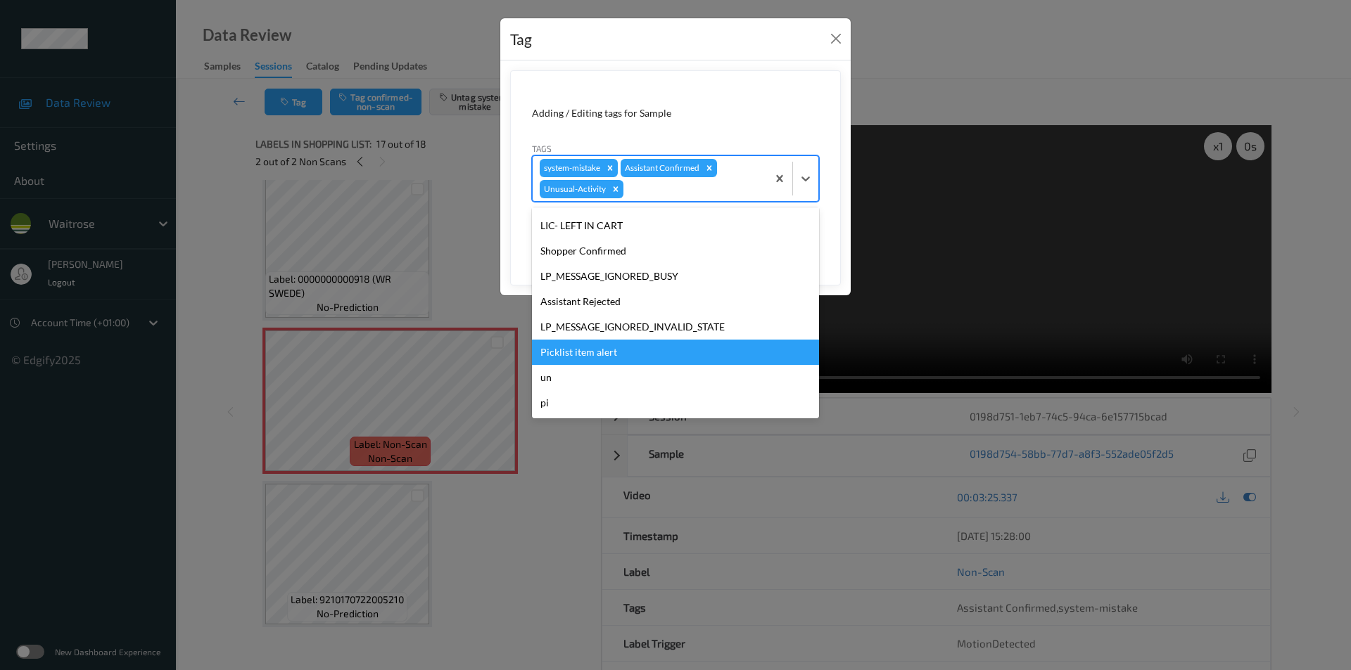
drag, startPoint x: 587, startPoint y: 352, endPoint x: 737, endPoint y: 324, distance: 152.6
click at [587, 352] on div "Picklist item alert" at bounding box center [675, 352] width 287 height 25
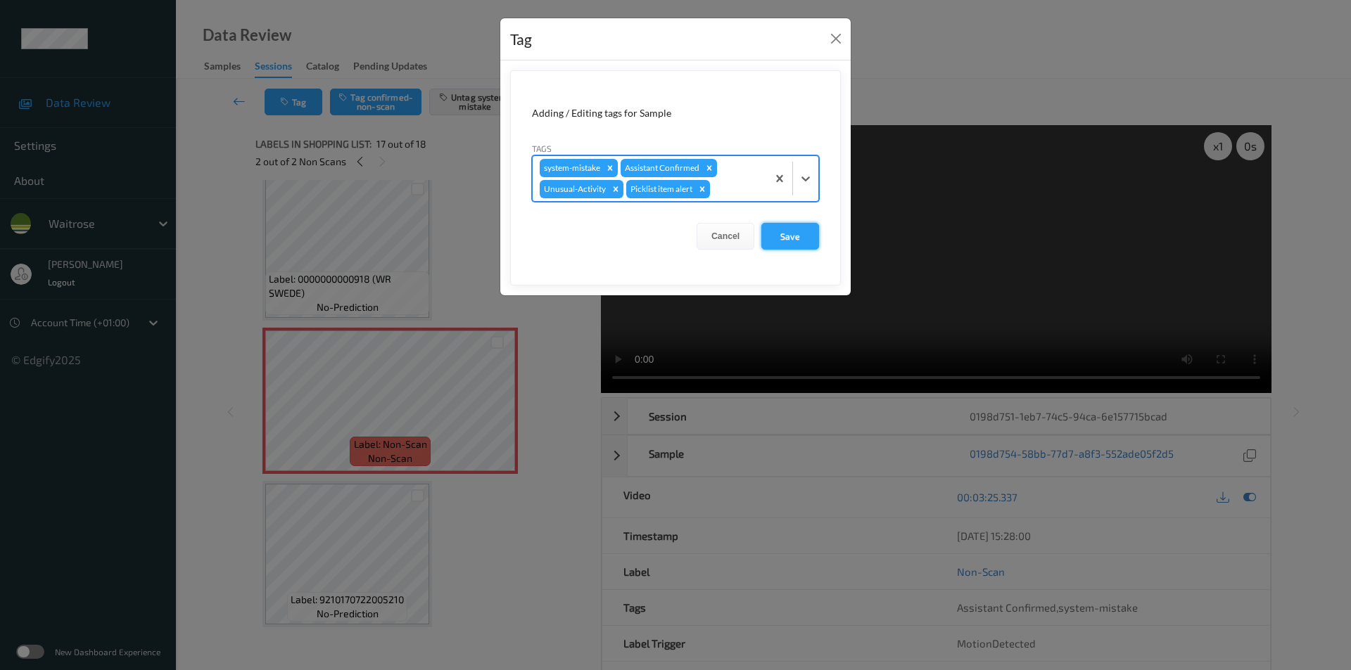
click at [784, 241] on button "Save" at bounding box center [790, 236] width 58 height 27
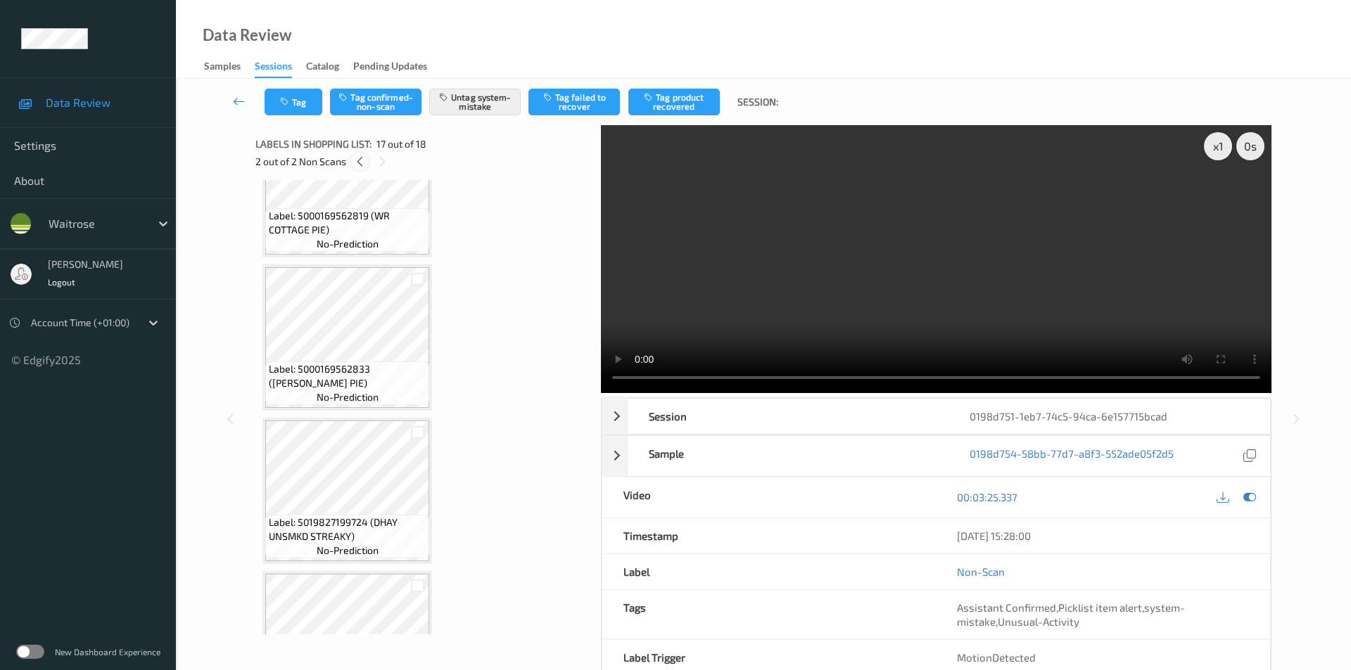
click at [359, 167] on icon at bounding box center [360, 161] width 12 height 13
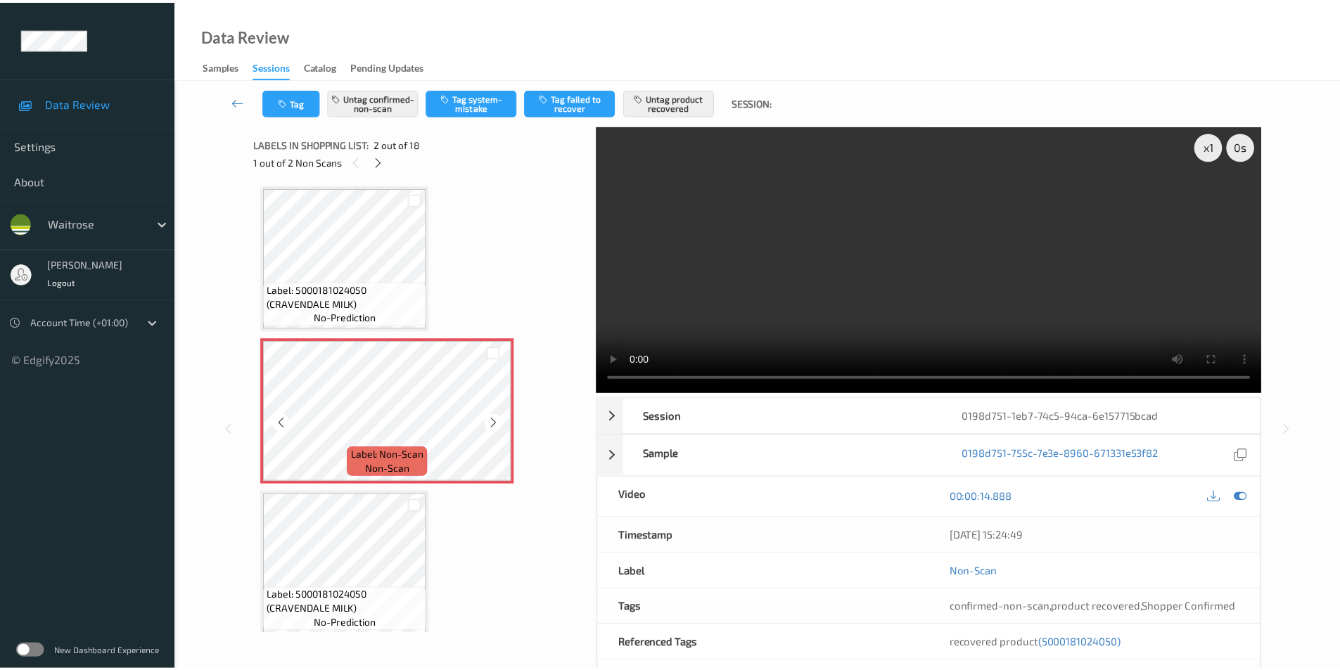
scroll to position [0, 0]
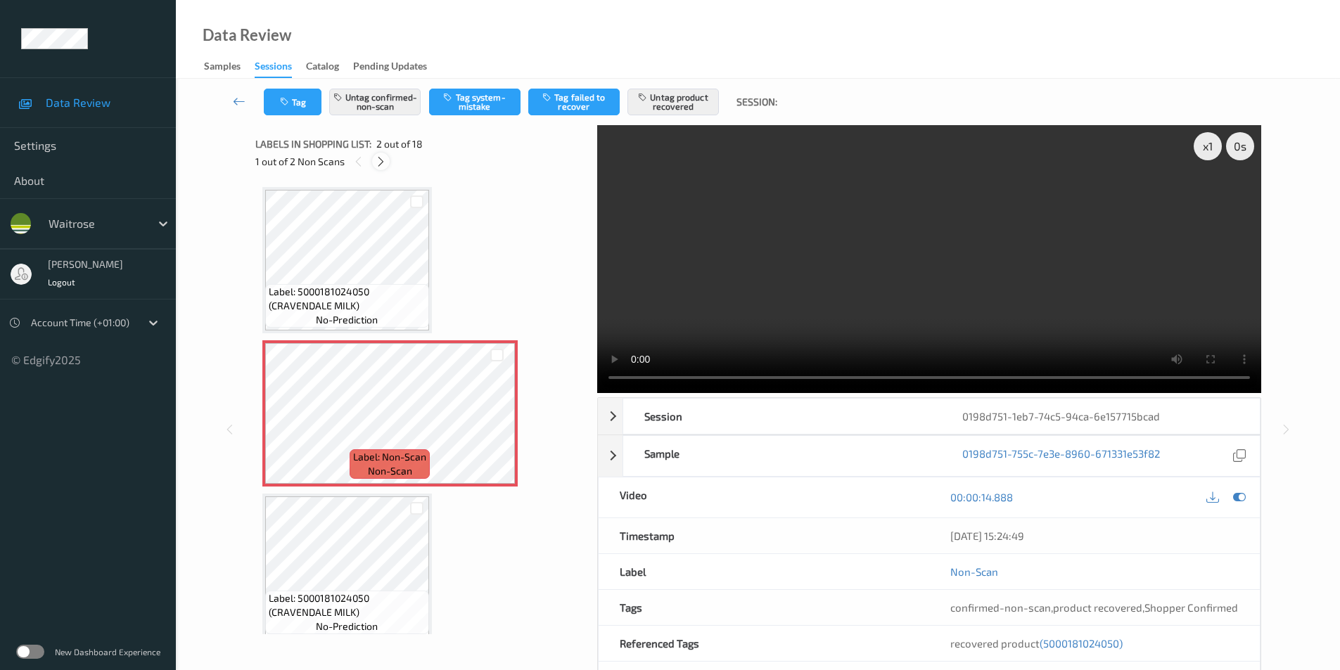
click at [378, 155] on icon at bounding box center [381, 161] width 12 height 13
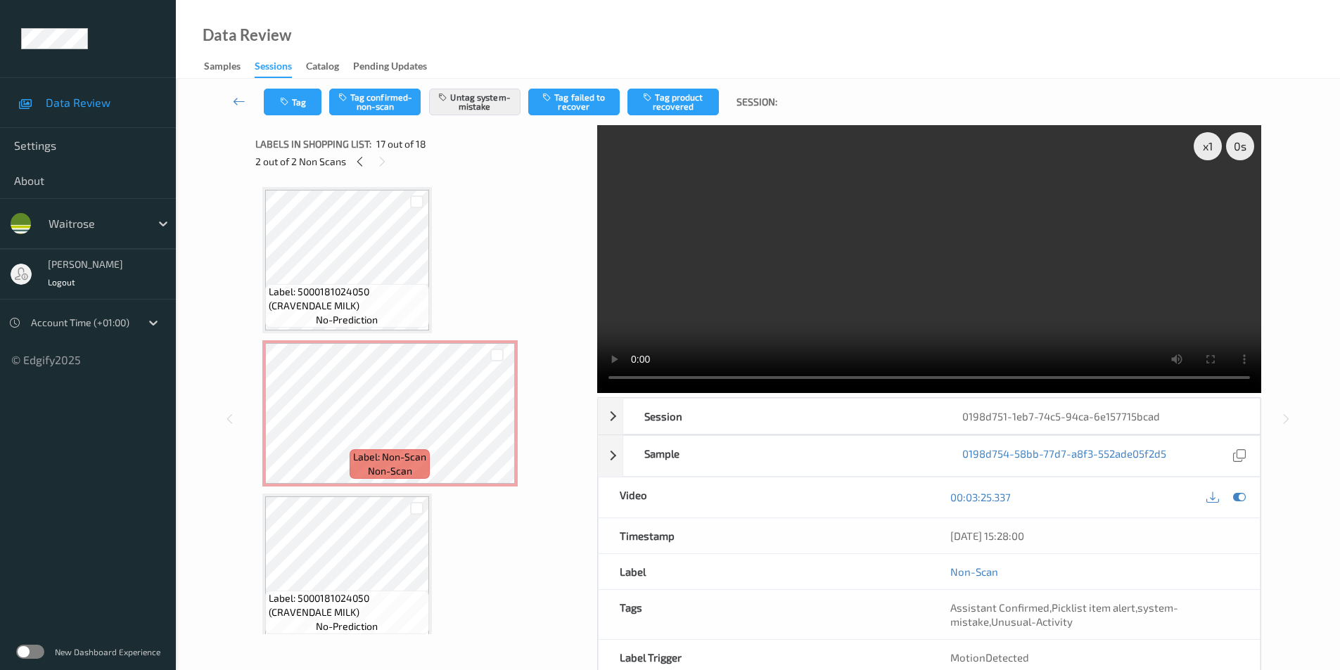
scroll to position [2308, 0]
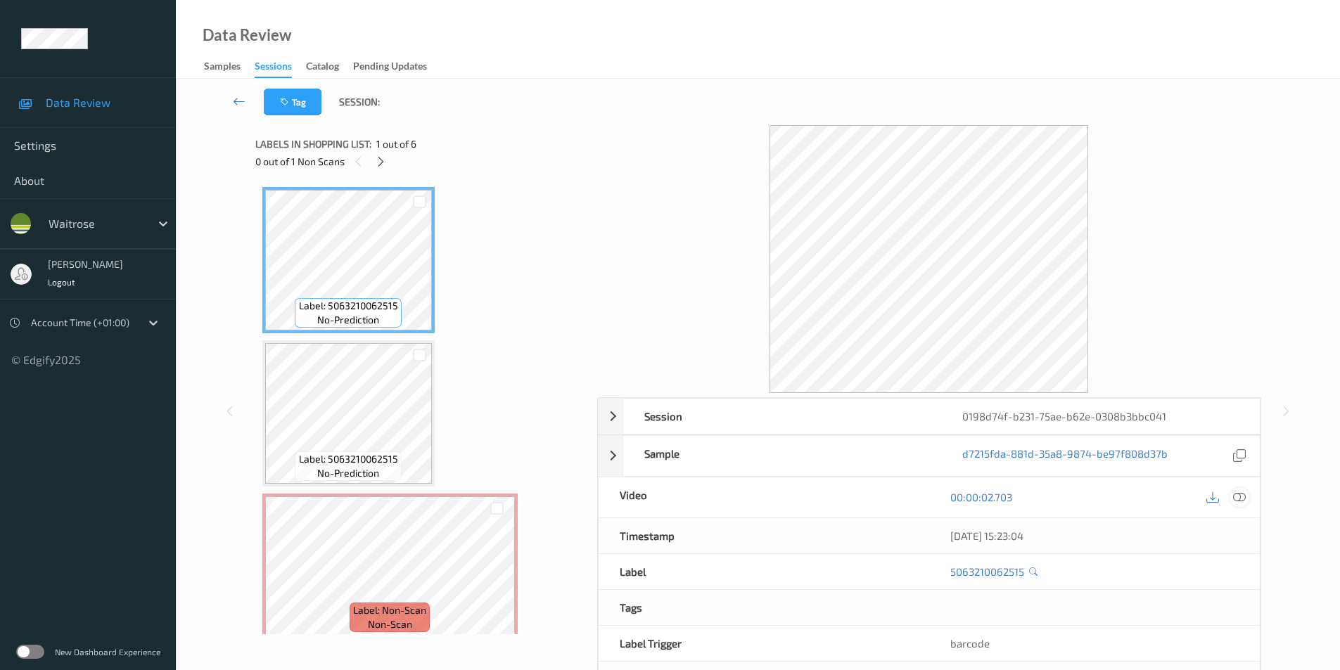
click at [1241, 497] on icon at bounding box center [1239, 497] width 13 height 13
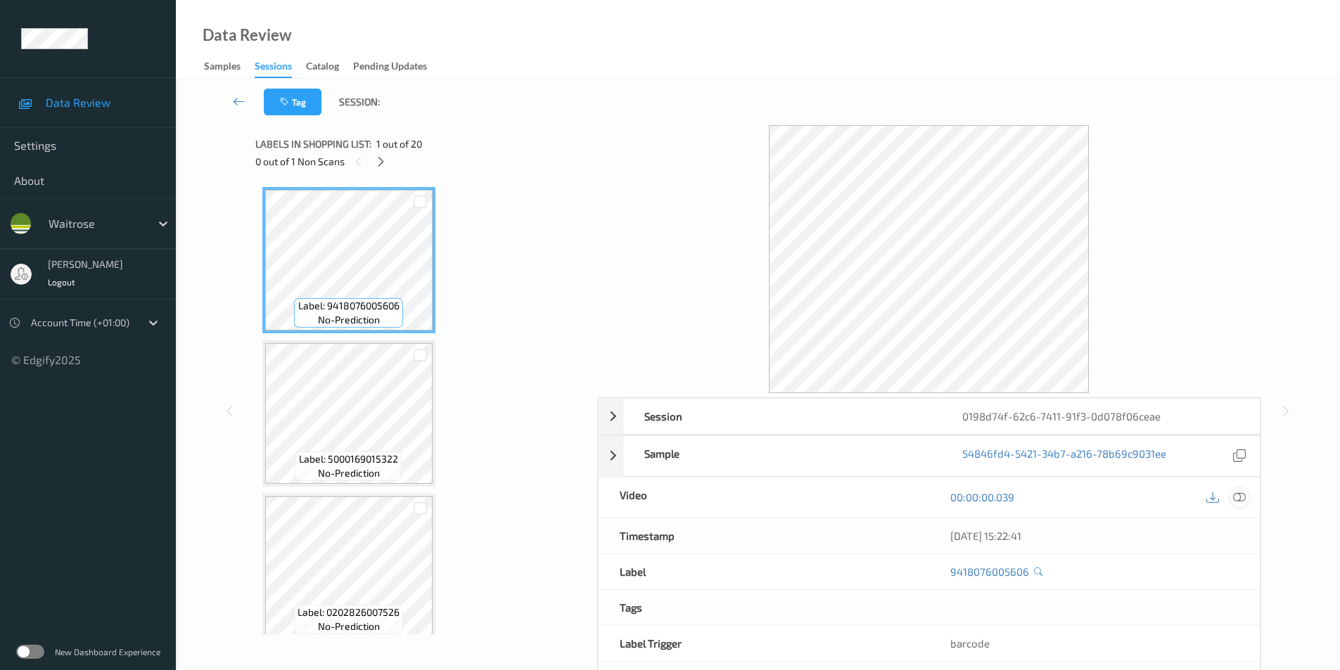
click at [1241, 495] on icon at bounding box center [1239, 497] width 13 height 13
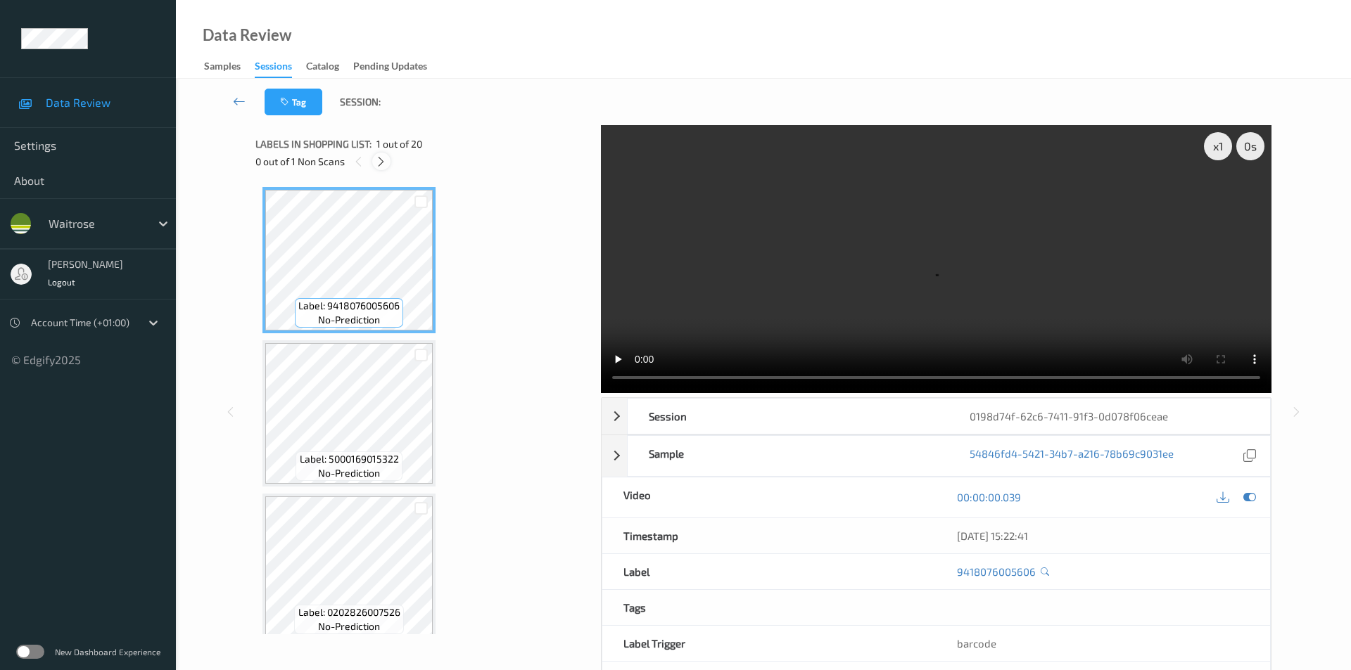
click at [388, 161] on div at bounding box center [381, 162] width 18 height 18
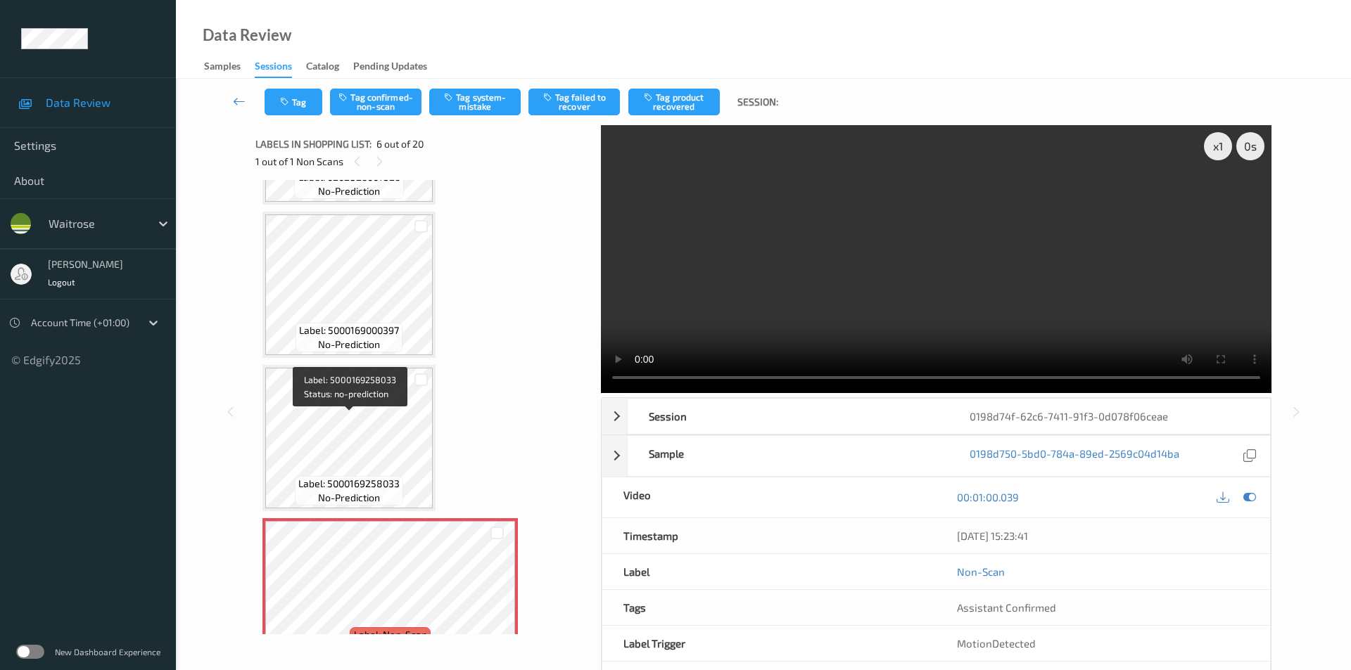
scroll to position [409, 0]
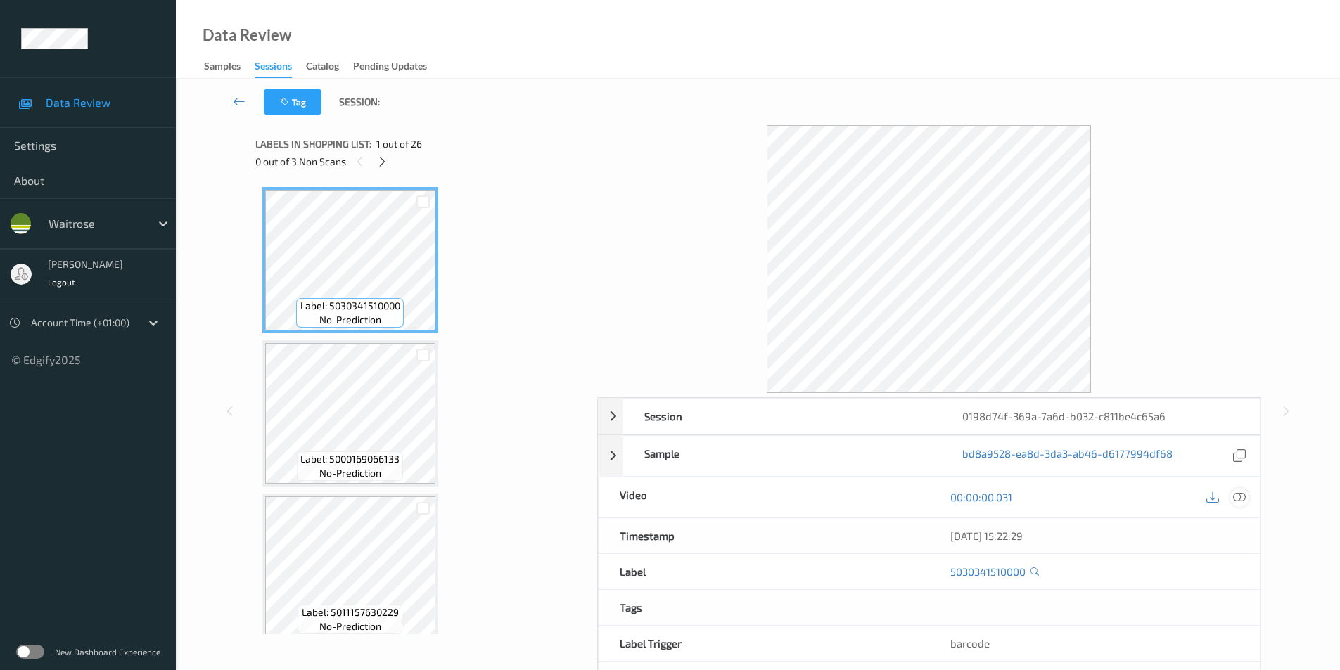
click at [1242, 497] on icon at bounding box center [1239, 497] width 13 height 13
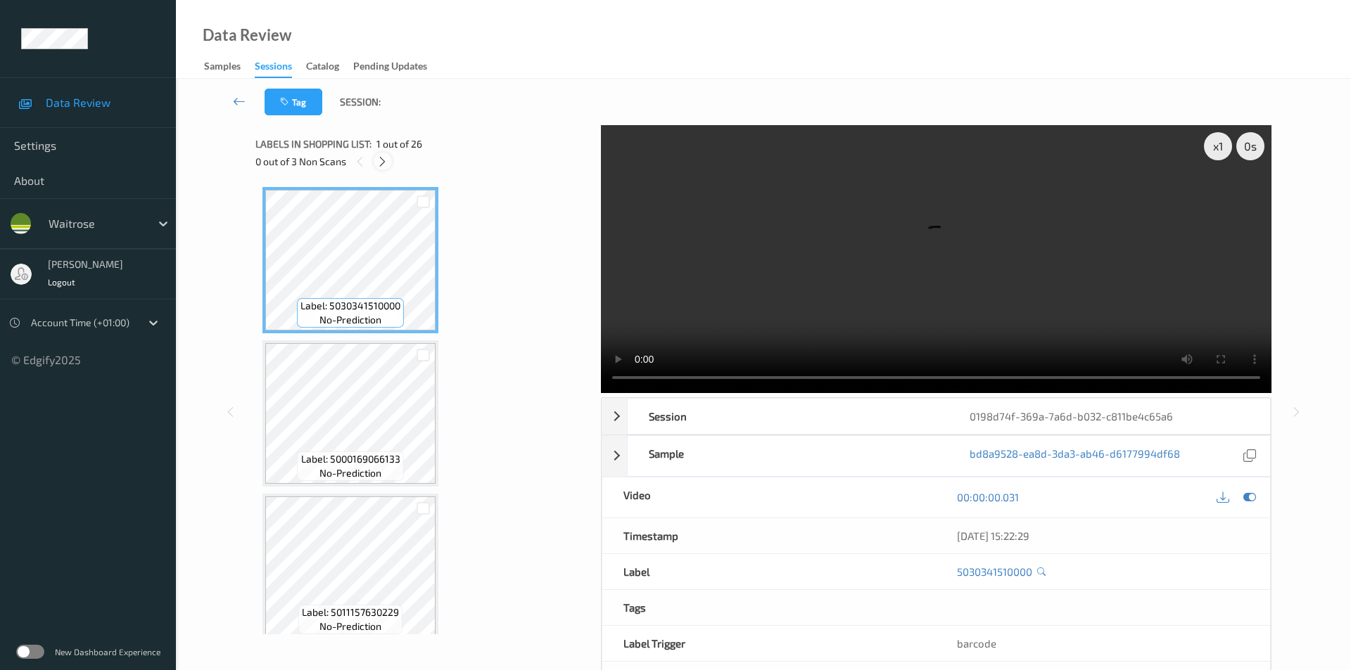
click at [388, 165] on icon at bounding box center [382, 161] width 12 height 13
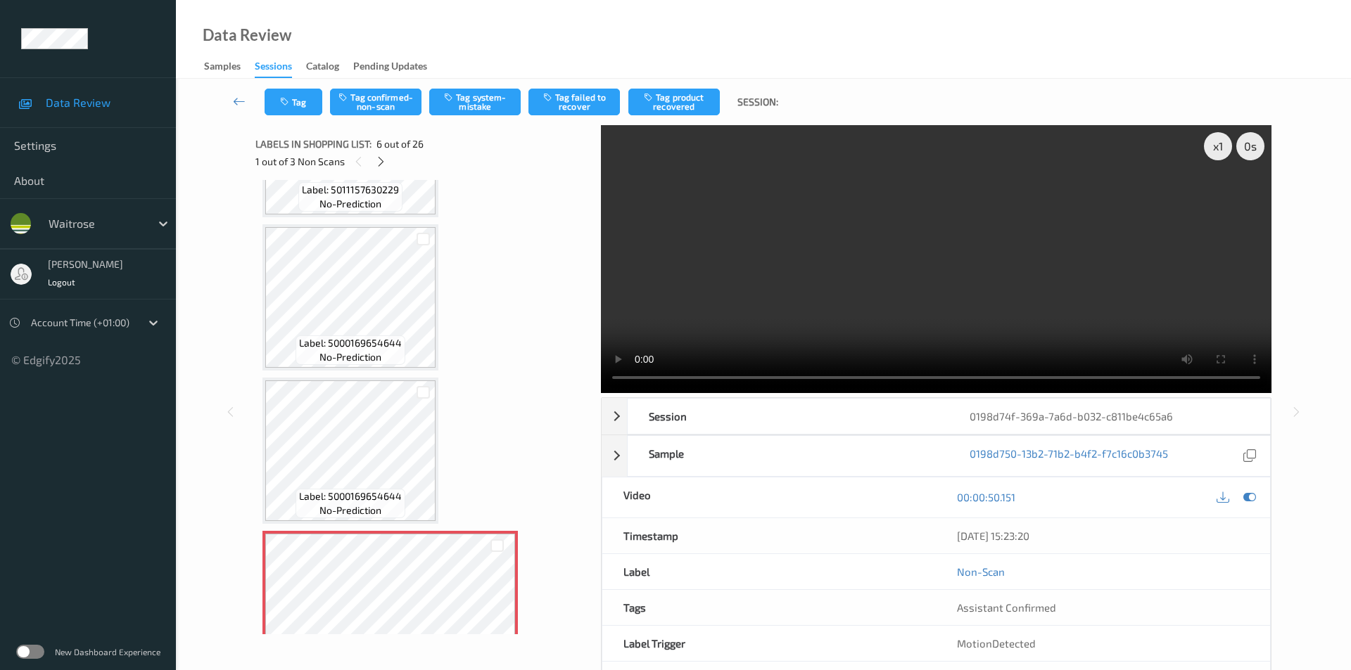
scroll to position [409, 0]
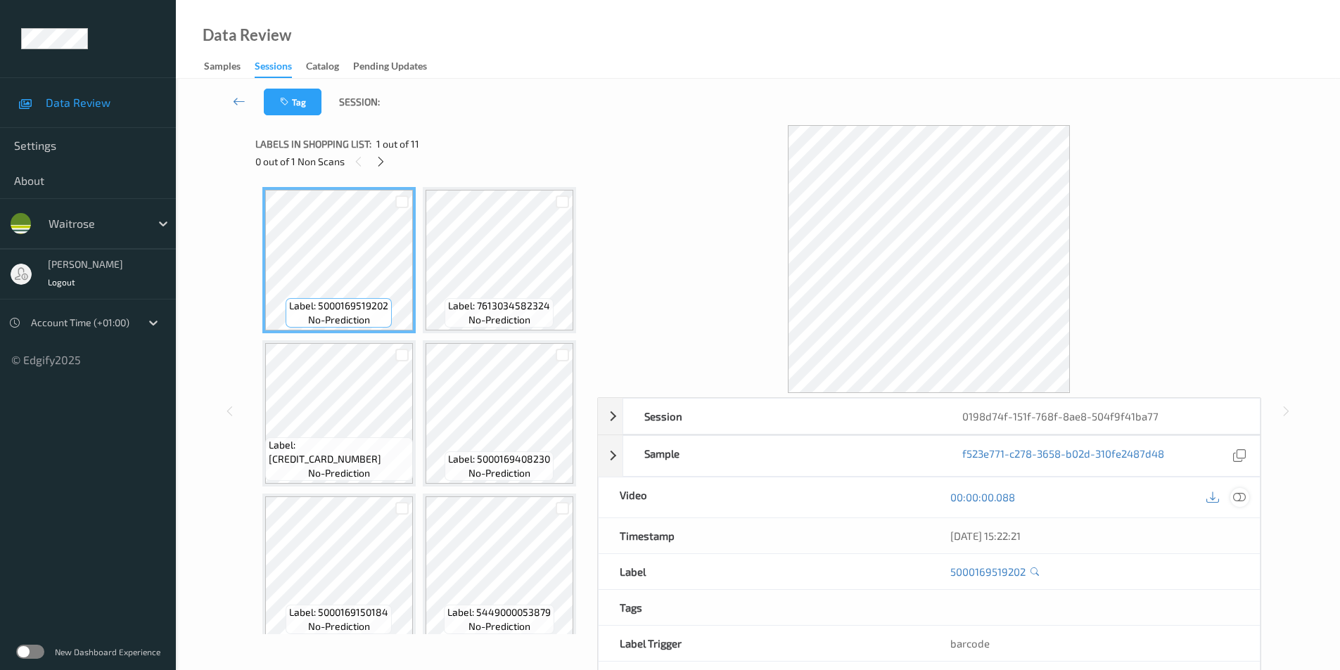
click at [1231, 499] on div at bounding box center [1240, 497] width 19 height 19
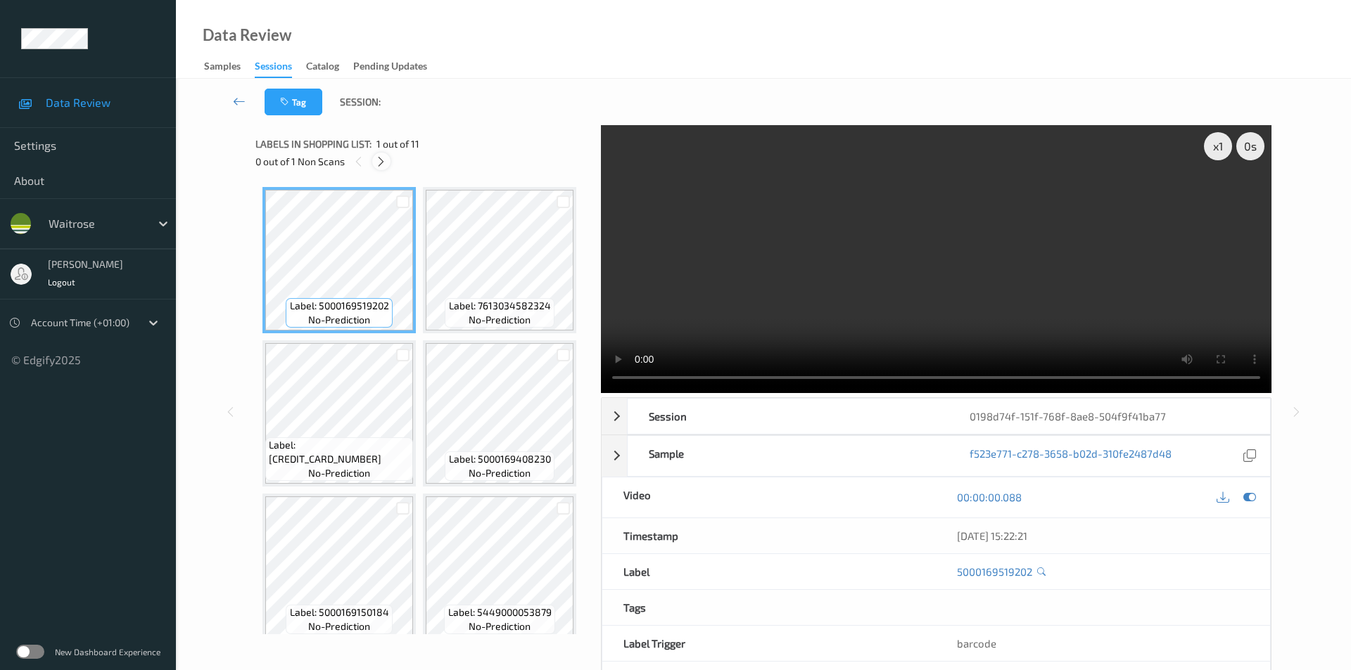
click at [376, 167] on icon at bounding box center [381, 161] width 12 height 13
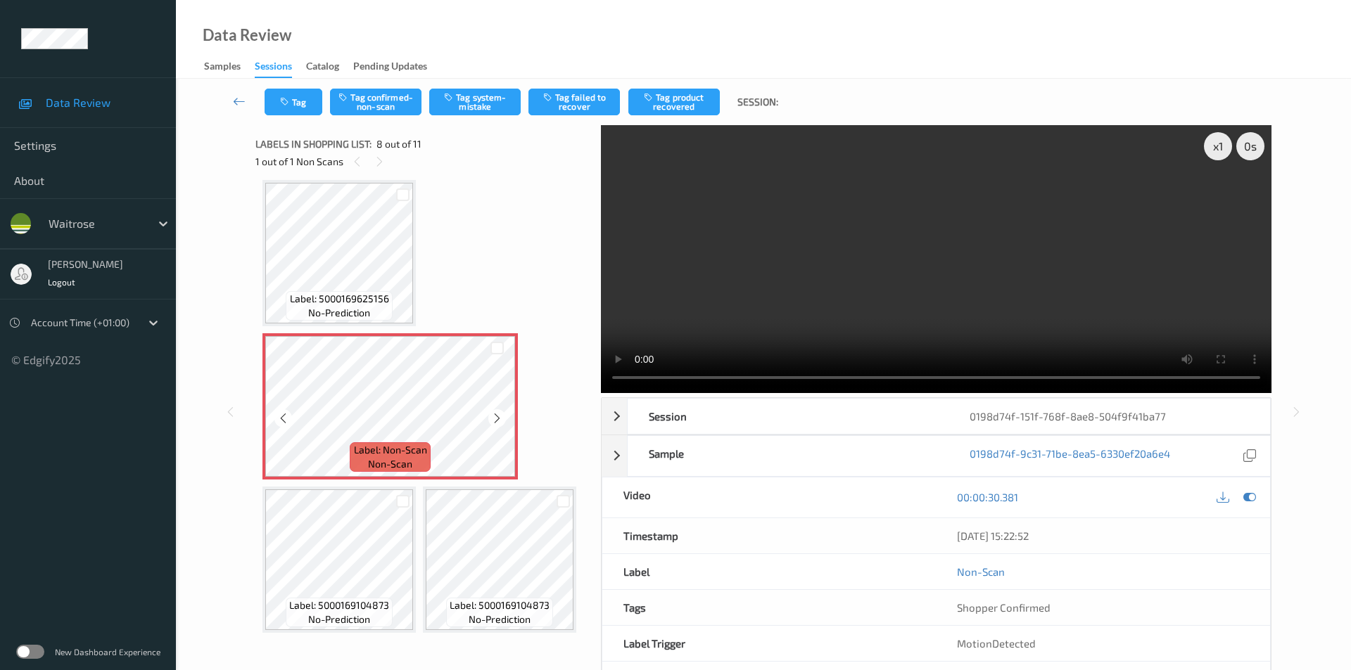
scroll to position [256, 0]
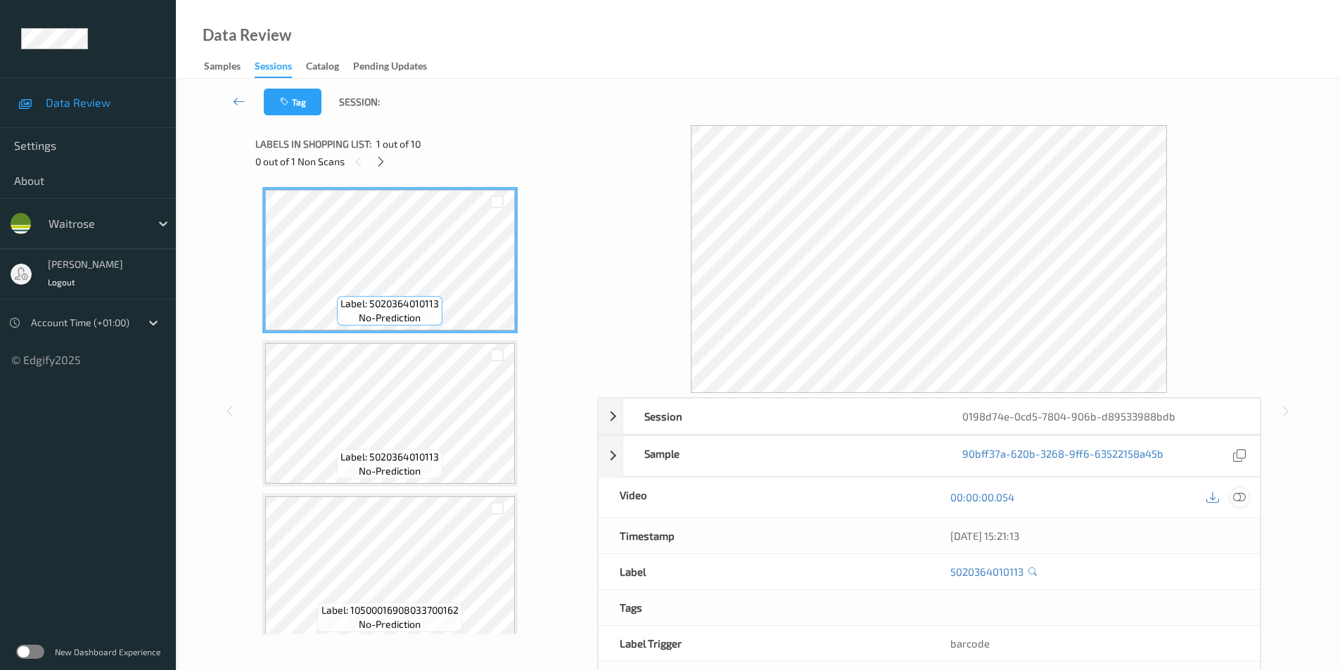
click at [1239, 495] on icon at bounding box center [1239, 497] width 13 height 13
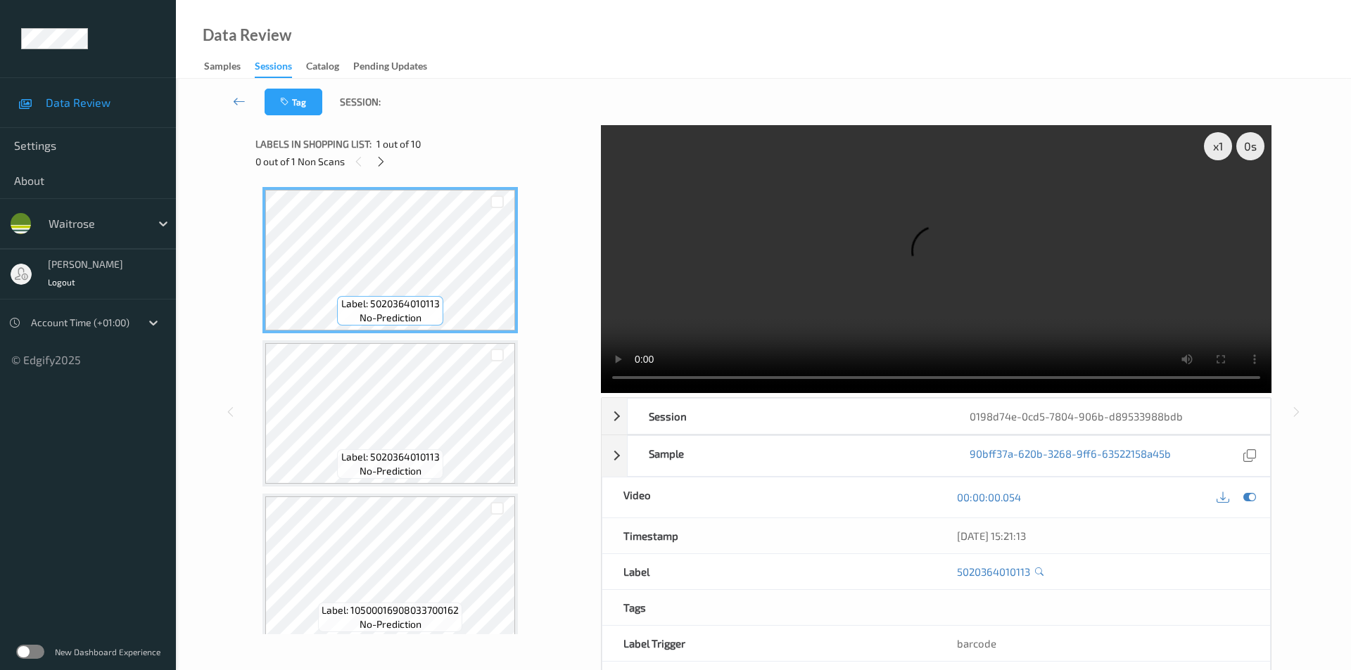
click at [386, 164] on icon at bounding box center [381, 161] width 12 height 13
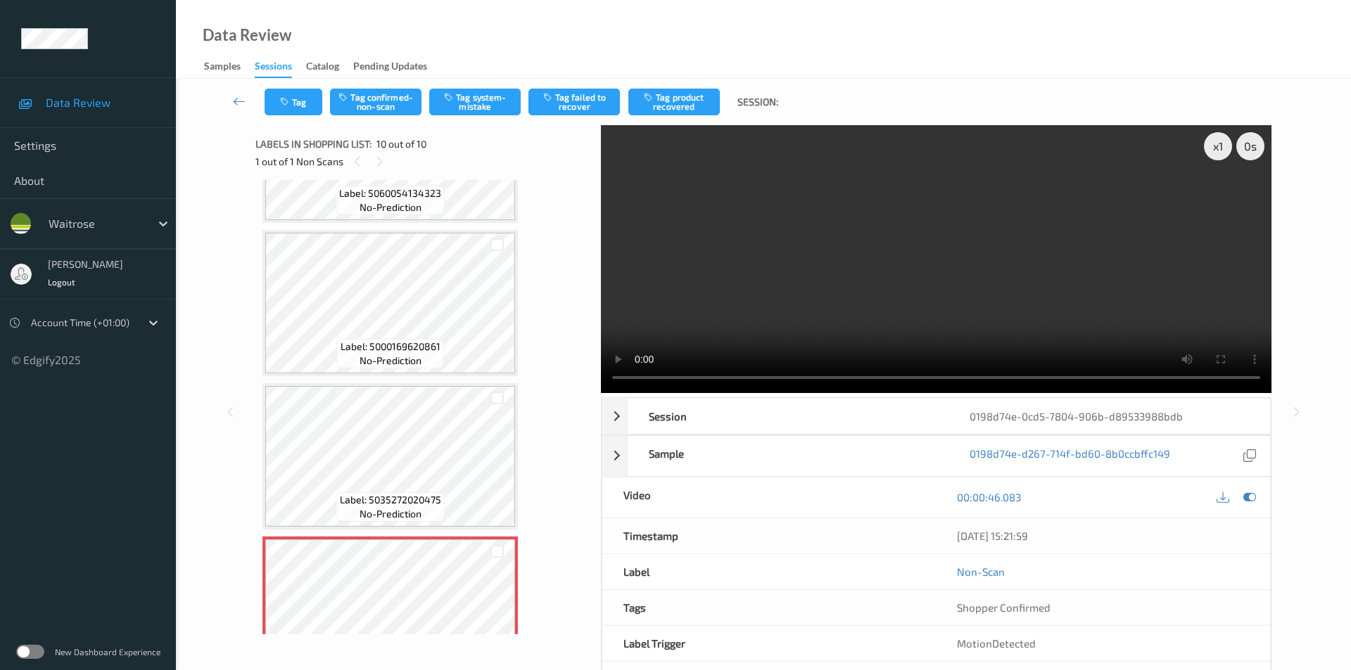
scroll to position [946, 0]
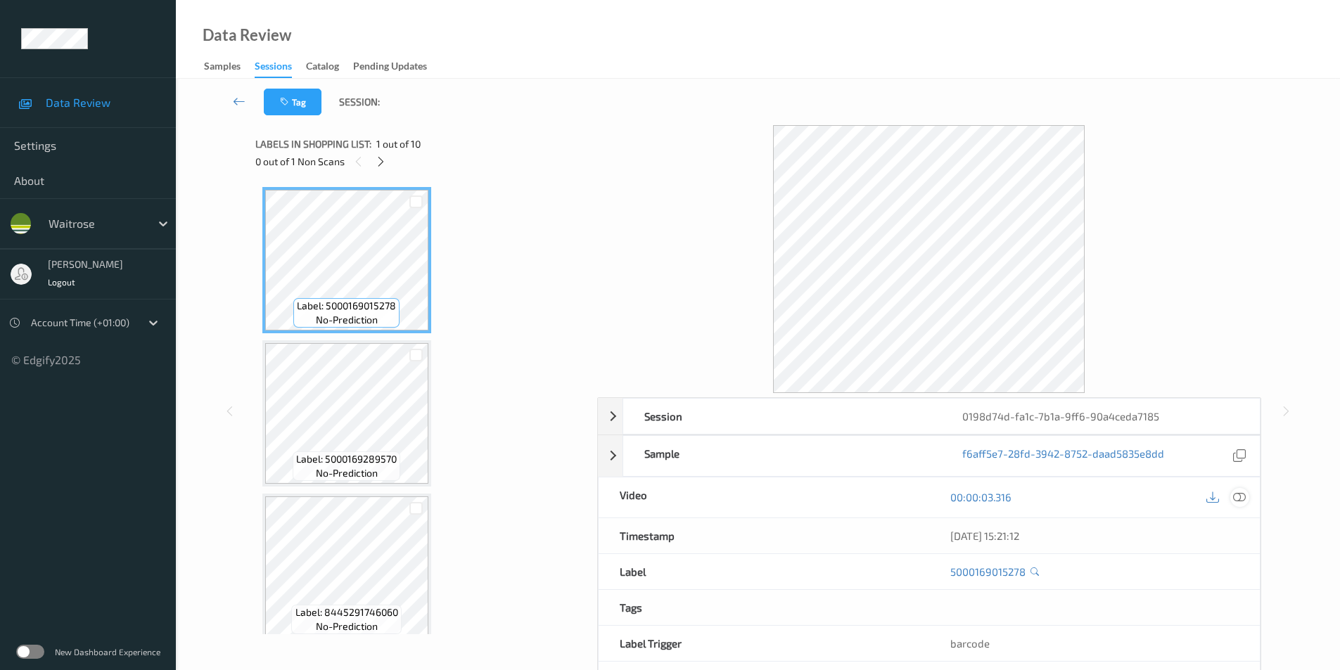
click at [1243, 499] on icon at bounding box center [1239, 497] width 13 height 13
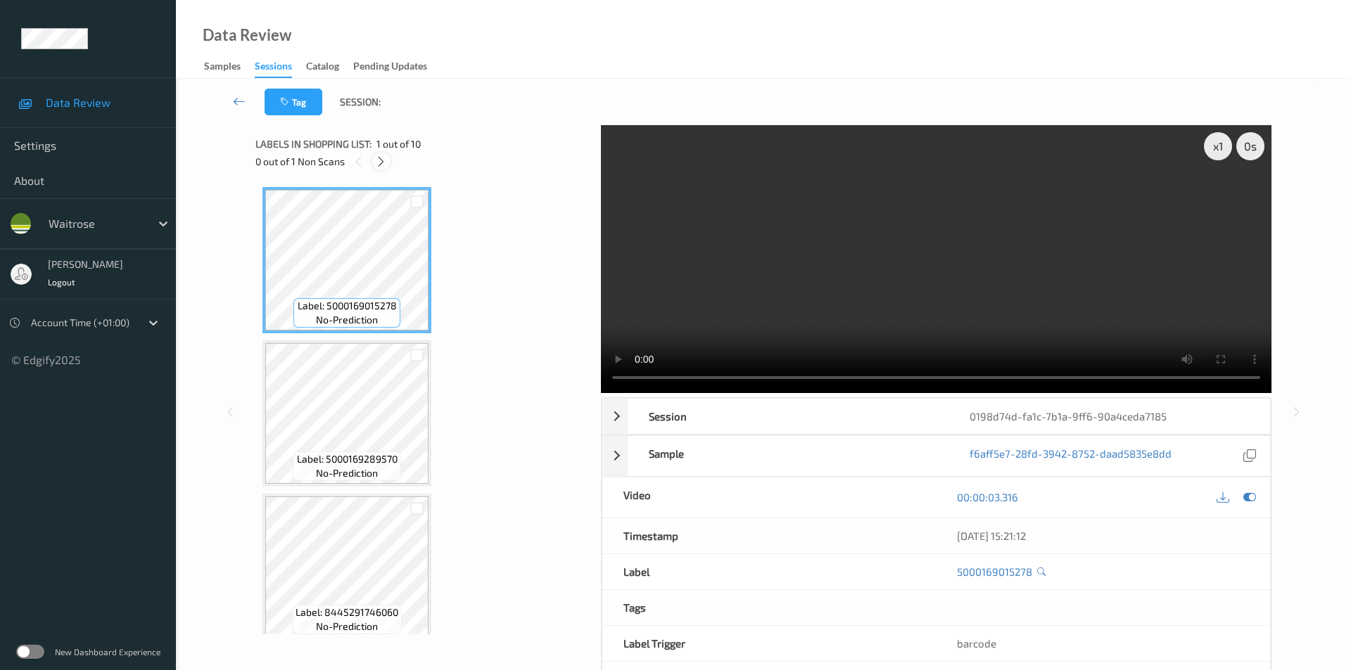
click at [381, 163] on icon at bounding box center [381, 161] width 12 height 13
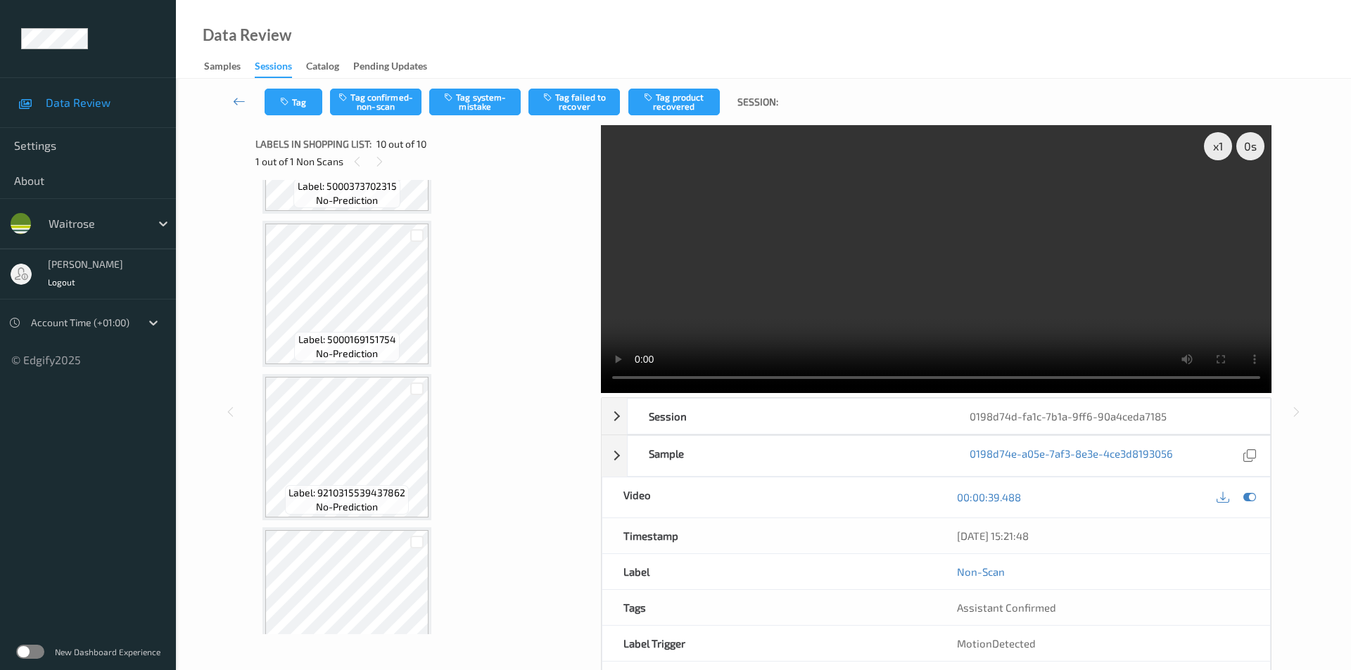
scroll to position [875, 0]
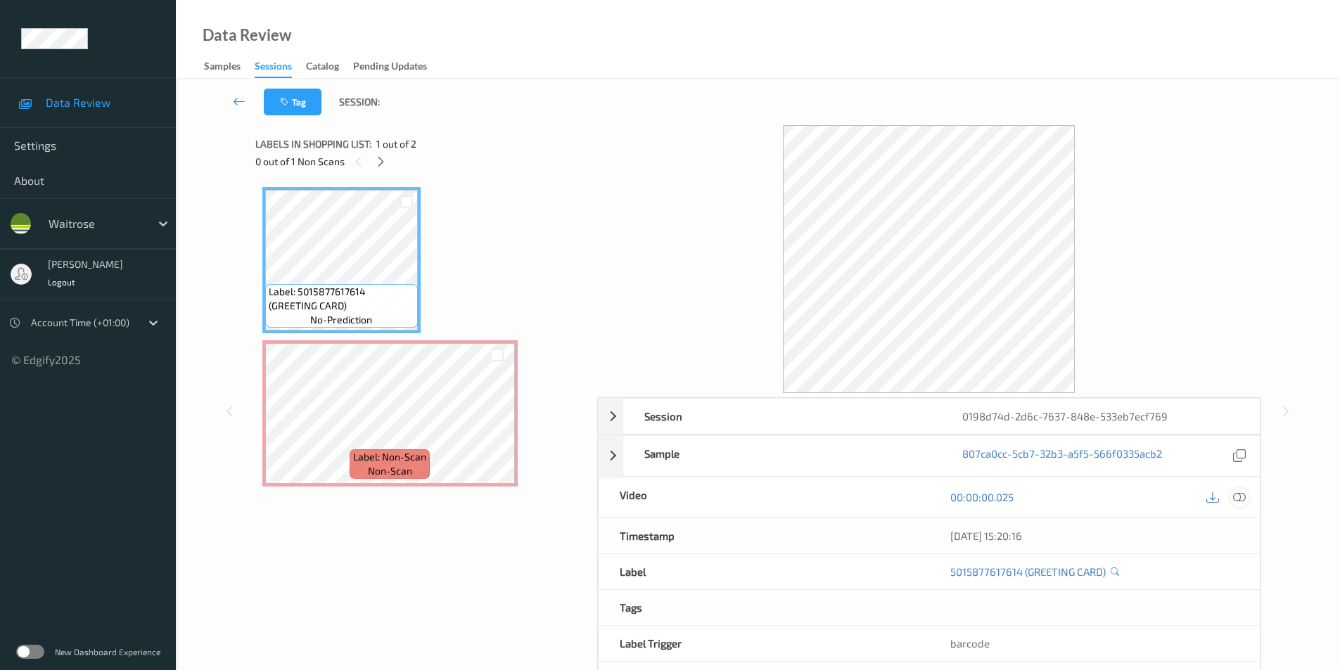
click at [1242, 501] on icon at bounding box center [1239, 497] width 13 height 13
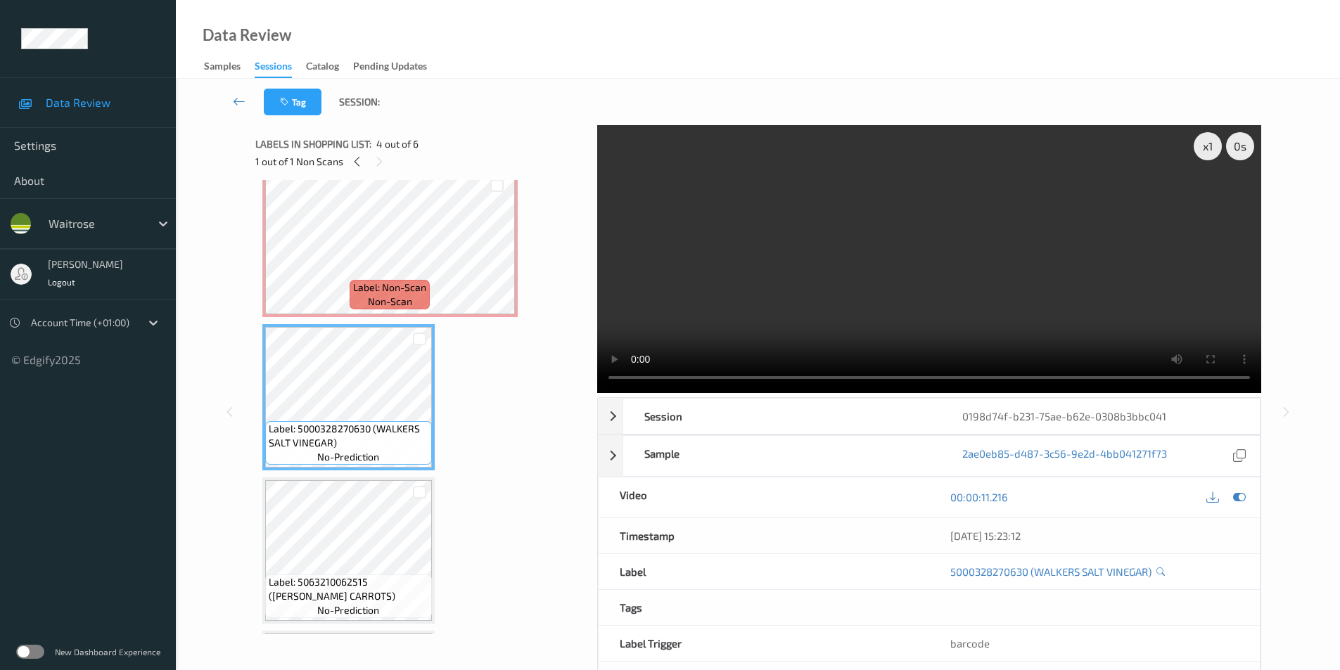
scroll to position [352, 0]
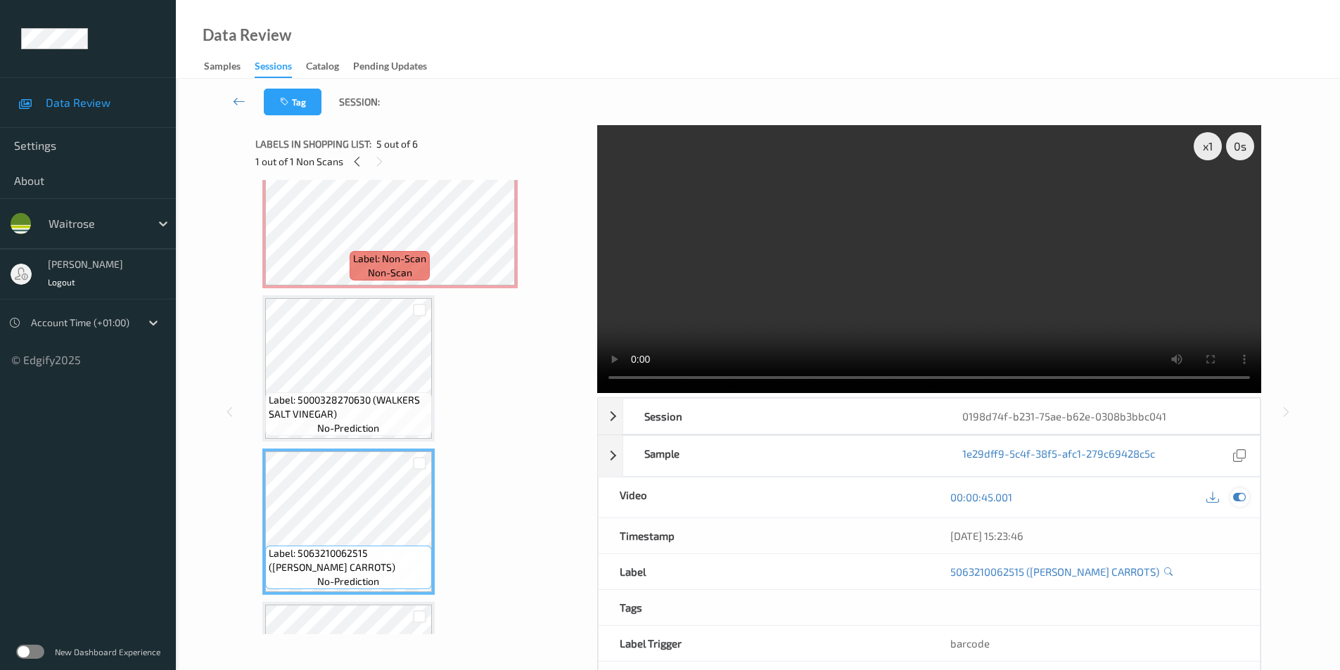
click at [1233, 497] on div at bounding box center [1240, 497] width 19 height 19
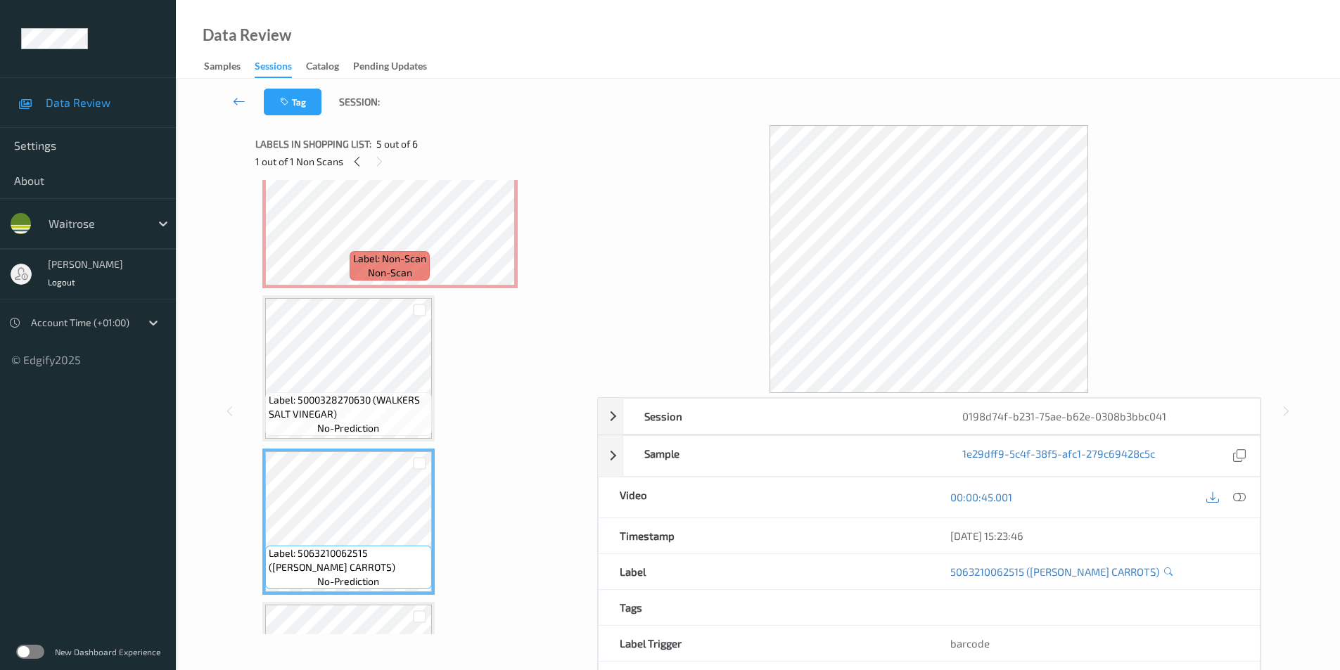
scroll to position [70, 0]
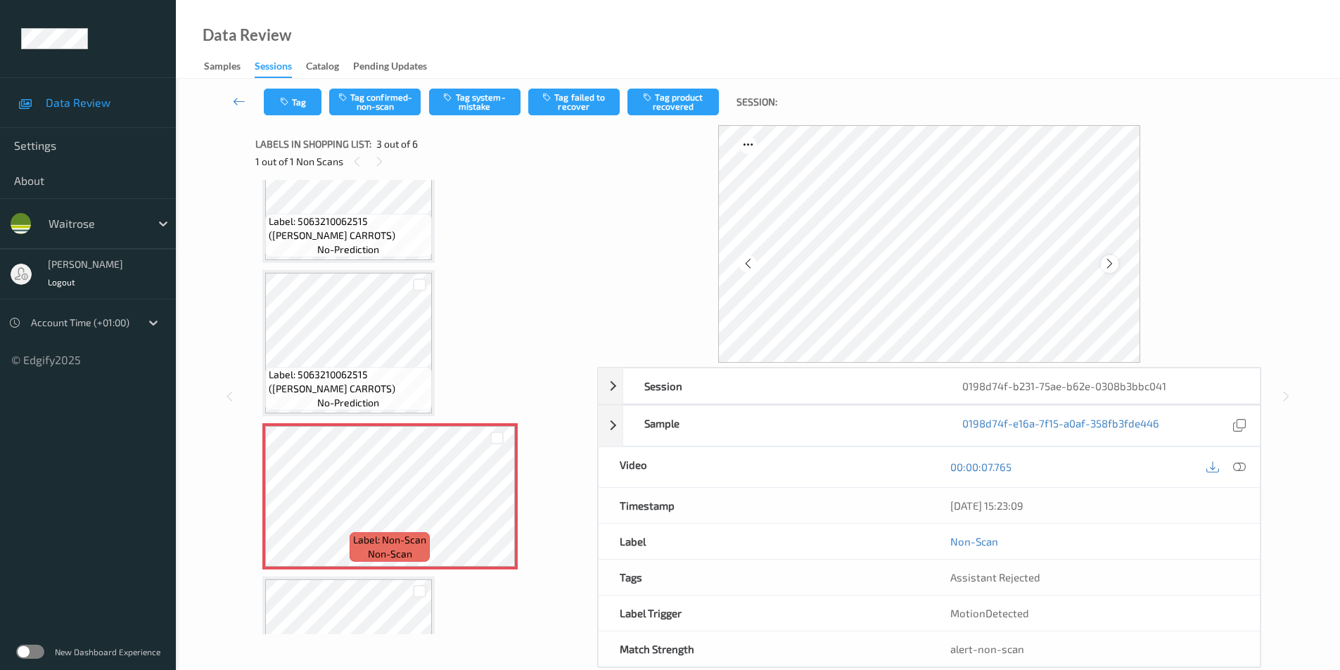
click at [1114, 263] on icon at bounding box center [1110, 264] width 12 height 13
click at [1113, 262] on icon at bounding box center [1110, 264] width 12 height 13
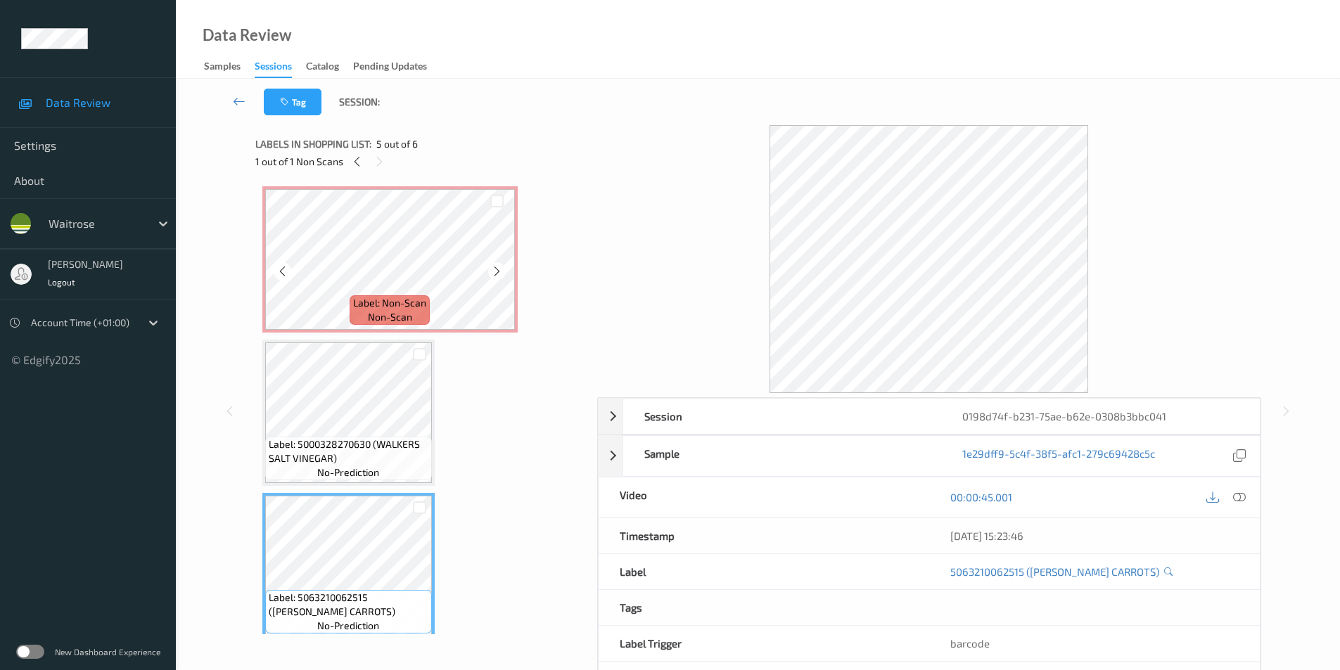
scroll to position [211, 0]
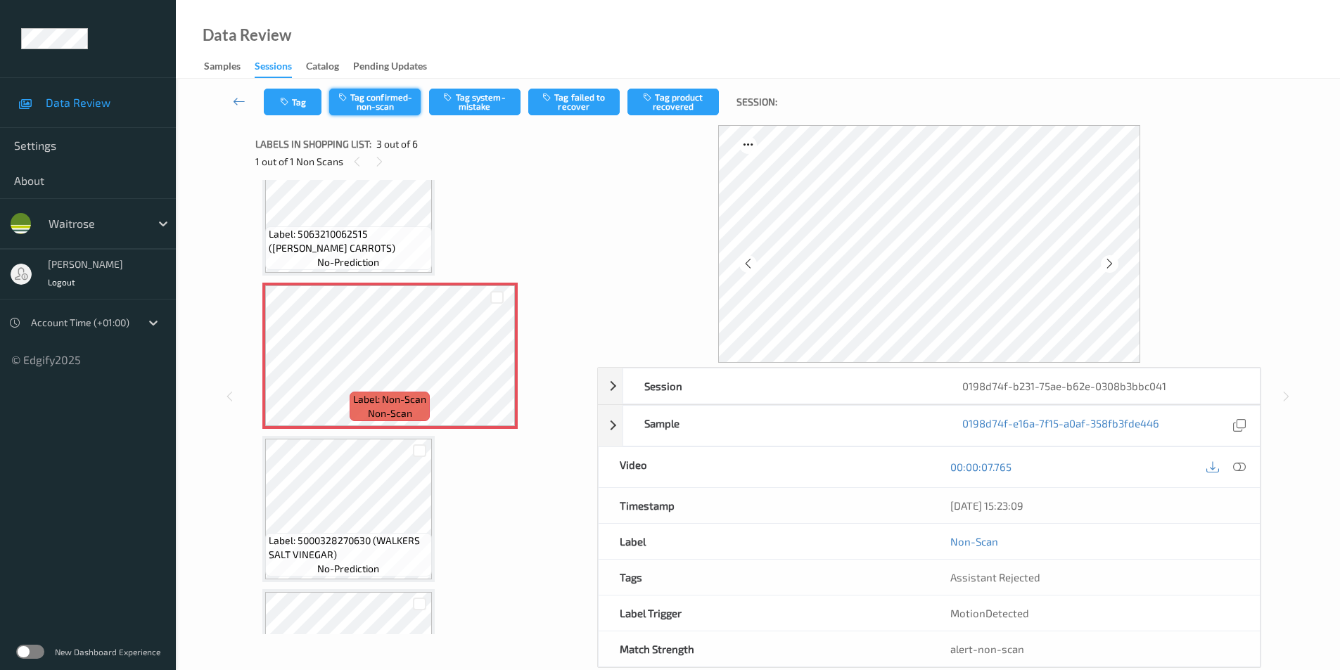
click at [369, 95] on button "Tag confirmed-non-scan" at bounding box center [374, 102] width 91 height 27
click at [664, 101] on button "Tag product recovered" at bounding box center [673, 102] width 91 height 27
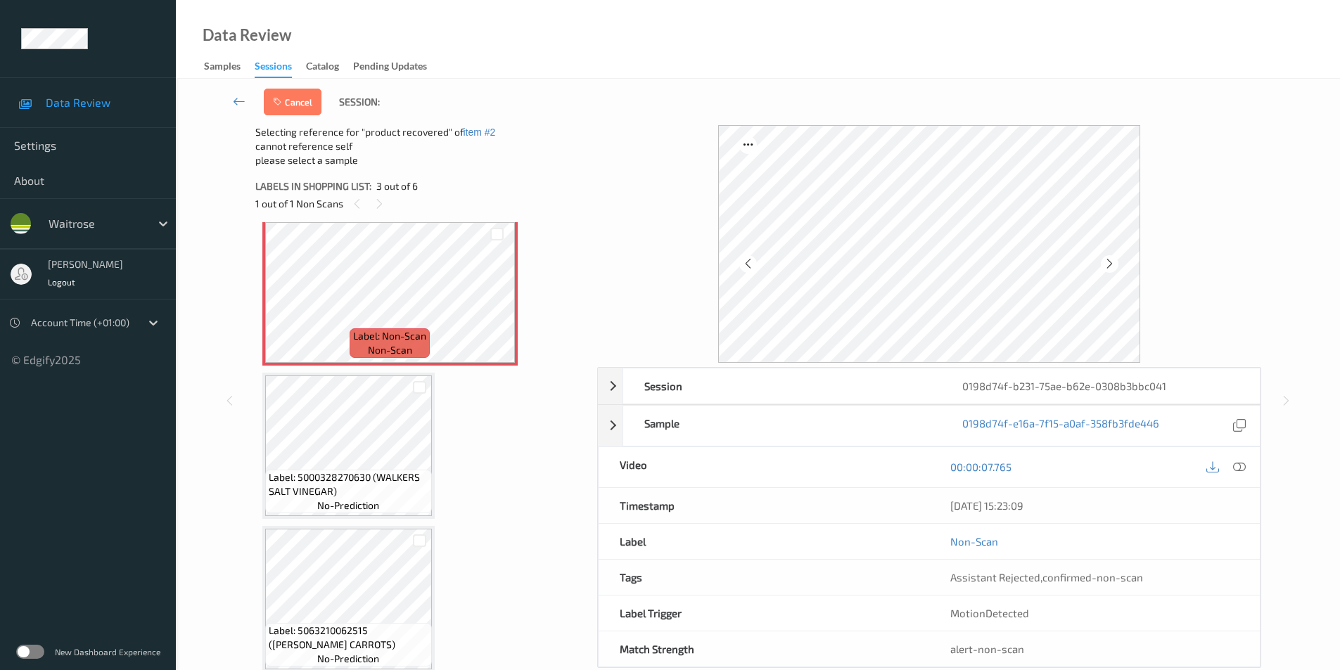
scroll to position [473, 0]
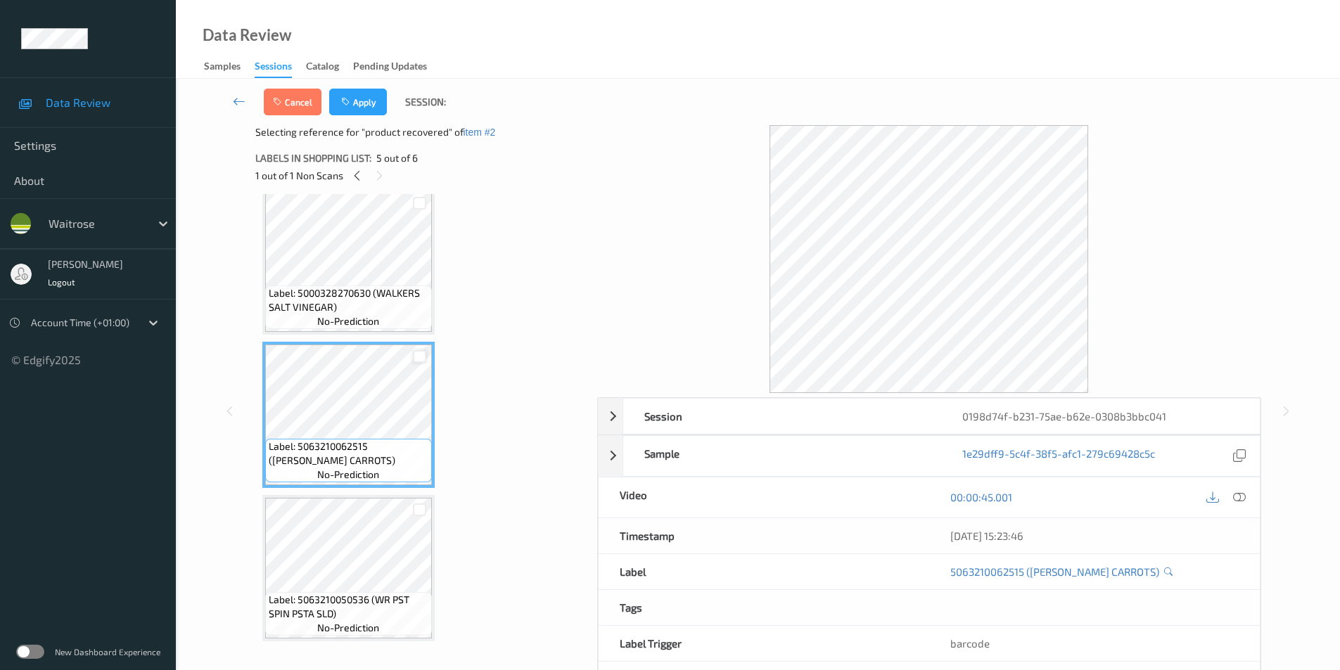
click at [421, 359] on div at bounding box center [419, 356] width 13 height 13
click at [363, 98] on button "Apply" at bounding box center [358, 102] width 58 height 27
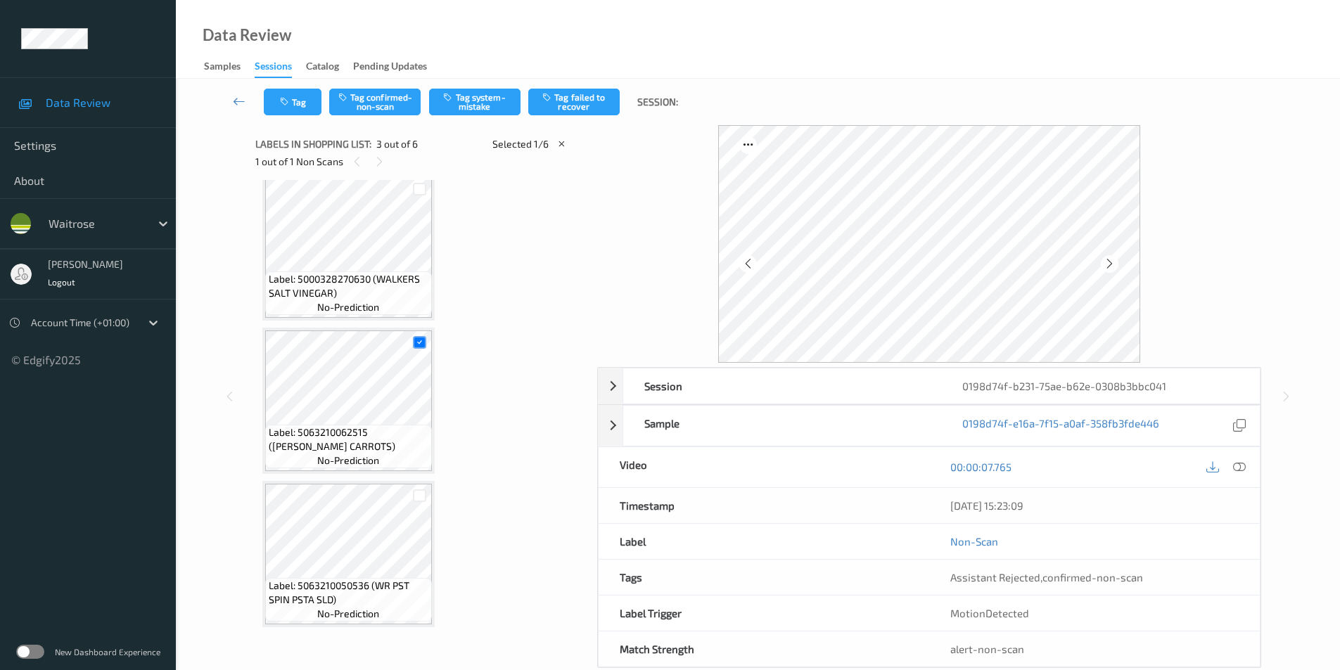
scroll to position [160, 0]
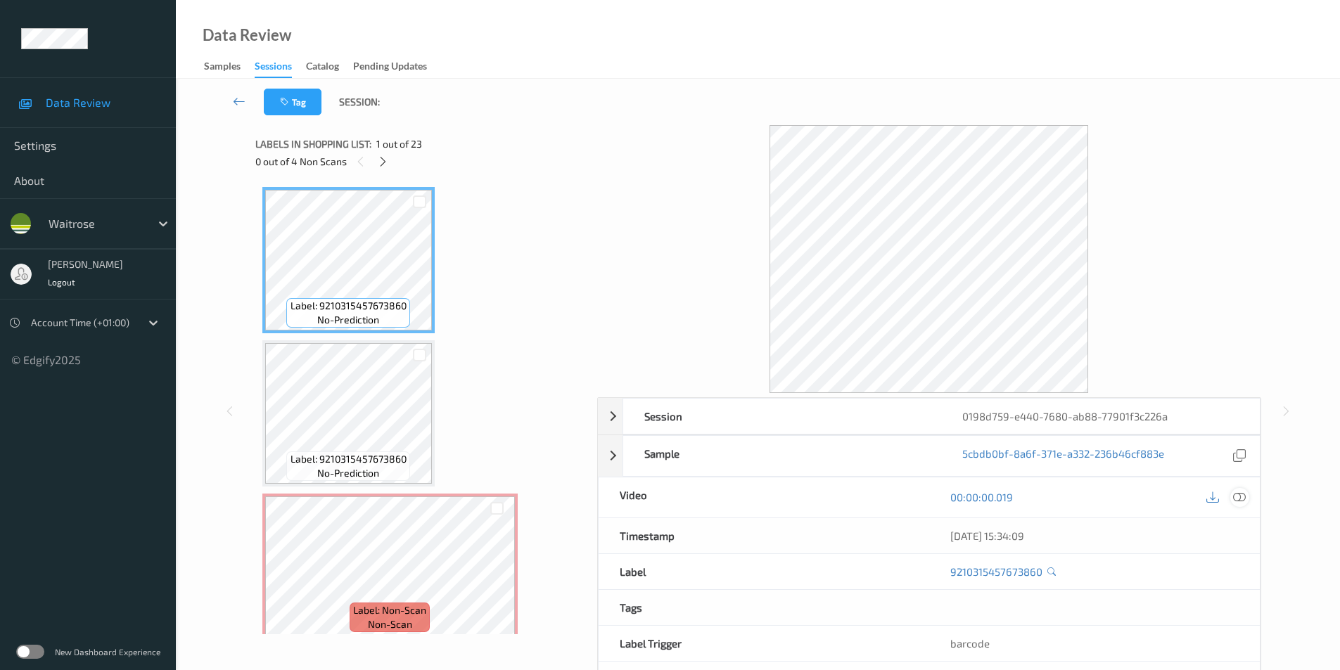
click at [1238, 498] on icon at bounding box center [1239, 497] width 13 height 13
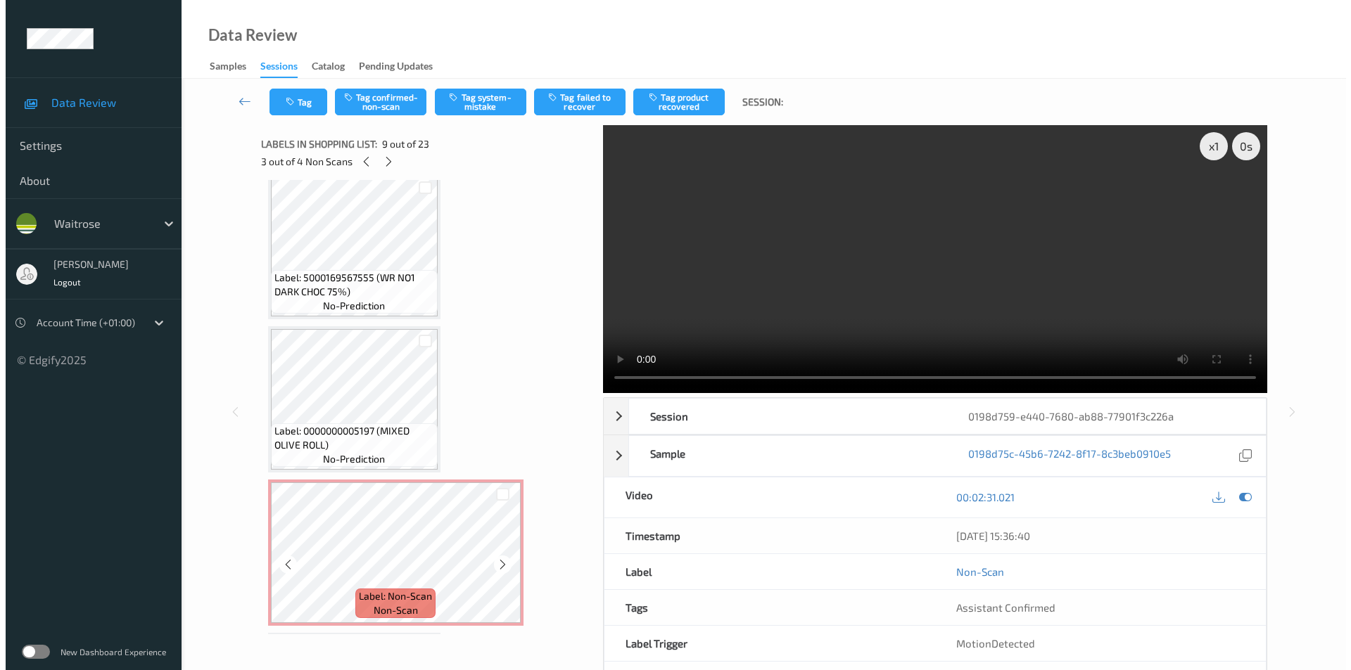
scroll to position [1674, 0]
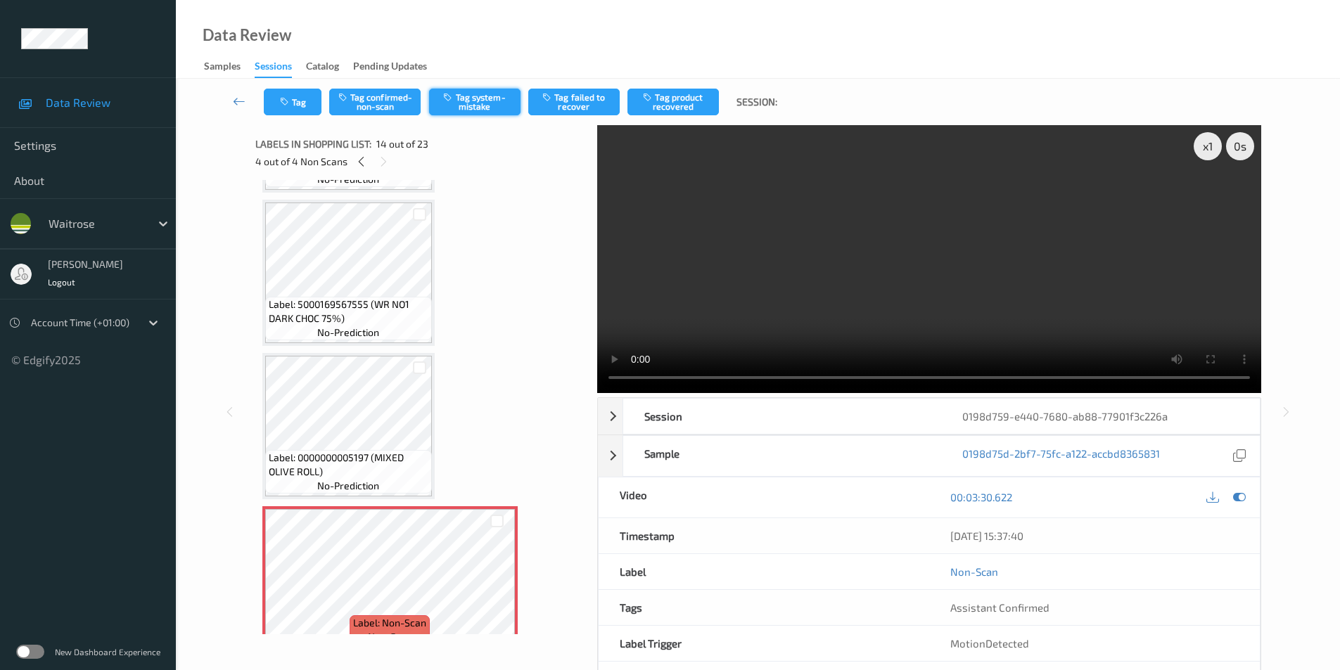
click at [475, 108] on button "Tag system-mistake" at bounding box center [474, 102] width 91 height 27
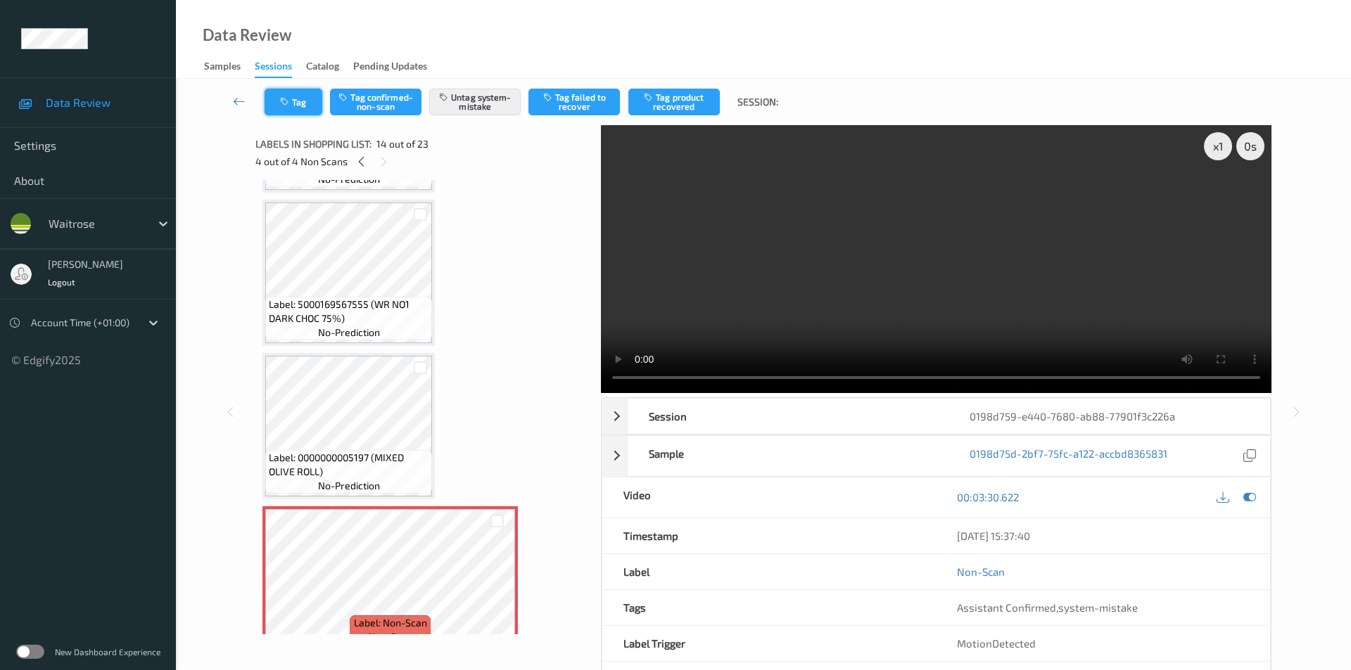
click at [291, 97] on icon "button" at bounding box center [286, 102] width 12 height 10
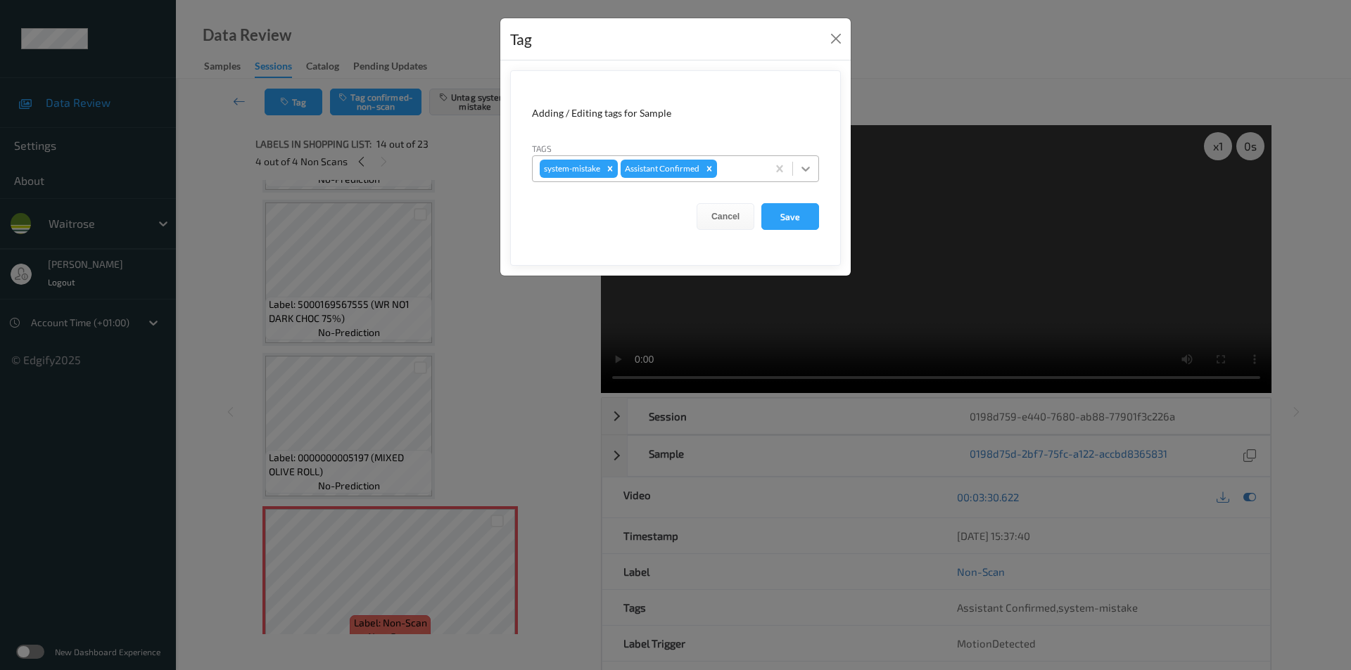
click at [814, 172] on div at bounding box center [805, 168] width 25 height 25
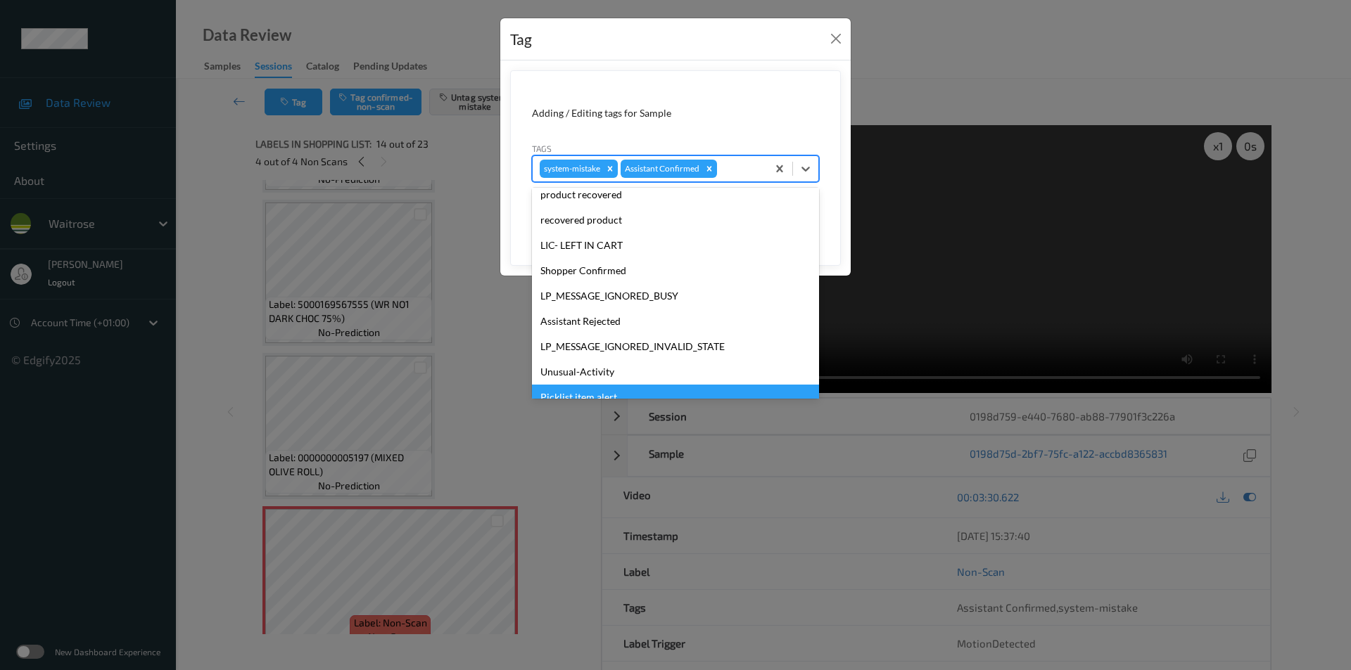
scroll to position [276, 0]
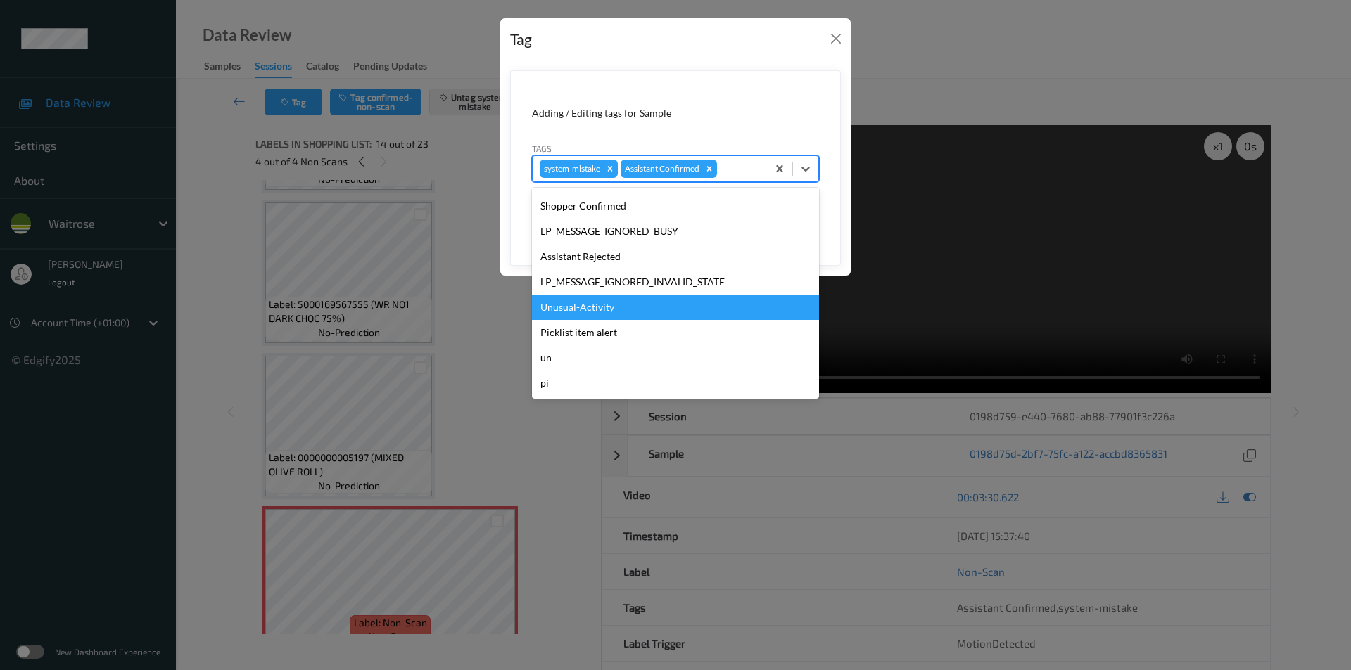
click at [586, 306] on div "Unusual-Activity" at bounding box center [675, 307] width 287 height 25
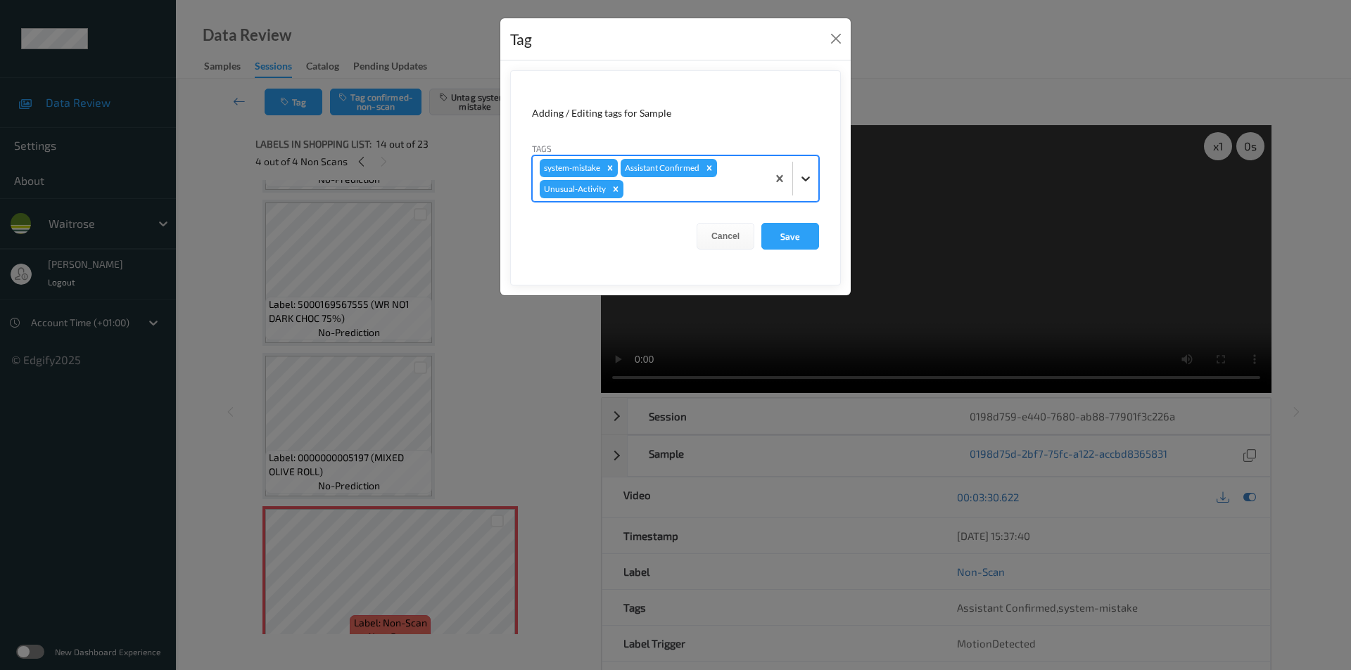
click at [803, 177] on icon at bounding box center [806, 179] width 14 height 14
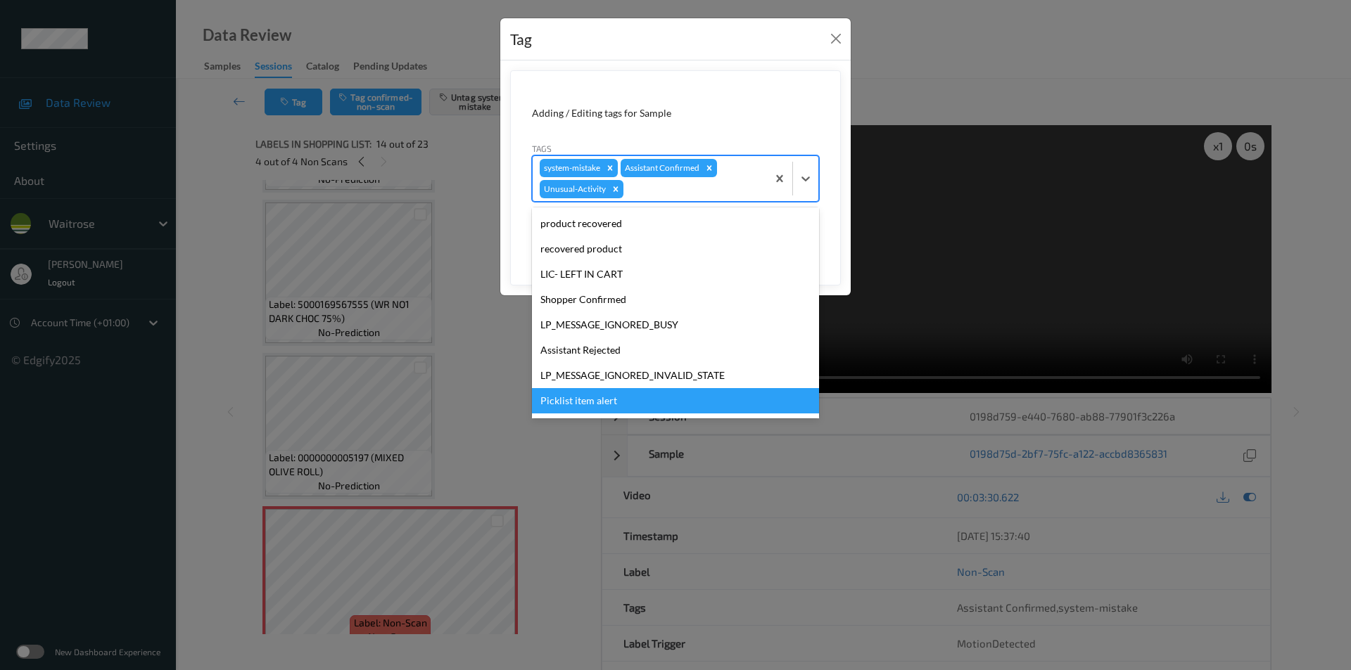
scroll to position [250, 0]
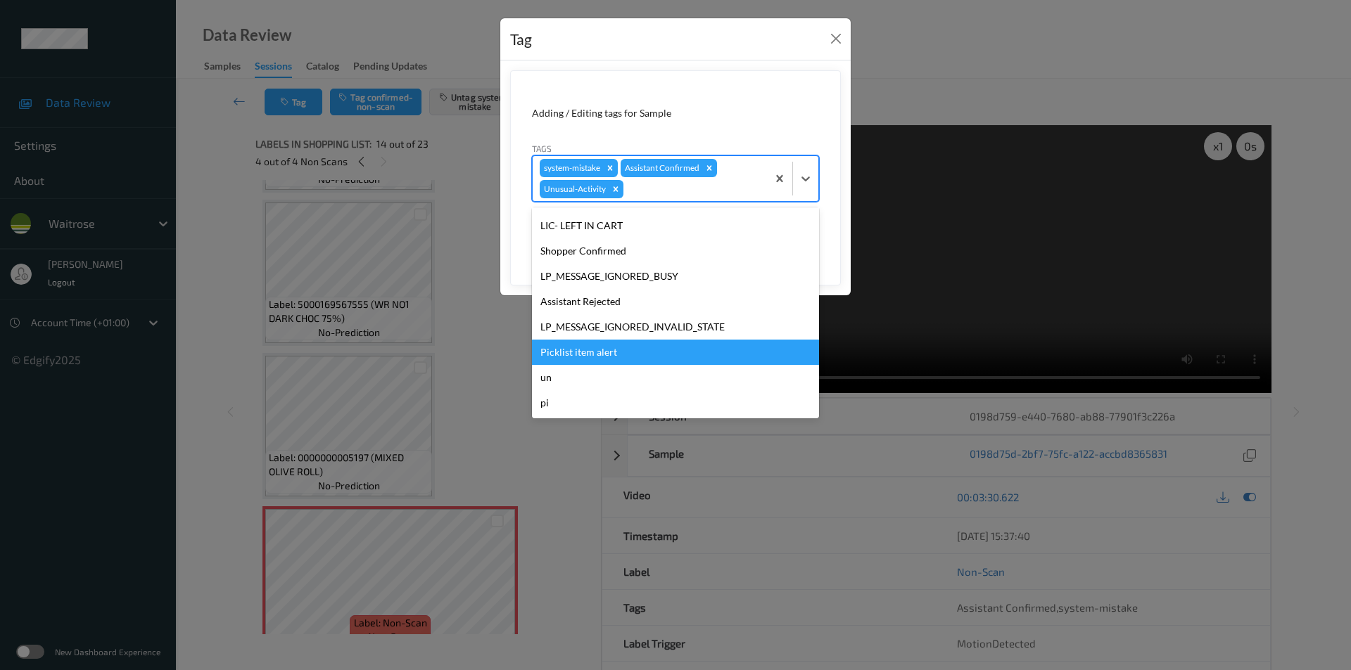
click at [588, 348] on div "Picklist item alert" at bounding box center [675, 352] width 287 height 25
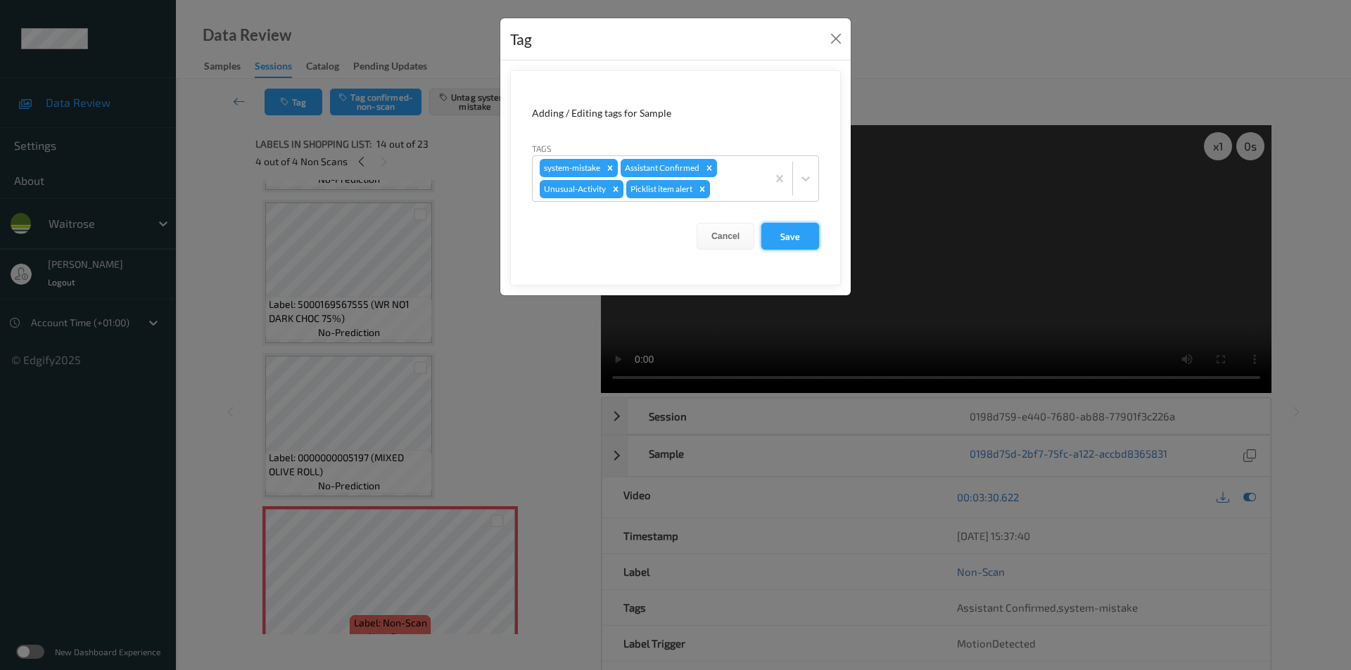
click at [812, 234] on button "Save" at bounding box center [790, 236] width 58 height 27
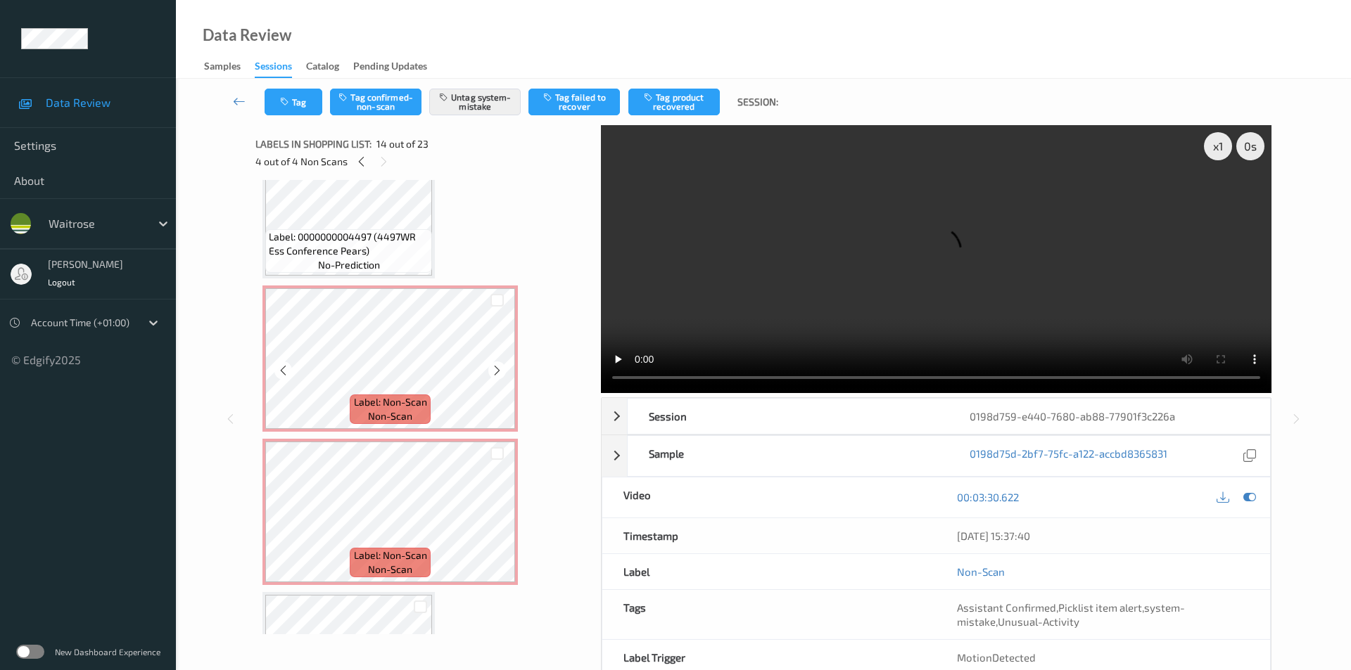
scroll to position [971, 0]
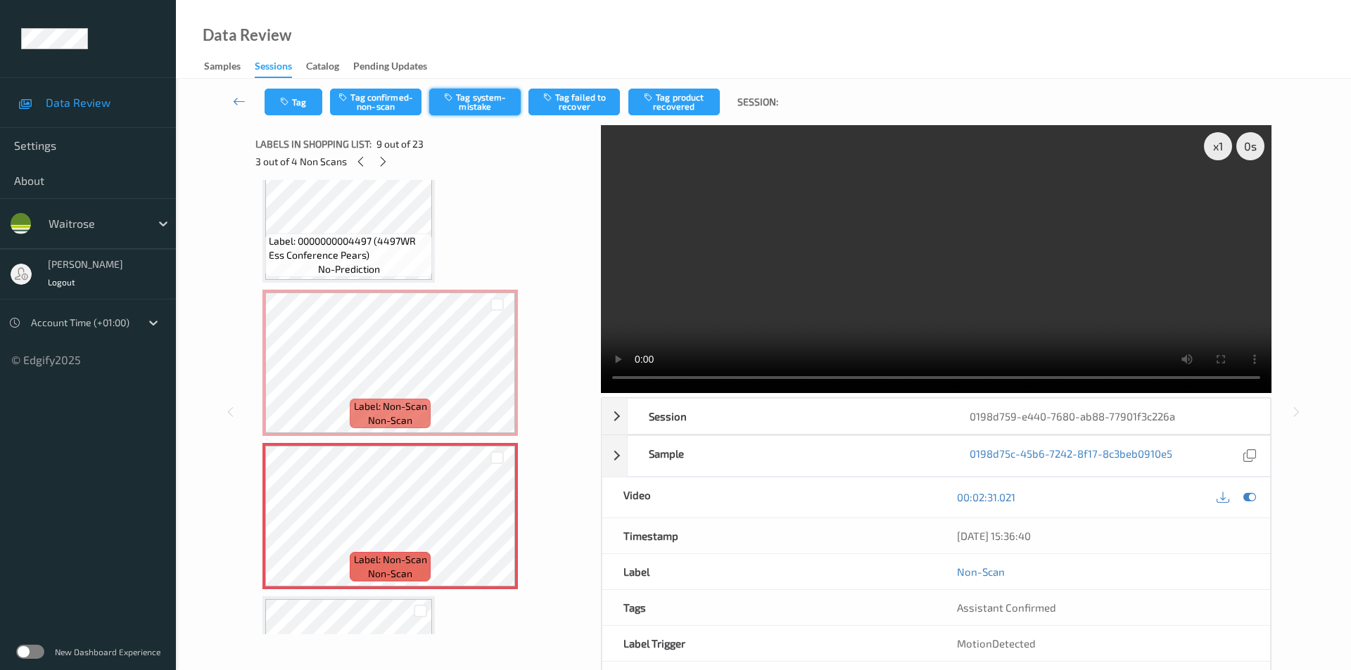
click at [467, 108] on button "Tag system-mistake" at bounding box center [474, 102] width 91 height 27
click at [289, 105] on icon "button" at bounding box center [286, 102] width 12 height 10
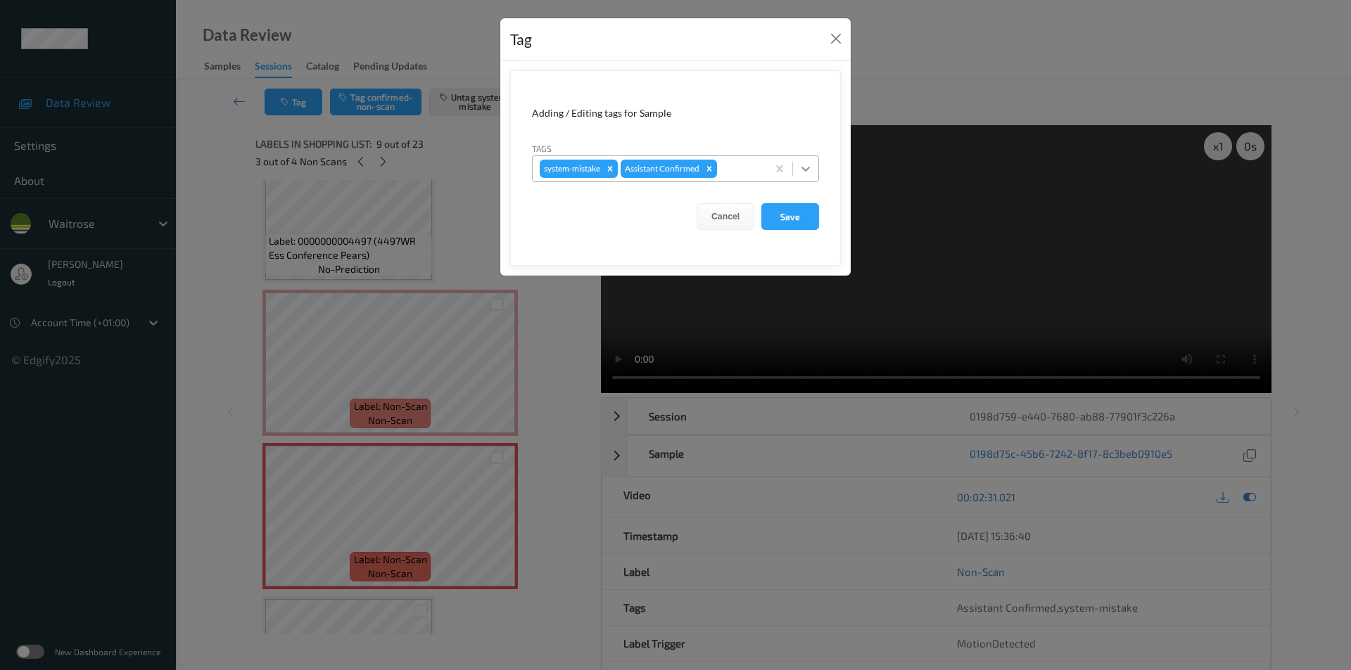
click at [803, 174] on icon at bounding box center [806, 169] width 14 height 14
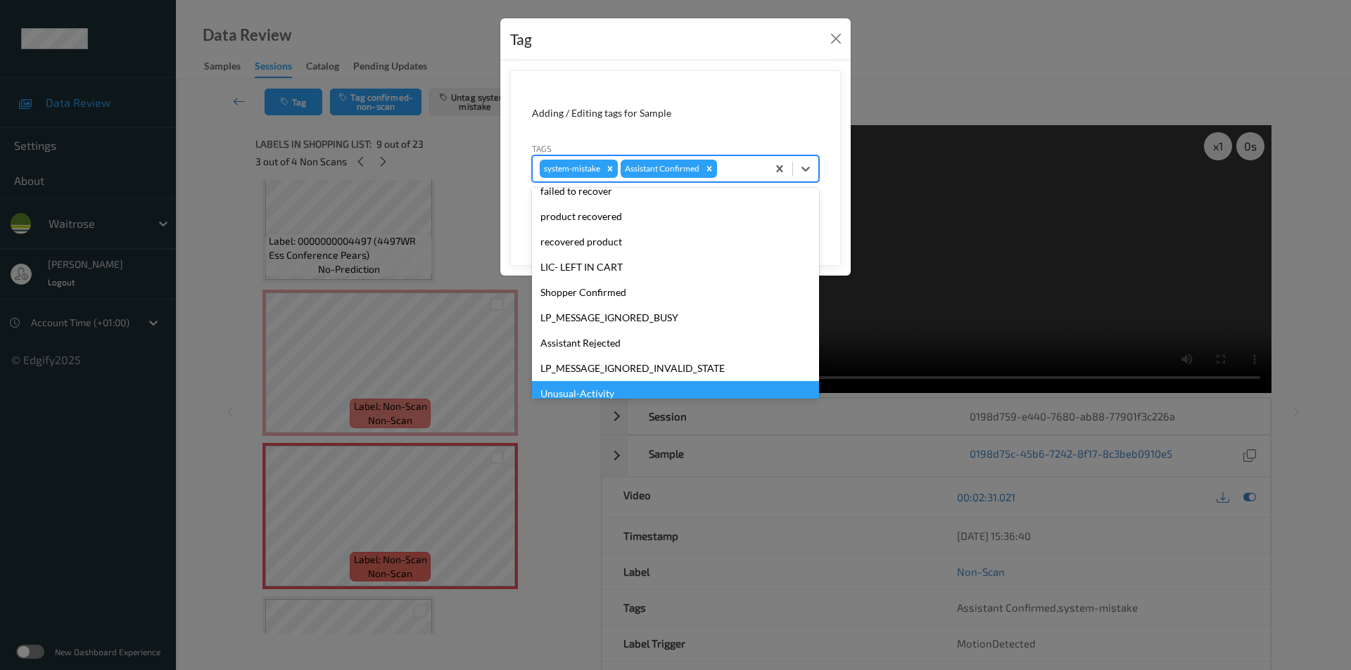
scroll to position [276, 0]
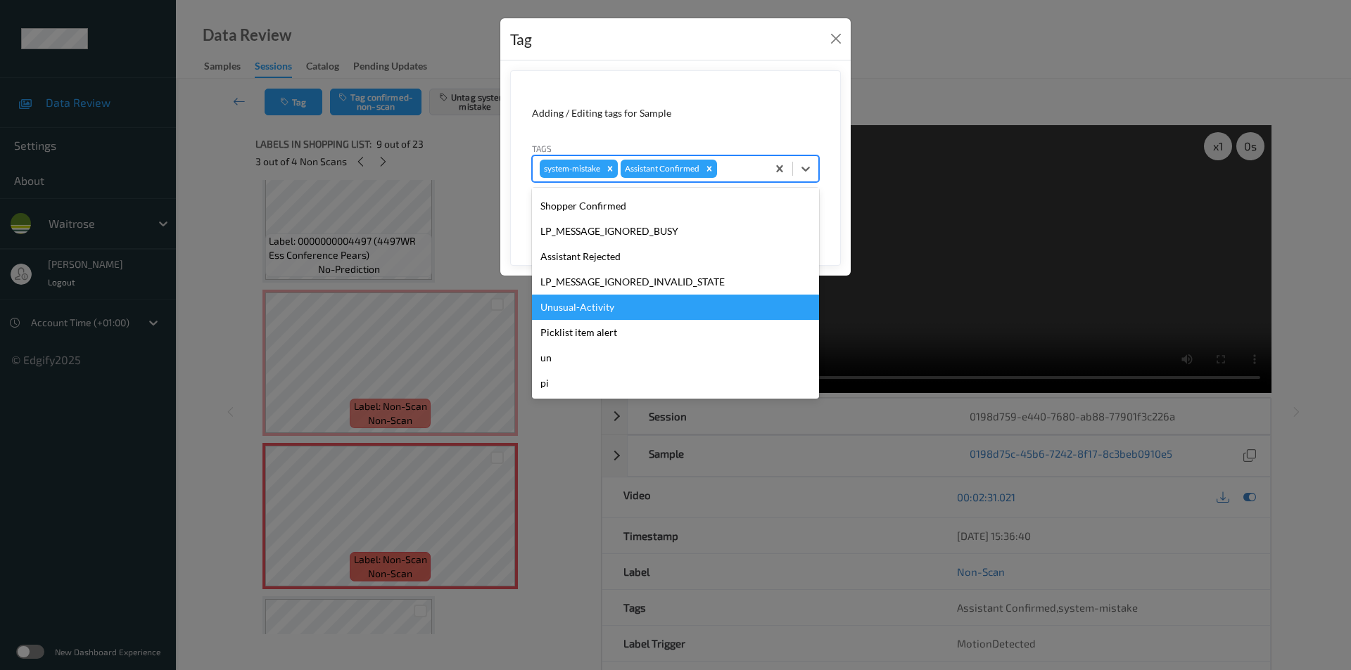
click at [587, 300] on div "Unusual-Activity" at bounding box center [675, 307] width 287 height 25
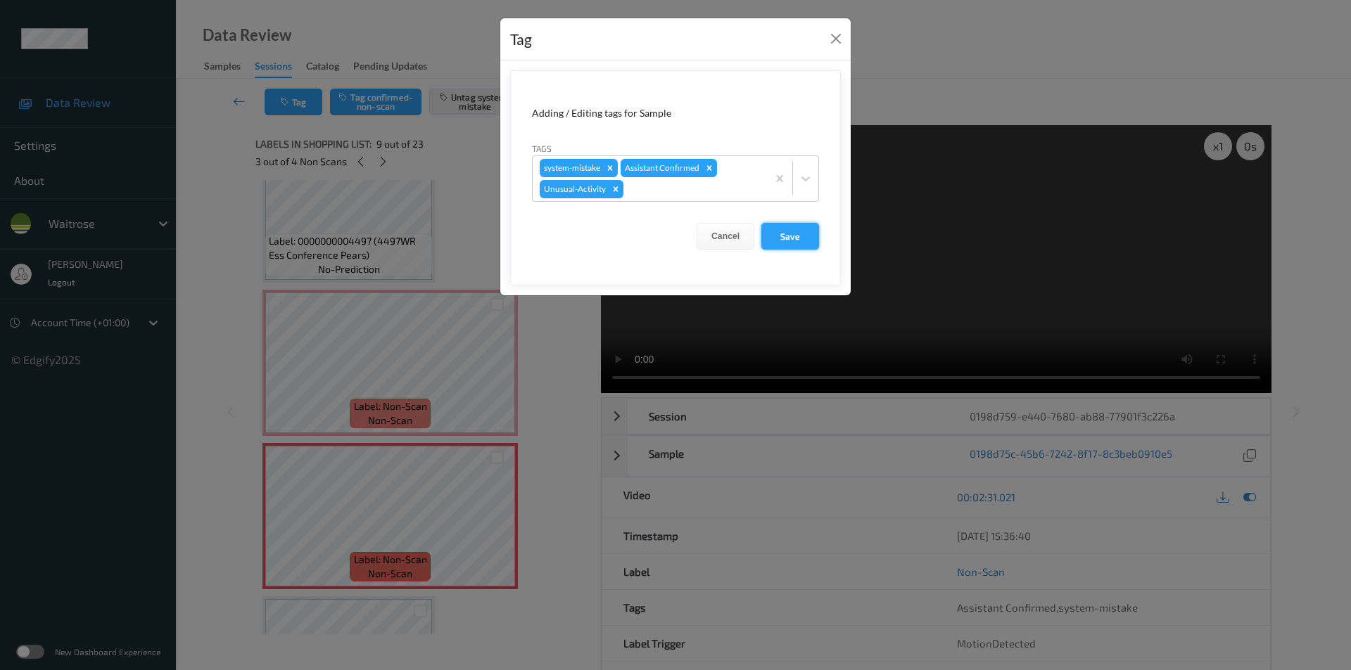
click at [794, 239] on button "Save" at bounding box center [790, 236] width 58 height 27
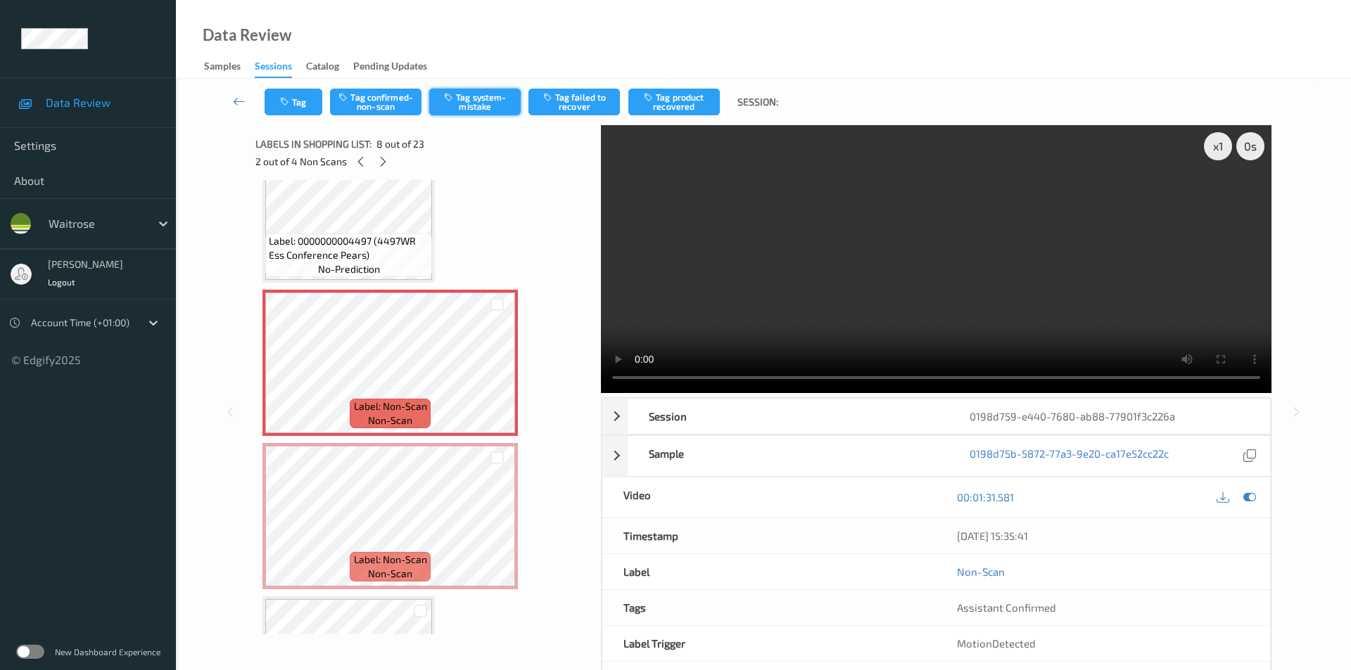
click at [487, 105] on button "Tag system-mistake" at bounding box center [474, 102] width 91 height 27
click at [286, 107] on button "Tag" at bounding box center [294, 102] width 58 height 27
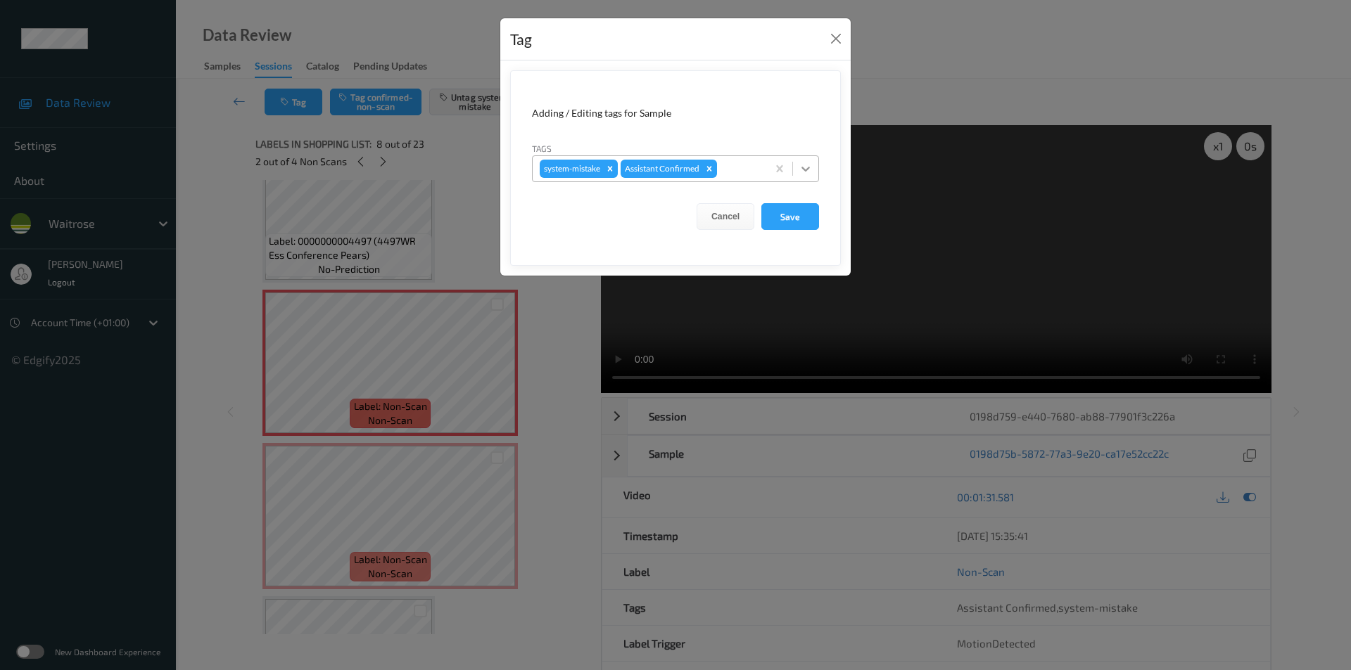
click at [807, 168] on icon at bounding box center [806, 169] width 14 height 14
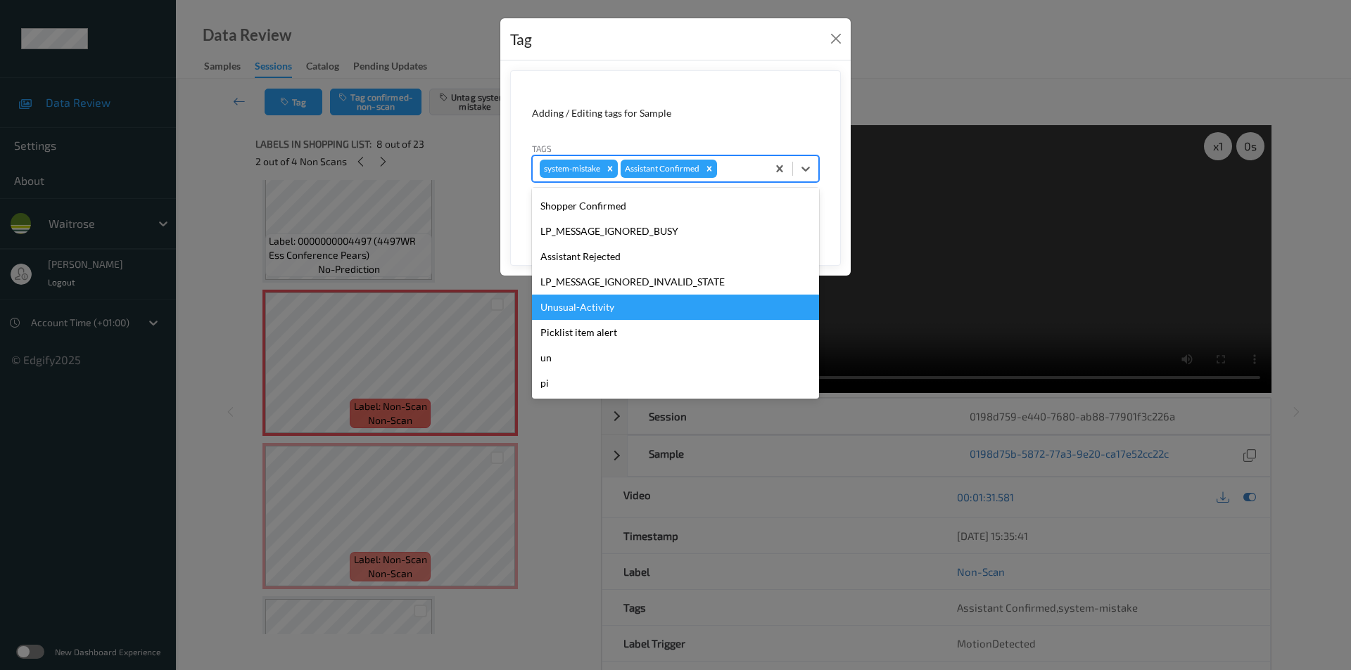
click at [602, 303] on div "Unusual-Activity" at bounding box center [675, 307] width 287 height 25
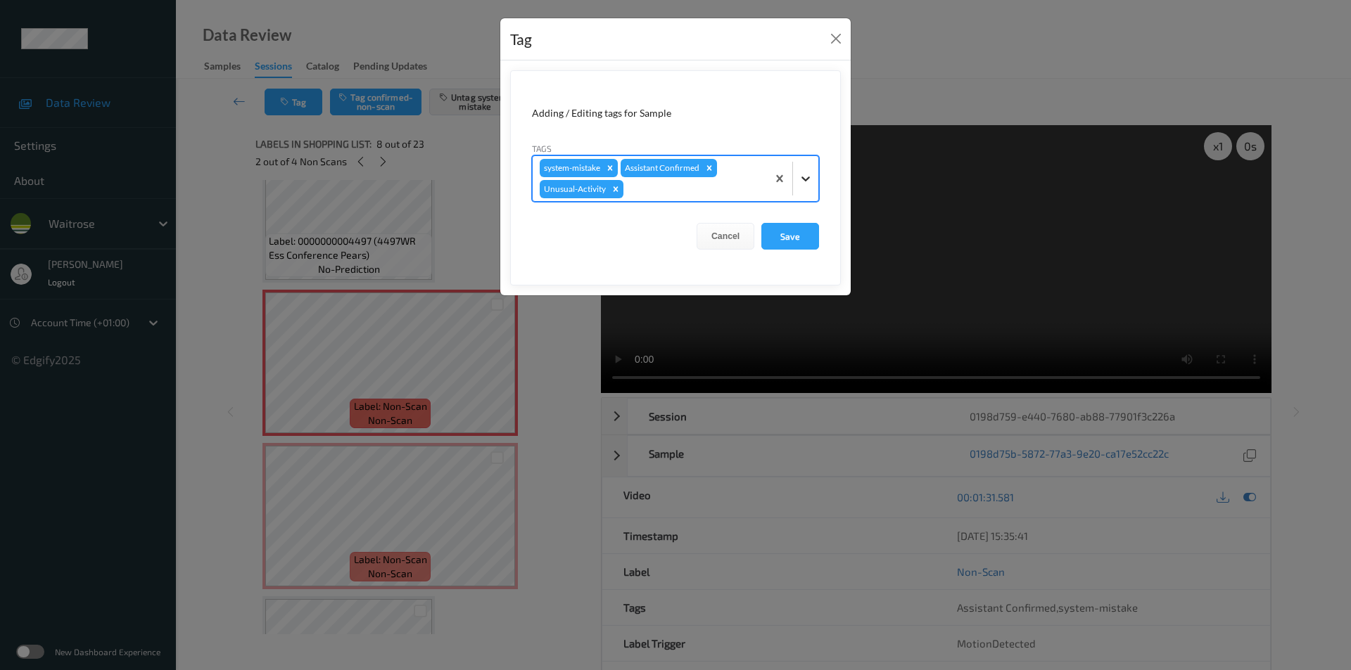
click at [808, 179] on icon at bounding box center [805, 179] width 8 height 5
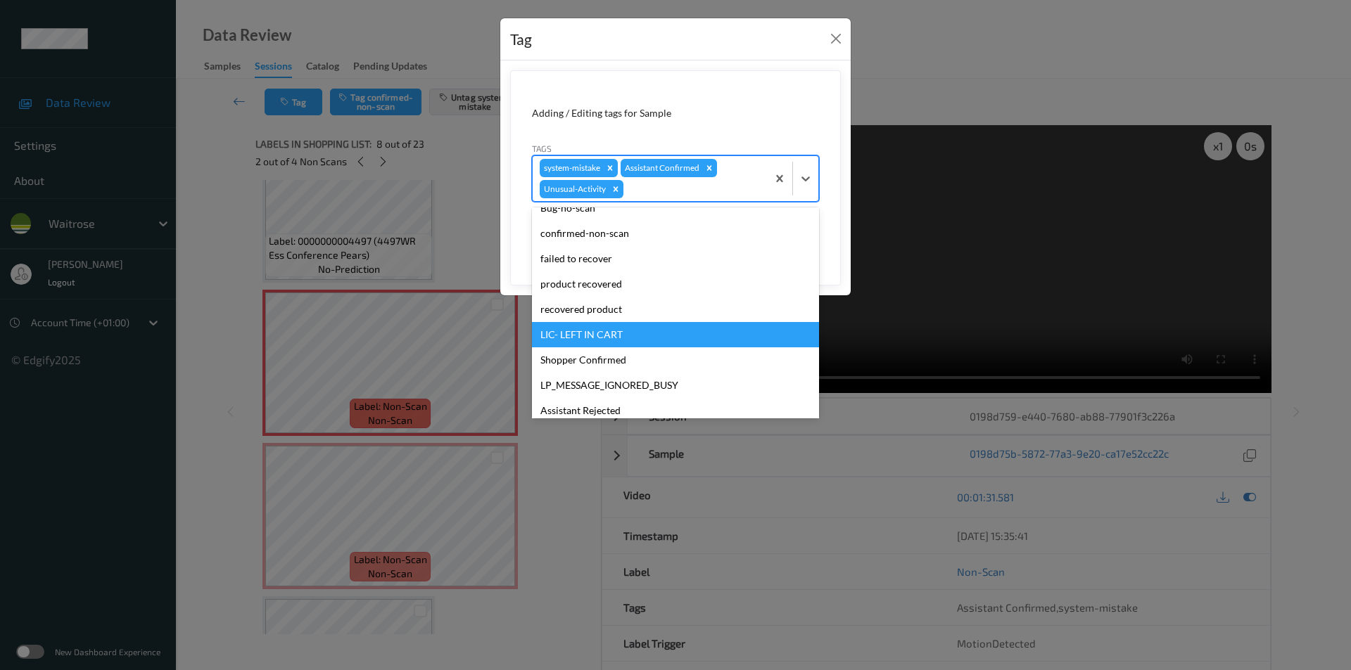
scroll to position [250, 0]
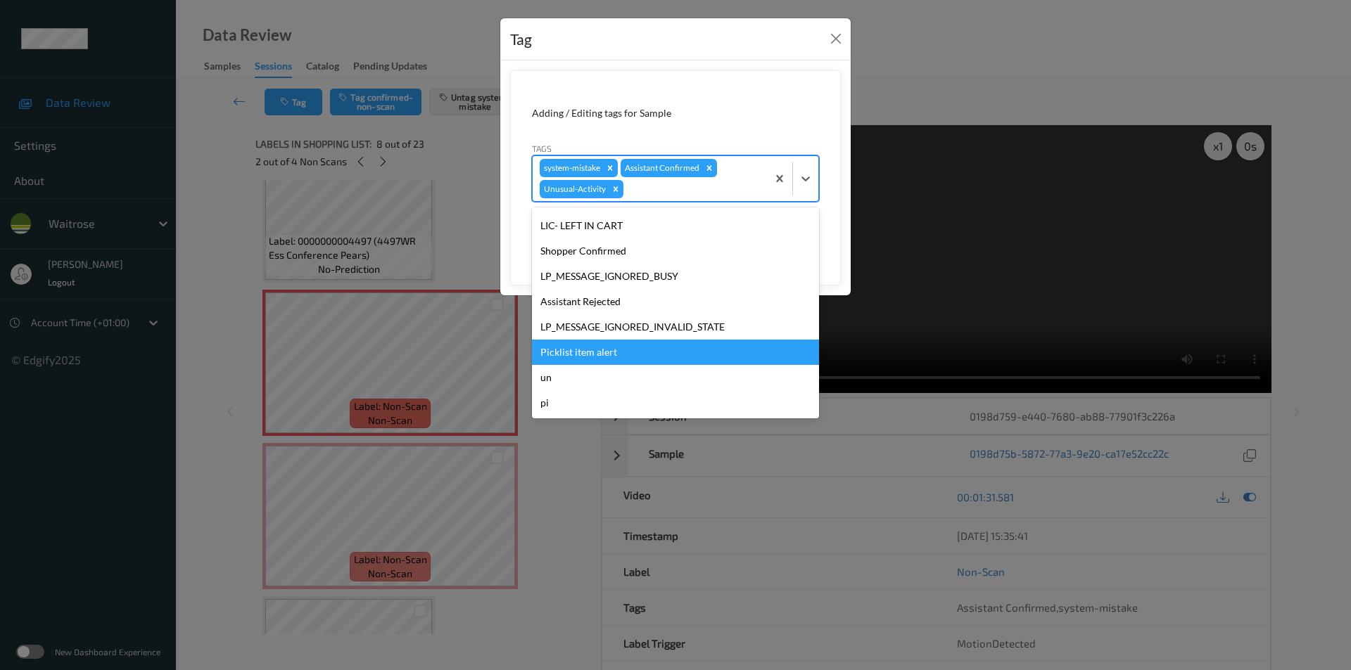
click at [582, 348] on div "Picklist item alert" at bounding box center [675, 352] width 287 height 25
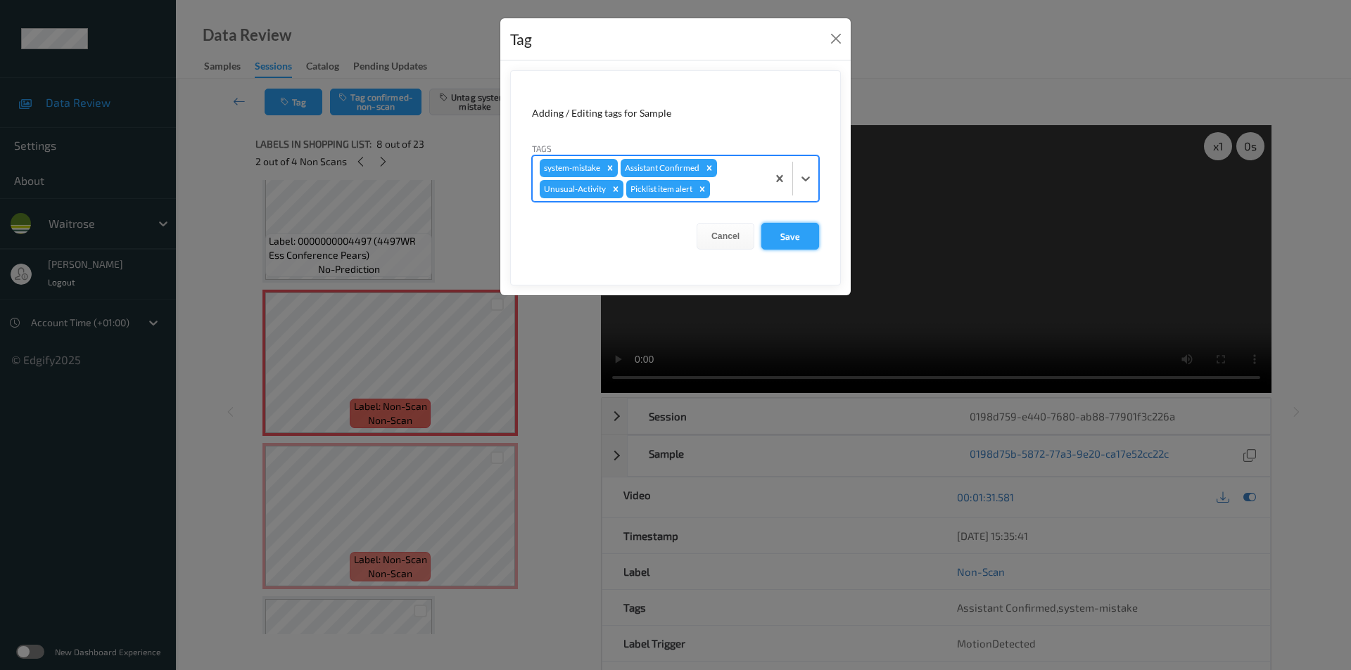
click at [780, 241] on button "Save" at bounding box center [790, 236] width 58 height 27
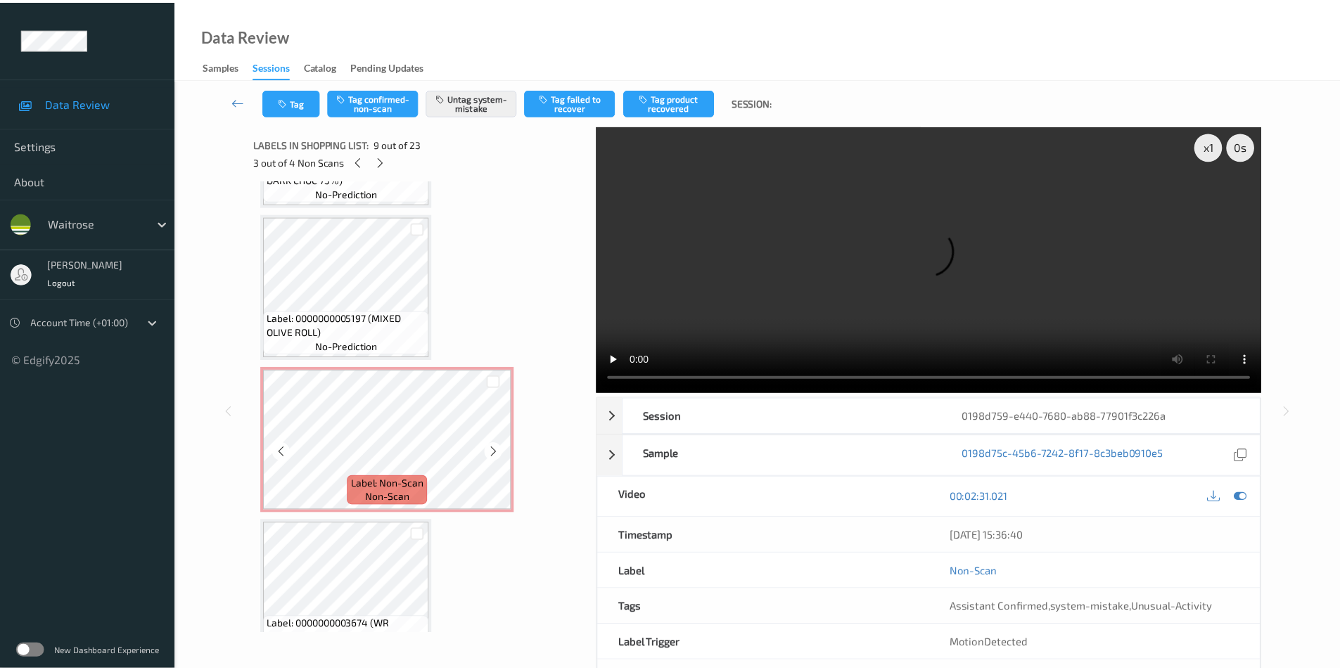
scroll to position [1815, 0]
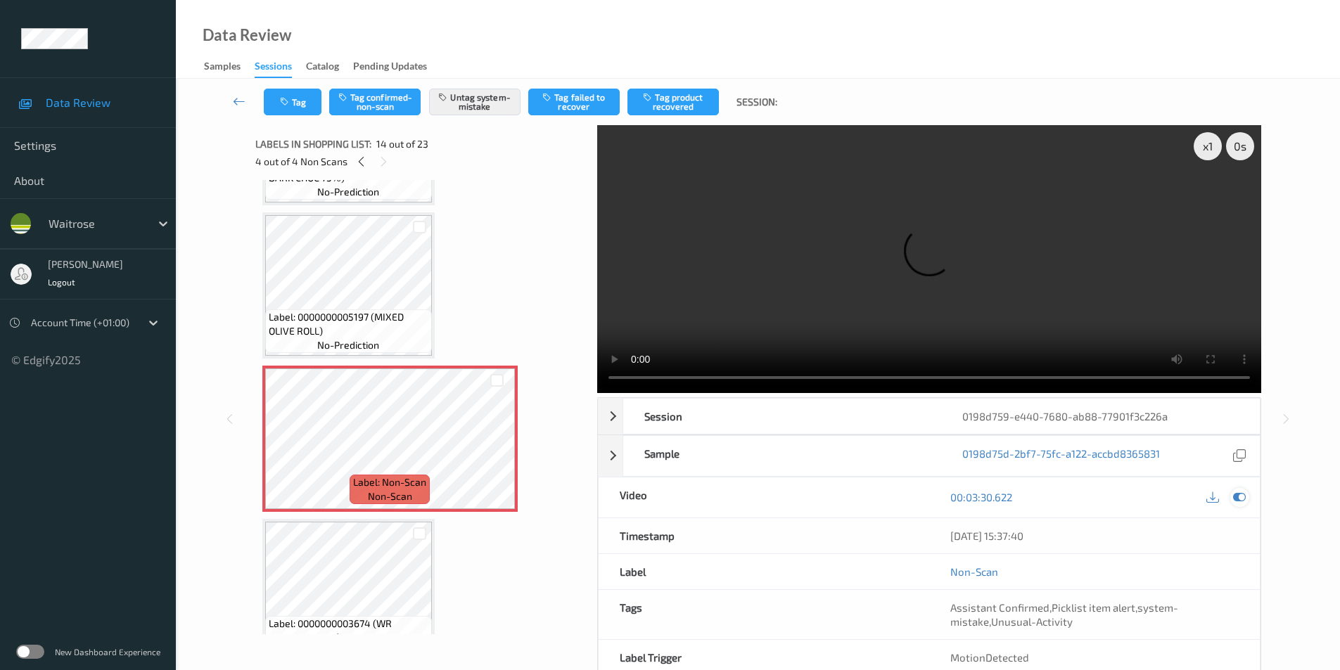
click at [1238, 498] on icon at bounding box center [1239, 497] width 13 height 13
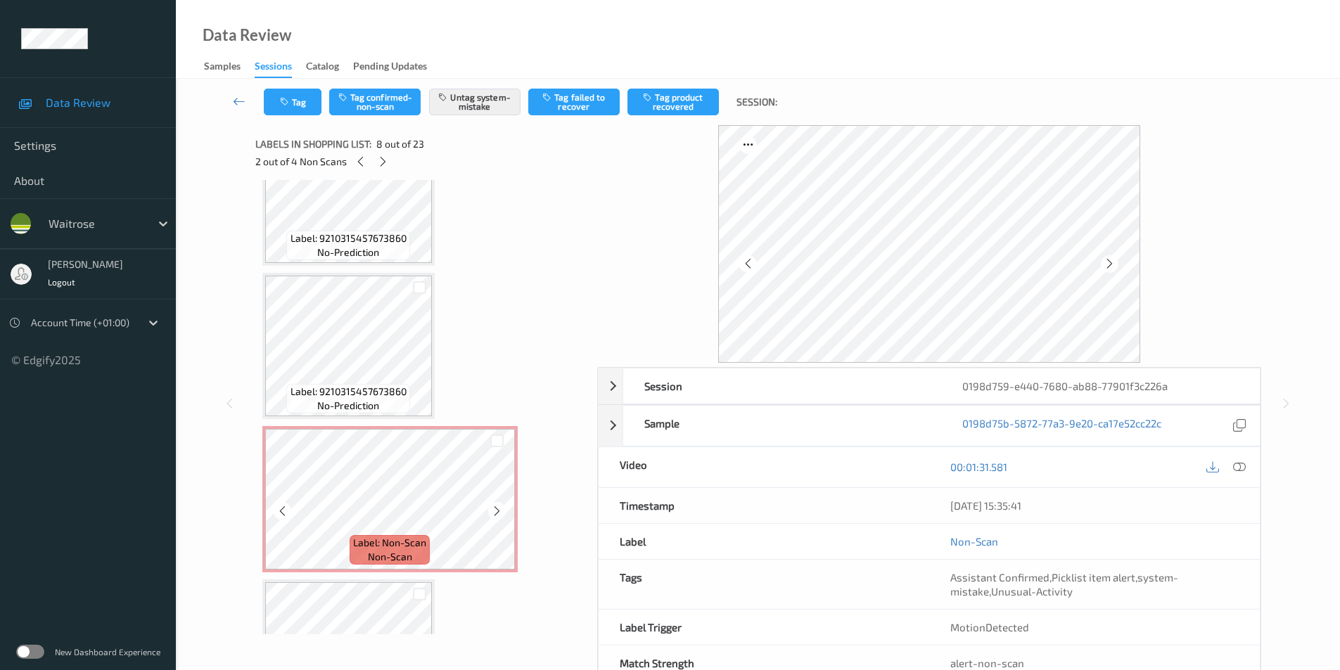
scroll to position [56, 0]
